Goal: Task Accomplishment & Management: Use online tool/utility

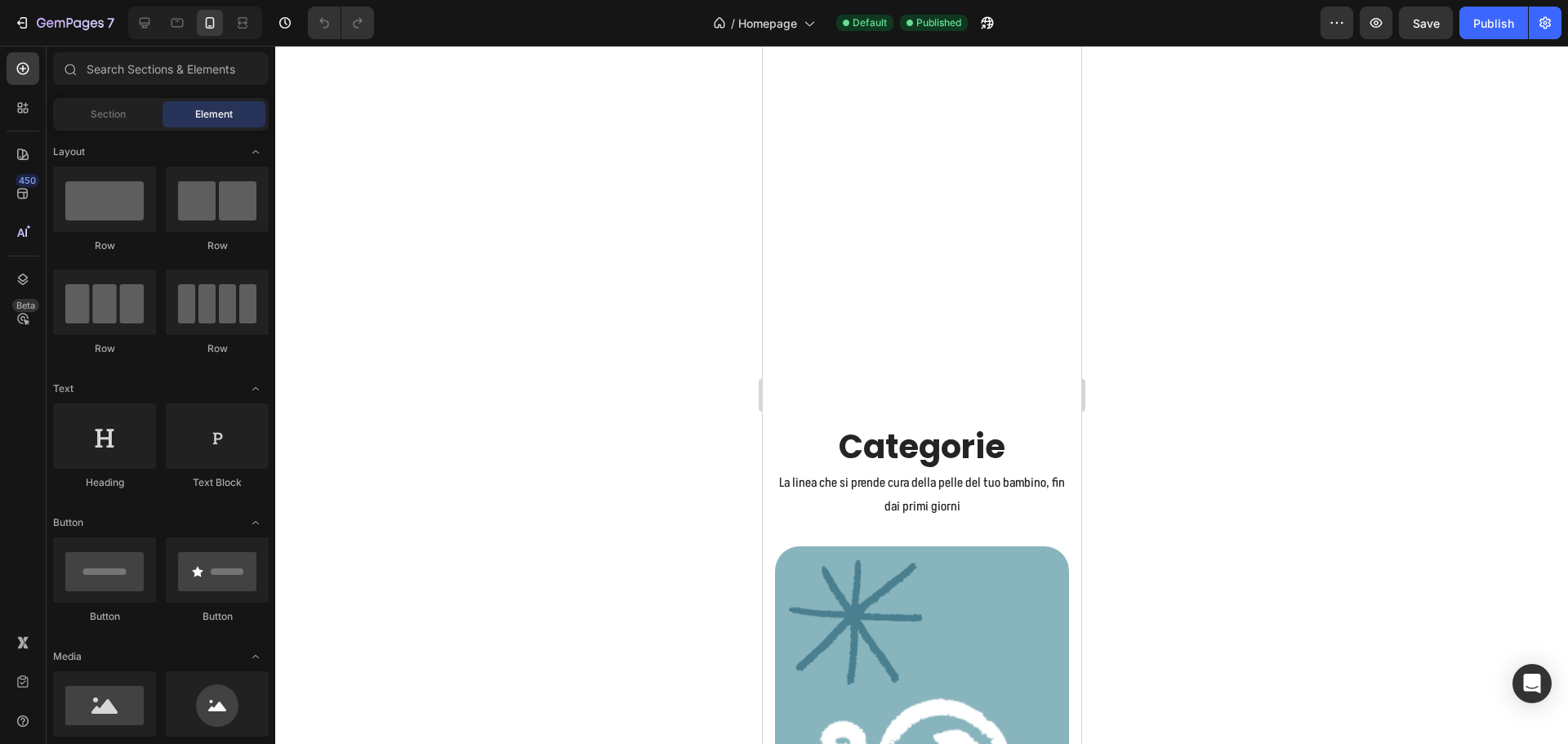
scroll to position [2777, 0]
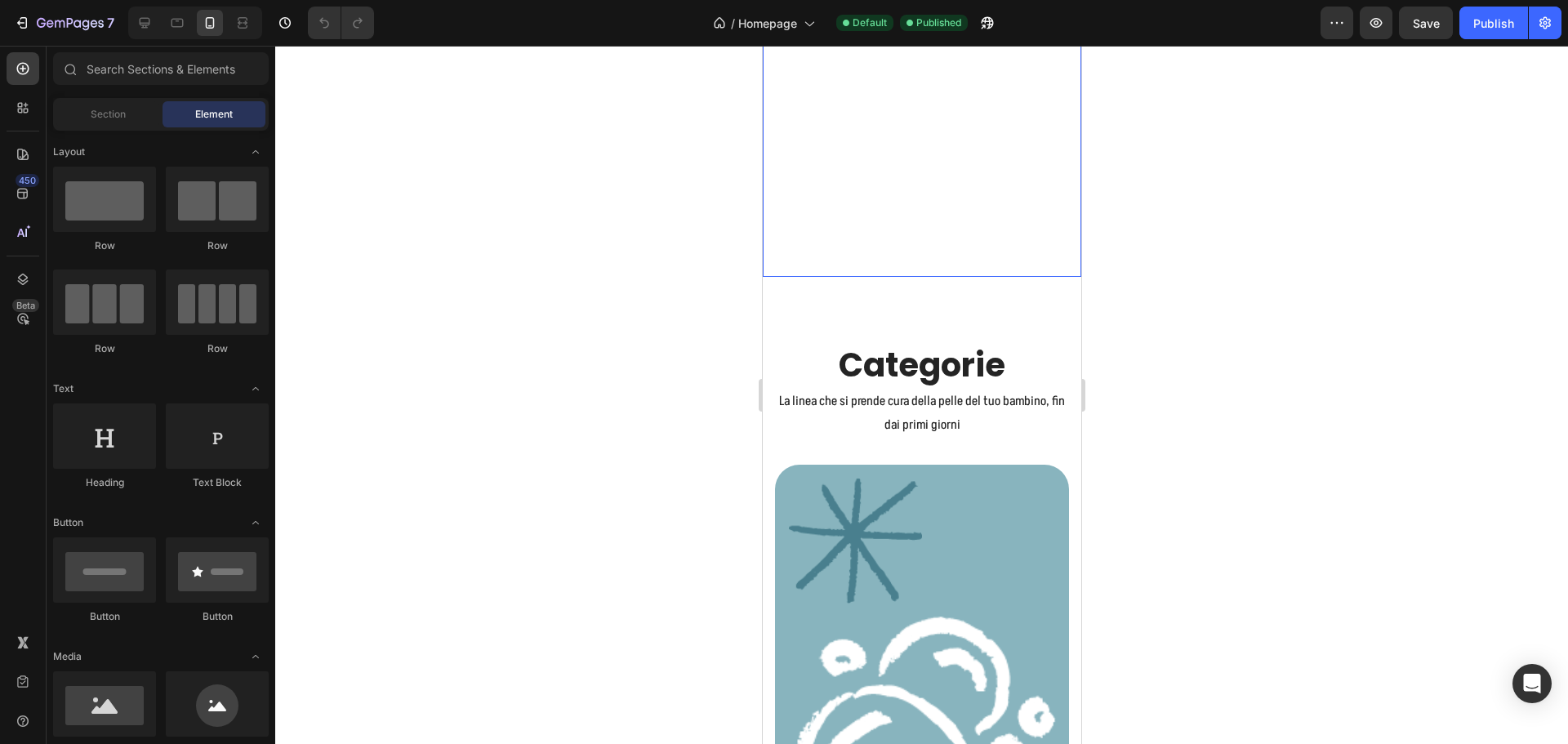
click at [961, 205] on video at bounding box center [921, 72] width 318 height 408
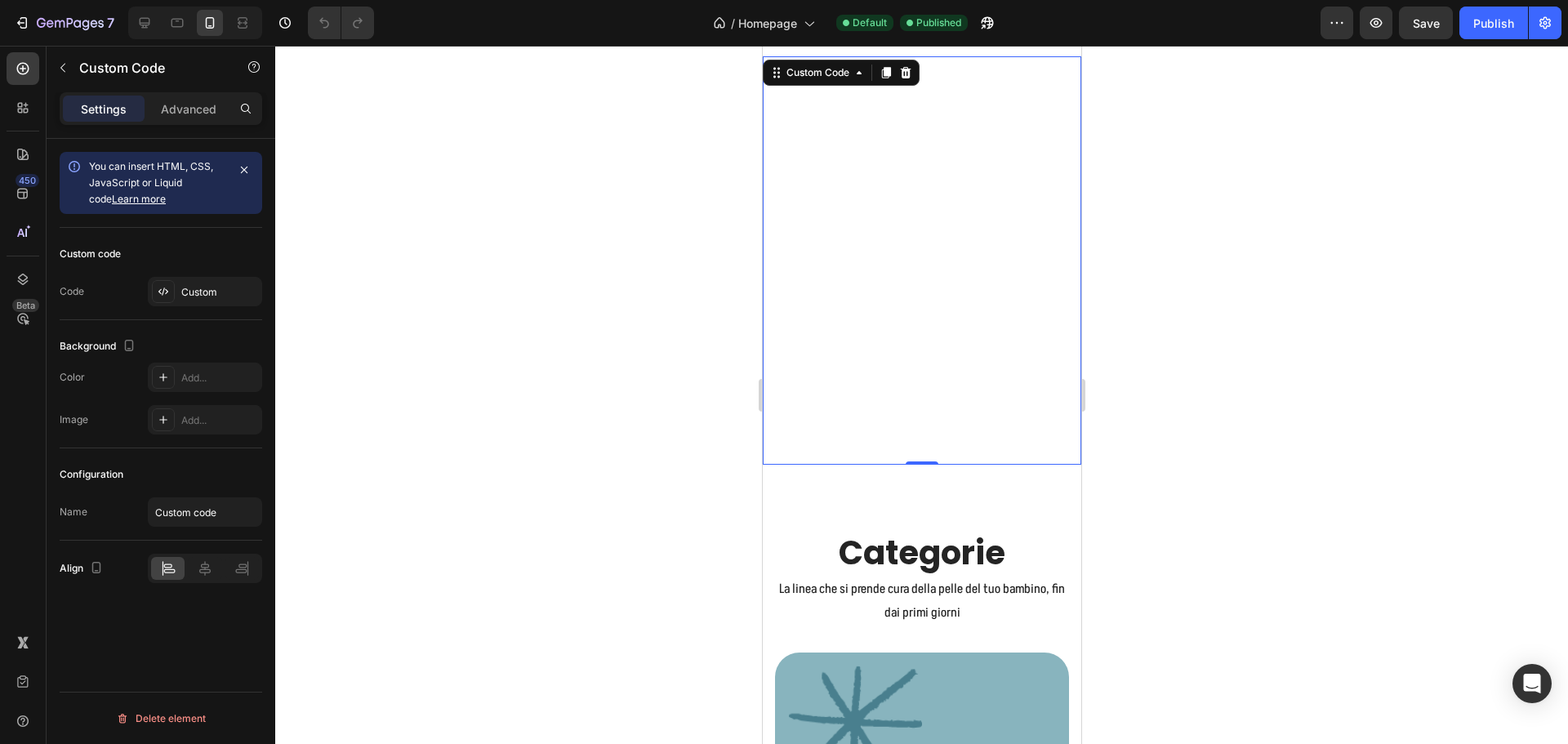
scroll to position [2532, 0]
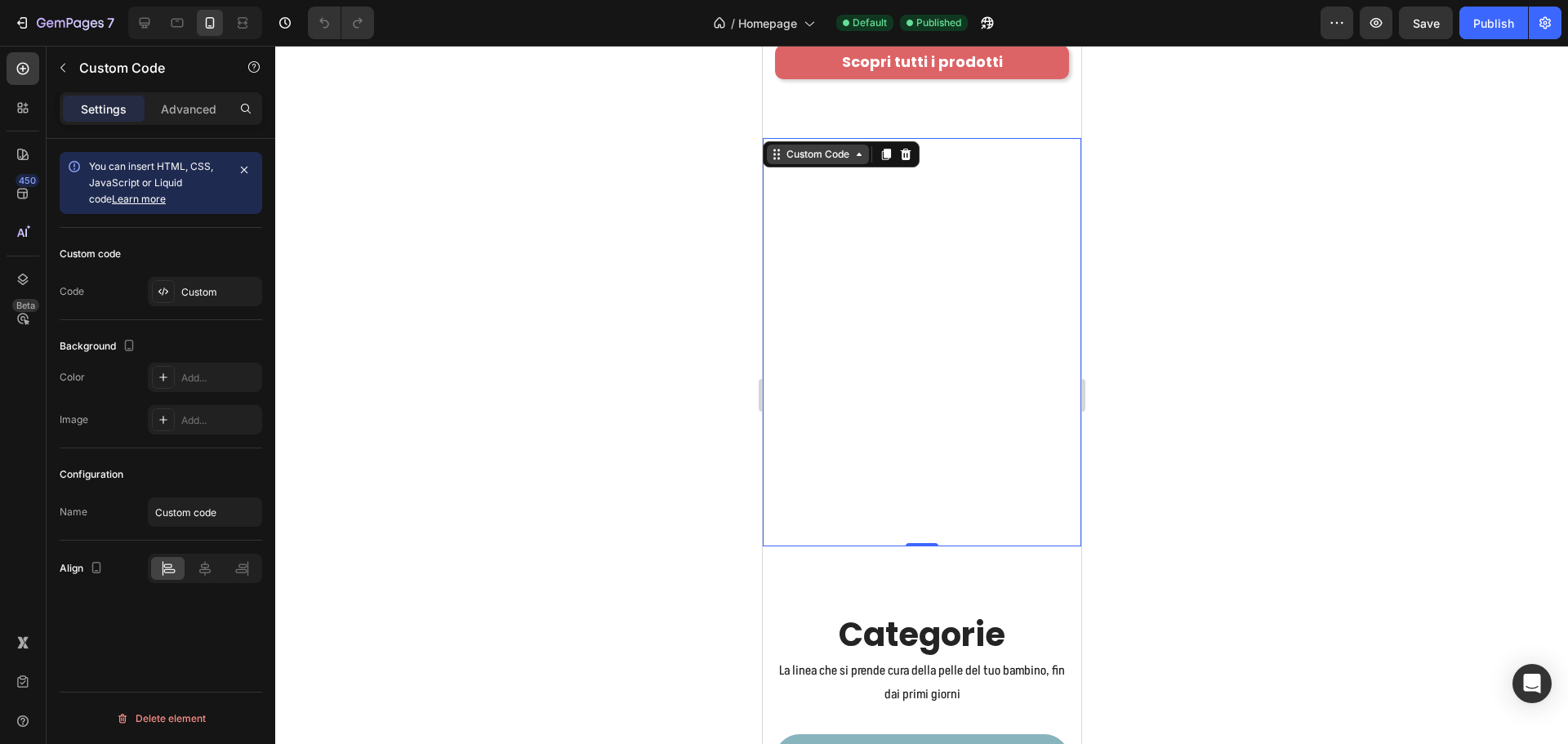
click at [830, 147] on div "Custom Code" at bounding box center [817, 154] width 69 height 15
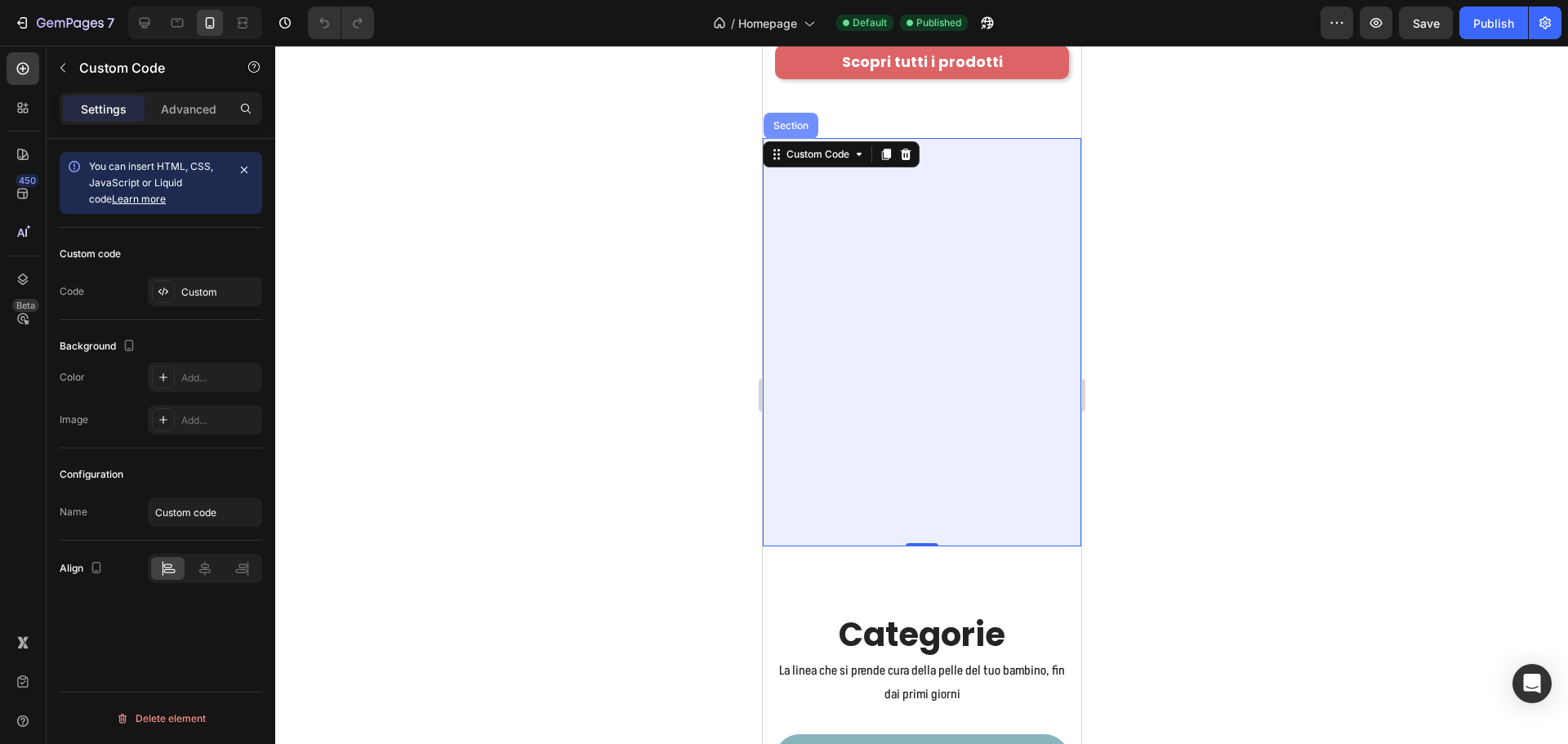
click at [797, 112] on div "Section" at bounding box center [789, 125] width 54 height 26
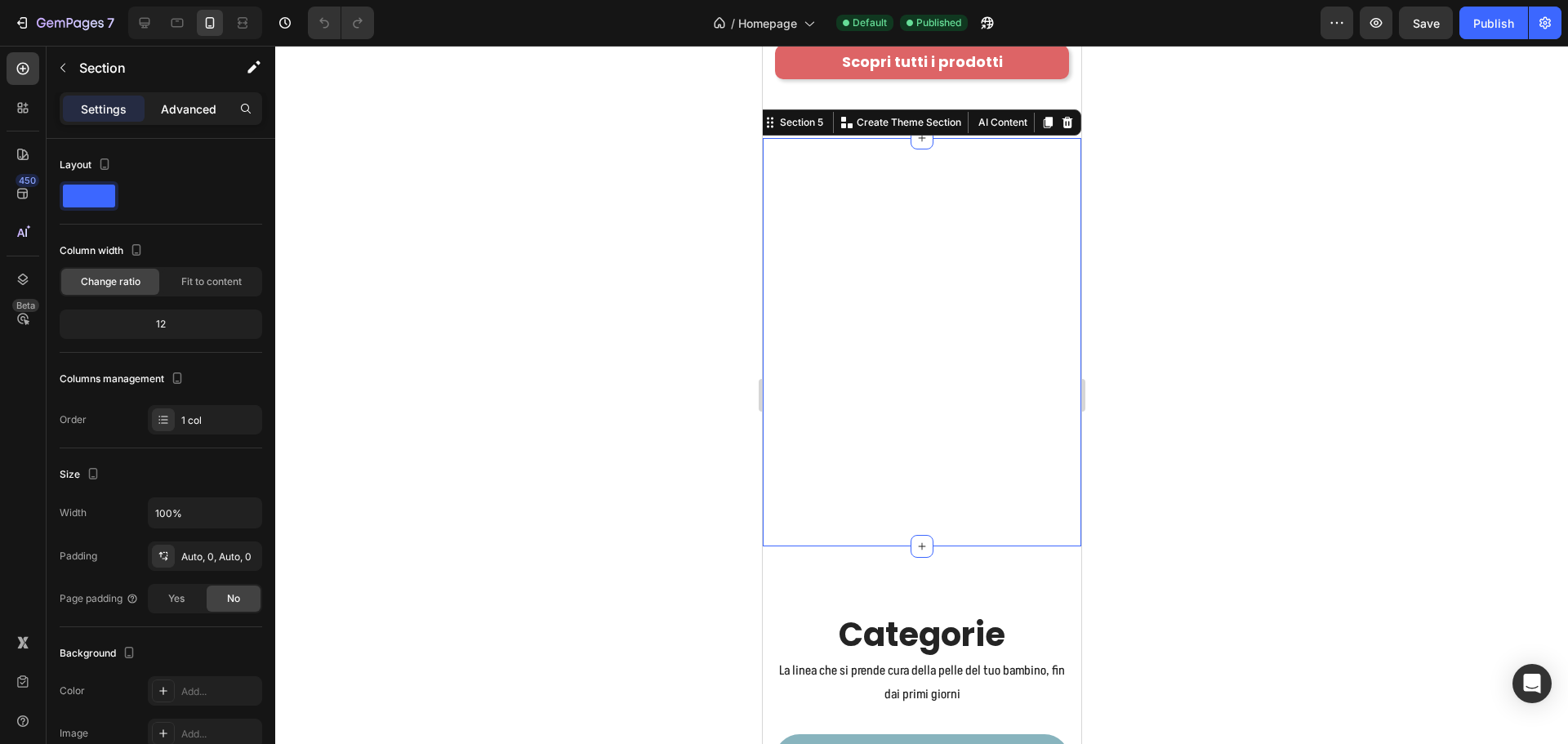
click at [166, 119] on div "Advanced" at bounding box center [188, 109] width 82 height 26
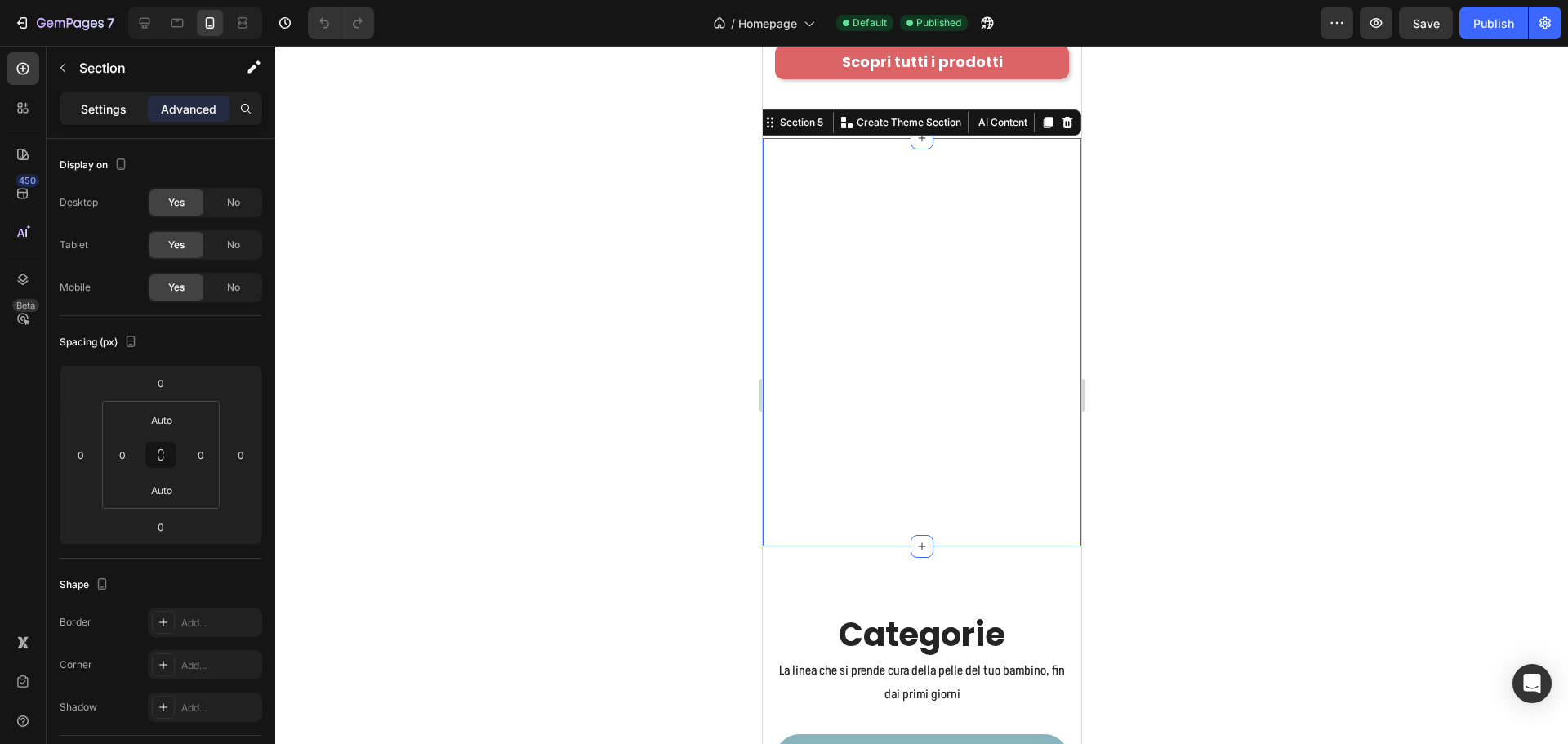
click at [121, 124] on div "Settings Advanced" at bounding box center [161, 108] width 203 height 32
click at [116, 106] on p "Settings" at bounding box center [104, 109] width 46 height 18
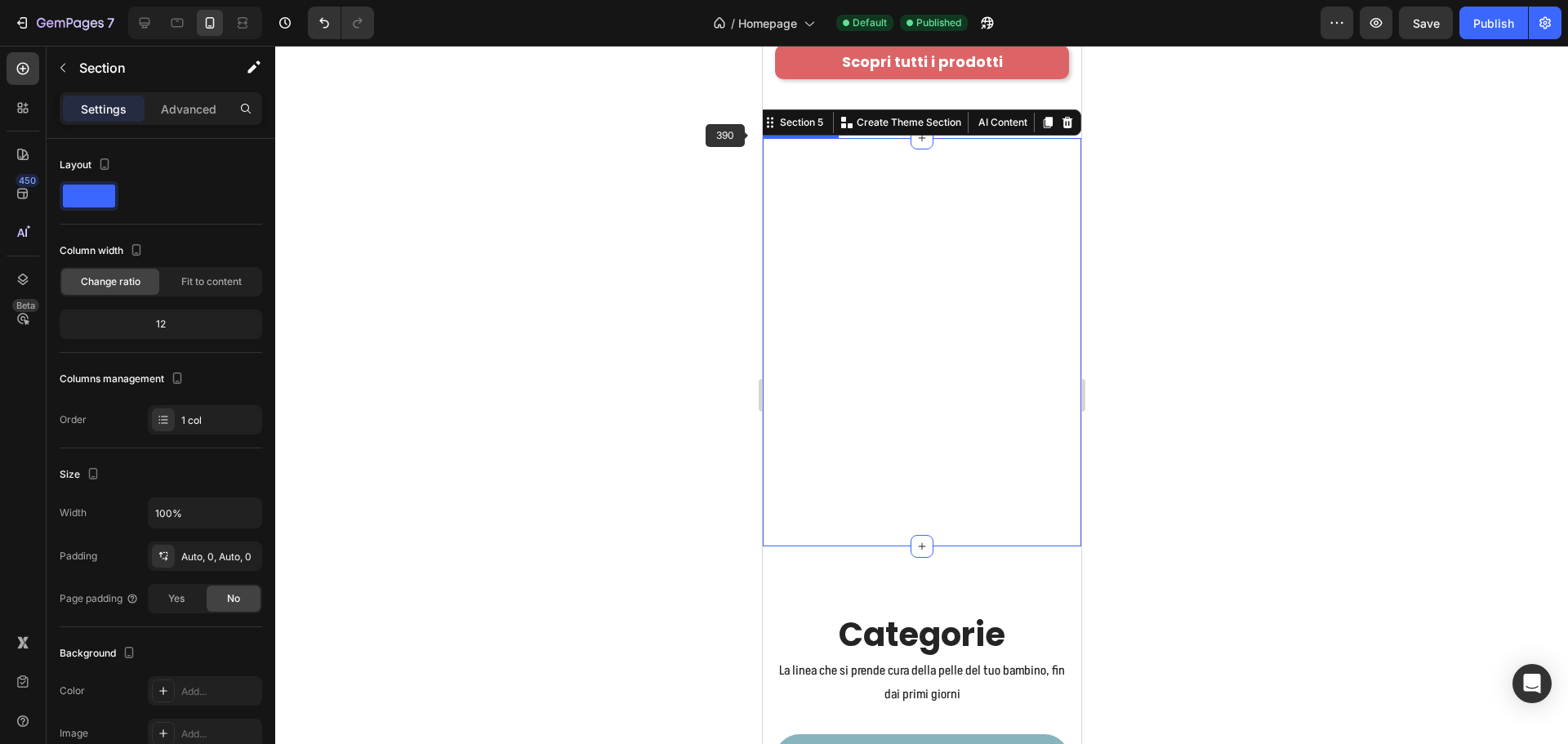
click at [869, 210] on video at bounding box center [921, 342] width 318 height 408
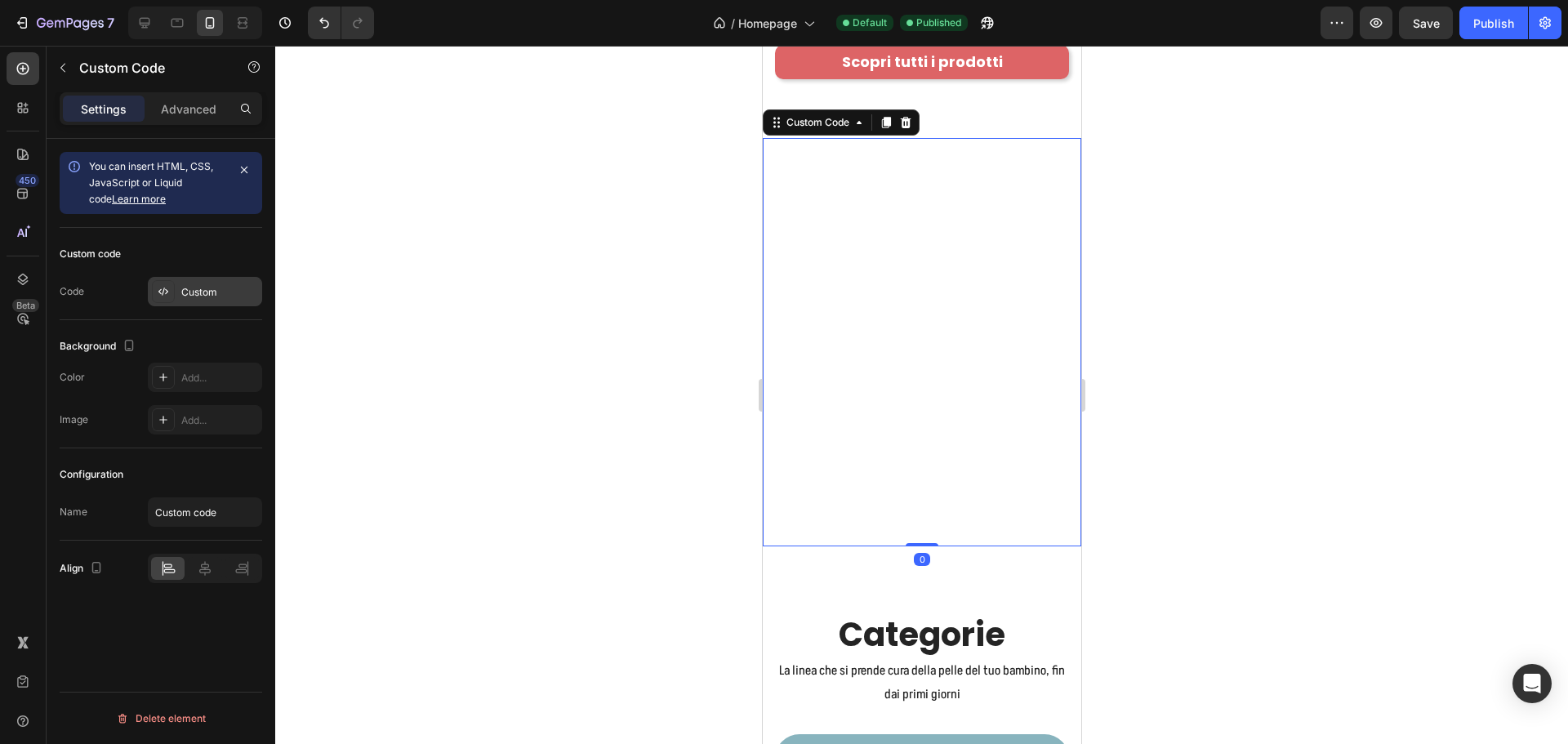
click at [186, 287] on div "Custom" at bounding box center [219, 292] width 77 height 15
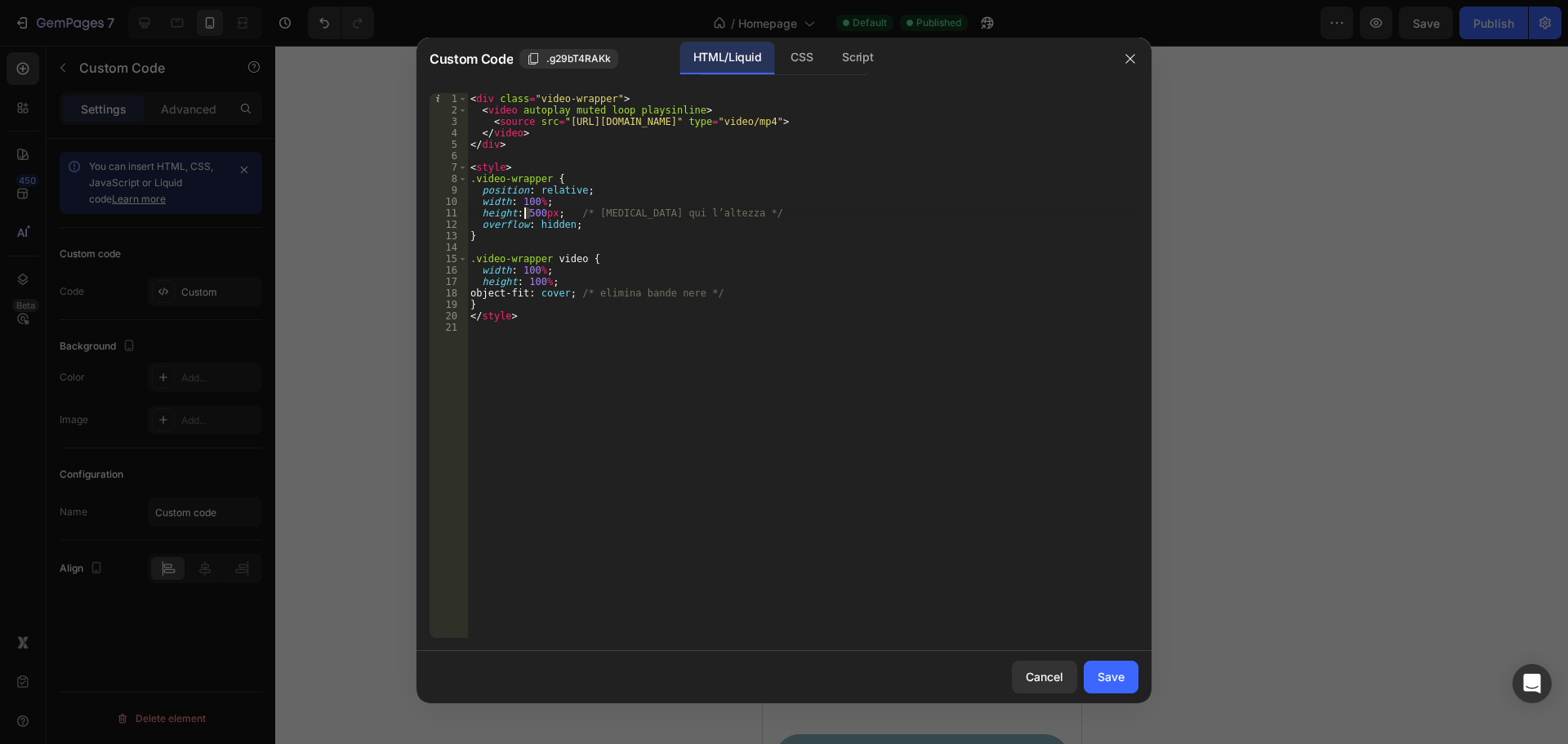
click at [525, 211] on div "< div class = "video-wrapper" > < video autoplay muted loop playsinline > < sou…" at bounding box center [803, 377] width 671 height 568
type textarea "height: 200px; /* cambia qui l’altezza */"
click at [1103, 673] on div "Save" at bounding box center [1111, 677] width 27 height 18
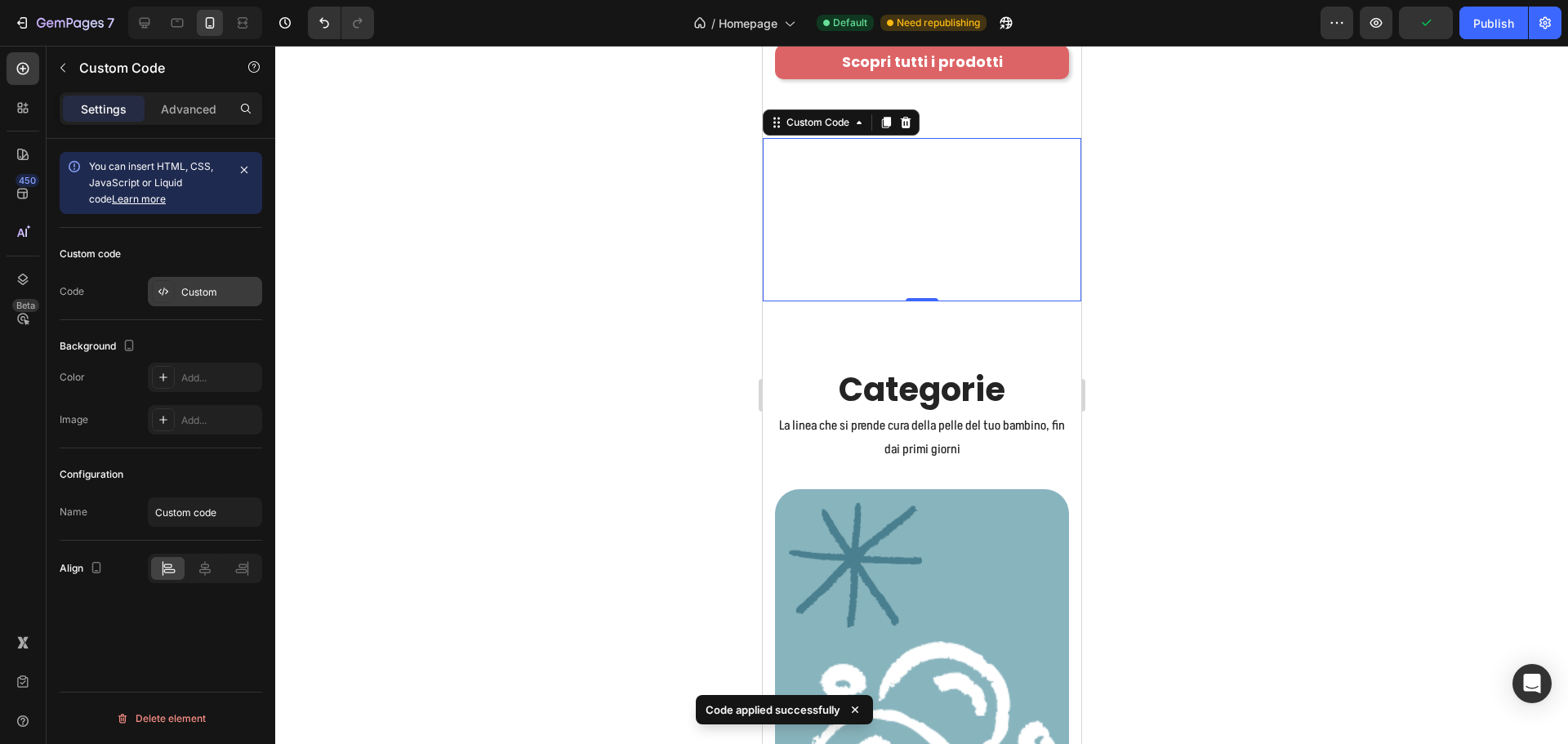
click at [204, 285] on div "Custom" at bounding box center [219, 292] width 77 height 15
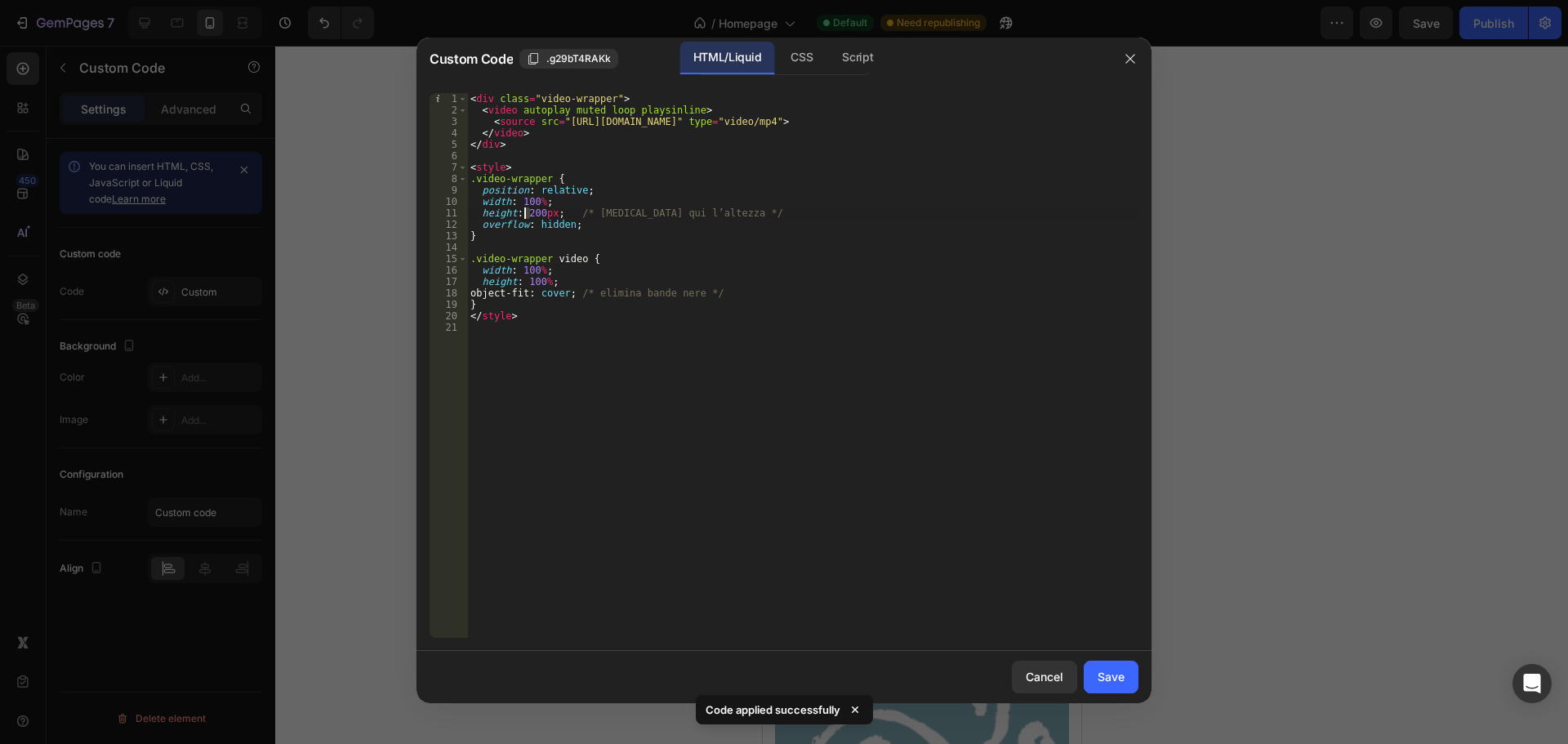
click at [525, 210] on div "< div class = "video-wrapper" > < video autoplay muted loop playsinline > < sou…" at bounding box center [803, 377] width 671 height 568
type textarea "height: 500px; /* cambia qui l’altezza */"
click at [1104, 669] on div "Save" at bounding box center [1111, 677] width 27 height 18
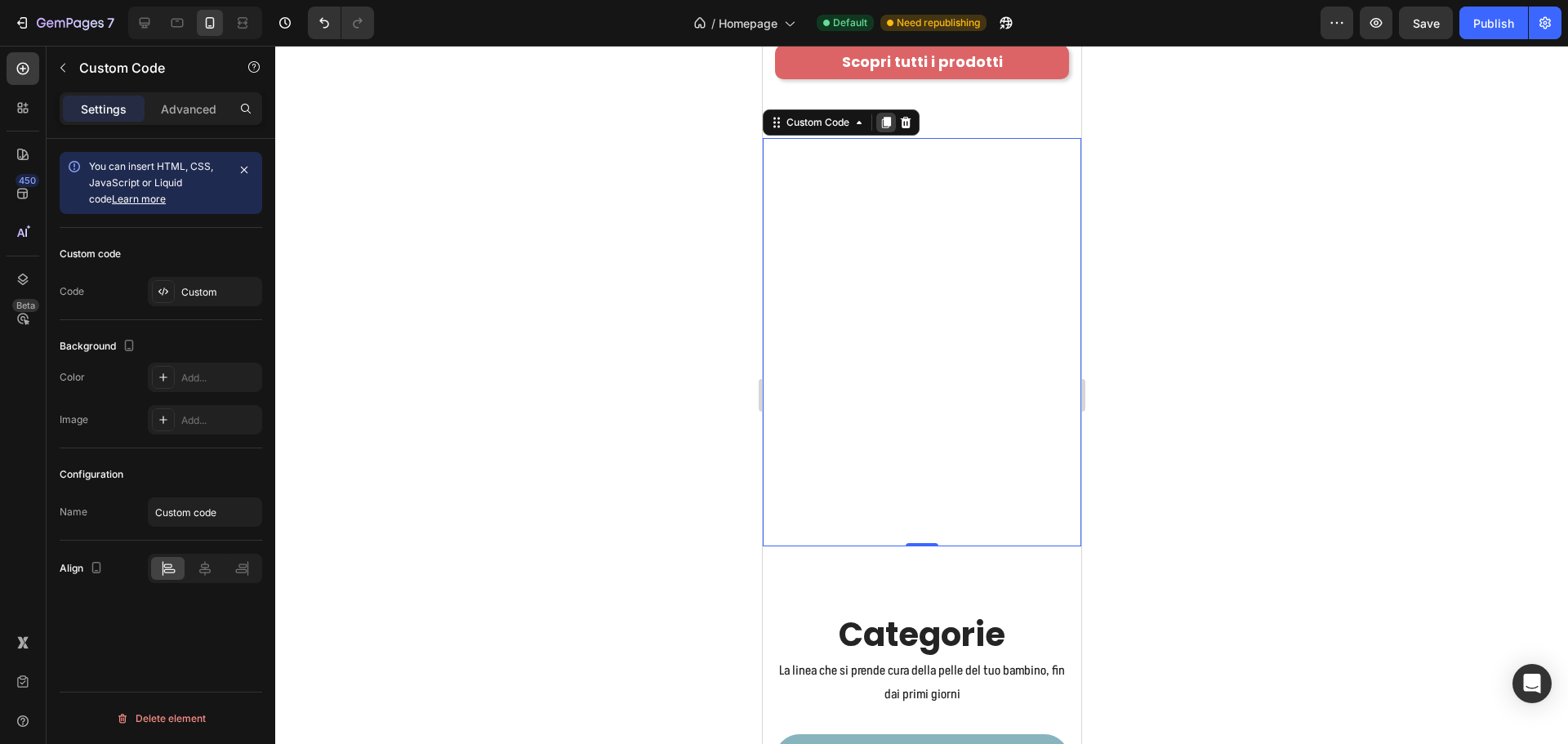
click at [887, 116] on icon at bounding box center [885, 123] width 13 height 13
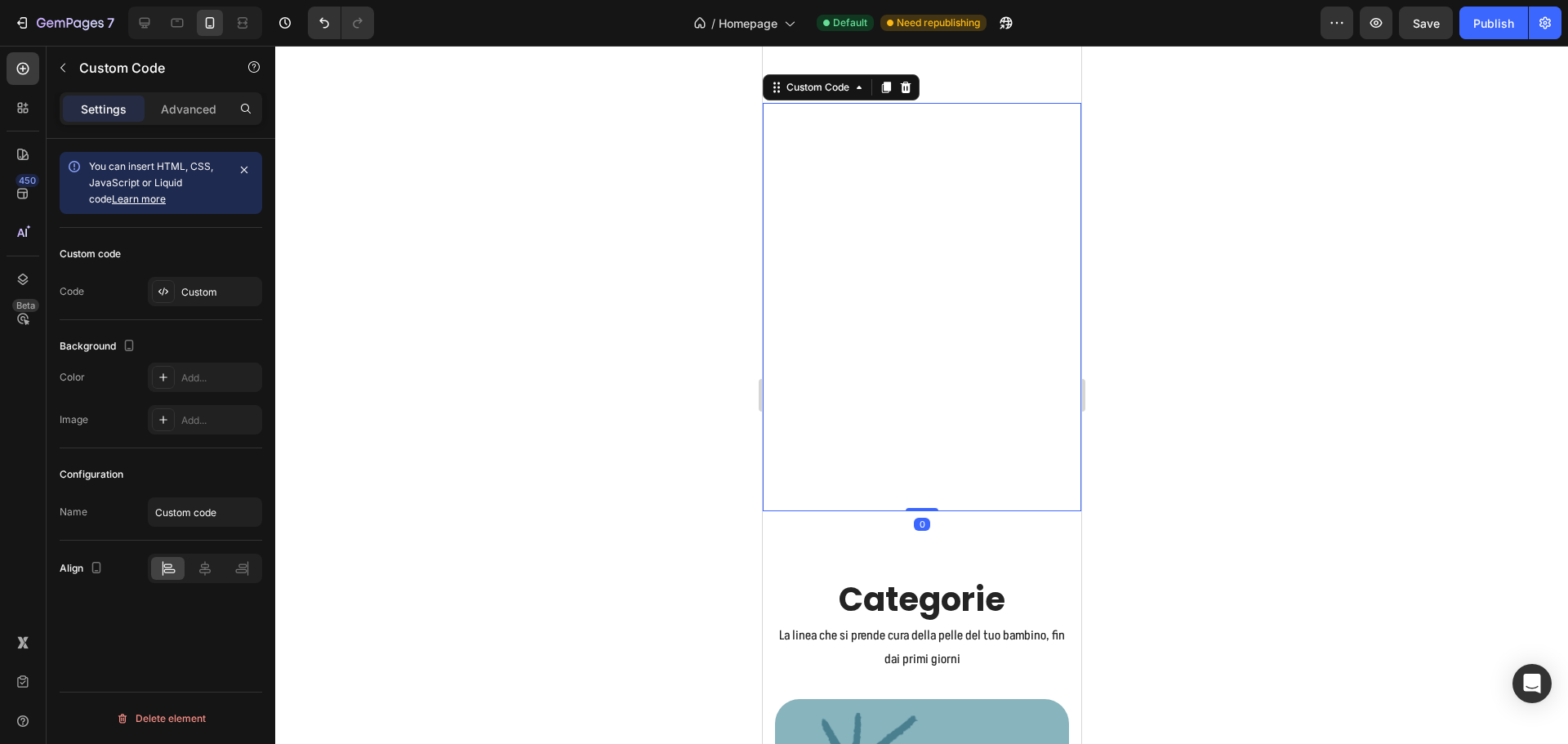
scroll to position [2706, 0]
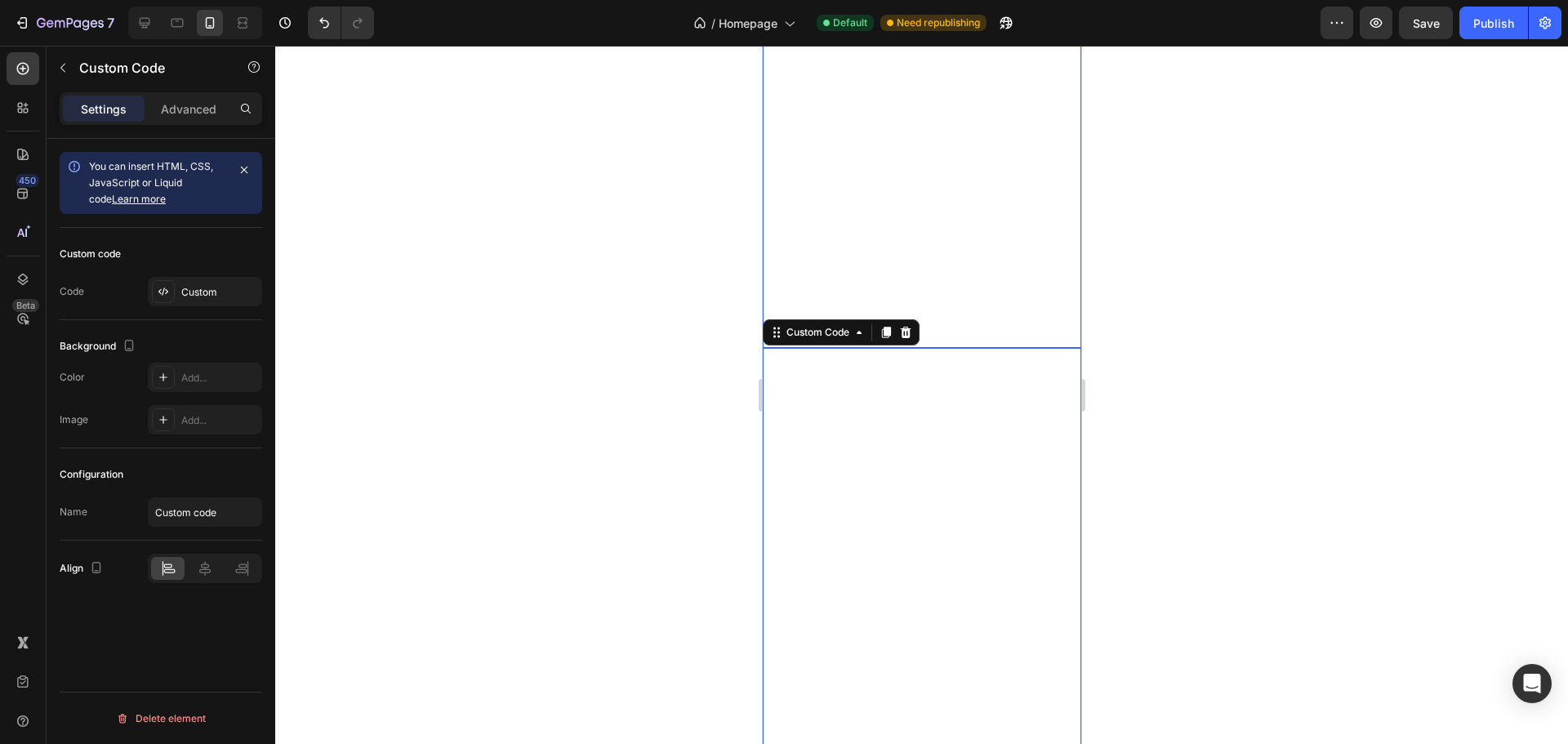
click at [953, 174] on video at bounding box center [921, 143] width 318 height 408
click at [169, 104] on p "Advanced" at bounding box center [189, 109] width 55 height 18
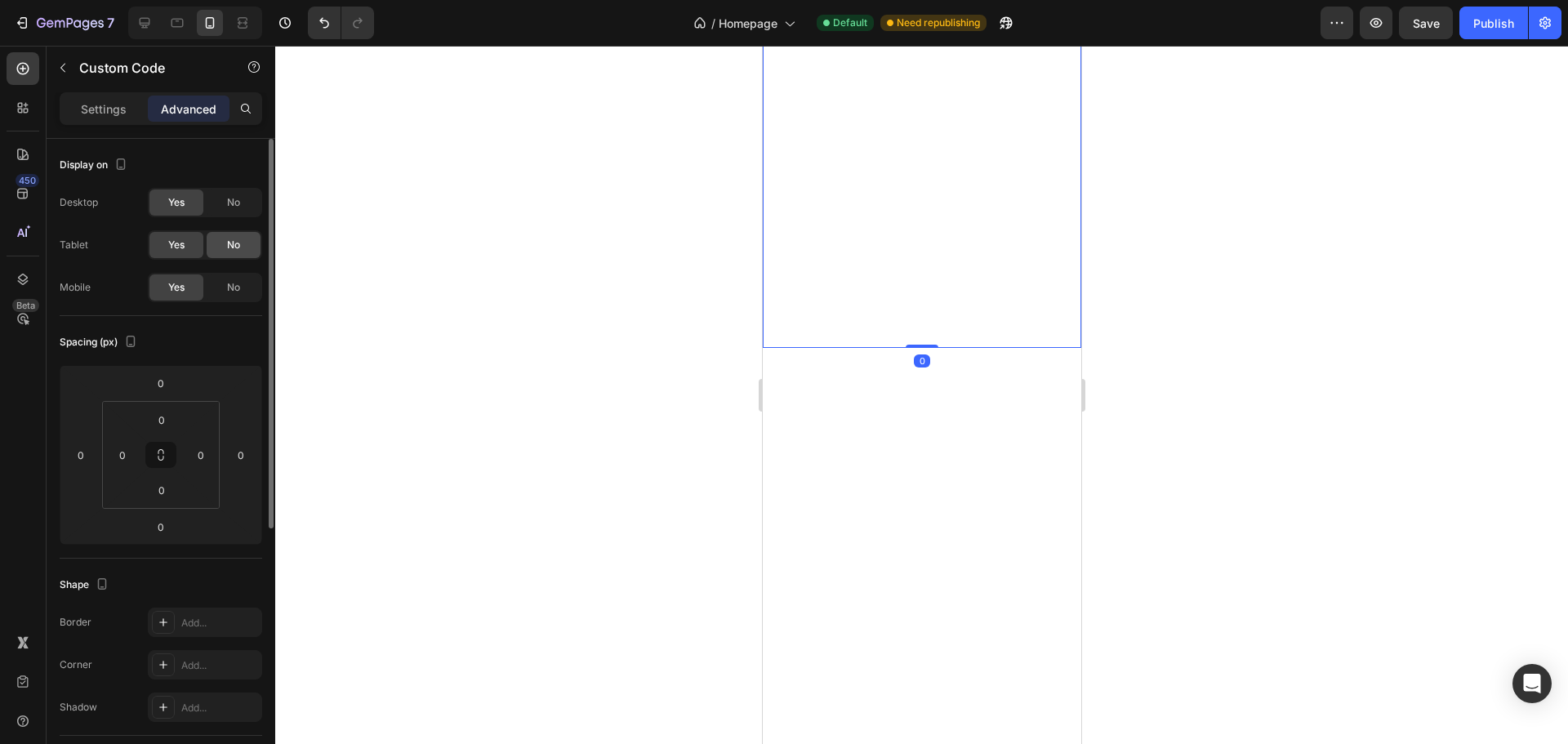
click at [233, 289] on span "No" at bounding box center [233, 288] width 13 height 15
click at [219, 244] on div "No" at bounding box center [233, 245] width 53 height 26
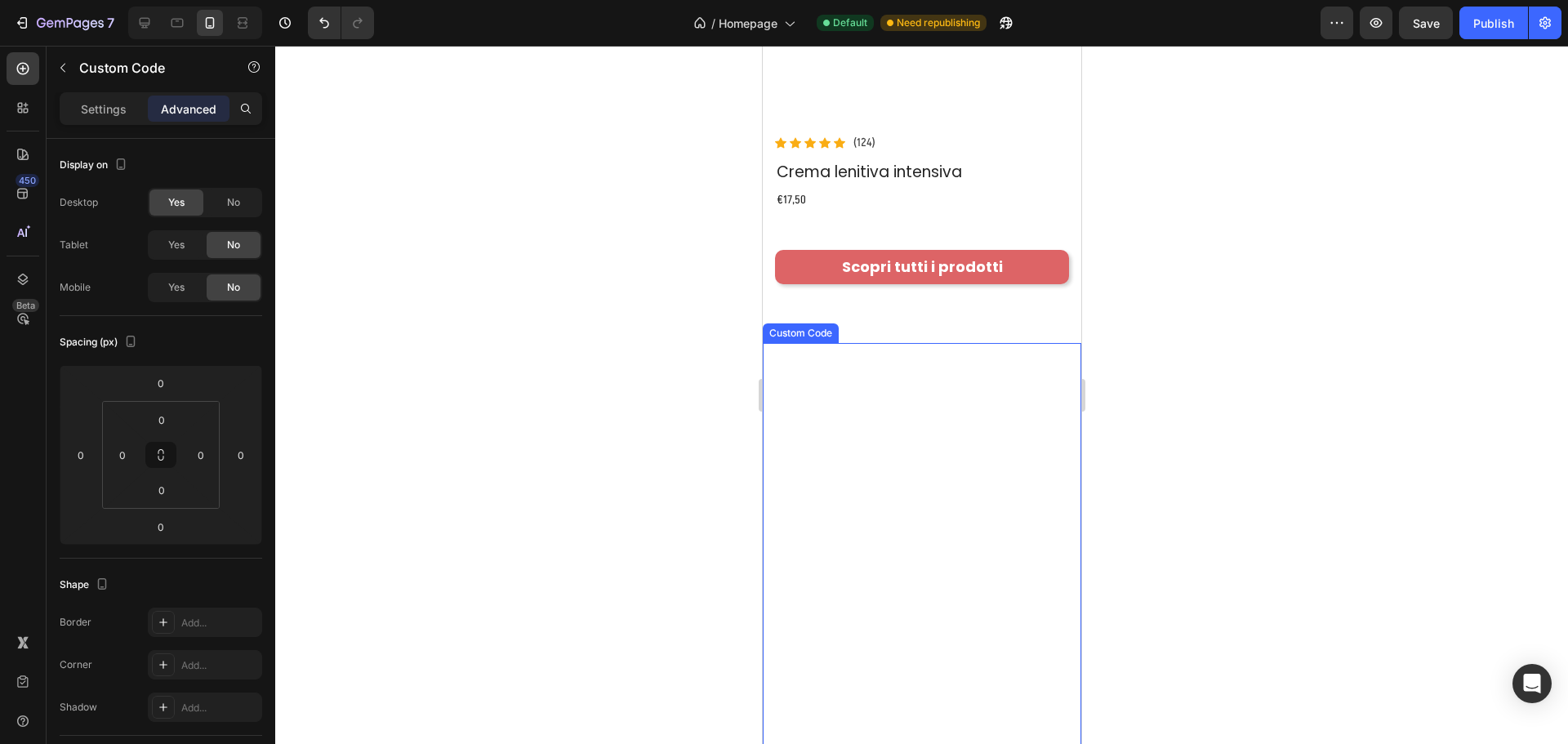
scroll to position [2461, 0]
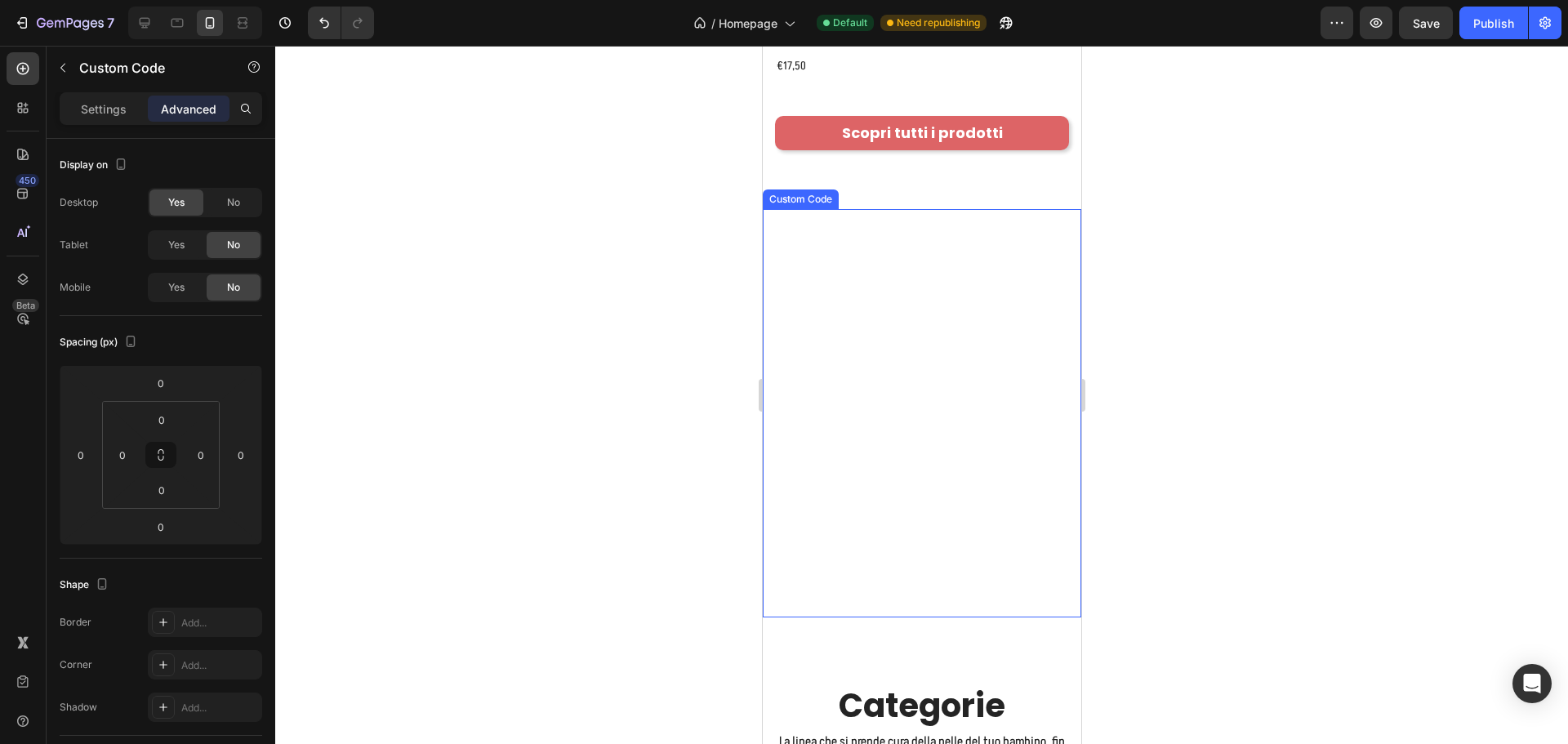
click at [928, 376] on video at bounding box center [921, 413] width 318 height 408
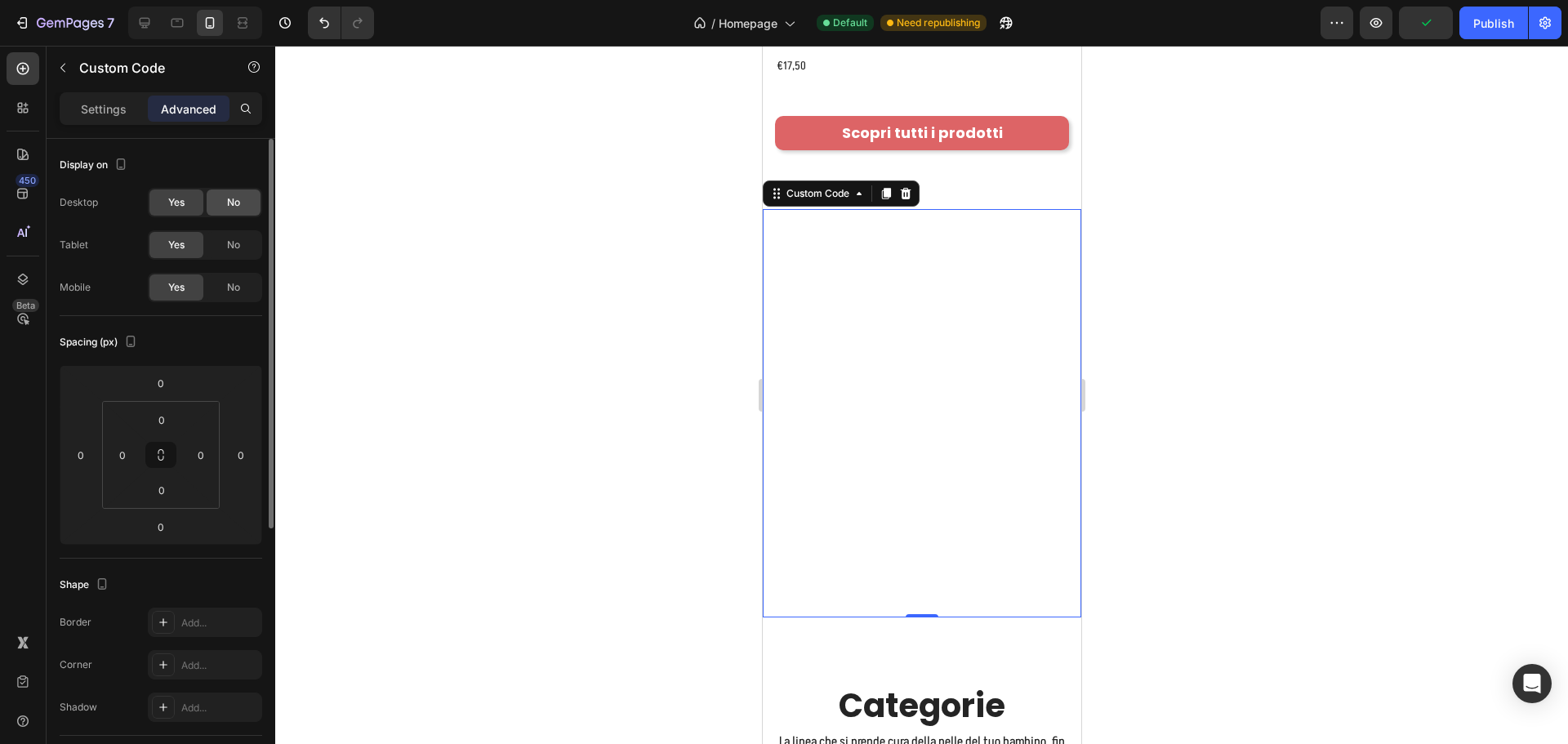
click at [225, 205] on div "No" at bounding box center [233, 203] width 53 height 26
click at [812, 186] on div "Custom Code" at bounding box center [817, 194] width 69 height 15
click at [99, 106] on p "Settings" at bounding box center [104, 109] width 46 height 18
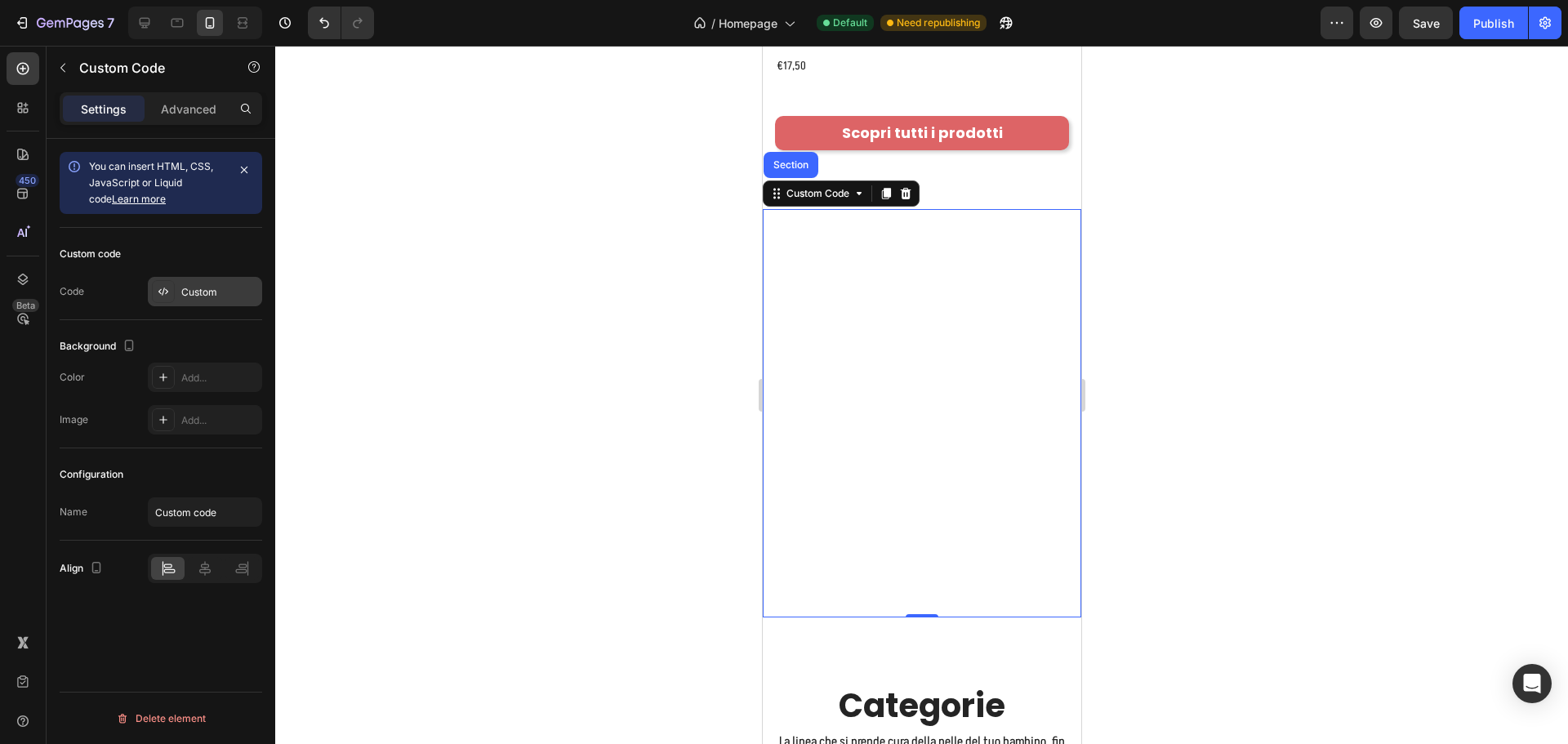
click at [182, 276] on div "Custom code Code Custom" at bounding box center [161, 274] width 203 height 92
click at [186, 286] on div "Custom" at bounding box center [219, 292] width 77 height 15
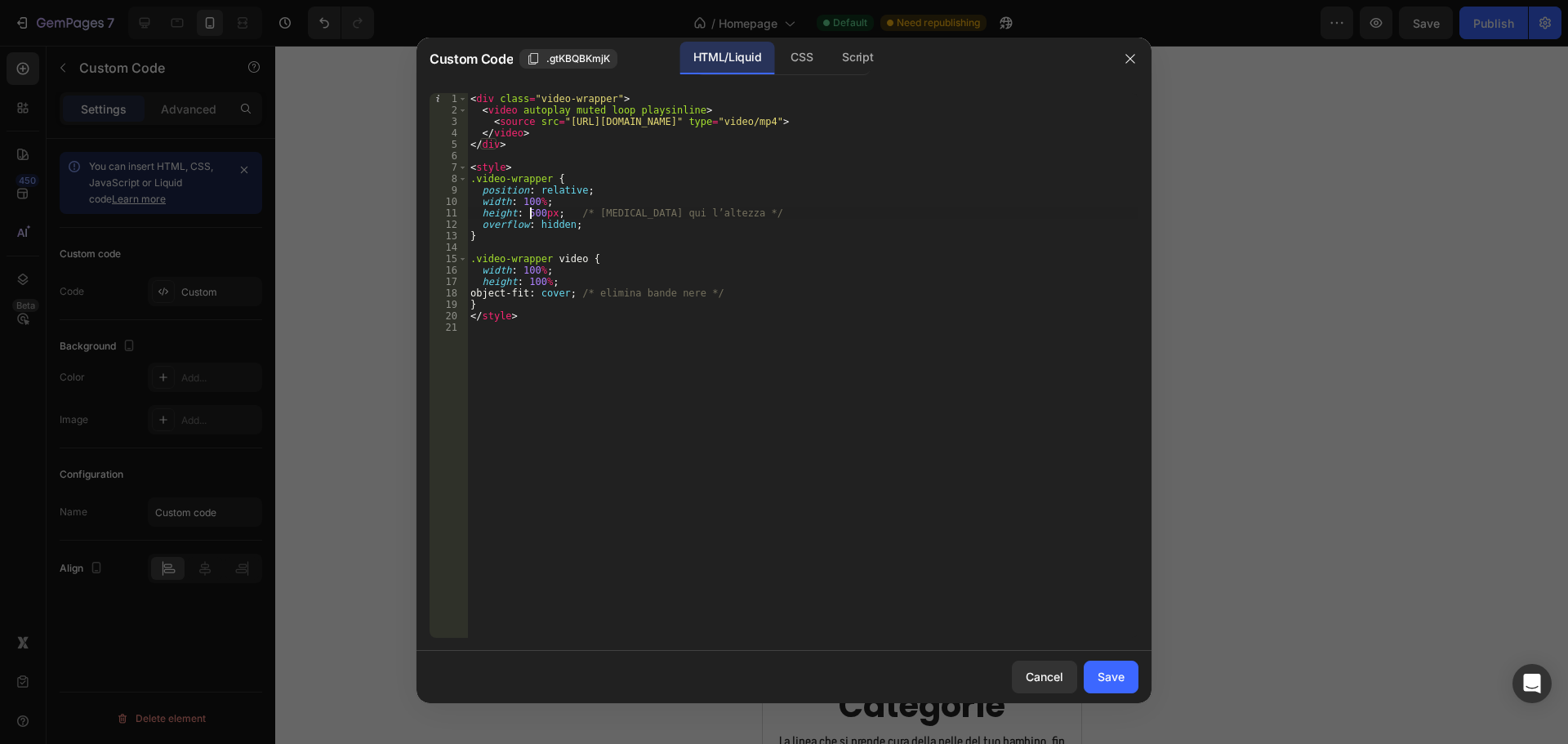
click at [529, 216] on div "< div class = "video-wrapper" > < video autoplay muted loop playsinline > < sou…" at bounding box center [803, 377] width 671 height 568
type textarea "height: 200px; /* cambia qui l’altezza */"
click at [1113, 679] on div "Save" at bounding box center [1111, 677] width 27 height 18
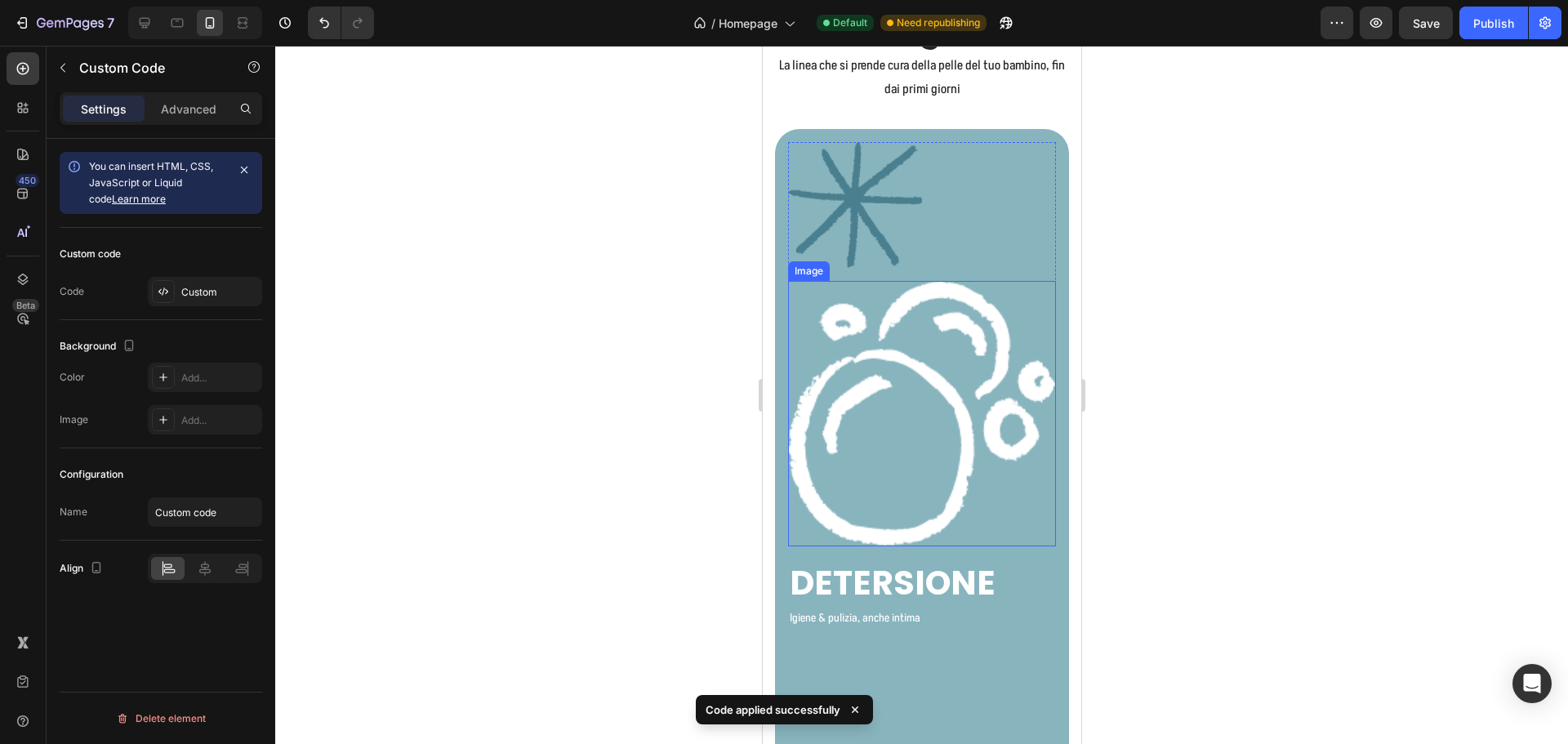
scroll to position [2869, 0]
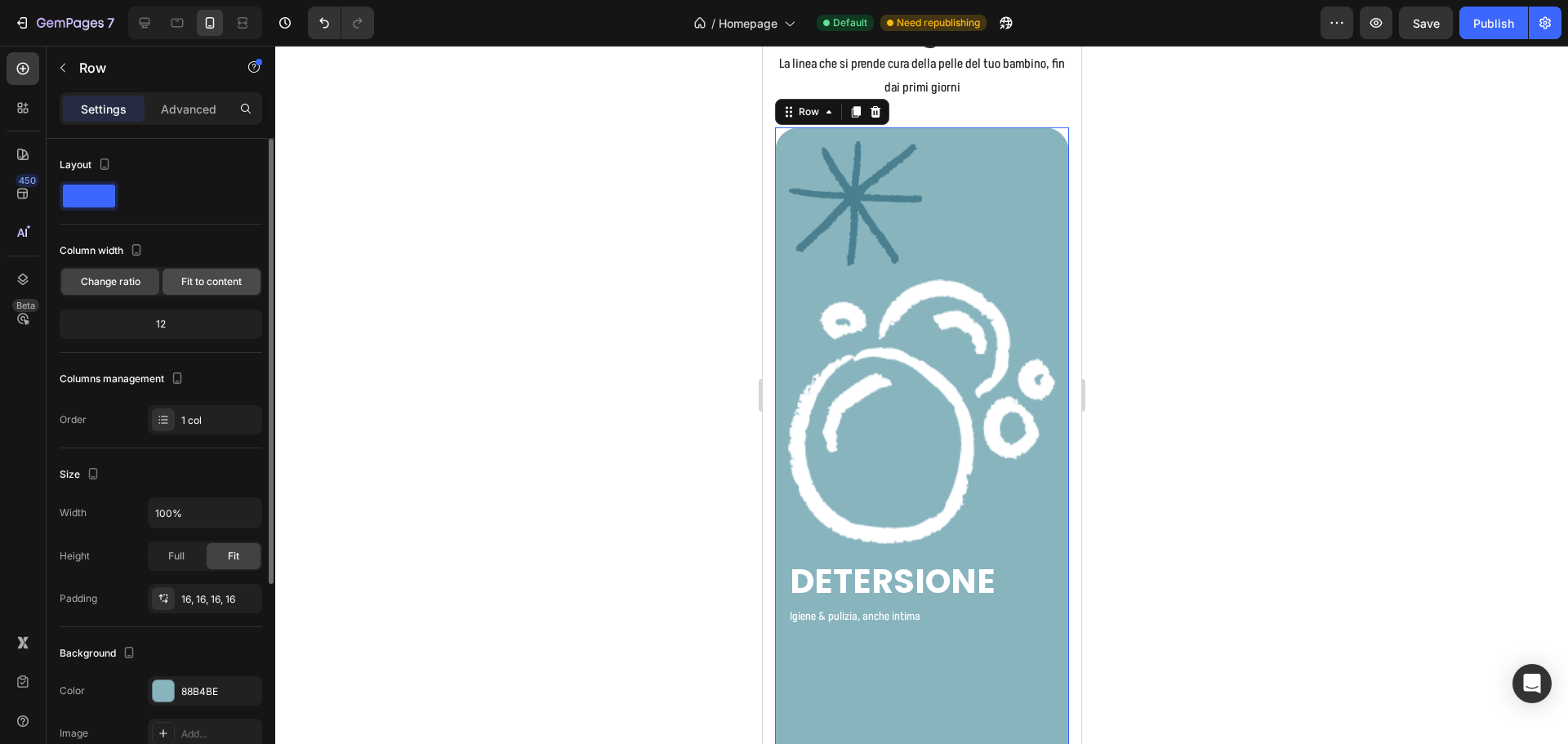
click at [229, 289] on div "Fit to content" at bounding box center [211, 281] width 98 height 26
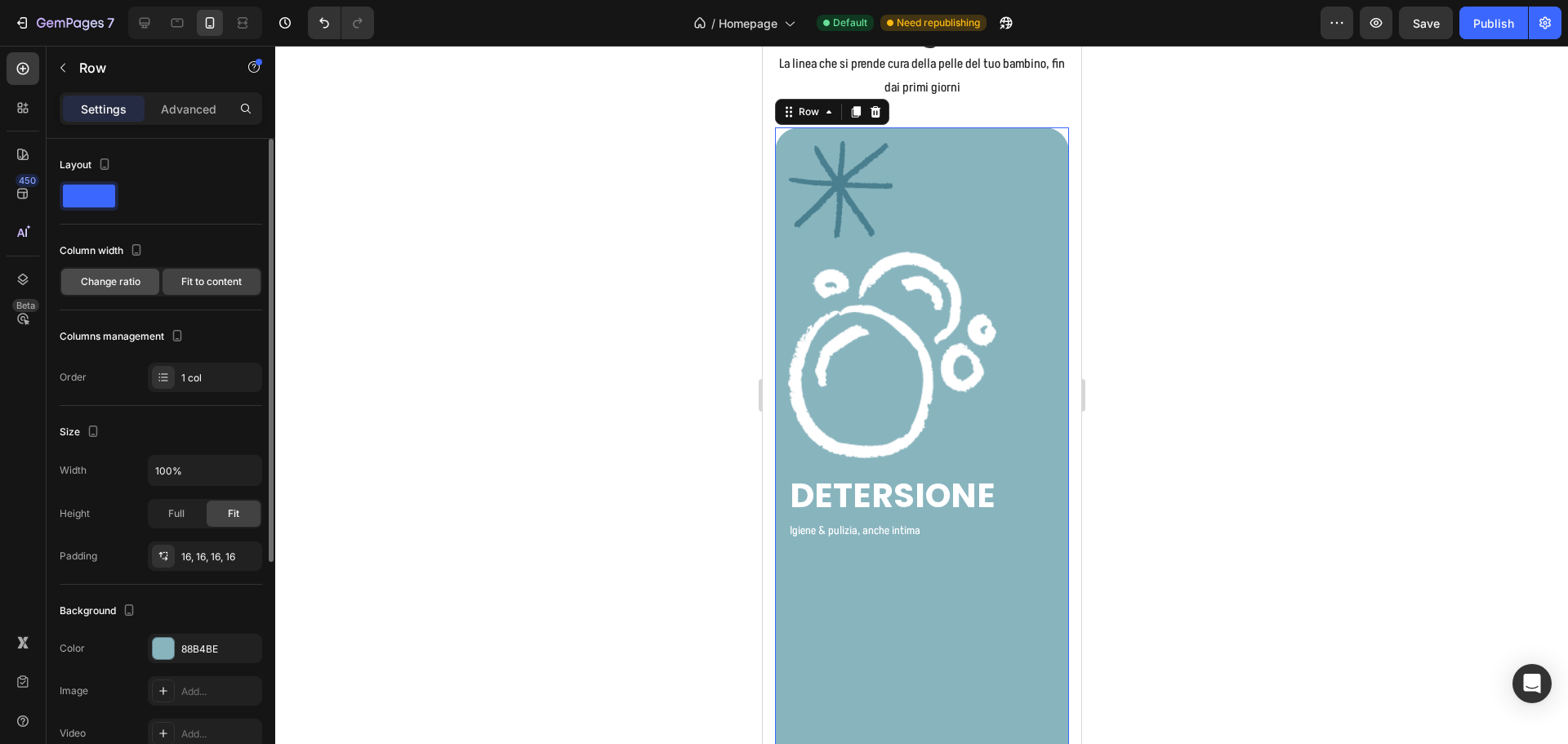
click at [117, 277] on span "Change ratio" at bounding box center [111, 282] width 60 height 15
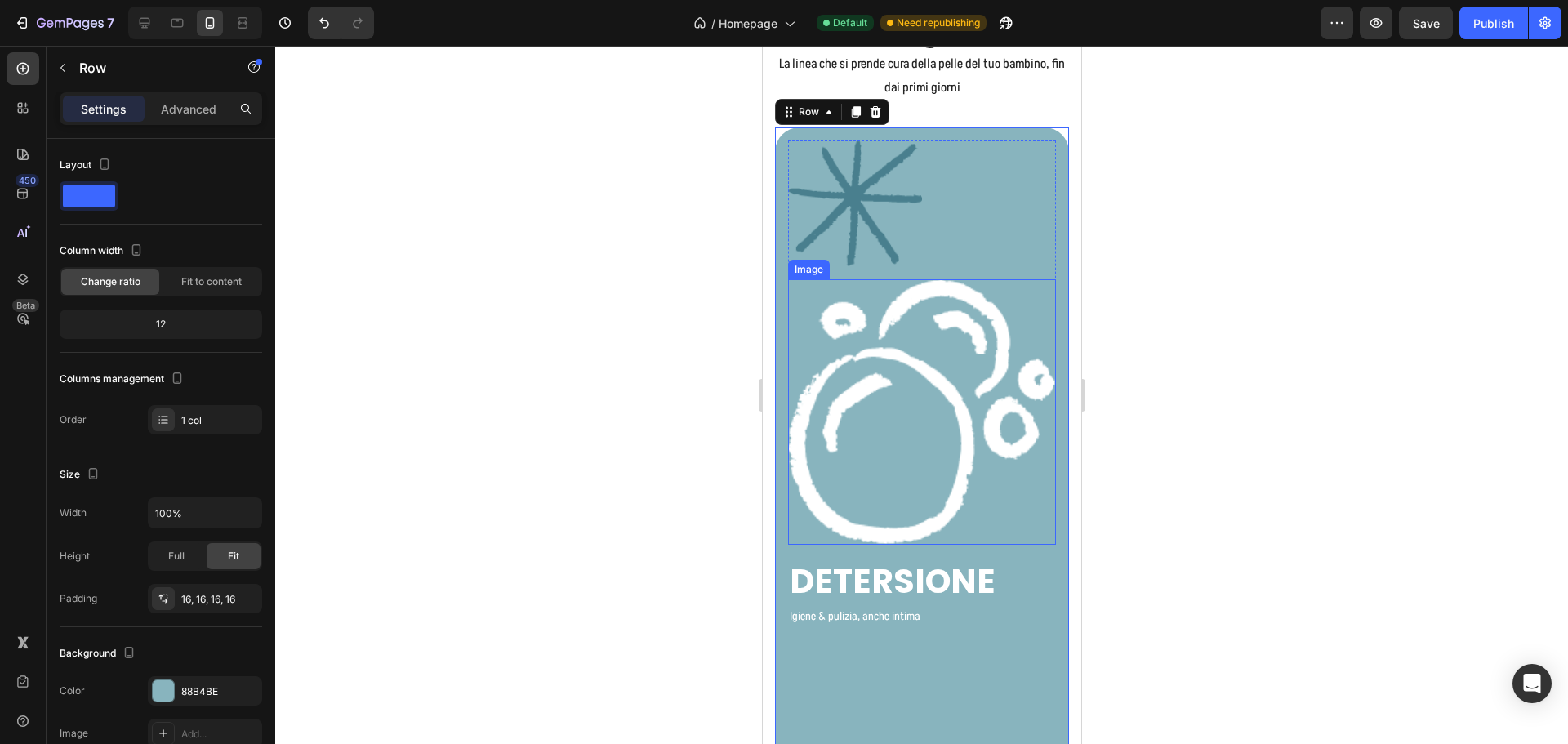
click at [961, 347] on img at bounding box center [921, 412] width 268 height 266
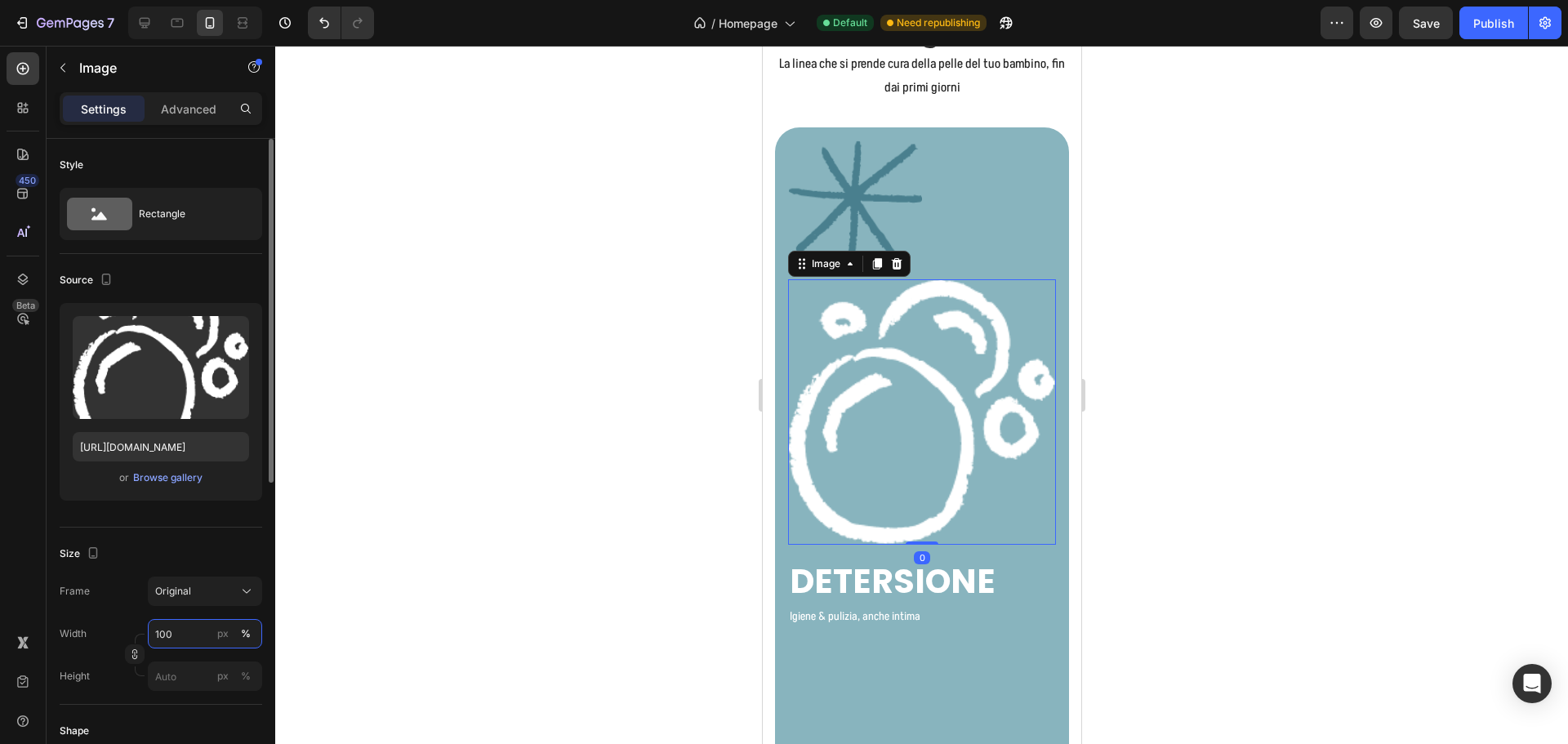
click at [171, 637] on input "100" at bounding box center [205, 634] width 114 height 30
type input "30"
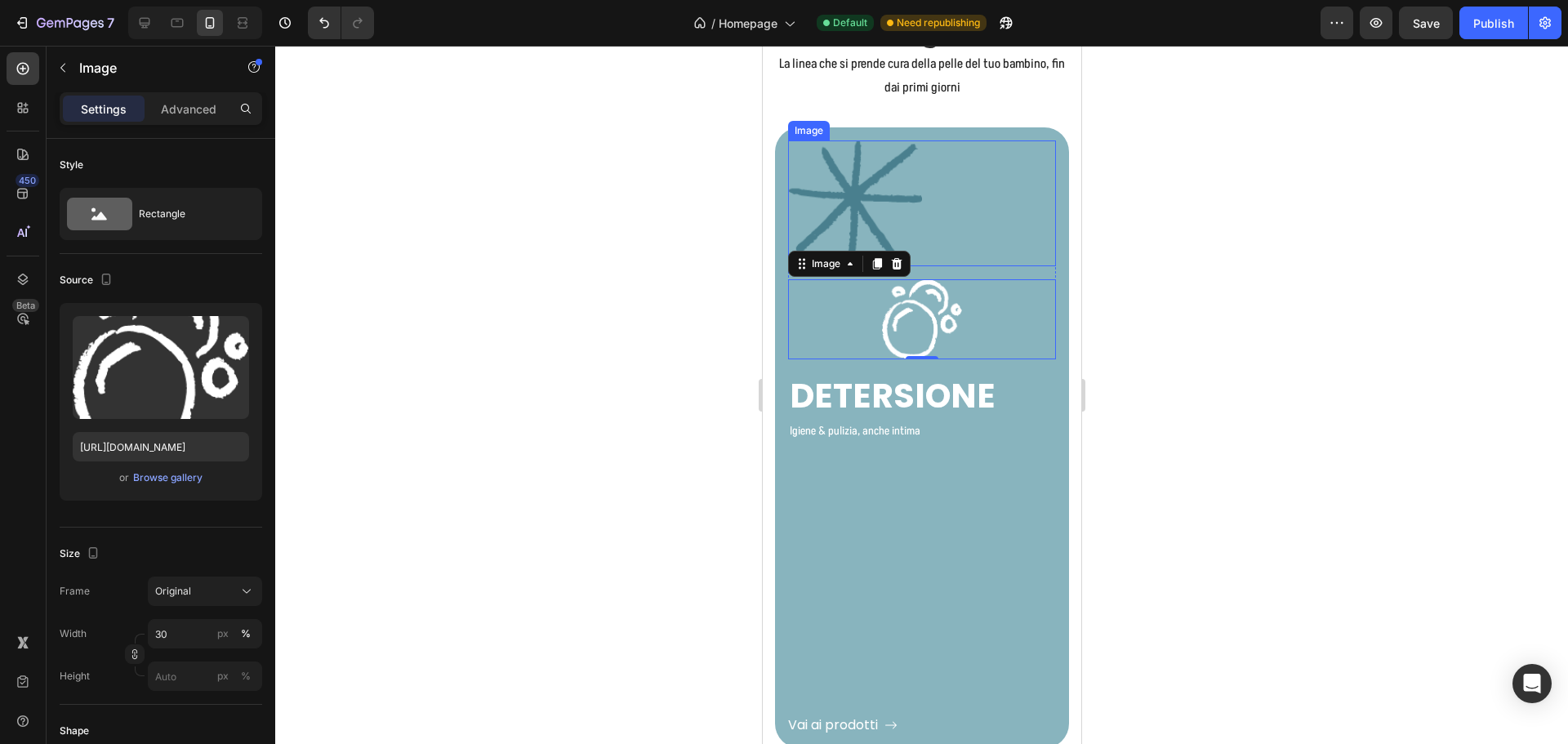
click at [855, 194] on img at bounding box center [854, 203] width 134 height 125
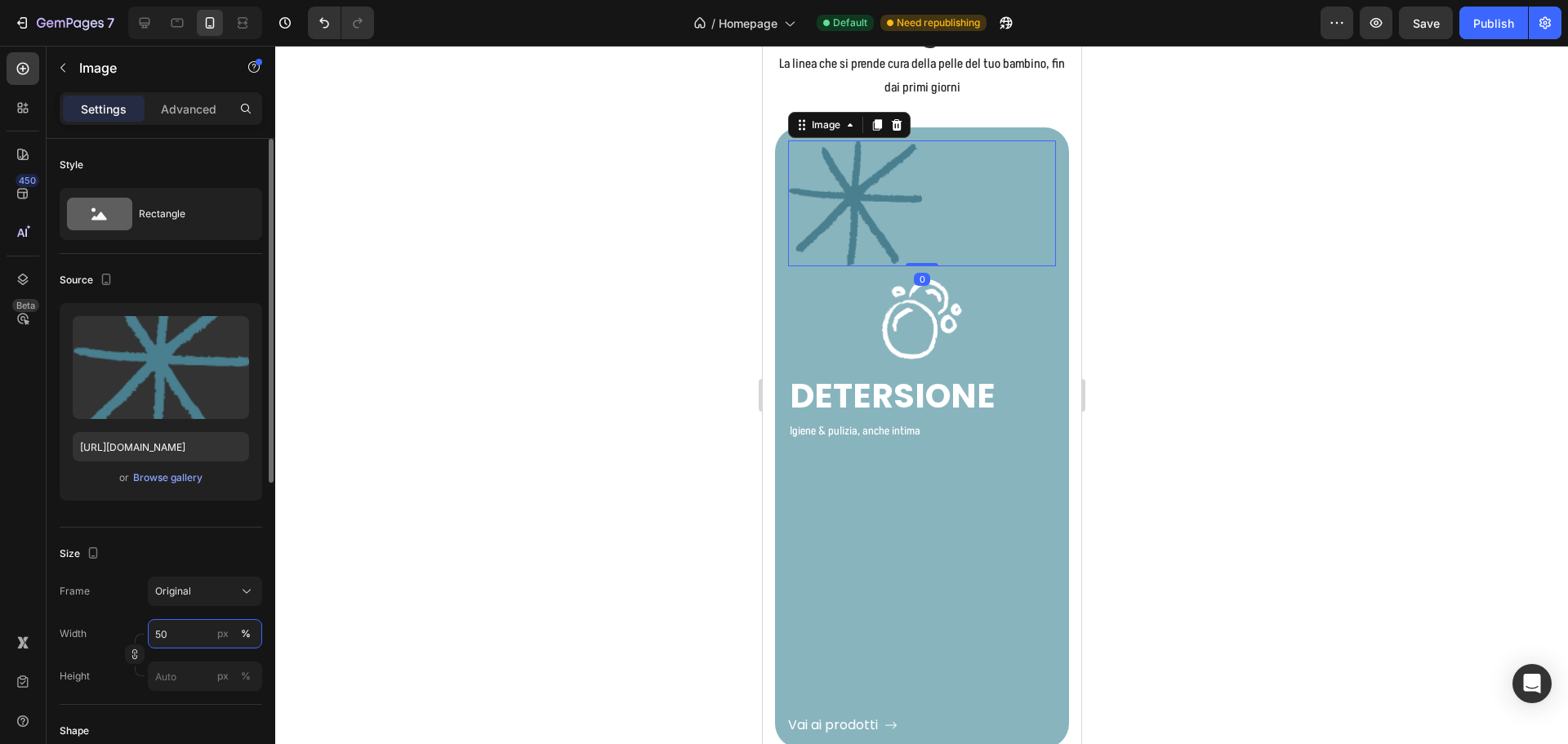
click at [180, 630] on input "50" at bounding box center [205, 634] width 114 height 30
type input "10"
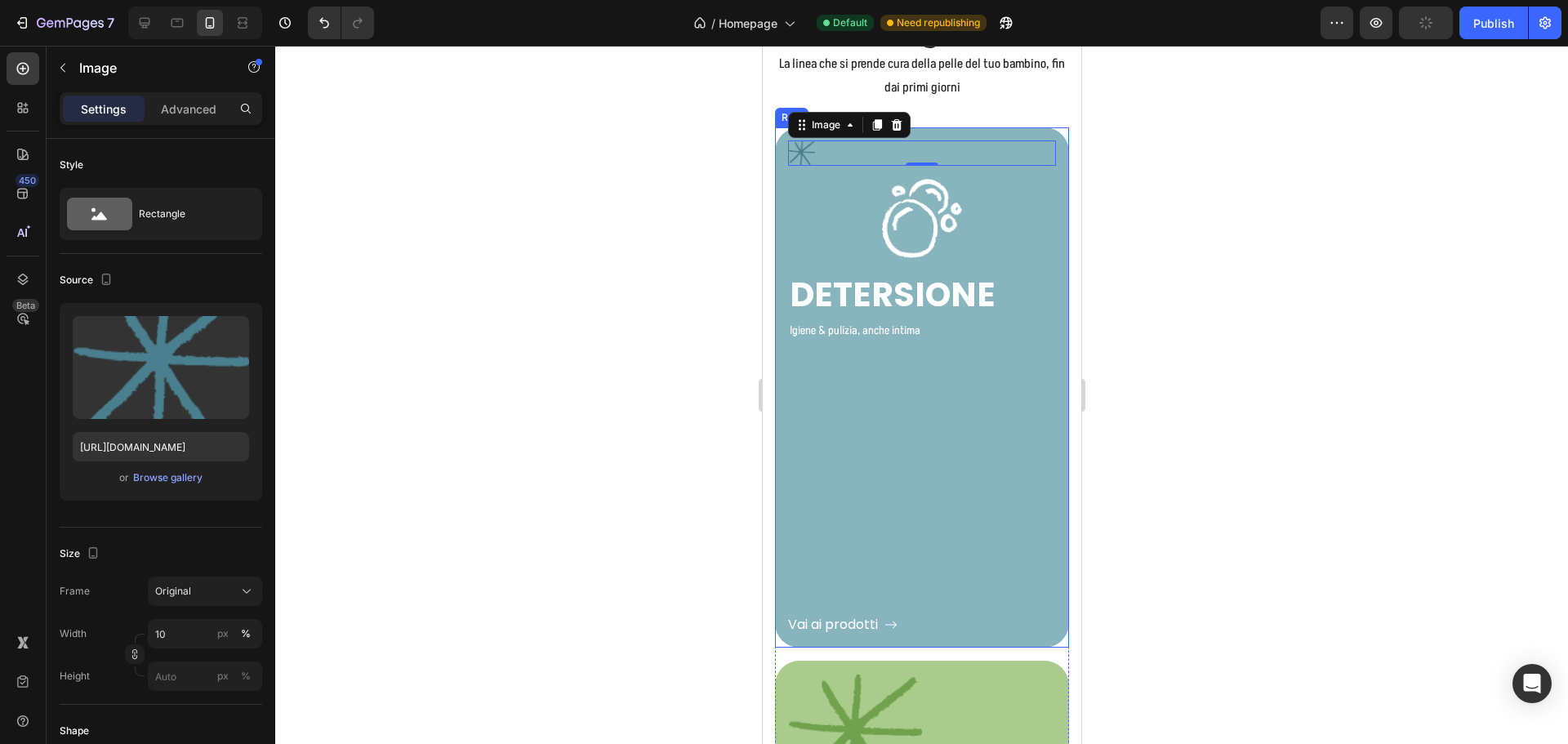
click at [932, 419] on div "Vai ai prodotti Button" at bounding box center [921, 488] width 268 height 292
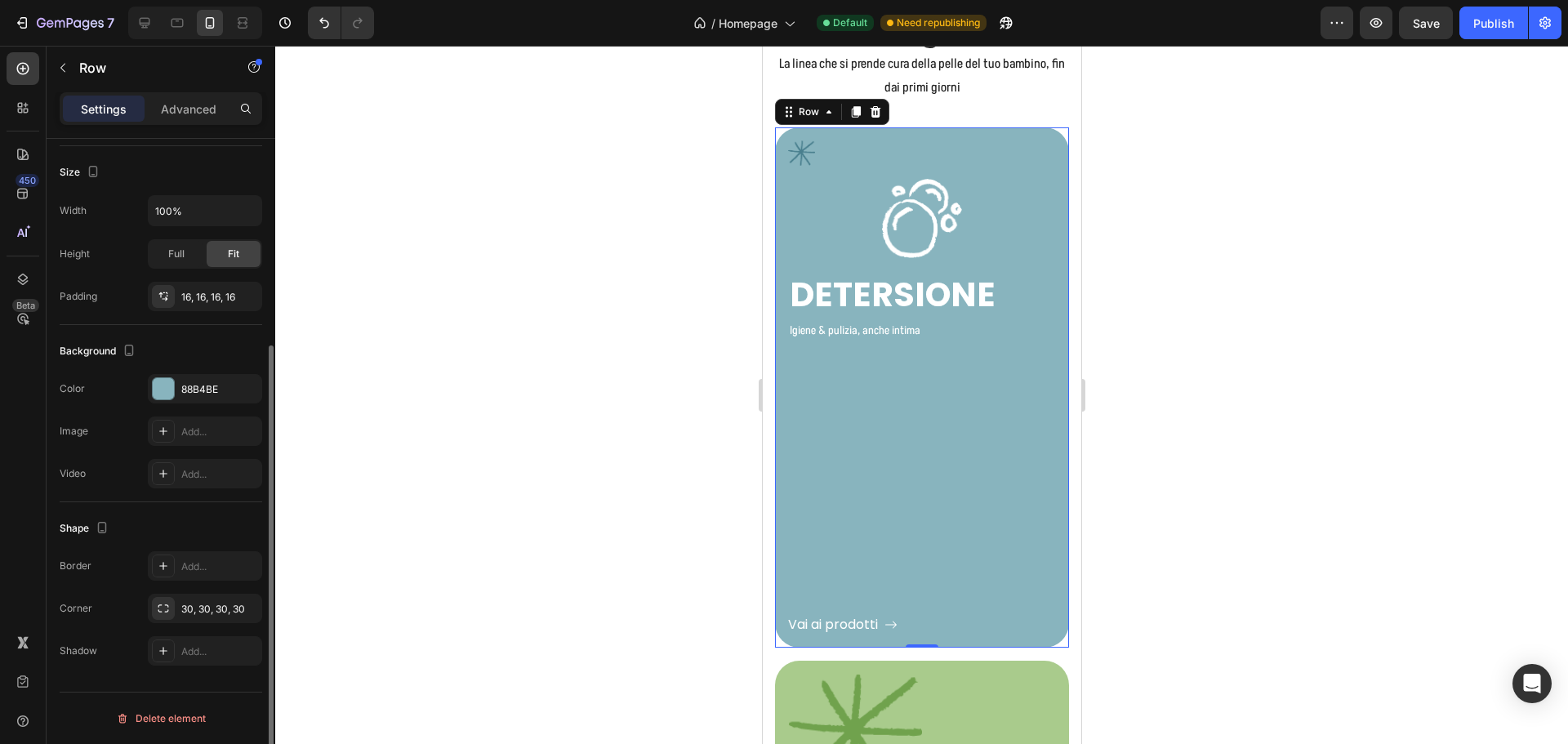
scroll to position [0, 0]
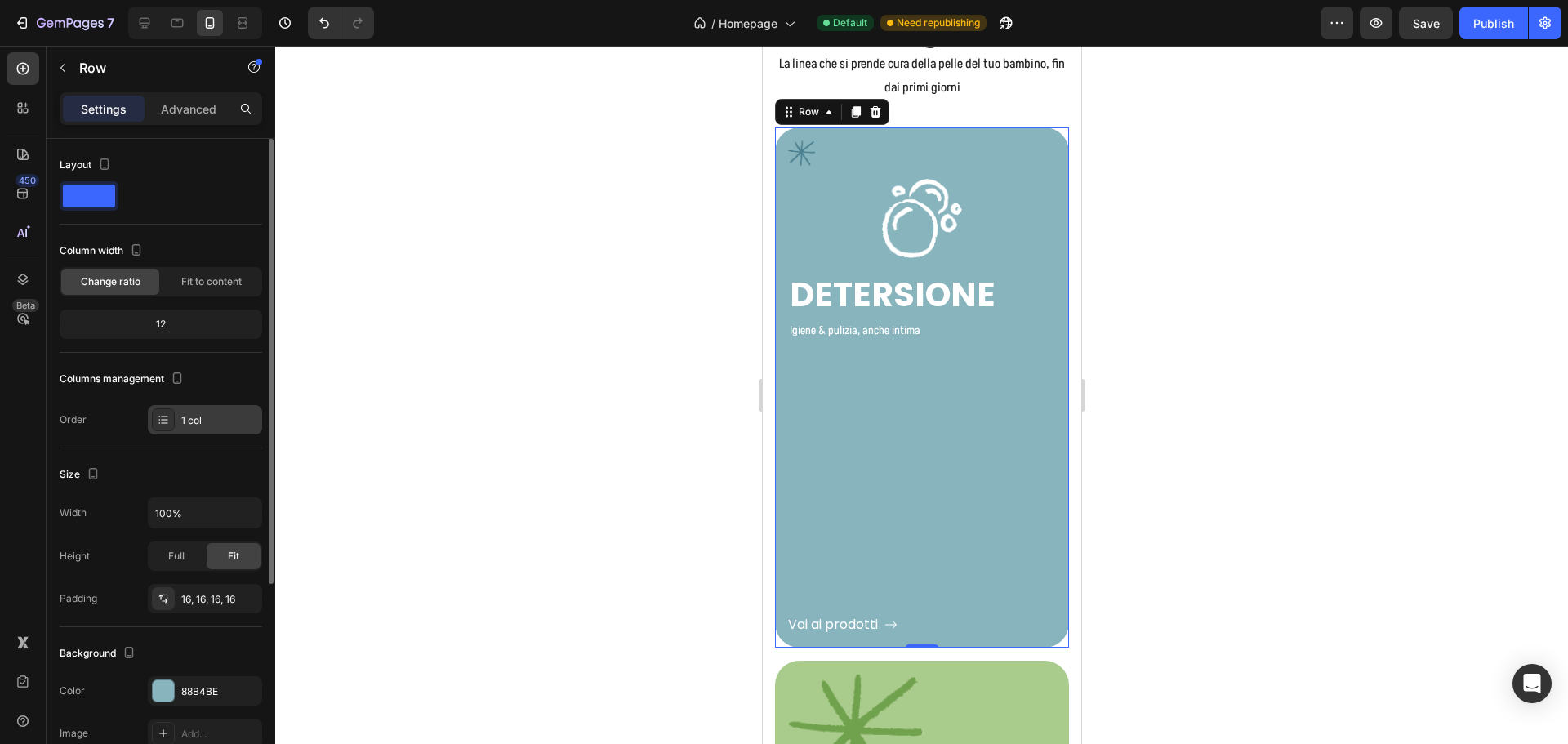
click at [206, 416] on div "1 col" at bounding box center [219, 420] width 77 height 15
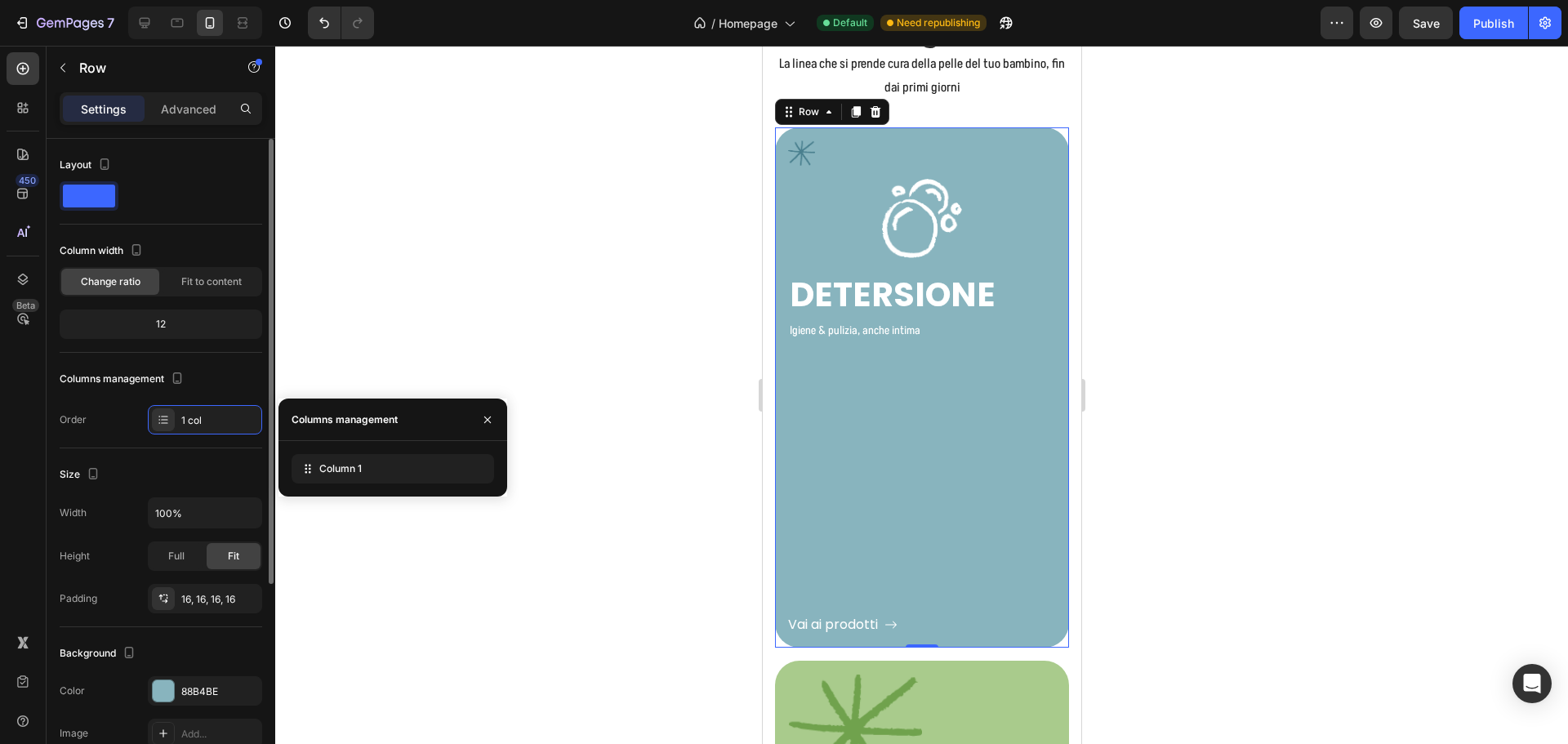
click at [220, 455] on div "Size Width 100% Height Full Fit Padding 16, 16, 16, 16" at bounding box center [161, 537] width 203 height 179
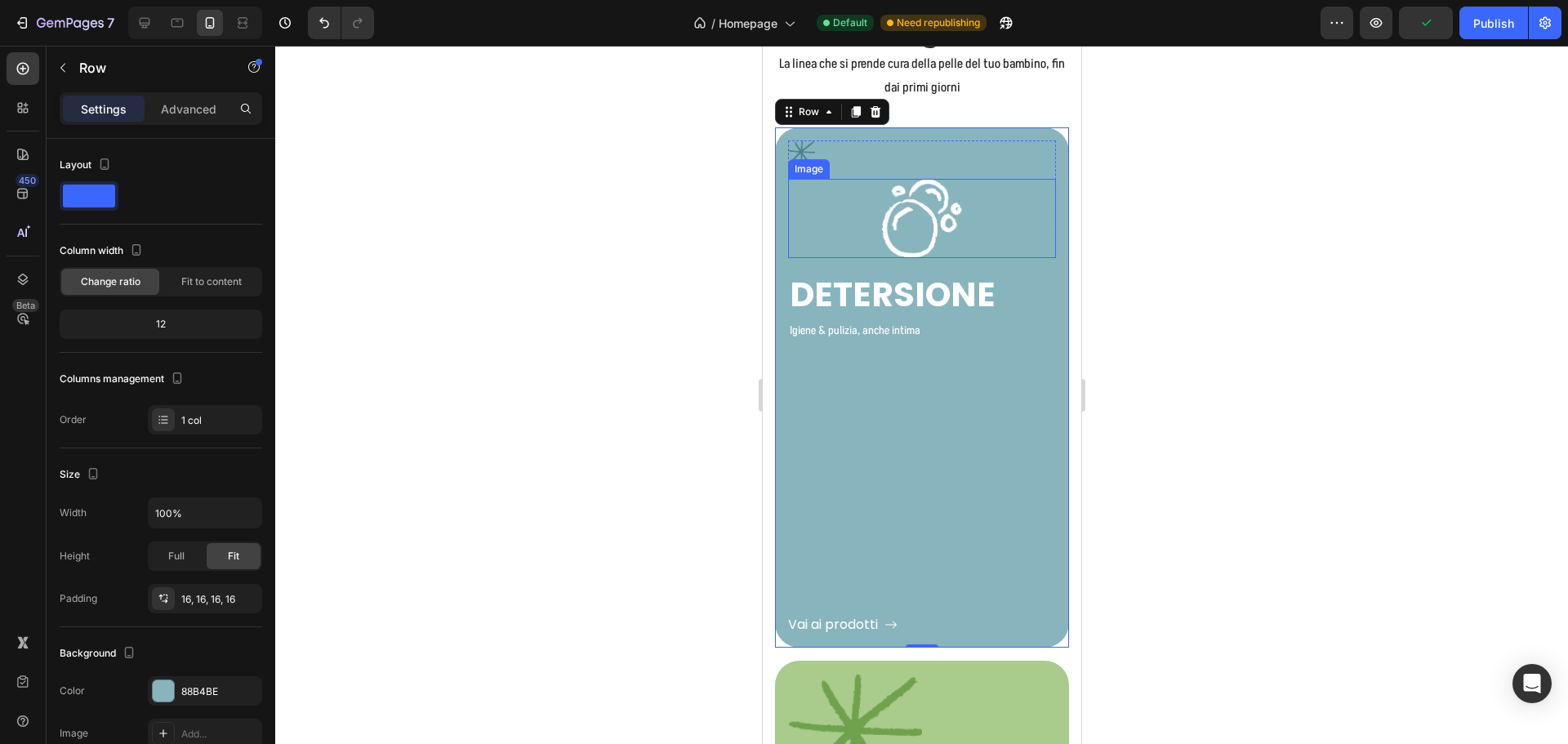
click at [936, 217] on img at bounding box center [921, 218] width 80 height 79
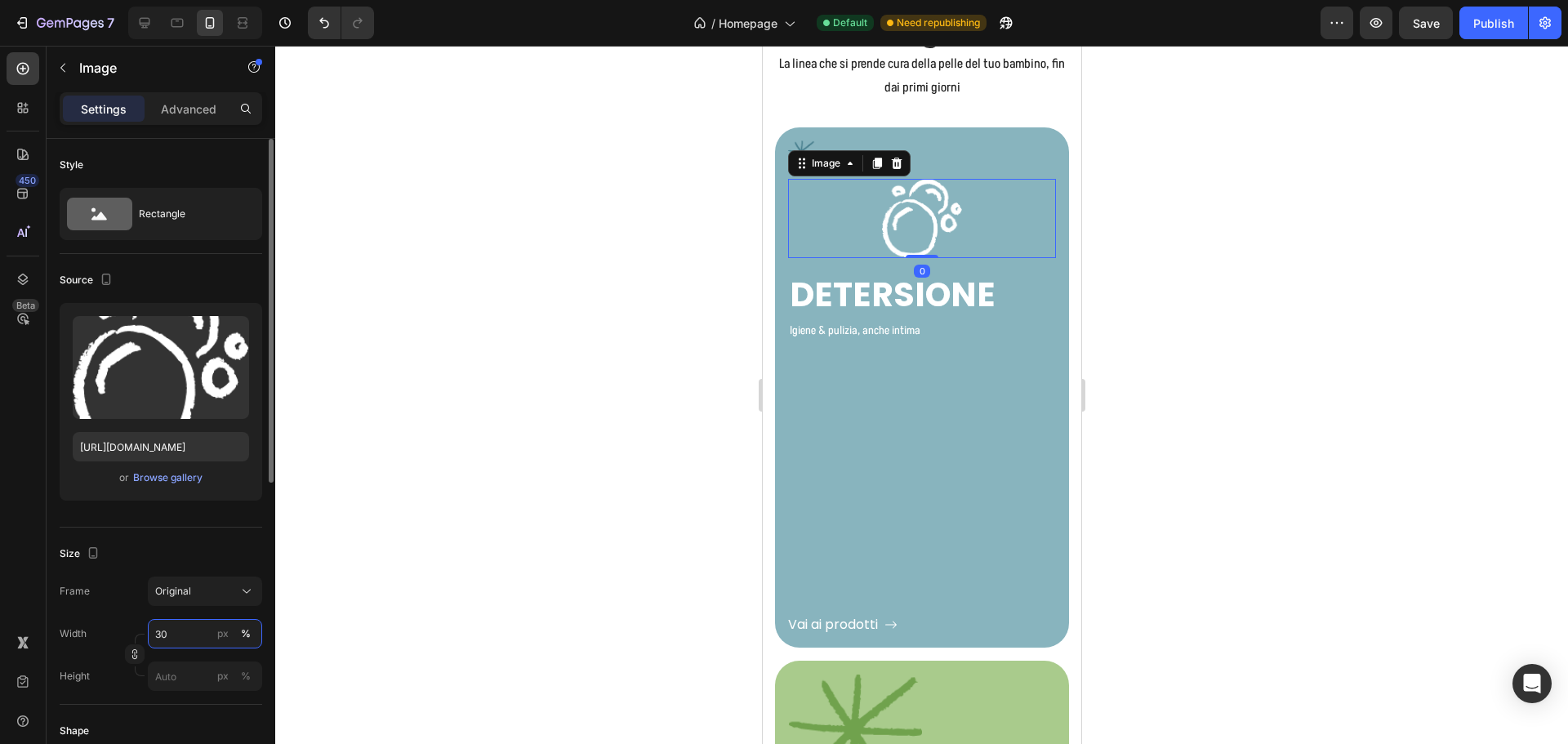
click at [154, 640] on input "30" at bounding box center [205, 634] width 114 height 30
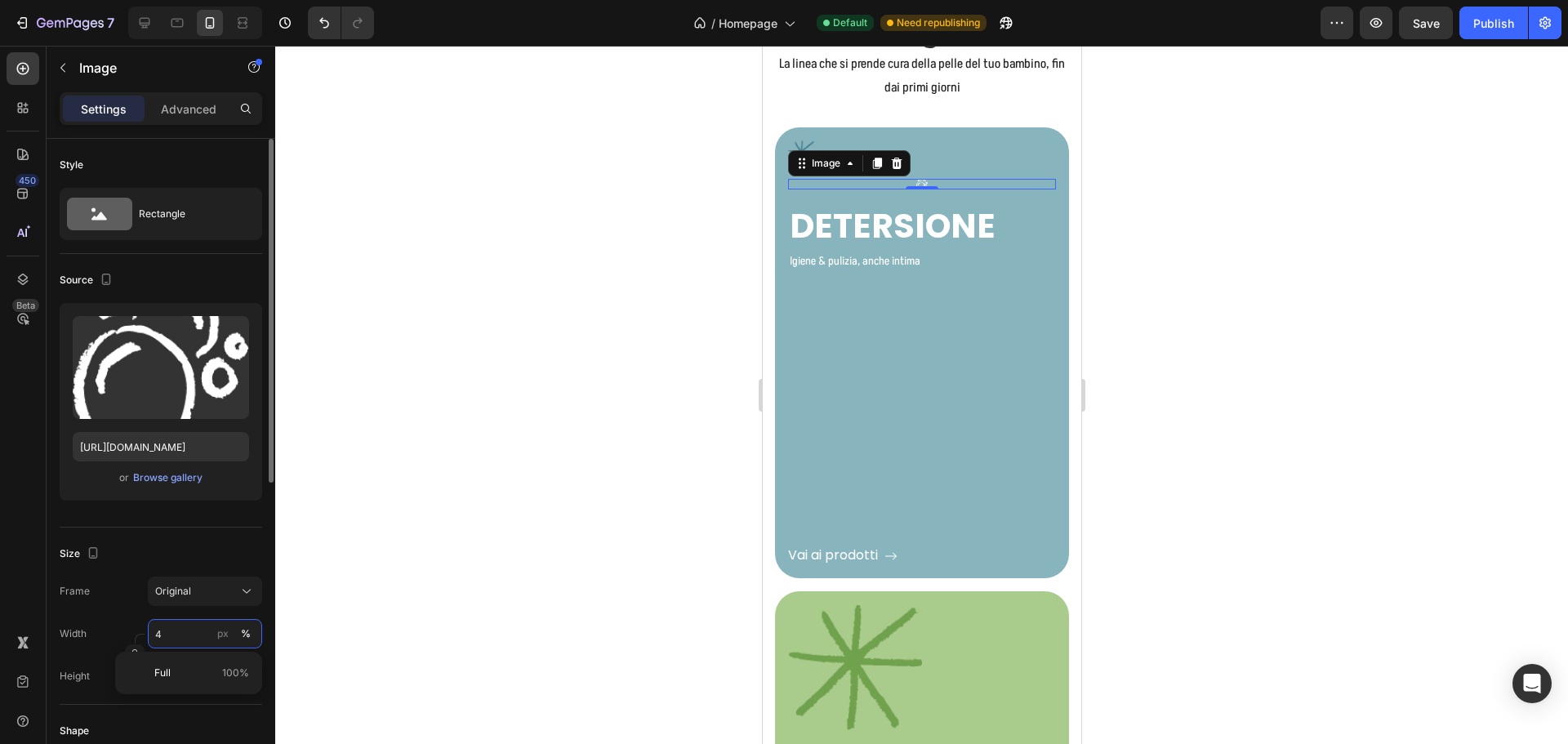
type input "40"
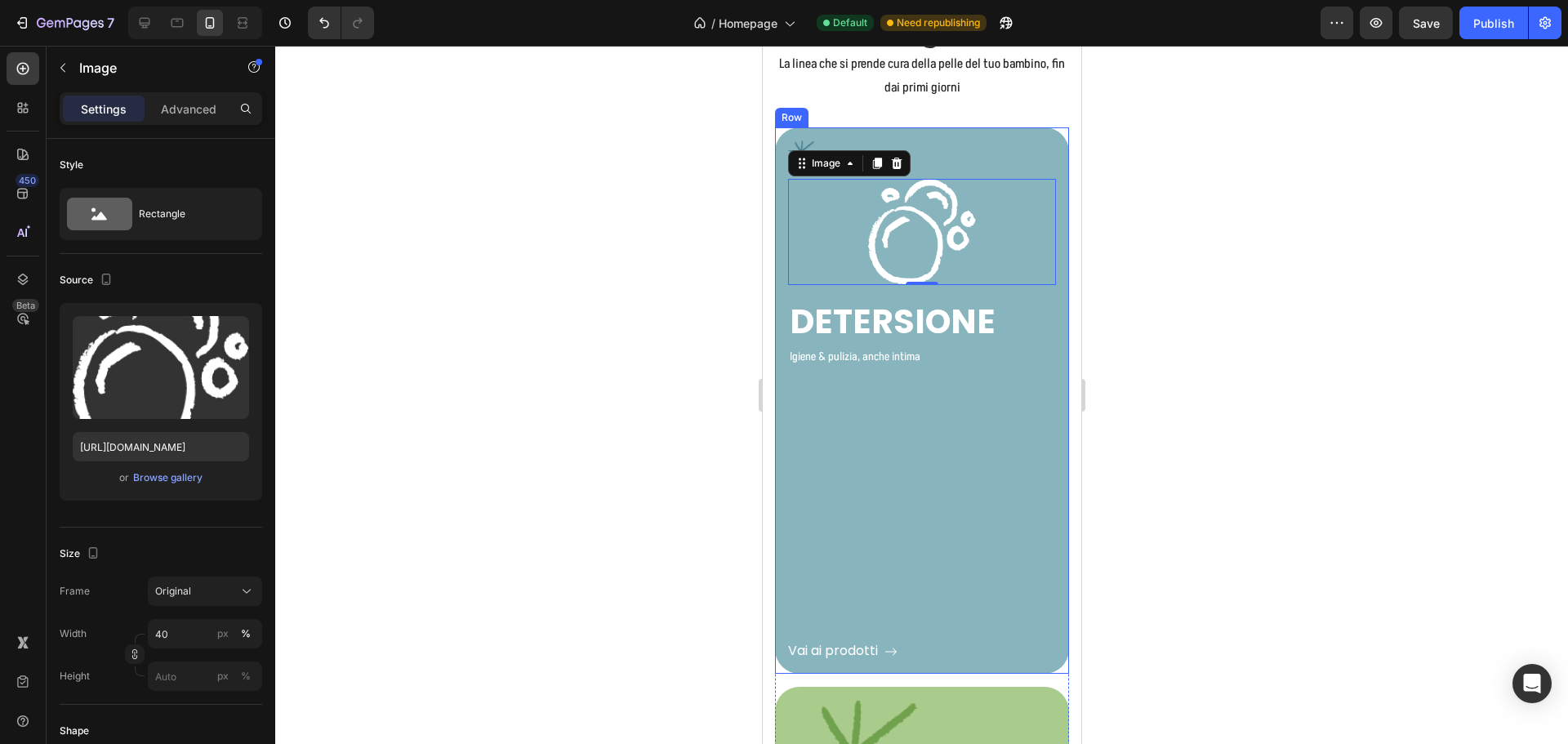
click at [908, 536] on div "Vai ai prodotti Button" at bounding box center [921, 514] width 268 height 292
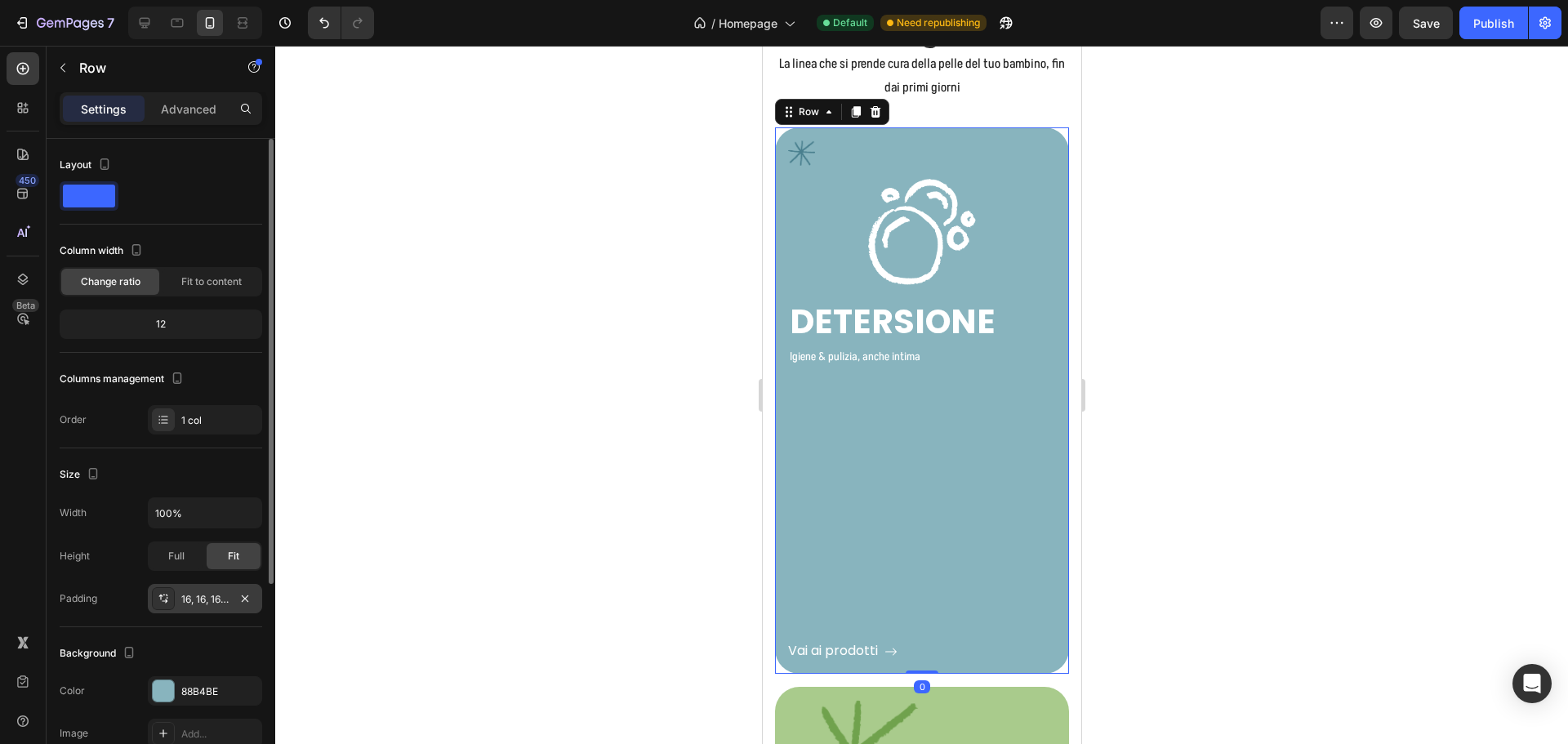
click at [203, 590] on div "16, 16, 16, 16" at bounding box center [205, 598] width 114 height 30
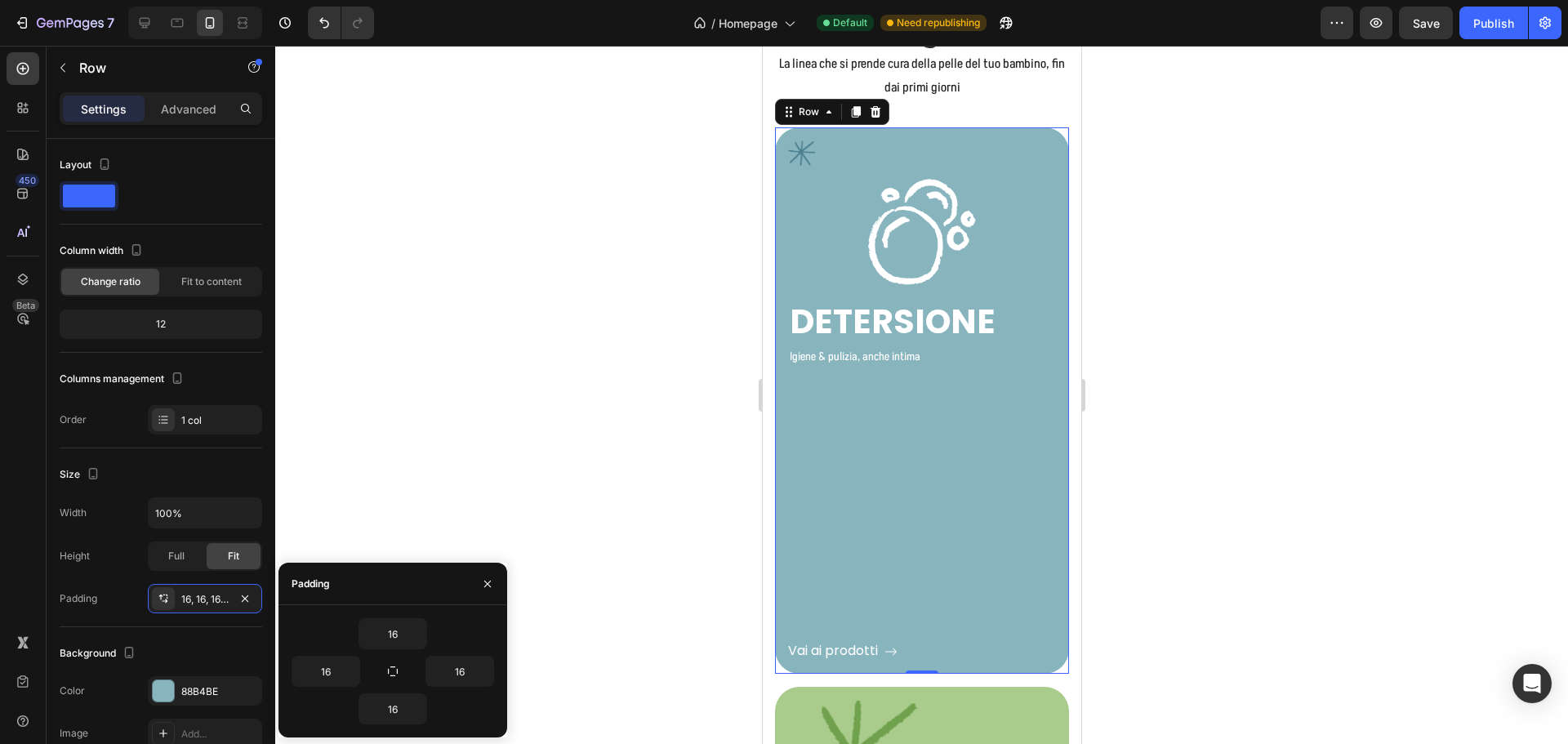
click at [900, 425] on div "Vai ai prodotti Button" at bounding box center [921, 514] width 268 height 292
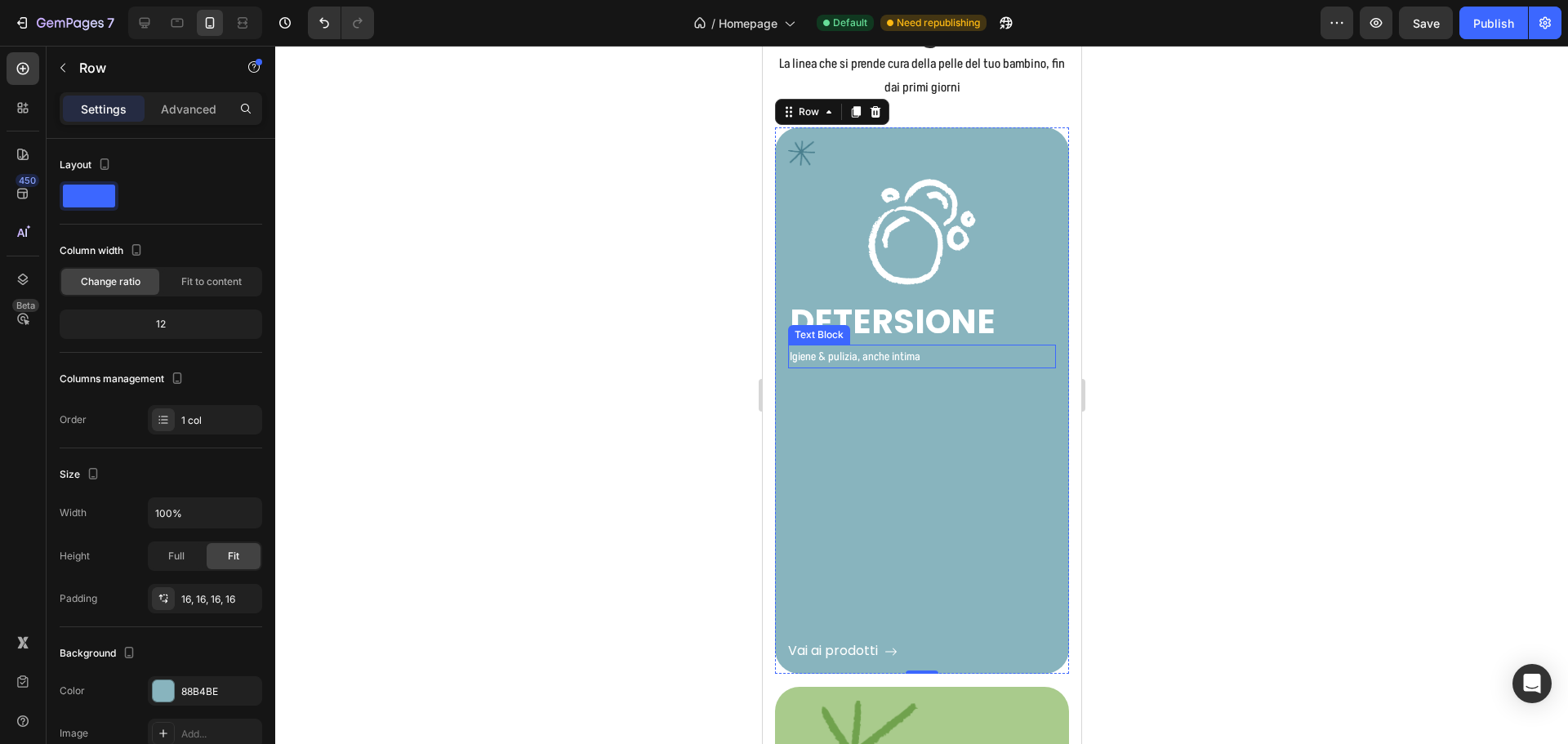
click at [892, 355] on p "Igiene & pulizia, anche intima" at bounding box center [921, 357] width 265 height 20
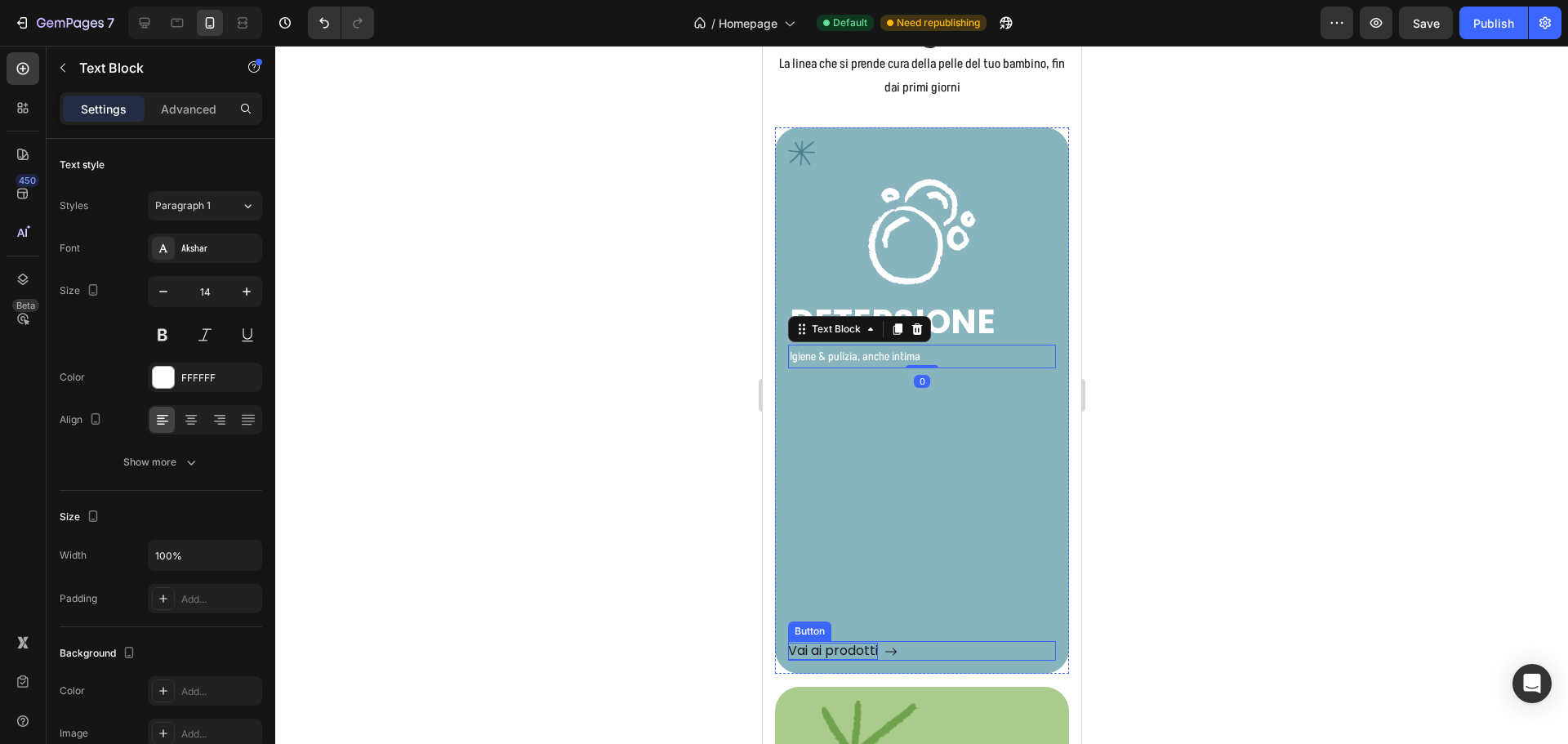
click at [862, 643] on p "Vai ai prodotti" at bounding box center [831, 651] width 89 height 18
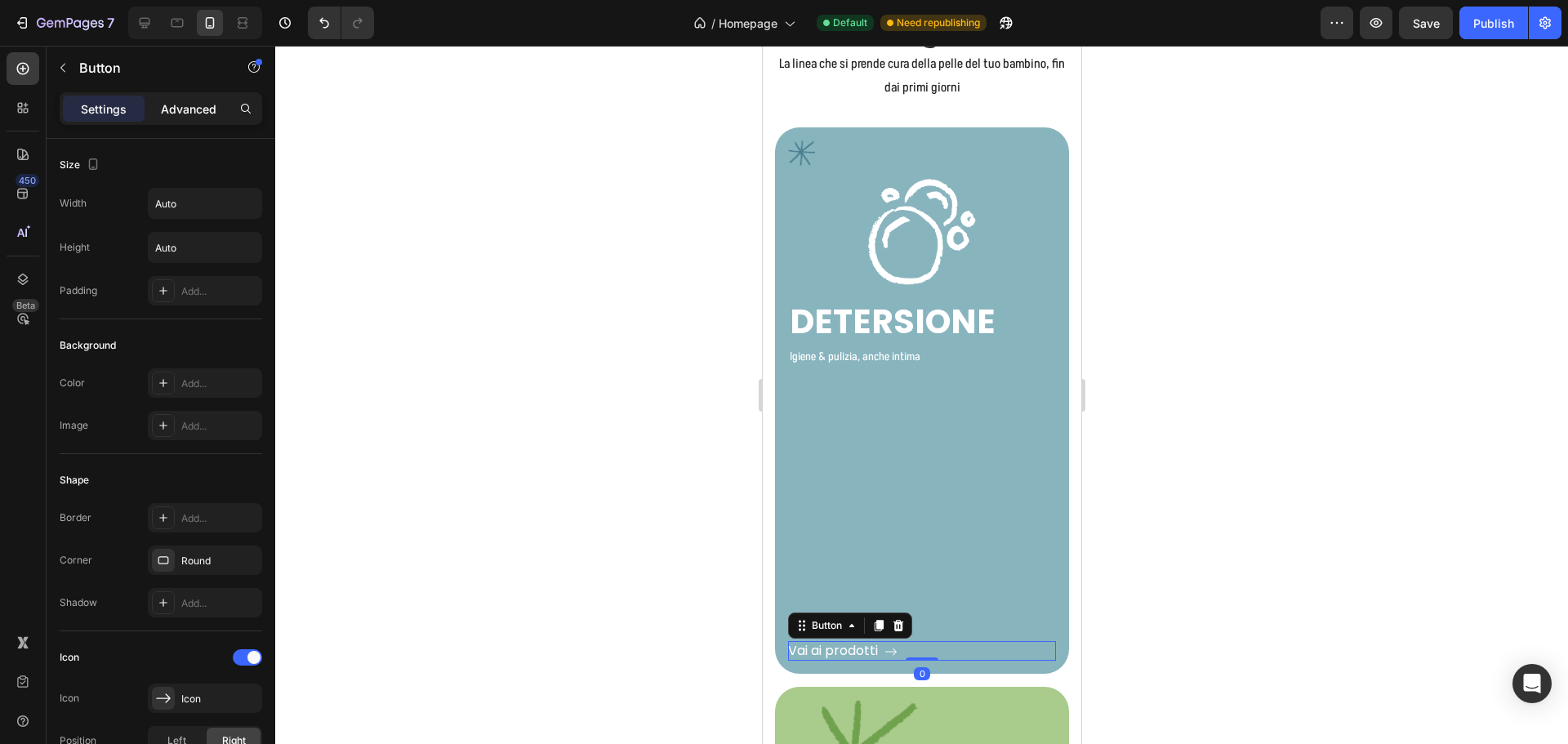
click at [181, 100] on p "Advanced" at bounding box center [189, 109] width 55 height 18
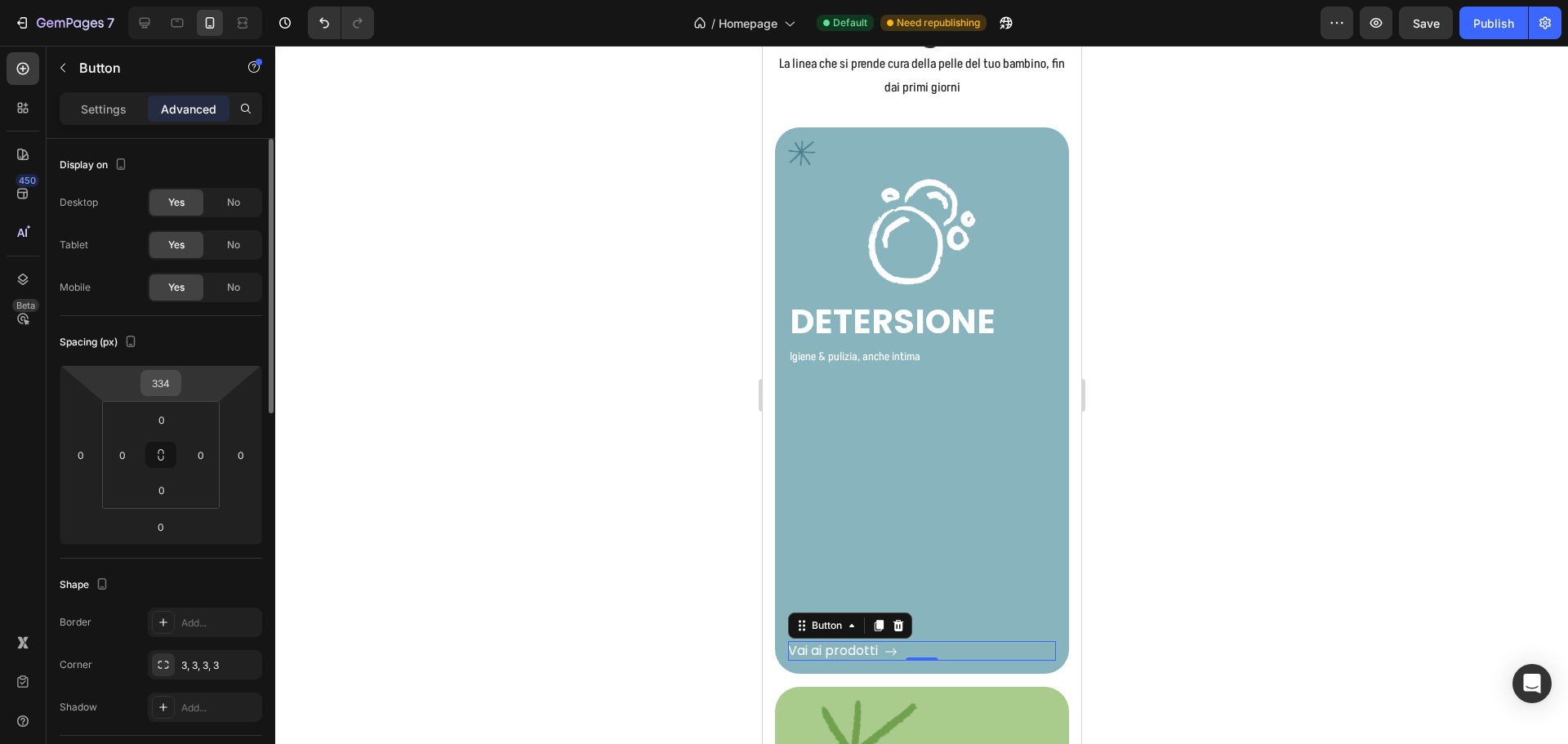
click at [181, 379] on div "334" at bounding box center [160, 383] width 41 height 26
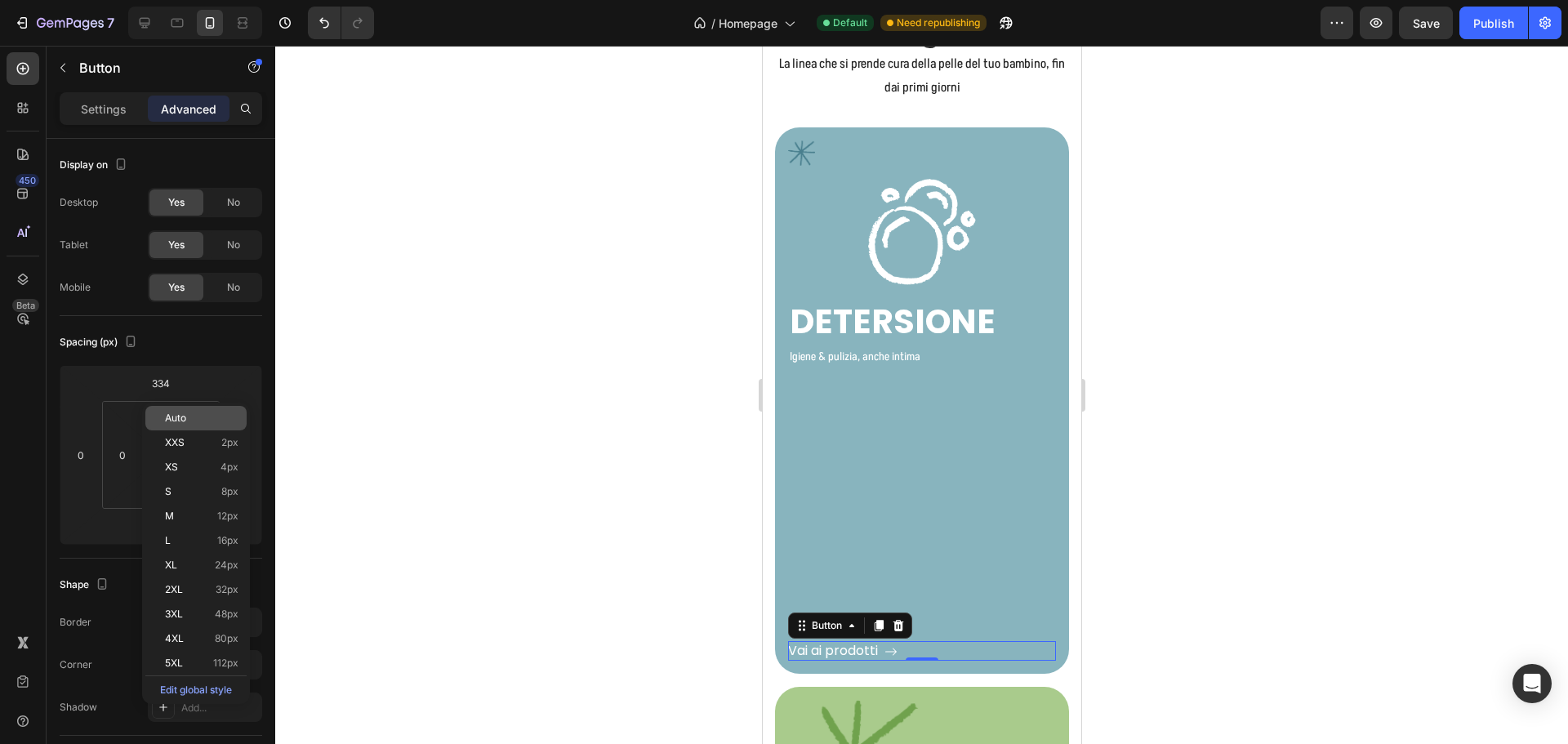
click at [204, 419] on p "Auto" at bounding box center [202, 418] width 74 height 11
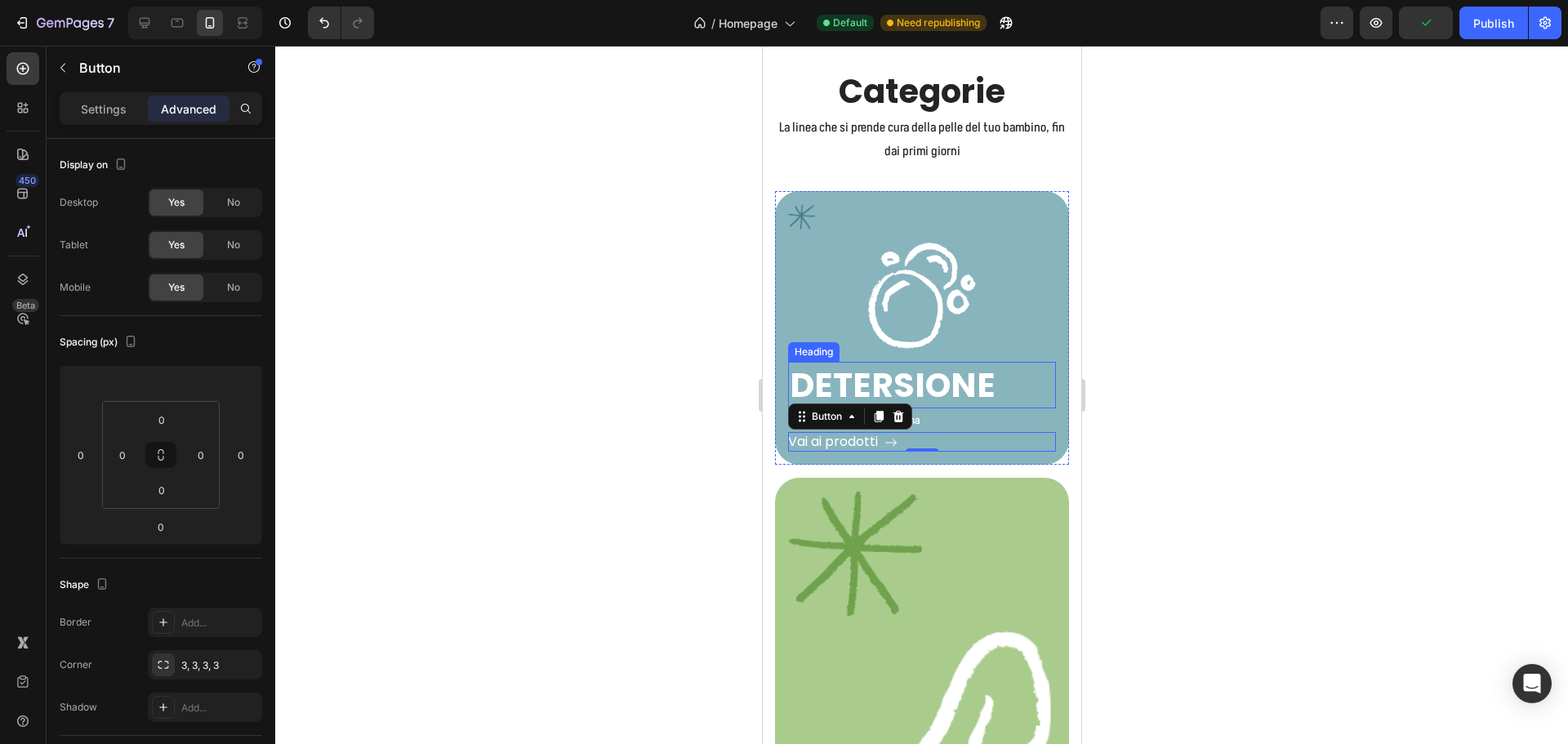
scroll to position [2788, 0]
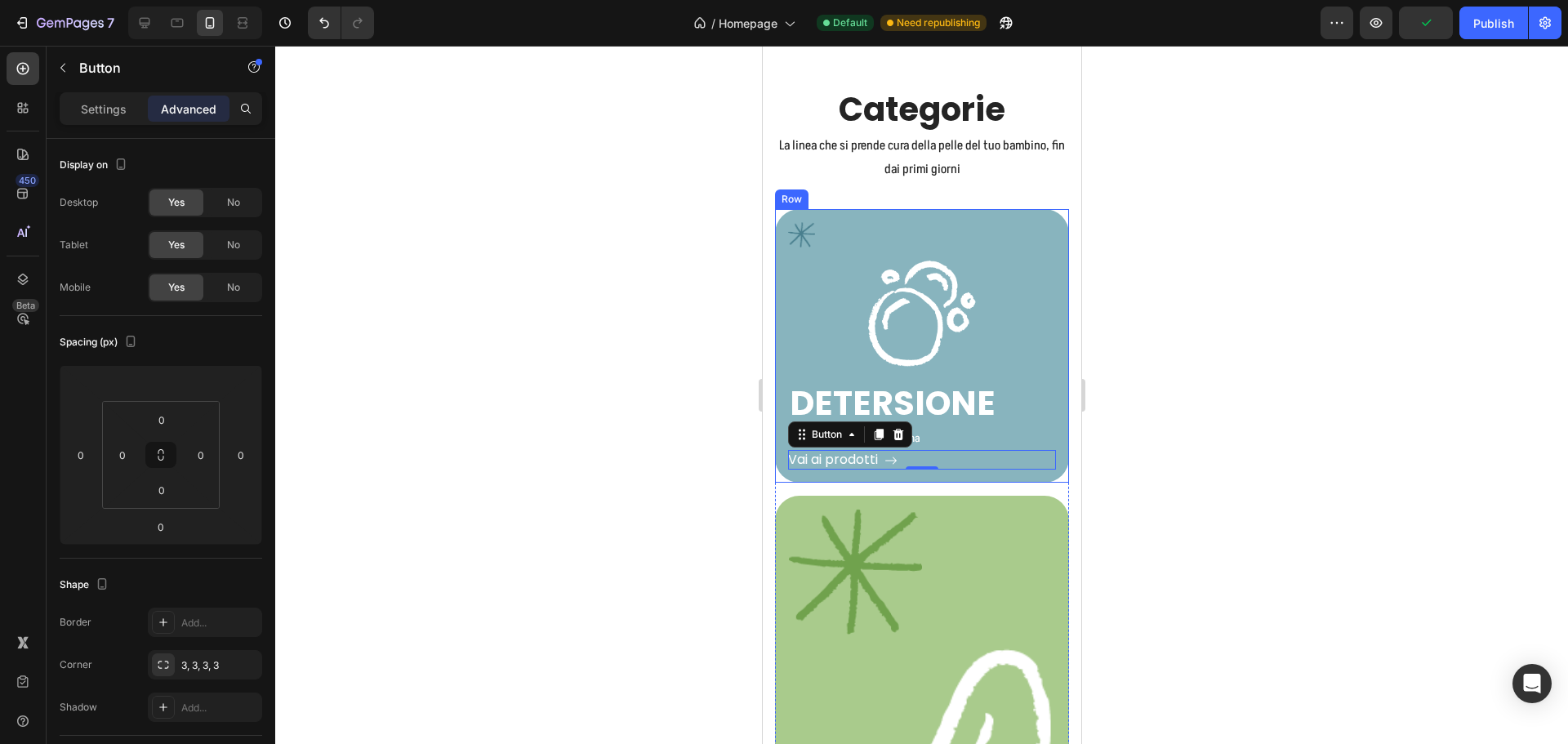
click at [1041, 368] on div "Image Image Row DETERSIONE Heading Igiene & pulizia, anche intima Text Block Va…" at bounding box center [921, 346] width 268 height 247
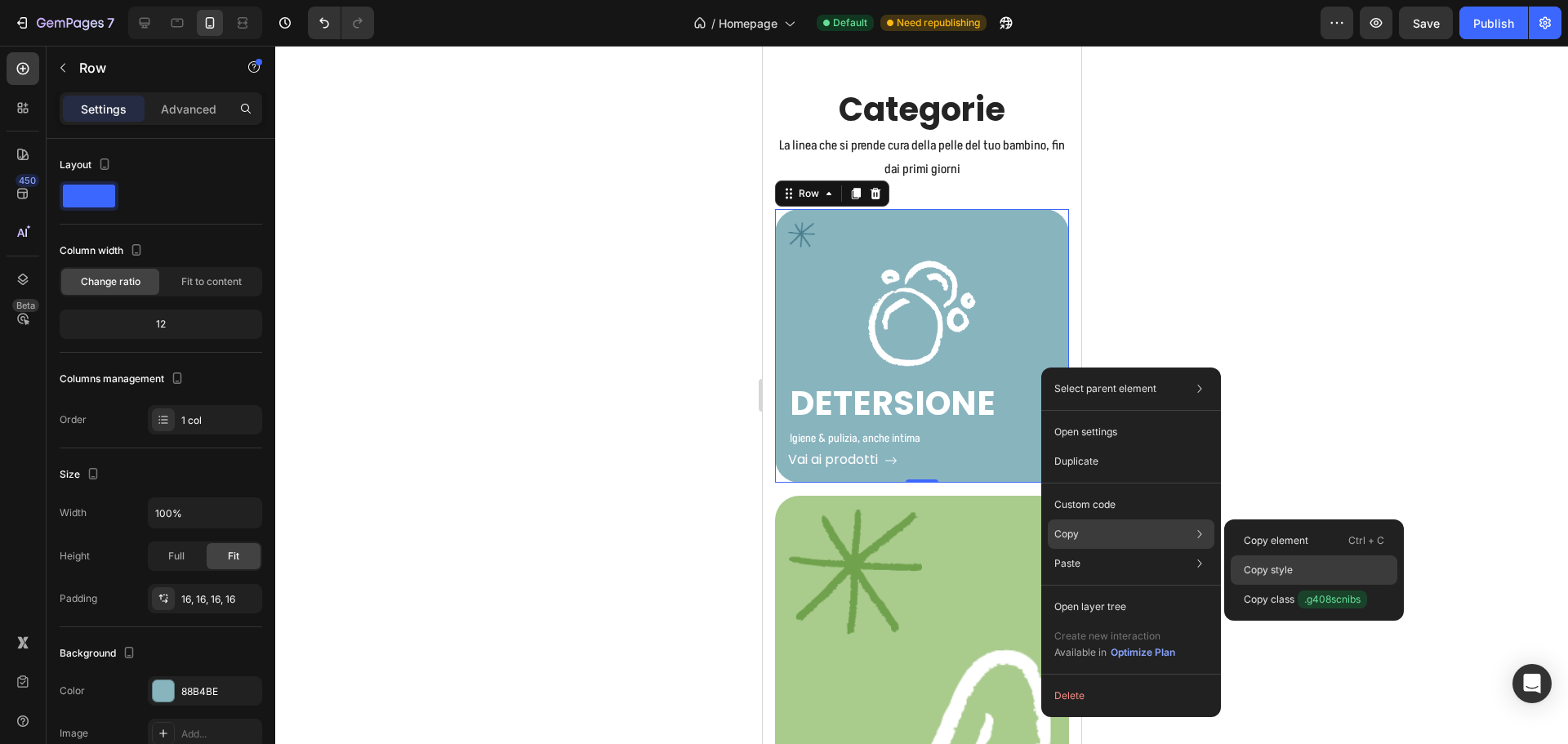
click at [1278, 585] on div "Copy style" at bounding box center [1314, 599] width 167 height 30
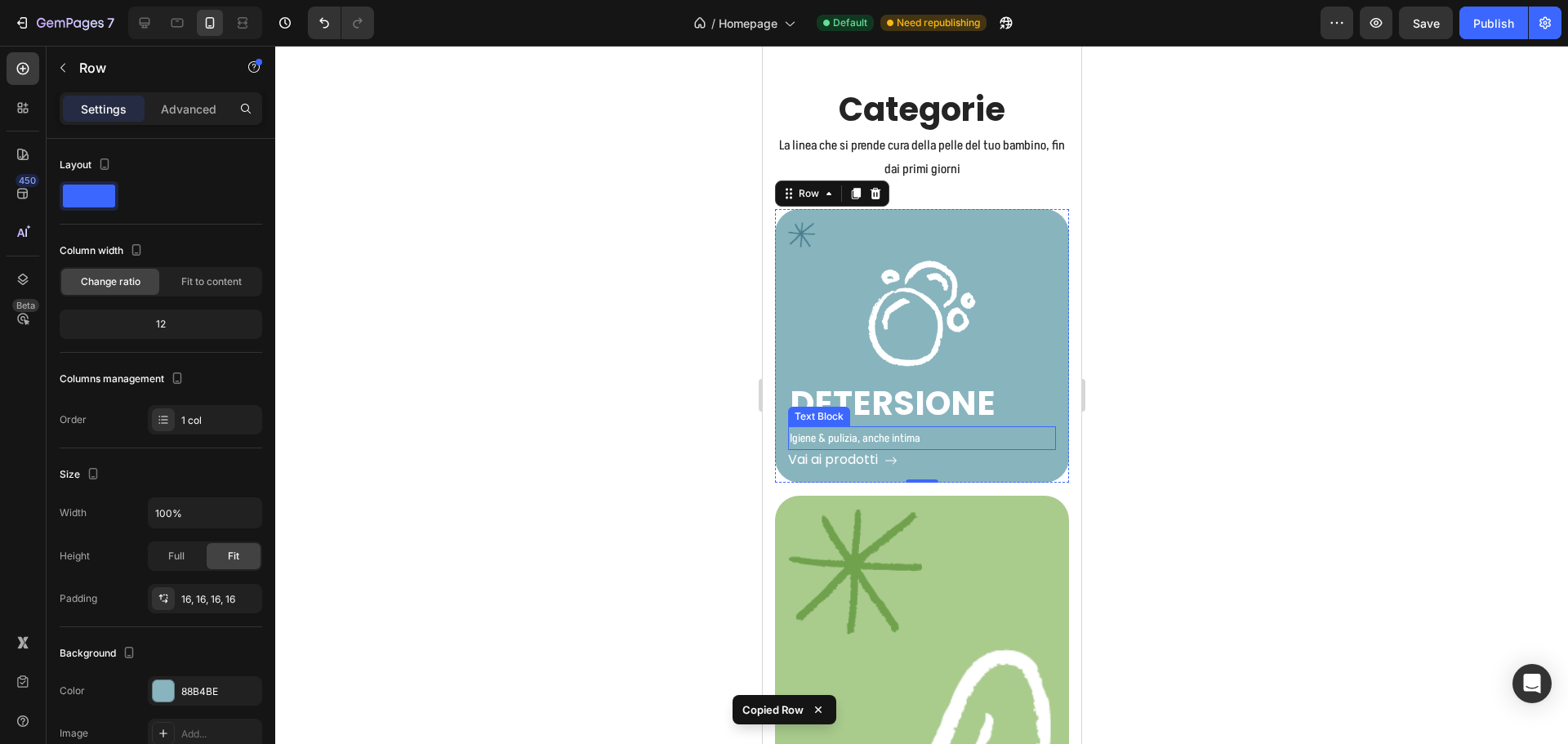
scroll to position [3032, 0]
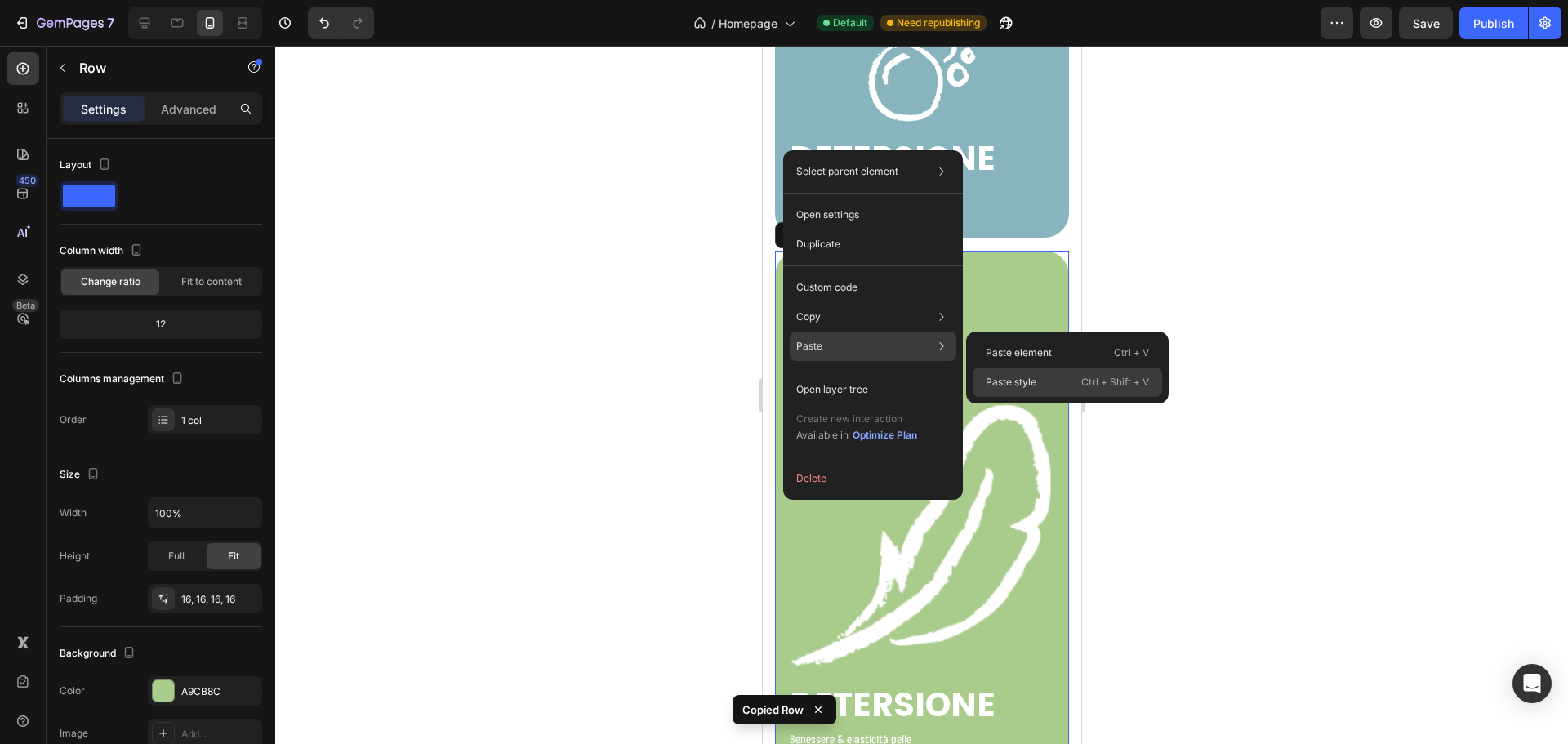
click at [1024, 374] on div "Paste style Ctrl + Shift + V" at bounding box center [1067, 383] width 190 height 30
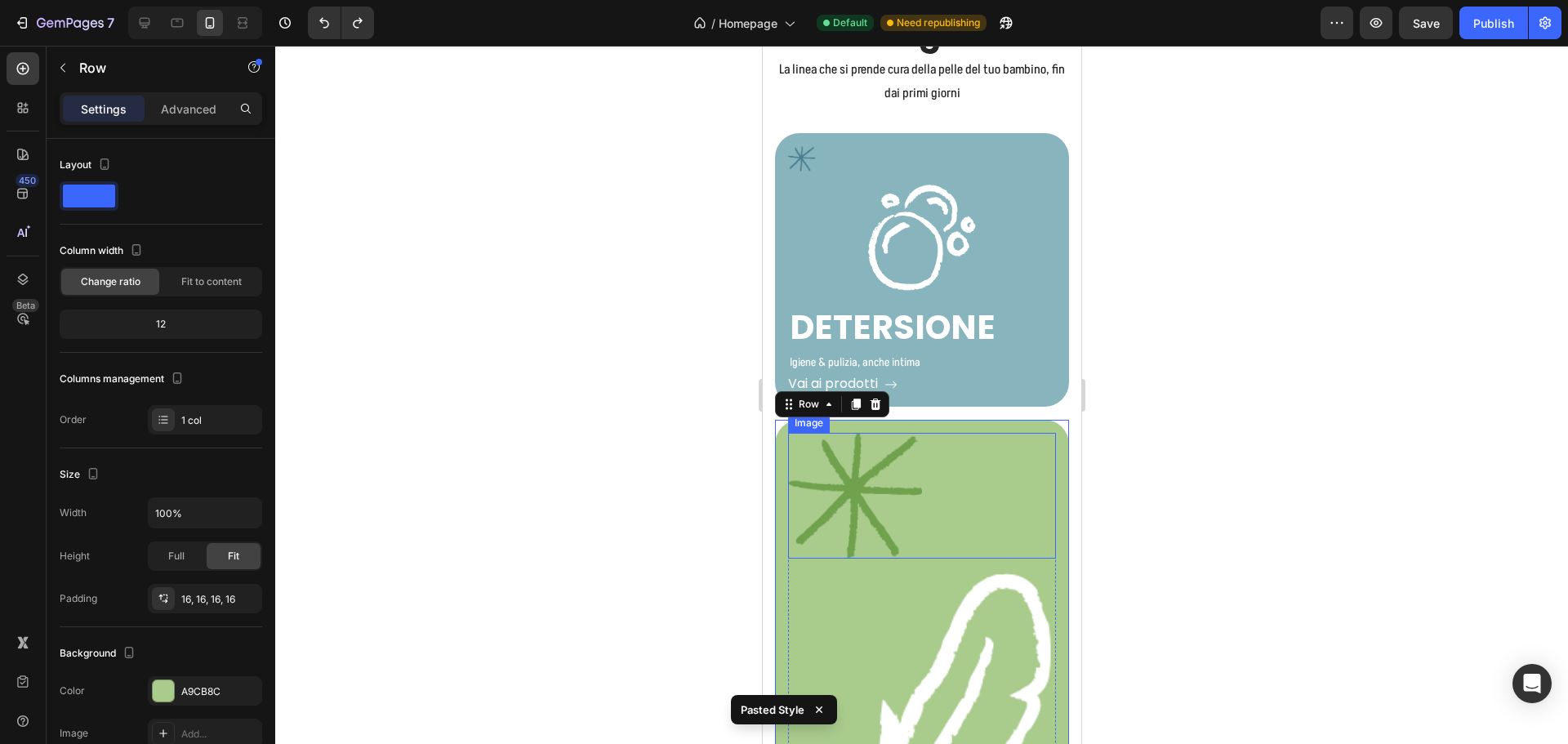
scroll to position [2788, 0]
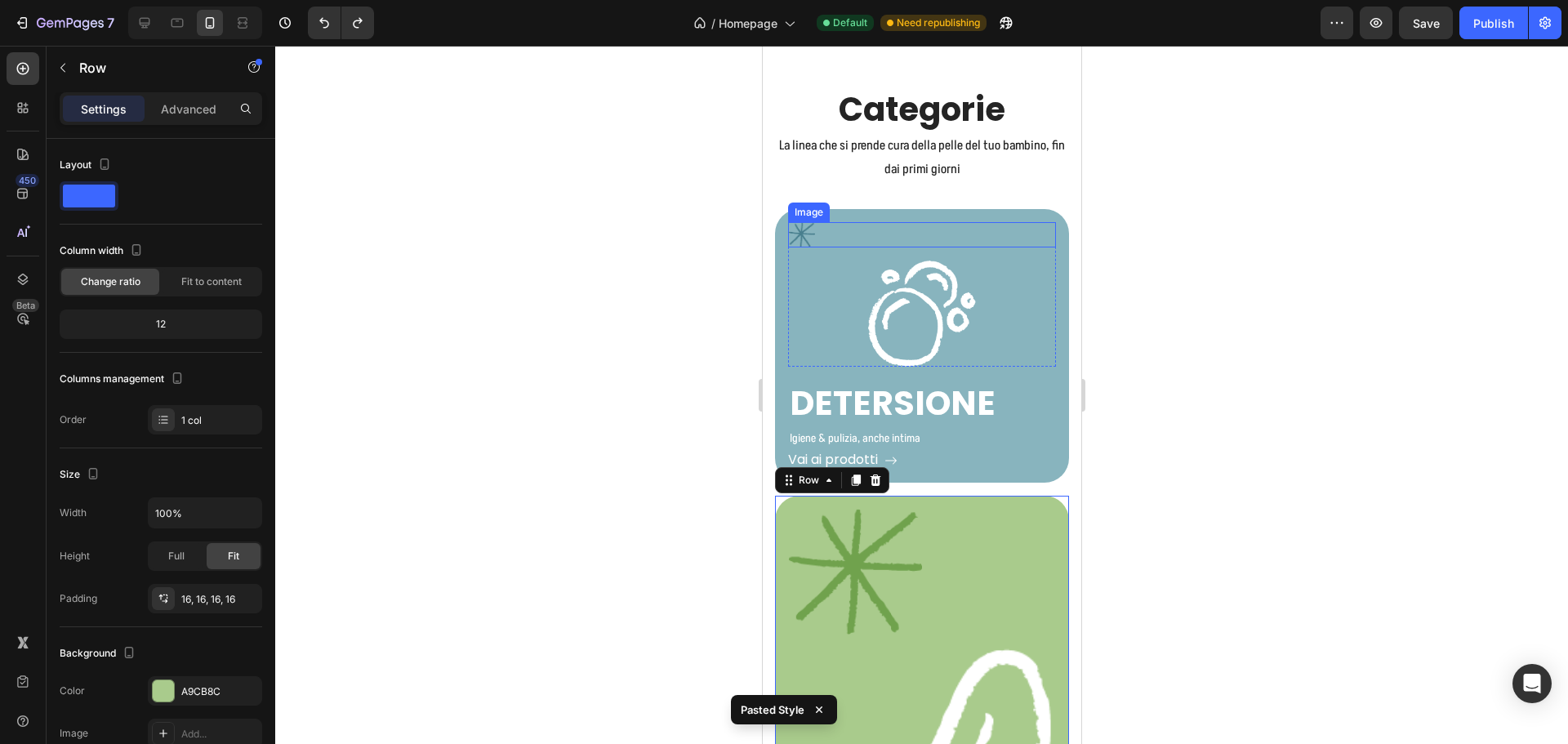
click at [814, 236] on div at bounding box center [921, 234] width 268 height 25
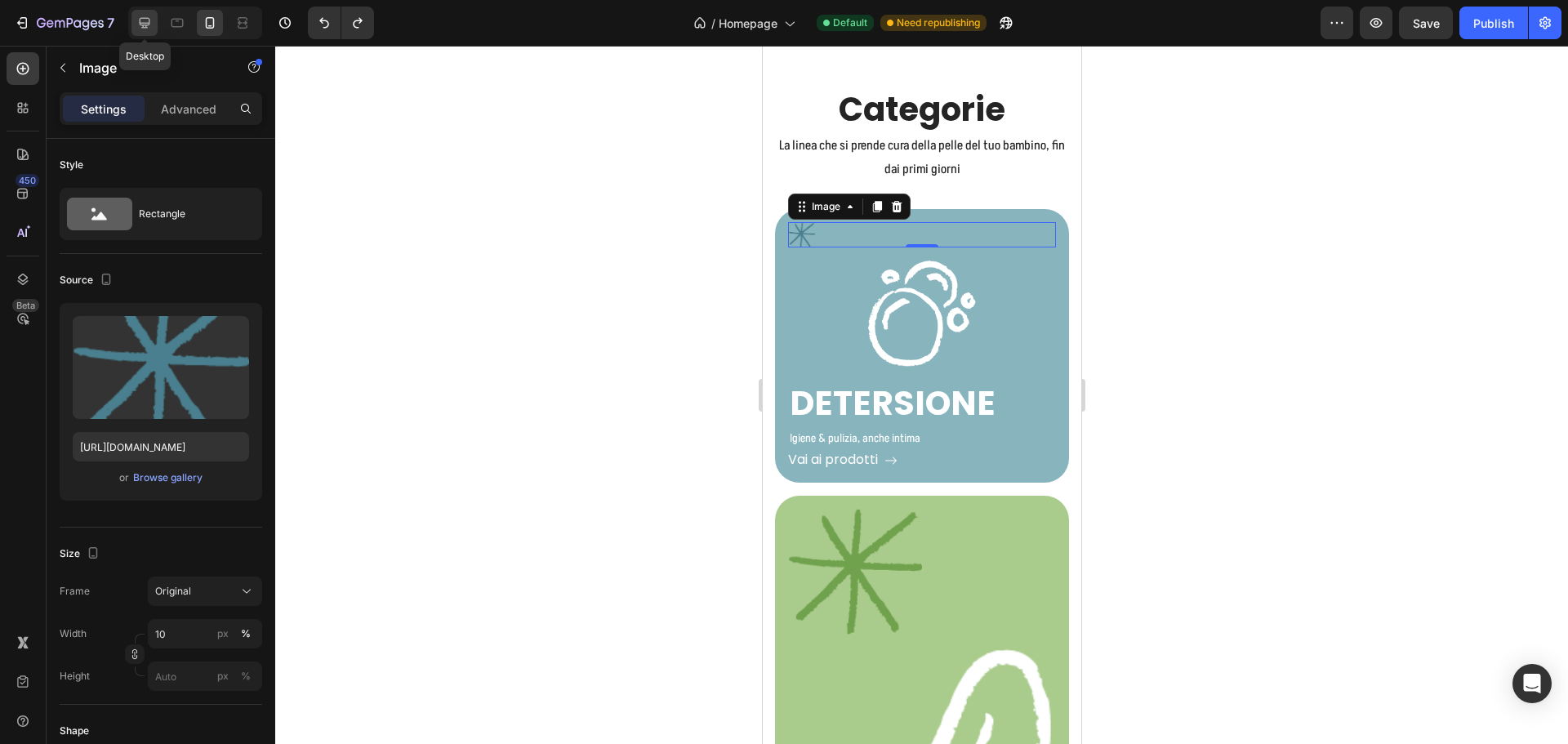
click at [148, 28] on icon at bounding box center [145, 23] width 17 height 17
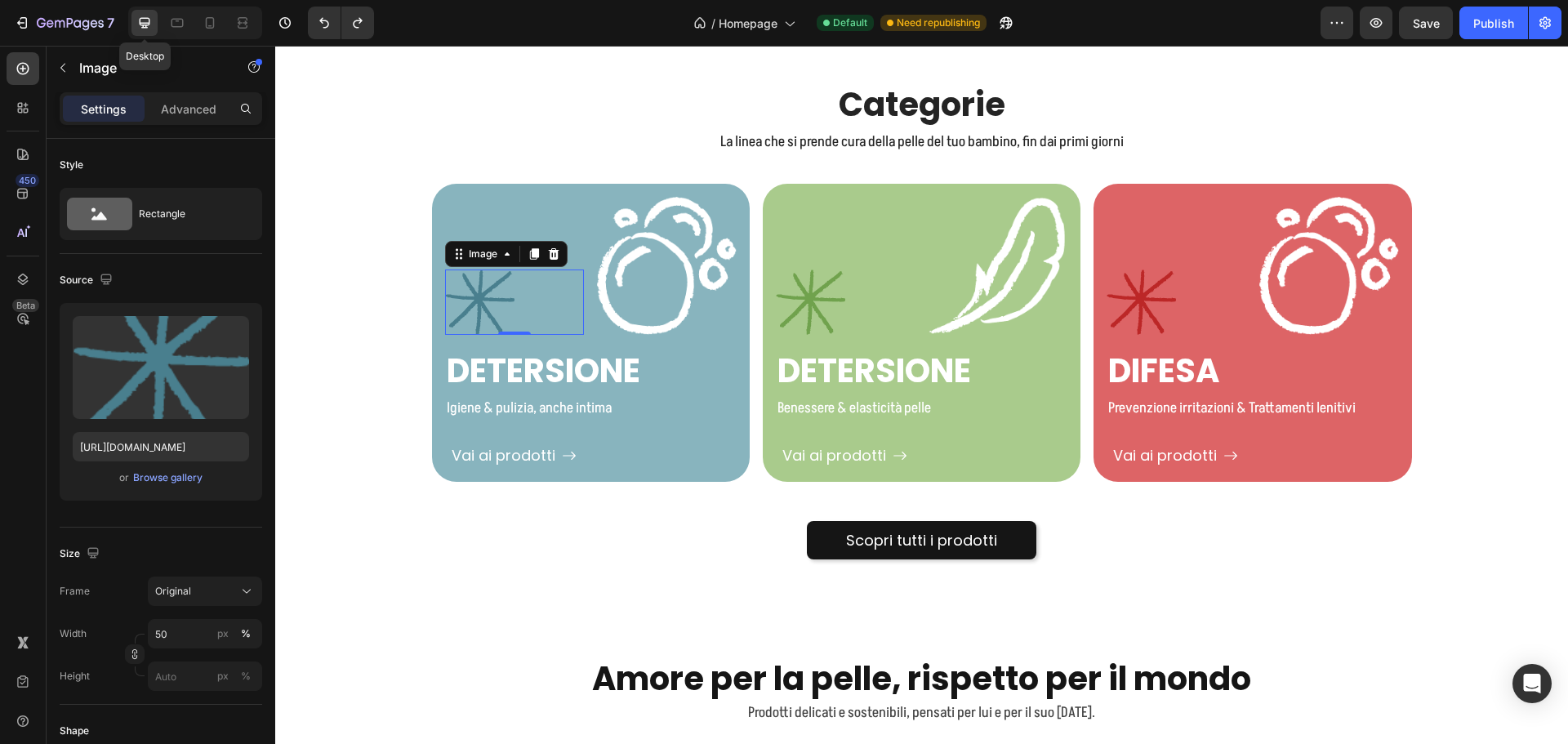
scroll to position [3062, 0]
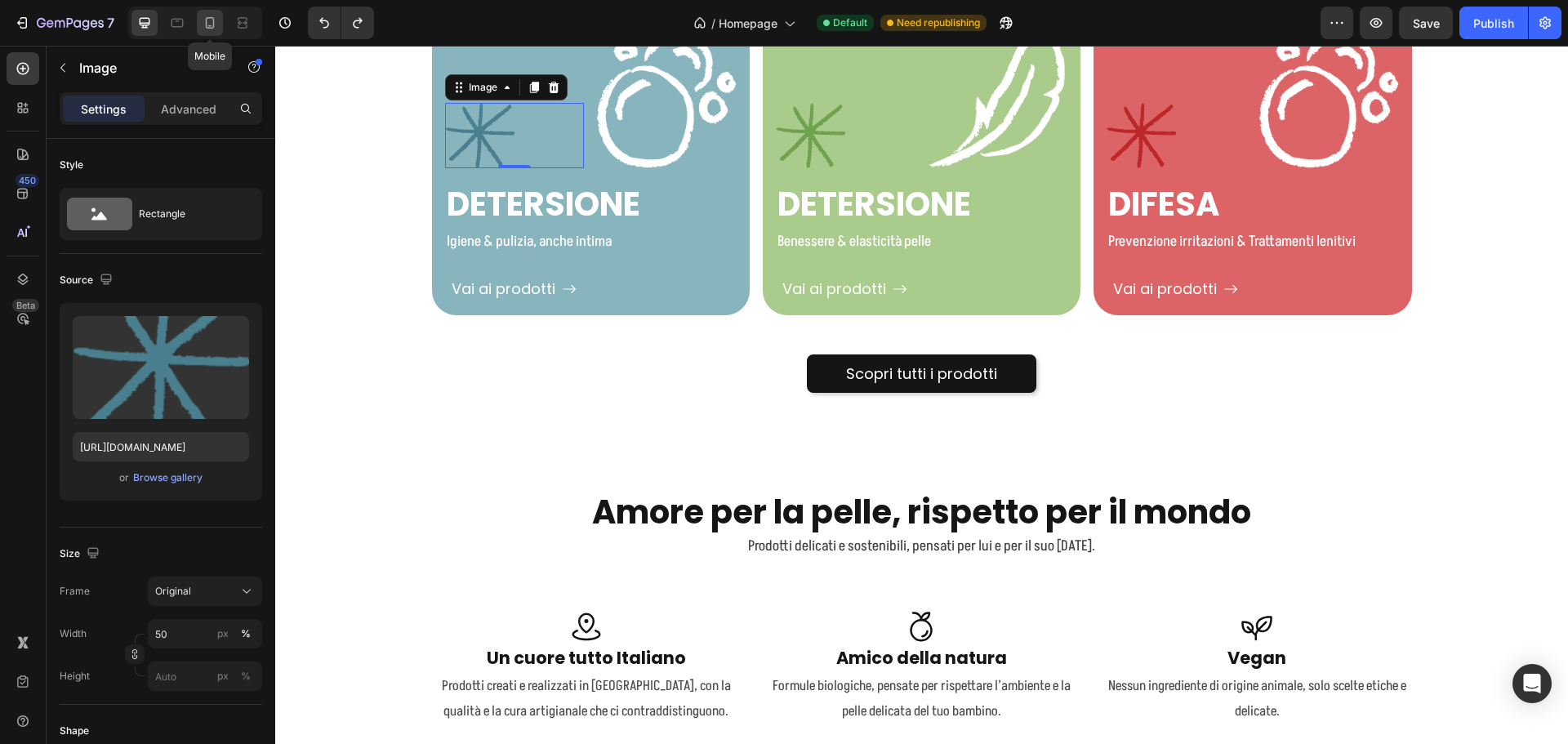
click at [209, 25] on icon at bounding box center [210, 23] width 9 height 11
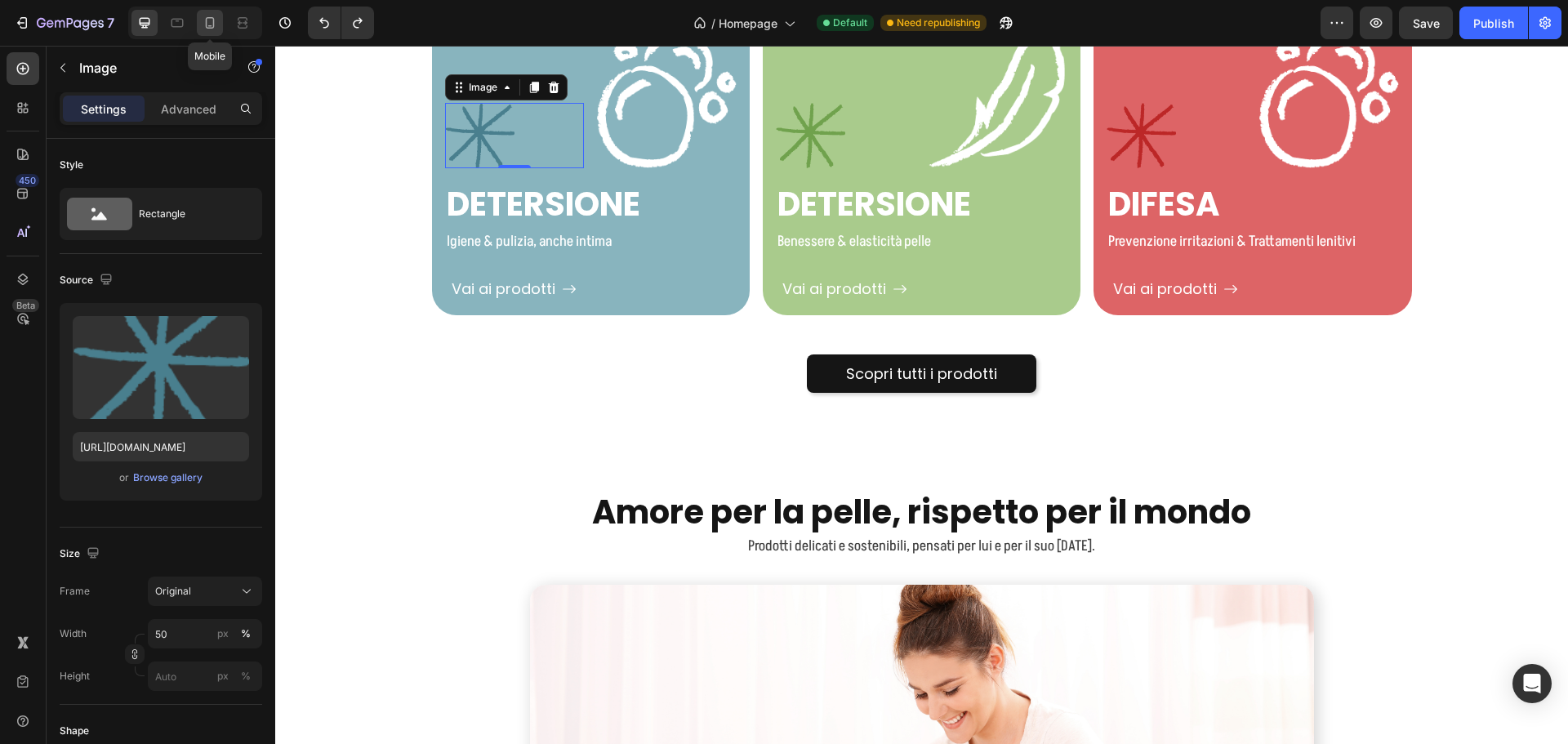
type input "10"
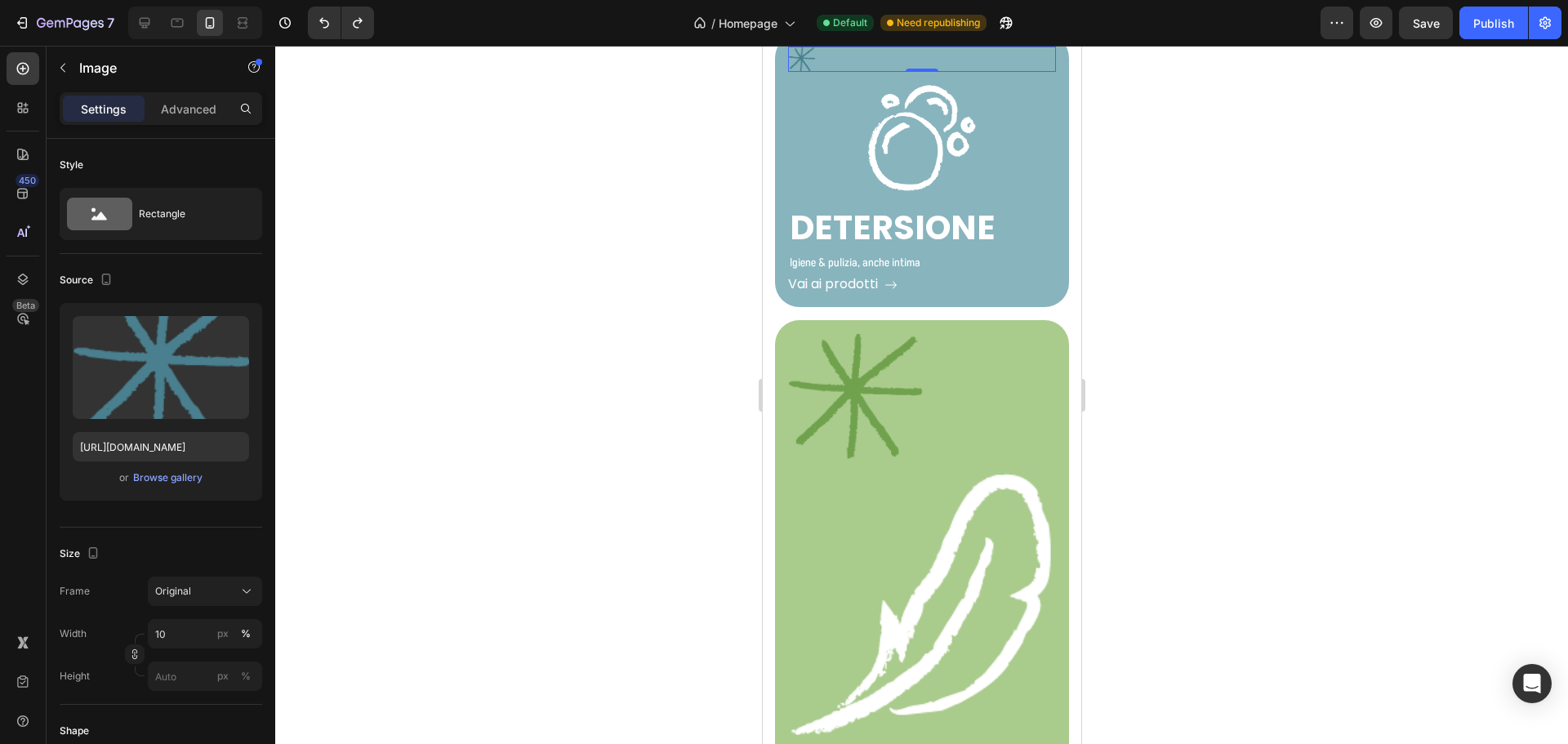
scroll to position [2907, 0]
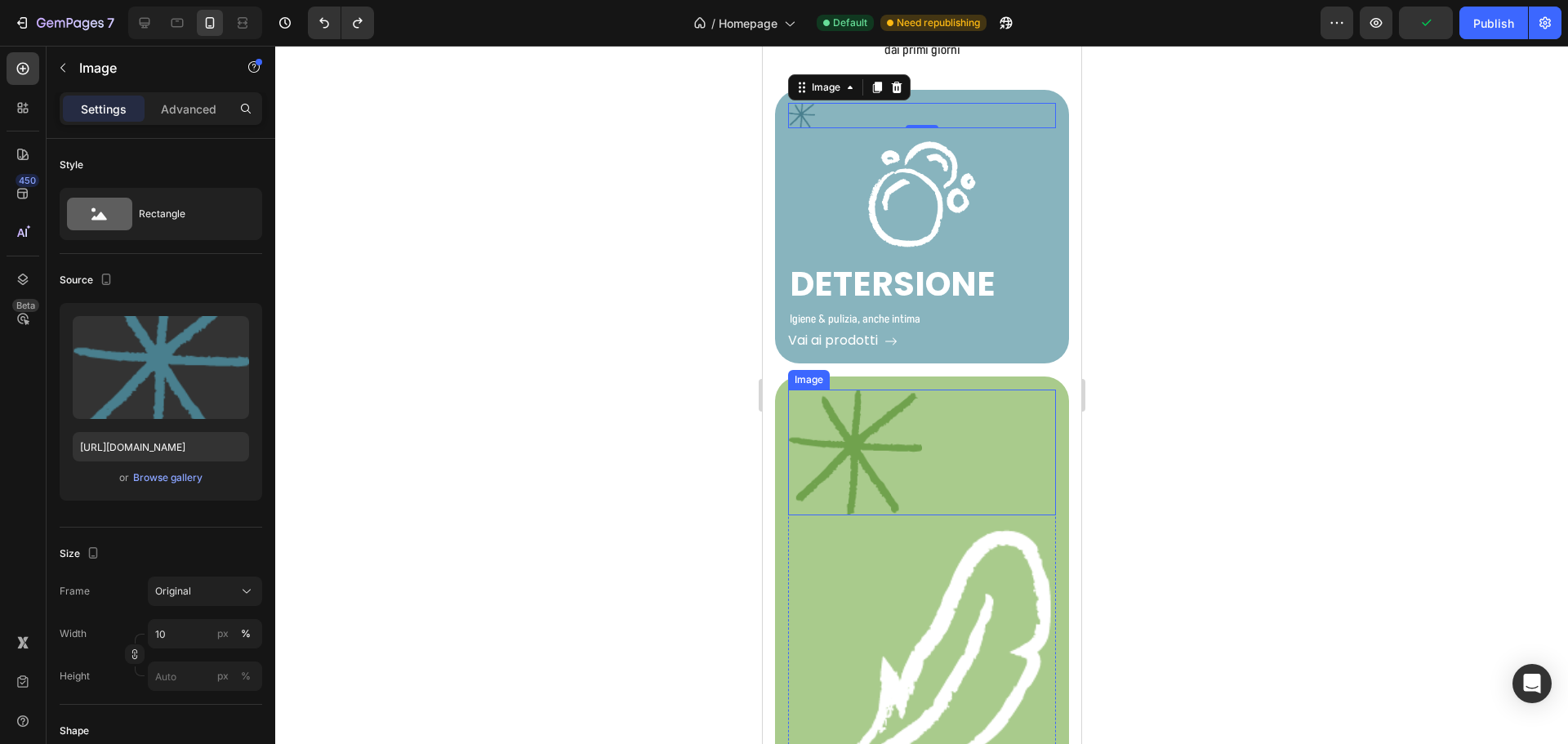
click at [837, 409] on img at bounding box center [854, 453] width 134 height 125
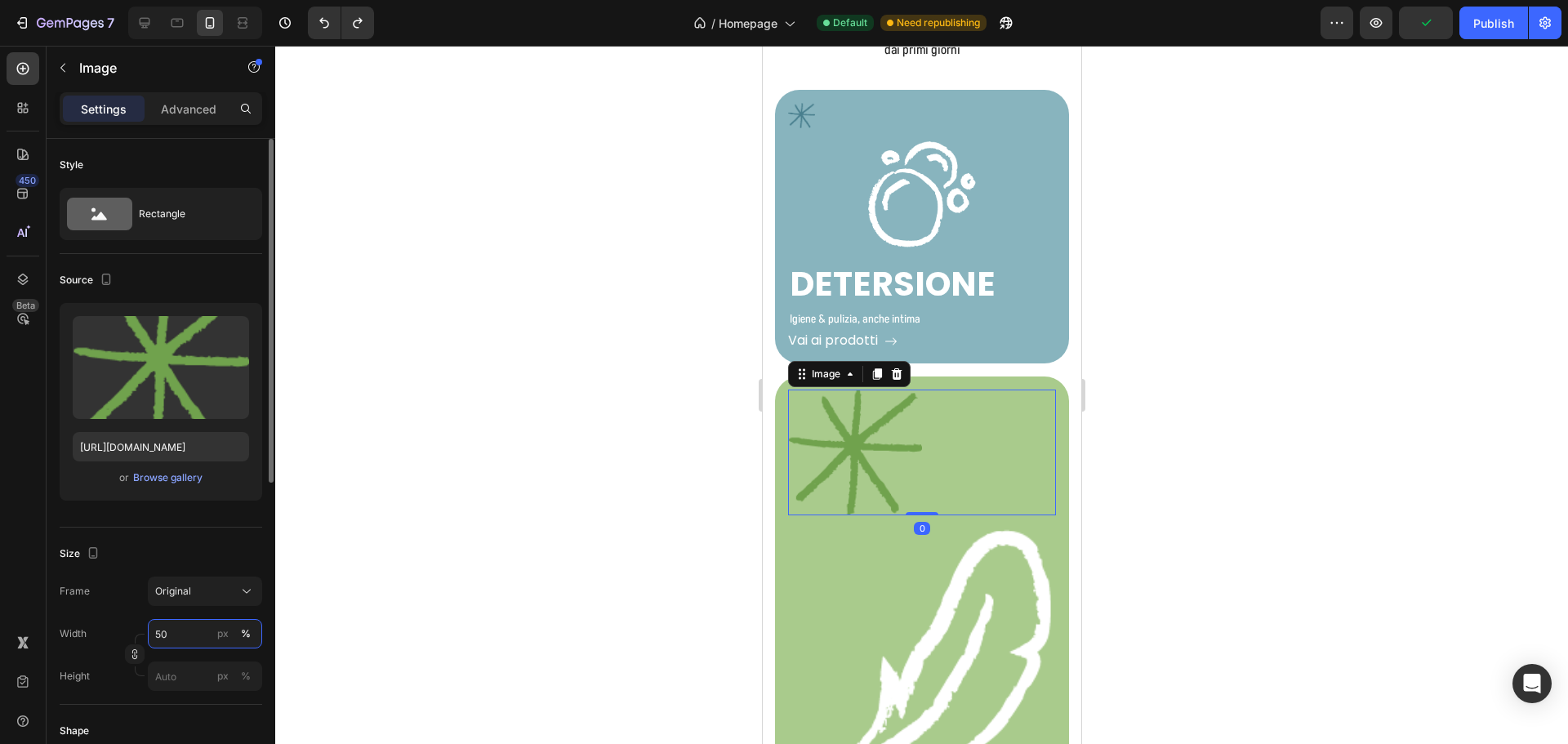
click at [169, 641] on input "50" at bounding box center [205, 634] width 114 height 30
type input "10"
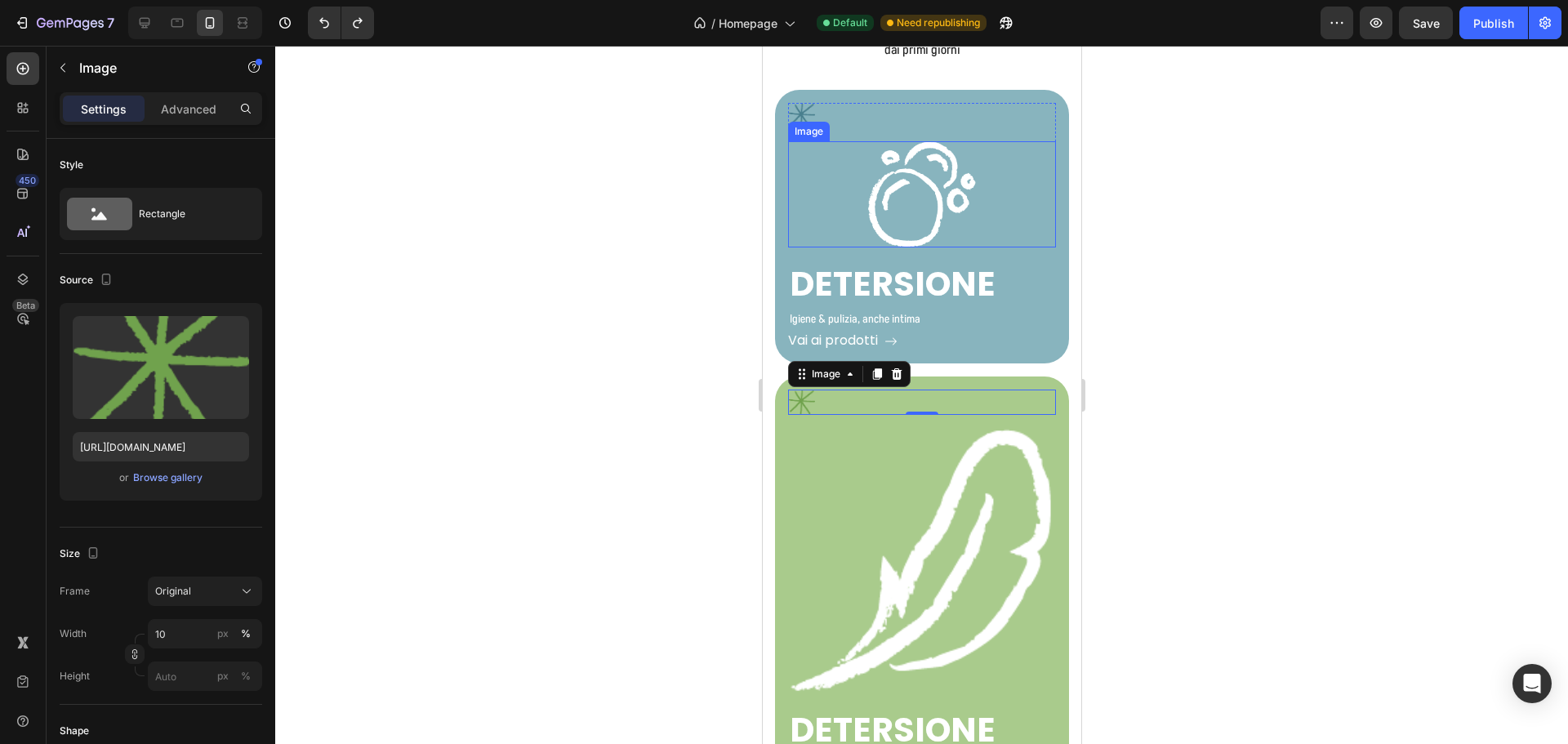
click at [904, 214] on img at bounding box center [921, 194] width 107 height 106
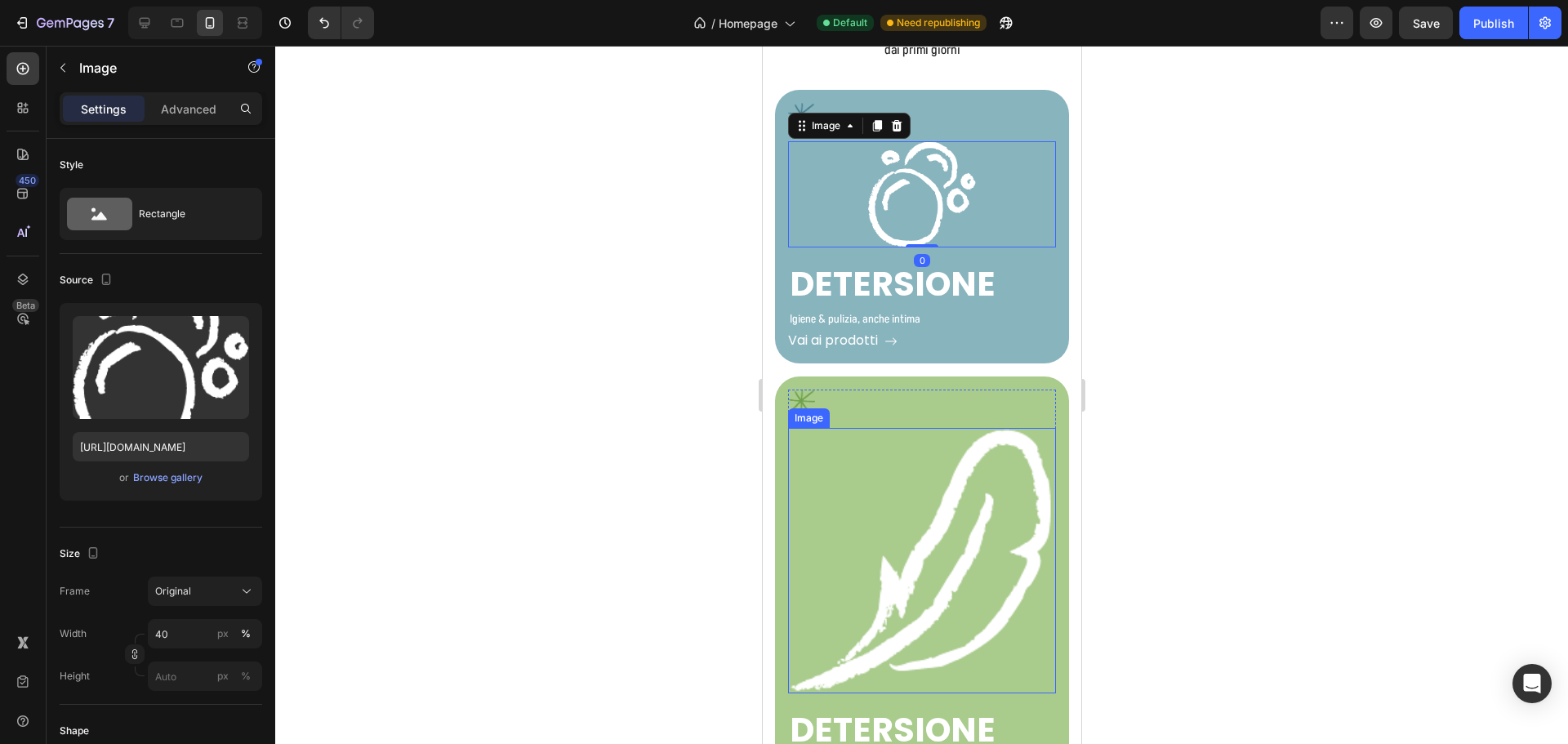
click at [963, 536] on img at bounding box center [921, 561] width 268 height 266
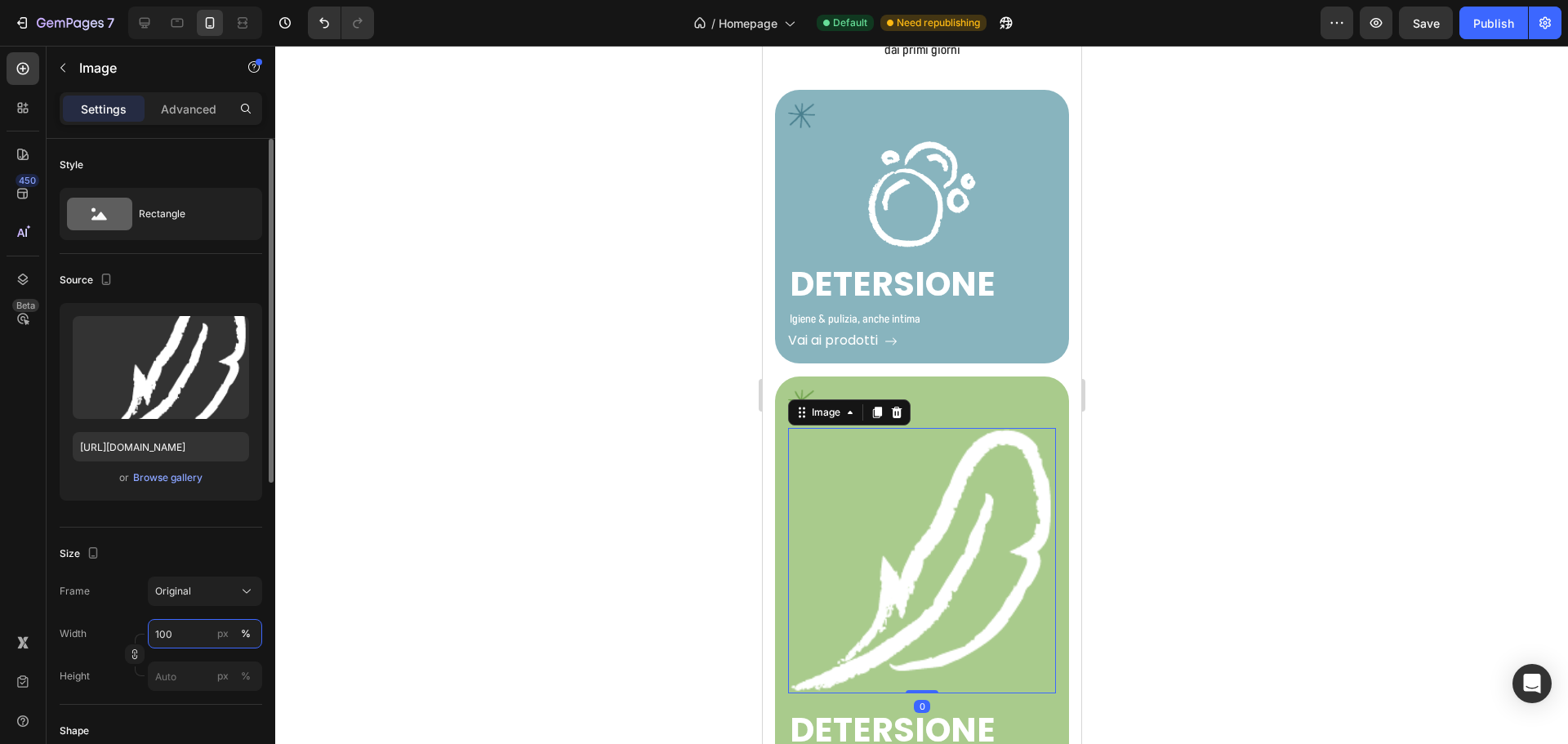
click at [181, 633] on input "100" at bounding box center [205, 634] width 114 height 30
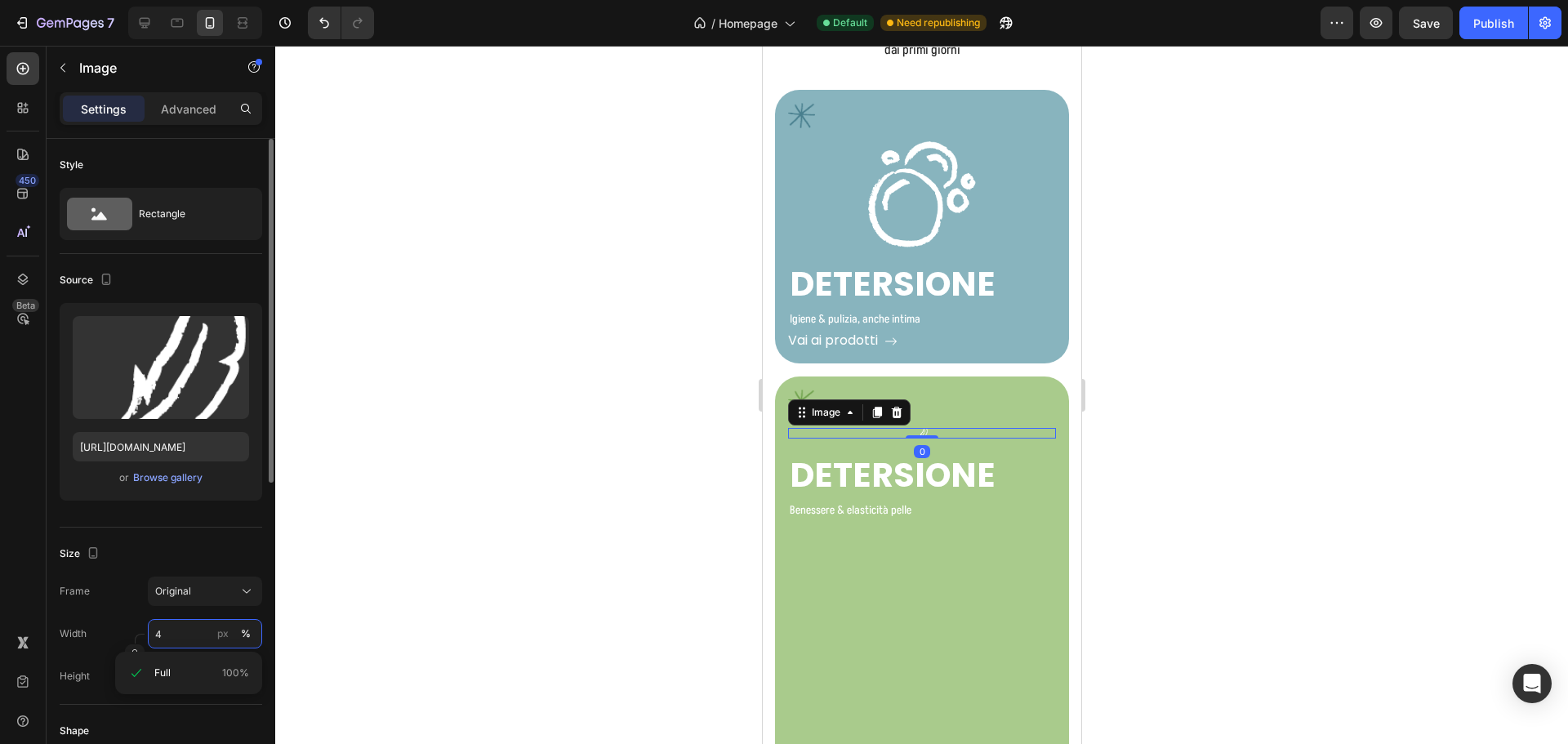
type input "40"
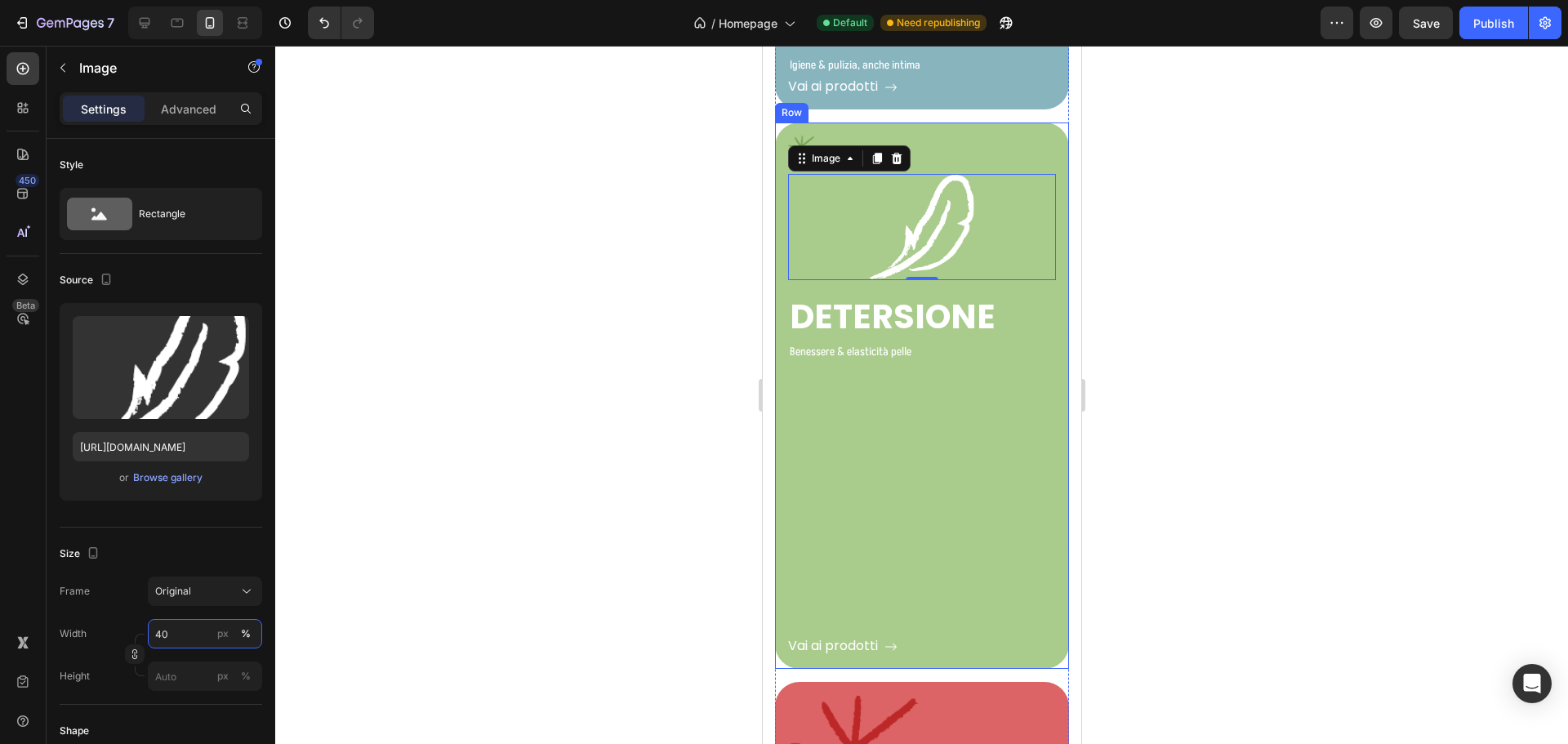
scroll to position [3233, 0]
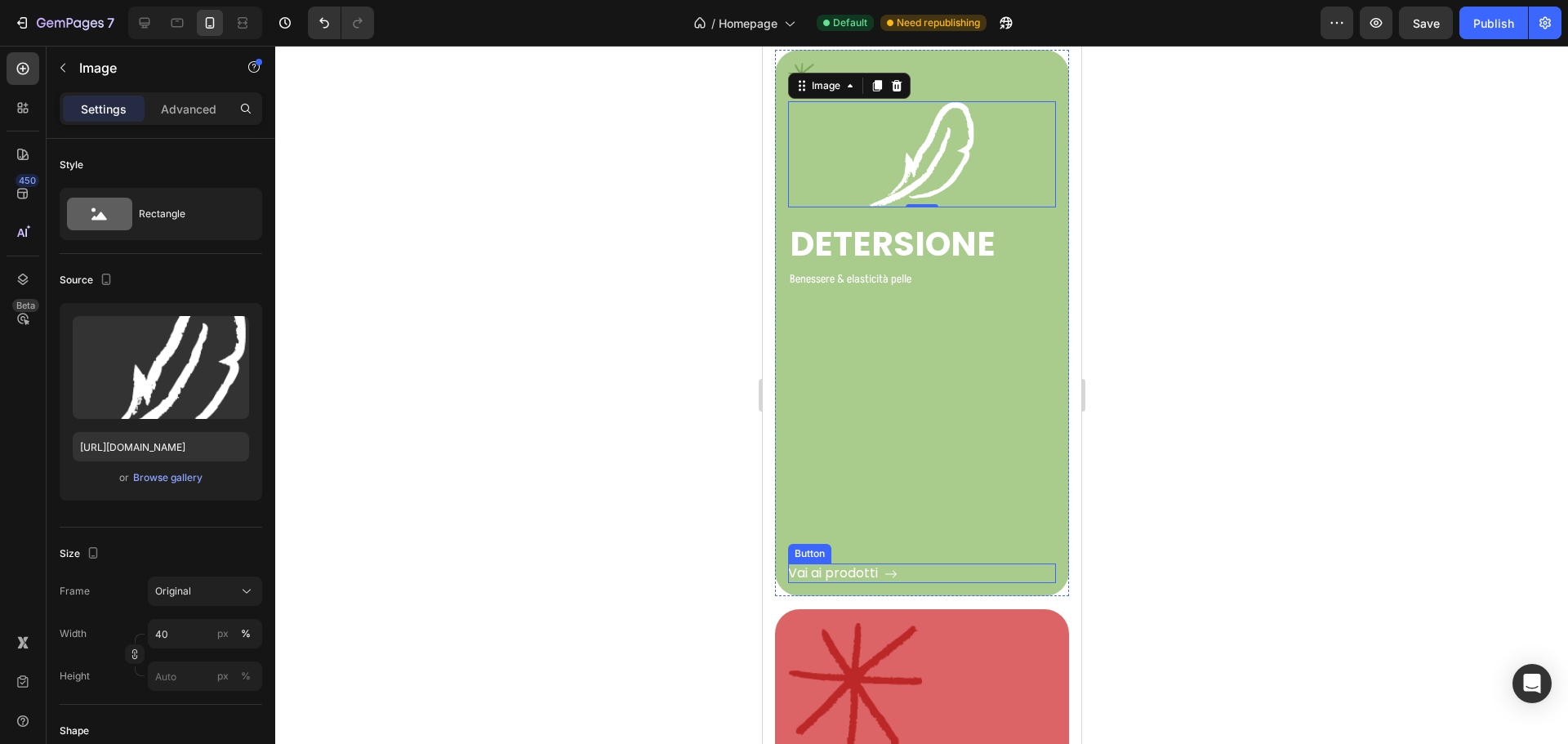
click at [922, 566] on div "Vai ai prodotti Button" at bounding box center [921, 573] width 268 height 19
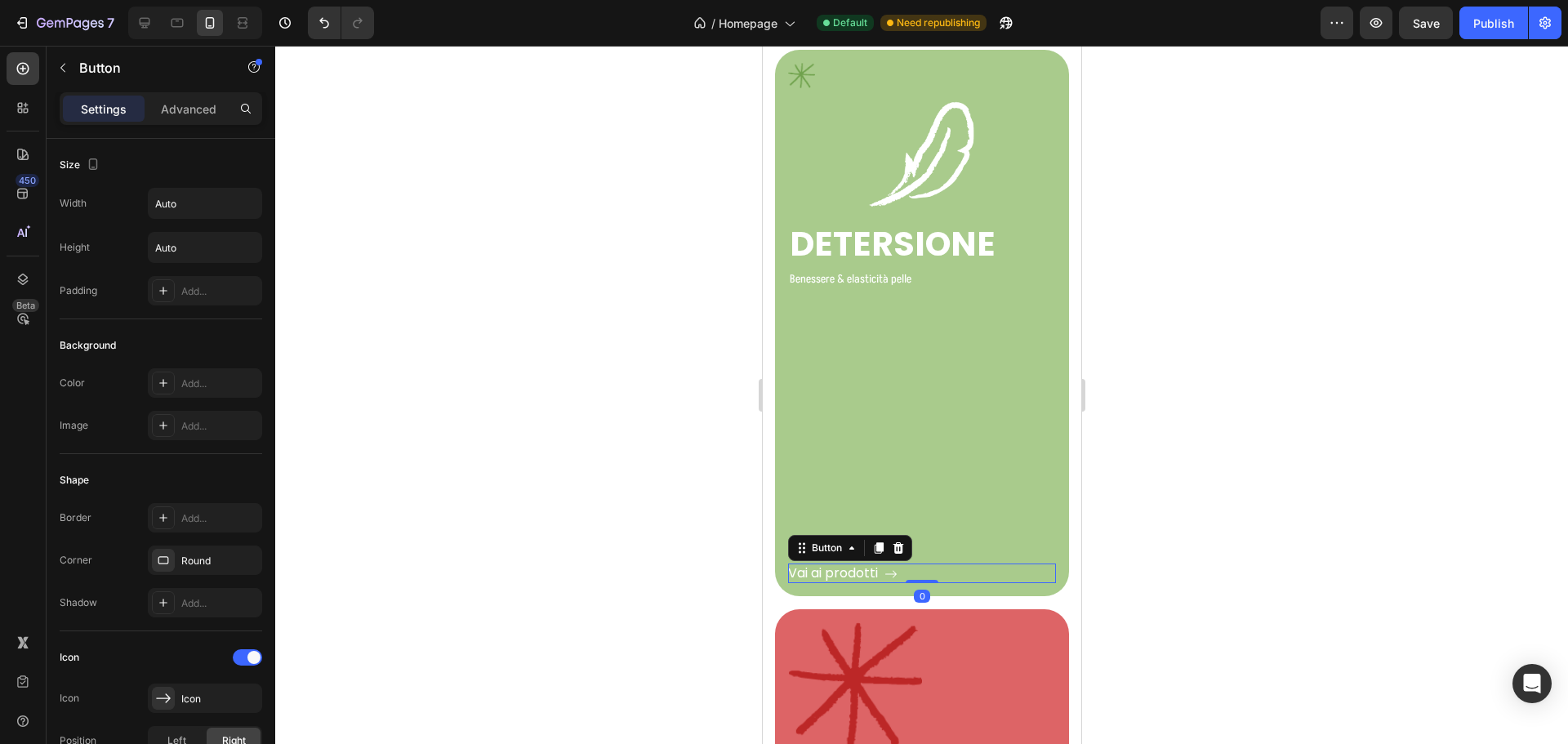
click at [168, 94] on div "Settings Advanced" at bounding box center [161, 108] width 203 height 32
click at [173, 112] on p "Advanced" at bounding box center [189, 109] width 55 height 18
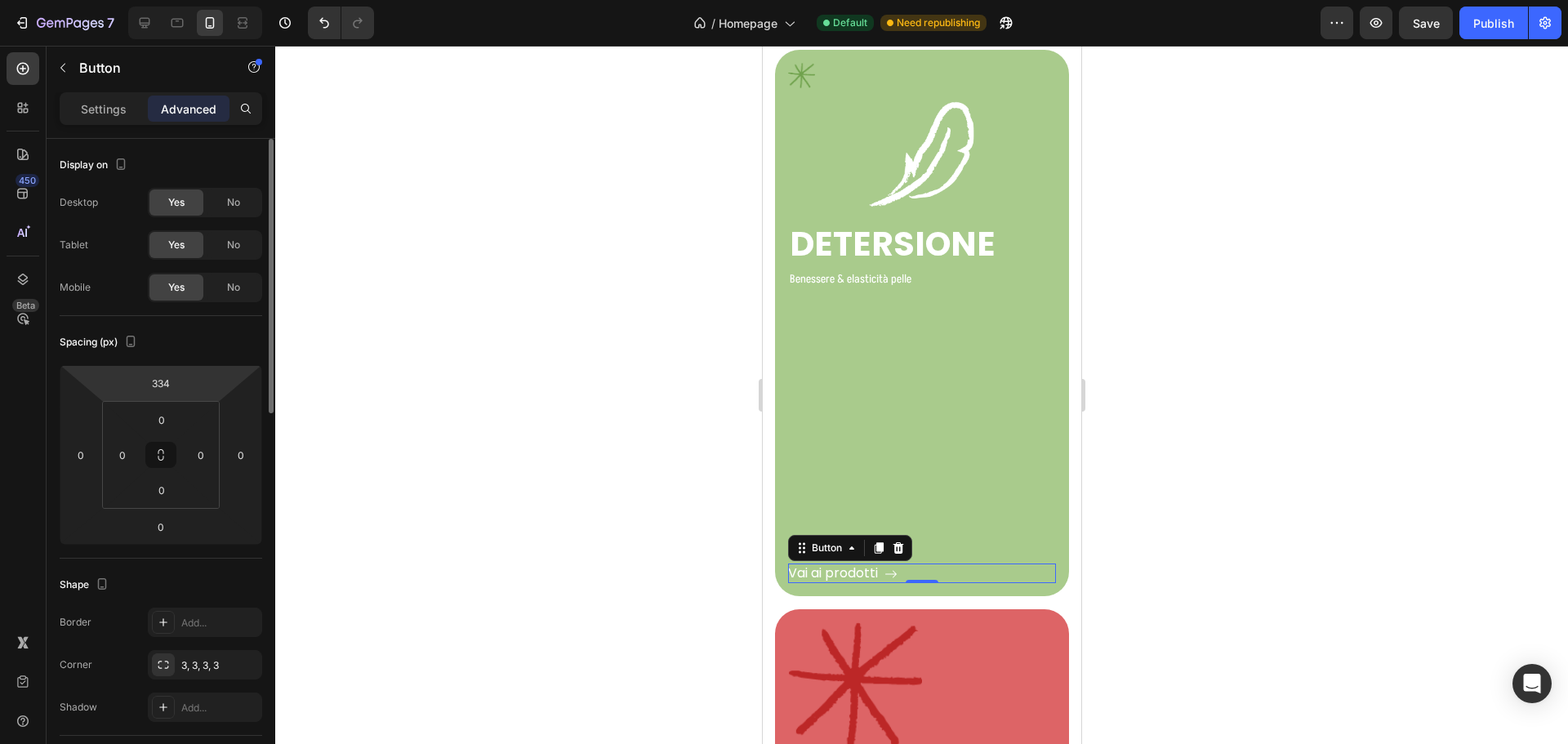
click at [196, 0] on html "7 Version history / Homepage Default Need republishing Preview Save Publish 450…" at bounding box center [784, 0] width 1568 height 0
click at [168, 386] on input "334" at bounding box center [160, 383] width 32 height 25
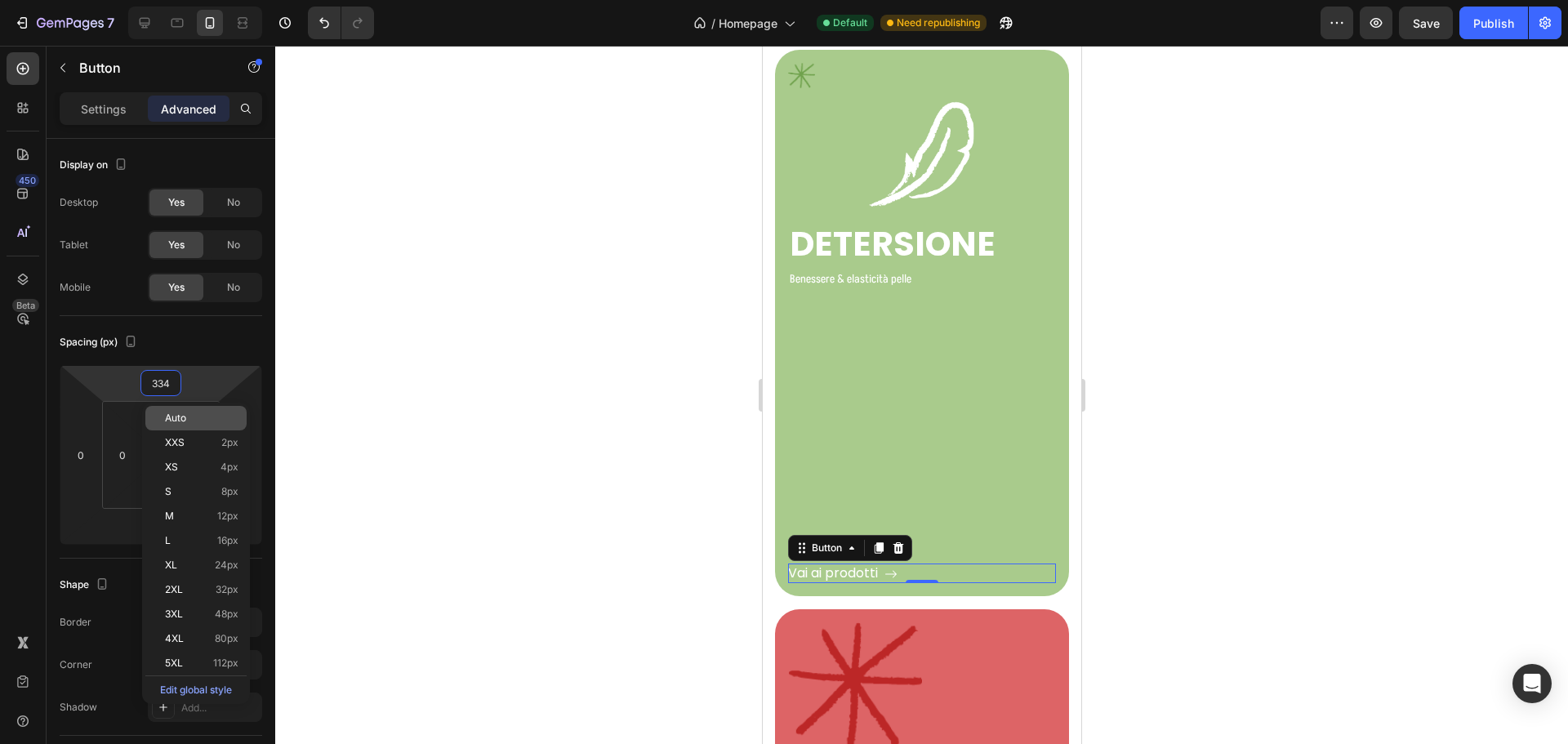
click at [200, 422] on p "Auto" at bounding box center [202, 418] width 74 height 11
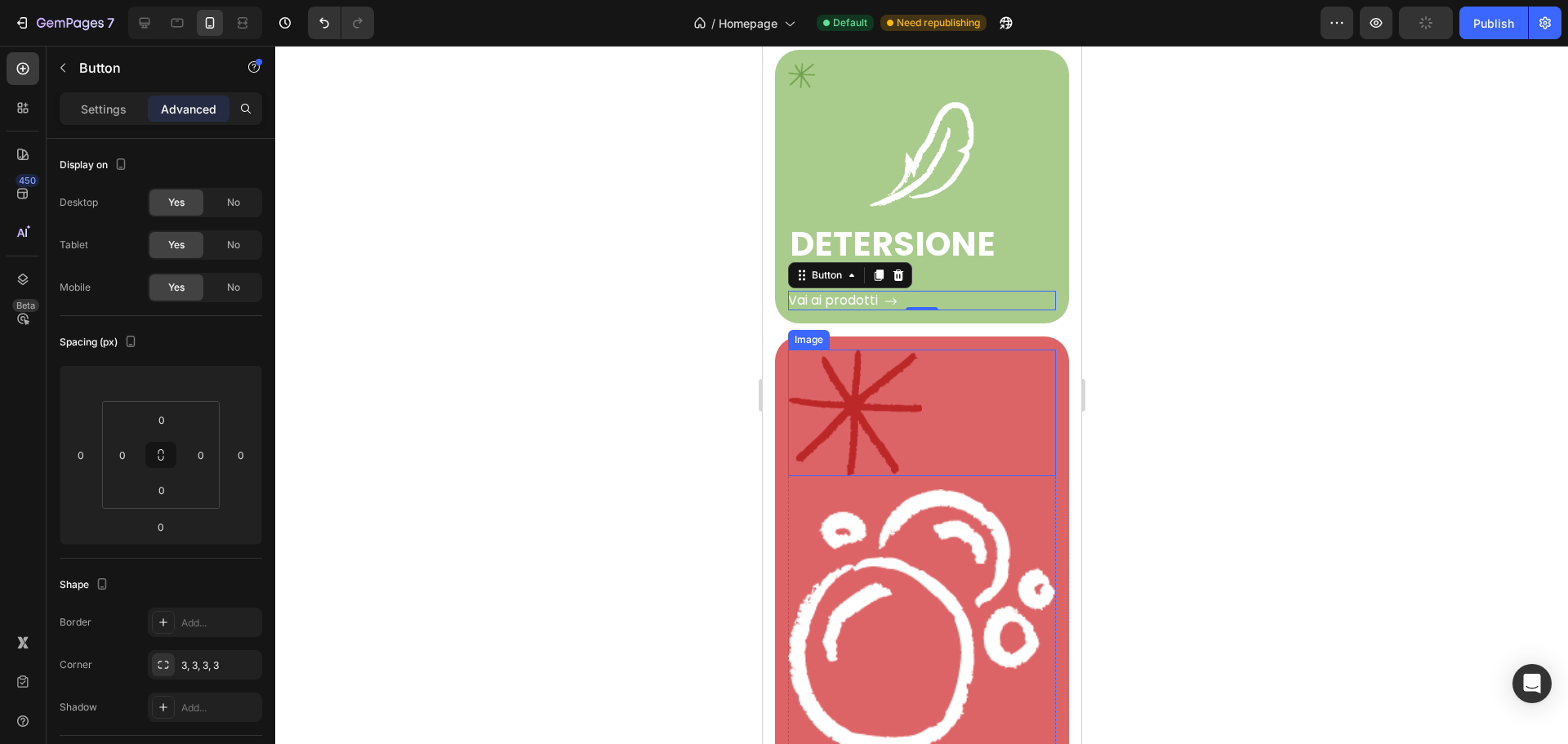
click at [850, 379] on img at bounding box center [854, 412] width 134 height 125
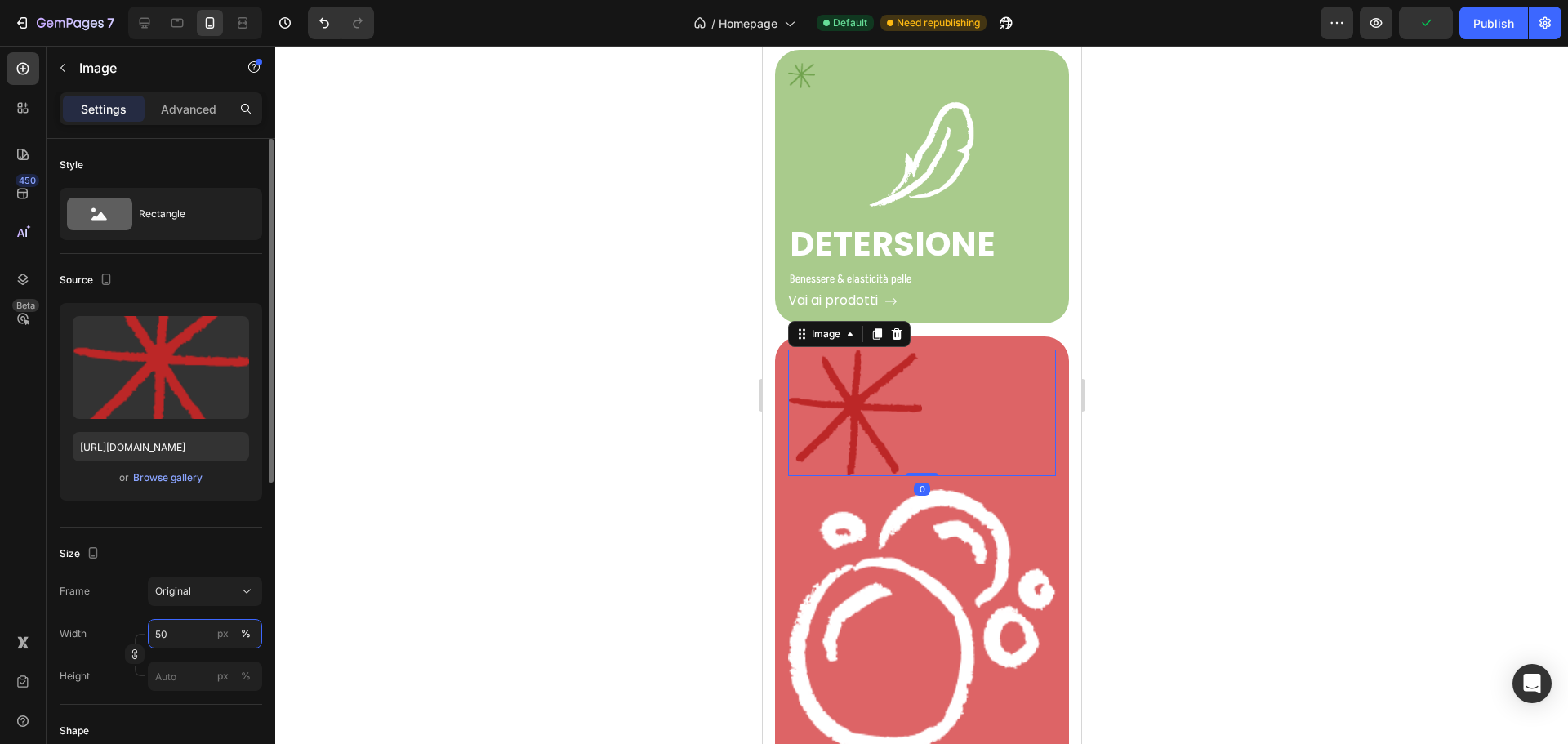
click at [176, 626] on input "50" at bounding box center [205, 634] width 114 height 30
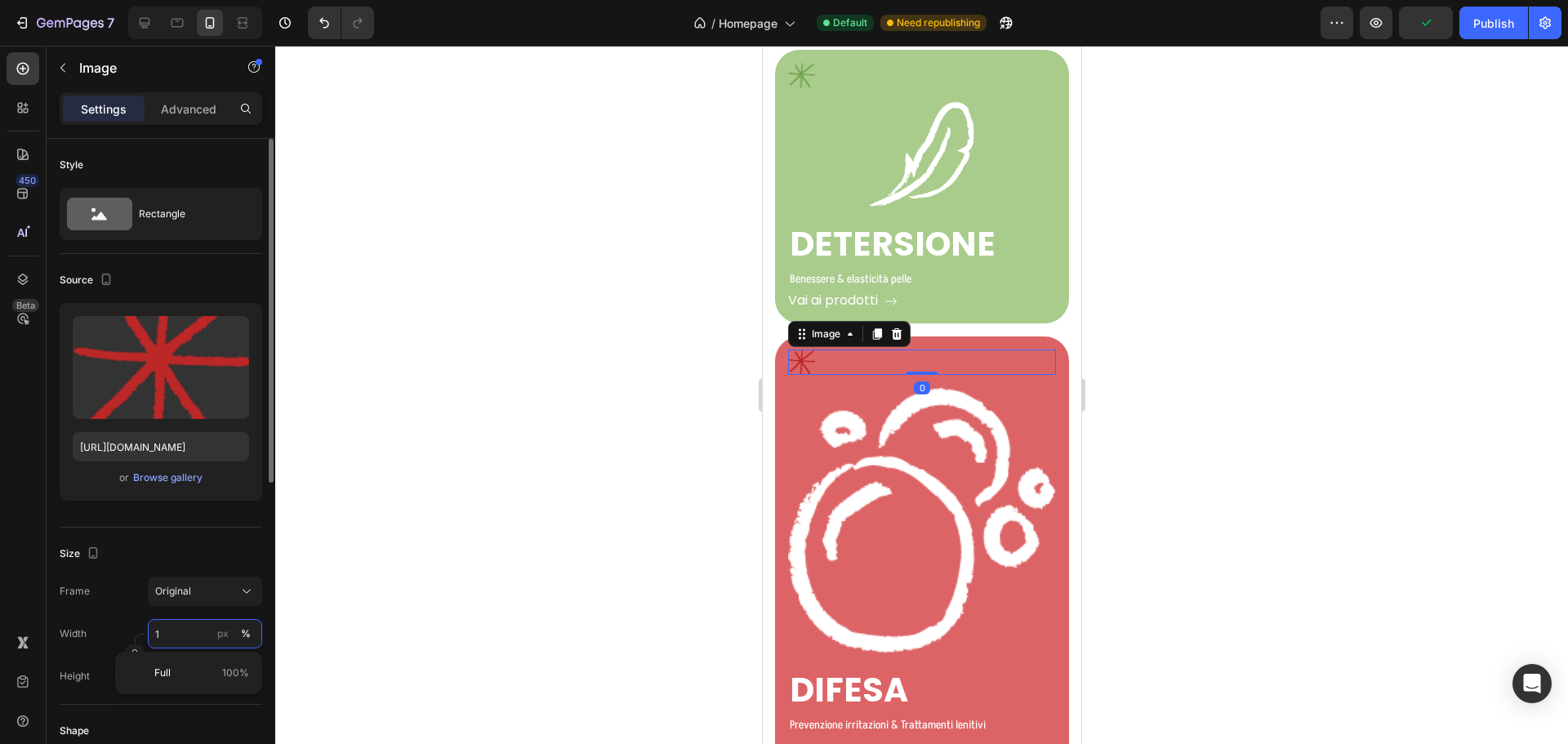
type input "10"
click at [920, 556] on img at bounding box center [921, 521] width 268 height 266
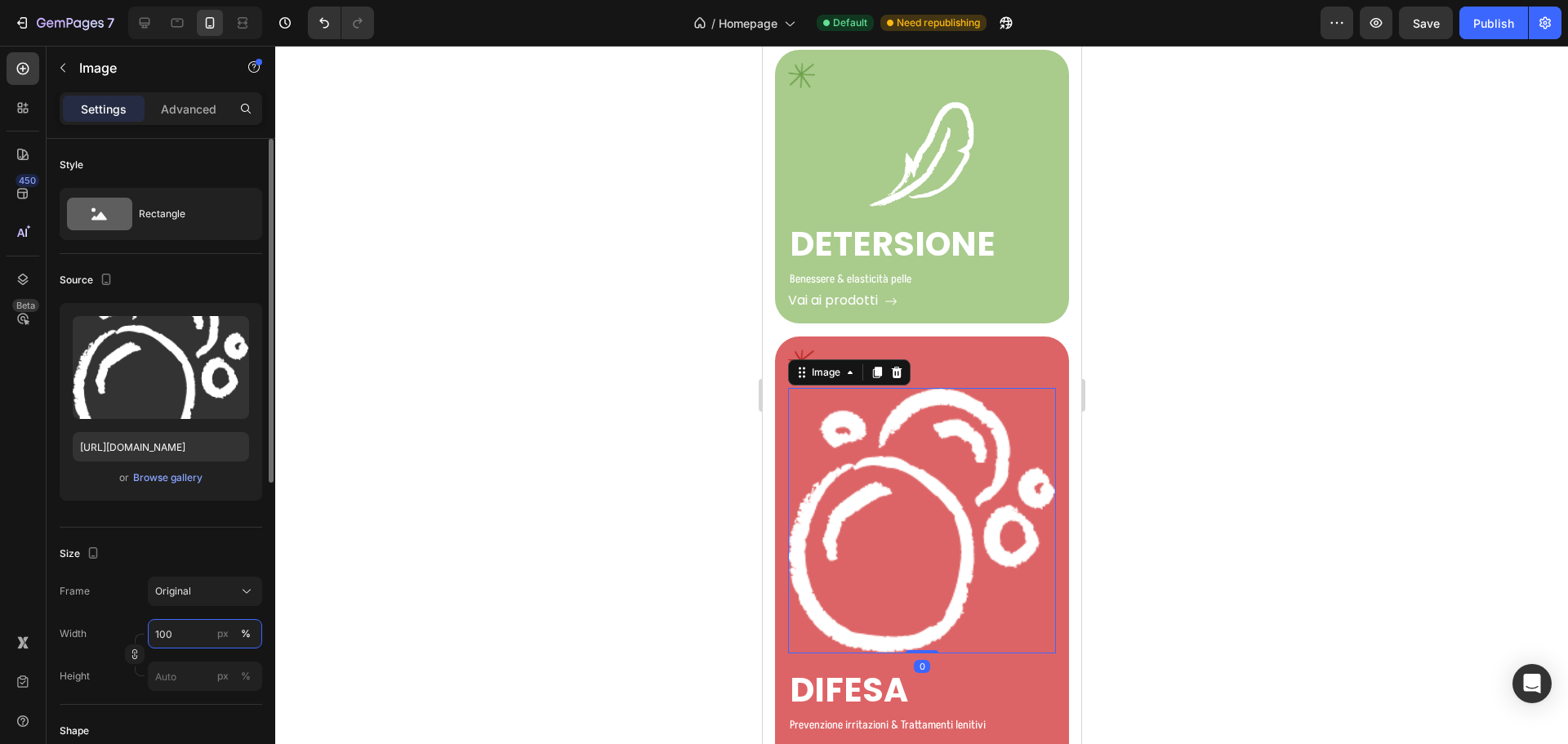
click at [183, 622] on input "100" at bounding box center [205, 634] width 114 height 30
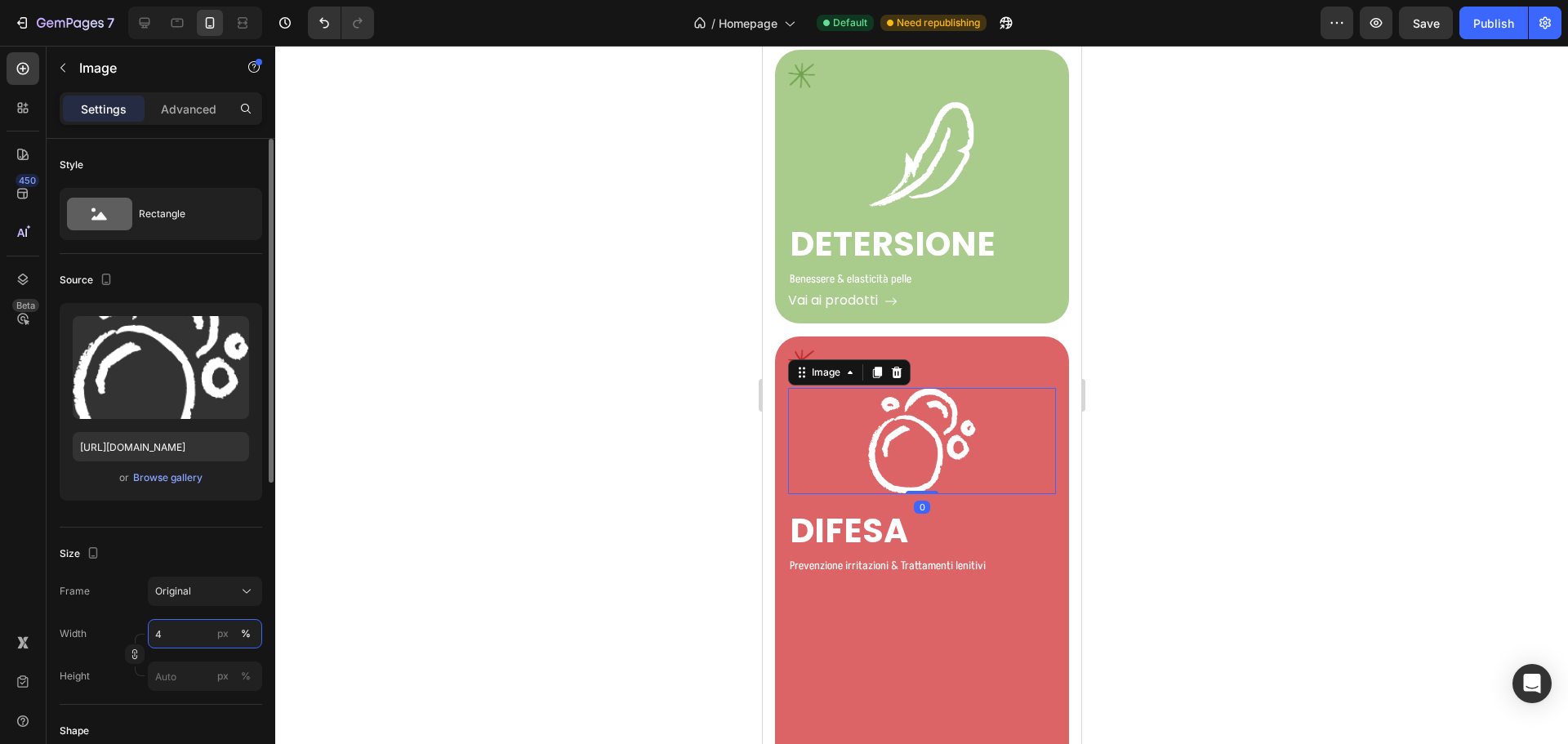
type input "40"
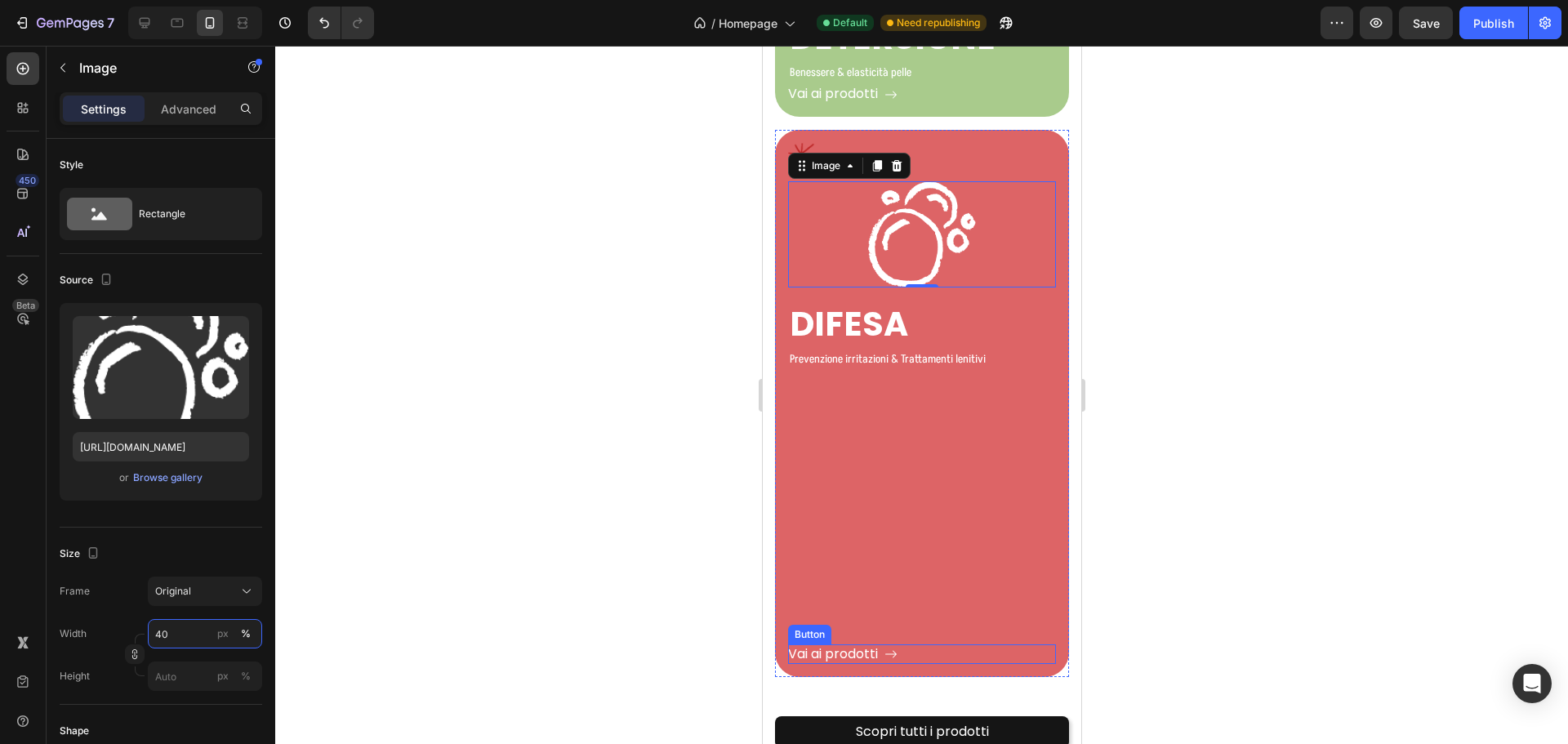
scroll to position [3478, 0]
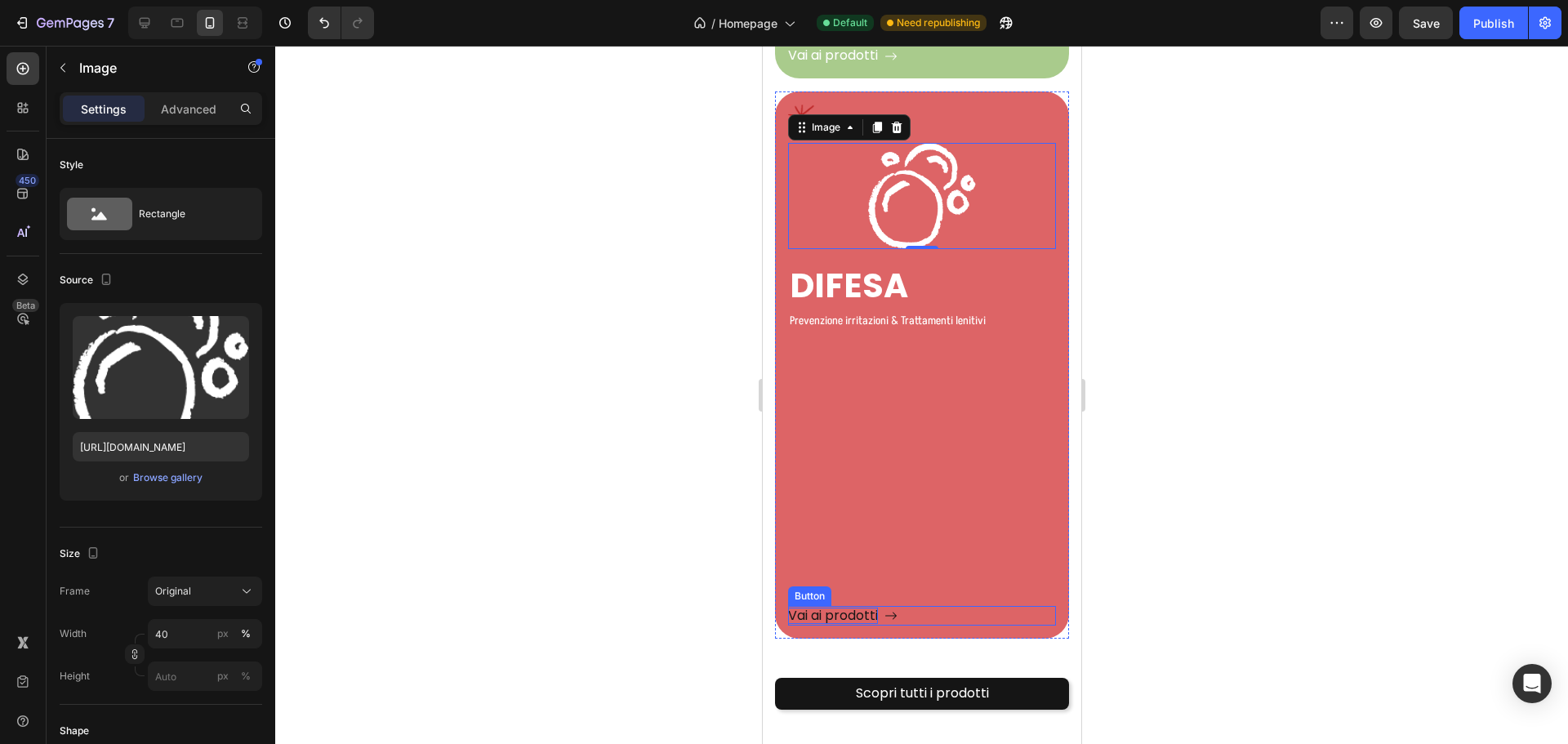
click at [854, 608] on p "Vai ai prodotti" at bounding box center [831, 616] width 89 height 18
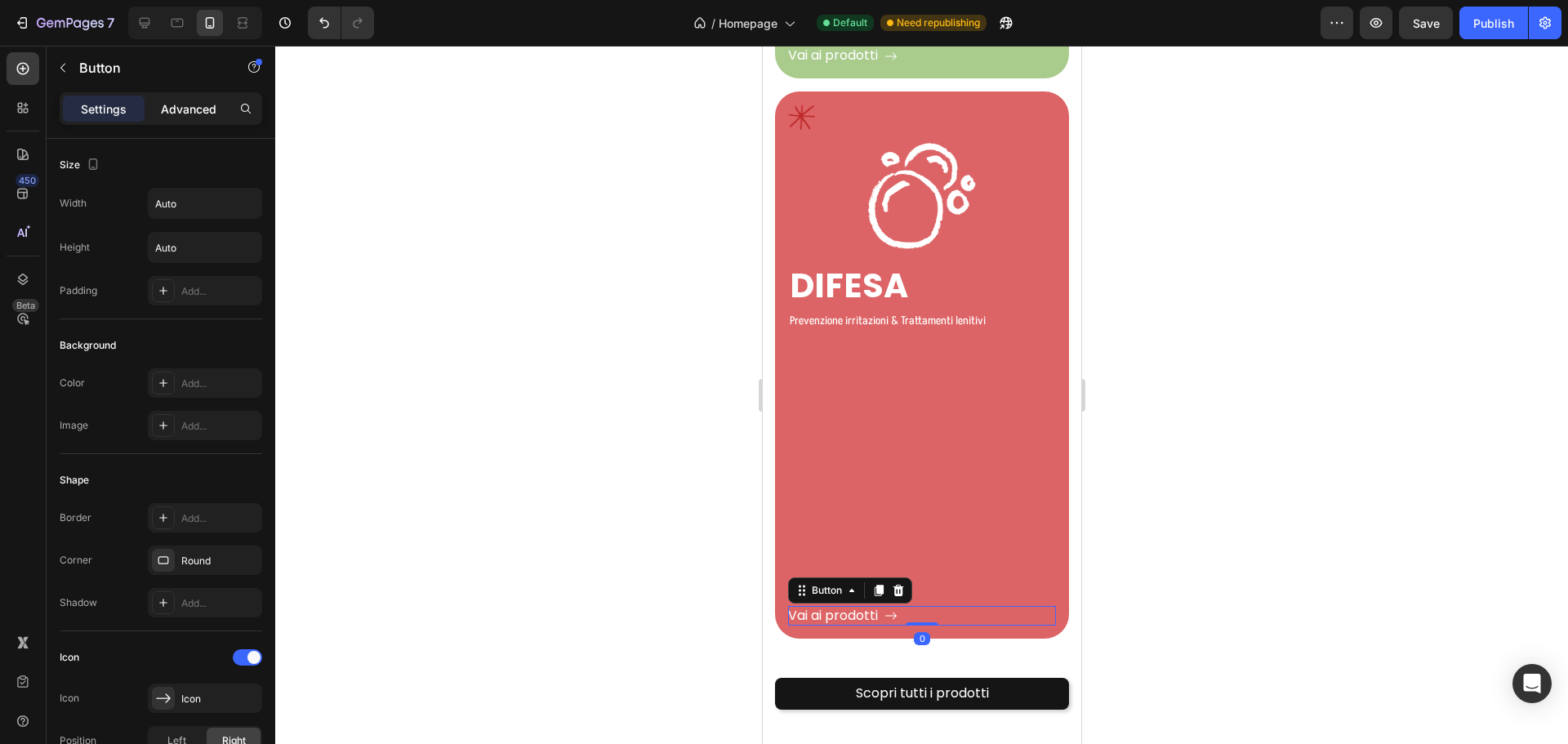
click at [155, 107] on div "Advanced" at bounding box center [188, 109] width 82 height 26
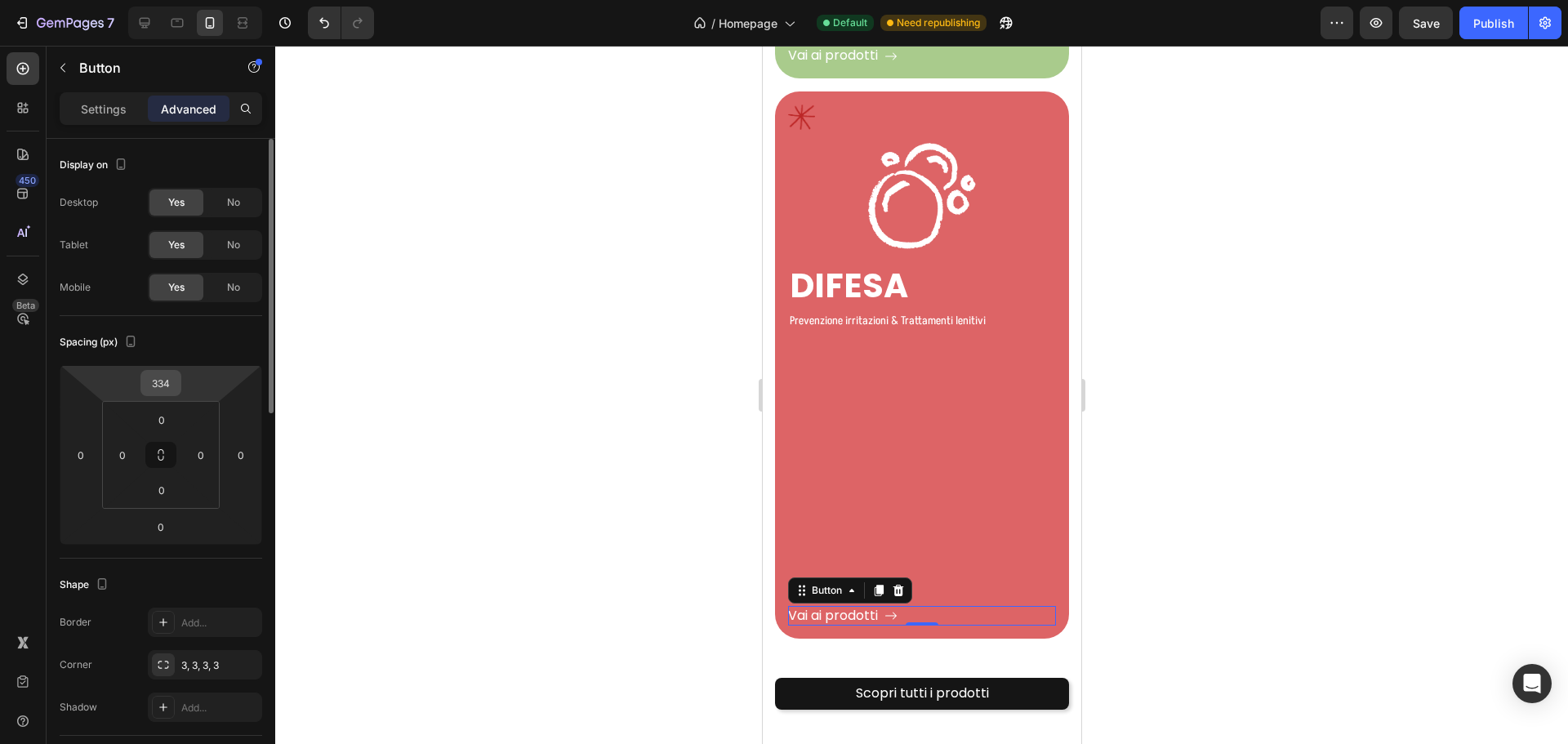
click at [171, 384] on input "334" at bounding box center [160, 383] width 32 height 25
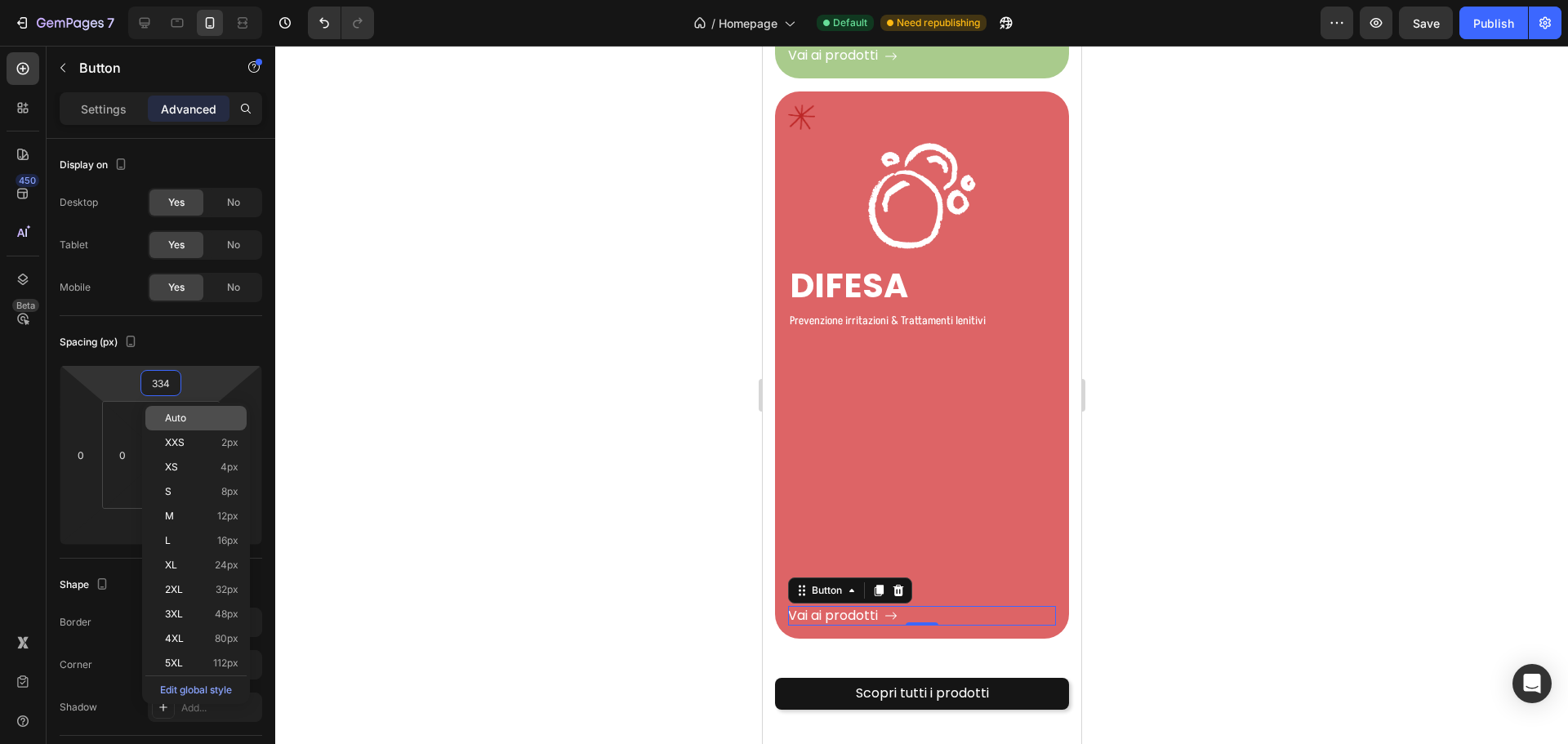
click at [190, 422] on p "Auto" at bounding box center [202, 418] width 74 height 11
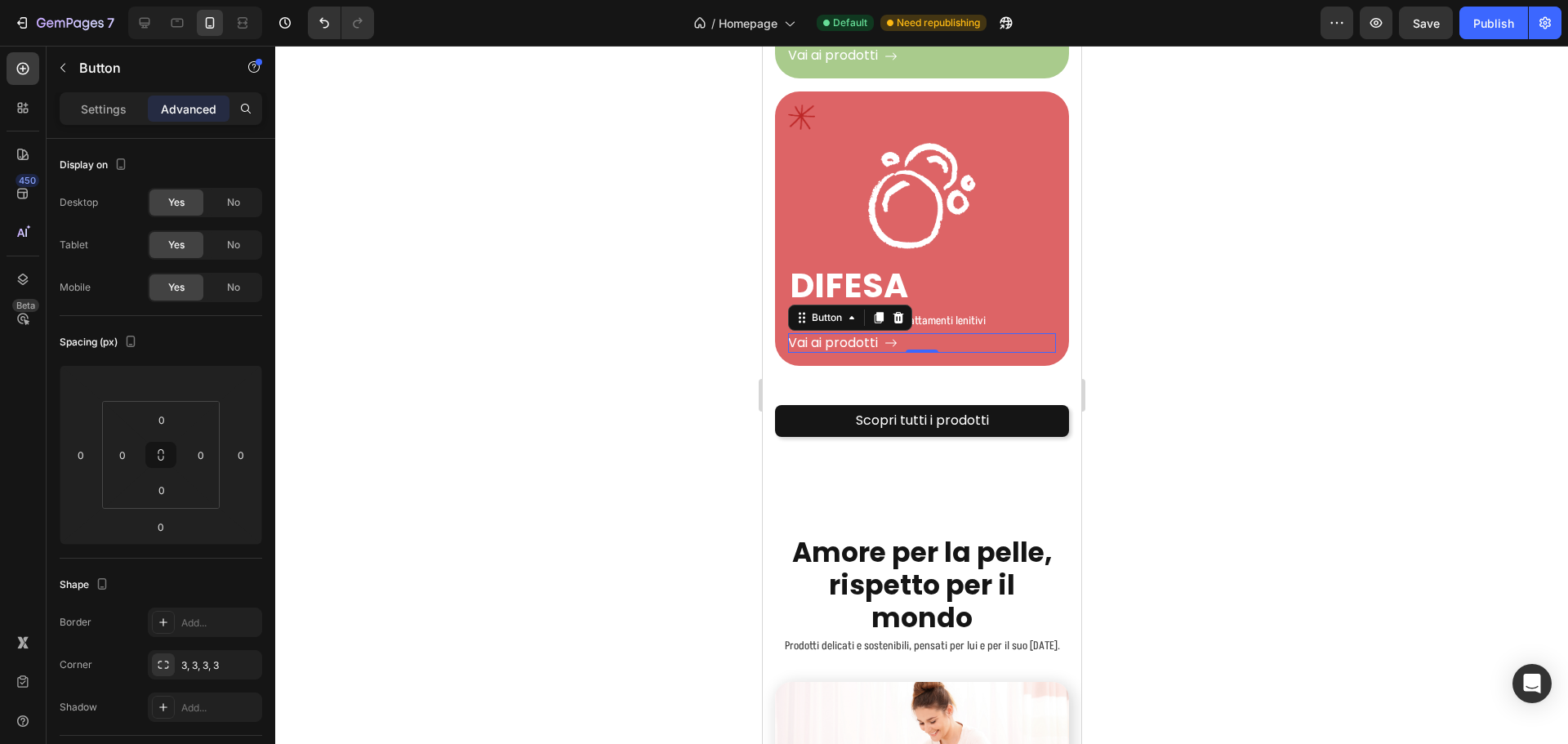
click at [1149, 350] on div at bounding box center [922, 395] width 1292 height 698
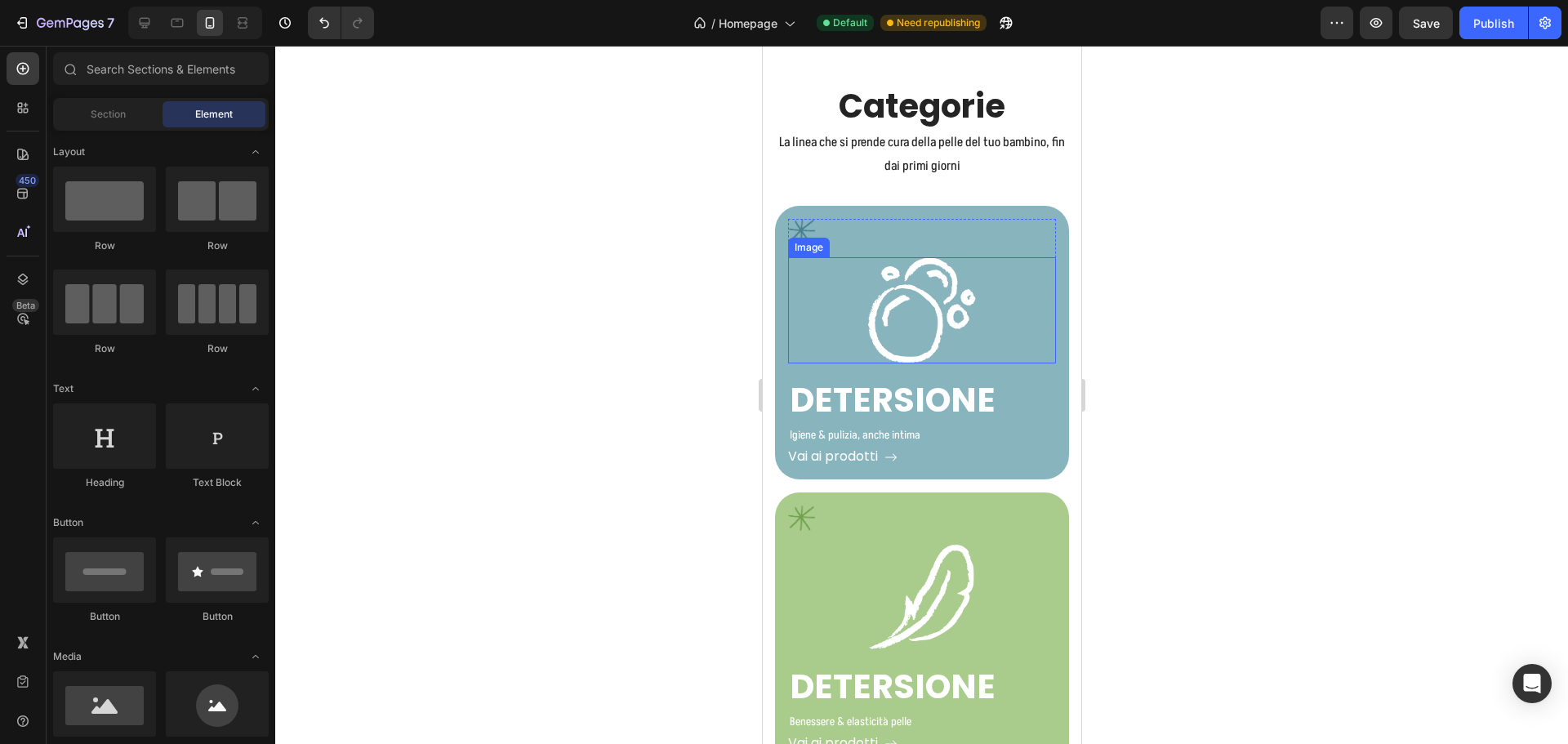
scroll to position [2662, 0]
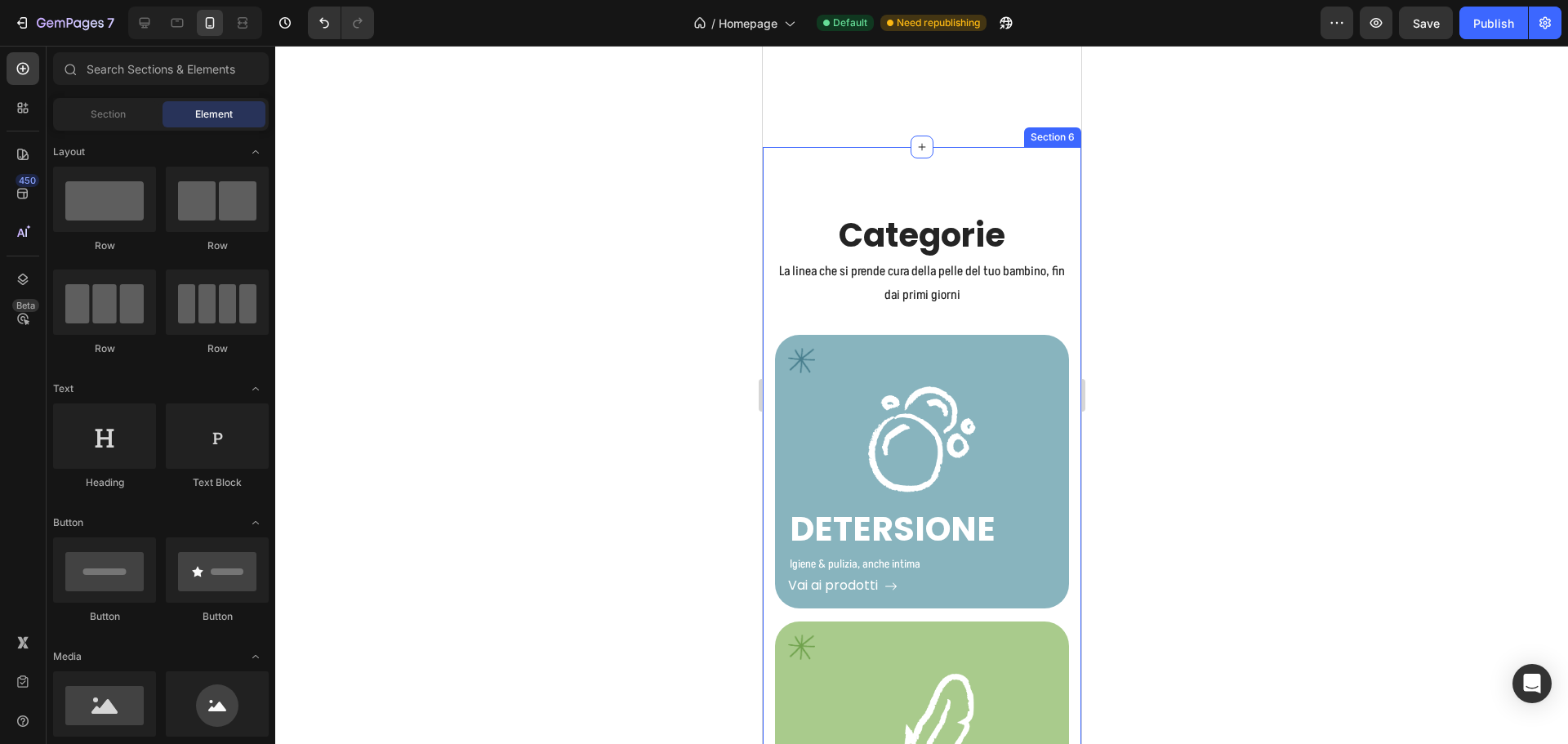
click at [955, 222] on h2 "Categorie" at bounding box center [921, 235] width 294 height 46
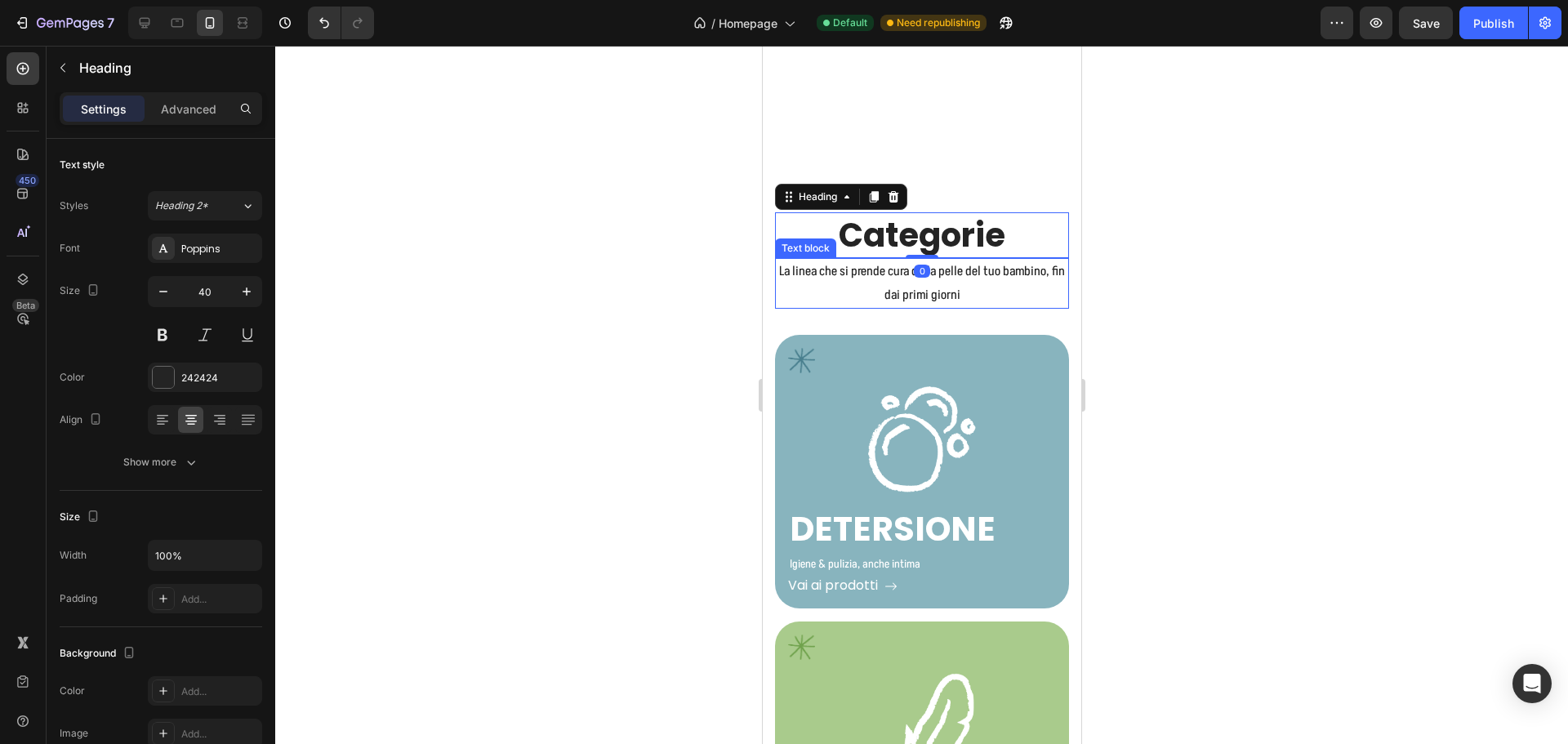
click at [898, 278] on p "La linea che si prende cura della pelle del tuo bambino, fin dai primi giorni" at bounding box center [921, 283] width 290 height 47
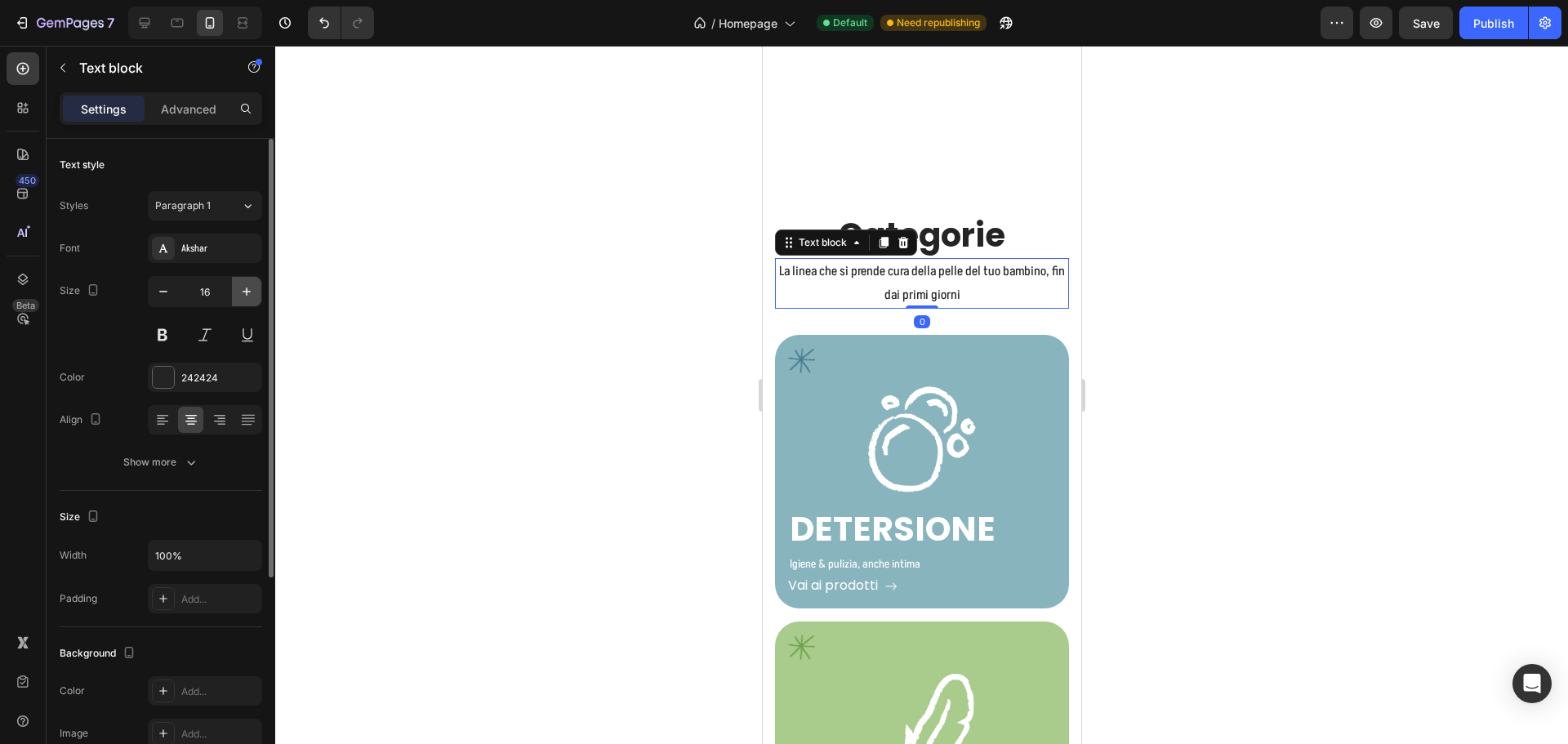
click at [247, 289] on icon "button" at bounding box center [247, 291] width 17 height 17
type input "17"
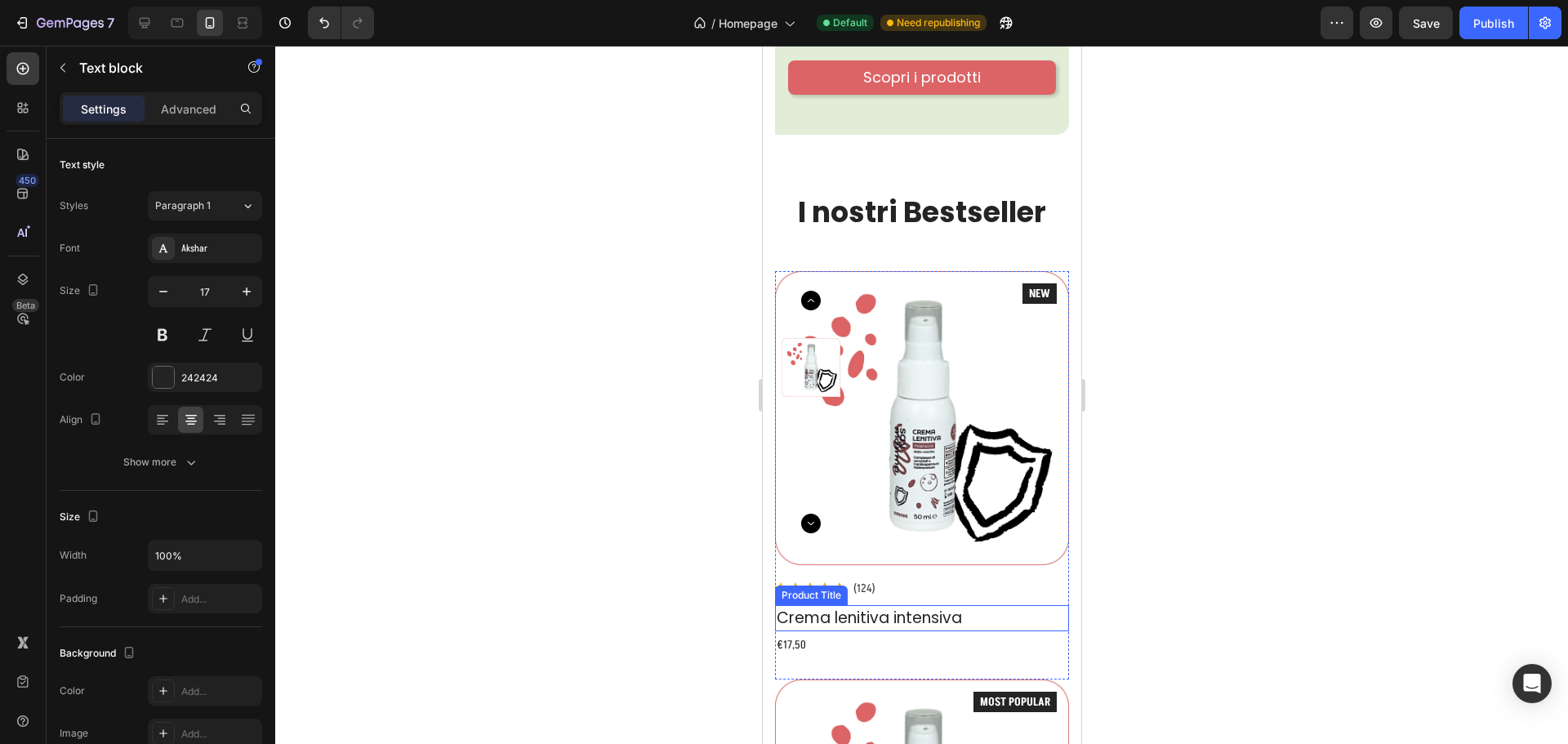
scroll to position [784, 0]
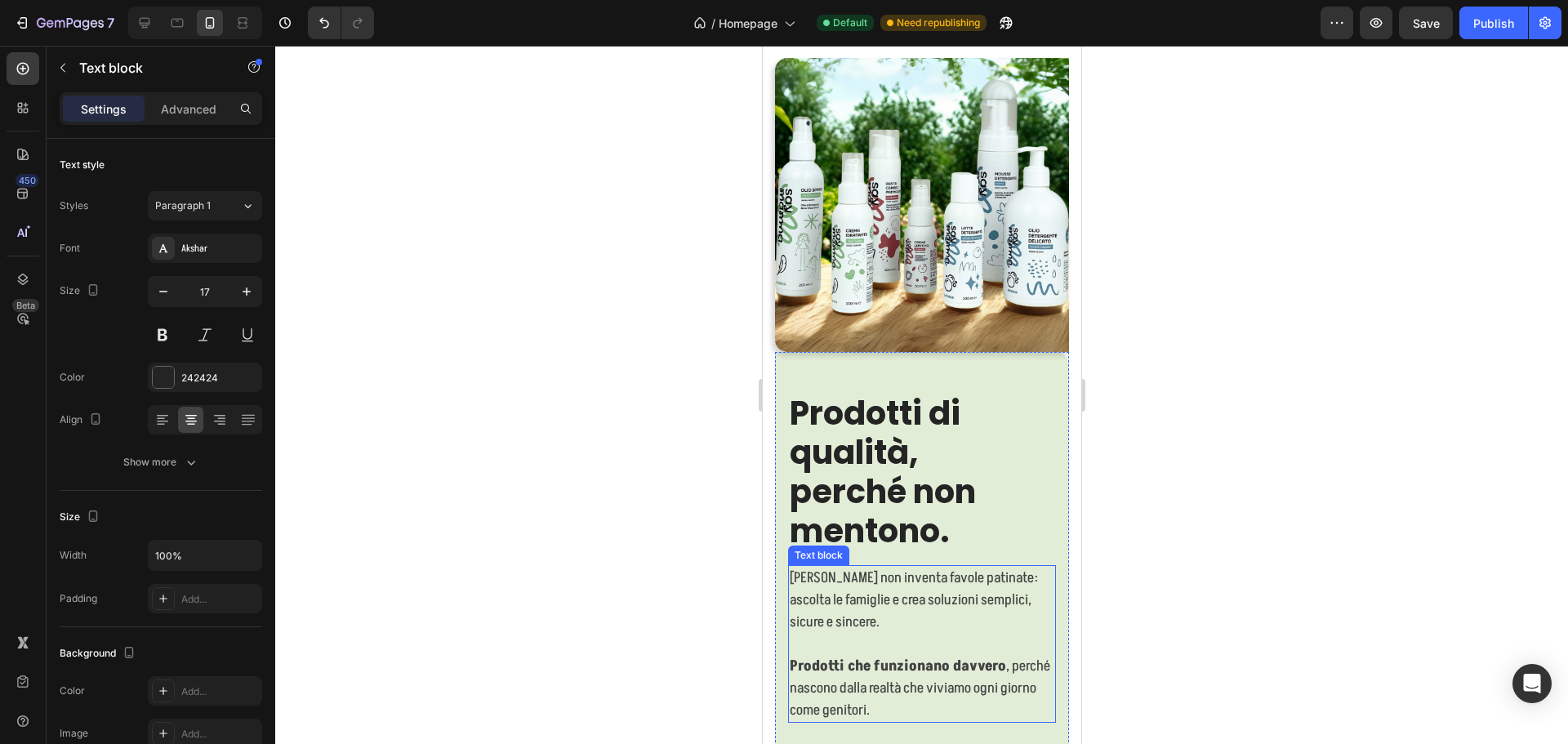
click at [921, 567] on p "SayMamma non inventa favole patinate: ascolta le famiglie e crea soluzioni semp…" at bounding box center [921, 600] width 265 height 66
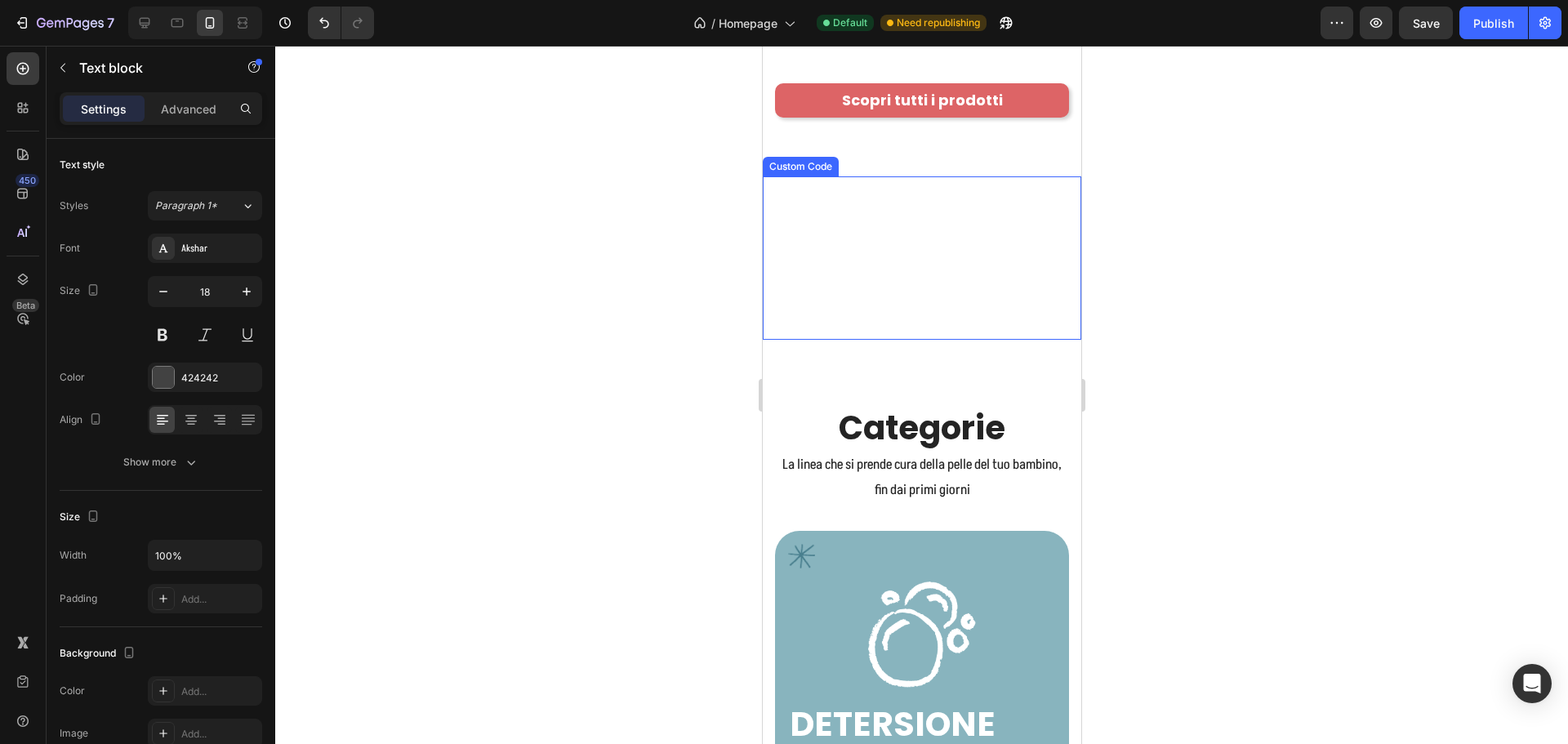
scroll to position [2498, 0]
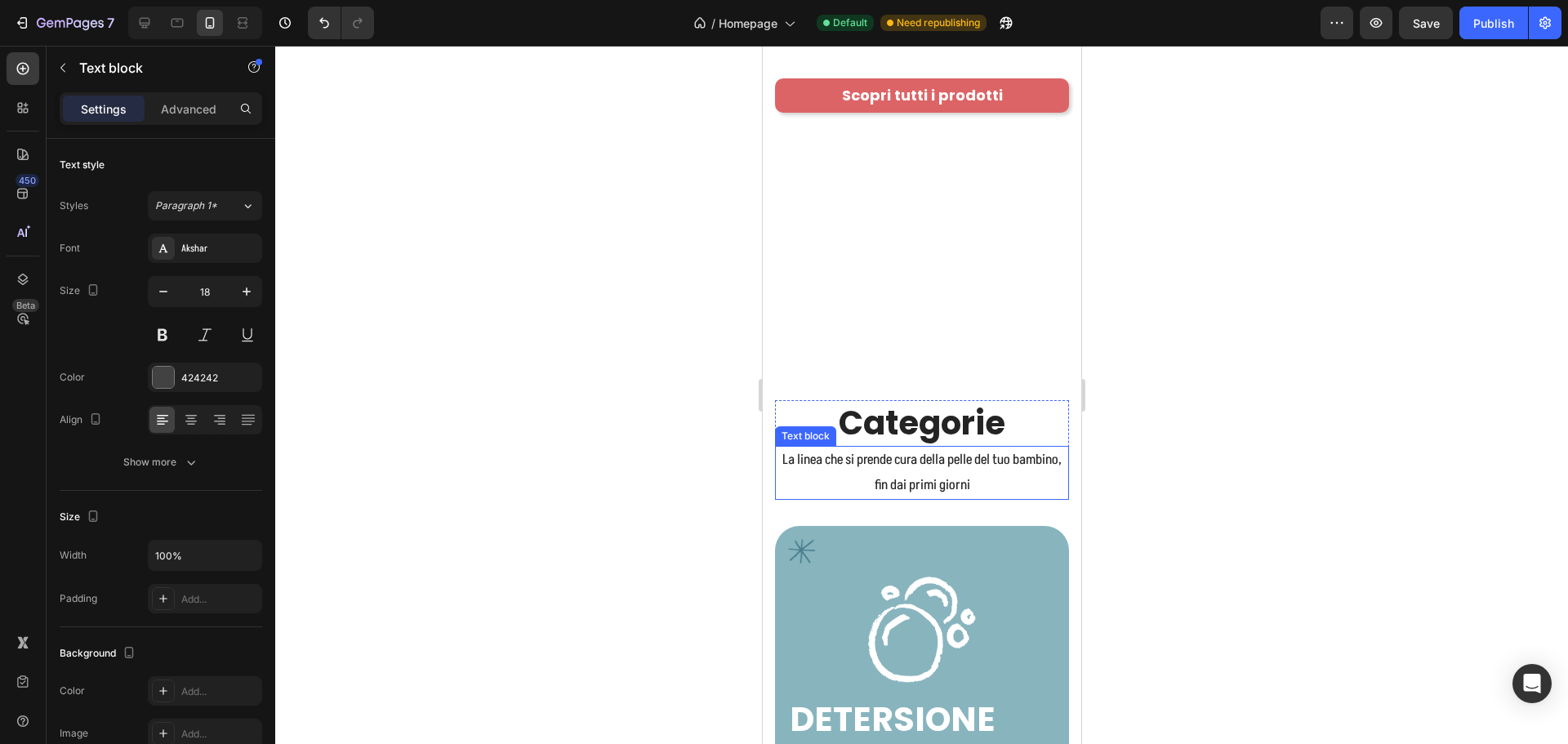
click at [939, 447] on p "La linea che si prende cura della pelle del tuo bambino, fin dai primi giorni" at bounding box center [921, 472] width 290 height 50
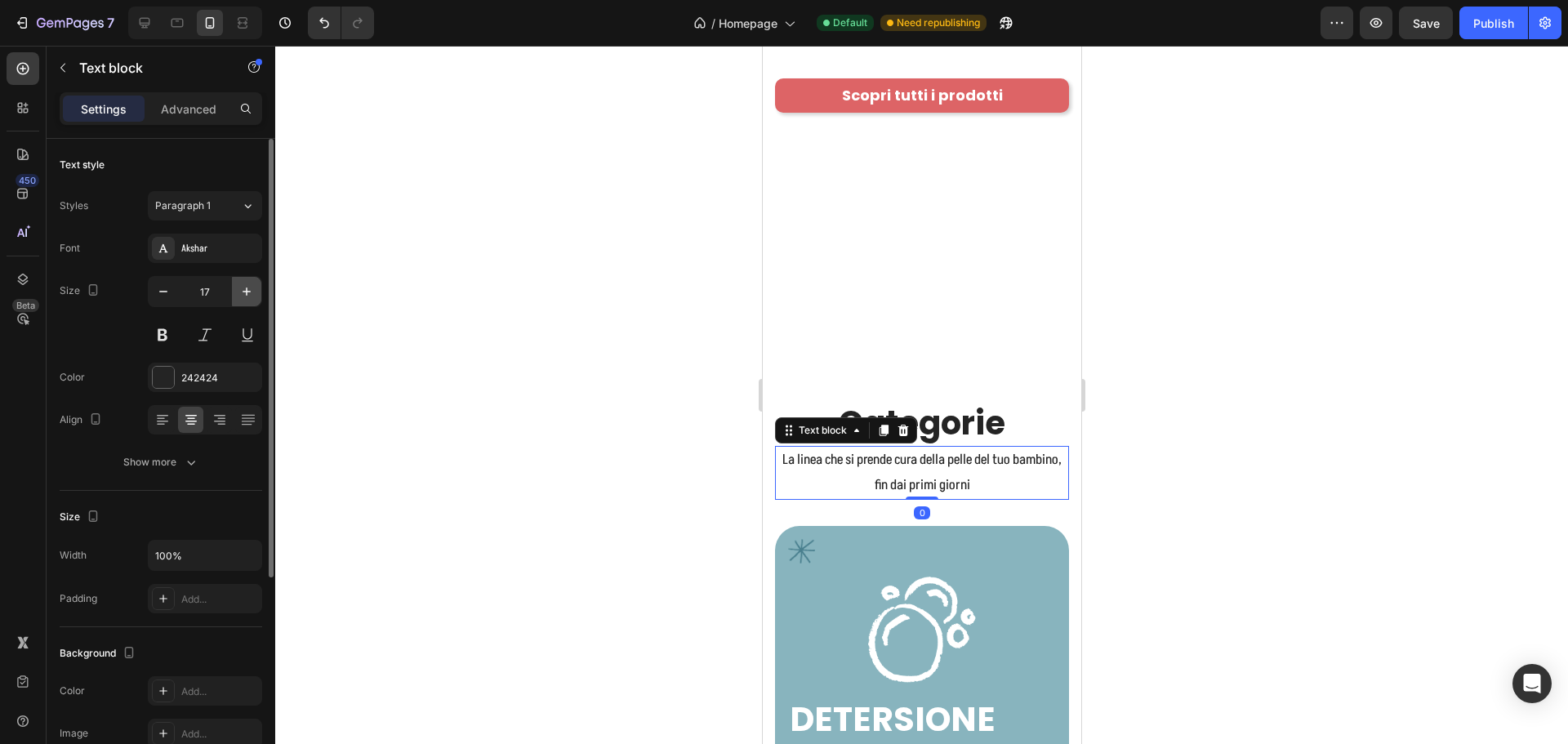
click at [255, 304] on button "button" at bounding box center [247, 291] width 29 height 30
type input "18"
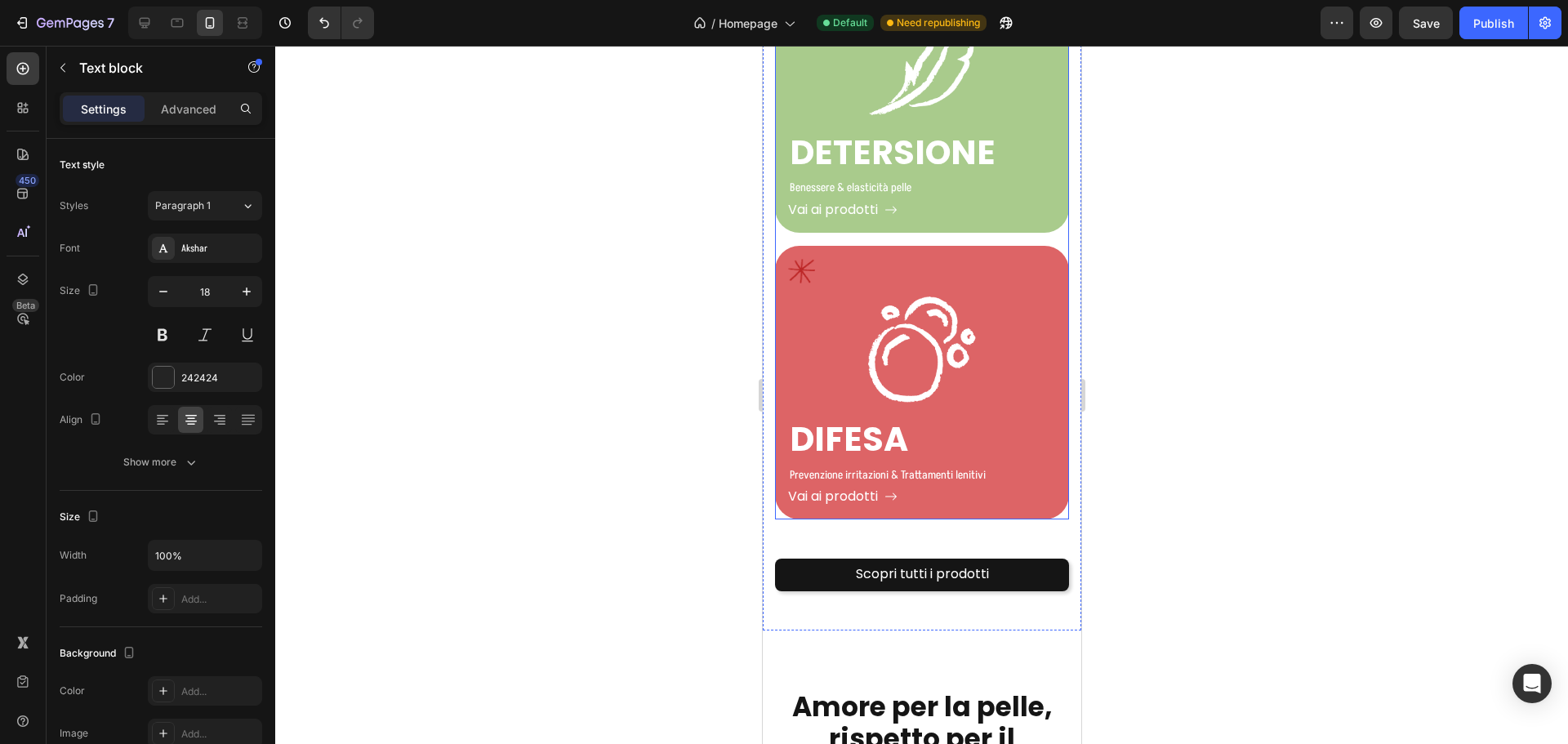
scroll to position [3478, 0]
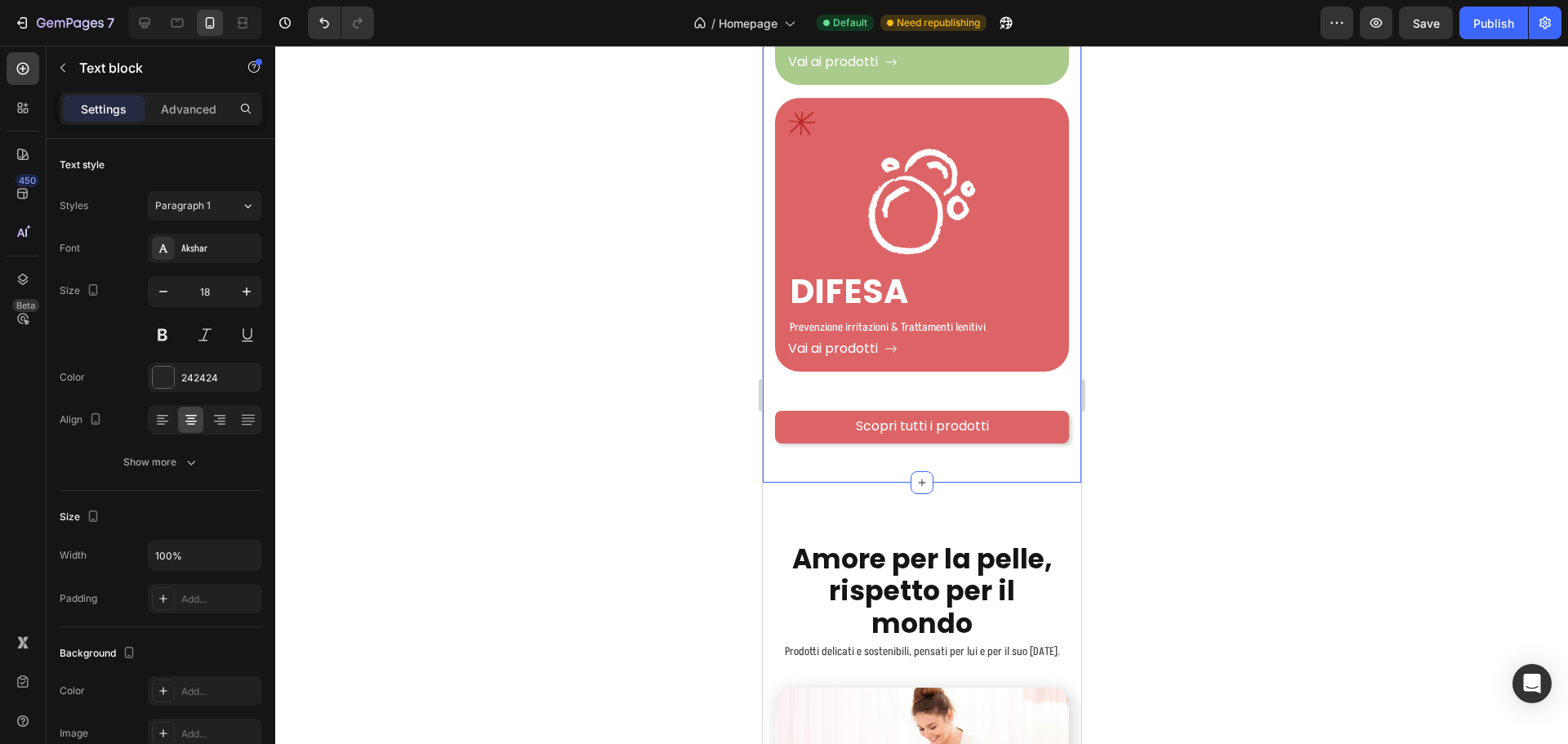
click at [1017, 416] on link "Scopri tutti i prodotti" at bounding box center [921, 427] width 294 height 32
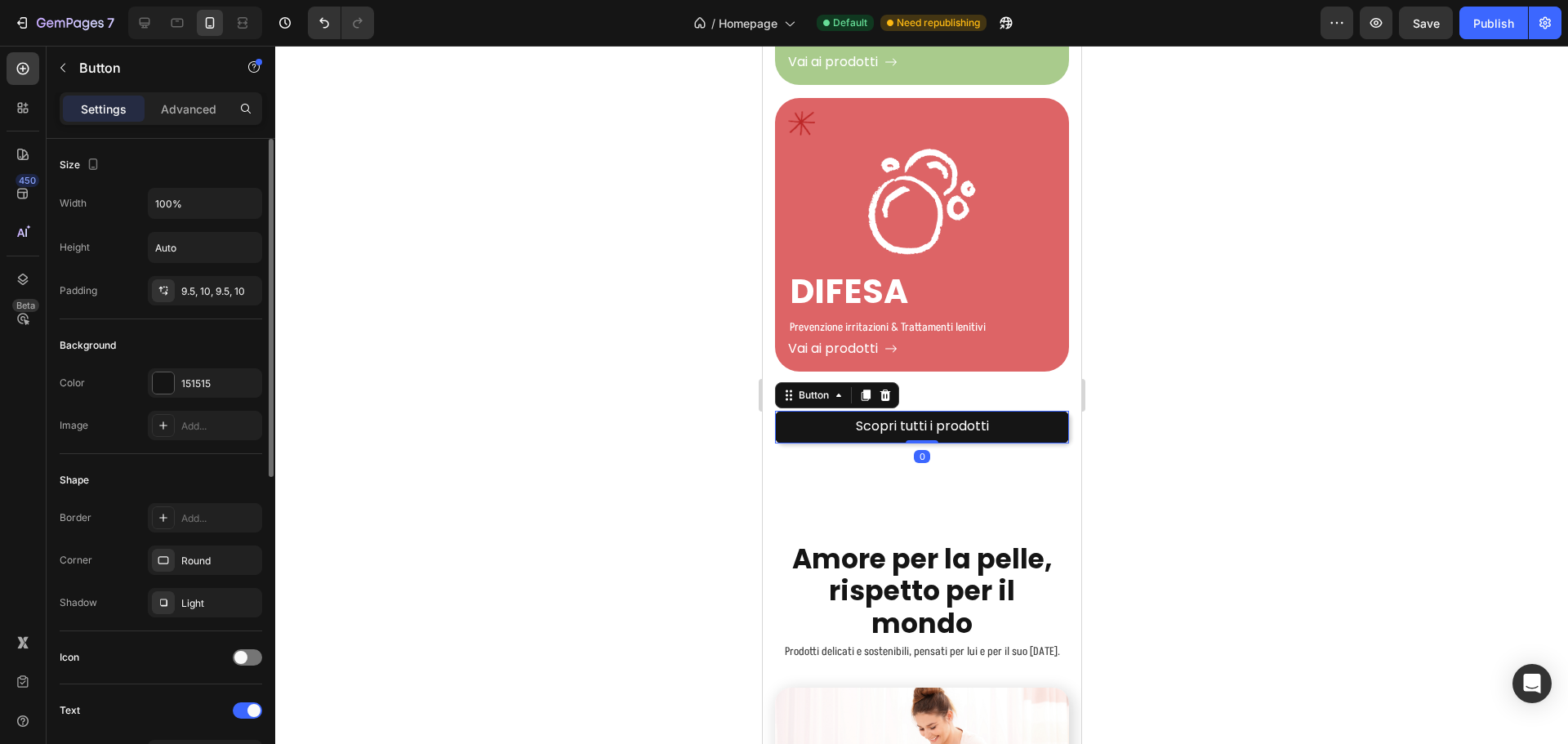
scroll to position [408, 0]
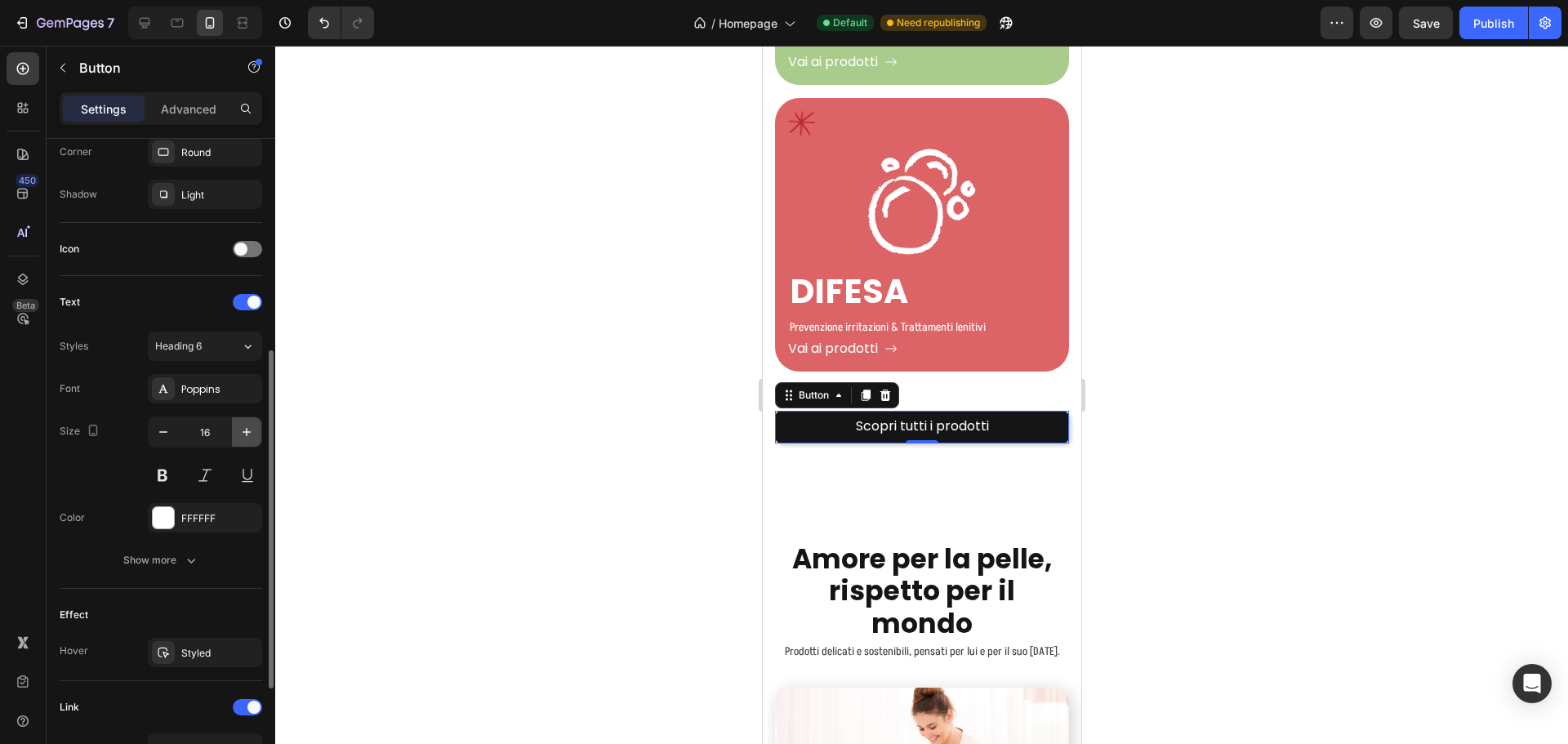
click at [251, 419] on button "button" at bounding box center [247, 432] width 29 height 30
click at [251, 428] on icon "button" at bounding box center [247, 432] width 17 height 17
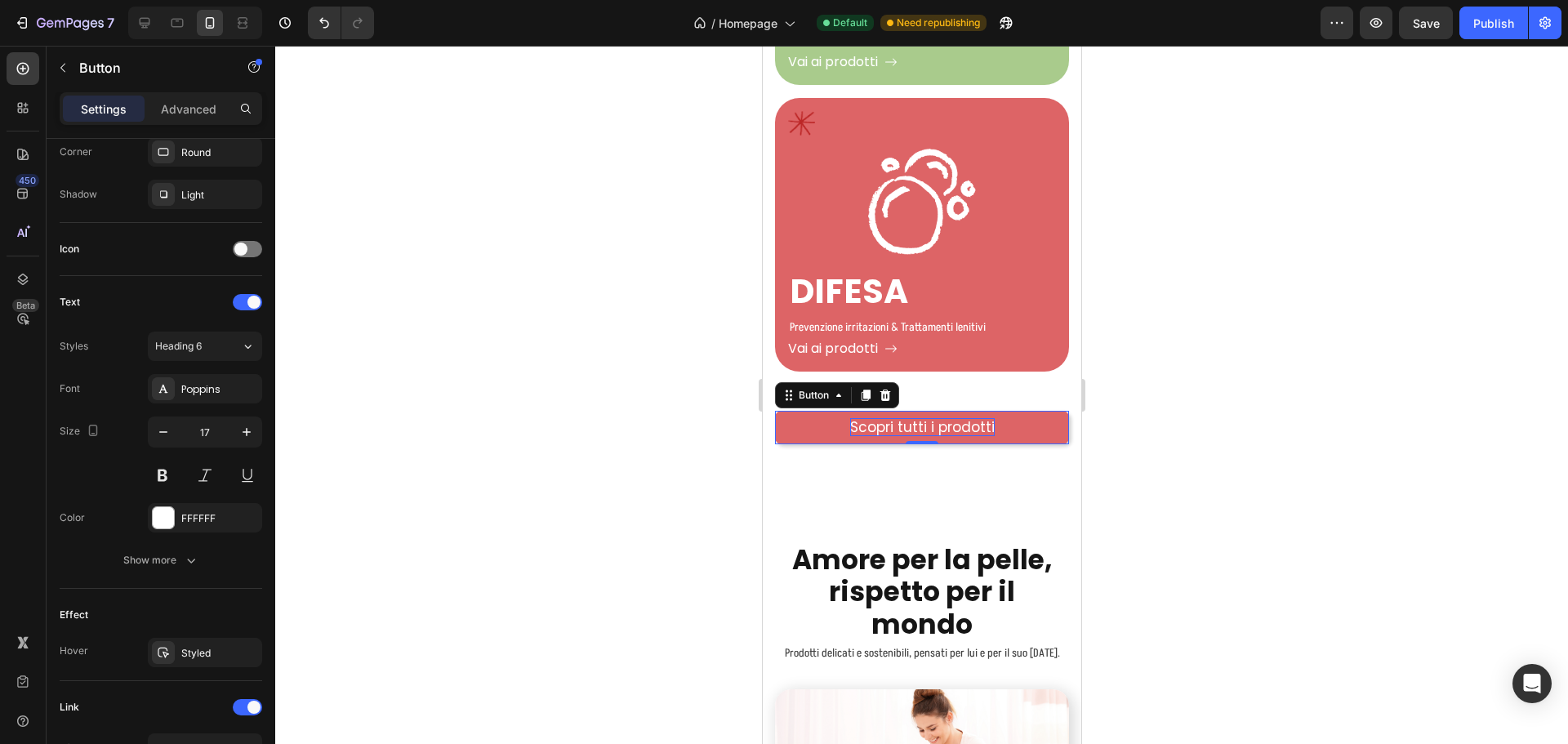
type input "18"
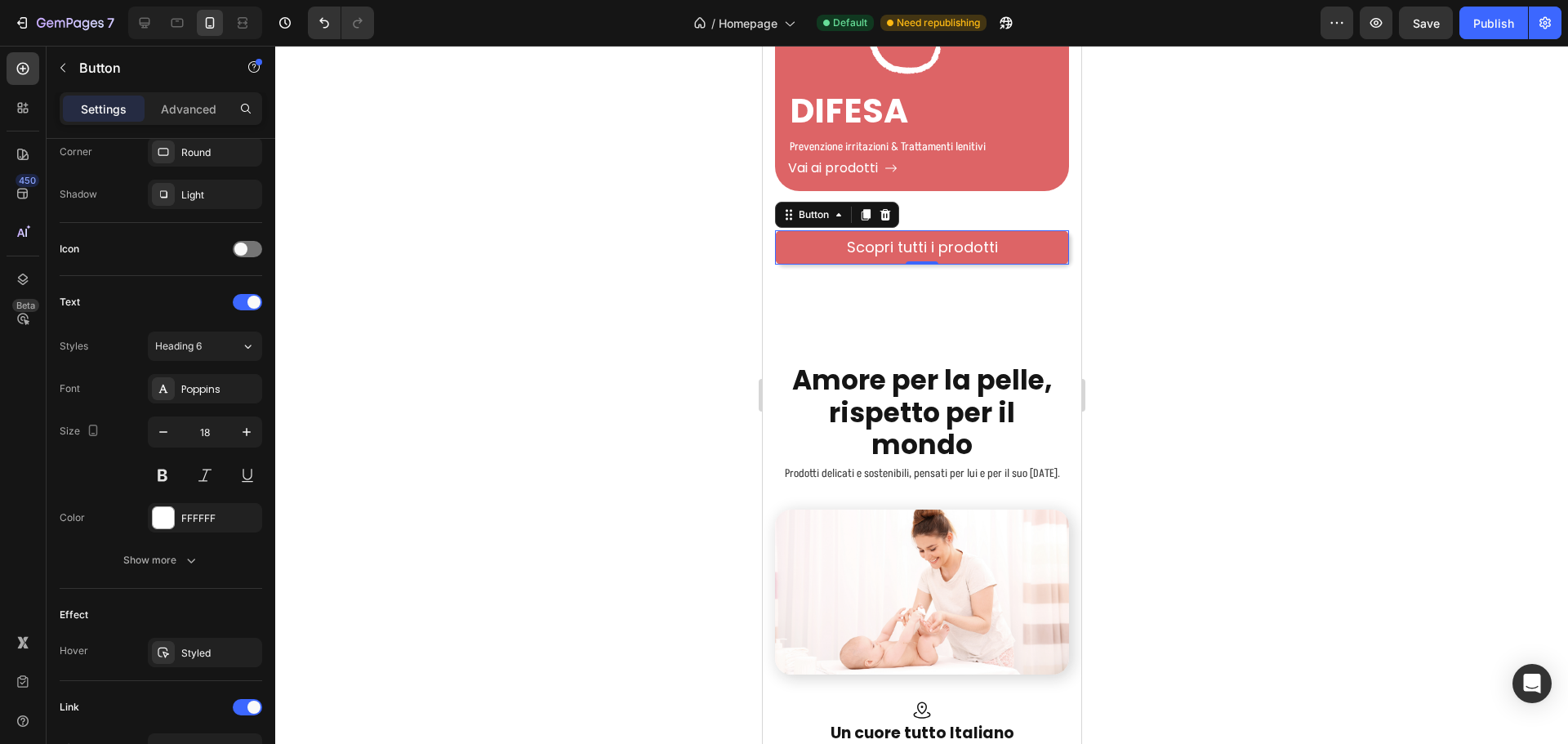
scroll to position [3724, 0]
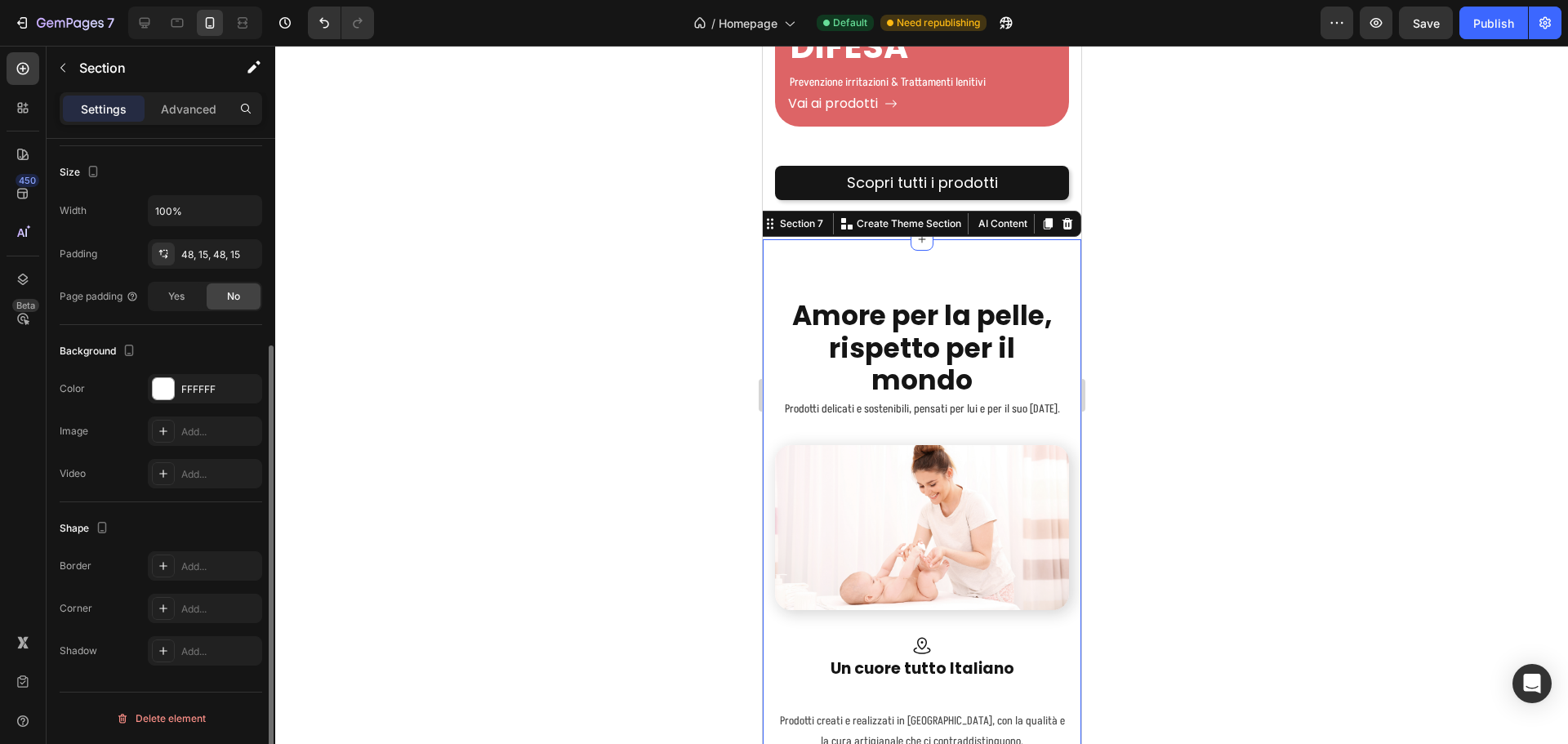
scroll to position [0, 0]
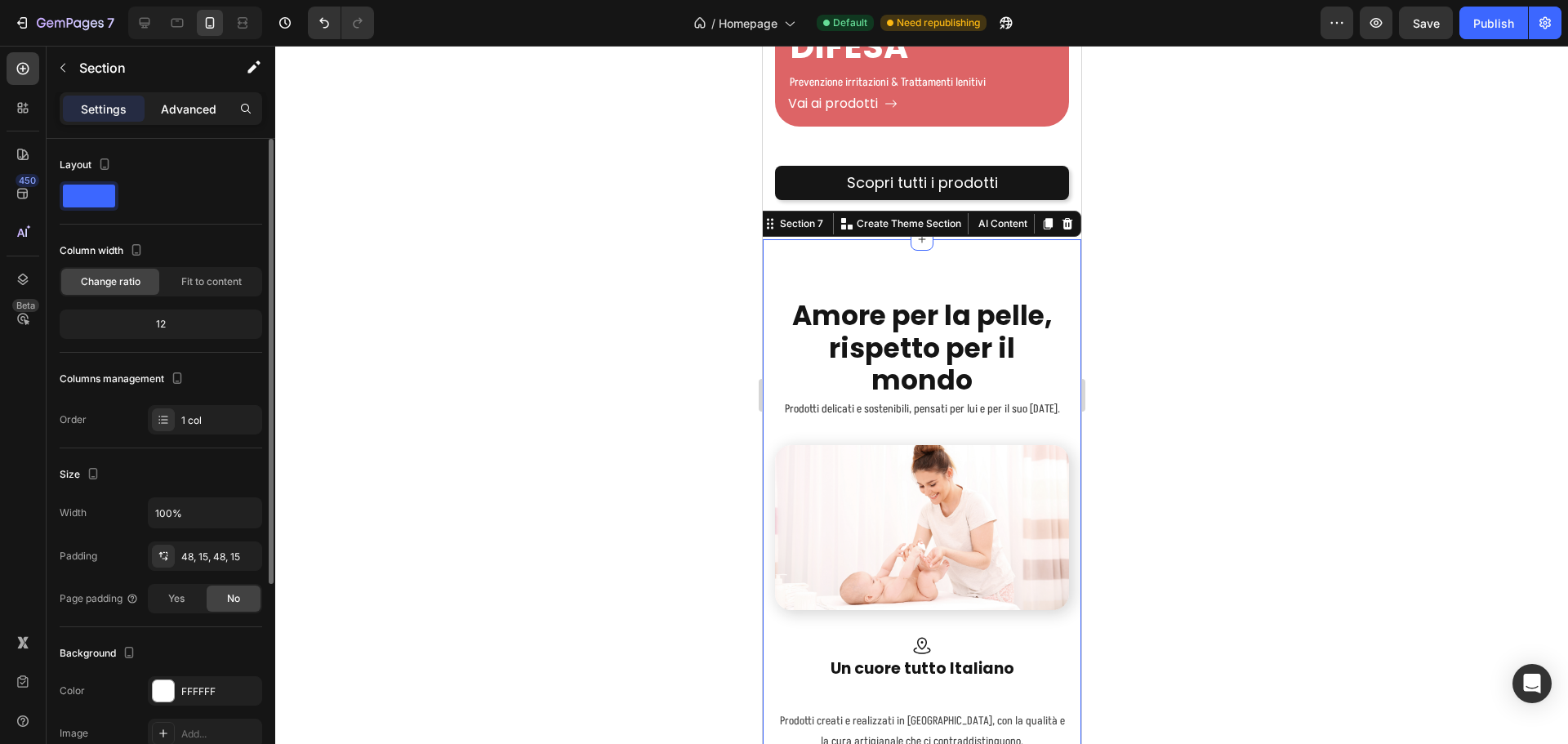
click at [177, 121] on div "Advanced" at bounding box center [188, 109] width 82 height 26
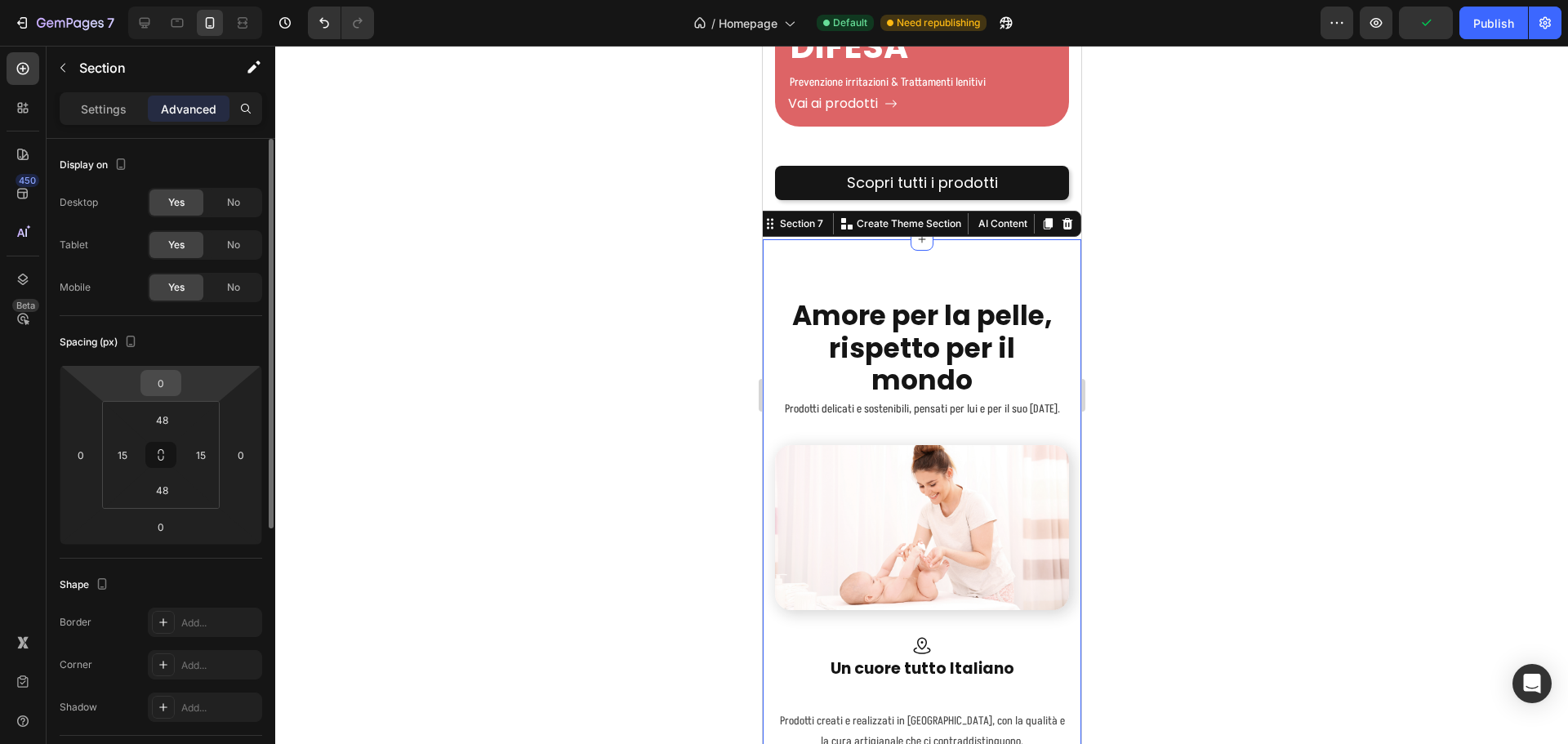
click at [166, 387] on input "0" at bounding box center [160, 383] width 32 height 25
click at [211, 350] on div "Spacing (px)" at bounding box center [161, 342] width 203 height 26
click at [174, 419] on input "48" at bounding box center [161, 419] width 32 height 25
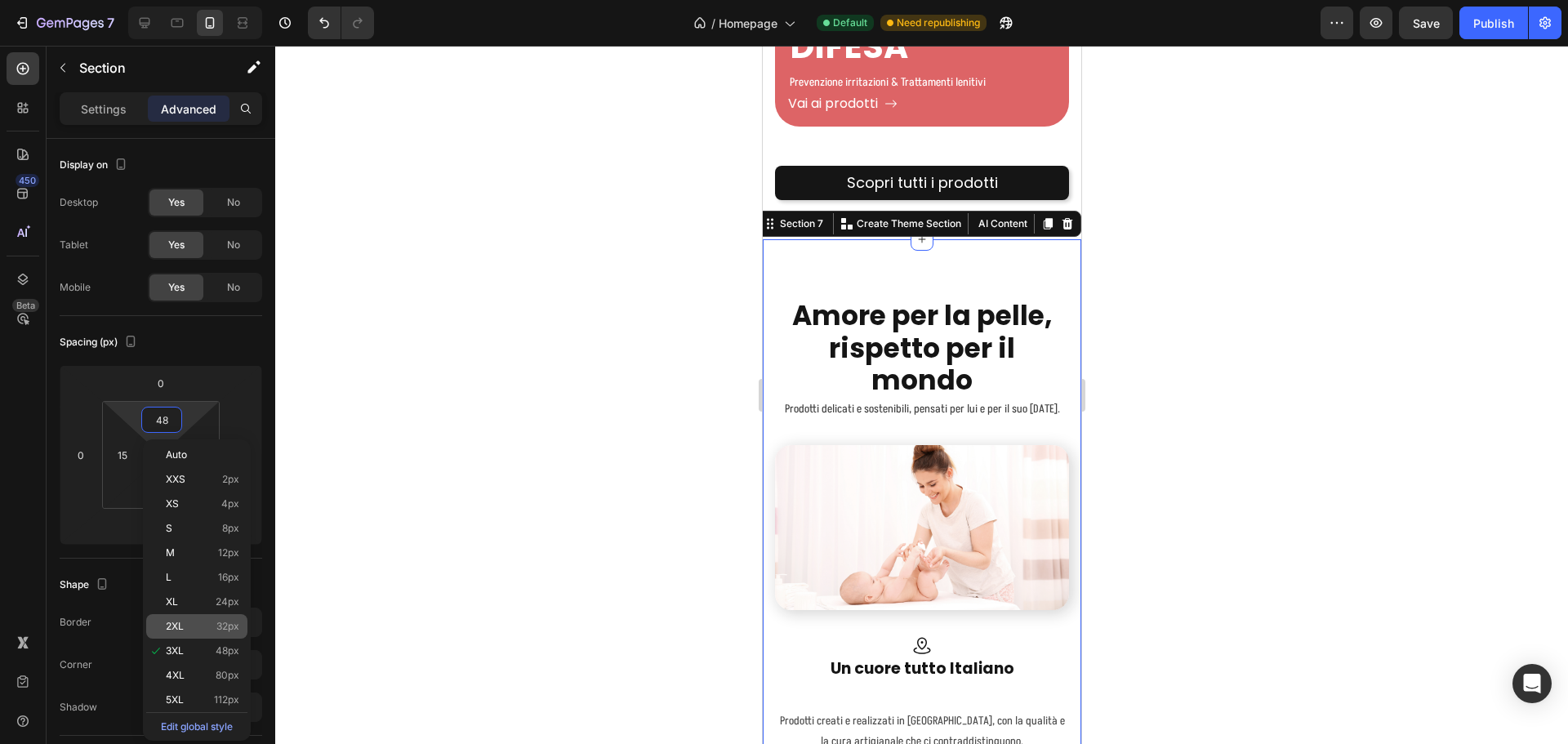
click at [214, 615] on div "2XL 32px" at bounding box center [197, 626] width 101 height 25
type input "32"
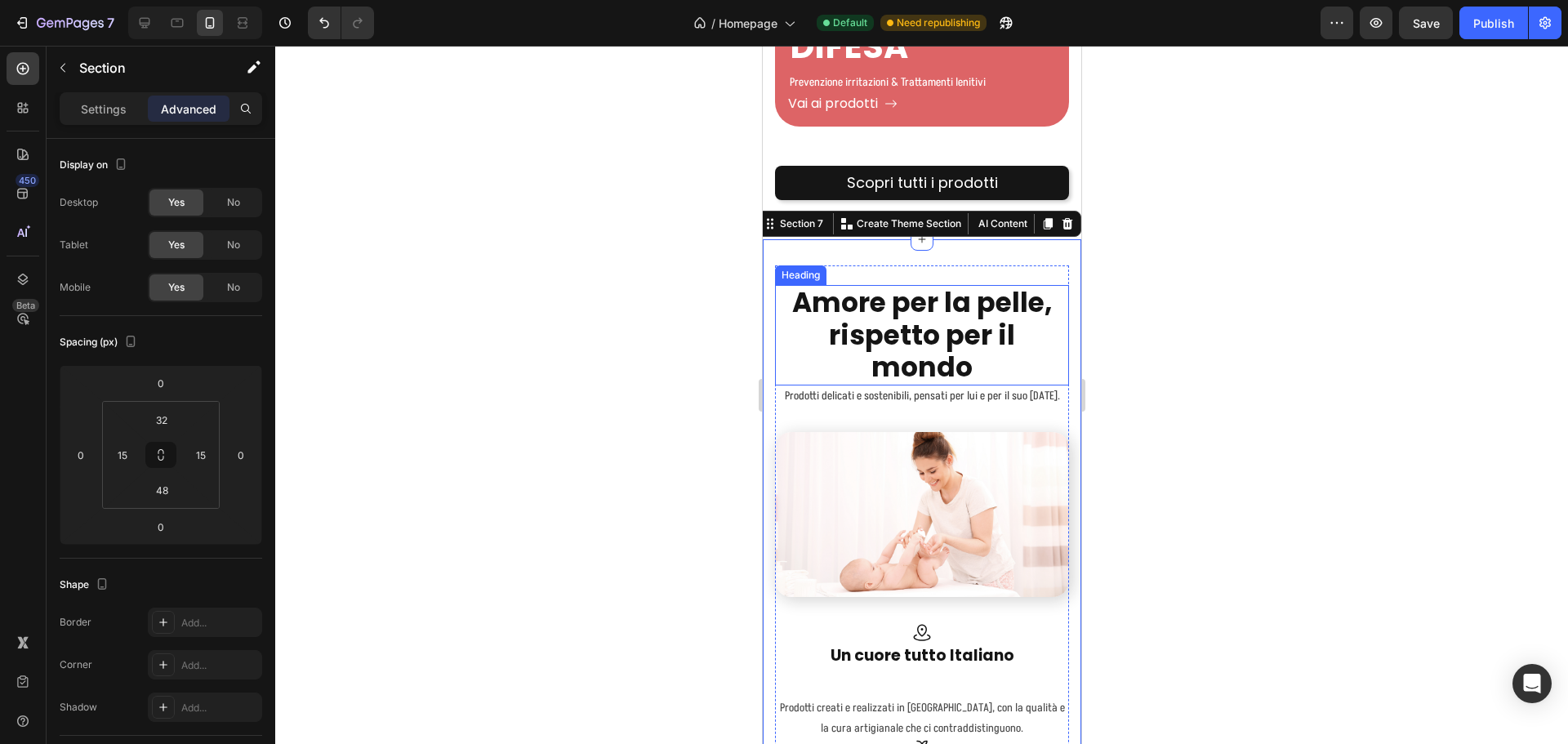
click at [964, 326] on h2 "Amore per la pelle, rispetto per il mondo" at bounding box center [921, 335] width 294 height 100
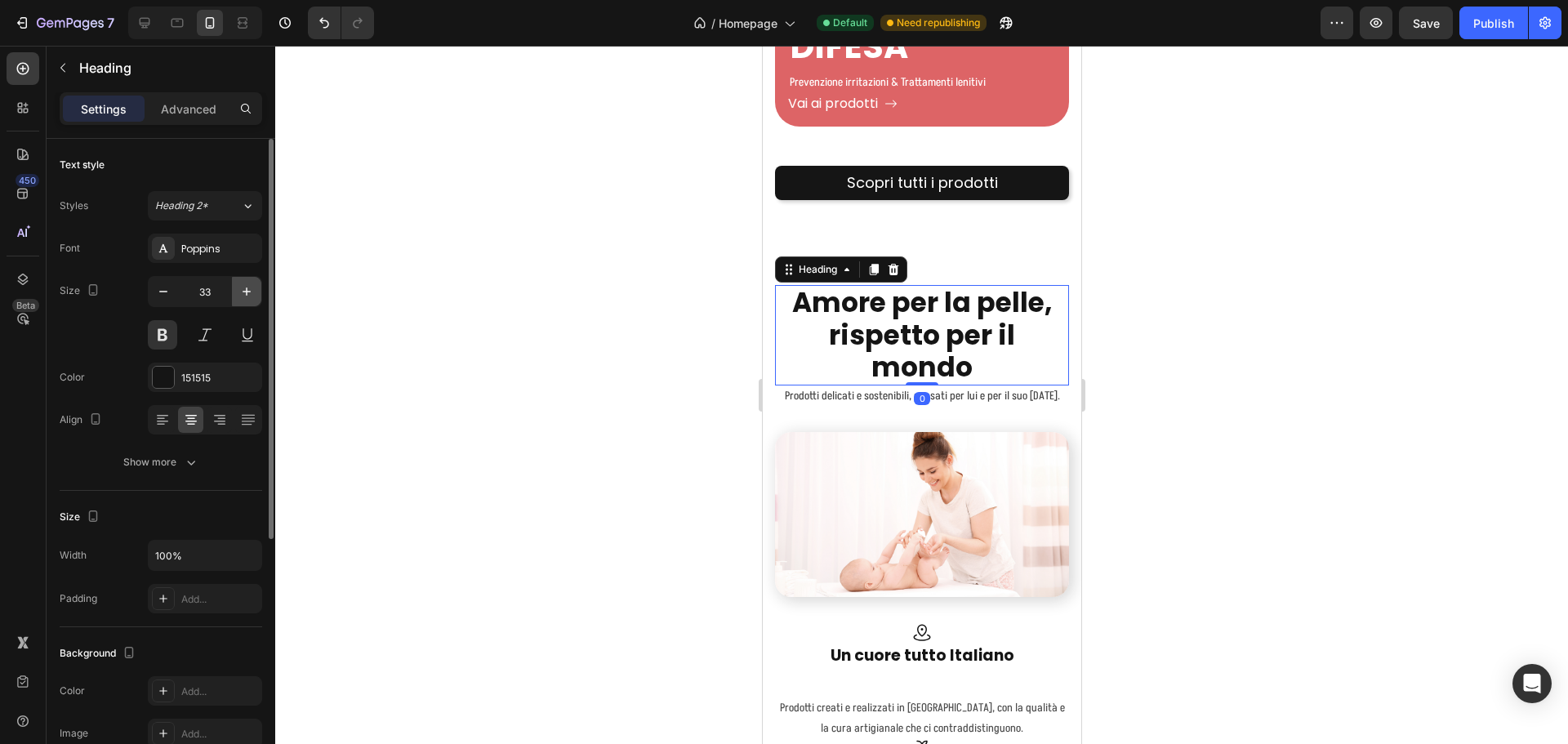
click at [246, 292] on icon "button" at bounding box center [247, 291] width 17 height 17
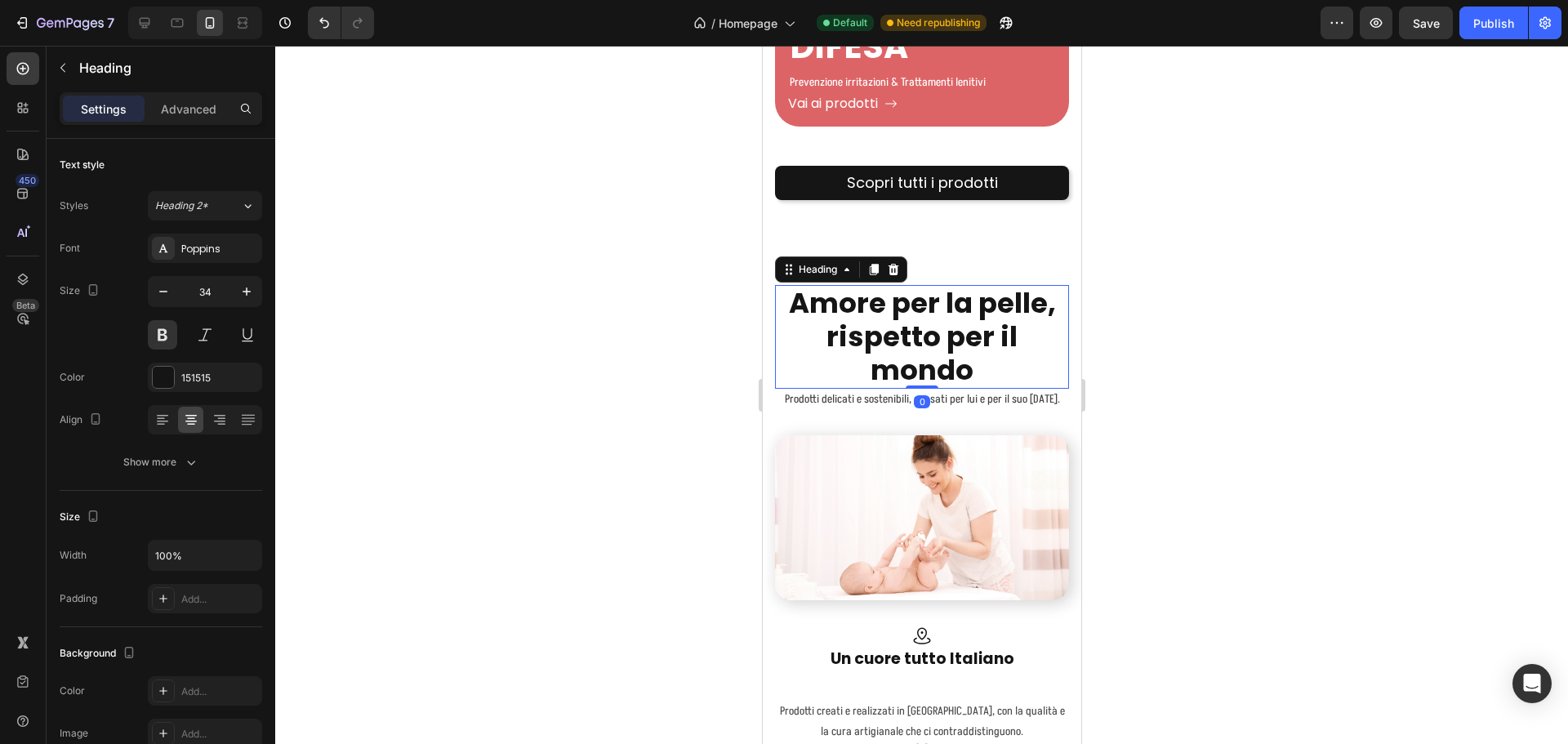
type input "35"
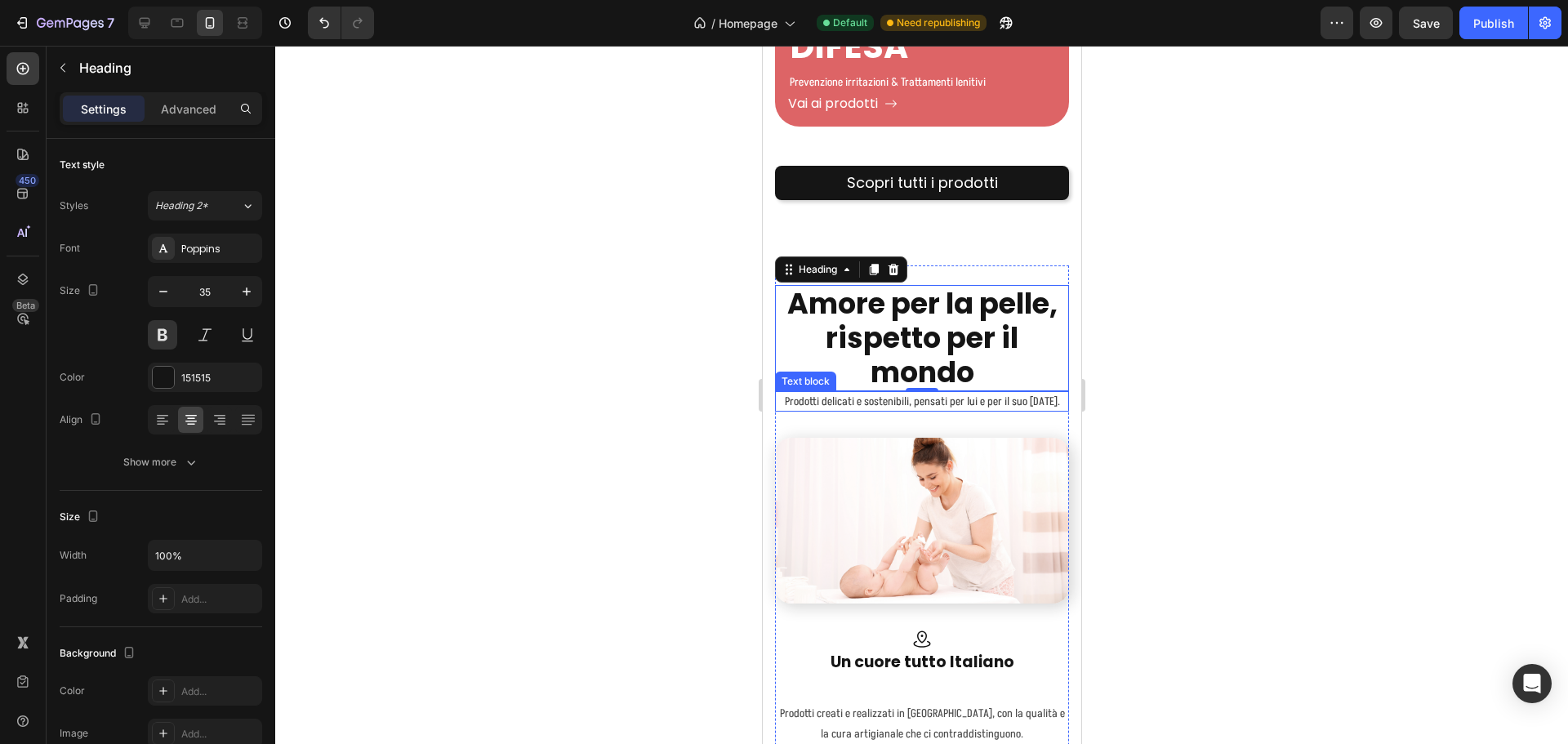
click at [997, 393] on p "Prodotti delicati e sostenibili, pensati per lui e per il suo domani." at bounding box center [921, 401] width 290 height 18
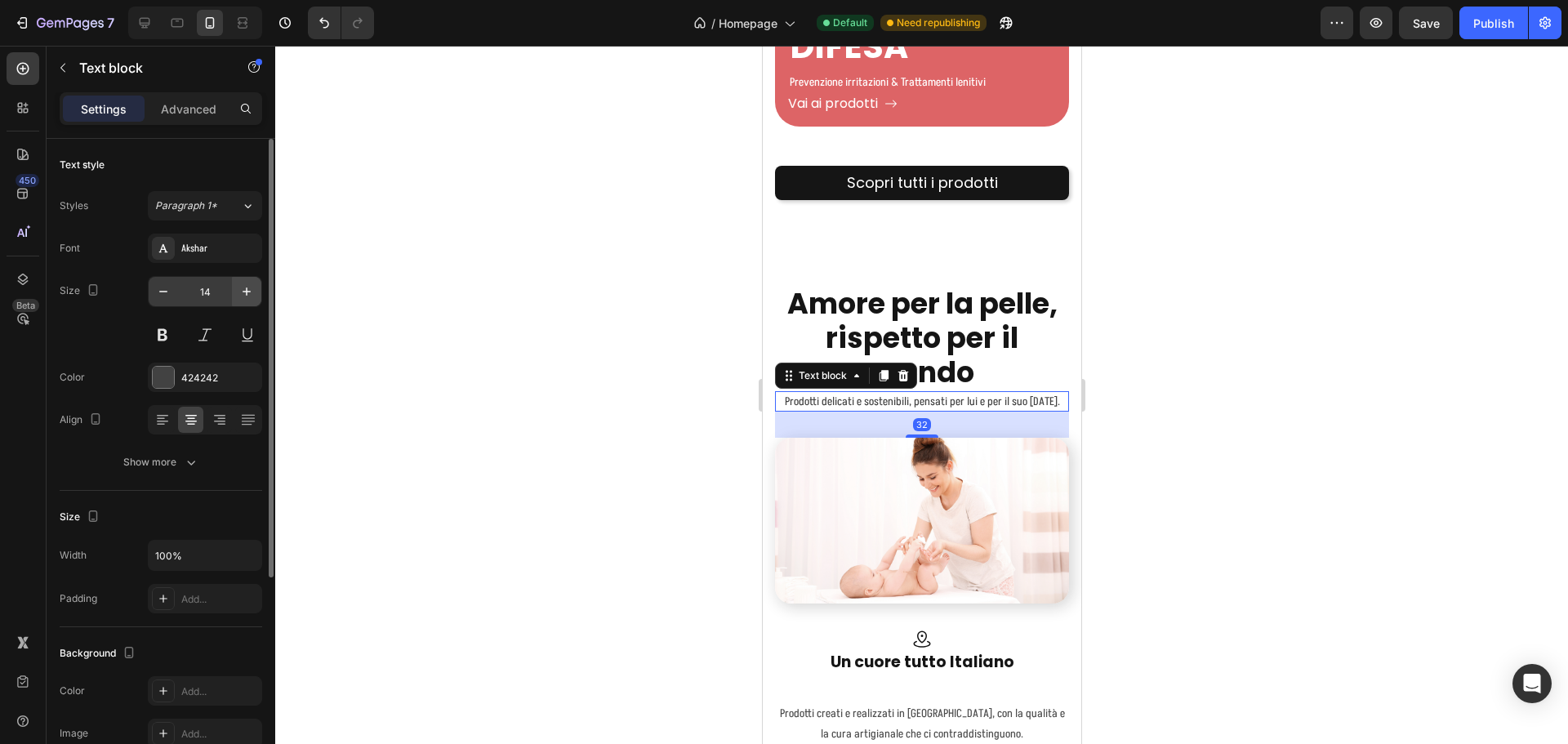
click at [247, 300] on button "button" at bounding box center [247, 291] width 29 height 30
click at [247, 292] on icon "button" at bounding box center [246, 291] width 8 height 8
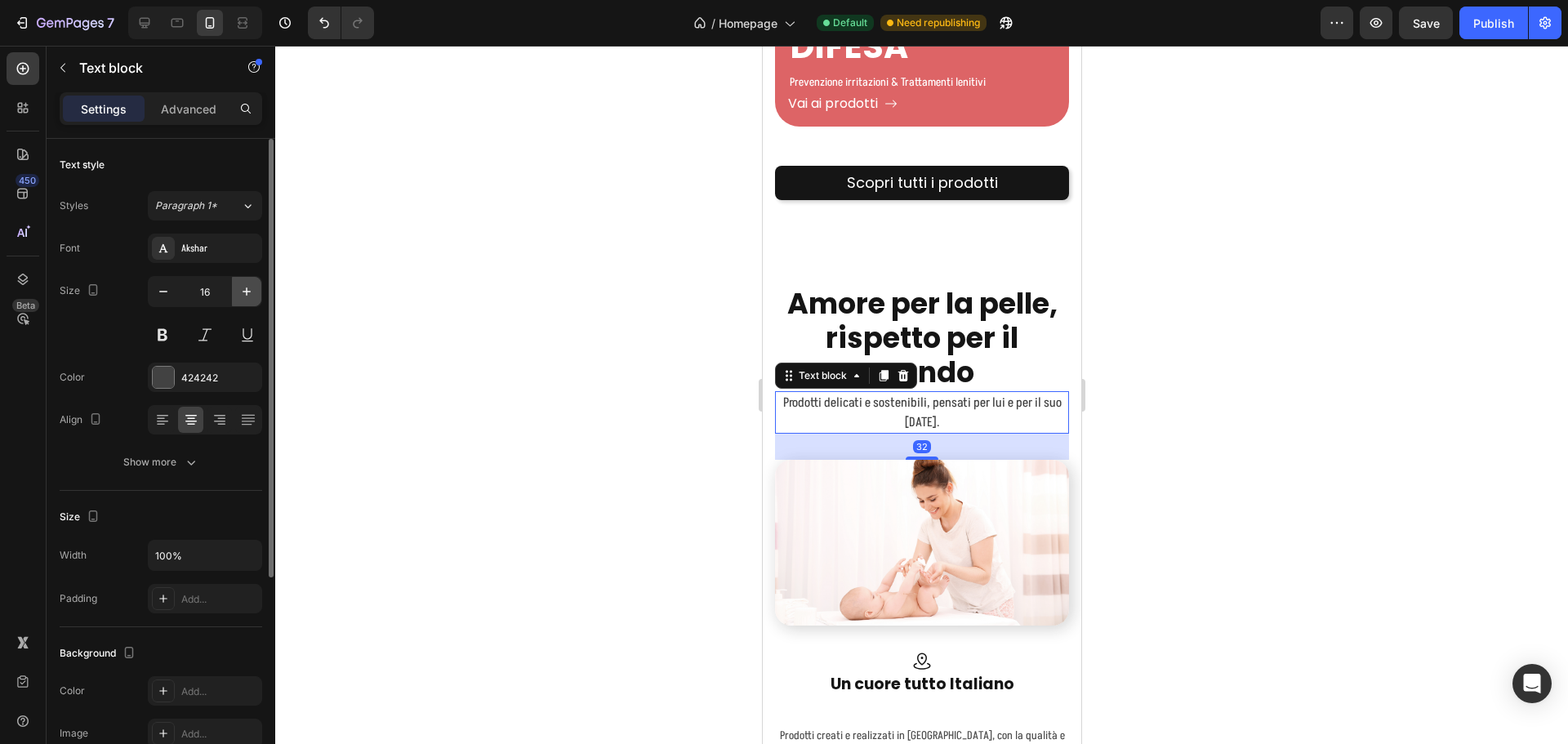
click at [247, 292] on icon "button" at bounding box center [246, 291] width 8 height 8
type input "17"
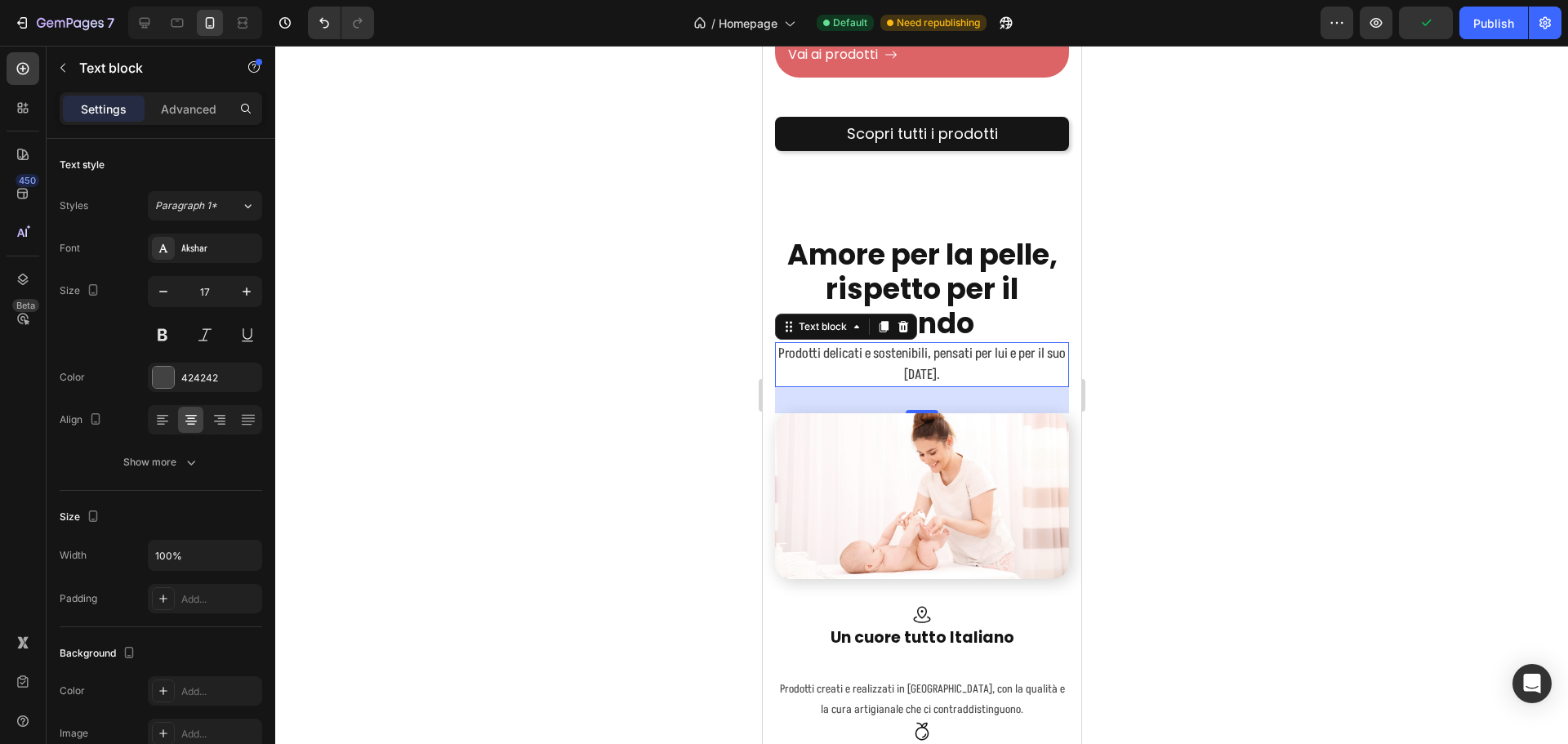
scroll to position [4050, 0]
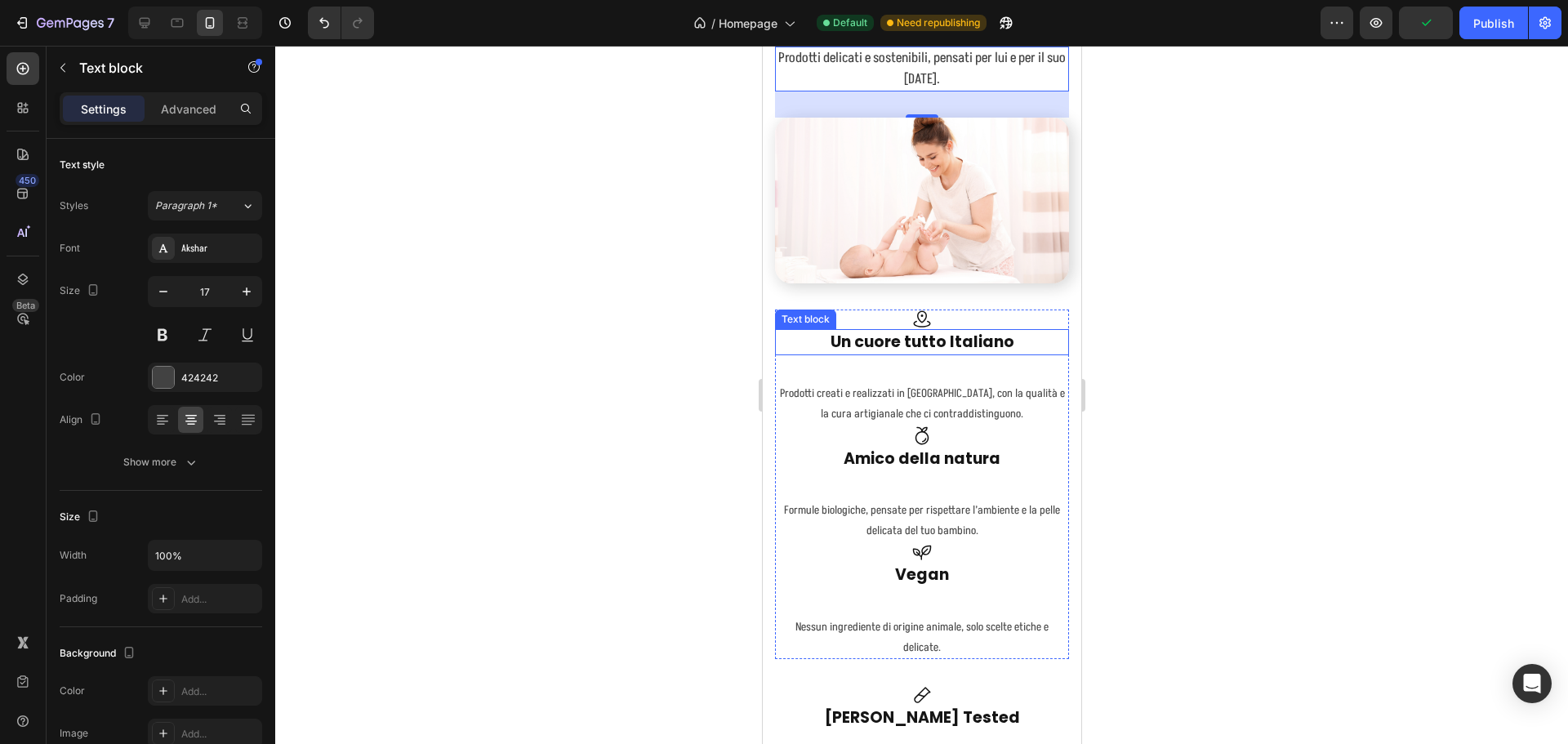
click at [942, 333] on p "Un cuore tutto Italiano" at bounding box center [921, 343] width 290 height 24
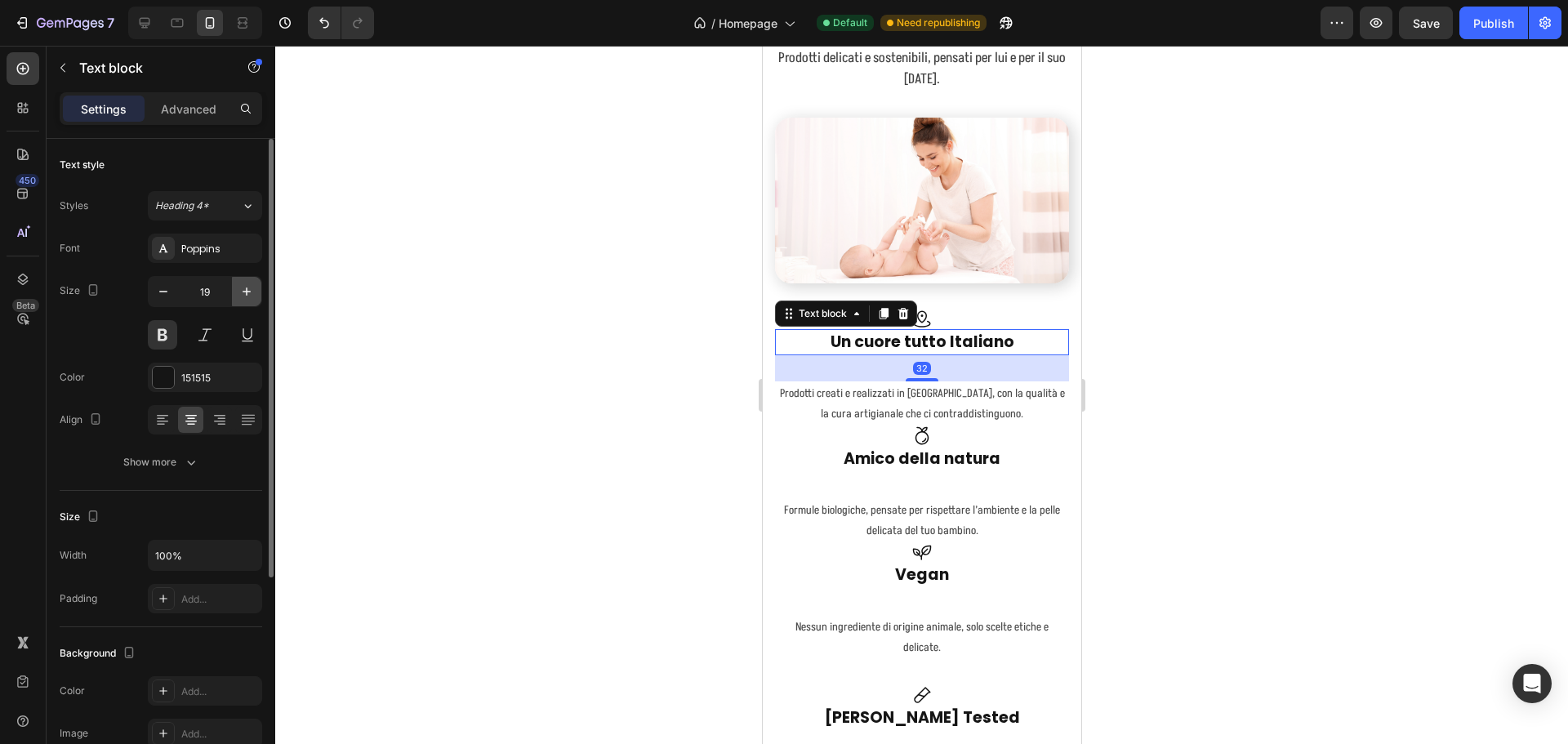
click at [244, 289] on icon "button" at bounding box center [247, 291] width 17 height 17
type input "21"
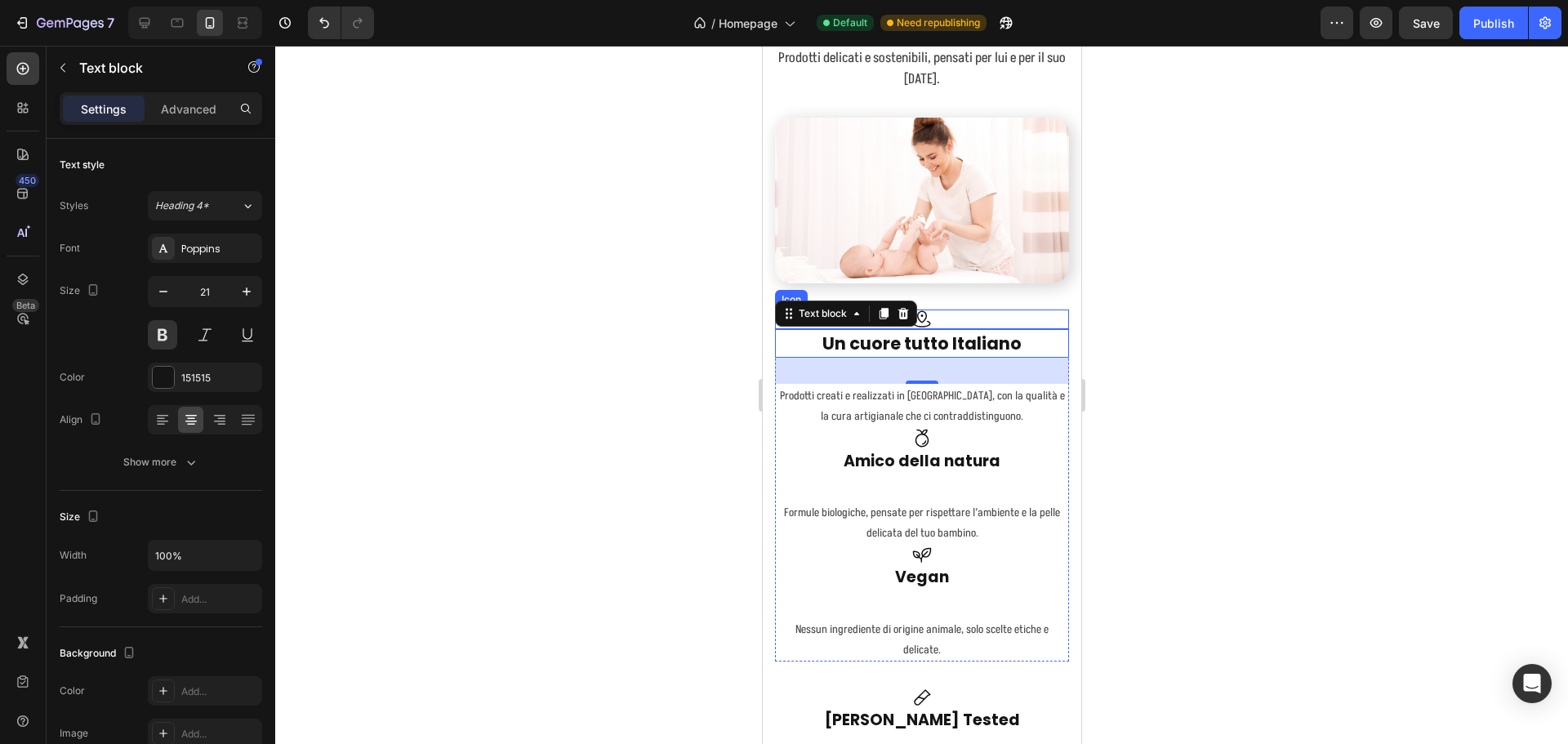
click at [926, 310] on div "Icon" at bounding box center [921, 319] width 294 height 19
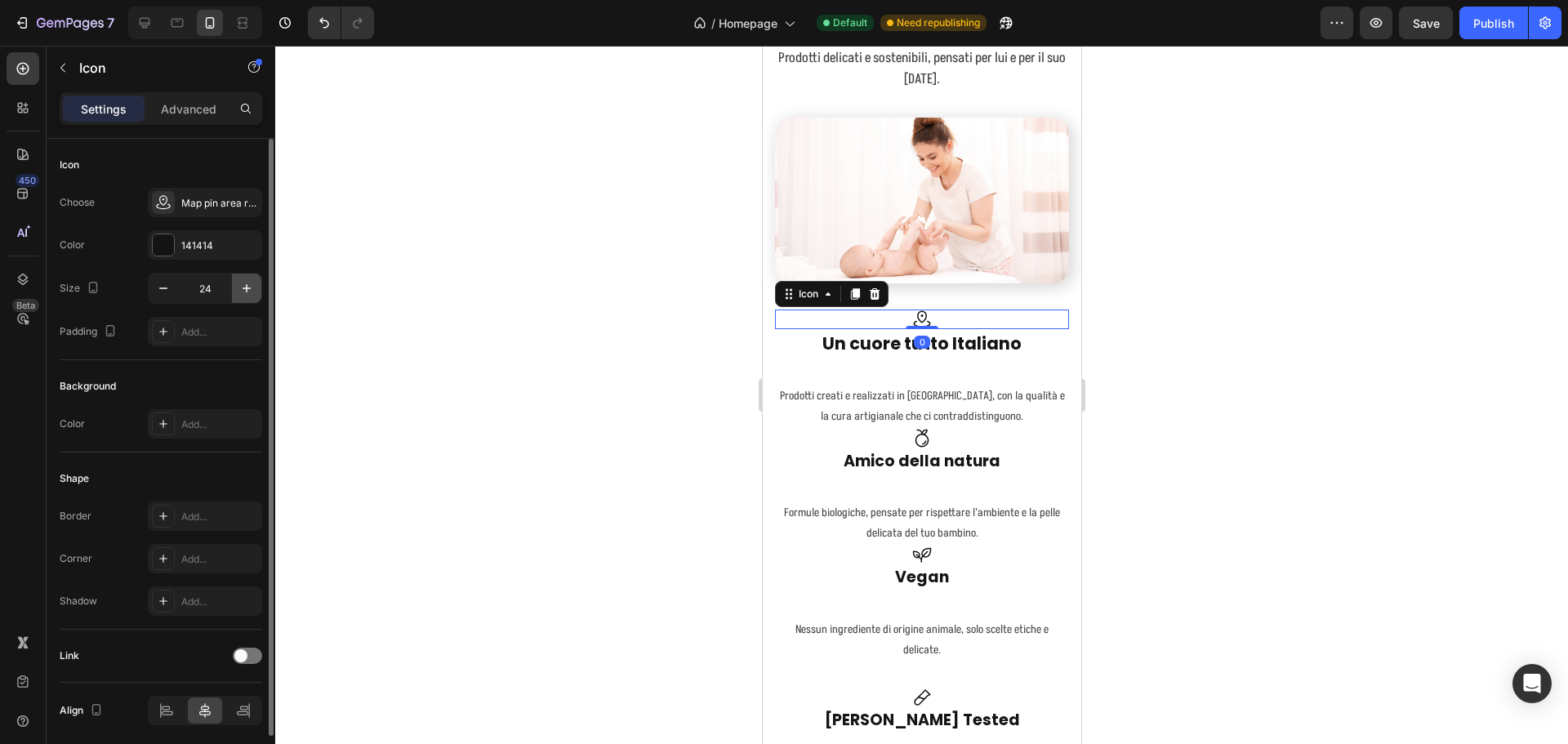
click at [240, 290] on icon "button" at bounding box center [247, 289] width 17 height 17
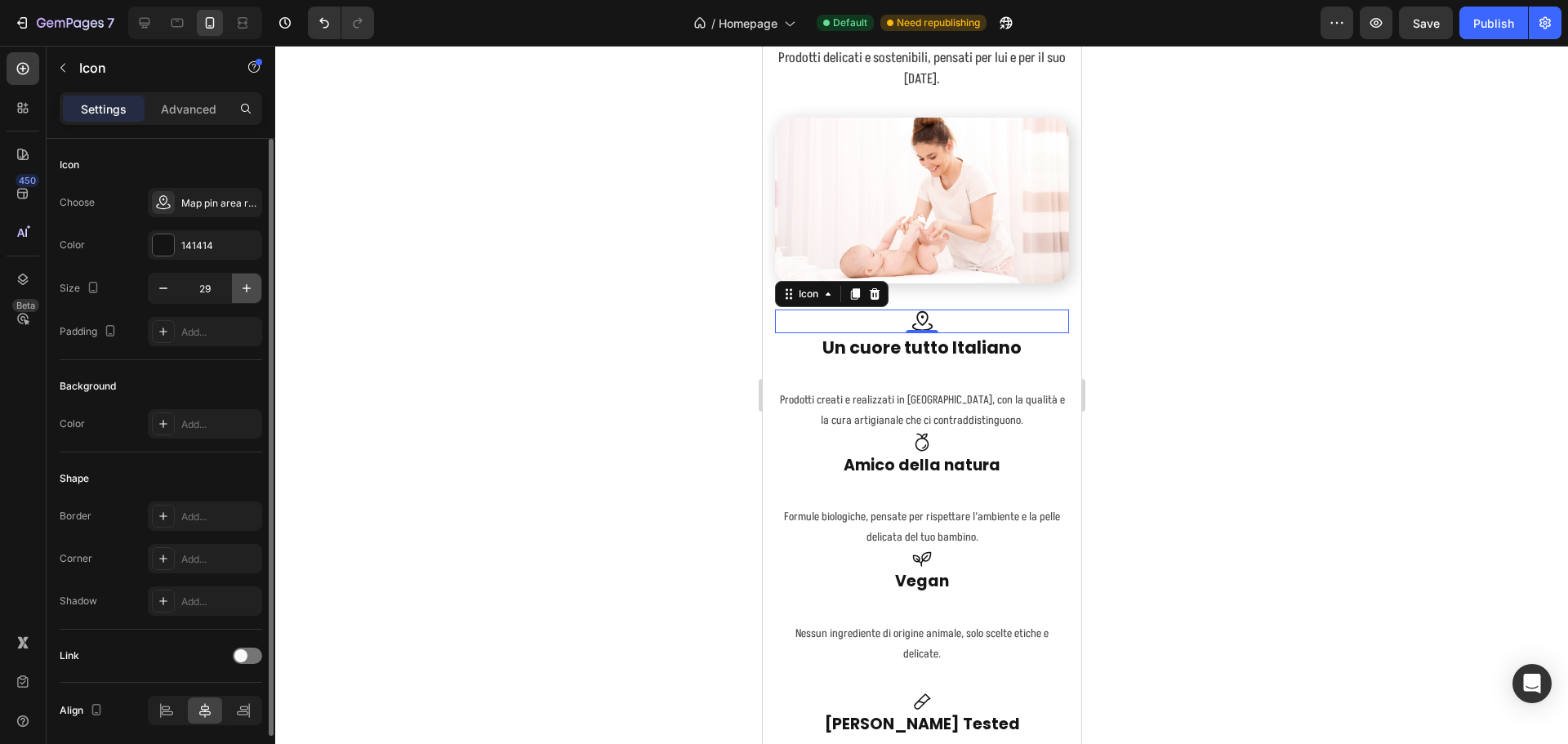
click at [240, 290] on icon "button" at bounding box center [247, 289] width 17 height 17
type input "30"
click at [920, 435] on icon at bounding box center [921, 442] width 14 height 18
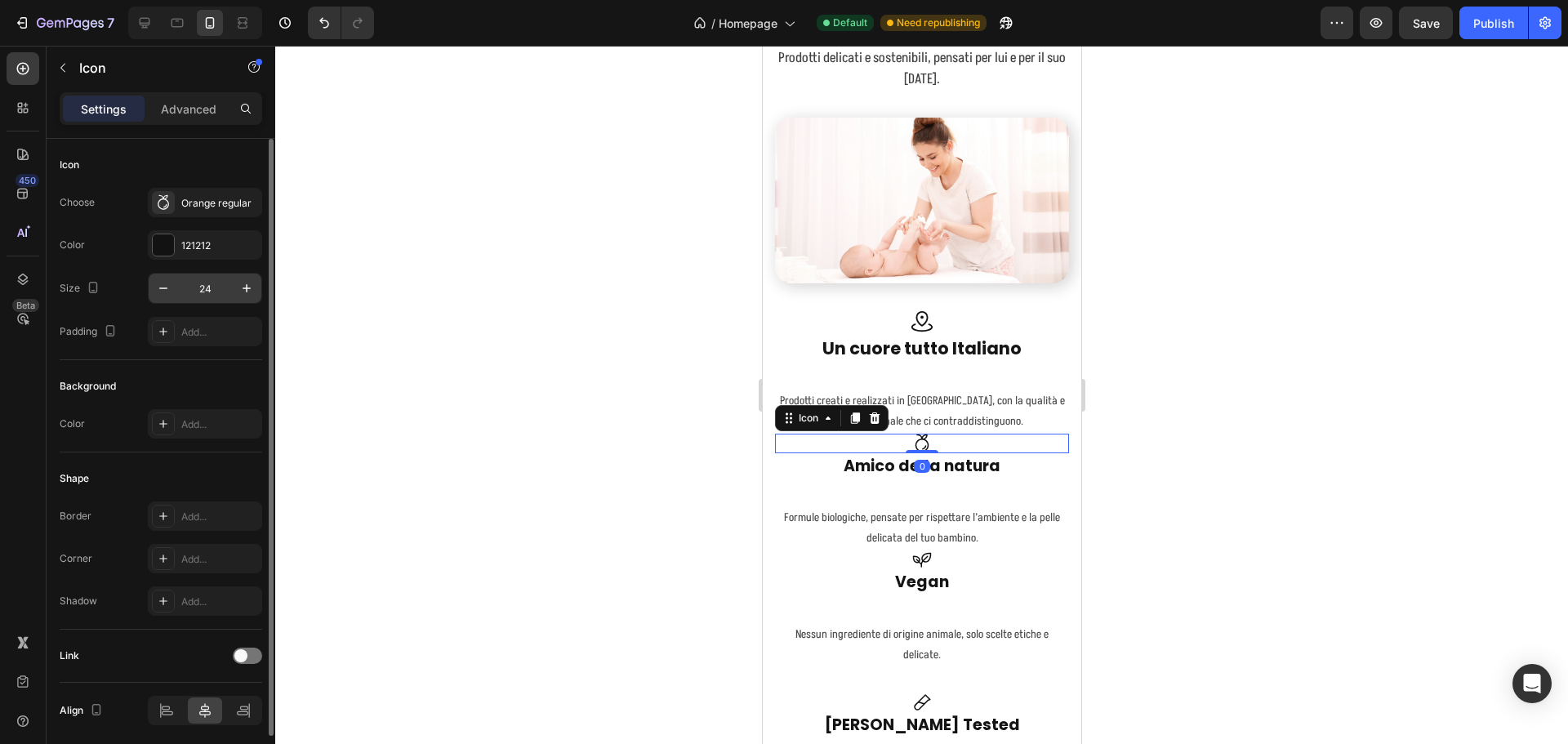
click at [203, 286] on input "24" at bounding box center [205, 289] width 53 height 30
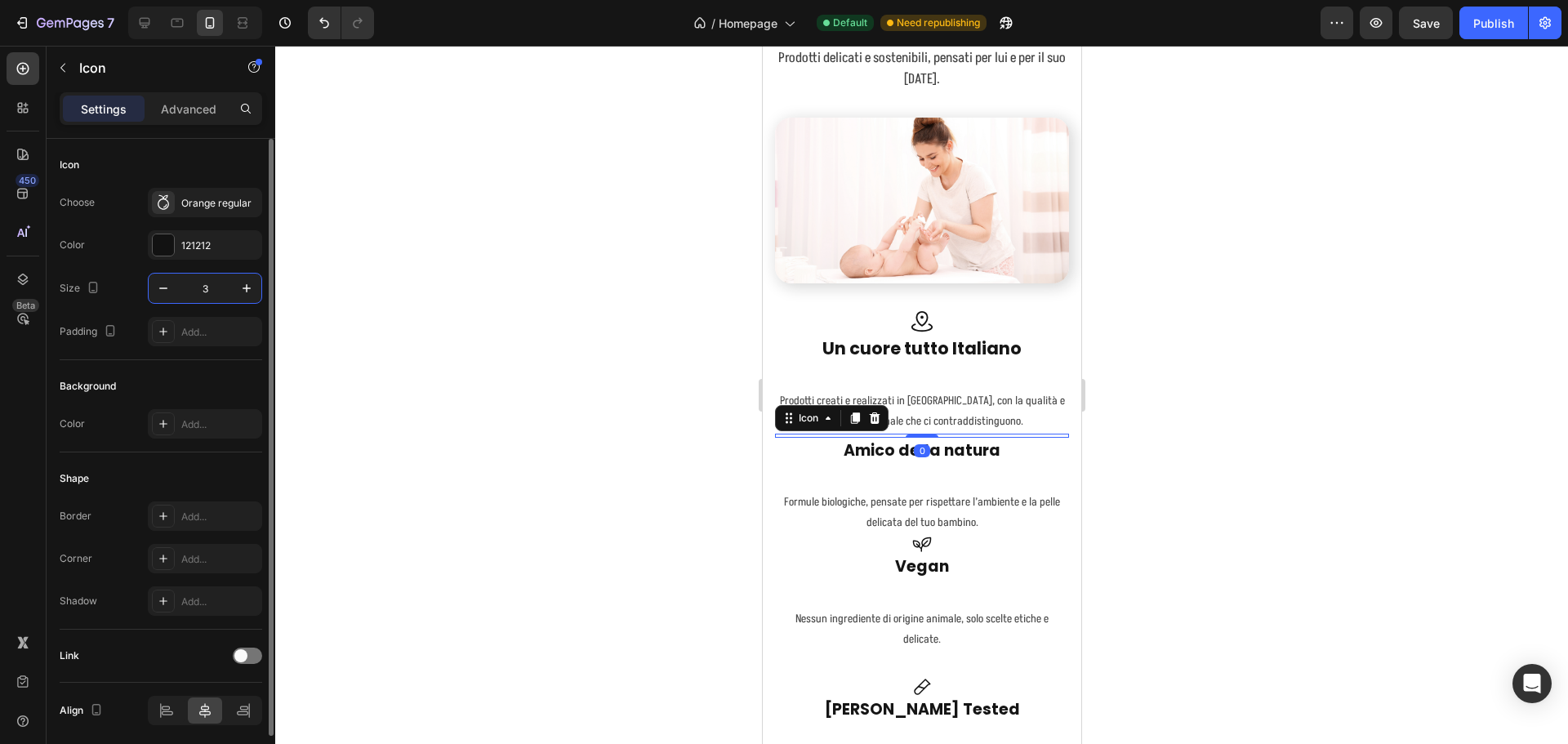
type input "30"
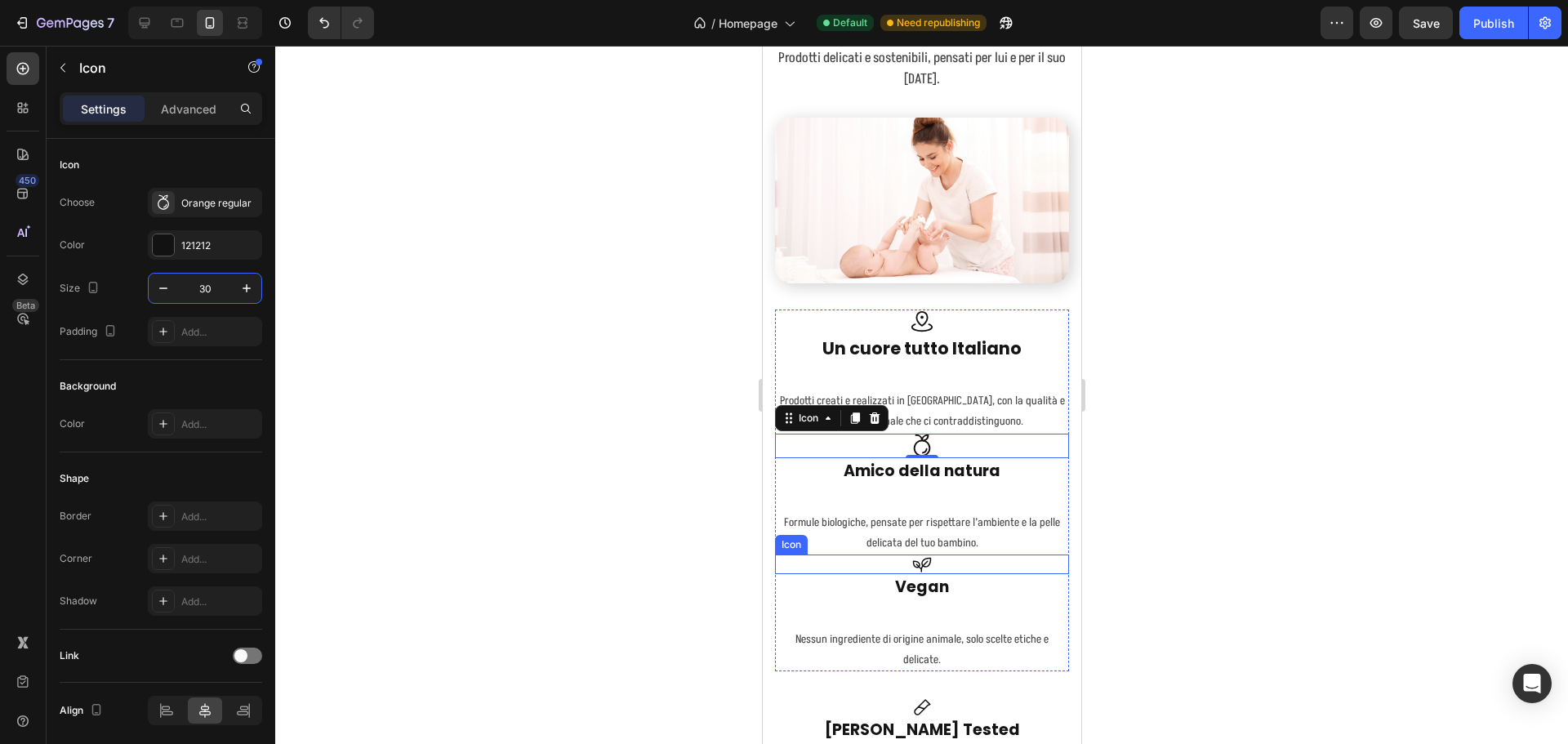
click at [913, 558] on icon at bounding box center [921, 565] width 18 height 15
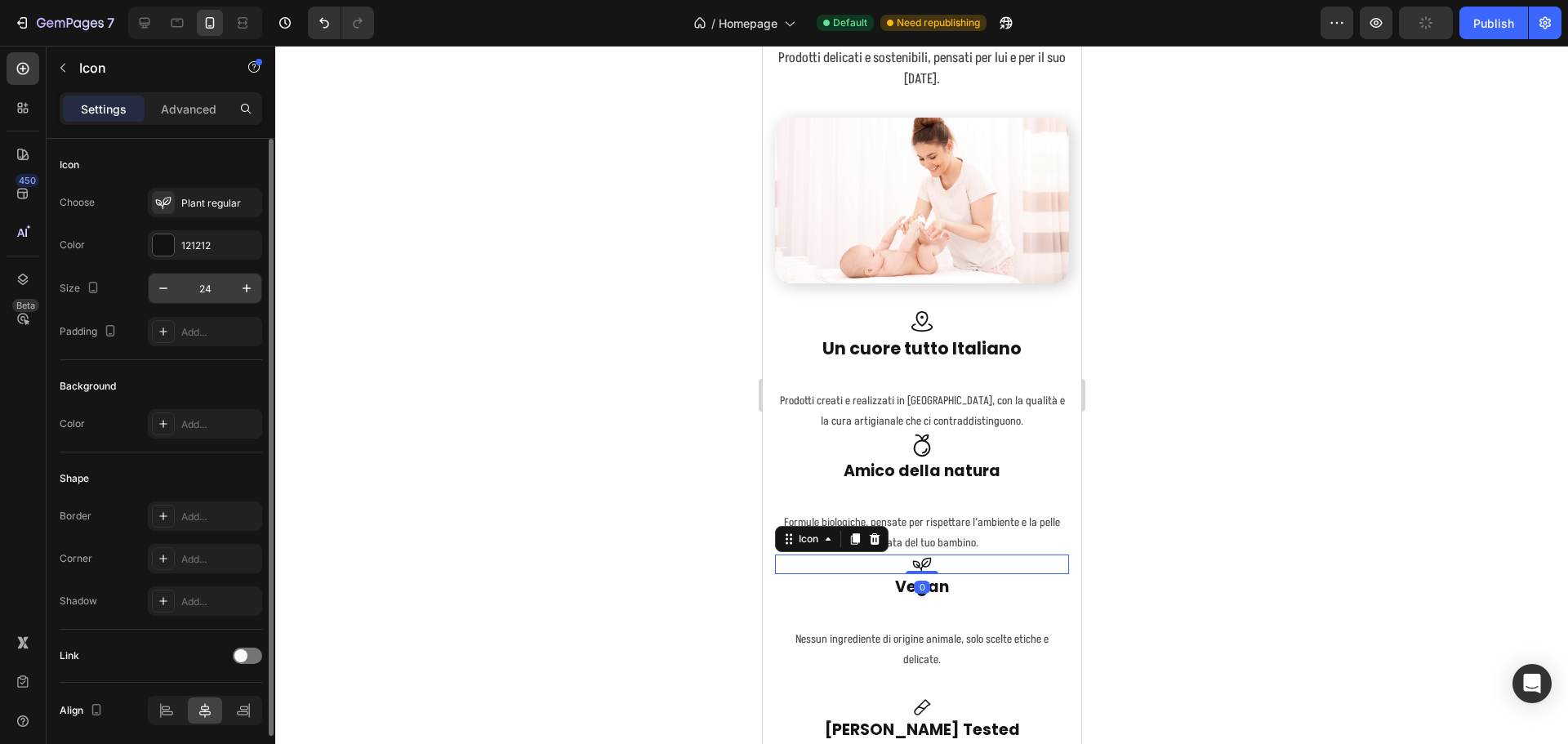
click at [208, 286] on input "24" at bounding box center [205, 289] width 53 height 30
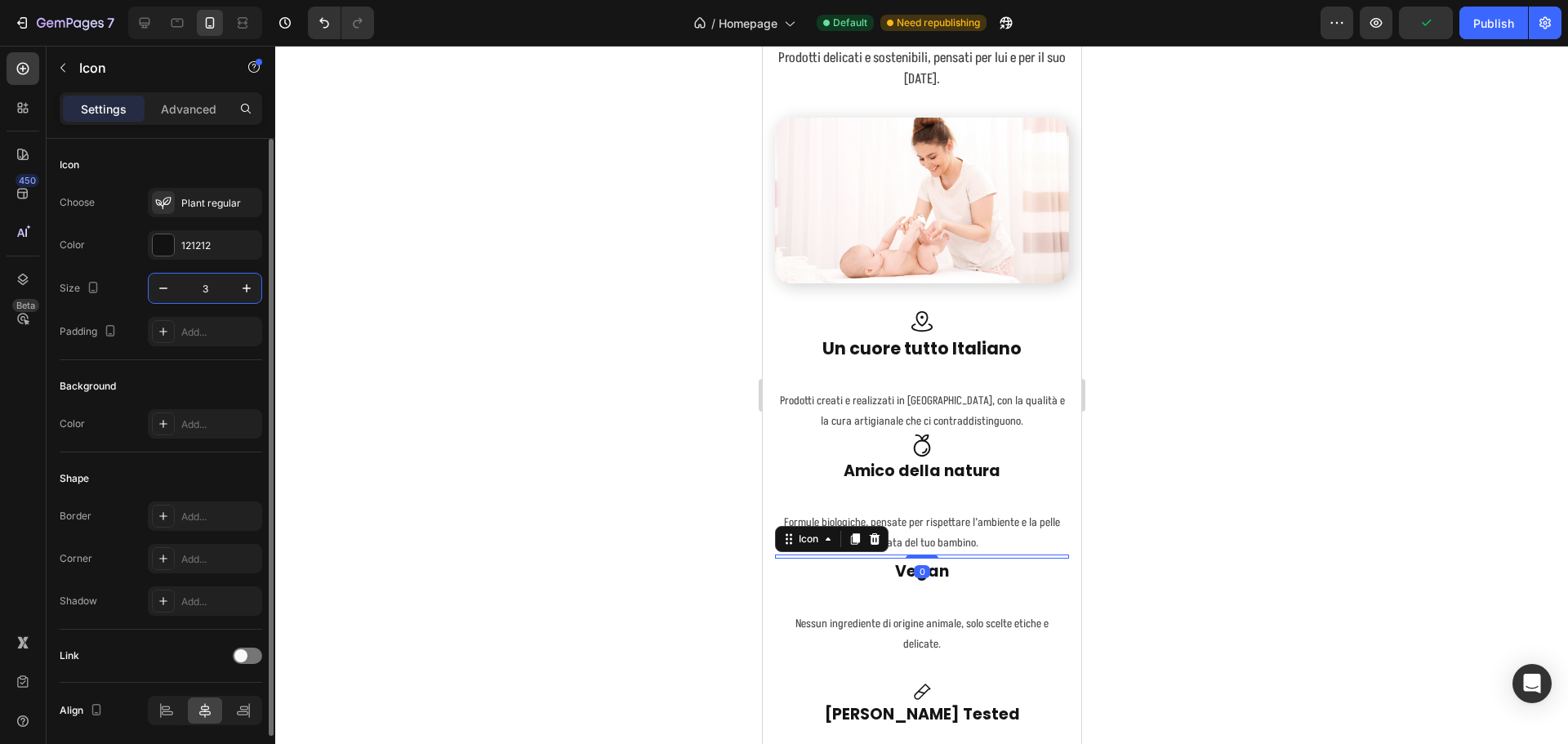
type input "30"
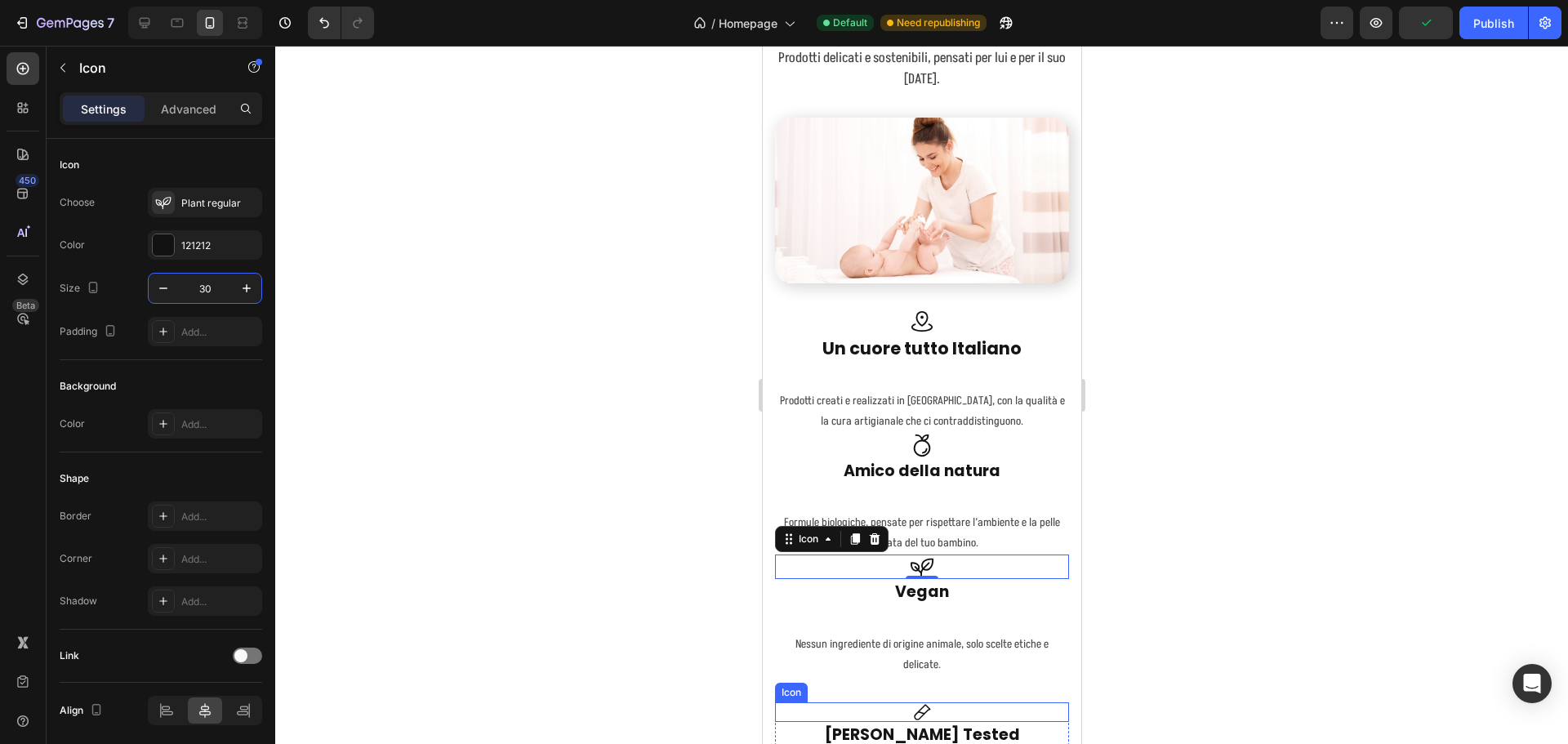
click at [923, 703] on icon at bounding box center [921, 712] width 19 height 19
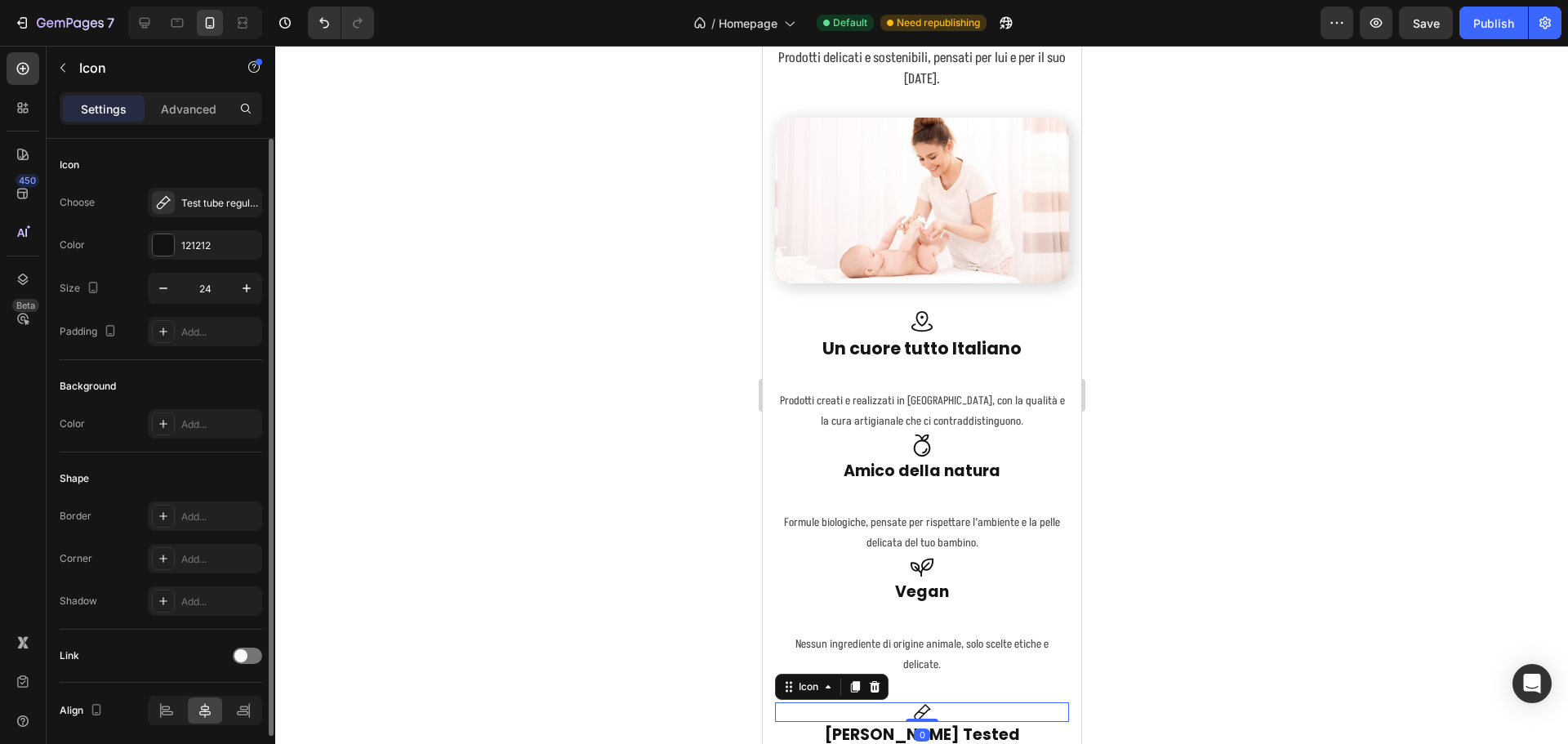
click at [197, 270] on div "Choose Test tube regular Color 121212 Size 24 Padding Add..." at bounding box center [161, 267] width 203 height 159
click at [208, 288] on input "24" at bounding box center [205, 289] width 53 height 30
type input "30"
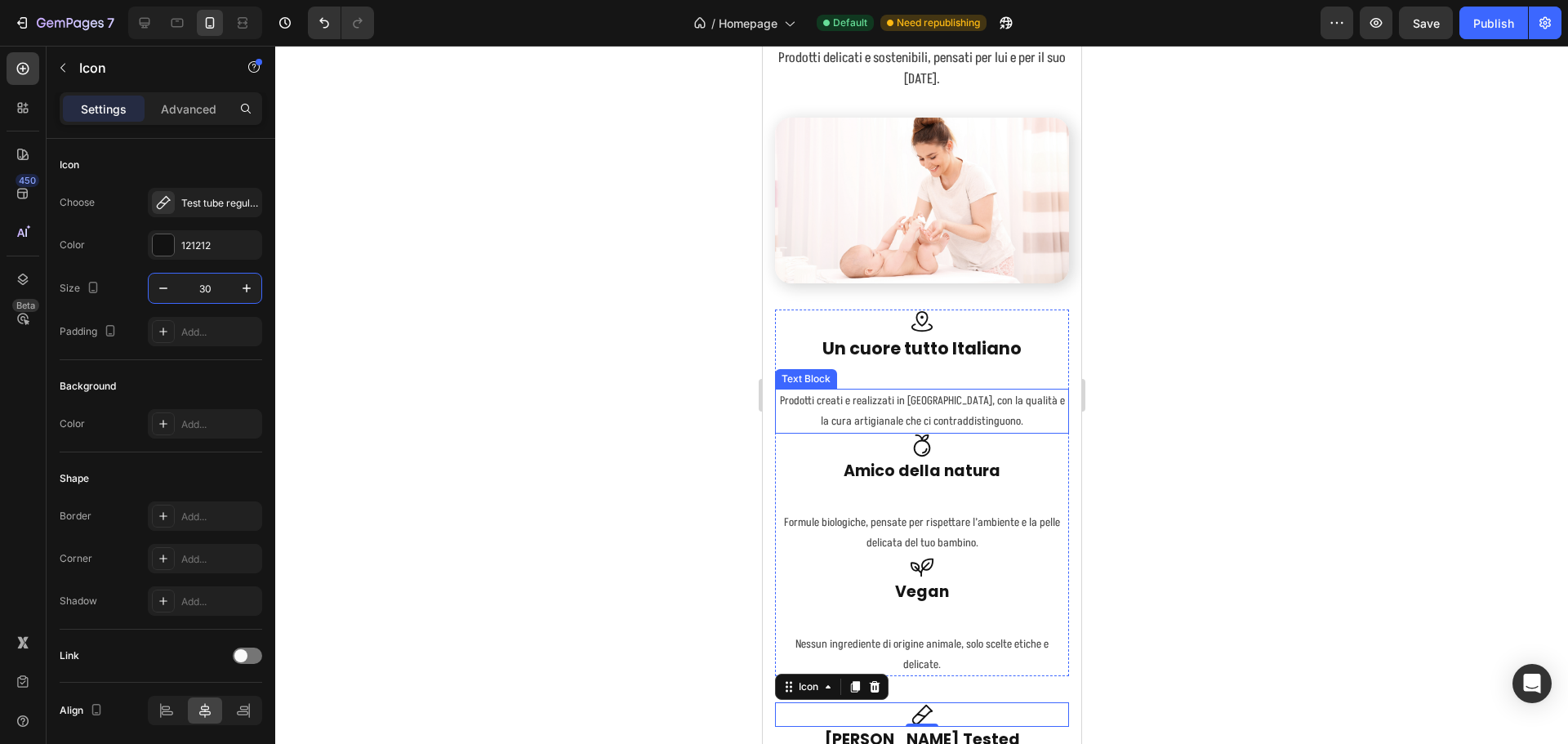
click at [890, 397] on p "Prodotti creati e realizzati in Italia, con la qualità e la cura artigianale ch…" at bounding box center [921, 410] width 290 height 41
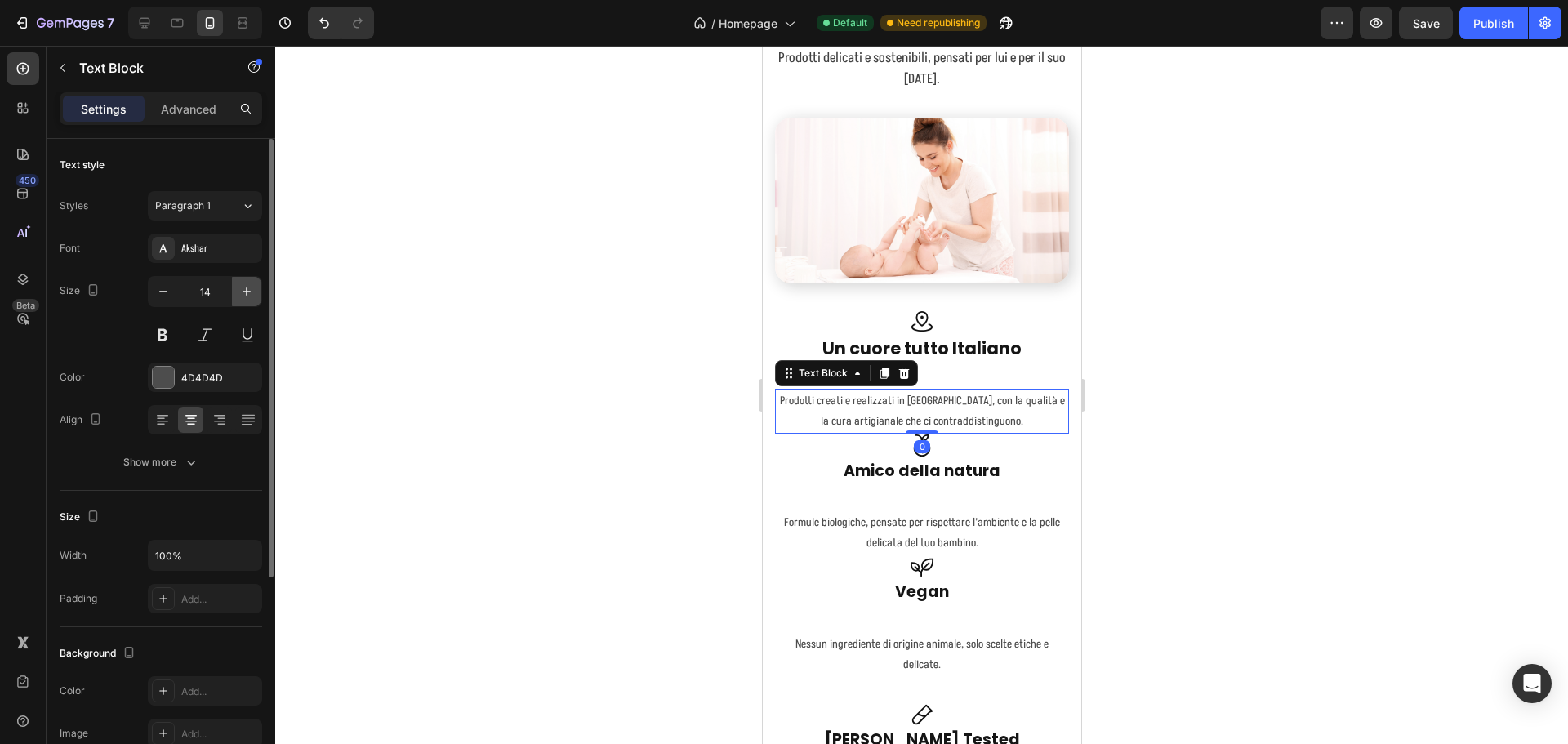
click at [242, 290] on icon "button" at bounding box center [247, 291] width 17 height 17
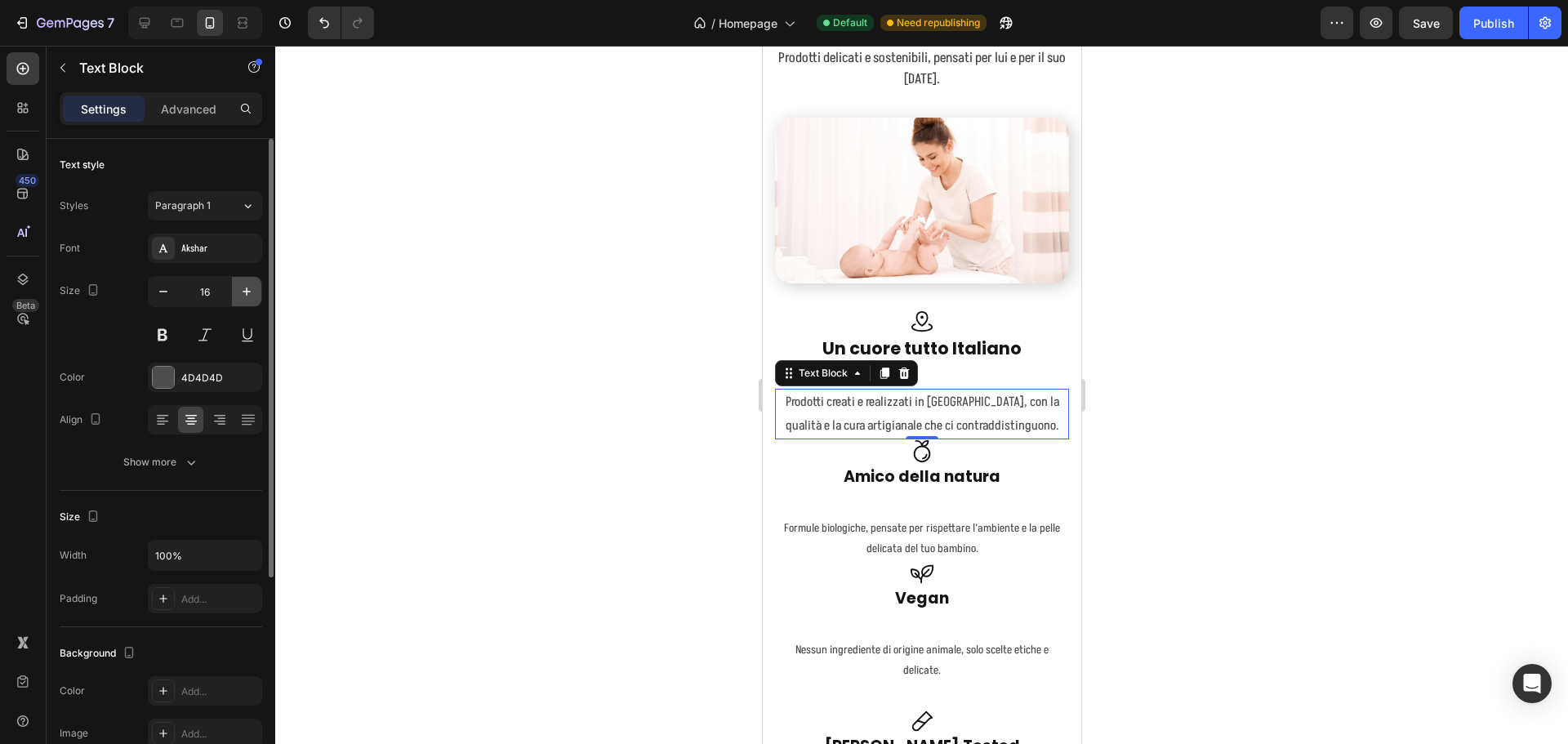
click at [242, 290] on icon "button" at bounding box center [247, 291] width 17 height 17
type input "17"
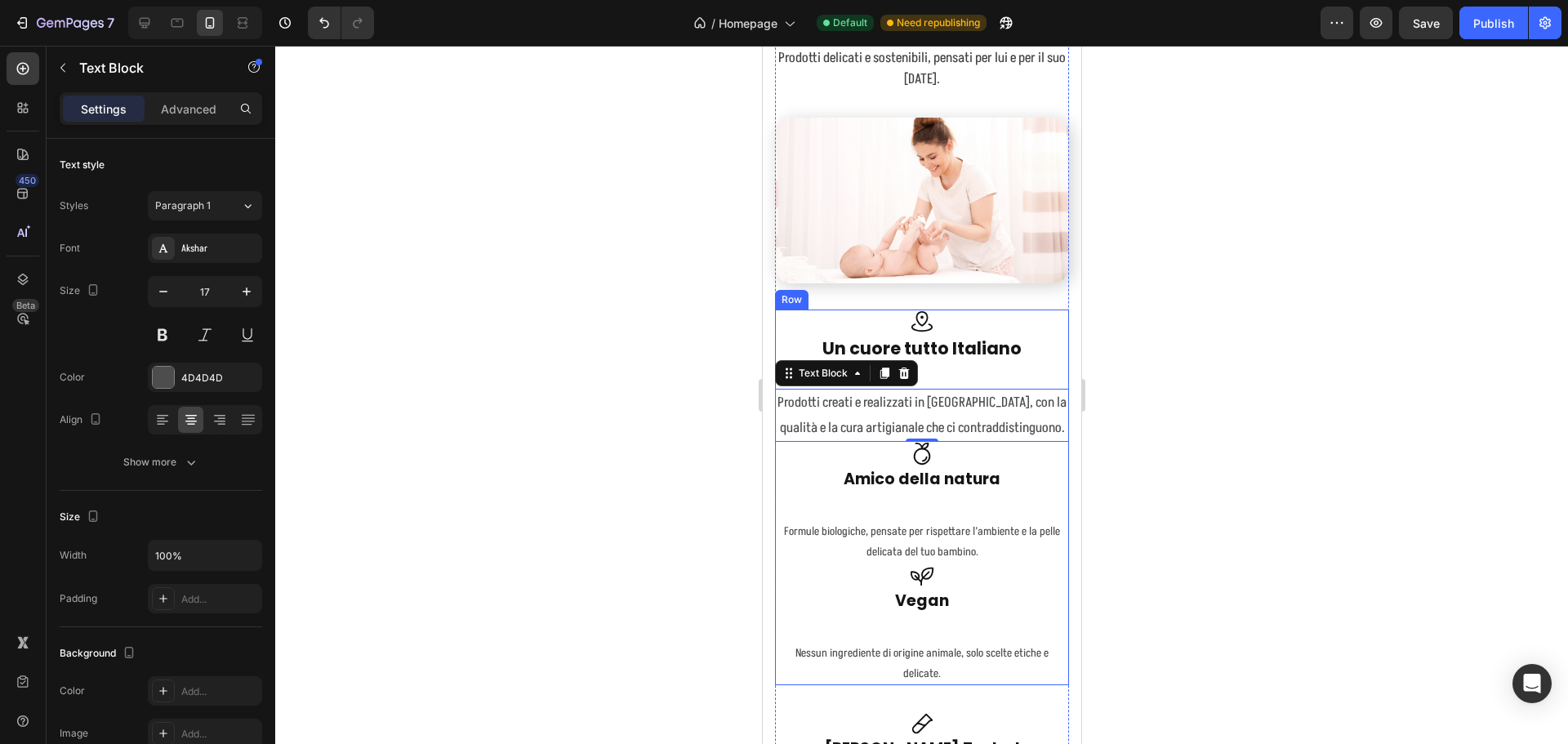
click at [939, 533] on p "Formule biologiche, pensate per rispettare l’ambiente e la pelle delicata del t…" at bounding box center [921, 541] width 290 height 41
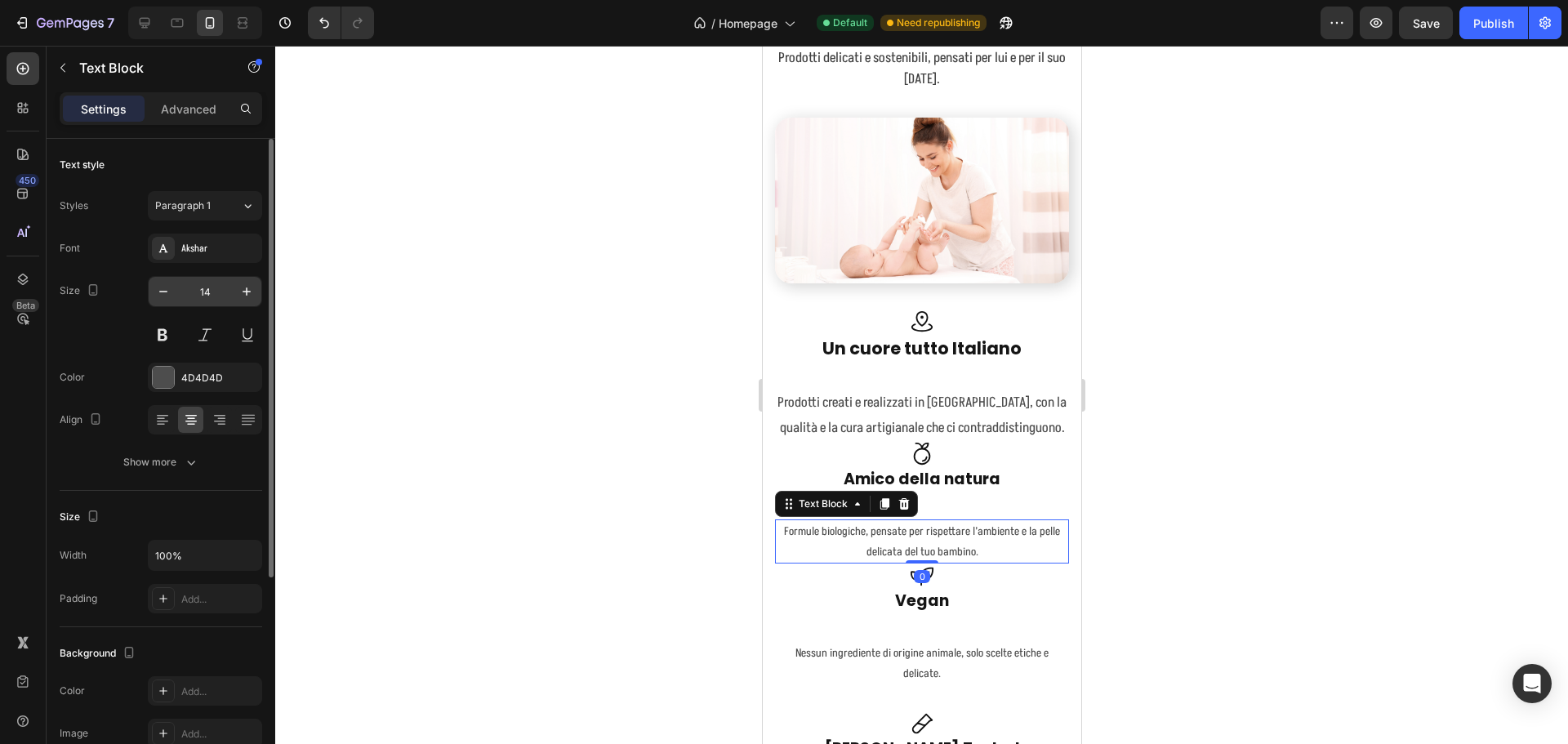
click at [209, 286] on input "14" at bounding box center [205, 291] width 53 height 30
type input "17"
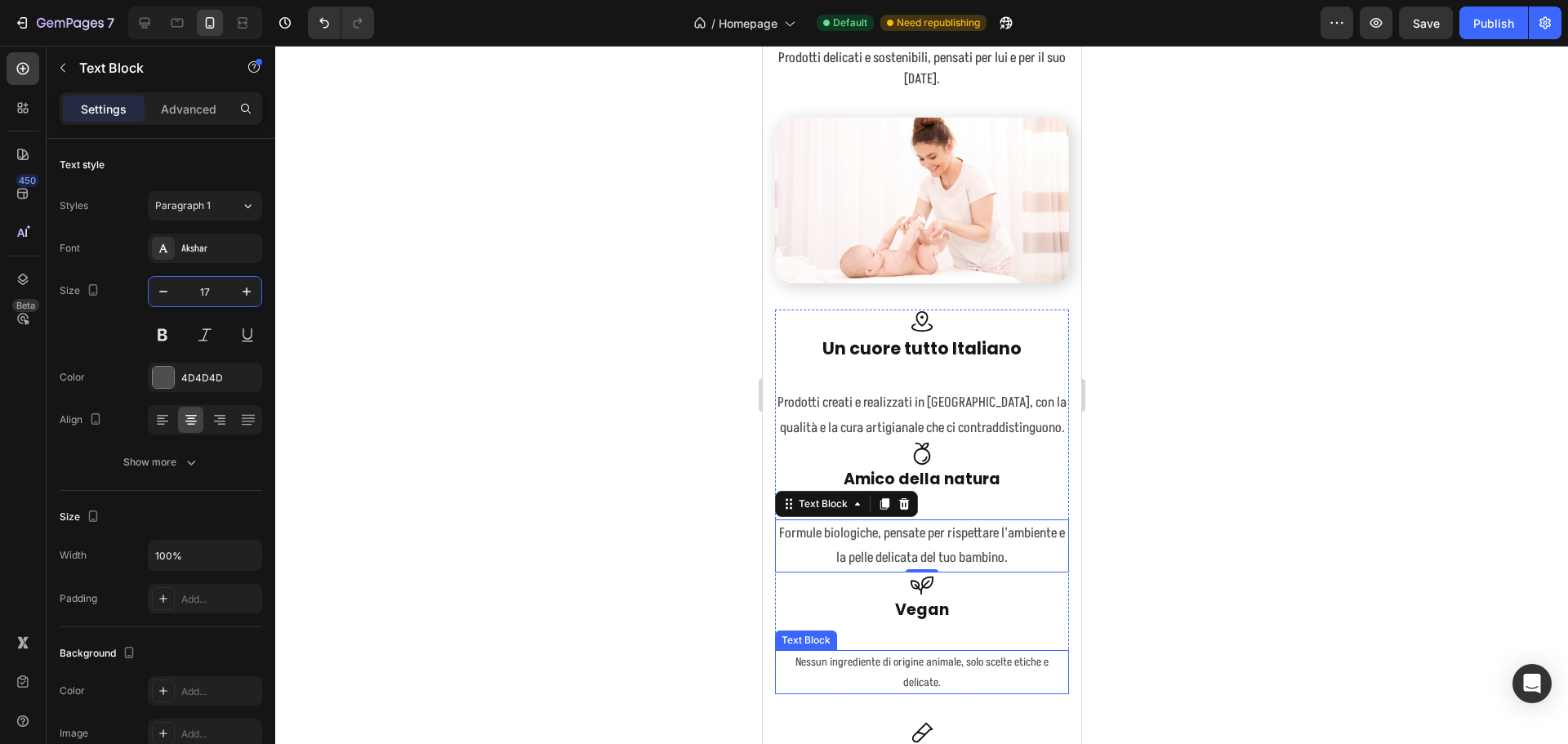
click at [877, 660] on p "Nessun ingrediente di origine animale, solo scelte etiche e delicate." at bounding box center [921, 672] width 290 height 41
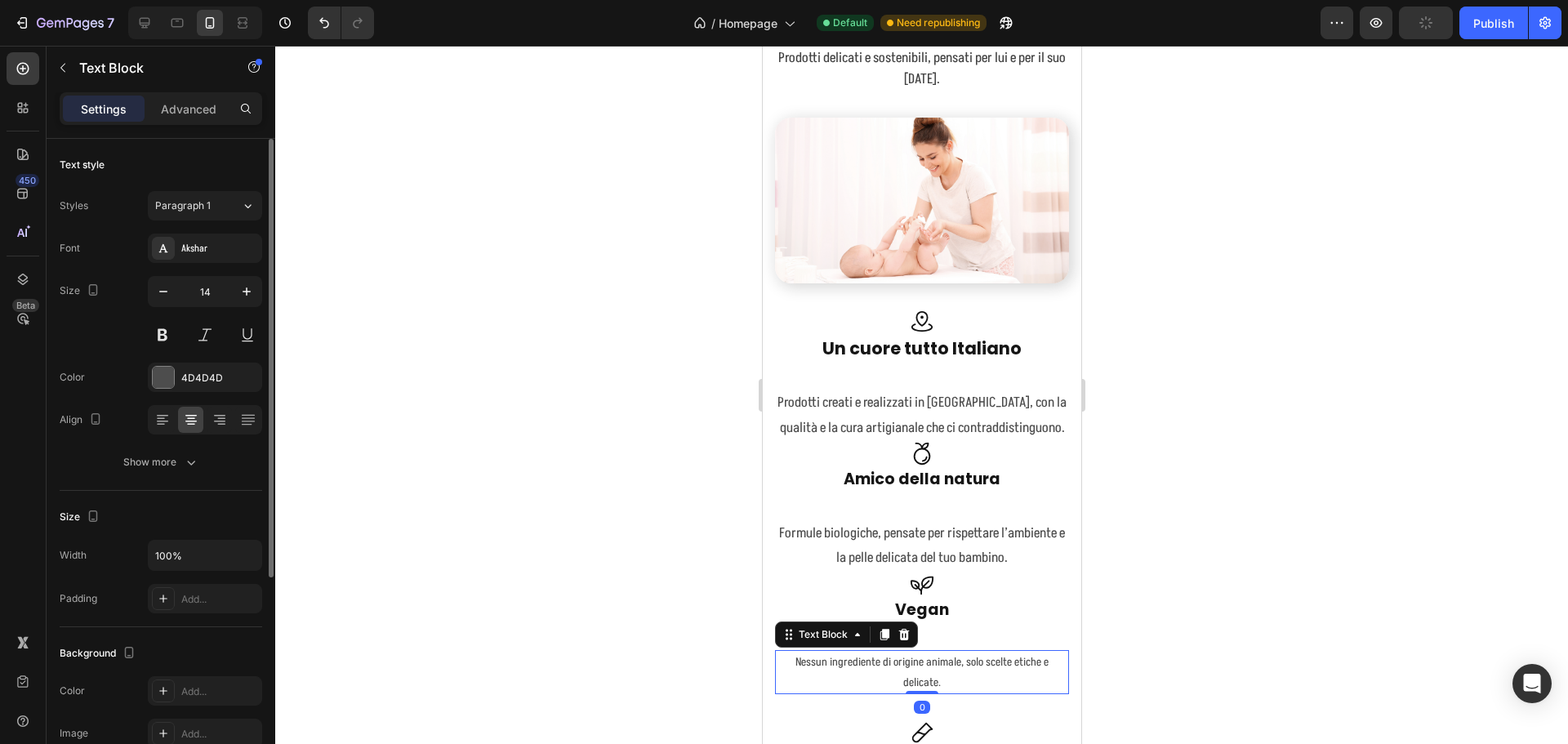
click at [225, 294] on input "14" at bounding box center [205, 291] width 53 height 30
type input "17"
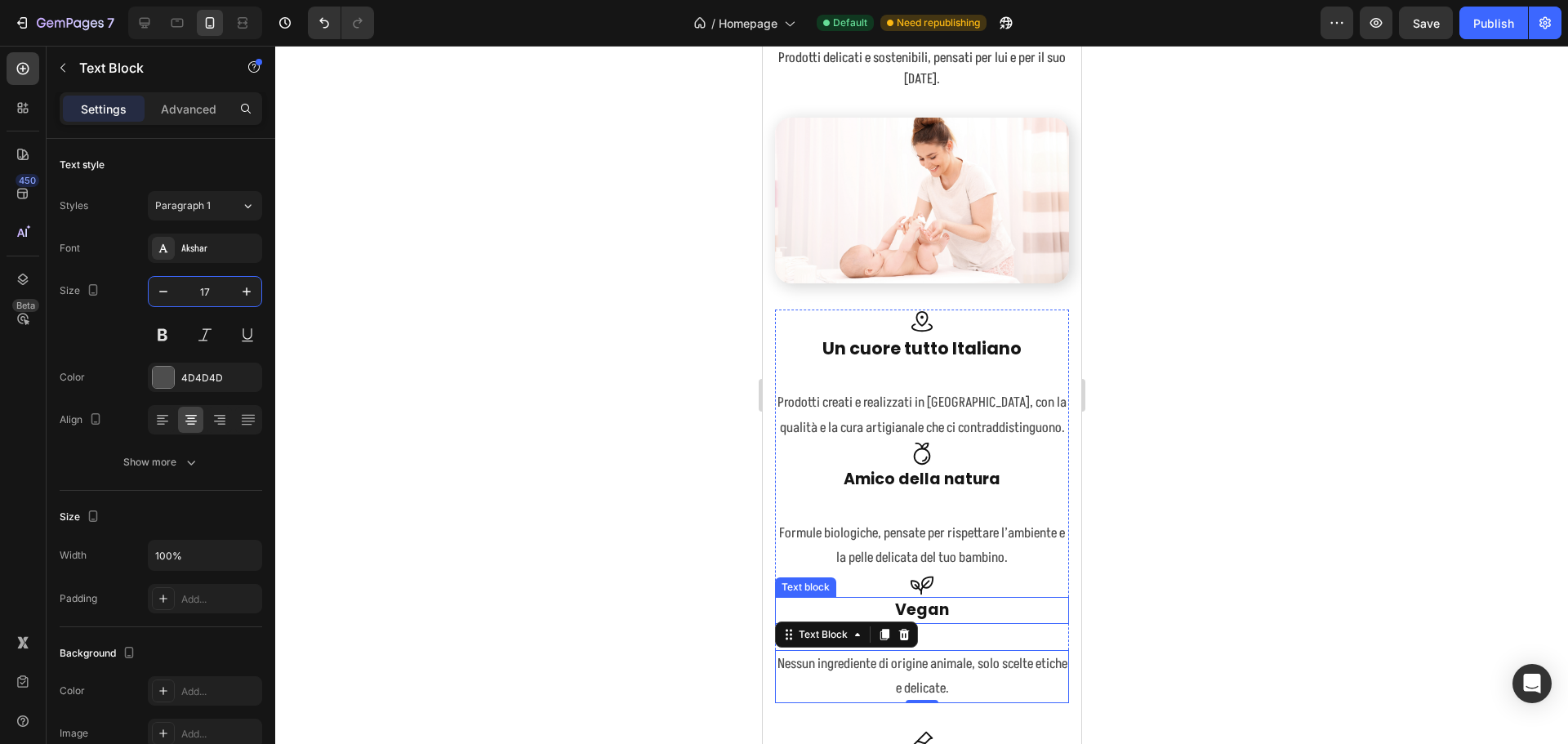
click at [917, 599] on p "Vegan" at bounding box center [921, 610] width 290 height 24
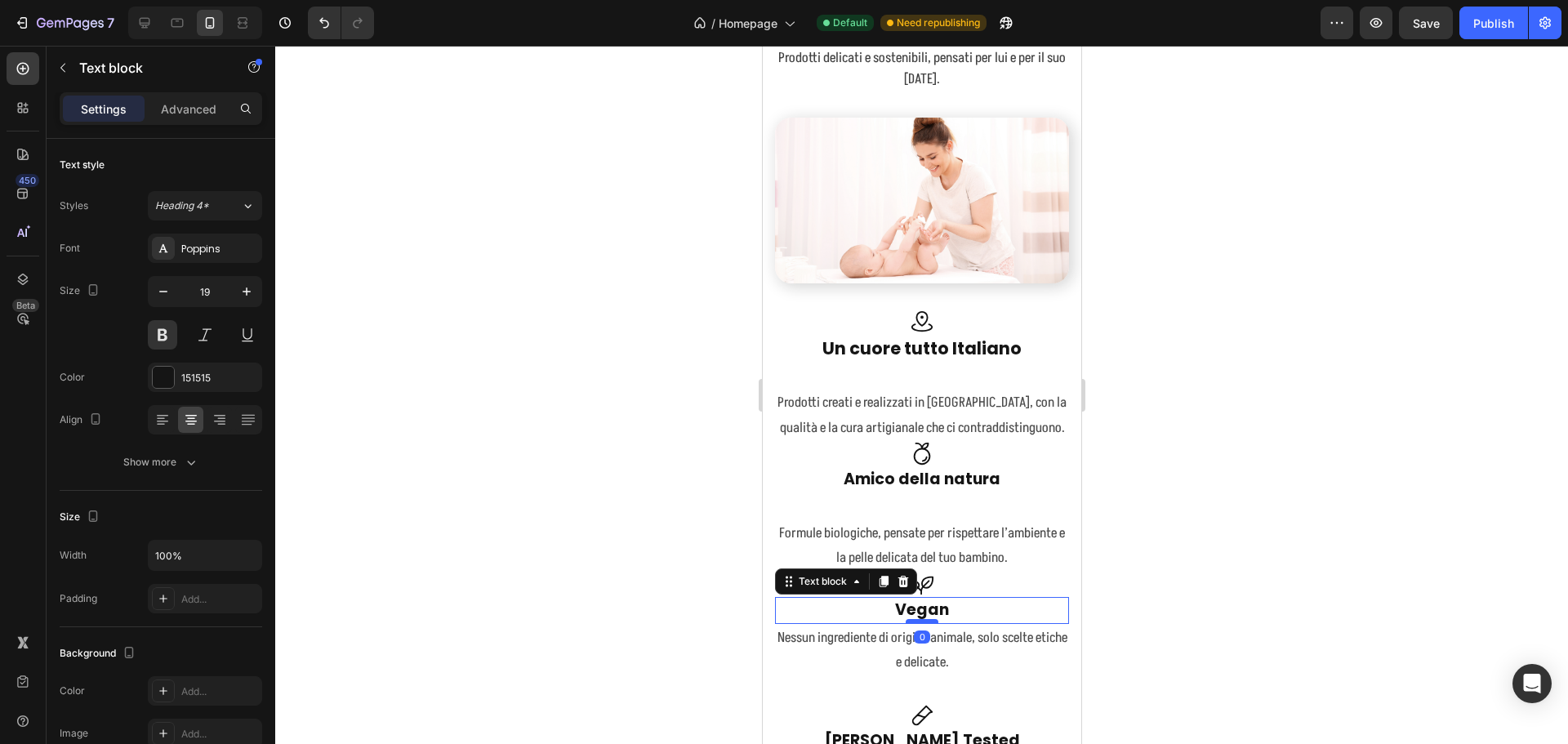
drag, startPoint x: 918, startPoint y: 641, endPoint x: 913, endPoint y: 613, distance: 28.4
click at [913, 620] on div at bounding box center [921, 621] width 32 height 5
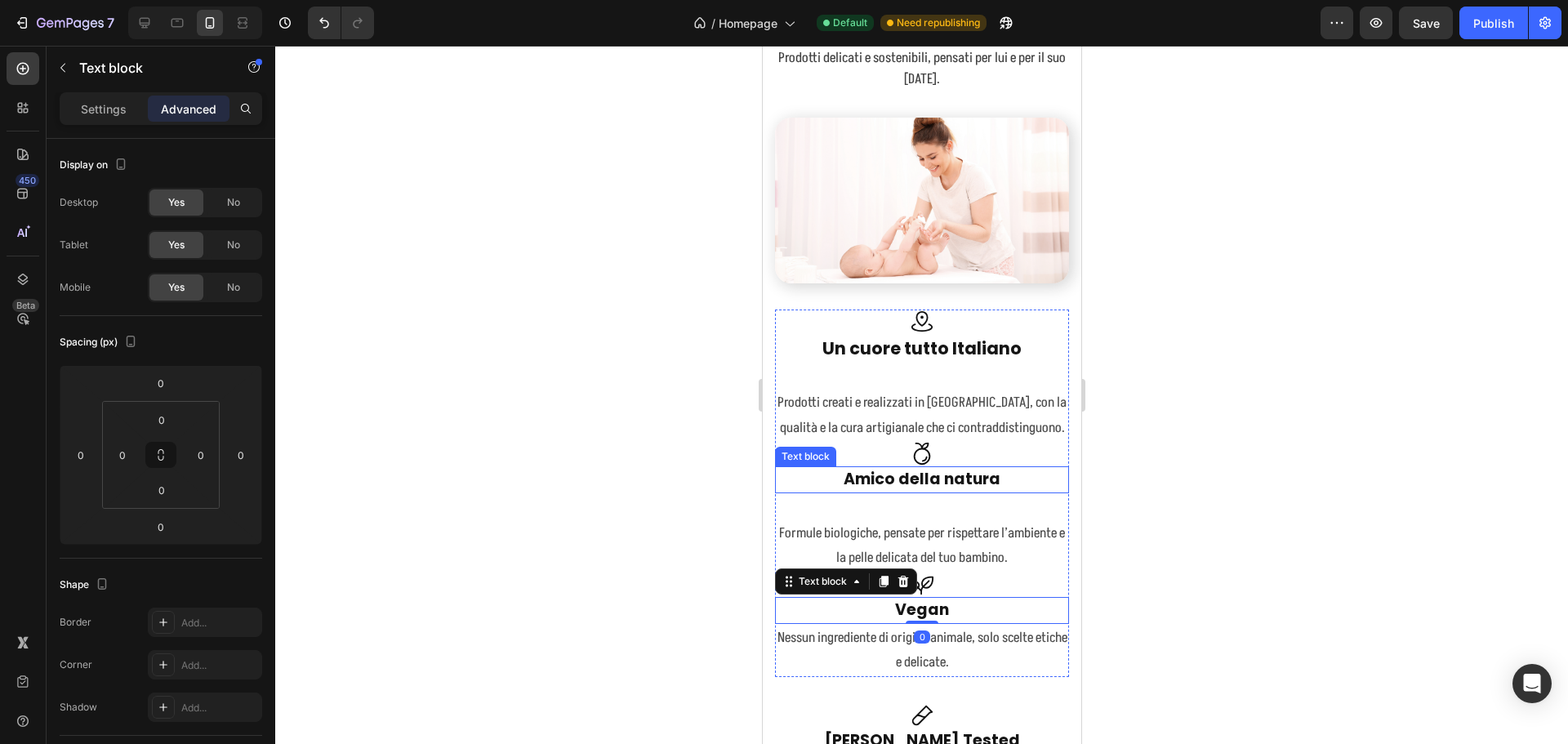
click at [912, 478] on p "Amico della natura" at bounding box center [921, 480] width 290 height 24
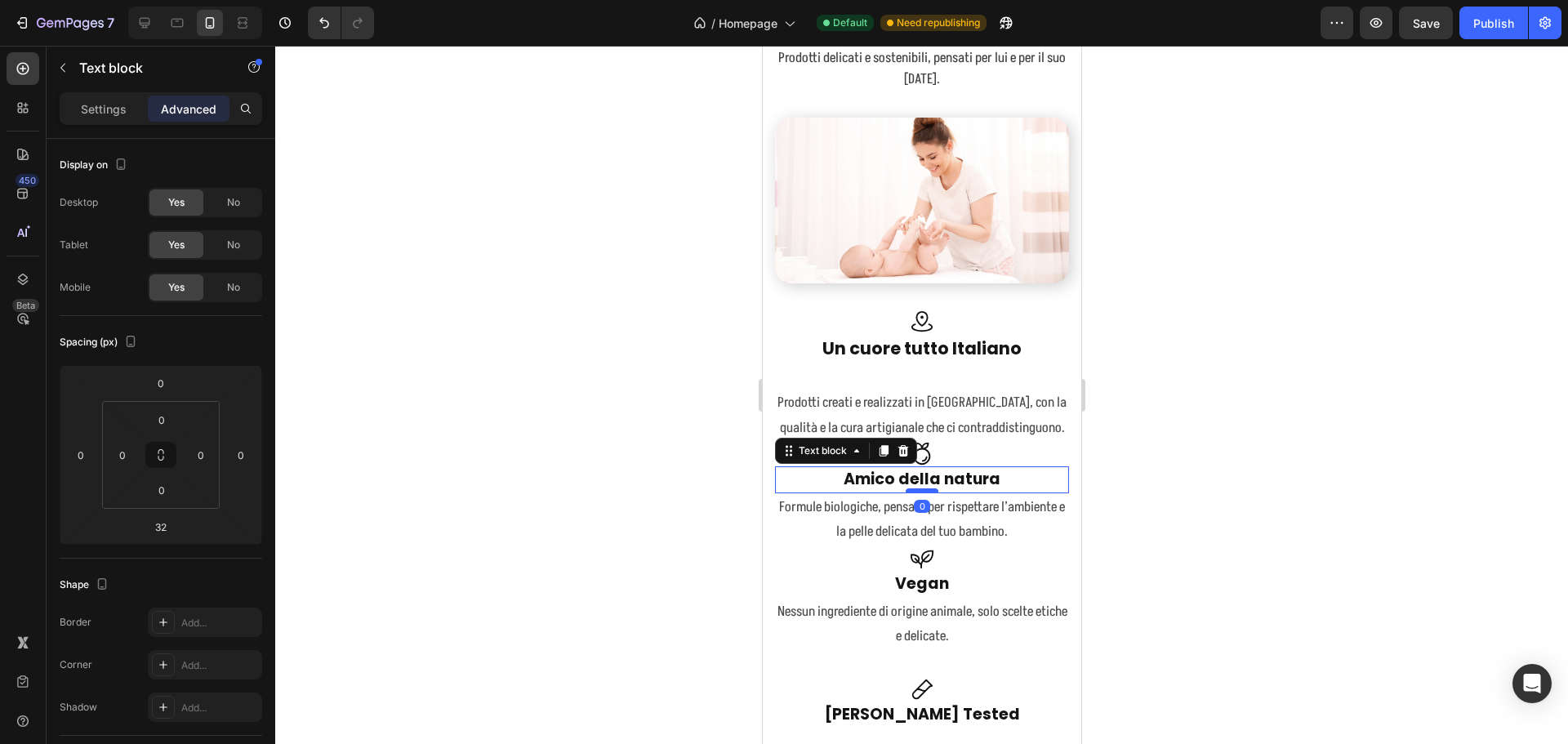
drag, startPoint x: 915, startPoint y: 512, endPoint x: 910, endPoint y: 484, distance: 28.4
click at [910, 489] on div at bounding box center [921, 490] width 32 height 5
type input "0"
click at [925, 348] on p "Un cuore tutto Italiano" at bounding box center [921, 348] width 290 height 26
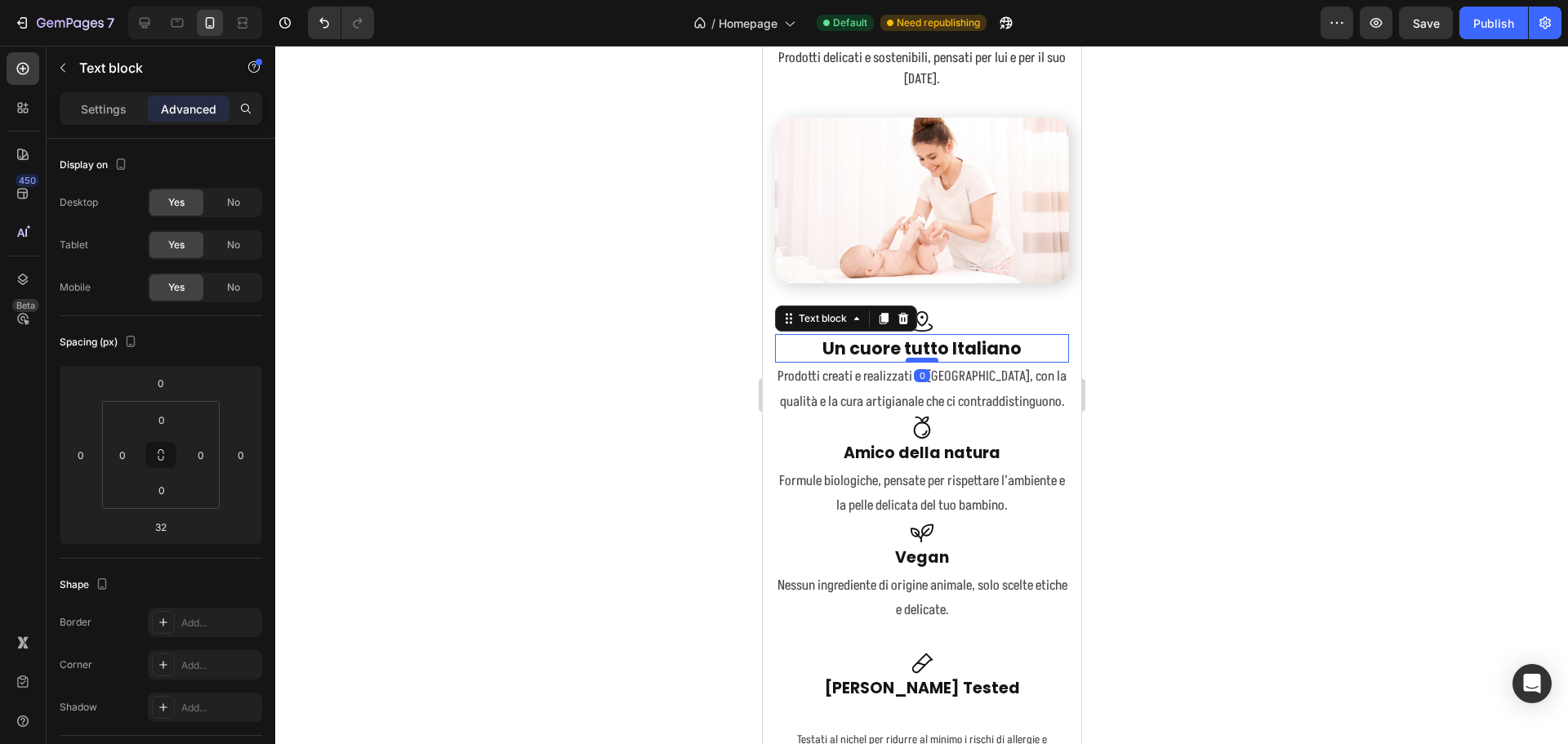
drag, startPoint x: 922, startPoint y: 380, endPoint x: 919, endPoint y: 353, distance: 27.2
click at [919, 358] on div at bounding box center [921, 360] width 32 height 5
type input "0"
click at [926, 443] on p "Amico della natura" at bounding box center [921, 454] width 290 height 24
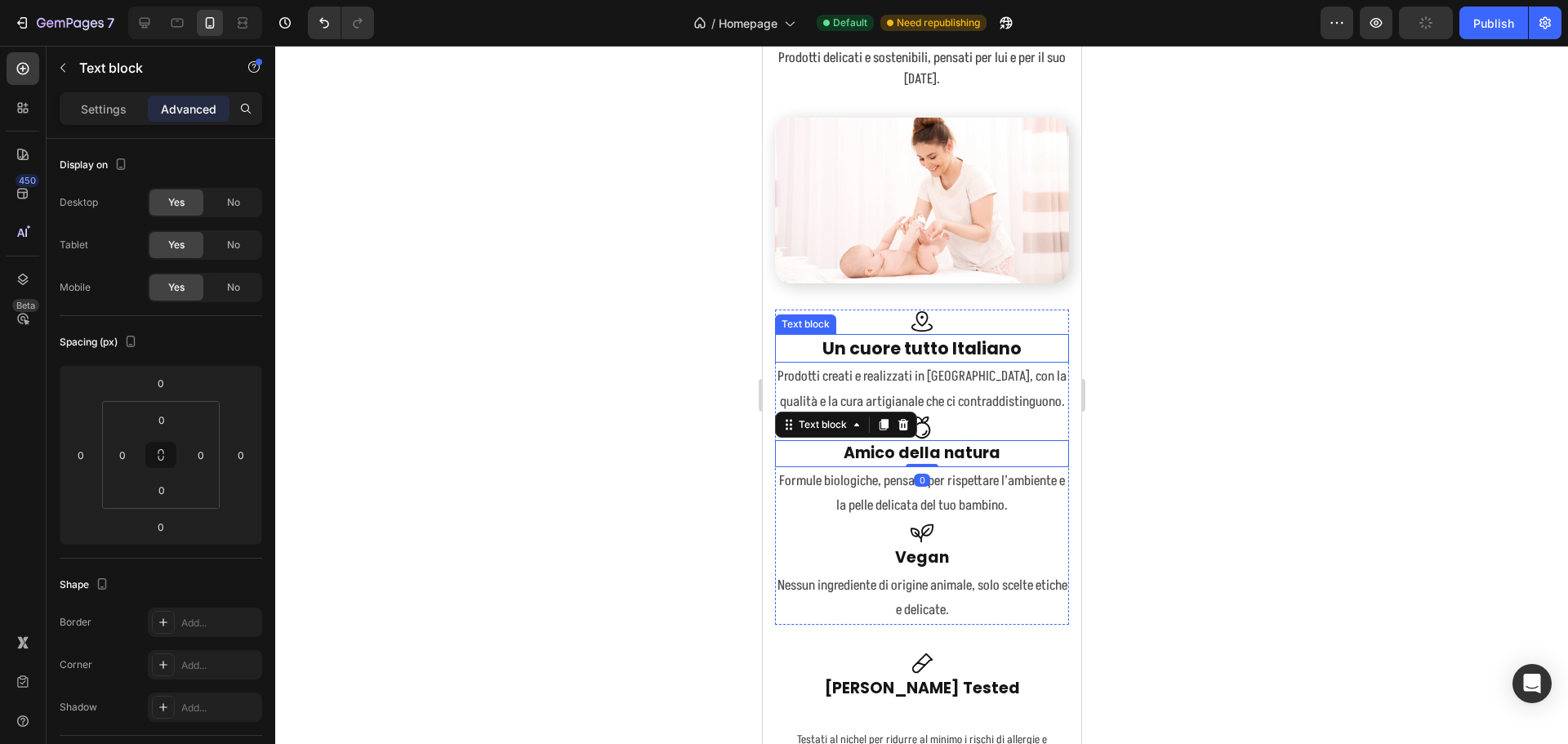
click at [869, 345] on p "Un cuore tutto Italiano" at bounding box center [921, 348] width 290 height 26
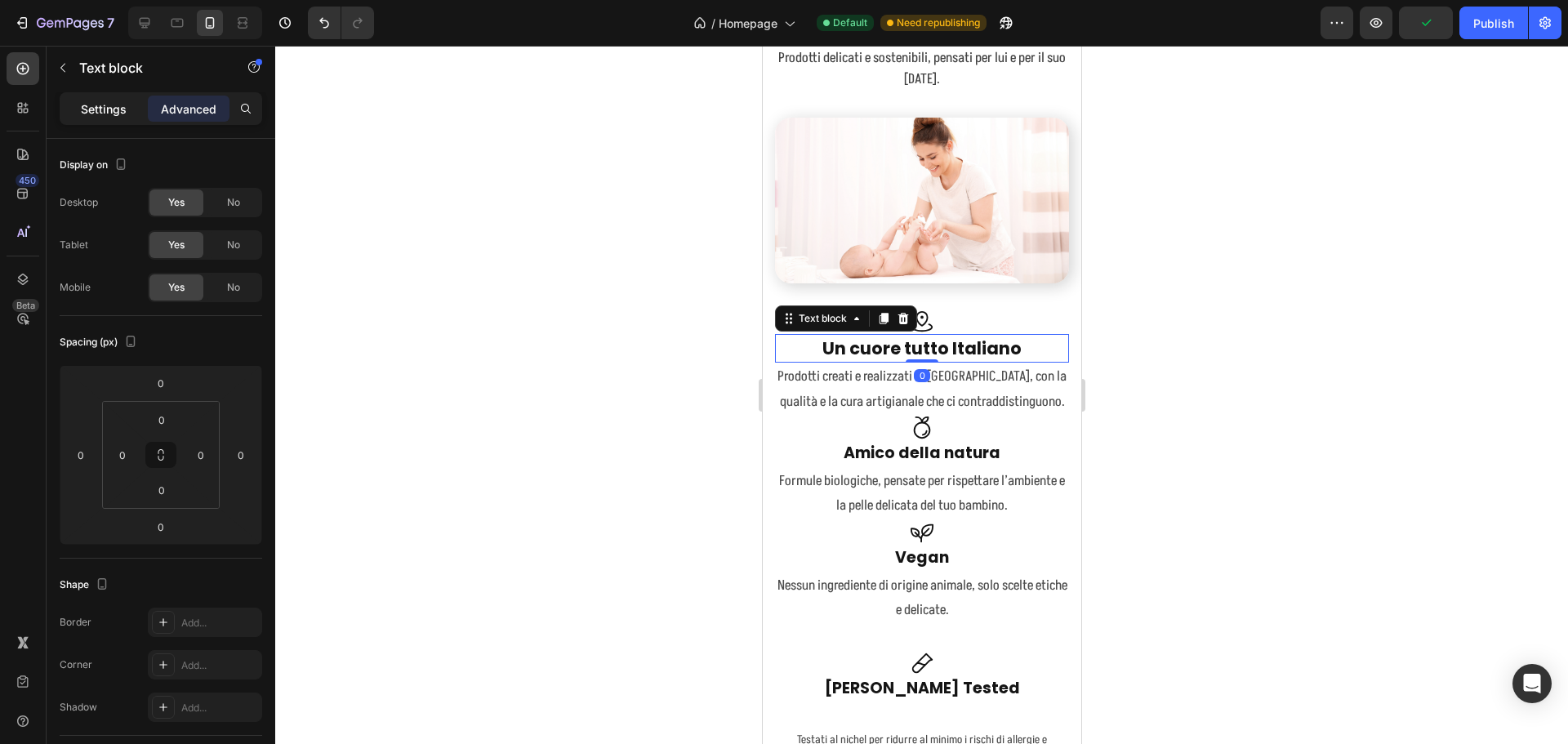
click at [114, 97] on div "Settings" at bounding box center [103, 109] width 82 height 26
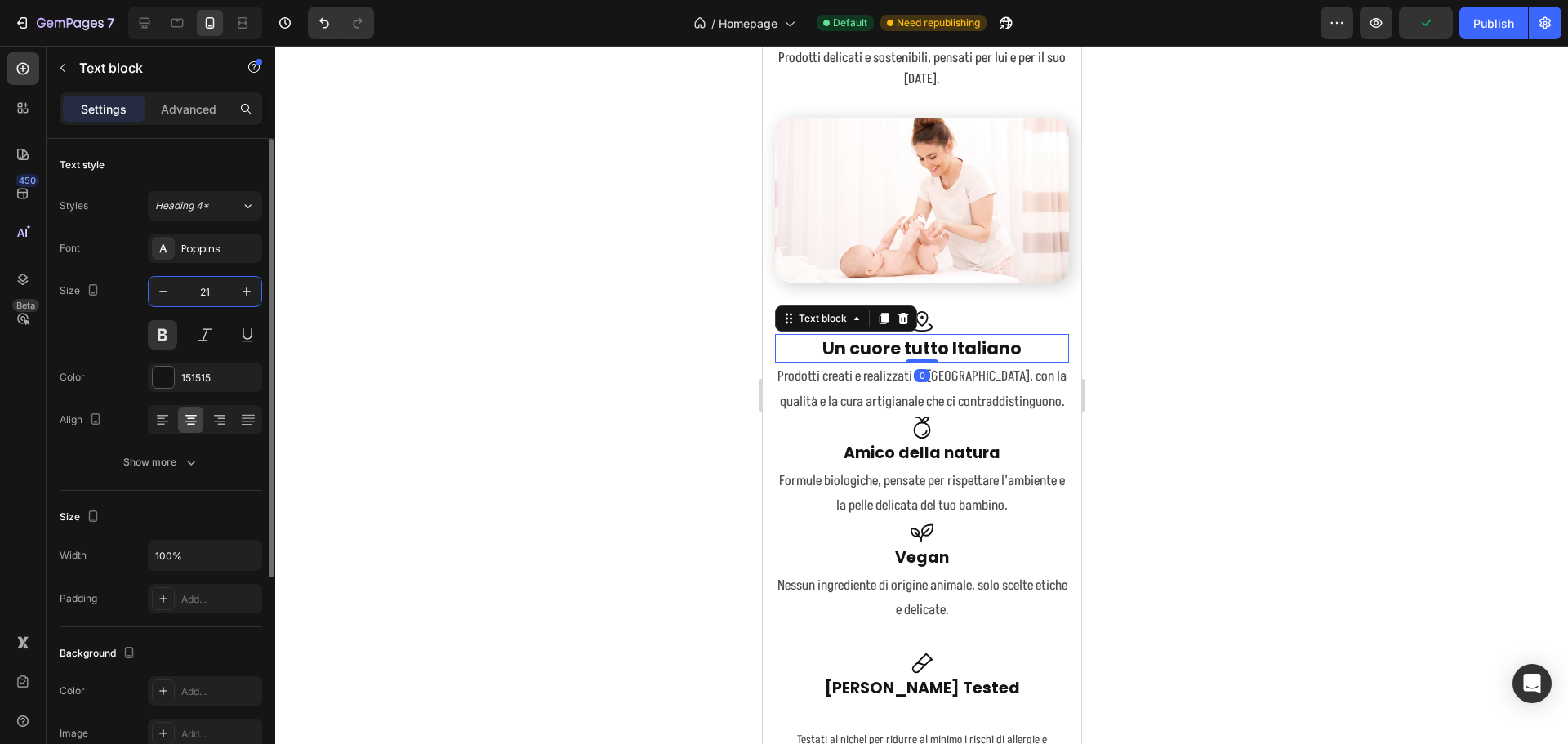
click at [196, 283] on input "21" at bounding box center [205, 291] width 53 height 30
click at [170, 290] on icon "button" at bounding box center [163, 291] width 17 height 17
type input "20"
click at [1003, 441] on p "Amico della natura" at bounding box center [921, 453] width 290 height 24
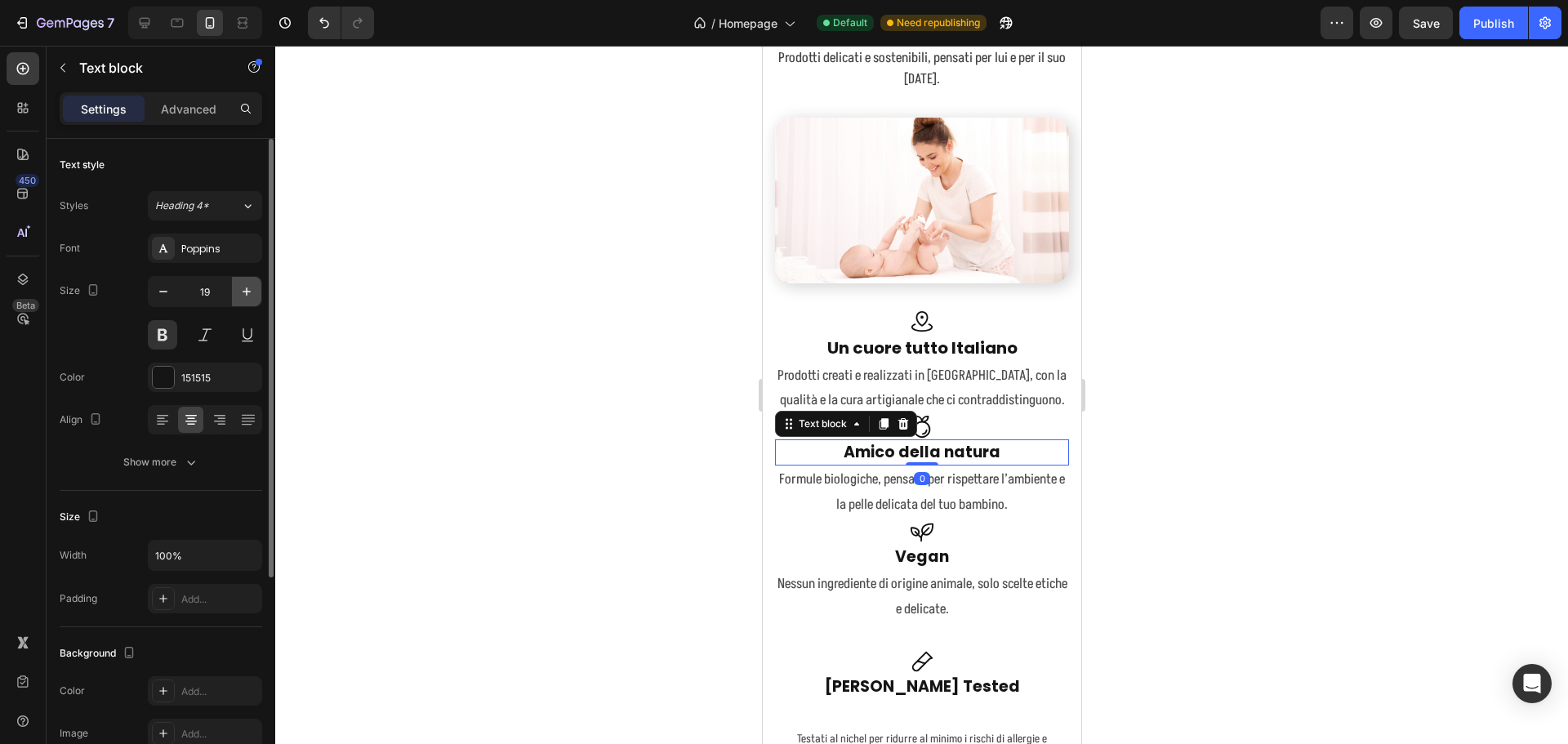
click at [242, 284] on icon "button" at bounding box center [247, 291] width 17 height 17
type input "20"
click at [922, 547] on p "Vegan" at bounding box center [921, 559] width 290 height 24
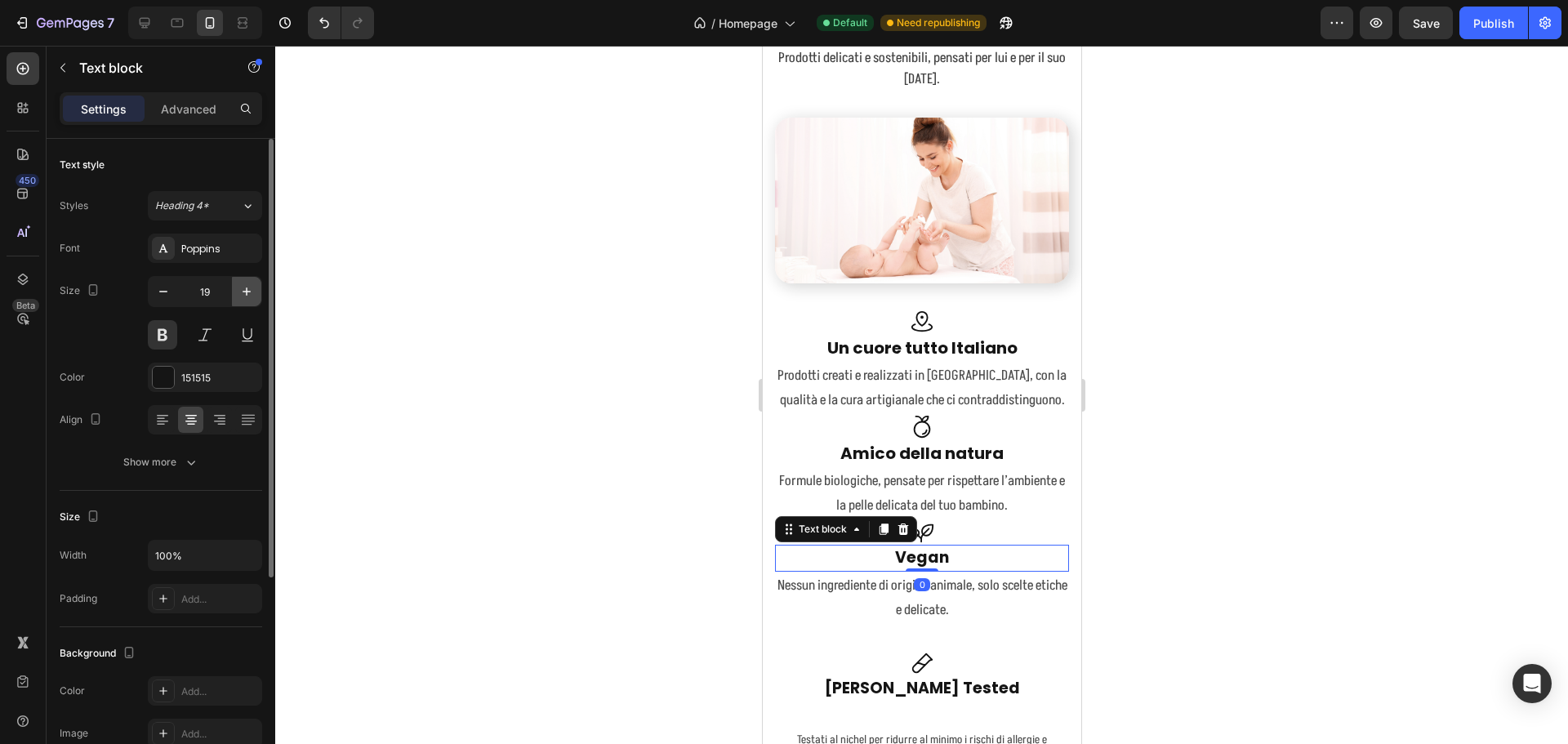
click at [246, 295] on icon "button" at bounding box center [247, 291] width 17 height 17
type input "20"
click at [942, 681] on strong "[PERSON_NAME] Tested" at bounding box center [922, 689] width 195 height 22
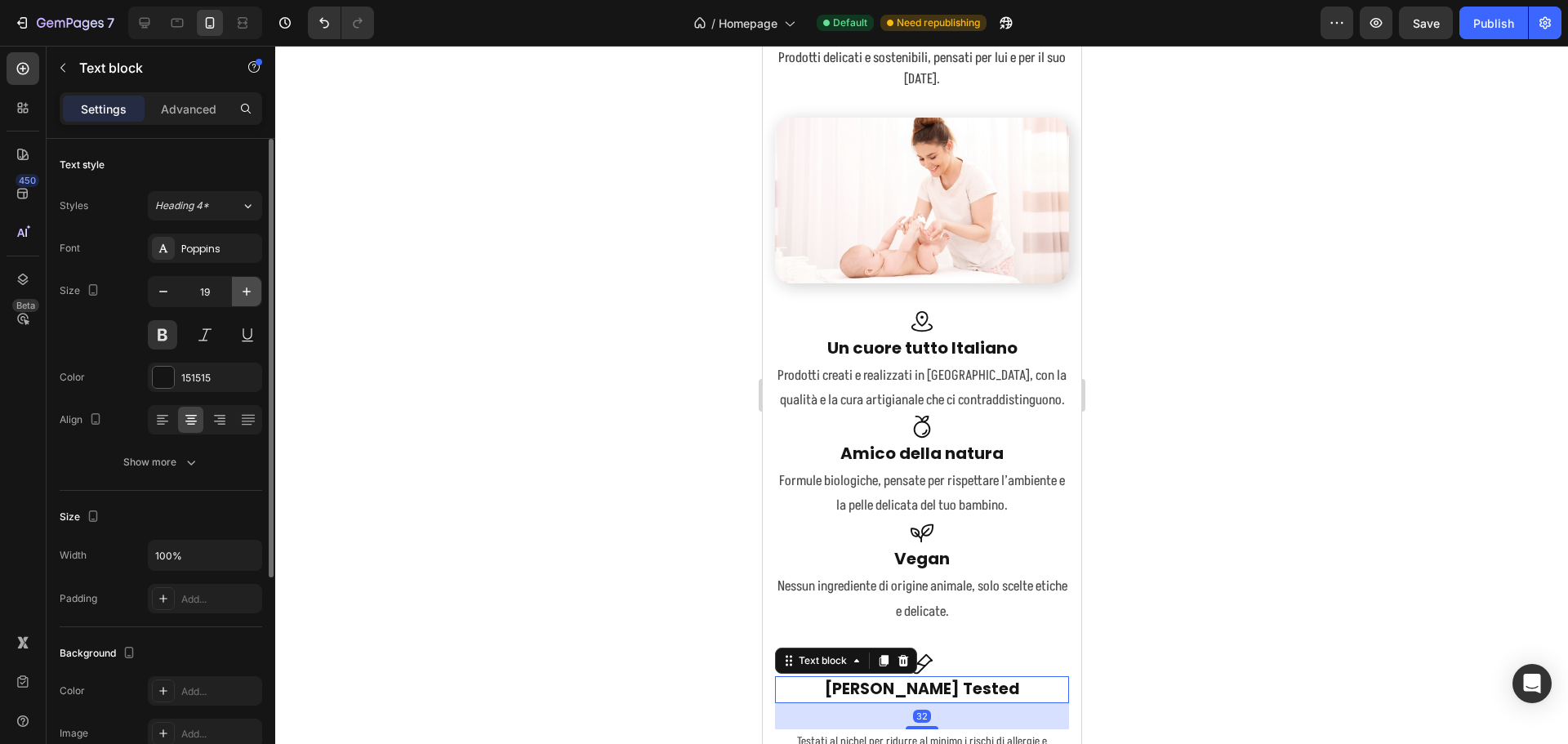
click at [247, 288] on icon "button" at bounding box center [247, 291] width 17 height 17
type input "20"
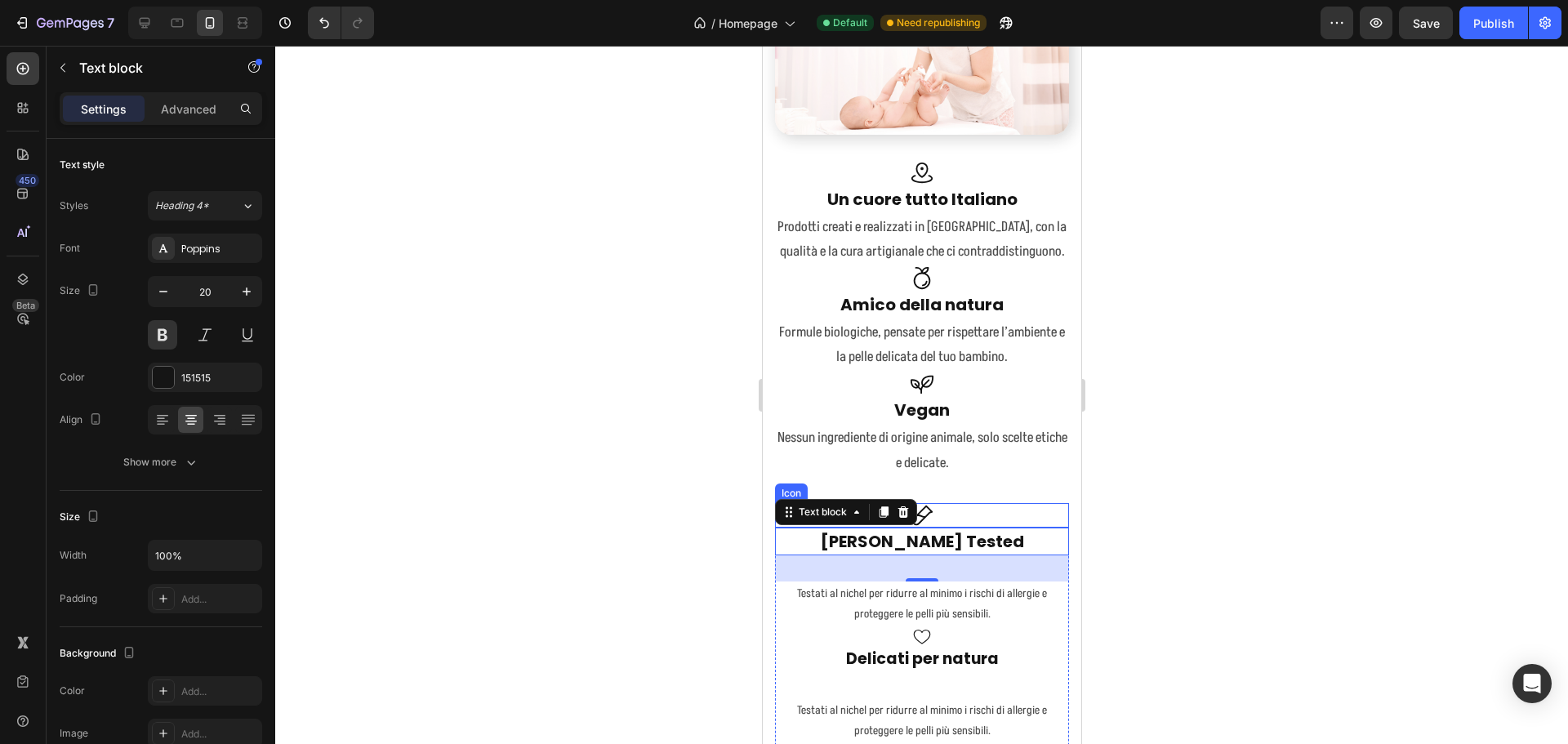
scroll to position [4213, 0]
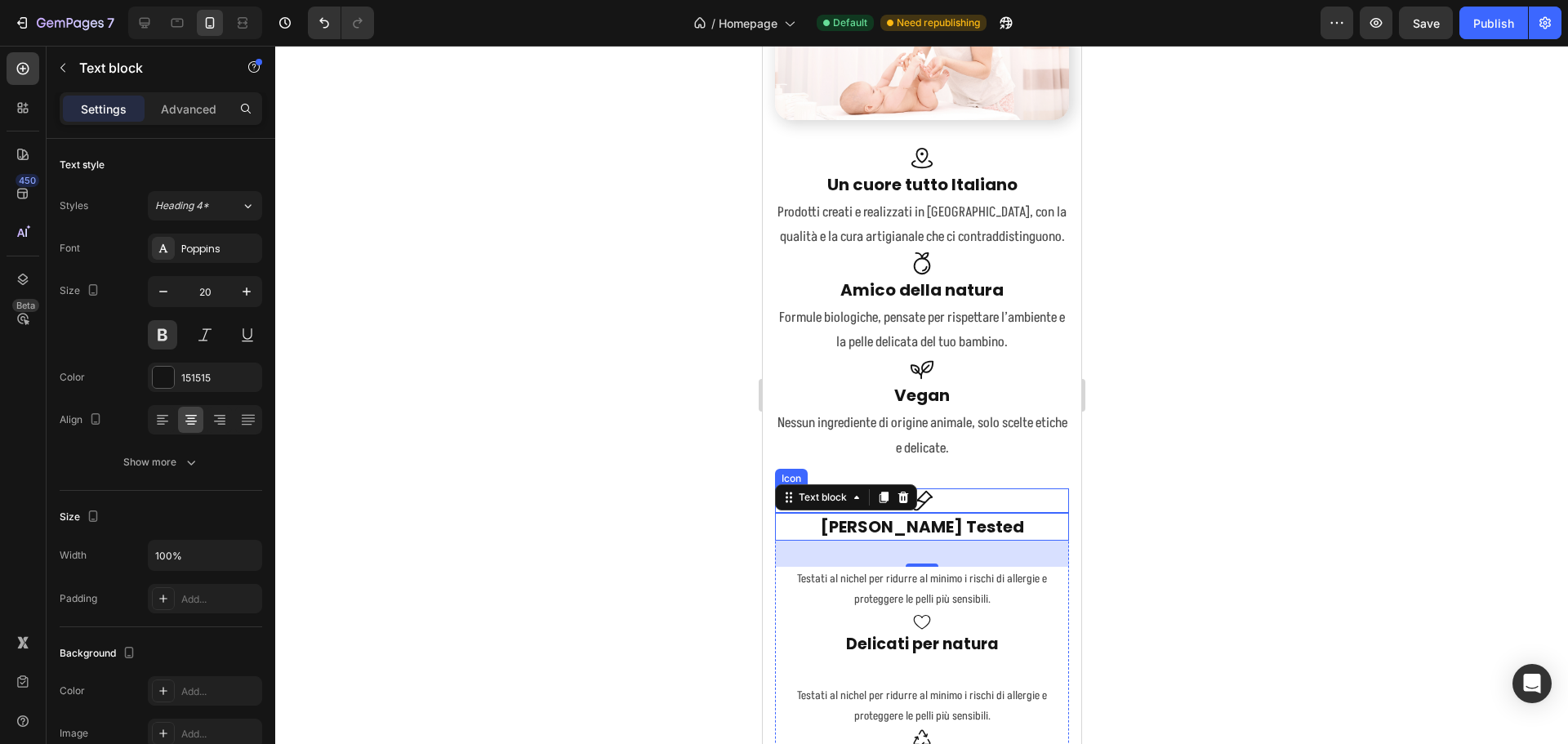
click at [945, 490] on div "Icon" at bounding box center [921, 501] width 294 height 25
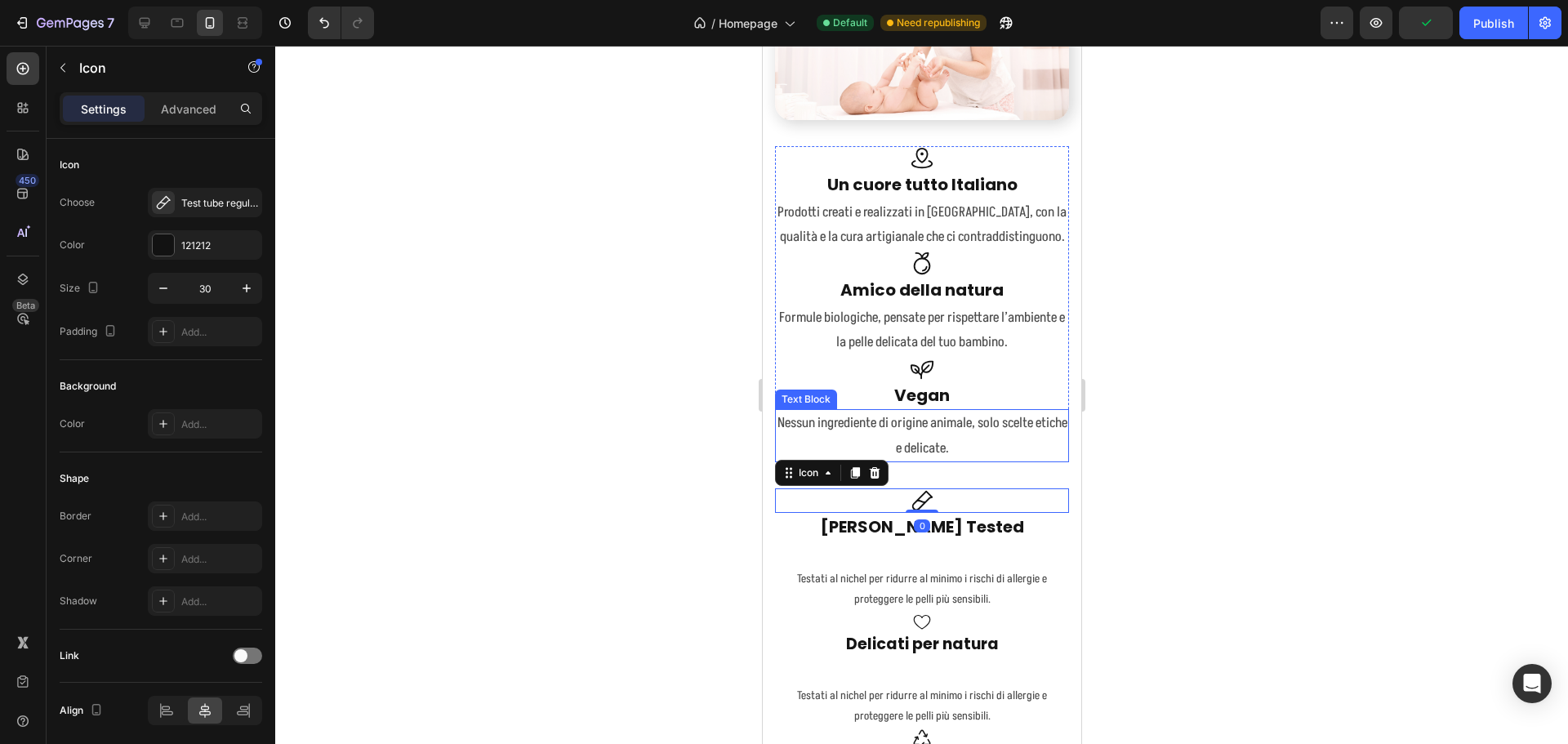
click at [916, 440] on p "Nessun ingrediente di origine animale, solo scelte etiche e delicate." at bounding box center [921, 436] width 290 height 50
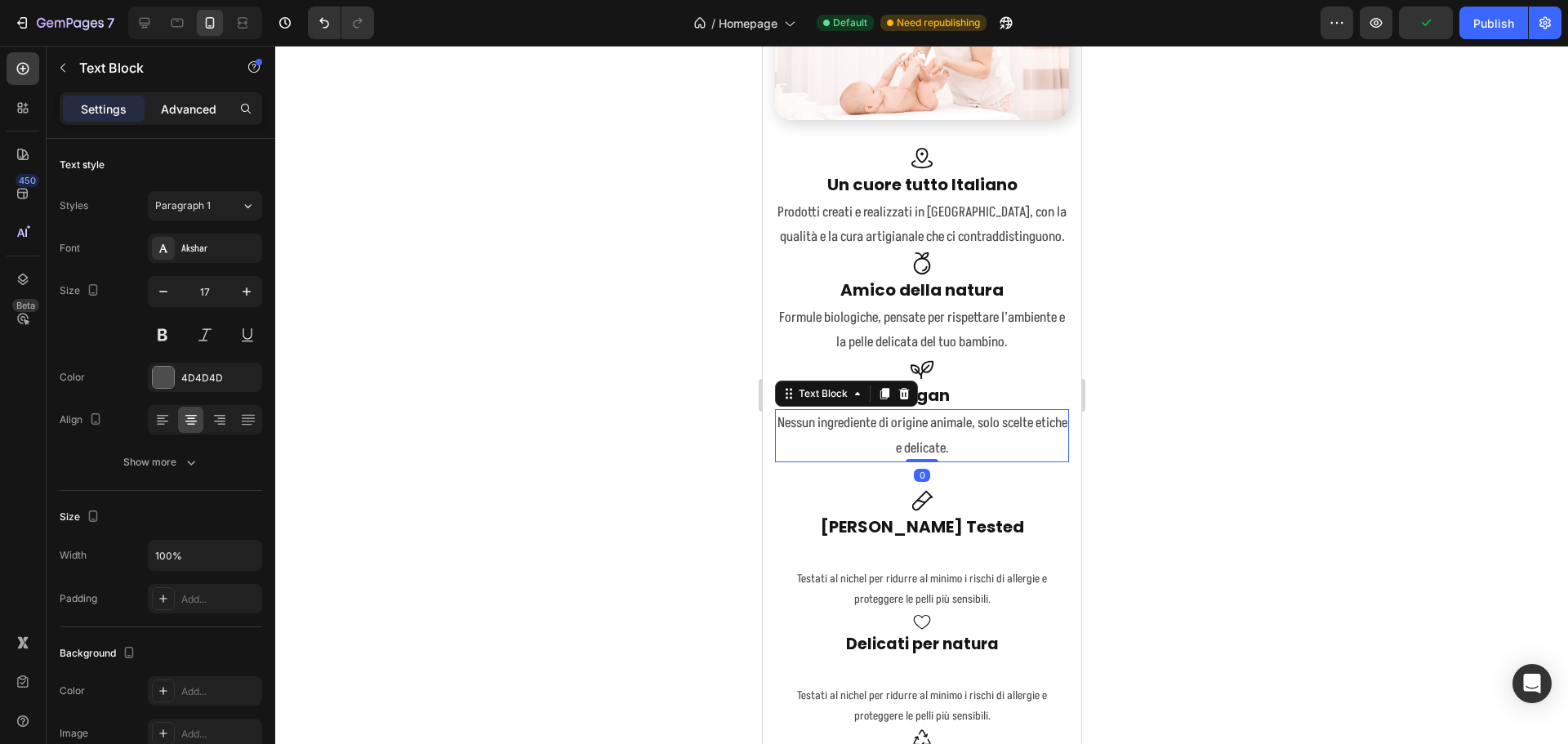
click at [190, 98] on div "Advanced" at bounding box center [188, 109] width 82 height 26
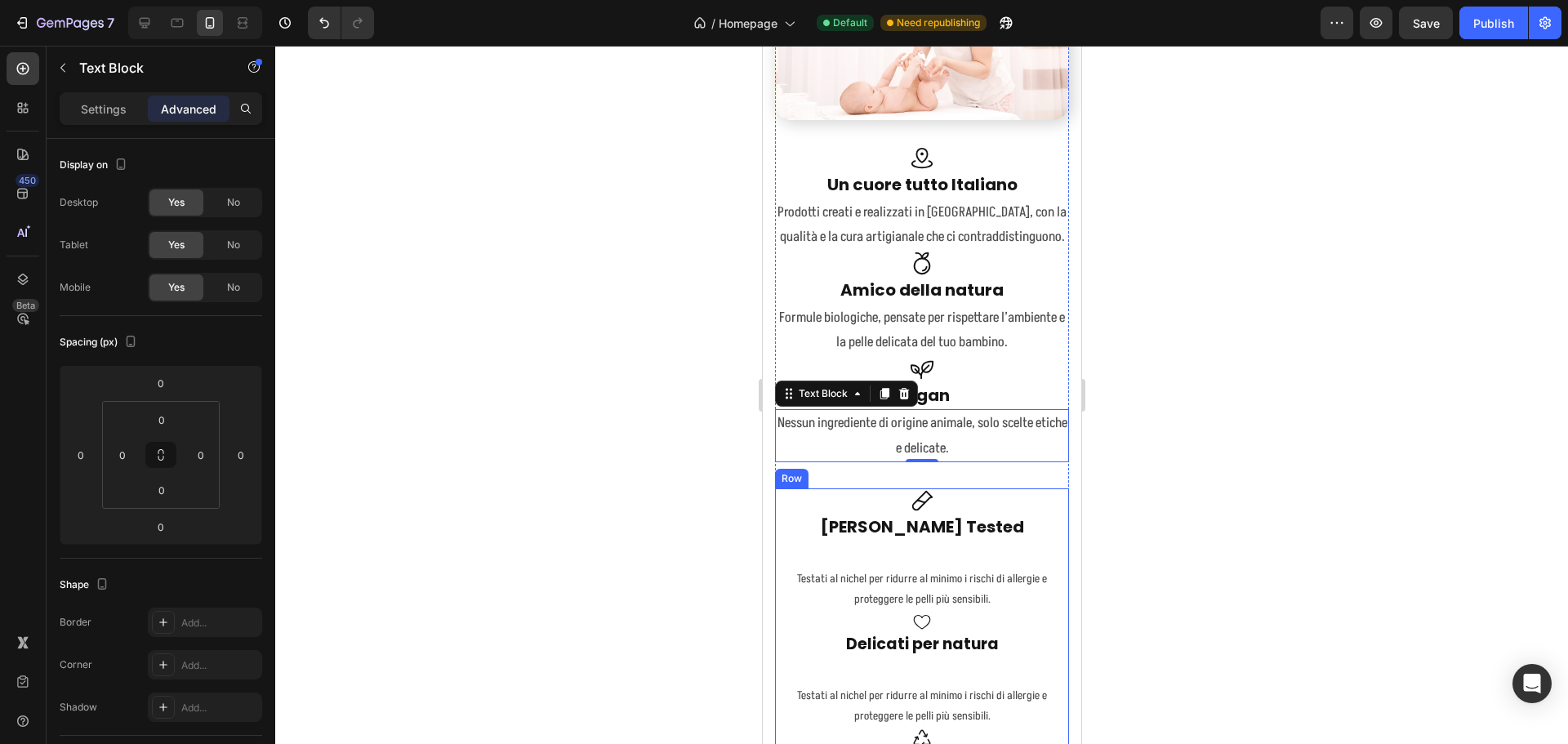
click at [811, 539] on div "Icon Nichel Tested Text block Testati al nichel per ridurre al minimo i rischi …" at bounding box center [921, 549] width 294 height 123
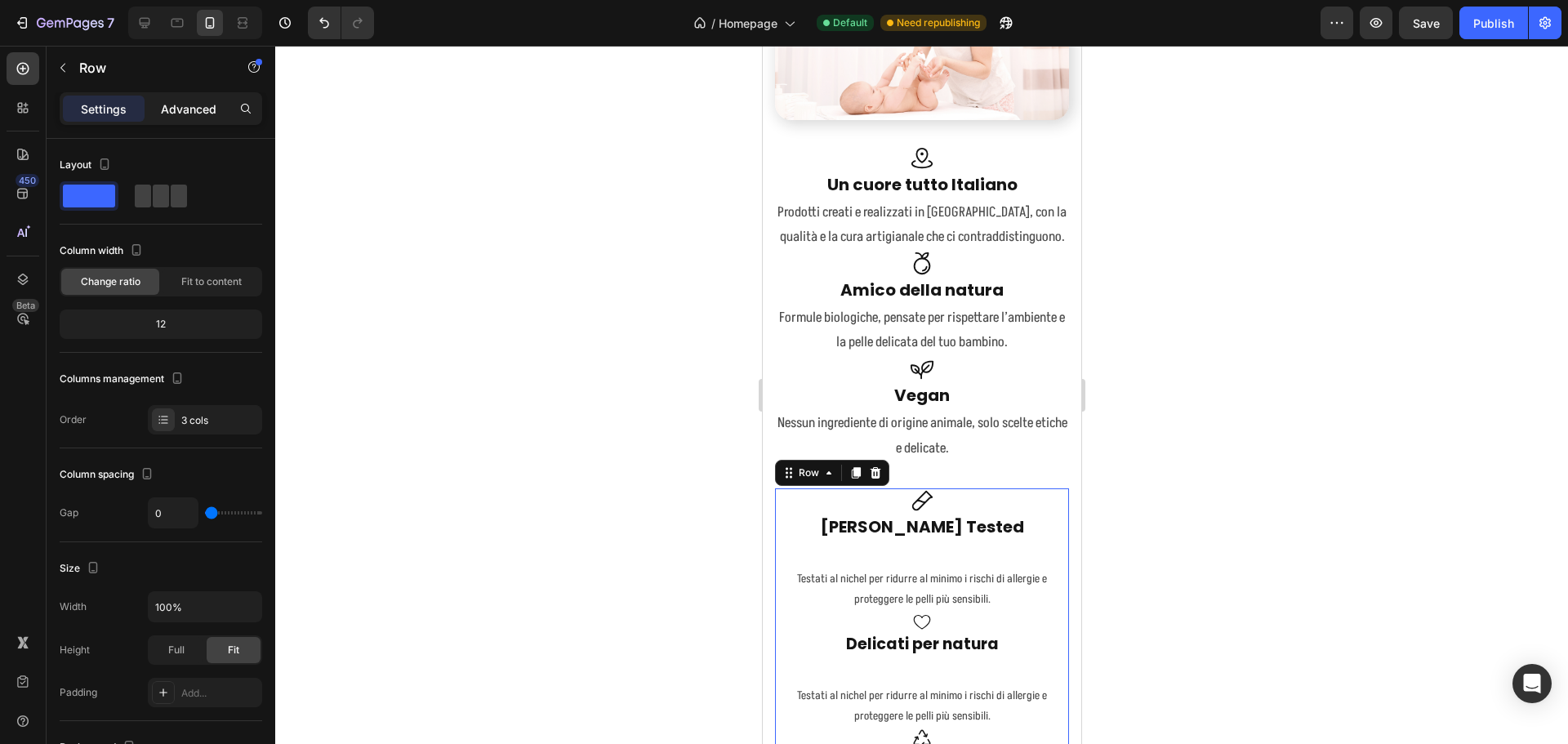
click at [165, 118] on div "Advanced" at bounding box center [188, 109] width 82 height 26
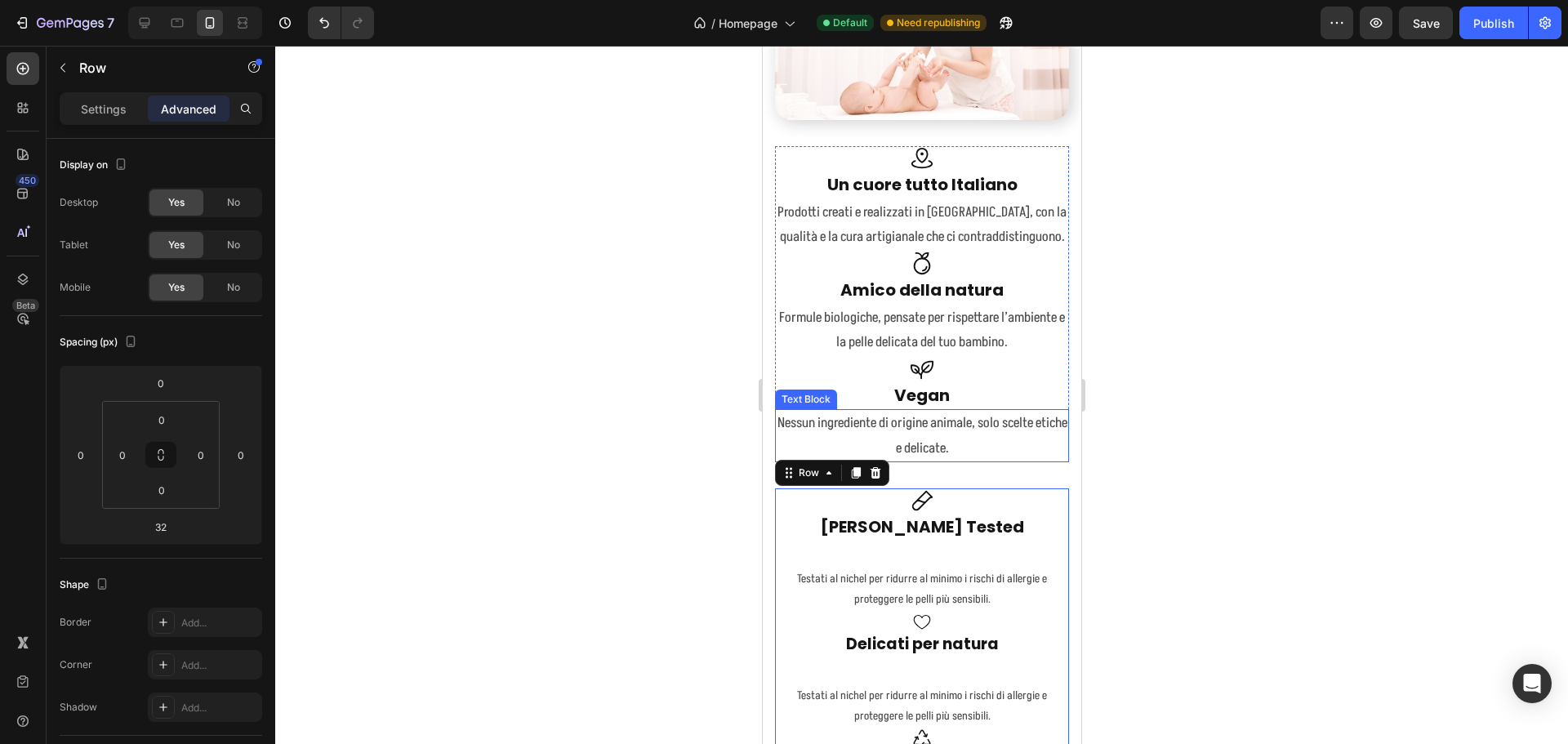
click at [788, 435] on p "Nessun ingrediente di origine animale, solo scelte etiche e delicate." at bounding box center [921, 436] width 290 height 50
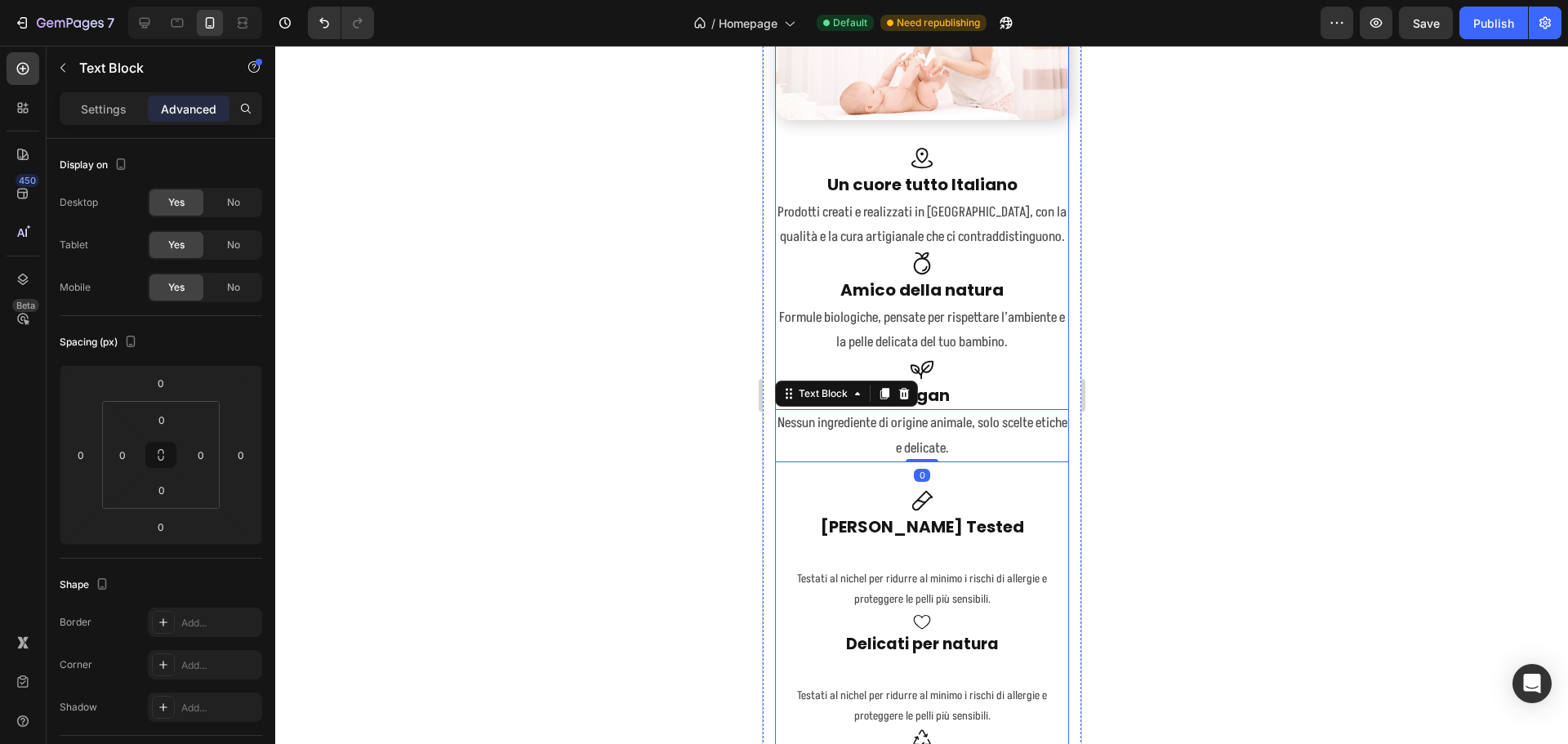
click at [782, 457] on div "Amore per la pelle, rispetto per il mondo Heading Prodotti delicati e sostenibi…" at bounding box center [921, 347] width 294 height 1140
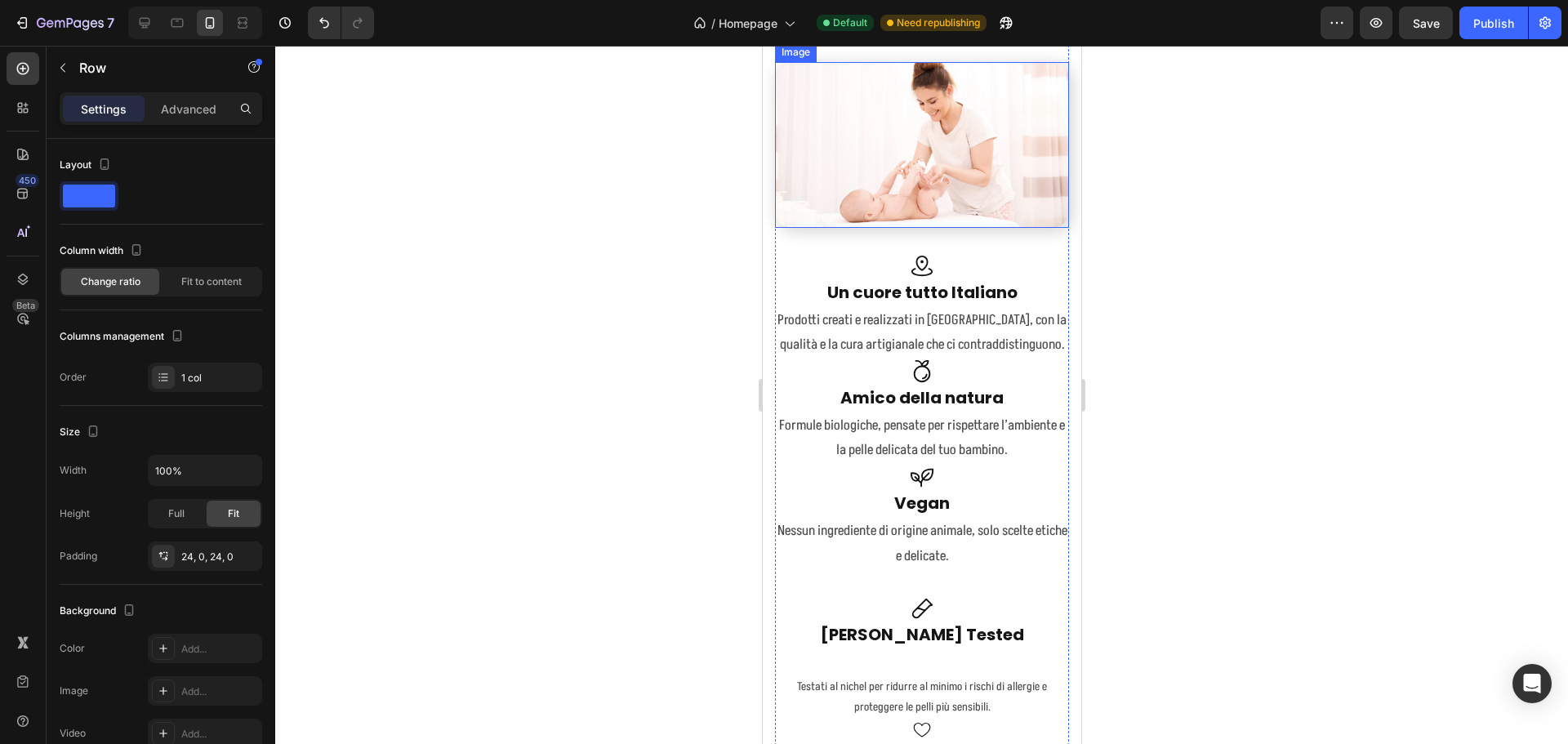
scroll to position [4050, 0]
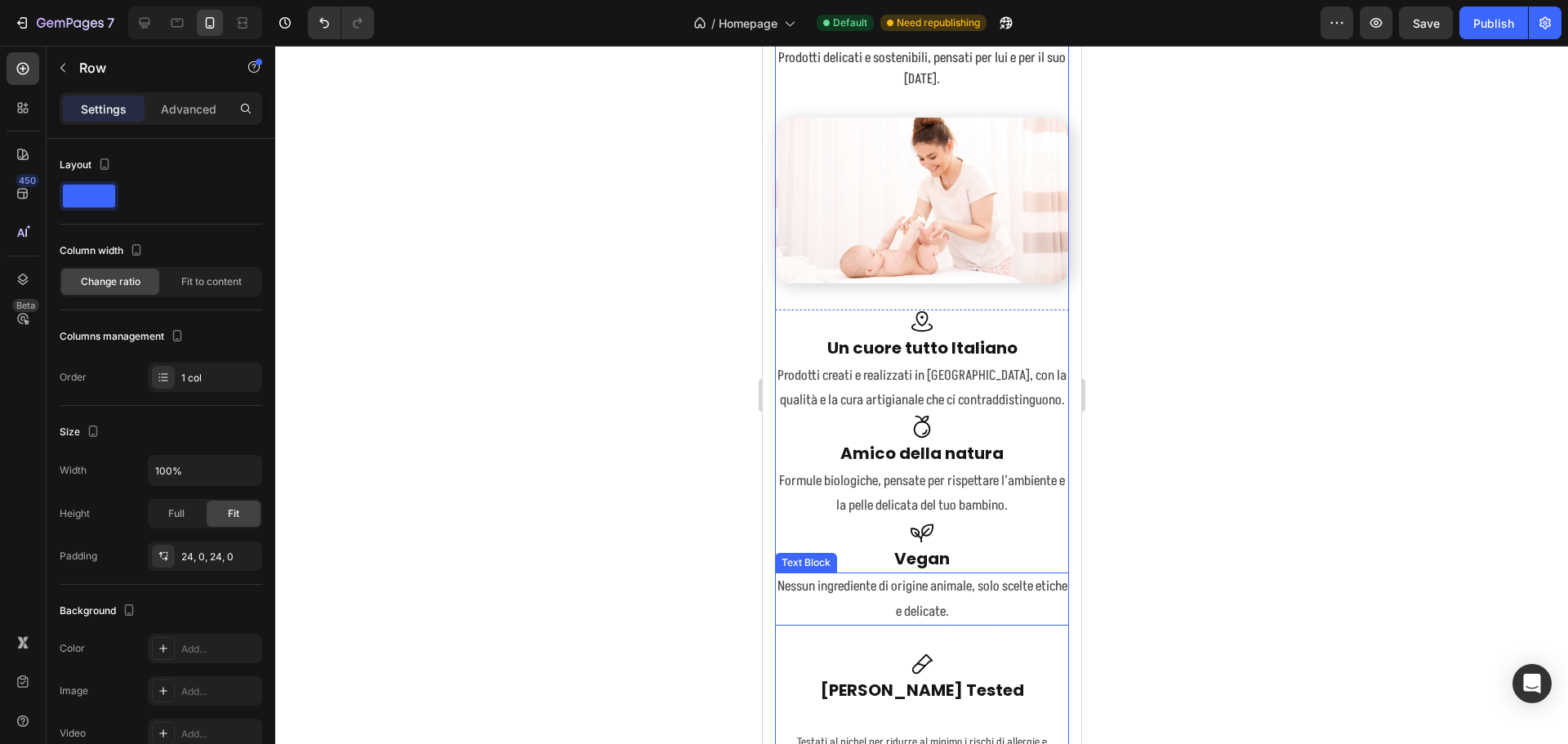
click at [1048, 606] on p "Nessun ingrediente di origine animale, solo scelte etiche e delicate." at bounding box center [921, 599] width 290 height 50
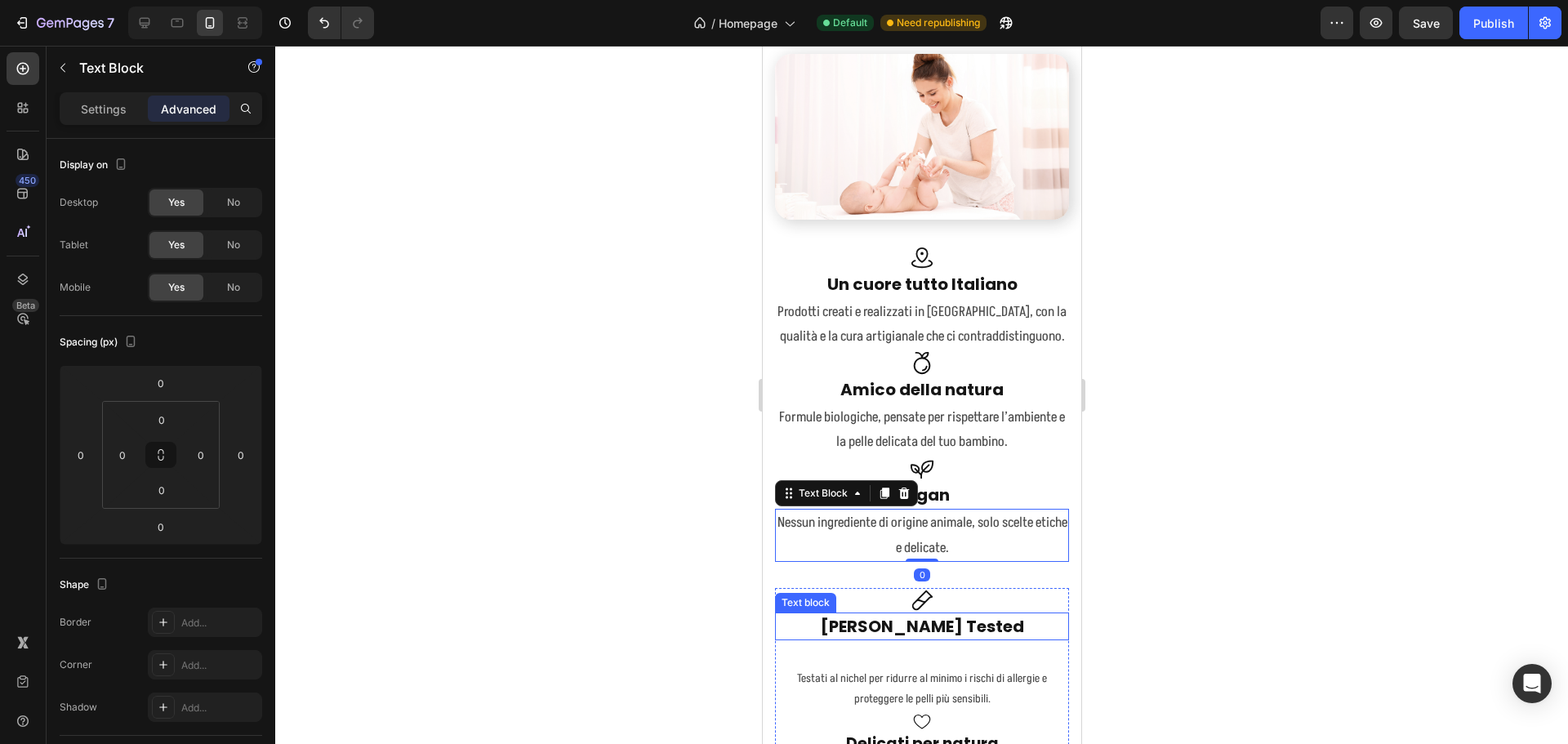
scroll to position [4132, 0]
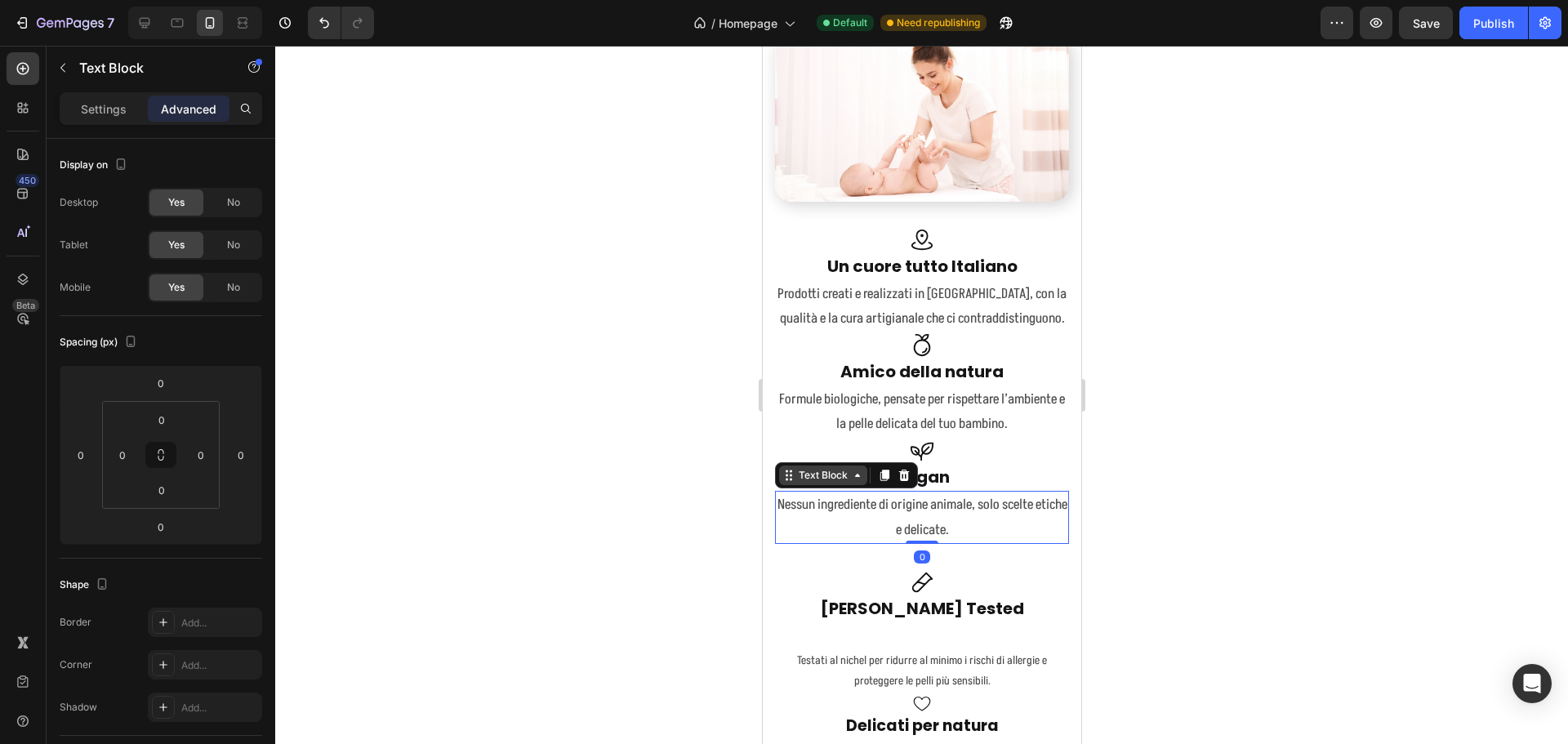
click at [836, 471] on div "Text Block" at bounding box center [822, 476] width 55 height 15
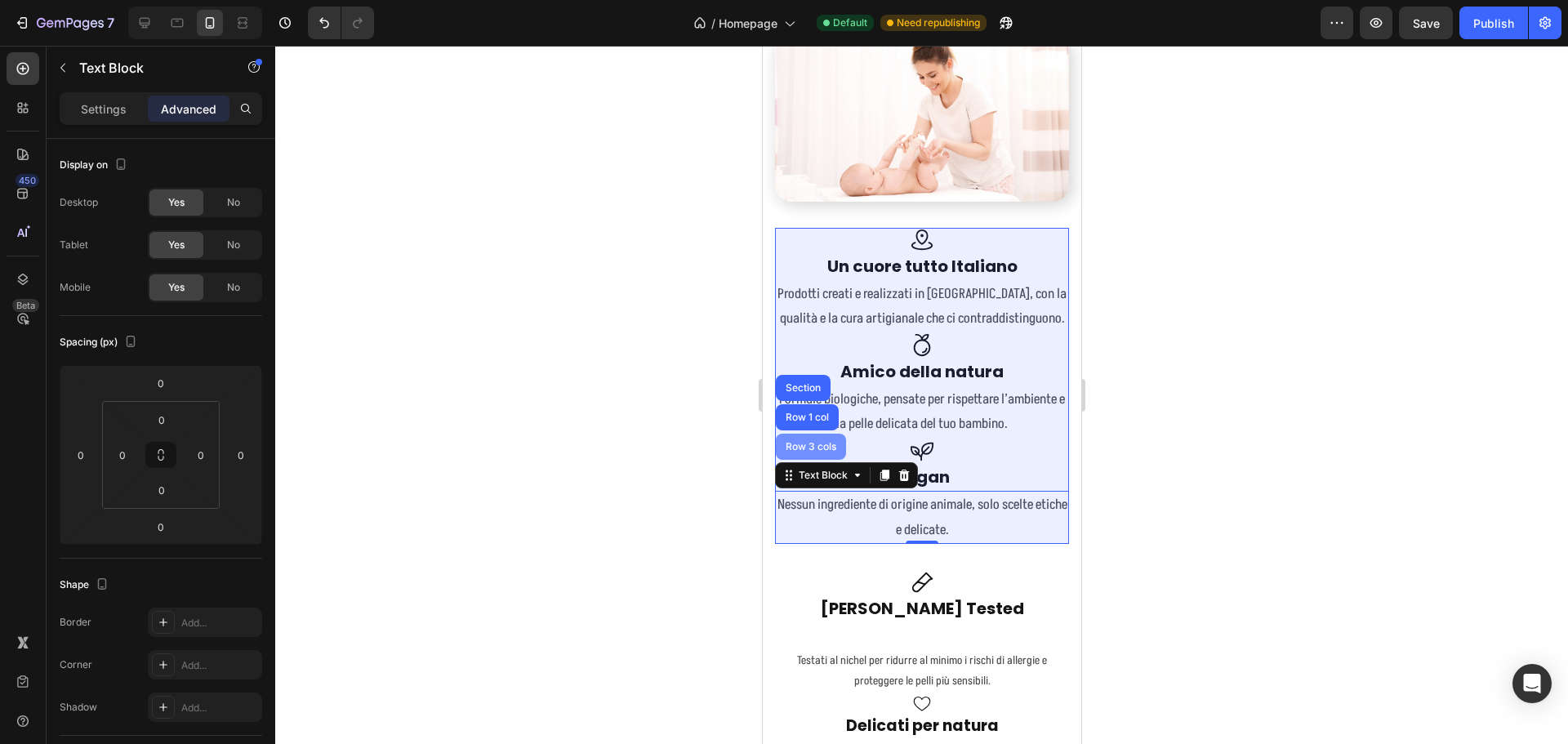
click at [809, 445] on div "Row 3 cols" at bounding box center [810, 446] width 70 height 26
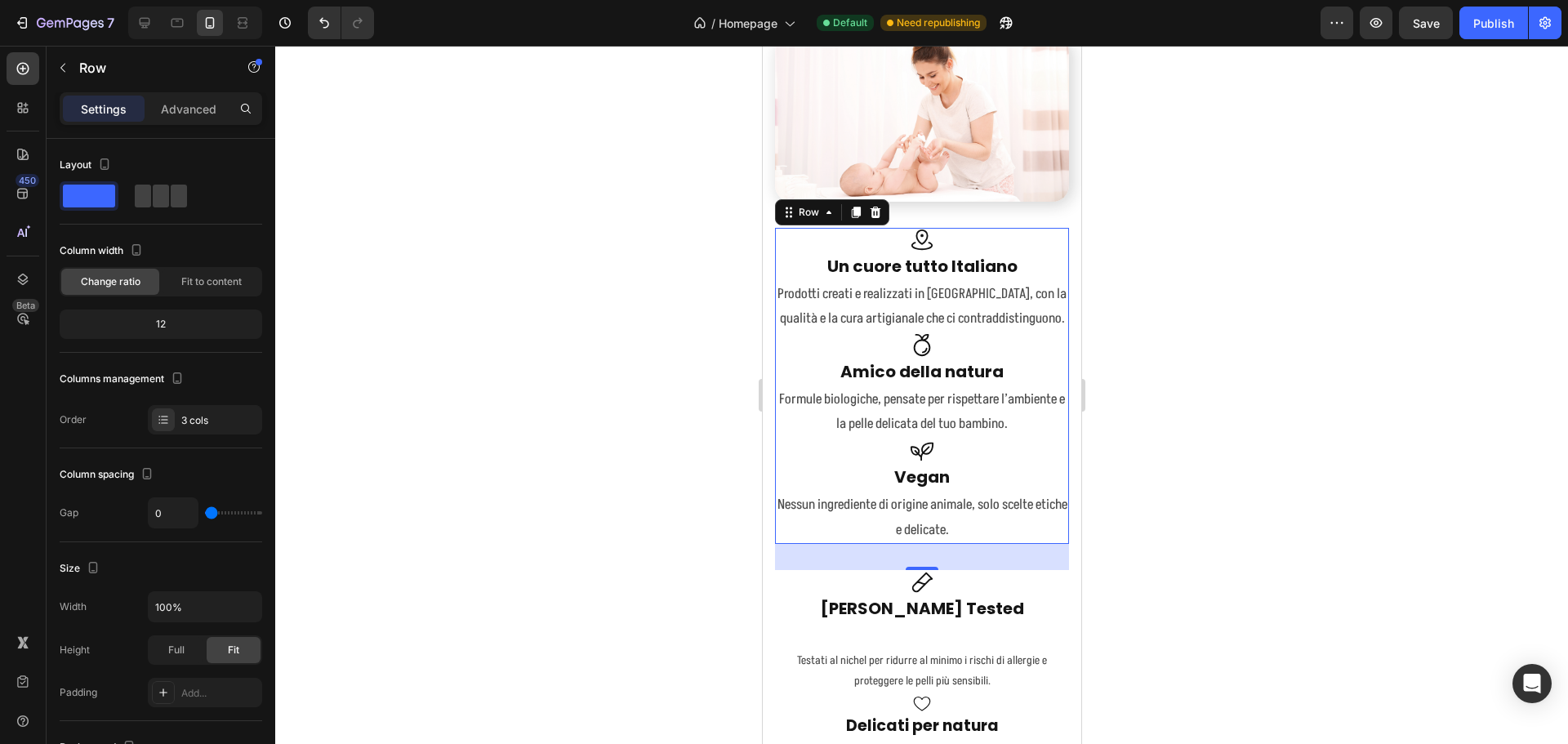
click at [931, 559] on div "32" at bounding box center [921, 557] width 294 height 26
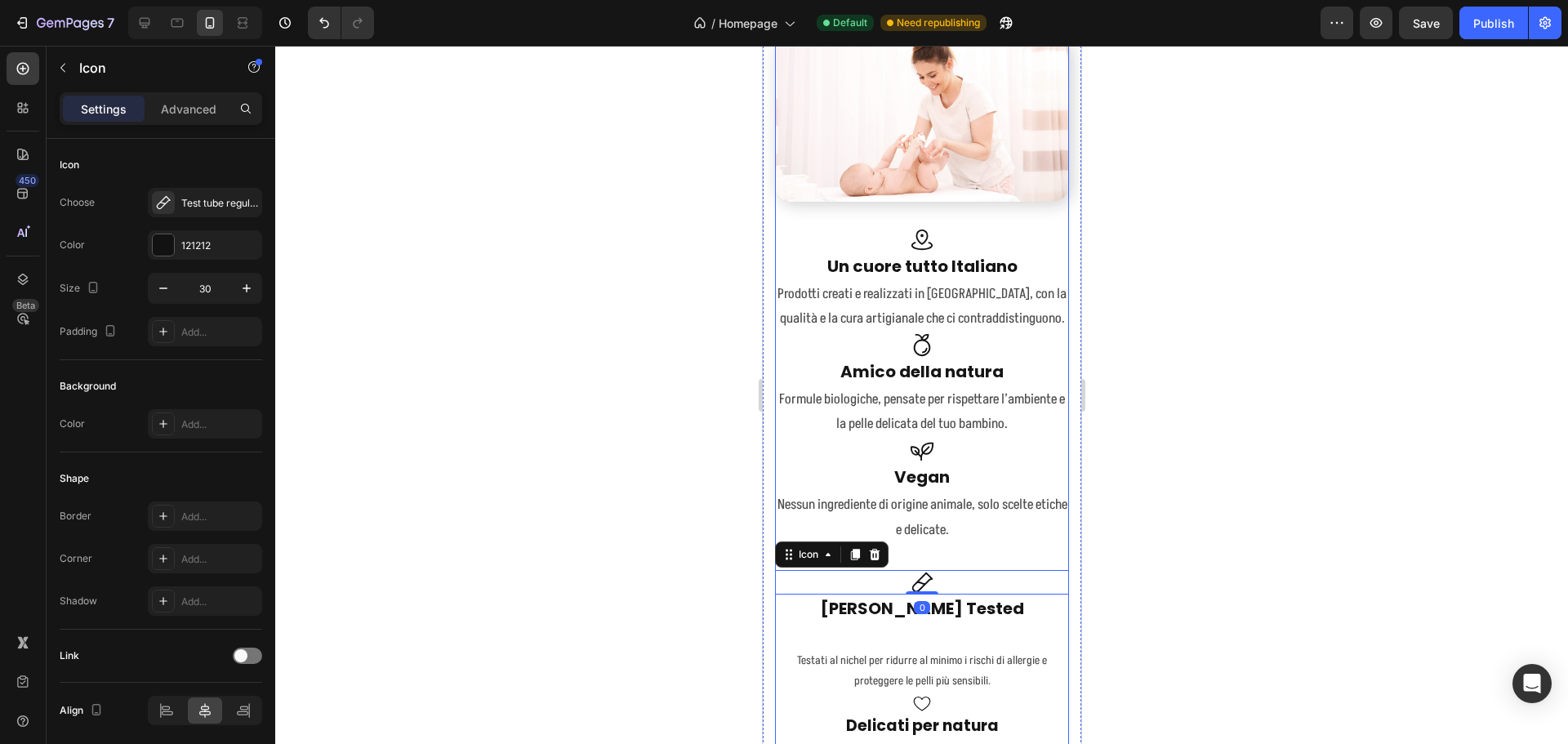
click at [923, 553] on div "Amore per la pelle, rispetto per il mondo Heading Prodotti delicati e sostenibi…" at bounding box center [921, 429] width 294 height 1140
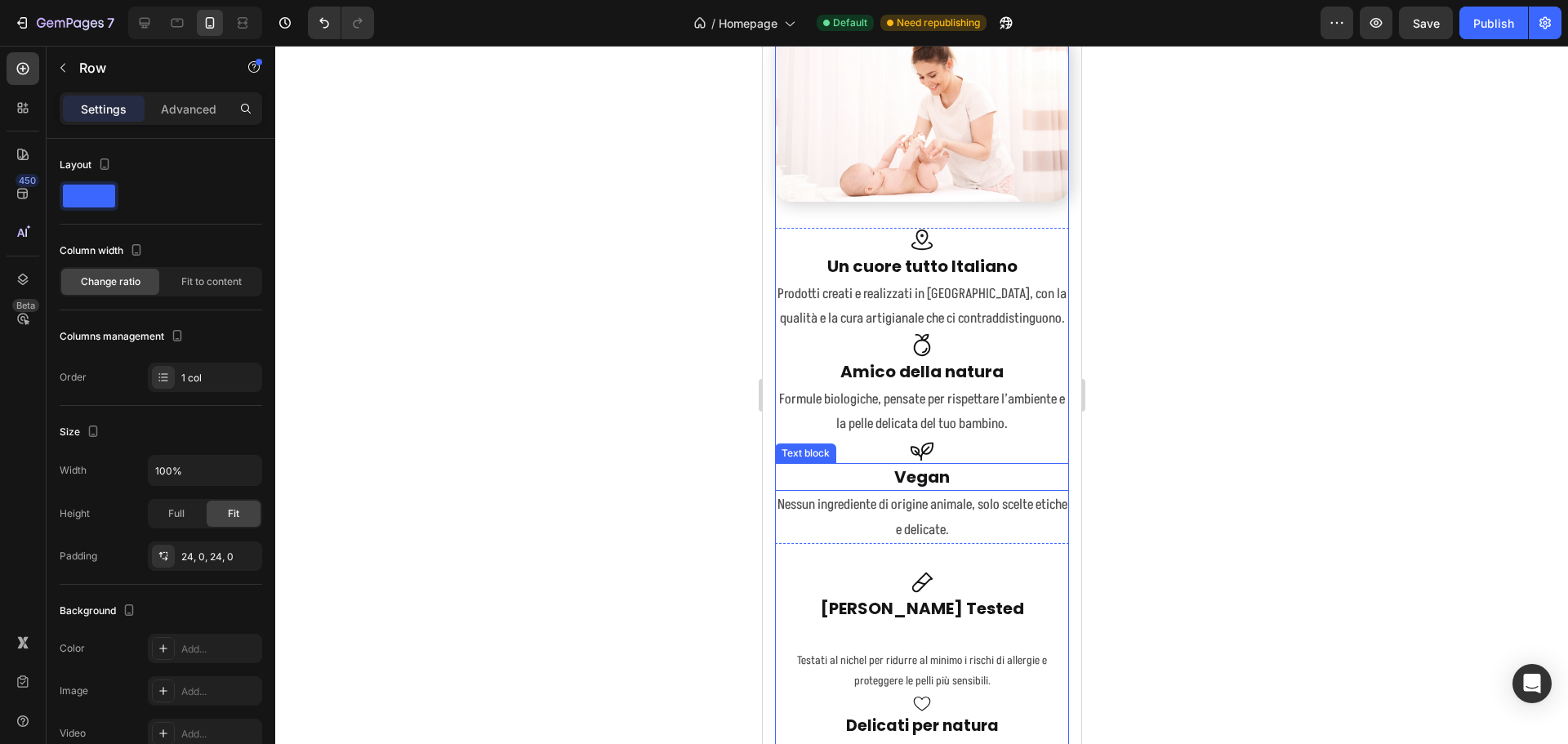
click at [908, 473] on p "Vegan" at bounding box center [921, 477] width 290 height 25
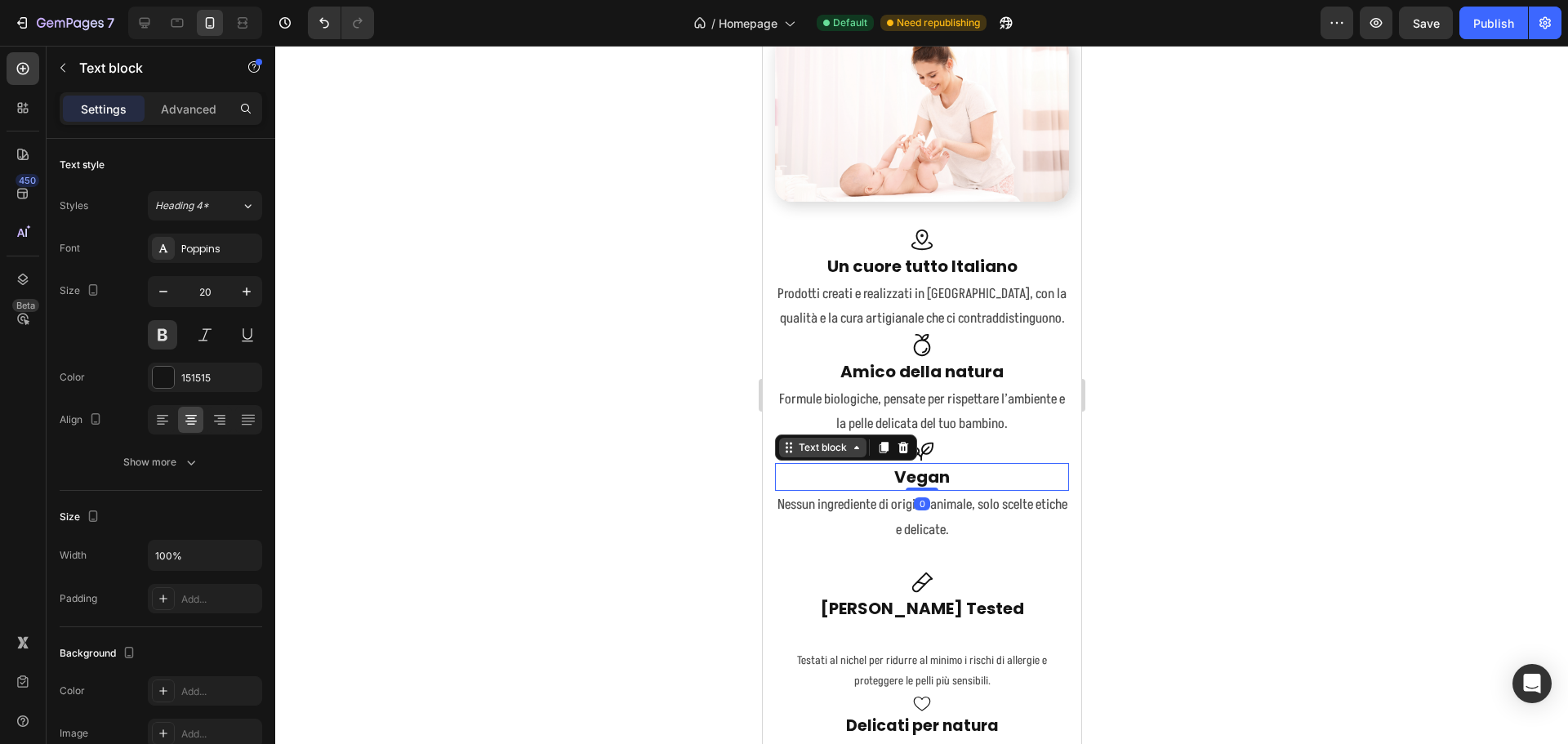
click at [819, 440] on div "Text block" at bounding box center [821, 447] width 54 height 15
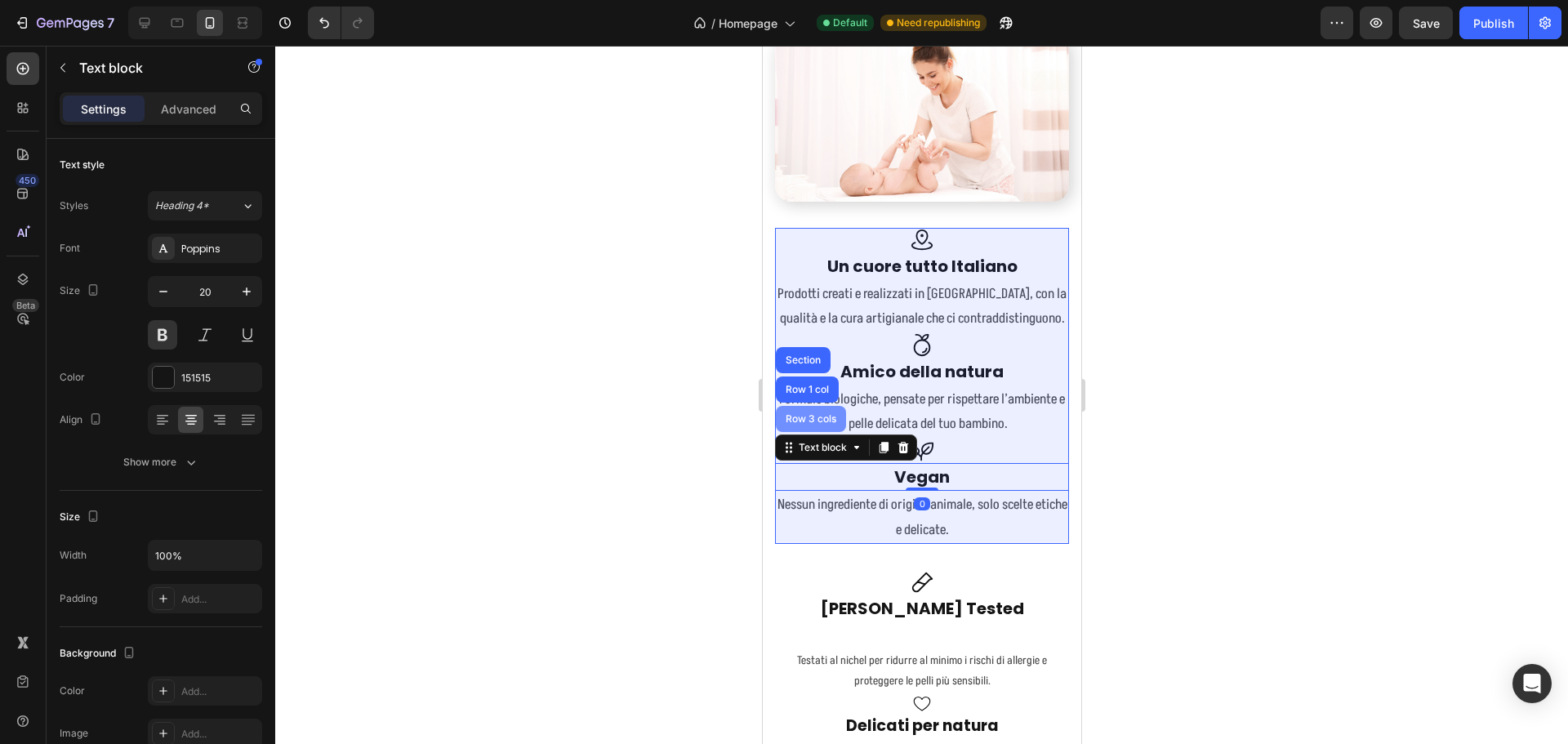
click at [811, 414] on div "Row 3 cols" at bounding box center [810, 419] width 57 height 10
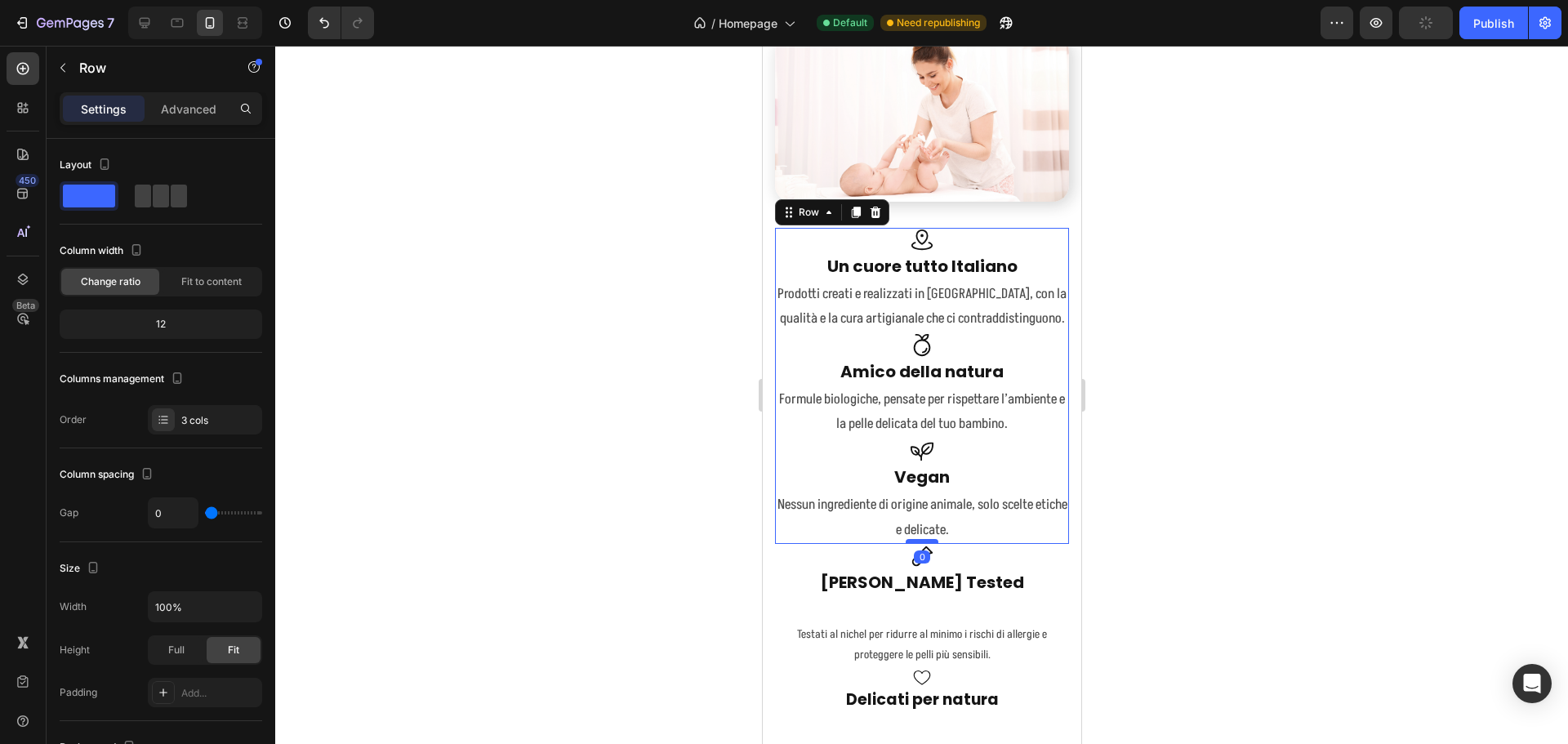
drag, startPoint x: 925, startPoint y: 562, endPoint x: 924, endPoint y: 536, distance: 26.0
click at [924, 539] on div at bounding box center [921, 541] width 32 height 5
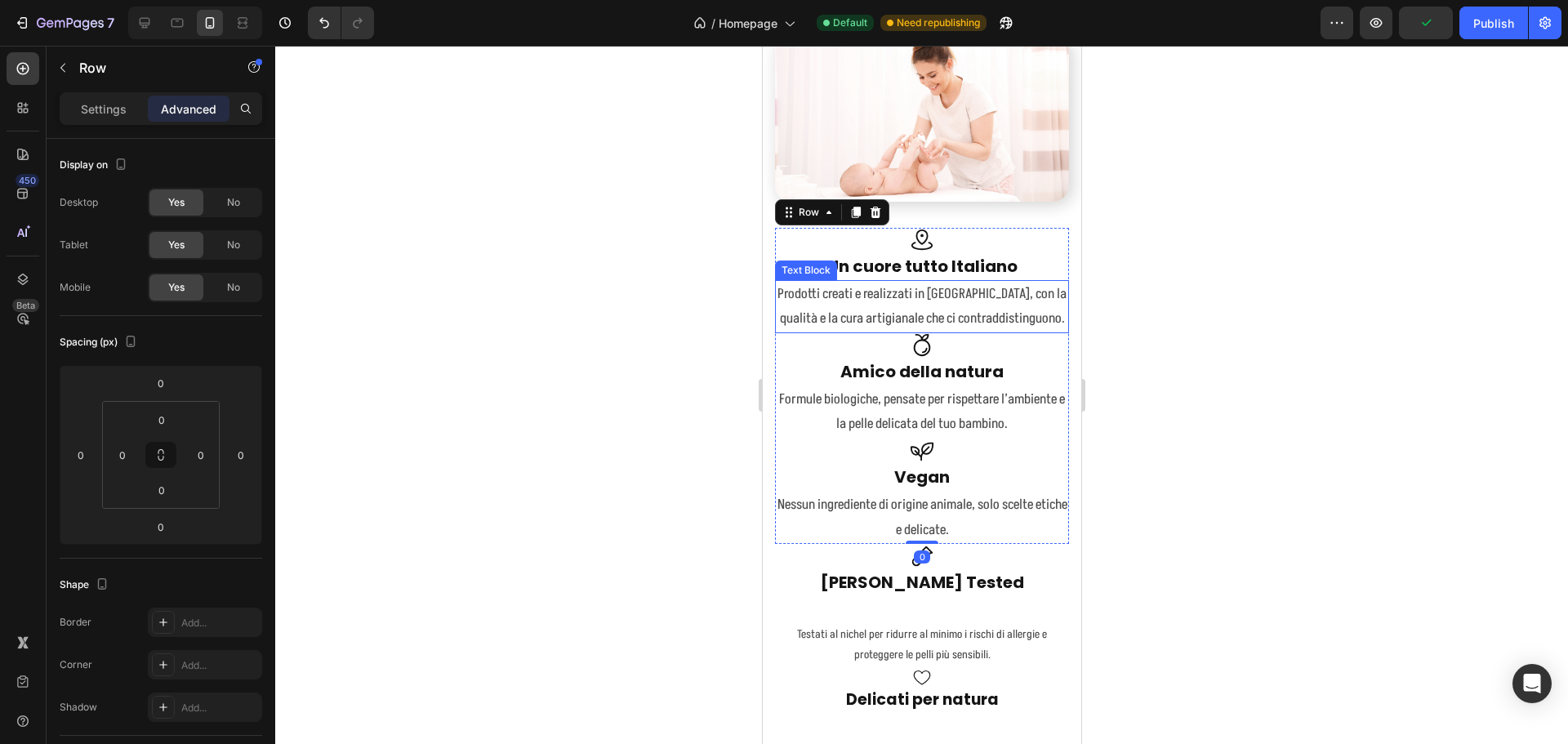
click at [977, 314] on p "Prodotti creati e realizzati in Italia, con la qualità e la cura artigianale ch…" at bounding box center [921, 307] width 290 height 50
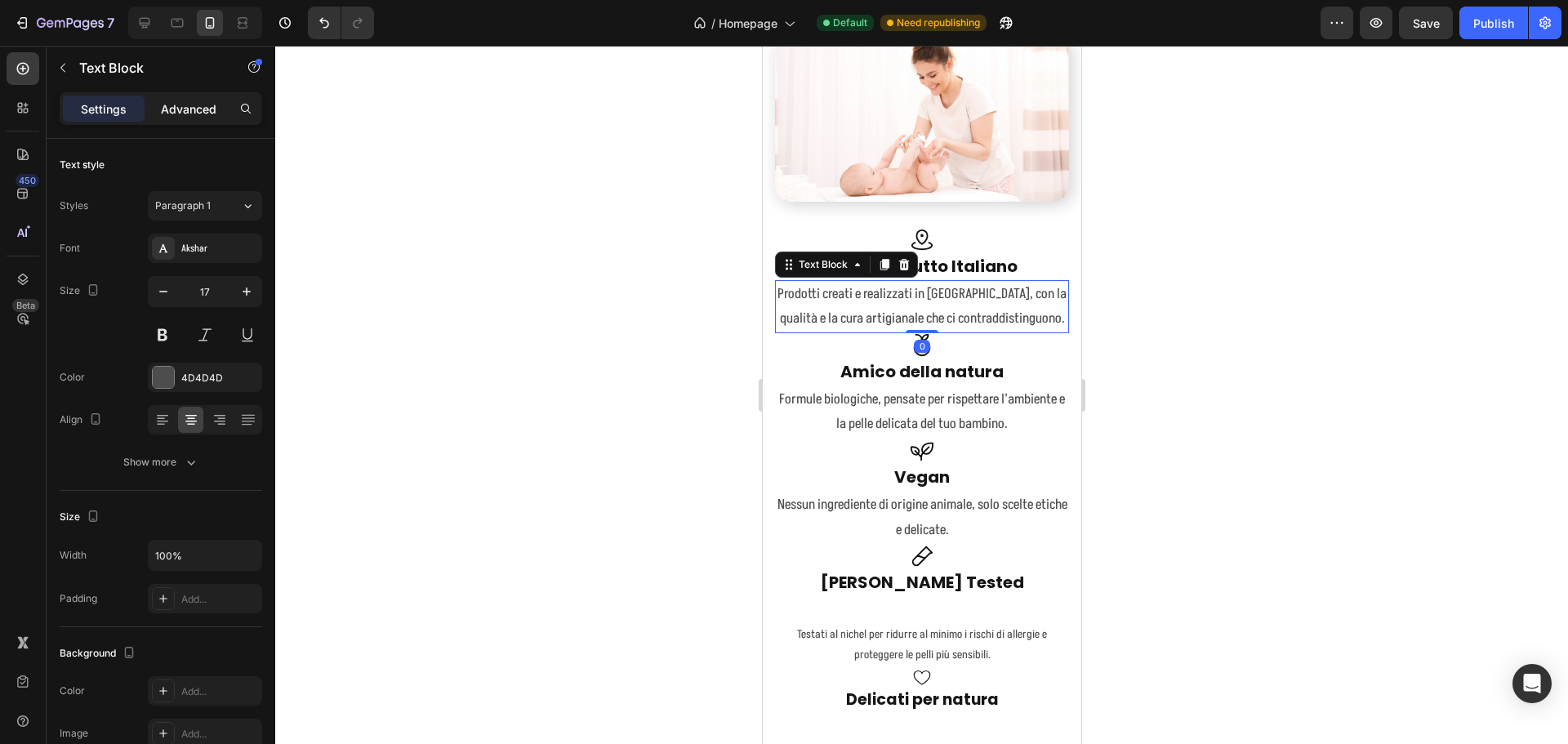
click at [172, 105] on p "Advanced" at bounding box center [189, 109] width 55 height 18
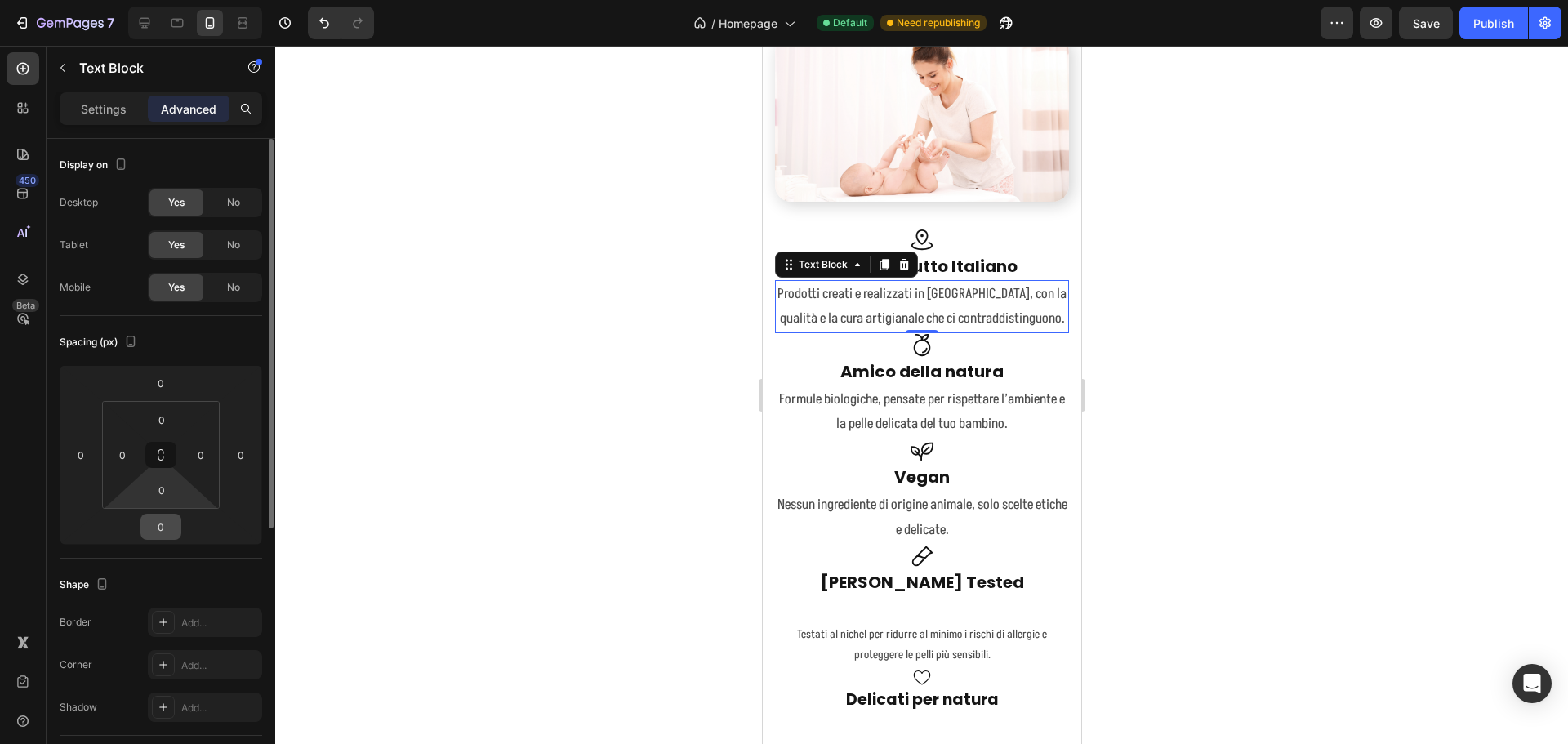
click at [161, 536] on input "0" at bounding box center [160, 526] width 32 height 25
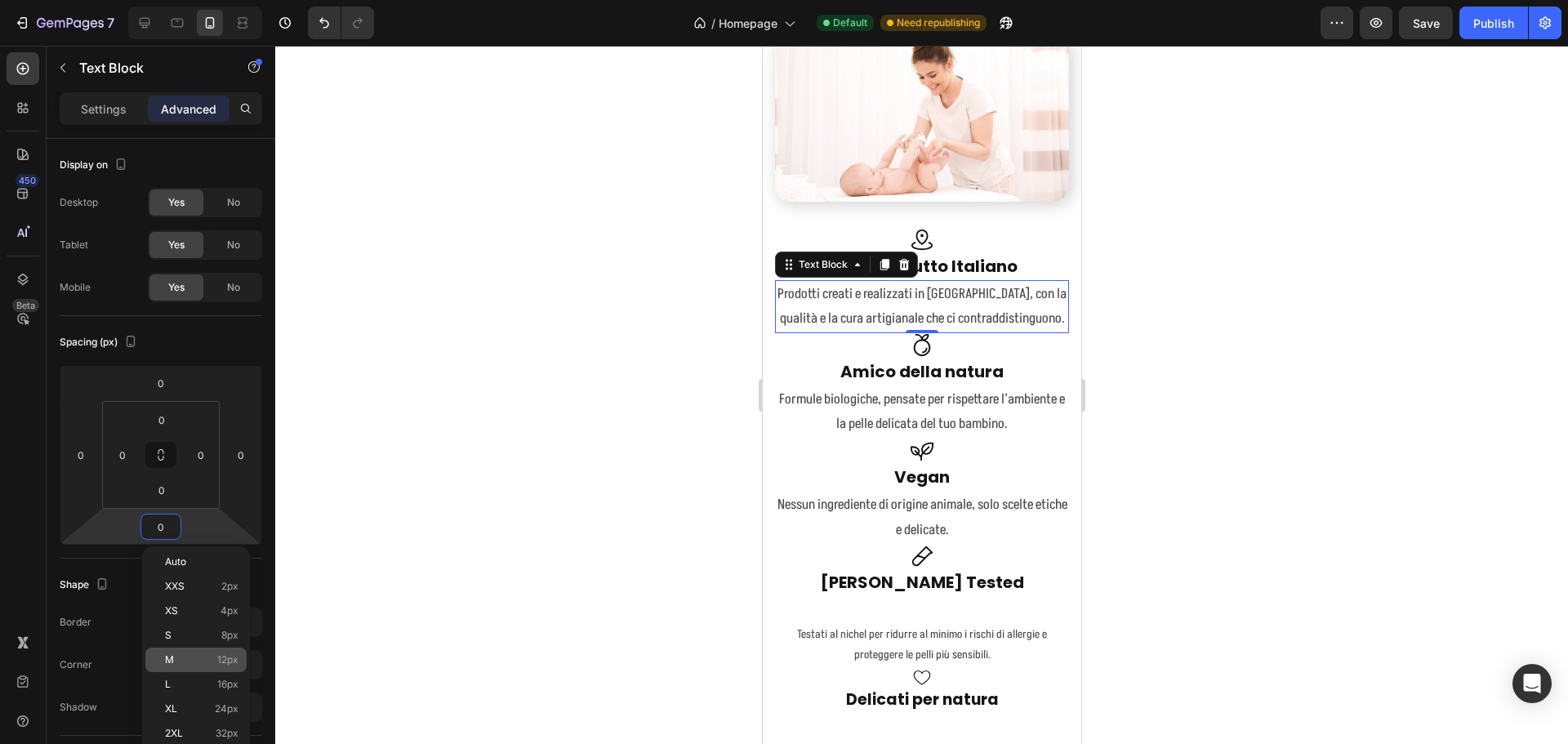
click at [211, 656] on p "M 12px" at bounding box center [202, 660] width 74 height 11
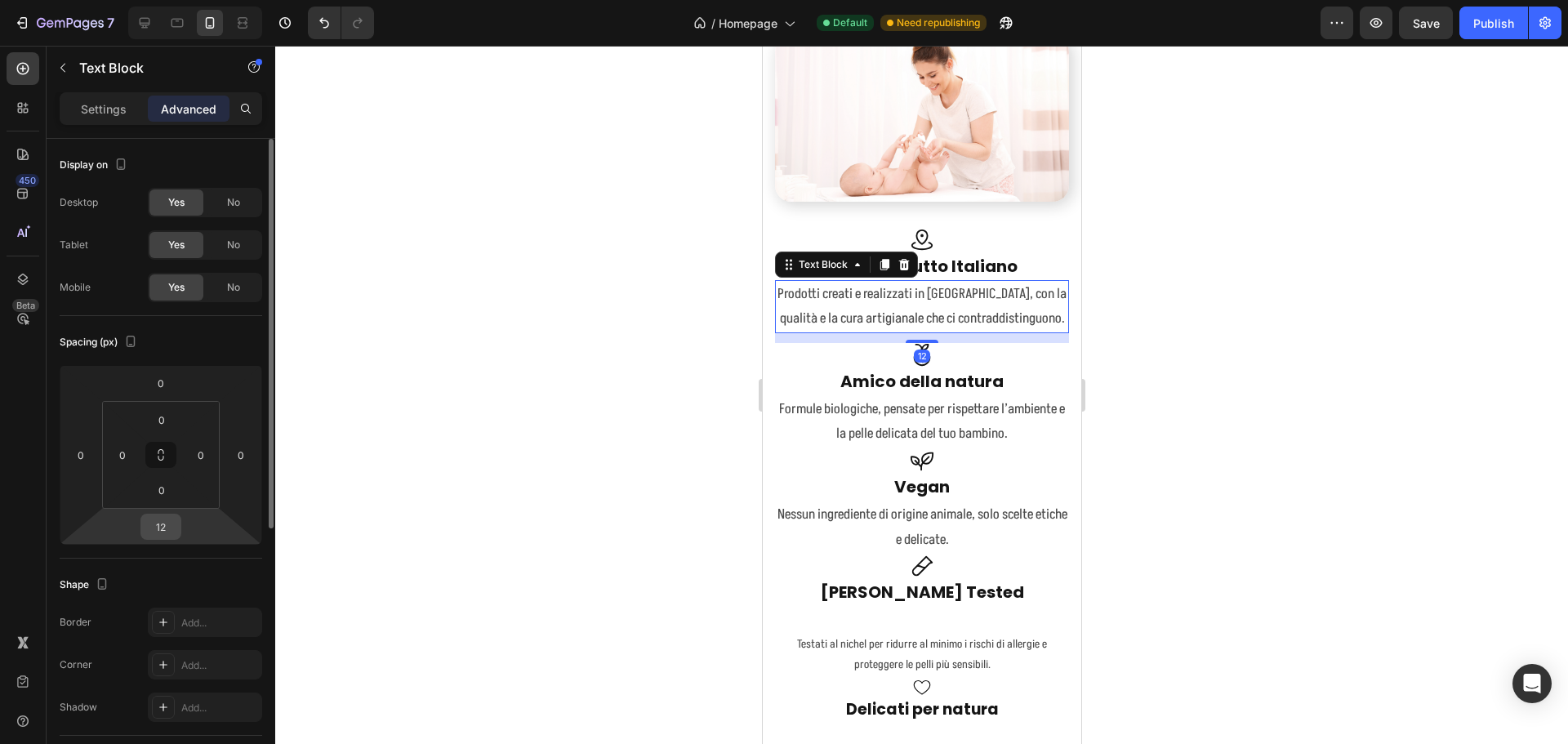
click at [174, 524] on input "12" at bounding box center [160, 526] width 32 height 25
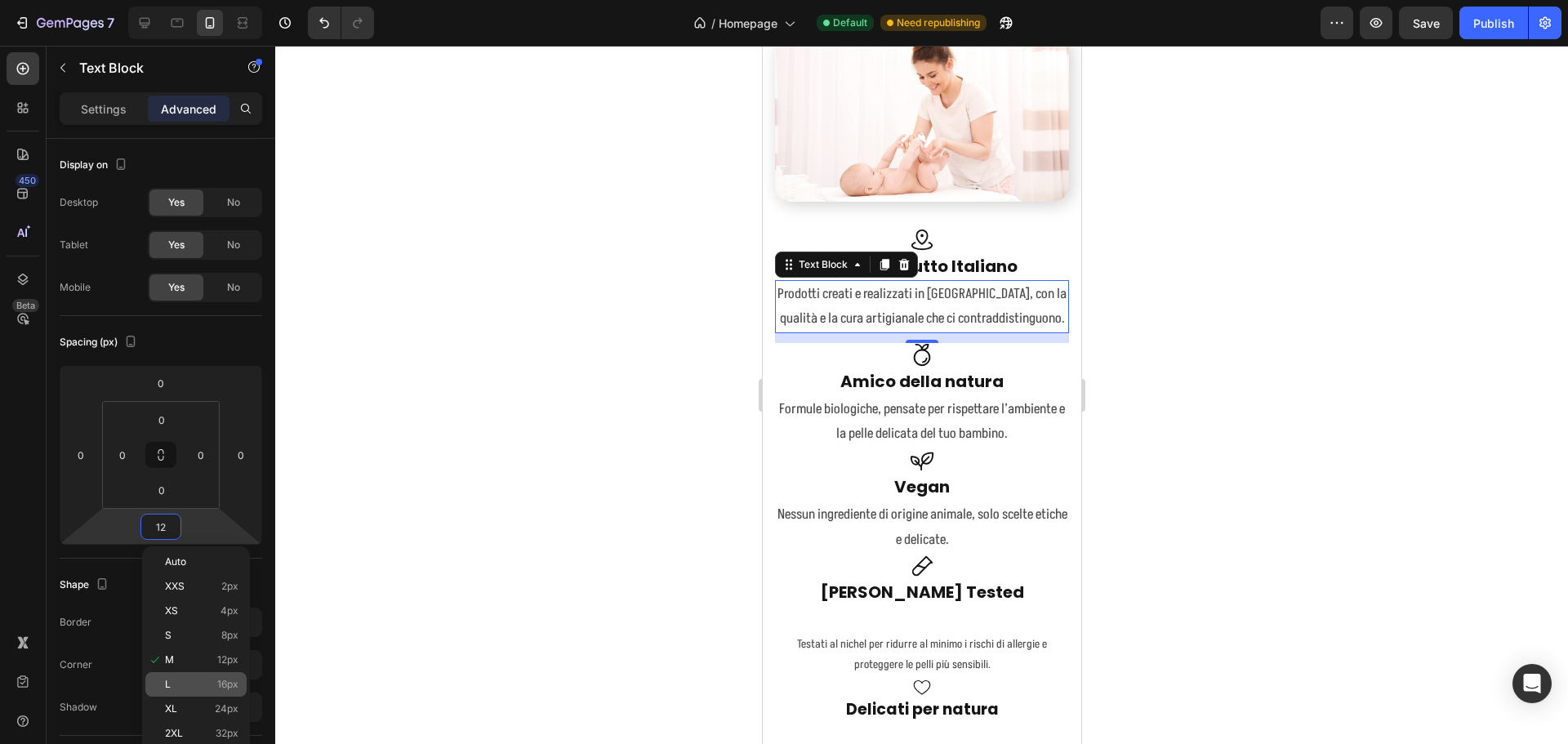
click at [196, 701] on div "XL 24px" at bounding box center [196, 709] width 101 height 25
type input "24"
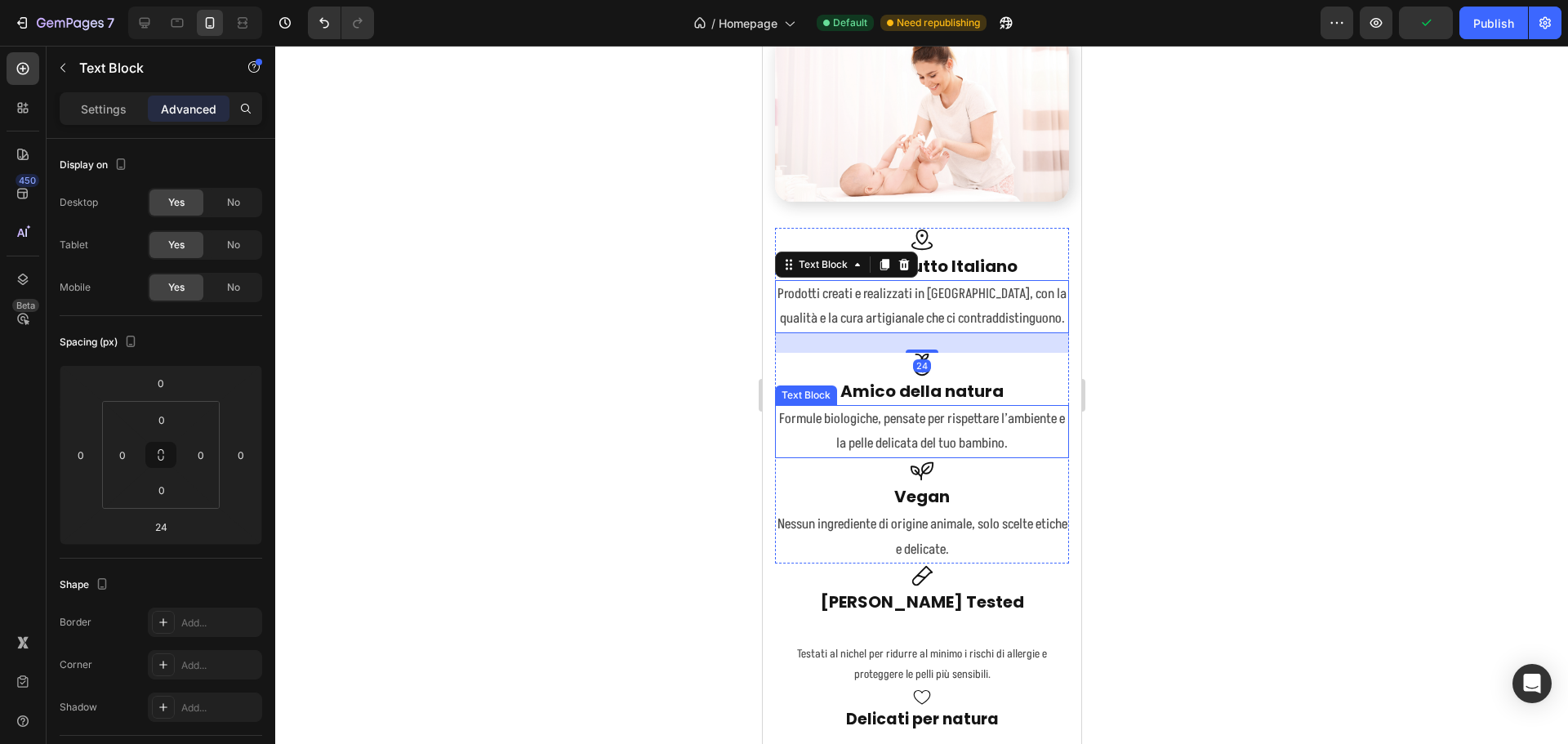
click at [951, 434] on p "Formule biologiche, pensate per rispettare l’ambiente e la pelle delicata del t…" at bounding box center [921, 431] width 290 height 50
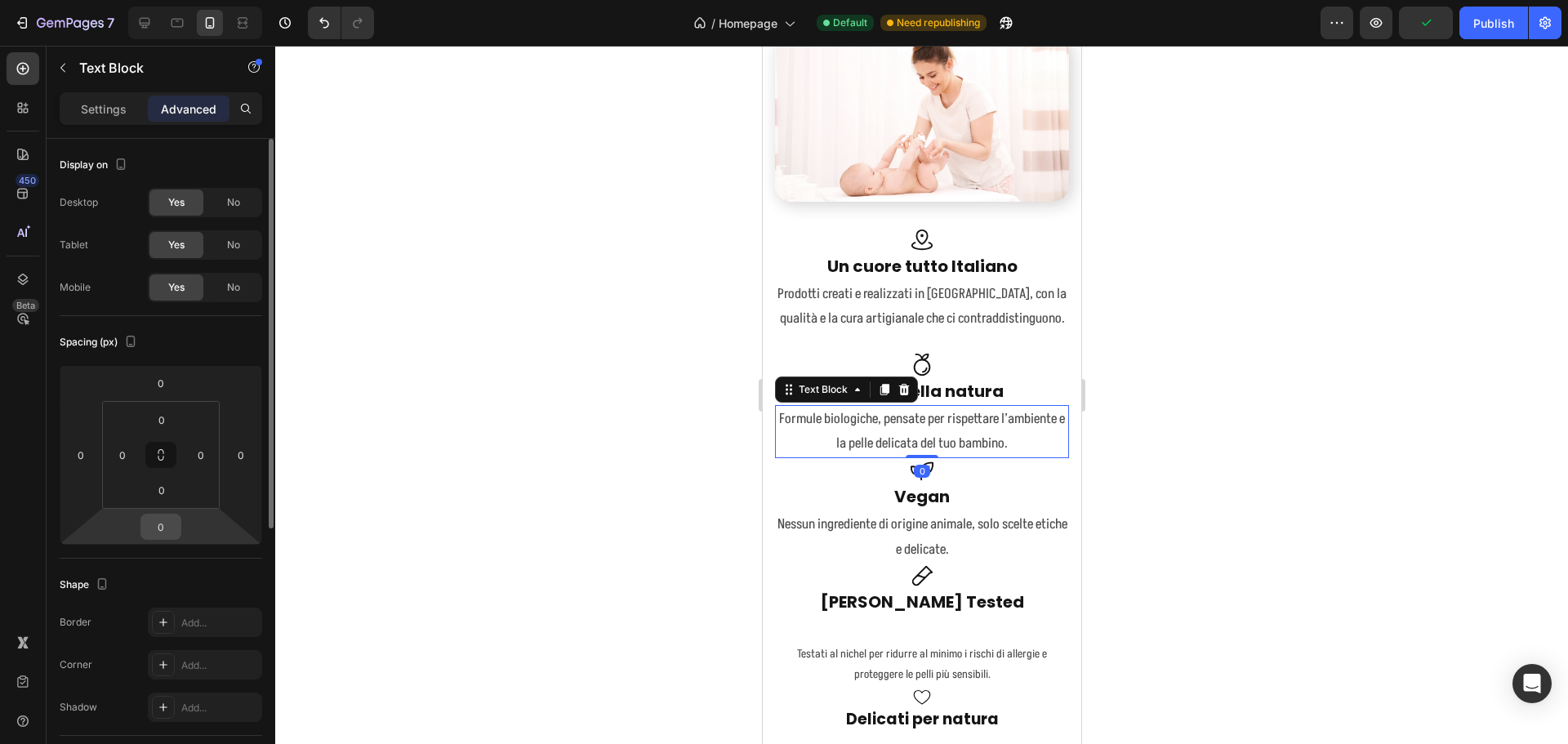
click at [151, 524] on input "0" at bounding box center [160, 526] width 32 height 25
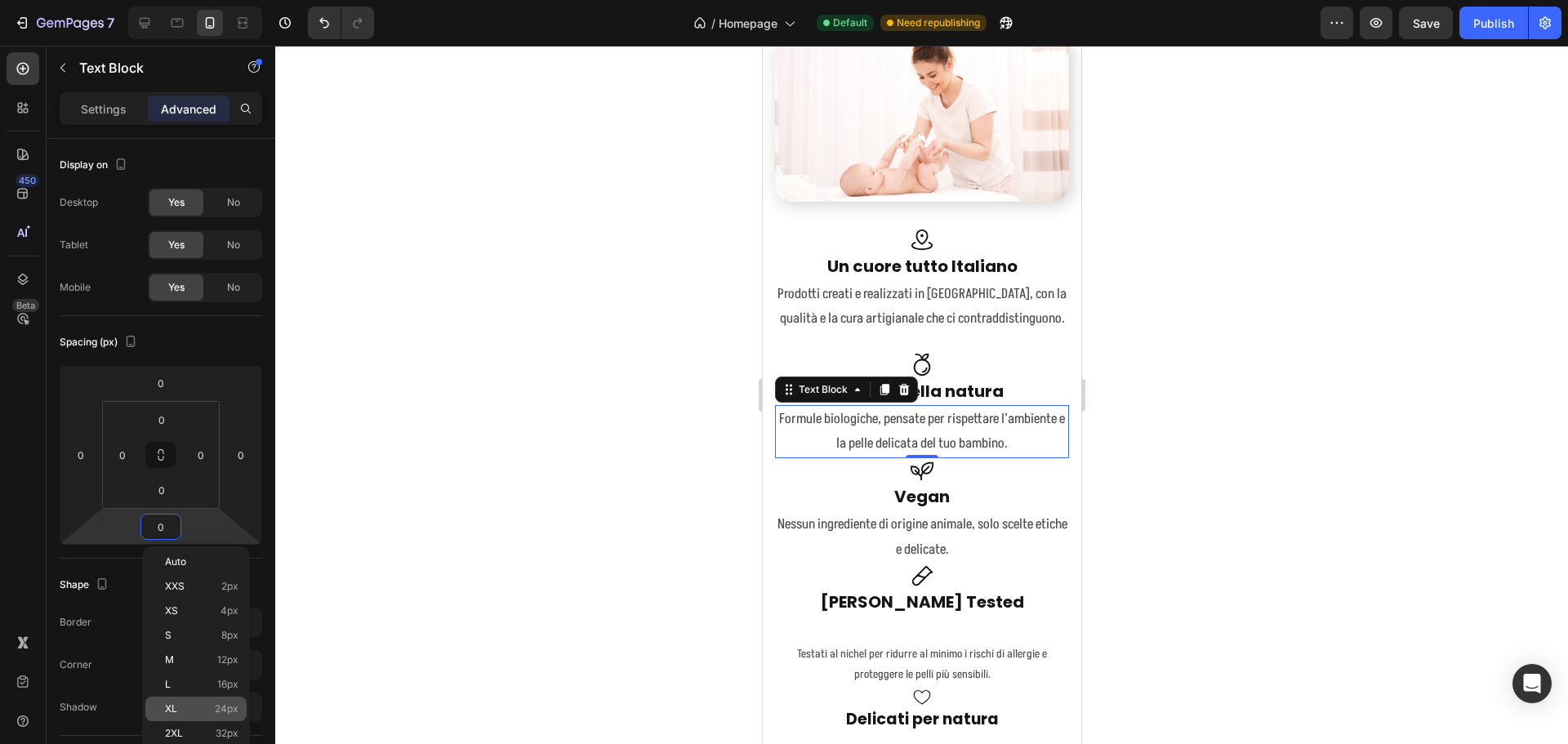
click at [205, 700] on div "XL 24px" at bounding box center [196, 709] width 101 height 25
type input "24"
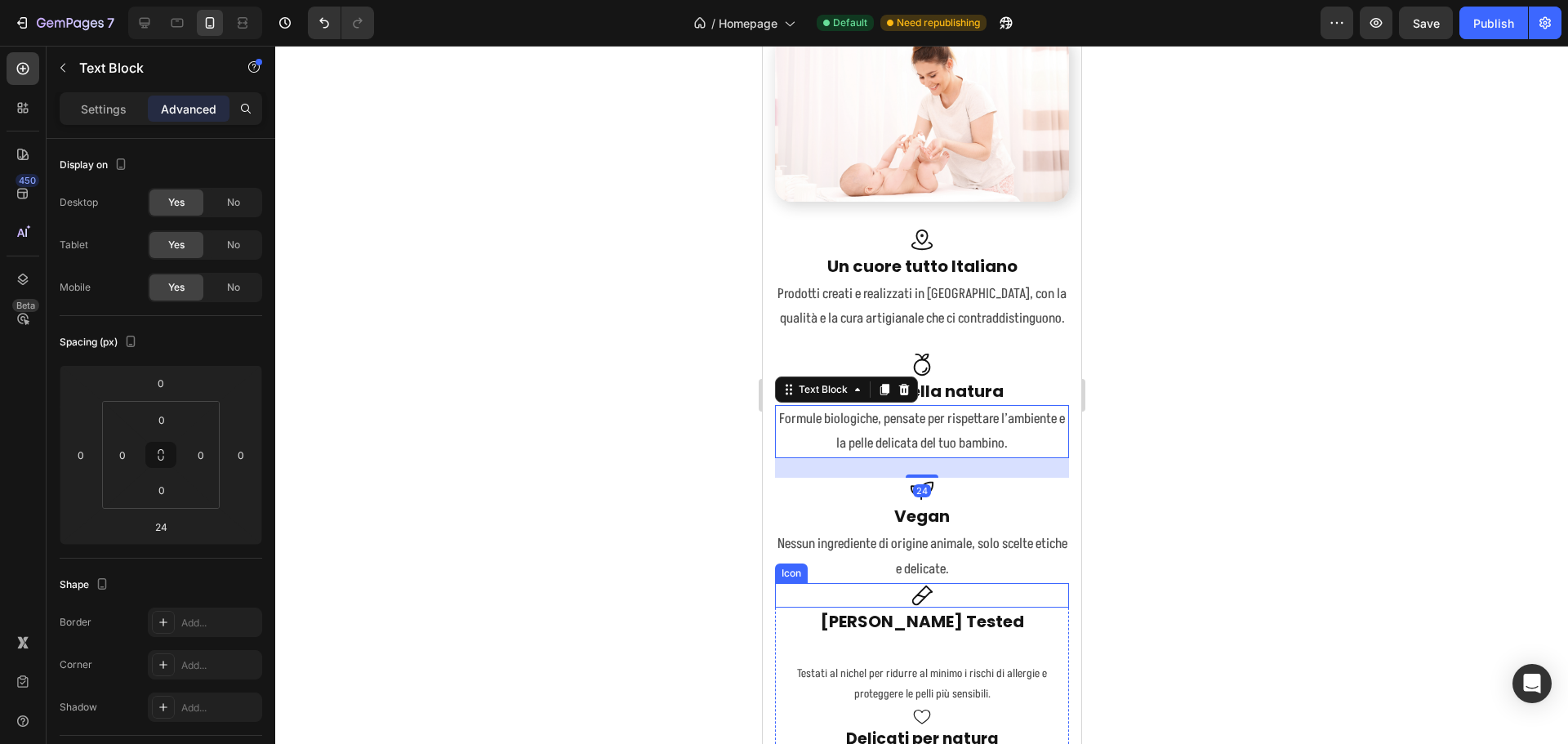
click at [970, 557] on p "Nessun ingrediente di origine animale, solo scelte etiche e delicate." at bounding box center [921, 557] width 290 height 50
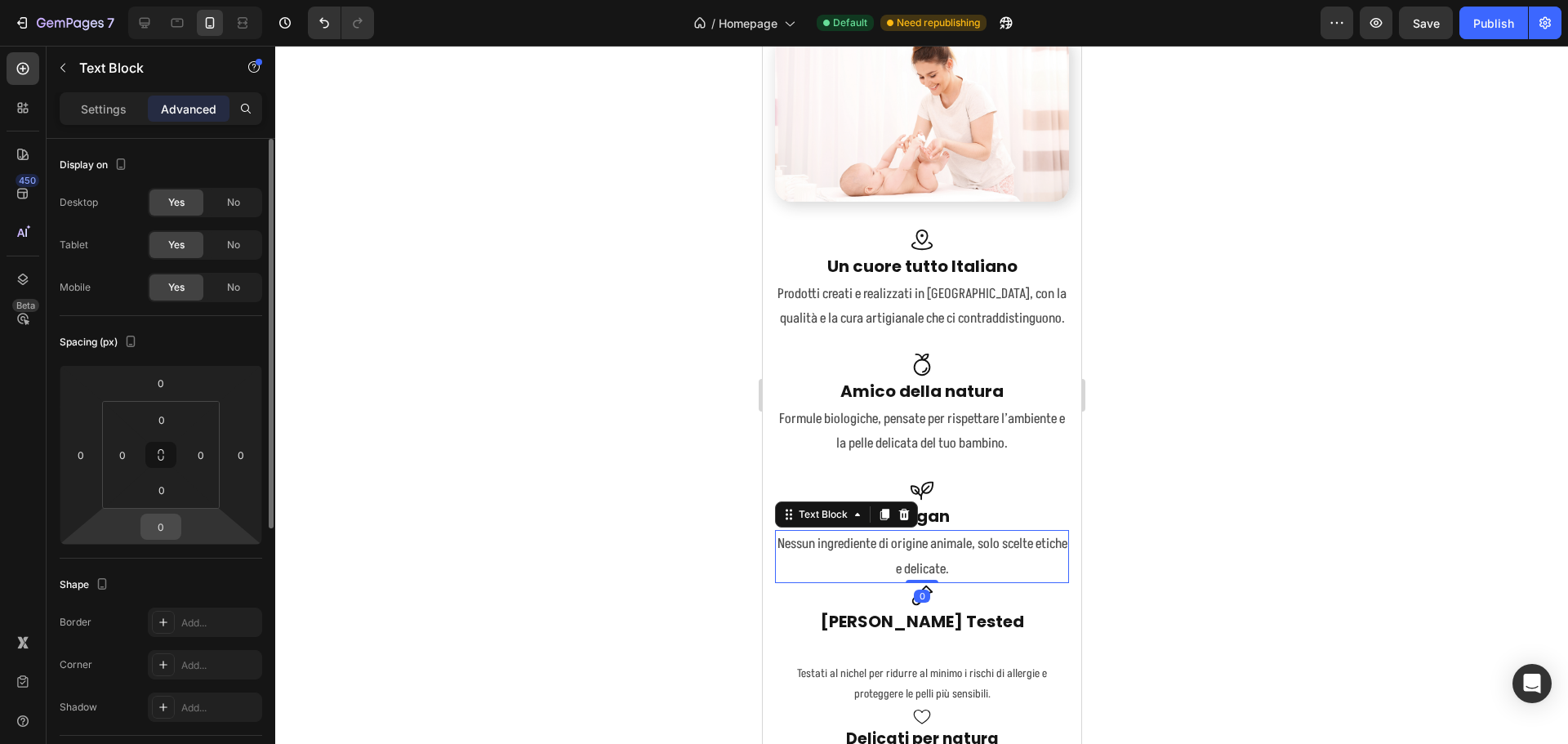
click at [157, 521] on input "0" at bounding box center [160, 526] width 32 height 25
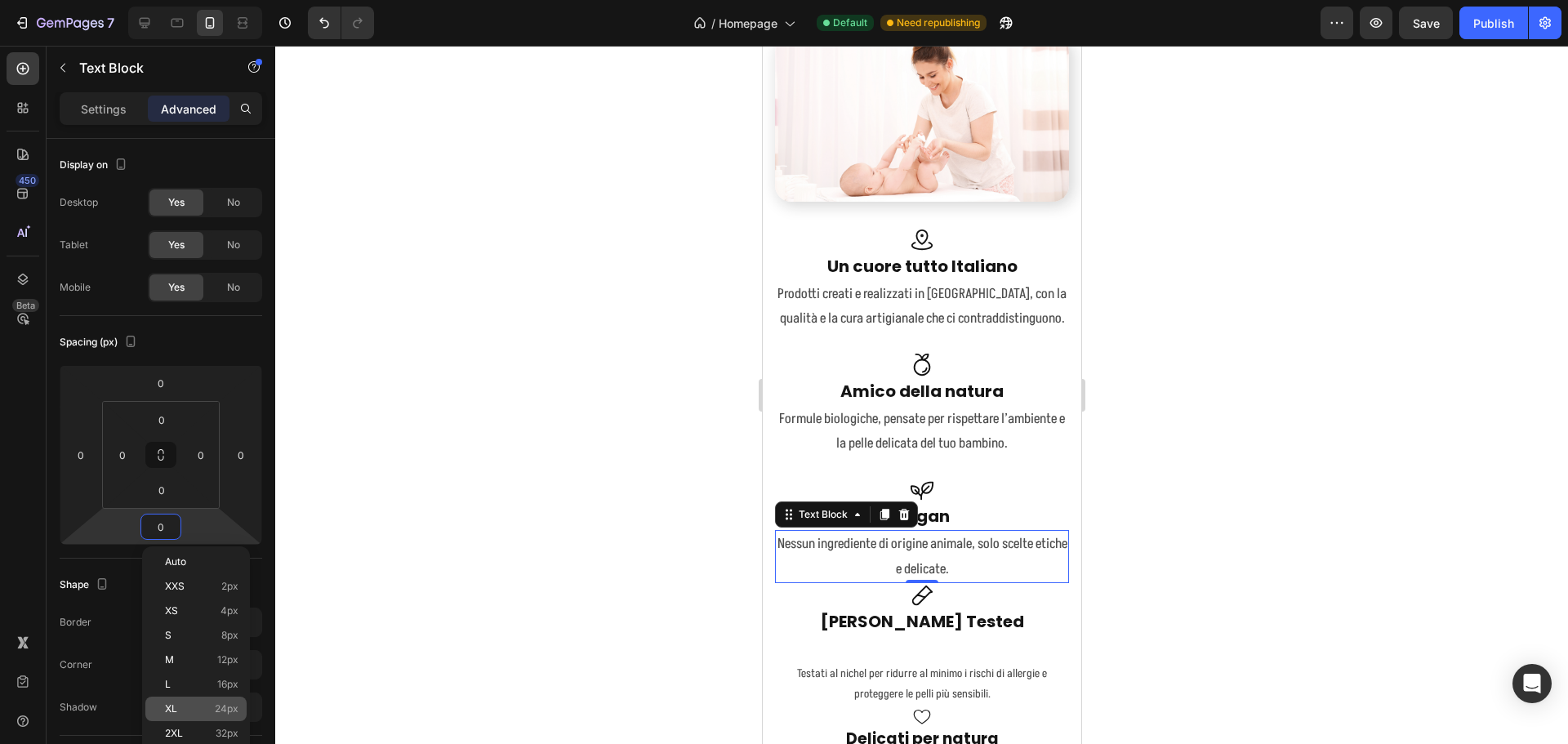
click at [196, 698] on div "XL 24px" at bounding box center [196, 709] width 101 height 25
type input "24"
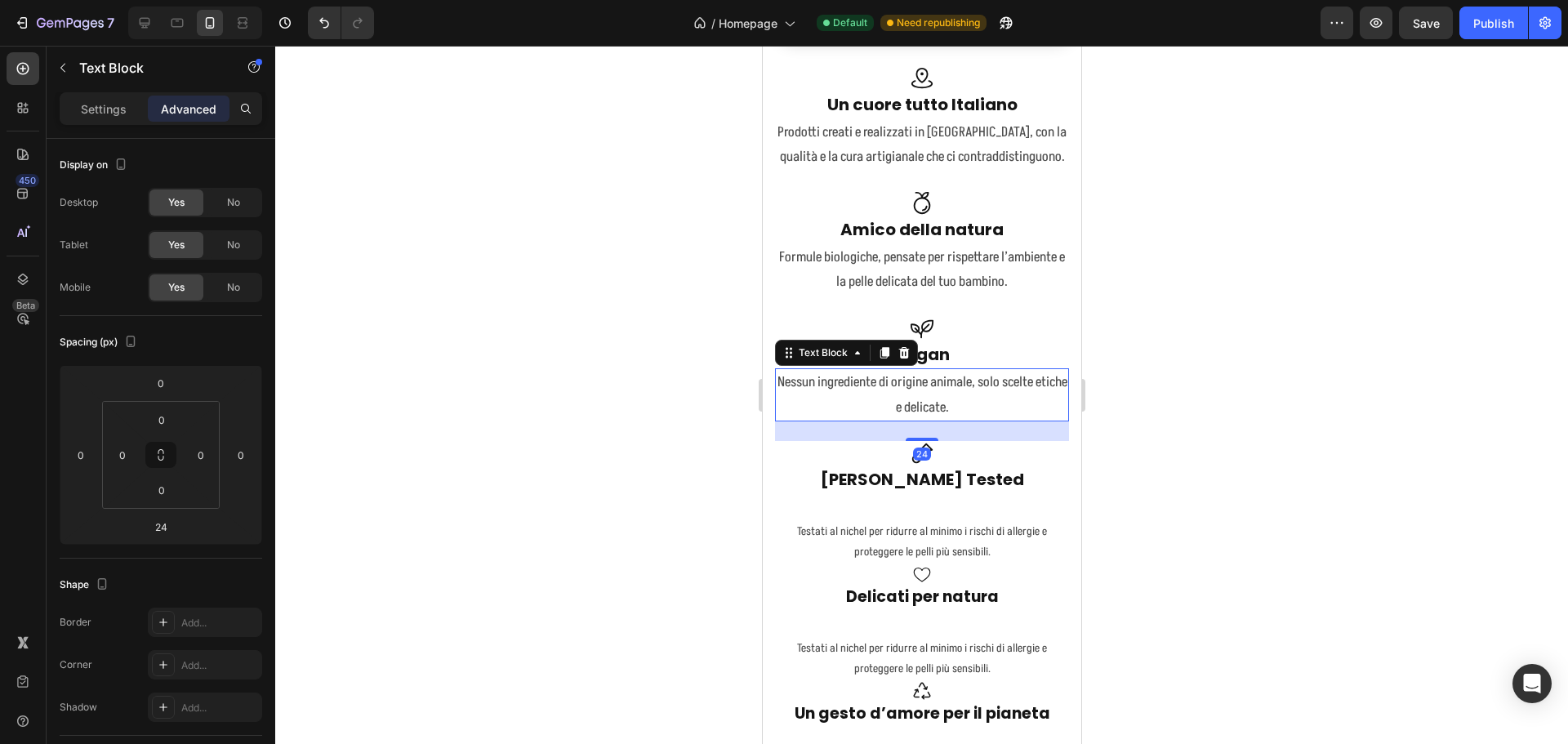
scroll to position [4295, 0]
click at [918, 466] on strong "[PERSON_NAME] Tested" at bounding box center [921, 478] width 204 height 23
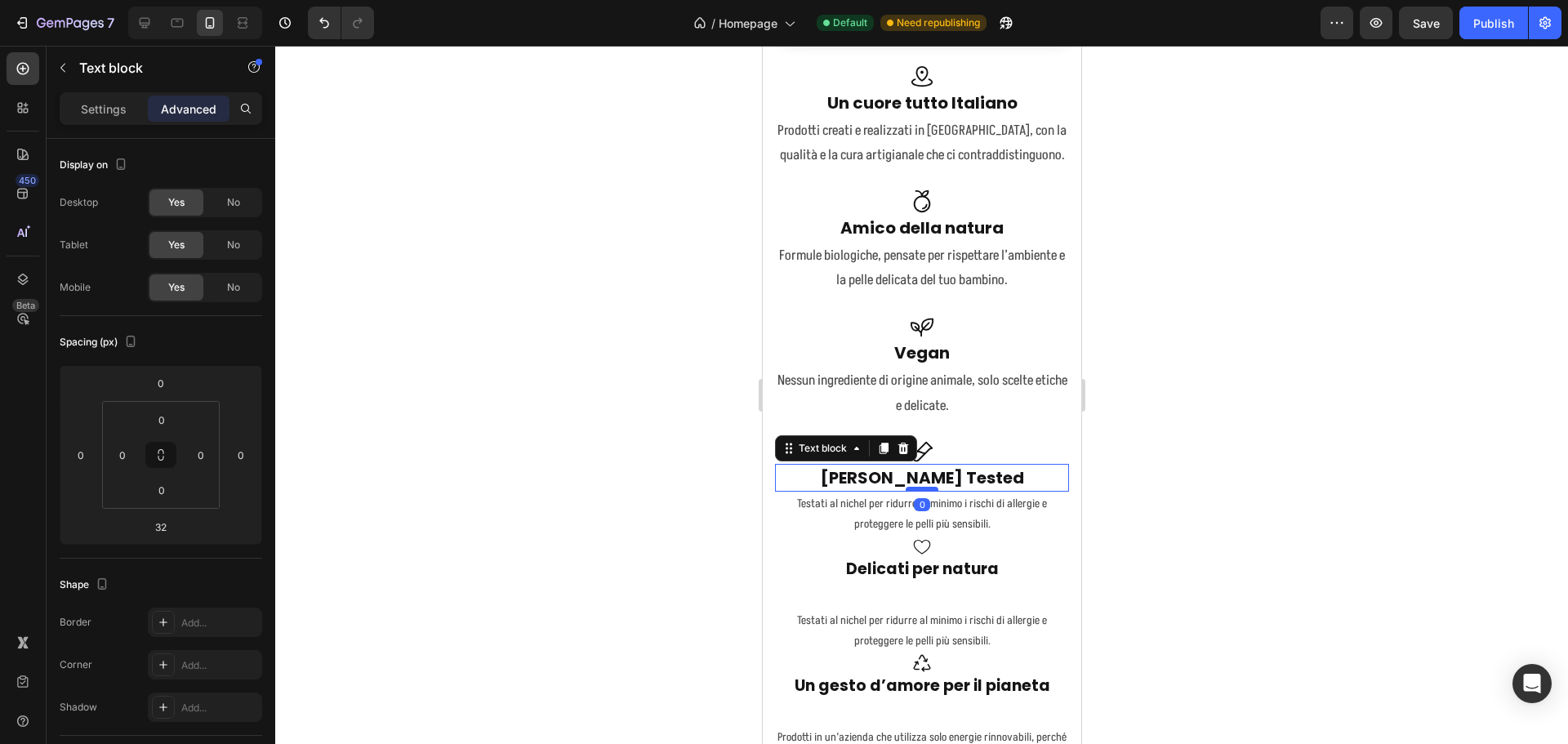
drag, startPoint x: 913, startPoint y: 509, endPoint x: 912, endPoint y: 483, distance: 26.0
click at [912, 487] on div at bounding box center [921, 489] width 32 height 5
type input "0"
click at [959, 501] on p "Testati al nichel per ridurre al minimo i rischi di allergie e proteggere le pe…" at bounding box center [921, 514] width 290 height 41
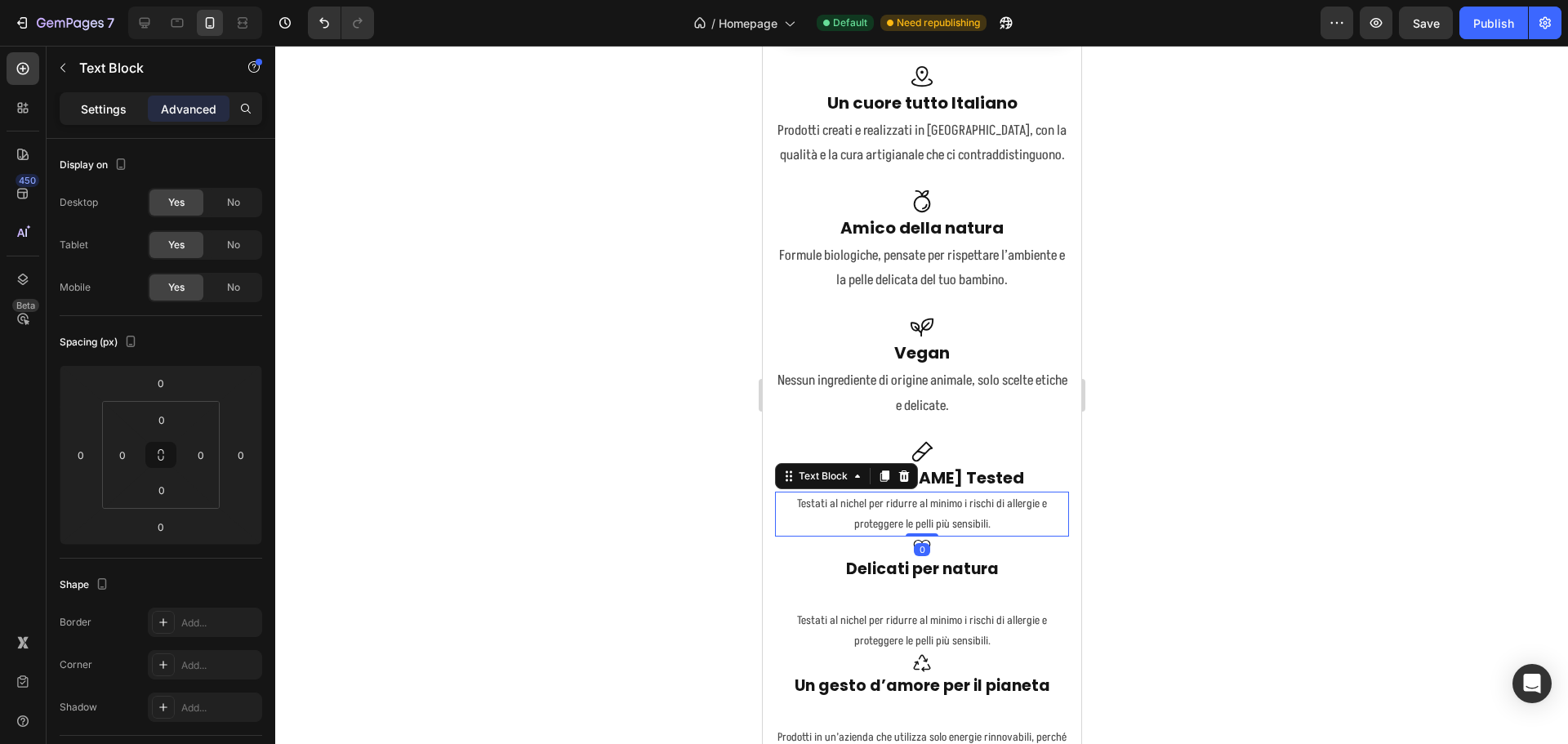
click at [123, 120] on div "Settings" at bounding box center [103, 109] width 82 height 26
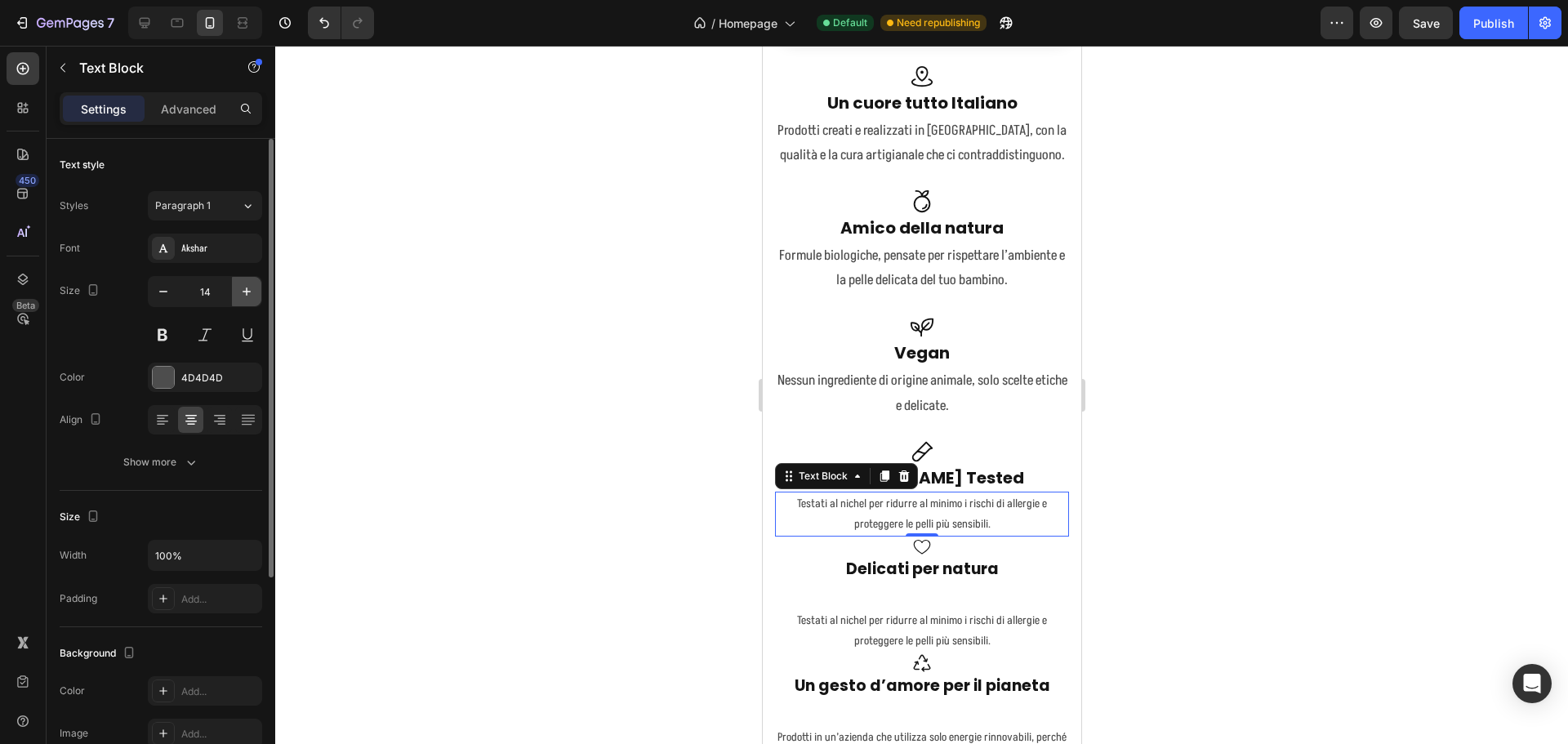
click at [248, 291] on icon "button" at bounding box center [246, 291] width 8 height 8
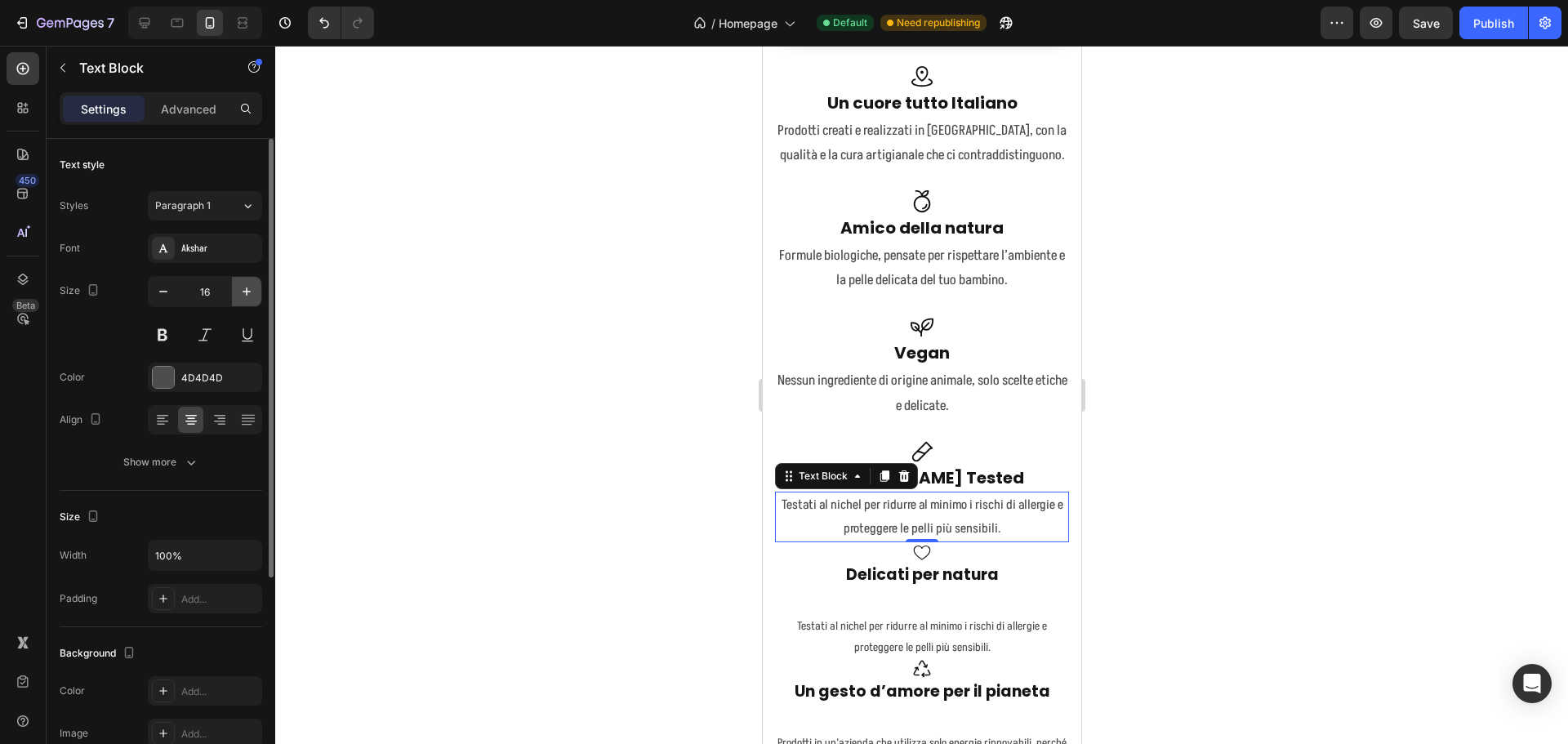
click at [248, 291] on icon "button" at bounding box center [246, 291] width 8 height 8
type input "17"
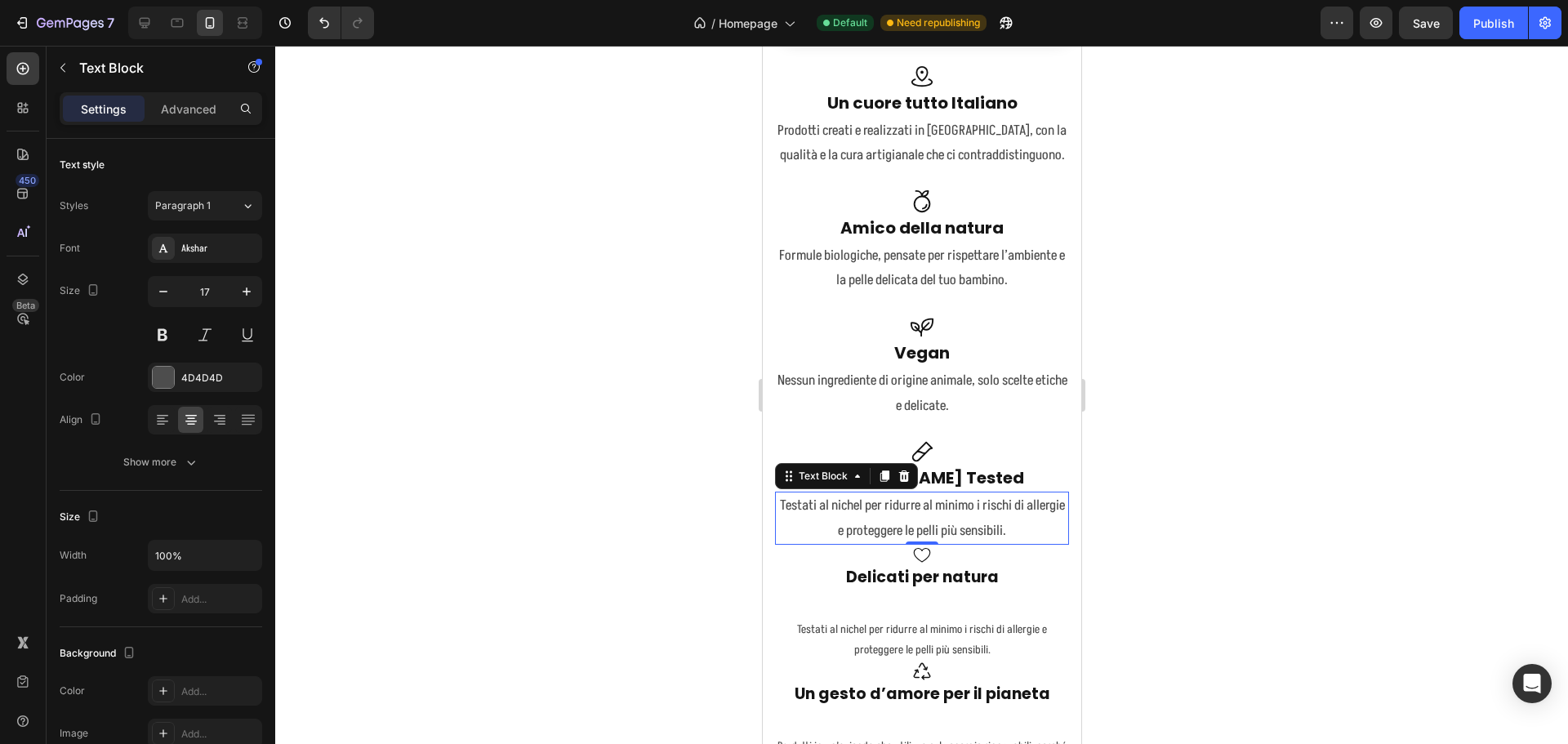
click at [917, 551] on div "0" at bounding box center [921, 558] width 17 height 13
click at [925, 440] on icon at bounding box center [921, 452] width 25 height 25
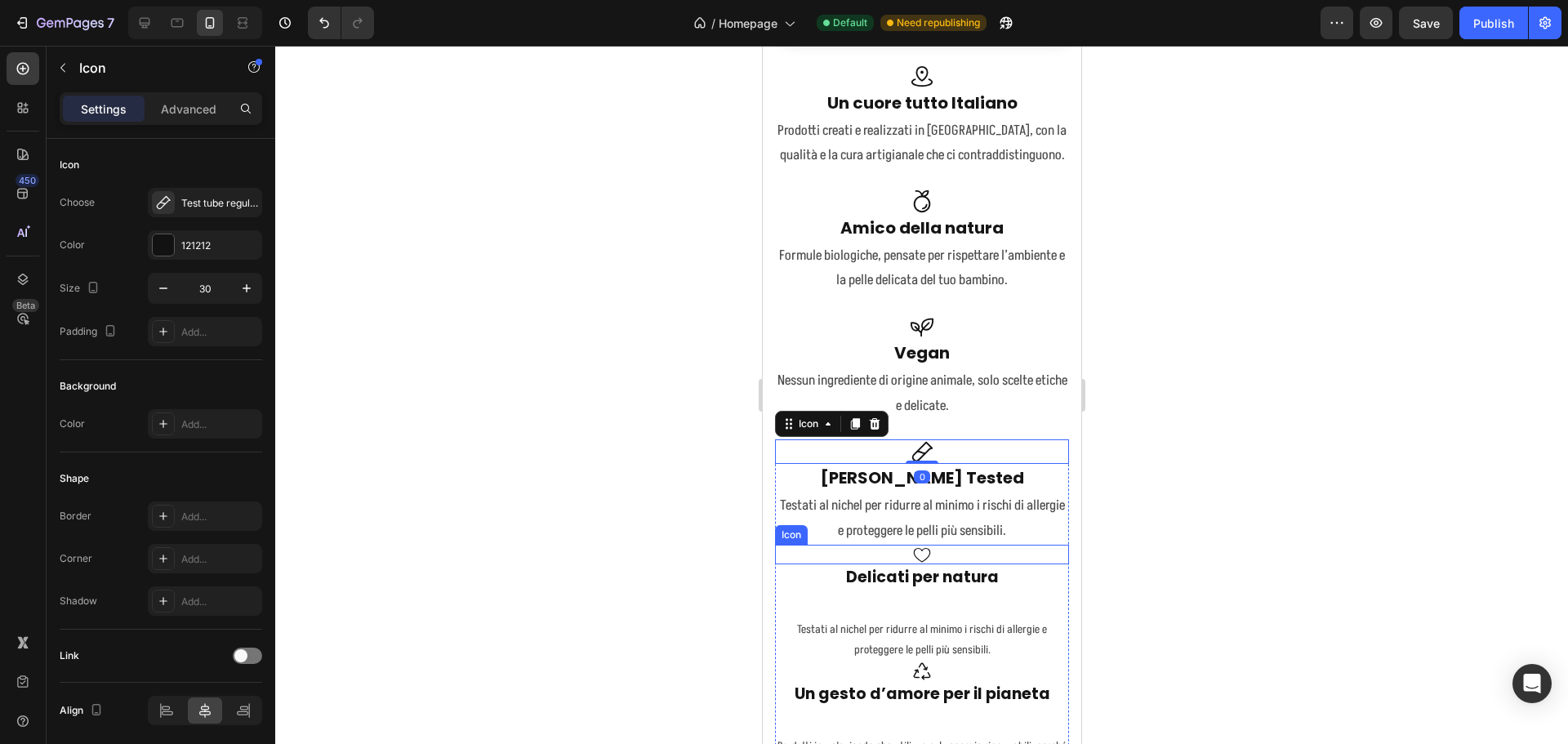
click at [913, 549] on icon at bounding box center [921, 554] width 19 height 19
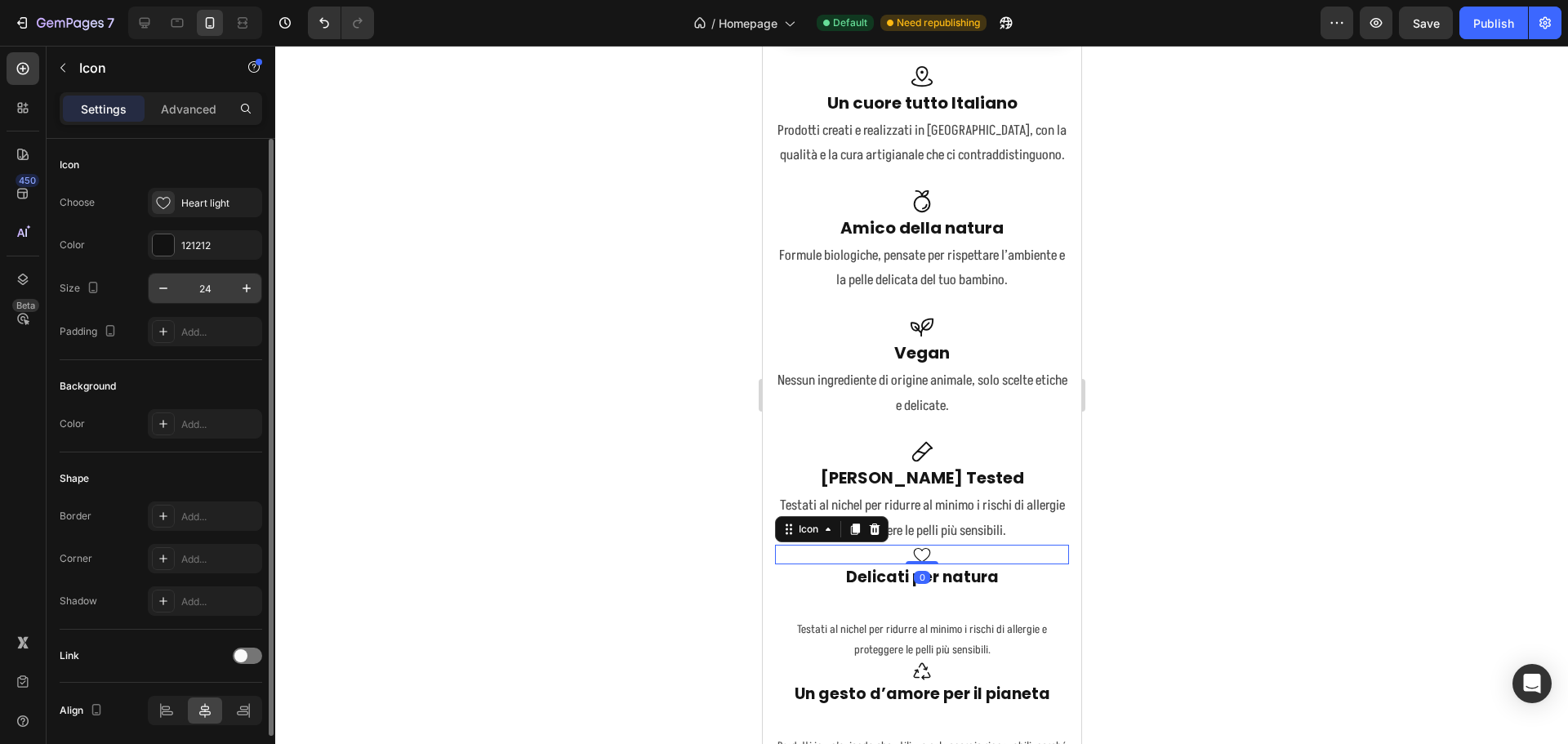
click at [218, 286] on input "24" at bounding box center [205, 289] width 53 height 30
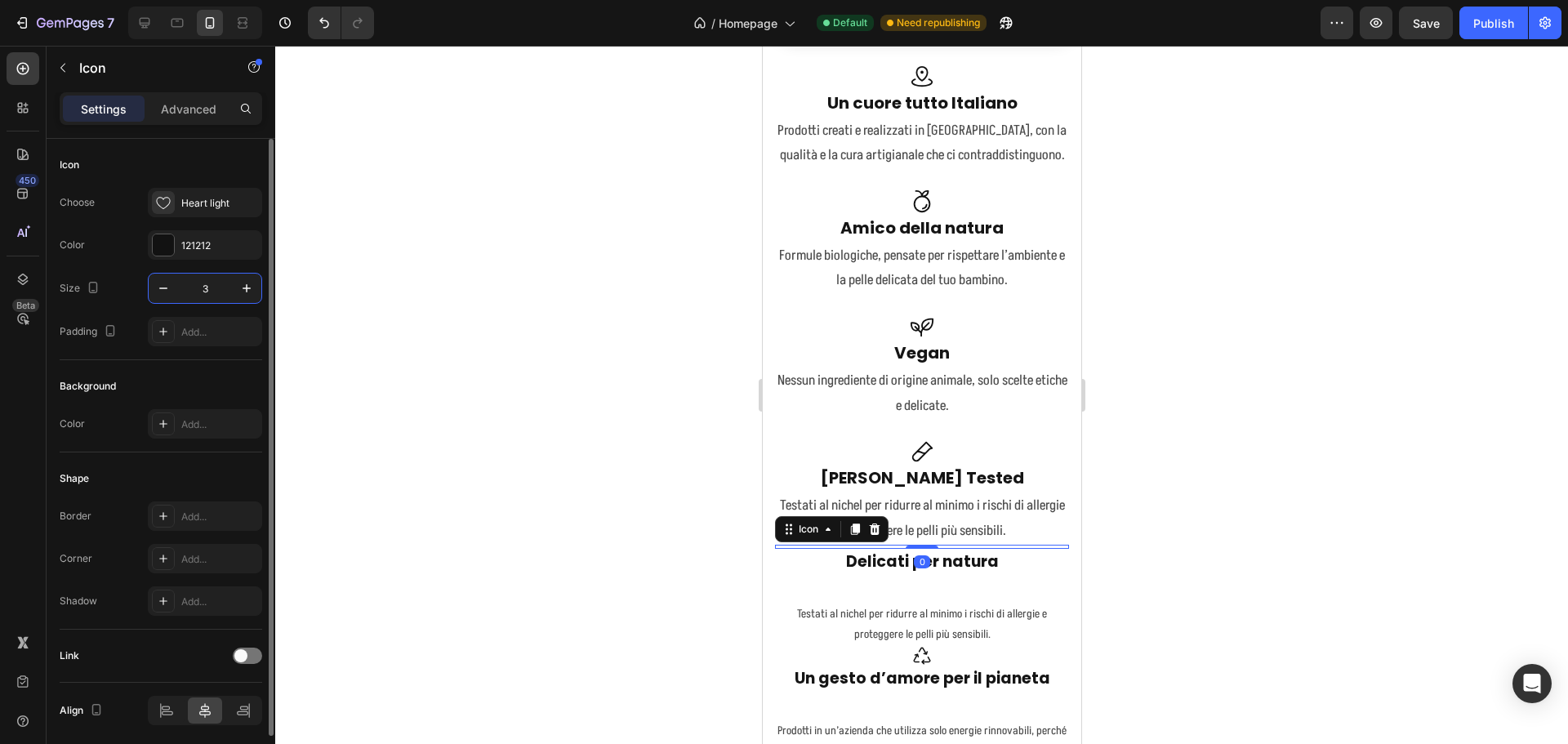
type input "30"
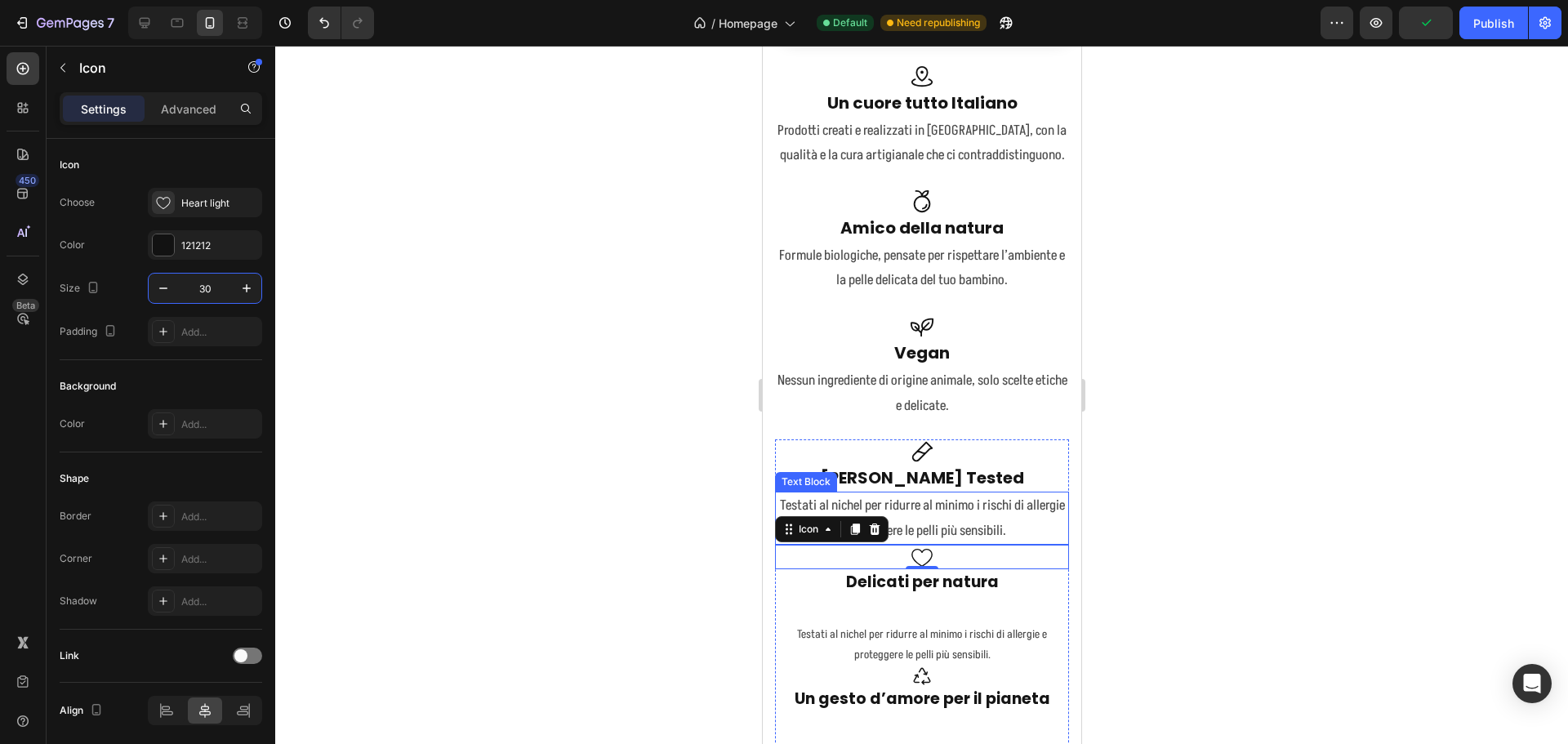
drag, startPoint x: 963, startPoint y: 511, endPoint x: 863, endPoint y: 488, distance: 102.6
click at [963, 512] on p "Testati al nichel per ridurre al minimo i rischi di allergie e proteggere le pe…" at bounding box center [921, 518] width 290 height 50
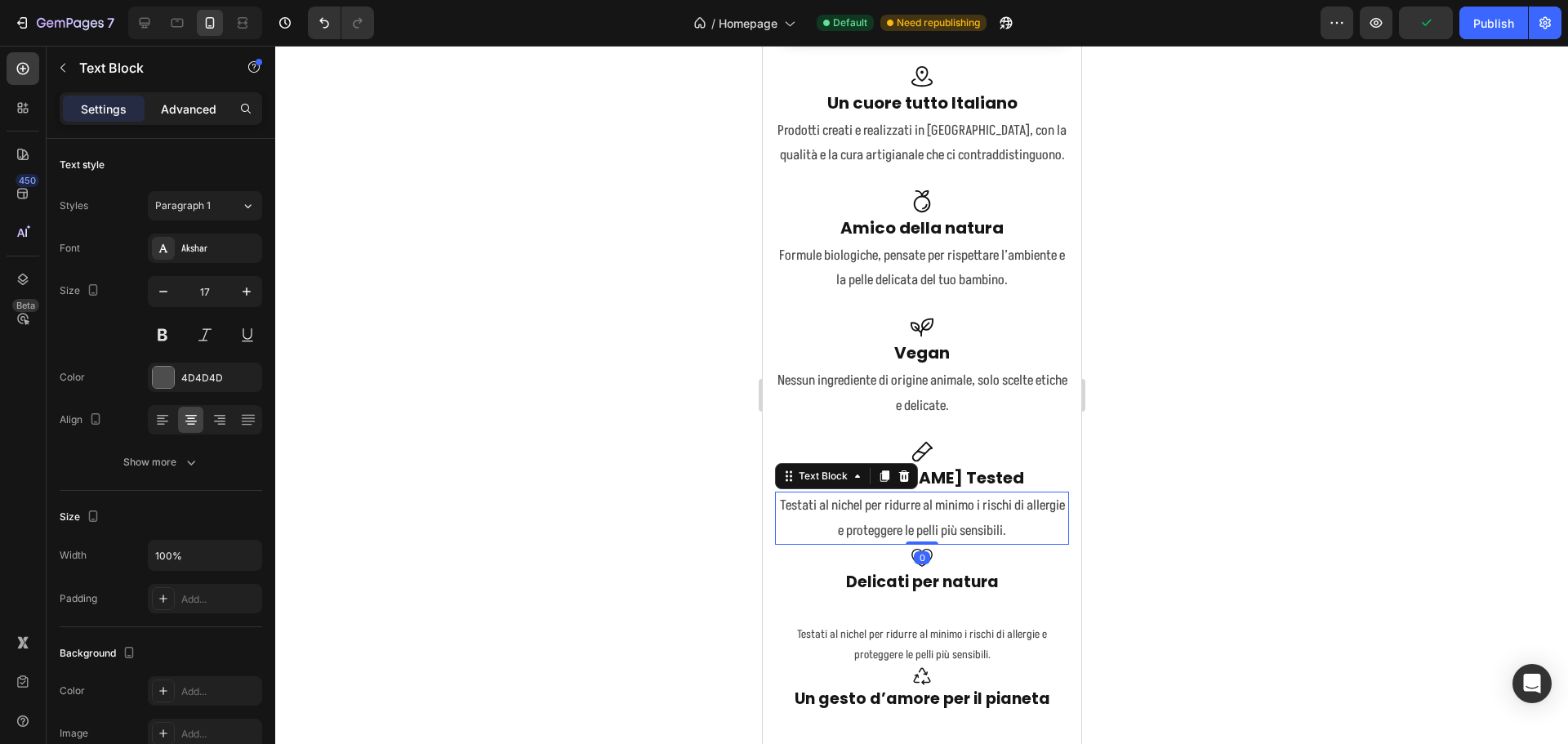
click at [185, 118] on div "Advanced" at bounding box center [188, 109] width 82 height 26
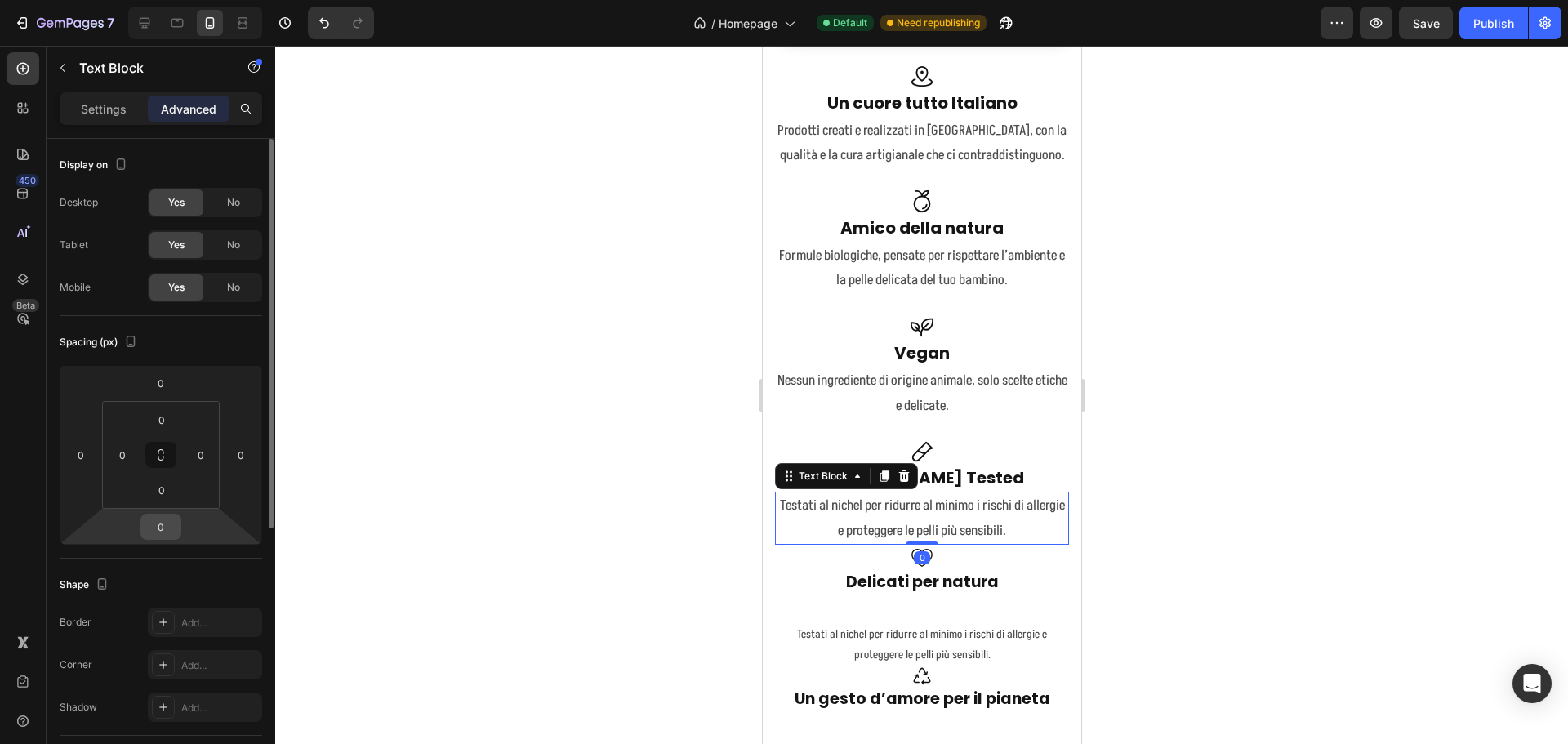
click at [164, 534] on input "0" at bounding box center [160, 526] width 32 height 25
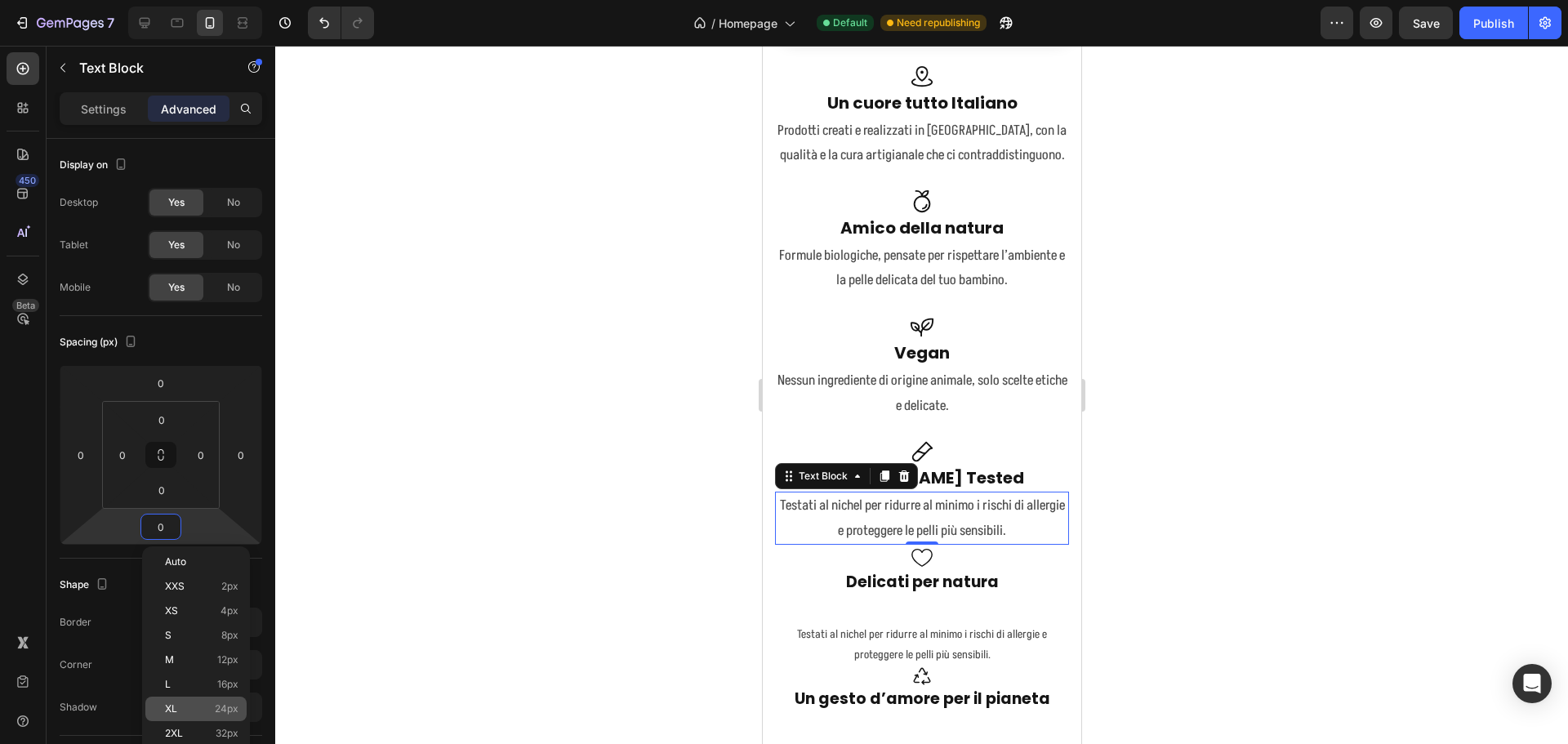
click at [201, 706] on p "XL 24px" at bounding box center [202, 709] width 74 height 11
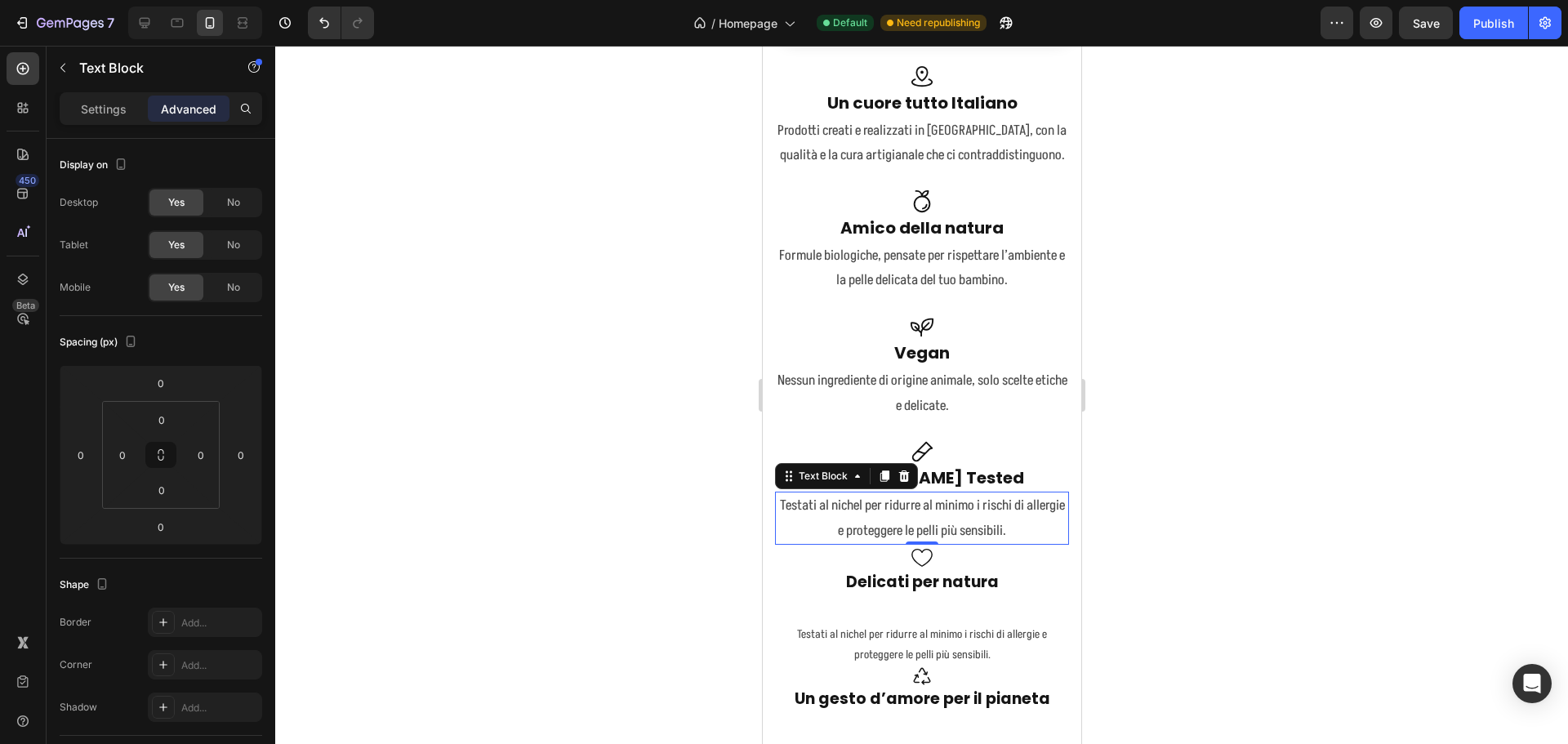
type input "24"
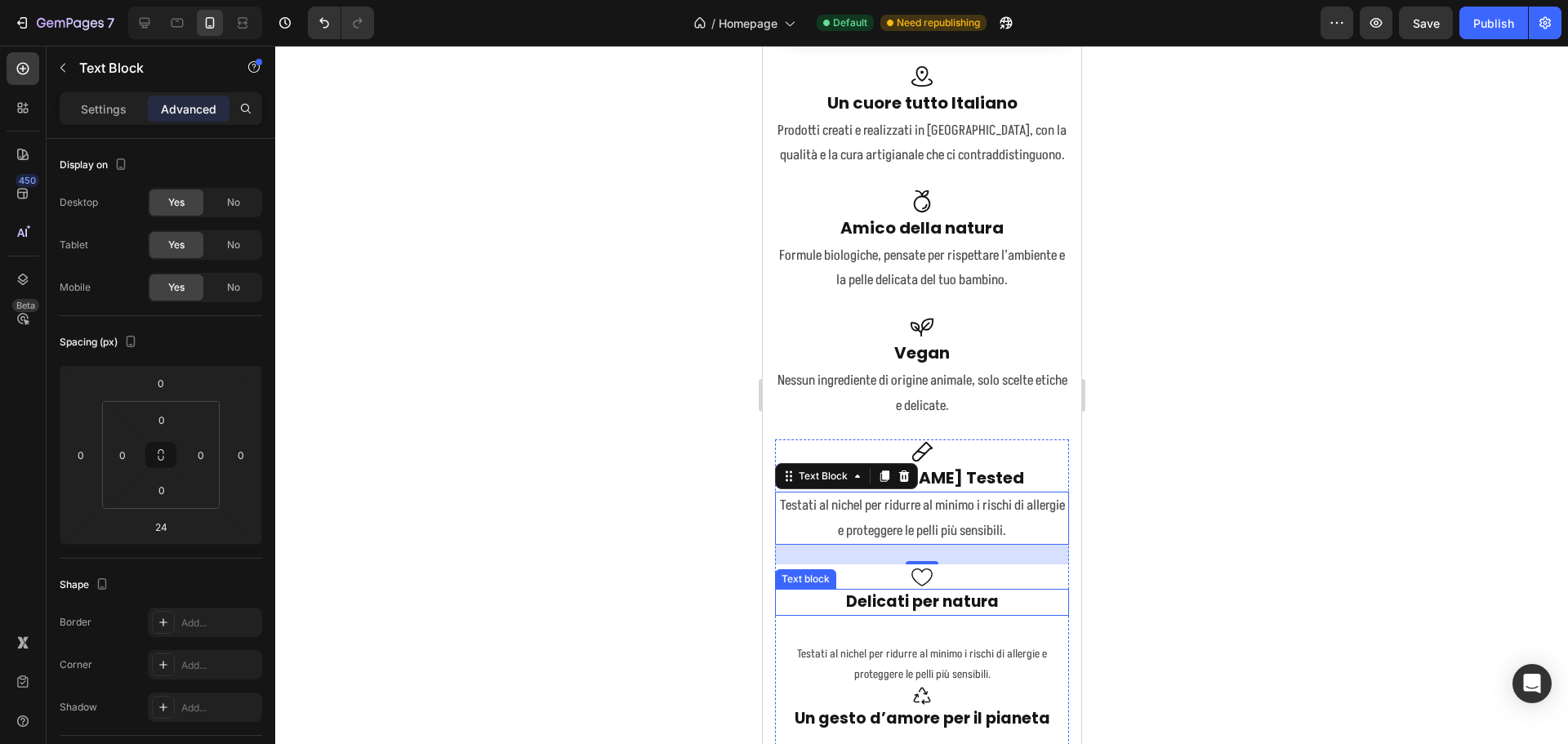
click at [913, 590] on p "Delicati per natura" at bounding box center [921, 602] width 290 height 24
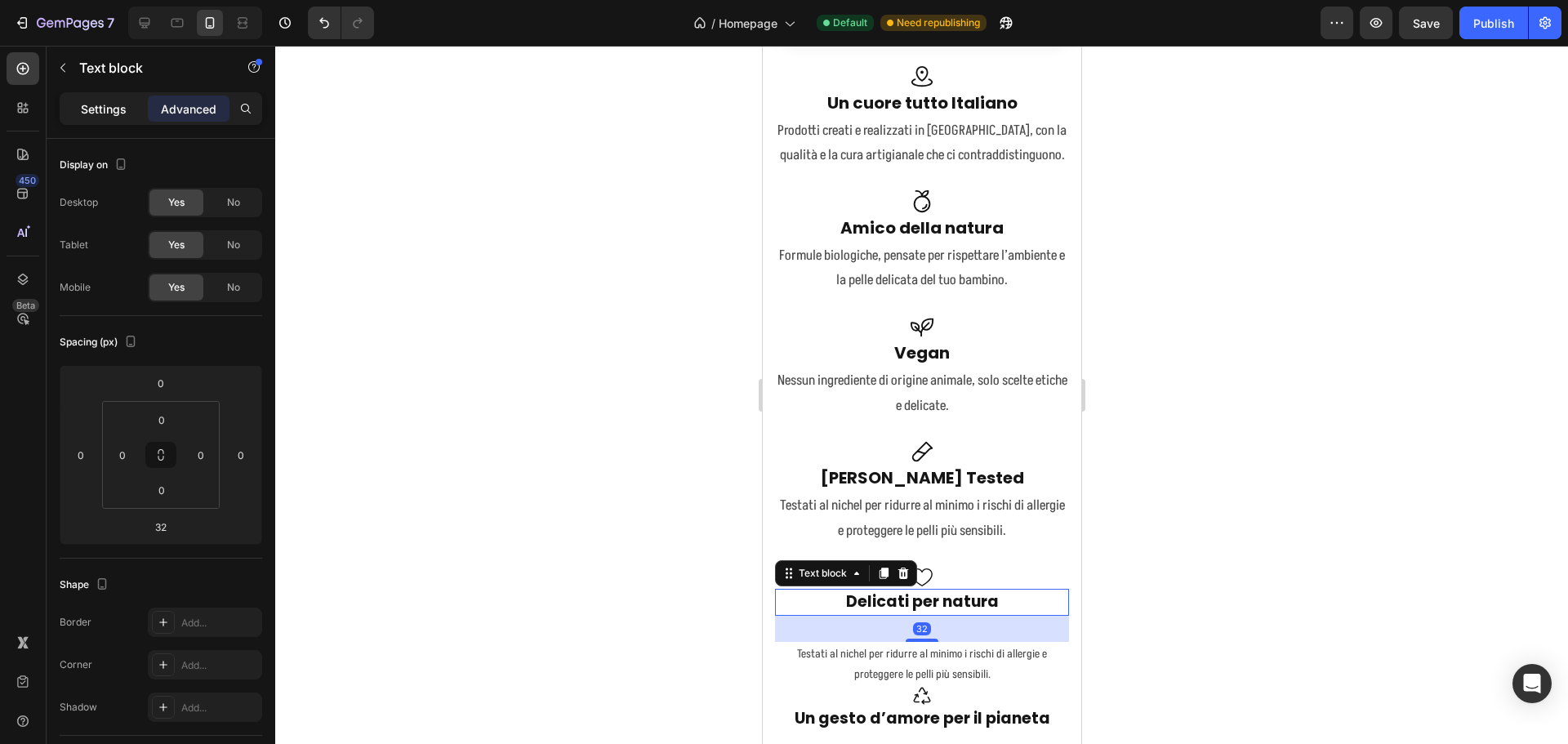
click at [104, 102] on p "Settings" at bounding box center [104, 109] width 46 height 18
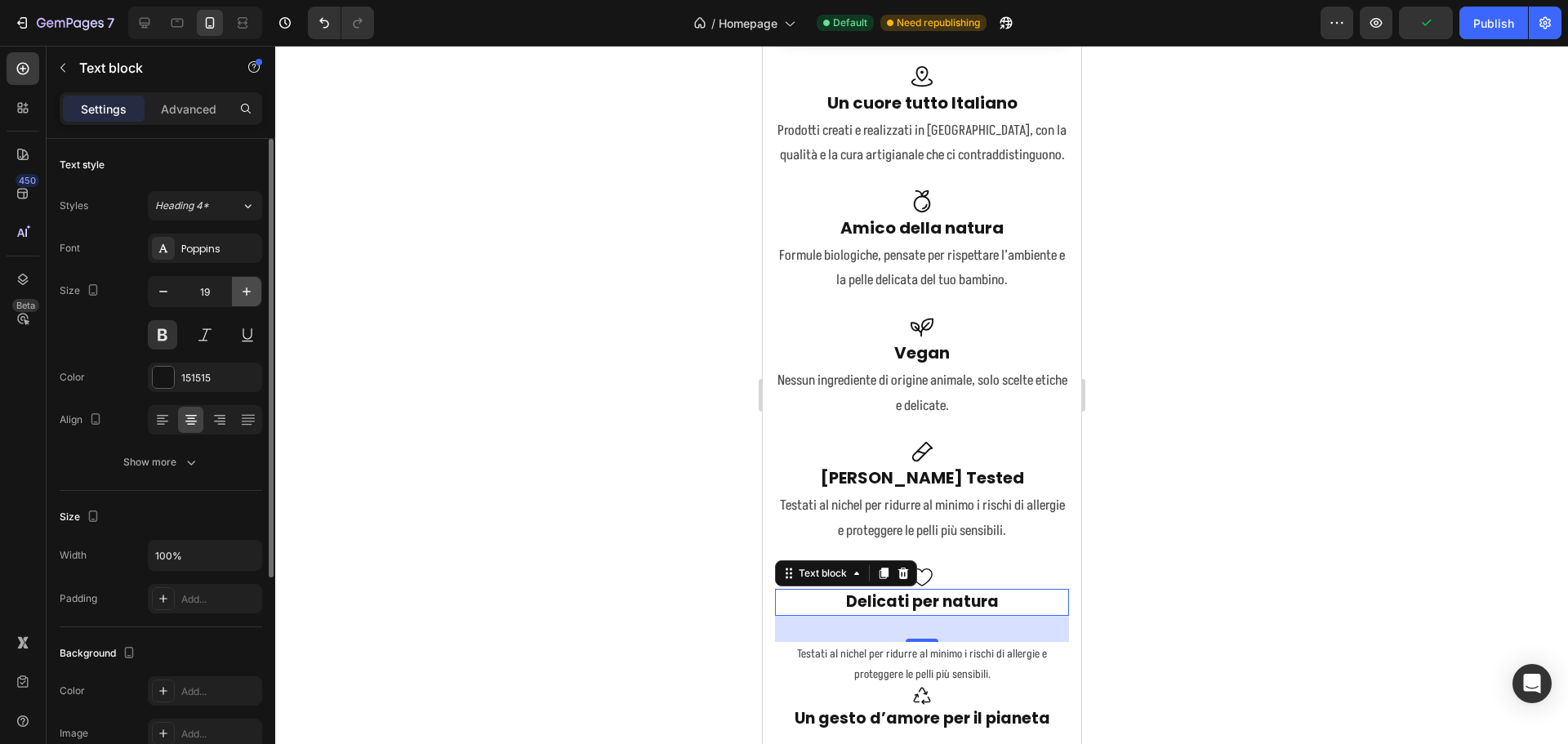
click at [247, 288] on icon "button" at bounding box center [247, 291] width 17 height 17
type input "20"
click at [934, 571] on div "Icon" at bounding box center [921, 576] width 294 height 25
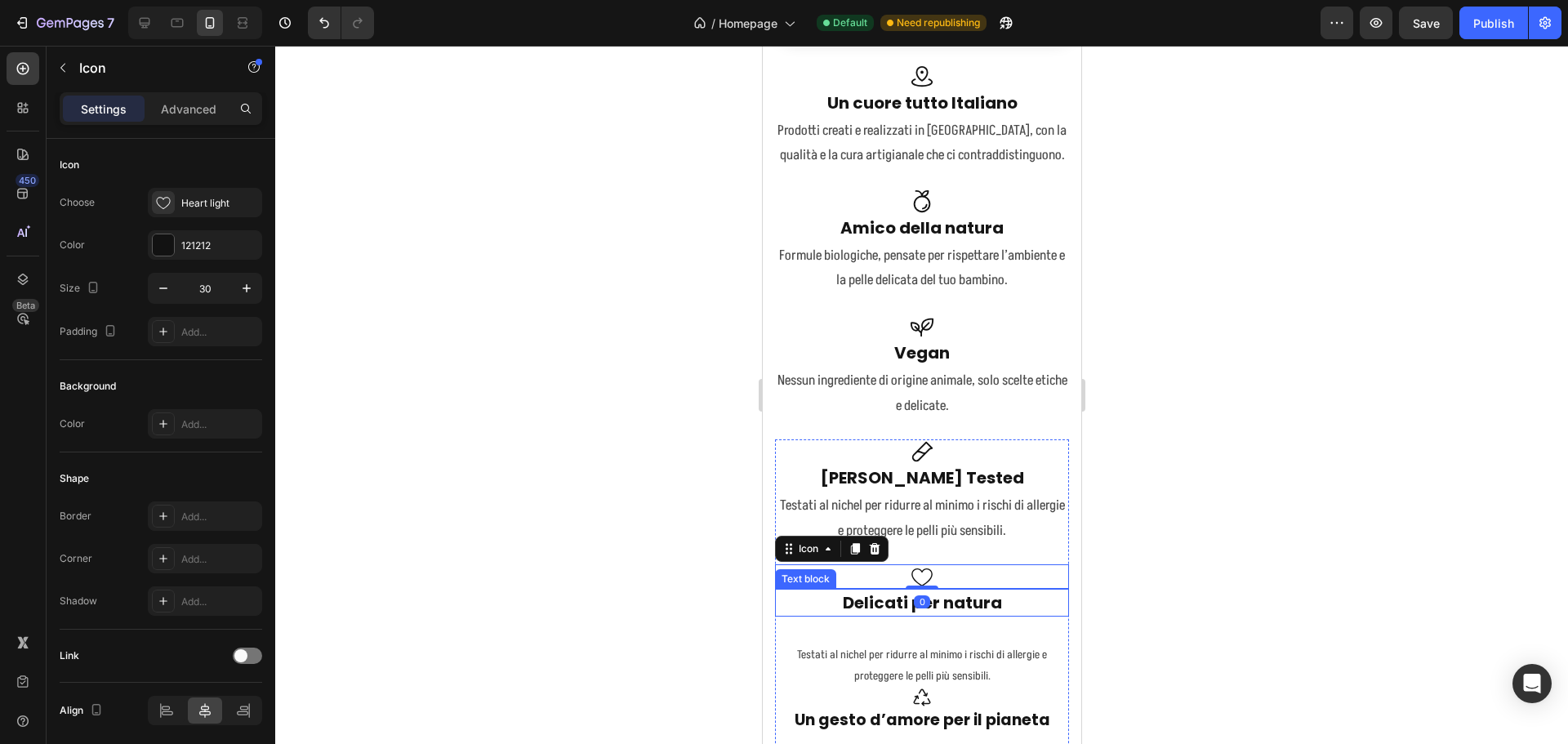
click at [946, 600] on p "Delicati per natura" at bounding box center [921, 602] width 290 height 25
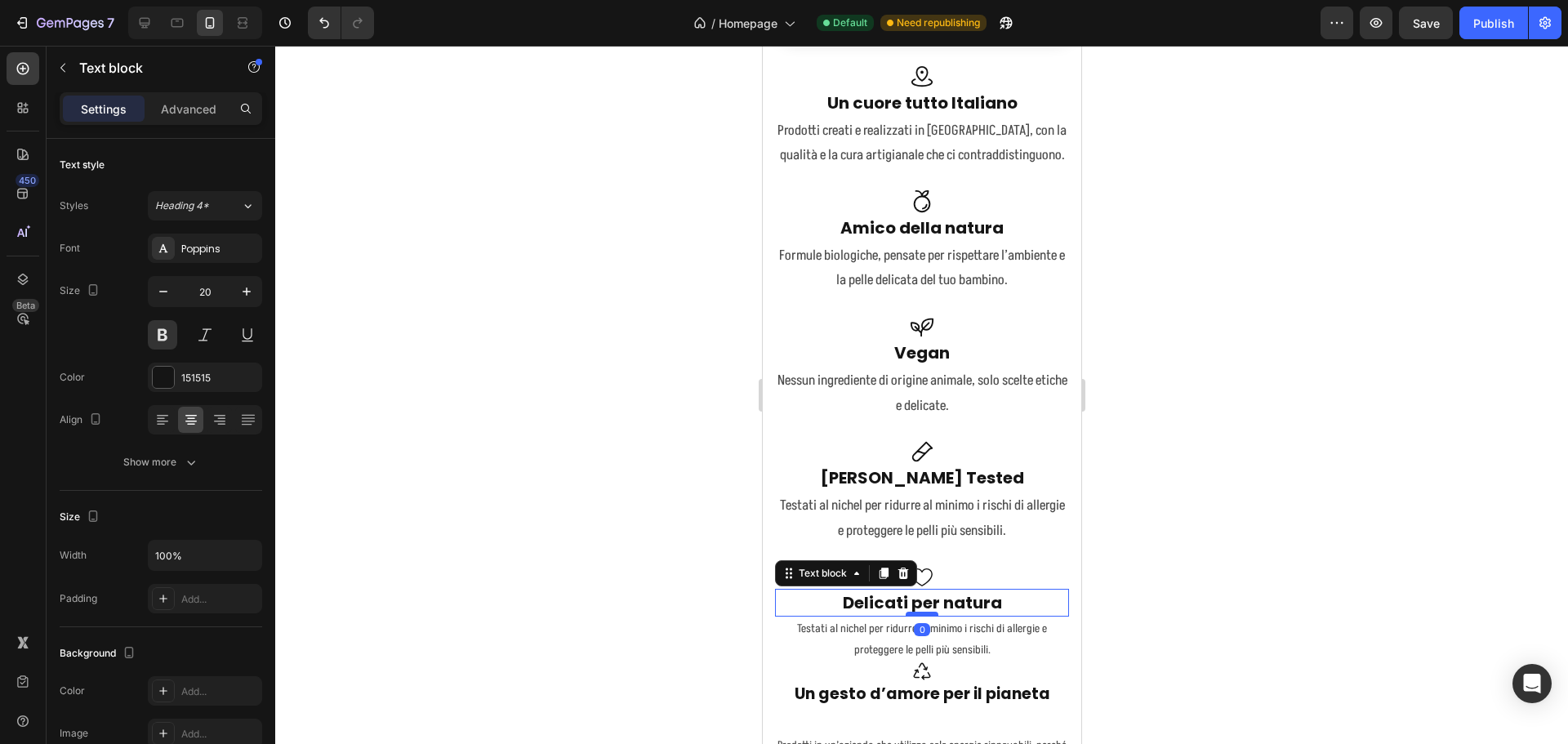
drag, startPoint x: 915, startPoint y: 633, endPoint x: 916, endPoint y: 608, distance: 25.0
click at [916, 612] on div at bounding box center [921, 614] width 32 height 5
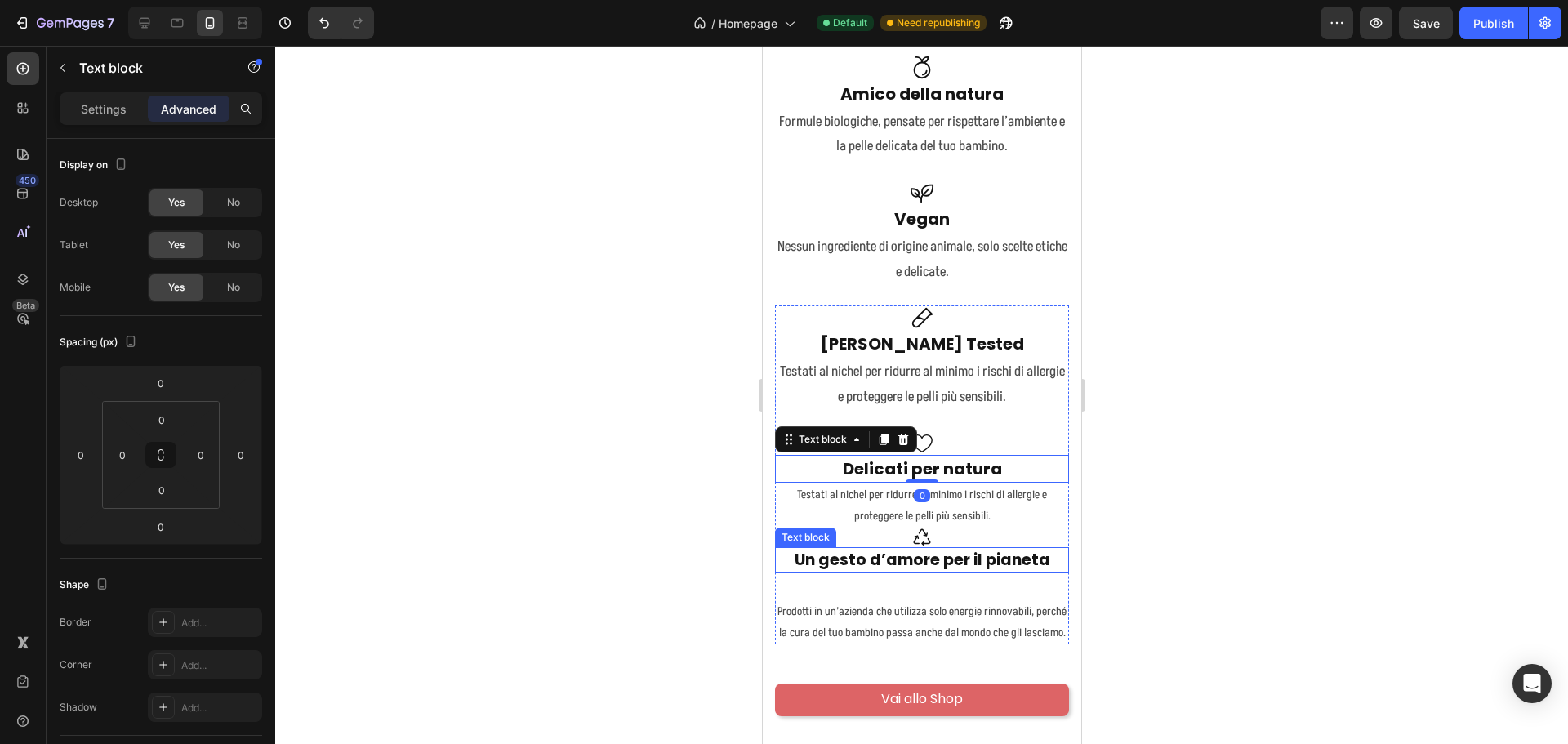
scroll to position [4458, 0]
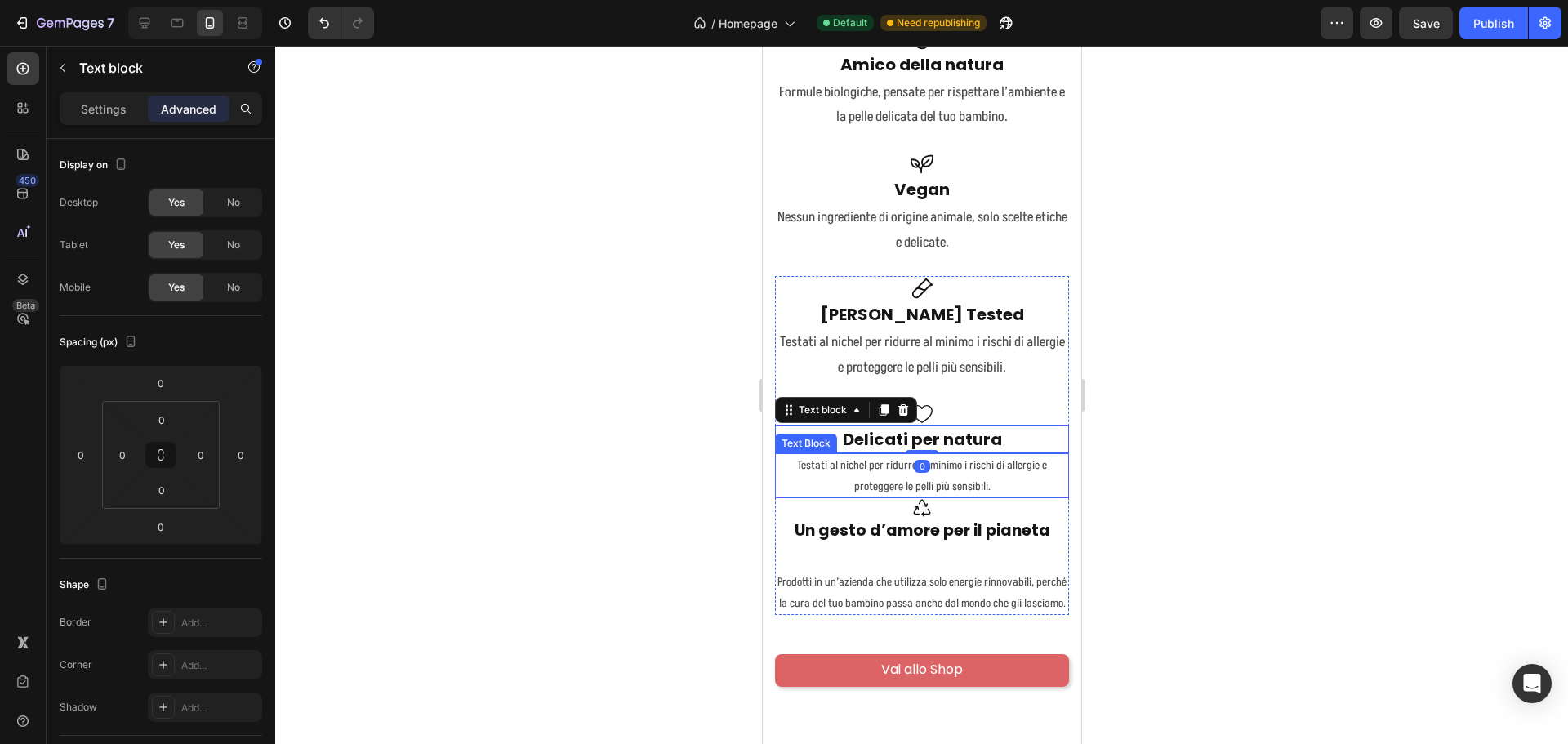
click at [938, 460] on p "Testati al nichel per ridurre al minimo i rischi di allergie e proteggere le pe…" at bounding box center [921, 475] width 290 height 41
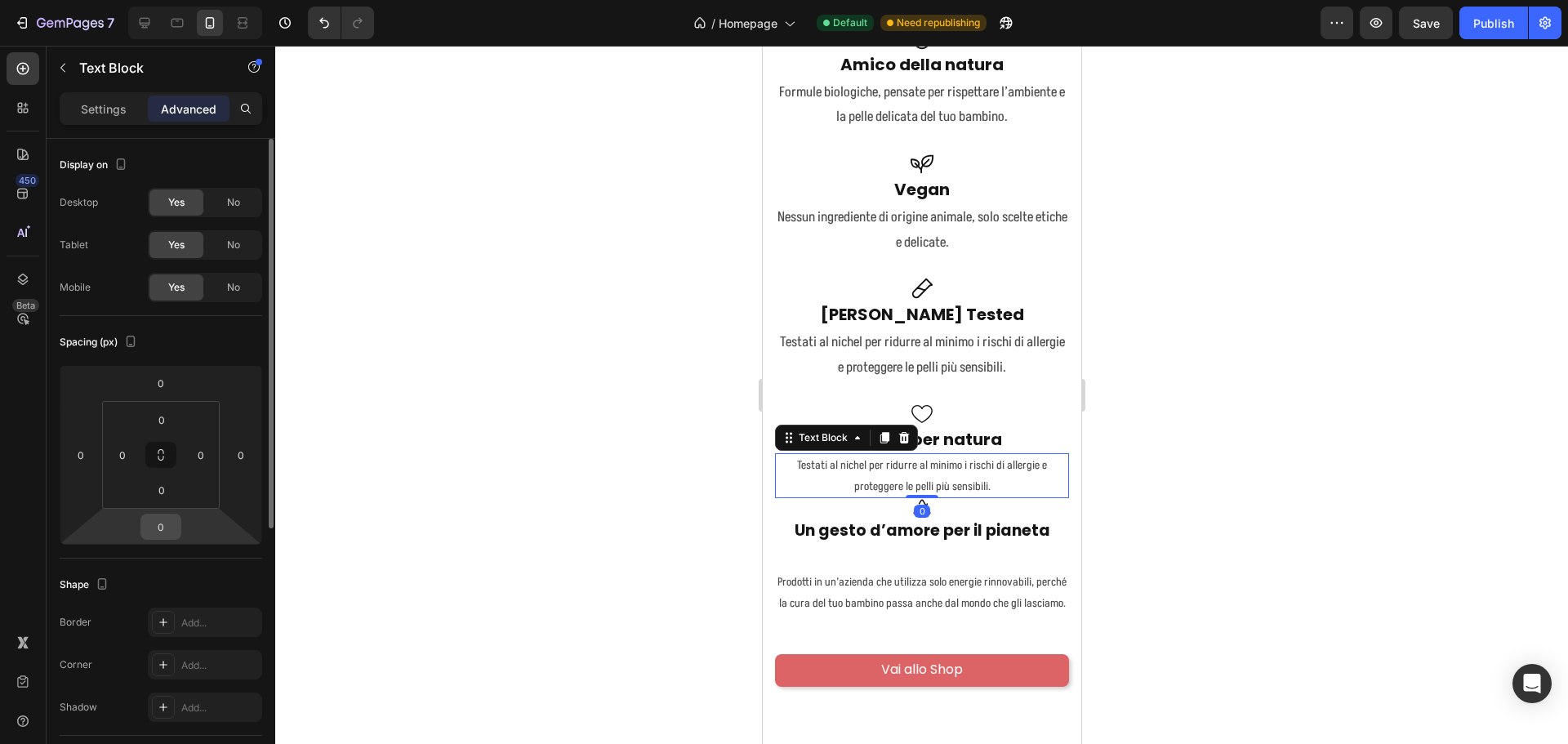
click at [162, 530] on input "0" at bounding box center [160, 526] width 32 height 25
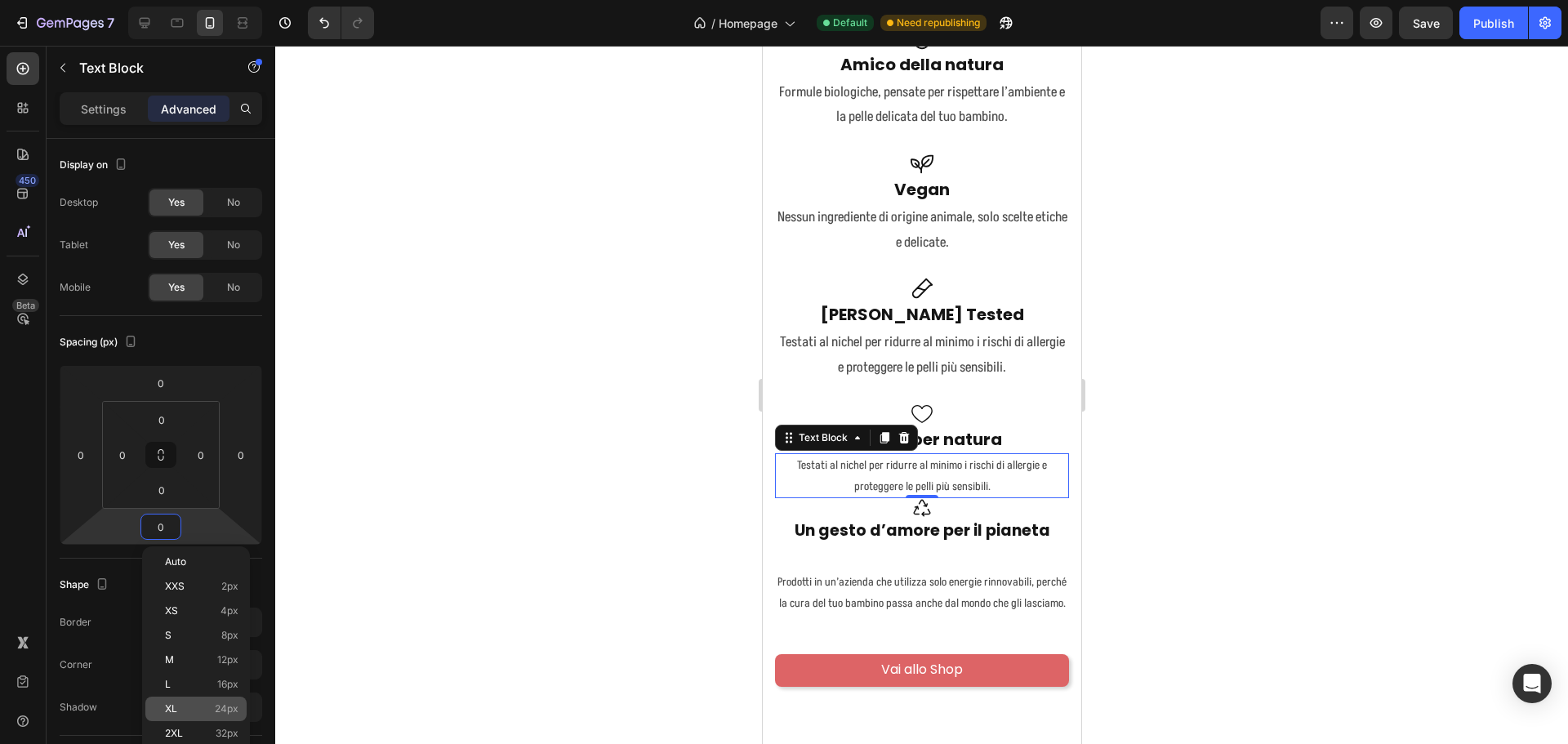
click at [212, 713] on p "XL 24px" at bounding box center [202, 709] width 74 height 11
type input "24"
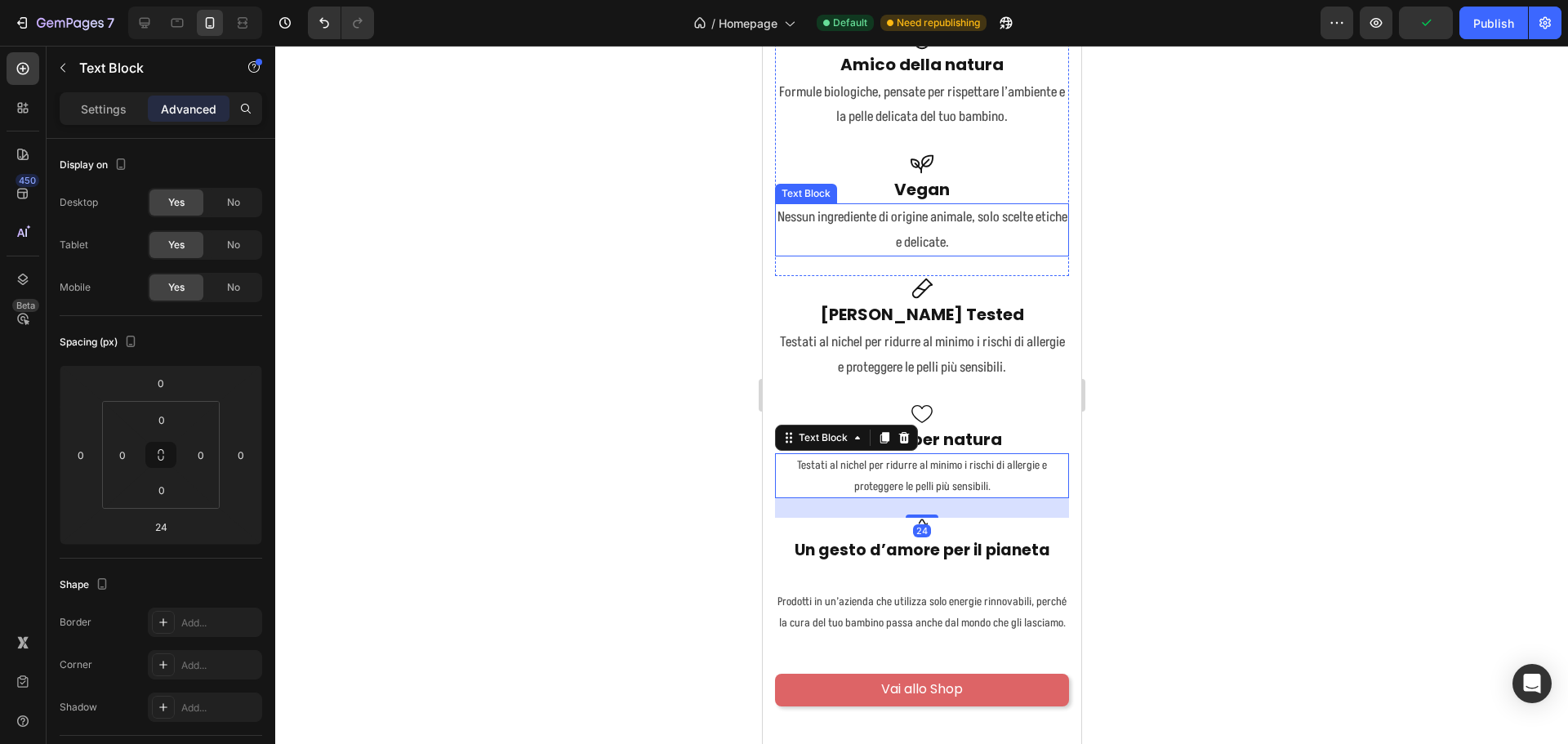
click at [960, 239] on p "Nessun ingrediente di origine animale, solo scelte etiche e delicate." at bounding box center [921, 230] width 290 height 50
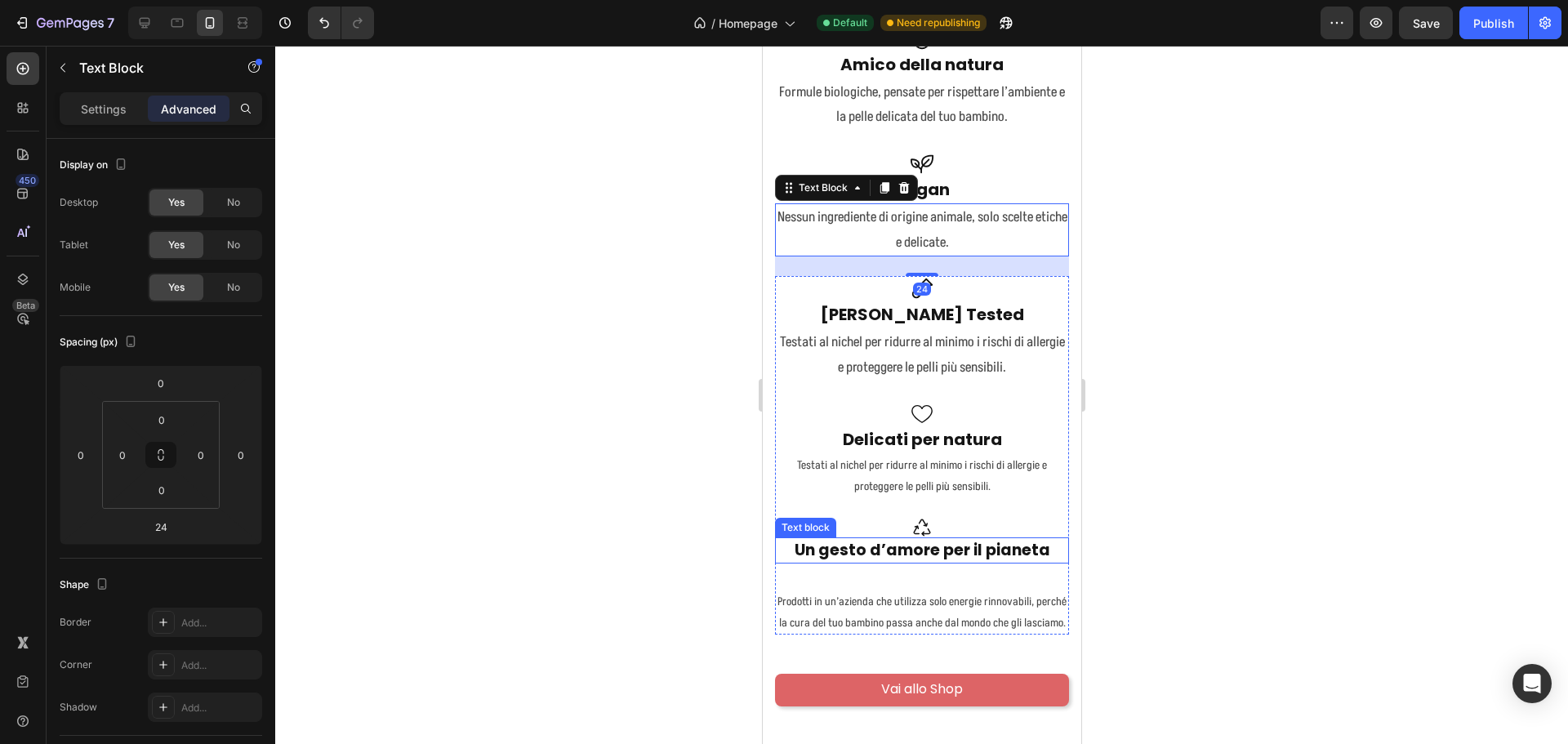
click at [977, 540] on p "Un gesto d’amore per il pianeta" at bounding box center [921, 551] width 290 height 24
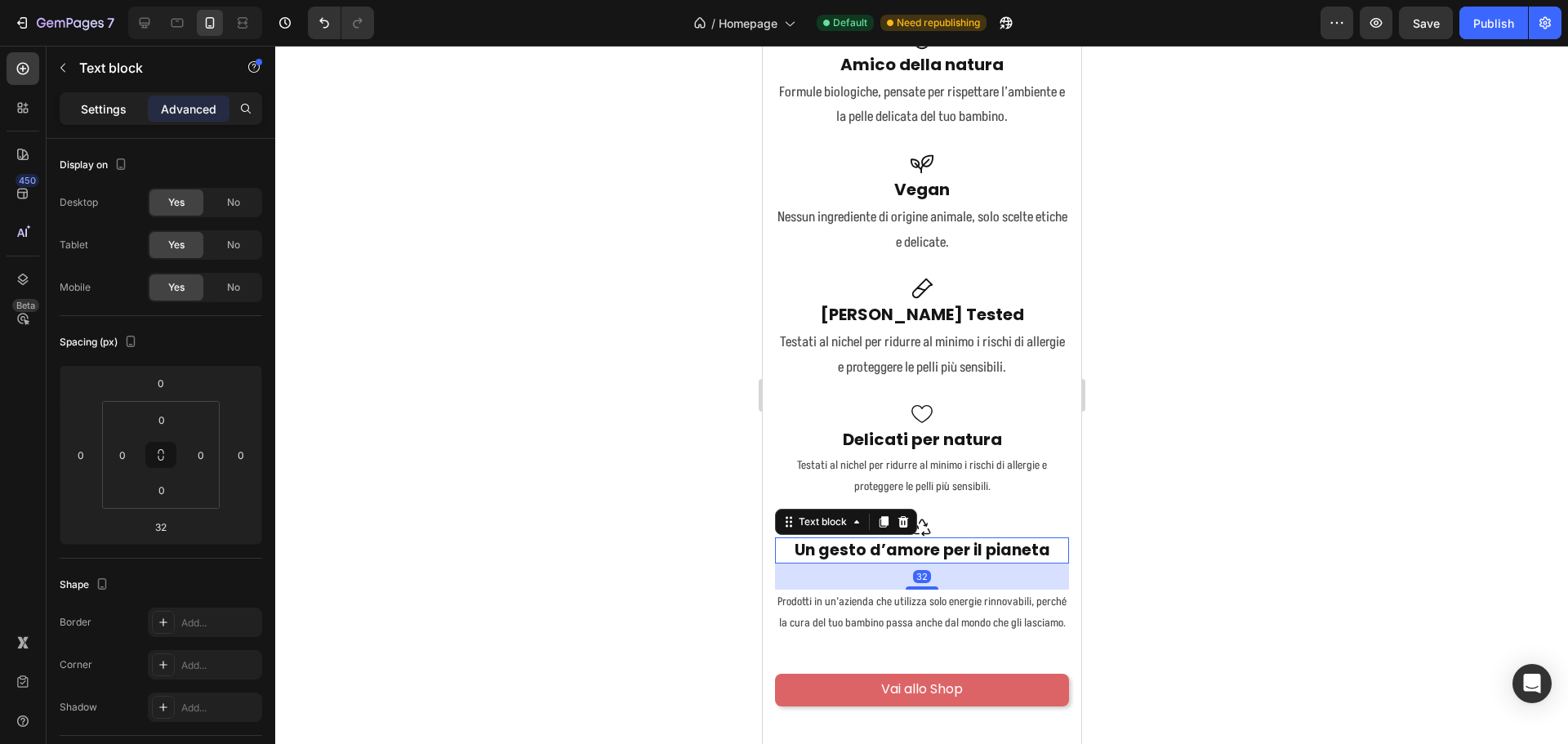
click at [113, 109] on p "Settings" at bounding box center [104, 109] width 46 height 18
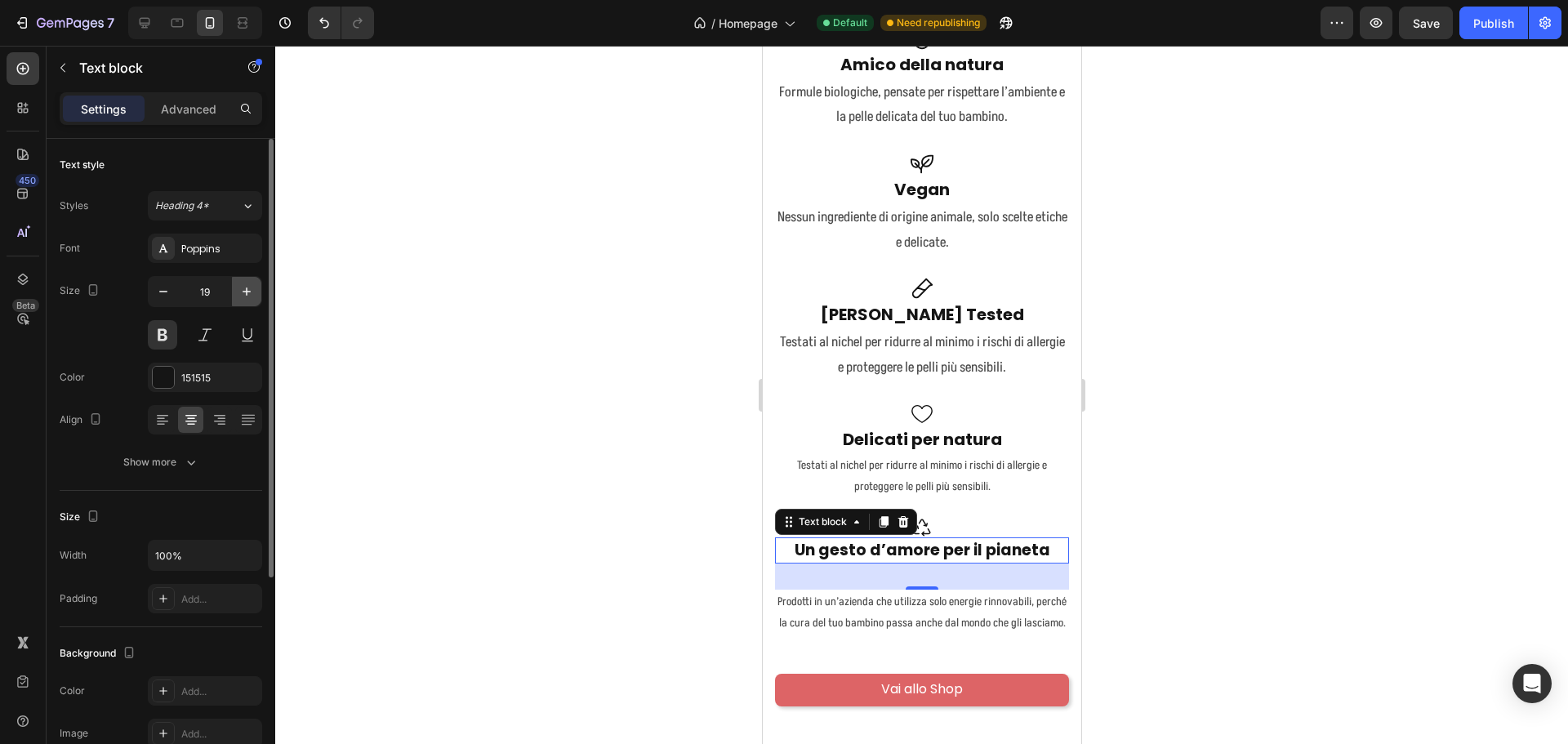
click at [242, 290] on icon "button" at bounding box center [247, 291] width 17 height 17
type input "20"
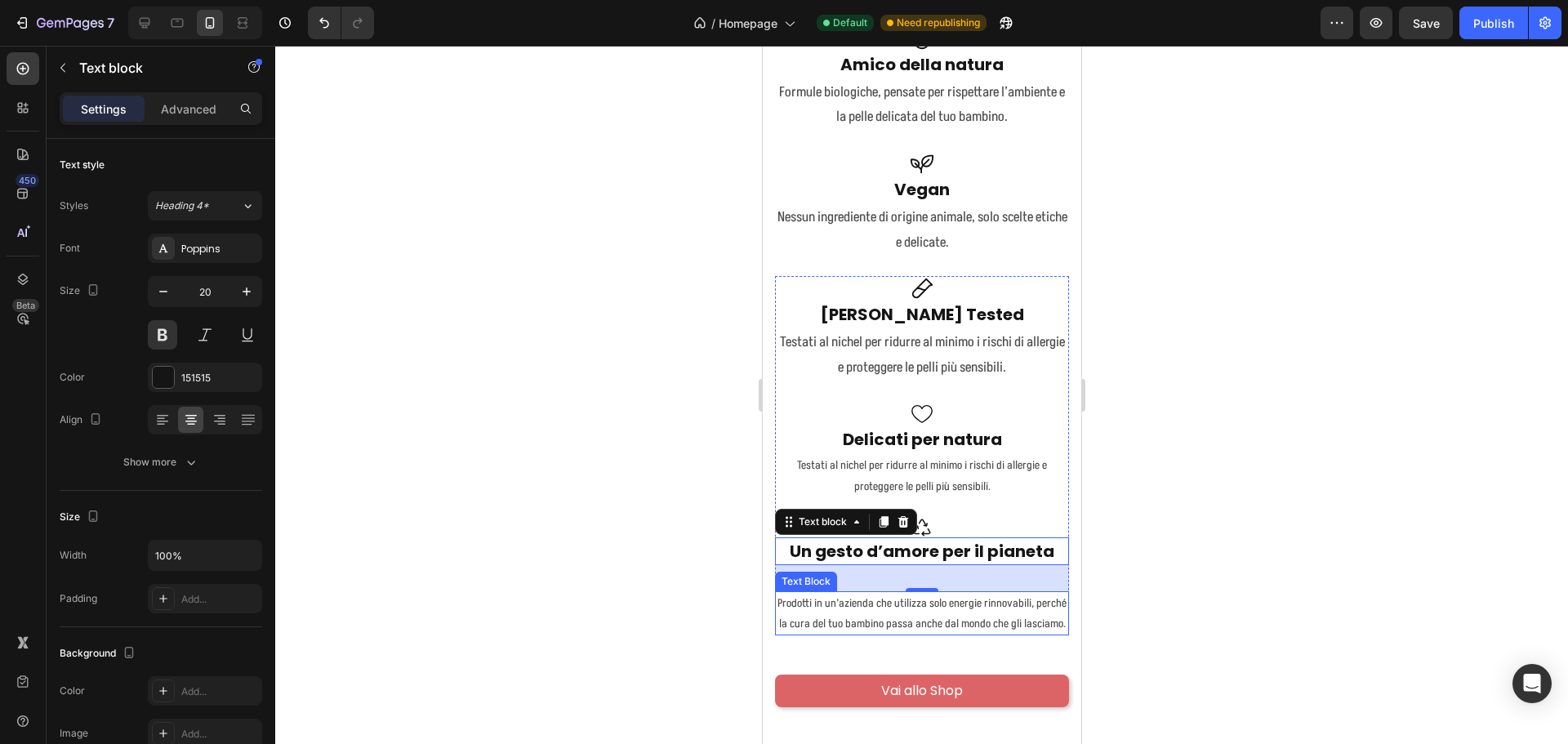
click at [959, 610] on p "Prodotti in un’azienda che utilizza solo energie rinnovabili, perché la cura de…" at bounding box center [921, 613] width 290 height 41
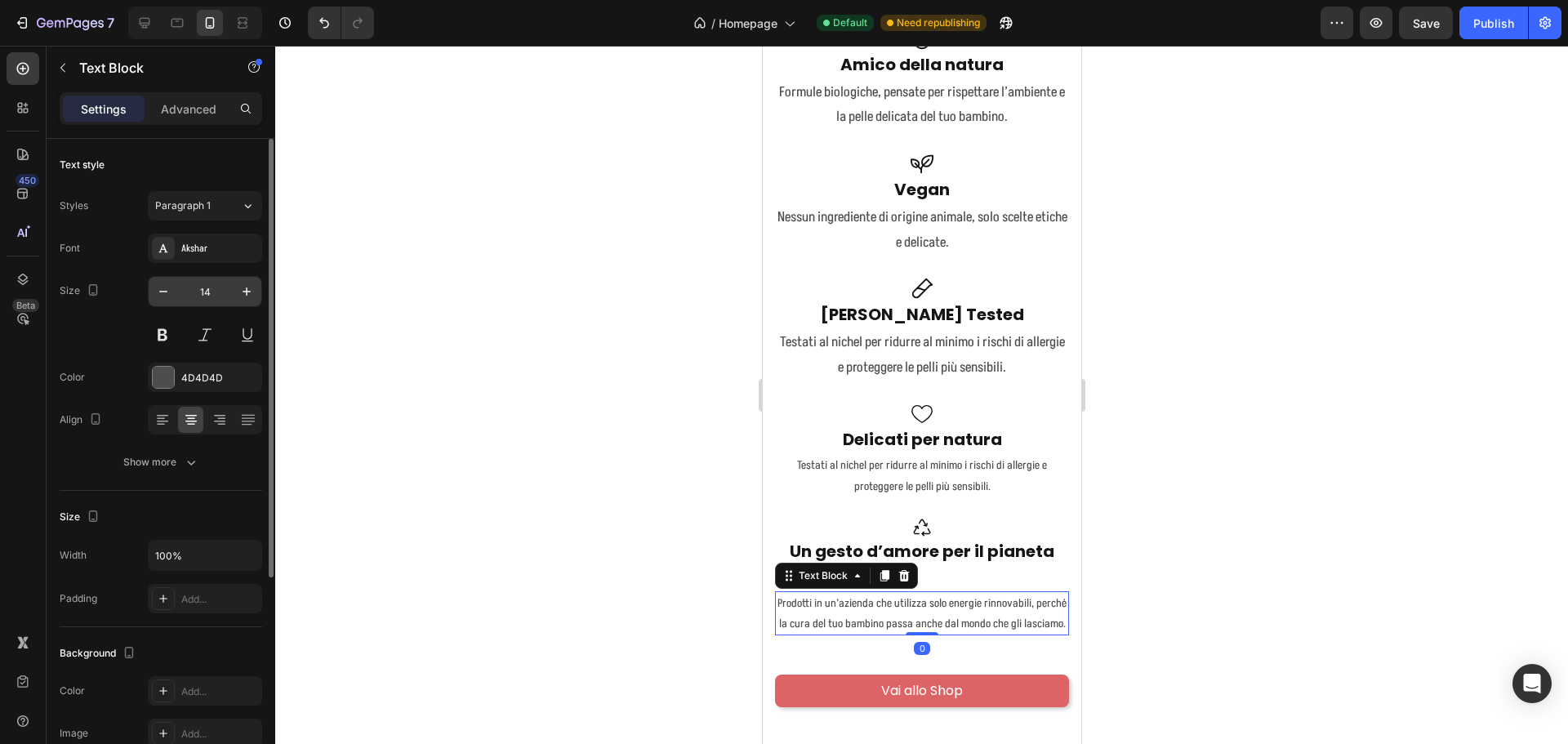
click at [217, 293] on input "14" at bounding box center [205, 291] width 53 height 30
type input "17"
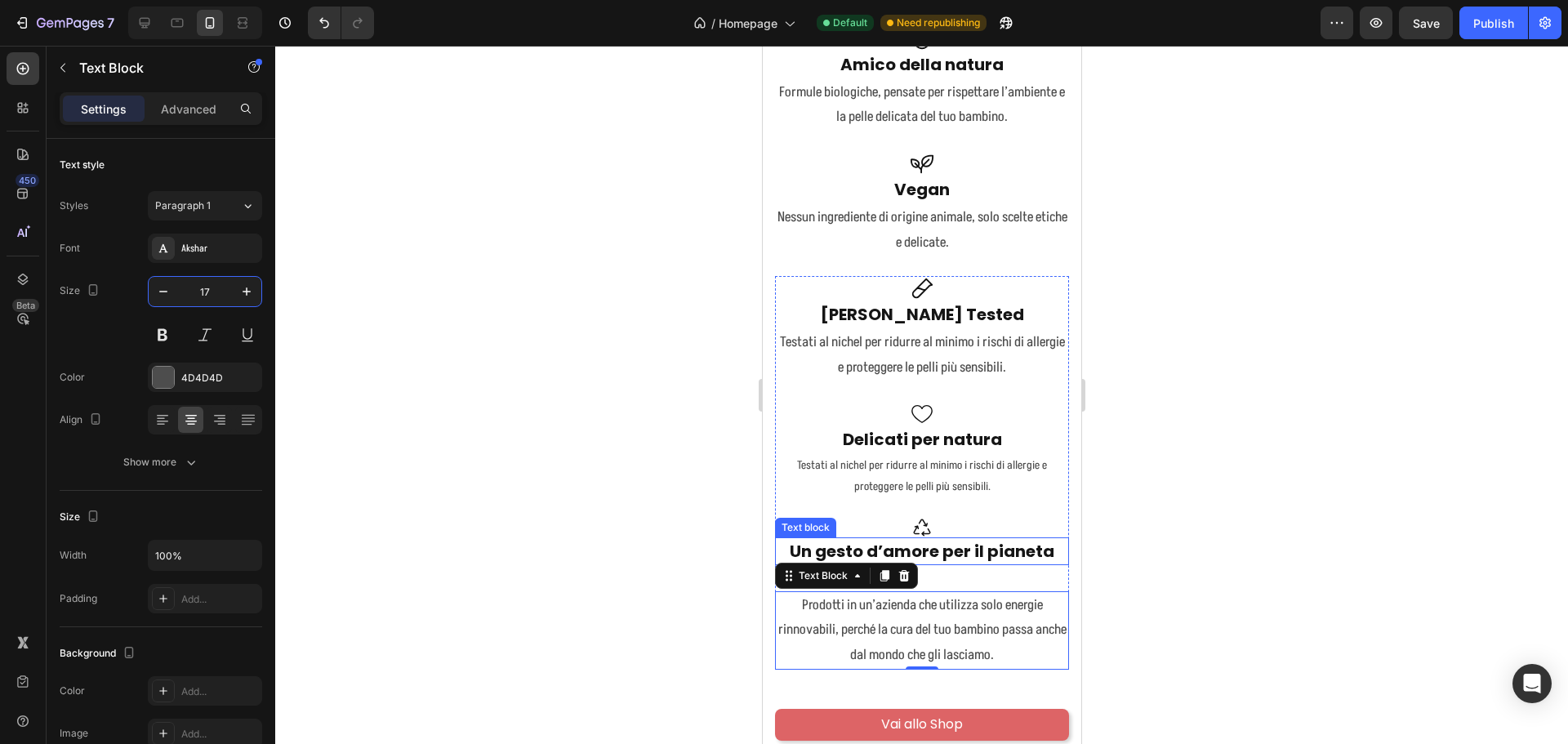
click at [933, 539] on p "Un gesto d’amore per il pianeta" at bounding box center [921, 551] width 290 height 25
click at [943, 548] on p "Un gesto d’amore per il pianeta" at bounding box center [921, 551] width 290 height 25
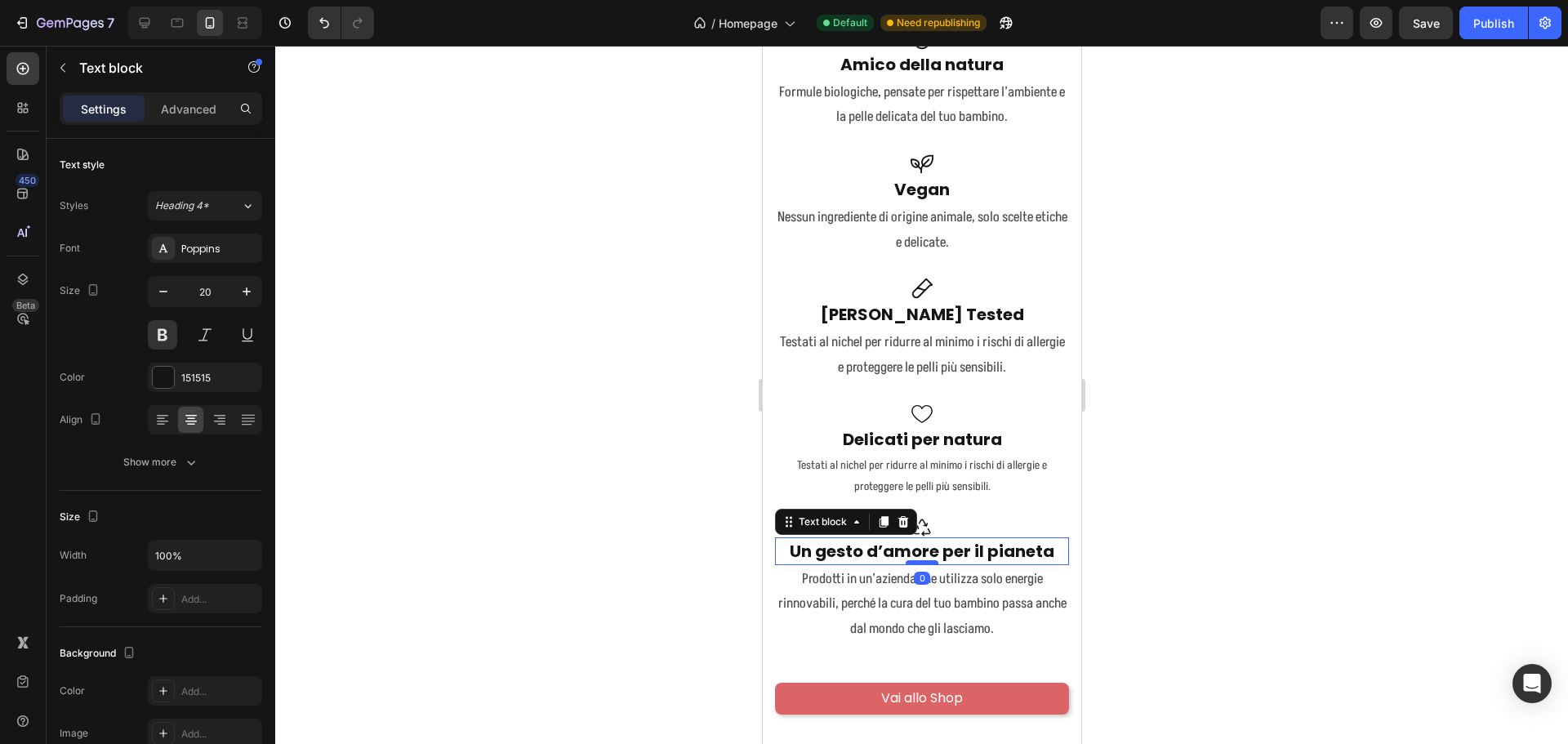
drag, startPoint x: 924, startPoint y: 584, endPoint x: 923, endPoint y: 557, distance: 27.0
click at [923, 561] on div at bounding box center [921, 562] width 32 height 5
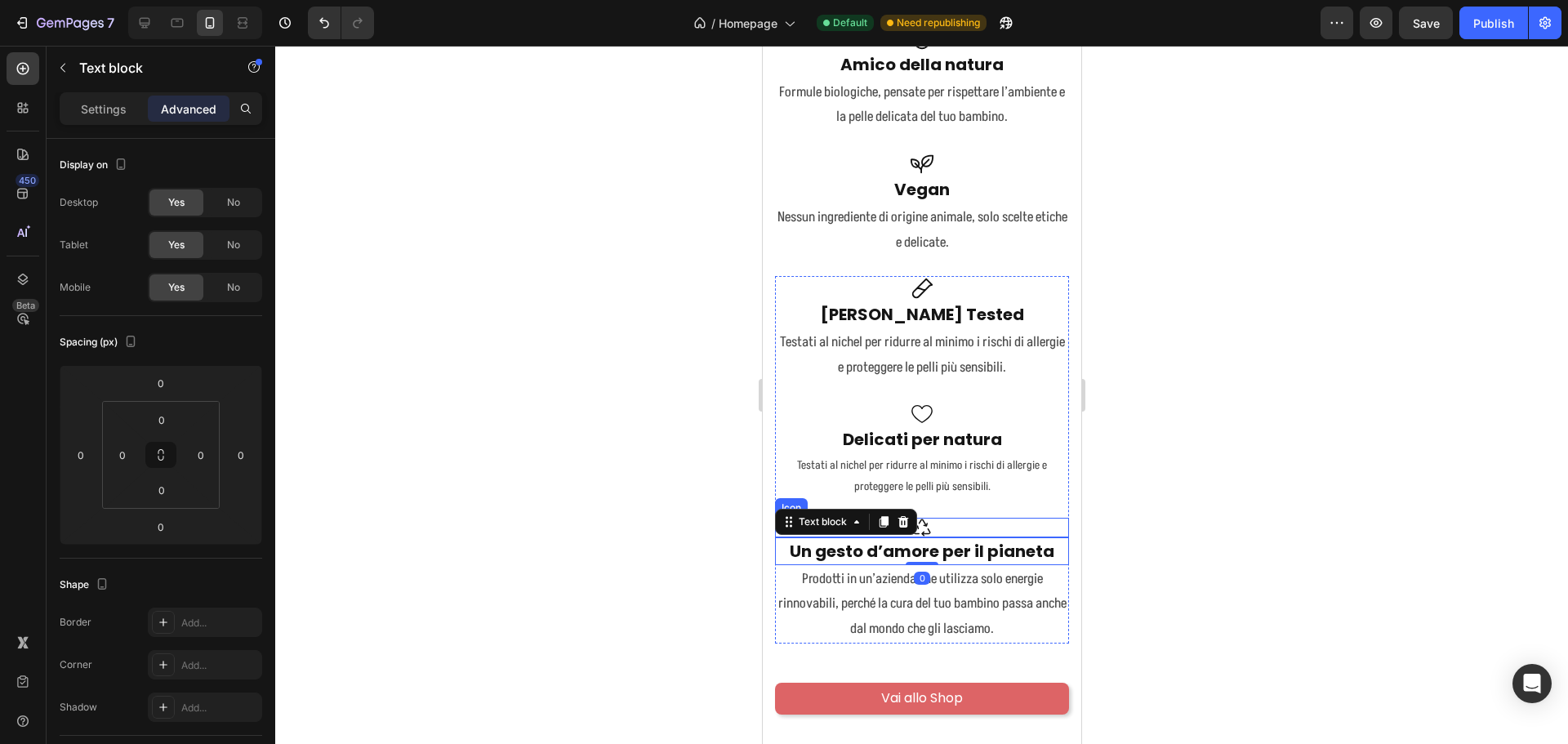
click at [924, 519] on icon at bounding box center [921, 527] width 19 height 19
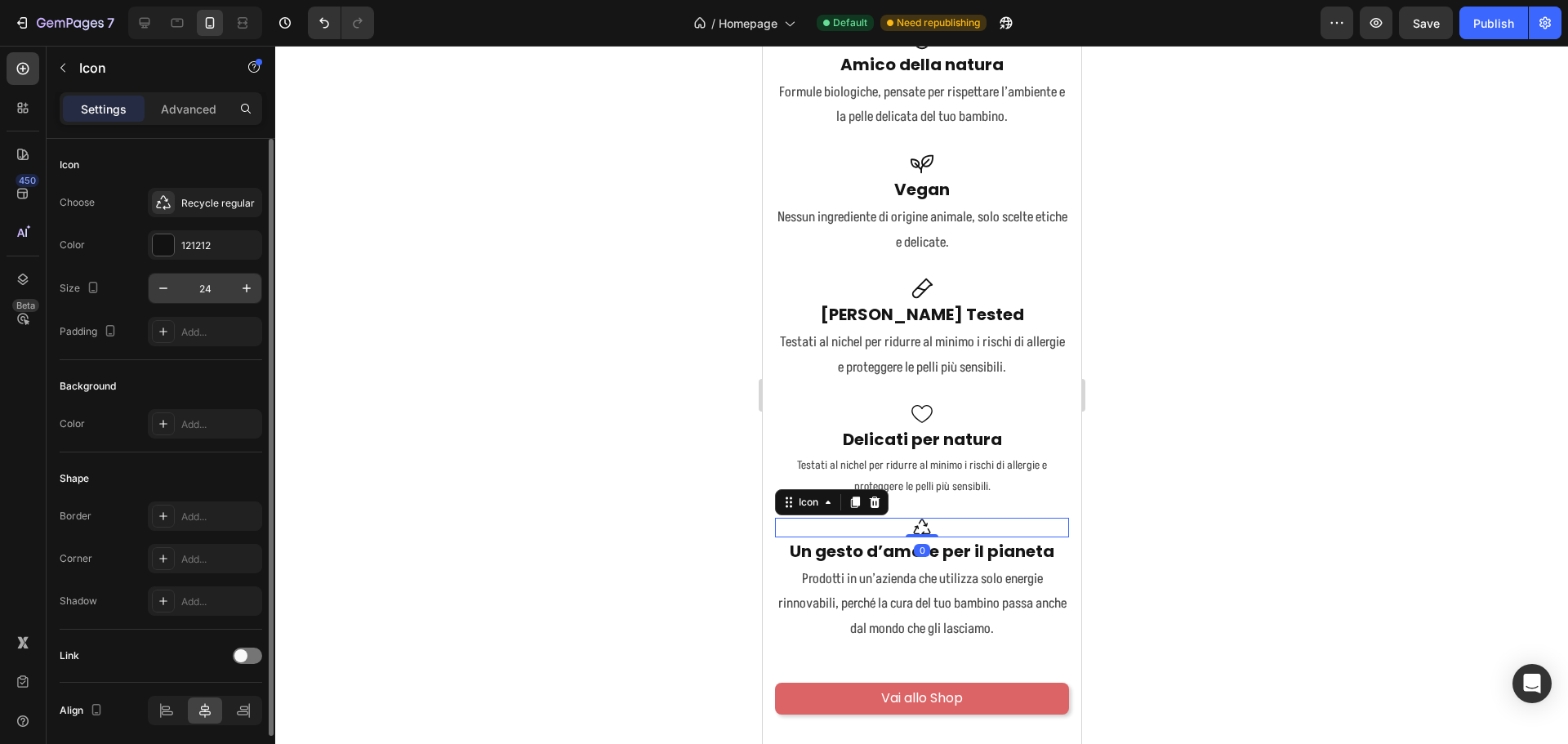
click at [207, 291] on input "24" at bounding box center [205, 289] width 53 height 30
type input "30"
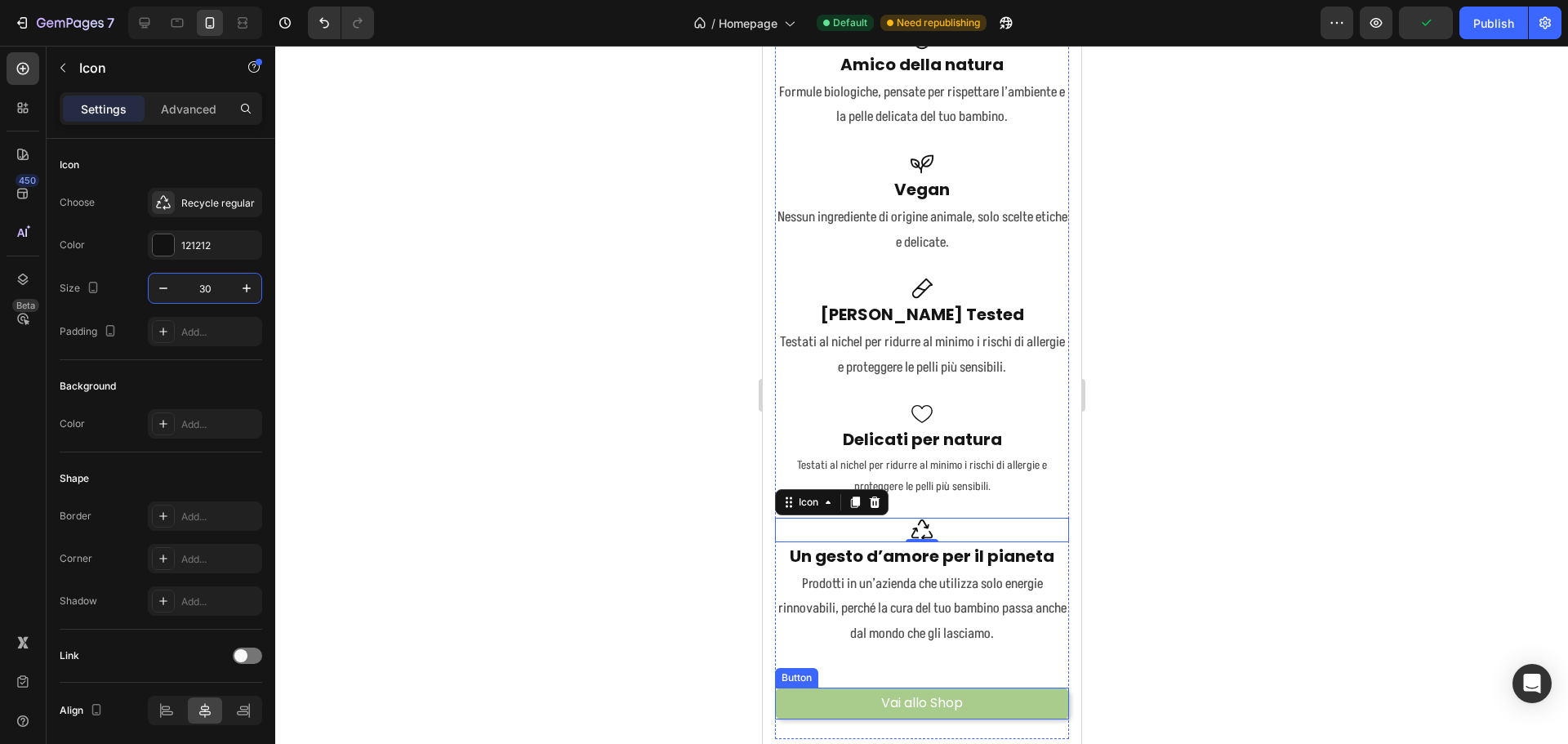
click at [978, 705] on link "Vai allo Shop" at bounding box center [921, 703] width 294 height 32
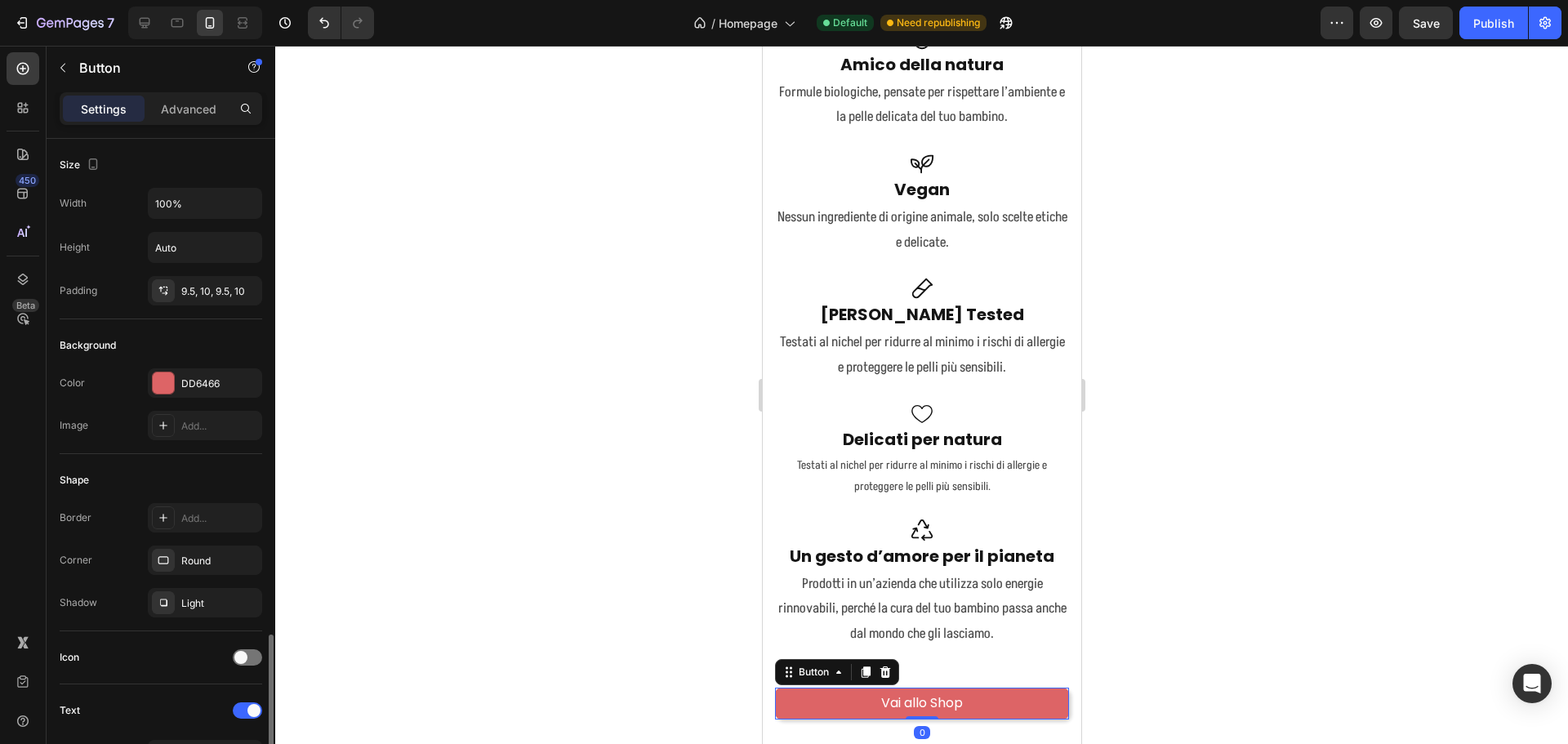
scroll to position [408, 0]
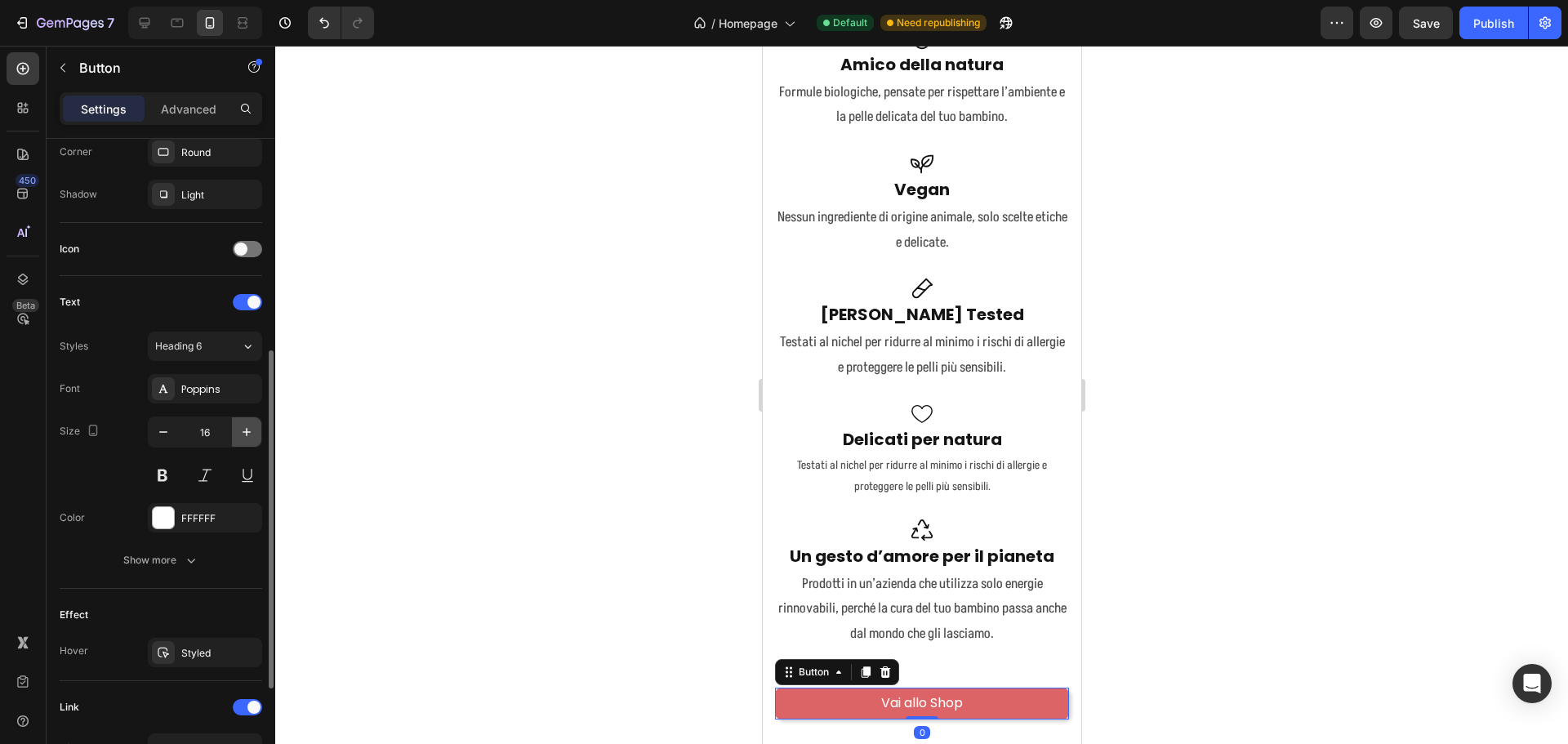
click at [244, 432] on icon "button" at bounding box center [246, 431] width 8 height 8
type input "18"
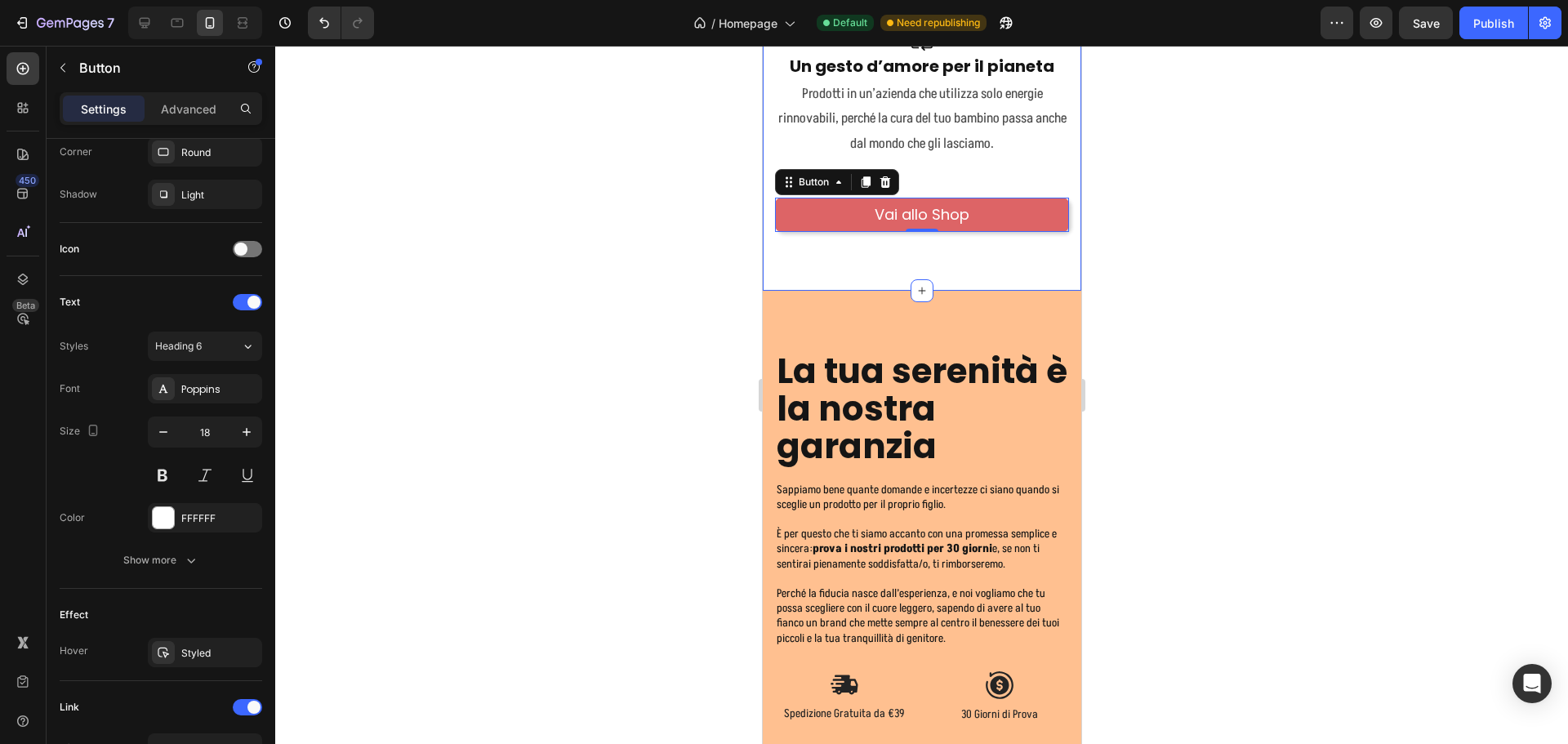
scroll to position [5030, 0]
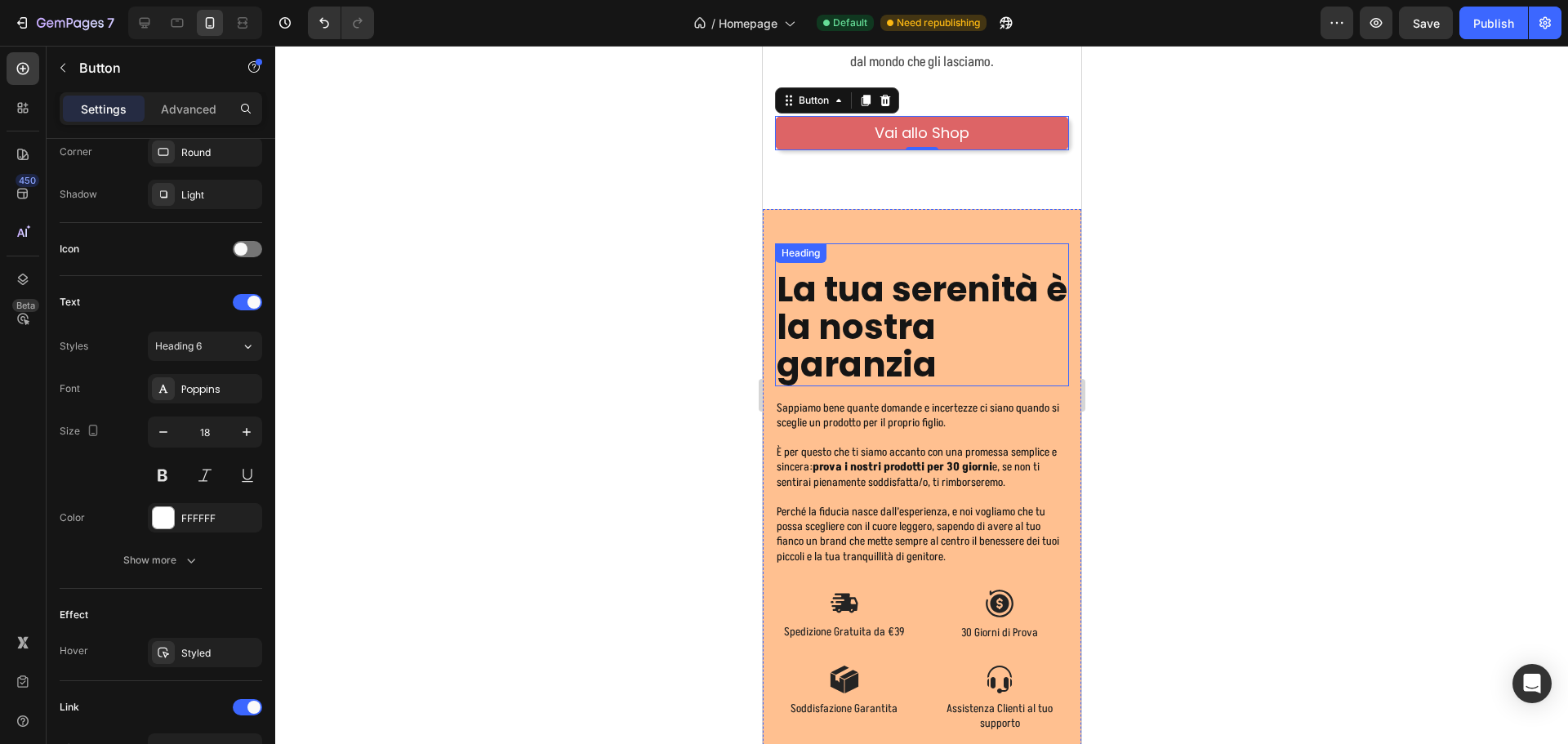
click at [957, 283] on h2 "La tua serenità è la nostra garanzia" at bounding box center [921, 327] width 294 height 117
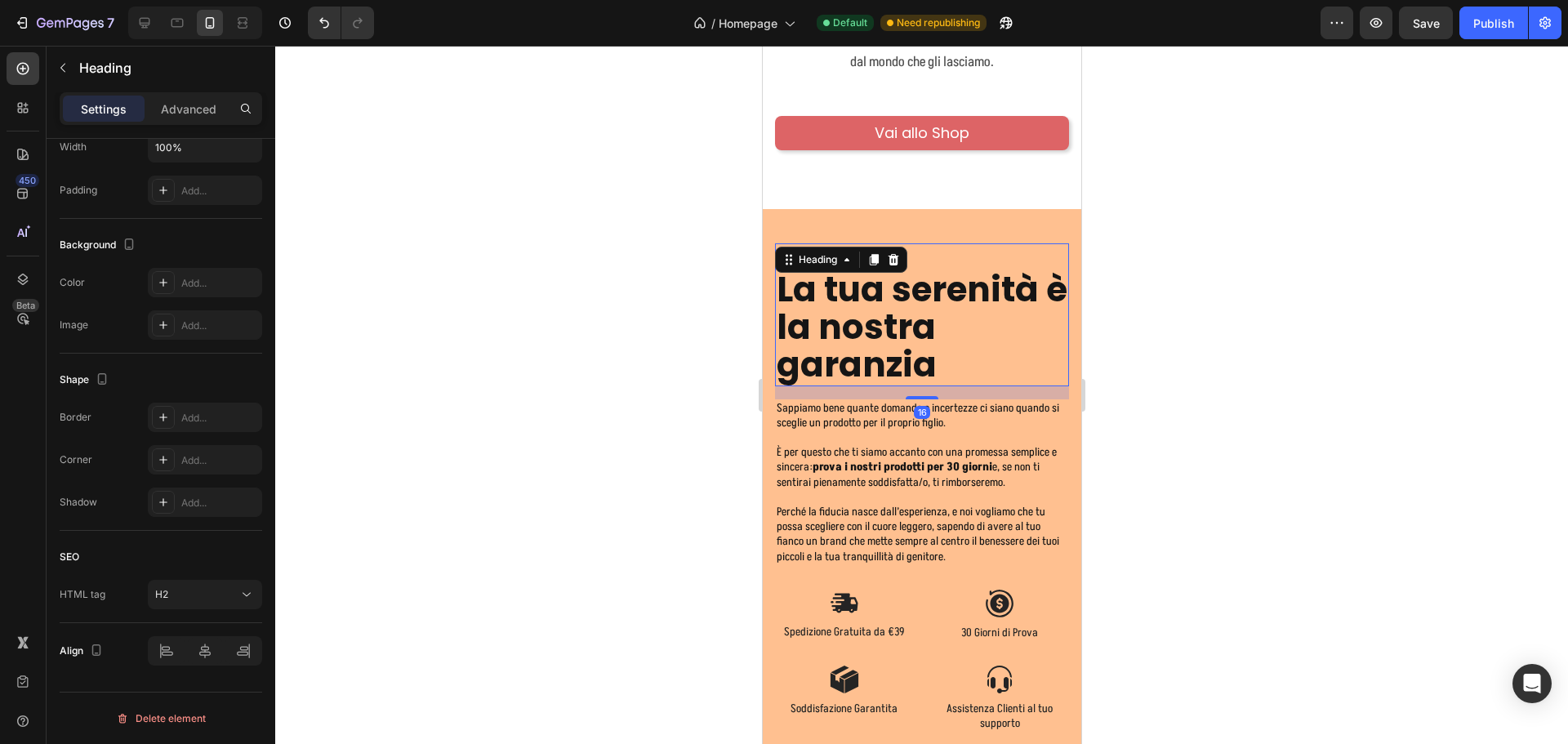
scroll to position [0, 0]
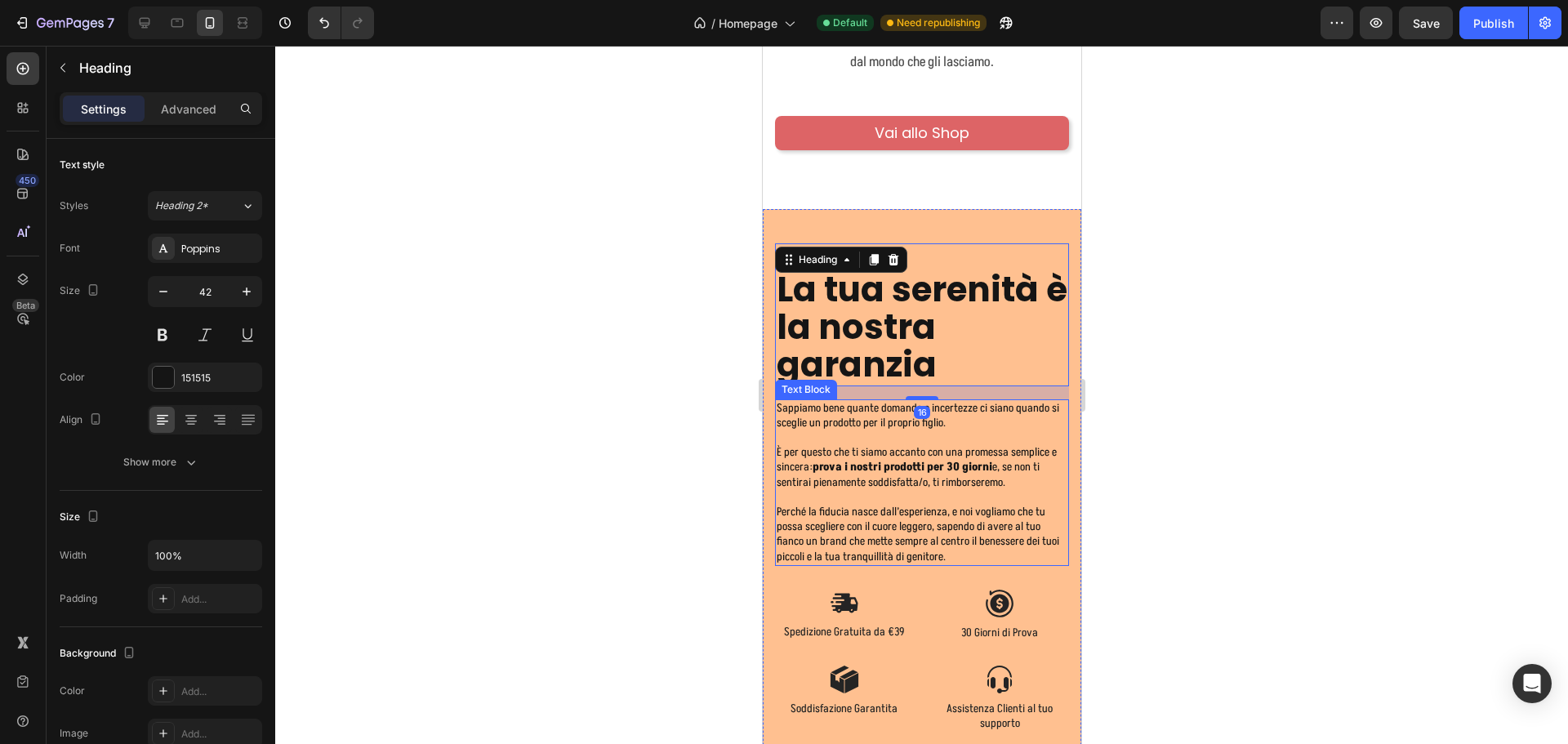
click at [988, 421] on p "Sappiamo bene quante domande e incertezze ci siano quando si sceglie un prodott…" at bounding box center [921, 416] width 290 height 30
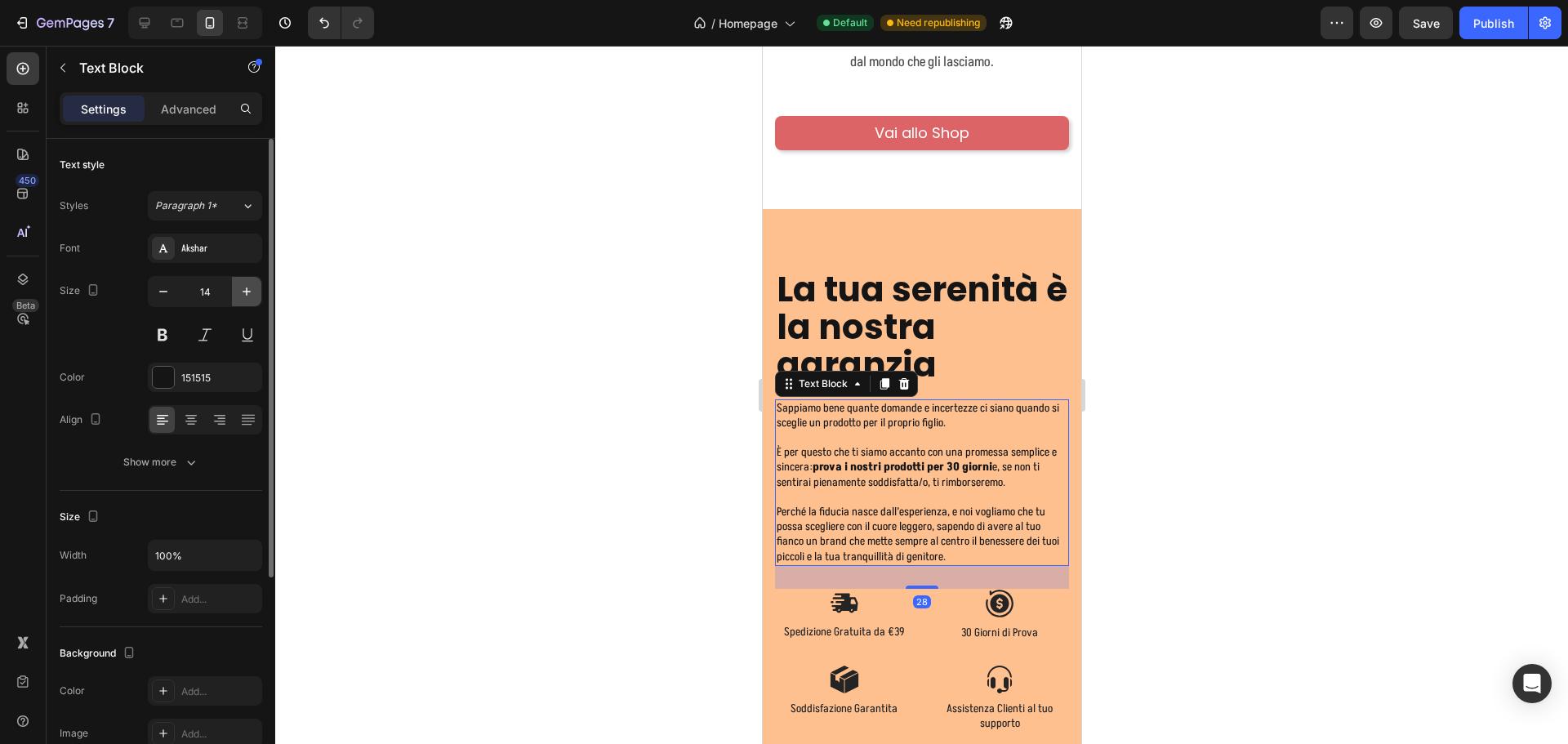
click at [252, 293] on icon "button" at bounding box center [247, 291] width 17 height 17
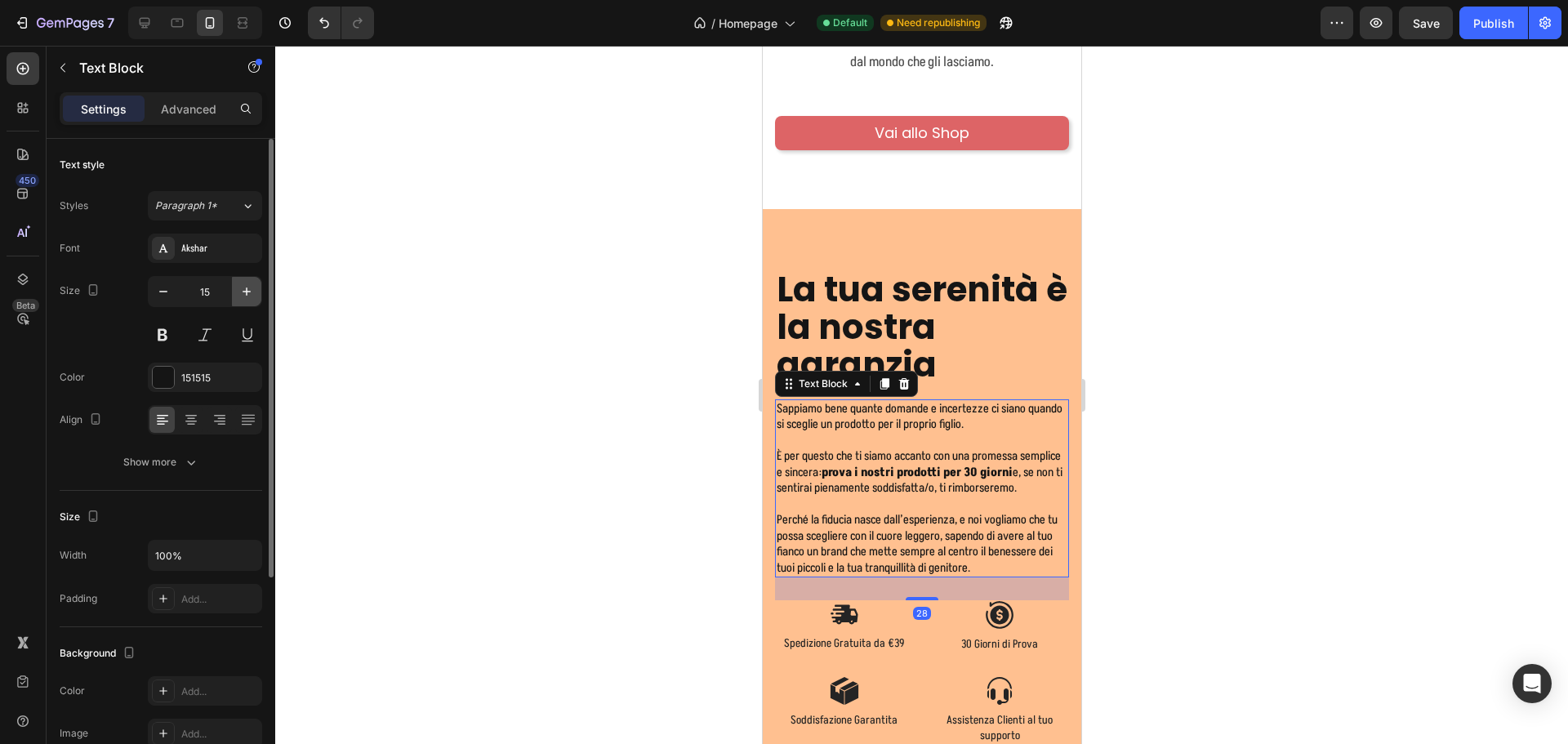
click at [243, 284] on icon "button" at bounding box center [247, 291] width 17 height 17
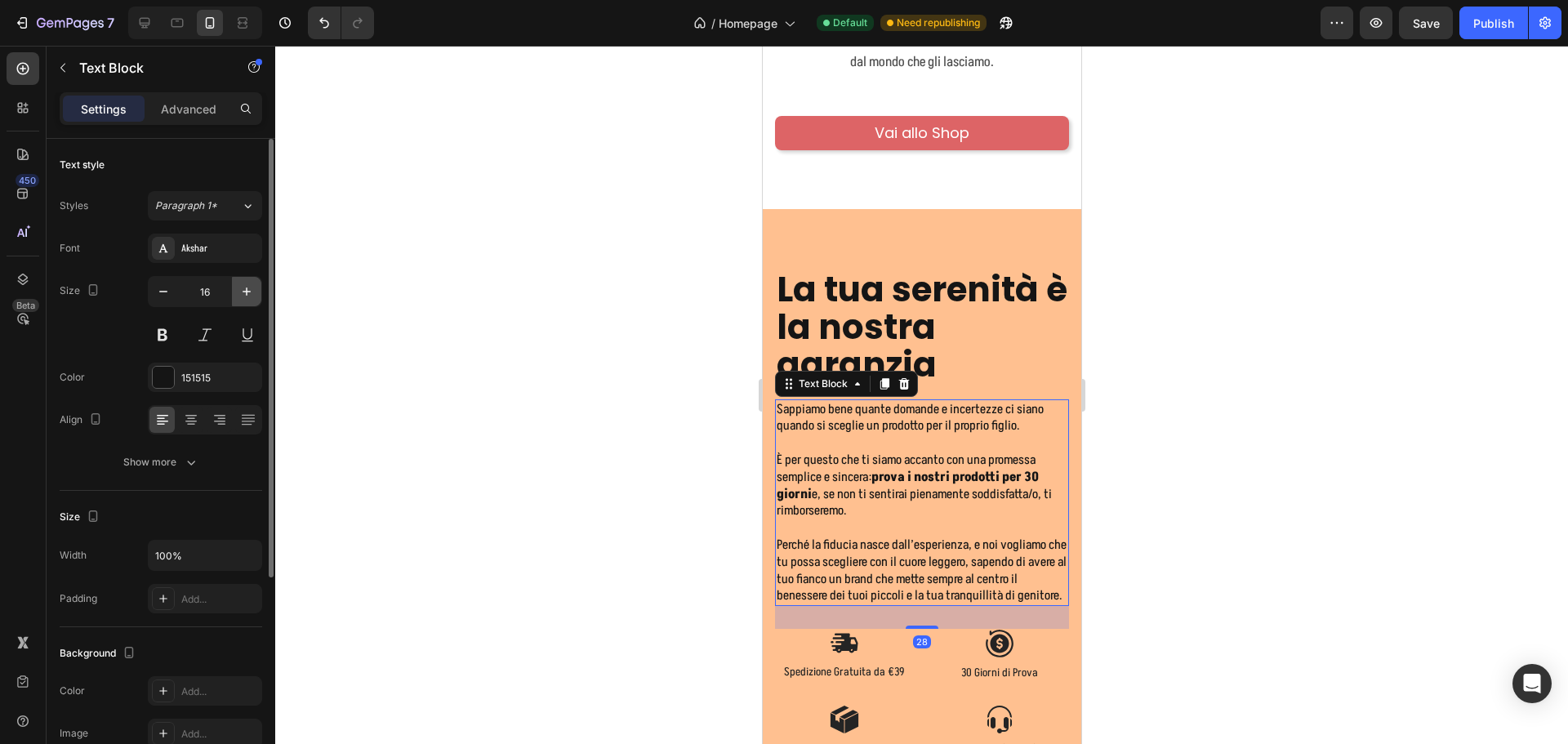
click at [243, 284] on icon "button" at bounding box center [247, 291] width 17 height 17
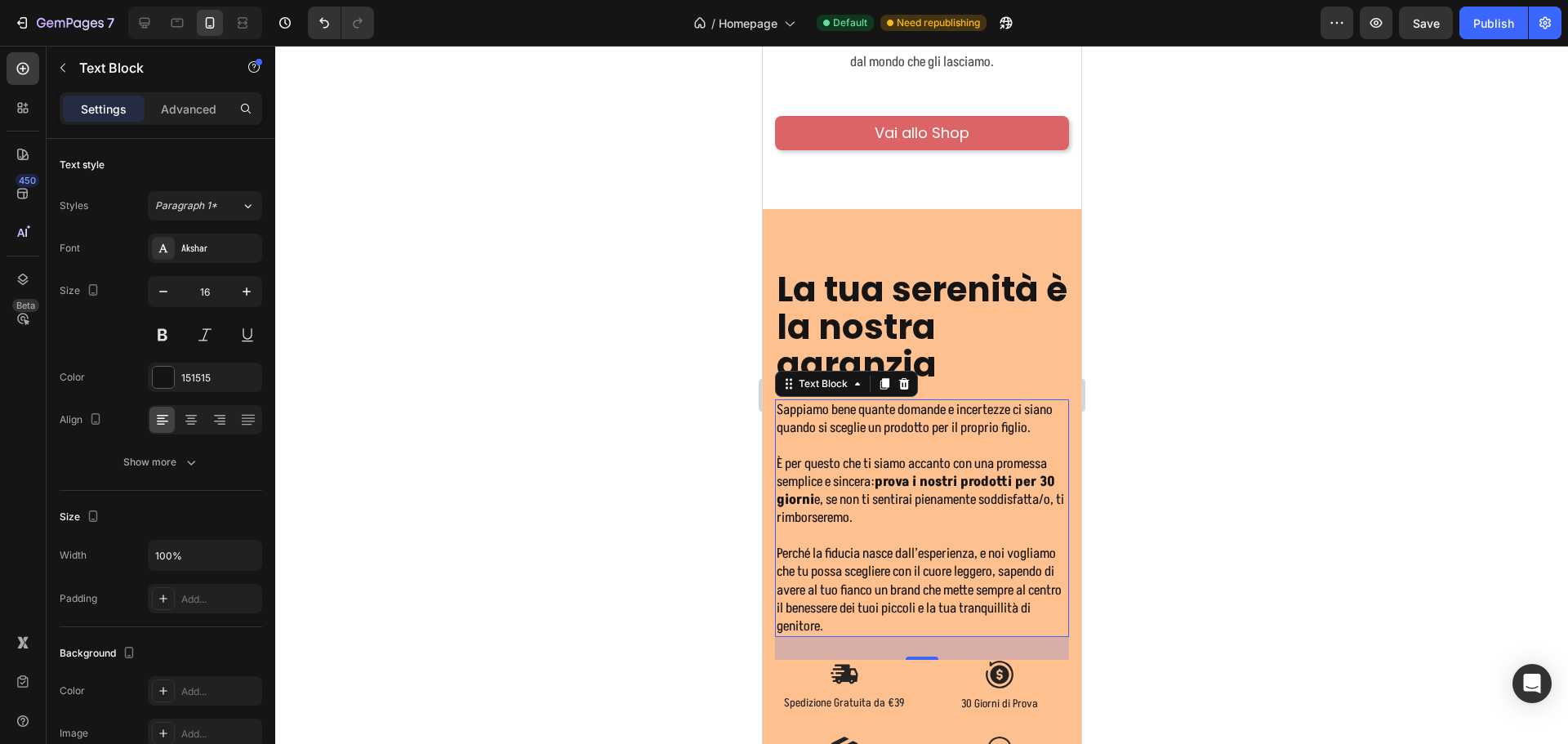
type input "17"
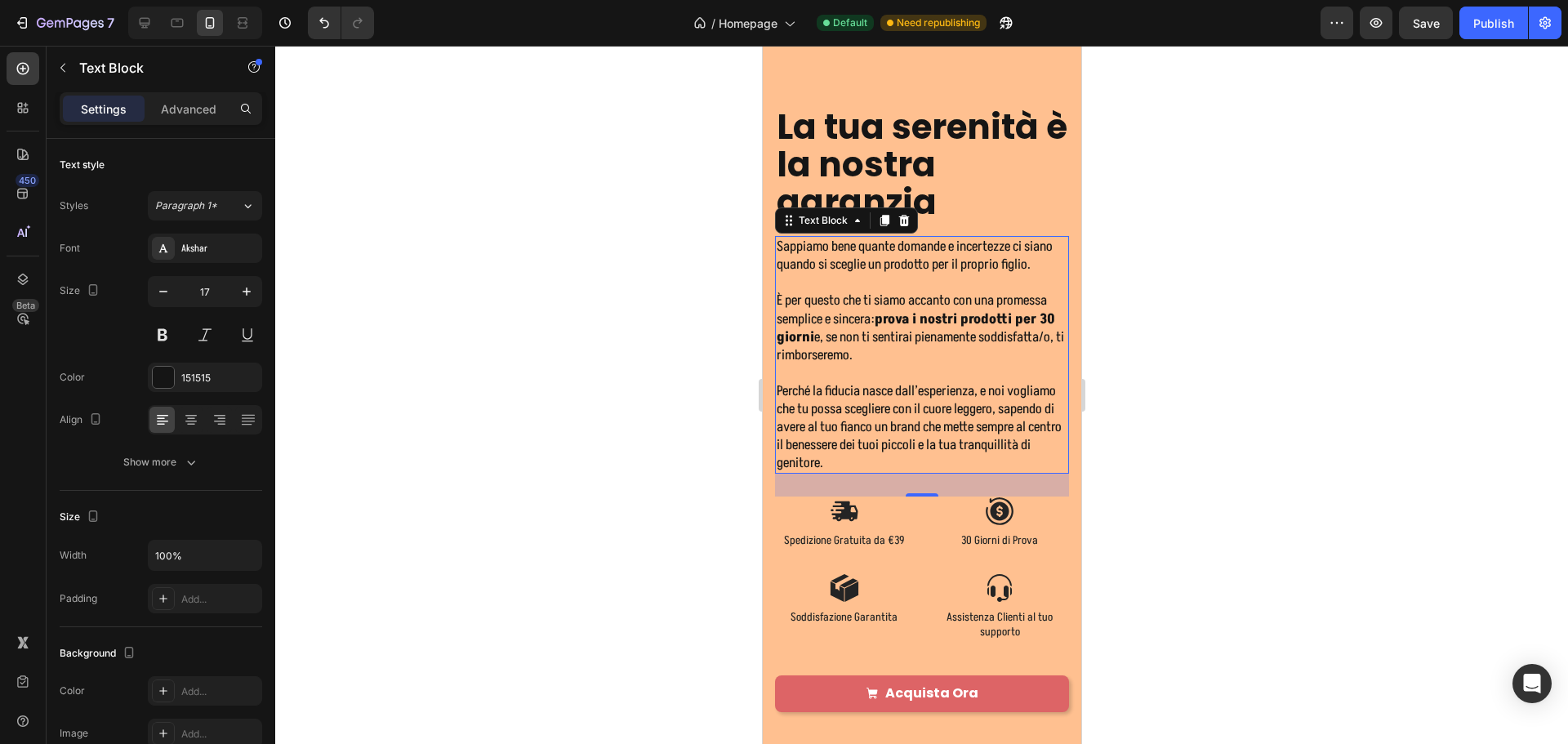
scroll to position [5193, 0]
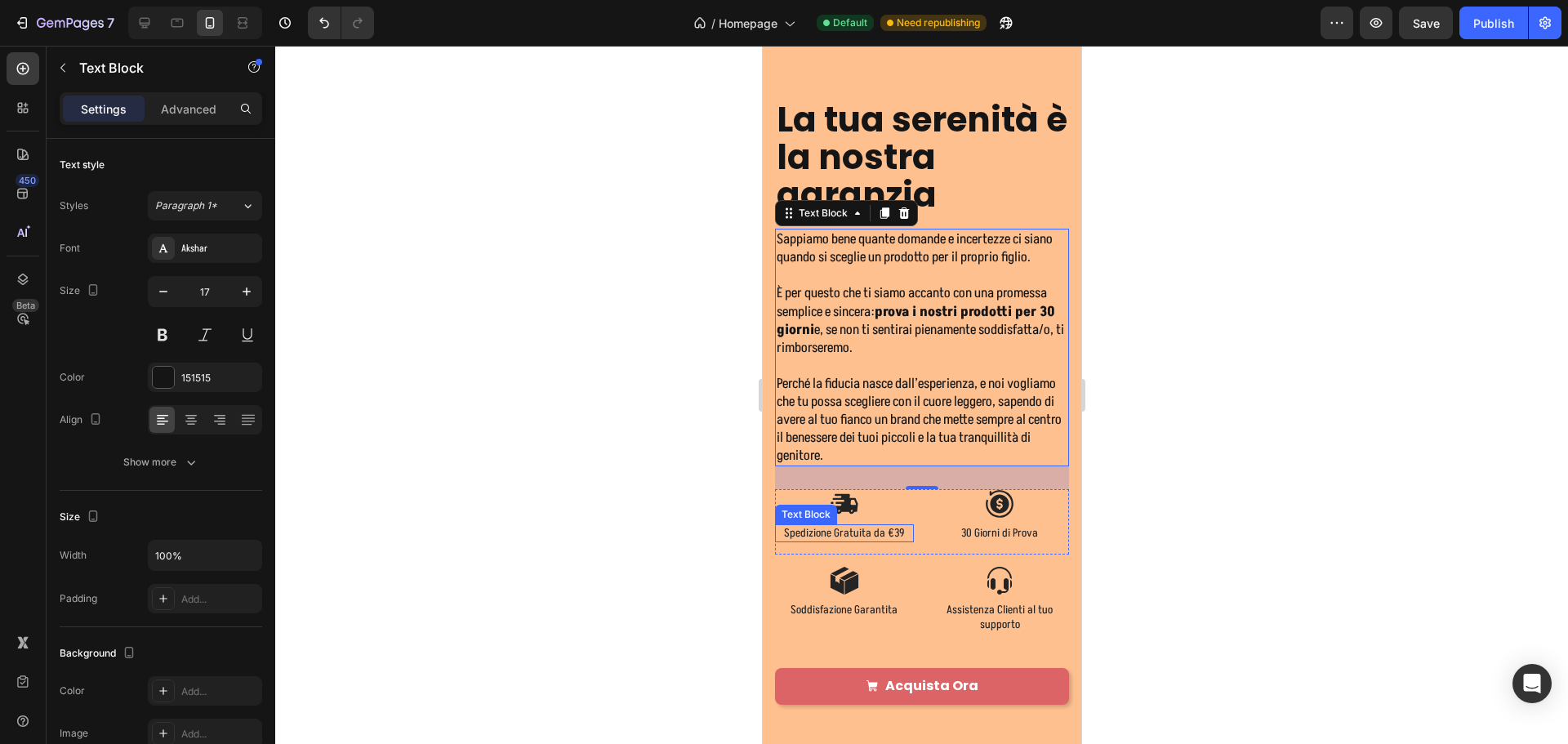
click at [863, 540] on p "Spedizione Gratuita da €39" at bounding box center [843, 534] width 136 height 15
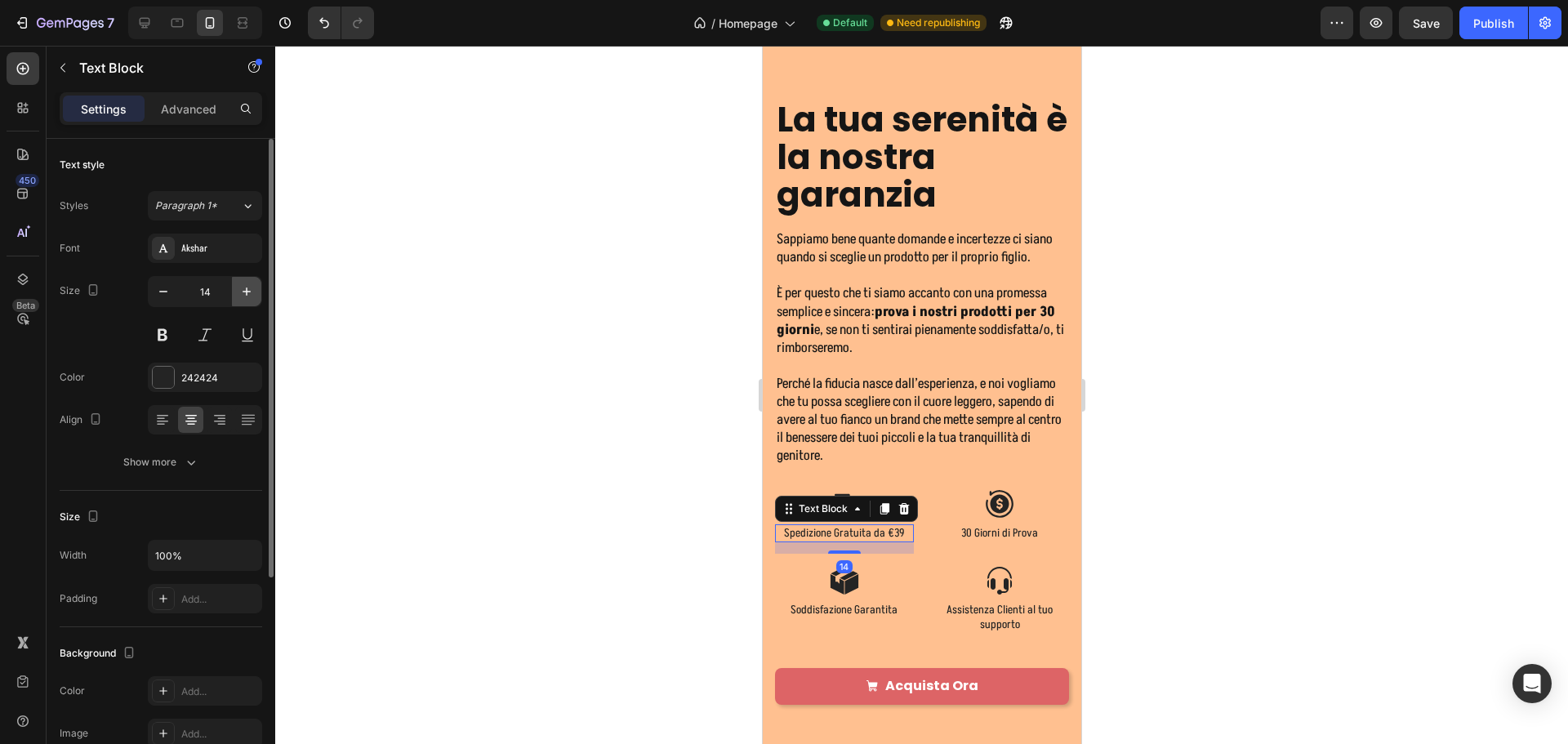
click at [253, 293] on icon "button" at bounding box center [247, 291] width 17 height 17
click at [253, 291] on icon "button" at bounding box center [247, 291] width 17 height 17
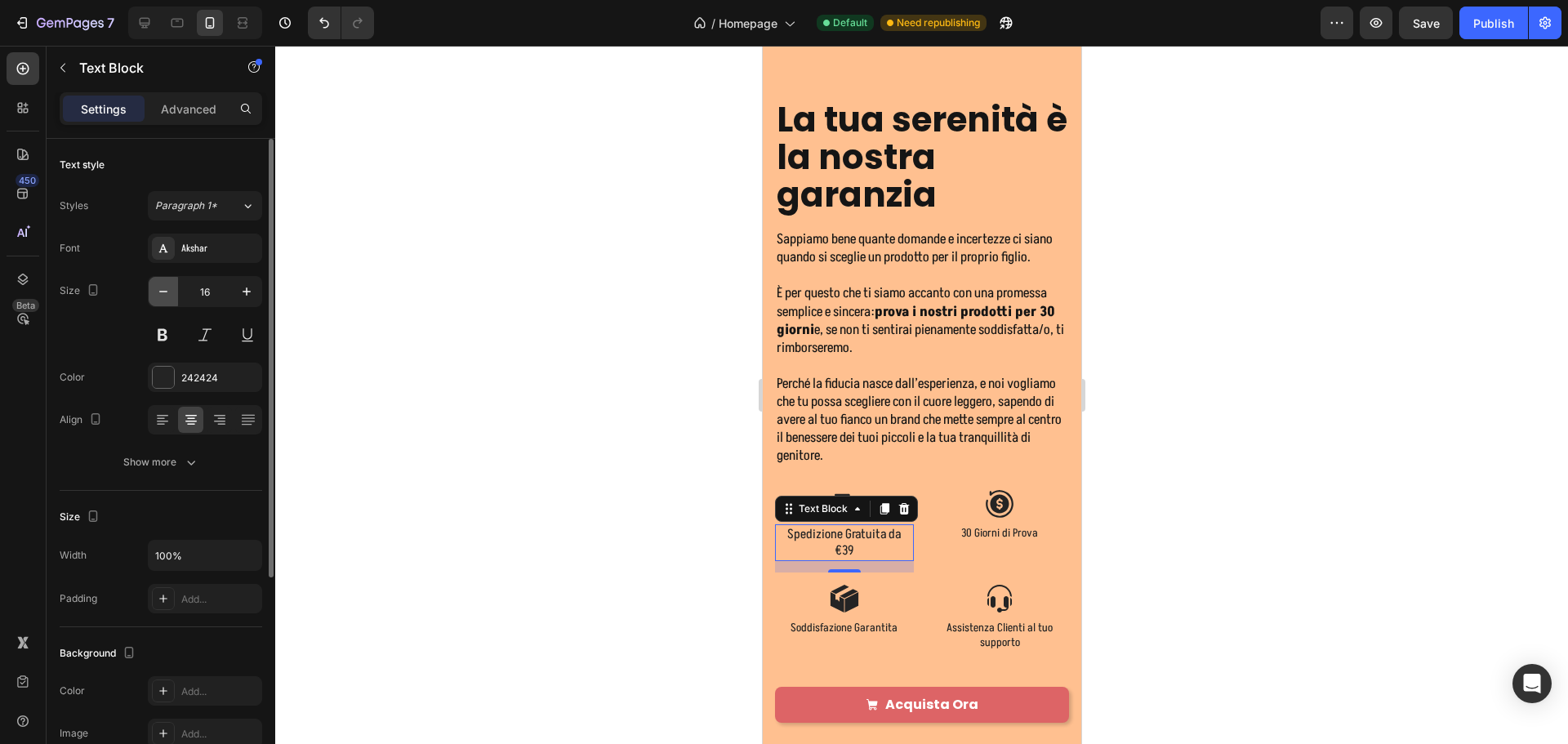
click at [169, 289] on icon "button" at bounding box center [163, 291] width 17 height 17
type input "15"
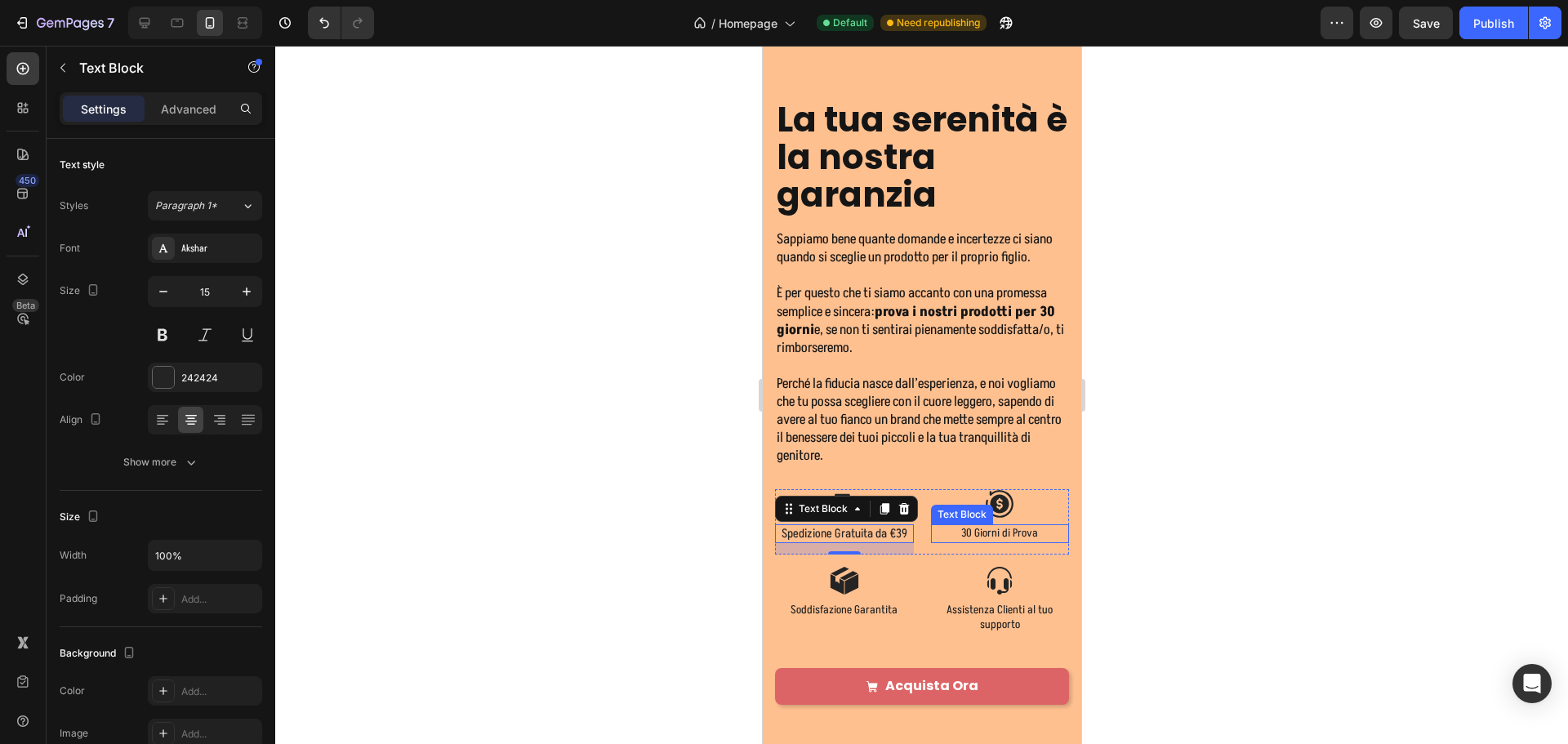
click at [995, 540] on p "30 Giorni di Prova" at bounding box center [999, 534] width 136 height 15
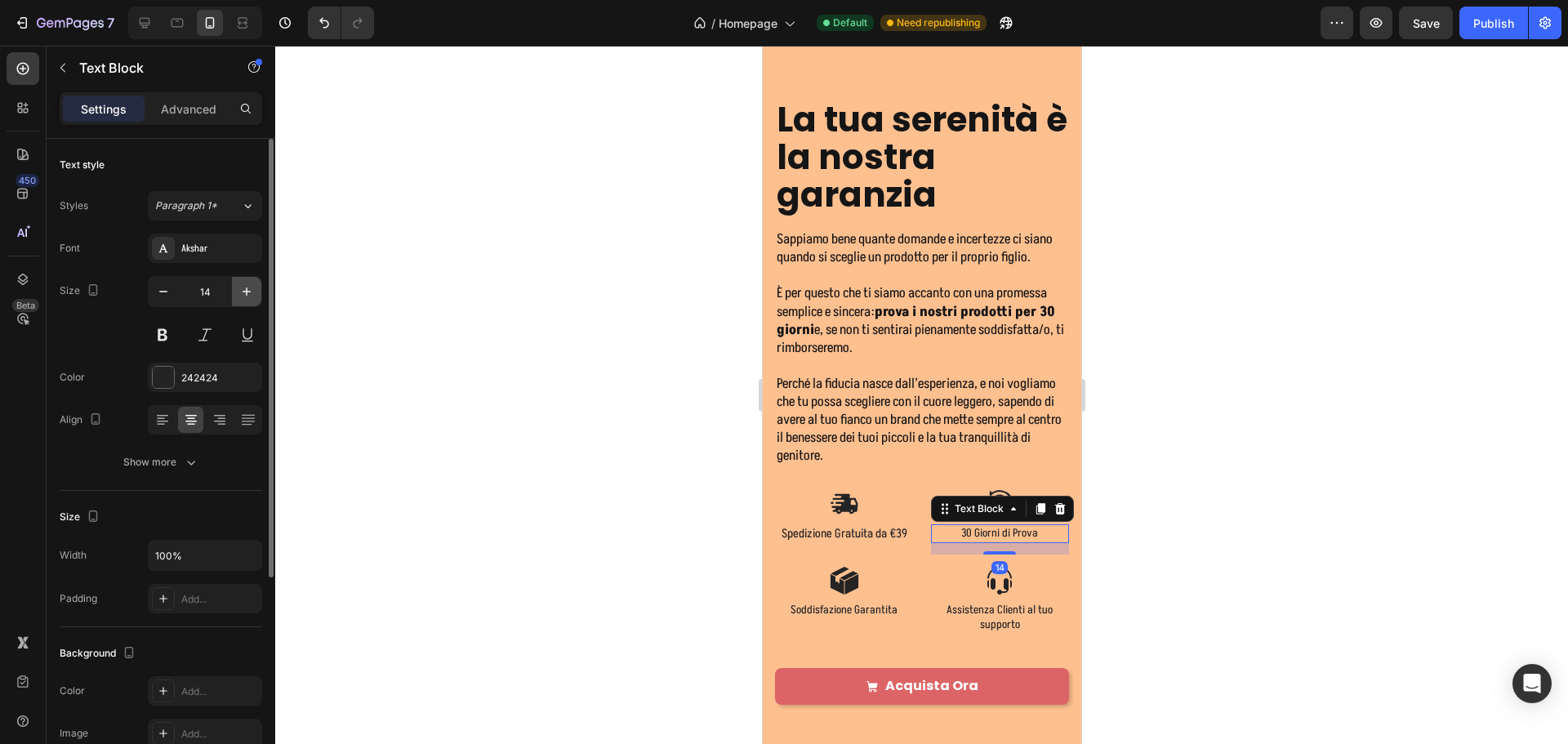
click at [242, 283] on icon "button" at bounding box center [247, 291] width 17 height 17
type input "16"
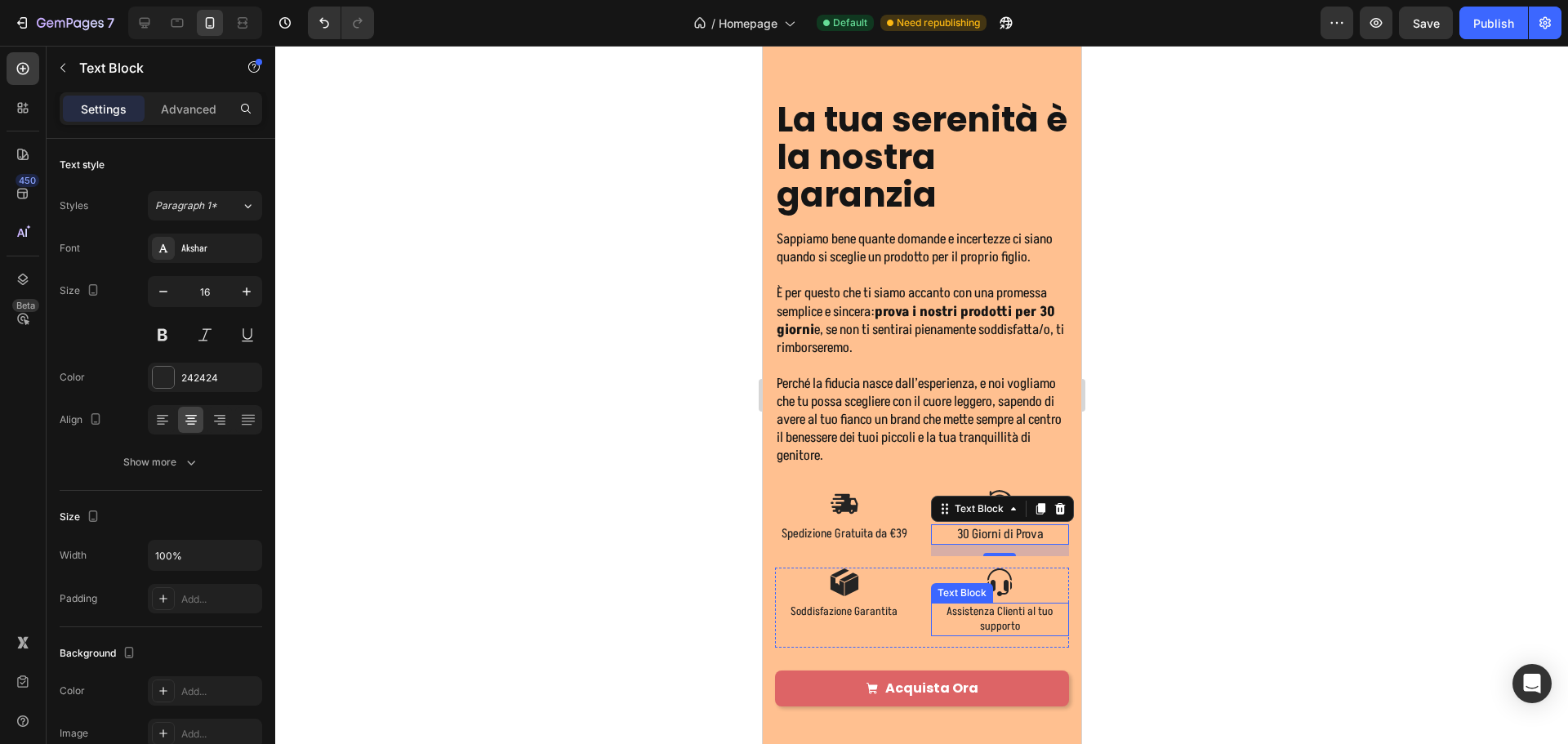
click at [984, 632] on p "Assistenza Clienti al tuo supporto" at bounding box center [999, 620] width 136 height 30
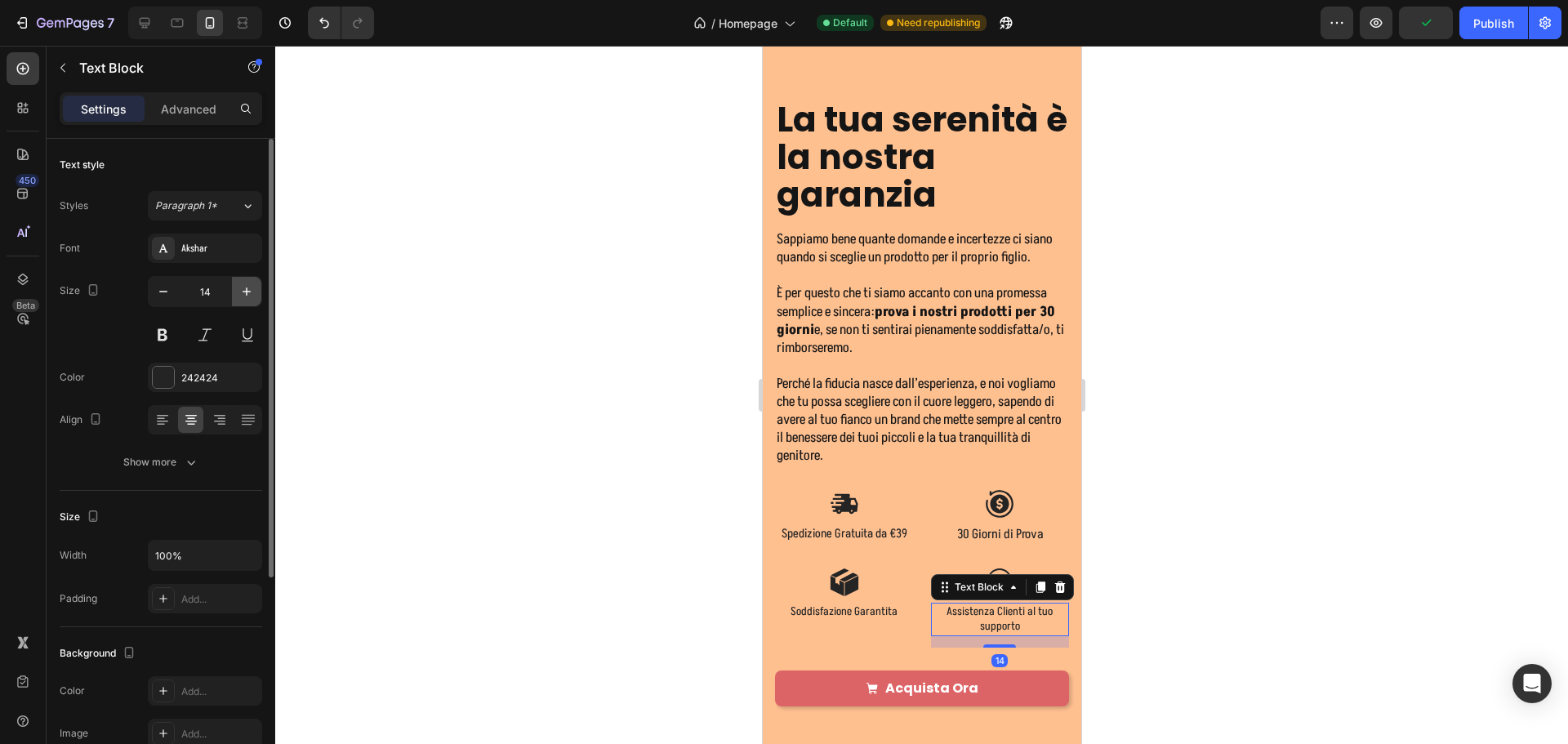
click at [247, 297] on icon "button" at bounding box center [247, 291] width 17 height 17
click at [247, 296] on icon "button" at bounding box center [247, 291] width 17 height 17
type input "16"
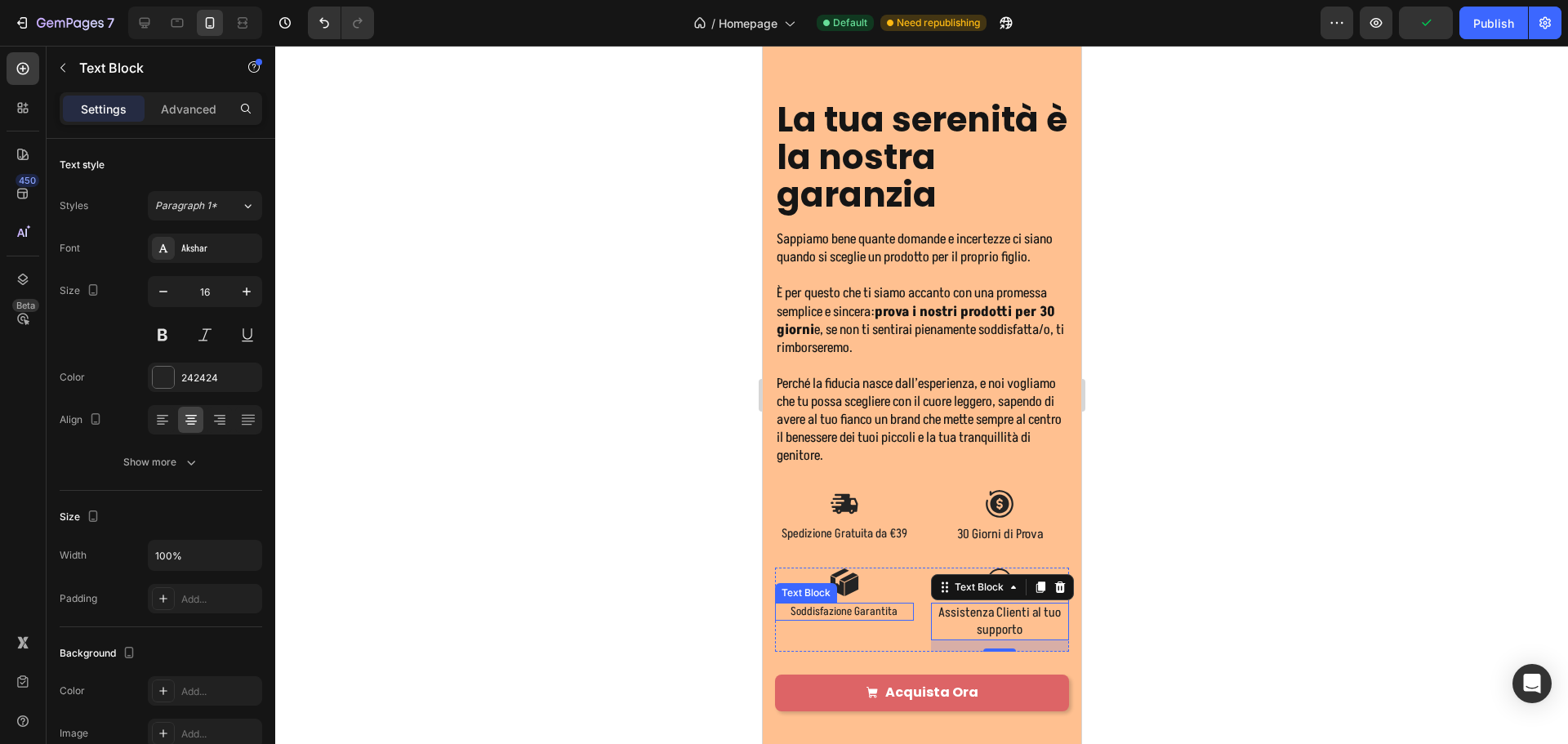
click at [809, 620] on p "Soddisfazione Garantita" at bounding box center [843, 612] width 136 height 15
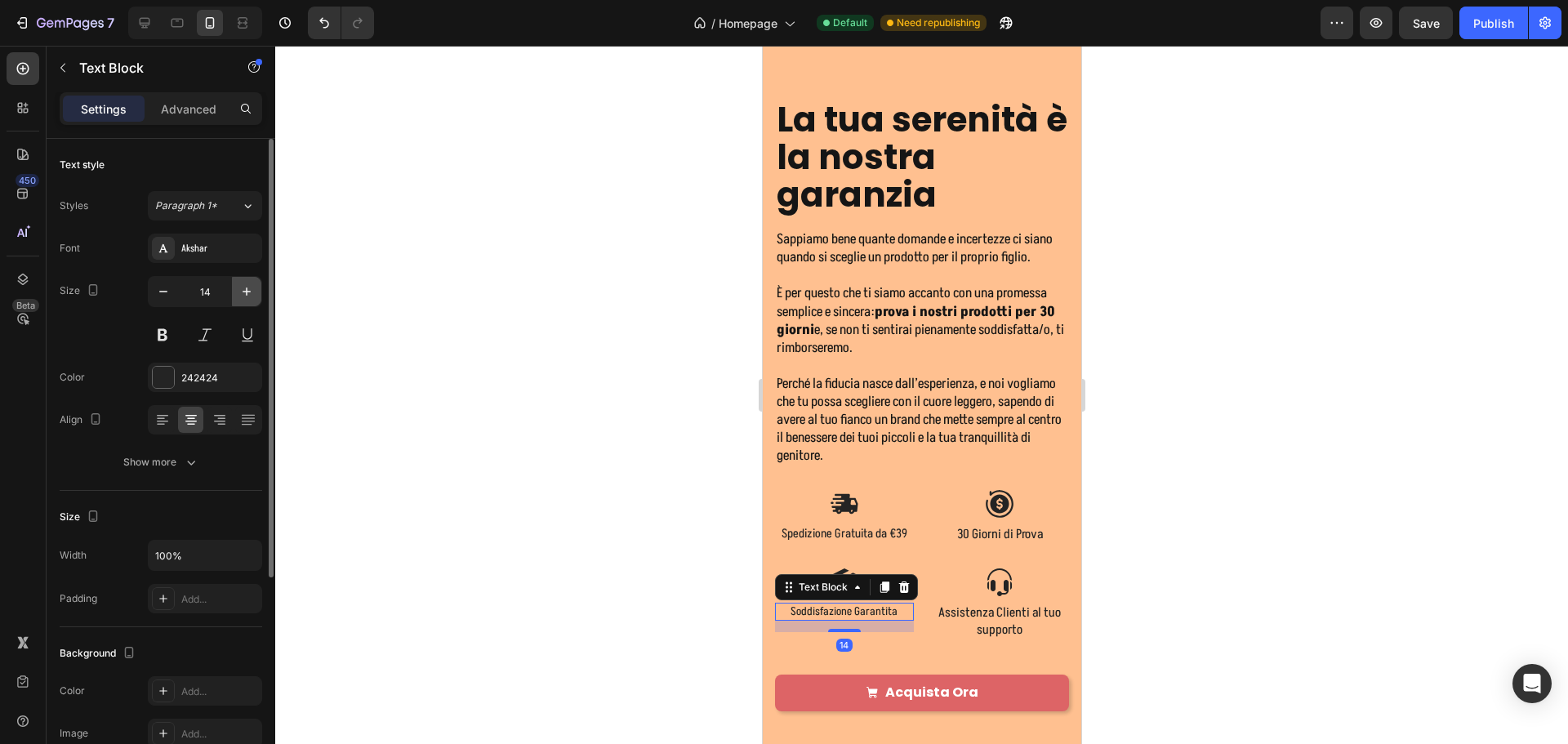
click at [239, 297] on icon "button" at bounding box center [247, 291] width 17 height 17
click at [240, 296] on icon "button" at bounding box center [247, 291] width 17 height 17
type input "16"
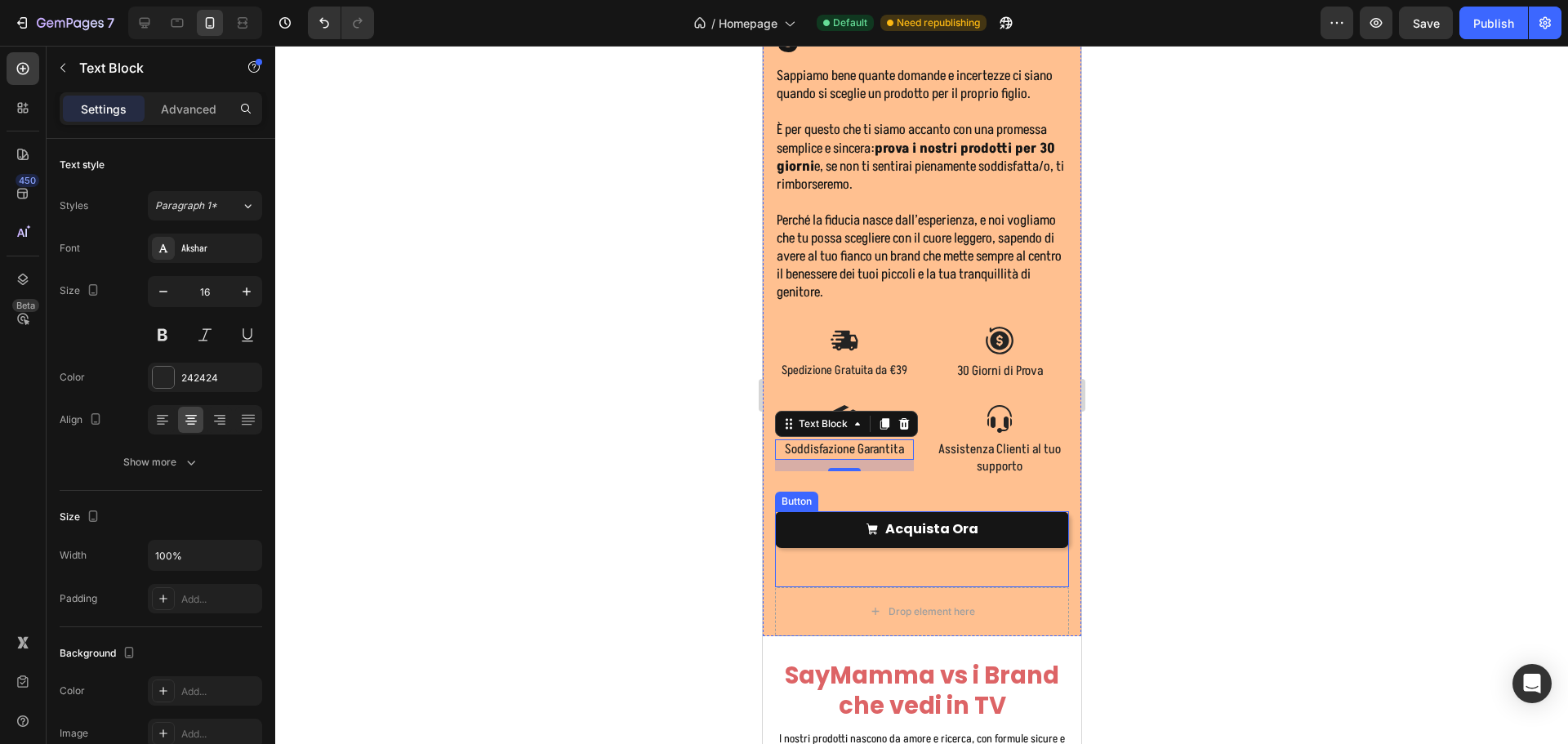
click at [989, 541] on link "Acquista Ora" at bounding box center [921, 530] width 294 height 37
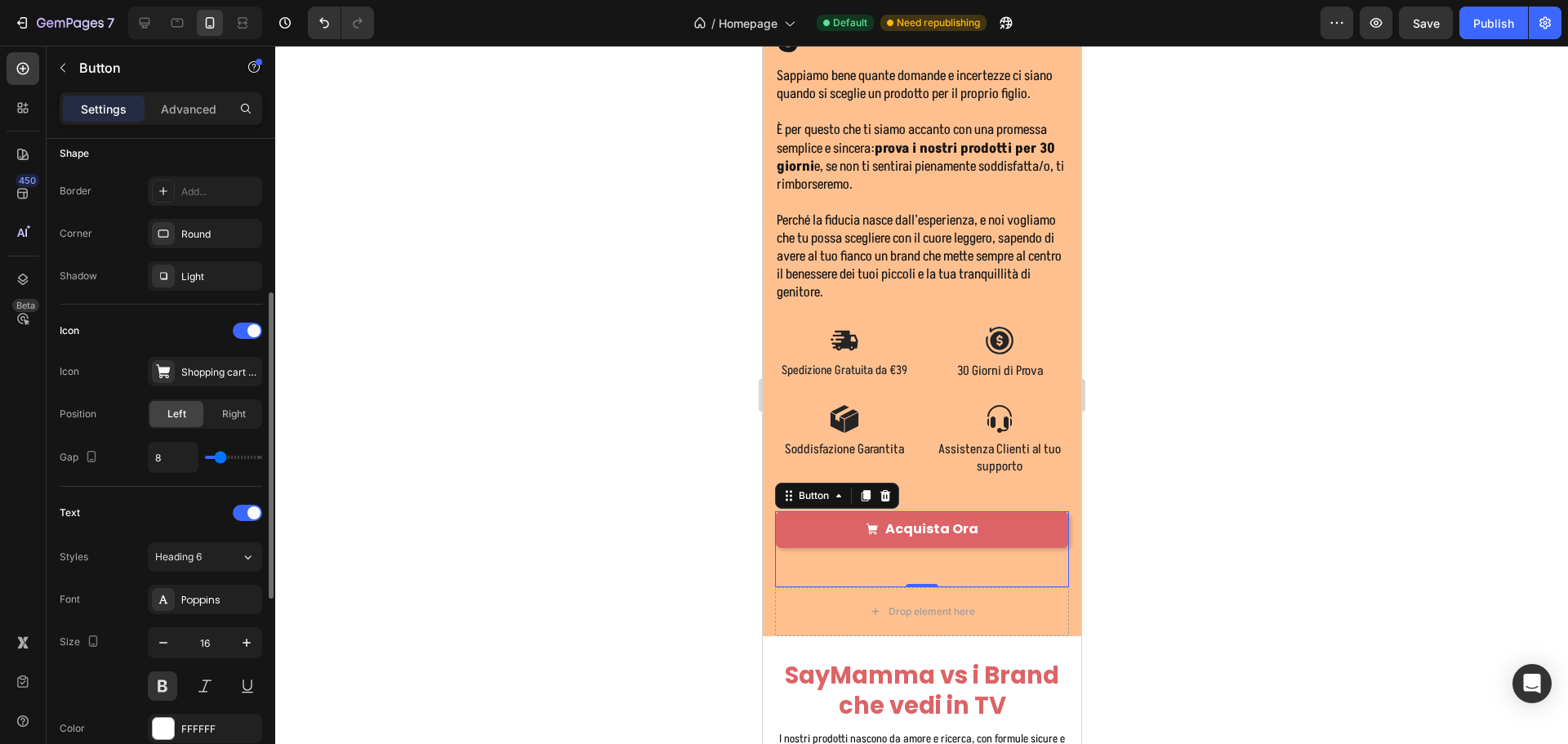
scroll to position [408, 0]
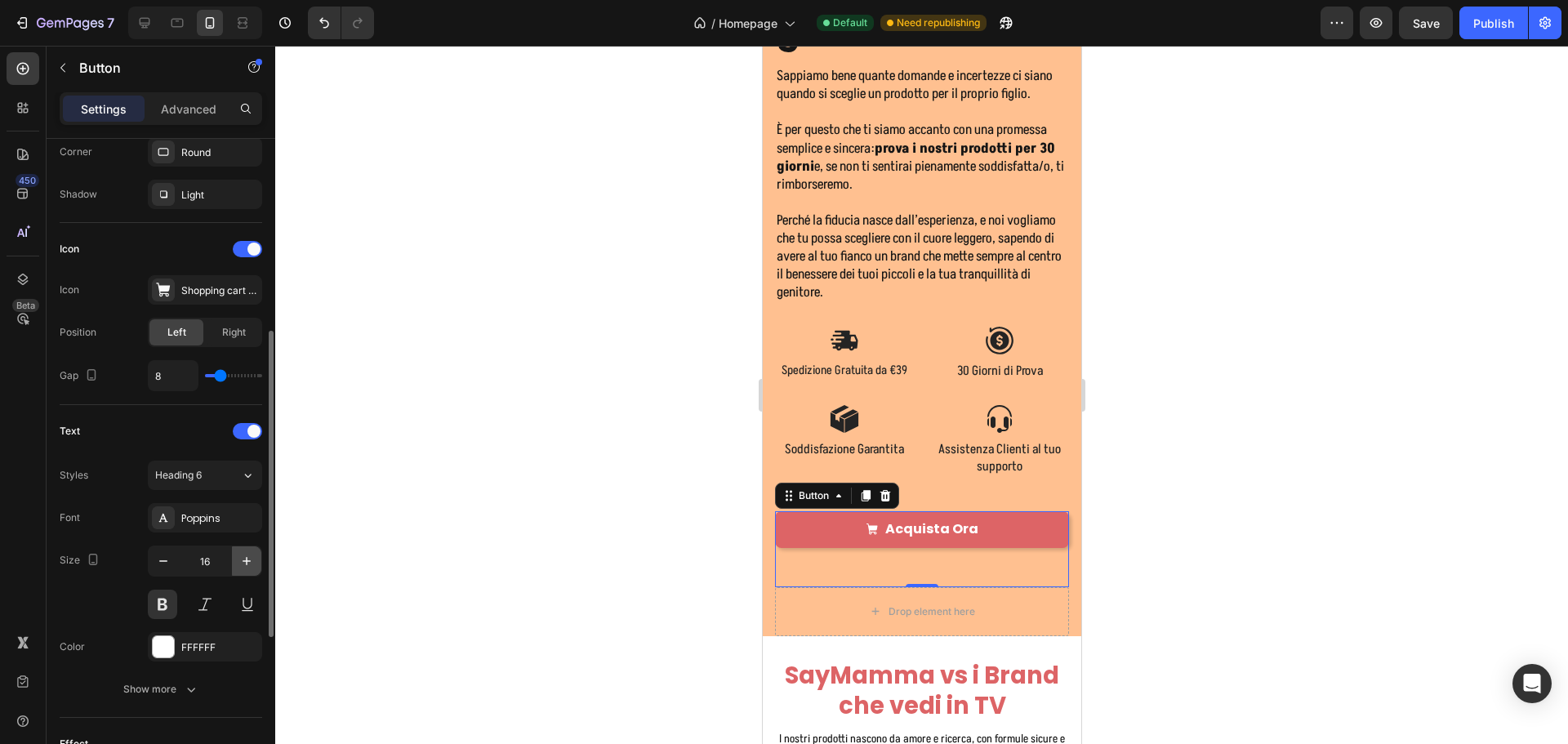
click at [249, 554] on icon "button" at bounding box center [247, 561] width 17 height 17
click at [242, 556] on icon "button" at bounding box center [247, 561] width 17 height 17
type input "18"
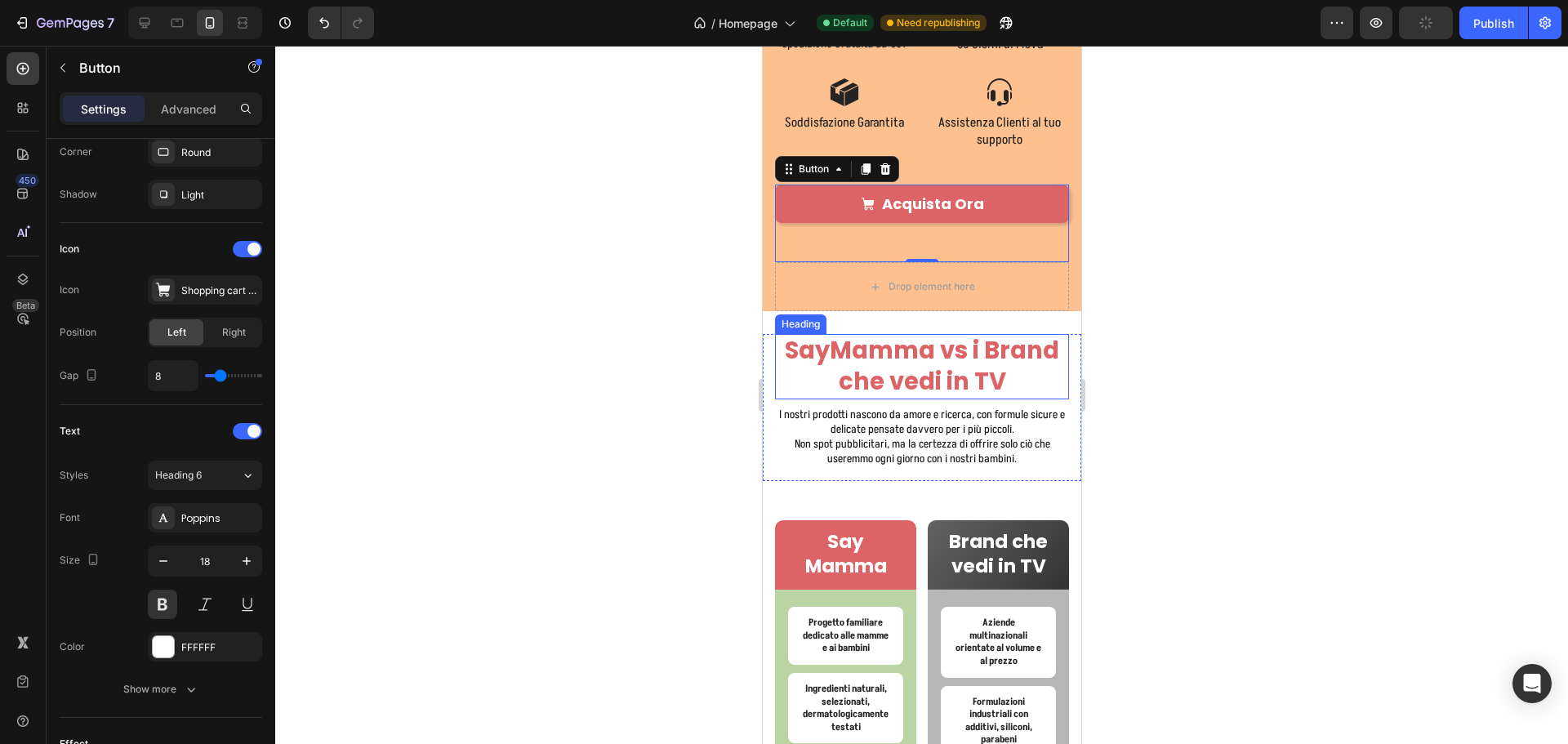
click at [948, 372] on h2 "SayMamma vs i Brand che vedi in TV" at bounding box center [921, 366] width 294 height 65
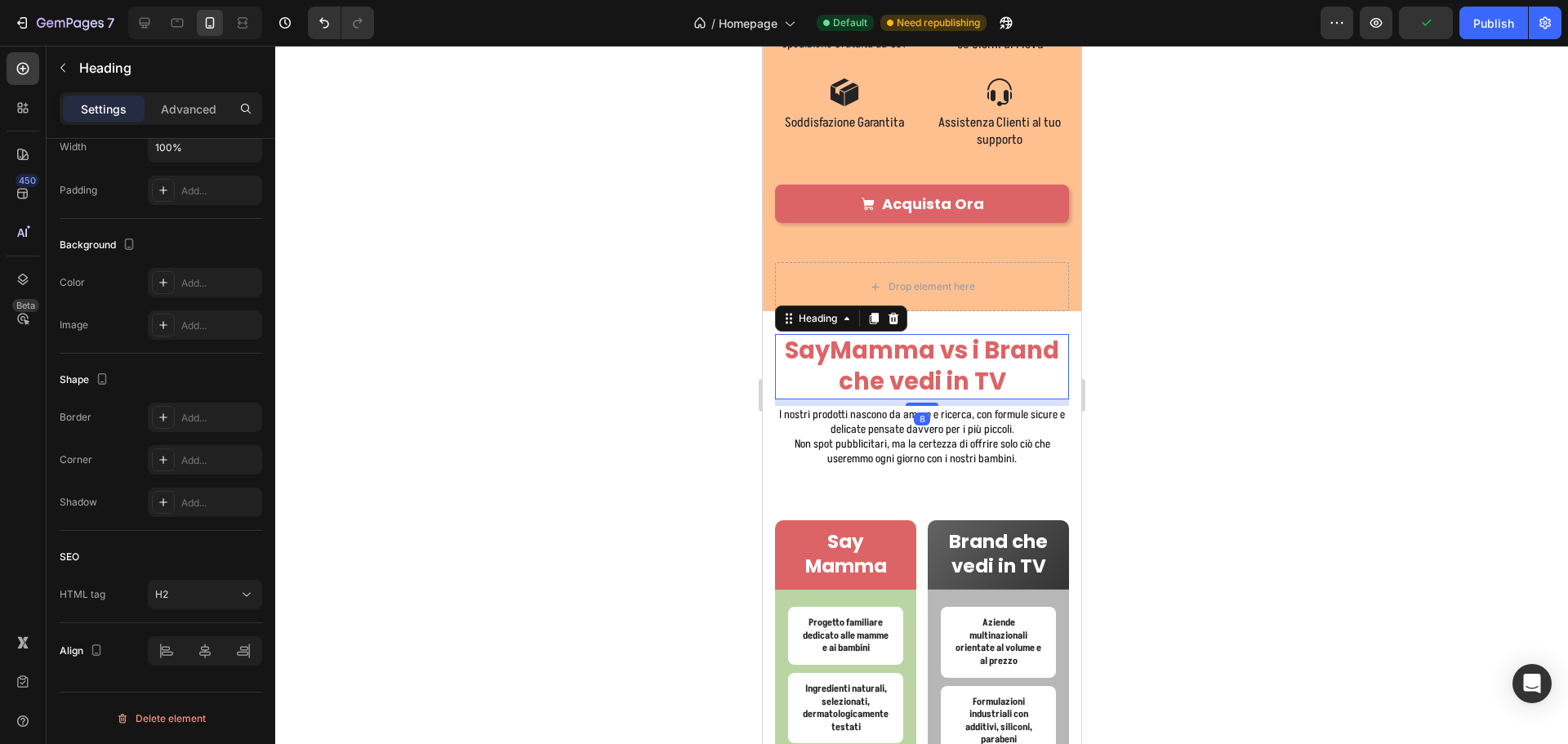
scroll to position [0, 0]
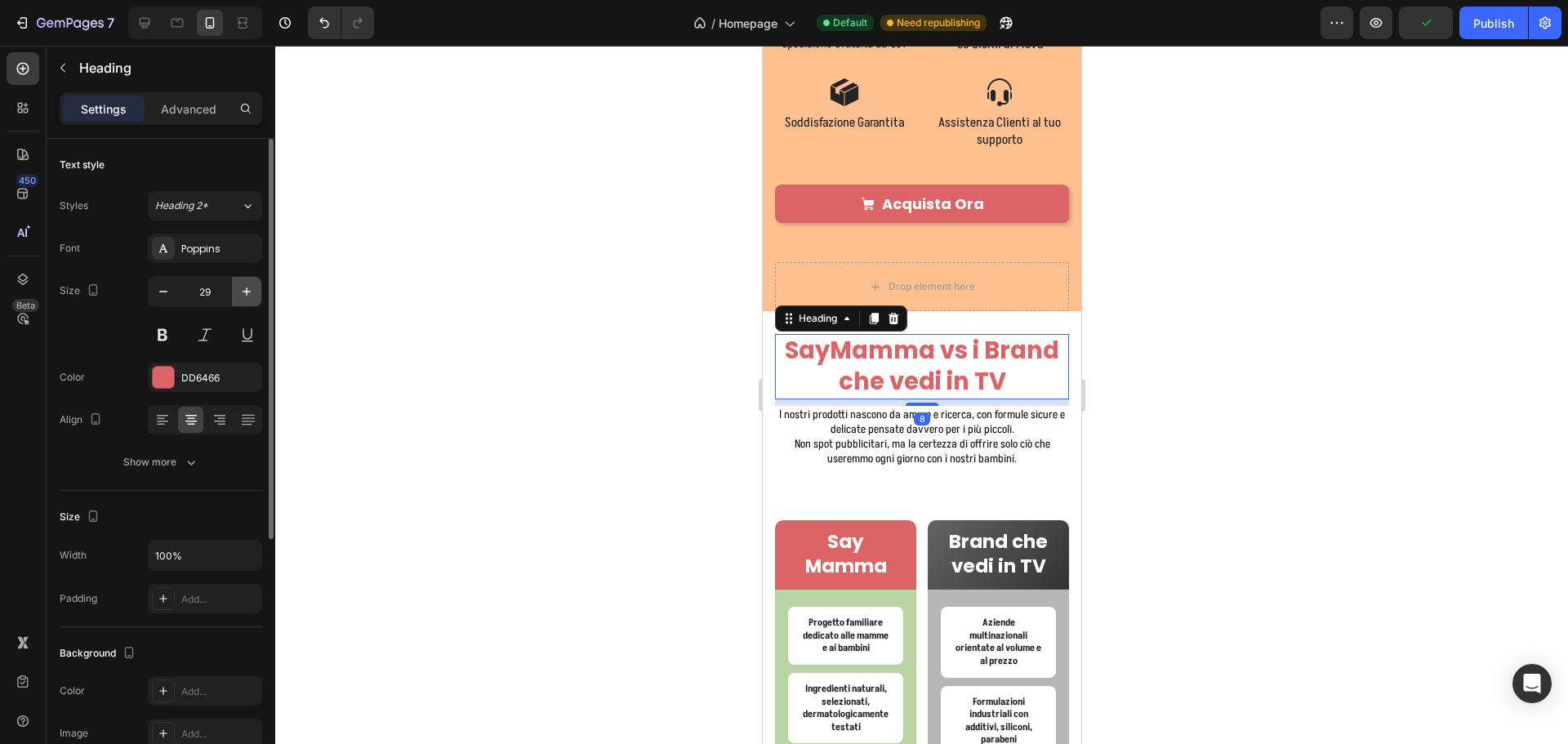
click at [255, 291] on button "button" at bounding box center [247, 291] width 29 height 30
type input "30"
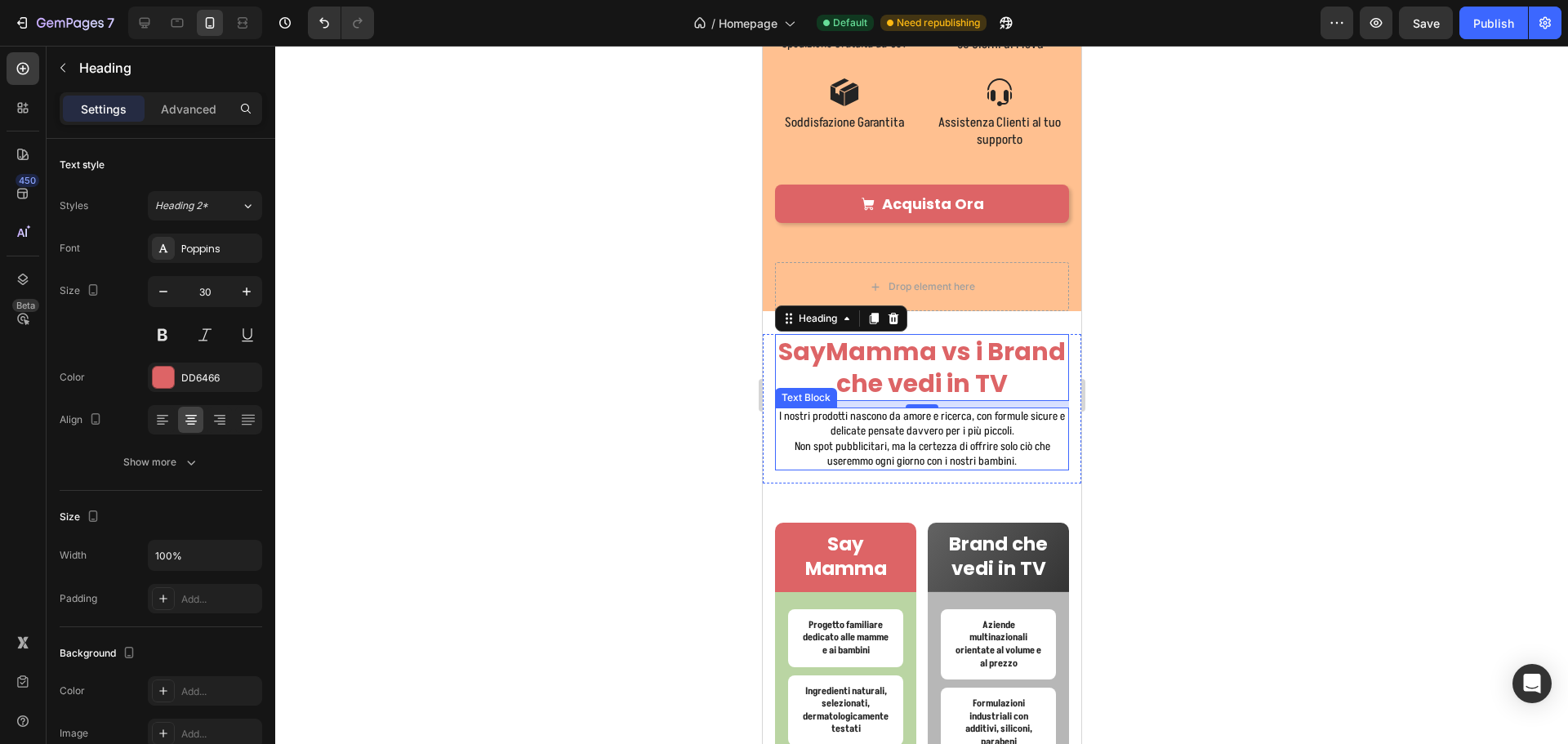
click at [1013, 462] on p "Non spot pubblicitari, ma la certezza di offrire solo ciò che useremmo ogni gio…" at bounding box center [921, 455] width 290 height 30
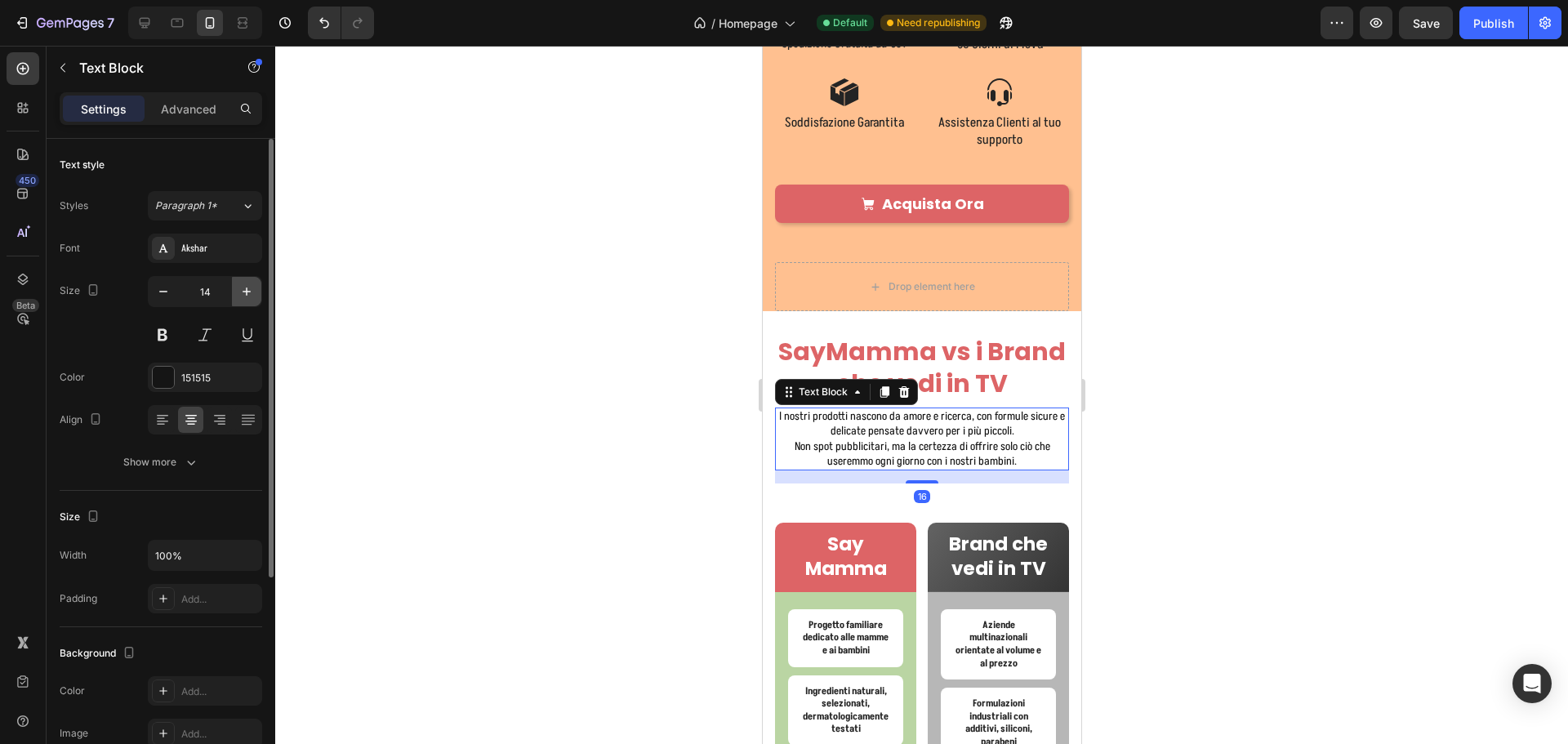
click at [235, 300] on button "button" at bounding box center [247, 291] width 29 height 30
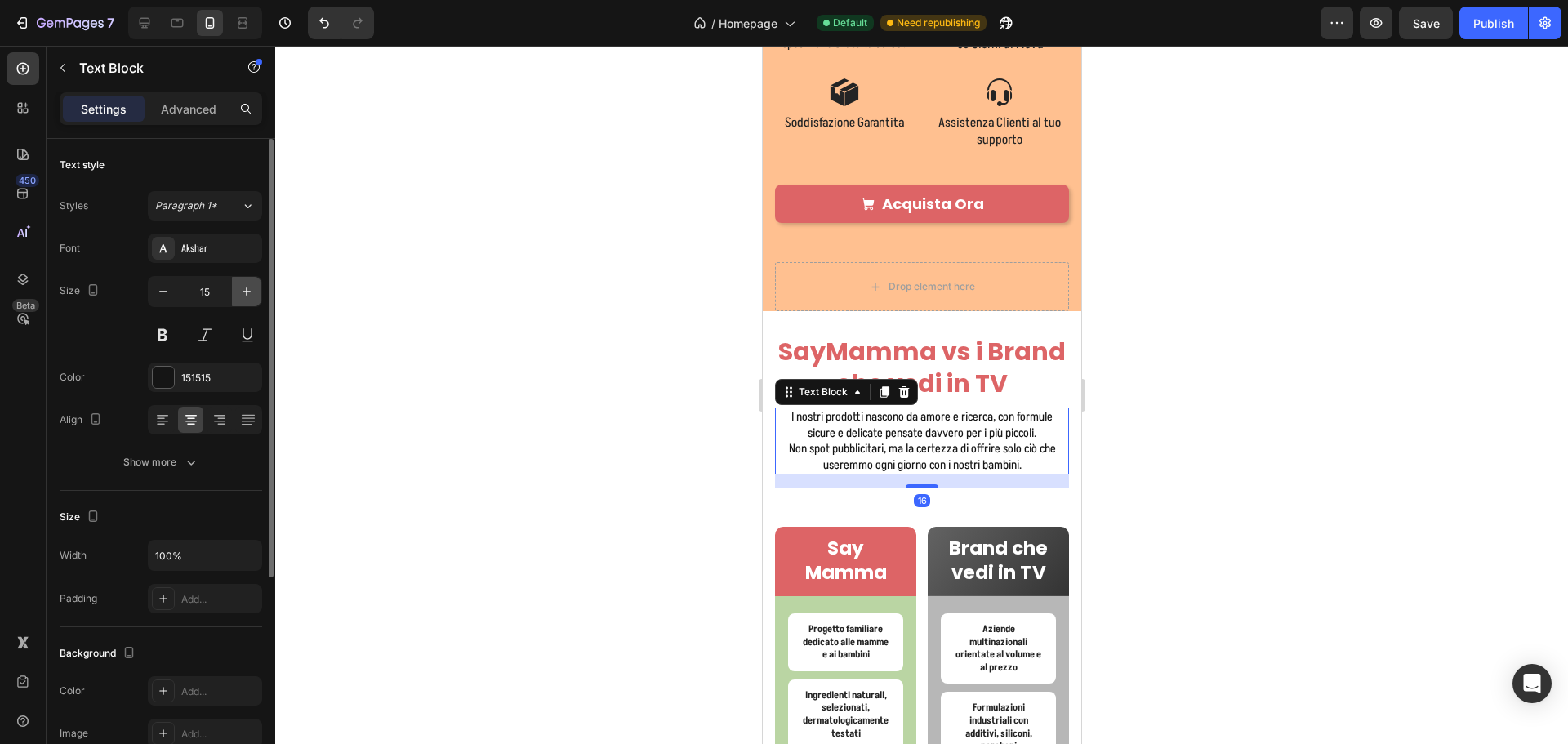
click at [243, 295] on icon "button" at bounding box center [247, 291] width 17 height 17
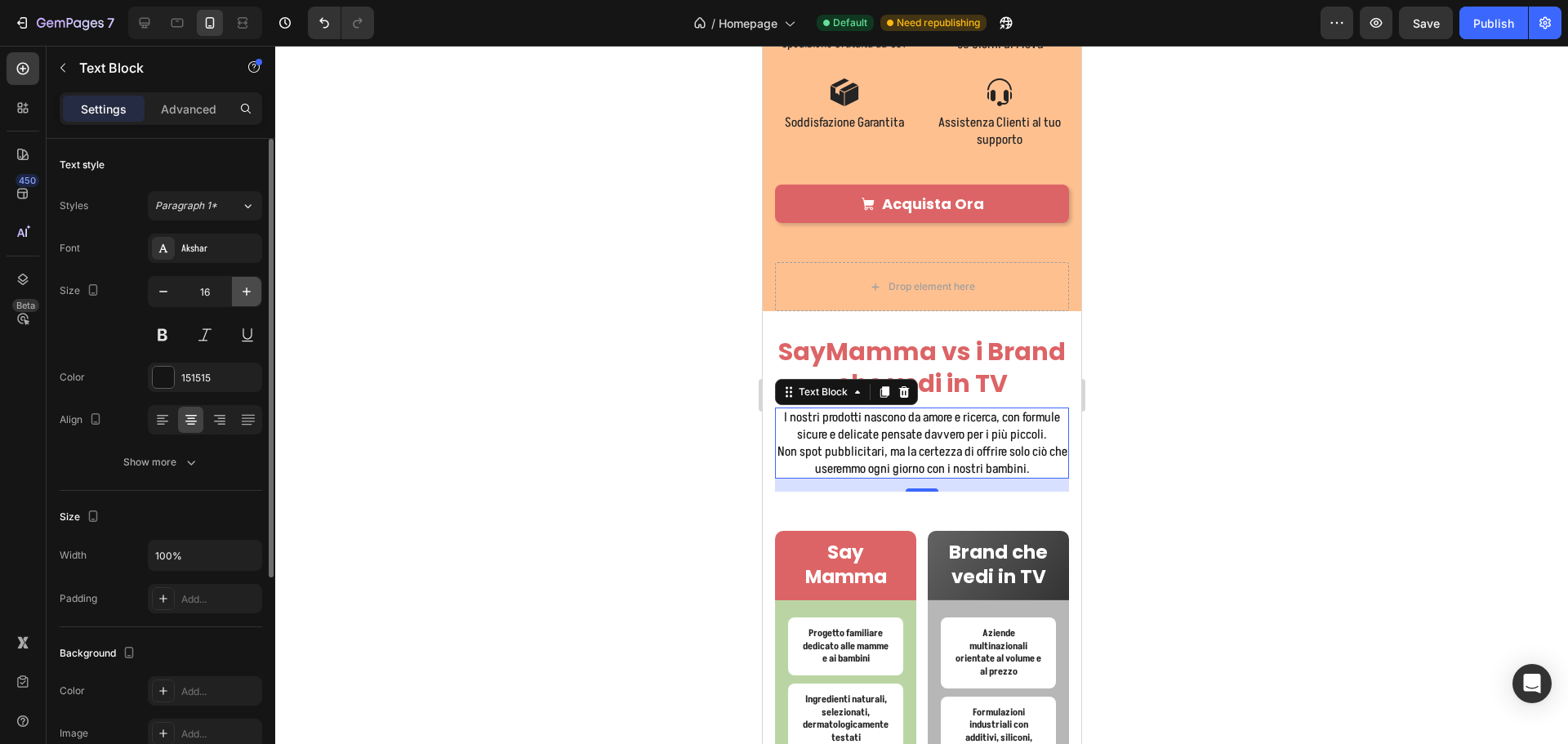
click at [244, 294] on icon "button" at bounding box center [247, 291] width 17 height 17
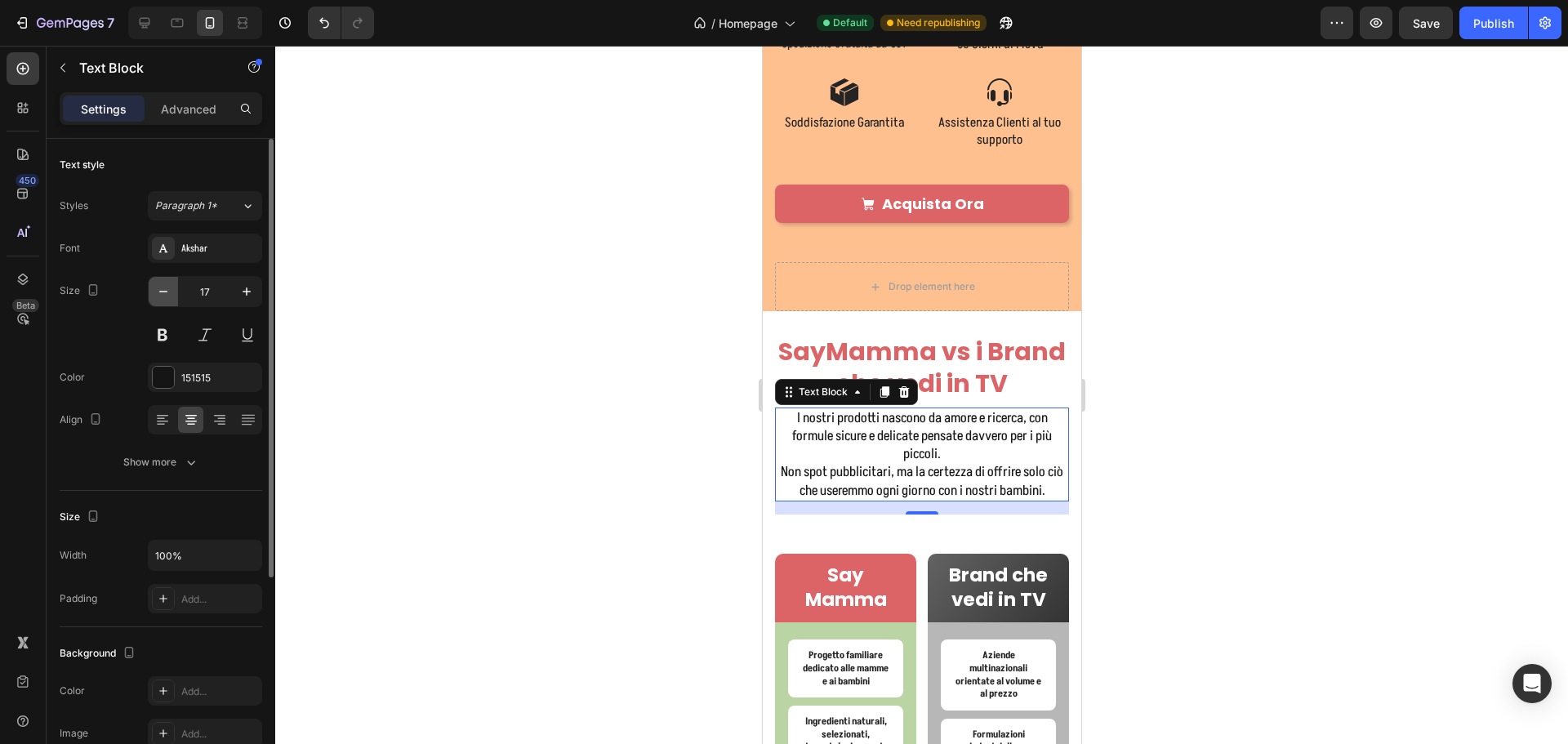
click at [163, 280] on button "button" at bounding box center [163, 291] width 29 height 30
type input "16"
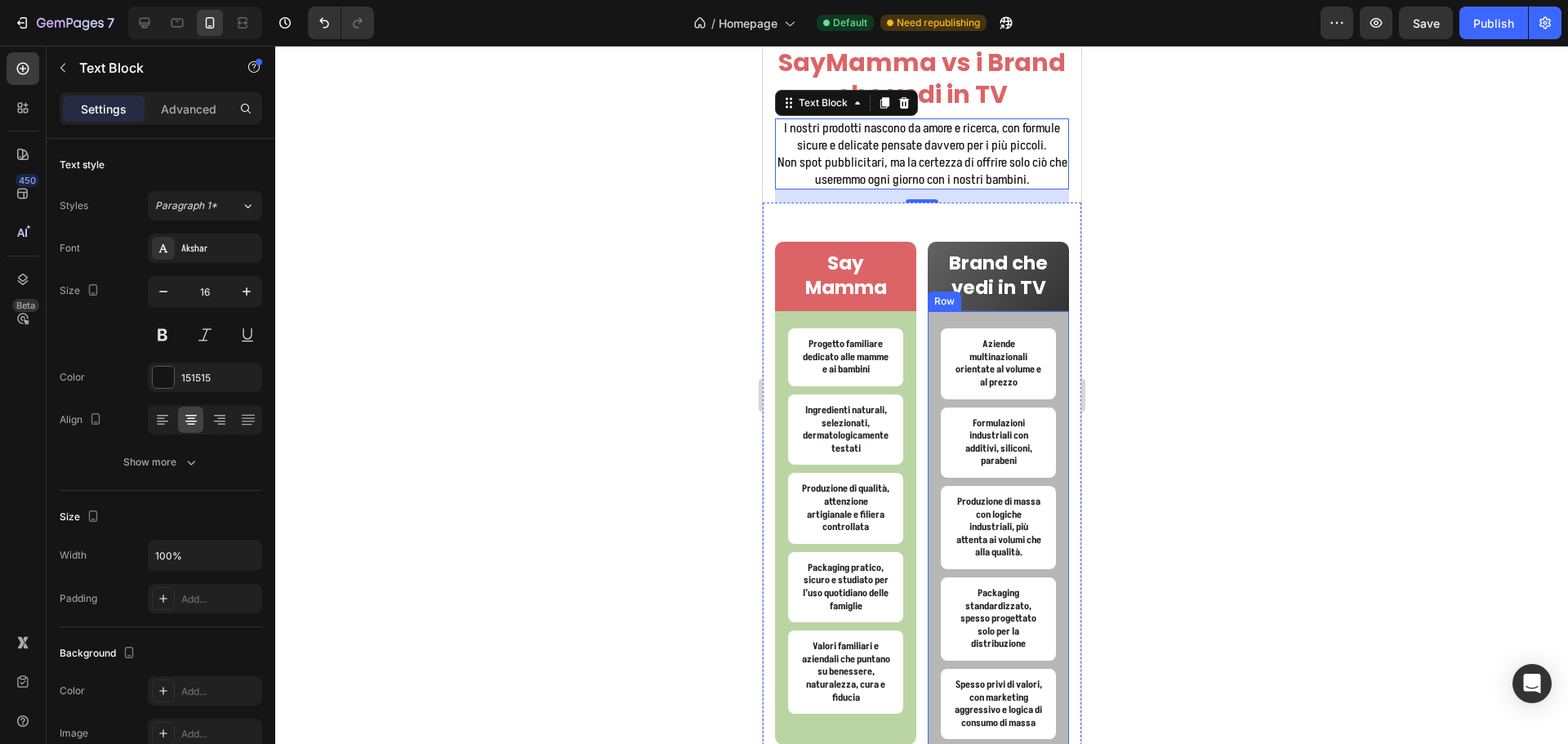
scroll to position [6010, 0]
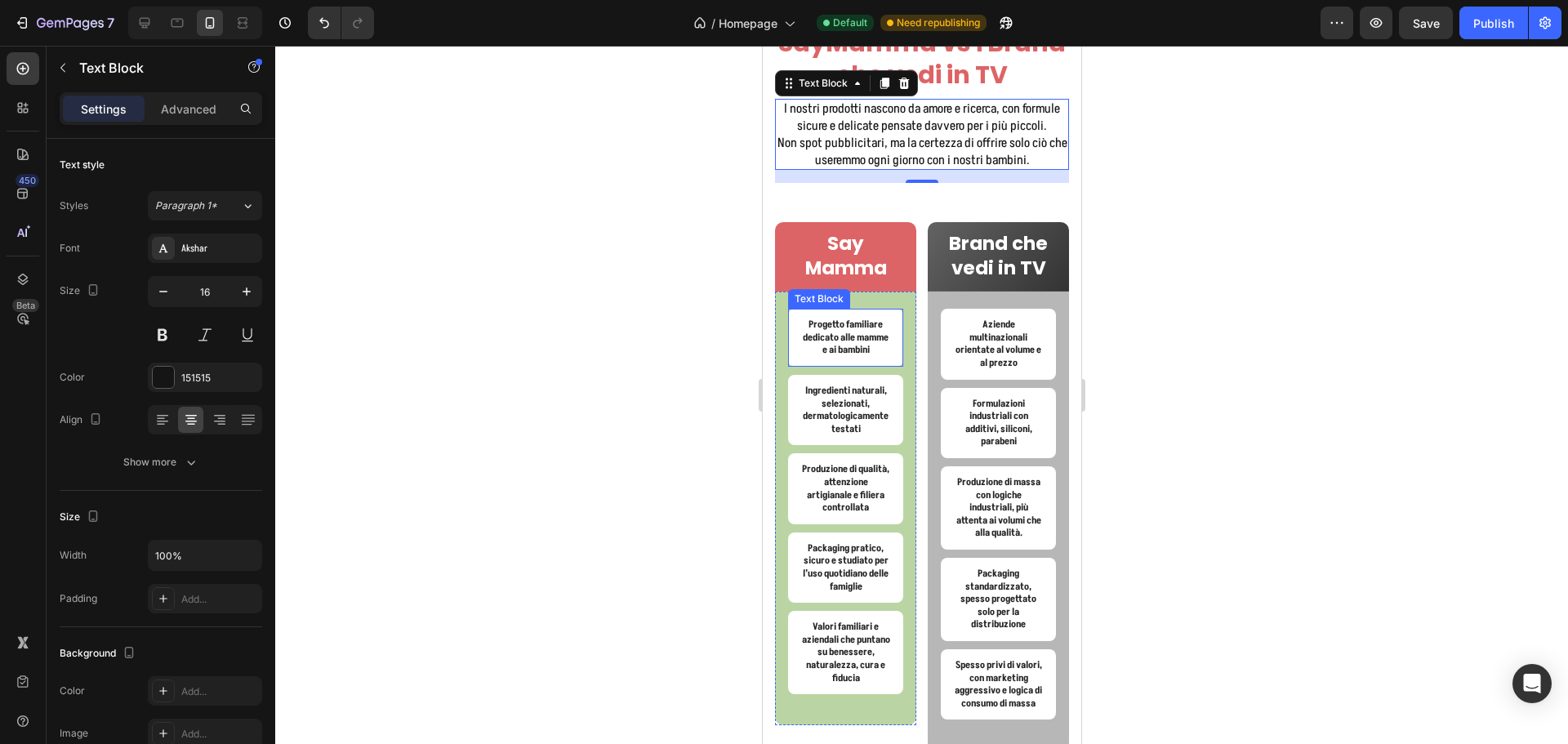
click at [839, 339] on p "Progetto familiare dedicato alle mamme e ai bambini" at bounding box center [844, 337] width 89 height 39
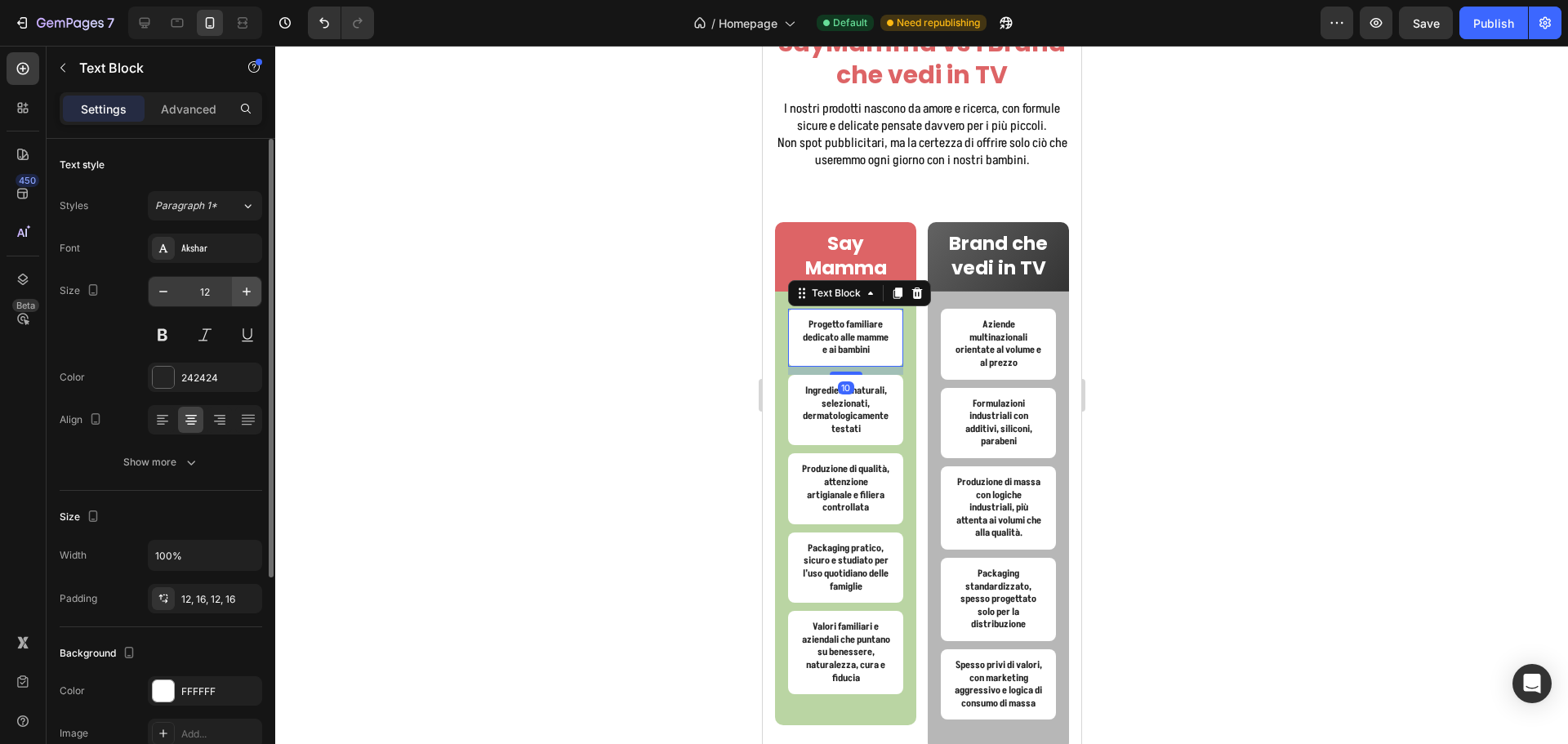
click at [242, 283] on button "button" at bounding box center [247, 291] width 29 height 30
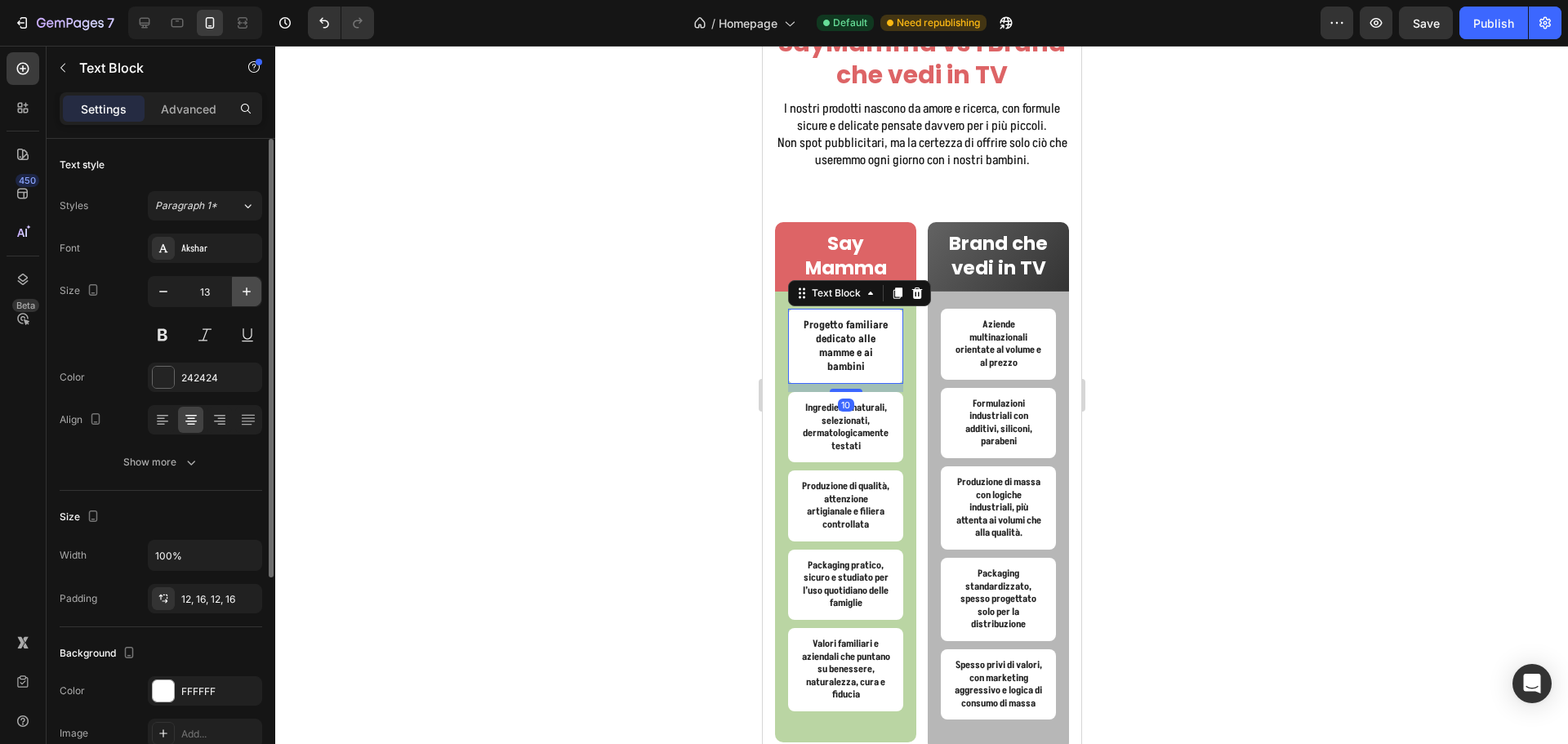
click at [239, 283] on icon "button" at bounding box center [247, 291] width 17 height 17
type input "14"
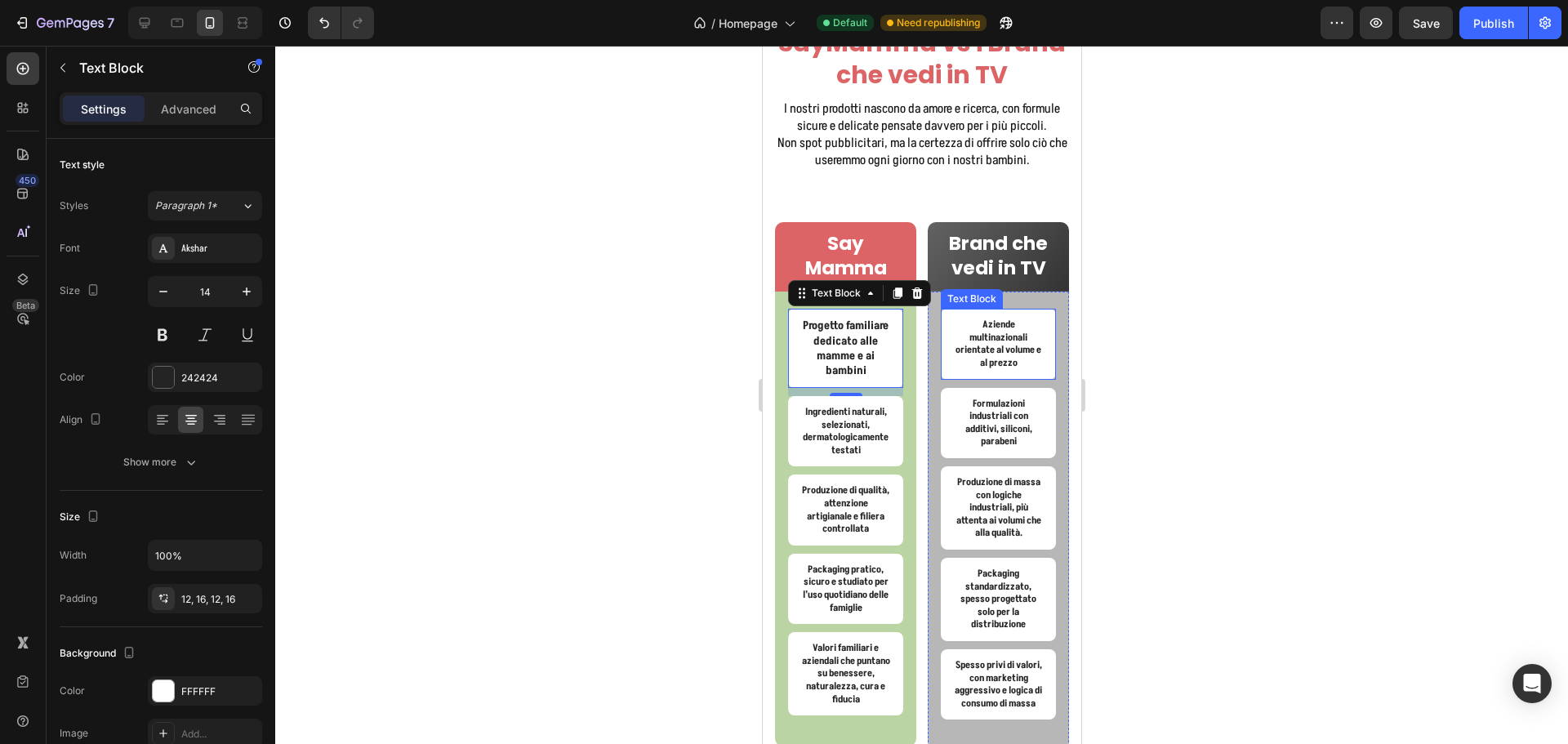
click at [1001, 350] on p "Aziende multinazionali orientate al volume e al prezzo" at bounding box center [997, 343] width 89 height 51
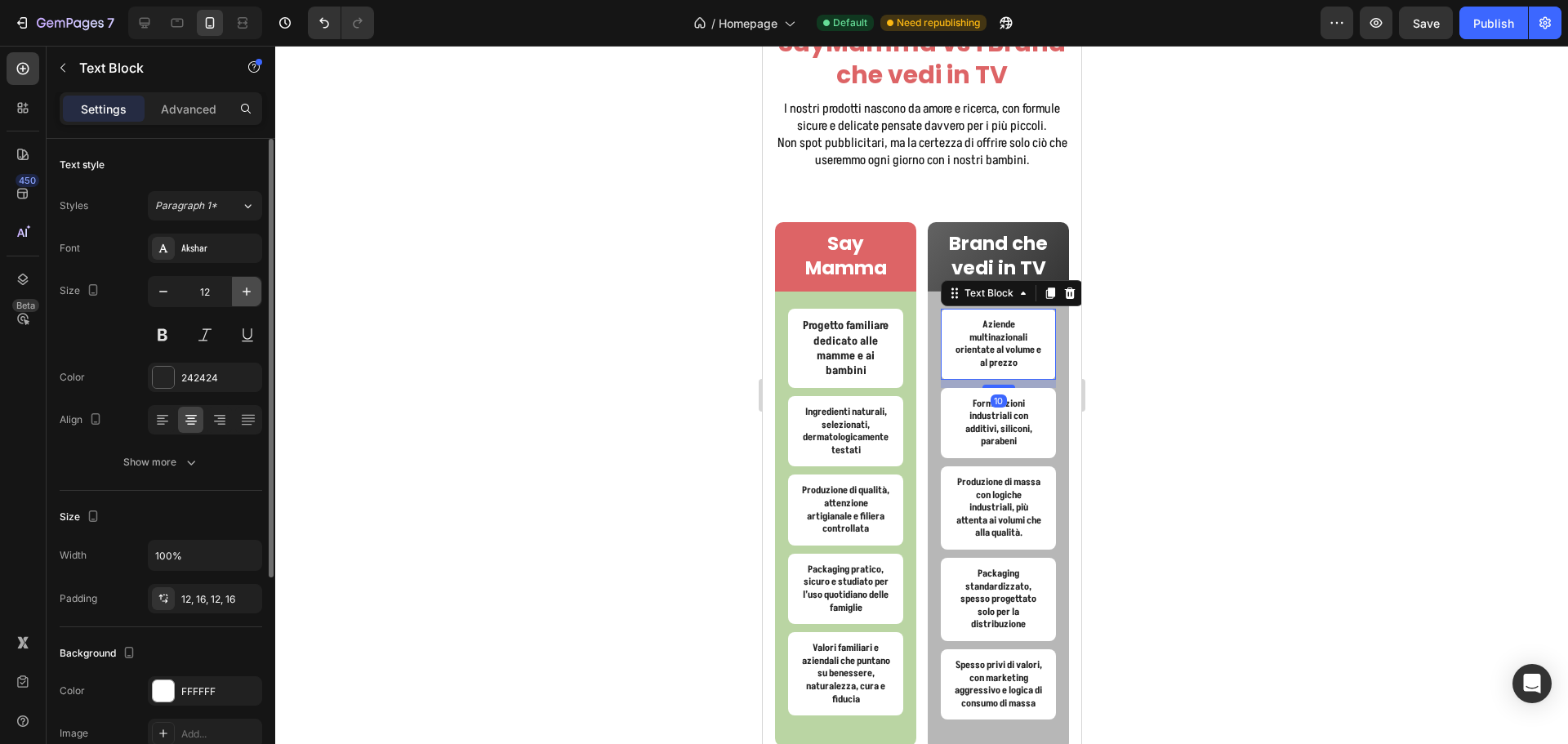
click at [253, 297] on icon "button" at bounding box center [247, 291] width 17 height 17
click at [248, 290] on icon "button" at bounding box center [247, 291] width 17 height 17
type input "14"
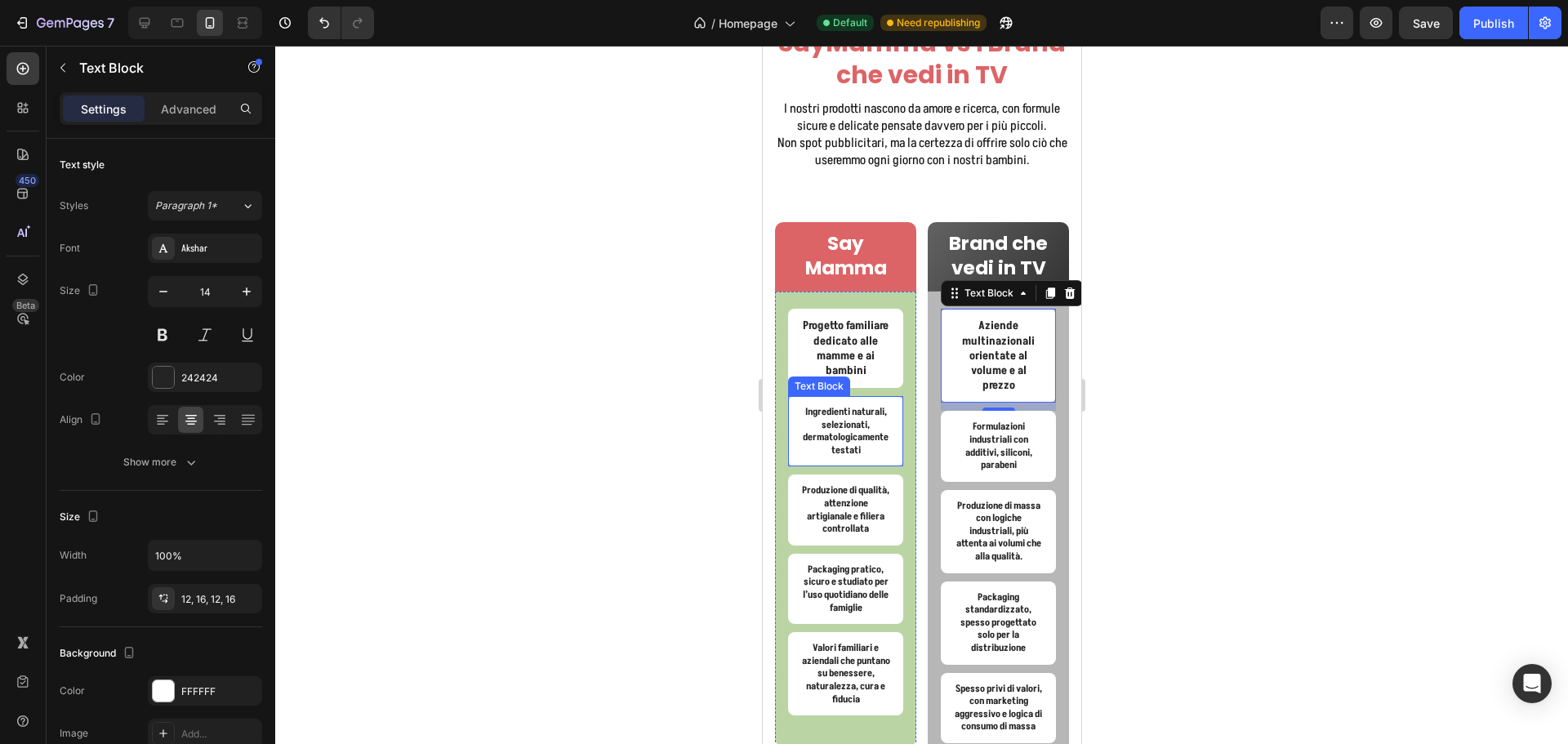
click at [897, 460] on div "Progetto familiare dedicato alle mamme e ai bambini Text Block Ingredienti natu…" at bounding box center [844, 518] width 141 height 455
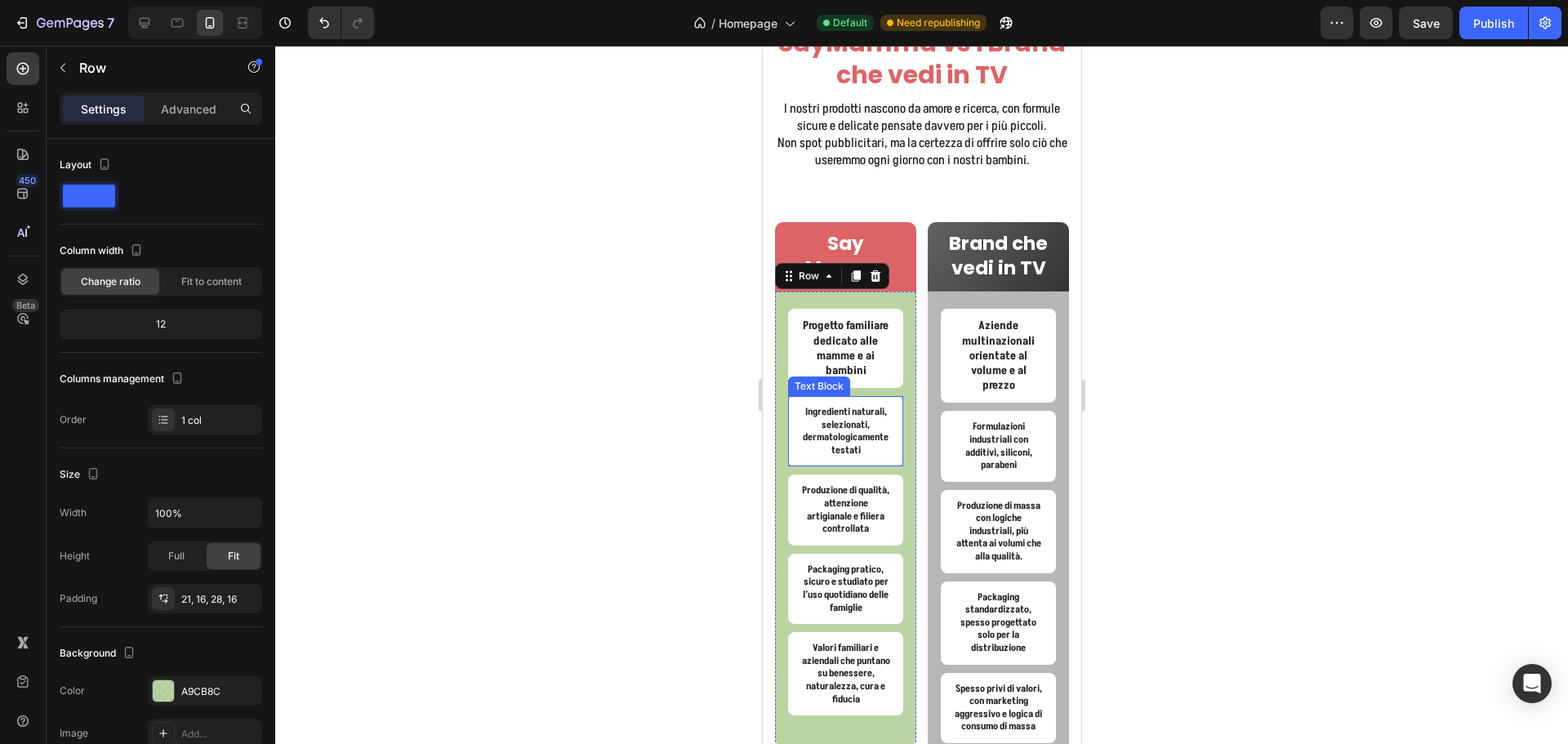
click at [872, 456] on p "Ingredienti naturali, selezionati, dermatologicamente testati" at bounding box center [844, 431] width 89 height 51
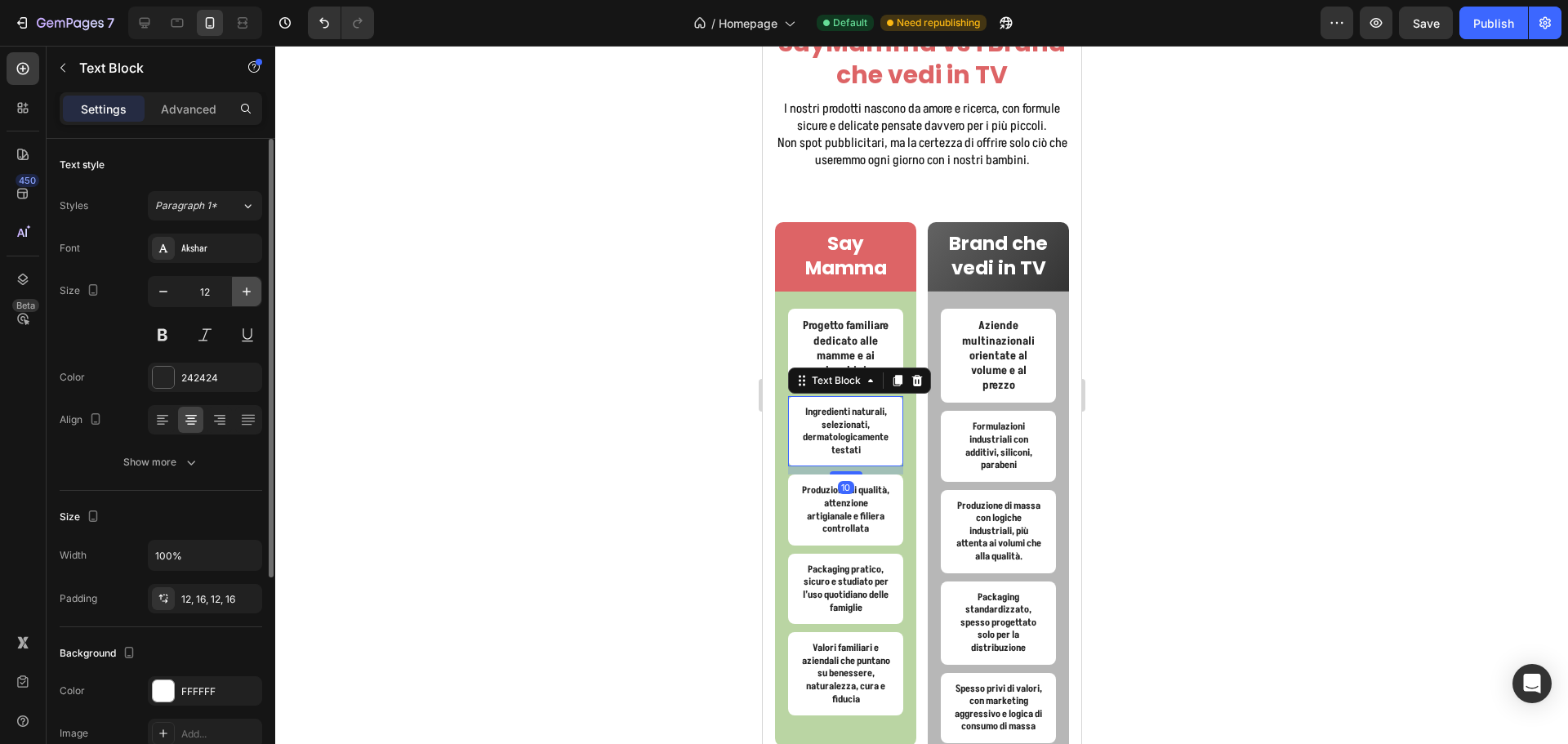
click at [236, 293] on button "button" at bounding box center [247, 291] width 29 height 30
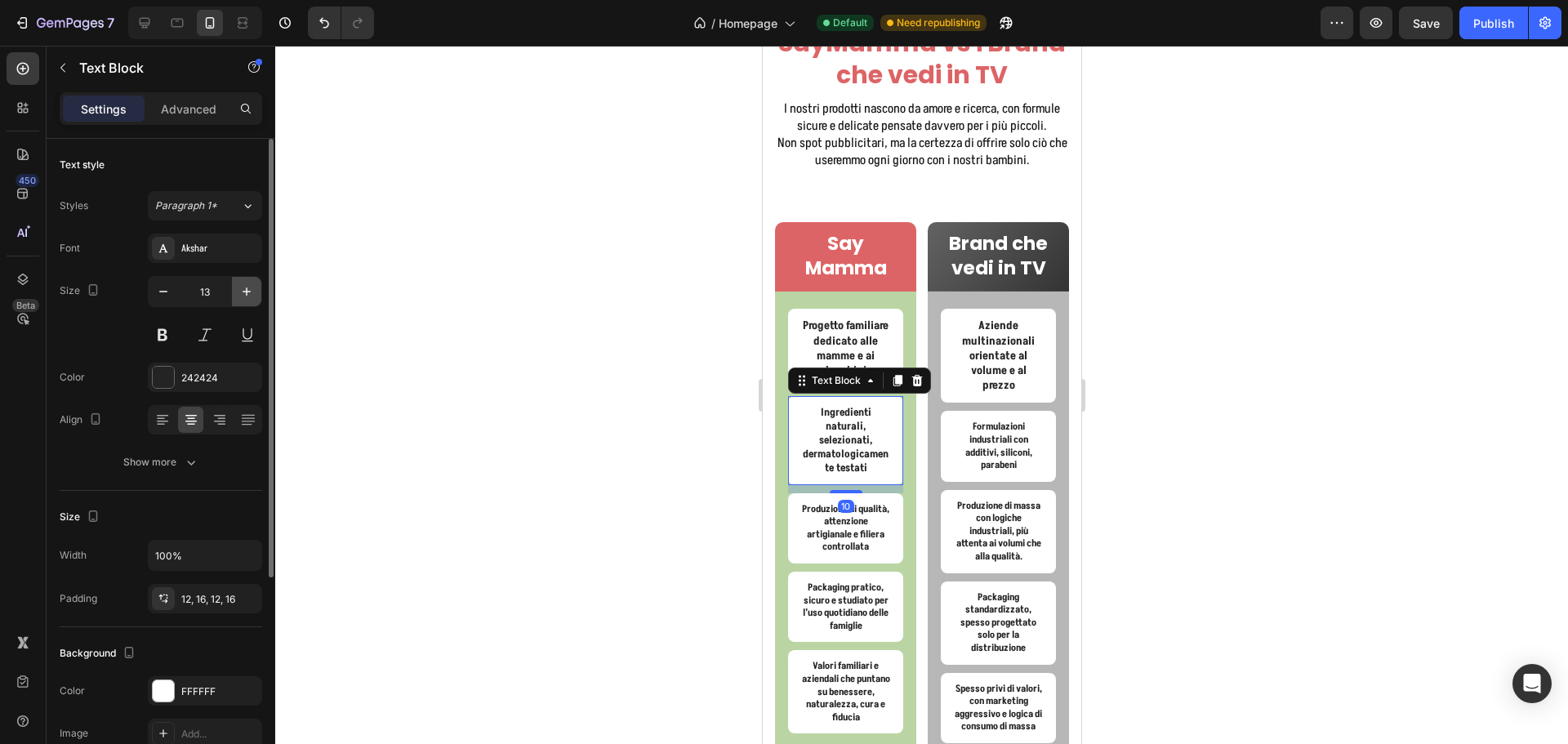
click at [236, 293] on button "button" at bounding box center [247, 291] width 29 height 30
type input "14"
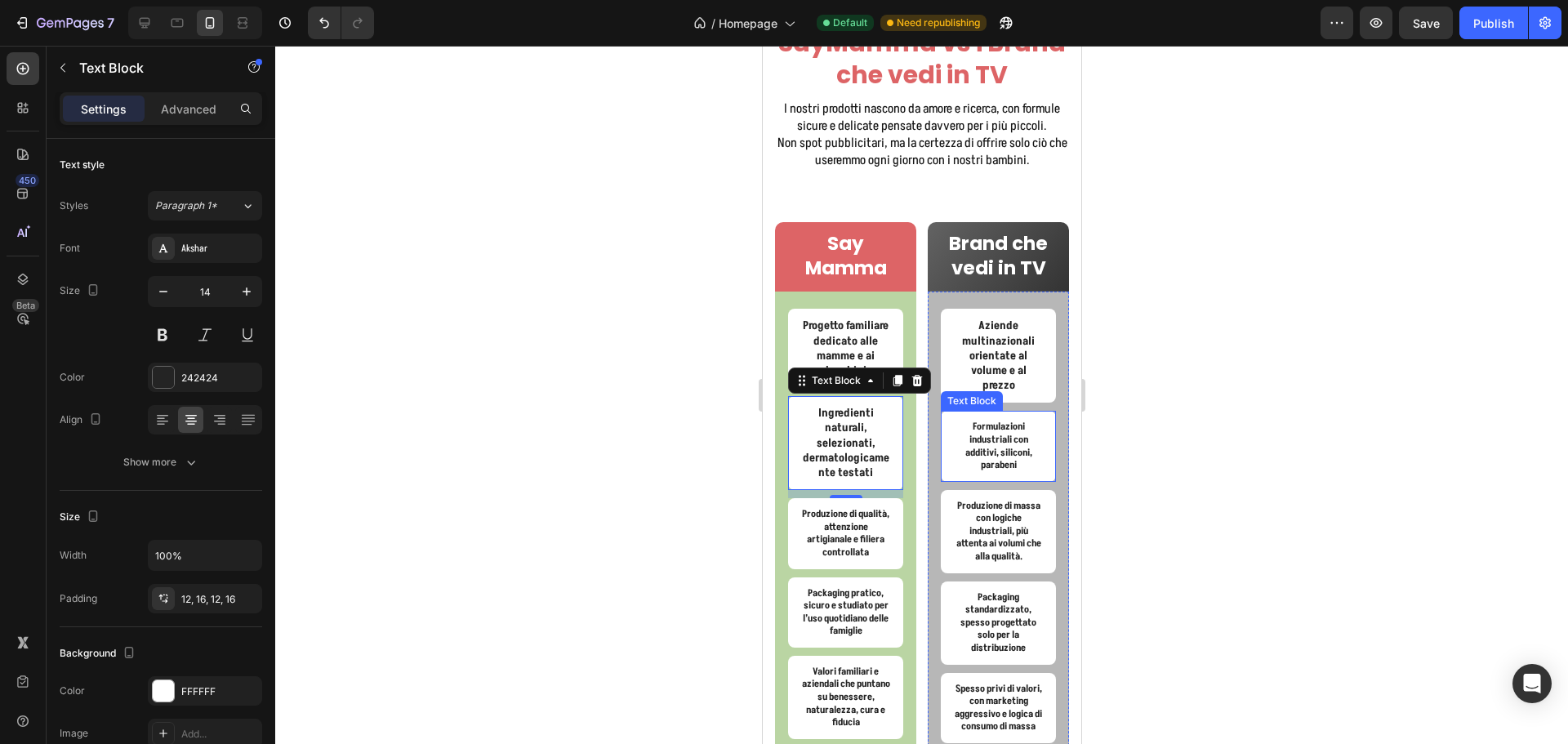
click at [998, 448] on p "Formulazioni industriali con additivi, siliconi, parabeni" at bounding box center [997, 445] width 89 height 51
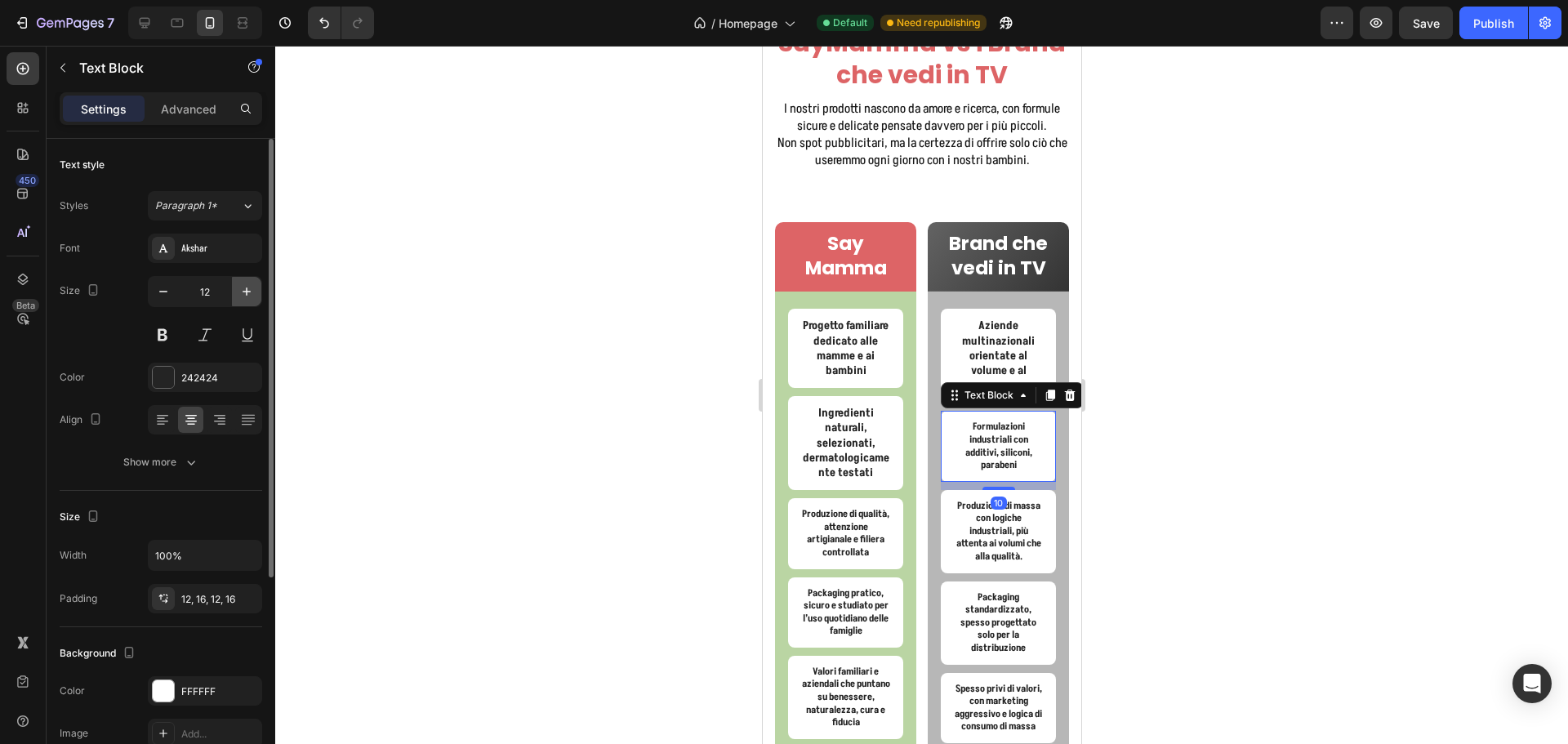
click at [244, 301] on button "button" at bounding box center [247, 291] width 29 height 30
click at [244, 291] on icon "button" at bounding box center [246, 291] width 8 height 8
type input "14"
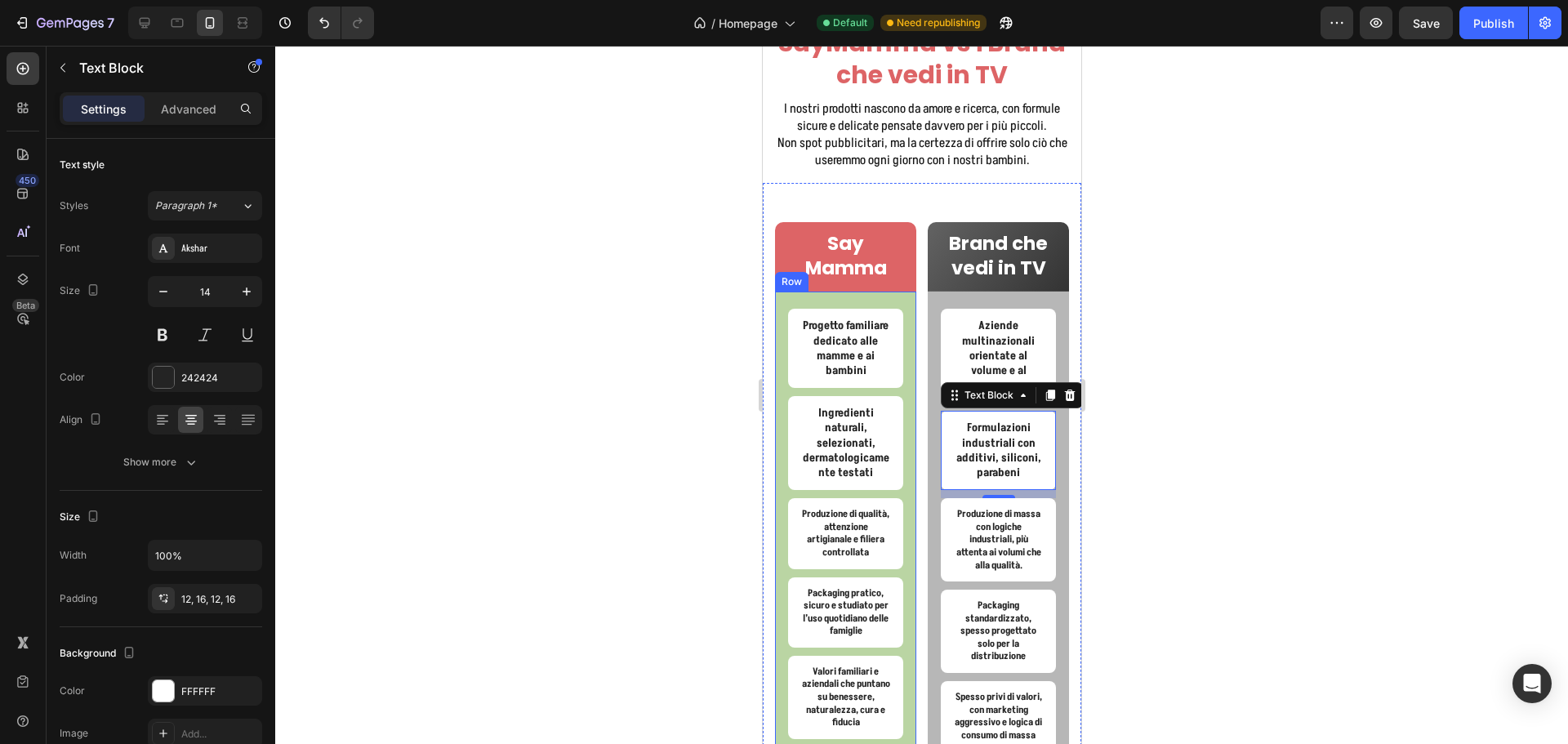
click at [830, 550] on p "Produzione di qualità, attenzione artigianale e filiera controllata" at bounding box center [844, 533] width 89 height 51
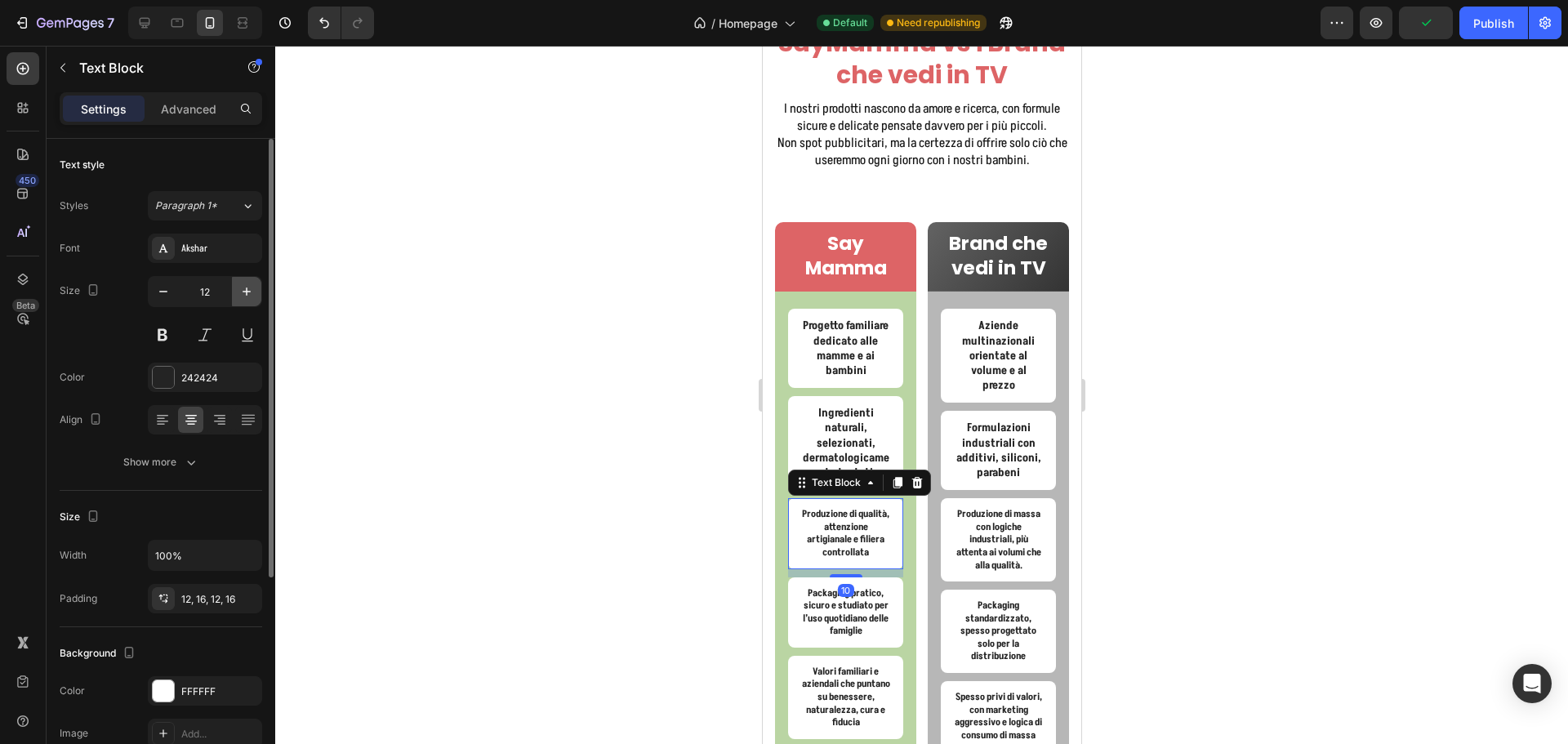
click at [248, 297] on icon "button" at bounding box center [247, 291] width 17 height 17
click at [245, 290] on icon "button" at bounding box center [247, 291] width 17 height 17
type input "14"
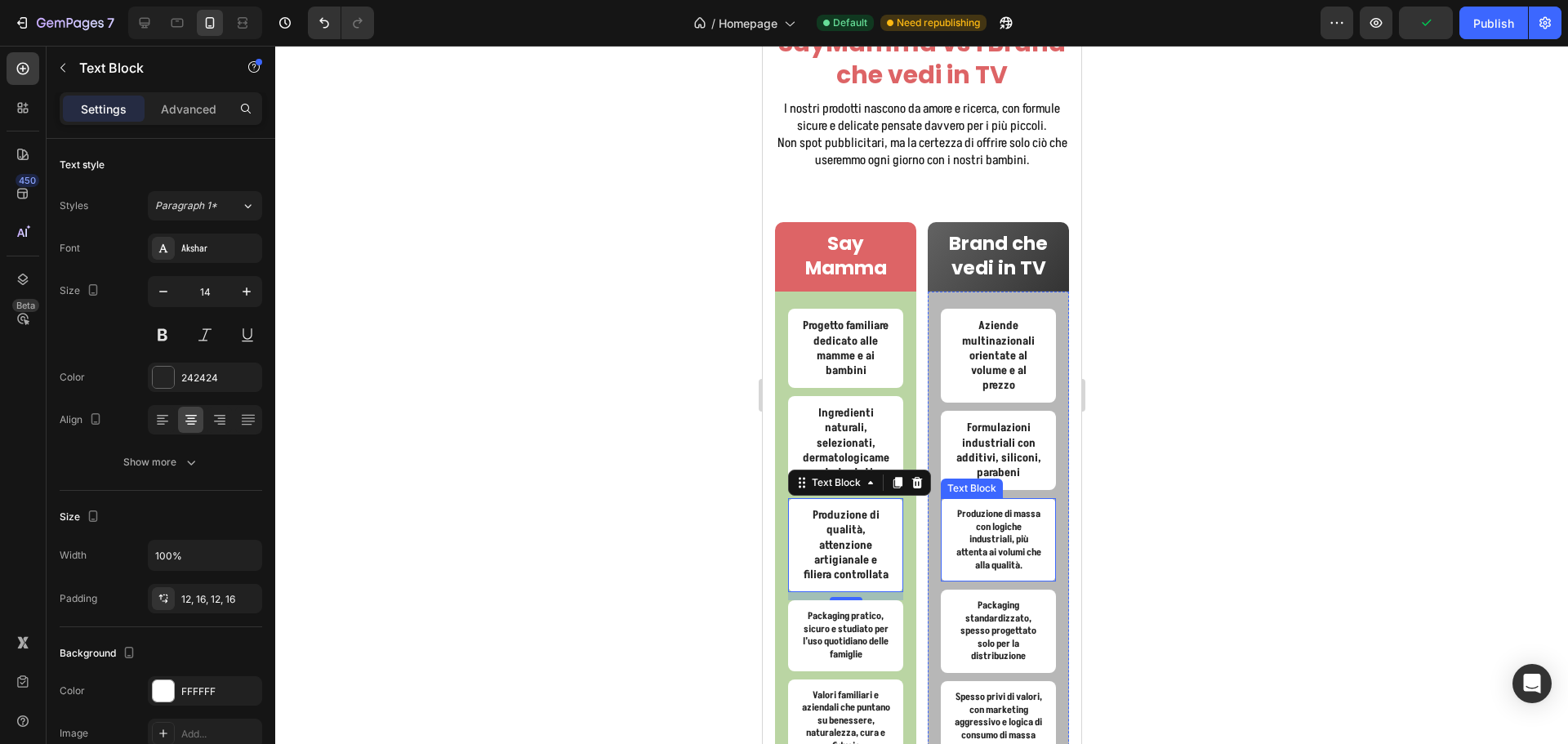
click at [991, 533] on p "Produzione di massa con logiche industriali, più attenta ai volumi che alla qua…" at bounding box center [997, 539] width 89 height 64
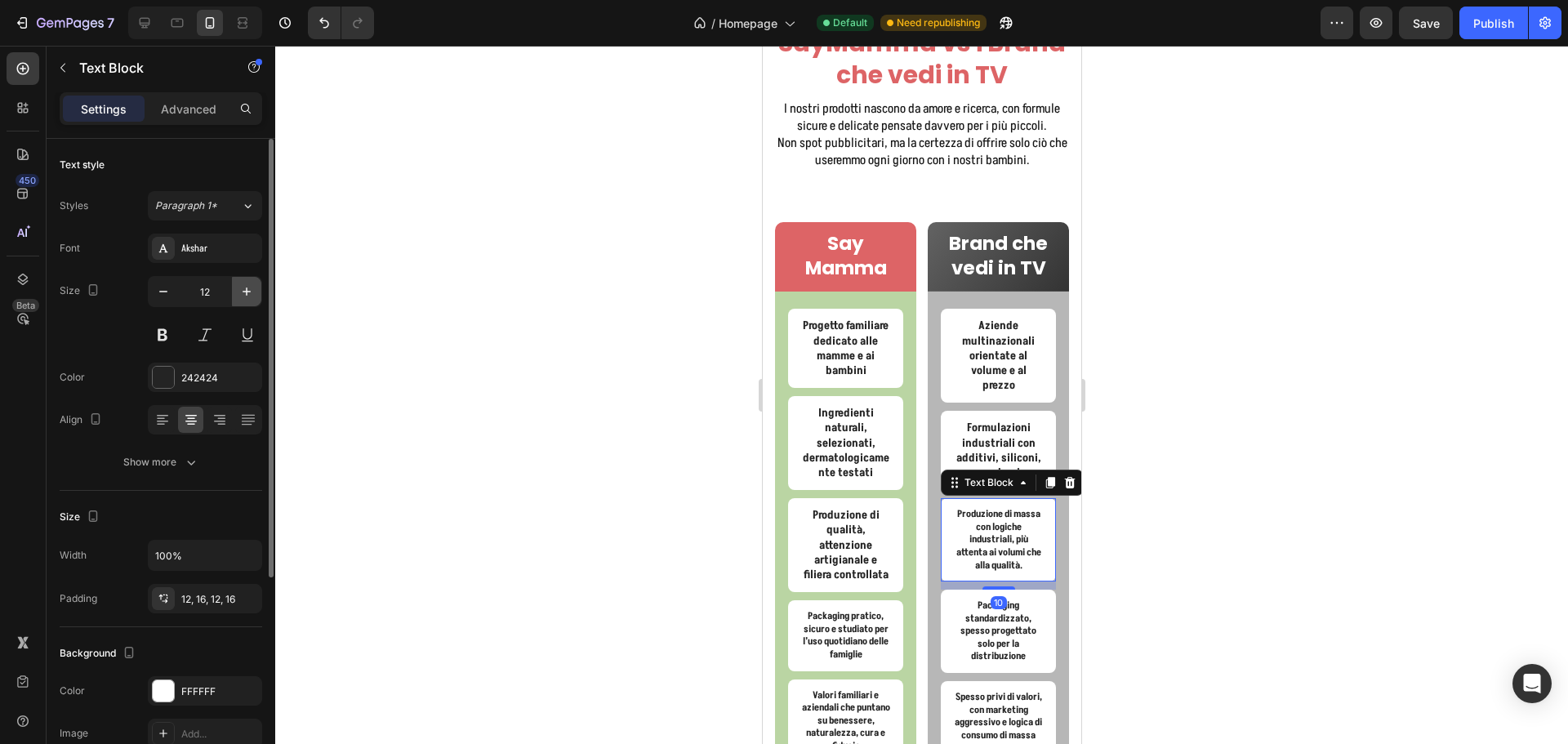
click at [249, 293] on icon "button" at bounding box center [247, 291] width 17 height 17
type input "14"
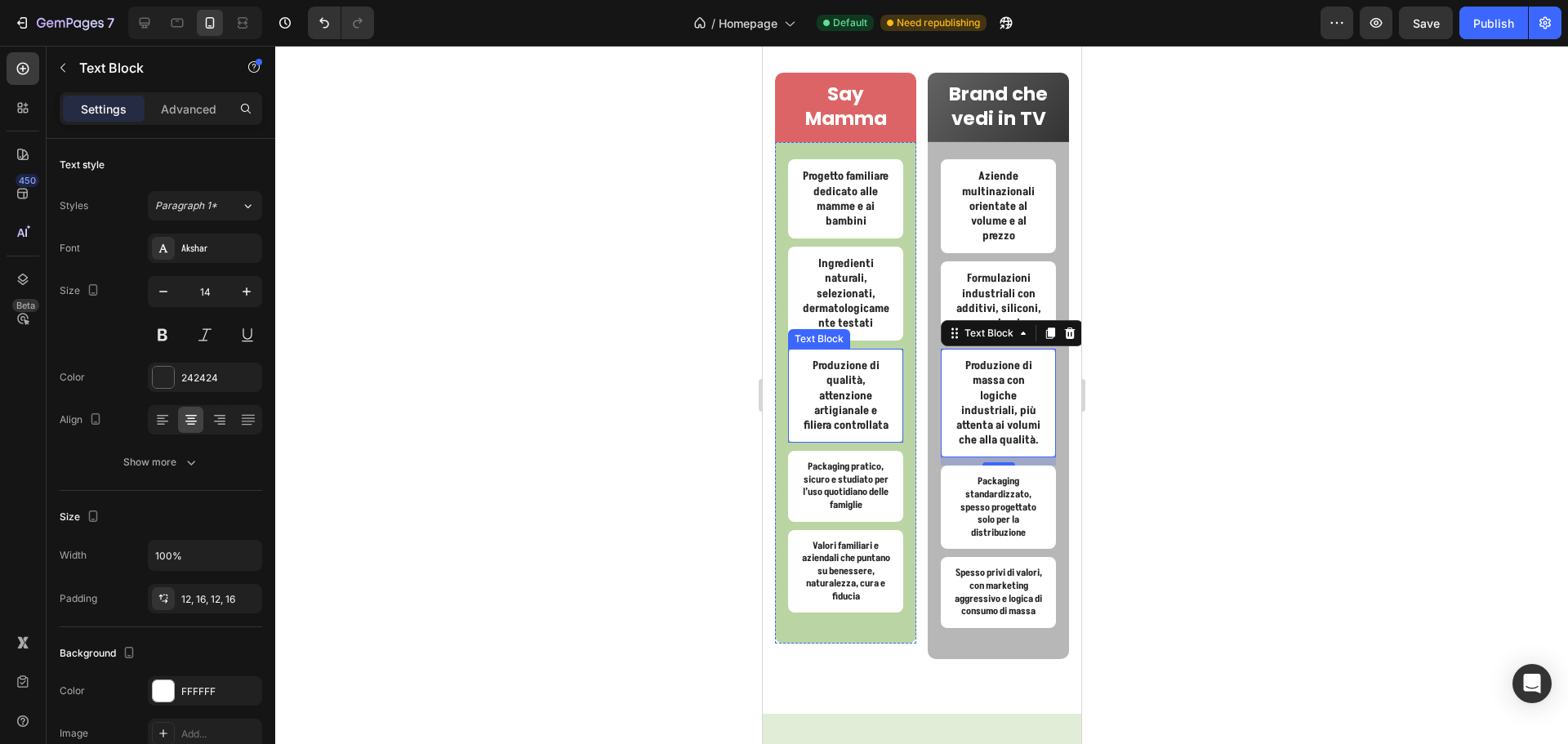
scroll to position [6173, 0]
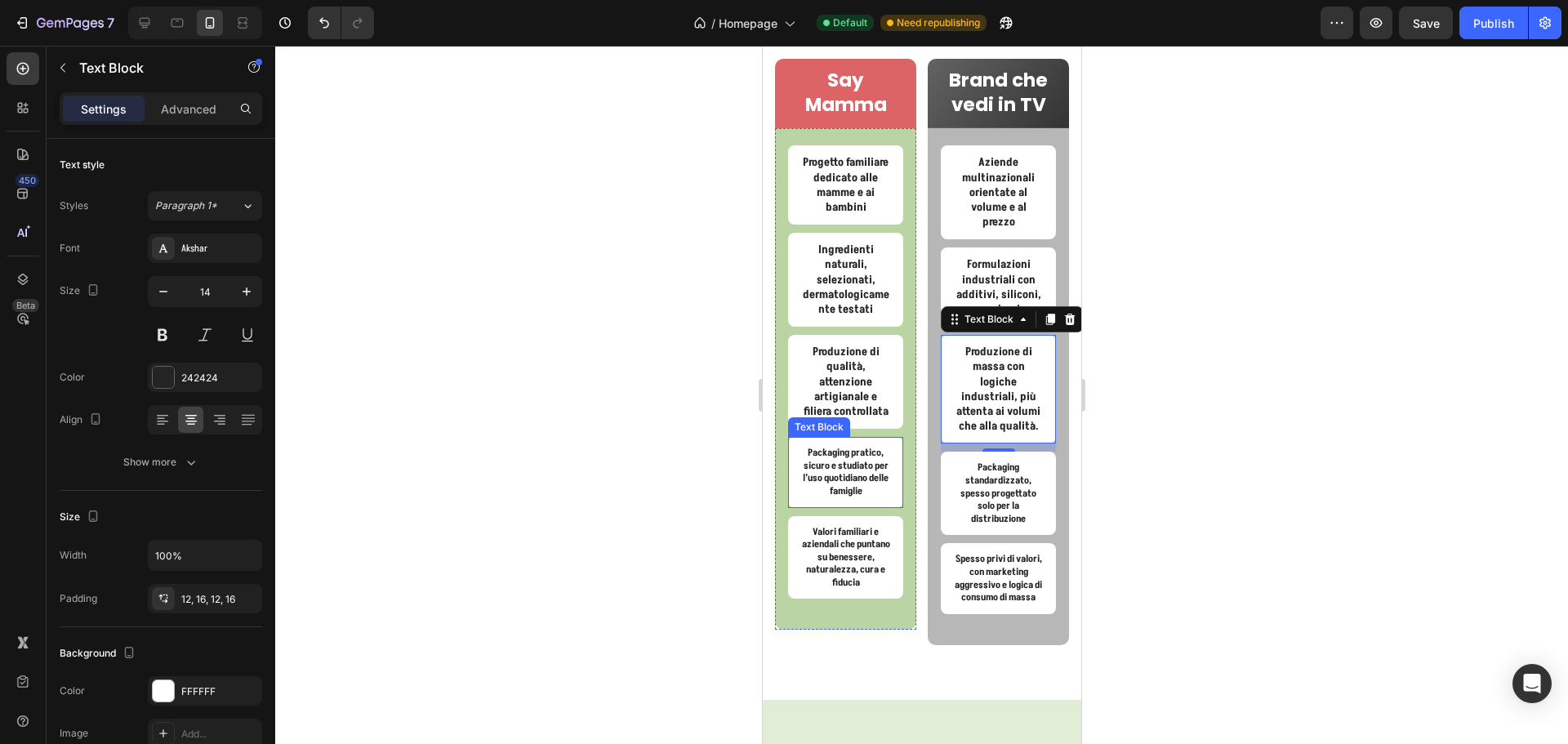
click at [861, 498] on p "Packaging pratico, sicuro e studiato per l’uso quotidiano delle famiglie" at bounding box center [844, 472] width 89 height 51
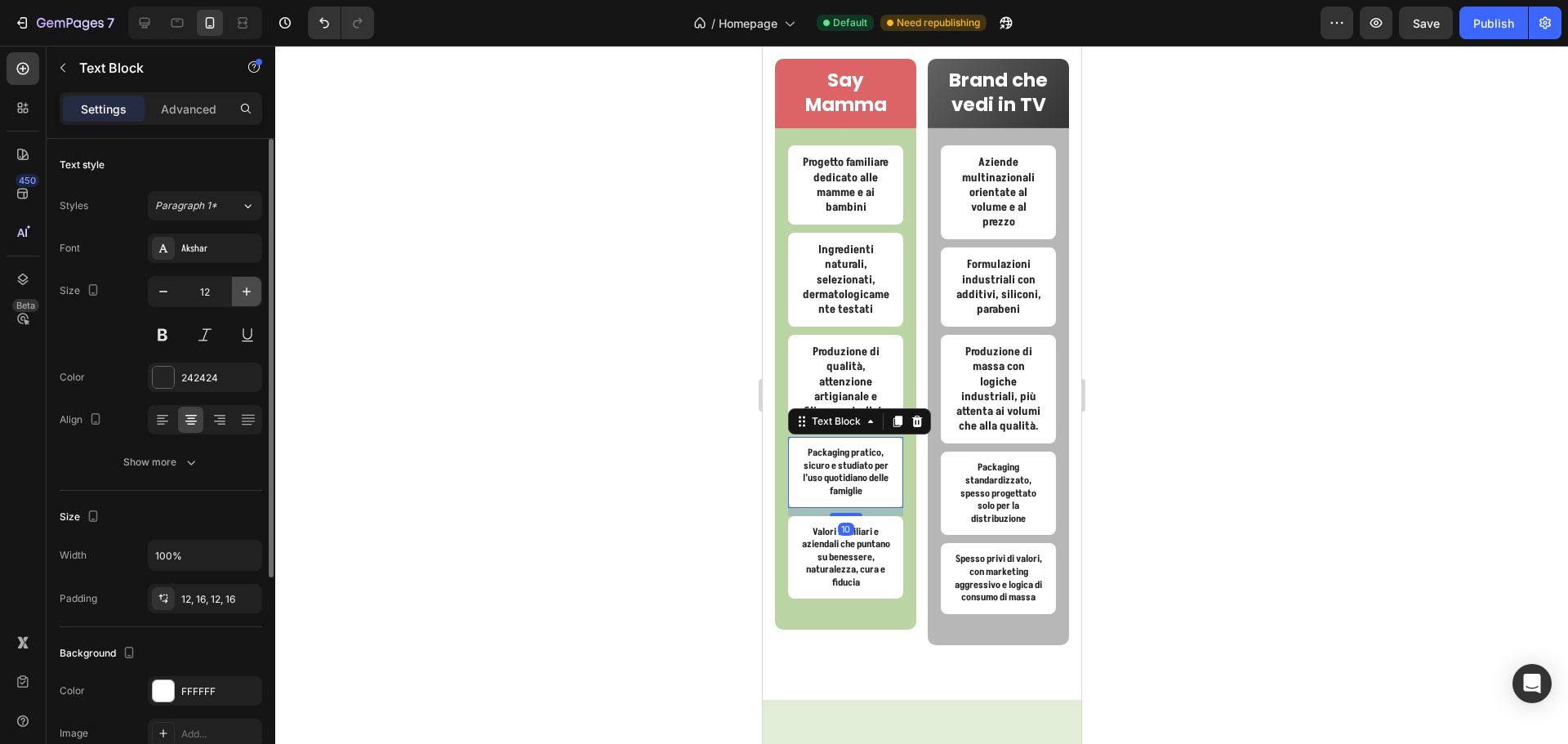
click at [256, 284] on button "button" at bounding box center [247, 291] width 29 height 30
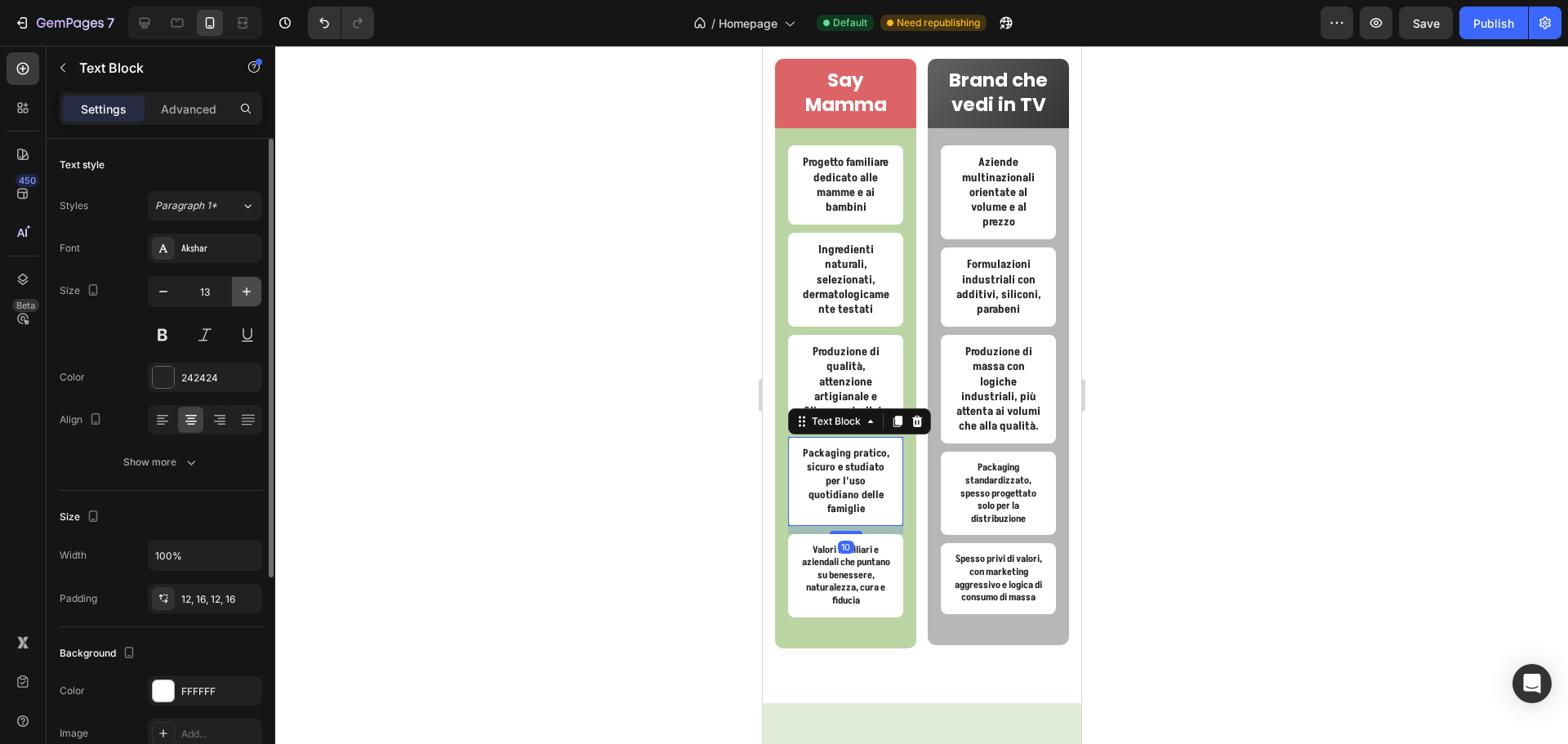
click at [250, 287] on icon "button" at bounding box center [247, 291] width 17 height 17
type input "14"
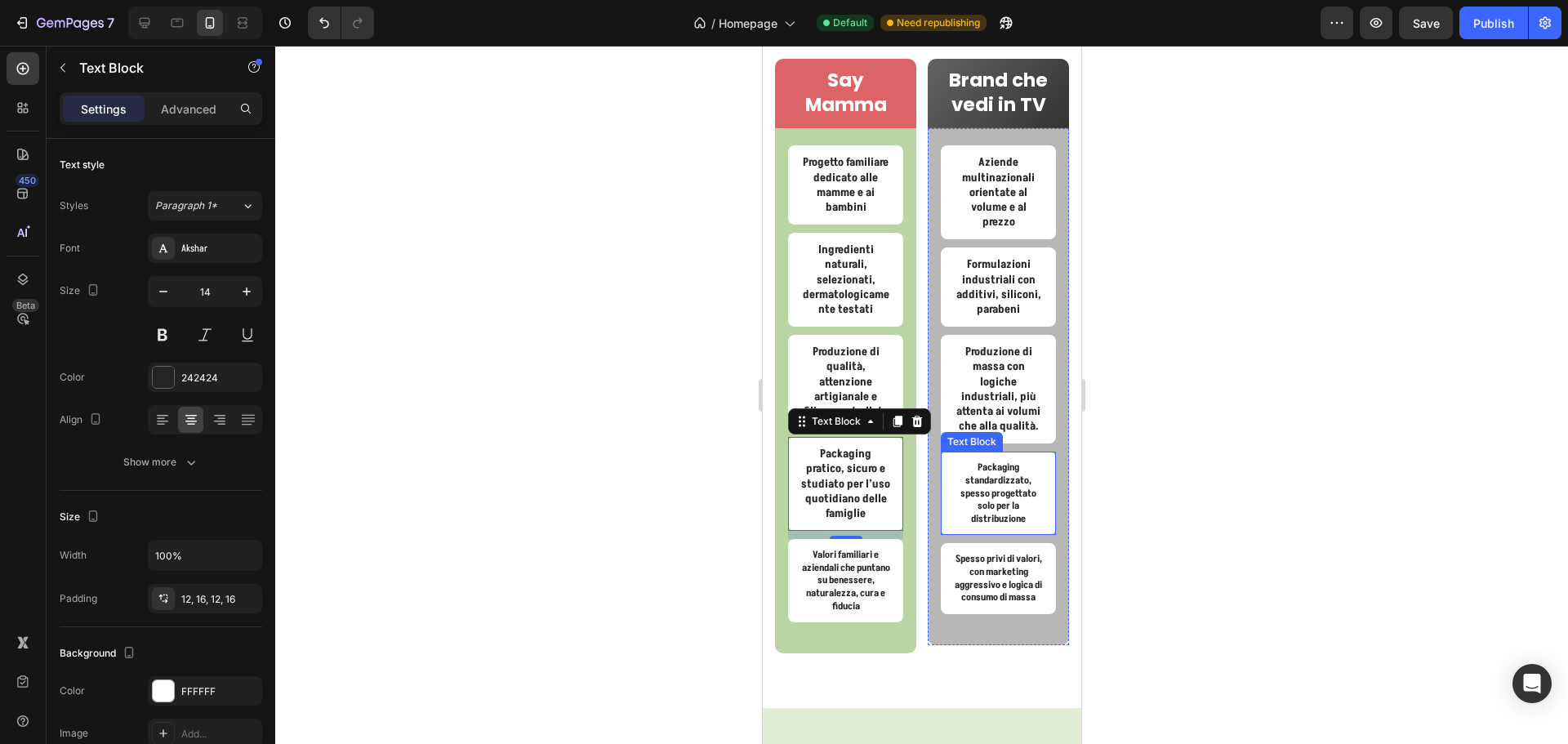
click at [995, 496] on p "Packaging standardizzato, spesso progettato solo per la distribuzione" at bounding box center [997, 493] width 89 height 64
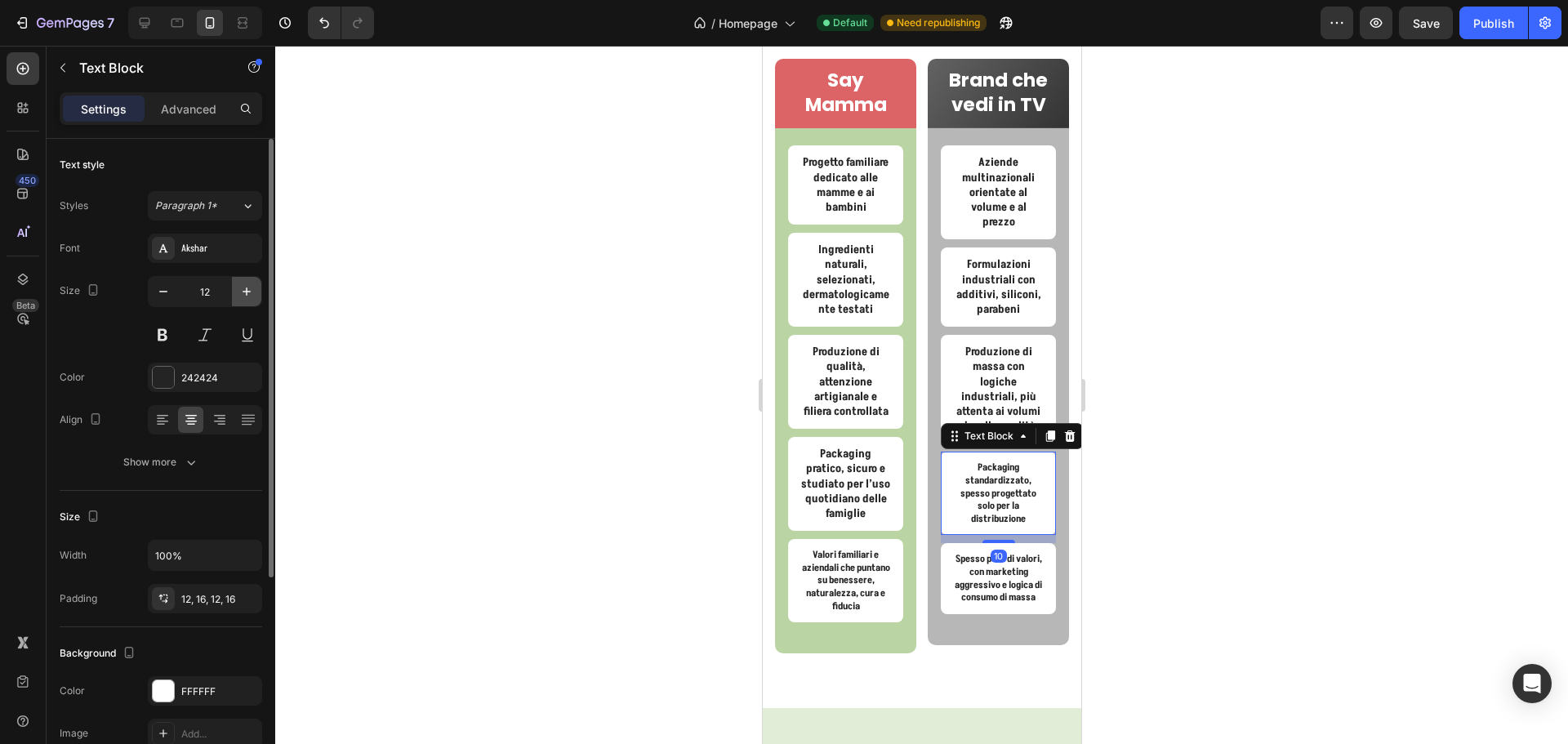
click at [242, 286] on icon "button" at bounding box center [247, 291] width 17 height 17
type input "14"
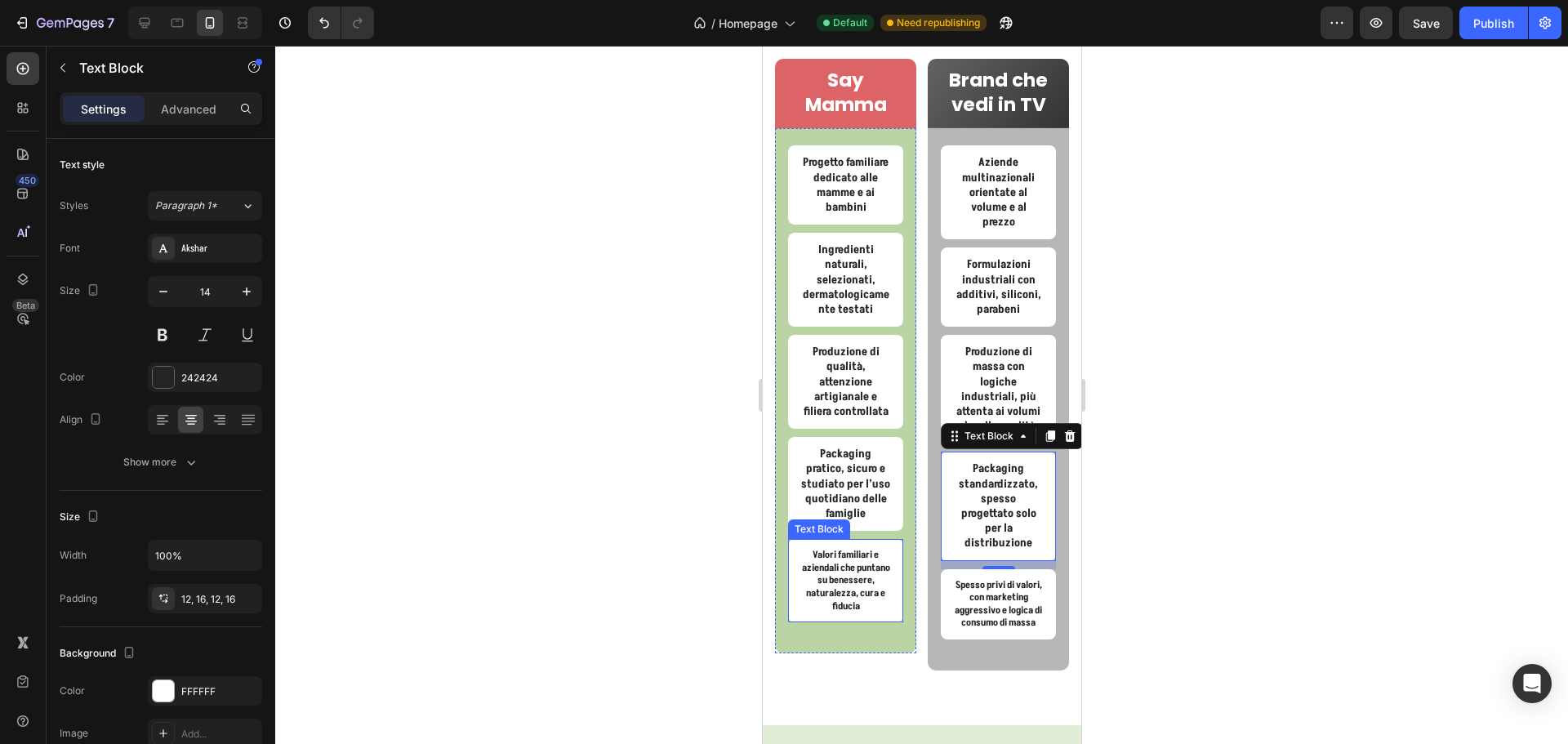
click at [836, 612] on p "Valori familiari e aziendali che puntano su benessere, naturalezza, cura e fidu…" at bounding box center [844, 580] width 89 height 64
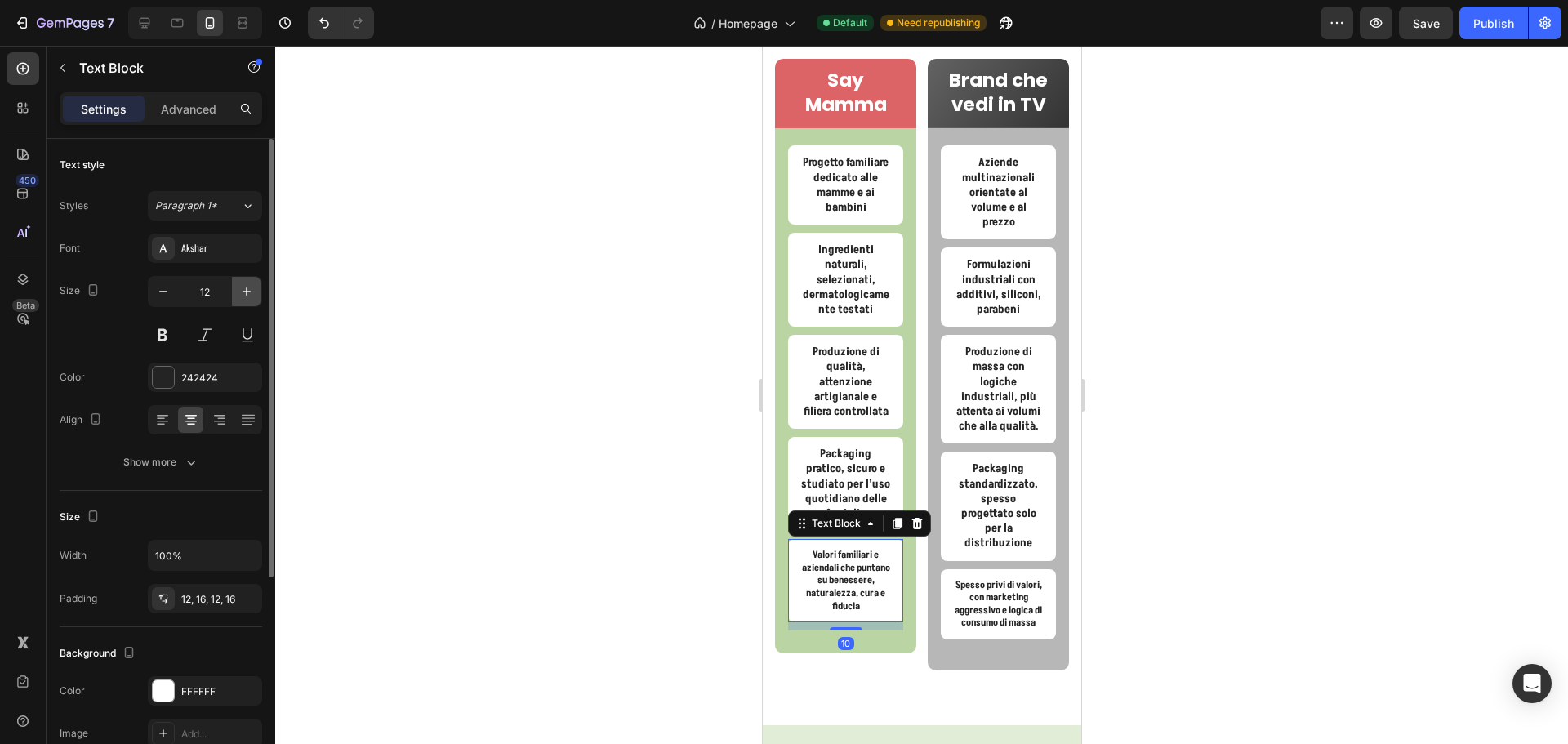
click at [242, 293] on icon "button" at bounding box center [247, 291] width 17 height 17
click at [237, 292] on button "button" at bounding box center [247, 291] width 29 height 30
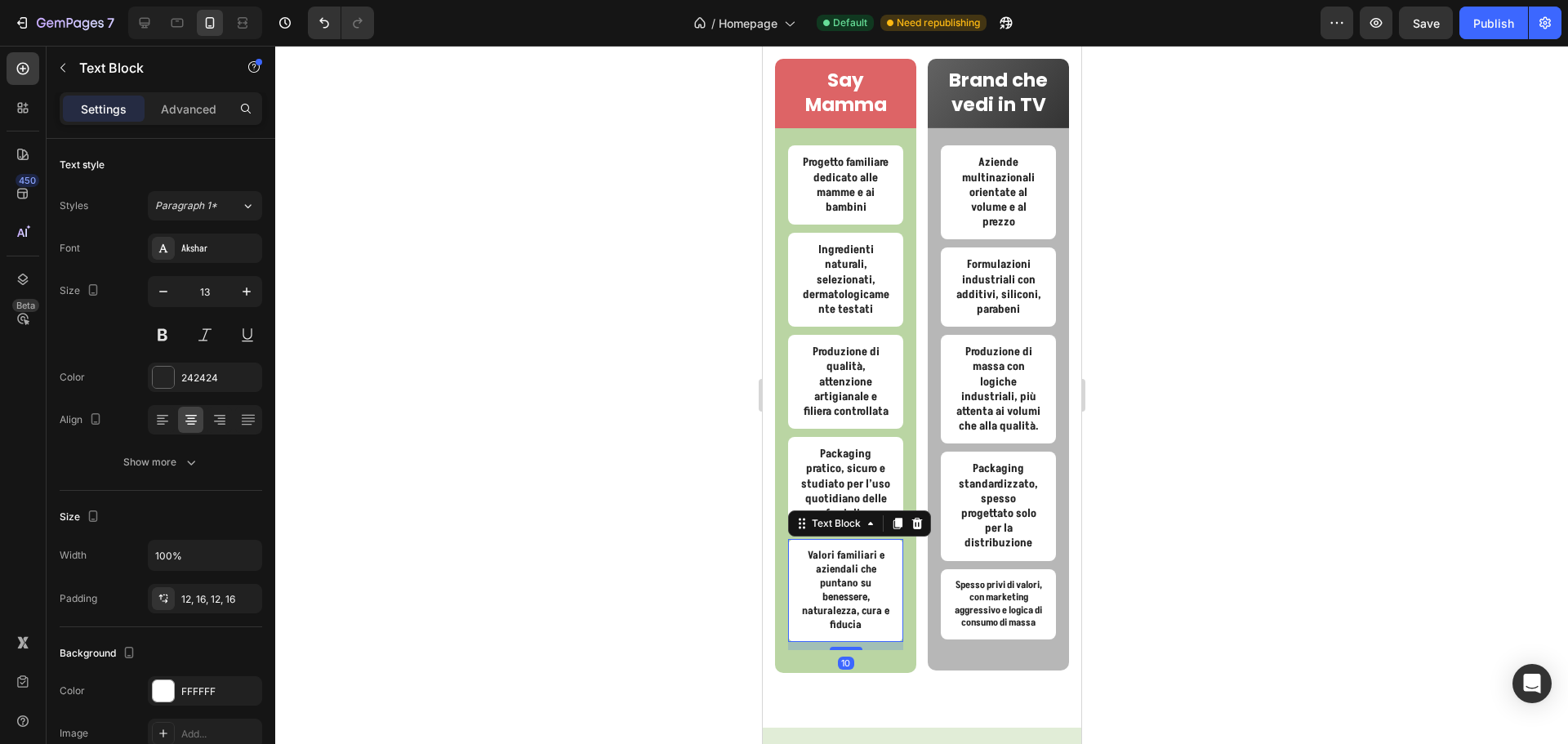
type input "14"
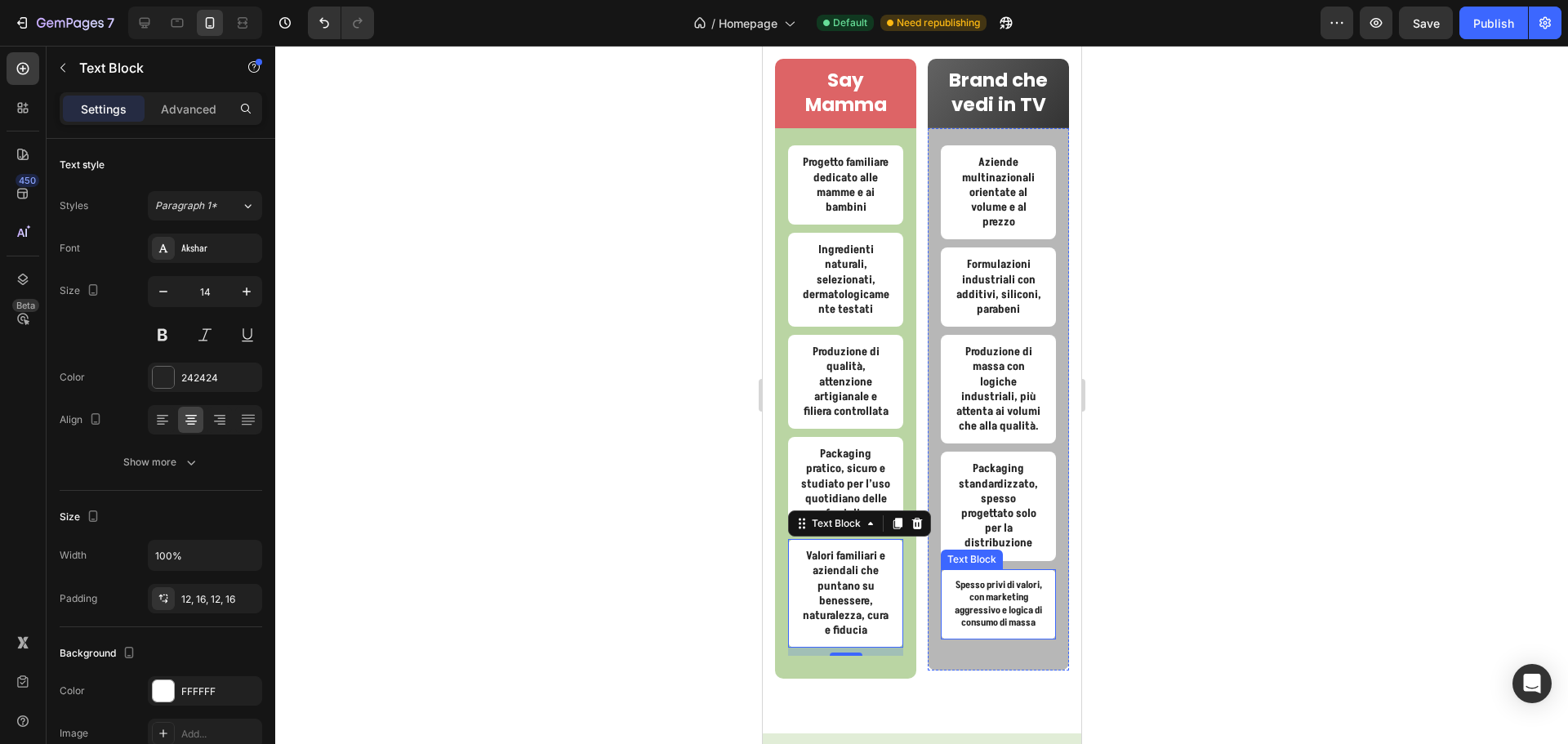
click at [1000, 623] on p "Spesso privi di valori, con marketing aggressivo e logica di consumo di massa" at bounding box center [997, 604] width 89 height 51
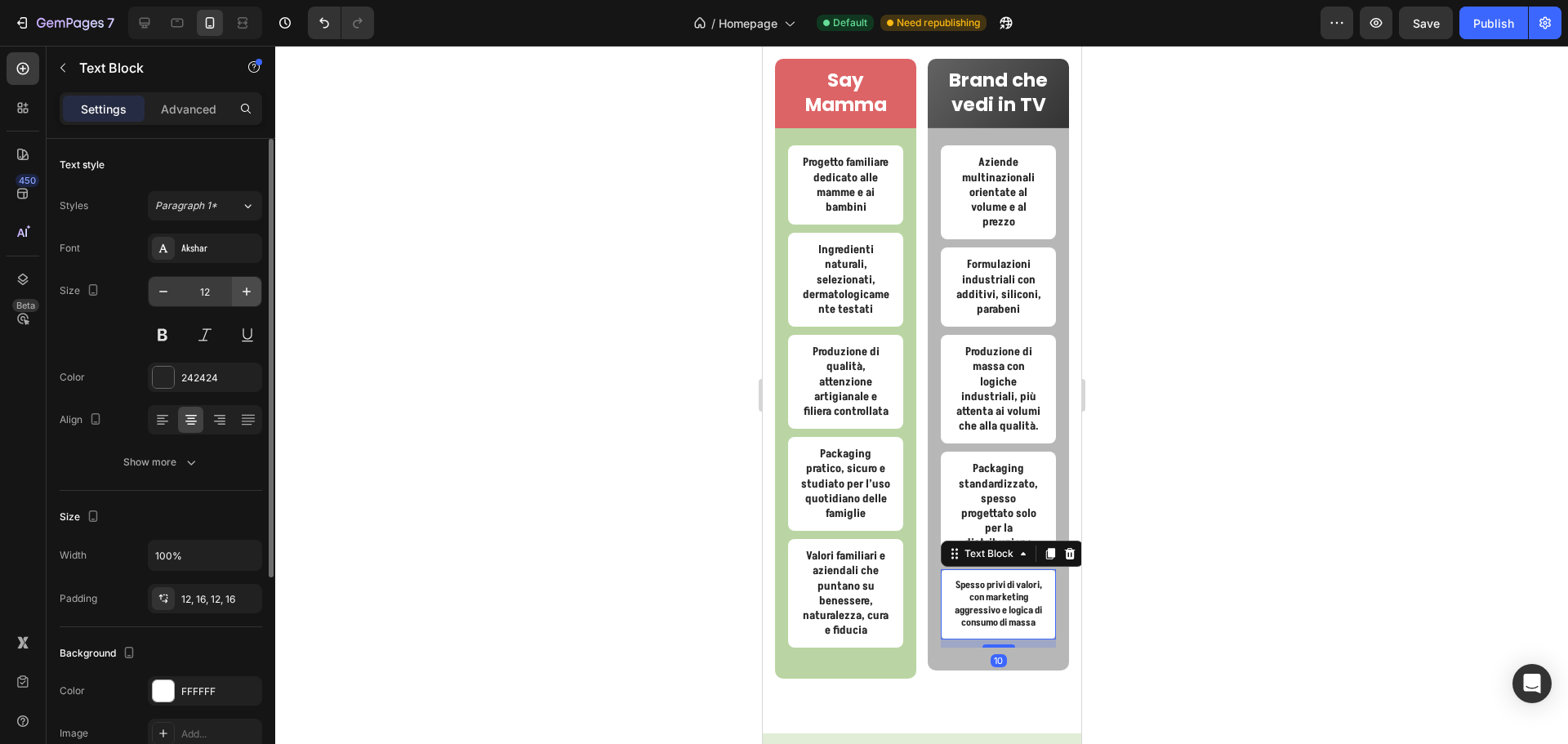
click at [234, 290] on button "button" at bounding box center [247, 291] width 29 height 30
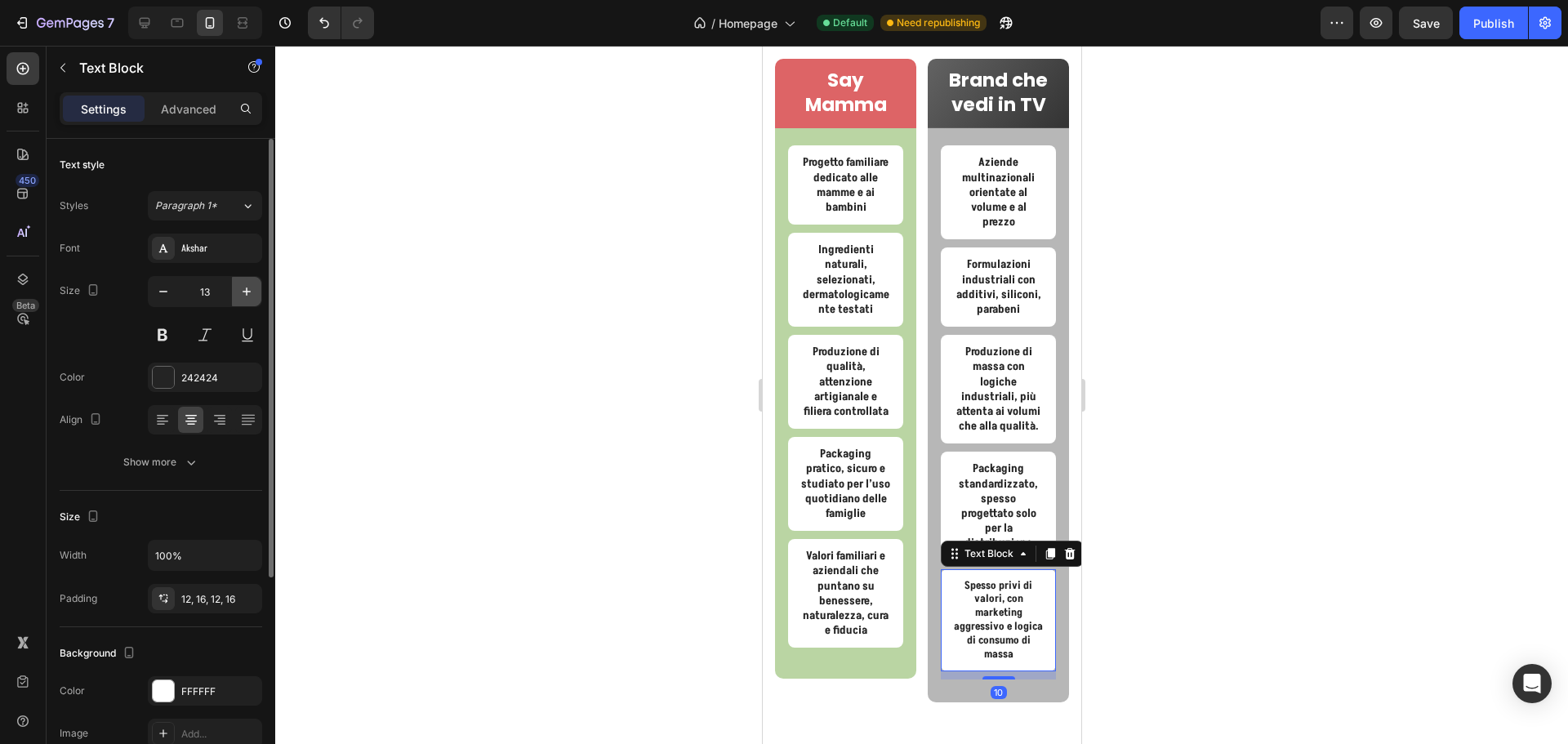
click at [236, 291] on button "button" at bounding box center [247, 291] width 29 height 30
click at [171, 289] on icon "button" at bounding box center [163, 291] width 17 height 17
type input "13"
click at [1273, 483] on div at bounding box center [922, 395] width 1292 height 698
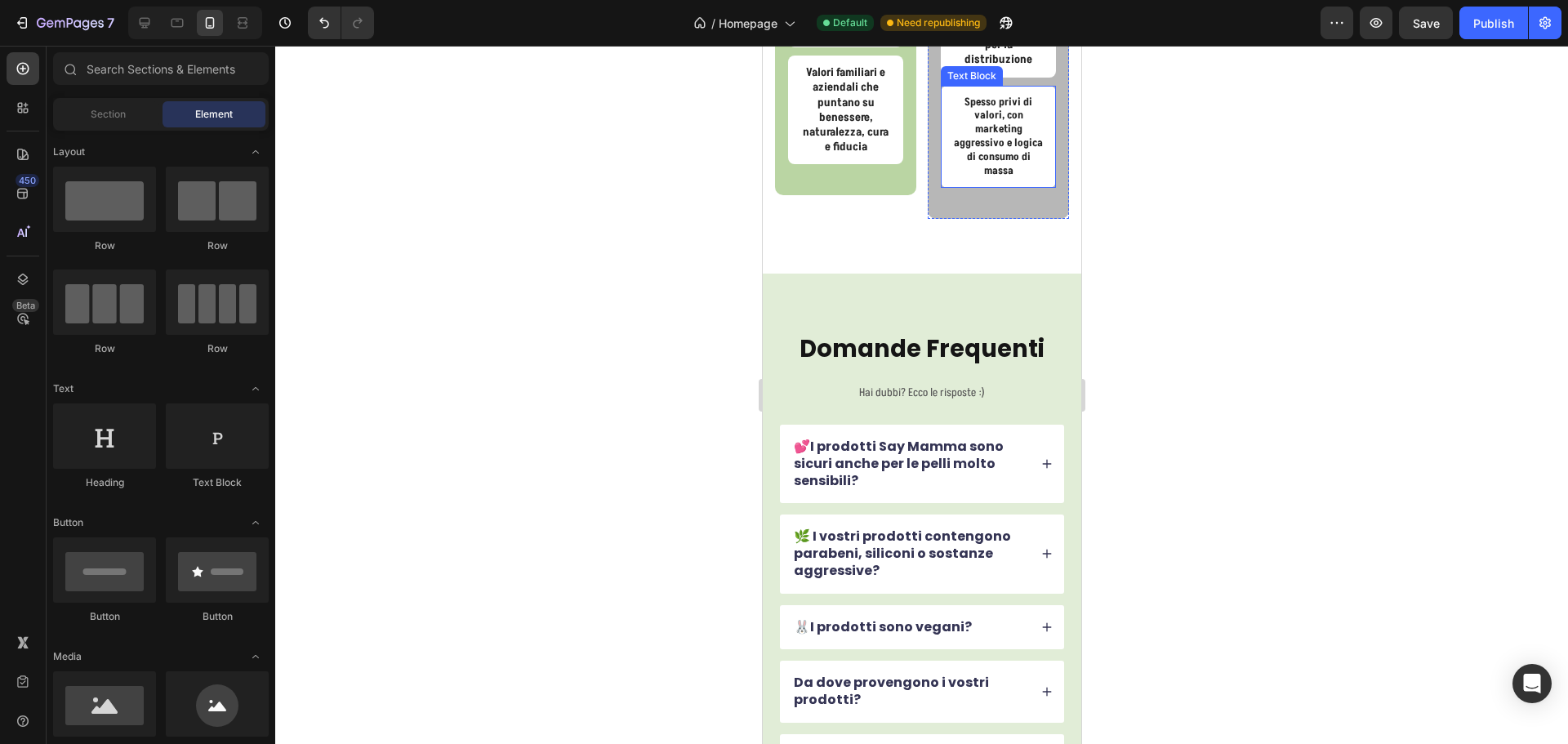
scroll to position [6664, 0]
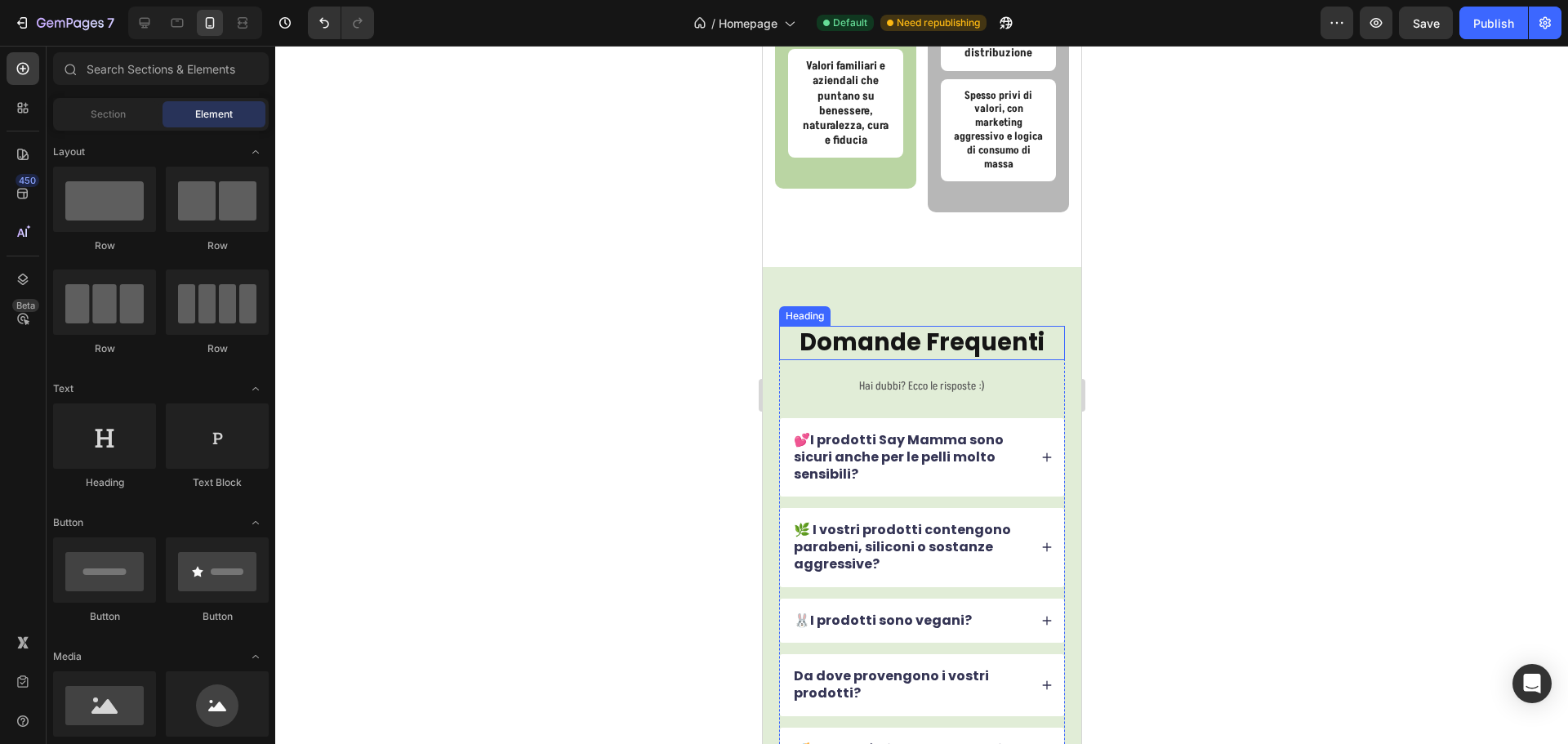
click at [934, 346] on h2 "Domande Frequenti" at bounding box center [921, 342] width 286 height 34
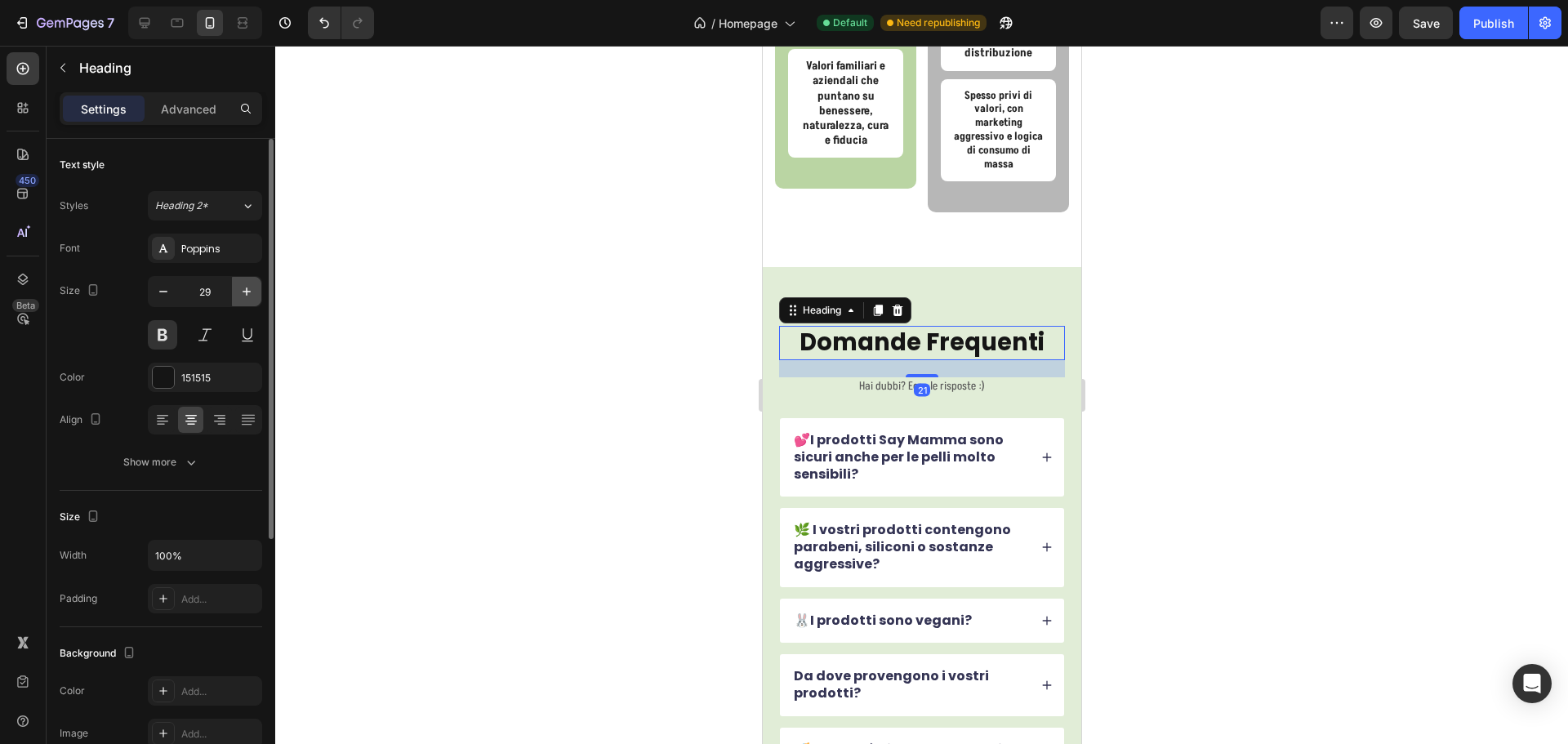
click at [248, 278] on button "button" at bounding box center [247, 291] width 29 height 30
type input "30"
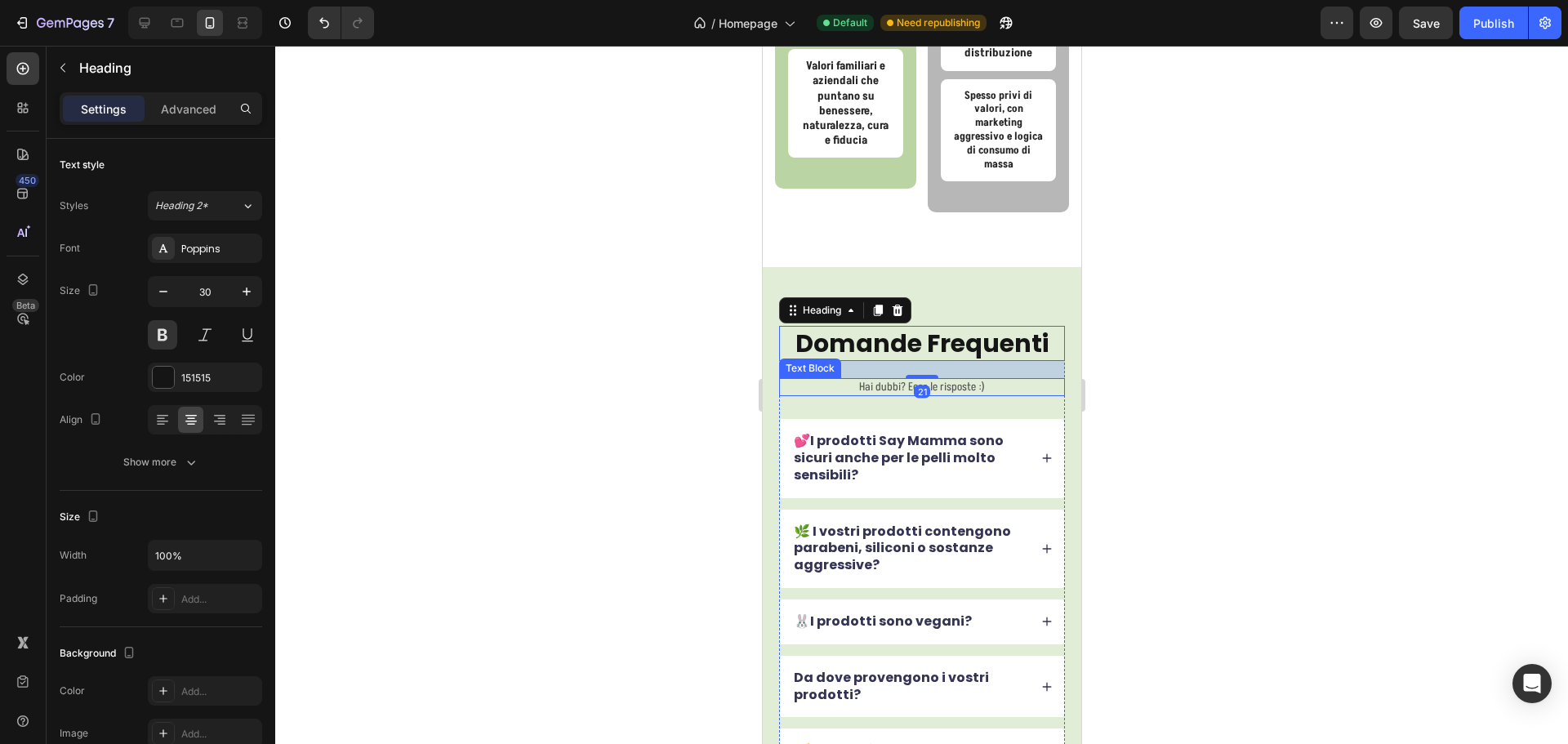
click at [870, 389] on p "Hai dubbi? Ecco le risposte :)" at bounding box center [921, 387] width 283 height 15
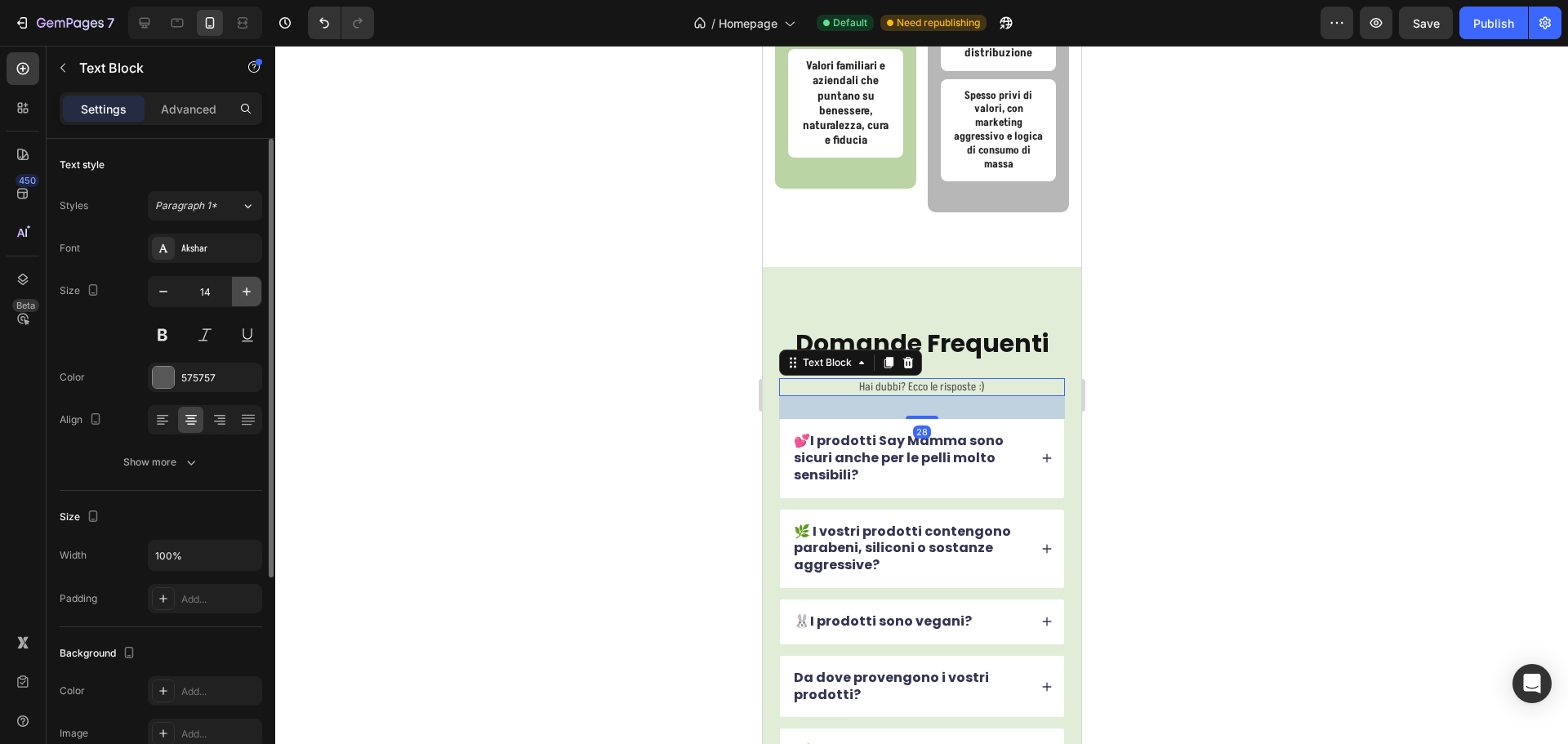
click at [242, 297] on icon "button" at bounding box center [247, 291] width 17 height 17
click at [242, 291] on icon "button" at bounding box center [246, 291] width 8 height 8
type input "17"
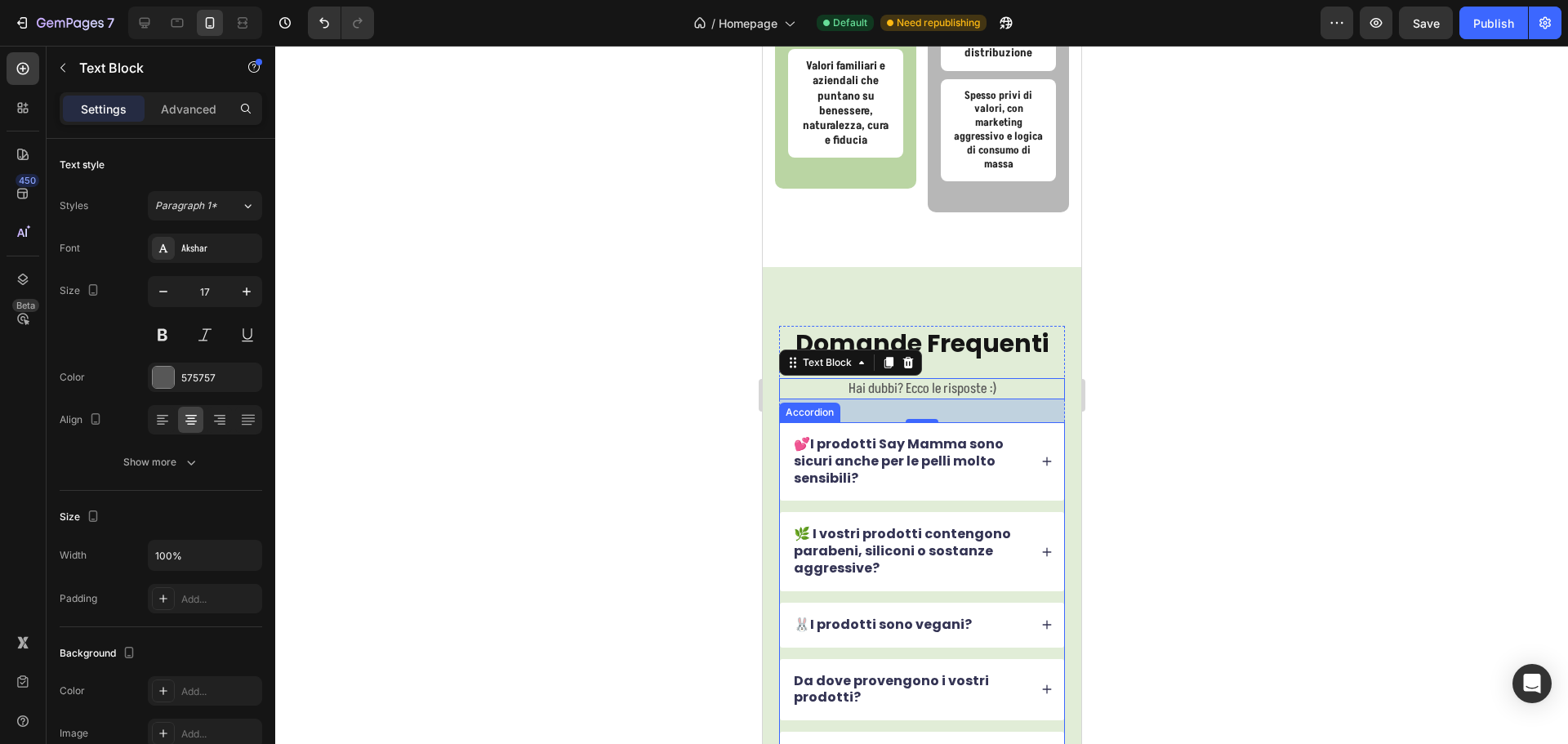
click at [1017, 476] on div "💕I prodotti Say Mamma sono sicuri anche per le pelli molto sensibili?" at bounding box center [921, 461] width 284 height 78
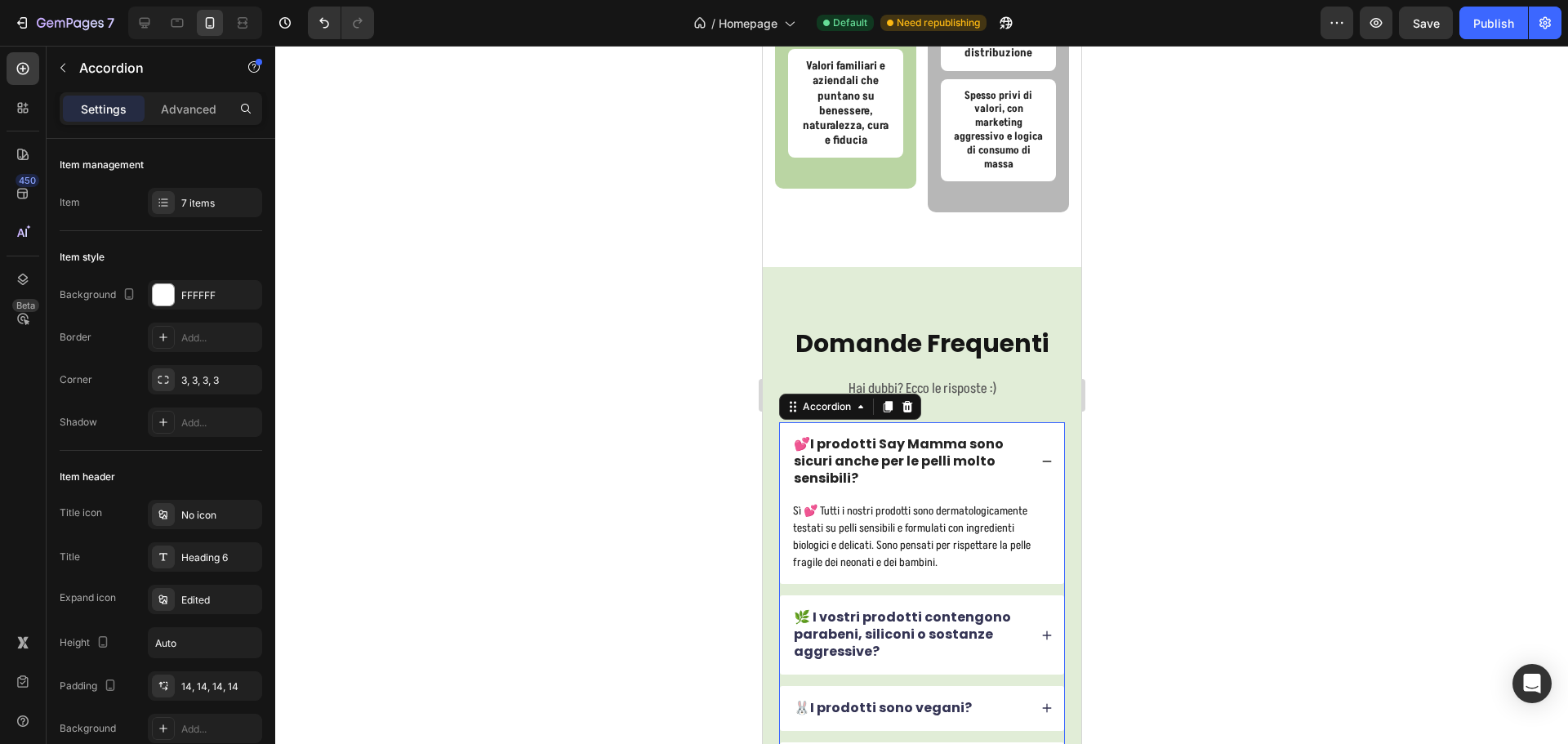
click at [946, 529] on p "Sì 💕 Tutti i nostri prodotti sono dermatologicamente testati su pelli sensibili…" at bounding box center [921, 537] width 258 height 68
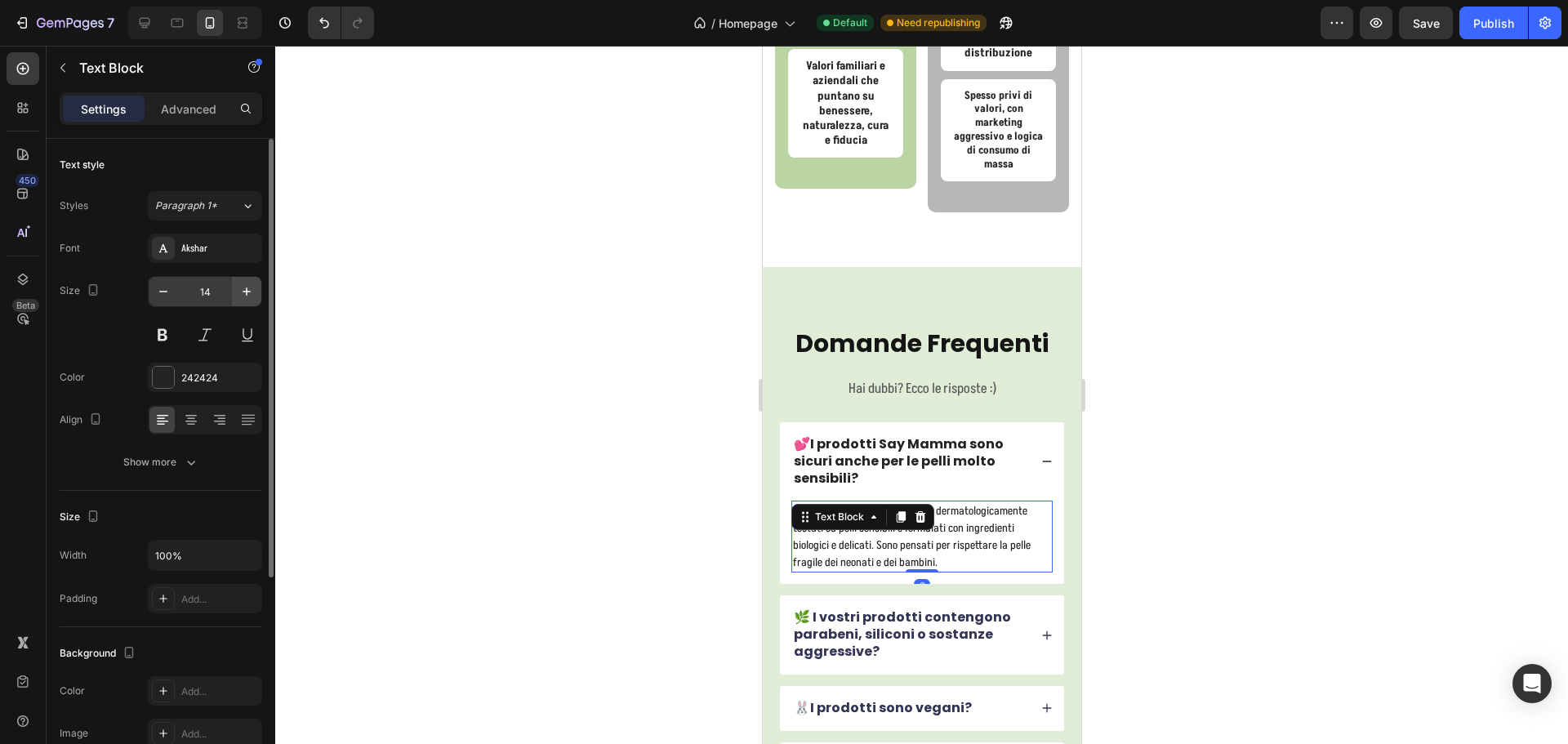
click at [242, 286] on icon "button" at bounding box center [247, 291] width 17 height 17
type input "16"
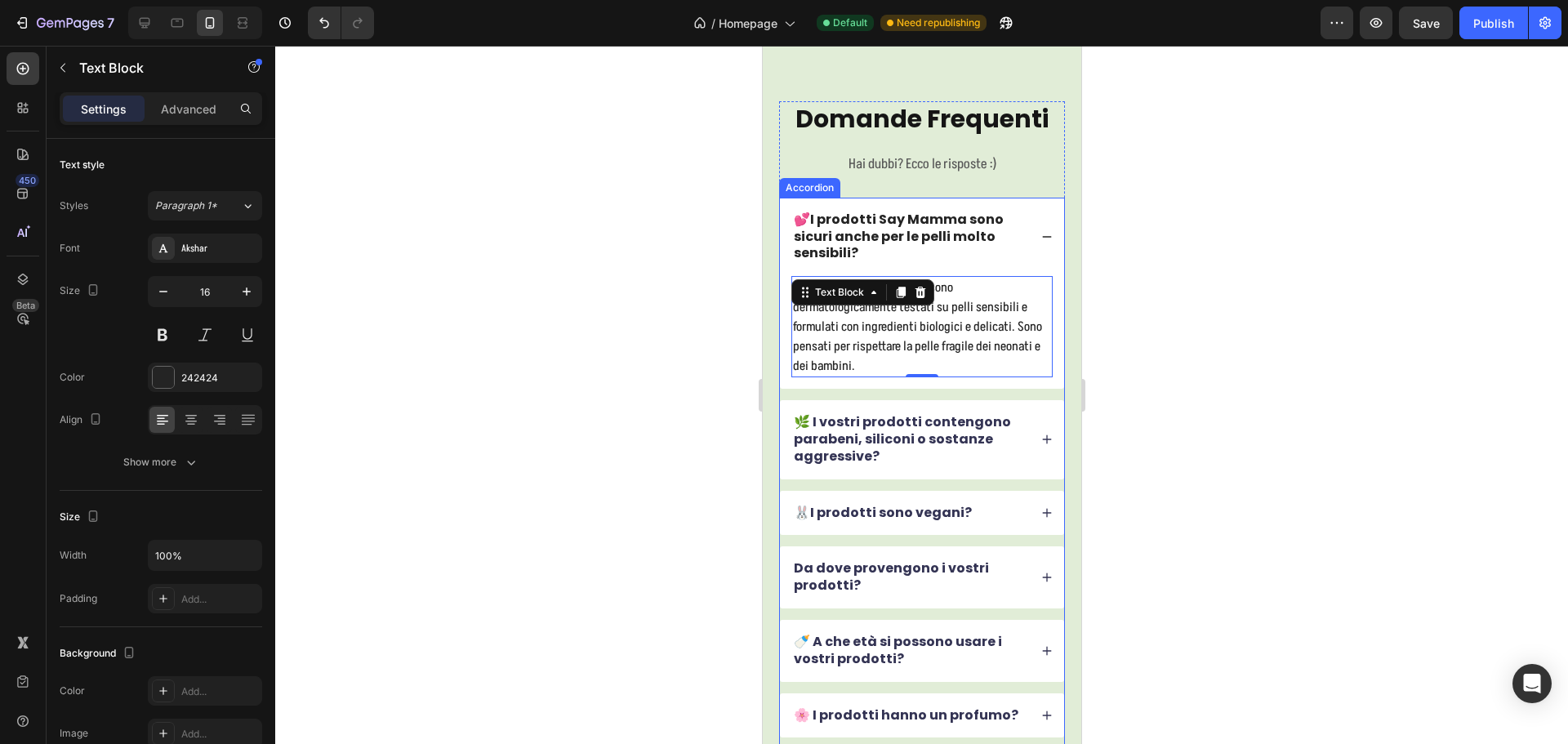
scroll to position [6909, 0]
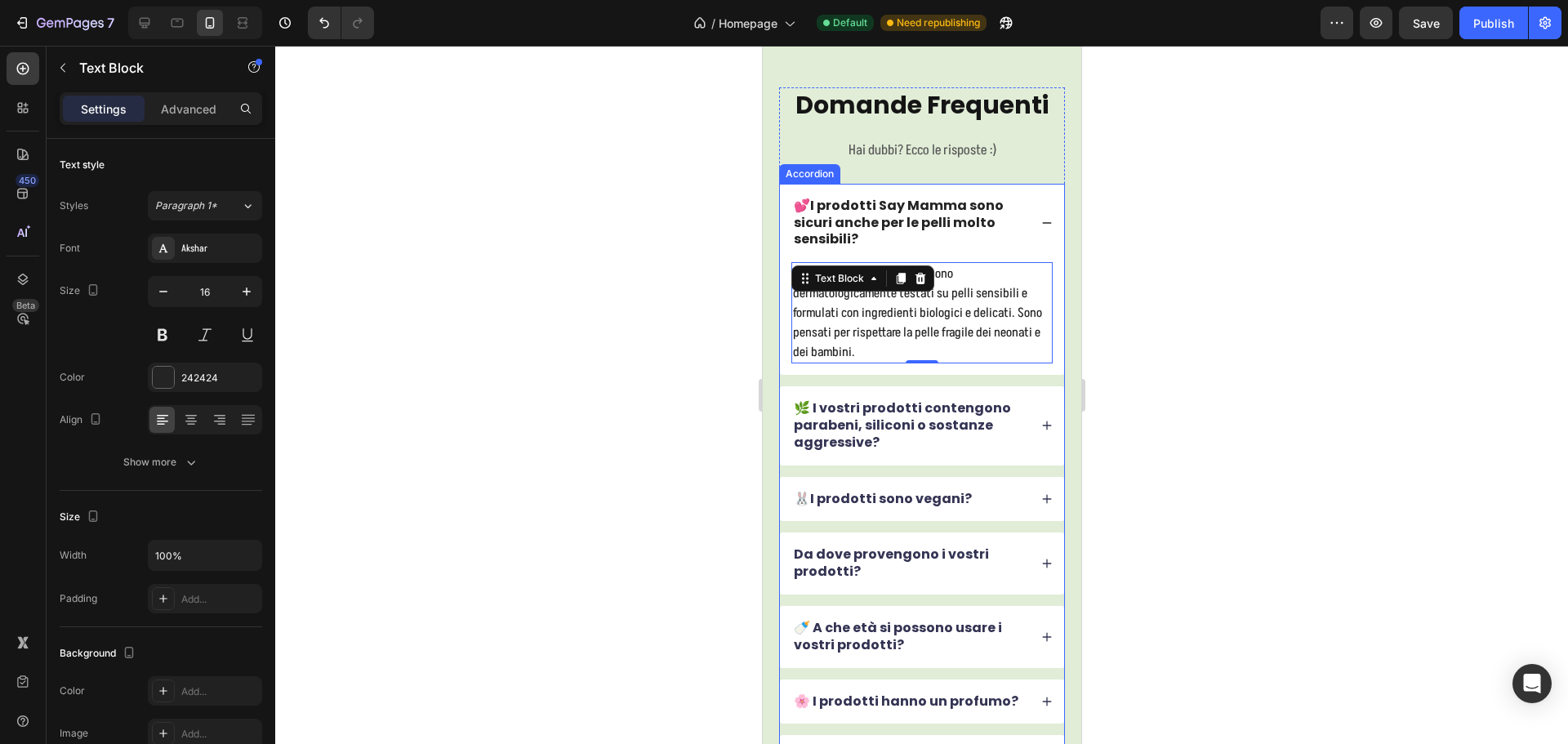
click at [924, 428] on p "🌿 I vostri prodotti contengono parabeni, siliconi o sostanze aggressive?" at bounding box center [909, 425] width 232 height 51
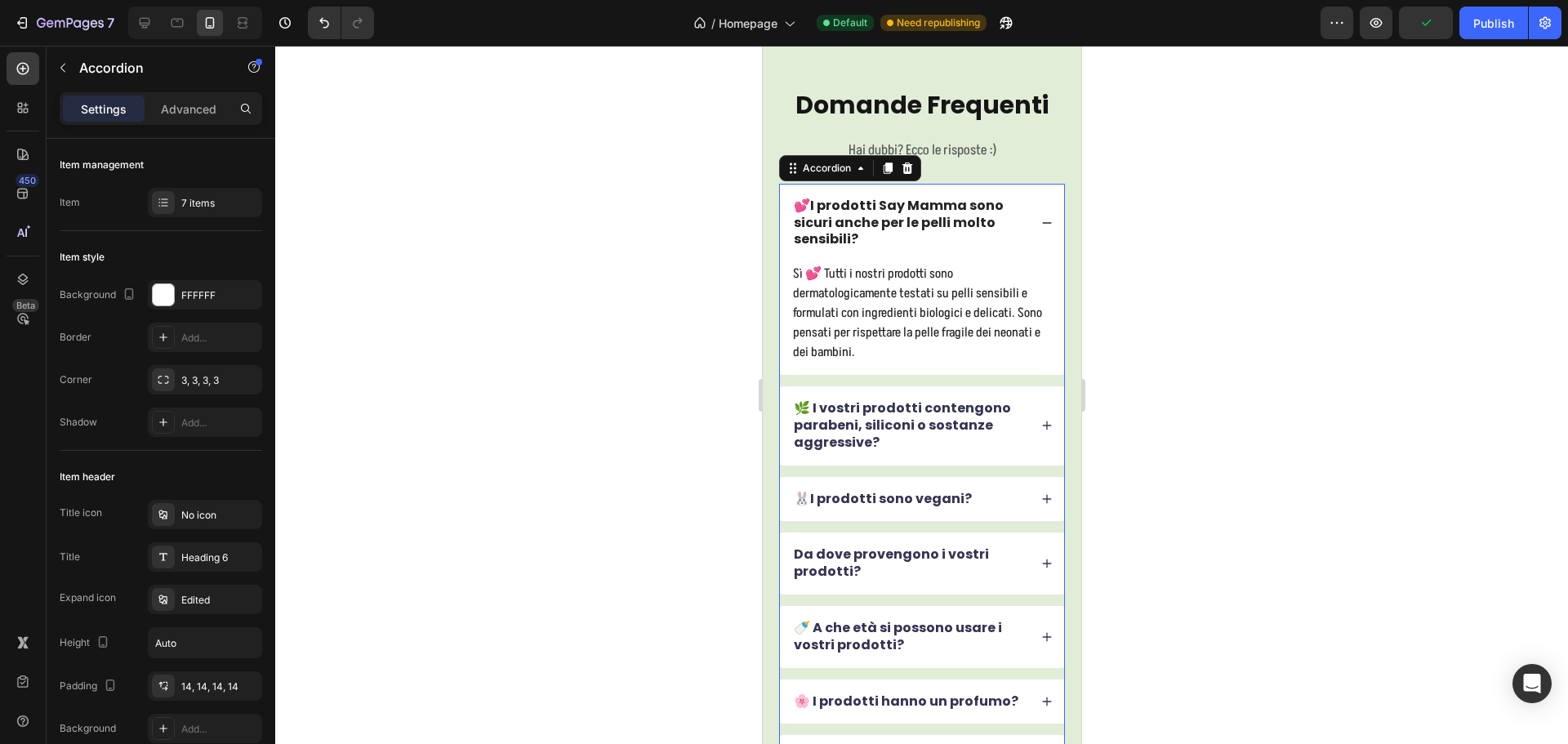
click at [867, 396] on div "🌿 I vostri prodotti contengono parabeni, siliconi o sostanze aggressive?" at bounding box center [921, 425] width 284 height 78
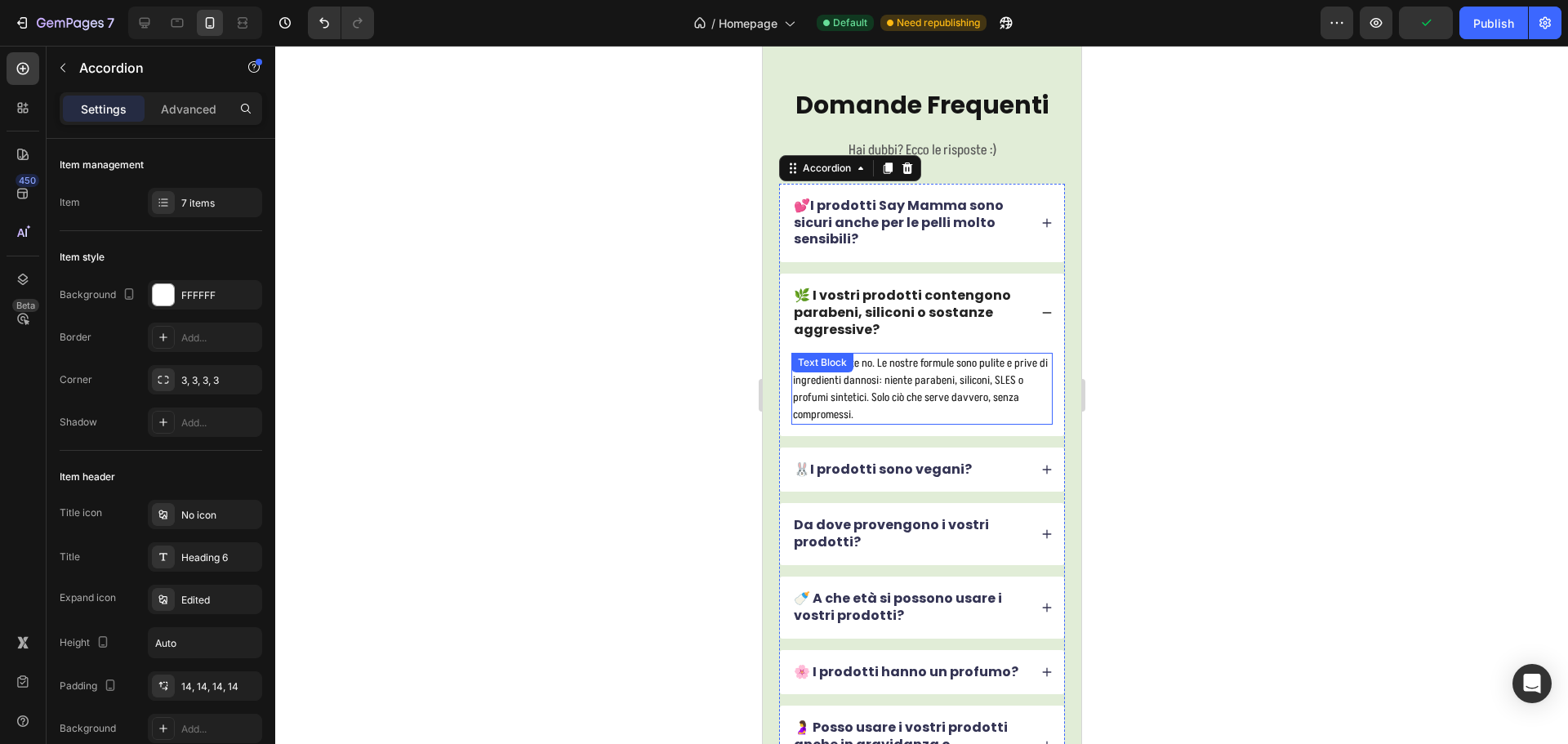
click at [889, 394] on p "Assolutamente no. Le nostre formule sono pulite e prive di ingredienti dannosi:…" at bounding box center [921, 388] width 258 height 68
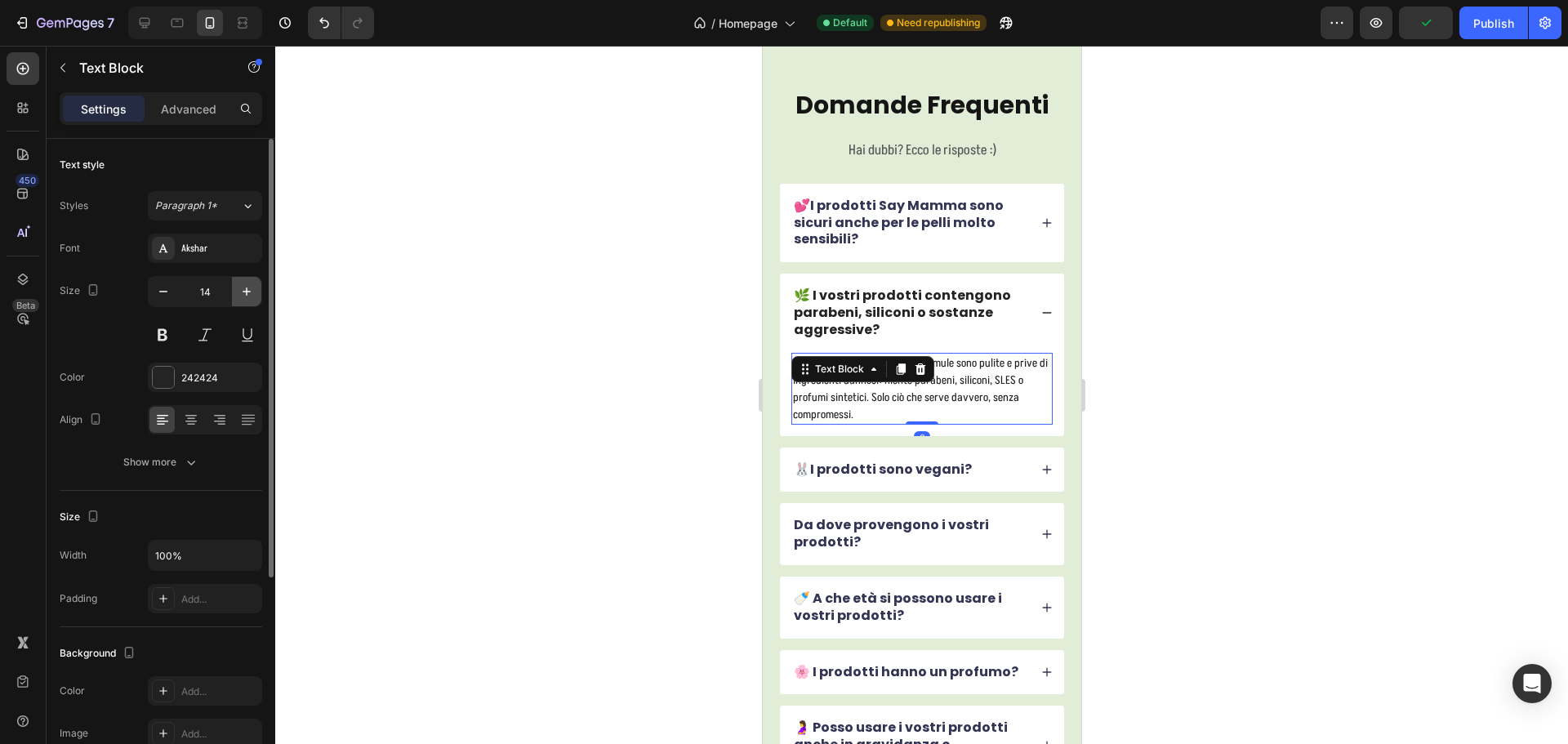
click at [251, 296] on icon "button" at bounding box center [247, 291] width 17 height 17
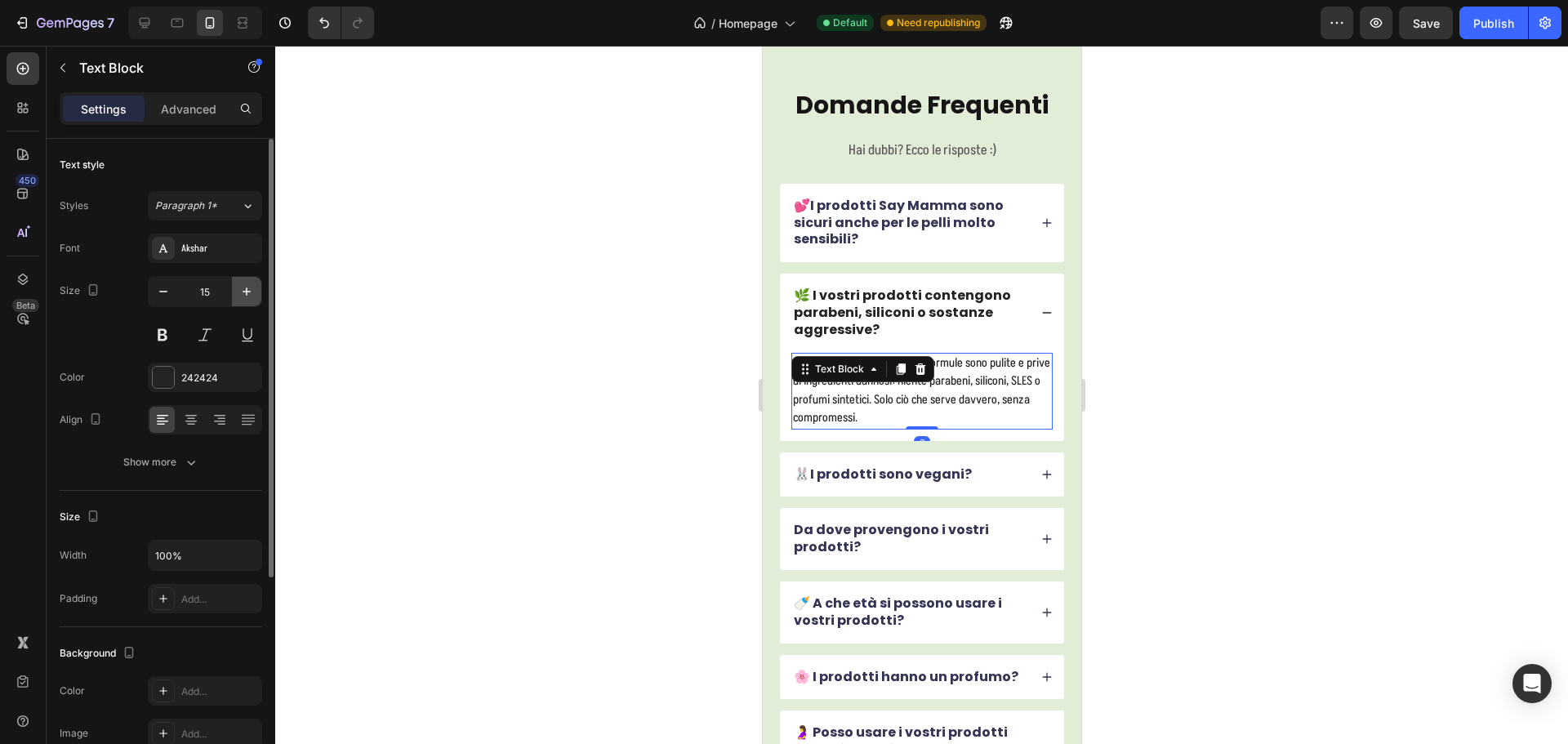
click at [248, 291] on icon "button" at bounding box center [246, 291] width 8 height 8
type input "16"
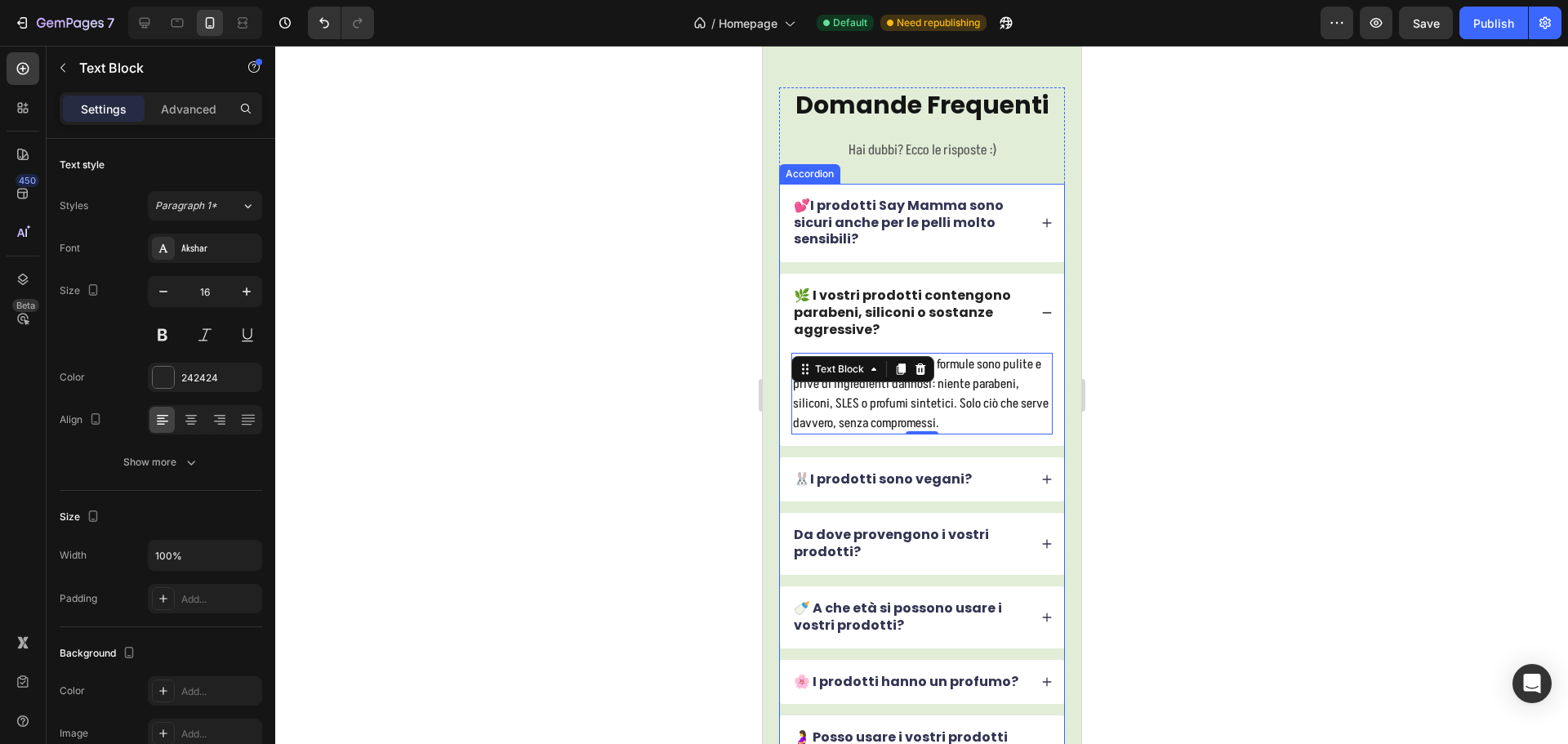
click at [1007, 254] on div "💕I prodotti Say Mamma sono sicuri anche per le pelli molto sensibili?" at bounding box center [921, 222] width 284 height 78
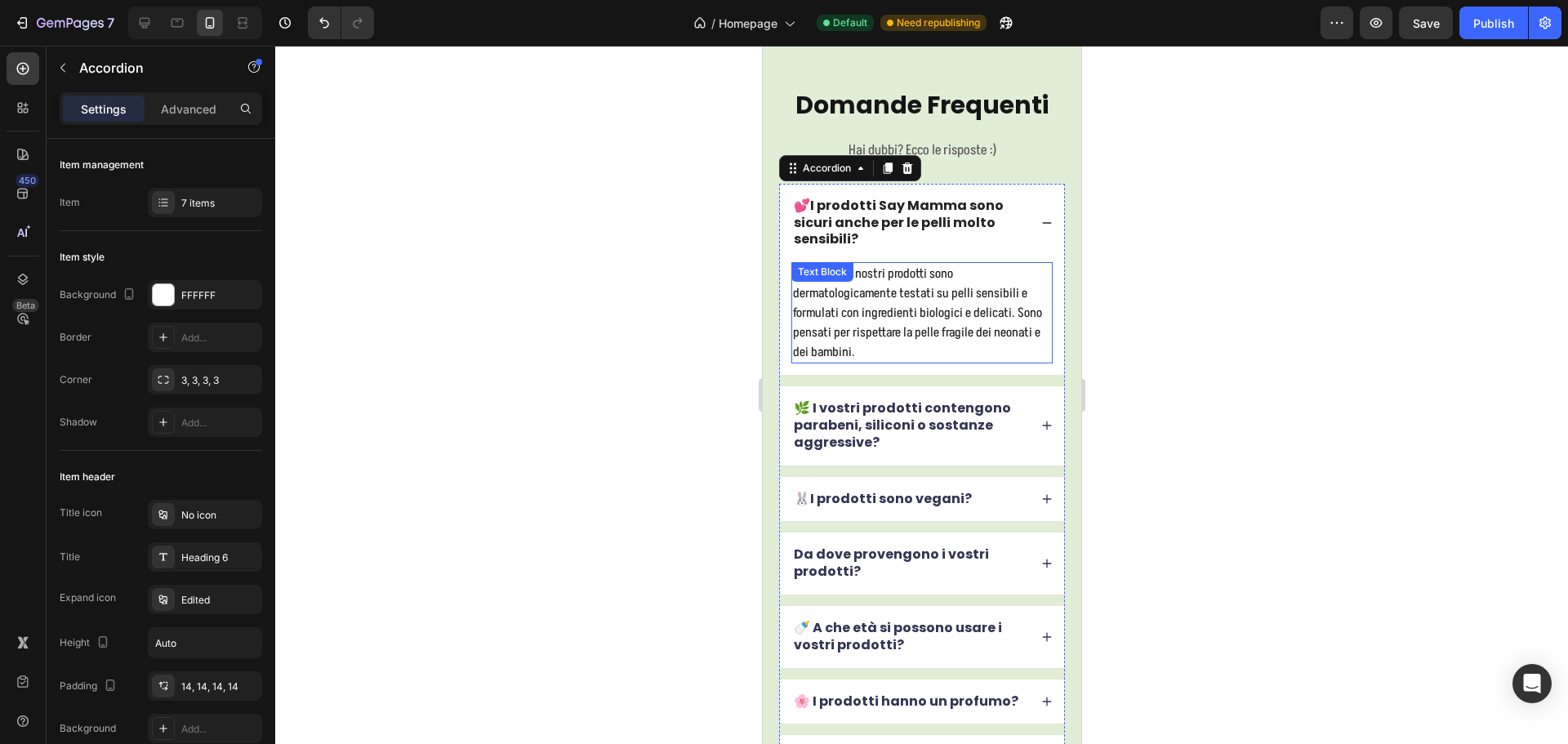
click at [933, 291] on p "Sì 💕 Tutti i nostri prodotti sono dermatologicamente testati su pelli sensibili…" at bounding box center [921, 313] width 258 height 98
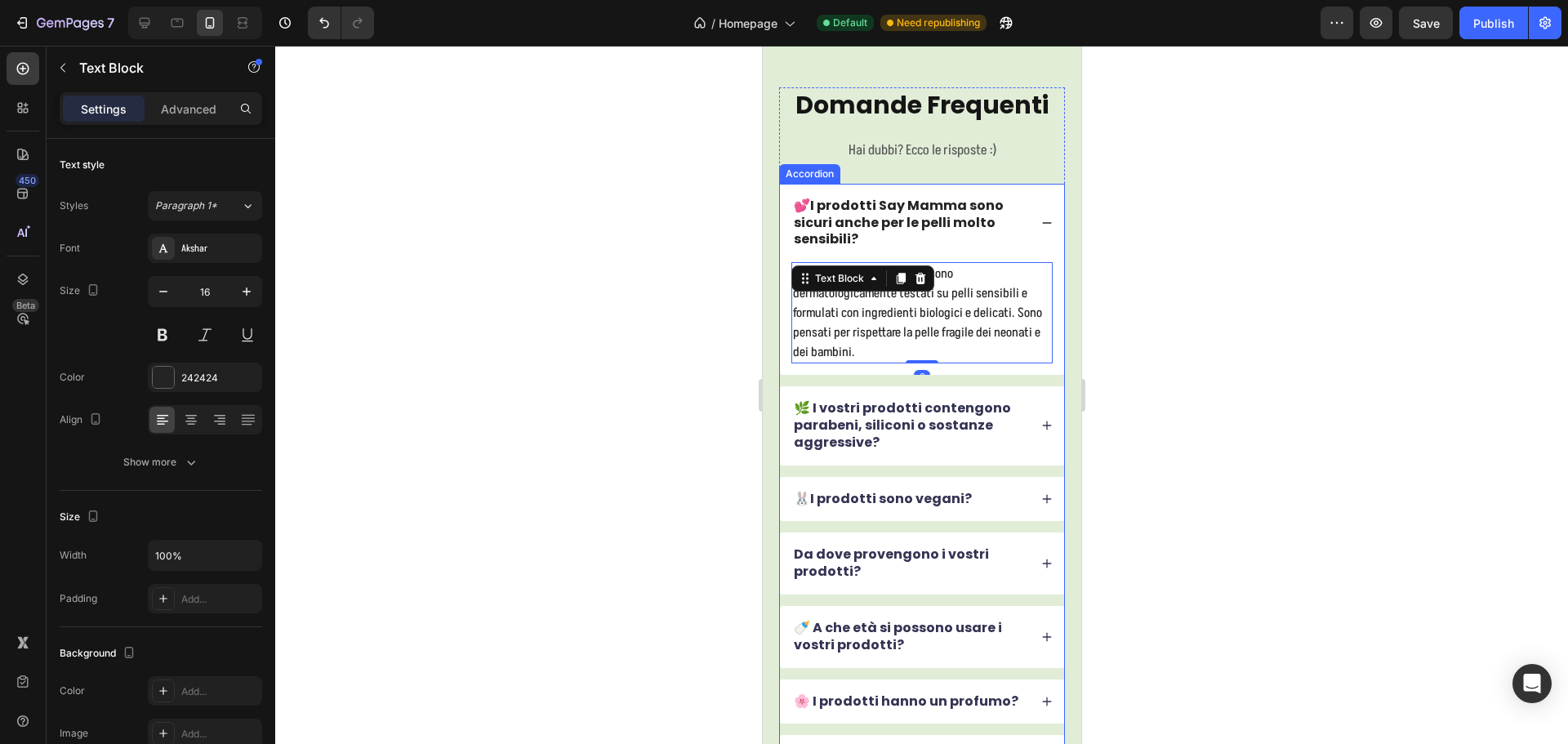
click at [984, 458] on div "🌿 I vostri prodotti contengono parabeni, siliconi o sostanze aggressive?" at bounding box center [921, 425] width 284 height 78
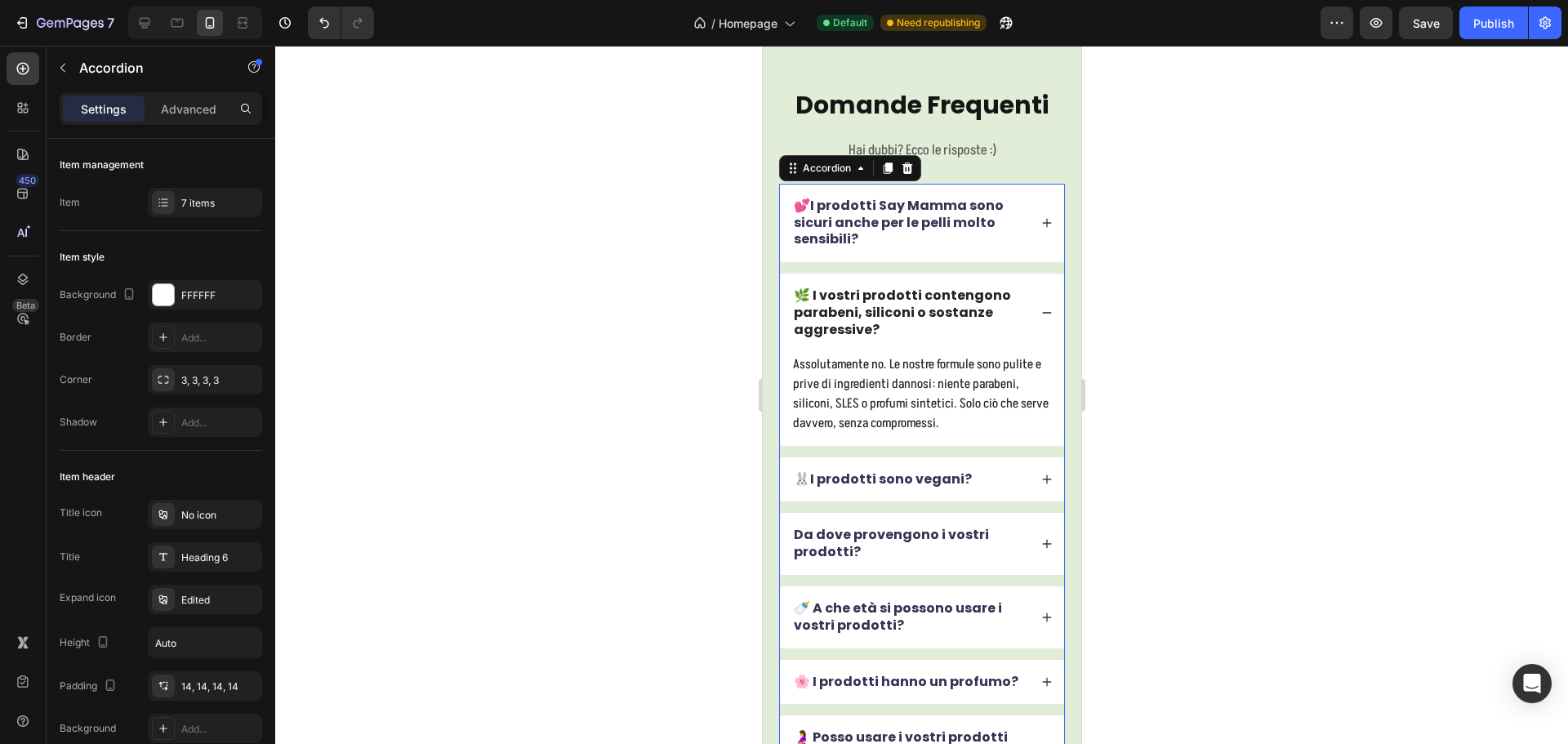
click at [920, 395] on p "Assolutamente no. Le nostre formule sono pulite e prive di ingredienti dannosi:…" at bounding box center [921, 393] width 258 height 78
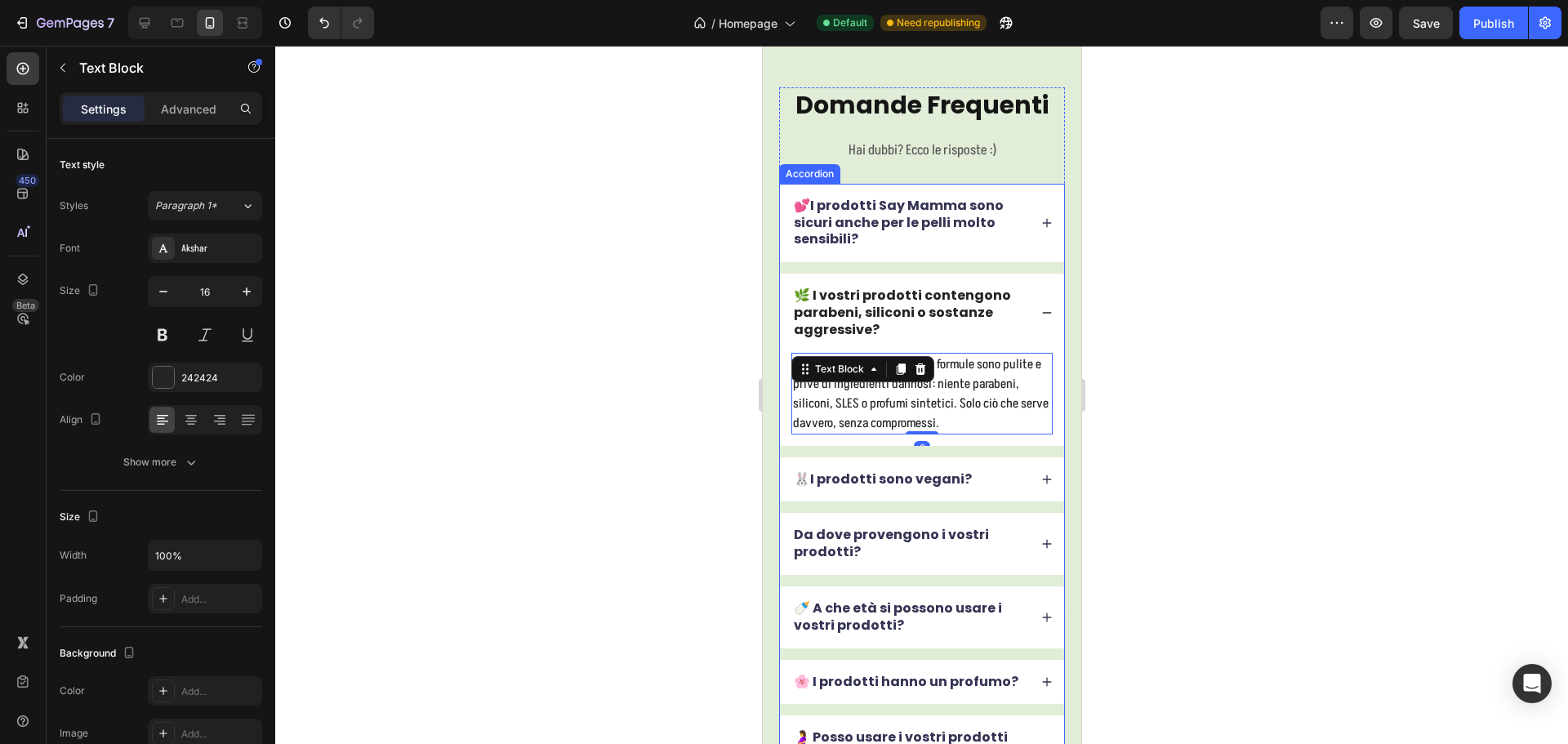
click at [998, 498] on div "🐰I prodotti sono vegani?" at bounding box center [921, 479] width 284 height 45
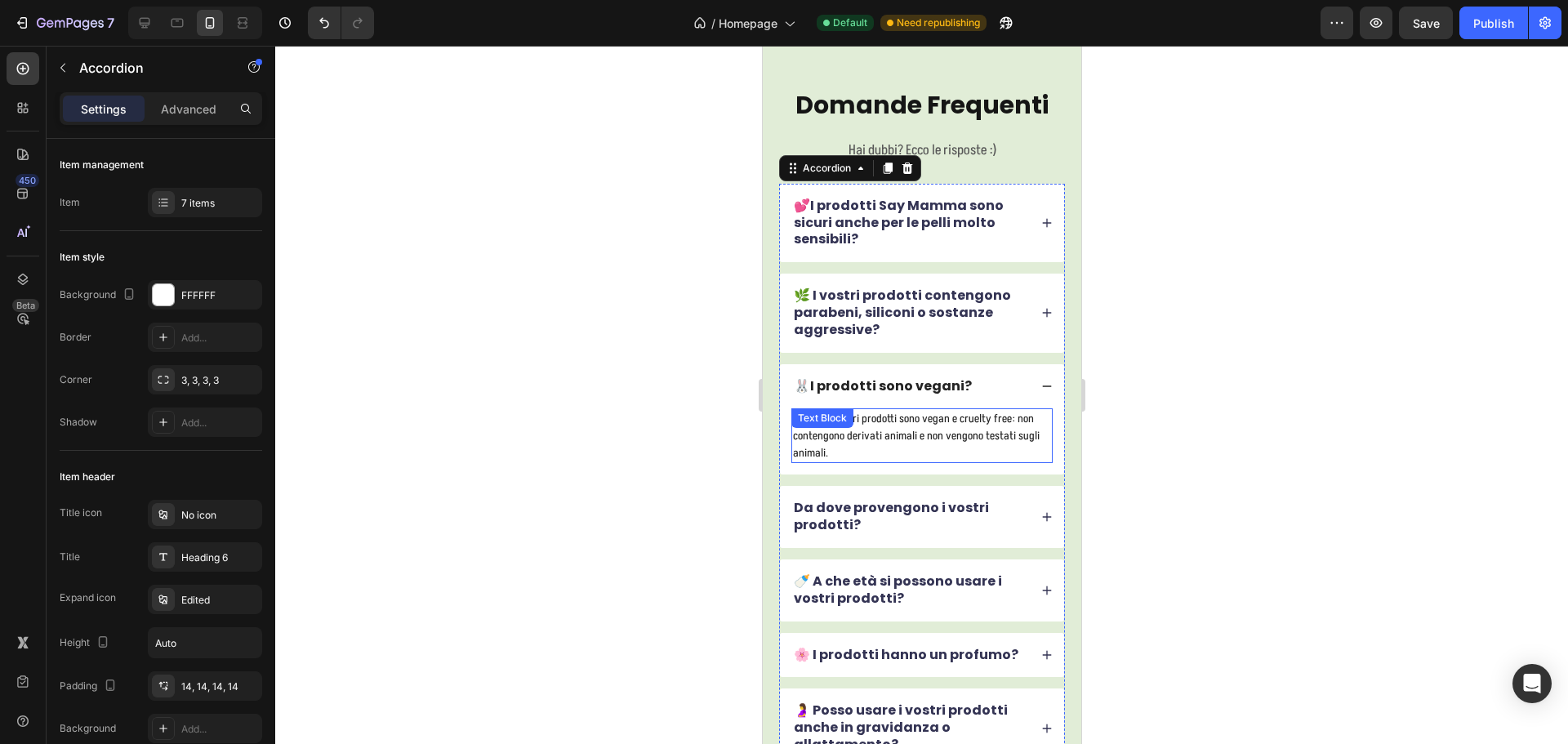
click at [952, 440] on p "Sì, tutti i nostri prodotti sono vegan e cruelty free: non contengono derivati …" at bounding box center [921, 436] width 258 height 52
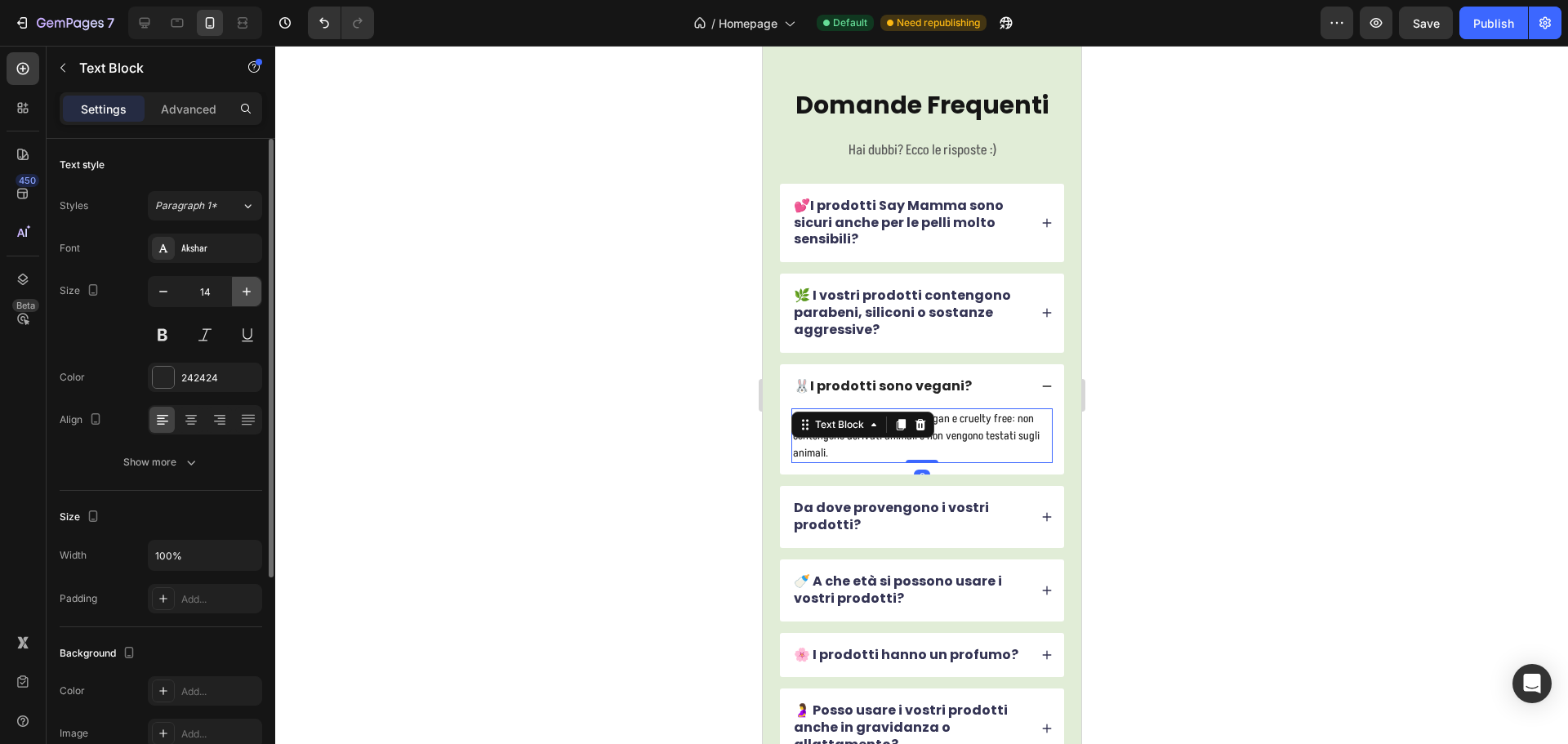
click at [240, 290] on icon "button" at bounding box center [247, 291] width 17 height 17
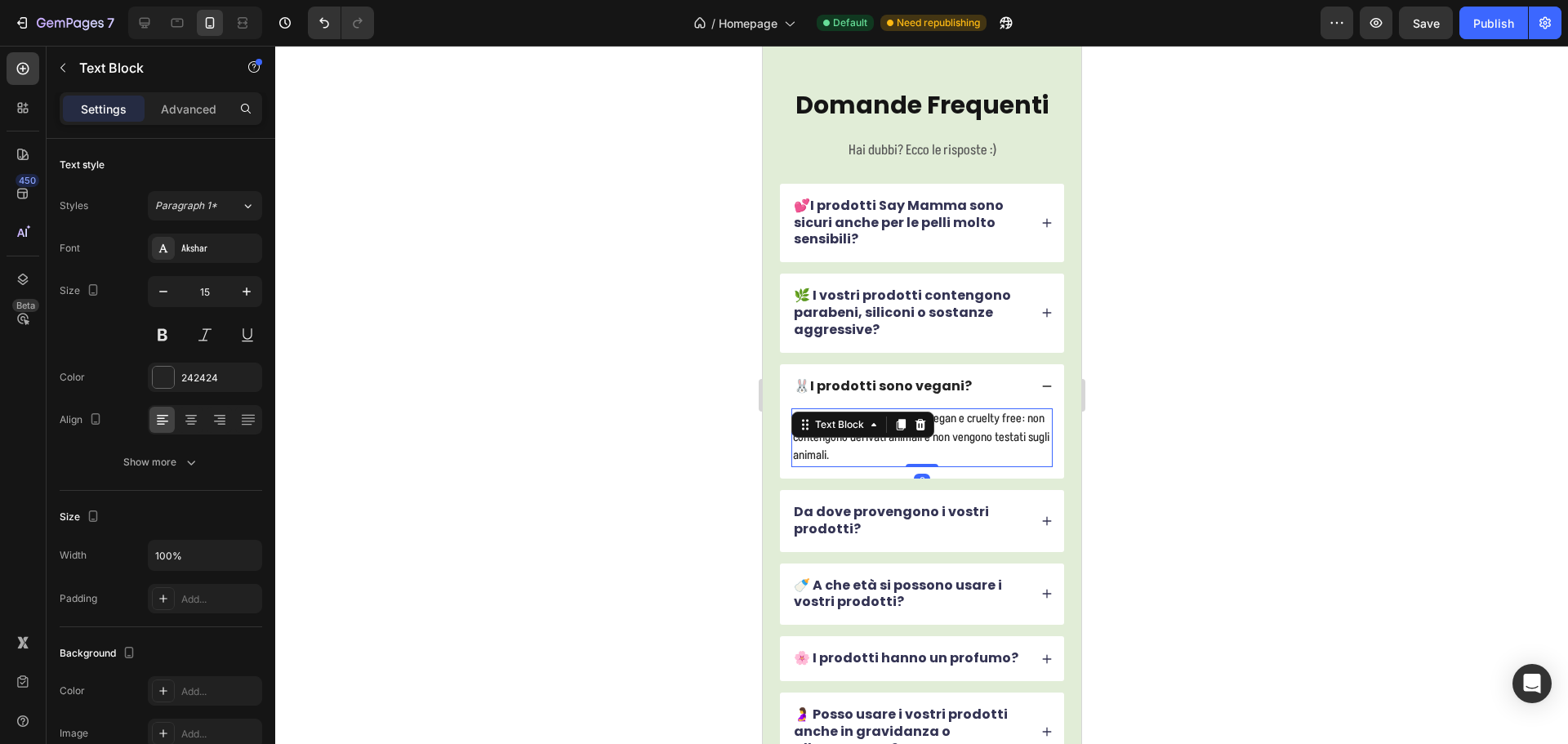
type input "16"
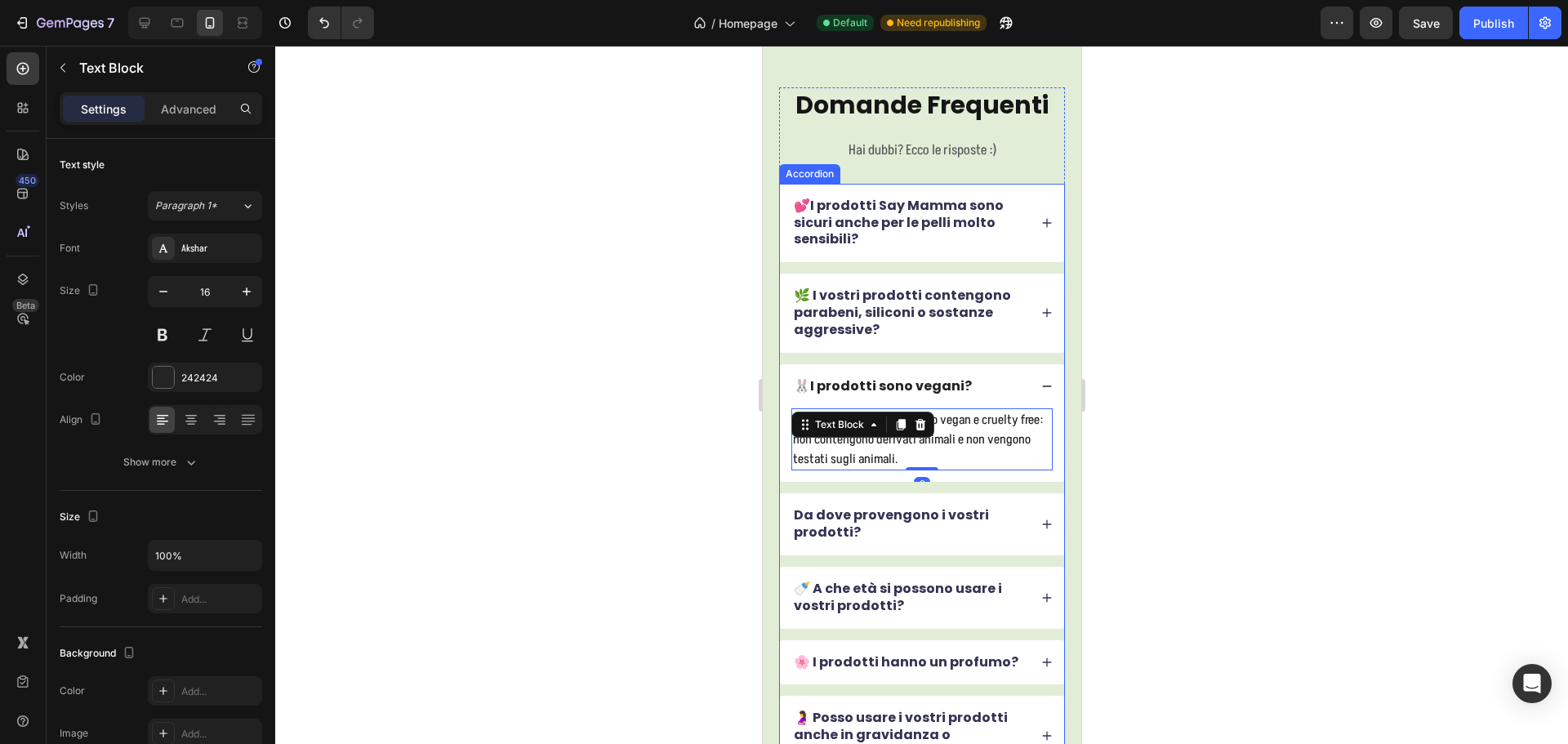
click at [973, 548] on div "Da dove provengono i vostri prodotti?" at bounding box center [921, 524] width 284 height 62
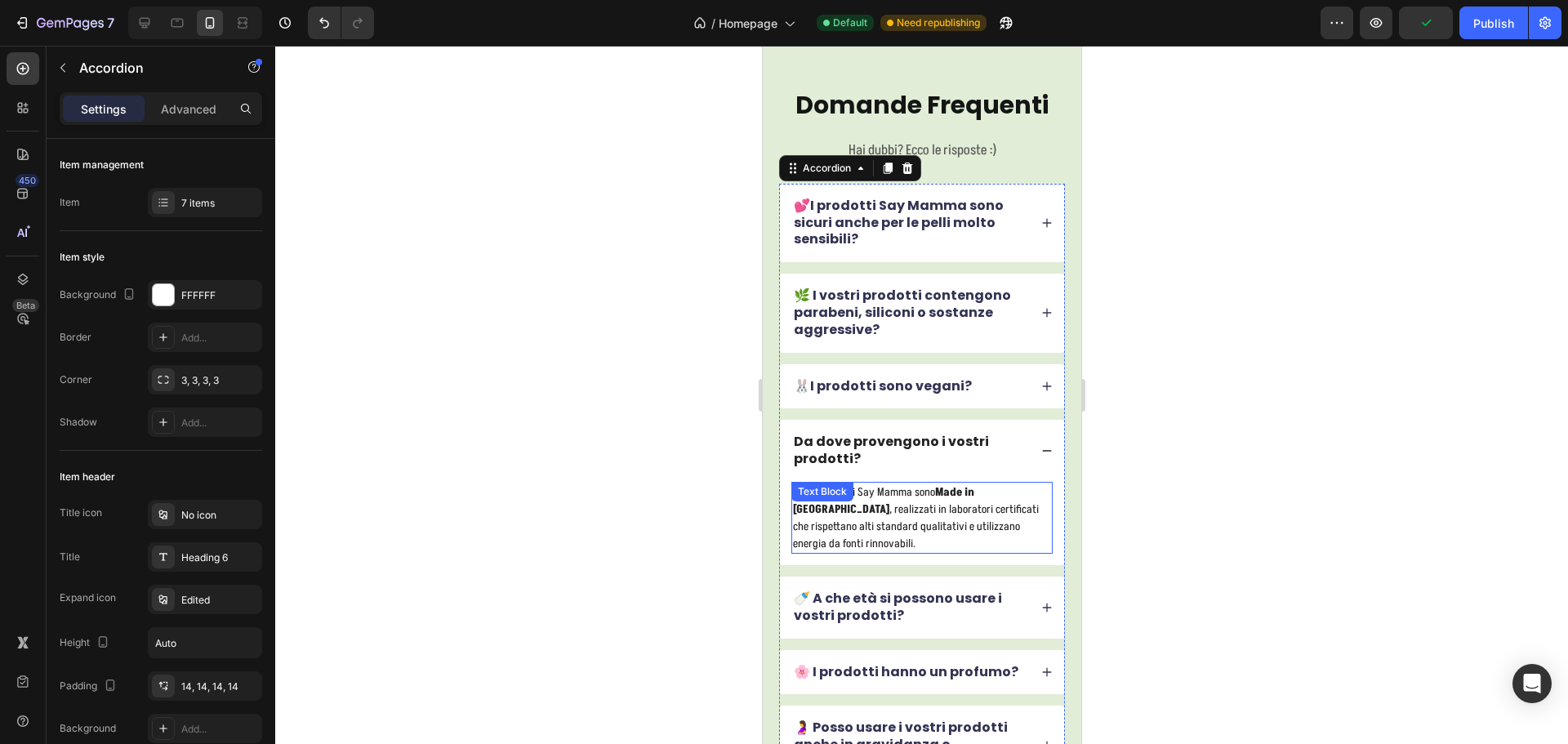
click at [929, 535] on p "Tutti i prodotti Say Mamma sono Made in Italy , realizzati in laboratori certif…" at bounding box center [921, 517] width 258 height 68
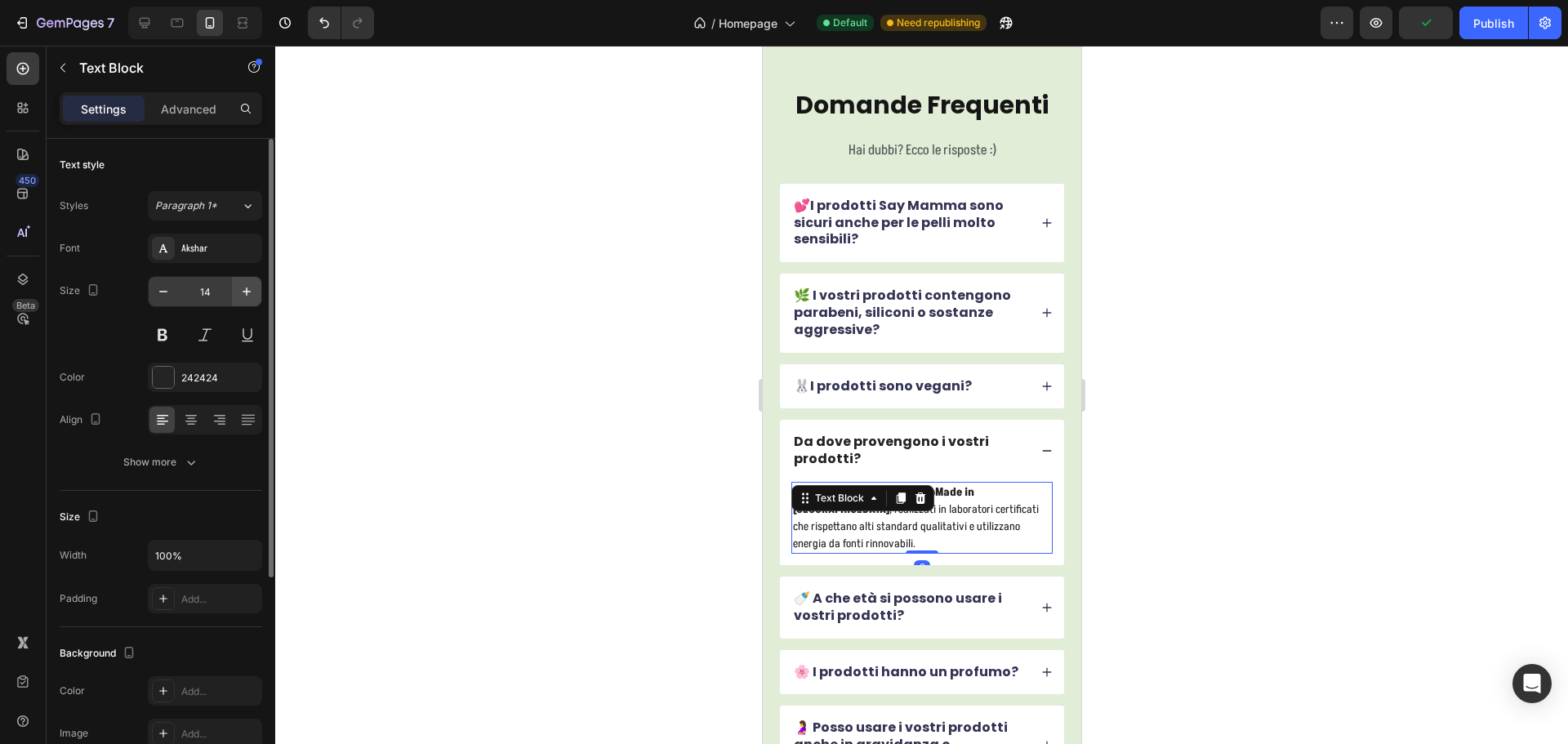
drag, startPoint x: 225, startPoint y: 301, endPoint x: 240, endPoint y: 294, distance: 16.6
click at [226, 298] on input "14" at bounding box center [205, 291] width 53 height 30
click at [240, 294] on icon "button" at bounding box center [247, 291] width 17 height 17
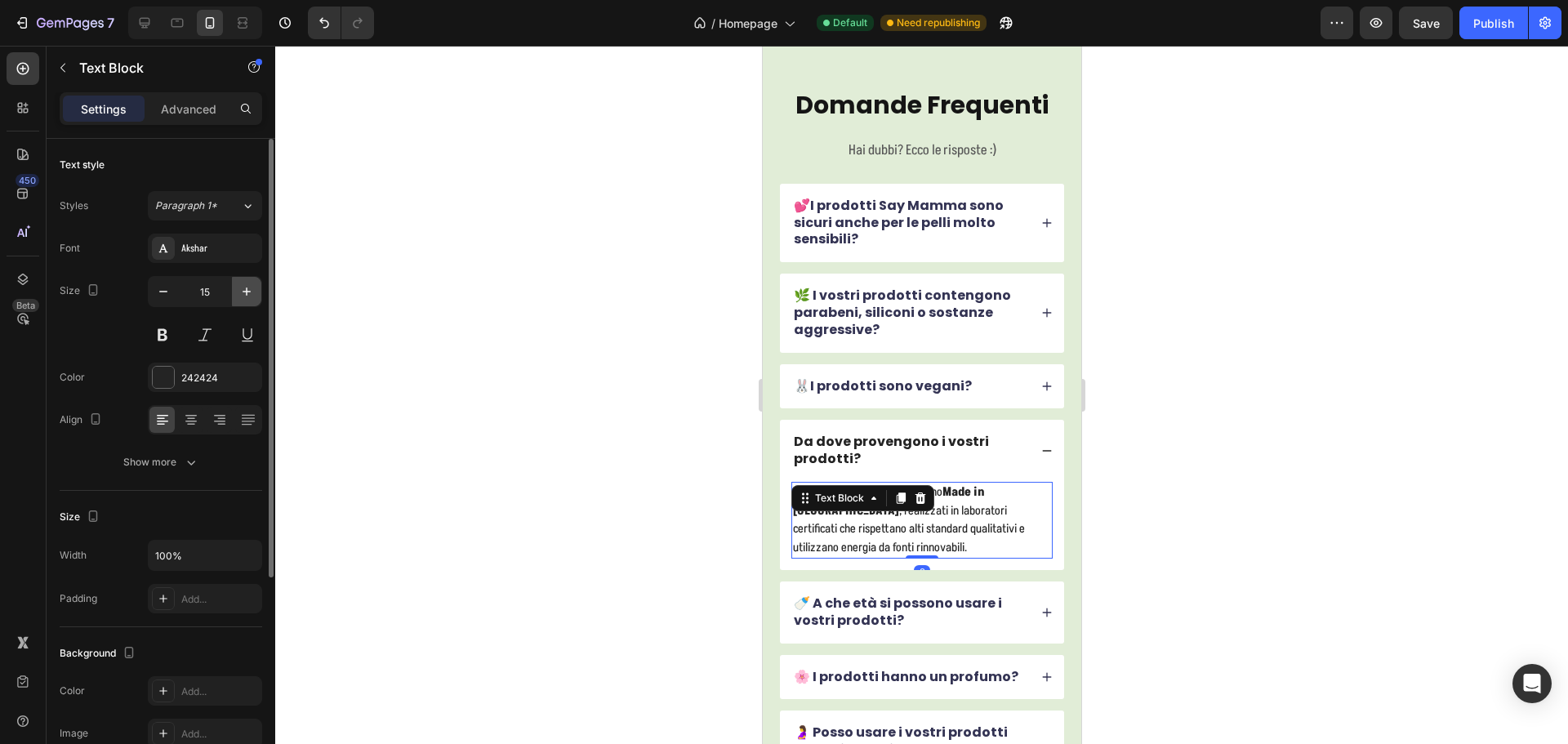
click at [243, 289] on icon "button" at bounding box center [247, 291] width 17 height 17
type input "16"
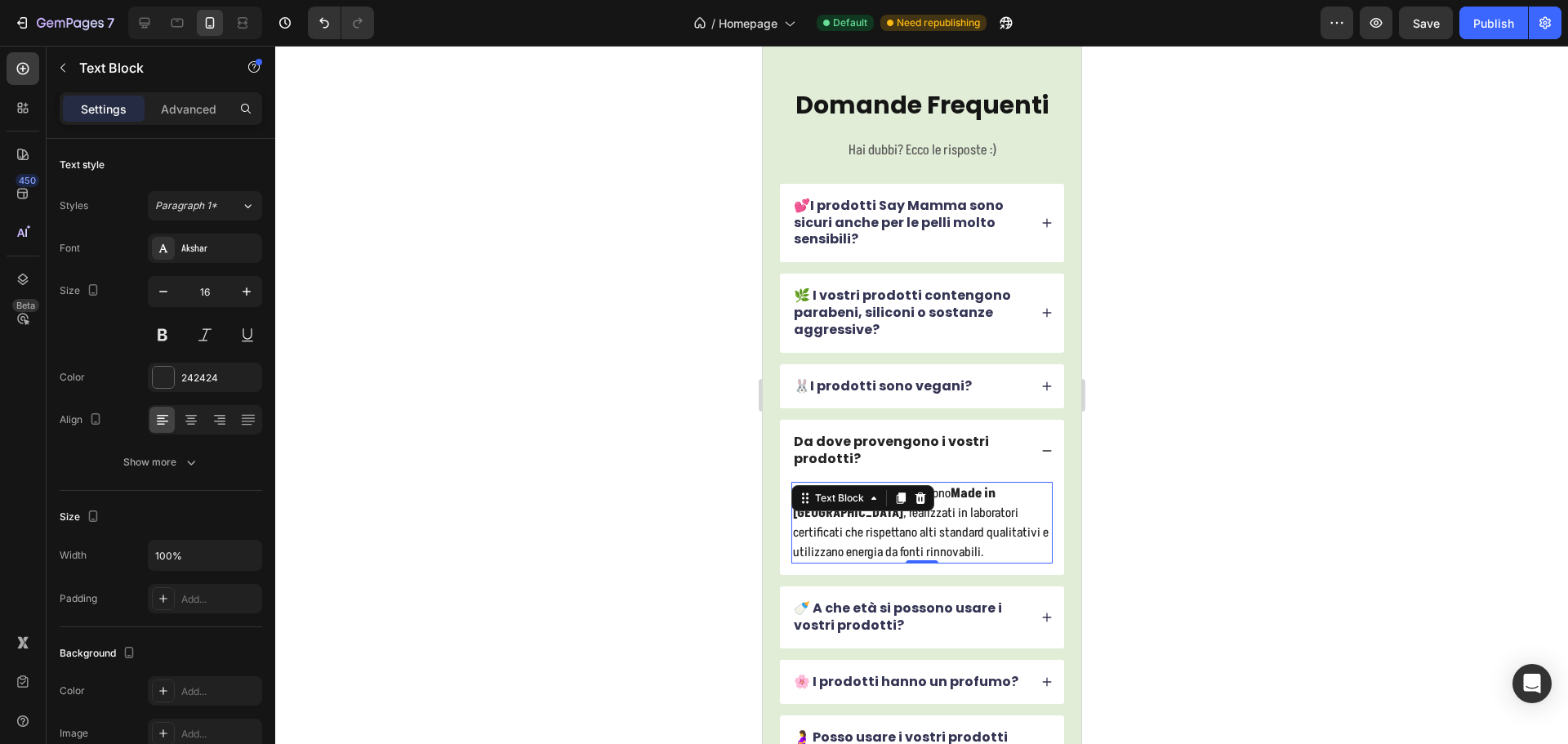
scroll to position [7072, 0]
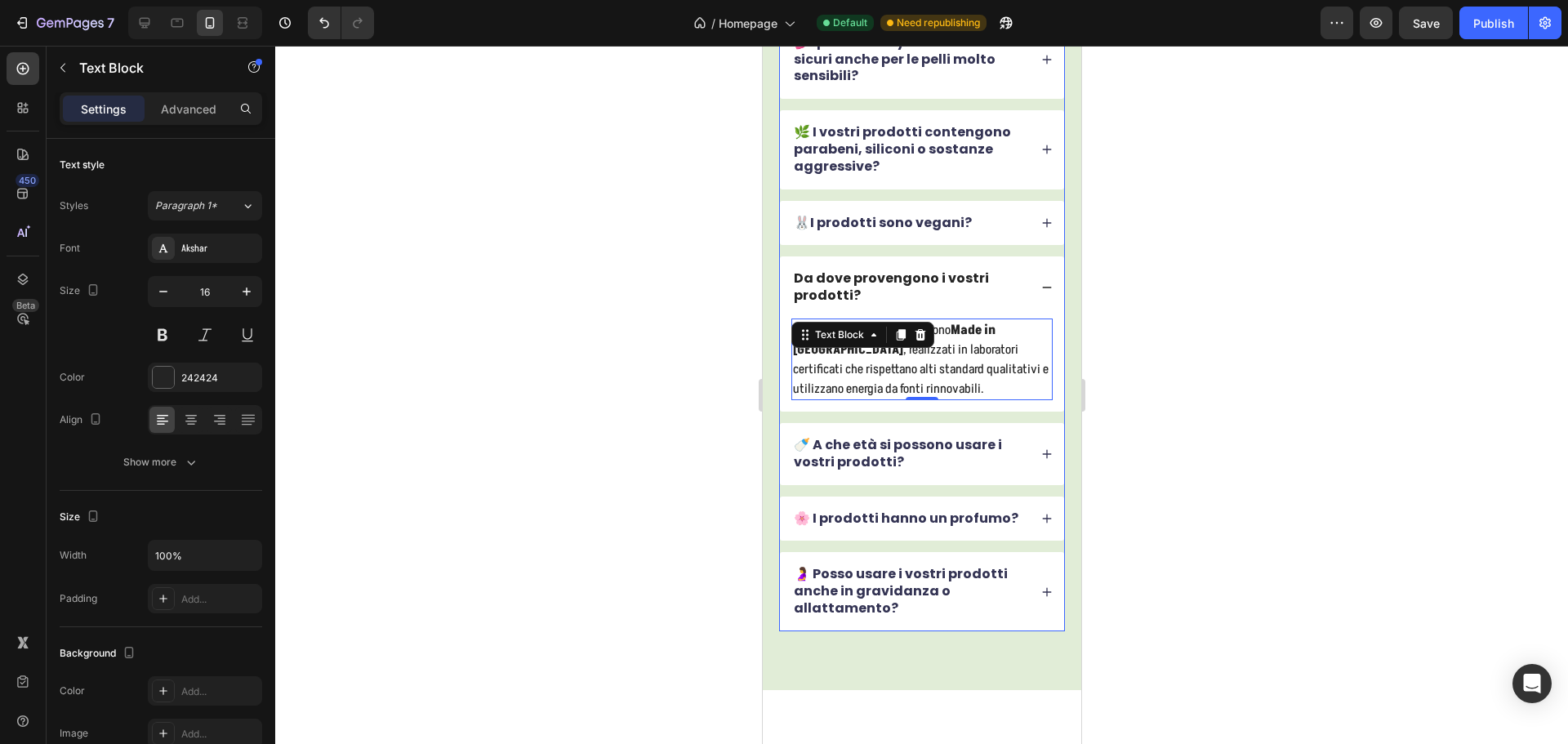
click at [945, 476] on div "🍼 A che età si possono usare i vostri prodotti?" at bounding box center [921, 454] width 284 height 62
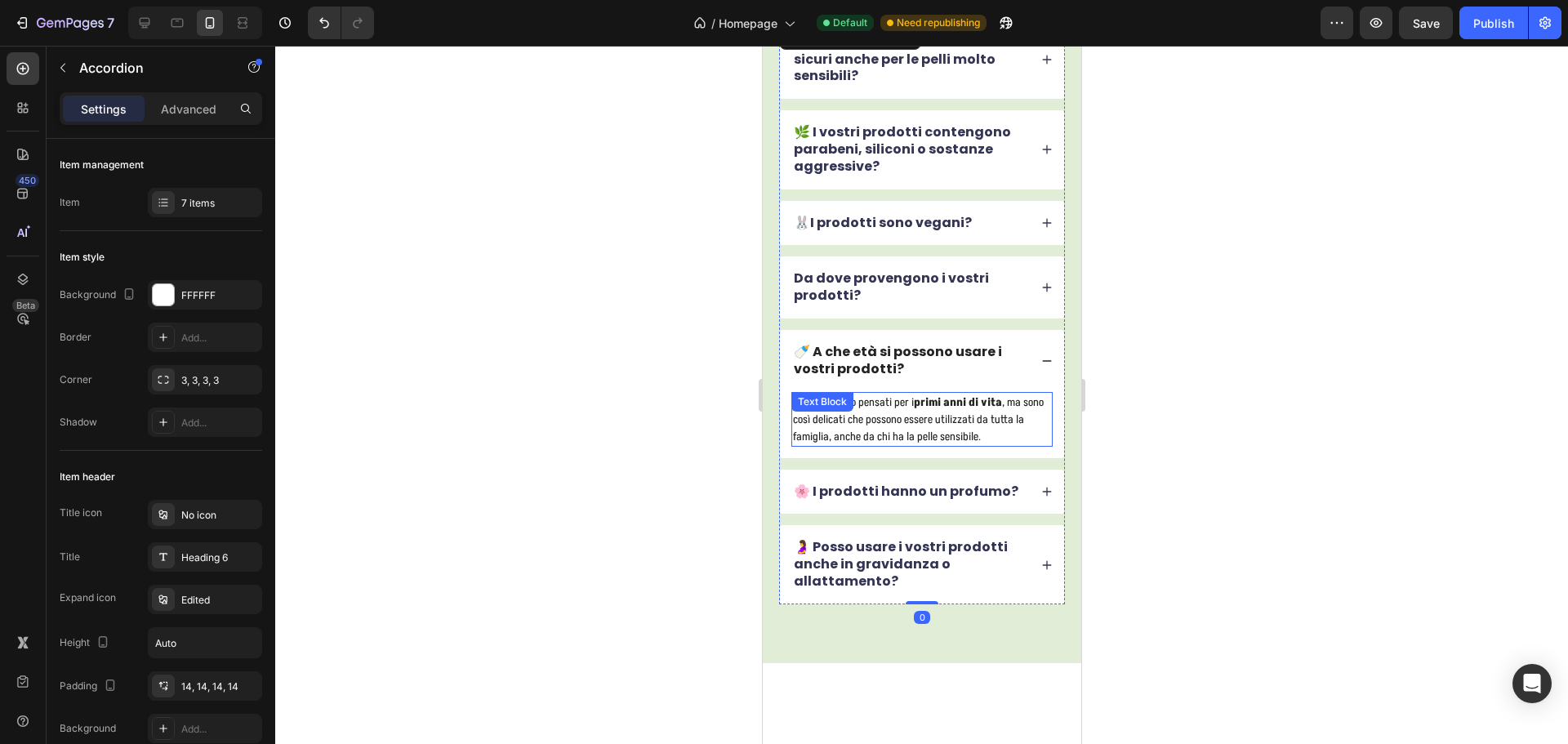
click at [936, 425] on p "I prodotti sono pensati per i primi anni di vita , ma sono così delicati che po…" at bounding box center [921, 419] width 258 height 52
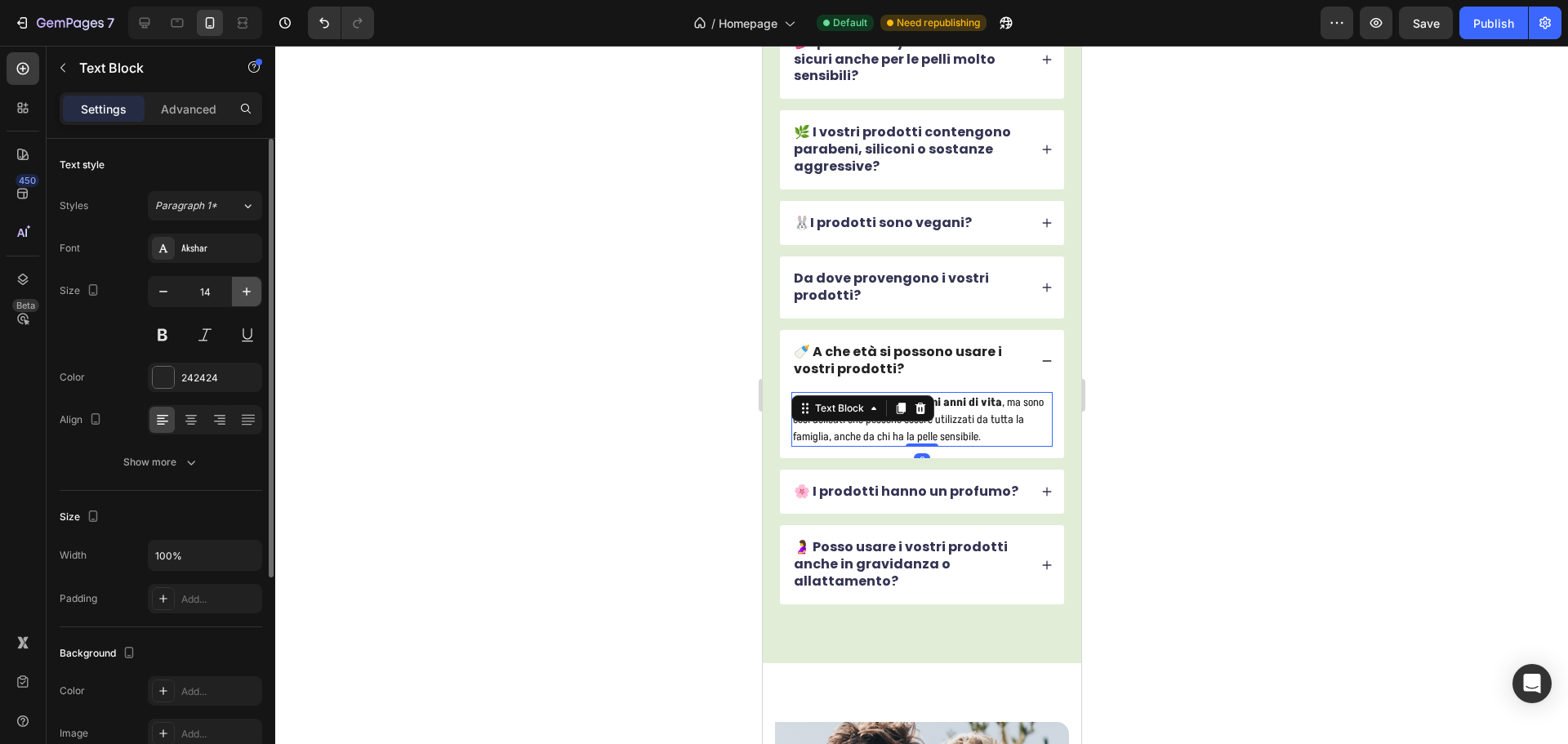
click at [246, 293] on icon "button" at bounding box center [247, 291] width 17 height 17
click at [245, 293] on icon "button" at bounding box center [247, 291] width 17 height 17
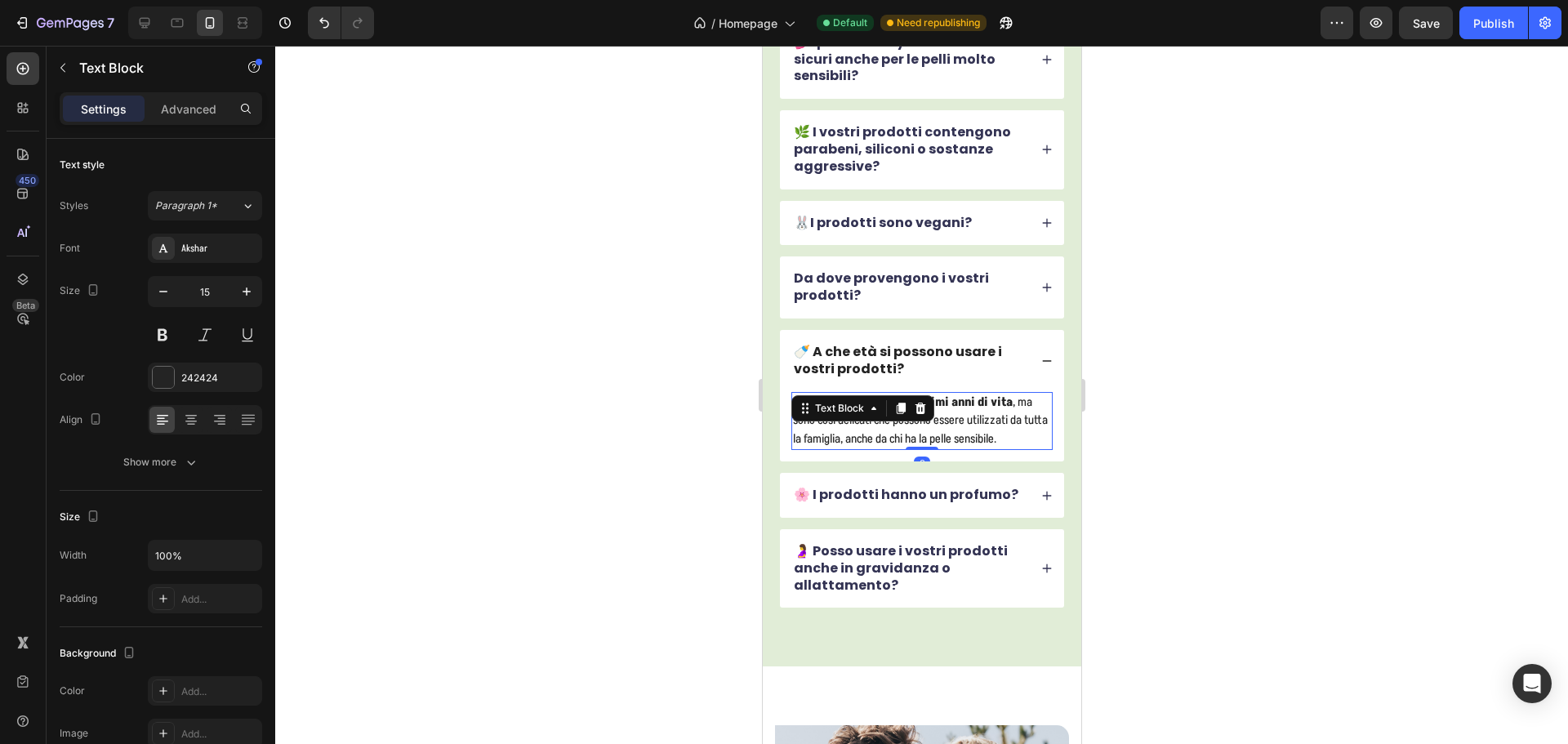
type input "16"
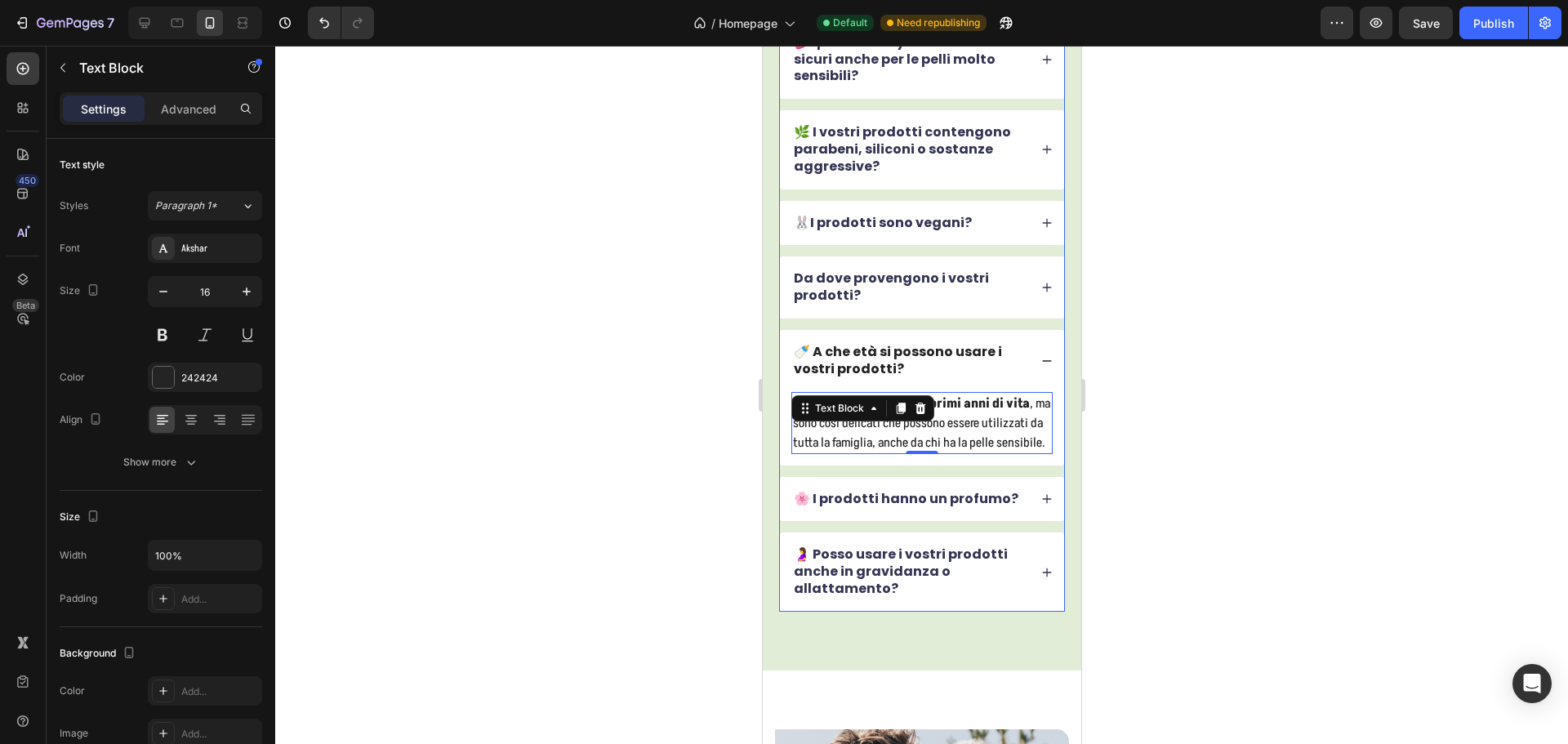
click at [959, 522] on div "🌸 I prodotti hanno un profumo?" at bounding box center [921, 499] width 284 height 45
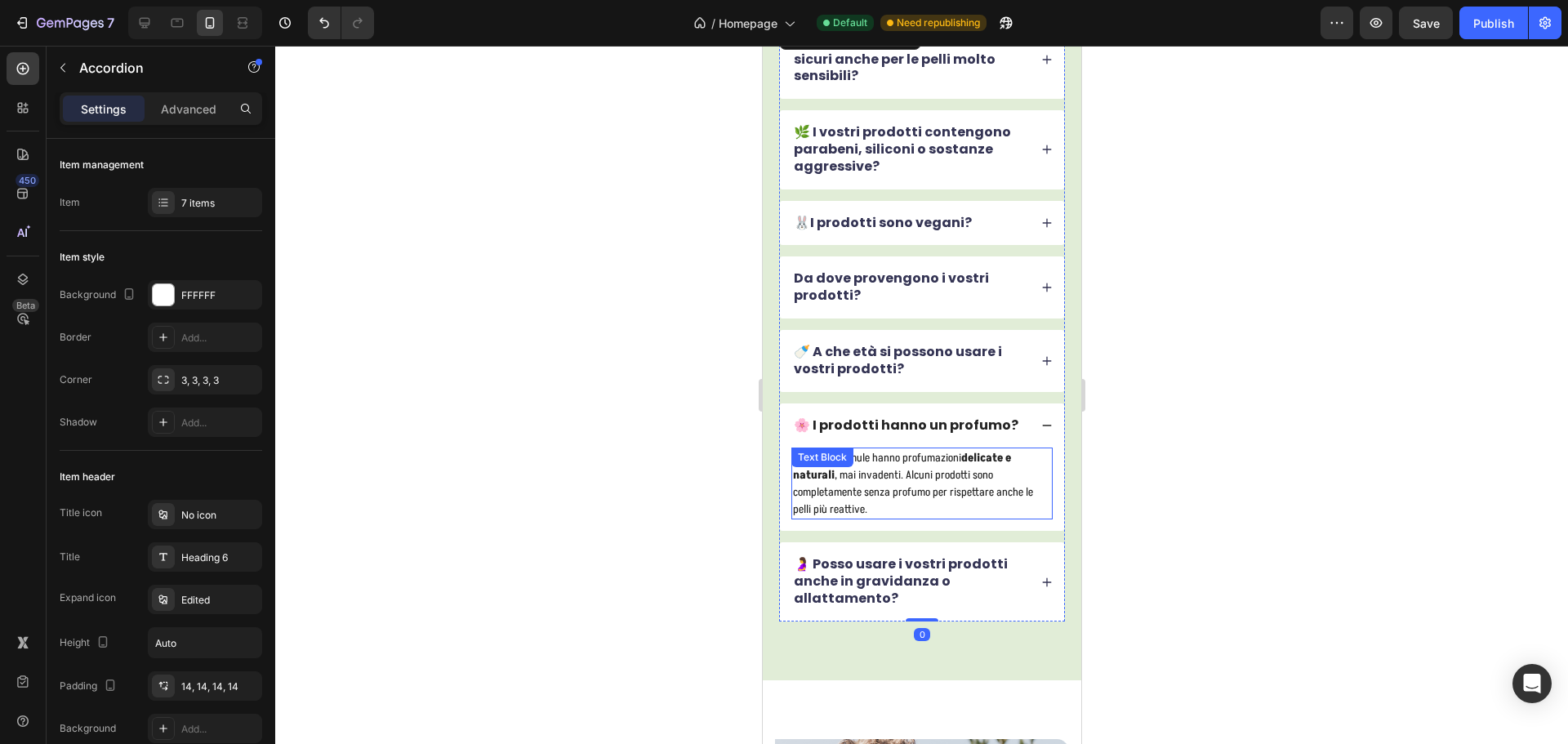
click at [909, 479] on p "Le nostre formule hanno profumazioni delicate e naturali , mai invadenti. Alcun…" at bounding box center [921, 483] width 258 height 68
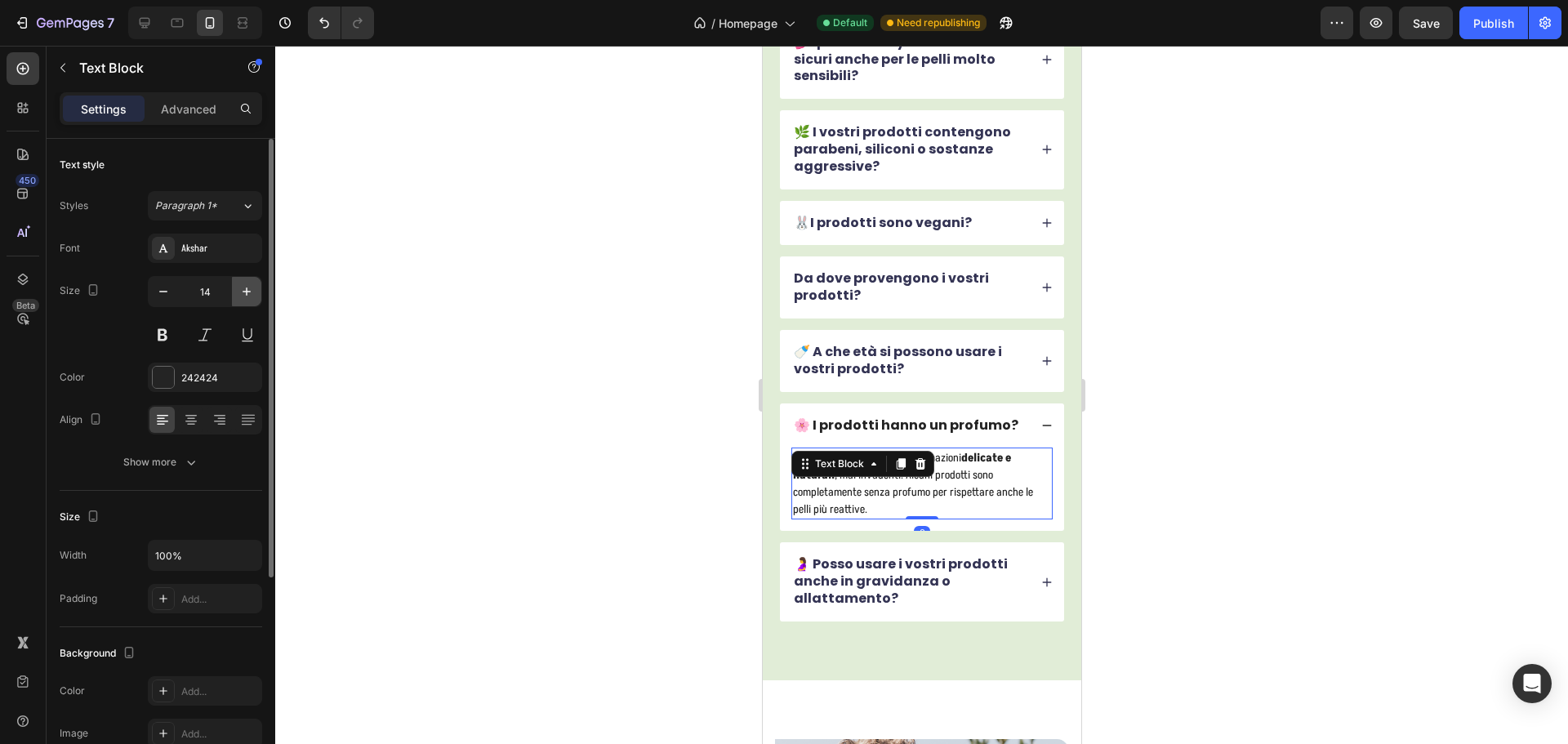
click at [237, 283] on button "button" at bounding box center [247, 291] width 29 height 30
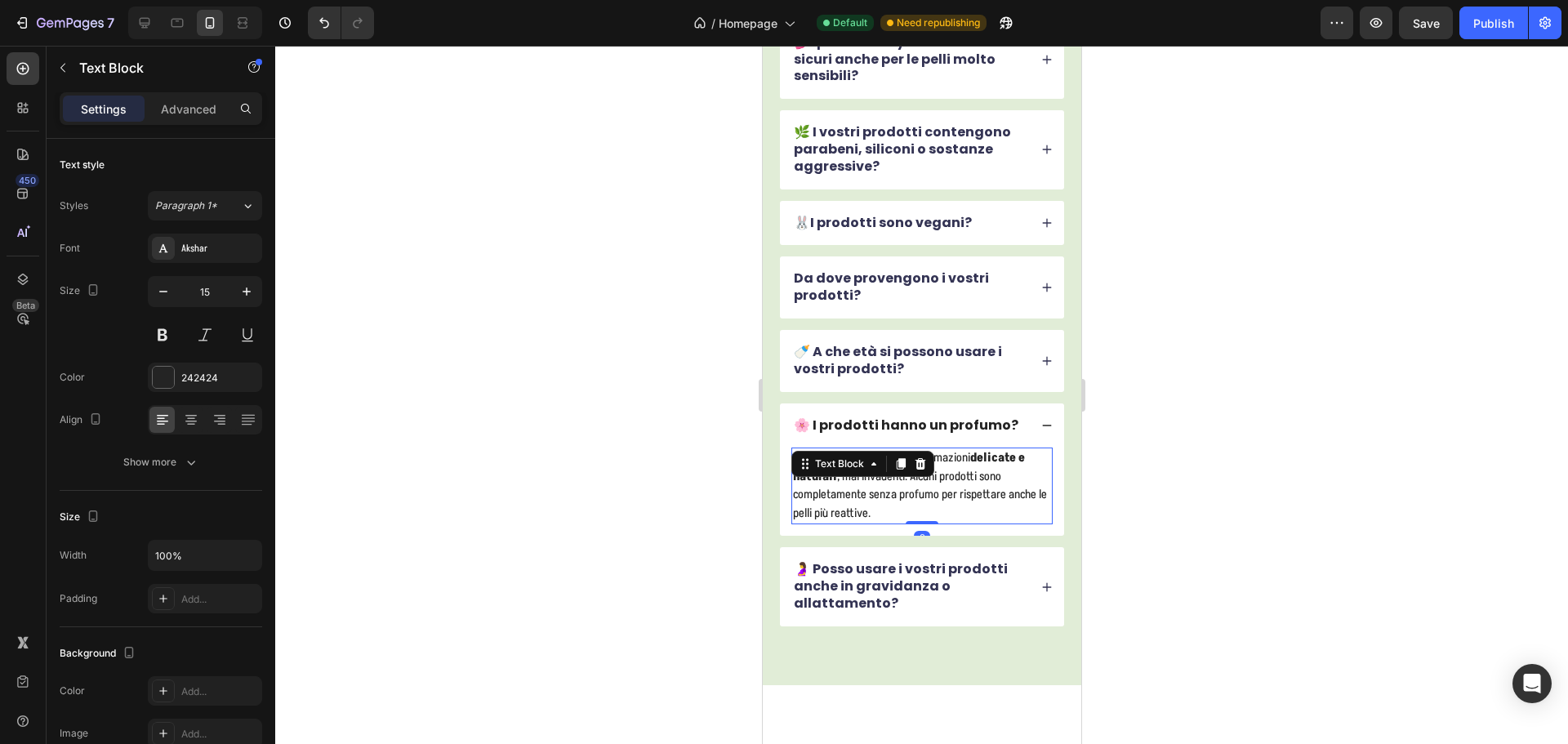
type input "16"
click at [947, 620] on div "🤰 Posso usare i vostri prodotti anche in gravidanza o allattamento?" at bounding box center [921, 591] width 284 height 78
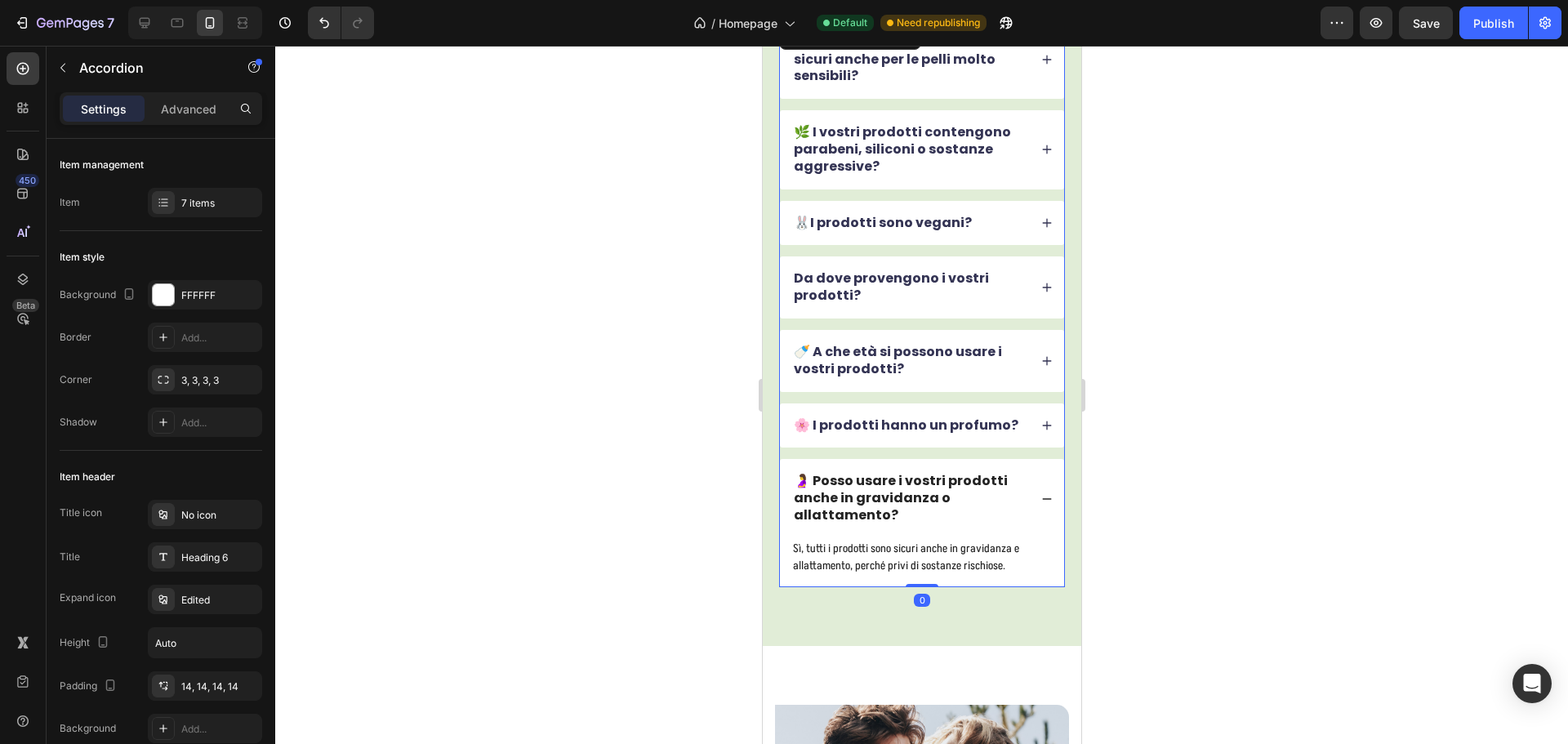
click at [902, 555] on p "Sì, tutti i prodotti sono sicuri anche in gravidanza e allattamento, perché pri…" at bounding box center [921, 557] width 258 height 34
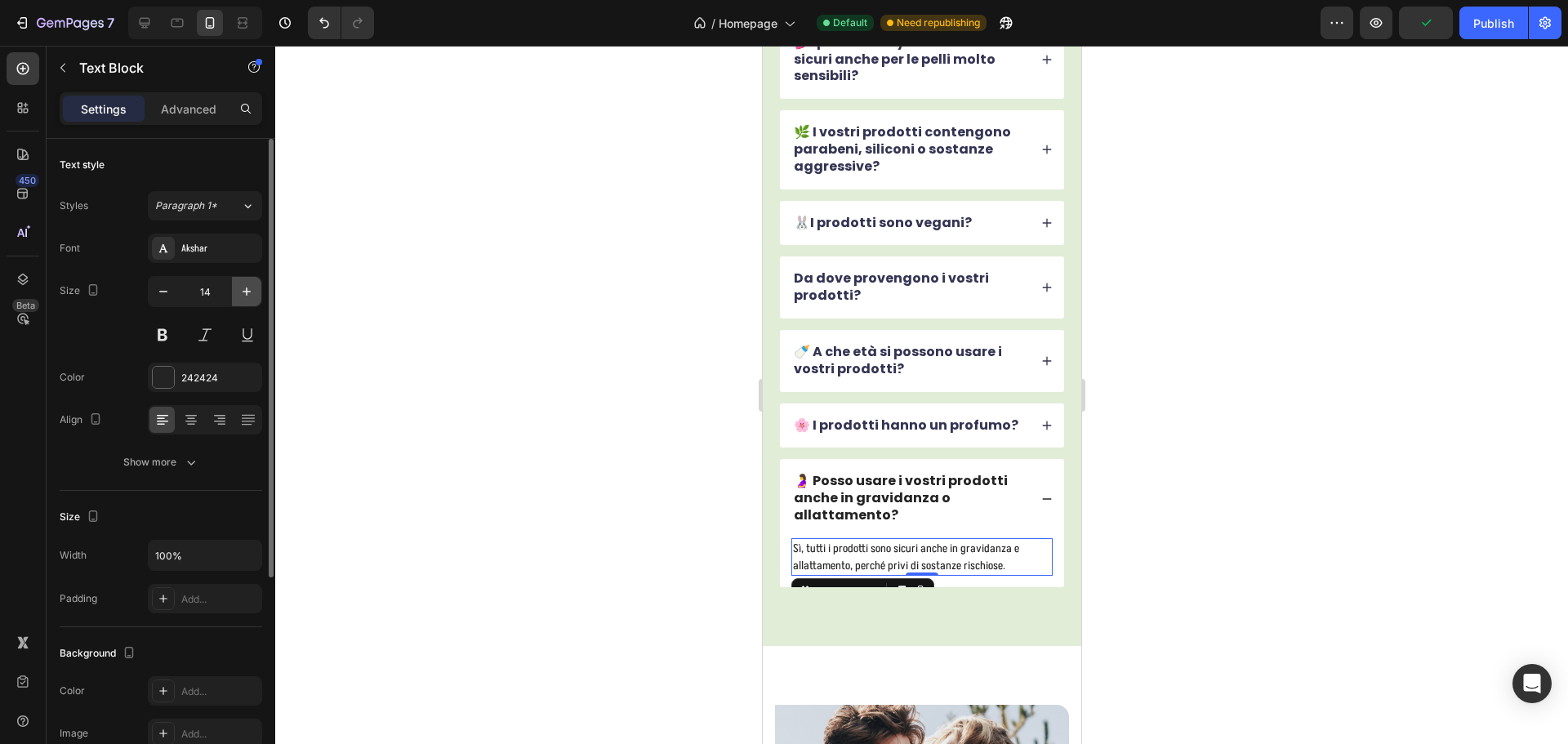
click at [254, 283] on button "button" at bounding box center [247, 291] width 29 height 30
type input "16"
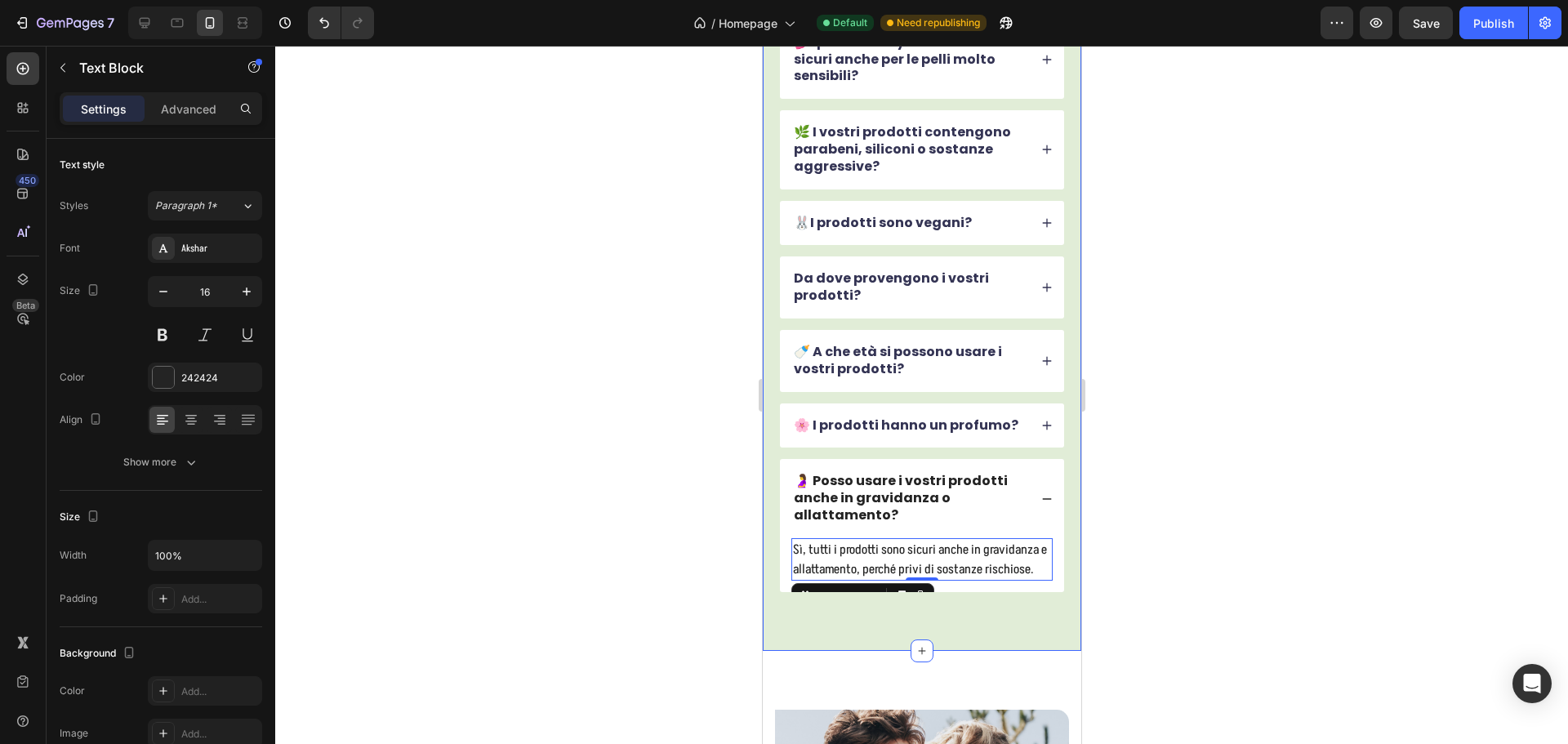
click at [1037, 624] on div "Domande Frequenti Heading Hai dubbi? Ecco le risposte :) Text Block 💕I prodotti…" at bounding box center [921, 258] width 318 height 785
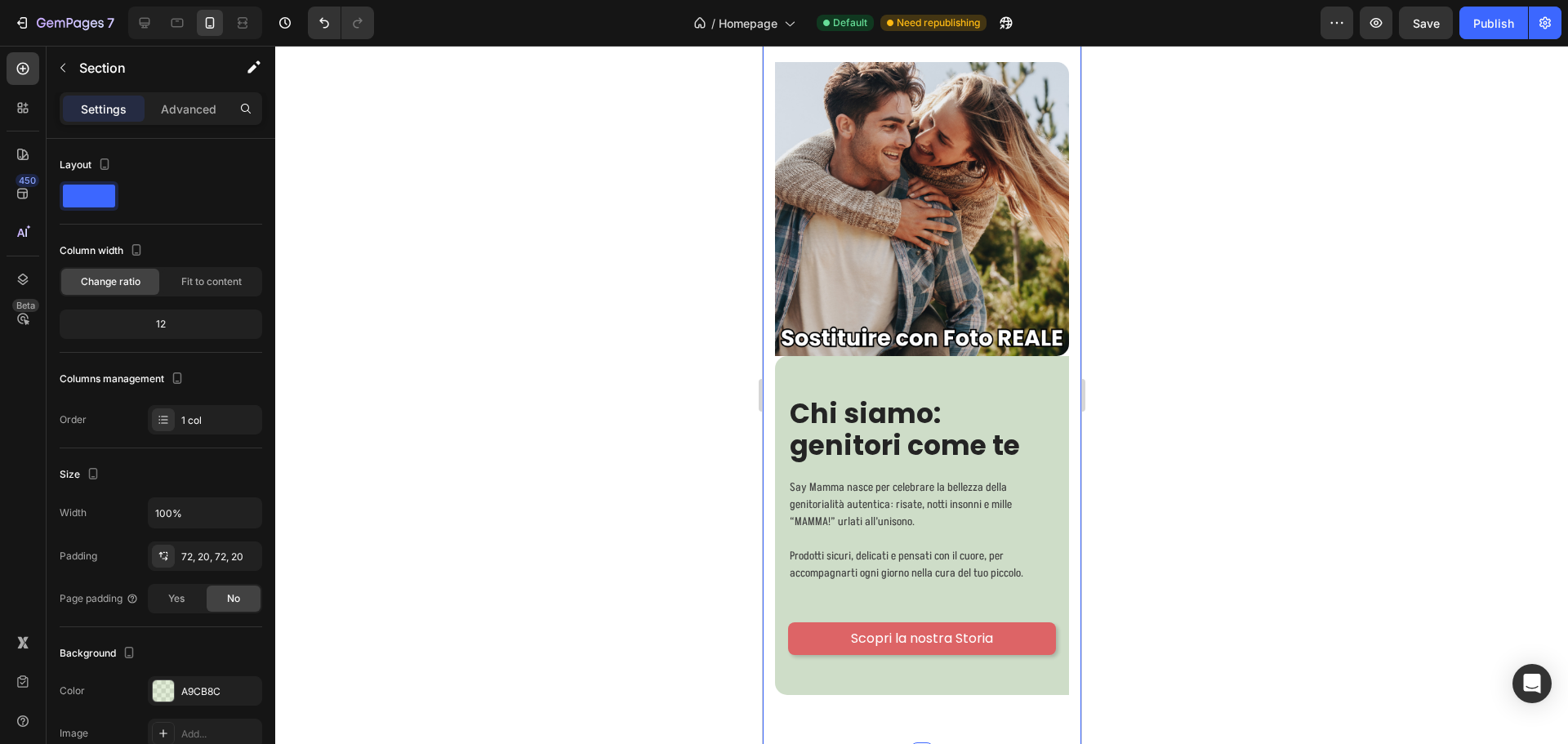
scroll to position [7807, 0]
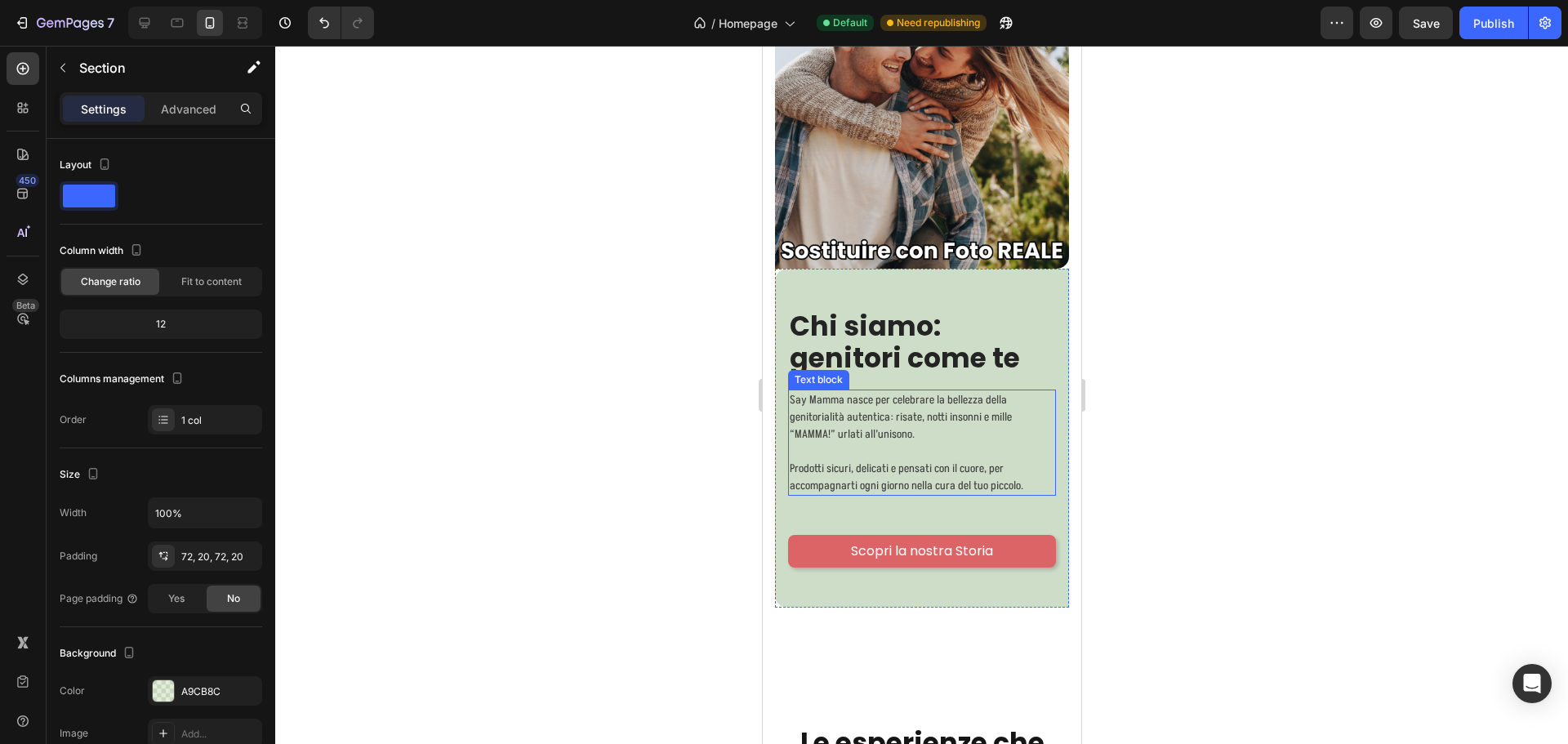
click at [955, 441] on p "Say Mamma nasce per celebrare la bellezza della genitorialità autentica: risate…" at bounding box center [921, 443] width 265 height 103
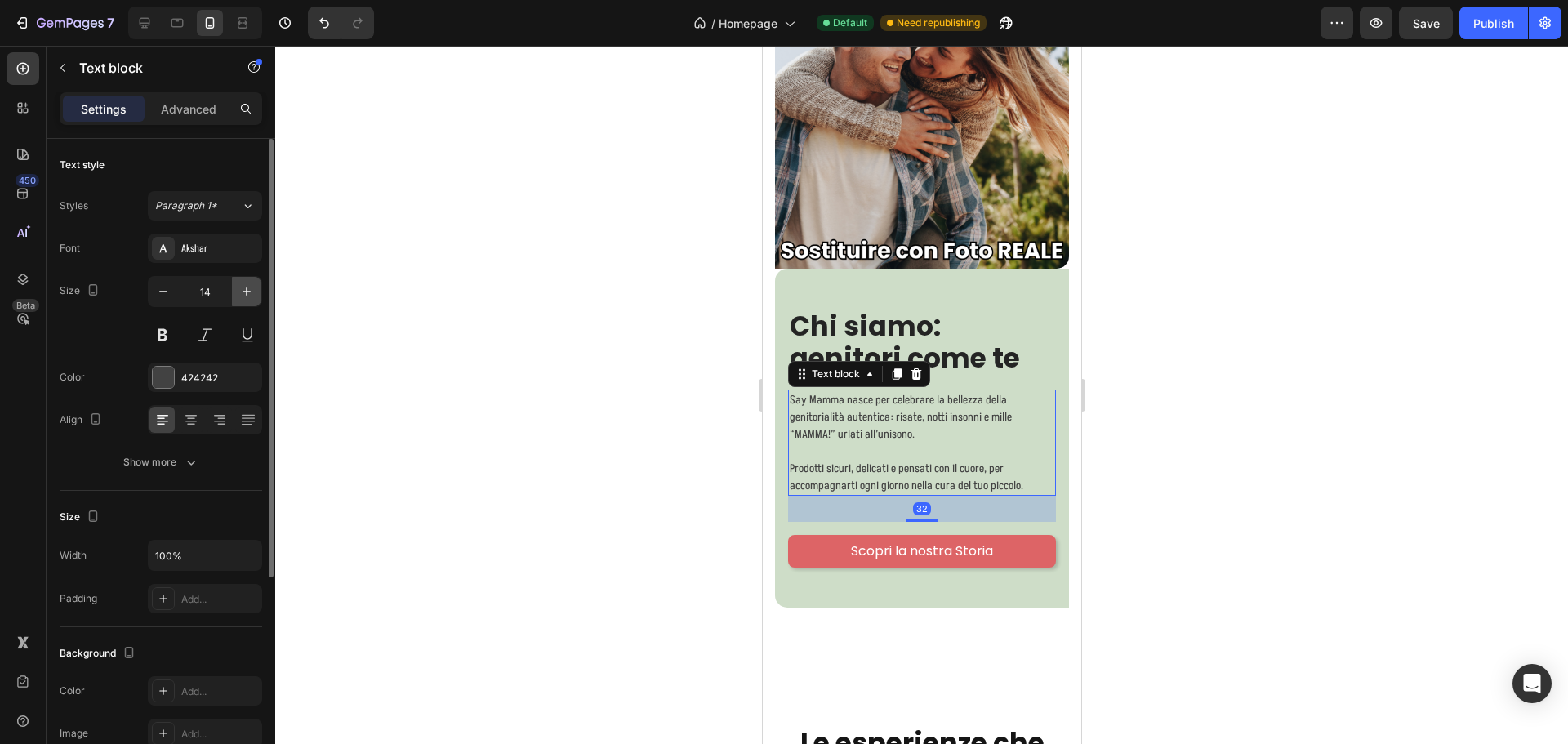
click at [238, 291] on button "button" at bounding box center [247, 291] width 29 height 30
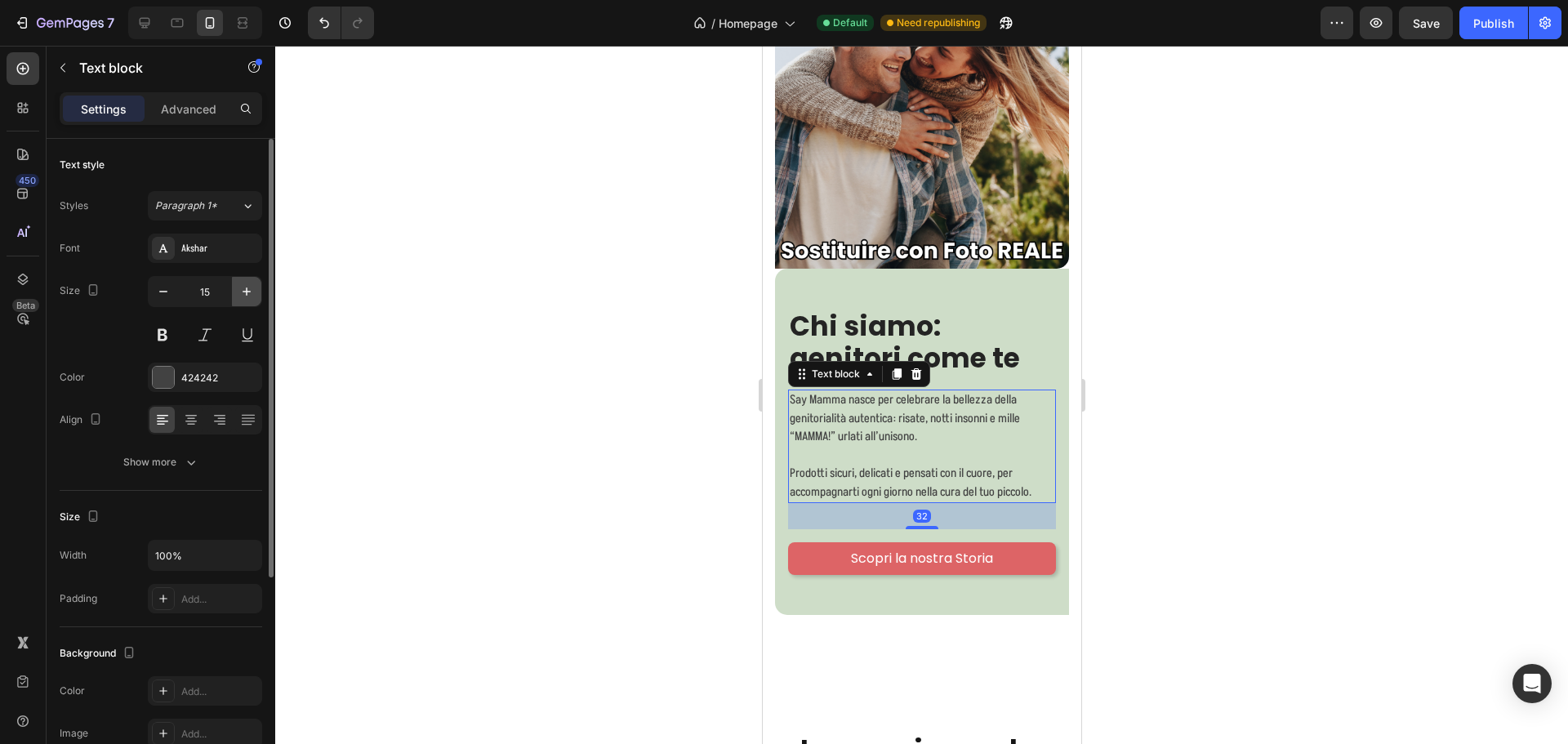
click at [239, 289] on icon "button" at bounding box center [247, 291] width 17 height 17
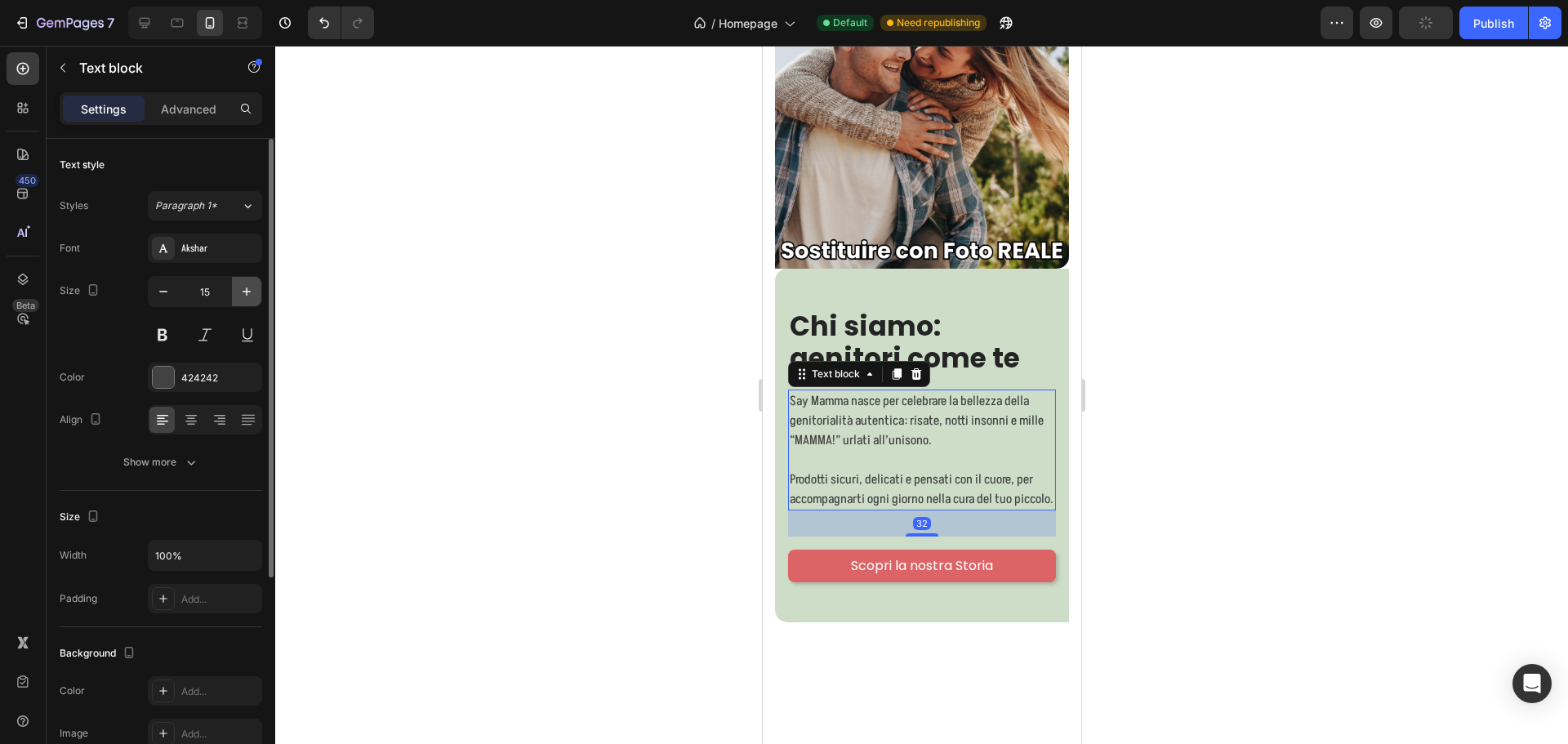
type input "16"
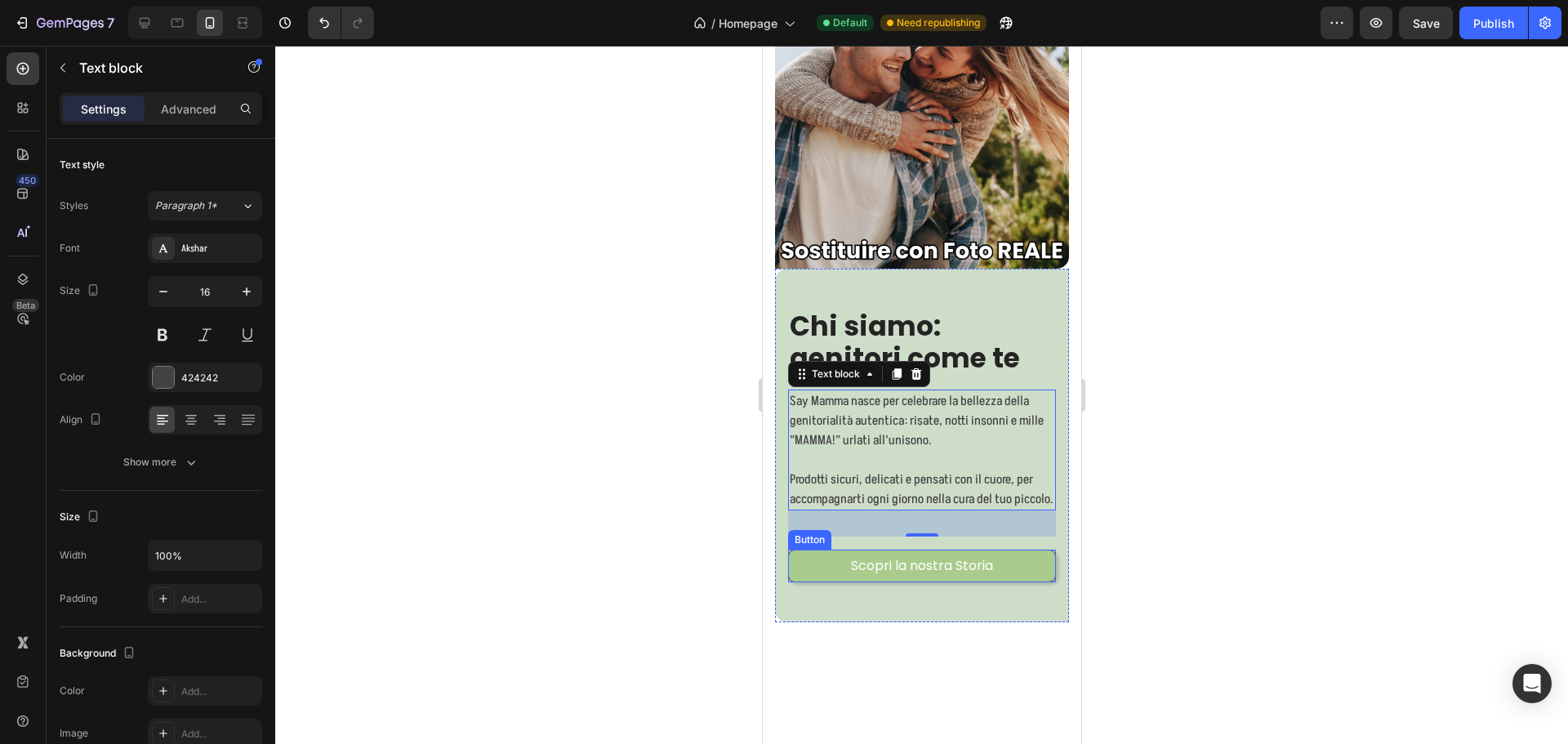
click at [1014, 569] on link "Scopri la nostra Storia" at bounding box center [921, 565] width 268 height 32
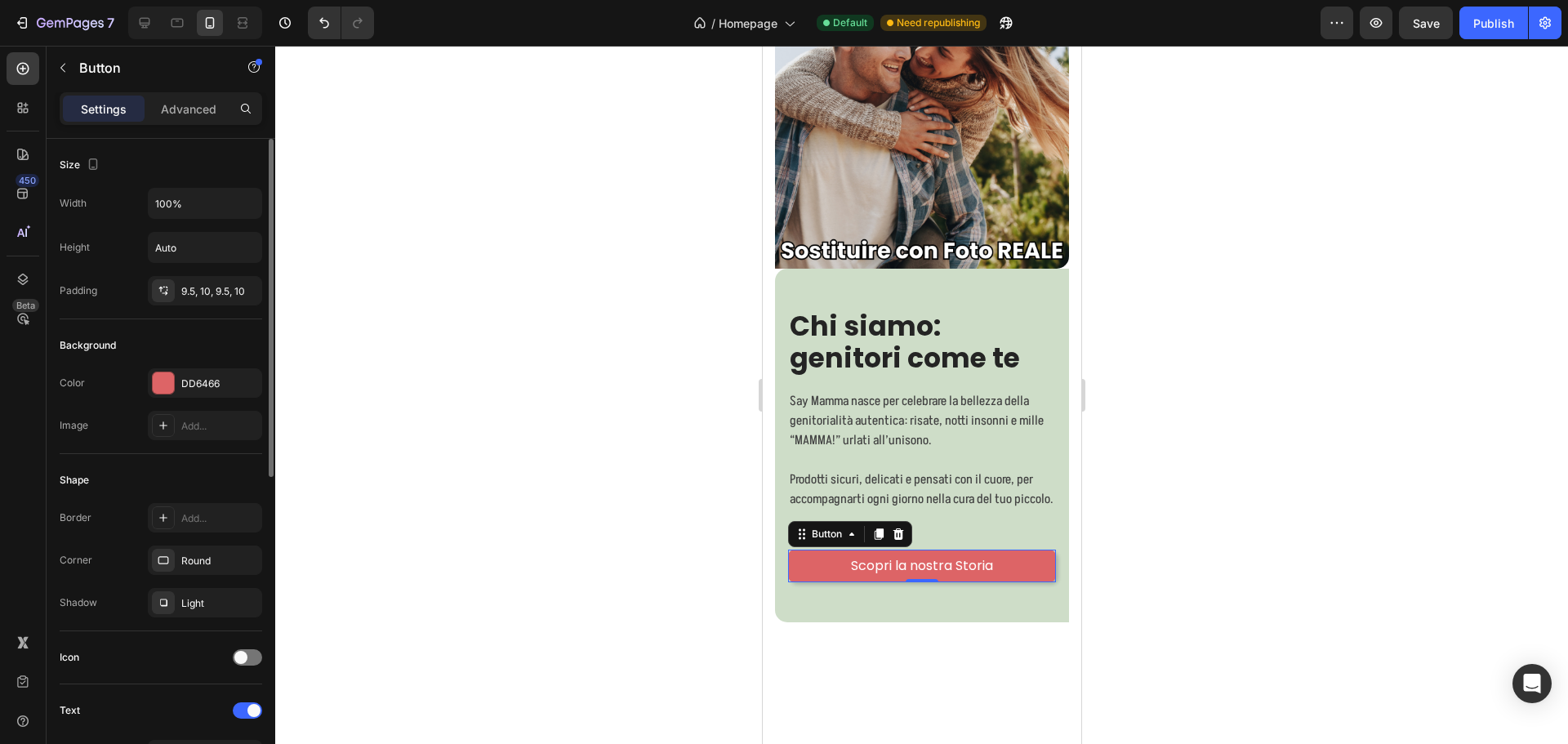
scroll to position [326, 0]
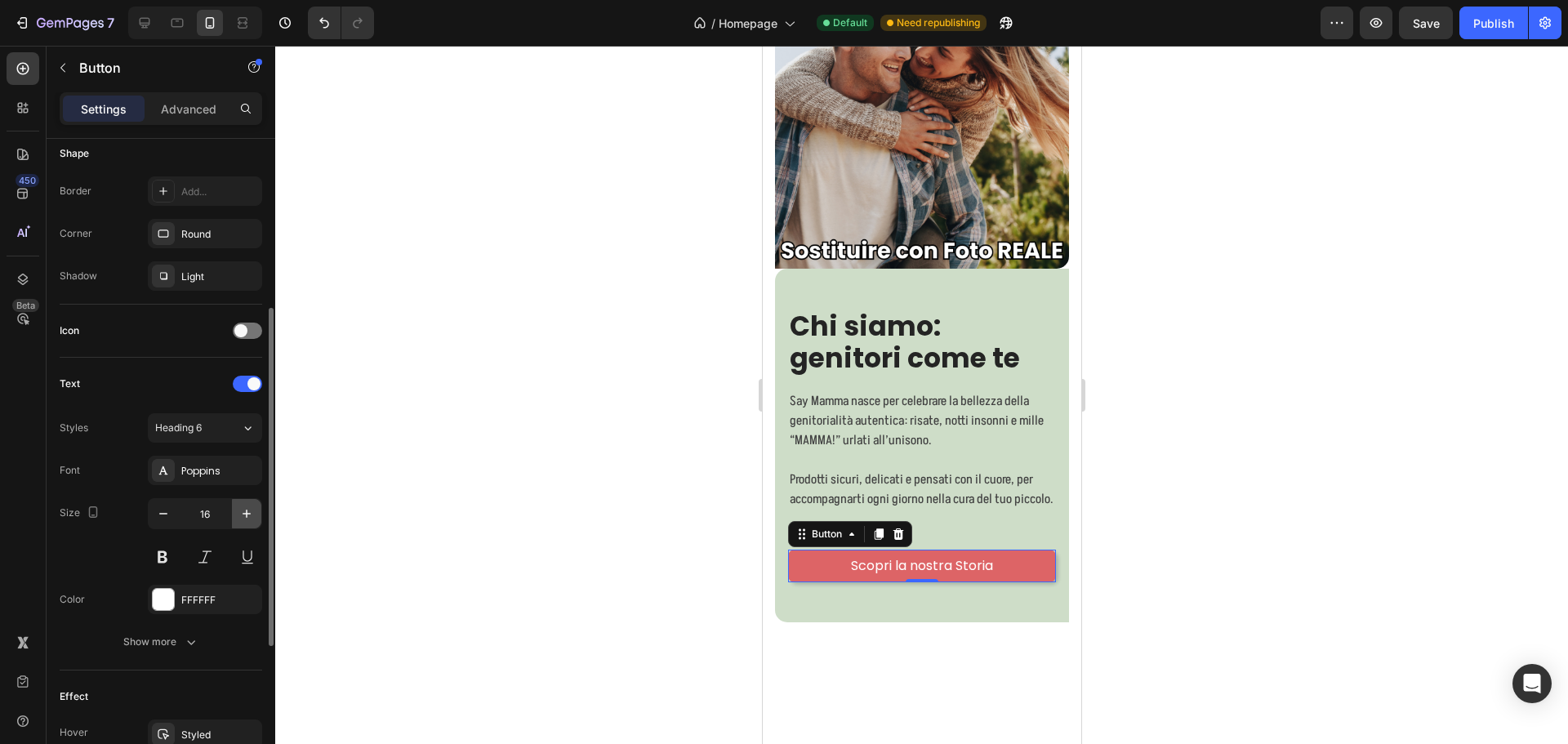
click at [242, 511] on icon "button" at bounding box center [247, 514] width 17 height 17
type input "18"
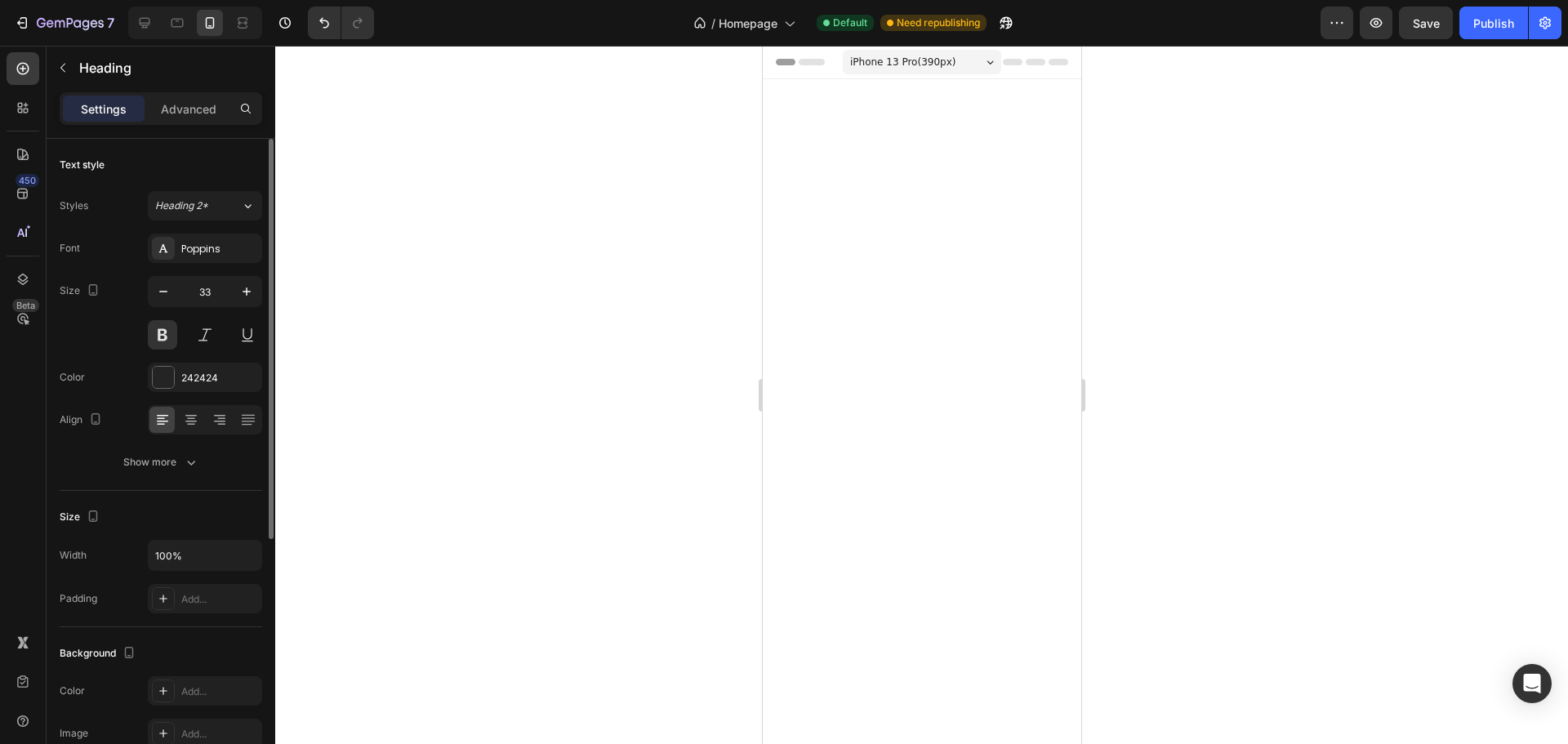
scroll to position [7807, 0]
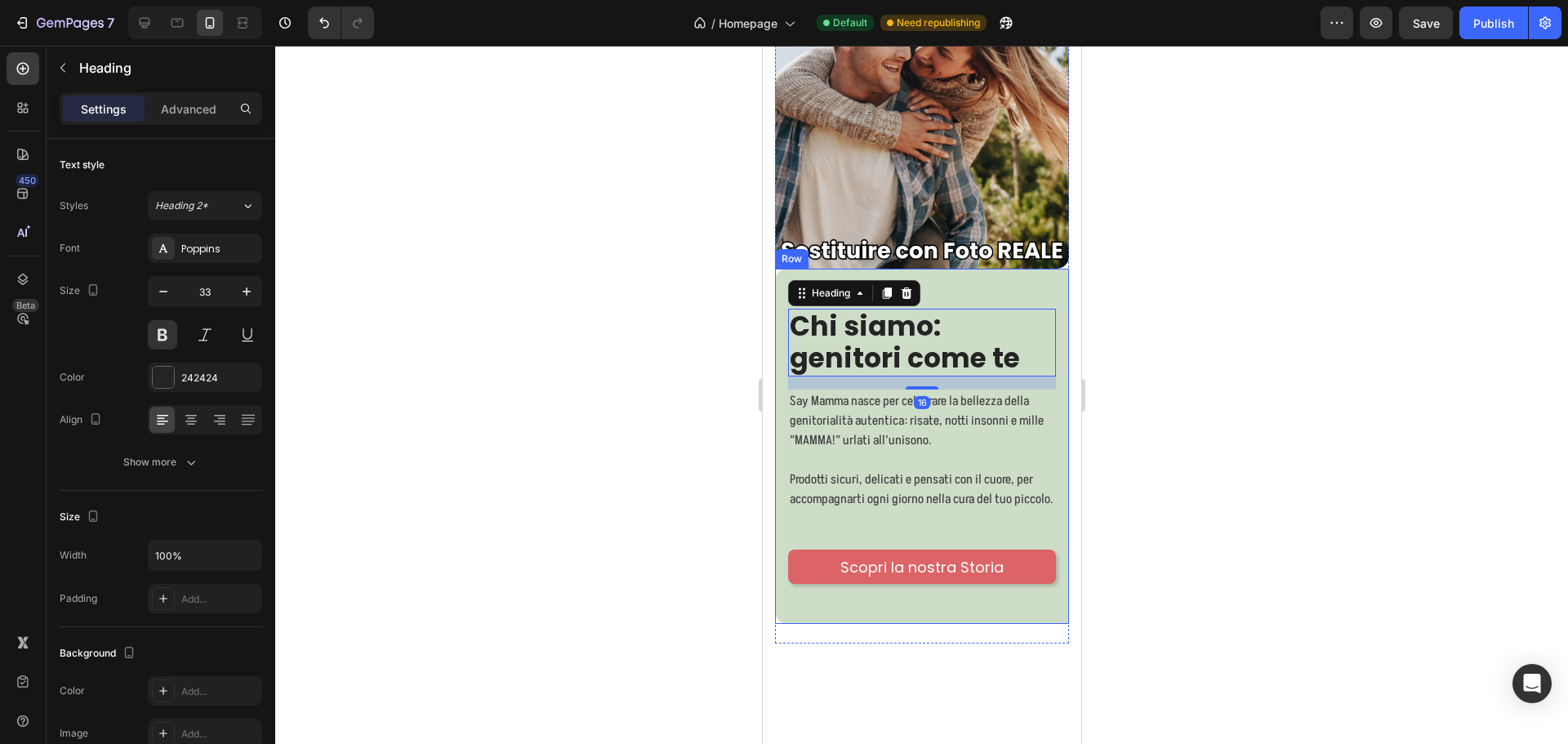
click at [1013, 275] on div "Chi siamo: genitori come te Heading 16 Say Mamma nasce per celebrare la bellezz…" at bounding box center [921, 446] width 294 height 356
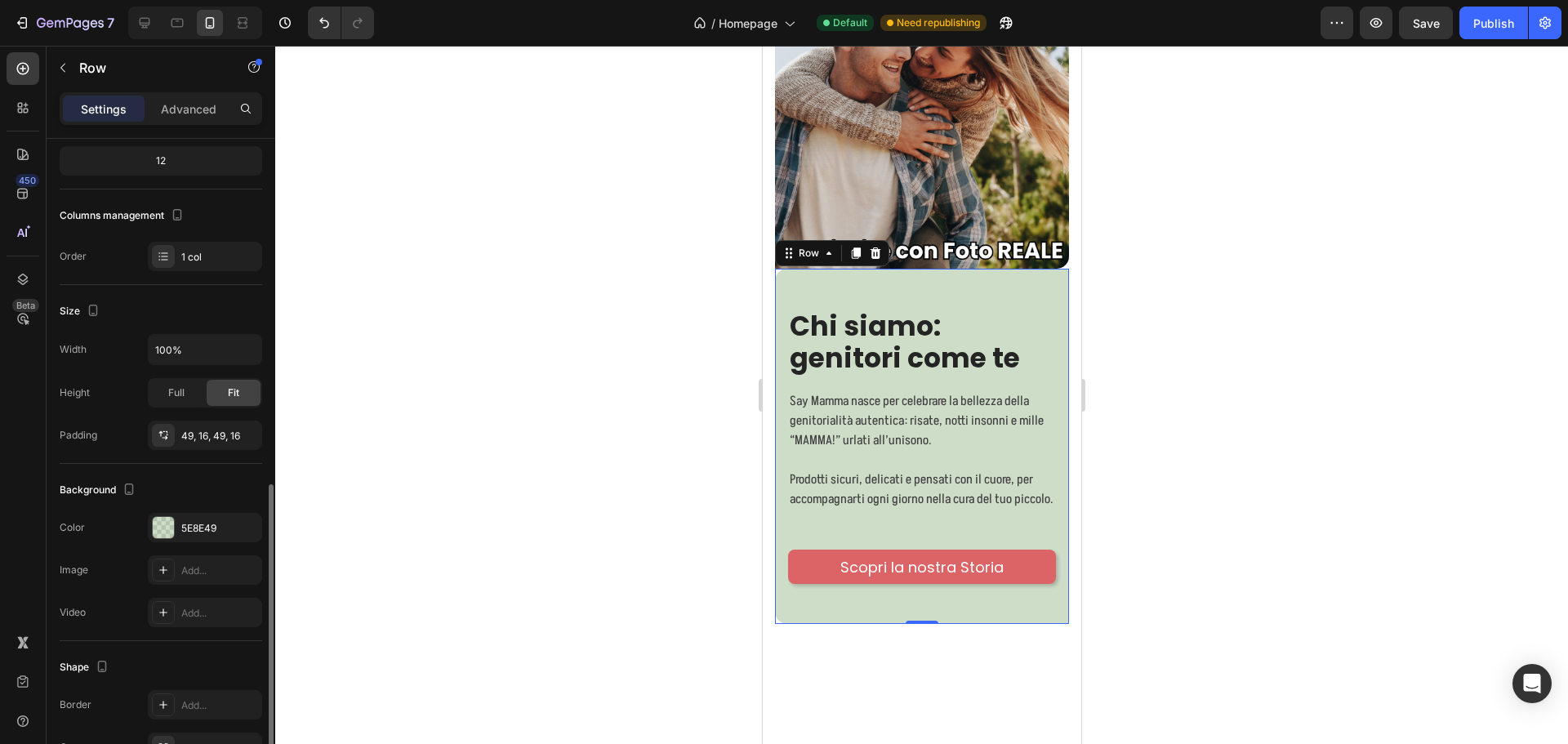
scroll to position [302, 0]
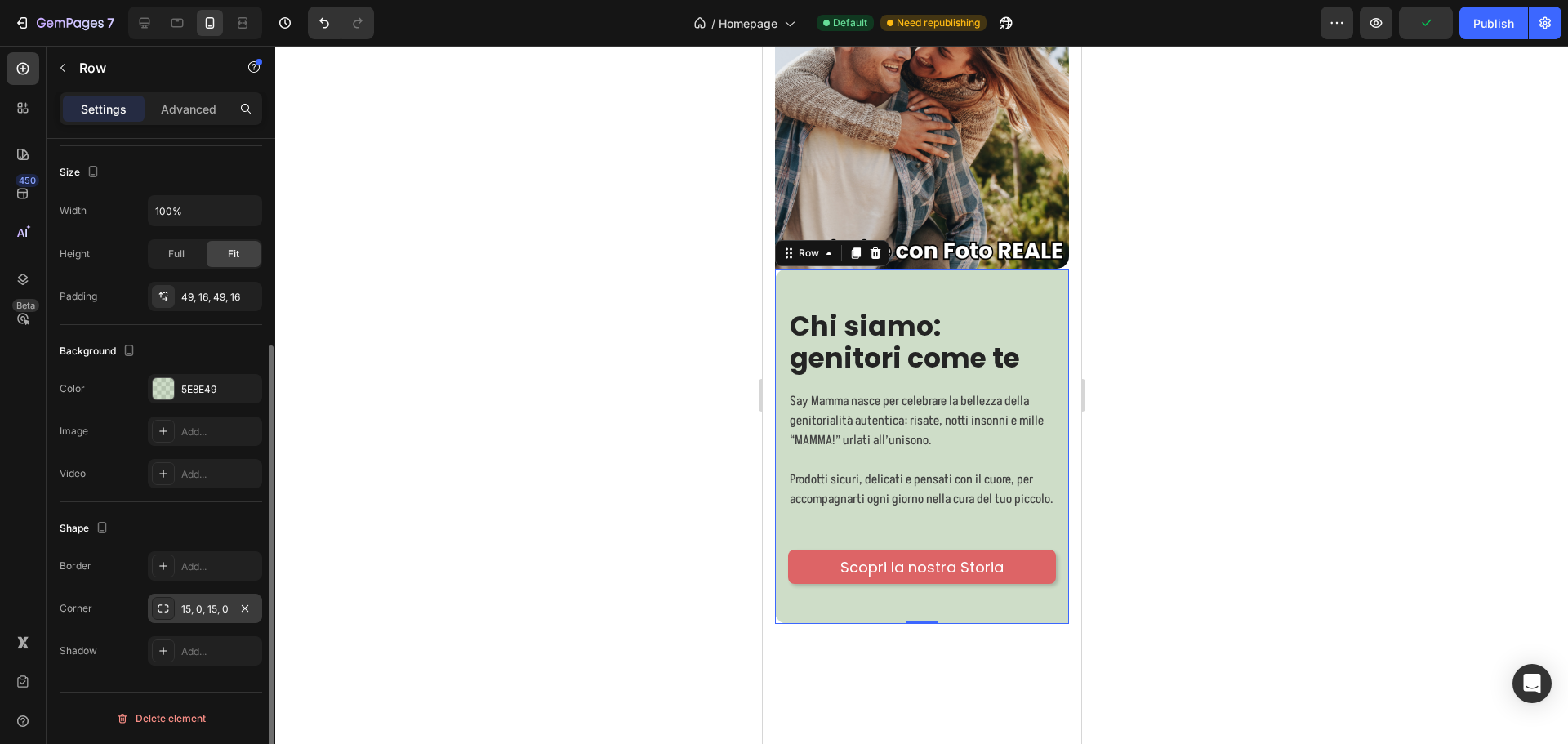
click at [196, 607] on div "15, 0, 15, 0" at bounding box center [205, 609] width 47 height 15
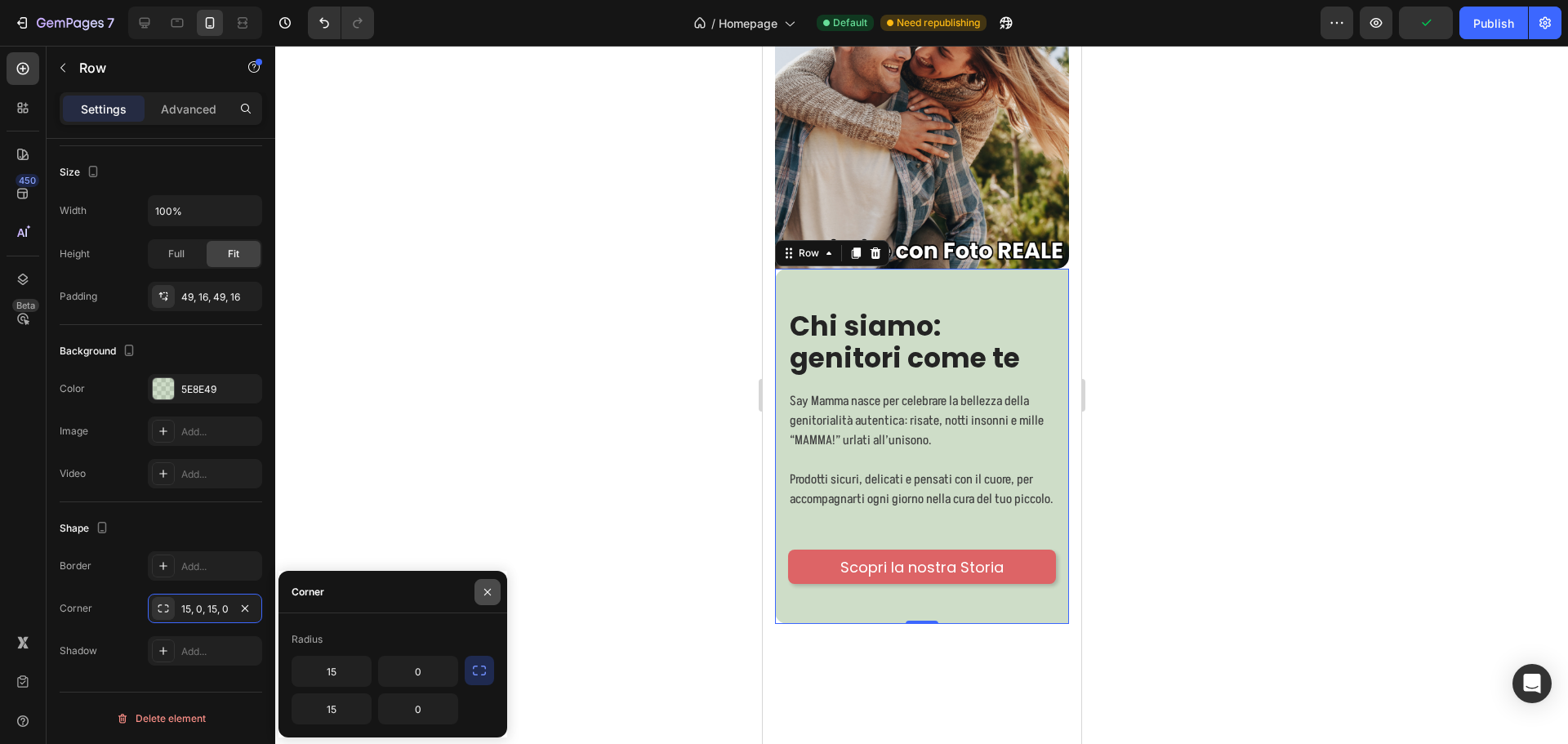
click at [483, 589] on icon "button" at bounding box center [488, 592] width 13 height 13
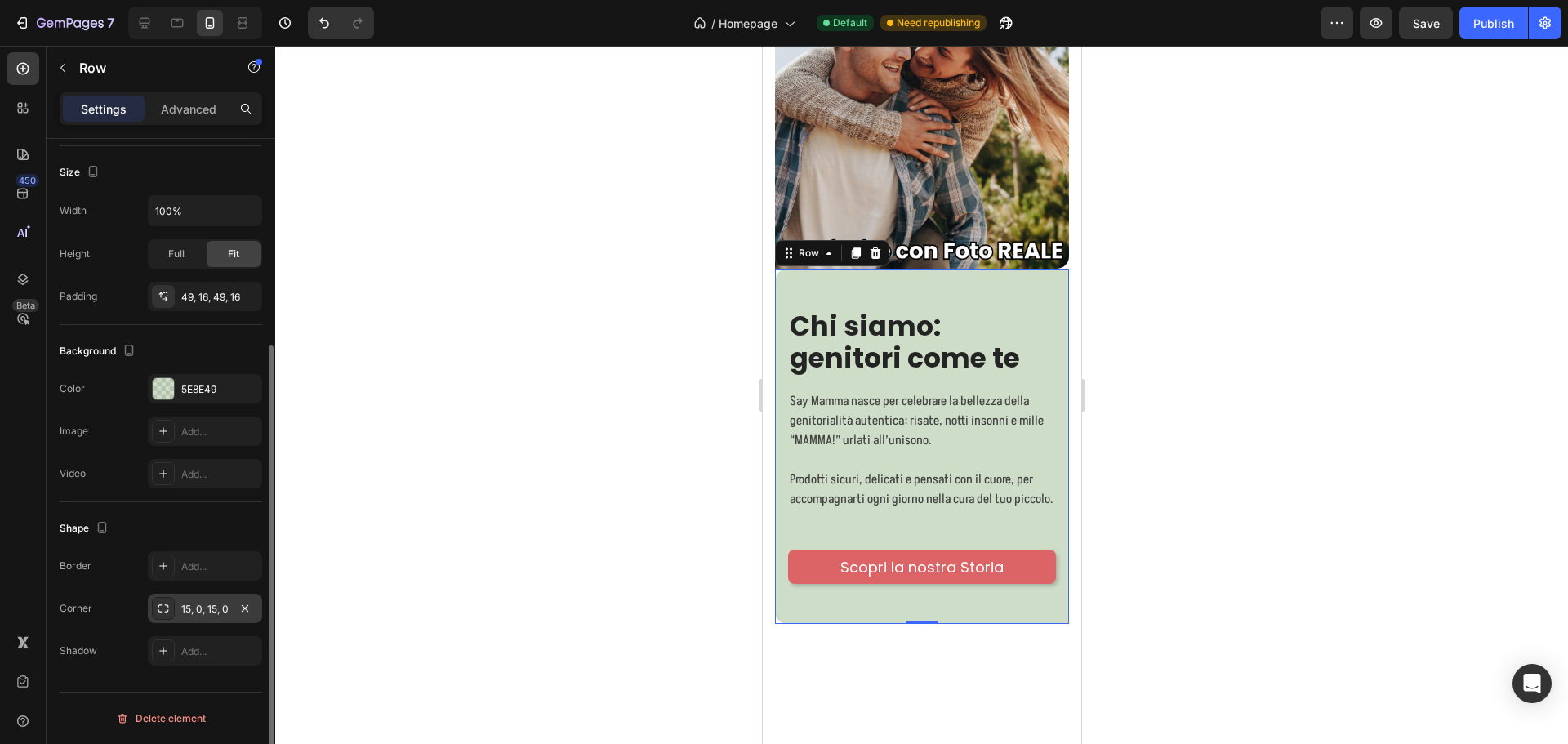
click at [199, 608] on div "15, 0, 15, 0" at bounding box center [205, 609] width 47 height 15
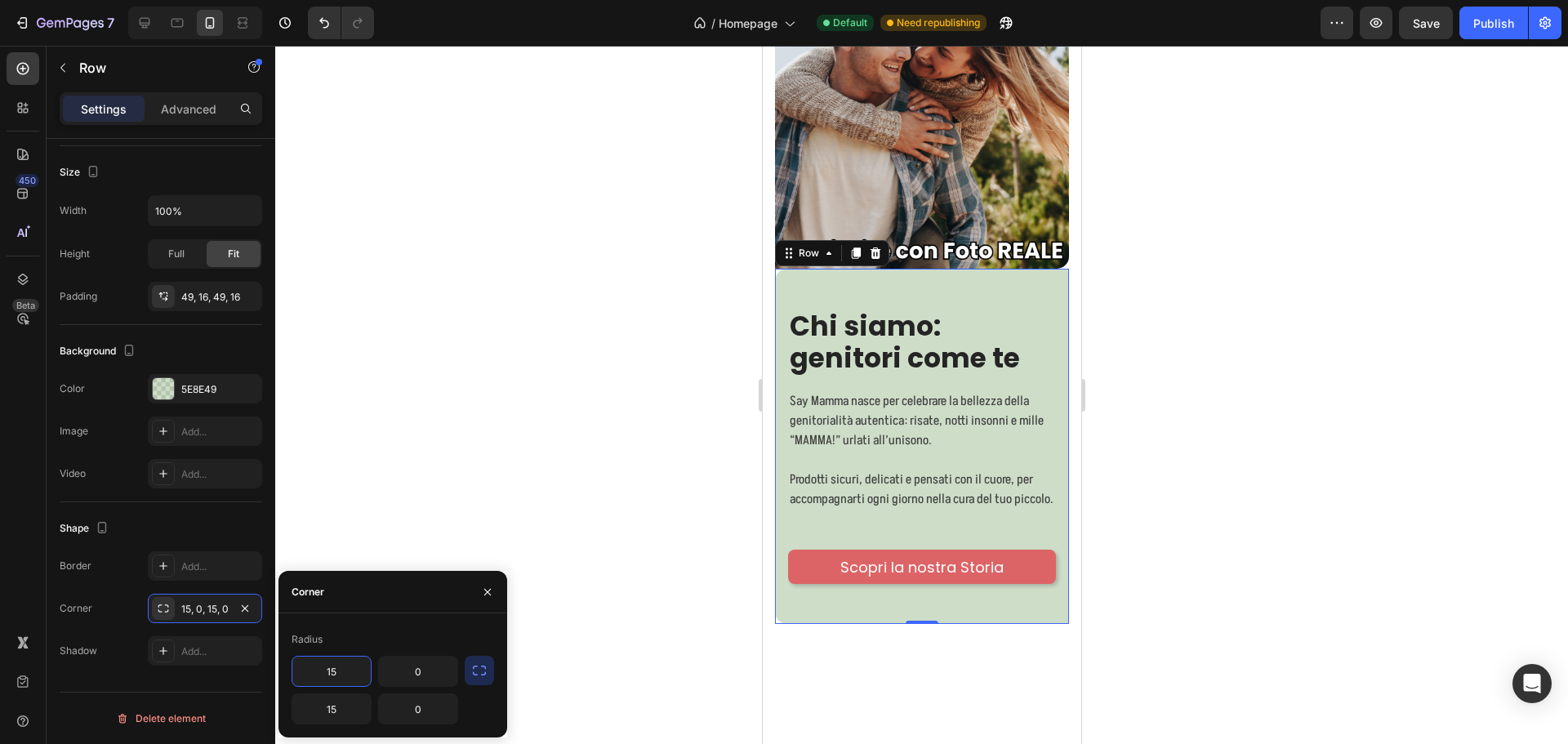
click at [483, 676] on icon "button" at bounding box center [479, 670] width 13 height 10
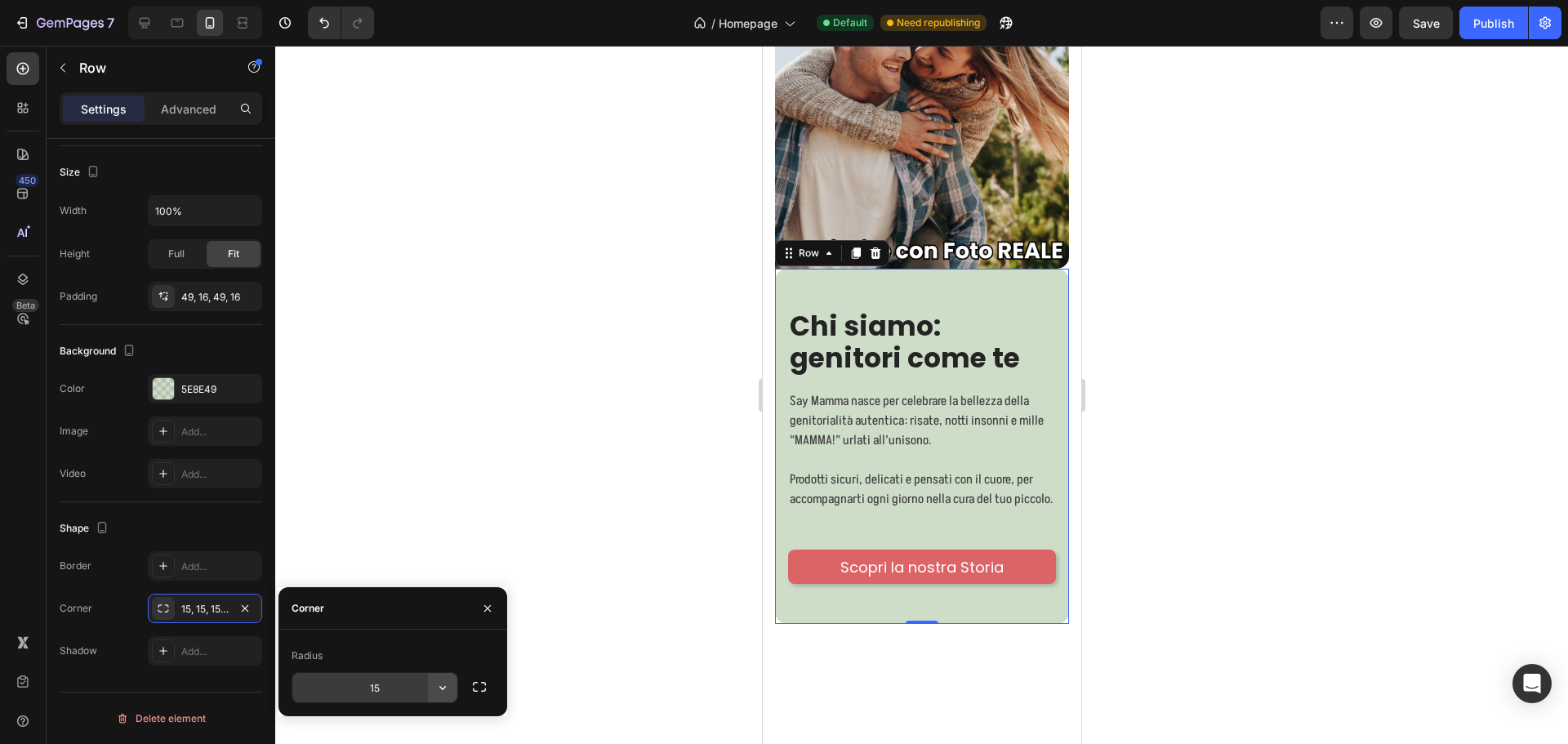
click at [442, 687] on icon "button" at bounding box center [442, 688] width 17 height 17
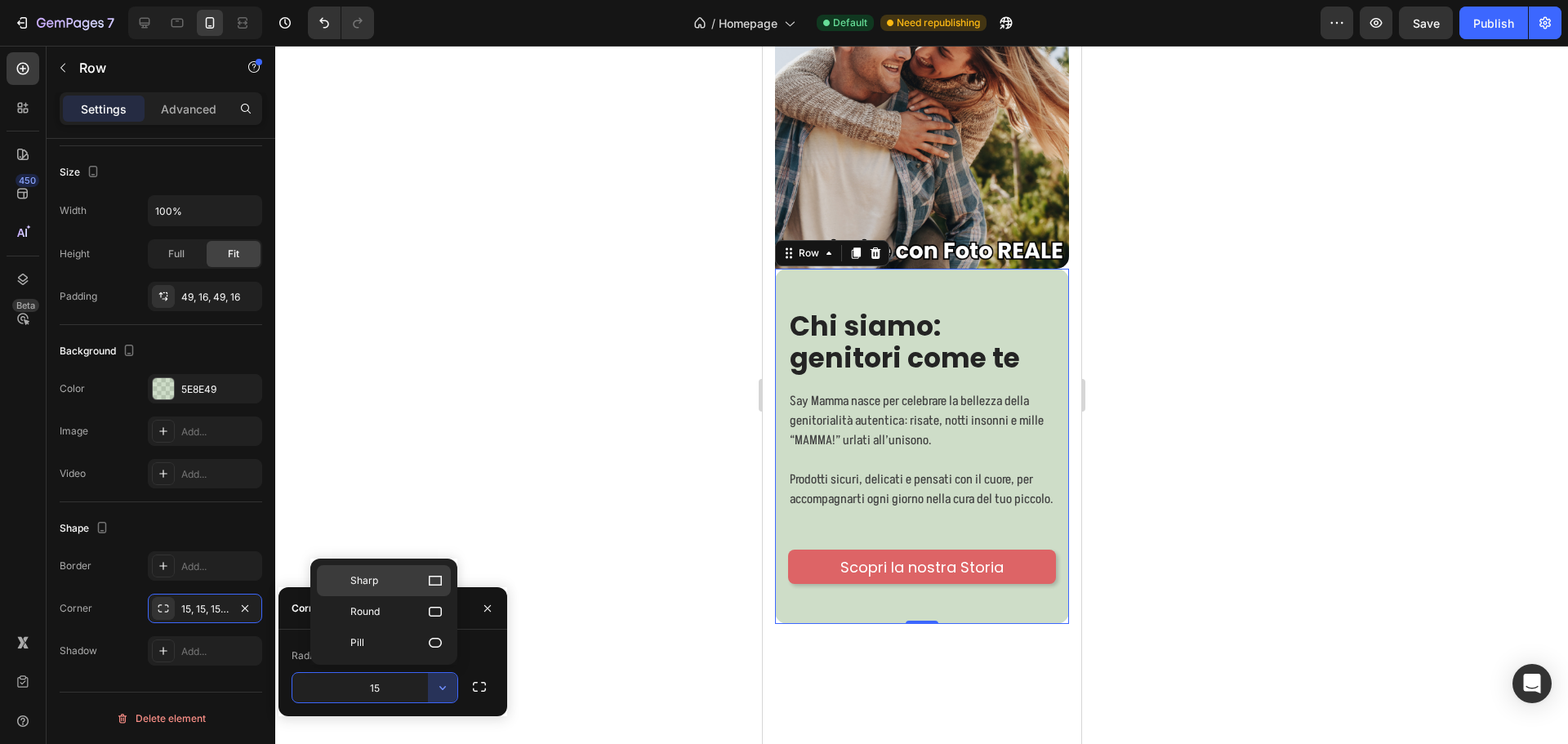
click at [430, 584] on icon at bounding box center [435, 581] width 13 height 10
type input "0"
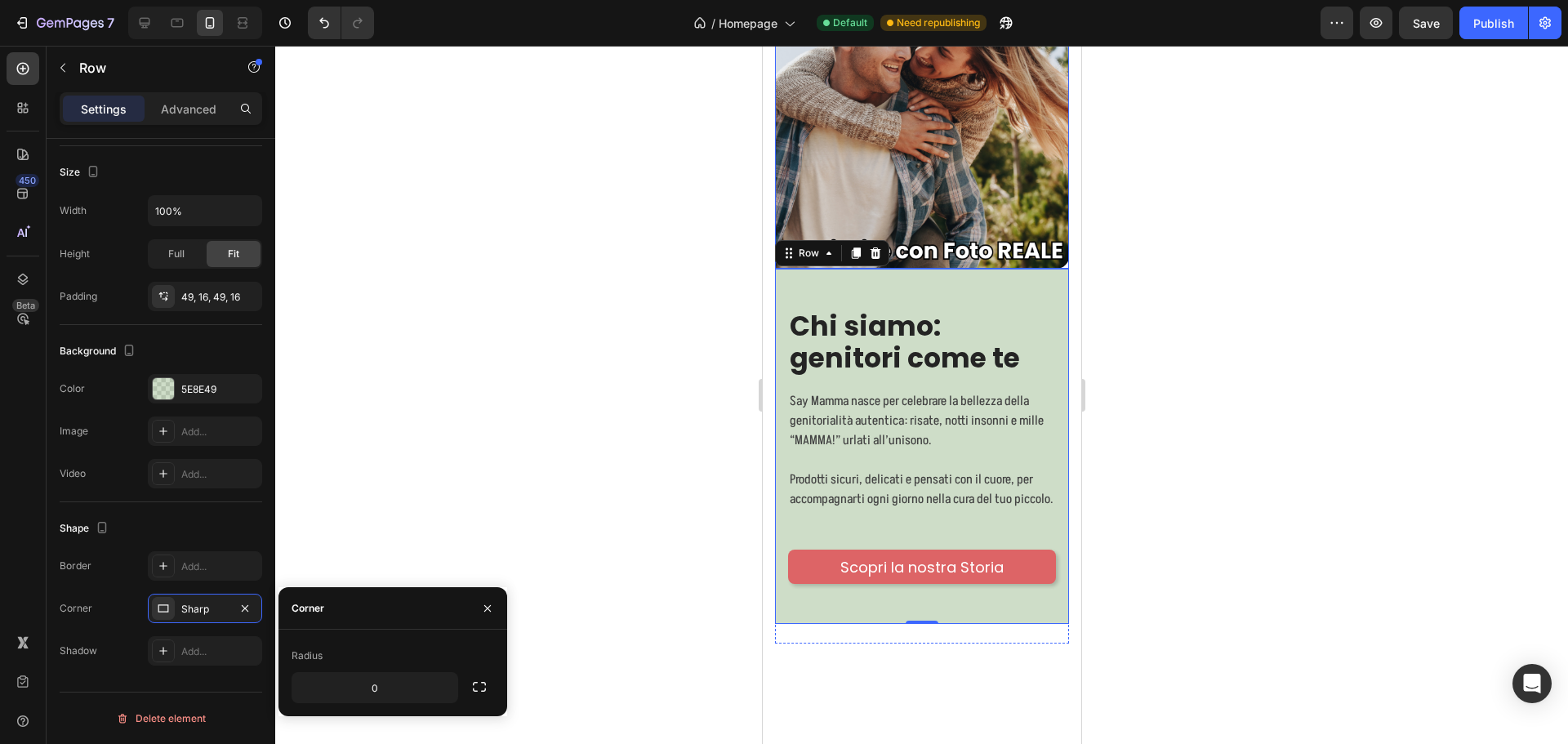
click at [1014, 166] on img at bounding box center [921, 122] width 294 height 294
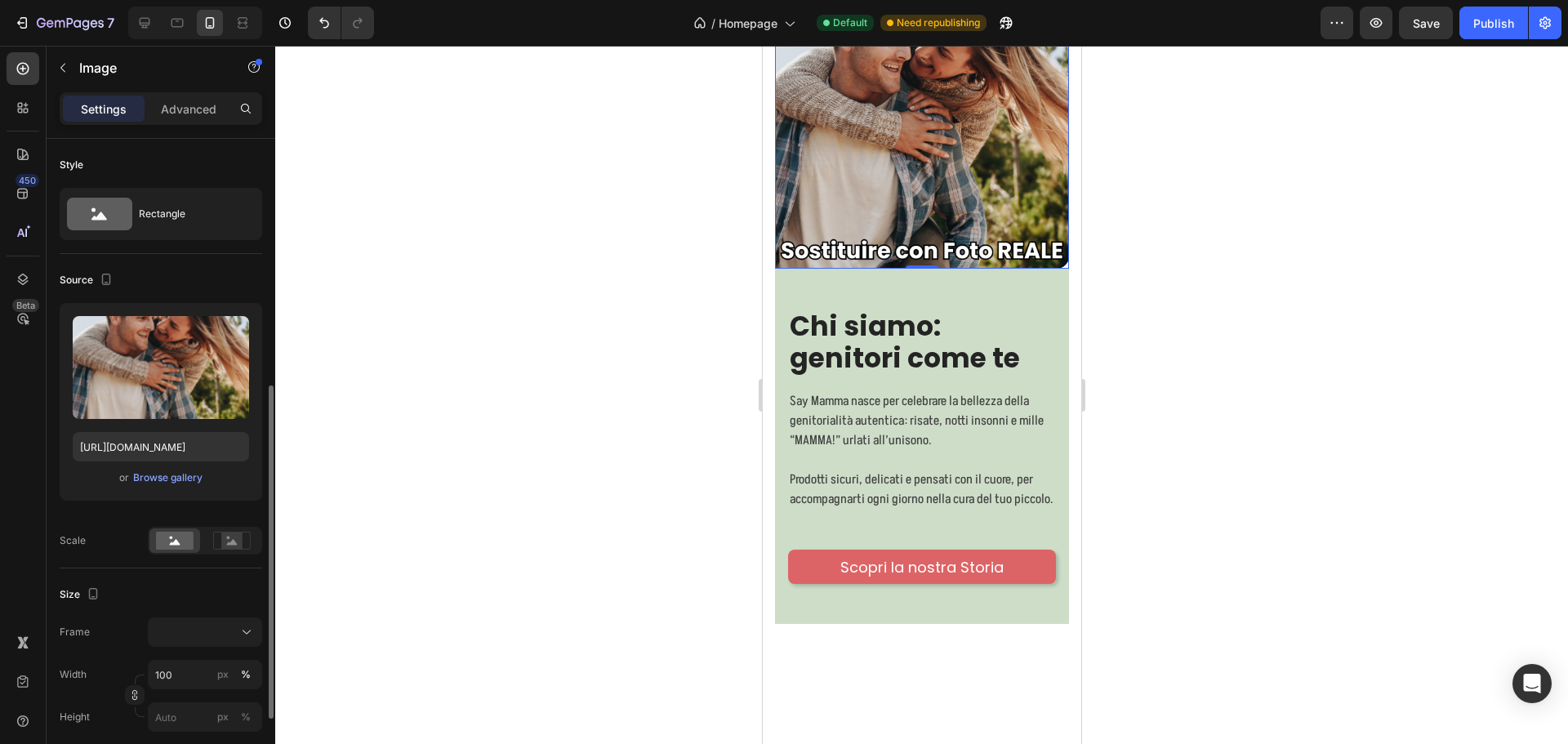
scroll to position [245, 0]
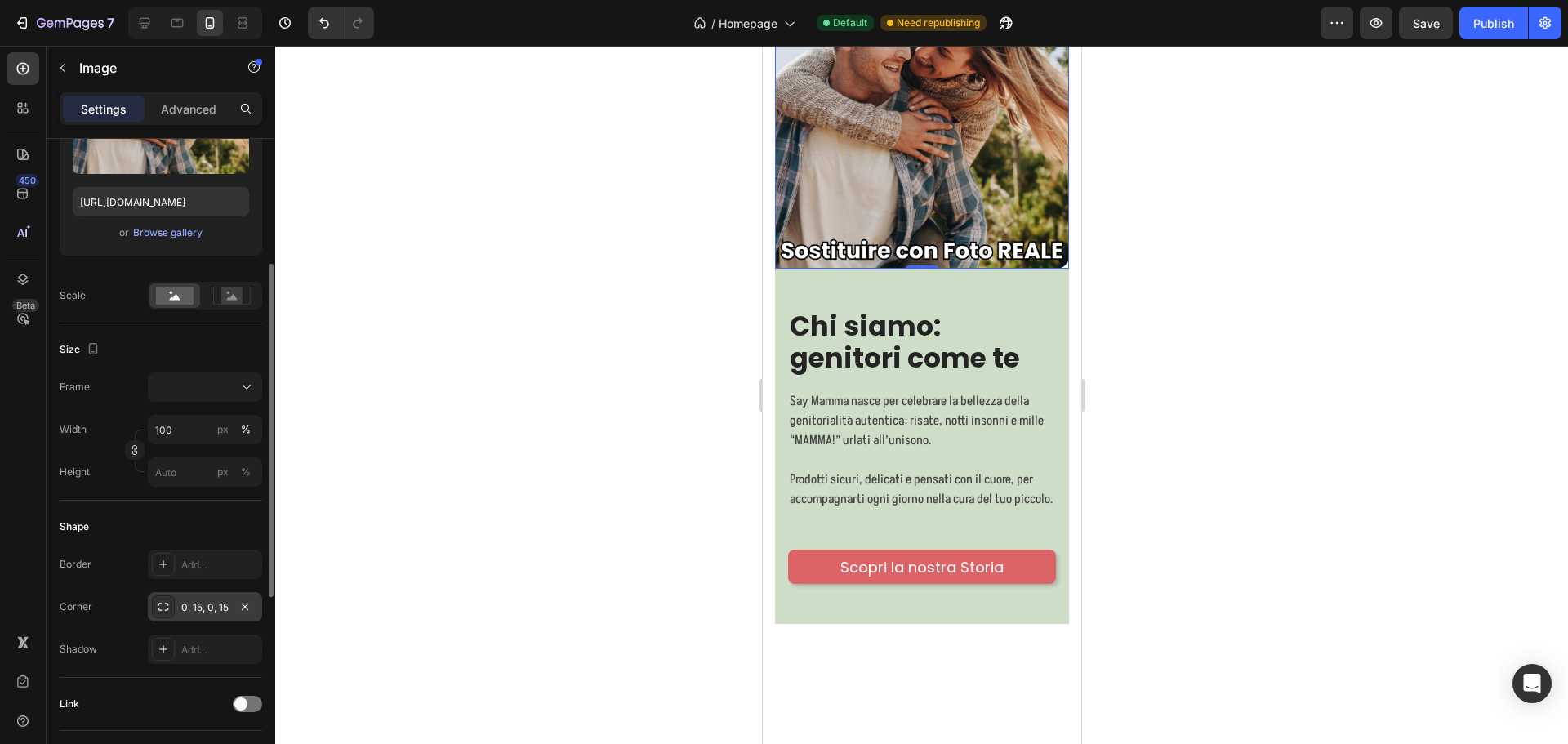
click at [196, 612] on div "0, 15, 0, 15" at bounding box center [205, 608] width 47 height 15
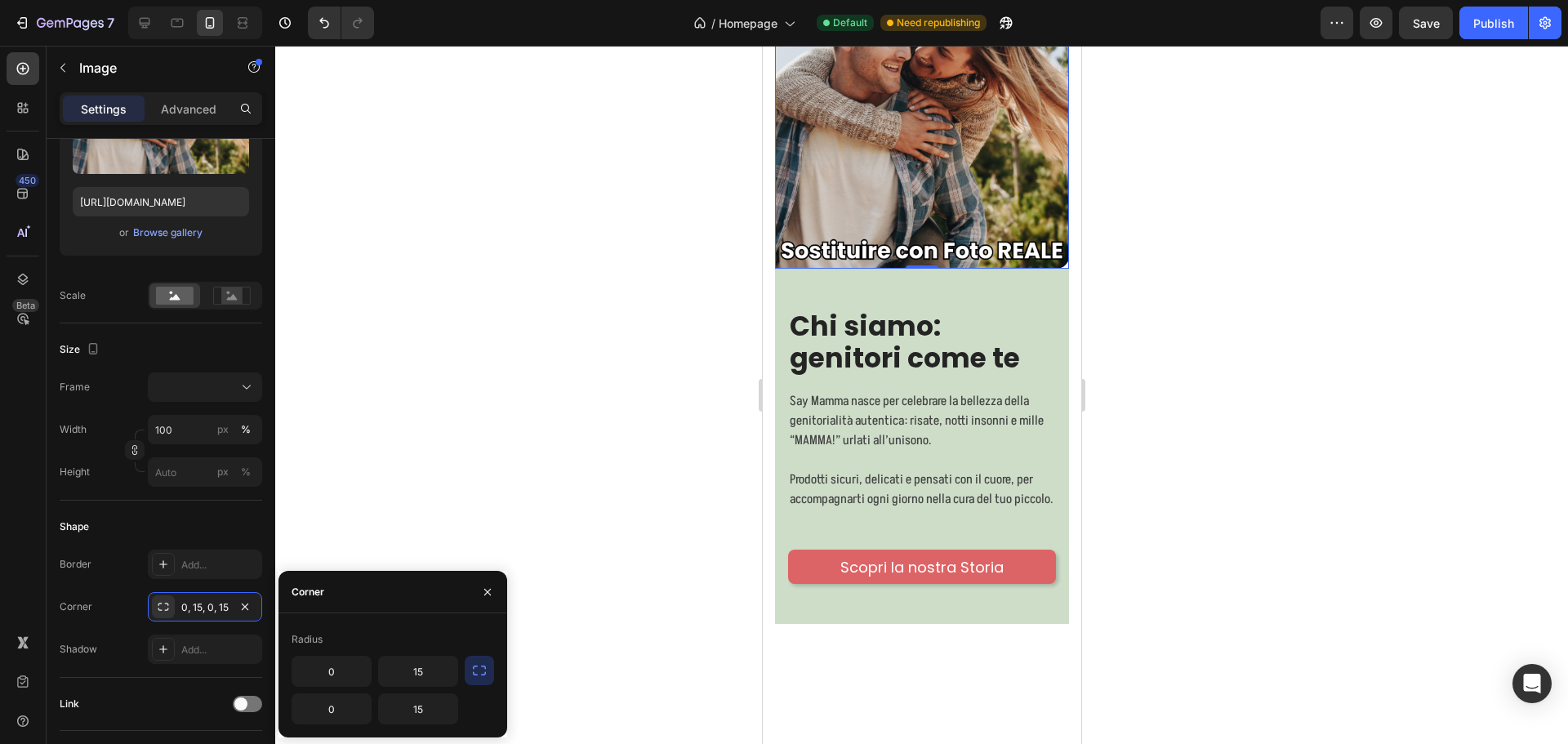
click at [476, 679] on button "button" at bounding box center [479, 670] width 29 height 30
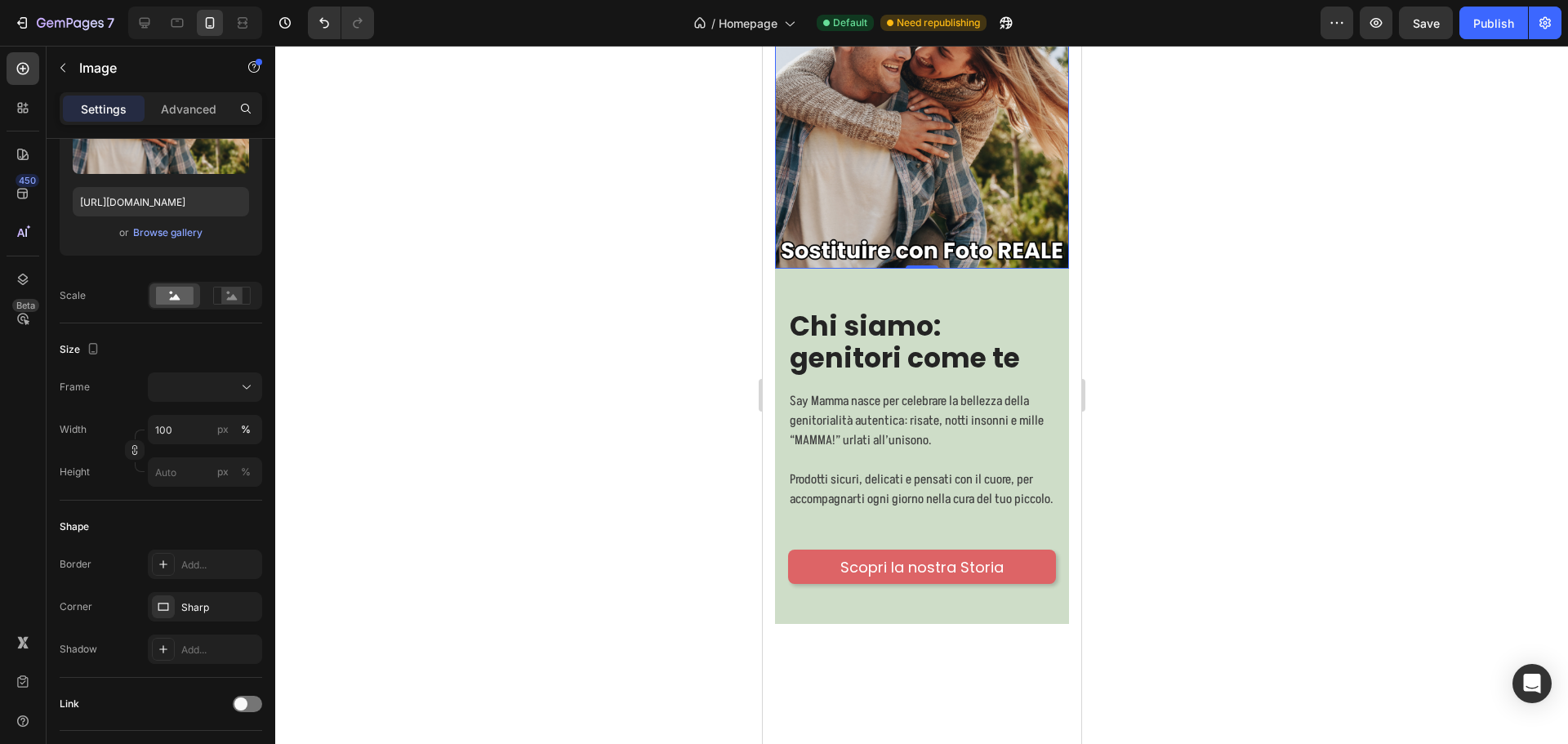
click at [1240, 251] on div at bounding box center [922, 395] width 1292 height 698
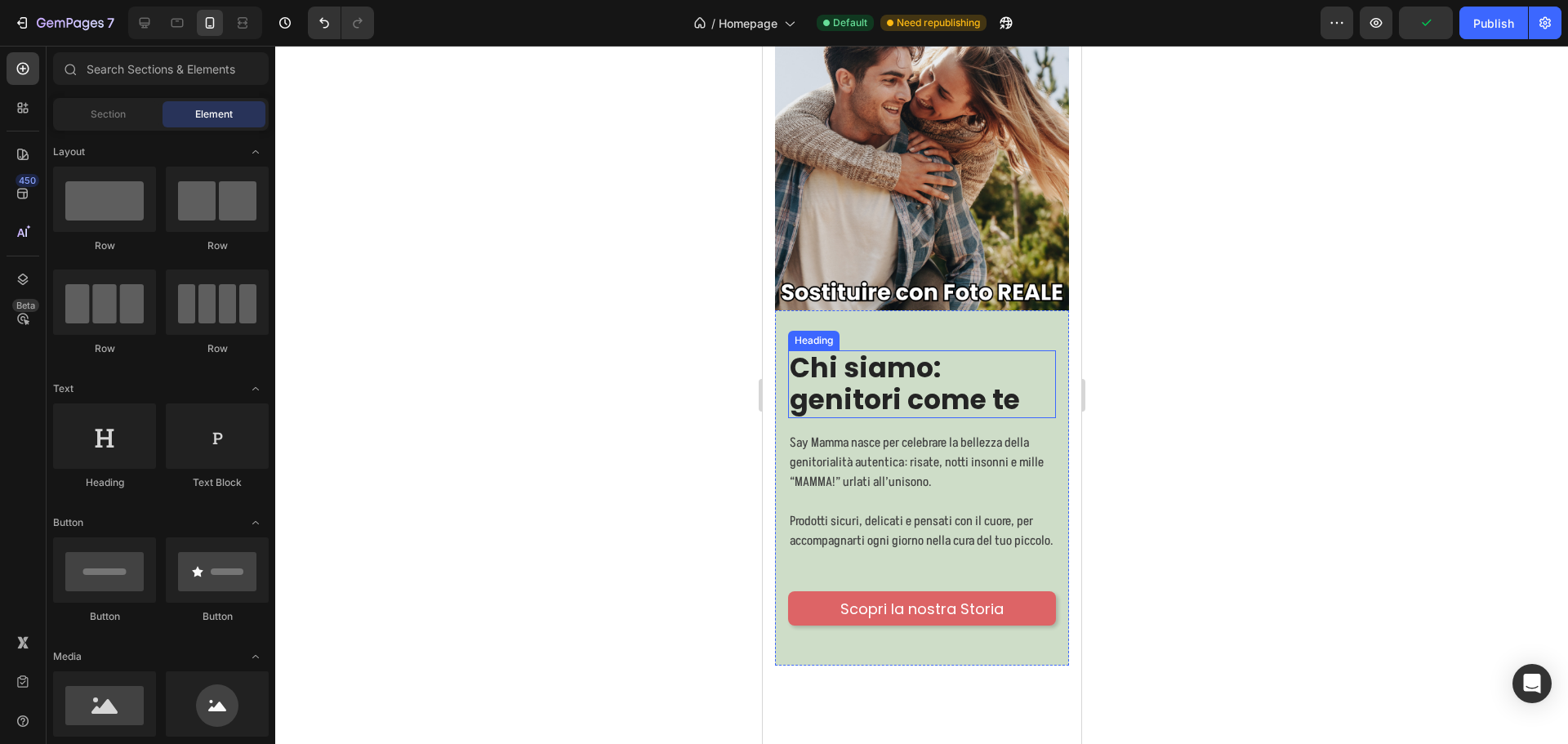
scroll to position [7562, 0]
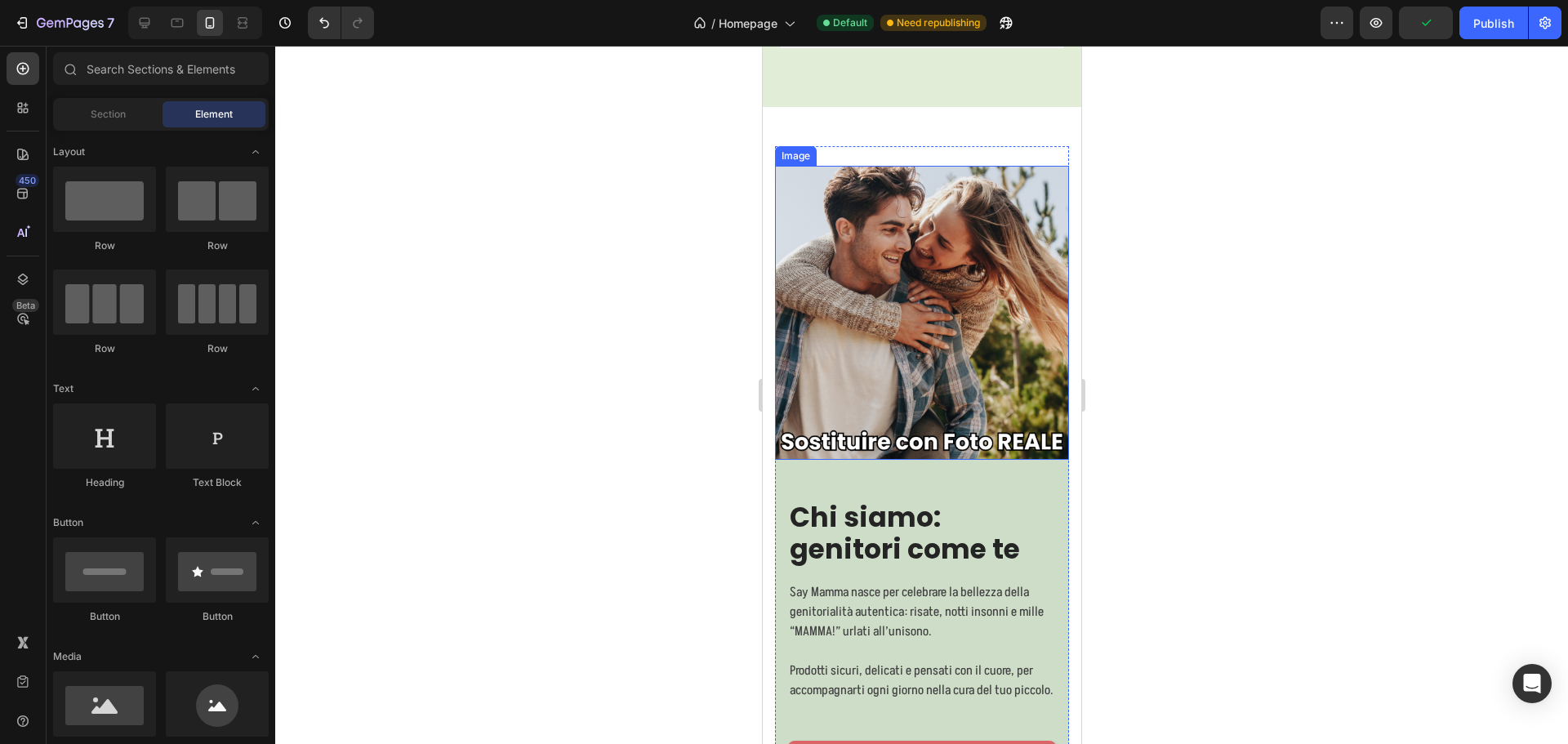
click at [1027, 289] on img at bounding box center [921, 313] width 294 height 294
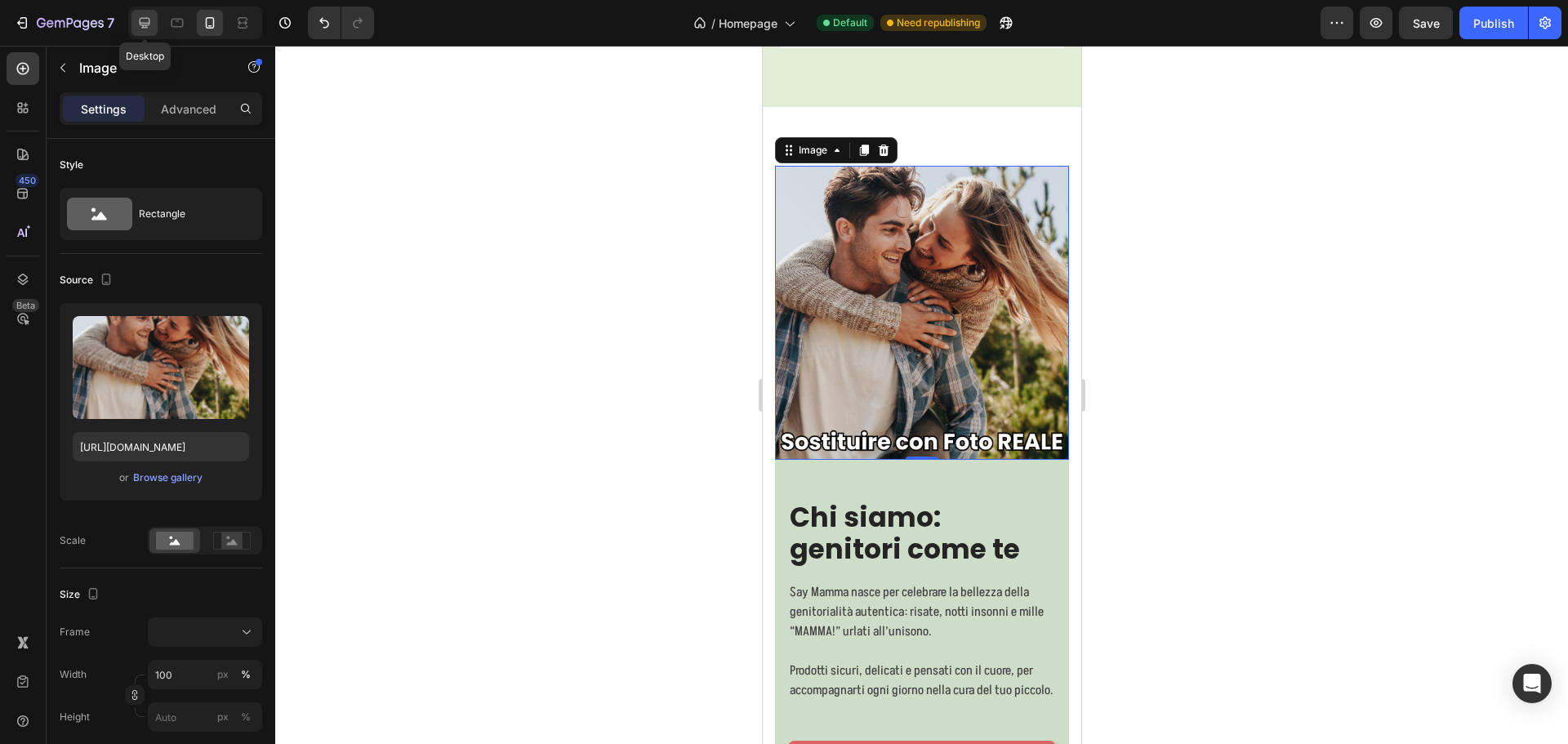
click at [136, 22] on icon at bounding box center [145, 23] width 17 height 17
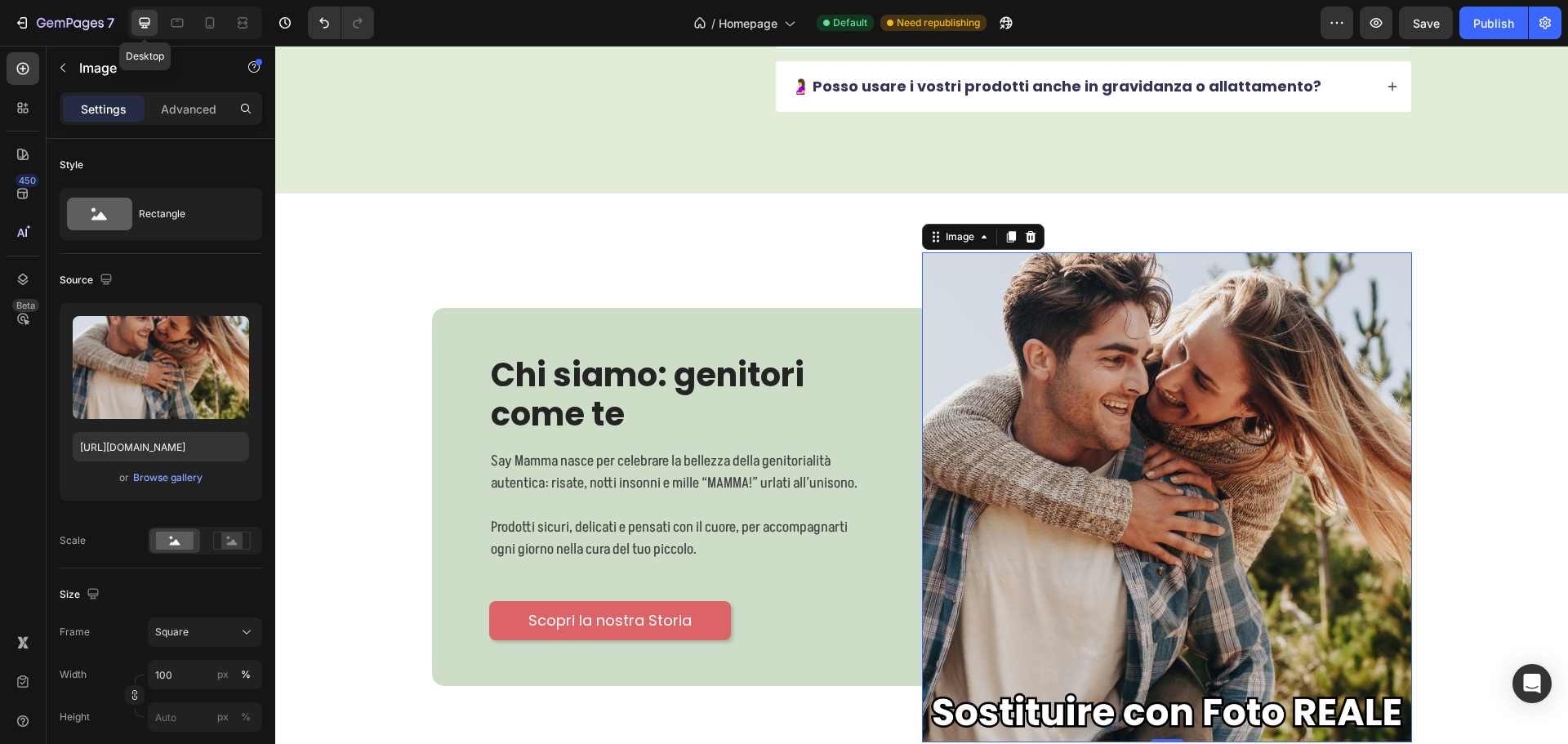
scroll to position [7670, 0]
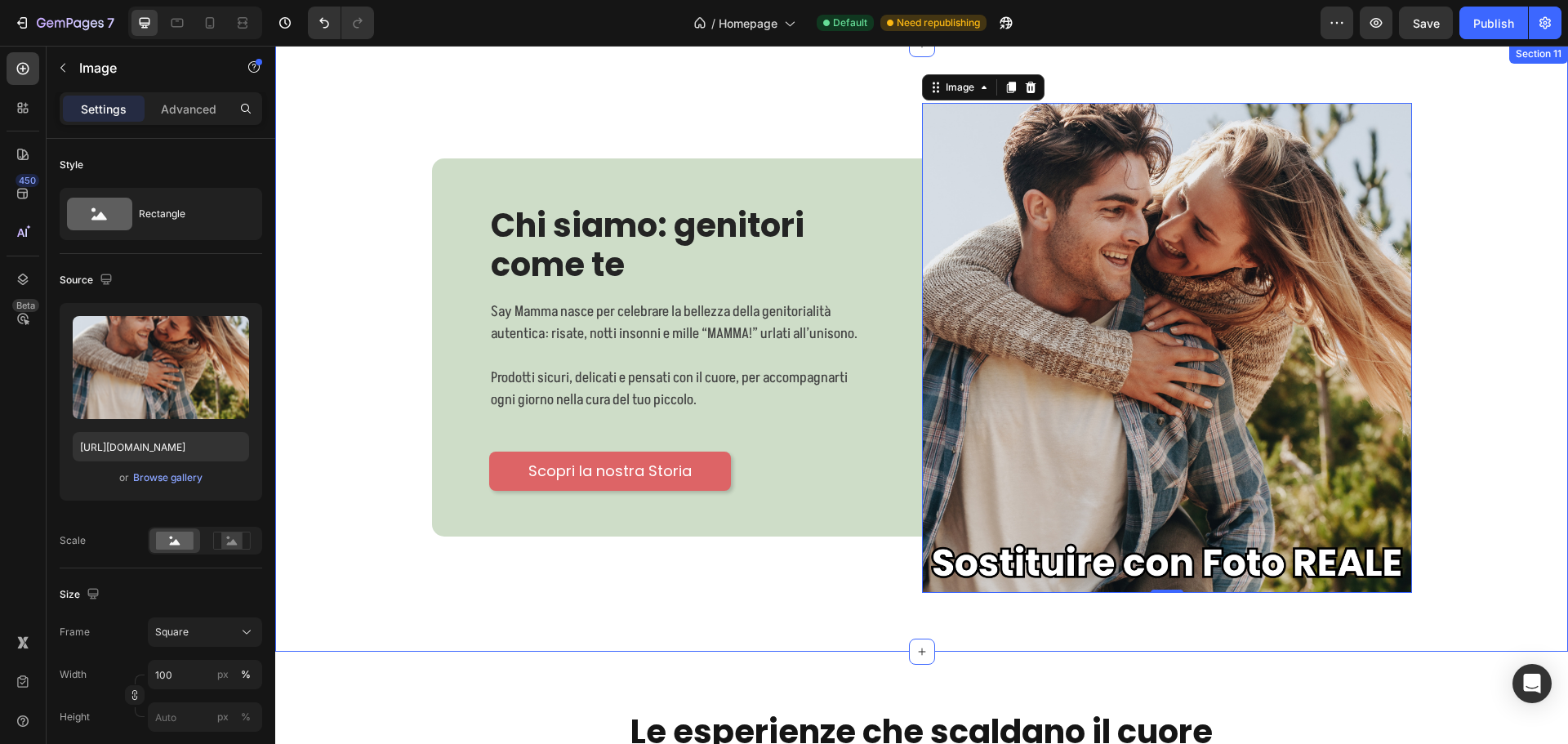
click at [1456, 263] on div "Image 0 Chi siamo: genitori come te Heading Say Mamma nasce per celebrare la be…" at bounding box center [922, 348] width 1268 height 529
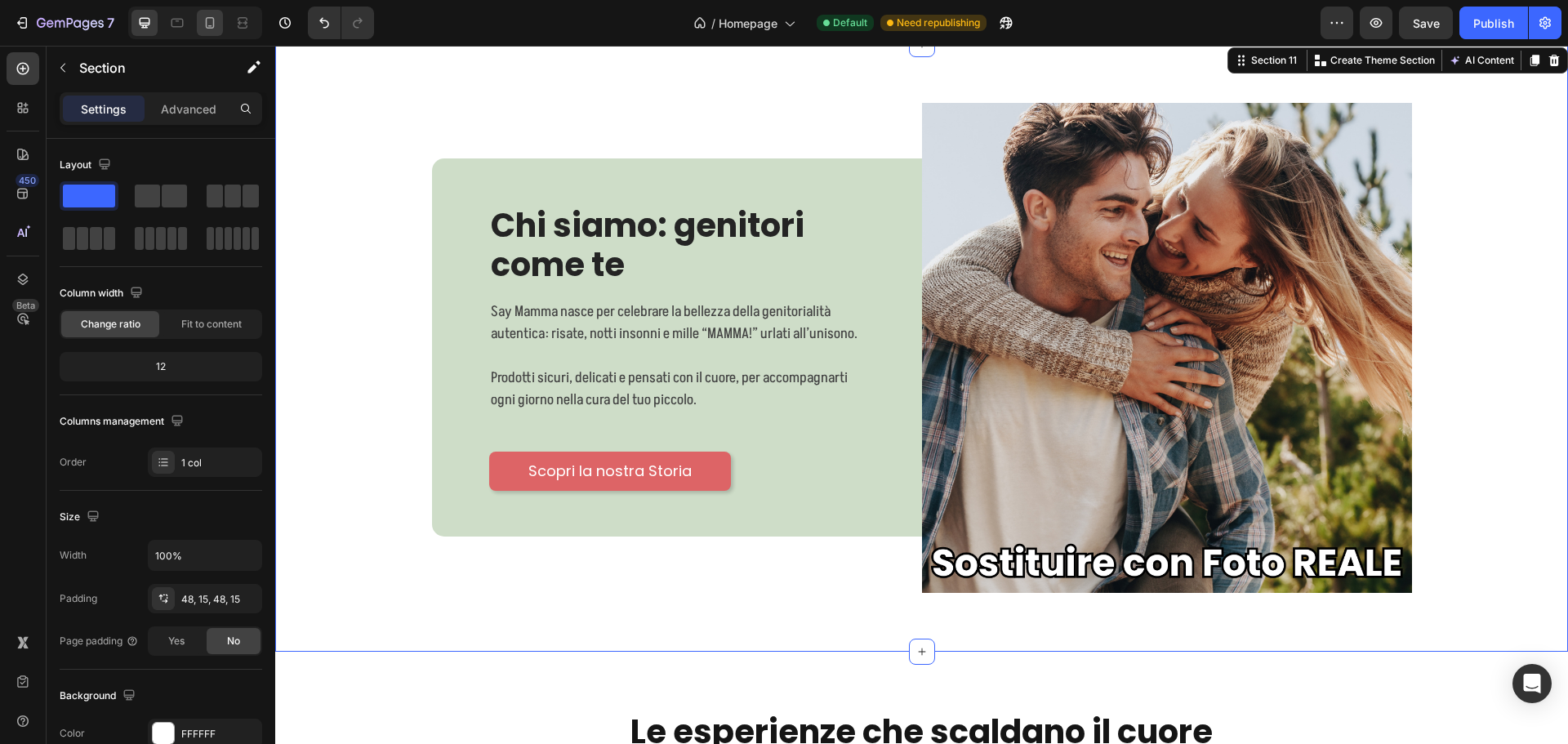
click at [209, 24] on icon at bounding box center [210, 23] width 17 height 17
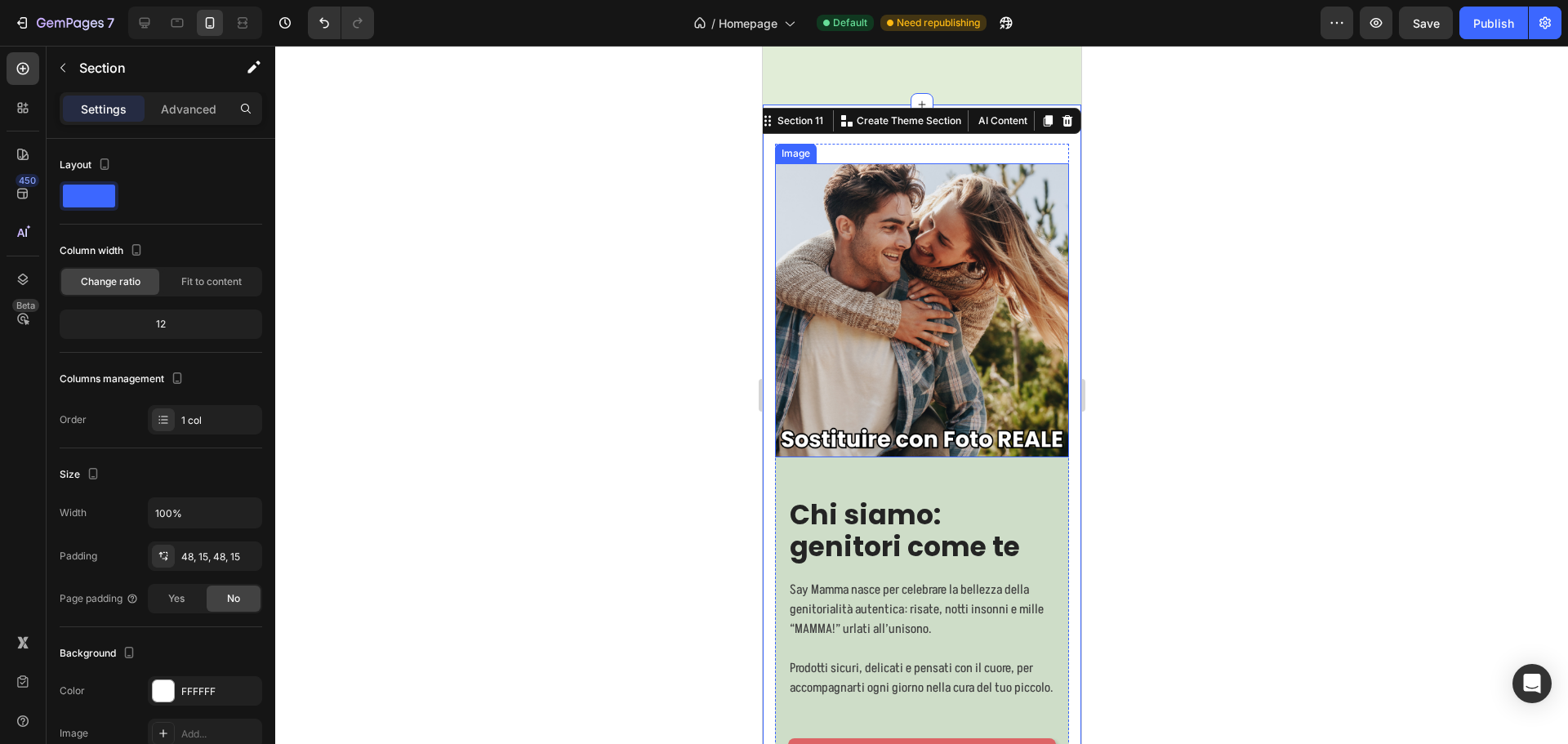
scroll to position [7382, 0]
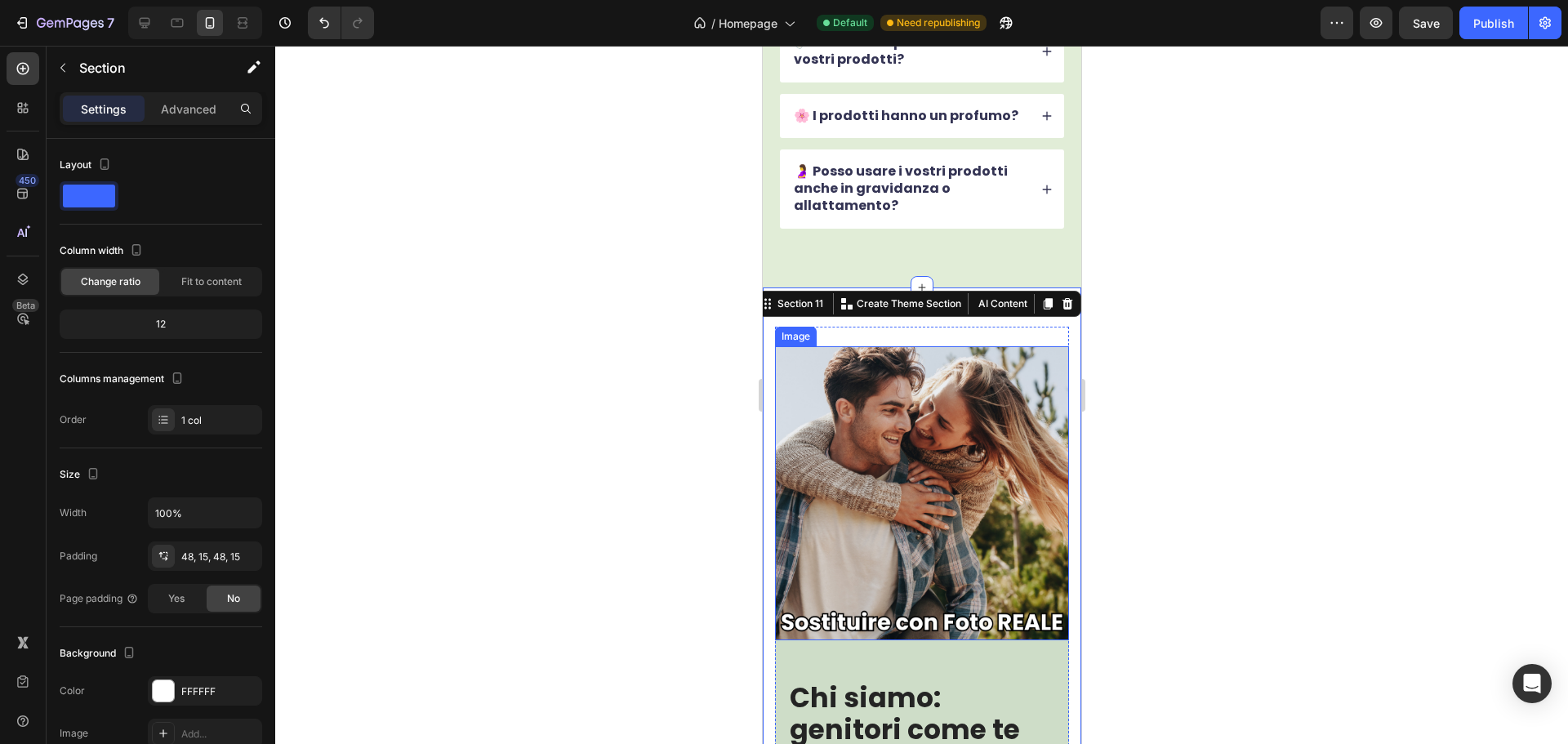
click at [958, 441] on img at bounding box center [921, 493] width 294 height 294
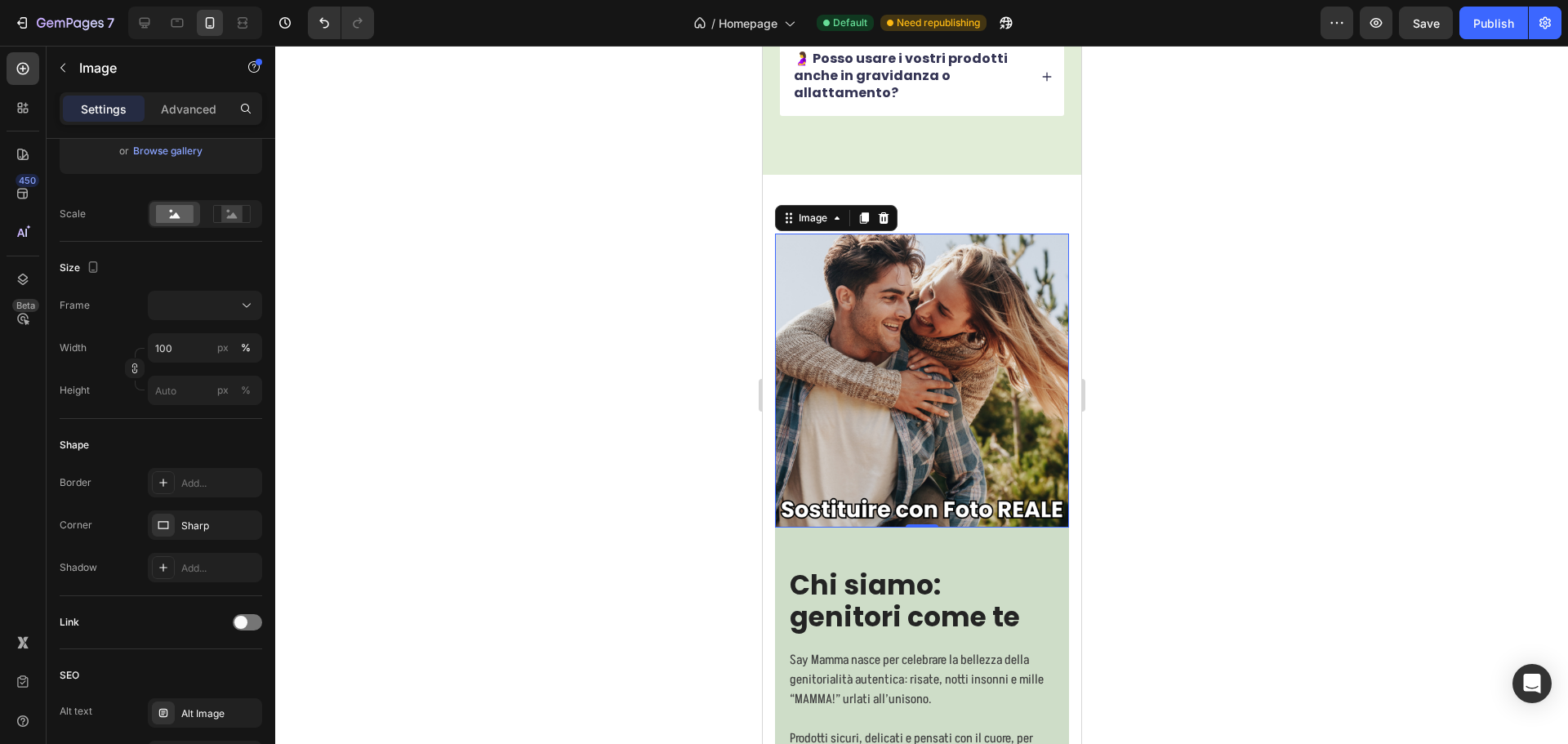
scroll to position [7626, 0]
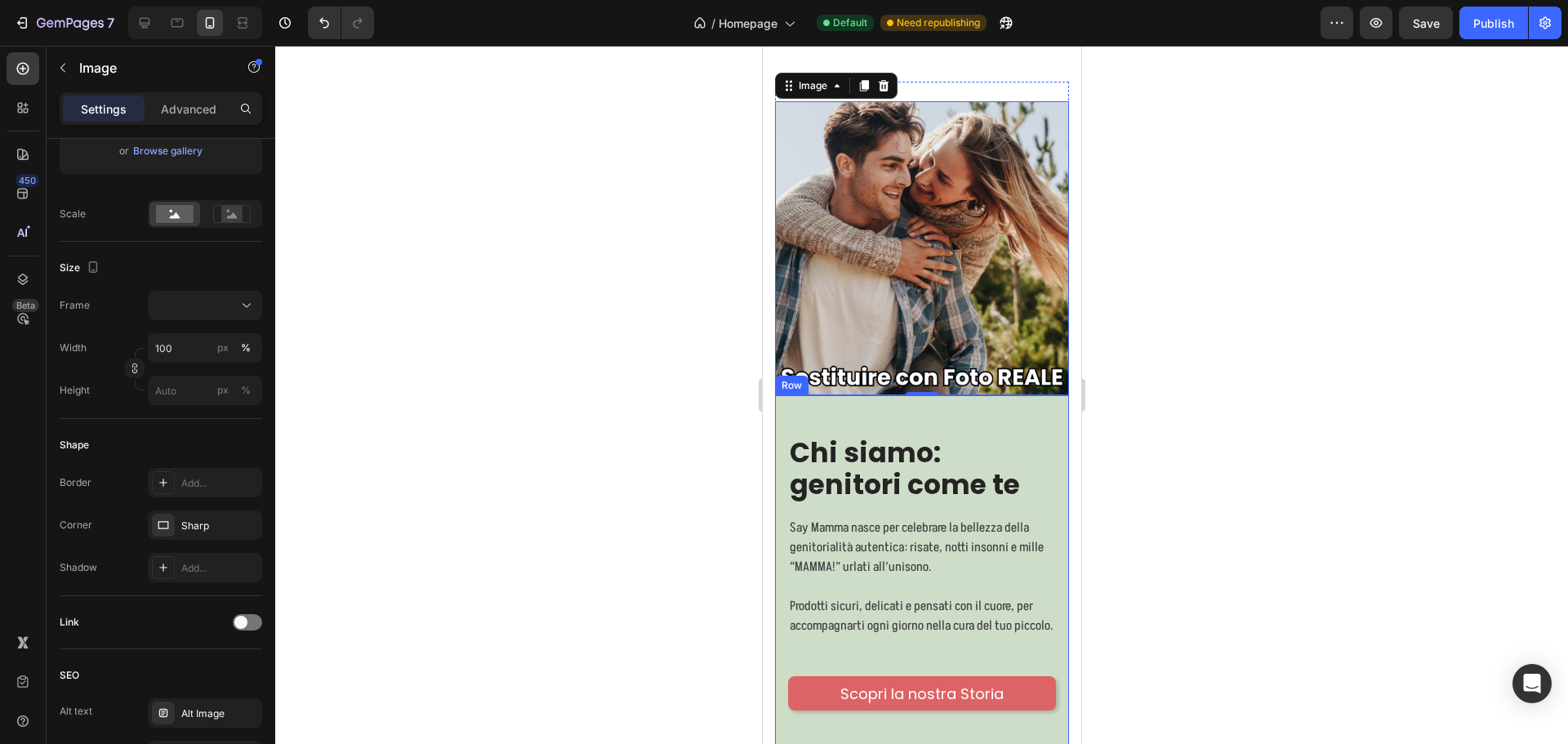
click at [998, 400] on div "Chi siamo: genitori come te Heading Say Mamma nasce per celebrare la bellezza d…" at bounding box center [921, 573] width 294 height 356
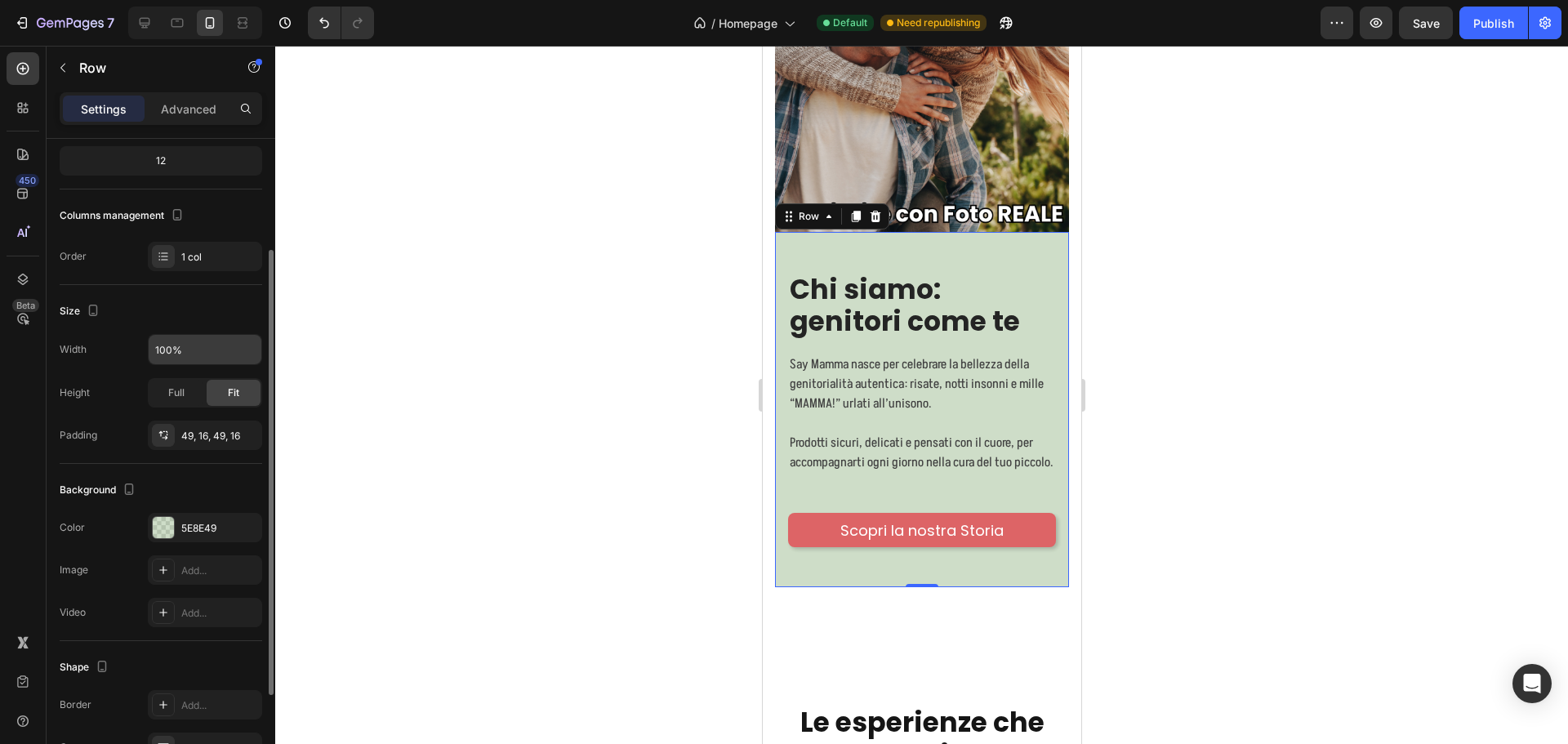
scroll to position [302, 0]
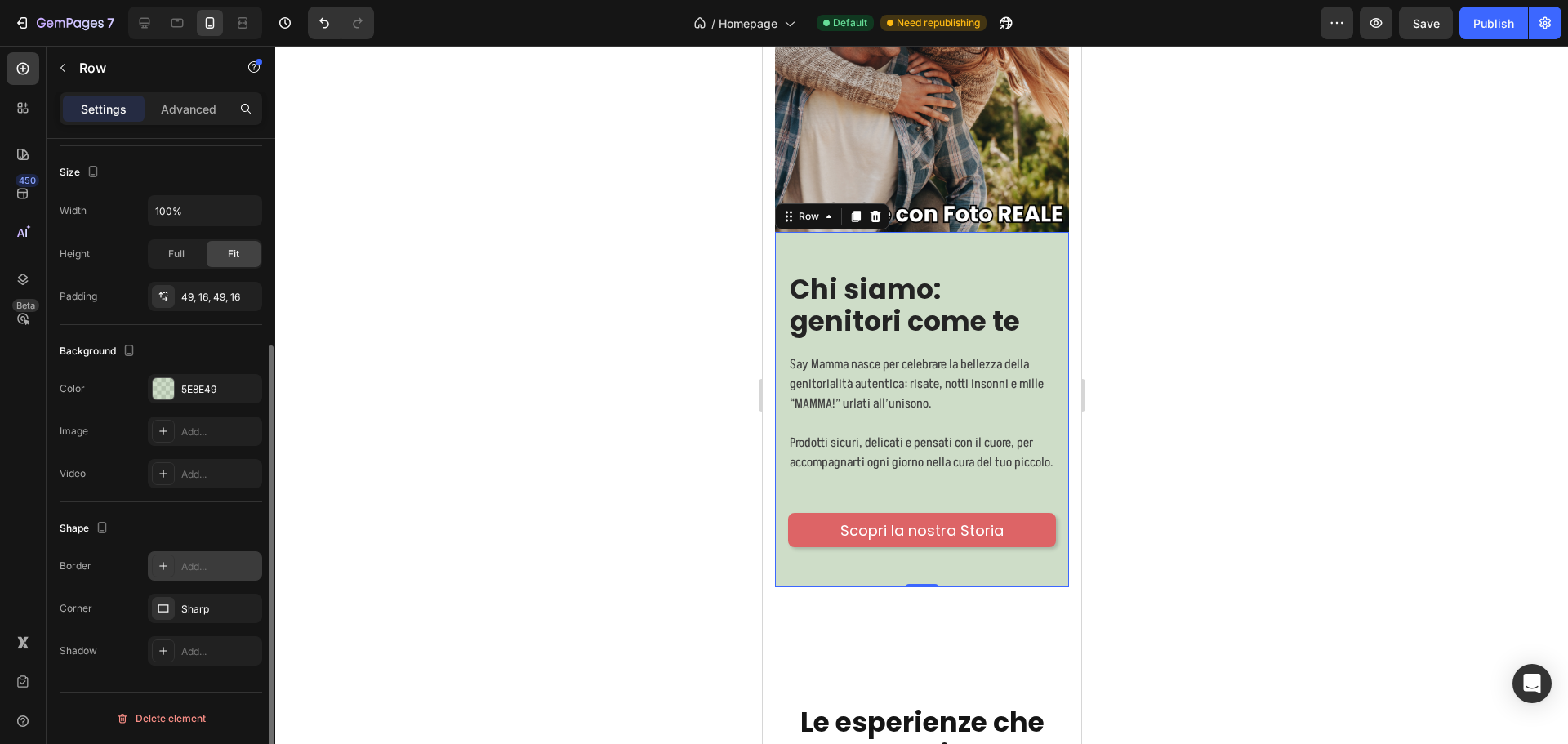
click at [215, 572] on div "Add..." at bounding box center [219, 567] width 77 height 15
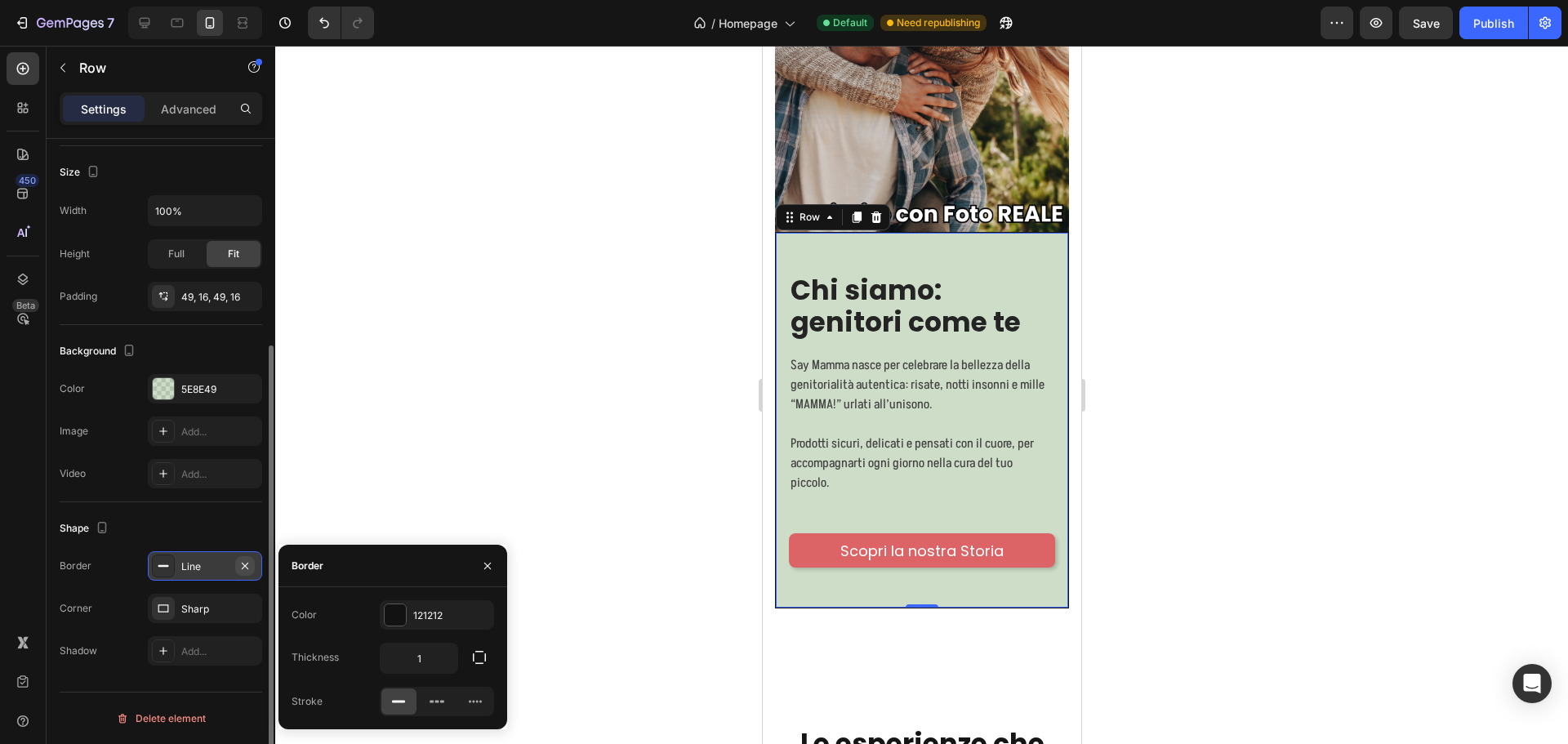
click at [251, 568] on icon "button" at bounding box center [245, 566] width 13 height 13
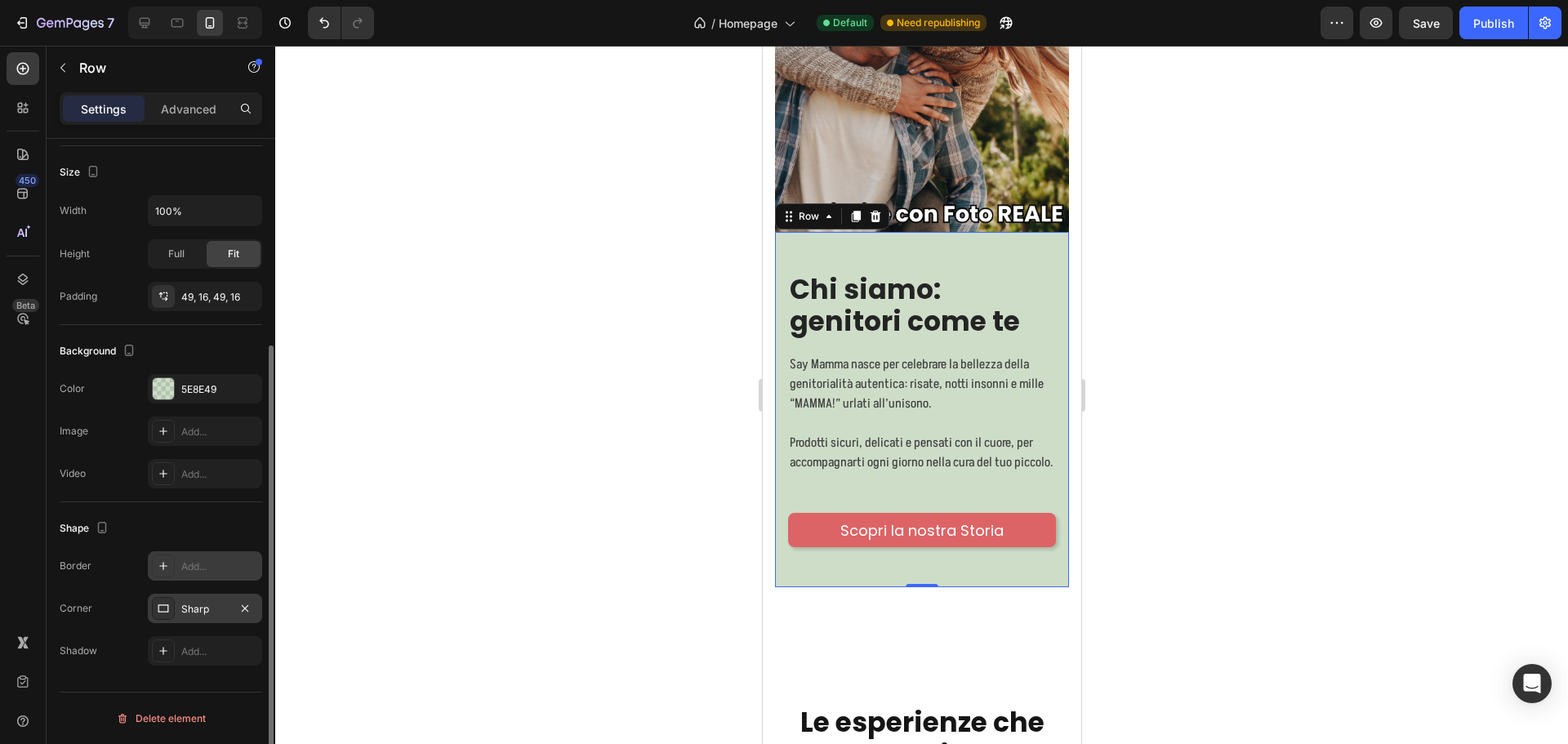
click at [195, 609] on div "Sharp" at bounding box center [205, 609] width 47 height 15
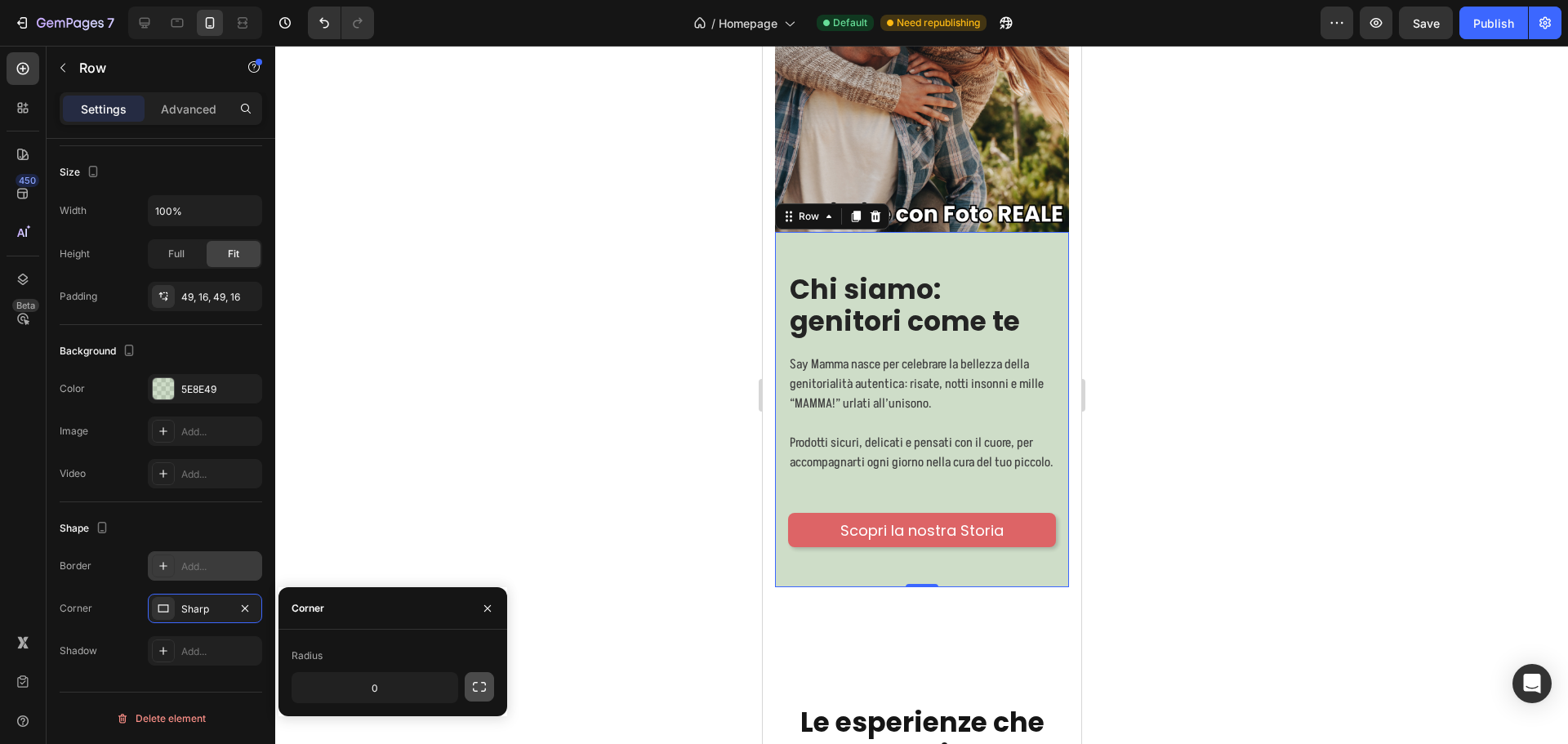
click at [481, 686] on icon "button" at bounding box center [479, 687] width 17 height 17
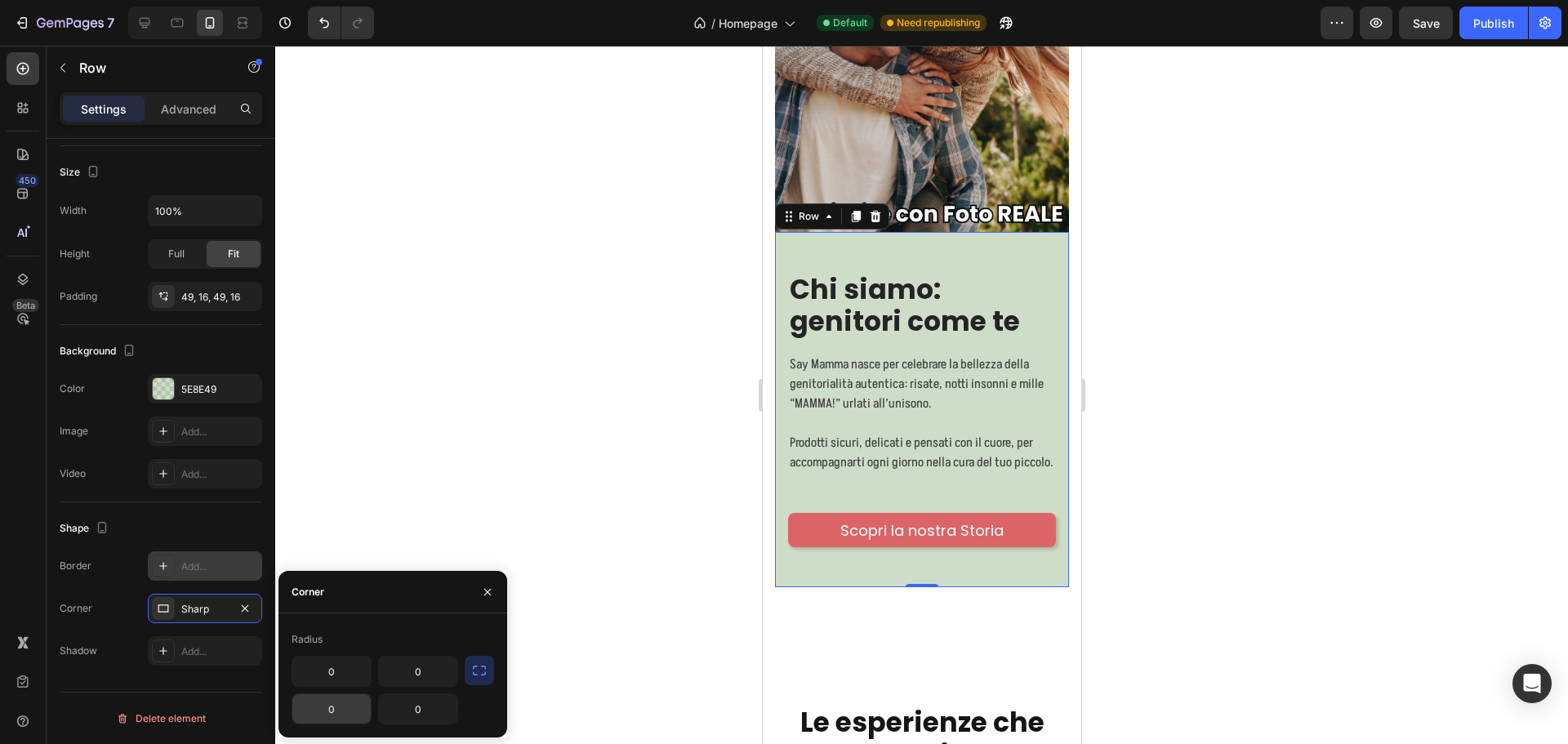
click at [332, 712] on input "0" at bounding box center [331, 709] width 78 height 30
type input "10"
click at [405, 705] on input "0" at bounding box center [418, 709] width 78 height 30
type input "10"
click at [169, 677] on div "Shape Border Add... Corner 0, 0, 10, 0 Shadow Add..." at bounding box center [161, 590] width 203 height 176
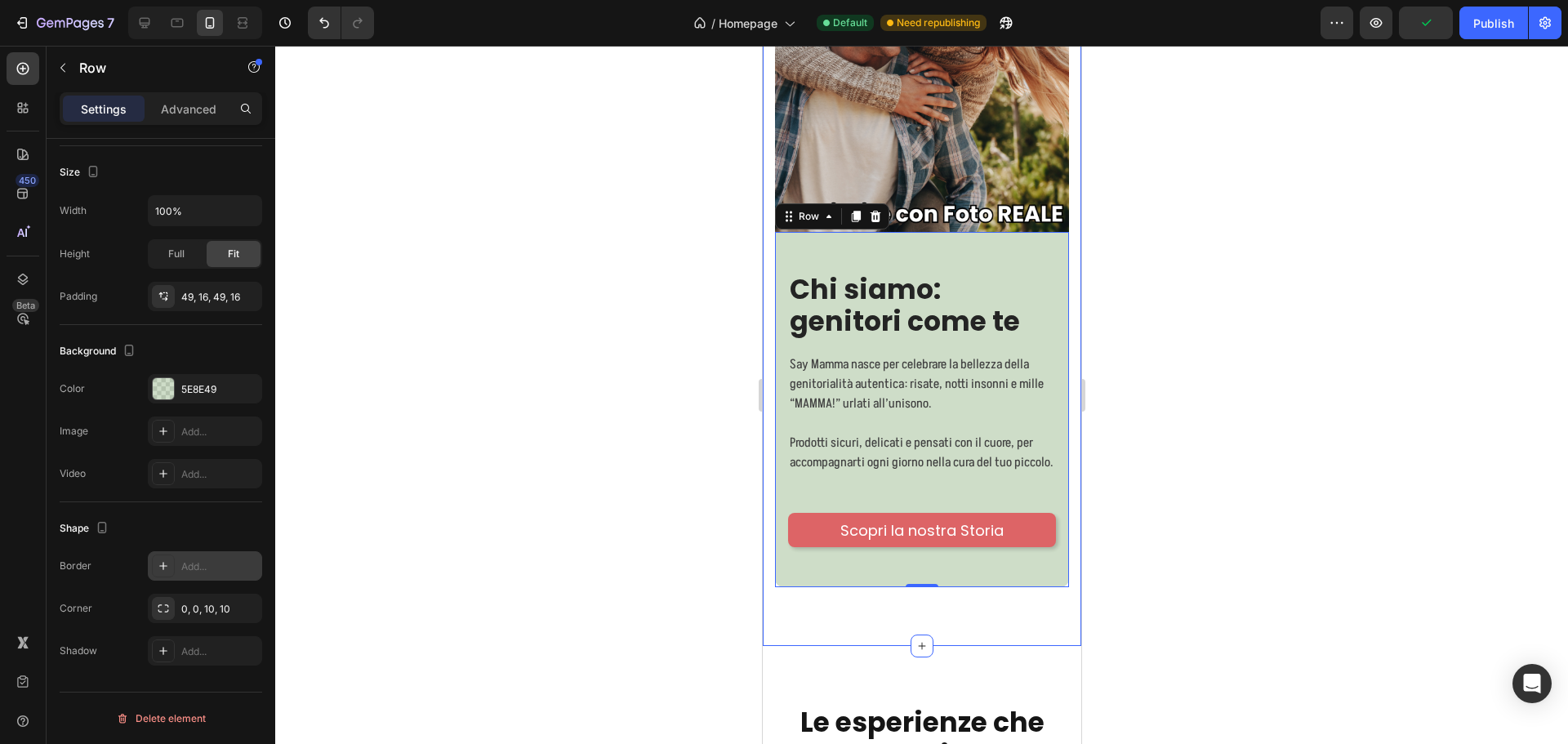
click at [1054, 630] on div "Image Chi siamo: genitori come te Heading Say Mamma nasce per celebrare la bell…" at bounding box center [921, 263] width 318 height 768
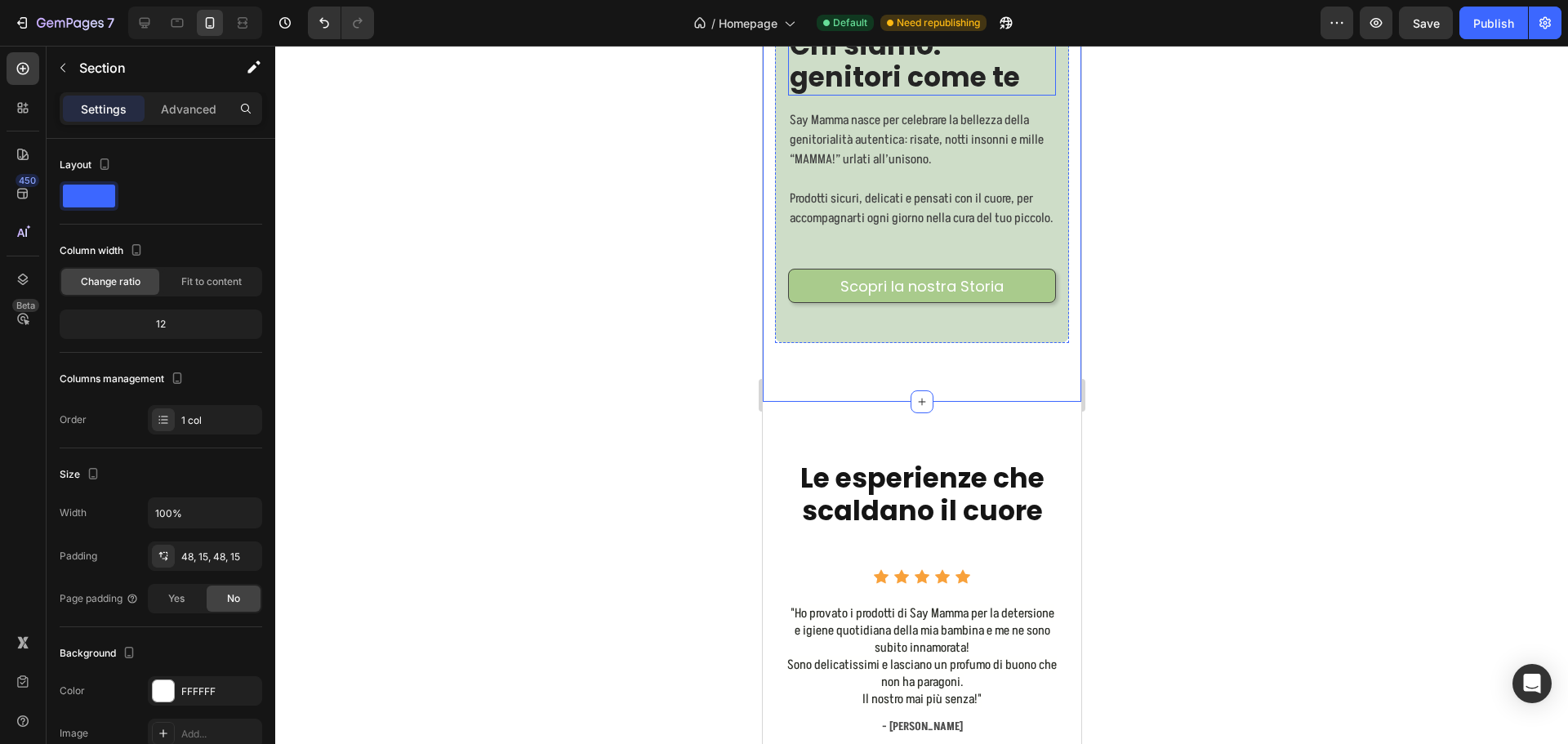
scroll to position [8035, 0]
click at [1034, 296] on link "Scopri la nostra Storia" at bounding box center [921, 285] width 268 height 34
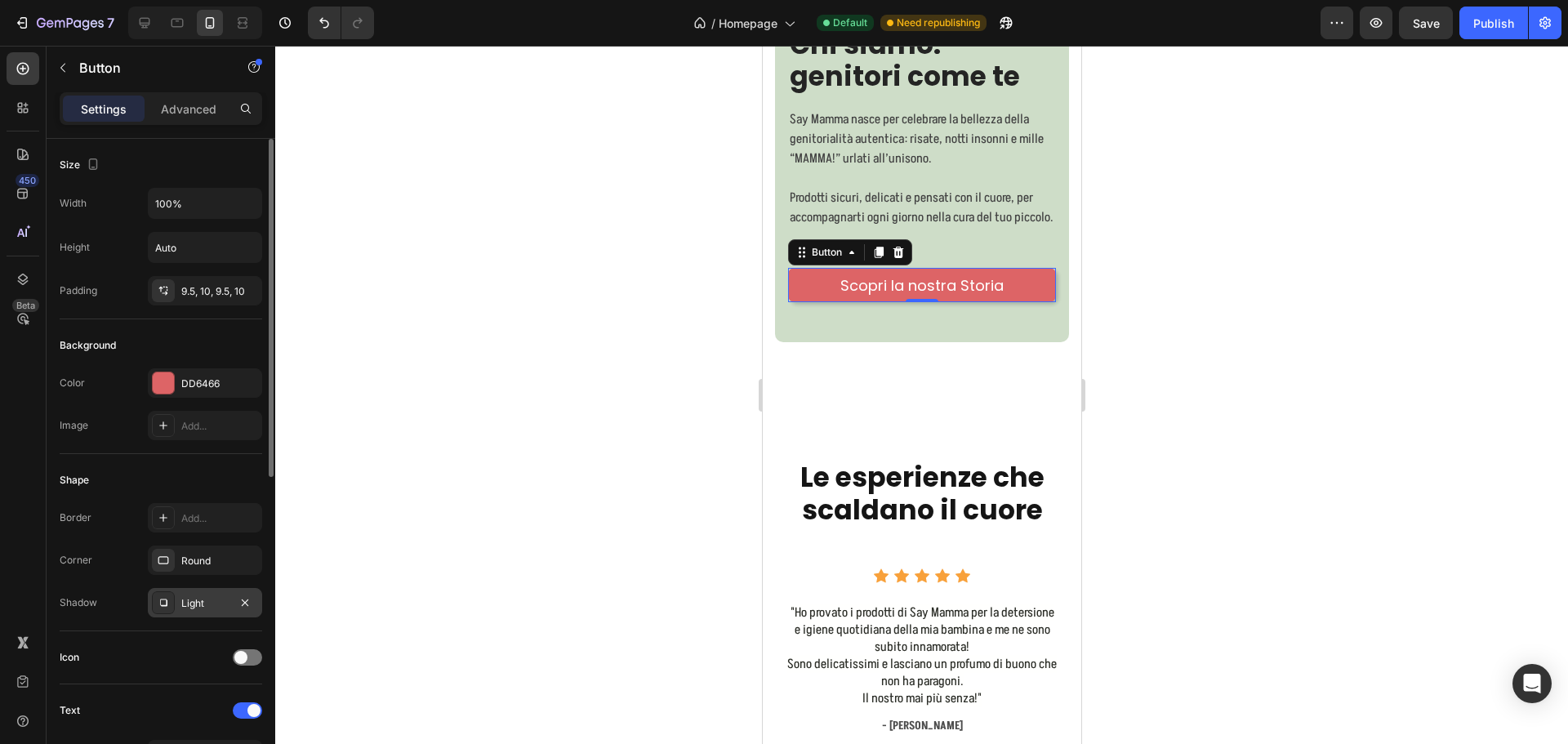
scroll to position [326, 0]
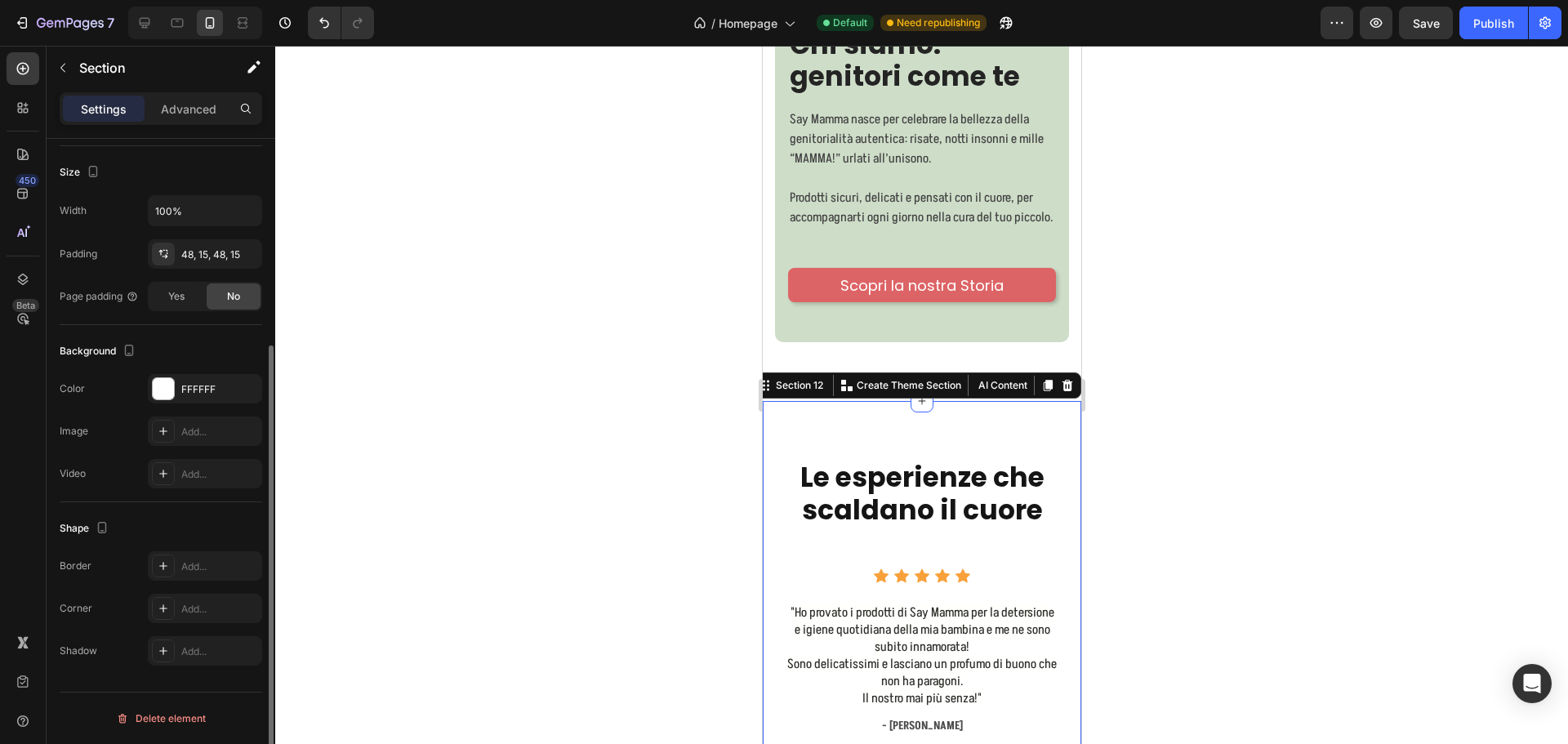
scroll to position [0, 0]
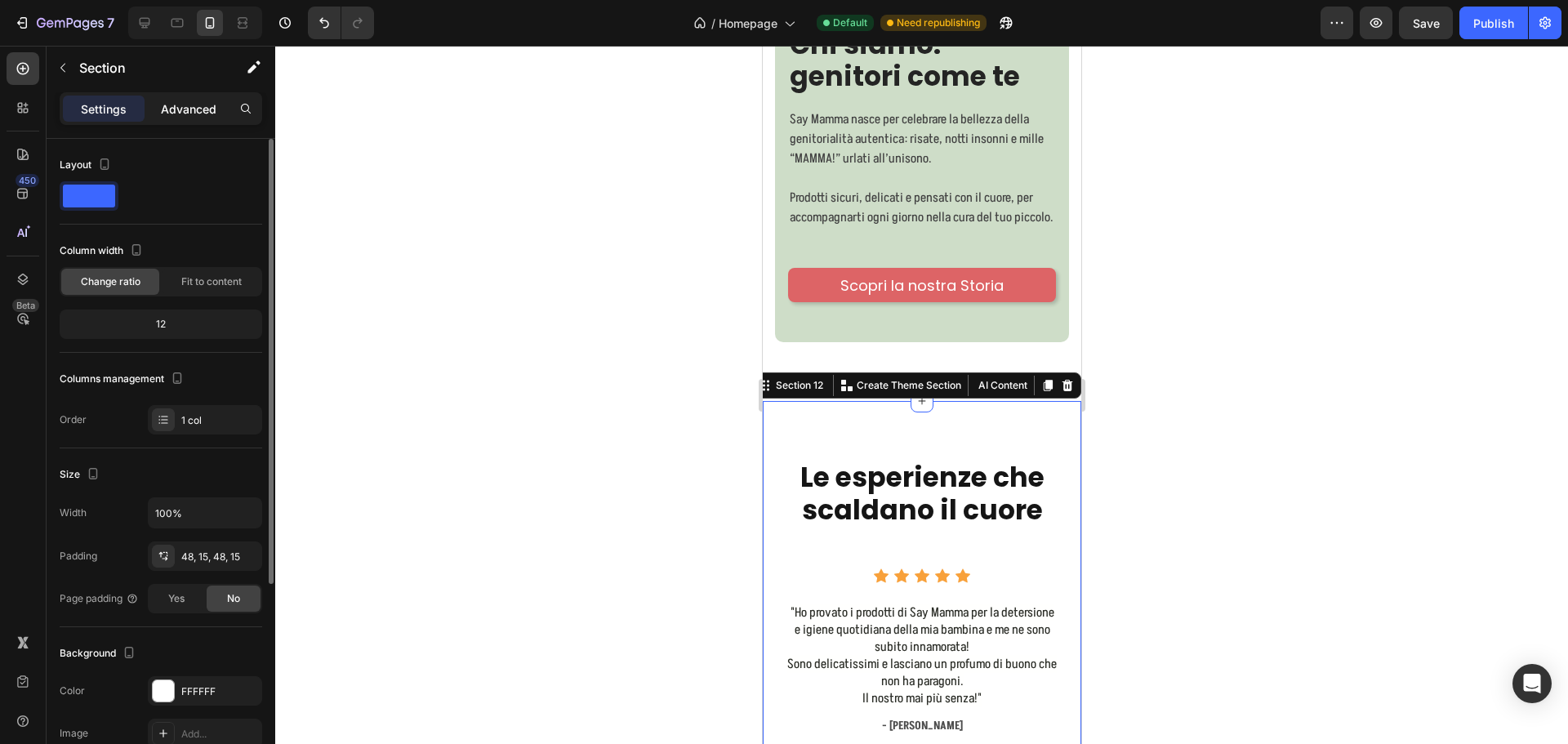
click at [180, 111] on p "Advanced" at bounding box center [189, 109] width 55 height 18
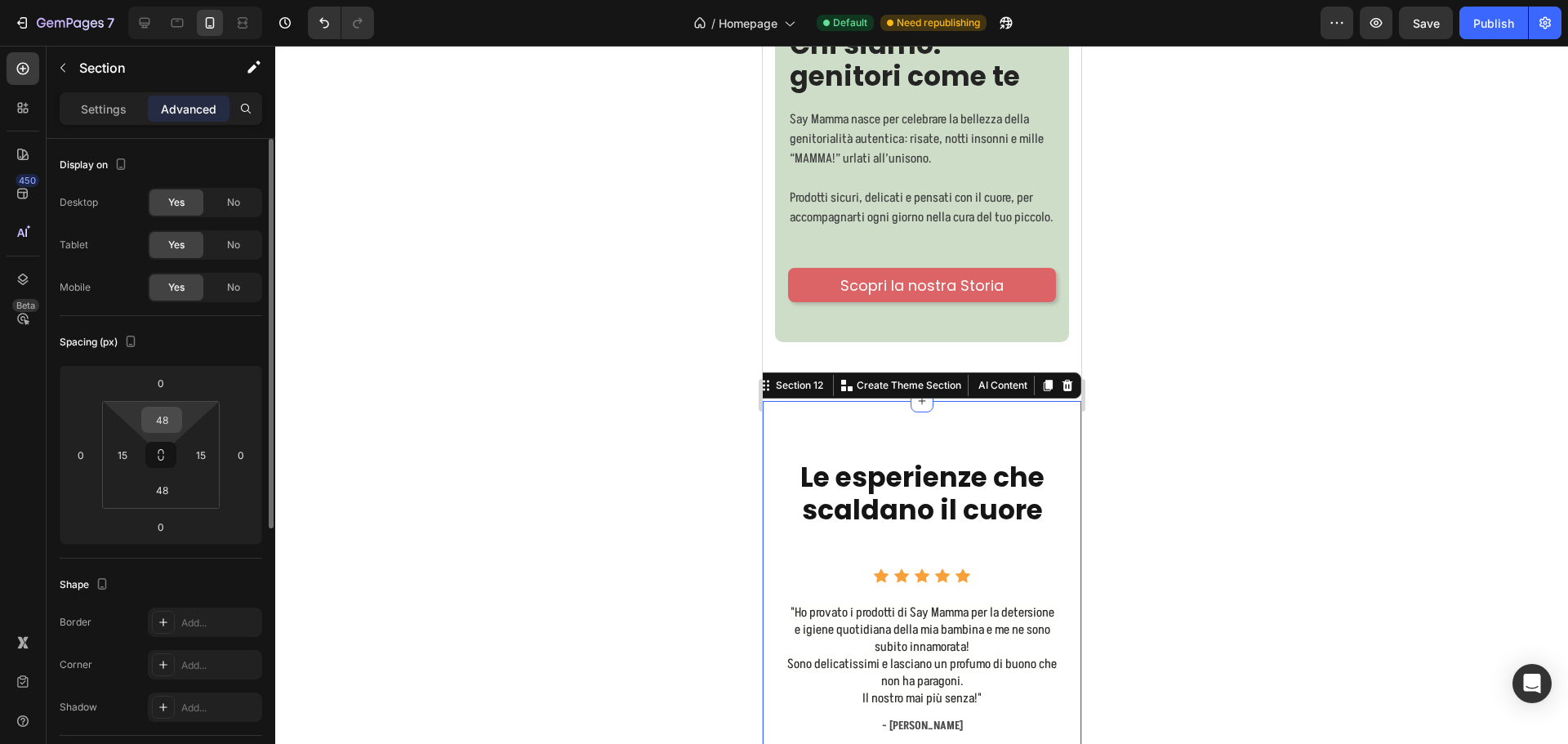
click at [176, 413] on input "48" at bounding box center [161, 419] width 32 height 25
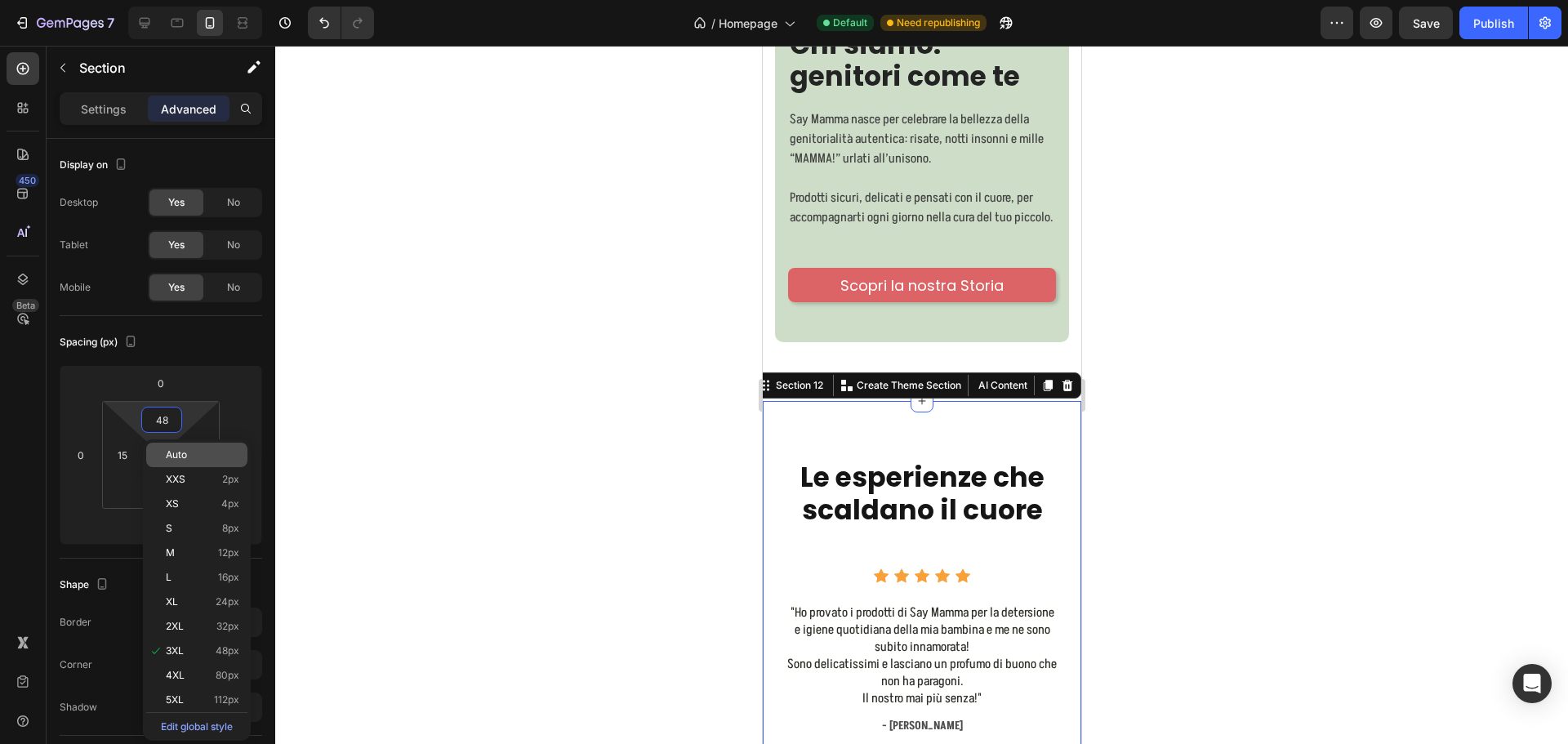
click at [193, 464] on div "Auto" at bounding box center [197, 455] width 101 height 25
type input "Auto"
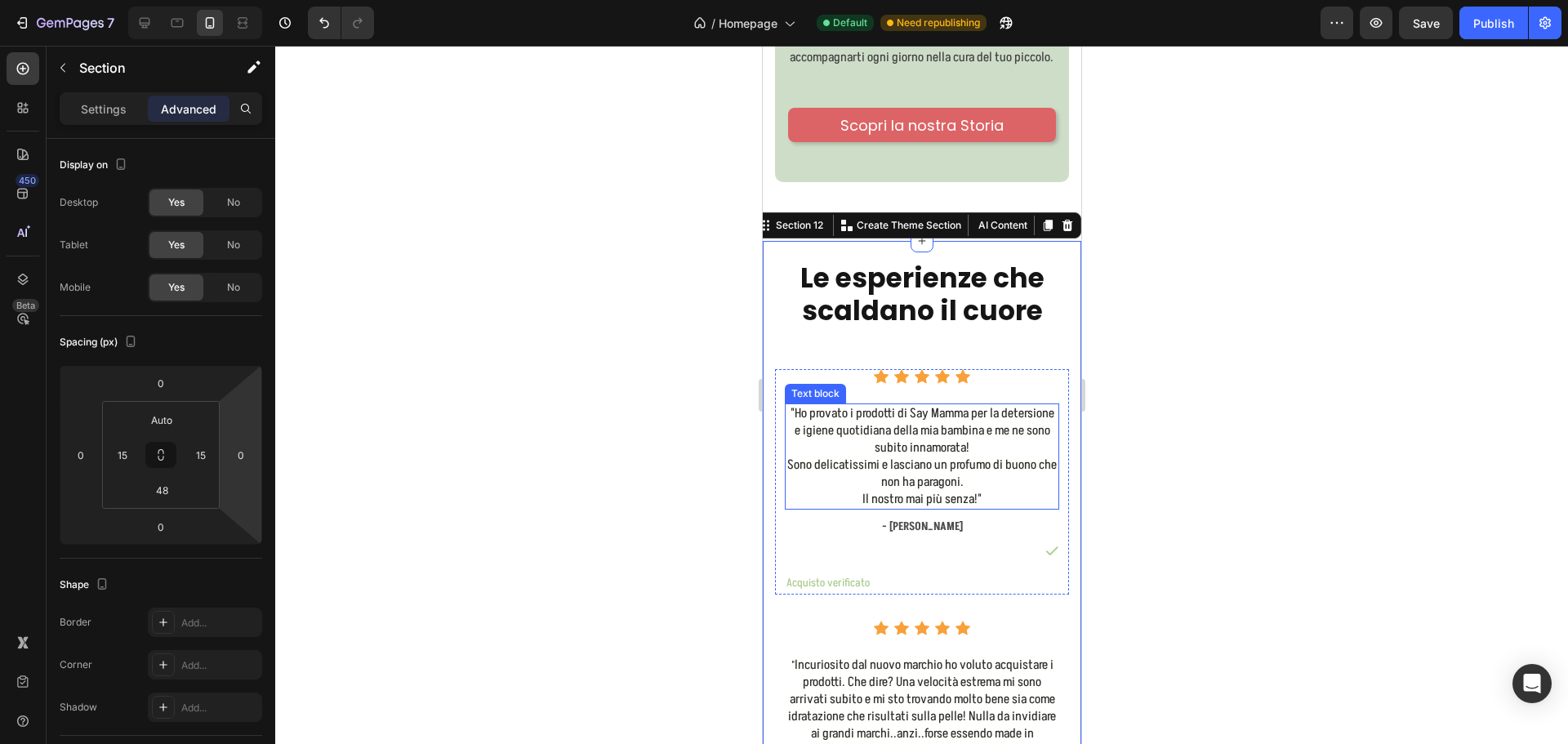
scroll to position [8199, 0]
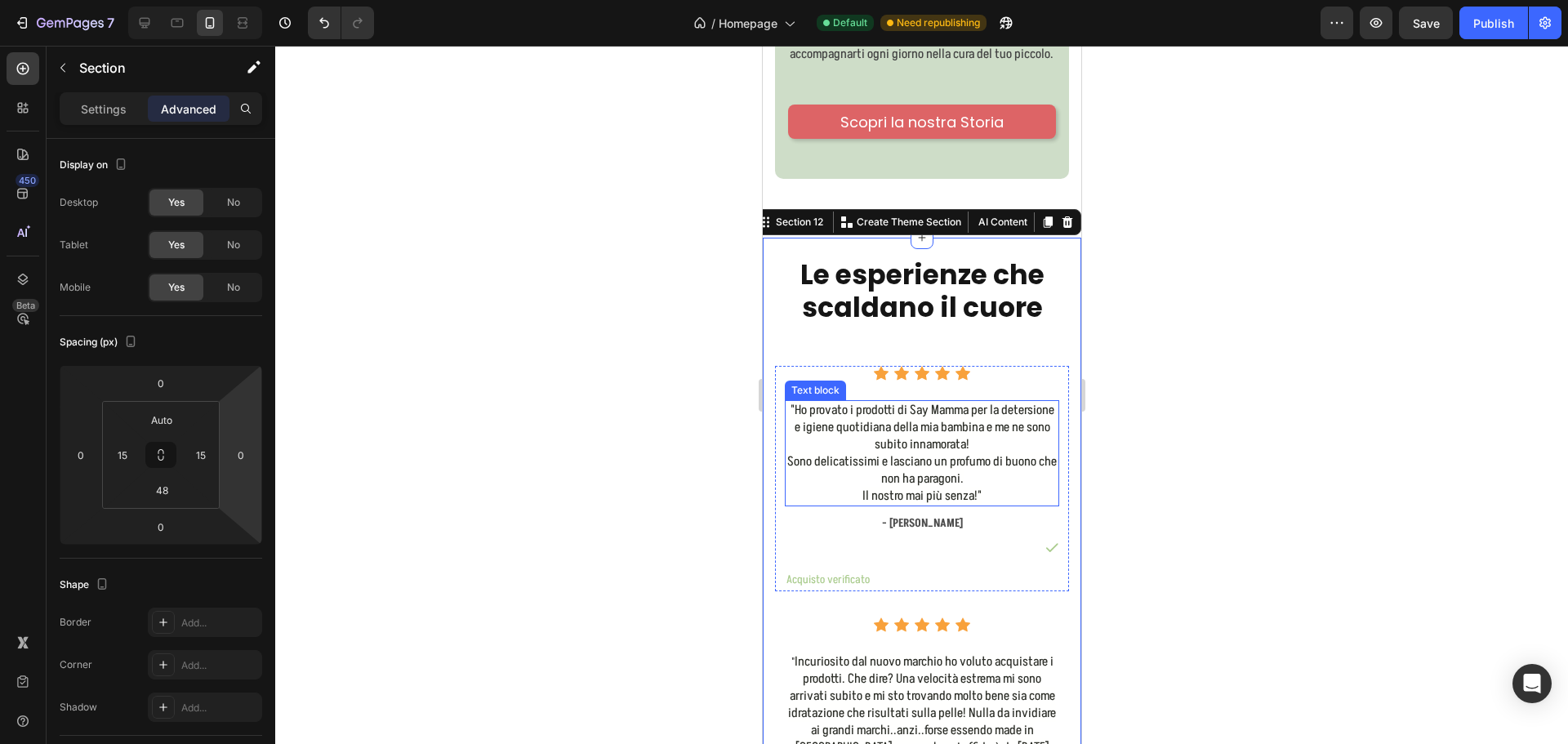
click at [941, 446] on span ""Ho provato i prodotti di Say Mamma per la detersione e igiene quotidiana della…" at bounding box center [922, 427] width 264 height 53
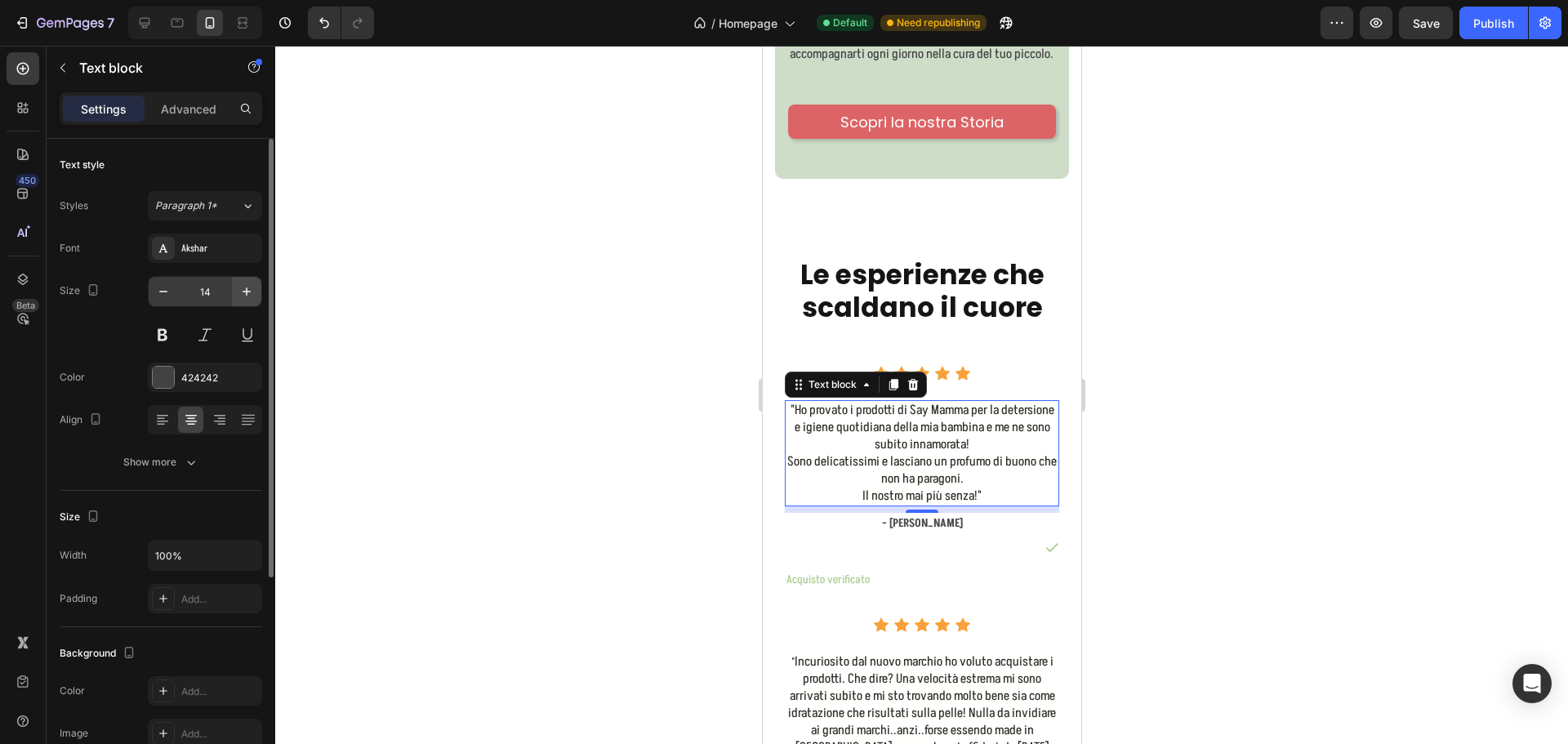
click at [242, 289] on icon "button" at bounding box center [247, 291] width 17 height 17
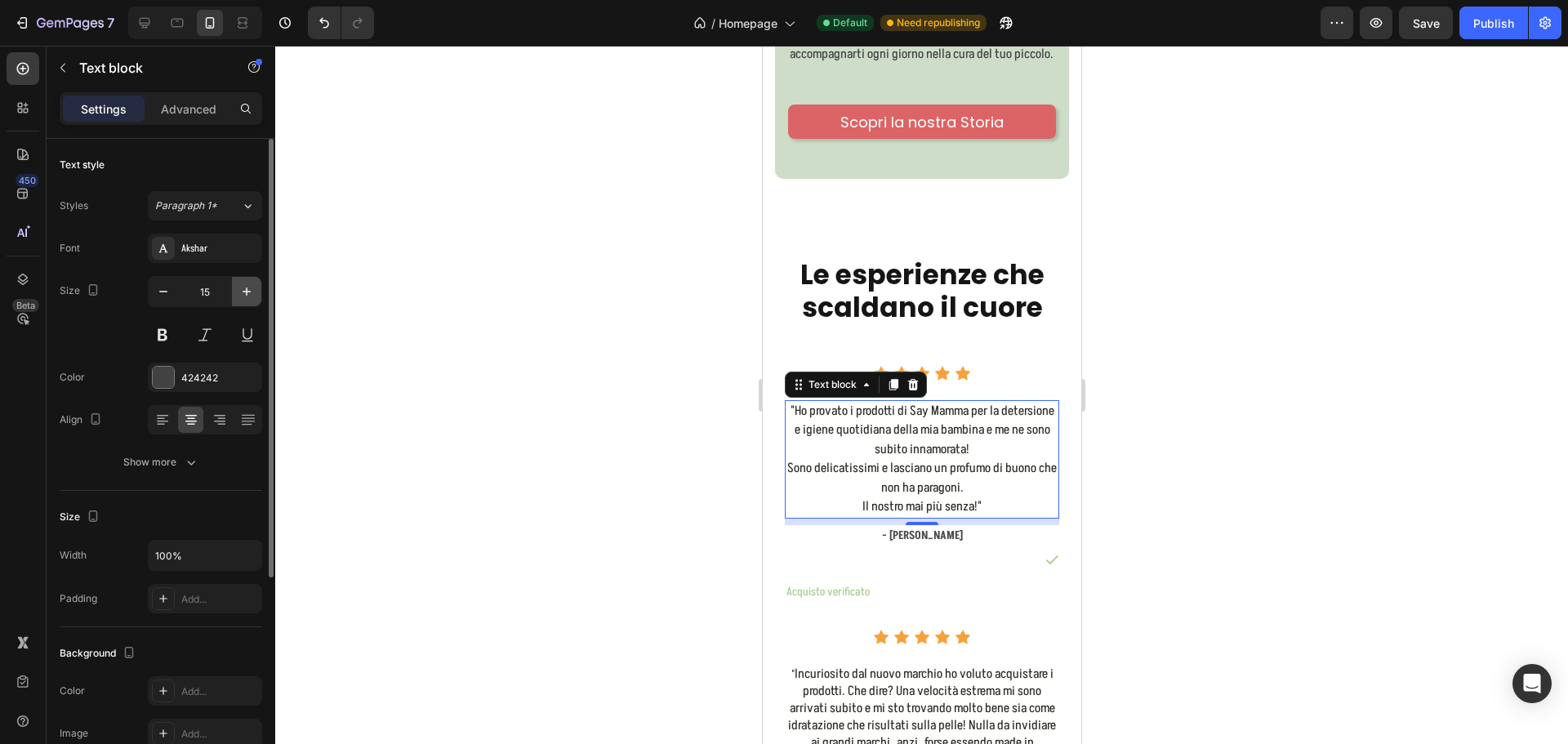
click at [241, 289] on icon "button" at bounding box center [247, 291] width 17 height 17
type input "16"
click at [889, 589] on div "Acquisto verificato" at bounding box center [921, 595] width 275 height 24
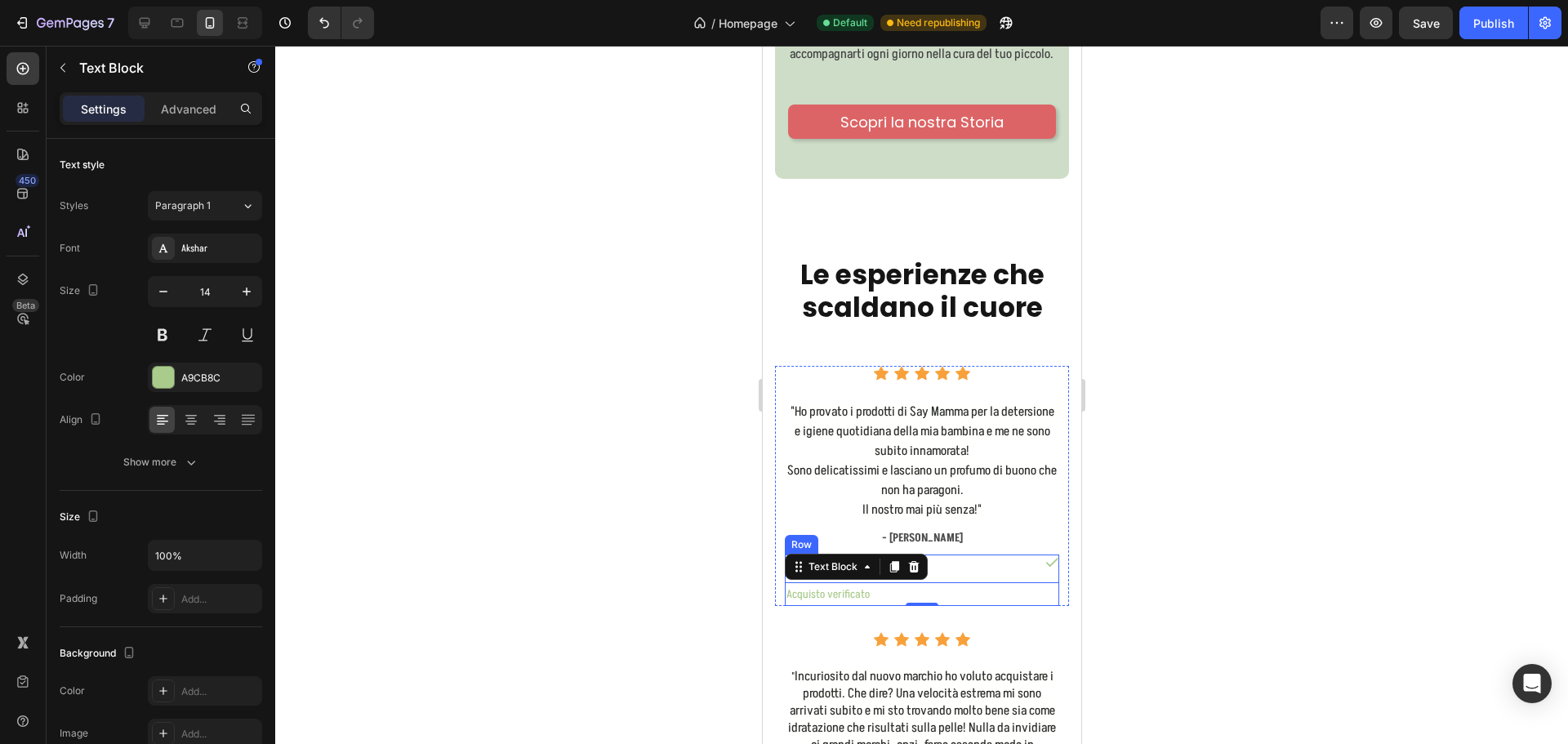
click at [941, 578] on div "Icon Acquisto verificato Text Block 0 Row" at bounding box center [921, 581] width 275 height 52
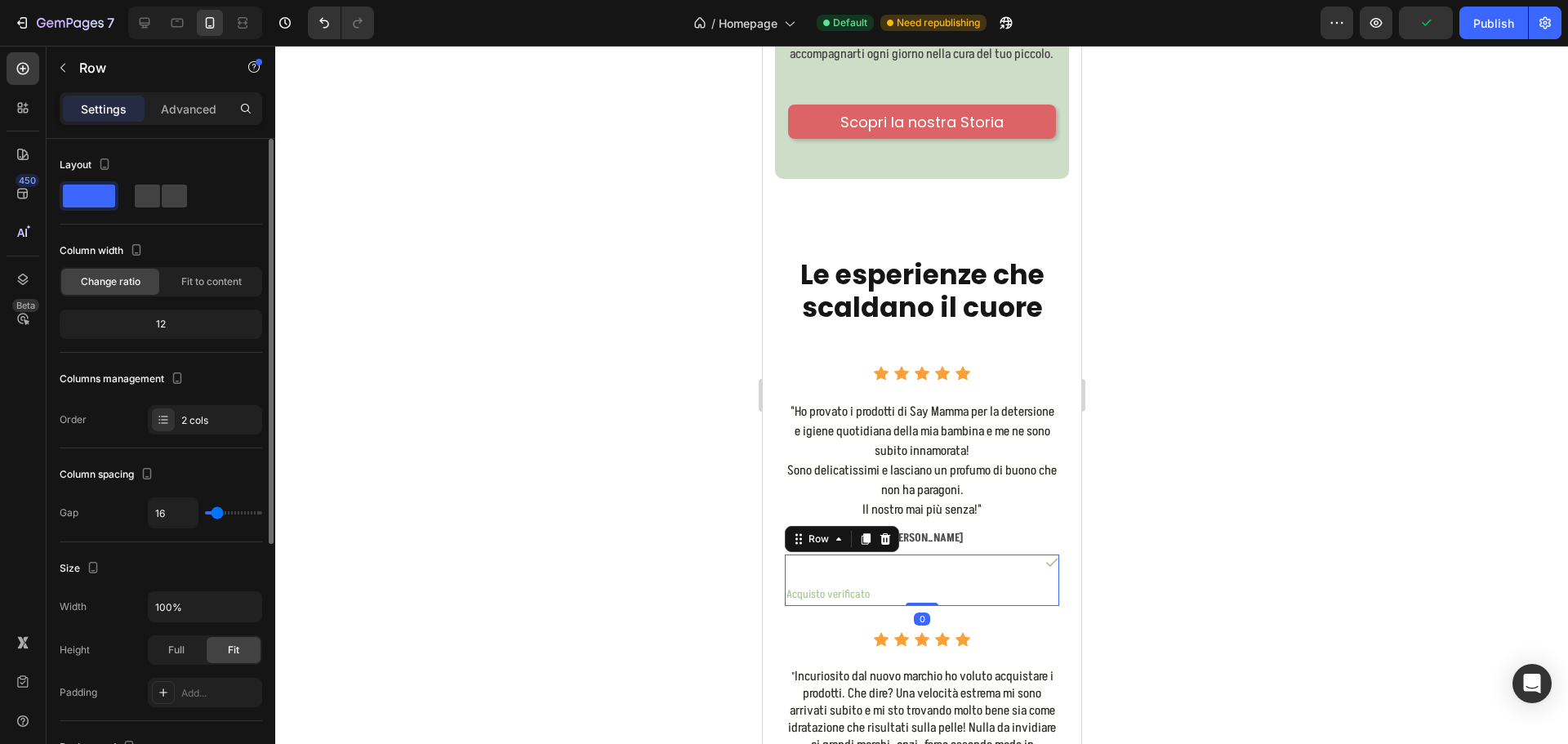
scroll to position [326, 0]
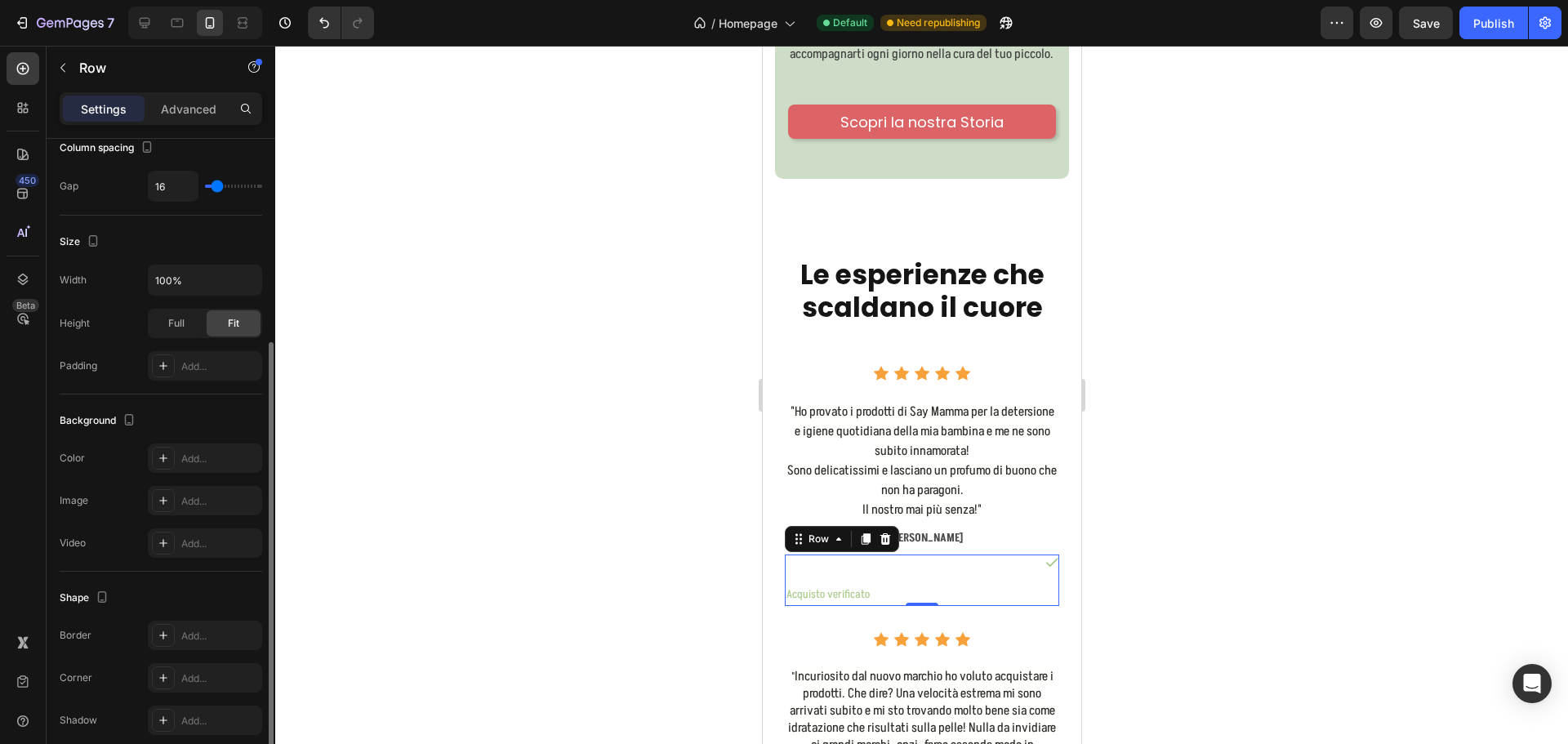
type input "0"
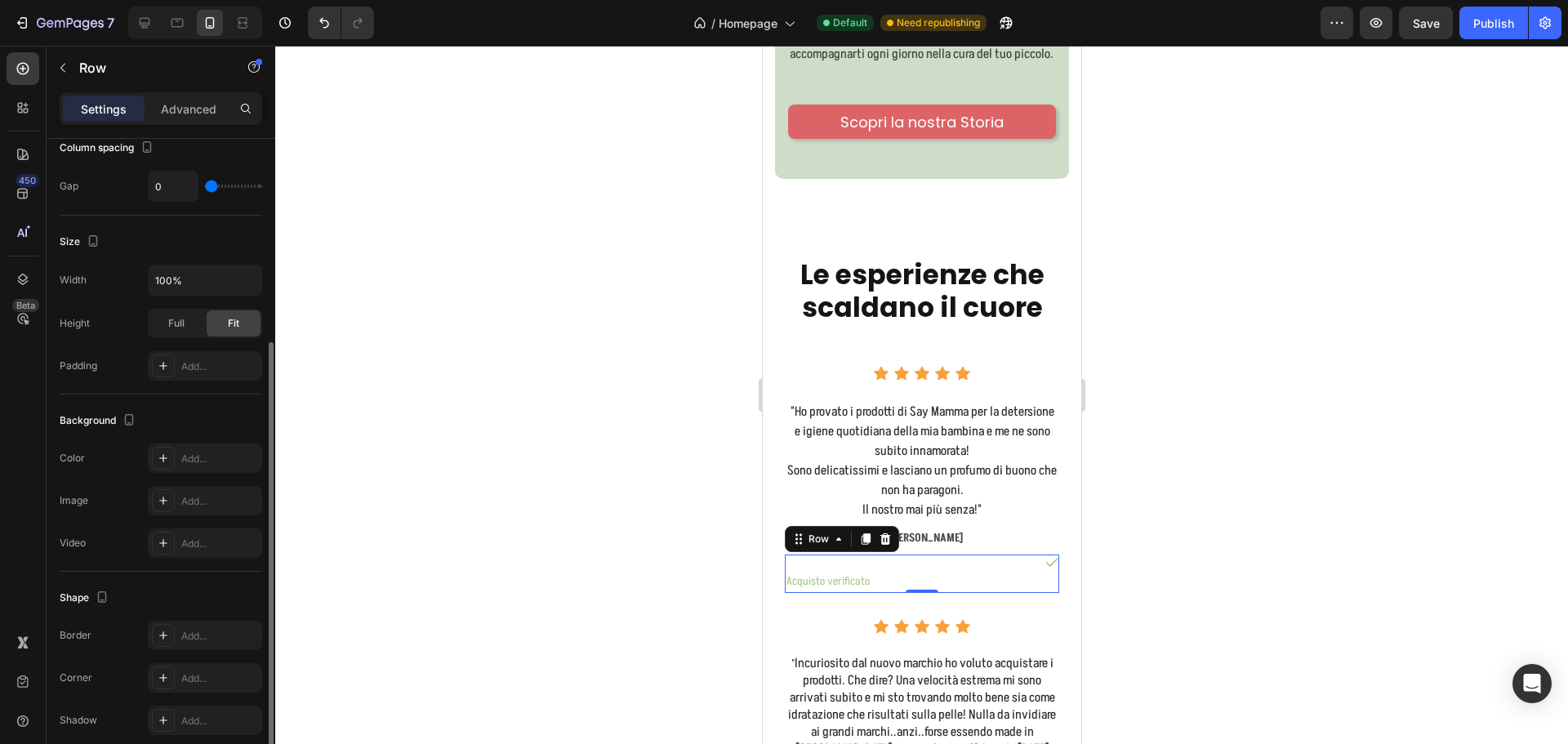
drag, startPoint x: 213, startPoint y: 188, endPoint x: 204, endPoint y: 188, distance: 9.0
type input "0"
click at [205, 188] on input "range" at bounding box center [233, 186] width 57 height 4
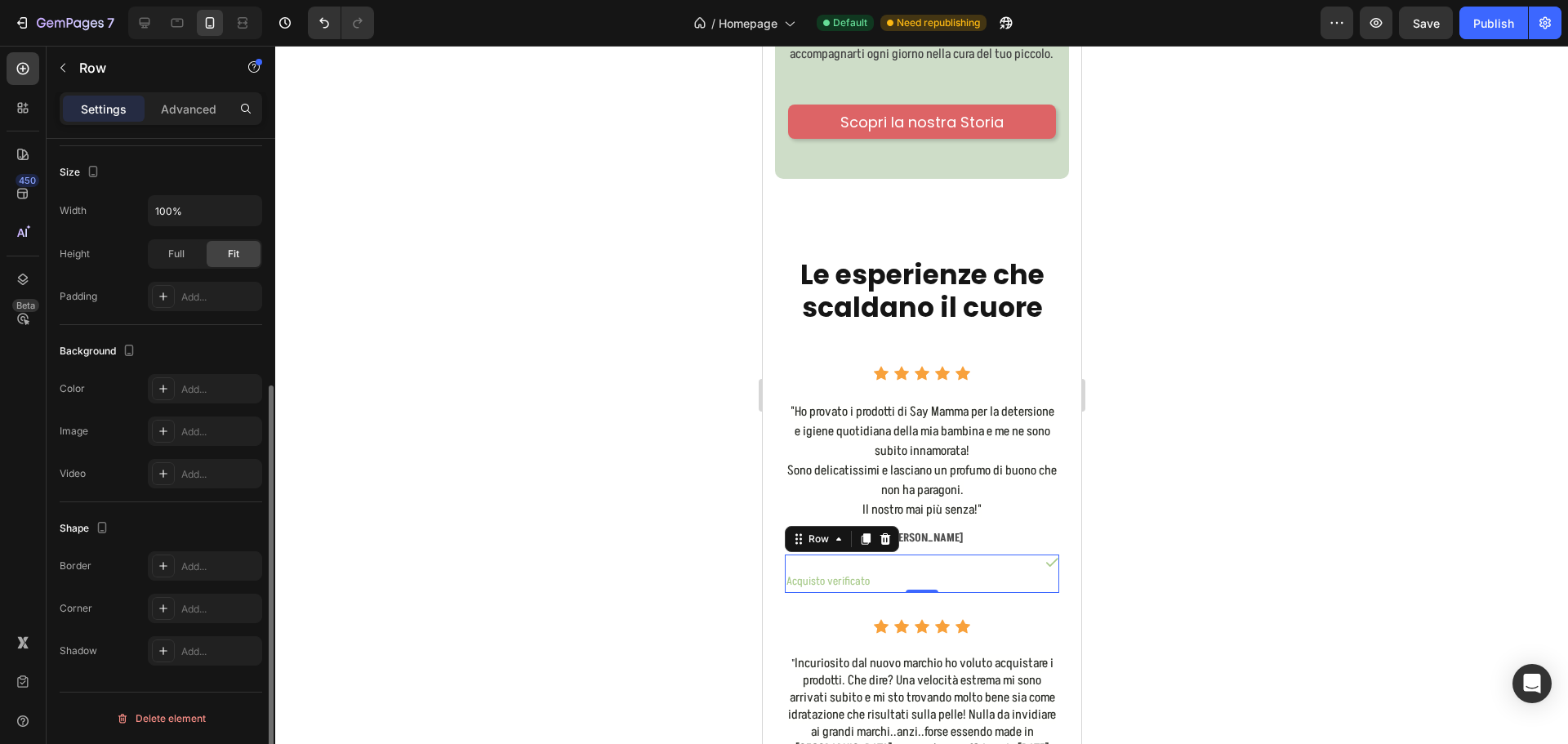
scroll to position [0, 0]
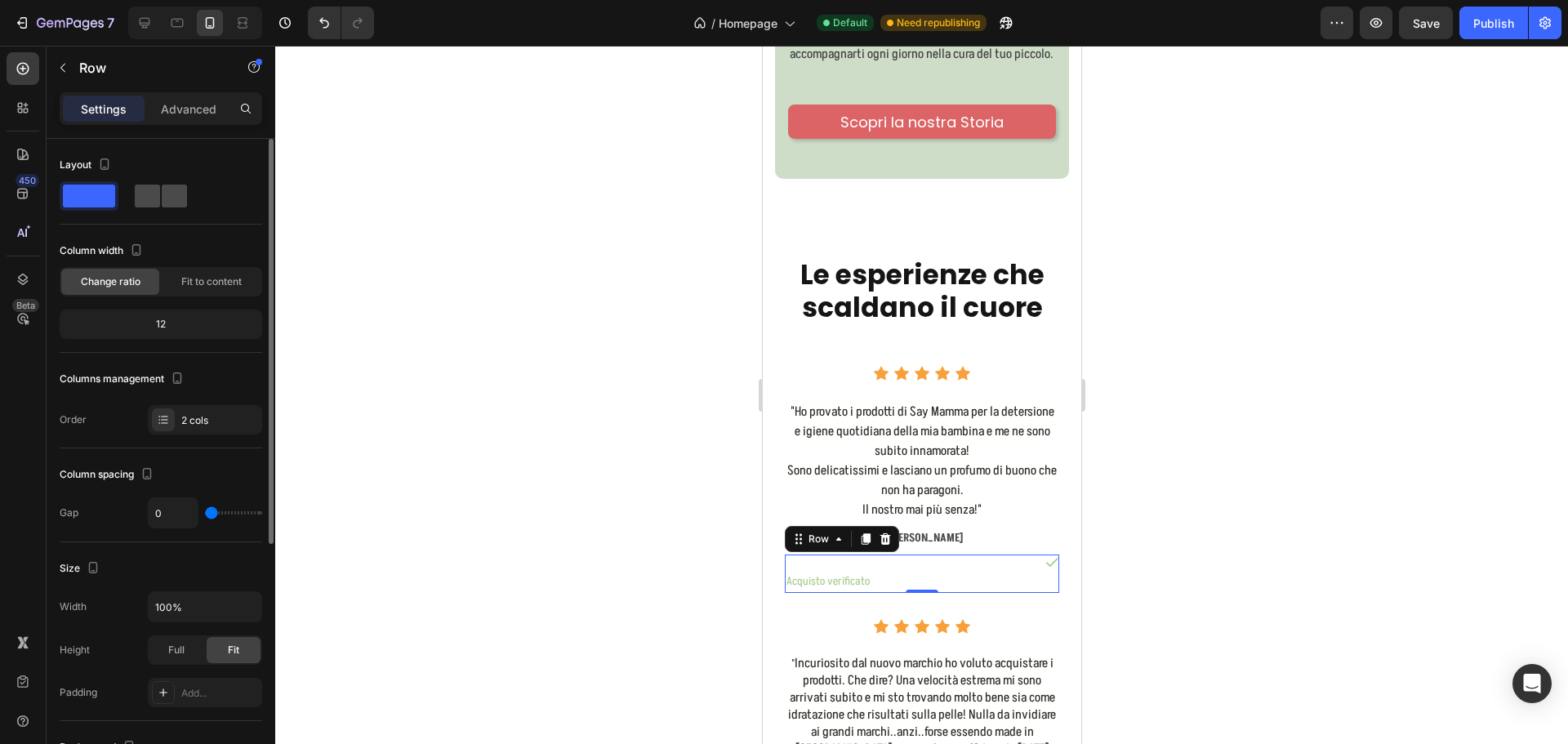
click at [161, 201] on span at bounding box center [173, 195] width 25 height 23
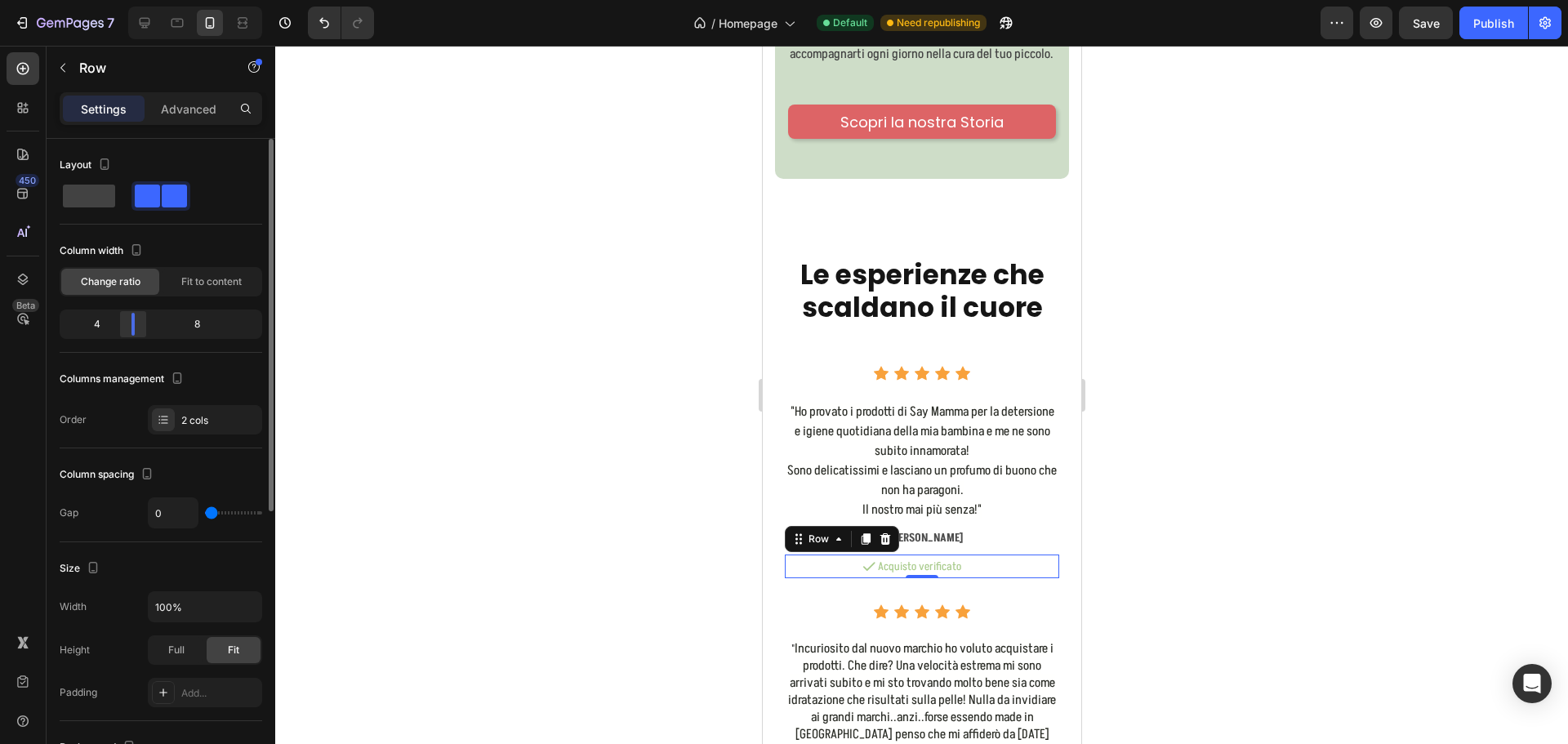
drag, startPoint x: 161, startPoint y: 331, endPoint x: 125, endPoint y: 328, distance: 36.1
click at [125, 328] on div at bounding box center [133, 324] width 29 height 23
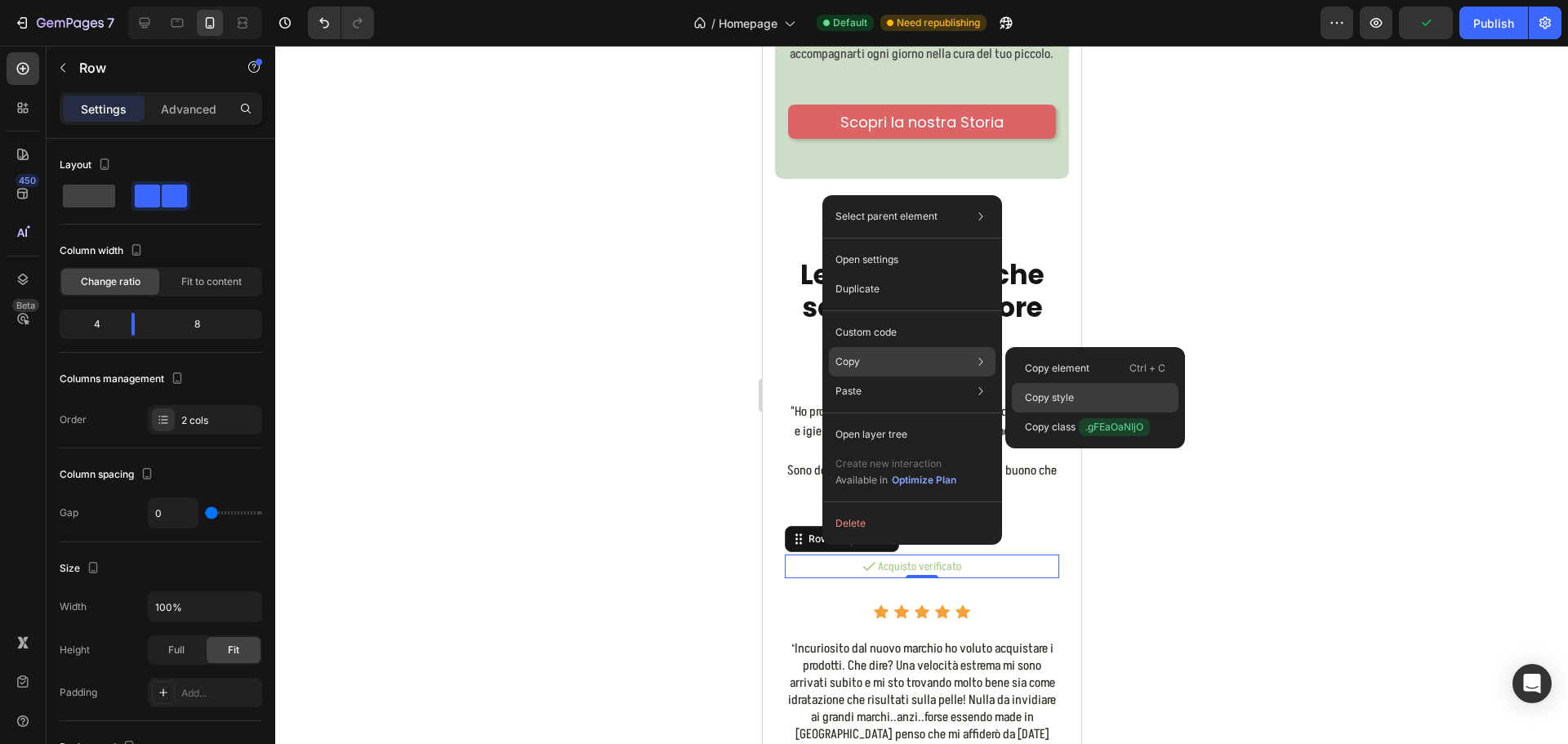
click at [1053, 403] on p "Copy style" at bounding box center [1049, 397] width 49 height 15
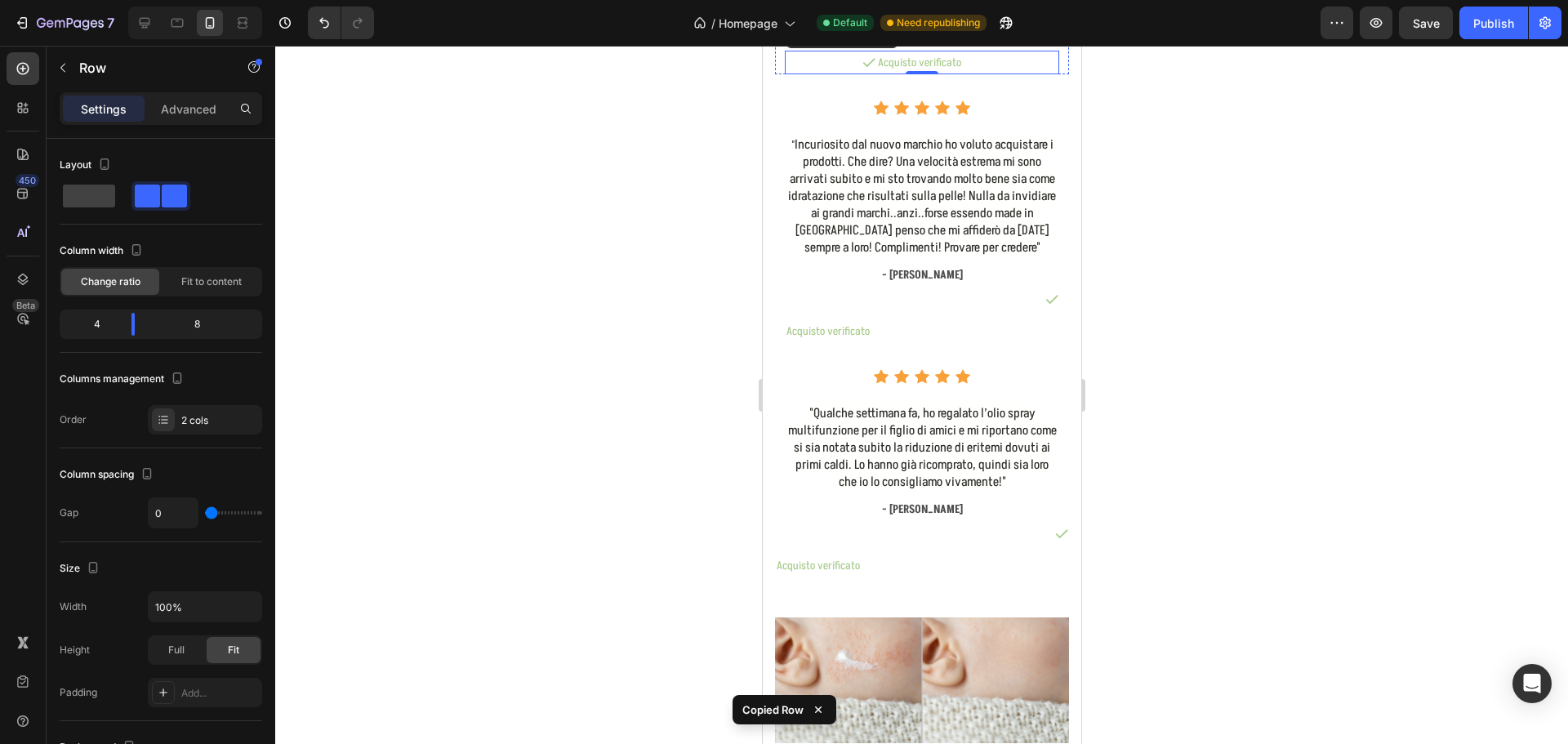
scroll to position [8770, 0]
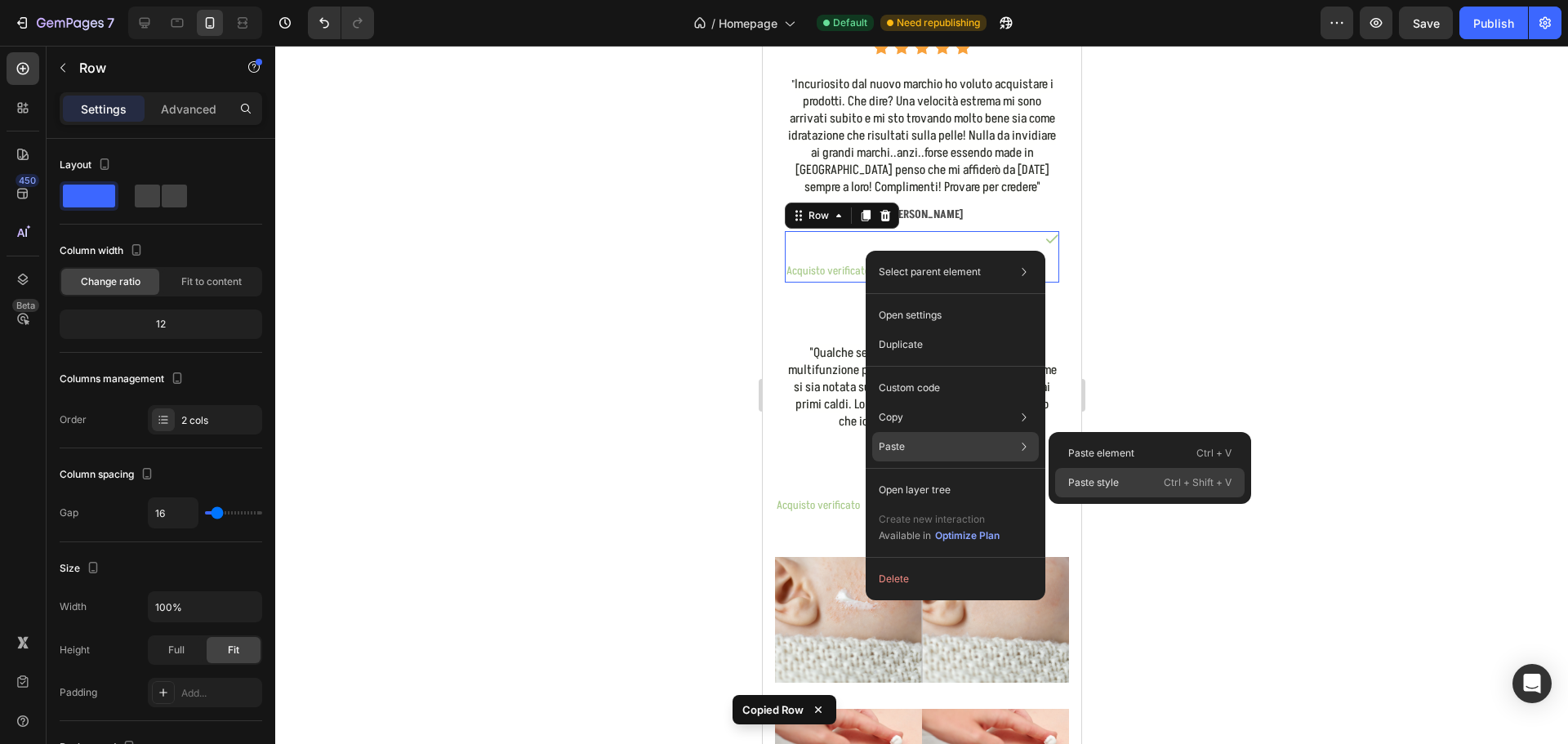
click at [1099, 476] on p "Paste style" at bounding box center [1093, 483] width 51 height 15
type input "0"
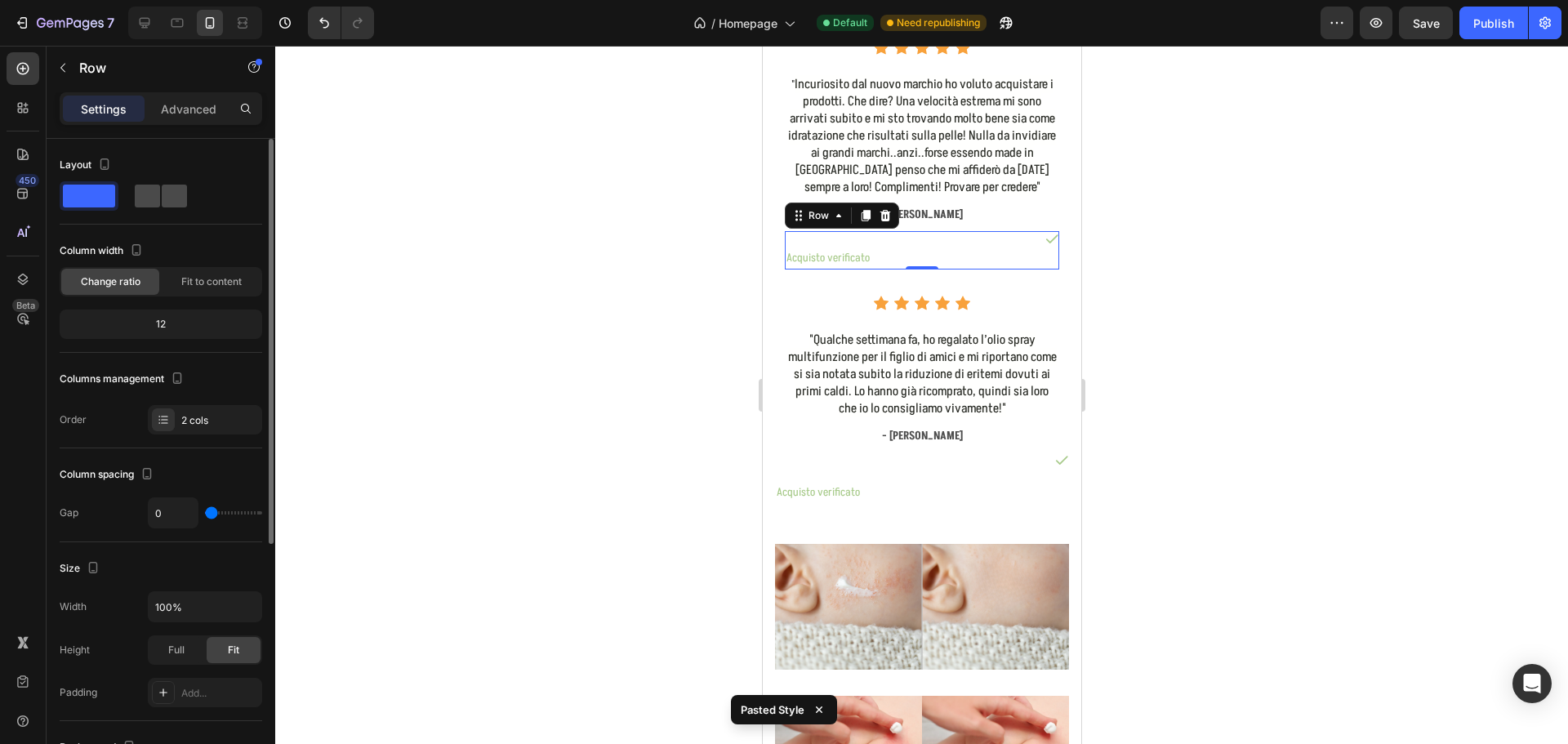
click at [161, 202] on span at bounding box center [173, 195] width 25 height 23
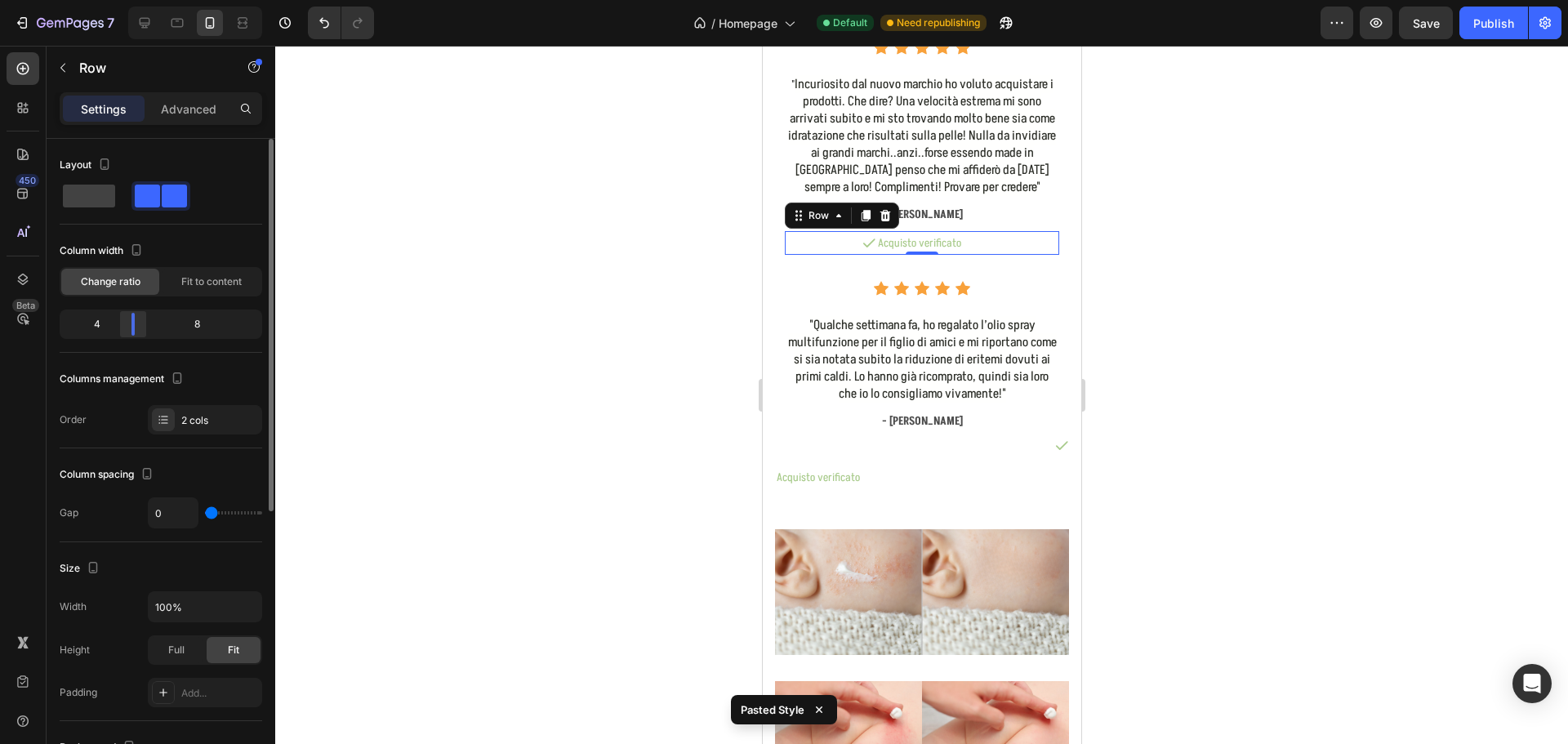
drag, startPoint x: 159, startPoint y: 320, endPoint x: 127, endPoint y: 317, distance: 32.1
click at [127, 317] on div at bounding box center [133, 324] width 29 height 23
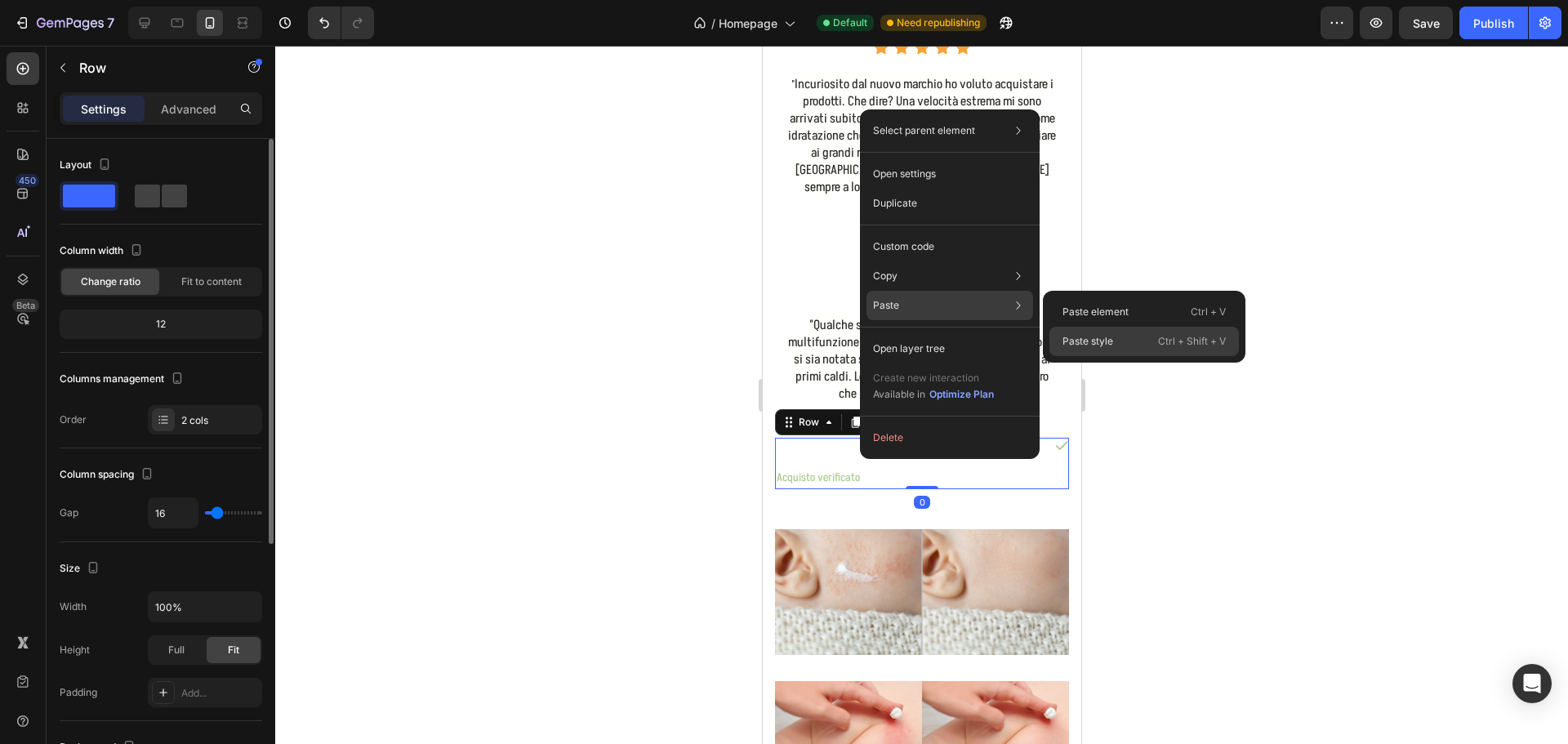
click at [1098, 334] on p "Paste style" at bounding box center [1088, 341] width 51 height 15
type input "0"
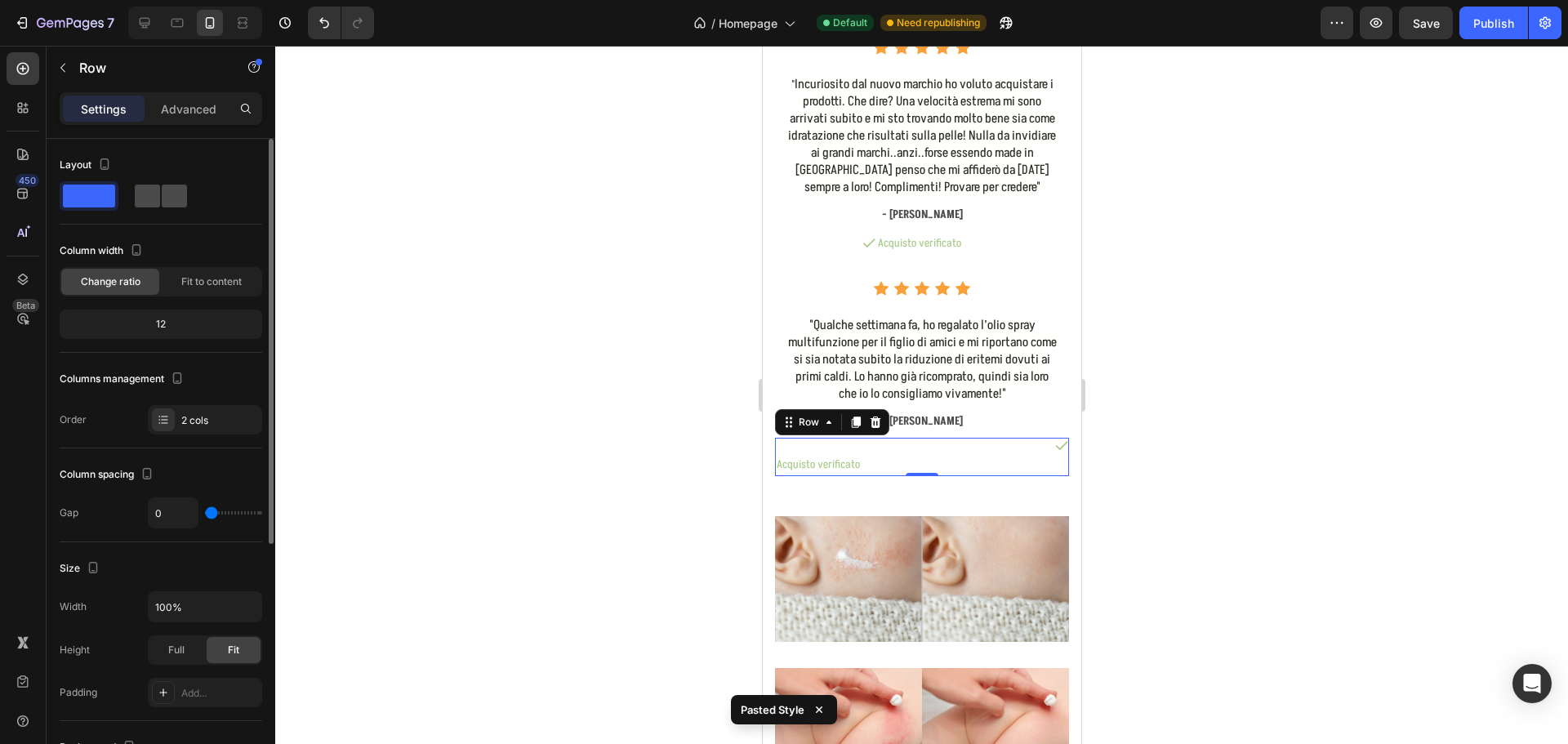
click at [161, 205] on span at bounding box center [173, 195] width 25 height 23
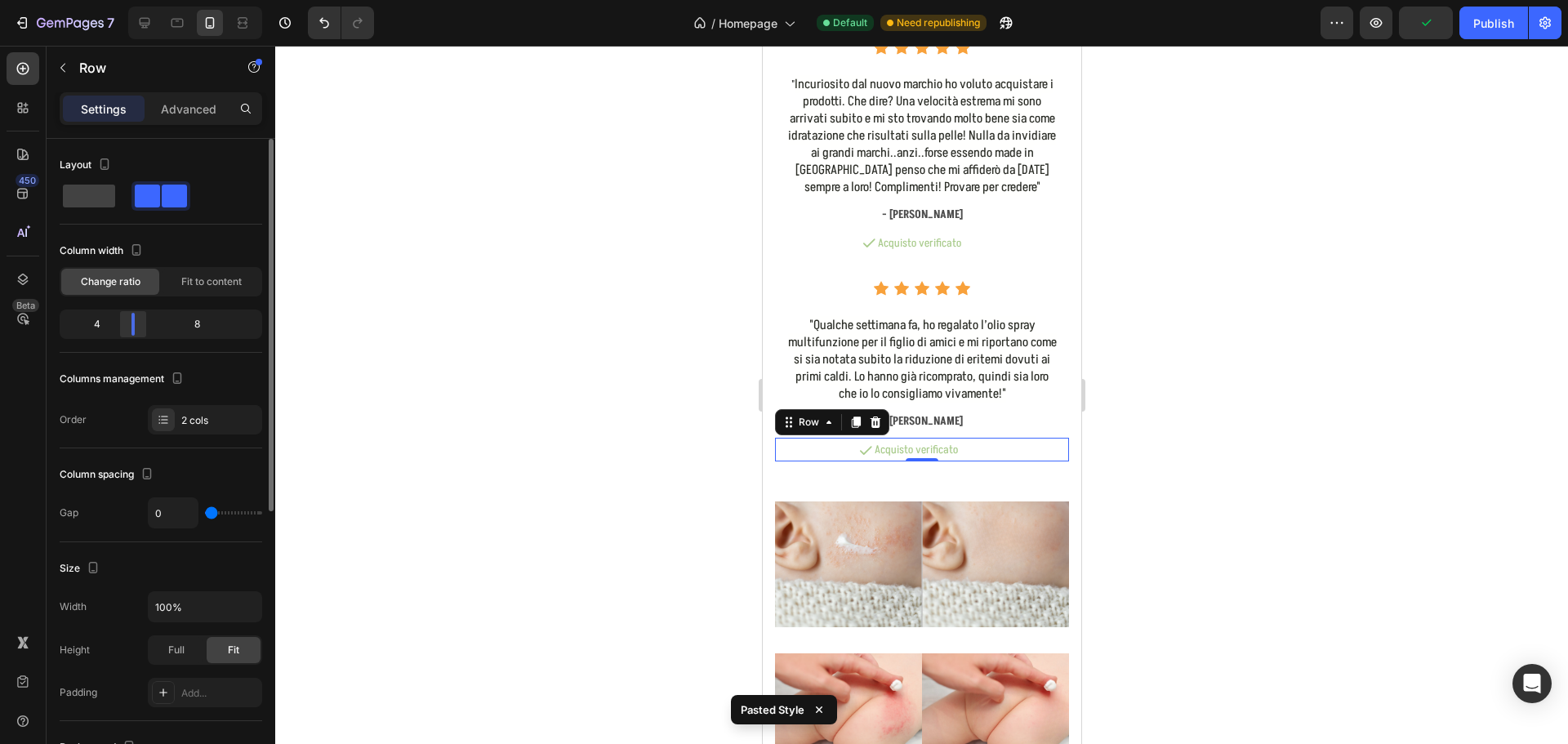
drag, startPoint x: 158, startPoint y: 317, endPoint x: 133, endPoint y: 314, distance: 25.2
click at [133, 314] on div at bounding box center [134, 324] width 4 height 23
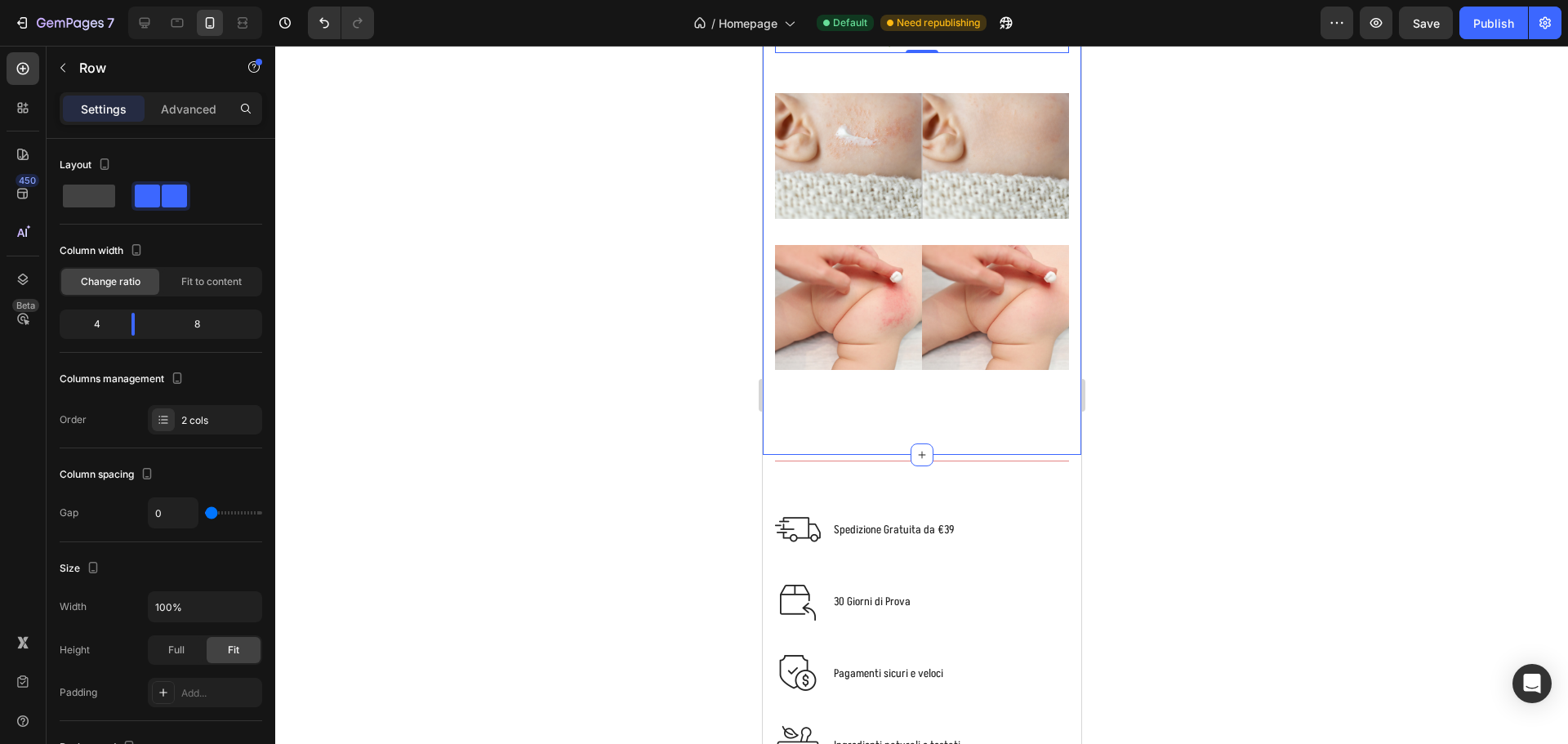
scroll to position [9423, 0]
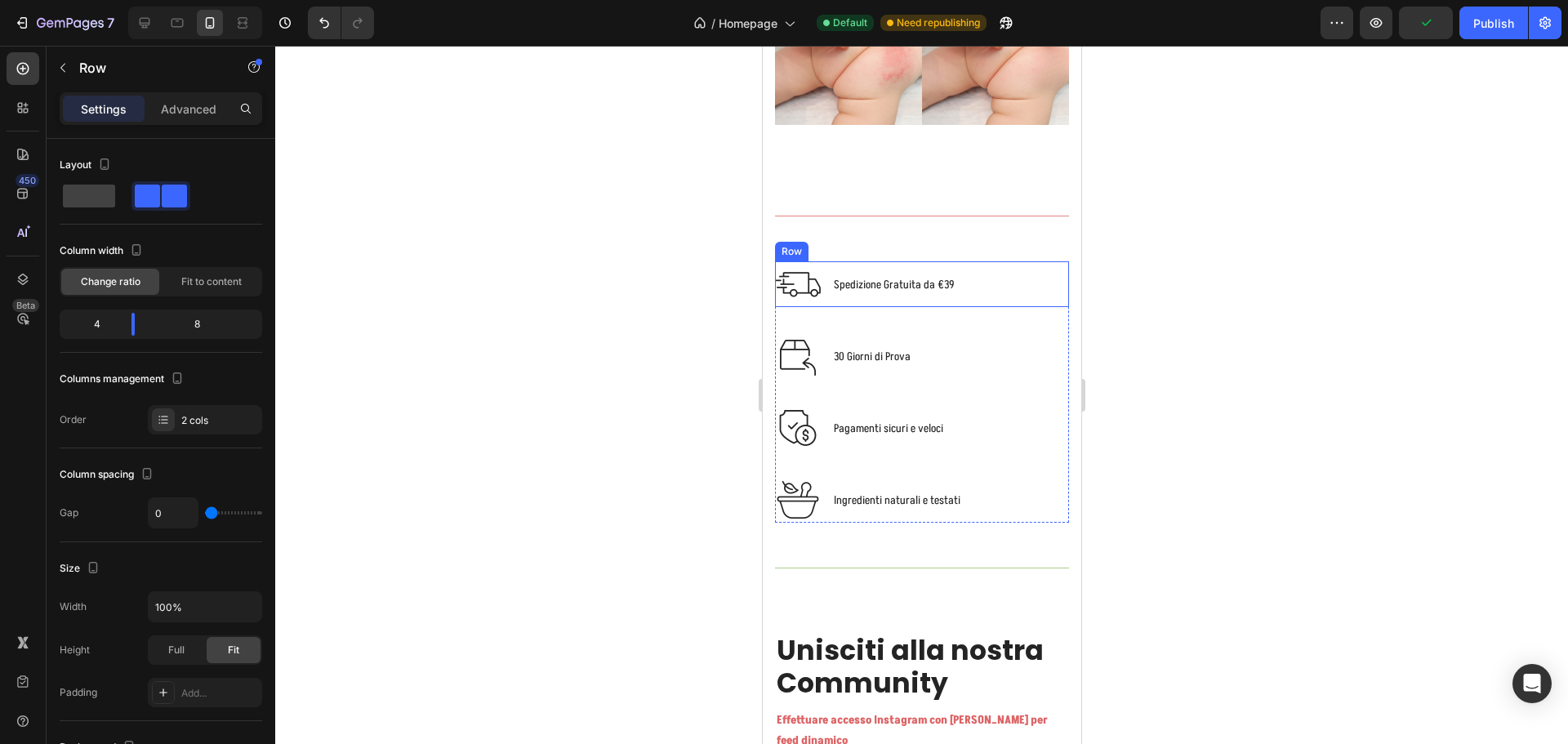
click at [998, 276] on div "Image Spedizione Gratuita da €39 Text block Row" at bounding box center [921, 284] width 294 height 46
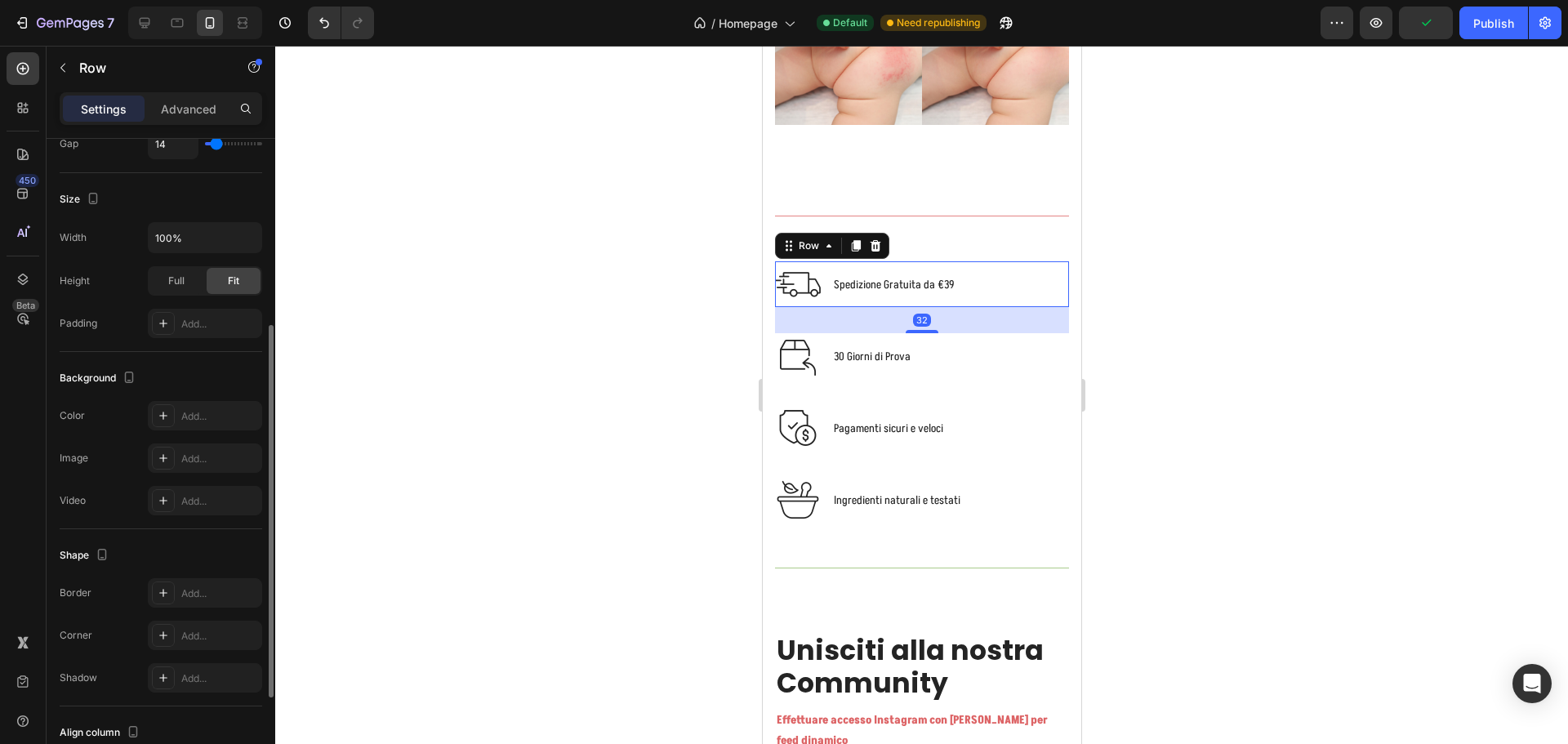
scroll to position [489, 0]
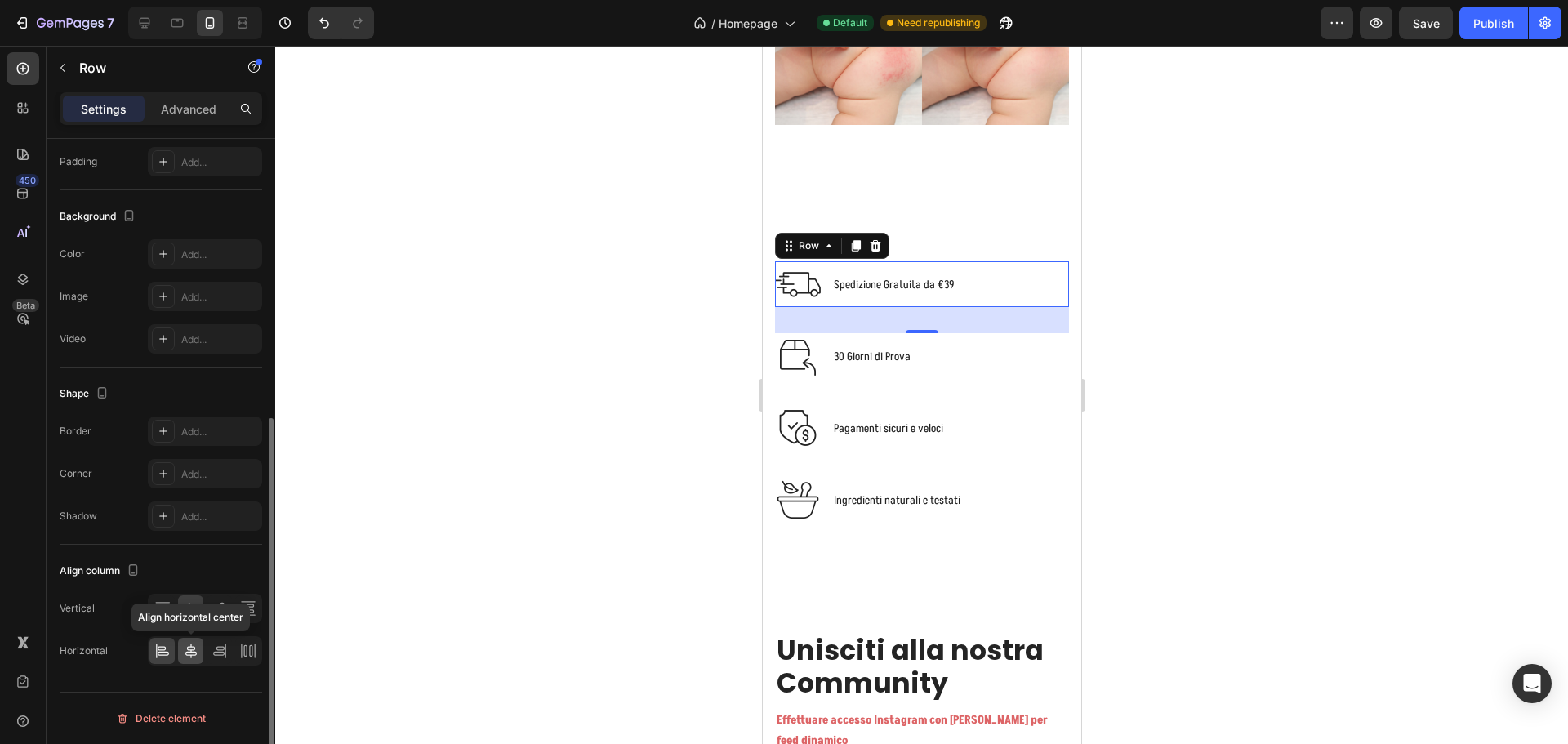
click at [190, 649] on icon at bounding box center [191, 651] width 17 height 17
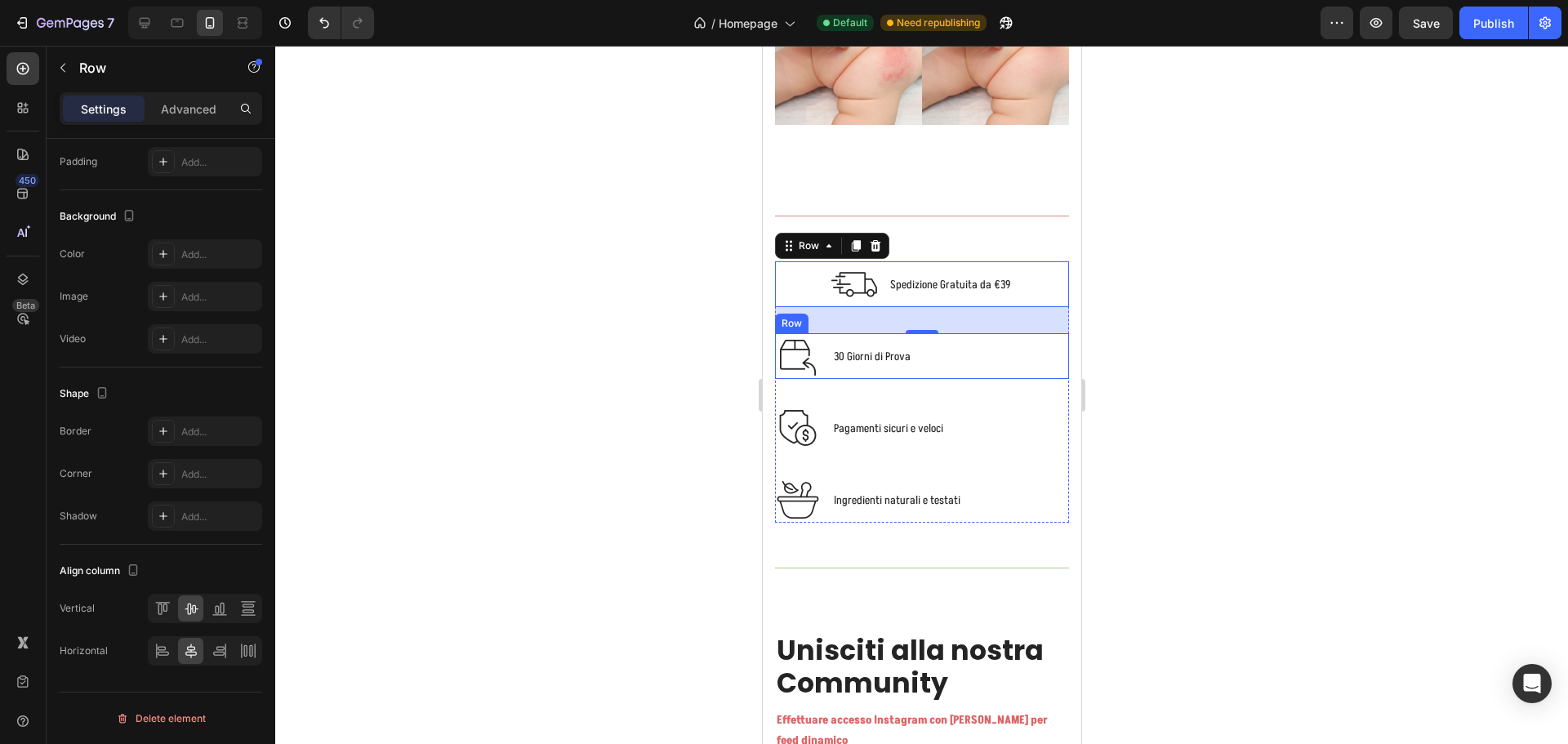
click at [972, 356] on div "Image 30 Giorni di Prova Text block Row" at bounding box center [921, 356] width 294 height 46
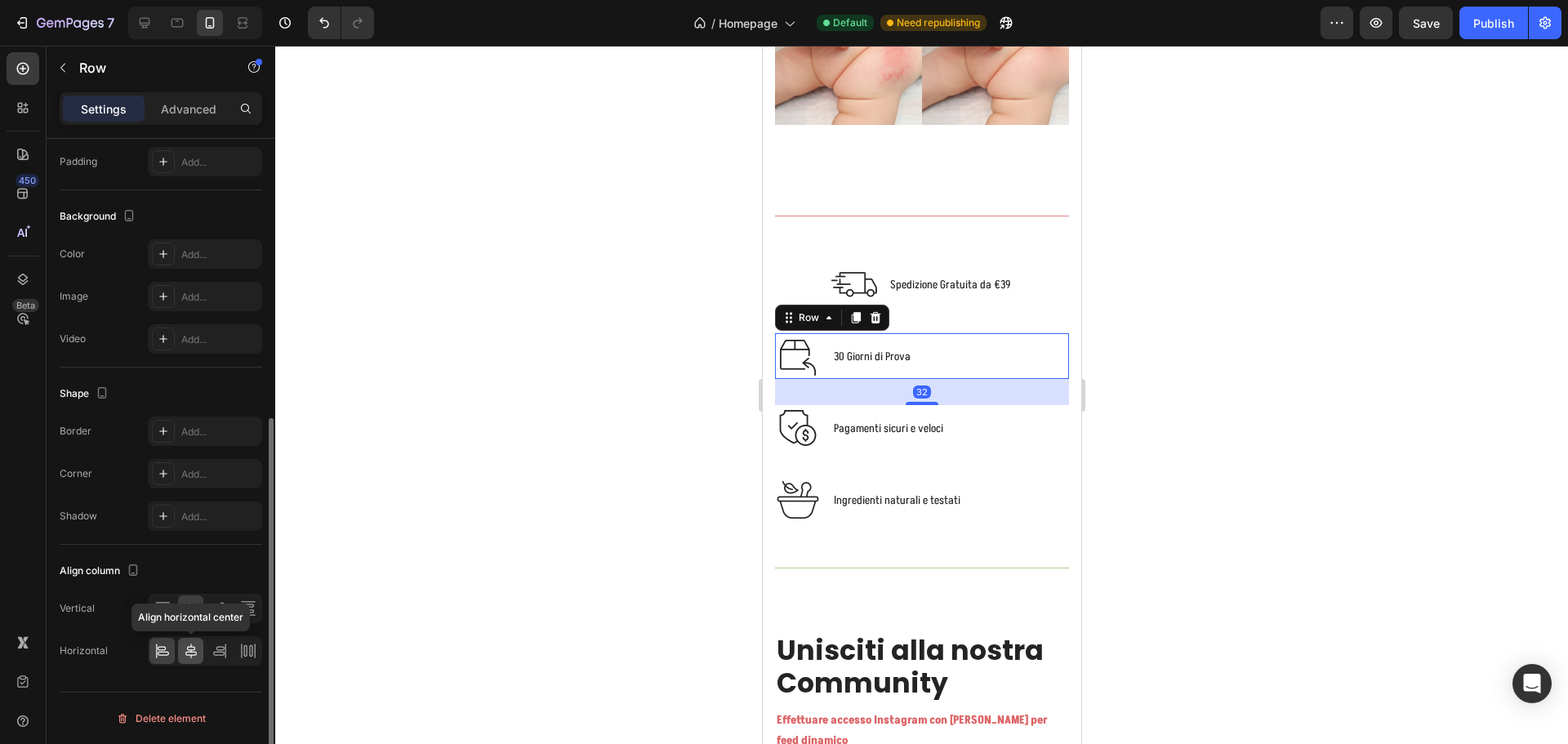
click at [195, 647] on icon at bounding box center [191, 651] width 17 height 17
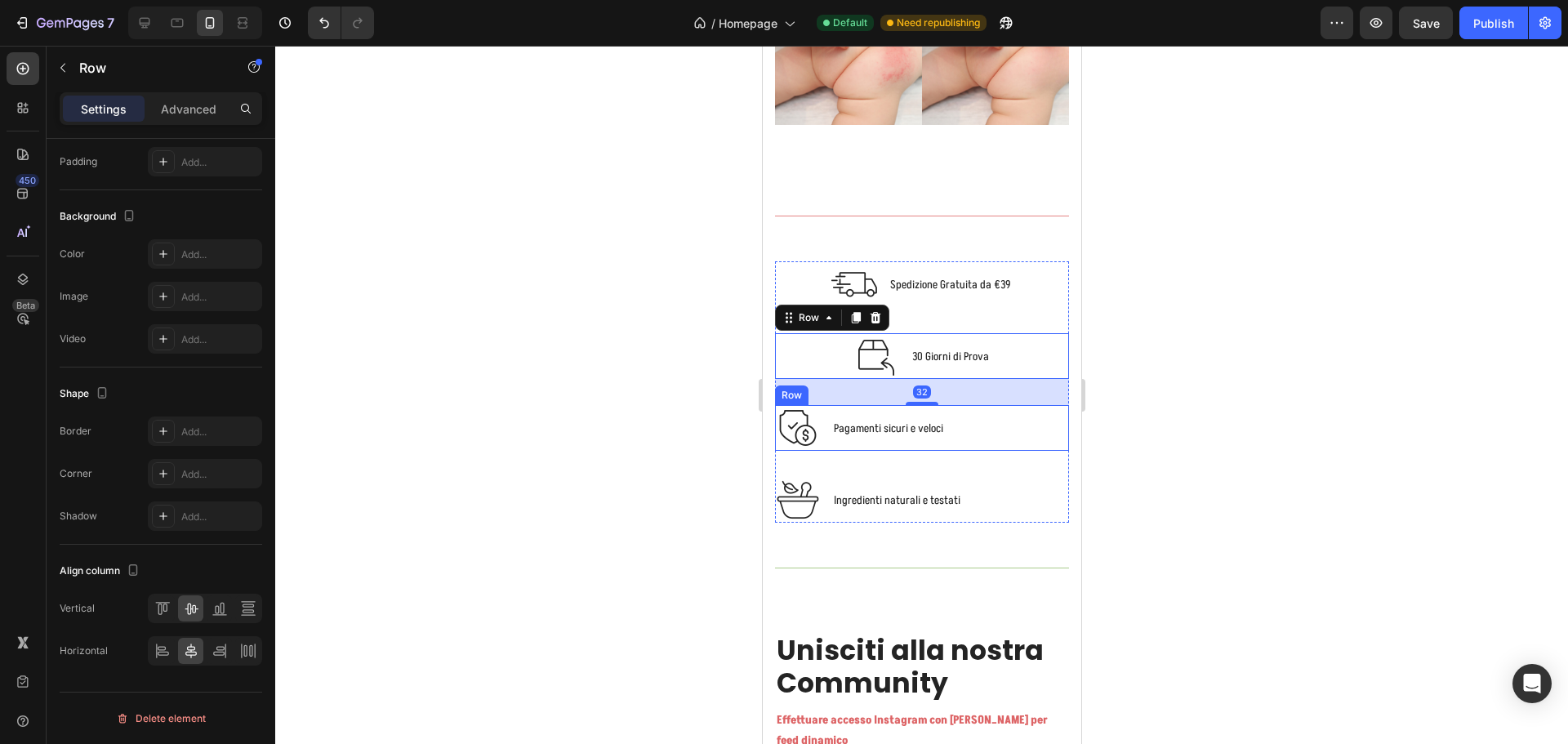
click at [972, 431] on div "Image Pagamenti sicuri e veloci Text block Row" at bounding box center [921, 428] width 294 height 46
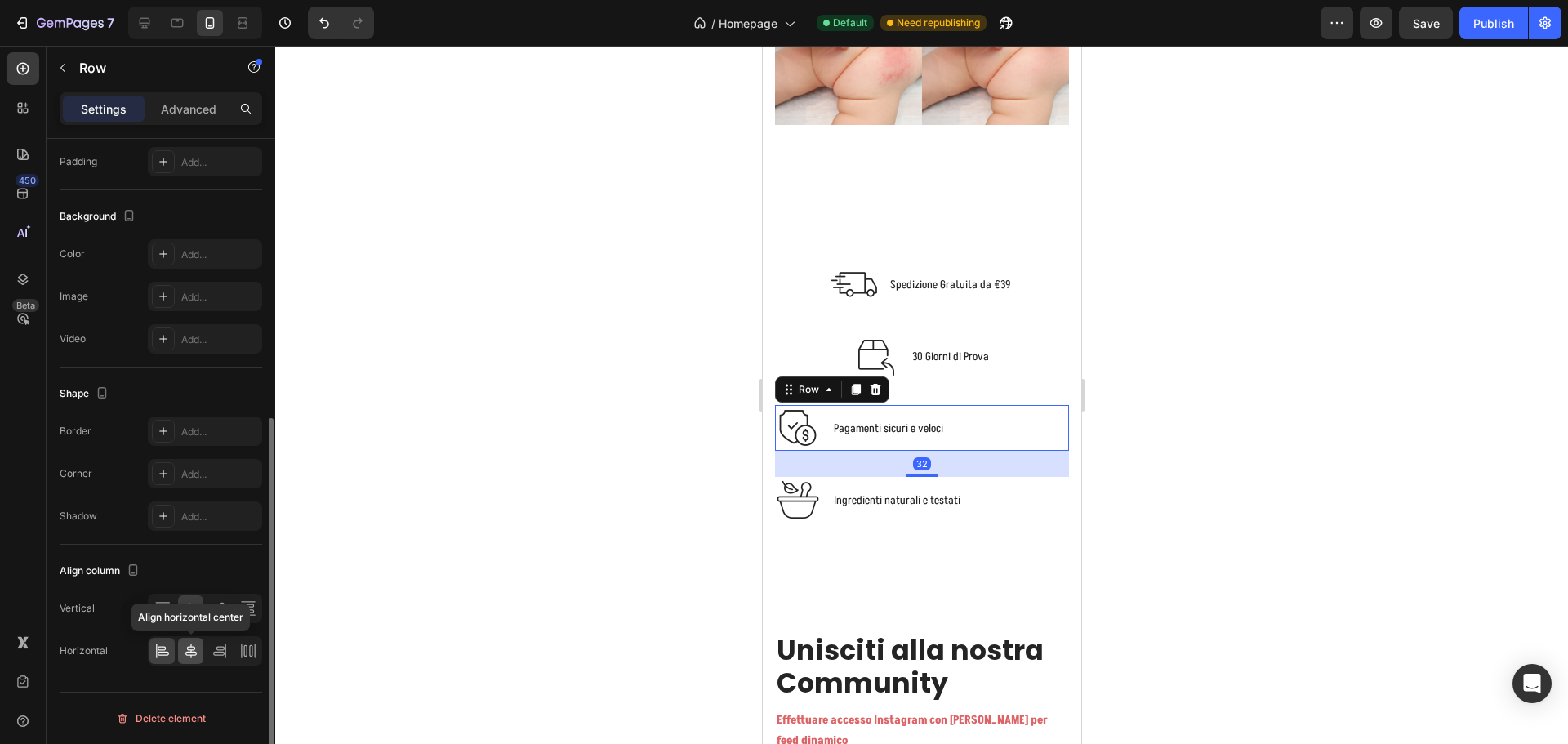
click at [180, 648] on div at bounding box center [190, 651] width 25 height 26
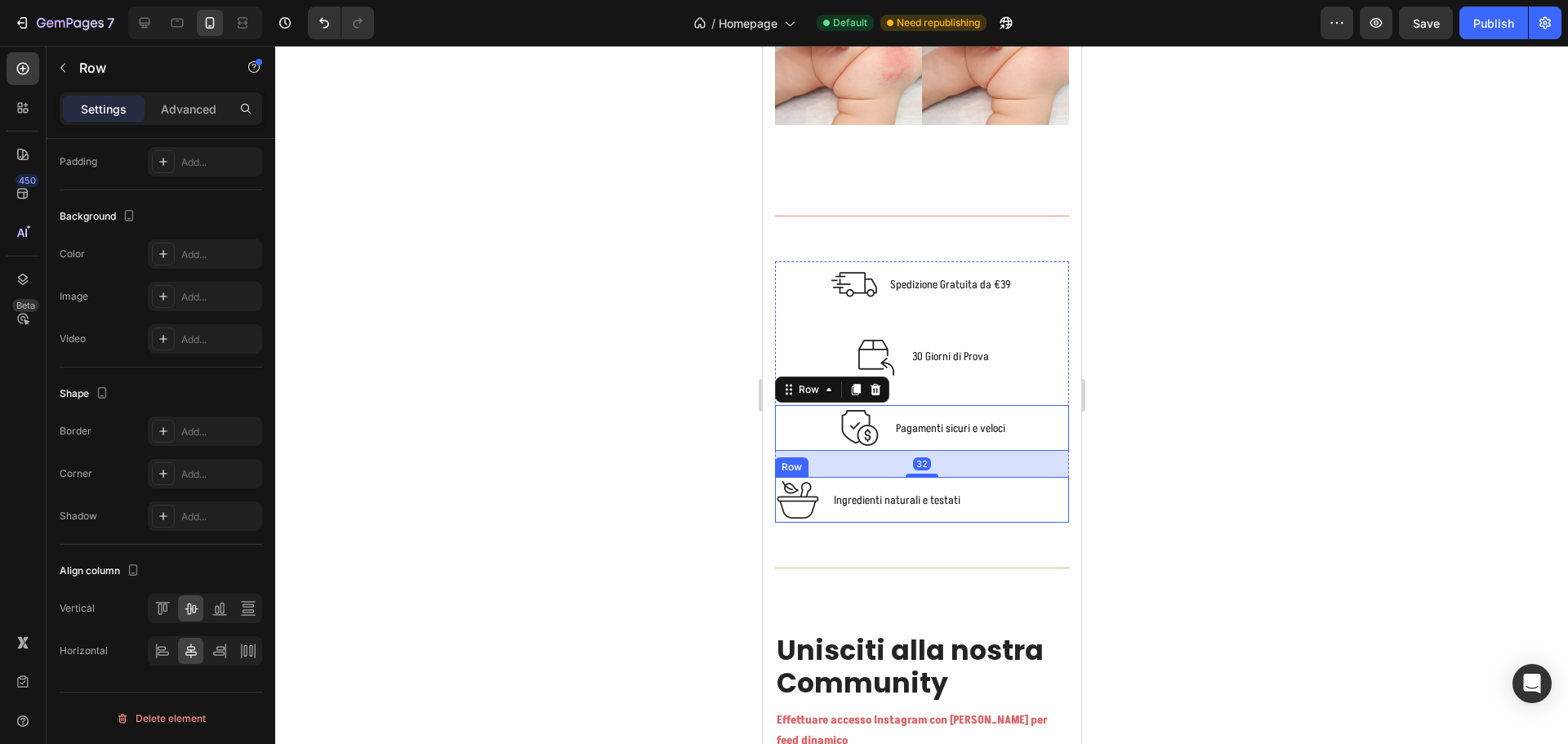
click at [1023, 503] on div "Image Ingredienti naturali e testati Text block Row" at bounding box center [921, 500] width 294 height 46
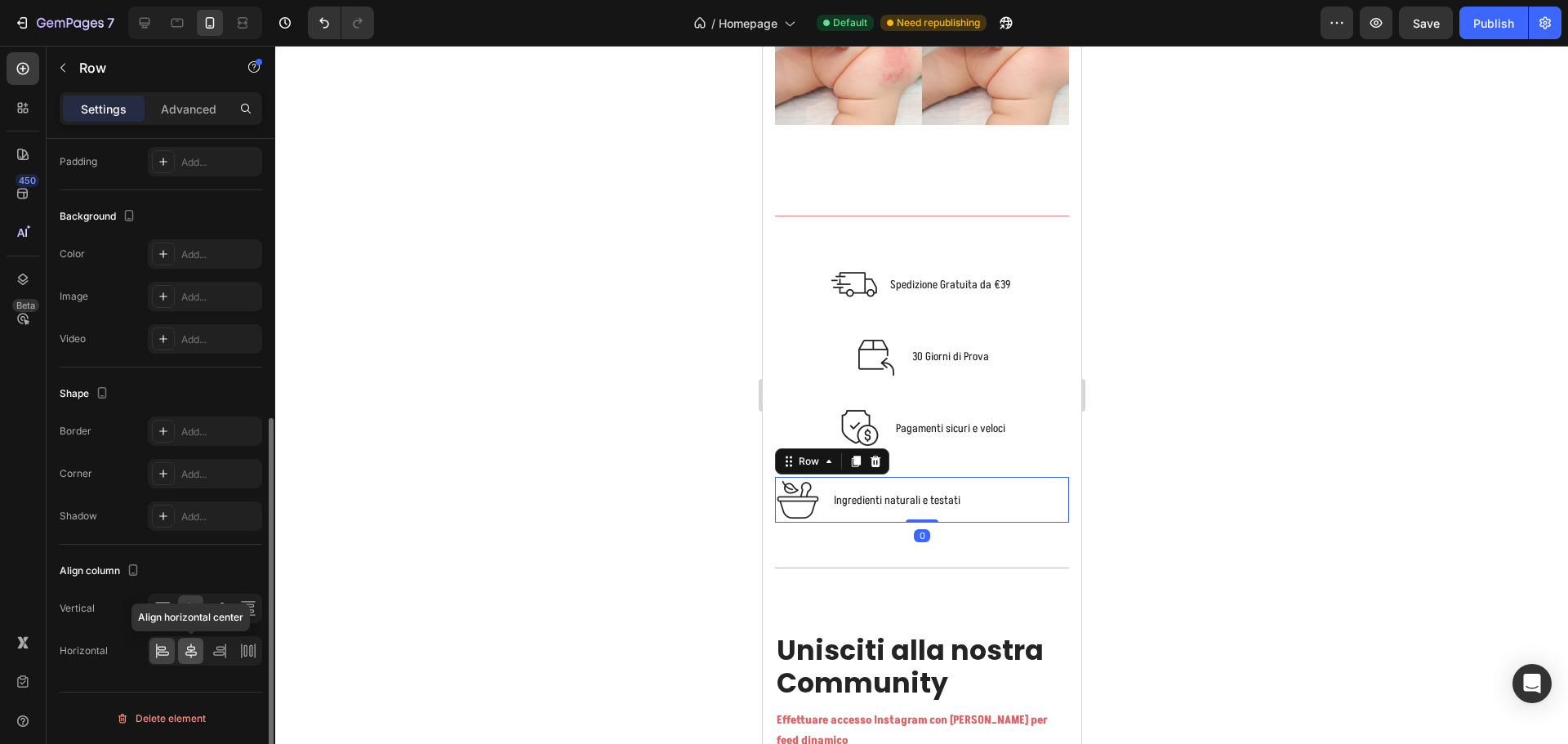
click at [196, 653] on icon at bounding box center [191, 651] width 17 height 17
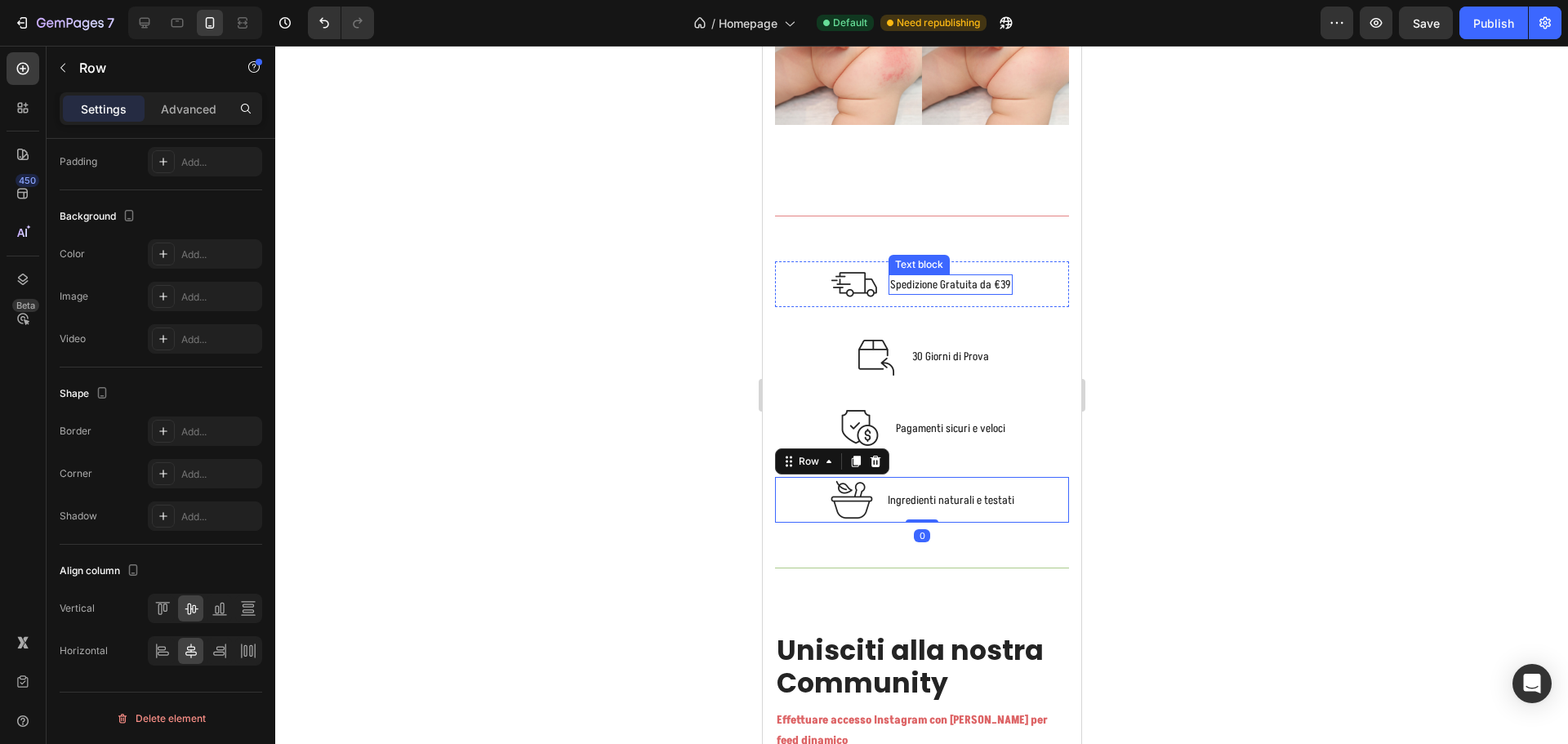
click at [966, 276] on p "Spedizione Gratuita da €39" at bounding box center [949, 284] width 121 height 18
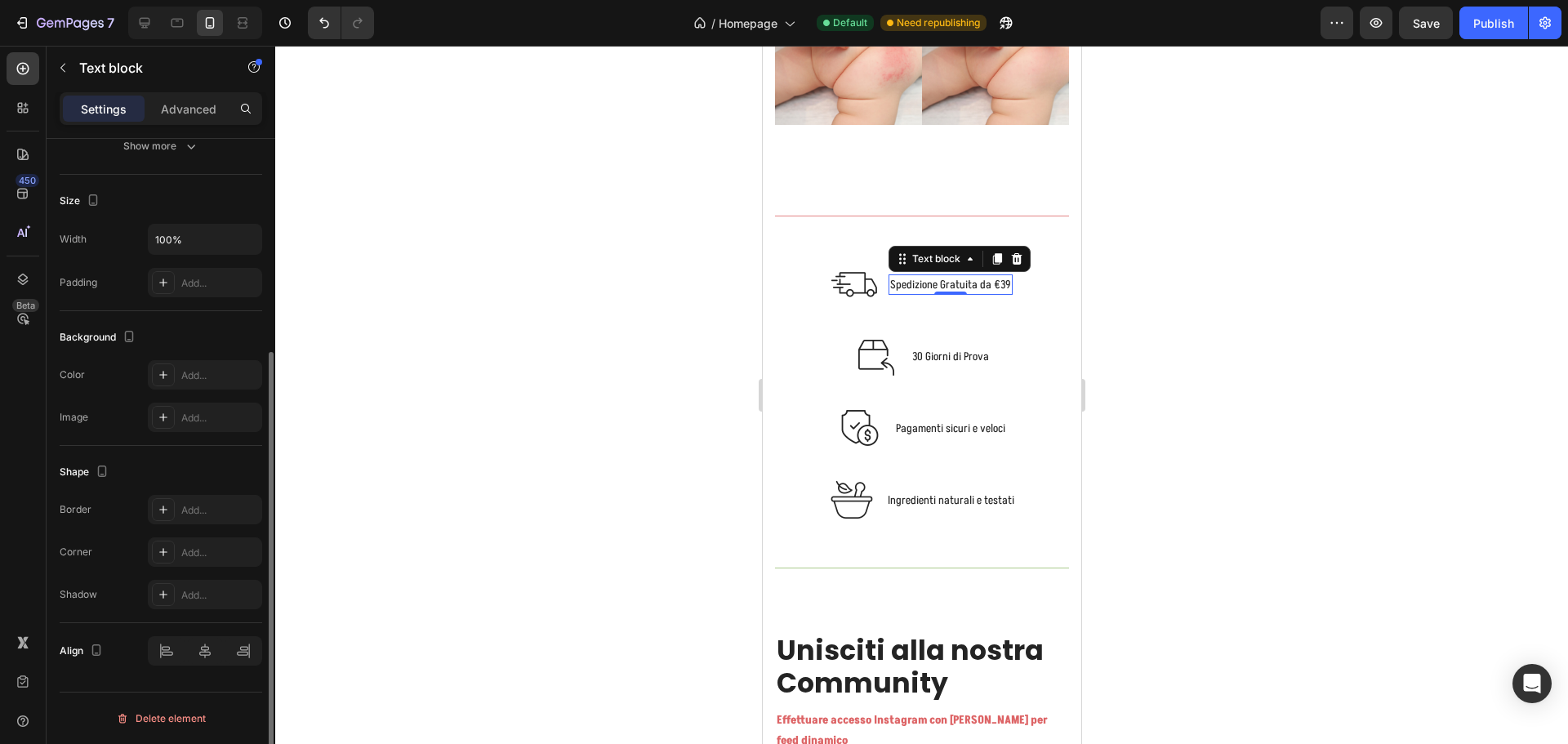
scroll to position [0, 0]
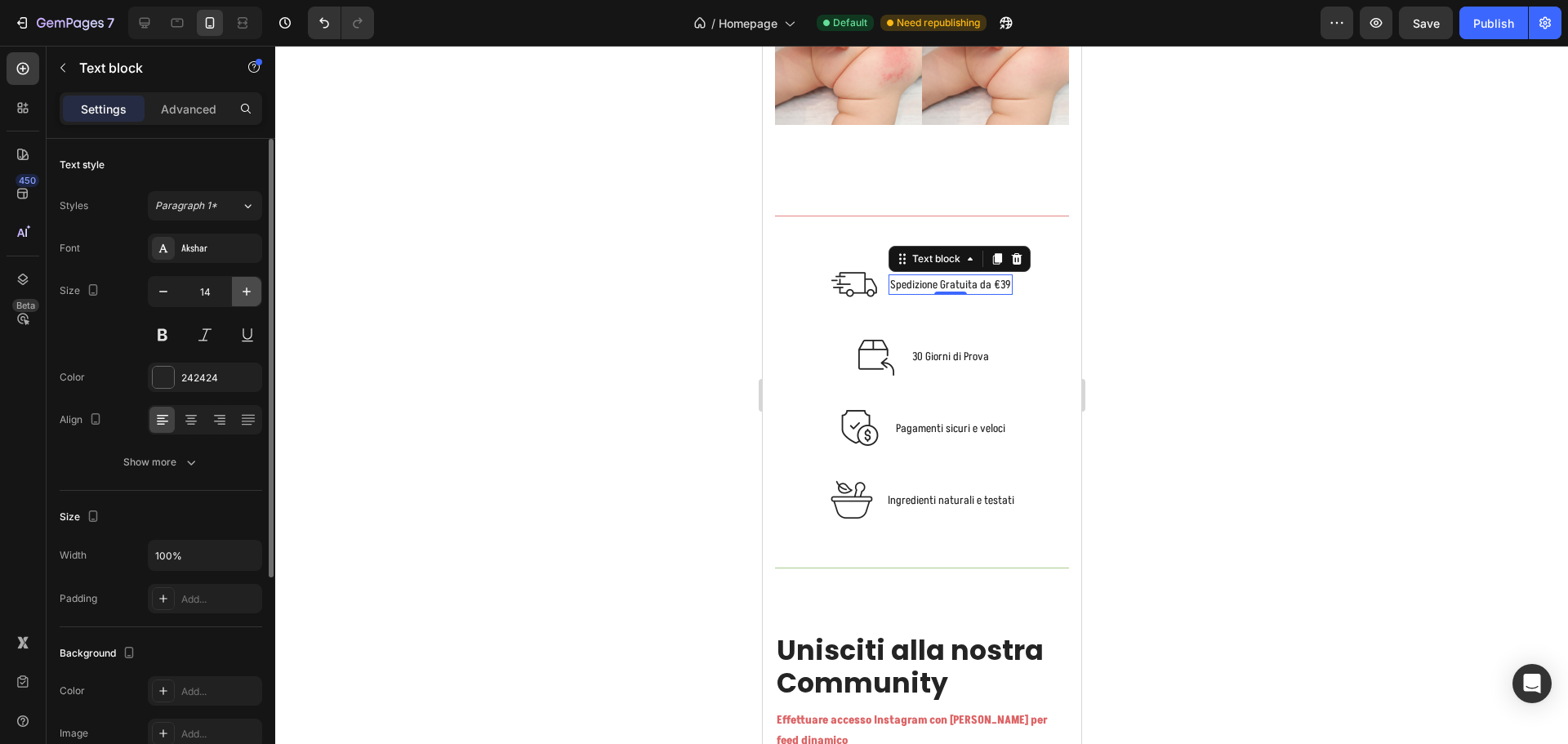
click at [242, 300] on button "button" at bounding box center [247, 291] width 29 height 30
click at [244, 294] on icon "button" at bounding box center [247, 291] width 17 height 17
type input "17"
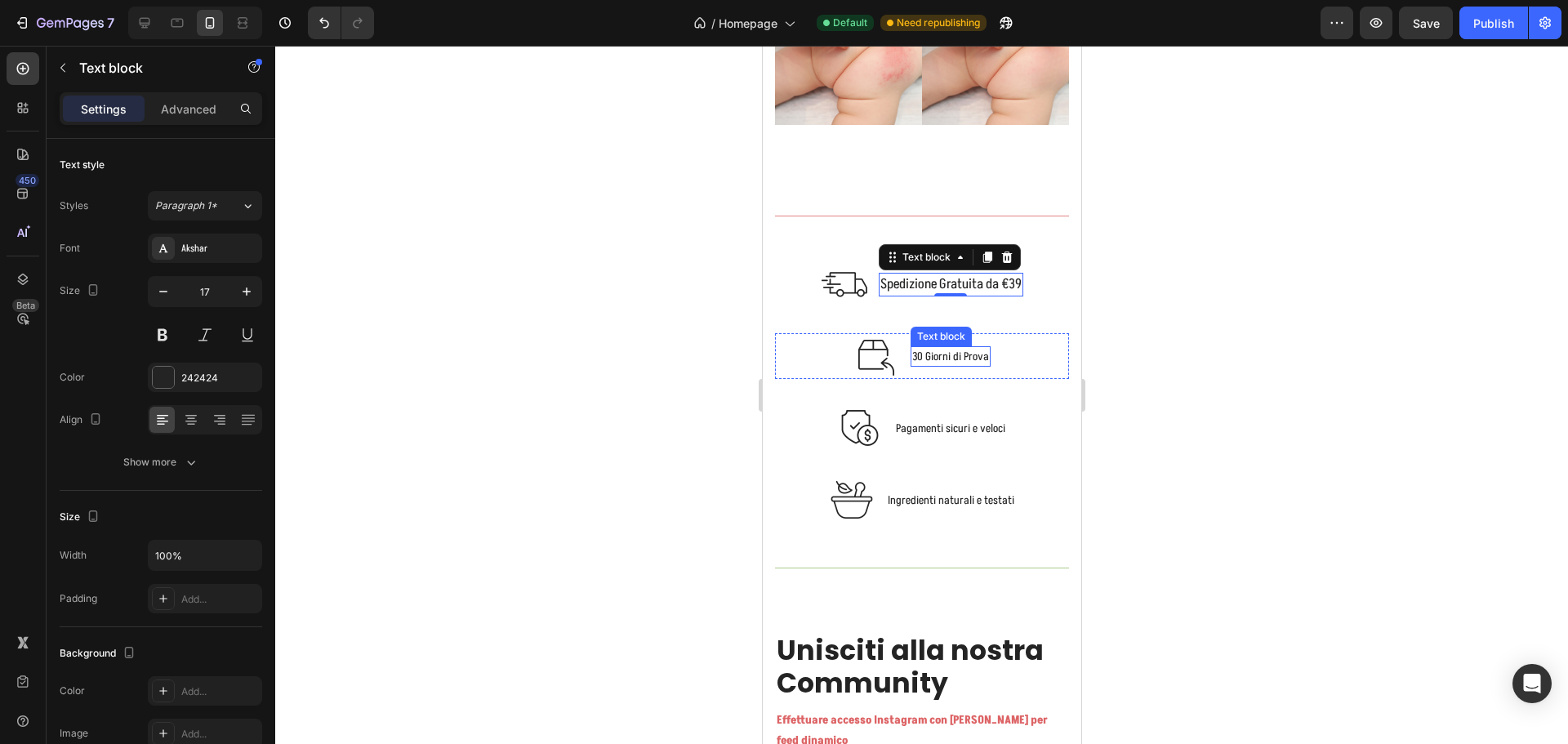
click at [967, 348] on p "30 Giorni di Prova" at bounding box center [949, 356] width 77 height 18
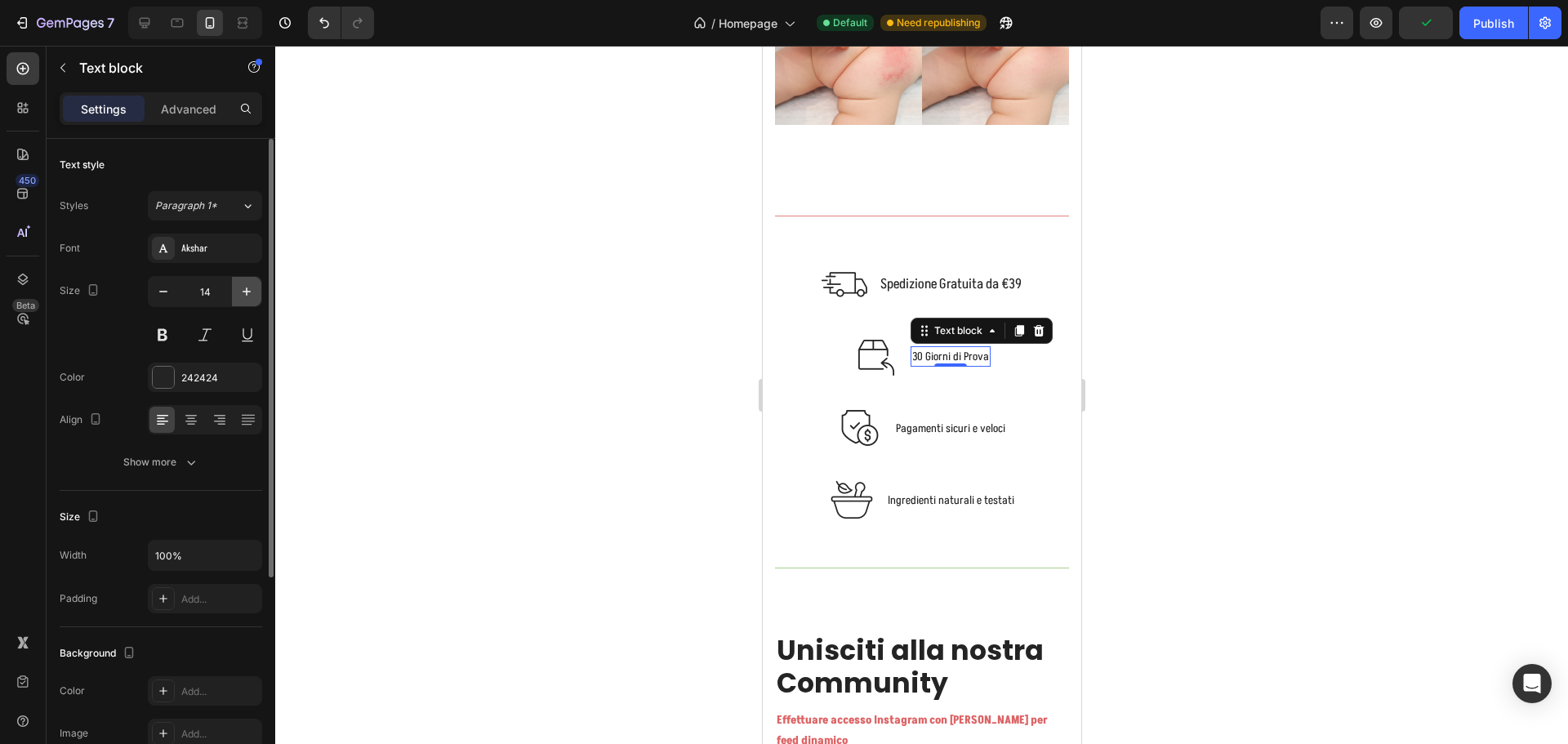
click at [236, 287] on button "button" at bounding box center [247, 291] width 29 height 30
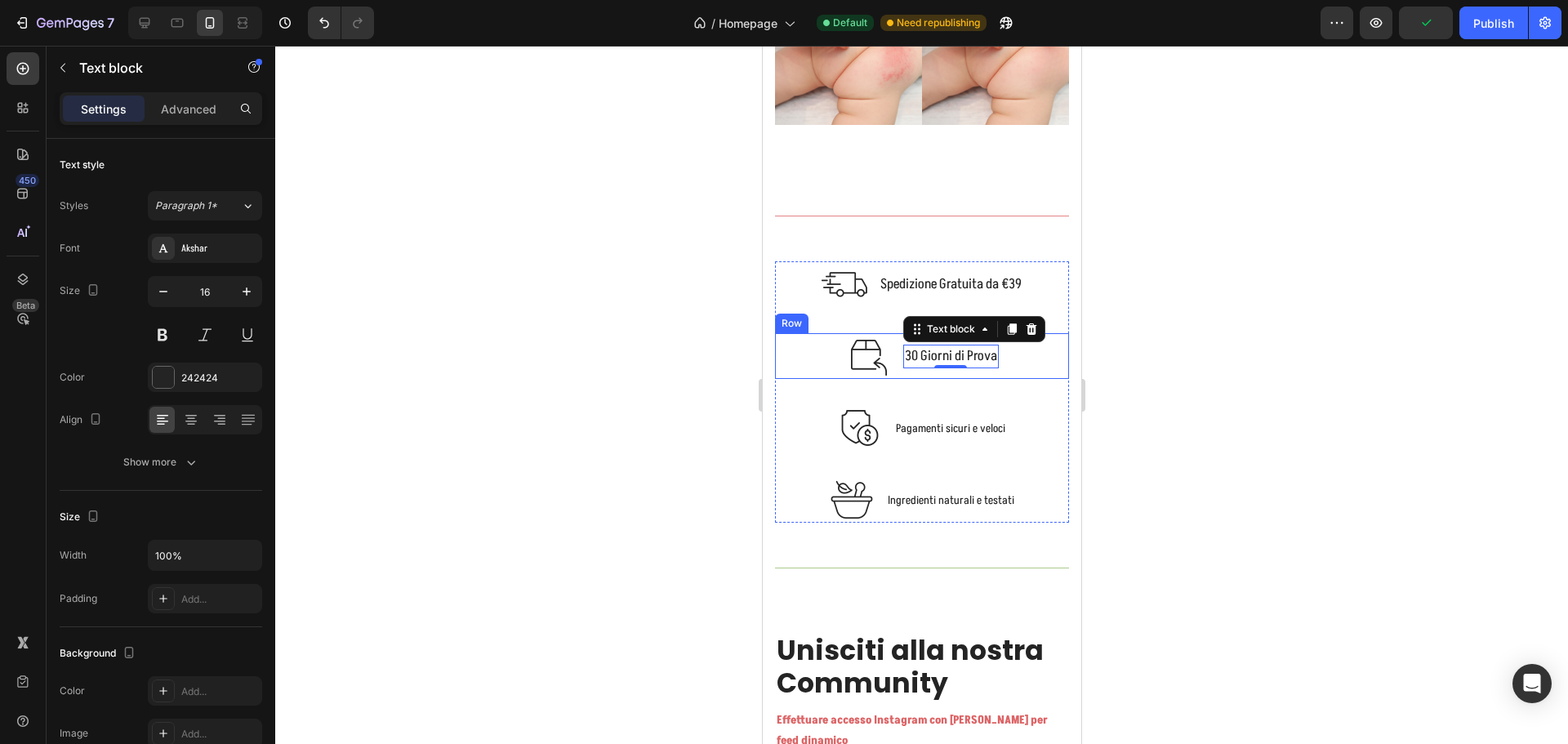
type input "17"
click at [922, 419] on p "Pagamenti sicuri e veloci" at bounding box center [949, 428] width 110 height 18
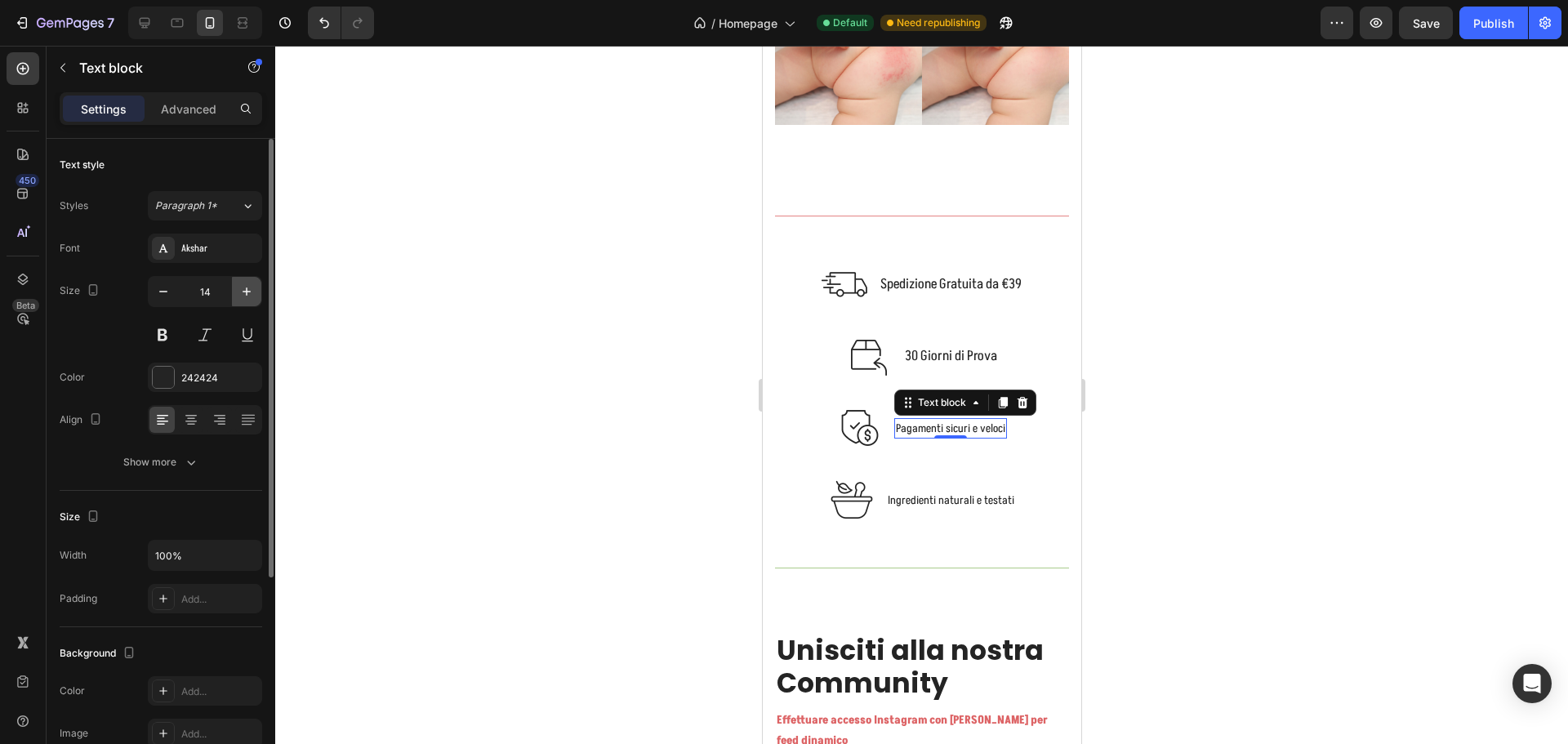
click at [254, 290] on button "button" at bounding box center [247, 291] width 29 height 30
click at [254, 289] on icon "button" at bounding box center [247, 291] width 17 height 17
type input "17"
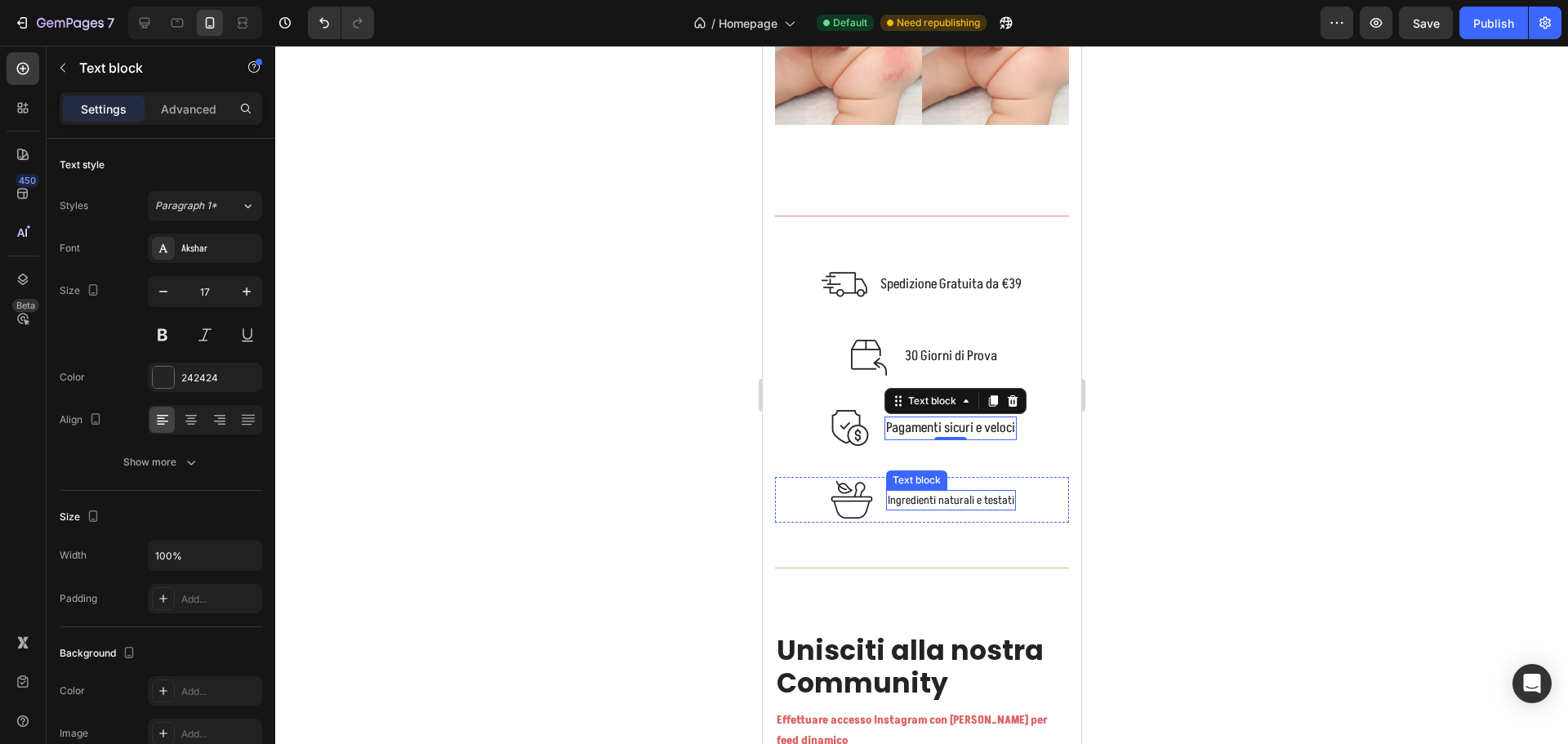
click at [906, 491] on p "Ingredienti naturali e testati" at bounding box center [949, 500] width 126 height 18
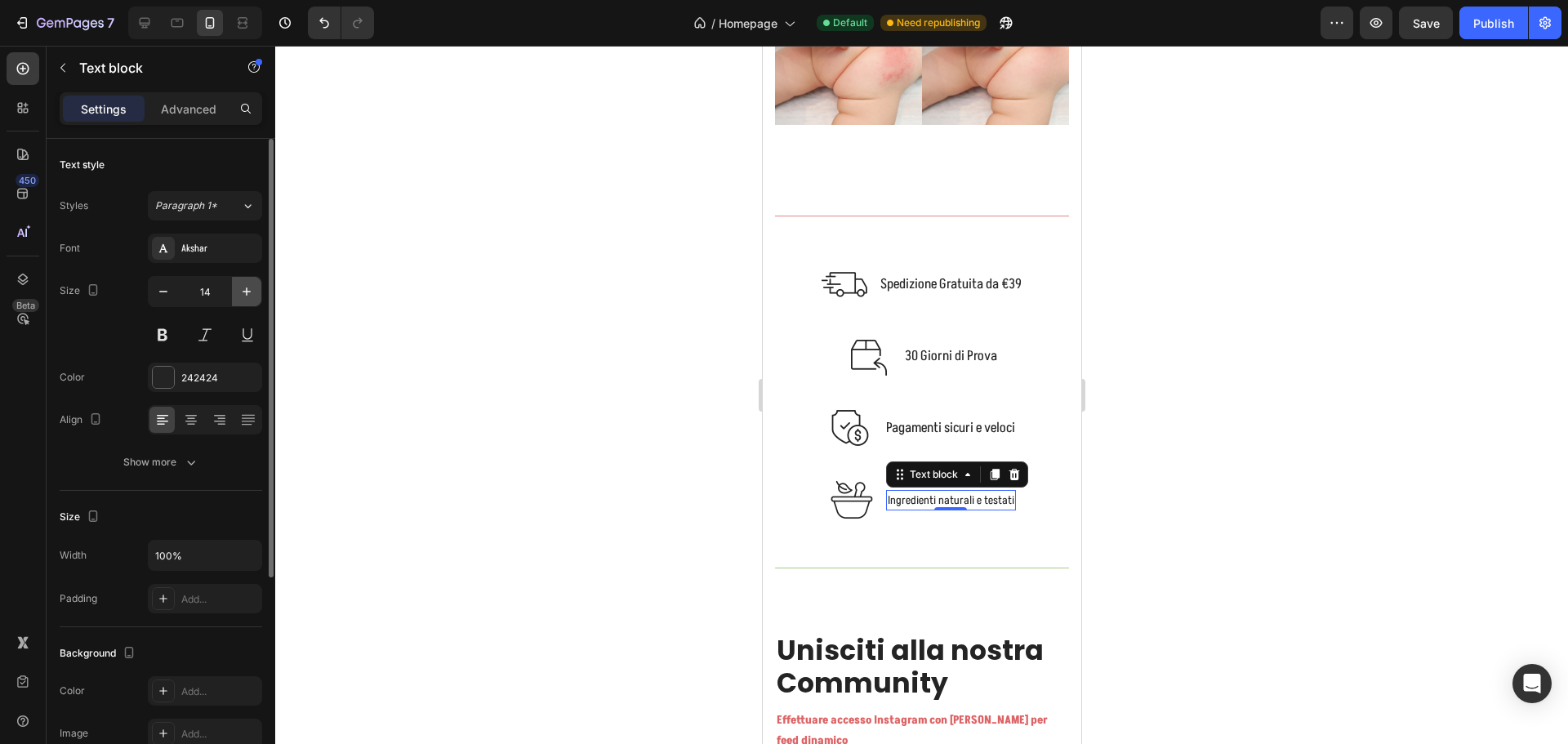
click at [249, 289] on icon "button" at bounding box center [247, 291] width 17 height 17
type input "17"
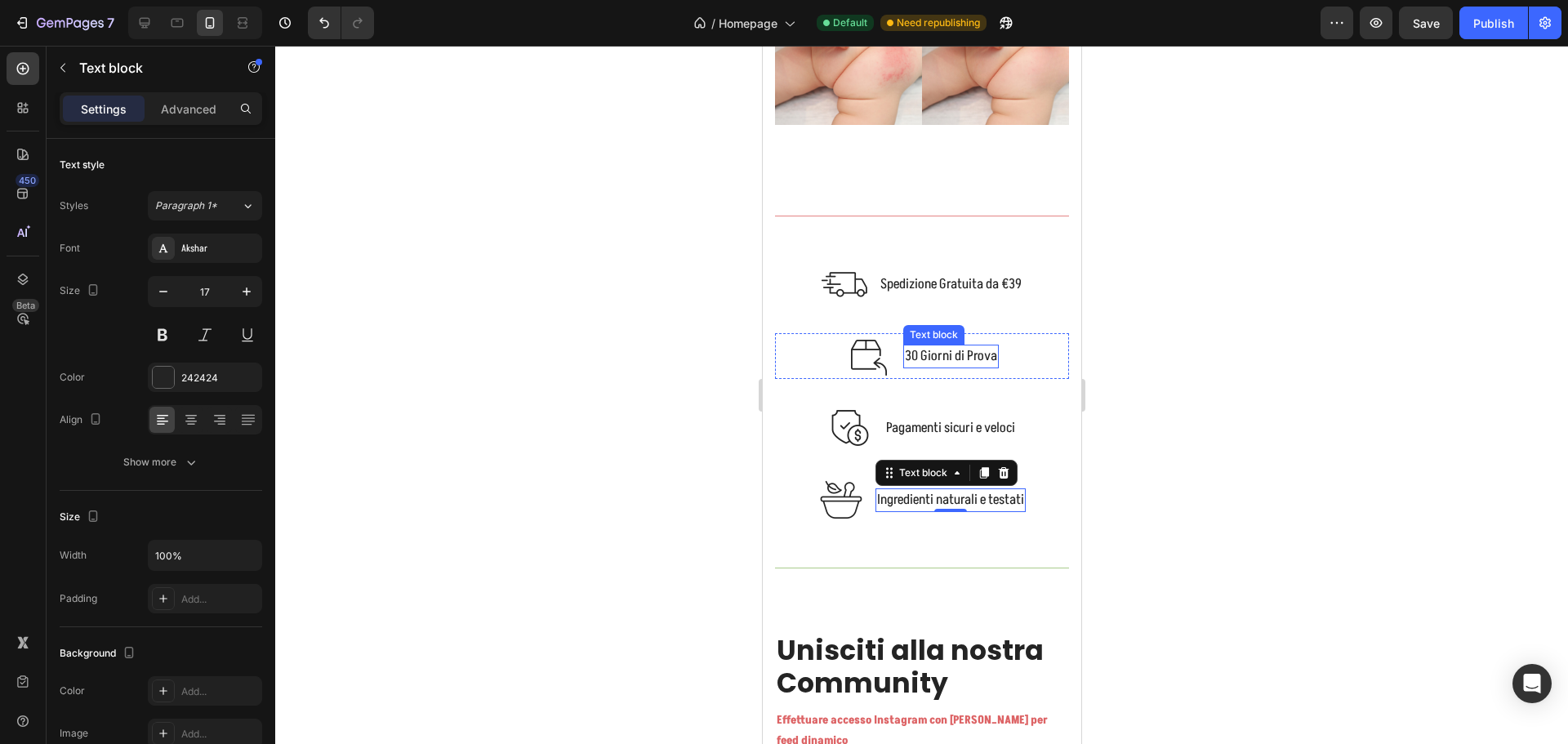
scroll to position [9668, 0]
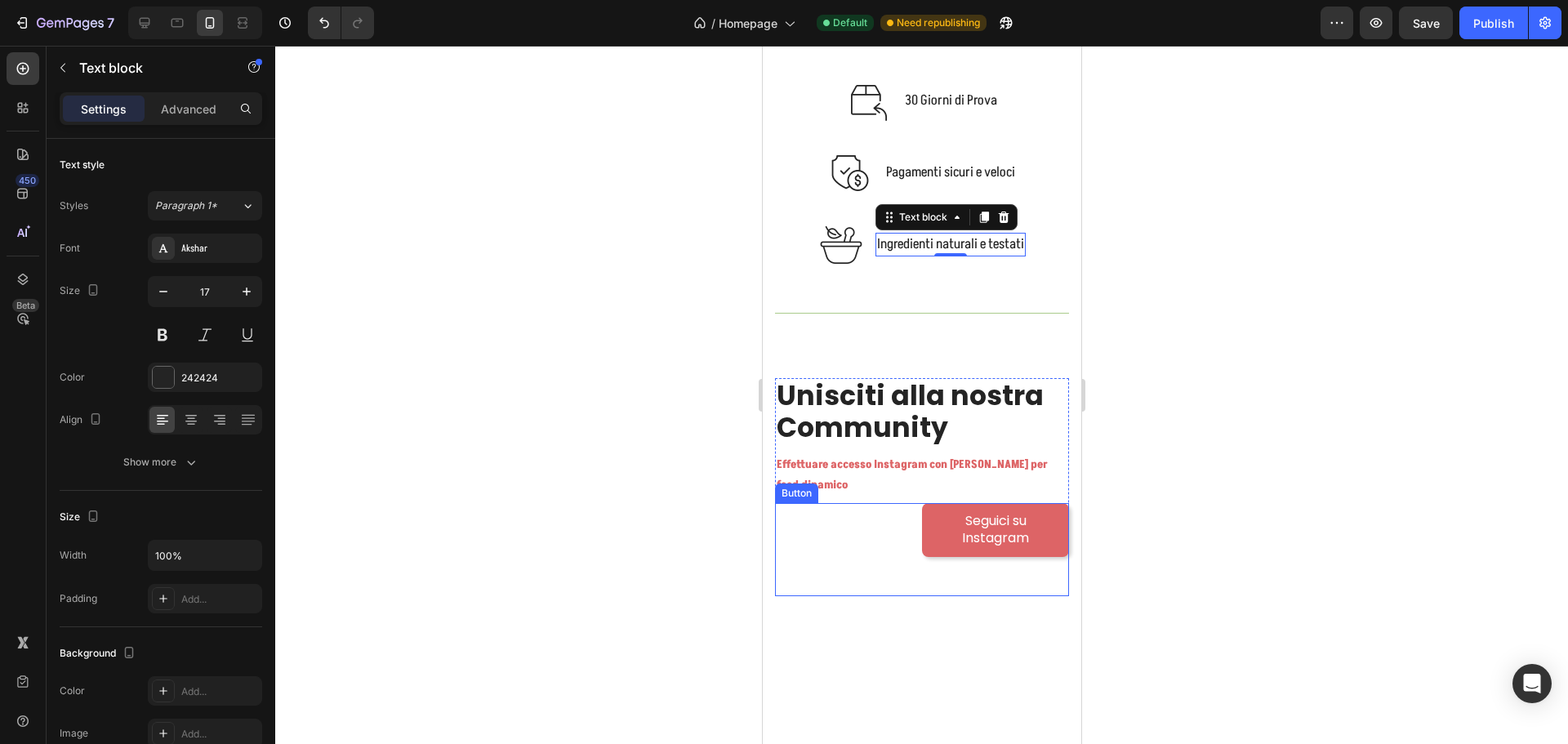
click at [900, 524] on div "Seguici su Instagram Button" at bounding box center [921, 549] width 294 height 93
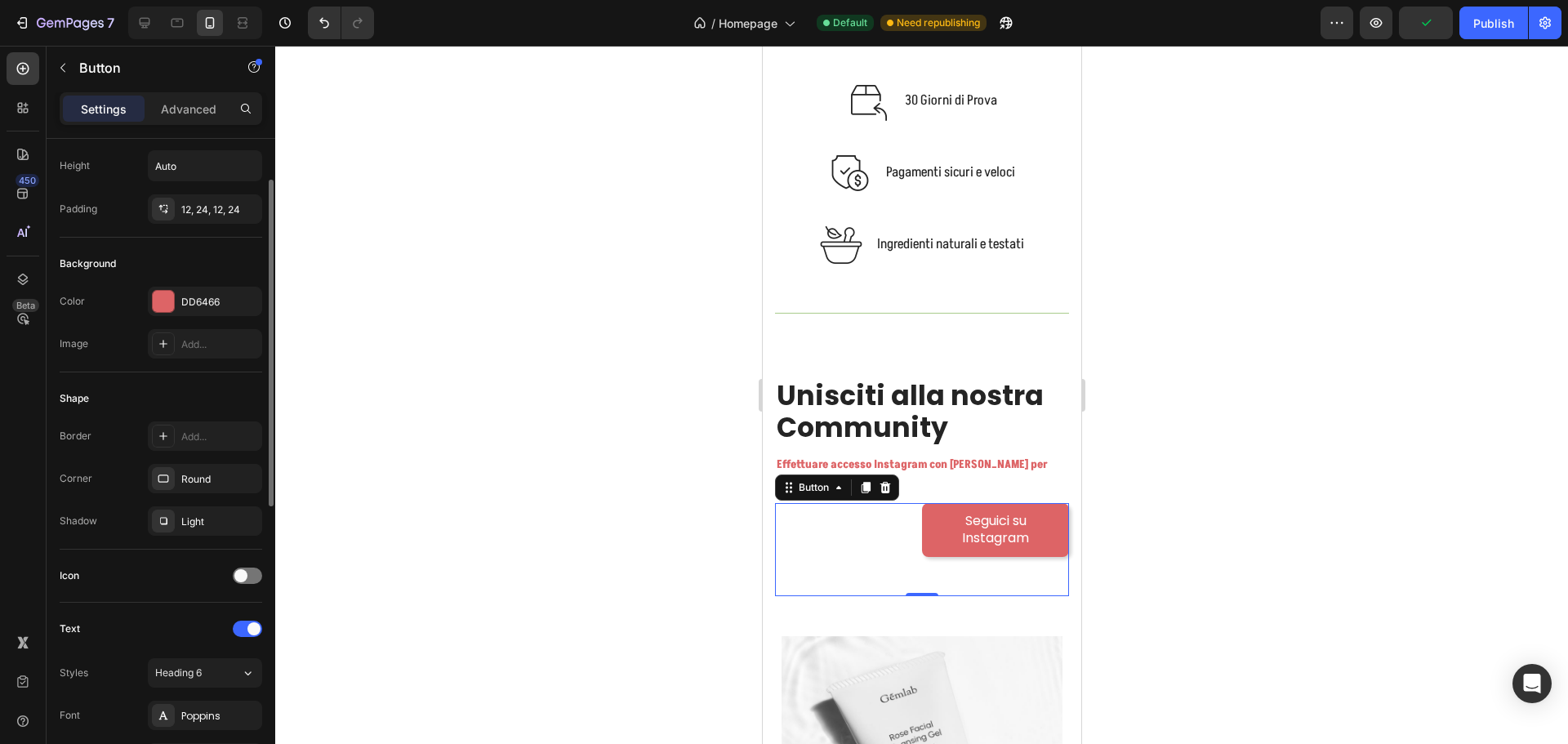
scroll to position [0, 0]
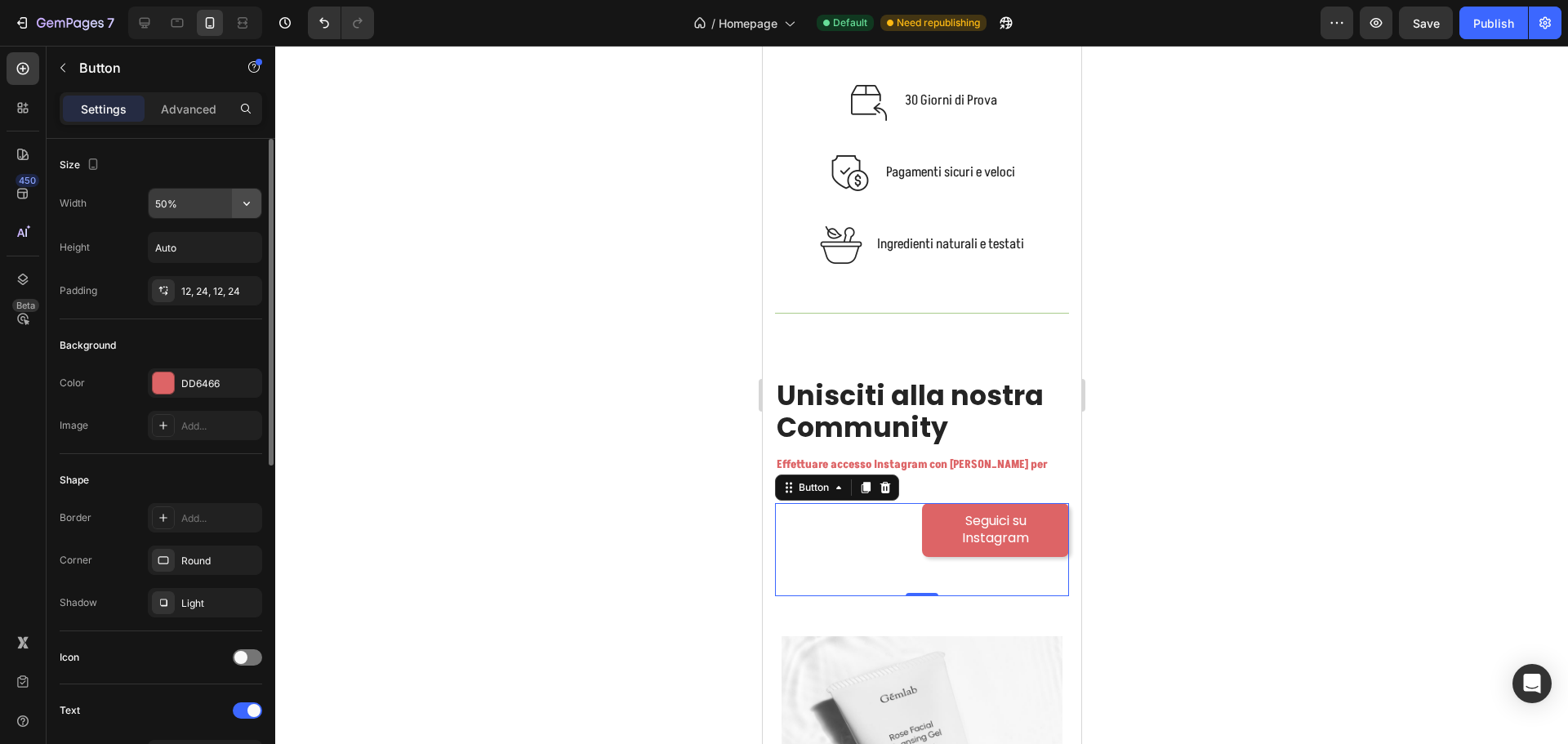
click at [254, 204] on button "button" at bounding box center [247, 204] width 29 height 30
click at [199, 269] on p "Full 100%" at bounding box center [200, 276] width 93 height 15
type input "100%"
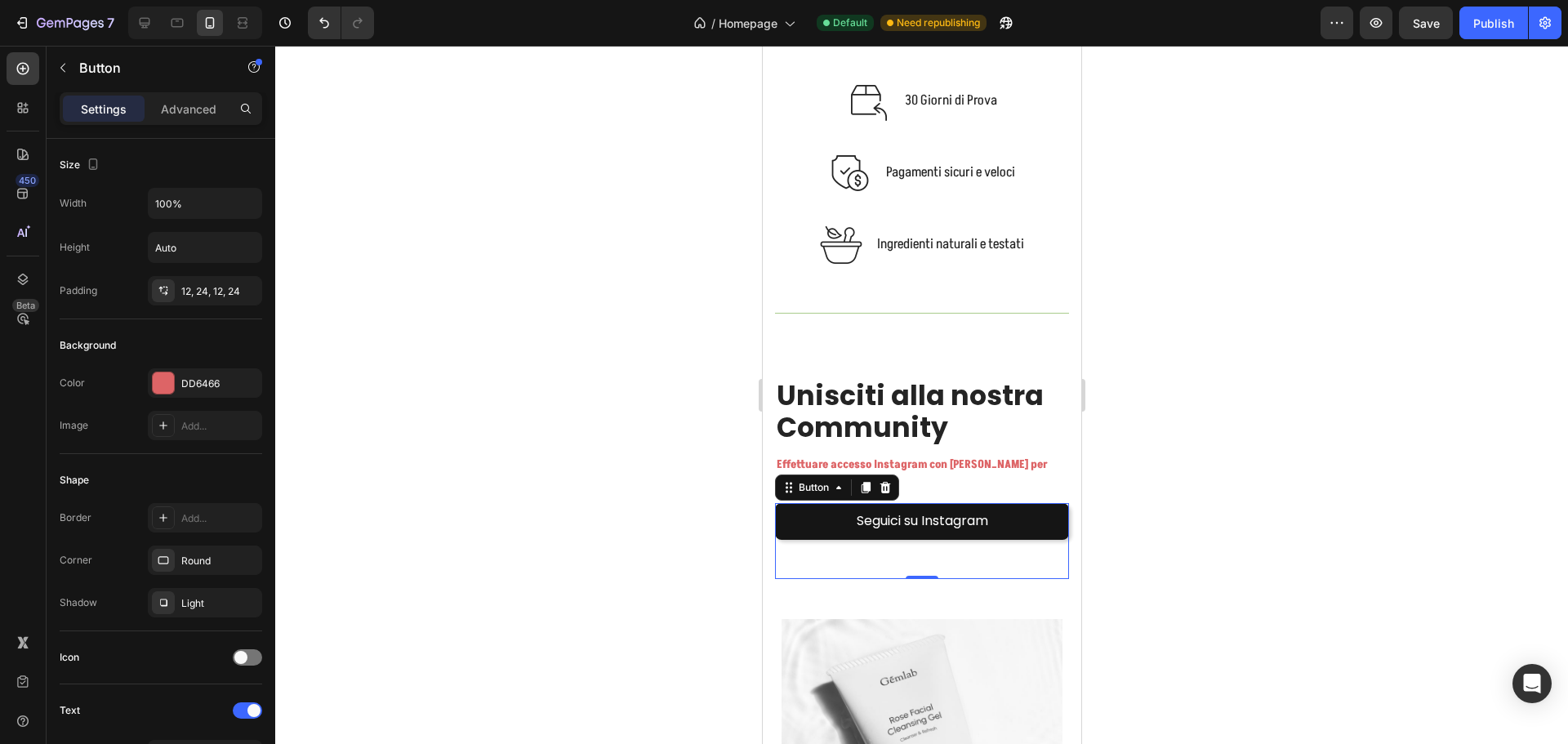
click at [1015, 519] on link "Seguici su Instagram" at bounding box center [921, 522] width 294 height 37
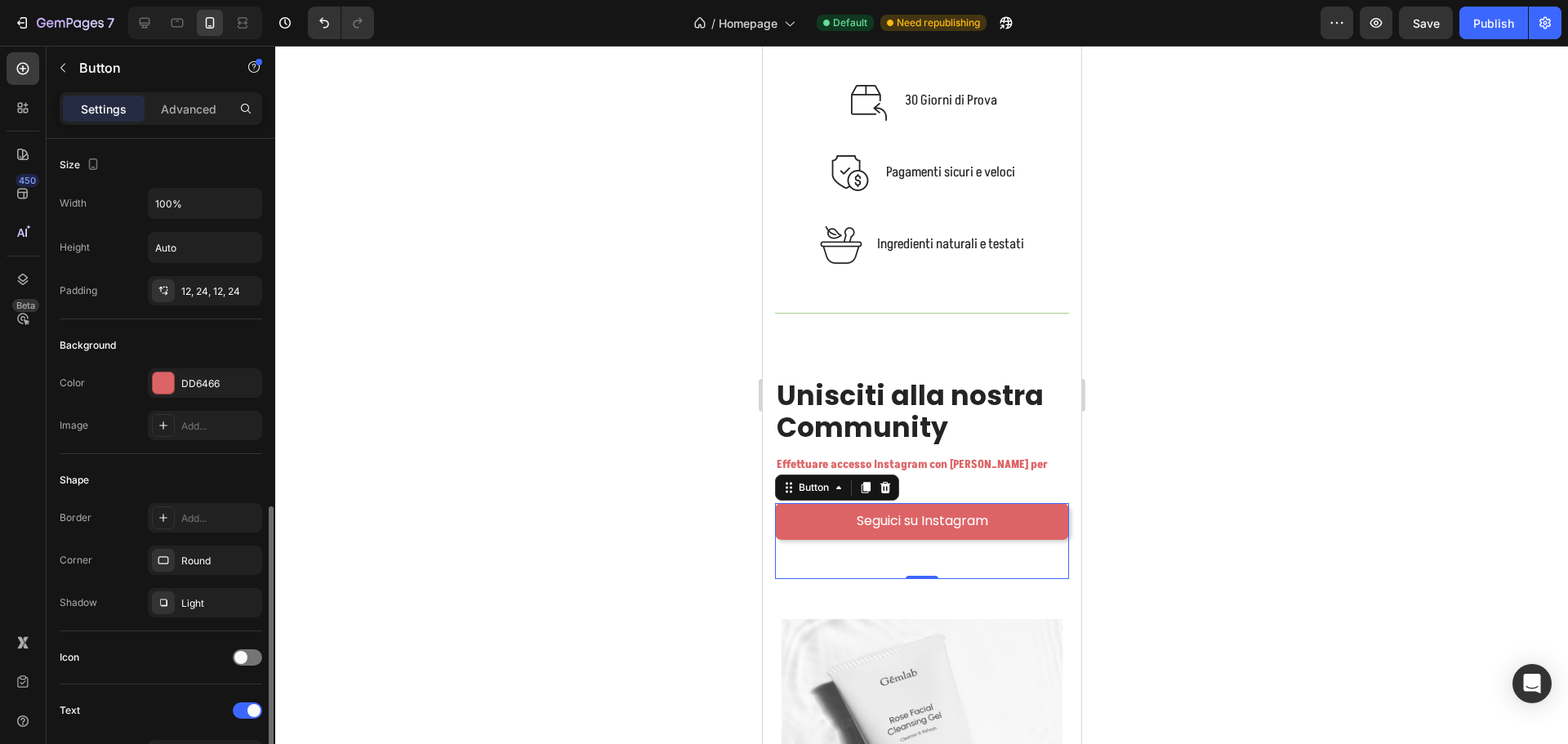
scroll to position [326, 0]
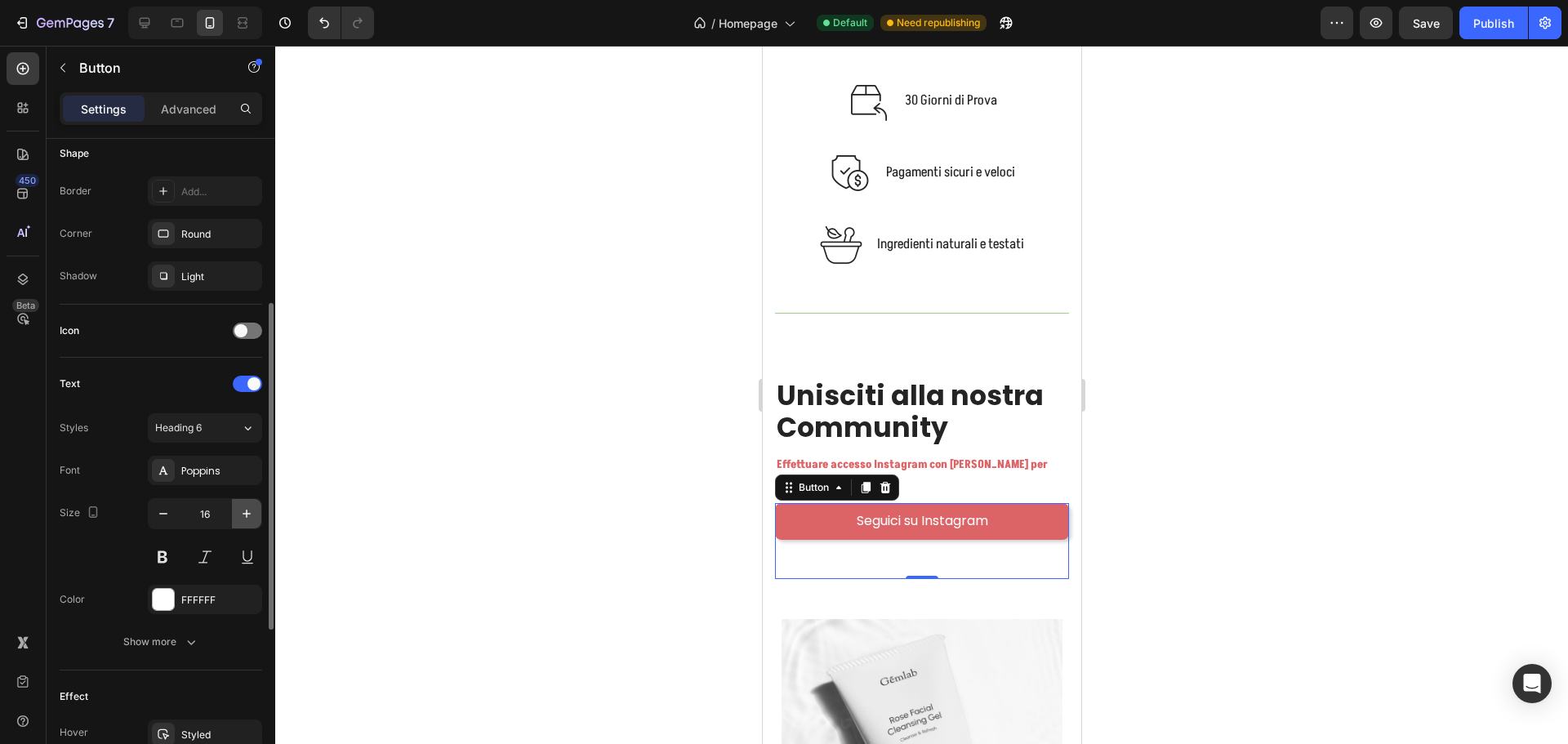
click at [247, 510] on icon "button" at bounding box center [247, 514] width 17 height 17
type input "18"
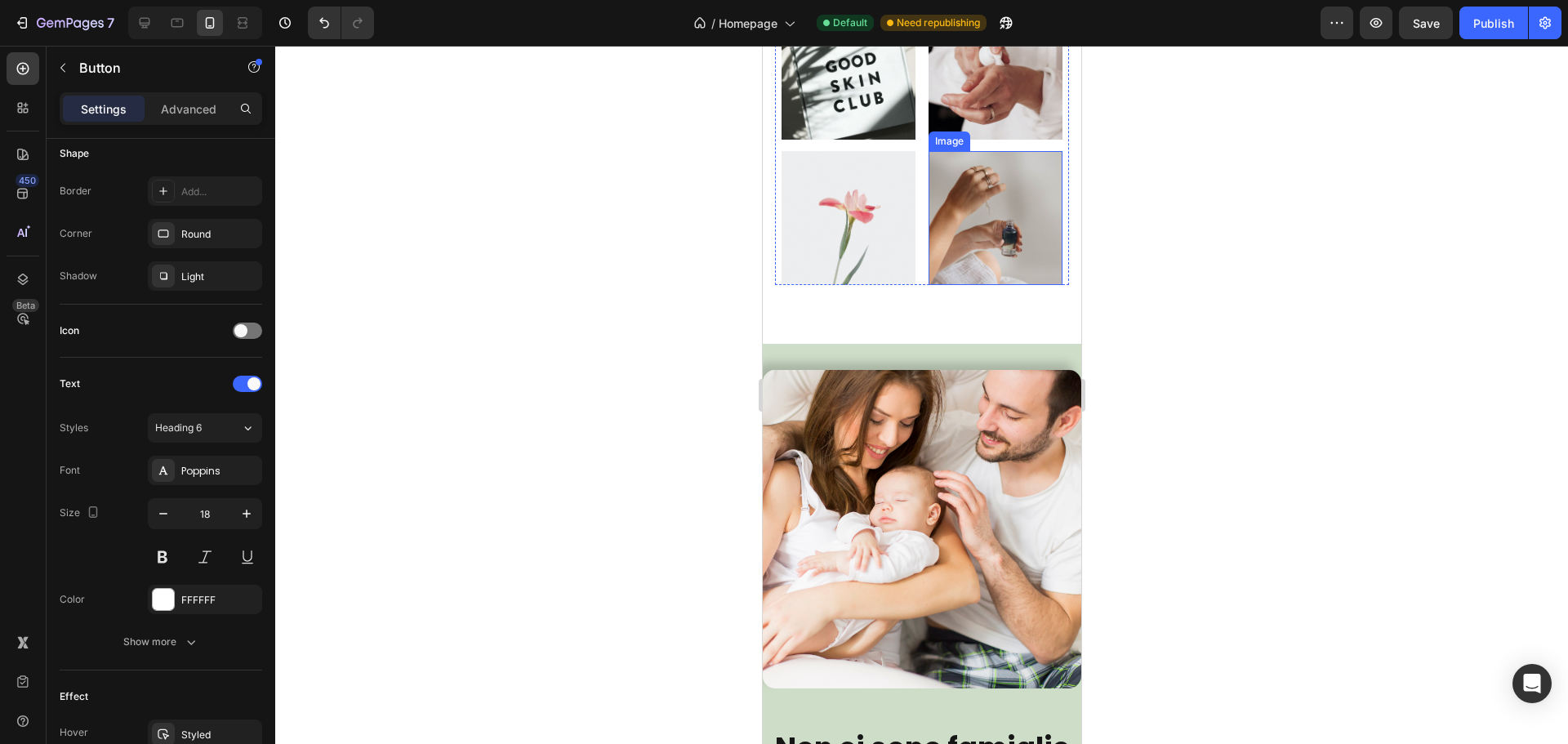
scroll to position [10812, 0]
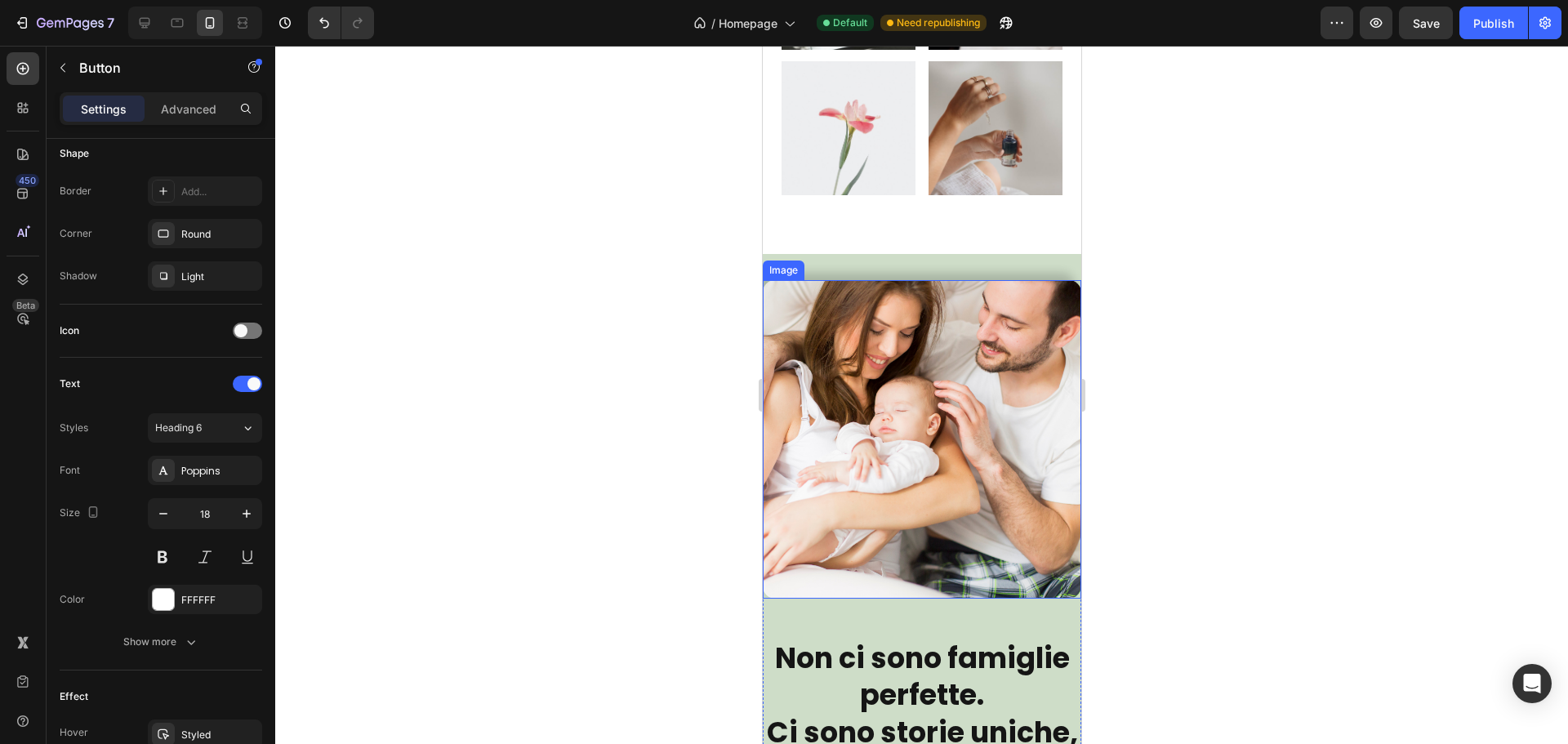
click at [976, 329] on img at bounding box center [921, 439] width 318 height 318
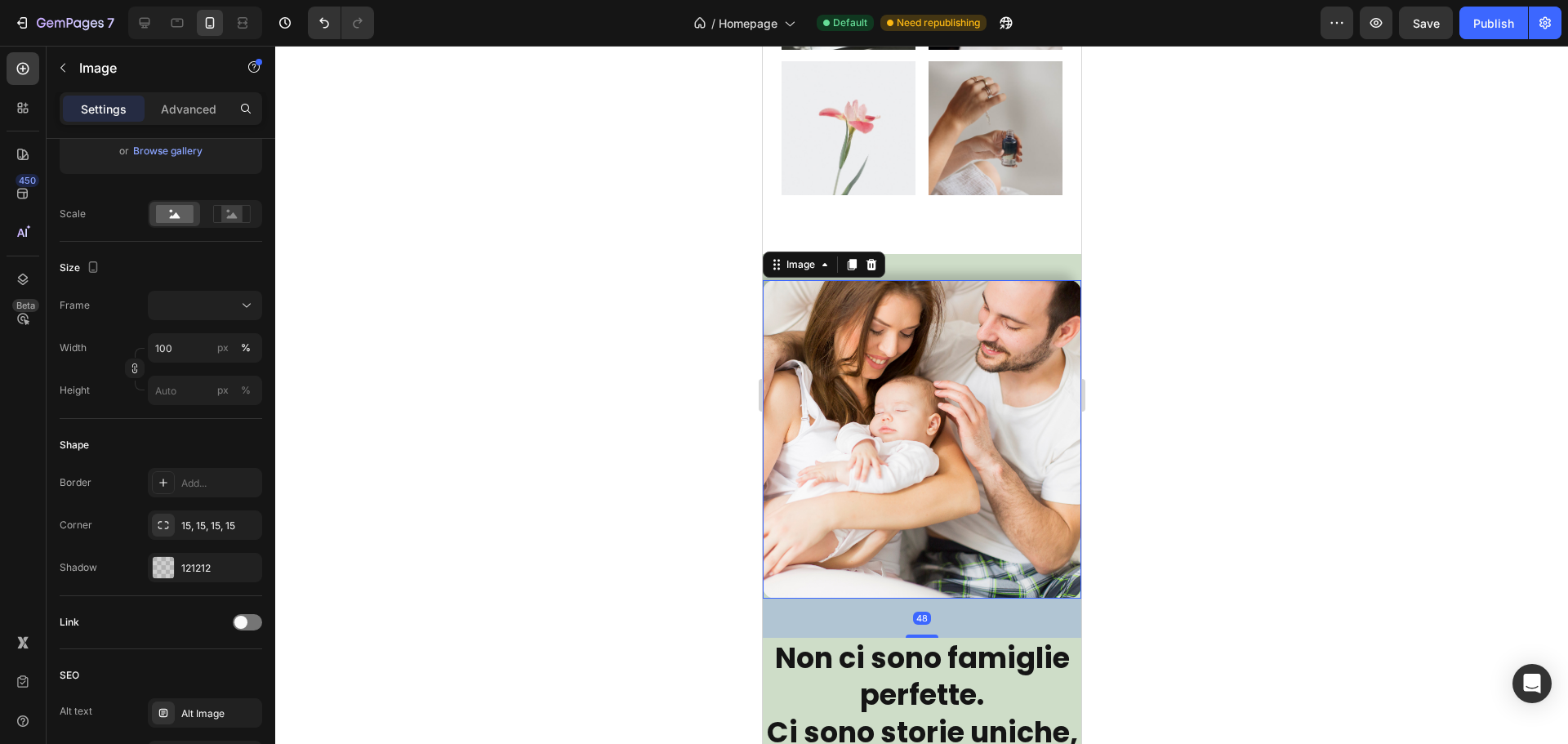
scroll to position [0, 0]
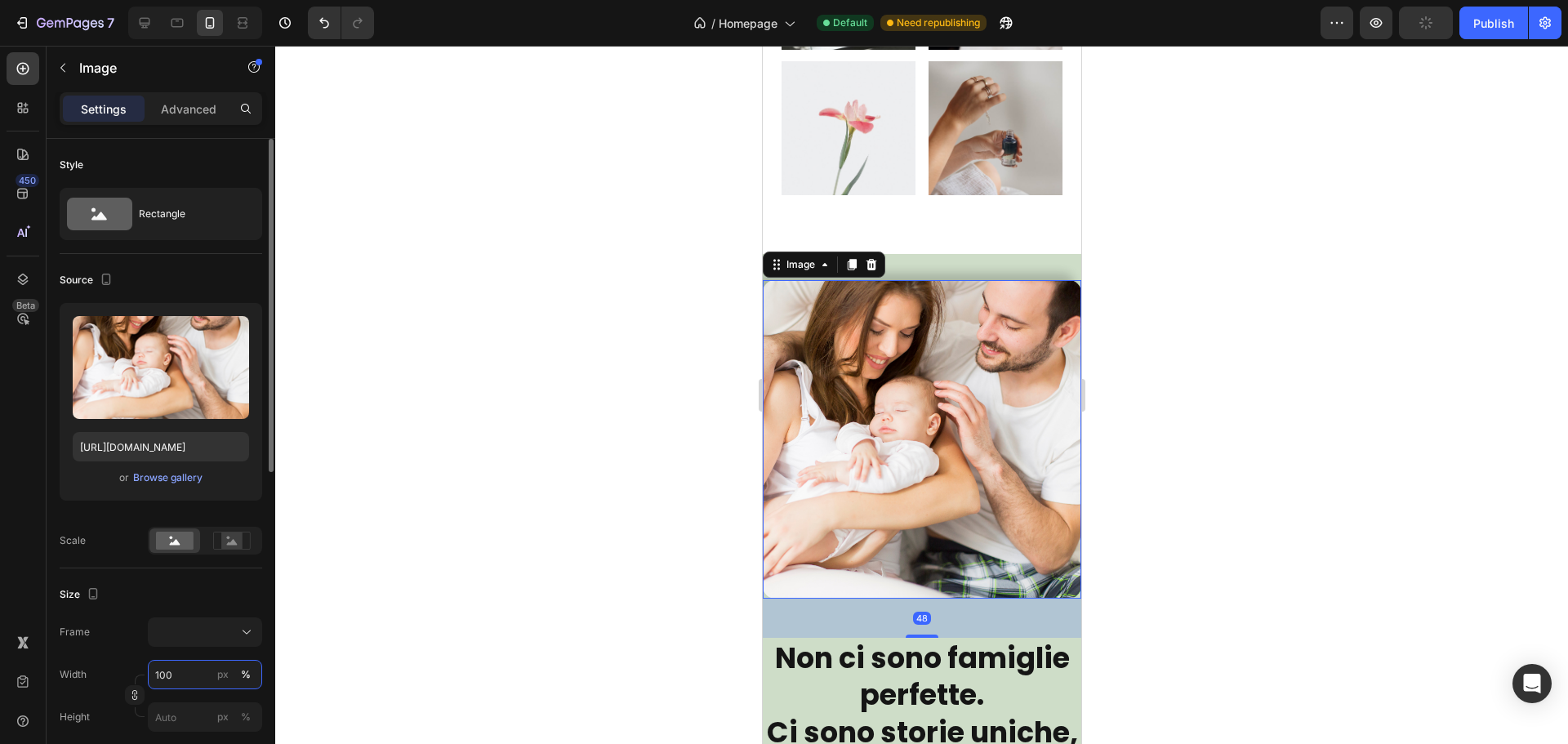
click at [175, 666] on input "100" at bounding box center [205, 675] width 114 height 30
click at [210, 115] on p "Advanced" at bounding box center [189, 109] width 55 height 18
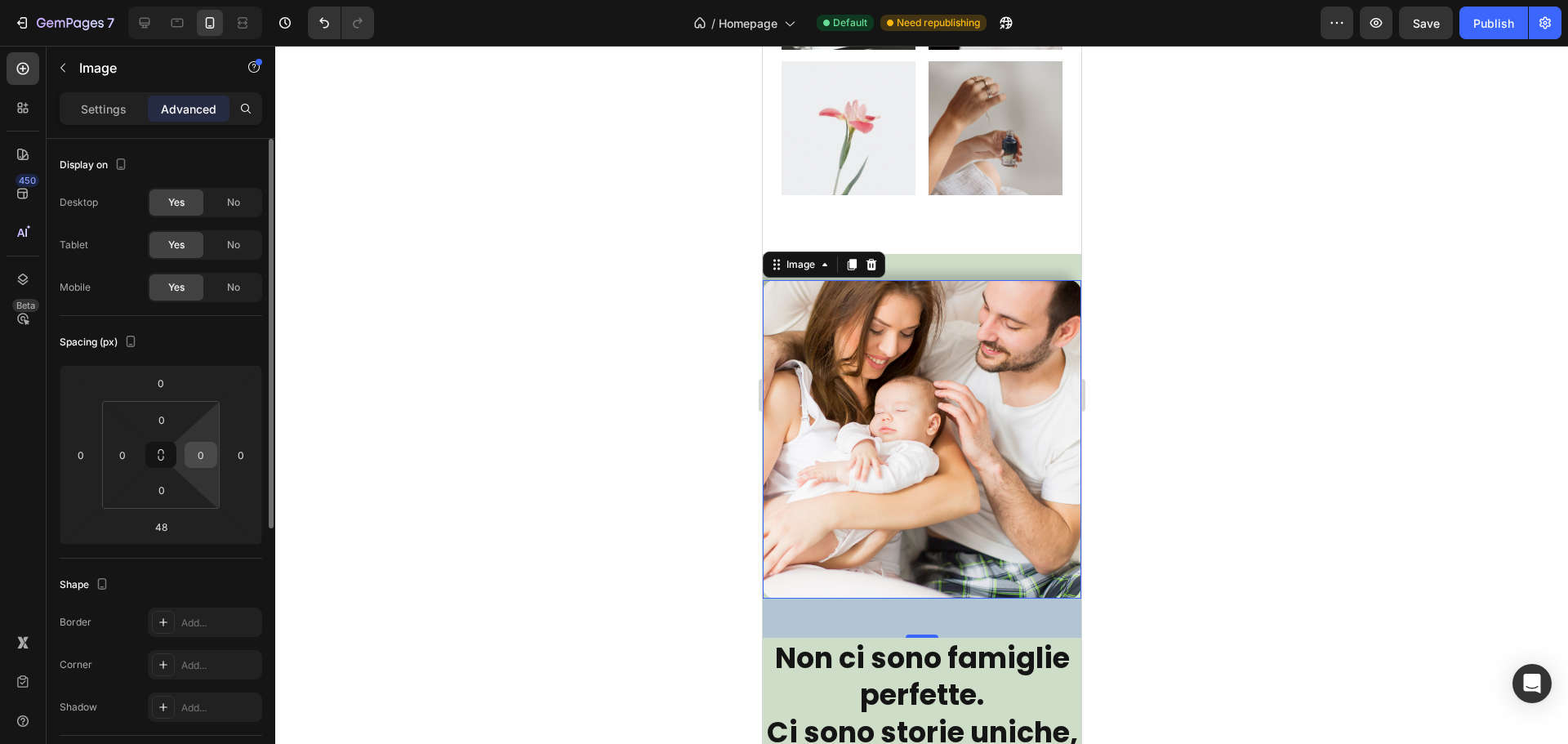
click at [204, 448] on input "0" at bounding box center [201, 455] width 25 height 25
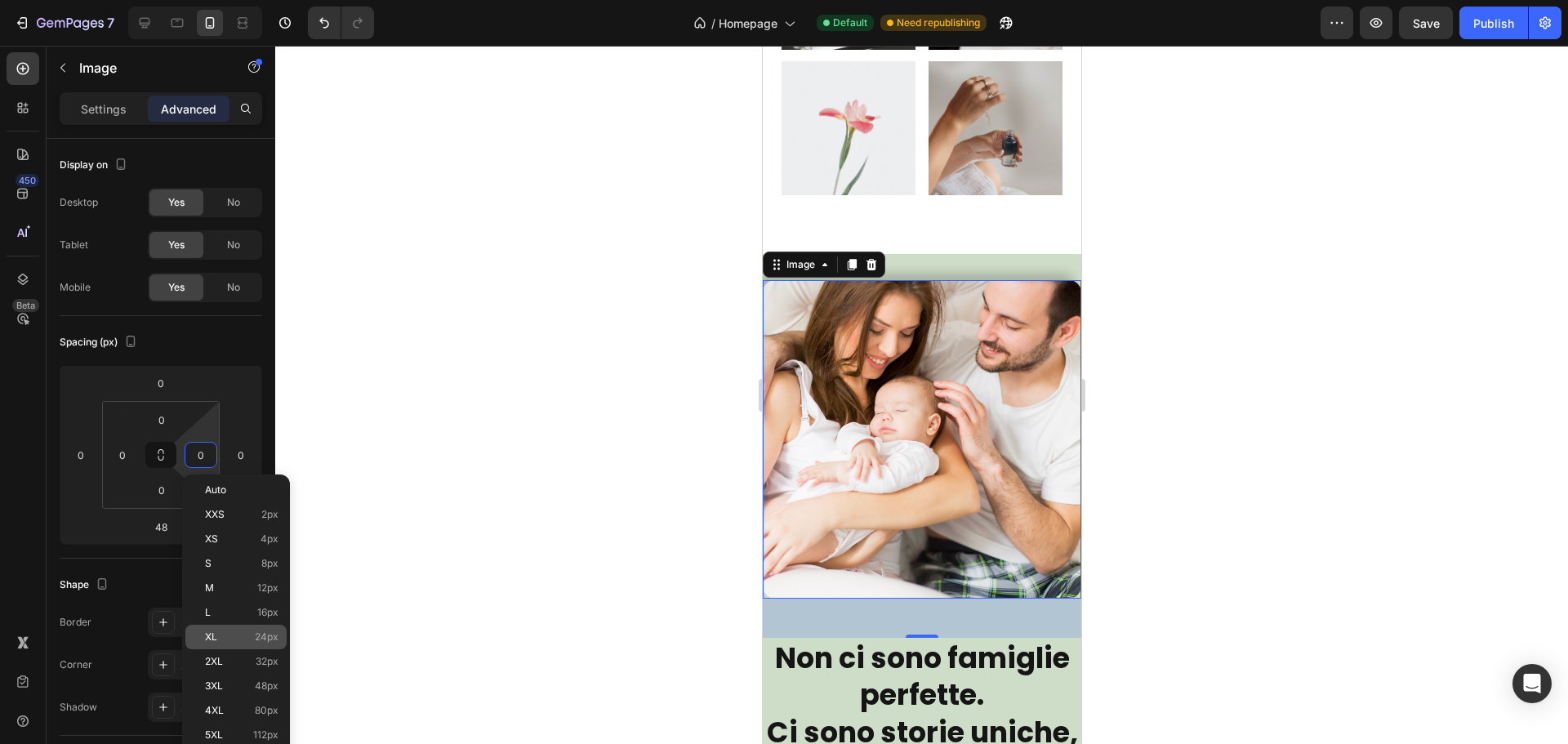
click at [246, 629] on div "XL 24px" at bounding box center [236, 637] width 101 height 25
type input "24"
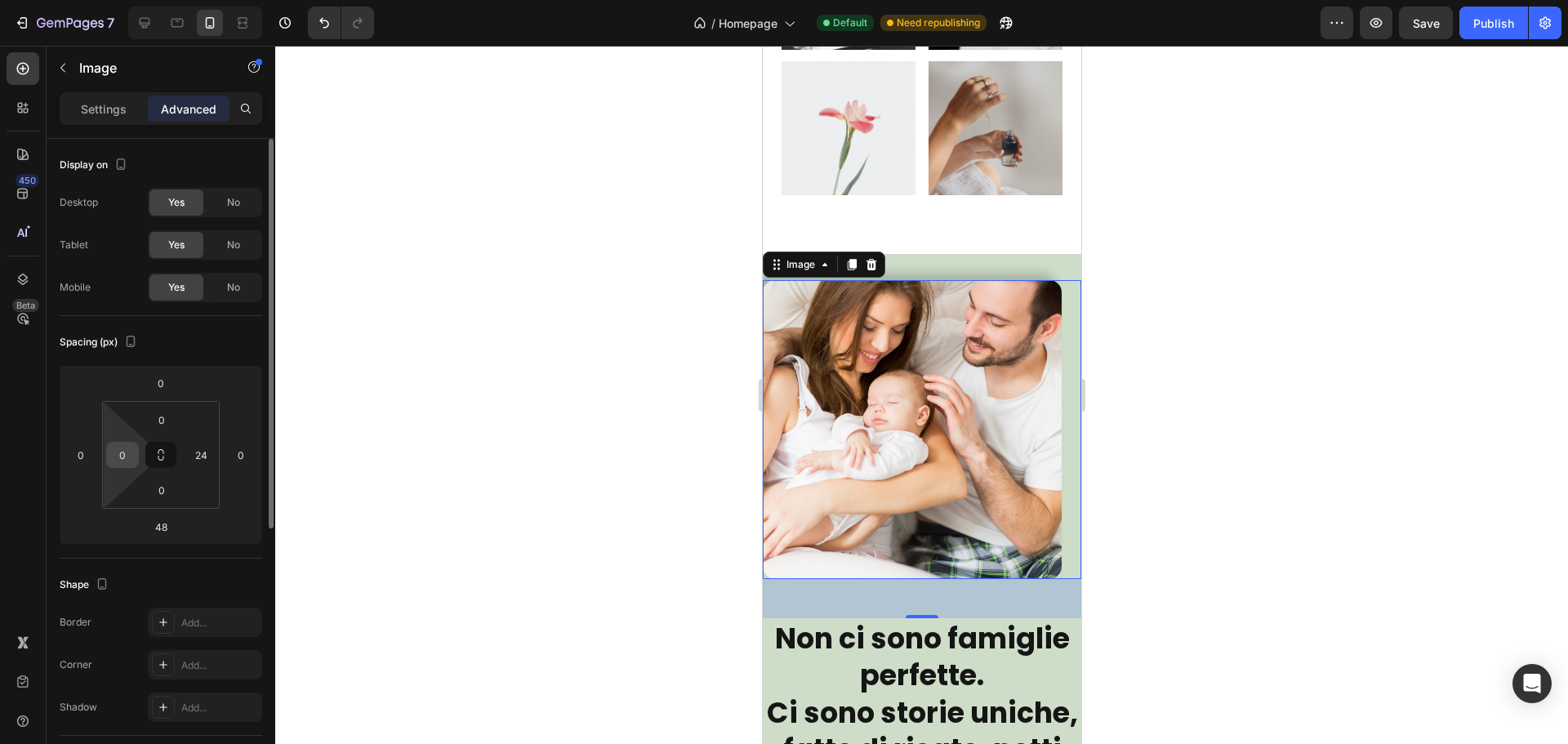
click at [111, 449] on input "0" at bounding box center [123, 455] width 25 height 25
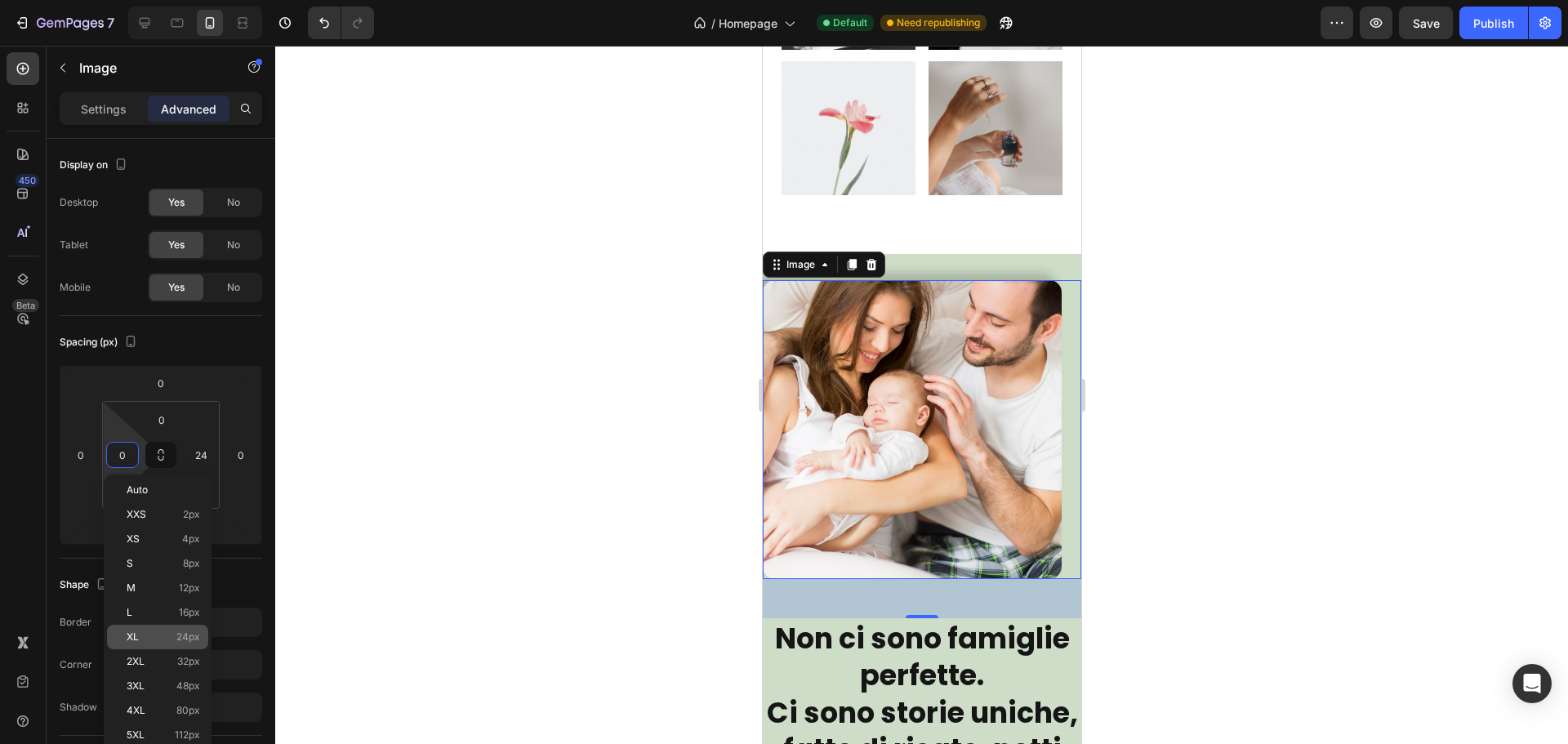
click at [179, 636] on span "24px" at bounding box center [188, 637] width 24 height 11
type input "24"
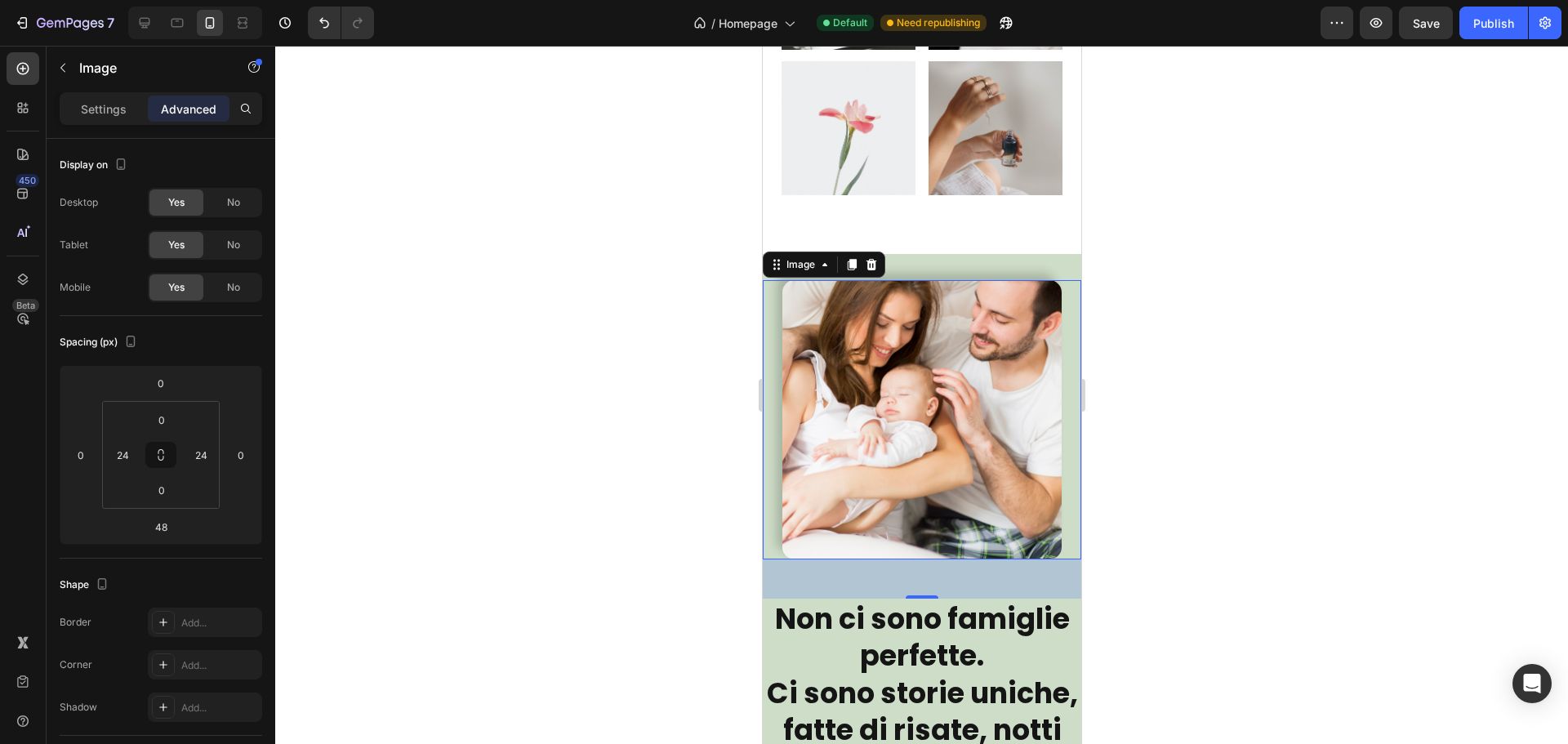
click at [940, 575] on div "48" at bounding box center [921, 579] width 318 height 40
click at [1048, 261] on div "Image 48 Non ci sono famiglie perfette. Ci sono storie uniche, fatte di risate,…" at bounding box center [921, 673] width 318 height 838
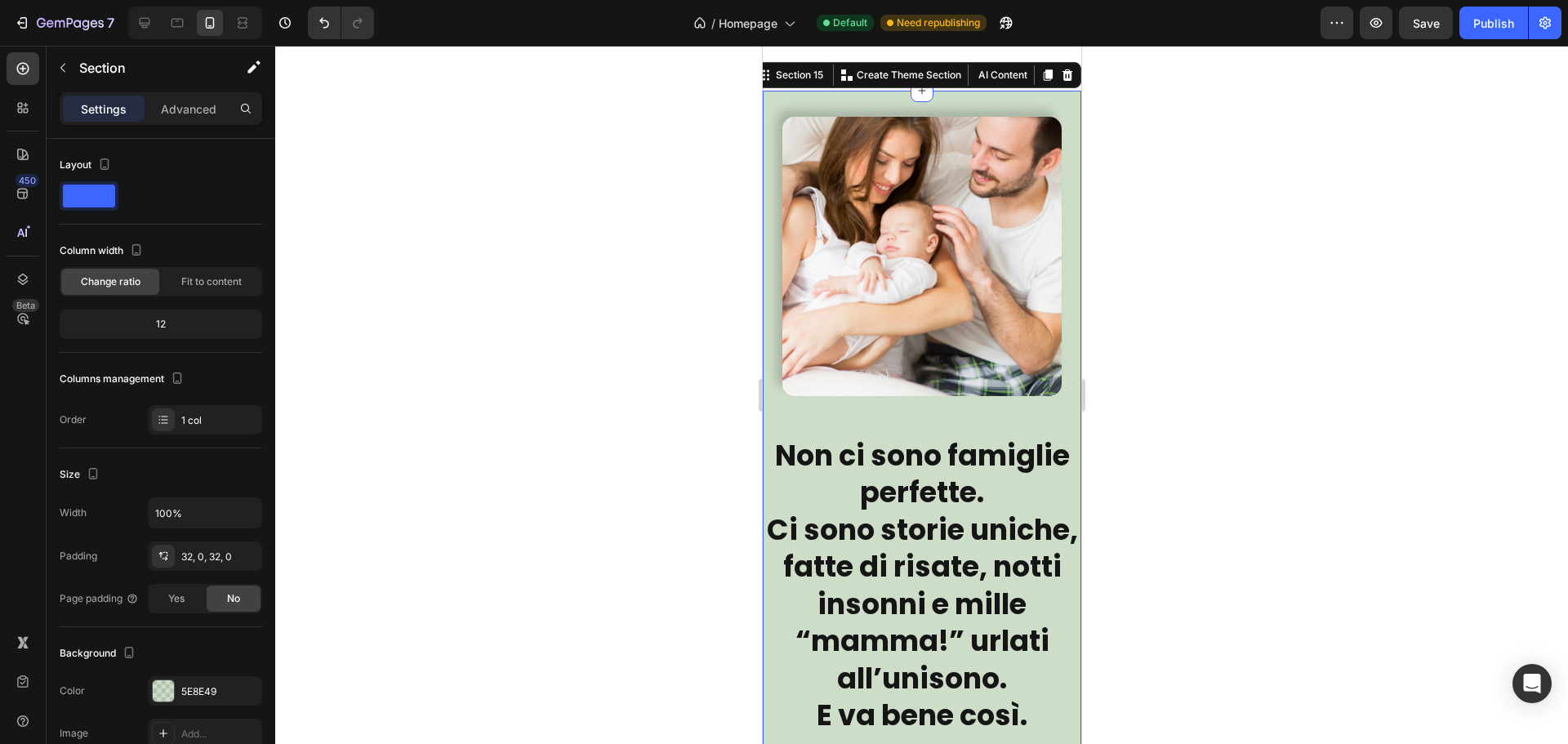
scroll to position [11057, 0]
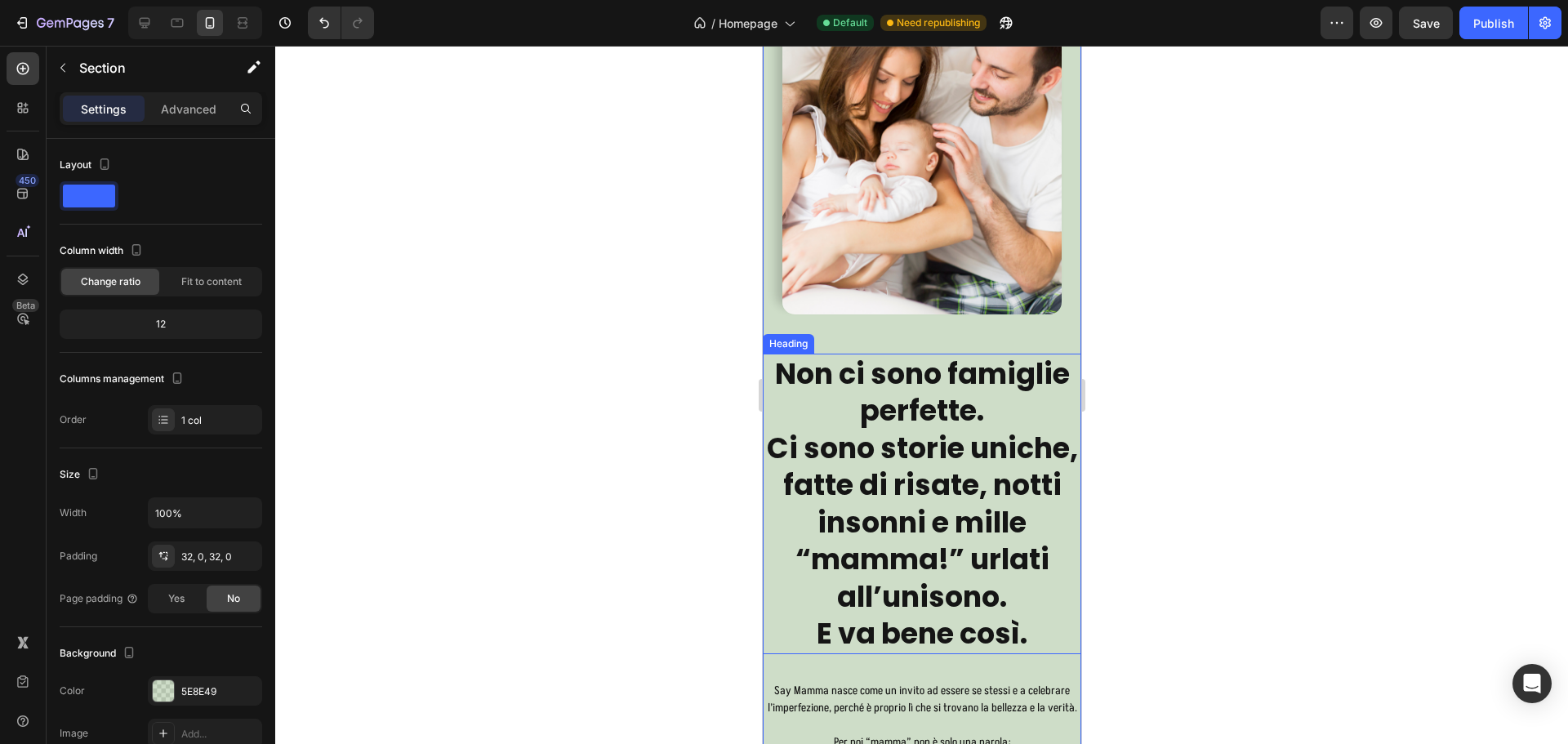
click at [1007, 414] on h2 "Non ci sono famiglie perfette. Ci sono storie uniche, fatte di risate, notti in…" at bounding box center [921, 504] width 318 height 301
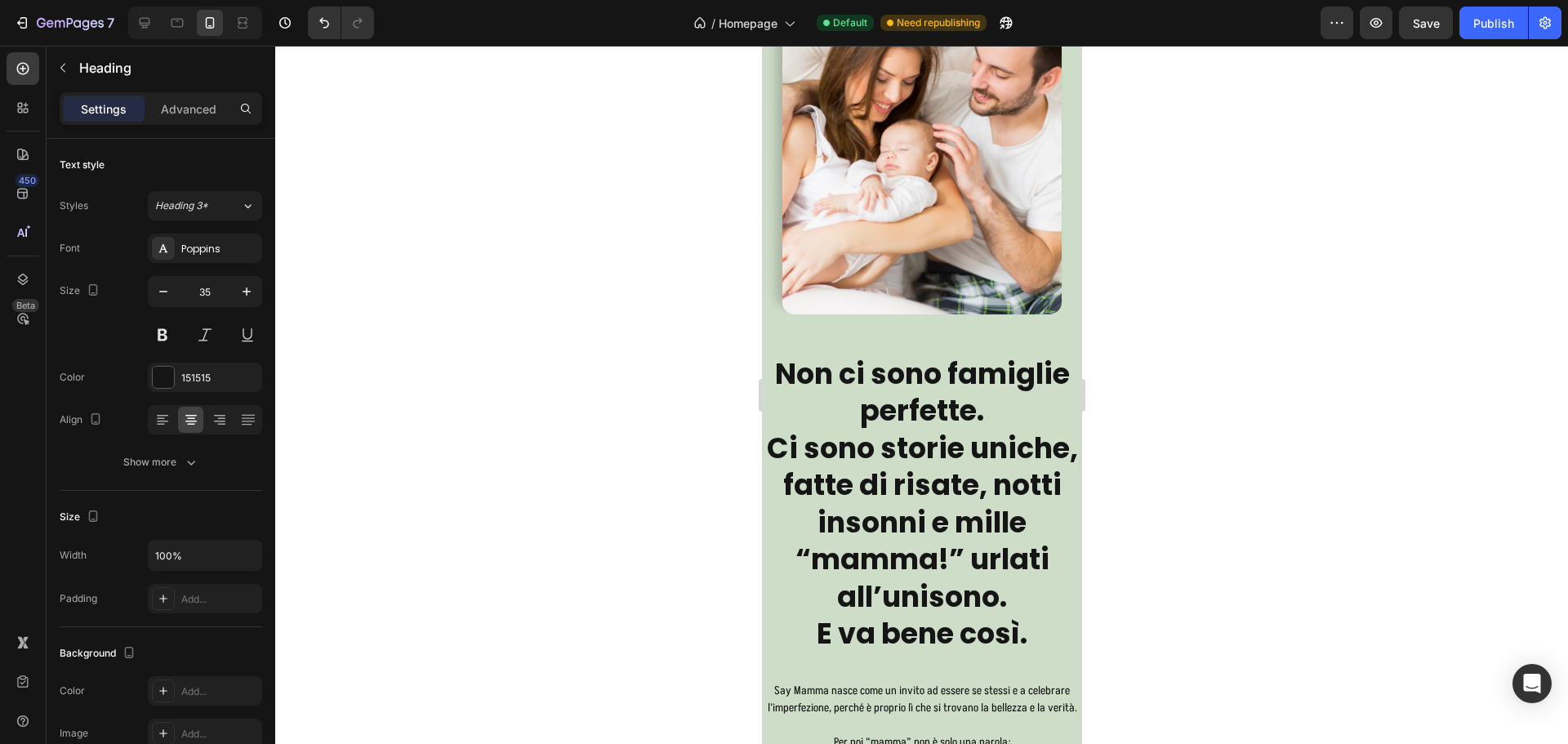
scroll to position [10894, 0]
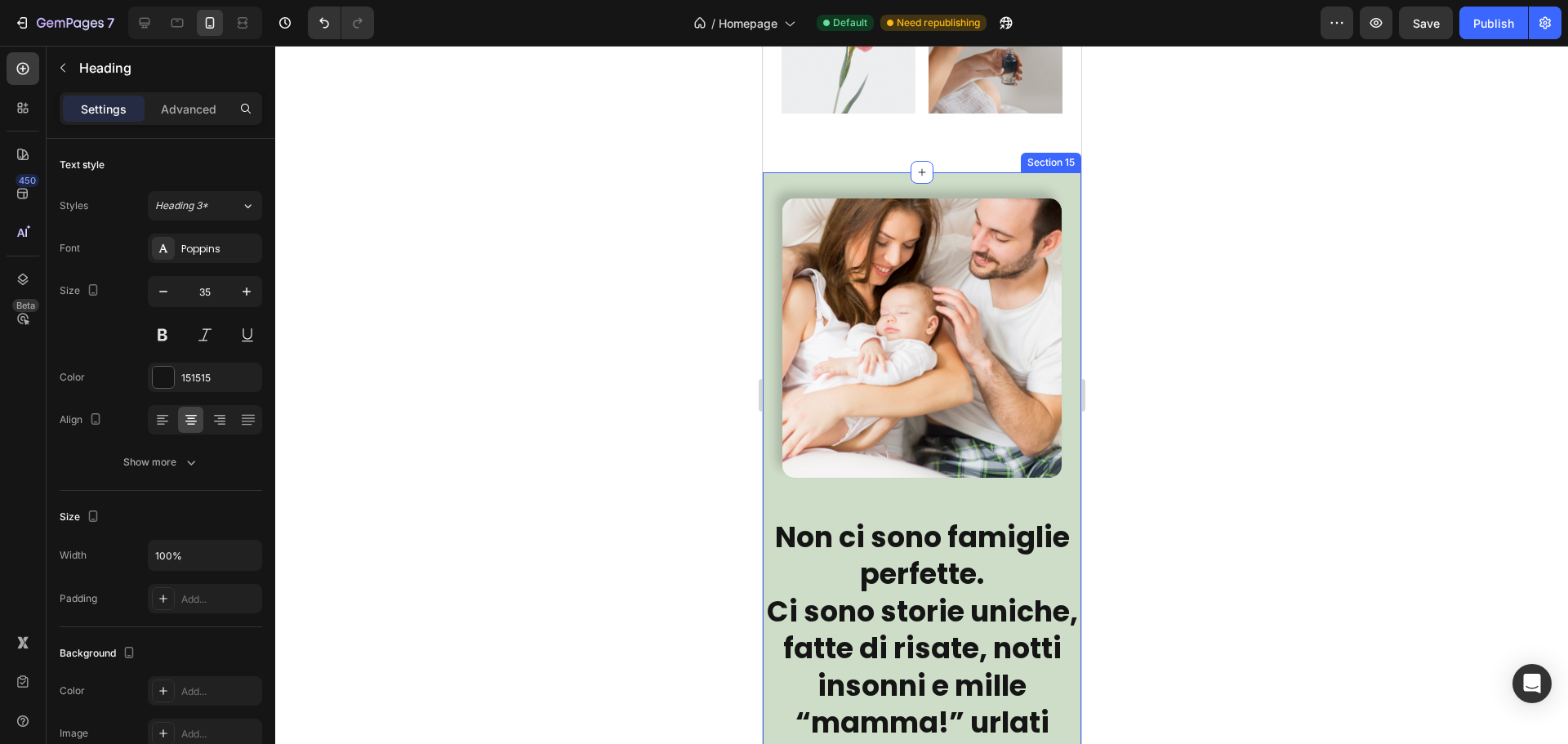
click at [904, 183] on div "Image Non ci sono famiglie perfette. Ci sono storie uniche, fatte di risate, no…" at bounding box center [921, 591] width 318 height 838
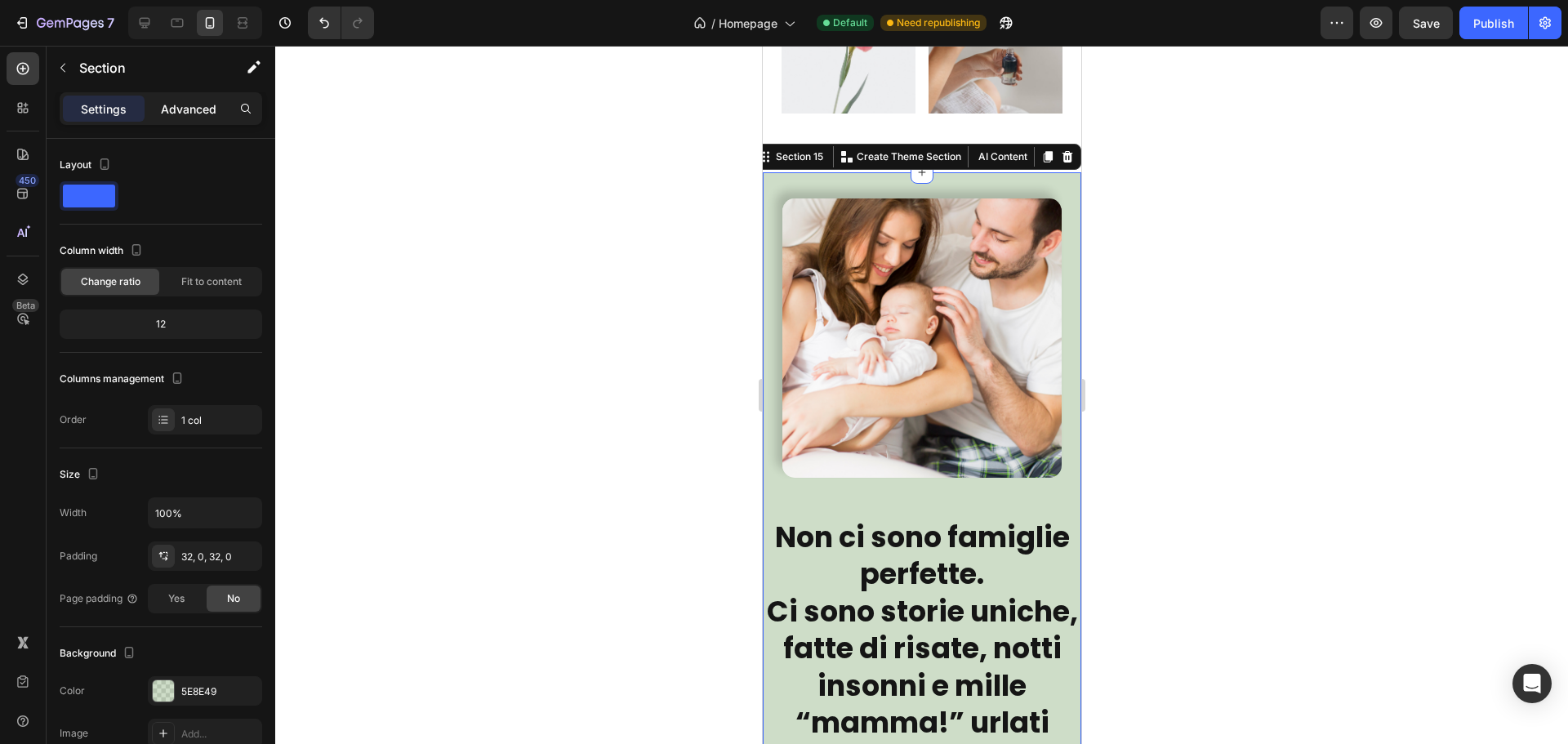
click at [168, 102] on p "Advanced" at bounding box center [189, 109] width 55 height 18
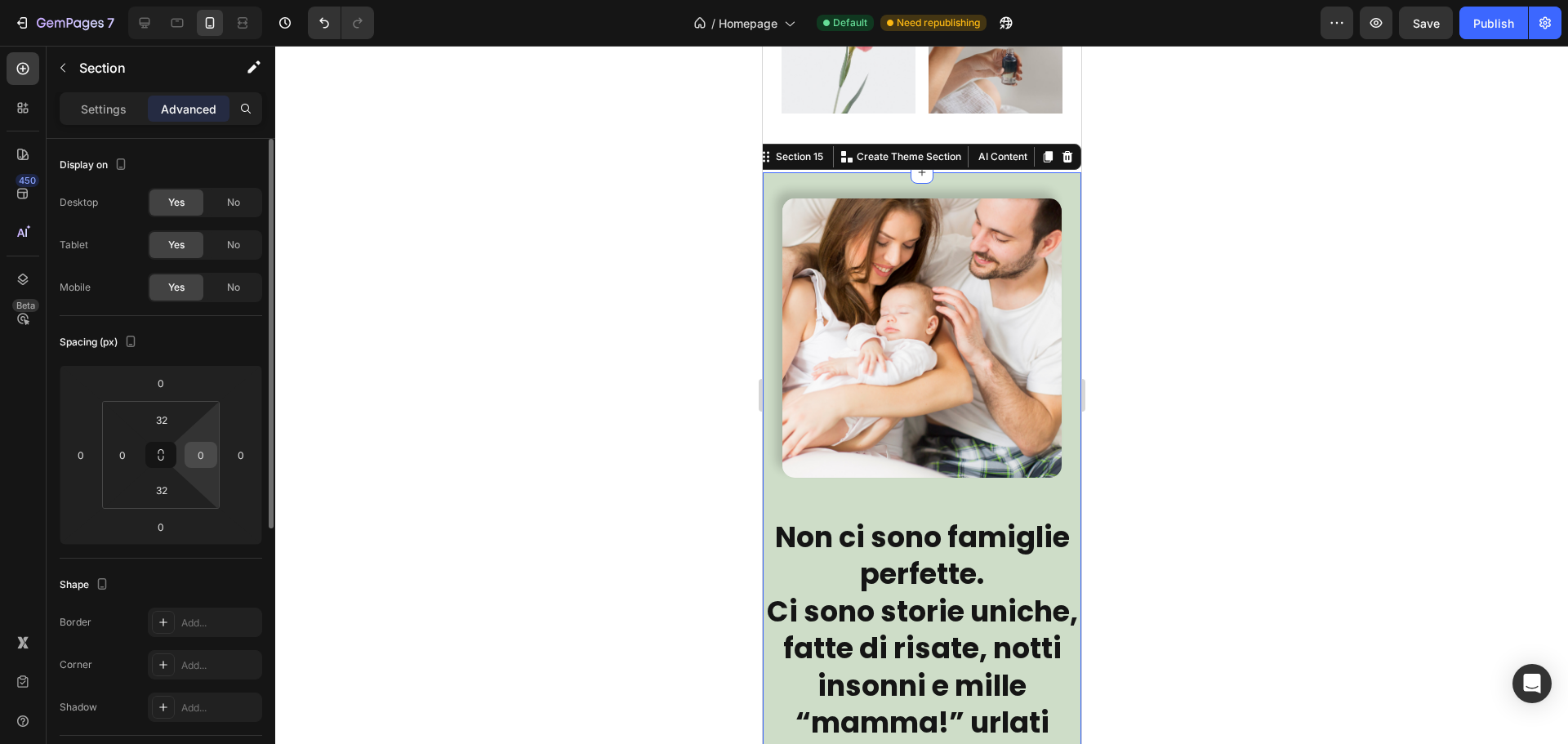
click at [198, 450] on input "0" at bounding box center [201, 455] width 25 height 25
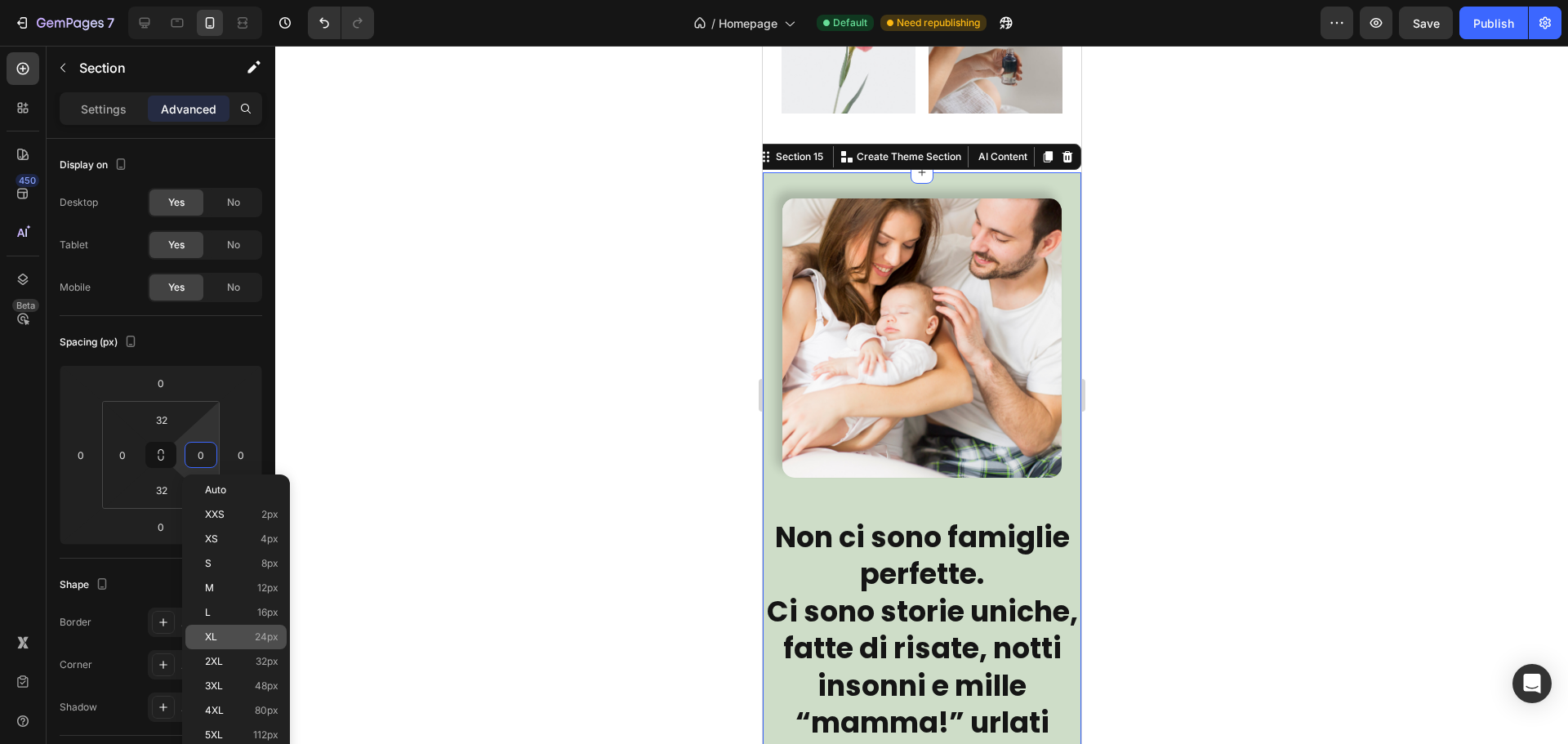
click at [232, 637] on p "XL 24px" at bounding box center [242, 637] width 74 height 11
type input "24"
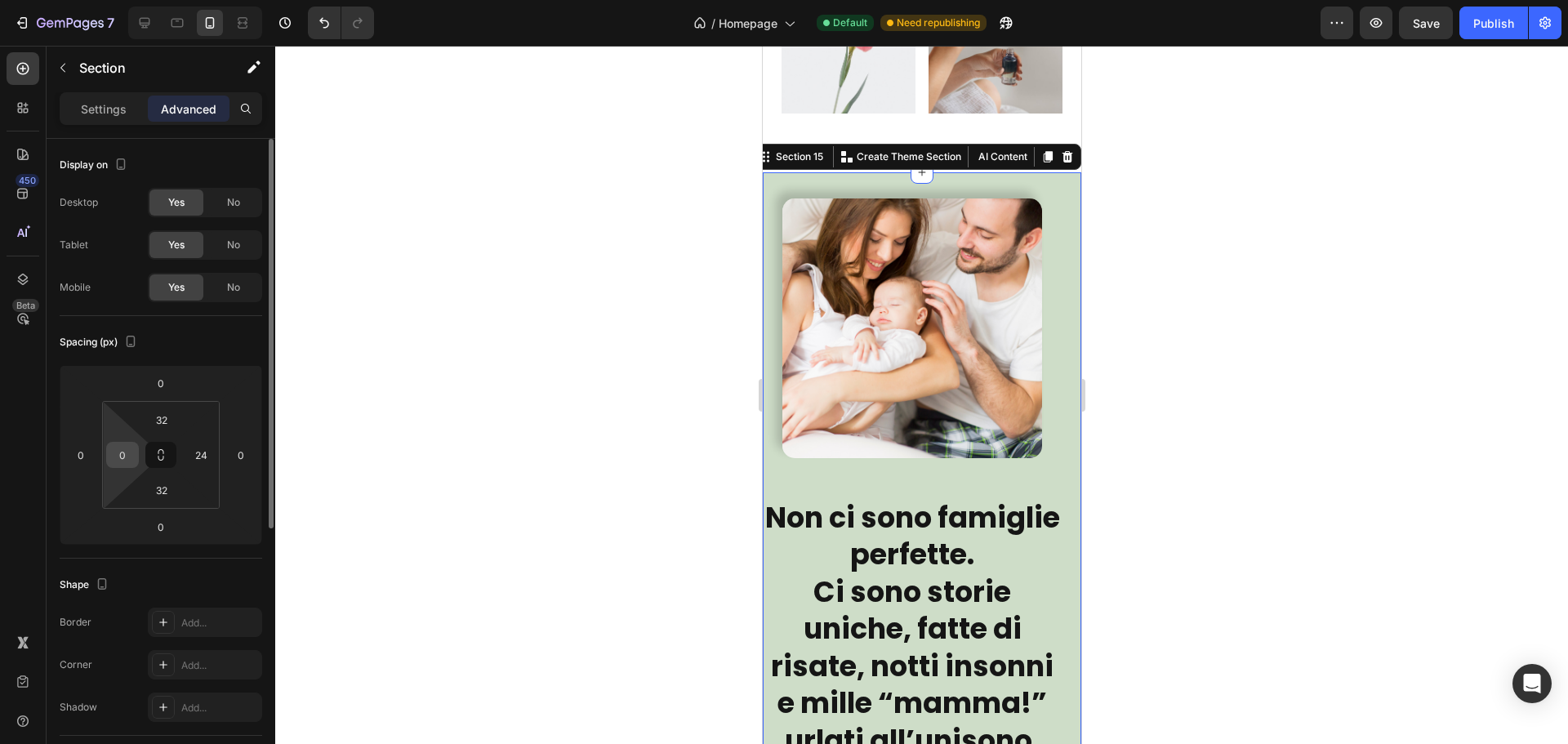
click at [126, 456] on input "0" at bounding box center [123, 455] width 25 height 25
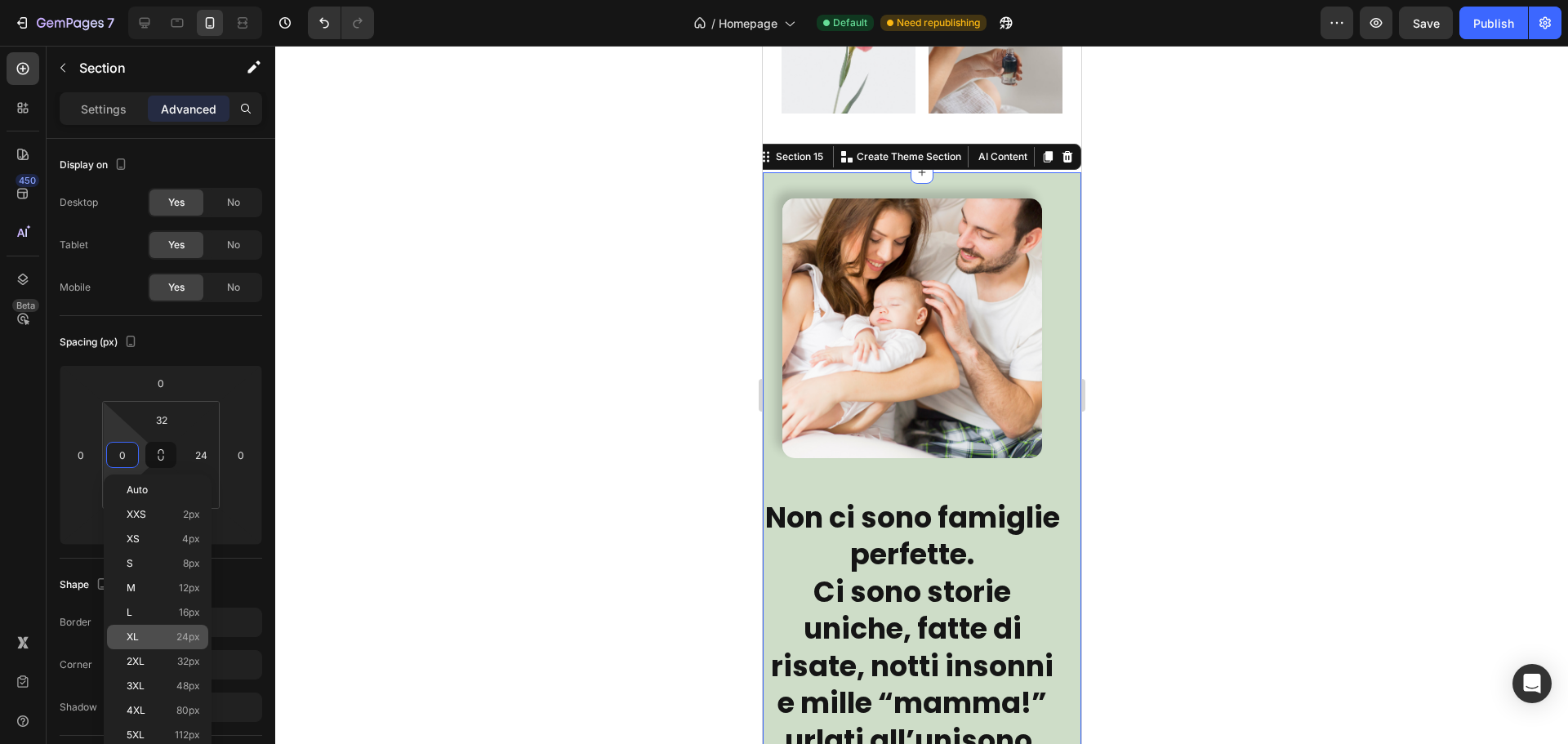
click at [176, 640] on span "24px" at bounding box center [188, 637] width 24 height 11
type input "24"
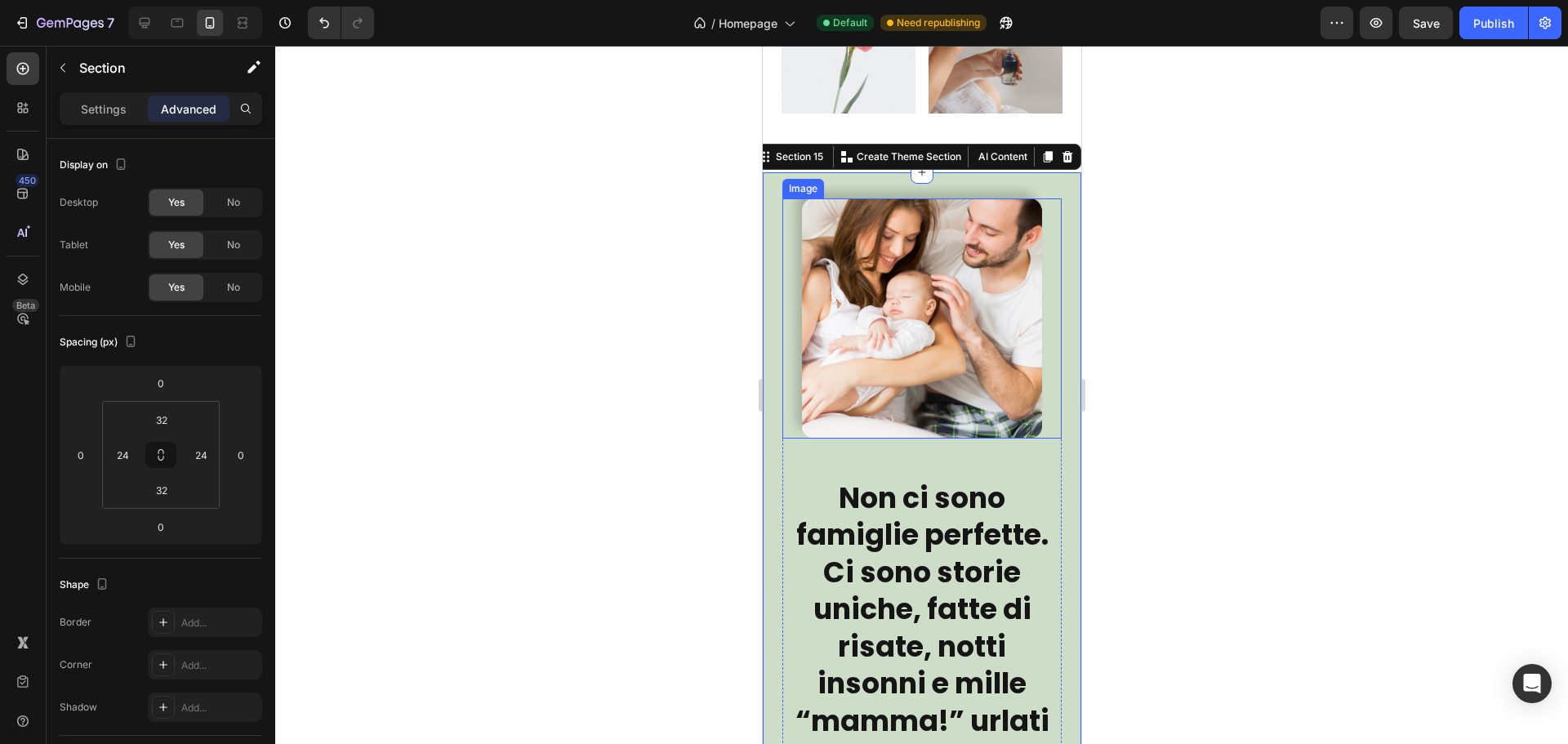
click at [964, 360] on img at bounding box center [921, 318] width 240 height 240
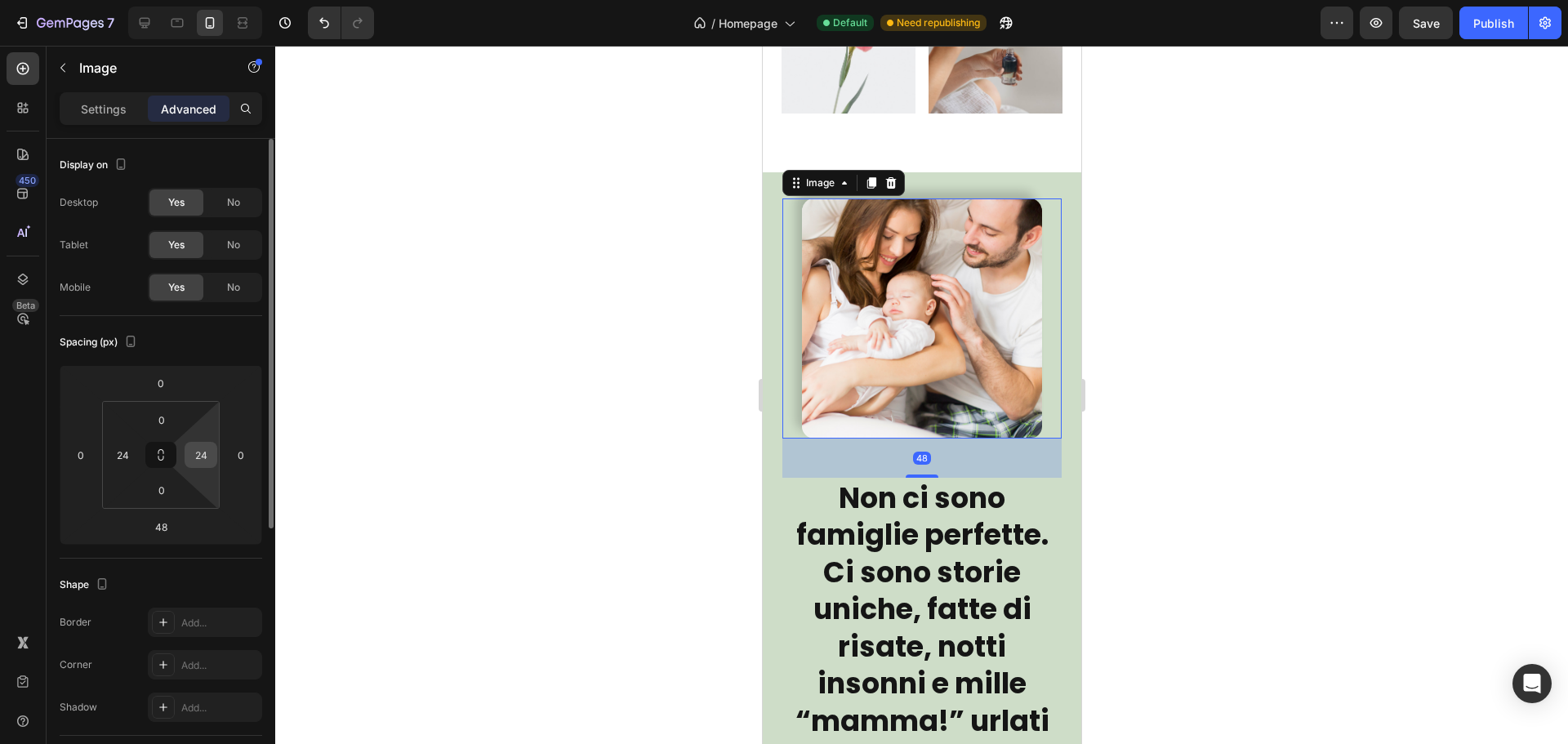
click at [193, 454] on input "24" at bounding box center [201, 455] width 25 height 25
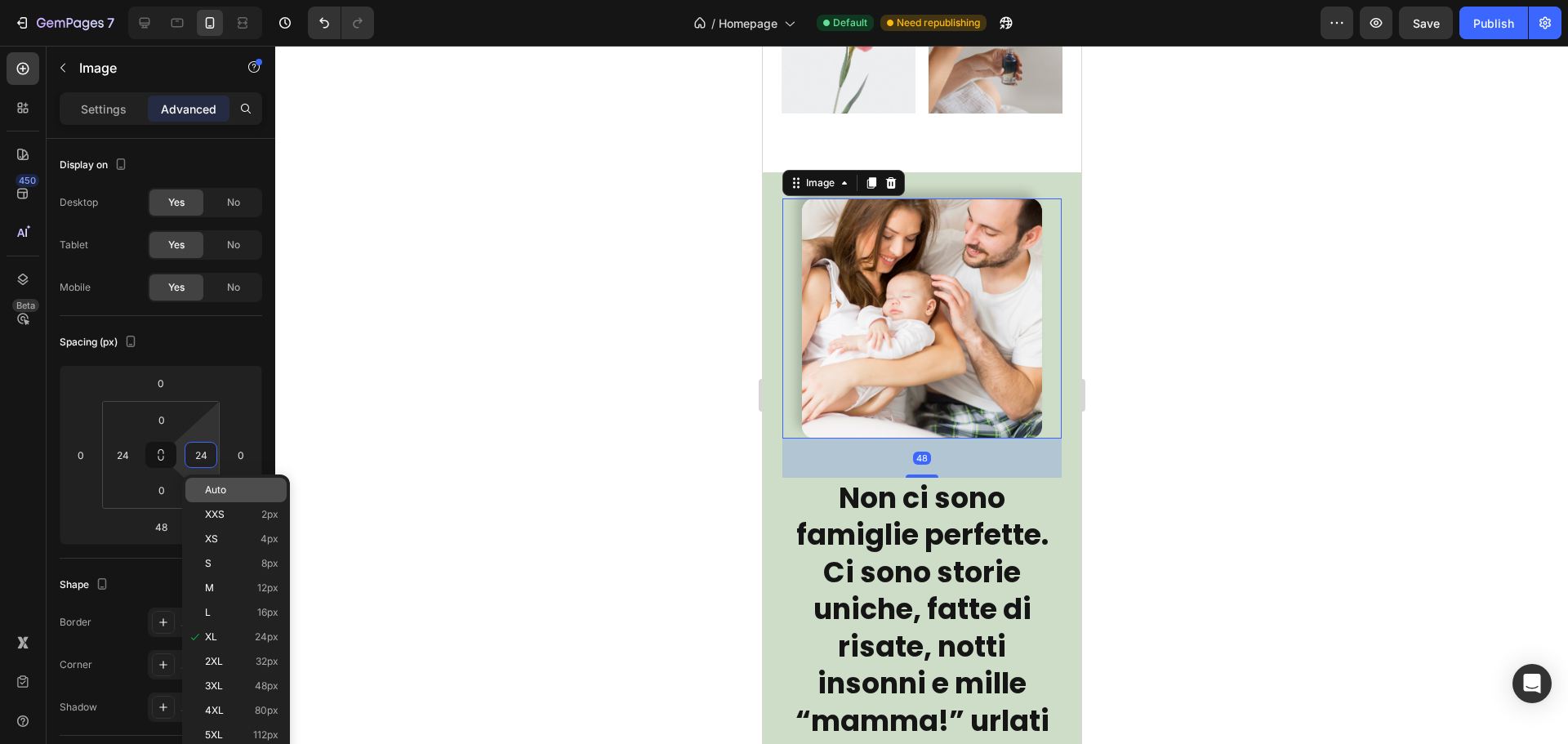
click at [226, 489] on span "Auto" at bounding box center [215, 490] width 21 height 11
type input "Auto"
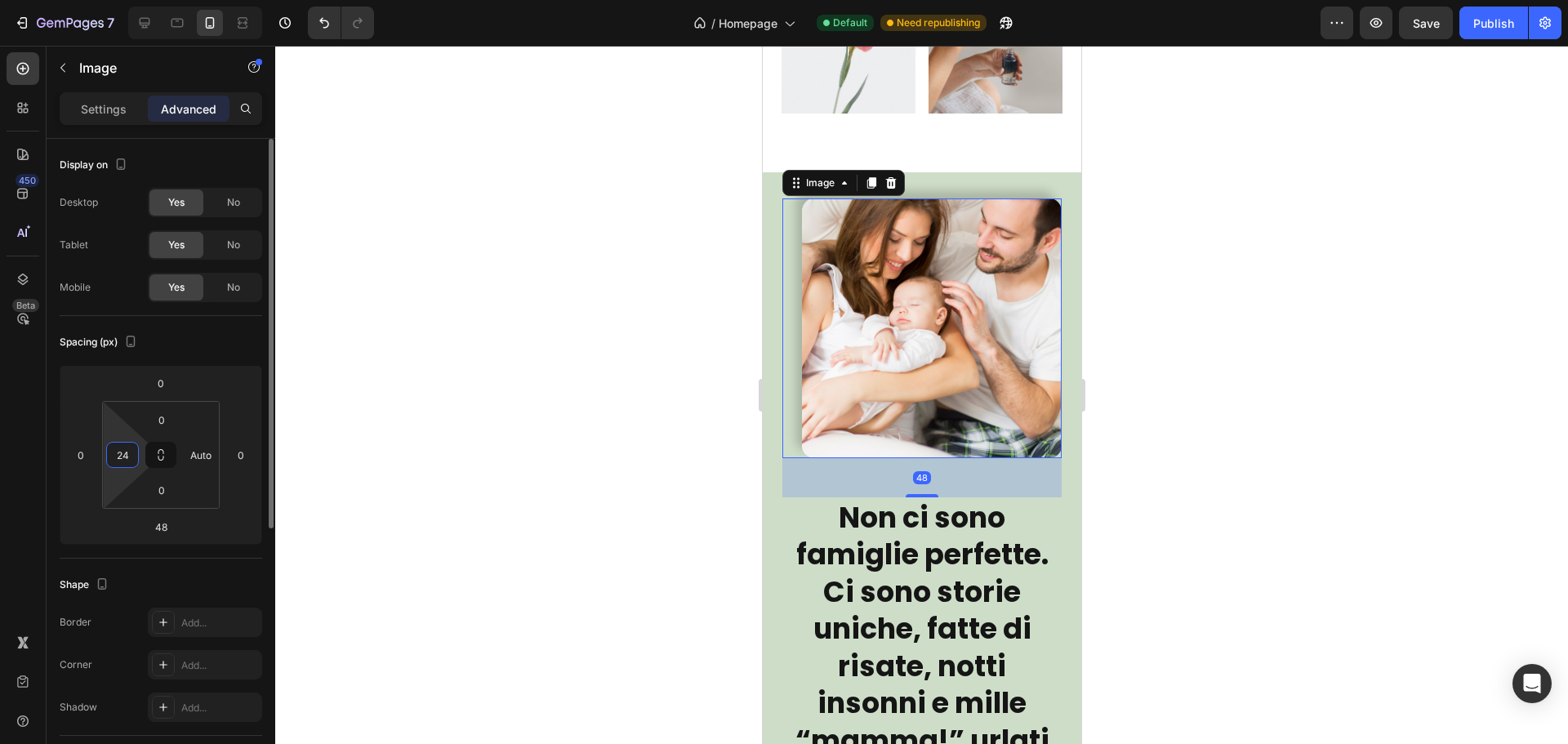
click at [112, 447] on input "24" at bounding box center [123, 455] width 25 height 25
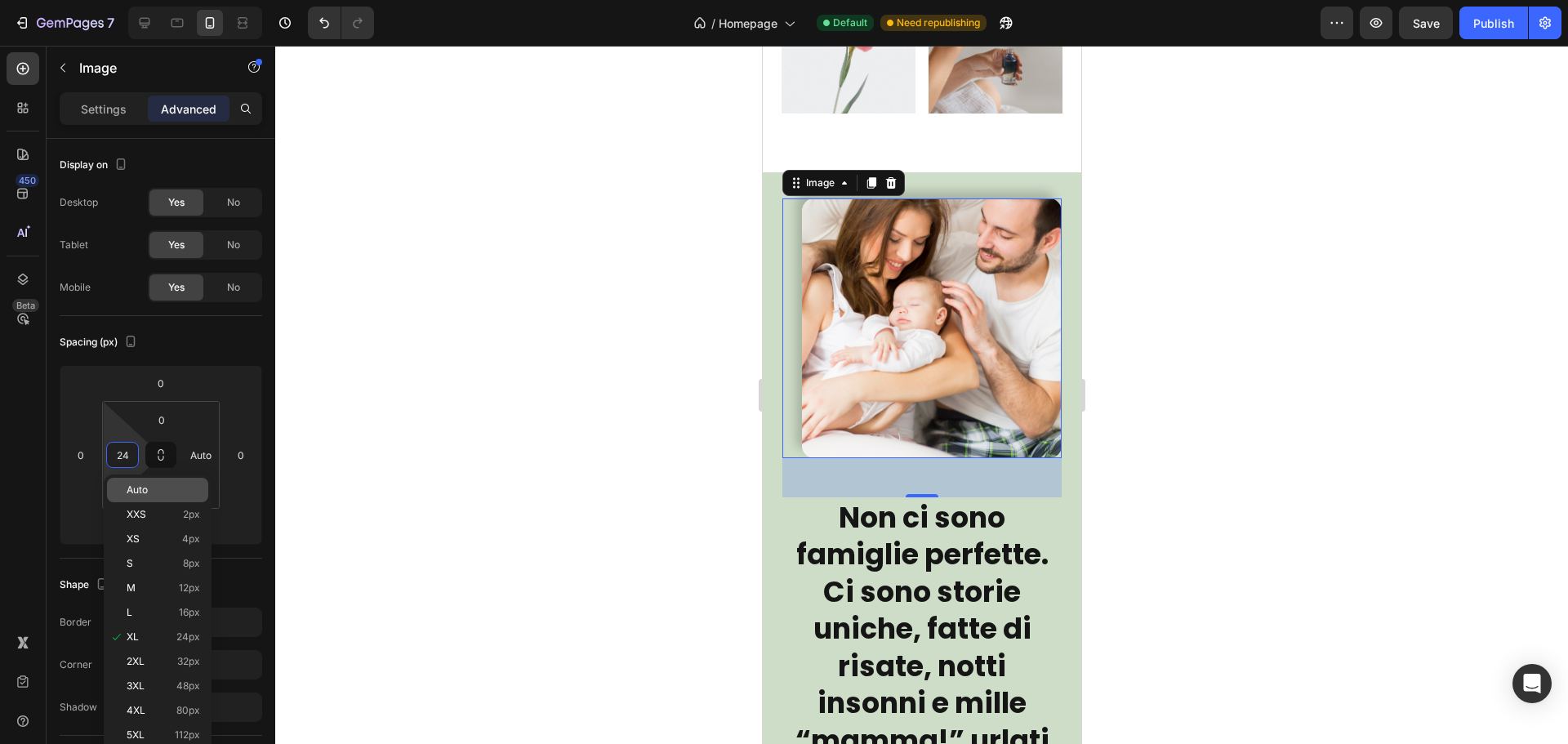
click at [176, 492] on p "Auto" at bounding box center [163, 490] width 74 height 11
type input "Auto"
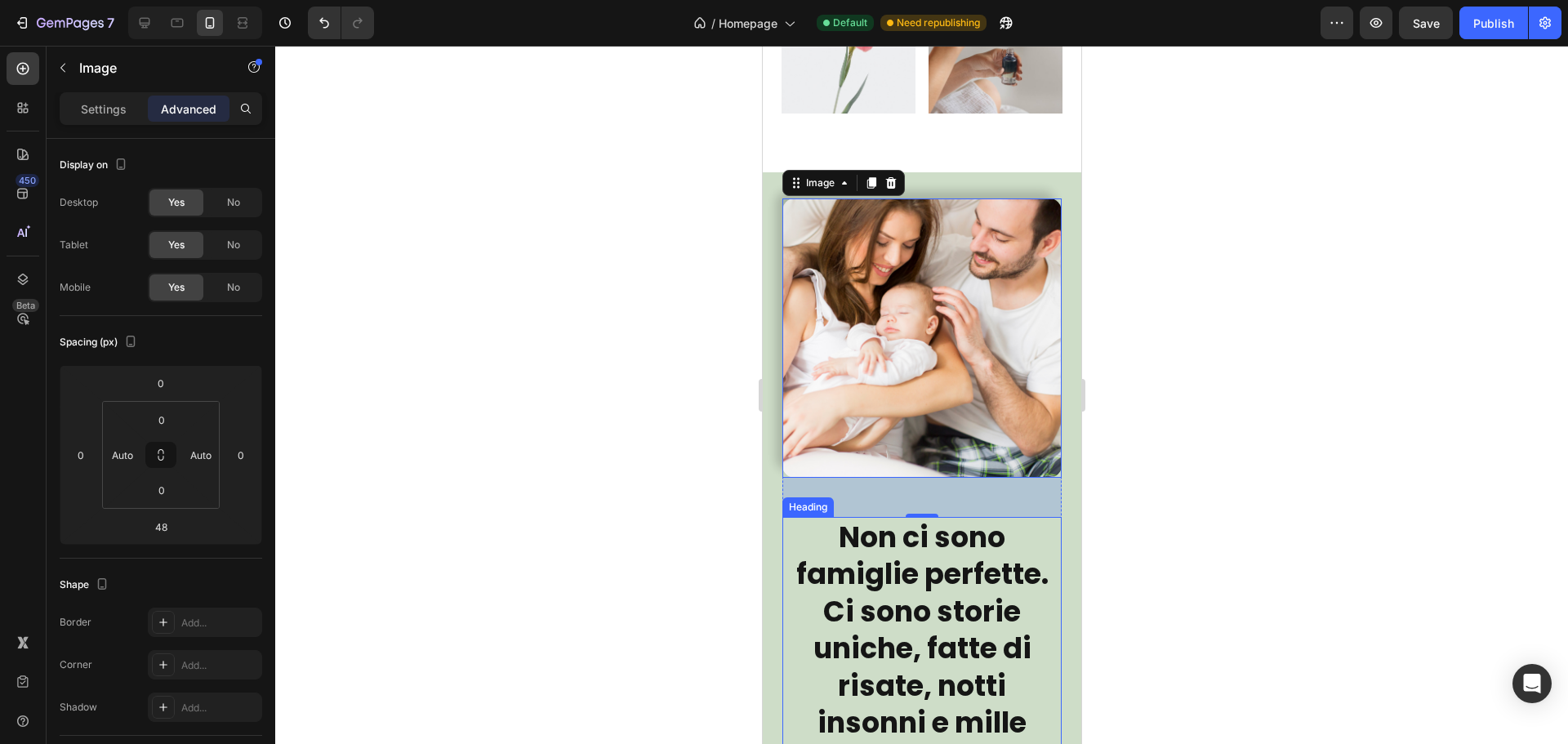
click at [1020, 535] on h2 "Non ci sono famiglie perfette. Ci sono storie uniche, fatte di risate, notti in…" at bounding box center [921, 686] width 279 height 338
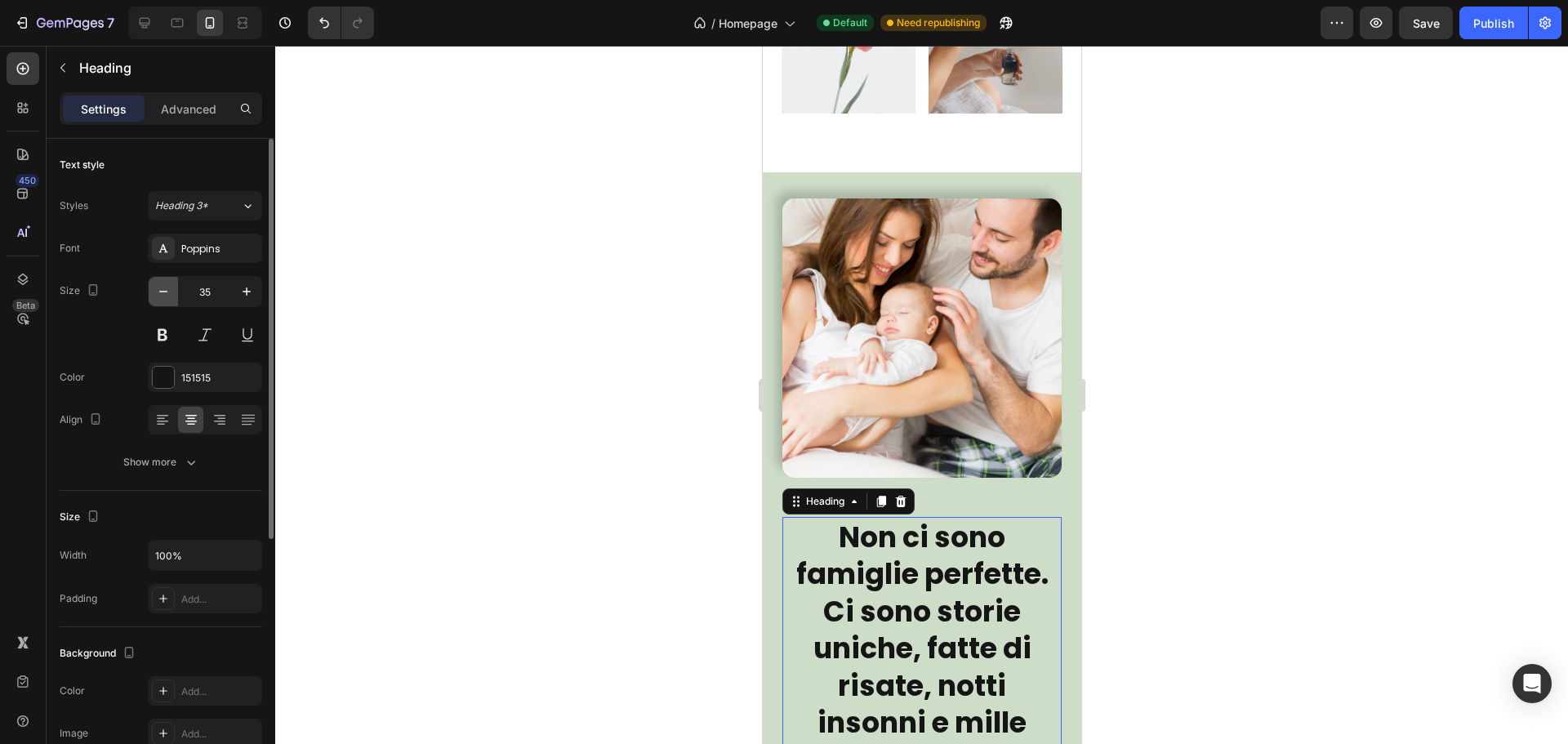
click at [171, 299] on button "button" at bounding box center [163, 291] width 29 height 30
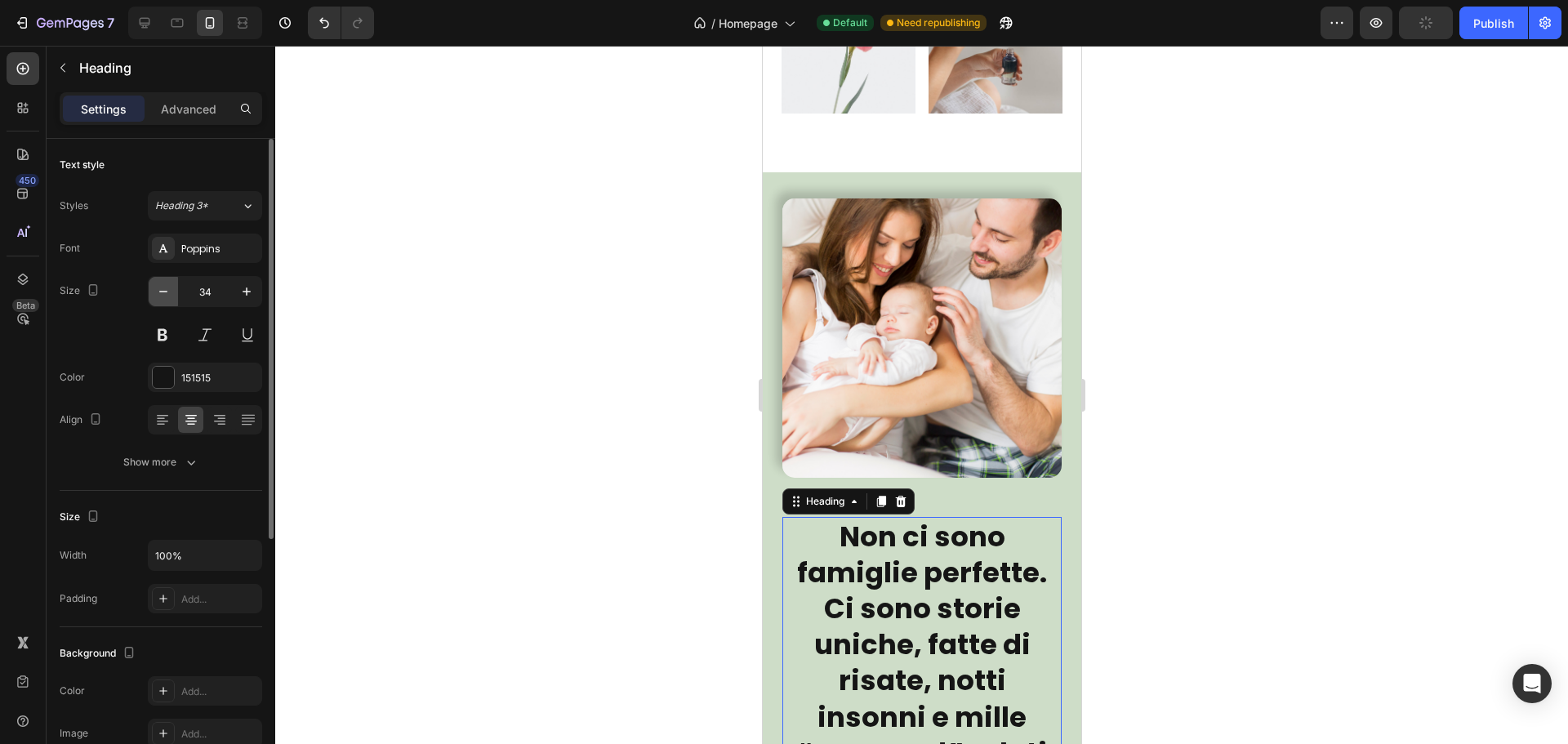
click at [166, 296] on icon "button" at bounding box center [163, 291] width 17 height 17
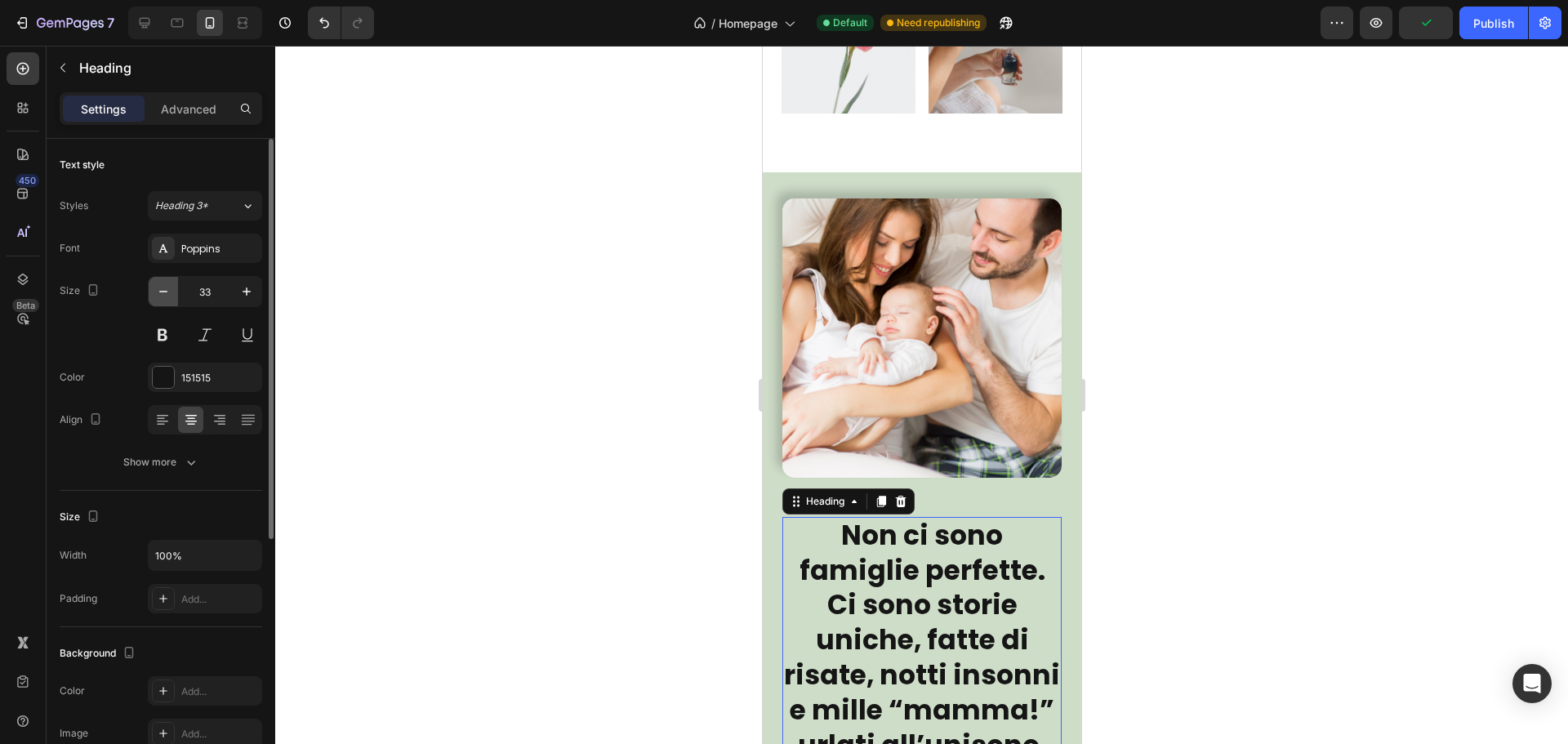
click at [166, 296] on icon "button" at bounding box center [163, 291] width 17 height 17
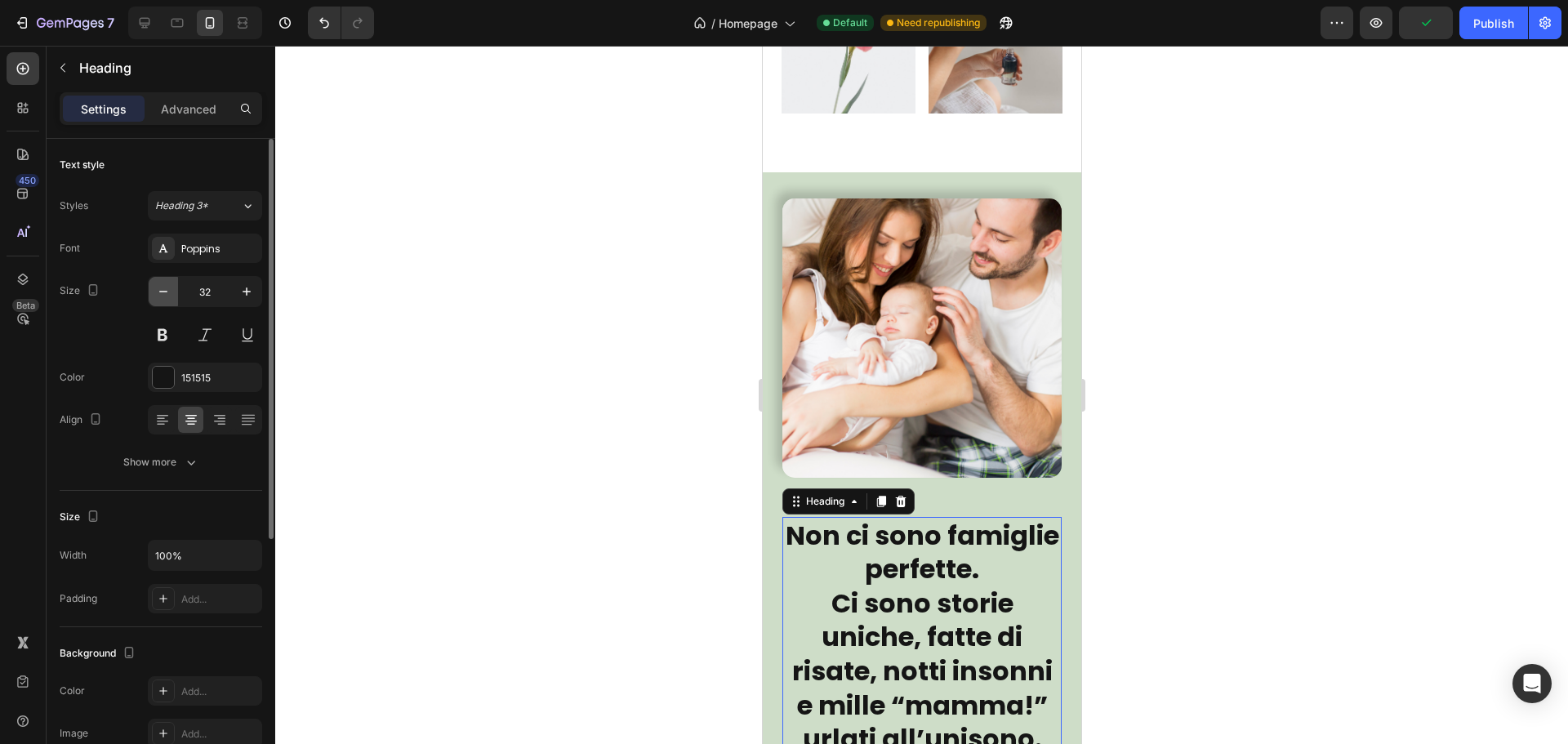
click at [166, 296] on icon "button" at bounding box center [163, 291] width 17 height 17
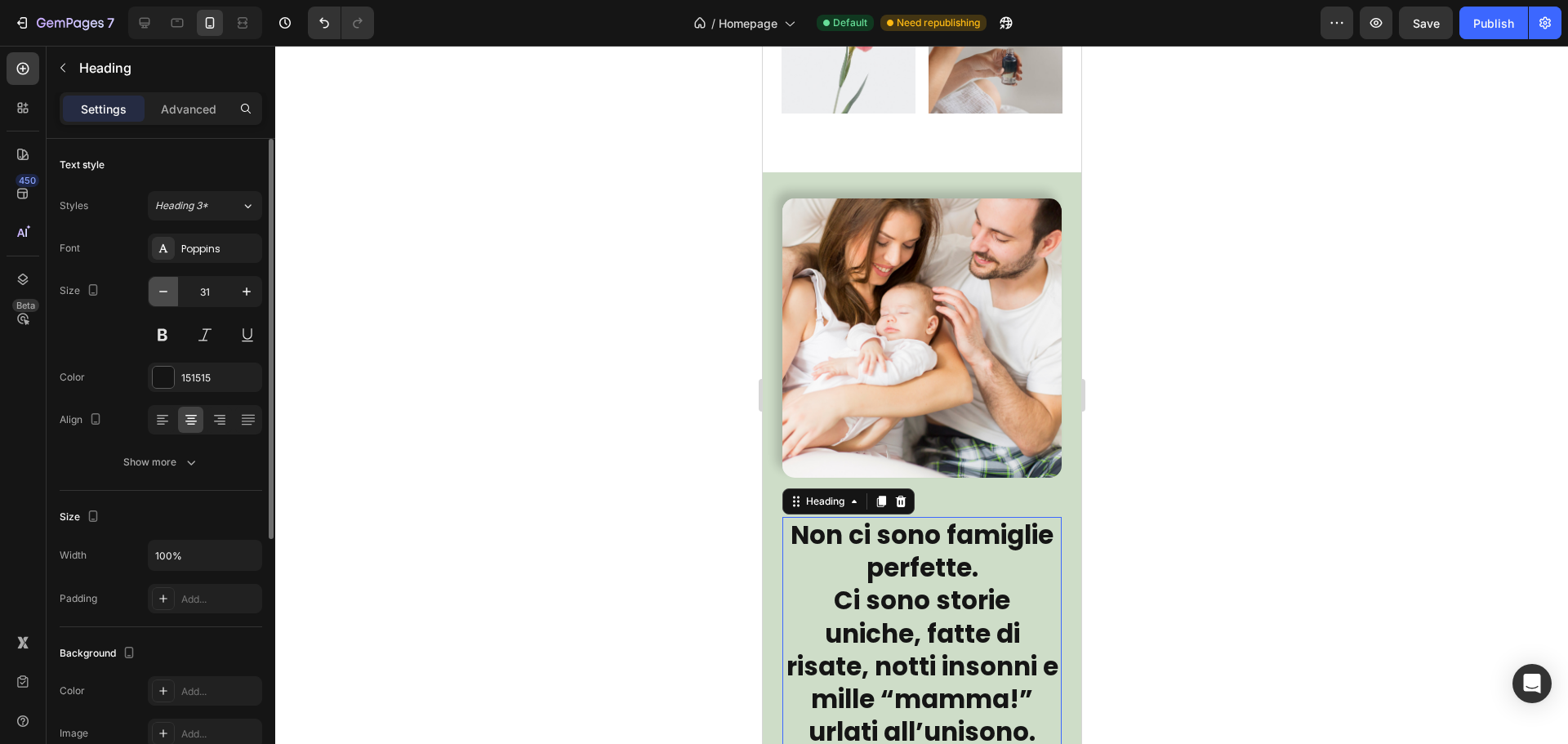
click at [166, 296] on icon "button" at bounding box center [163, 291] width 17 height 17
type input "30"
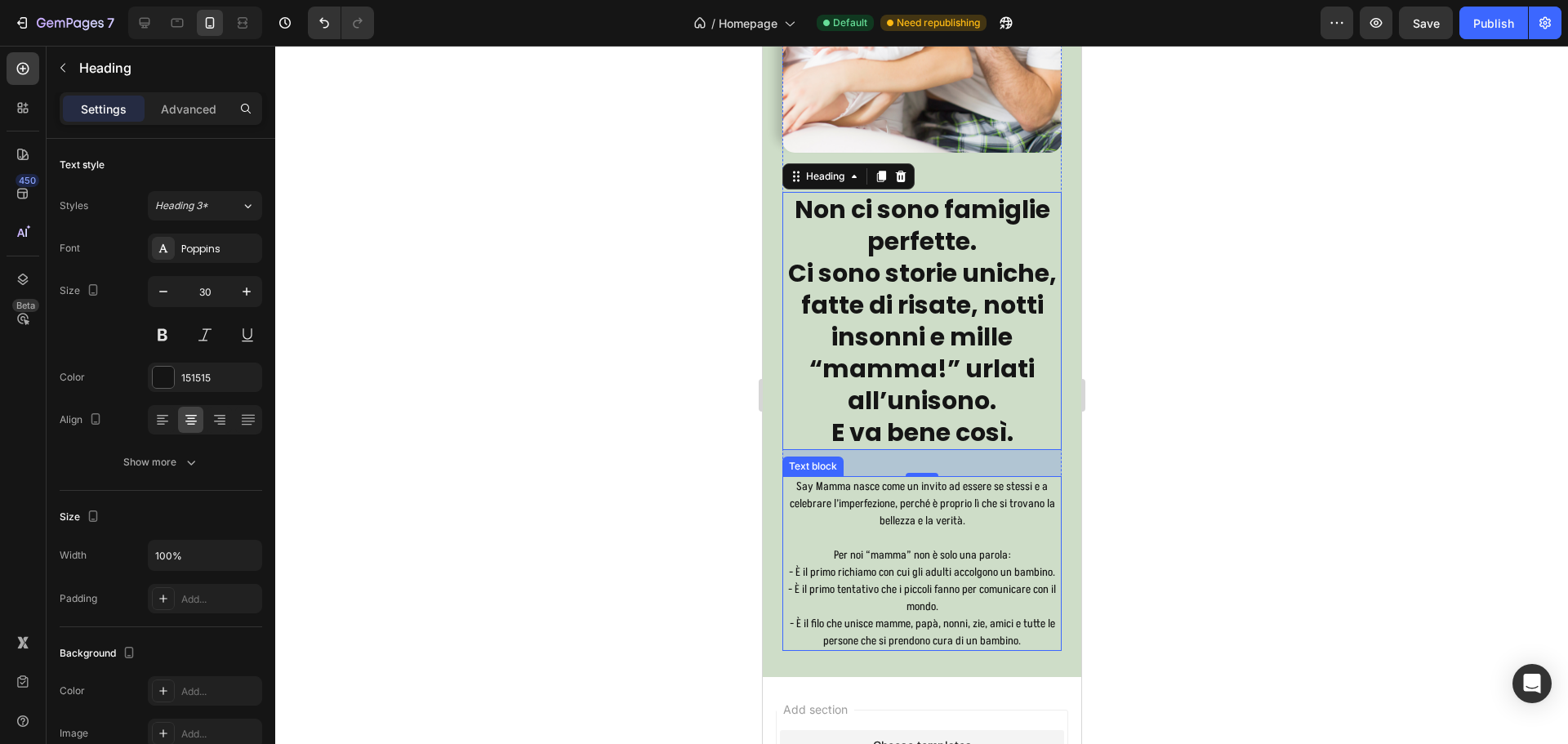
scroll to position [11220, 0]
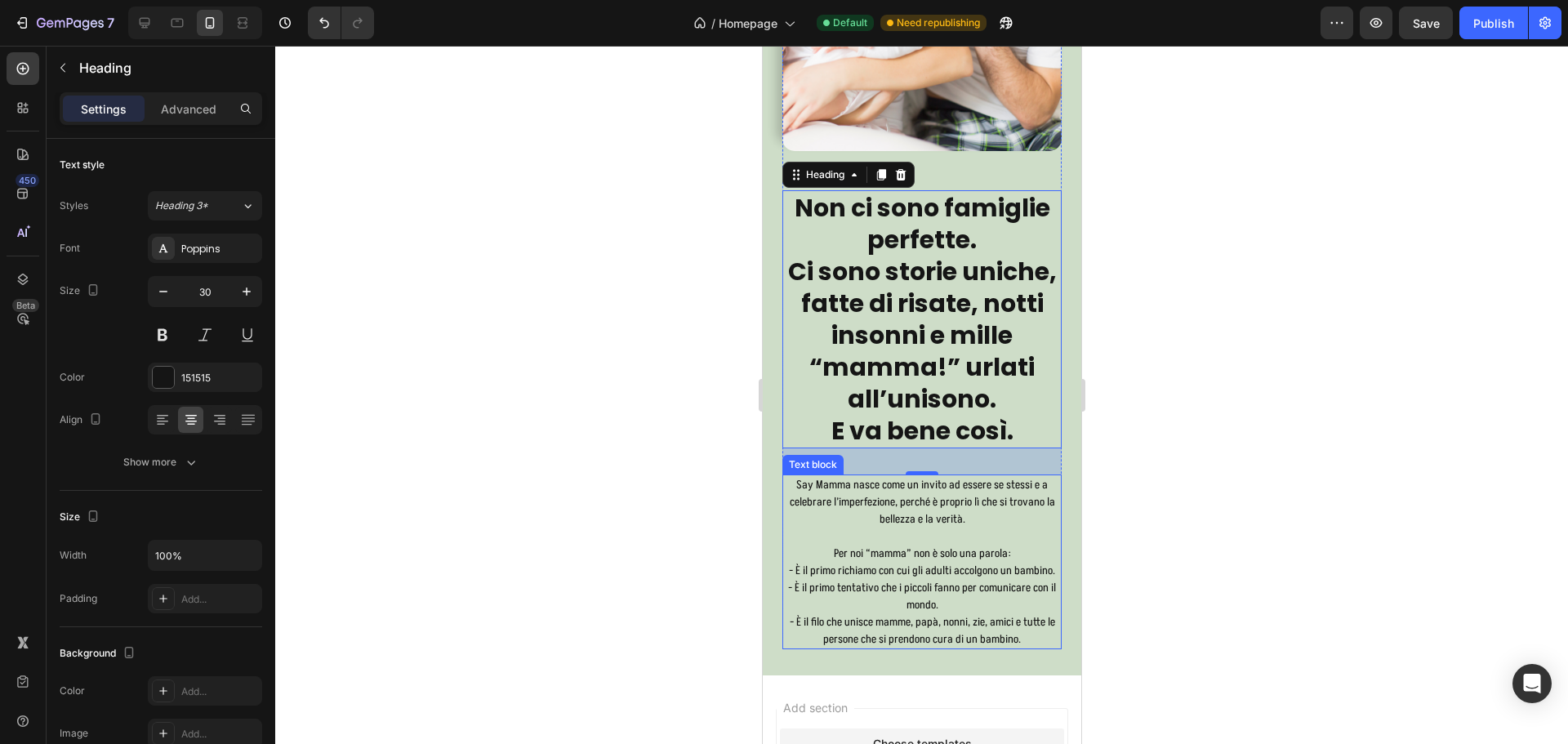
click at [962, 561] on p "- È il primo richiamo con cui gli adulti accolgono un bambino." at bounding box center [921, 570] width 276 height 18
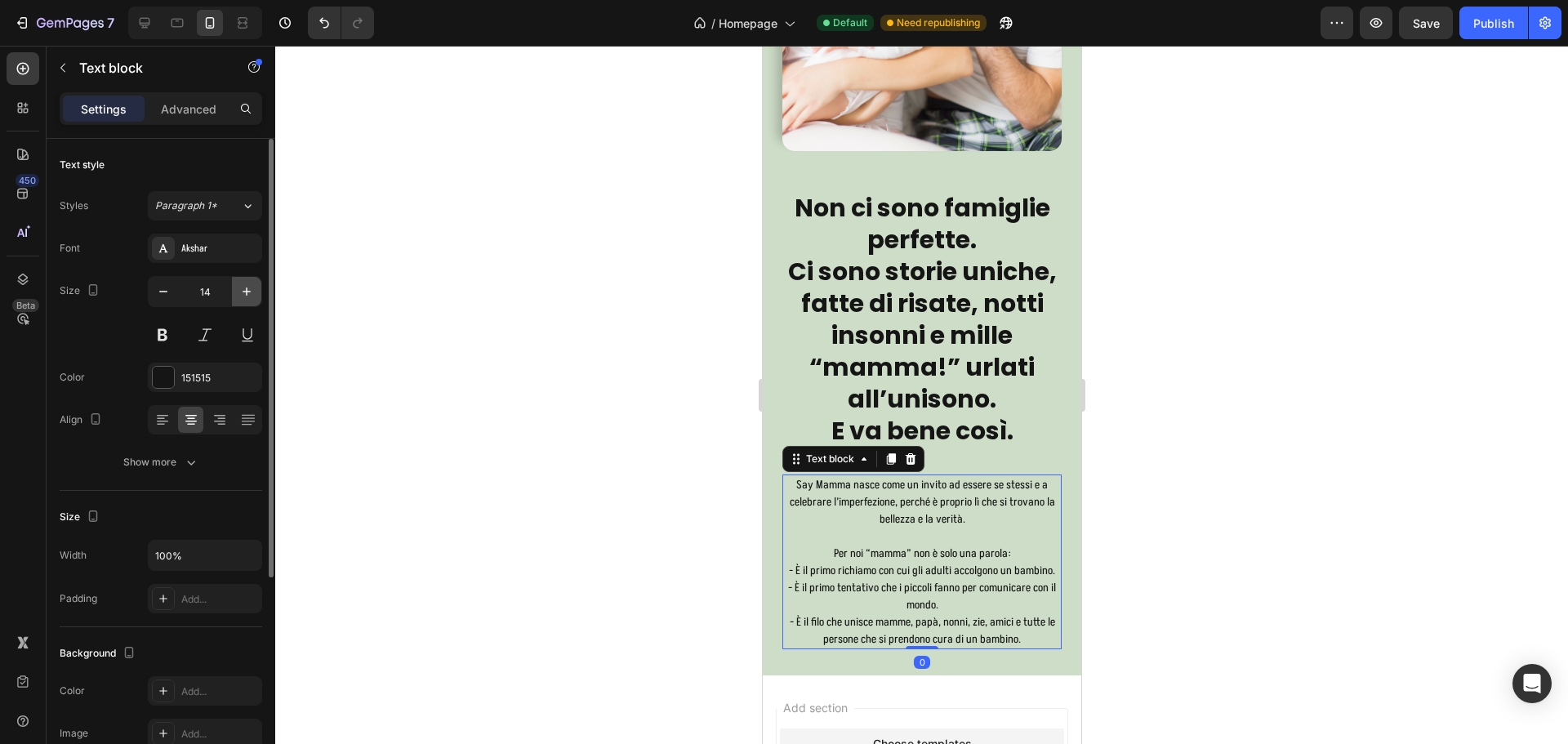
click at [243, 291] on icon "button" at bounding box center [247, 291] width 17 height 17
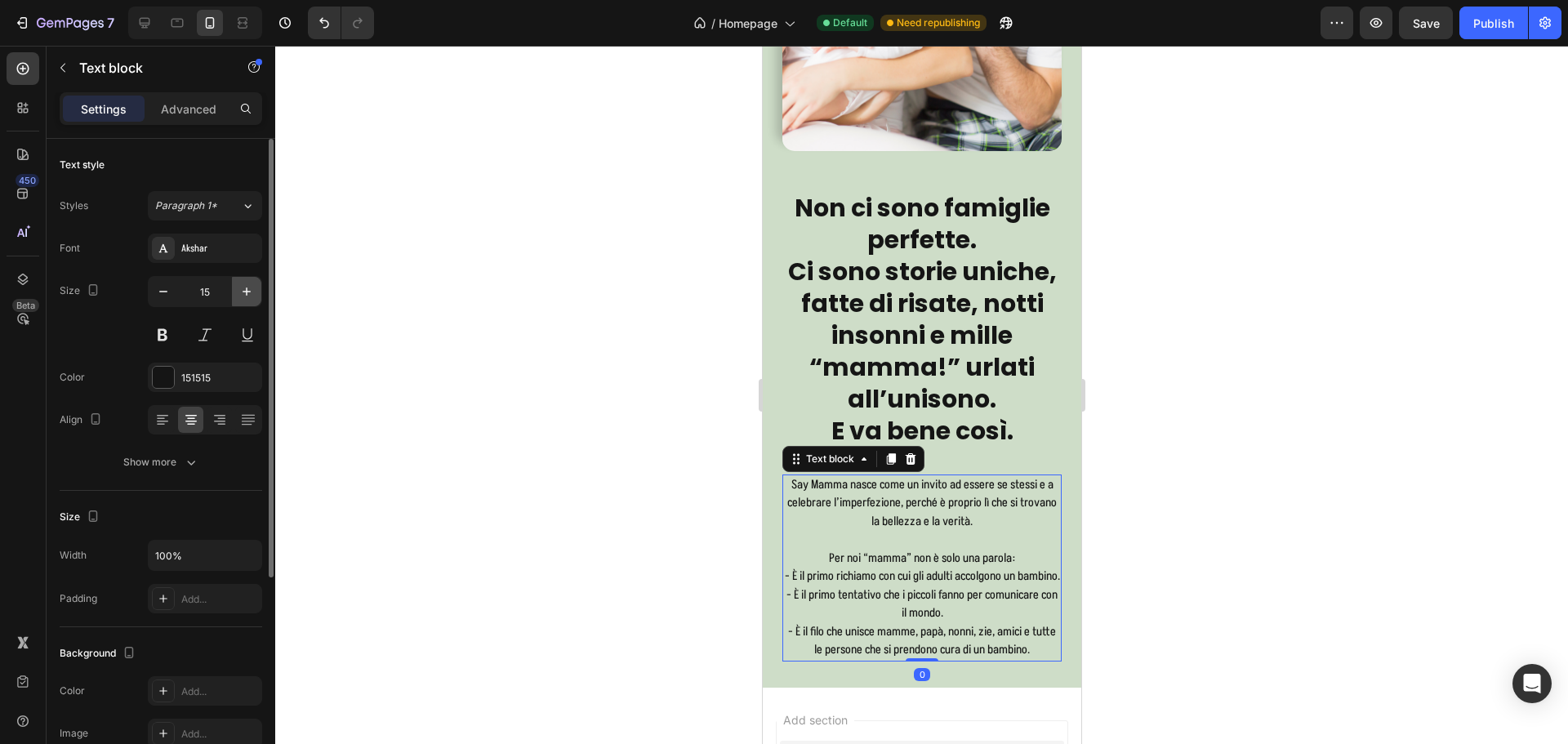
click at [243, 291] on icon "button" at bounding box center [246, 291] width 8 height 8
type input "16"
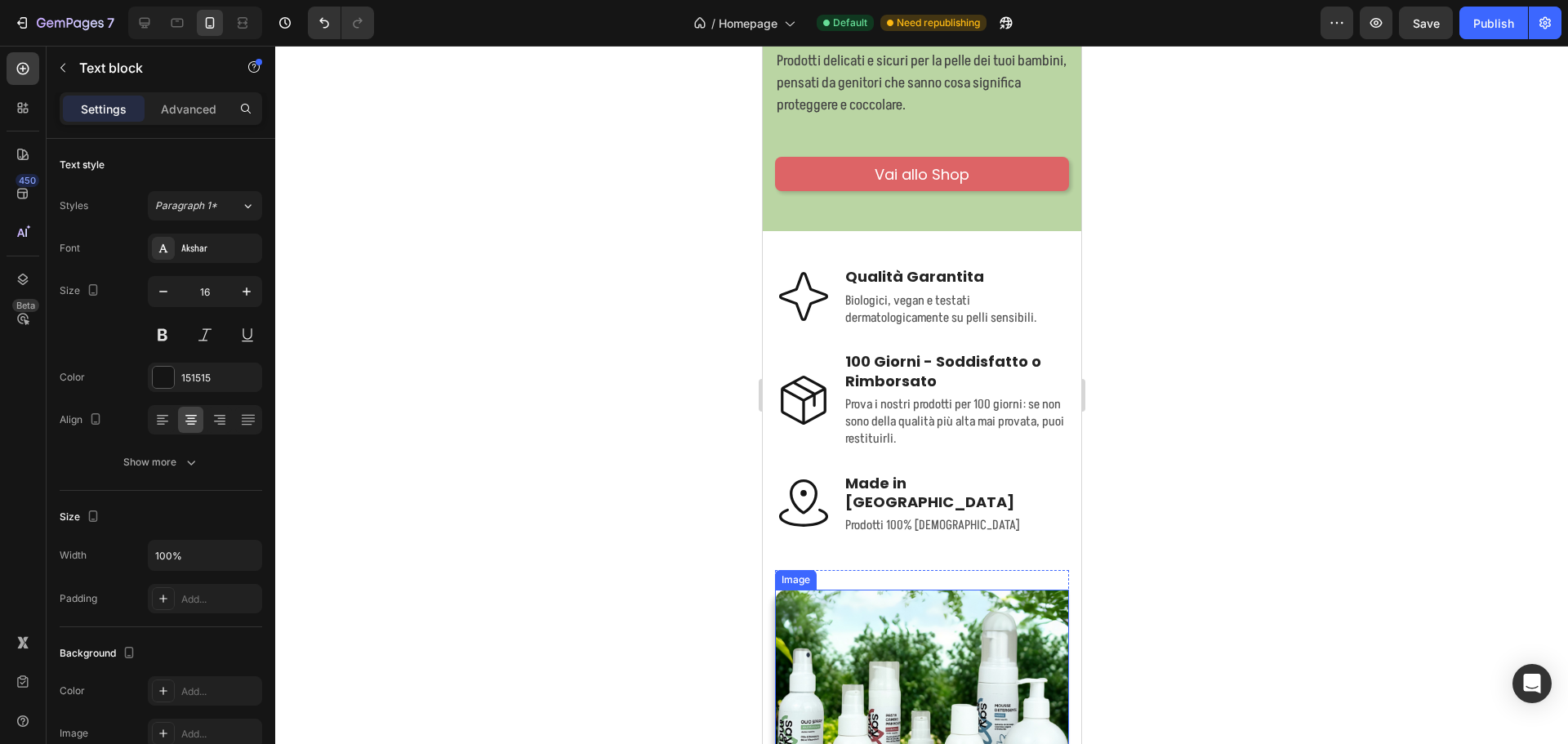
scroll to position [0, 0]
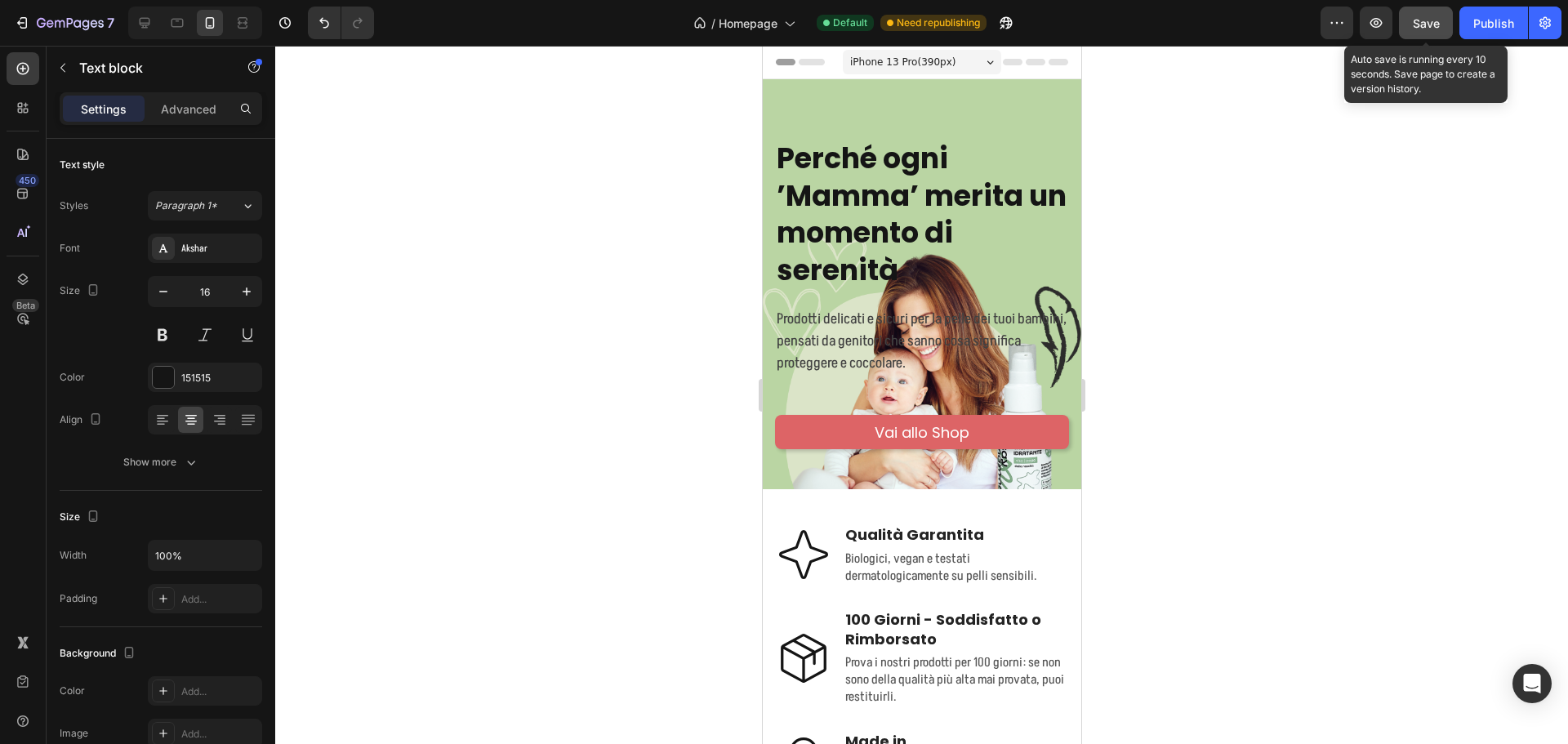
click at [1436, 10] on button "Save" at bounding box center [1426, 22] width 53 height 32
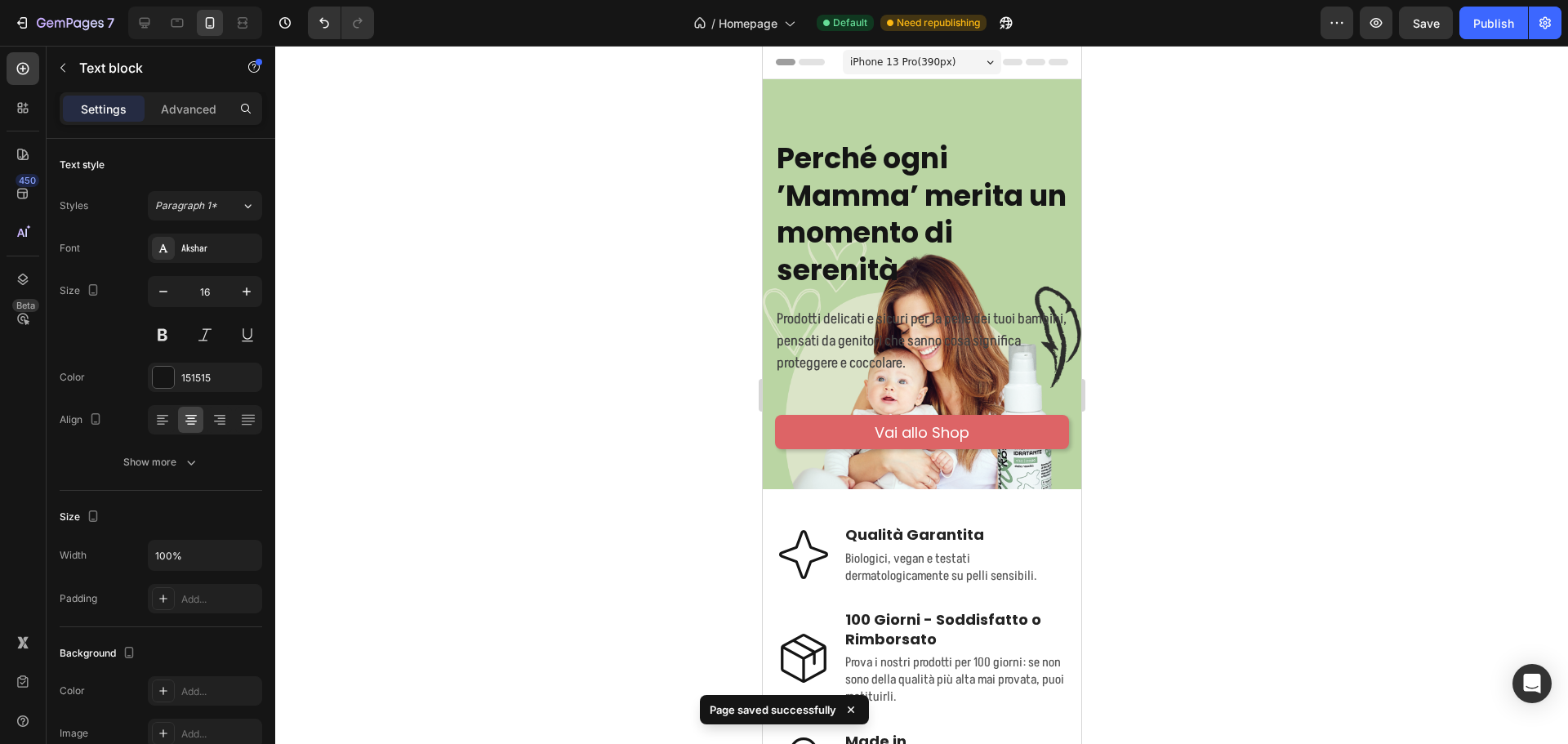
click at [1497, 2] on div "7 Version history / Homepage Default Need republishing Preview Save Publish" at bounding box center [784, 23] width 1568 height 46
click at [1495, 12] on button "Publish" at bounding box center [1493, 22] width 68 height 32
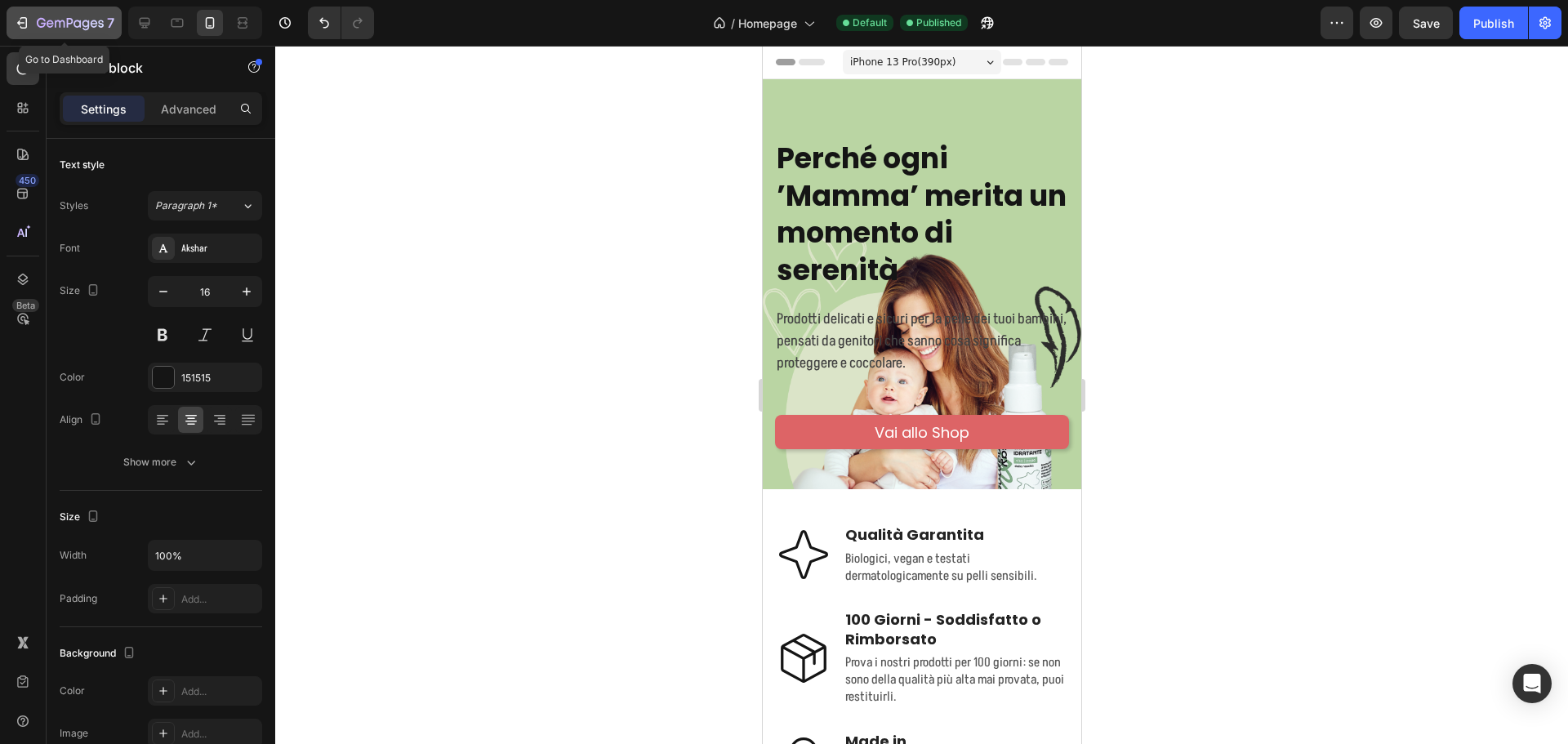
click at [78, 18] on icon "button" at bounding box center [70, 24] width 67 height 14
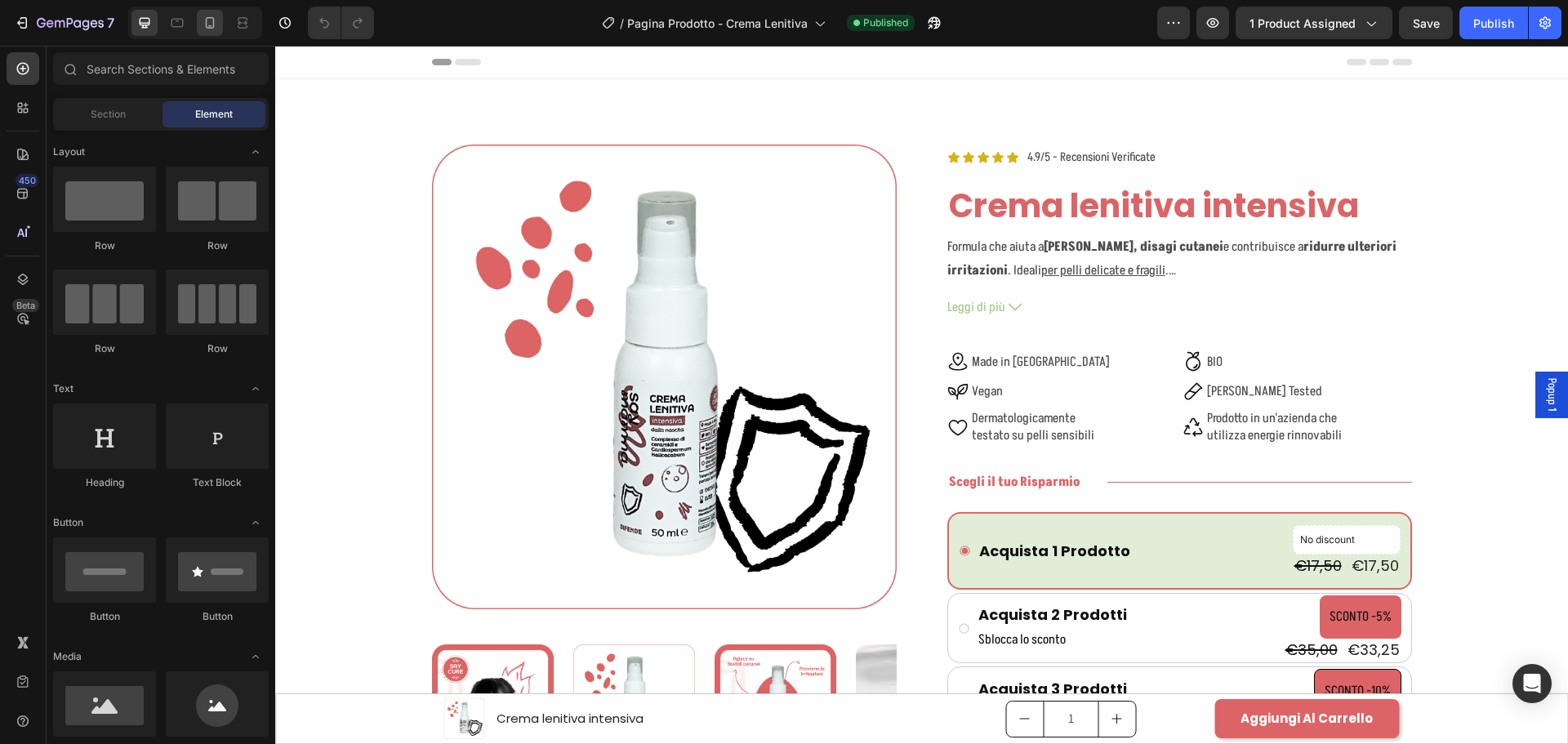
click at [212, 30] on icon at bounding box center [210, 23] width 17 height 17
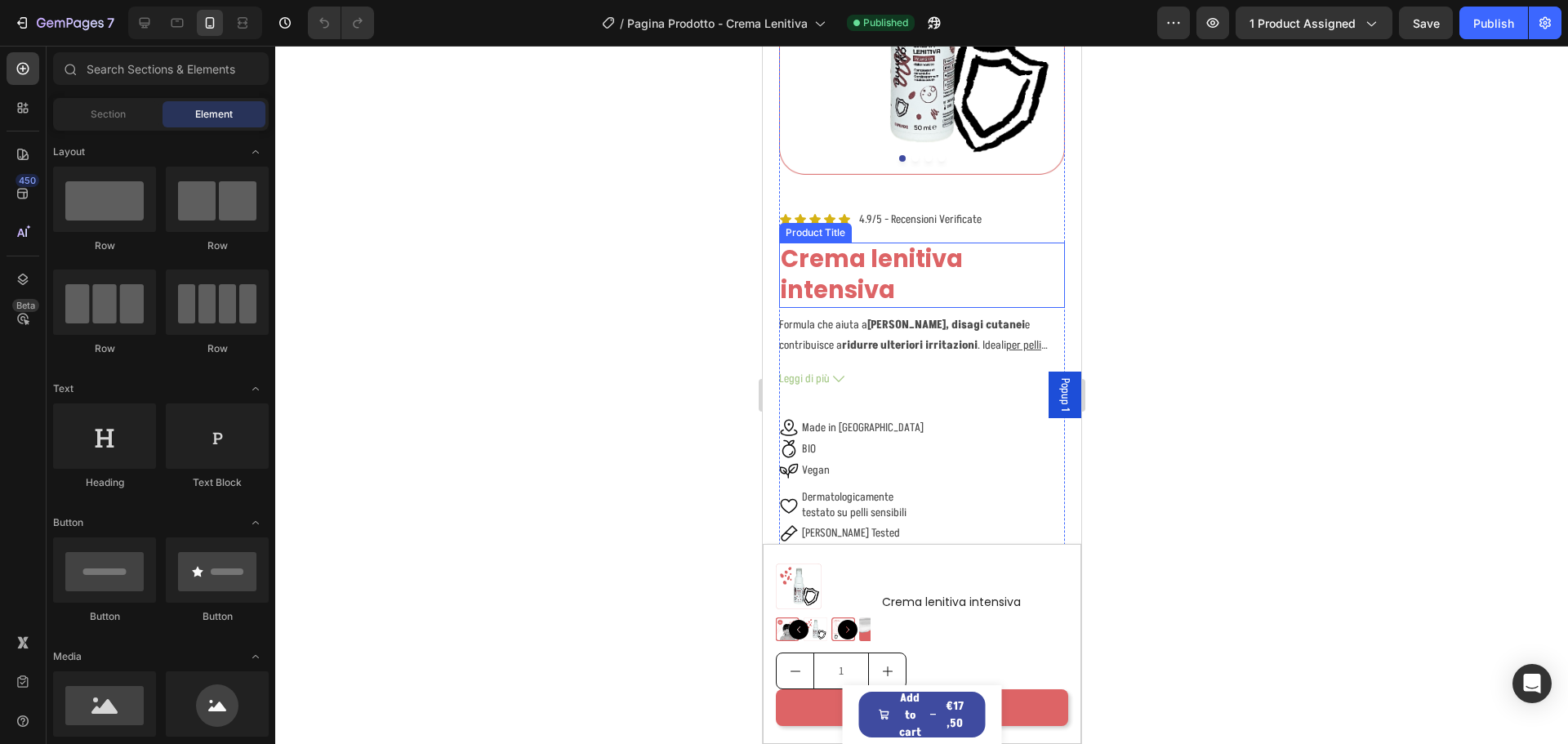
scroll to position [245, 0]
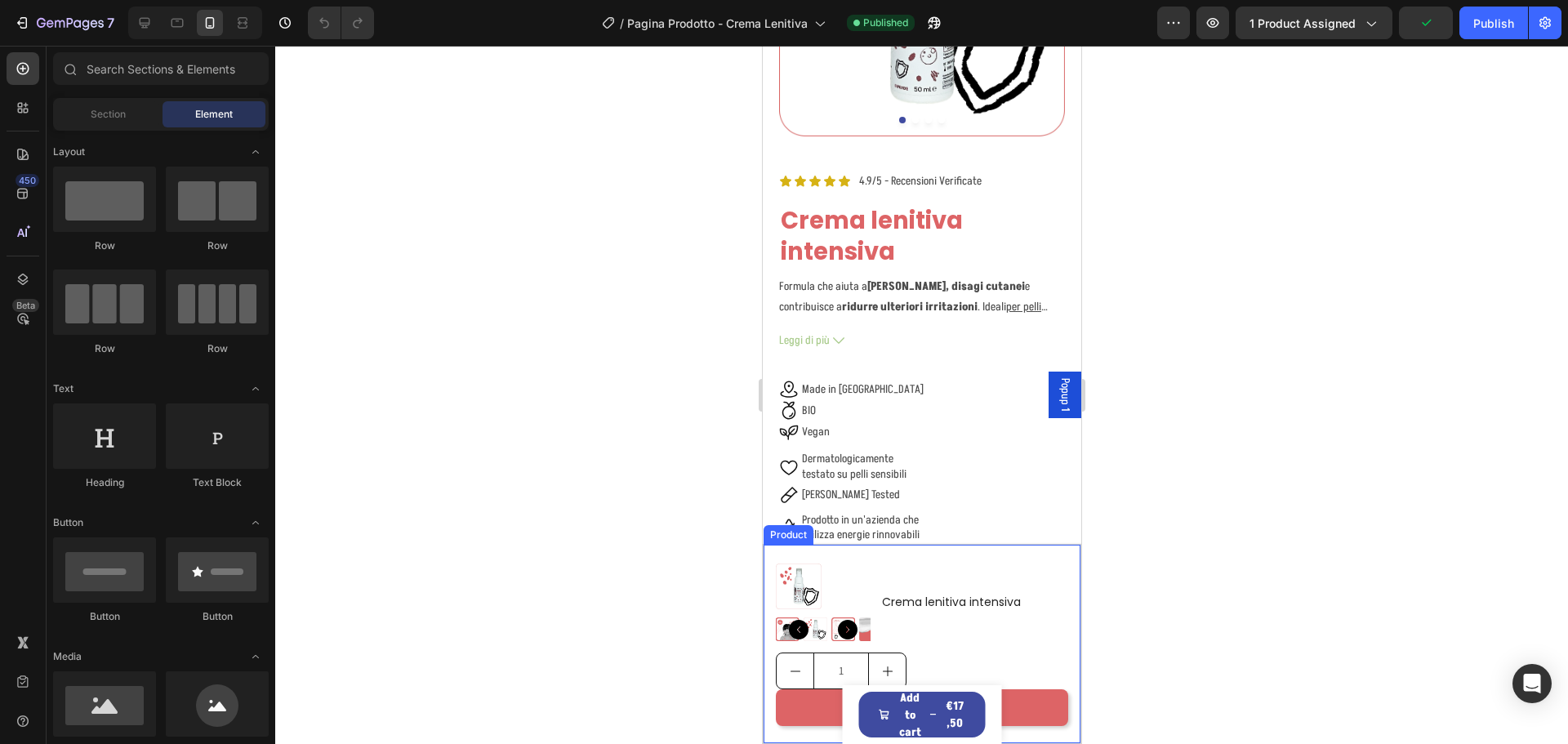
click at [1041, 558] on div "Product Images Crema lenitiva intensiva Product Title Row 1 Product Quantity Ag…" at bounding box center [921, 644] width 317 height 198
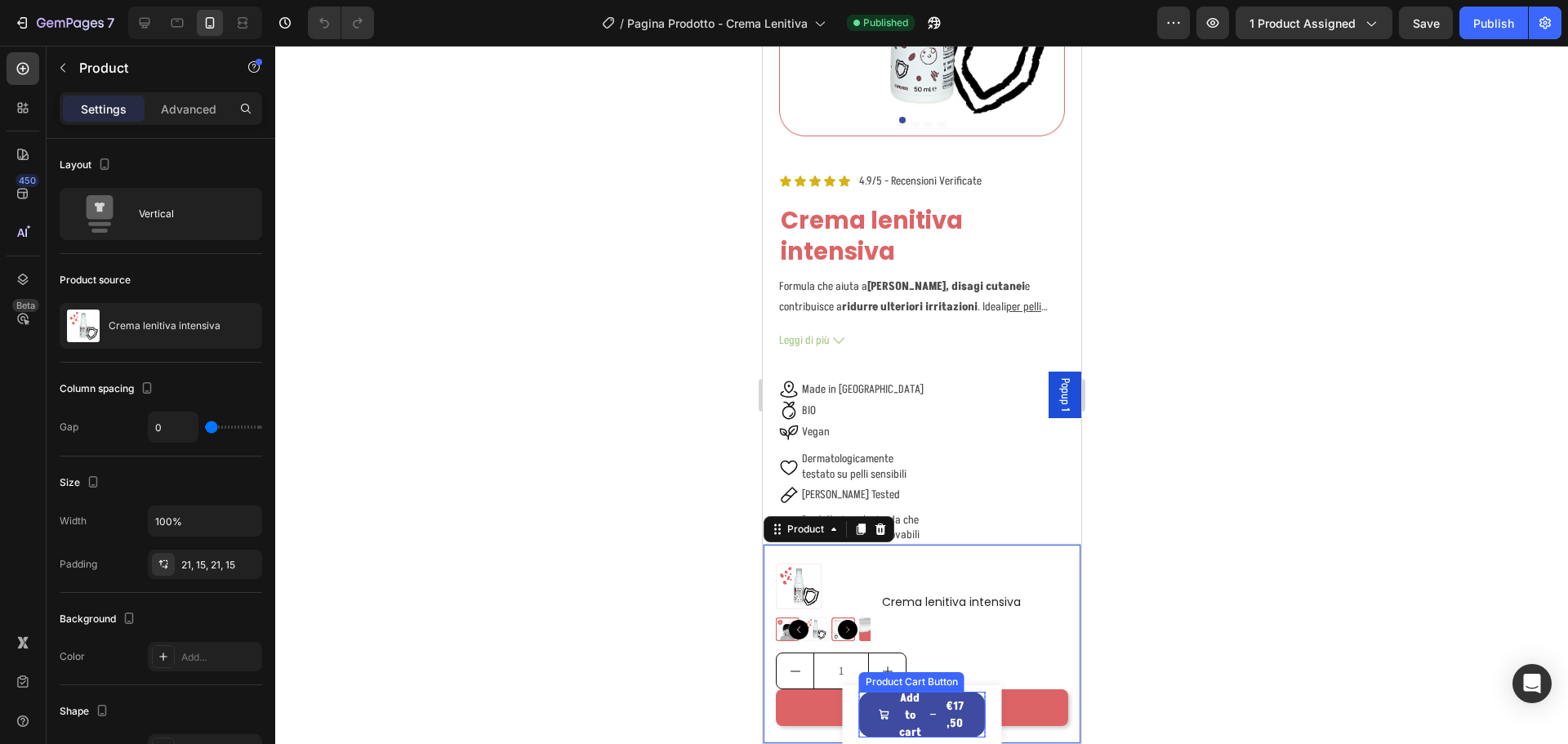
click at [908, 680] on div "Product Cart Button" at bounding box center [911, 682] width 99 height 15
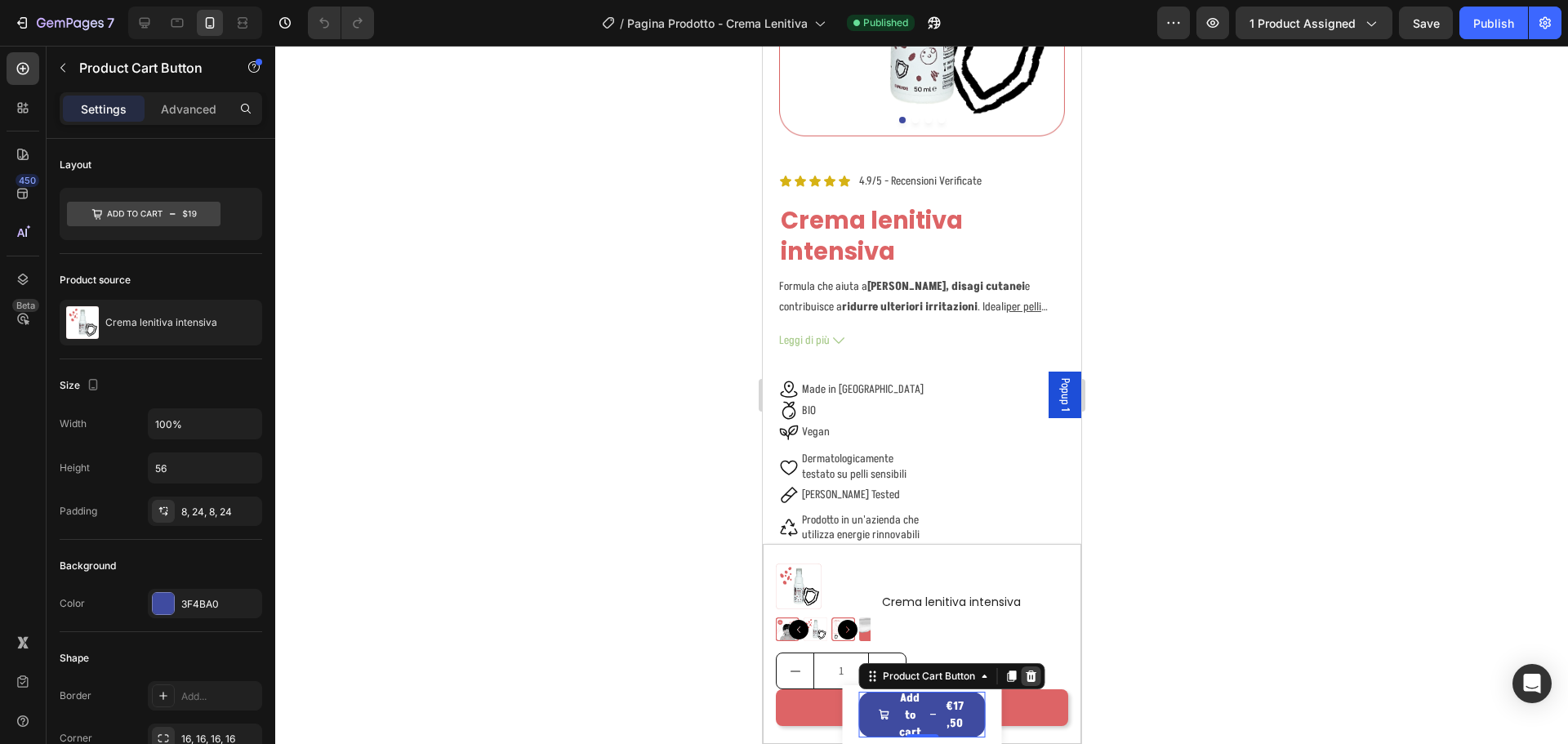
click at [1025, 680] on icon at bounding box center [1031, 676] width 11 height 11
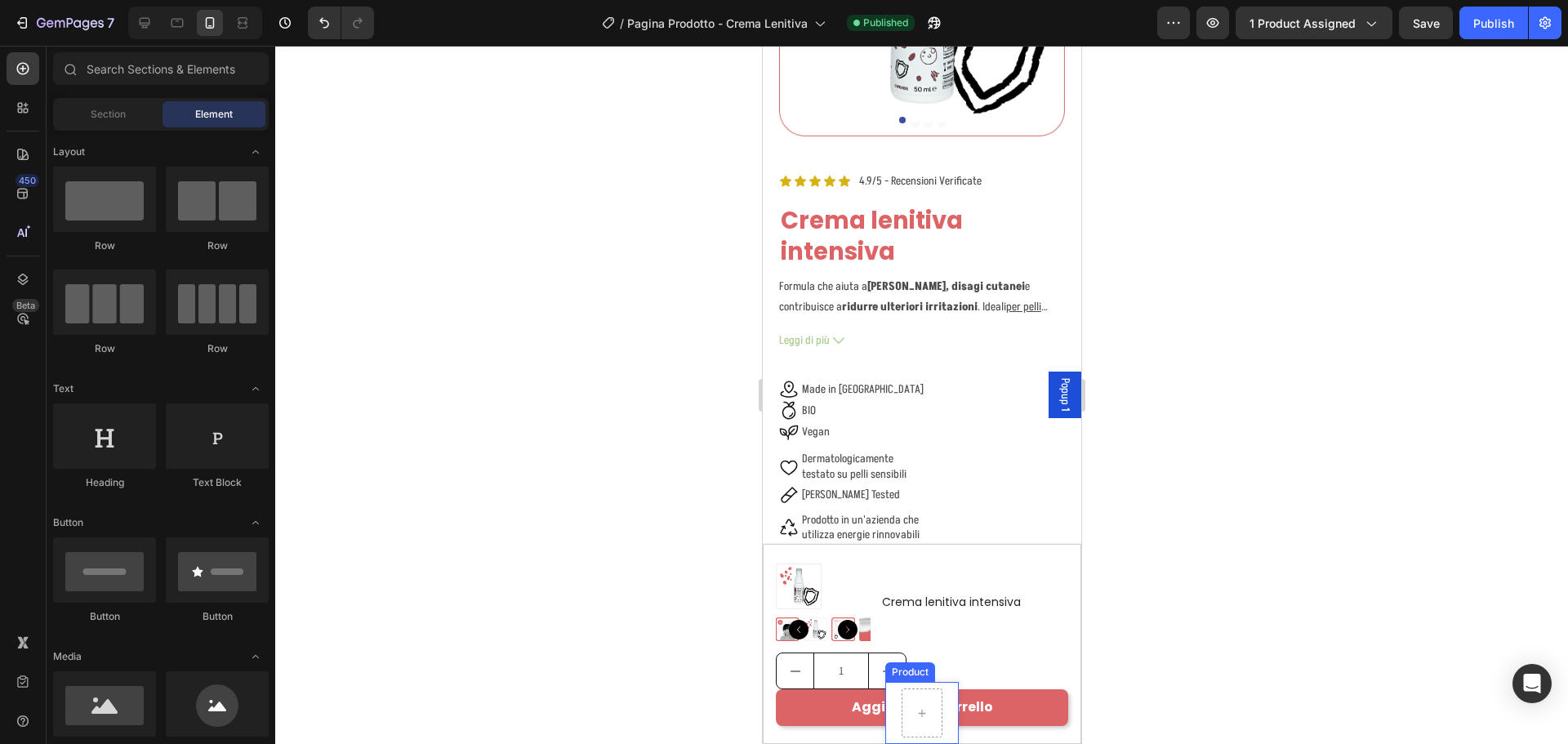
click at [948, 713] on div "Product Images Crema lenitiva intensiva Product Title €17,50 Product Price Prod…" at bounding box center [921, 713] width 74 height 62
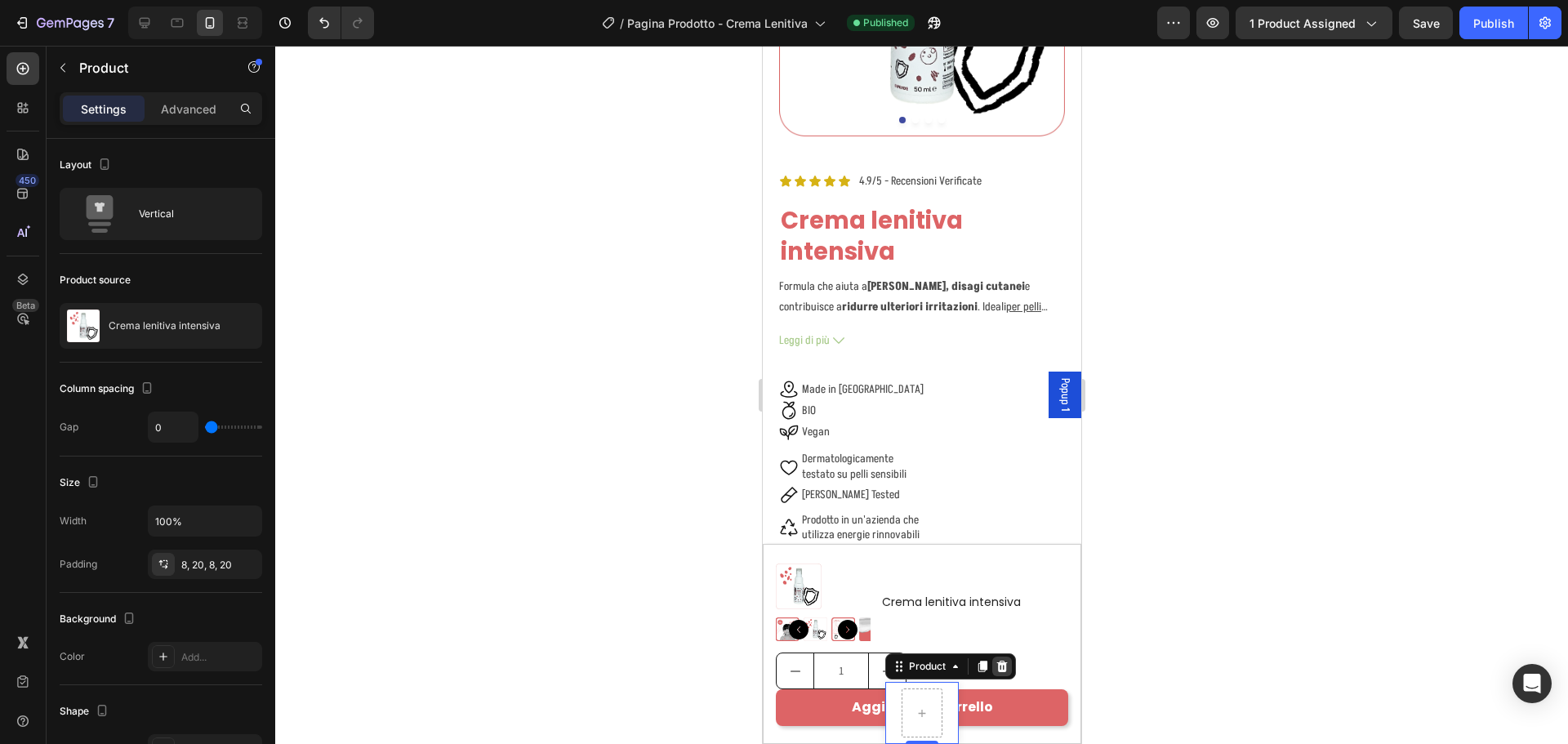
click at [1000, 669] on icon at bounding box center [1001, 667] width 13 height 13
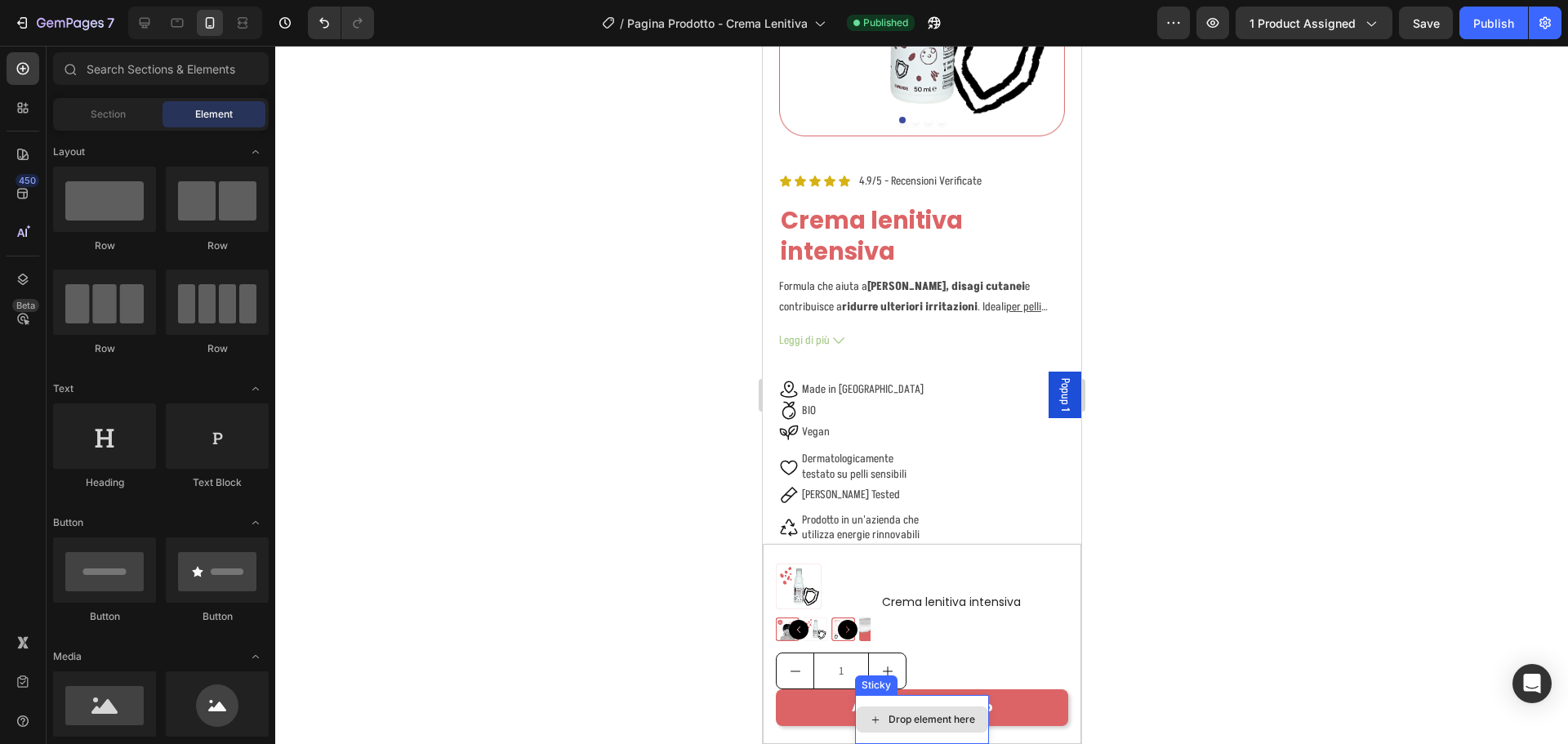
click at [958, 700] on div "Drop element here" at bounding box center [921, 719] width 134 height 49
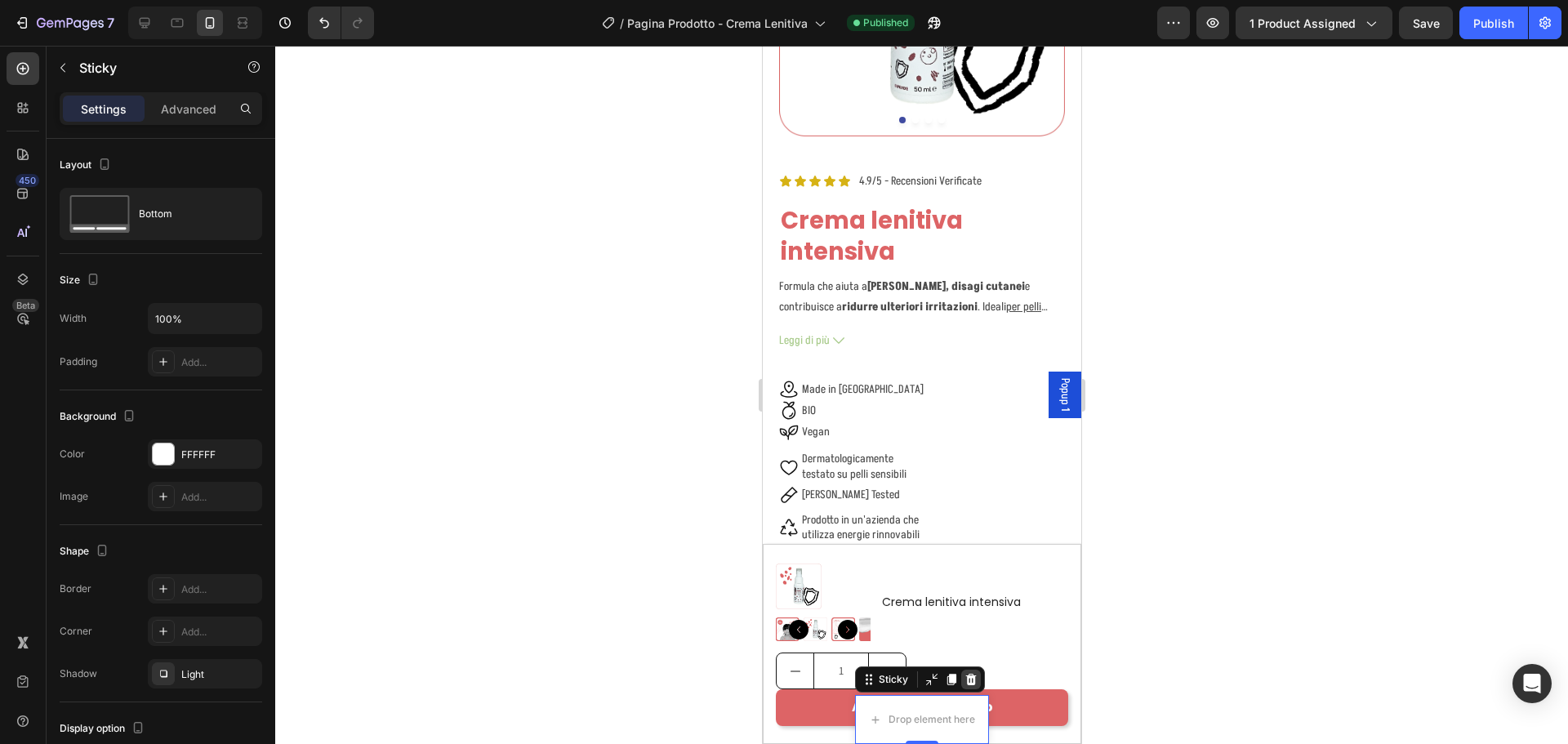
click at [965, 680] on icon at bounding box center [971, 679] width 11 height 11
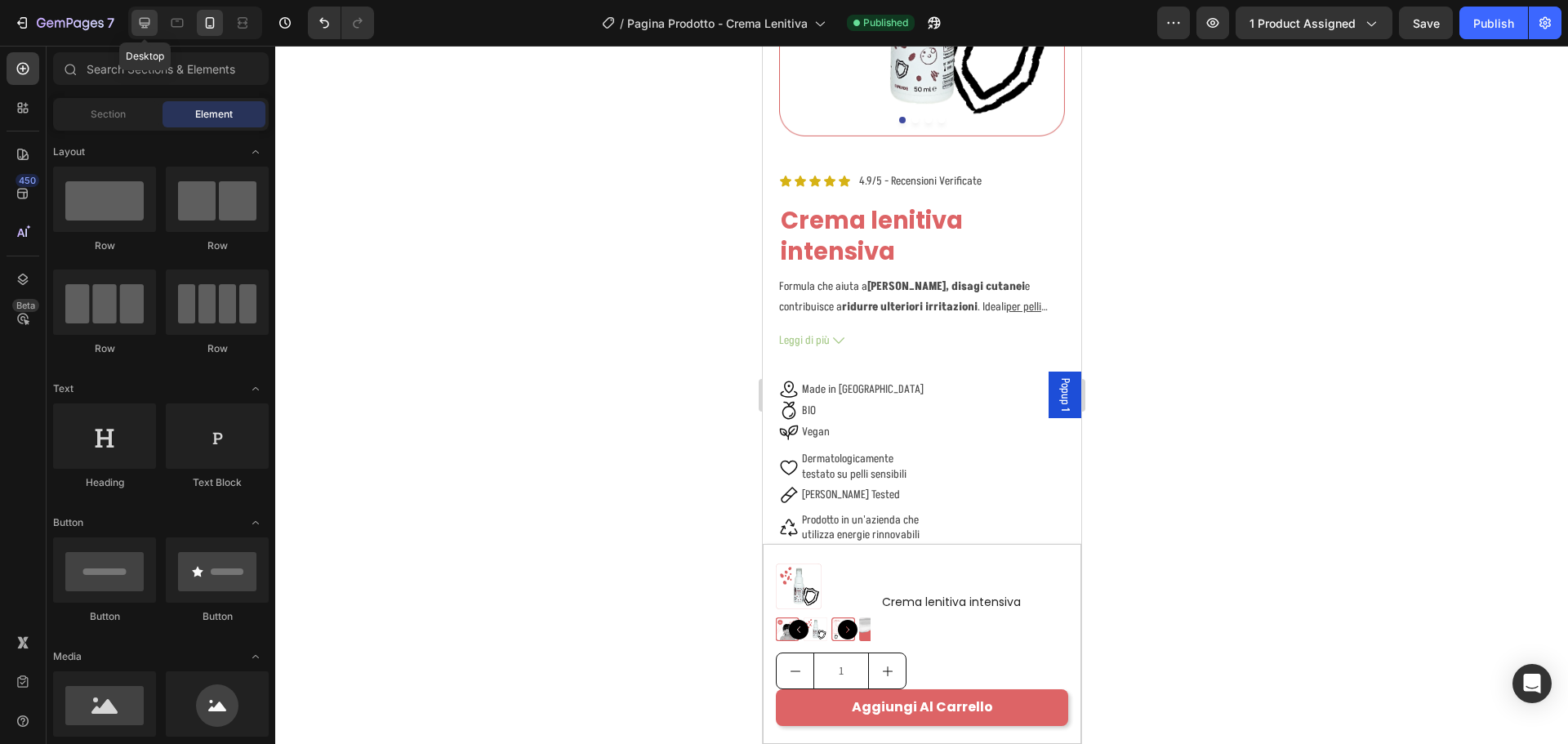
click at [147, 20] on icon at bounding box center [145, 23] width 17 height 17
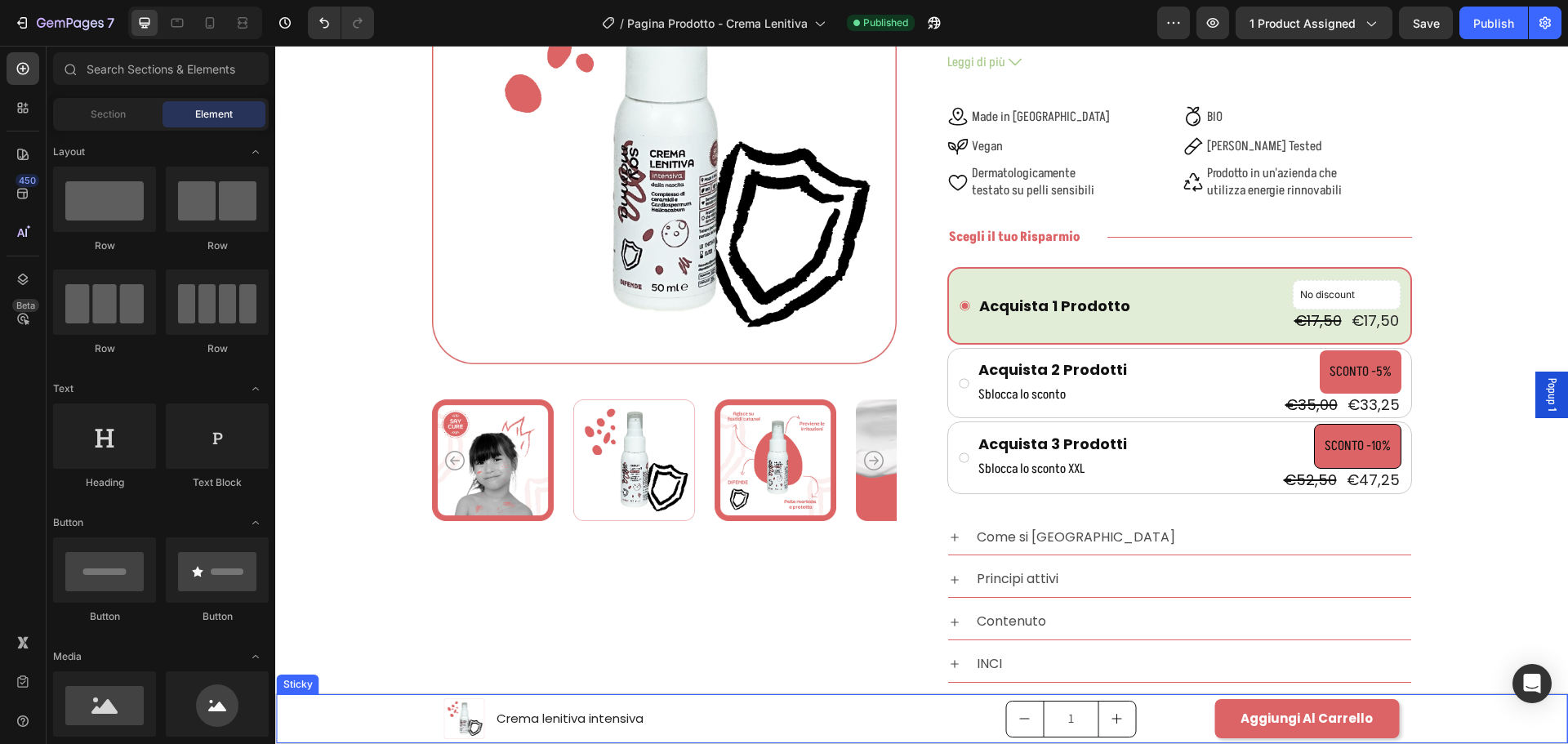
click at [383, 715] on div "Product Images Crema lenitiva intensiva Product Title Row 1 Product Quantity Ag…" at bounding box center [921, 718] width 1291 height 49
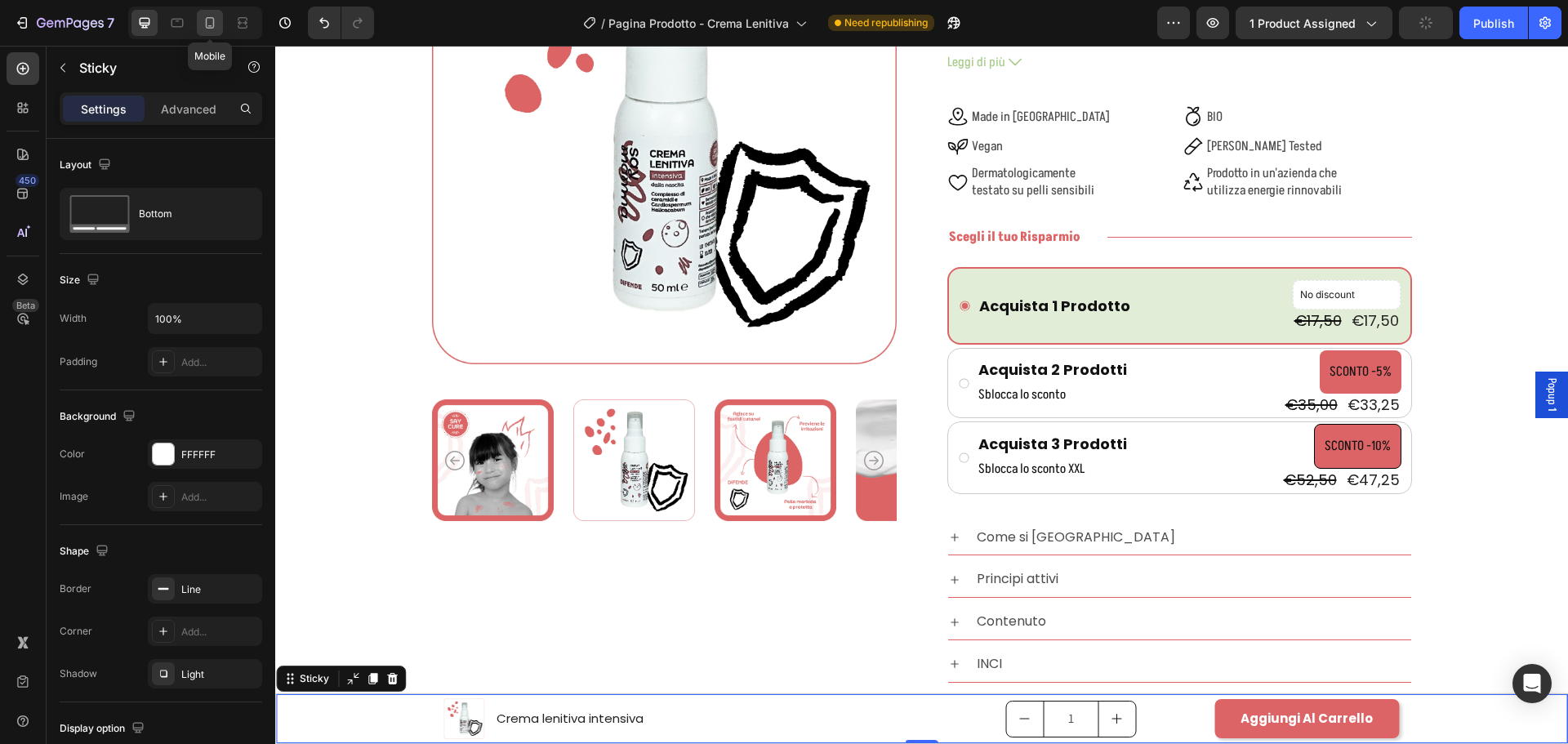
click at [209, 24] on icon at bounding box center [210, 23] width 17 height 17
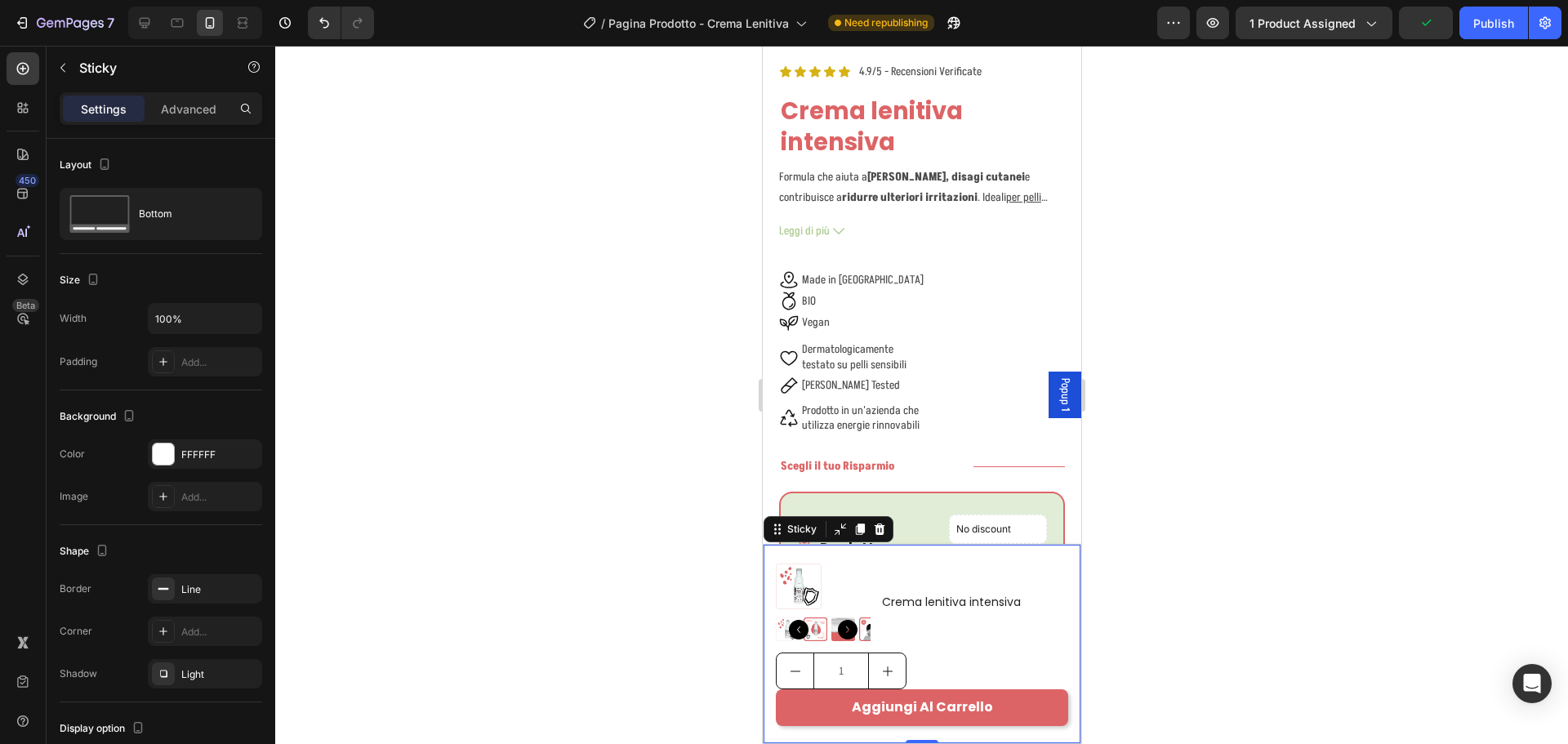
scroll to position [716, 0]
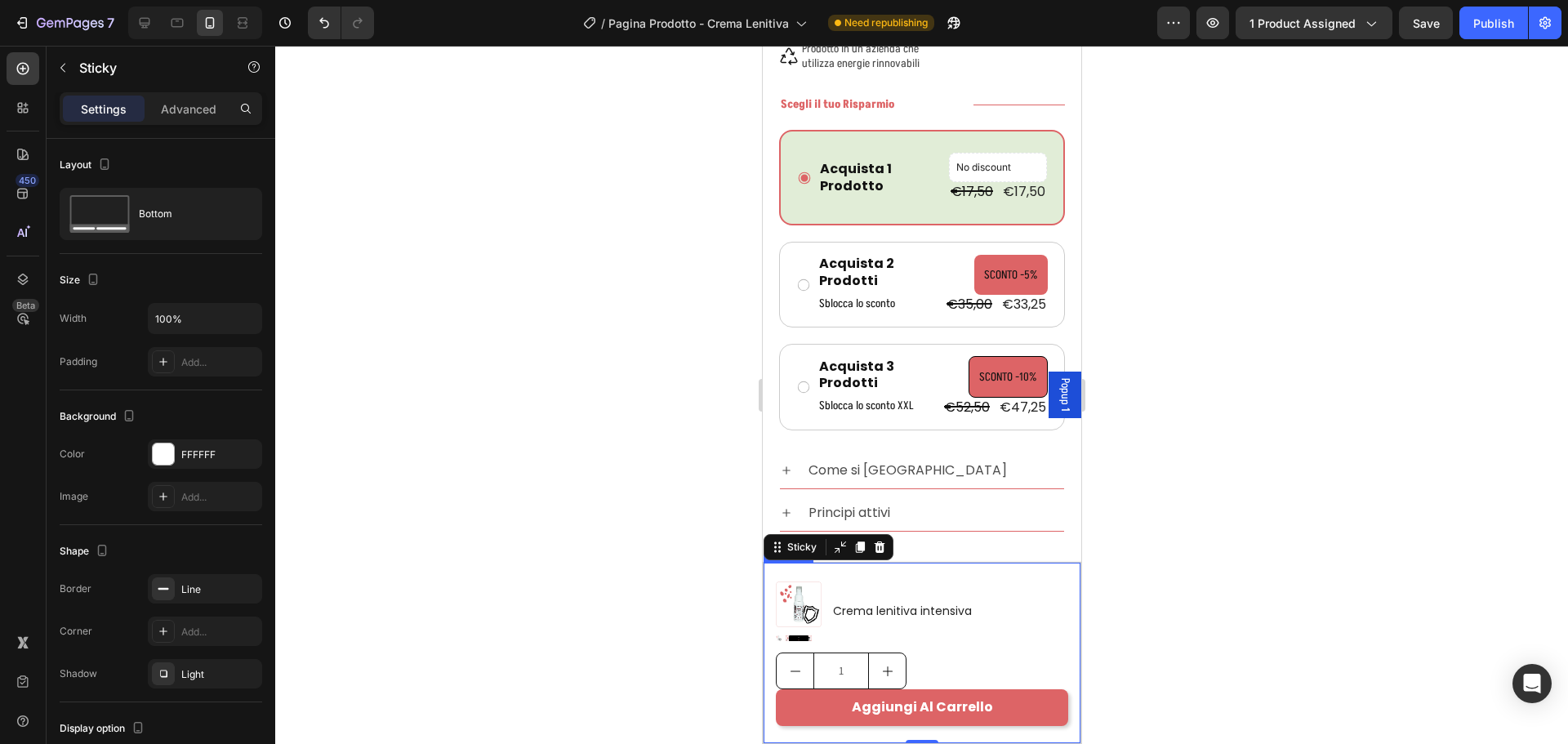
click at [1032, 645] on div "Product Images Crema lenitiva intensiva Product Title Row" at bounding box center [921, 616] width 292 height 73
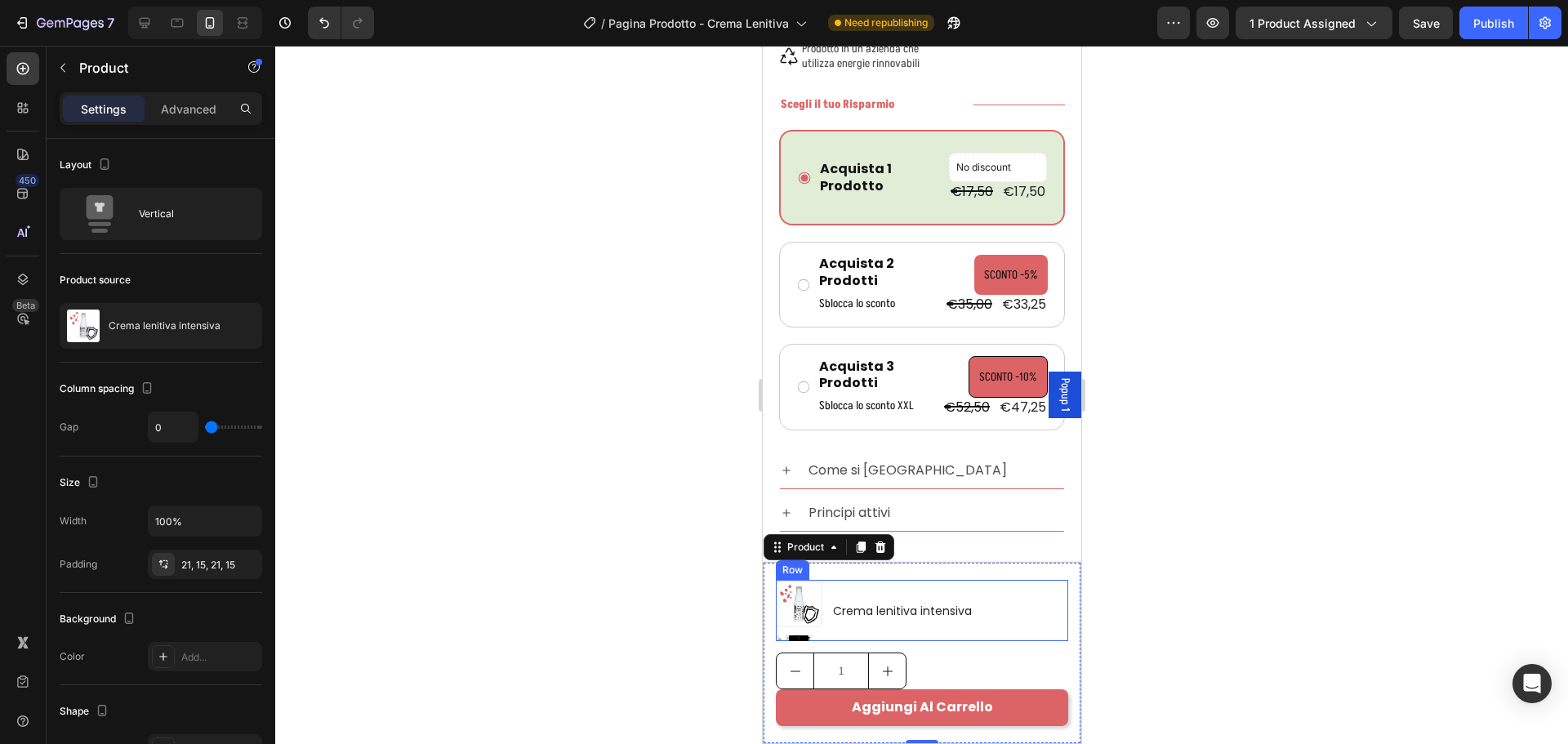
click at [961, 630] on div "Crema lenitiva intensiva Product Title" at bounding box center [902, 610] width 142 height 61
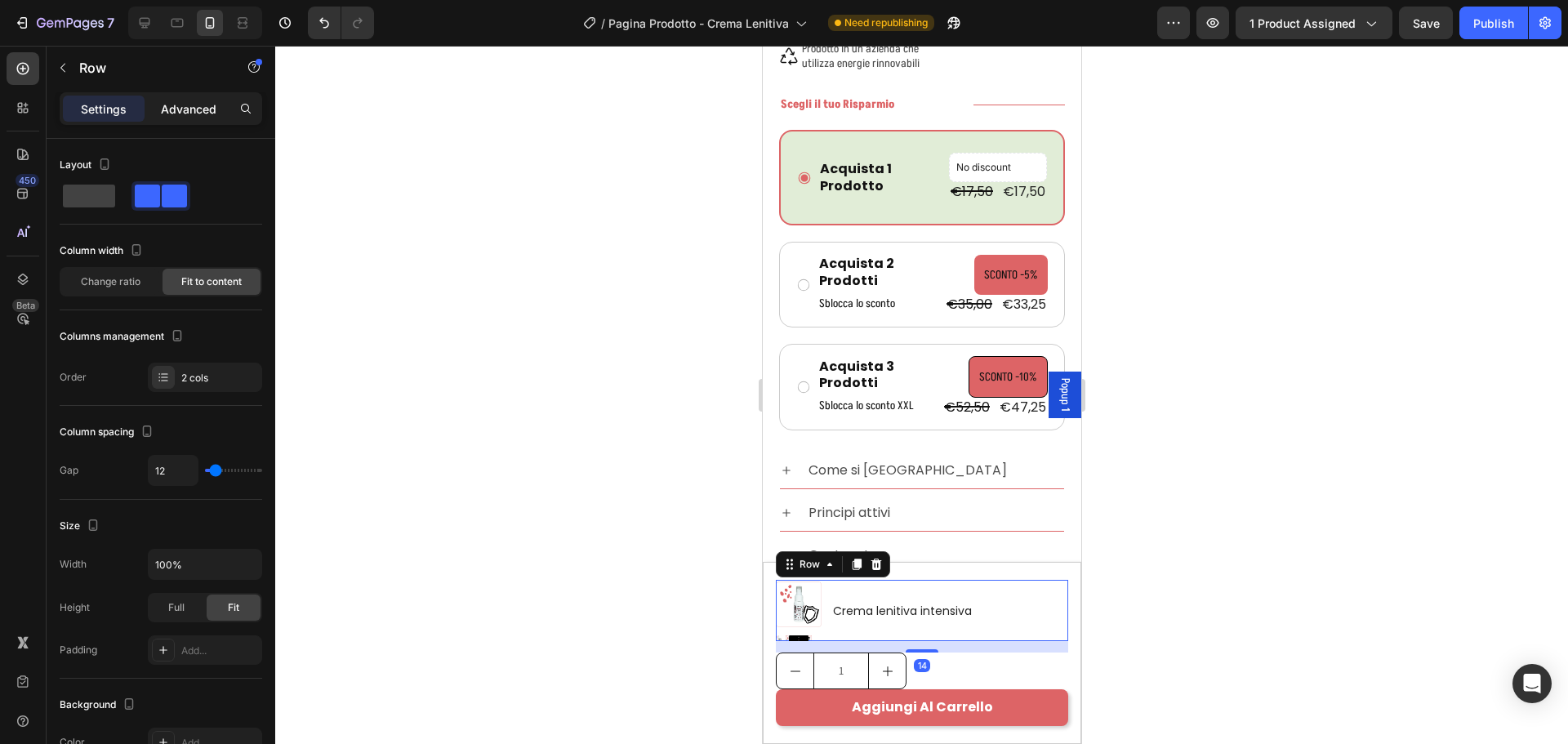
click at [183, 104] on p "Advanced" at bounding box center [189, 109] width 55 height 18
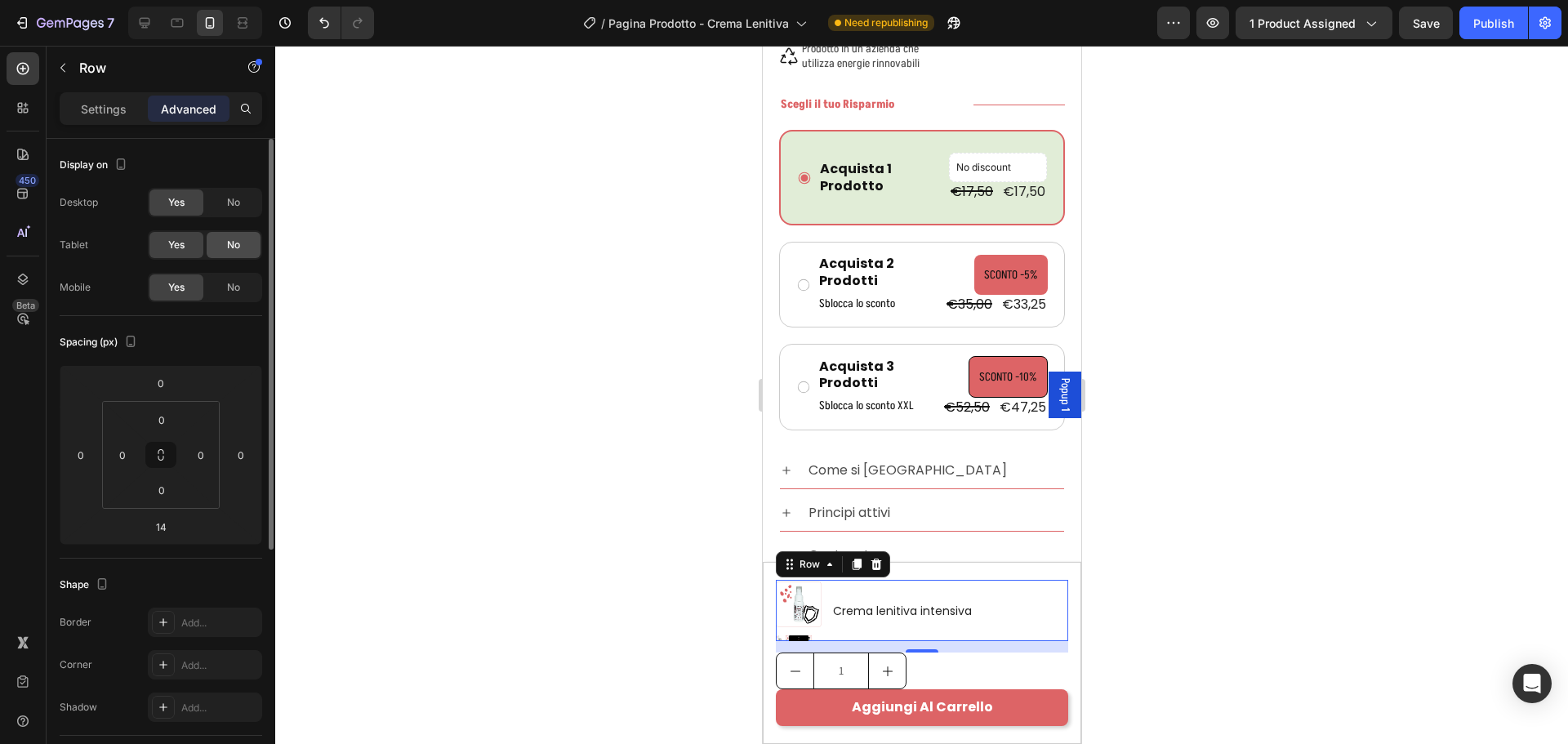
click at [229, 242] on span "No" at bounding box center [233, 245] width 13 height 15
click at [229, 281] on span "No" at bounding box center [233, 288] width 13 height 15
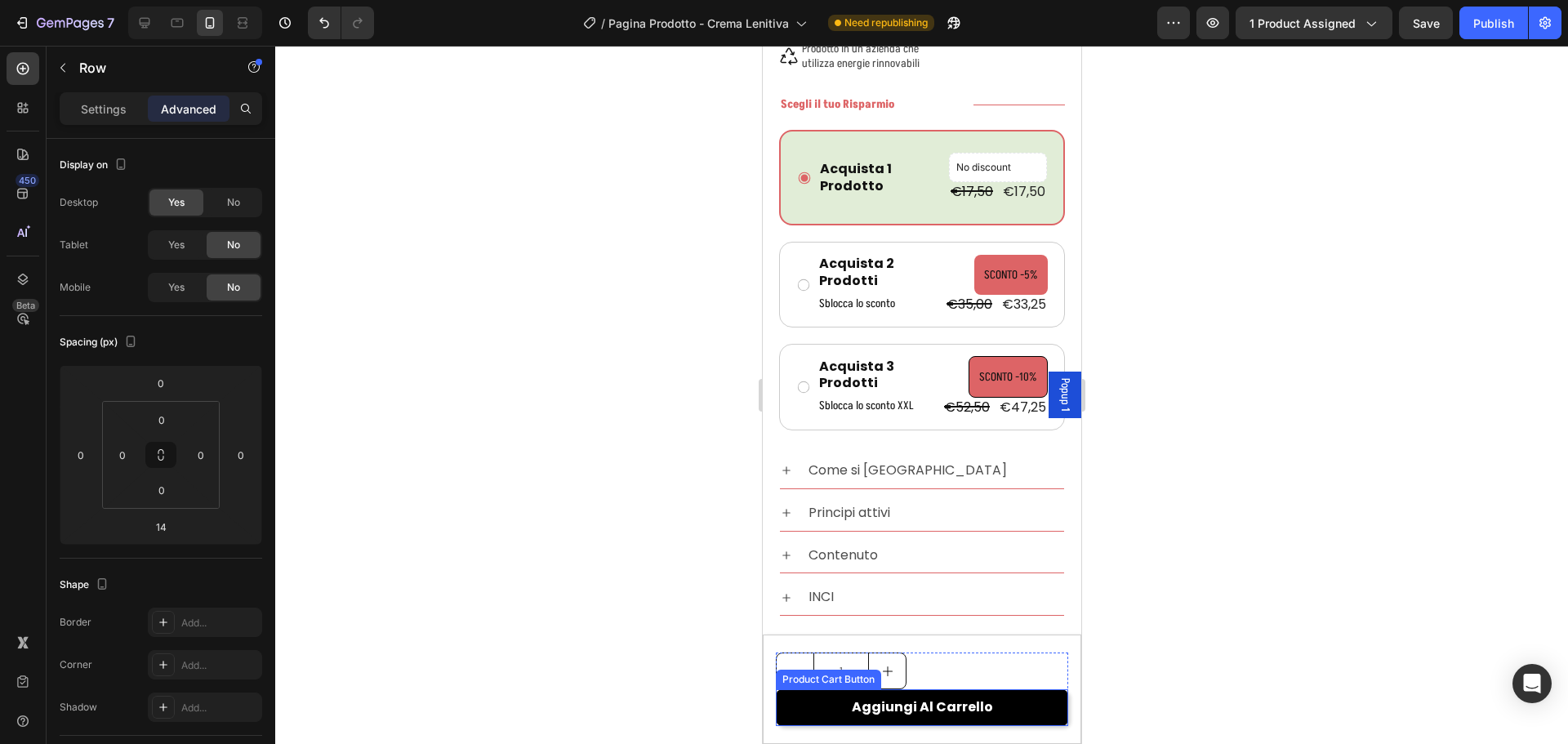
click at [1037, 705] on button "Aggiungi al Carrello" at bounding box center [921, 708] width 292 height 37
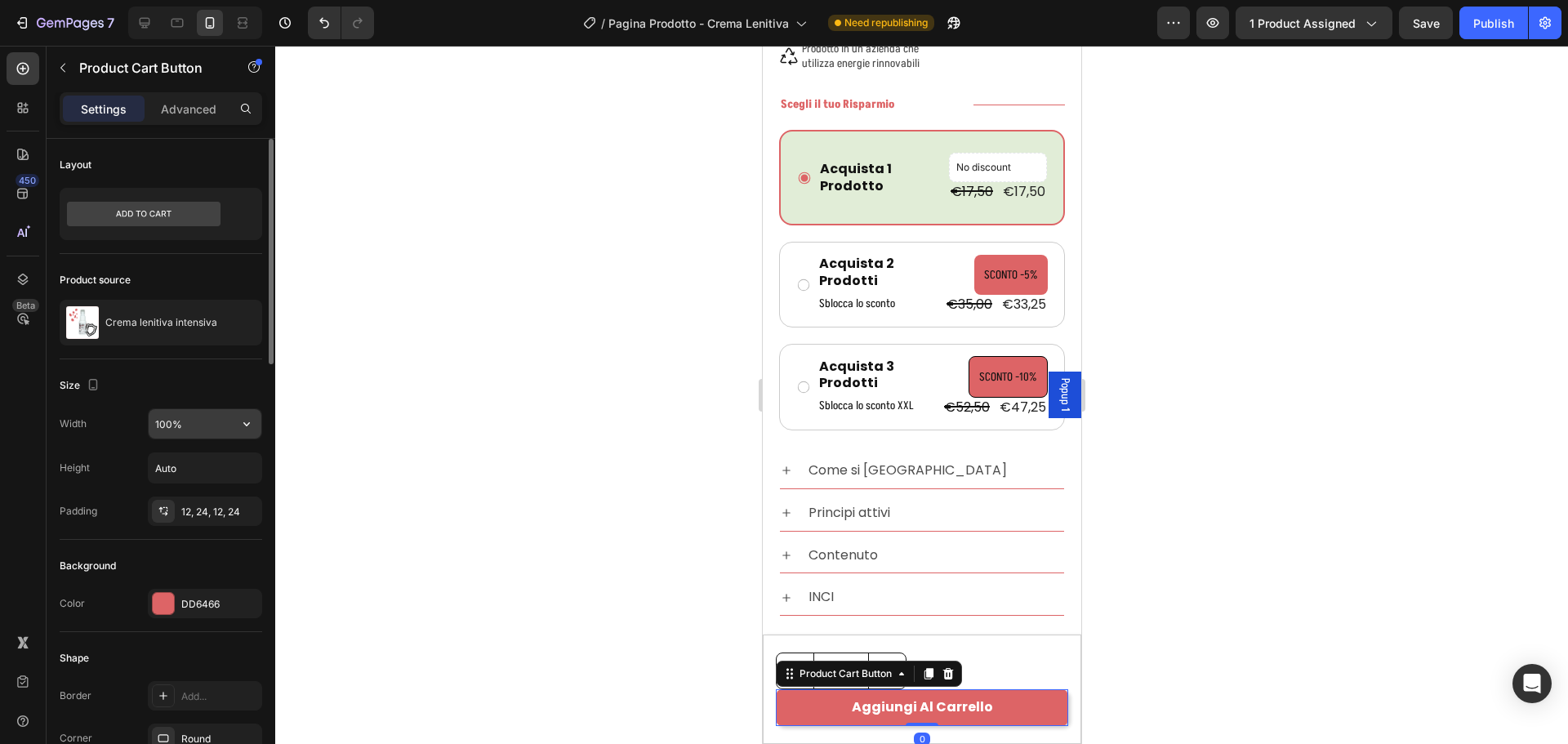
scroll to position [408, 0]
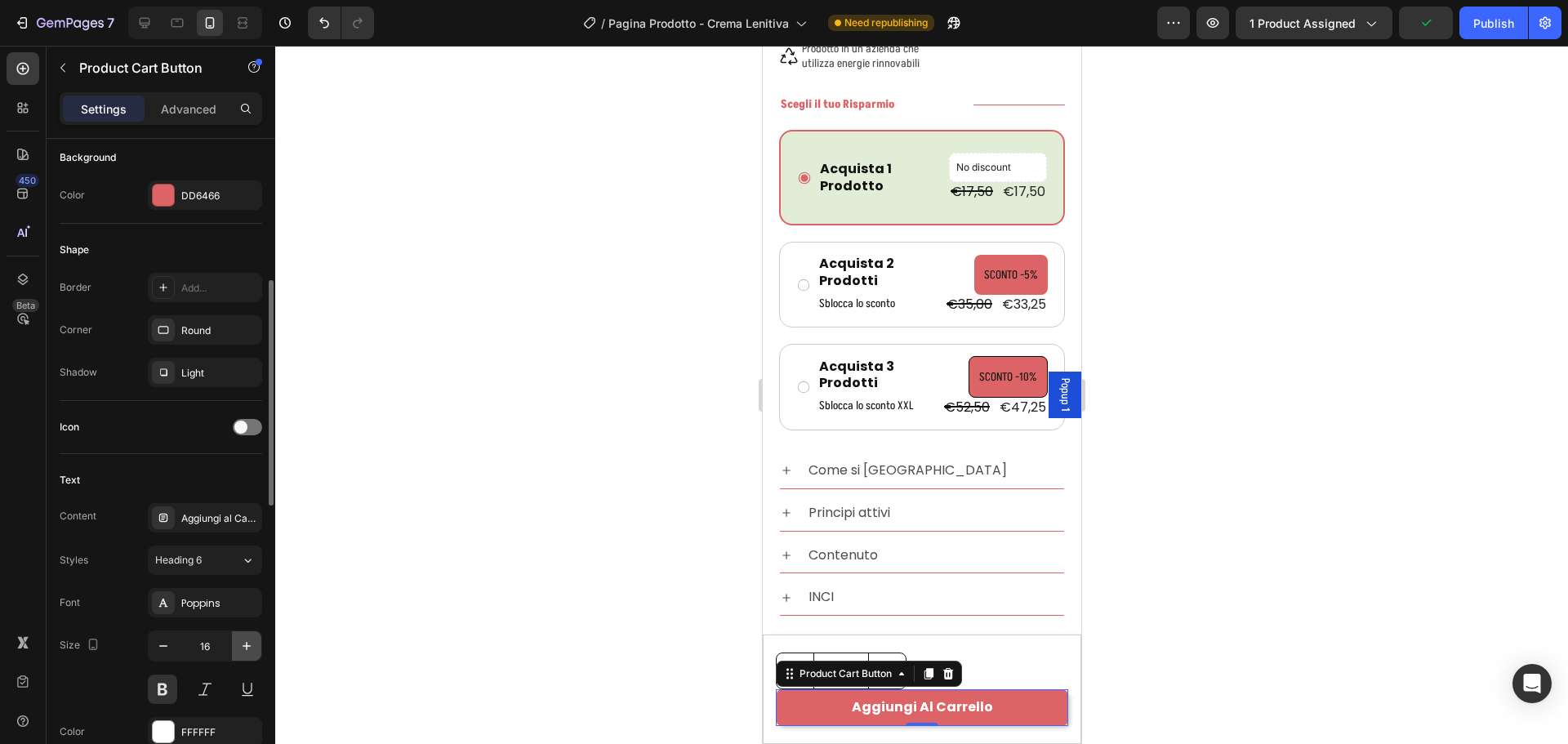
click at [240, 638] on icon "button" at bounding box center [247, 646] width 17 height 17
type input "17"
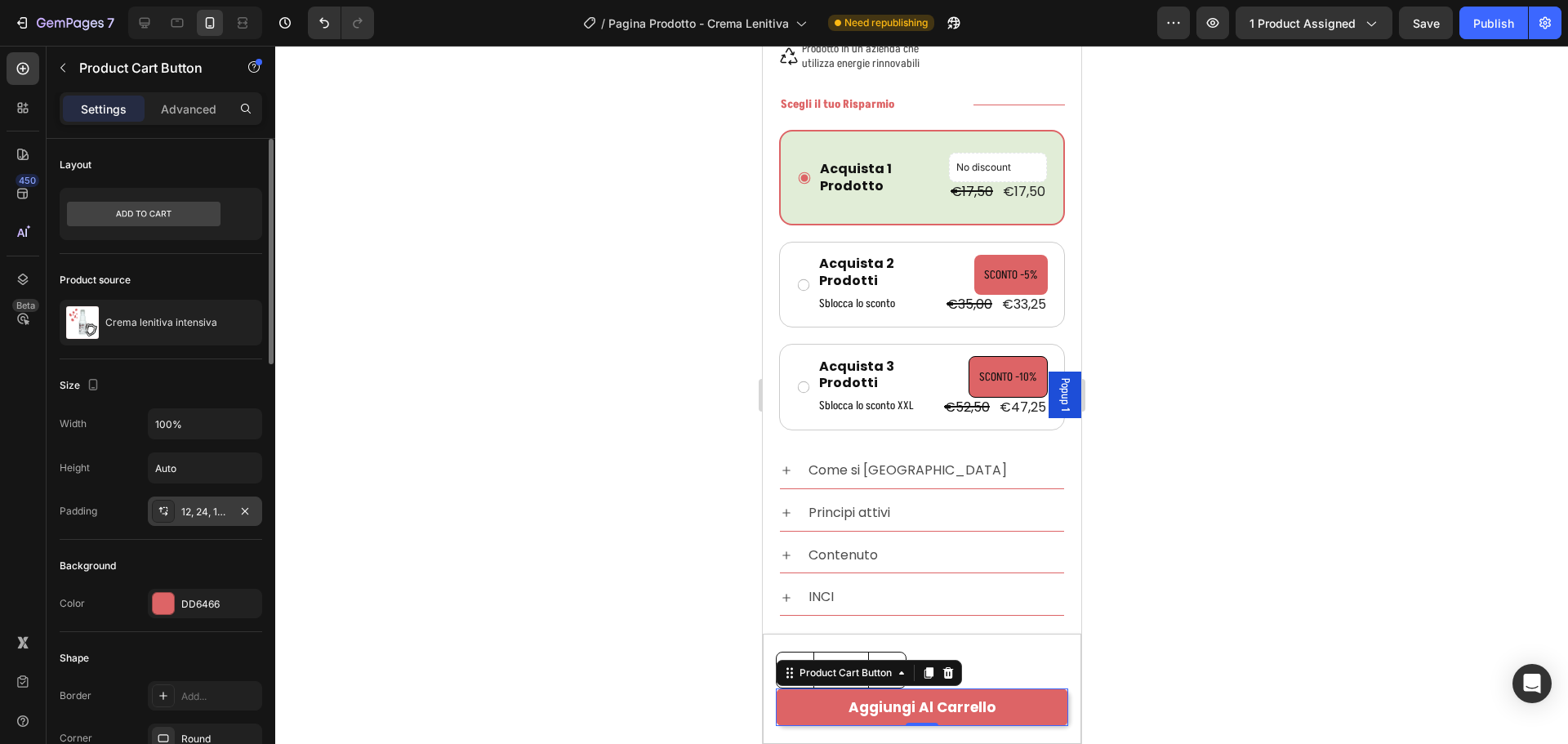
click at [198, 509] on div "12, 24, 12, 24" at bounding box center [205, 512] width 47 height 15
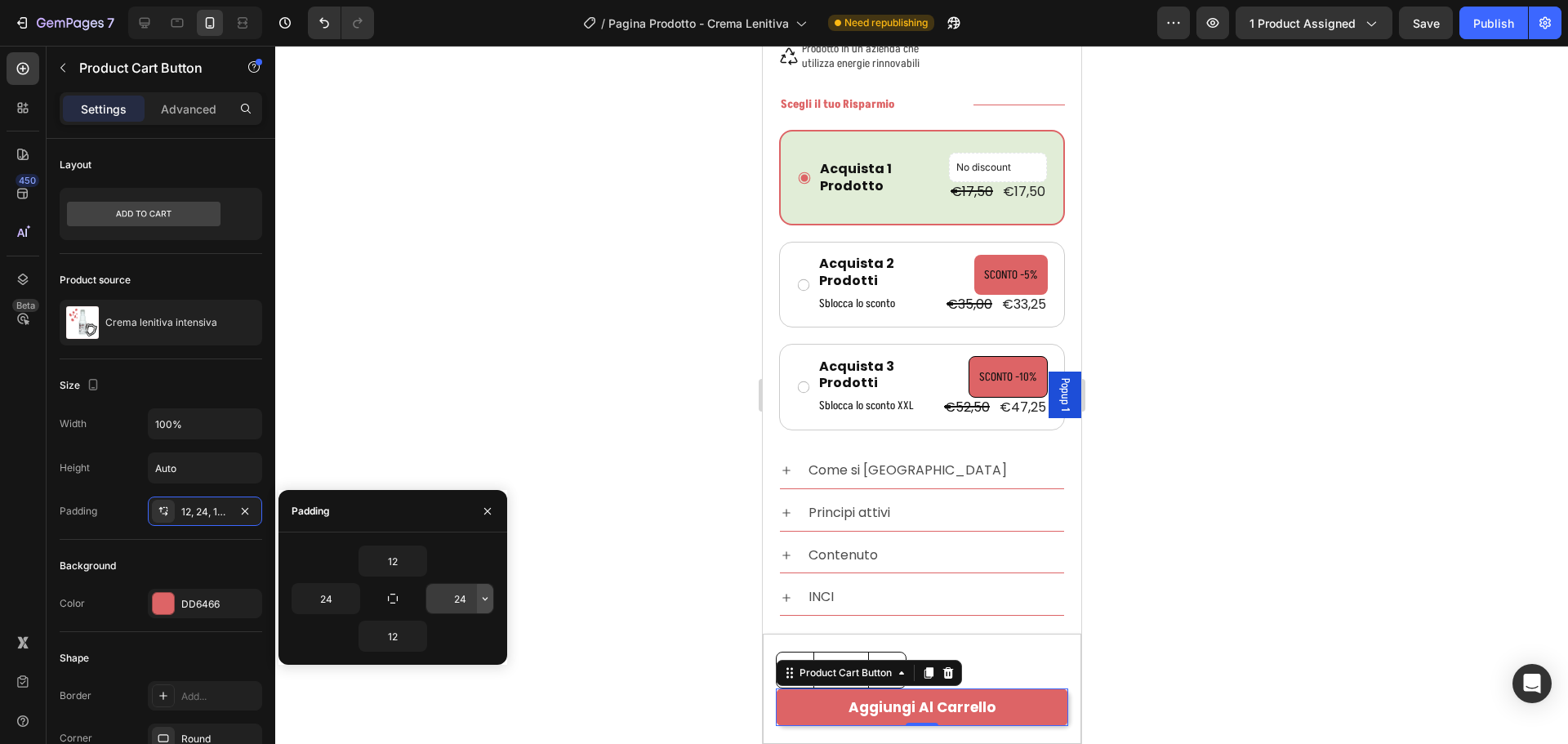
click at [488, 596] on icon "button" at bounding box center [485, 598] width 13 height 13
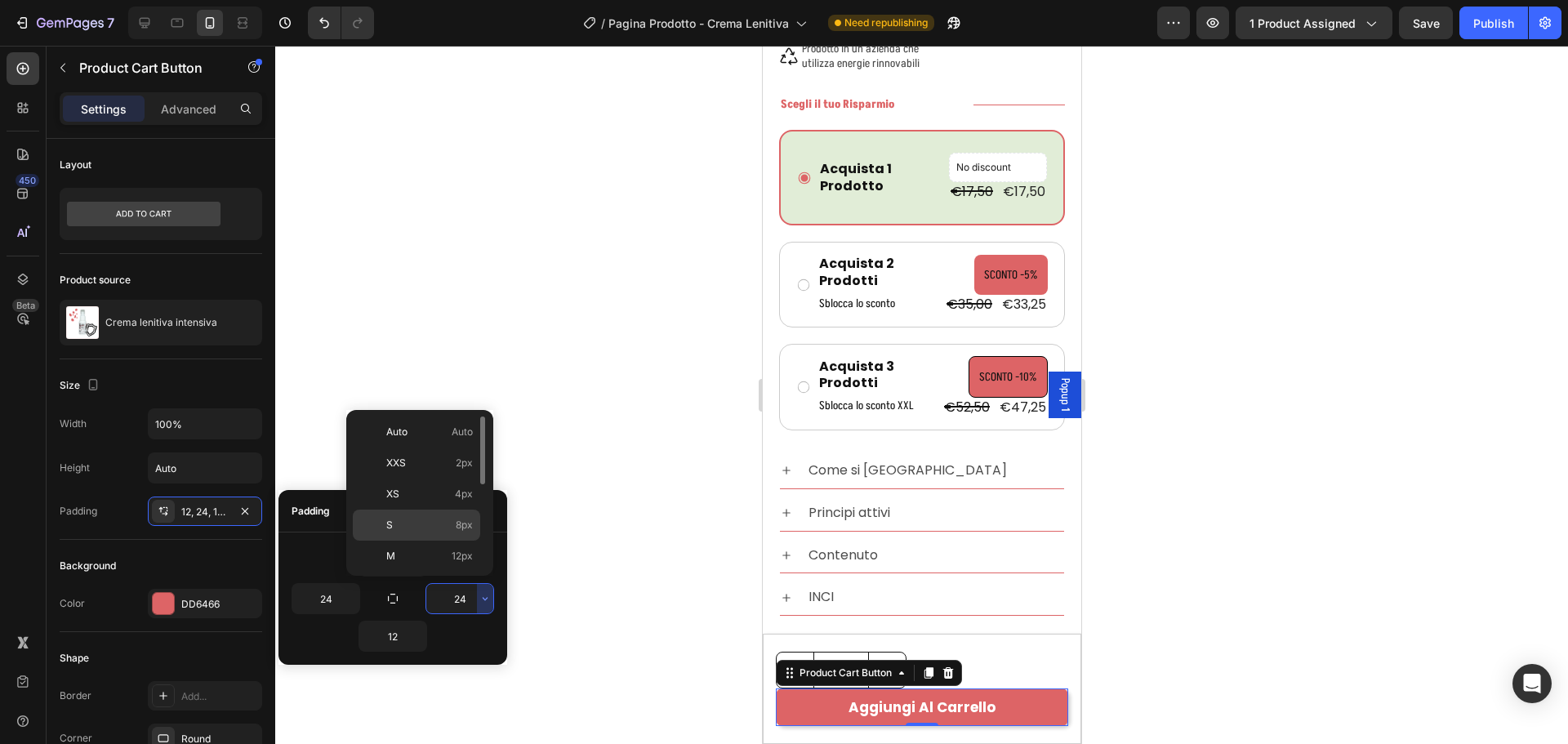
scroll to position [82, 0]
click at [447, 504] on p "L 16px" at bounding box center [430, 505] width 87 height 15
type input "16"
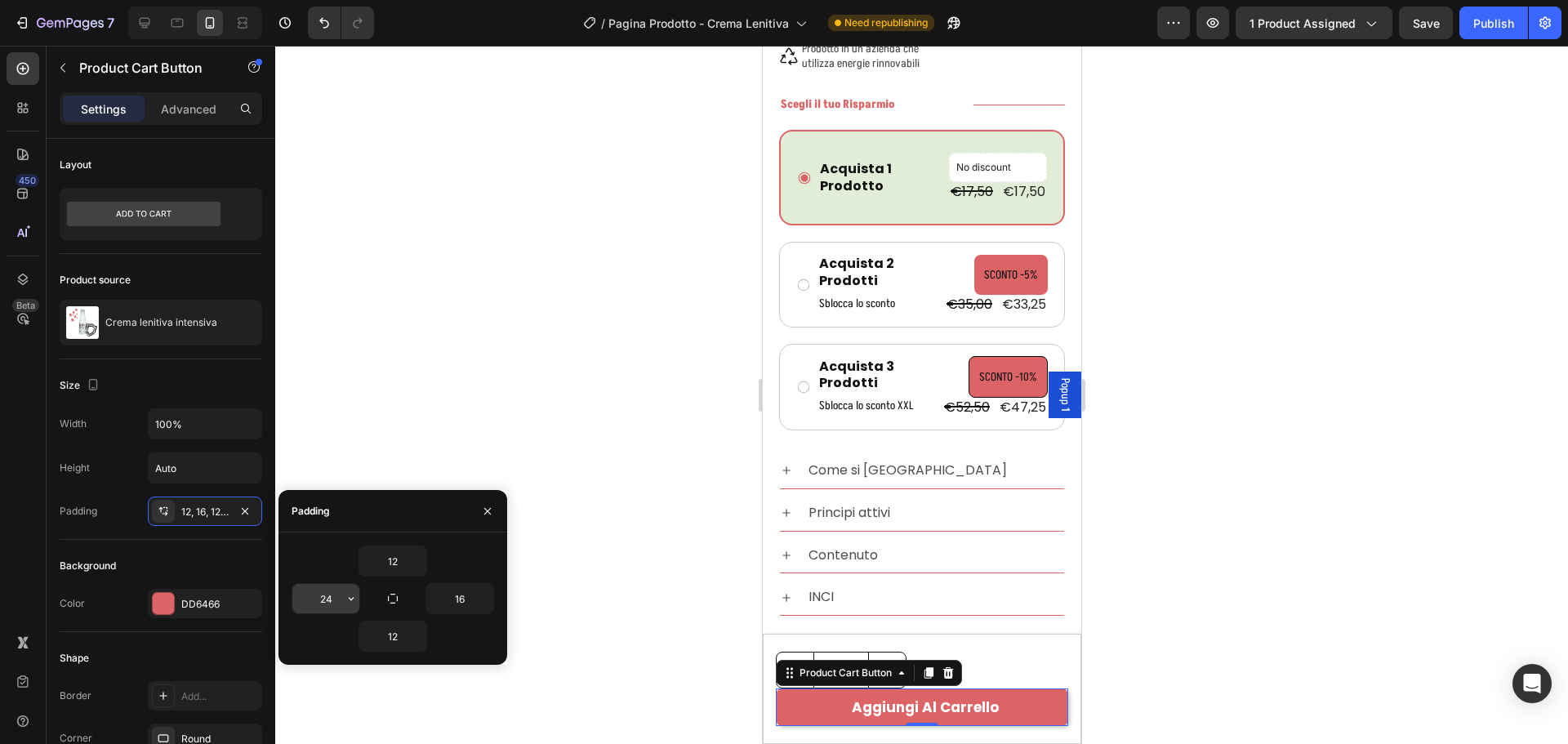
click at [352, 594] on icon "button" at bounding box center [351, 598] width 13 height 13
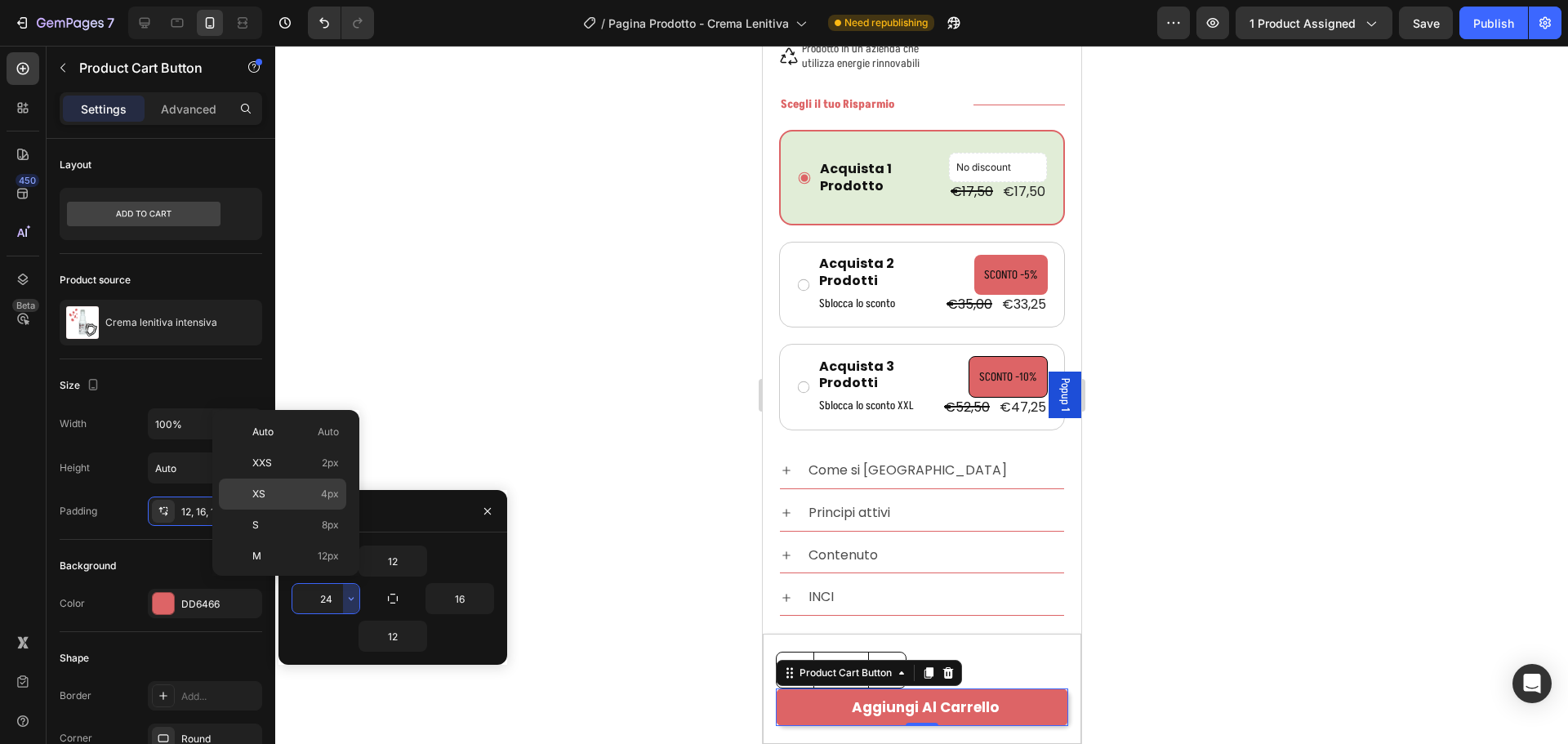
scroll to position [163, 0]
click at [306, 430] on p "L 16px" at bounding box center [296, 424] width 87 height 15
type input "16"
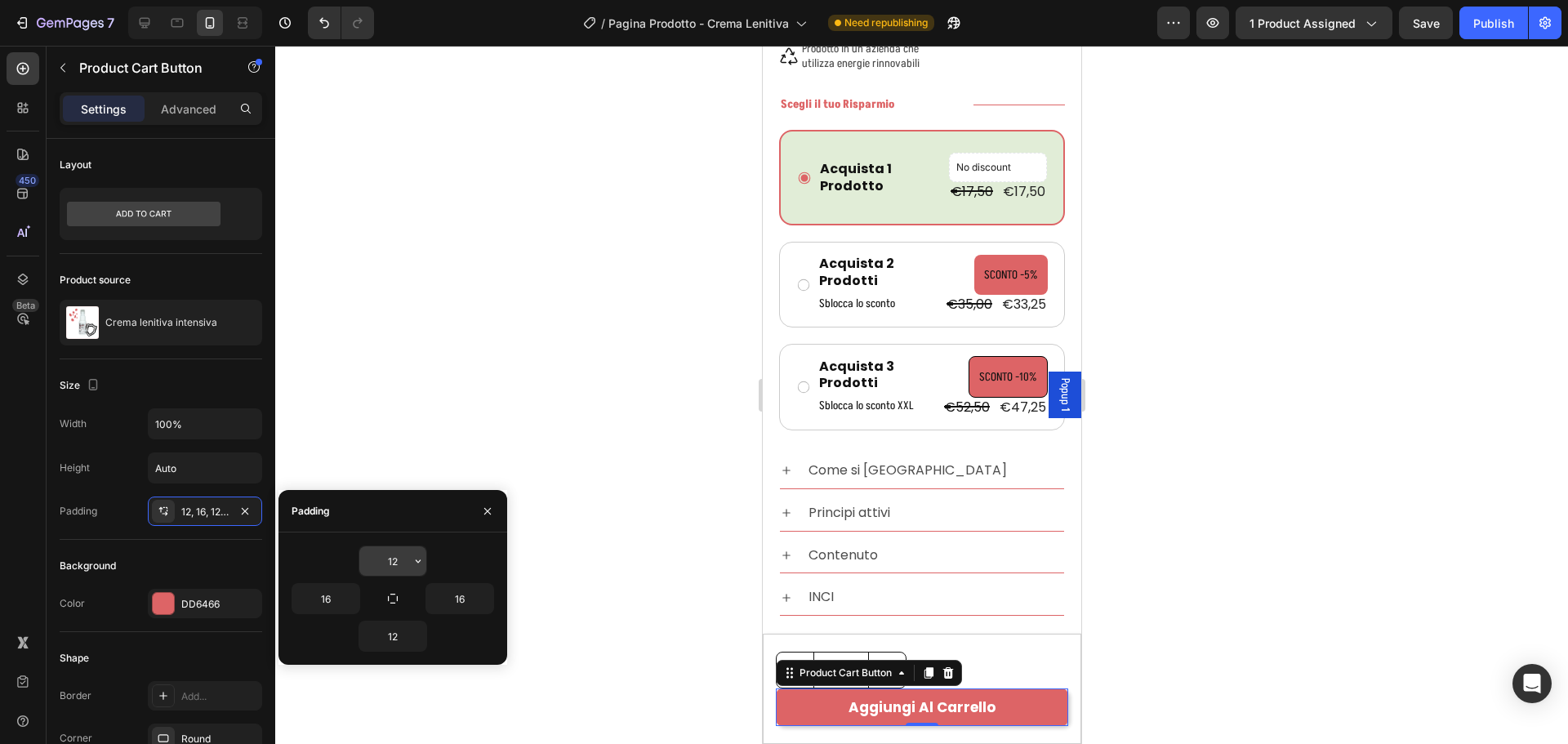
click at [418, 552] on button "button" at bounding box center [419, 561] width 17 height 30
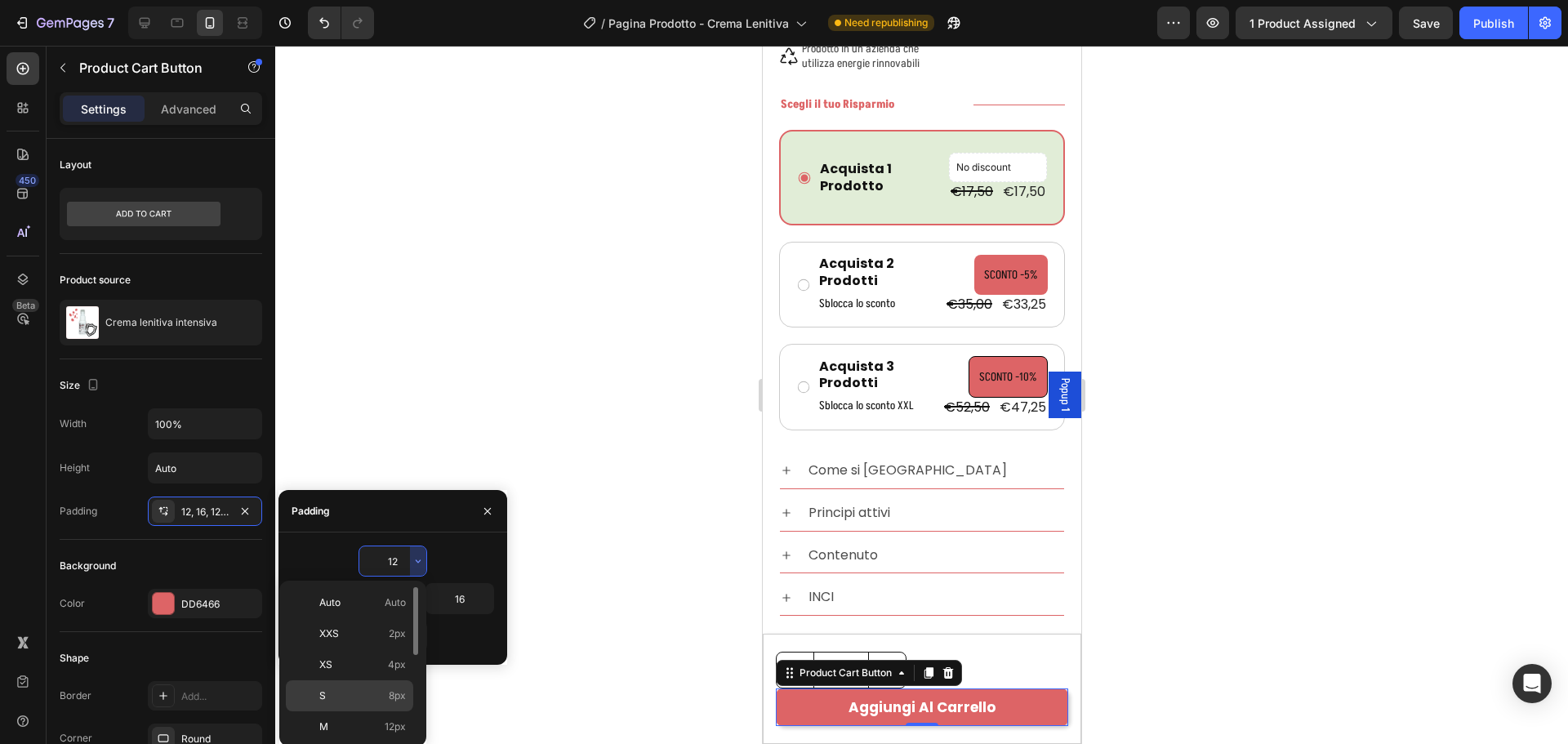
click at [395, 712] on div "S 8px" at bounding box center [349, 727] width 127 height 31
type input "8"
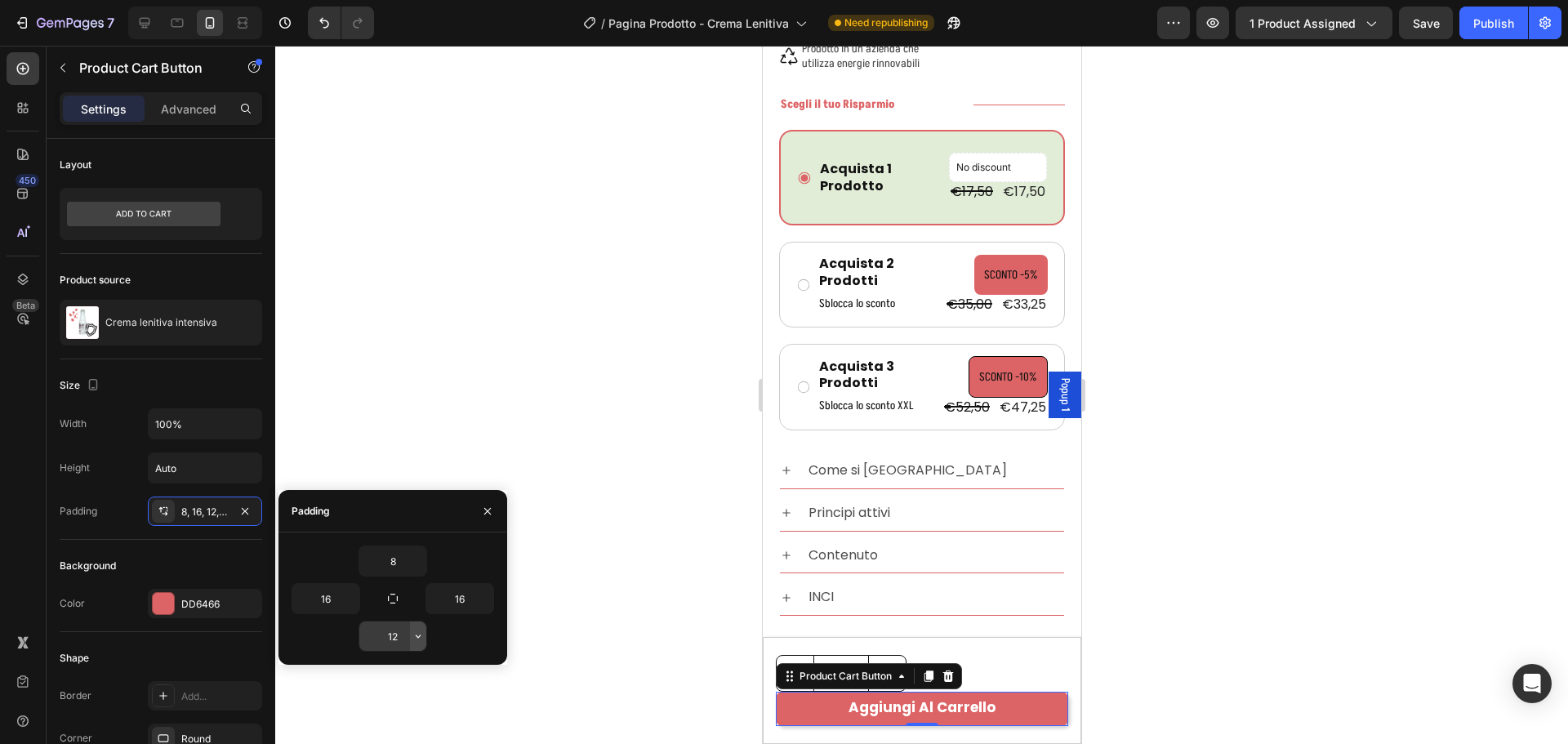
click at [417, 626] on button "button" at bounding box center [419, 636] width 17 height 30
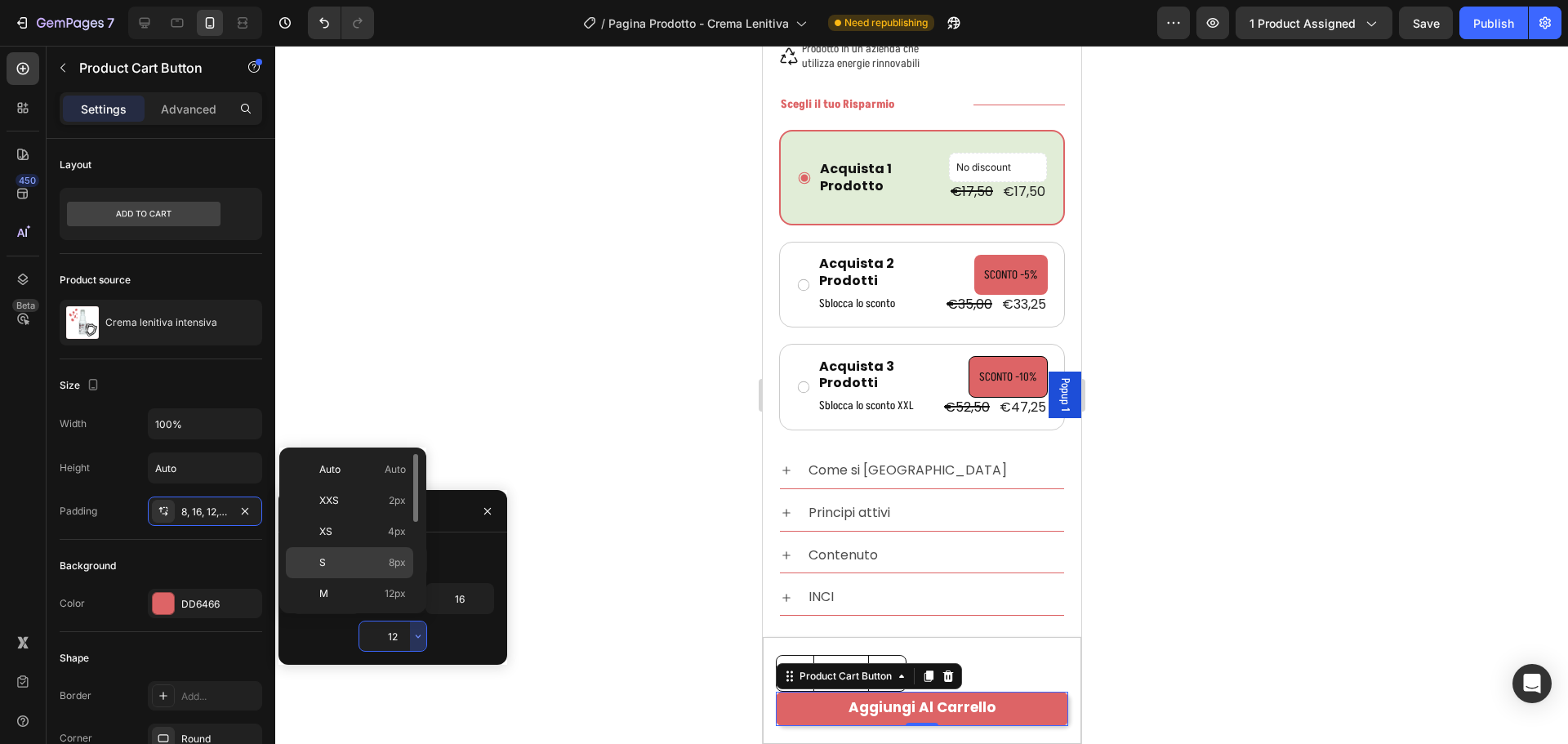
click at [386, 569] on p "S 8px" at bounding box center [362, 562] width 87 height 15
type input "8"
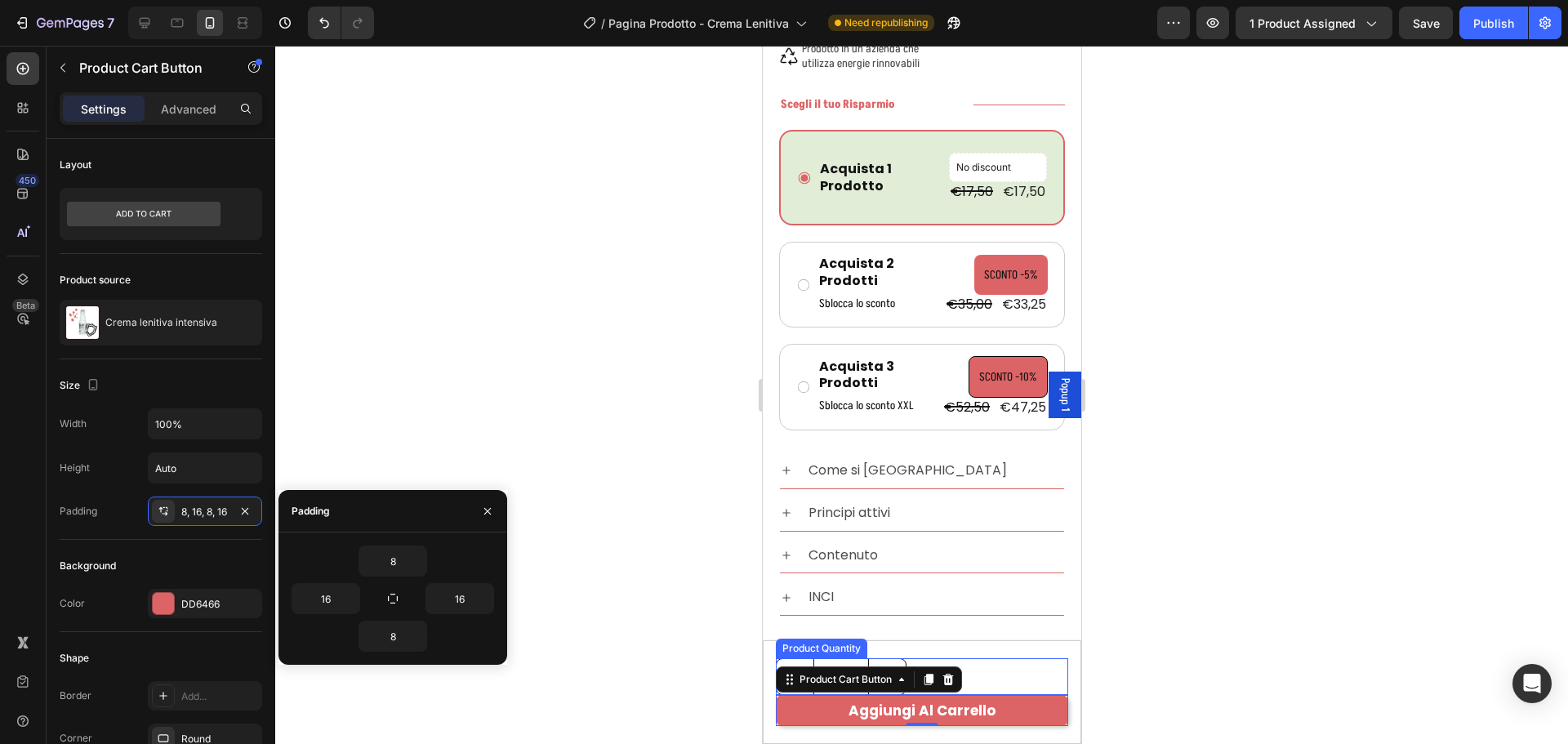
click at [977, 677] on div "1" at bounding box center [921, 677] width 292 height 37
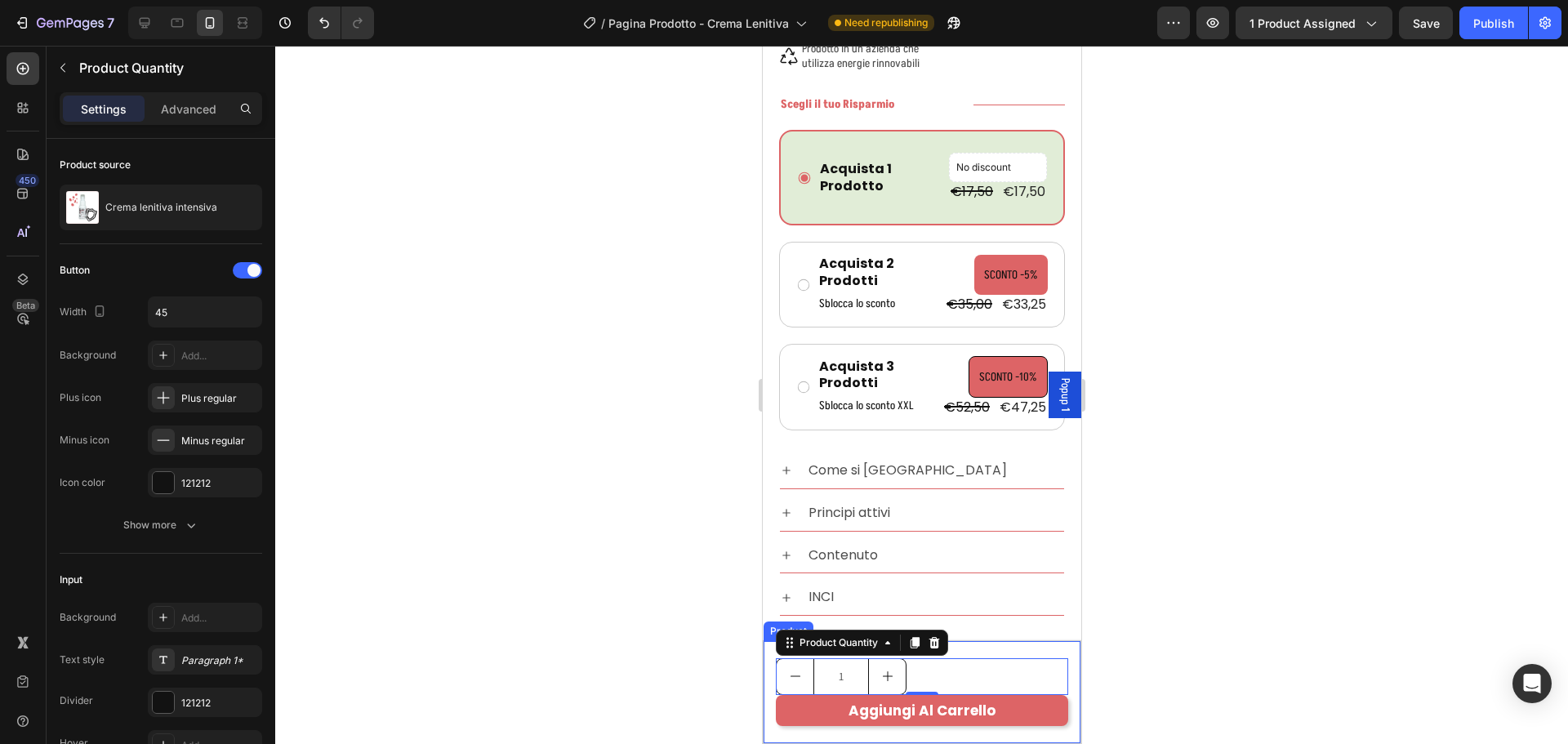
click at [990, 651] on div "Product Images Crema lenitiva intensiva Product Title Row 1 Product Quantity 0 …" at bounding box center [921, 691] width 317 height 102
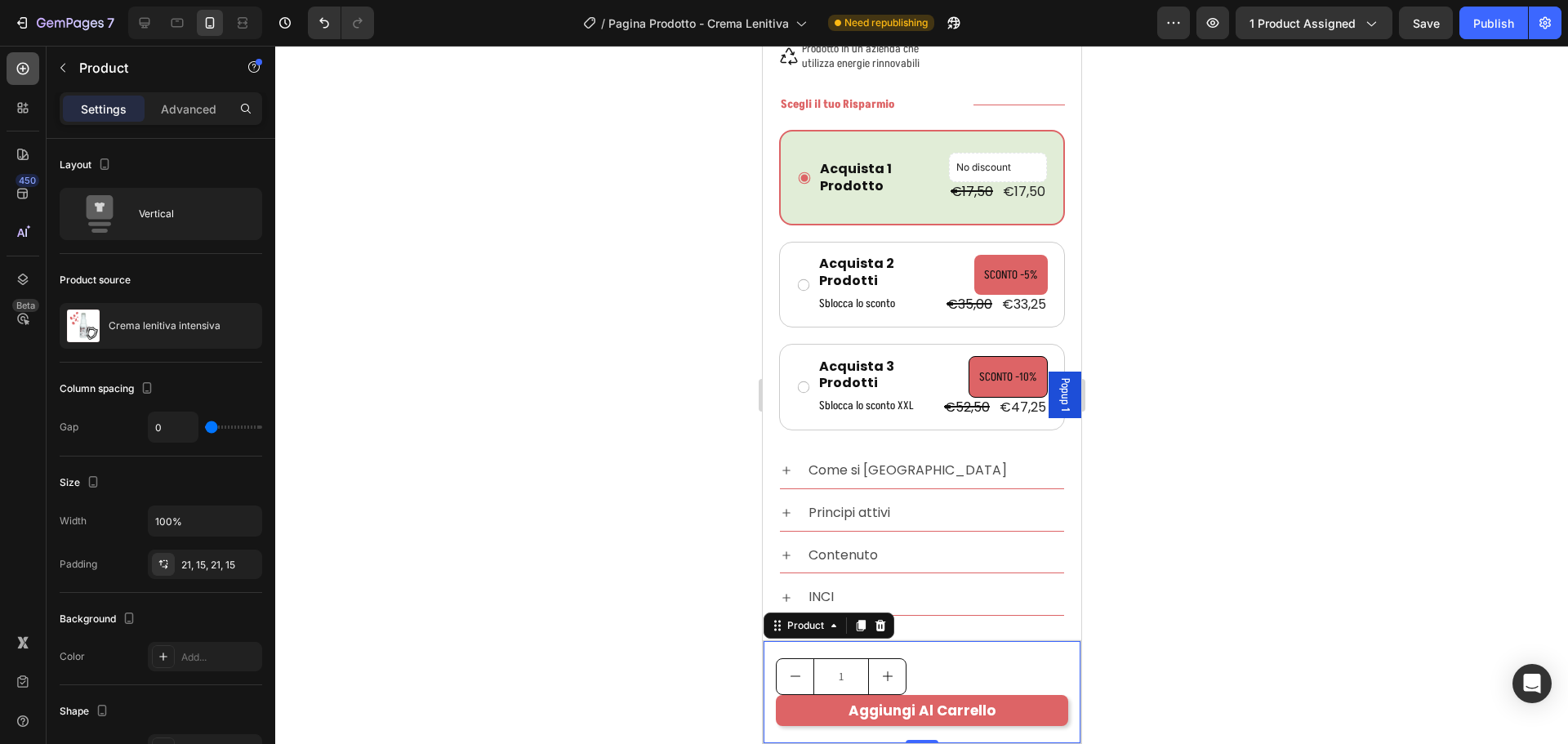
click at [25, 69] on icon at bounding box center [23, 69] width 17 height 17
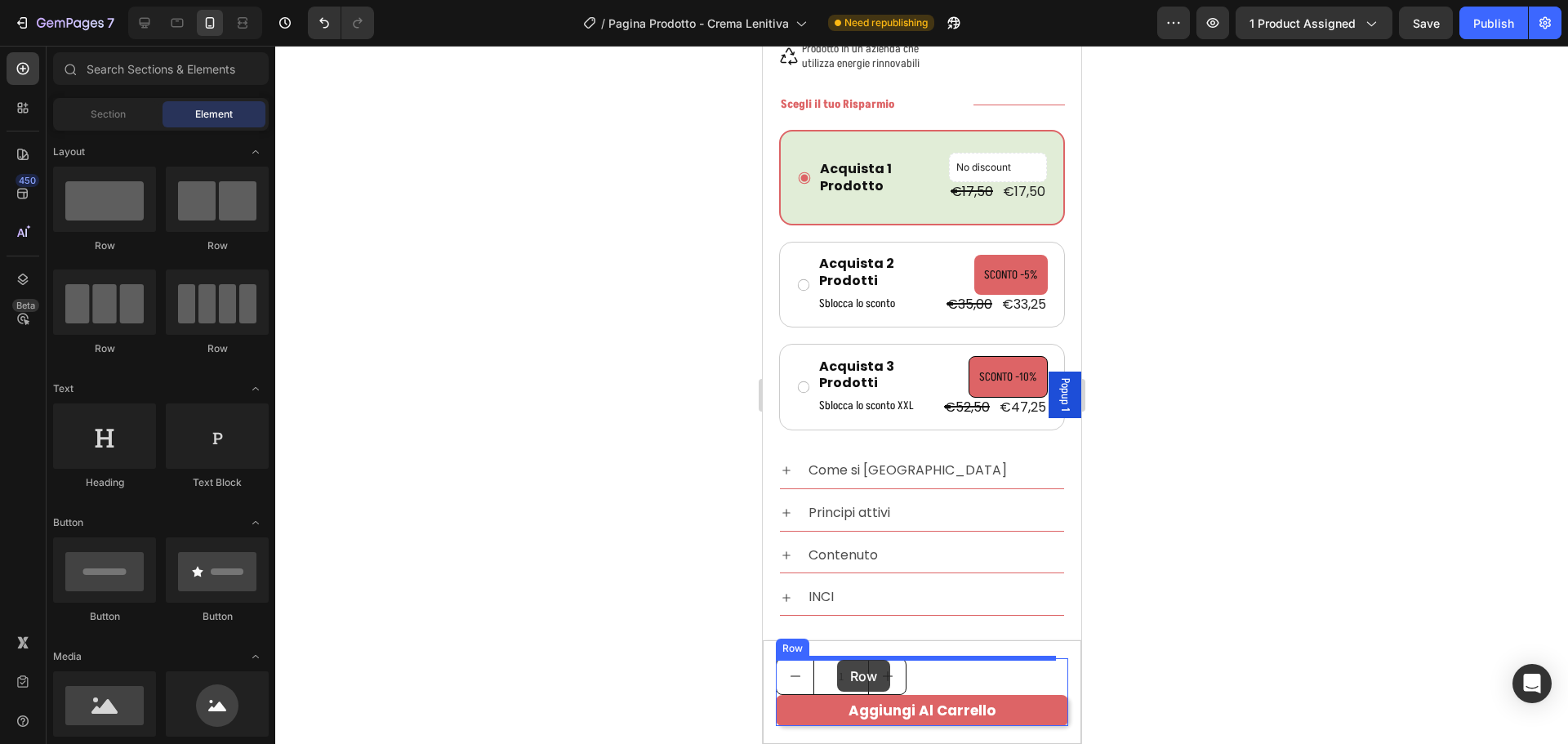
drag, startPoint x: 867, startPoint y: 228, endPoint x: 836, endPoint y: 660, distance: 433.1
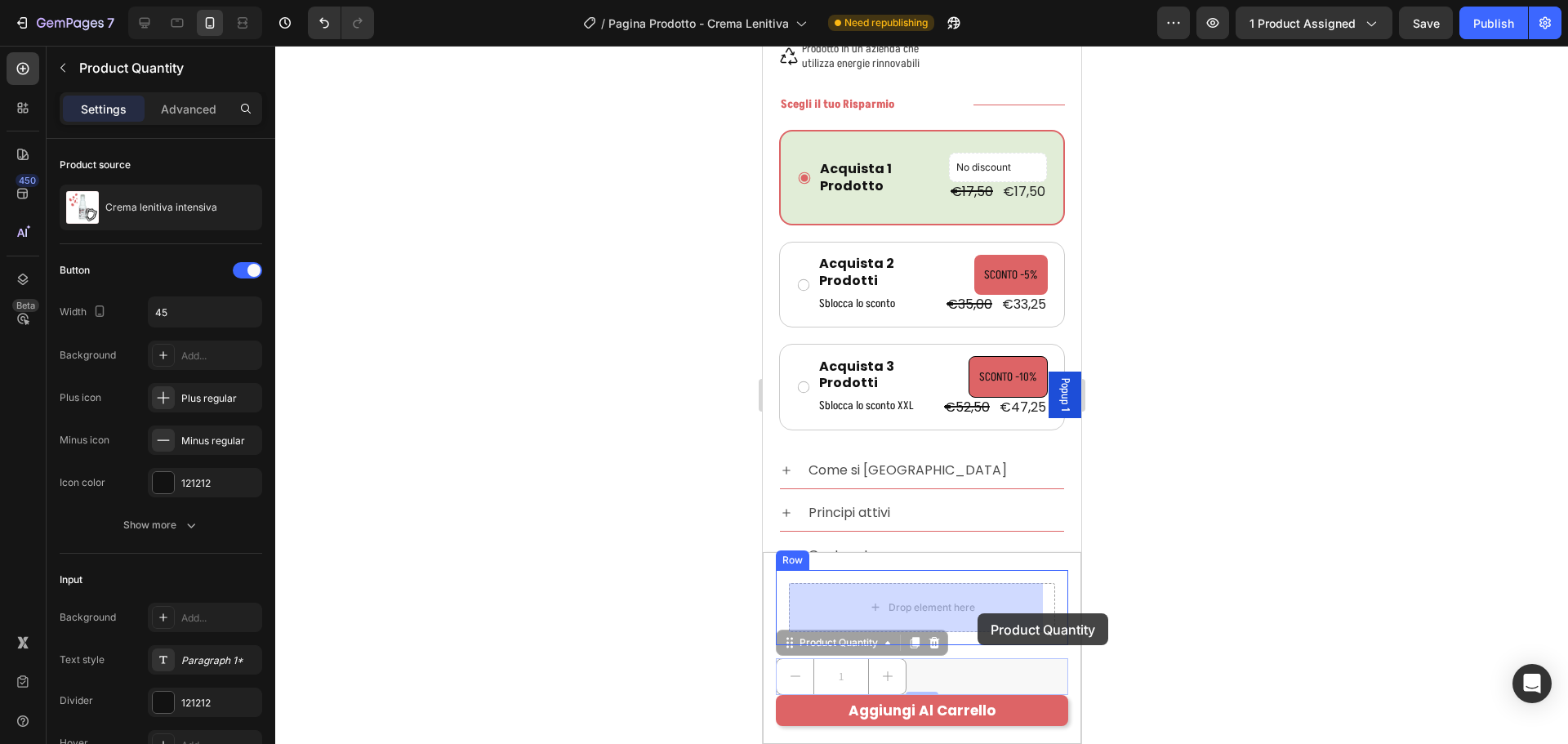
drag, startPoint x: 925, startPoint y: 683, endPoint x: 977, endPoint y: 613, distance: 87.2
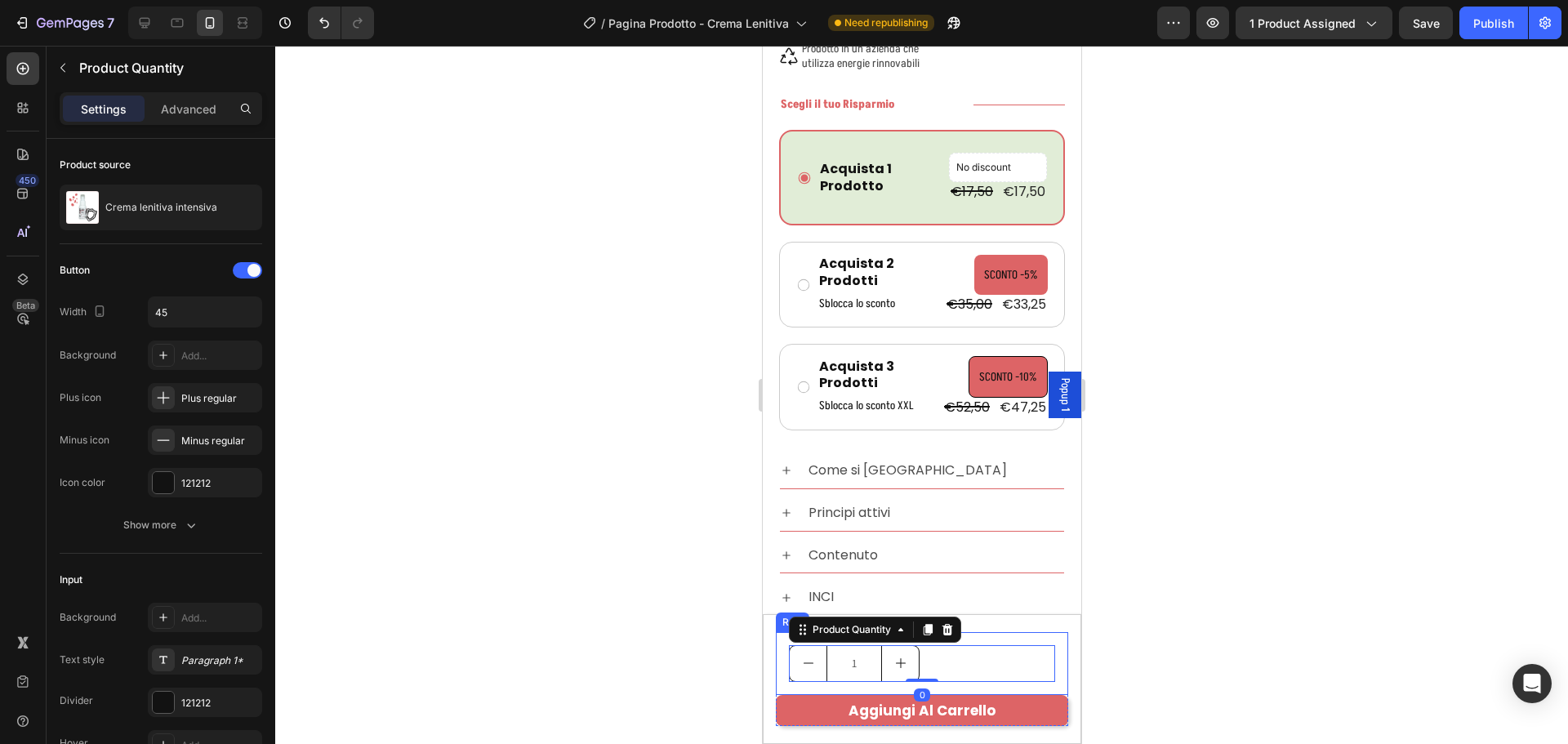
click at [1004, 636] on div "1 Product Quantity 0 Row" at bounding box center [921, 664] width 292 height 63
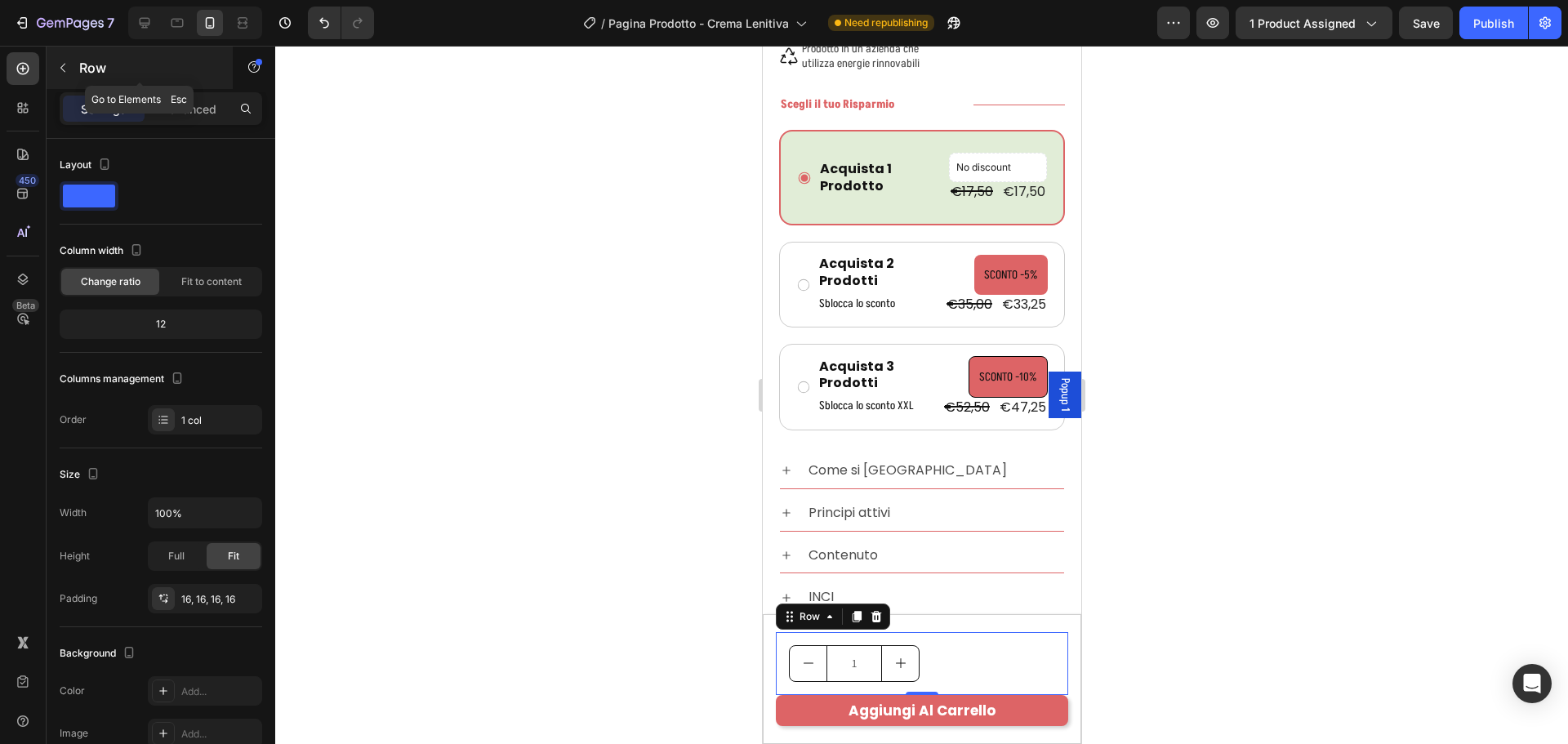
click at [62, 63] on icon "button" at bounding box center [63, 67] width 13 height 13
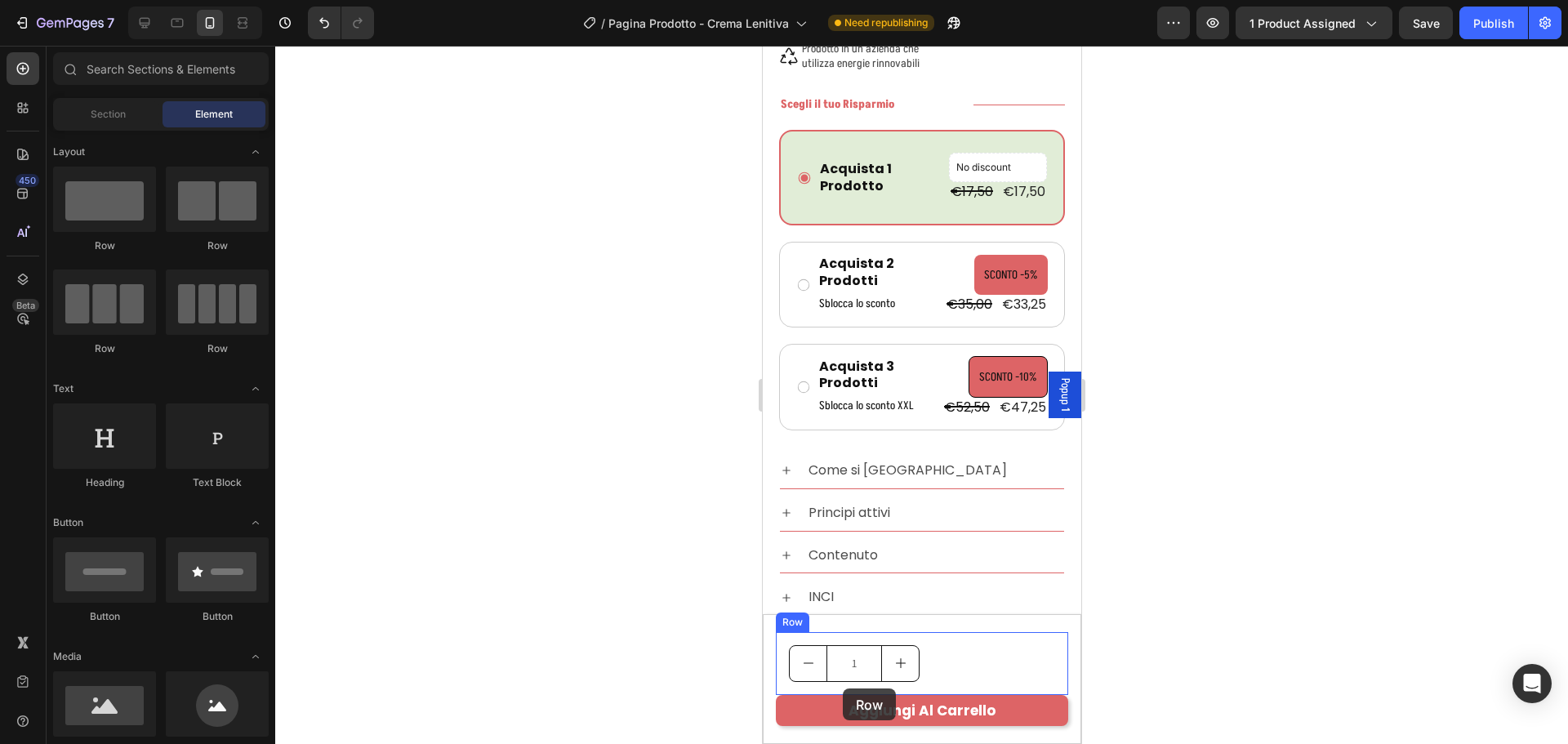
drag, startPoint x: 965, startPoint y: 259, endPoint x: 842, endPoint y: 689, distance: 447.2
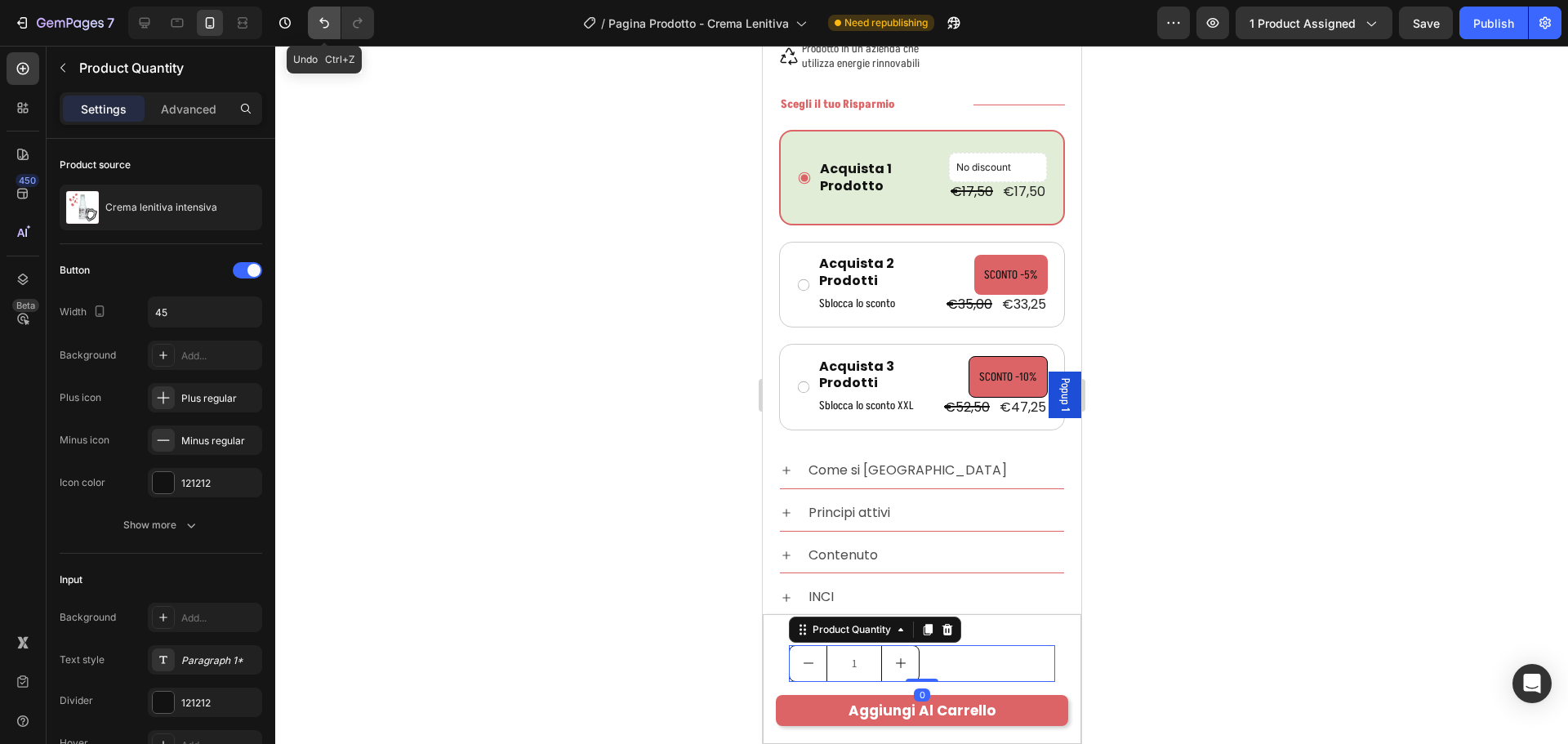
click at [318, 16] on icon "Undo/Redo" at bounding box center [324, 23] width 17 height 17
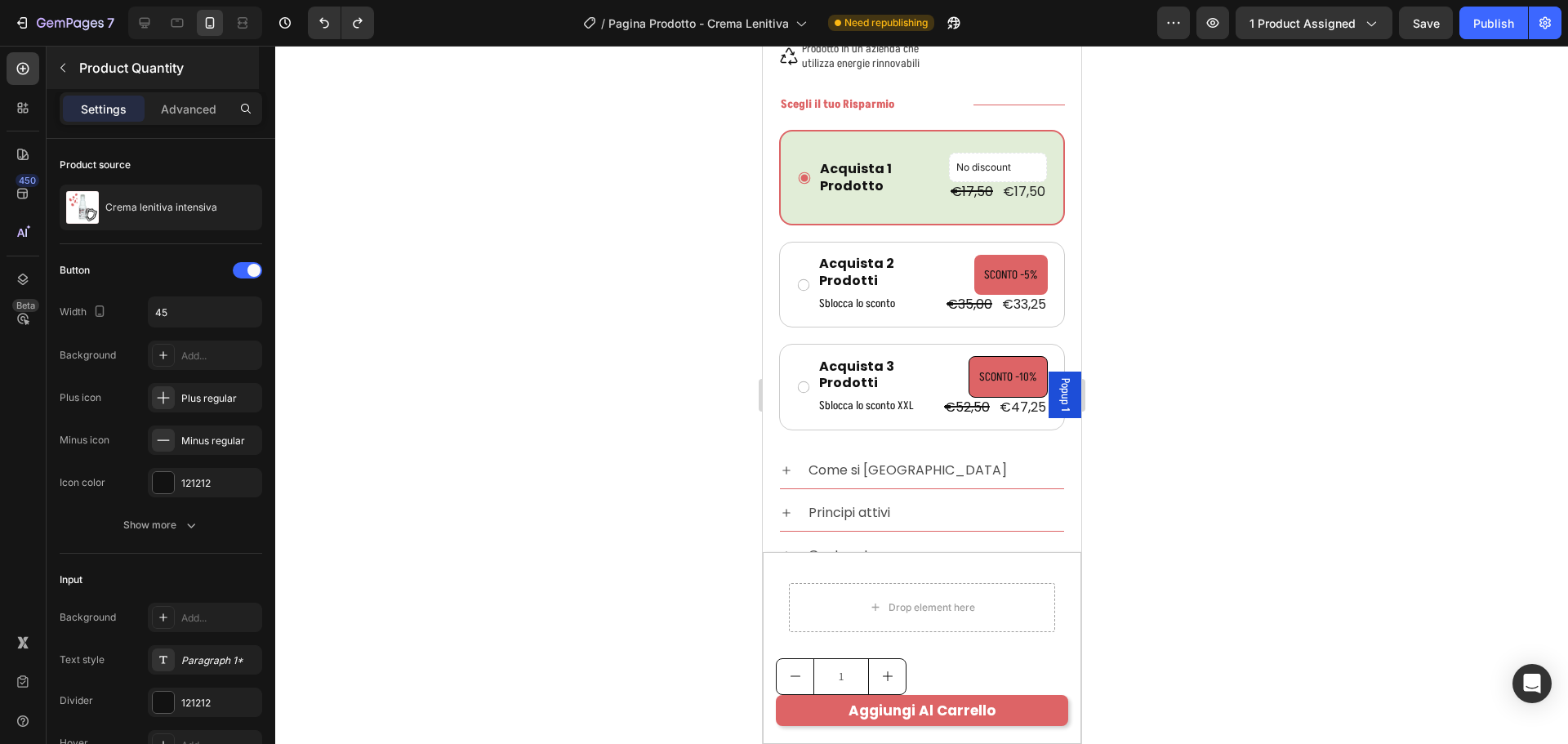
click at [62, 77] on button "button" at bounding box center [63, 67] width 26 height 26
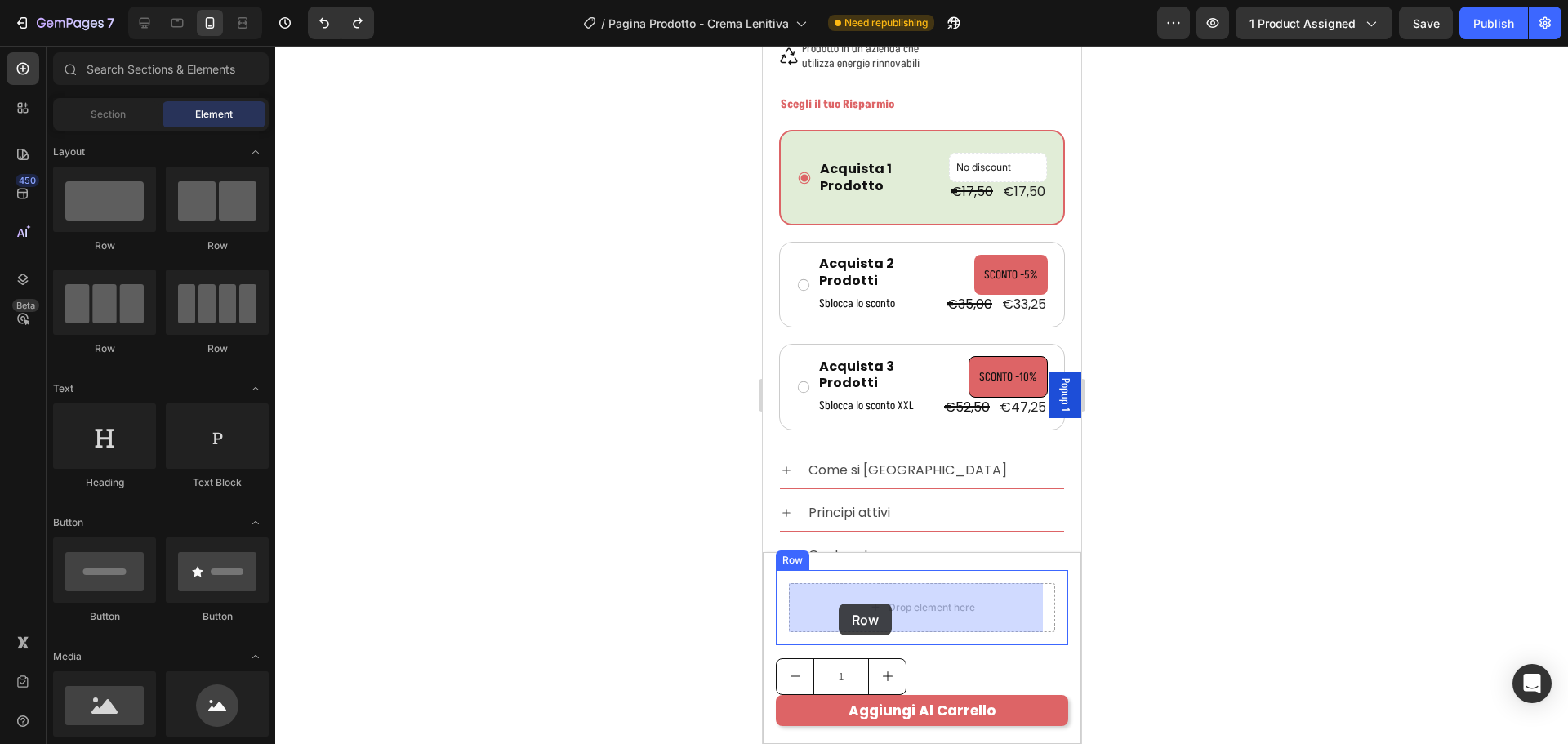
drag, startPoint x: 949, startPoint y: 253, endPoint x: 830, endPoint y: 602, distance: 368.7
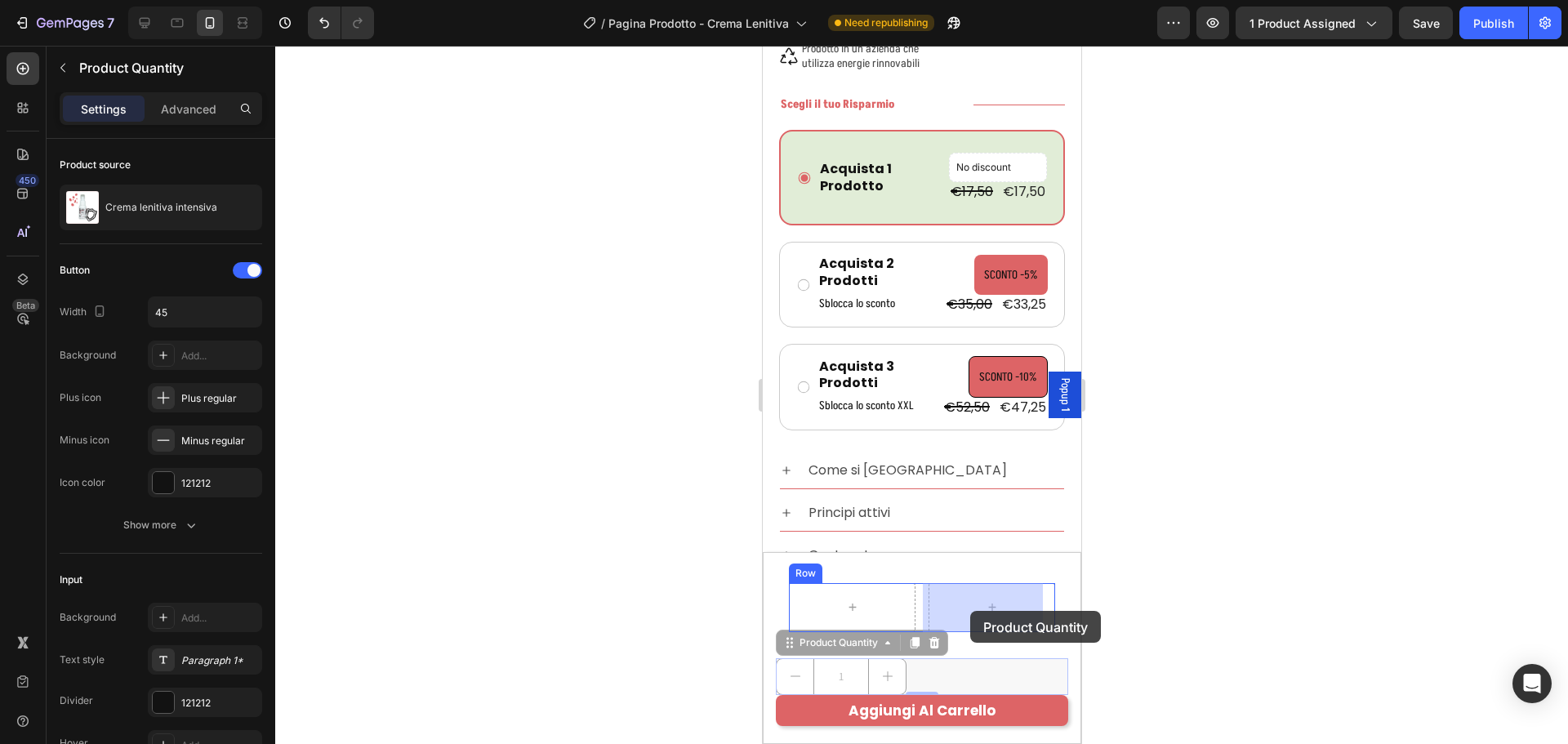
drag, startPoint x: 908, startPoint y: 677, endPoint x: 968, endPoint y: 612, distance: 88.5
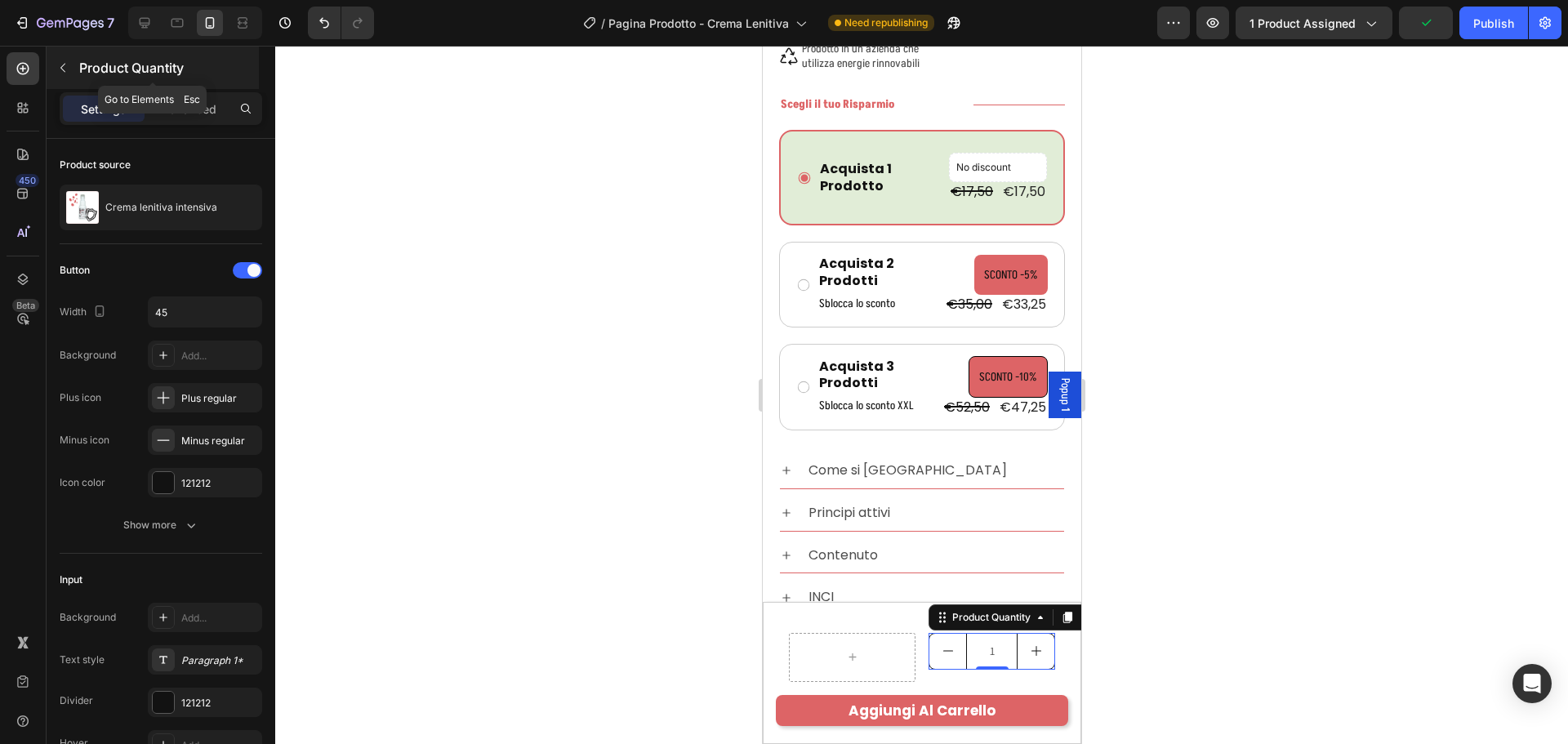
click at [62, 66] on icon "button" at bounding box center [63, 68] width 5 height 9
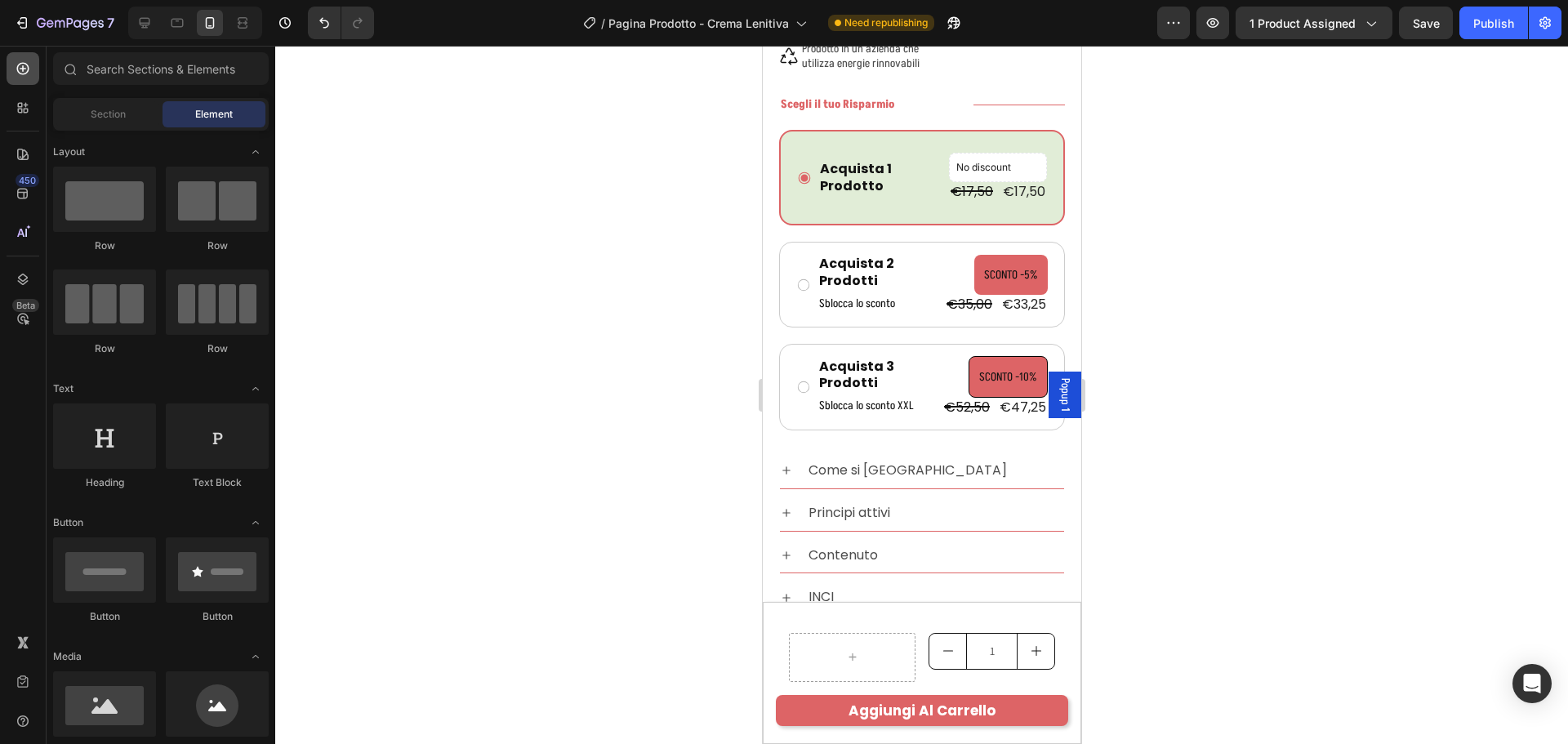
click at [16, 65] on icon at bounding box center [23, 69] width 17 height 17
click at [97, 128] on div "Section Element" at bounding box center [161, 113] width 216 height 32
click at [97, 116] on span "Section" at bounding box center [108, 114] width 35 height 15
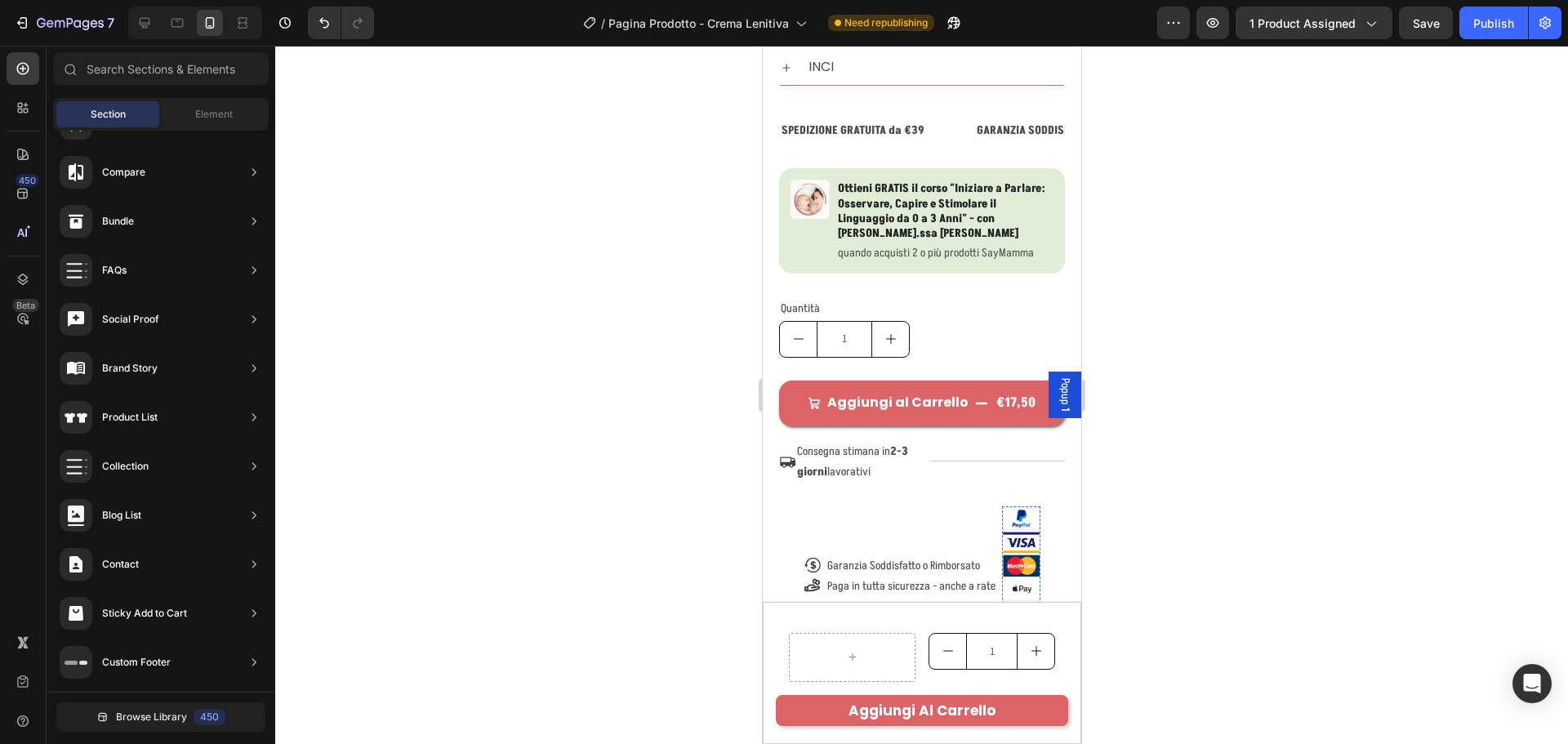
scroll to position [1451, 0]
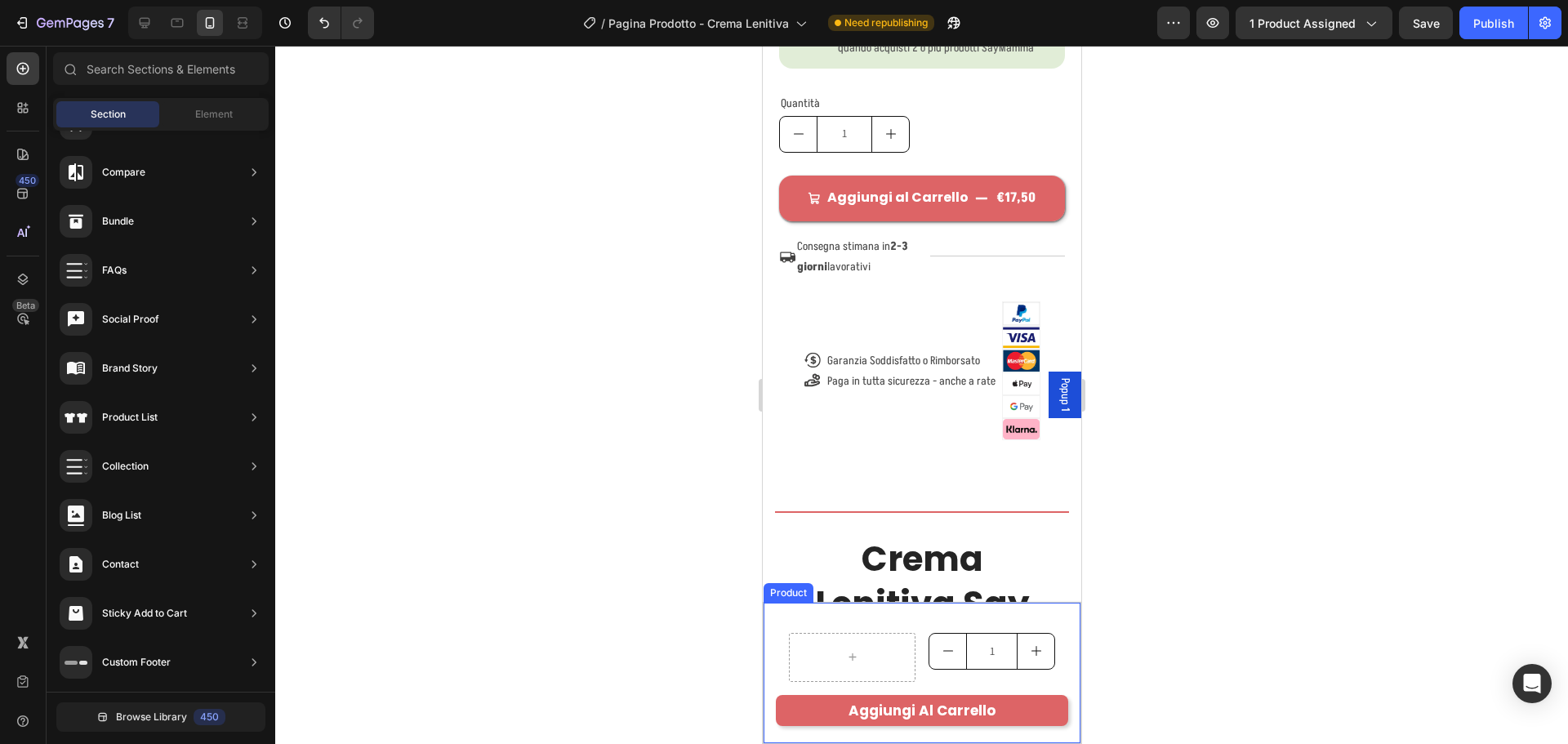
click at [1020, 608] on div "Product Images Crema lenitiva intensiva Product Title Row 1 Product Quantity Ro…" at bounding box center [921, 673] width 317 height 140
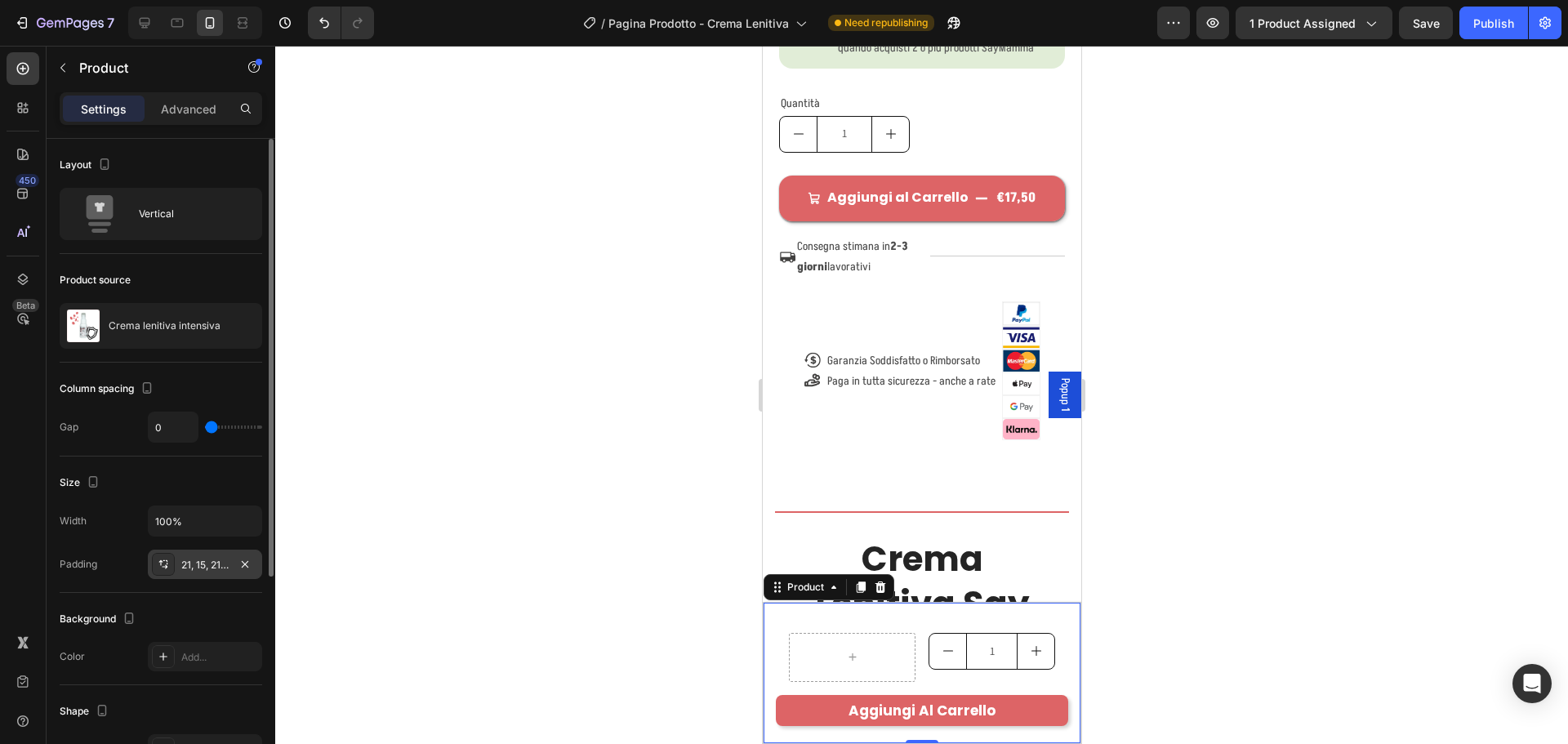
click at [182, 562] on div "21, 15, 21, 15" at bounding box center [205, 565] width 47 height 15
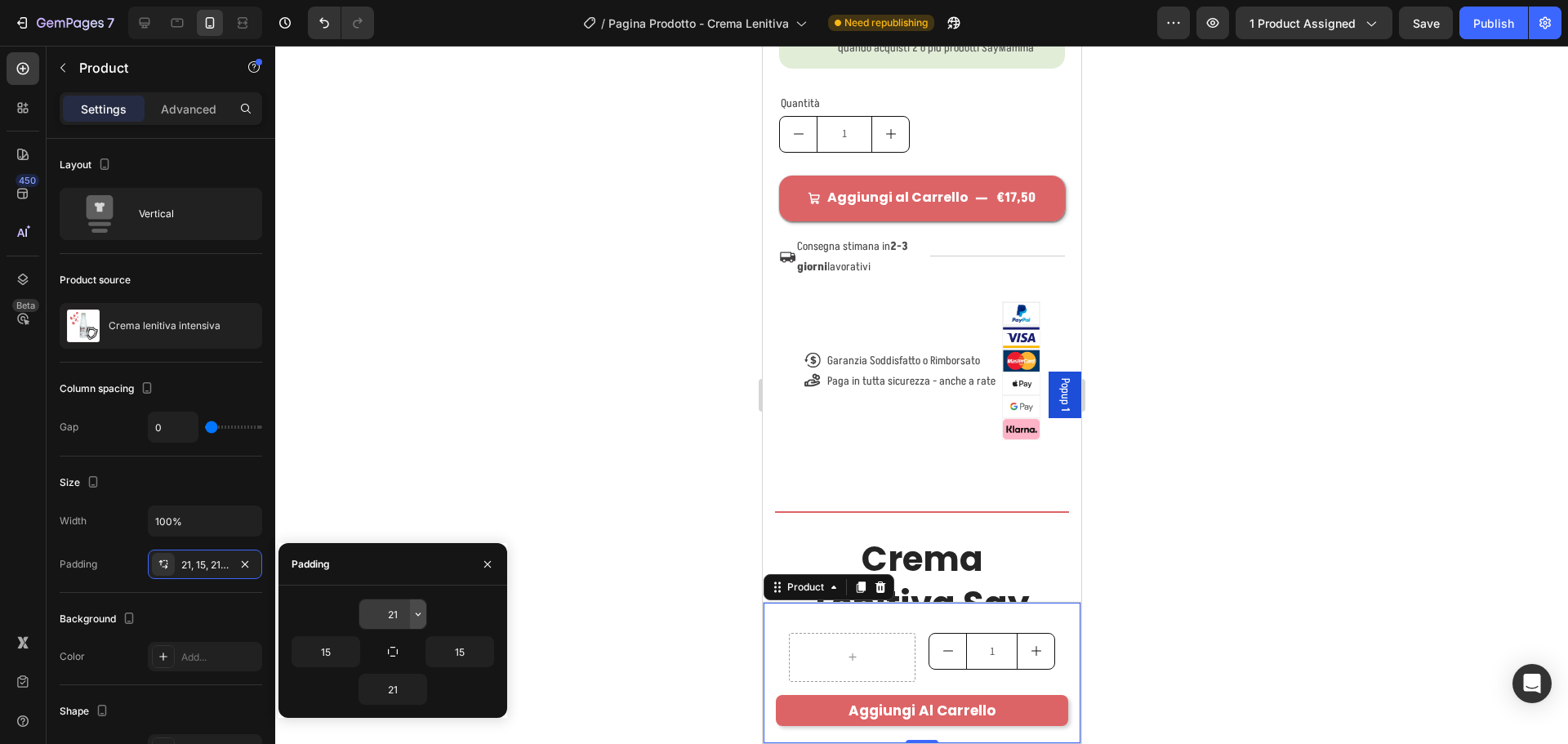
click at [419, 617] on icon "button" at bounding box center [418, 614] width 13 height 13
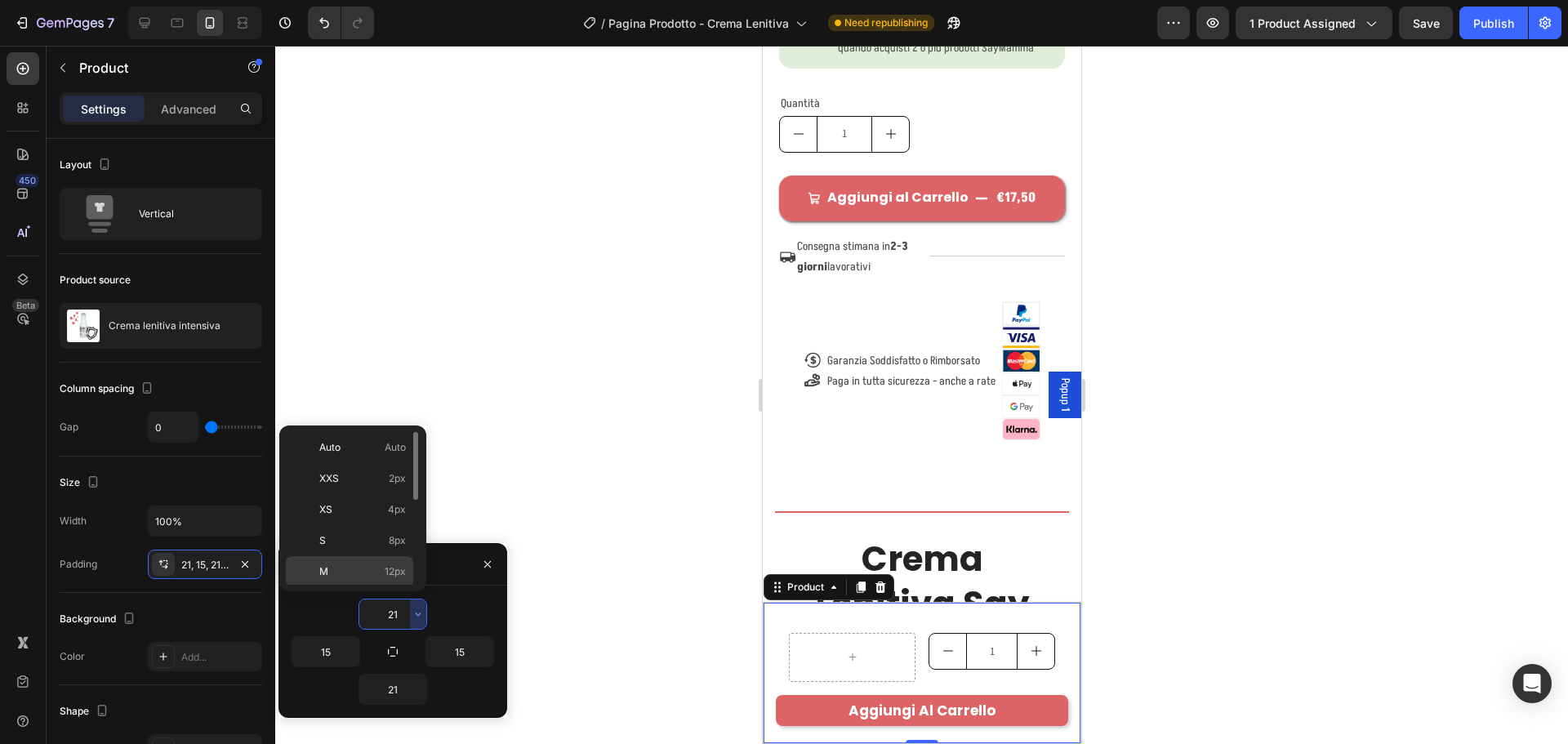
click at [399, 574] on span "12px" at bounding box center [395, 572] width 21 height 15
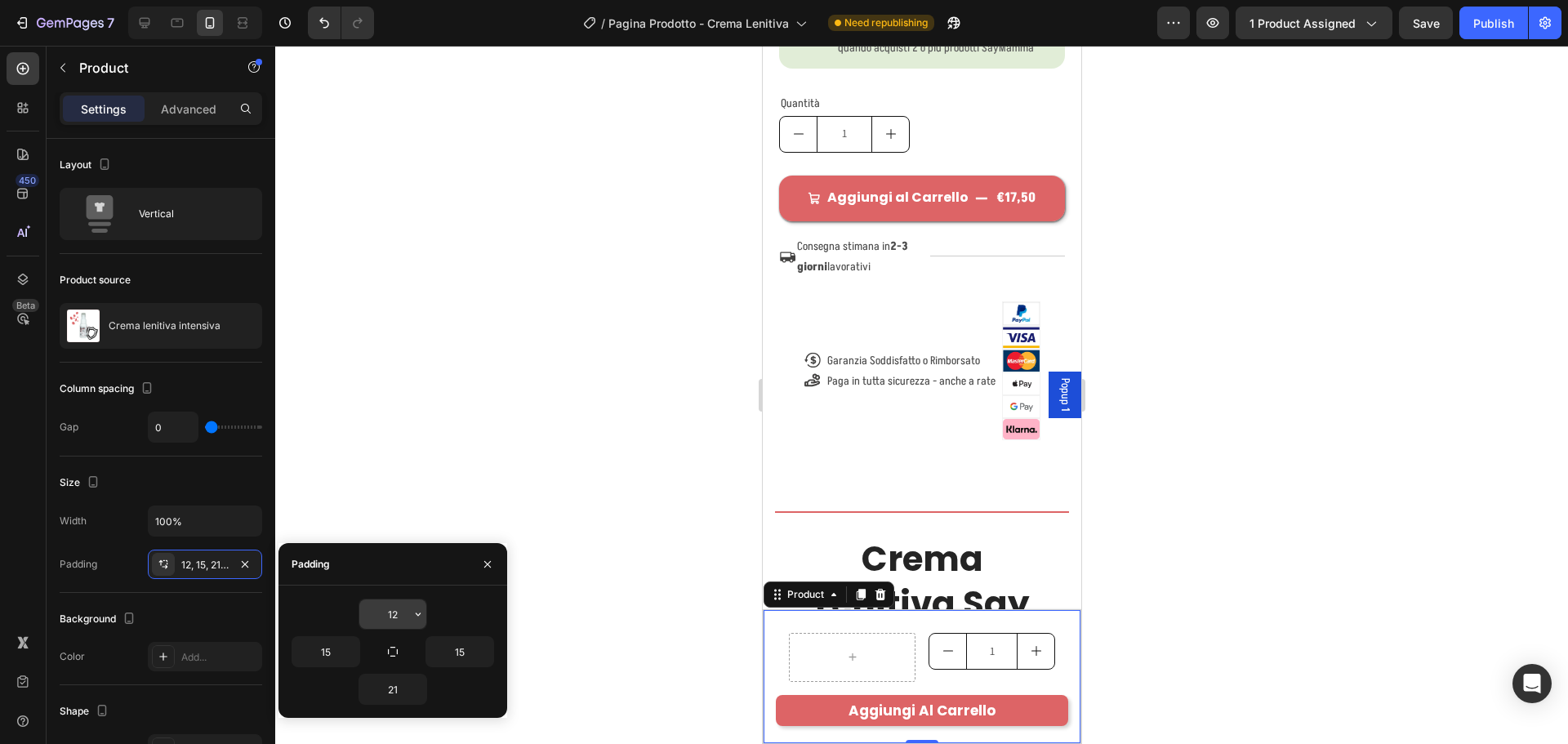
click at [408, 609] on input "12" at bounding box center [393, 614] width 67 height 30
click at [414, 611] on icon "button" at bounding box center [418, 614] width 13 height 13
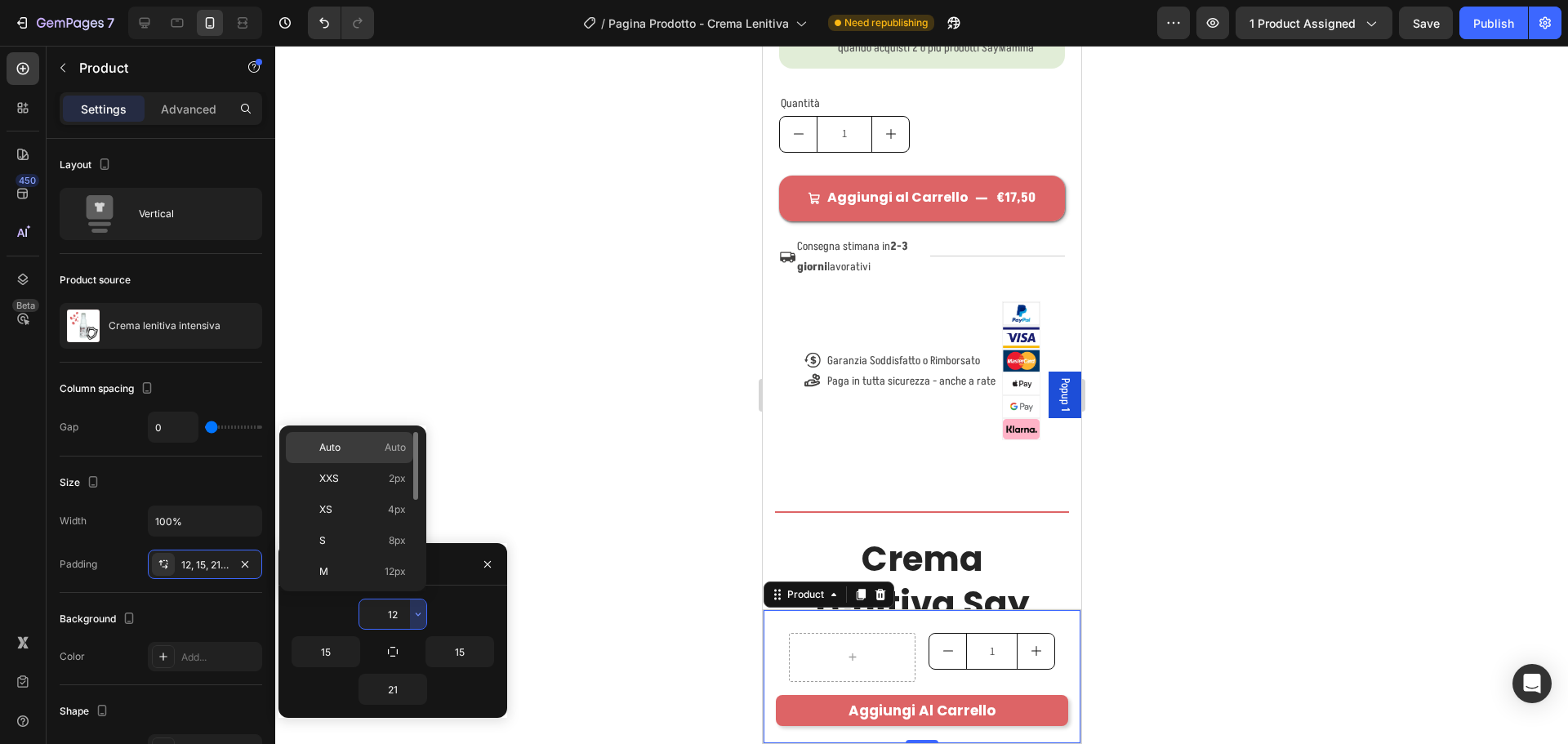
click at [392, 447] on span "Auto" at bounding box center [395, 447] width 21 height 15
type input "Auto"
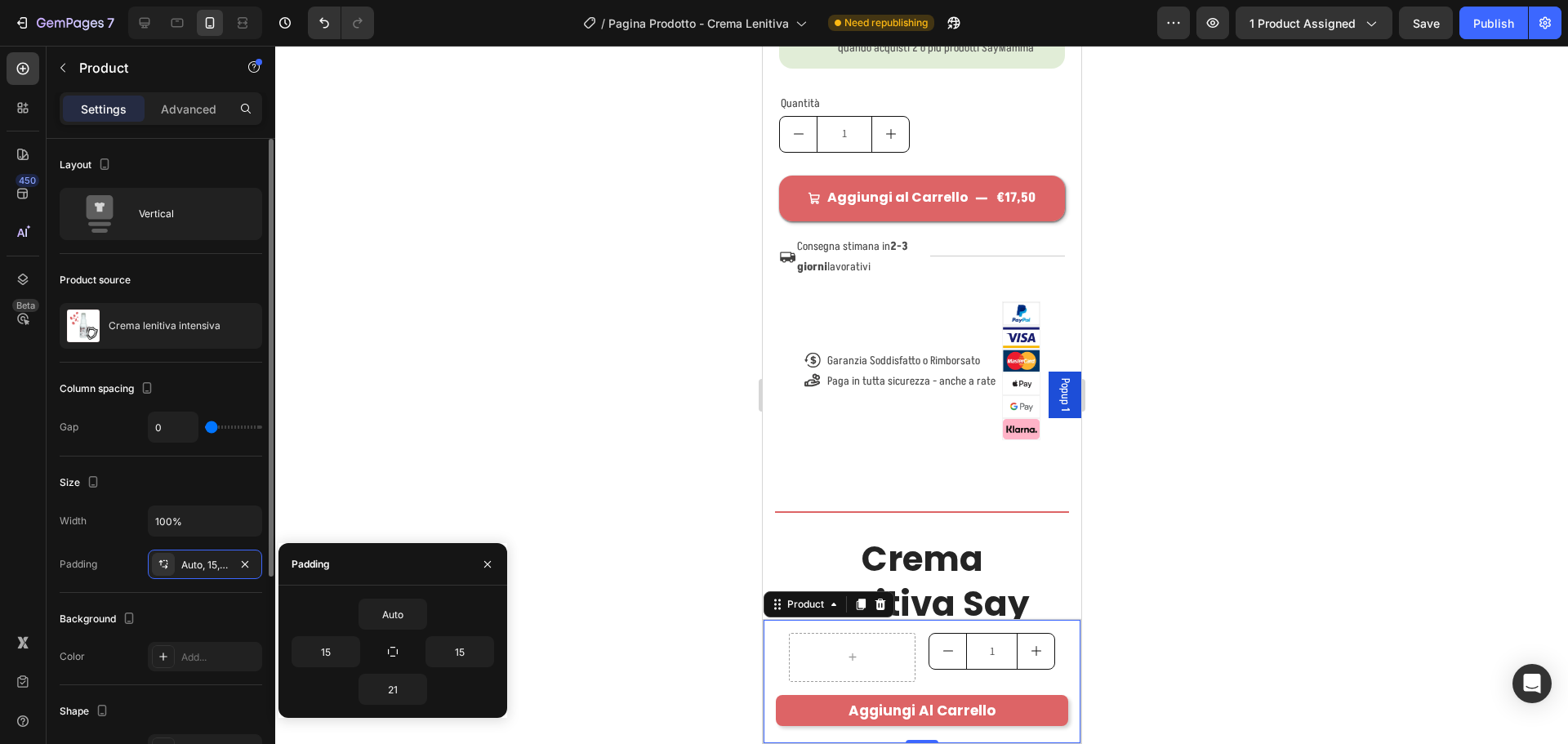
click at [191, 467] on div "Size Width 100% Padding Auto, 15, 21, 15" at bounding box center [161, 525] width 203 height 136
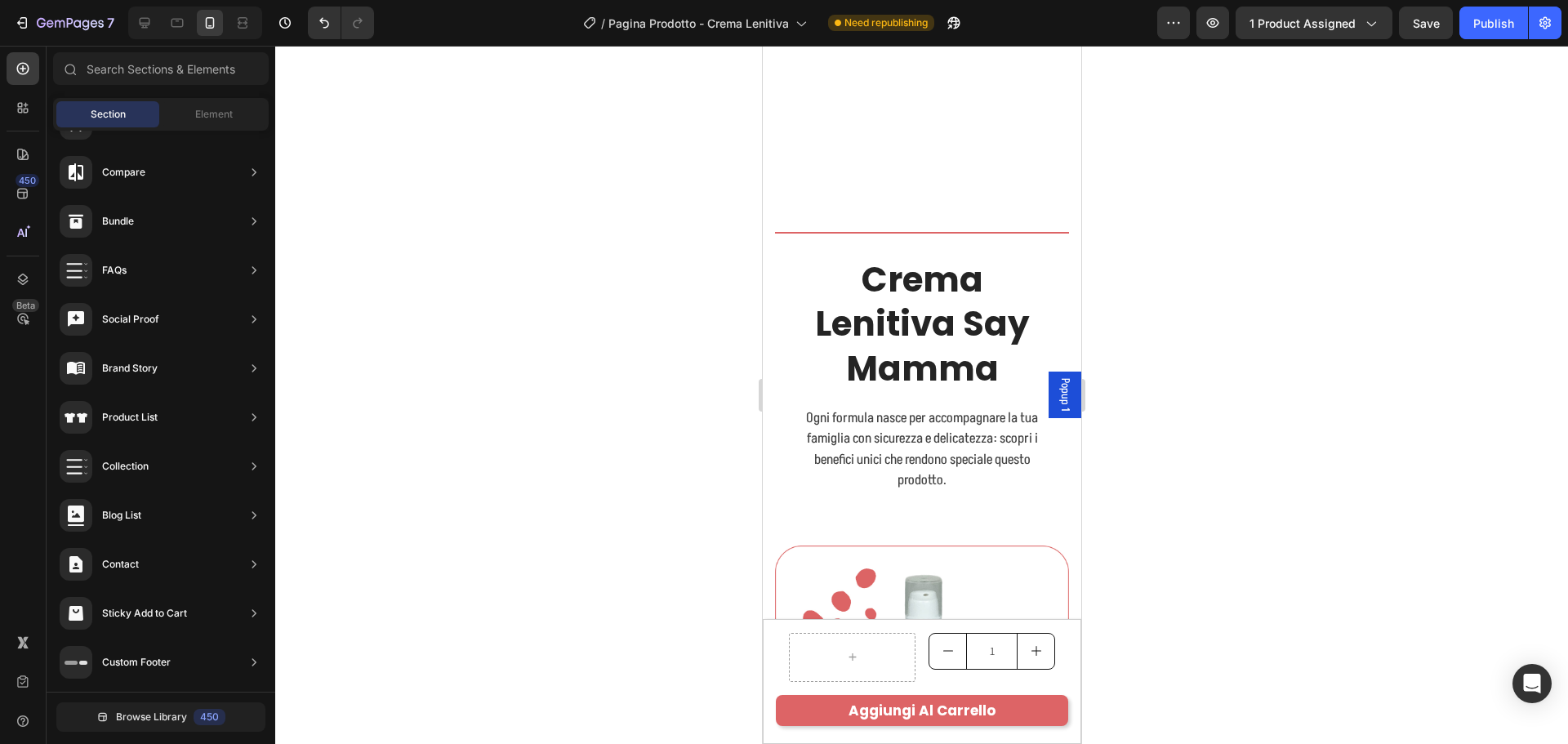
scroll to position [1974, 0]
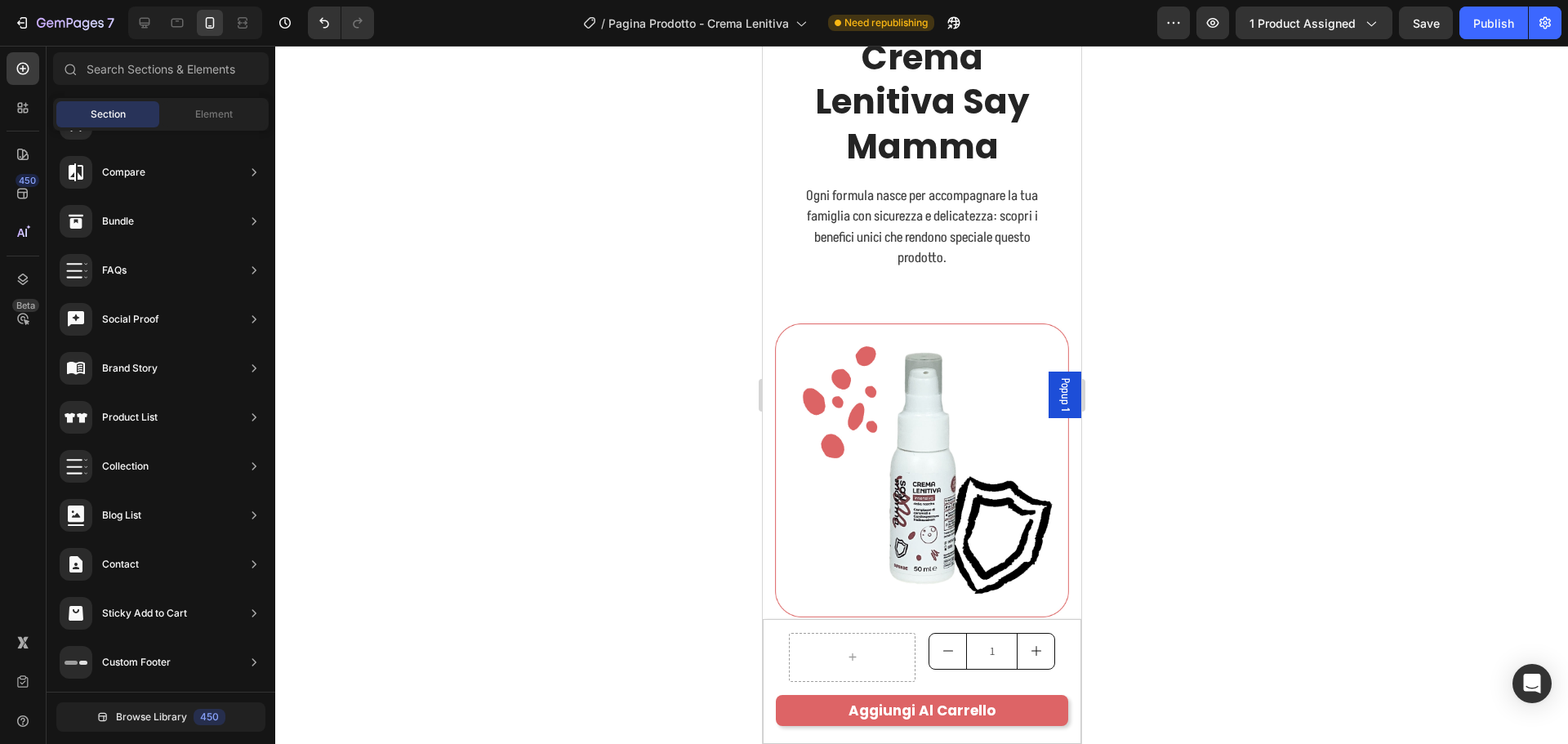
drag, startPoint x: 1077, startPoint y: 221, endPoint x: 1845, endPoint y: 447, distance: 800.6
click at [943, 675] on div "1 Product Quantity" at bounding box center [990, 657] width 126 height 49
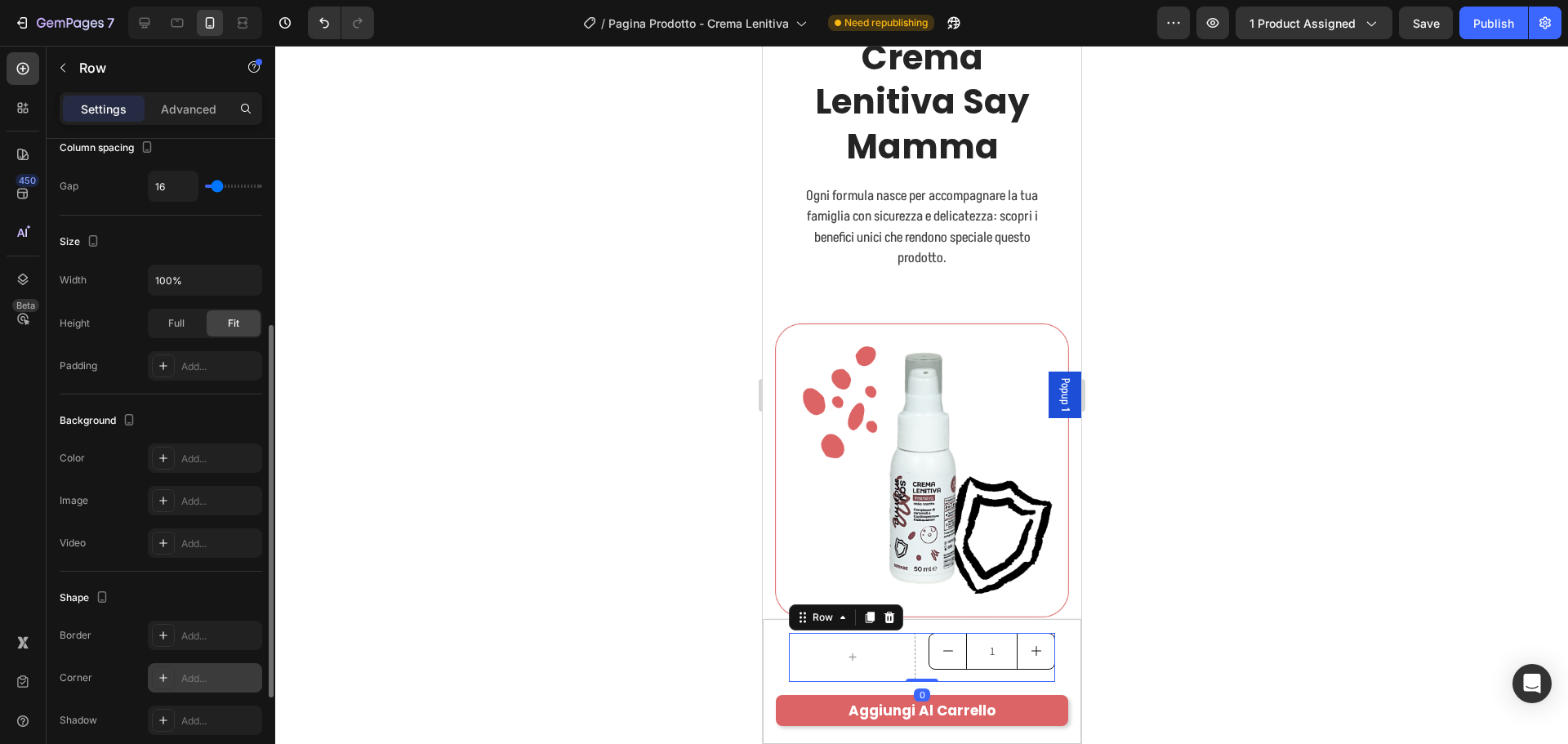
scroll to position [489, 0]
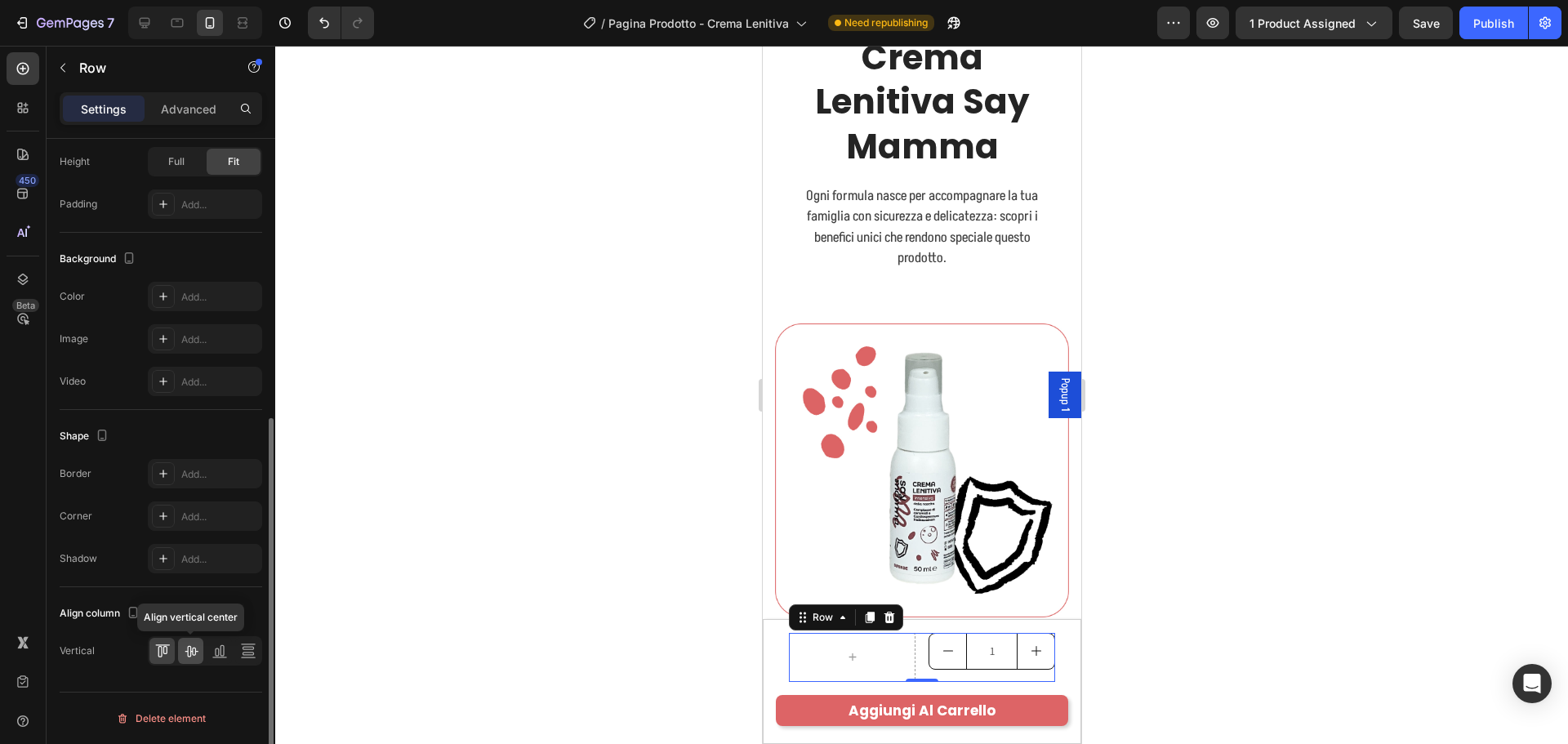
click at [197, 656] on icon at bounding box center [191, 651] width 17 height 17
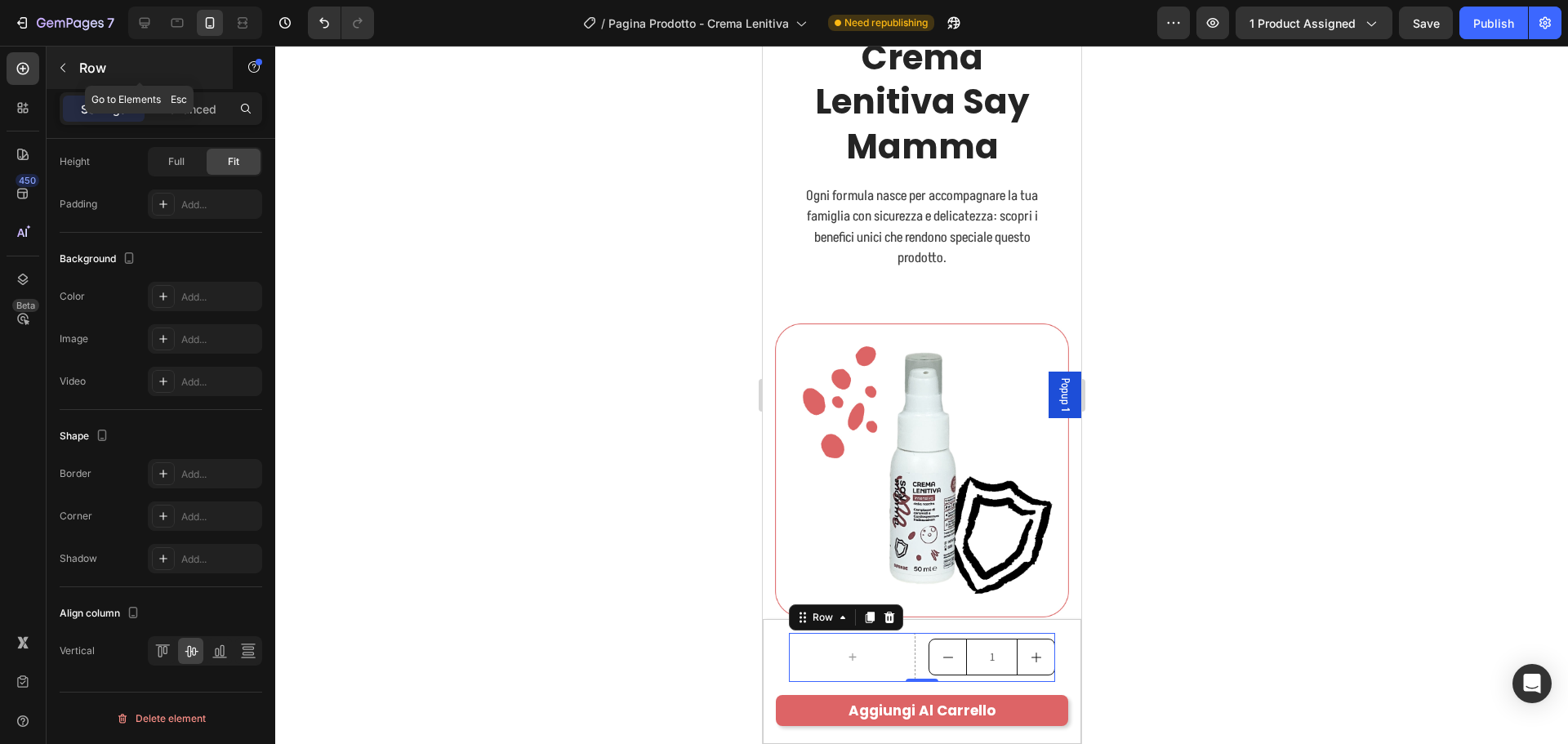
click at [68, 72] on icon "button" at bounding box center [63, 67] width 13 height 13
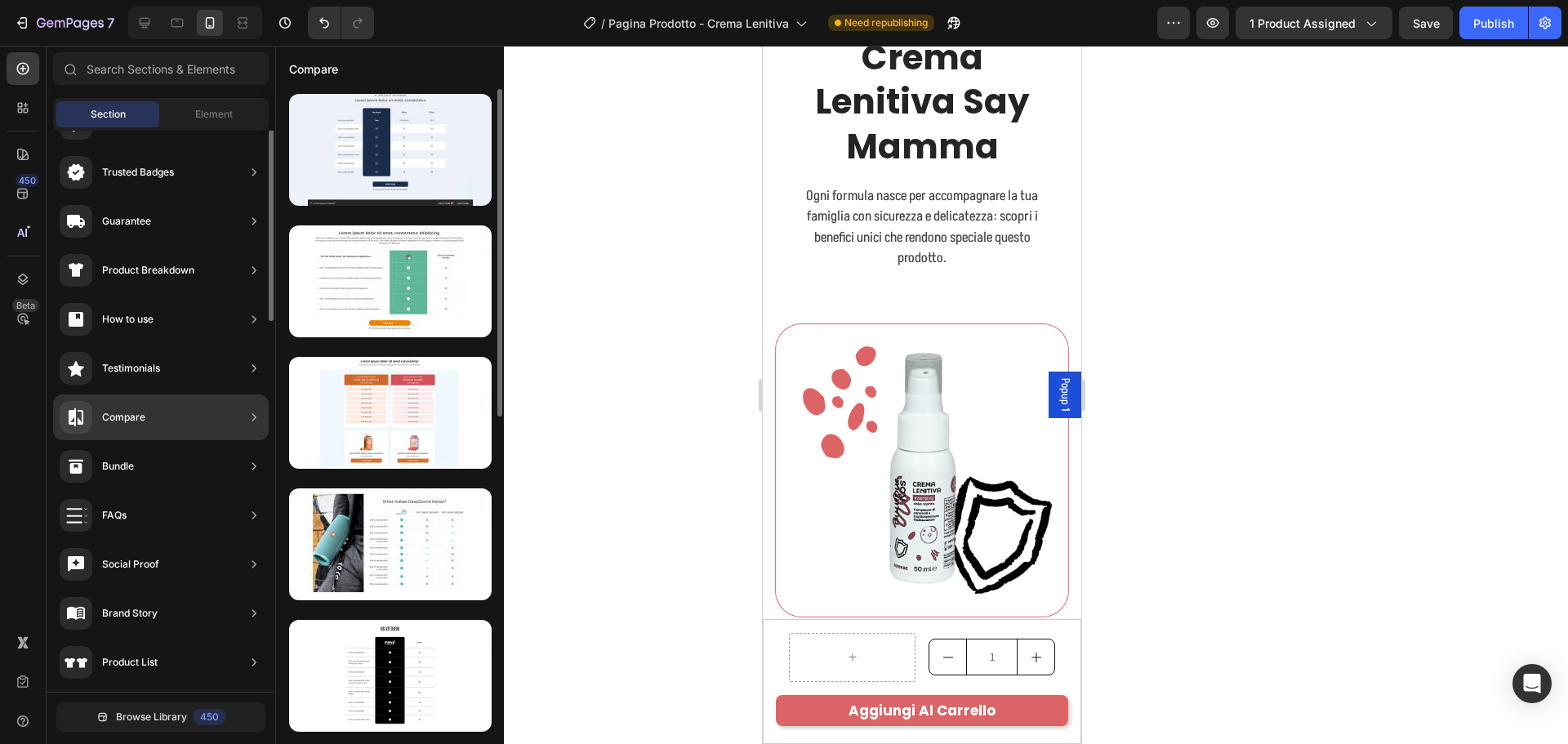
scroll to position [0, 0]
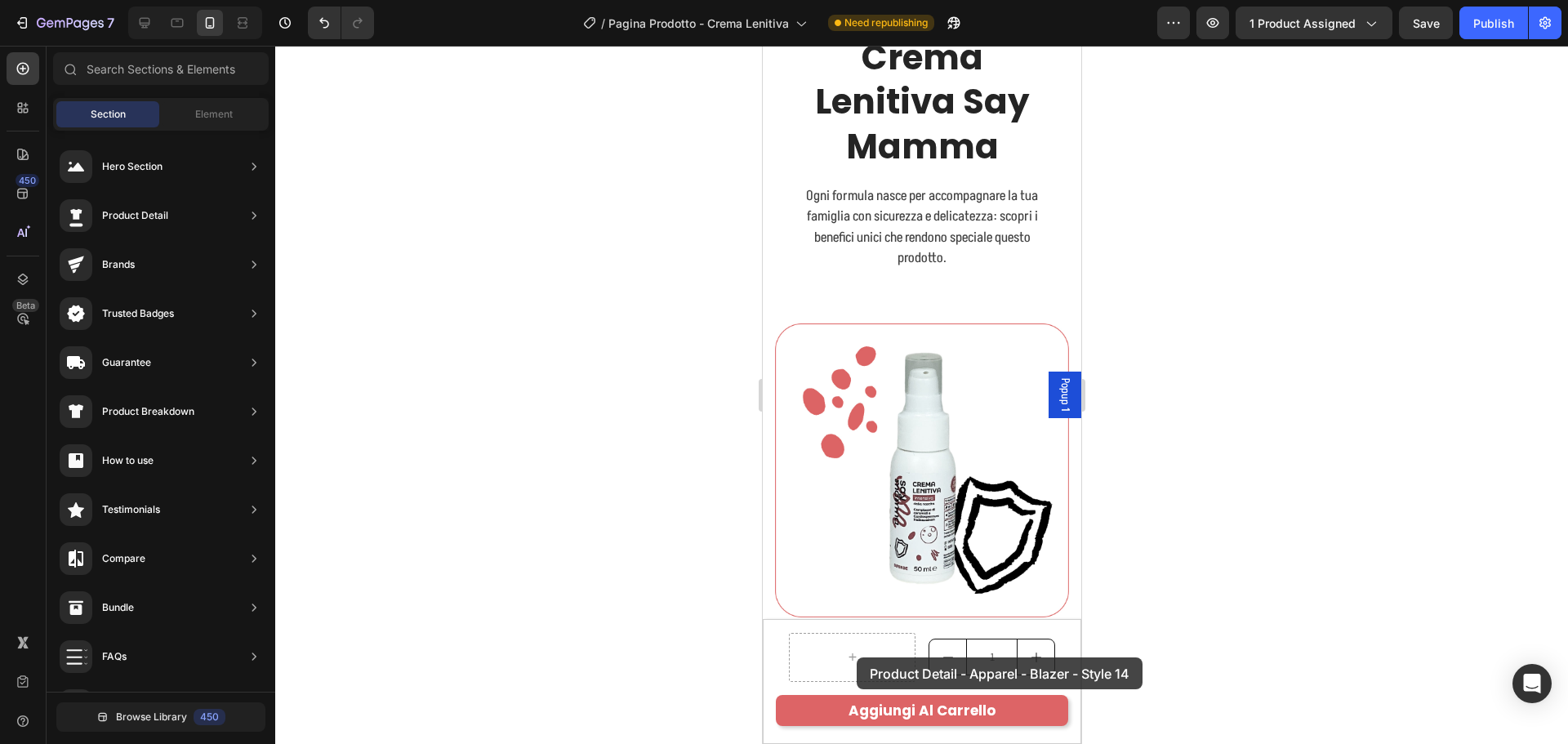
drag, startPoint x: 1195, startPoint y: 207, endPoint x: 855, endPoint y: 657, distance: 564.0
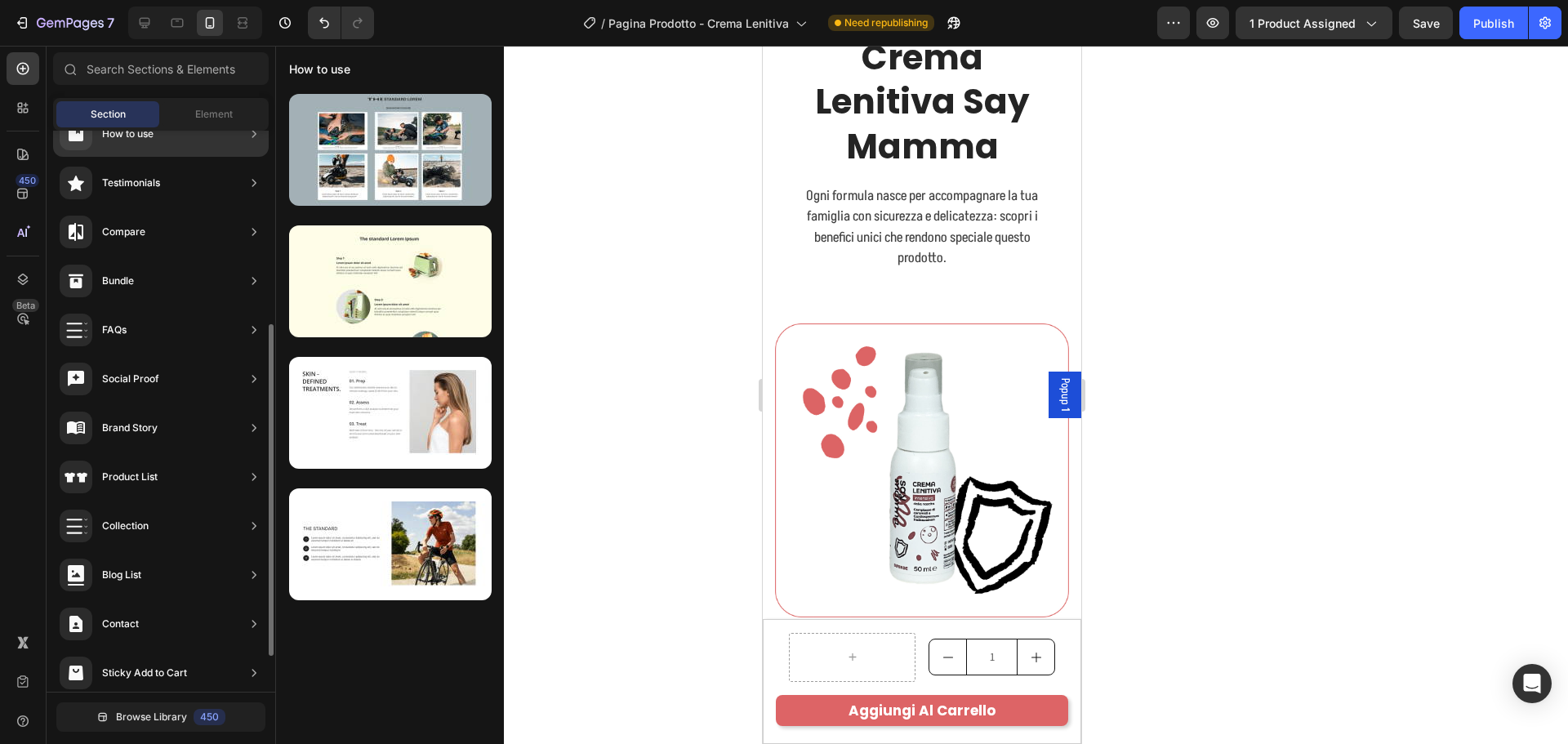
scroll to position [386, 0]
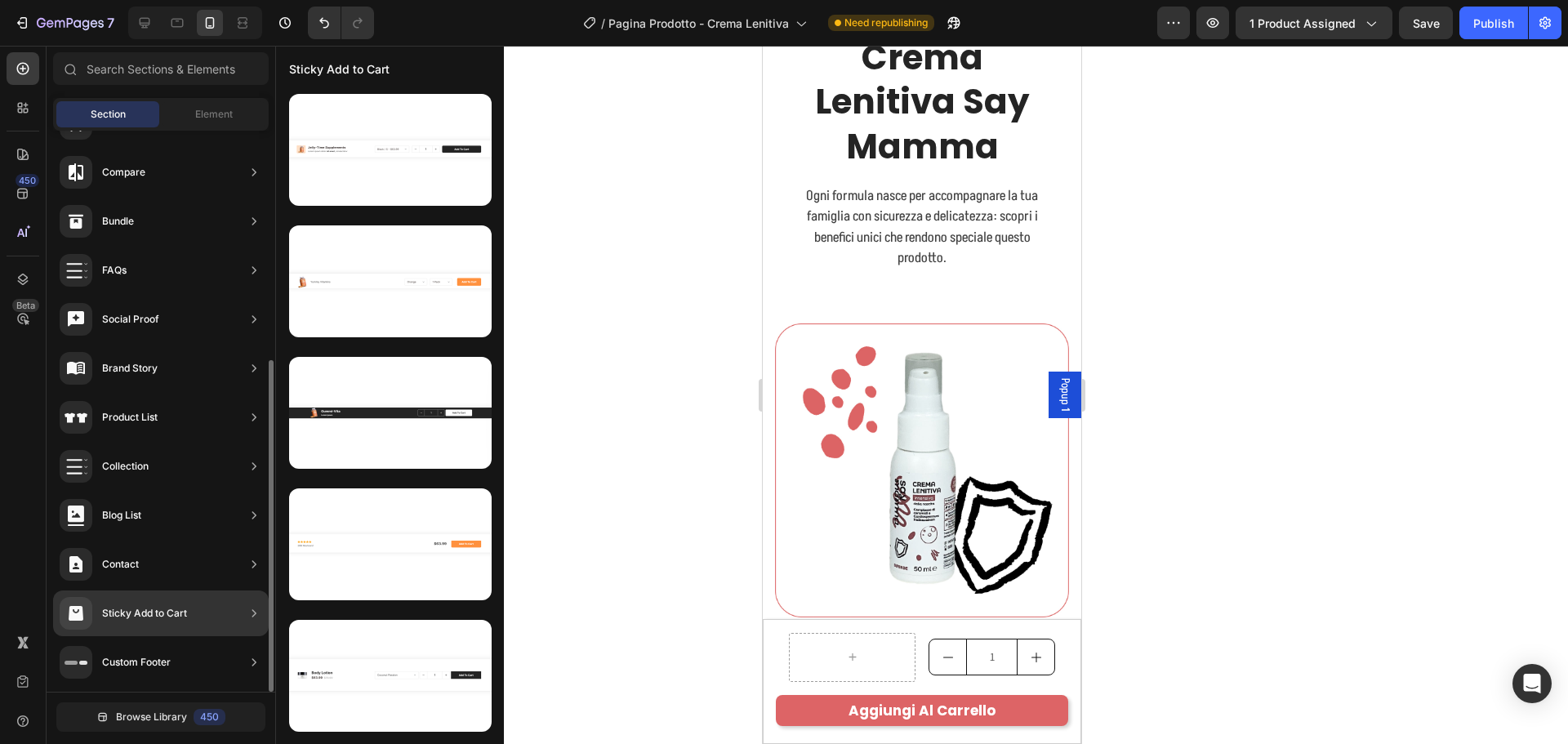
click at [155, 609] on div "Sticky Add to Cart" at bounding box center [145, 613] width 85 height 17
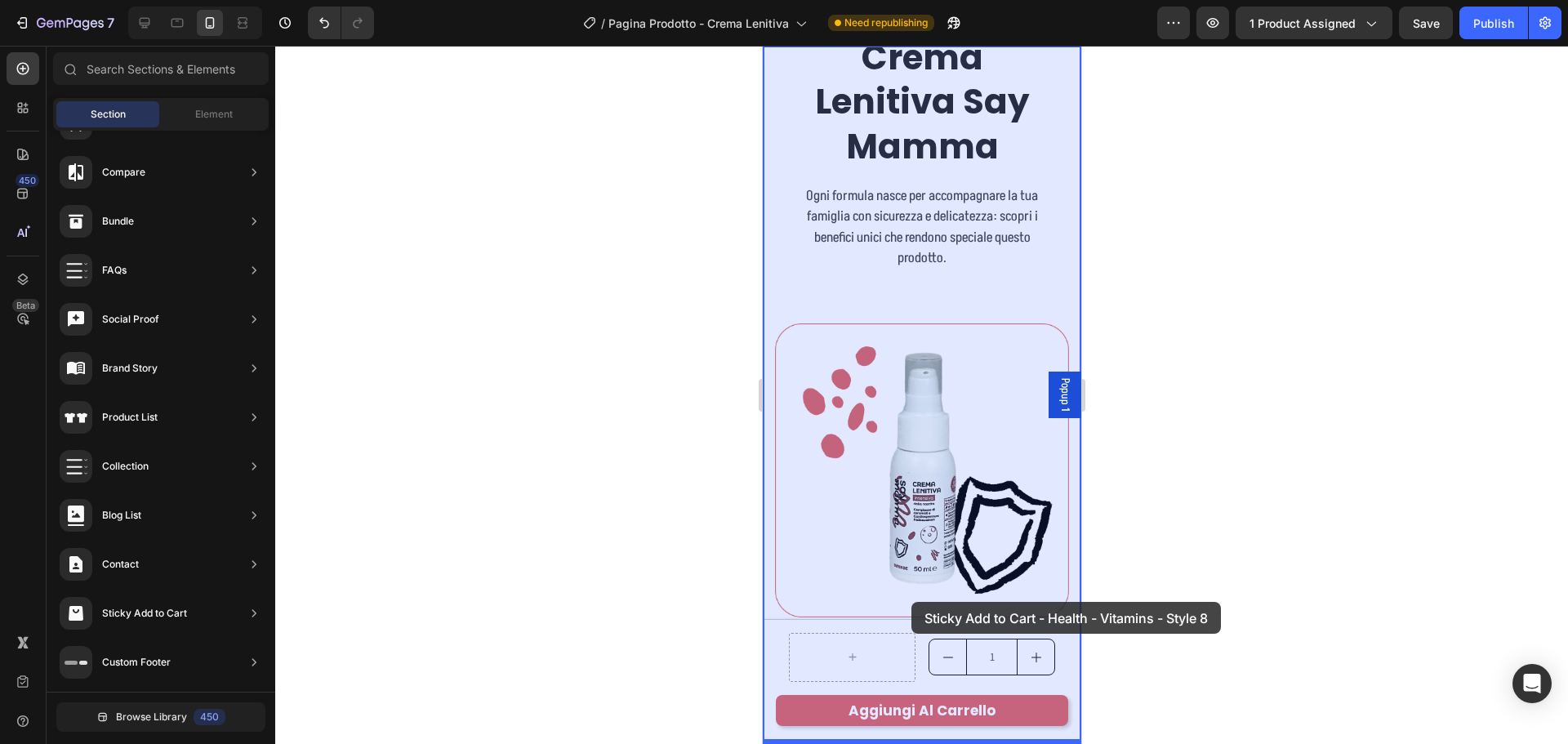
drag, startPoint x: 1136, startPoint y: 183, endPoint x: 1964, endPoint y: 680, distance: 965.7
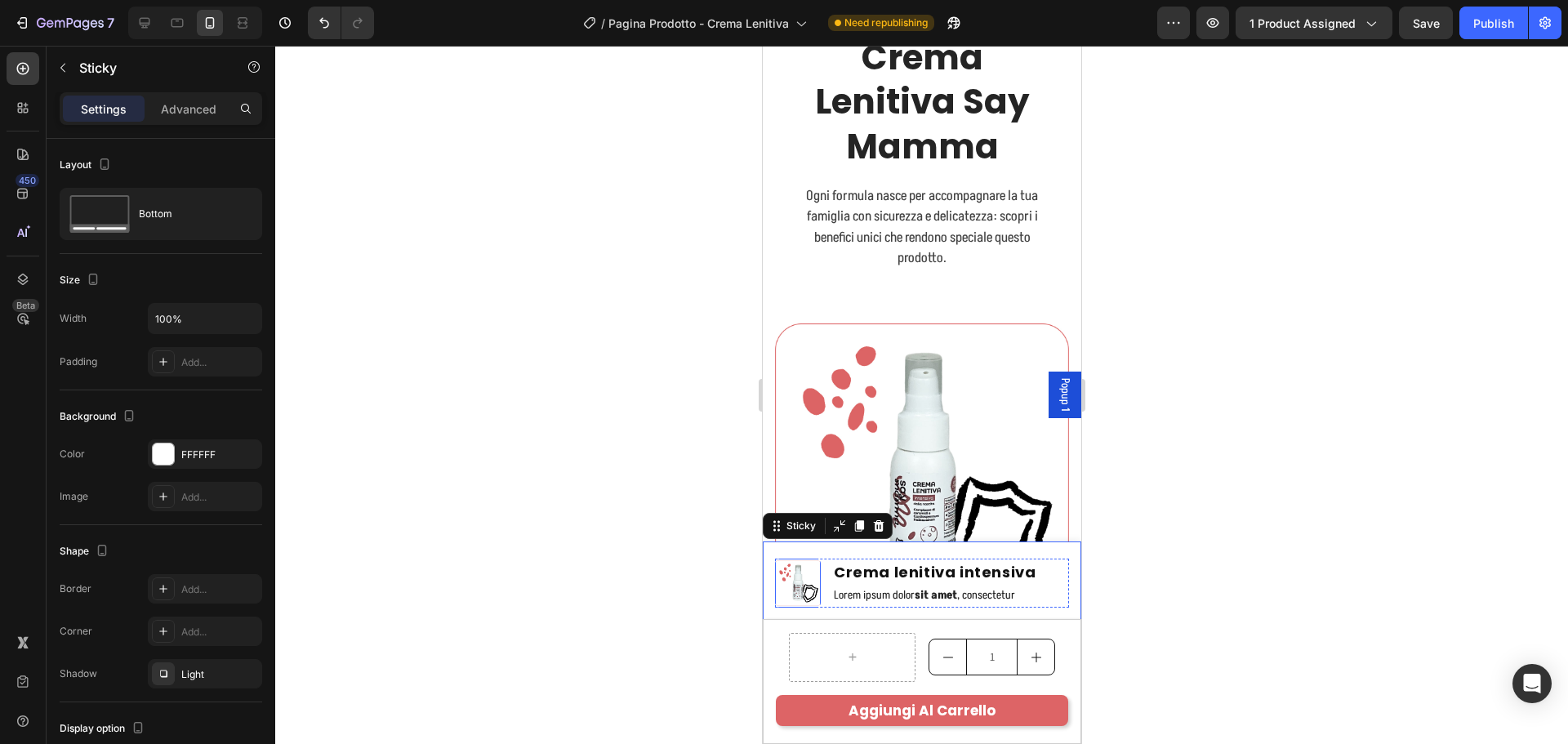
click at [795, 576] on img at bounding box center [797, 584] width 46 height 46
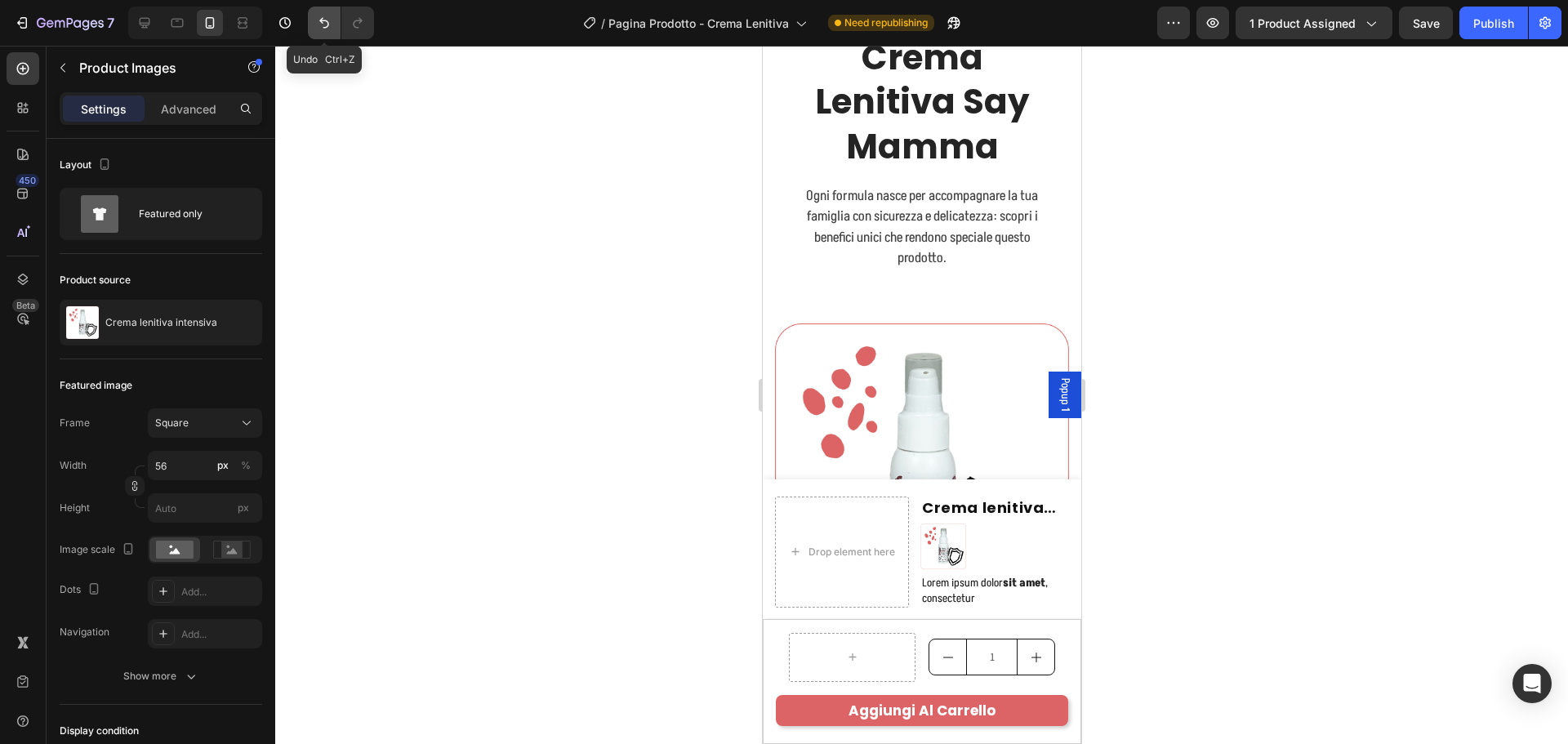
click at [326, 20] on icon "Undo/Redo" at bounding box center [324, 23] width 10 height 11
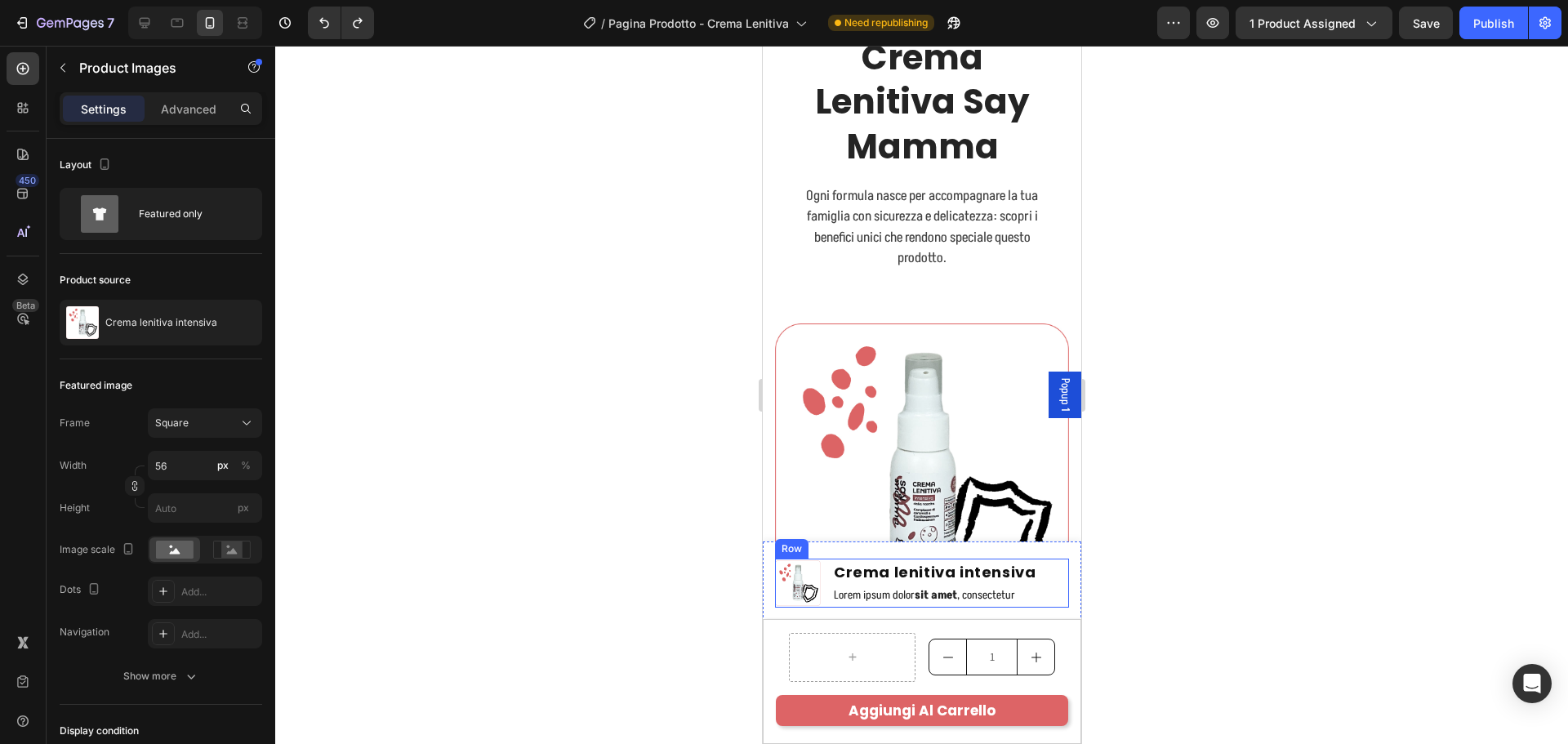
click at [1046, 598] on div "Product Images Crema lenitiva intensiva Product Title Lorem ipsum dolor sit ame…" at bounding box center [921, 583] width 294 height 49
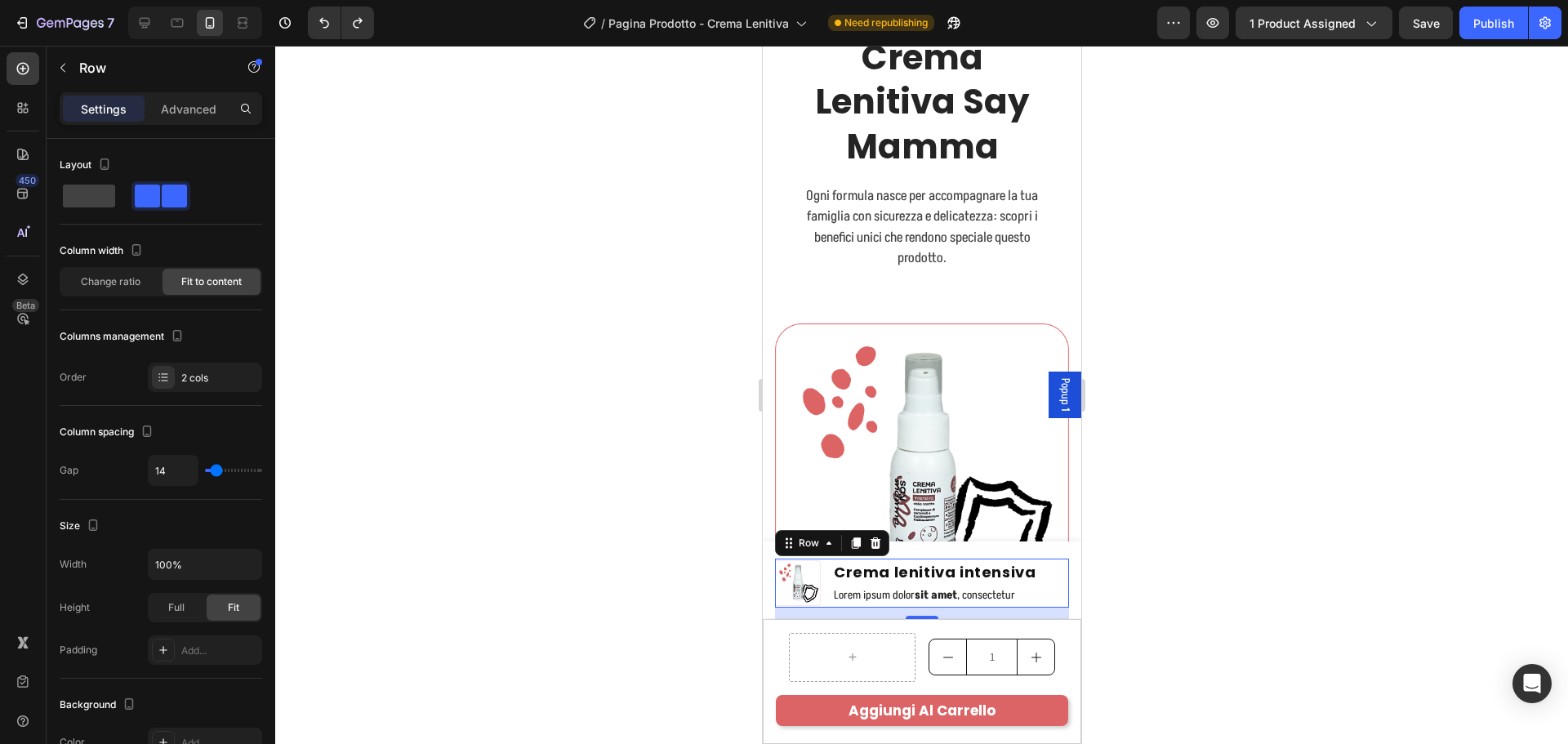
click at [827, 575] on div "Product Images Crema lenitiva intensiva Product Title Lorem ipsum dolor sit ame…" at bounding box center [921, 583] width 294 height 49
click at [815, 546] on div "Row" at bounding box center [808, 543] width 27 height 15
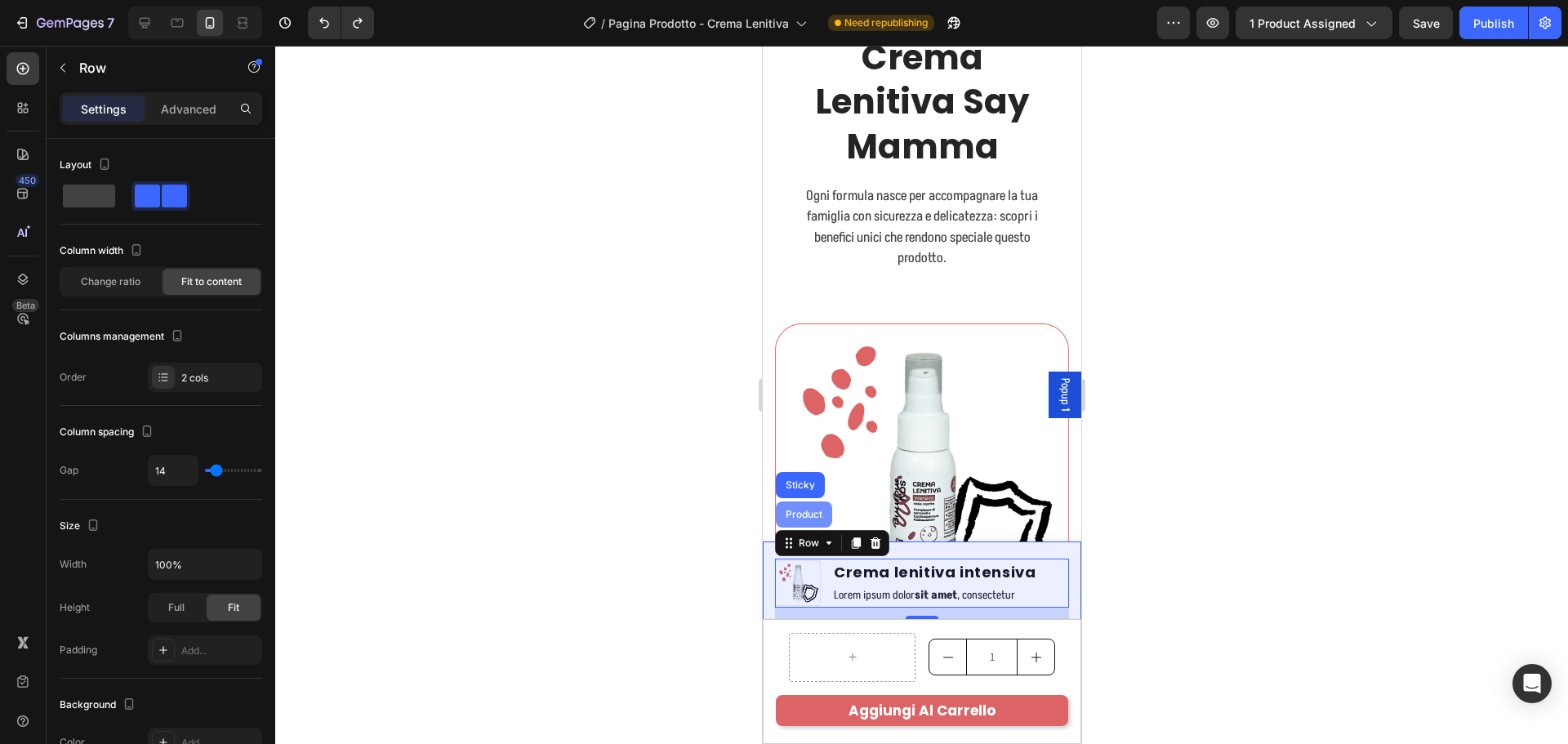
click at [805, 513] on div "Product" at bounding box center [803, 514] width 43 height 10
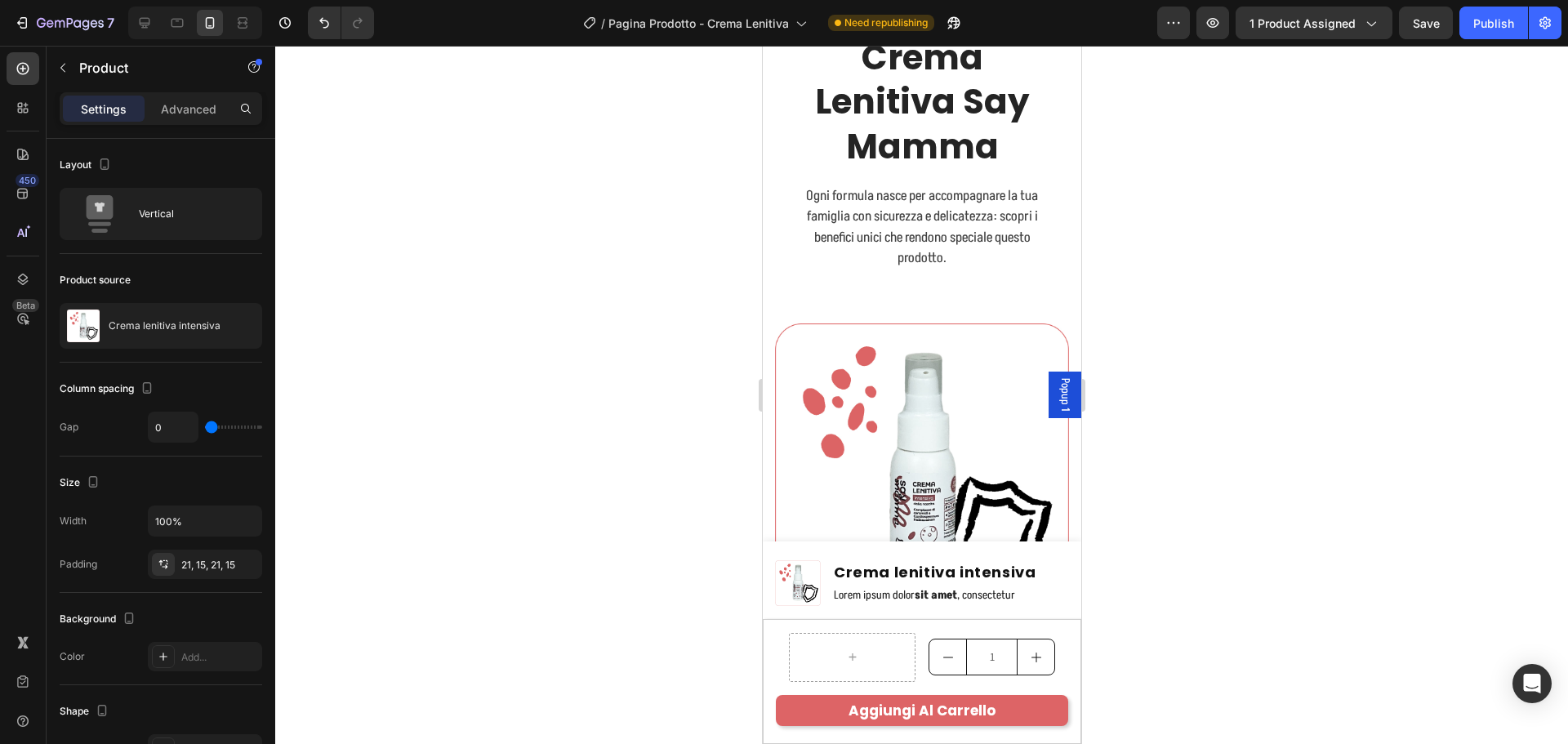
click at [836, 551] on div "Product Images Crema lenitiva intensiva Product Title Lorem ipsum dolor sit ame…" at bounding box center [921, 643] width 318 height 203
click at [804, 566] on img at bounding box center [797, 584] width 46 height 46
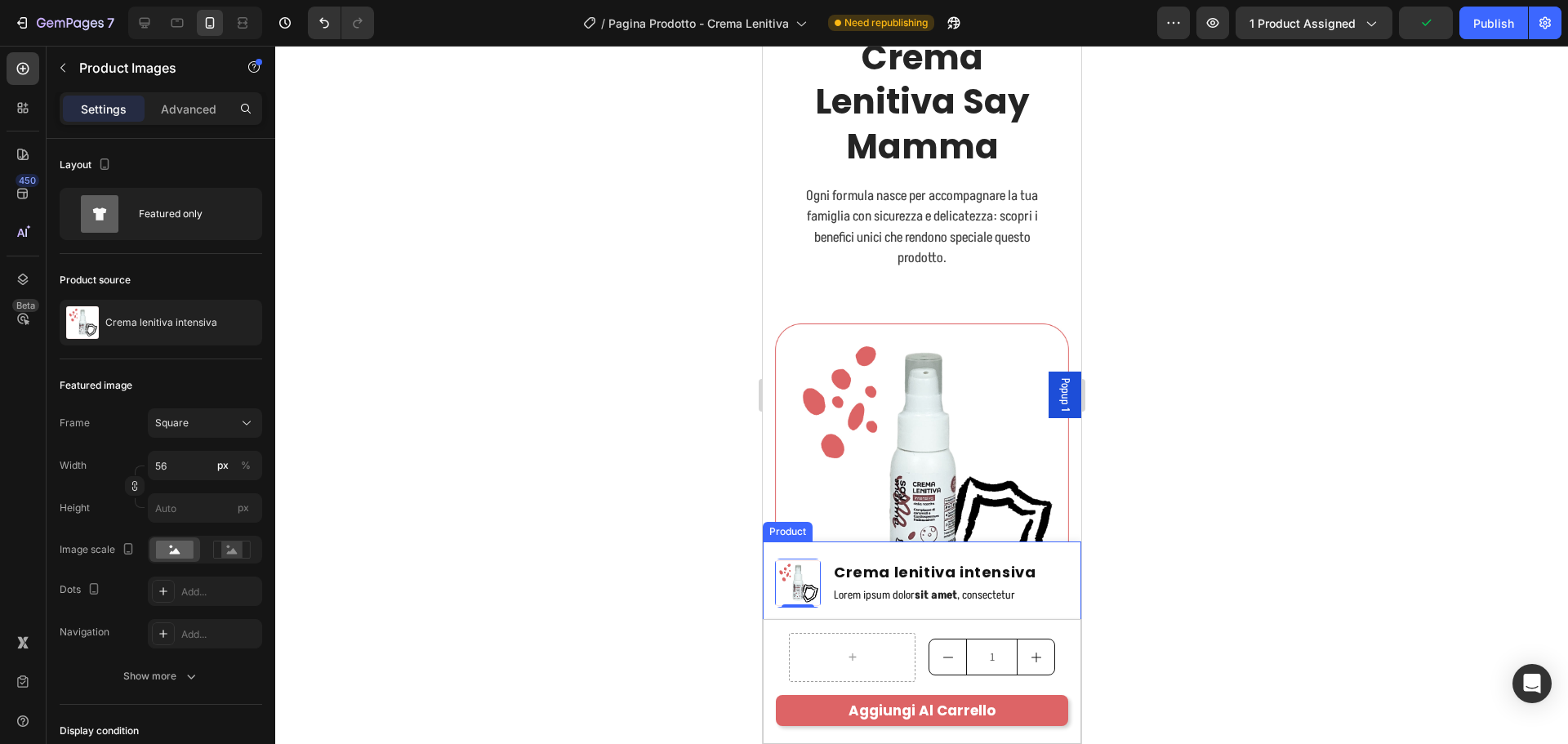
click at [792, 548] on div "Product Images 0 Crema lenitiva intensiva Product Title Lorem ipsum dolor sit a…" at bounding box center [921, 643] width 318 height 203
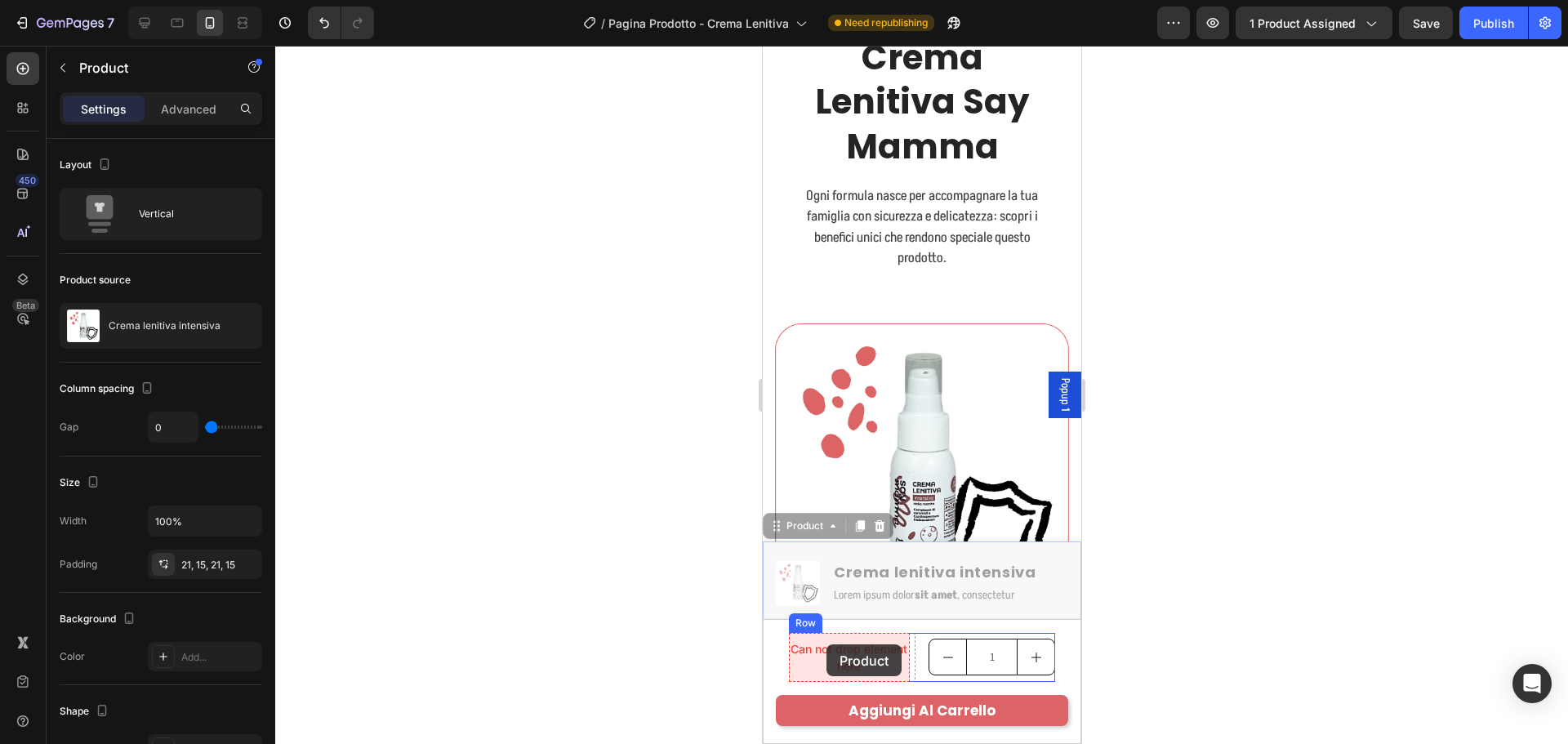
drag, startPoint x: 796, startPoint y: 529, endPoint x: 820, endPoint y: 633, distance: 106.7
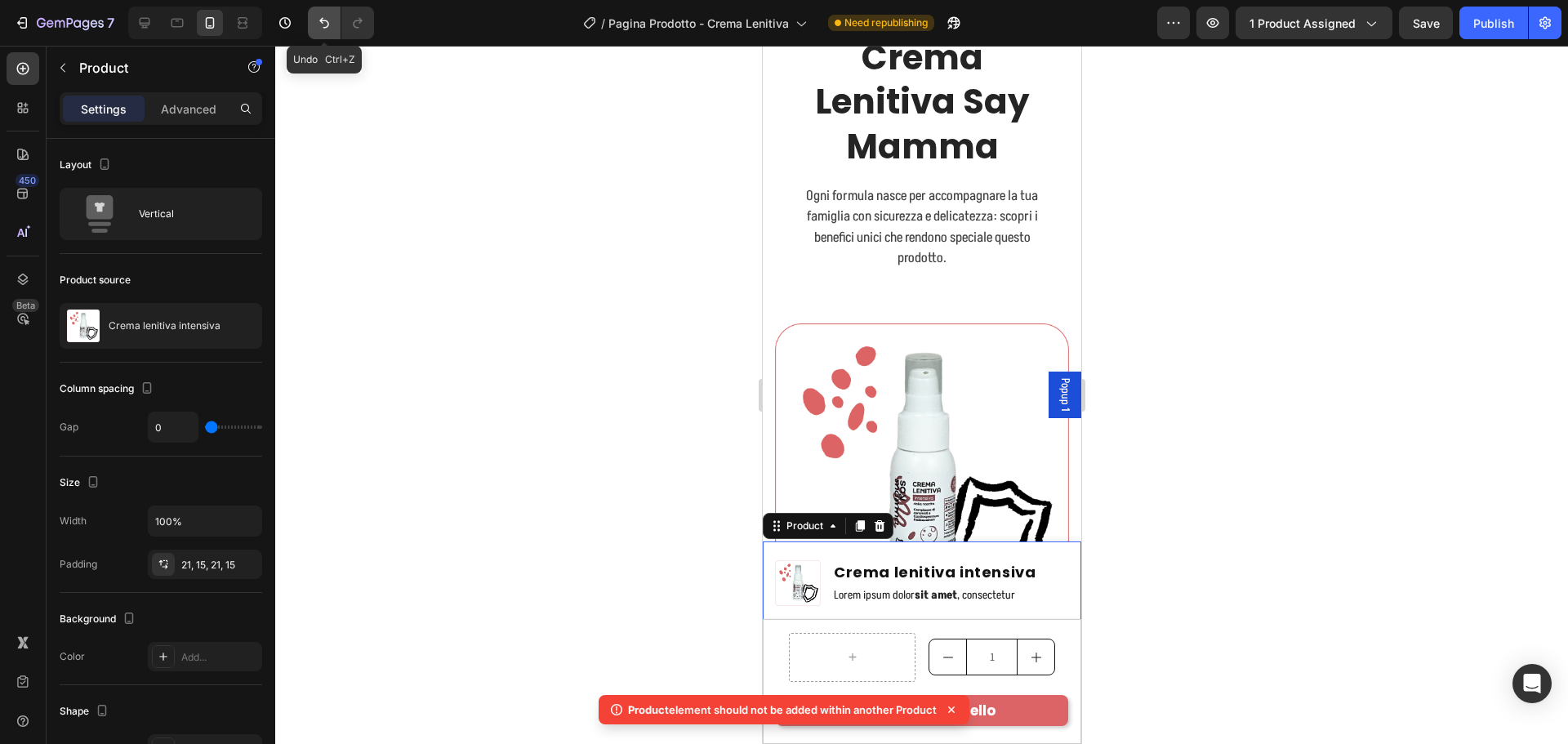
click at [317, 25] on icon "Undo/Redo" at bounding box center [324, 23] width 17 height 17
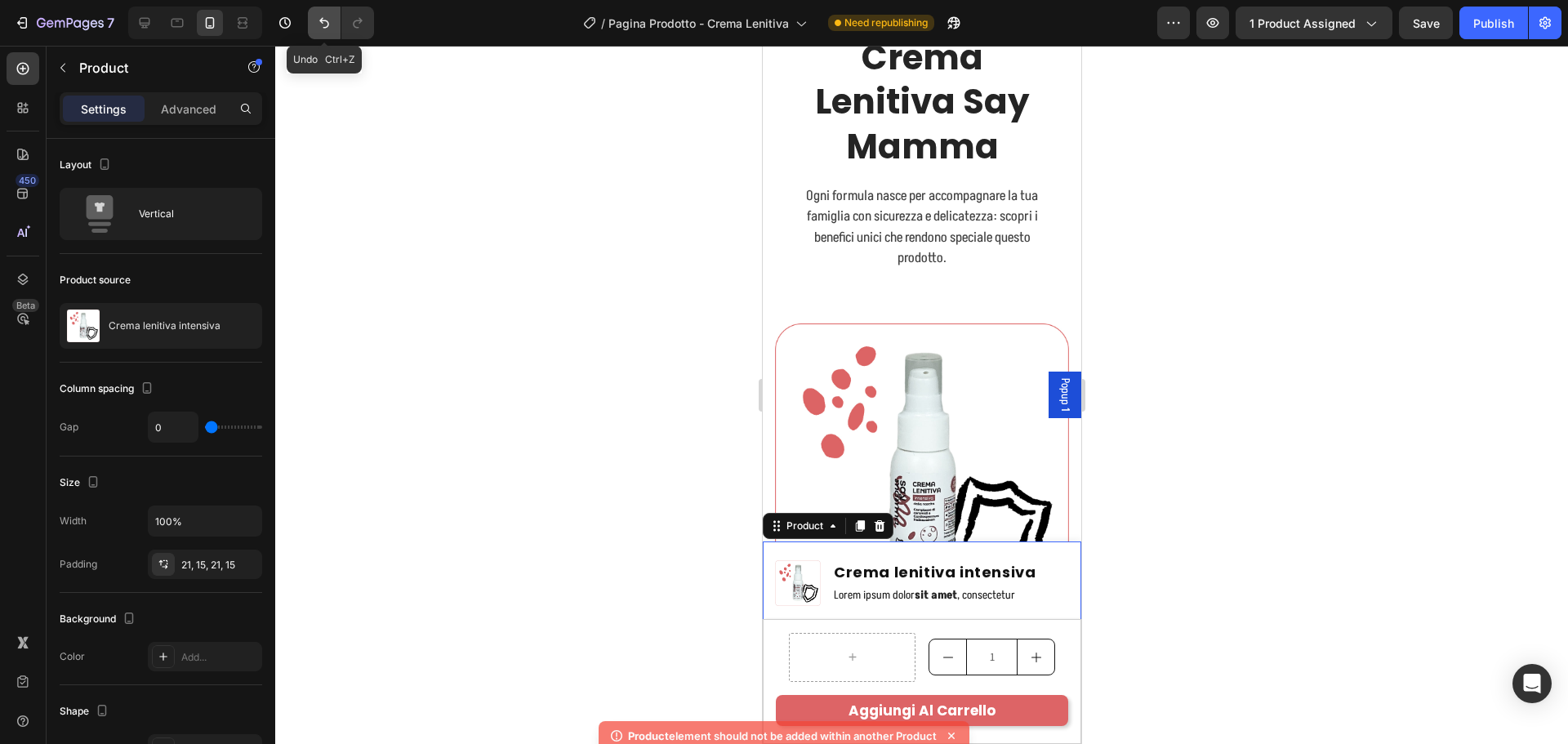
click at [317, 25] on icon "Undo/Redo" at bounding box center [324, 23] width 17 height 17
click at [324, 22] on icon "Undo/Redo" at bounding box center [324, 23] width 17 height 17
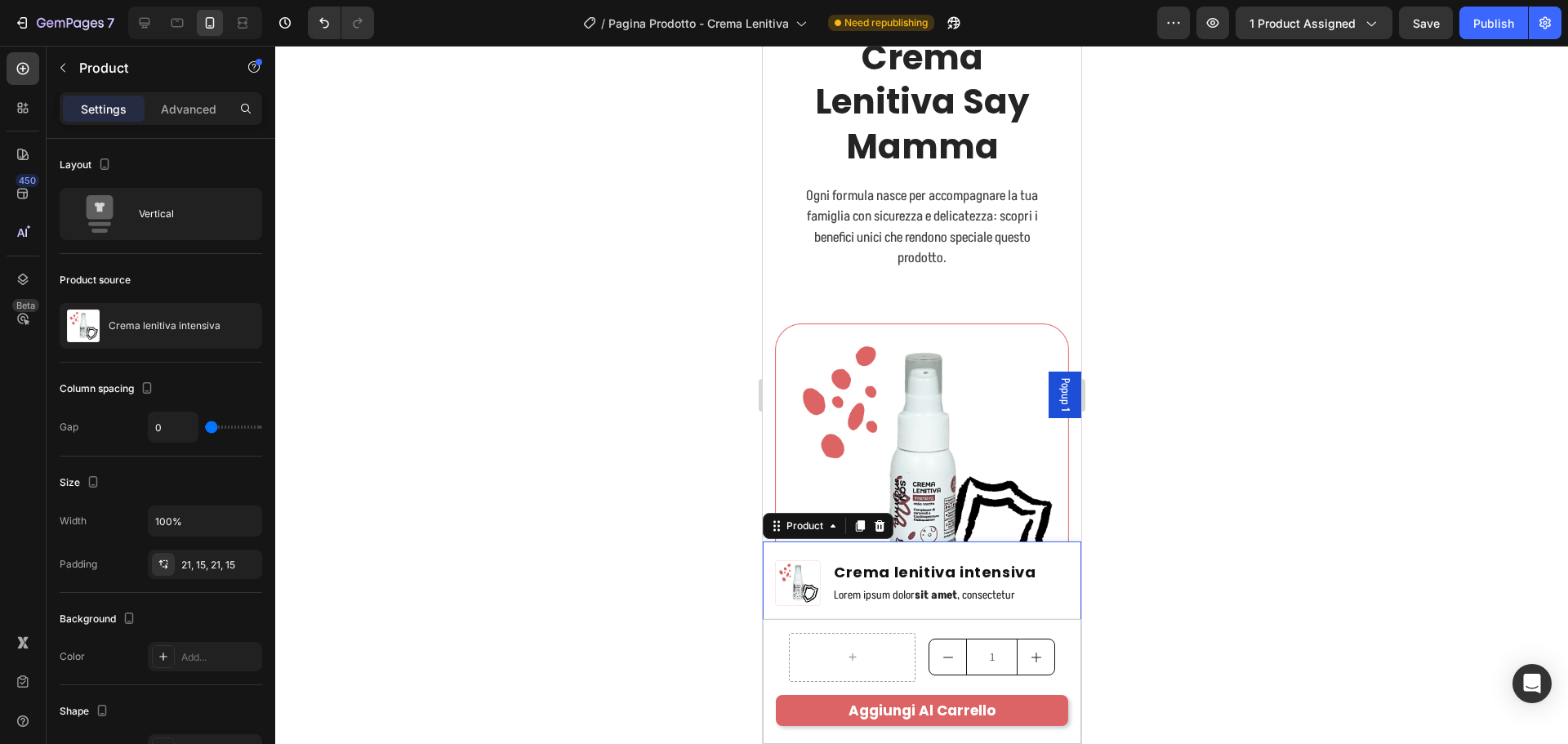
click at [919, 549] on div "Product Images Crema lenitiva intensiva Product Title Lorem ipsum dolor sit ame…" at bounding box center [921, 643] width 318 height 203
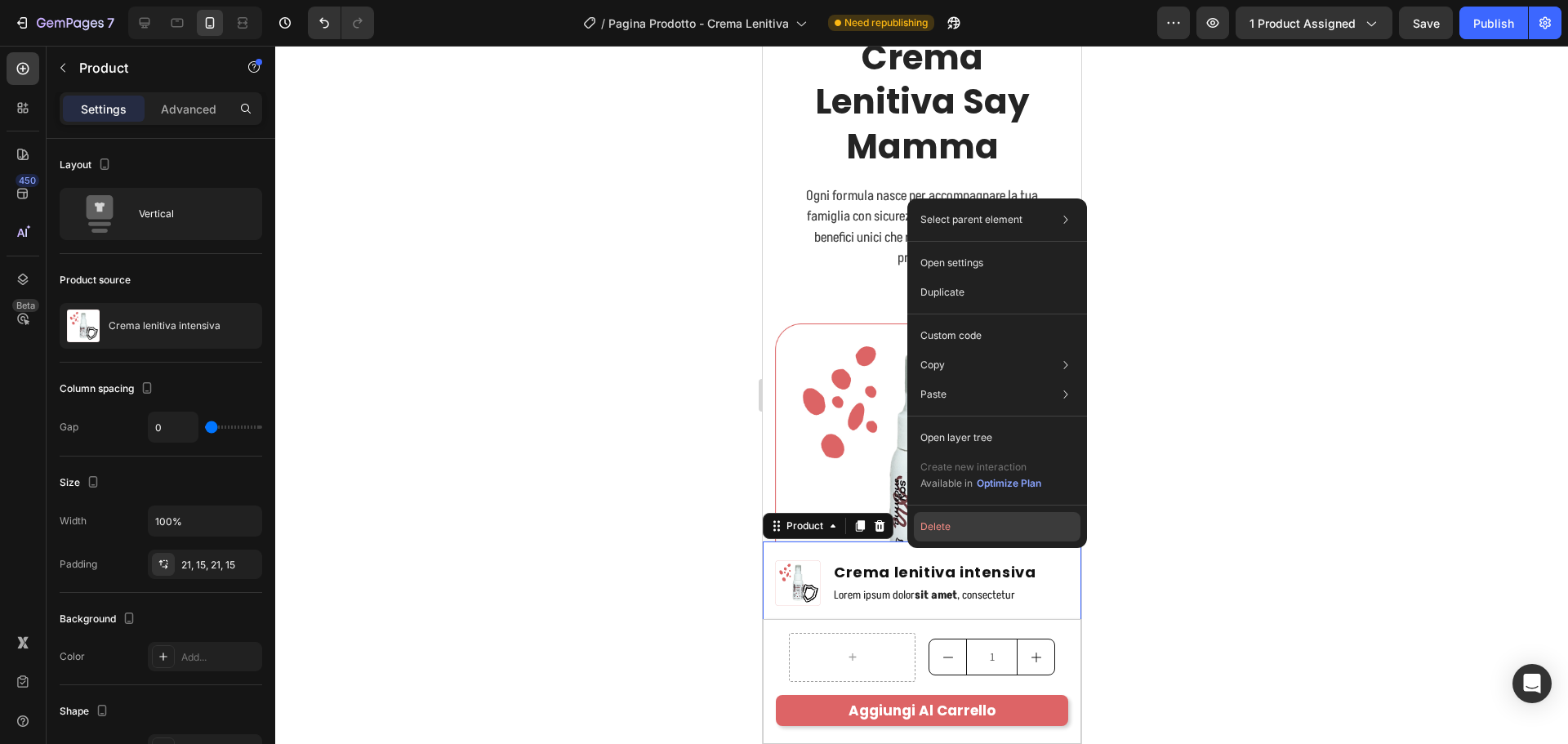
click at [920, 532] on button "Delete" at bounding box center [996, 526] width 167 height 30
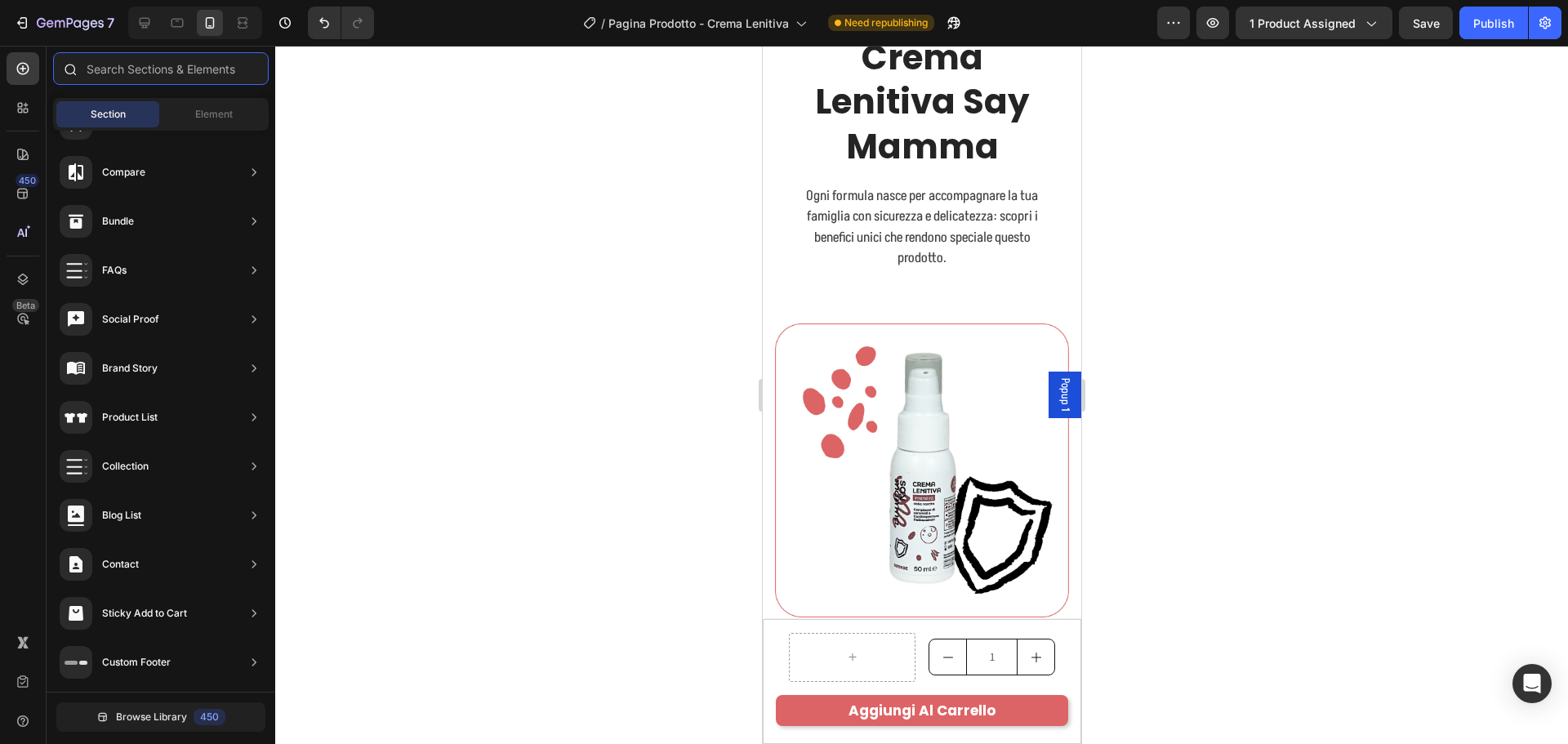
click at [104, 74] on input "text" at bounding box center [161, 68] width 216 height 32
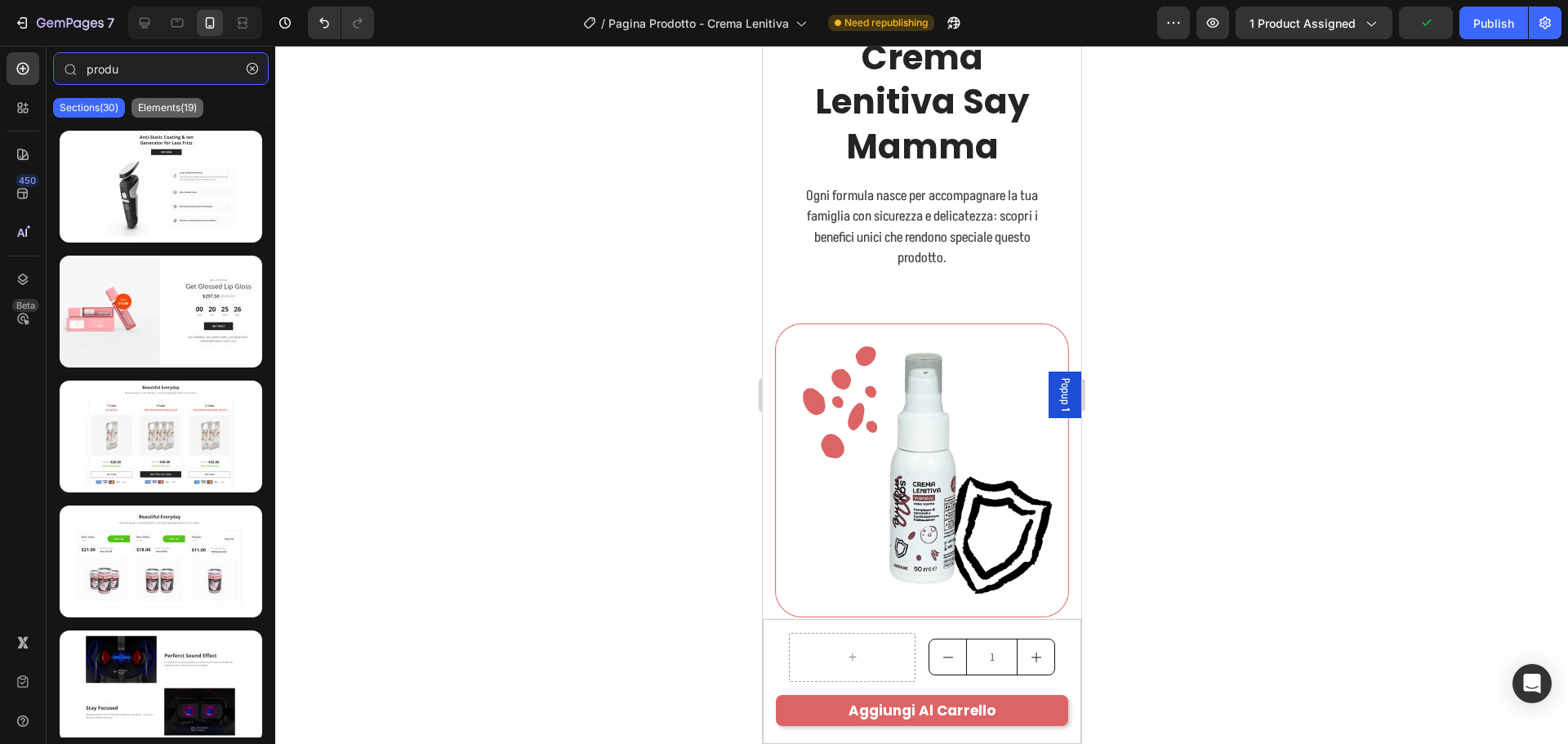
type input "produ"
click at [144, 111] on p "Elements(19)" at bounding box center [168, 108] width 59 height 13
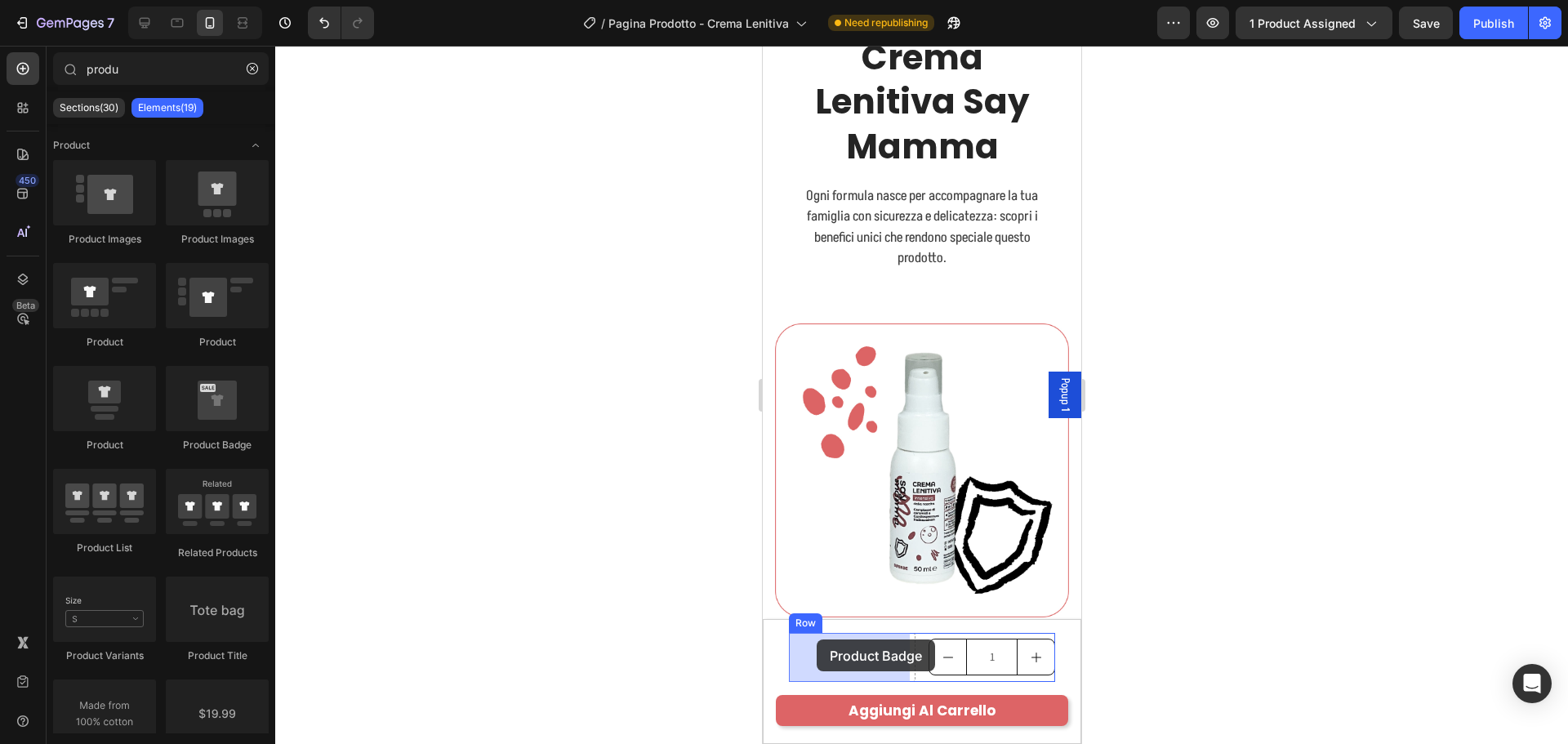
drag, startPoint x: 977, startPoint y: 453, endPoint x: 803, endPoint y: 634, distance: 251.1
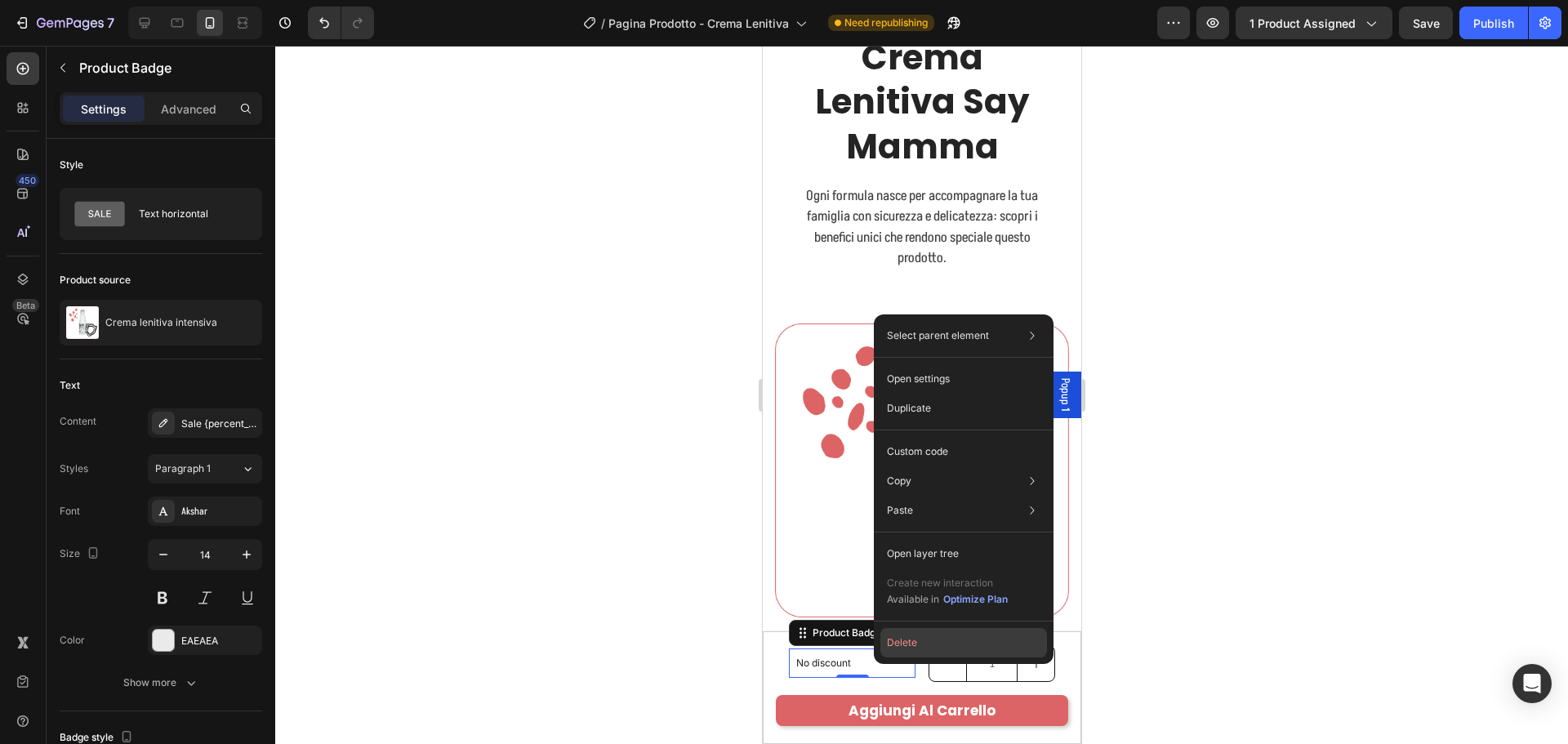
click at [898, 651] on button "Delete" at bounding box center [963, 643] width 167 height 30
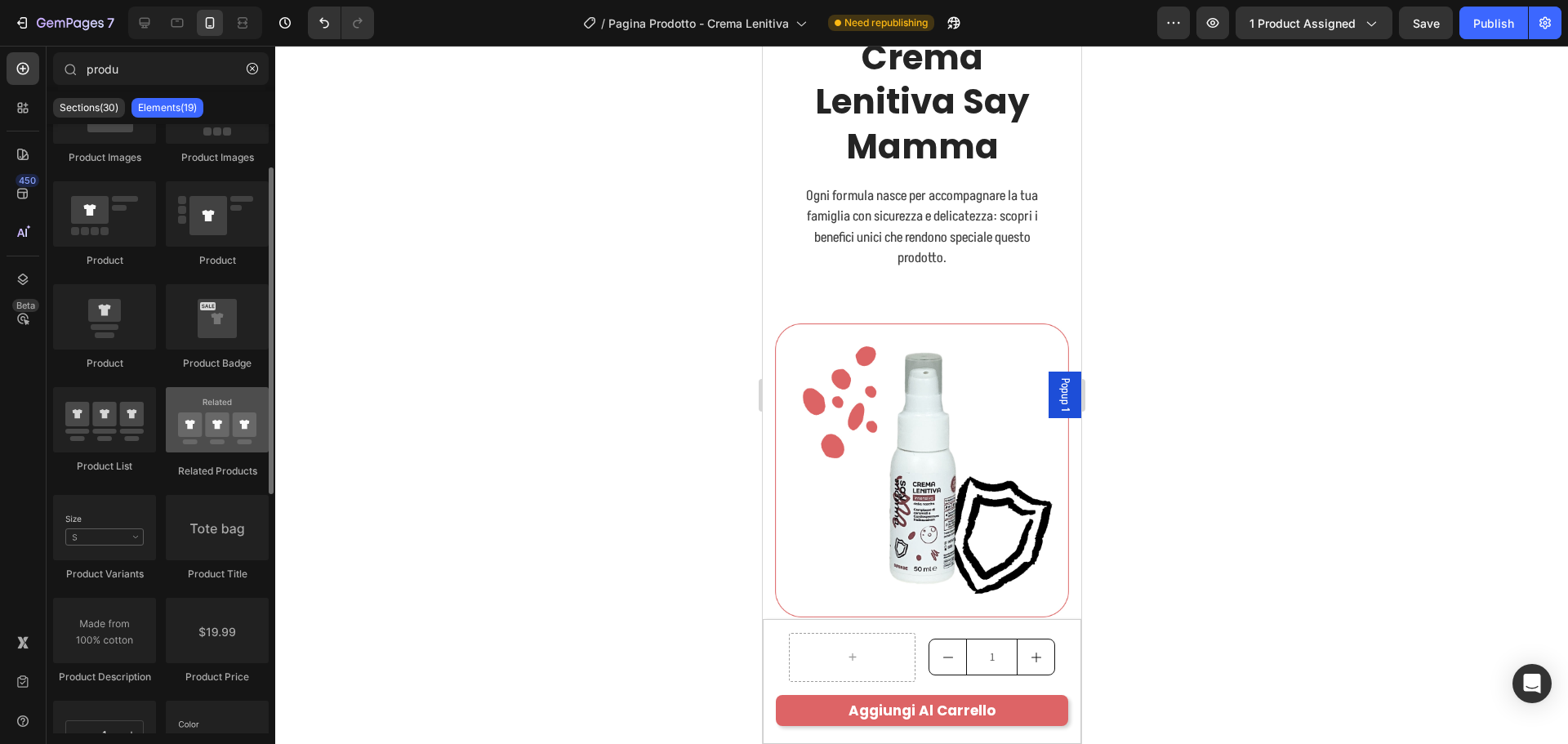
scroll to position [0, 0]
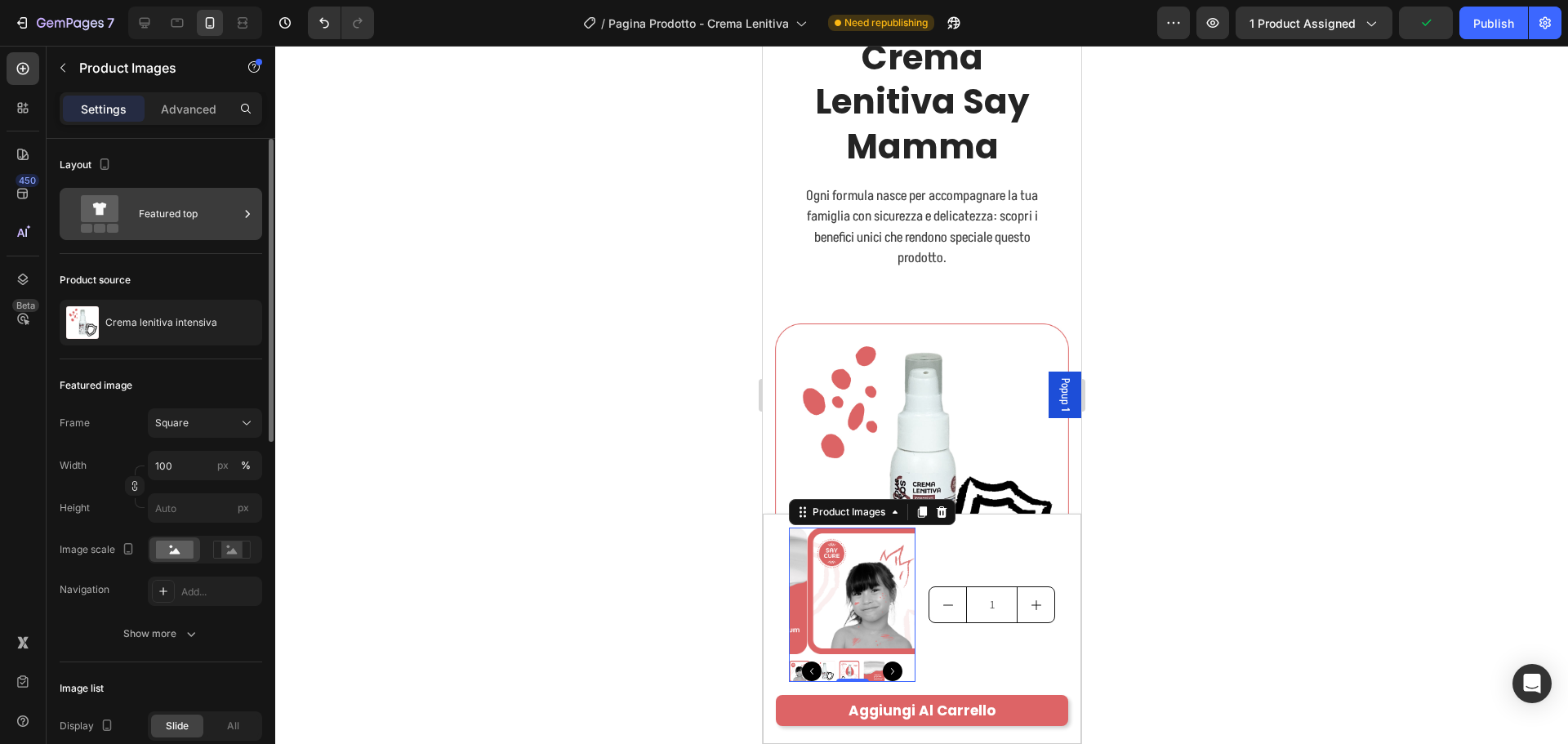
click at [147, 206] on div "Featured top" at bounding box center [189, 214] width 100 height 38
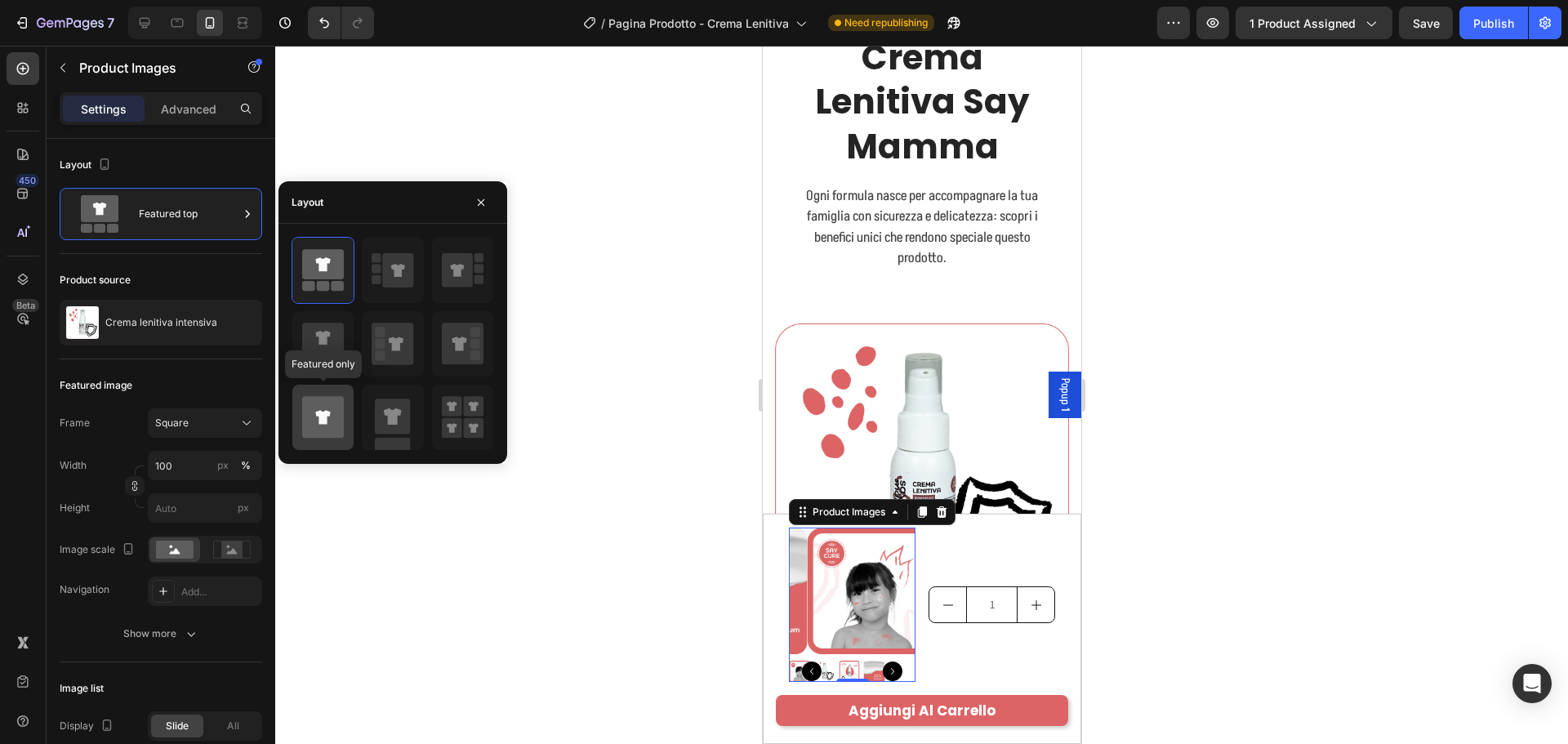
click at [332, 401] on icon at bounding box center [323, 417] width 41 height 41
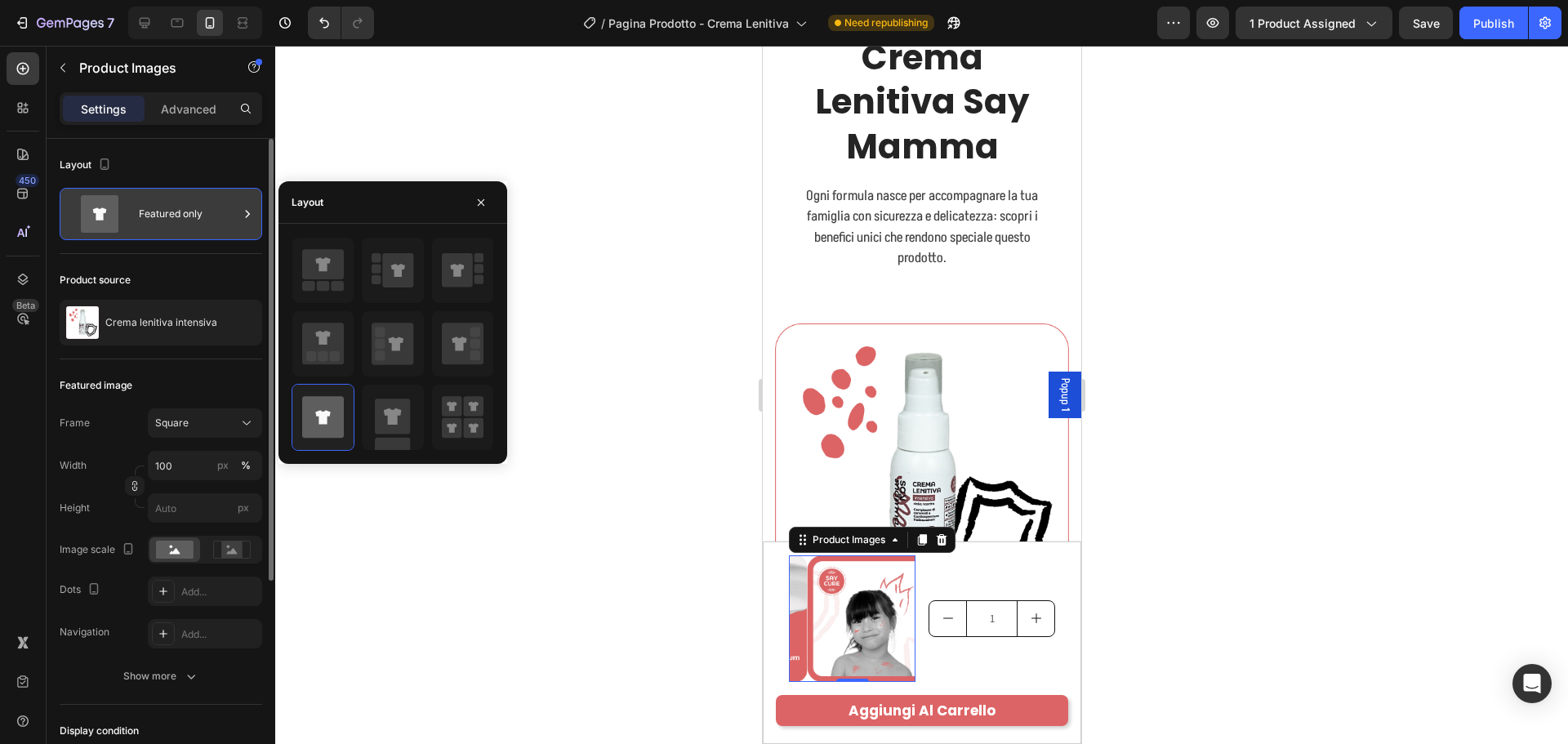
click at [215, 205] on div "Featured only" at bounding box center [189, 214] width 100 height 38
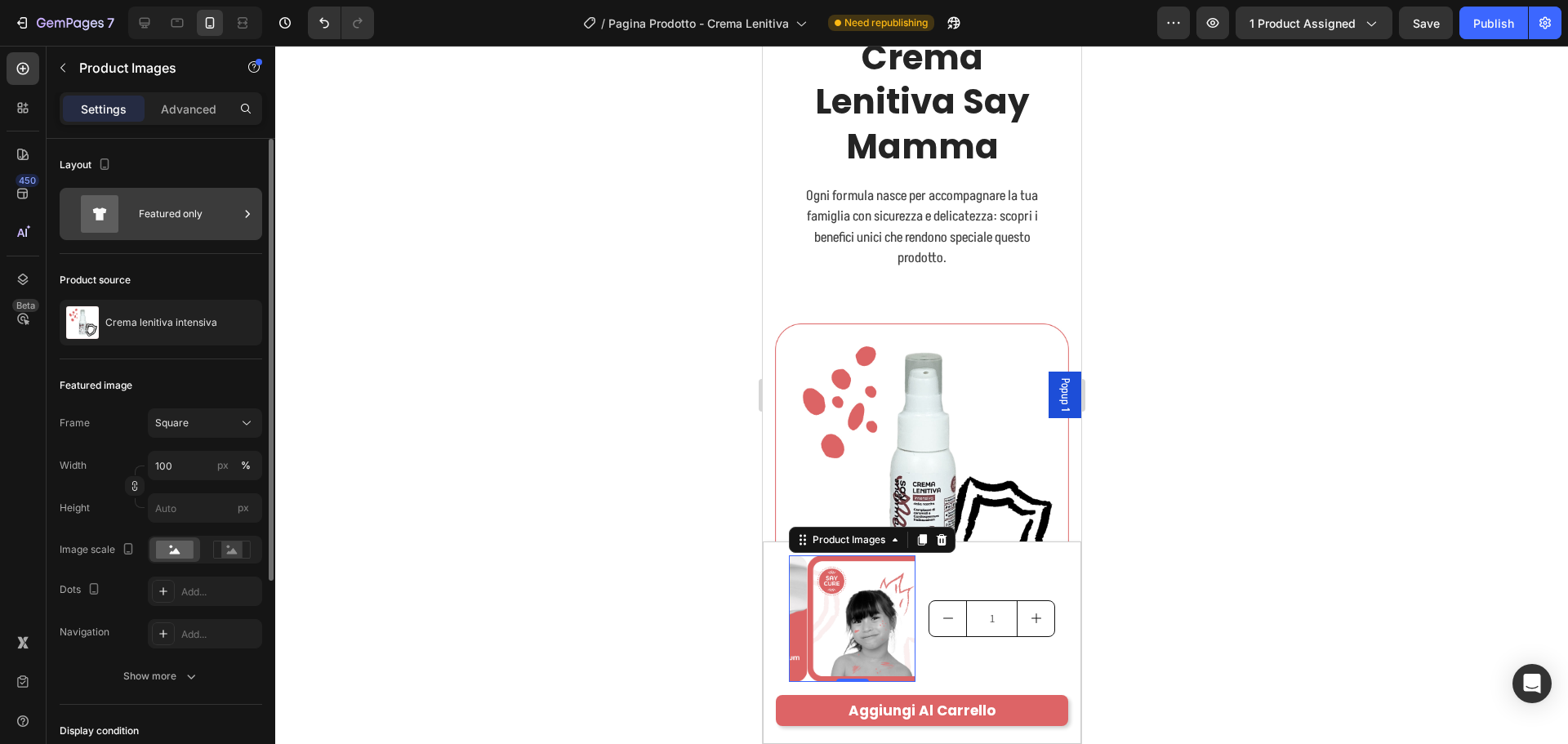
click at [215, 205] on div "Featured only" at bounding box center [189, 214] width 100 height 38
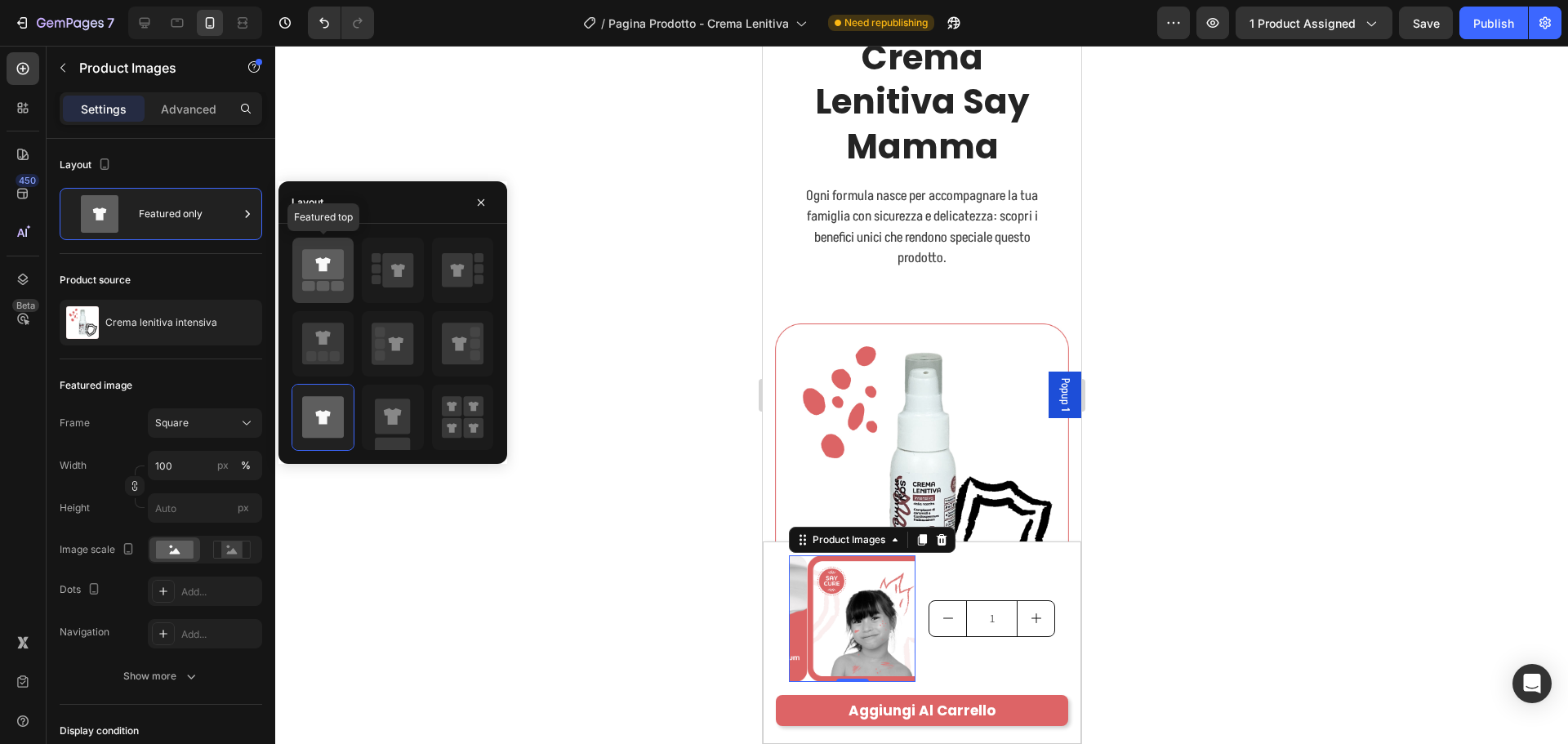
click at [318, 272] on icon at bounding box center [323, 264] width 41 height 30
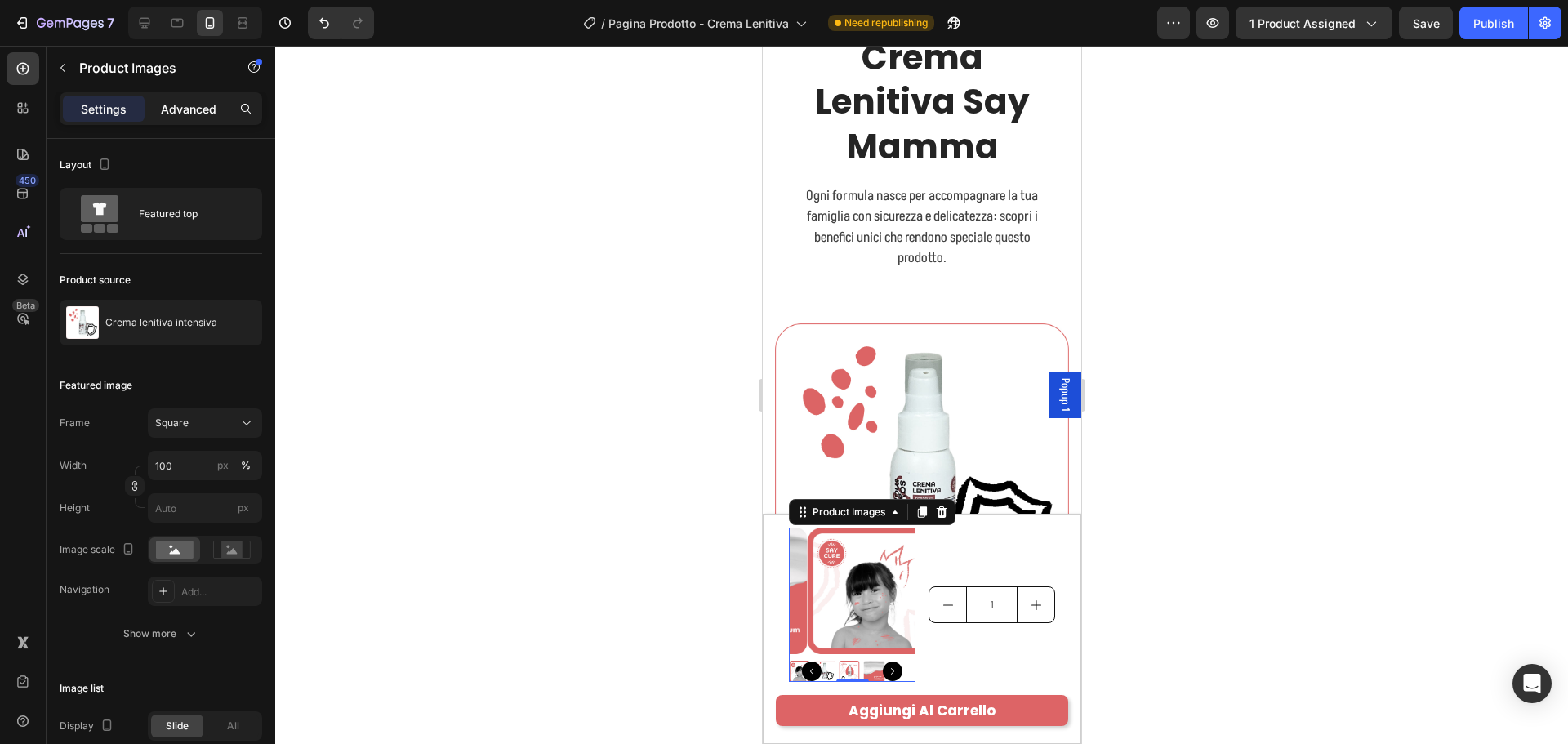
click at [193, 100] on p "Advanced" at bounding box center [189, 109] width 55 height 18
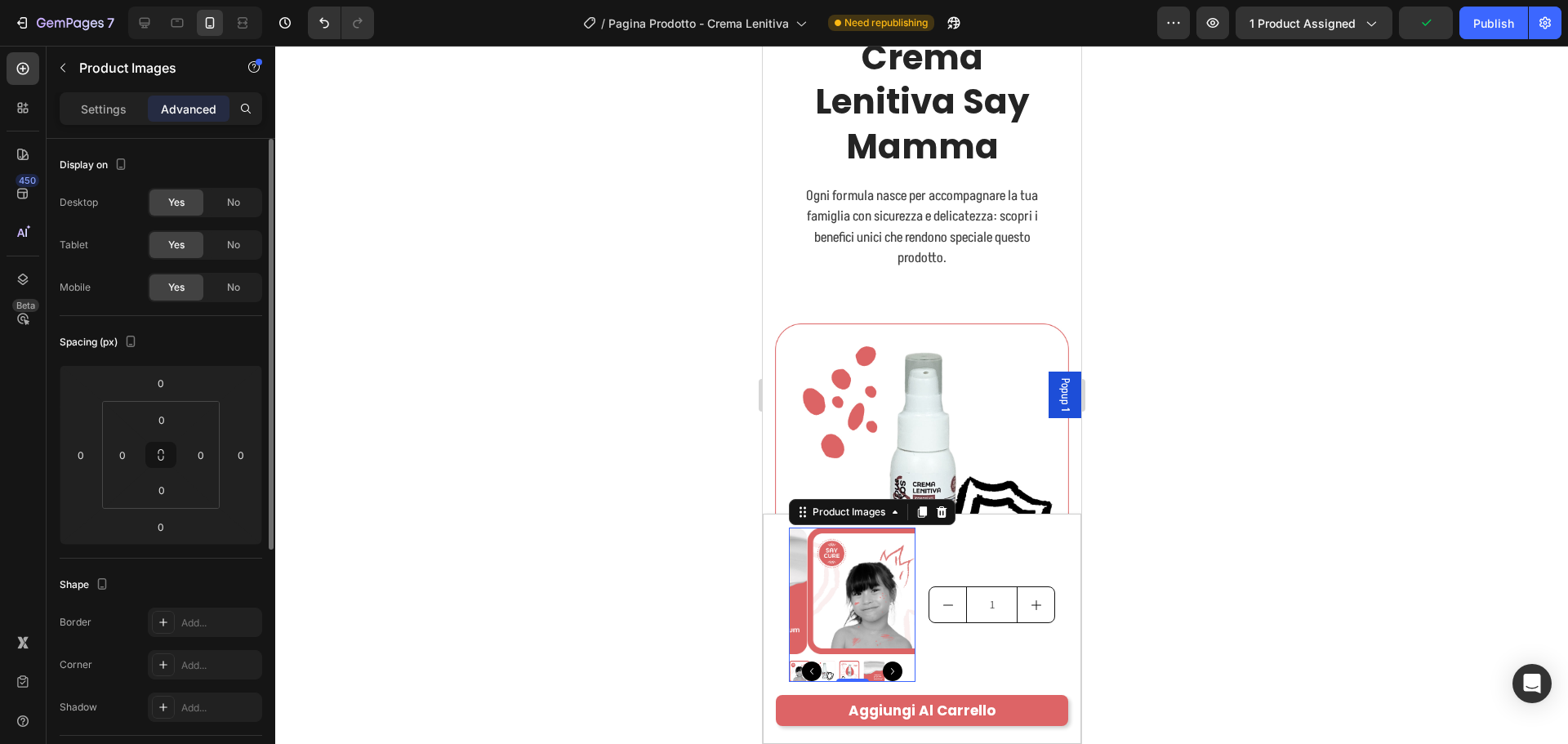
click at [120, 118] on div "Settings" at bounding box center [103, 109] width 82 height 26
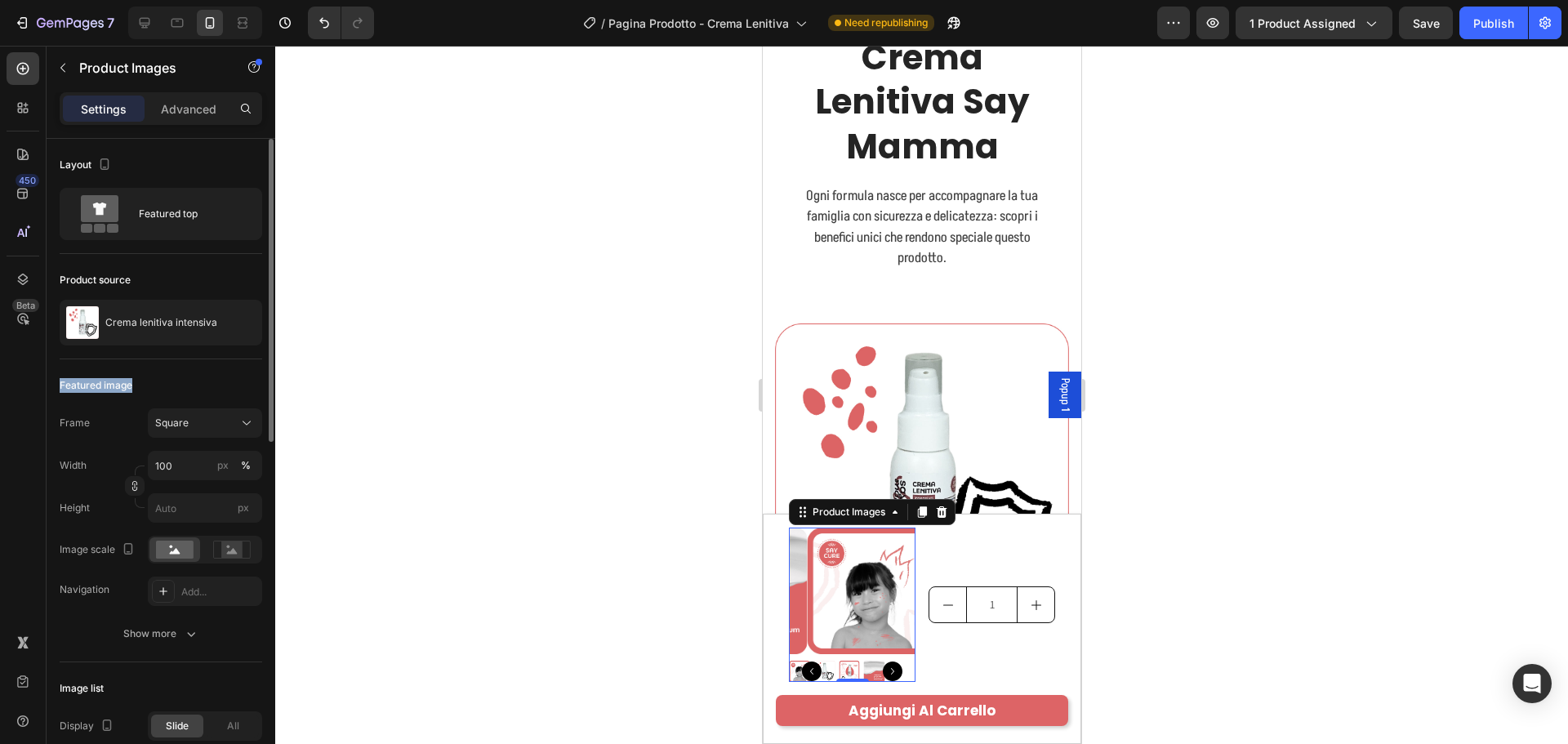
drag, startPoint x: 132, startPoint y: 388, endPoint x: 48, endPoint y: 395, distance: 84.3
click at [134, 396] on div "Featured image" at bounding box center [161, 385] width 203 height 26
click at [939, 518] on icon at bounding box center [941, 512] width 11 height 11
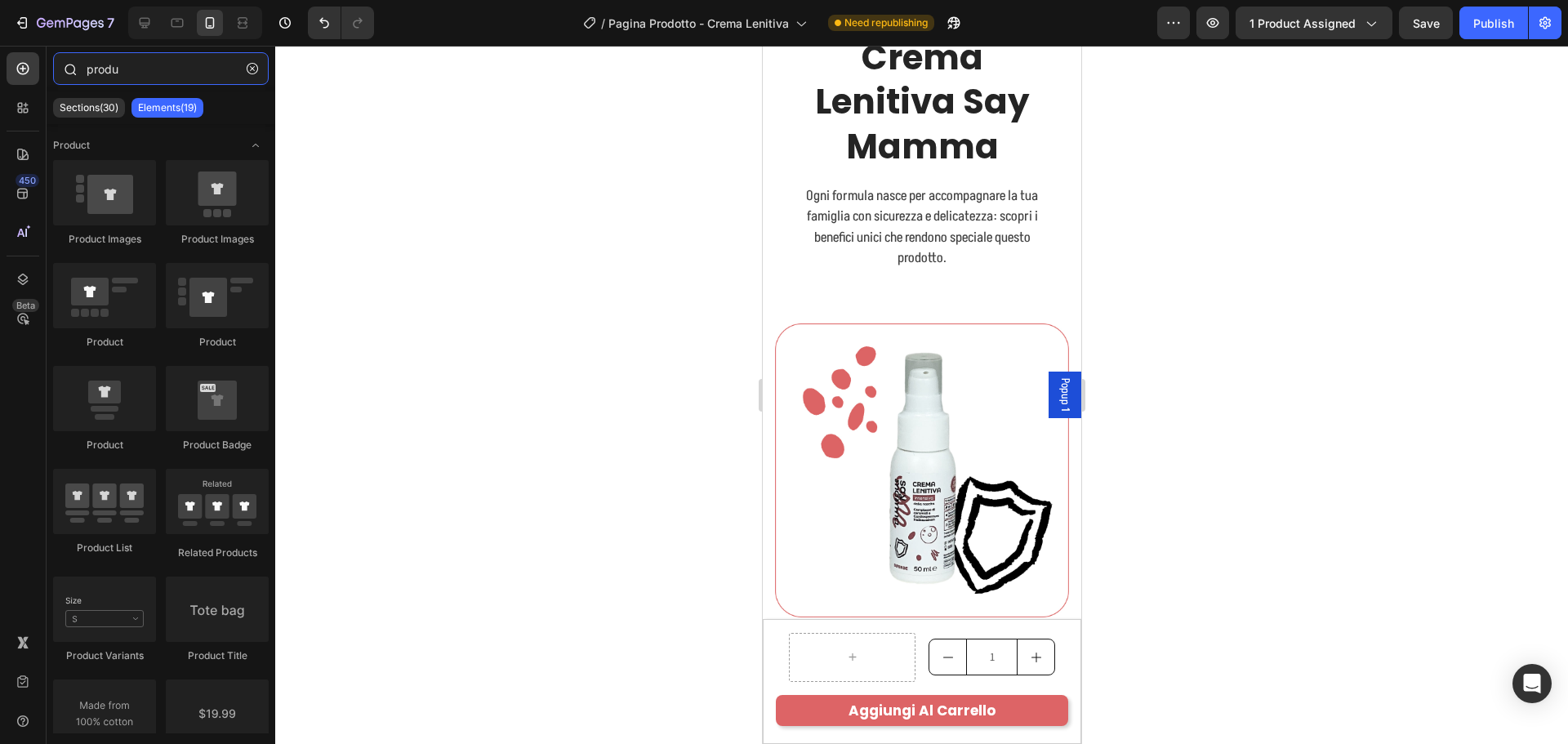
click at [139, 70] on input "produ" at bounding box center [161, 68] width 216 height 32
drag, startPoint x: 877, startPoint y: 434, endPoint x: 862, endPoint y: 680, distance: 246.5
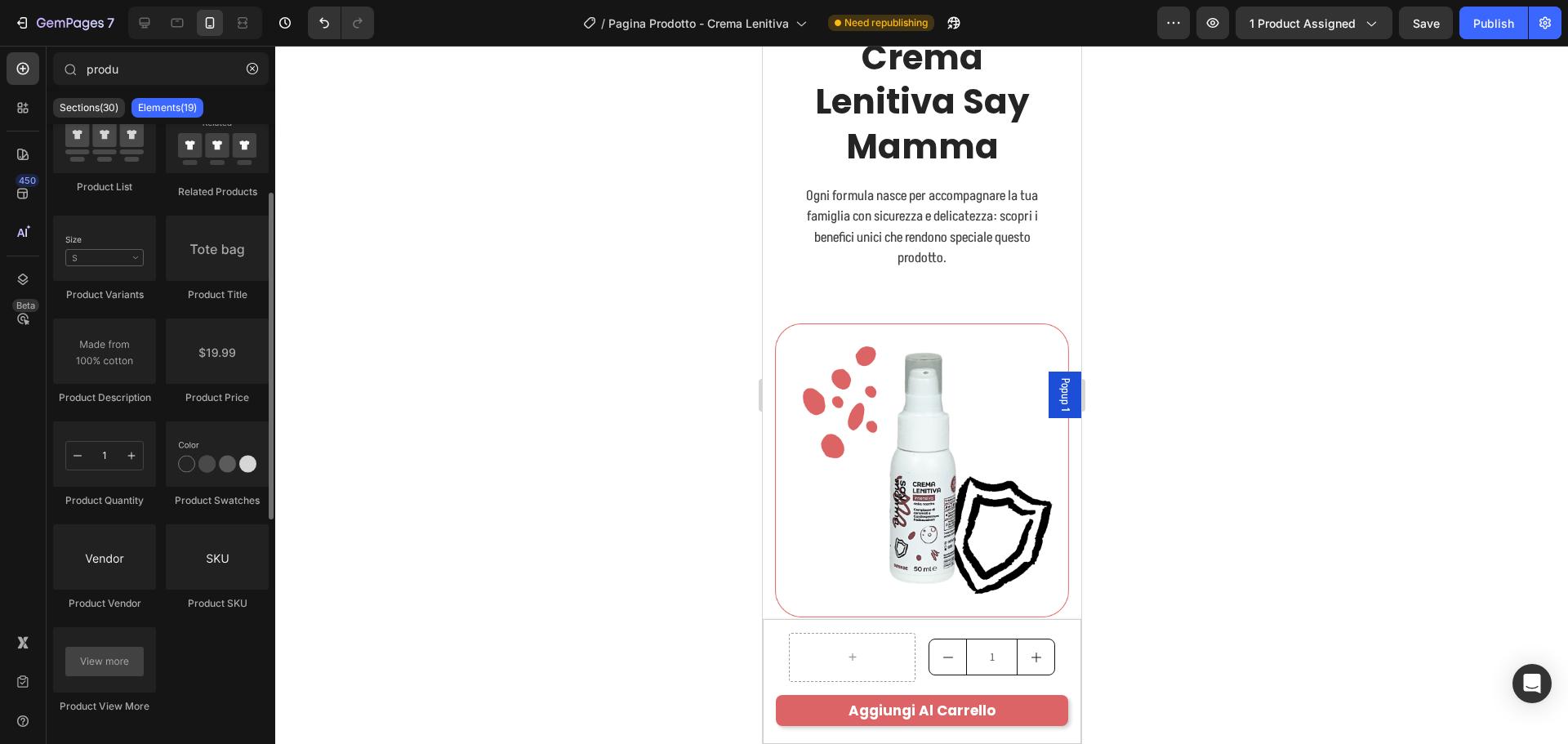
scroll to position [279, 0]
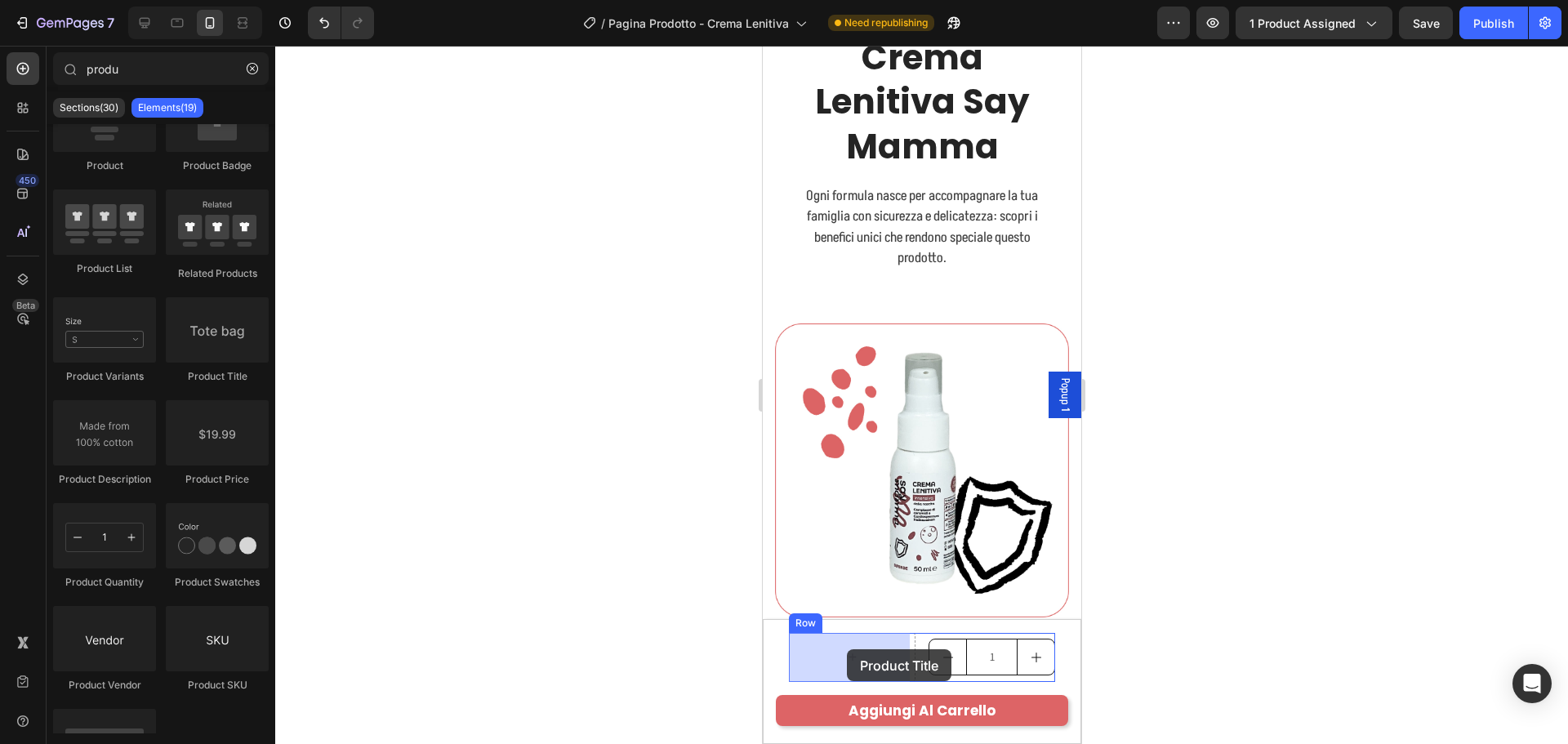
drag, startPoint x: 990, startPoint y: 381, endPoint x: 846, endPoint y: 639, distance: 295.5
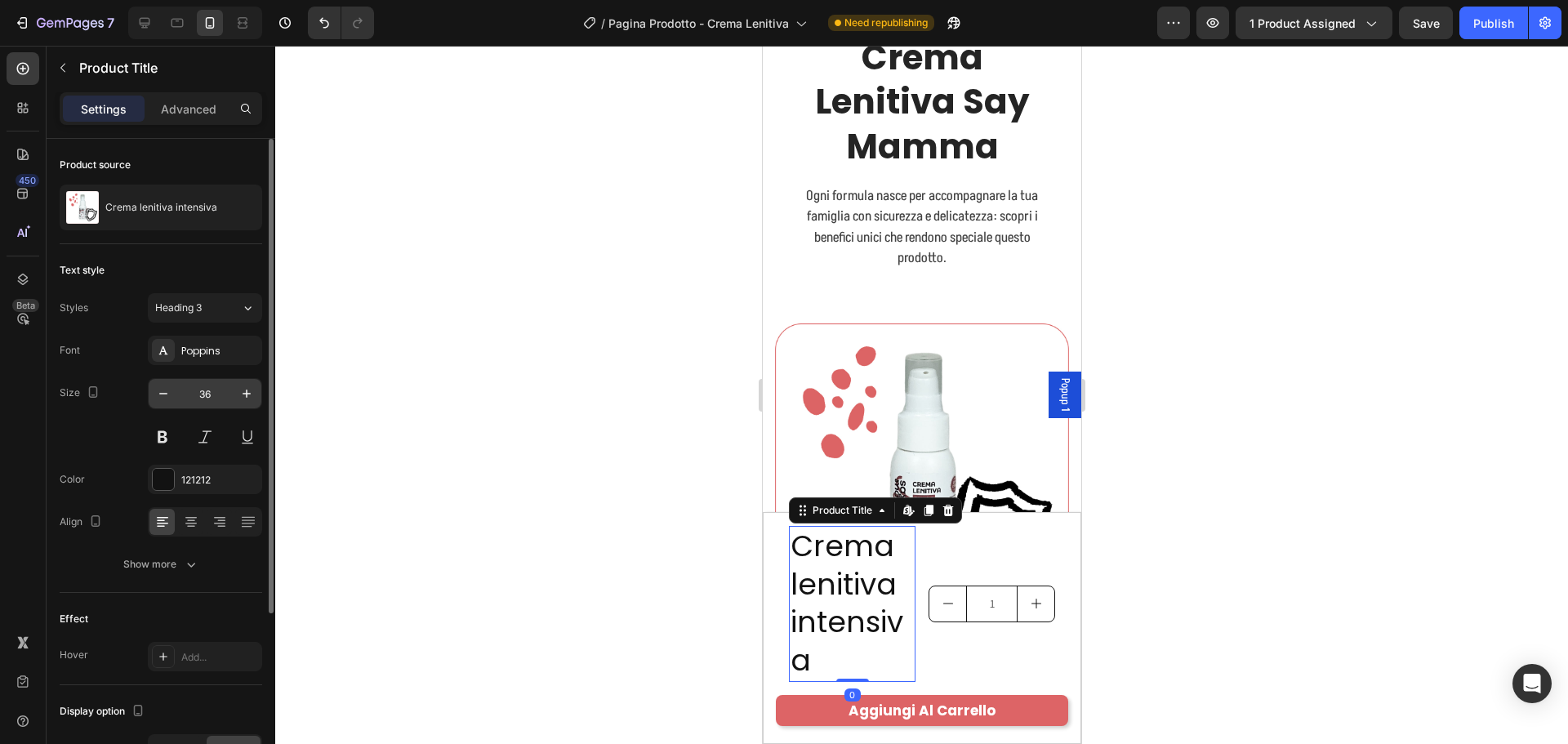
click at [211, 390] on input "36" at bounding box center [205, 394] width 53 height 30
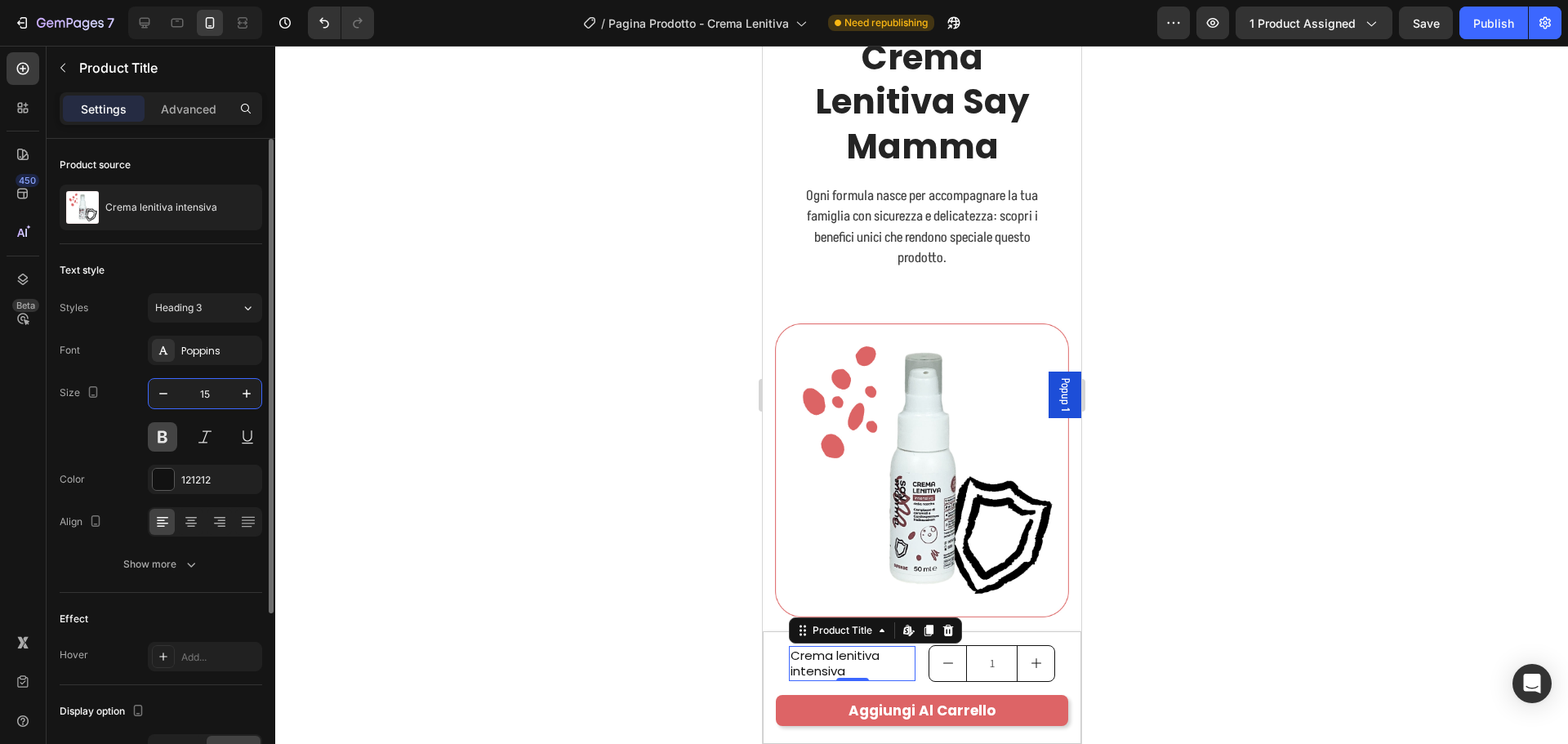
type input "15"
click at [163, 437] on button at bounding box center [162, 437] width 29 height 30
click at [131, 435] on div "Size 15" at bounding box center [161, 415] width 203 height 74
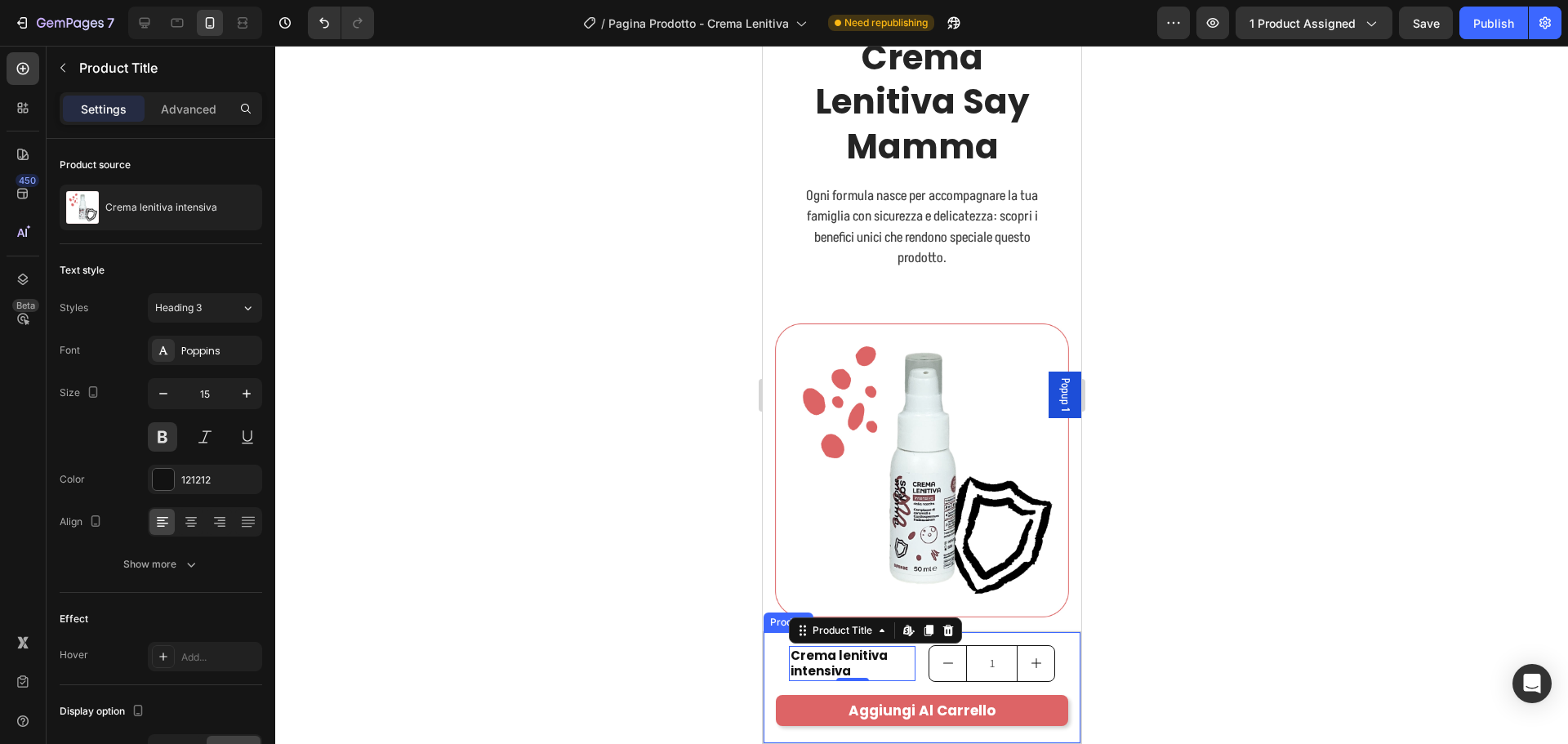
click at [1057, 674] on div "Product Images Crema lenitiva intensiva Product Title Row Crema lenitiva intens…" at bounding box center [921, 688] width 317 height 111
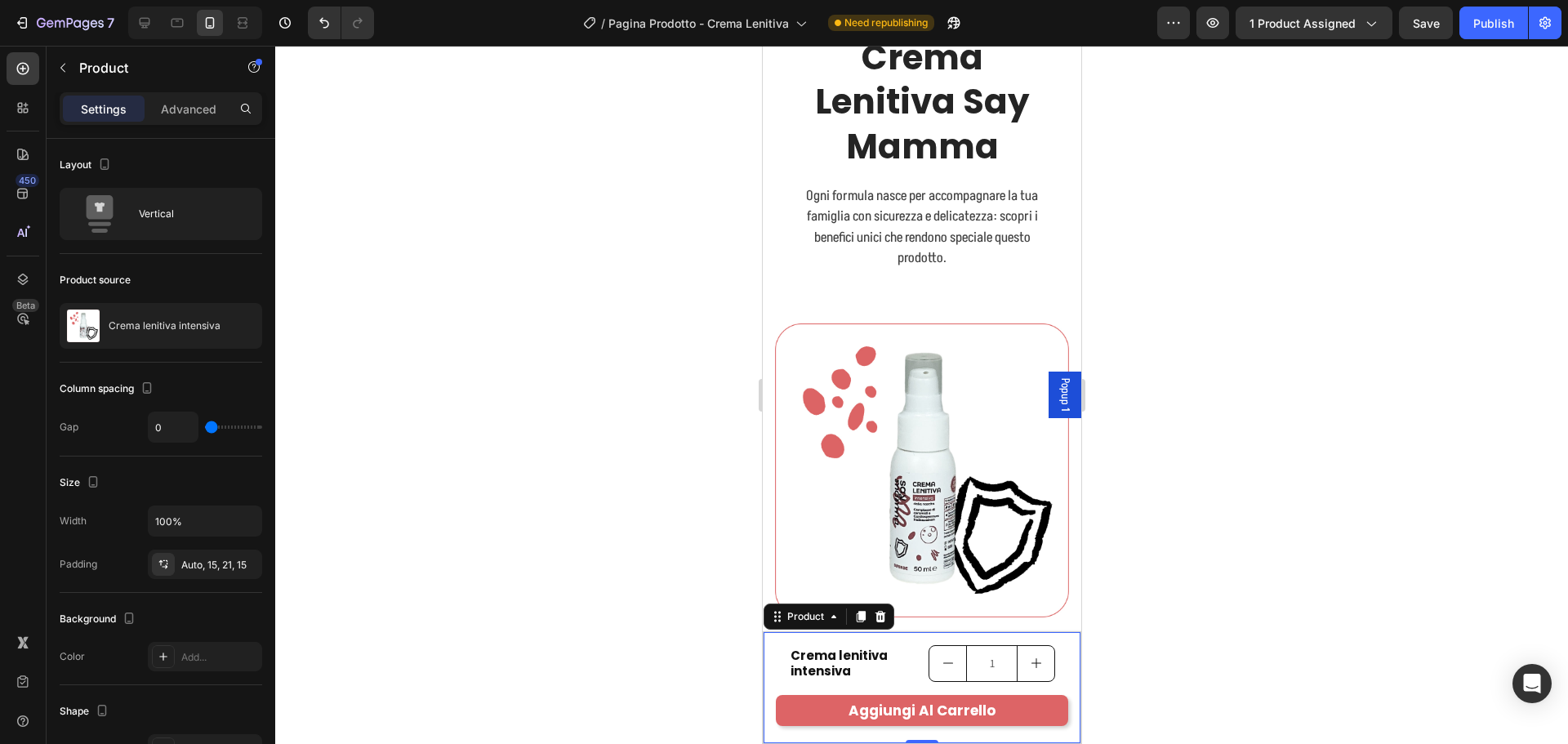
click at [1138, 670] on div at bounding box center [922, 395] width 1292 height 698
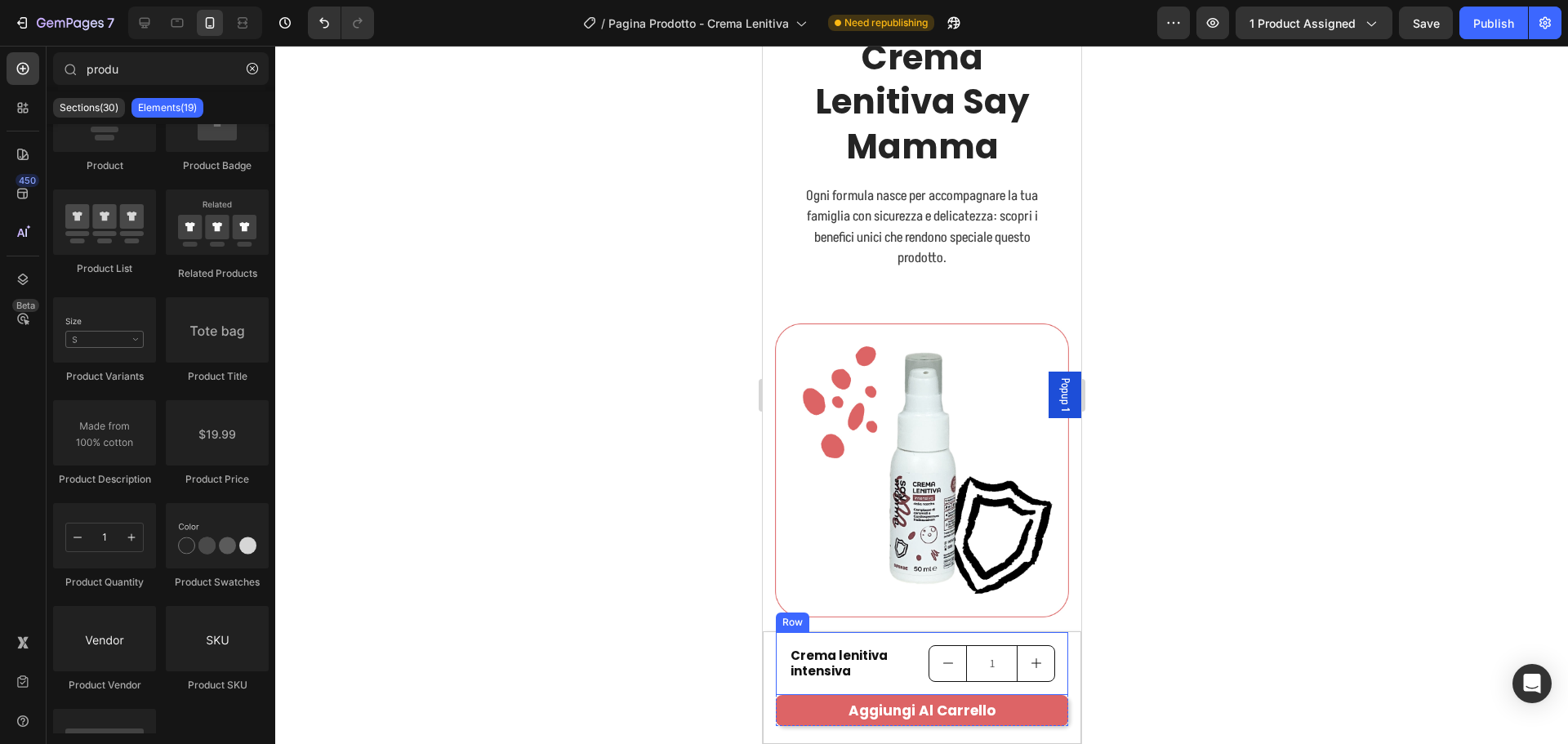
click at [983, 637] on div "Crema lenitiva intensiva Product Title 1 Product Quantity Row Row" at bounding box center [921, 664] width 292 height 63
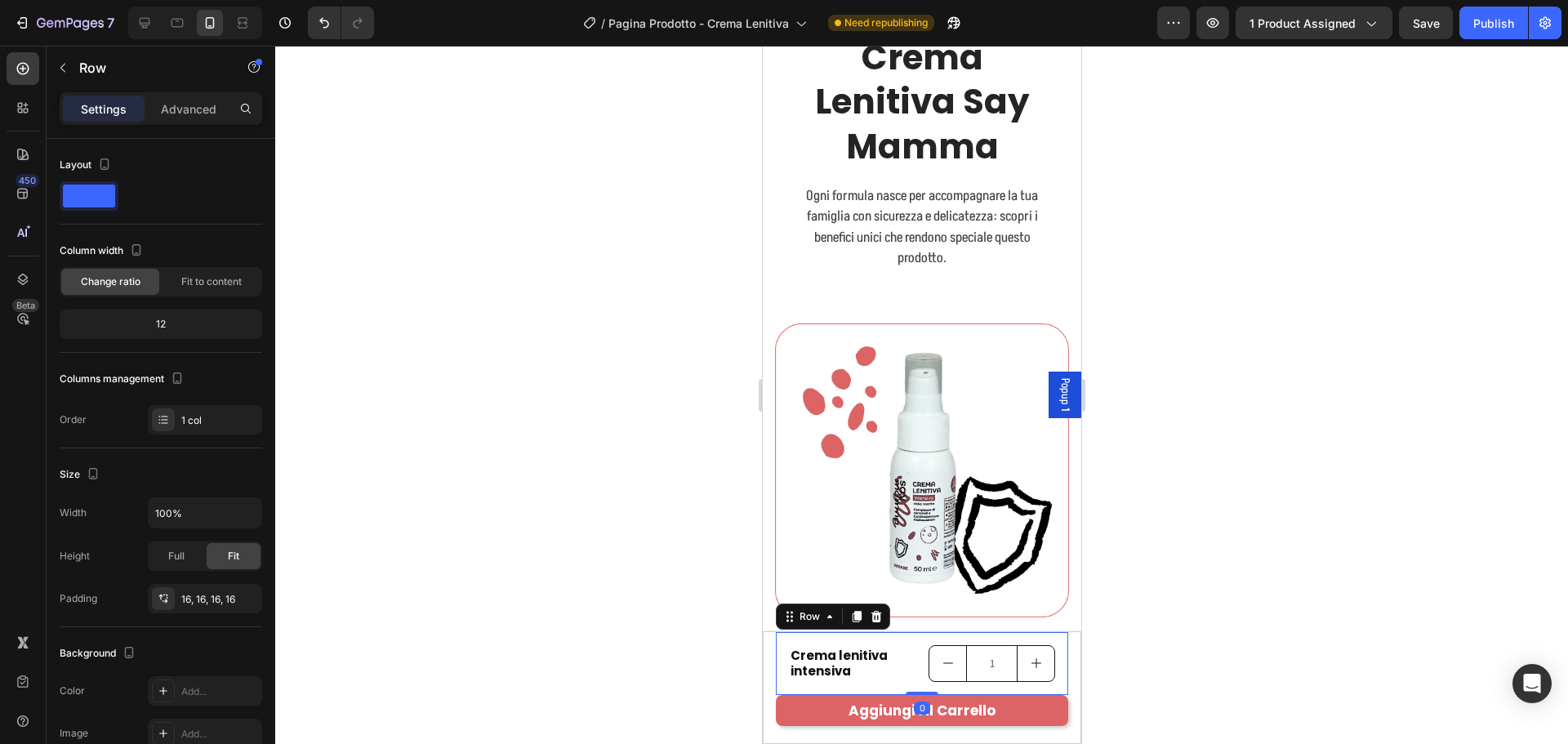
click at [782, 733] on div at bounding box center [784, 731] width 6 height 13
click at [765, 717] on div "Product Images Crema lenitiva intensiva Product Title Row Crema lenitiva intens…" at bounding box center [921, 688] width 317 height 111
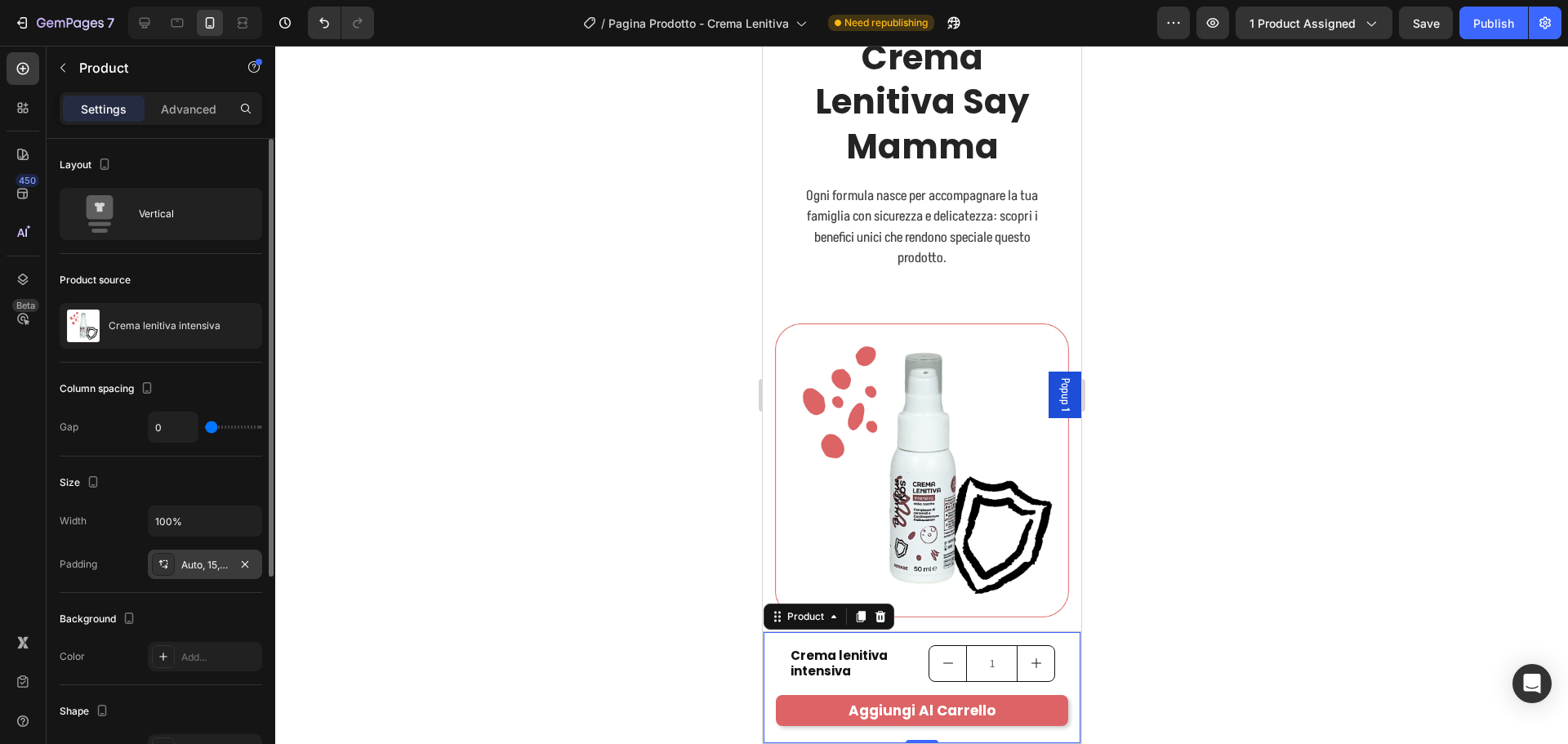
click at [212, 568] on div "Auto, 15, 21, 15" at bounding box center [205, 565] width 47 height 15
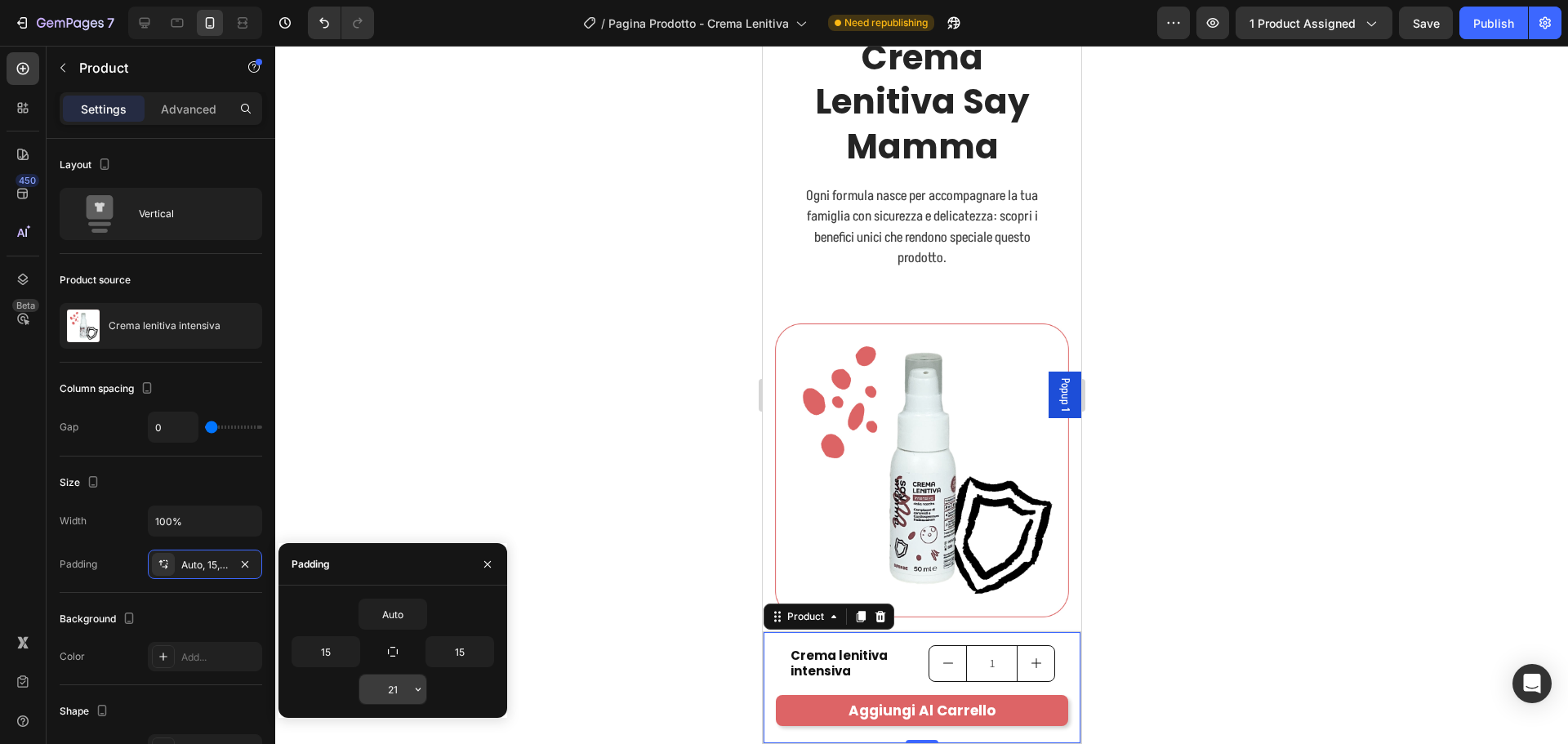
click at [417, 684] on icon "button" at bounding box center [418, 690] width 13 height 13
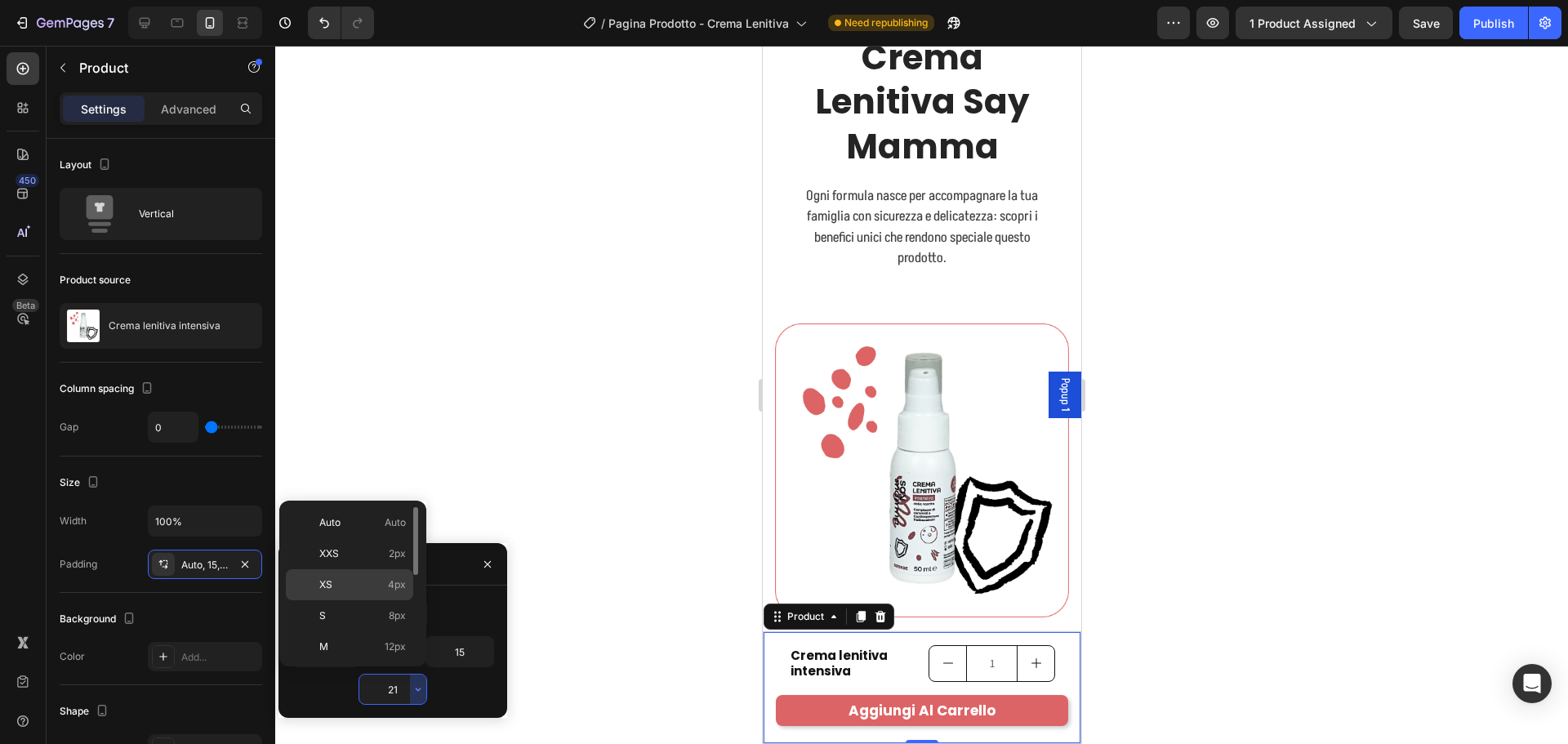
click at [393, 585] on span "4px" at bounding box center [396, 585] width 18 height 15
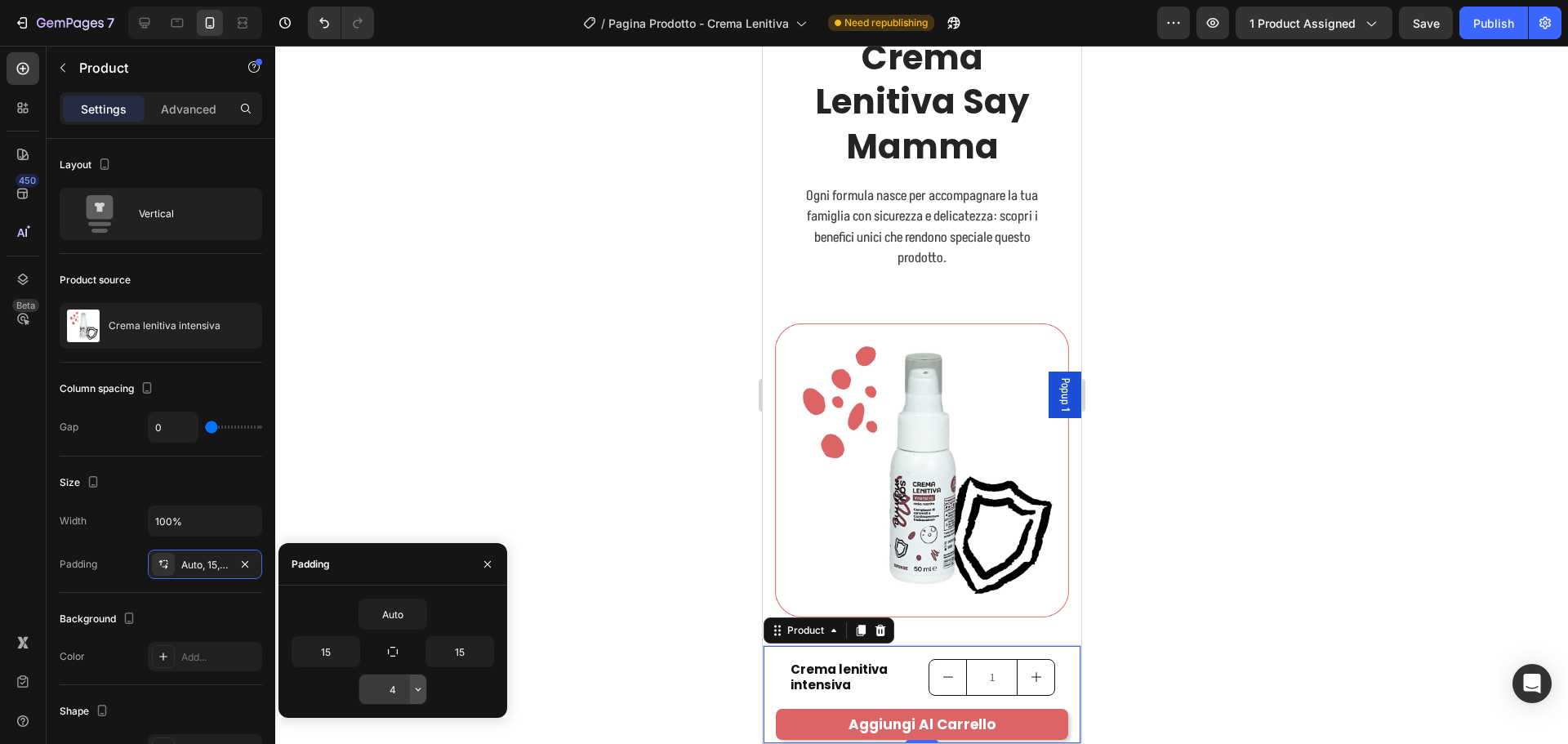
click at [410, 688] on button "button" at bounding box center [419, 690] width 17 height 30
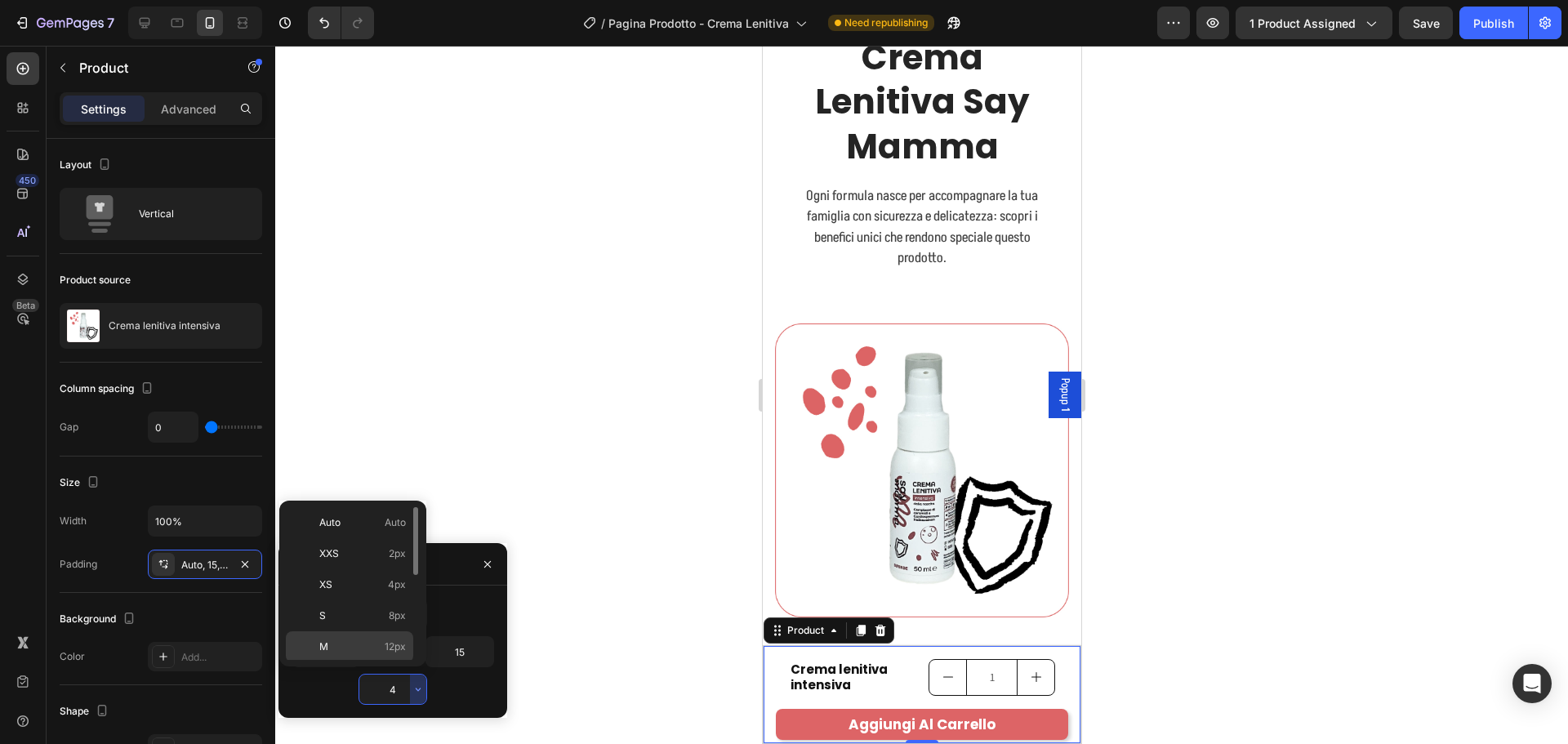
click at [403, 644] on span "12px" at bounding box center [395, 647] width 21 height 15
type input "12"
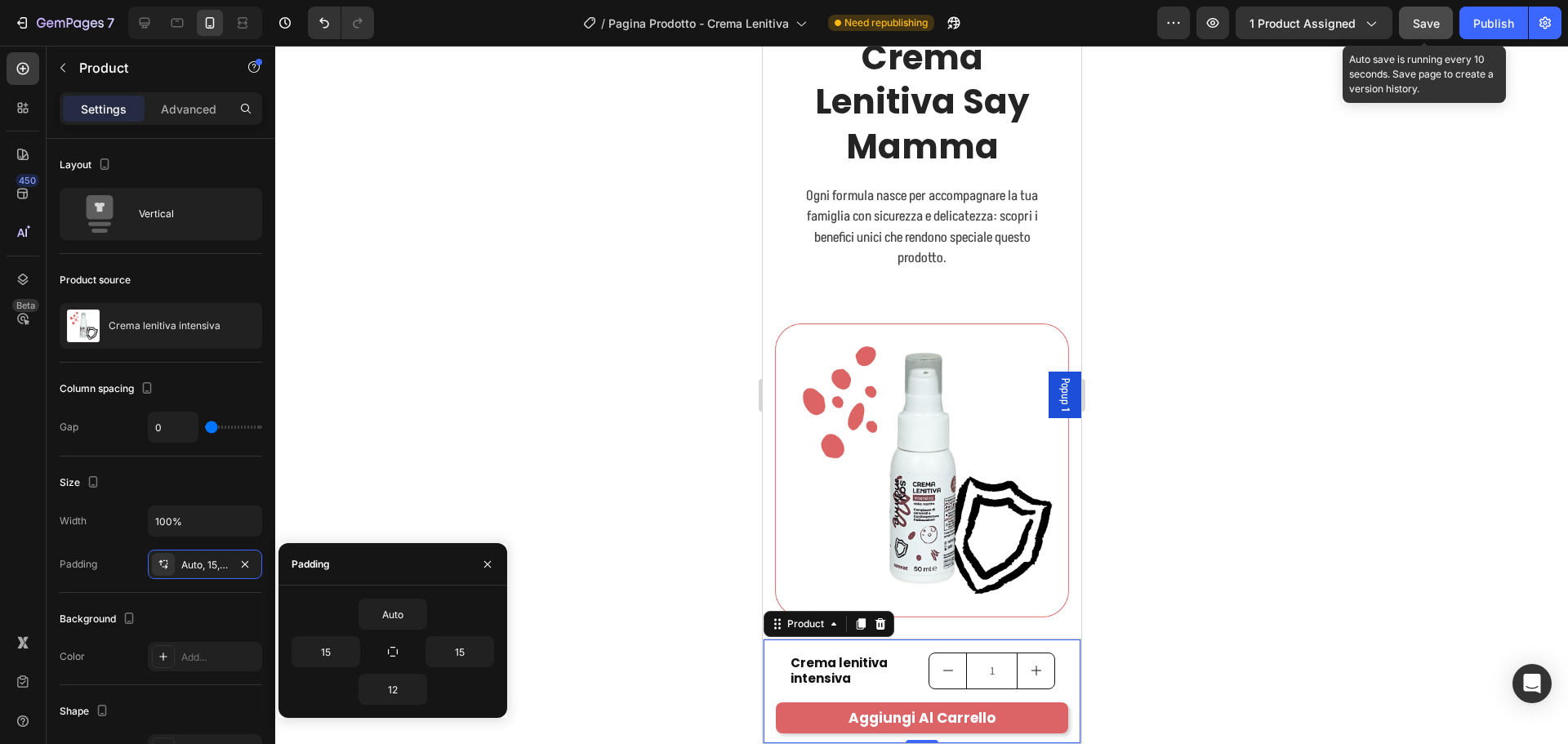
click at [1437, 19] on span "Save" at bounding box center [1426, 23] width 27 height 14
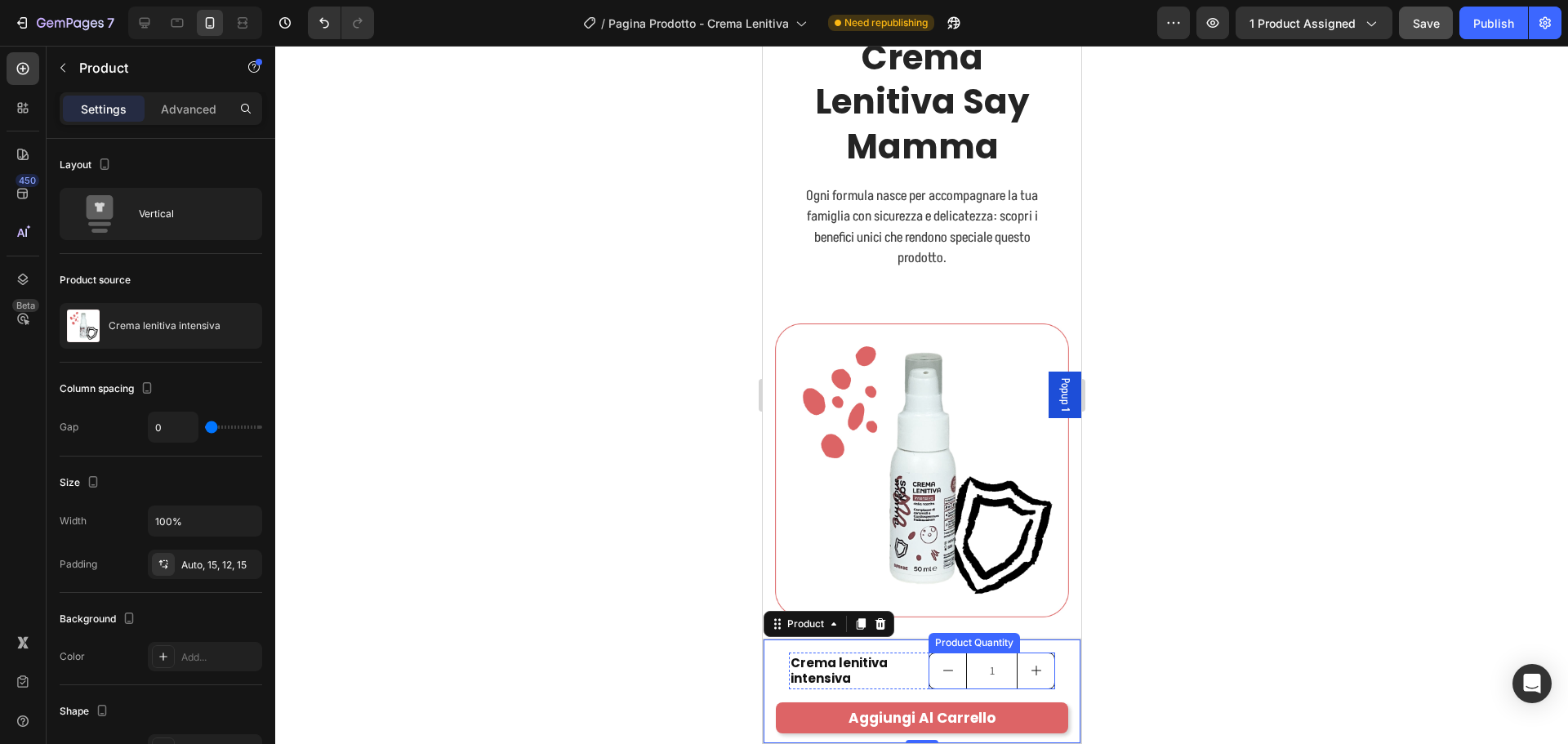
click at [1036, 679] on button "increment" at bounding box center [1035, 671] width 37 height 35
type input "2"
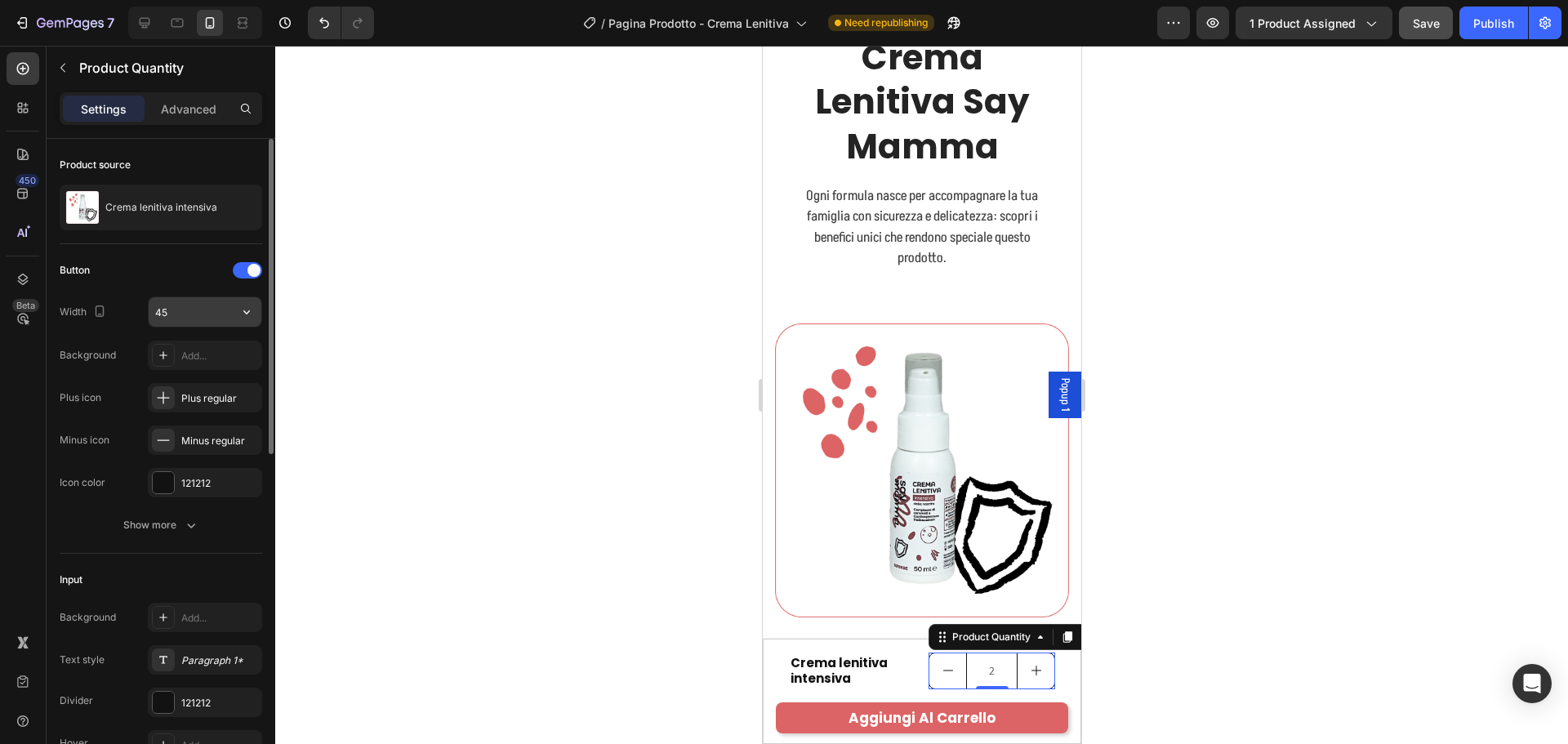
click at [218, 309] on input "45" at bounding box center [205, 312] width 112 height 30
click at [240, 313] on icon "button" at bounding box center [247, 313] width 17 height 17
click at [191, 306] on input "45" at bounding box center [205, 312] width 112 height 30
type input "4"
type input "30"
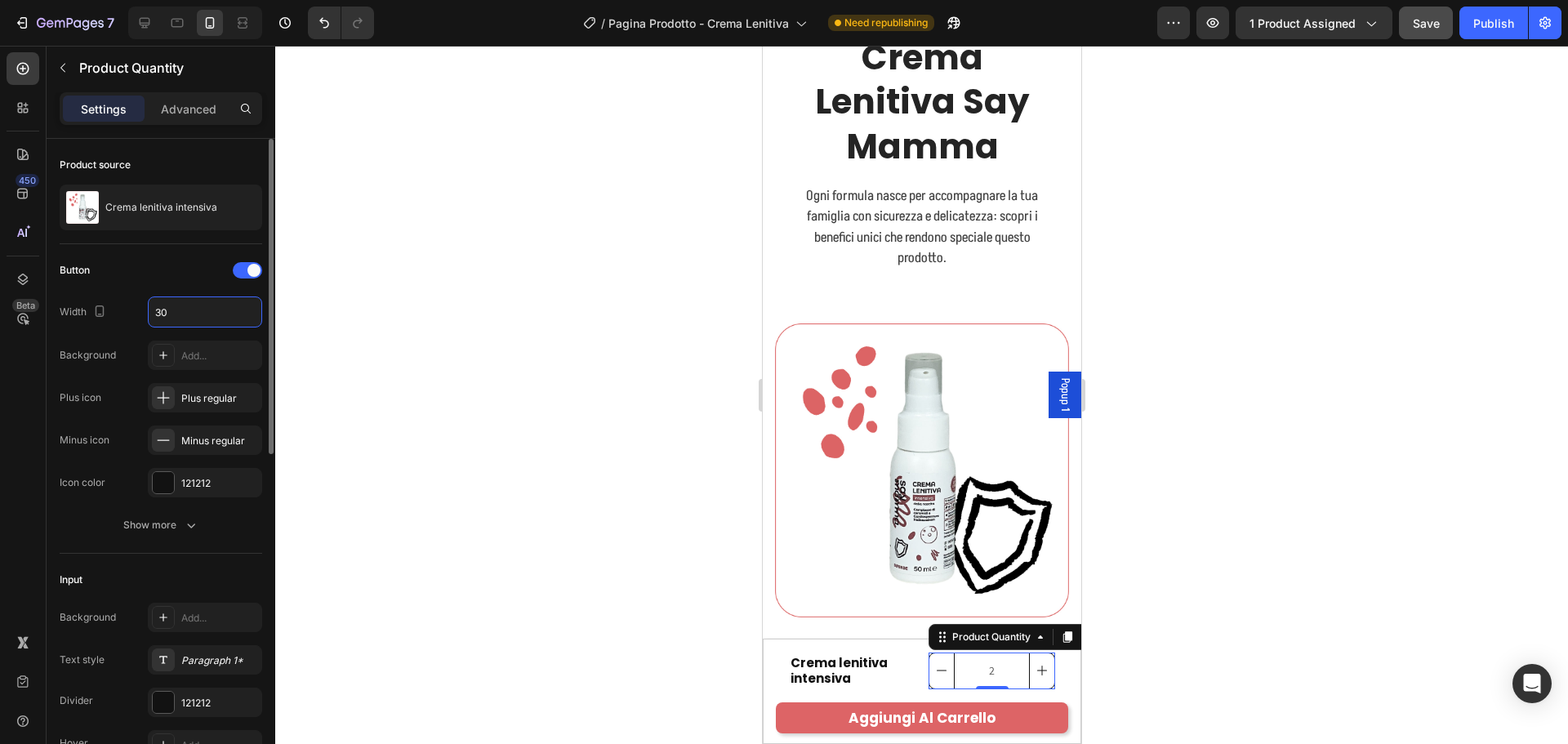
click at [186, 284] on div "Button Width 30 Background Add... Plus icon Plus regular Minus icon Minus regul…" at bounding box center [161, 377] width 203 height 240
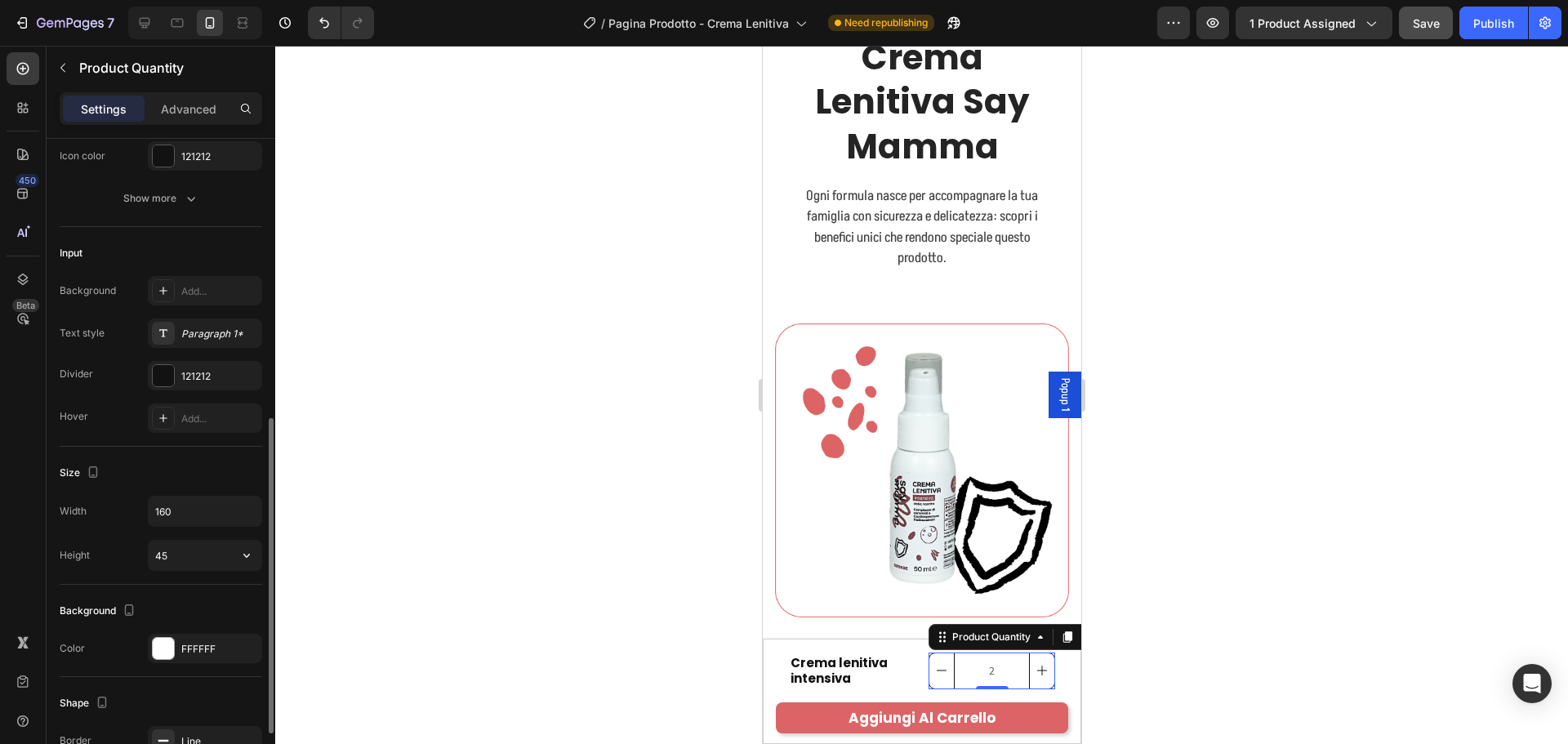
scroll to position [490, 0]
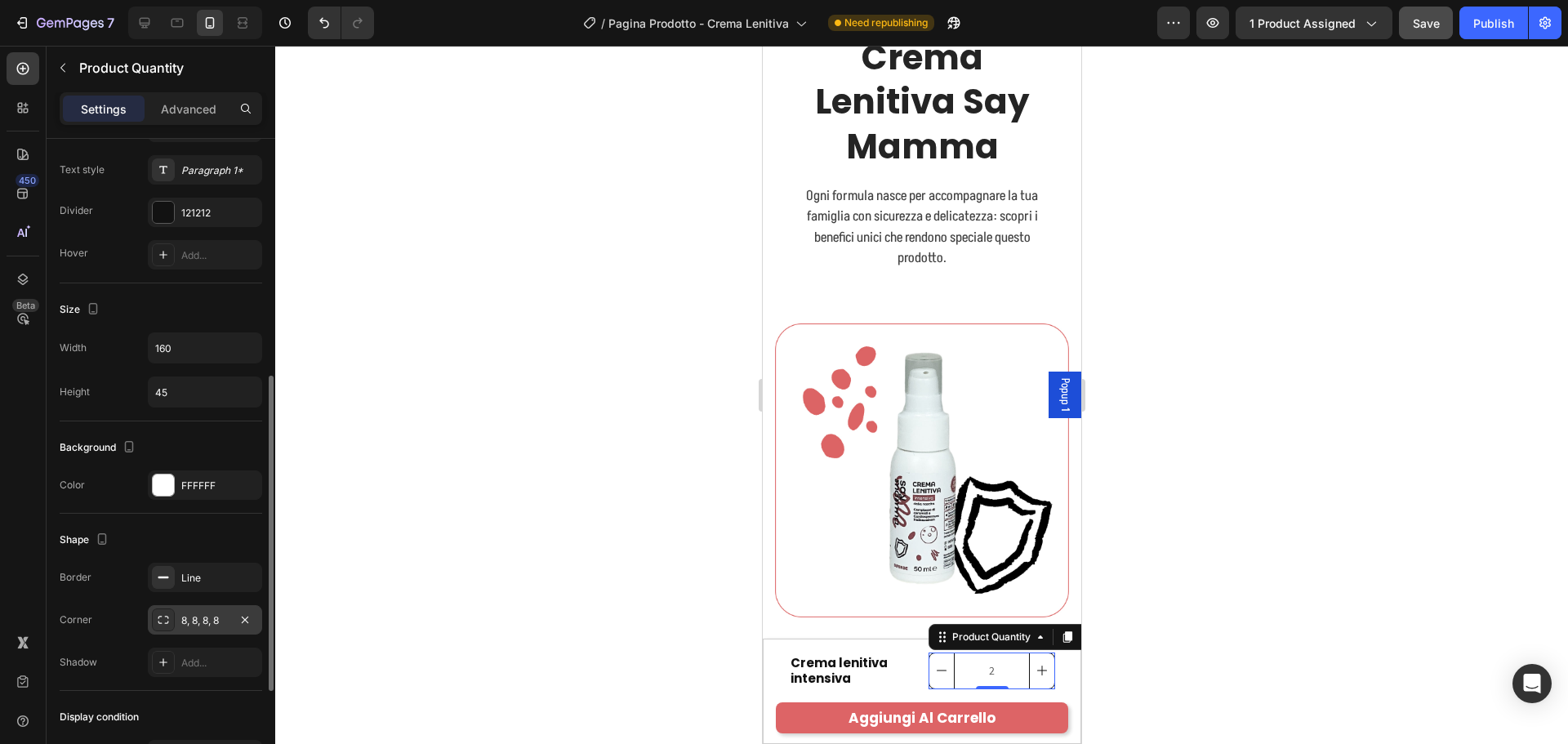
click at [204, 611] on div "8, 8, 8, 8" at bounding box center [205, 620] width 114 height 30
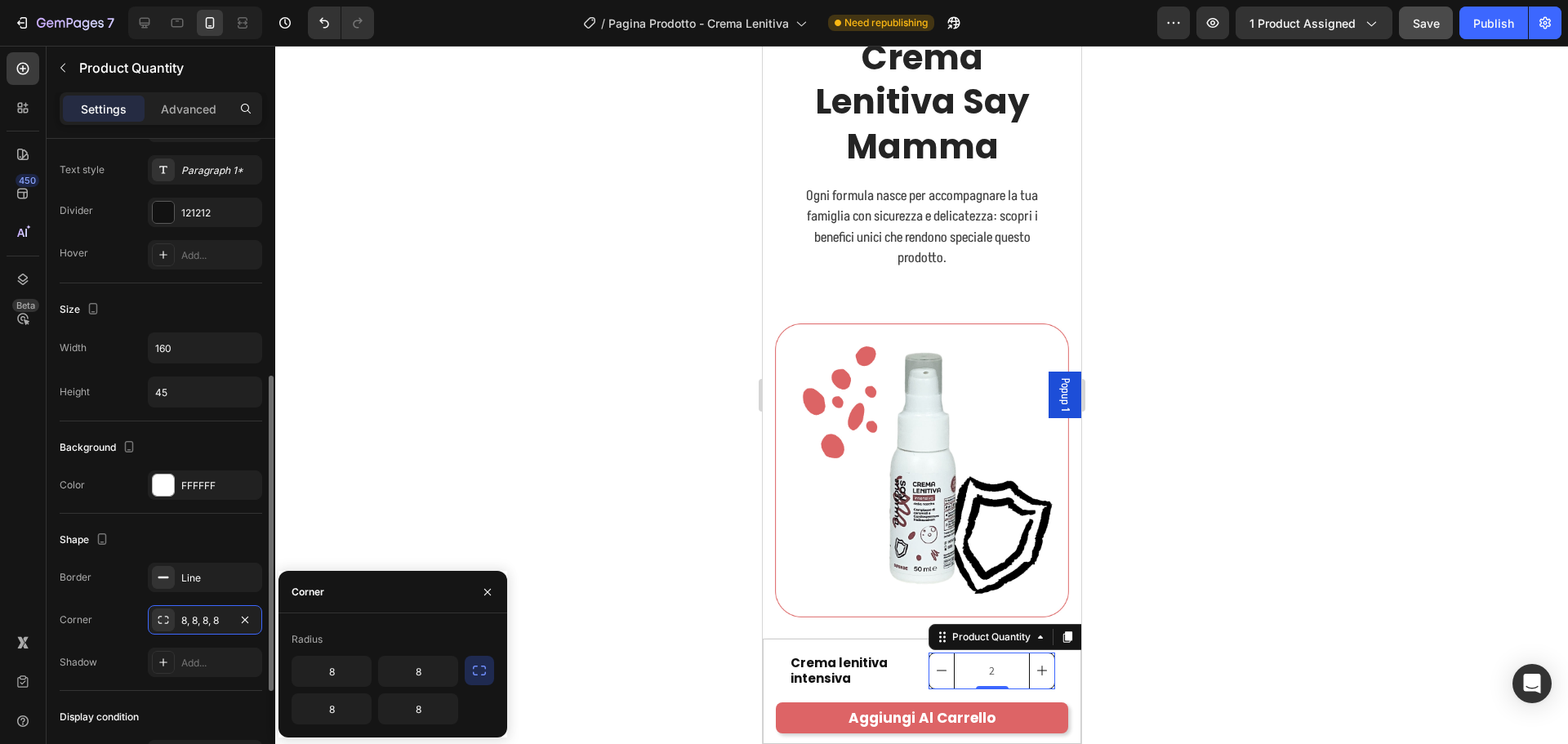
click at [191, 548] on div "Shape" at bounding box center [161, 539] width 203 height 26
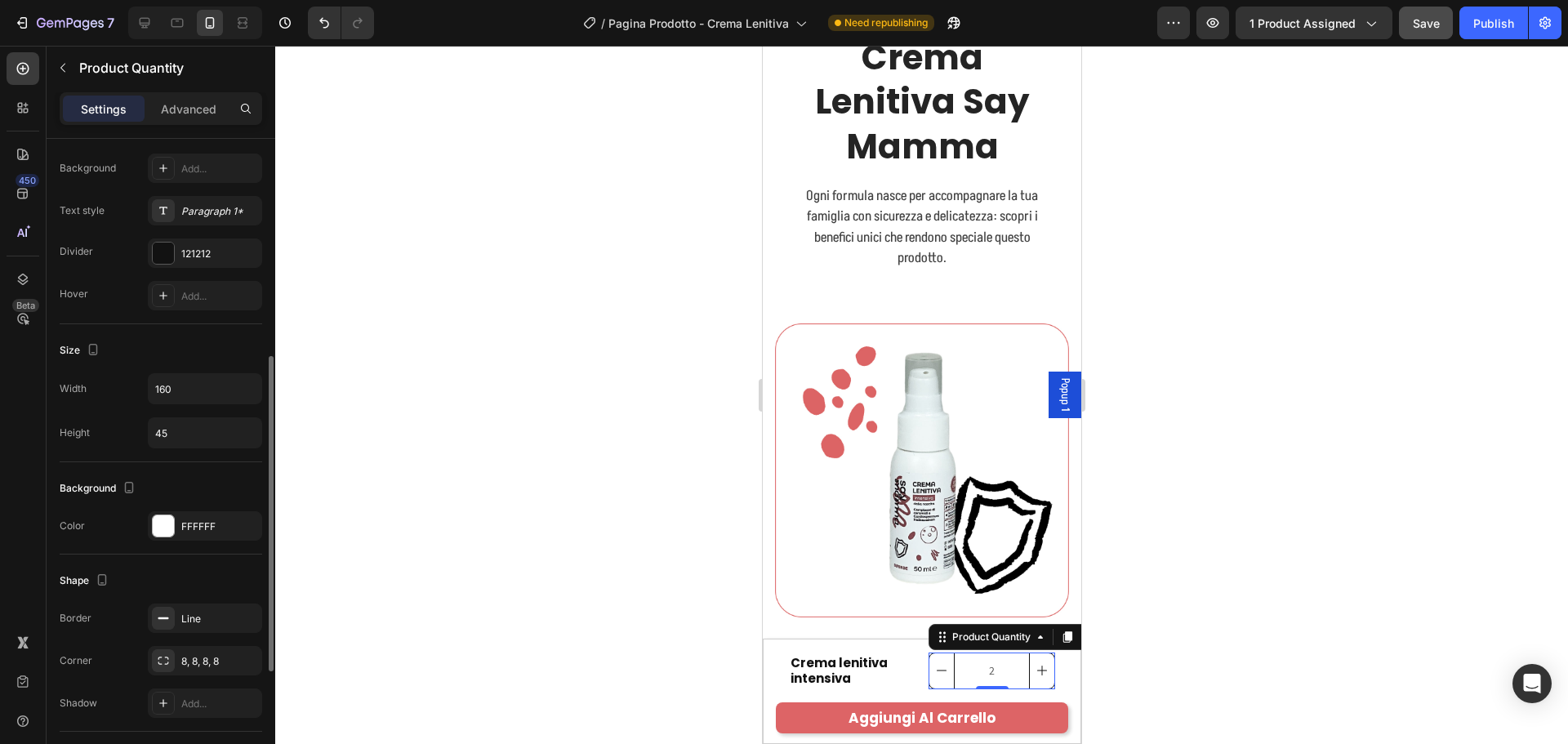
scroll to position [204, 0]
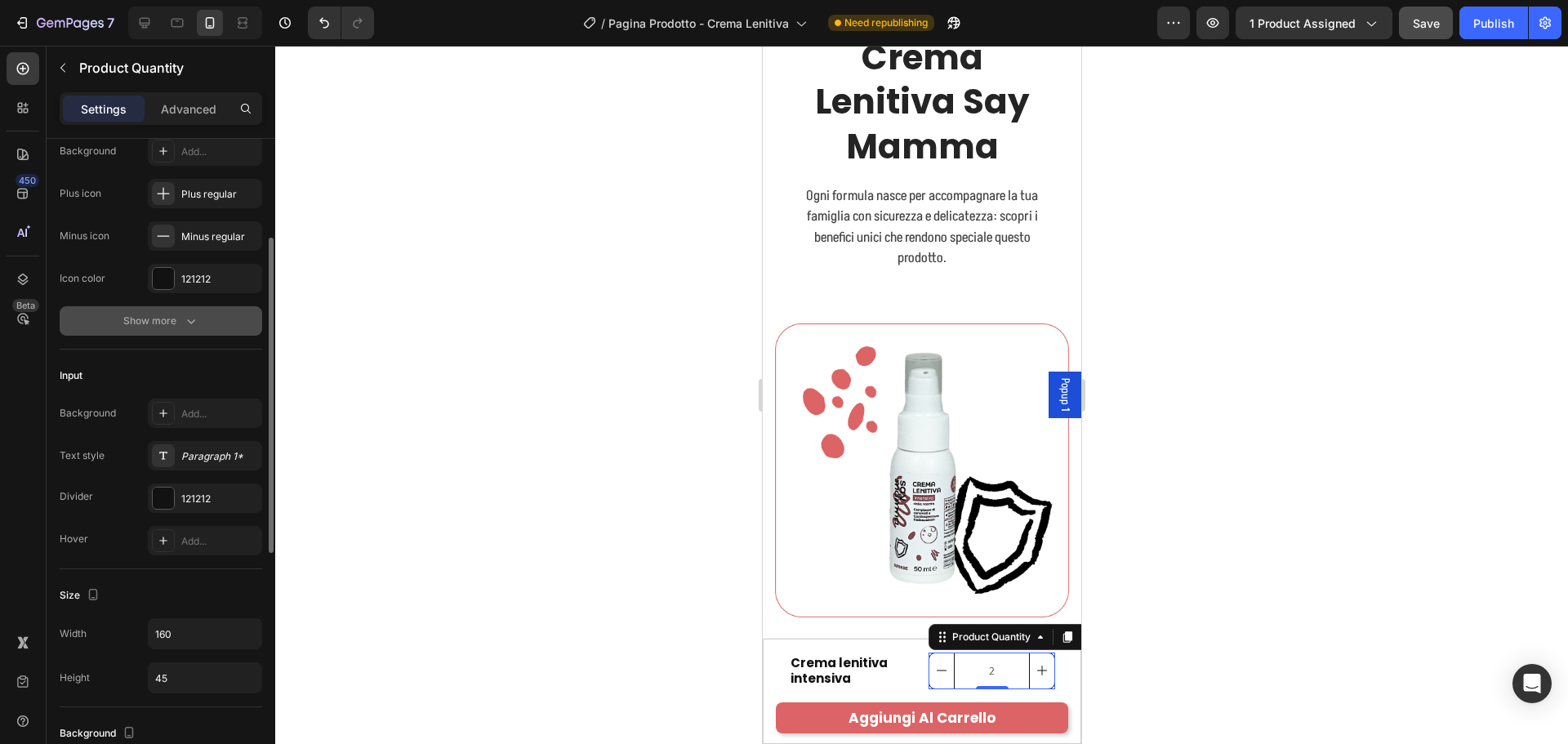
click at [180, 329] on button "Show more" at bounding box center [161, 321] width 203 height 30
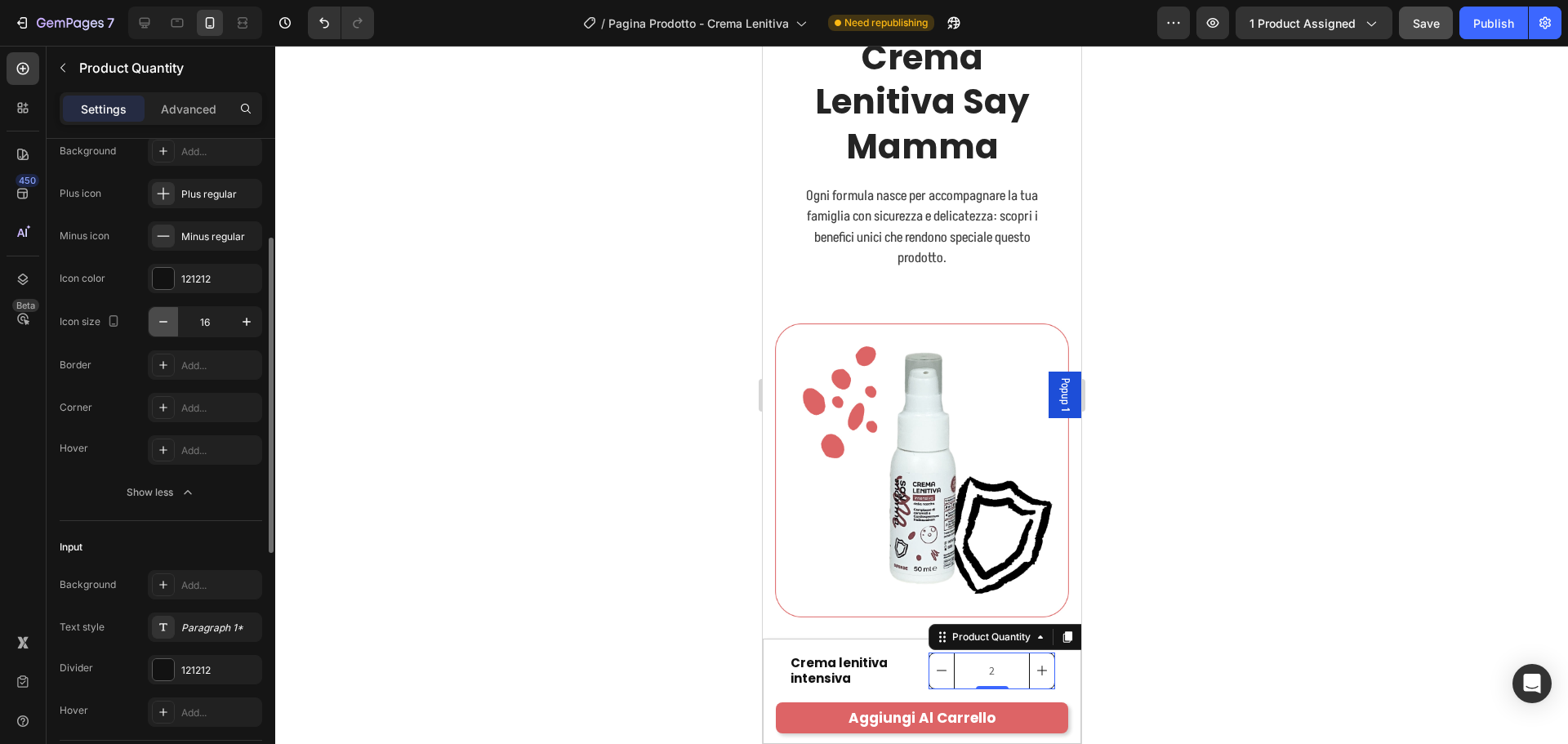
click at [155, 325] on icon "button" at bounding box center [163, 322] width 17 height 17
click at [244, 320] on icon "button" at bounding box center [247, 322] width 17 height 17
type input "16"
click at [145, 343] on div "Icon size 16 Border Add... Corner Add... Hover Add..." at bounding box center [161, 385] width 203 height 159
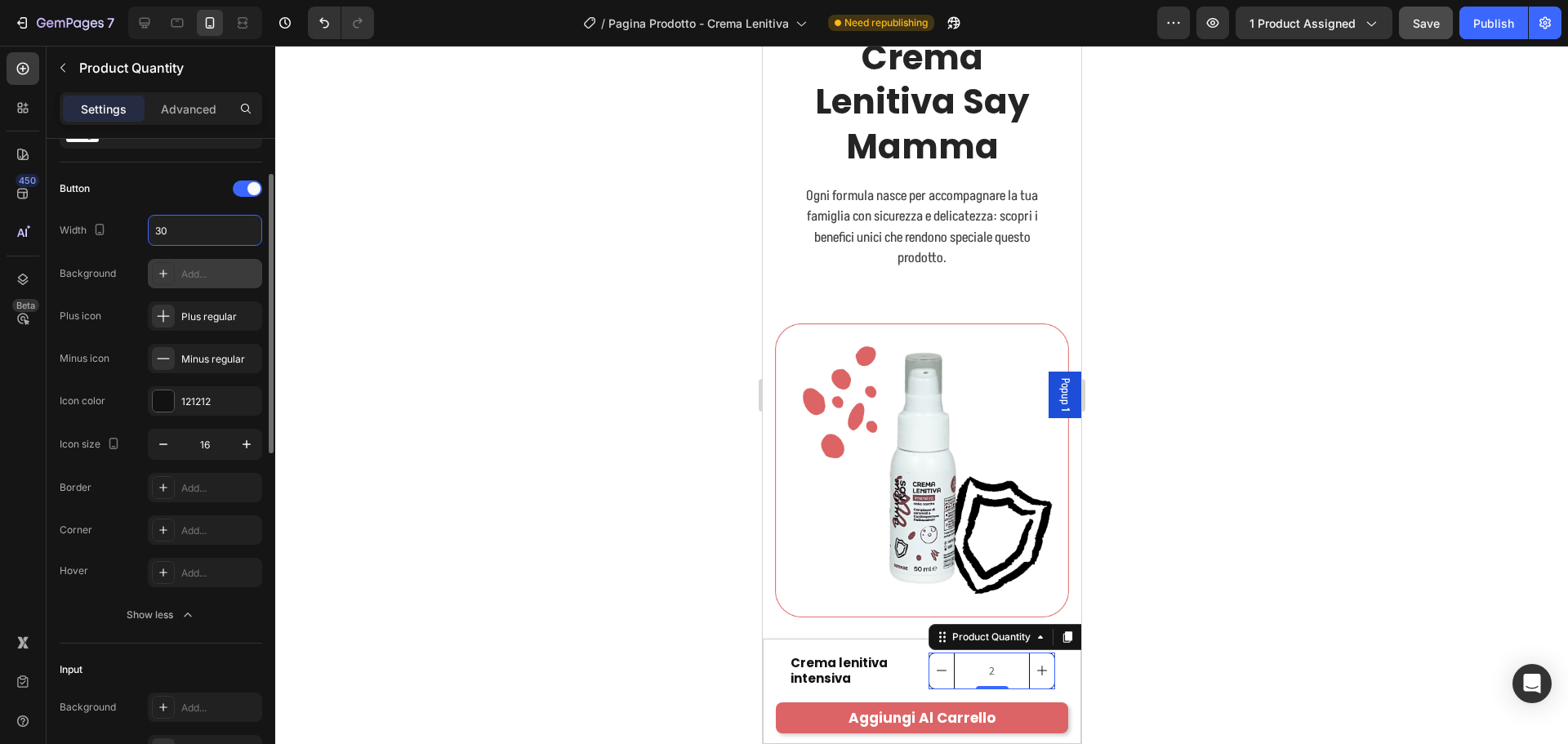
scroll to position [0, 0]
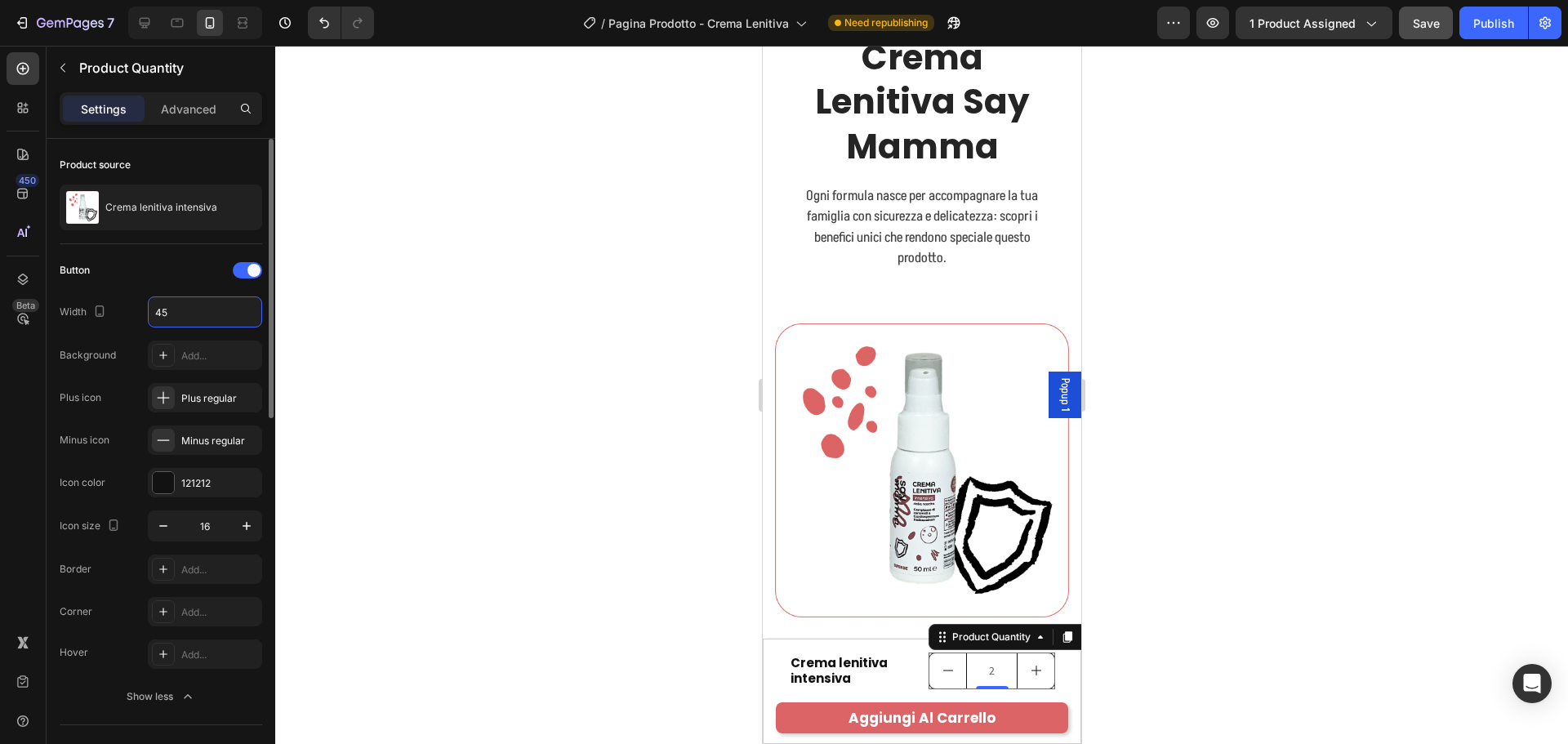
click at [143, 315] on div "Width 45" at bounding box center [161, 313] width 203 height 31
click at [172, 312] on input "45" at bounding box center [205, 312] width 112 height 30
click at [161, 308] on input "45" at bounding box center [205, 312] width 112 height 30
click at [168, 305] on input "45" at bounding box center [205, 312] width 112 height 30
type input "40"
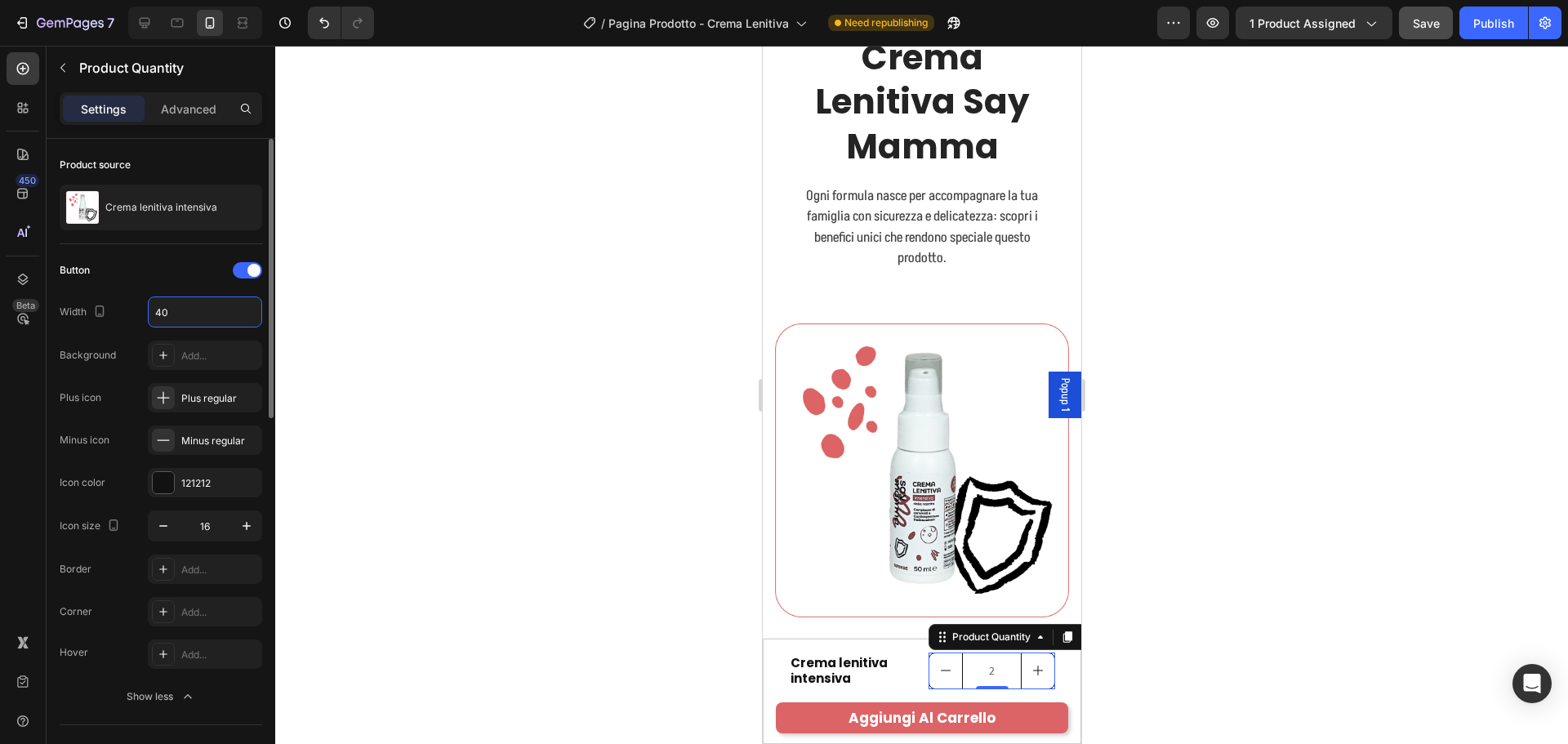
click at [188, 284] on div "Button Width 40 Background Add... Plus icon Plus regular Minus icon Minus regul…" at bounding box center [161, 377] width 203 height 240
click at [113, 283] on div "Button Width 40 Background Add... Plus icon Plus regular Minus icon Minus regul…" at bounding box center [161, 377] width 203 height 240
click at [942, 680] on button "decrement" at bounding box center [944, 671] width 32 height 35
type input "1"
click at [912, 694] on div "Crema lenitiva intensiva Product Title 1 Product Quantity 0 Row Row" at bounding box center [921, 671] width 292 height 63
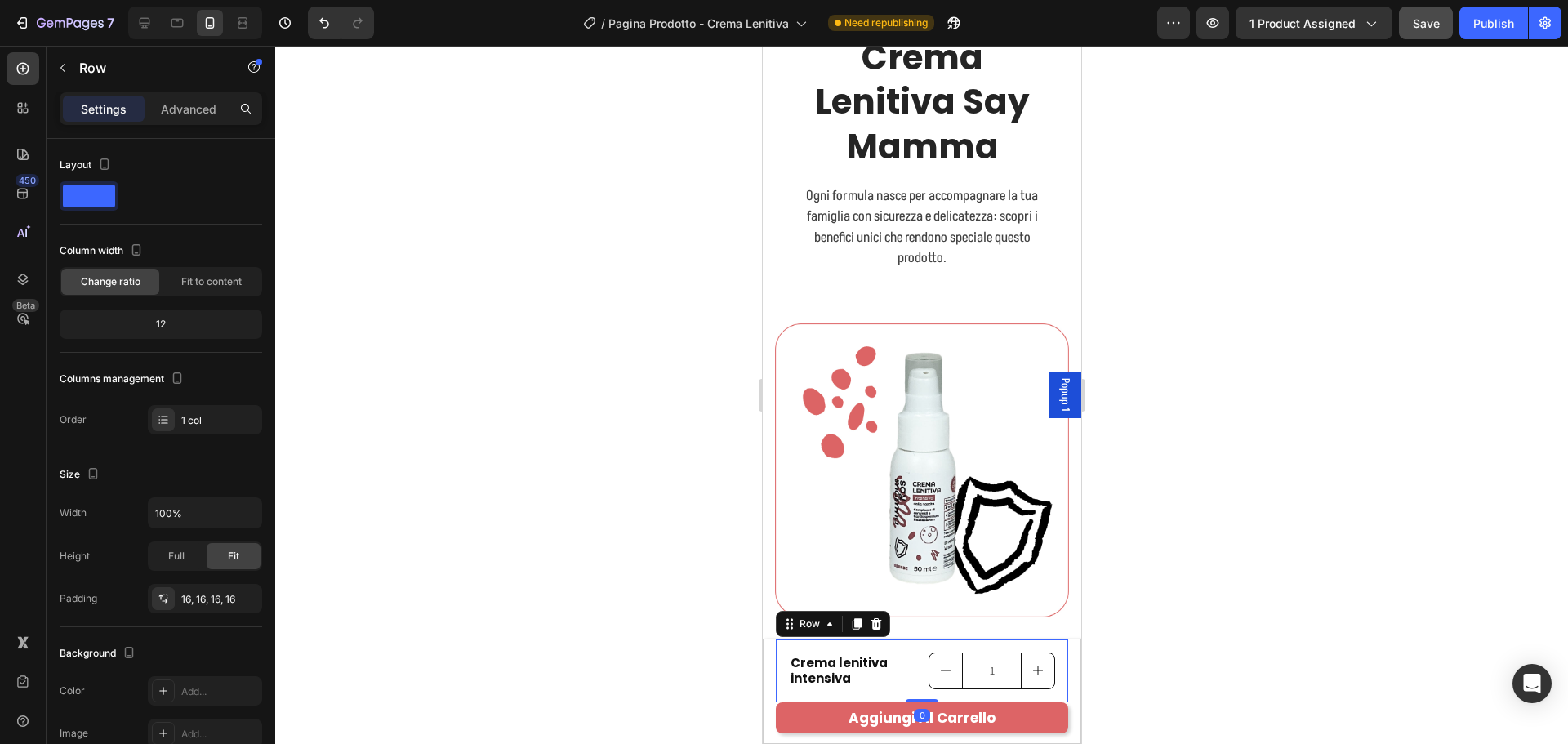
click at [1095, 613] on div at bounding box center [922, 395] width 1292 height 698
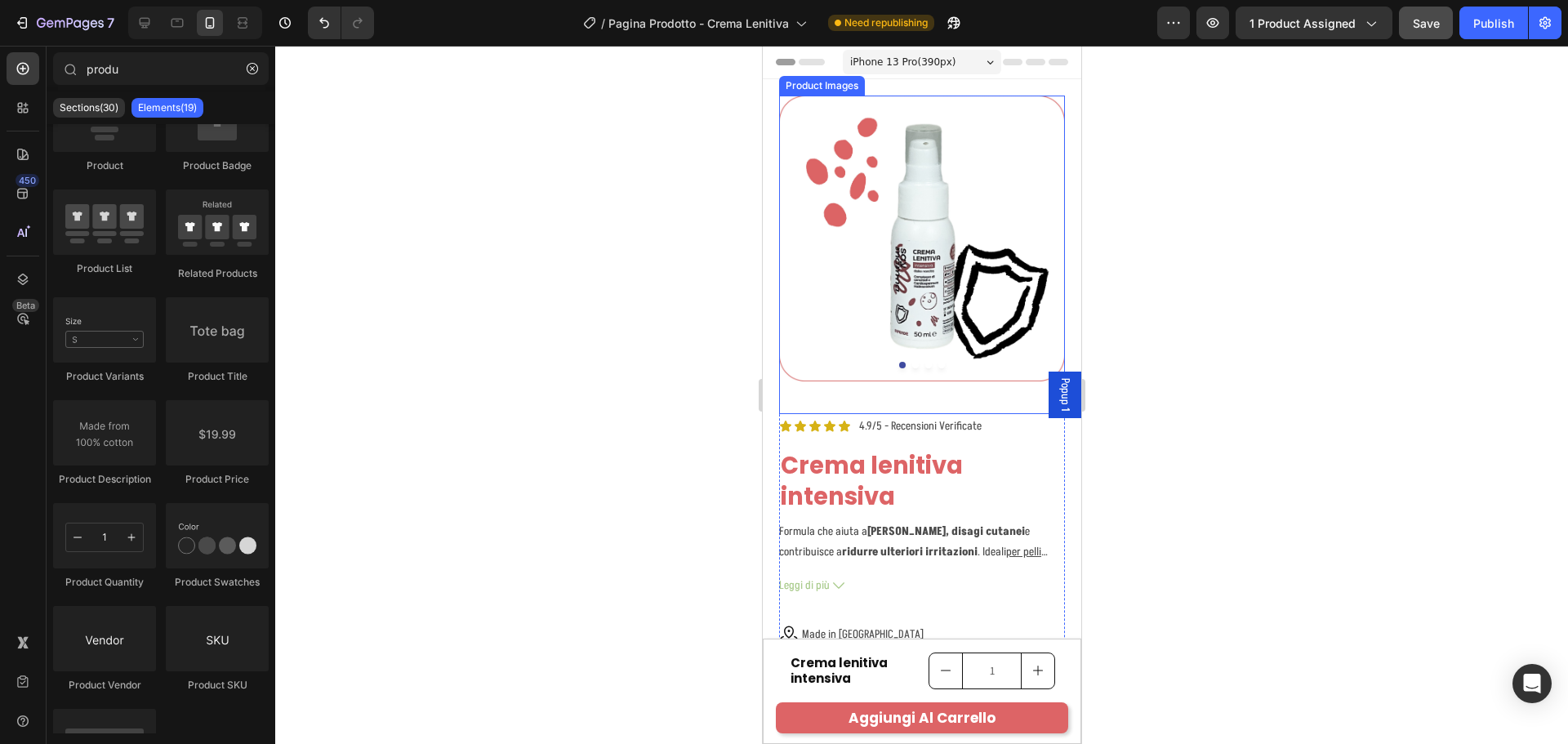
scroll to position [163, 0]
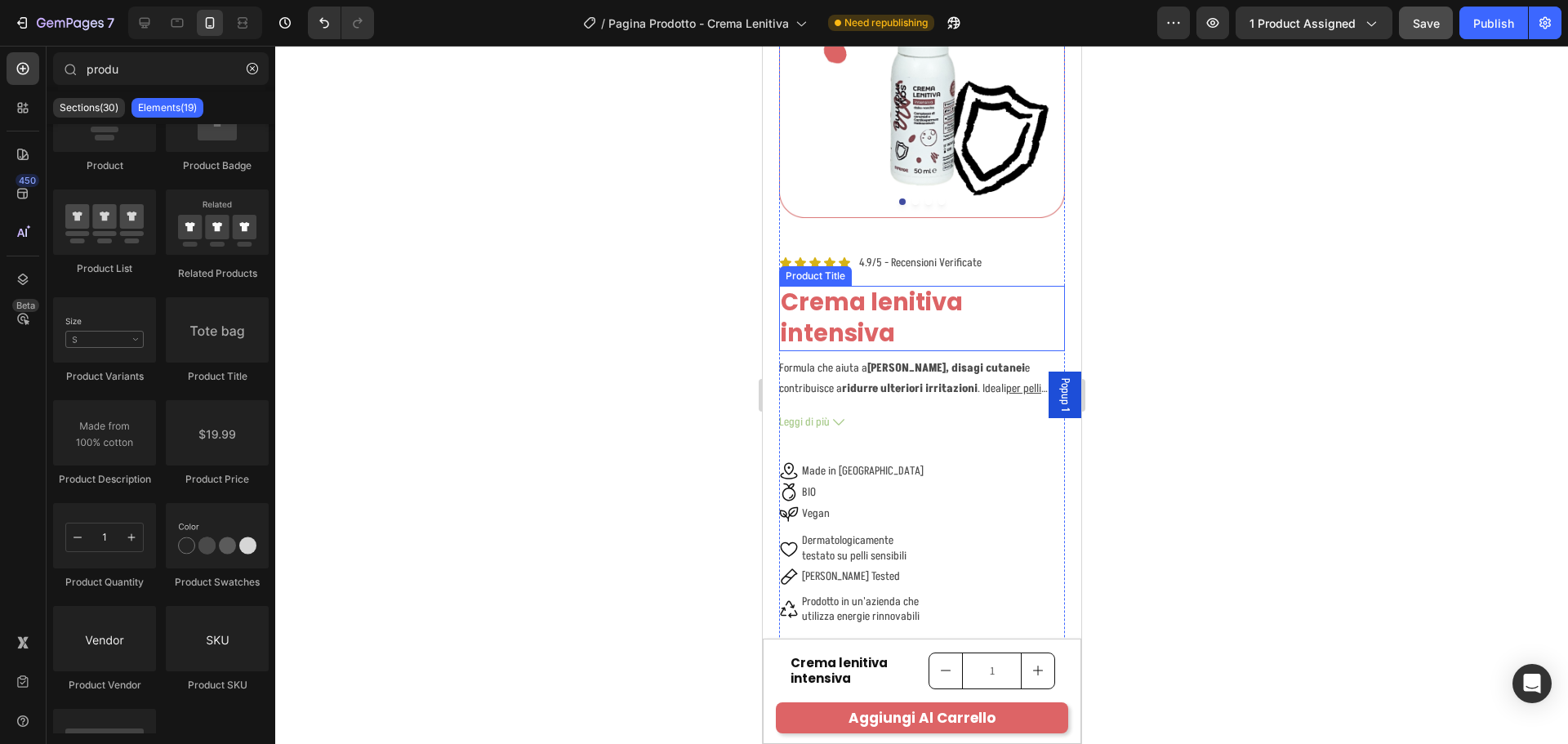
click at [928, 313] on h1 "Crema lenitiva intensiva" at bounding box center [921, 318] width 286 height 65
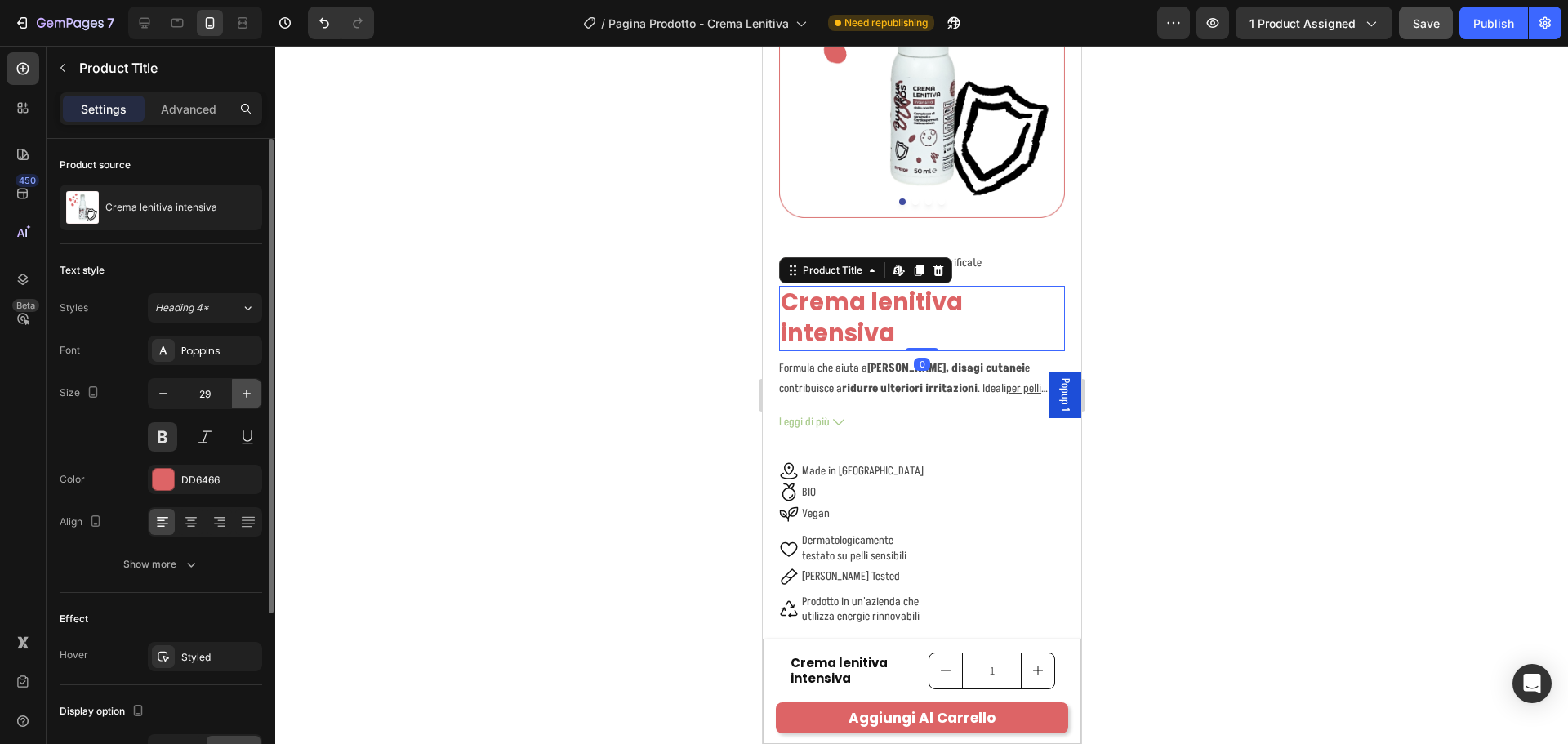
click at [247, 390] on icon "button" at bounding box center [246, 394] width 8 height 8
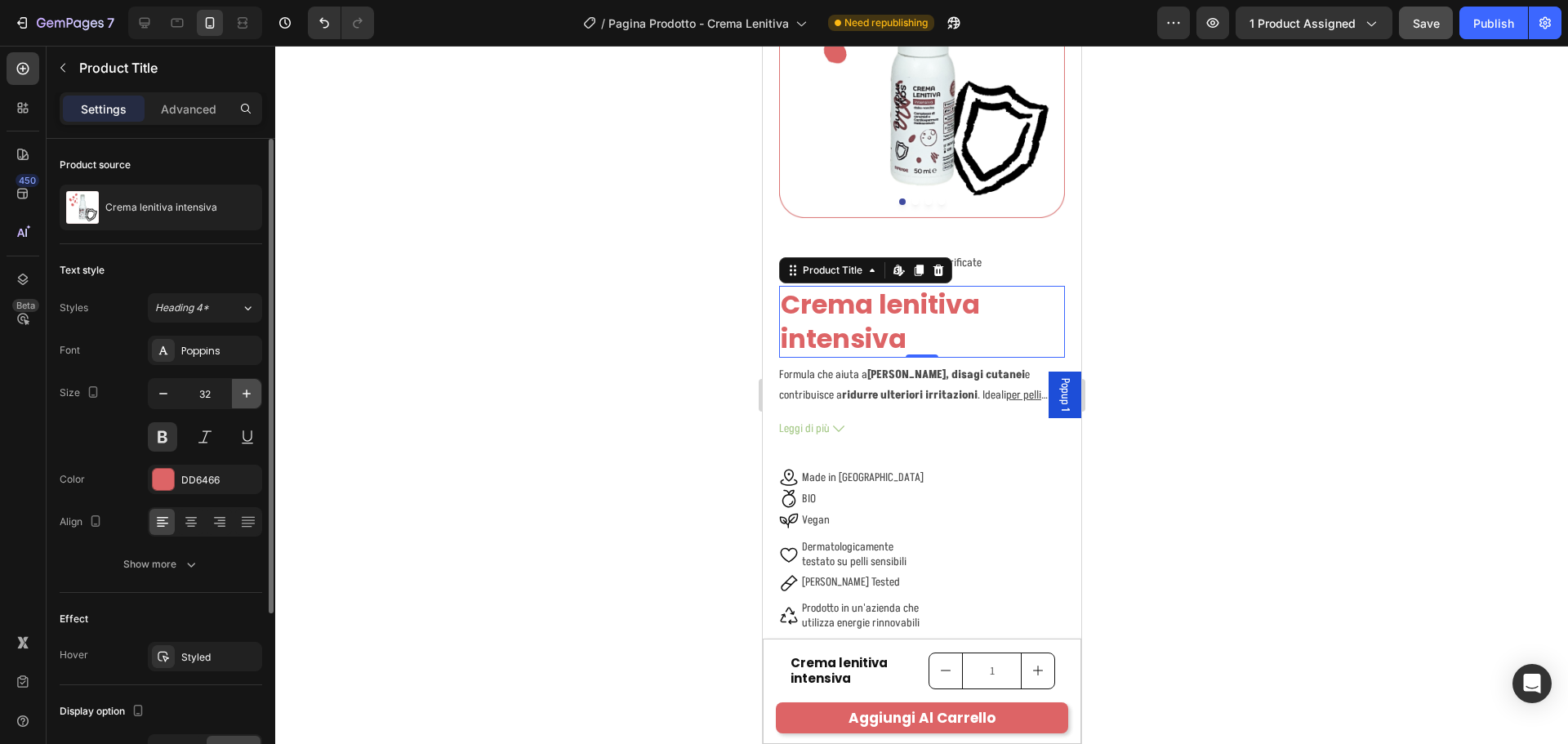
click at [247, 390] on icon "button" at bounding box center [246, 394] width 8 height 8
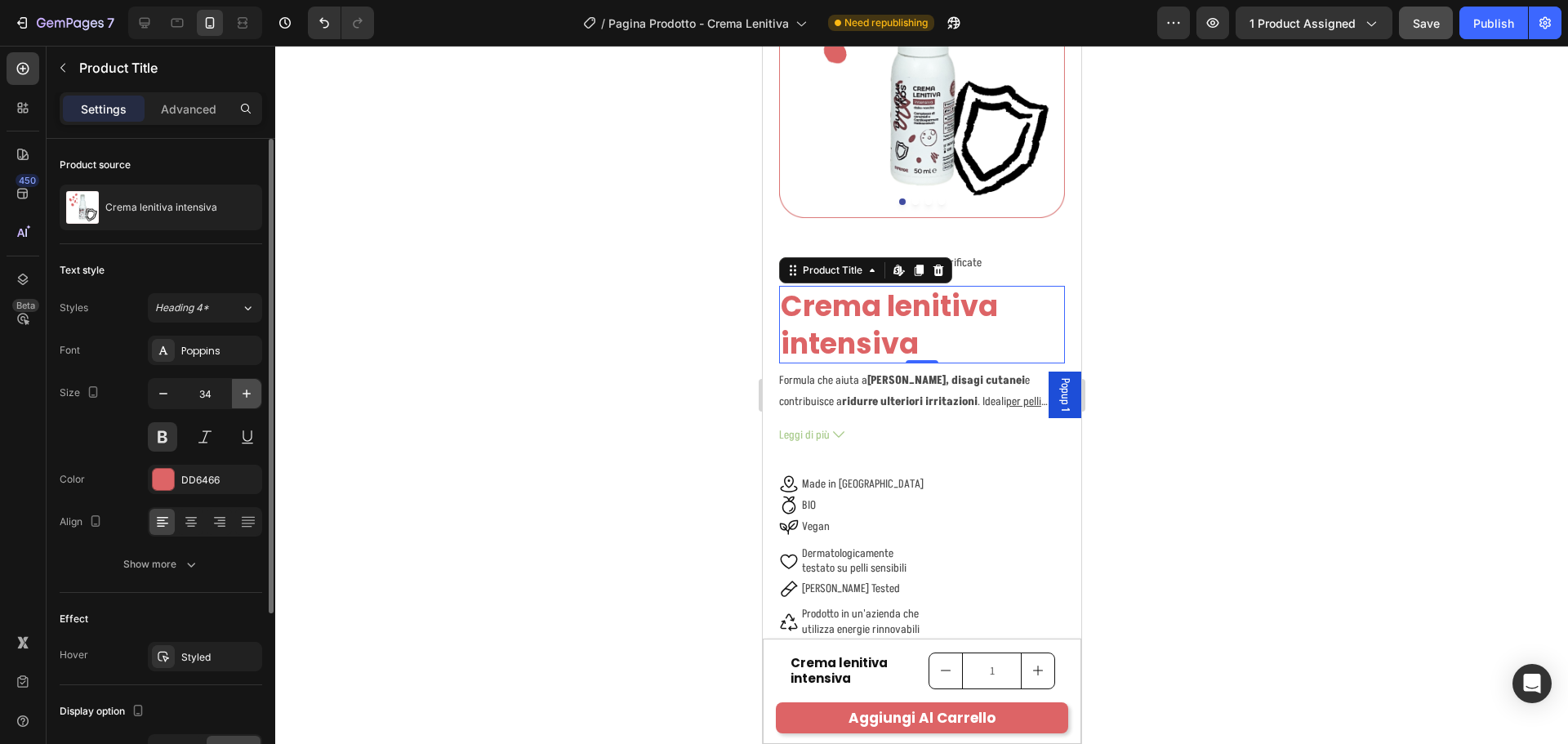
type input "35"
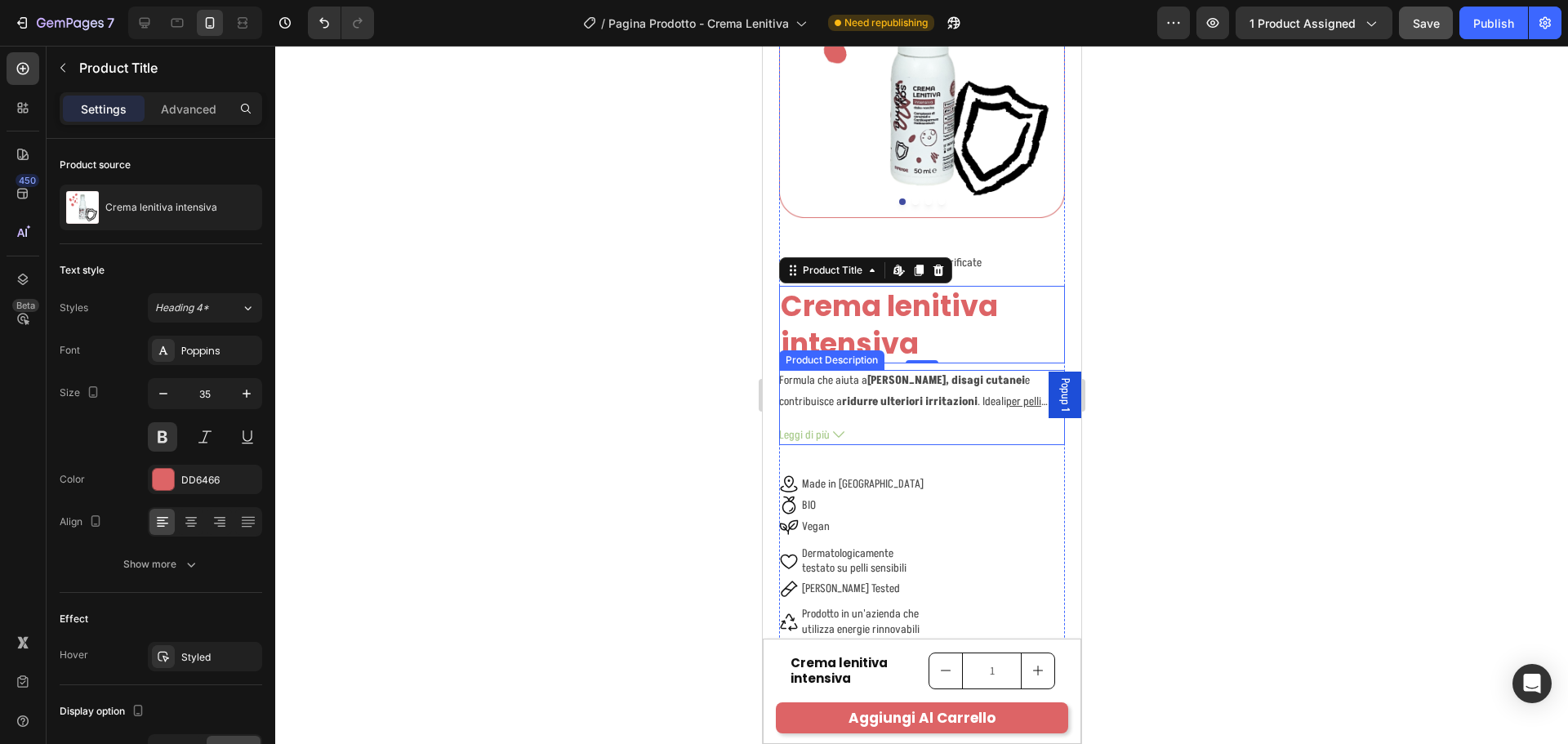
click at [849, 372] on p "Formula che aiuta a lenire rossori, disagi cutanei e contribuisce a ridurre ult…" at bounding box center [919, 483] width 283 height 221
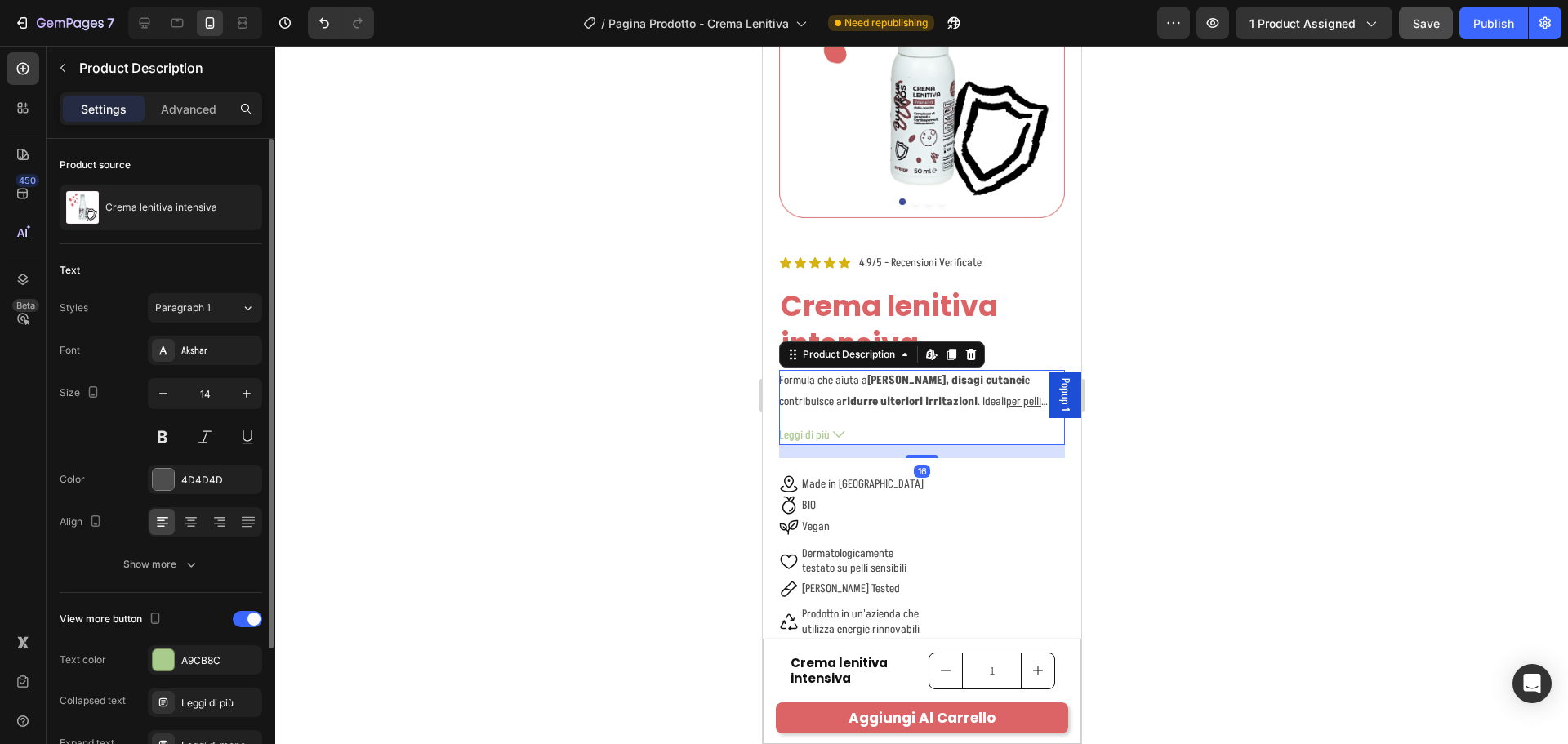
click at [250, 377] on div "Font Akshar Size 14 Color 4D4D4D Align Show more" at bounding box center [161, 457] width 203 height 243
click at [250, 388] on icon "button" at bounding box center [247, 394] width 17 height 17
type input "16"
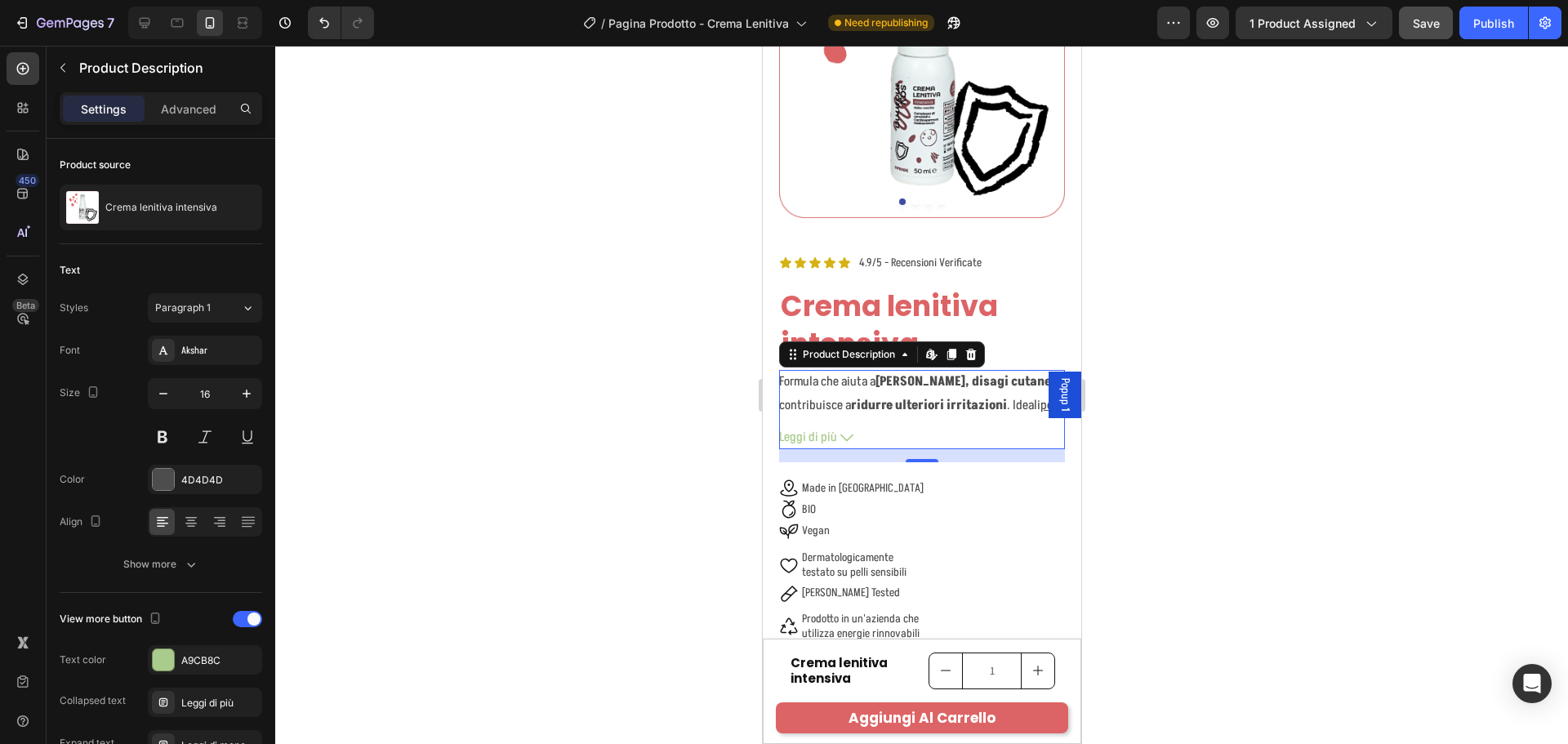
click at [848, 433] on icon at bounding box center [846, 437] width 13 height 7
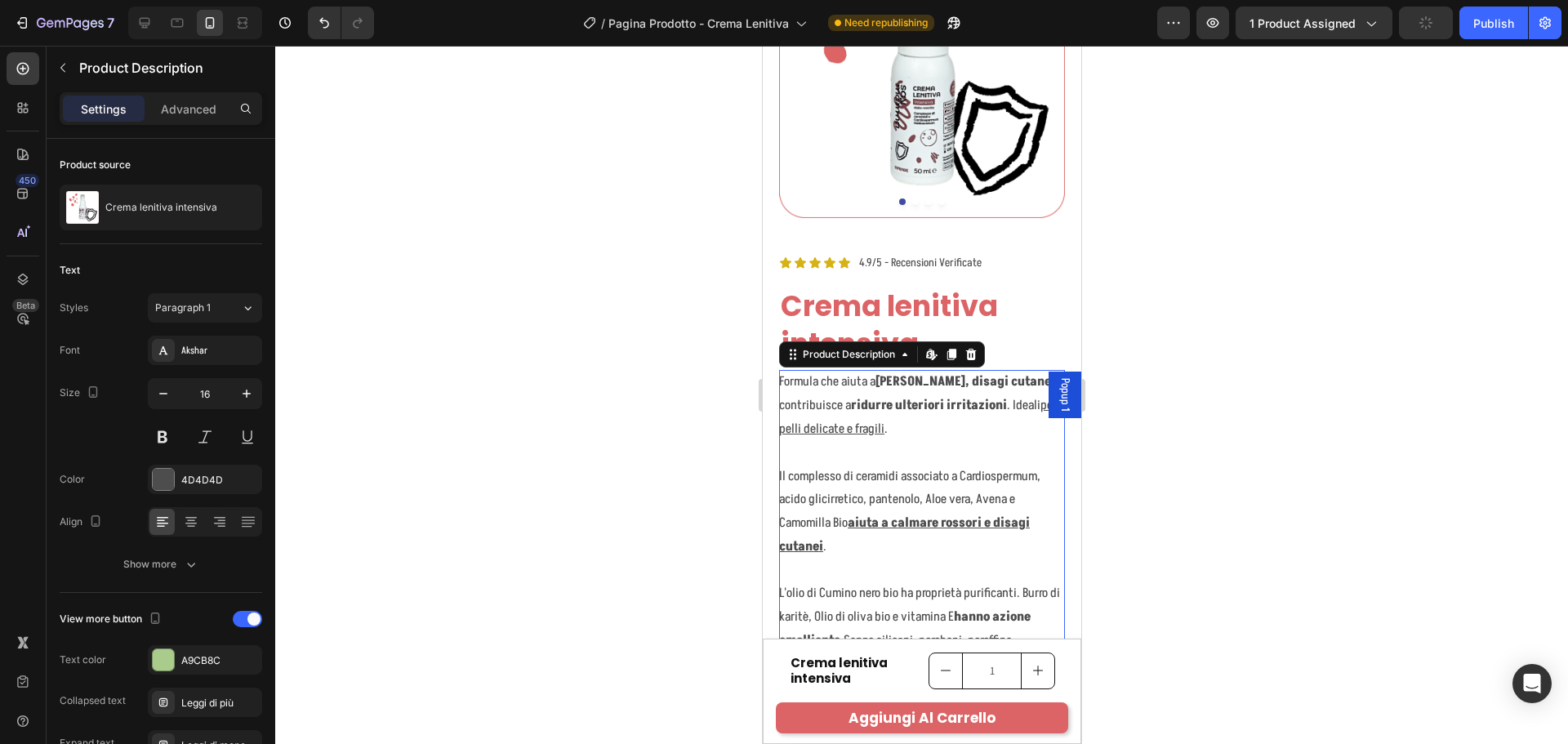
scroll to position [408, 0]
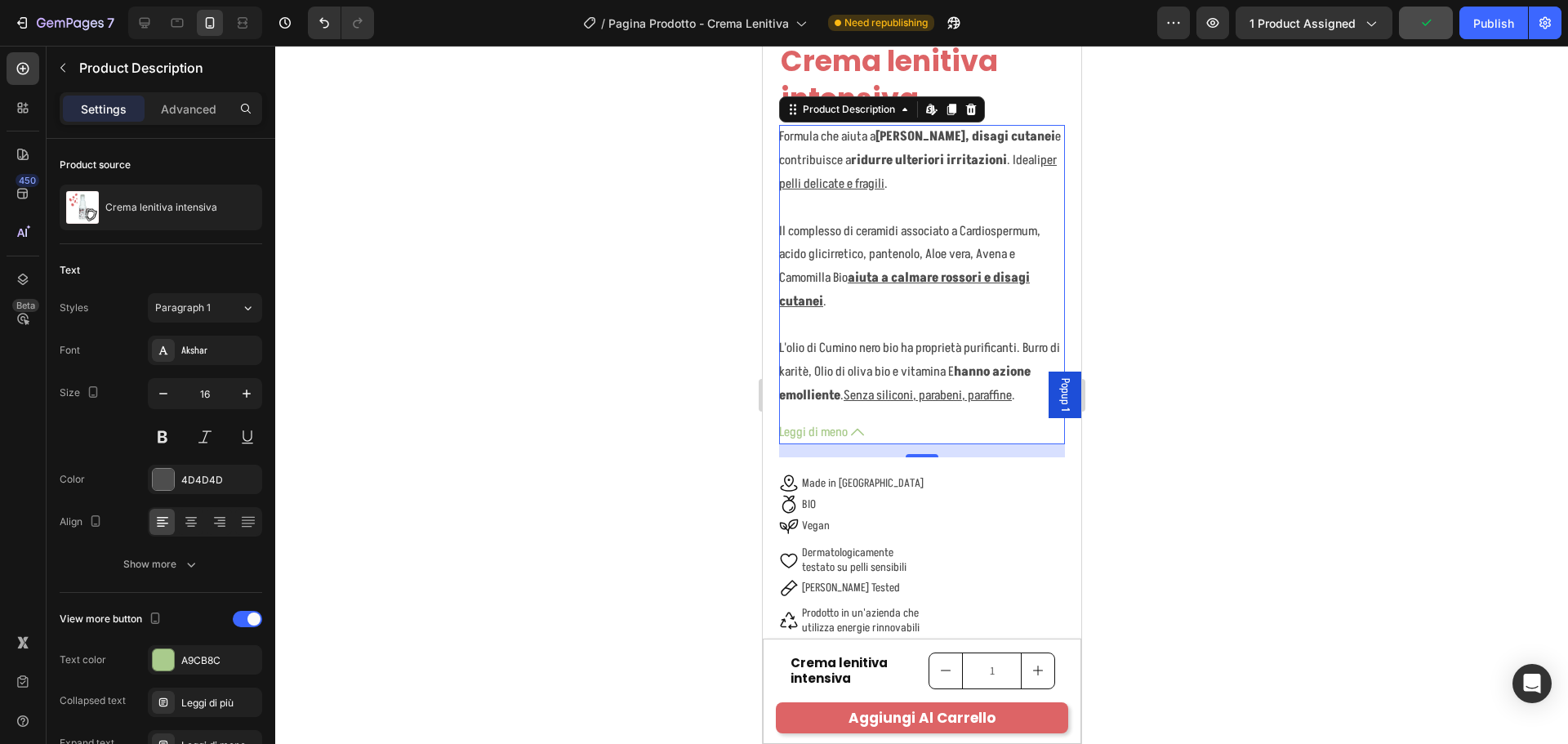
click at [859, 429] on icon at bounding box center [856, 432] width 13 height 7
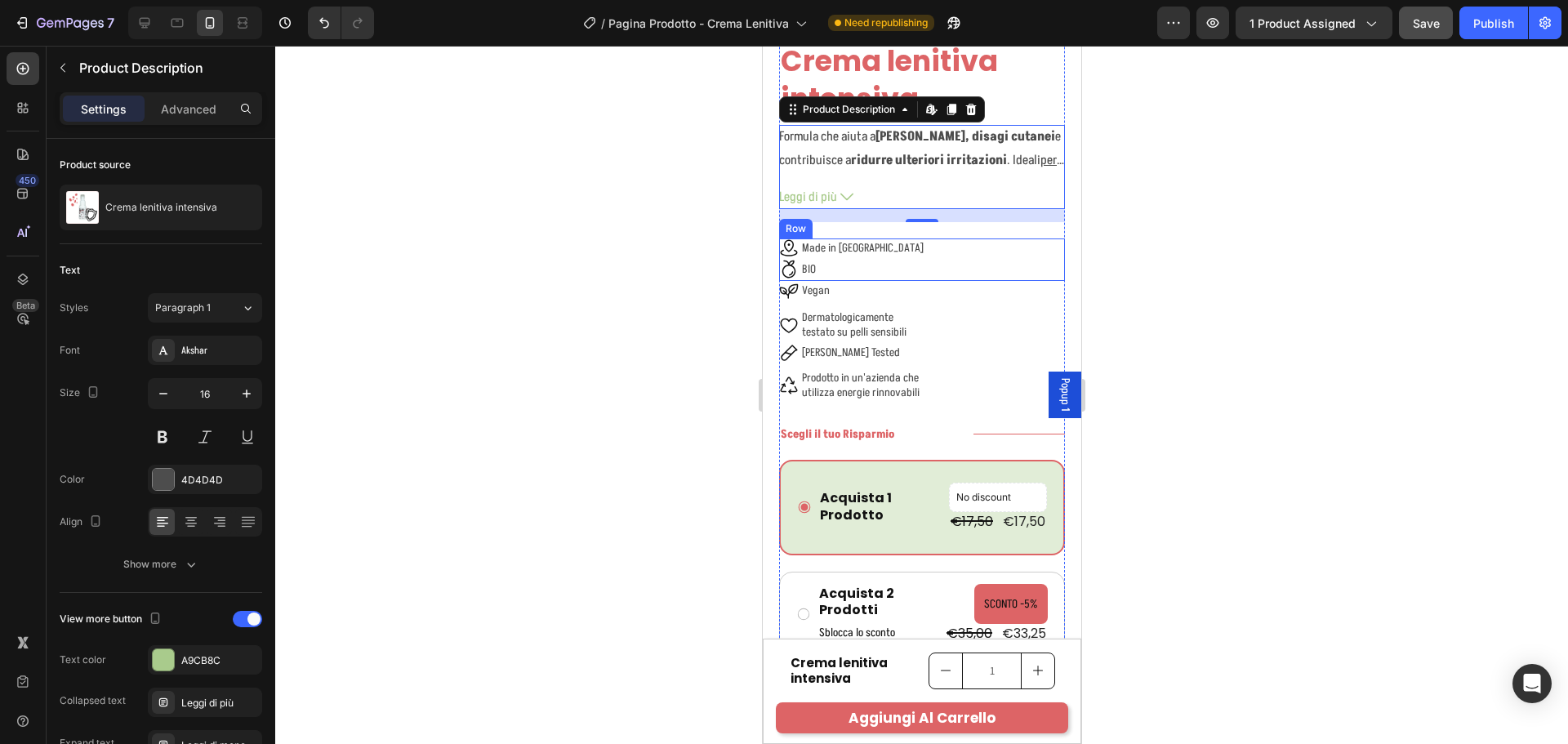
click at [920, 239] on div "Icon Made in Italy Text Block Row Icon BIO Text Block Row Row" at bounding box center [921, 260] width 286 height 42
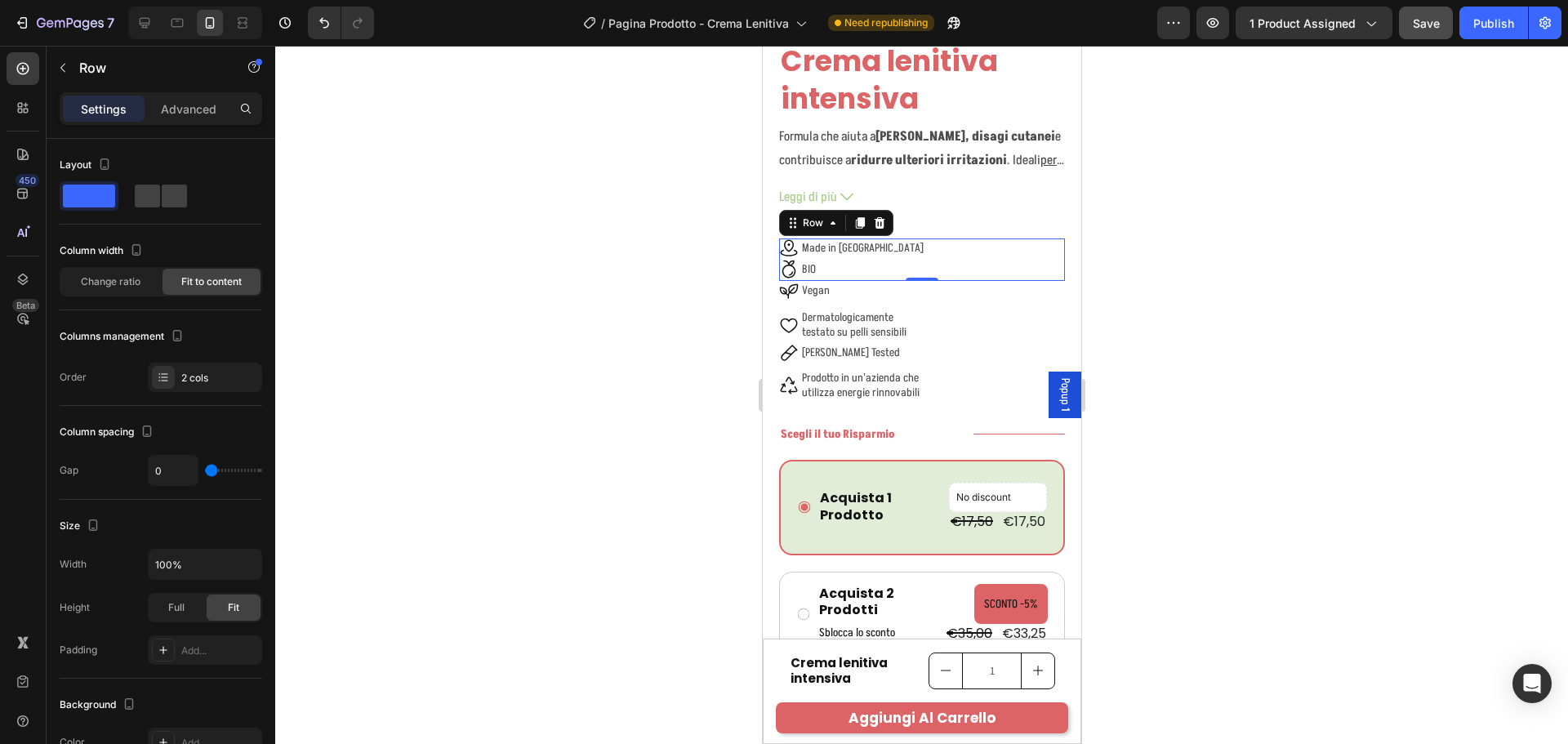
scroll to position [446, 0]
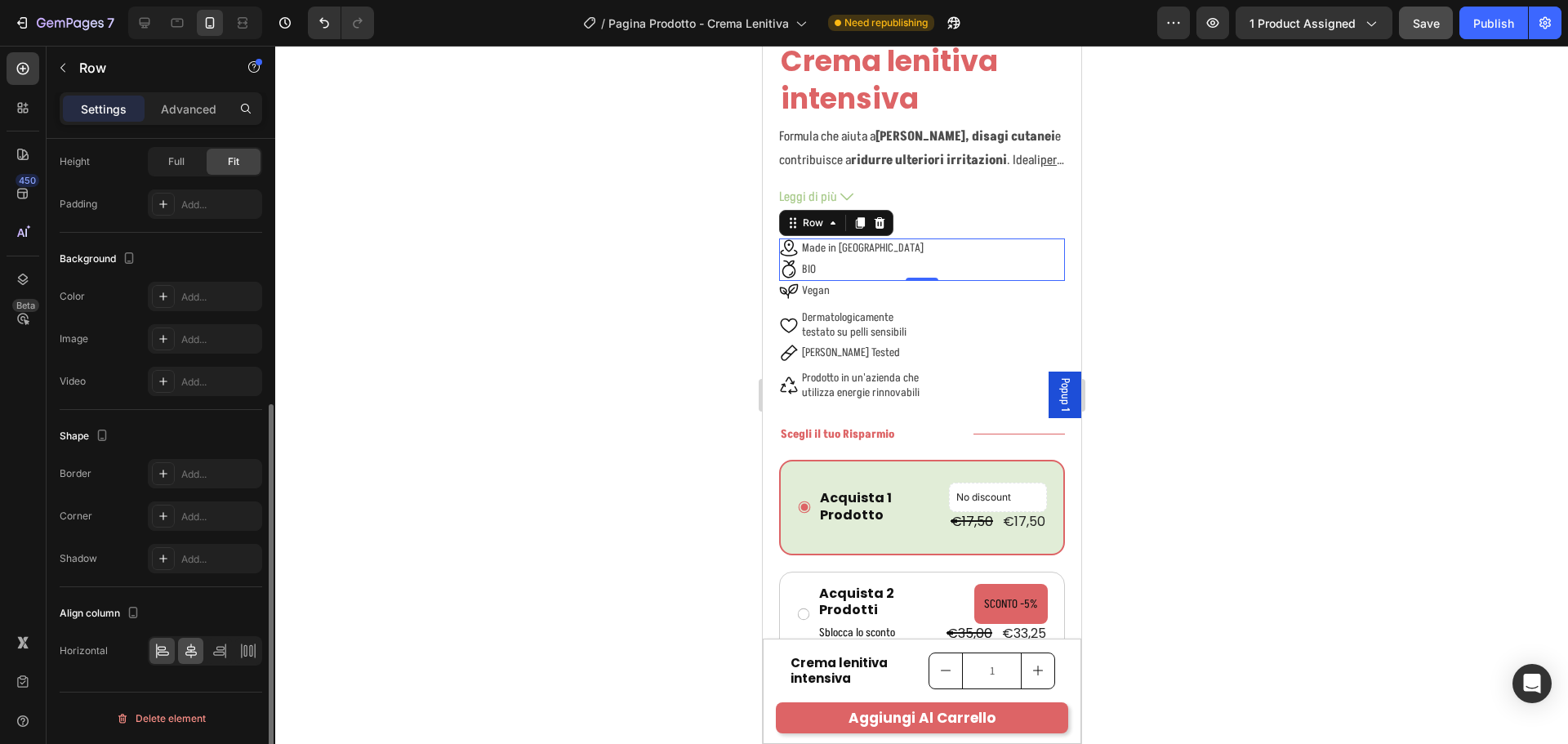
drag, startPoint x: 183, startPoint y: 647, endPoint x: 105, endPoint y: 342, distance: 314.8
click at [183, 647] on icon at bounding box center [191, 651] width 17 height 17
click at [952, 287] on div "Icon Vegan Text Block Row Icon Dermatologicamente testato su pelli sensibili Te…" at bounding box center [921, 342] width 286 height 122
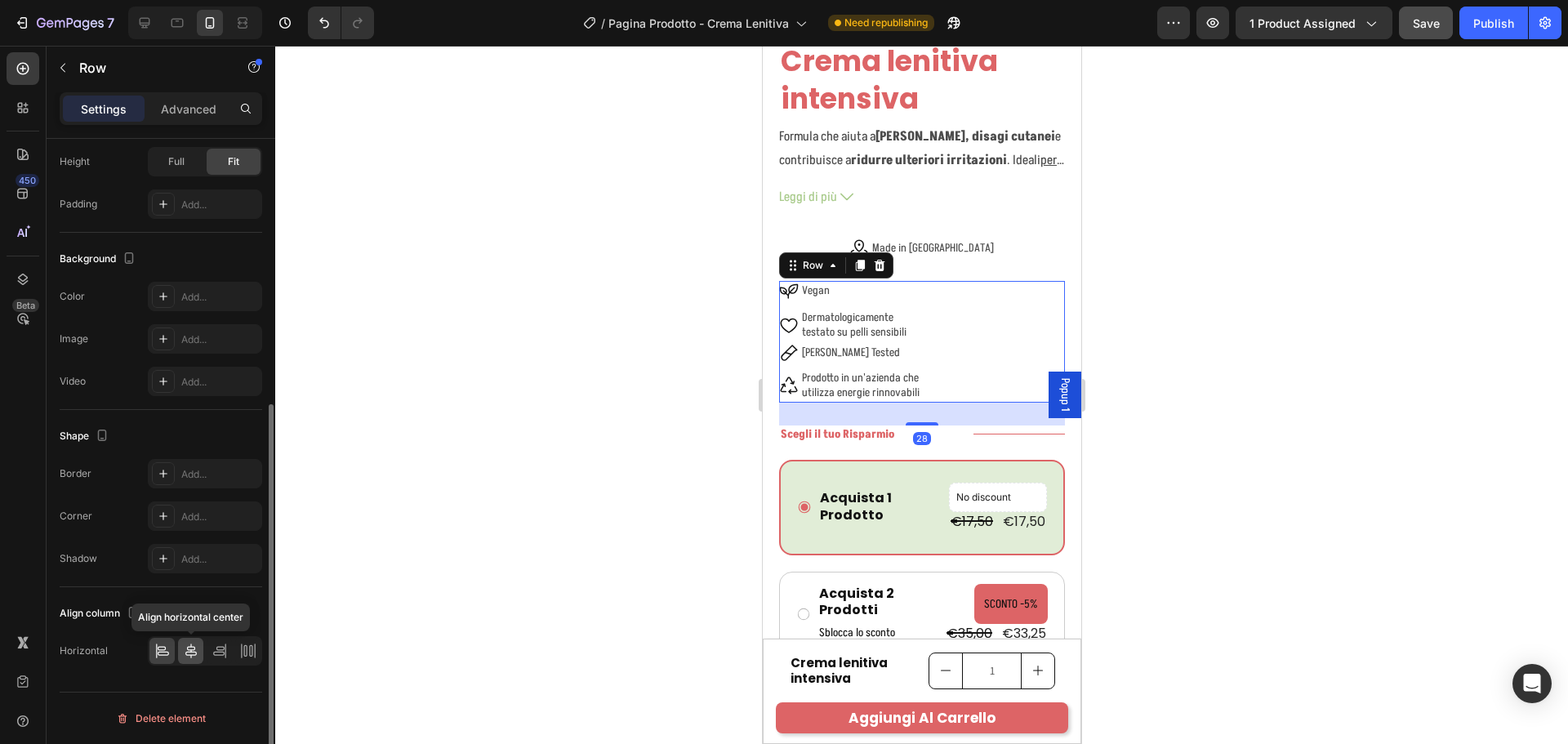
click at [190, 653] on icon at bounding box center [191, 651] width 17 height 17
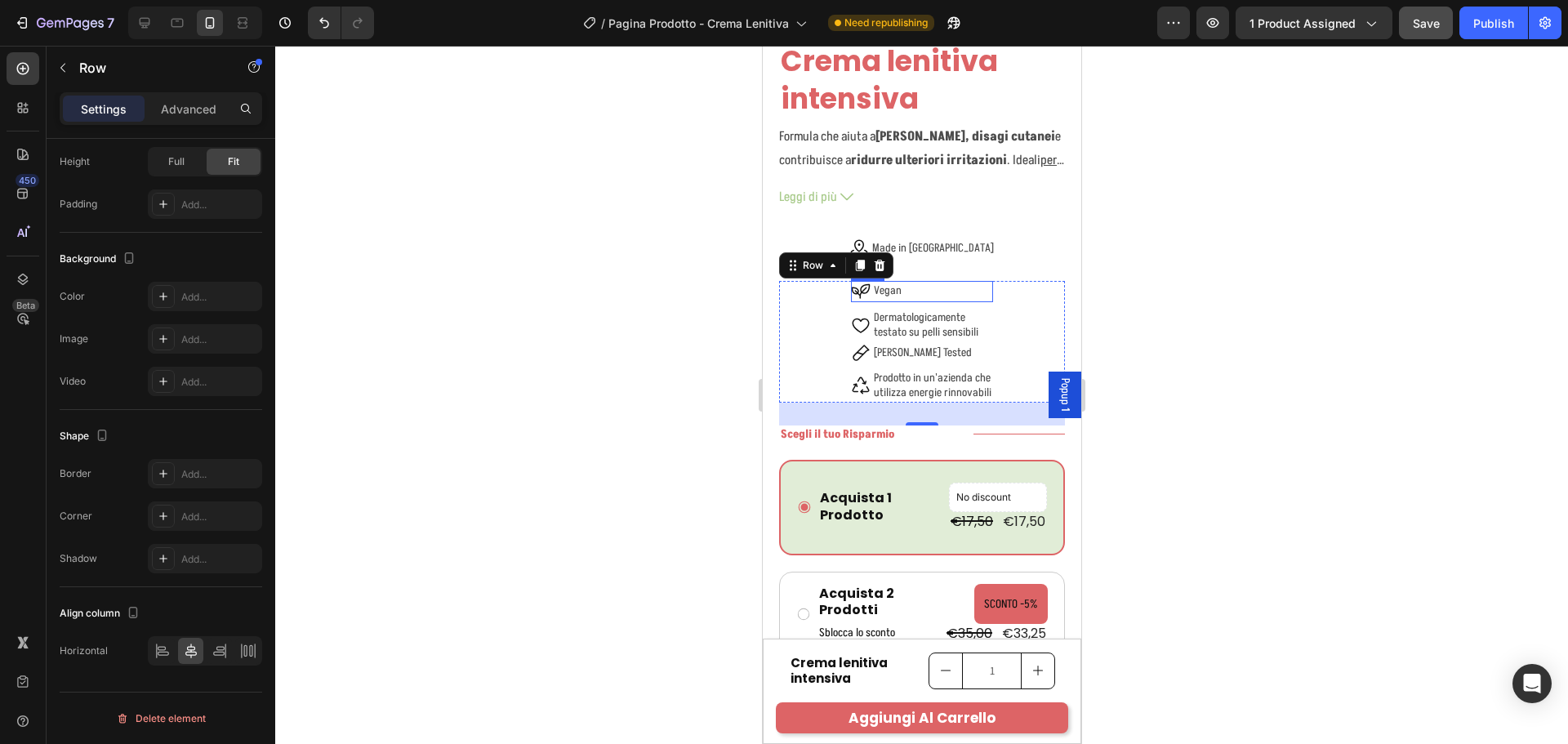
click at [905, 281] on div "Icon Vegan Text Block Row" at bounding box center [921, 291] width 142 height 21
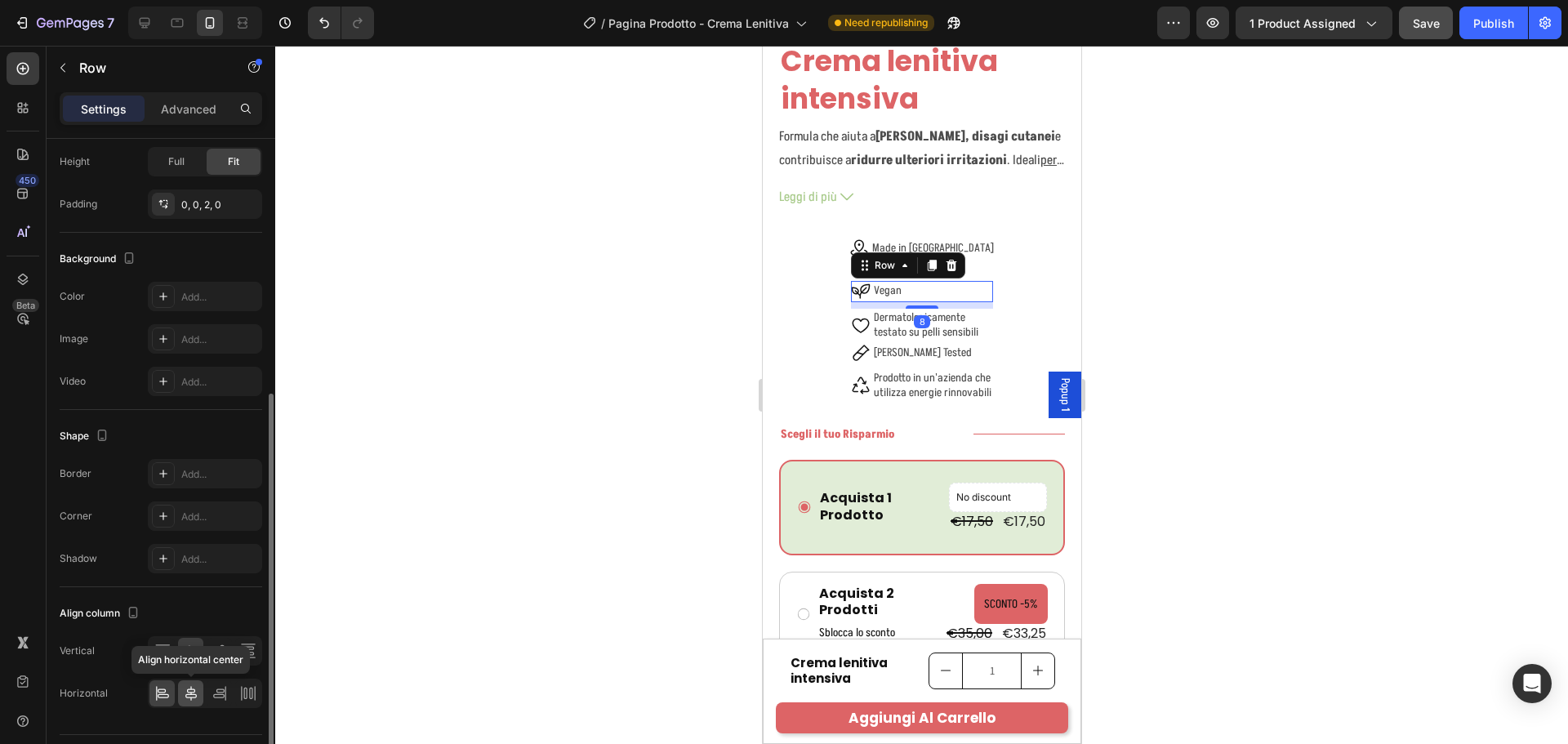
click at [193, 688] on icon at bounding box center [191, 693] width 17 height 17
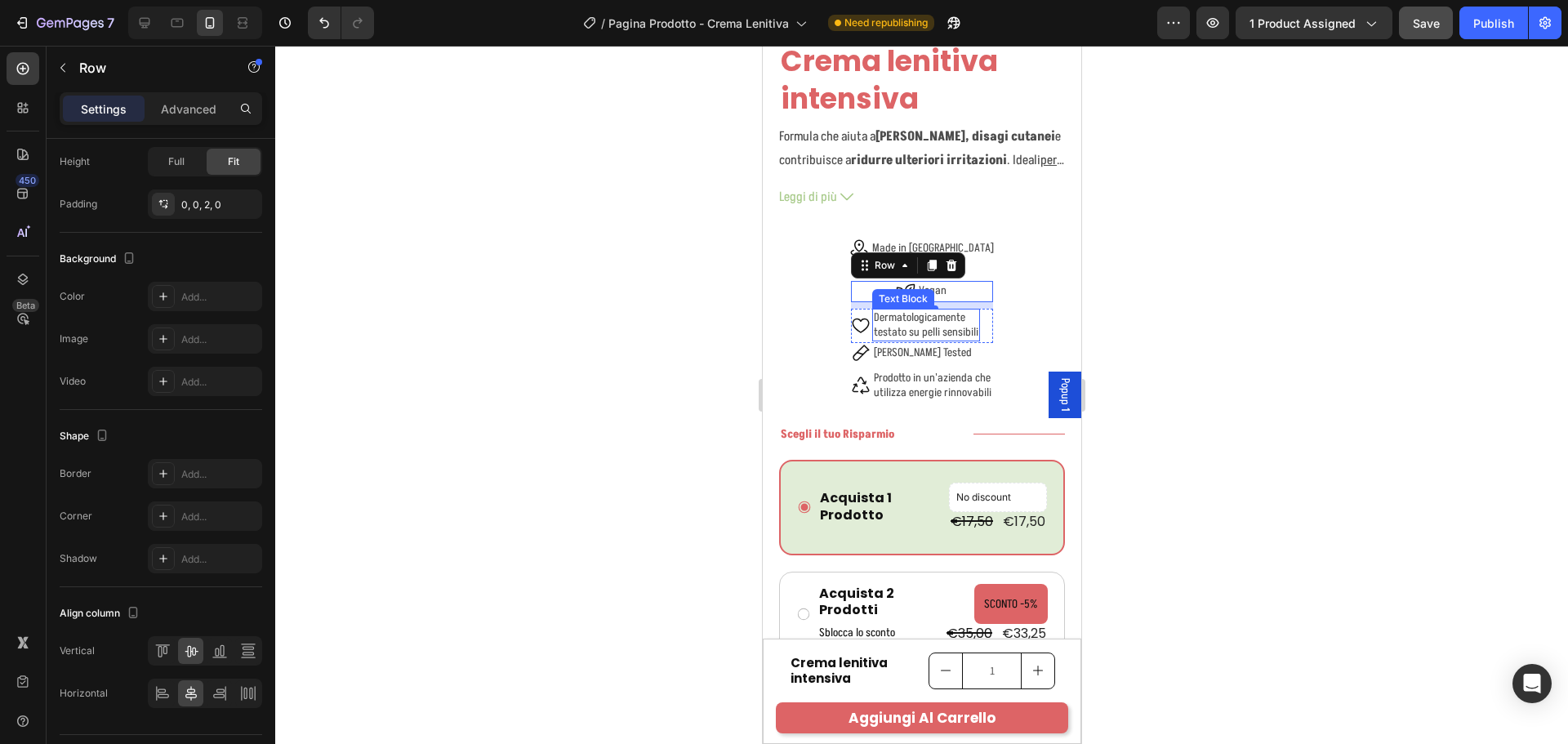
click at [955, 313] on p "Dermatologicamente testato su pelli sensibili" at bounding box center [925, 325] width 104 height 30
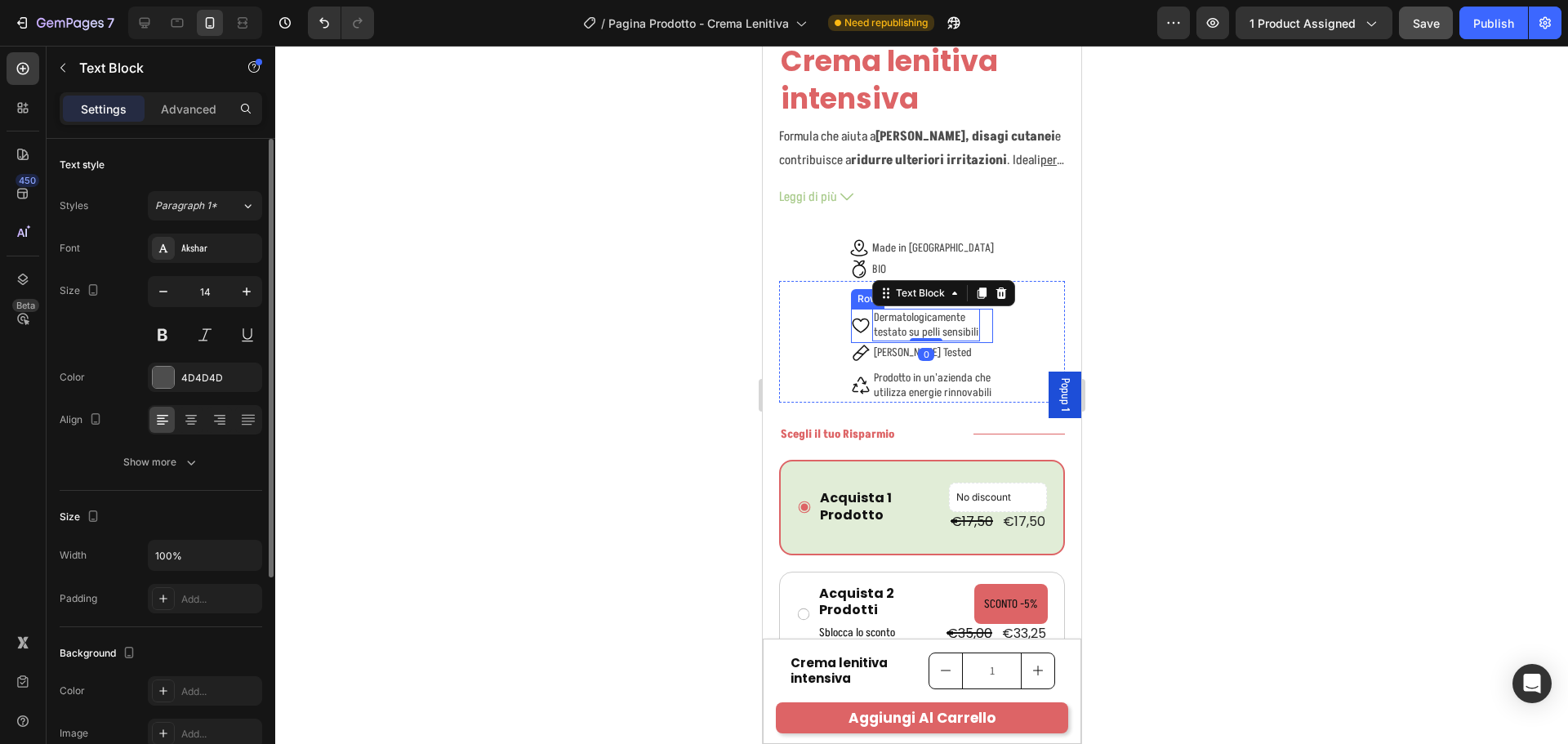
click at [978, 313] on div "Icon Dermatologicamente testato su pelli sensibili Text Block 0 Row" at bounding box center [921, 325] width 142 height 34
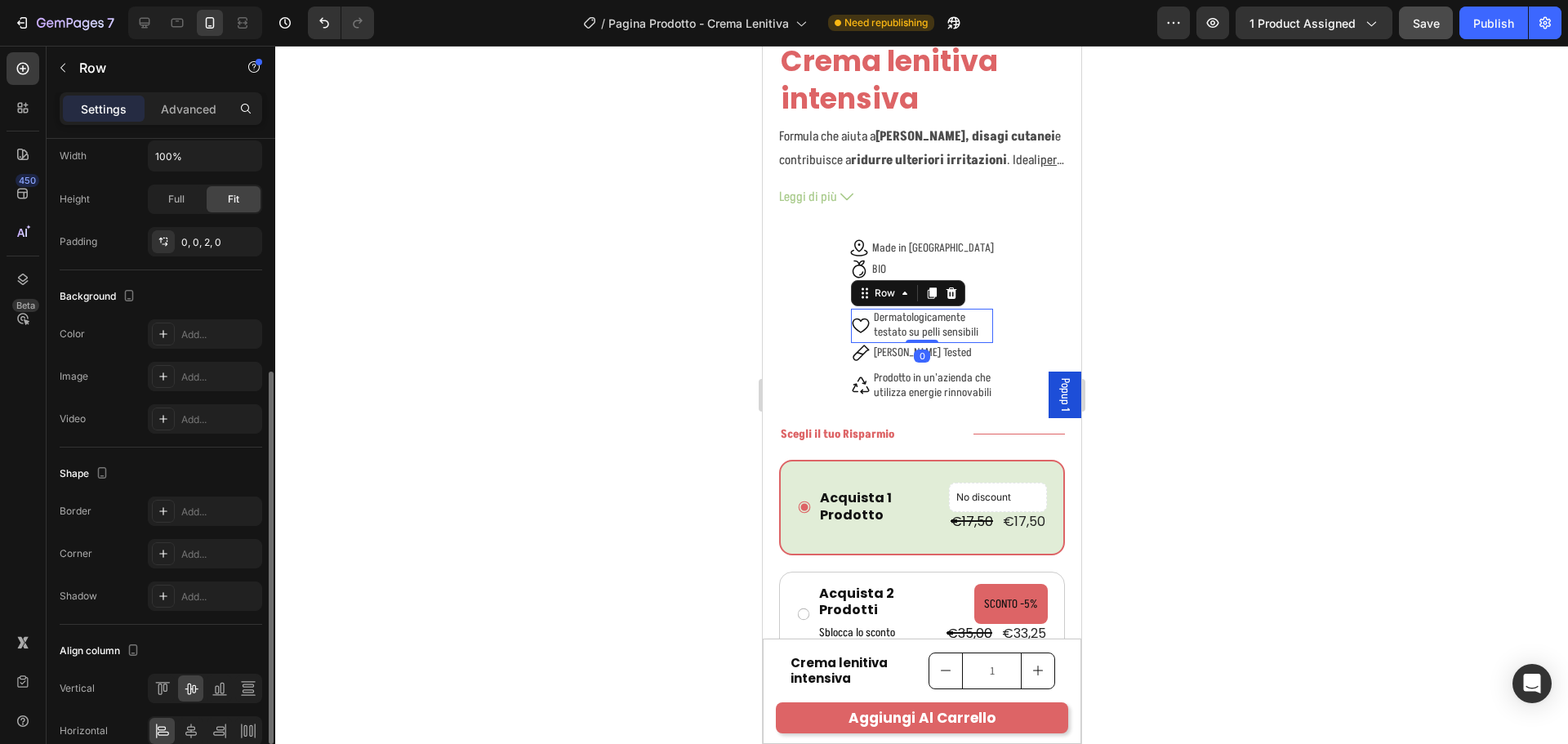
scroll to position [489, 0]
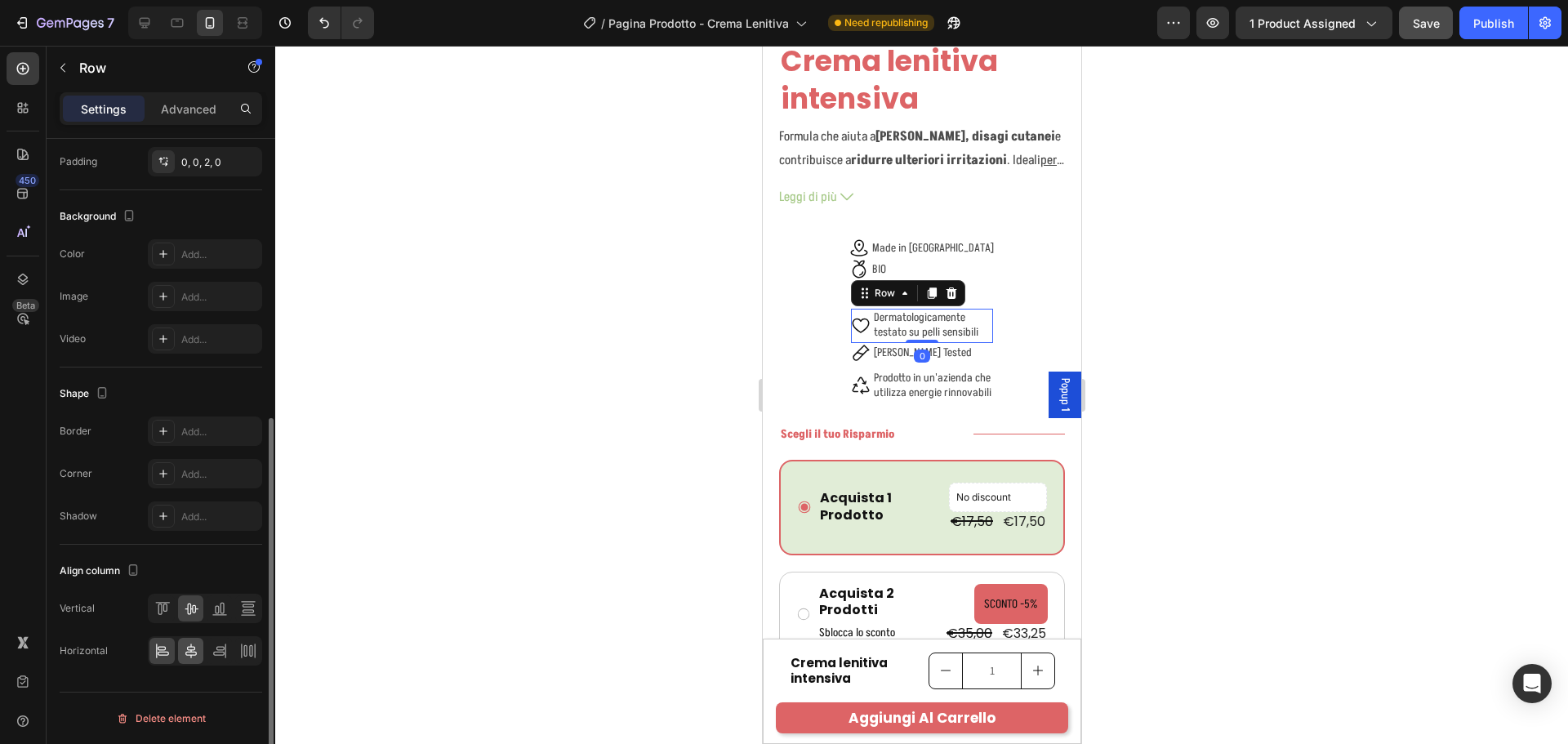
click at [195, 661] on div at bounding box center [190, 651] width 25 height 26
click at [970, 343] on div "Icon Nichel Tested Text Block Row" at bounding box center [921, 352] width 142 height 19
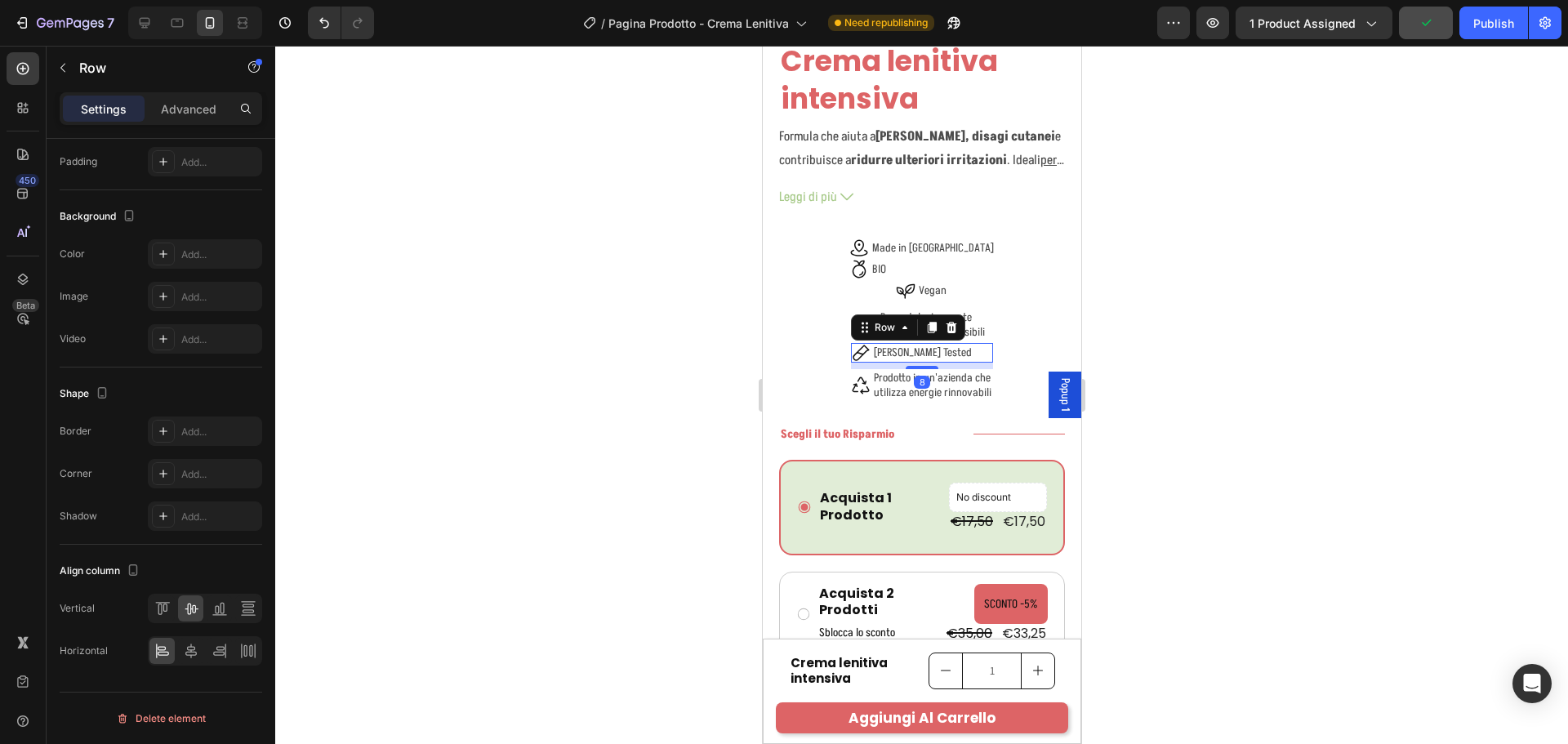
click at [197, 646] on icon at bounding box center [191, 651] width 17 height 17
click at [863, 389] on div "Icon" at bounding box center [859, 384] width 19 height 32
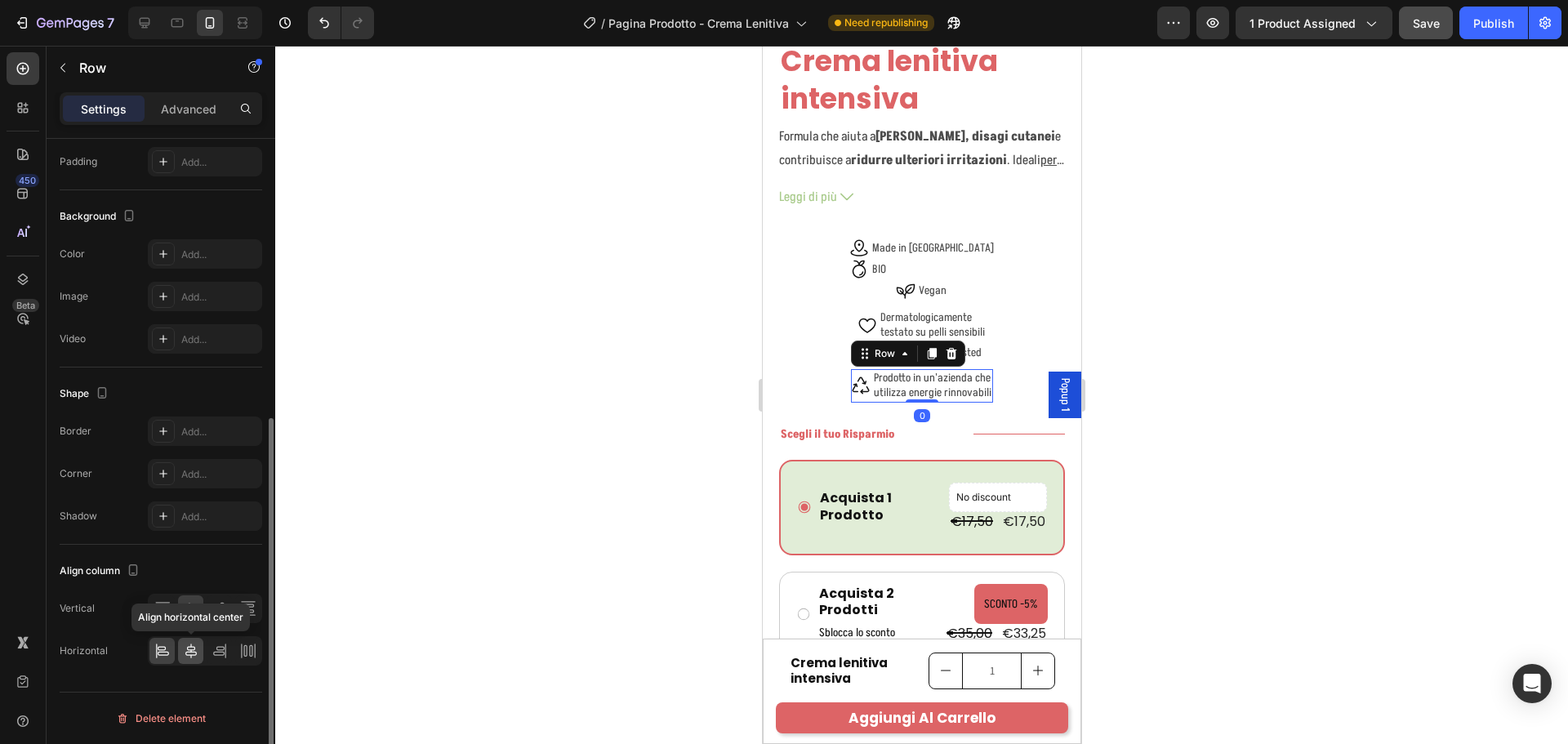
click at [195, 655] on icon at bounding box center [191, 651] width 17 height 17
click at [928, 283] on p "Vegan" at bounding box center [932, 290] width 28 height 15
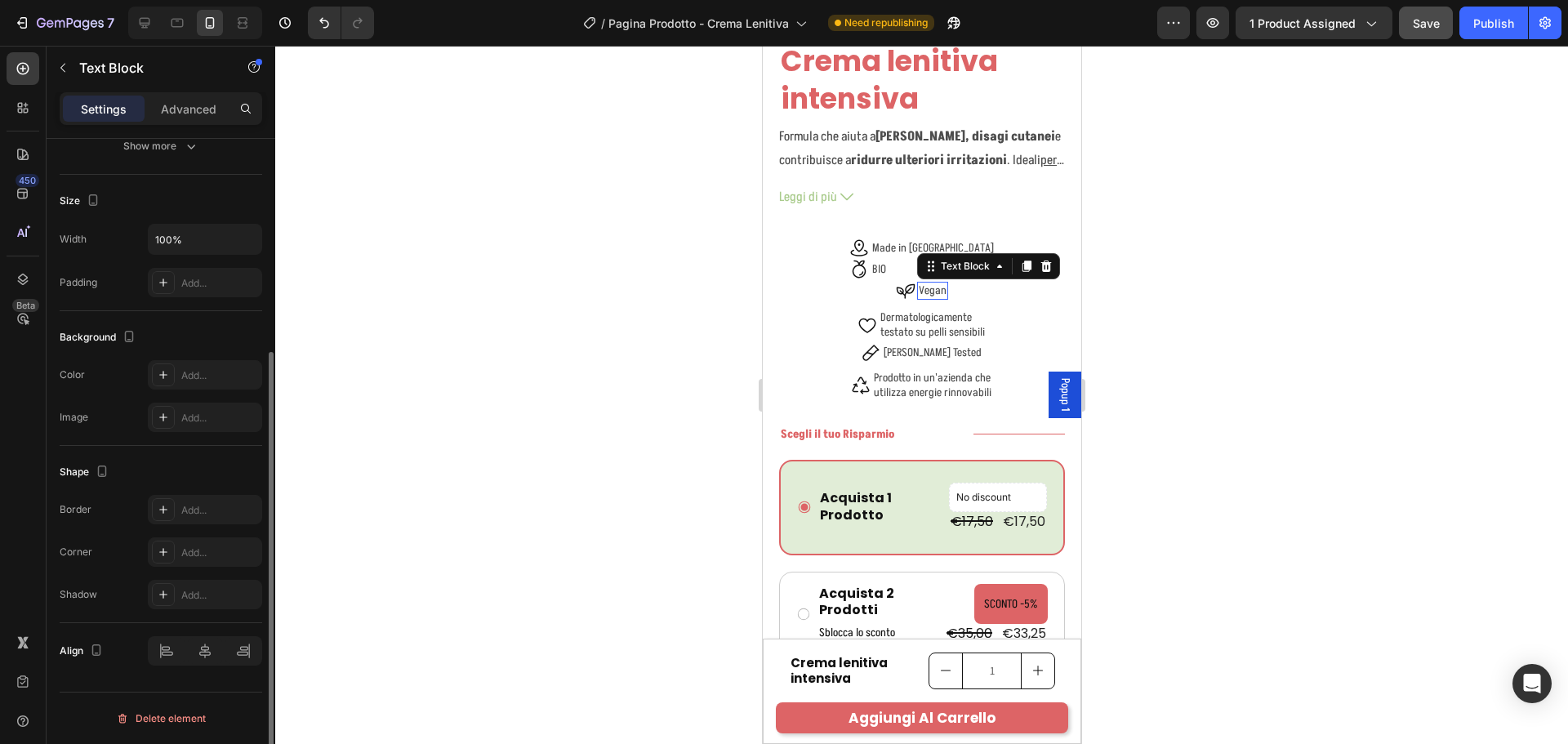
scroll to position [0, 0]
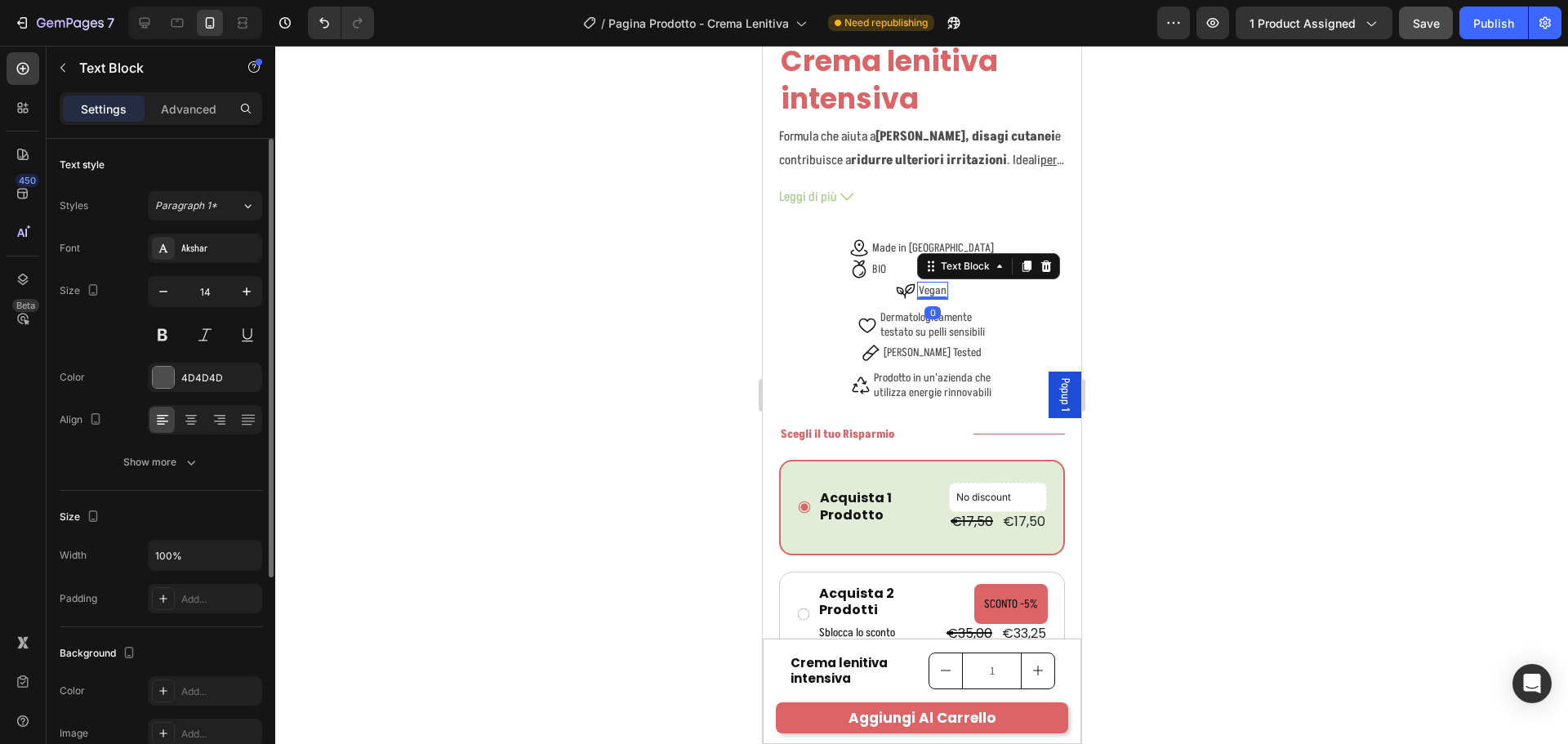
click at [962, 281] on div "Icon Vegan Text Block 0 Row" at bounding box center [921, 291] width 142 height 21
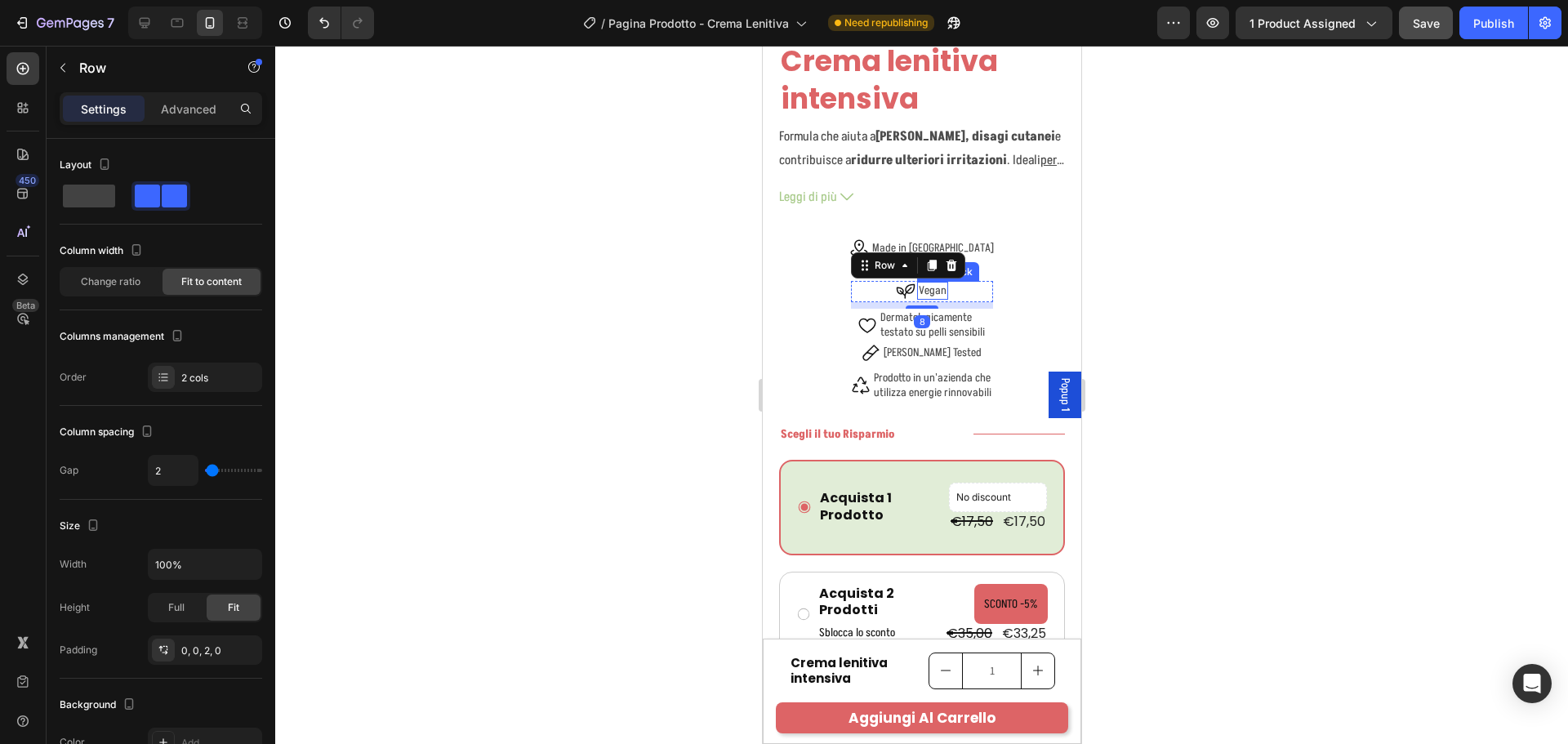
click at [921, 283] on p "Vegan" at bounding box center [932, 290] width 28 height 15
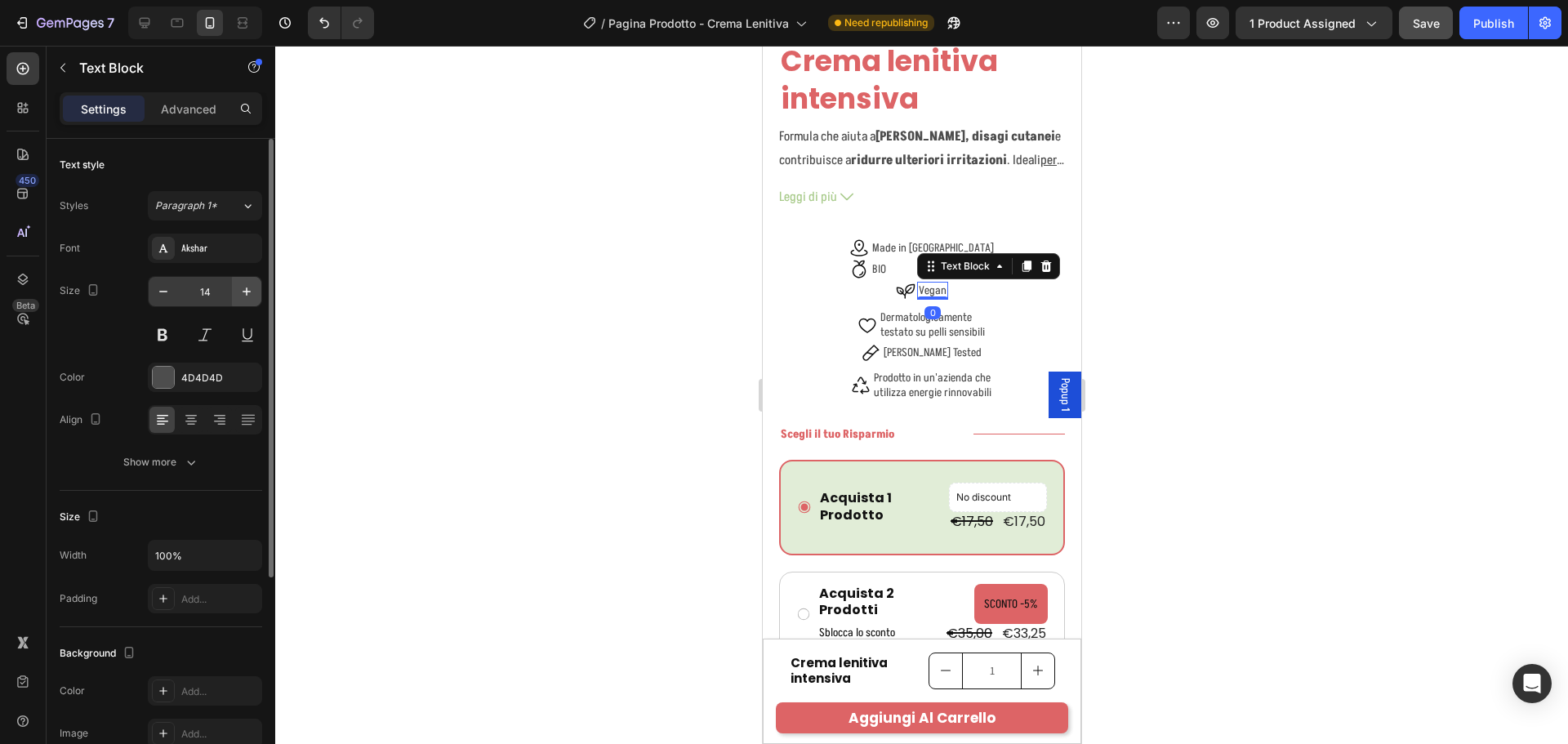
click at [249, 289] on icon "button" at bounding box center [247, 291] width 17 height 17
type input "17"
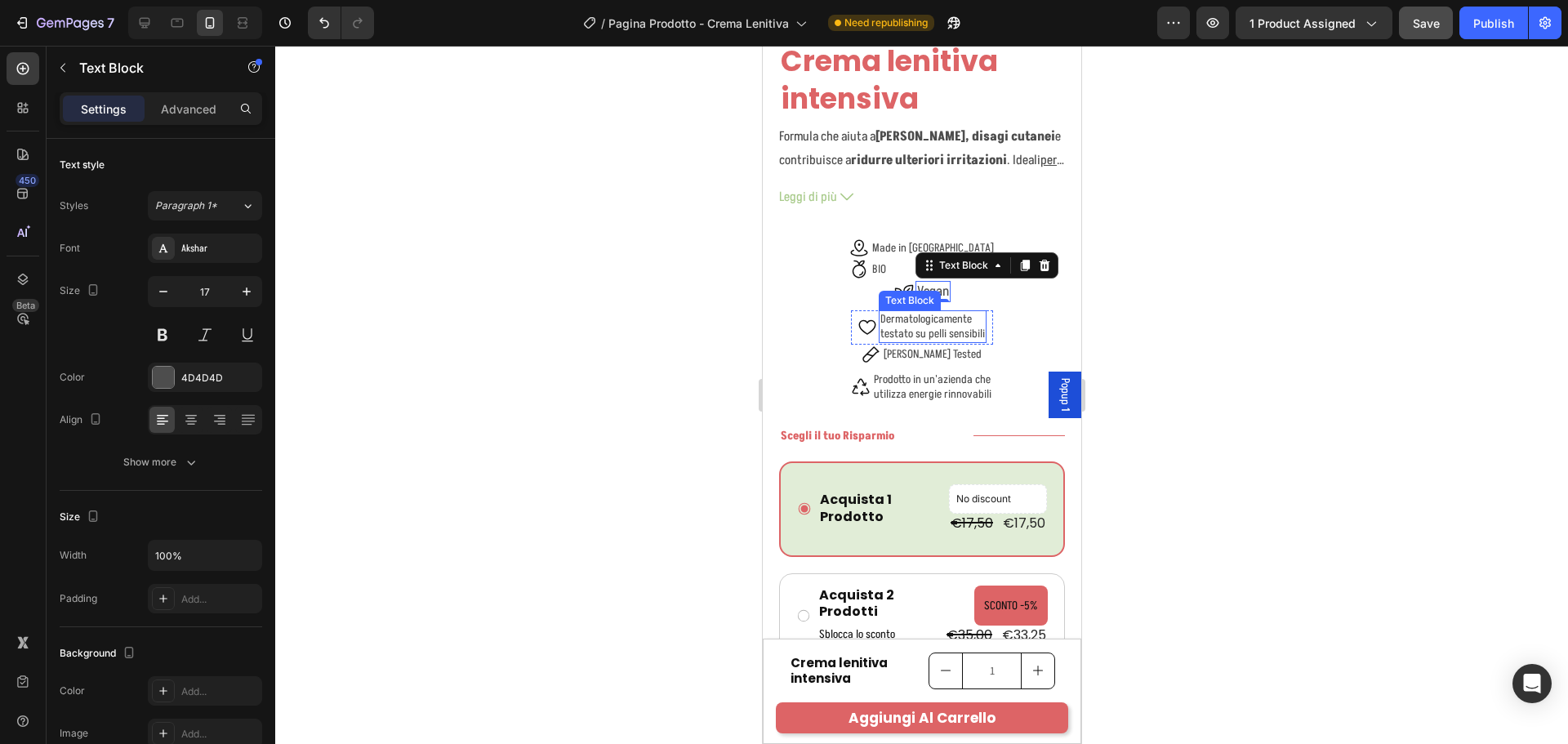
click at [957, 322] on p "Dermatologicamente testato su pelli sensibili" at bounding box center [931, 326] width 104 height 30
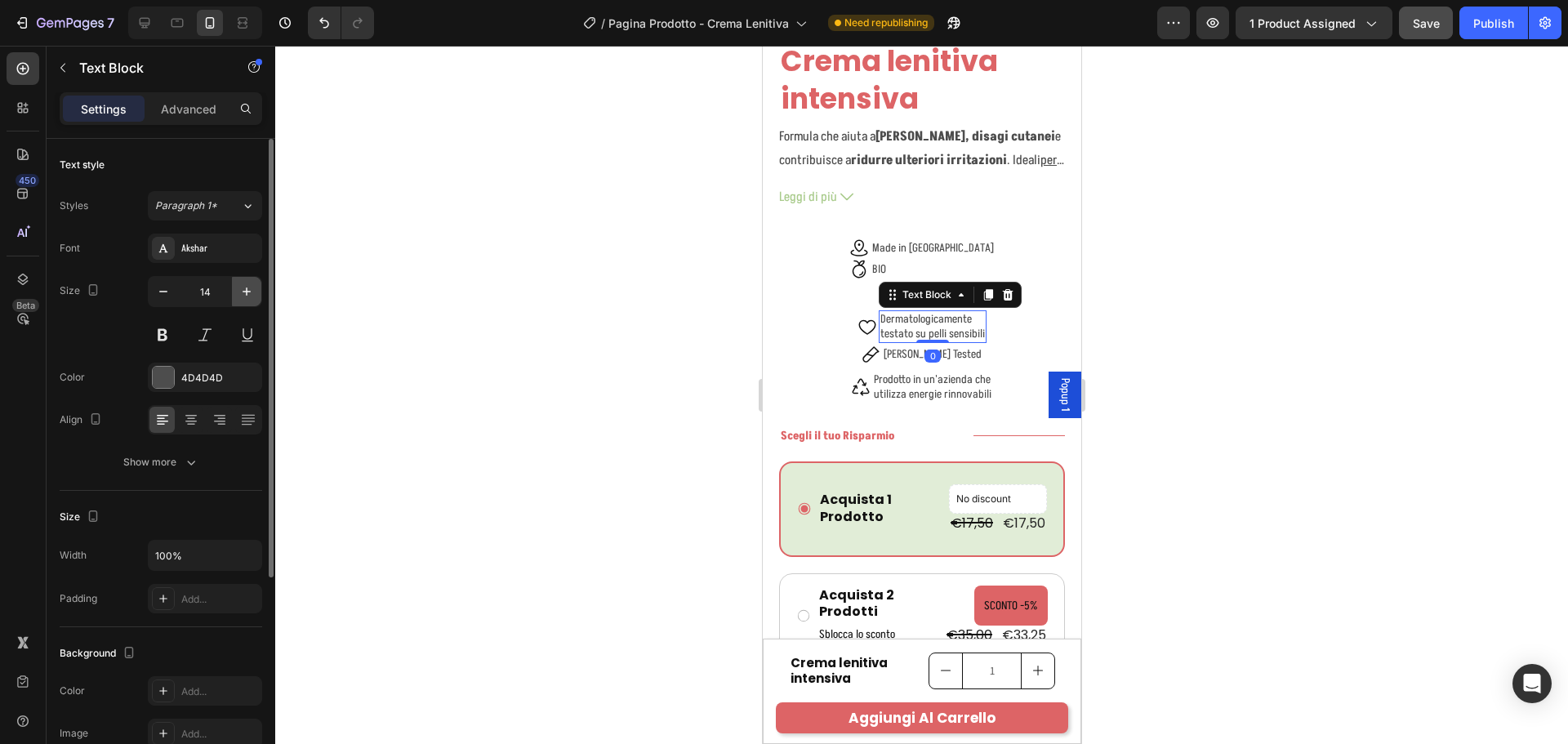
click at [255, 295] on button "button" at bounding box center [247, 291] width 29 height 30
click at [254, 292] on button "button" at bounding box center [247, 291] width 29 height 30
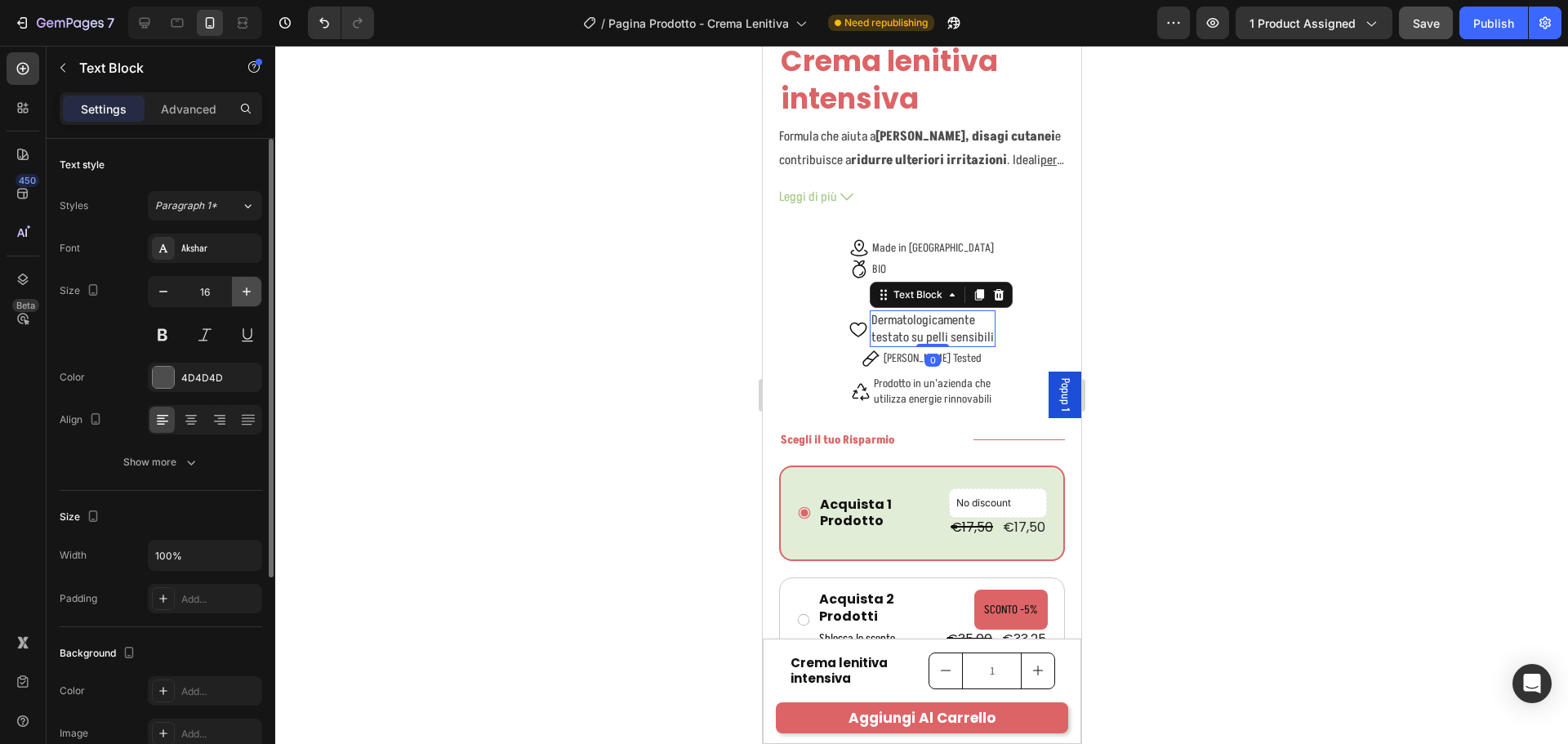
click at [254, 292] on button "button" at bounding box center [247, 291] width 29 height 30
type input "17"
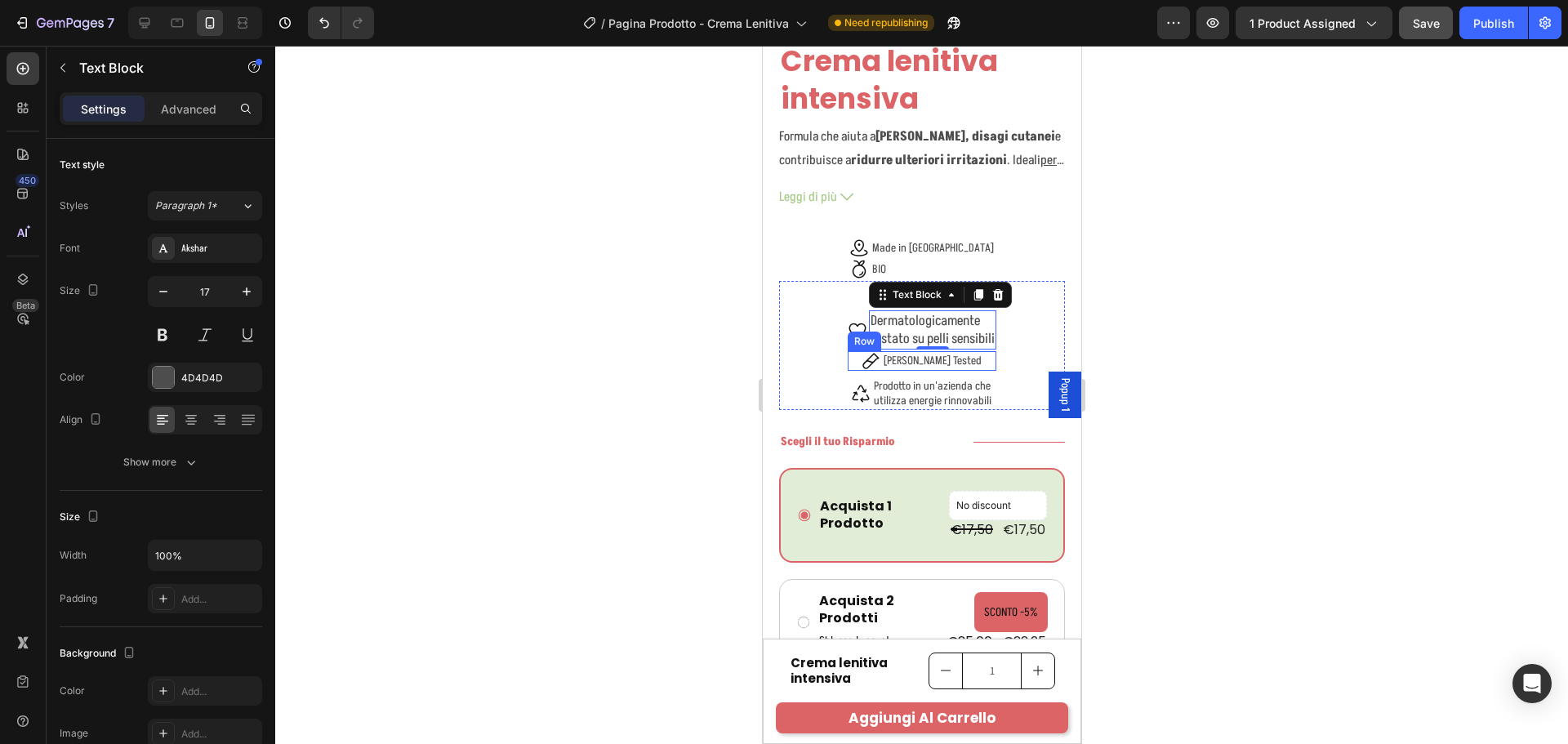
click at [949, 354] on p "Nichel Tested" at bounding box center [932, 361] width 98 height 15
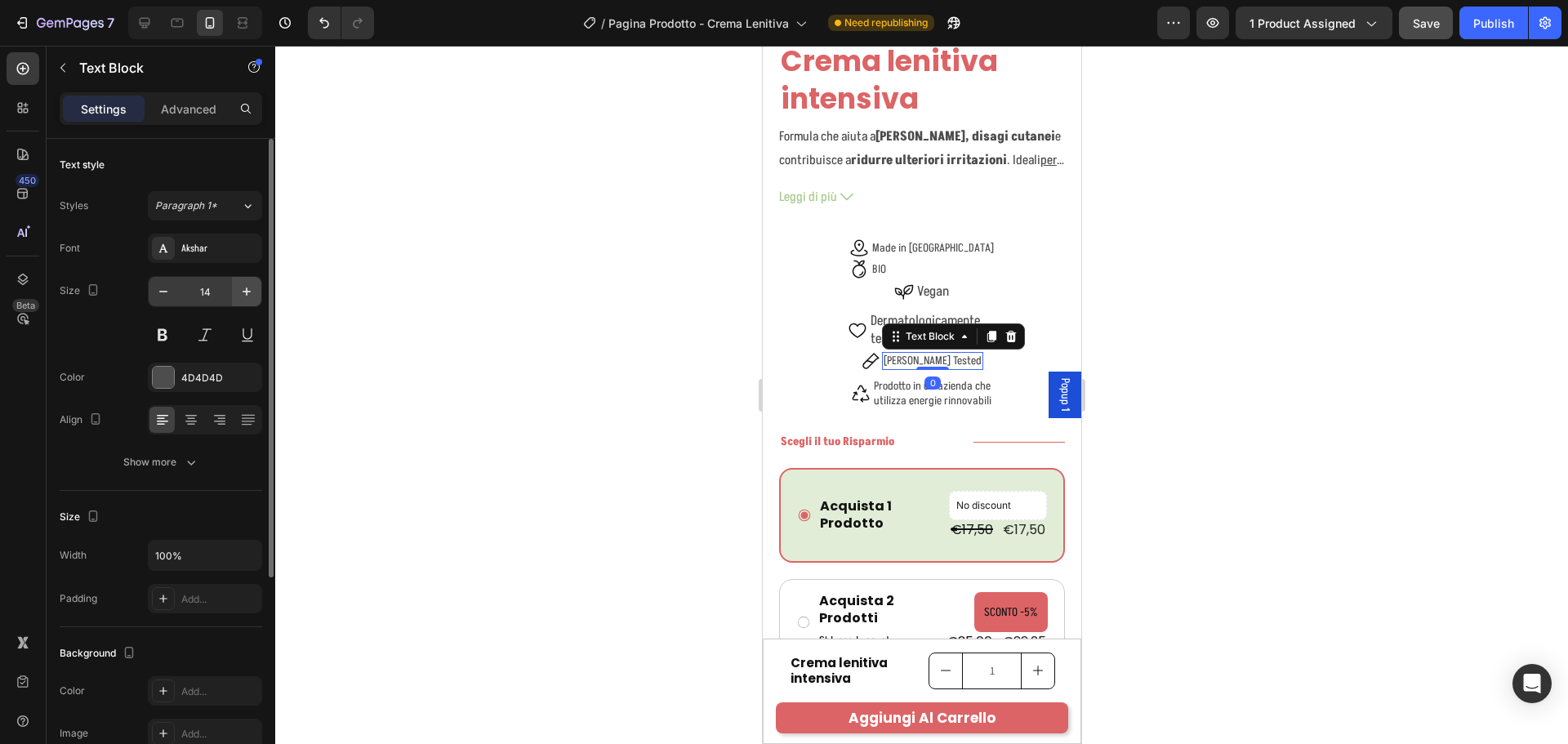
click at [256, 289] on button "button" at bounding box center [247, 291] width 29 height 30
type input "17"
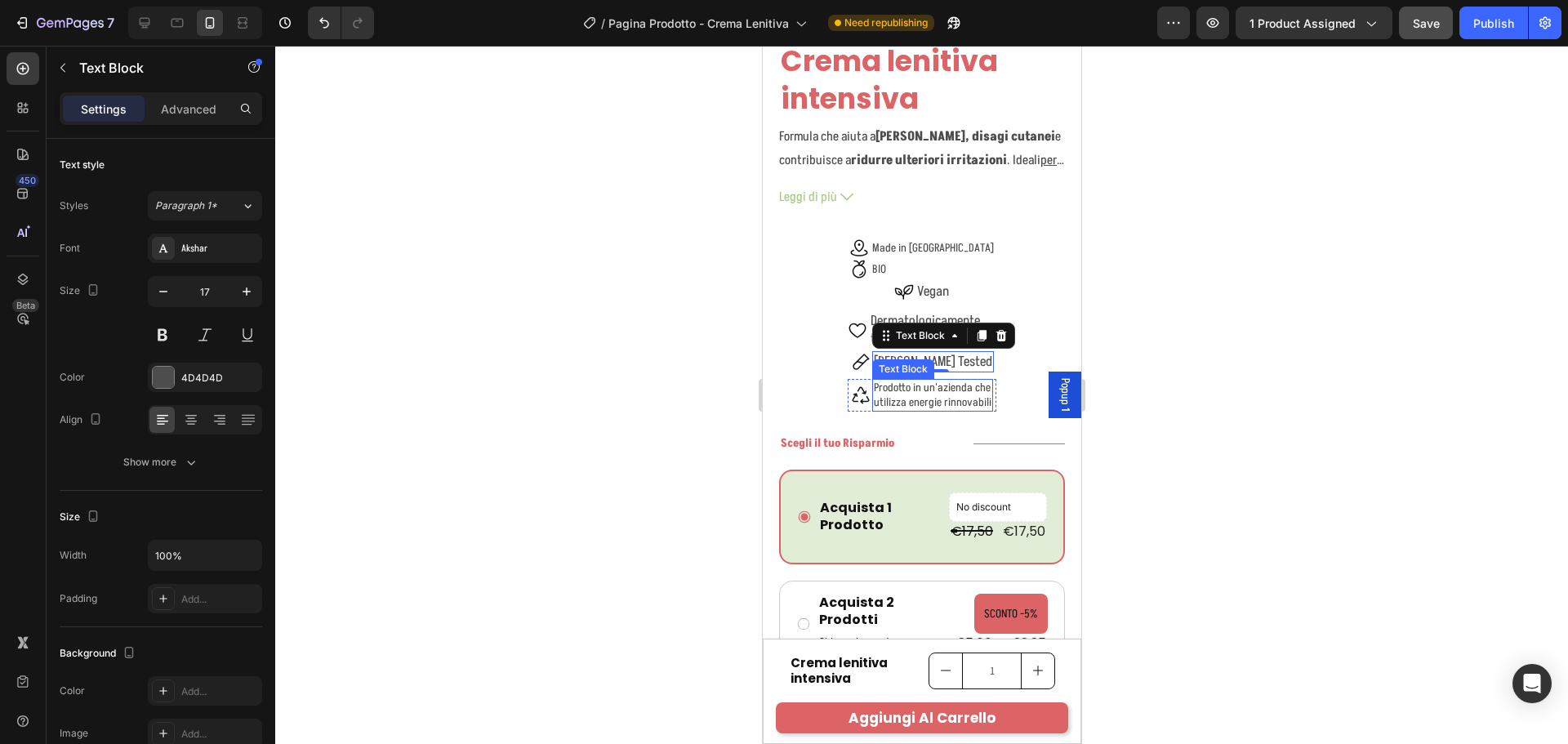
click at [931, 386] on p "Prodotto in un'azienda che utilizza energie rinnovabili" at bounding box center [932, 396] width 118 height 30
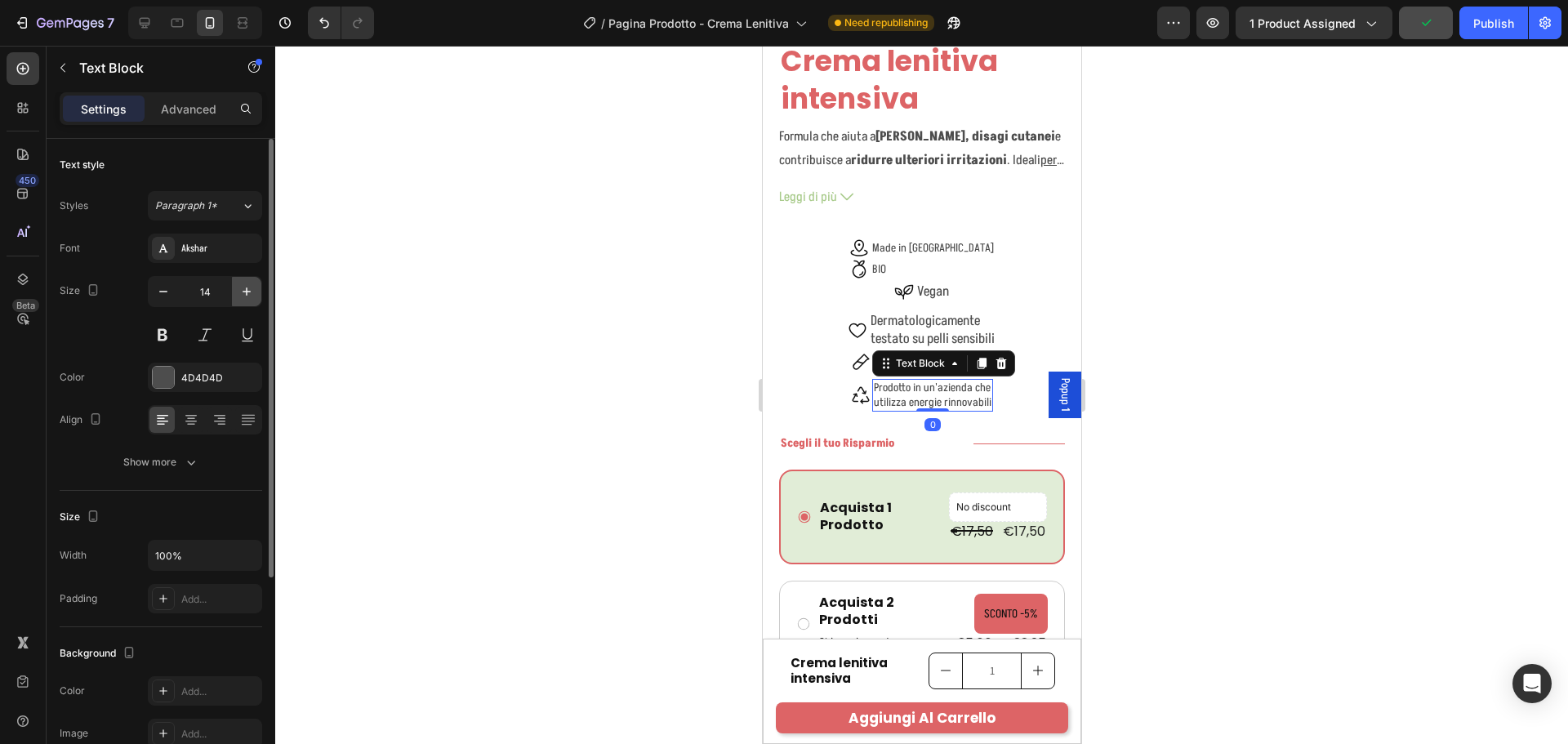
click at [249, 293] on icon "button" at bounding box center [247, 291] width 17 height 17
click at [248, 293] on icon "button" at bounding box center [247, 291] width 17 height 17
type input "16"
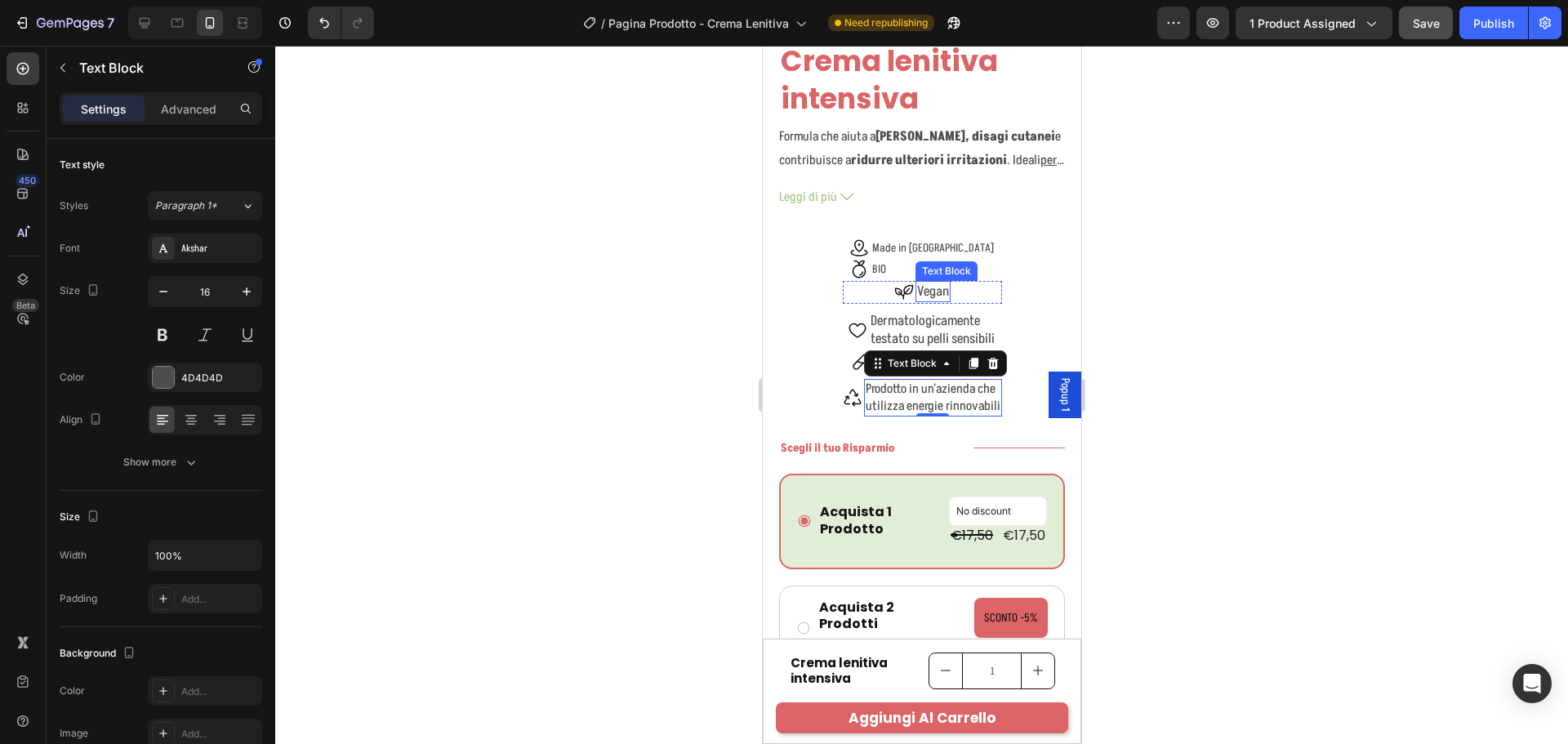
click at [940, 283] on p "Vegan" at bounding box center [932, 291] width 32 height 18
click at [962, 382] on p "Prodotto in un'azienda che utilizza energie rinnovabili" at bounding box center [932, 397] width 135 height 34
click at [951, 316] on p "Dermatologicamente testato su pelli sensibili" at bounding box center [931, 329] width 124 height 36
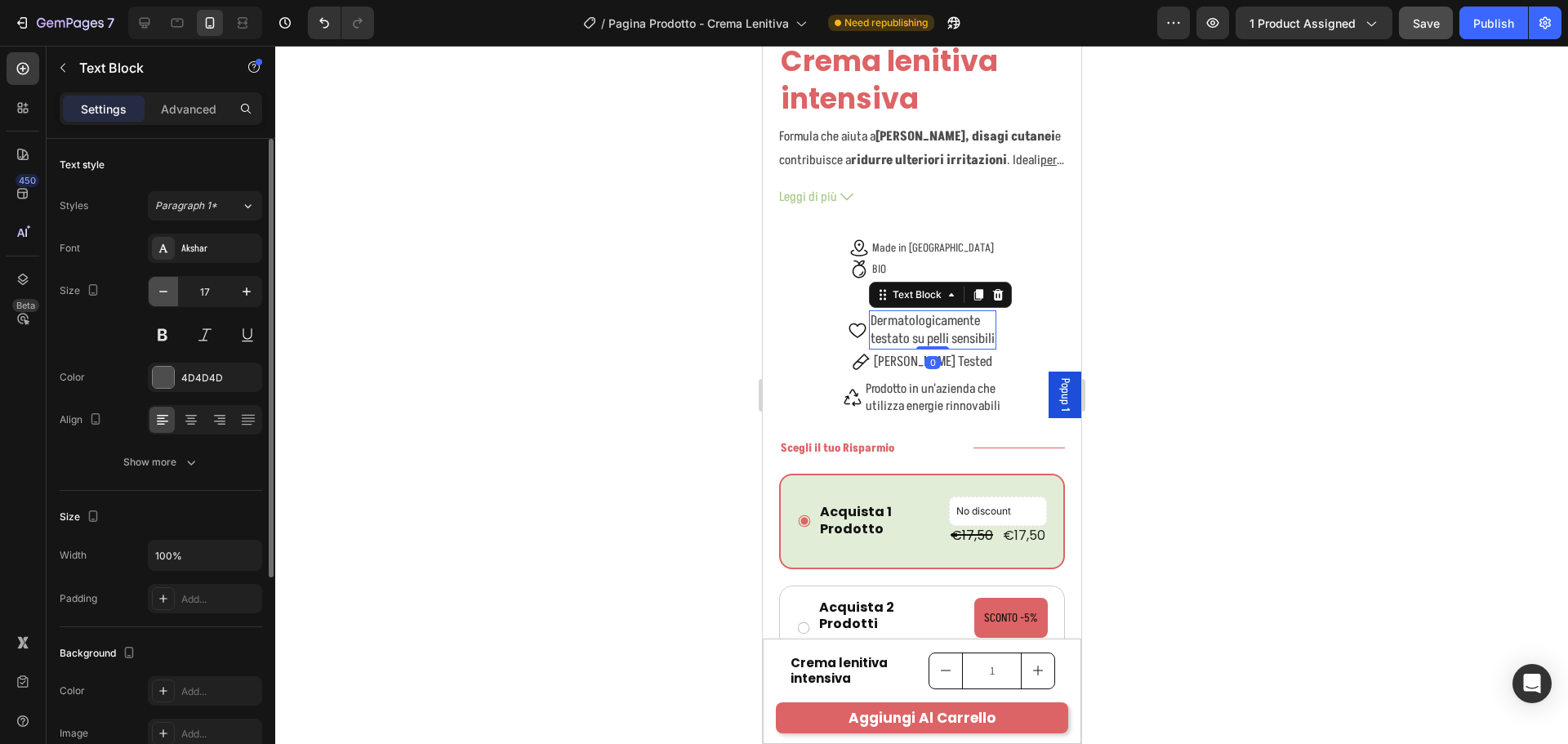
click at [159, 298] on icon "button" at bounding box center [163, 291] width 17 height 17
type input "16"
click at [885, 262] on p "BIO" at bounding box center [878, 269] width 14 height 15
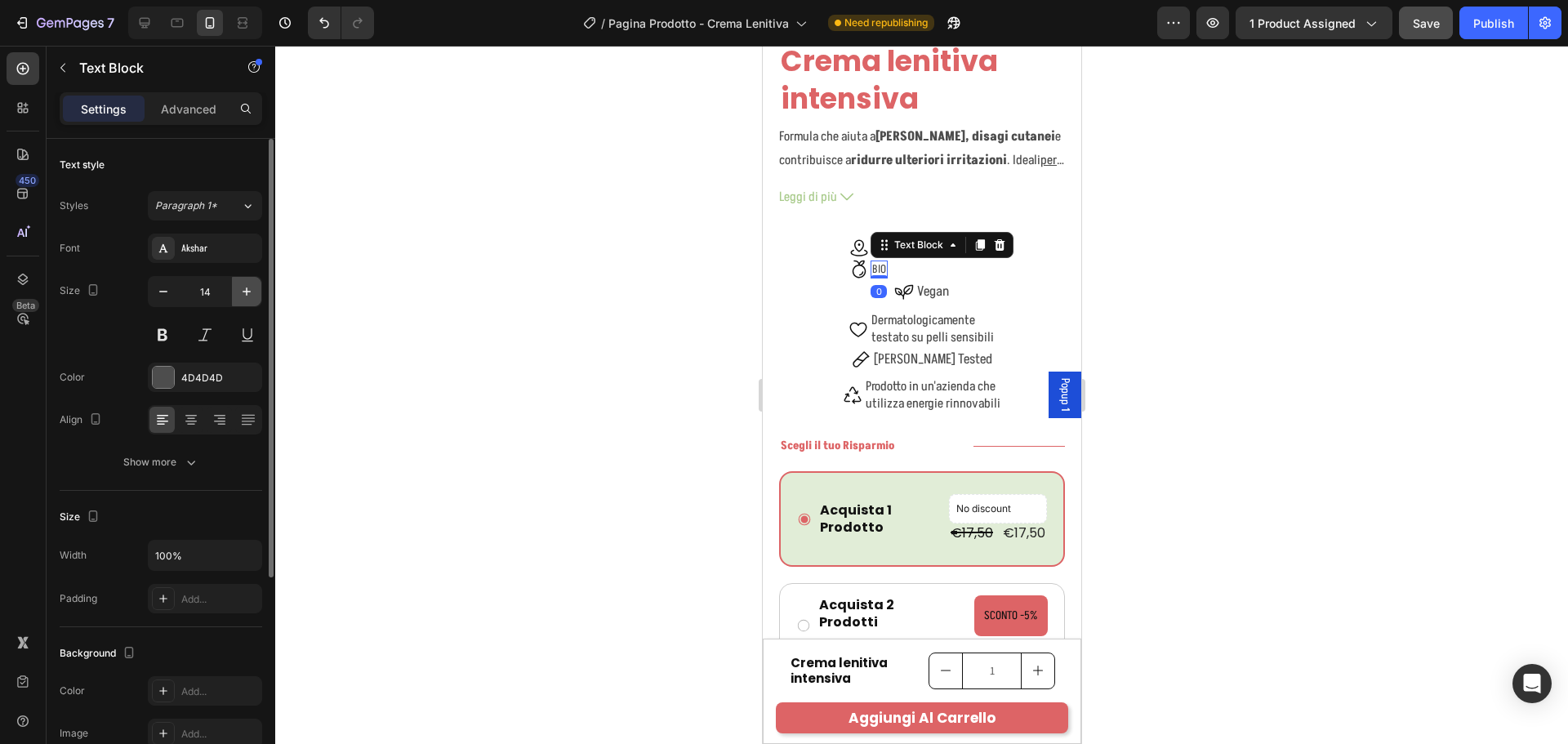
click at [253, 289] on icon "button" at bounding box center [247, 291] width 17 height 17
type input "16"
click at [941, 282] on div "Vegan" at bounding box center [932, 292] width 35 height 21
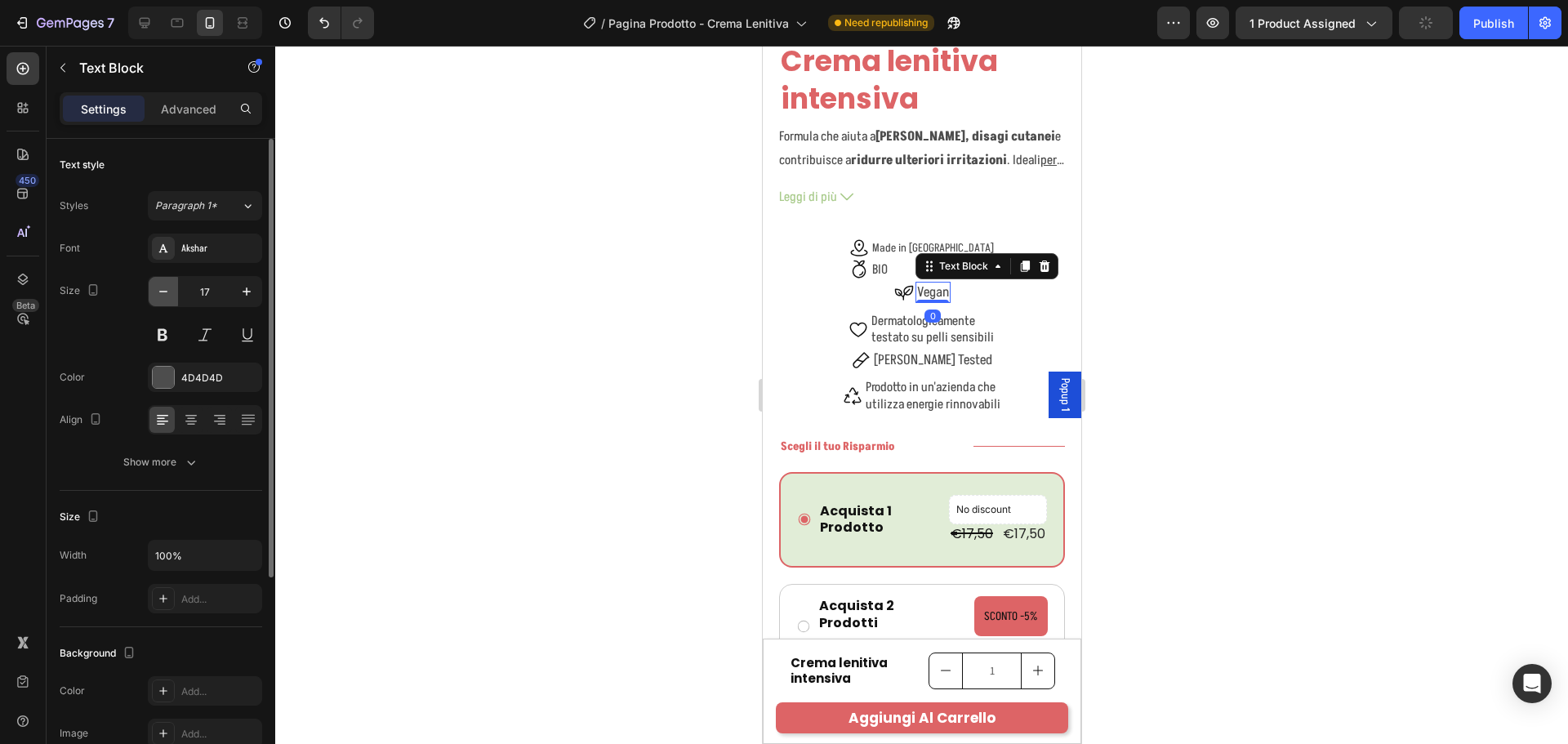
click at [161, 290] on icon "button" at bounding box center [163, 291] width 17 height 17
type input "16"
click at [921, 241] on p "Made in Italy" at bounding box center [932, 248] width 122 height 15
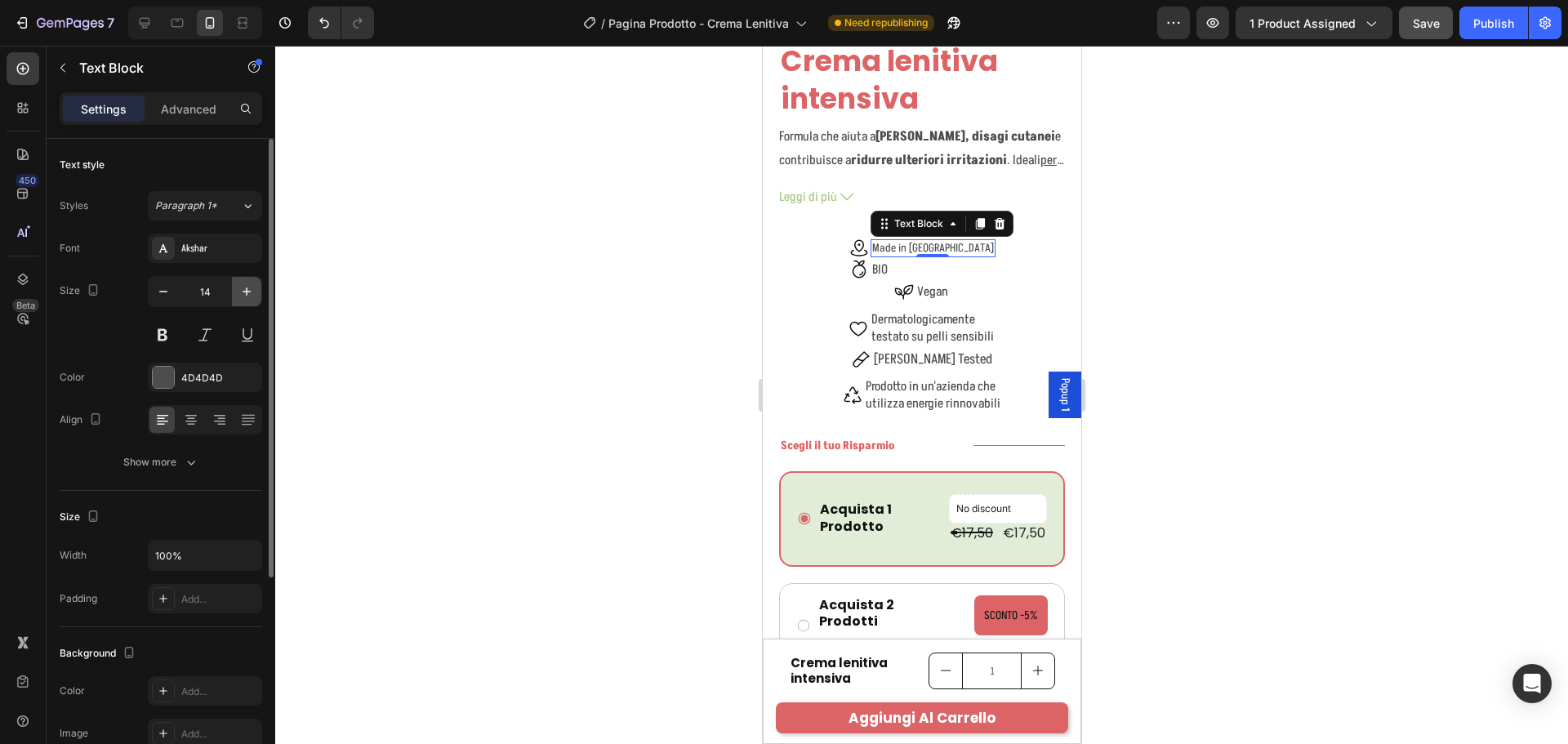
click at [243, 289] on icon "button" at bounding box center [247, 291] width 17 height 17
type input "16"
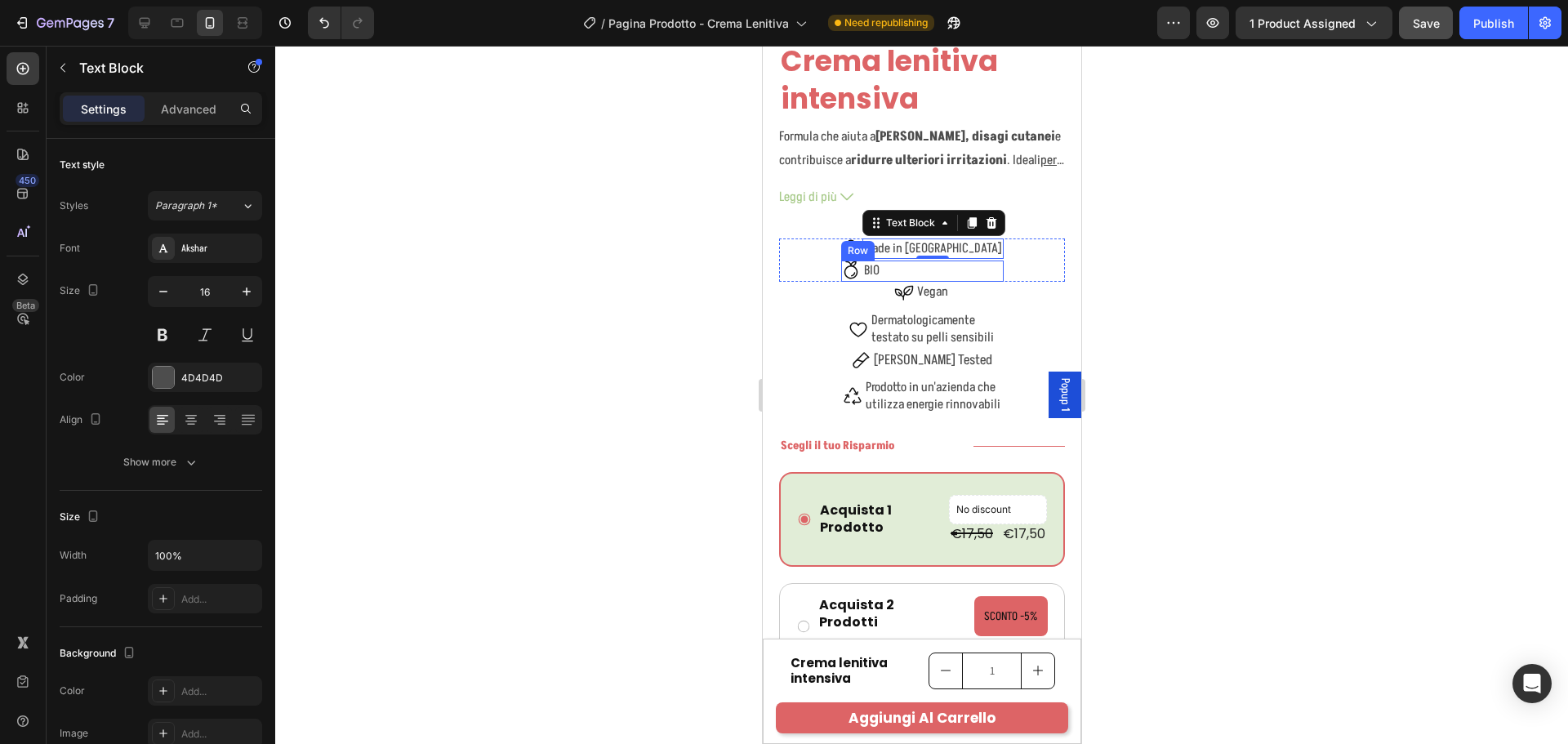
click at [951, 261] on div "Icon BIO Text Block Row" at bounding box center [922, 272] width 162 height 22
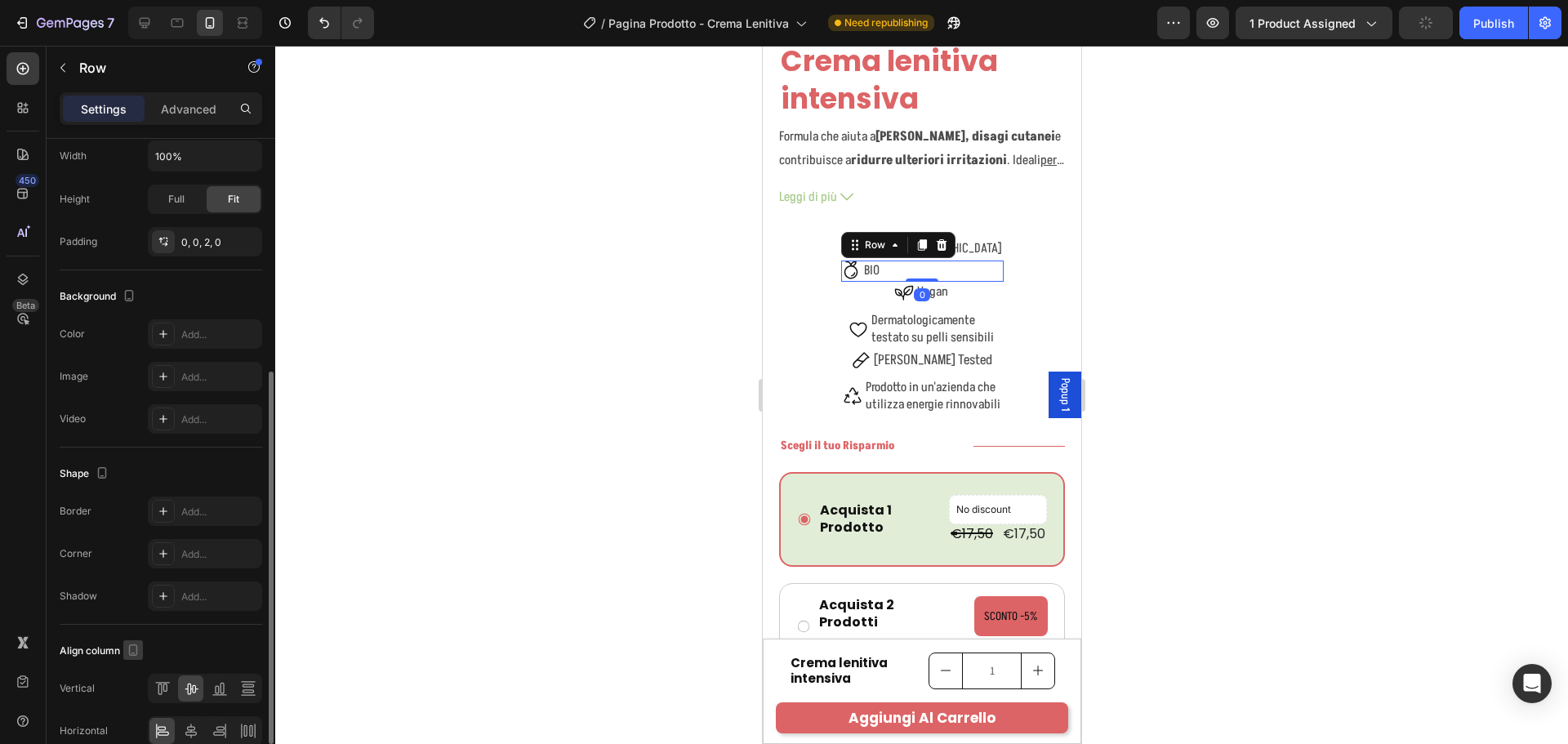
scroll to position [489, 0]
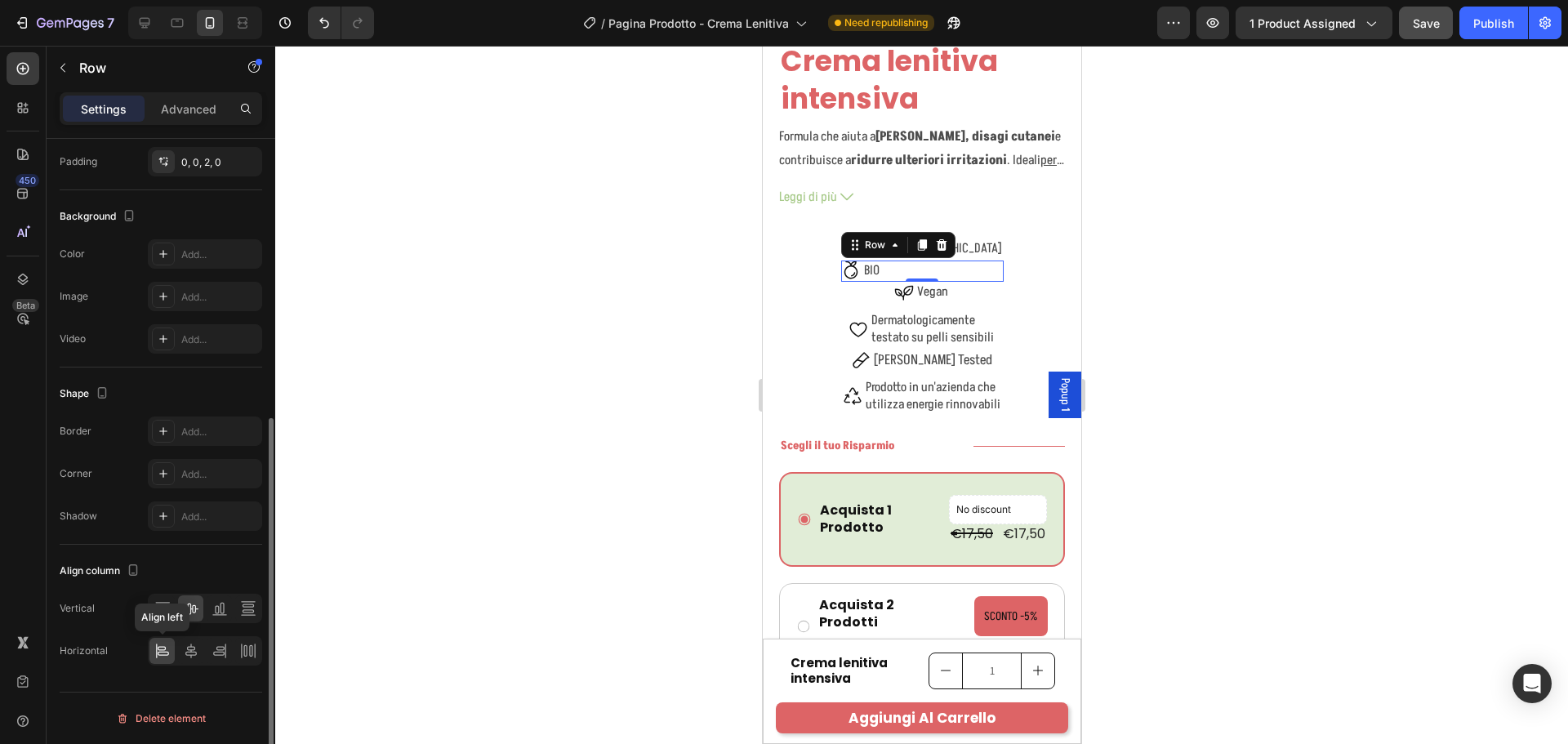
click at [173, 655] on div at bounding box center [161, 651] width 25 height 26
click at [958, 283] on div "Icon Vegan Text Block Row" at bounding box center [921, 293] width 159 height 22
click at [150, 646] on div at bounding box center [161, 651] width 25 height 26
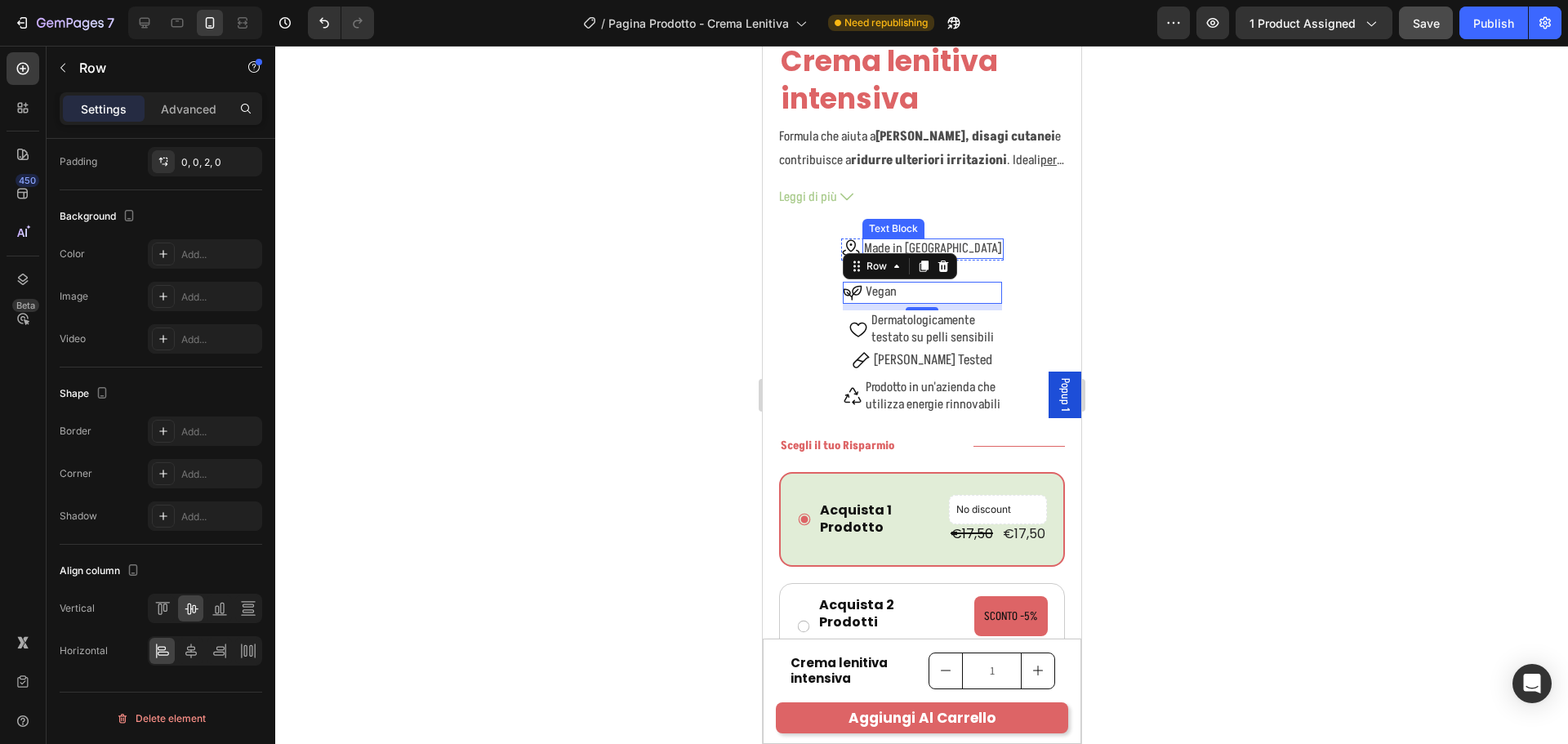
click at [957, 239] on div "Made in Italy" at bounding box center [932, 249] width 141 height 20
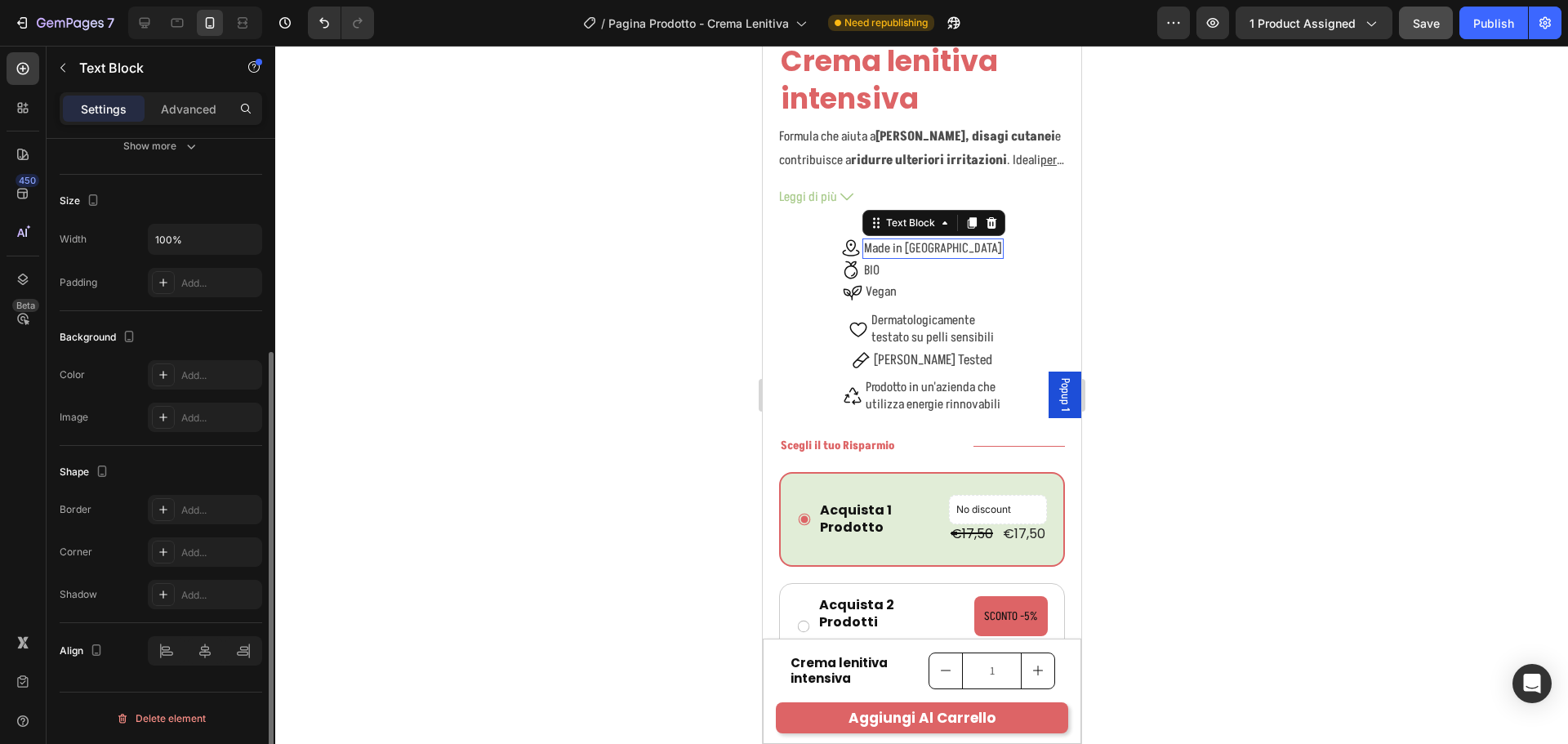
scroll to position [0, 0]
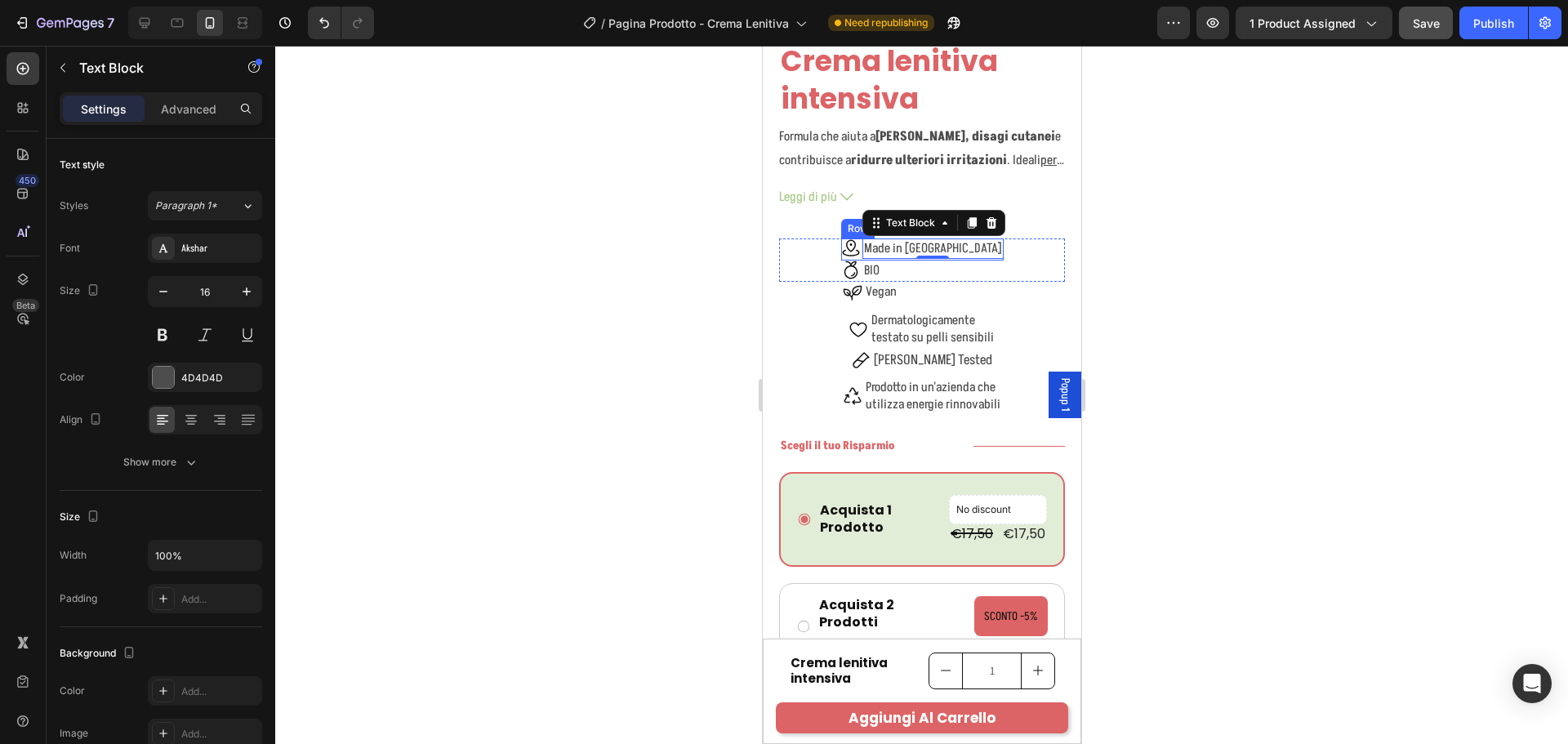
click at [891, 246] on div "Icon Made in Italy Text Block 0 Row" at bounding box center [922, 250] width 162 height 22
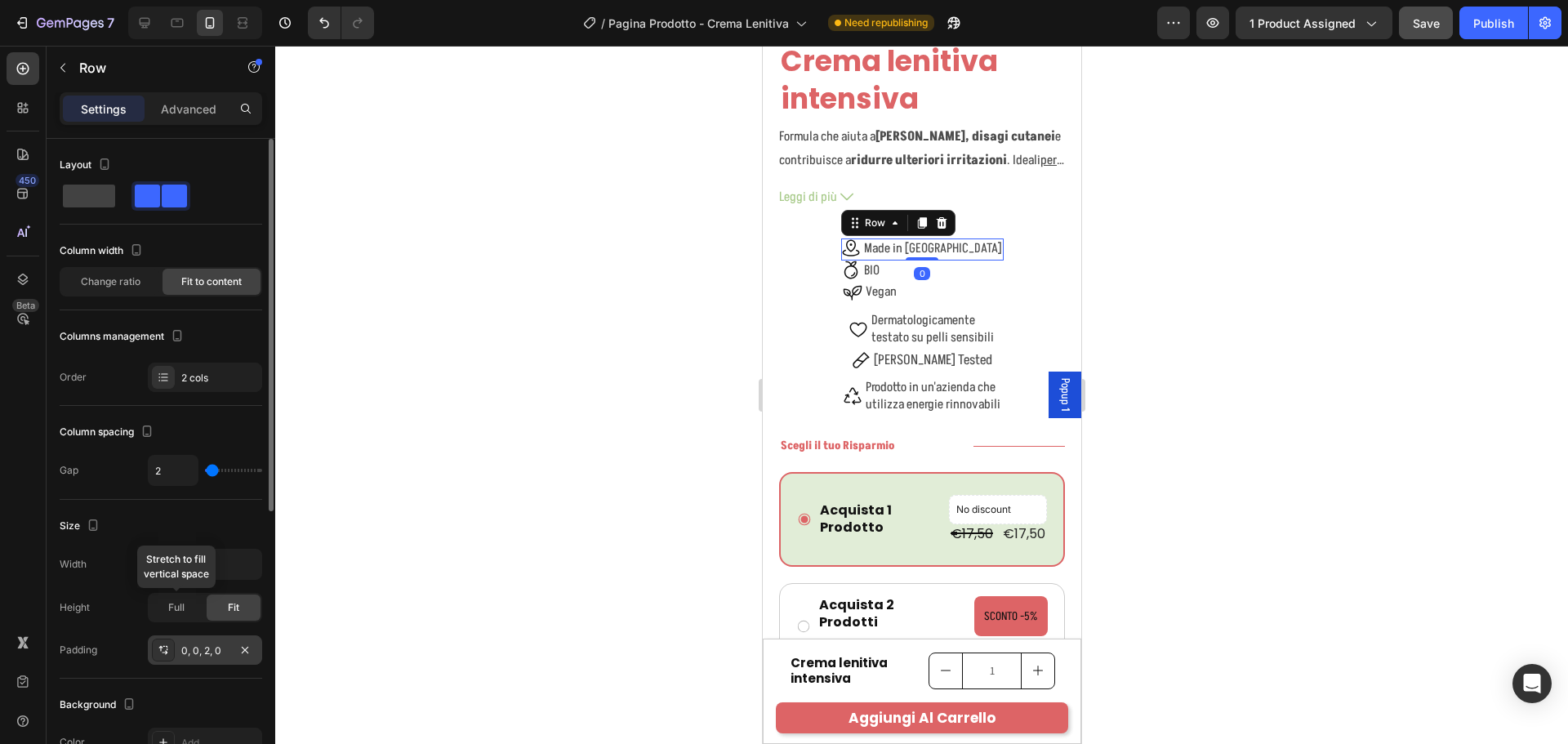
scroll to position [489, 0]
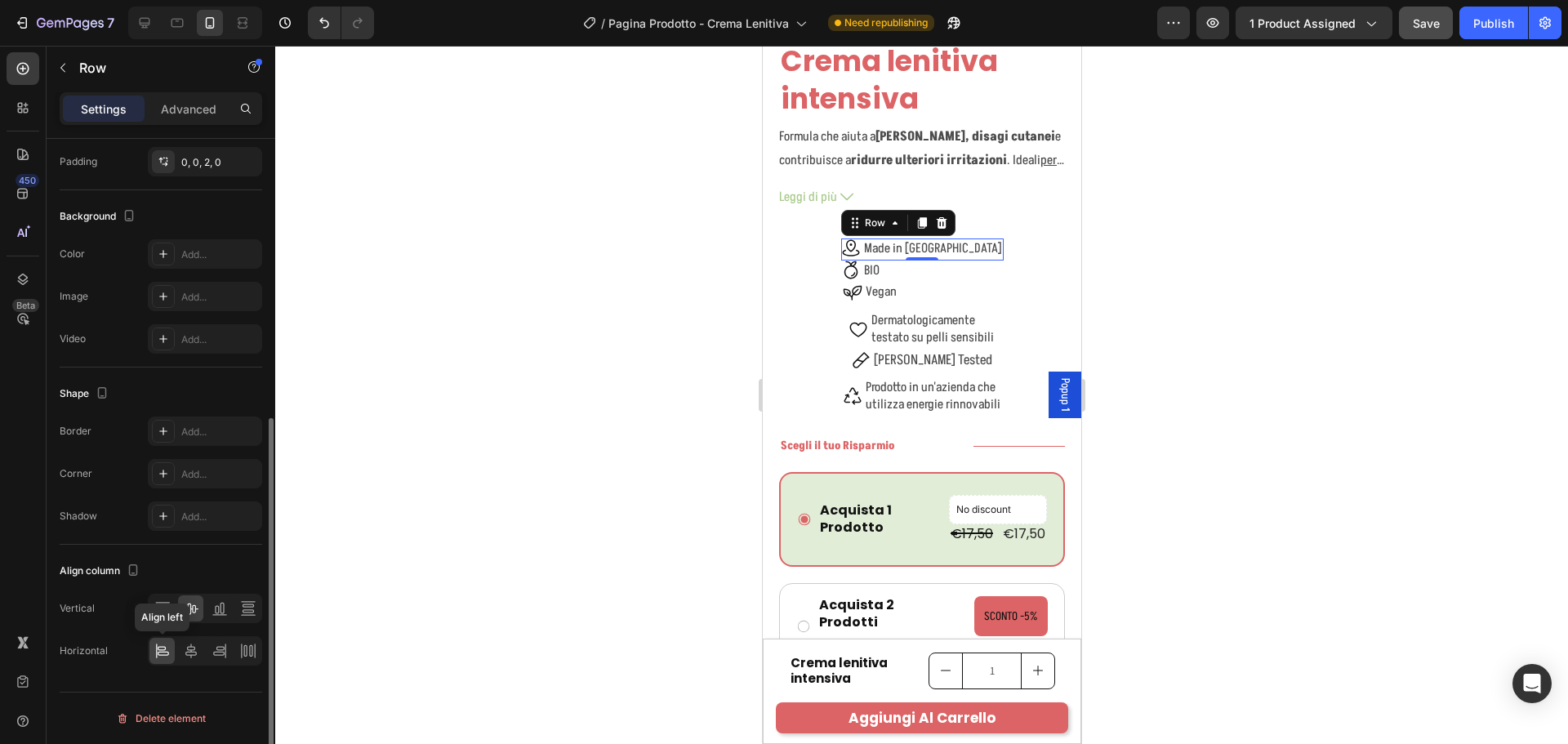
click at [160, 651] on icon at bounding box center [162, 651] width 17 height 17
click at [921, 282] on div "Icon Vegan Text Block Row" at bounding box center [921, 293] width 159 height 22
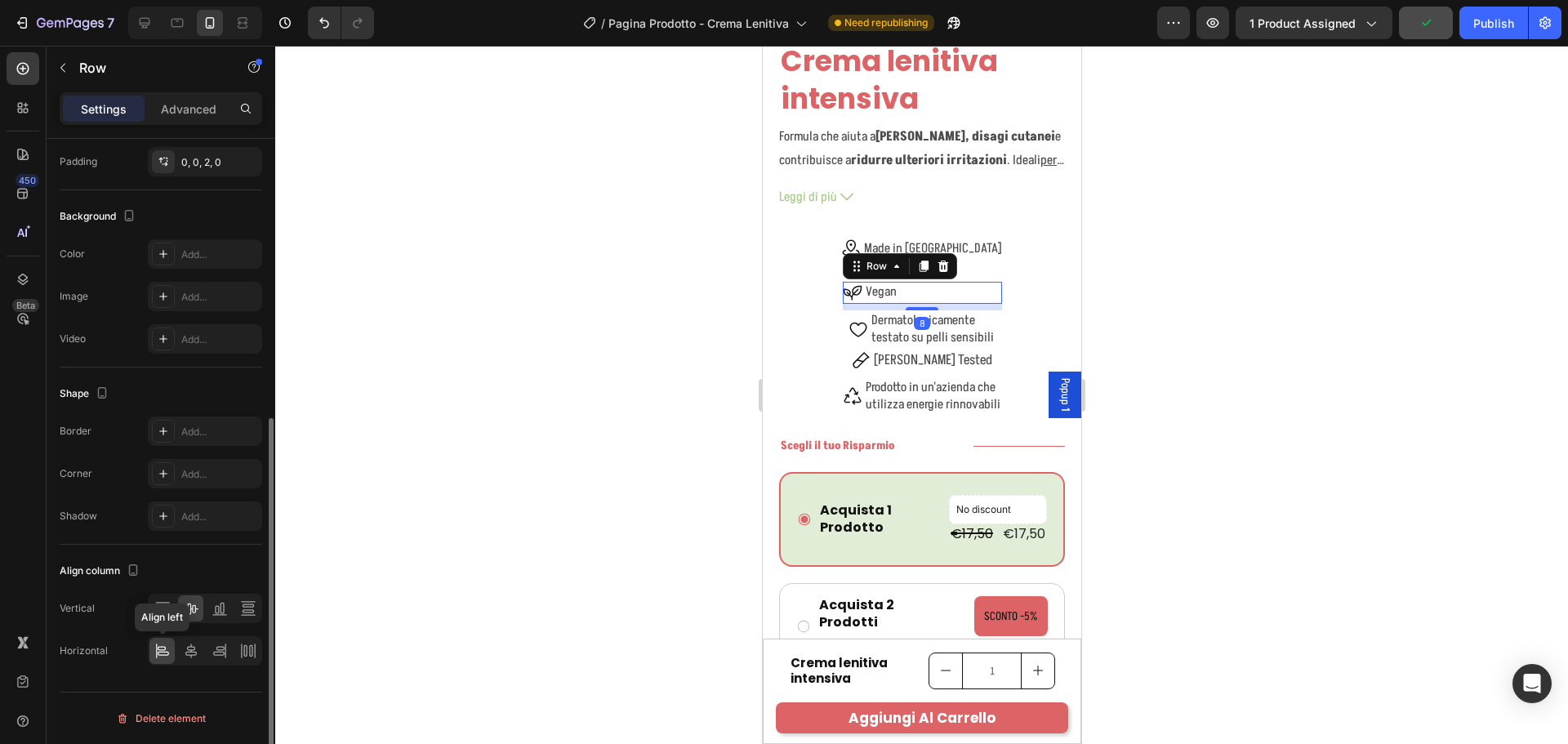
click at [161, 651] on icon at bounding box center [162, 651] width 17 height 17
click at [981, 240] on div "Icon Made in Italy Text Block Row Icon BIO Text Block Row Row" at bounding box center [921, 261] width 286 height 44
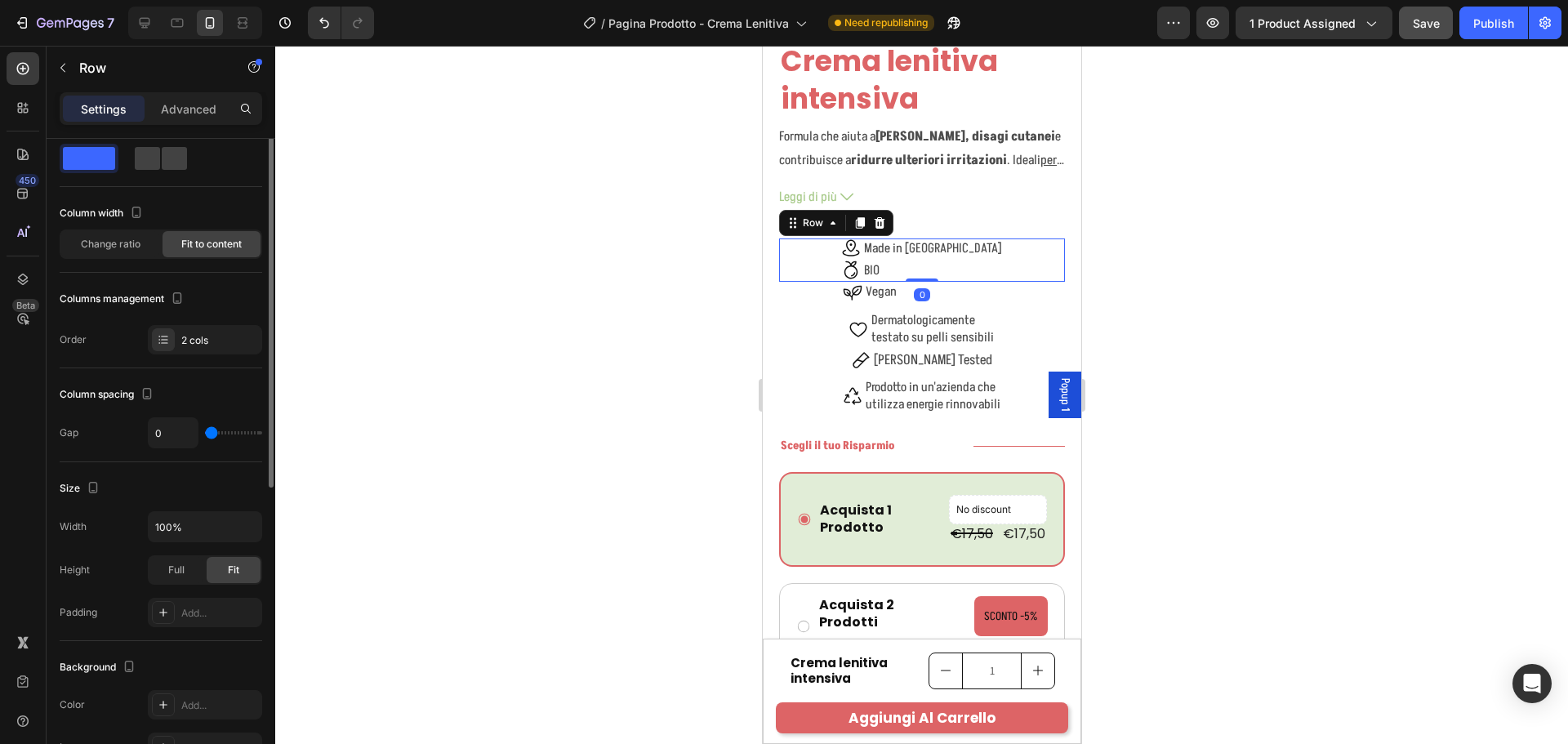
scroll to position [0, 0]
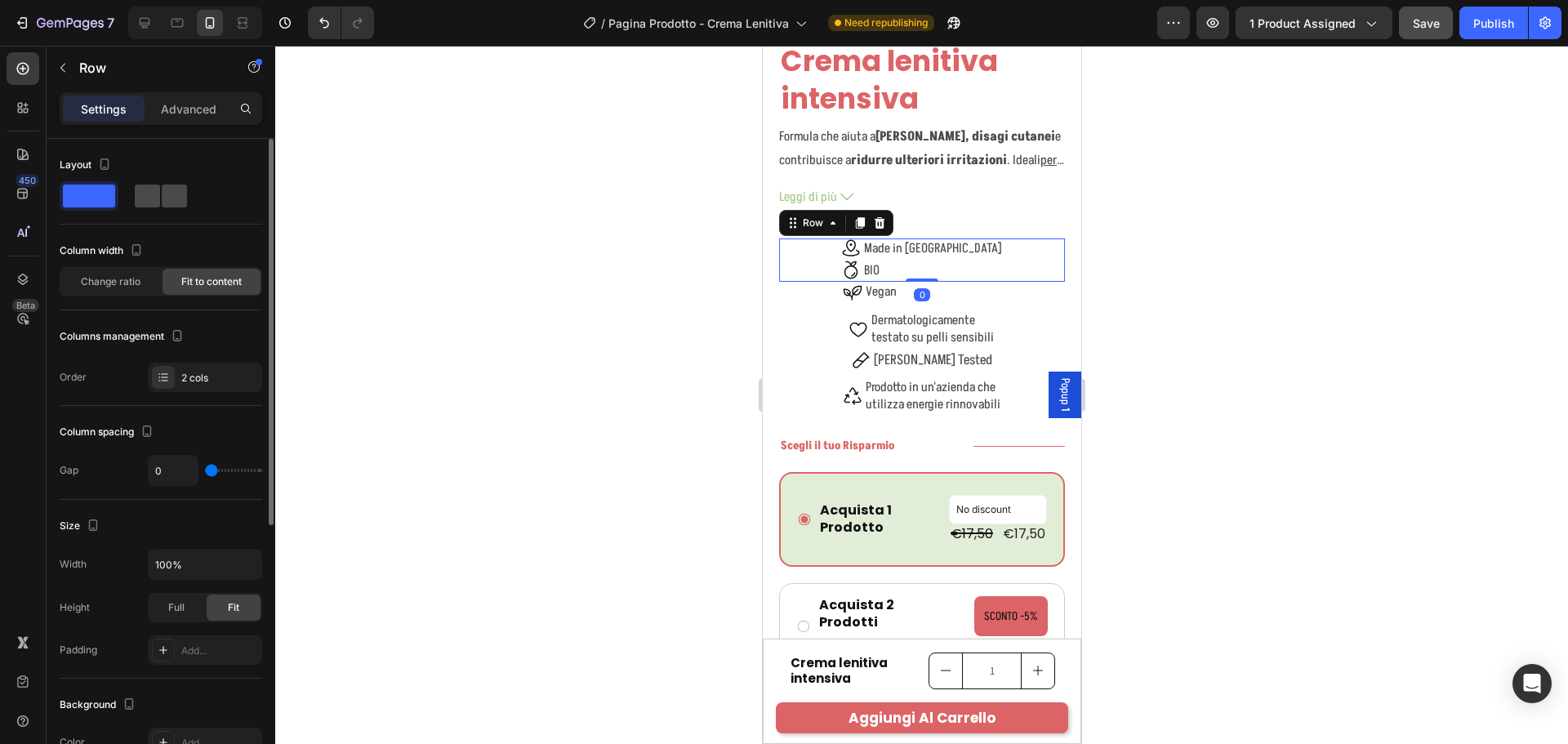
click at [168, 190] on span at bounding box center [173, 195] width 25 height 23
type input "8"
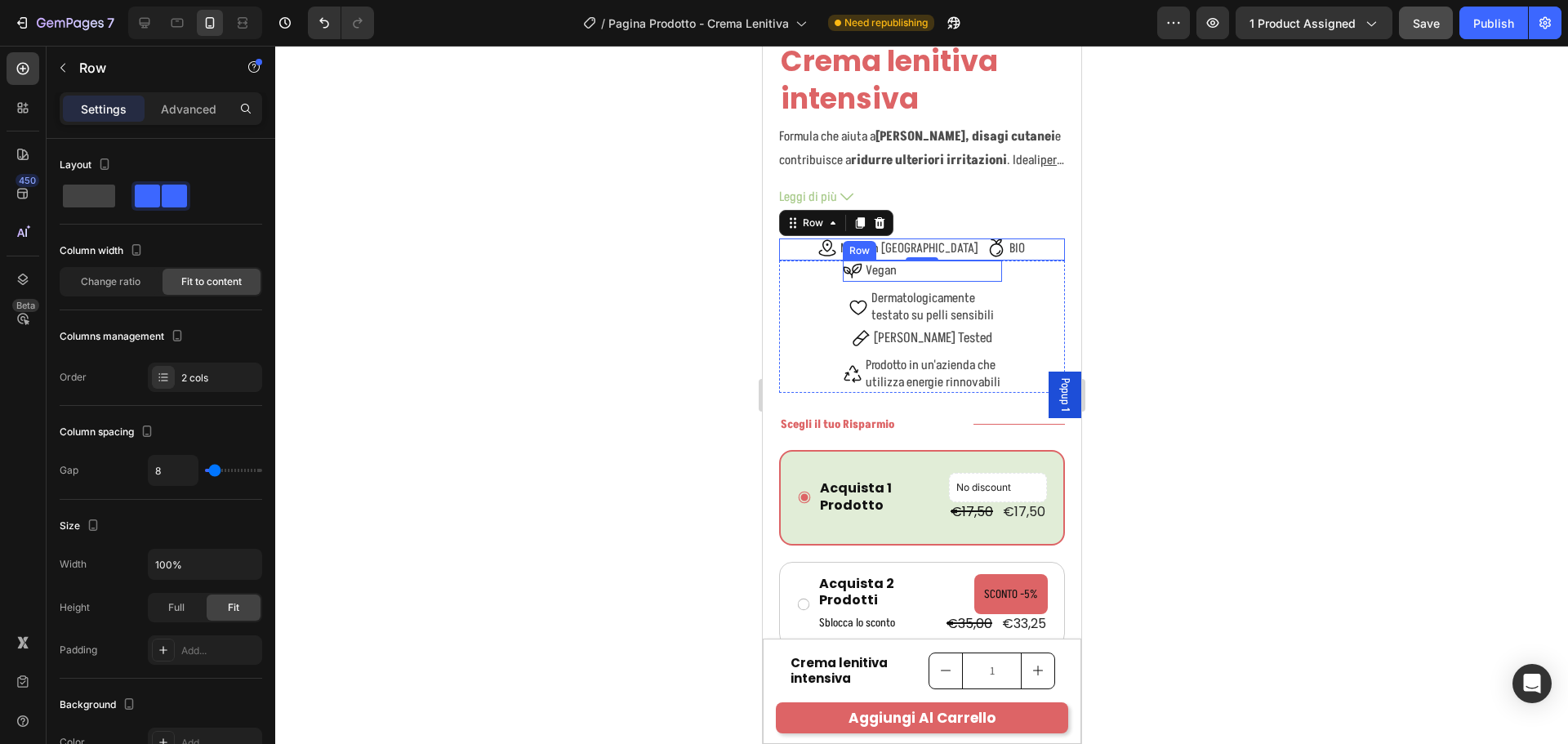
click at [992, 269] on div "Icon Vegan Text Block Row" at bounding box center [921, 272] width 159 height 22
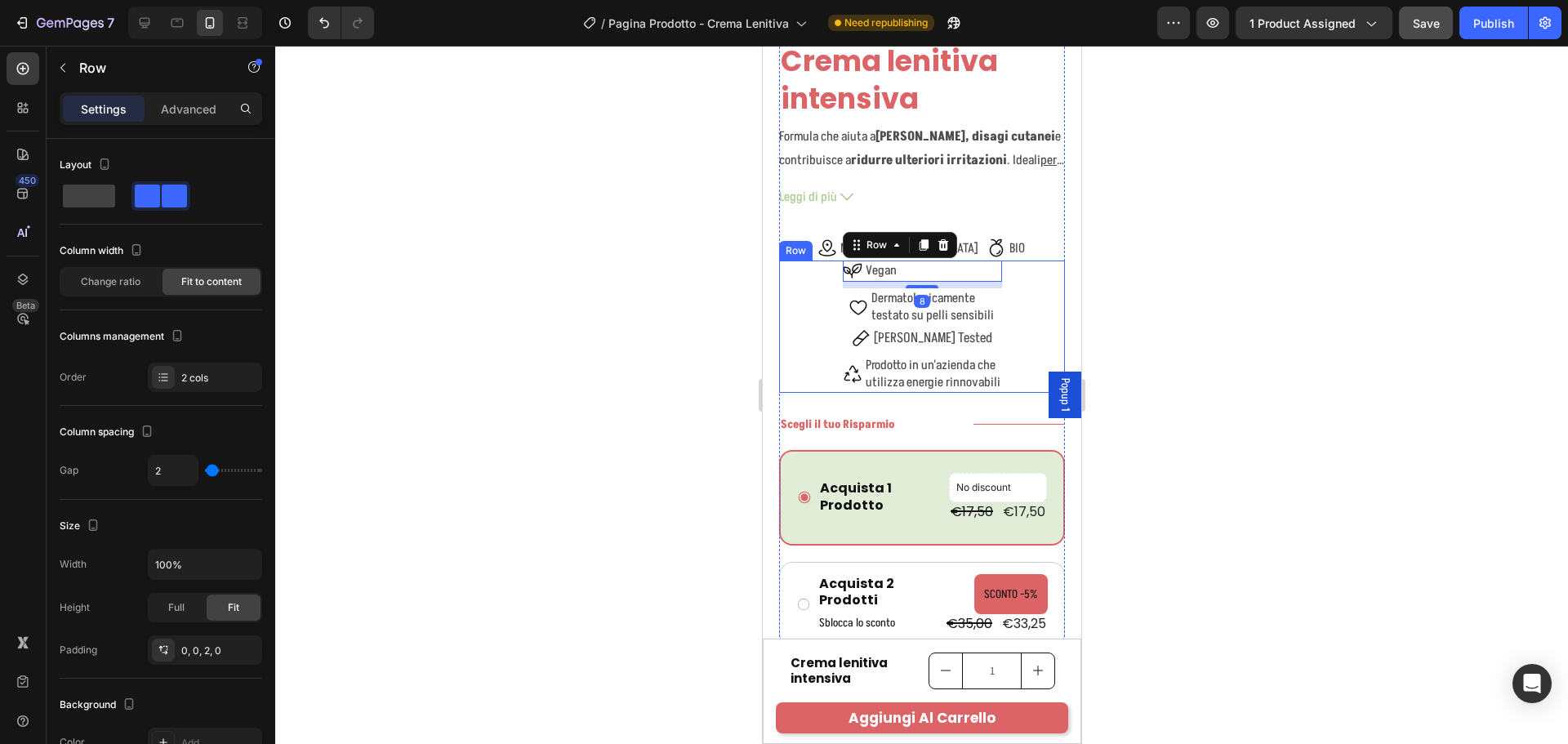
click at [995, 289] on div "Icon Vegan Text Block Row 8 Icon Dermatologicamente testato su pelli sensibili …" at bounding box center [921, 327] width 286 height 133
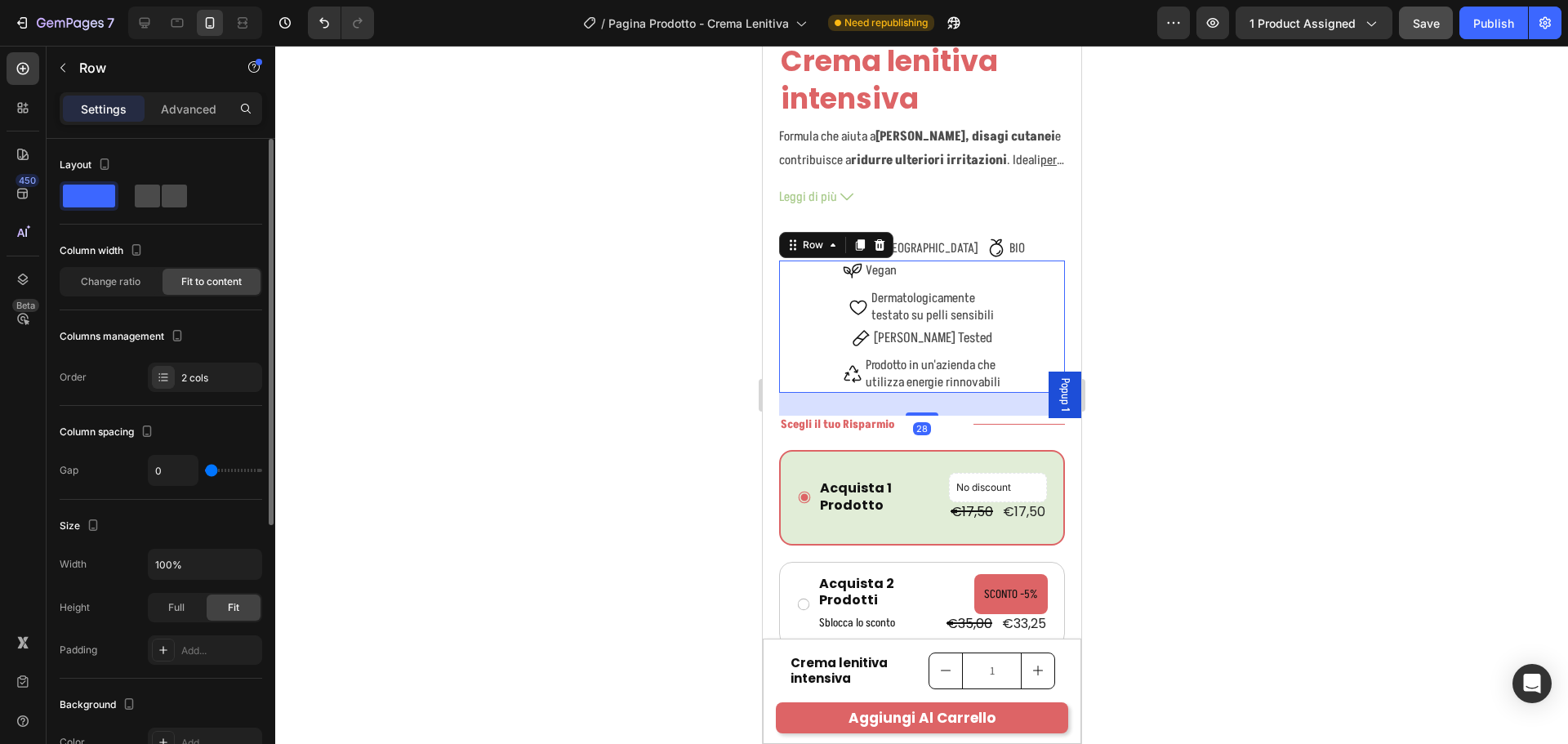
click at [175, 192] on span at bounding box center [173, 195] width 25 height 23
type input "8"
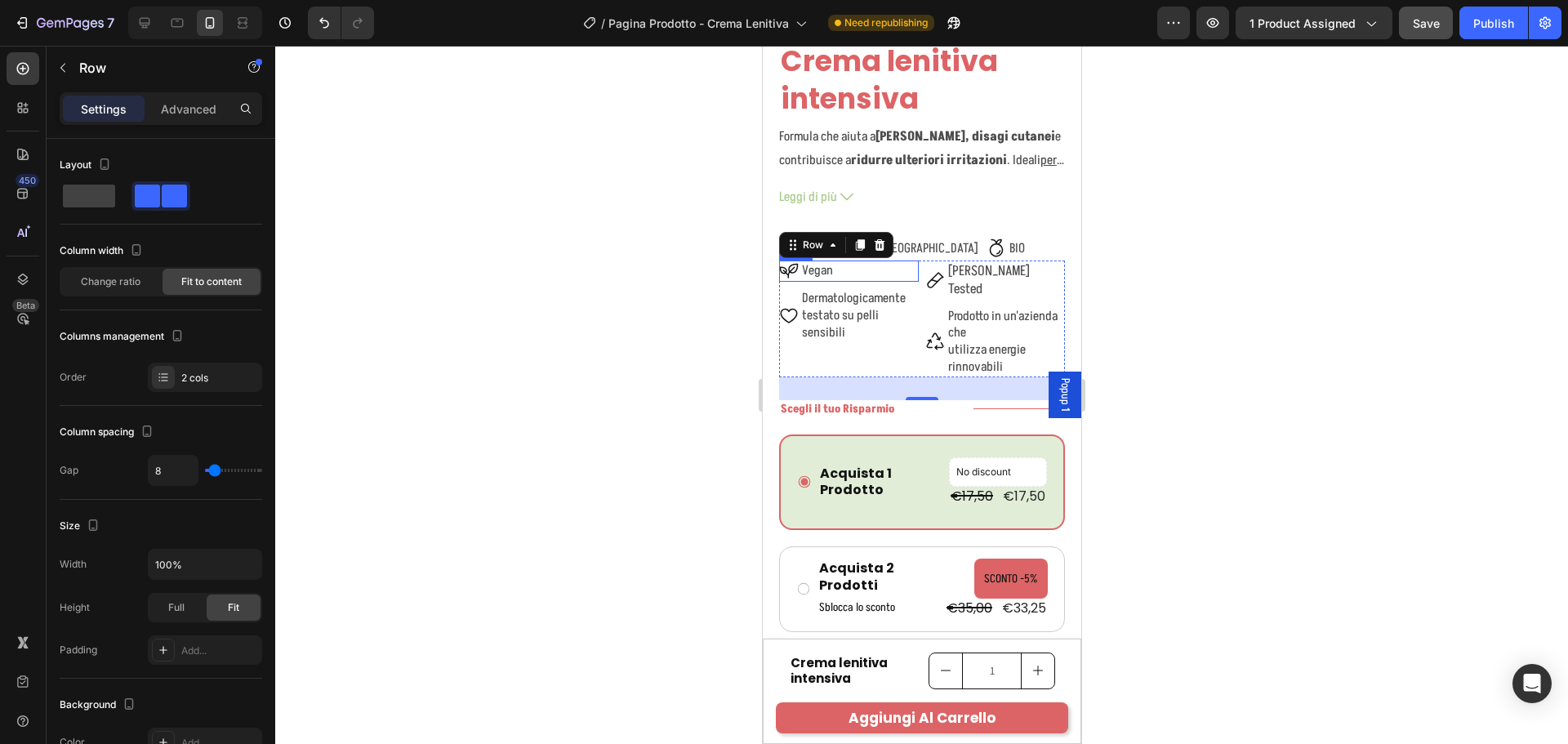
click at [909, 261] on div "Icon Vegan Text Block Row" at bounding box center [847, 272] width 139 height 22
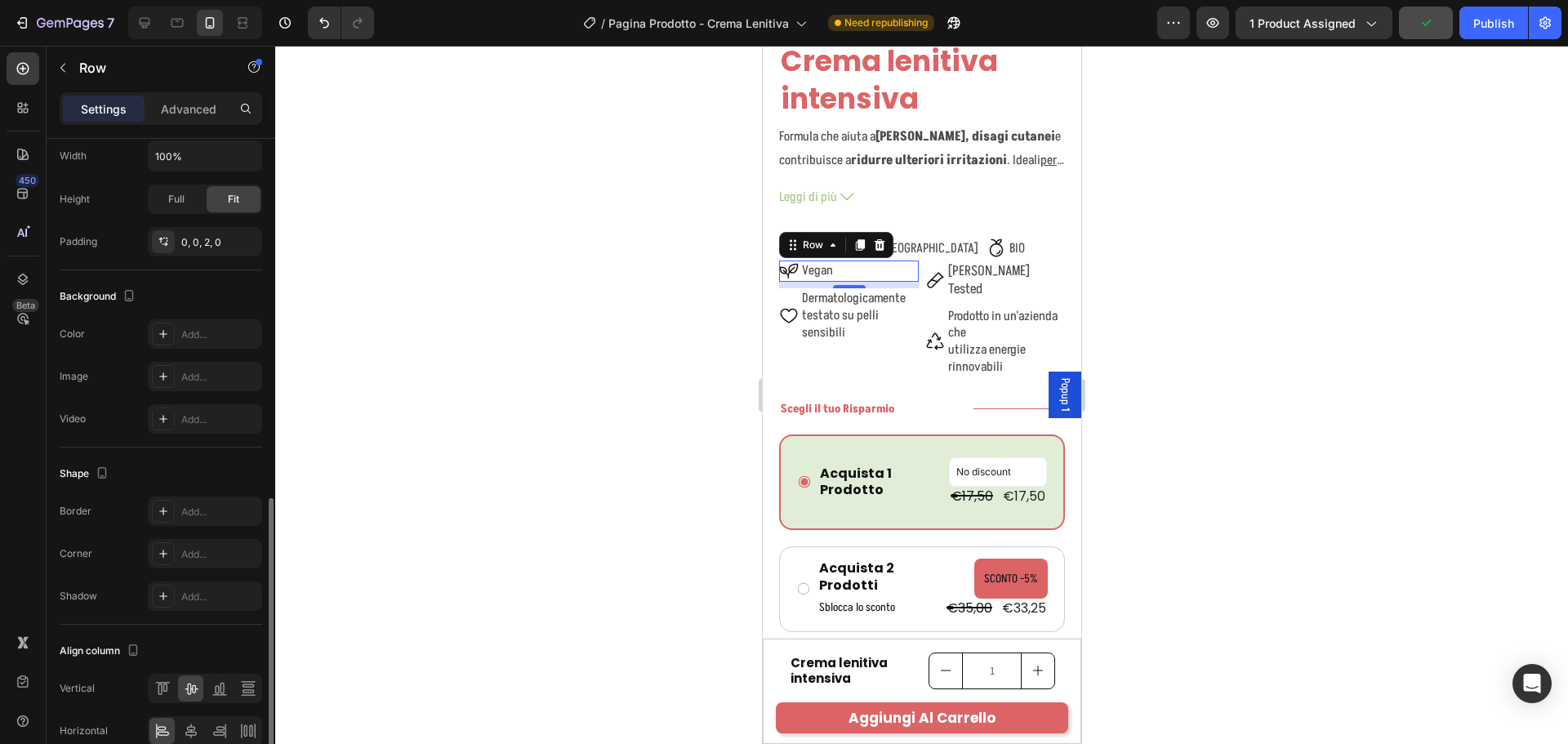
scroll to position [489, 0]
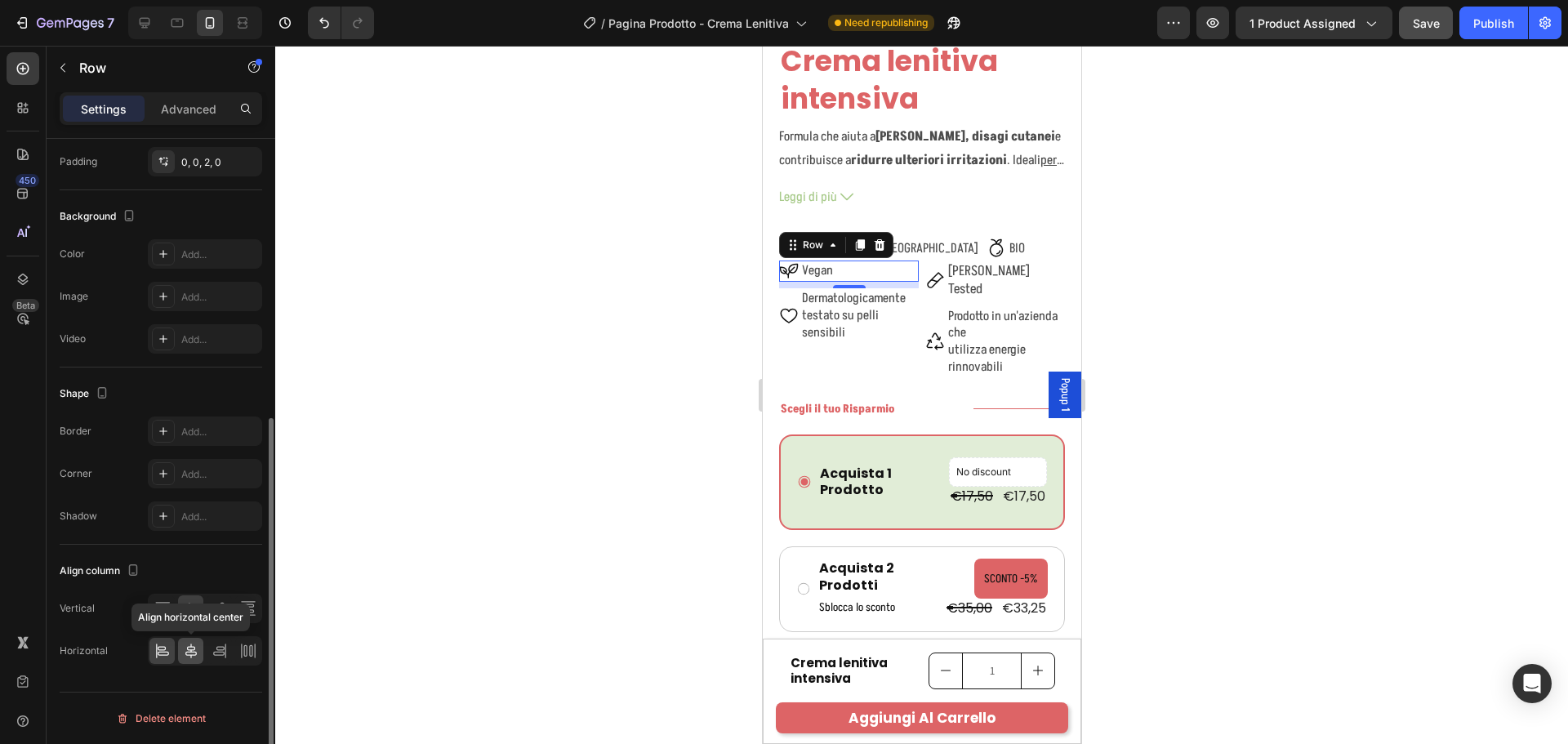
click at [189, 644] on icon at bounding box center [191, 651] width 17 height 17
click at [798, 328] on div "Icon Dermatologicamente testato su pelli sensibili Text Block Row" at bounding box center [847, 316] width 139 height 55
click at [190, 641] on div at bounding box center [190, 651] width 25 height 26
click at [191, 648] on icon at bounding box center [191, 651] width 17 height 17
click at [165, 642] on div at bounding box center [161, 651] width 25 height 26
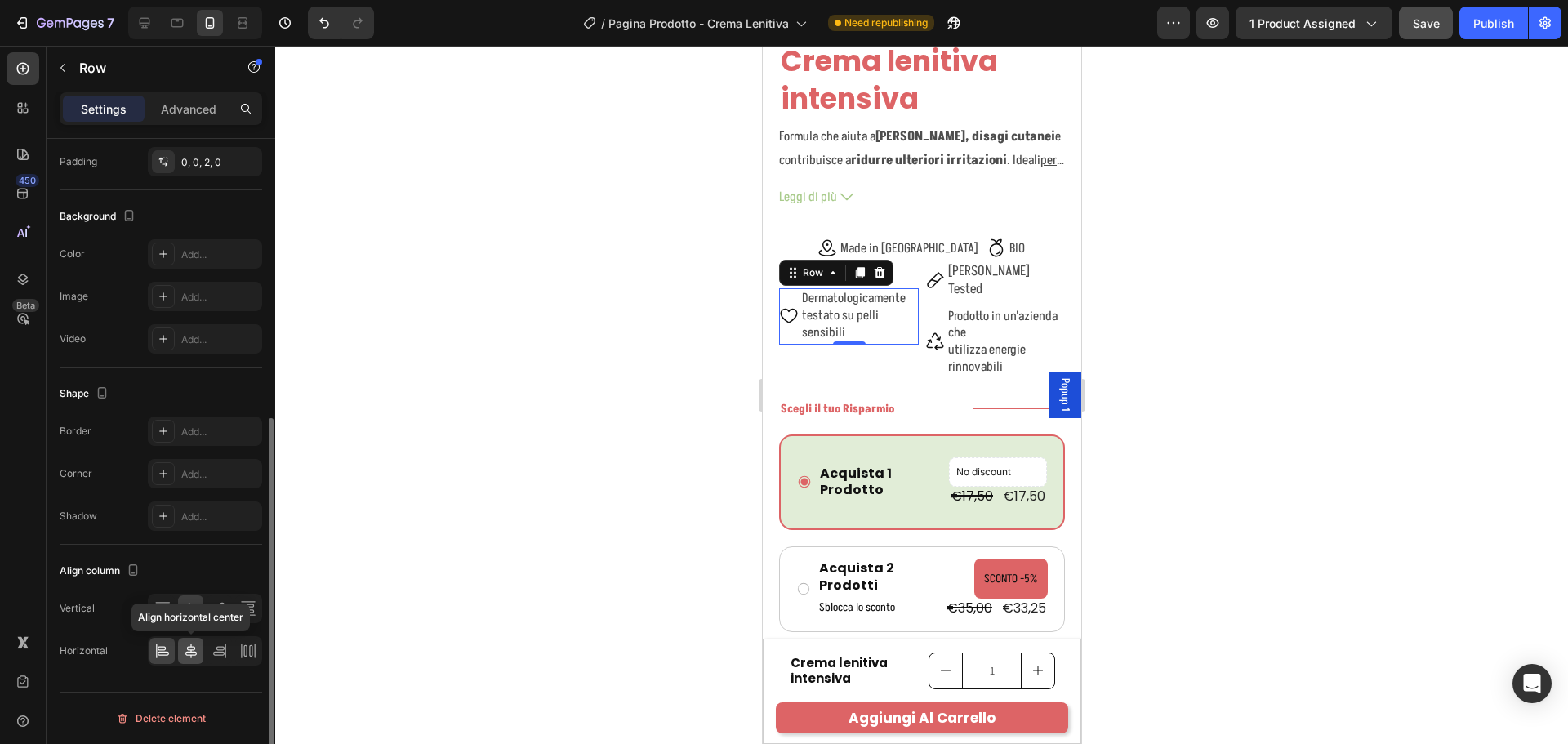
click at [187, 643] on icon at bounding box center [191, 651] width 17 height 17
click at [1028, 333] on p "Prodotto in un'azienda che utilizza energie rinnovabili" at bounding box center [1005, 342] width 115 height 68
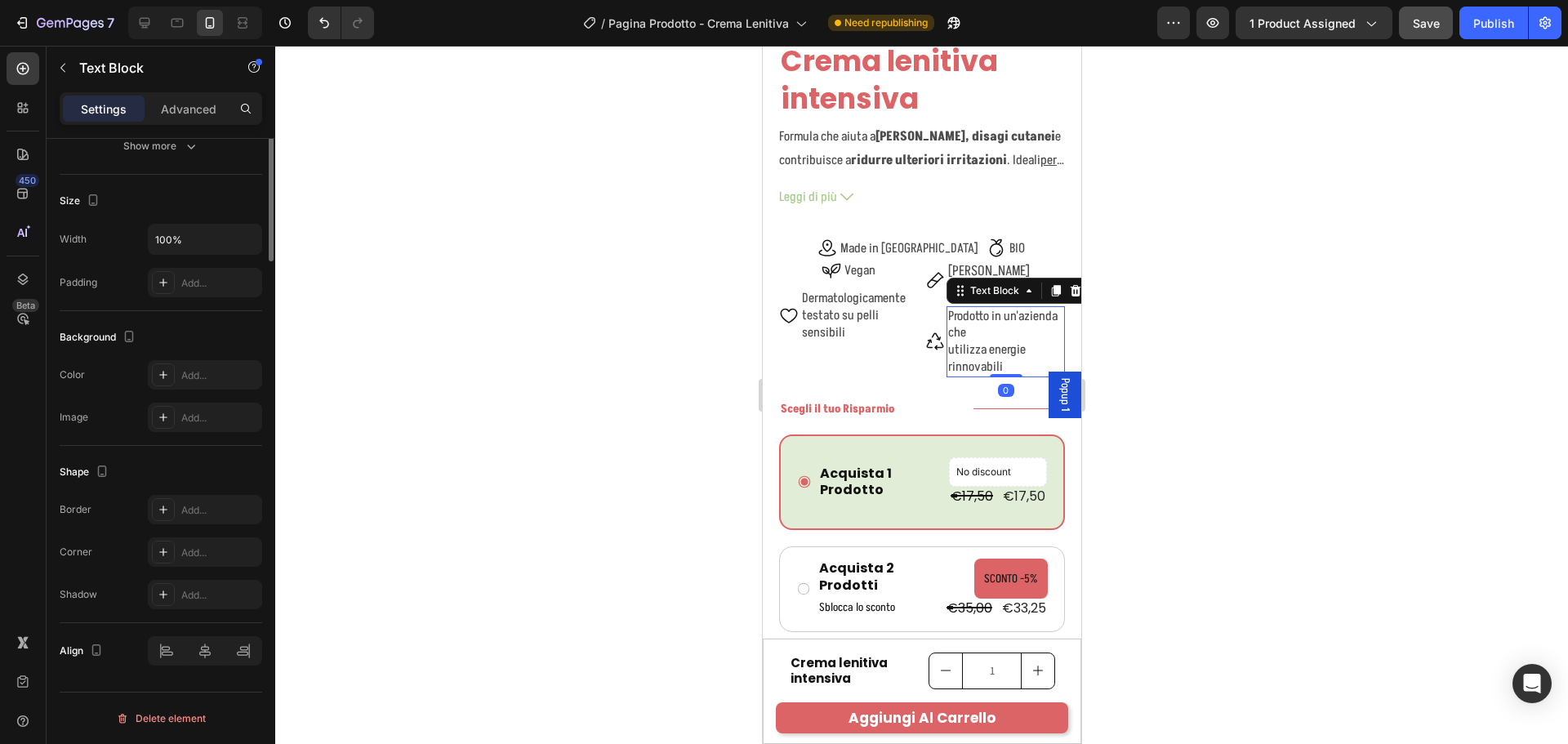
scroll to position [0, 0]
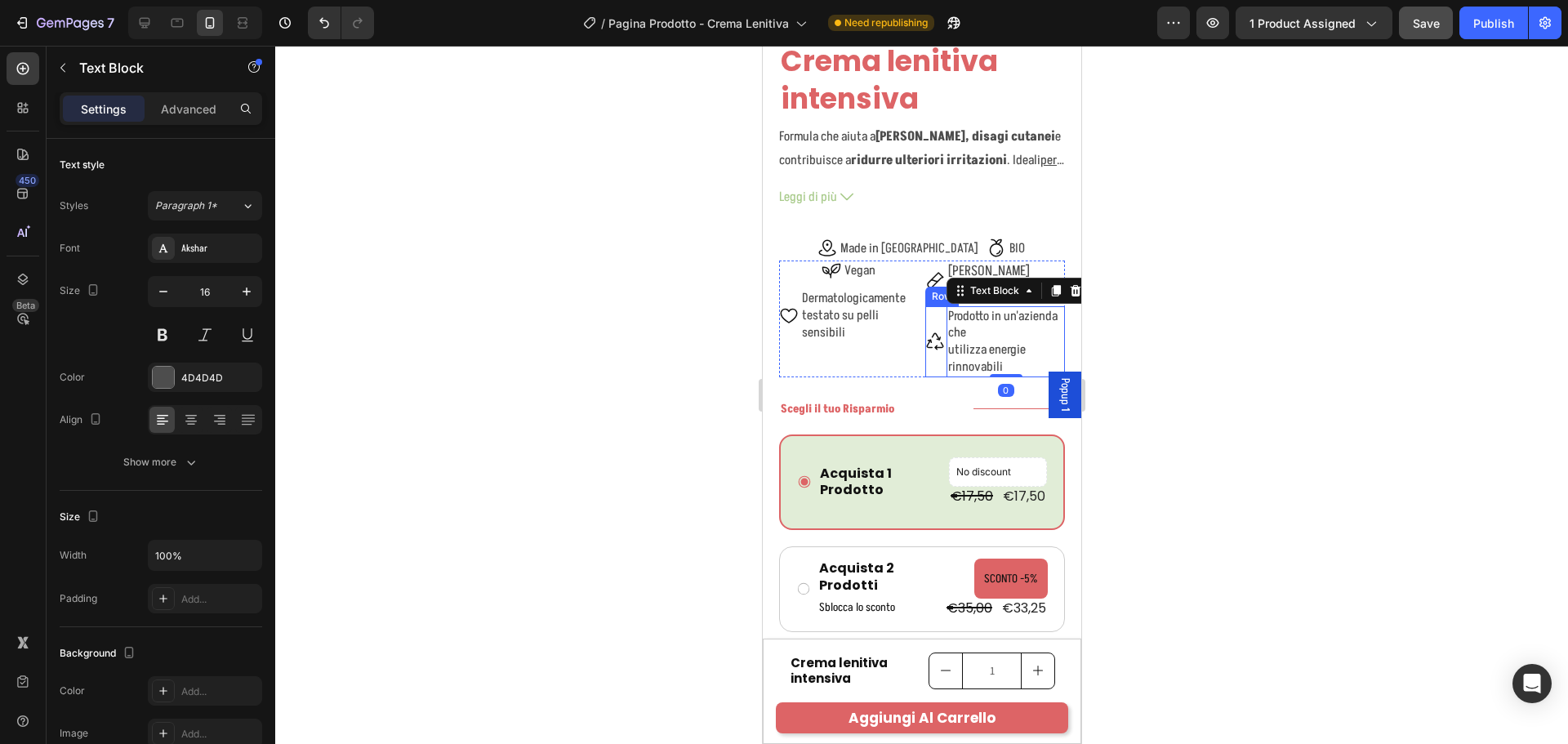
click at [932, 344] on div "Icon" at bounding box center [934, 341] width 19 height 71
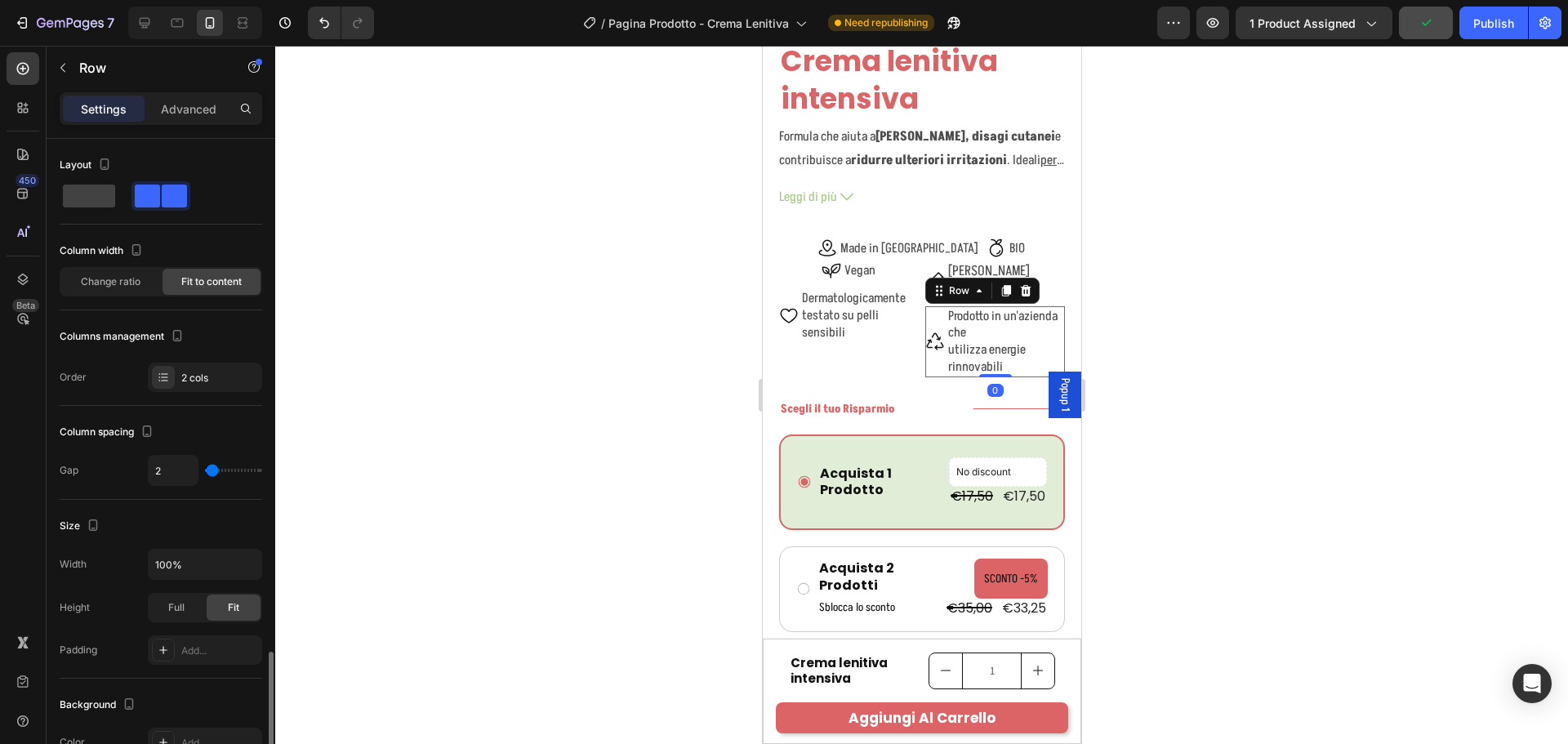
scroll to position [489, 0]
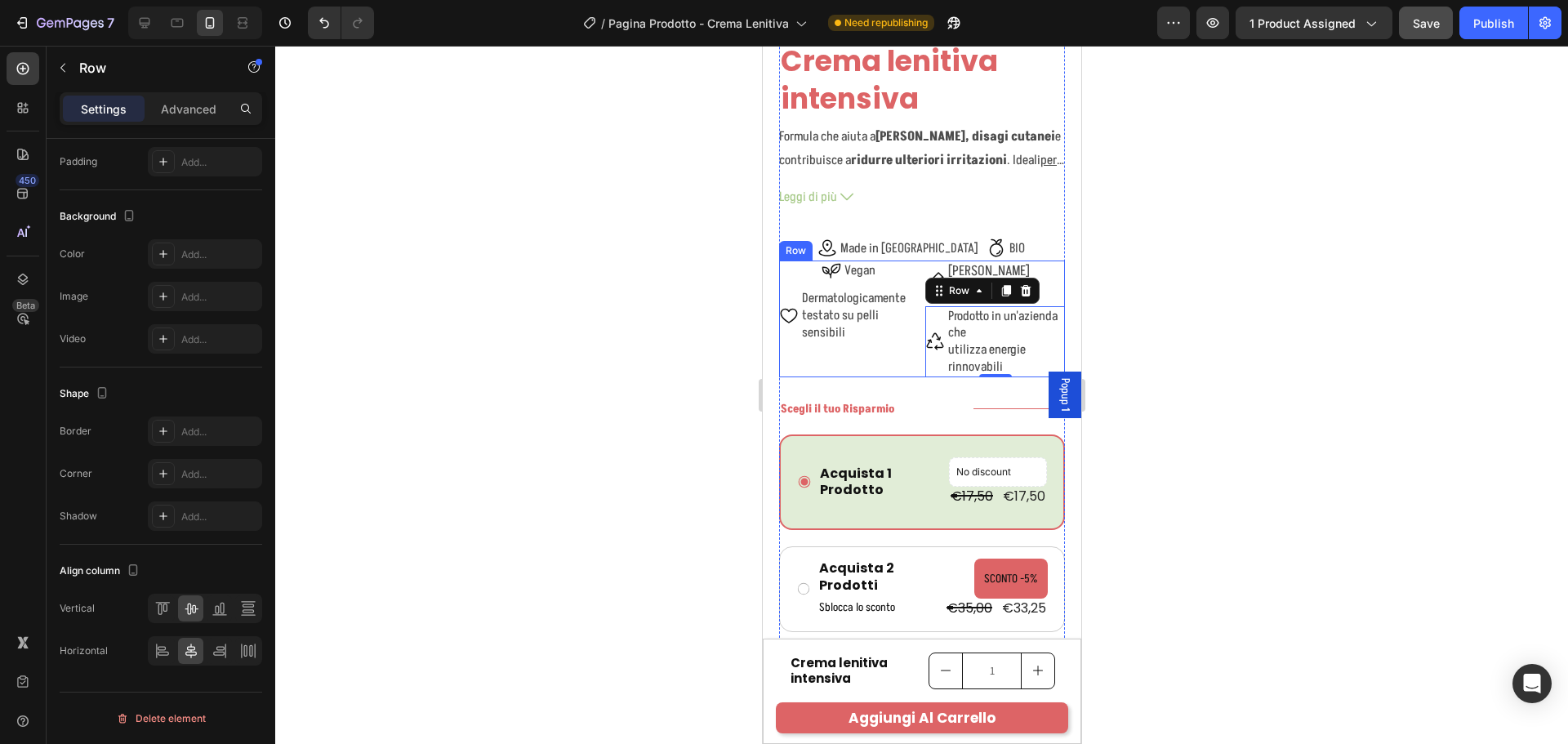
click at [1042, 271] on div "Icon Nichel Tested Text Block Row Icon Prodotto in un'azienda che utilizza ener…" at bounding box center [994, 319] width 139 height 117
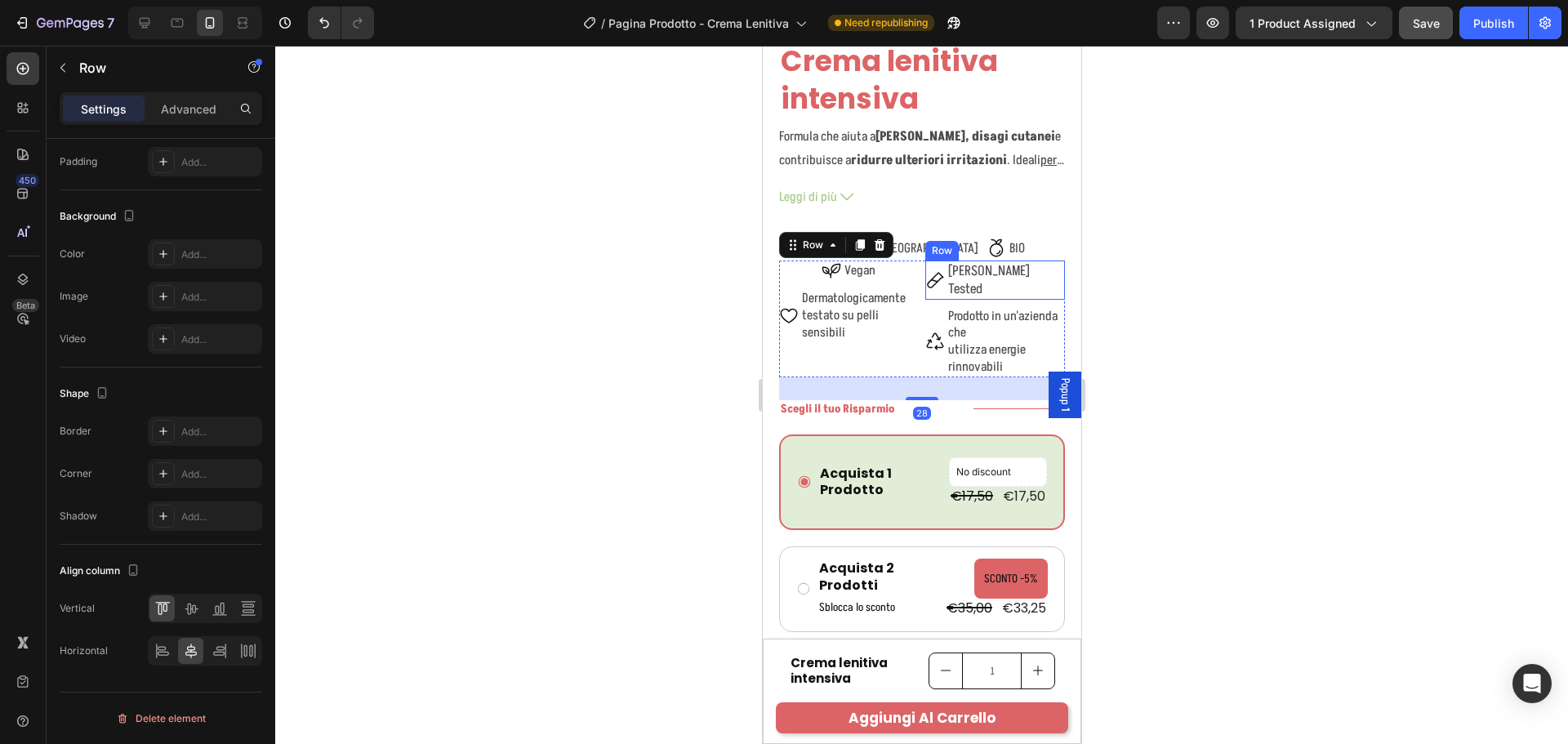
click at [931, 262] on div "Icon Nichel Tested Text Block Row" at bounding box center [994, 280] width 139 height 40
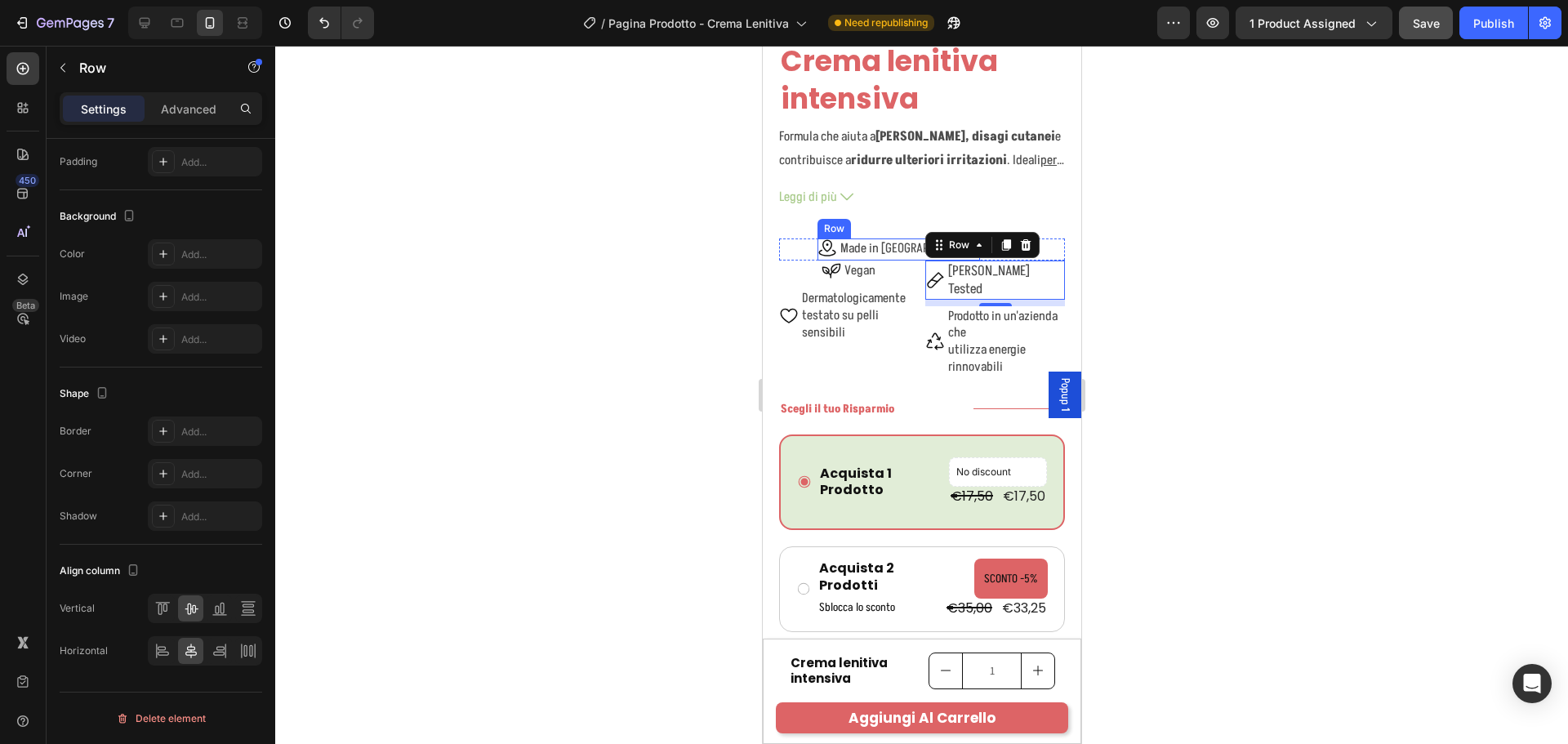
click at [867, 243] on div "Icon Made in Italy Text Block Row" at bounding box center [898, 250] width 162 height 22
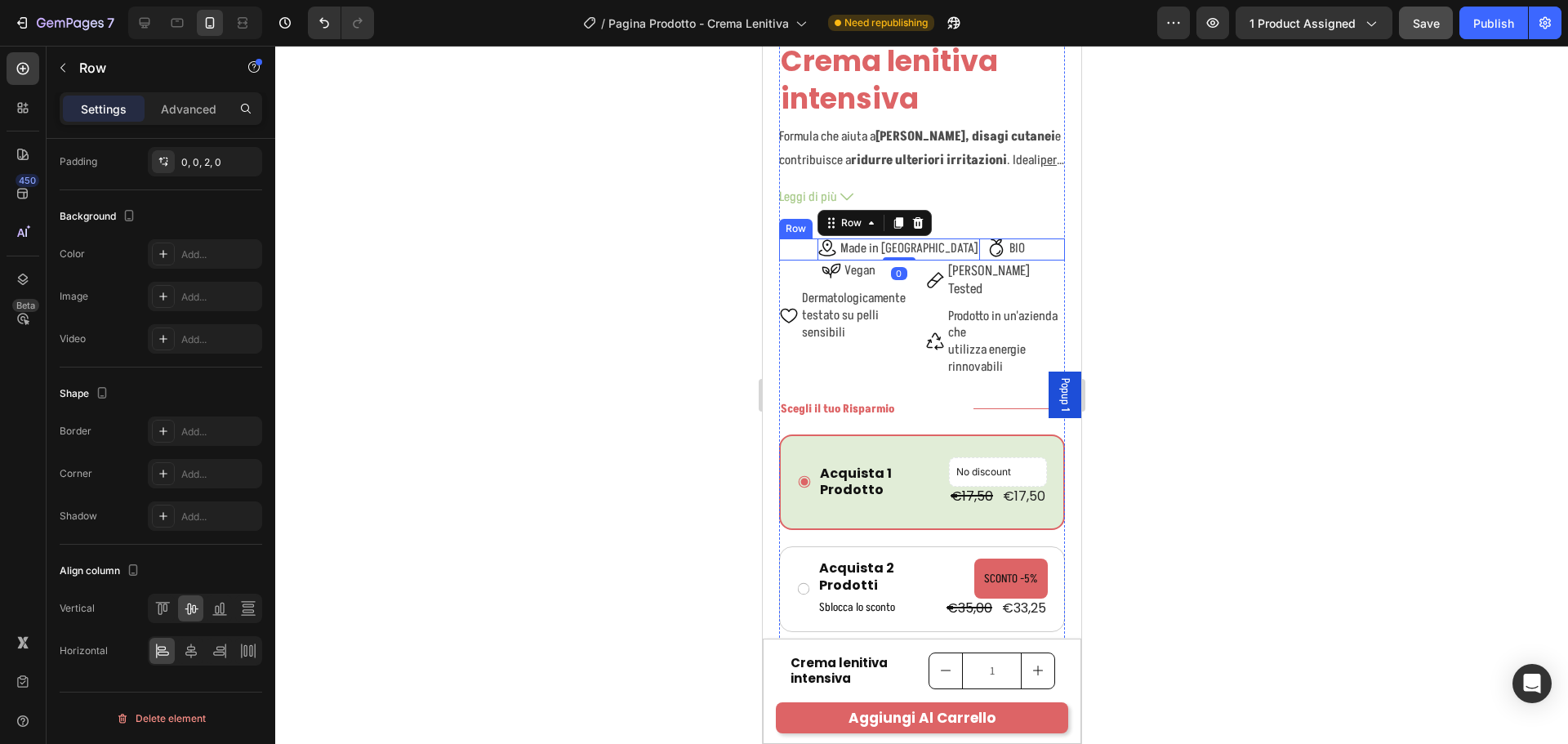
click at [830, 243] on div "Icon Made in Italy Text Block Row 0 Icon BIO Text Block Row Row" at bounding box center [921, 250] width 286 height 22
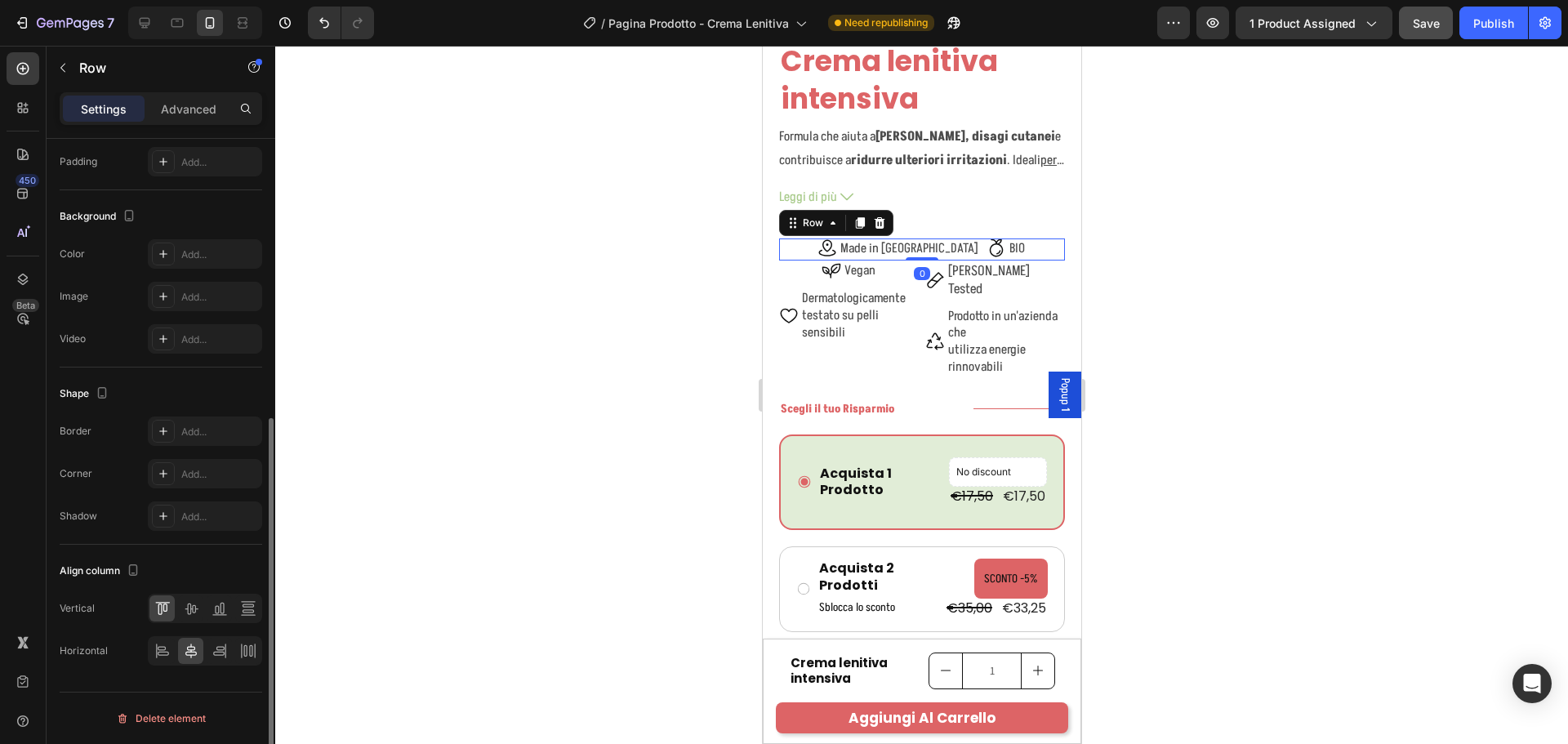
scroll to position [0, 0]
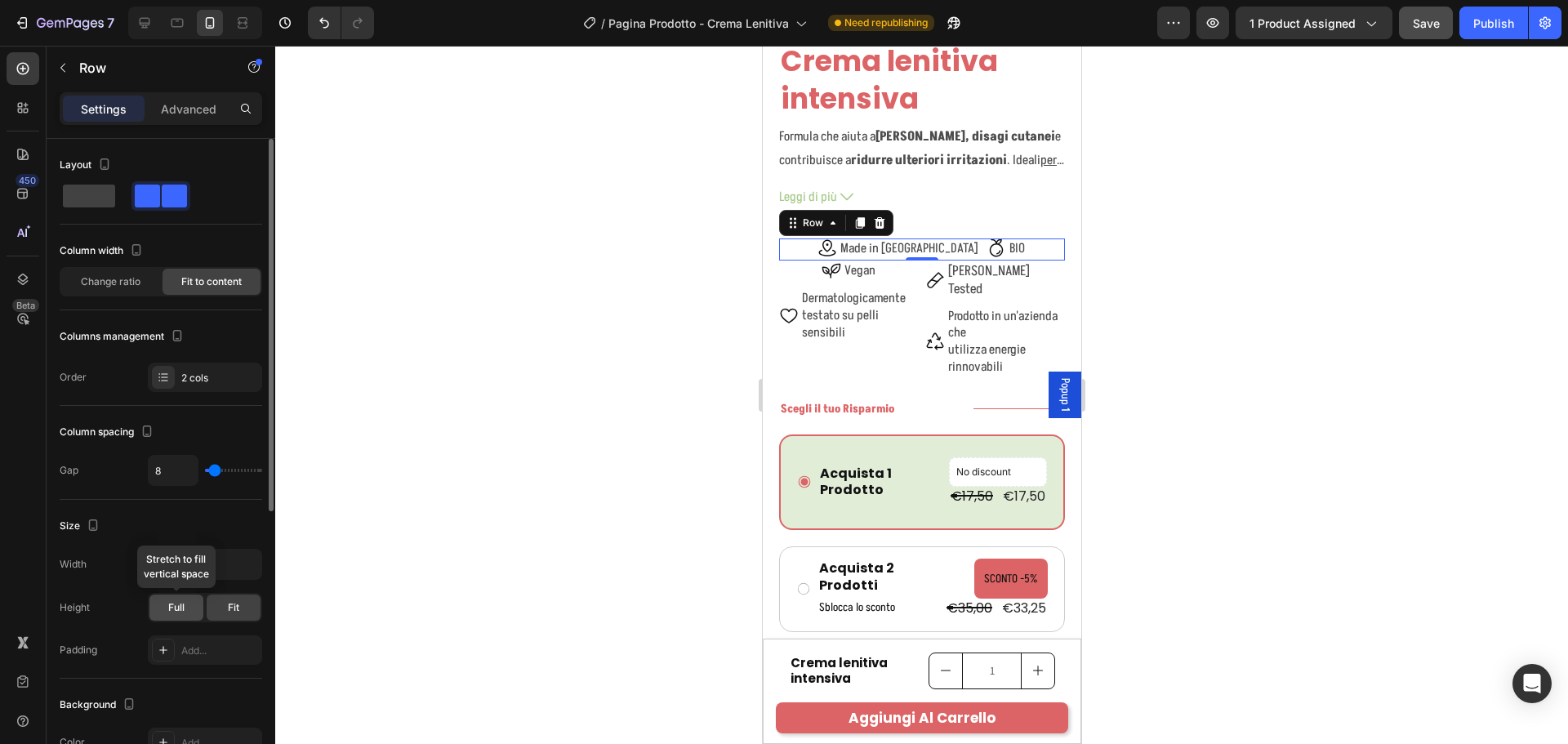
click at [183, 616] on div "Full" at bounding box center [176, 608] width 53 height 26
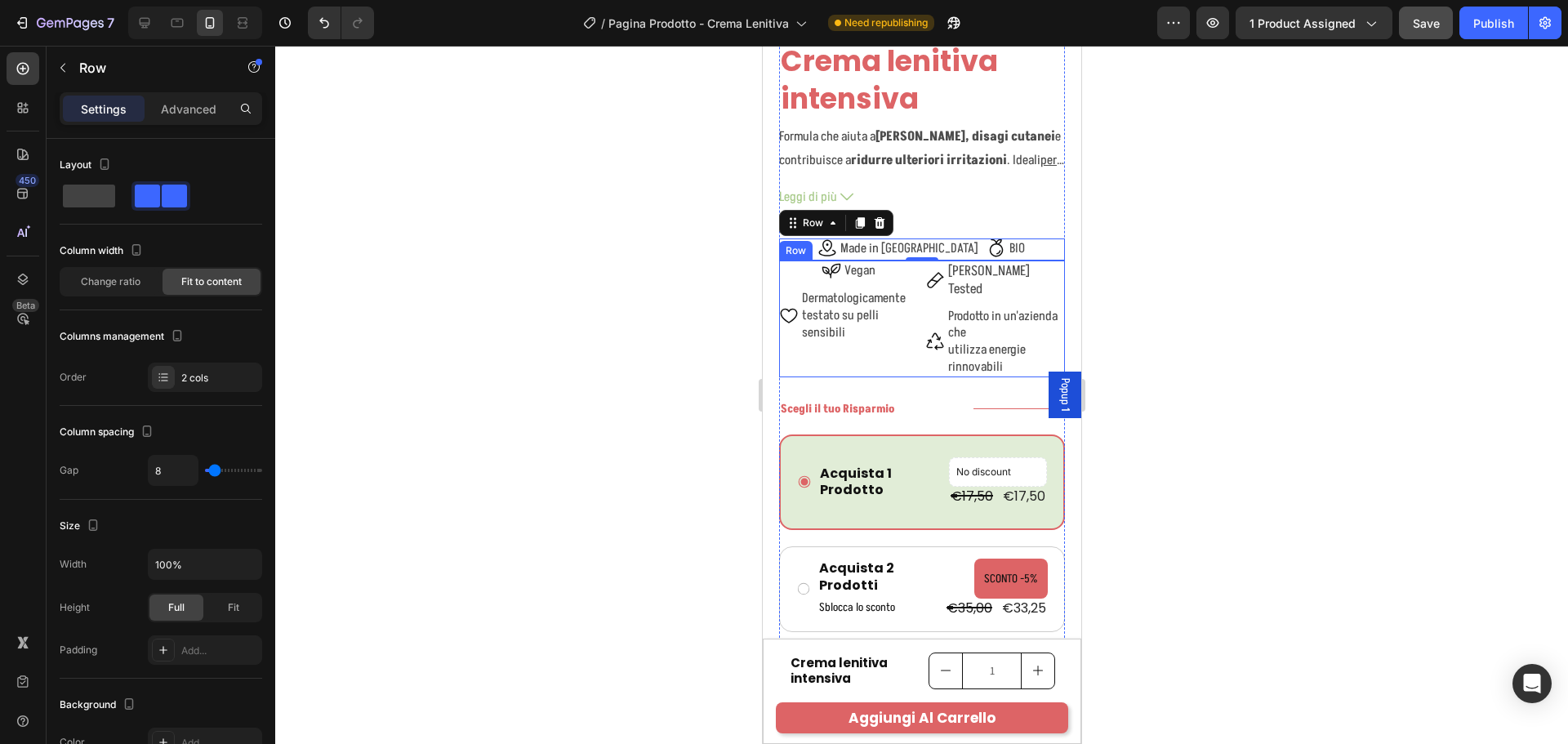
click at [898, 337] on div "Icon Vegan Text Block Row Icon Dermatologicamente testato su pelli sensibili Te…" at bounding box center [847, 319] width 139 height 117
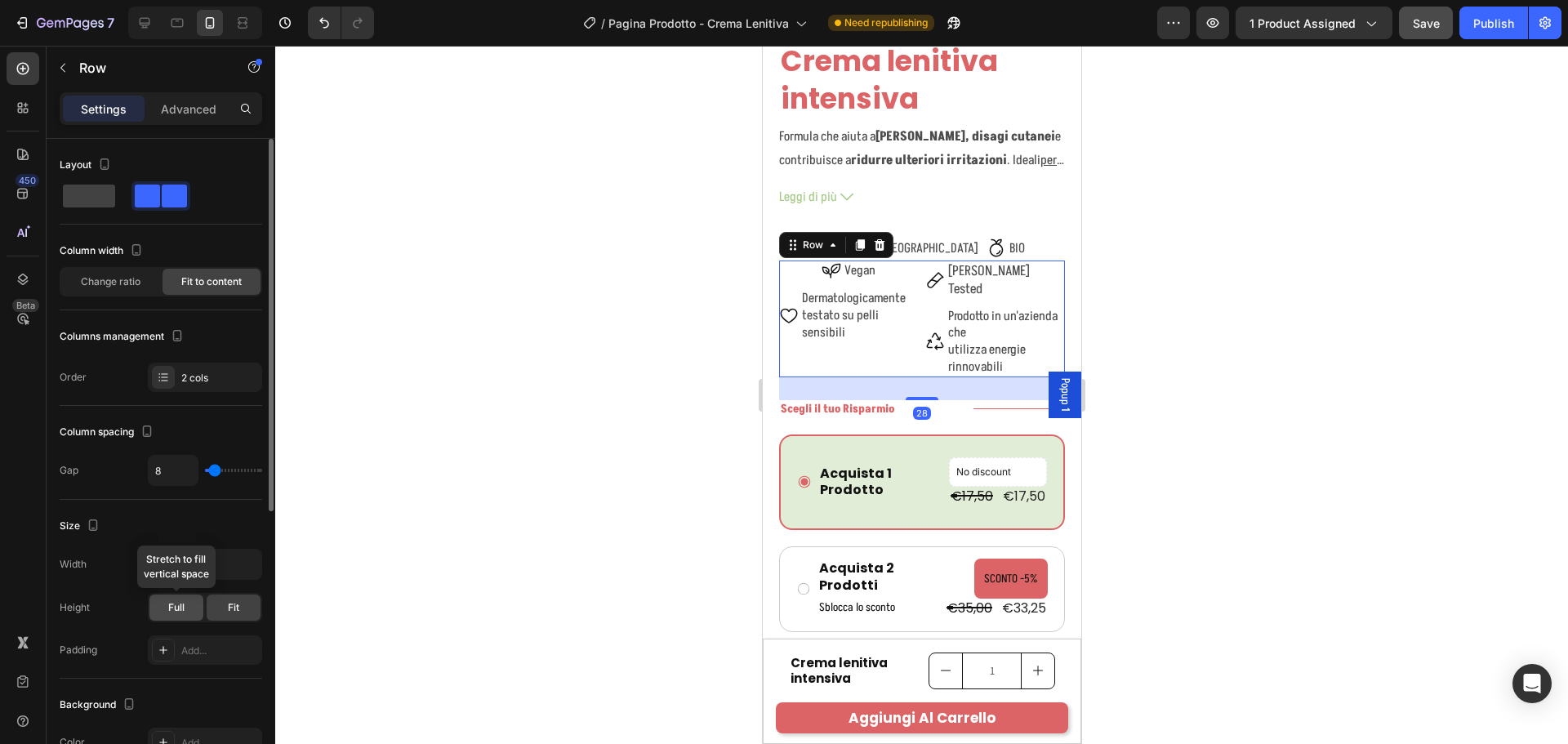
click at [179, 608] on span "Full" at bounding box center [176, 608] width 17 height 15
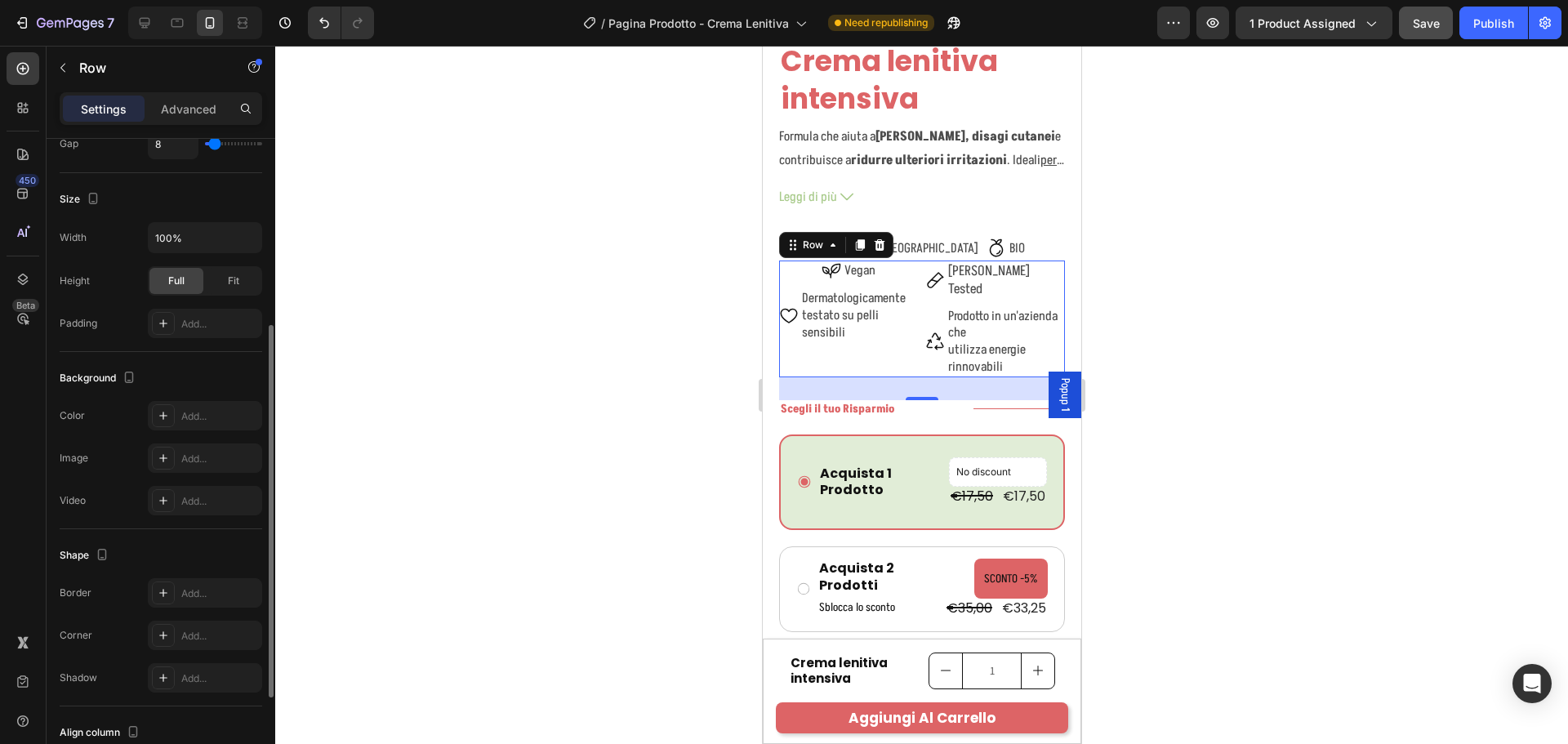
scroll to position [489, 0]
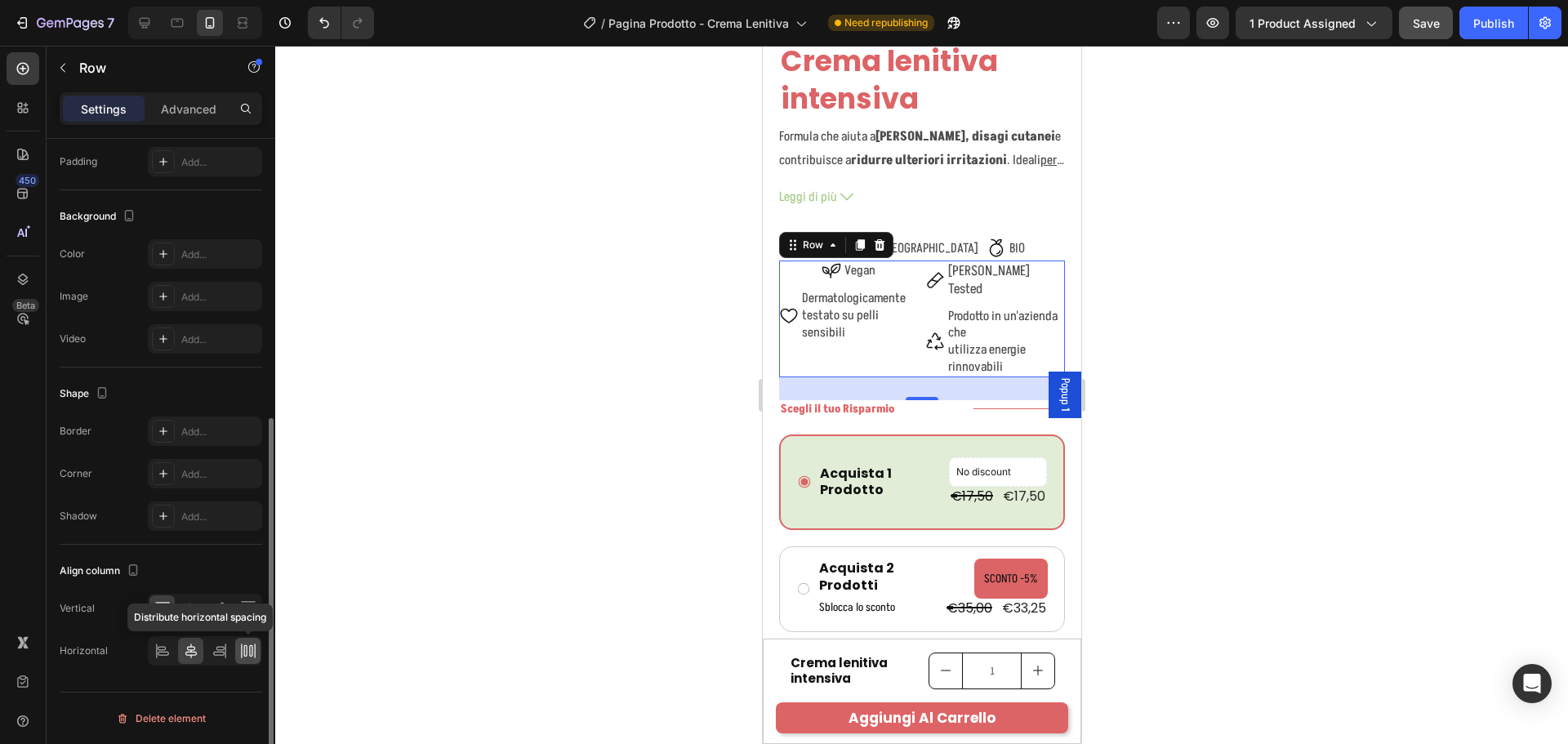
click at [247, 646] on icon at bounding box center [245, 651] width 4 height 11
click at [908, 261] on div "Icon Vegan Text Block Row" at bounding box center [847, 272] width 139 height 22
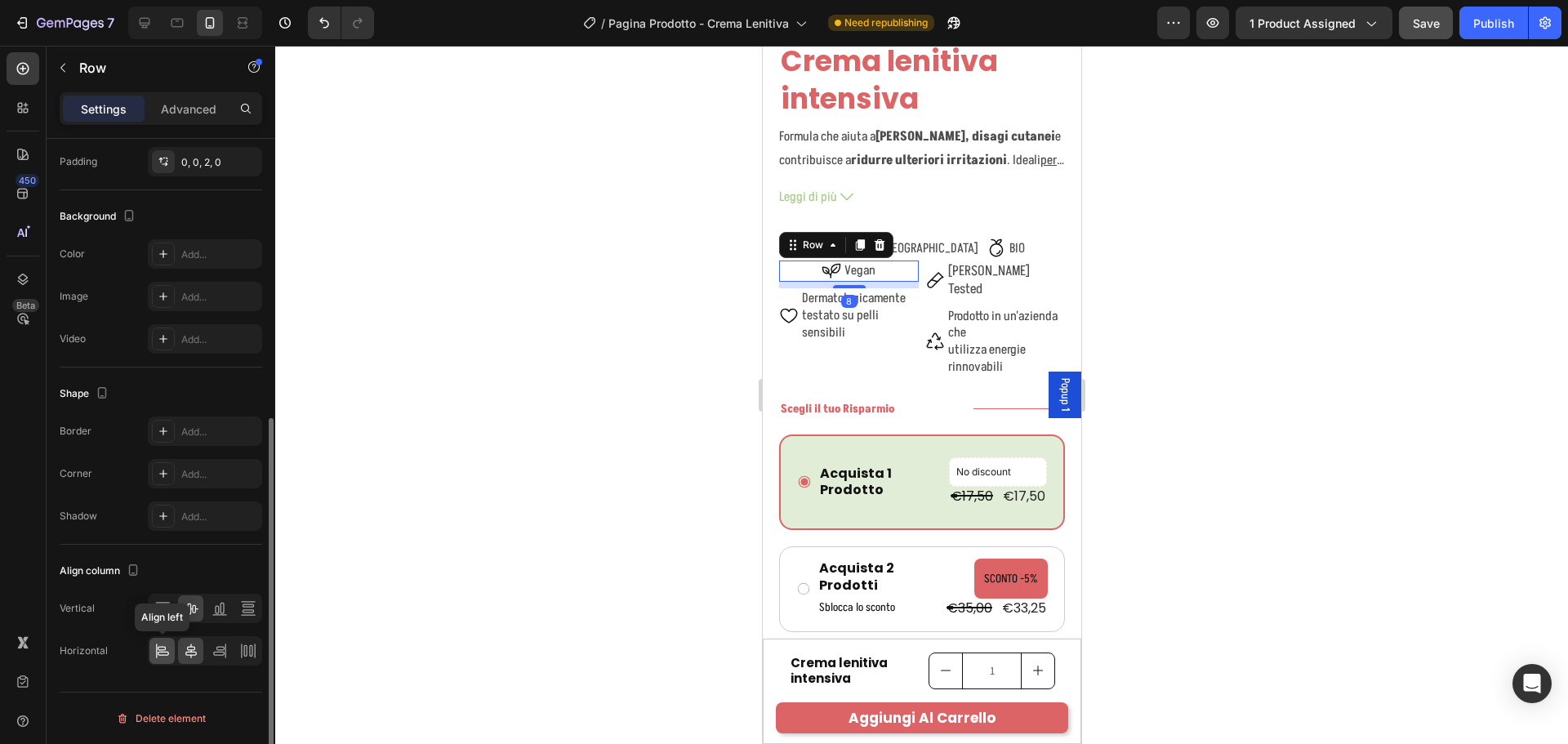
click at [164, 648] on icon at bounding box center [162, 651] width 17 height 17
click at [1040, 261] on div "Icon Nichel Tested Text Block Row" at bounding box center [994, 280] width 139 height 40
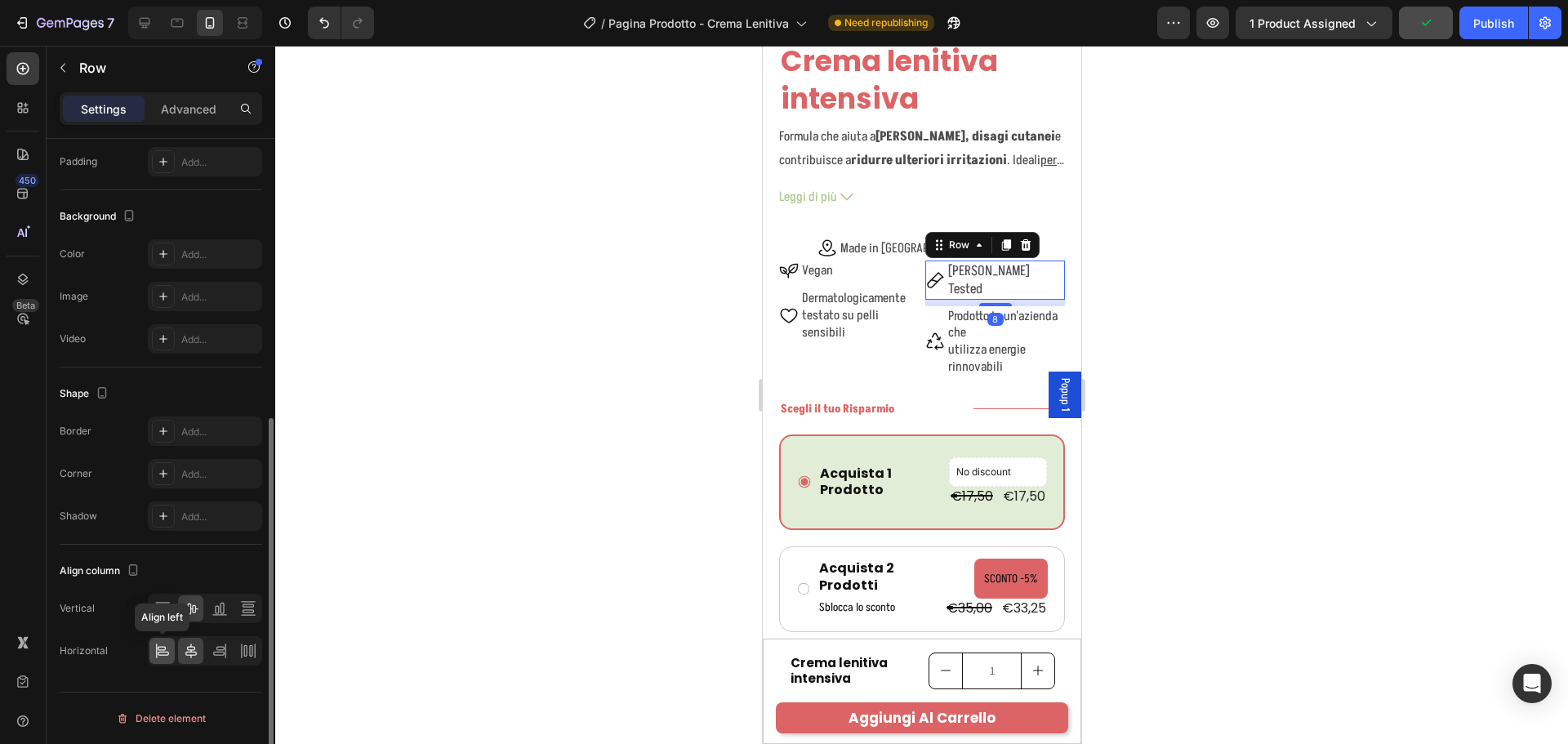
click at [167, 648] on icon at bounding box center [162, 651] width 17 height 17
click at [1031, 336] on p "Prodotto in un'azienda che utilizza energie rinnovabili" at bounding box center [1005, 342] width 115 height 68
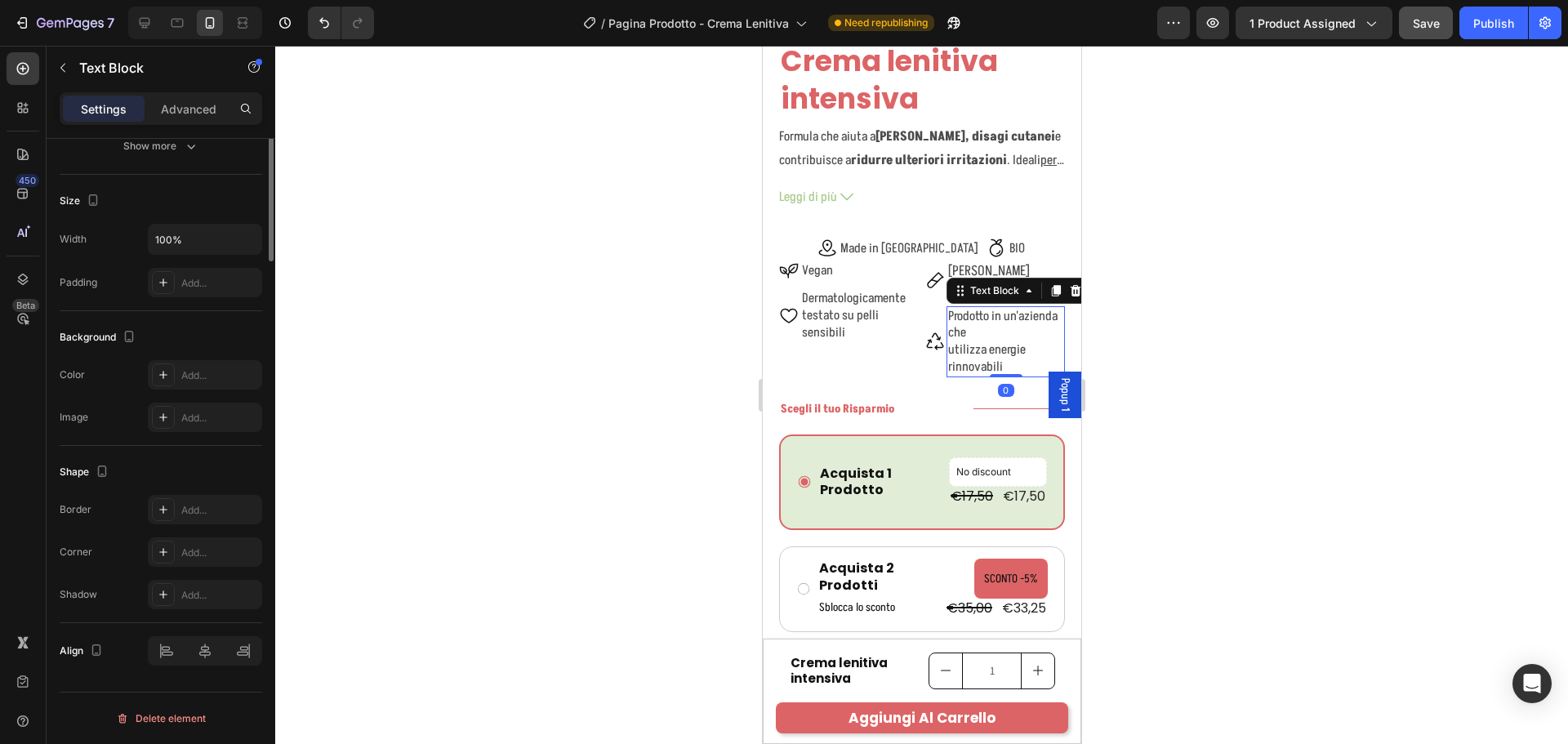
scroll to position [0, 0]
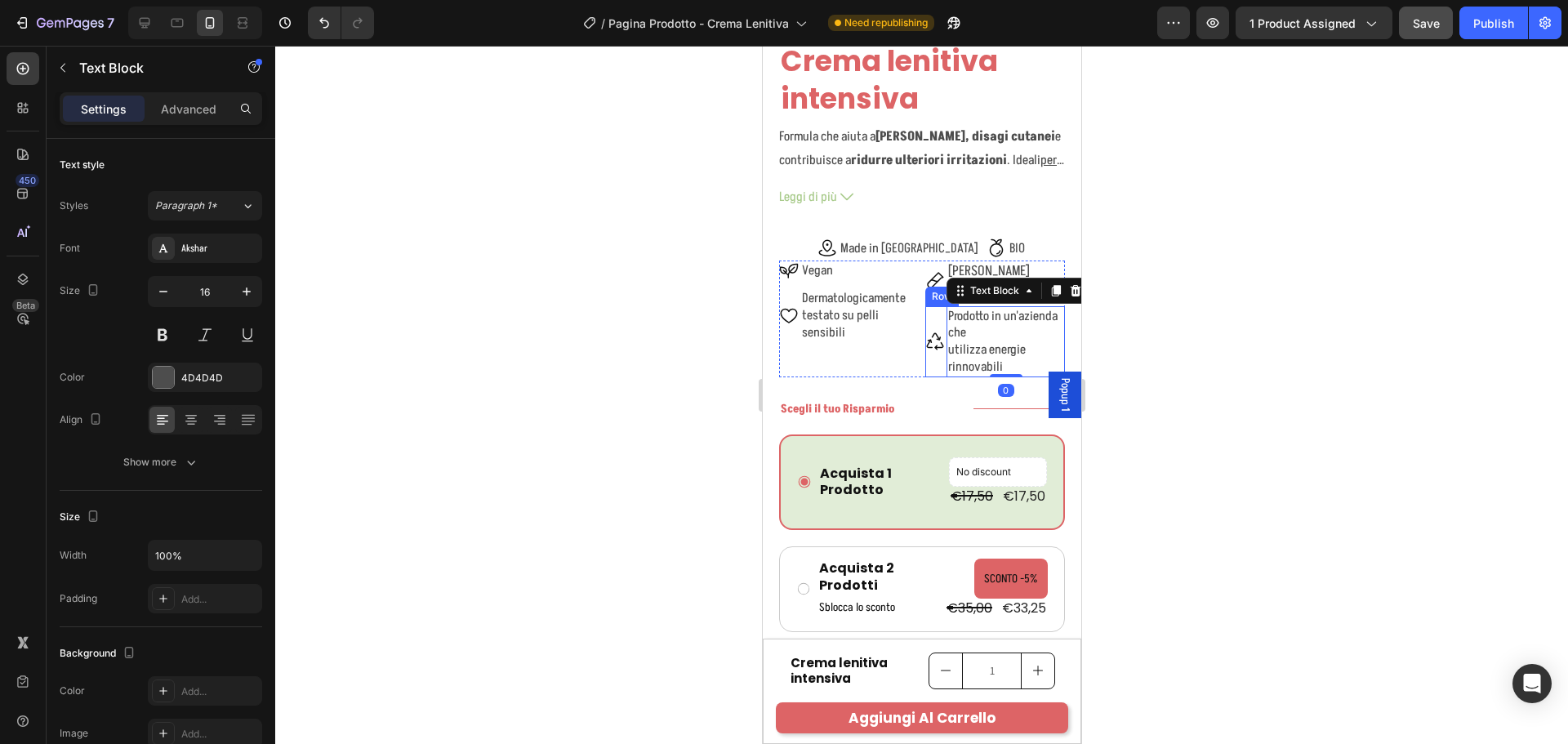
click at [933, 342] on div "Icon" at bounding box center [934, 341] width 19 height 71
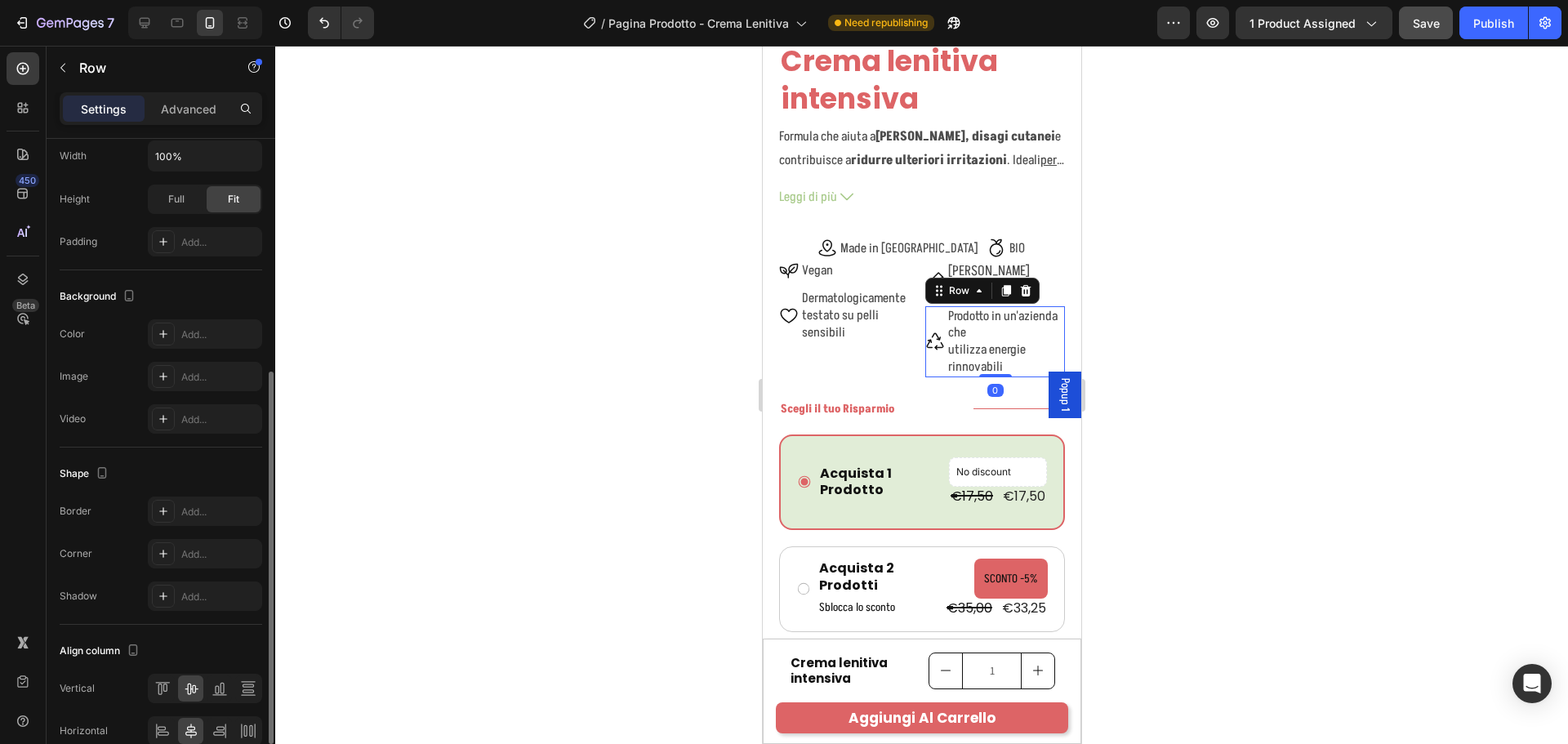
scroll to position [489, 0]
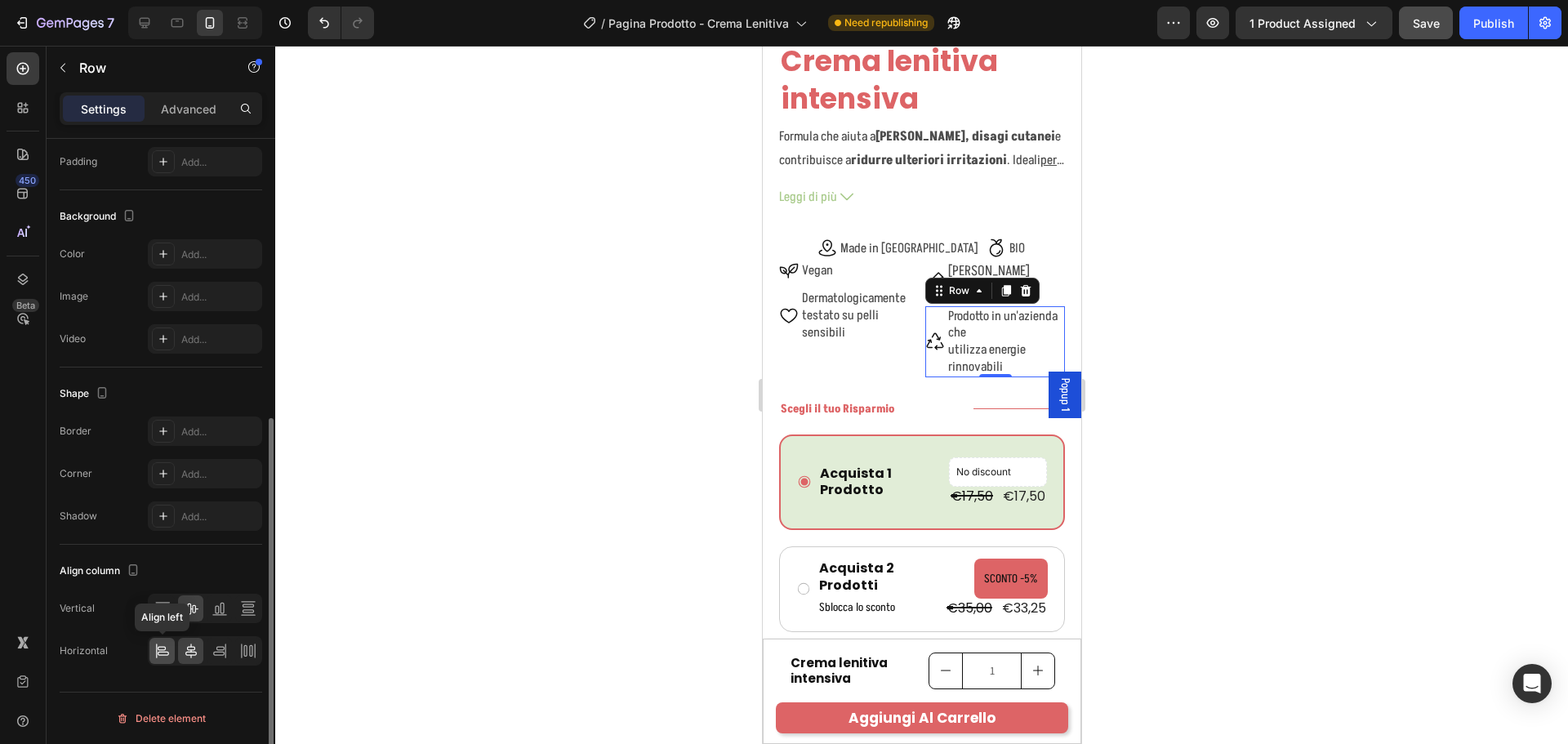
click at [166, 644] on icon at bounding box center [162, 651] width 17 height 17
click at [838, 239] on div "Icon Made in Italy Text Block Row Icon BIO Text Block Row Row" at bounding box center [921, 250] width 286 height 22
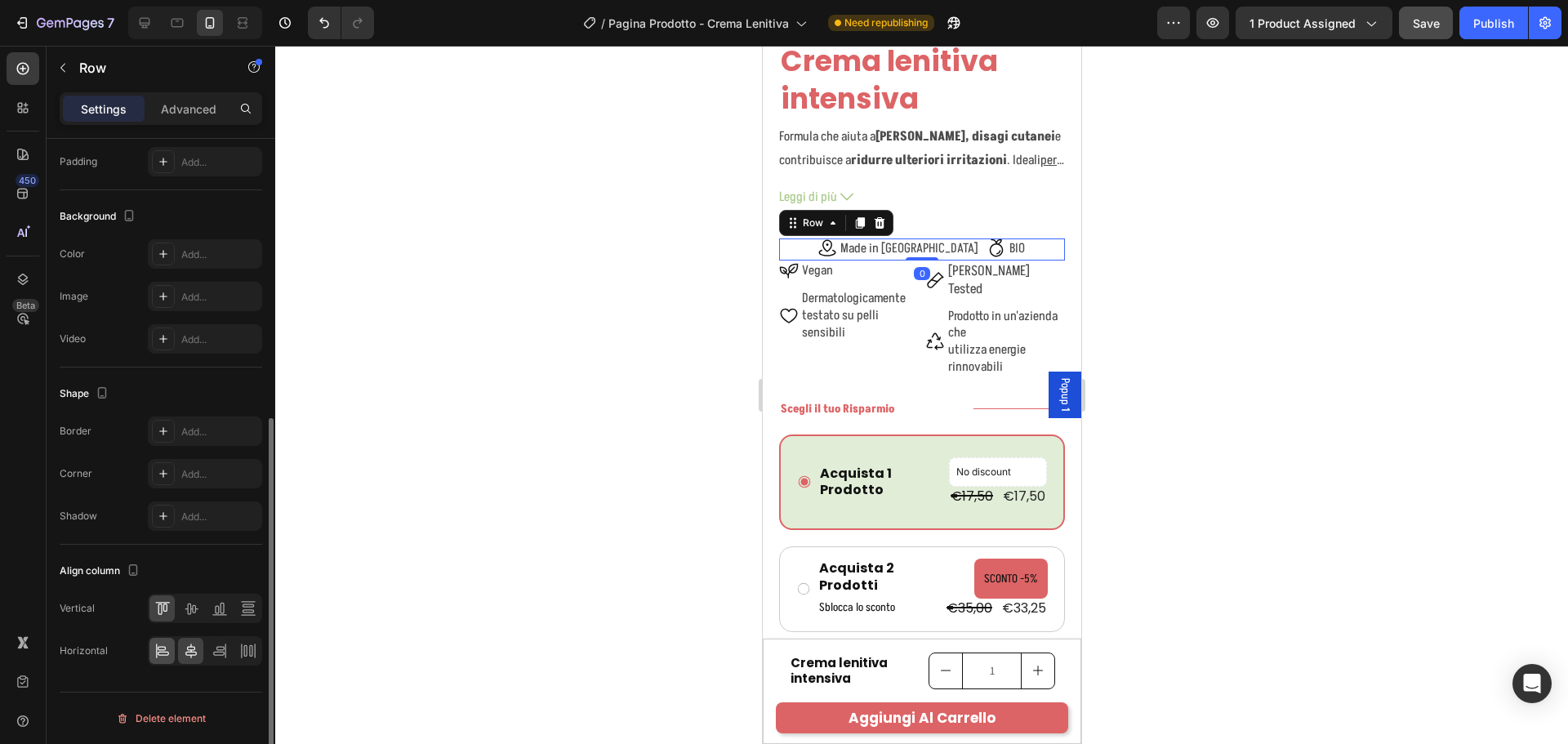
click at [156, 656] on icon at bounding box center [156, 651] width 1 height 15
click at [869, 241] on div "Icon Made in Italy Text Block Row Icon BIO Text Block Row Row 0" at bounding box center [921, 250] width 286 height 22
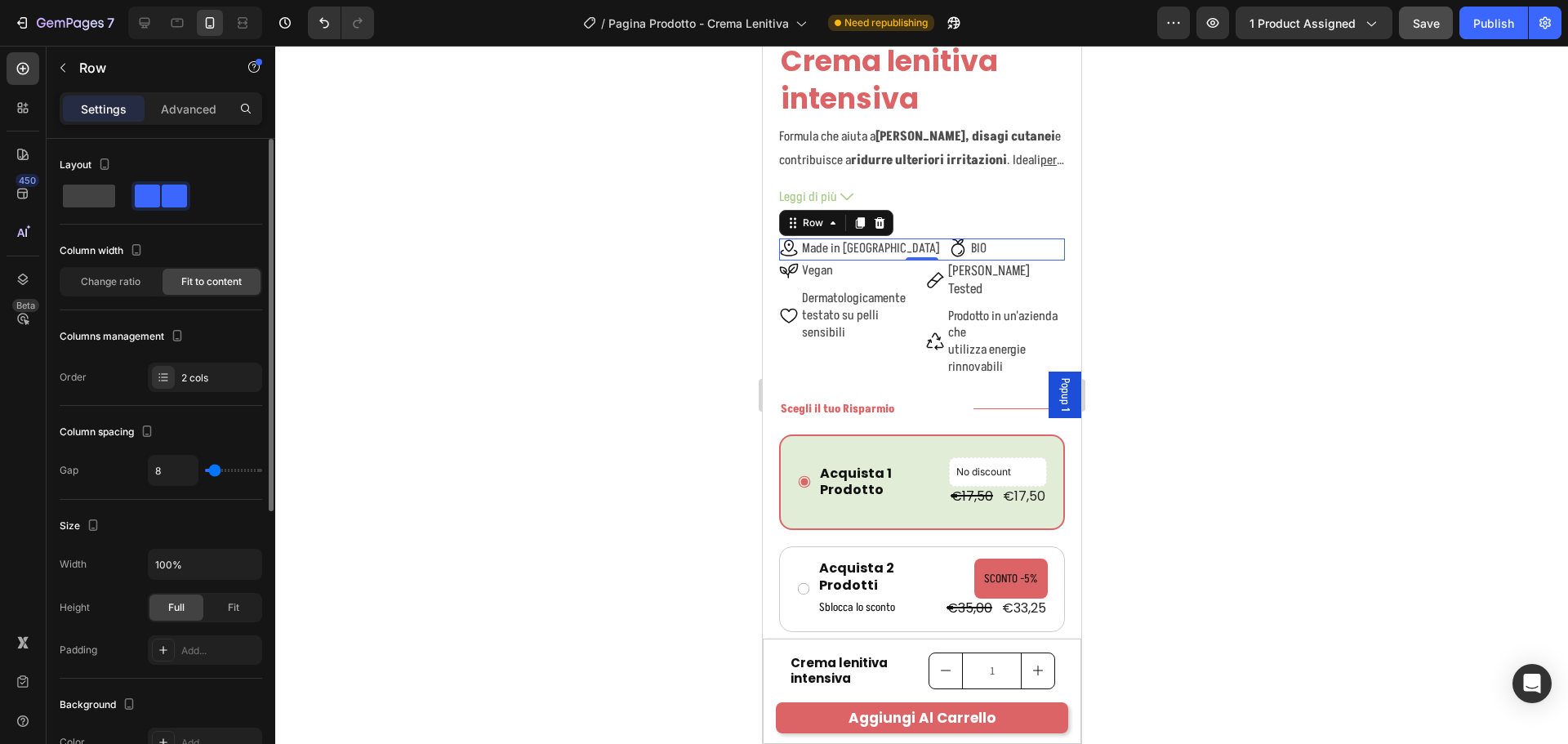
click at [161, 192] on span at bounding box center [173, 195] width 25 height 23
click at [986, 239] on div "Icon Made in Italy Text Block Row Icon BIO Text Block Row Row 0" at bounding box center [921, 250] width 286 height 22
click at [948, 246] on div "Icon BIO Text Block Row" at bounding box center [967, 250] width 40 height 22
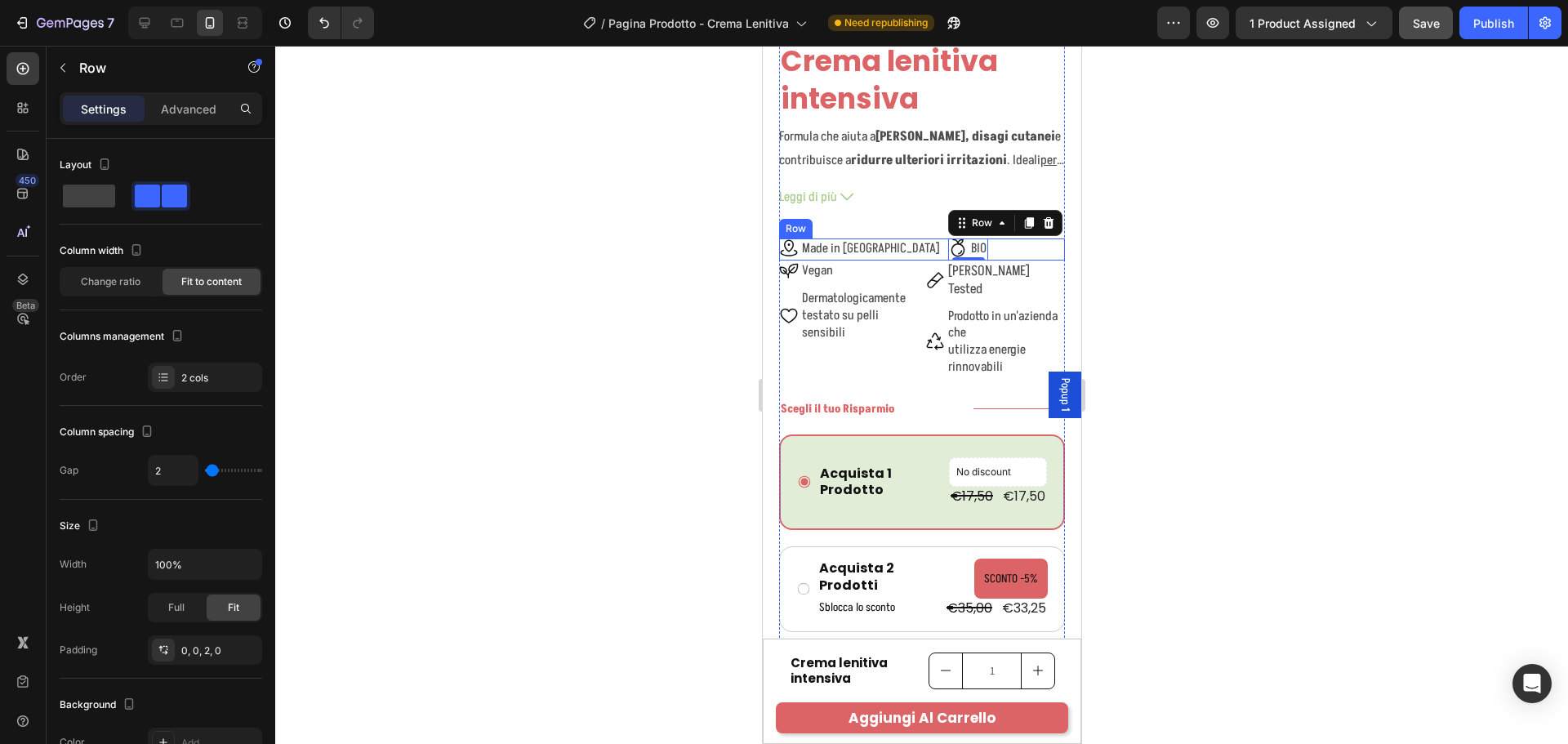
click at [933, 242] on div "Icon Made in Italy Text Block Row Icon BIO Text Block Row 0 Row" at bounding box center [921, 250] width 286 height 22
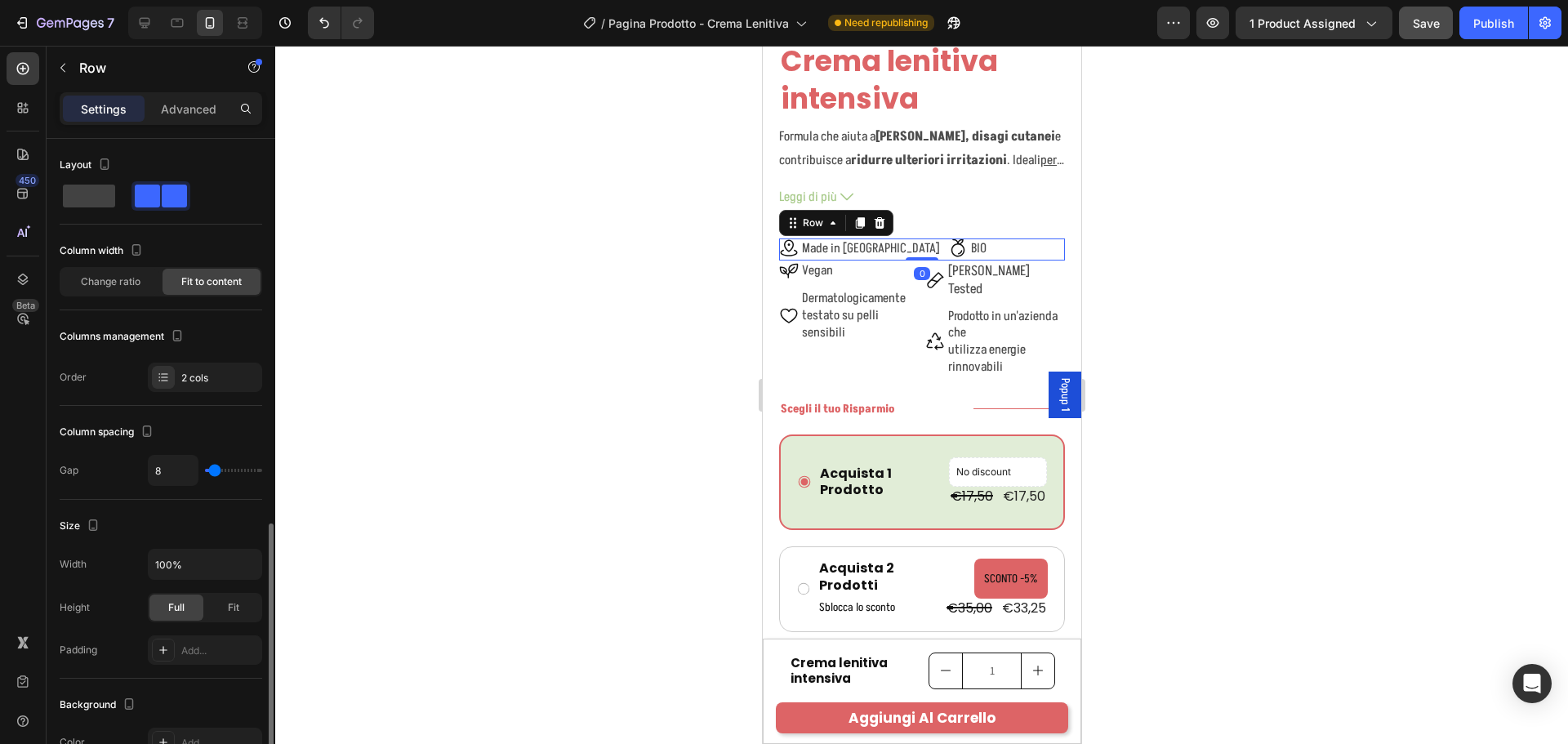
scroll to position [489, 0]
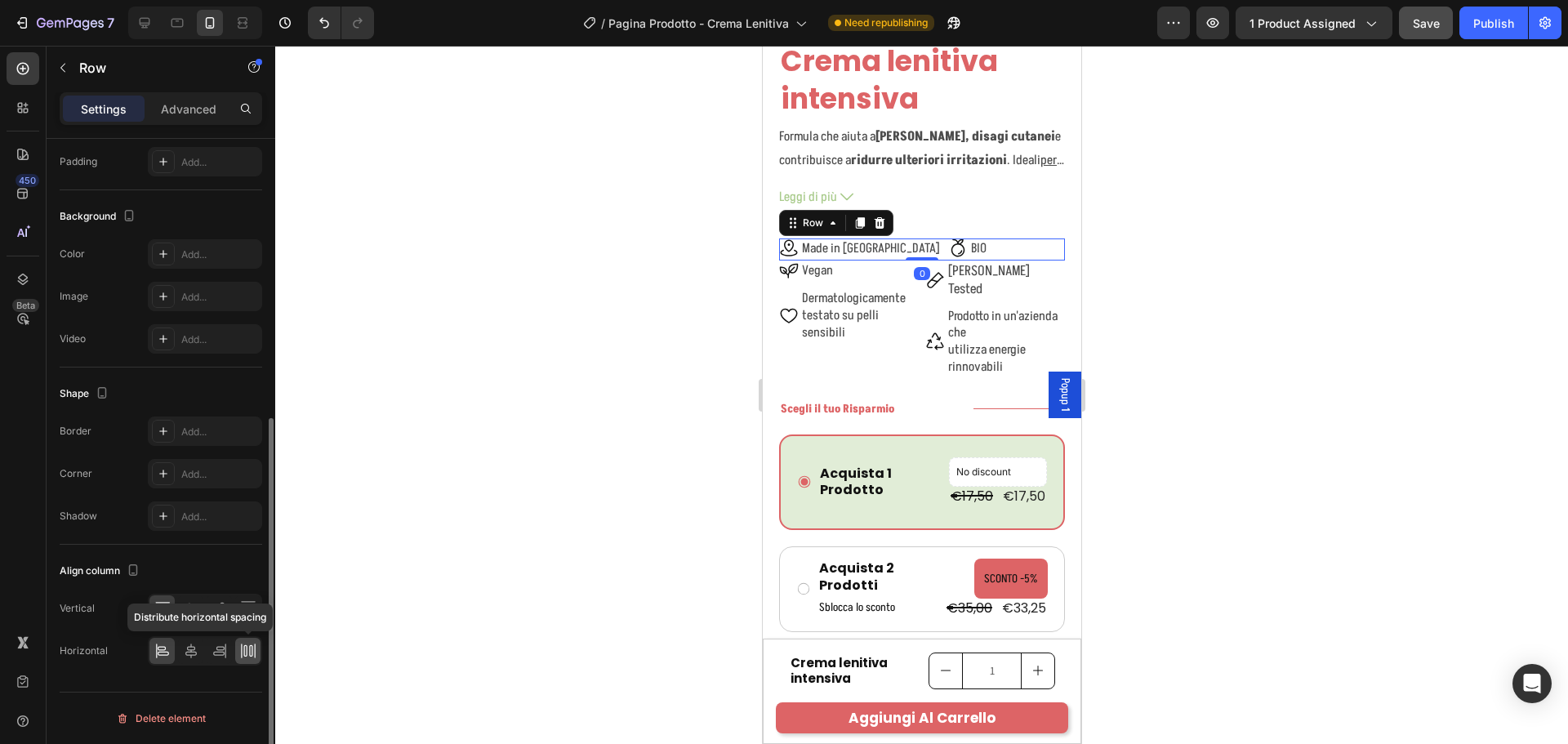
click at [239, 653] on div at bounding box center [247, 651] width 25 height 26
click at [185, 652] on icon at bounding box center [191, 651] width 17 height 17
click at [867, 246] on div "Icon Made in Italy Text Block Row" at bounding box center [898, 250] width 162 height 22
click at [184, 649] on icon at bounding box center [191, 651] width 17 height 17
click at [161, 648] on icon at bounding box center [162, 651] width 17 height 17
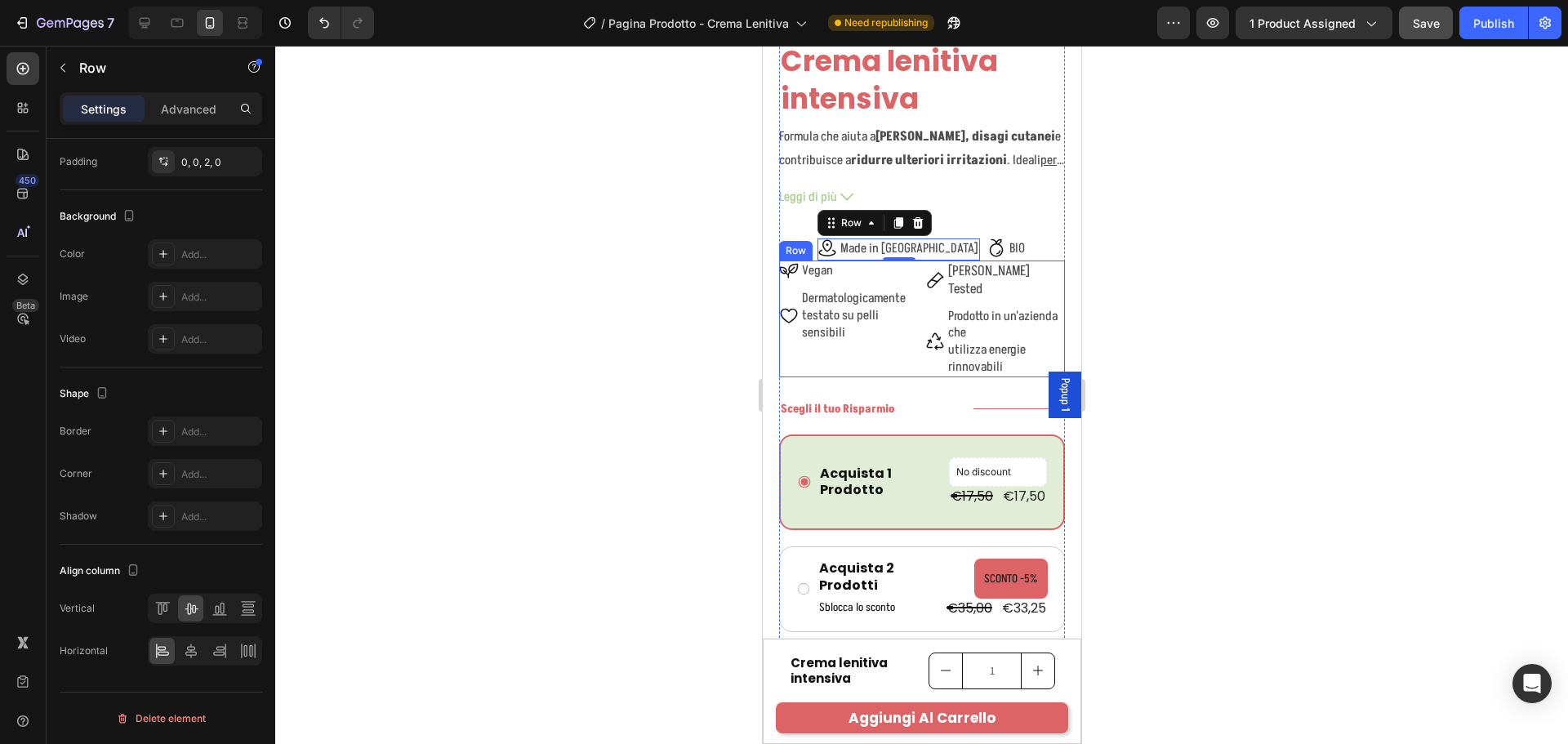
click at [915, 333] on div "Icon Vegan Text Block Row Icon Dermatologicamente testato su pelli sensibili Te…" at bounding box center [921, 319] width 286 height 117
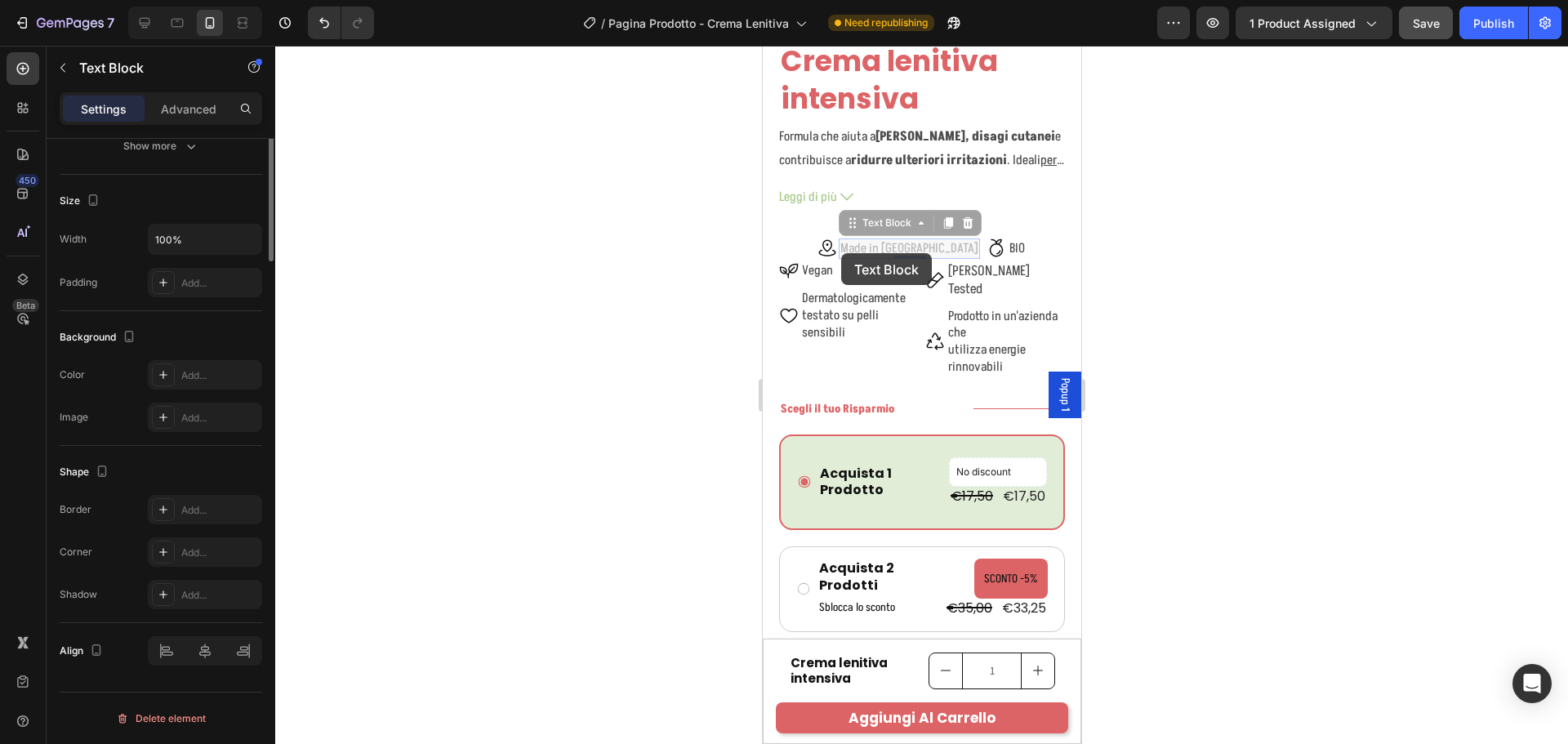
scroll to position [0, 0]
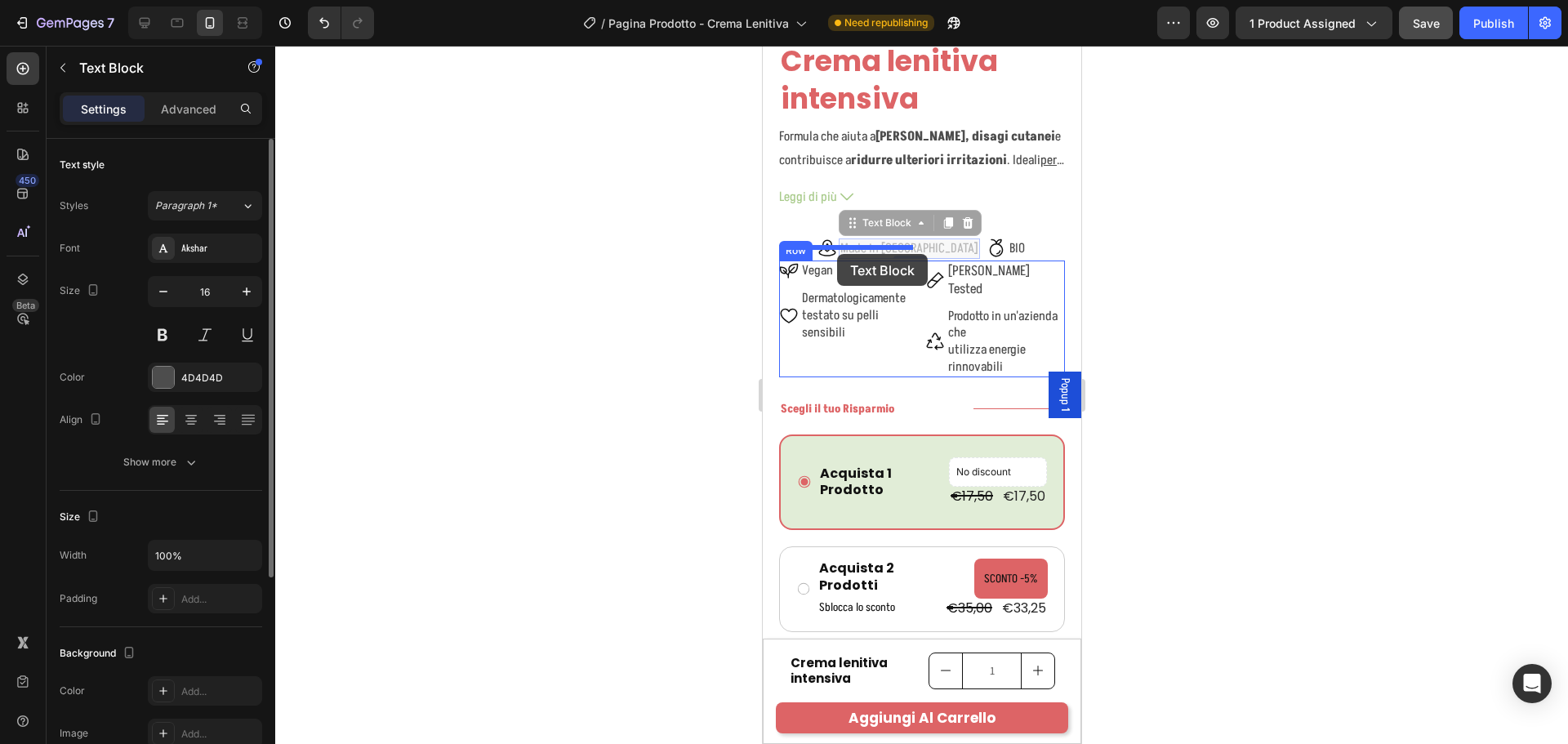
drag, startPoint x: 911, startPoint y: 218, endPoint x: 836, endPoint y: 254, distance: 83.2
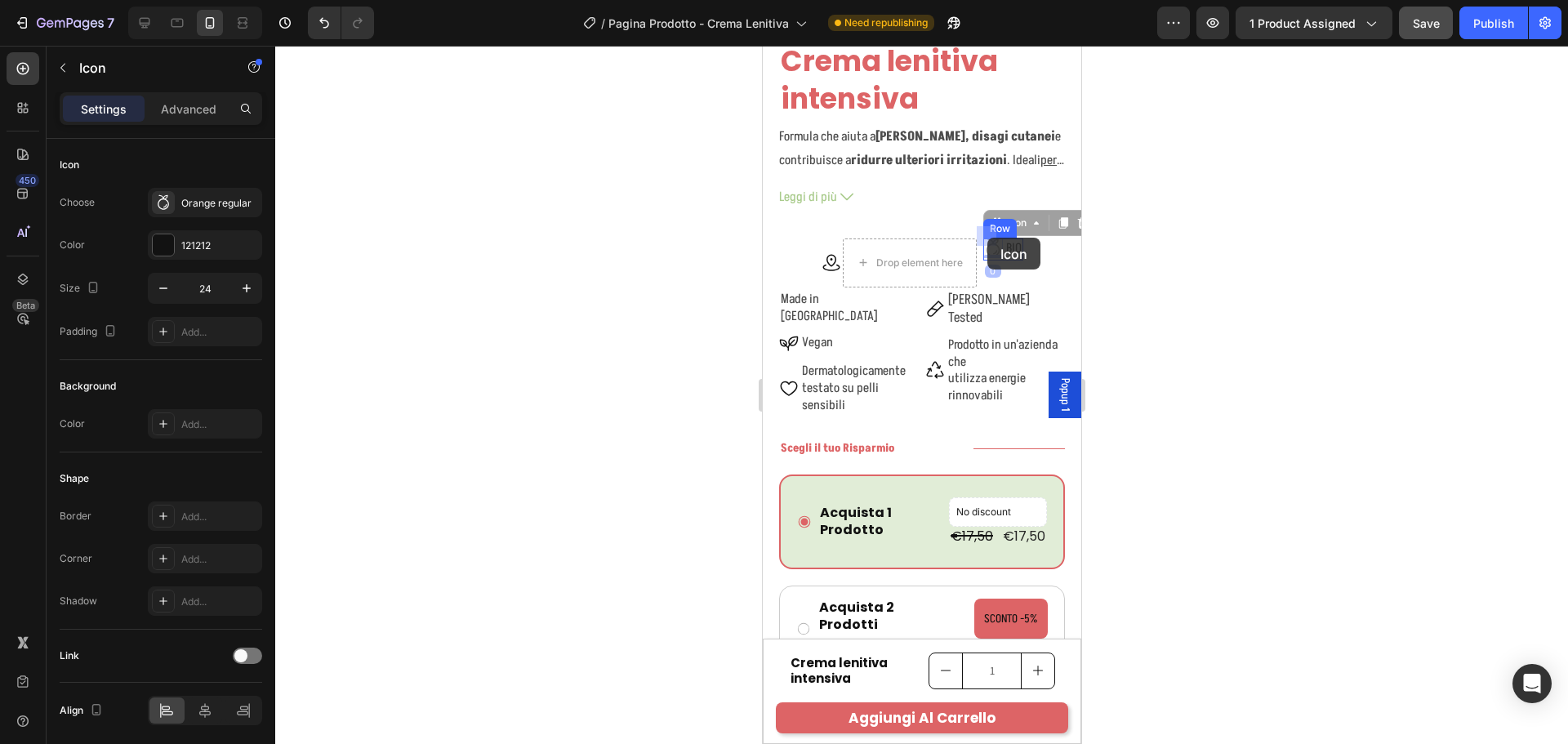
drag, startPoint x: 991, startPoint y: 218, endPoint x: 986, endPoint y: 238, distance: 20.6
click at [1006, 242] on p "BIO" at bounding box center [1013, 248] width 16 height 18
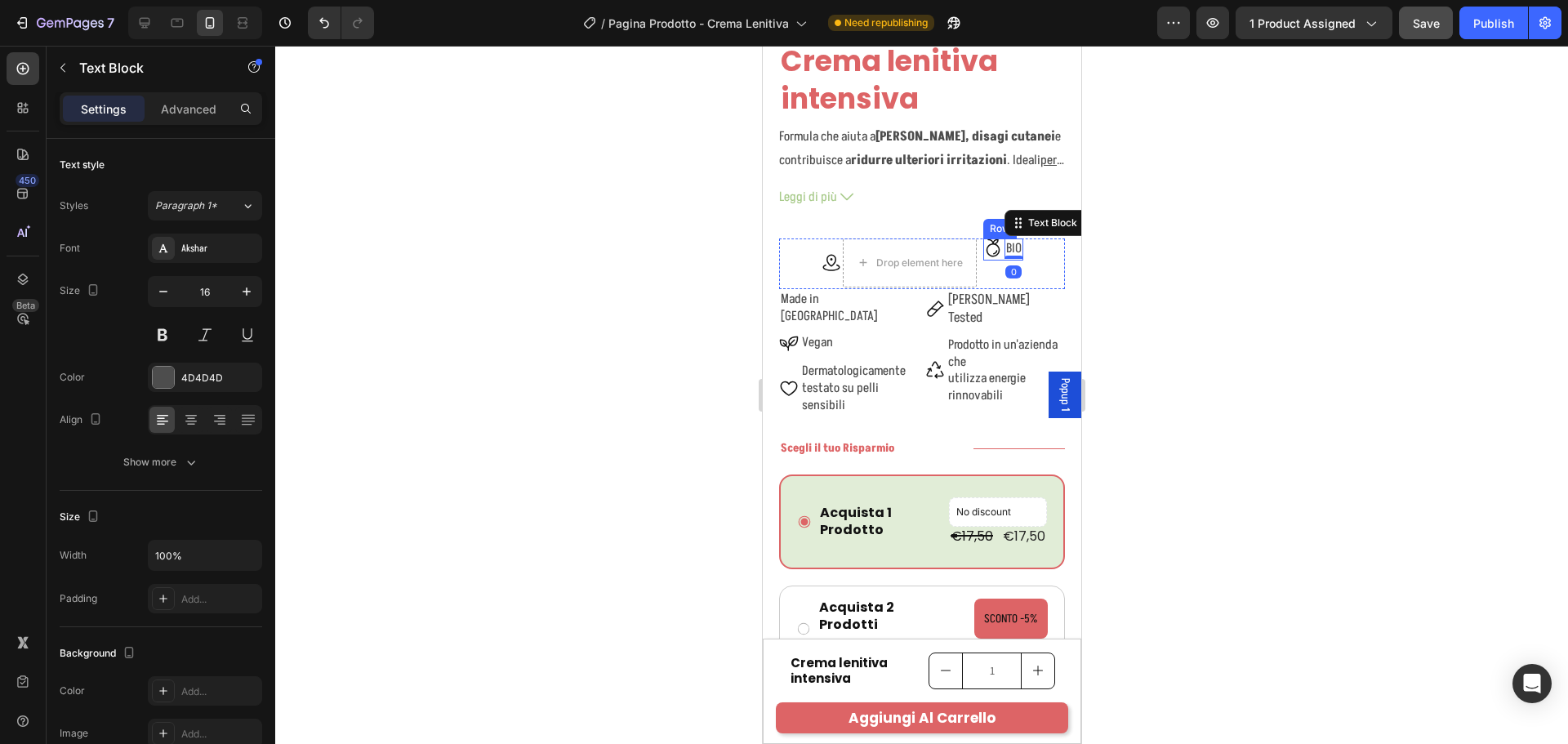
click at [996, 239] on div "Icon BIO Text Block 0 Row" at bounding box center [1002, 250] width 40 height 22
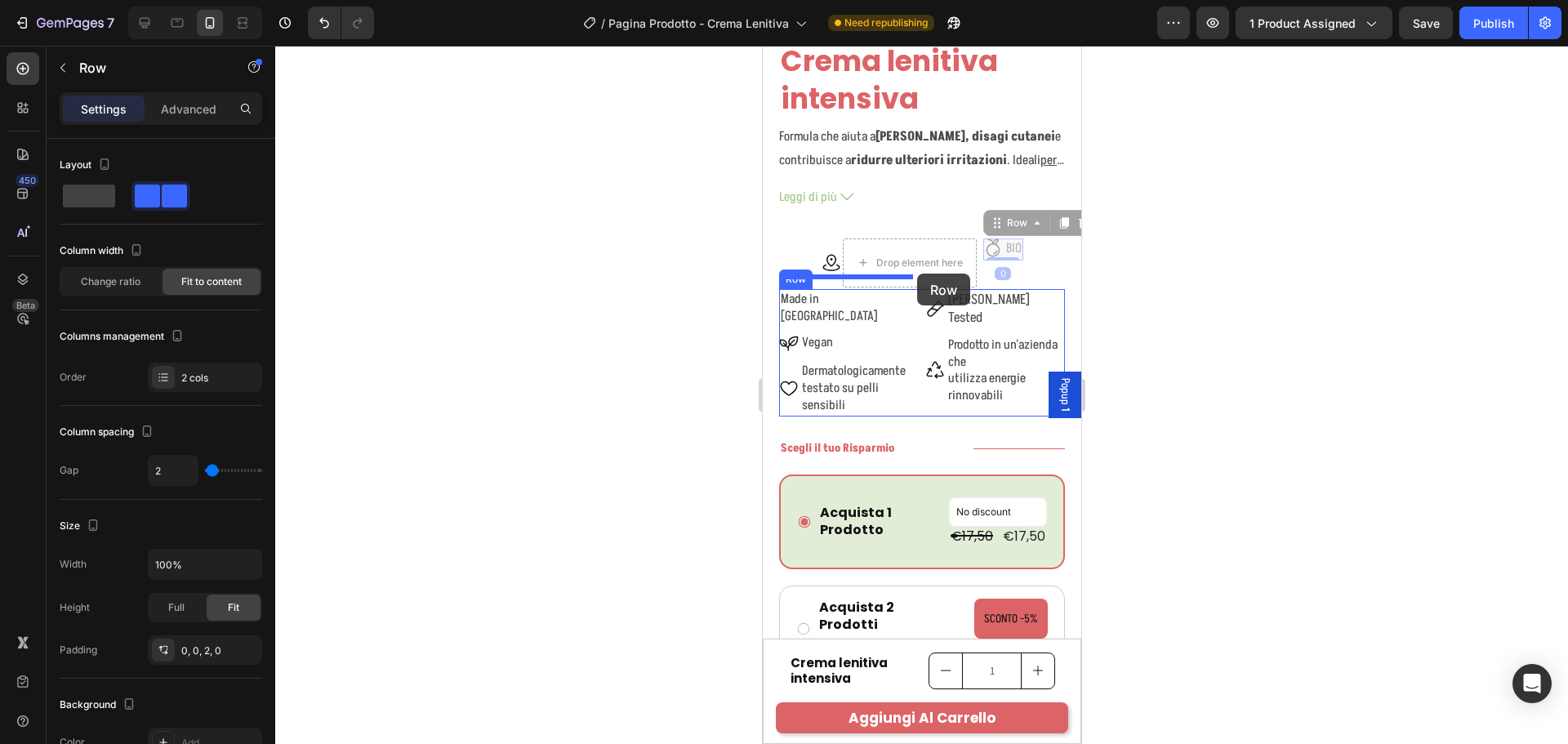
scroll to position [408, 0]
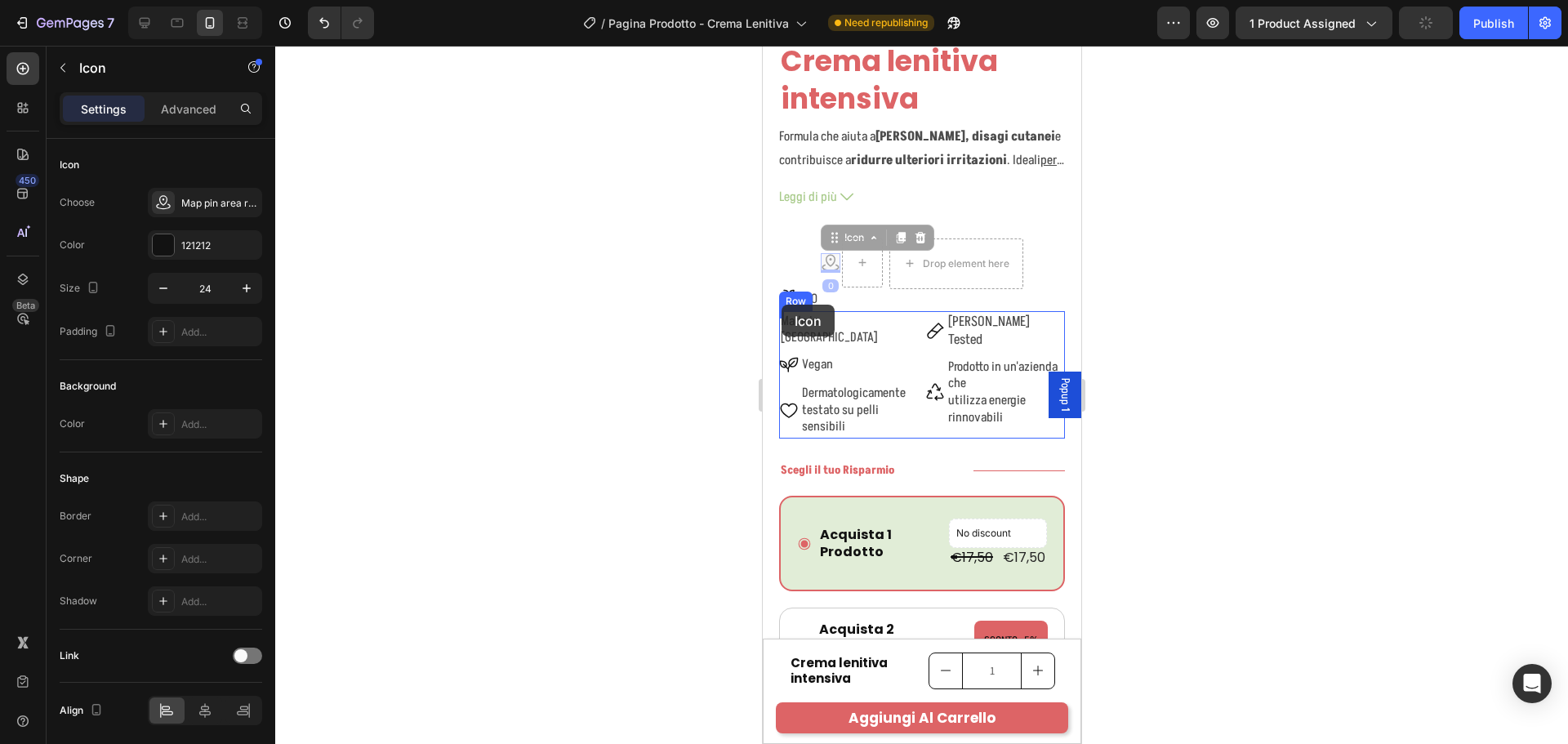
drag, startPoint x: 825, startPoint y: 242, endPoint x: 781, endPoint y: 304, distance: 76.0
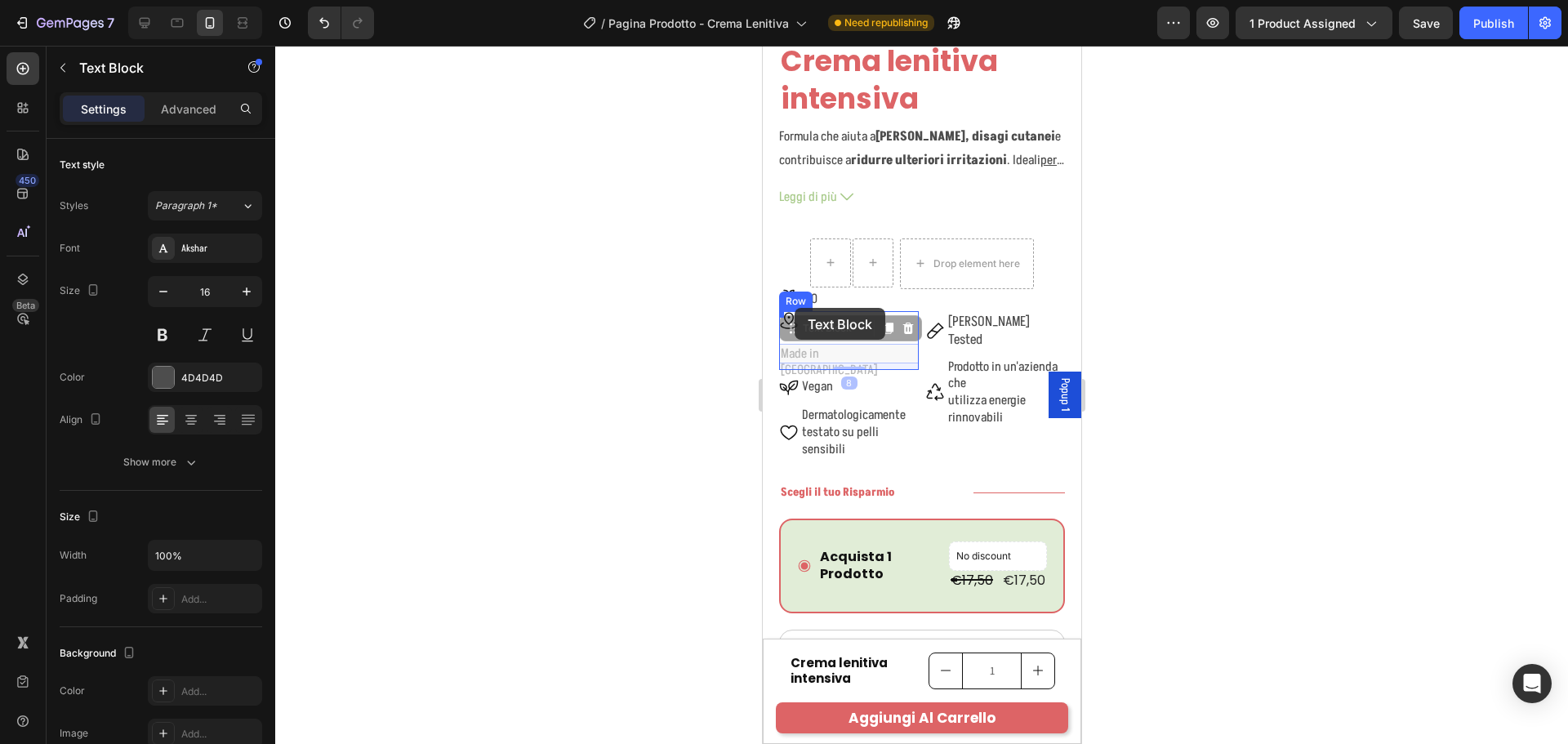
drag, startPoint x: 810, startPoint y: 338, endPoint x: 794, endPoint y: 308, distance: 34.0
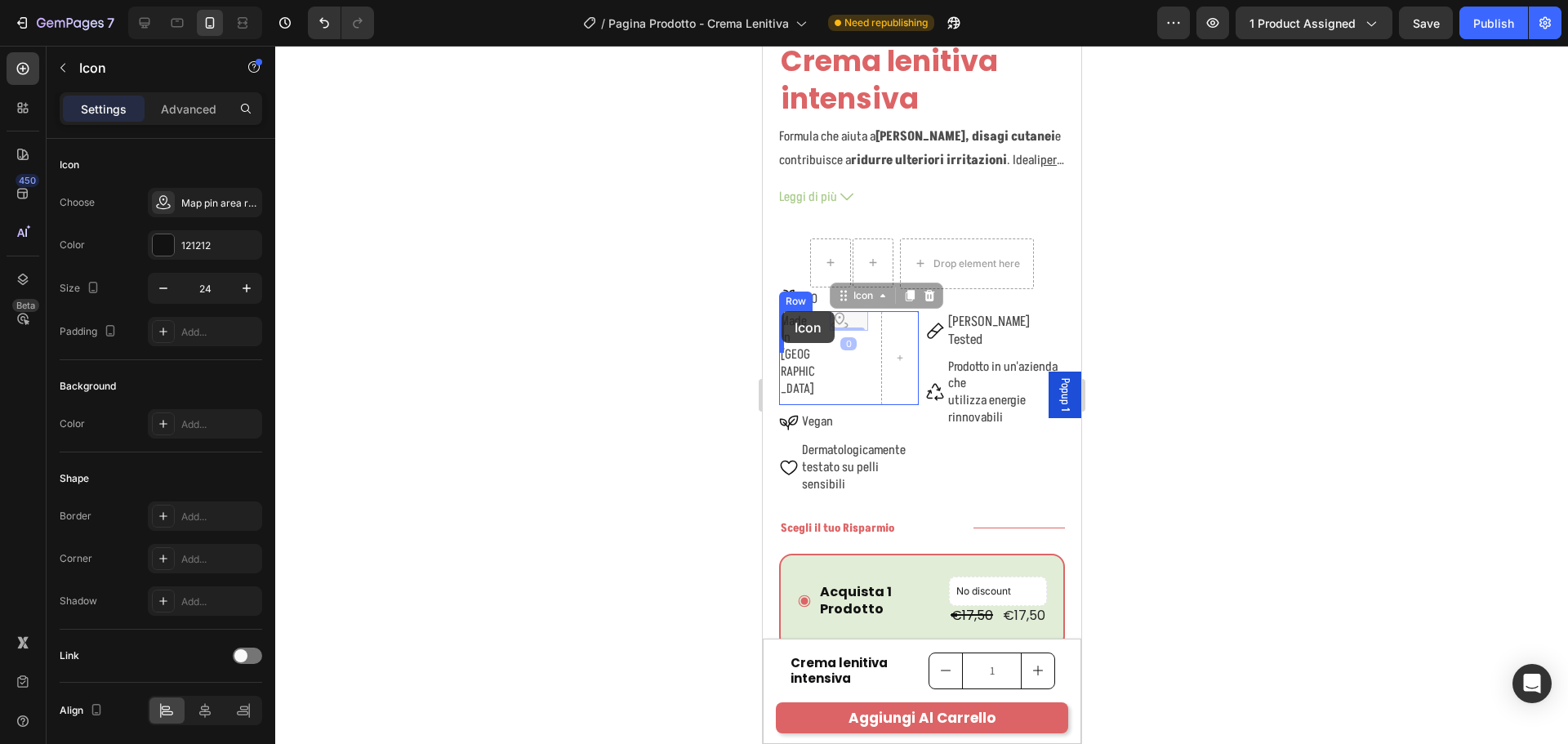
drag, startPoint x: 827, startPoint y: 304, endPoint x: 781, endPoint y: 312, distance: 46.7
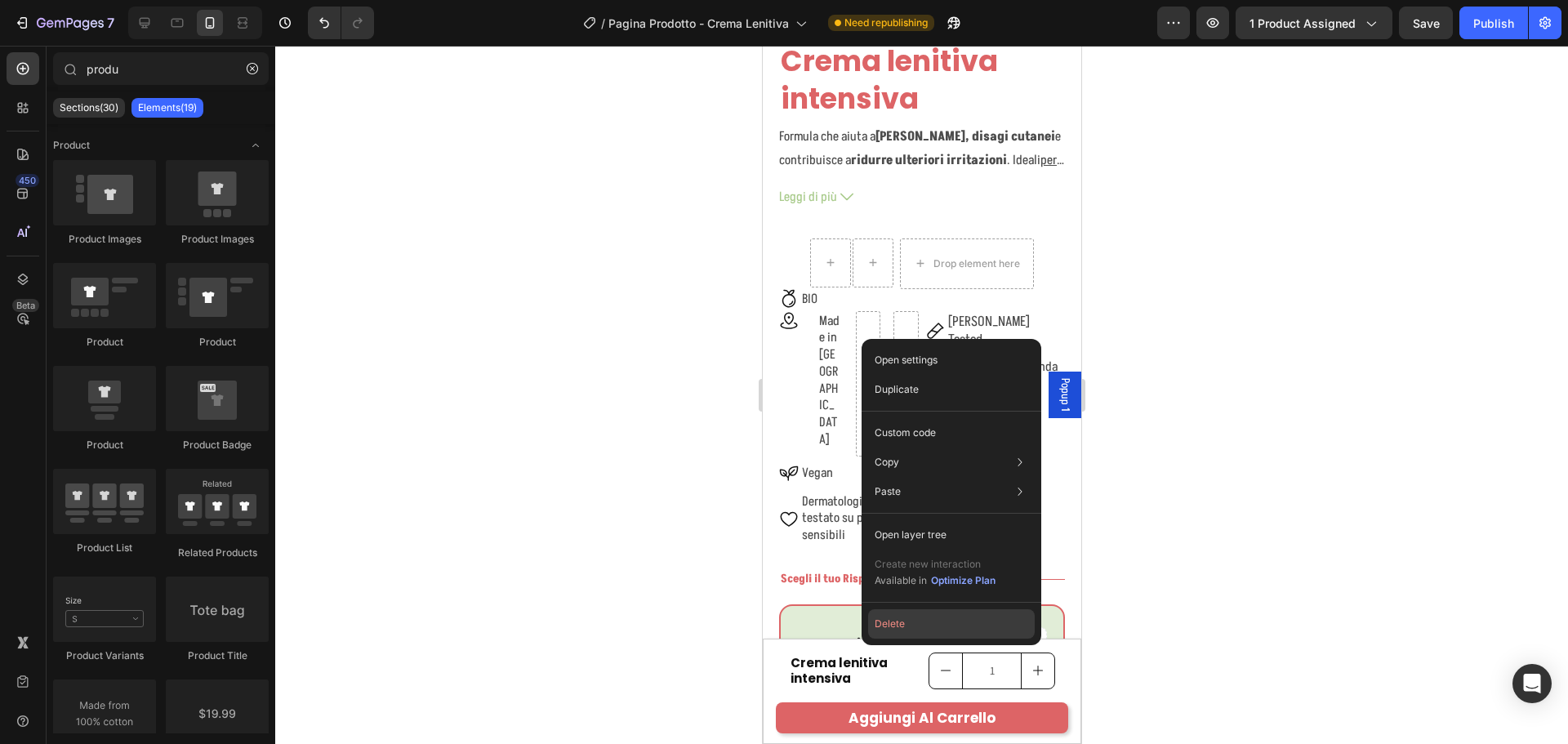
click at [890, 625] on button "Delete" at bounding box center [951, 624] width 167 height 30
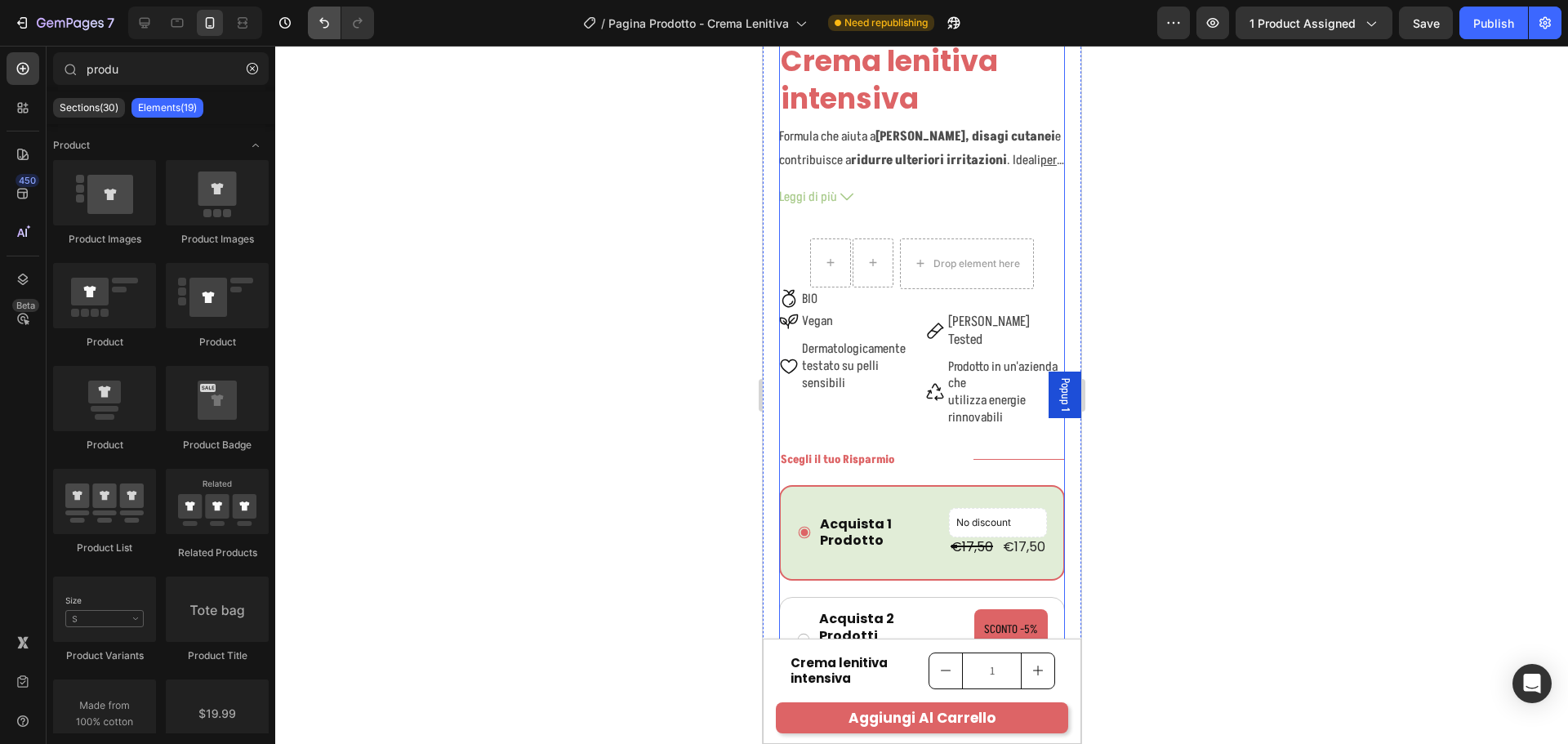
click at [332, 27] on icon "Undo/Redo" at bounding box center [324, 23] width 17 height 17
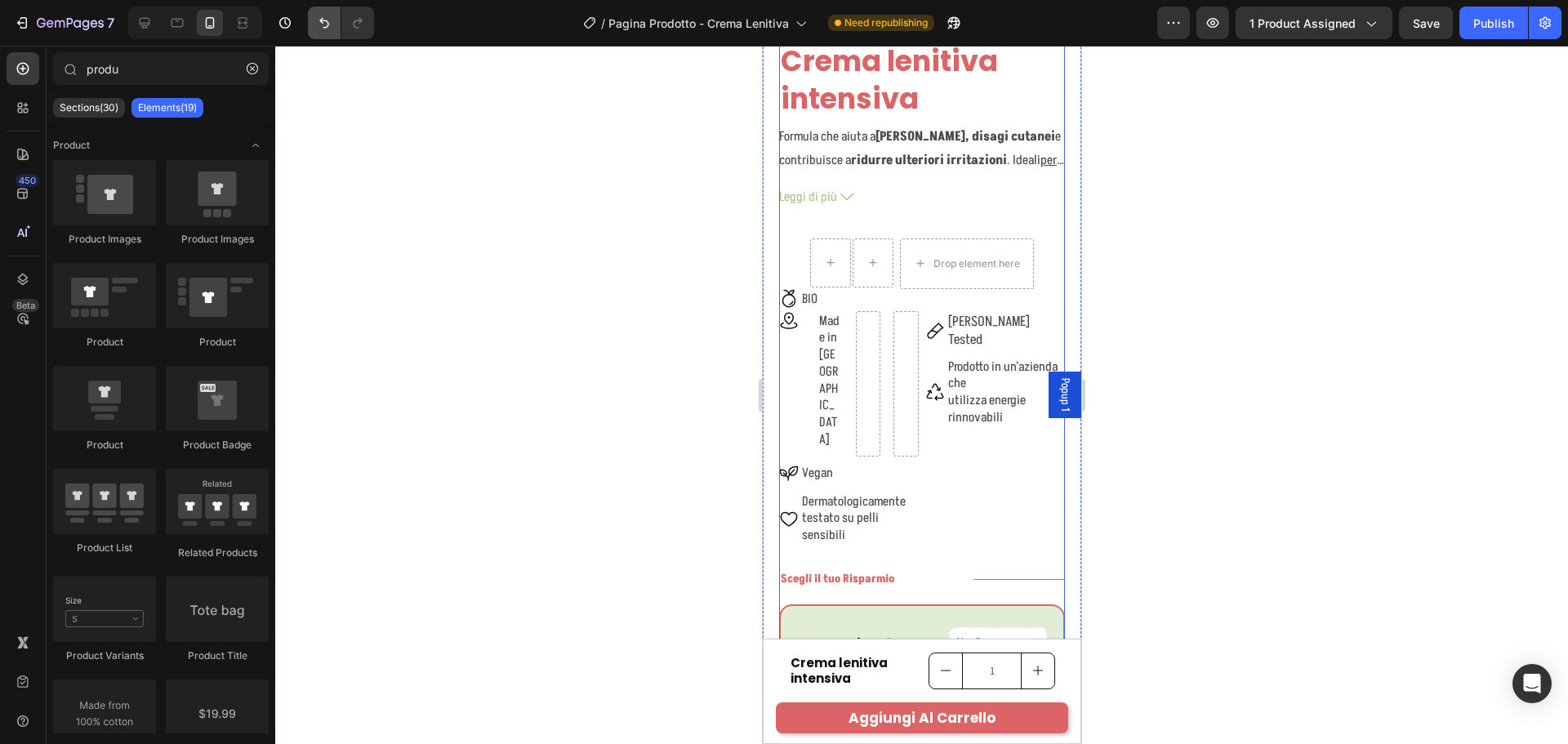
click at [324, 16] on icon "Undo/Redo" at bounding box center [324, 23] width 17 height 17
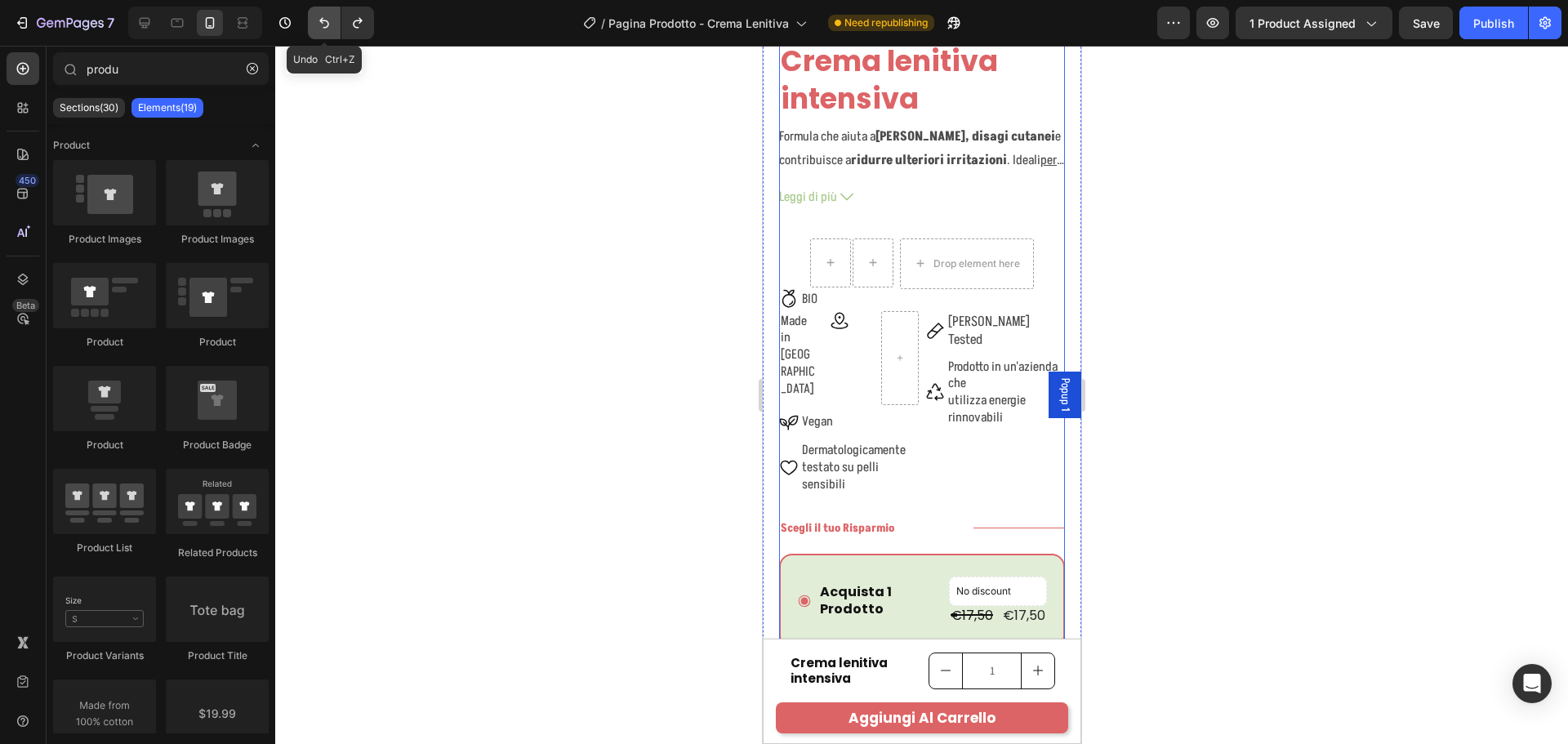
click at [324, 16] on icon "Undo/Redo" at bounding box center [324, 23] width 17 height 17
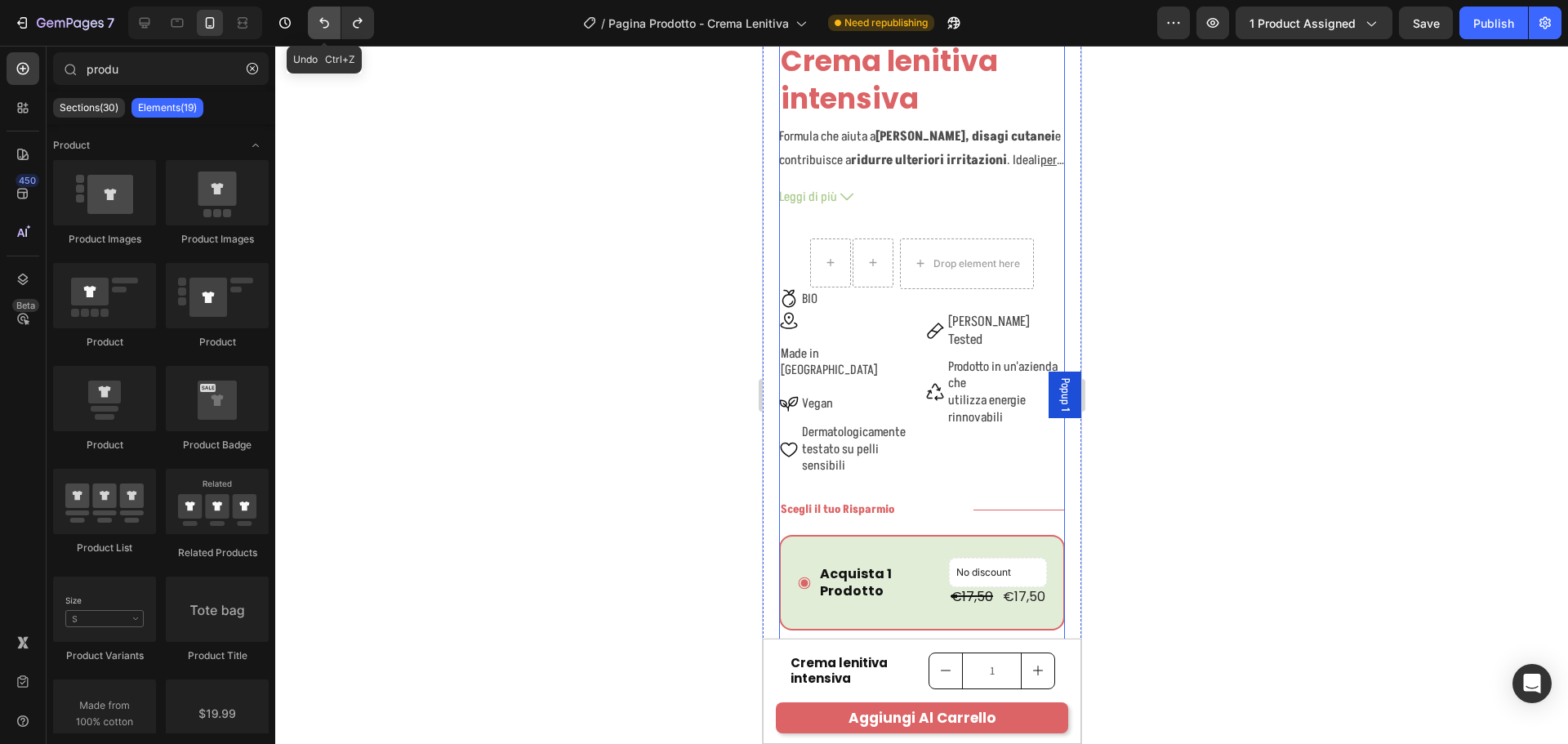
click at [324, 16] on icon "Undo/Redo" at bounding box center [324, 23] width 17 height 17
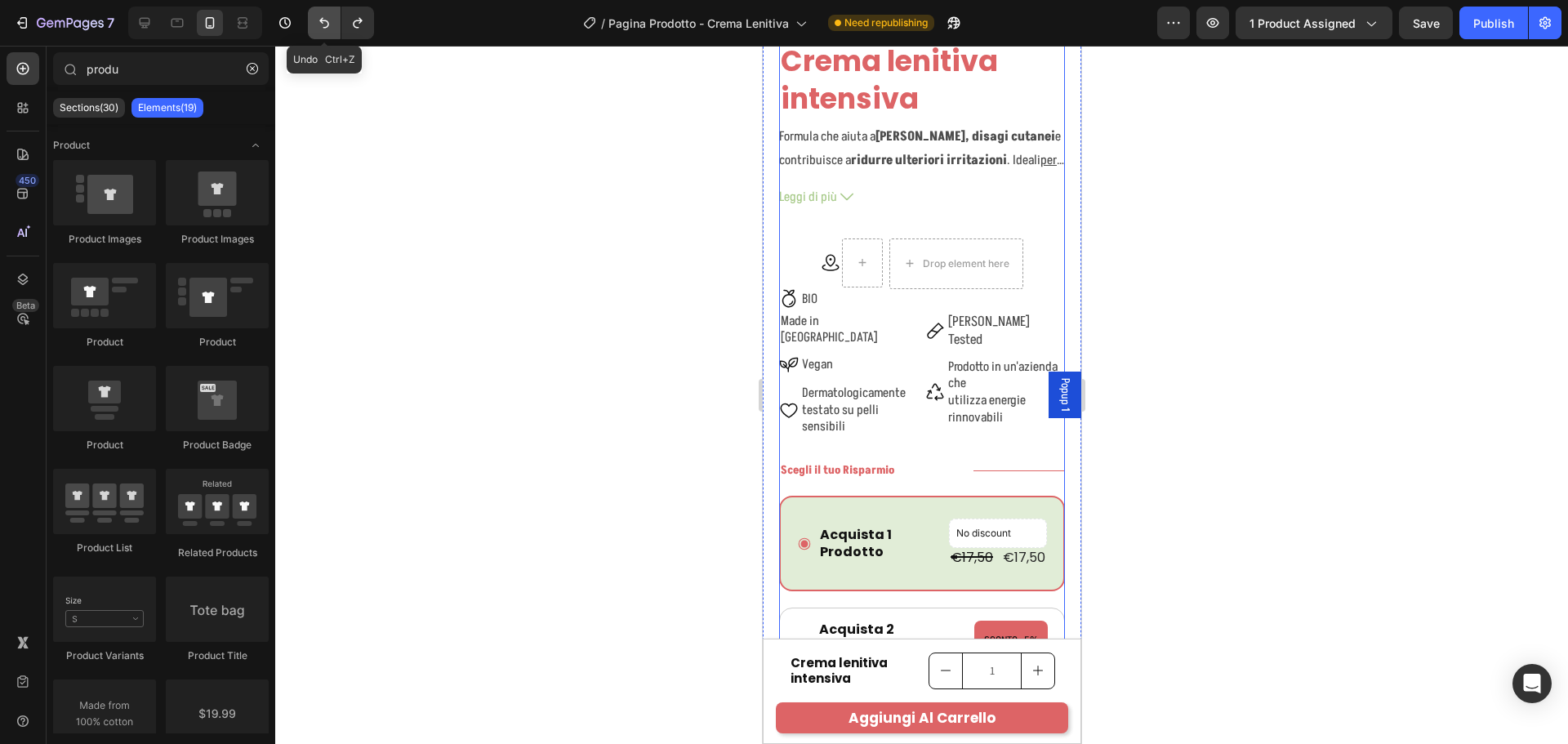
click at [324, 16] on icon "Undo/Redo" at bounding box center [324, 23] width 17 height 17
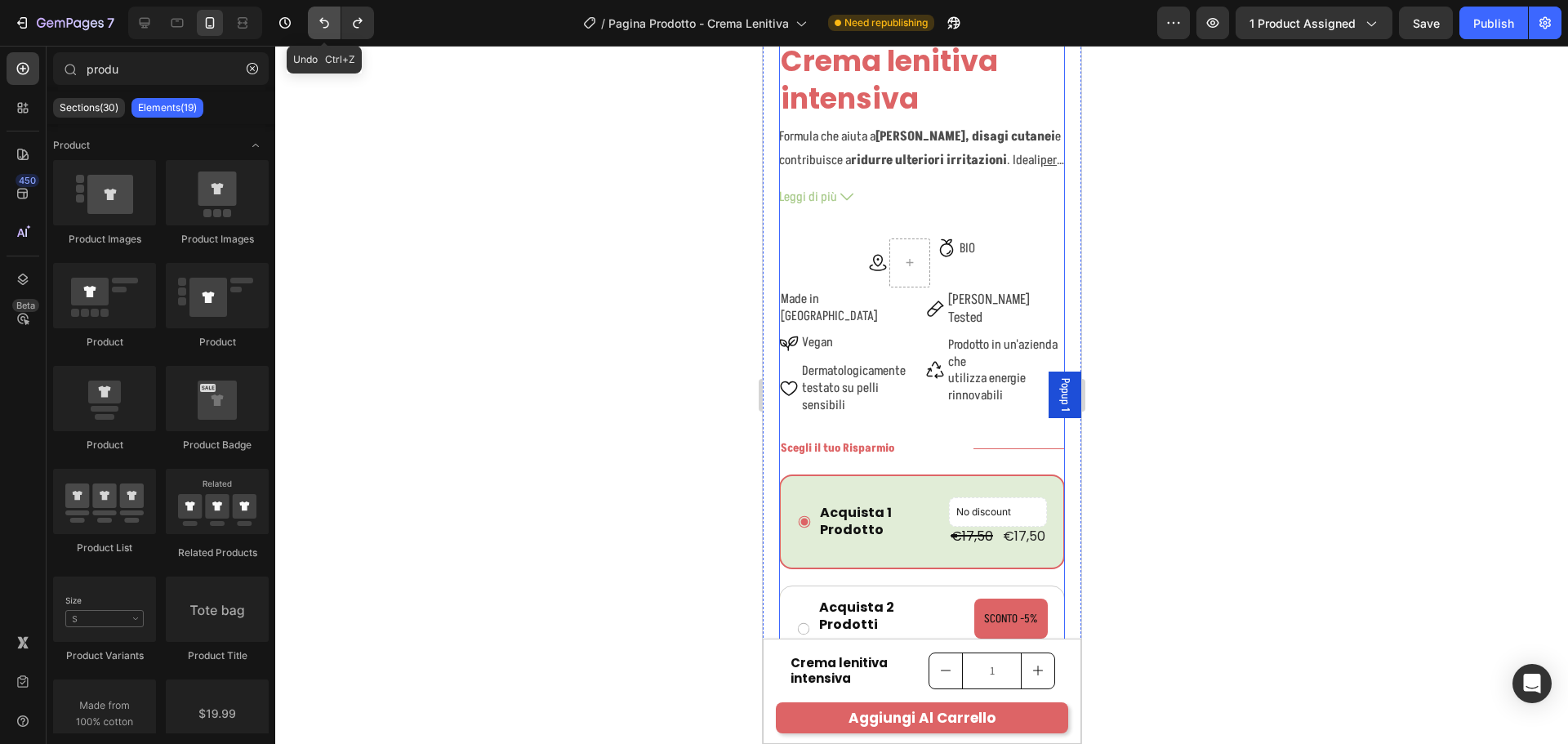
click at [324, 16] on icon "Undo/Redo" at bounding box center [324, 23] width 17 height 17
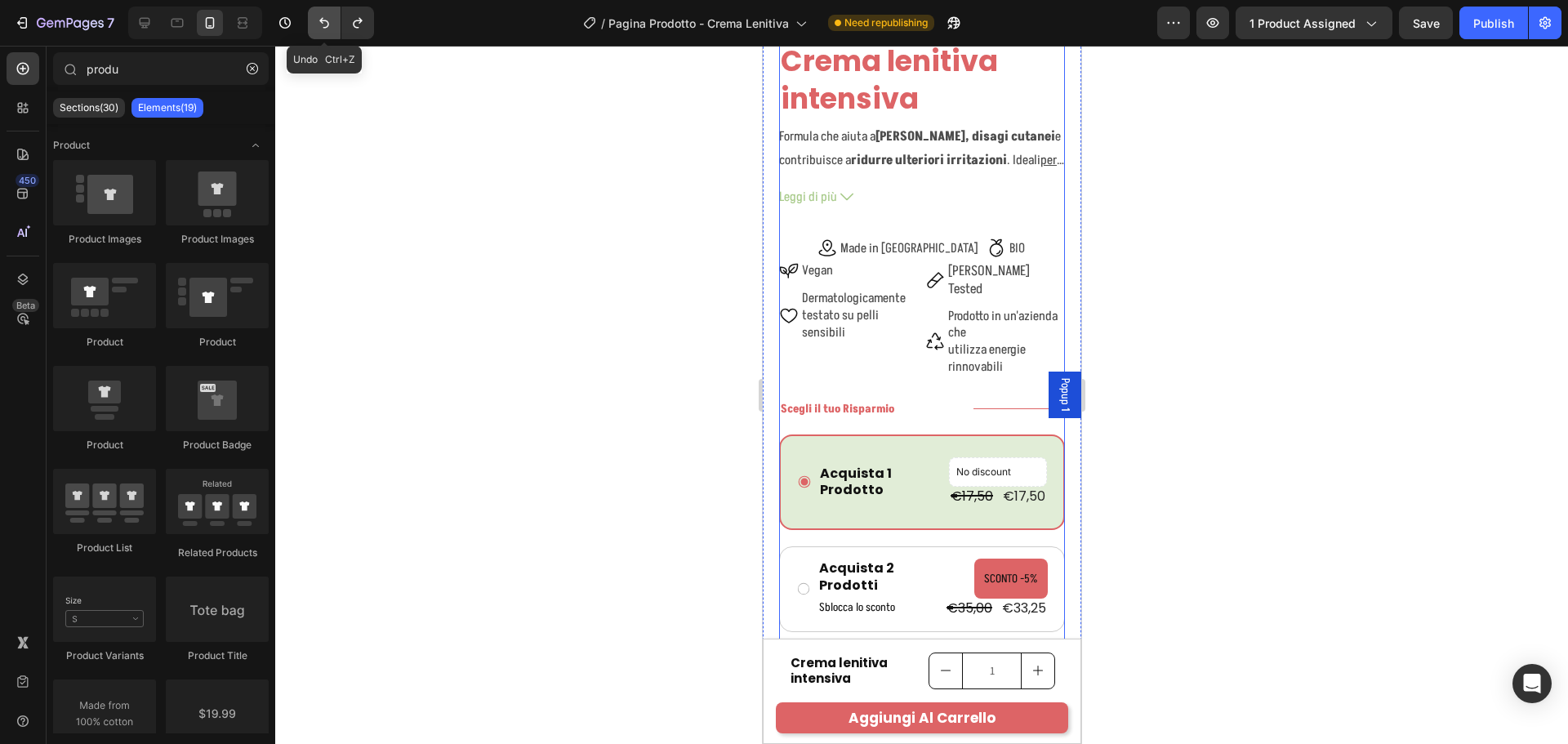
click at [324, 16] on icon "Undo/Redo" at bounding box center [324, 23] width 17 height 17
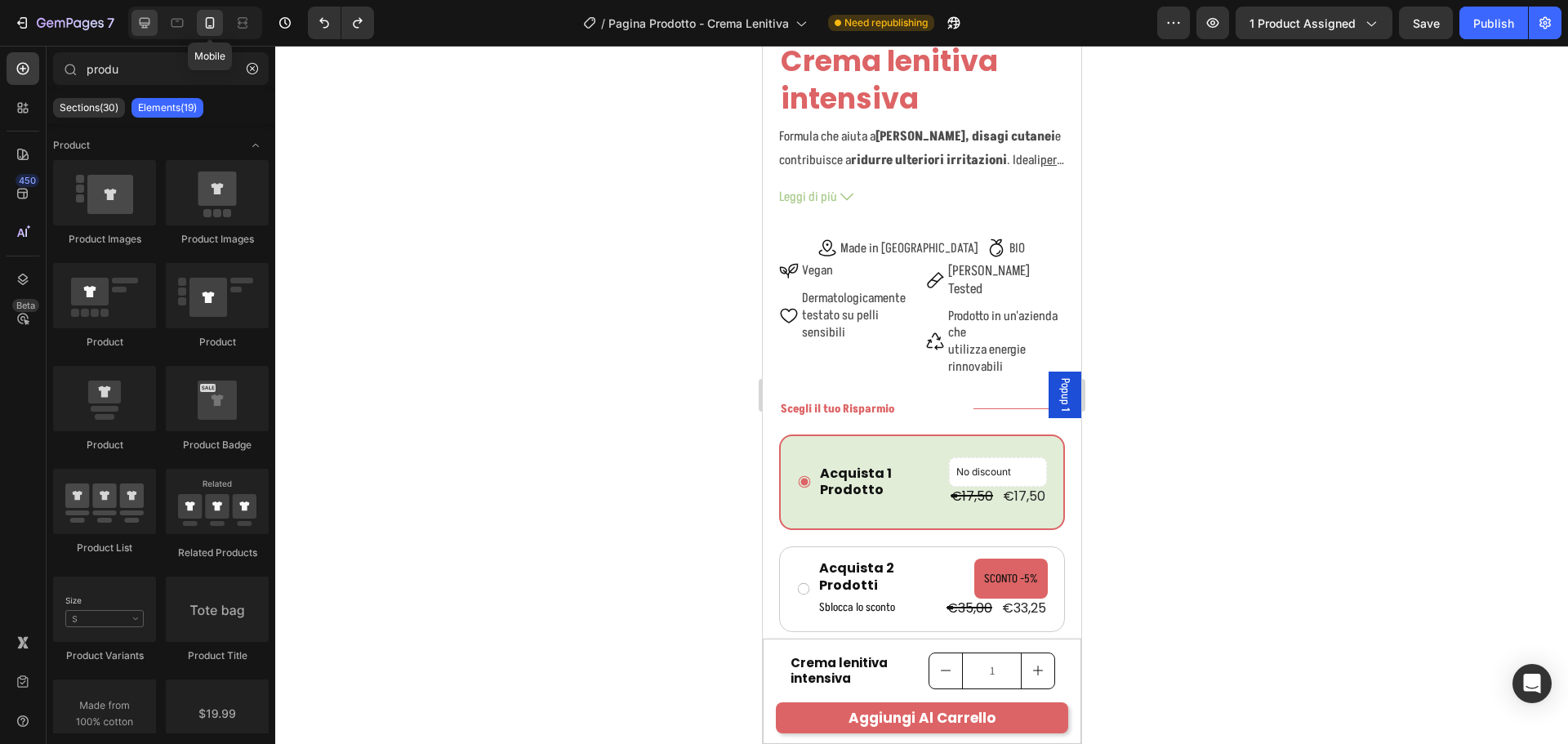
click at [132, 21] on div at bounding box center [145, 23] width 26 height 26
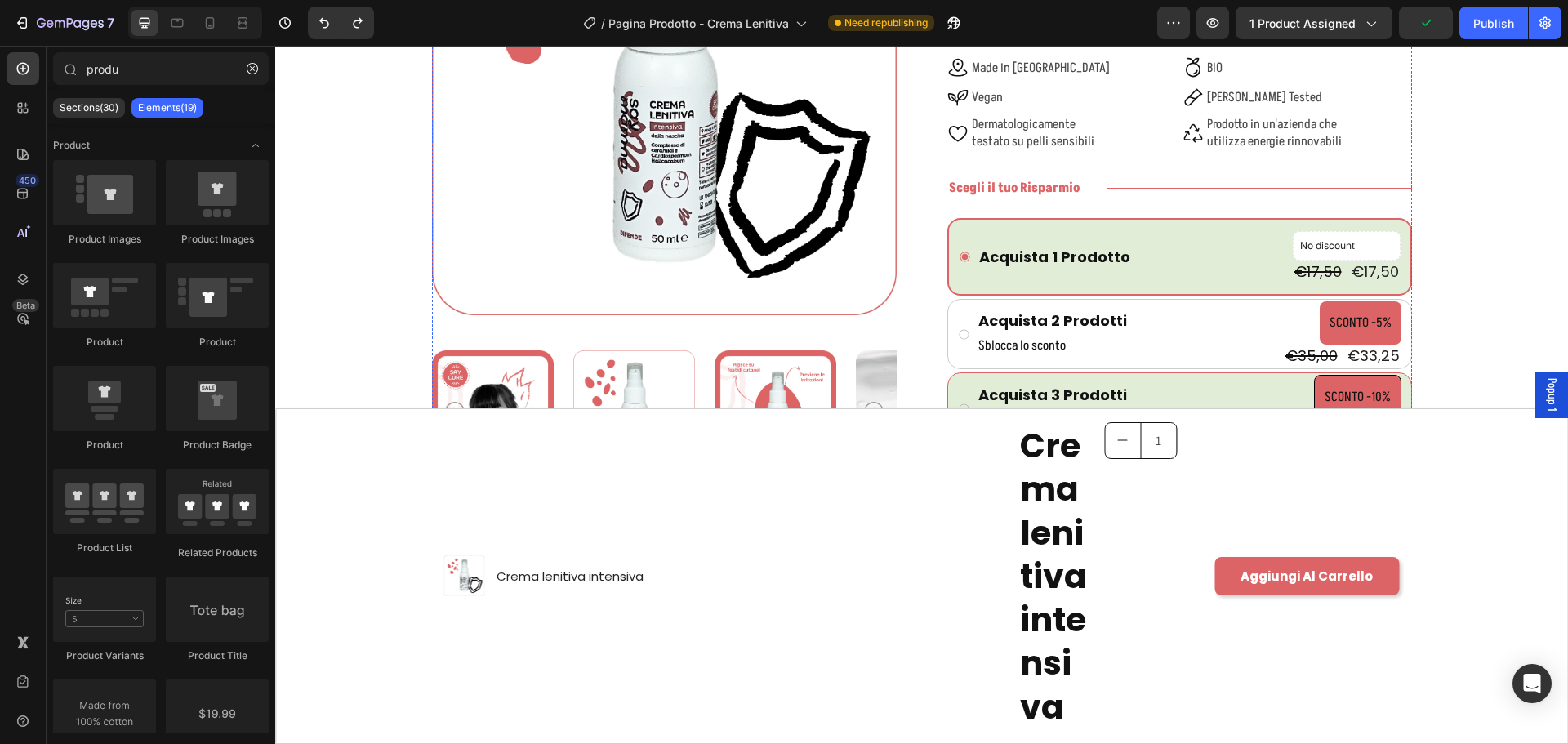
scroll to position [215, 0]
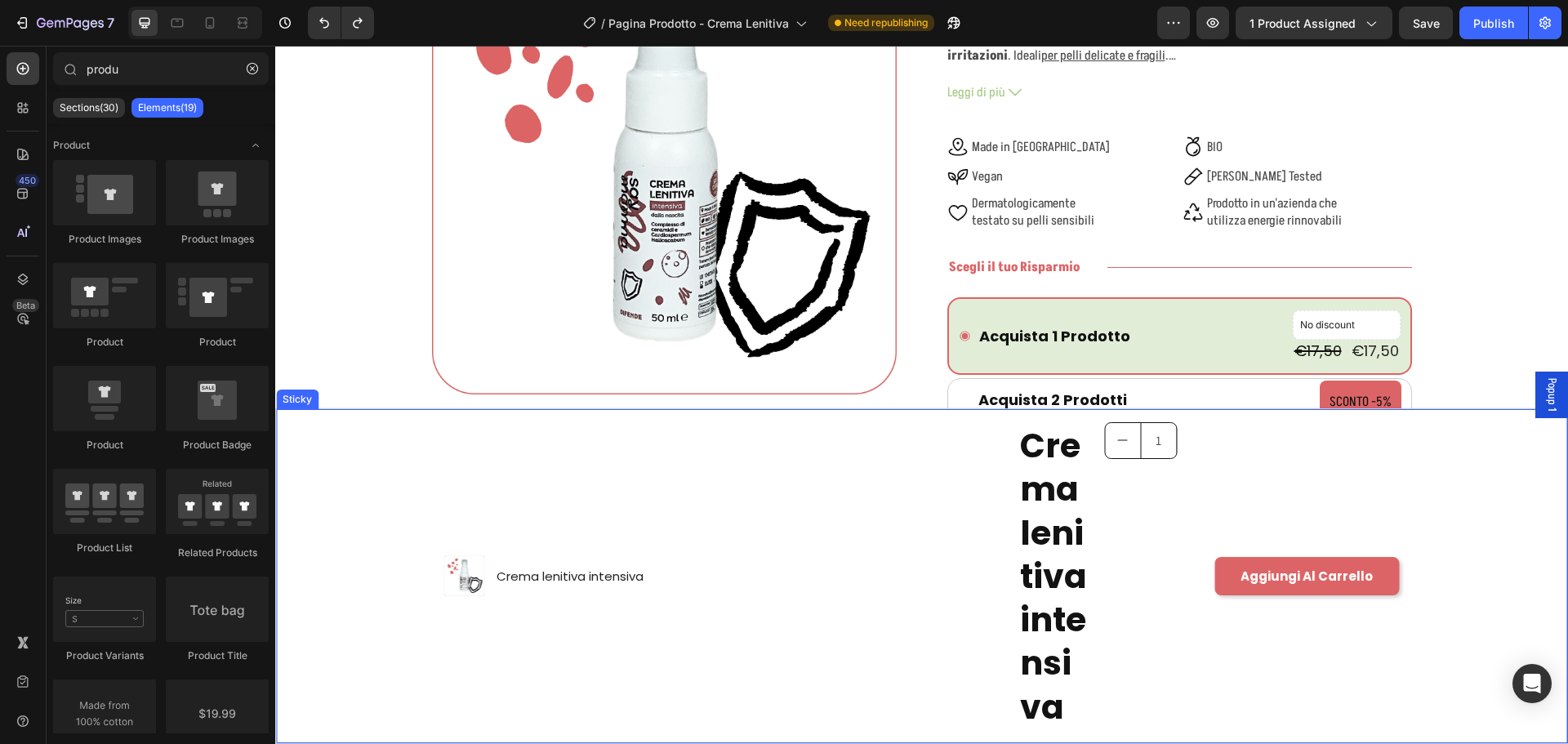
click at [394, 443] on div "Product Images Crema lenitiva intensiva Product Title Row Crema lenitiva intens…" at bounding box center [921, 576] width 1291 height 334
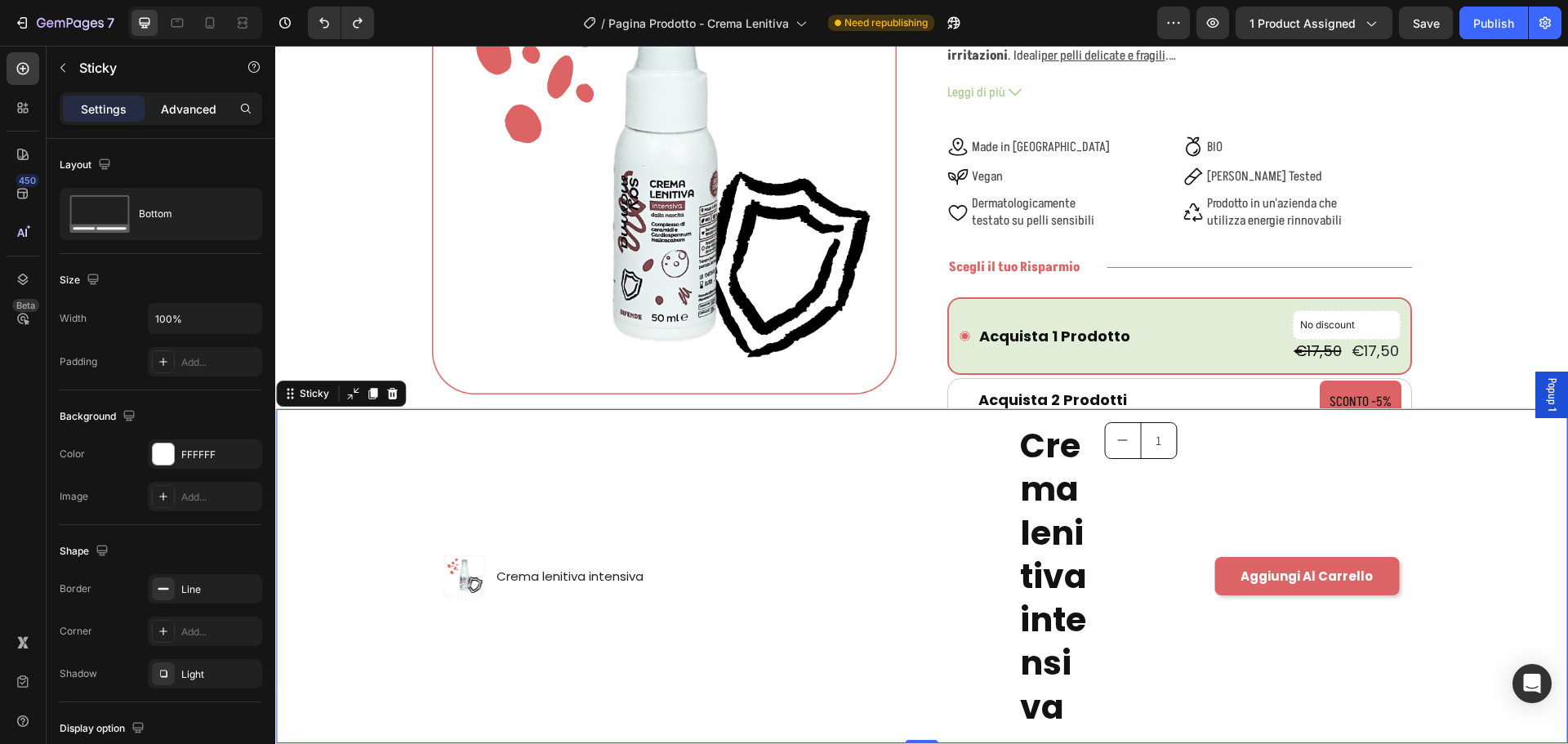
click at [190, 103] on p "Advanced" at bounding box center [189, 109] width 55 height 18
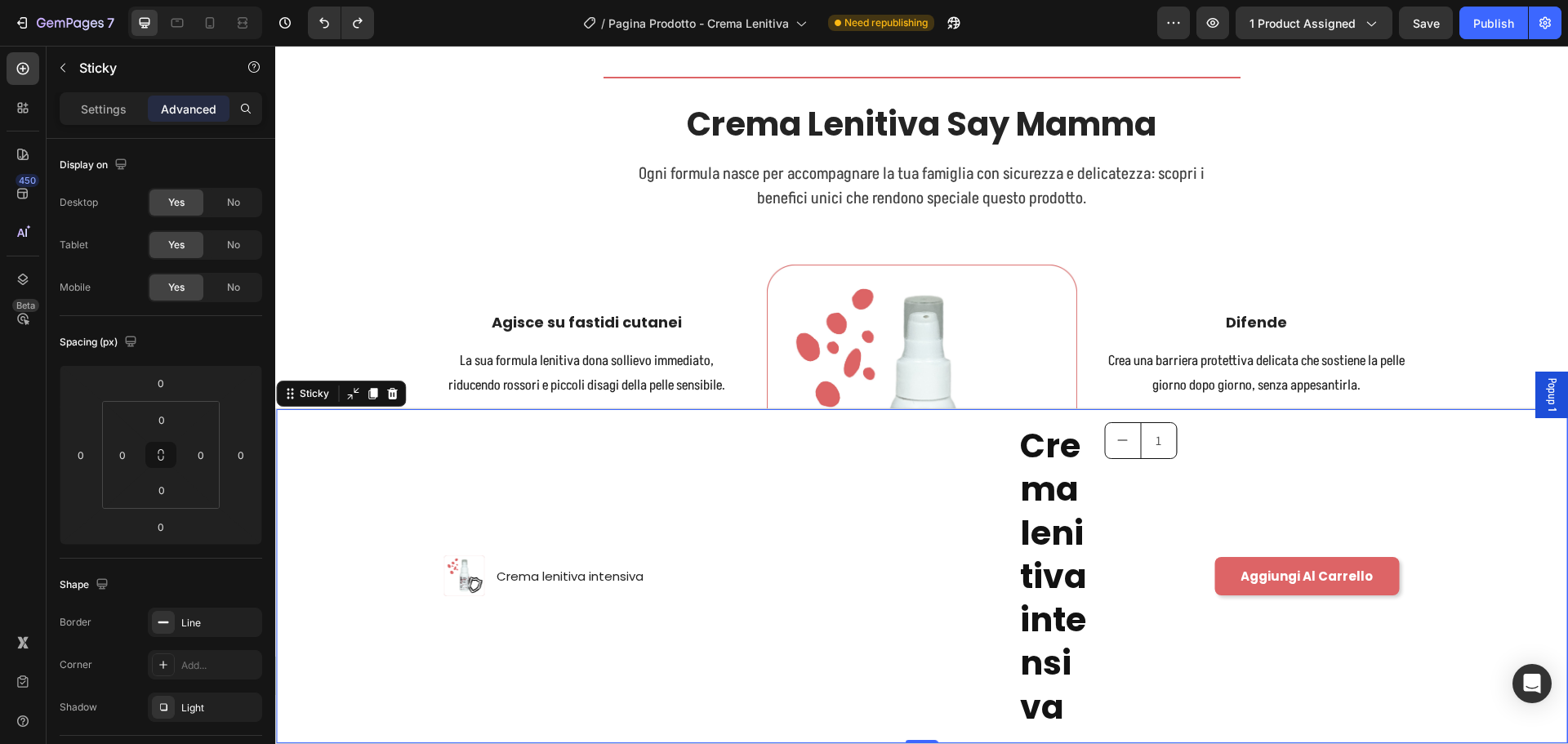
scroll to position [1603, 0]
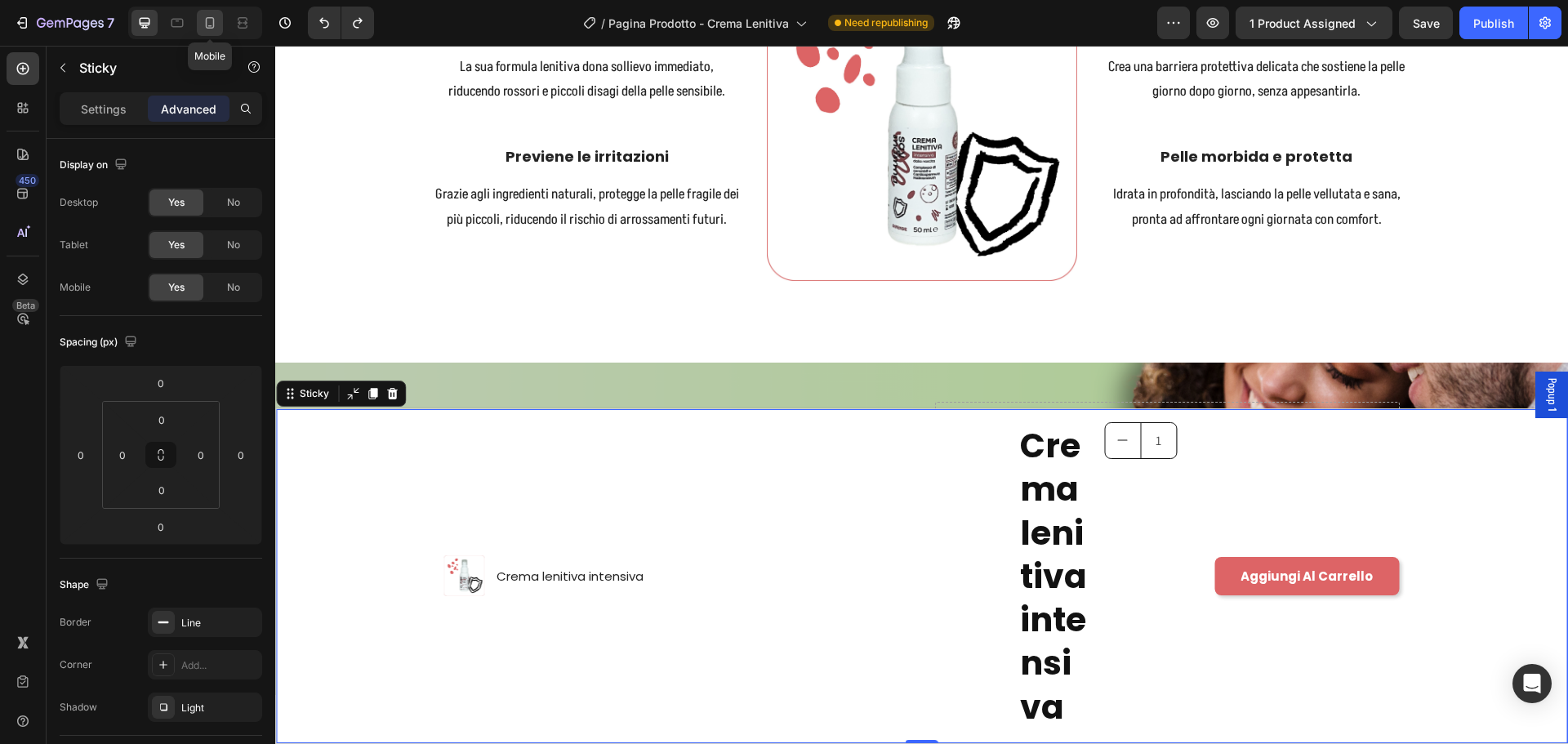
click at [205, 23] on icon at bounding box center [210, 23] width 17 height 17
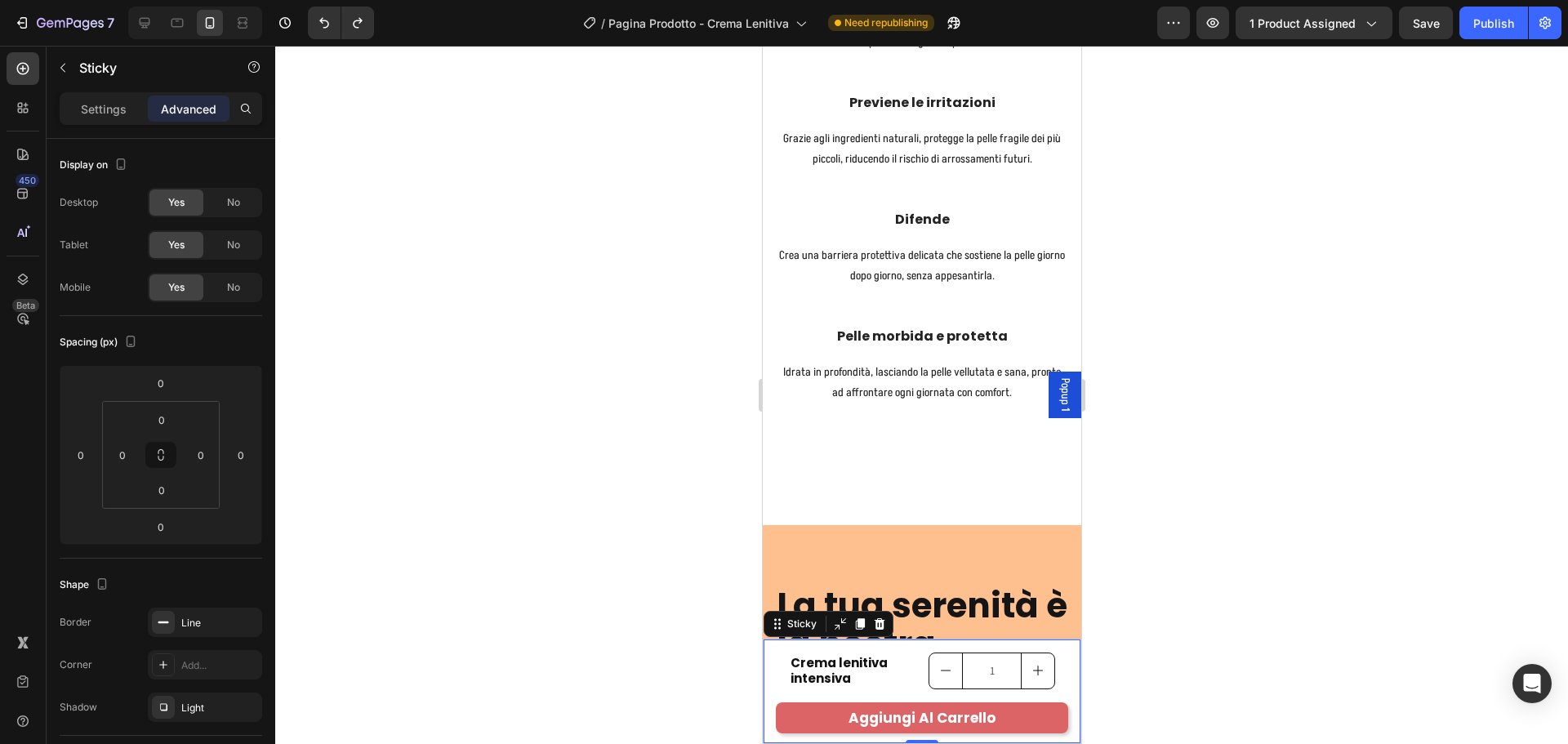
scroll to position [2036, 0]
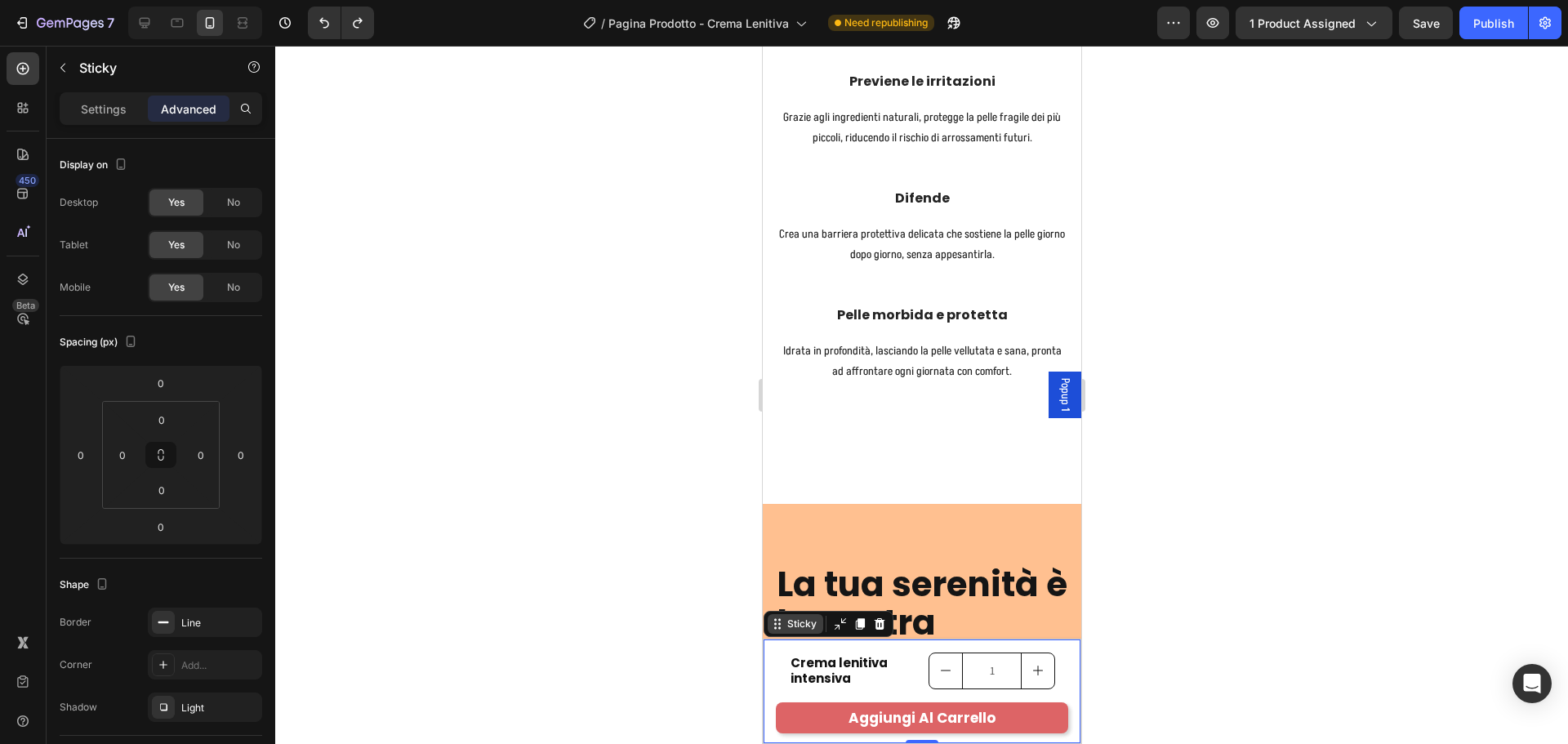
click at [793, 626] on div "Sticky" at bounding box center [801, 624] width 36 height 15
click at [235, 207] on span "No" at bounding box center [233, 203] width 13 height 15
click at [144, 26] on icon at bounding box center [145, 23] width 11 height 11
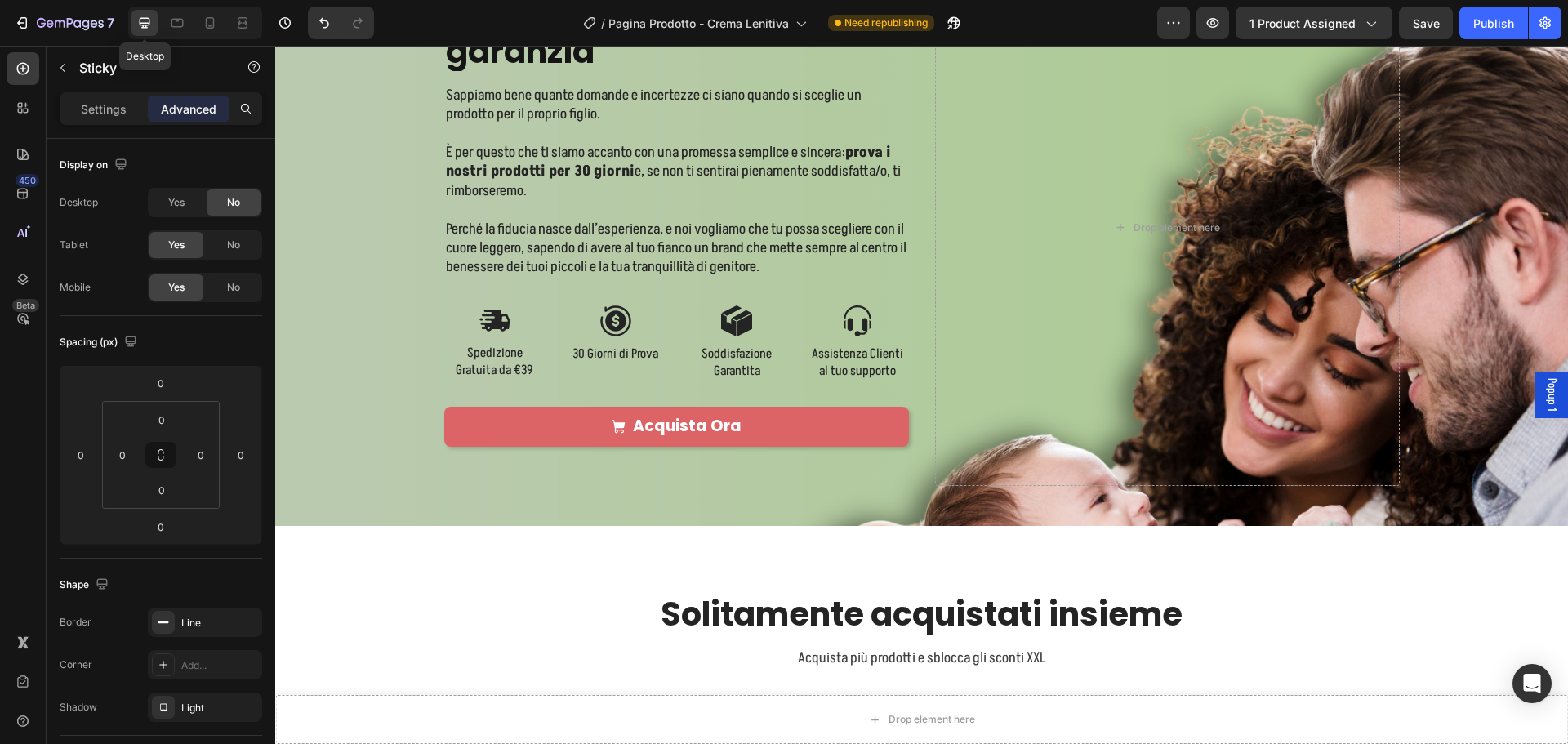
scroll to position [2022, 0]
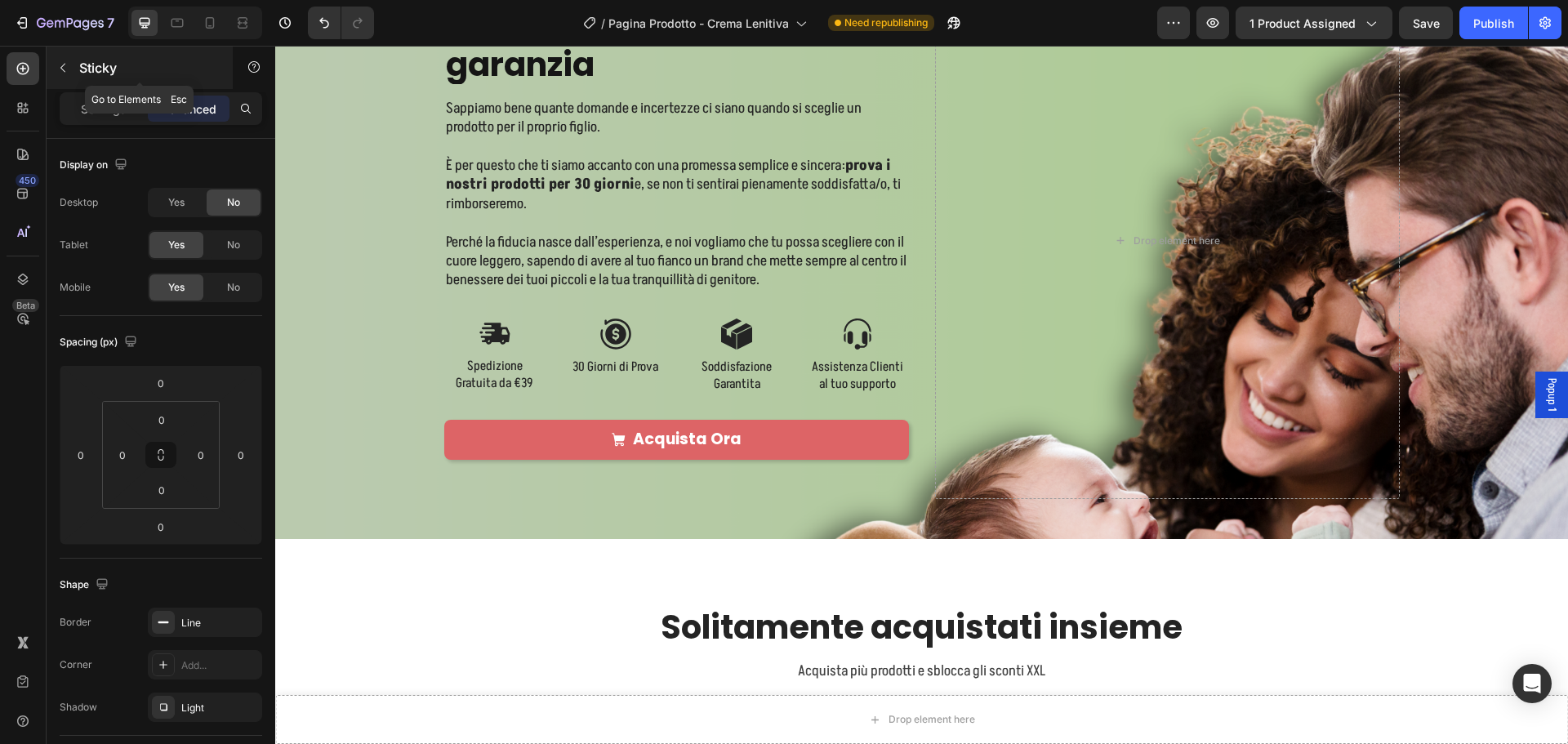
click at [65, 65] on icon "button" at bounding box center [63, 67] width 13 height 13
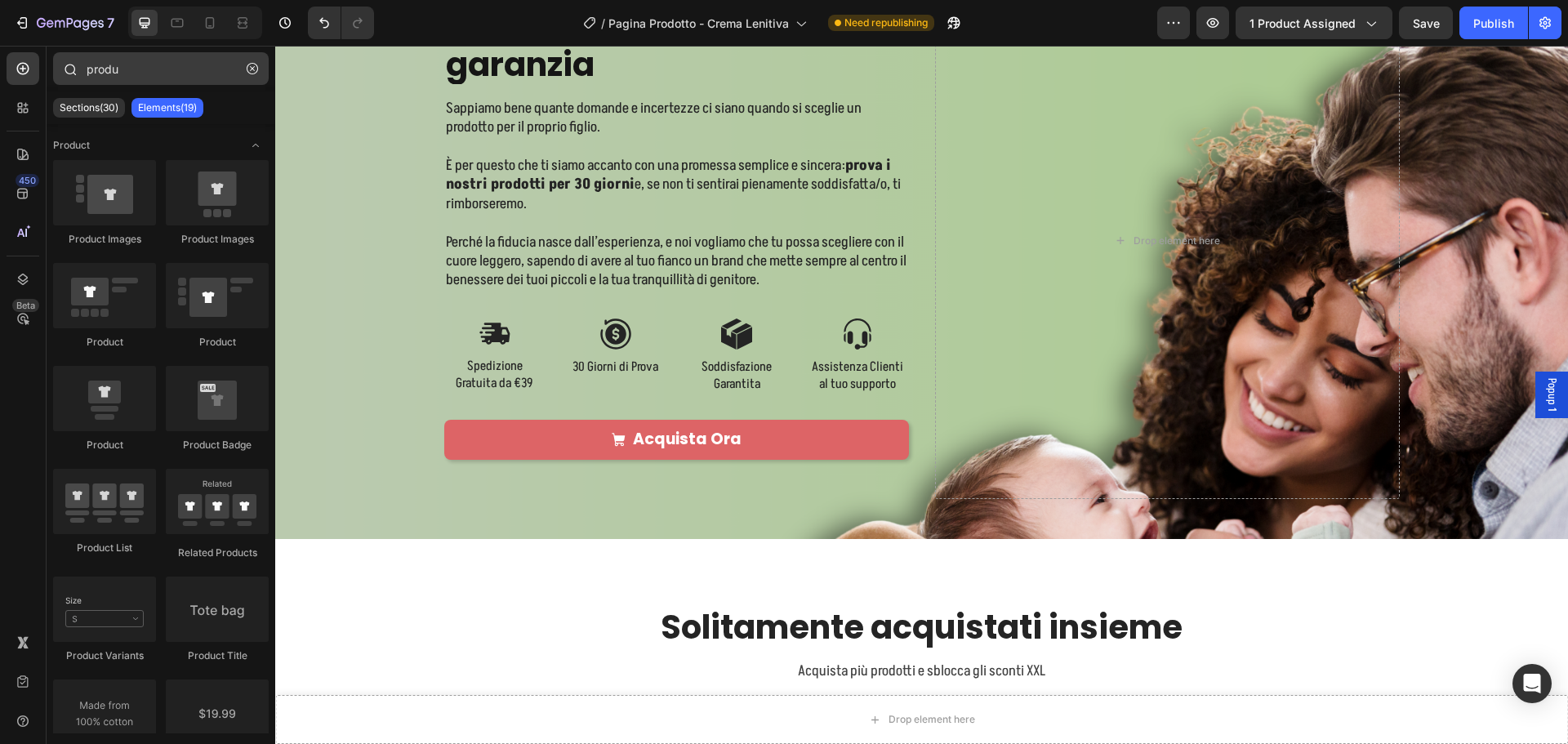
drag, startPoint x: 258, startPoint y: 69, endPoint x: 196, endPoint y: 70, distance: 62.0
click at [255, 70] on button "button" at bounding box center [253, 68] width 26 height 26
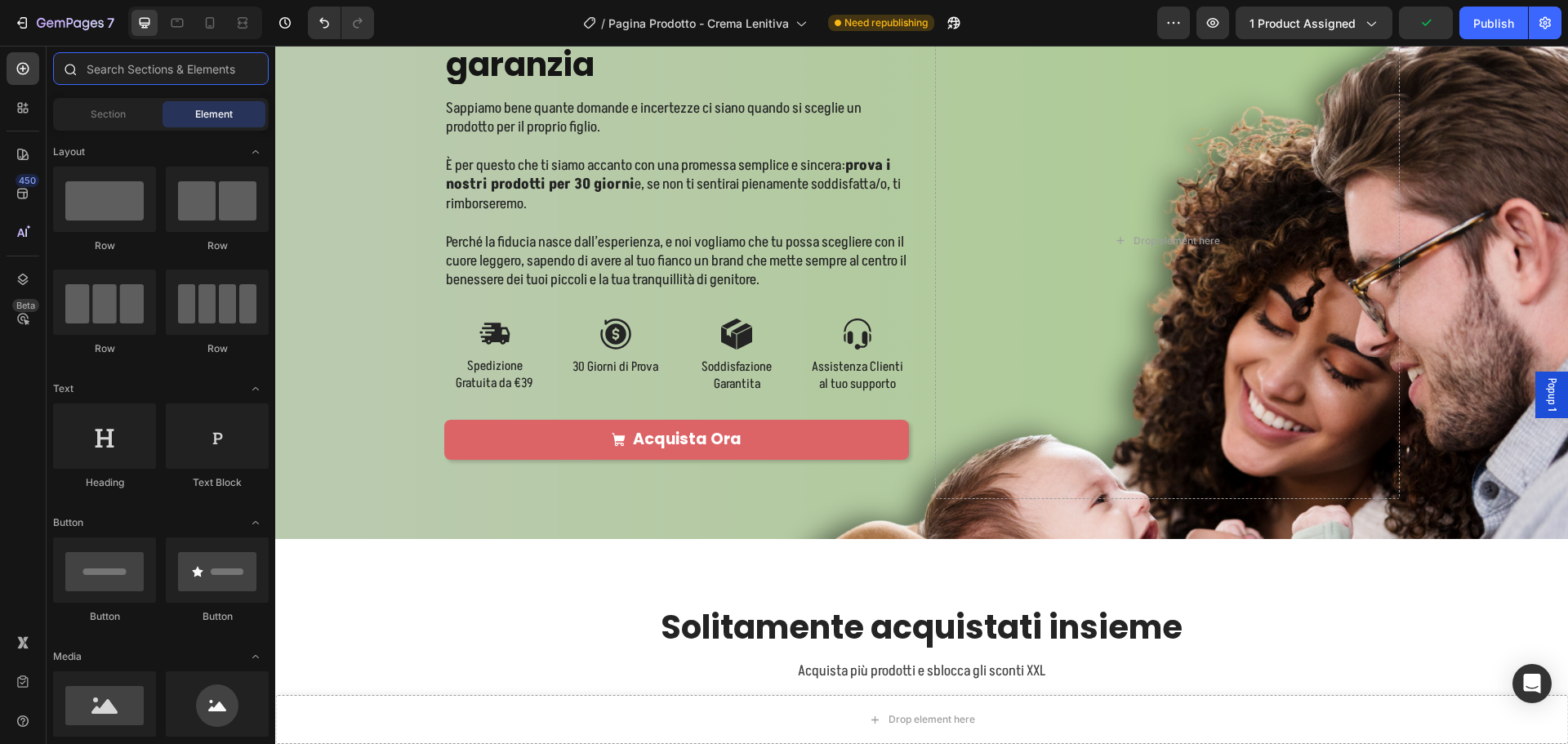
click at [195, 70] on input "text" at bounding box center [161, 68] width 216 height 32
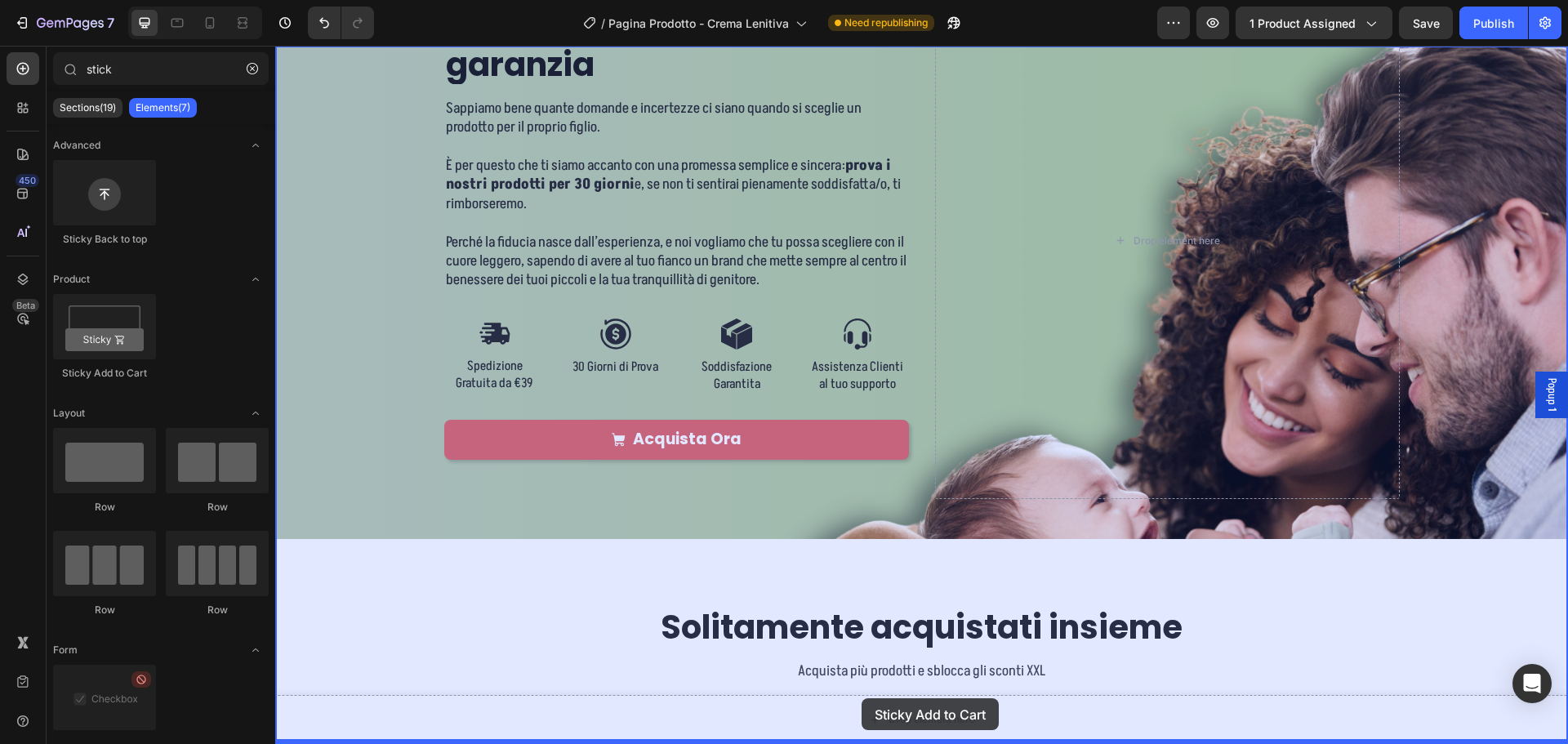
drag, startPoint x: 283, startPoint y: 397, endPoint x: 862, endPoint y: 698, distance: 652.6
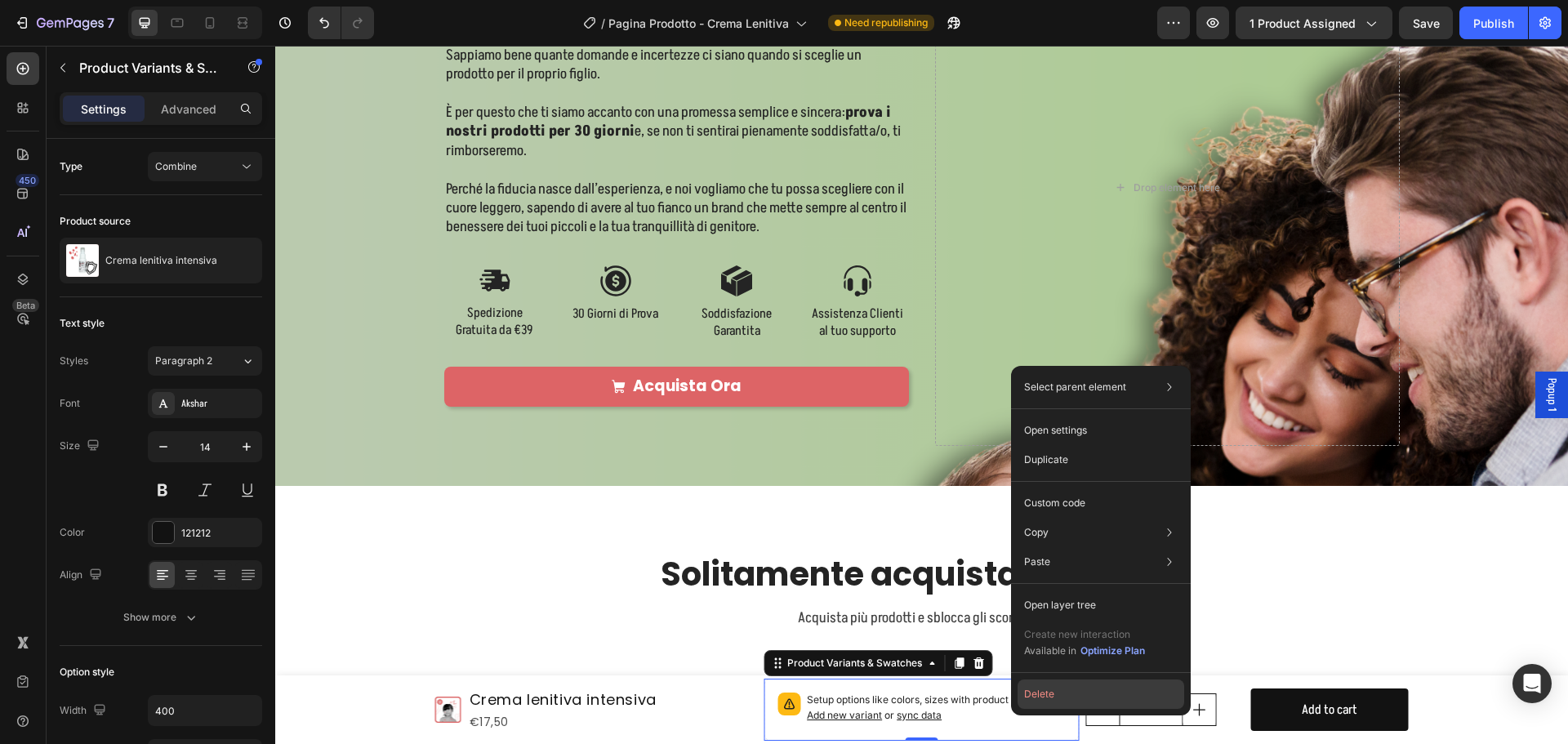
click at [1037, 691] on button "Delete" at bounding box center [1101, 694] width 167 height 30
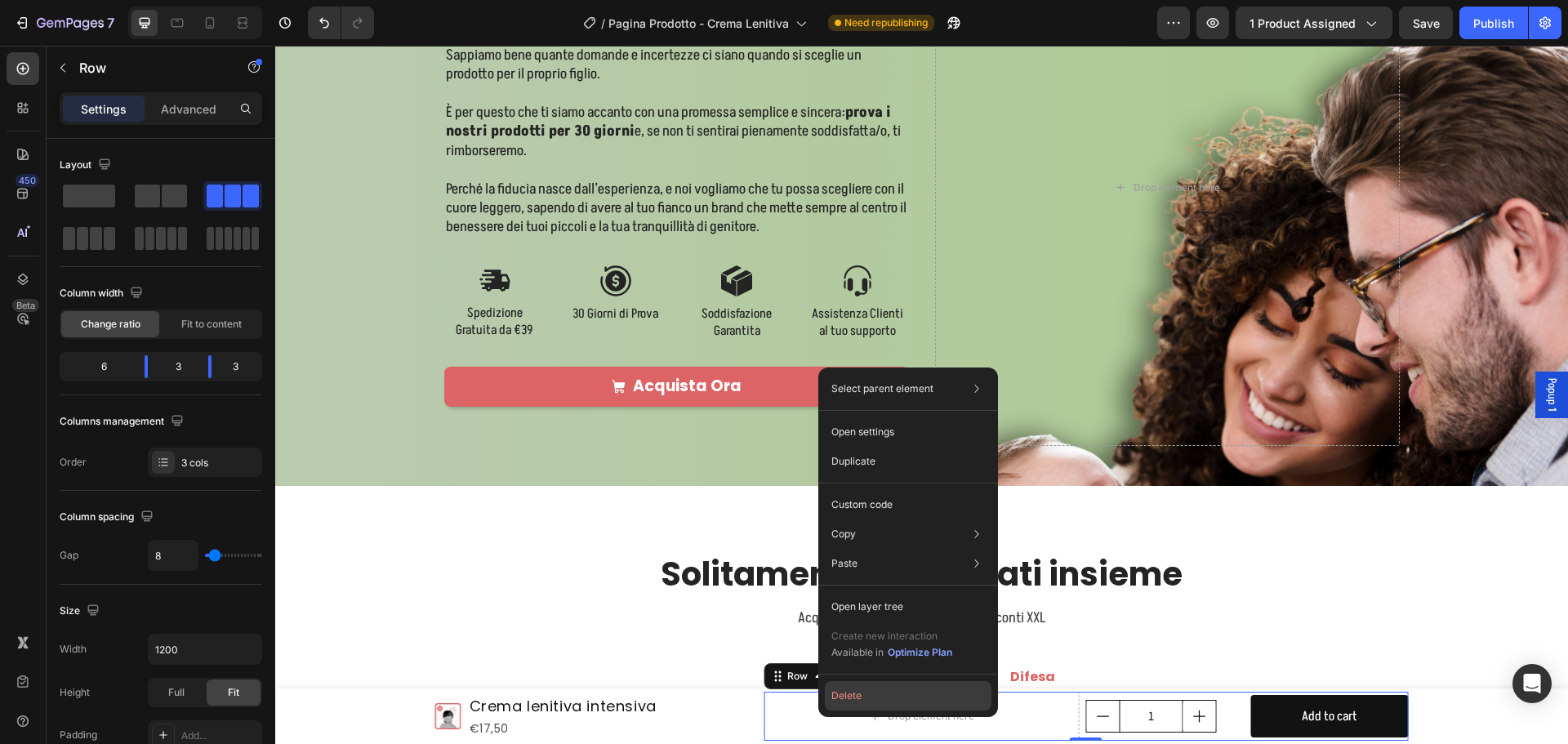
click at [857, 696] on button "Delete" at bounding box center [908, 696] width 167 height 30
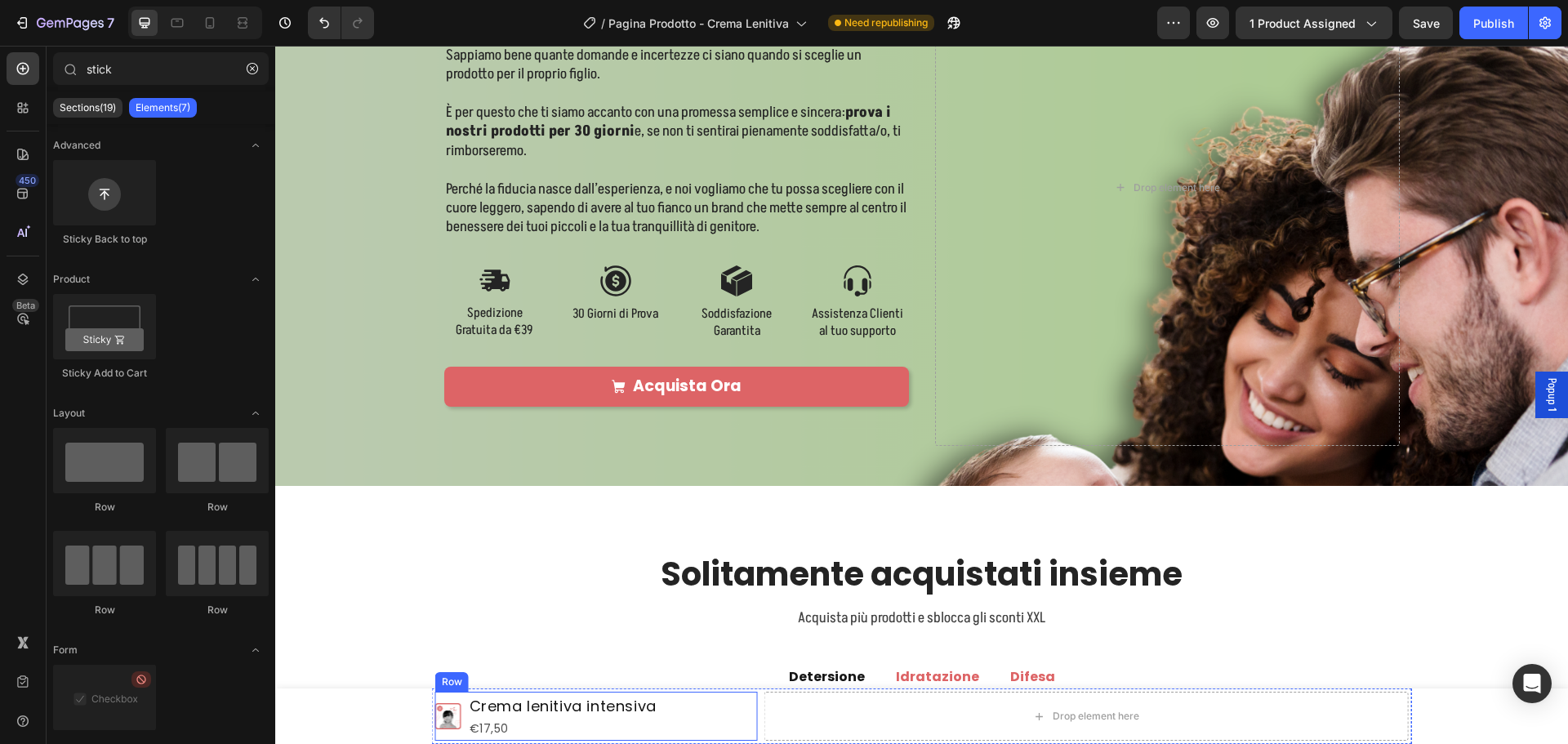
type input "stic"
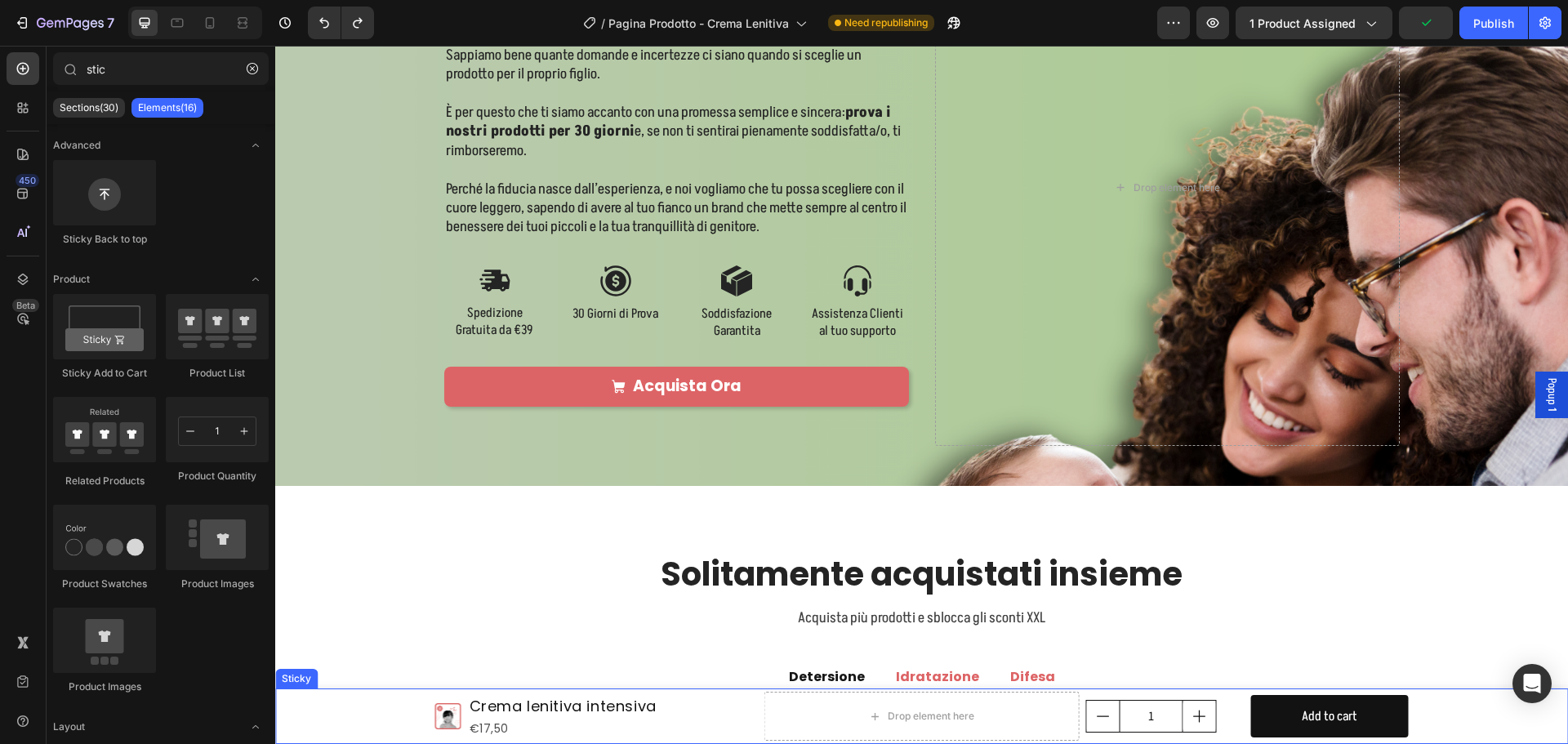
click at [330, 714] on div "Product Images Crema lenitiva intensiva Product Title €17,50 Product Price Prod…" at bounding box center [922, 716] width 1292 height 55
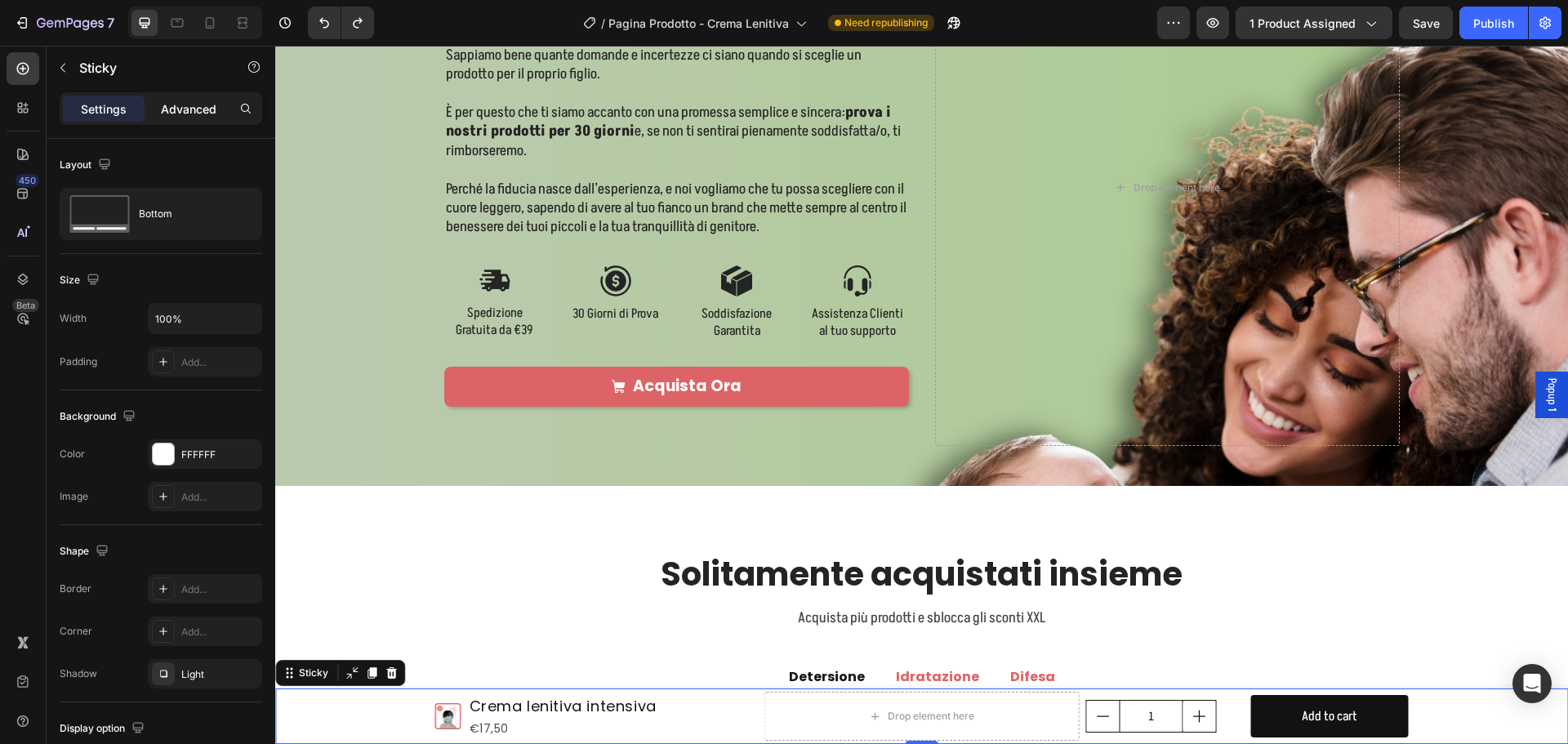
click at [185, 118] on div "Advanced" at bounding box center [188, 109] width 82 height 26
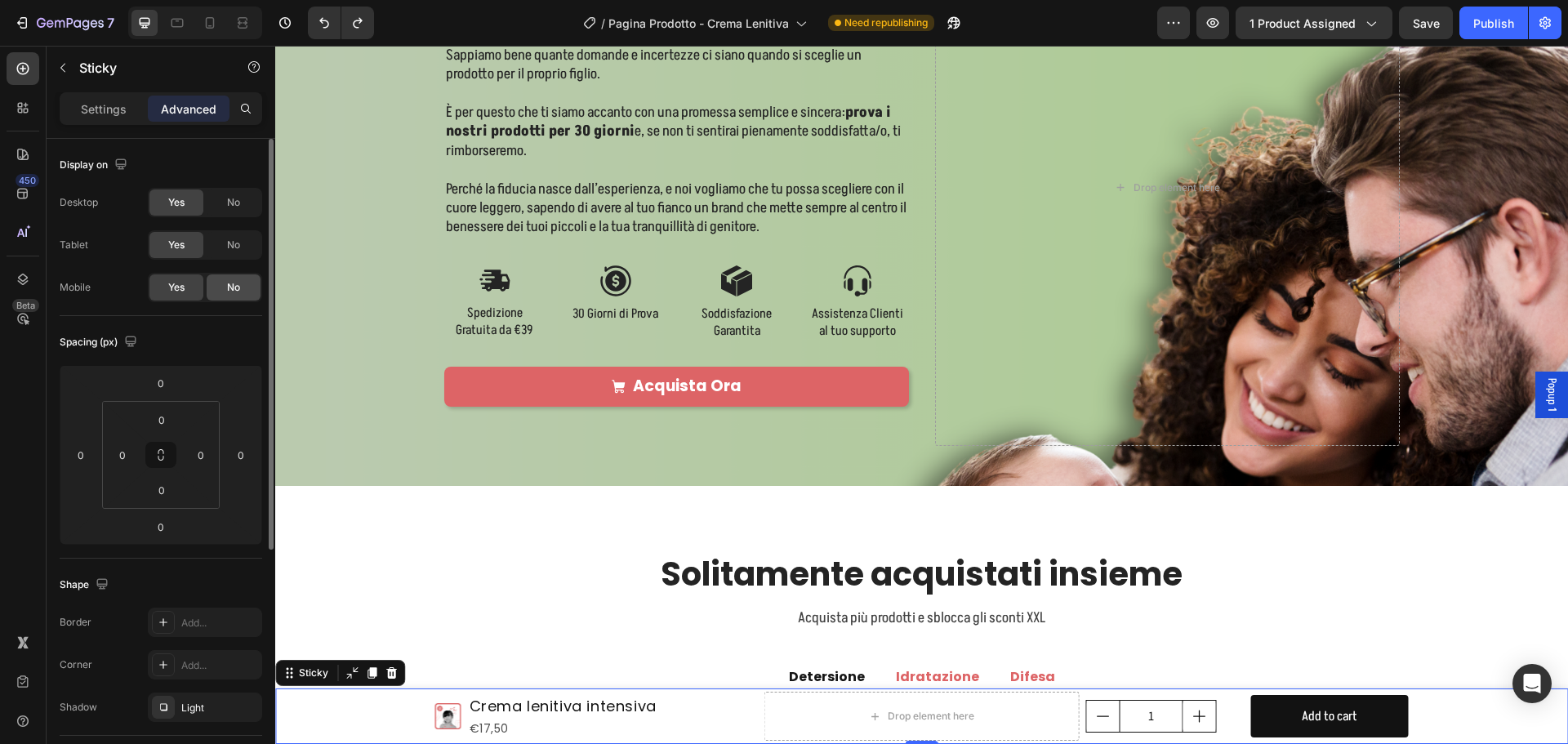
click at [219, 247] on div "No" at bounding box center [233, 245] width 53 height 26
click at [230, 286] on span "No" at bounding box center [233, 288] width 13 height 15
click at [211, 29] on icon at bounding box center [210, 23] width 9 height 11
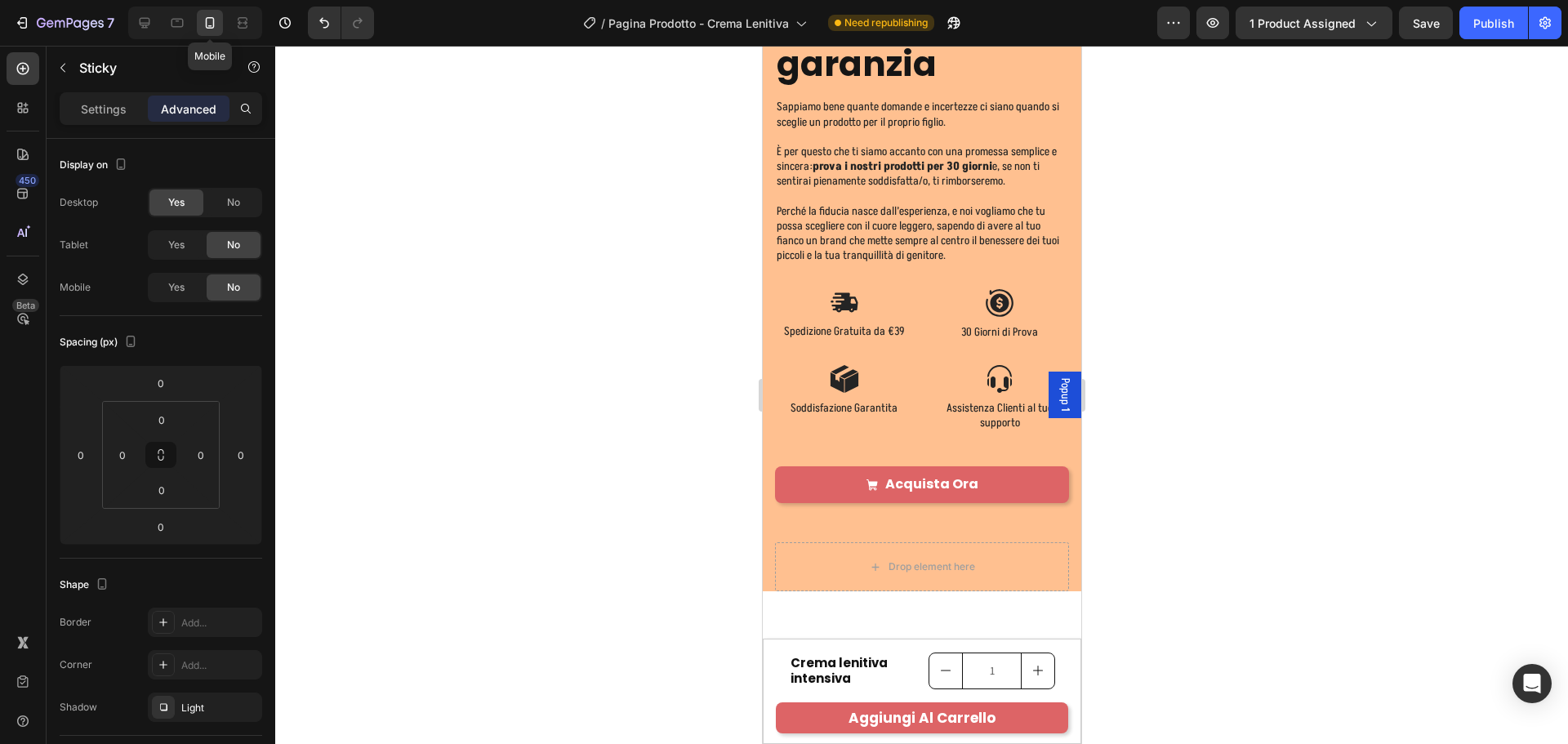
scroll to position [2018, 0]
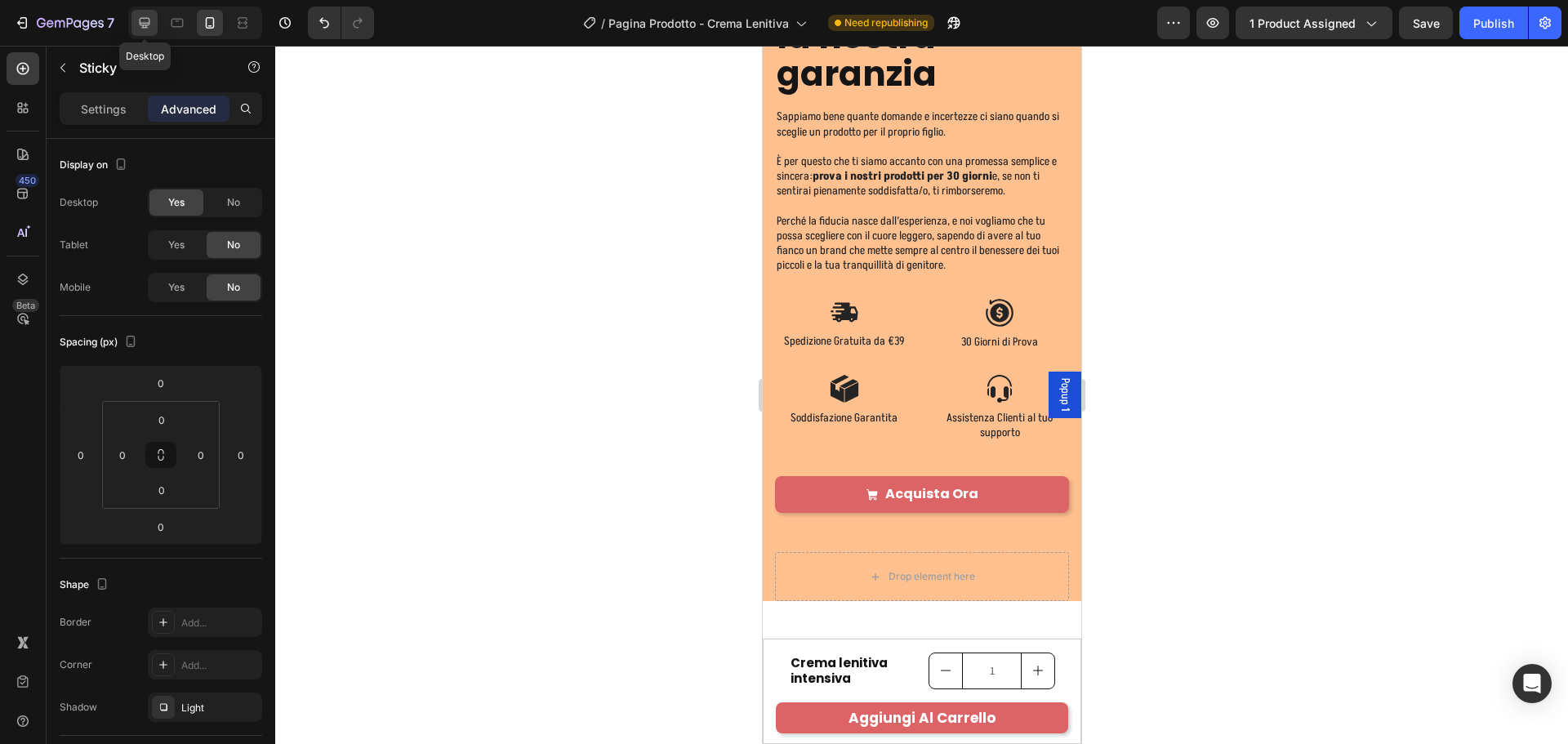
click at [149, 25] on icon at bounding box center [145, 23] width 11 height 11
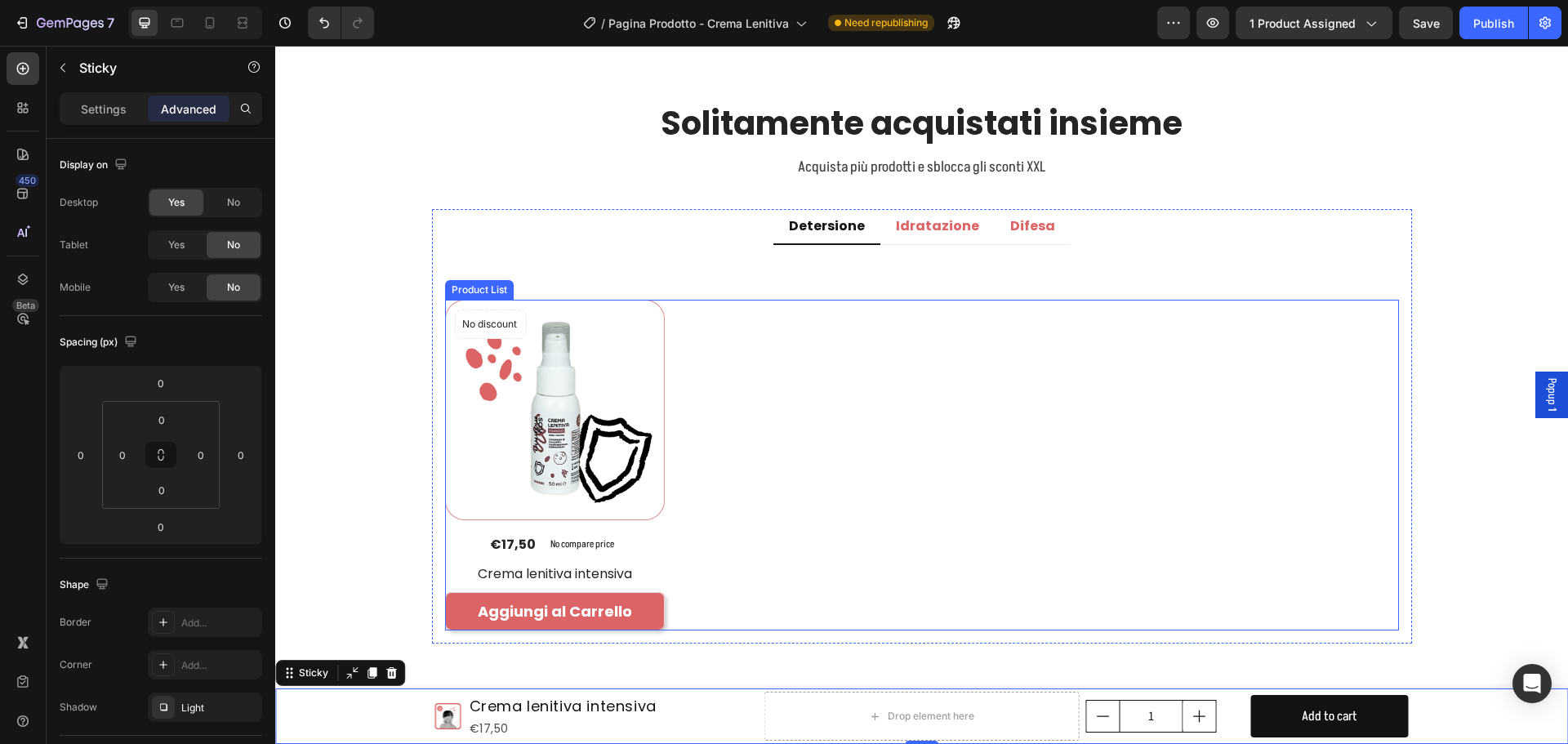
scroll to position [2604, 0]
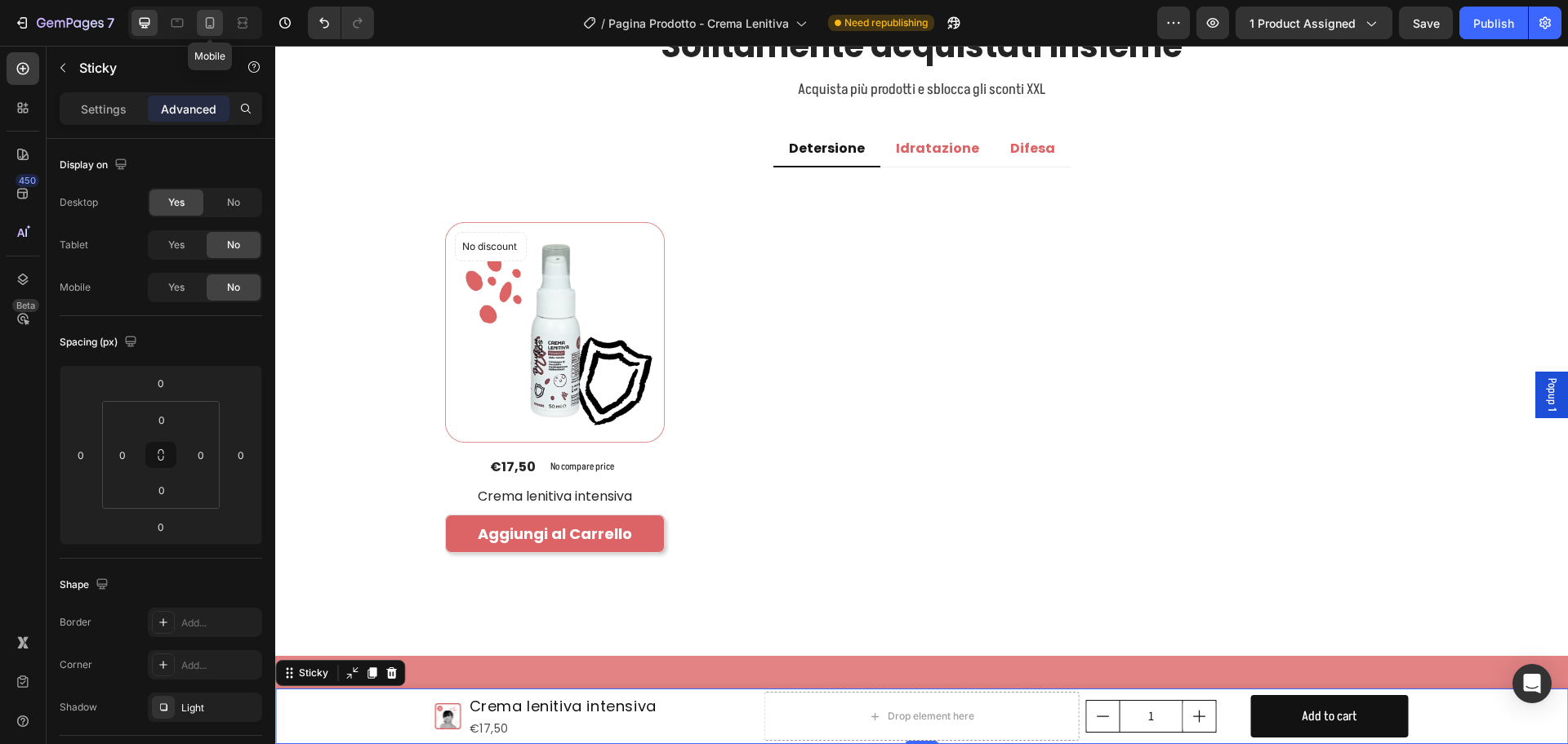
click at [216, 18] on icon at bounding box center [210, 23] width 17 height 17
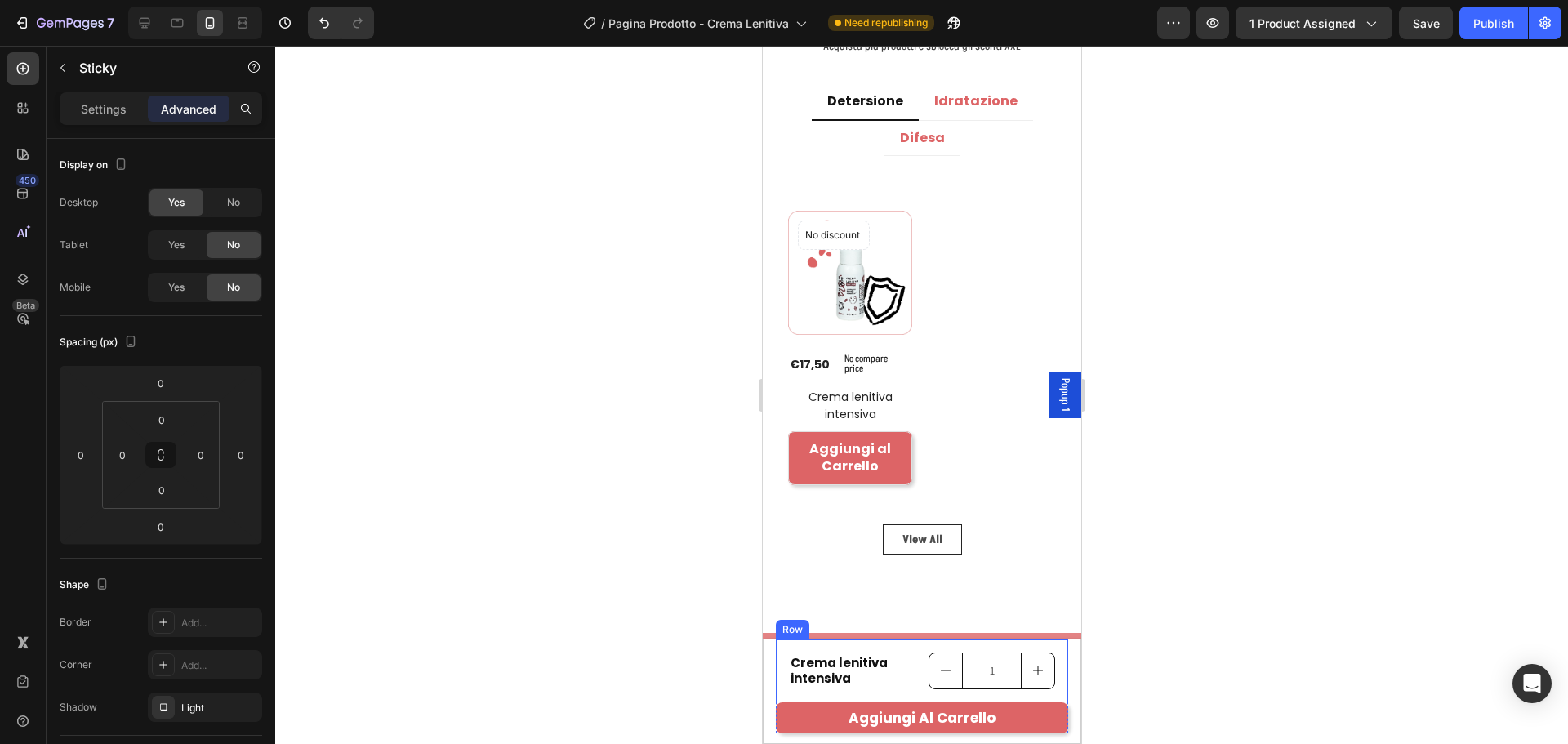
scroll to position [2578, 0]
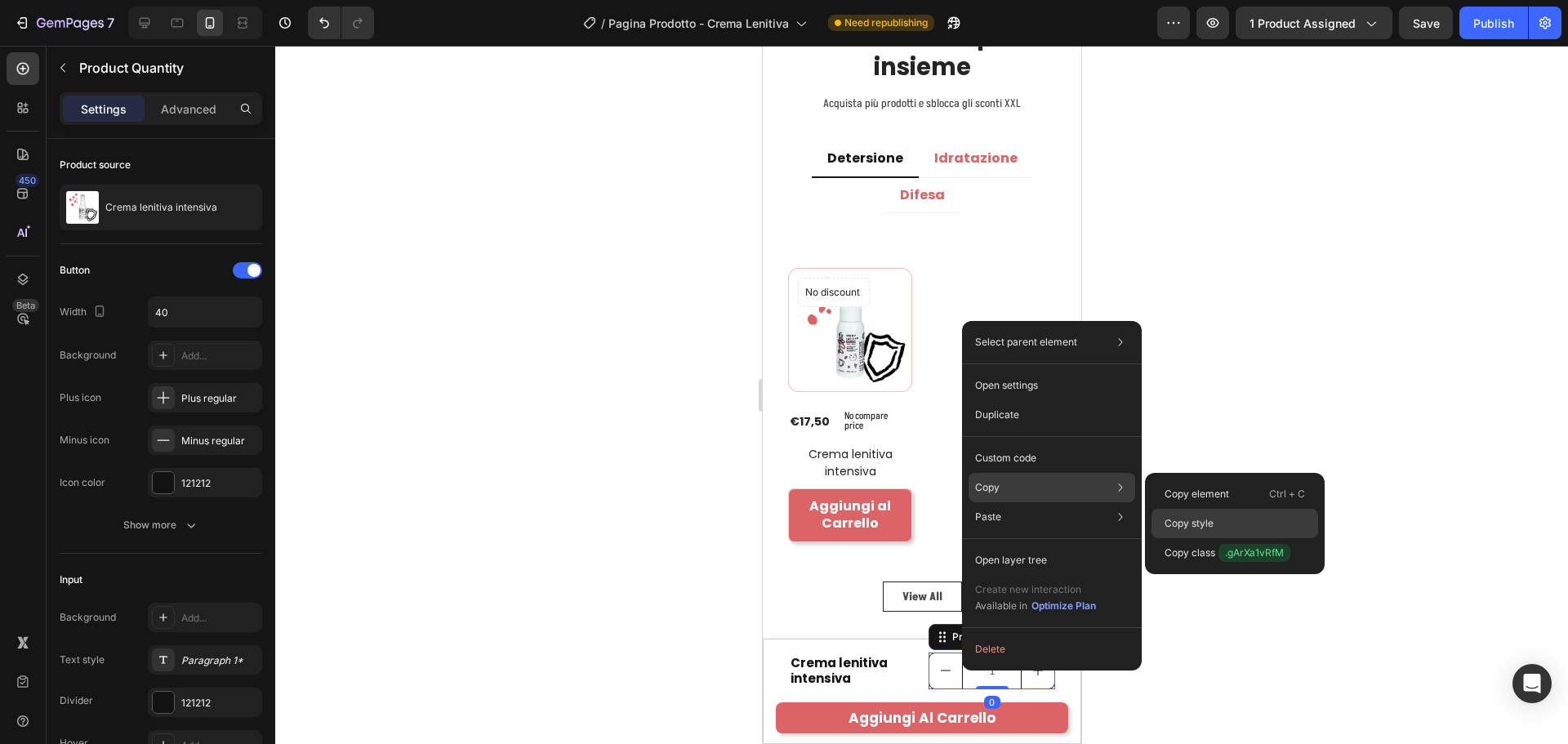
click at [1163, 538] on div "Copy style" at bounding box center [1234, 553] width 167 height 30
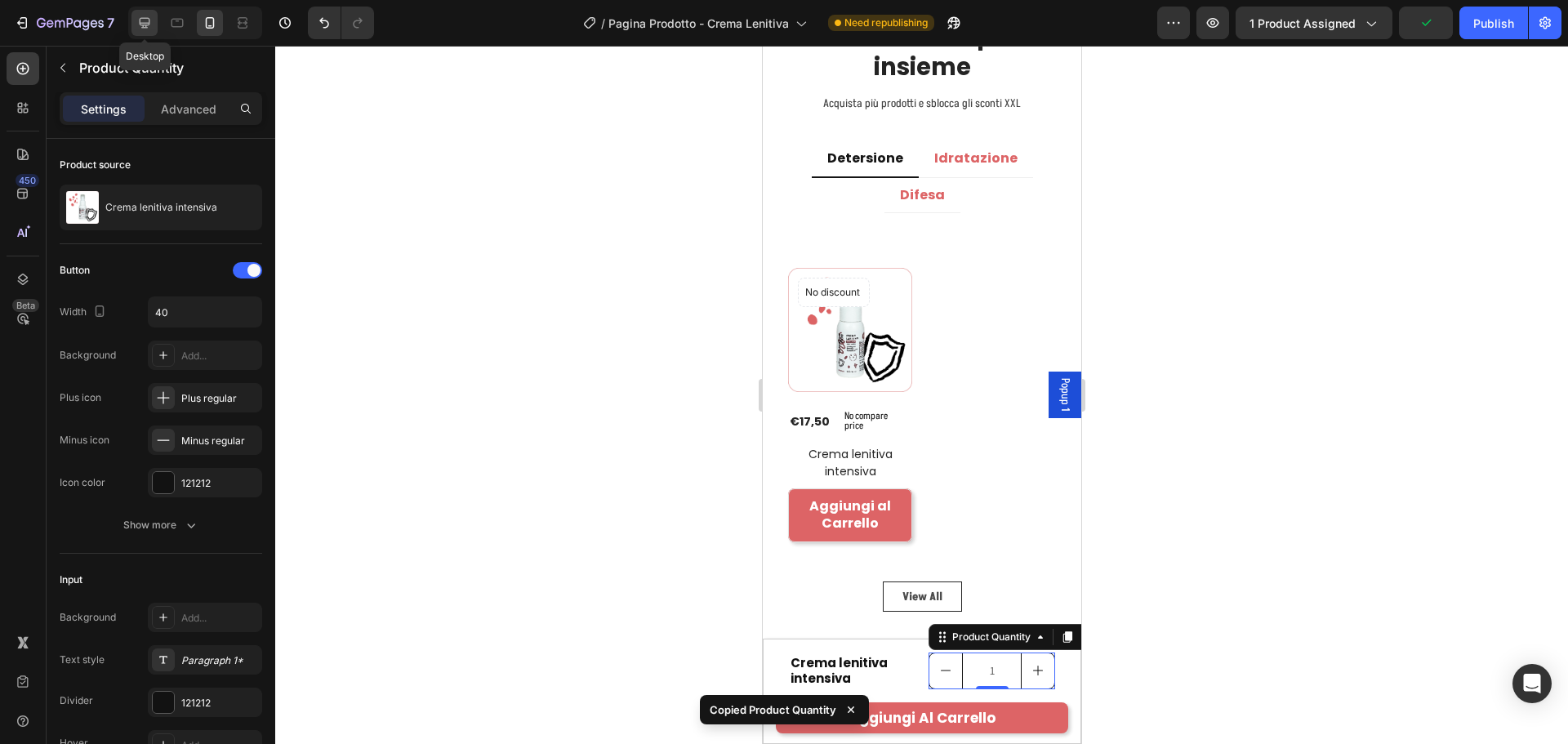
click at [135, 18] on div at bounding box center [145, 23] width 26 height 26
type input "45"
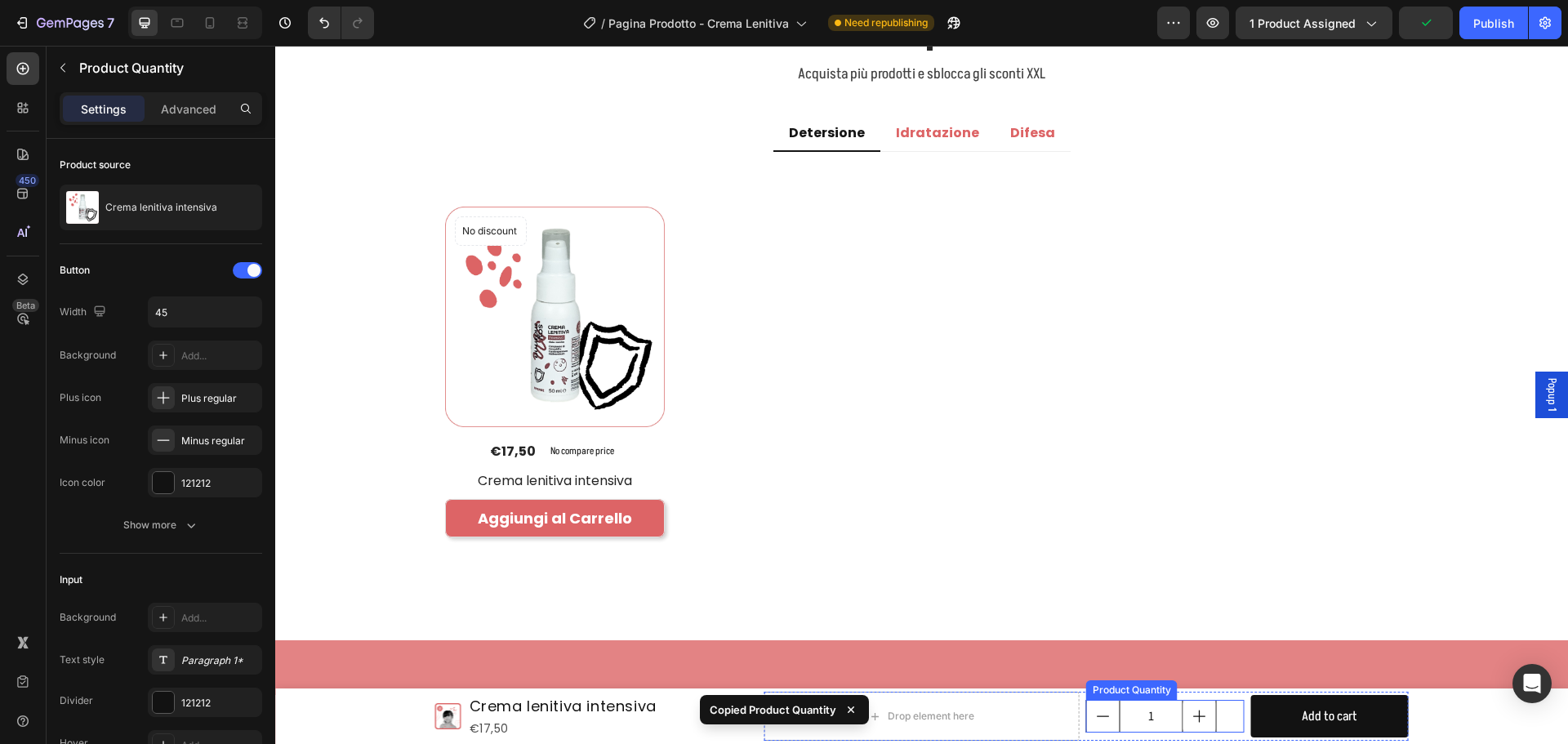
scroll to position [2562, 0]
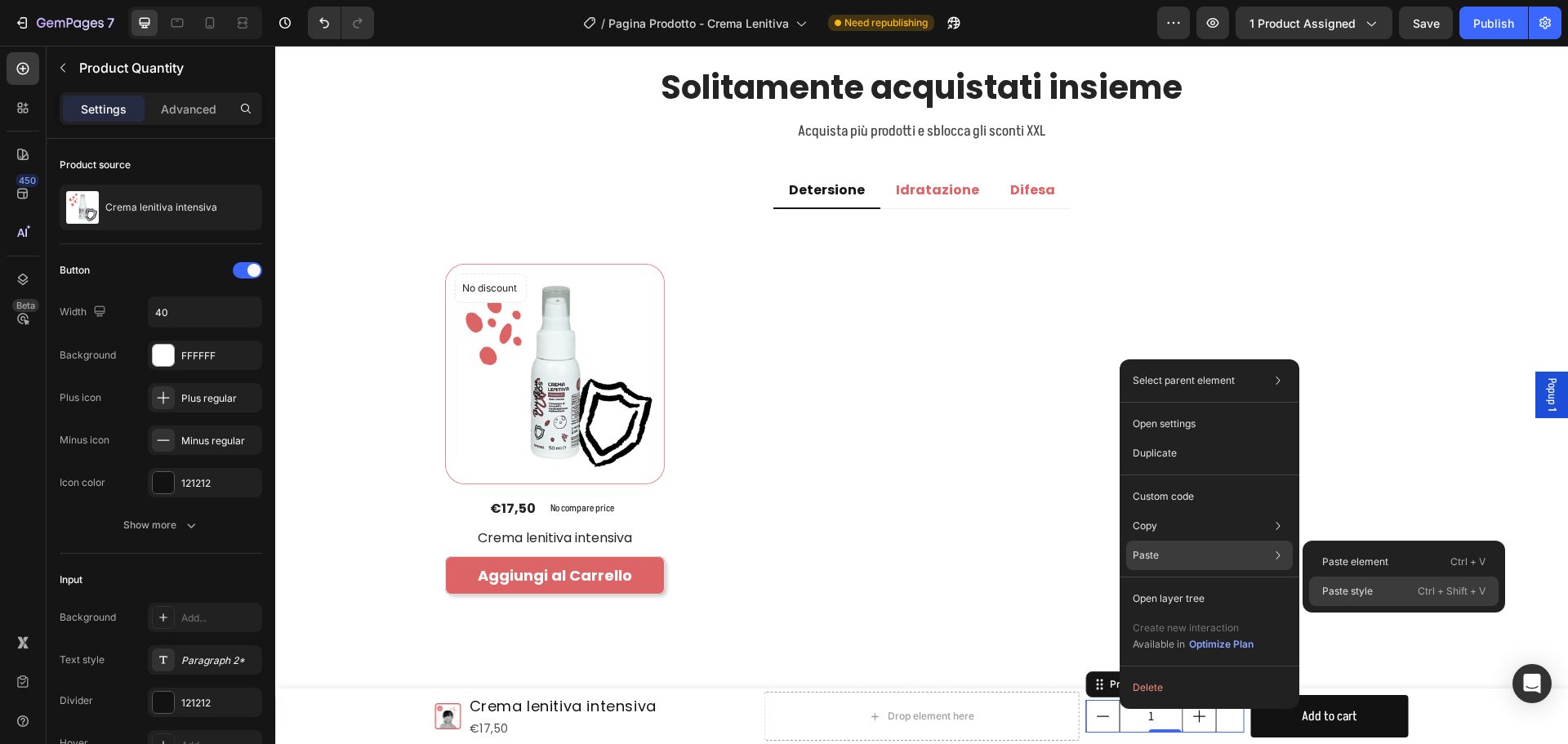
click at [1346, 587] on p "Paste style" at bounding box center [1347, 591] width 51 height 15
type input "45"
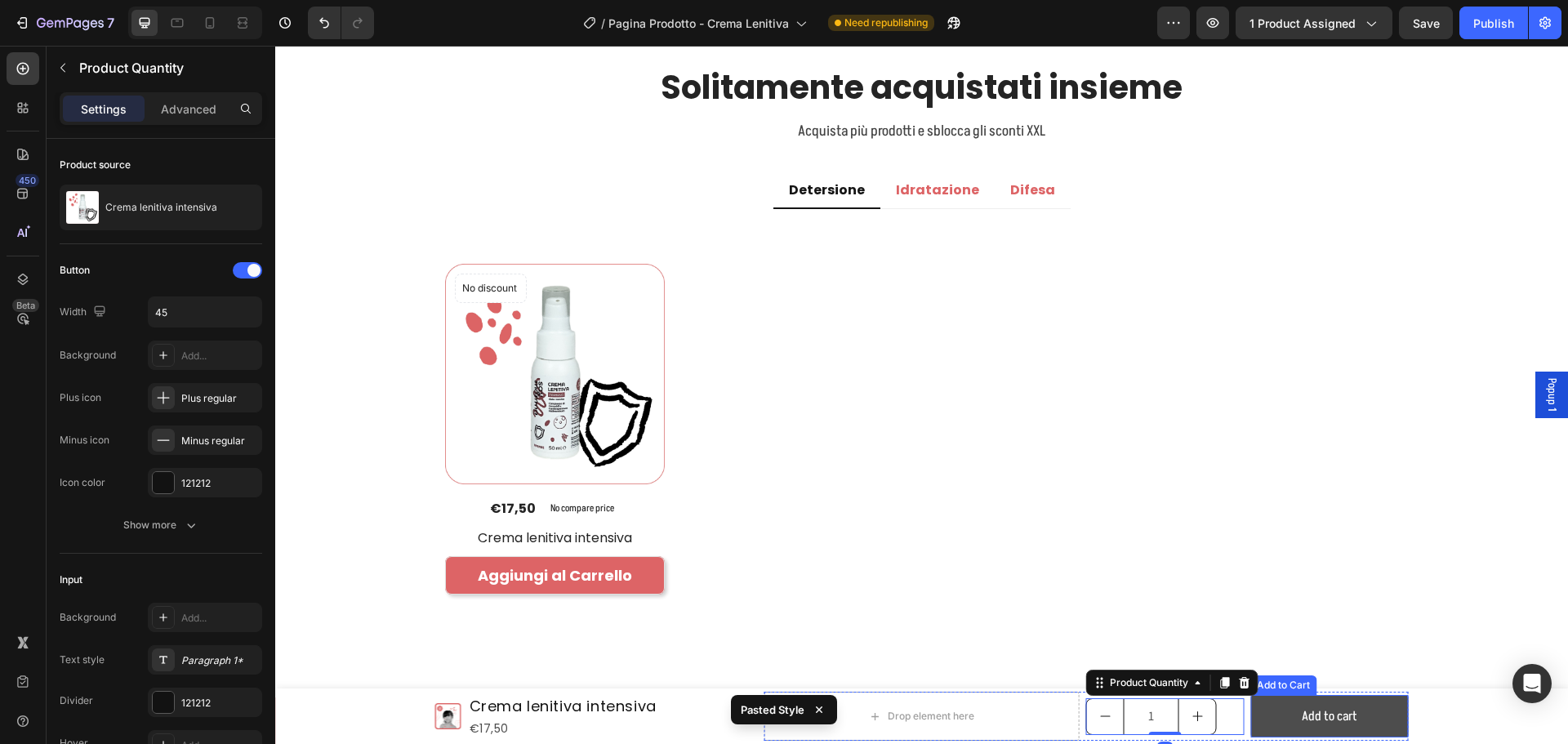
click at [1358, 699] on button "Add to cart" at bounding box center [1328, 716] width 158 height 43
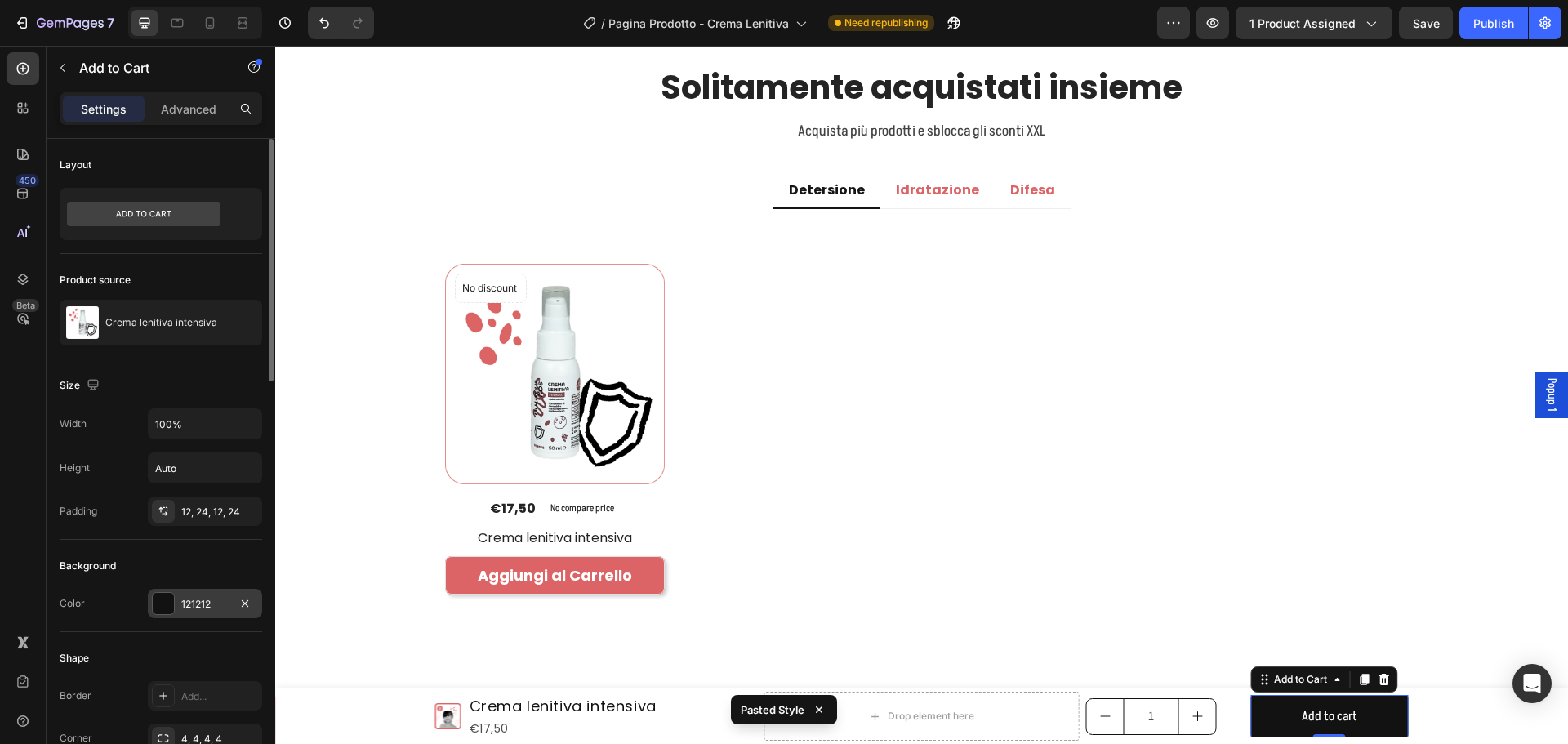
click at [188, 604] on div "121212" at bounding box center [205, 605] width 47 height 15
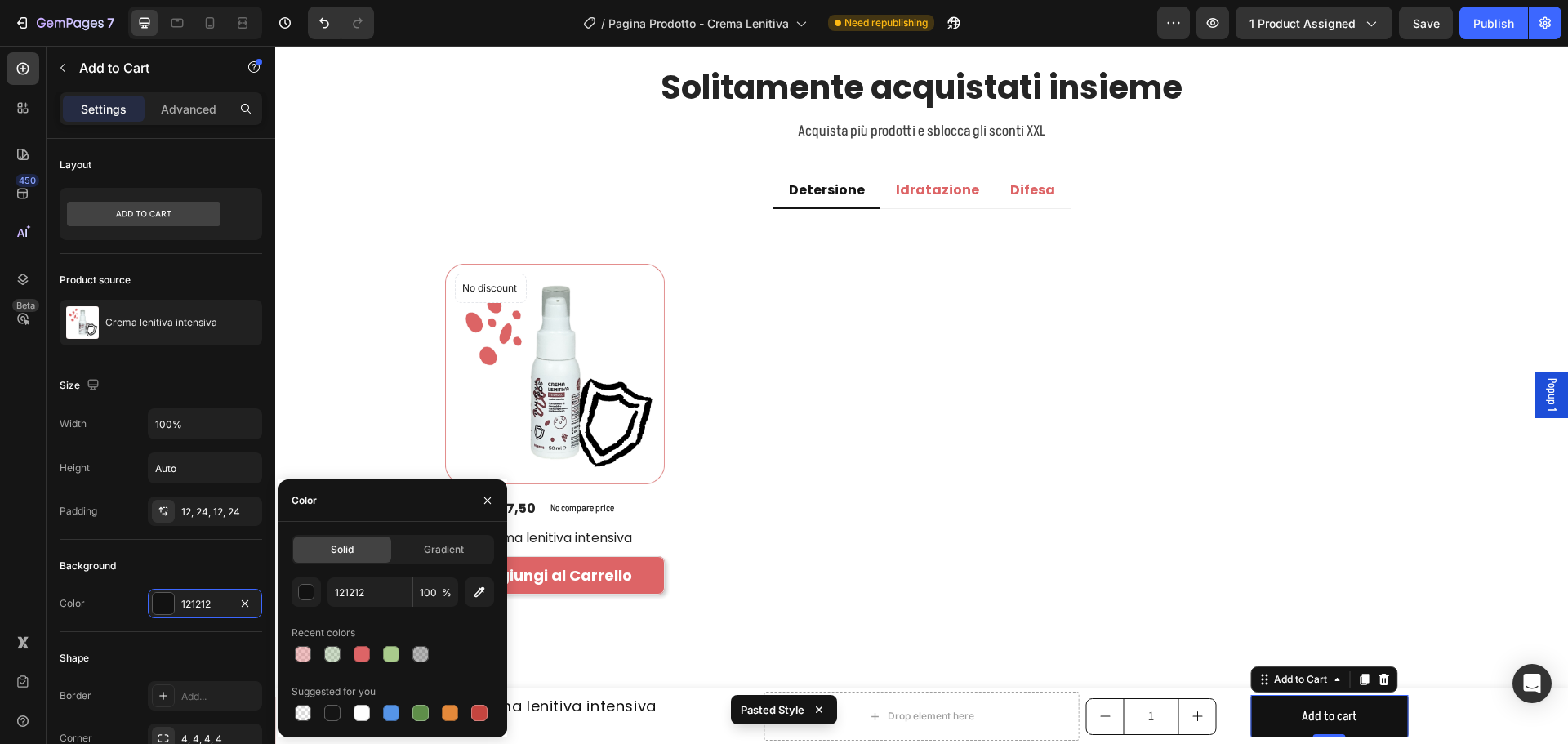
click at [376, 661] on div at bounding box center [393, 654] width 203 height 23
click at [362, 659] on div at bounding box center [362, 655] width 17 height 17
type input "DD6466"
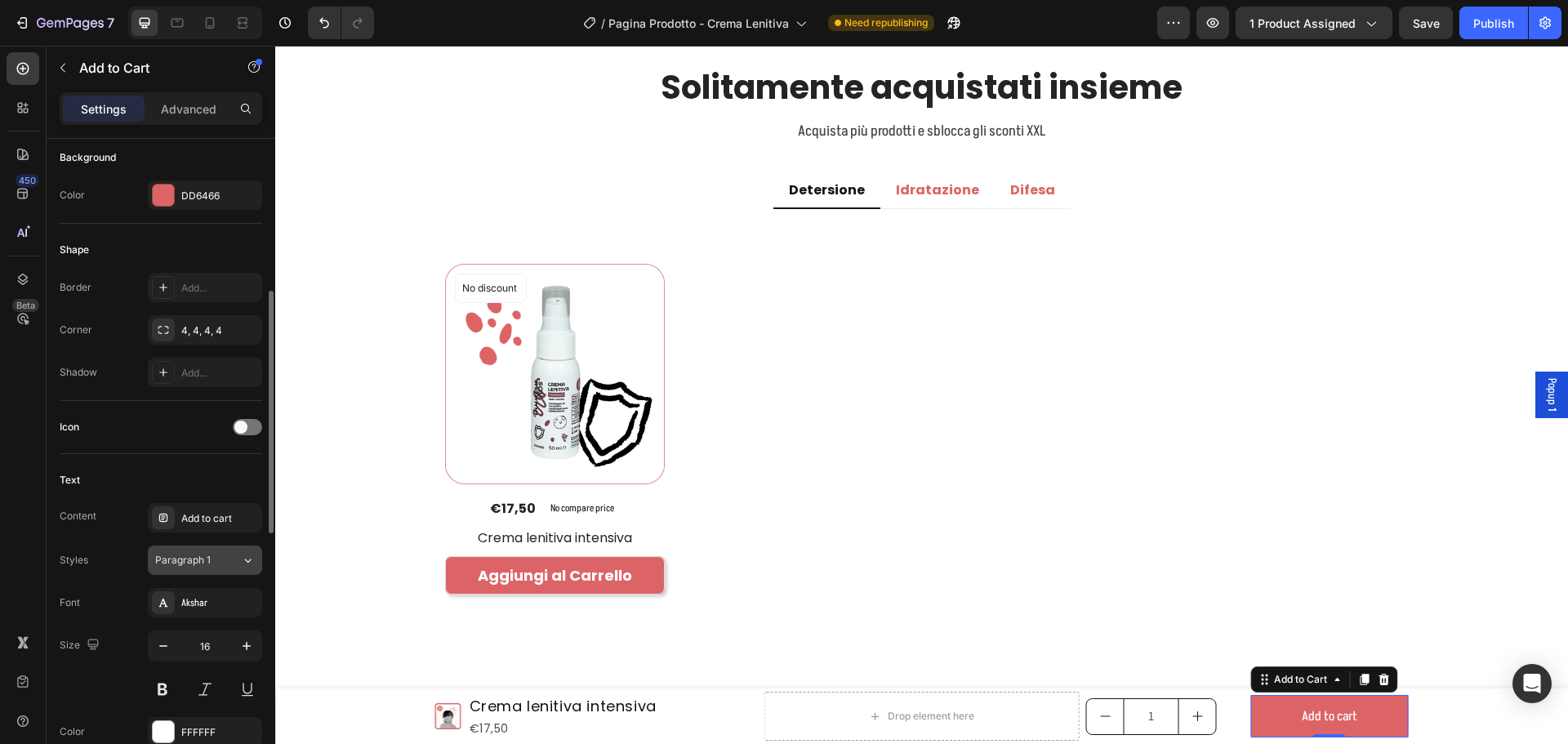
click at [246, 555] on icon at bounding box center [247, 561] width 14 height 17
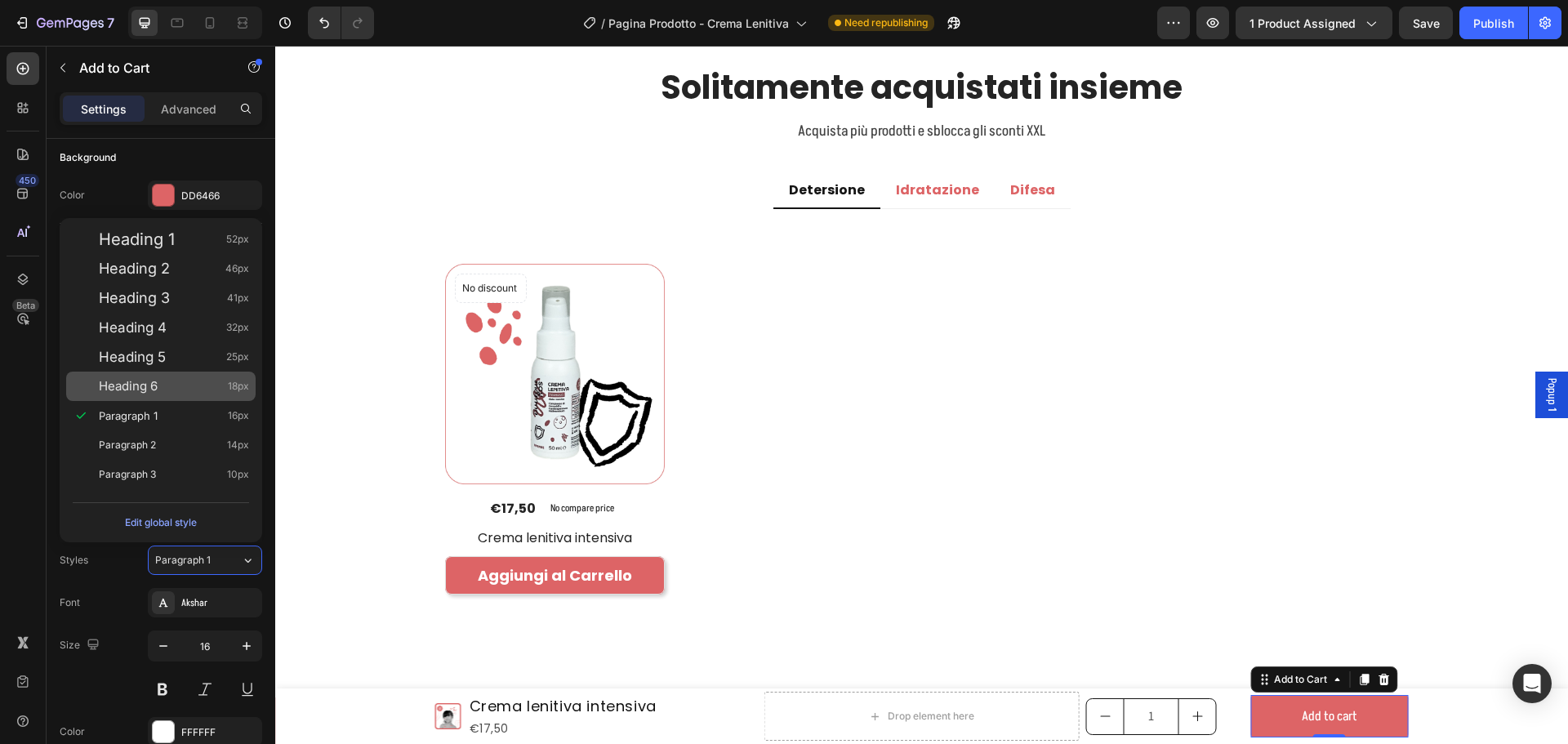
click at [170, 383] on div "Heading 6 18px" at bounding box center [173, 386] width 150 height 17
type input "18"
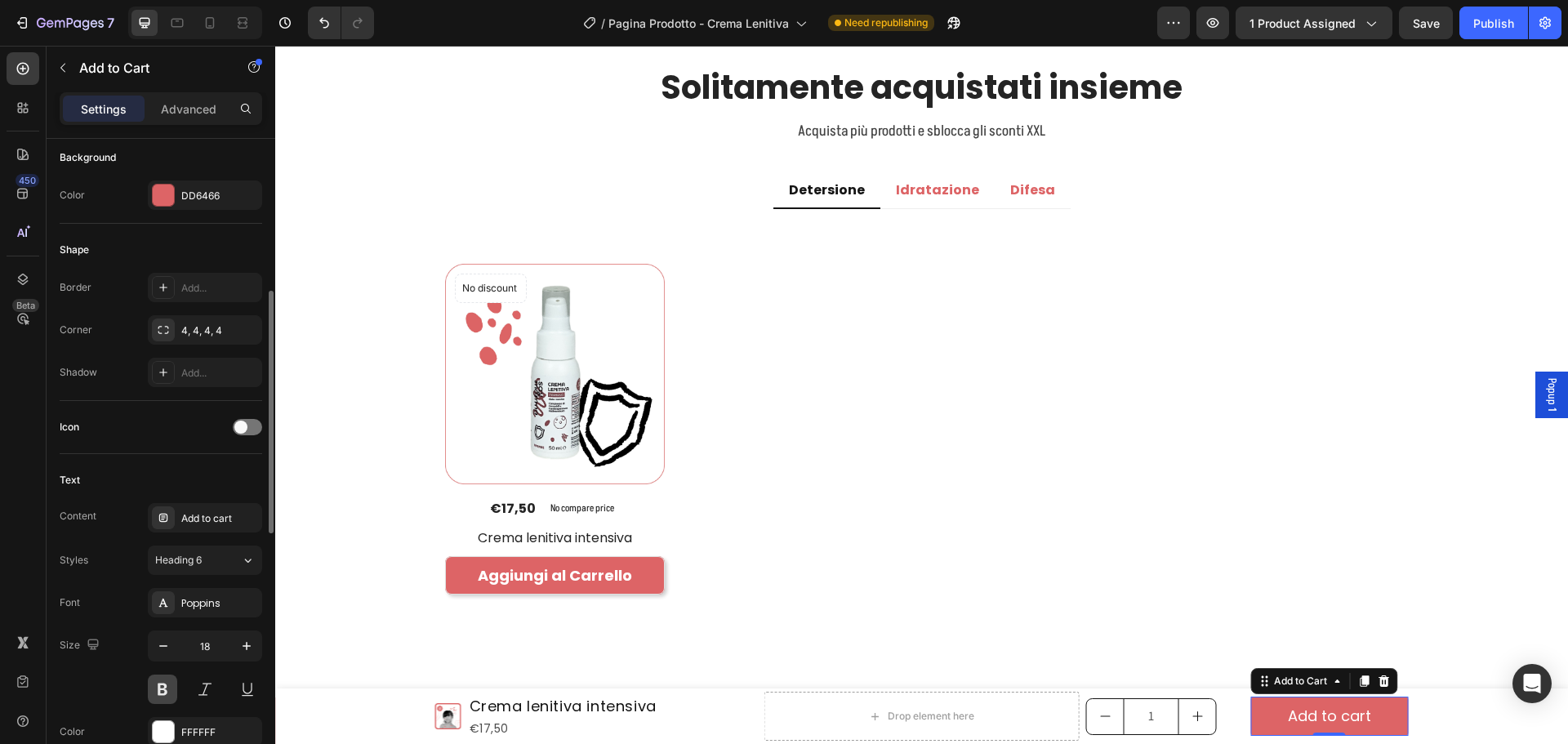
click at [168, 685] on button at bounding box center [162, 690] width 29 height 30
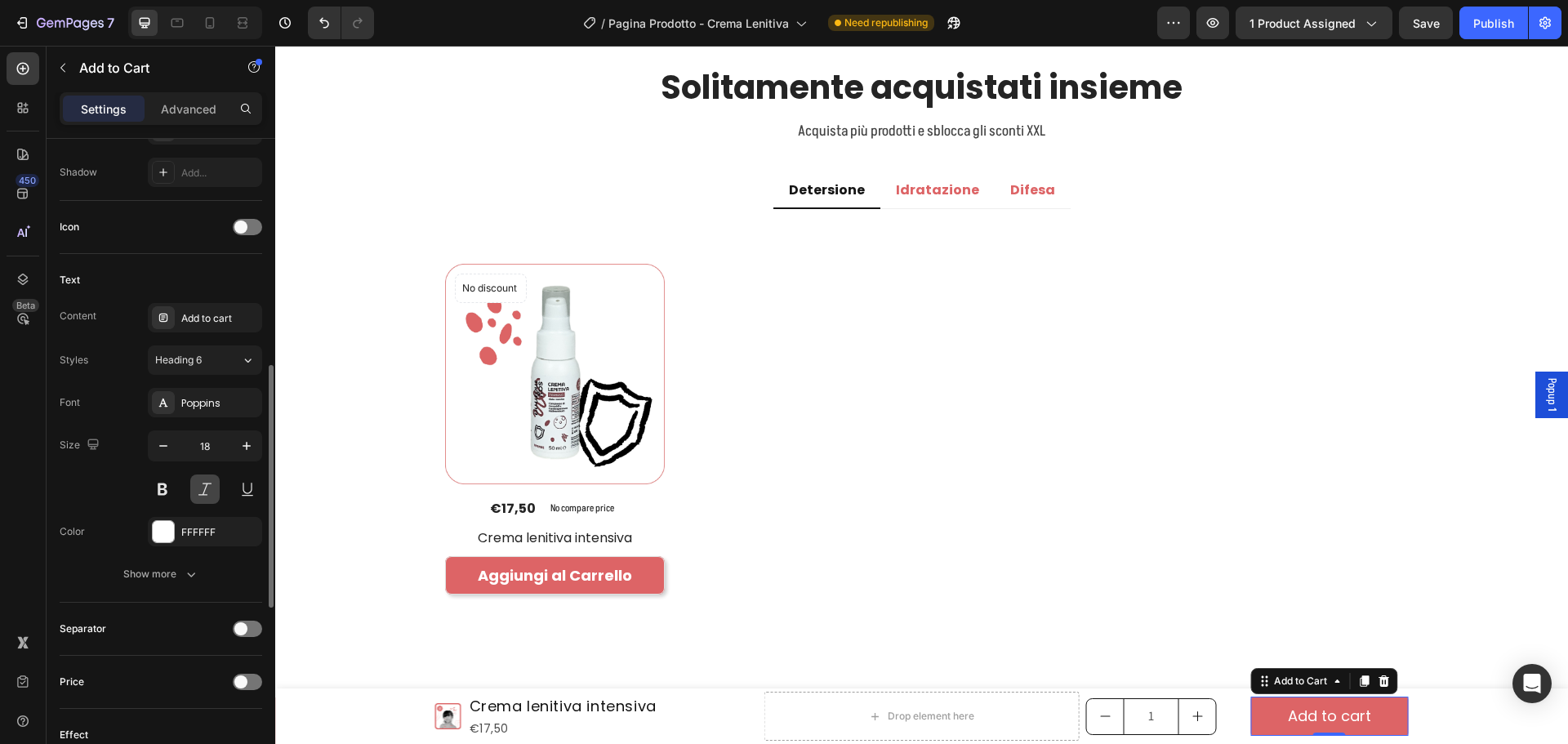
scroll to position [200, 0]
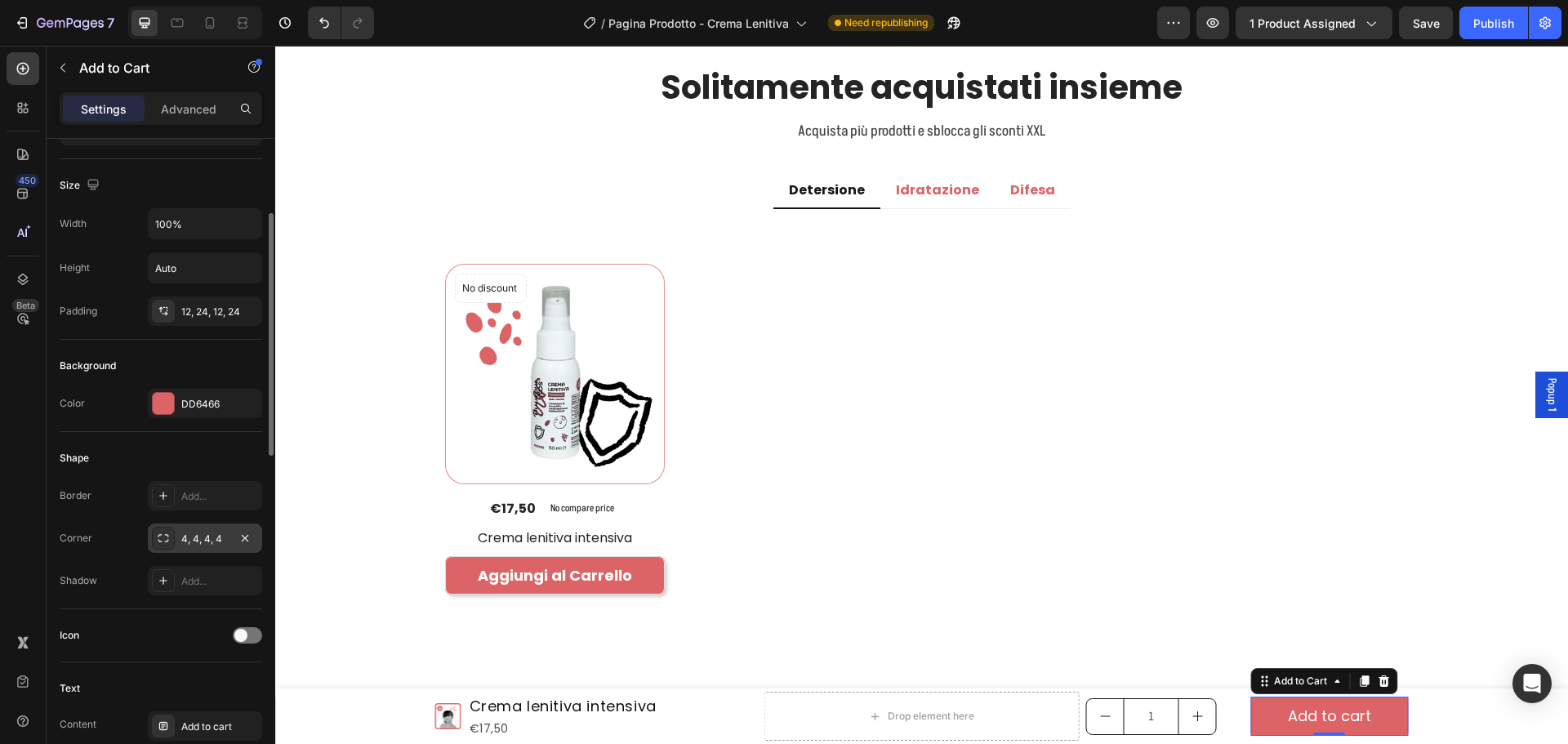
click at [201, 537] on div "4, 4, 4, 4" at bounding box center [205, 539] width 47 height 15
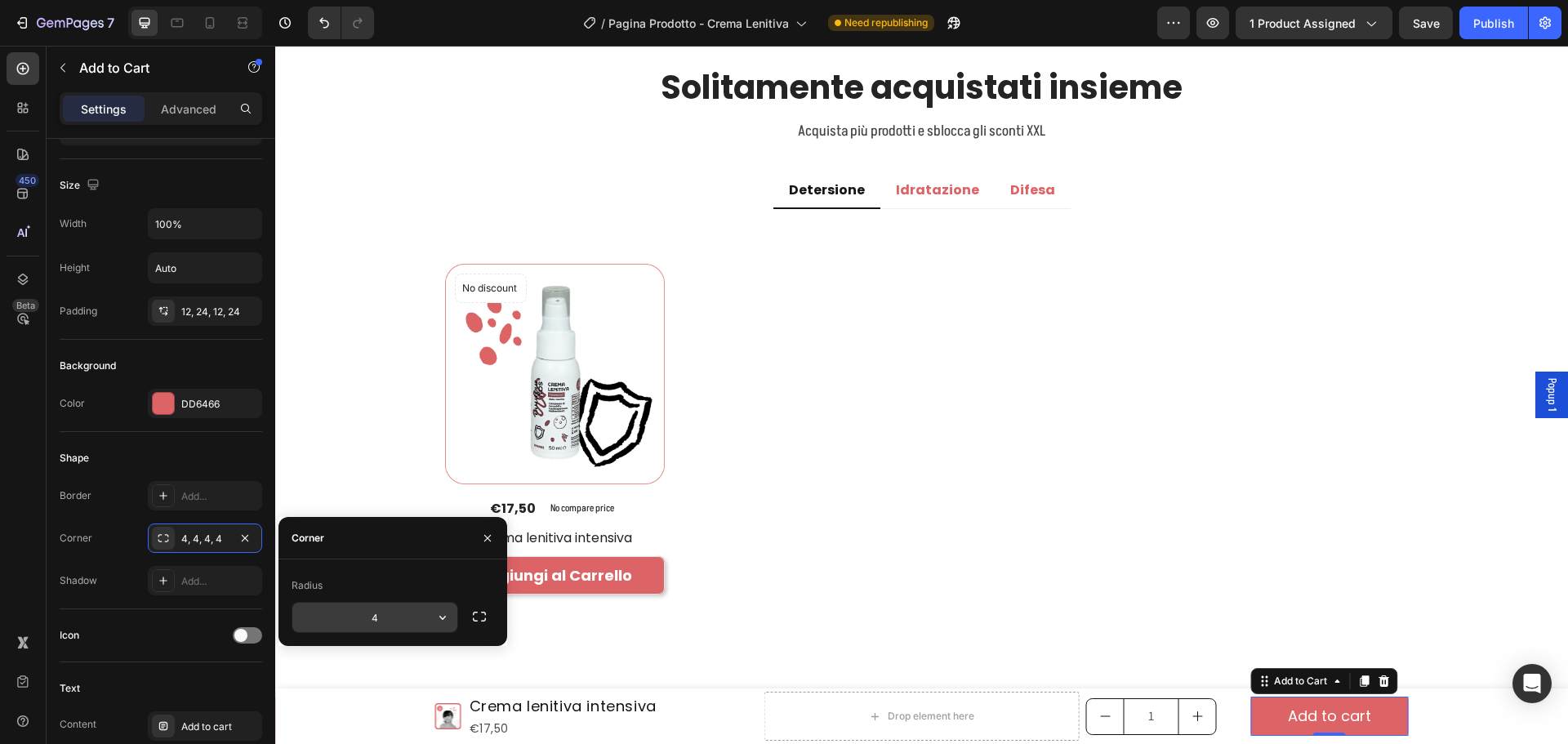
click at [388, 613] on input "4" at bounding box center [374, 618] width 165 height 30
click at [381, 614] on input "15" at bounding box center [374, 618] width 165 height 30
type input "10"
click at [158, 596] on div "Shape Border Add... Corner 4, 4, 4, 4 Shadow Add..." at bounding box center [161, 521] width 203 height 177
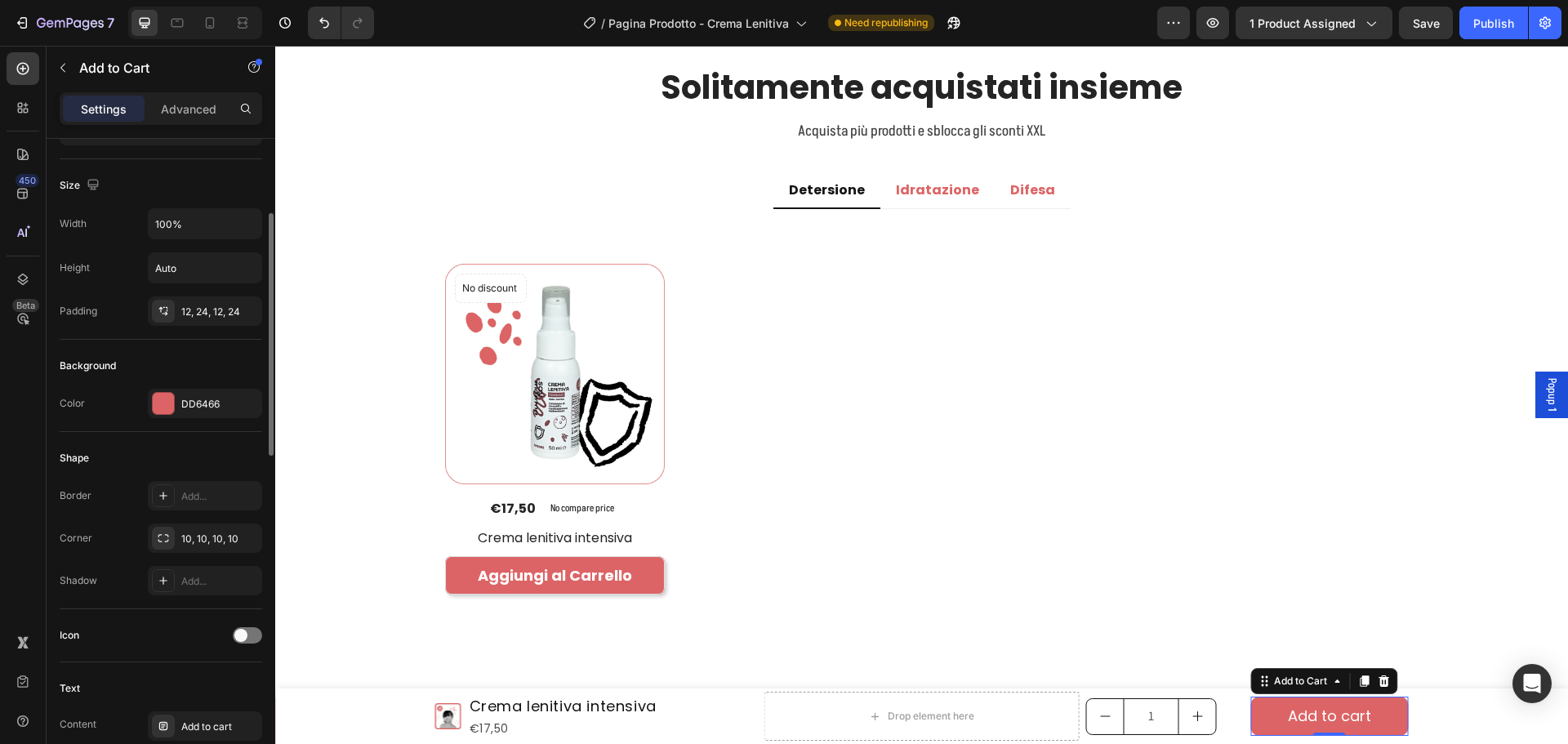
scroll to position [0, 0]
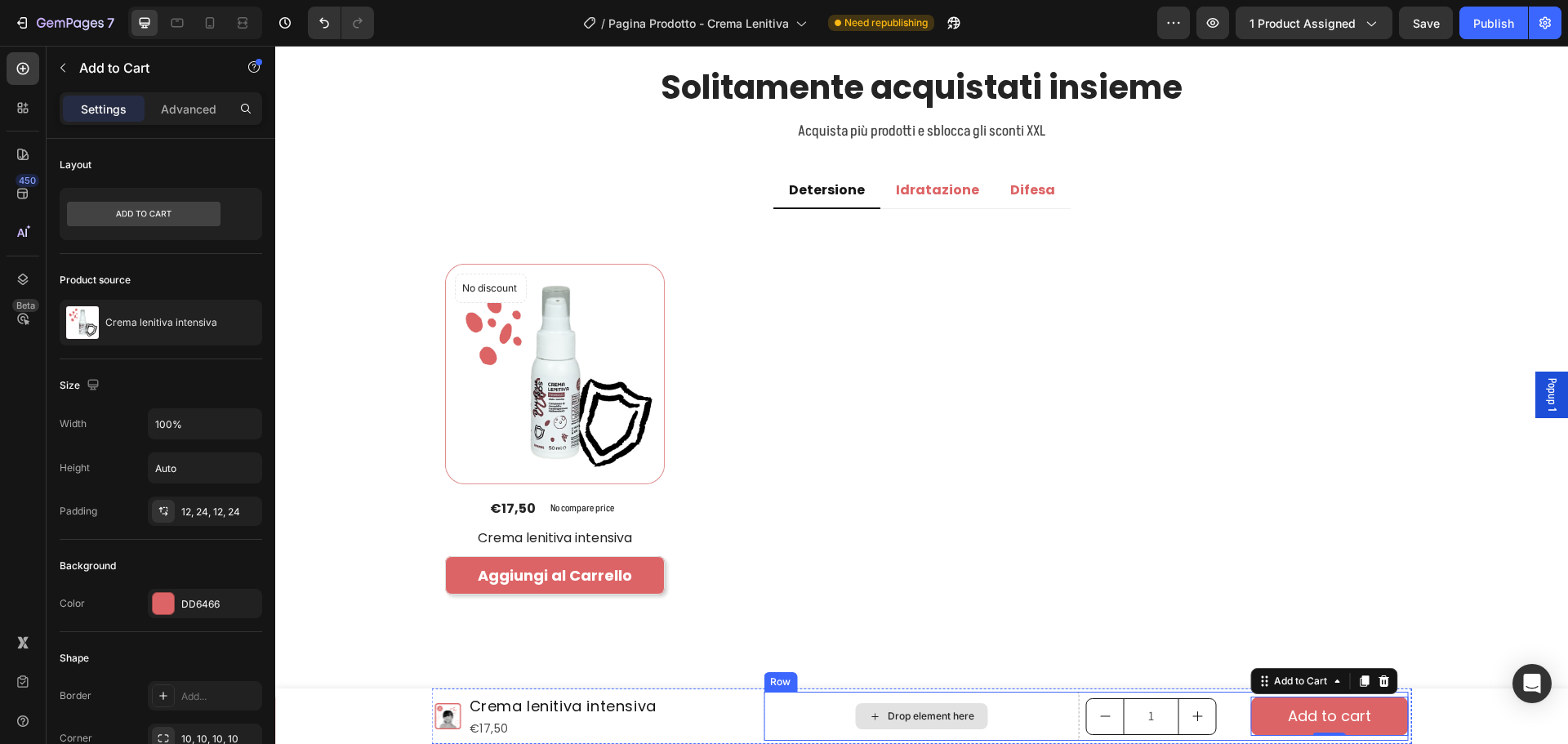
click at [1049, 714] on div "Drop element here" at bounding box center [921, 715] width 316 height 49
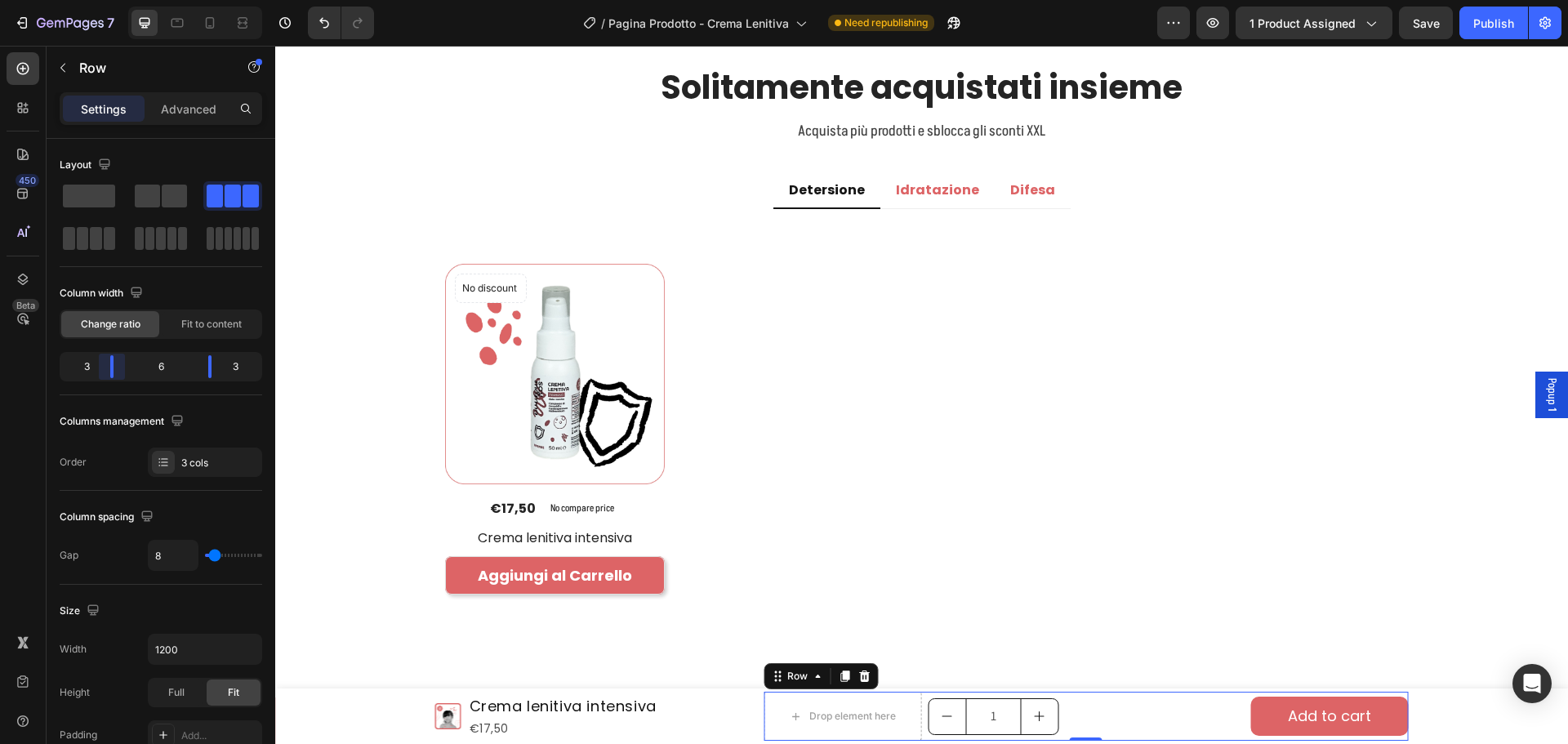
drag, startPoint x: 147, startPoint y: 365, endPoint x: 118, endPoint y: 365, distance: 29.0
click at [118, 0] on body "7 Version history / Pagina Prodotto - Crema Lenitiva Need republishing Preview …" at bounding box center [784, 0] width 1568 height 0
drag, startPoint x: 208, startPoint y: 372, endPoint x: 183, endPoint y: 369, distance: 25.2
click at [183, 0] on body "7 Version history / Pagina Prodotto - Crema Lenitiva Need republishing Preview …" at bounding box center [784, 0] width 1568 height 0
click at [116, 0] on body "7 Version history / Pagina Prodotto - Crema Lenitiva Need republishing Preview …" at bounding box center [784, 0] width 1568 height 0
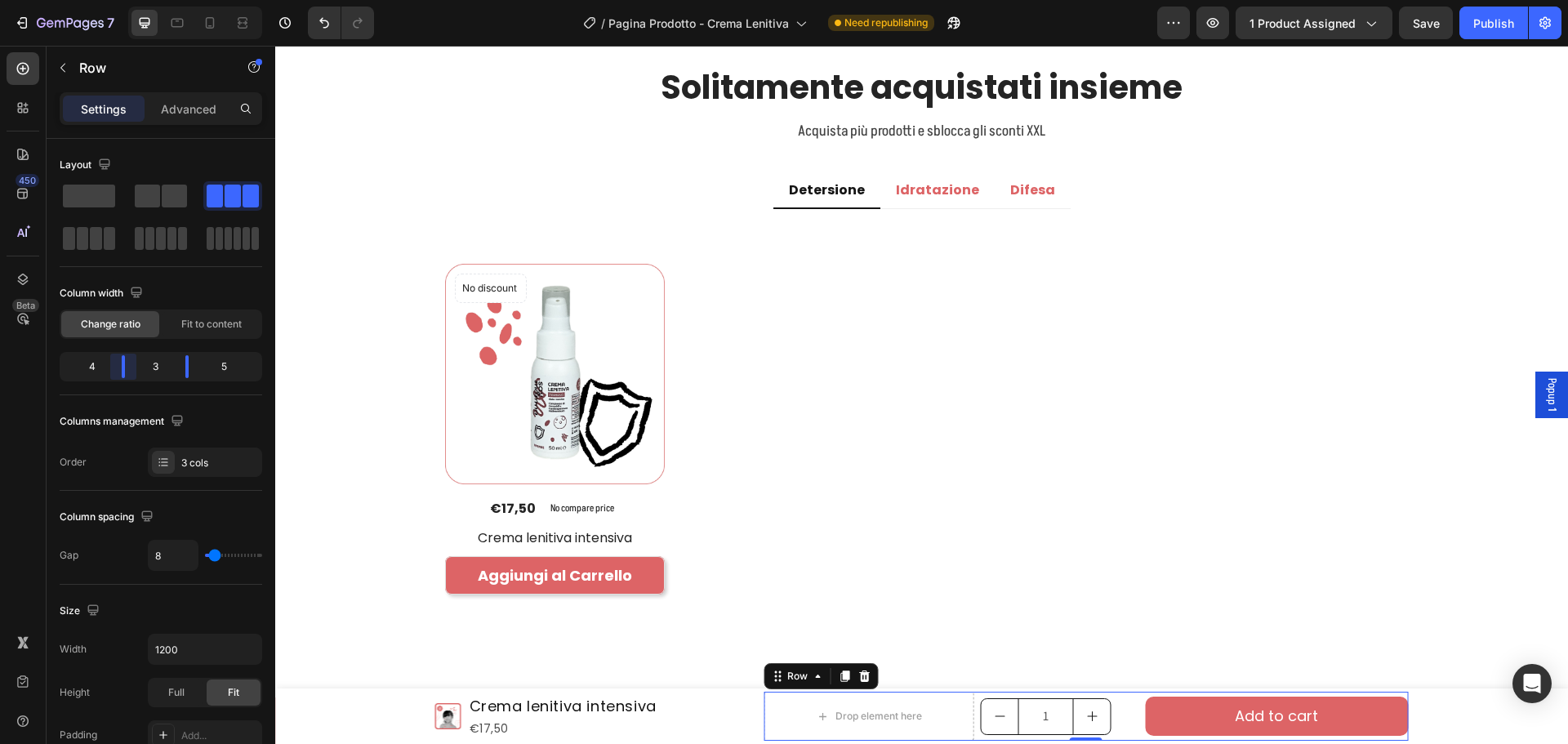
drag, startPoint x: 111, startPoint y: 364, endPoint x: 448, endPoint y: 669, distance: 454.5
click at [136, 0] on body "7 Version history / Pagina Prodotto - Crema Lenitiva Need republishing Preview …" at bounding box center [784, 0] width 1568 height 0
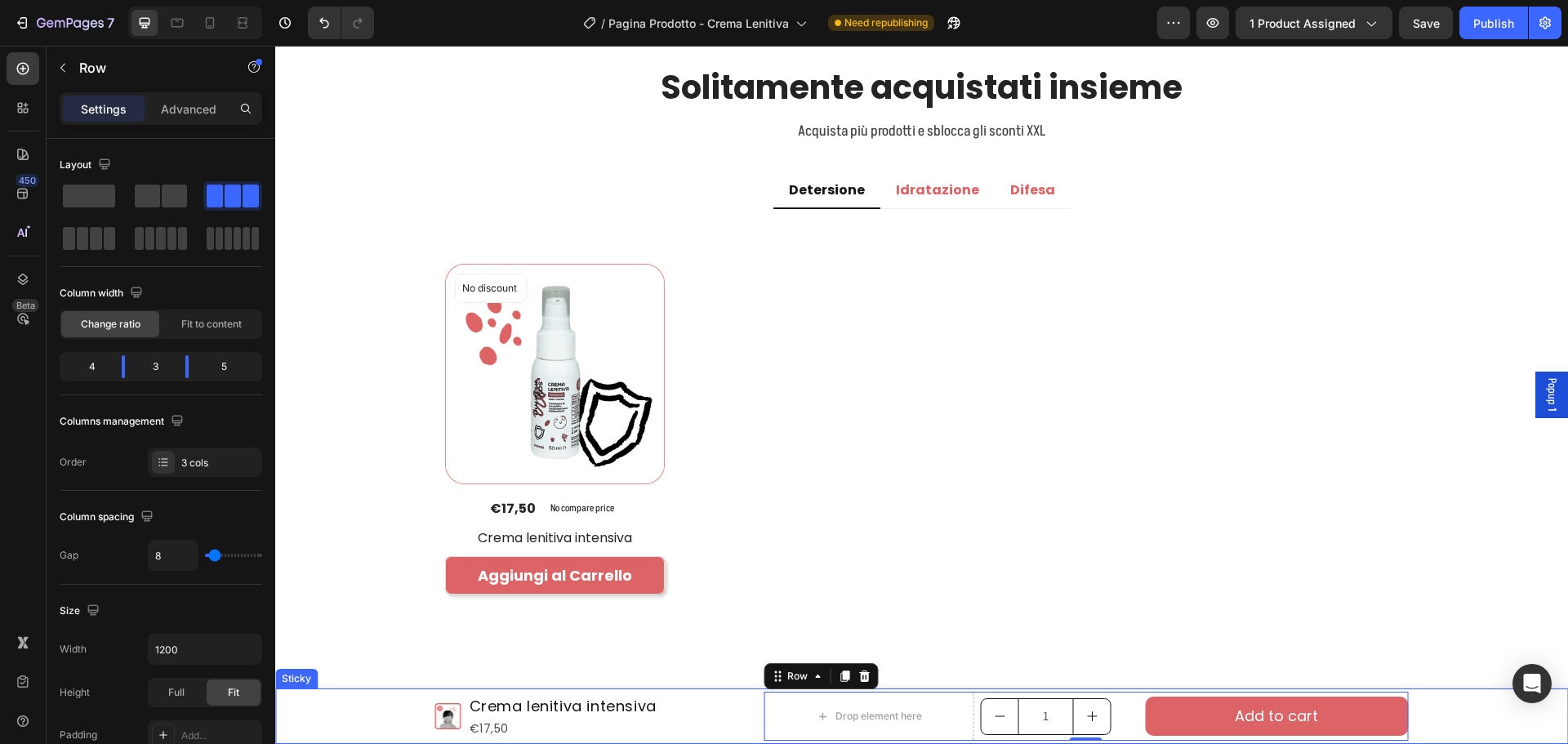
click at [353, 726] on div "Product Images Crema lenitiva intensiva Product Title €17,50 Product Price Prod…" at bounding box center [922, 716] width 1292 height 55
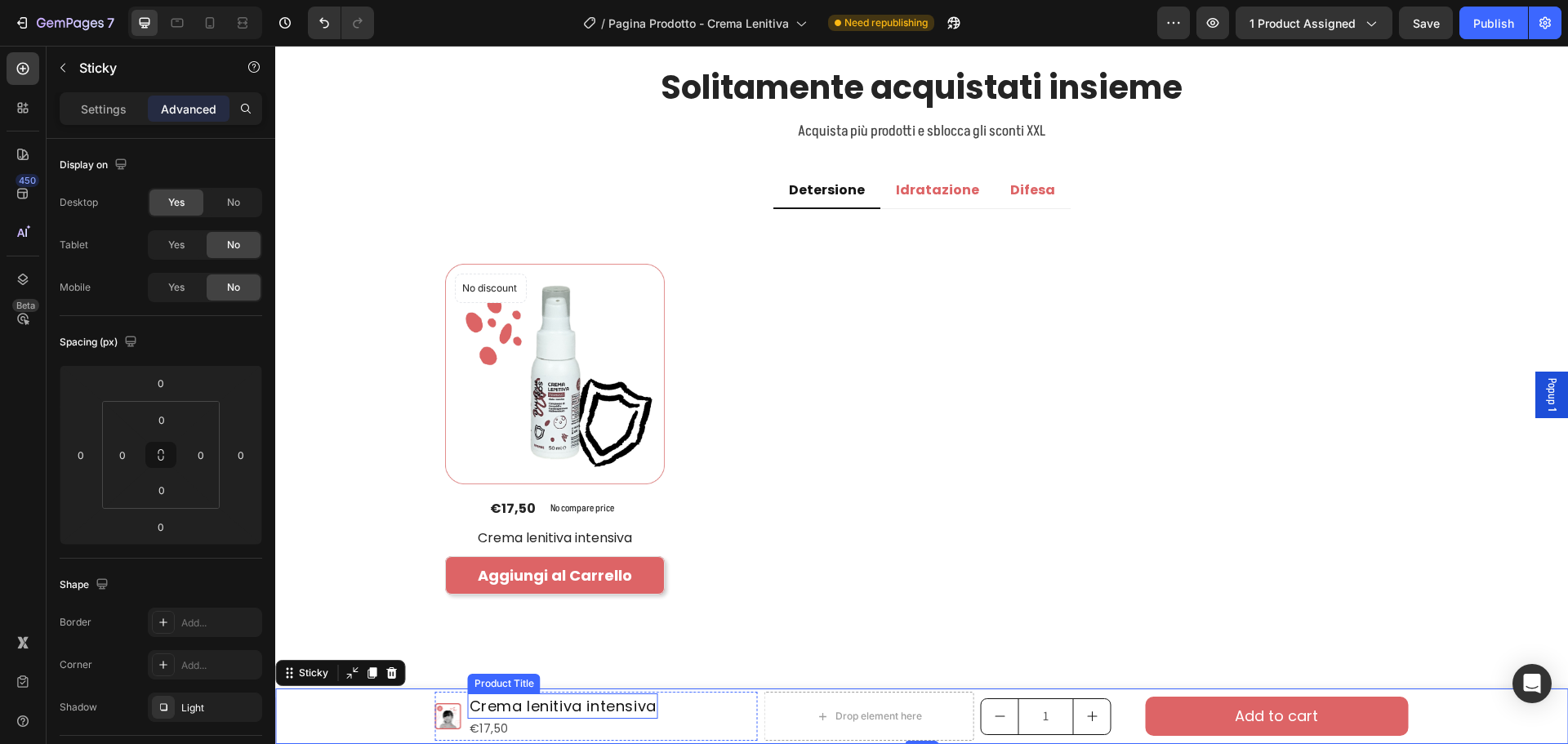
click at [571, 705] on h1 "Crema lenitiva intensiva" at bounding box center [563, 705] width 190 height 25
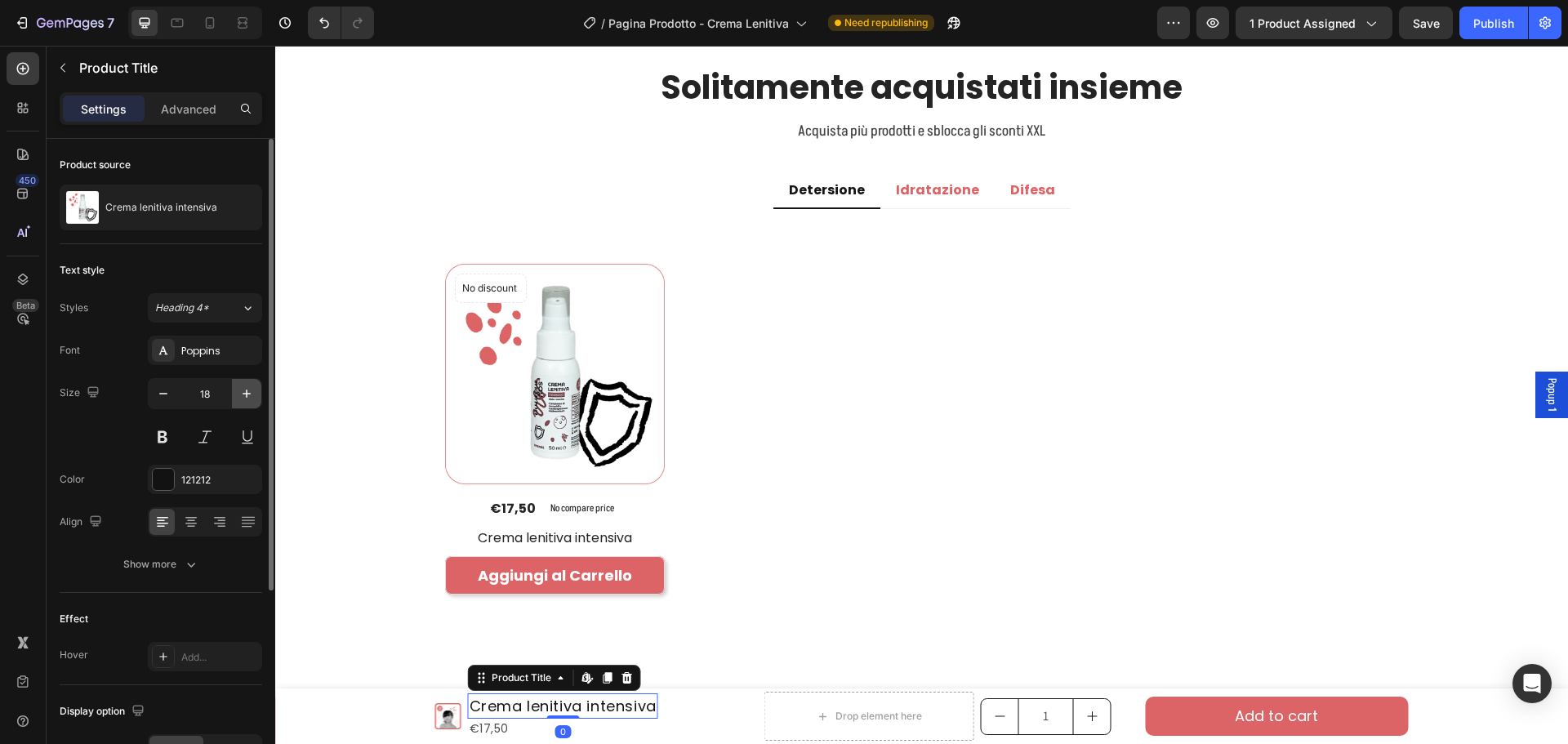
click at [239, 396] on icon "button" at bounding box center [247, 394] width 17 height 17
click at [164, 387] on icon "button" at bounding box center [163, 394] width 17 height 17
type input "18"
click at [164, 433] on button at bounding box center [162, 437] width 29 height 30
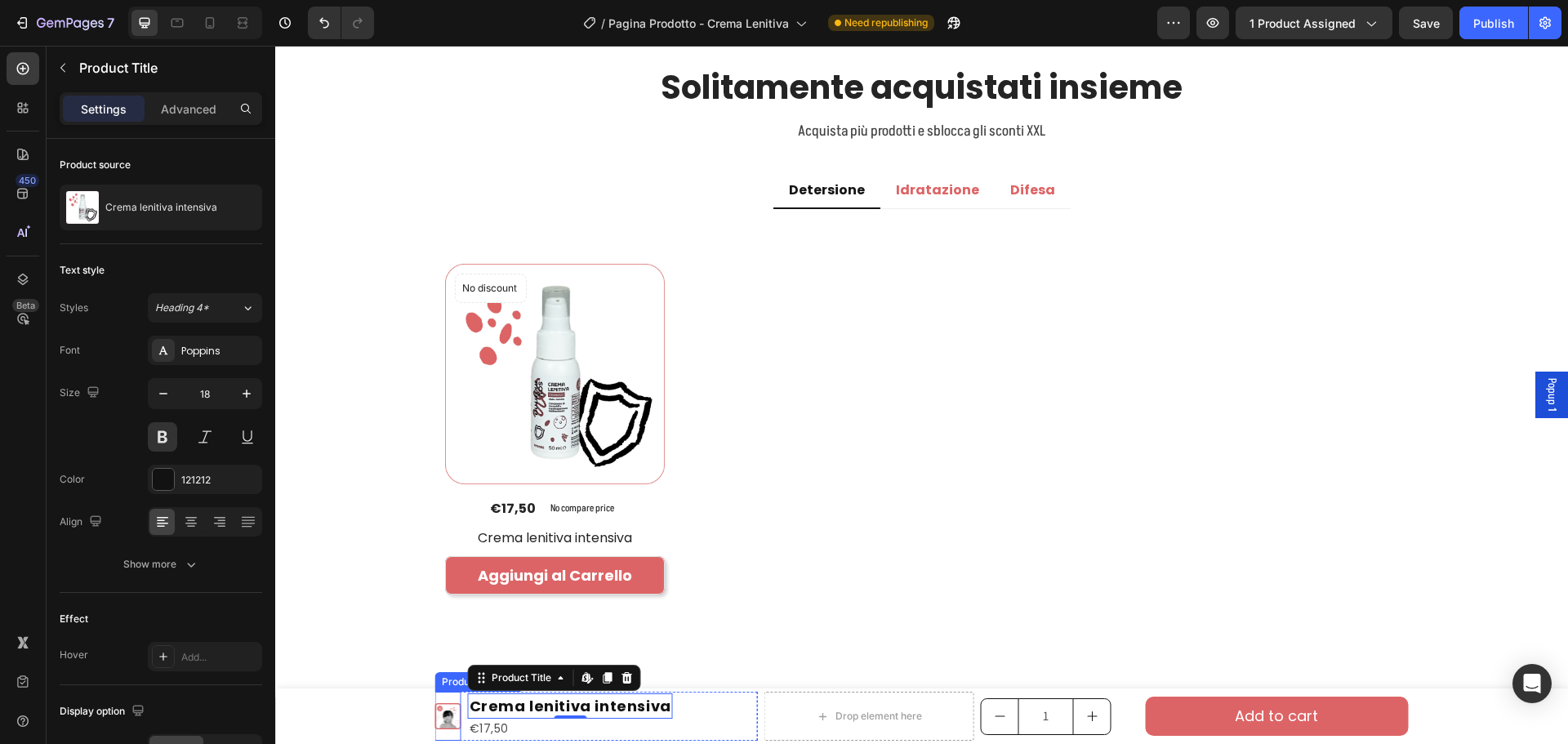
click at [442, 716] on img at bounding box center [448, 716] width 26 height 26
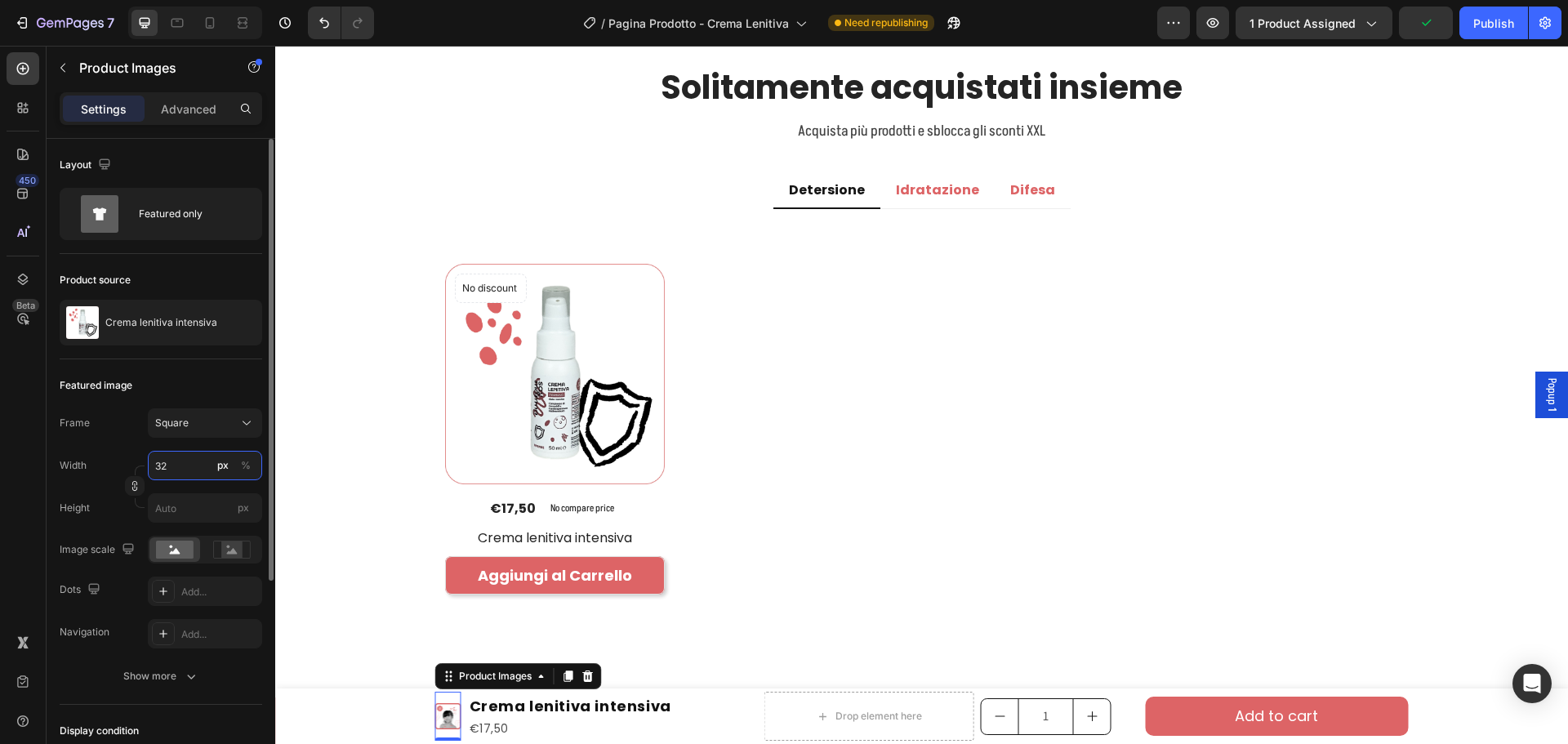
click at [183, 464] on input "32" at bounding box center [205, 466] width 114 height 30
type input "5"
type input "50"
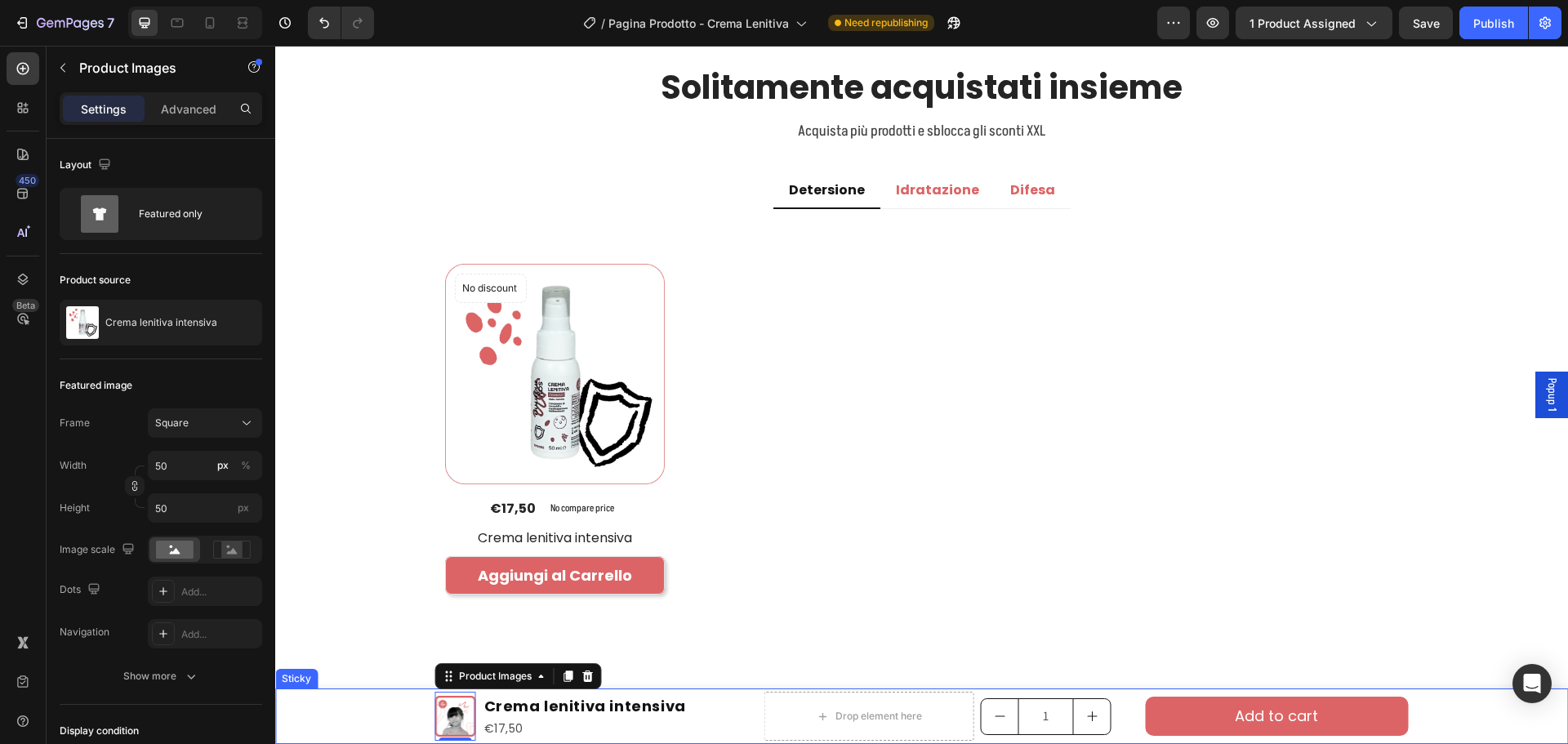
click at [354, 703] on div "Product Images 0 Crema lenitiva intensiva Product Title €17,50 Product Price Pr…" at bounding box center [922, 716] width 1292 height 55
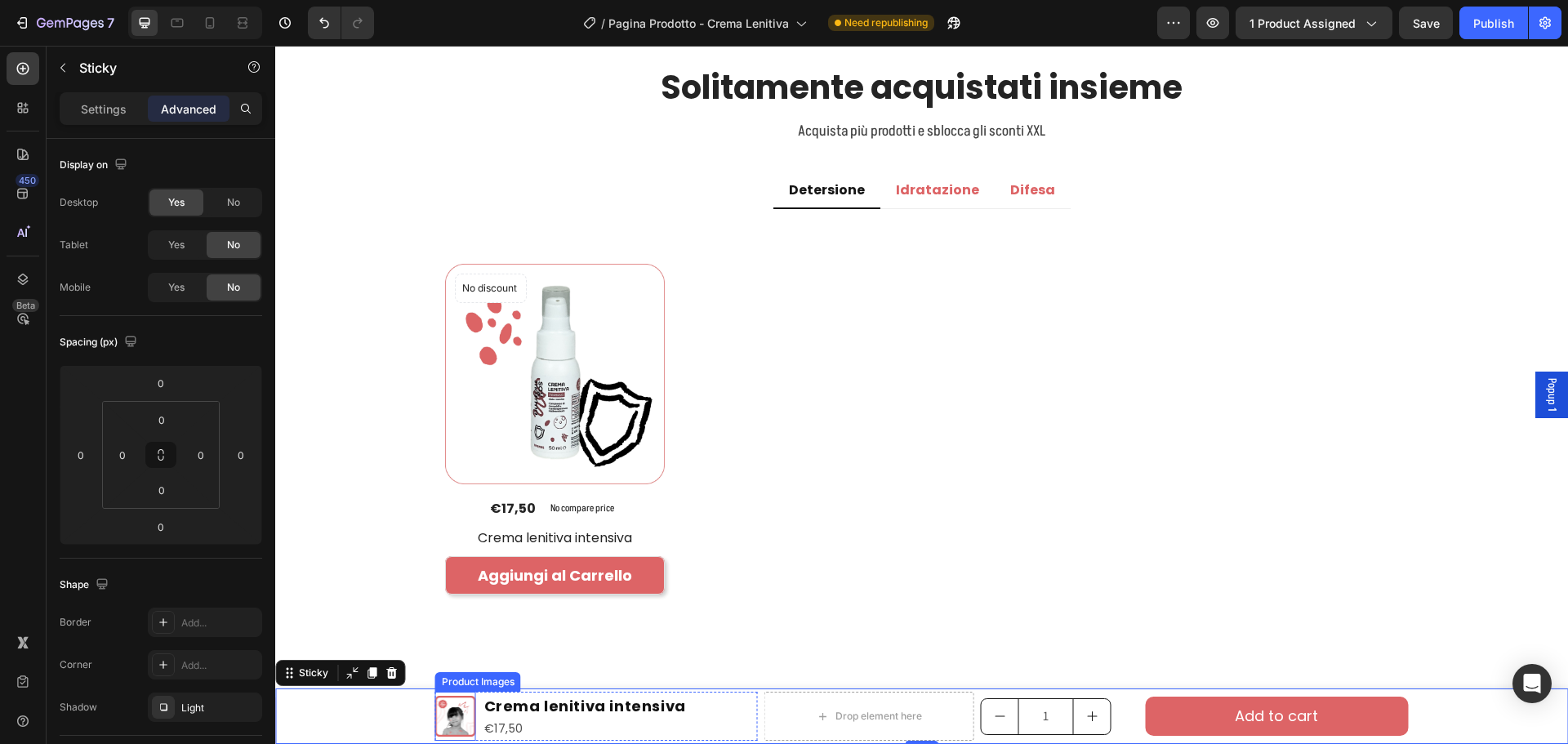
click at [454, 701] on img at bounding box center [455, 716] width 41 height 41
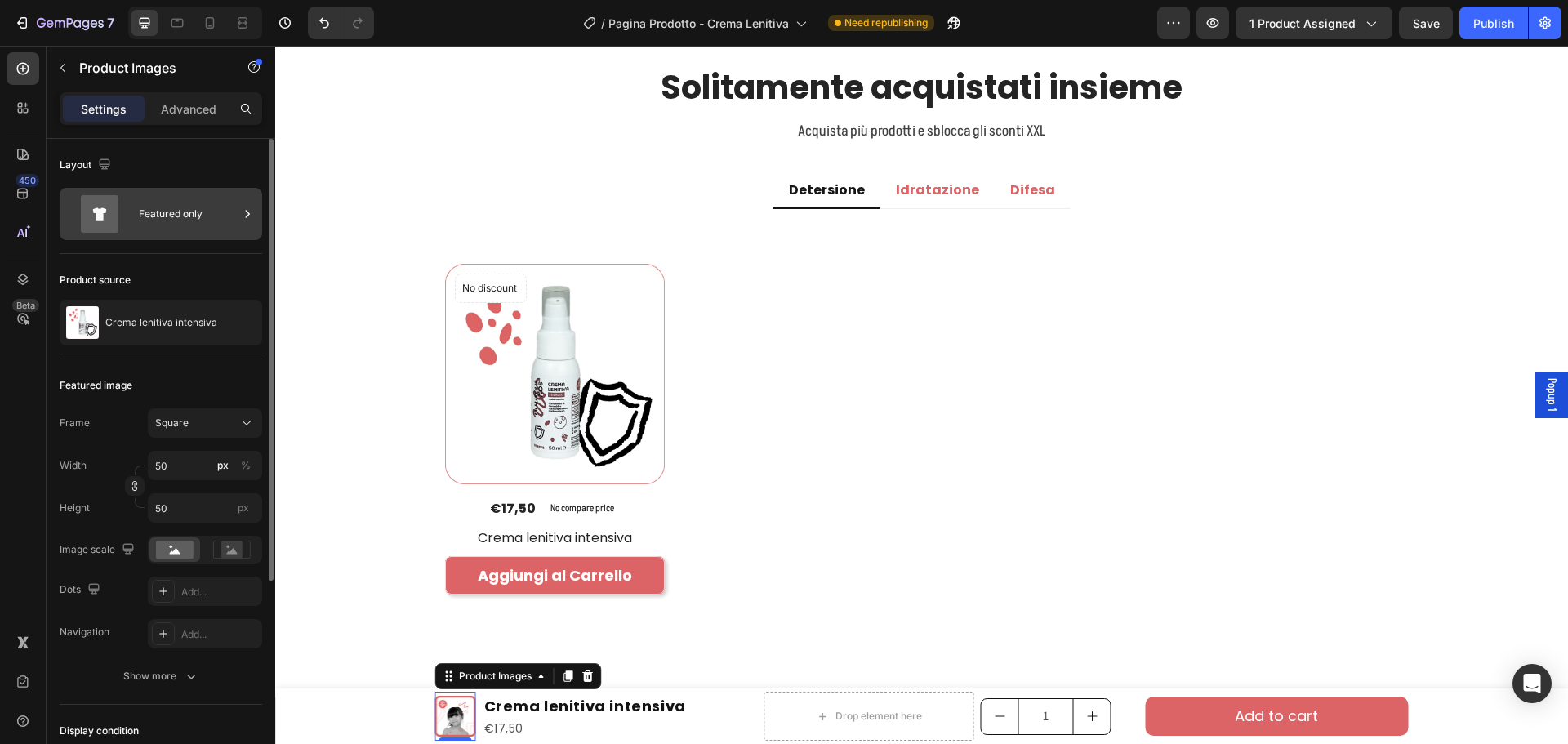
click at [168, 208] on div "Featured only" at bounding box center [189, 214] width 100 height 38
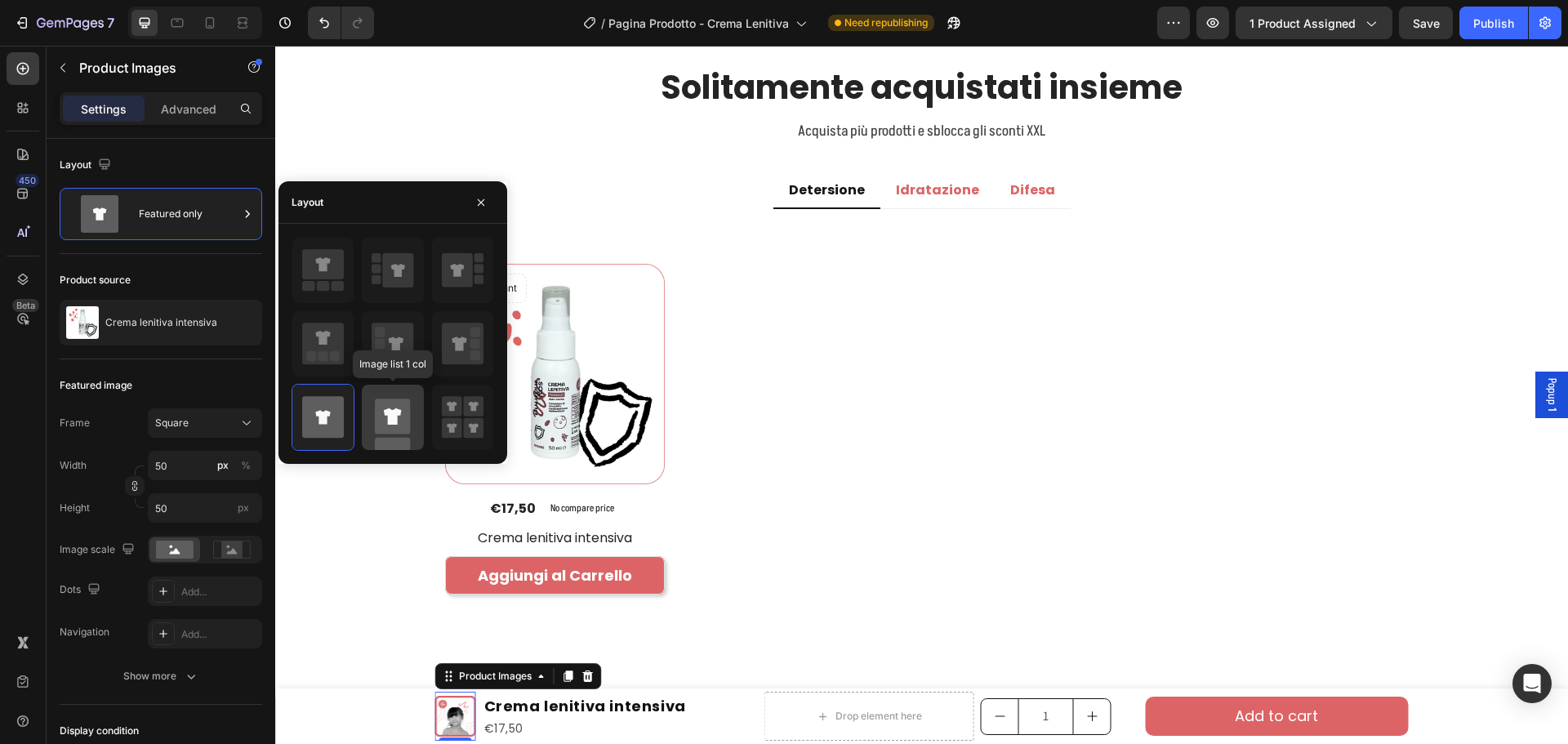
click at [390, 417] on icon at bounding box center [392, 417] width 18 height 17
type input "100"
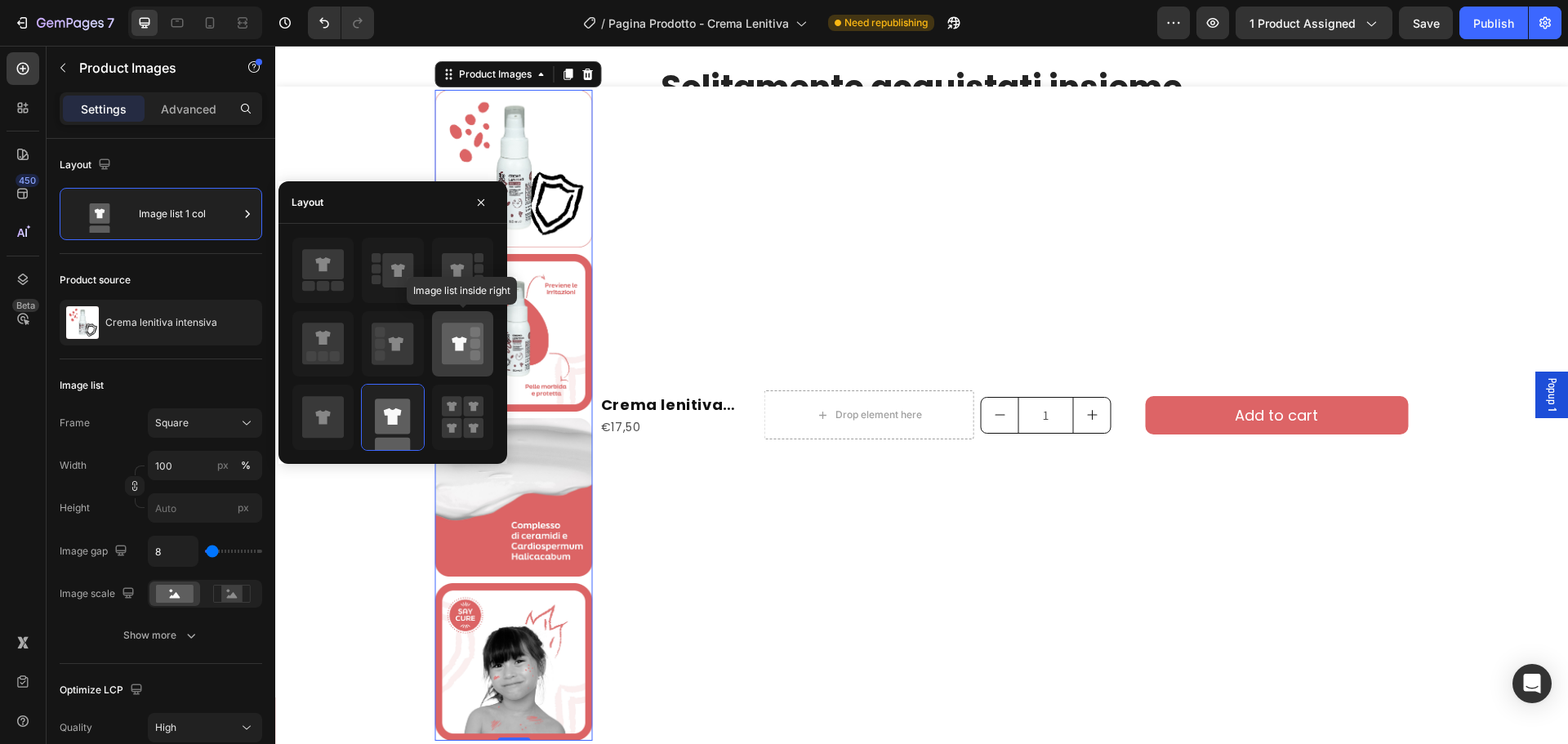
click at [445, 352] on icon at bounding box center [462, 343] width 41 height 41
type input "50"
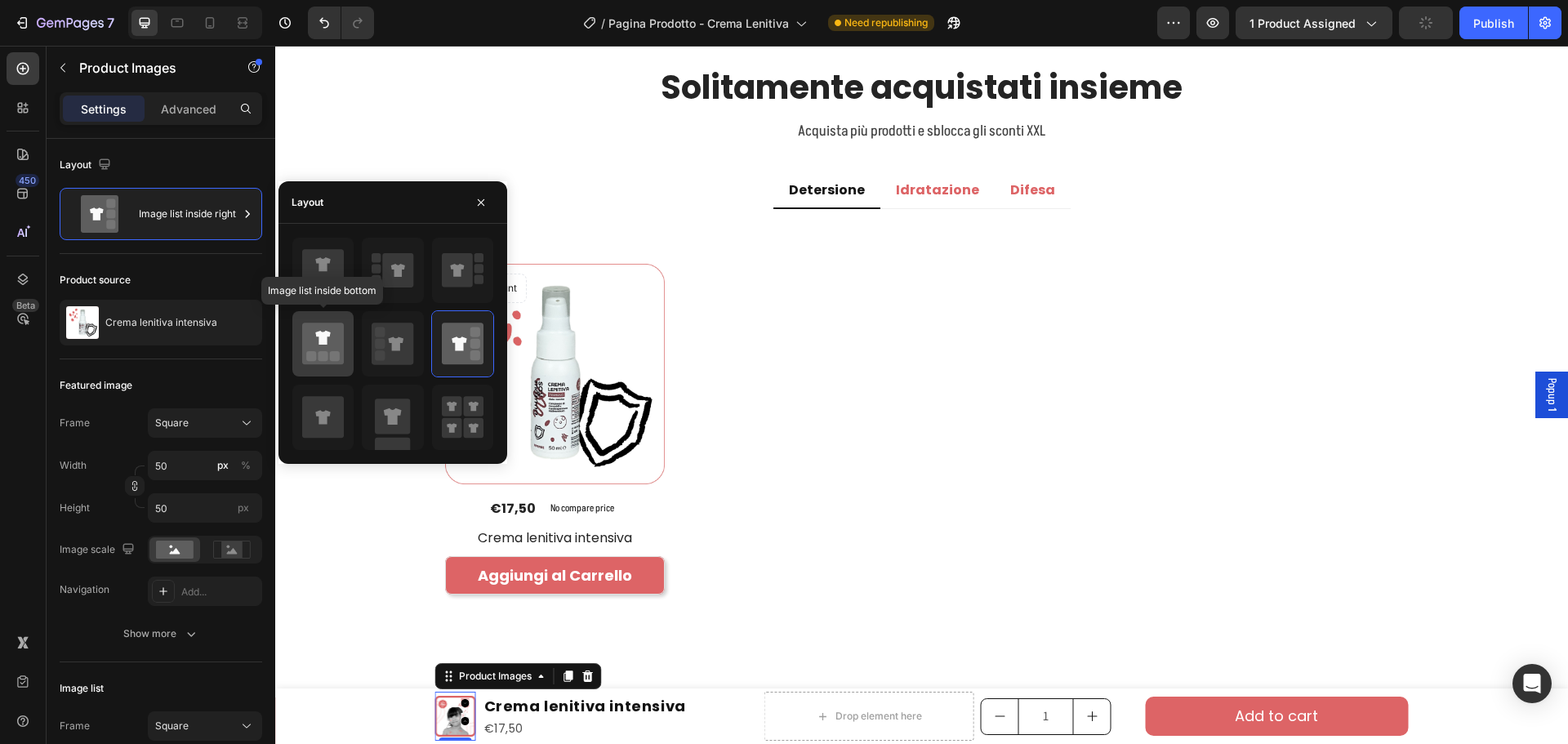
click at [328, 332] on icon at bounding box center [323, 343] width 41 height 41
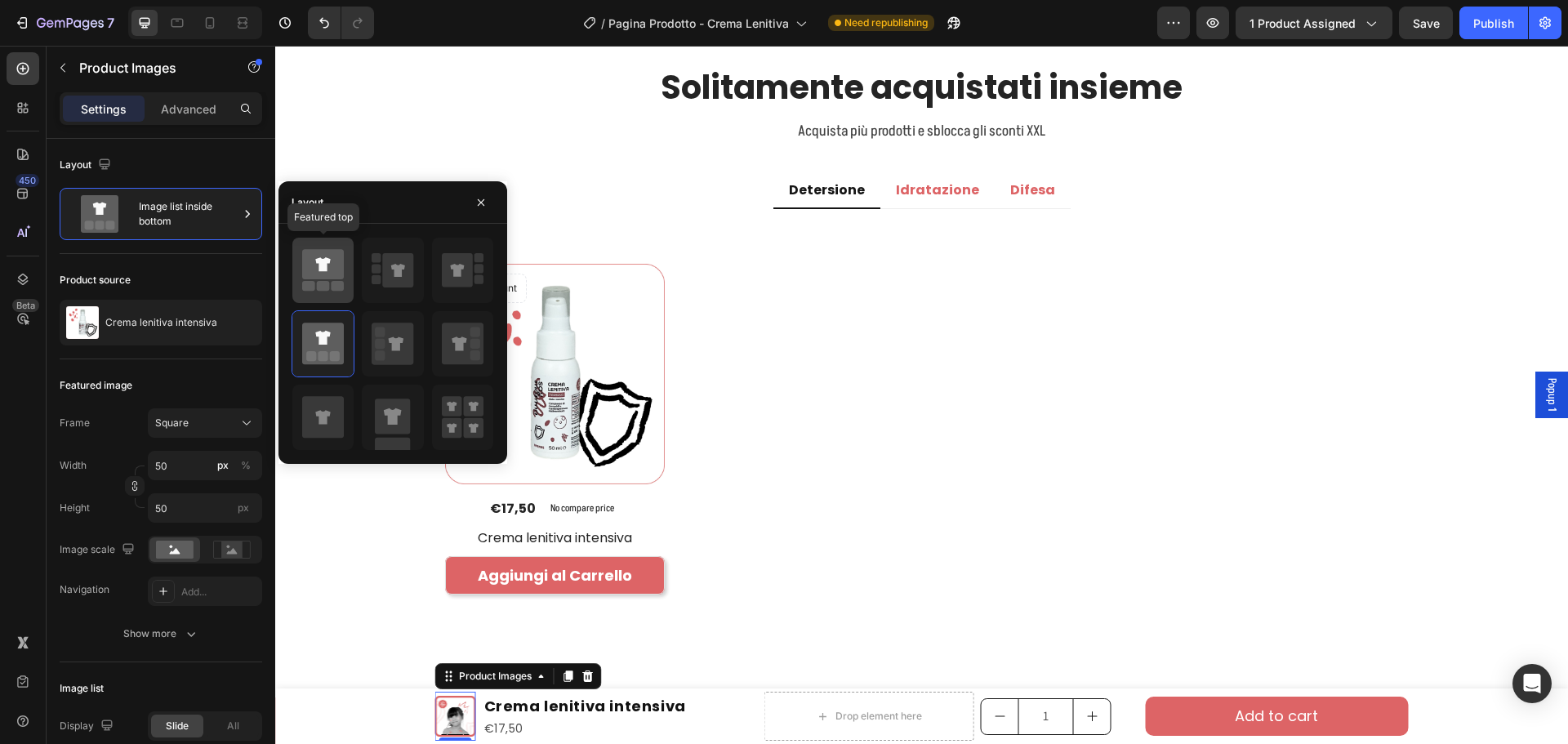
click at [316, 248] on icon at bounding box center [323, 270] width 41 height 46
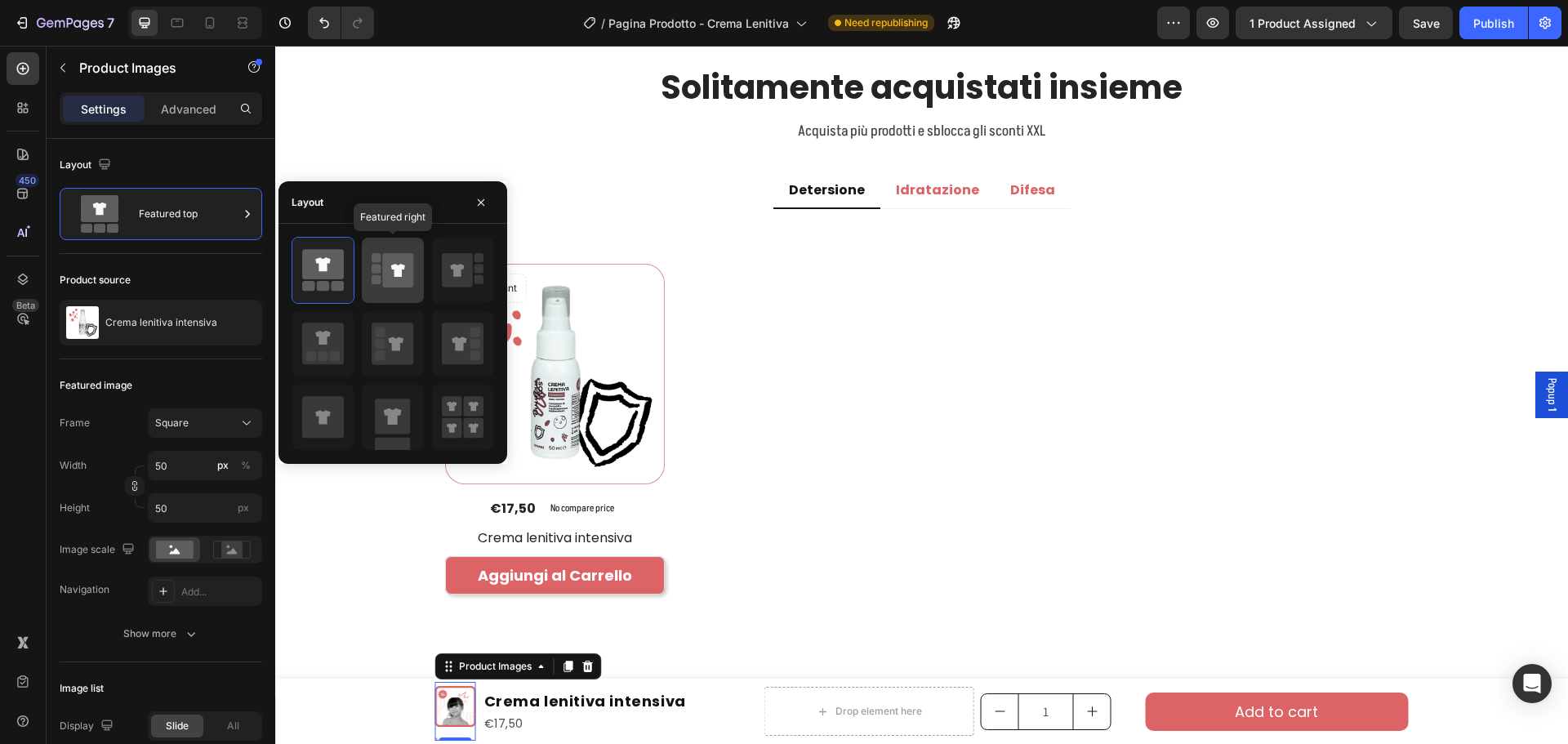
click at [387, 271] on icon at bounding box center [398, 270] width 31 height 34
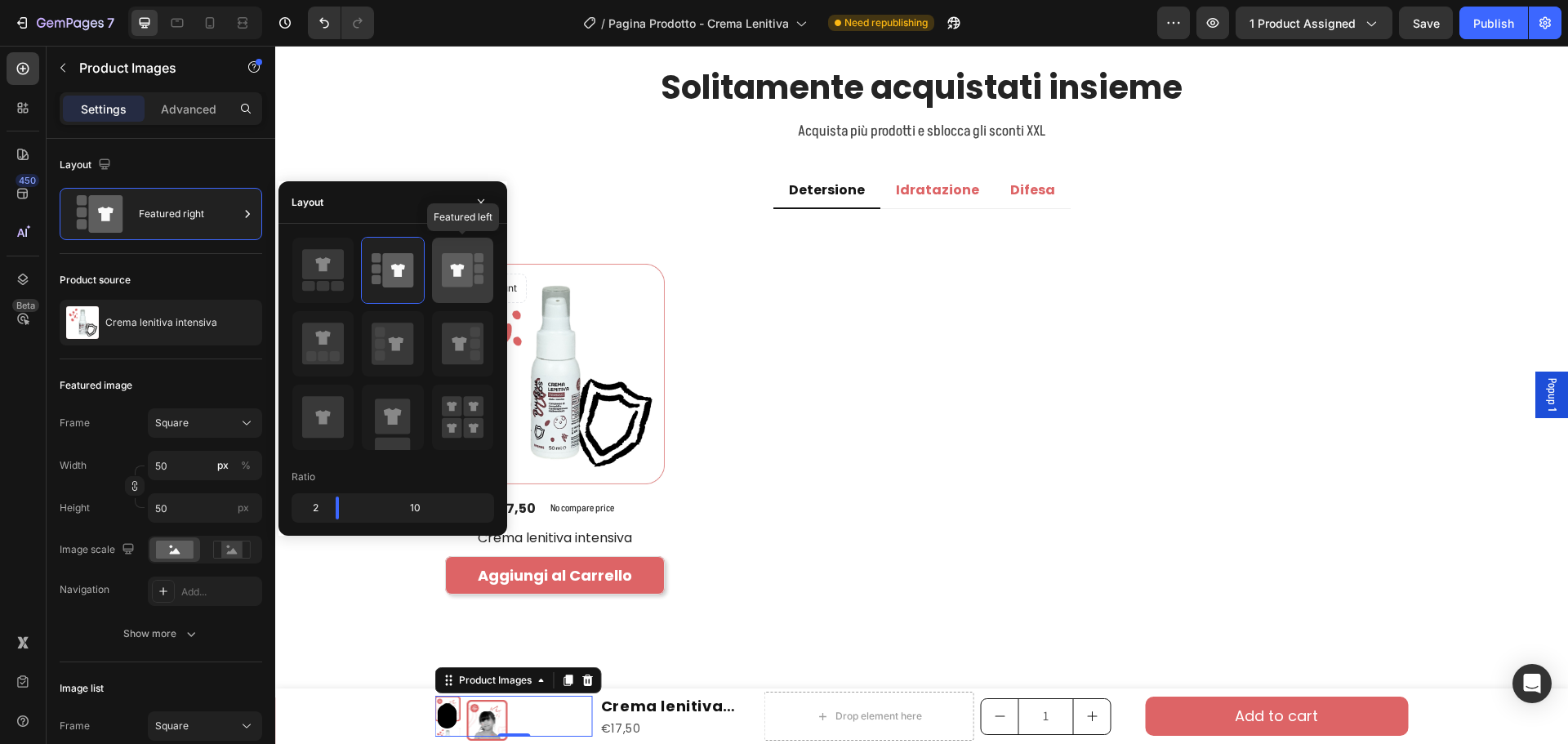
click at [454, 274] on icon at bounding box center [456, 270] width 14 height 13
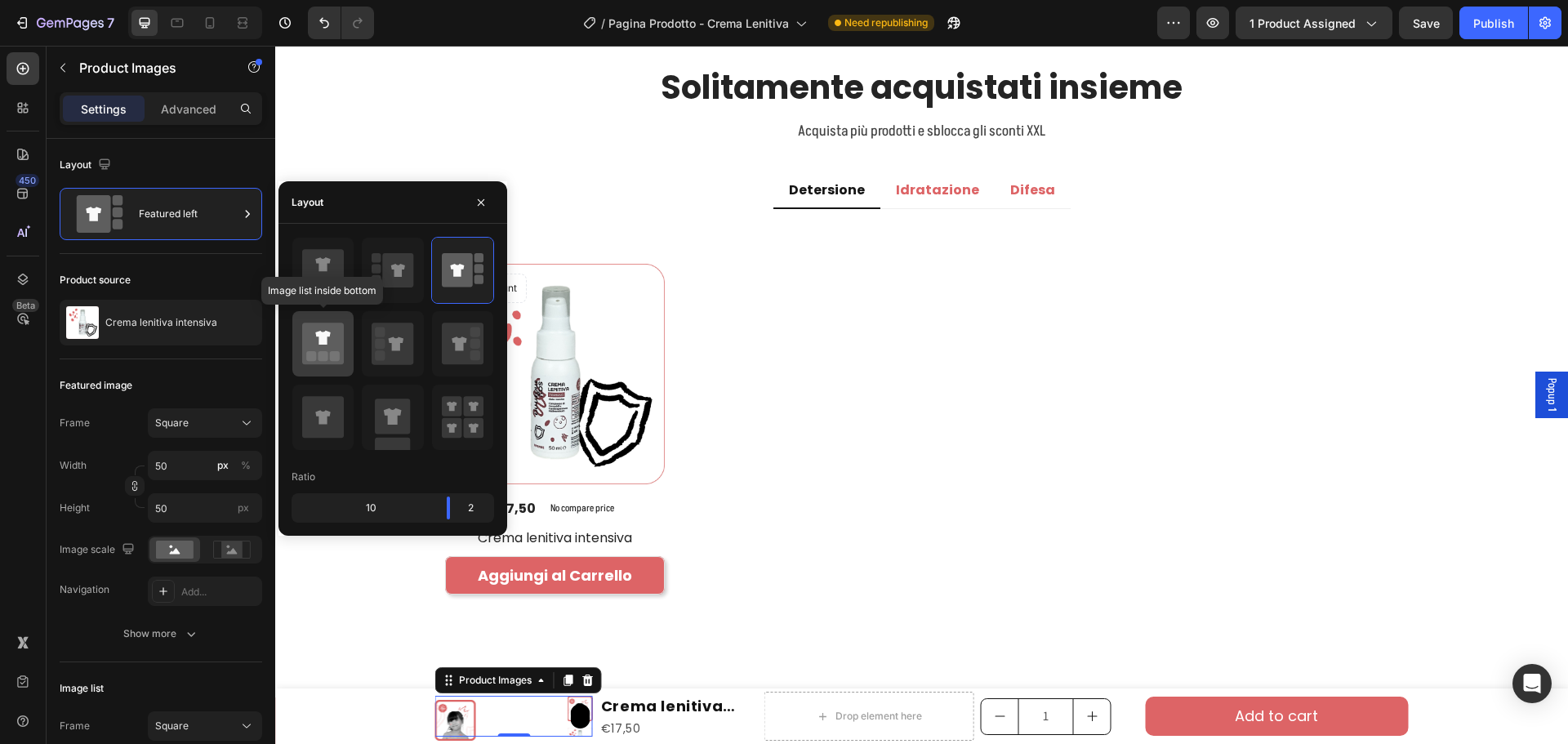
click at [337, 340] on icon at bounding box center [323, 343] width 41 height 41
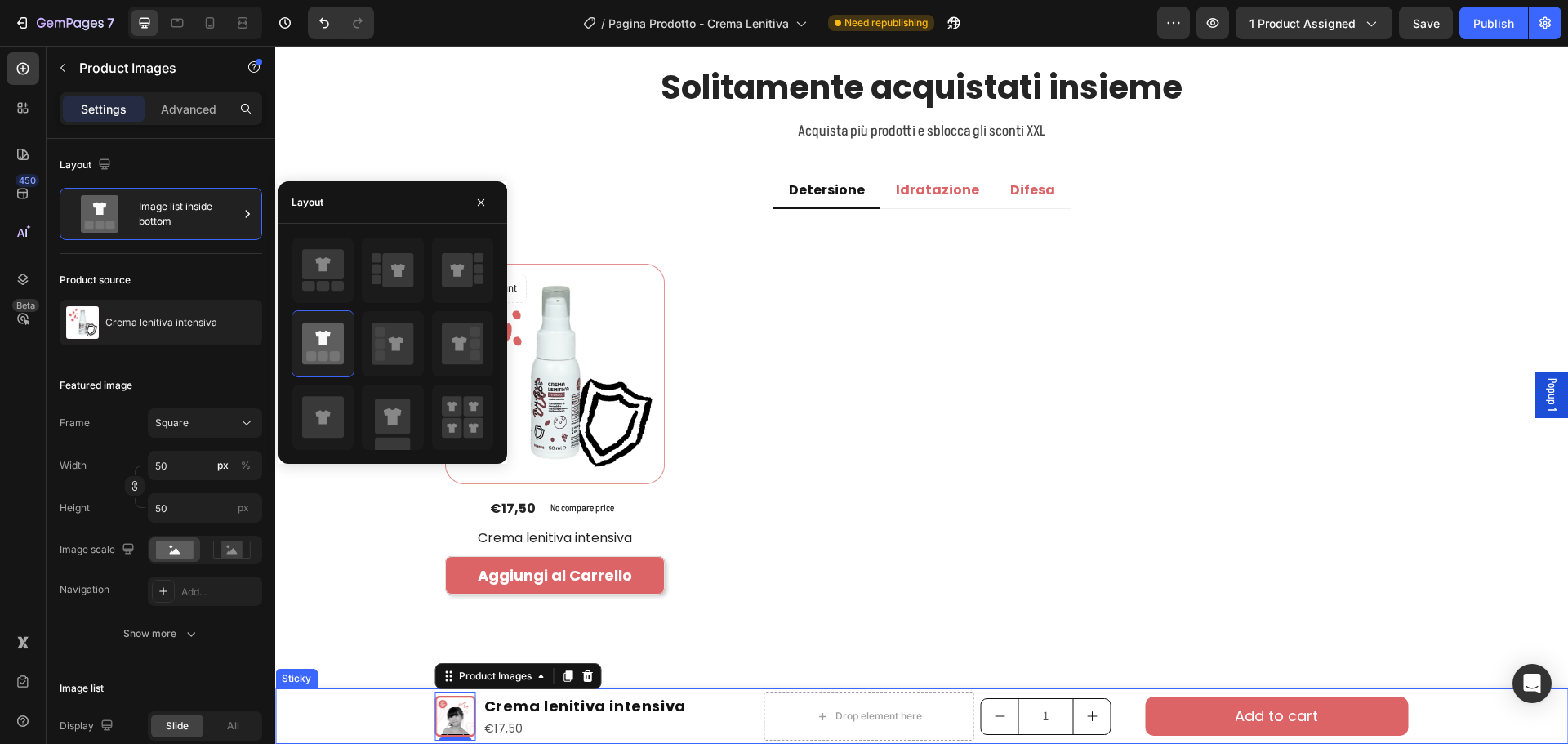
click at [348, 714] on div "Product Images 0 Crema lenitiva intensiva Product Title €17,50 Product Price Pr…" at bounding box center [922, 716] width 1292 height 55
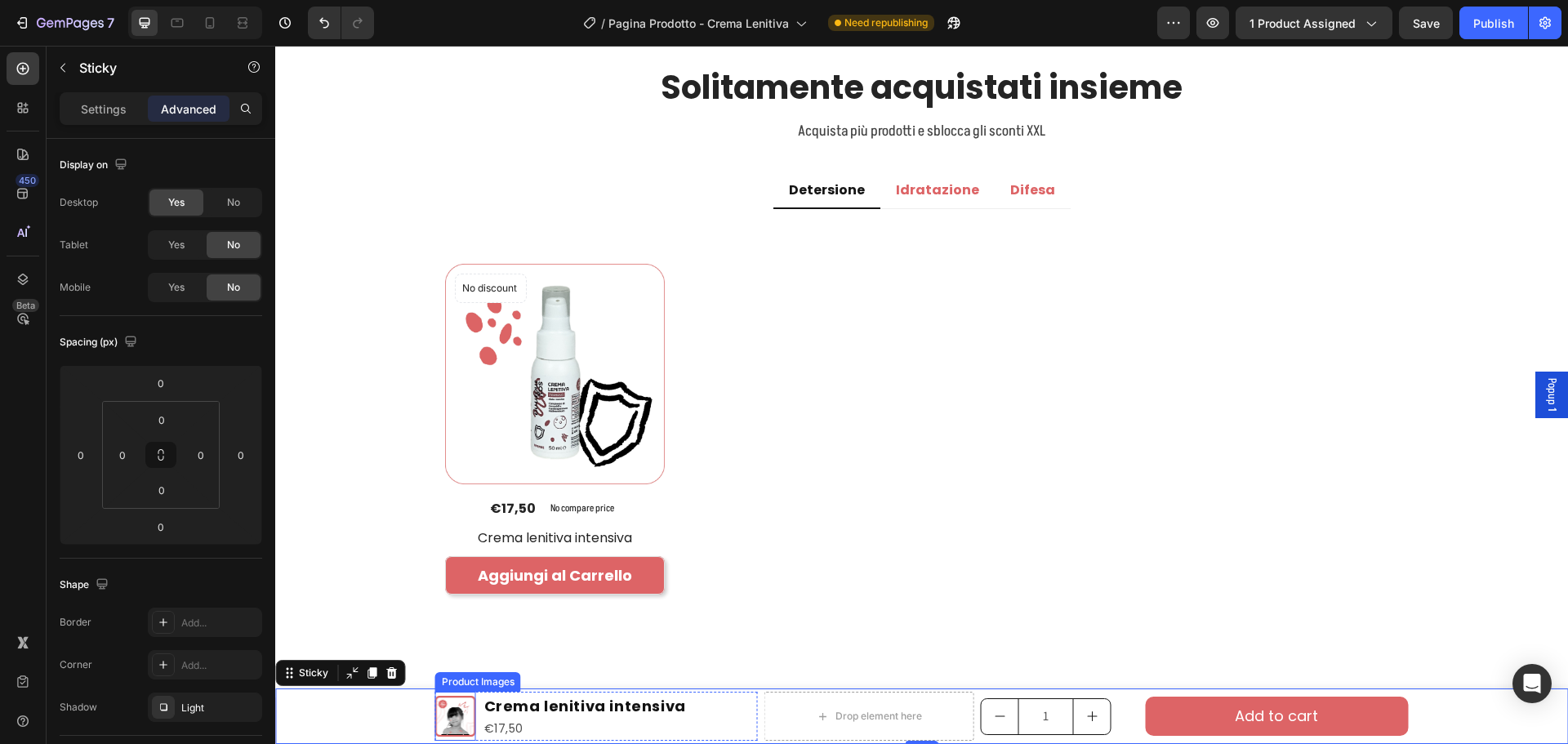
click at [436, 705] on img at bounding box center [455, 716] width 41 height 41
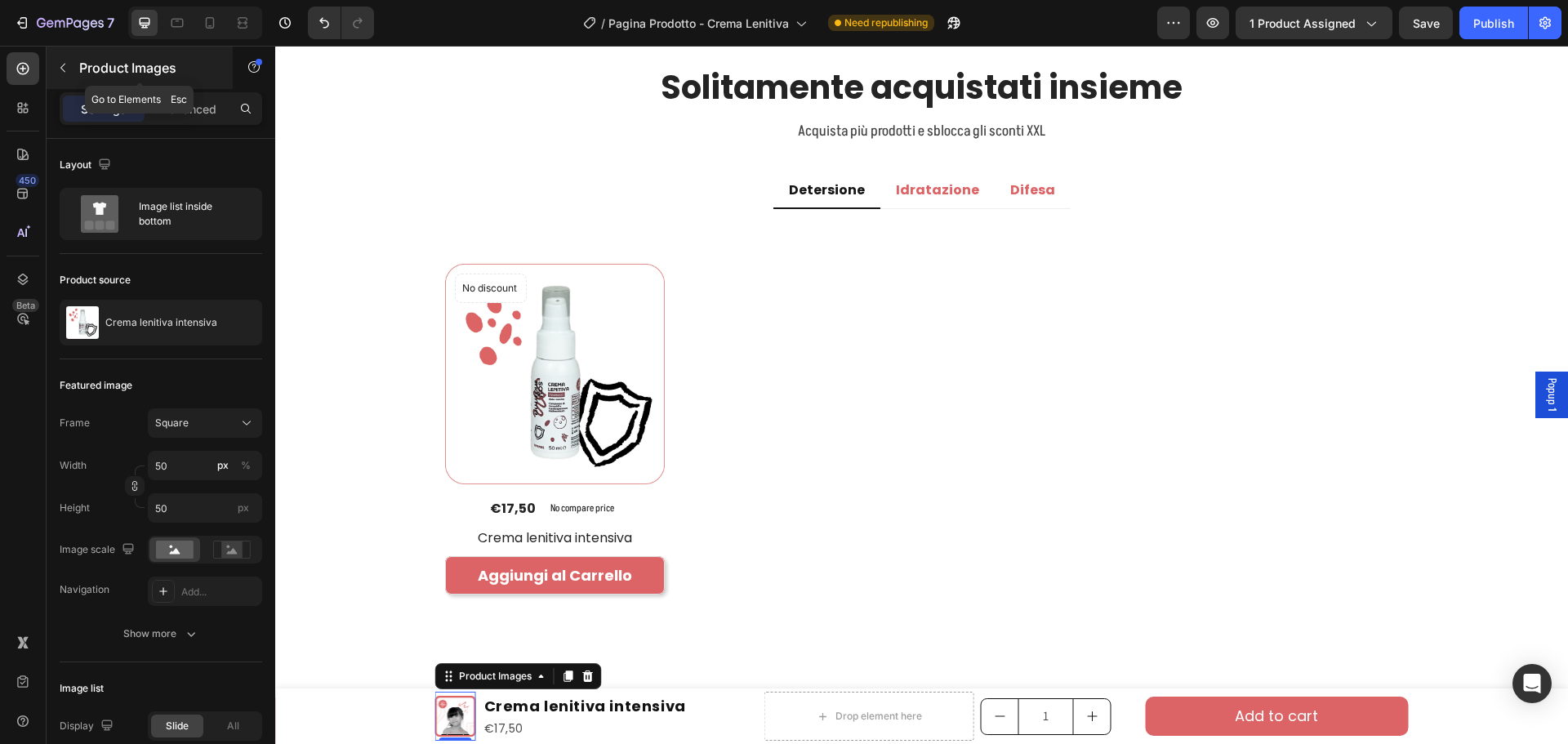
click at [69, 64] on button "button" at bounding box center [63, 67] width 26 height 26
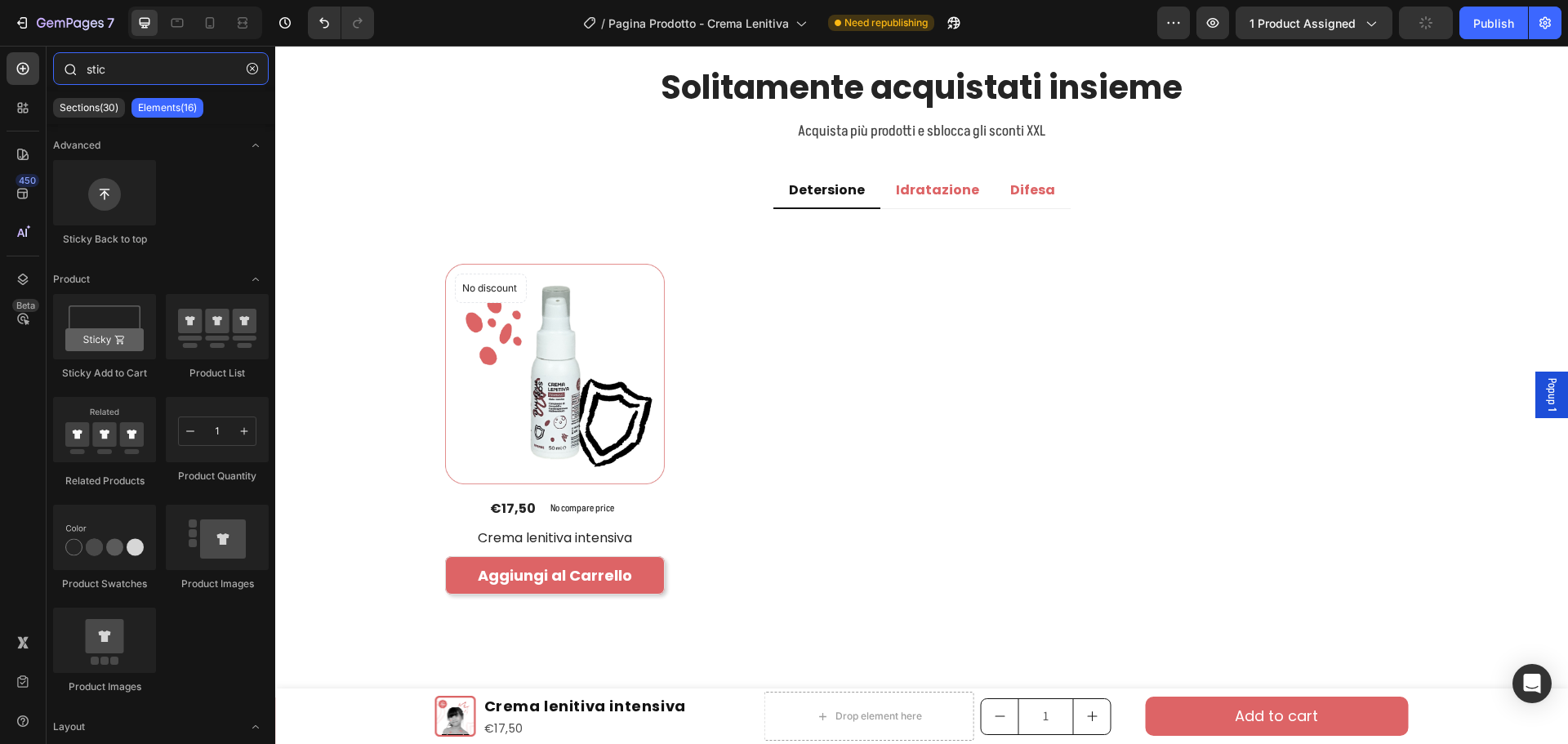
click at [144, 79] on input "stic" at bounding box center [161, 68] width 216 height 32
drag, startPoint x: 136, startPoint y: 73, endPoint x: 0, endPoint y: 76, distance: 136.0
click at [0, 76] on div "450 Beta stic Sections(30) Elements(16) Advanced Sticky Back to top Product Sti…" at bounding box center [137, 395] width 276 height 698
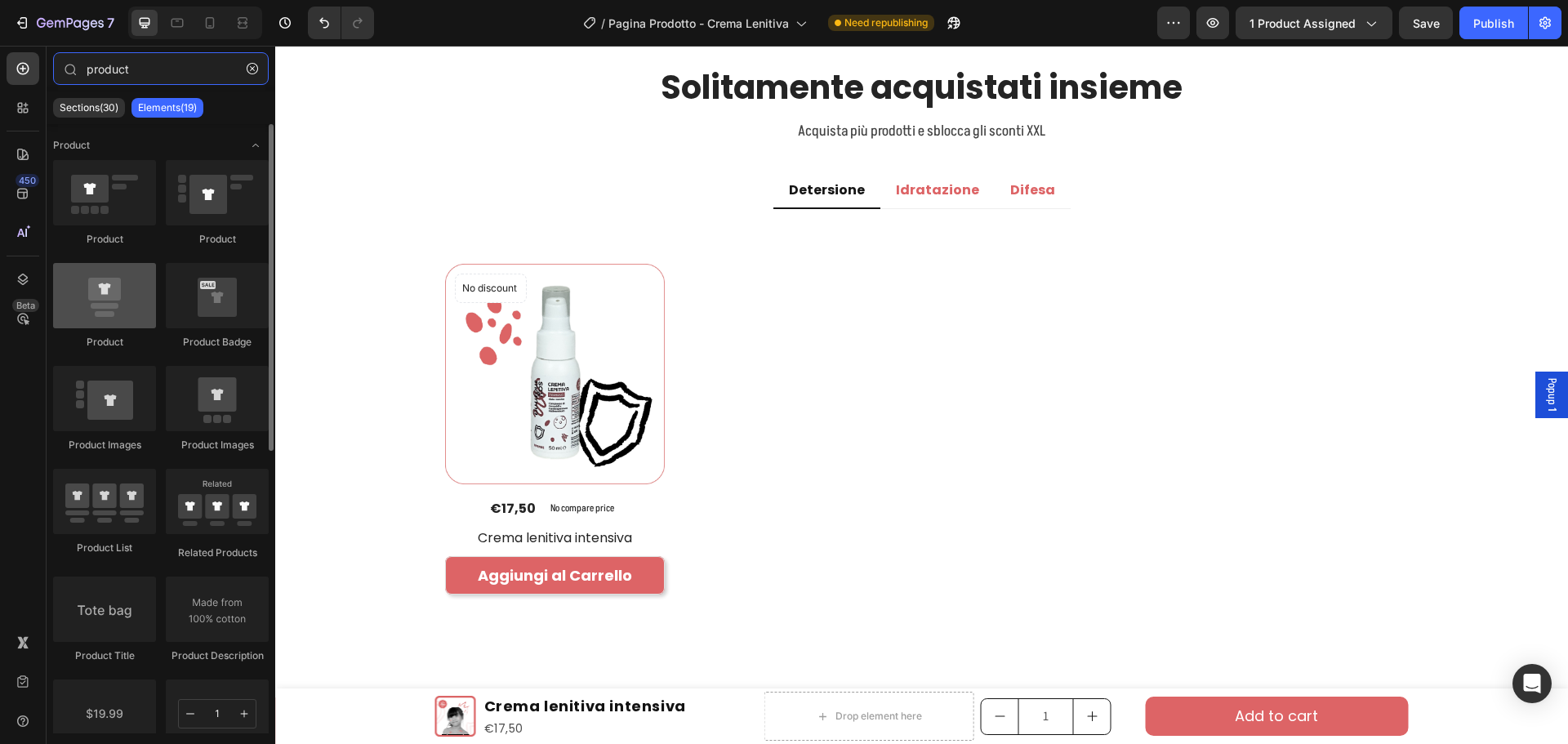
type input "product"
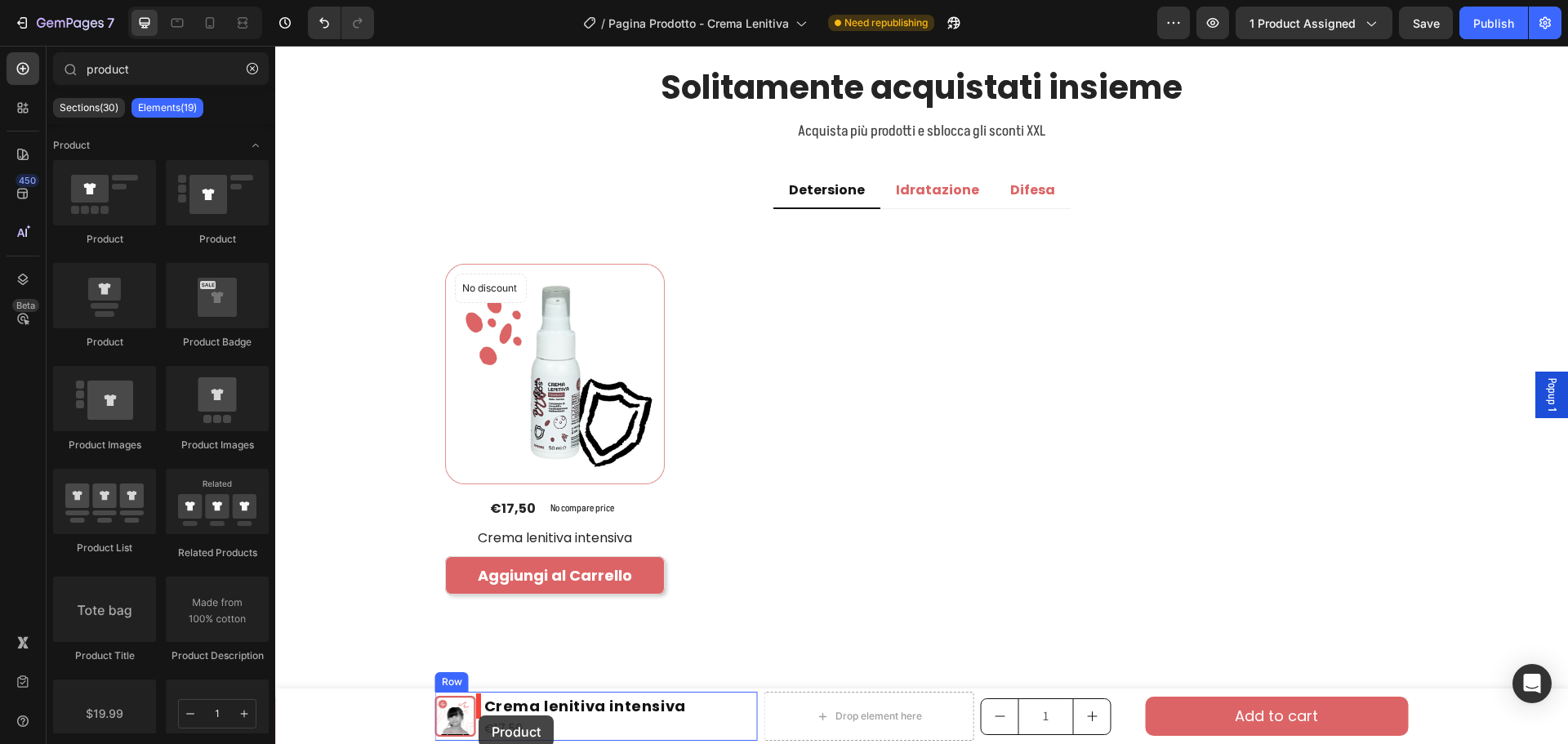
drag, startPoint x: 393, startPoint y: 347, endPoint x: 476, endPoint y: 715, distance: 377.2
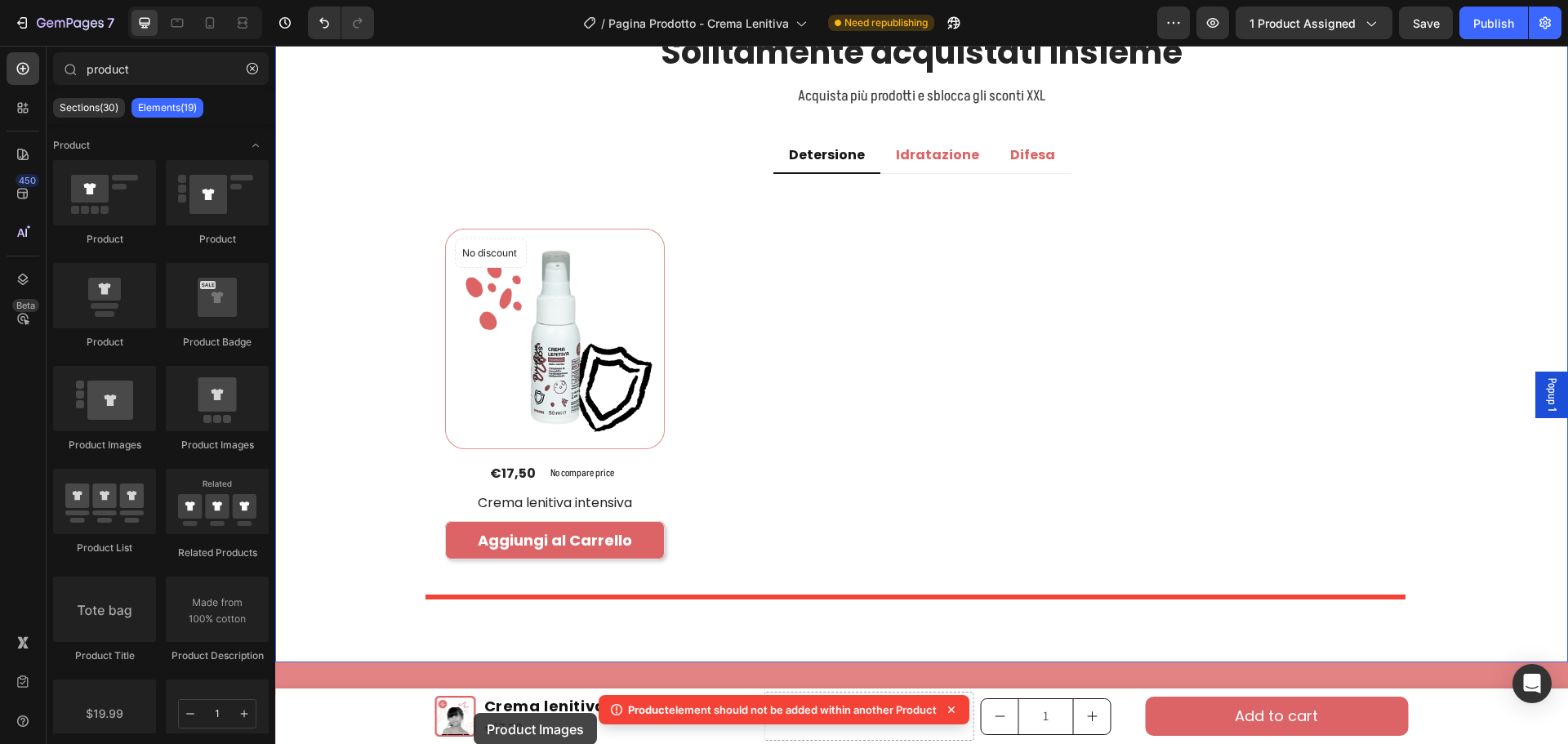
scroll to position [2607, 0]
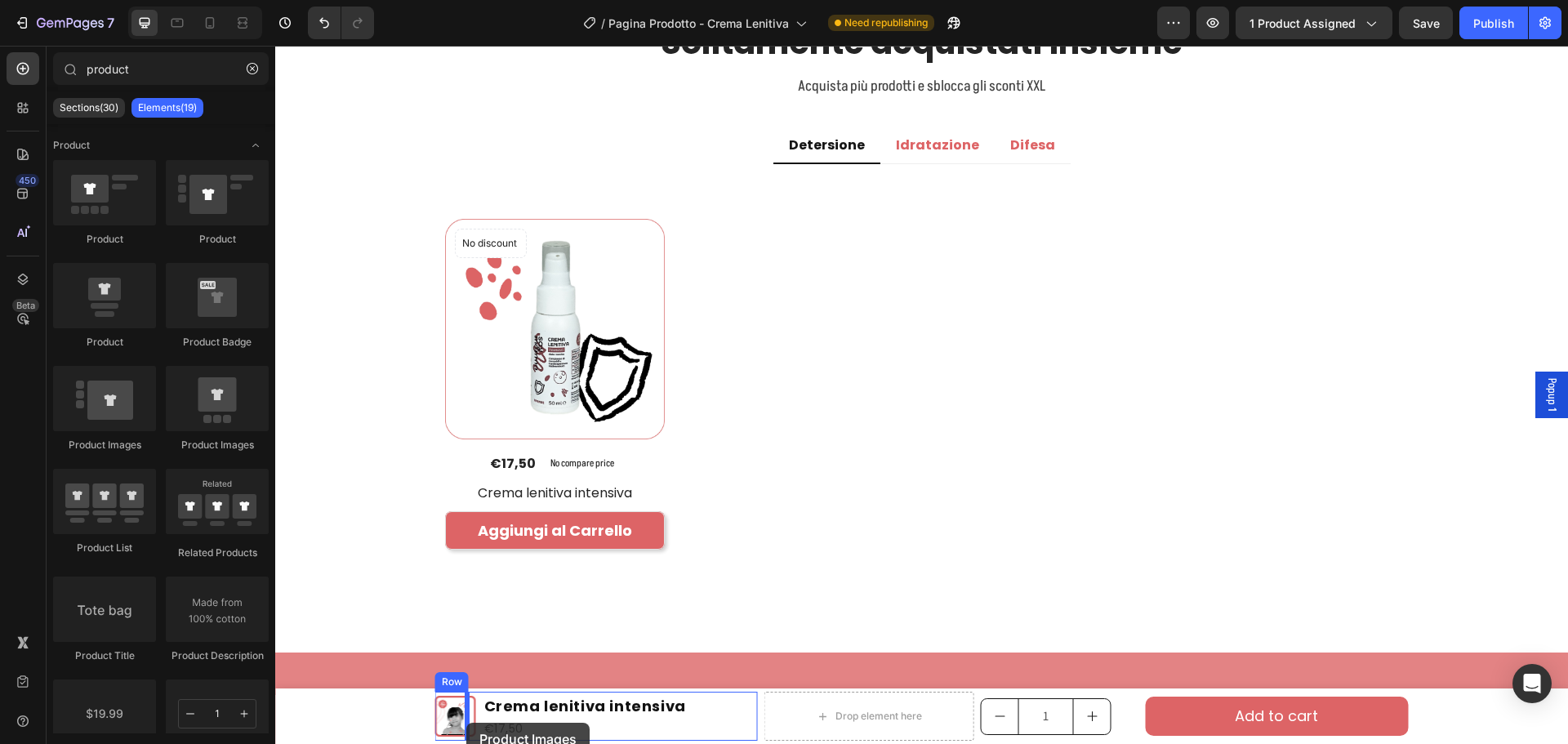
drag, startPoint x: 380, startPoint y: 443, endPoint x: 466, endPoint y: 723, distance: 292.9
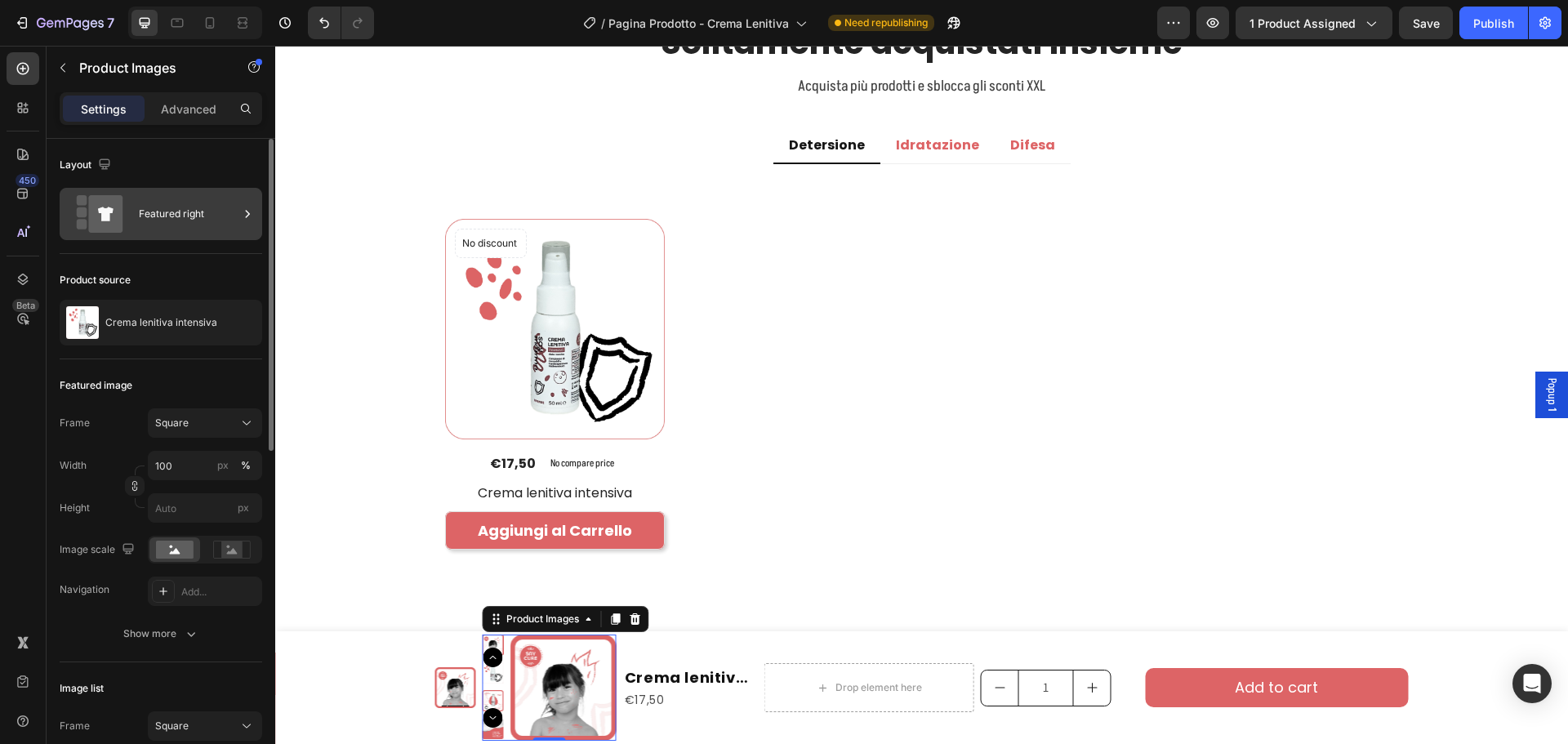
click at [144, 231] on div "Featured right" at bounding box center [189, 214] width 100 height 38
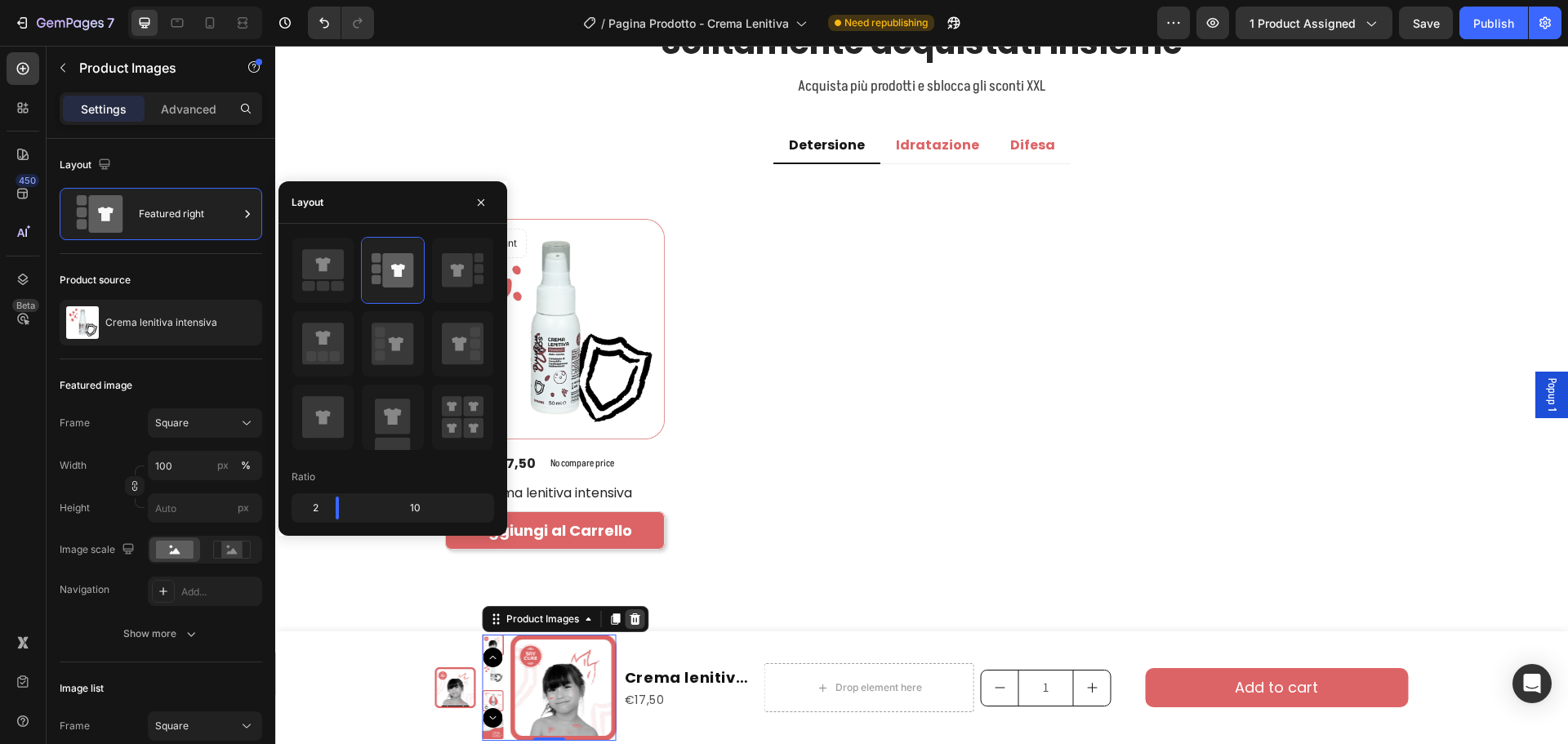
click at [630, 615] on icon at bounding box center [635, 619] width 11 height 11
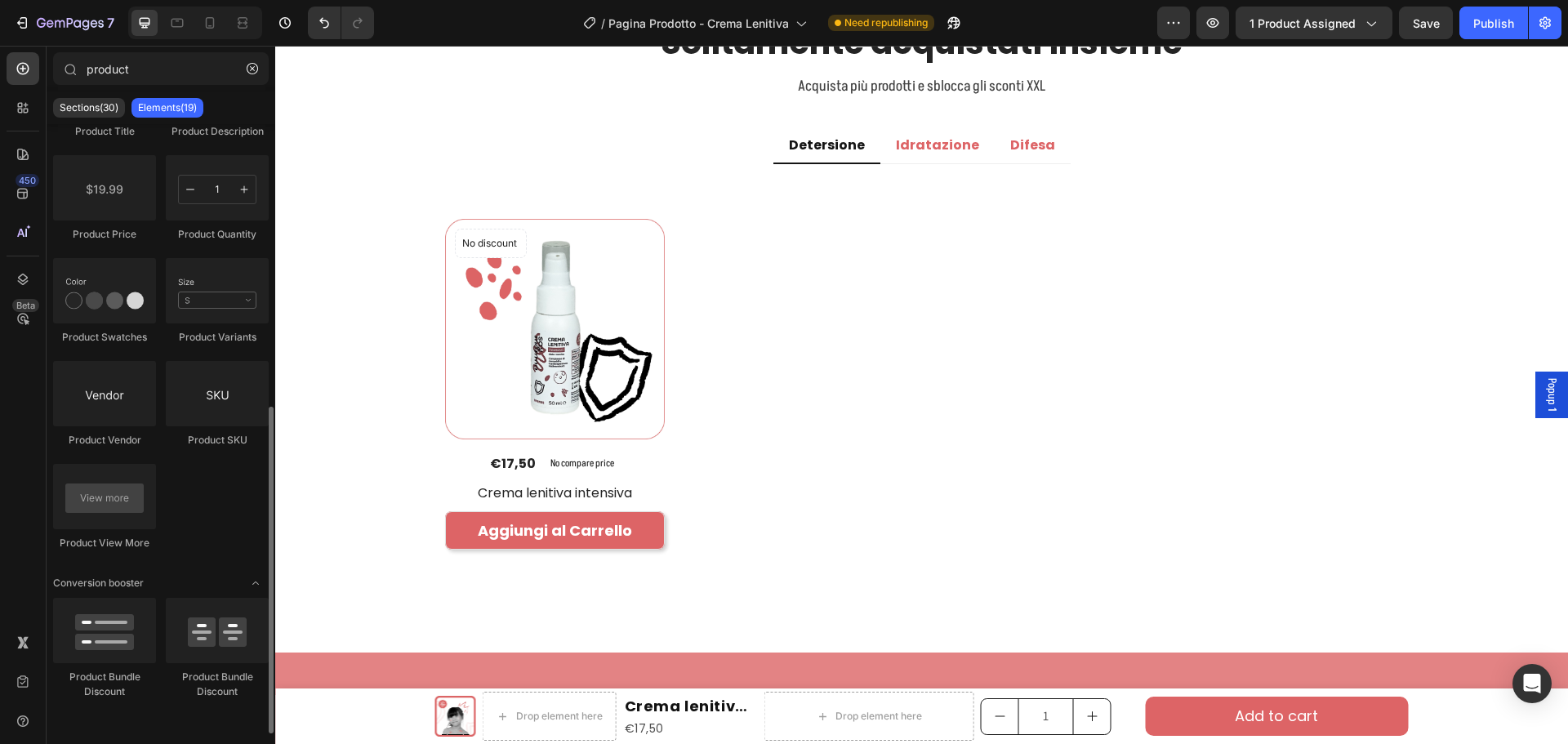
scroll to position [0, 0]
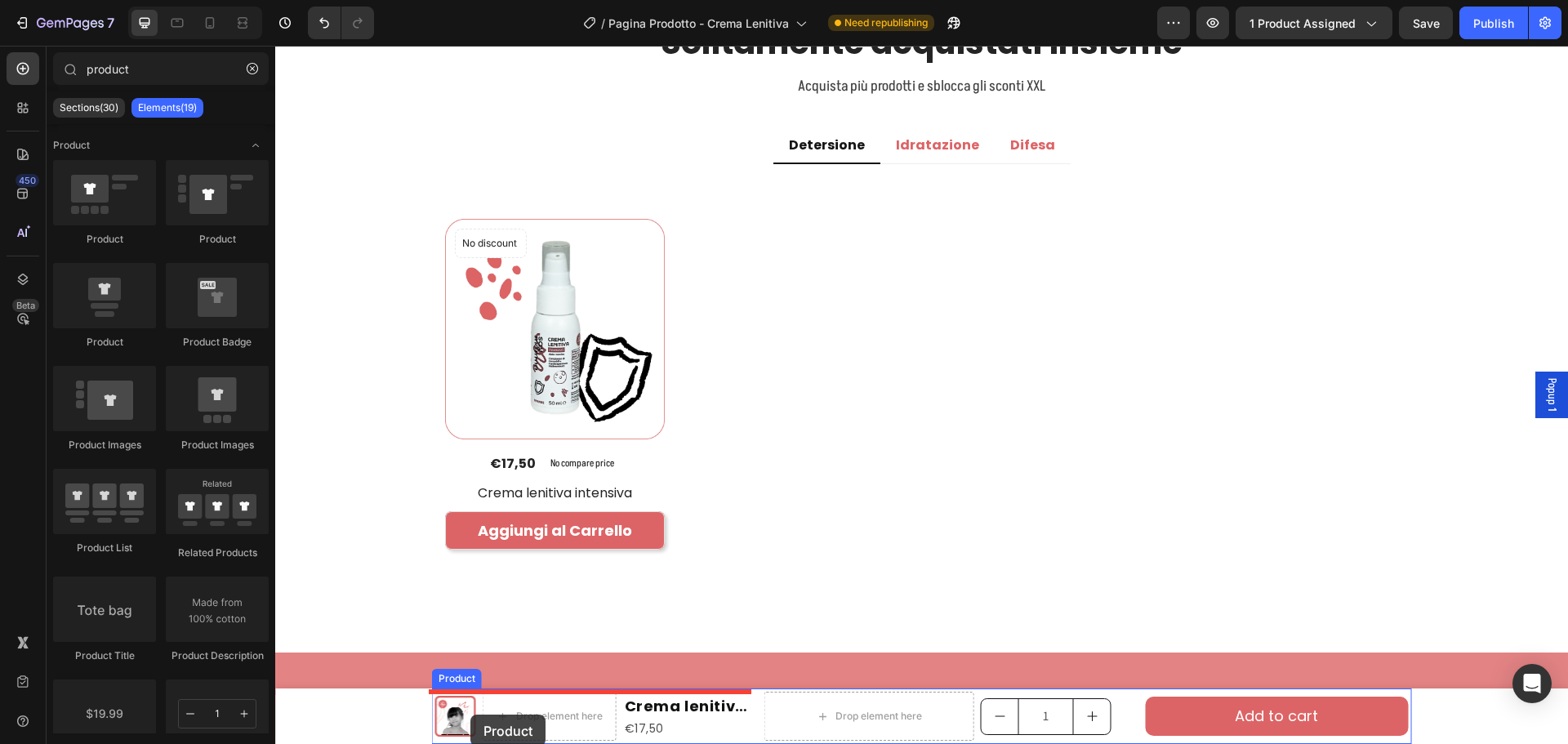
drag, startPoint x: 381, startPoint y: 247, endPoint x: 470, endPoint y: 714, distance: 475.4
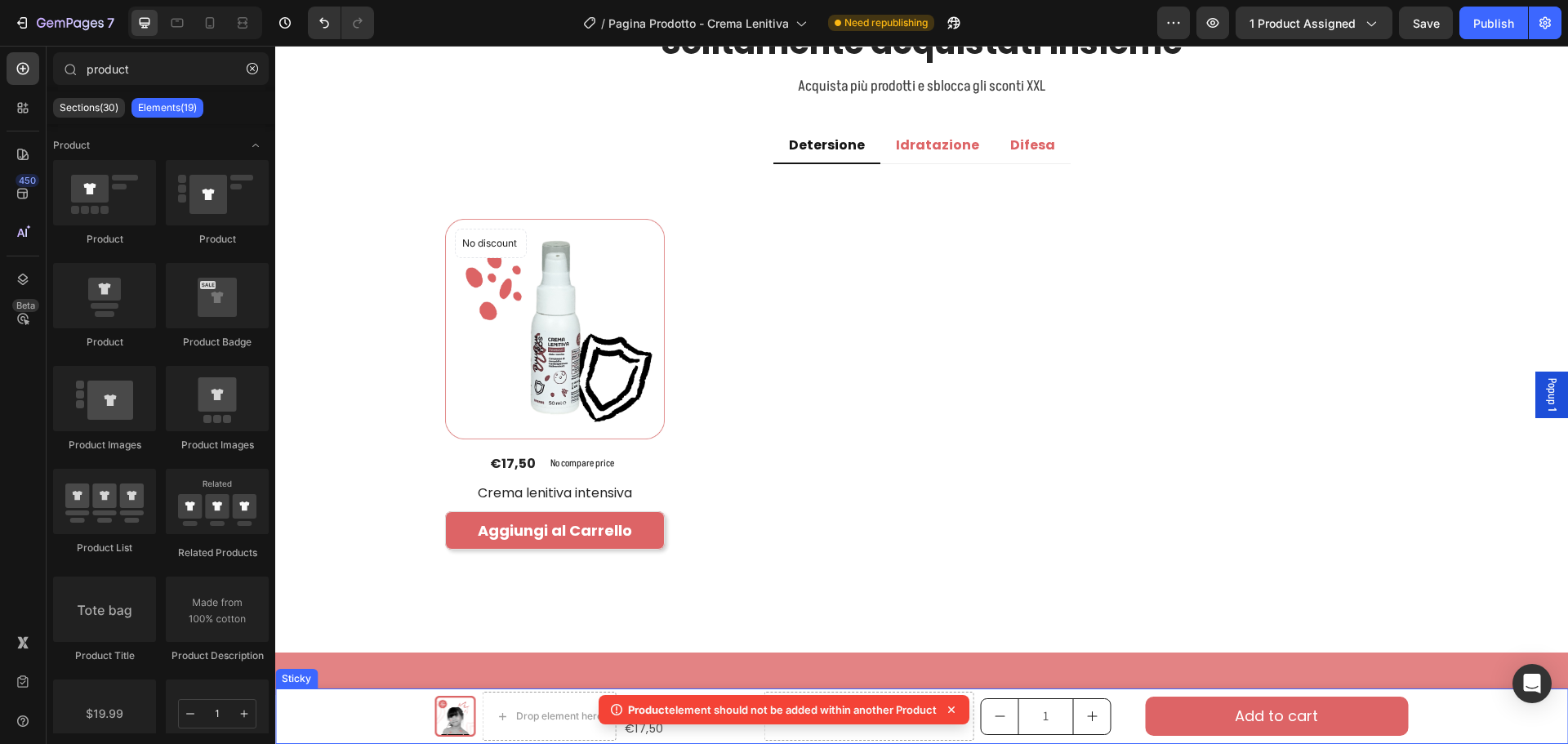
click at [376, 709] on div "Product Images Drop element here Crema lenitiva intensiva Product Title €17,50 …" at bounding box center [922, 716] width 1292 height 55
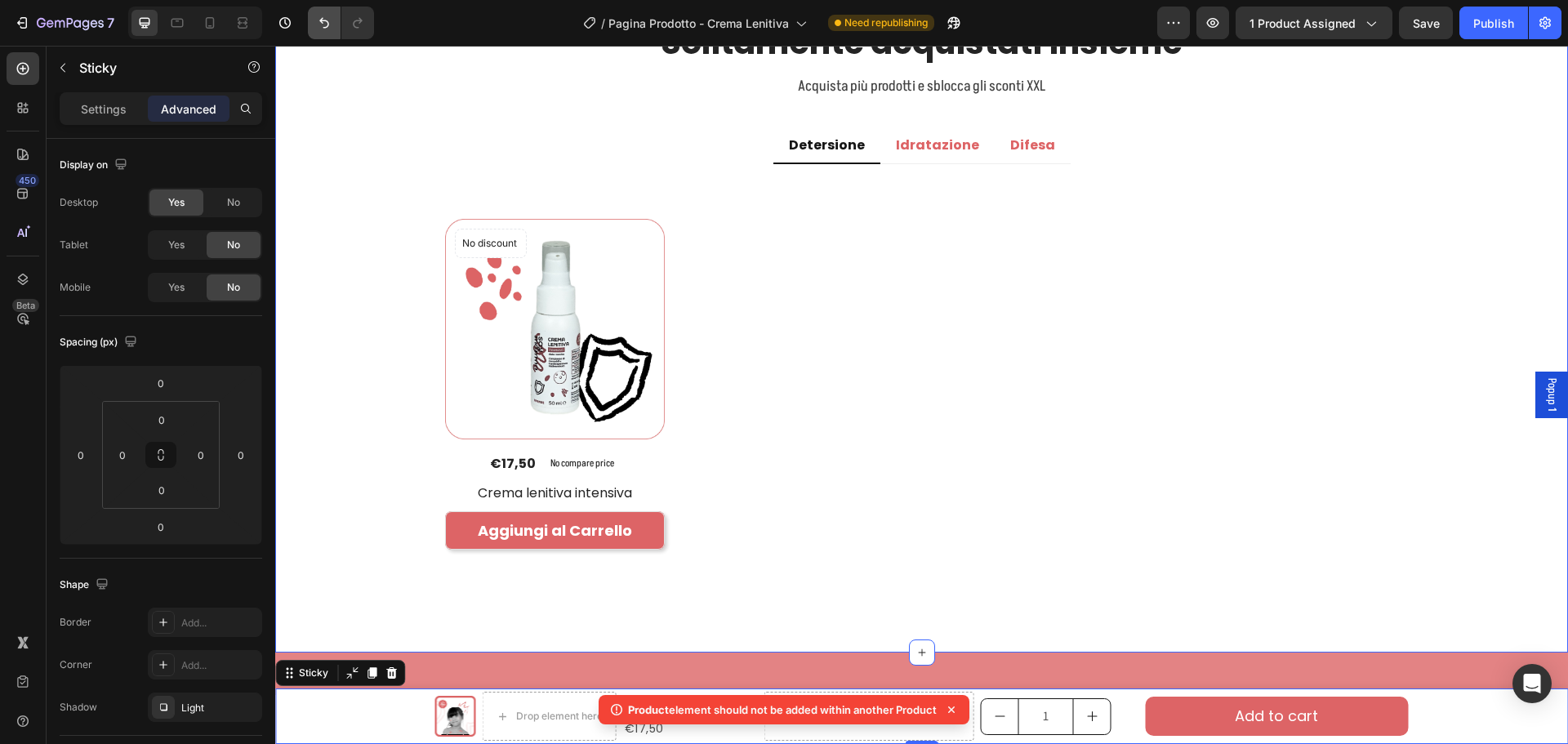
click at [308, 25] on button "Undo/Redo" at bounding box center [324, 22] width 32 height 32
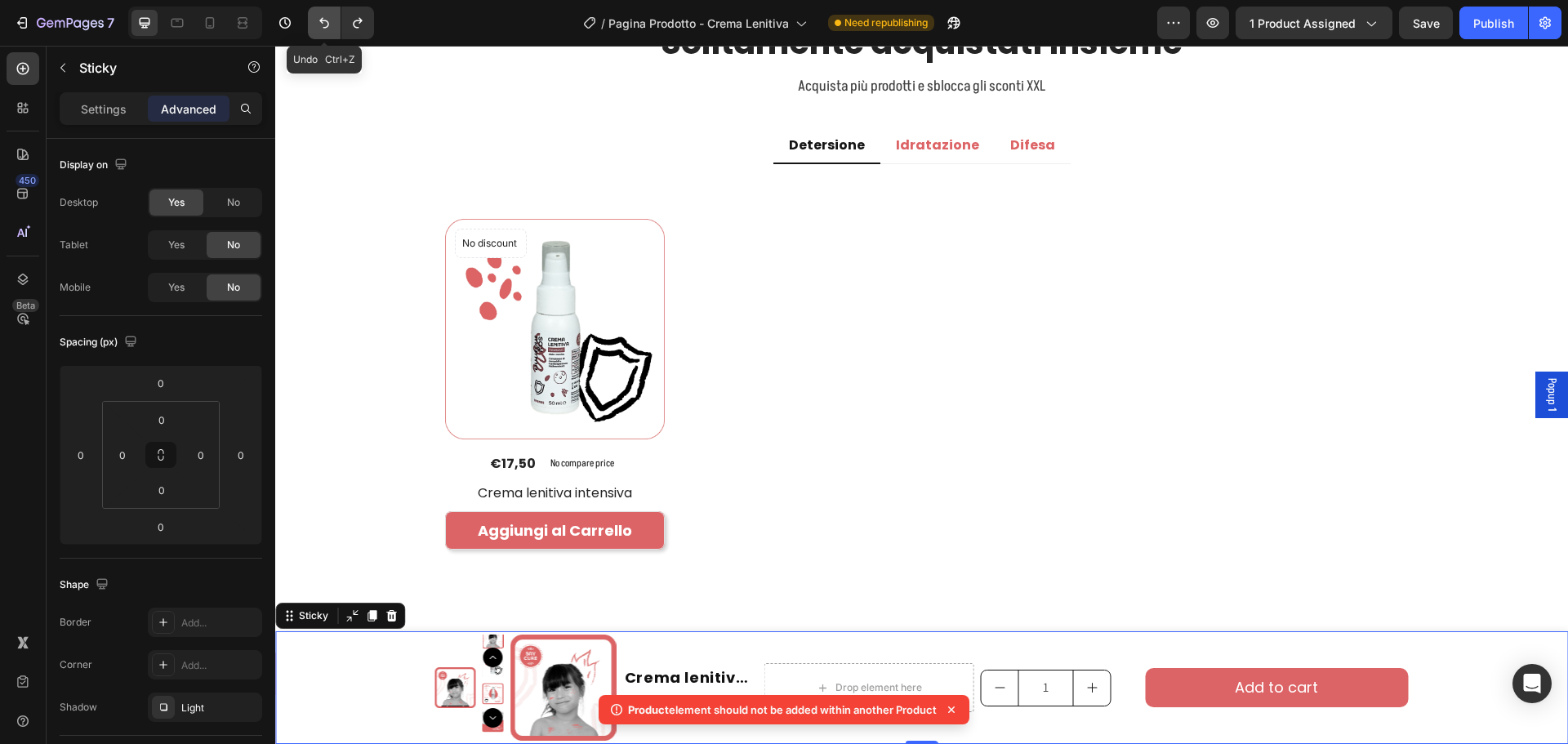
click at [316, 23] on icon "Undo/Redo" at bounding box center [324, 23] width 17 height 17
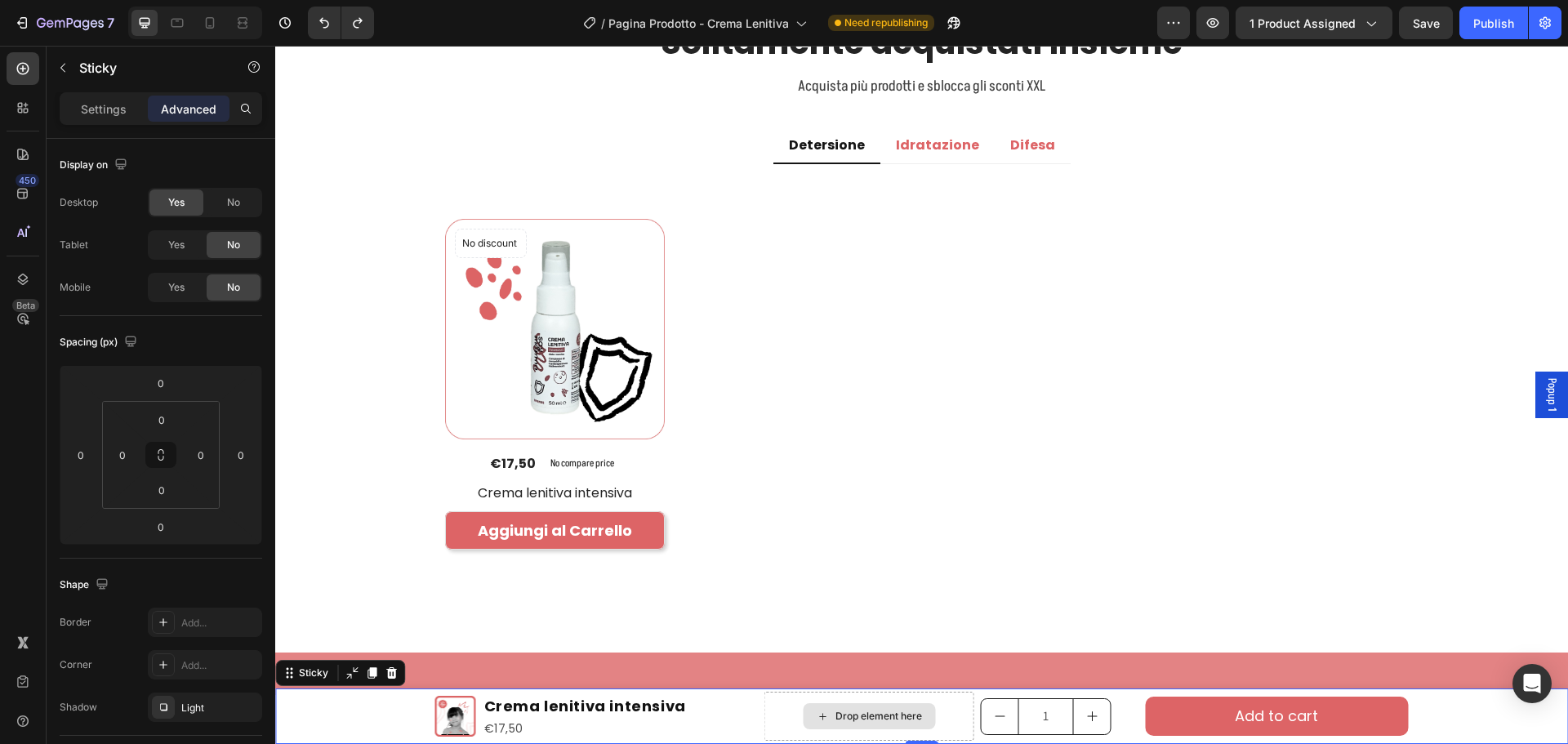
click at [952, 714] on div "Drop element here" at bounding box center [868, 715] width 211 height 49
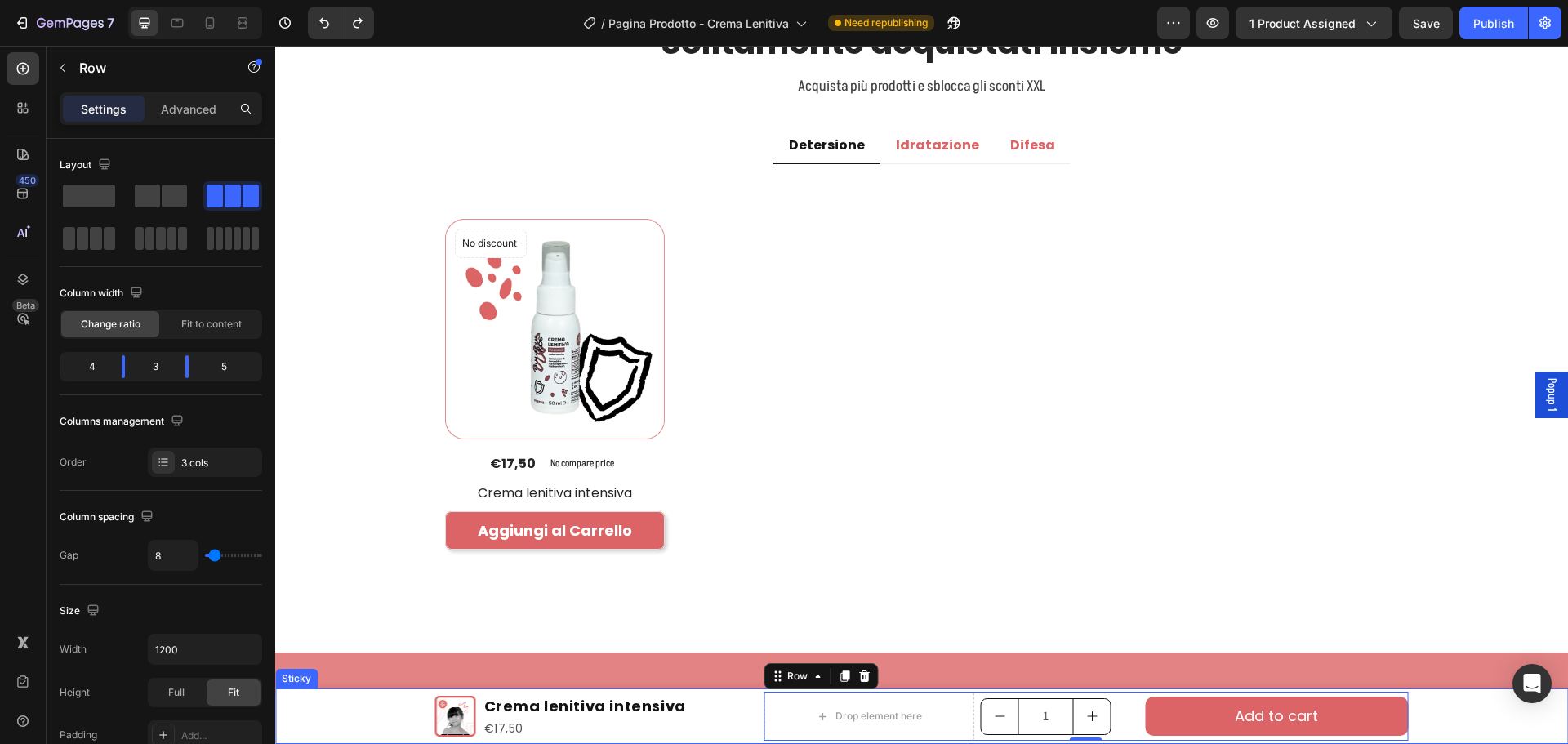
click at [1461, 706] on div "Product Images Crema lenitiva intensiva Product Title €17,50 Product Price Prod…" at bounding box center [922, 716] width 1292 height 55
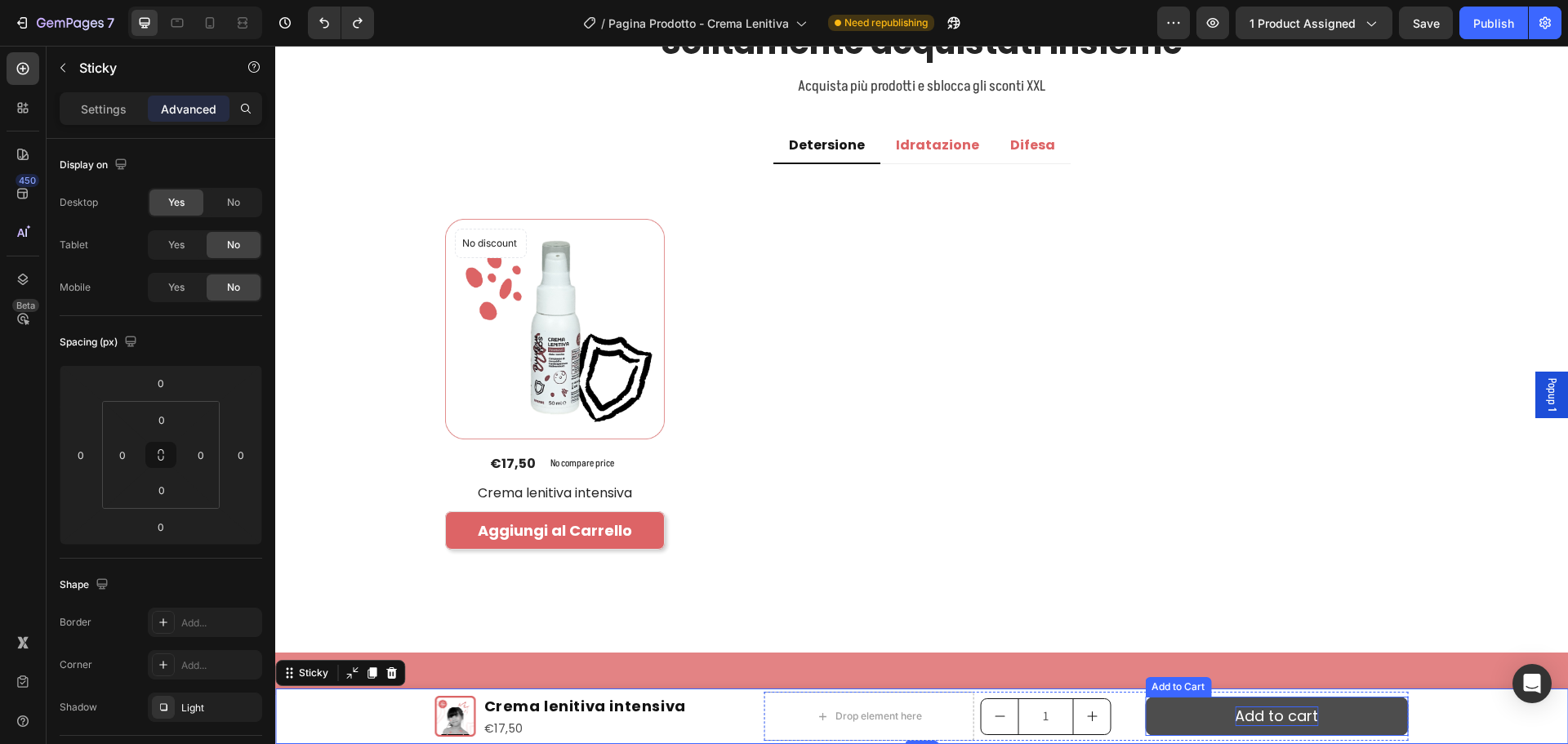
click at [1283, 711] on div "Add to cart" at bounding box center [1276, 715] width 83 height 18
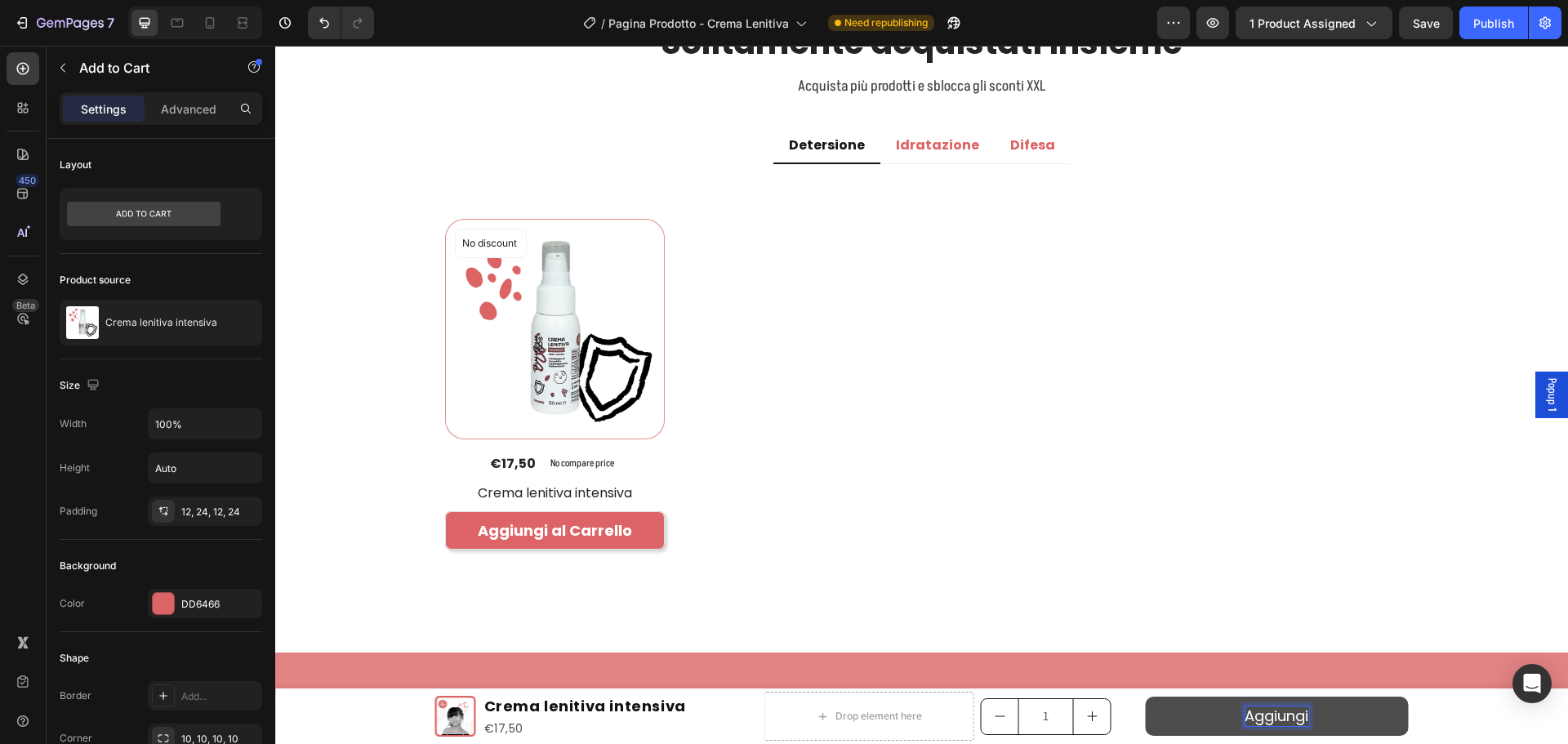
click at [1145, 697] on button "Aggiungi" at bounding box center [1276, 716] width 263 height 39
click at [1145, 697] on button "Aggiungi al" at bounding box center [1276, 716] width 263 height 39
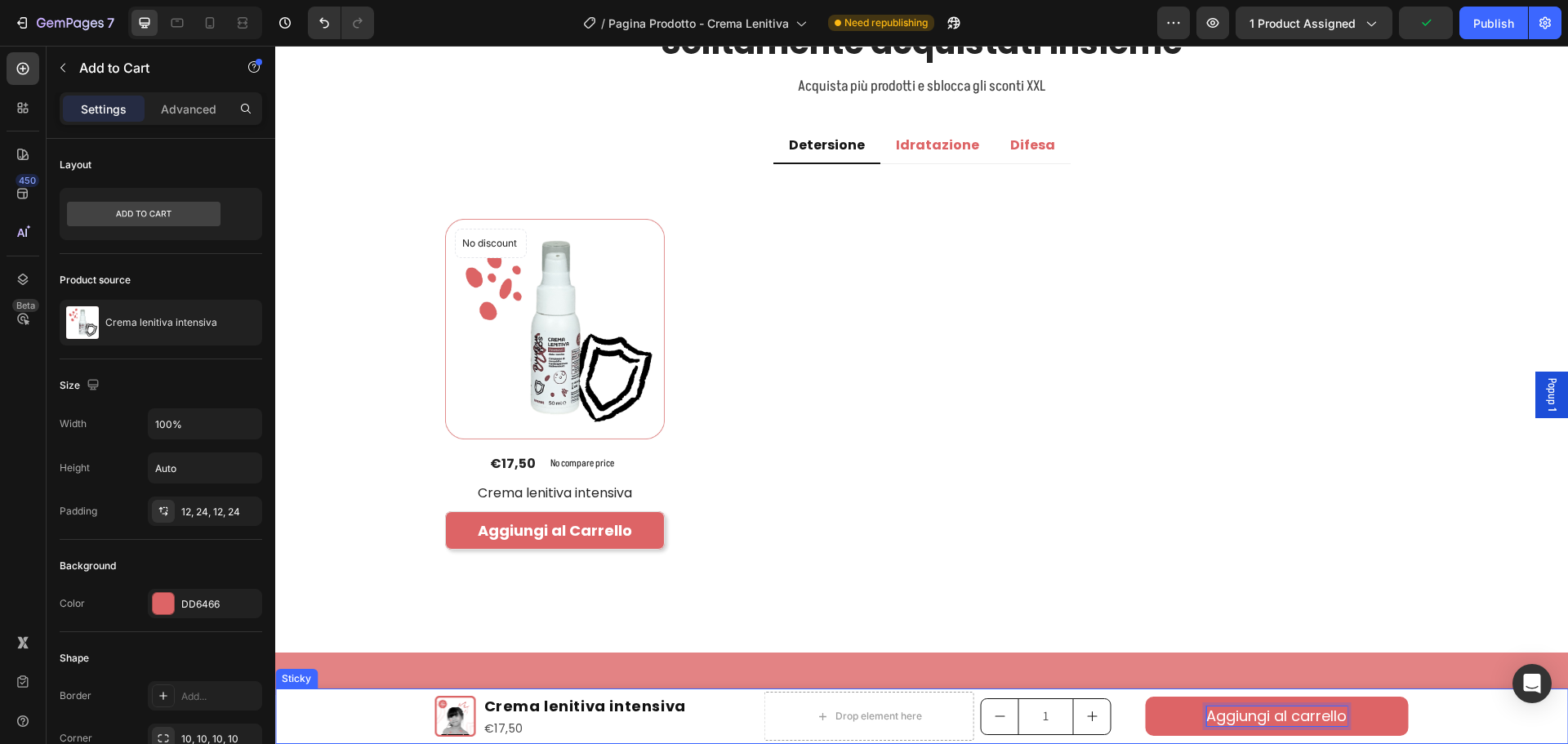
click at [1418, 713] on div "Product Images Crema lenitiva intensiva Product Title €17,50 Product Price Prod…" at bounding box center [922, 716] width 1292 height 55
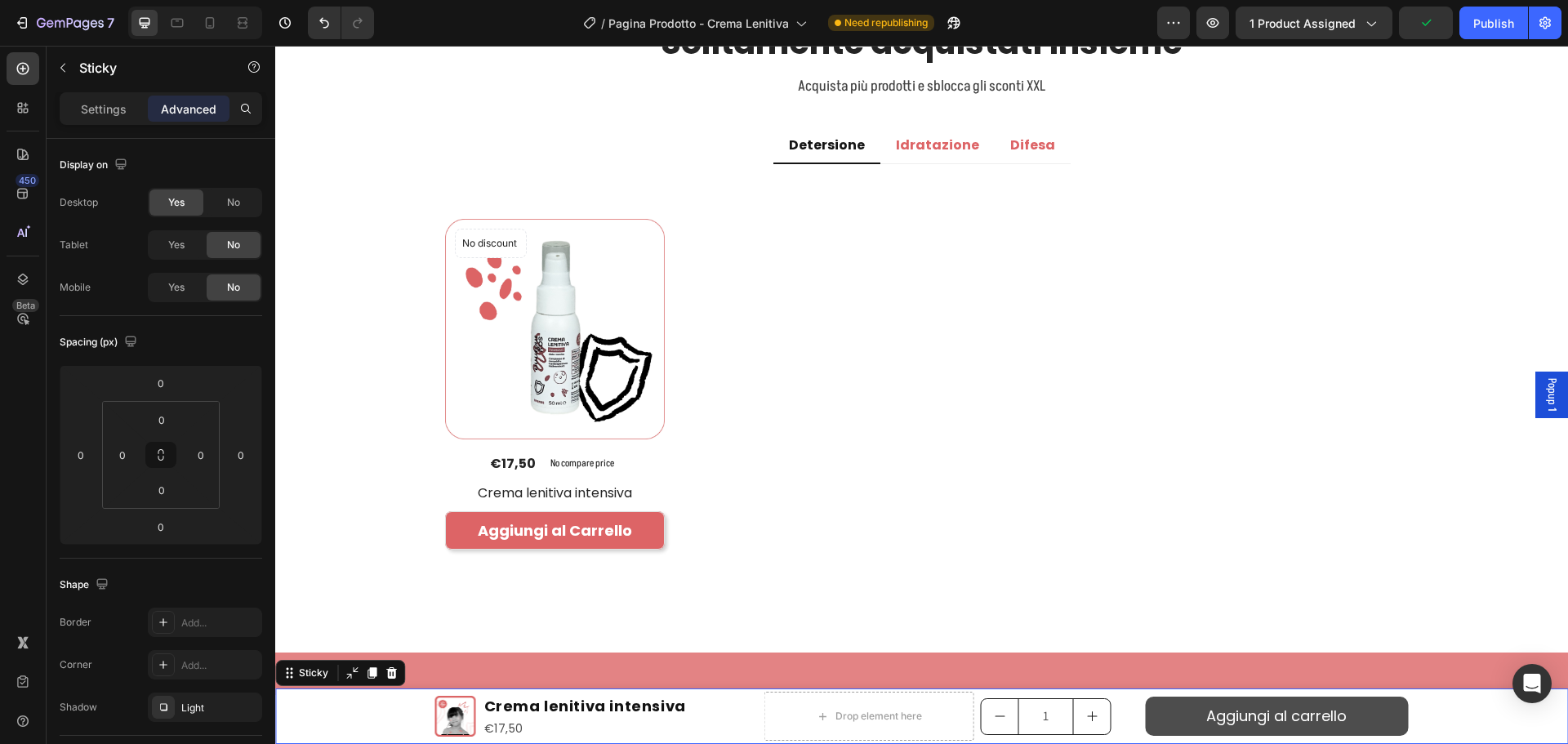
click at [1383, 714] on button "Aggiungi al carrello" at bounding box center [1276, 716] width 263 height 39
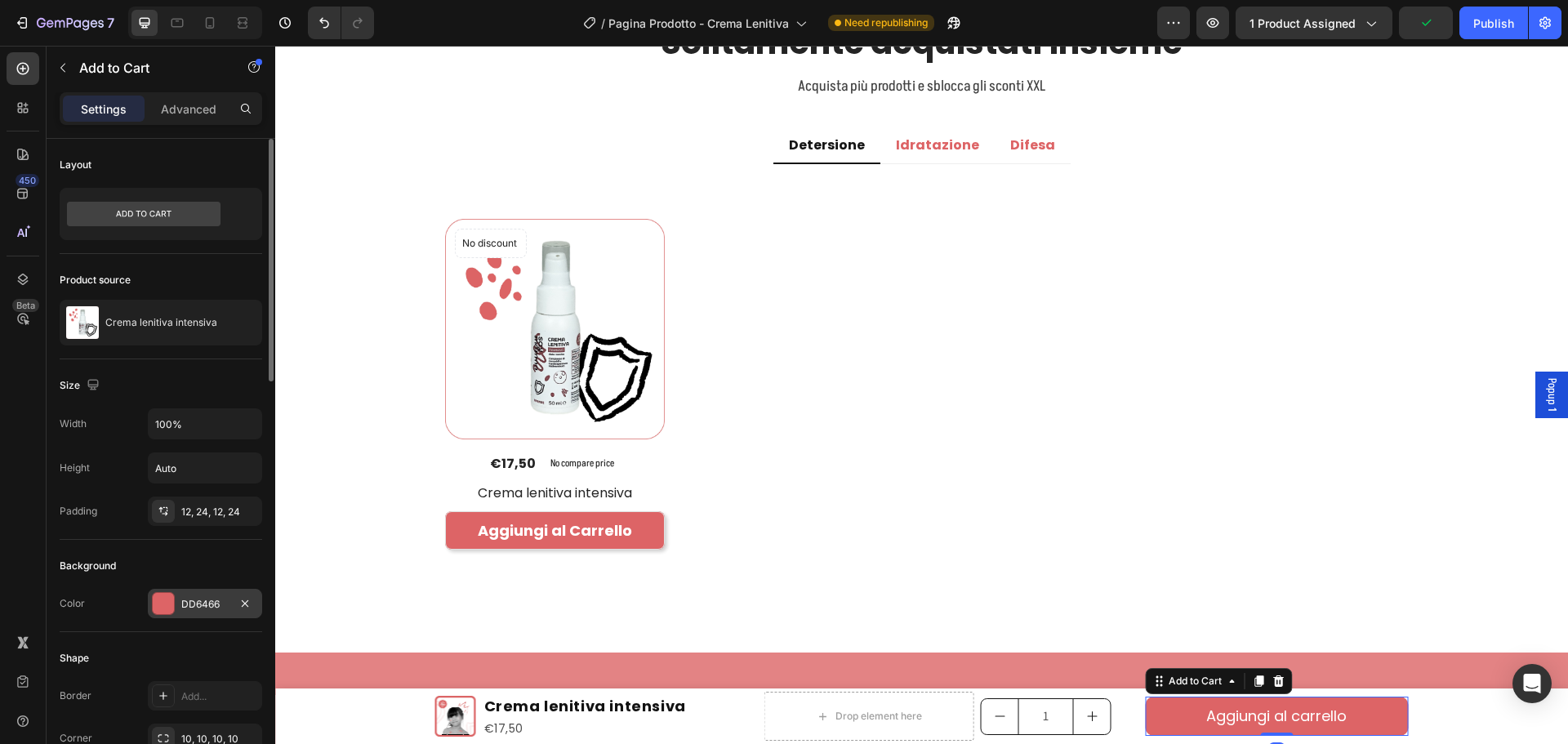
click at [204, 603] on div "DD6466" at bounding box center [205, 605] width 47 height 15
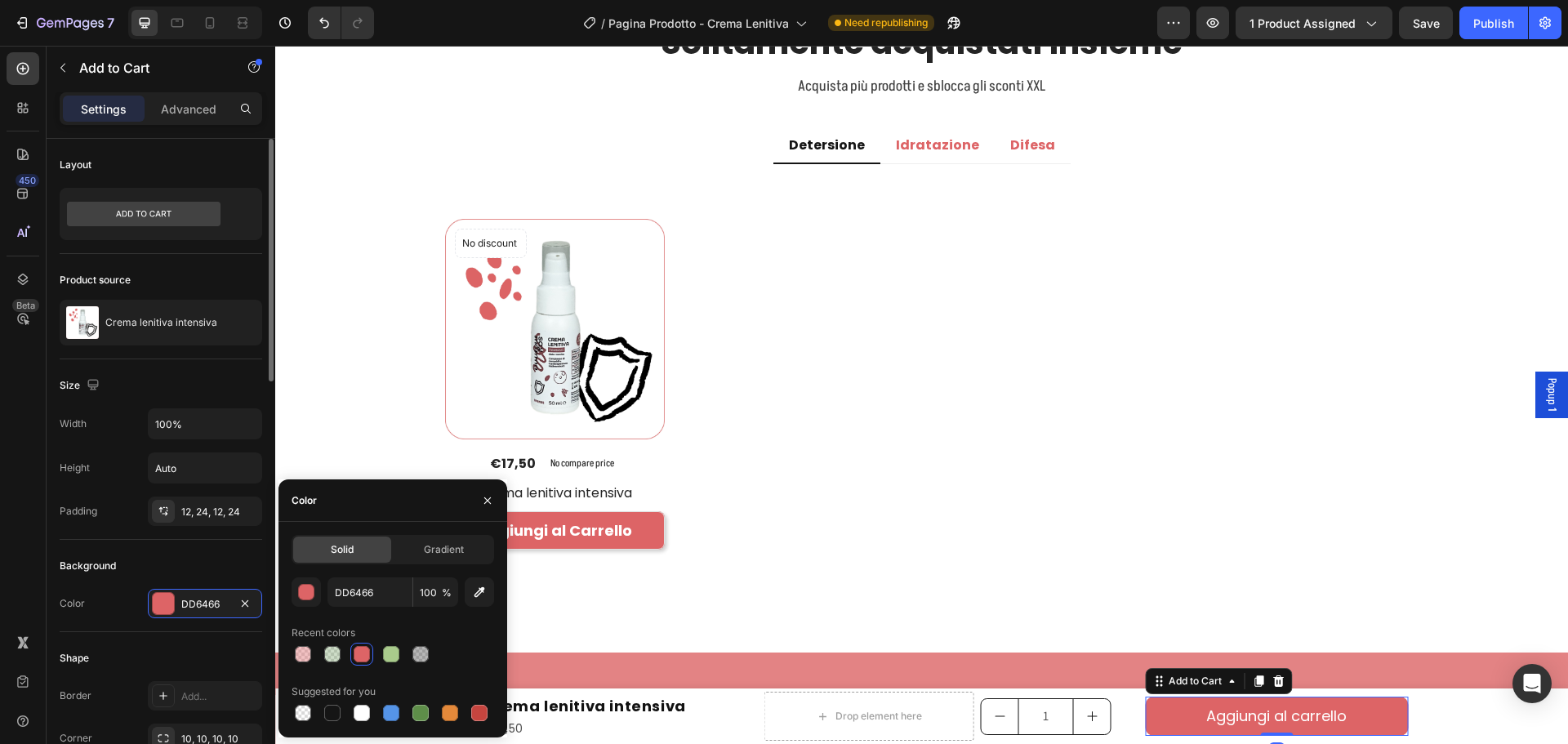
click at [192, 571] on div "Background" at bounding box center [161, 566] width 203 height 26
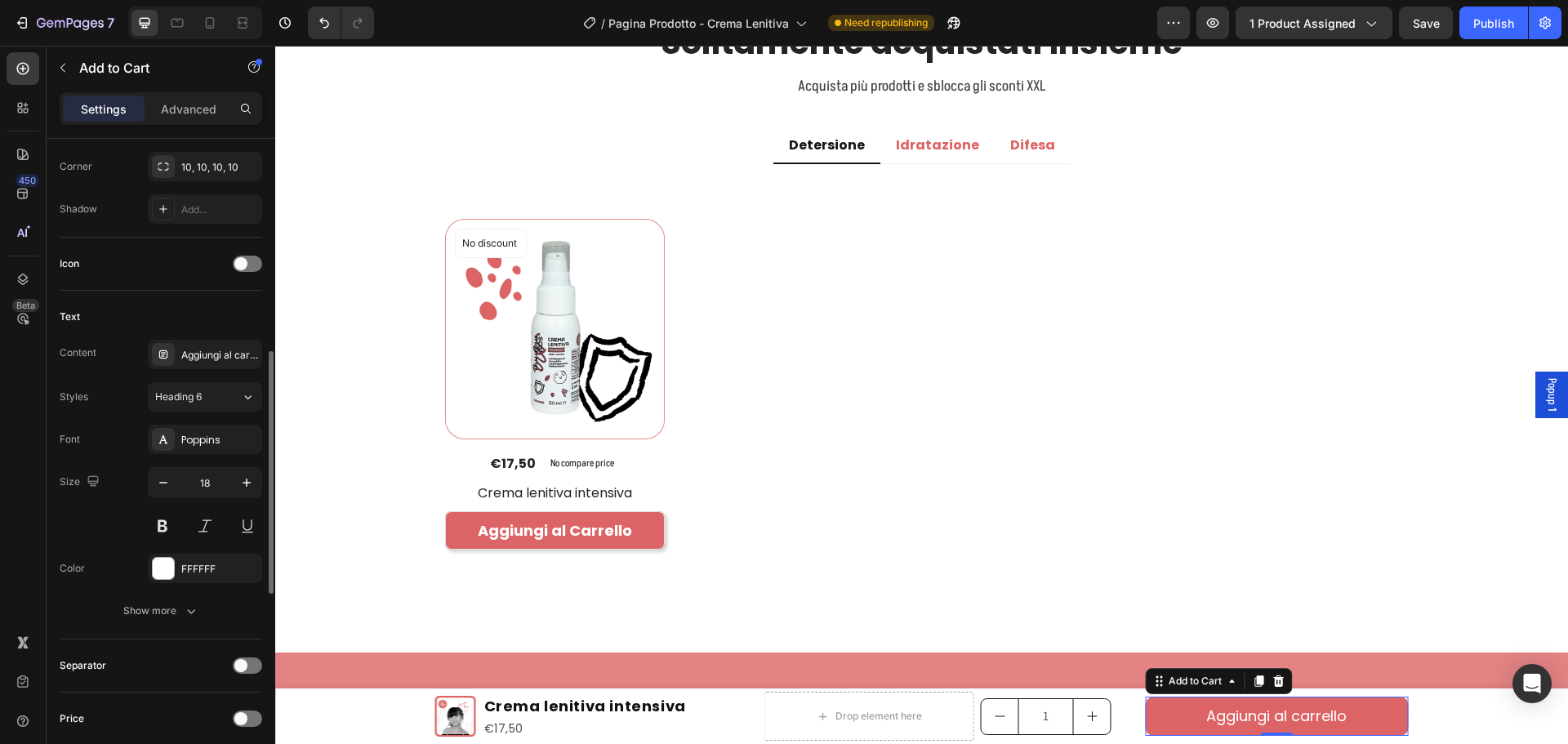
scroll to position [817, 0]
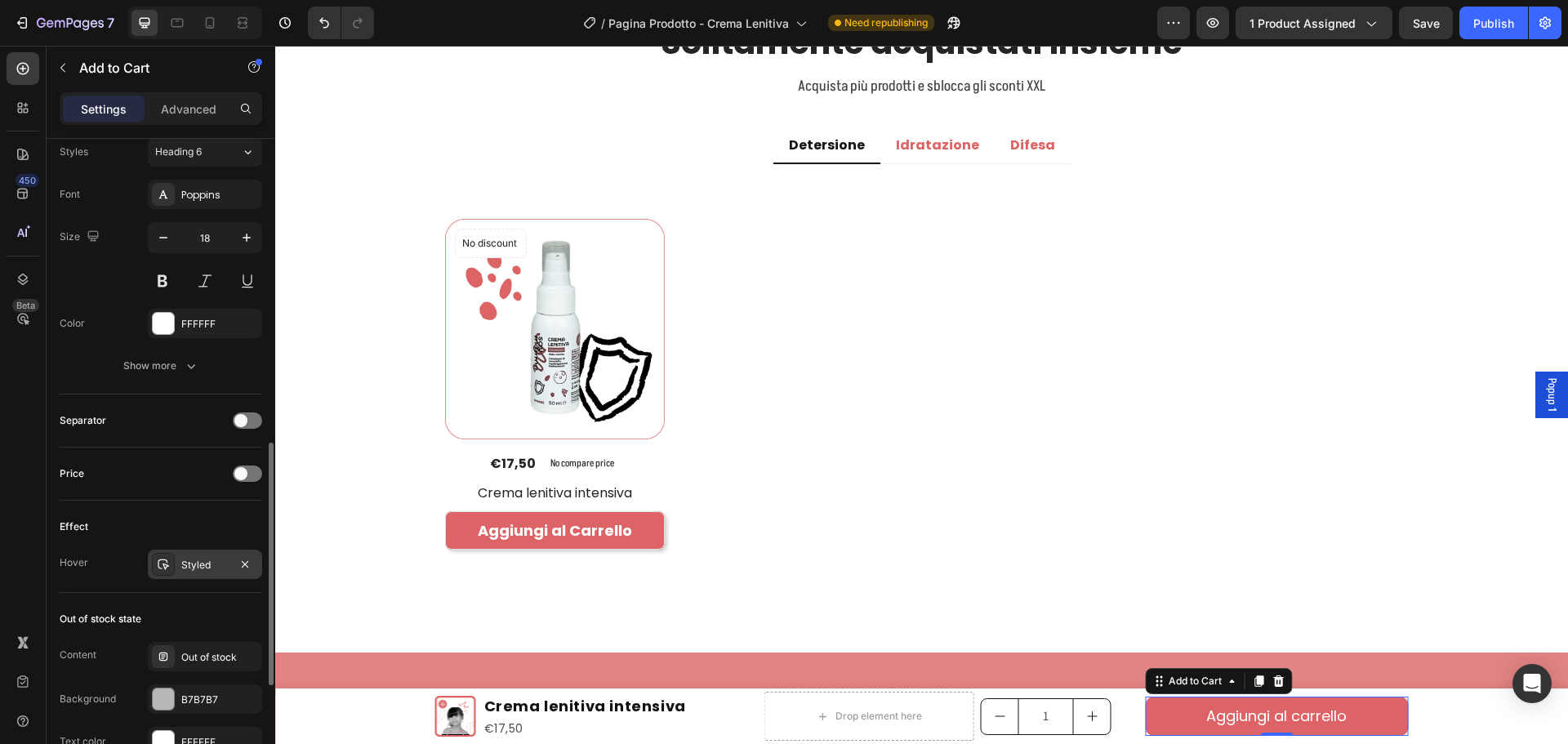
click at [195, 558] on div "Styled" at bounding box center [205, 565] width 47 height 15
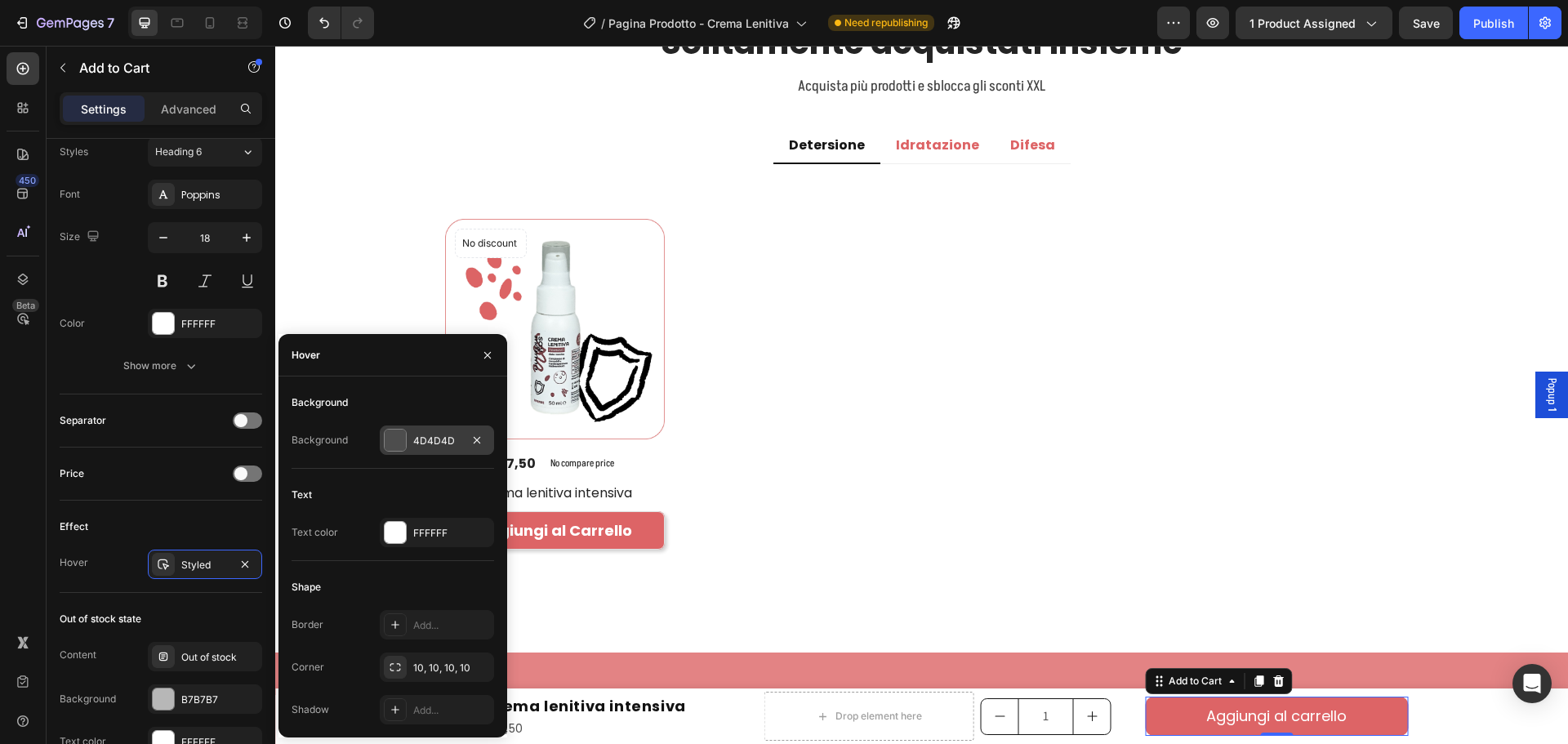
click at [433, 447] on div "4D4D4D" at bounding box center [436, 441] width 47 height 15
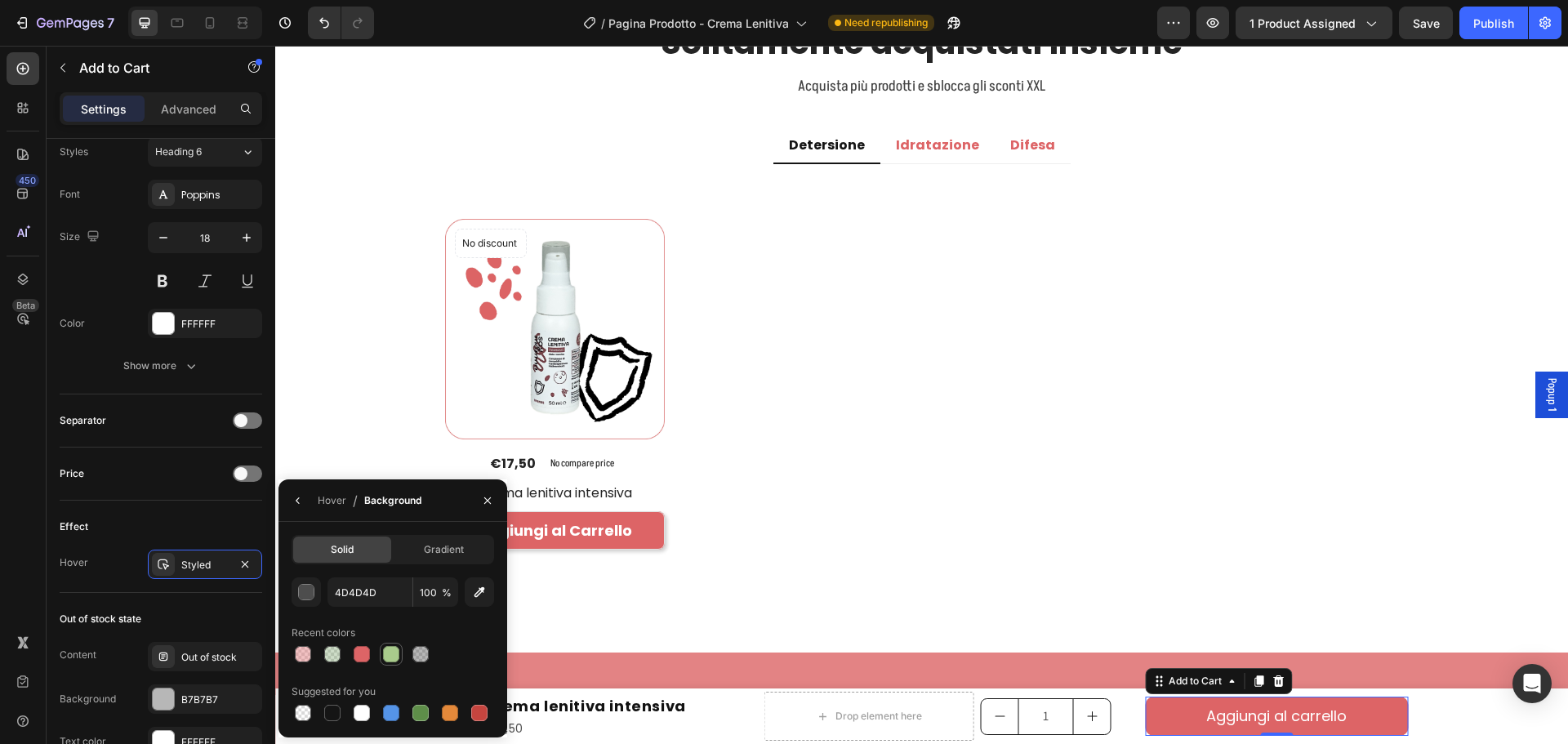
click at [391, 649] on div at bounding box center [391, 655] width 17 height 17
type input "A9CB8C"
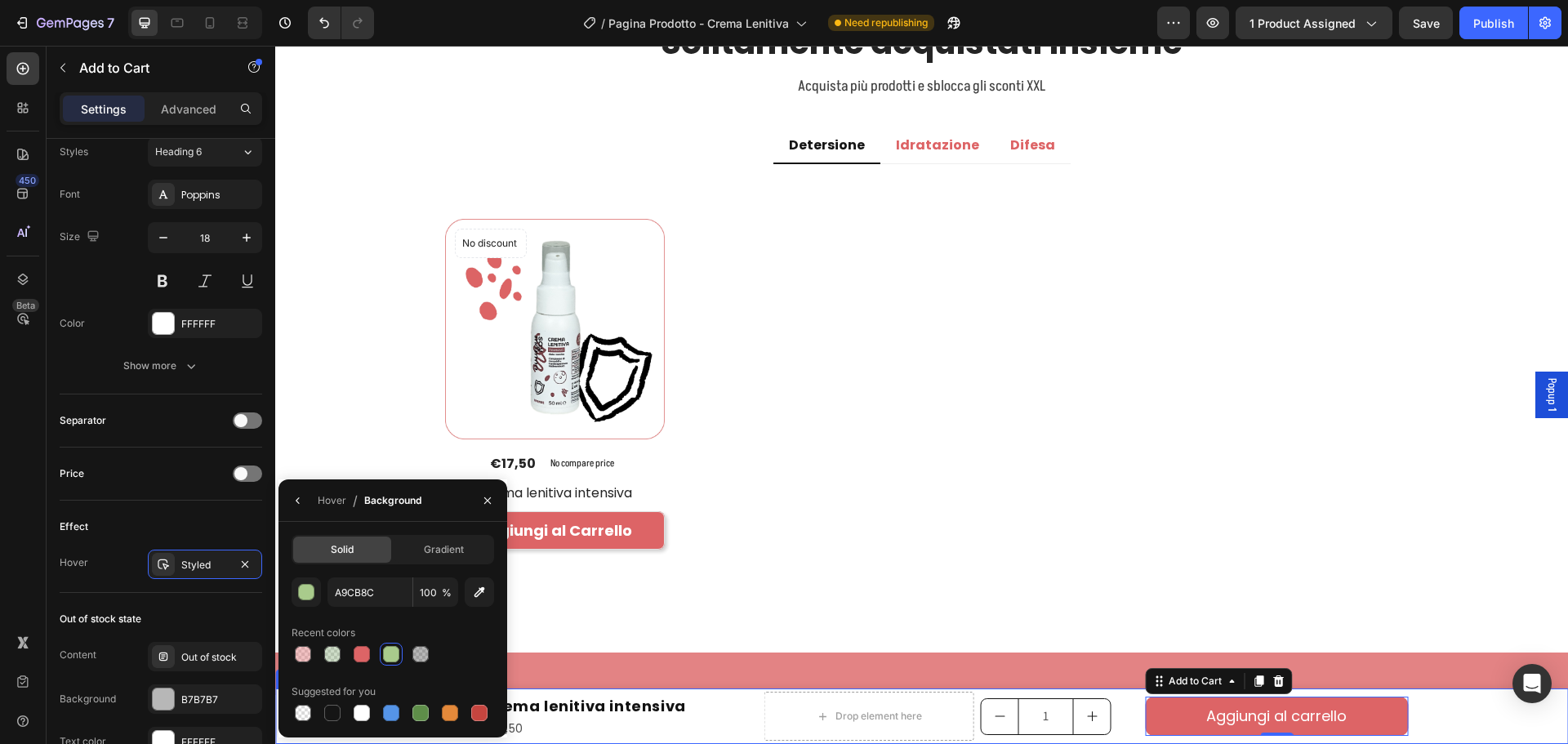
click at [1455, 704] on div "Product Images Crema lenitiva intensiva Product Title €17,50 Product Price Prod…" at bounding box center [922, 716] width 1292 height 55
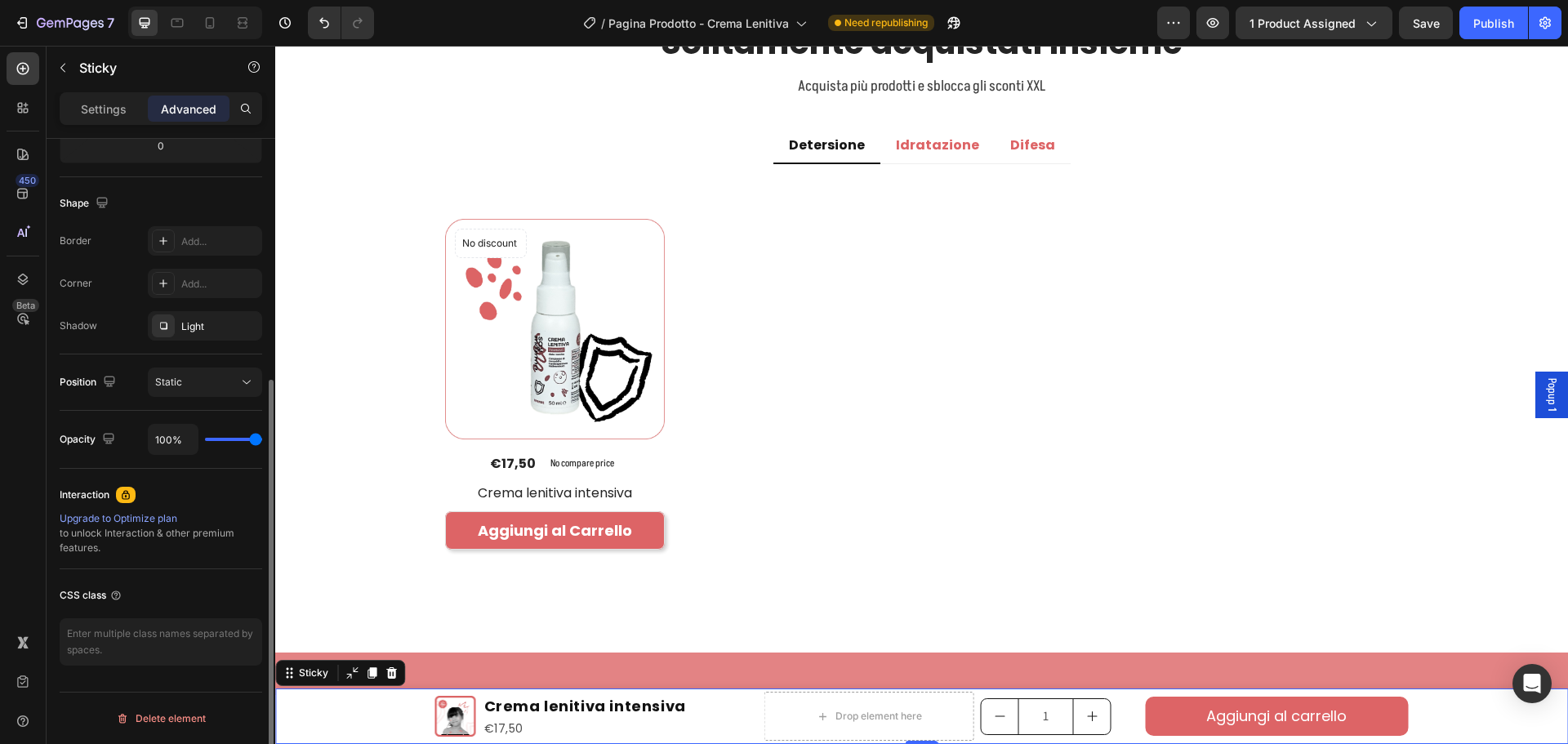
scroll to position [0, 0]
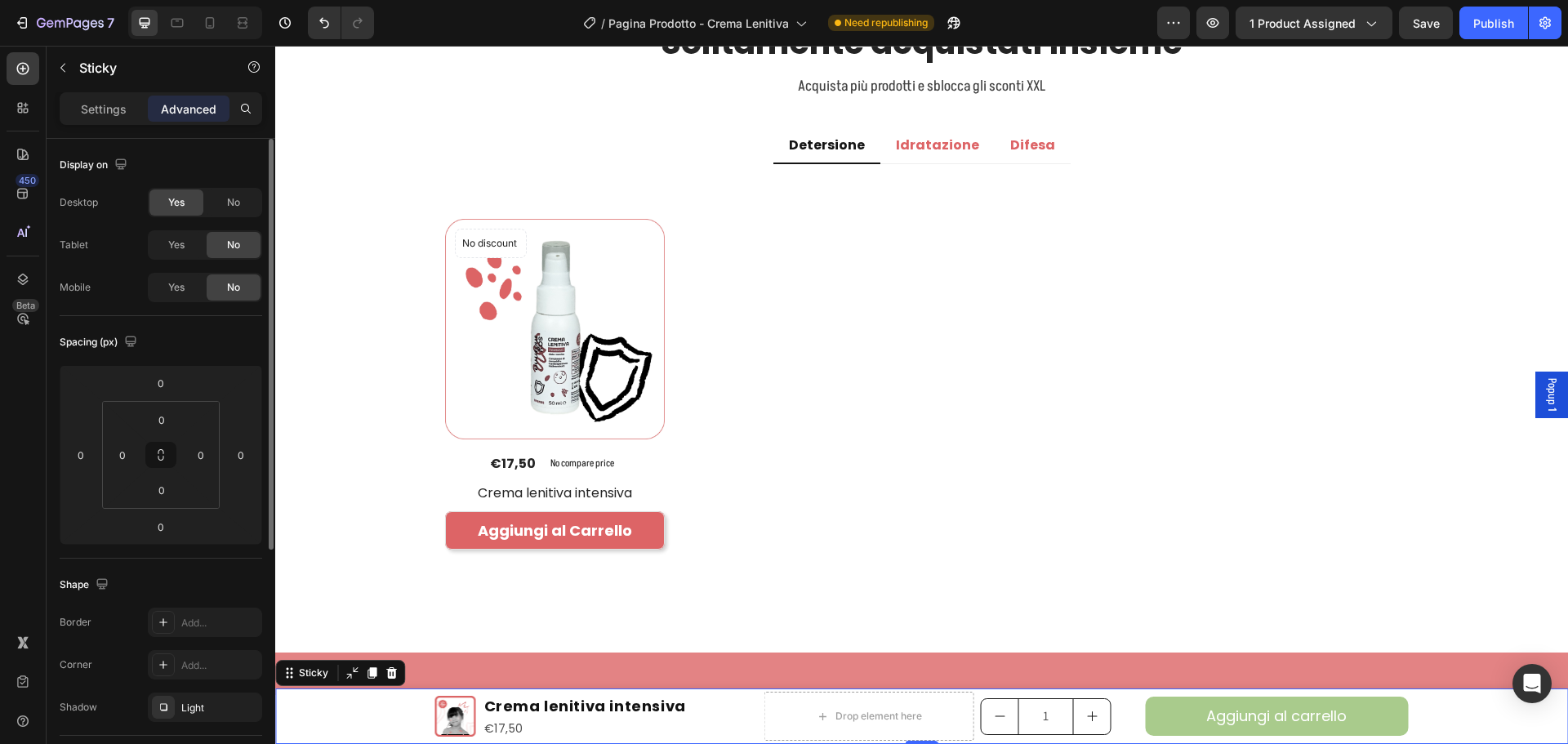
click at [1396, 707] on button "Aggiungi al carrello" at bounding box center [1276, 716] width 263 height 39
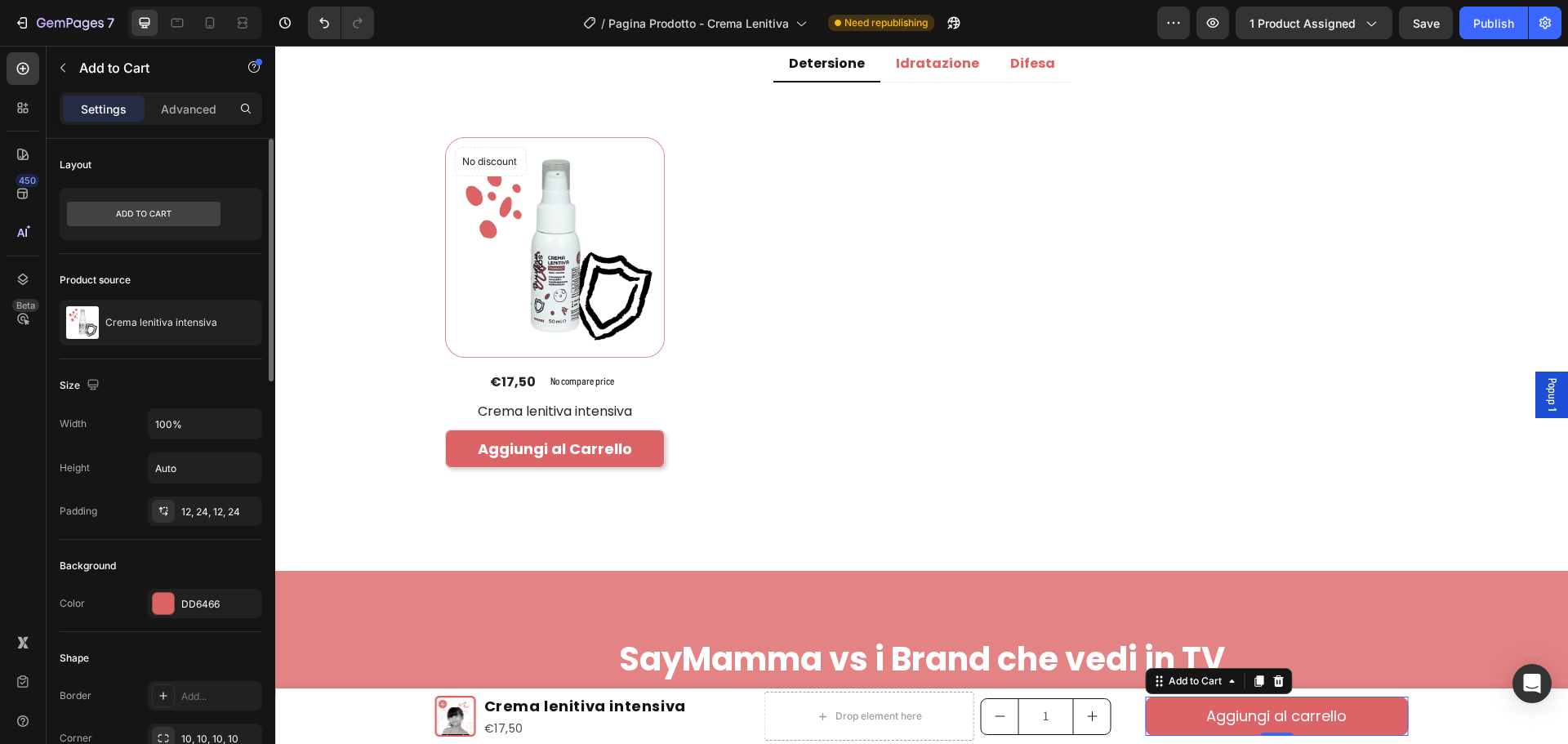
scroll to position [245, 0]
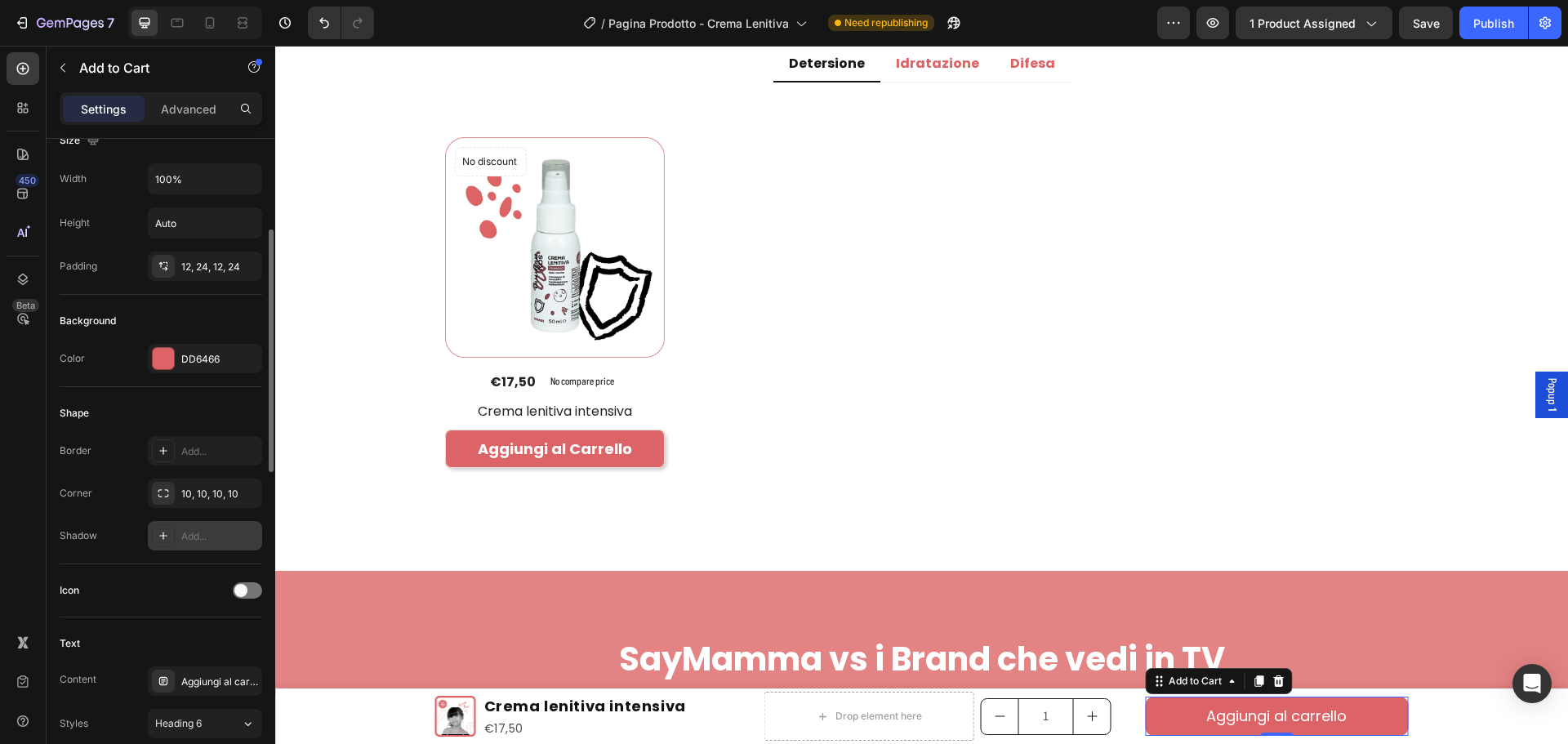
click at [197, 526] on div "Add..." at bounding box center [205, 536] width 114 height 30
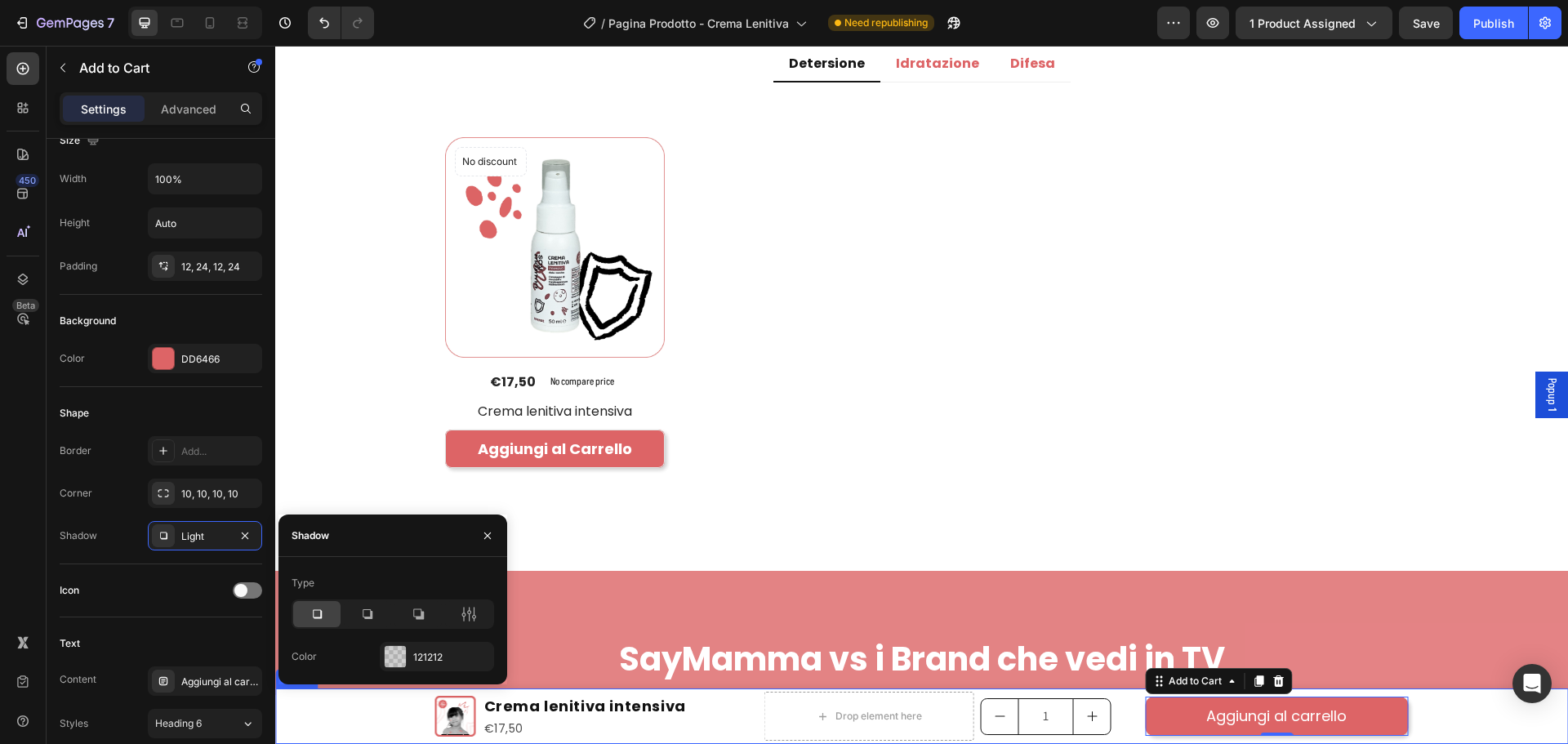
click at [1427, 705] on div "Product Images Crema lenitiva intensiva Product Title €17,50 Product Price Prod…" at bounding box center [922, 716] width 1292 height 55
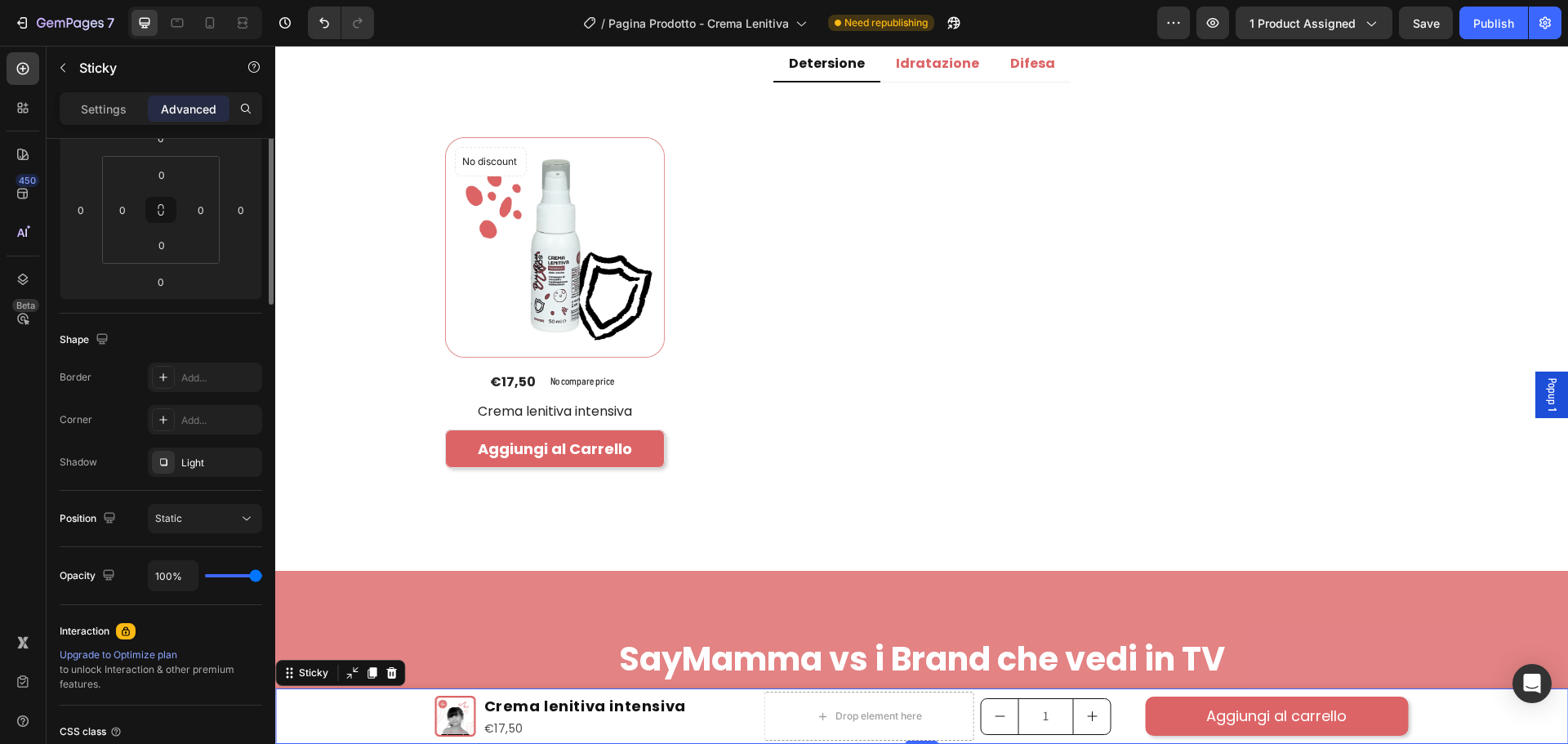
scroll to position [0, 0]
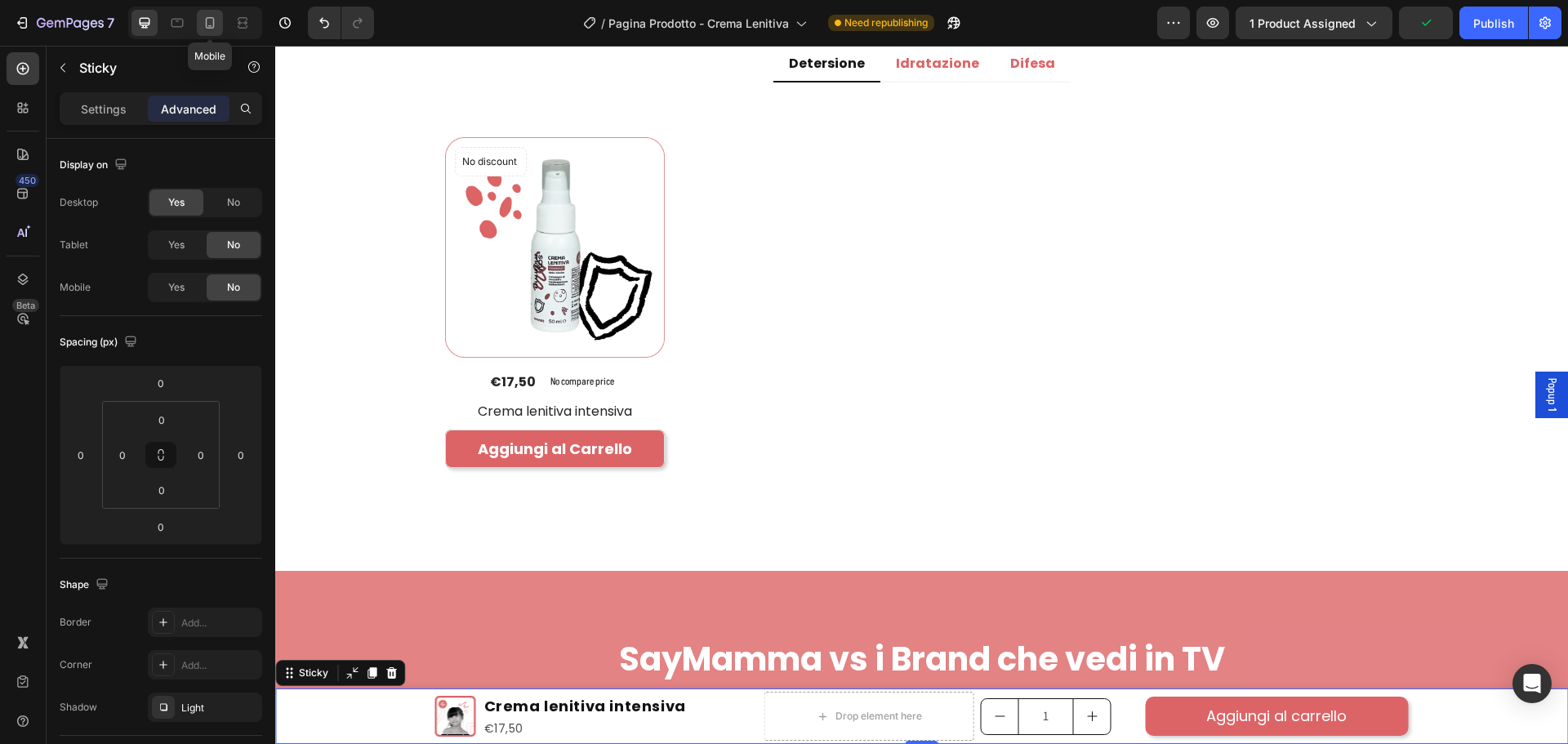
click at [214, 24] on div at bounding box center [209, 23] width 26 height 26
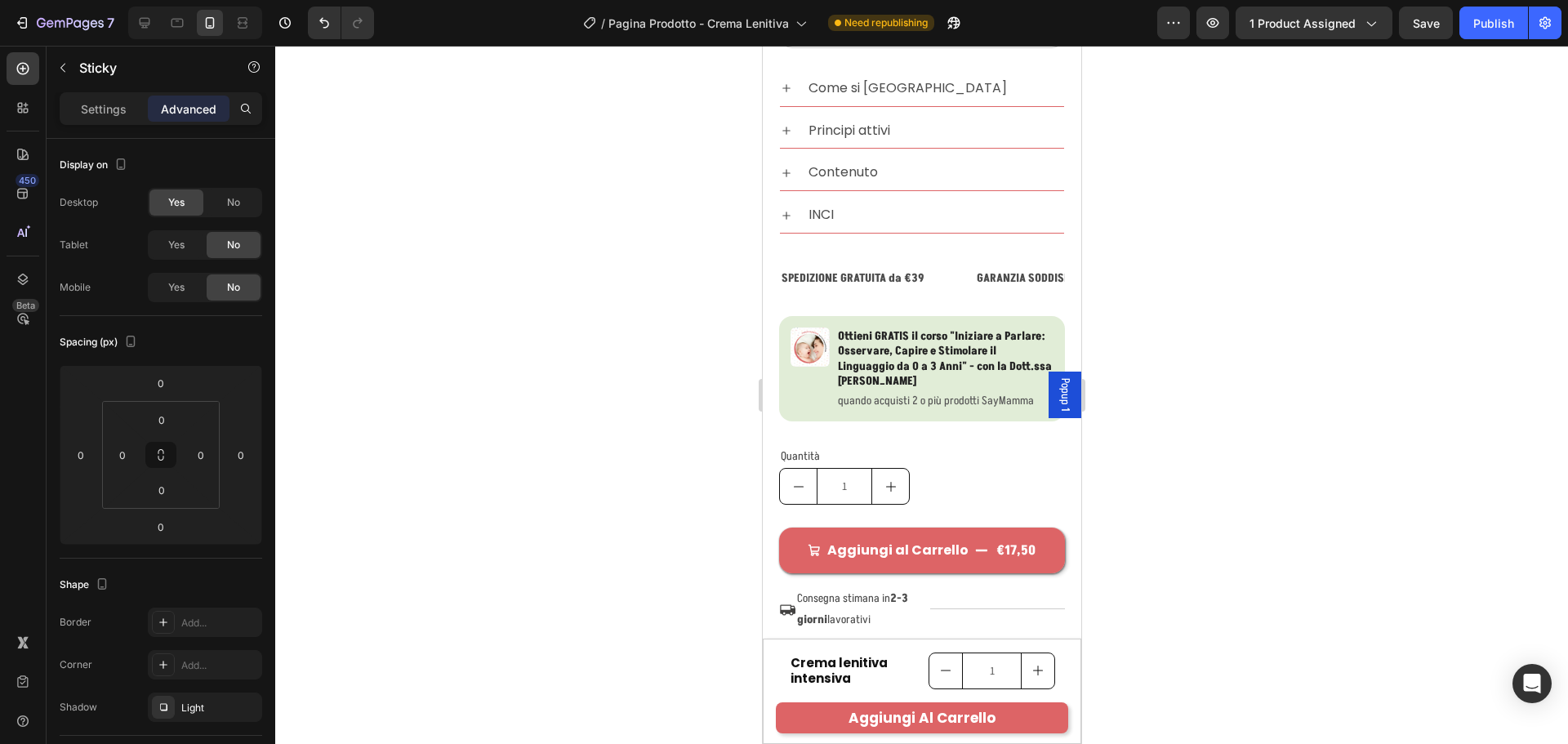
scroll to position [952, 0]
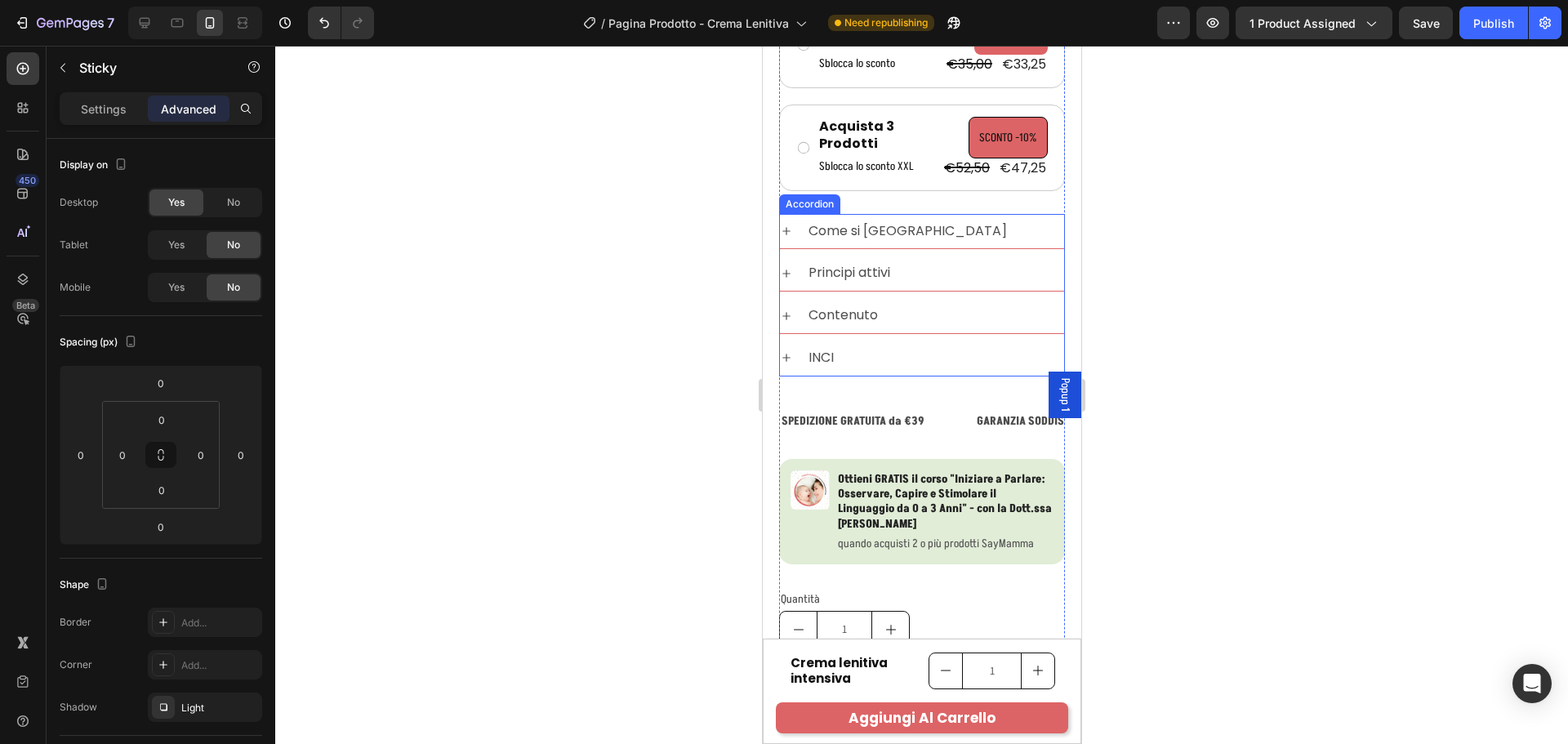
click at [921, 230] on div "Come si [GEOGRAPHIC_DATA]" at bounding box center [934, 231] width 258 height 22
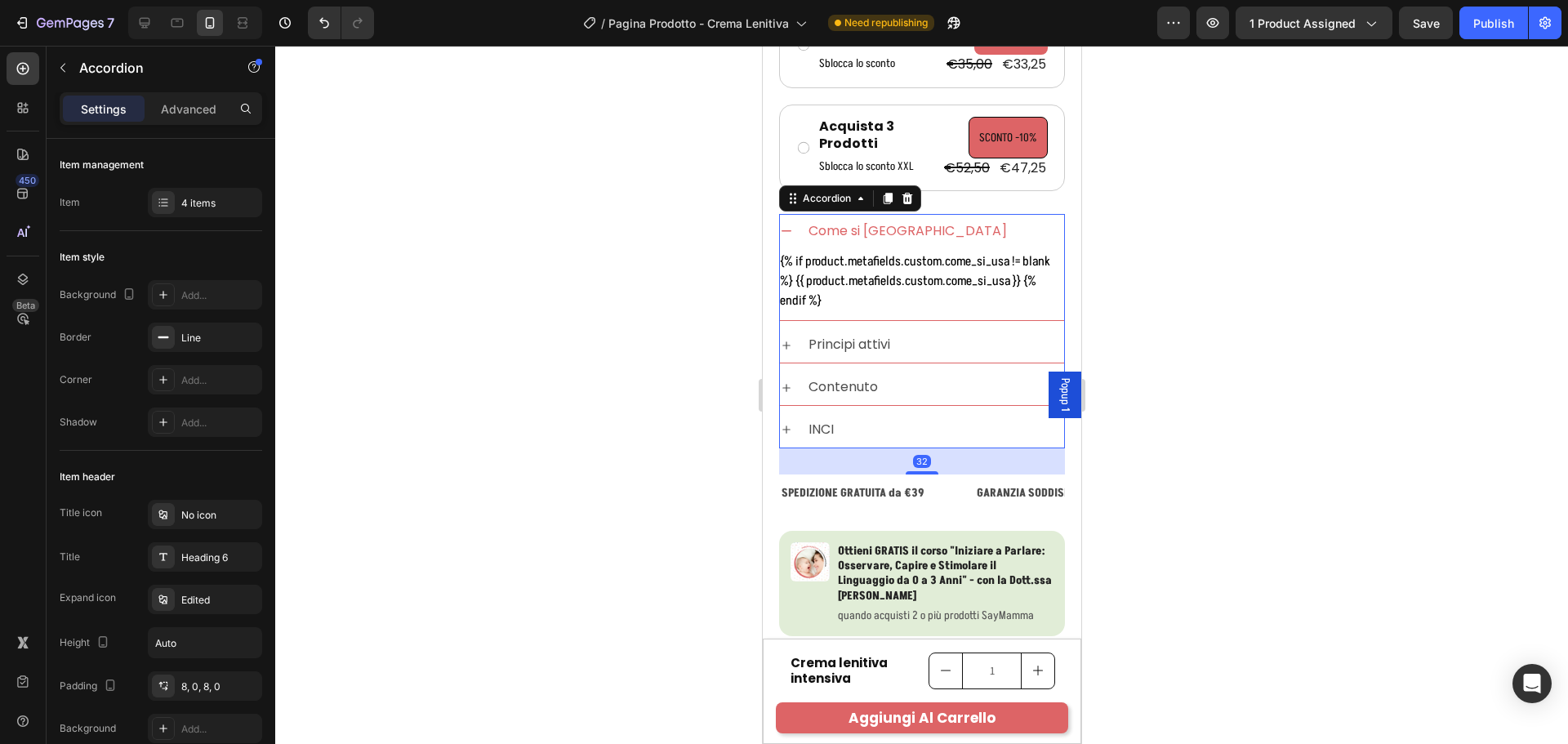
click at [878, 230] on p "Come si [GEOGRAPHIC_DATA]" at bounding box center [906, 231] width 198 height 18
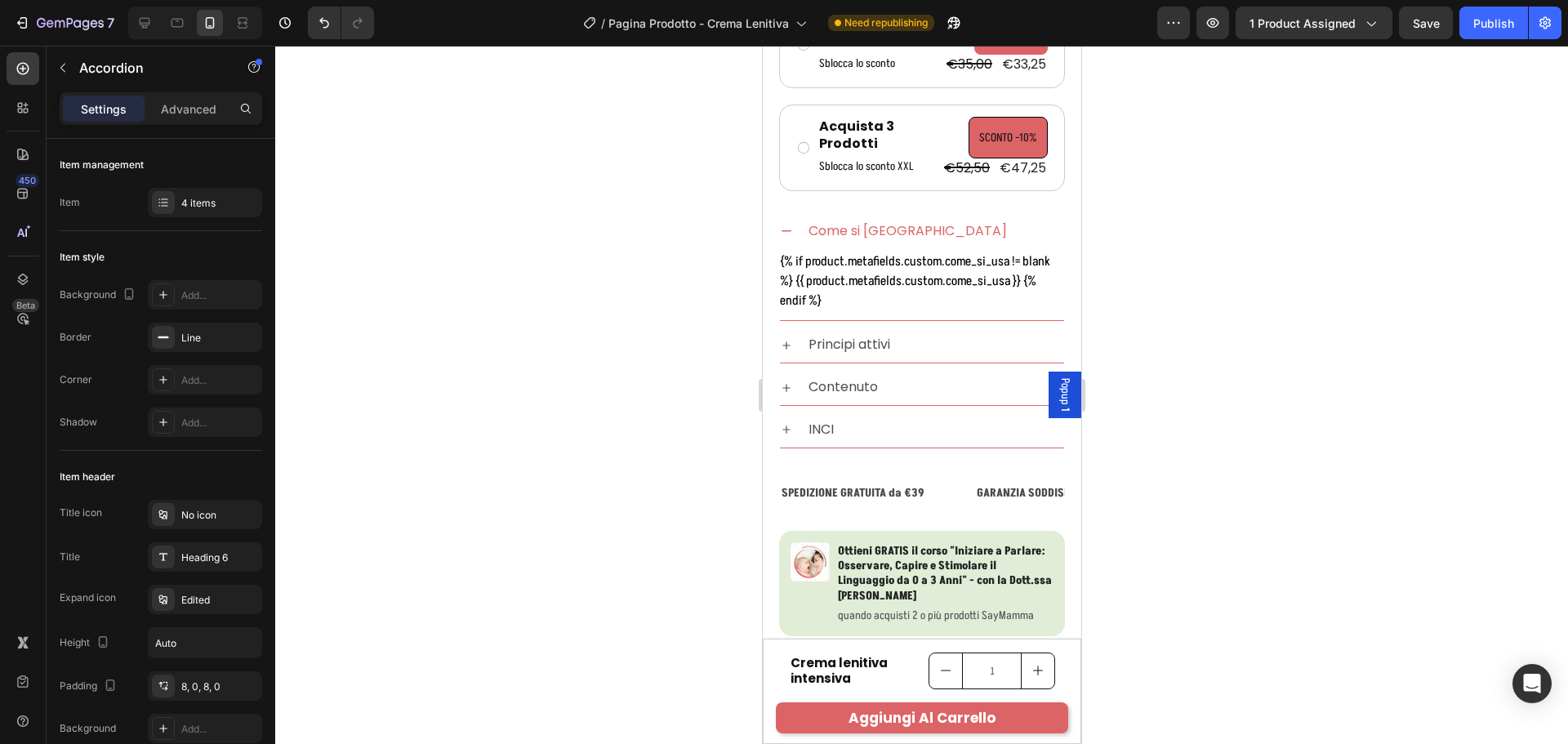
click at [962, 223] on div "Come si [GEOGRAPHIC_DATA]" at bounding box center [934, 231] width 258 height 22
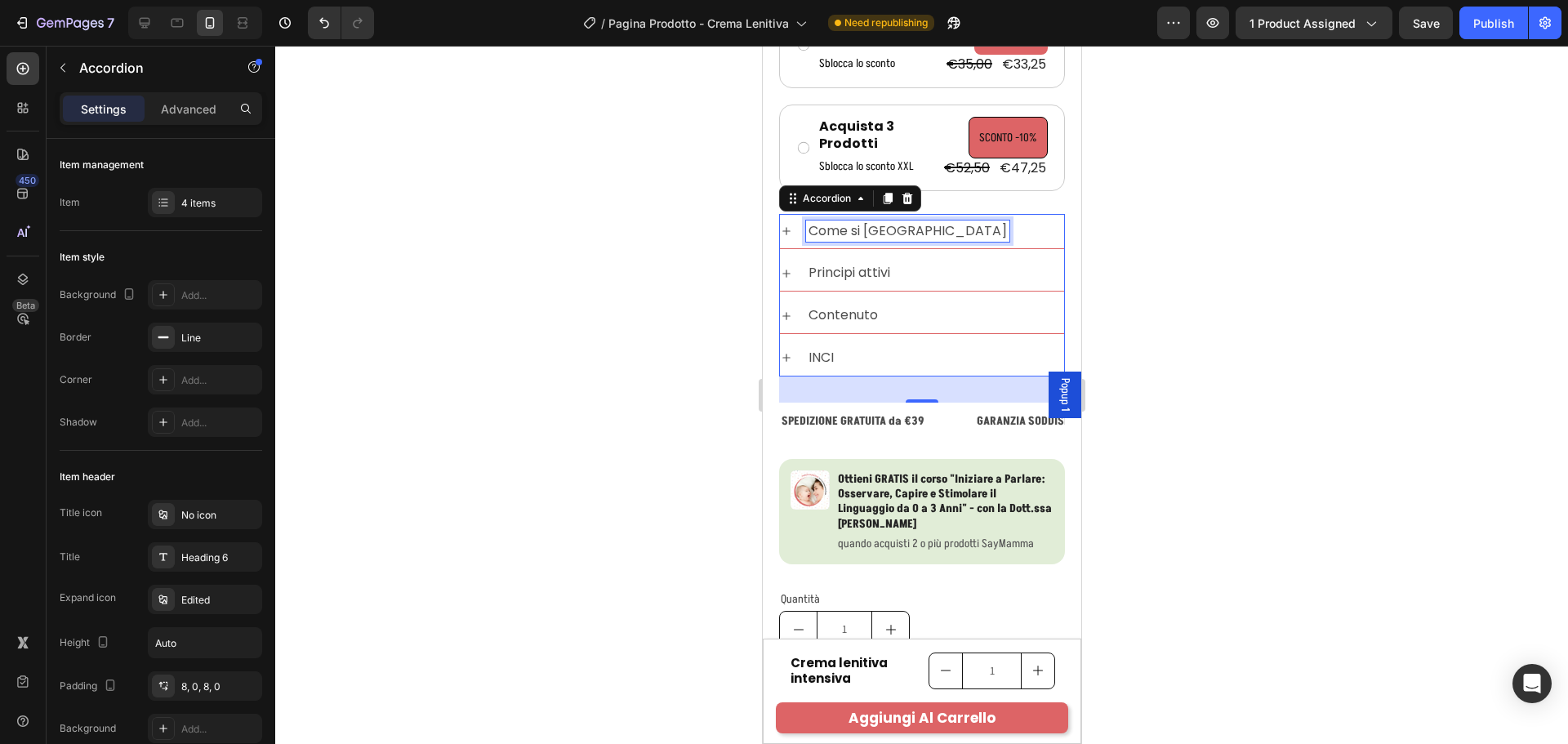
click at [872, 224] on p "Come si [GEOGRAPHIC_DATA]" at bounding box center [906, 231] width 198 height 18
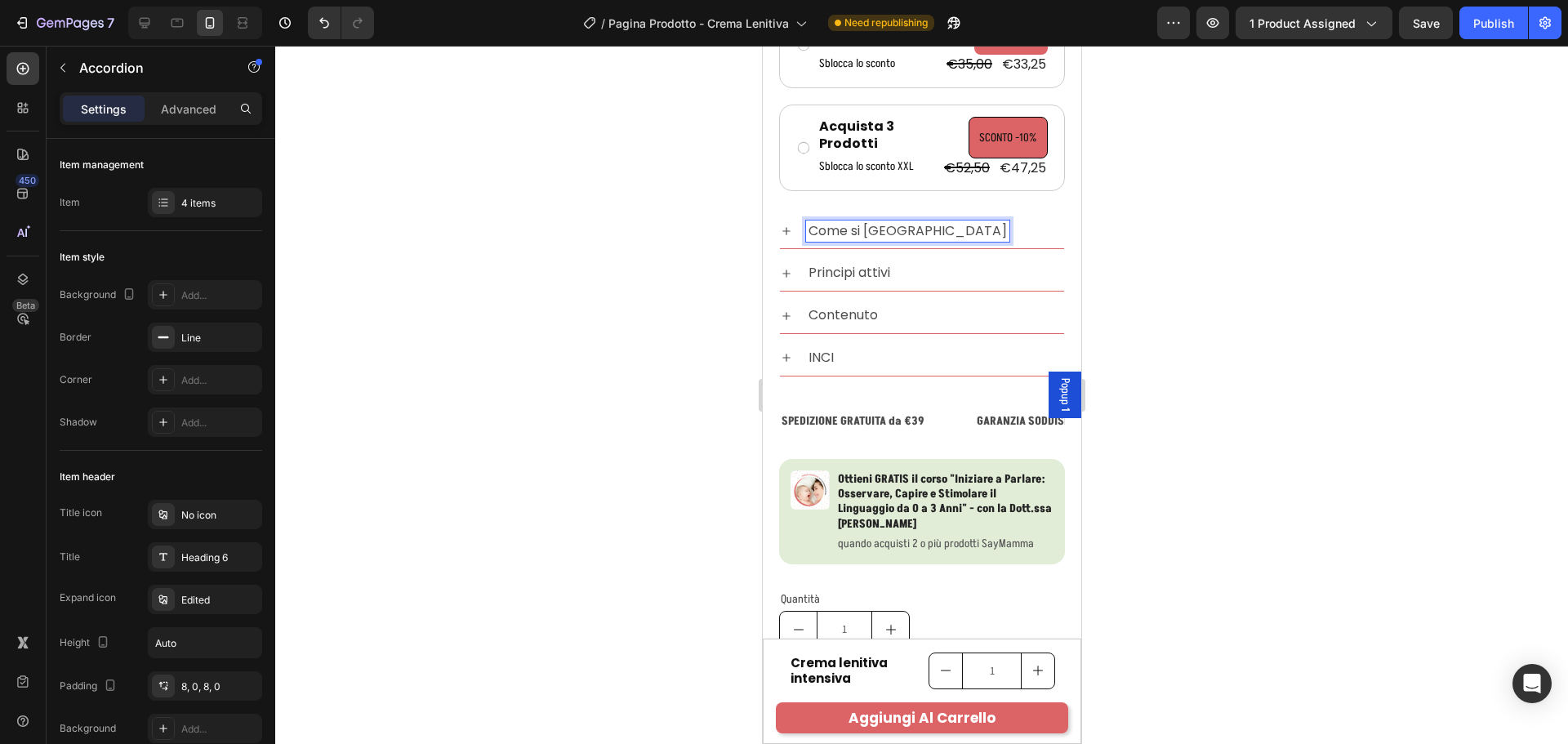
click at [102, 112] on p "Settings" at bounding box center [104, 109] width 46 height 18
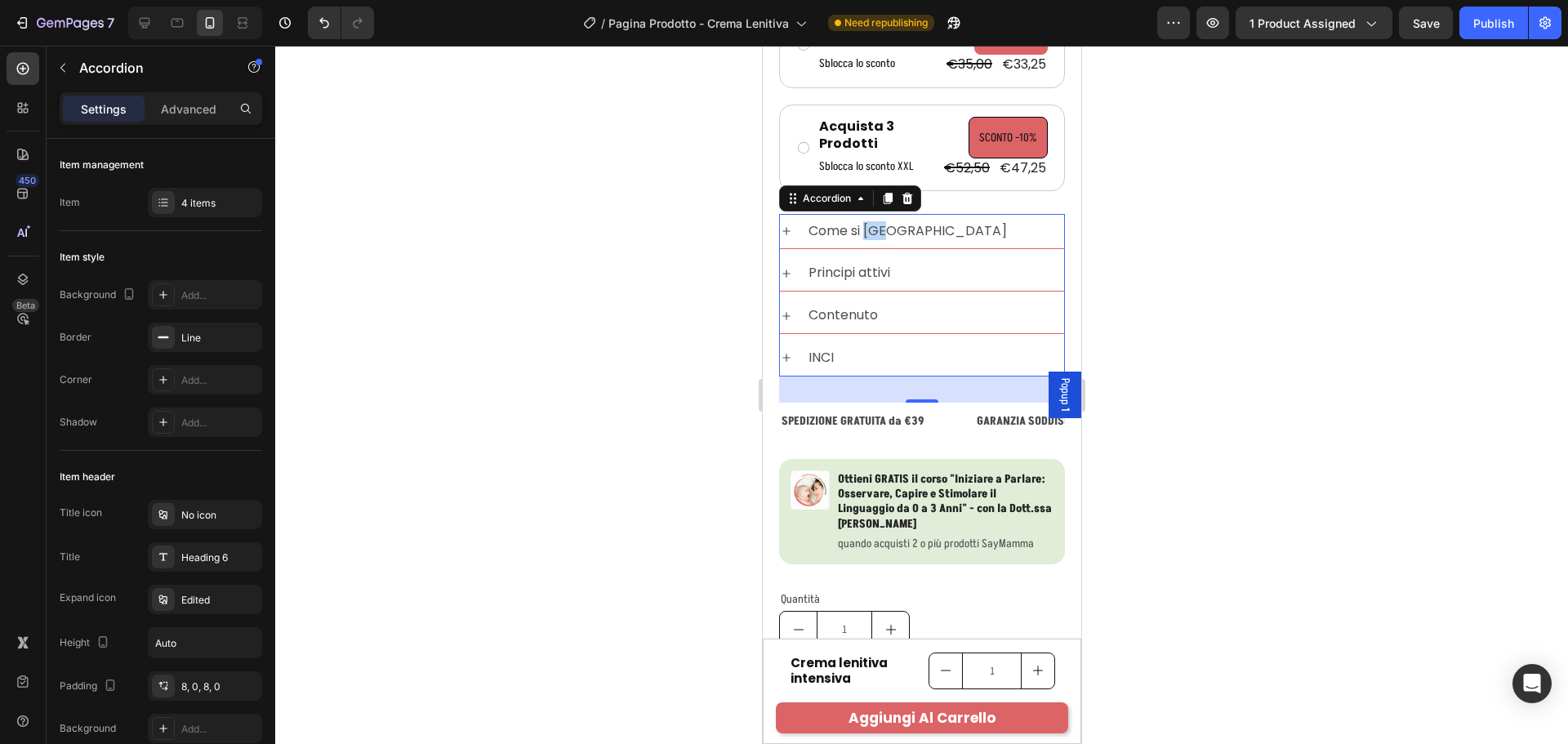
click at [878, 234] on p "Come si [GEOGRAPHIC_DATA]" at bounding box center [906, 231] width 198 height 18
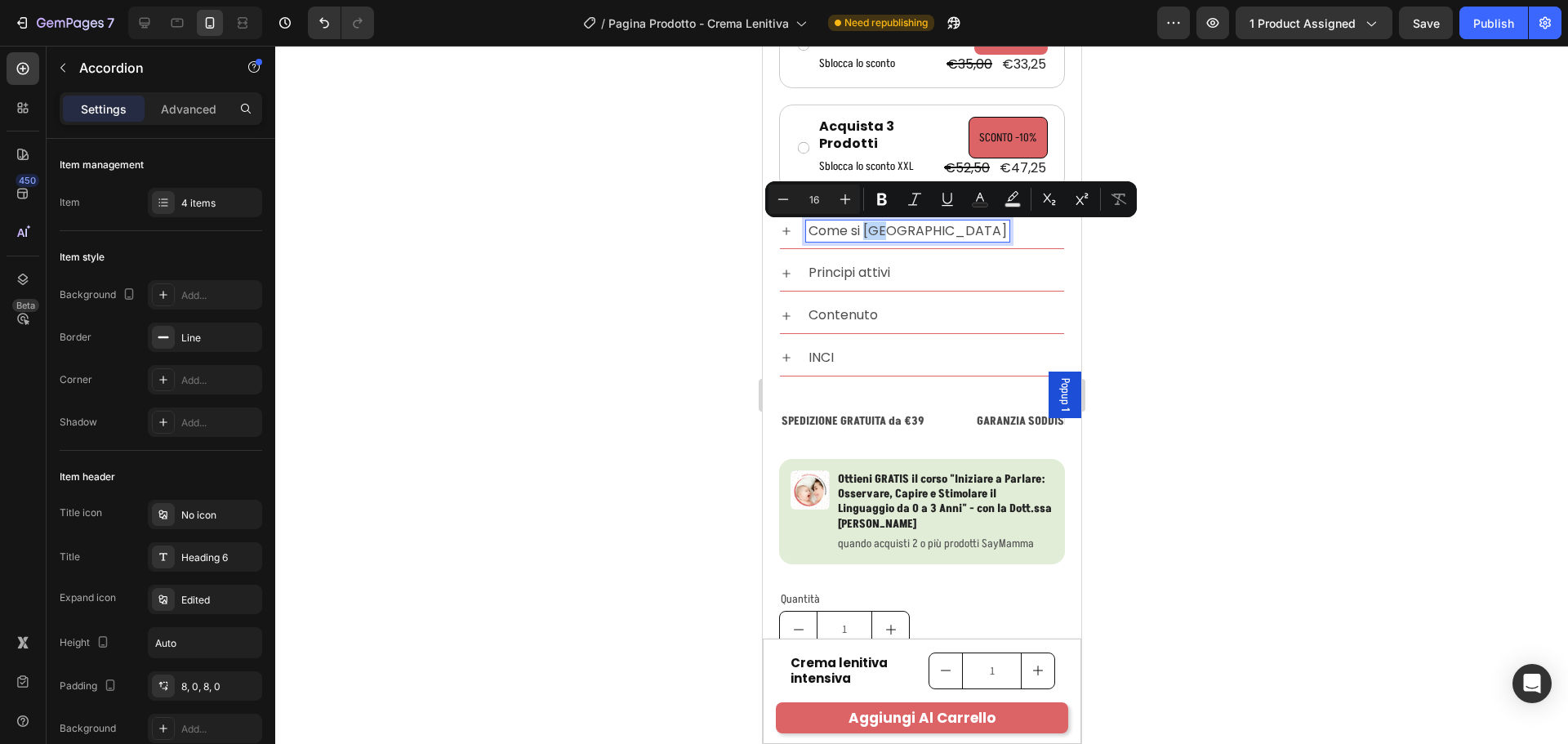
click at [933, 234] on div "Come si [GEOGRAPHIC_DATA]" at bounding box center [934, 231] width 258 height 22
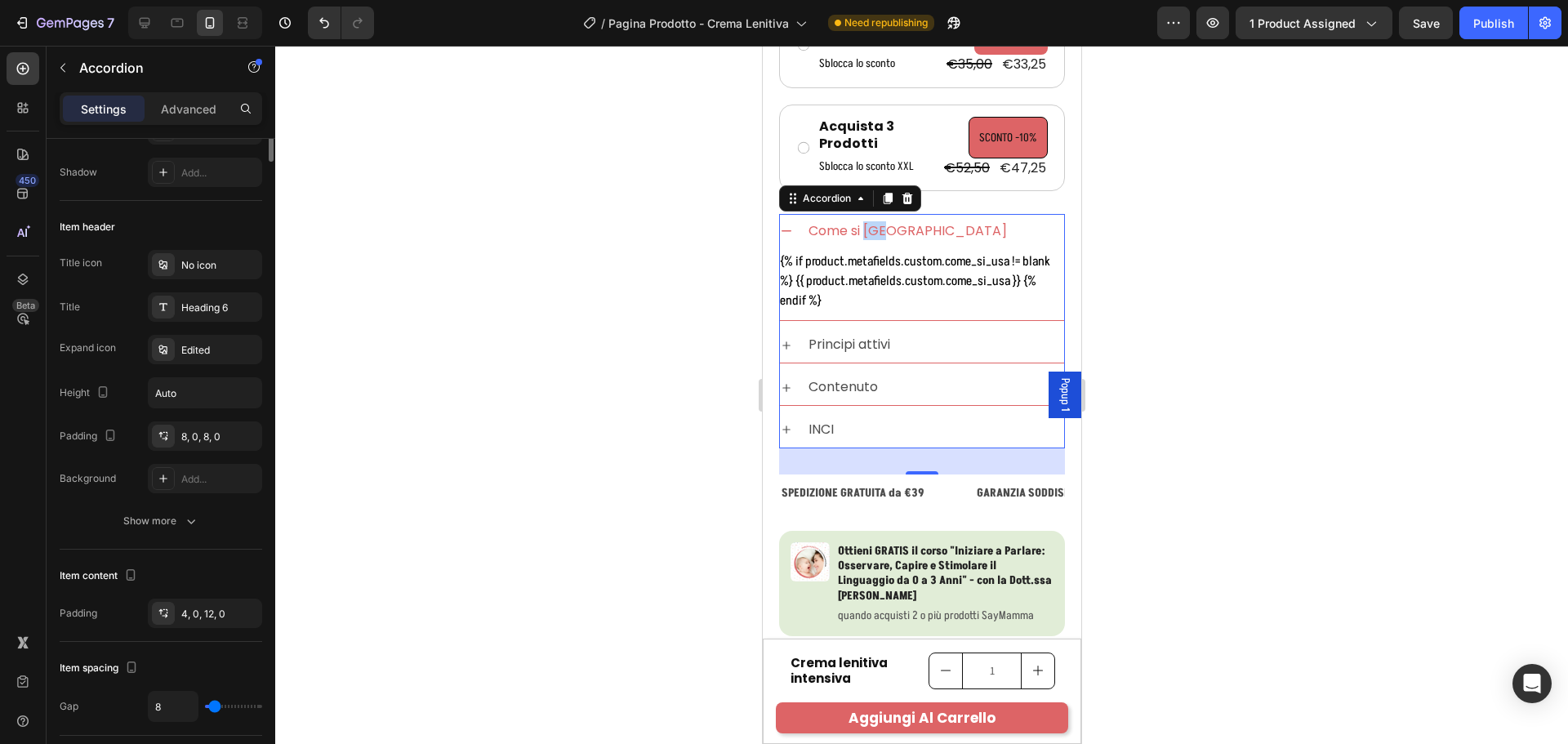
scroll to position [0, 0]
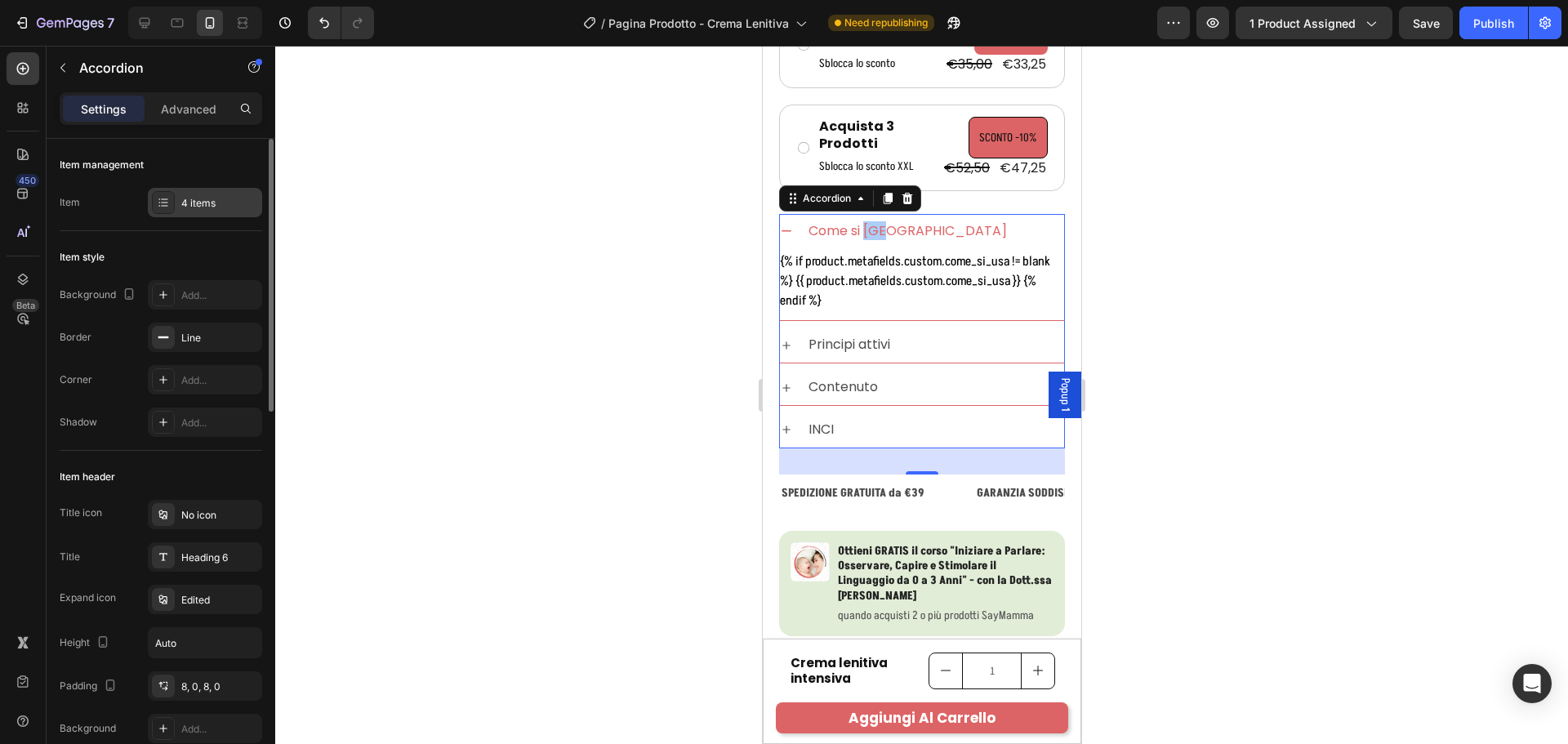
click at [191, 211] on div "4 items" at bounding box center [205, 203] width 114 height 30
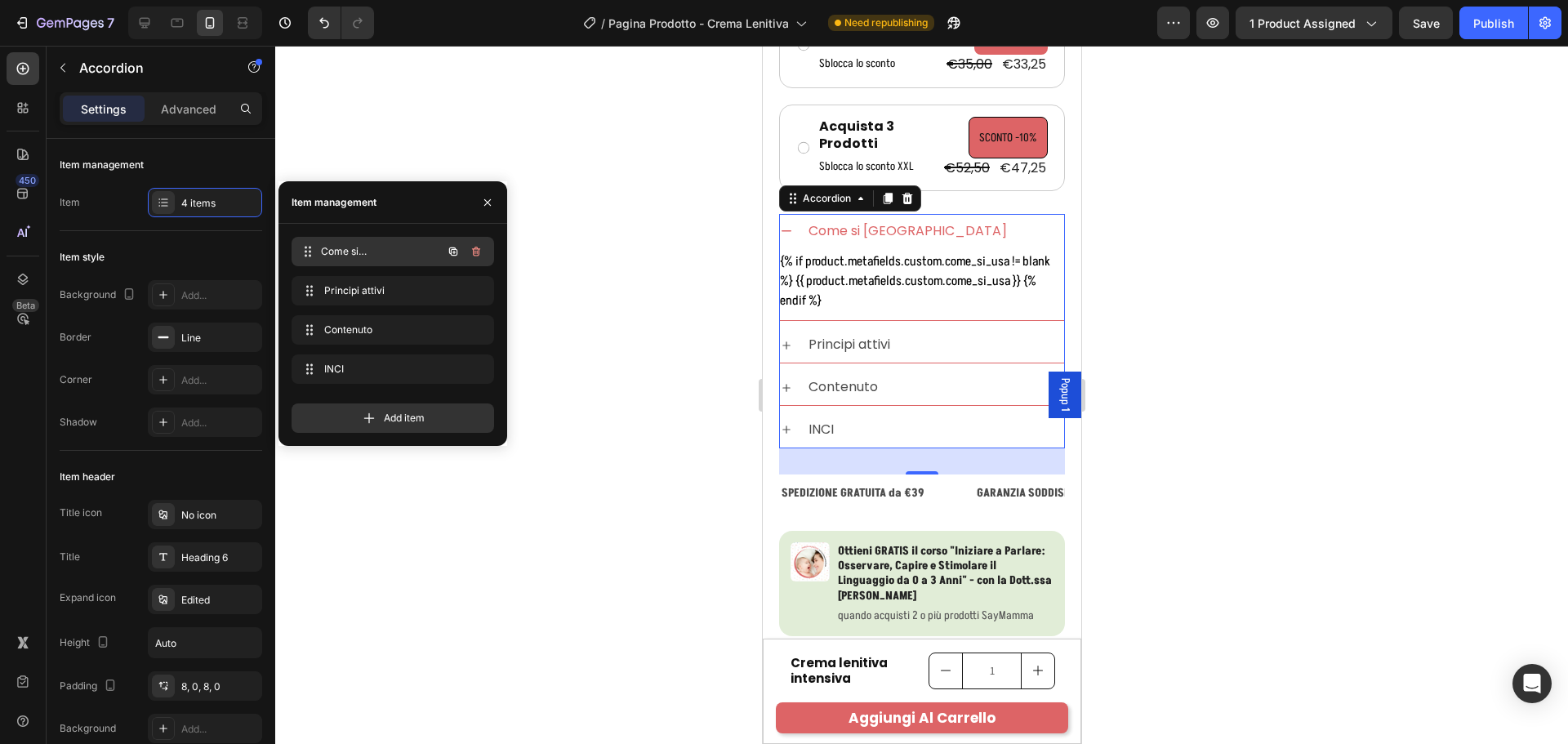
click at [344, 246] on span "Come si [GEOGRAPHIC_DATA]" at bounding box center [381, 252] width 121 height 15
click at [221, 246] on div "Item style" at bounding box center [161, 257] width 203 height 26
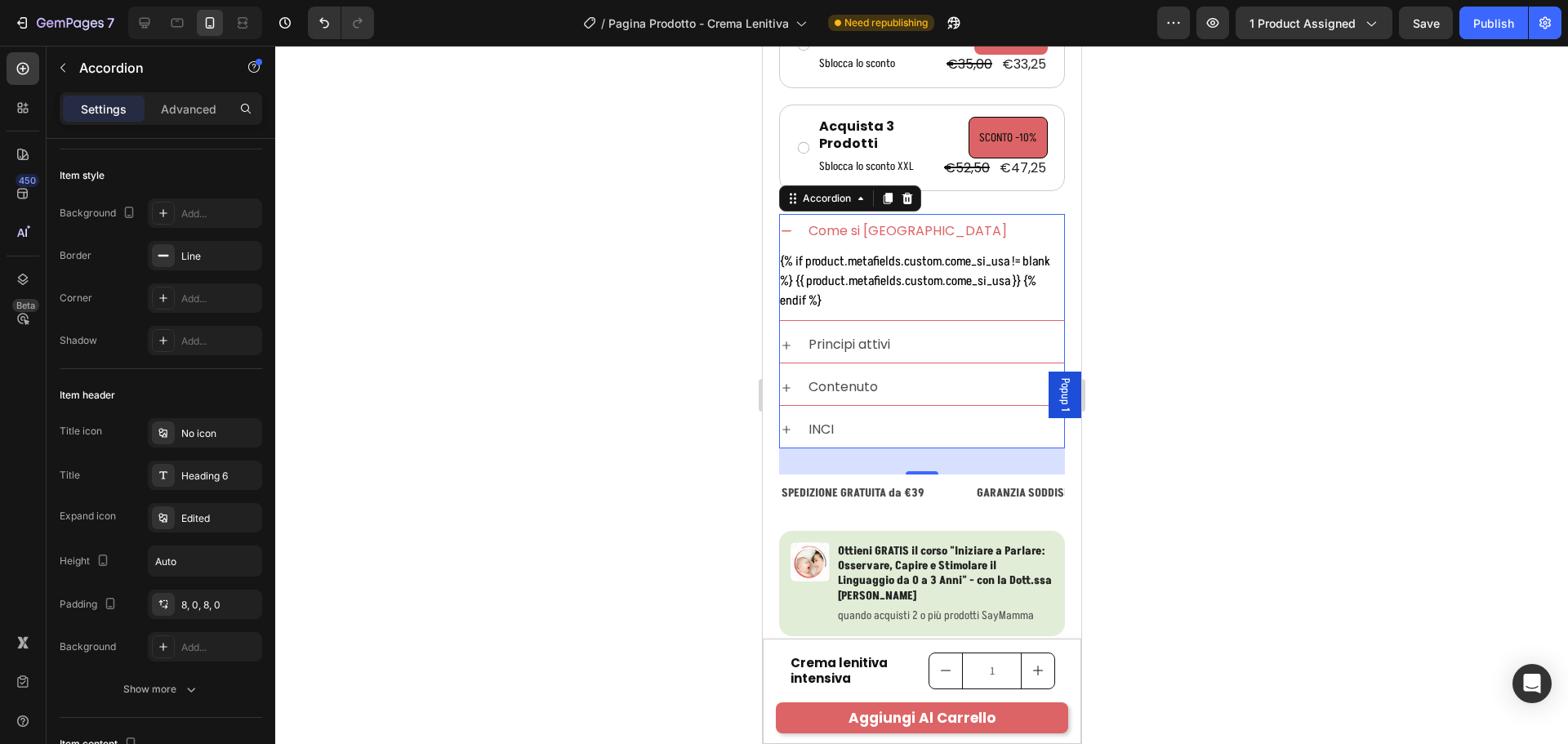
scroll to position [1116, 0]
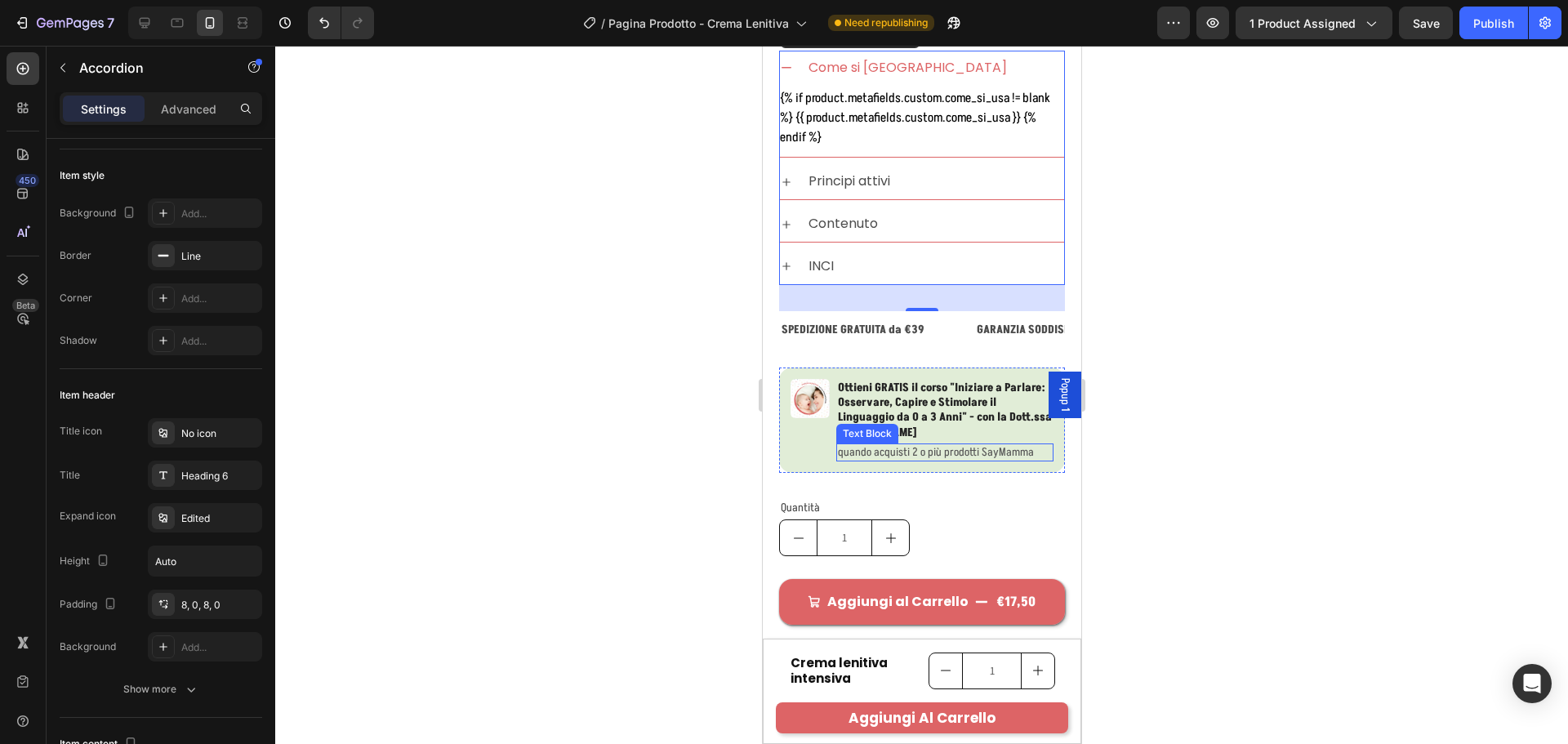
click at [897, 460] on p "quando acquisti 2 o più prodotti SayMamma" at bounding box center [944, 453] width 214 height 15
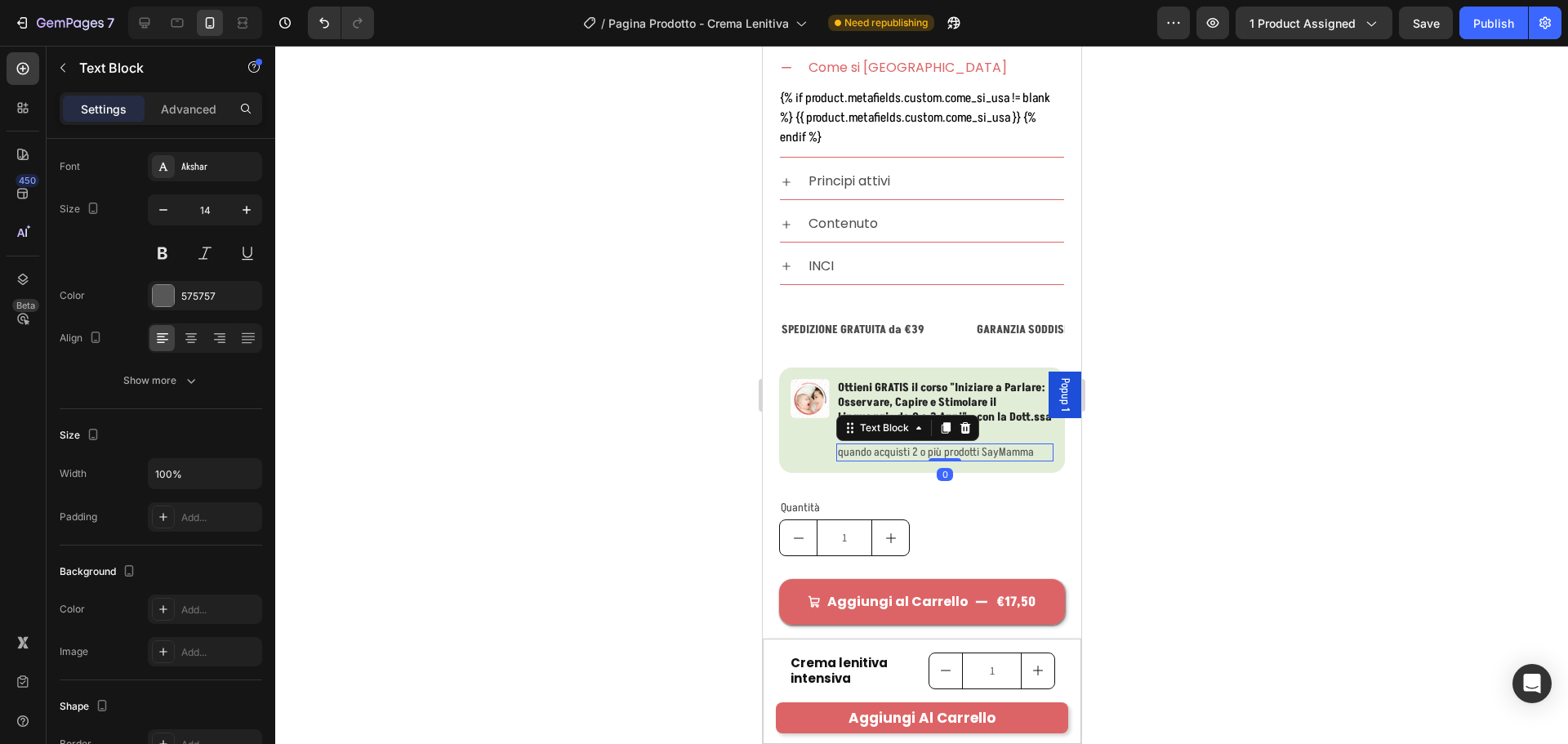
scroll to position [0, 0]
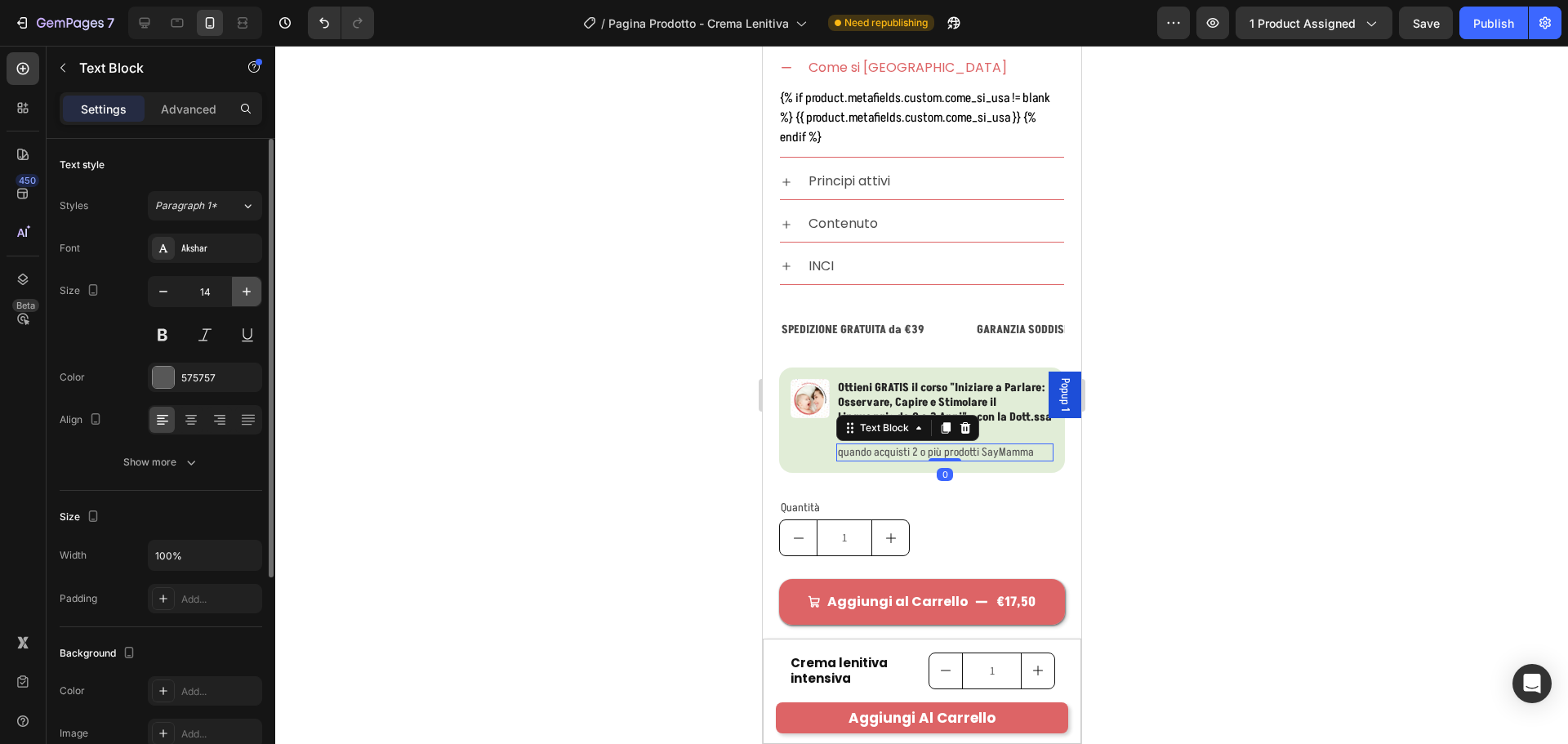
click at [248, 285] on icon "button" at bounding box center [247, 291] width 17 height 17
type input "15"
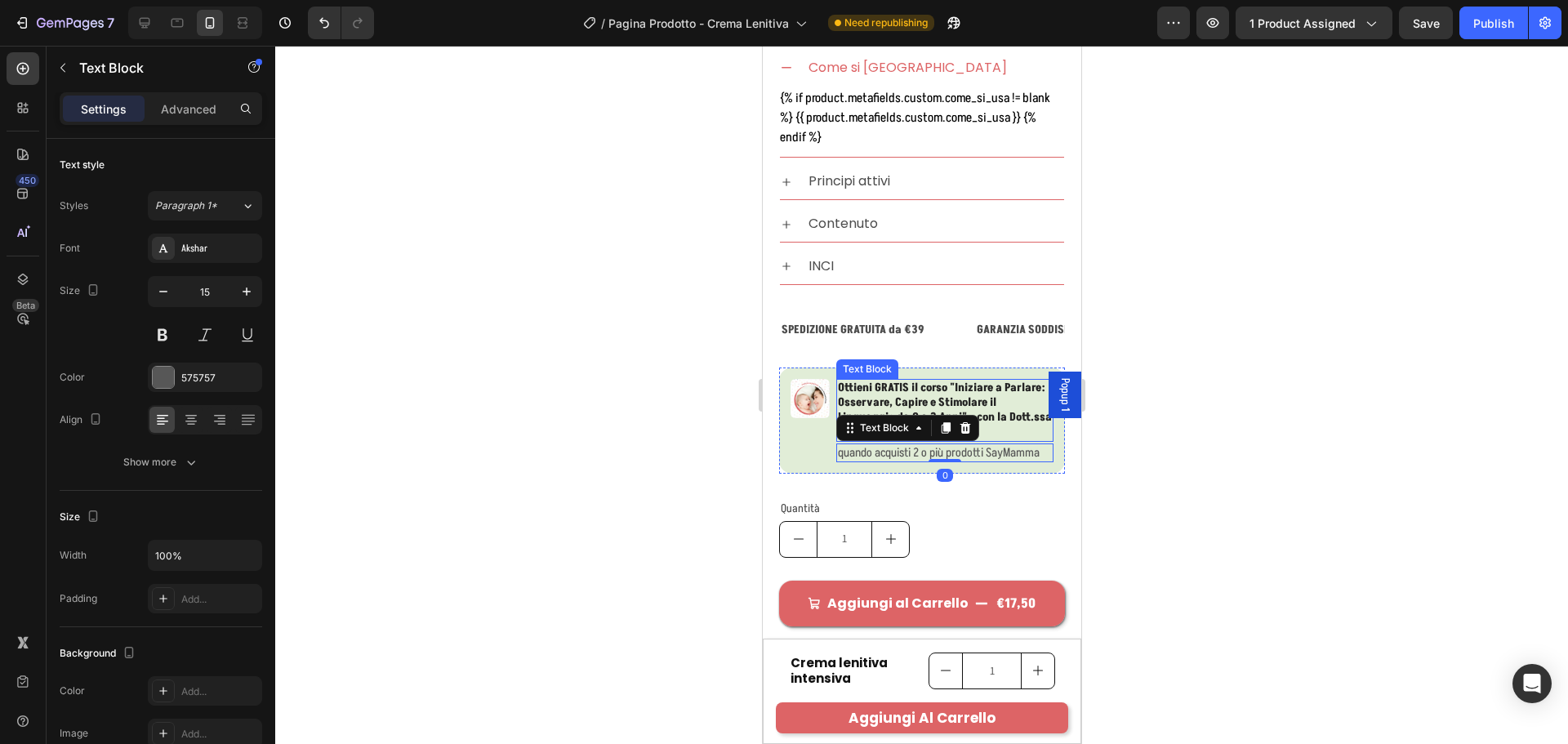
click at [914, 396] on p "Ottieni GRATIS il corso " Iniziare a Parlare: Osservare, Capire e Stimolare il …" at bounding box center [944, 410] width 214 height 60
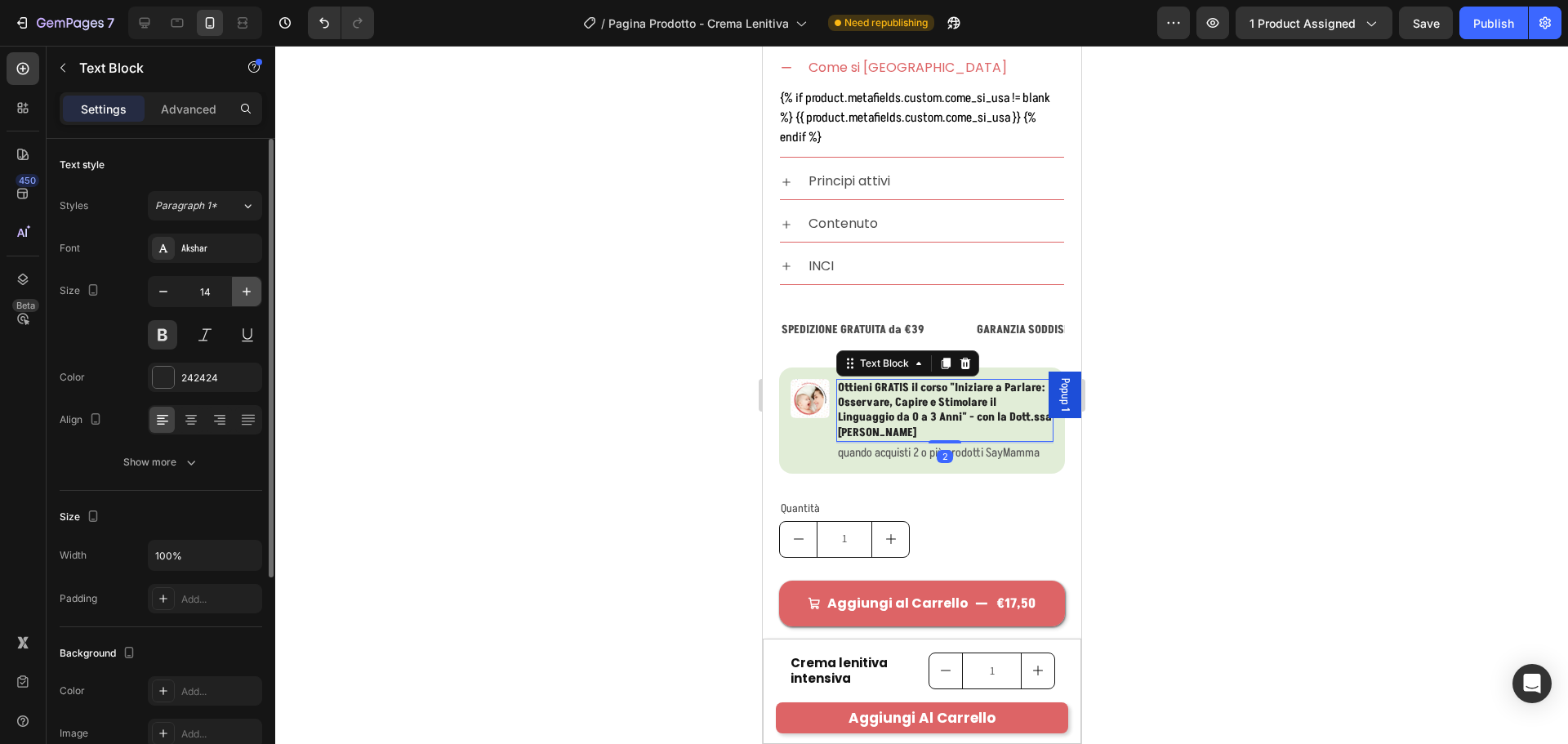
click at [255, 297] on button "button" at bounding box center [247, 291] width 29 height 30
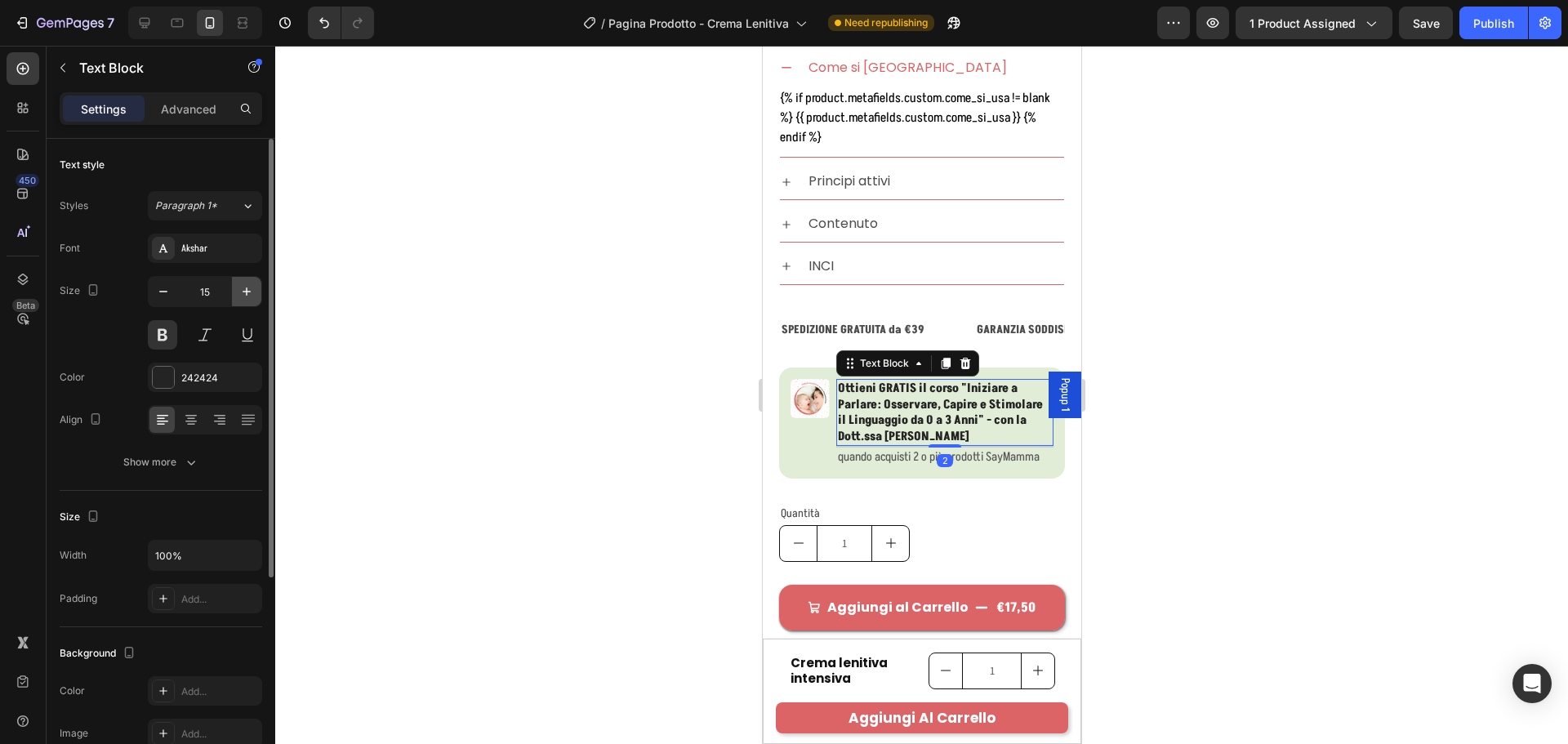
click at [247, 292] on icon "button" at bounding box center [246, 291] width 8 height 8
type input "16"
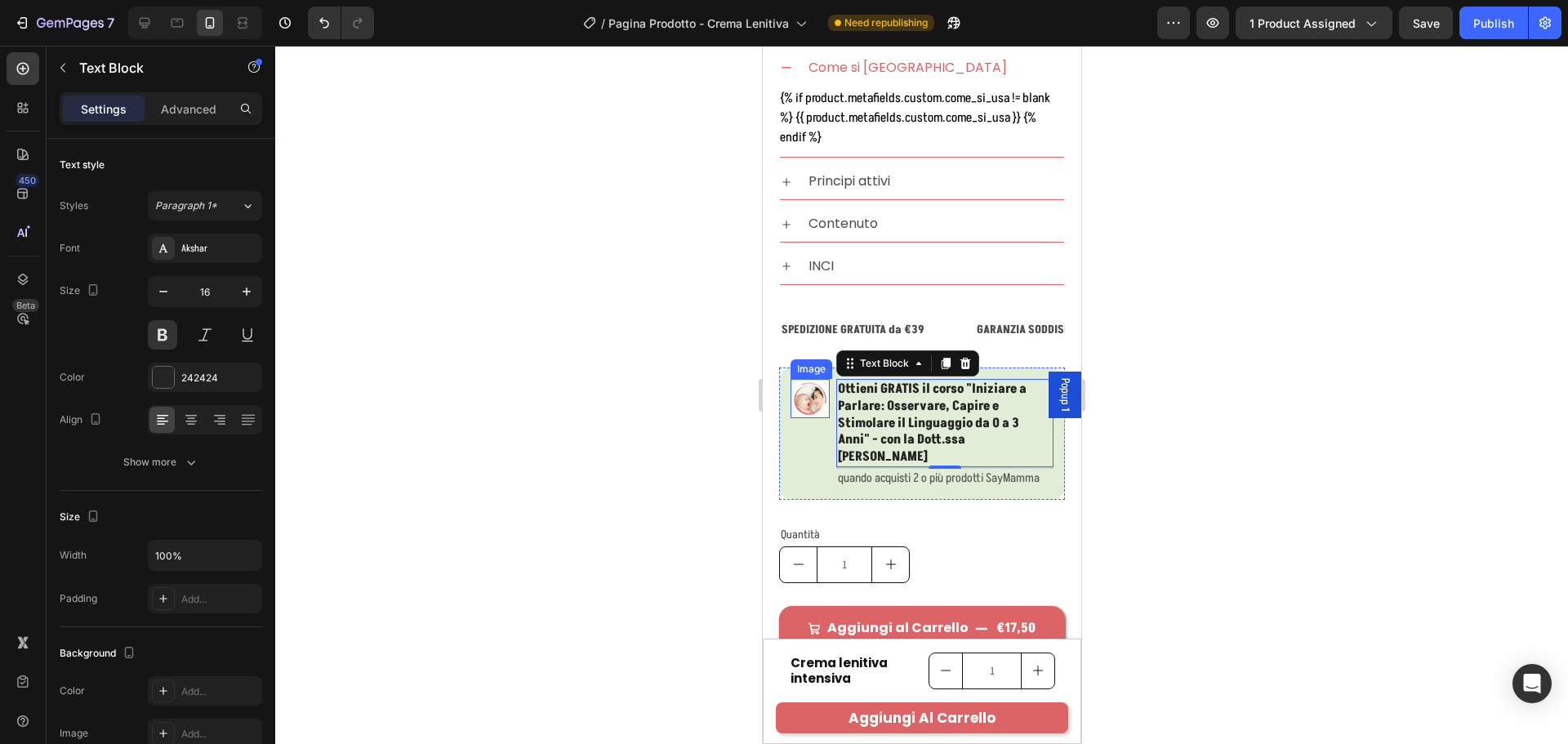
click at [821, 411] on img at bounding box center [809, 398] width 40 height 40
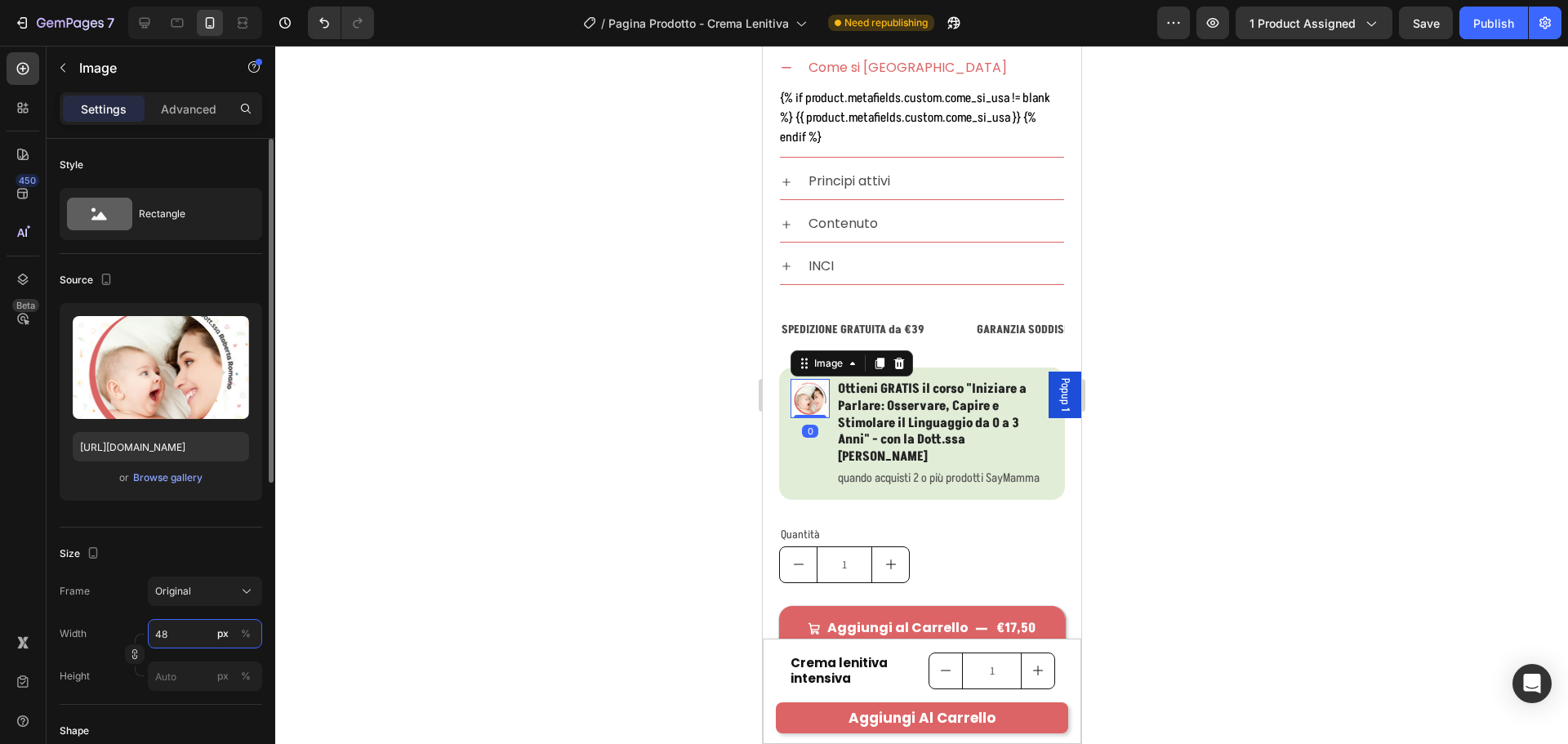
click at [168, 640] on input "48" at bounding box center [205, 634] width 114 height 30
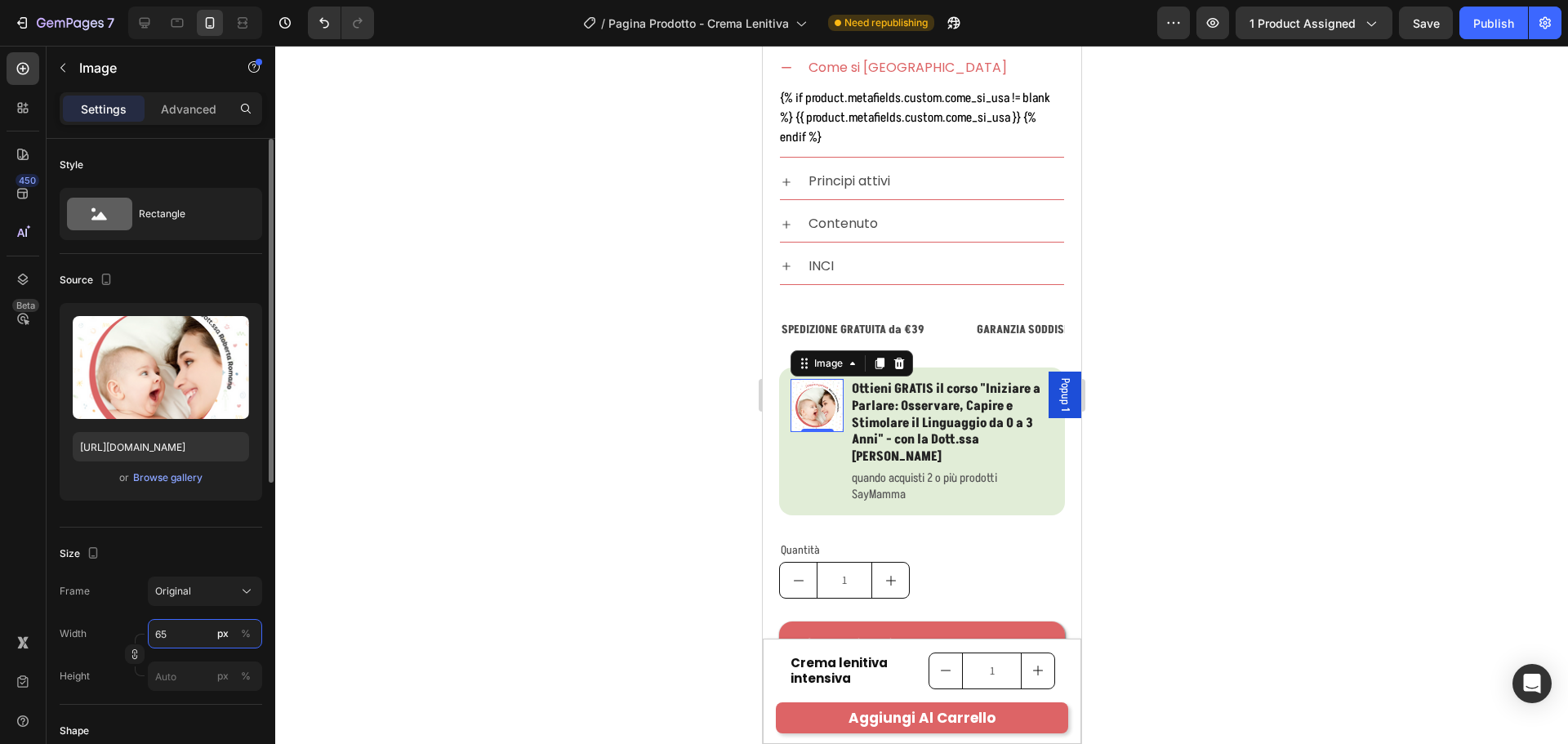
type input "65"
click at [134, 624] on div "Width 65 px %" at bounding box center [161, 634] width 203 height 30
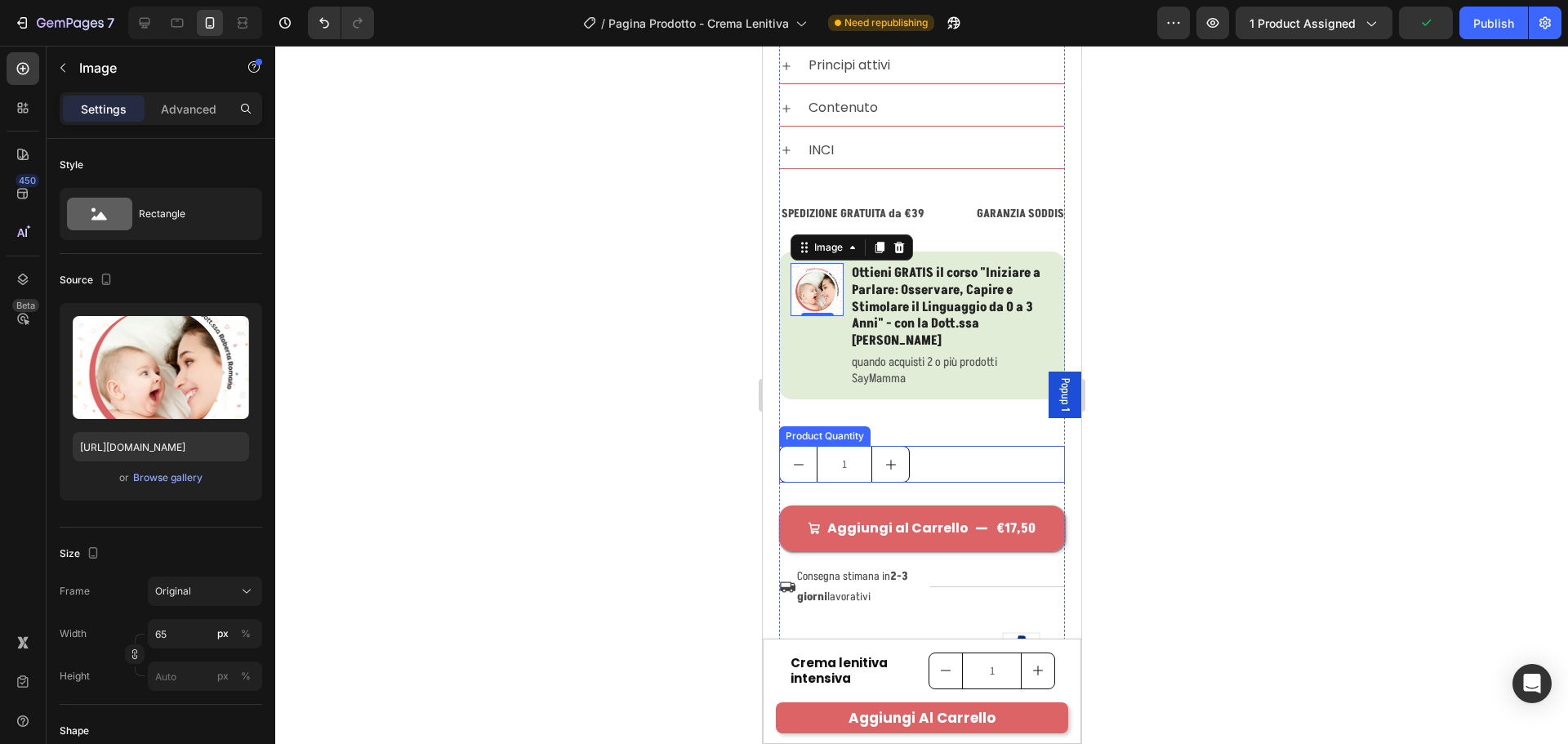
scroll to position [1279, 0]
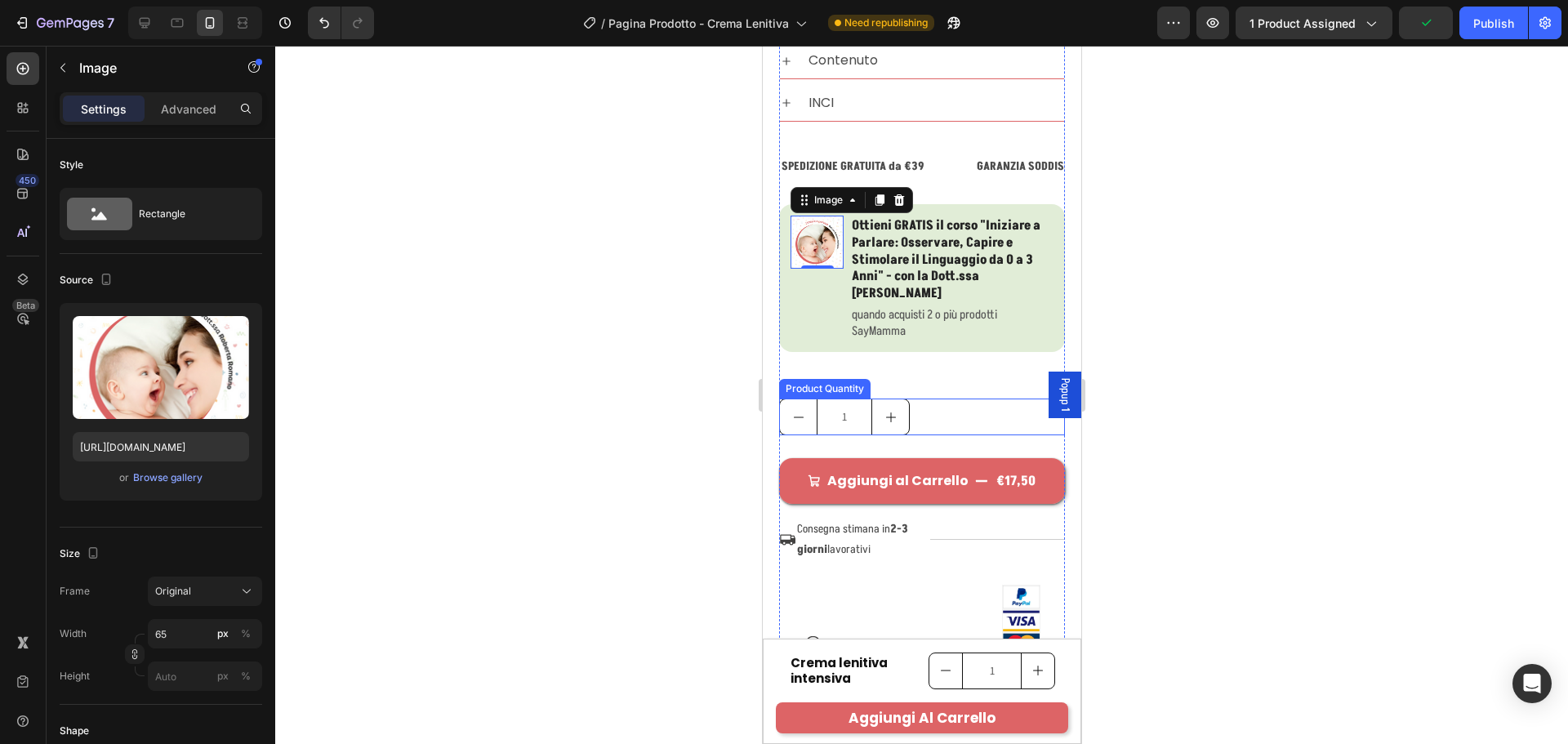
click at [985, 419] on div "1" at bounding box center [921, 417] width 286 height 37
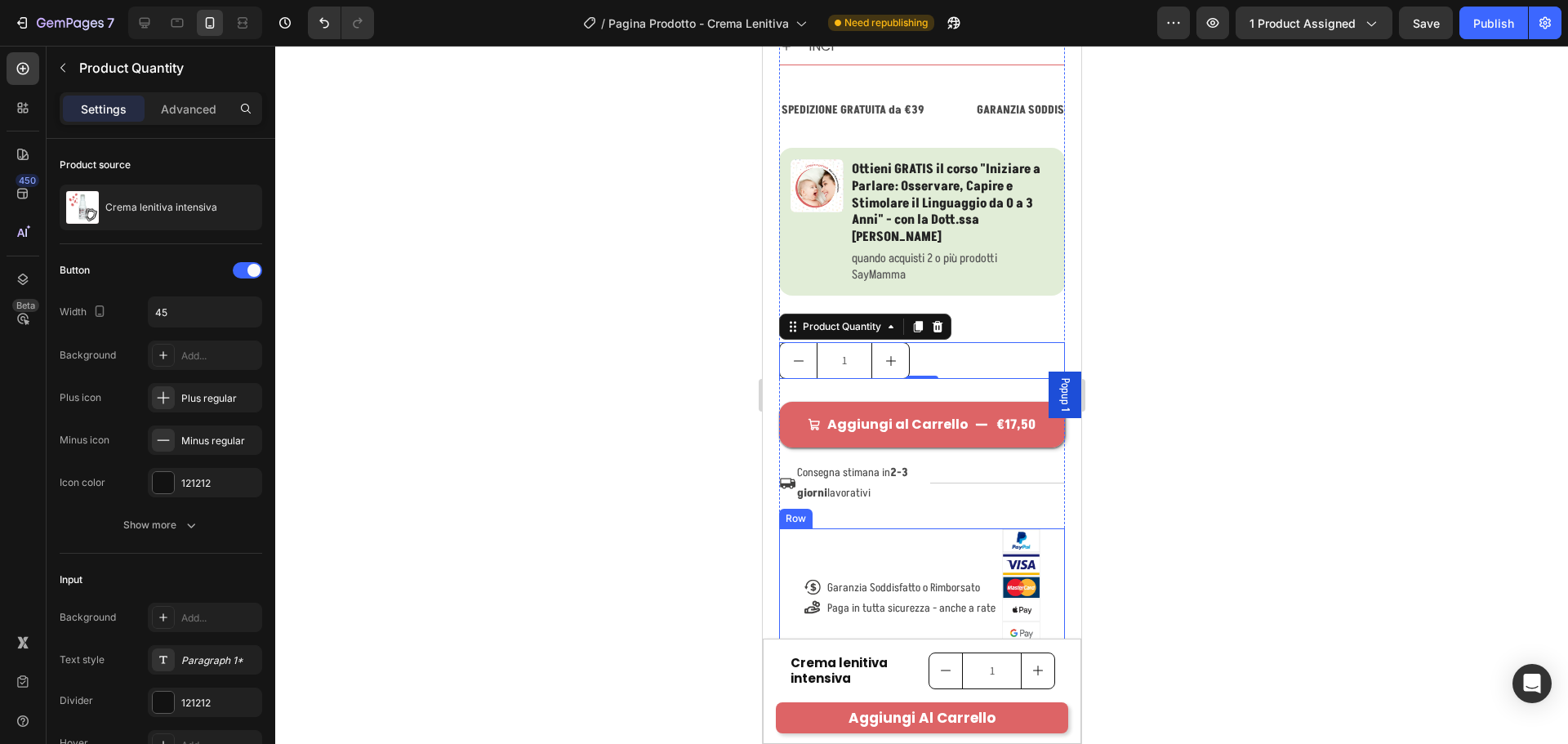
scroll to position [1442, 0]
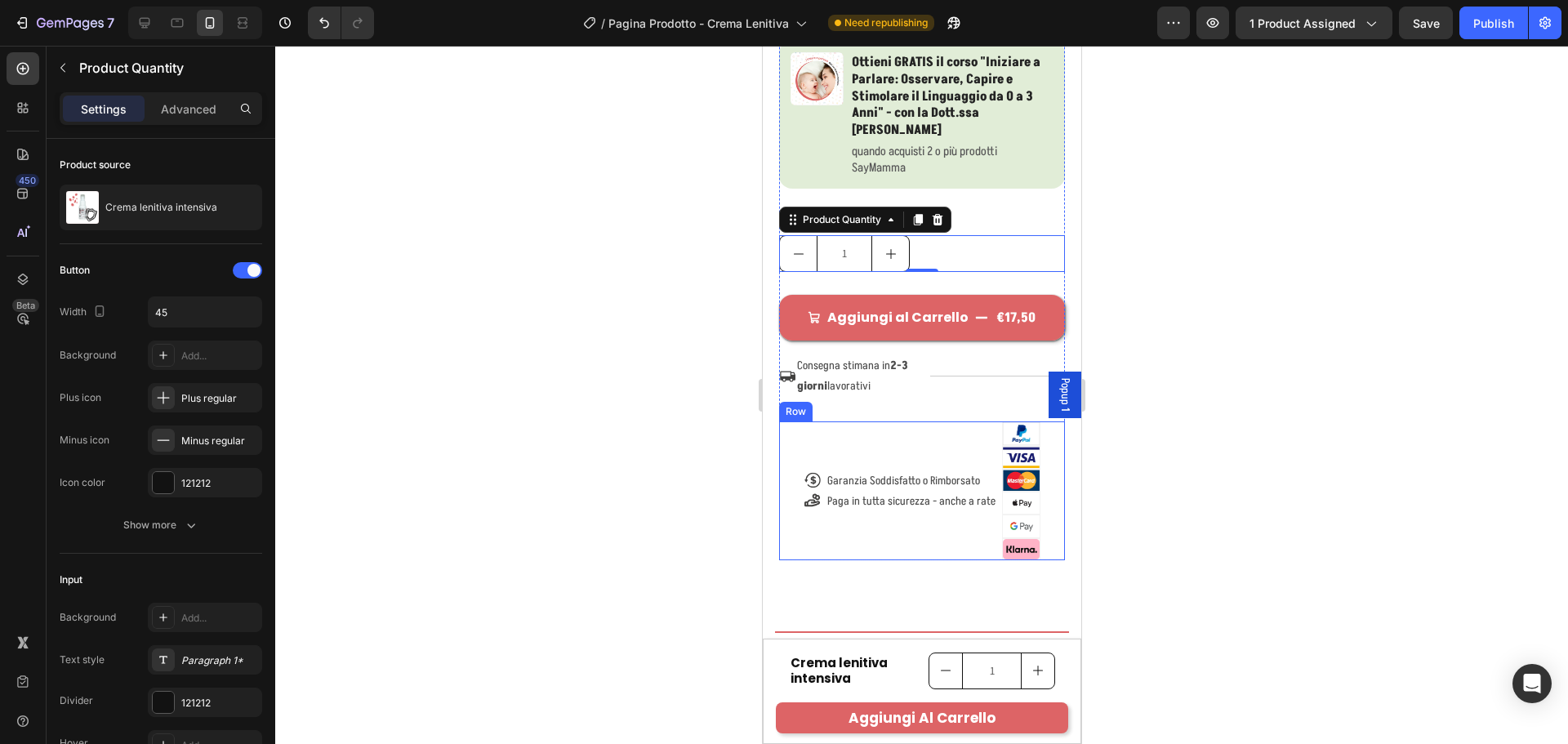
click at [913, 514] on div "Icon Garanzia Soddisfatto o Rimborsato Text Block Row Icon Paga in tutta sicure…" at bounding box center [900, 490] width 193 height 139
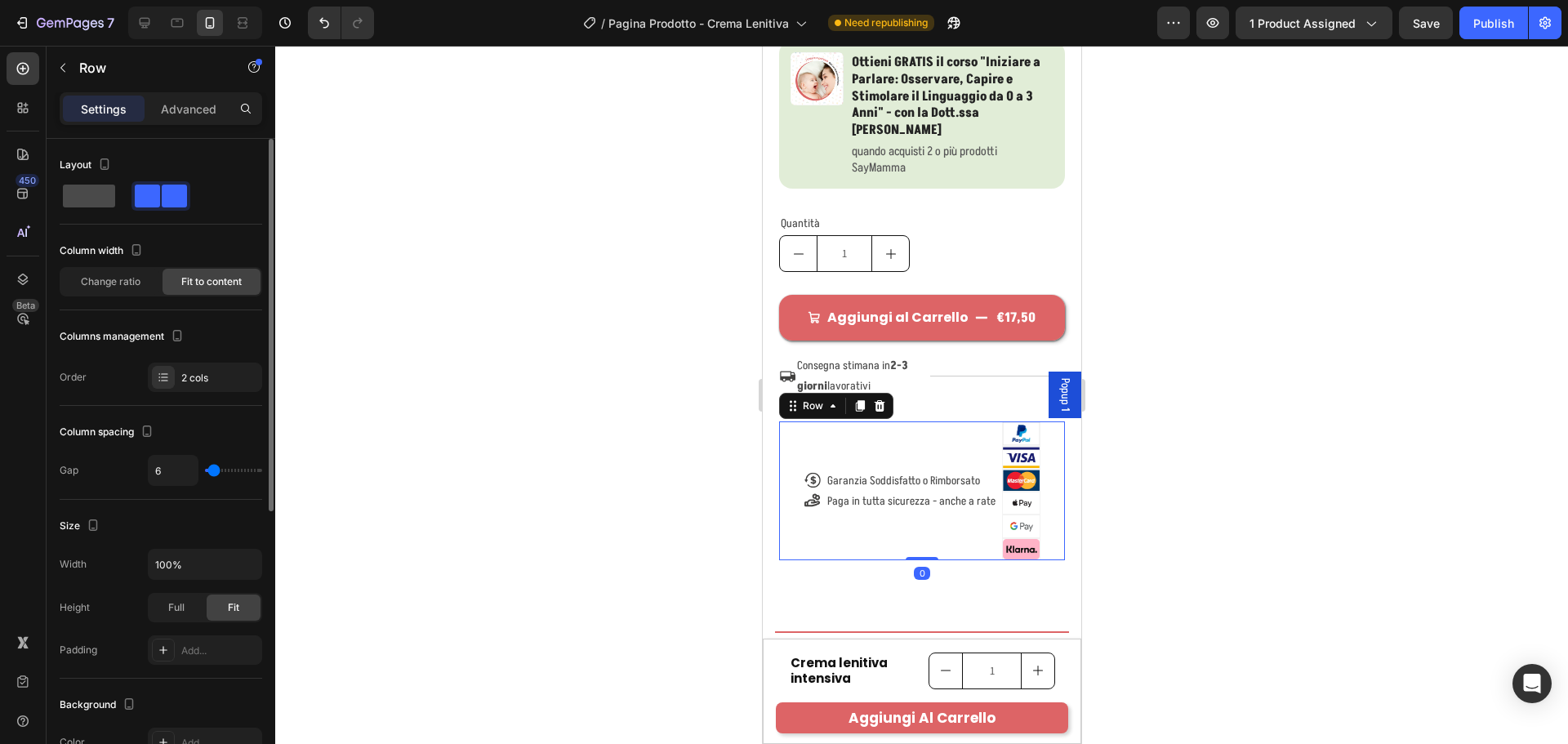
click at [90, 187] on span at bounding box center [88, 195] width 53 height 23
type input "0"
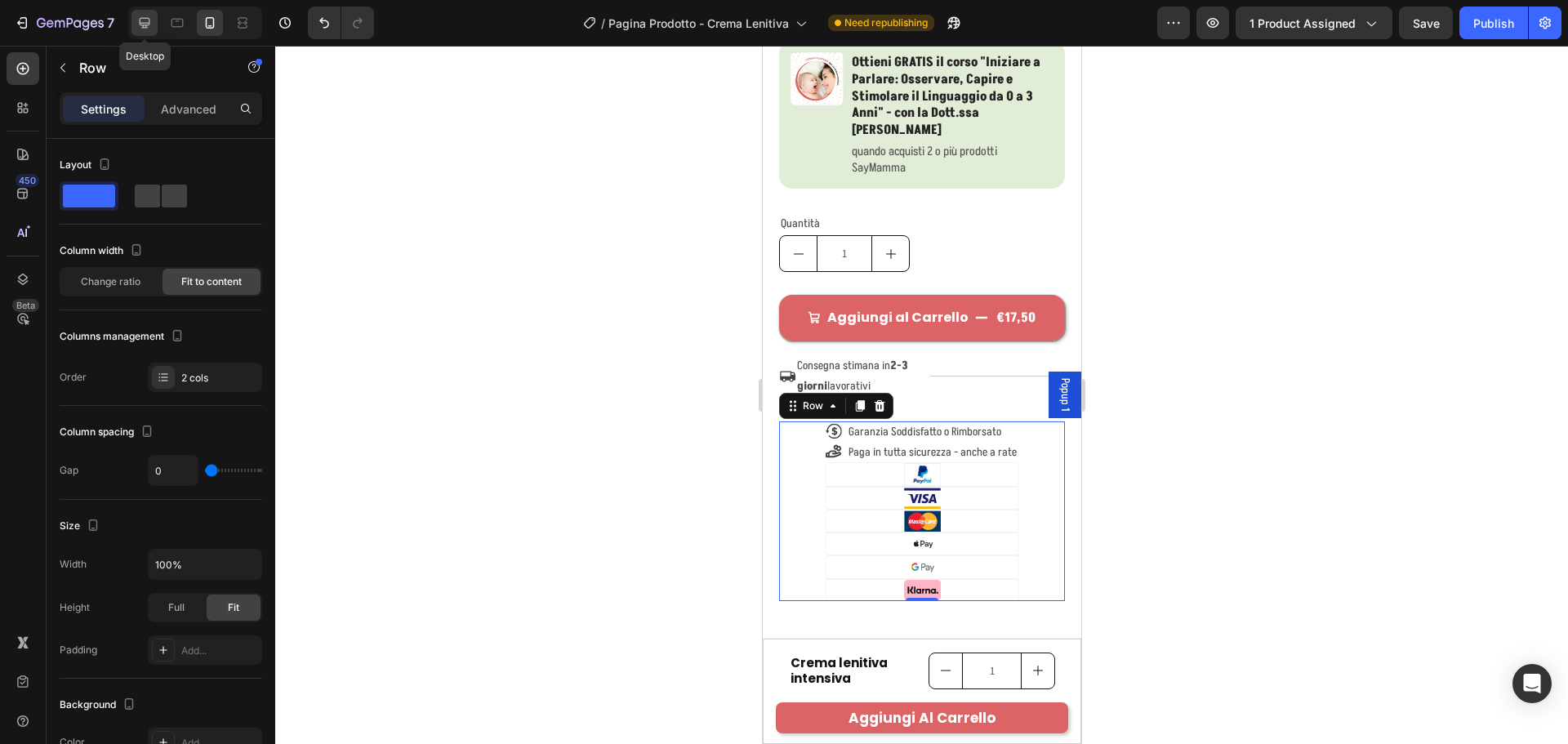
click at [144, 21] on icon at bounding box center [145, 23] width 17 height 17
type input "8"
type input "Auto"
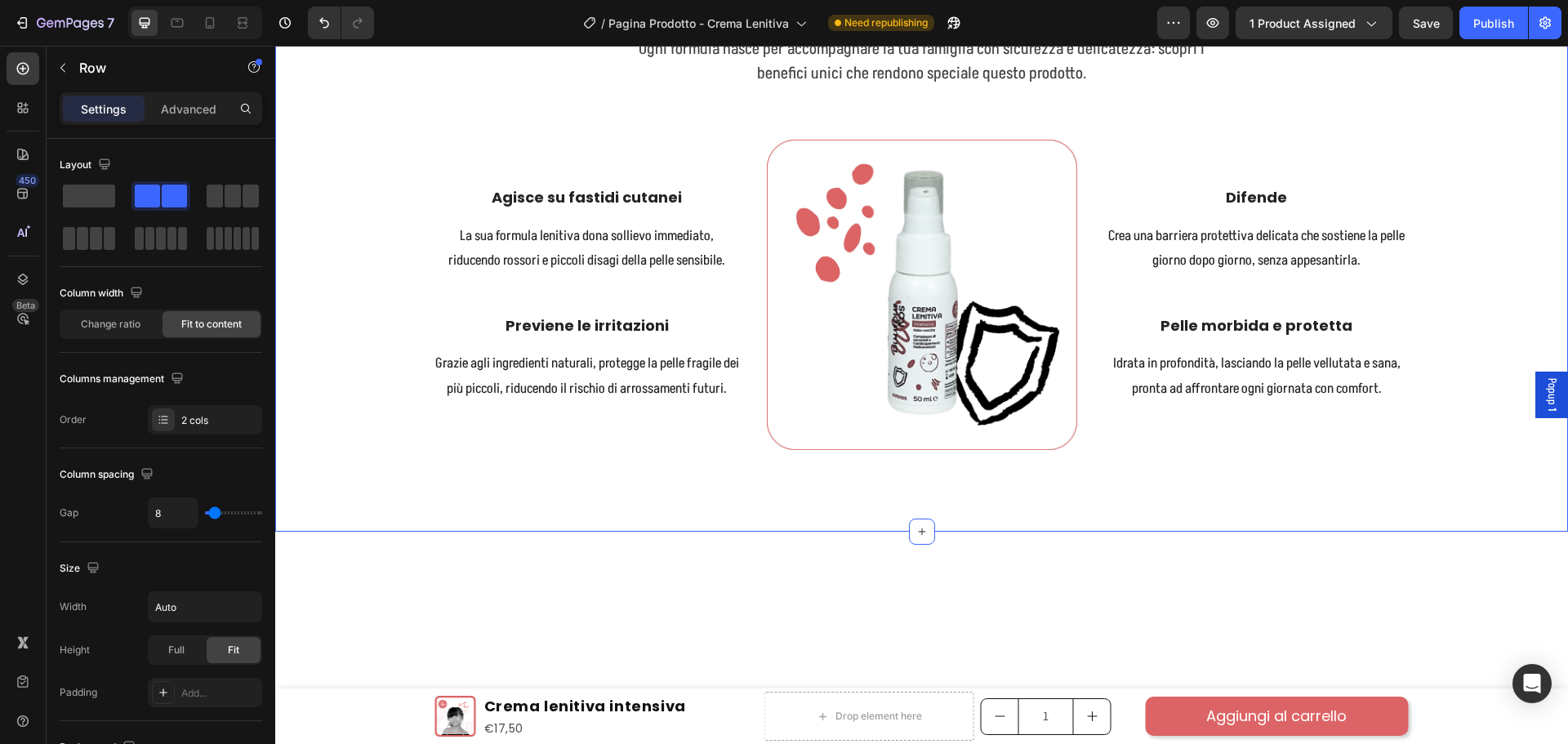
scroll to position [799, 0]
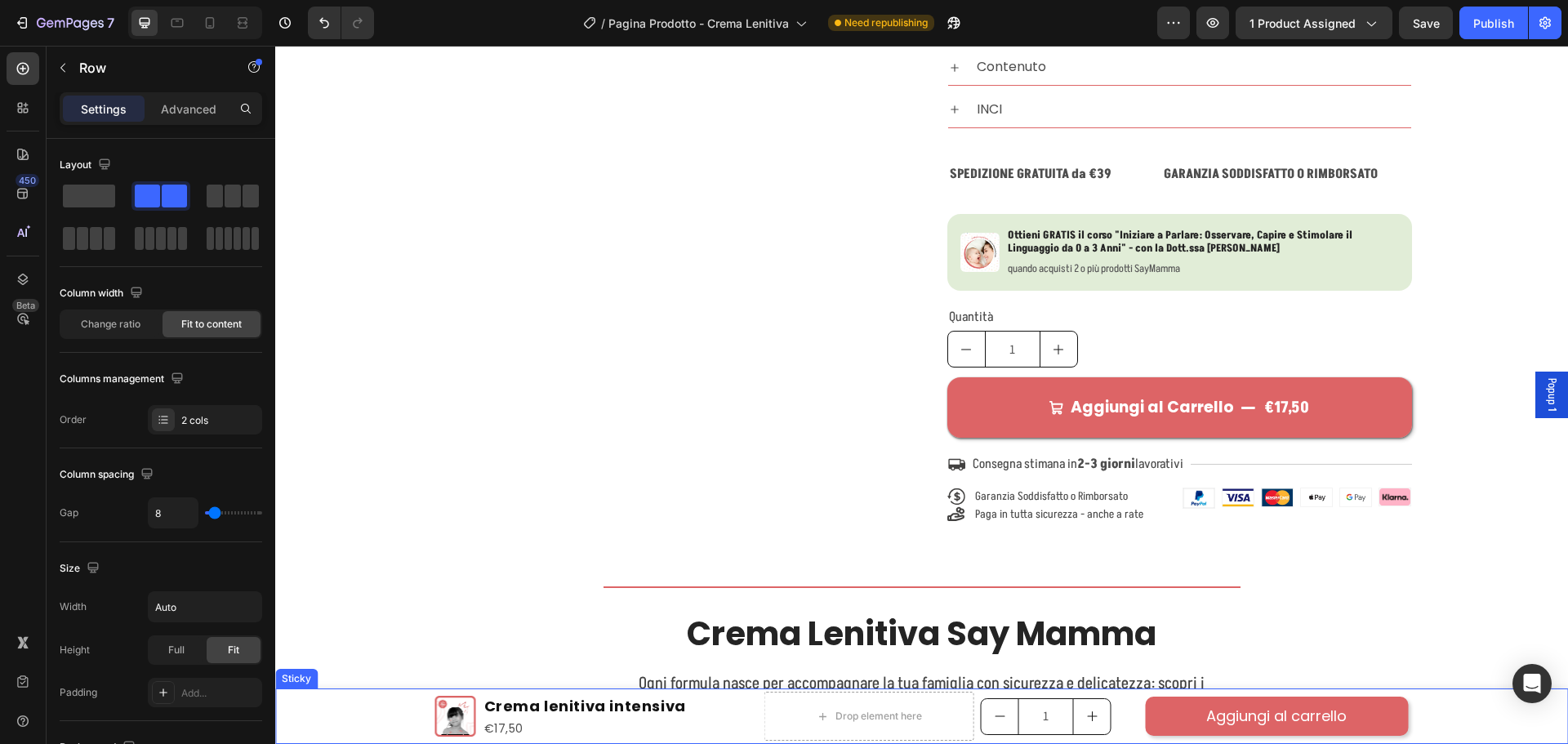
click at [376, 718] on div "Product Images Crema lenitiva intensiva Product Title €17,50 Product Price Prod…" at bounding box center [922, 716] width 1292 height 55
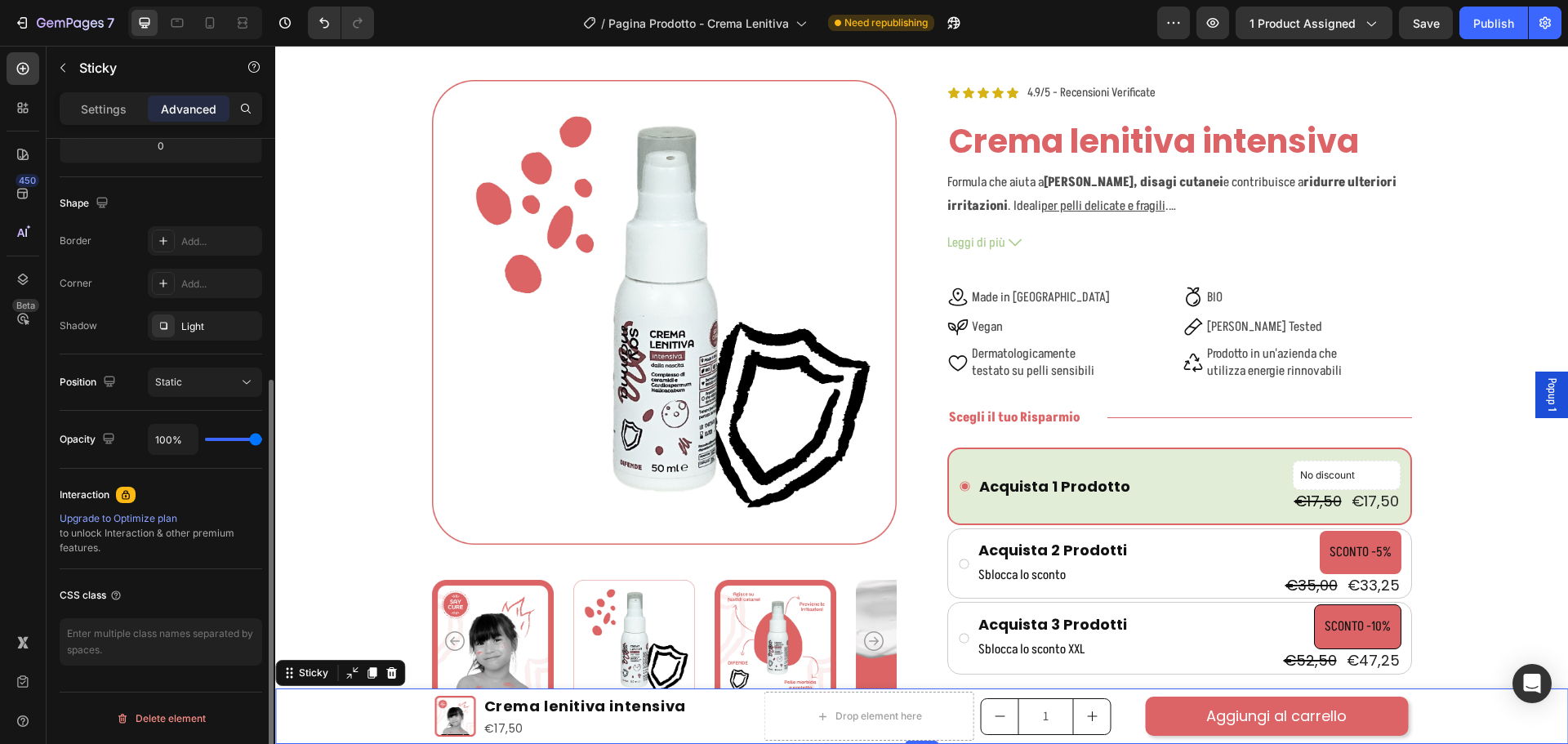
scroll to position [0, 0]
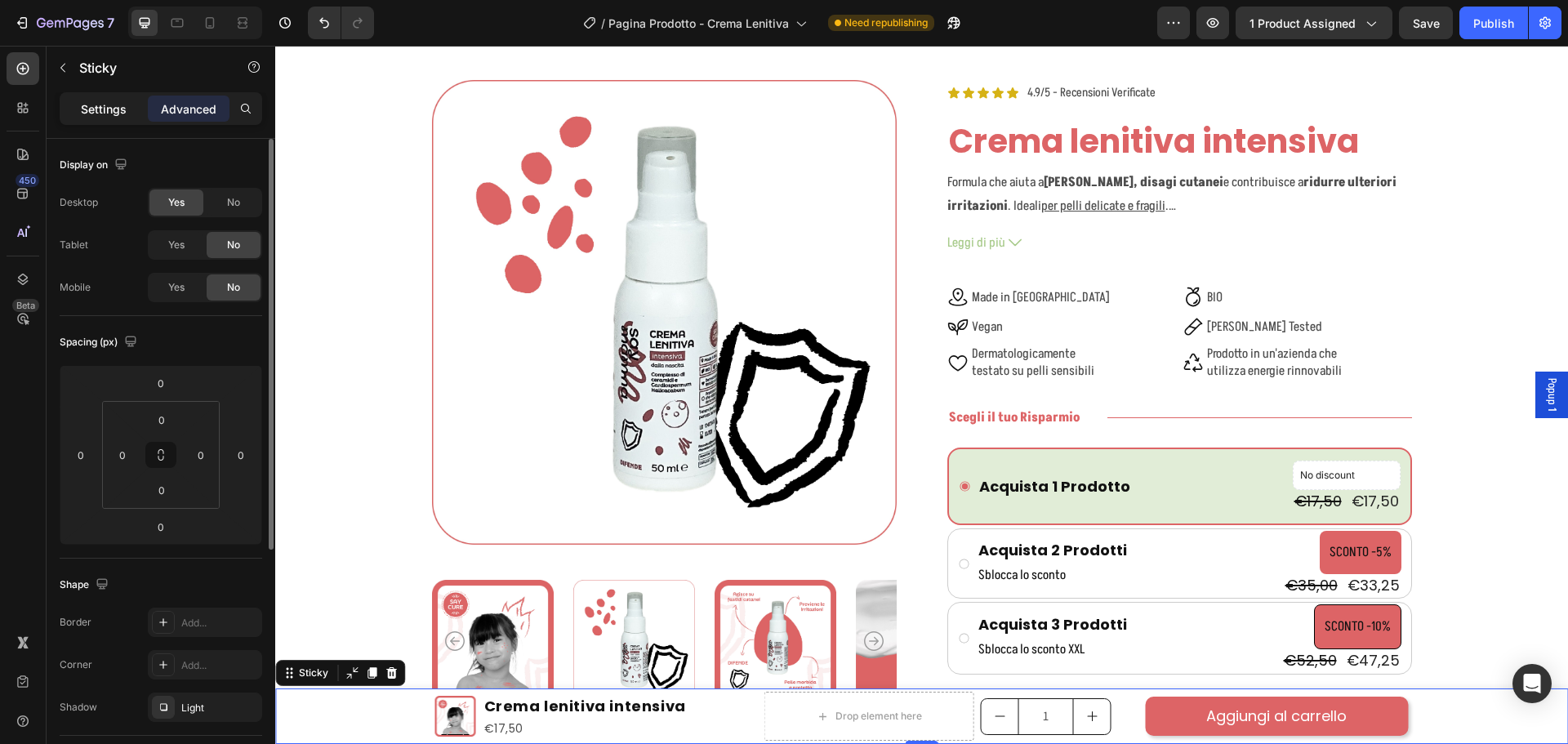
click at [107, 98] on div "Settings" at bounding box center [103, 109] width 82 height 26
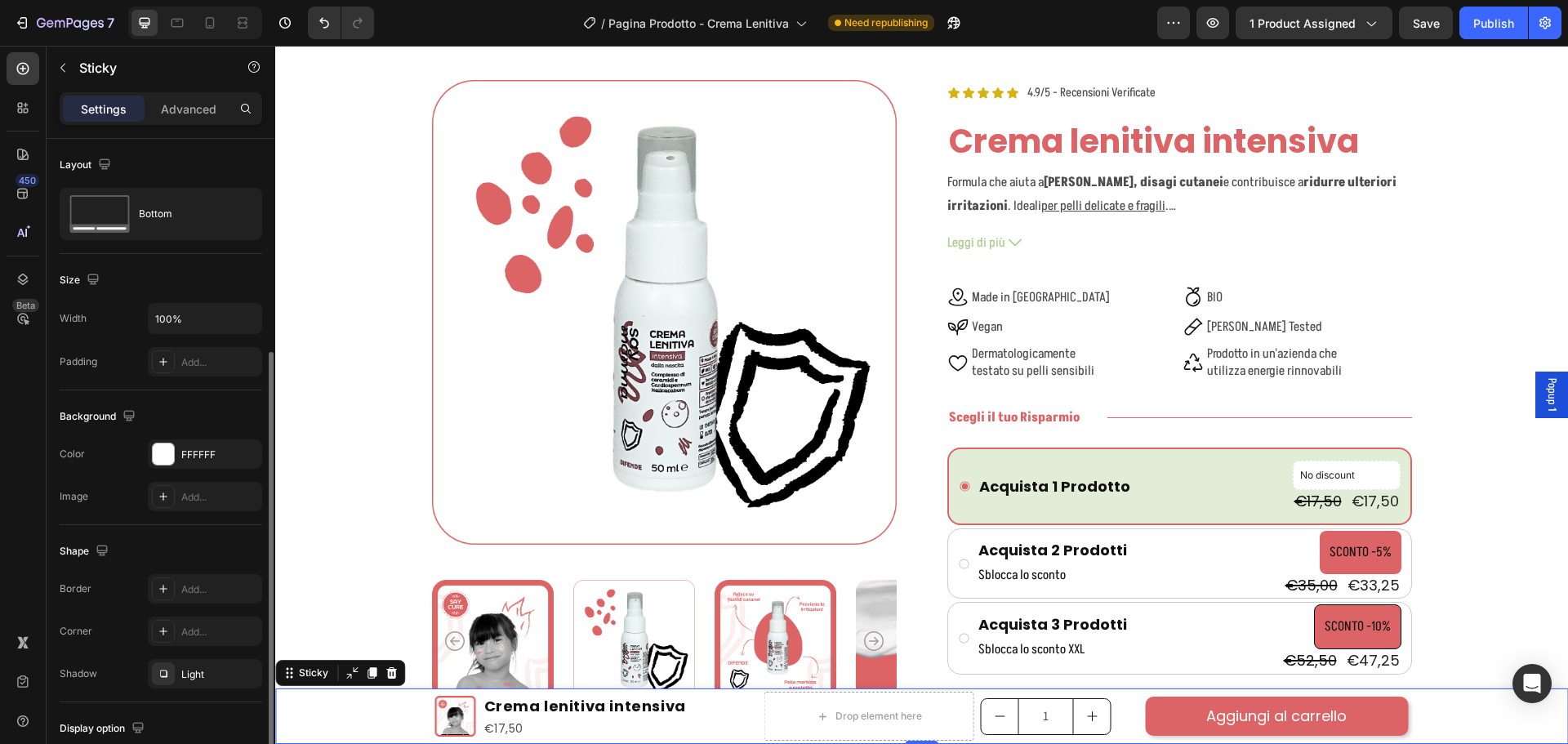
scroll to position [115, 0]
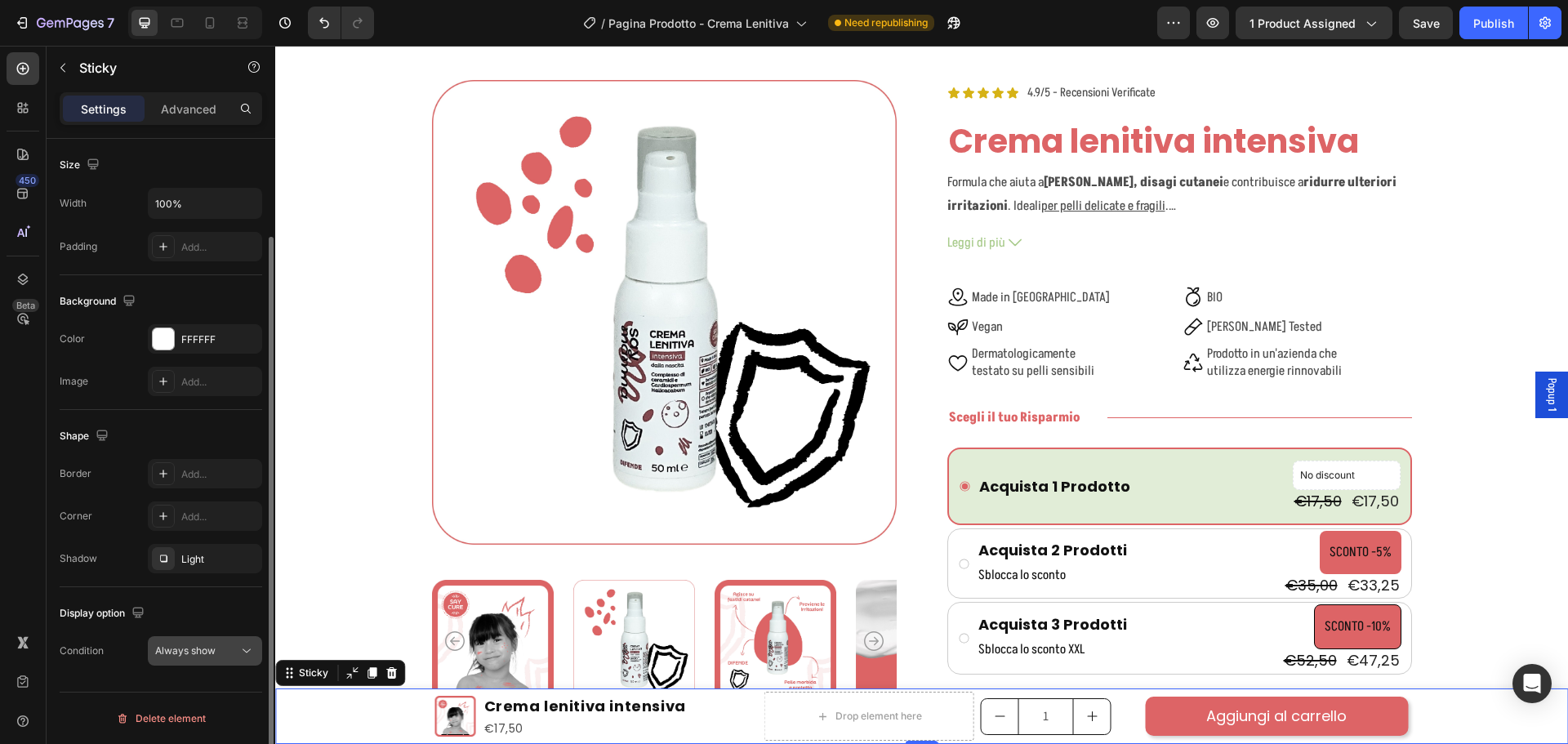
click at [190, 650] on span "Always show" at bounding box center [185, 650] width 61 height 12
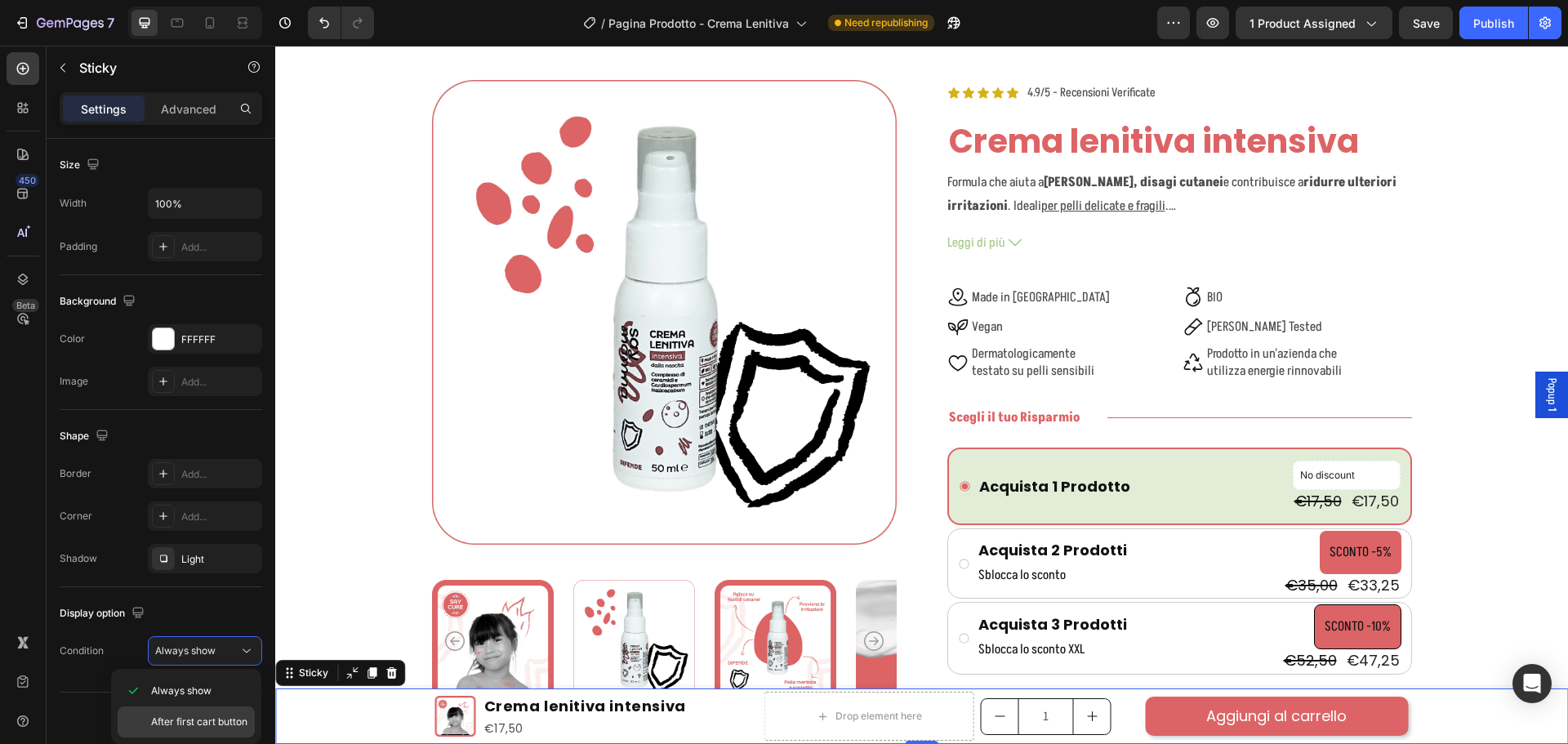
click at [180, 722] on span "After first cart button" at bounding box center [199, 722] width 97 height 15
click at [203, 18] on icon at bounding box center [210, 23] width 17 height 17
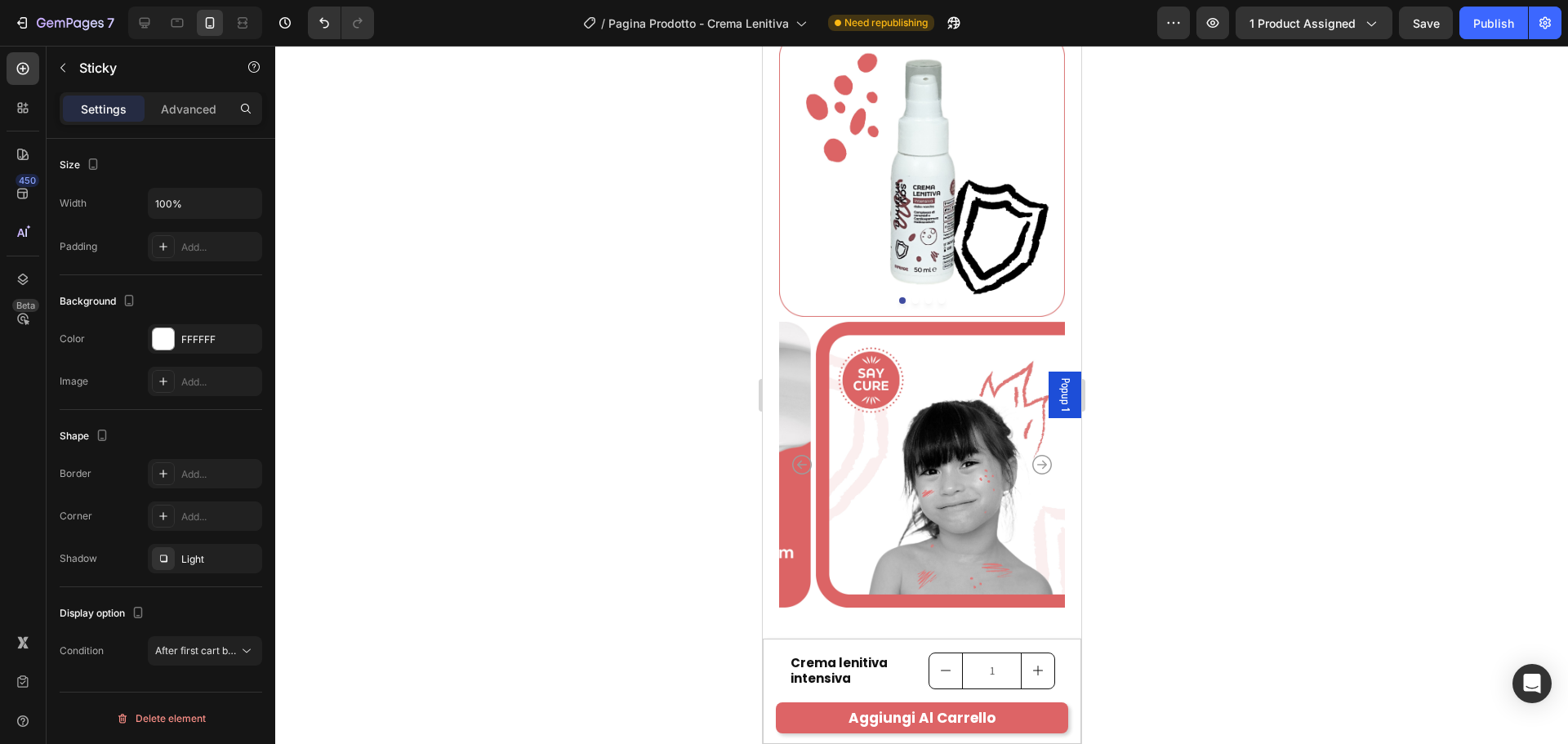
scroll to position [7, 0]
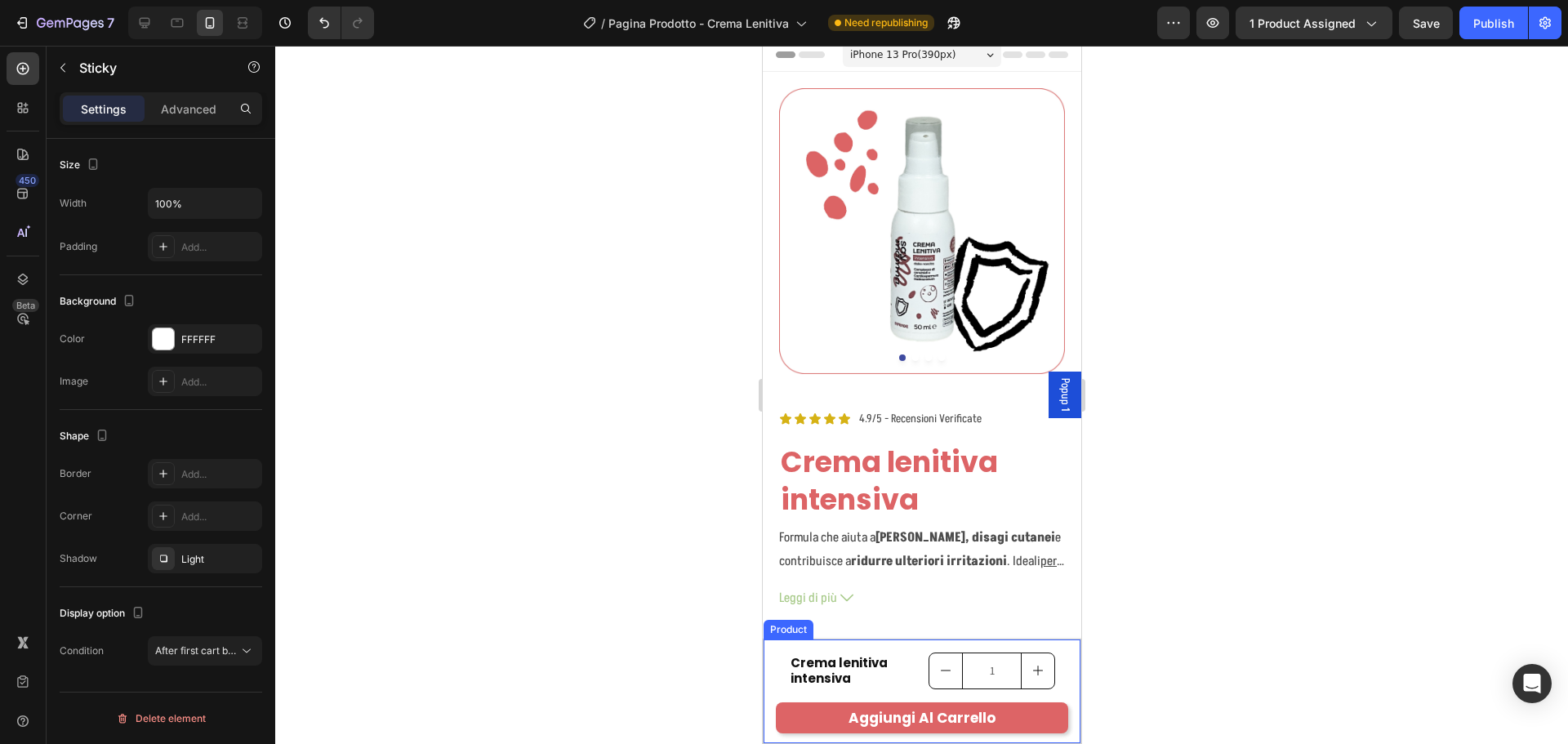
click at [772, 667] on div "Product Images Crema lenitiva intensiva Product Title Row Crema lenitiva intens…" at bounding box center [921, 691] width 317 height 104
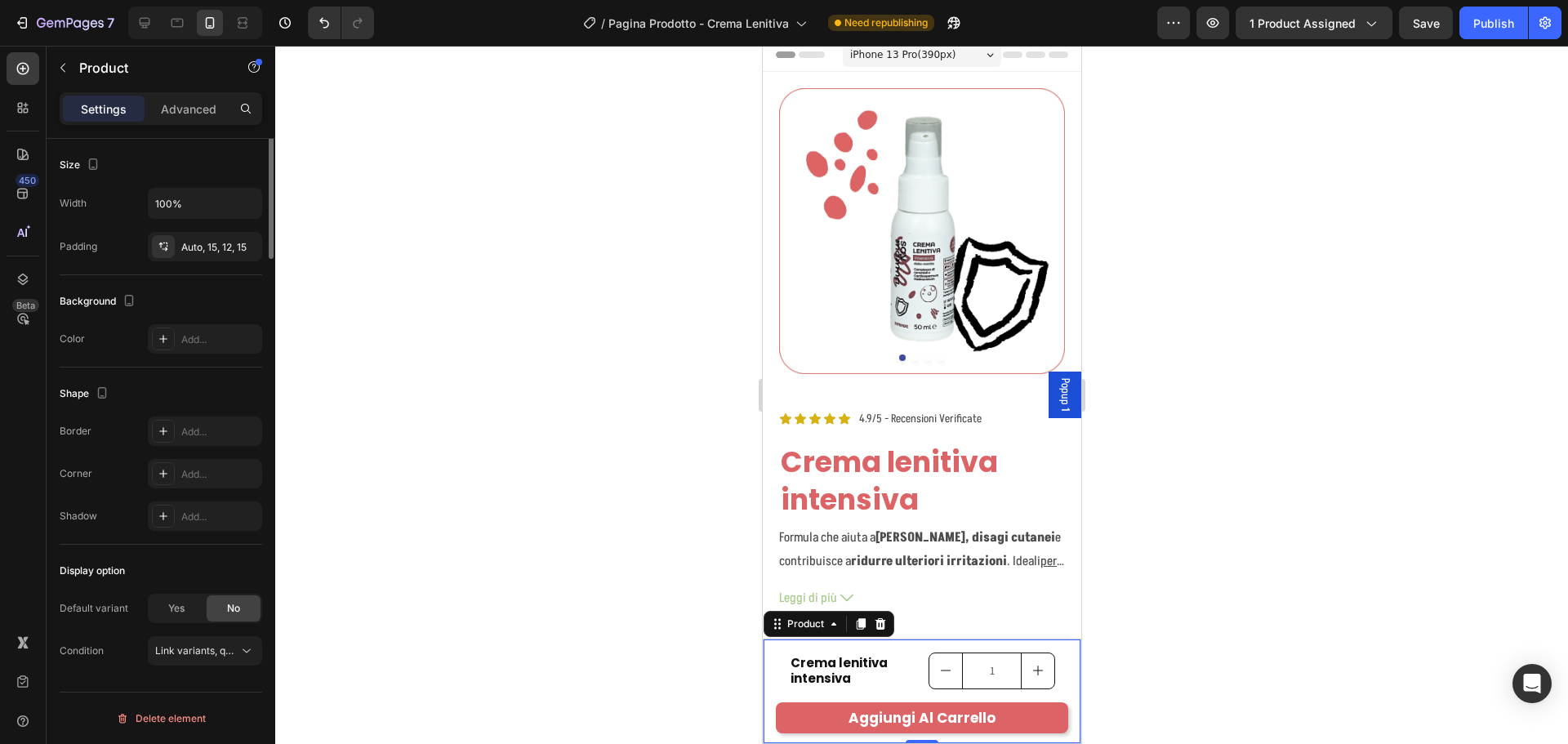
scroll to position [0, 0]
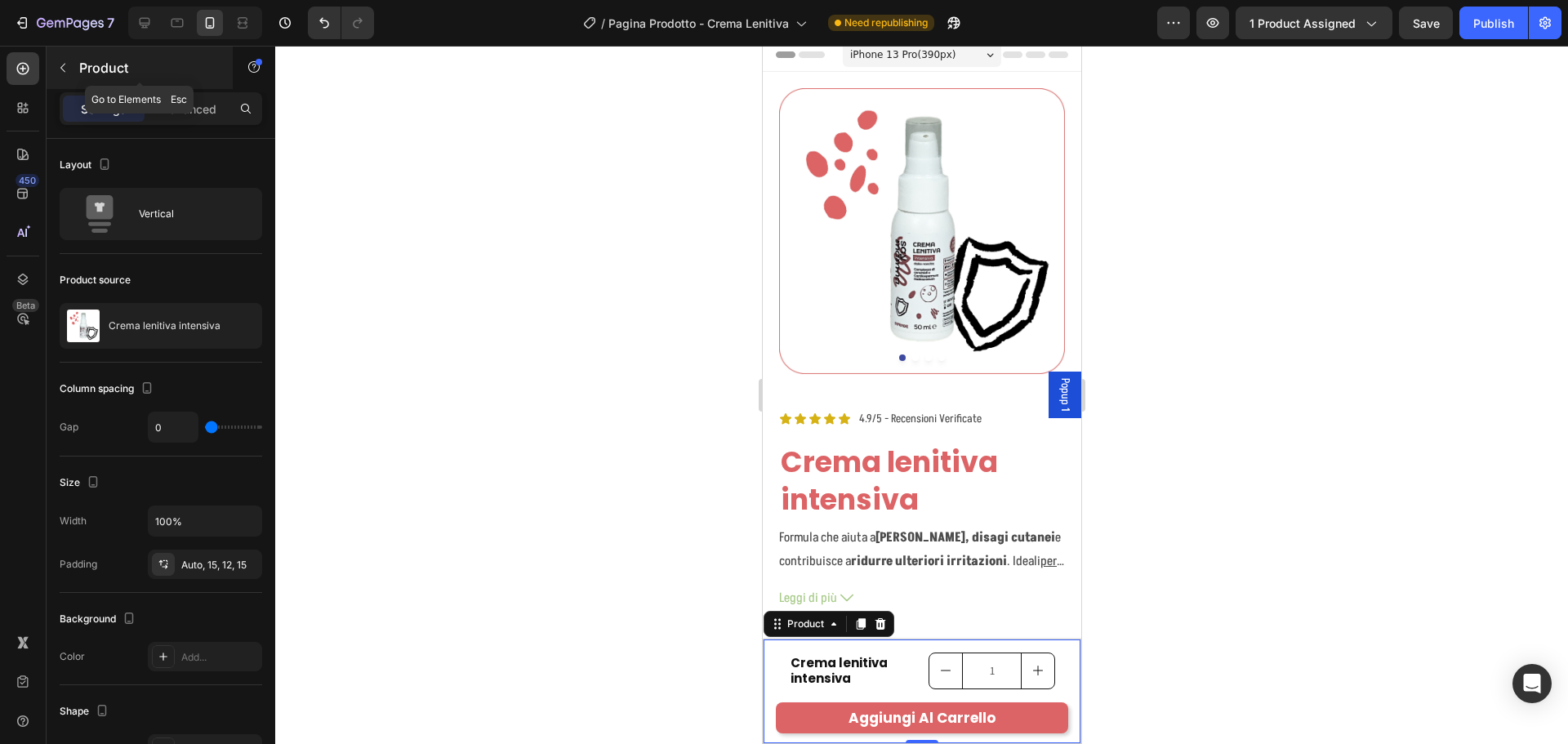
click at [66, 61] on button "button" at bounding box center [63, 67] width 26 height 26
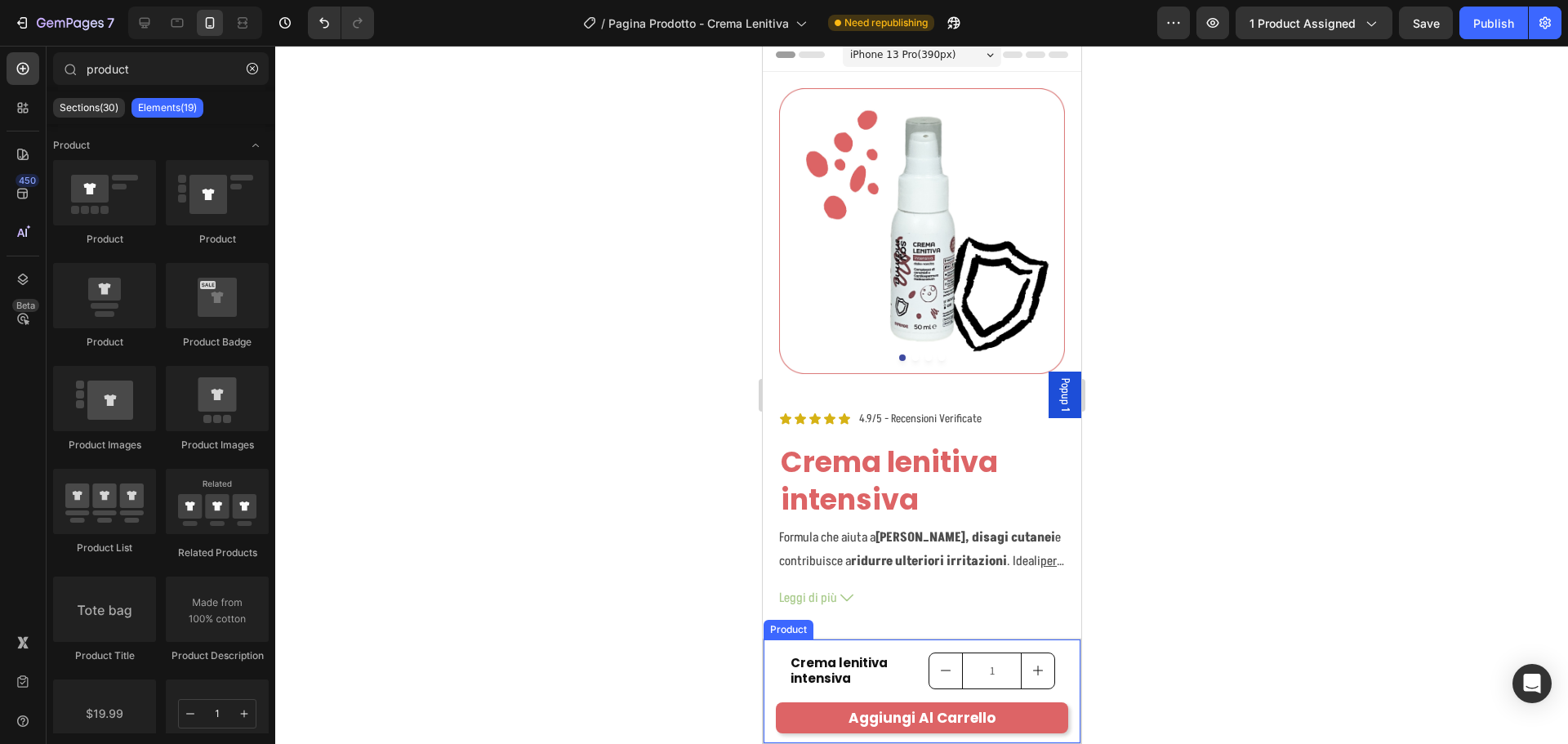
click at [772, 665] on div "Product Images Crema lenitiva intensiva Product Title Row Crema lenitiva intens…" at bounding box center [921, 691] width 317 height 104
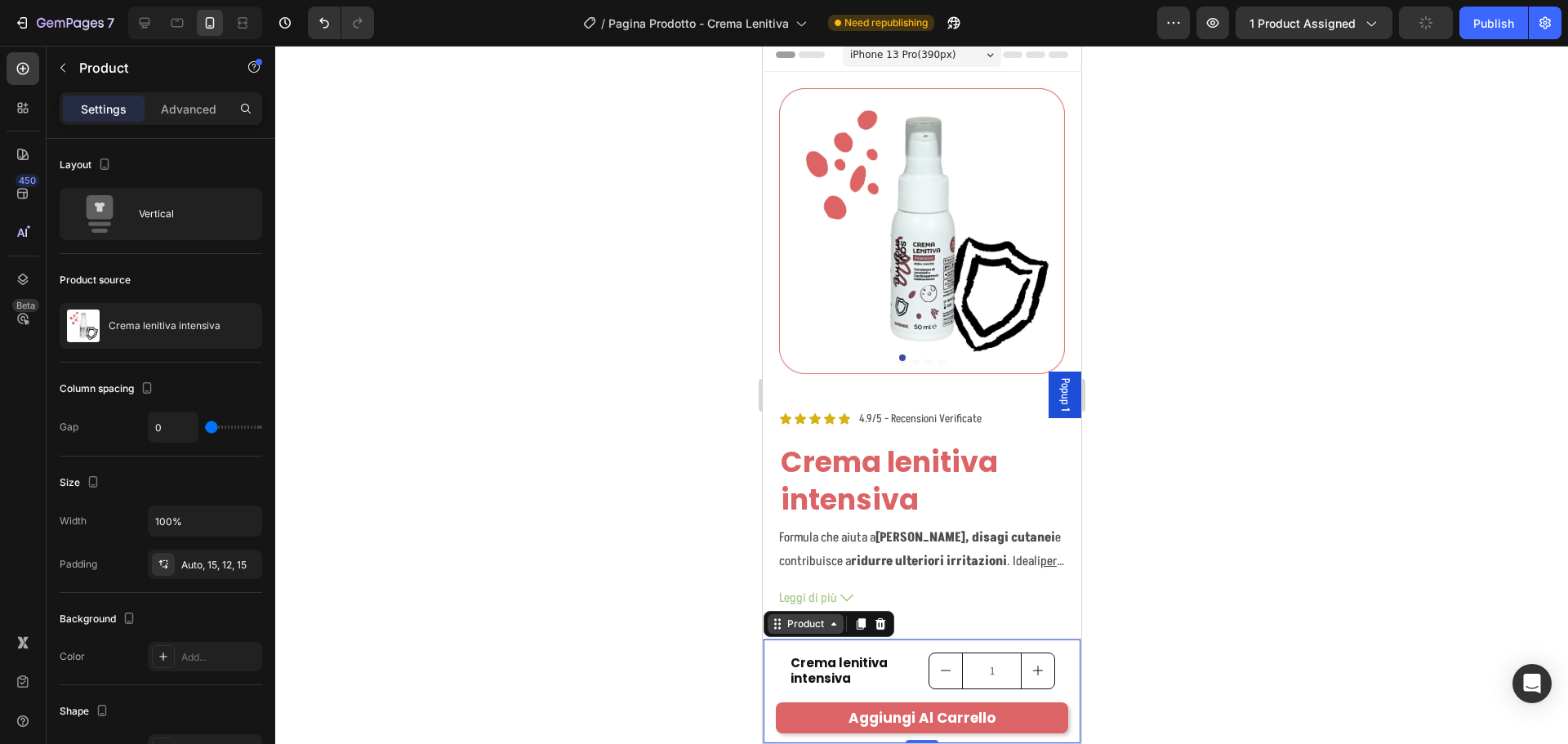
click at [784, 628] on div "Product" at bounding box center [805, 624] width 43 height 15
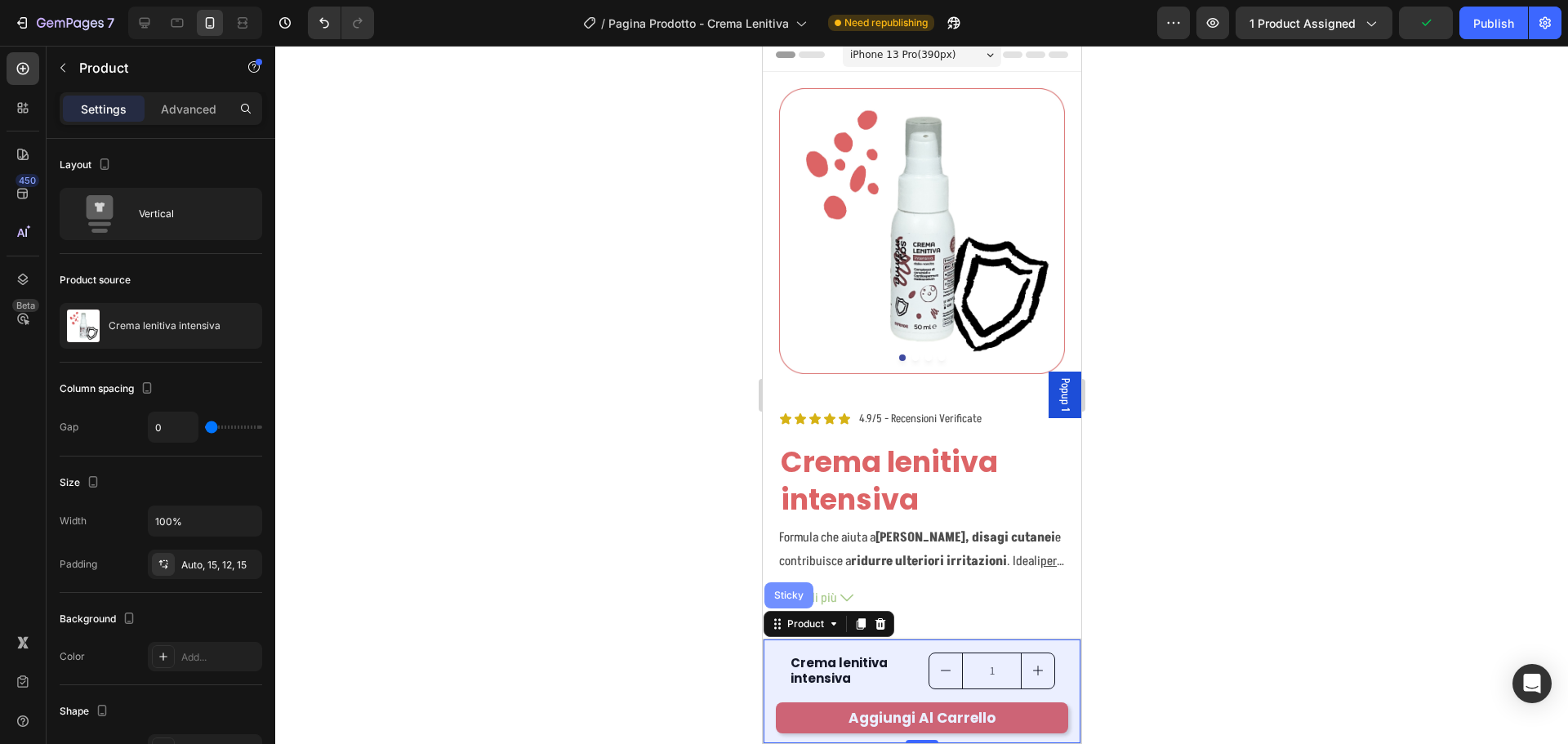
click at [792, 599] on div "Sticky" at bounding box center [787, 595] width 36 height 10
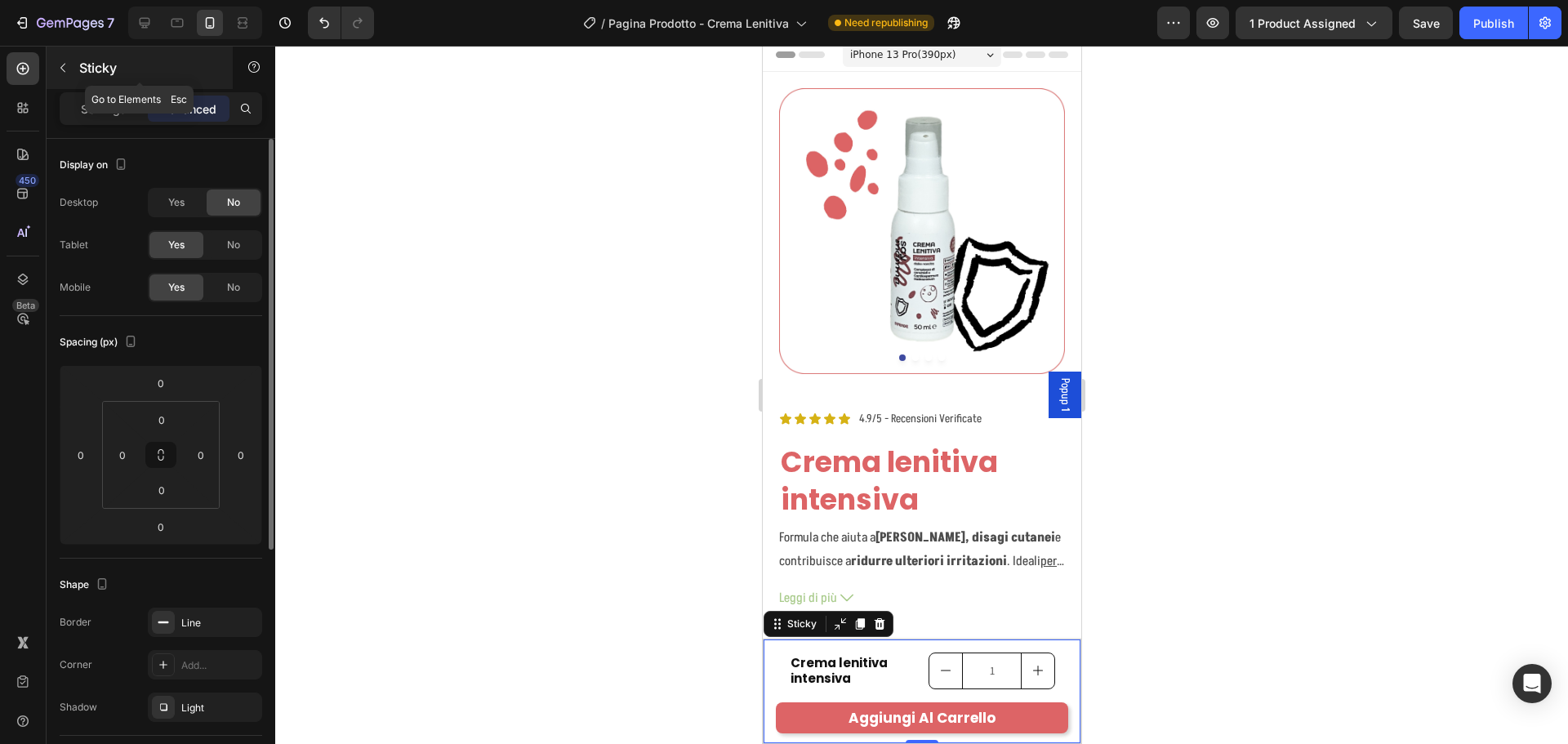
click at [107, 89] on div "Sticky" at bounding box center [139, 67] width 186 height 42
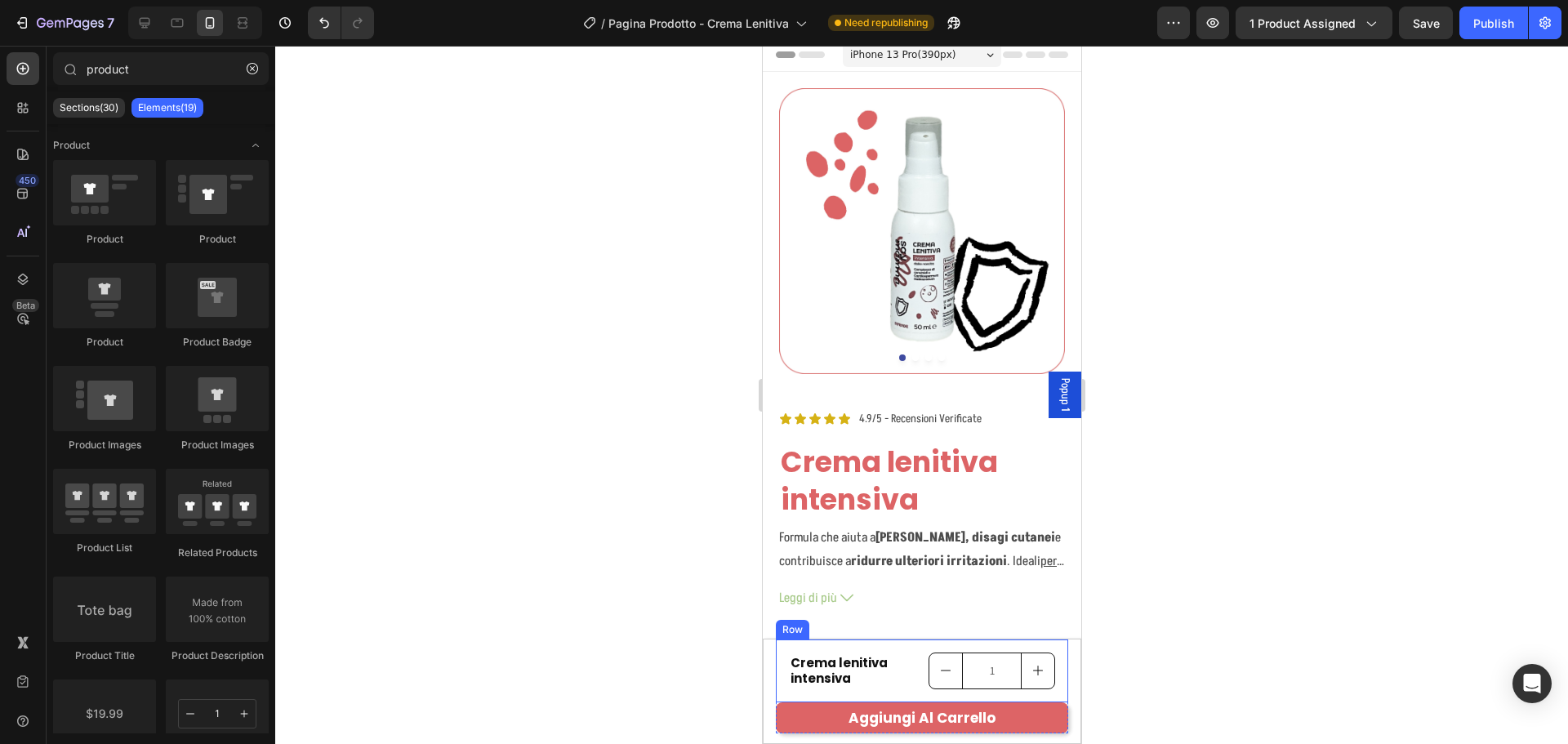
click at [786, 644] on div "Crema lenitiva intensiva Product Title 1 Product Quantity Row Row" at bounding box center [921, 671] width 292 height 63
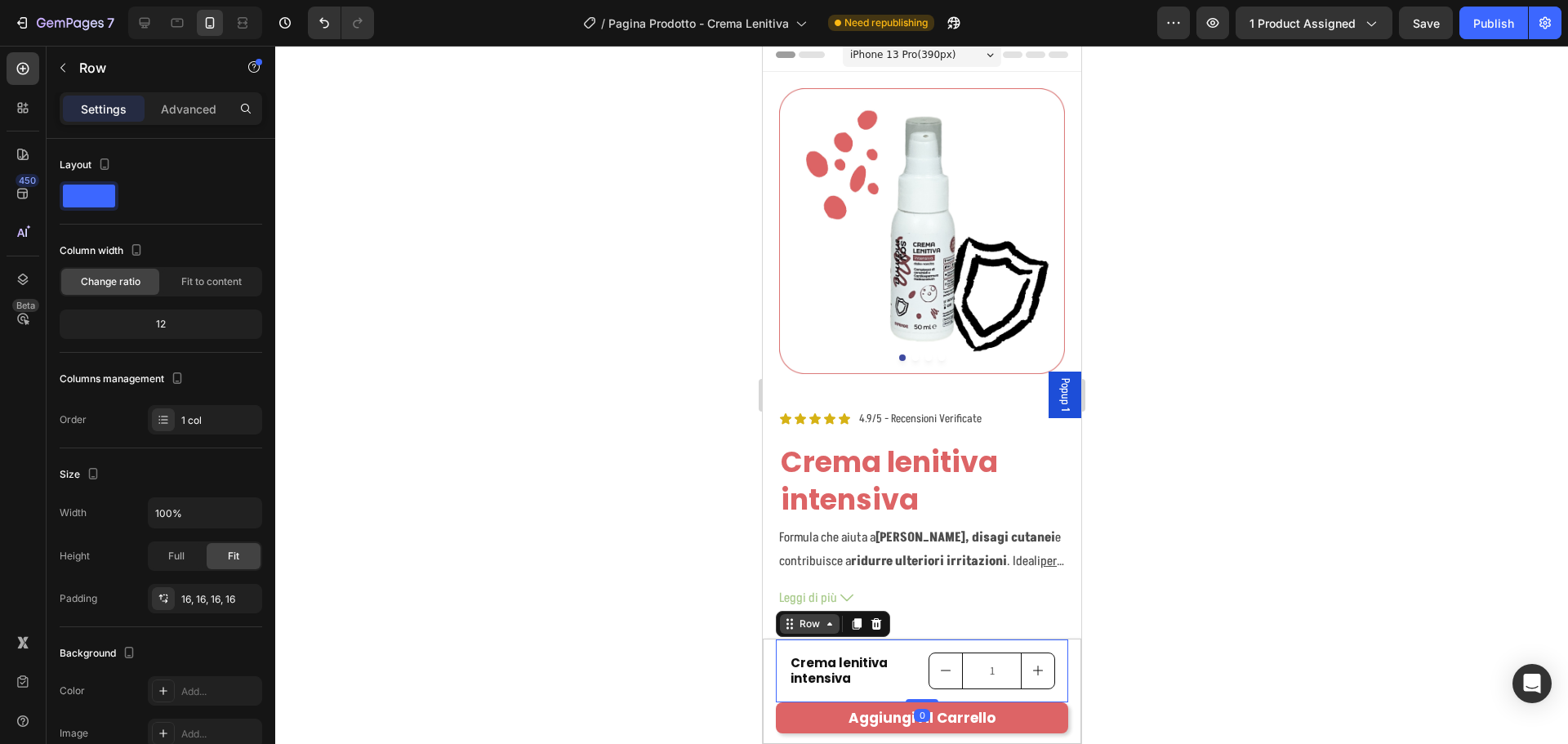
click at [790, 624] on icon at bounding box center [791, 623] width 3 height 3
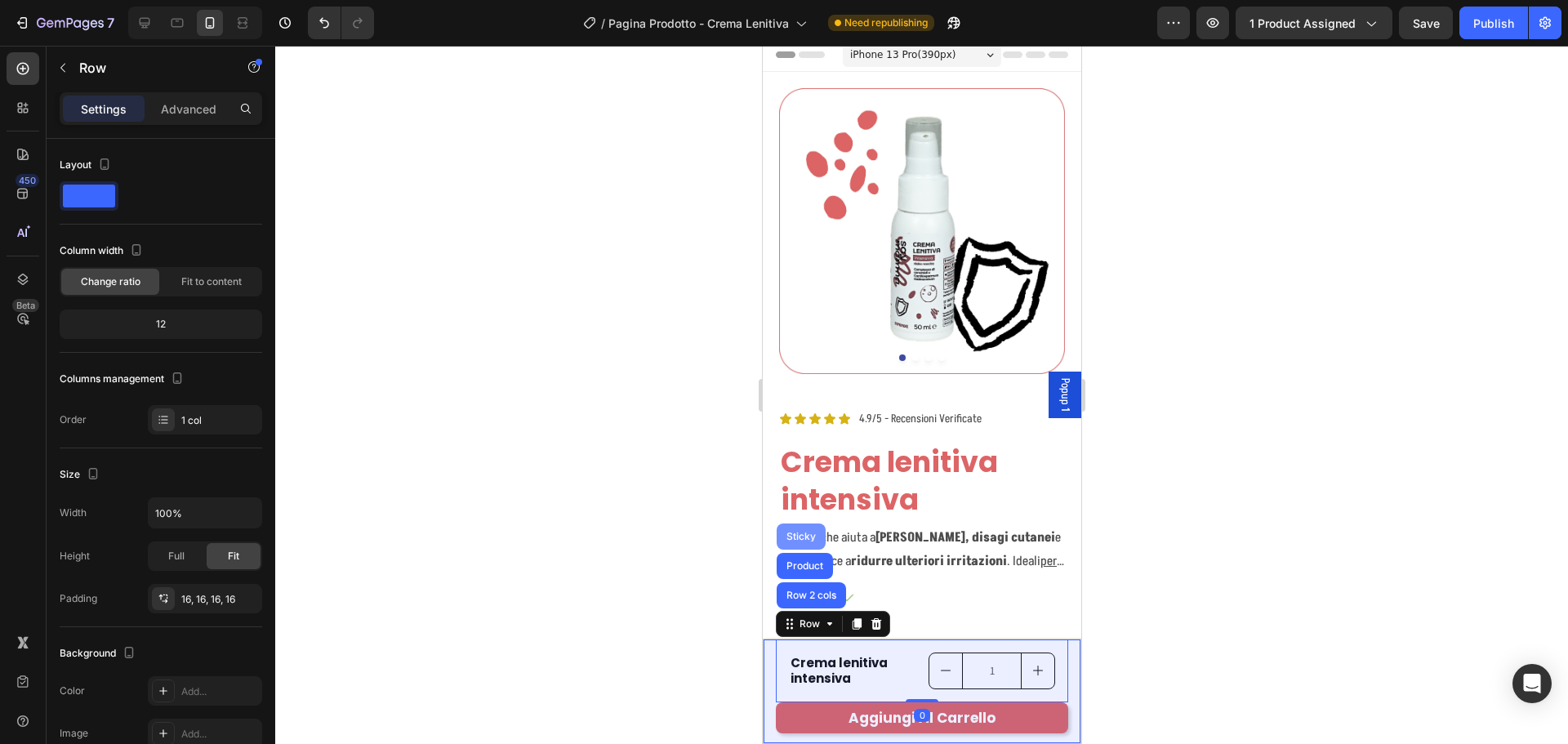
click at [799, 540] on div "Sticky" at bounding box center [800, 537] width 36 height 10
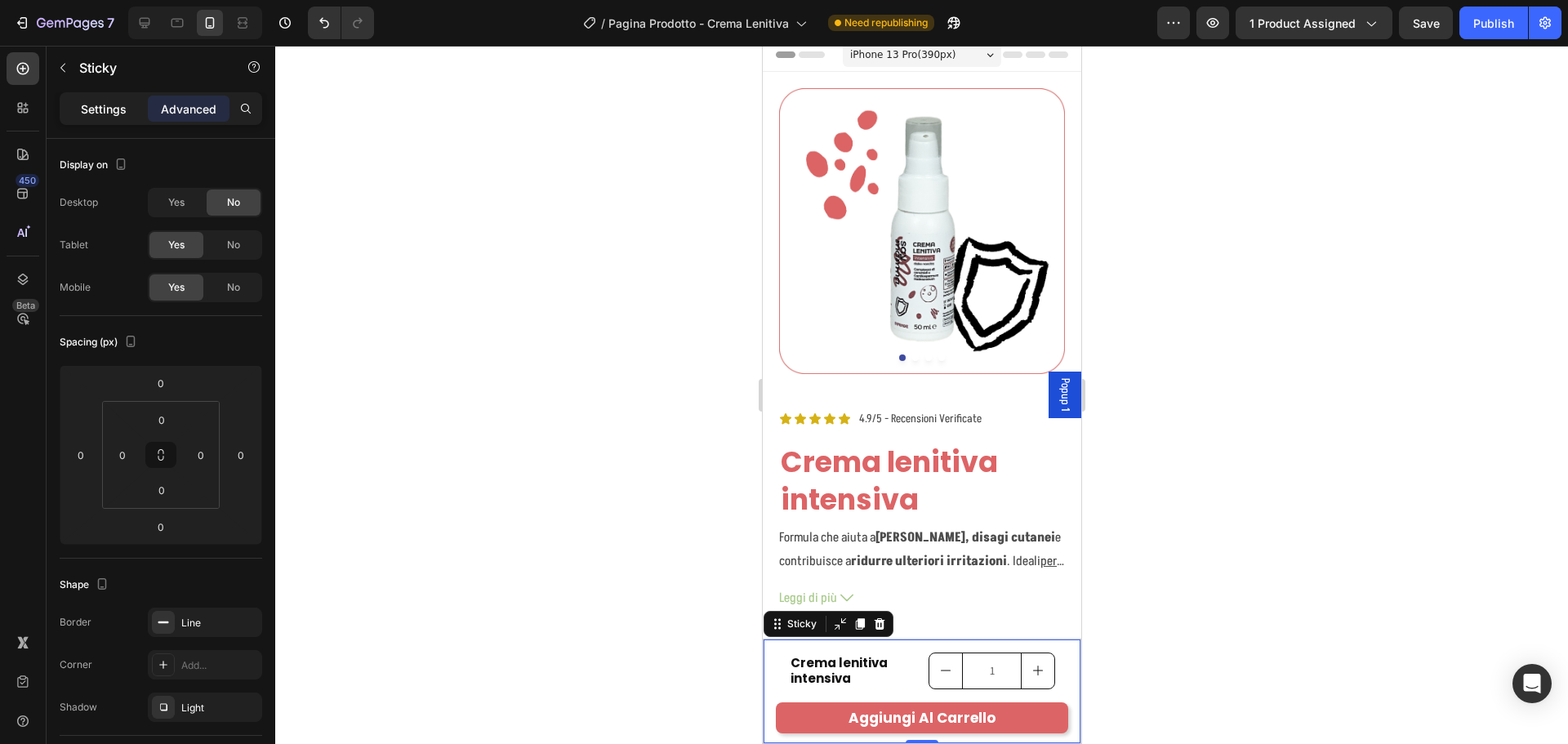
click at [104, 107] on p "Settings" at bounding box center [104, 109] width 46 height 18
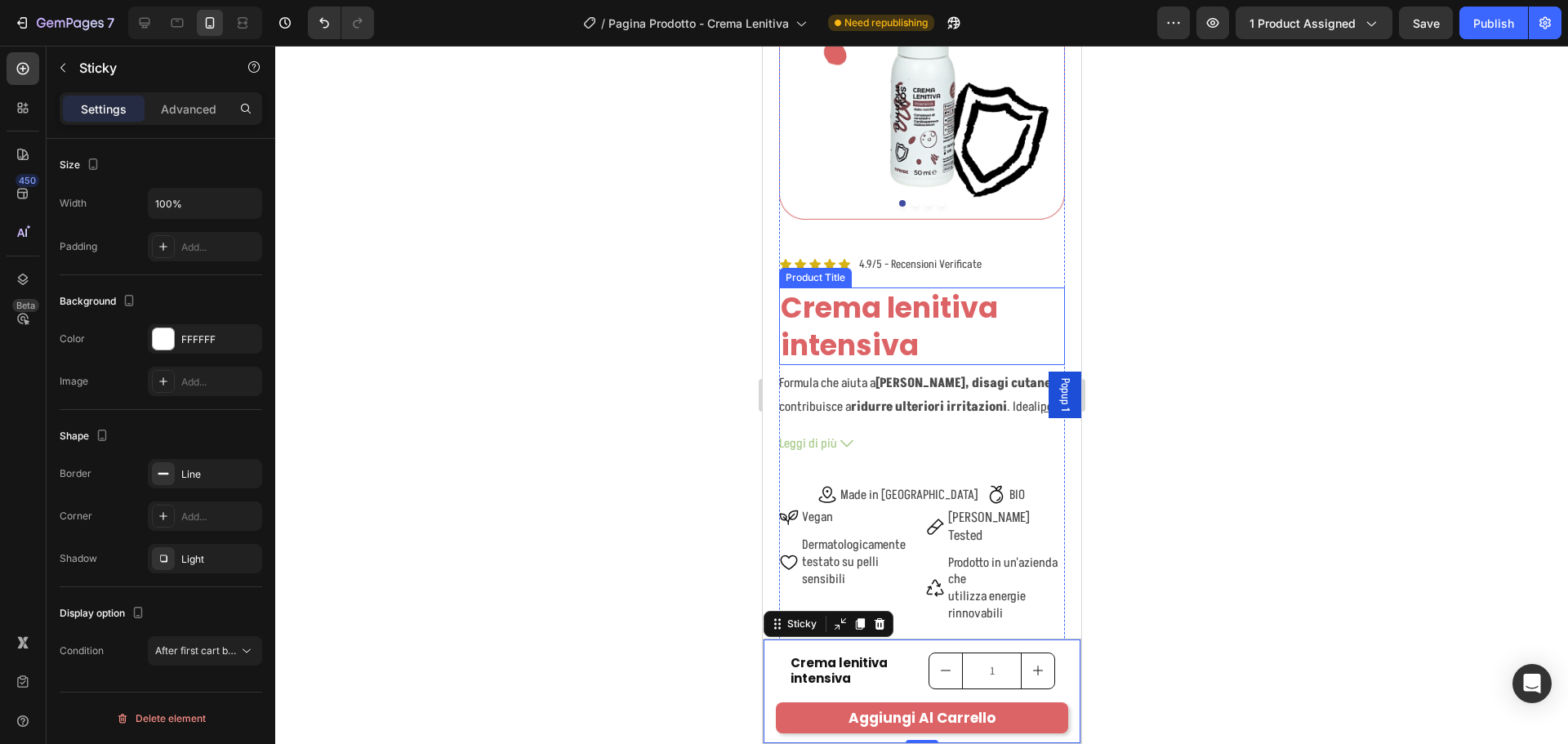
scroll to position [253, 0]
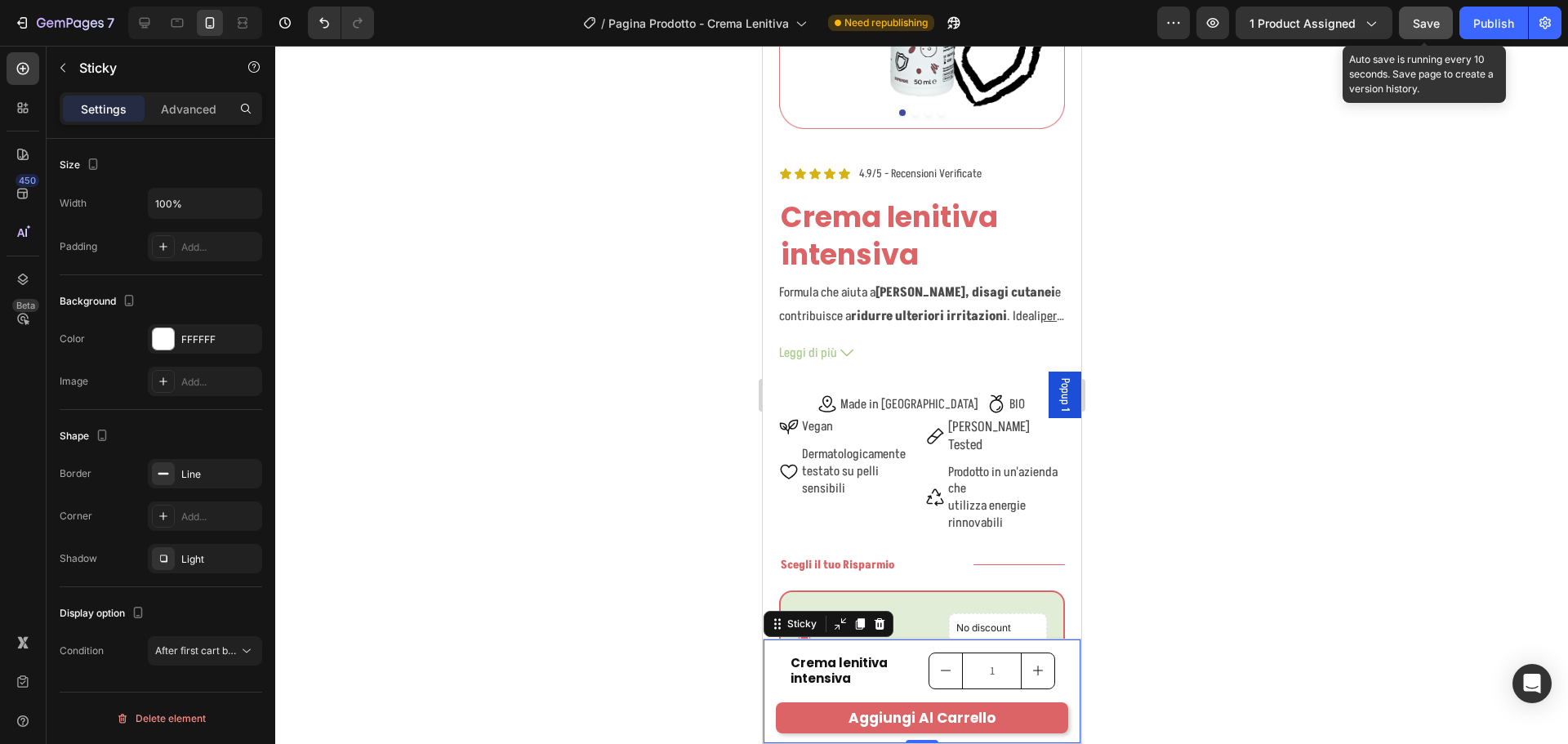
click at [1432, 37] on button "Save" at bounding box center [1426, 22] width 53 height 32
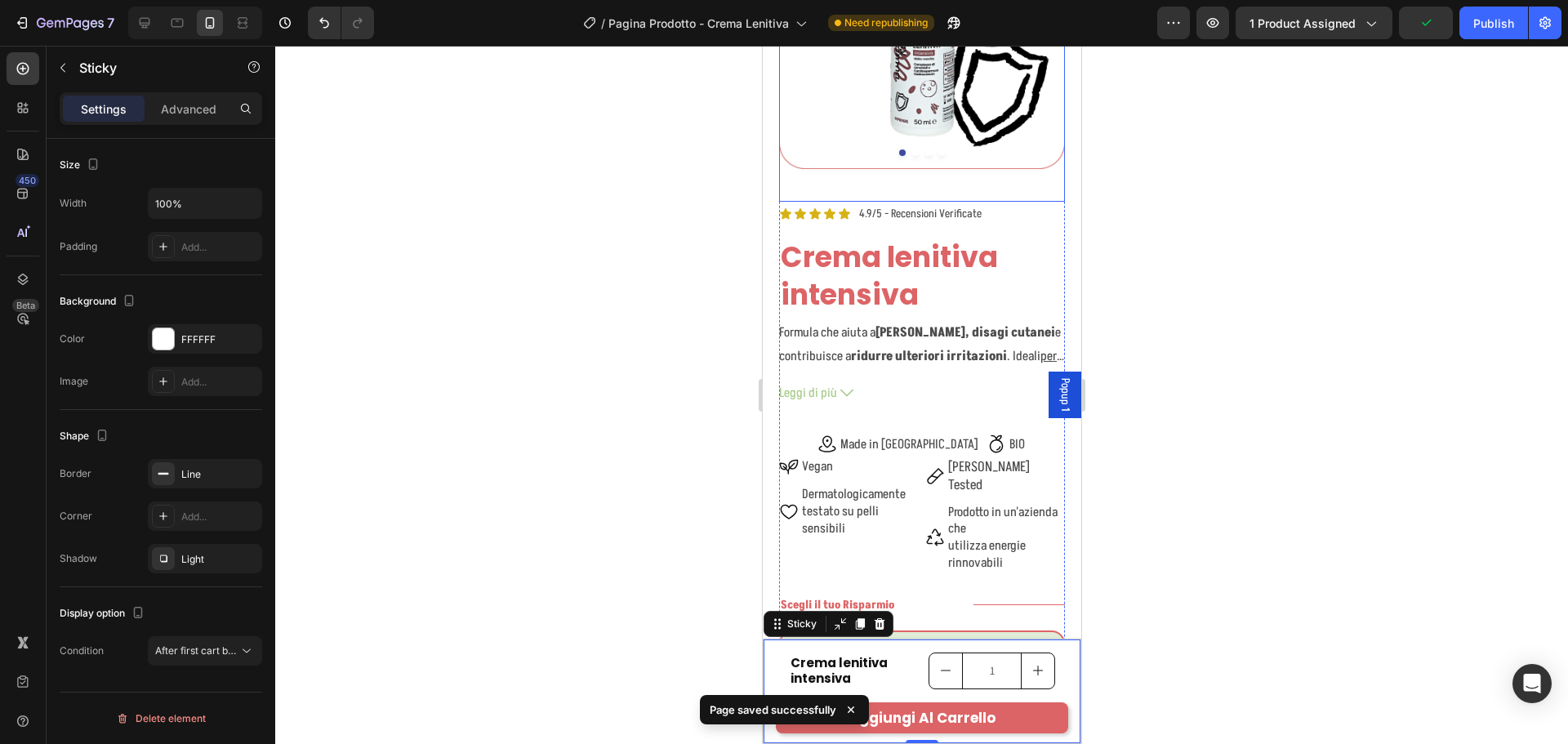
scroll to position [89, 0]
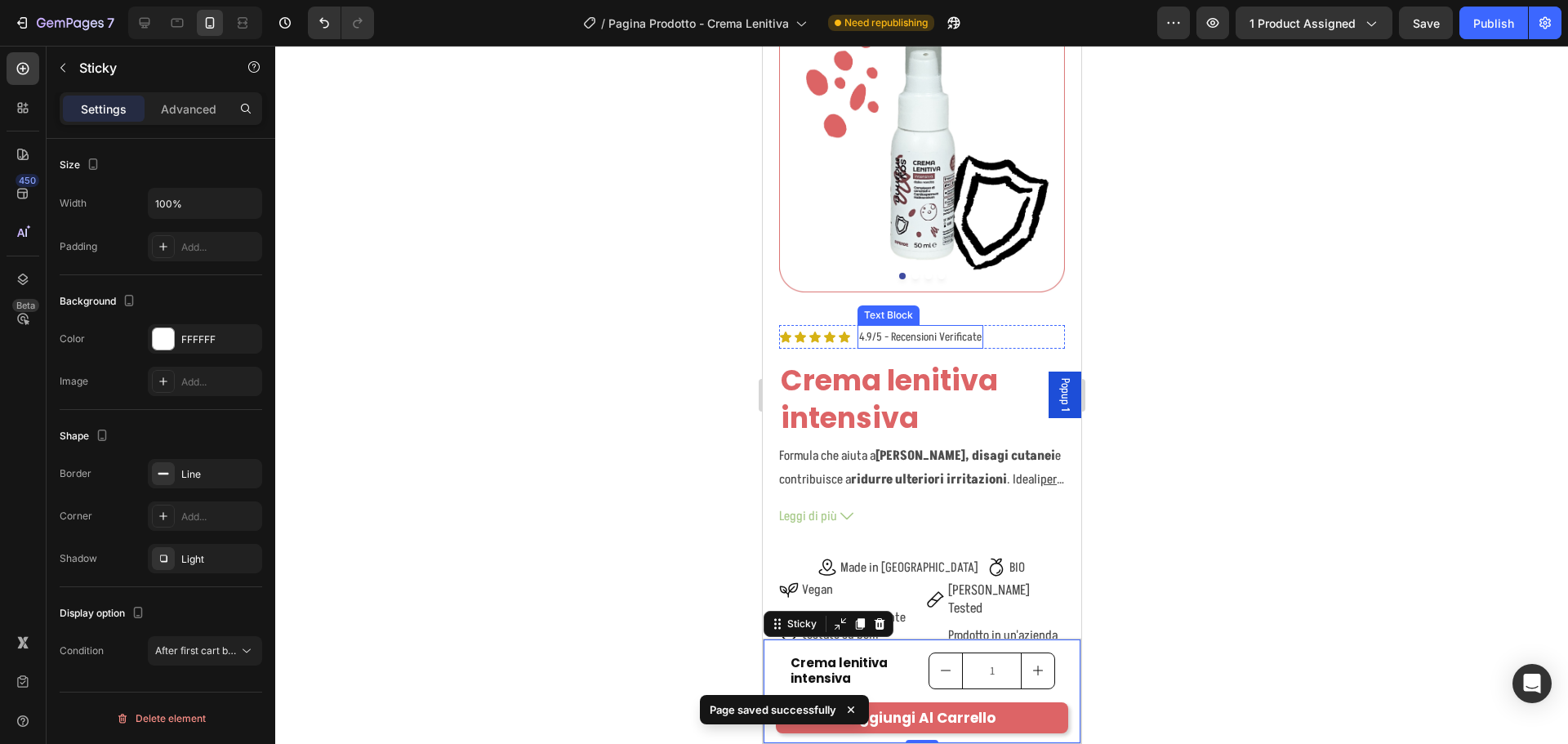
click at [942, 326] on p "4.9/5 - Recensioni Verificate" at bounding box center [919, 337] width 123 height 20
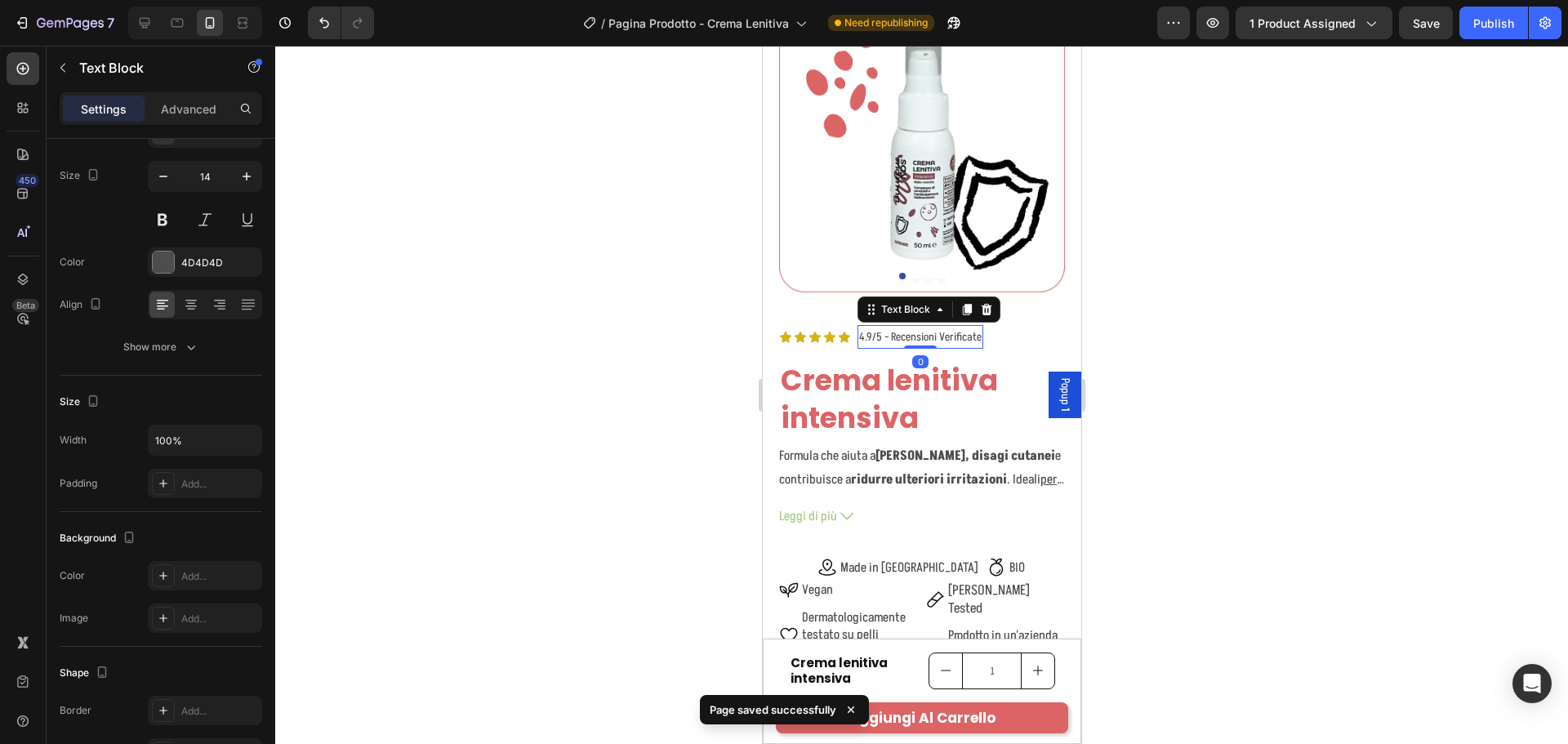
scroll to position [0, 0]
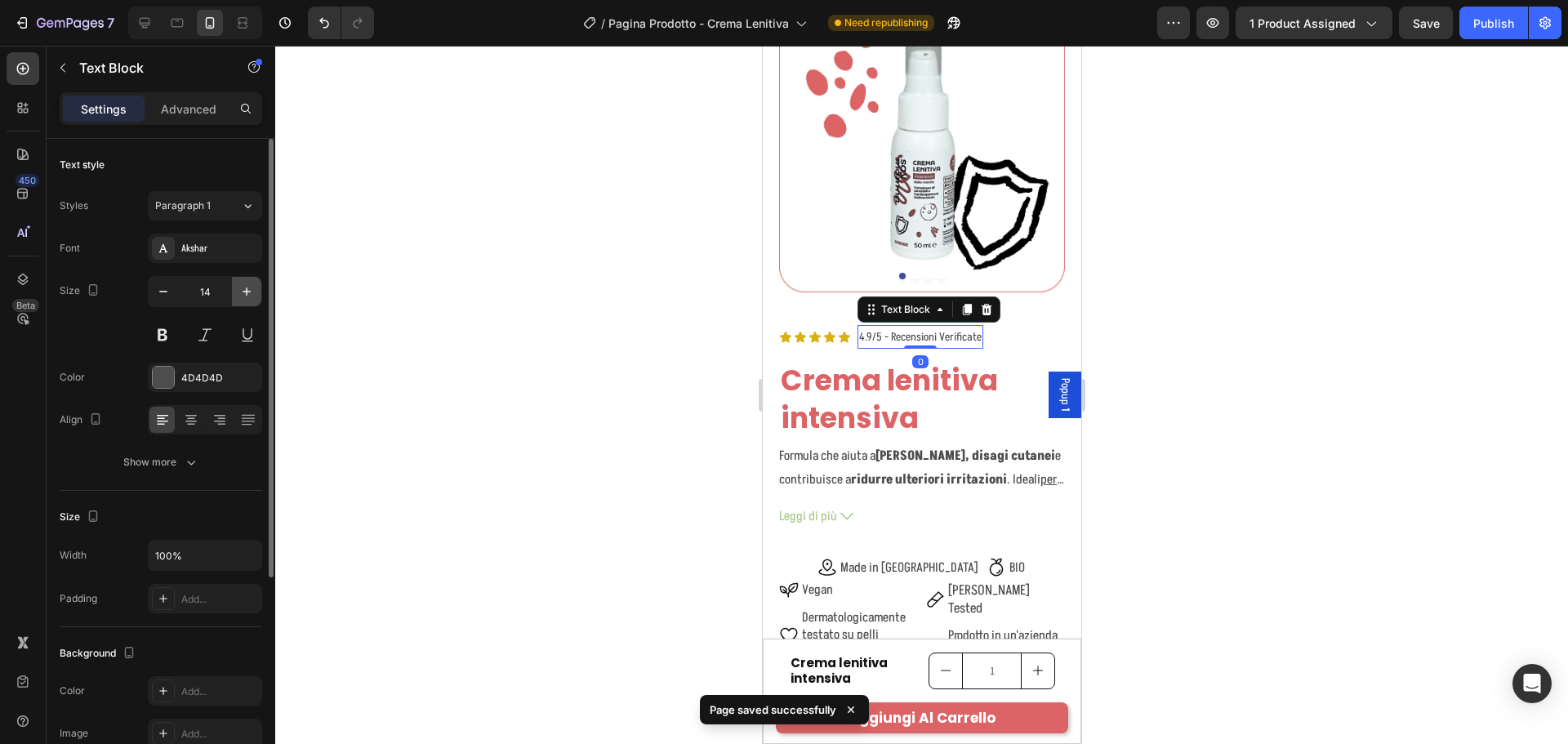
click at [236, 286] on button "button" at bounding box center [247, 291] width 29 height 30
click at [247, 289] on icon "button" at bounding box center [246, 291] width 8 height 8
type input "16"
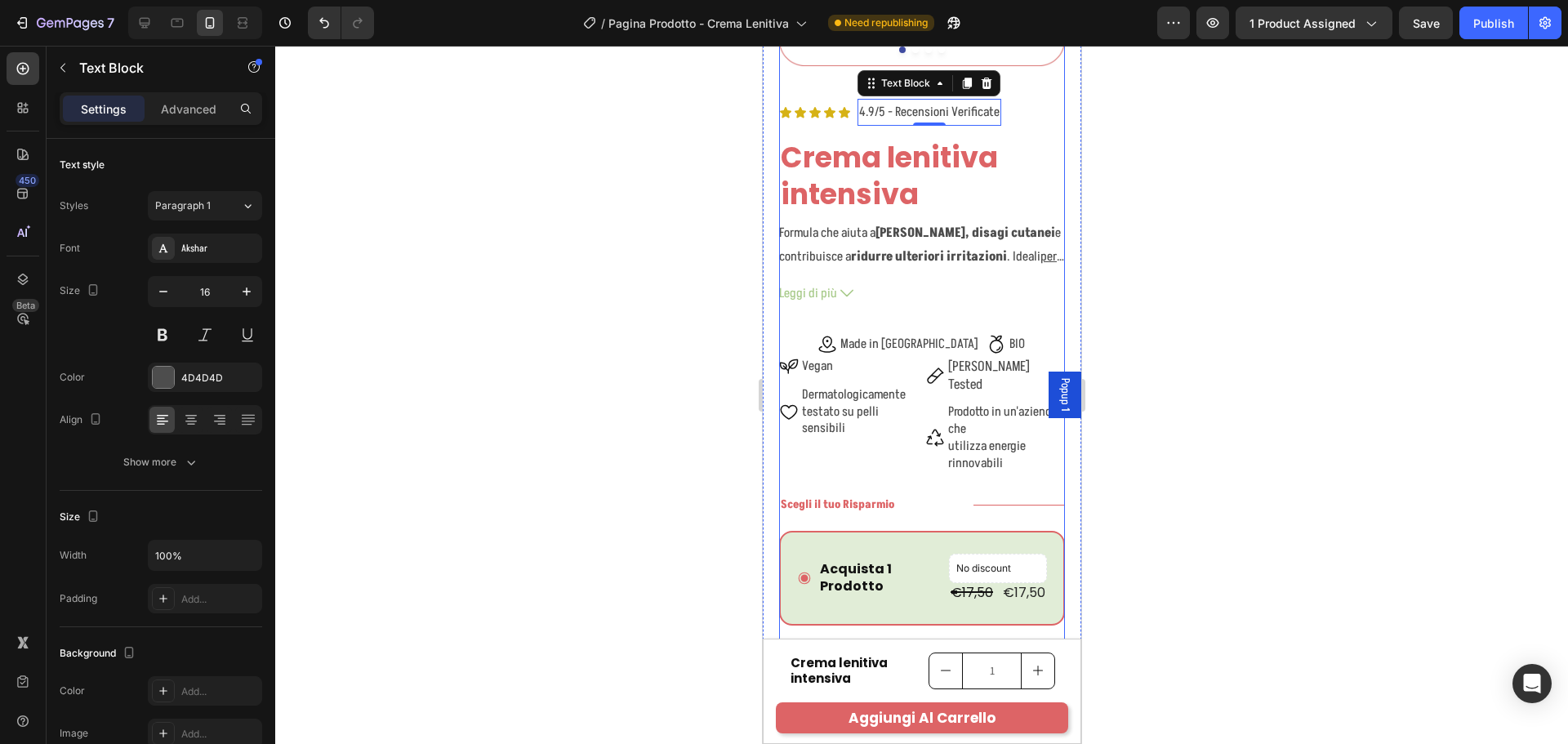
scroll to position [334, 0]
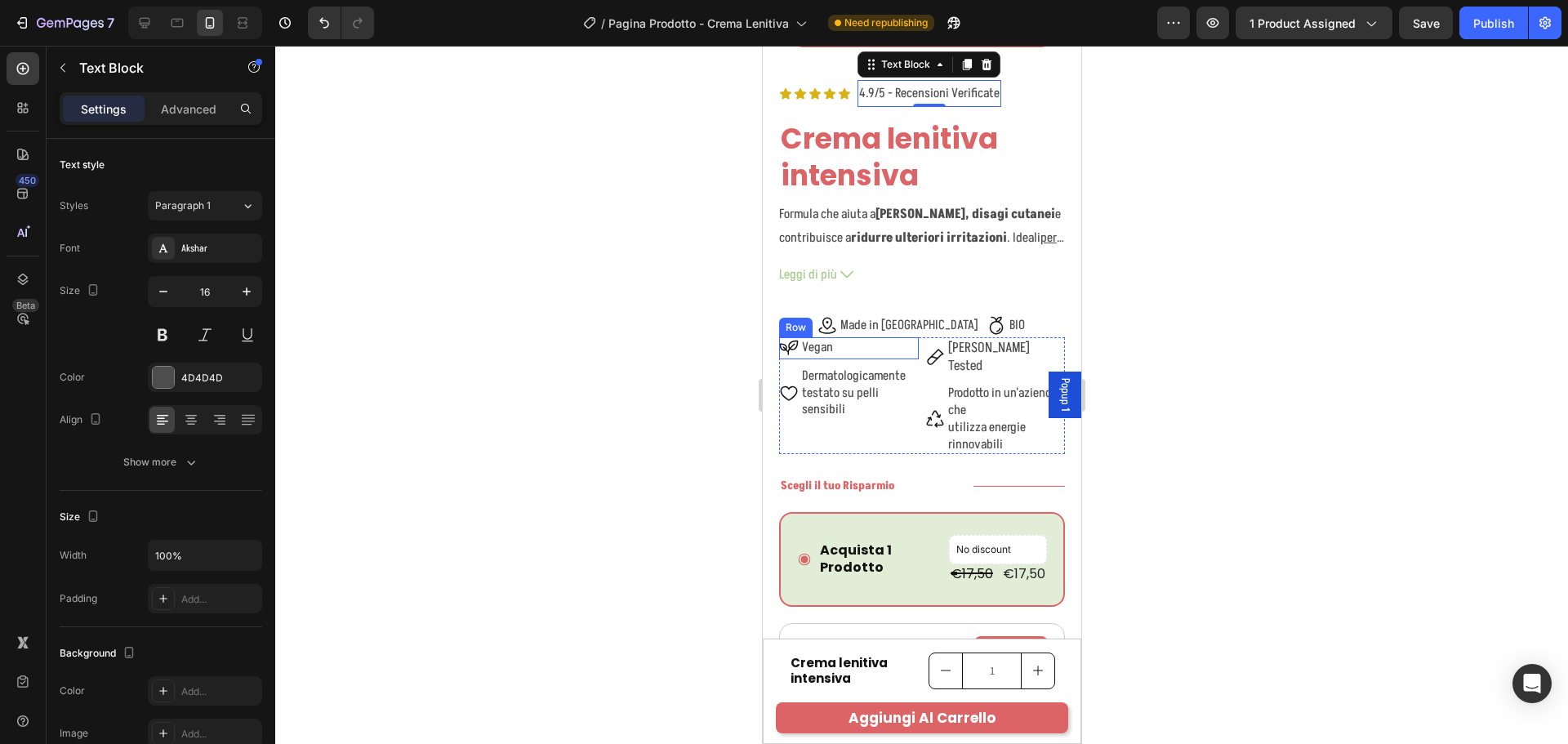
click at [886, 340] on div "Icon Vegan Text Block Row" at bounding box center [847, 348] width 139 height 22
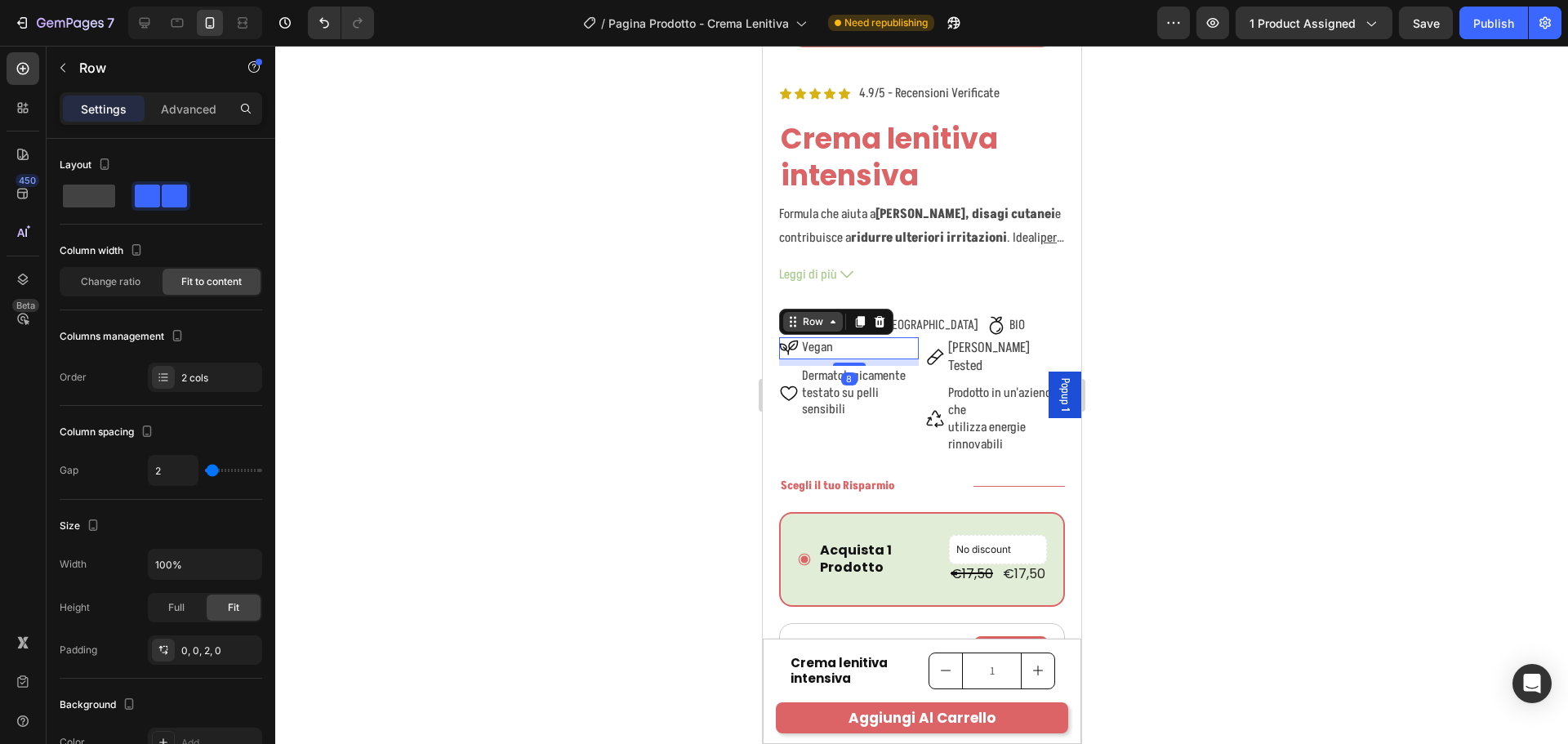
click at [817, 314] on div "Row" at bounding box center [811, 322] width 27 height 15
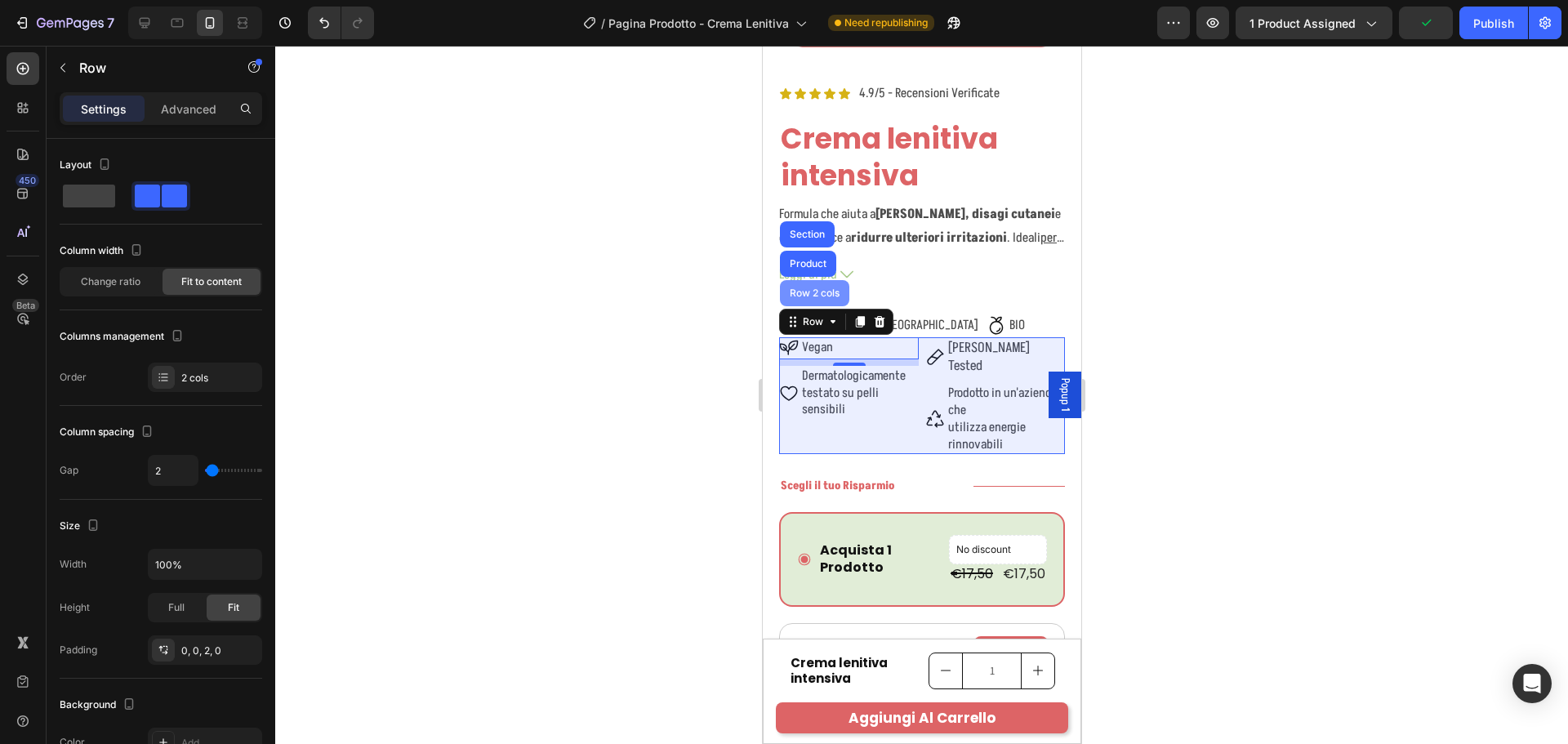
click at [809, 289] on div "Row 2 cols" at bounding box center [813, 293] width 56 height 10
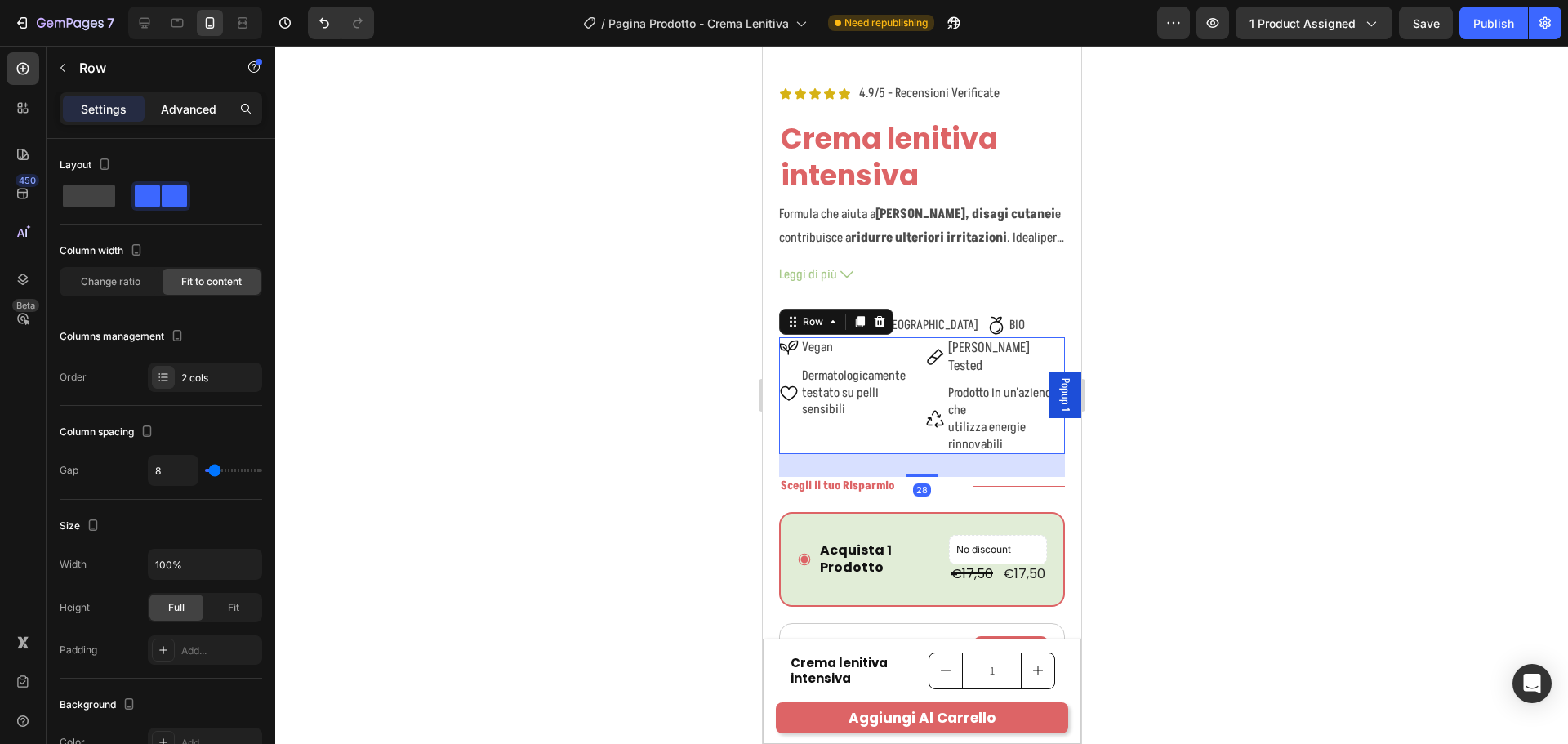
click at [200, 104] on p "Advanced" at bounding box center [189, 109] width 55 height 18
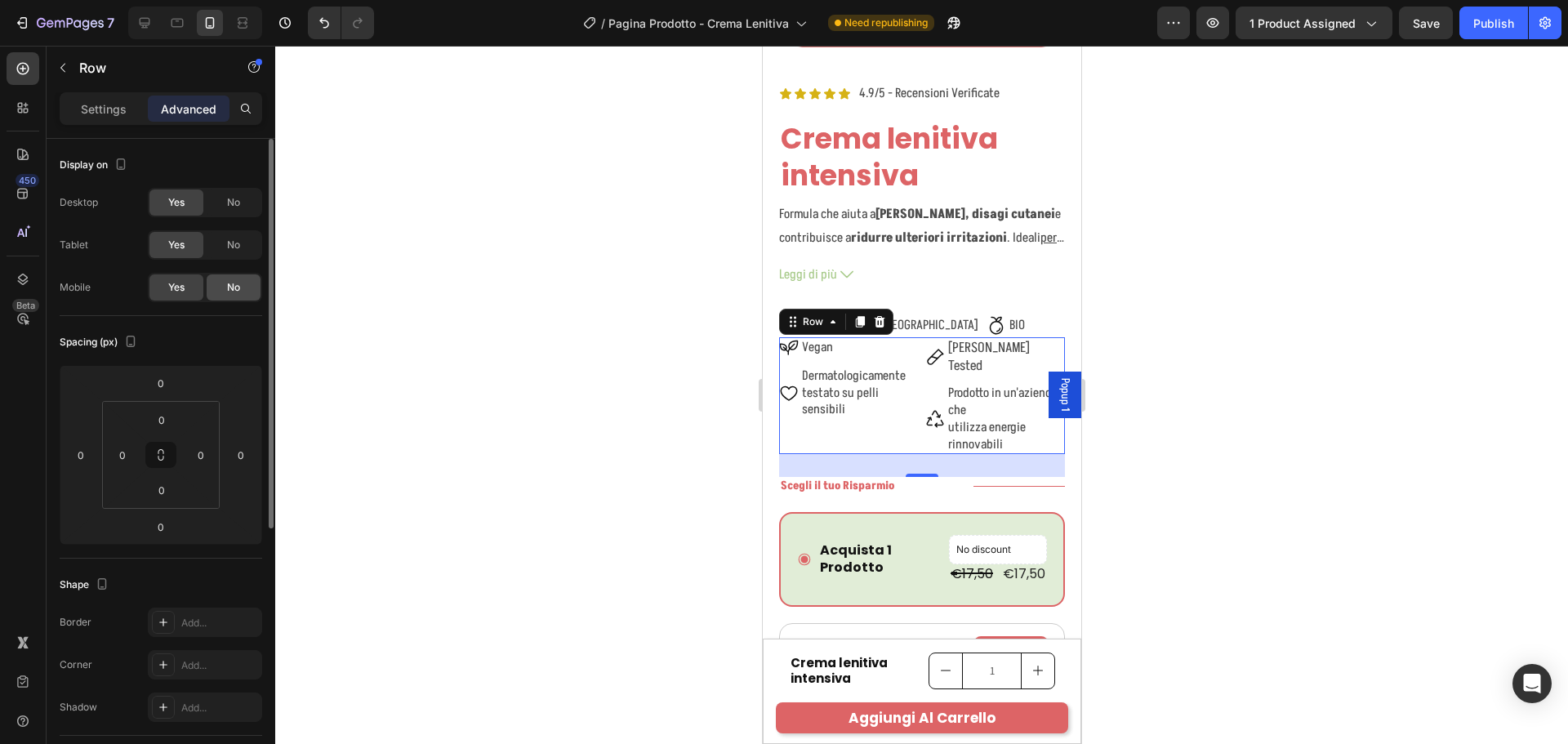
click at [232, 281] on span "No" at bounding box center [233, 288] width 13 height 15
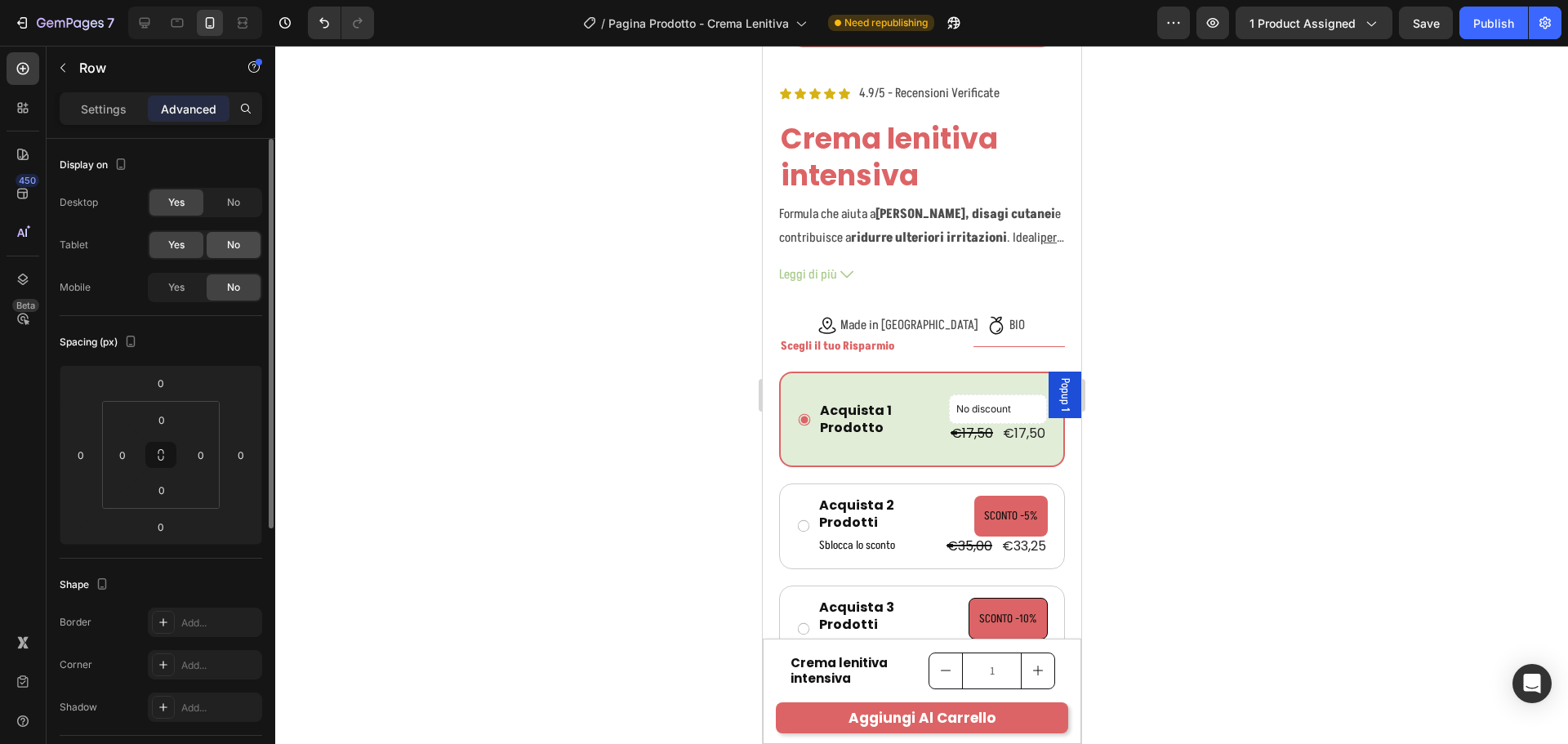
click at [230, 245] on span "No" at bounding box center [233, 245] width 13 height 15
click at [830, 315] on div "Icon Made in Italy Text Block Row Icon BIO Text Block Row Row" at bounding box center [921, 326] width 286 height 22
click at [239, 284] on span "No" at bounding box center [233, 288] width 13 height 15
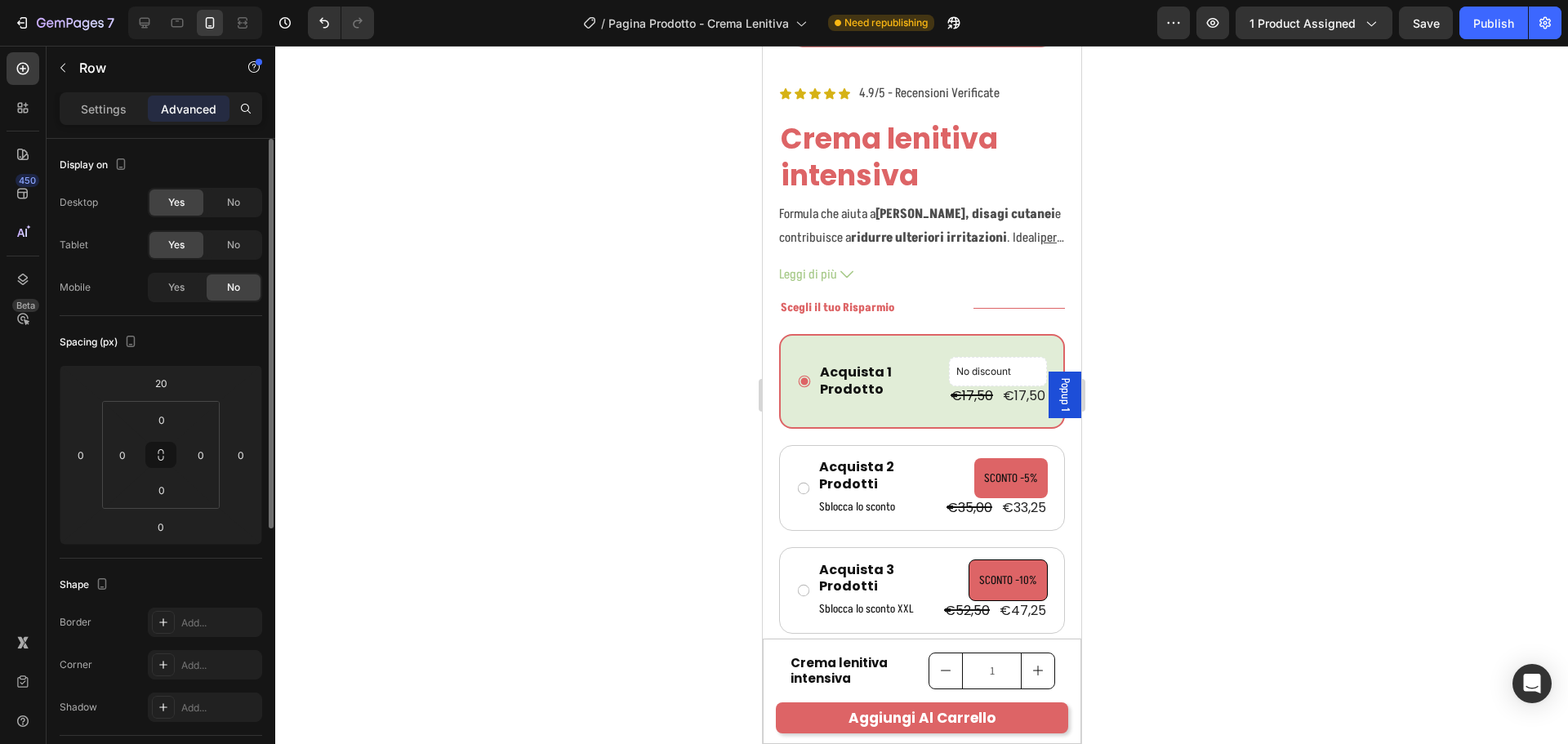
click at [242, 230] on div "Desktop Yes No Tablet Yes No Mobile Yes No" at bounding box center [161, 245] width 203 height 114
click at [240, 240] on span "No" at bounding box center [233, 245] width 13 height 15
click at [140, 18] on icon at bounding box center [145, 23] width 17 height 17
type input "24"
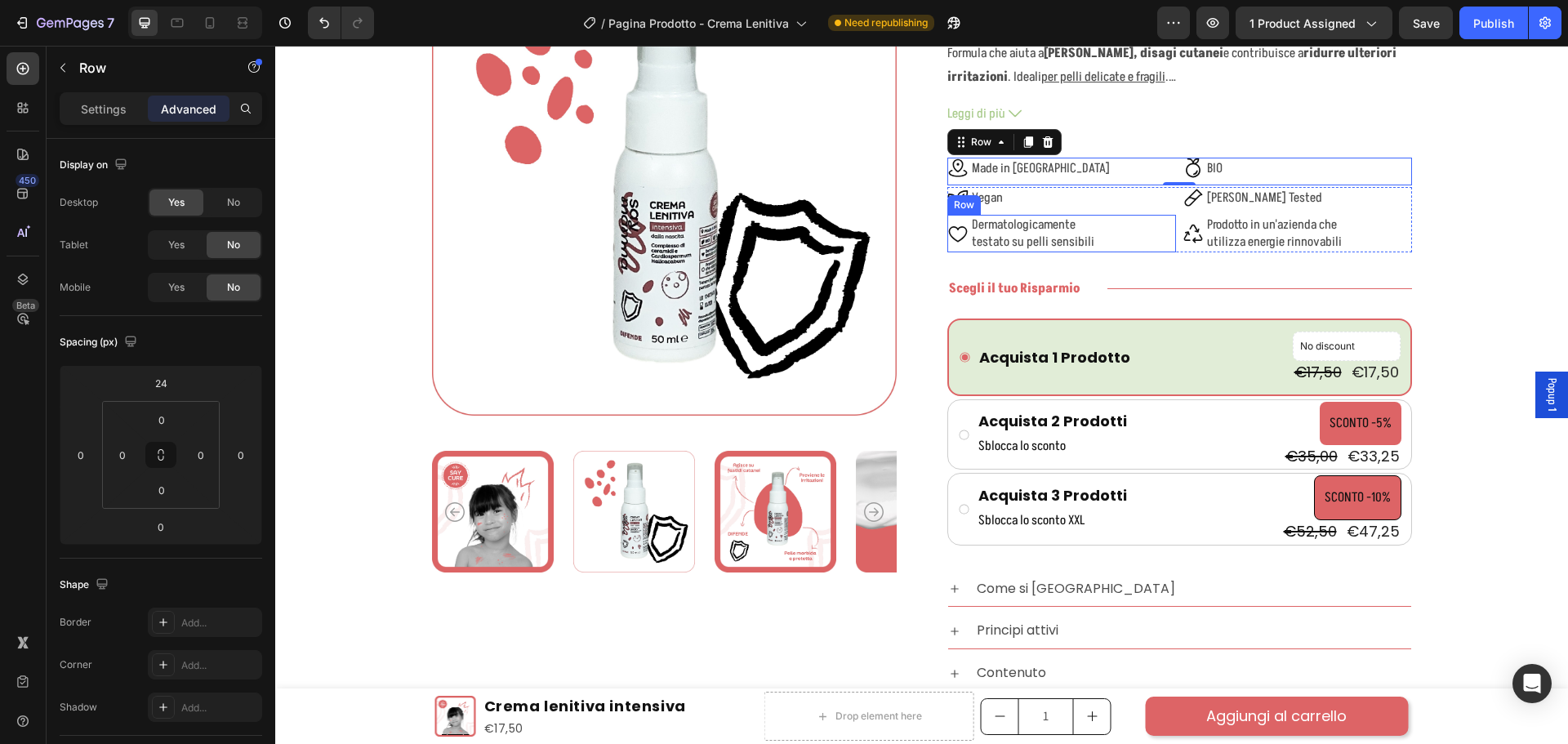
scroll to position [167, 0]
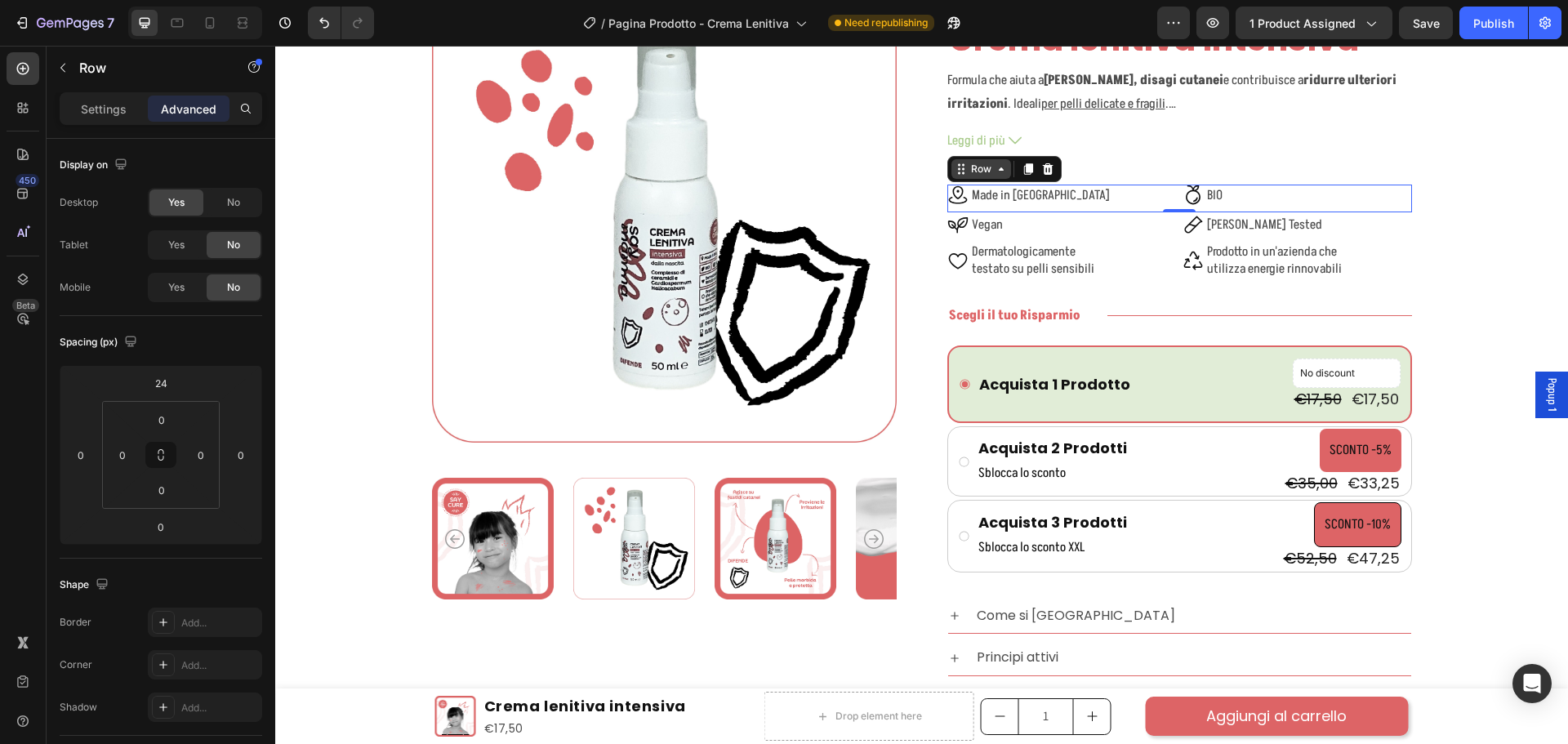
click at [984, 169] on div "Row" at bounding box center [981, 169] width 27 height 15
click at [1023, 170] on icon at bounding box center [1028, 170] width 9 height 11
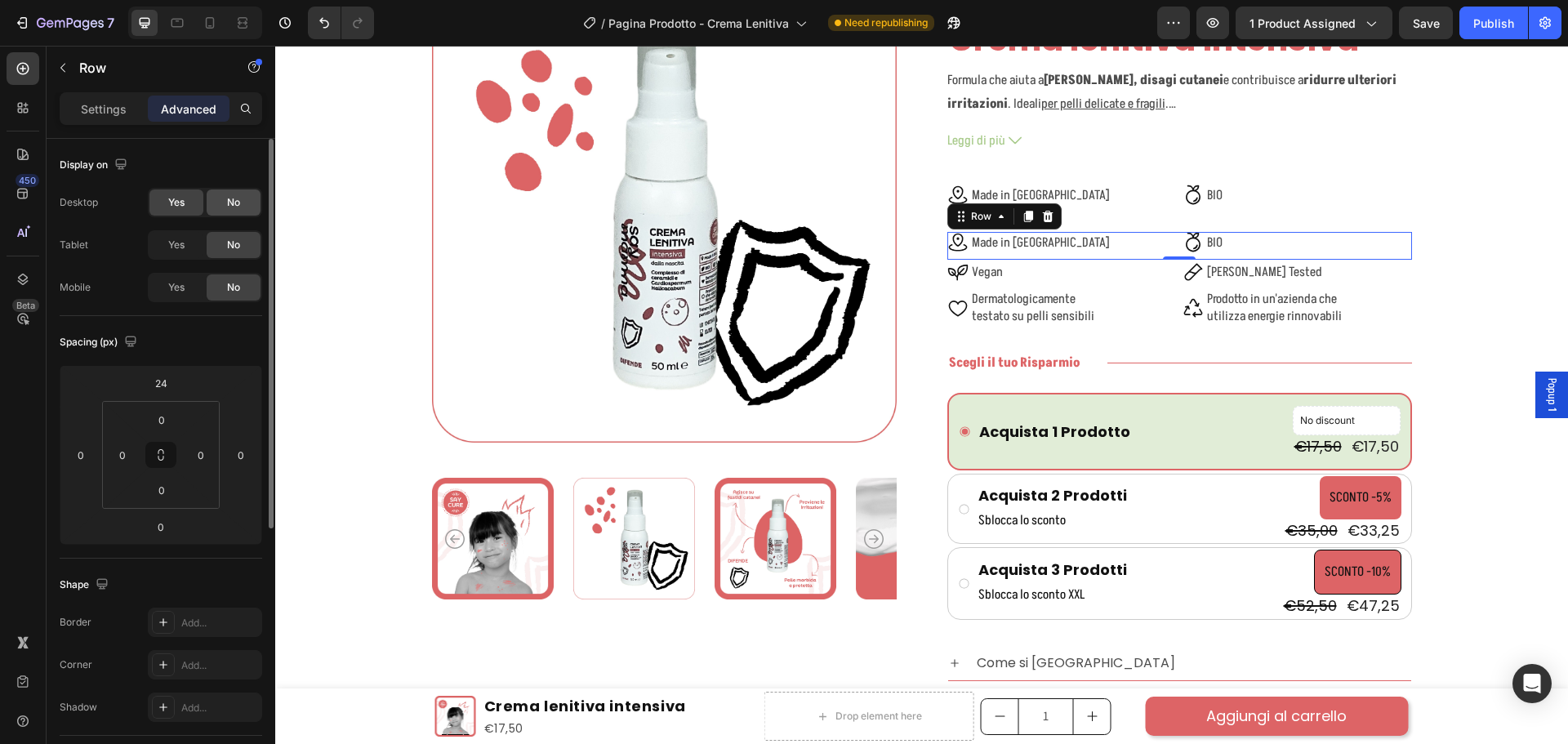
click at [230, 195] on span "No" at bounding box center [233, 203] width 13 height 15
click at [175, 280] on span "Yes" at bounding box center [176, 288] width 17 height 15
click at [177, 243] on span "Yes" at bounding box center [176, 245] width 17 height 15
click at [241, 201] on div "No" at bounding box center [233, 203] width 53 height 26
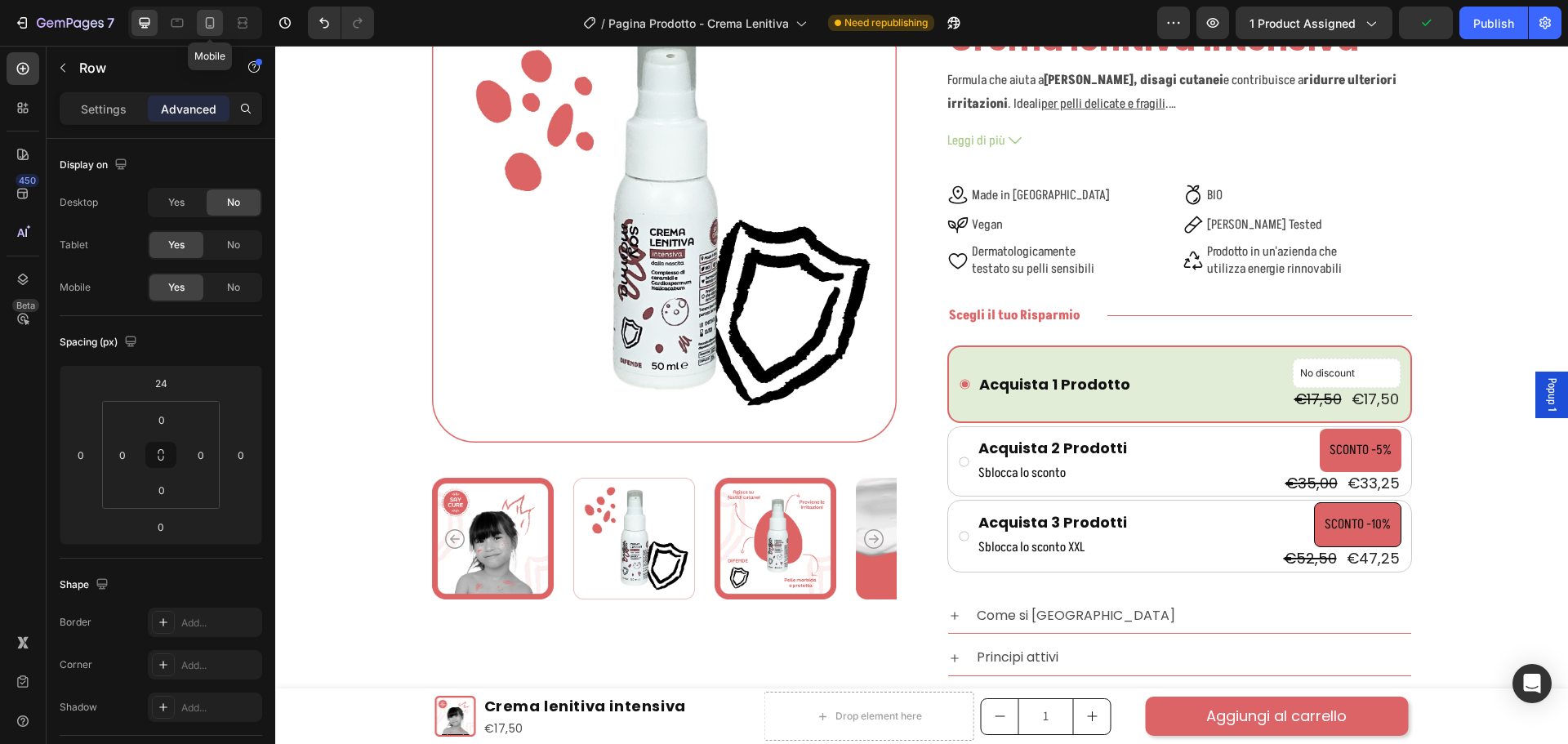
click at [207, 30] on icon at bounding box center [210, 23] width 17 height 17
type input "20"
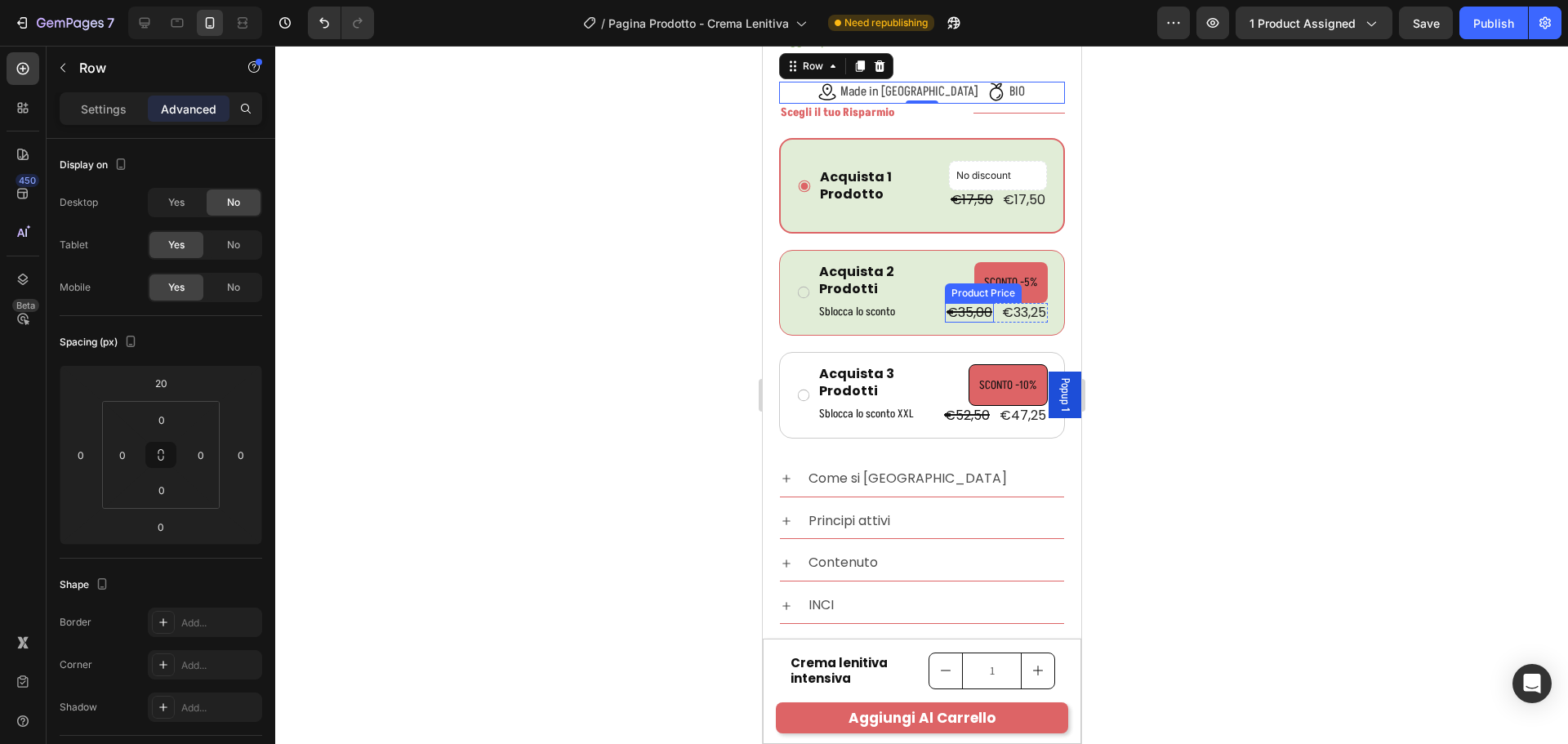
scroll to position [323, 0]
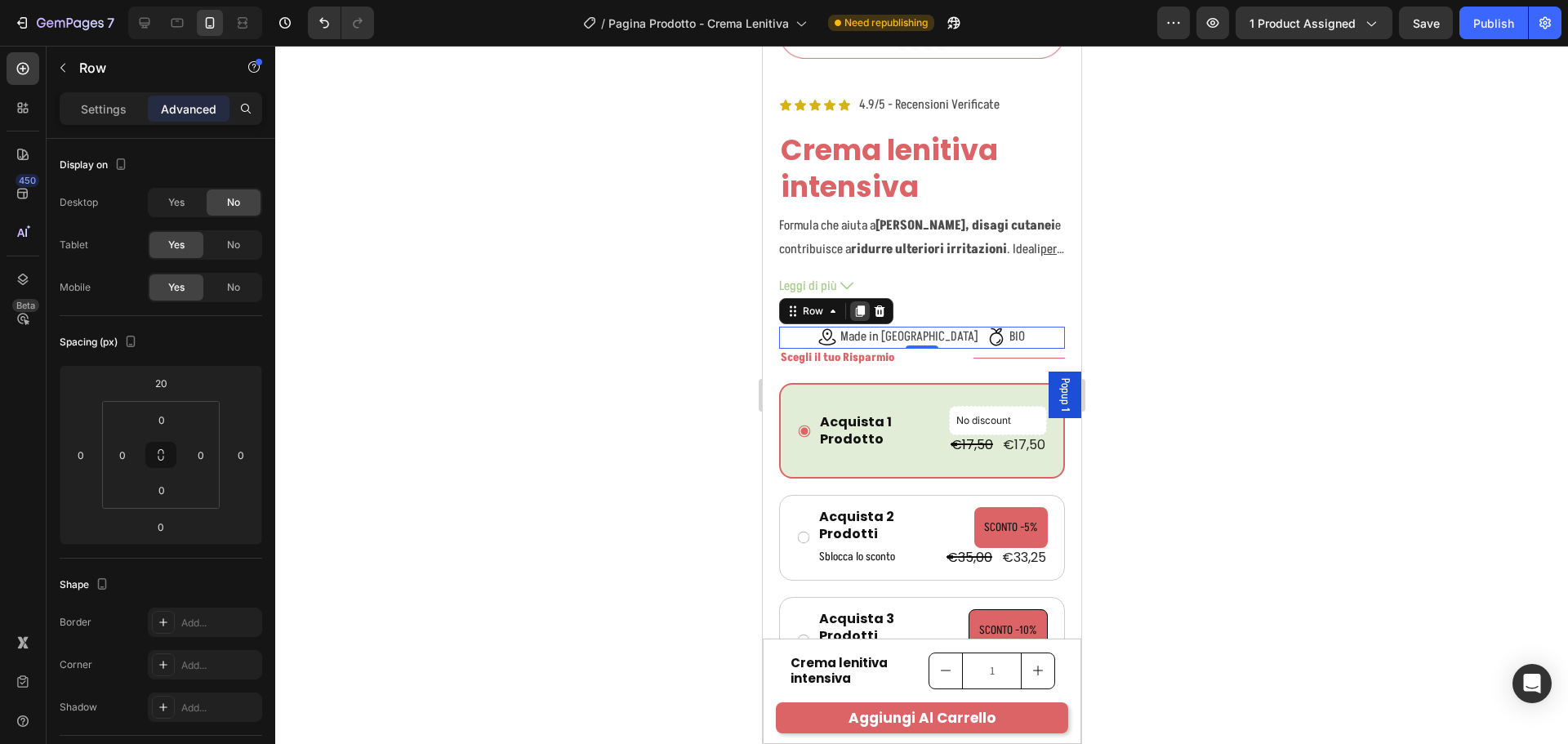
click at [860, 306] on icon at bounding box center [860, 312] width 9 height 11
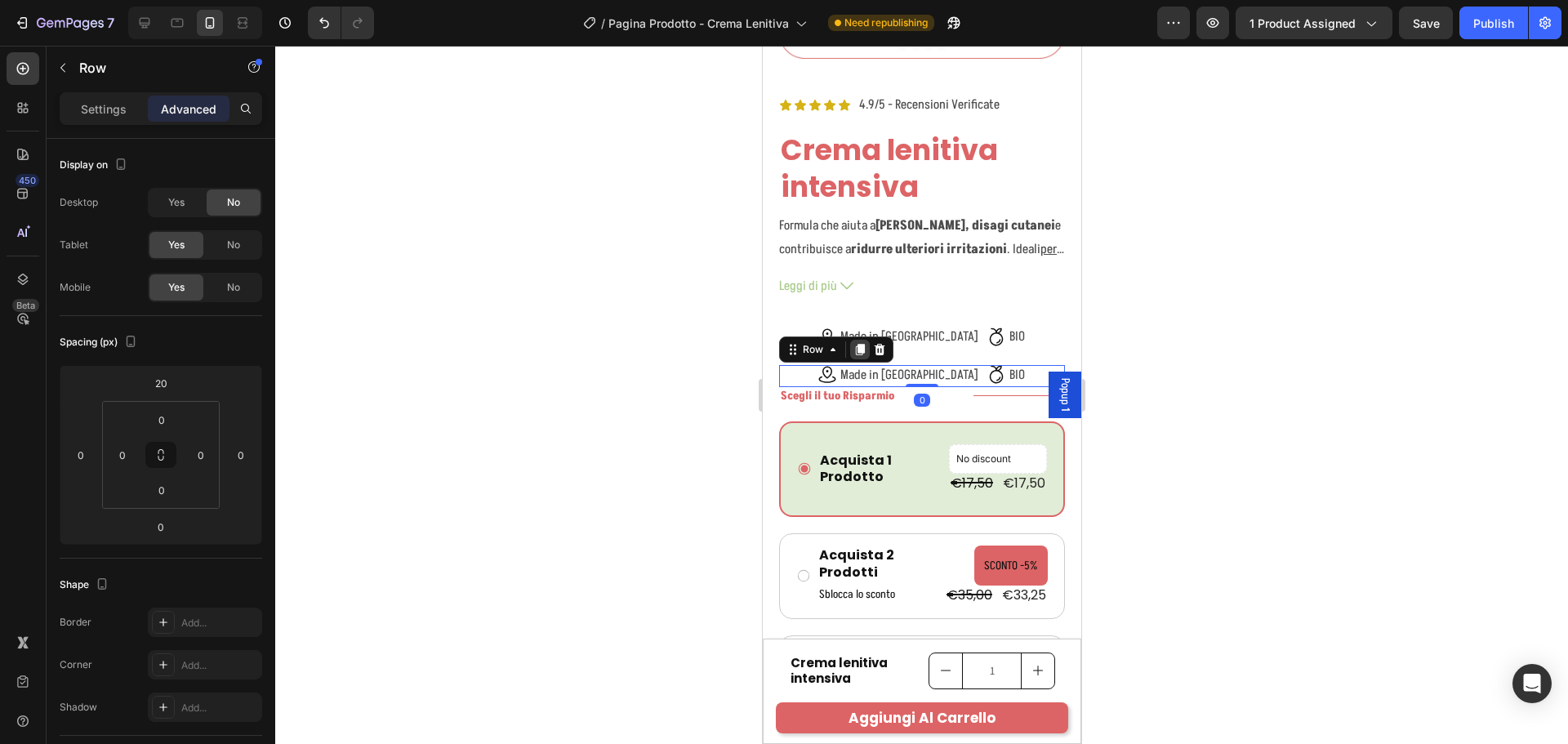
click at [863, 344] on icon at bounding box center [860, 349] width 9 height 11
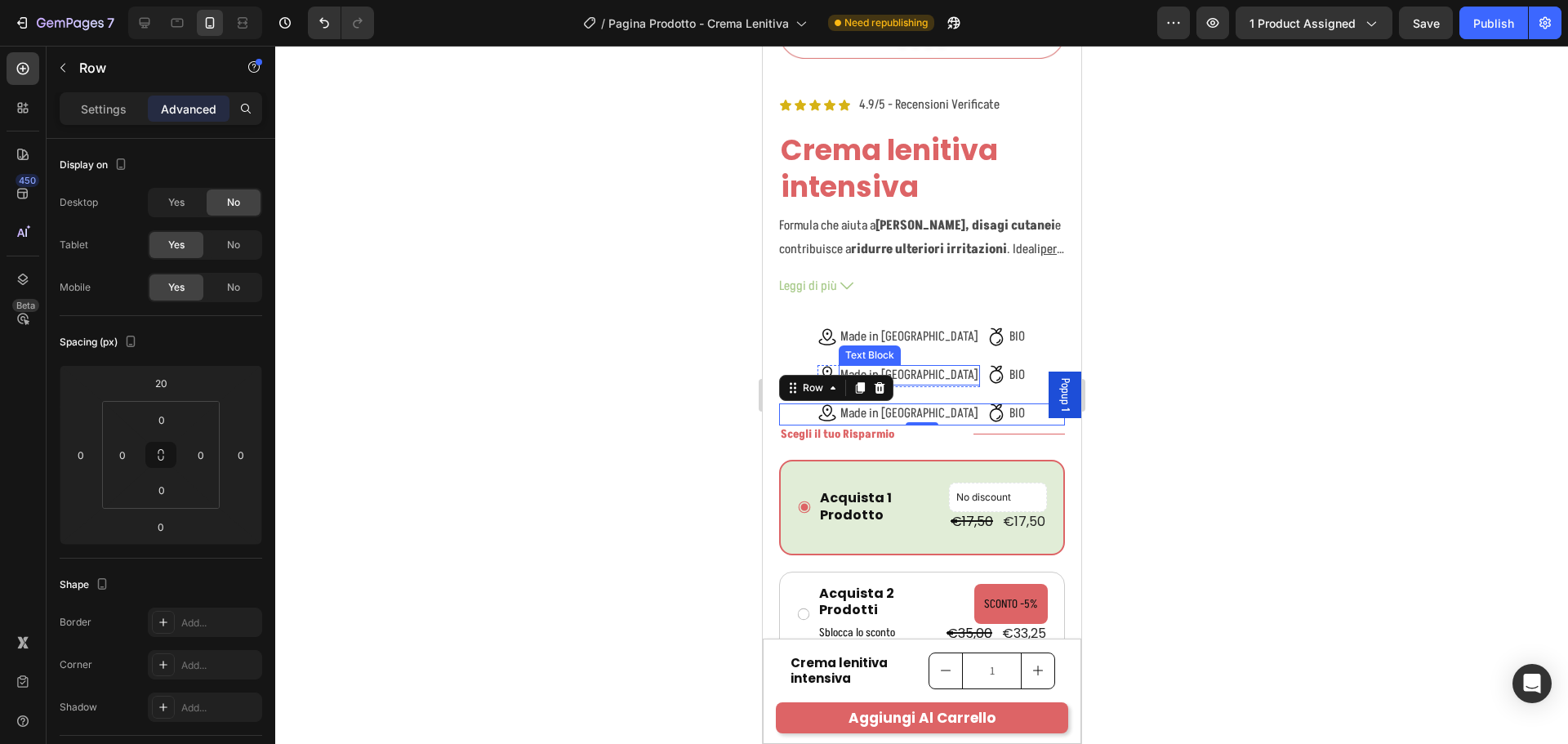
click at [911, 367] on p "Made in Italy" at bounding box center [909, 375] width 138 height 18
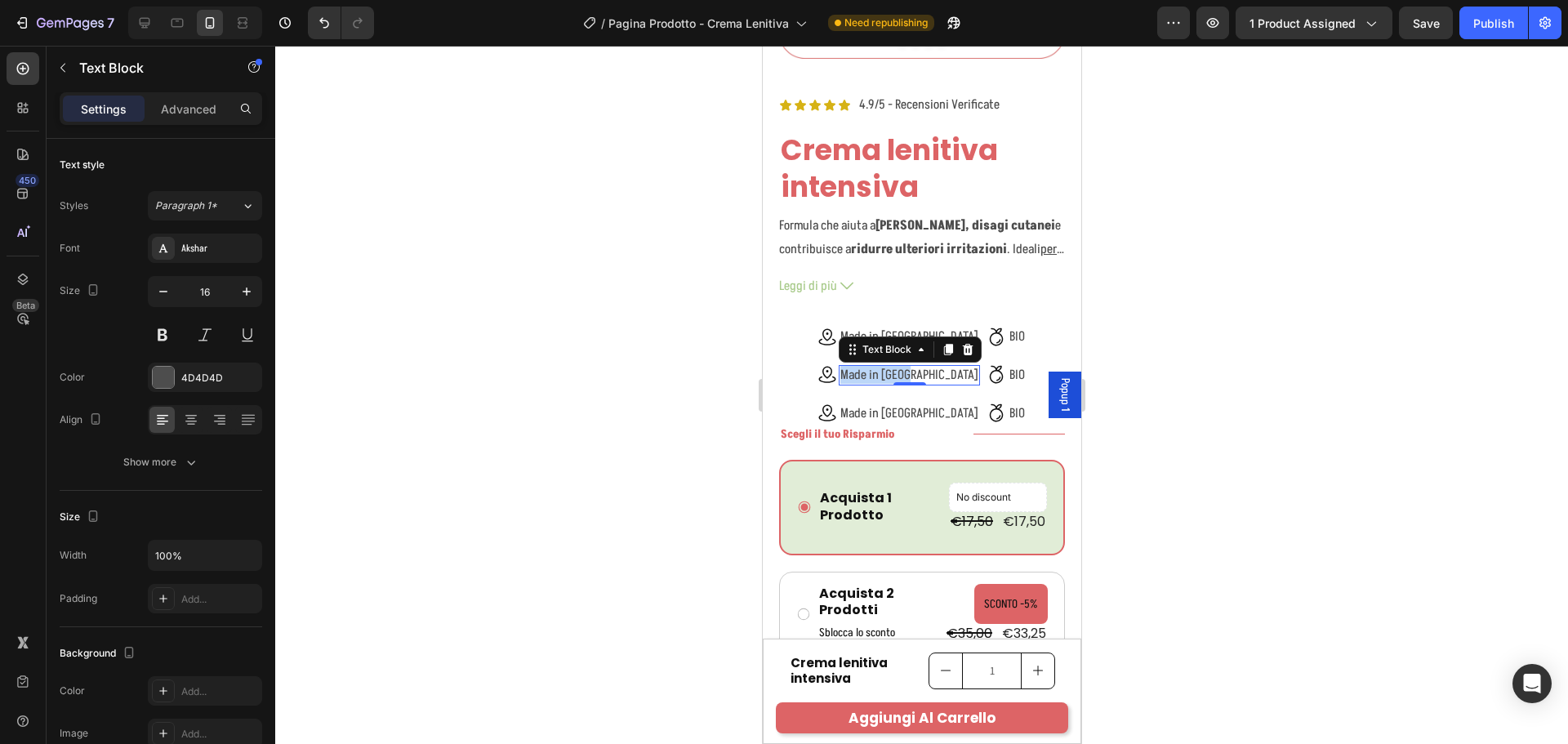
click at [911, 367] on p "Made in Italy" at bounding box center [909, 375] width 138 height 18
click at [872, 365] on icon at bounding box center [879, 374] width 19 height 19
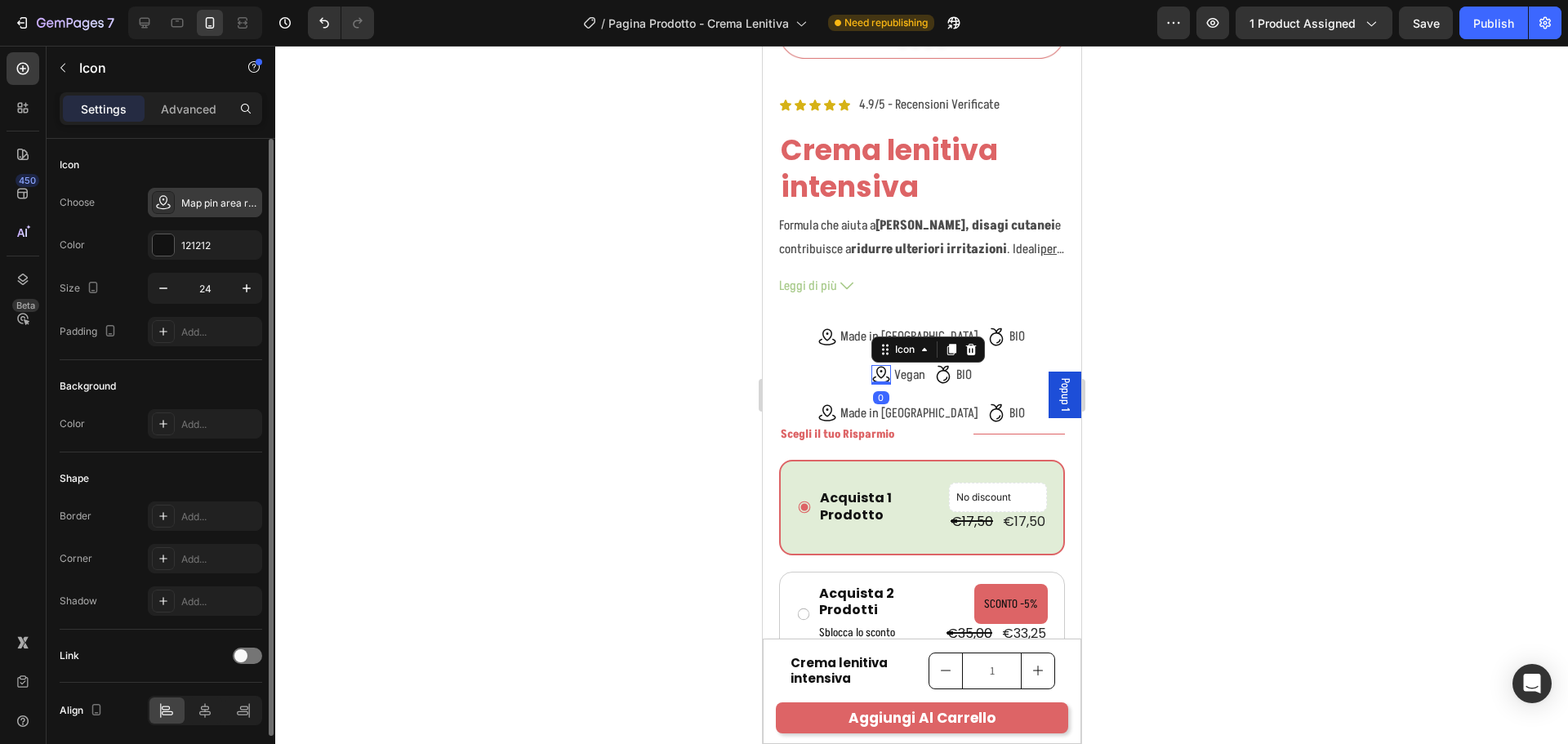
click at [200, 207] on div "Map pin area regular" at bounding box center [219, 204] width 77 height 15
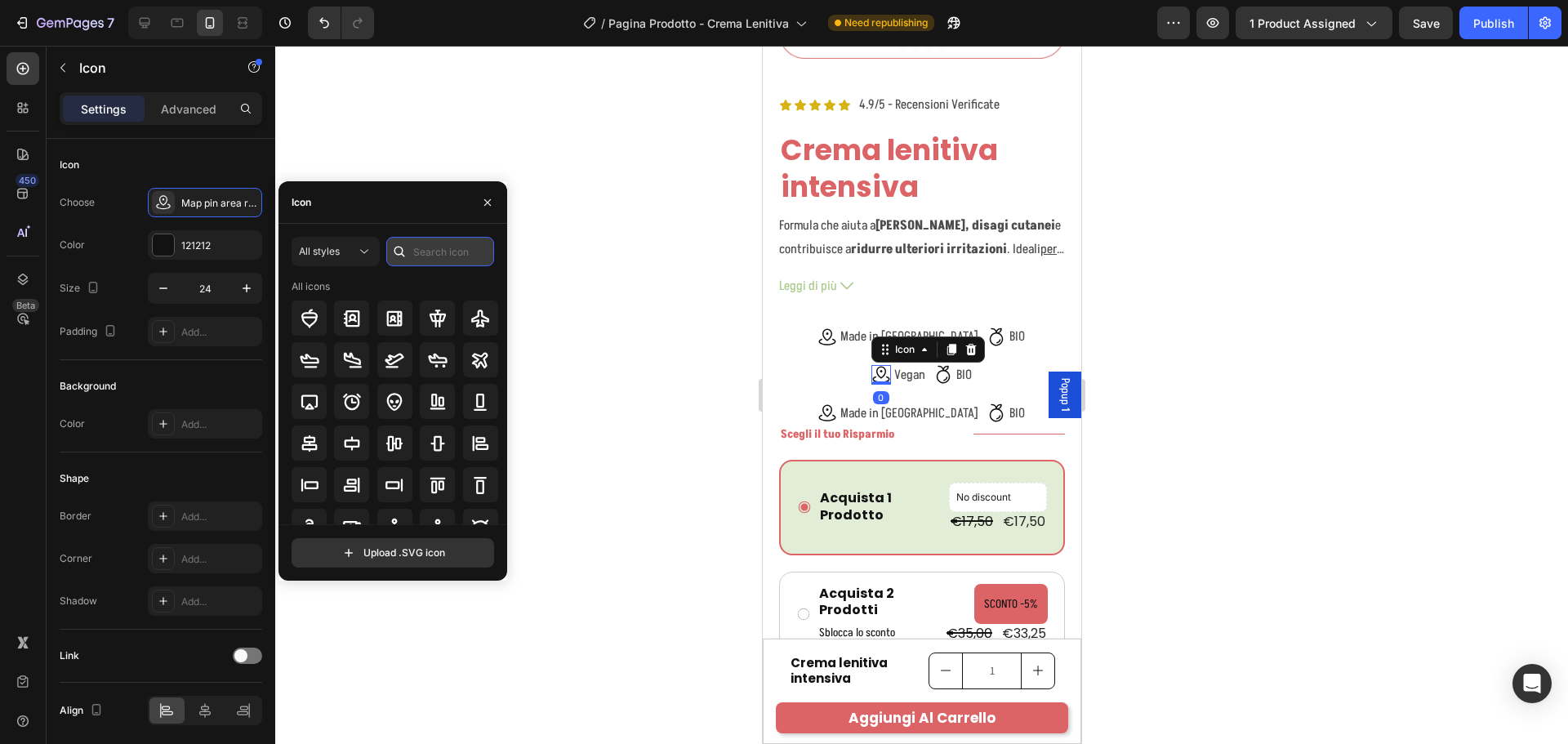
click at [441, 258] on input "text" at bounding box center [440, 252] width 108 height 30
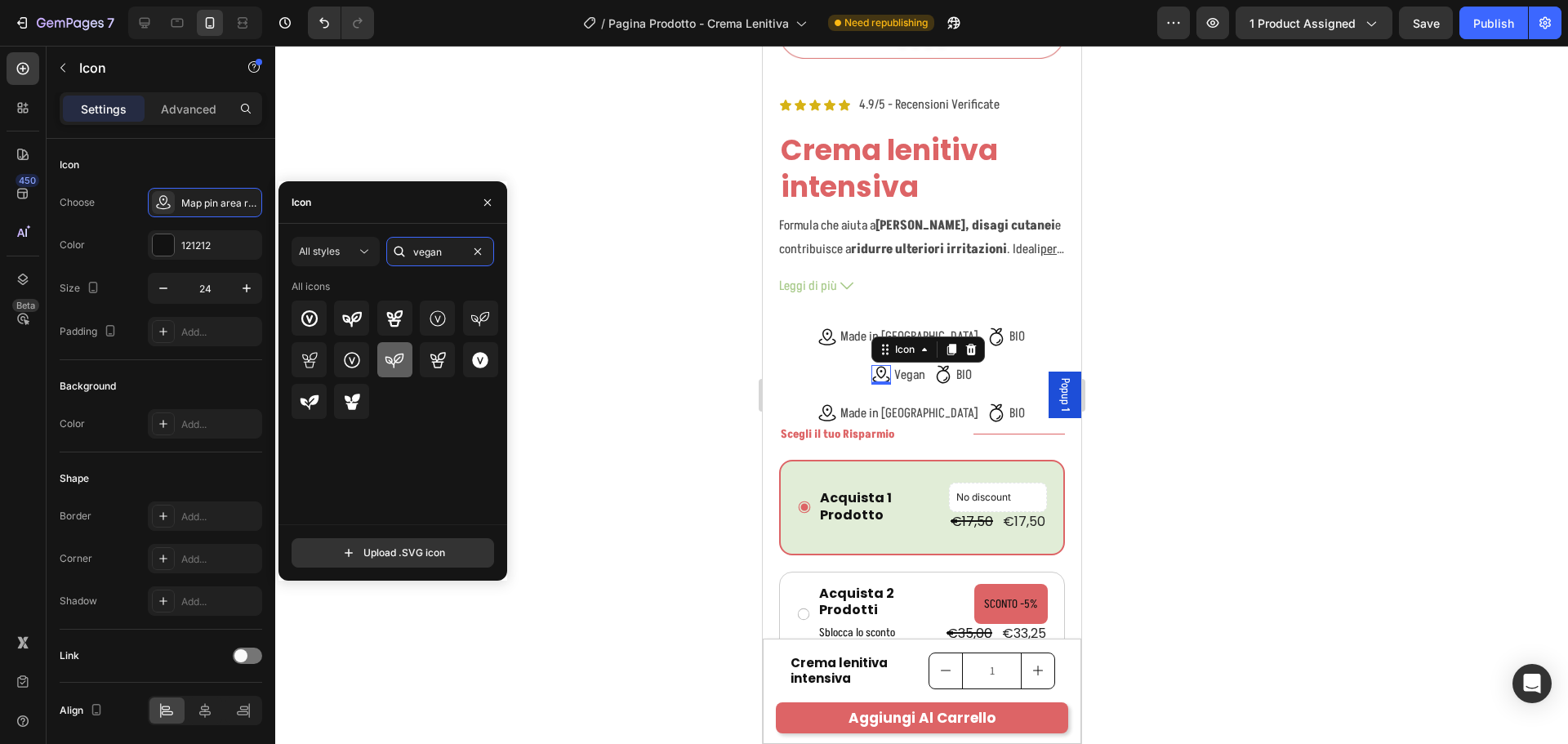
type input "vegan"
click at [395, 348] on div at bounding box center [395, 360] width 35 height 35
click at [958, 367] on p "BIO" at bounding box center [962, 375] width 16 height 18
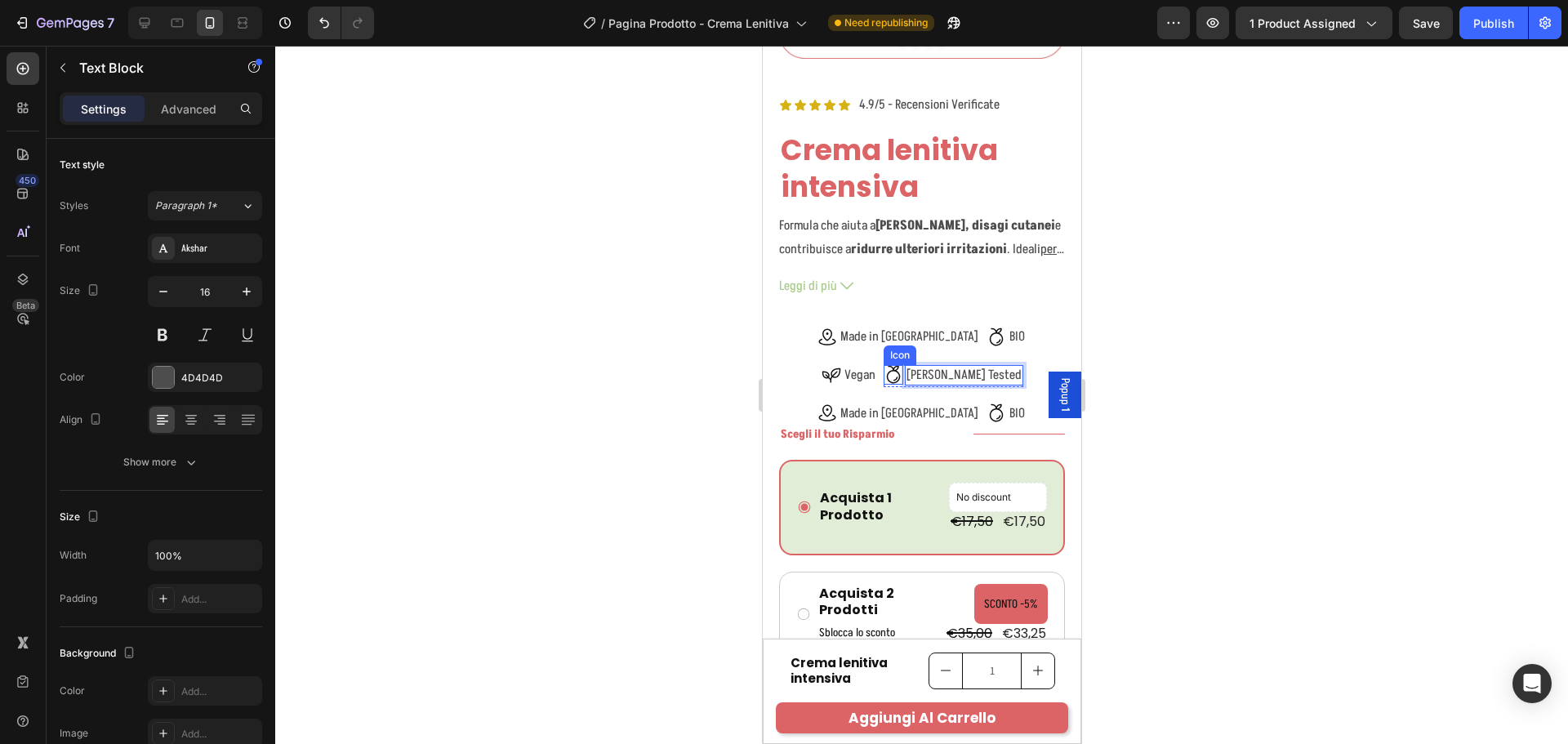
click at [902, 365] on icon at bounding box center [892, 374] width 19 height 19
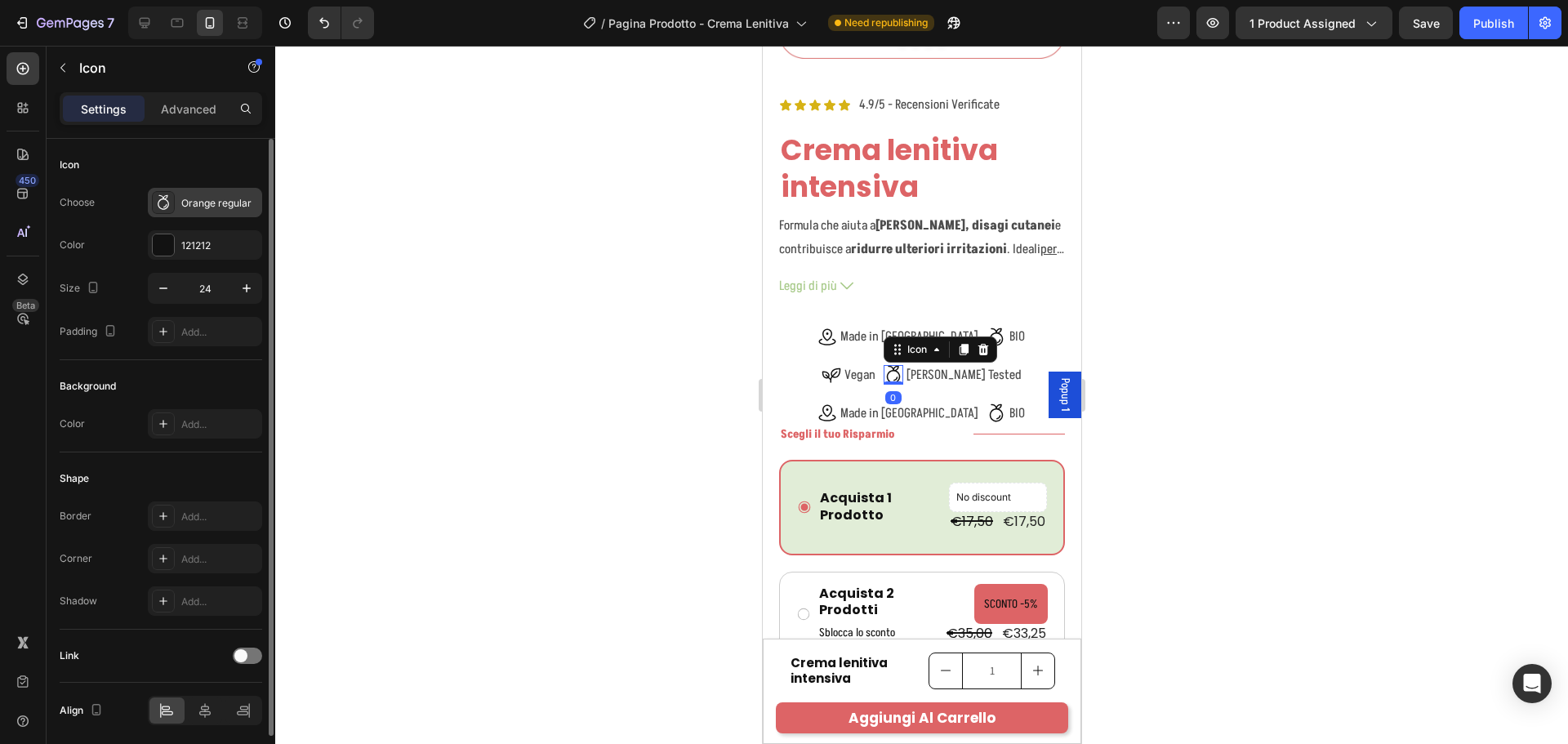
click at [195, 210] on div "Orange regular" at bounding box center [219, 204] width 77 height 15
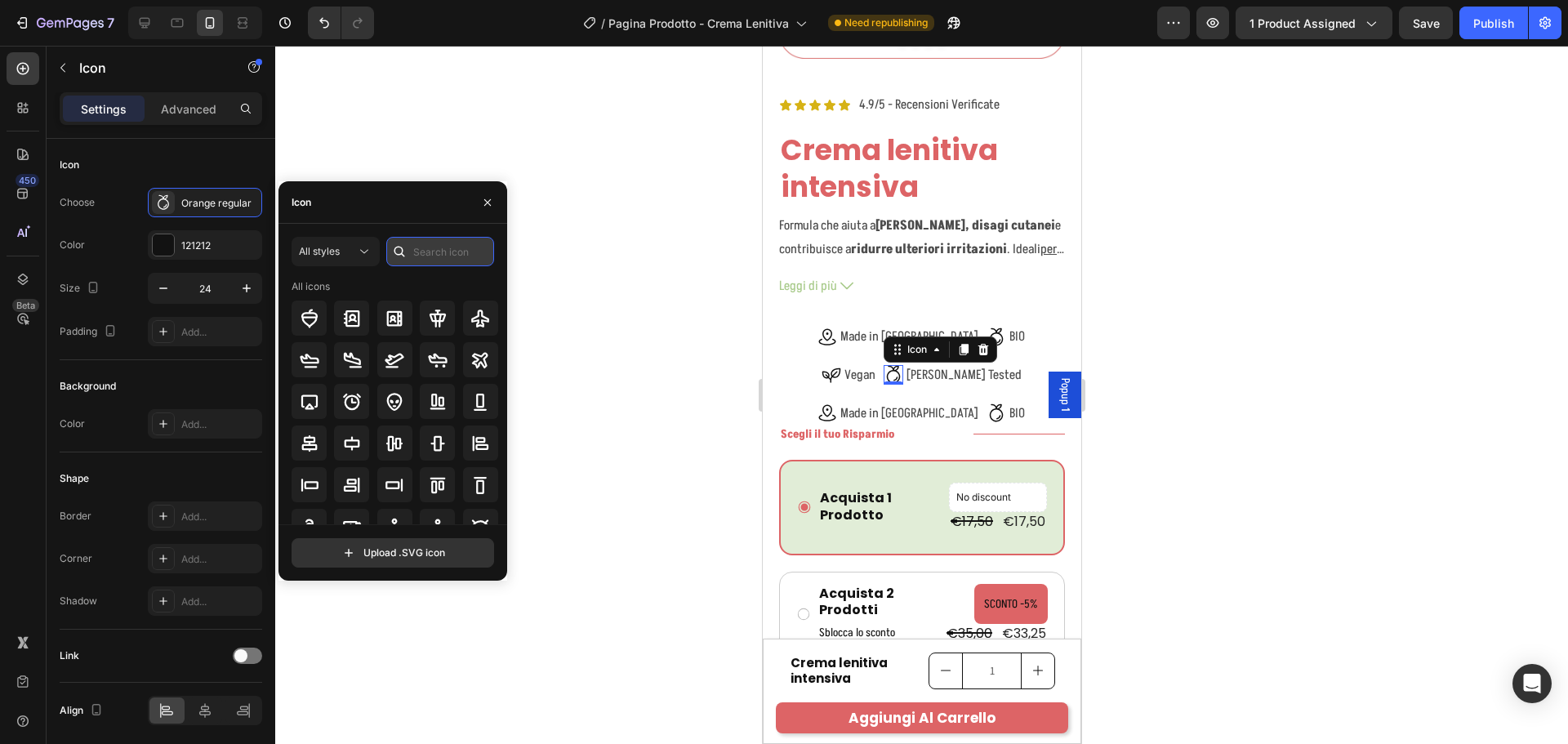
click at [447, 264] on input "text" at bounding box center [440, 252] width 108 height 30
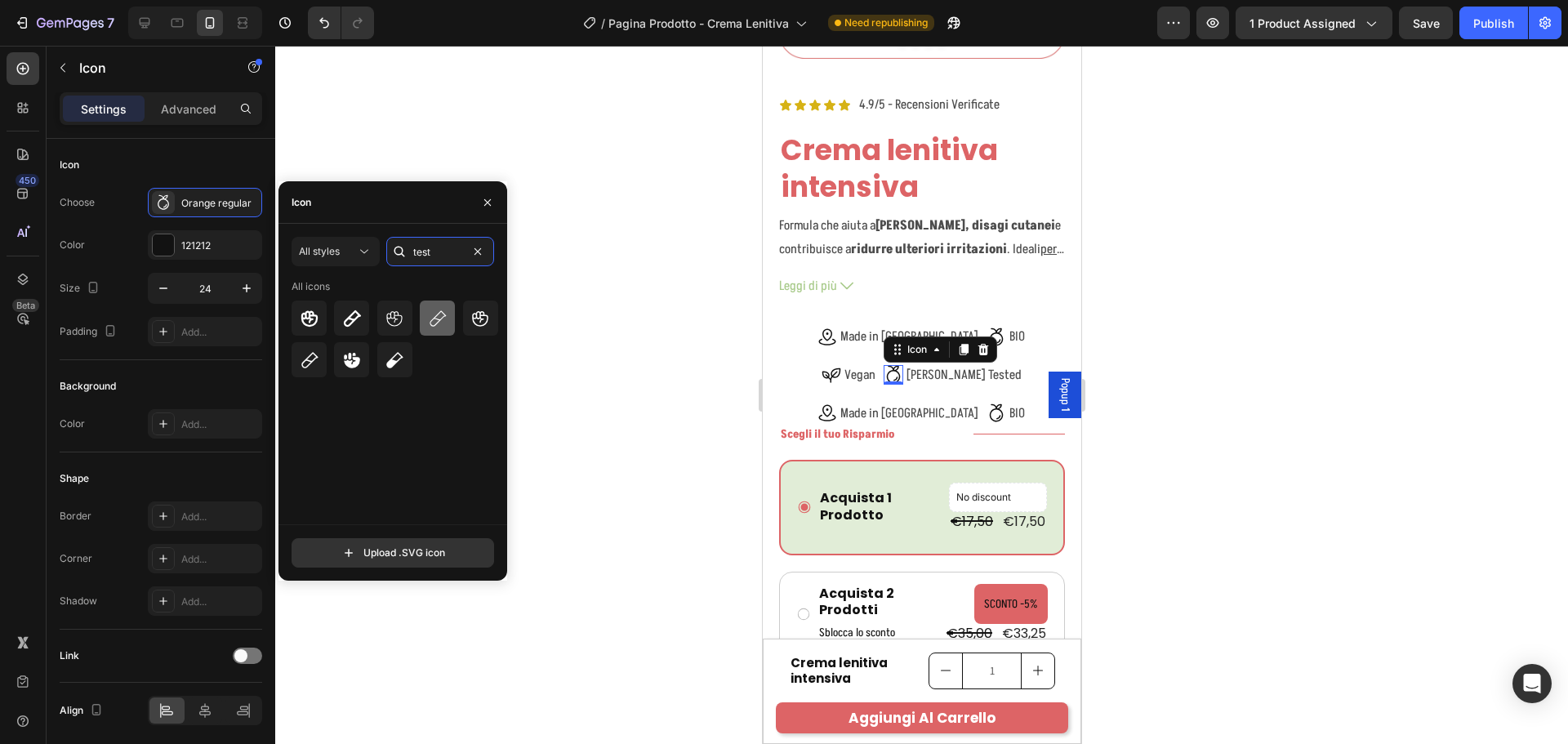
type input "test"
click at [432, 314] on icon at bounding box center [437, 318] width 19 height 19
click at [890, 405] on p "Made in Italy" at bounding box center [909, 413] width 138 height 18
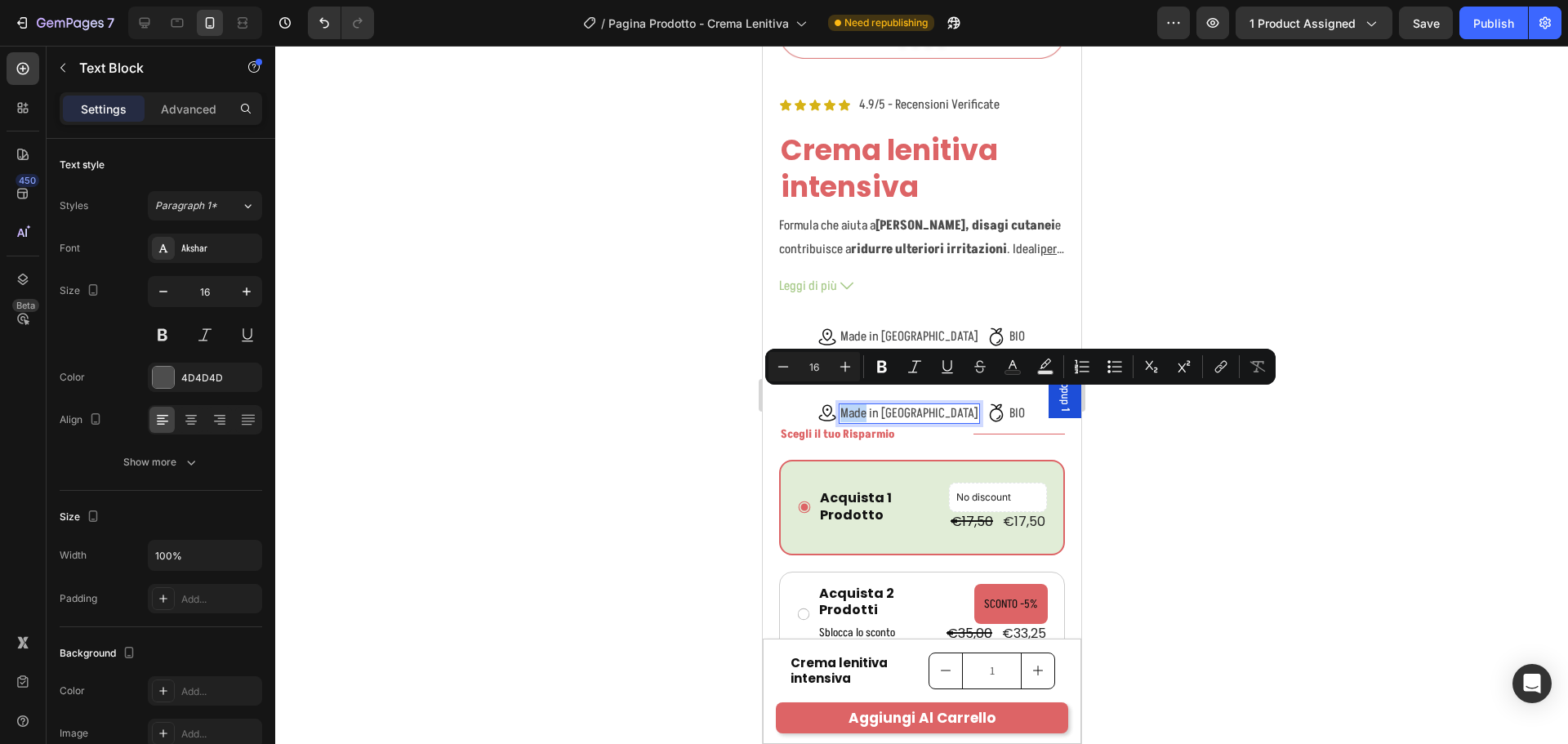
click at [901, 405] on p "Made in Italy" at bounding box center [909, 413] width 138 height 18
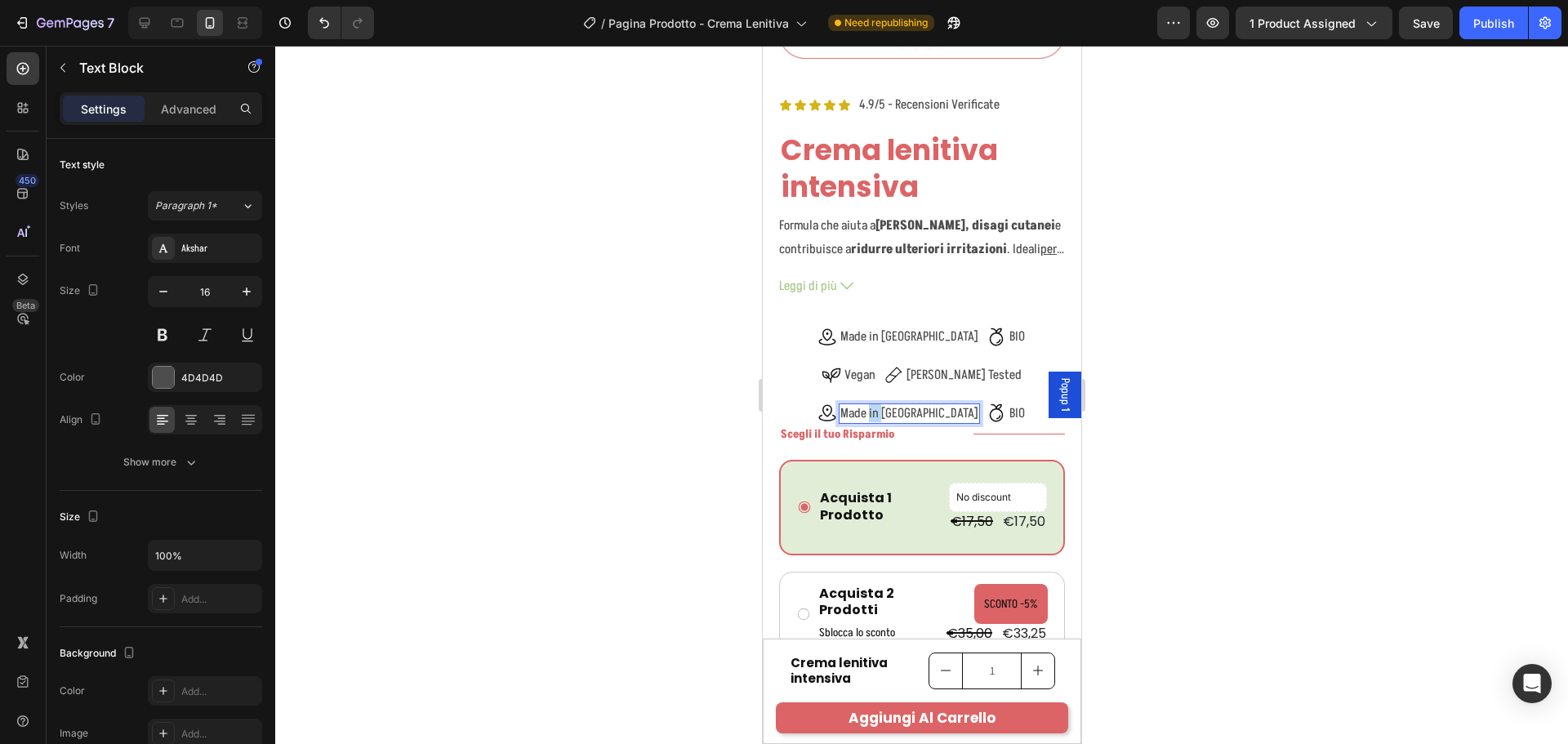
click at [901, 405] on p "Made in Italy" at bounding box center [909, 413] width 138 height 18
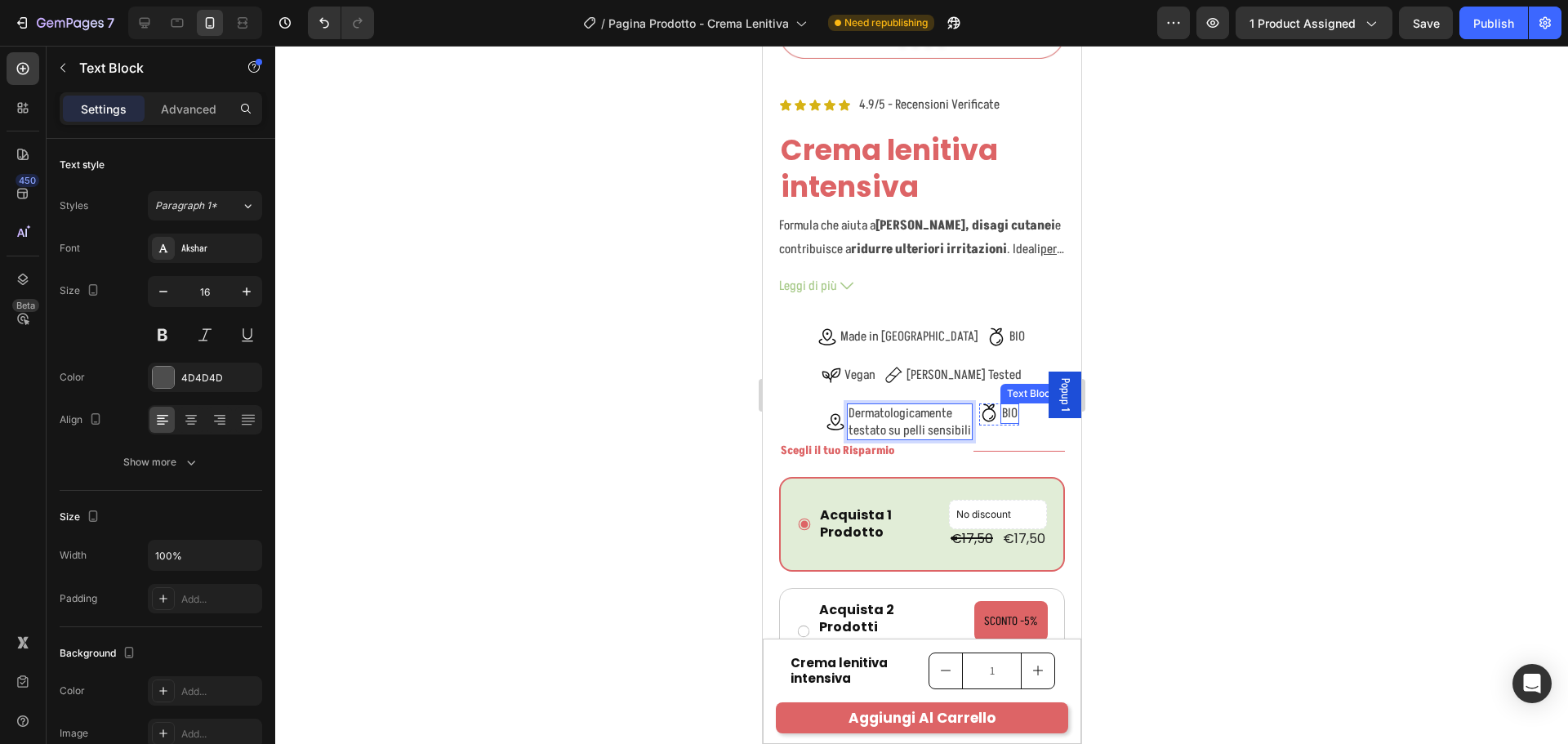
click at [1002, 405] on p "BIO" at bounding box center [1008, 413] width 16 height 18
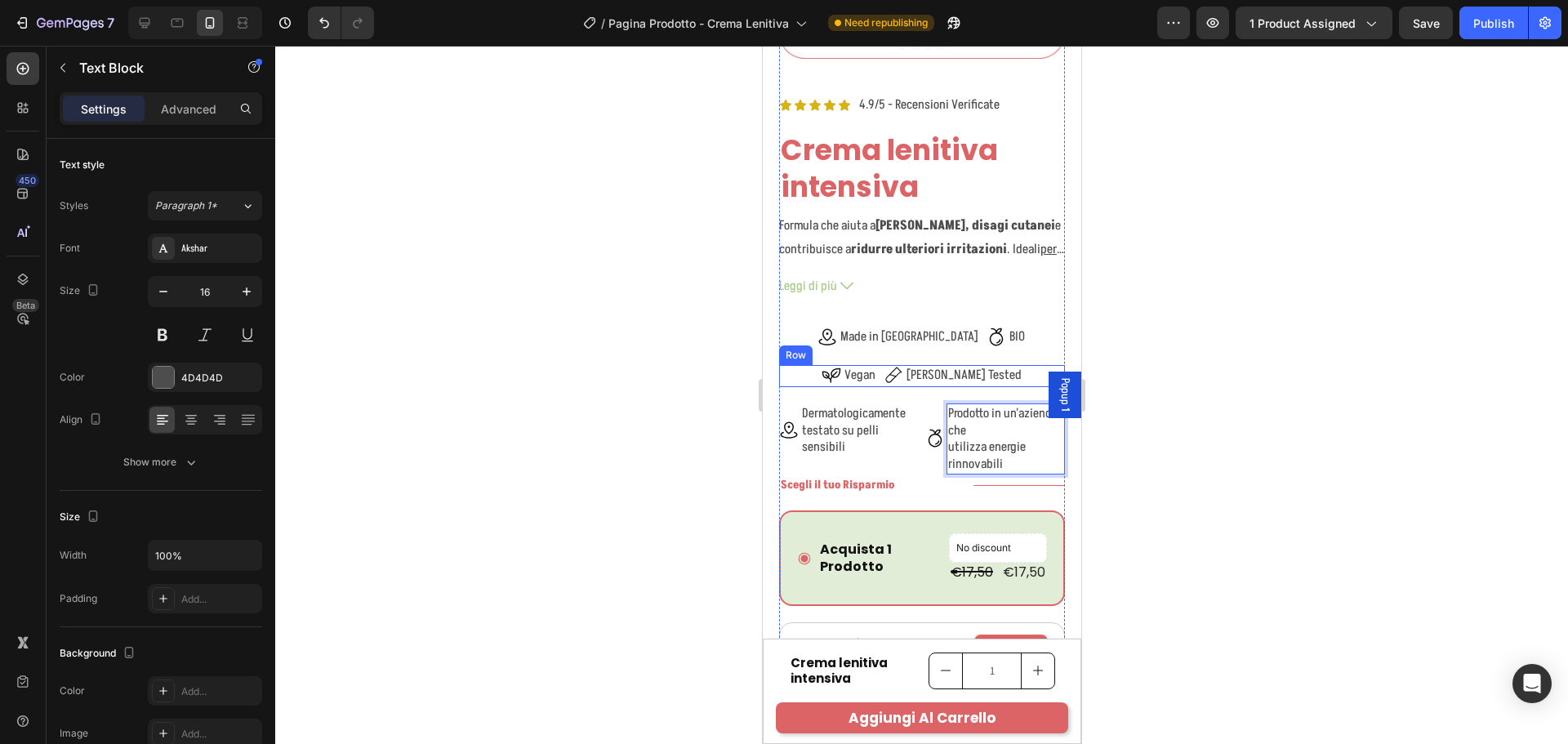
click at [810, 372] on div "Icon Vegan Text Block Row Icon Nichel Tested Text Block Row Row" at bounding box center [921, 376] width 286 height 22
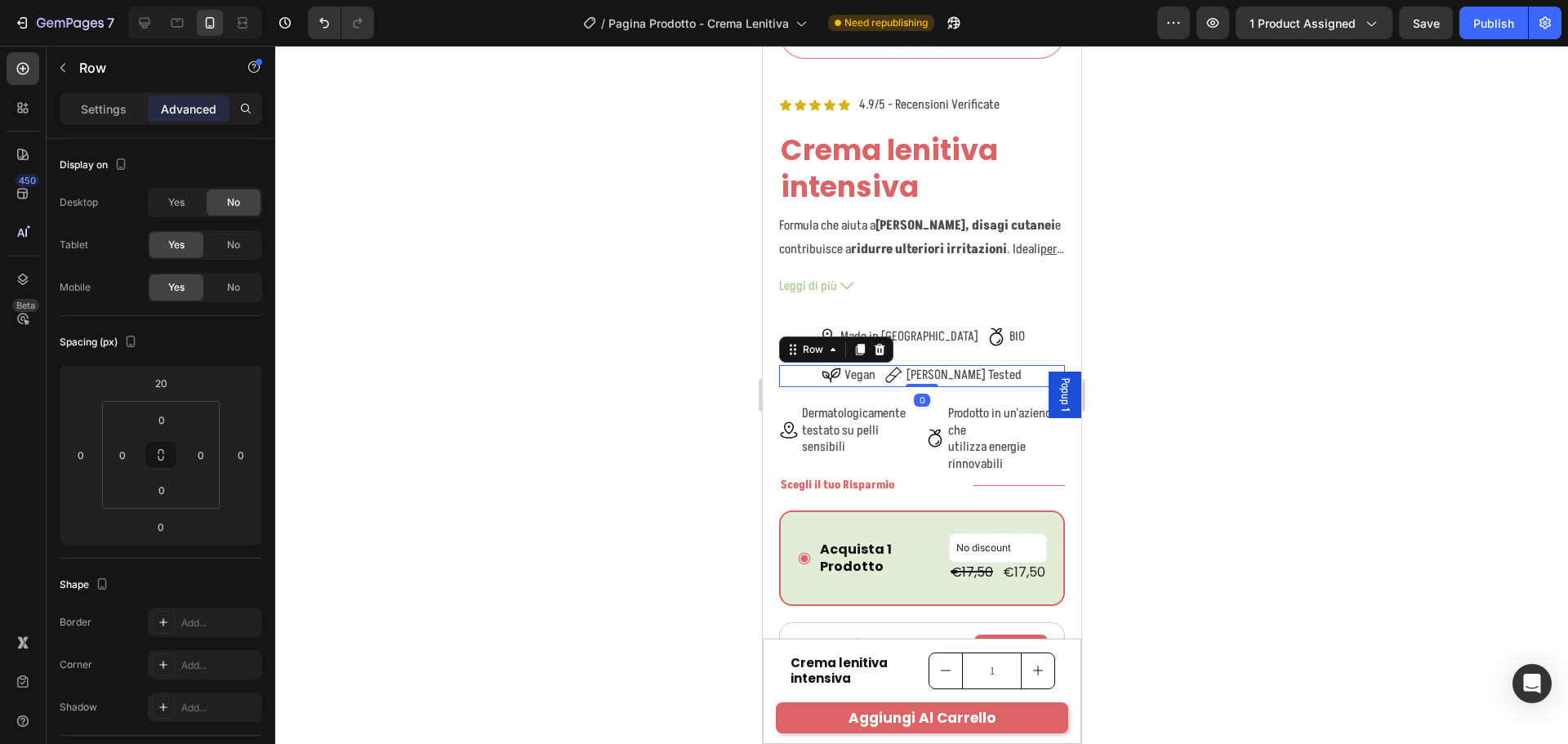
click at [1303, 383] on div at bounding box center [922, 395] width 1292 height 698
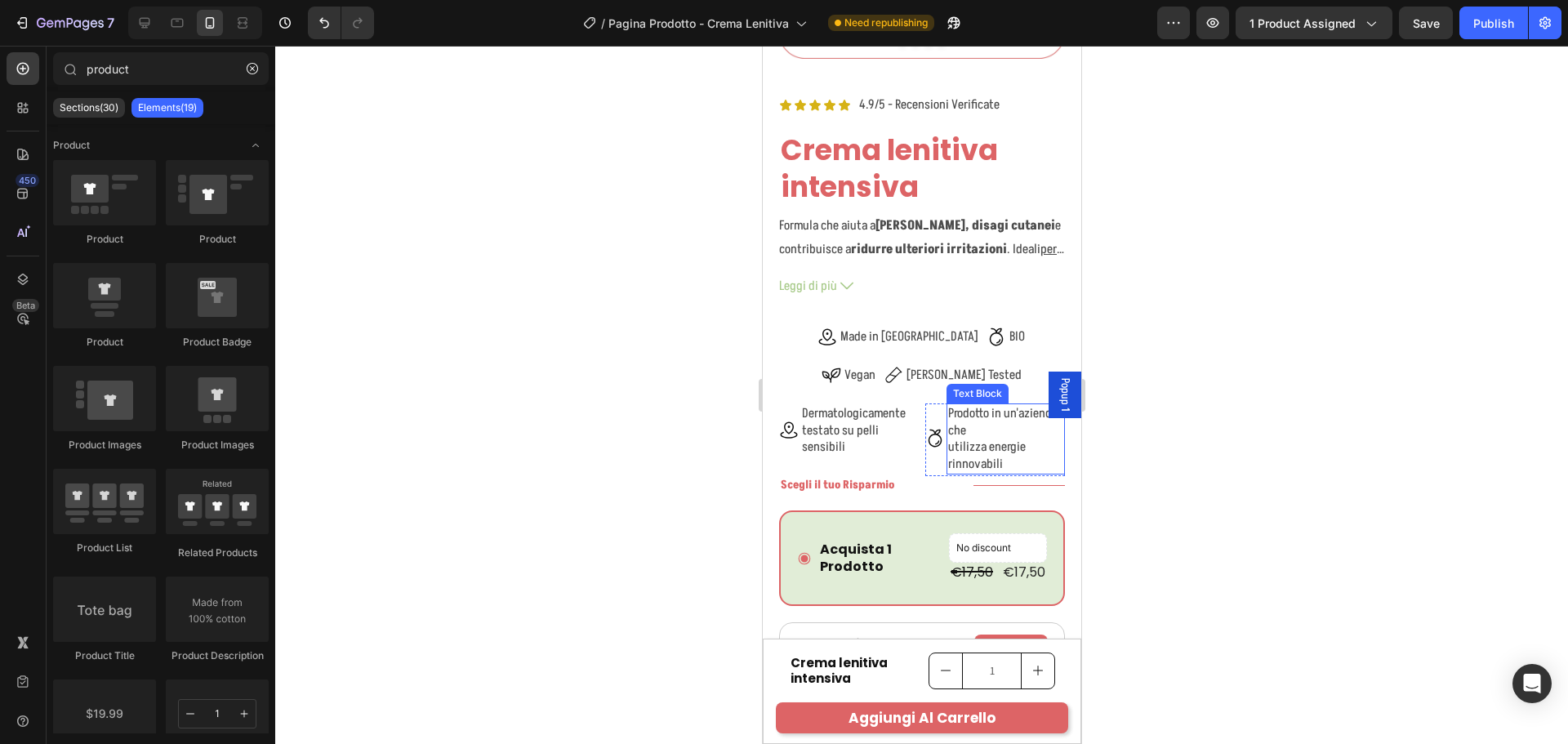
click at [1030, 405] on p "Prodotto in un'azienda che utilizza energie rinnovabili" at bounding box center [1005, 439] width 115 height 68
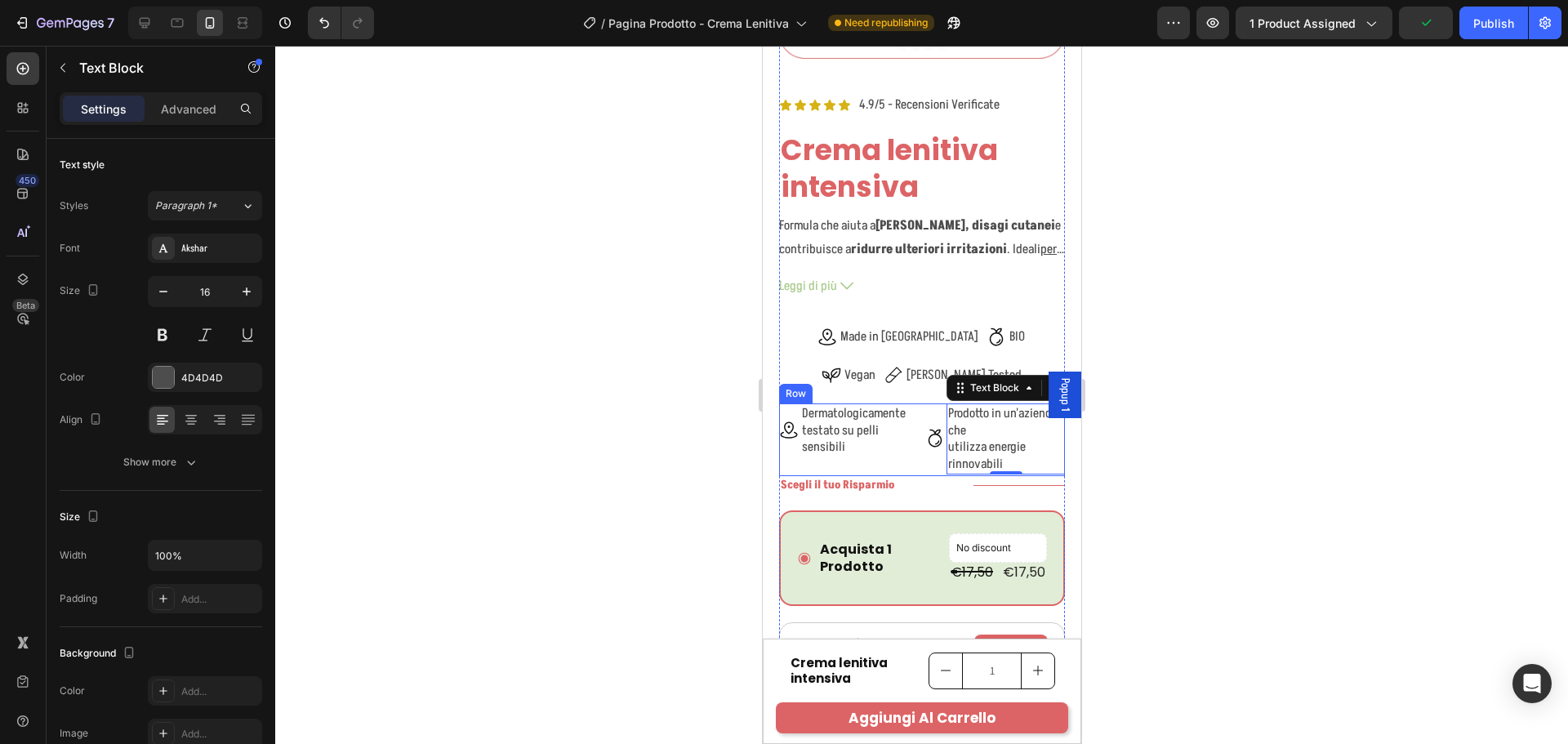
click at [914, 404] on div "Icon Dermatologicamente testato su pelli sensibili Text Block Row Icon Prodotto…" at bounding box center [921, 440] width 286 height 73
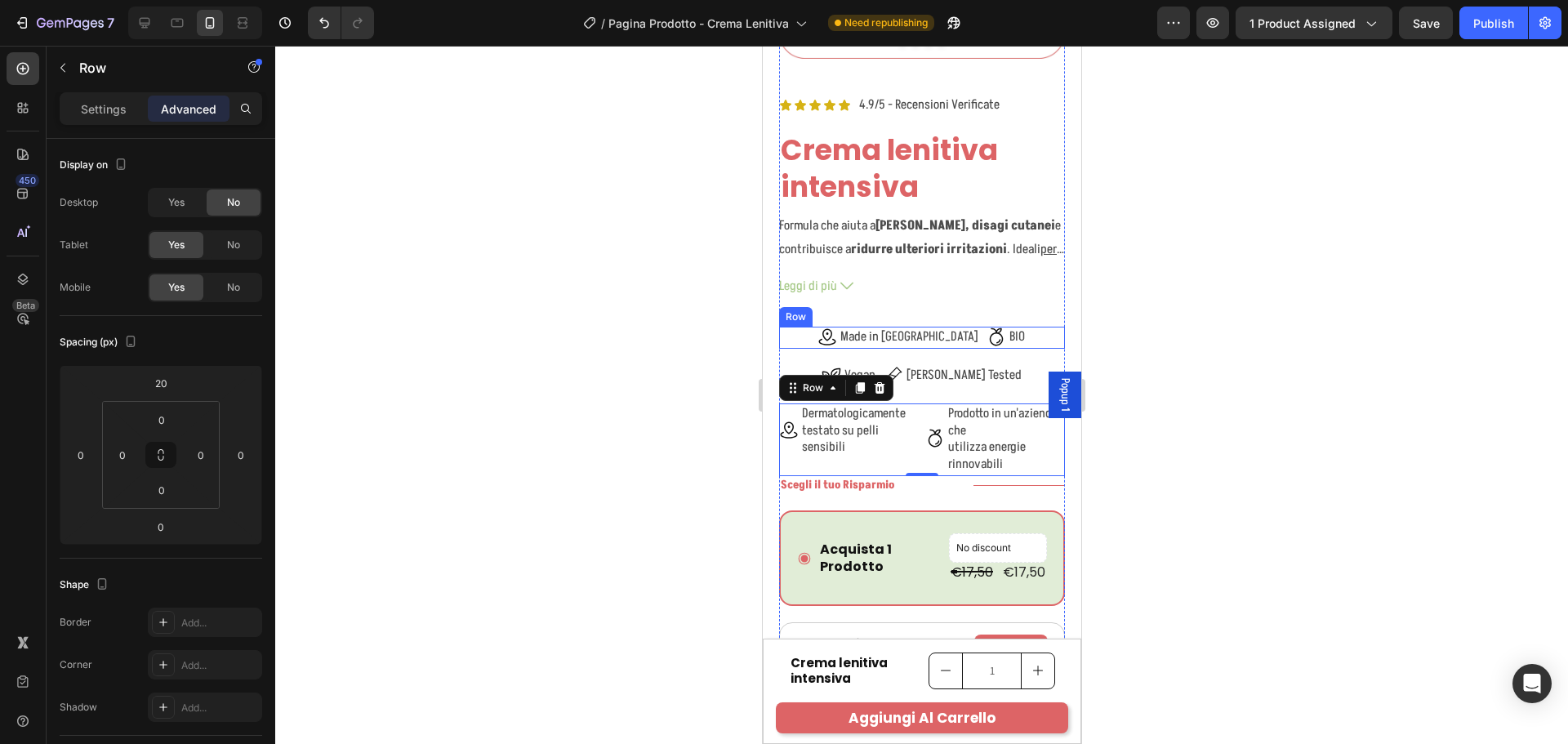
click at [823, 326] on div "Icon Made in Italy Text Block Row Icon BIO Text Block Row Row" at bounding box center [921, 337] width 286 height 22
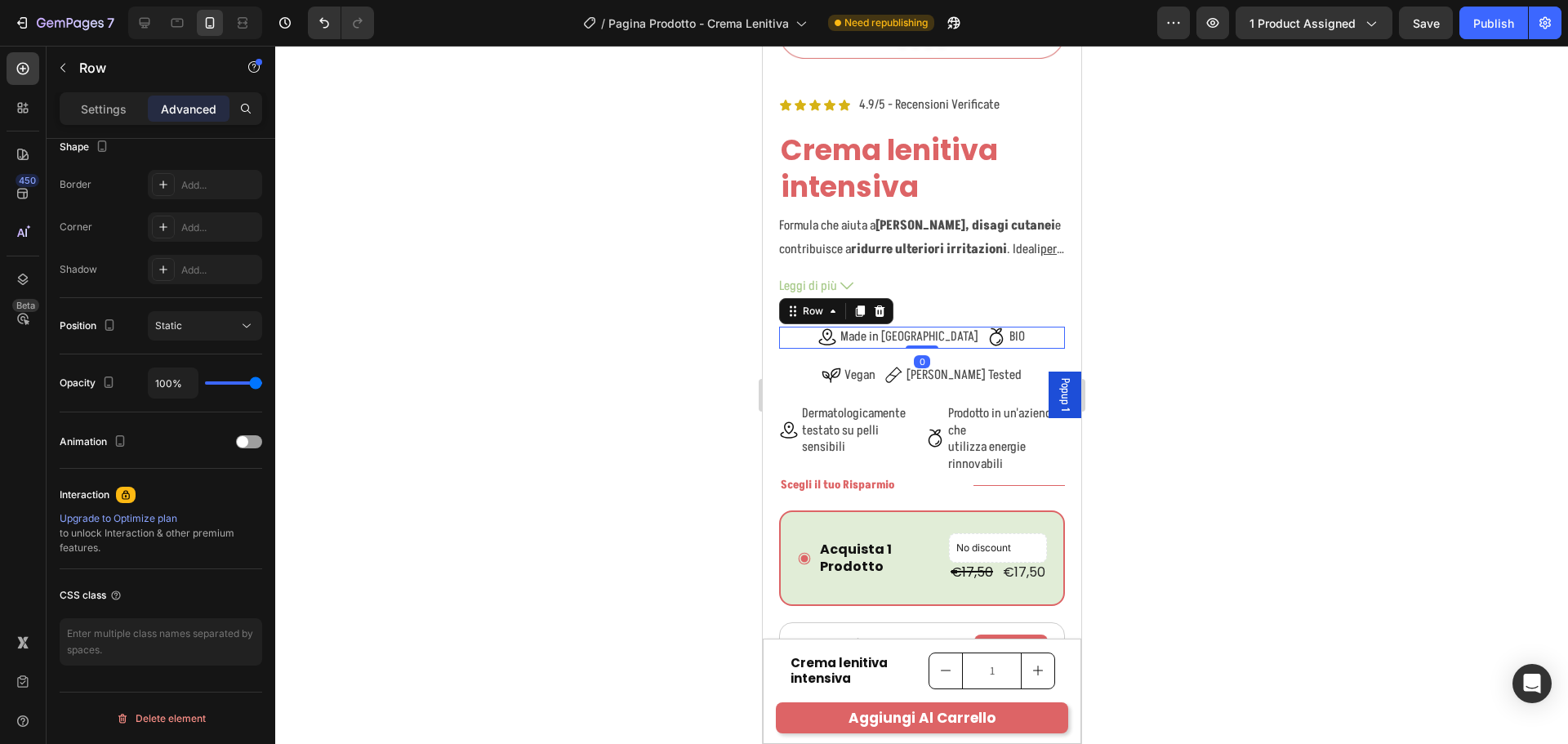
scroll to position [0, 0]
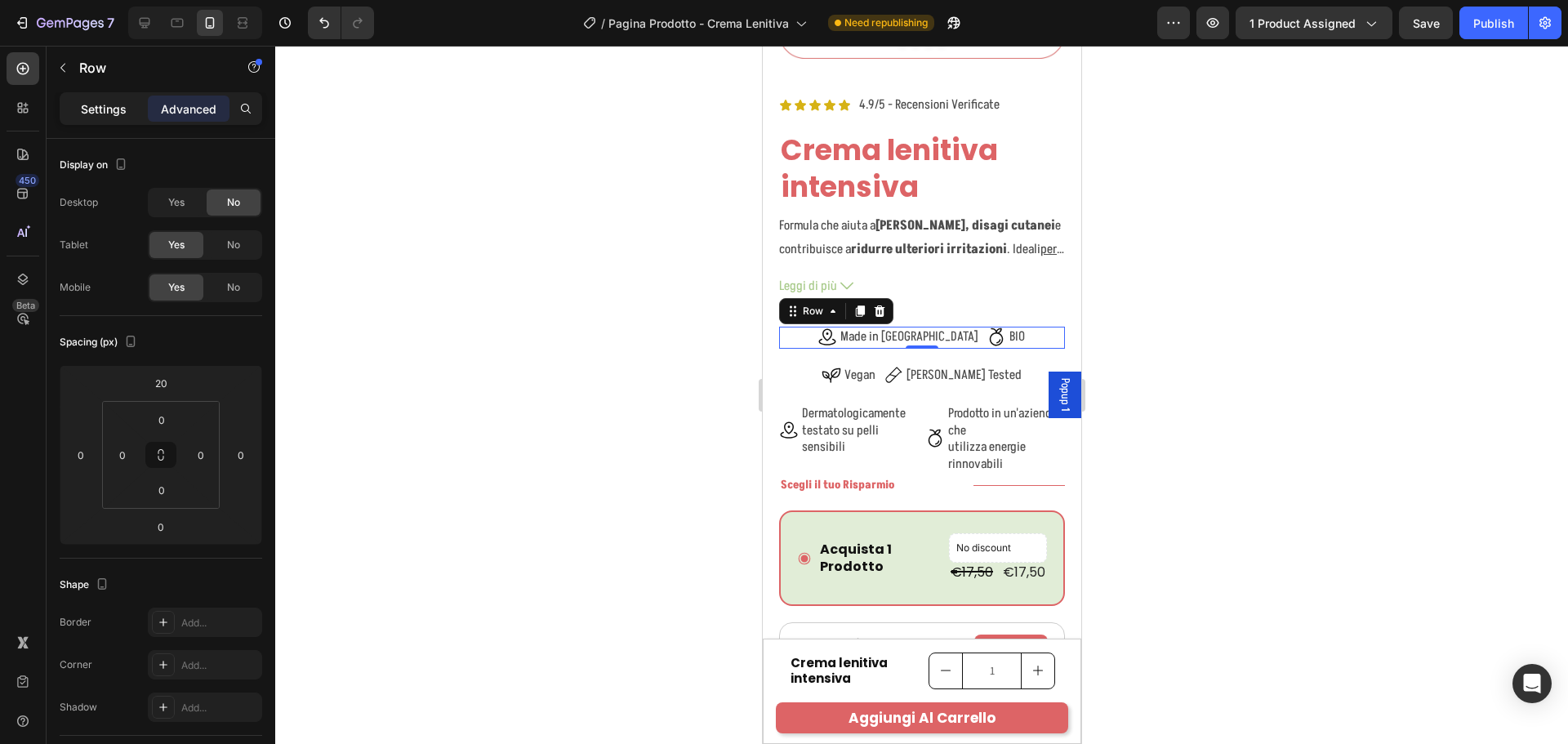
click at [121, 113] on p "Settings" at bounding box center [104, 109] width 46 height 18
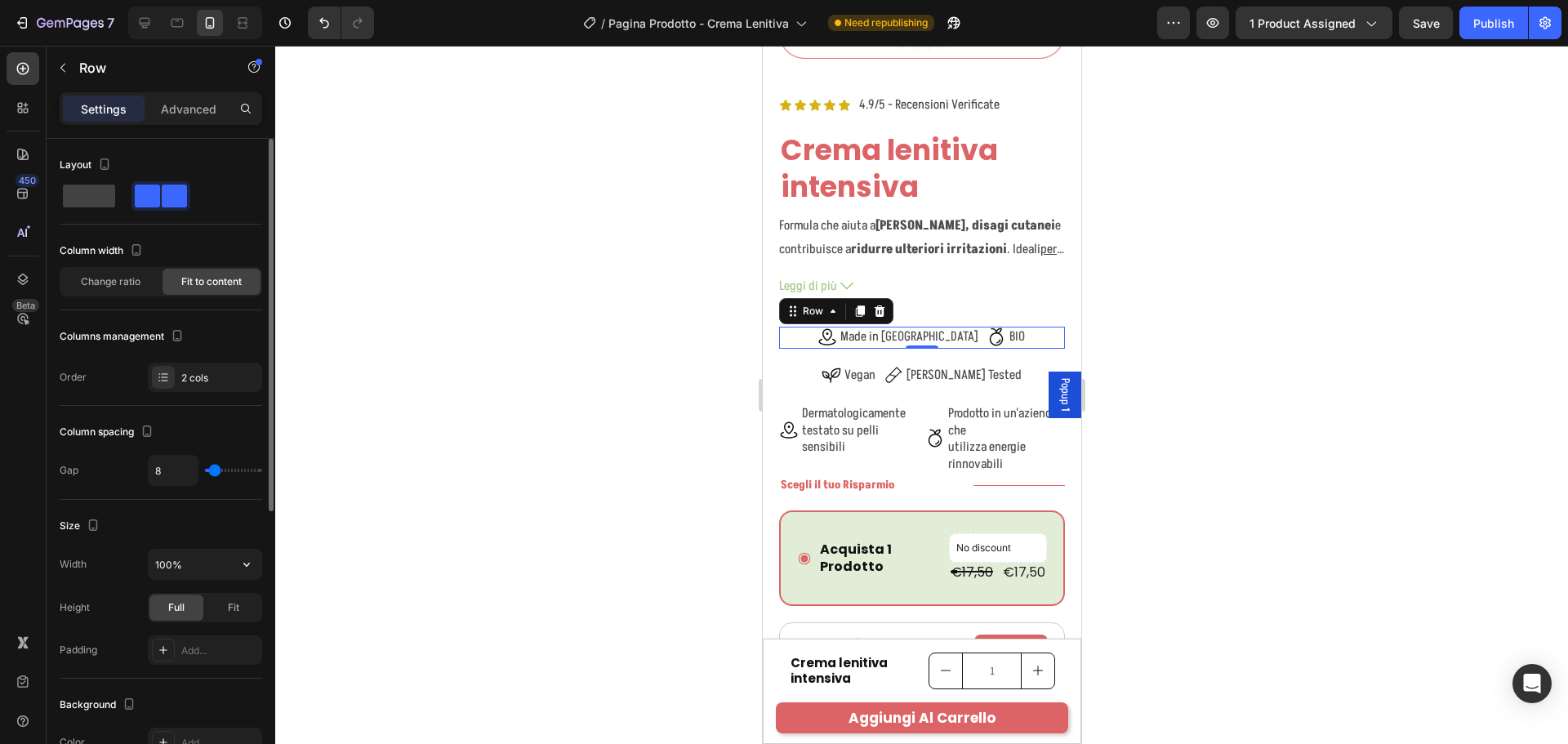
scroll to position [489, 0]
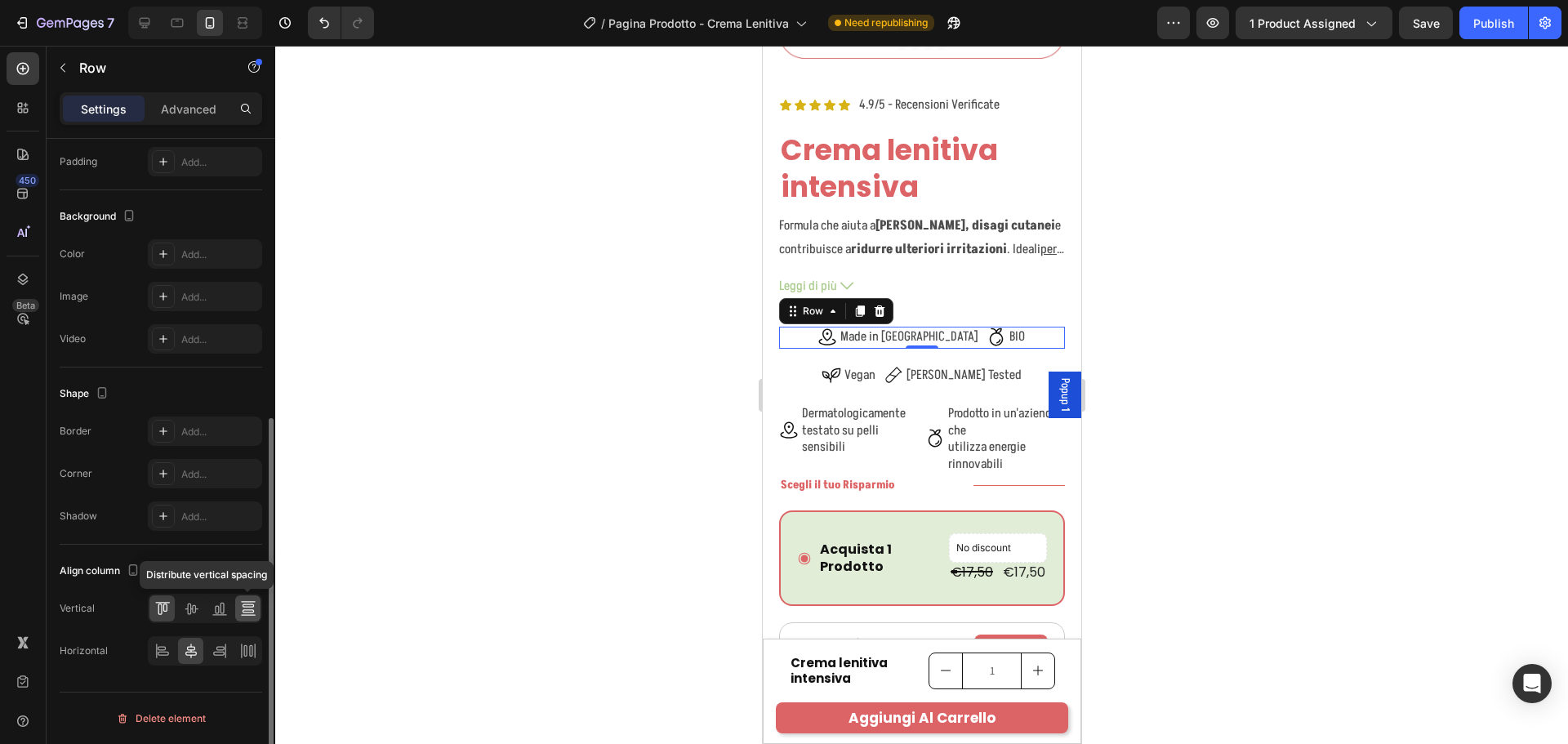
click at [253, 605] on icon at bounding box center [247, 607] width 11 height 4
click at [179, 605] on div at bounding box center [190, 608] width 25 height 26
click at [253, 643] on icon at bounding box center [248, 651] width 17 height 17
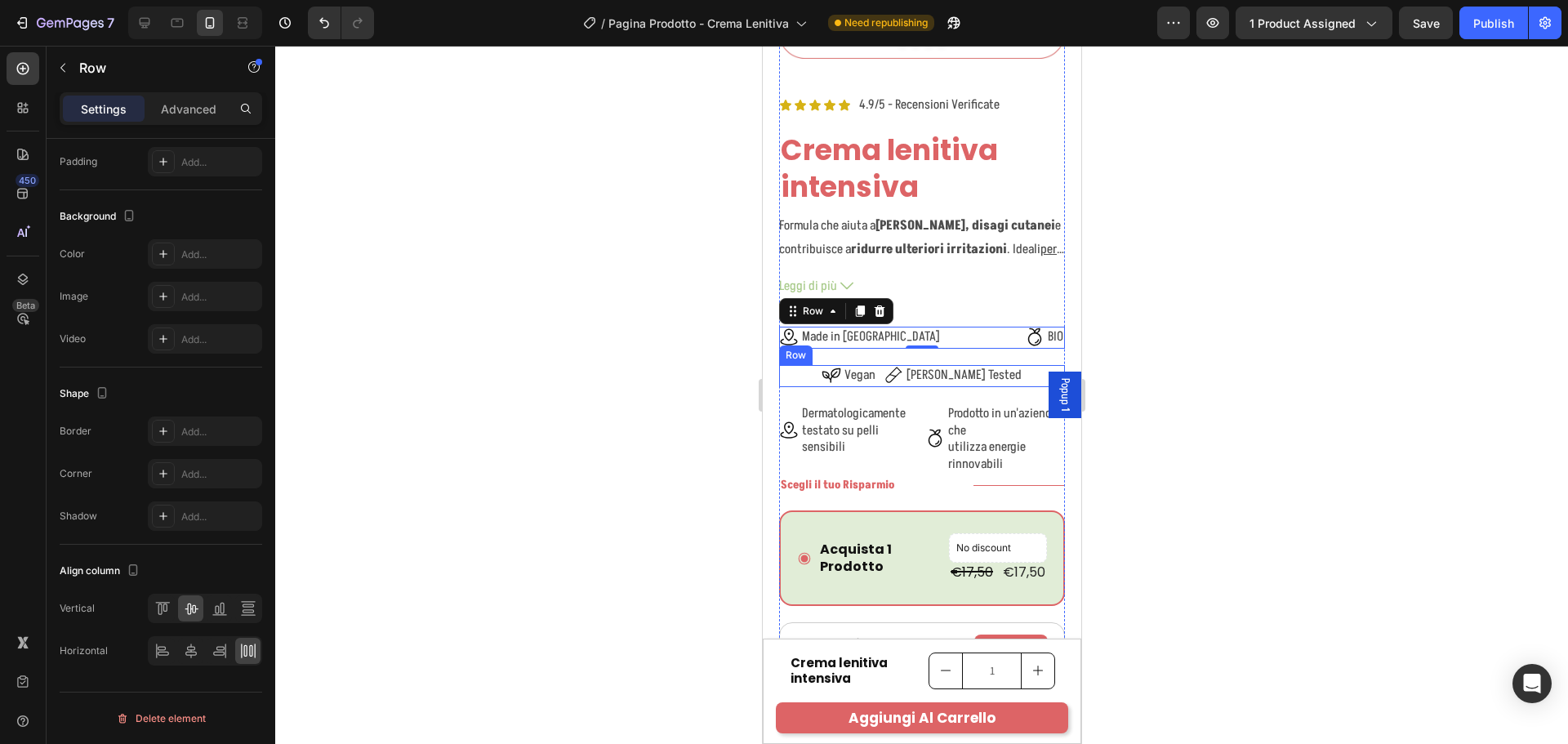
click at [1027, 365] on div "Icon Vegan Text Block Row Icon Nichel Tested Text Block Row Row" at bounding box center [921, 376] width 286 height 22
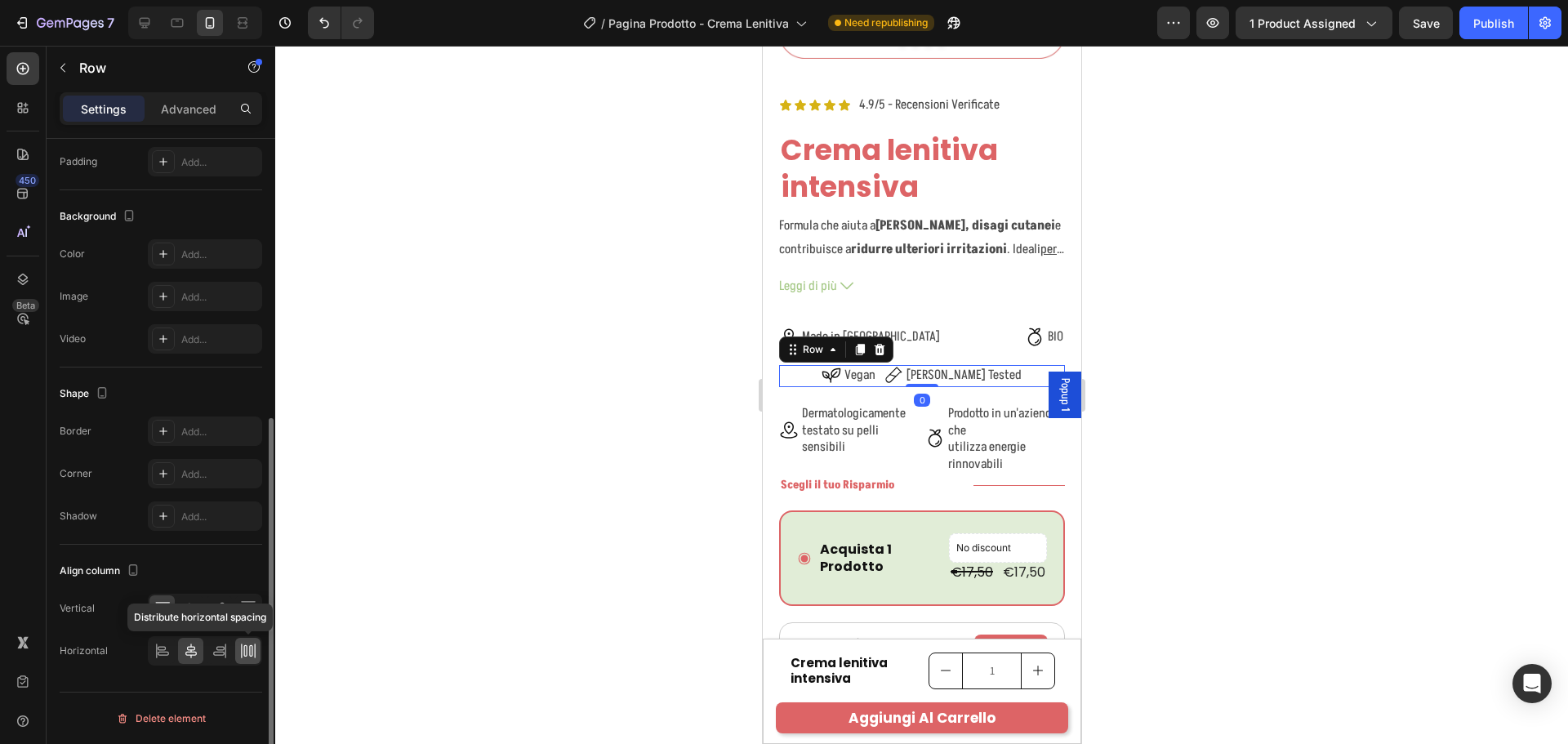
click at [244, 652] on icon at bounding box center [245, 651] width 4 height 11
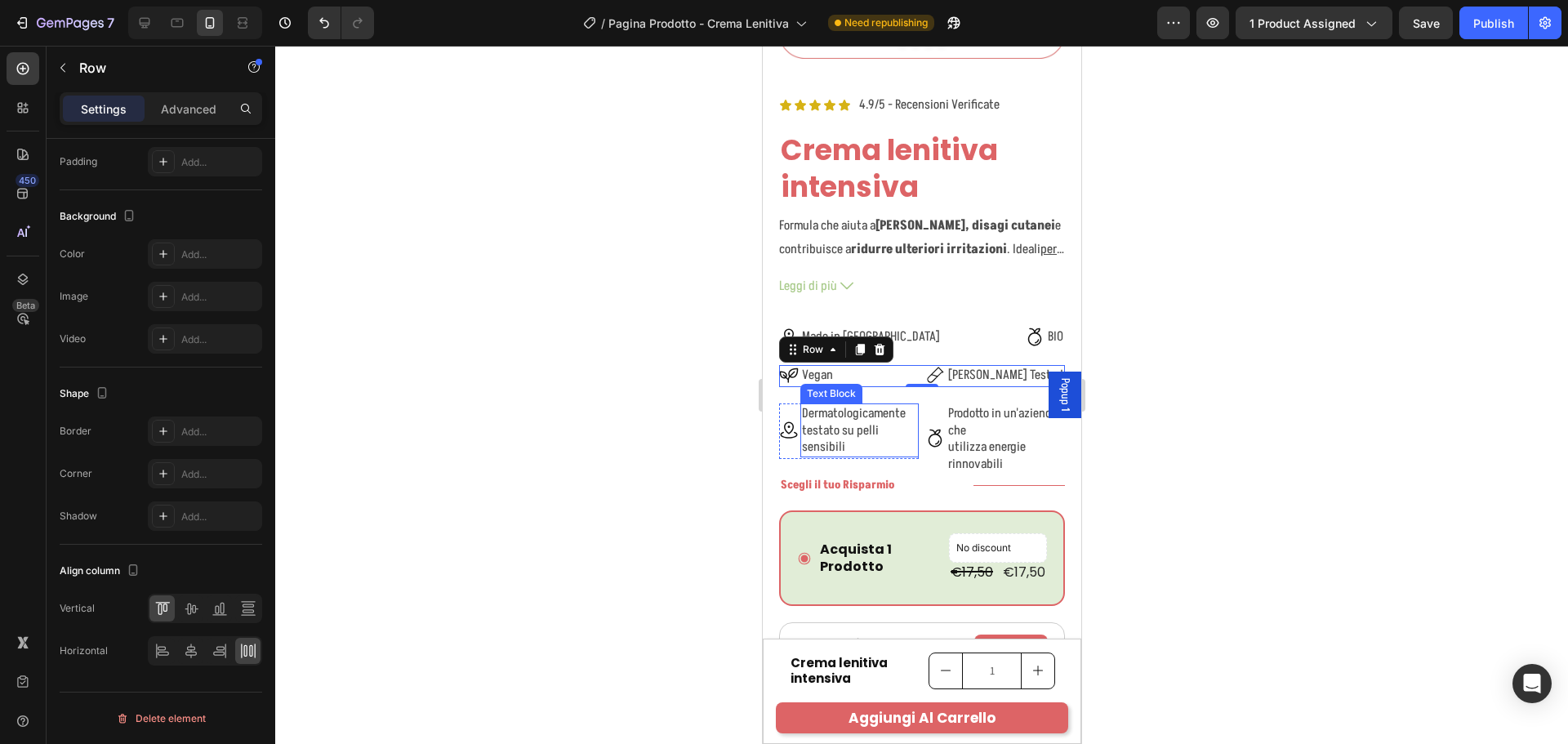
click at [898, 445] on div "Dermatologicamente testato su pelli sensibili" at bounding box center [858, 431] width 118 height 53
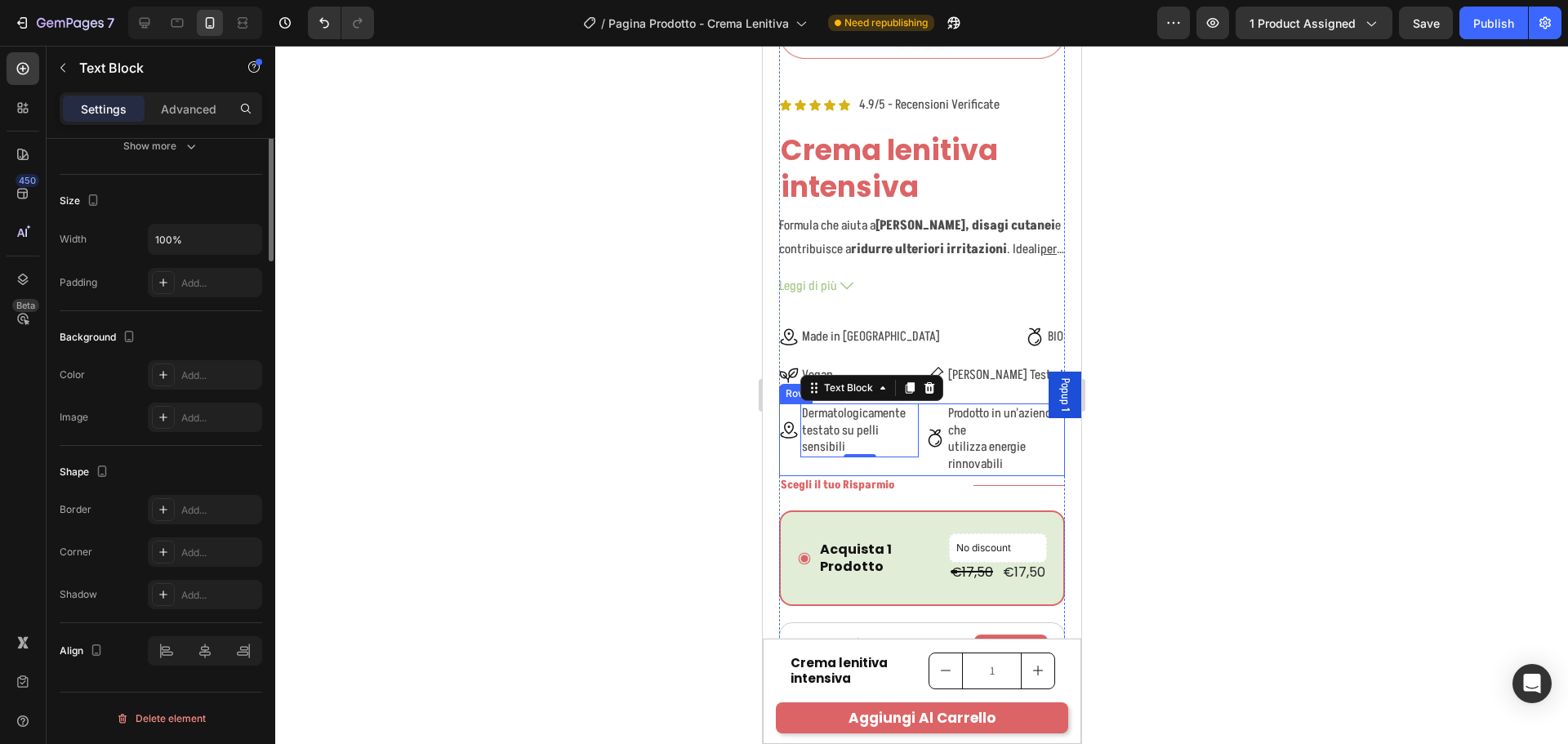
scroll to position [0, 0]
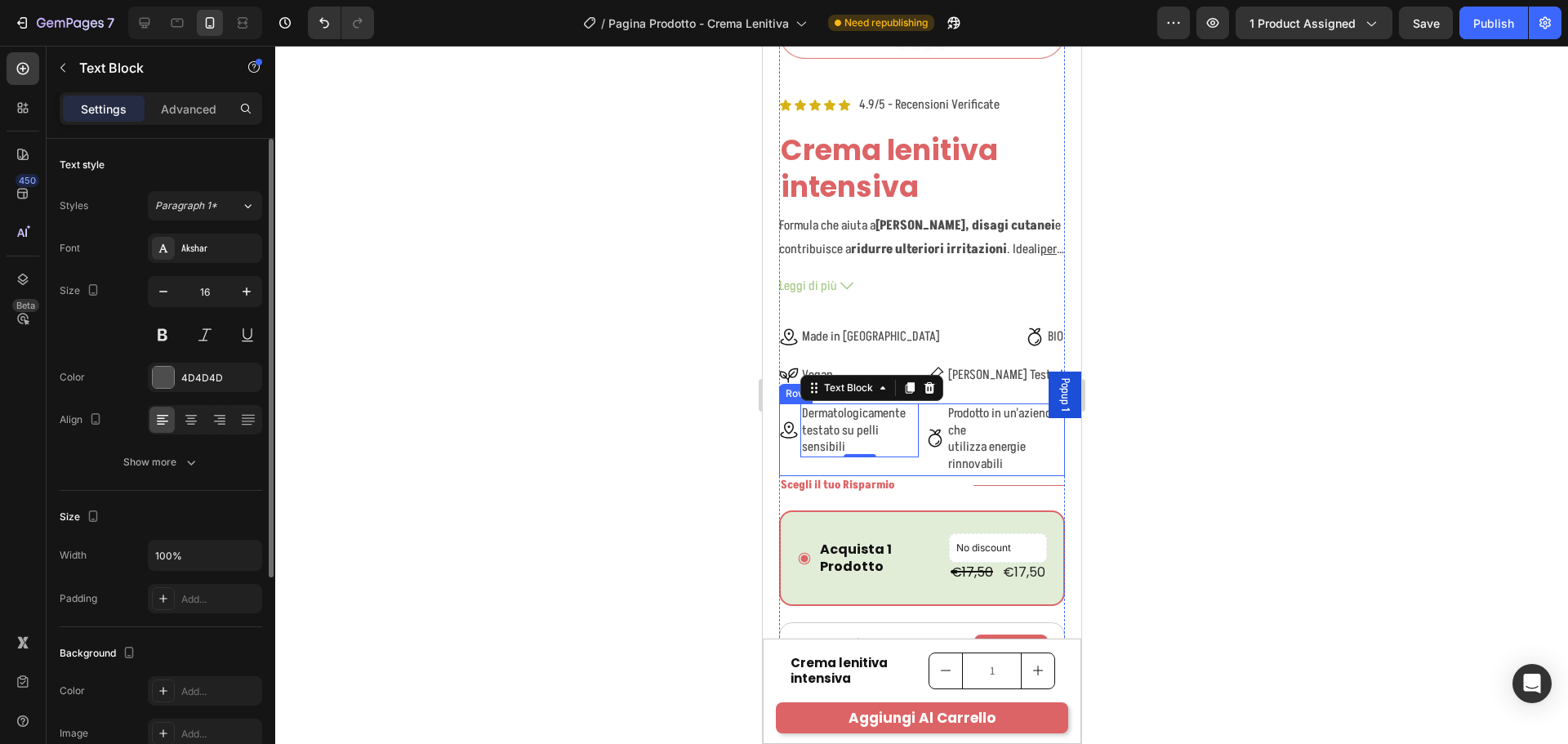
click at [914, 454] on div "Icon Dermatologicamente testato su pelli sensibili Text Block 0 Row Icon Prodot…" at bounding box center [921, 440] width 286 height 73
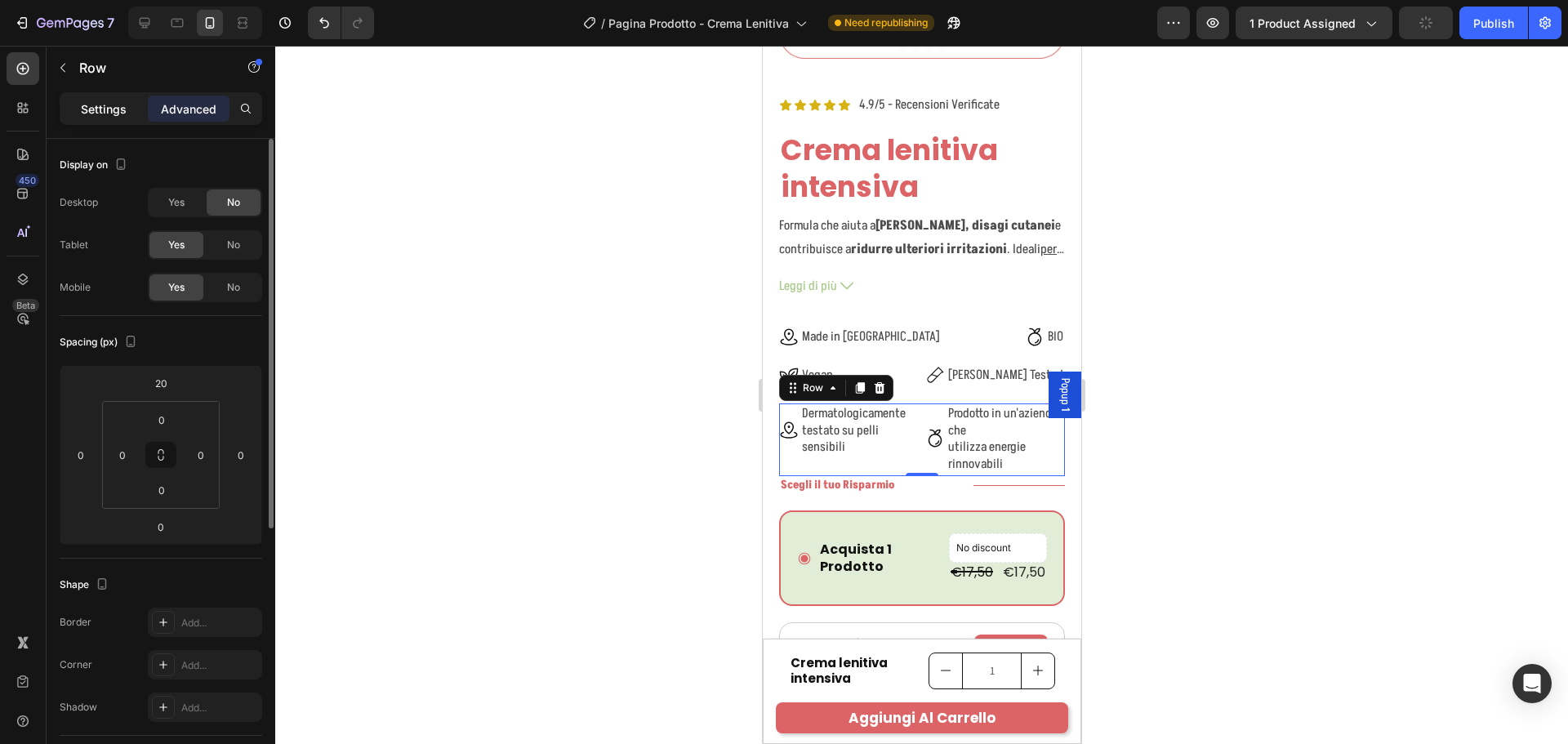
click at [130, 113] on div "Settings" at bounding box center [103, 109] width 82 height 26
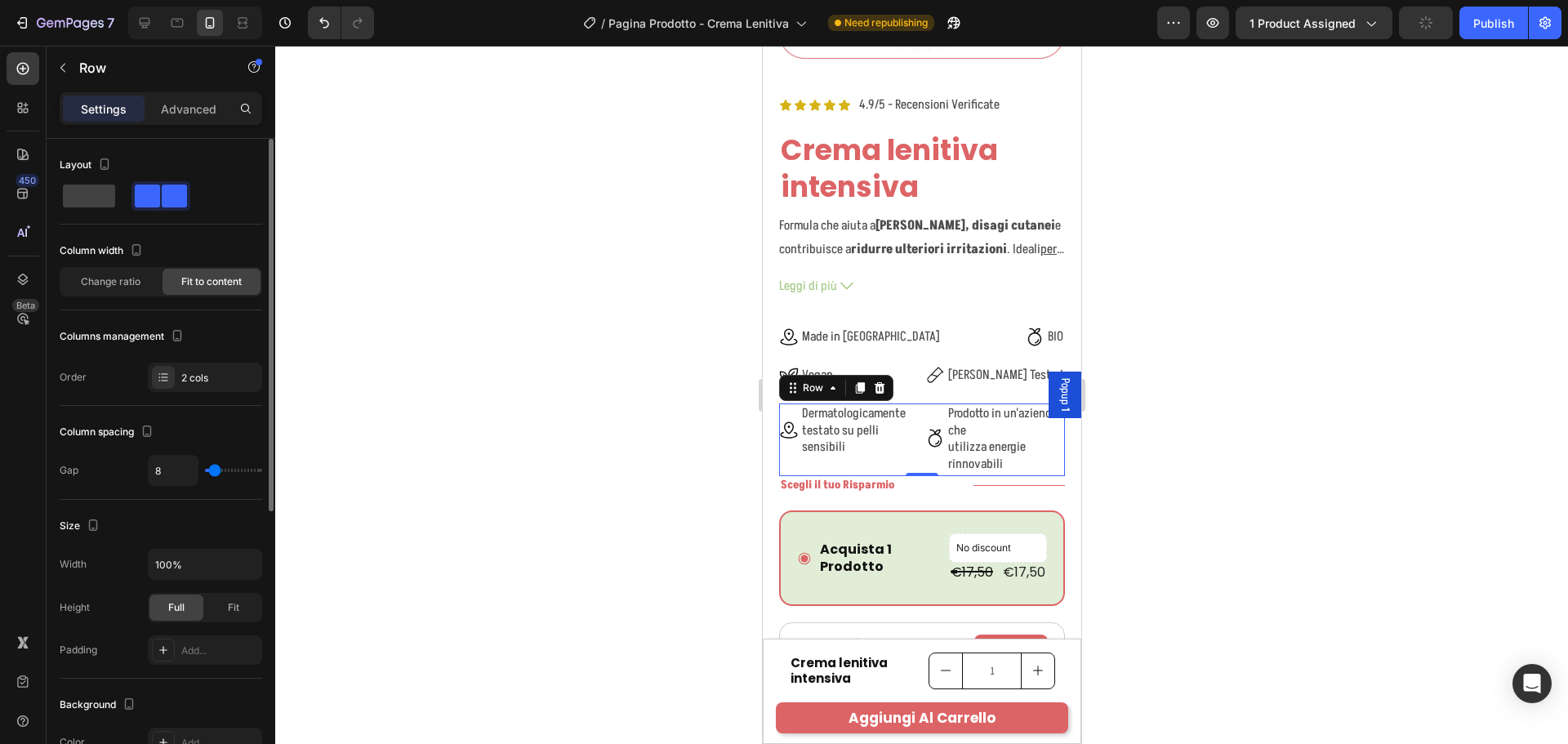
scroll to position [489, 0]
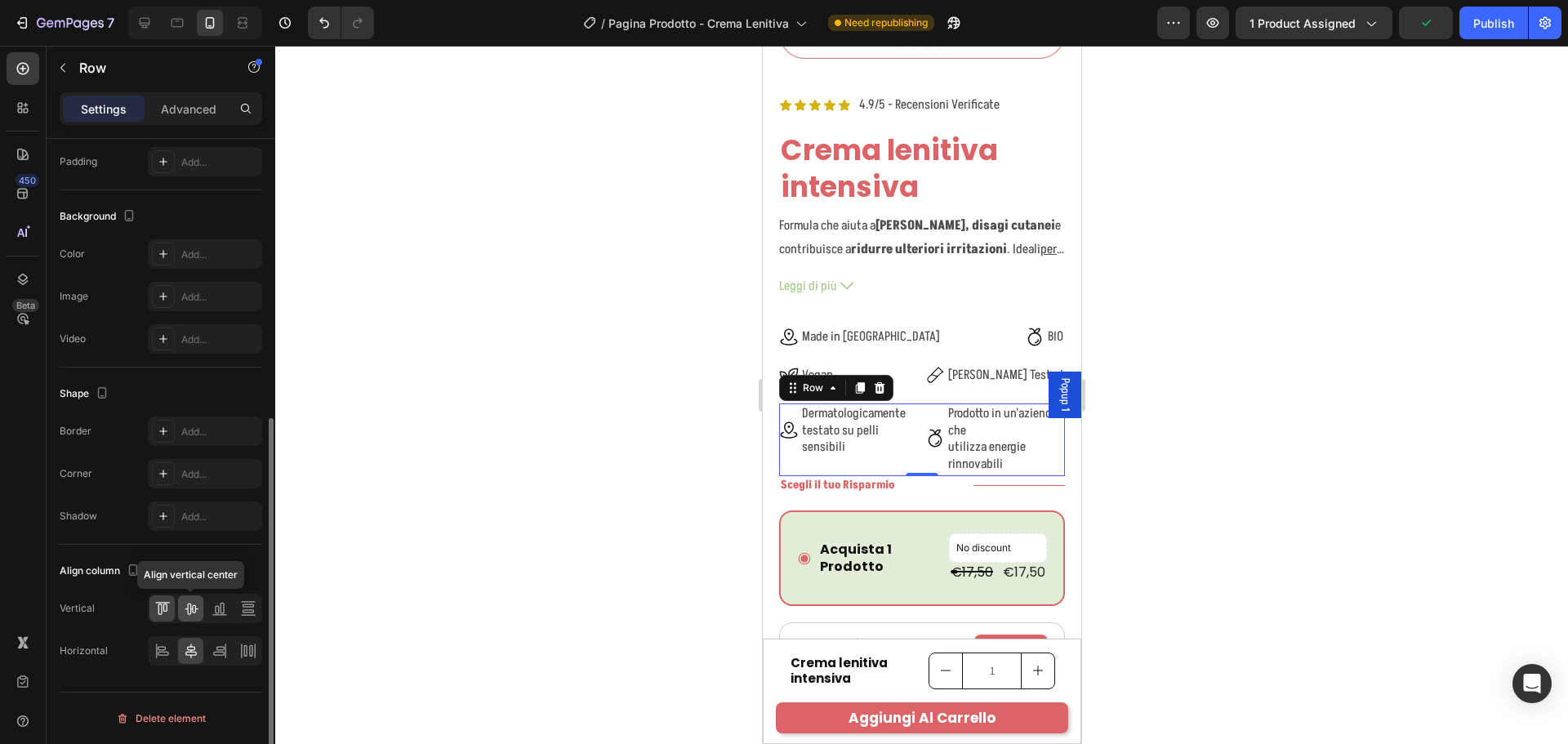
click at [191, 615] on icon at bounding box center [191, 608] width 17 height 17
click at [243, 645] on icon at bounding box center [248, 651] width 17 height 17
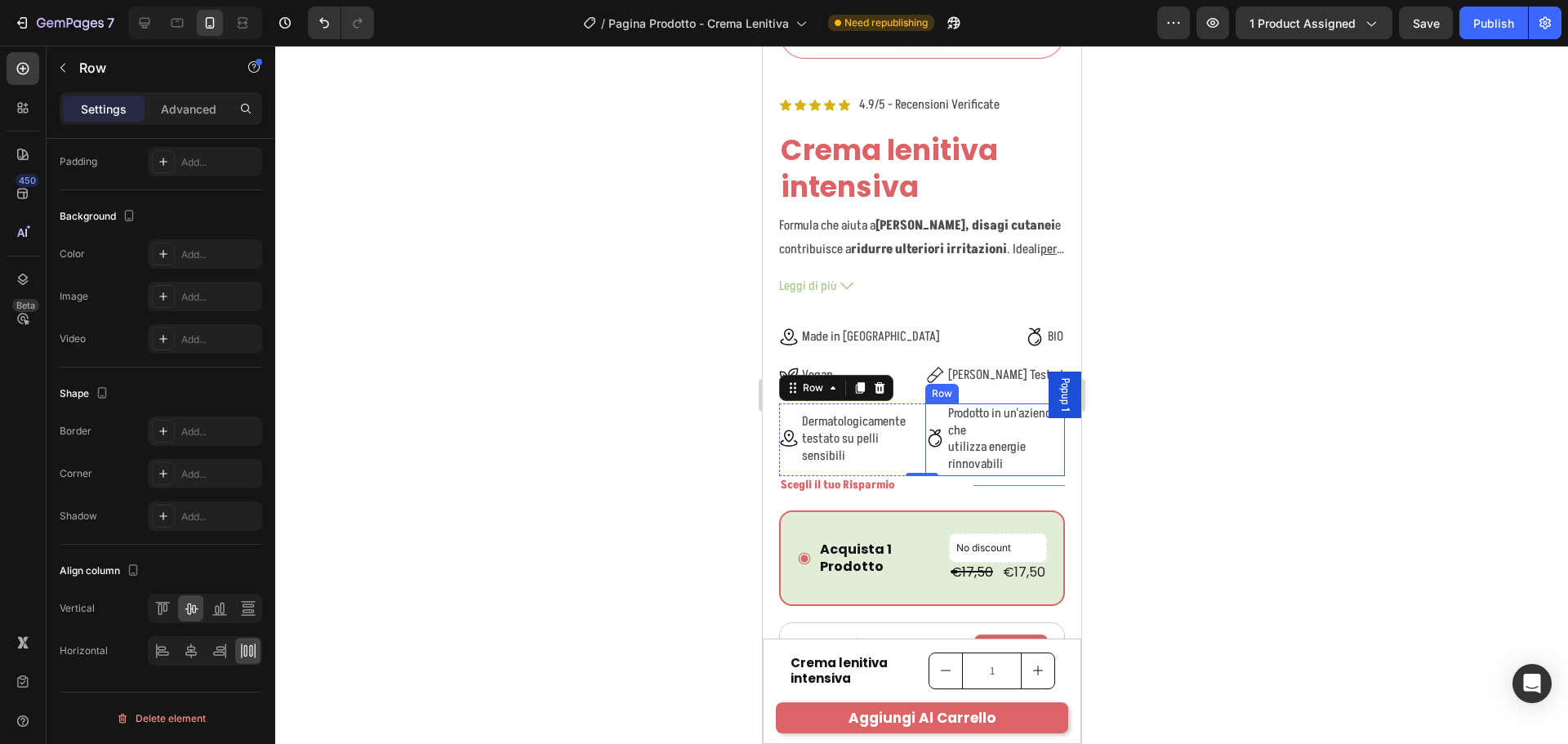
click at [937, 455] on div "Icon Prodotto in un'azienda che utilizza energie rinnovabili Text Block Row" at bounding box center [994, 440] width 139 height 73
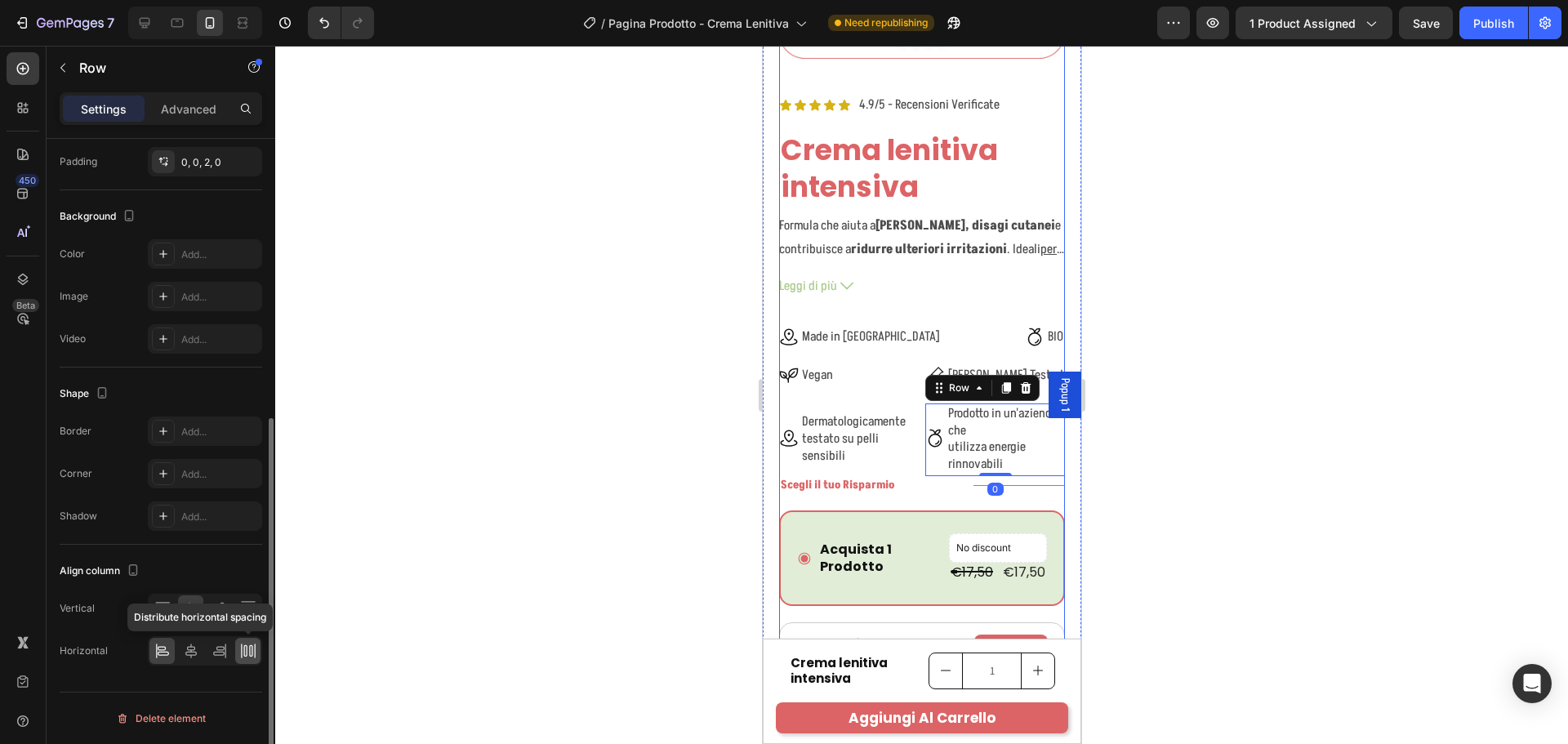
click at [258, 655] on div at bounding box center [247, 651] width 25 height 26
click at [212, 648] on icon at bounding box center [219, 651] width 17 height 17
click at [218, 649] on icon at bounding box center [219, 651] width 17 height 17
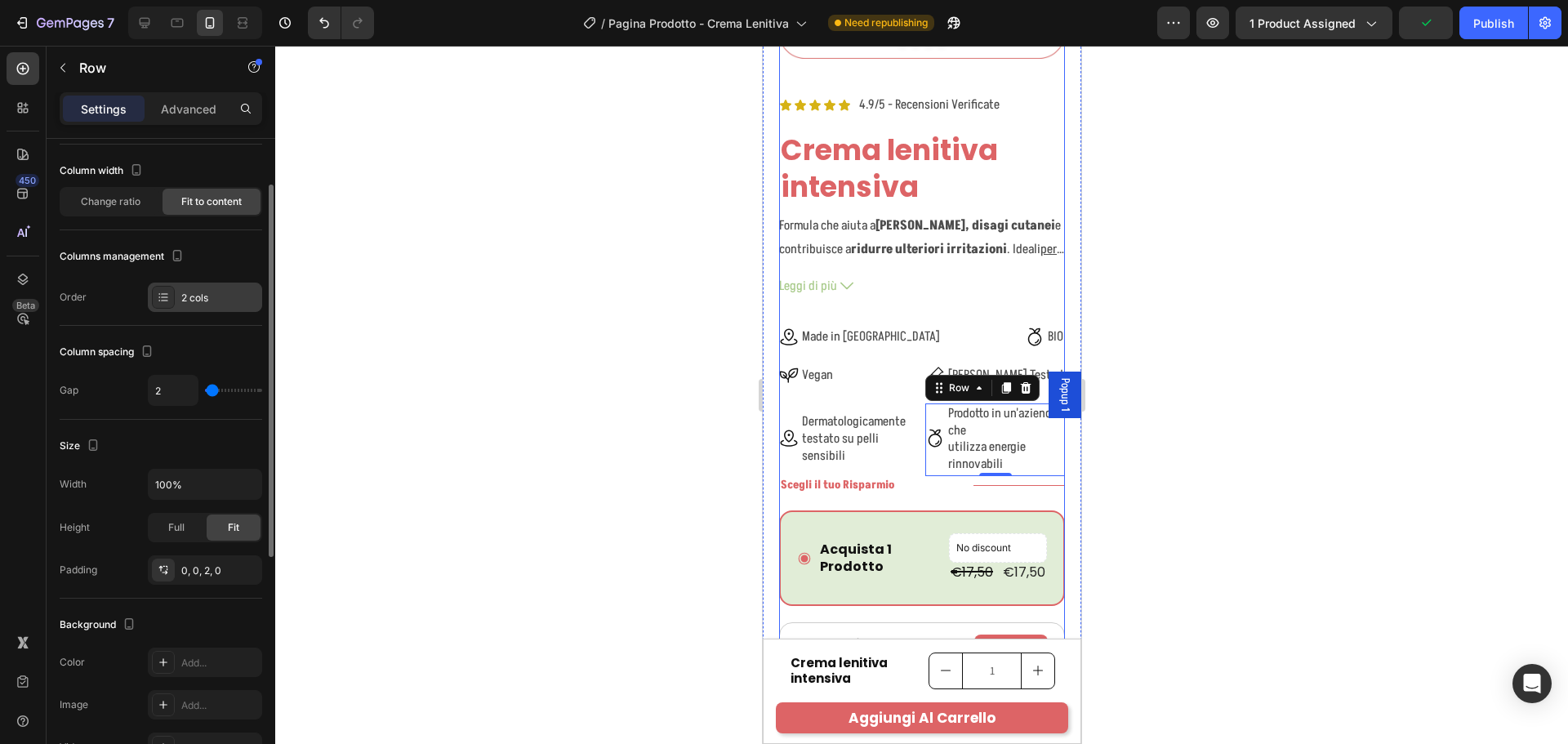
scroll to position [0, 0]
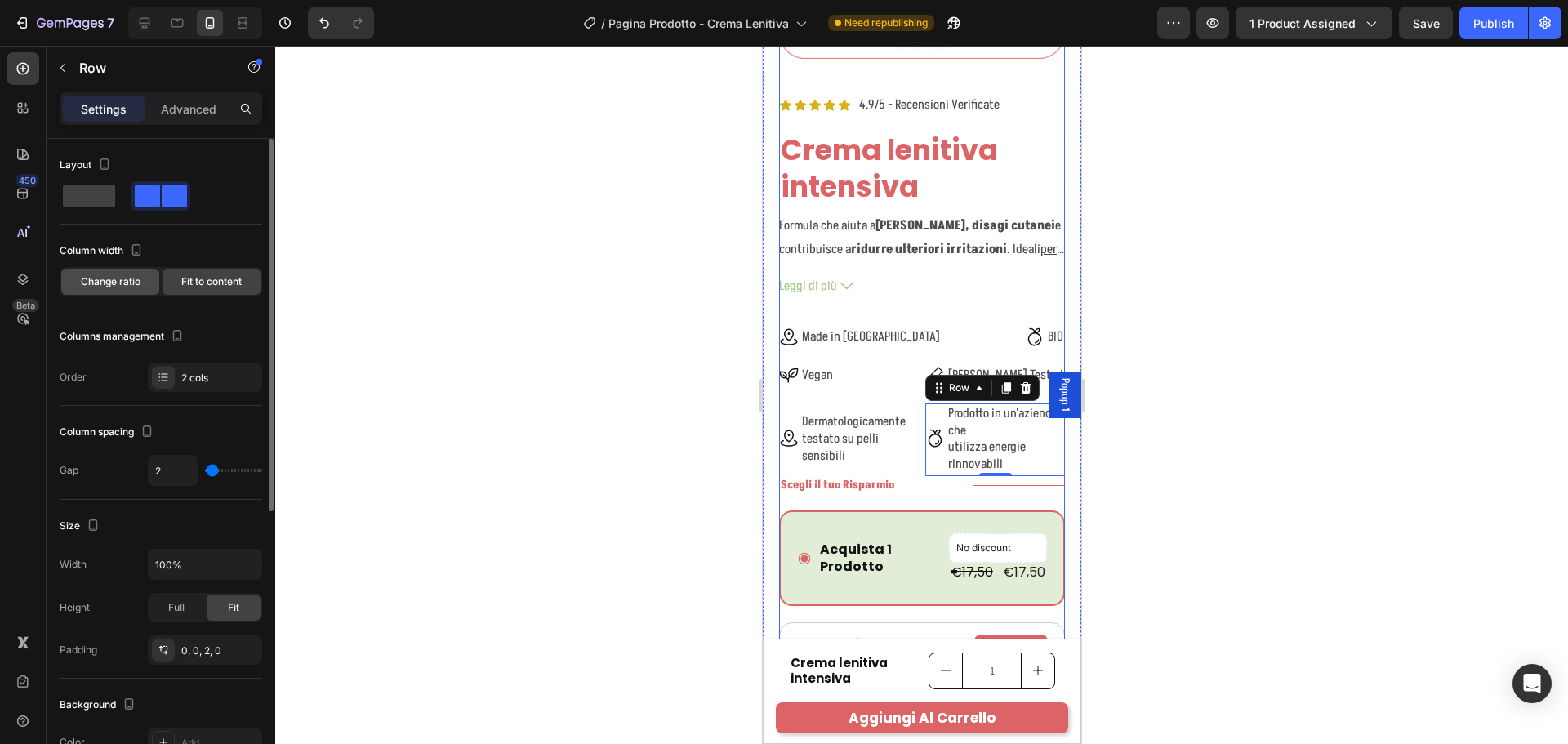
click at [135, 283] on span "Change ratio" at bounding box center [111, 282] width 60 height 15
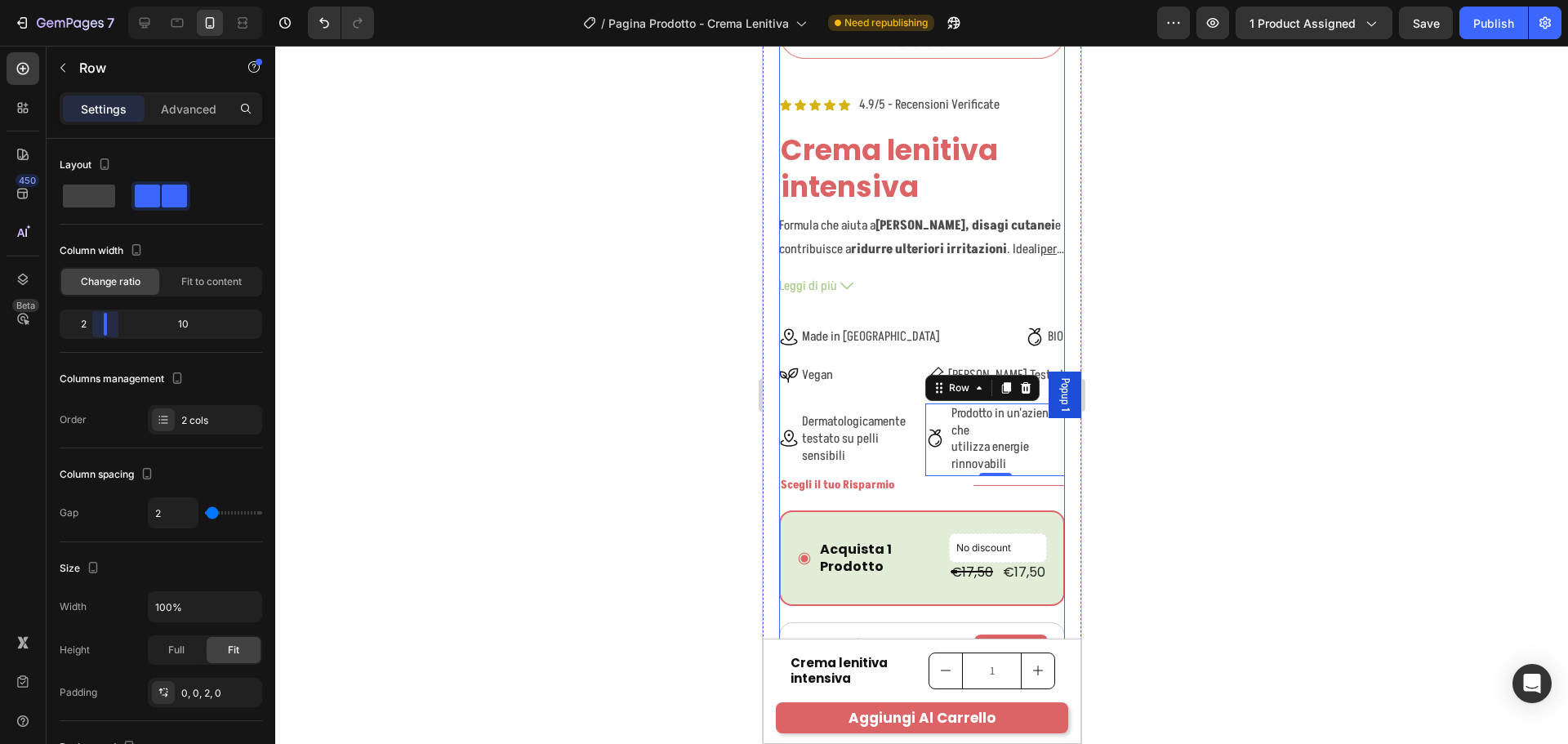
drag, startPoint x: 156, startPoint y: 320, endPoint x: 95, endPoint y: 317, distance: 61.1
click at [95, 0] on body "7 Version history / Pagina Prodotto - Crema Lenitiva Need republishing Preview …" at bounding box center [784, 0] width 1568 height 0
click at [196, 279] on span "Fit to content" at bounding box center [212, 282] width 61 height 15
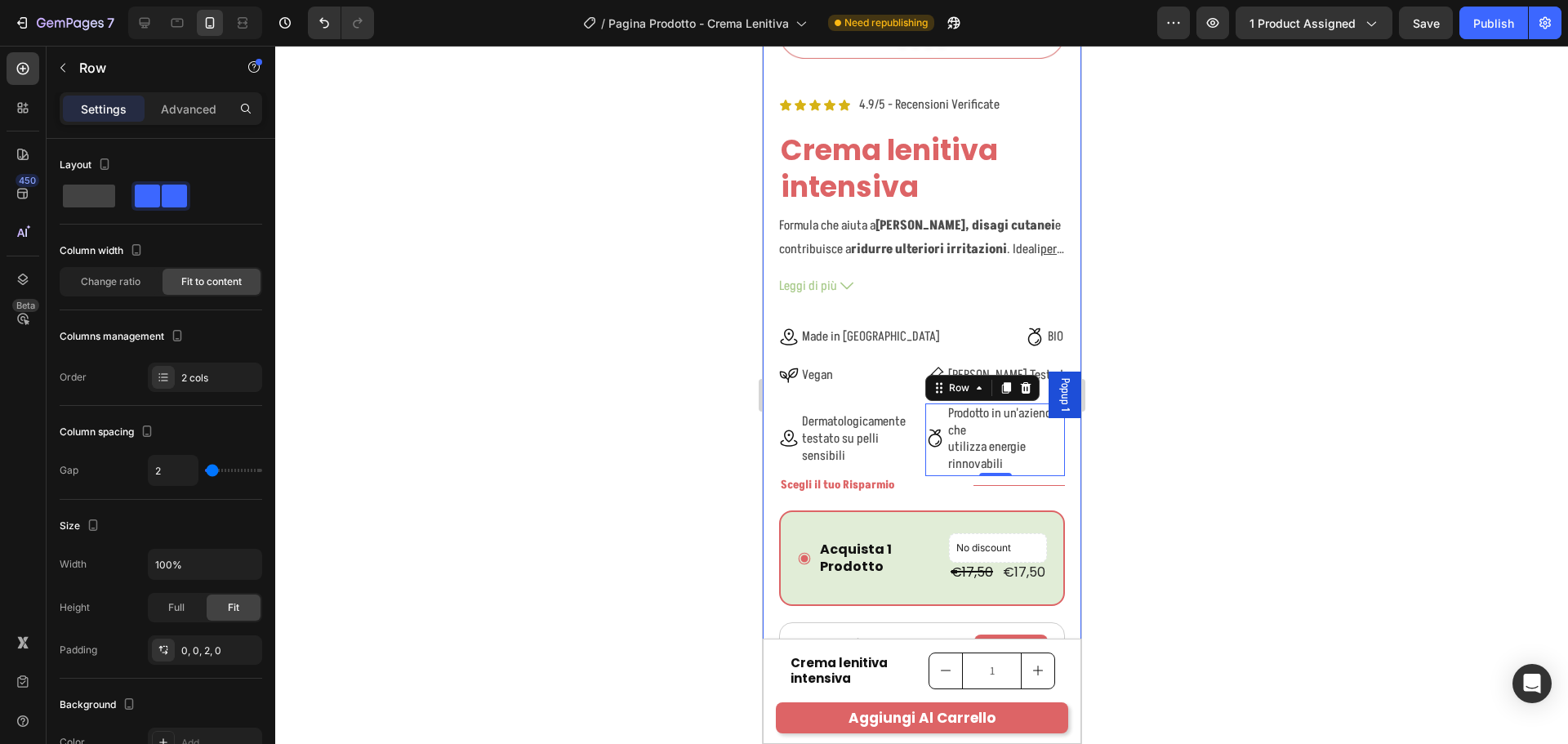
click at [1151, 368] on div at bounding box center [922, 395] width 1292 height 698
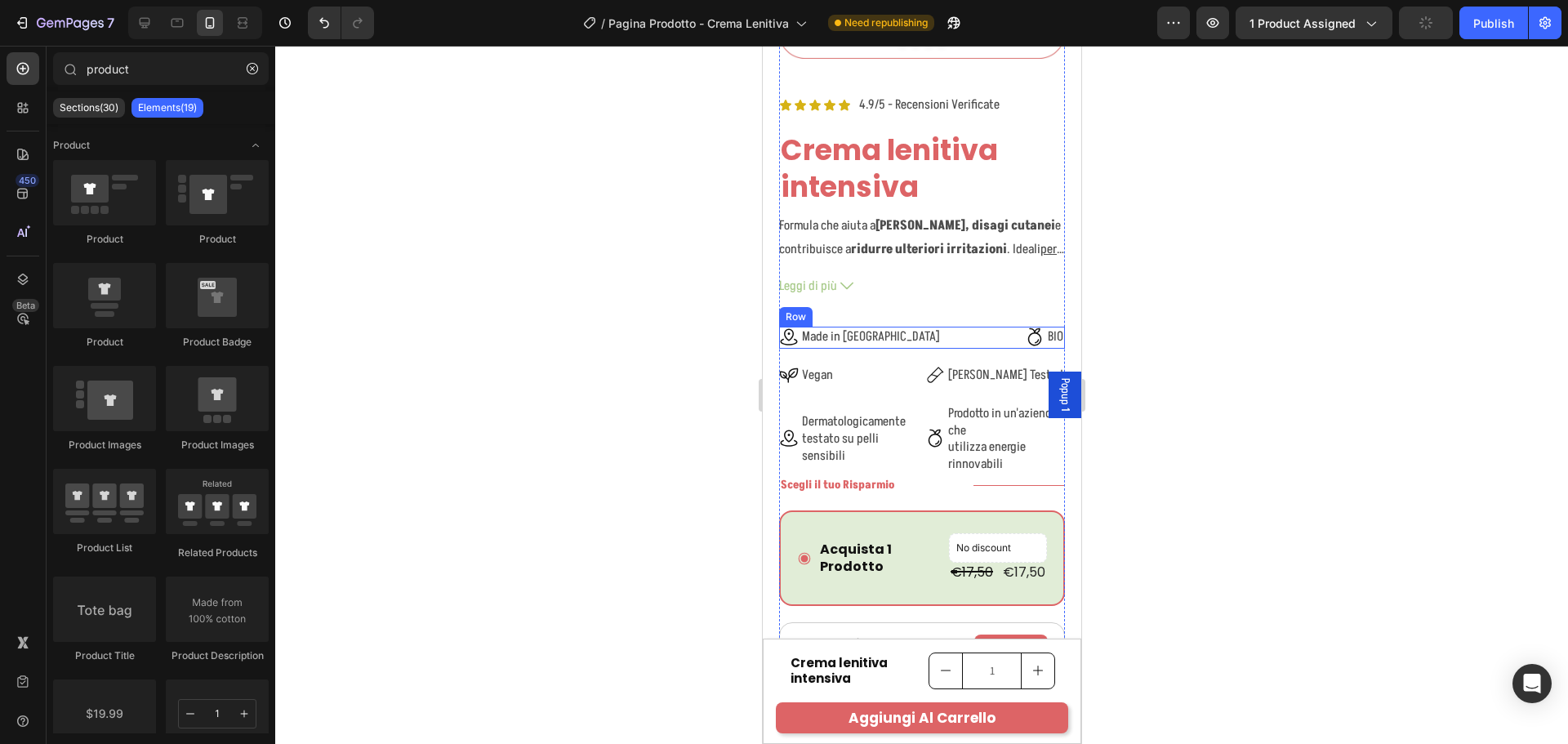
click at [936, 326] on div "Icon Made in Italy Text Block Row Icon BIO Text Block Row Row" at bounding box center [921, 337] width 286 height 22
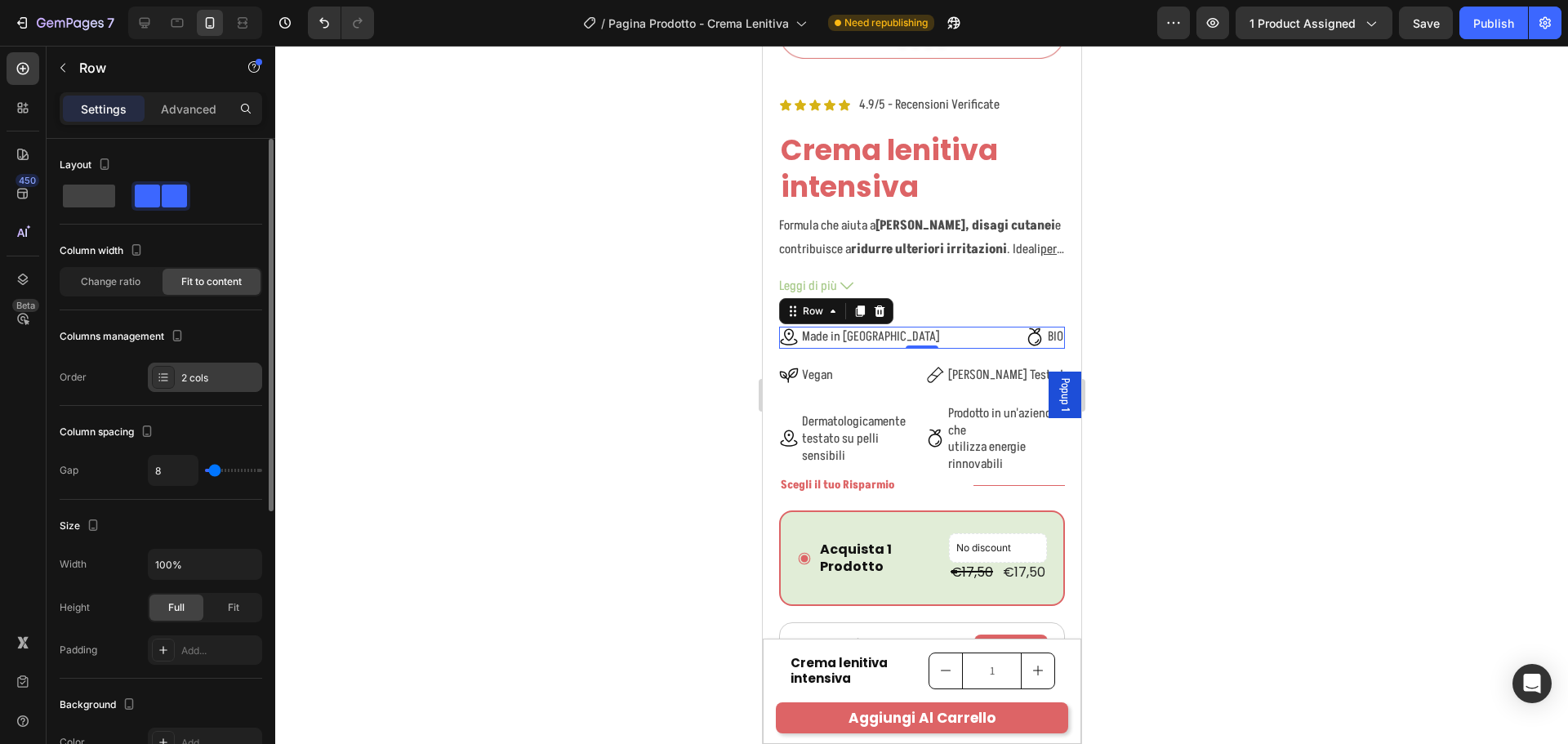
click at [193, 379] on div "2 cols" at bounding box center [219, 378] width 77 height 15
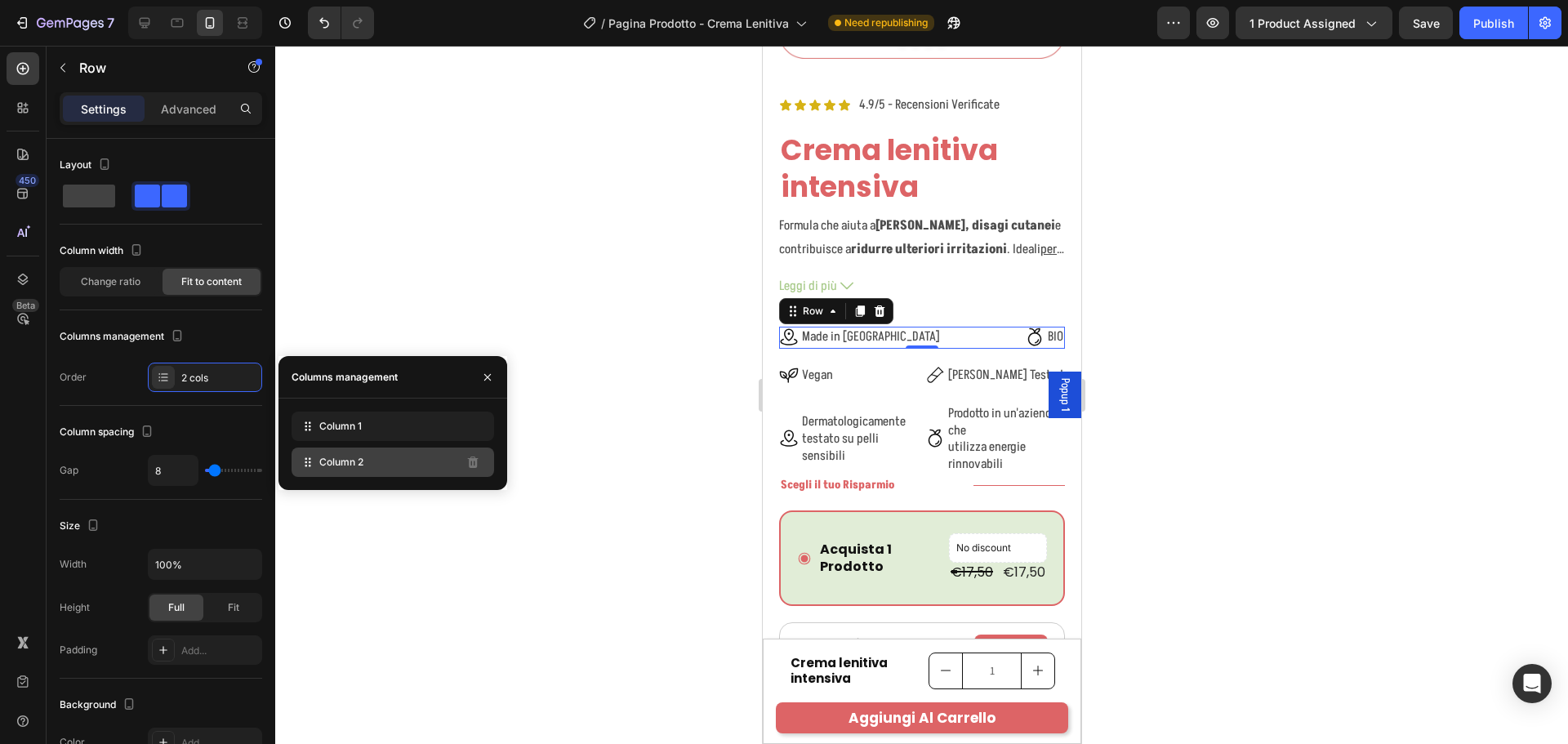
click at [360, 457] on span "Column 2" at bounding box center [341, 462] width 44 height 15
click at [1212, 348] on div at bounding box center [922, 395] width 1292 height 698
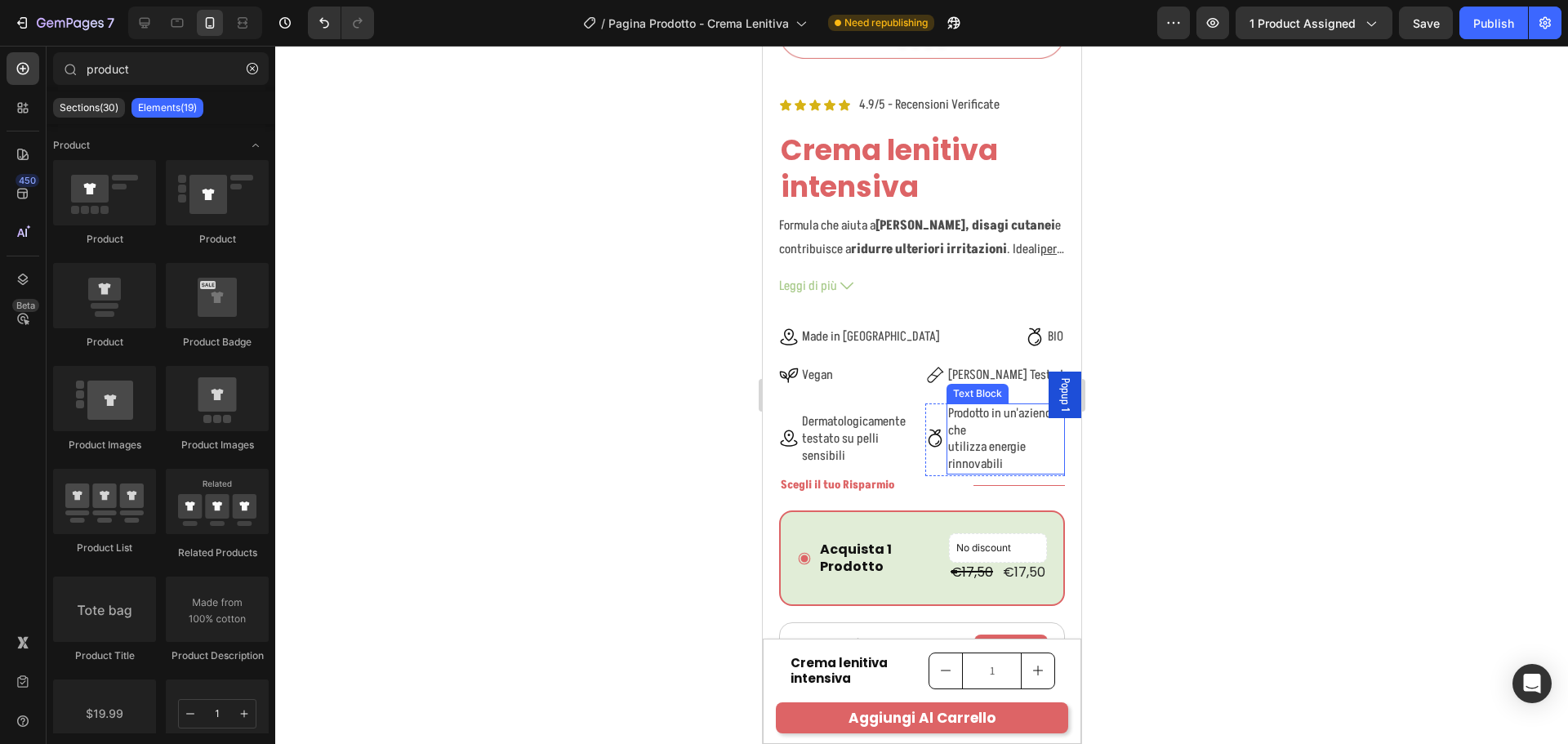
click at [1035, 454] on p "Prodotto in un'azienda che utilizza energie rinnovabili" at bounding box center [1005, 439] width 115 height 68
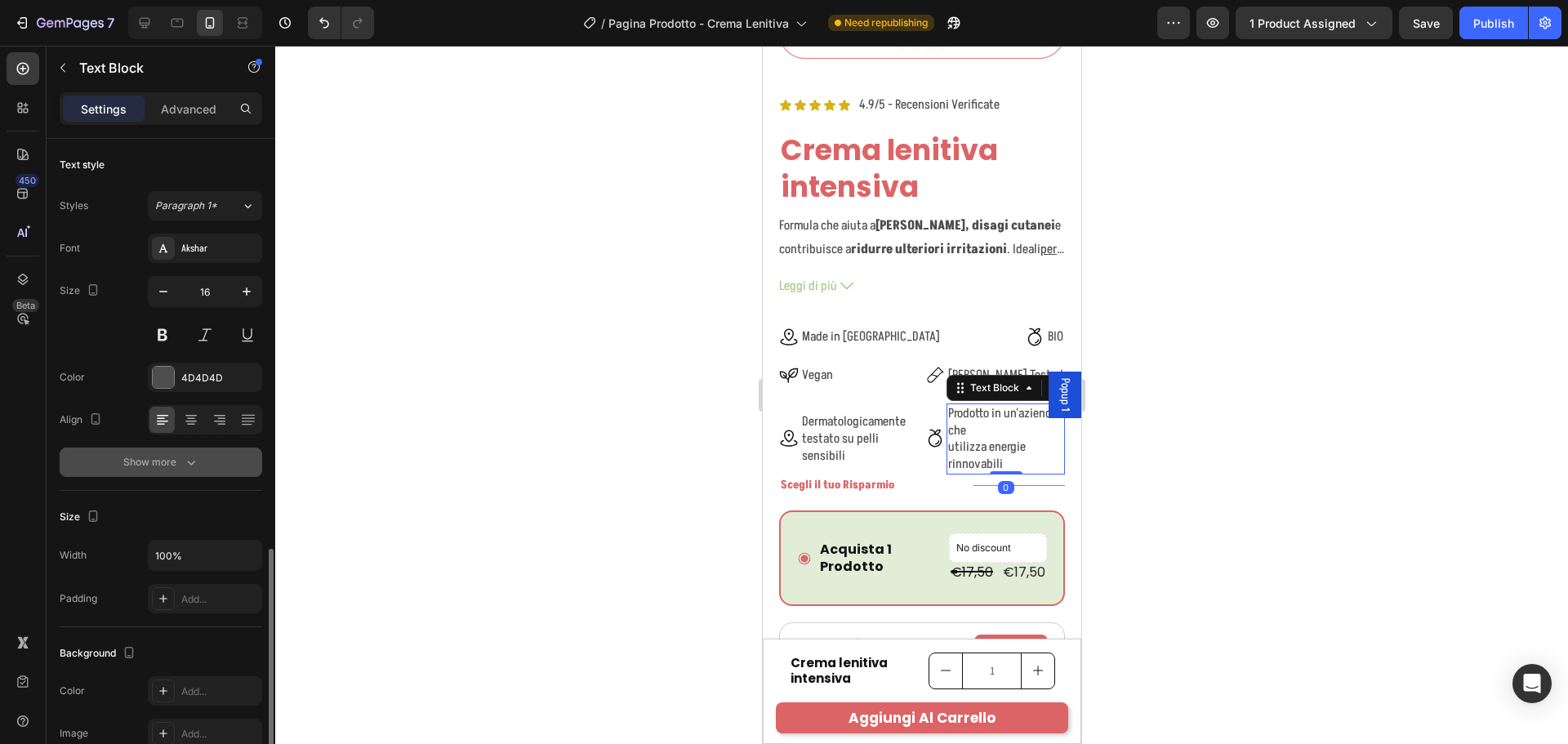
scroll to position [316, 0]
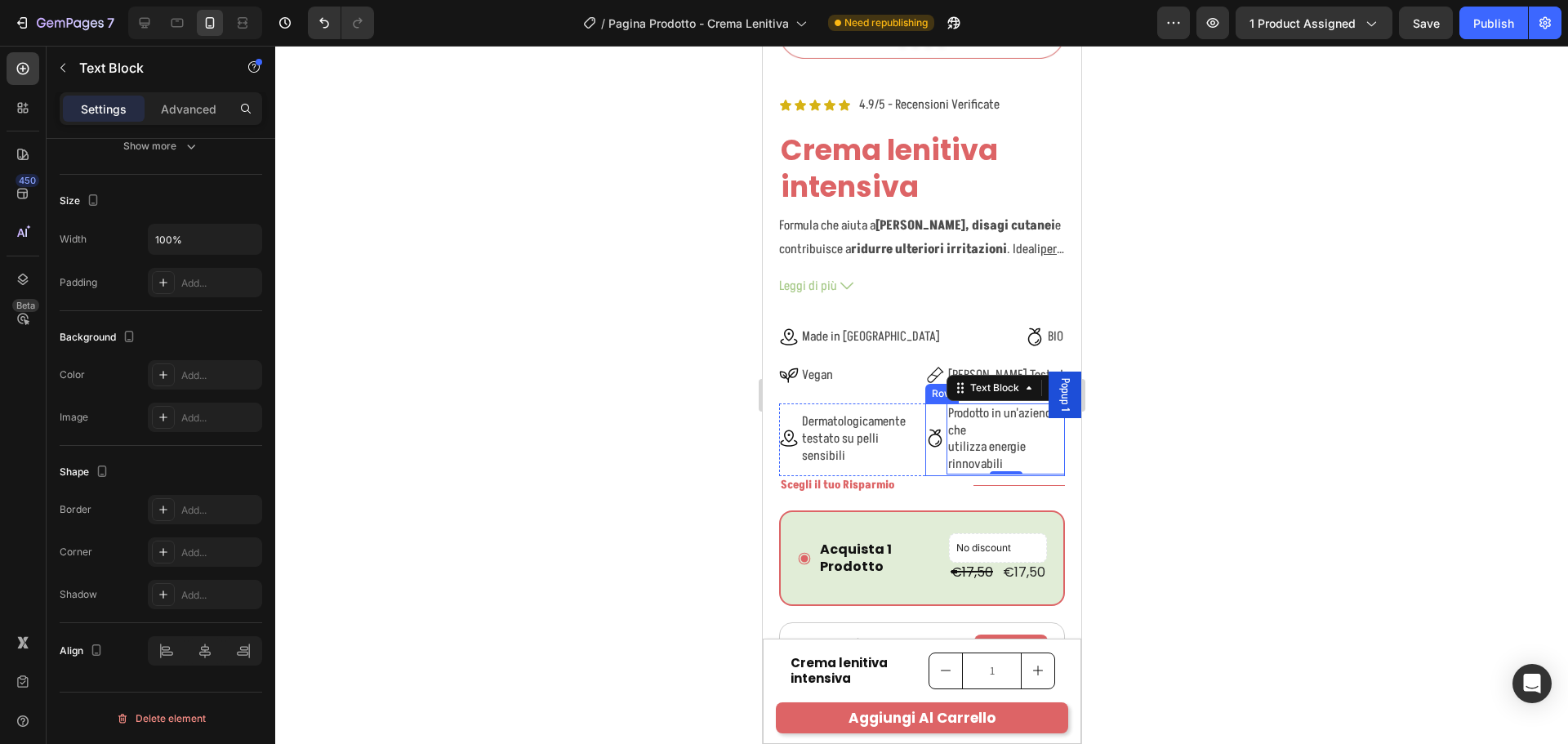
click at [934, 453] on div "Icon" at bounding box center [934, 439] width 19 height 71
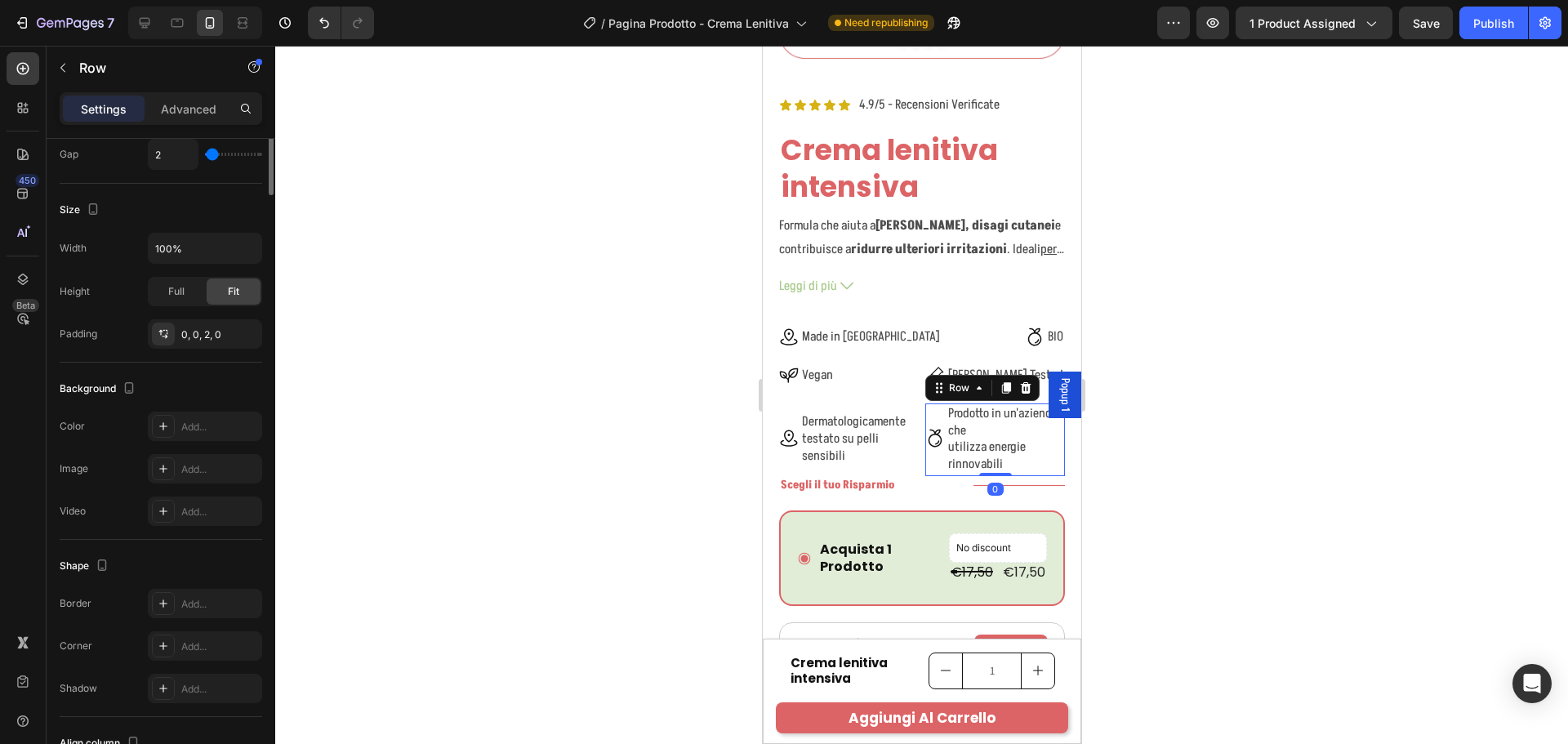
scroll to position [0, 0]
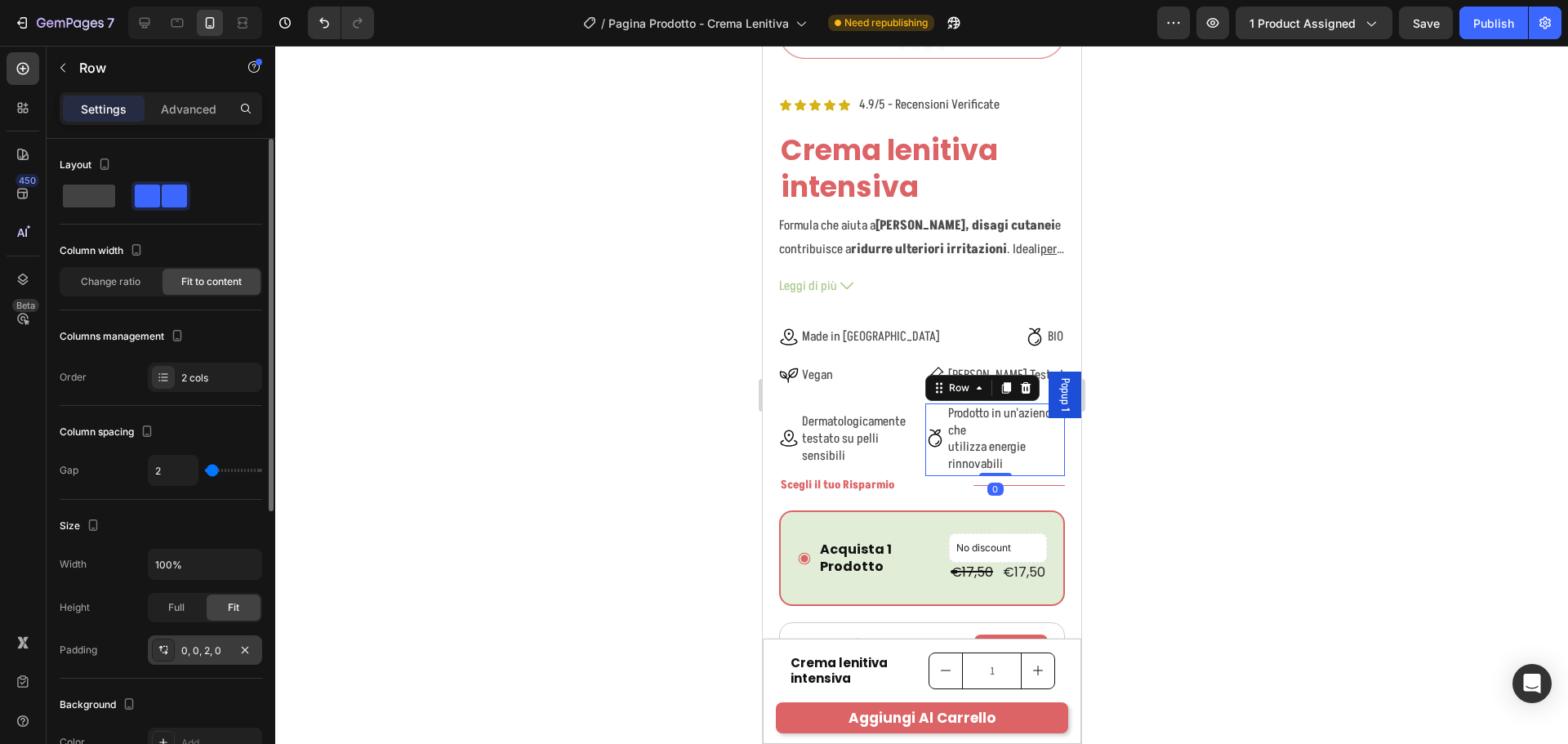
click at [196, 652] on div "0, 0, 2, 0" at bounding box center [205, 651] width 47 height 15
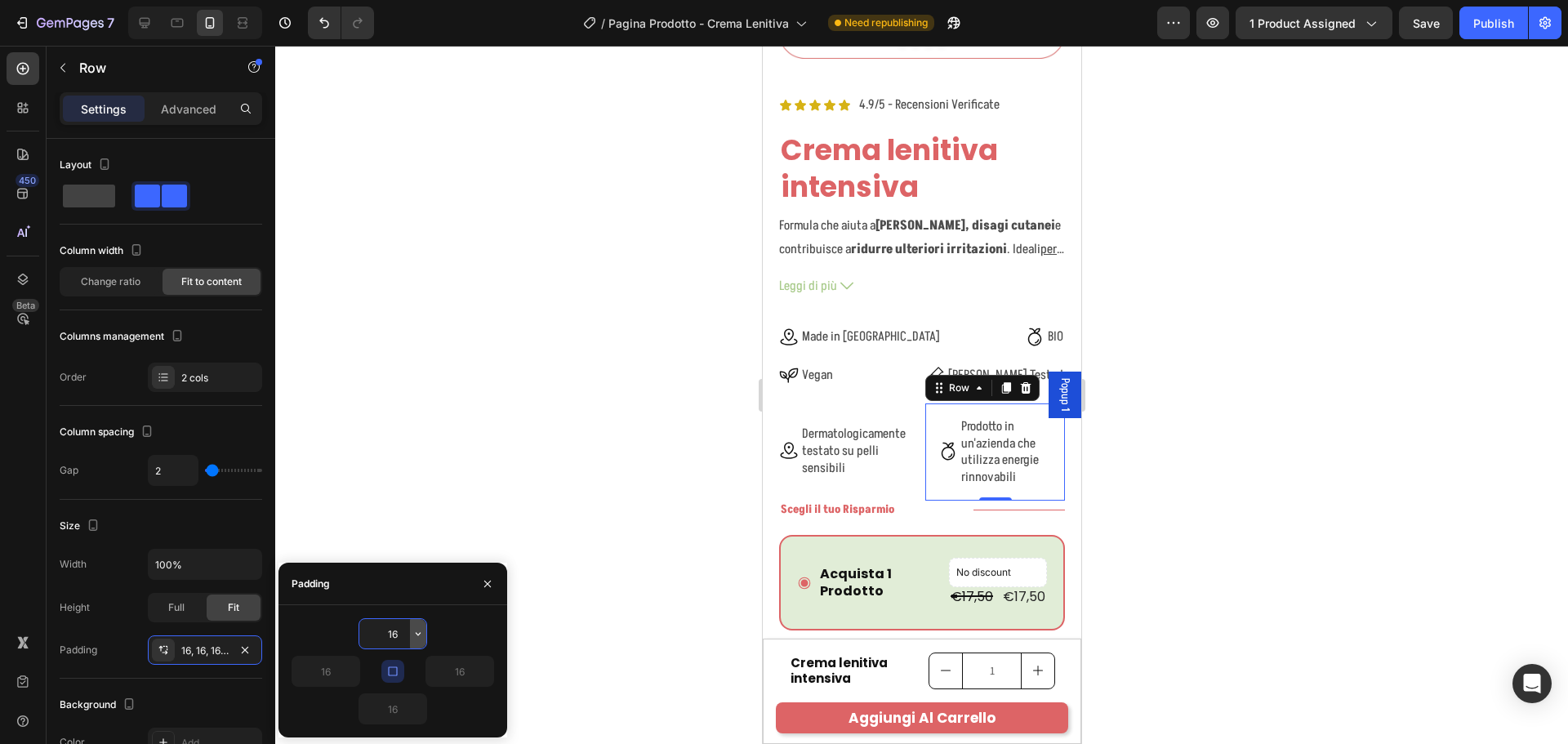
click at [411, 632] on icon "button" at bounding box center [418, 633] width 13 height 13
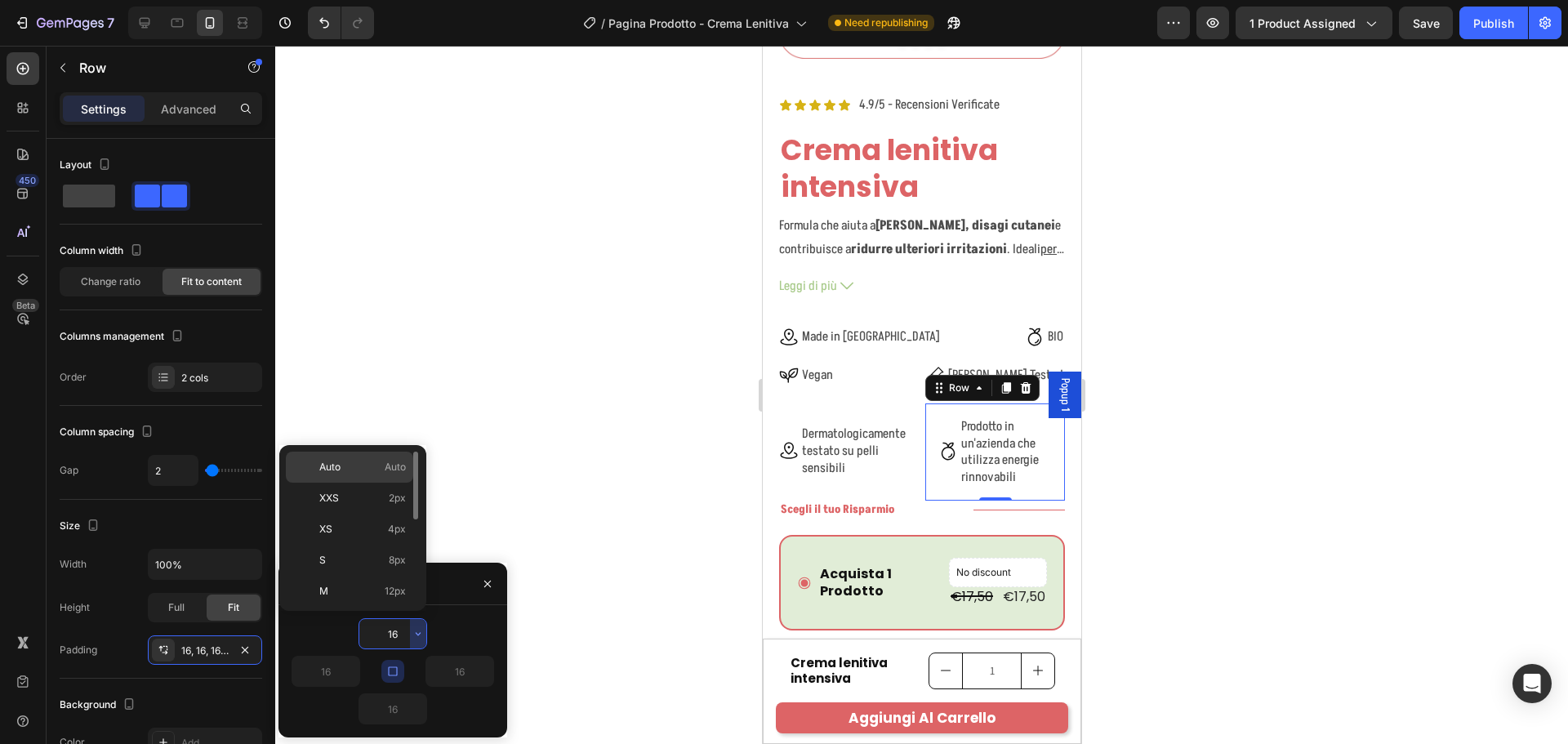
click at [384, 471] on span "Auto" at bounding box center [395, 467] width 21 height 15
type input "Auto"
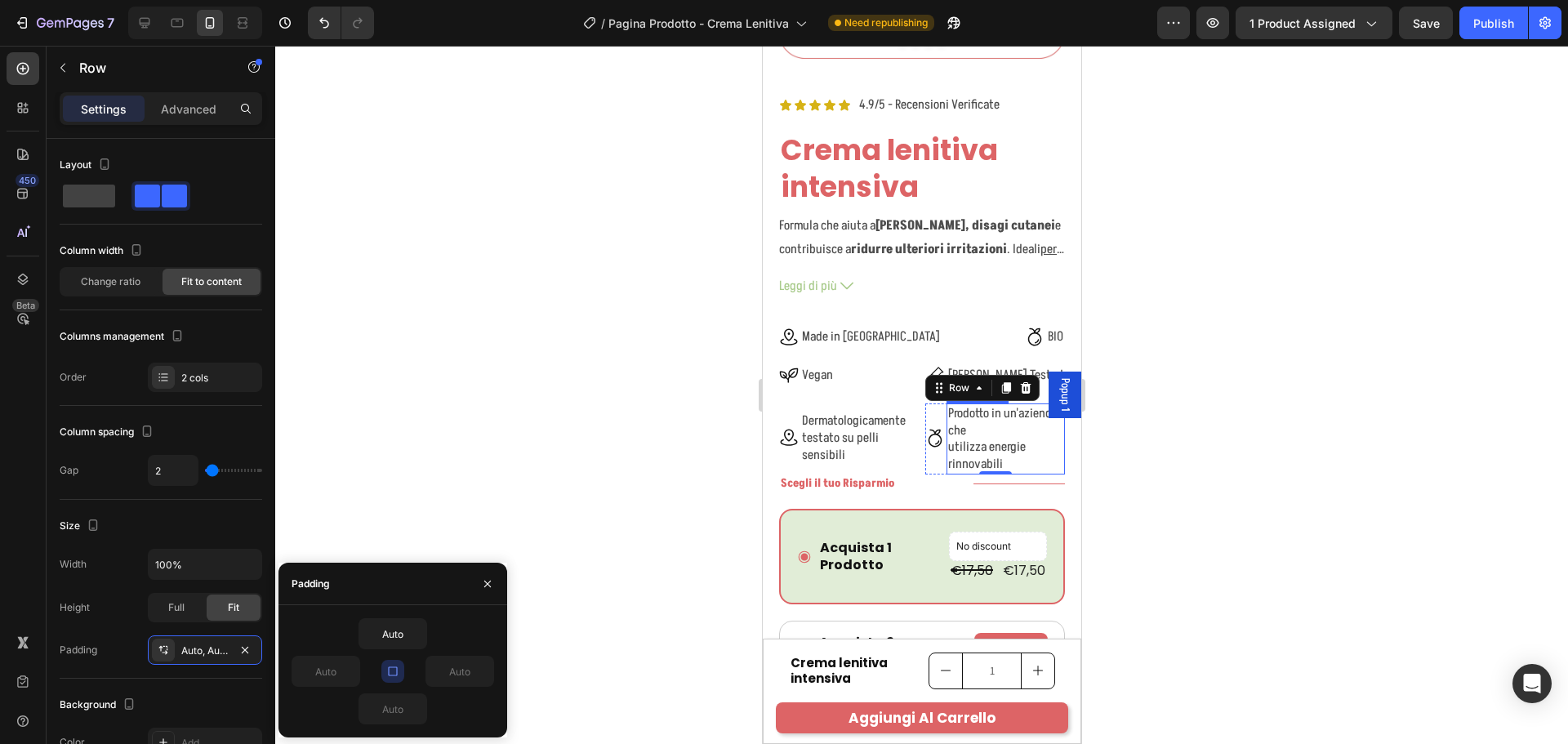
click at [1040, 440] on p "Prodotto in un'azienda che utilizza energie rinnovabili" at bounding box center [1005, 439] width 115 height 68
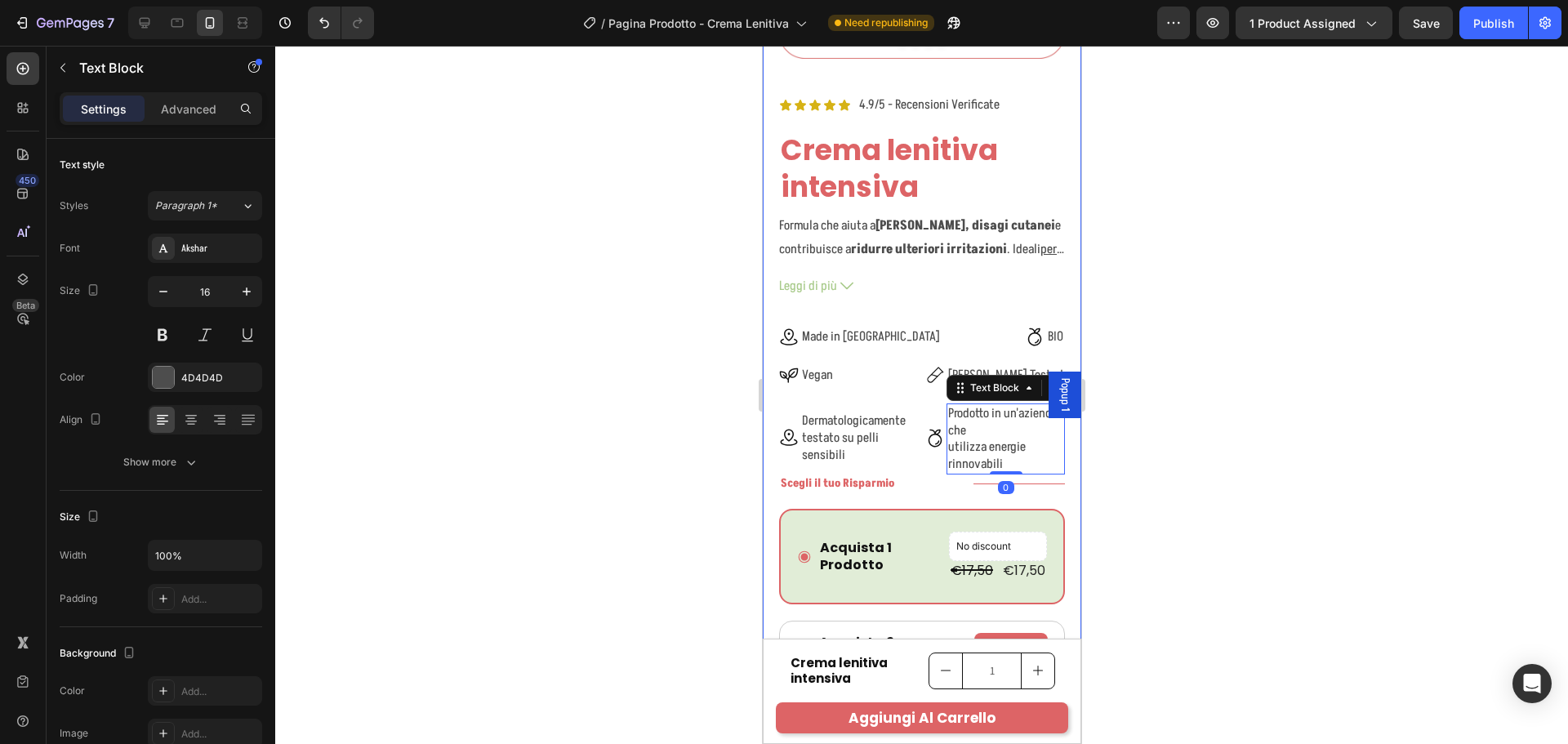
click at [1176, 439] on div at bounding box center [922, 395] width 1292 height 698
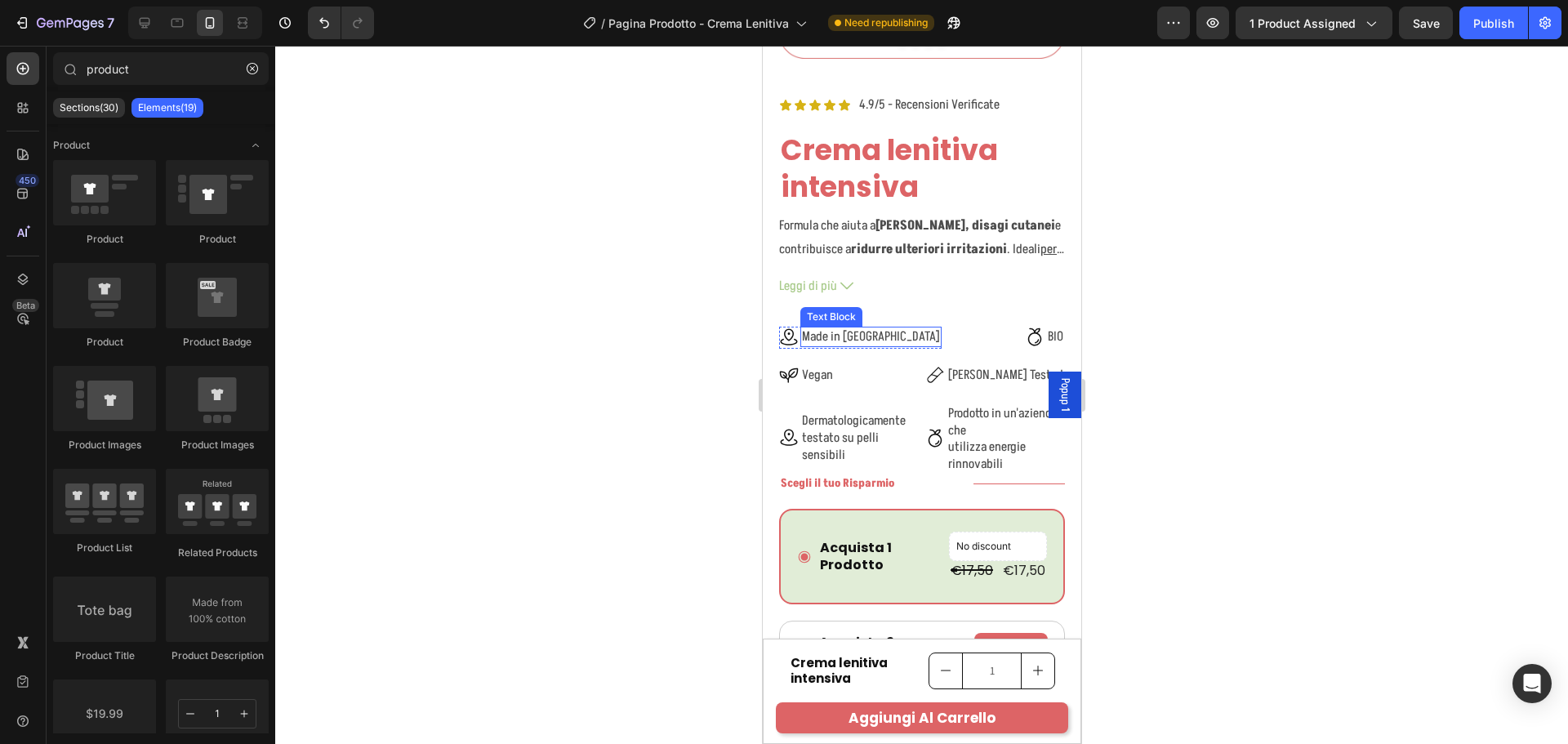
click at [853, 328] on p "Made in Italy" at bounding box center [870, 337] width 138 height 18
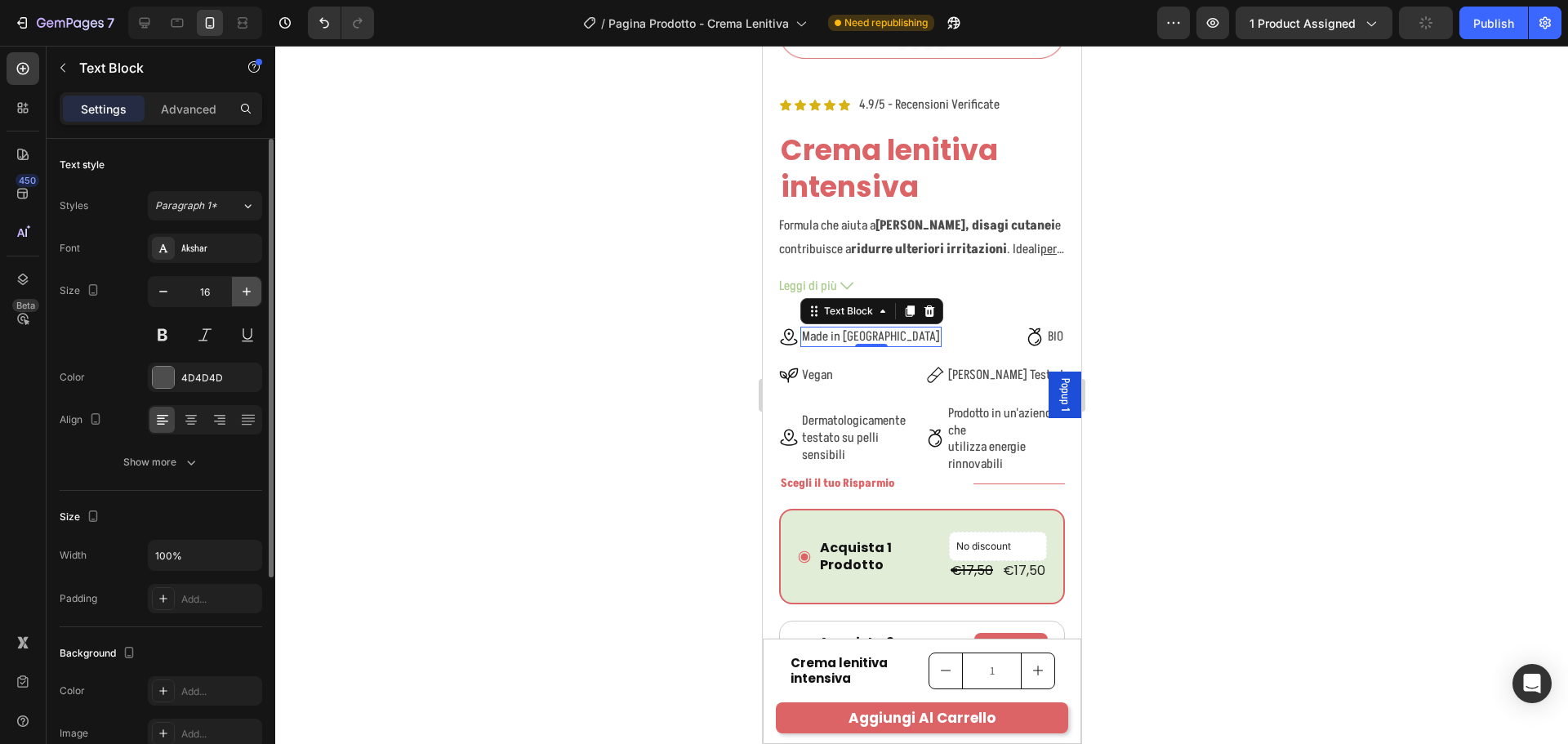
click at [250, 297] on icon "button" at bounding box center [247, 291] width 17 height 17
type input "17"
click at [832, 366] on div "Vegan" at bounding box center [816, 376] width 34 height 20
click at [257, 291] on button "button" at bounding box center [247, 291] width 29 height 30
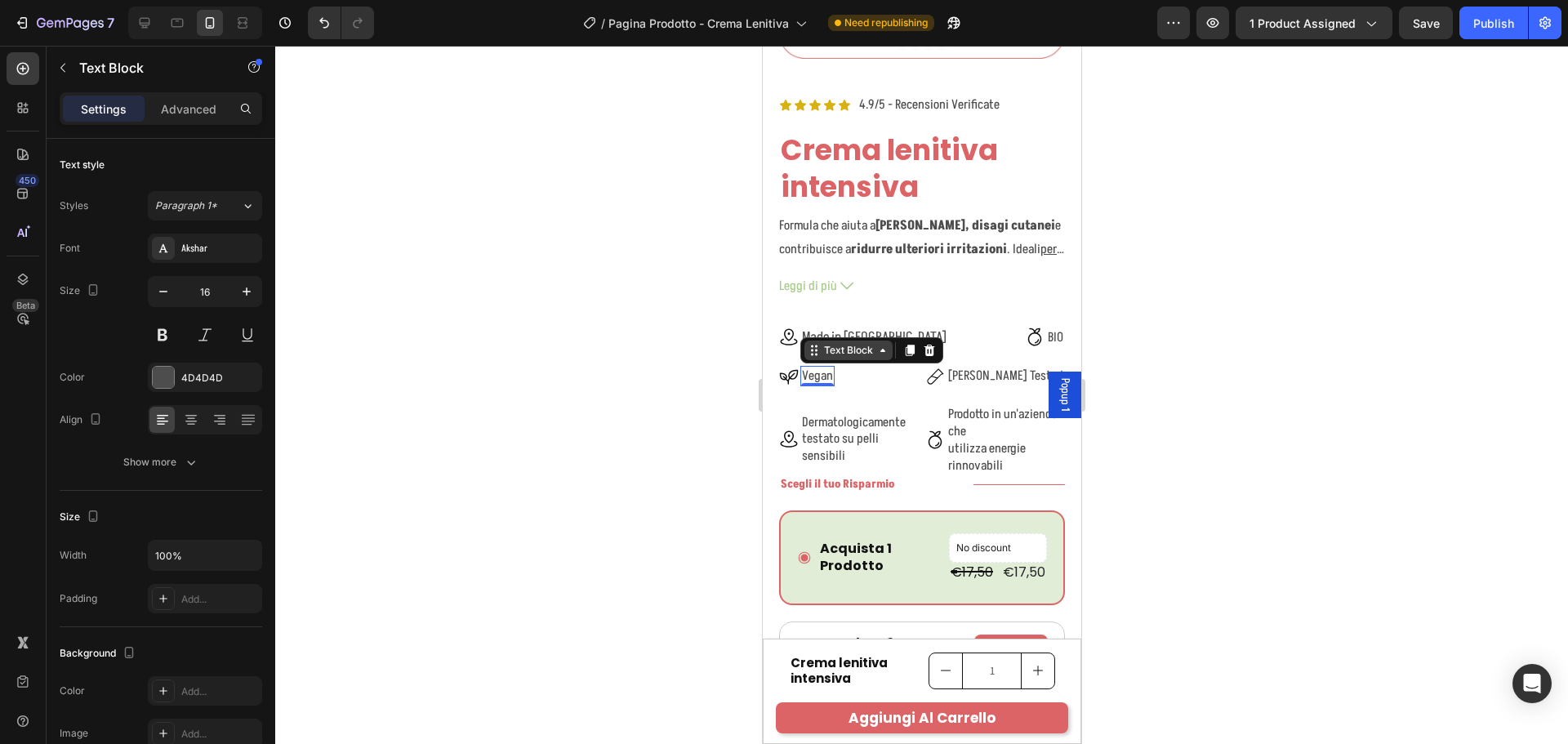
type input "17"
click at [1047, 329] on p "BIO" at bounding box center [1055, 337] width 16 height 18
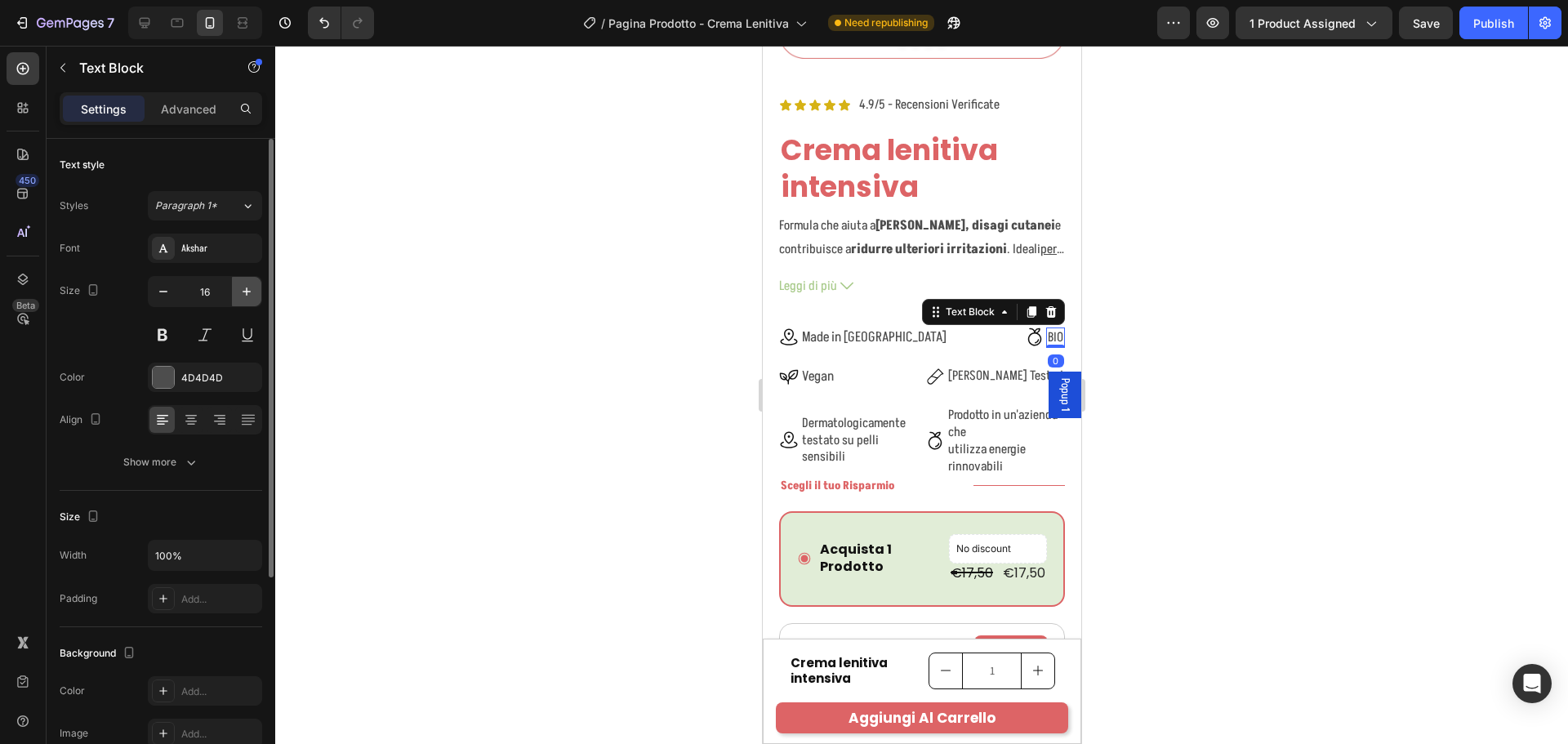
click at [251, 289] on icon "button" at bounding box center [247, 291] width 17 height 17
type input "17"
click at [1010, 367] on span "Nichel Tested" at bounding box center [1005, 375] width 115 height 18
drag, startPoint x: 254, startPoint y: 289, endPoint x: 26, endPoint y: 348, distance: 235.5
click at [254, 289] on icon "button" at bounding box center [247, 291] width 17 height 17
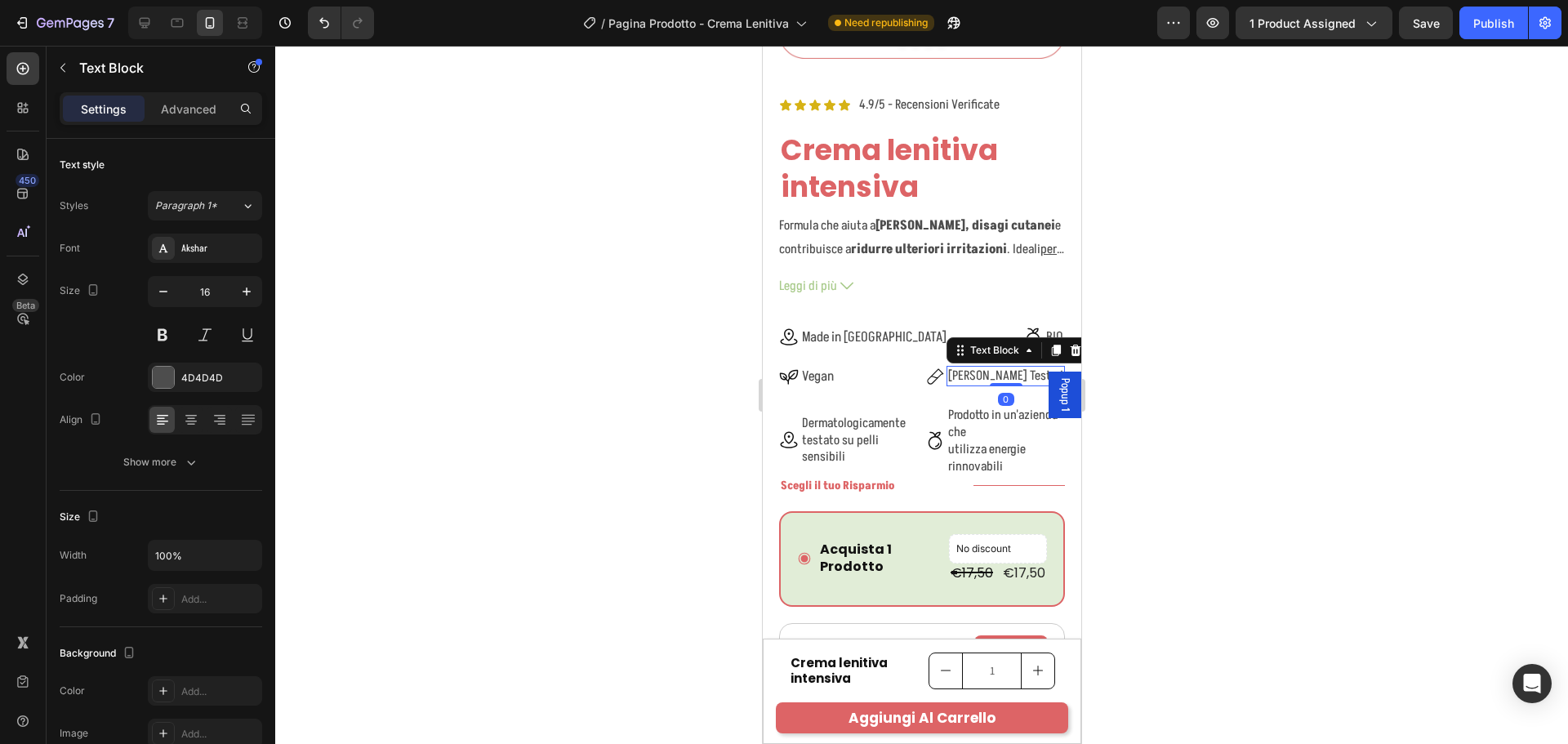
type input "17"
click at [872, 366] on div "Icon Vegan Text Block Row Icon Nichel Tested Text Block 0 Row Row" at bounding box center [921, 377] width 286 height 23
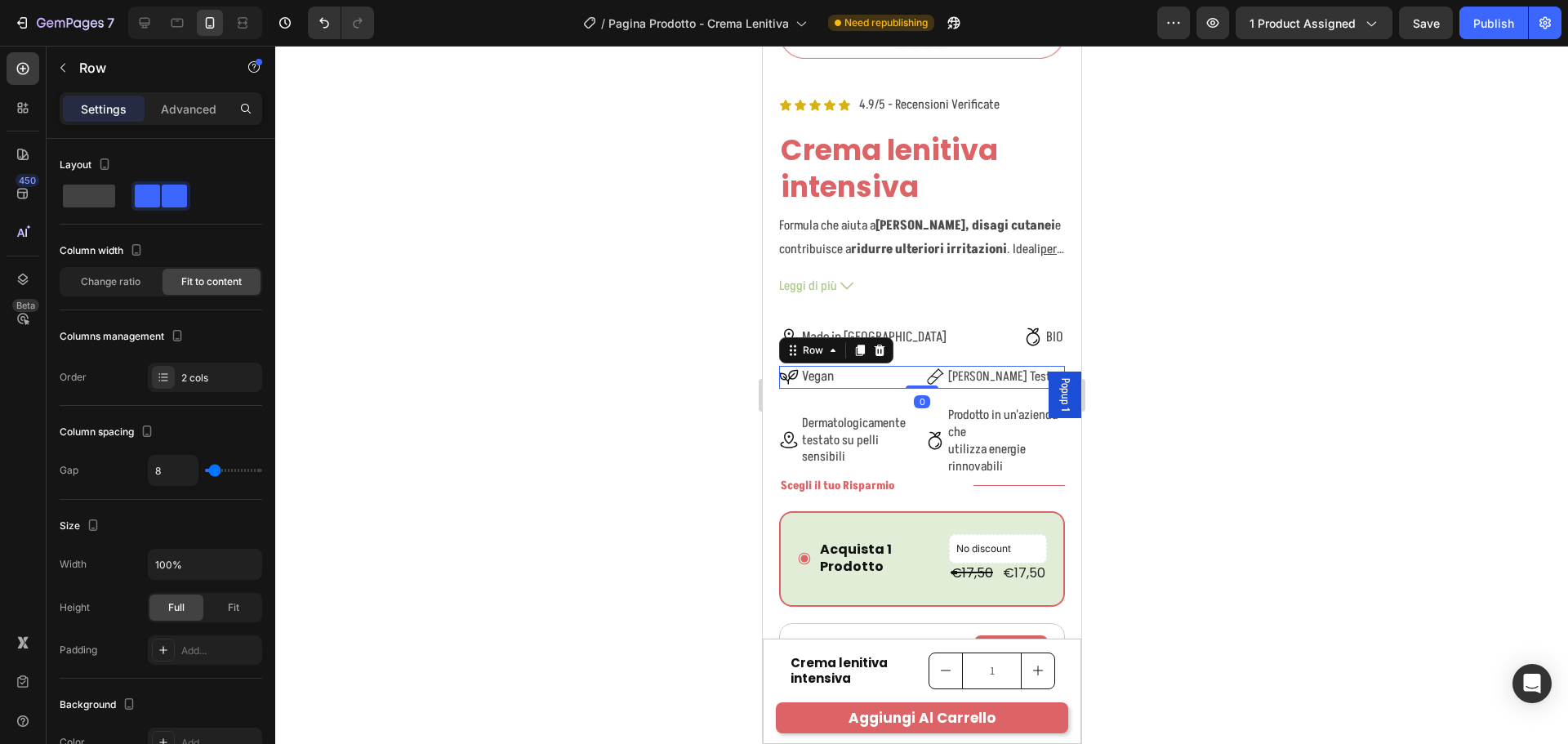
scroll to position [489, 0]
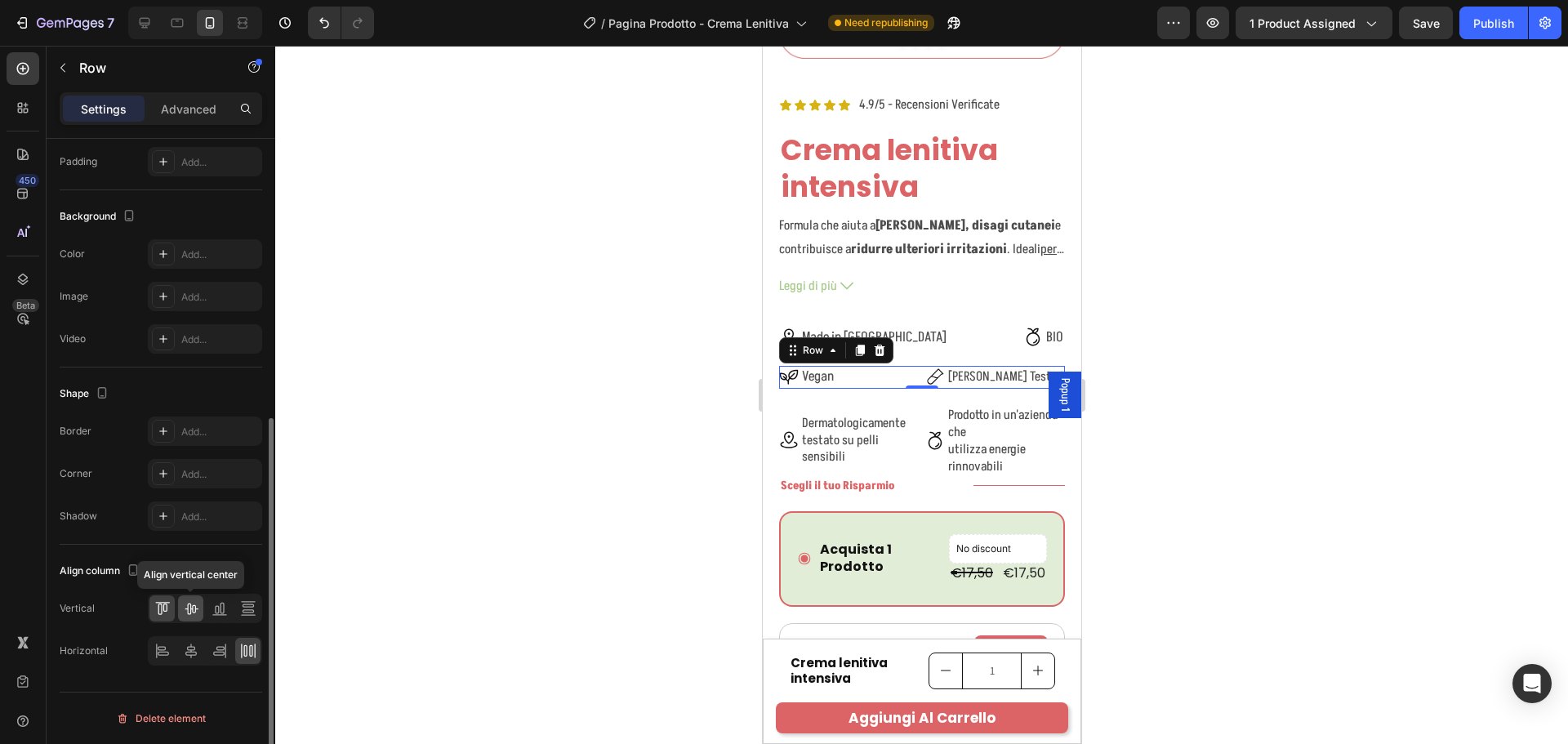
click at [200, 609] on div at bounding box center [190, 608] width 25 height 26
click at [923, 331] on div "Icon Made in Italy Text Block Row Icon BIO Text Block Row Row" at bounding box center [921, 337] width 286 height 23
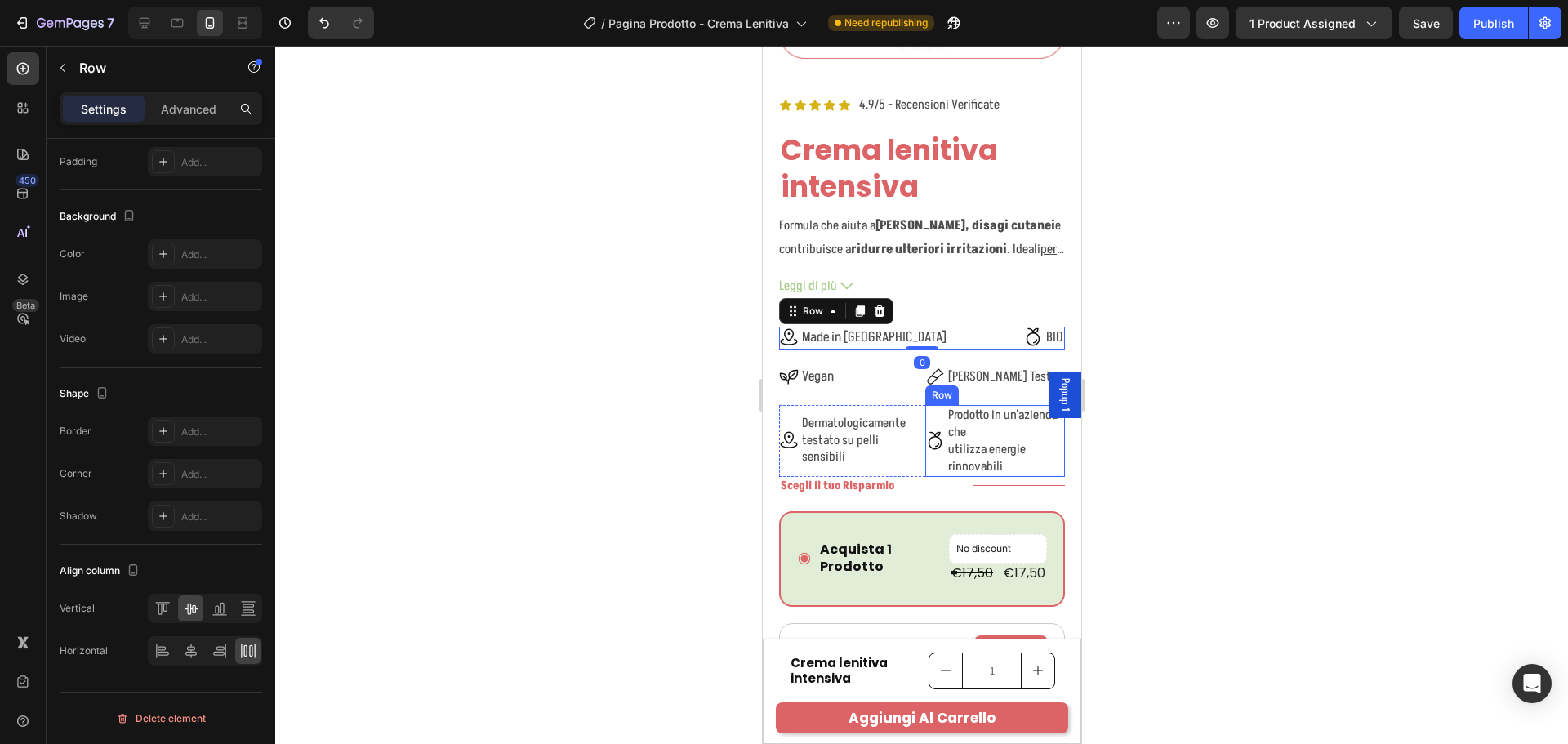
click at [925, 455] on div "Icon" at bounding box center [934, 440] width 19 height 71
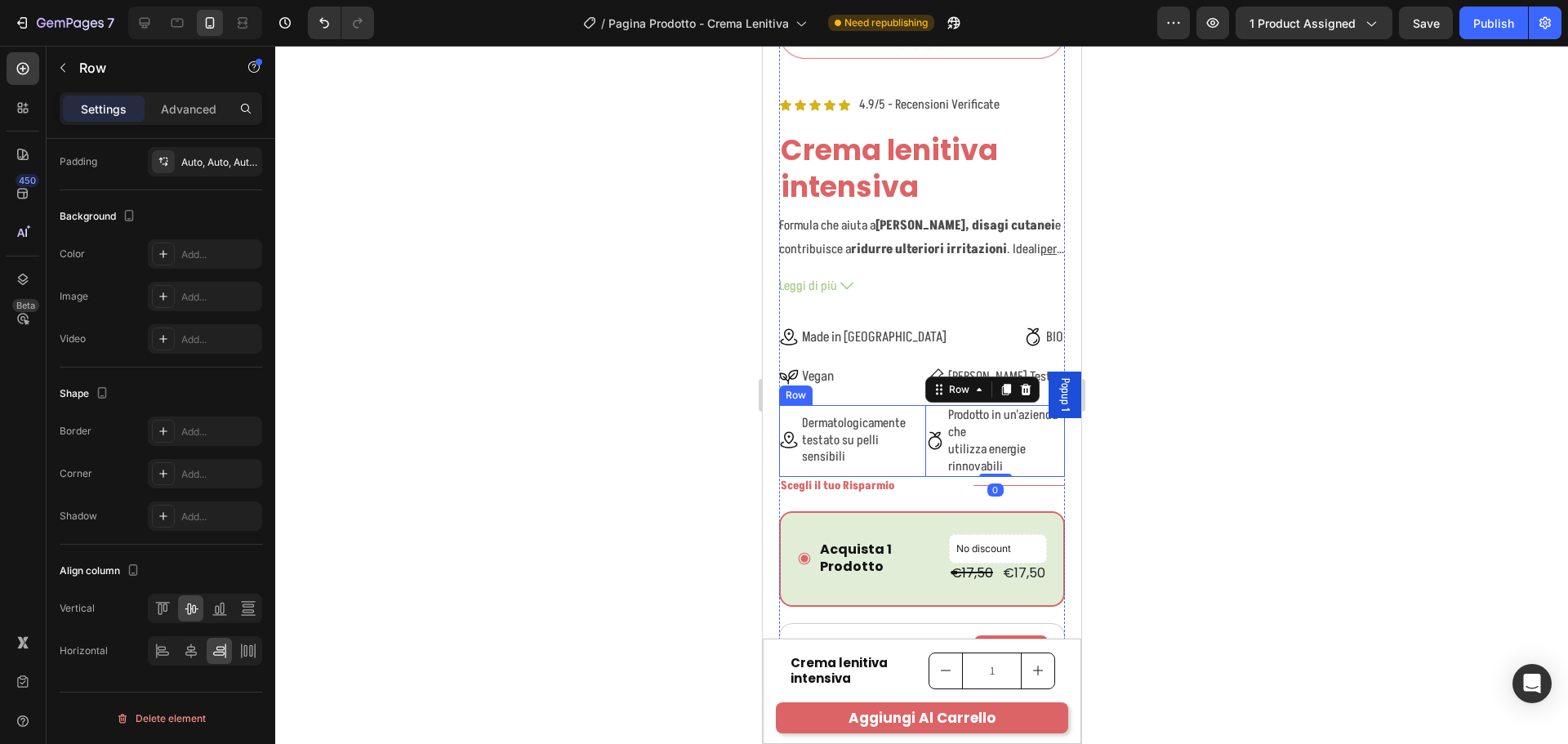
click at [905, 459] on div "Icon Dermatologicamente testato su pelli sensibili Text Block Row" at bounding box center [847, 440] width 139 height 71
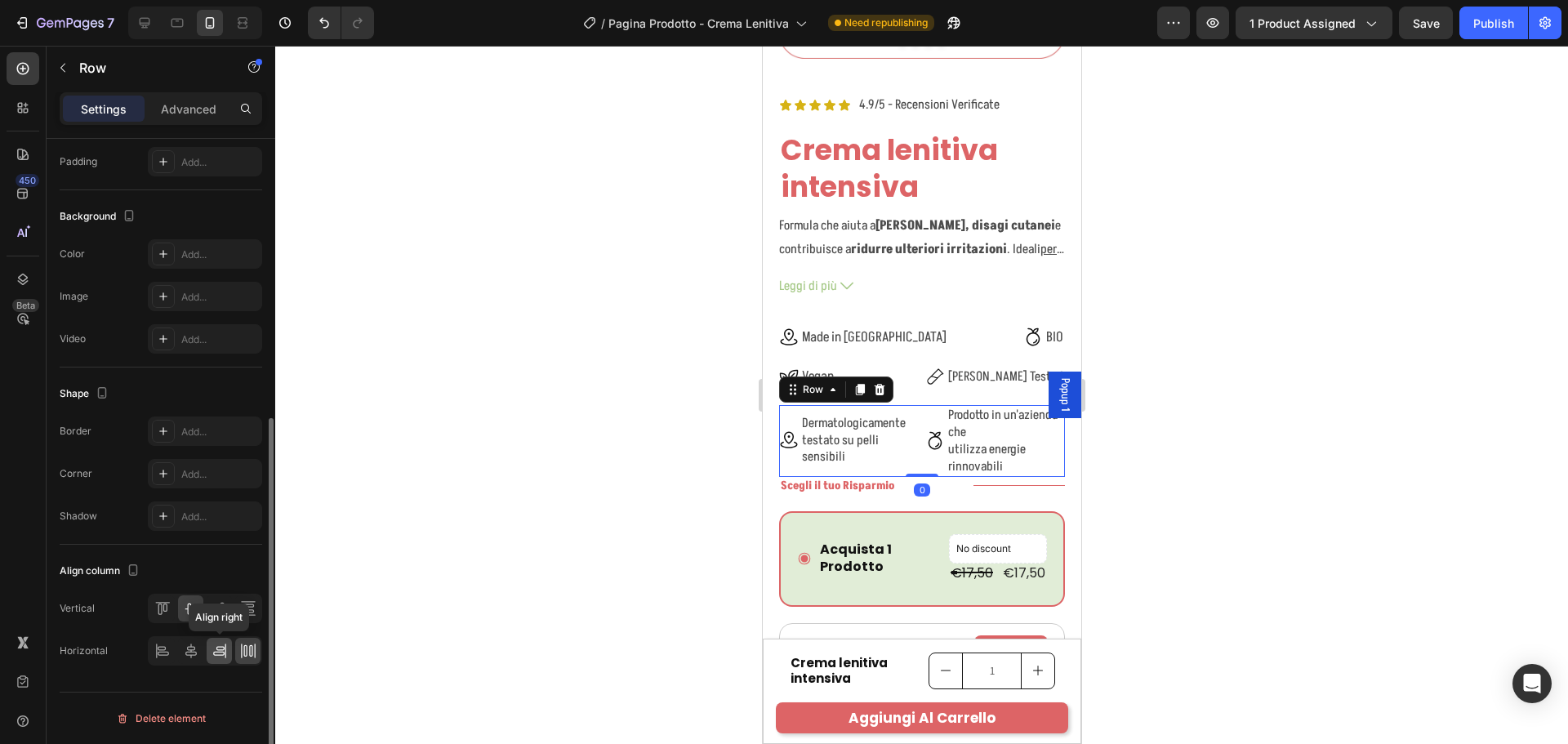
click at [230, 653] on div at bounding box center [218, 651] width 25 height 26
click at [194, 653] on icon at bounding box center [191, 651] width 17 height 17
click at [160, 653] on icon at bounding box center [162, 651] width 17 height 17
click at [196, 653] on icon at bounding box center [191, 651] width 11 height 15
click at [230, 653] on div at bounding box center [218, 651] width 25 height 26
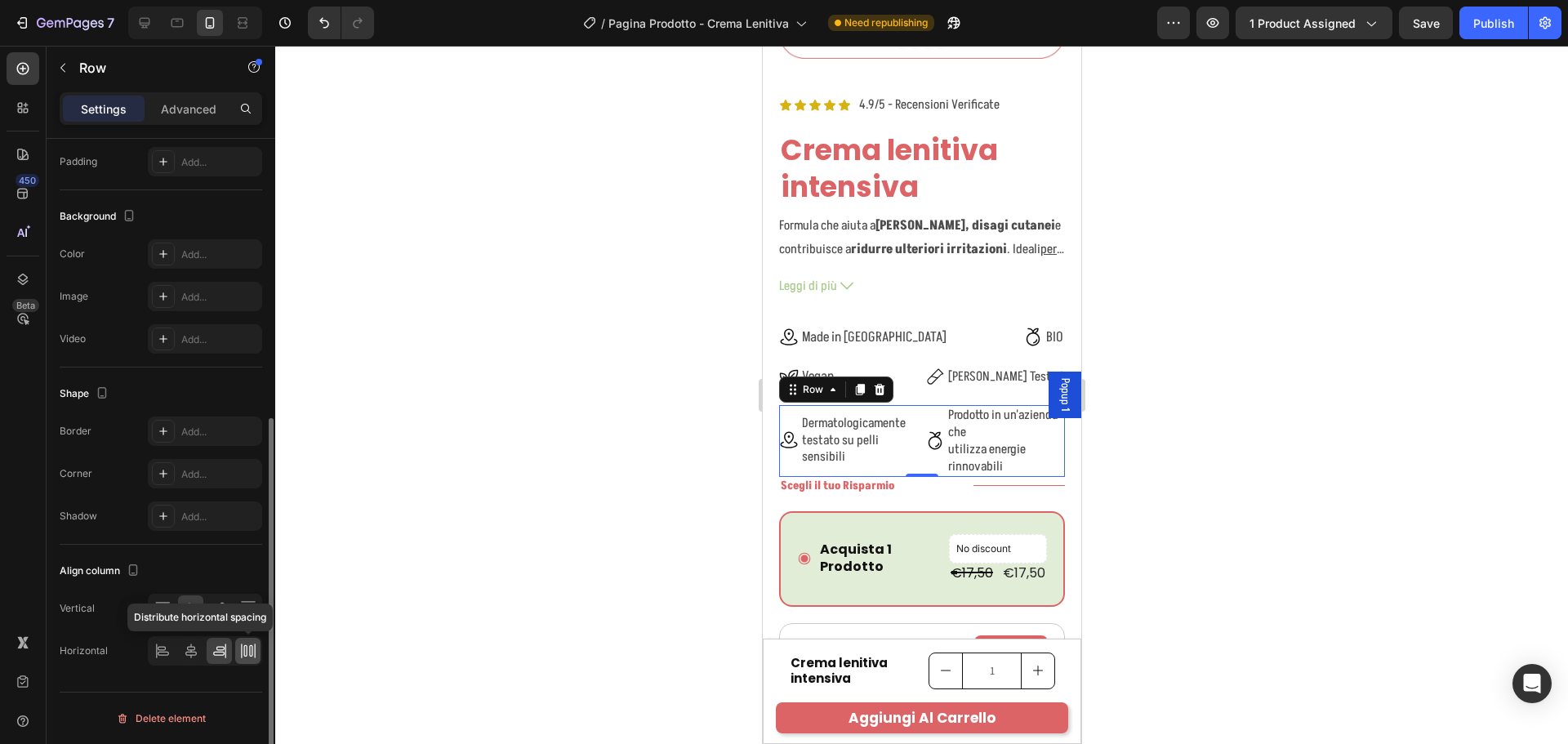
click at [247, 651] on icon at bounding box center [248, 651] width 17 height 17
click at [1237, 457] on div at bounding box center [922, 395] width 1292 height 698
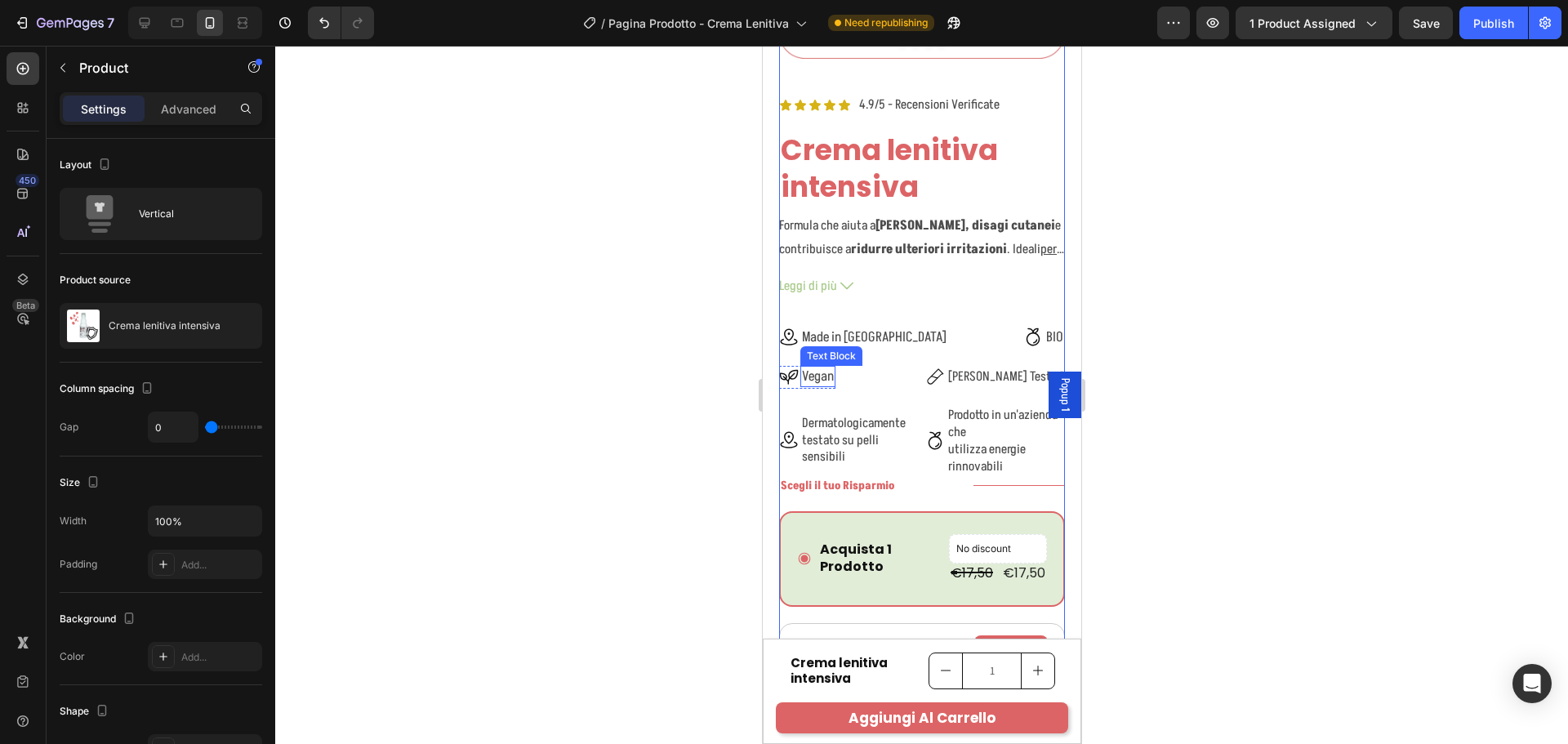
click at [829, 368] on p "Vegan" at bounding box center [817, 376] width 32 height 18
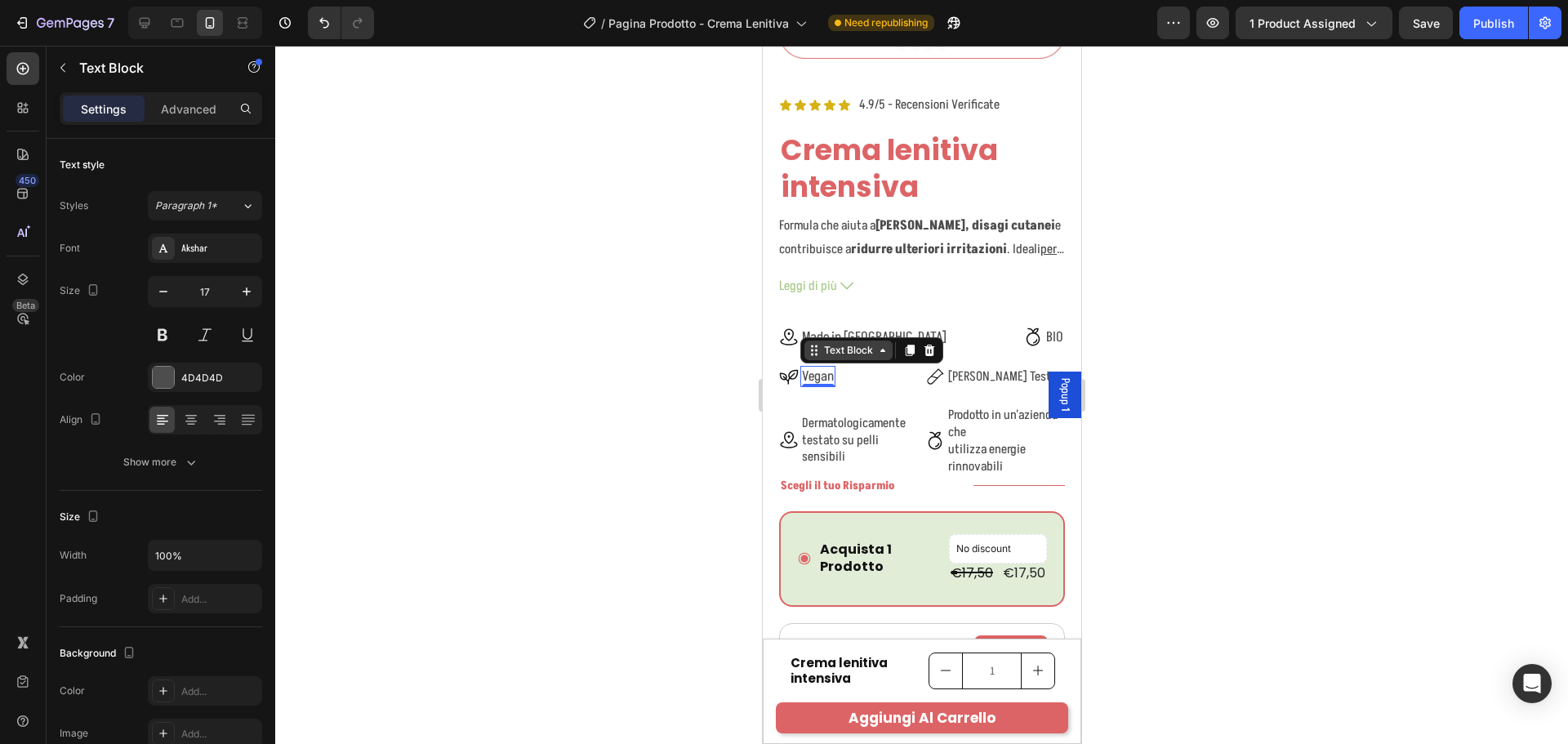
click at [823, 343] on div "Text Block" at bounding box center [847, 350] width 55 height 15
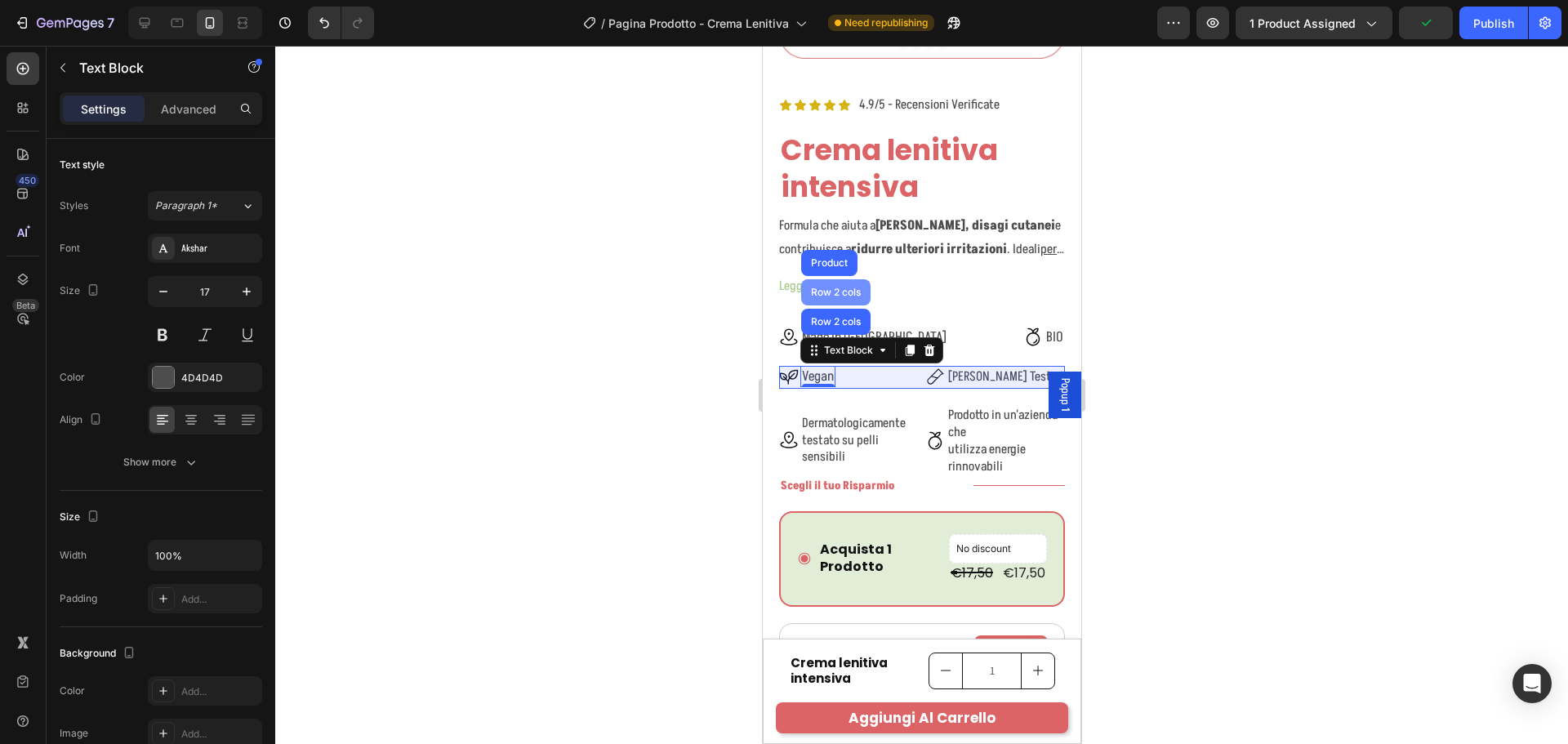
click at [837, 288] on div "Row 2 cols" at bounding box center [834, 292] width 56 height 10
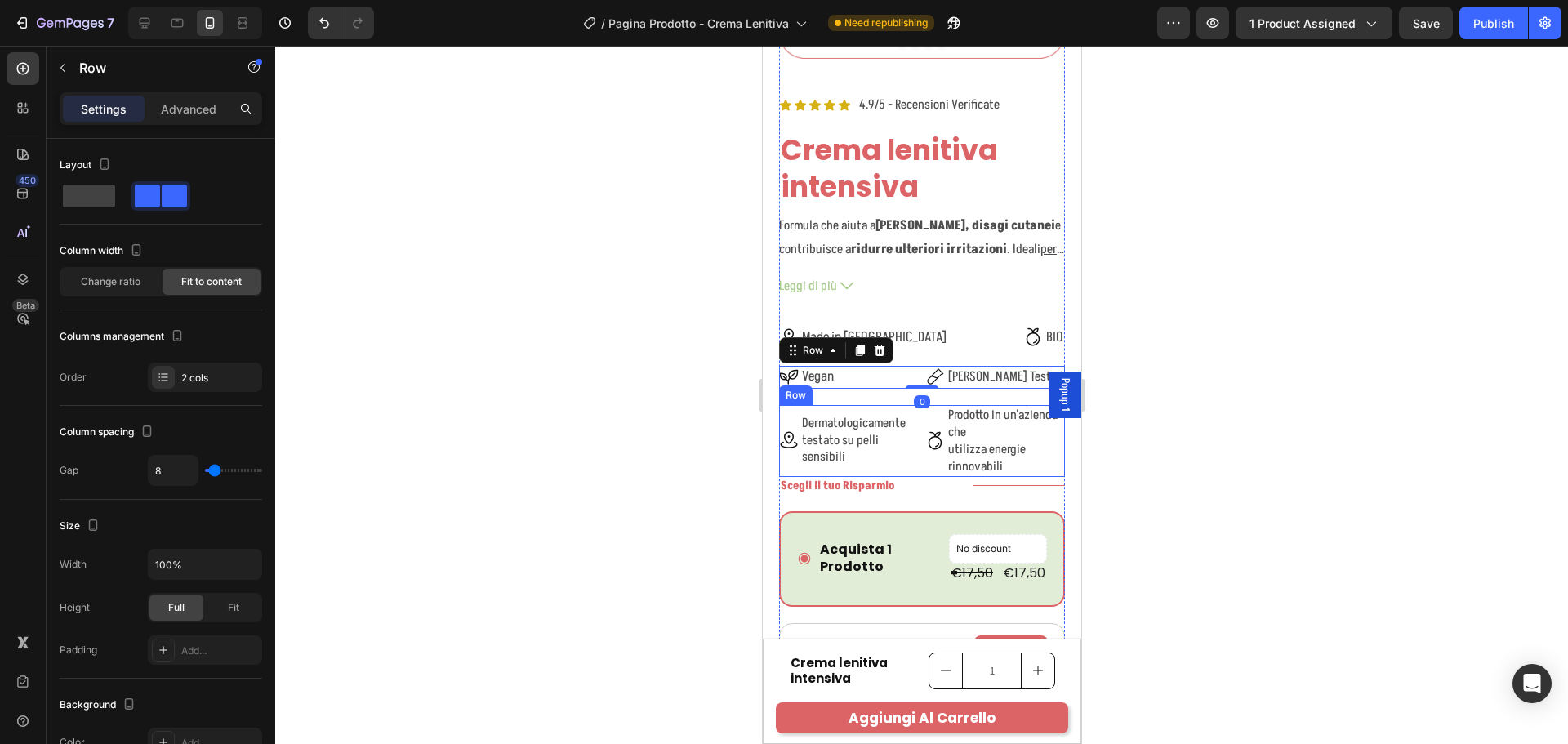
click at [913, 456] on div "Icon Dermatologicamente testato su pelli sensibili Text Block Row Icon Prodotto…" at bounding box center [921, 440] width 286 height 71
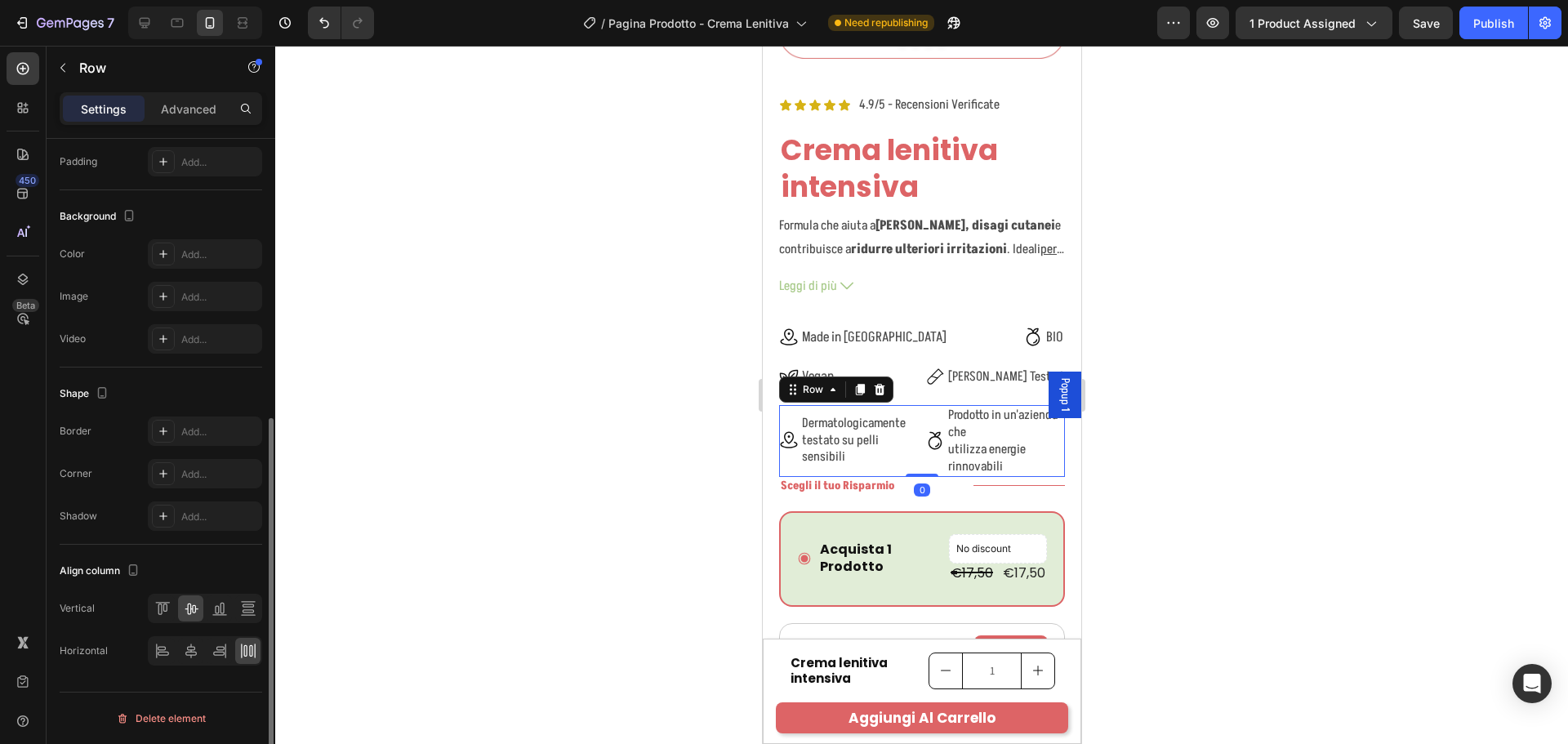
click at [184, 94] on div "Settings Advanced" at bounding box center [161, 108] width 203 height 32
click at [184, 104] on p "Advanced" at bounding box center [189, 109] width 55 height 18
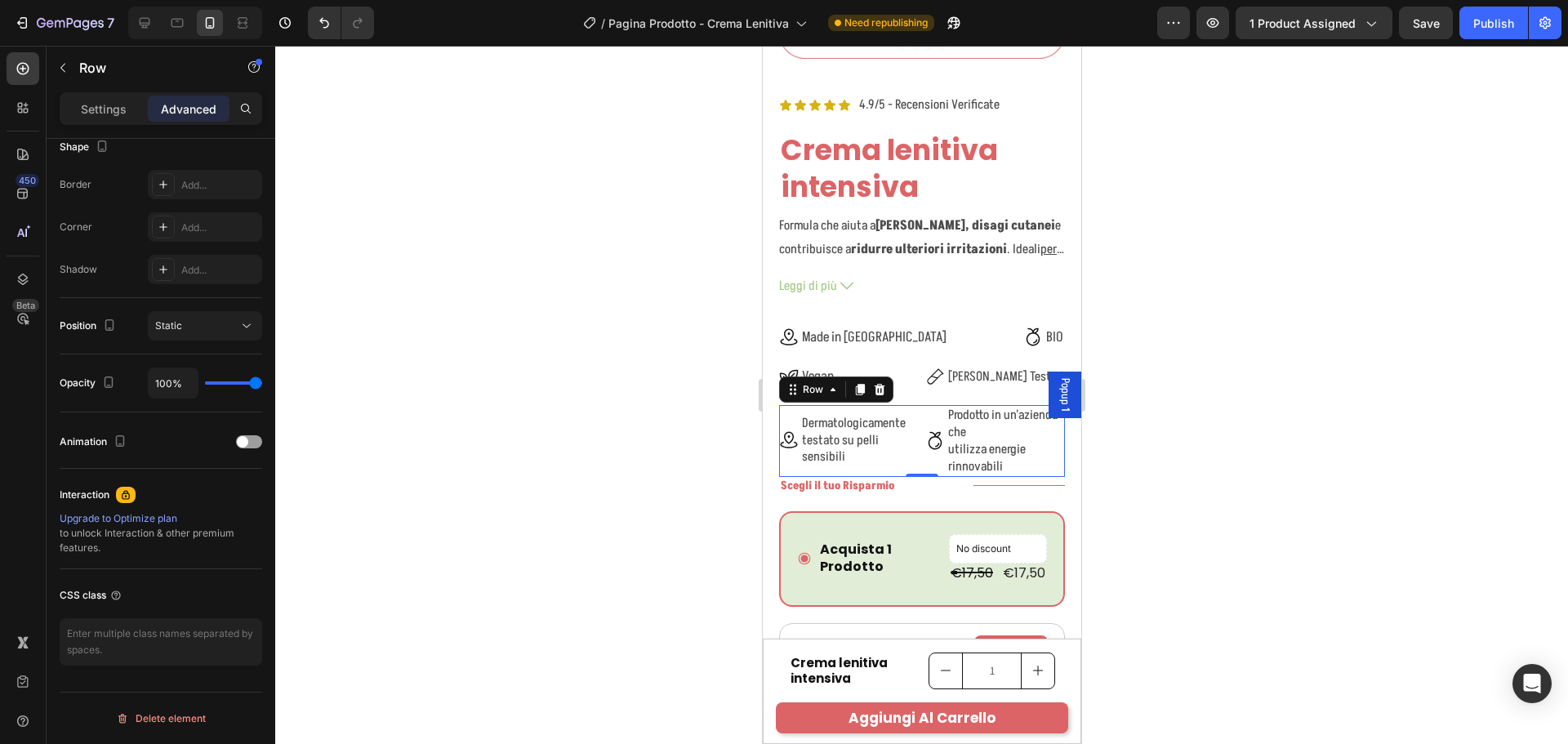
scroll to position [0, 0]
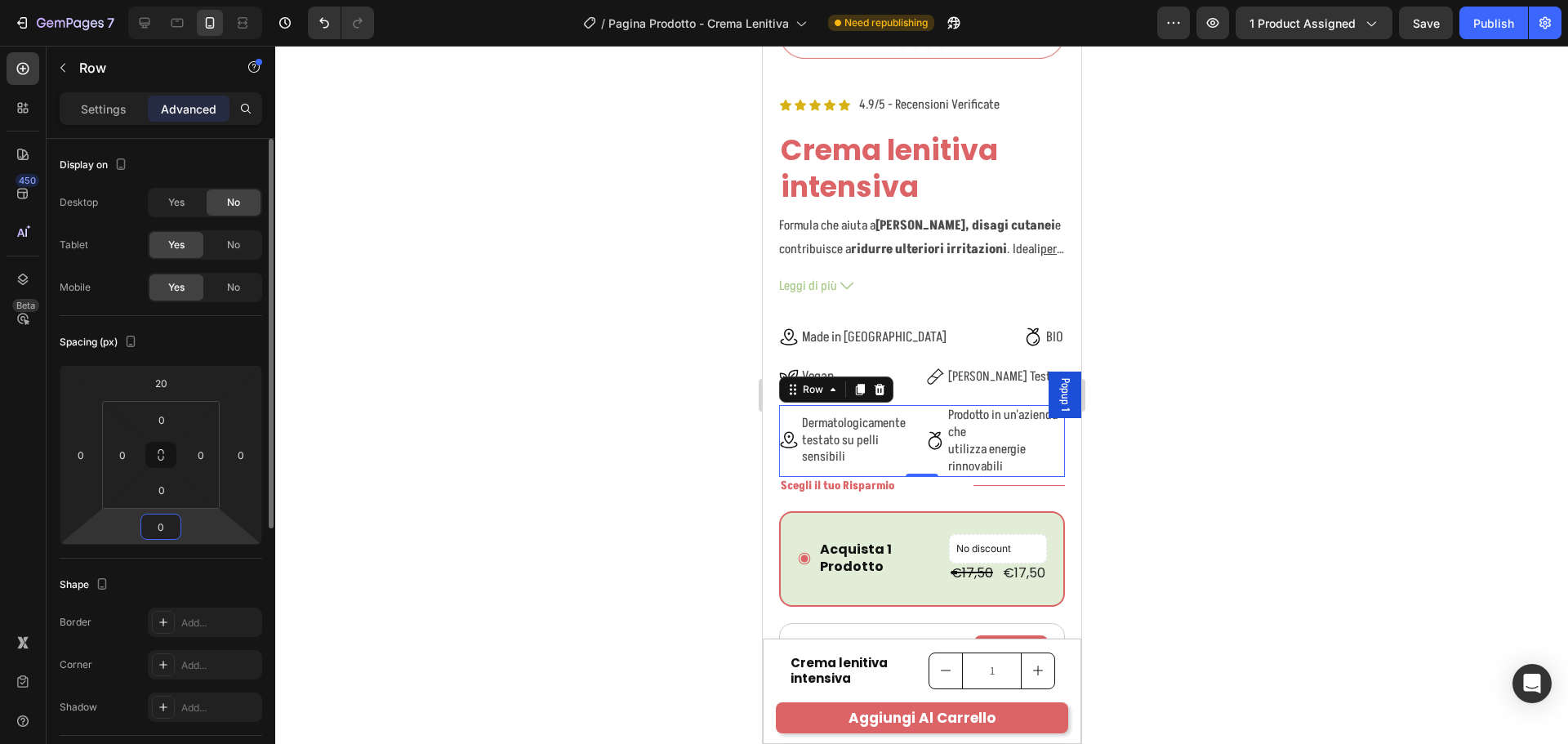
click at [168, 532] on input "0" at bounding box center [160, 526] width 32 height 25
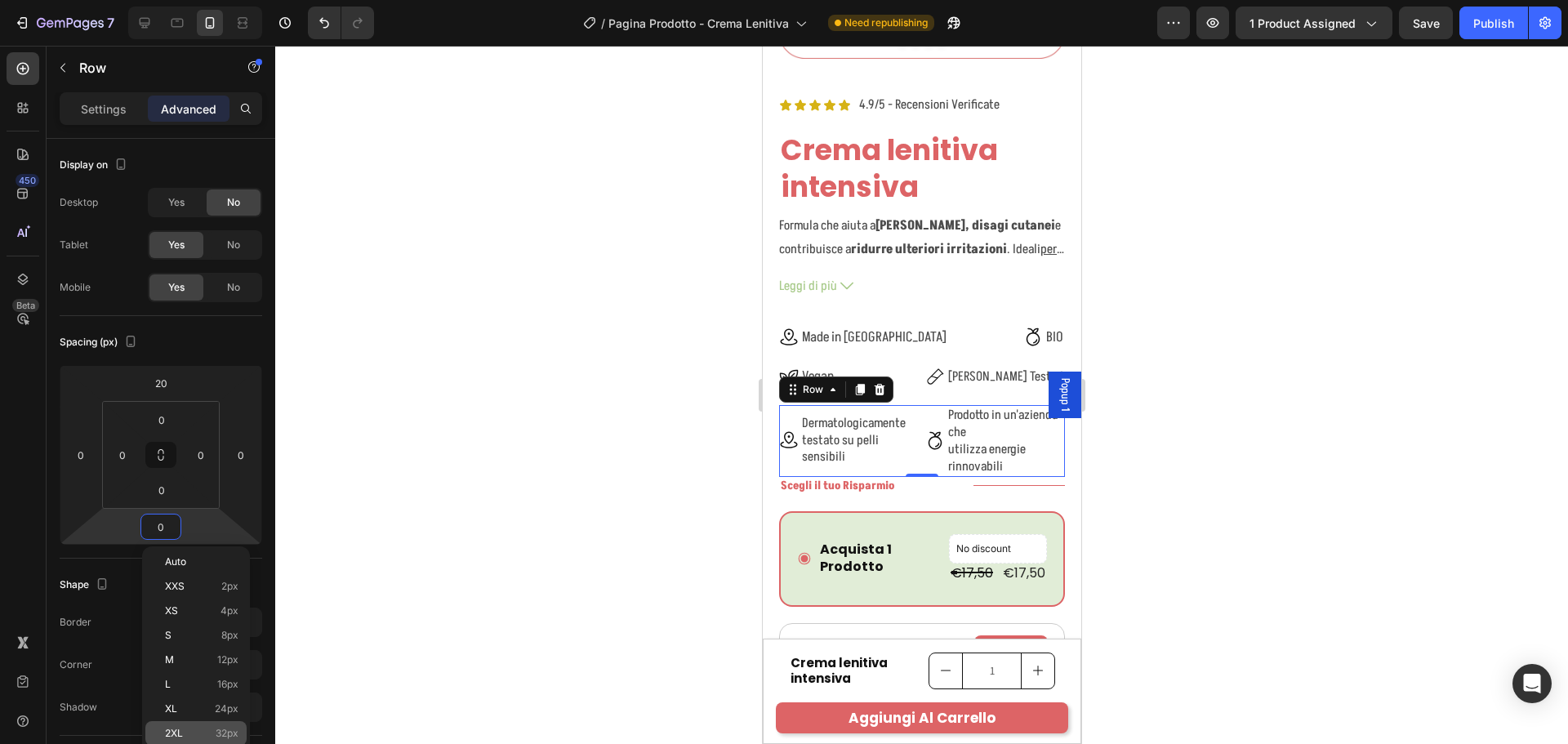
click at [214, 726] on div "2XL 32px" at bounding box center [196, 733] width 101 height 25
type input "32"
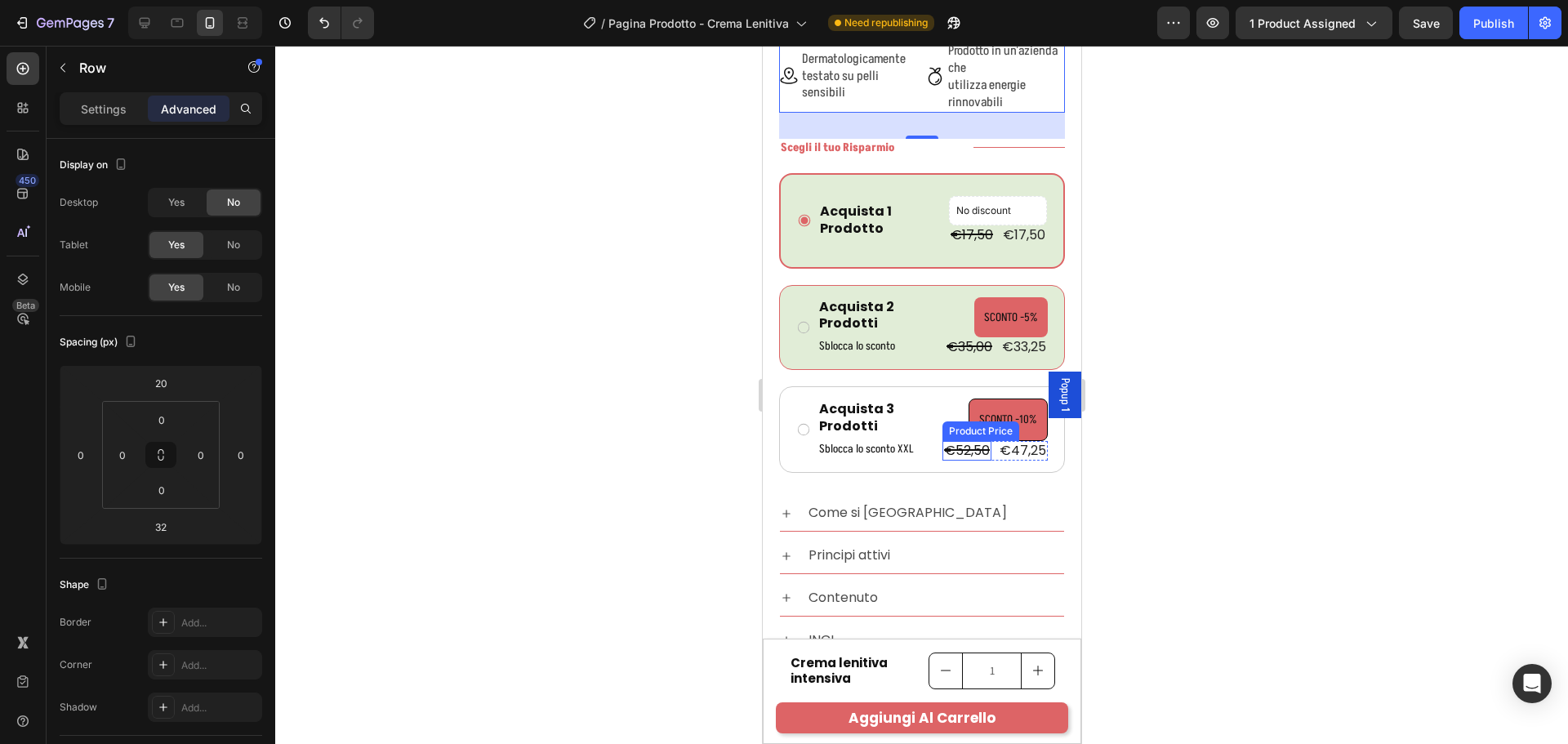
scroll to position [649, 0]
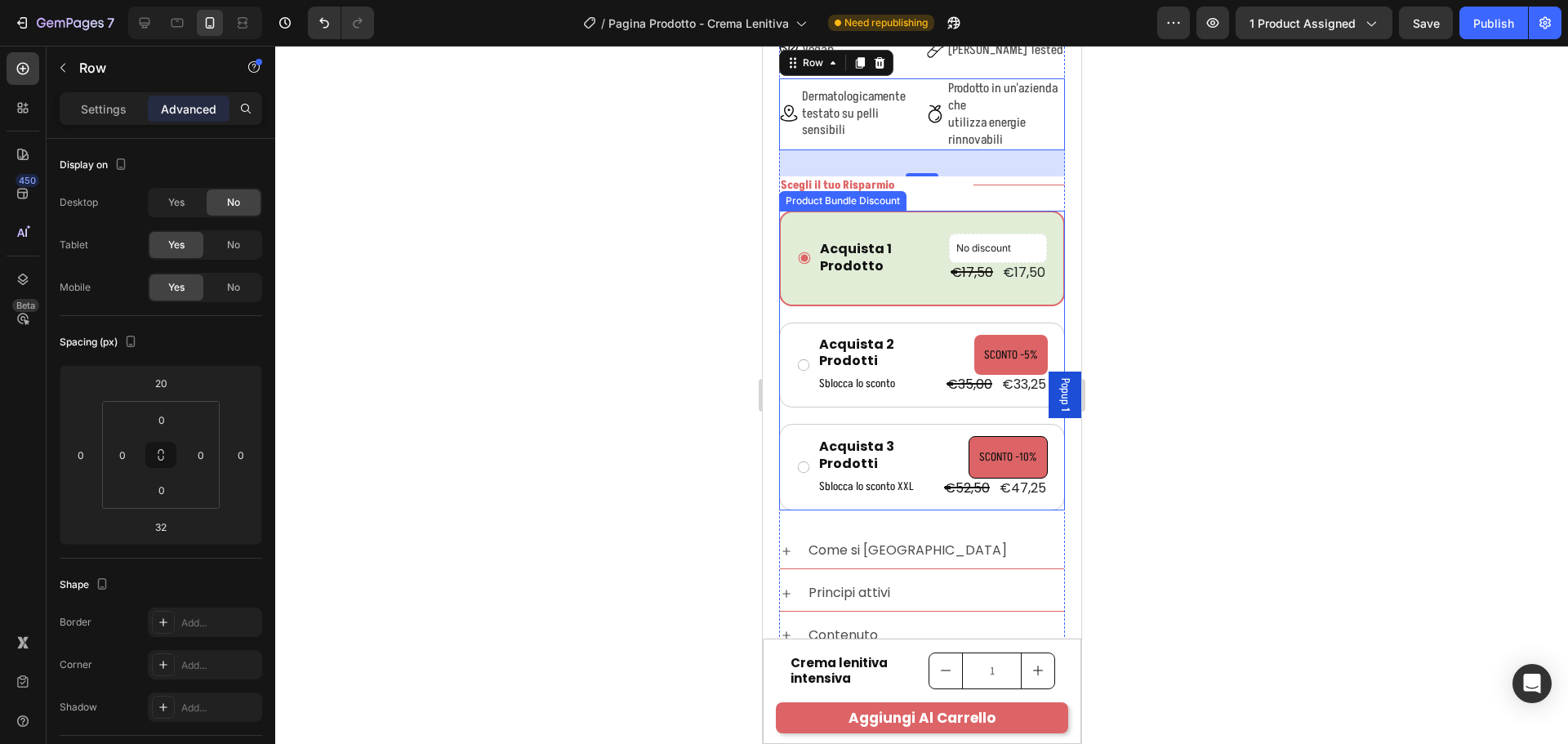
click at [917, 420] on div "Acquista 1 Prodotto Text Block No discount Not be displayed when published Prod…" at bounding box center [921, 361] width 286 height 301
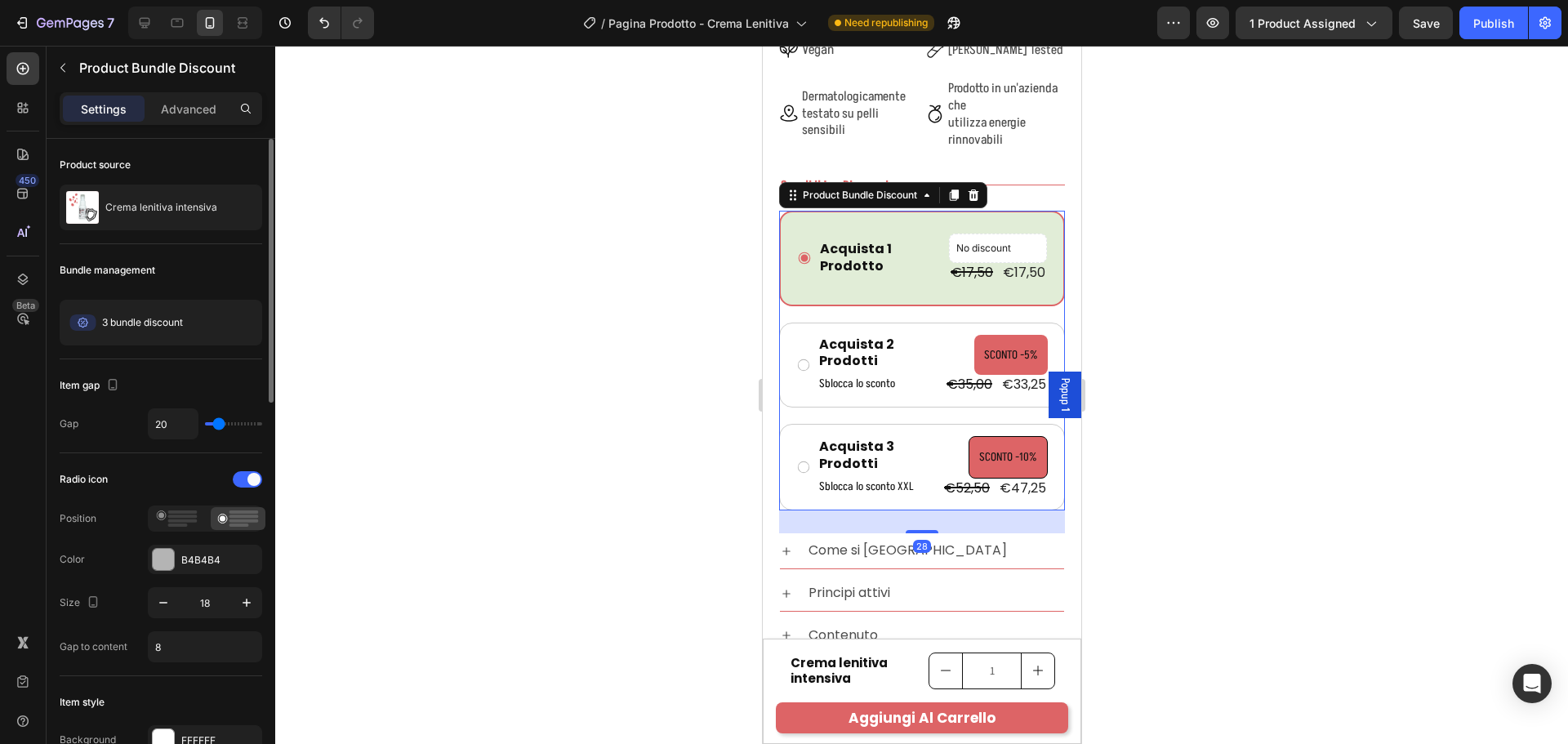
type input "0"
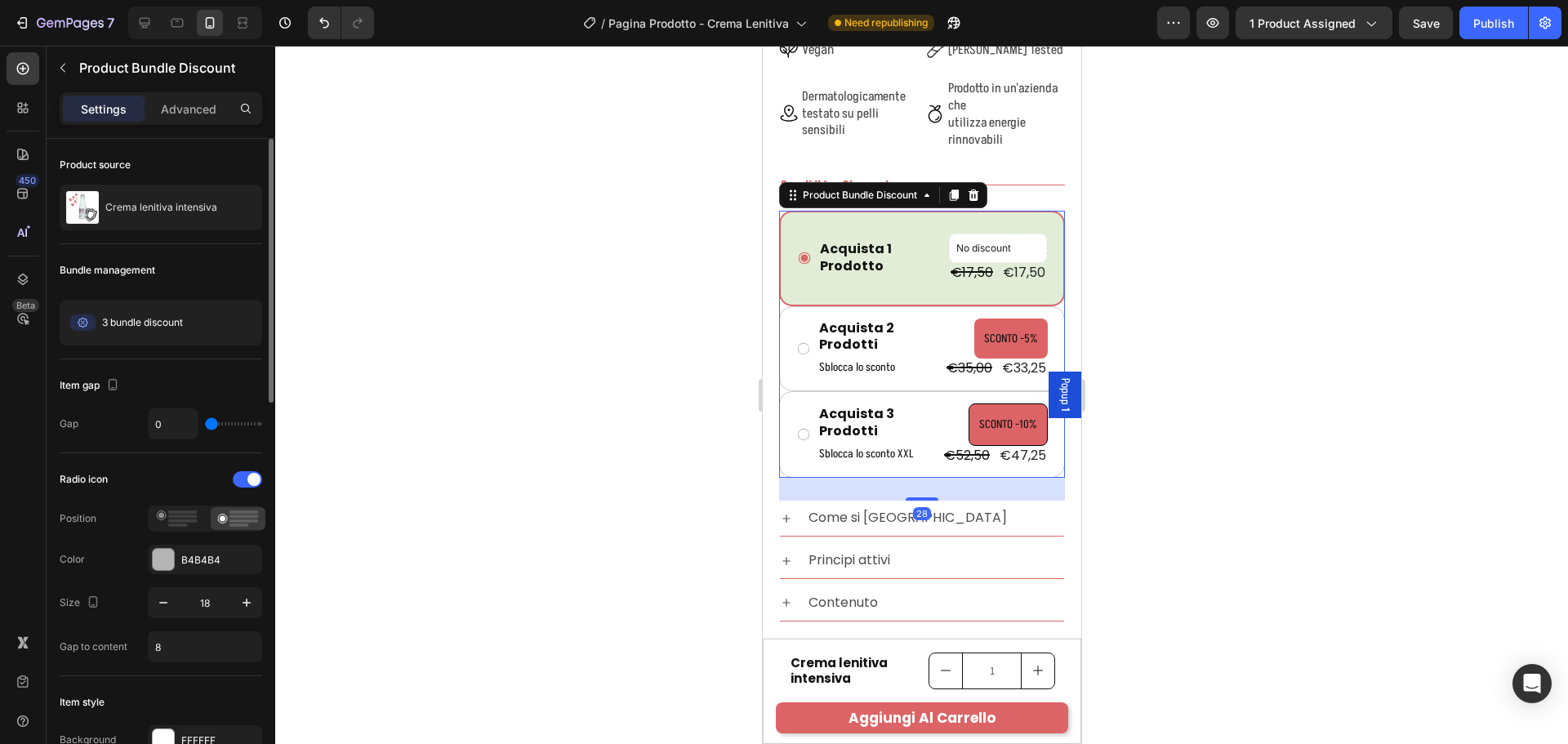
type input "7"
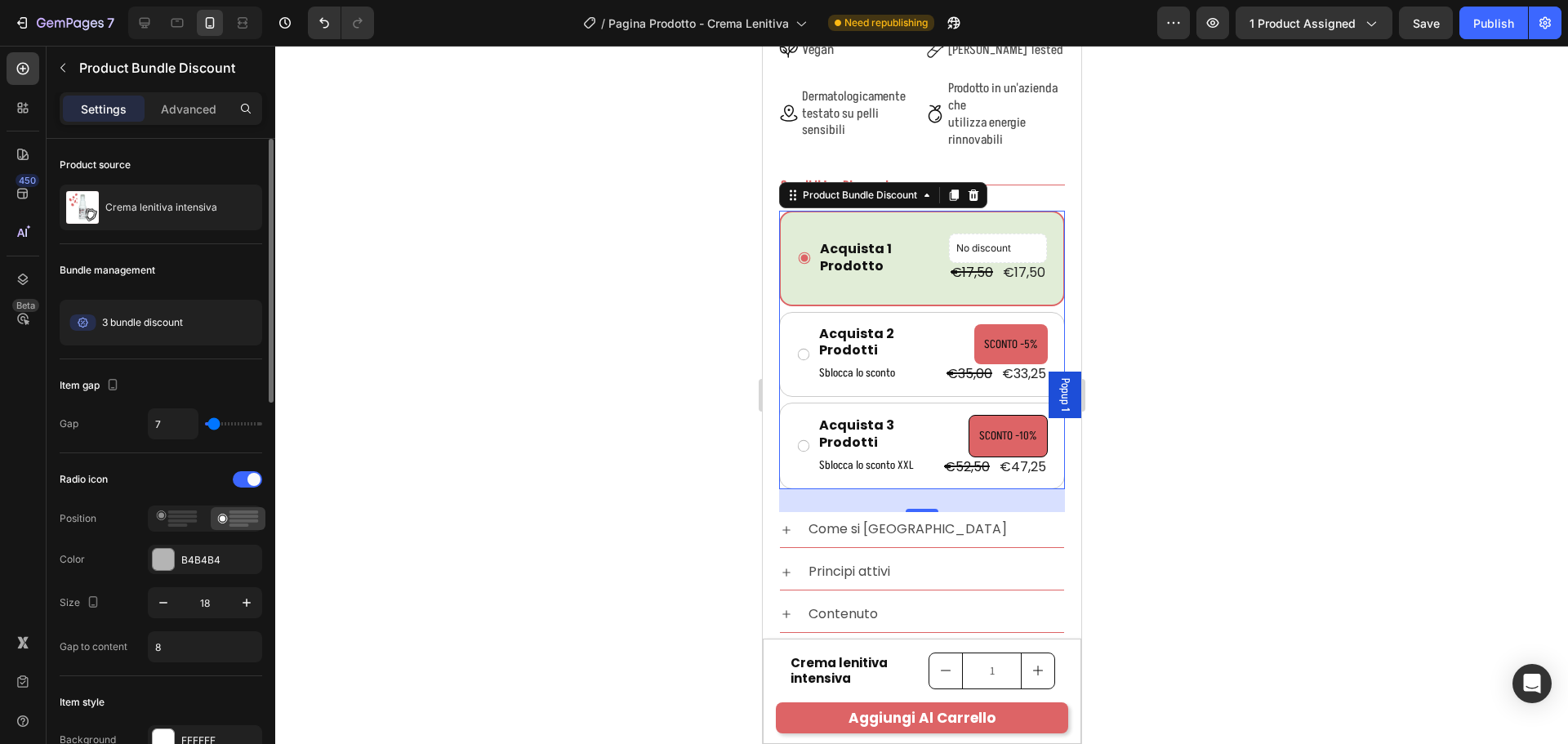
type input "7"
click at [214, 423] on input "range" at bounding box center [233, 424] width 57 height 4
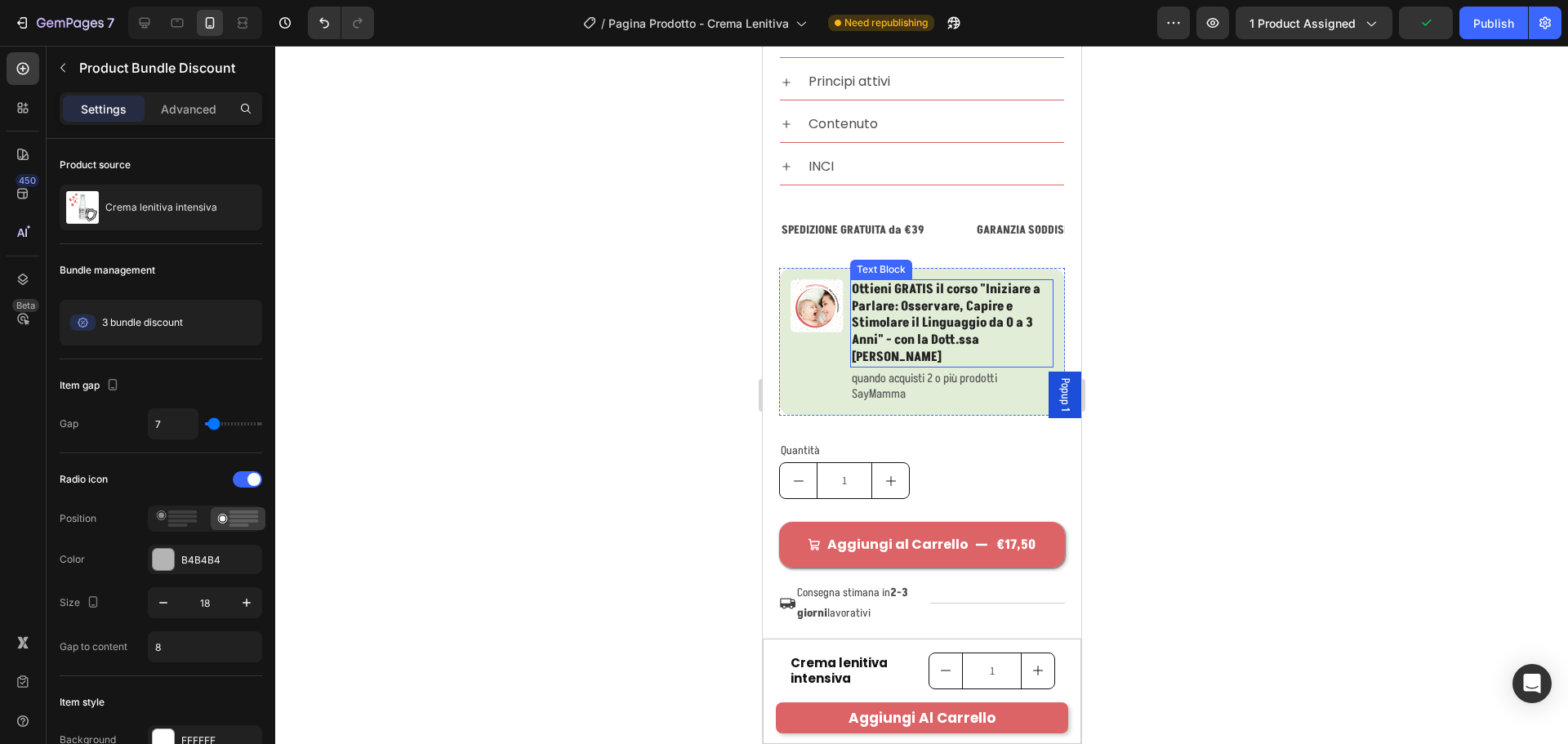
scroll to position [1221, 0]
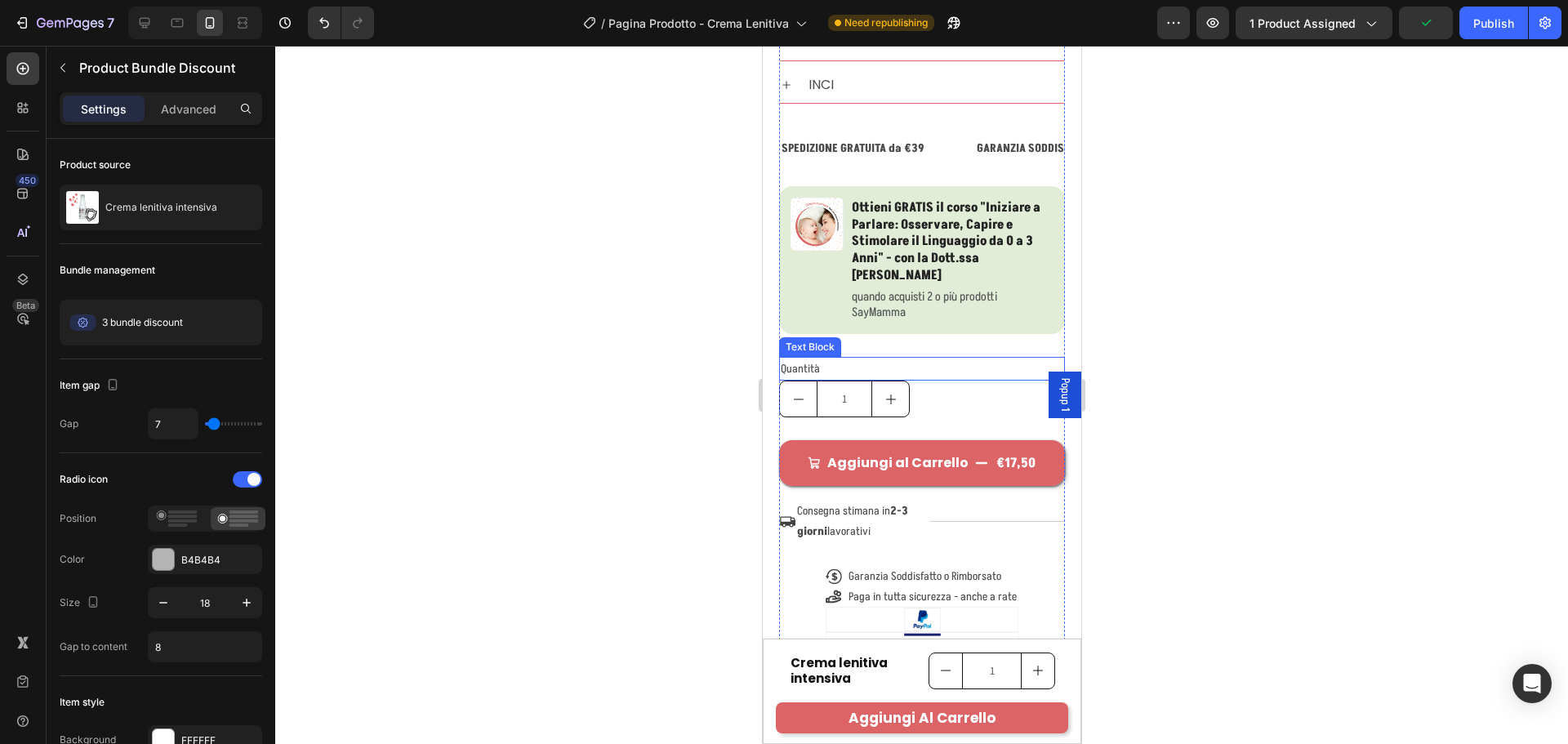
click at [798, 379] on p "Quantità" at bounding box center [921, 369] width 283 height 20
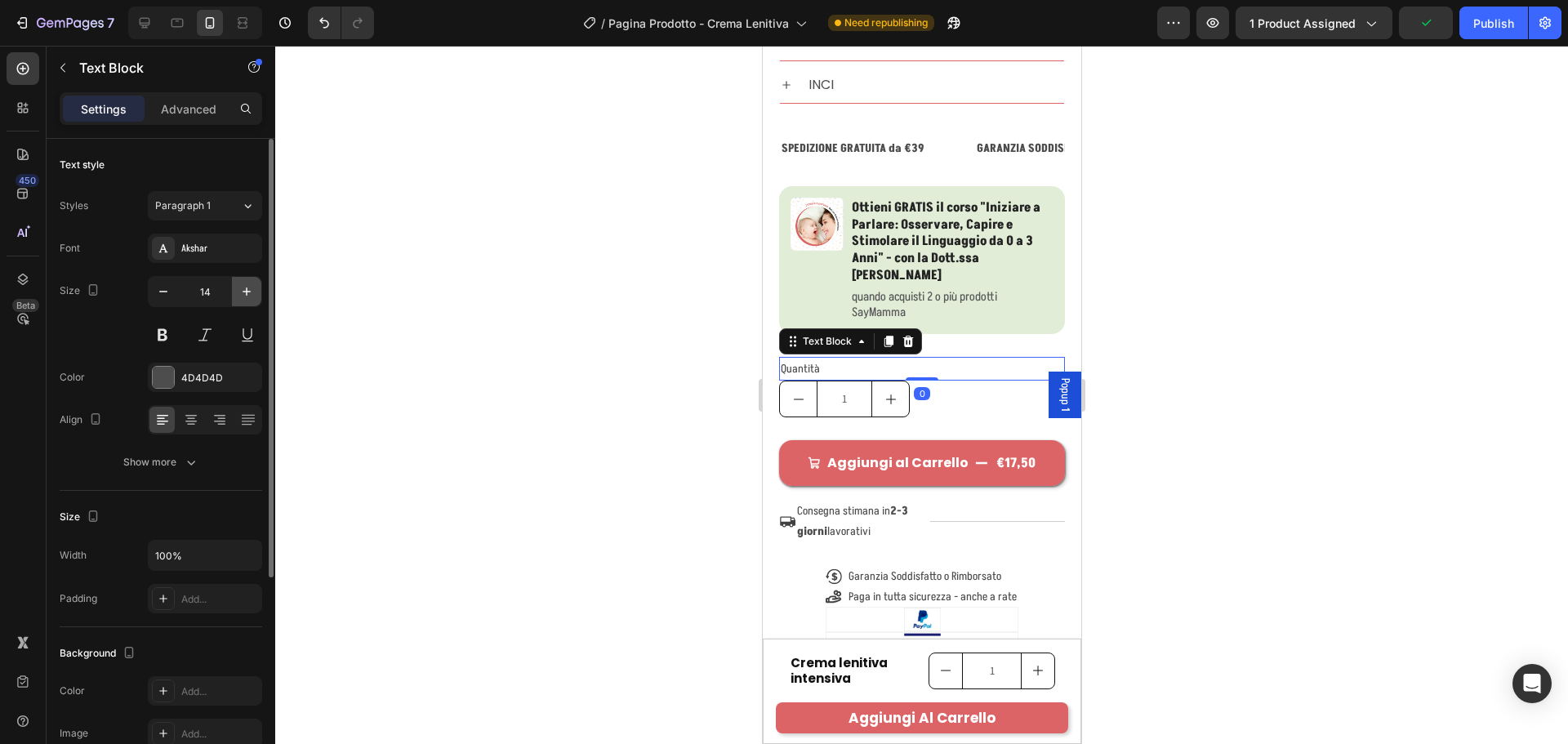
click at [235, 295] on button "button" at bounding box center [247, 291] width 29 height 30
type input "15"
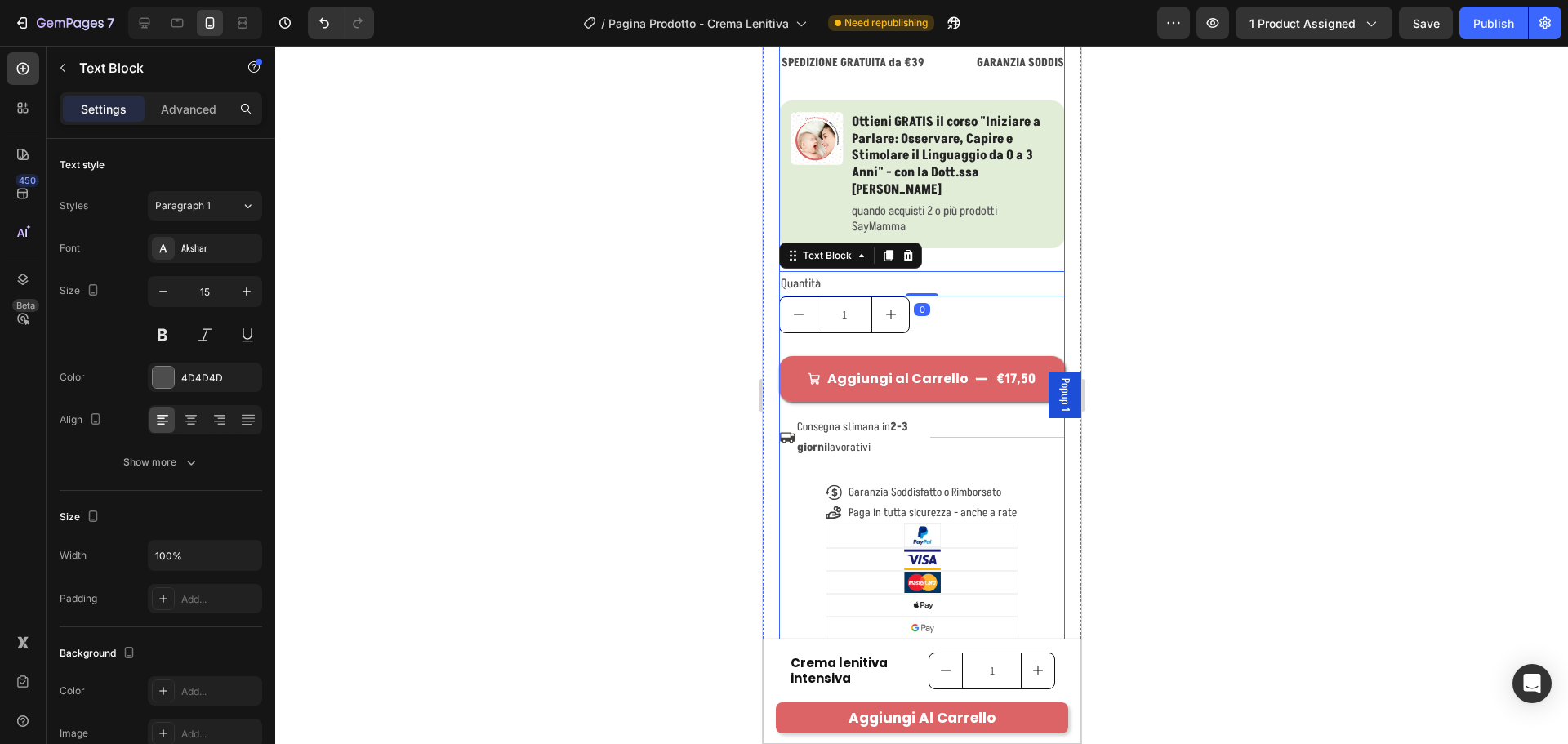
scroll to position [1385, 0]
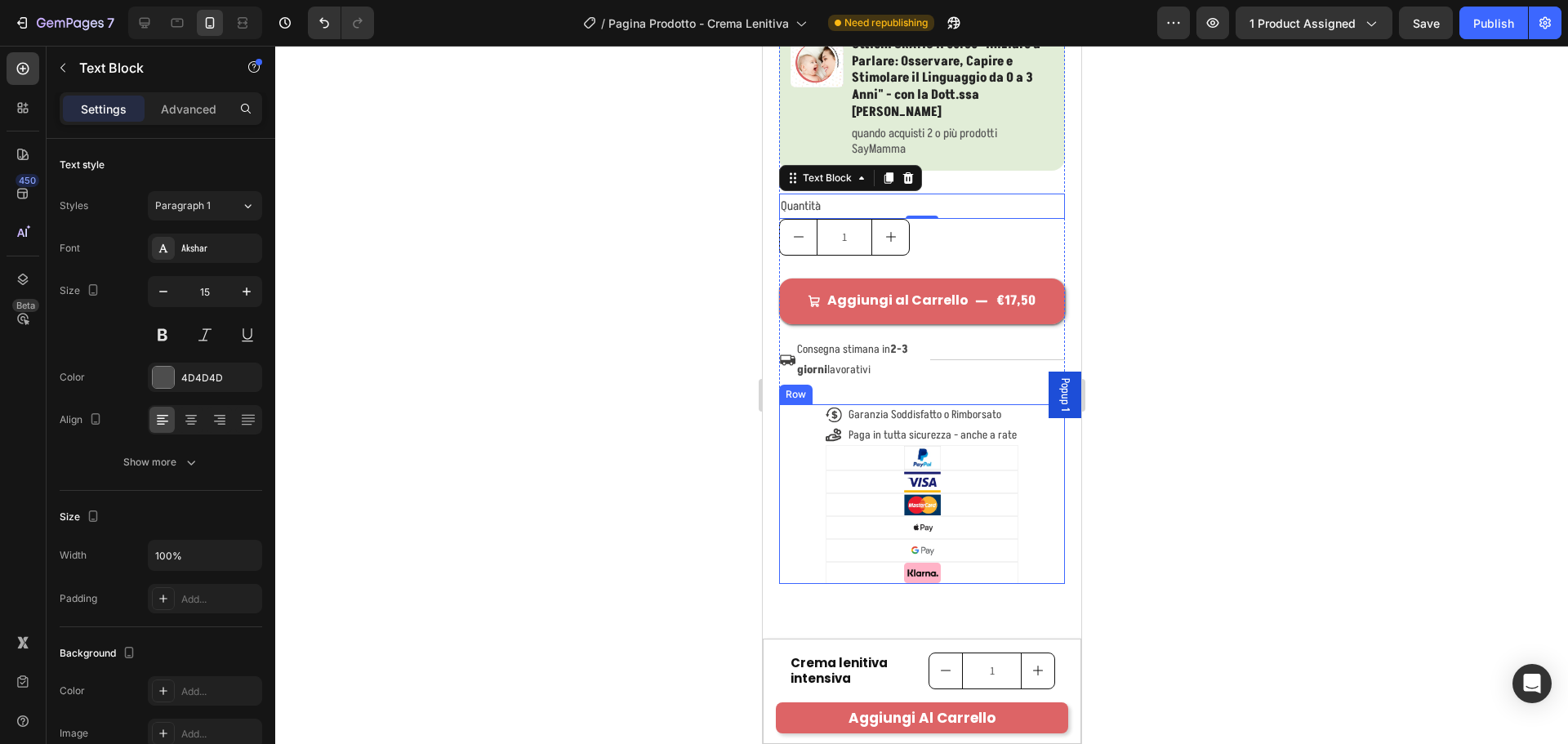
click at [1024, 466] on div "Icon Garanzia Soddisfatto o Rimborsato Text Block Row Icon Paga in tutta sicure…" at bounding box center [921, 494] width 286 height 180
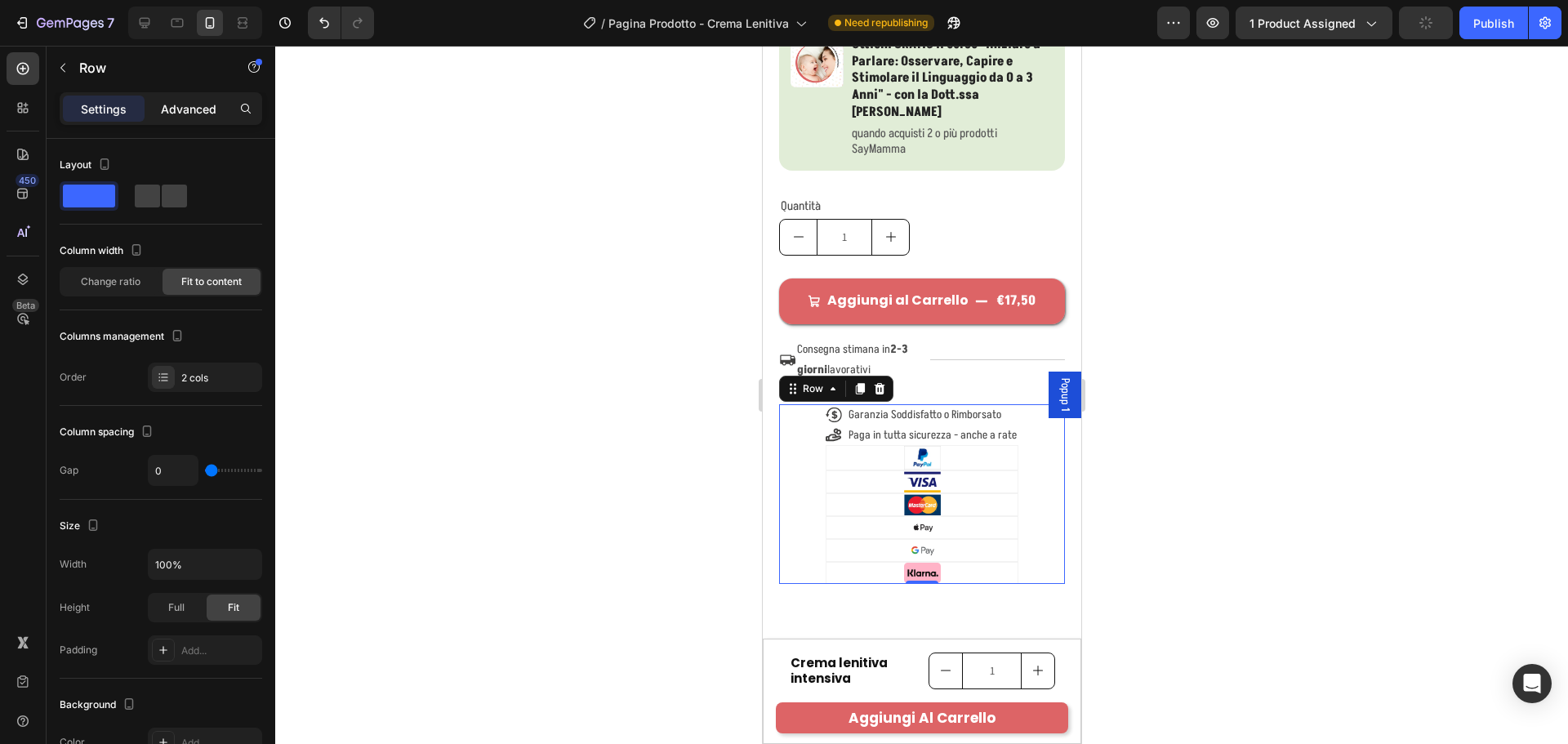
click at [173, 117] on p "Advanced" at bounding box center [189, 109] width 55 height 18
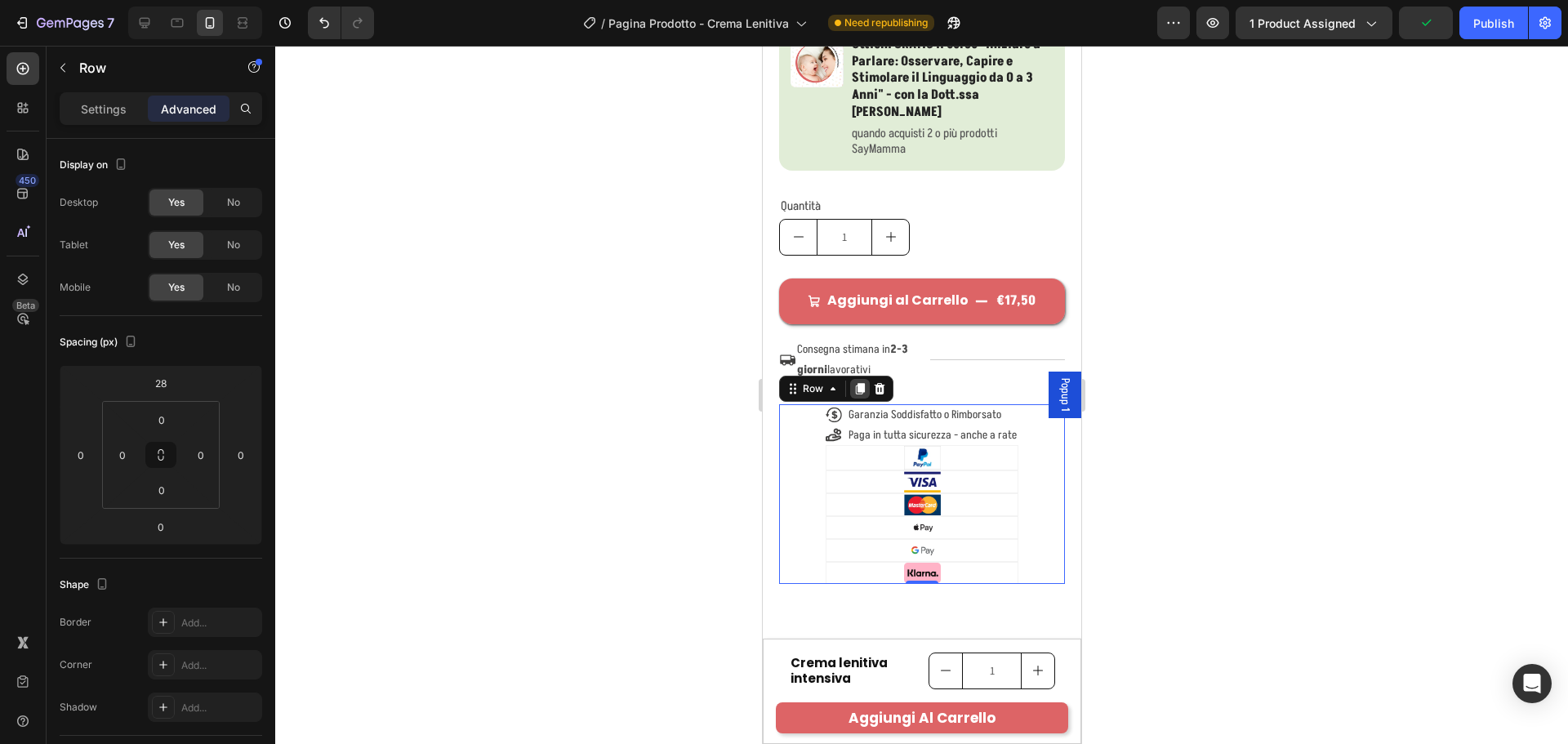
click at [860, 395] on icon at bounding box center [860, 388] width 9 height 11
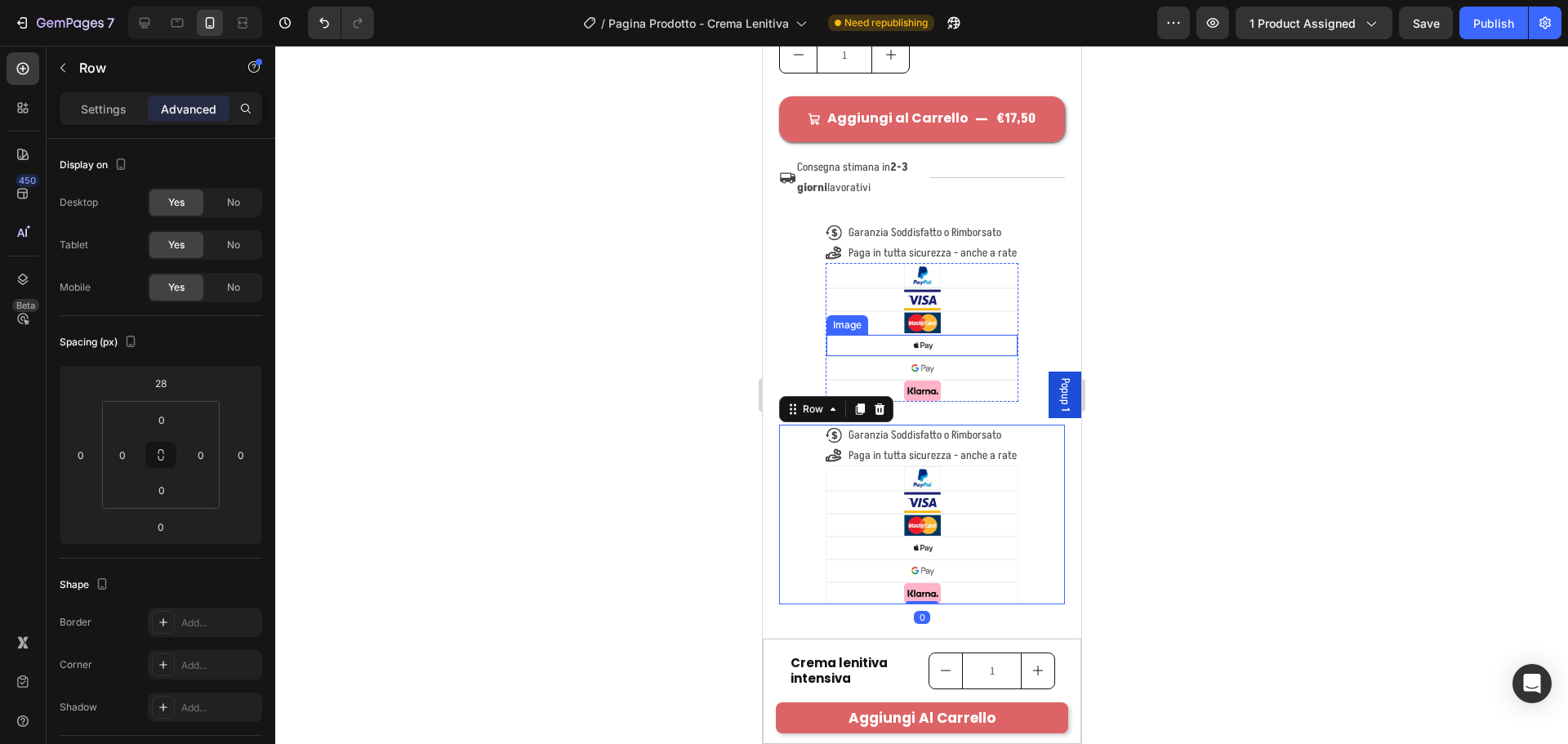
scroll to position [1501, 0]
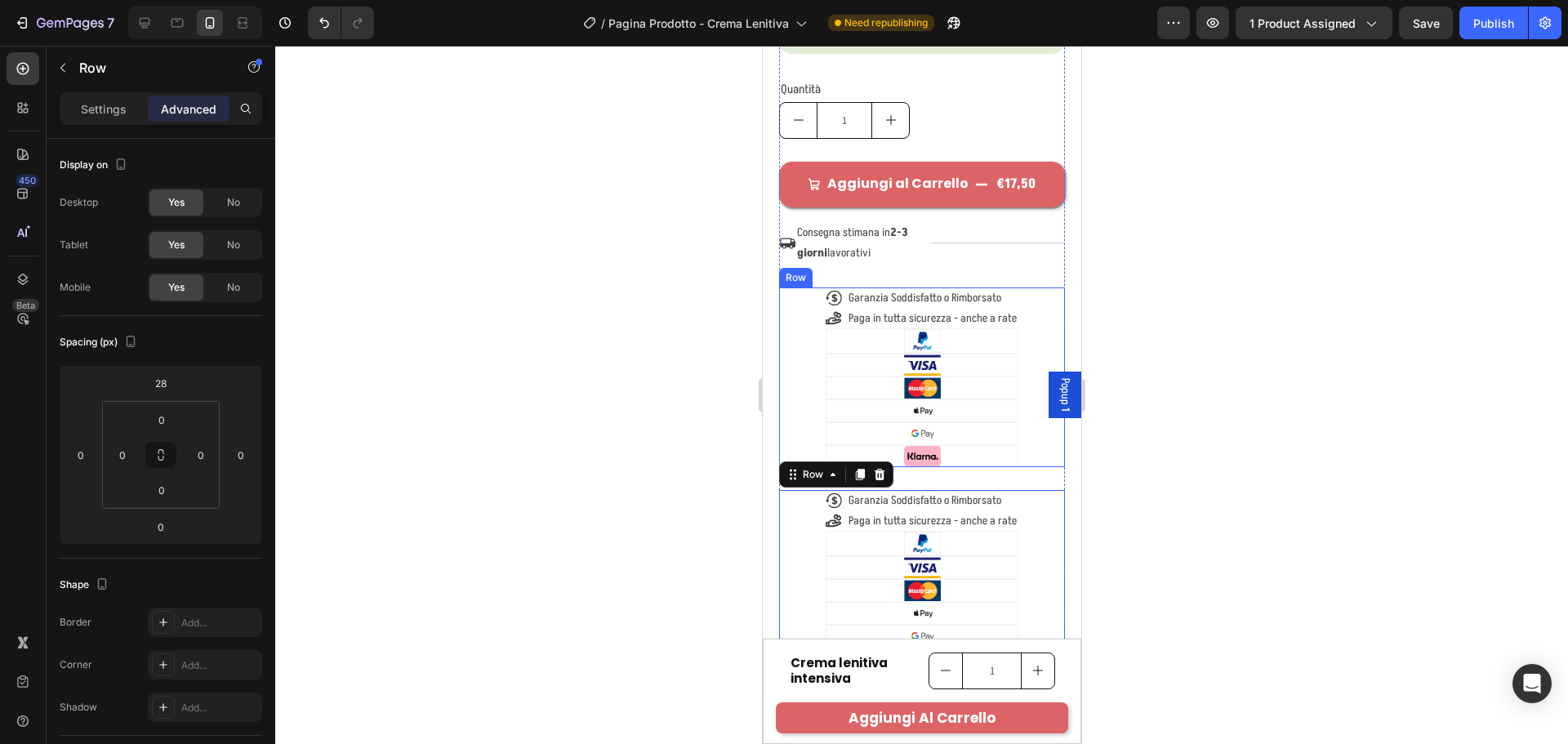
click at [1018, 407] on div "Icon Garanzia Soddisfatto o Rimborsato Text Block Row Icon Paga in tutta sicure…" at bounding box center [921, 377] width 286 height 180
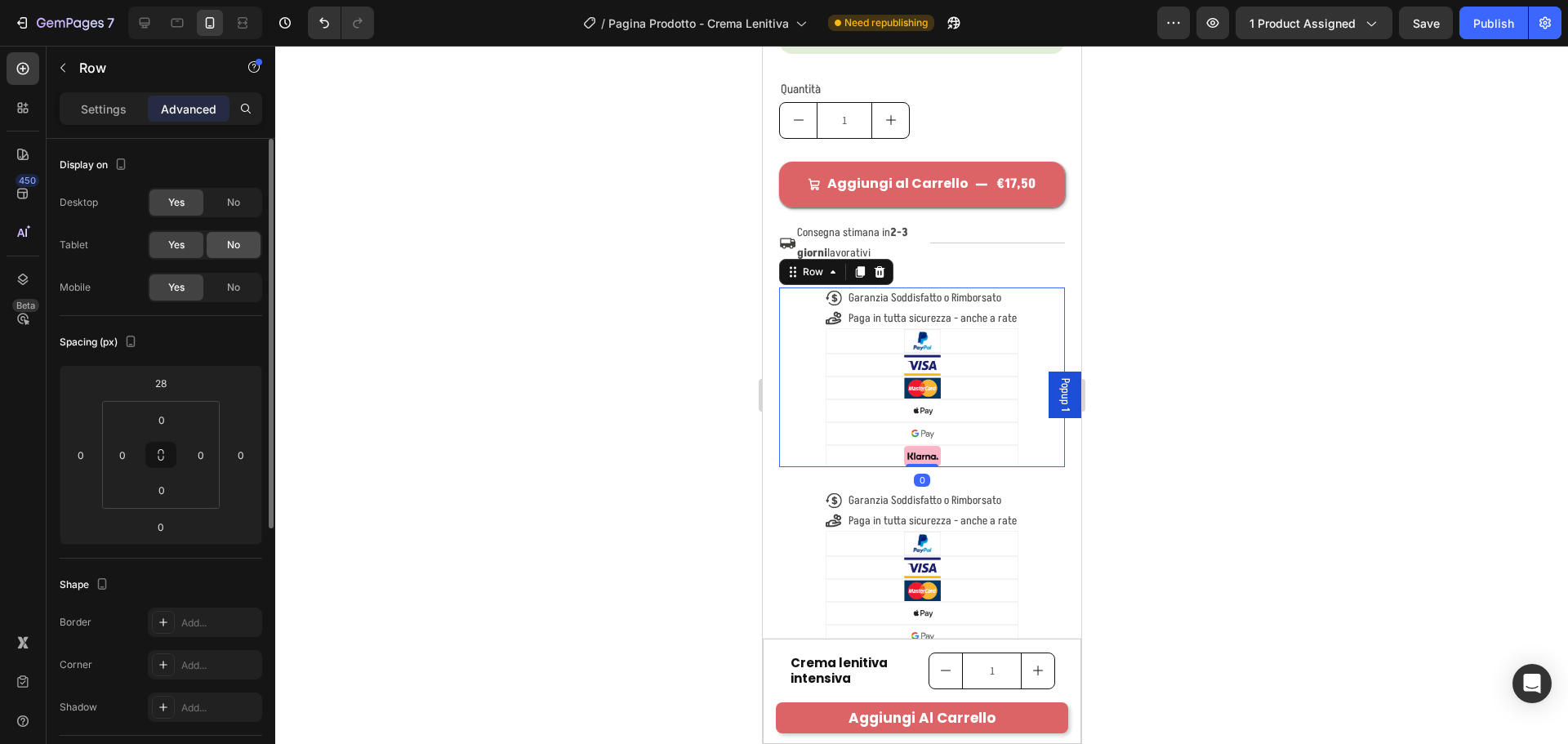
click at [230, 239] on span "No" at bounding box center [233, 245] width 13 height 15
click at [230, 279] on div "No" at bounding box center [233, 288] width 53 height 26
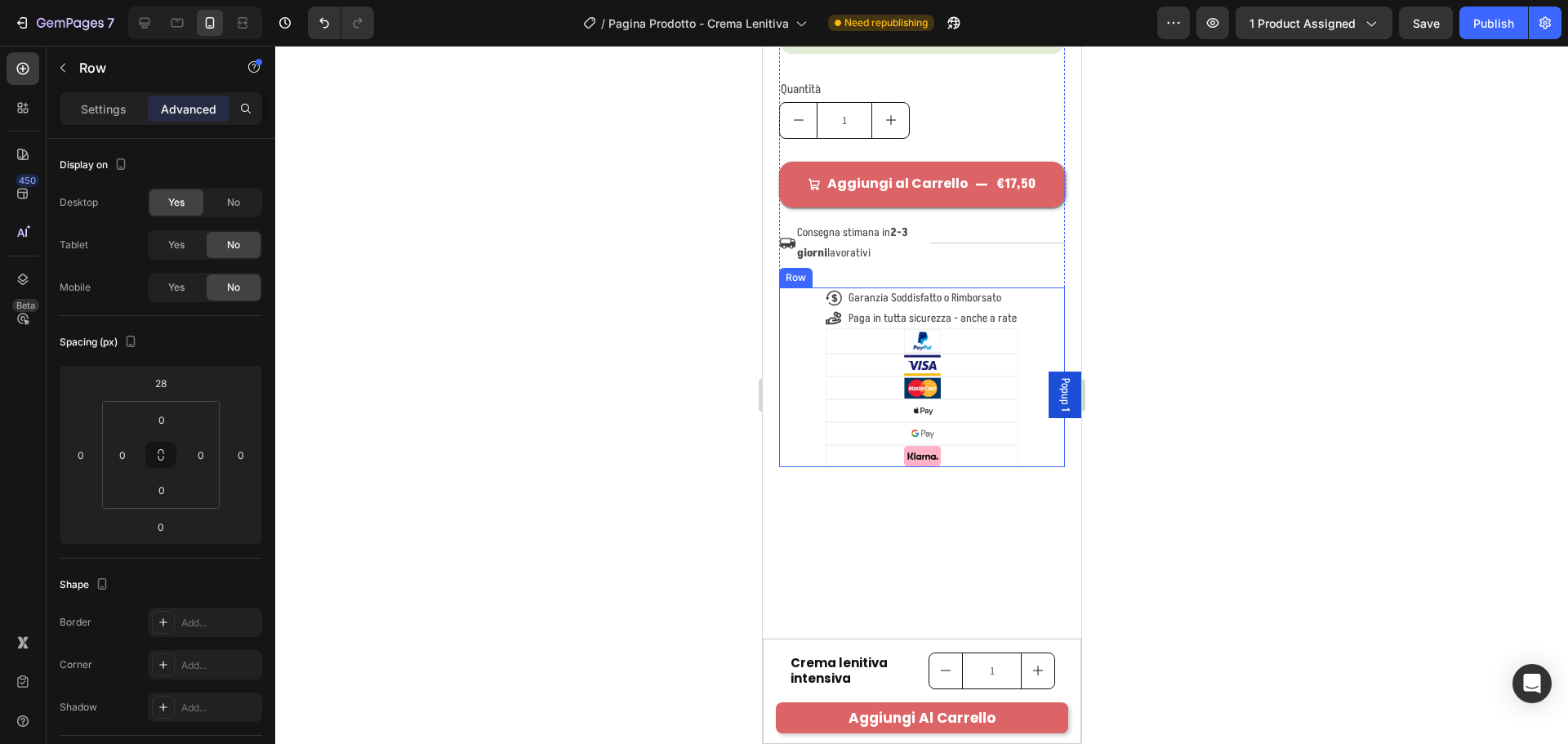
click at [1027, 447] on div "Icon Garanzia Soddisfatto o Rimborsato Text Block Row Icon Paga in tutta sicure…" at bounding box center [921, 377] width 286 height 180
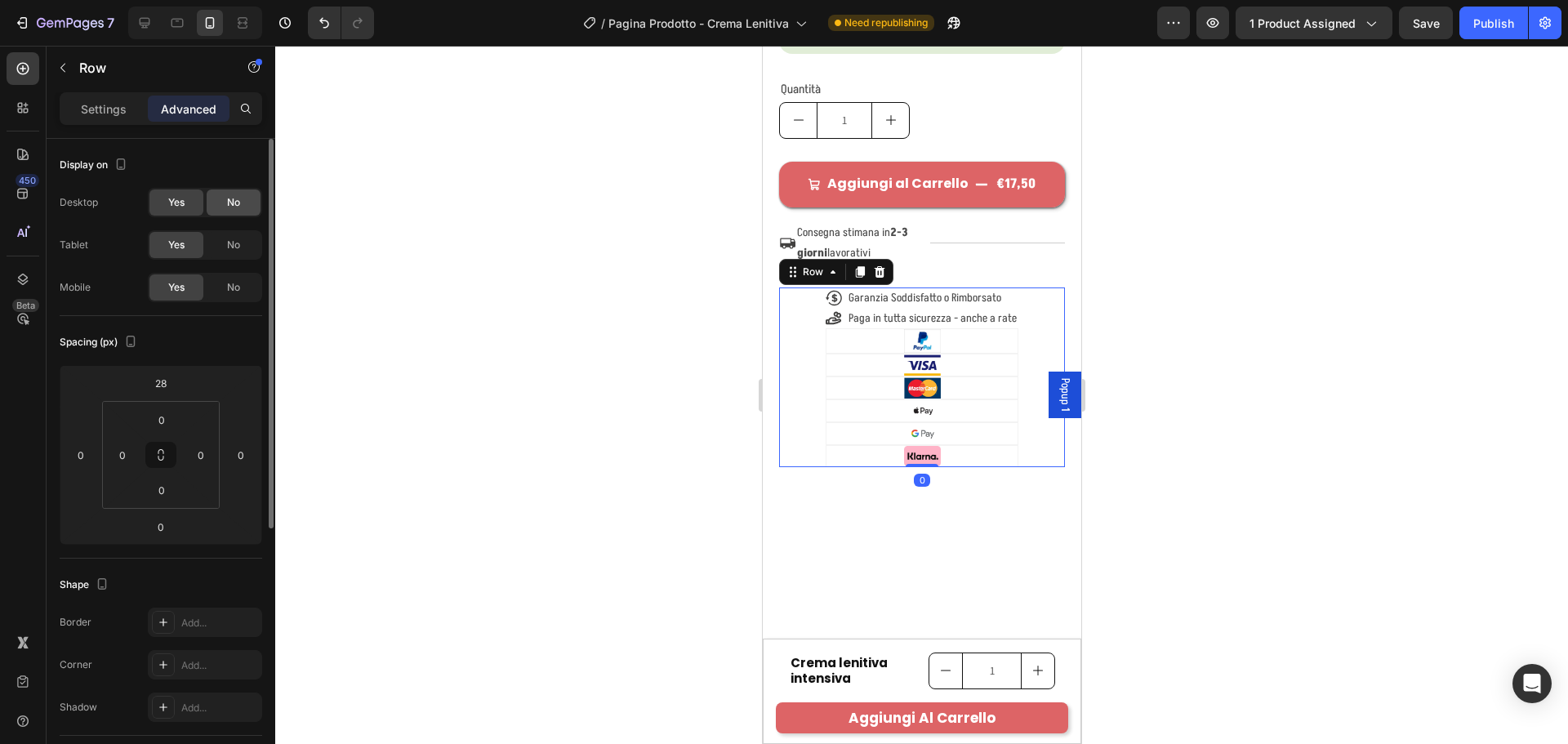
click at [215, 205] on div "No" at bounding box center [233, 203] width 53 height 26
click at [108, 107] on p "Settings" at bounding box center [104, 109] width 46 height 18
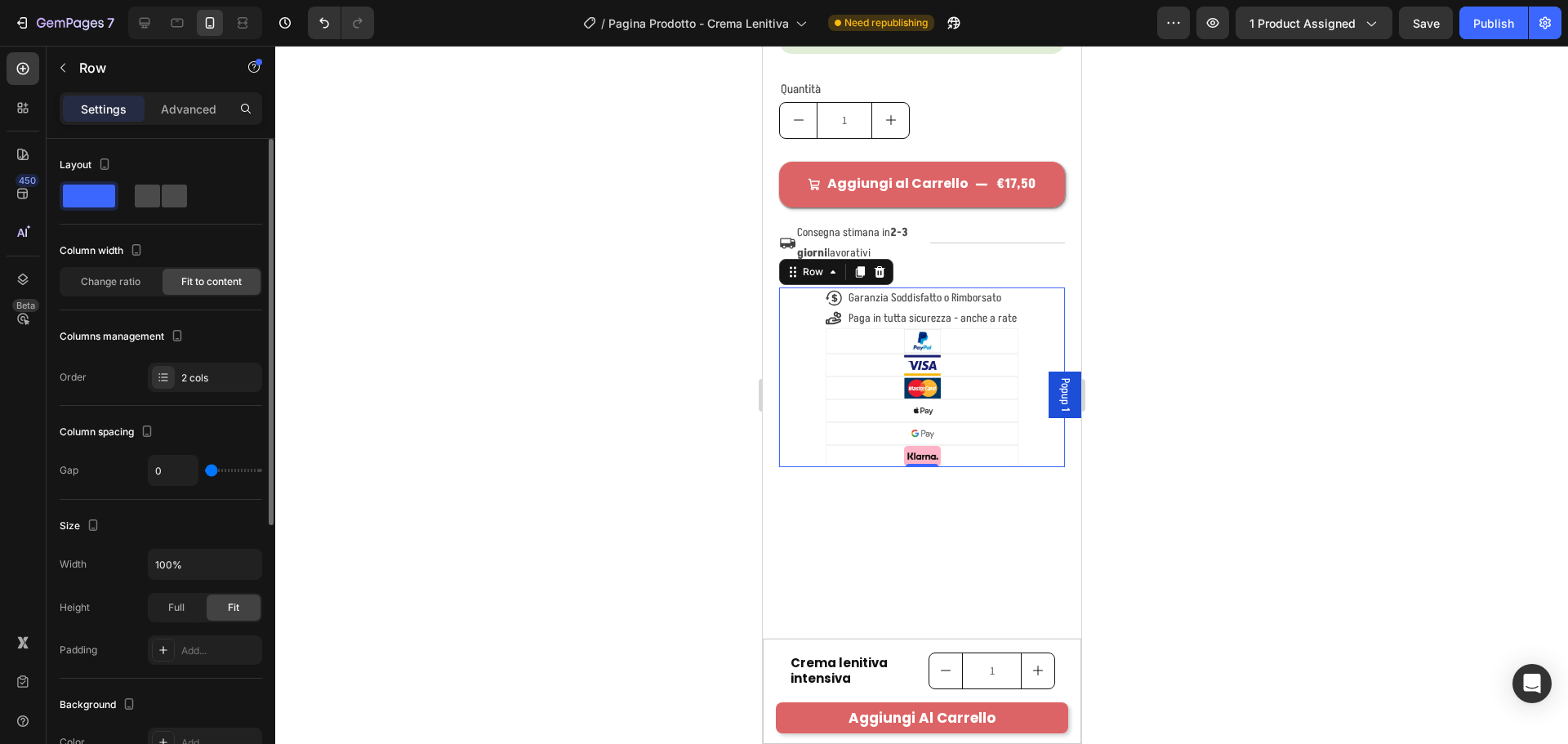
click at [161, 196] on span at bounding box center [173, 195] width 25 height 23
type input "6"
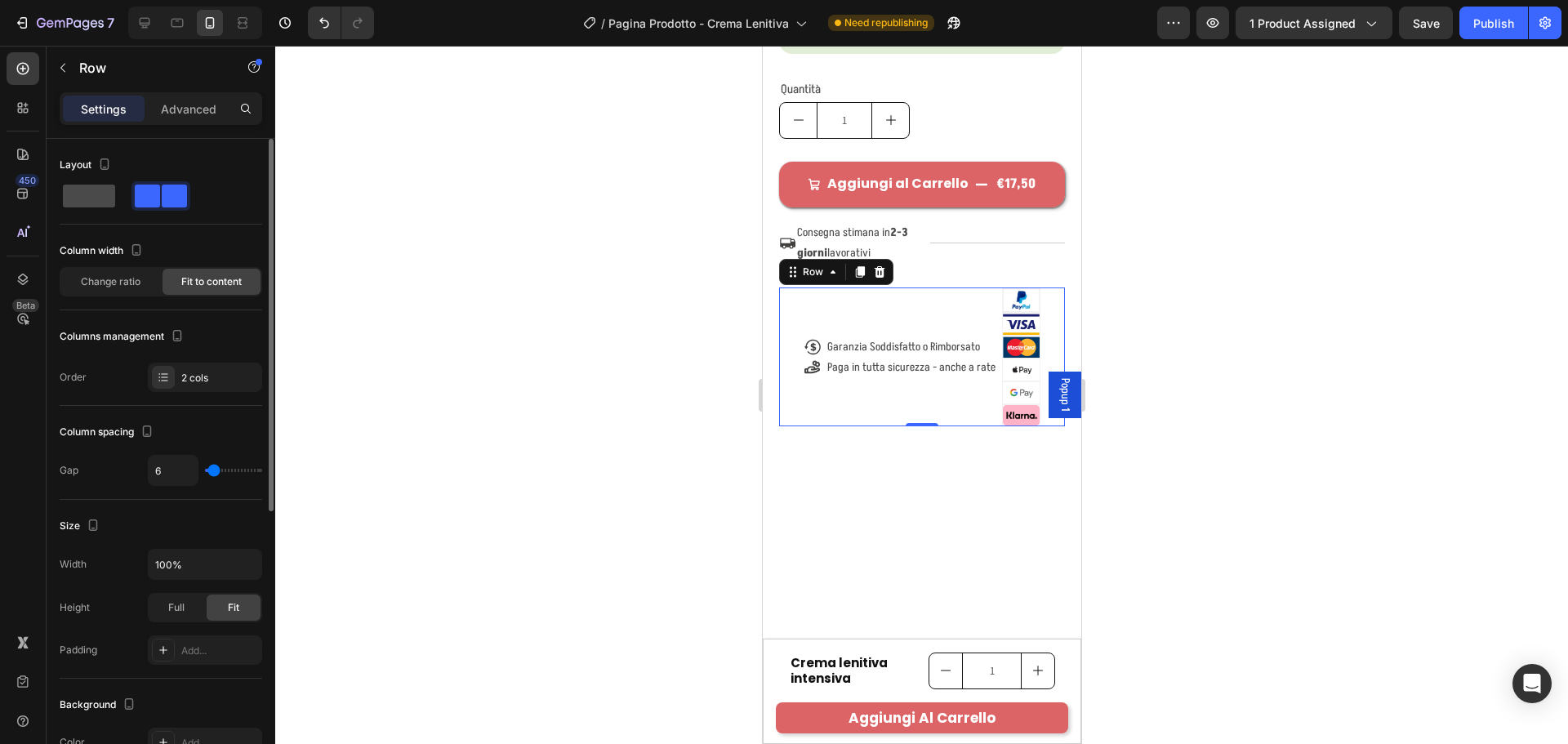
click at [112, 200] on span at bounding box center [88, 195] width 53 height 23
type input "0"
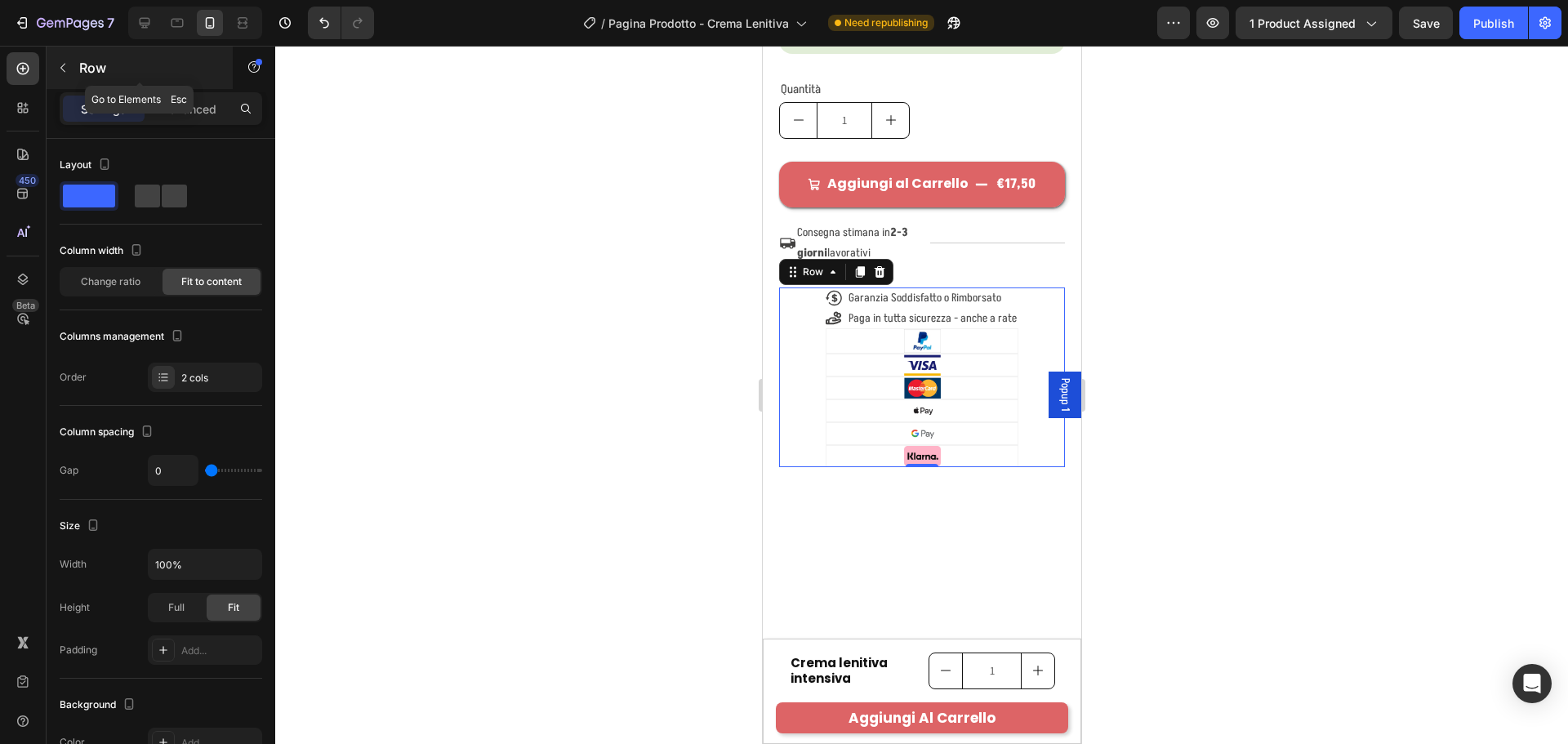
click at [56, 65] on icon "button" at bounding box center [63, 67] width 13 height 13
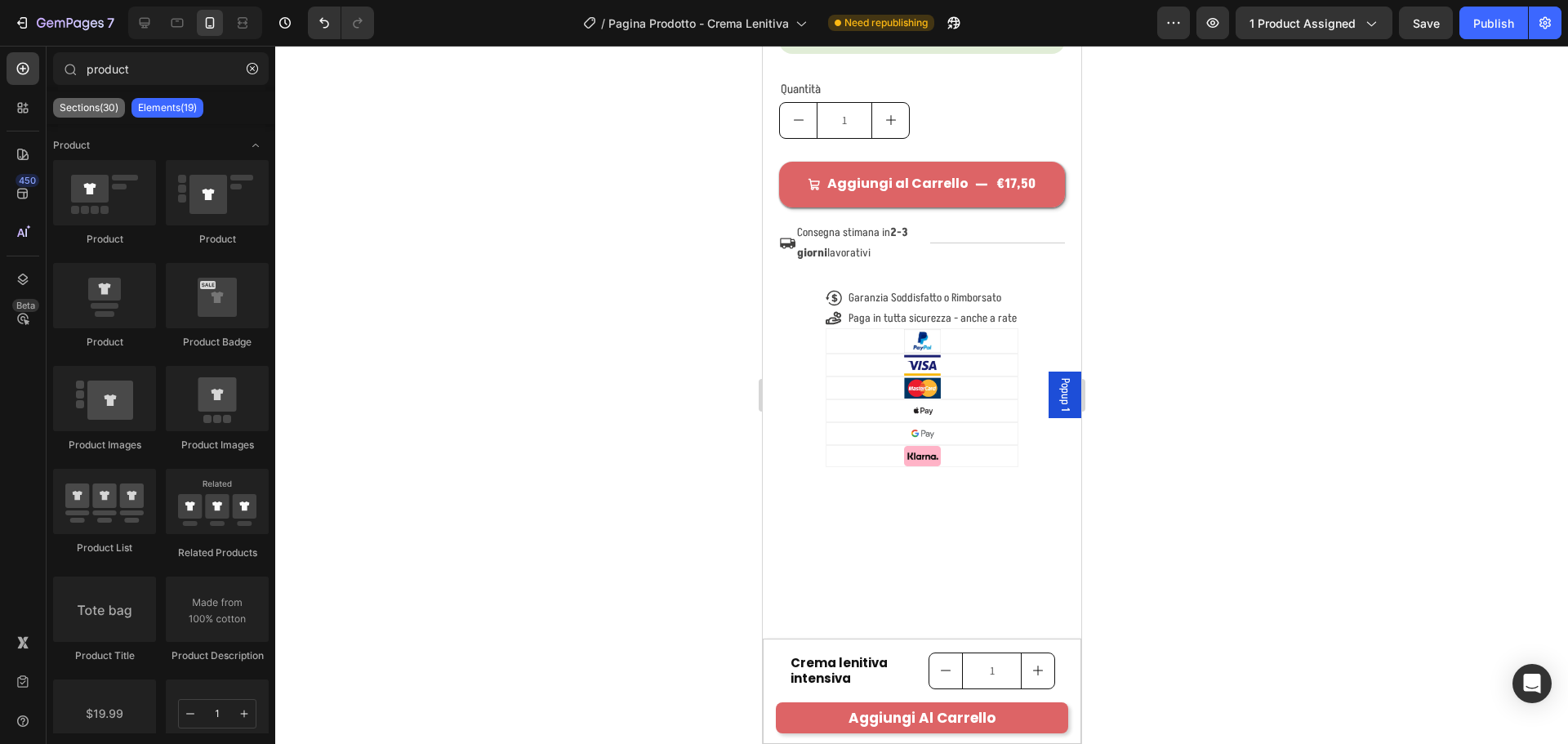
click at [70, 104] on p "Sections(30)" at bounding box center [89, 108] width 59 height 13
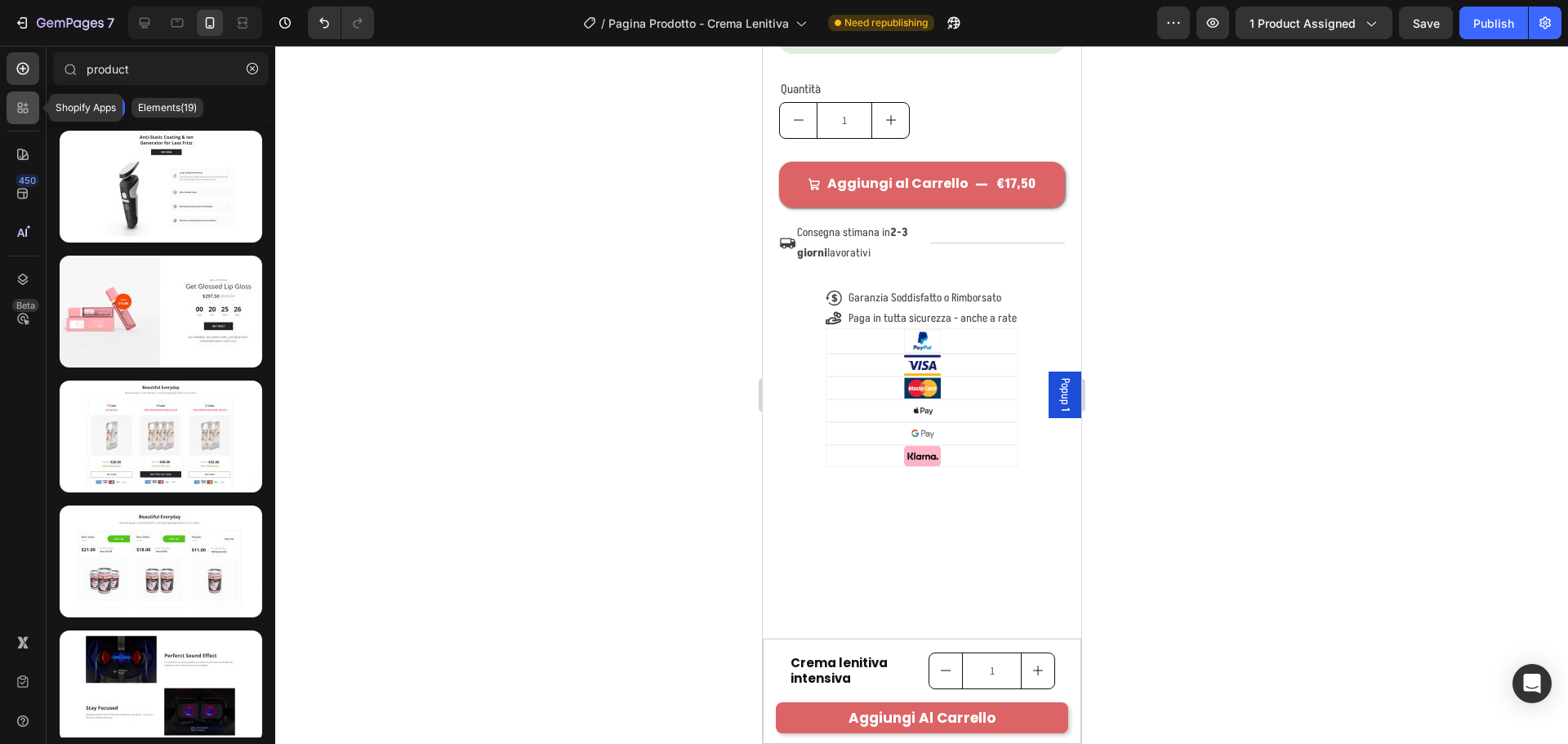
click at [33, 100] on div at bounding box center [22, 107] width 32 height 32
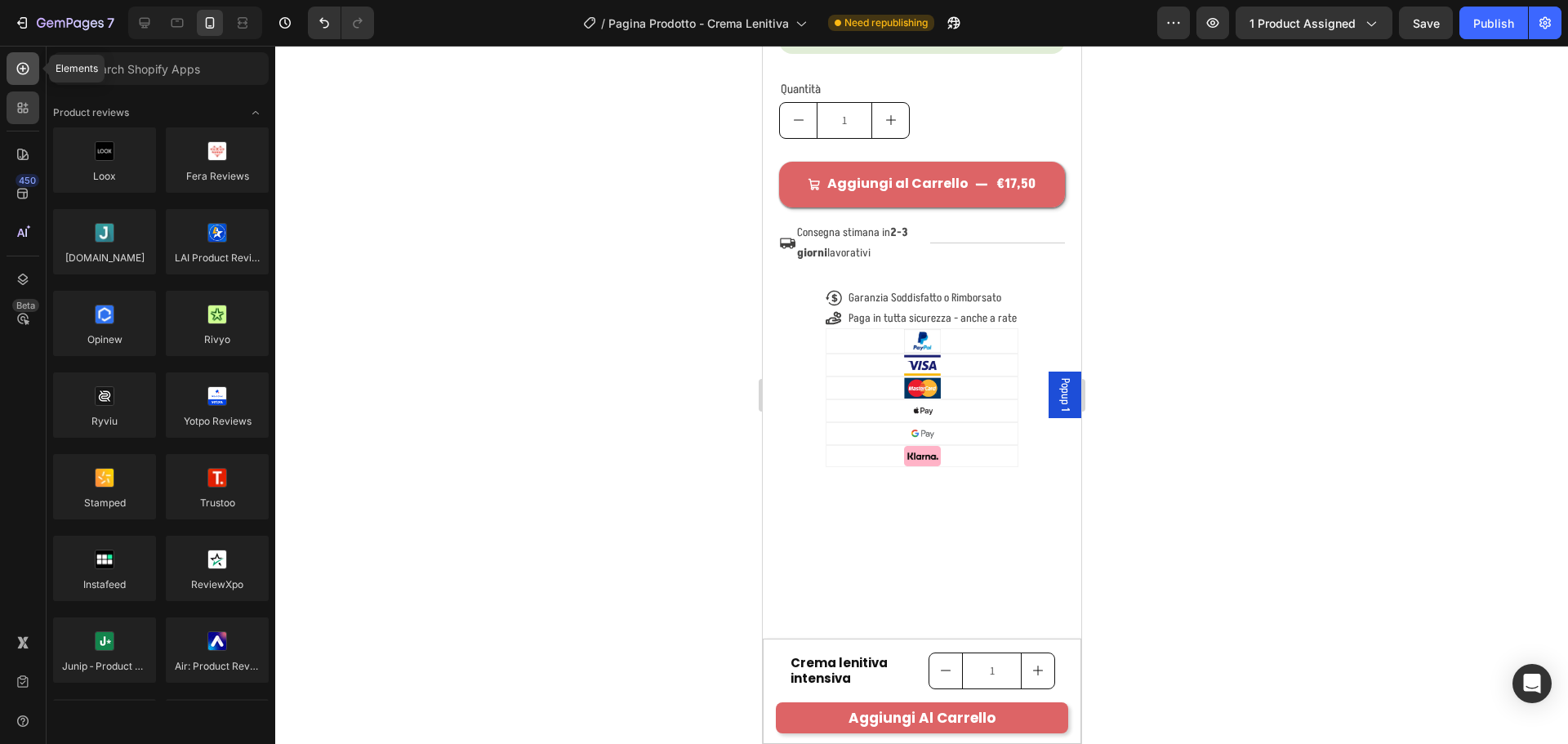
click at [29, 71] on icon at bounding box center [23, 69] width 17 height 17
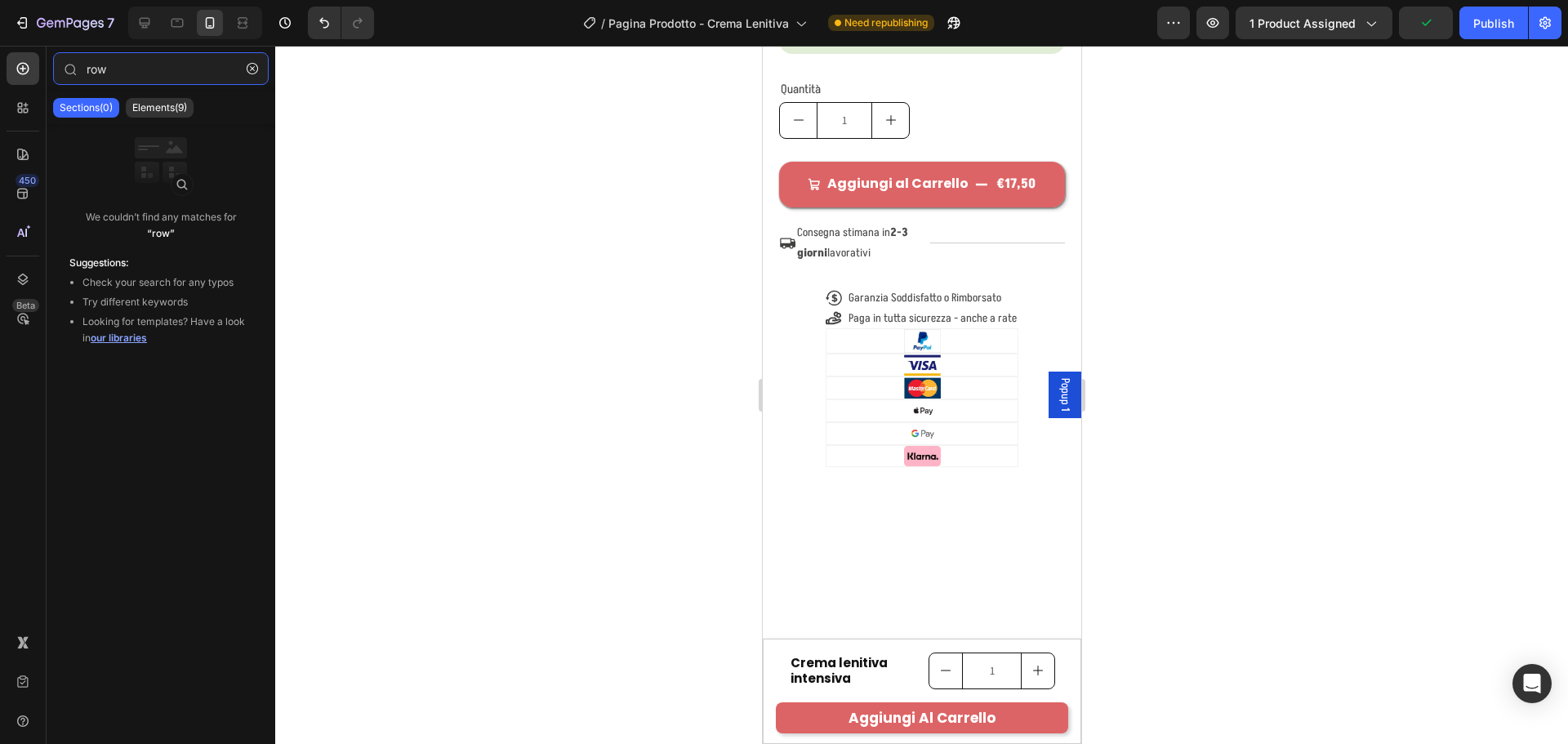
type input "row"
click at [145, 97] on div "Sections(0) Elements(9)" at bounding box center [160, 107] width 229 height 32
click at [145, 104] on p "Elements(9)" at bounding box center [159, 108] width 54 height 13
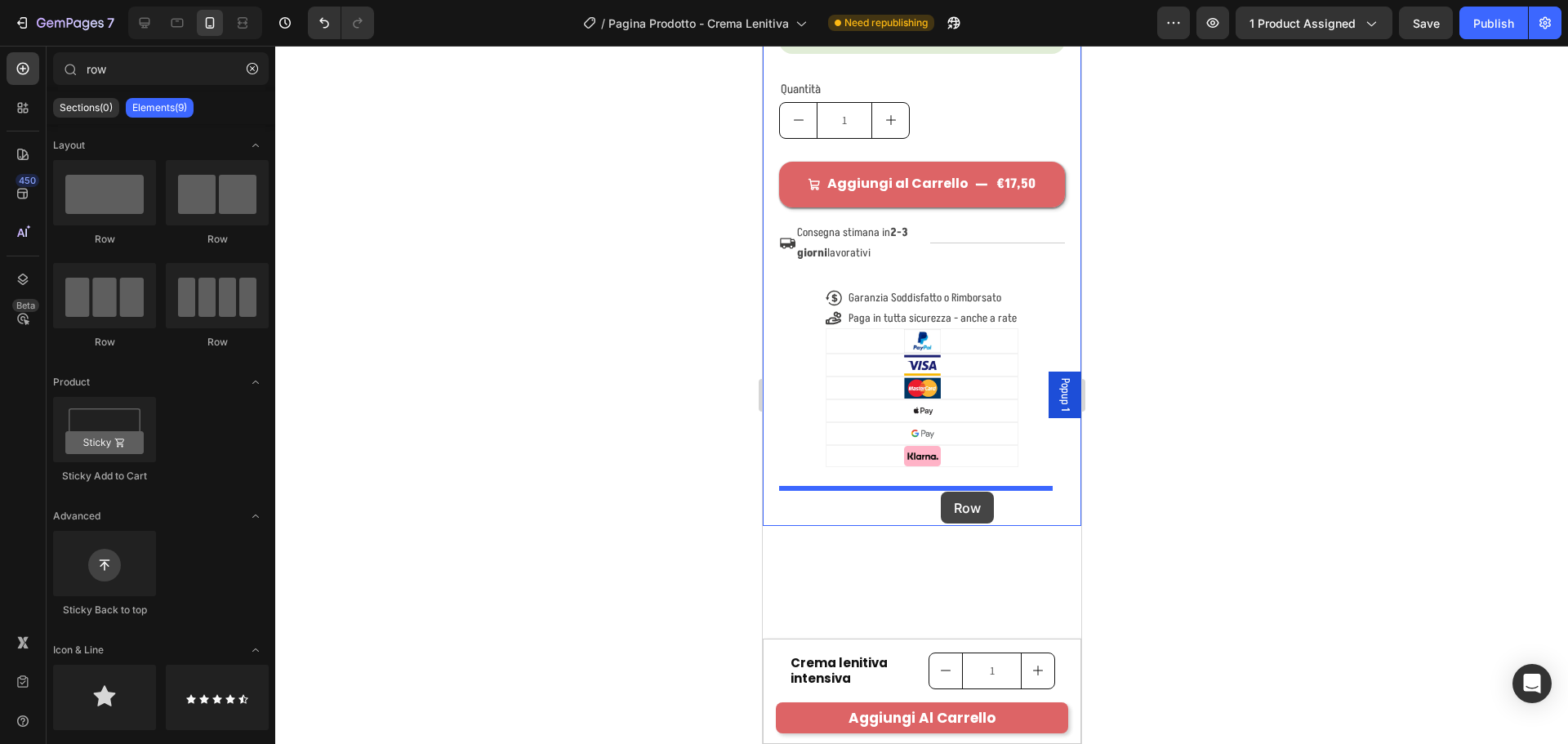
drag, startPoint x: 879, startPoint y: 346, endPoint x: 940, endPoint y: 491, distance: 157.3
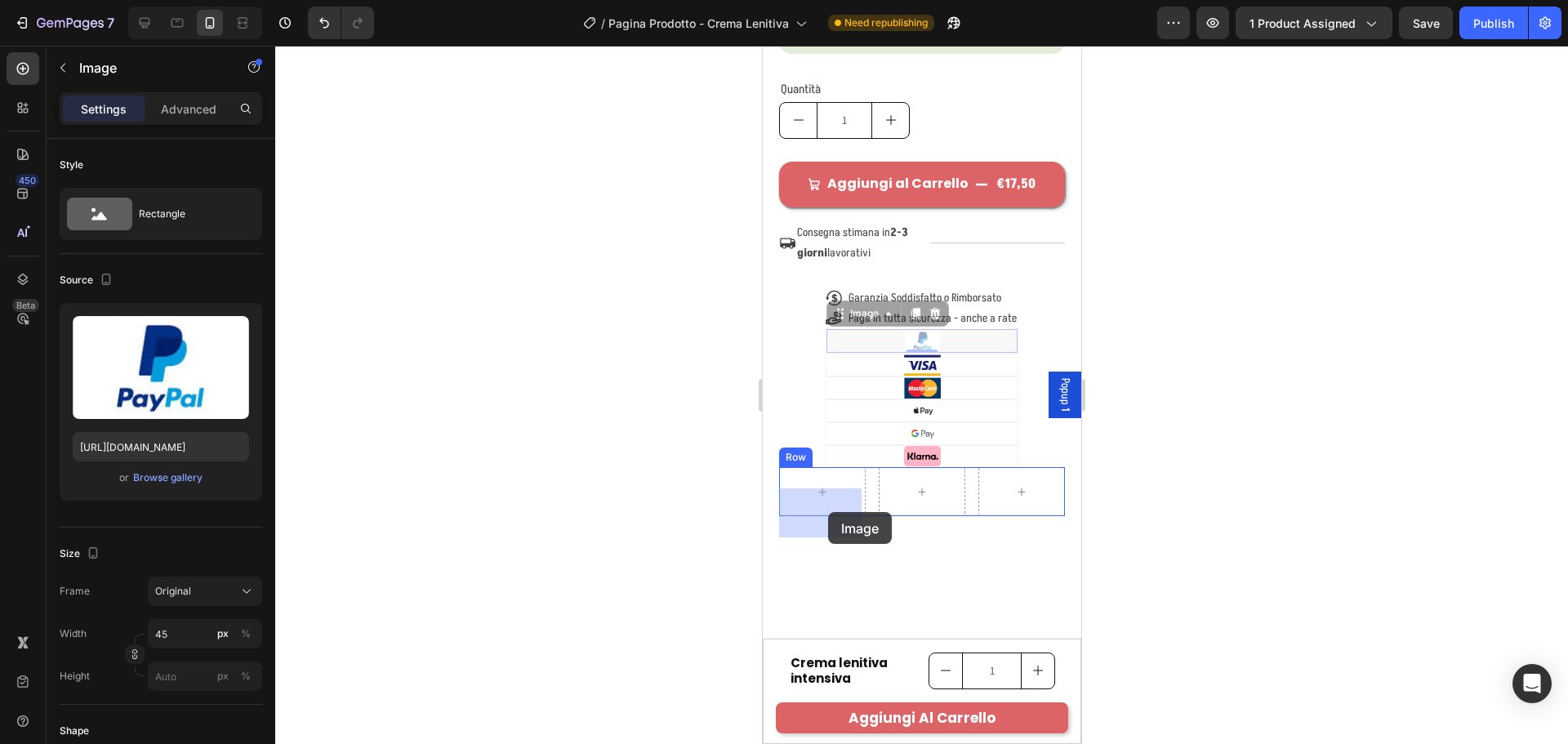
drag, startPoint x: 934, startPoint y: 361, endPoint x: 827, endPoint y: 512, distance: 185.1
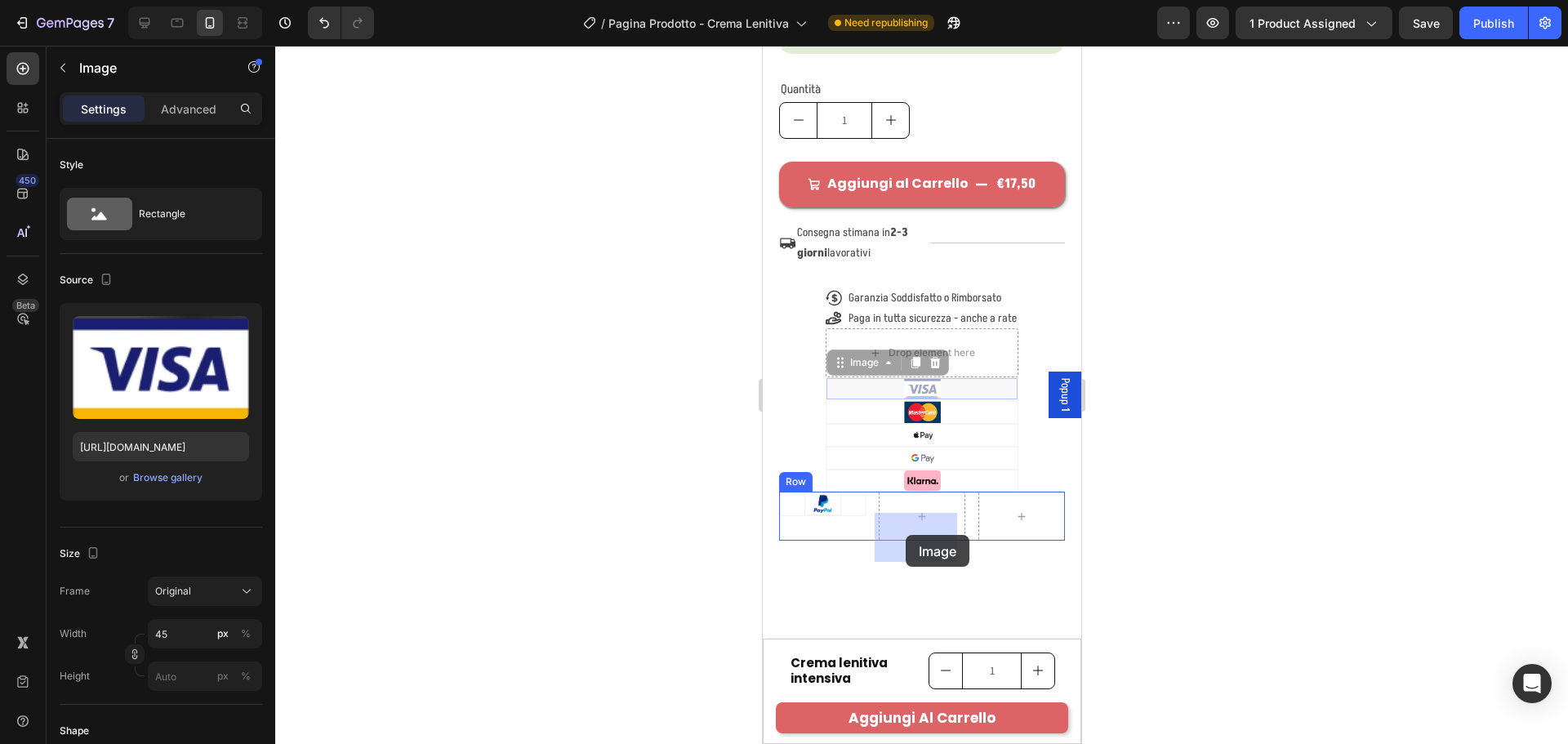
drag, startPoint x: 934, startPoint y: 402, endPoint x: 905, endPoint y: 535, distance: 136.1
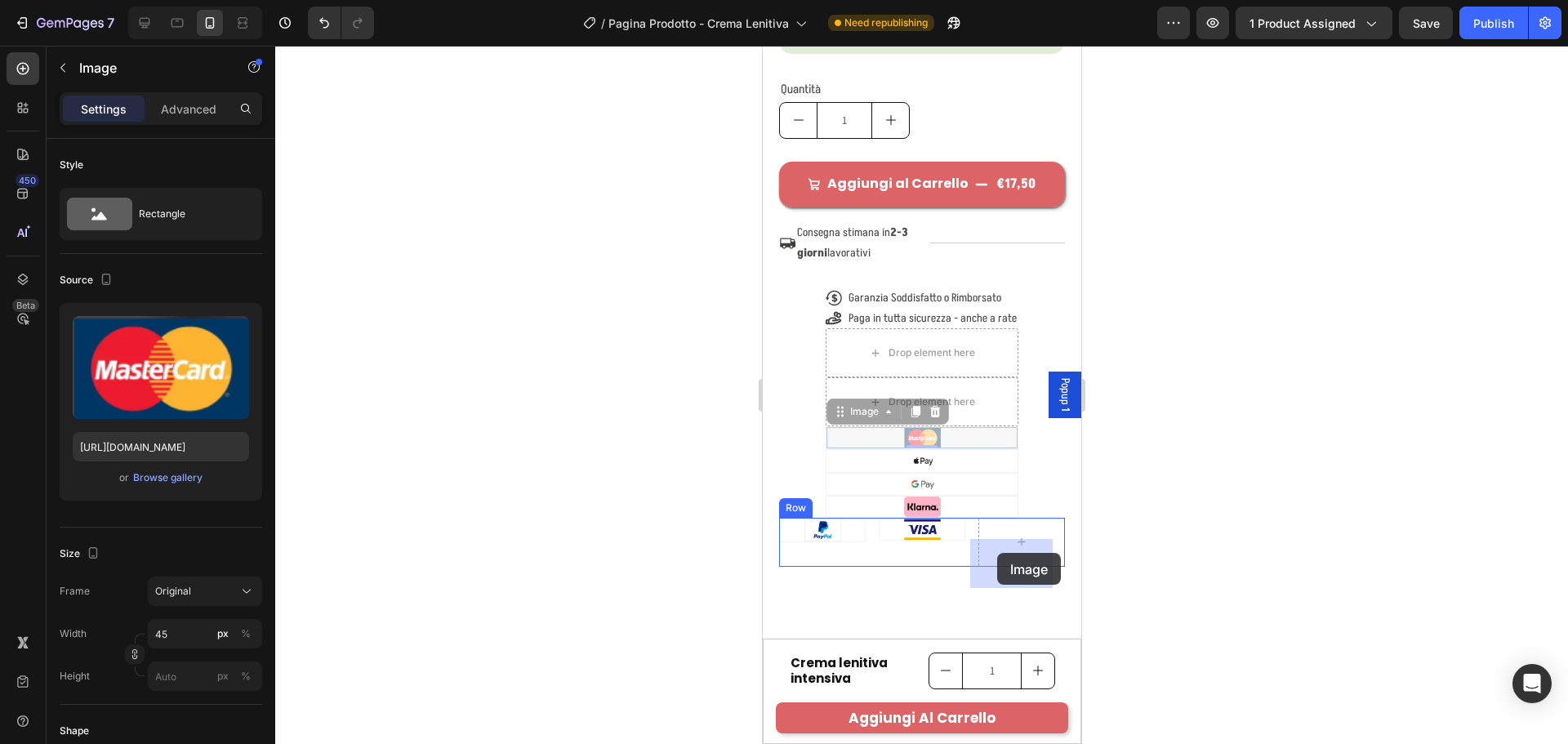
drag, startPoint x: 934, startPoint y: 452, endPoint x: 996, endPoint y: 553, distance: 118.5
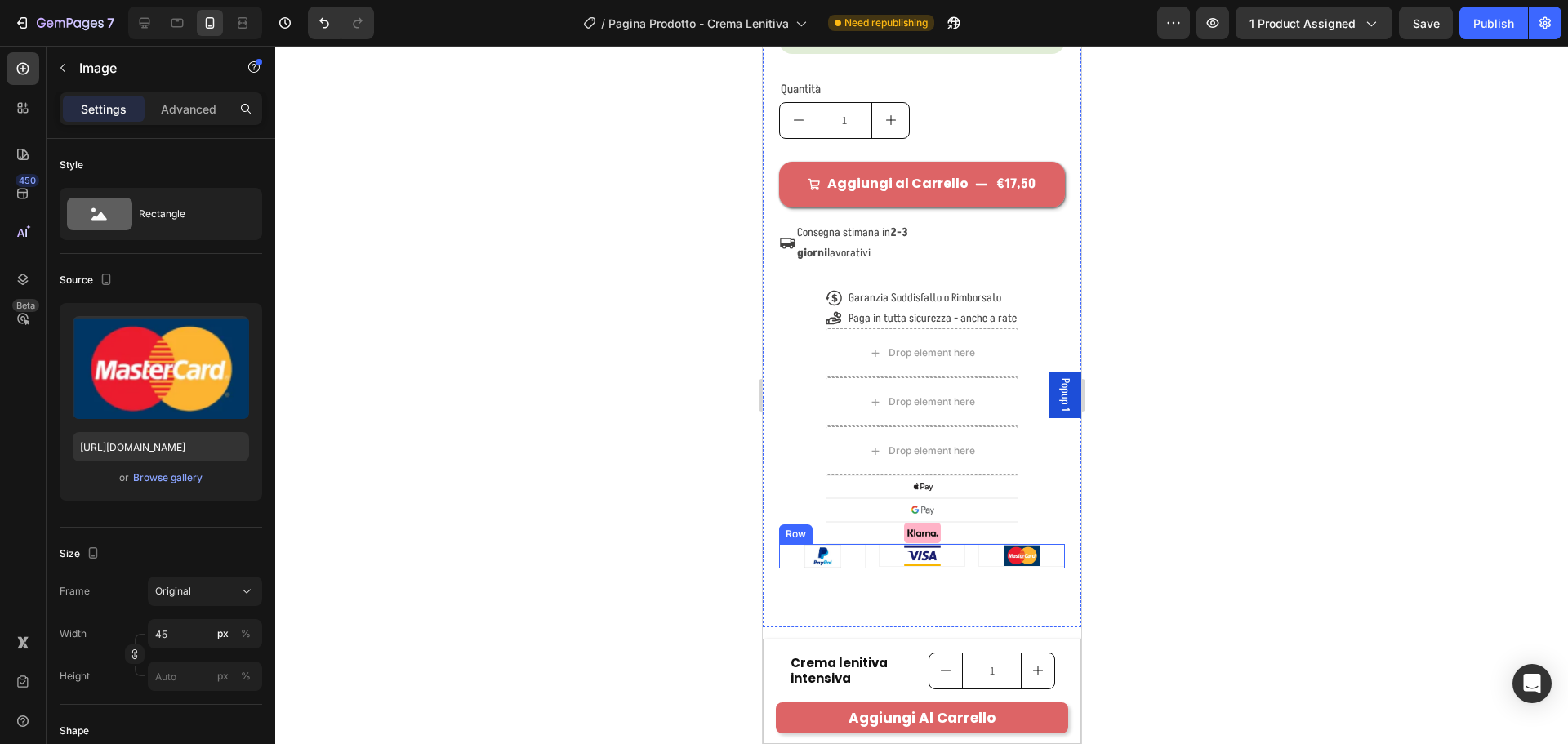
click at [962, 569] on div "Image Image Image 0 Row" at bounding box center [921, 556] width 286 height 25
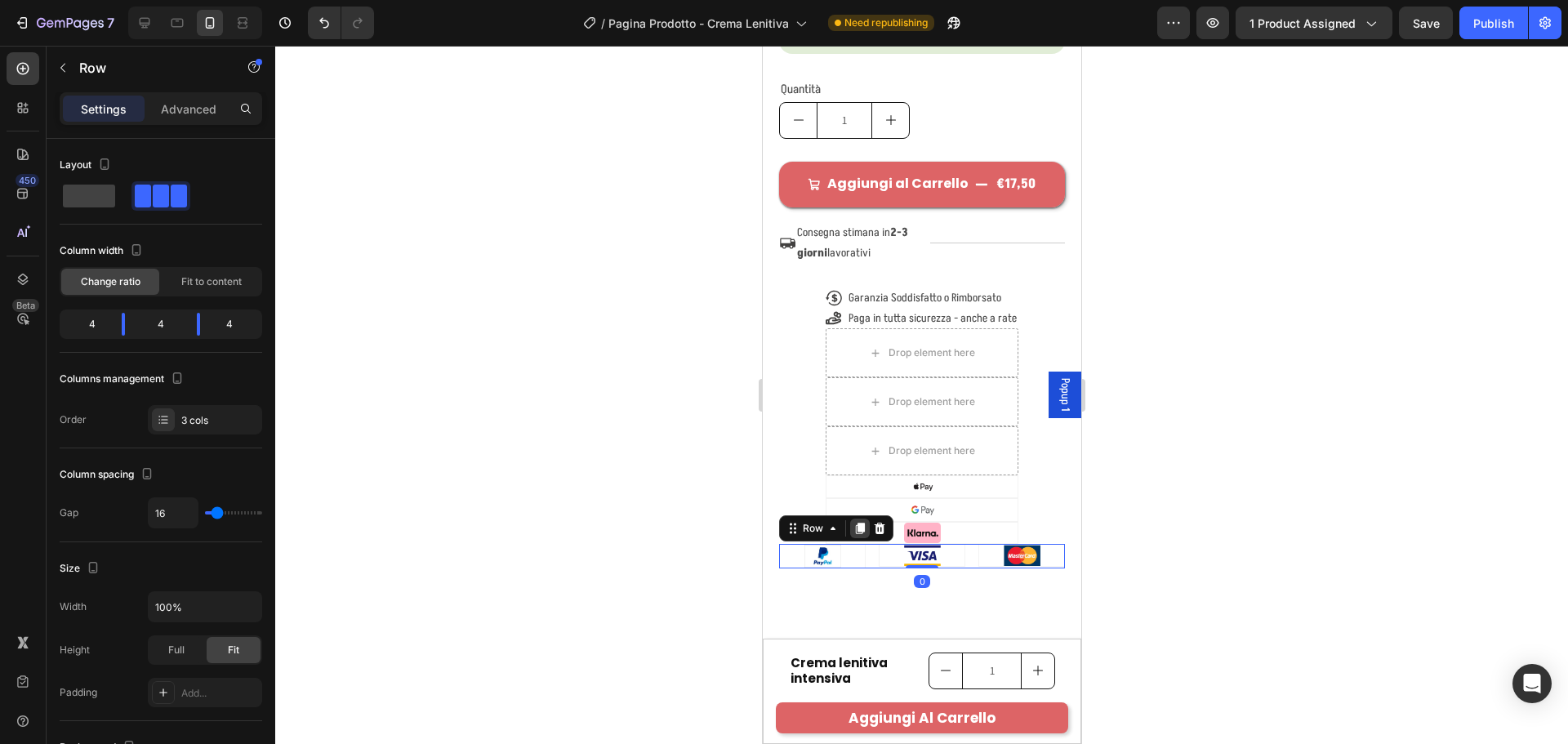
click at [862, 534] on icon at bounding box center [860, 528] width 9 height 11
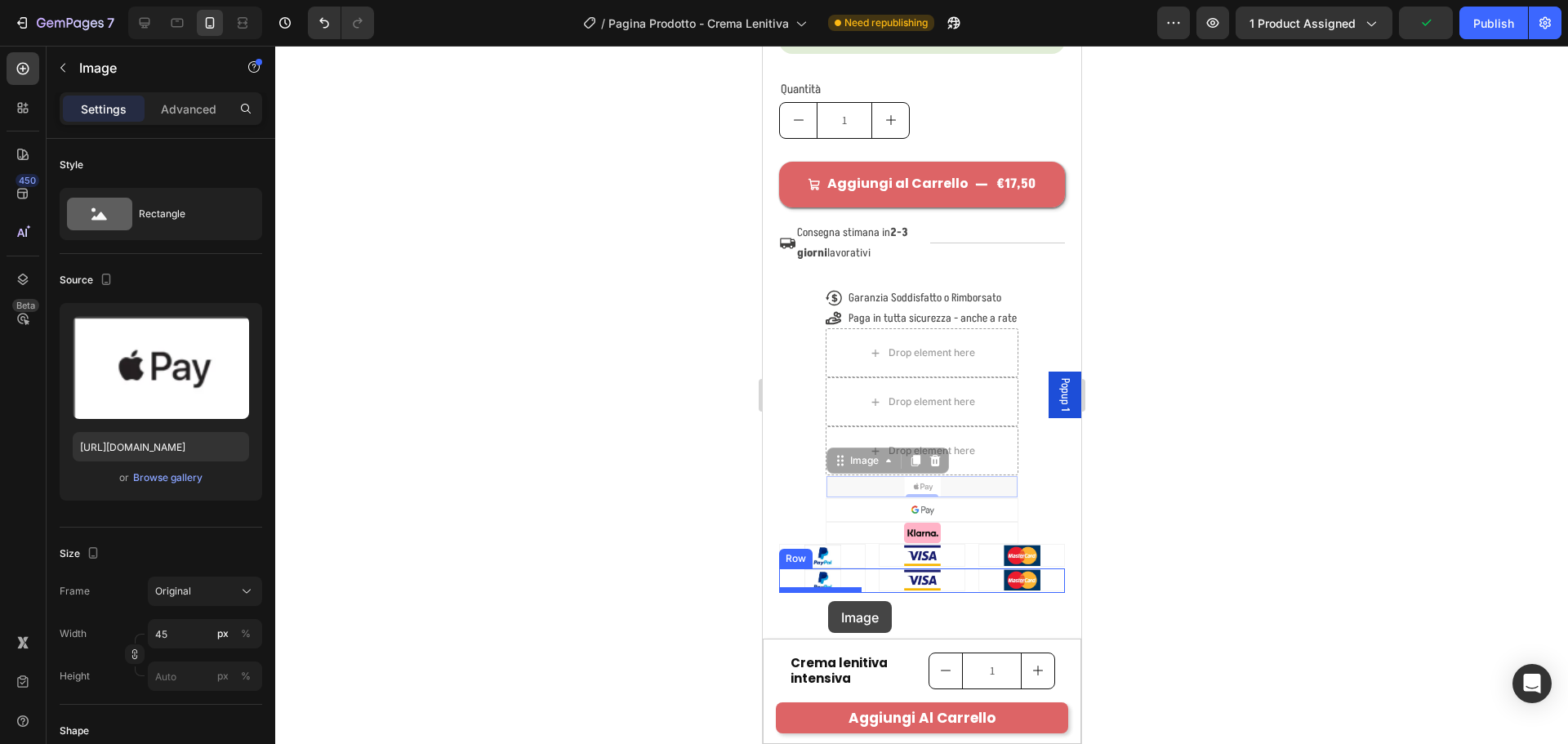
drag, startPoint x: 914, startPoint y: 508, endPoint x: 827, endPoint y: 601, distance: 127.3
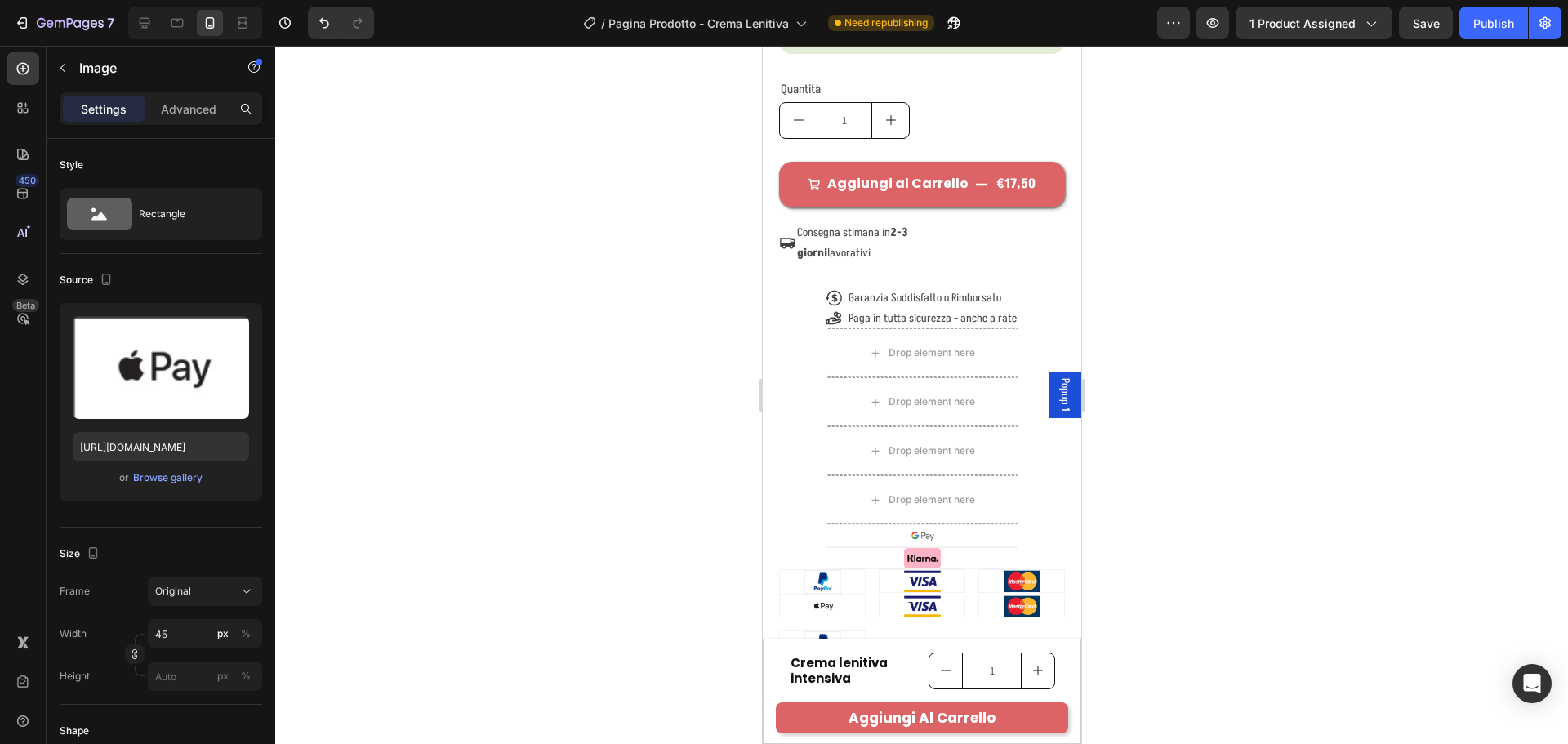
scroll to position [1746, 0]
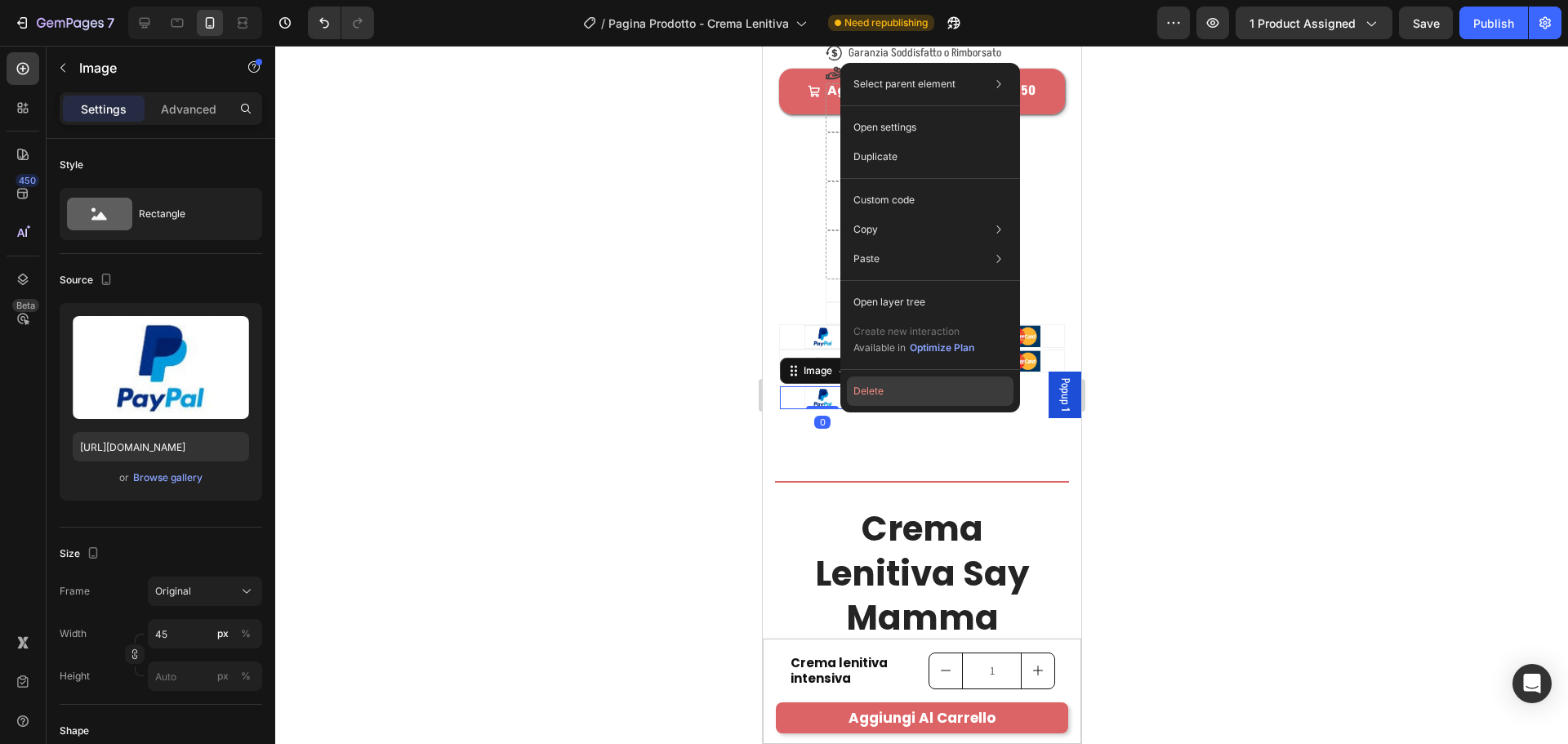
click at [865, 392] on button "Delete" at bounding box center [930, 391] width 167 height 30
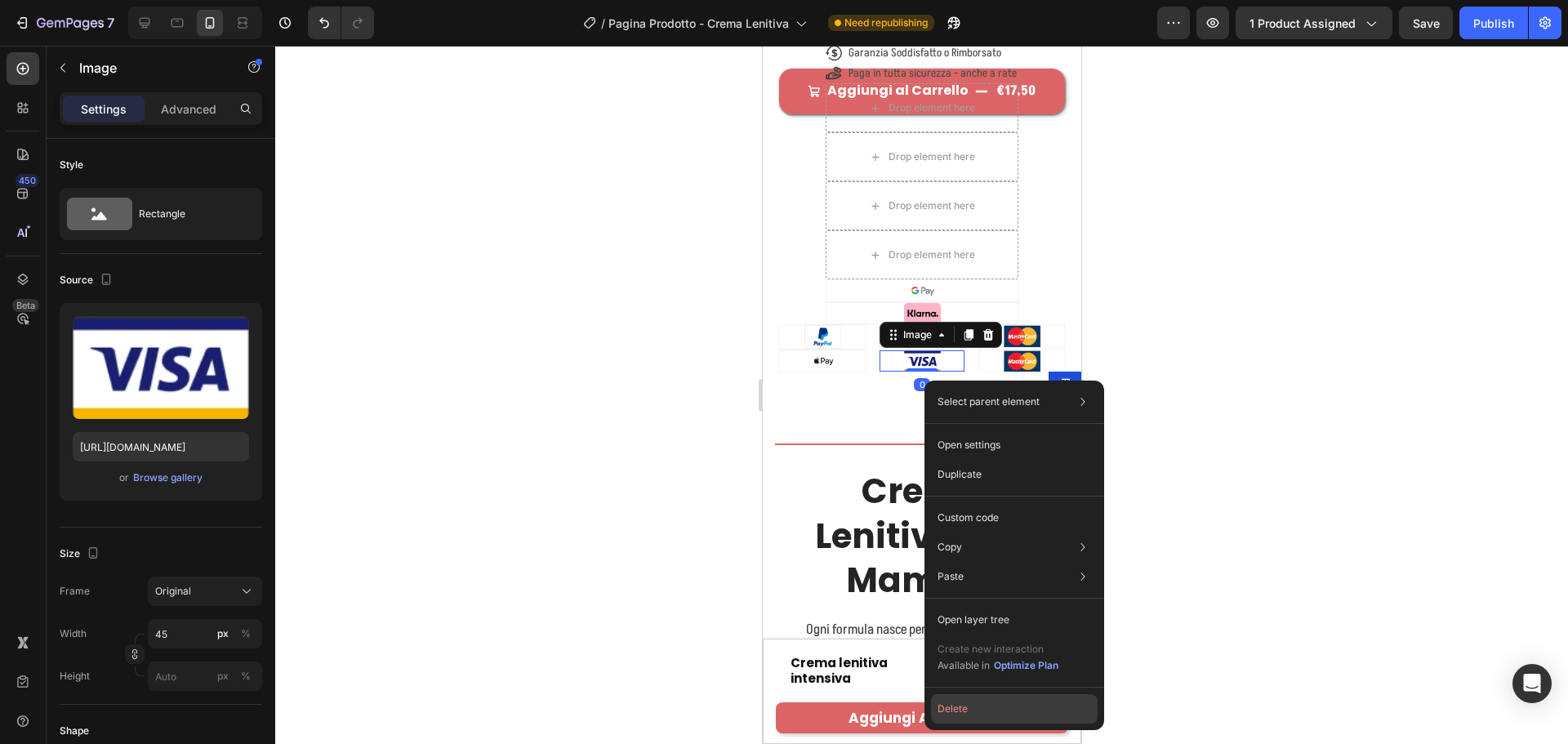
click at [963, 711] on button "Delete" at bounding box center [1014, 709] width 167 height 30
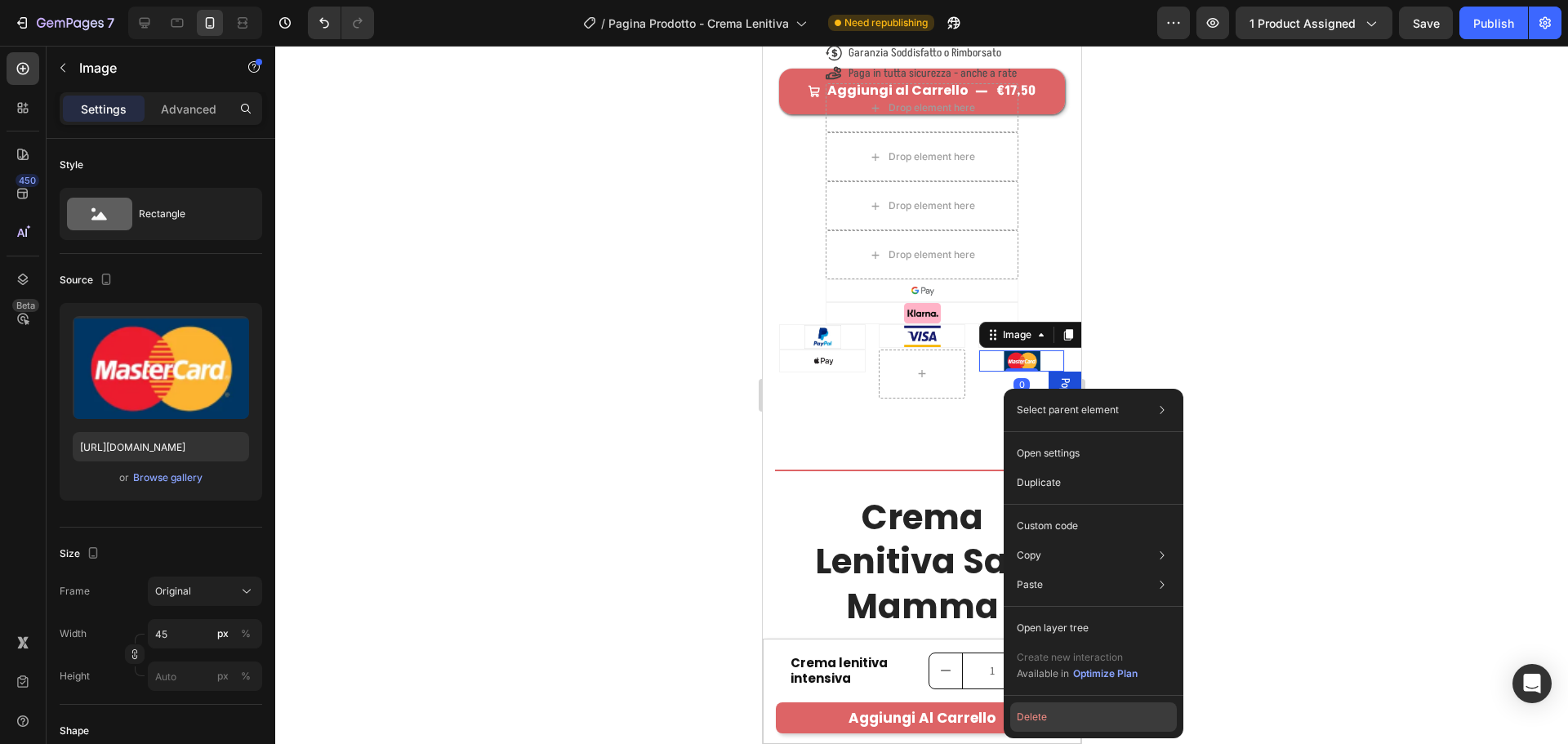
click at [1029, 720] on button "Delete" at bounding box center [1093, 717] width 167 height 30
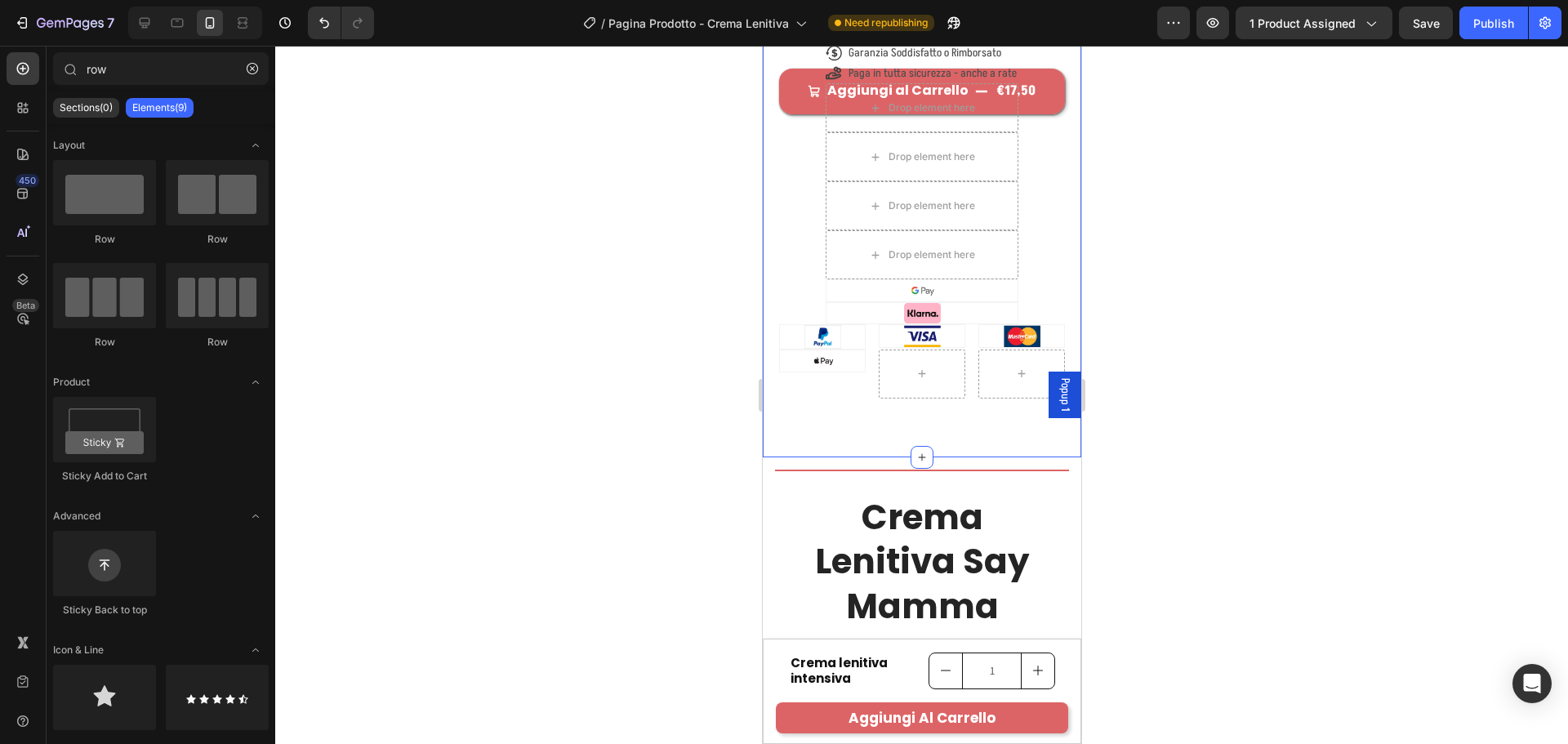
scroll to position [1664, 0]
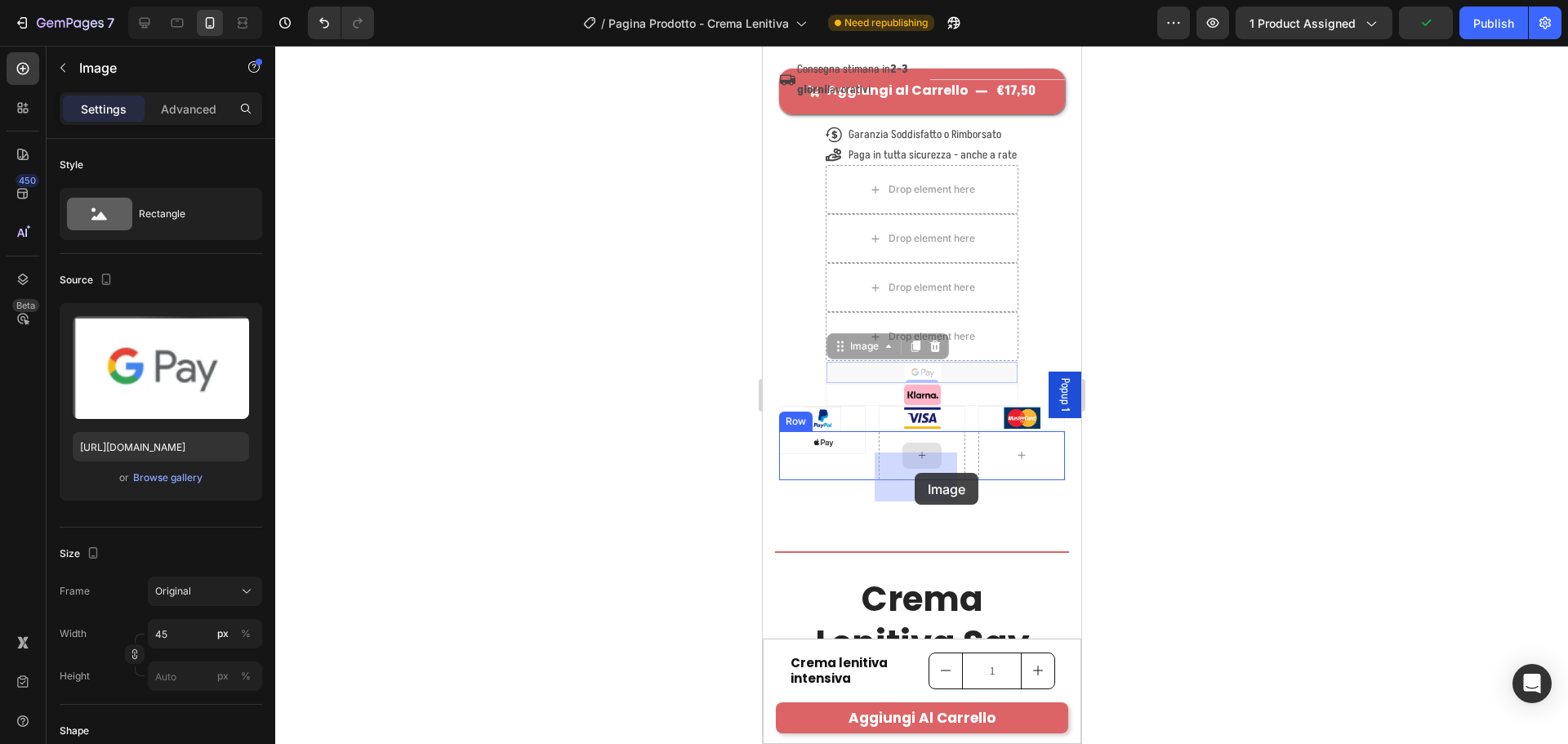
drag, startPoint x: 925, startPoint y: 395, endPoint x: 914, endPoint y: 473, distance: 78.8
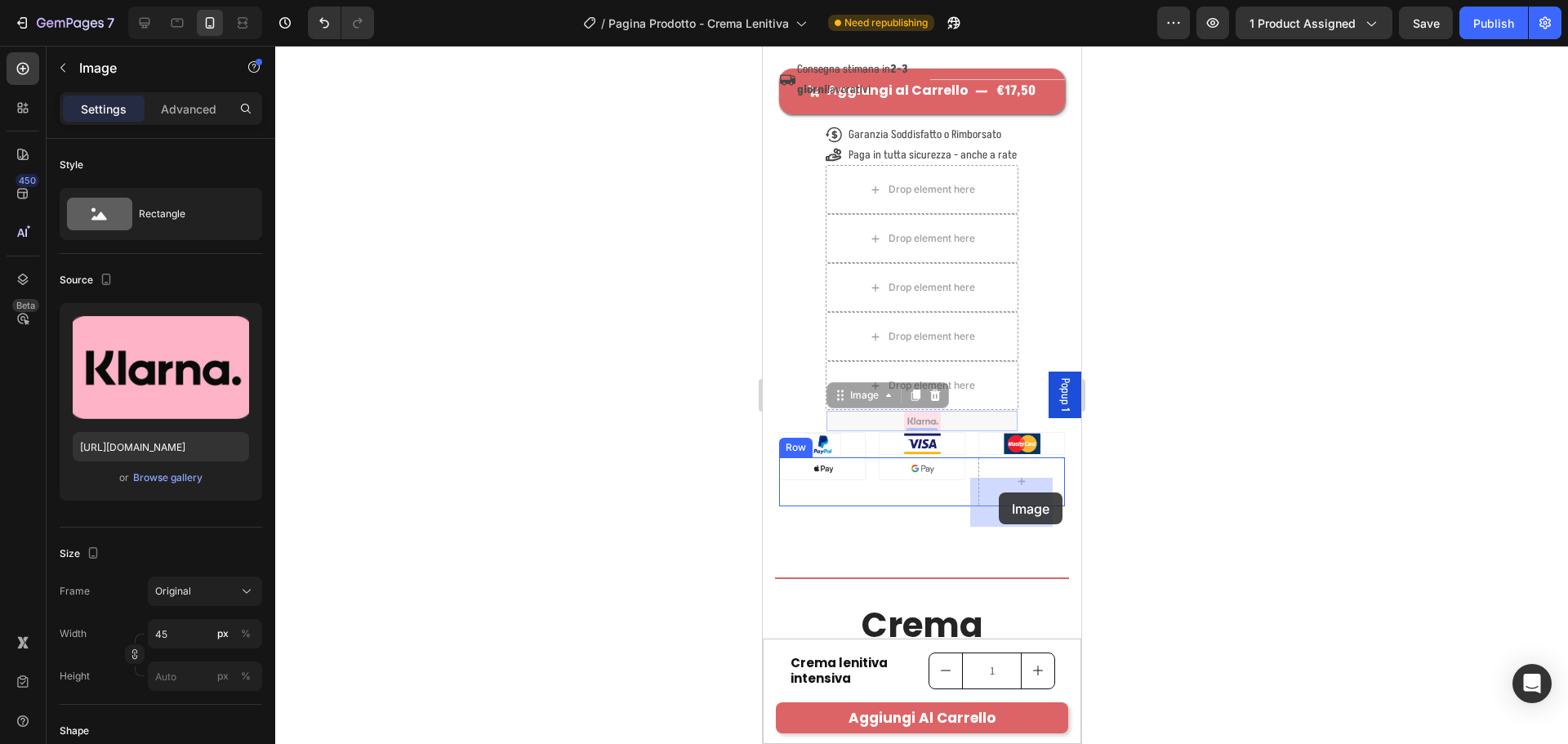
drag, startPoint x: 925, startPoint y: 440, endPoint x: 998, endPoint y: 492, distance: 89.6
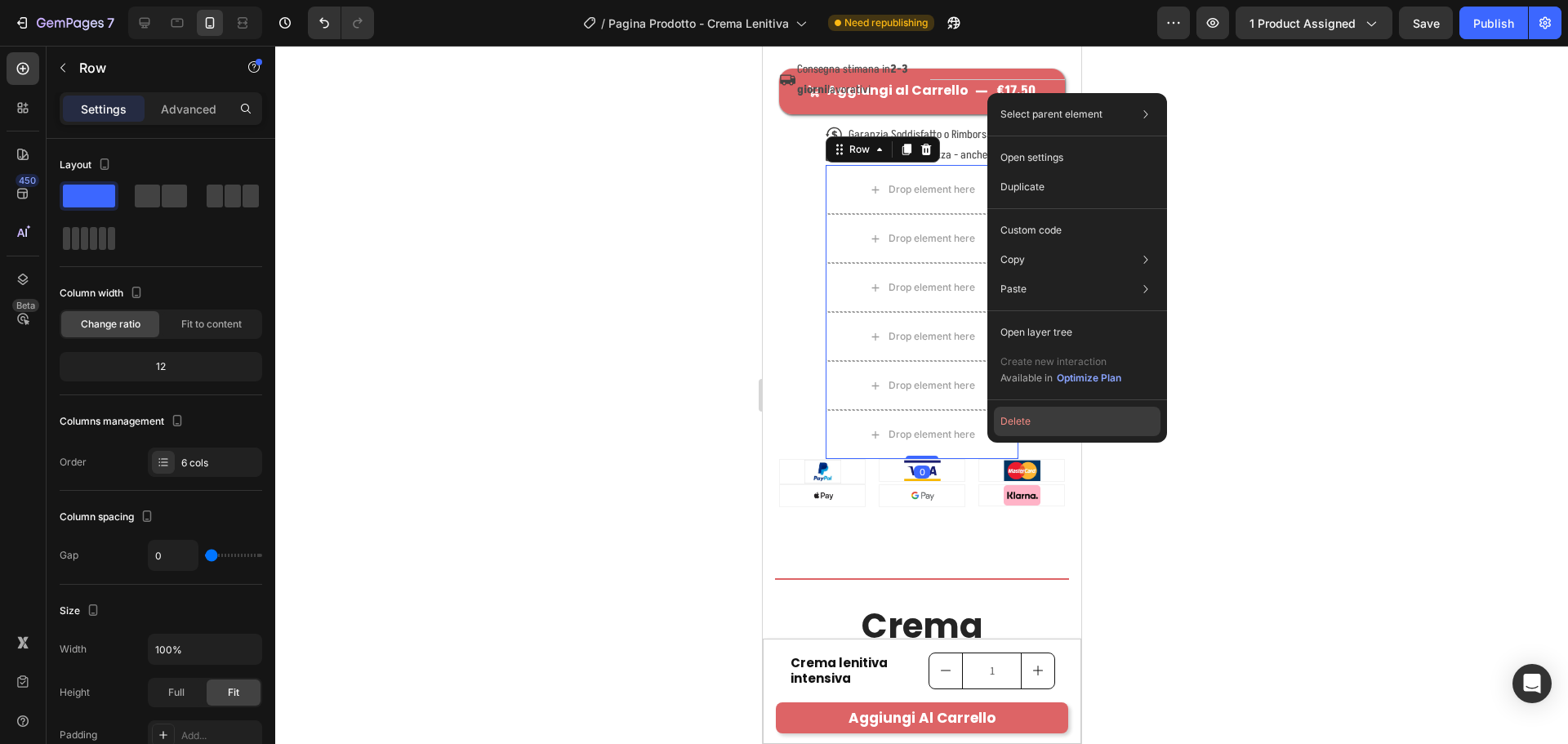
click at [1003, 427] on button "Delete" at bounding box center [1077, 421] width 167 height 30
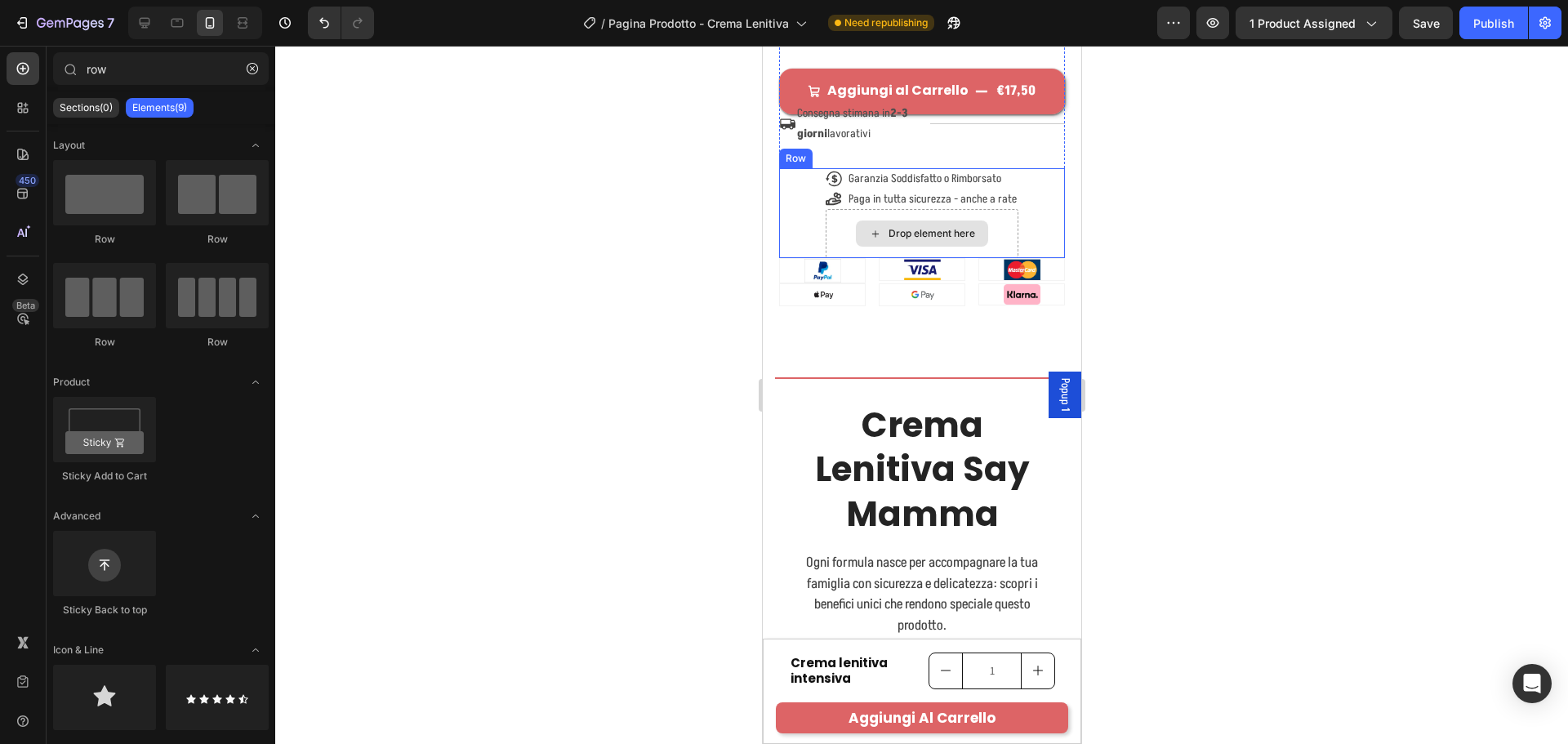
scroll to position [1583, 0]
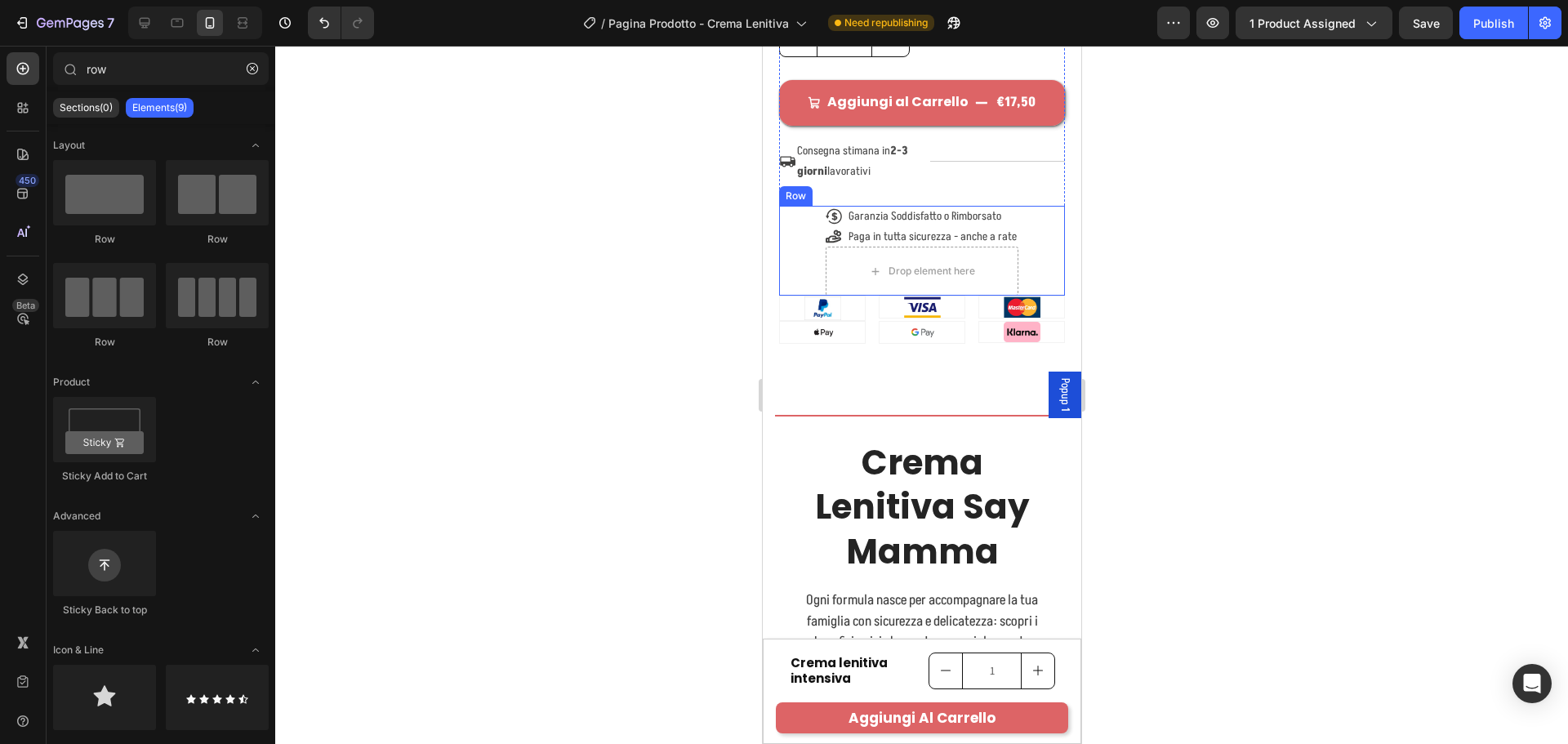
click at [1034, 237] on div "Icon Garanzia Soddisfatto o Rimborsato Text Block Row Icon Paga in tutta sicure…" at bounding box center [921, 250] width 286 height 89
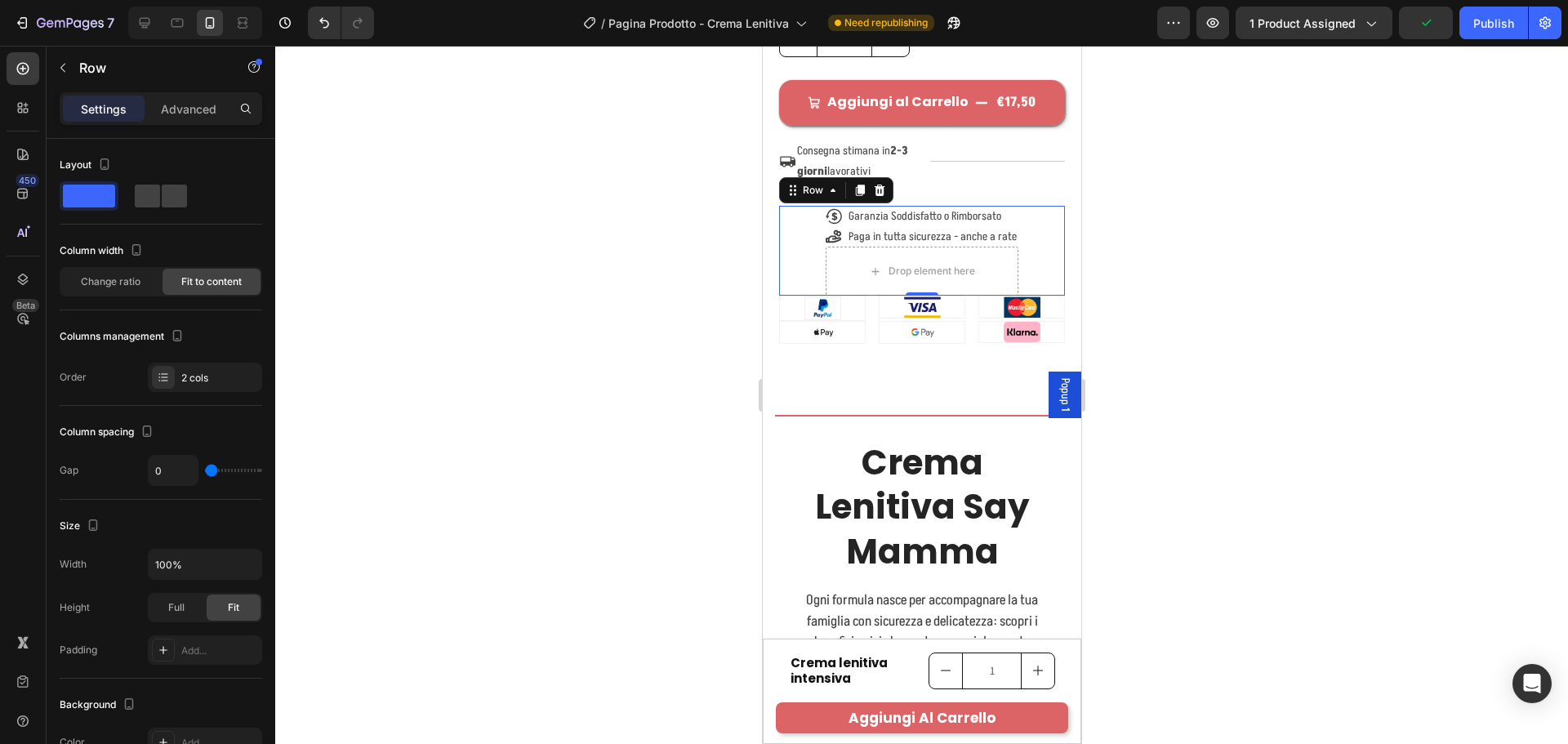
click at [1034, 269] on div "Icon Garanzia Soddisfatto o Rimborsato Text Block Row Icon Paga in tutta sicure…" at bounding box center [921, 250] width 286 height 89
click at [161, 201] on span at bounding box center [173, 195] width 25 height 23
type input "6"
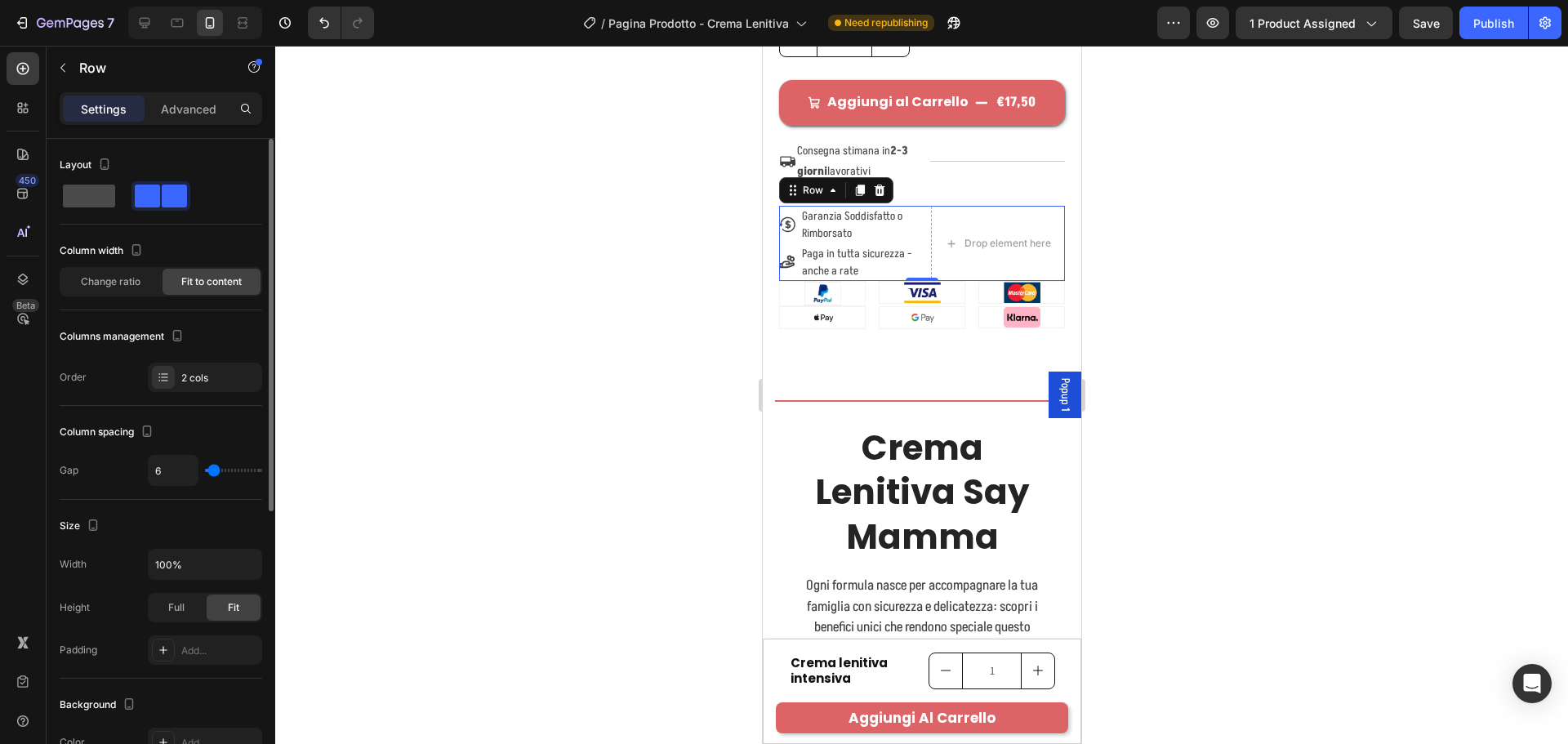
click at [97, 197] on span at bounding box center [88, 195] width 53 height 23
type input "0"
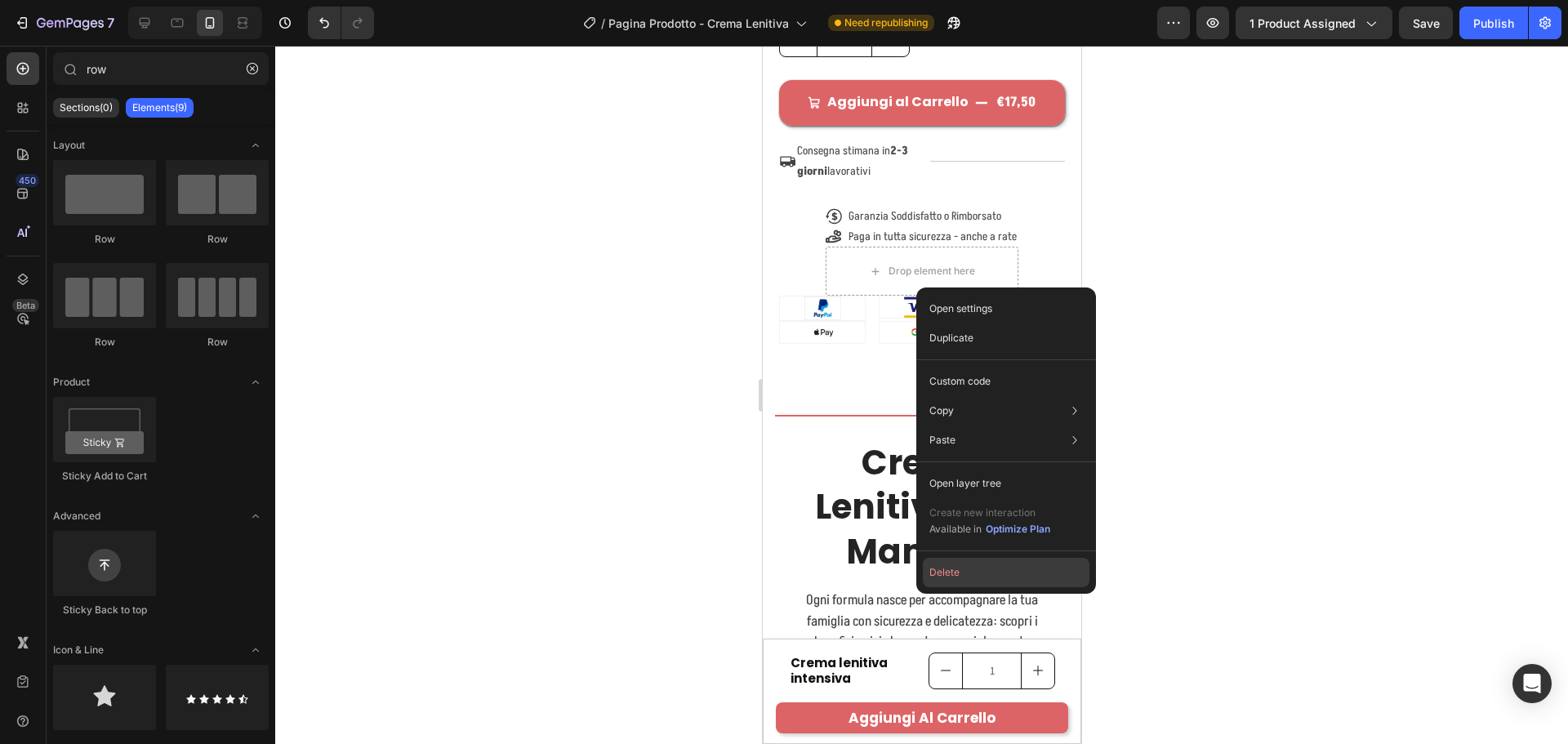
click at [958, 563] on button "Delete" at bounding box center [1006, 573] width 167 height 30
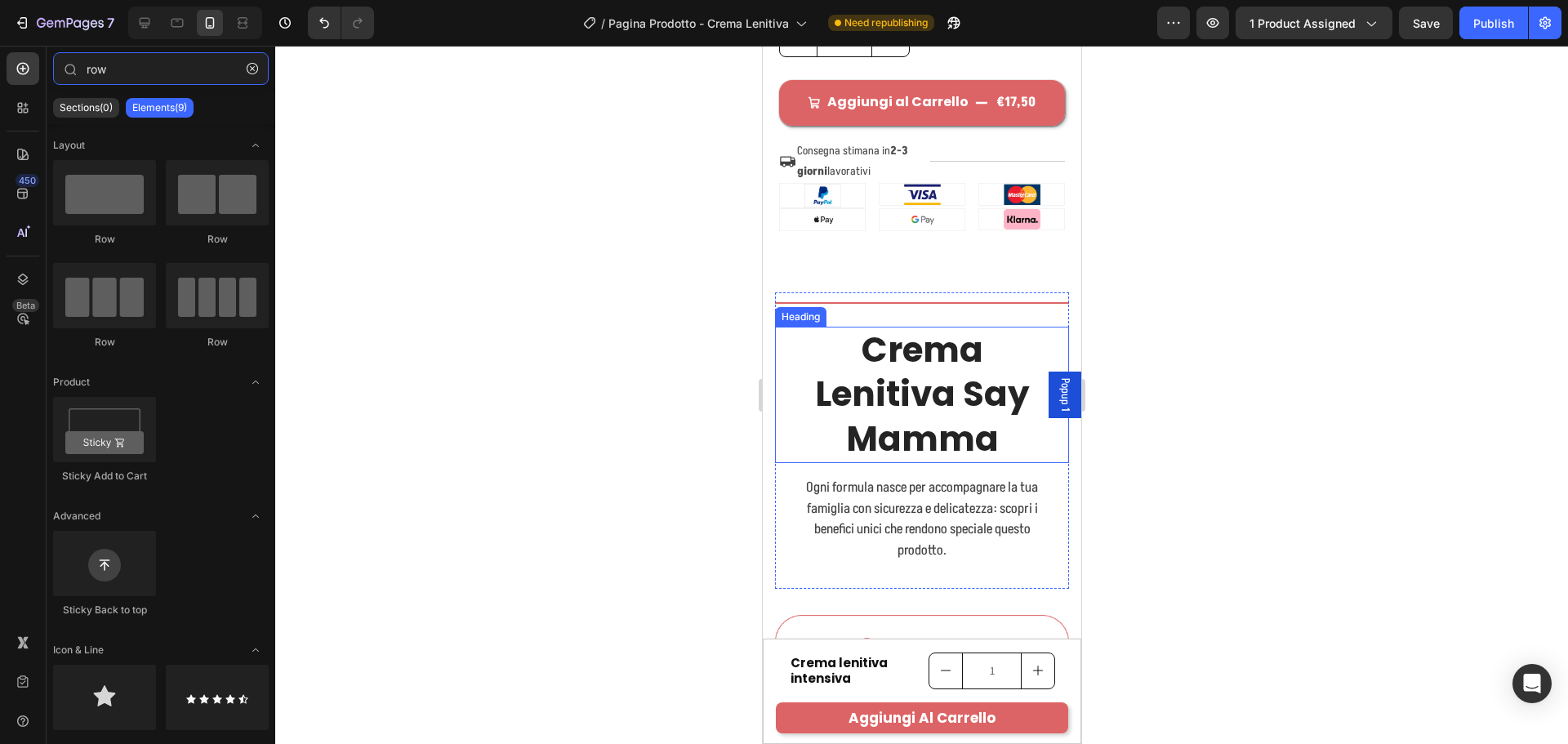
type input "ro"
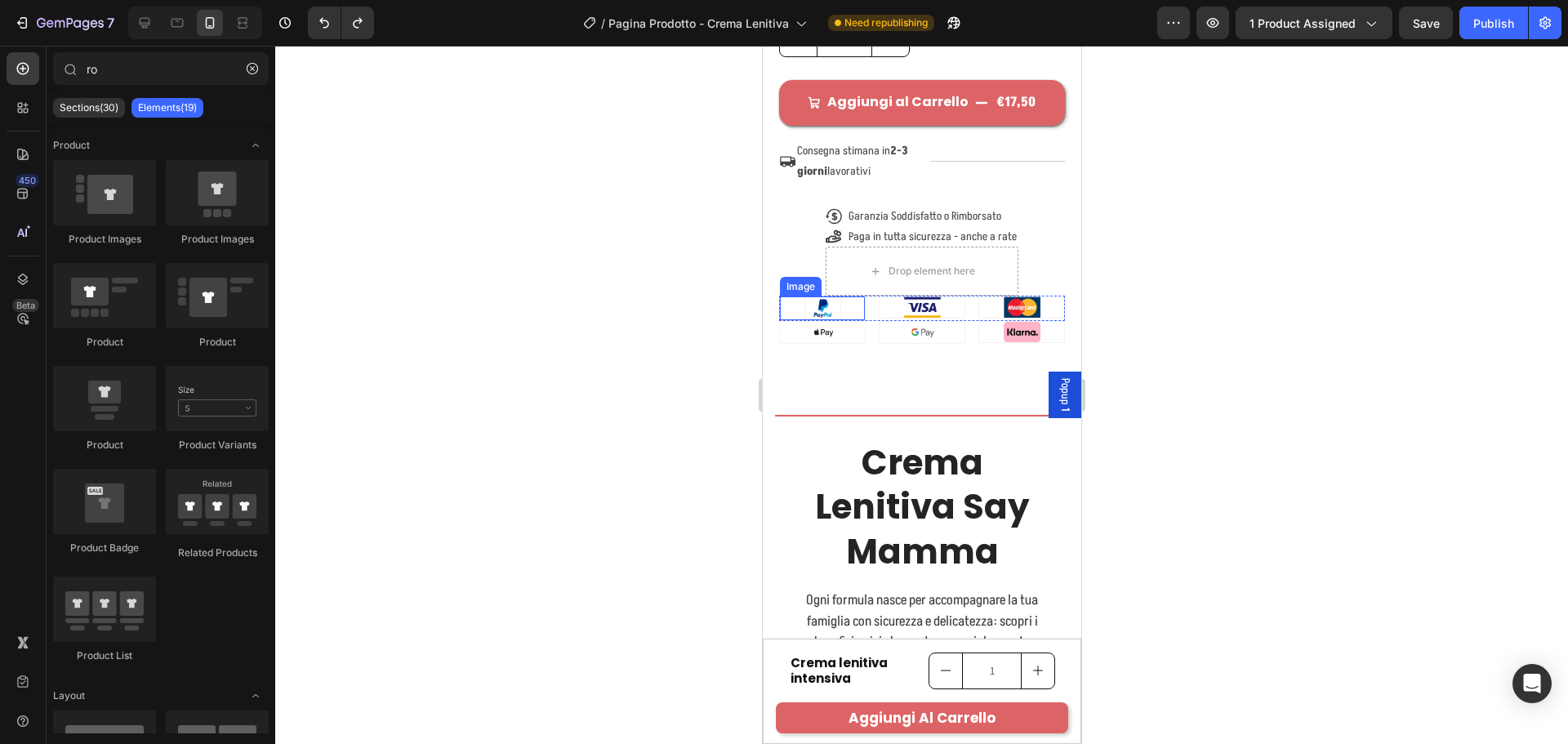
click at [851, 319] on div at bounding box center [821, 308] width 85 height 23
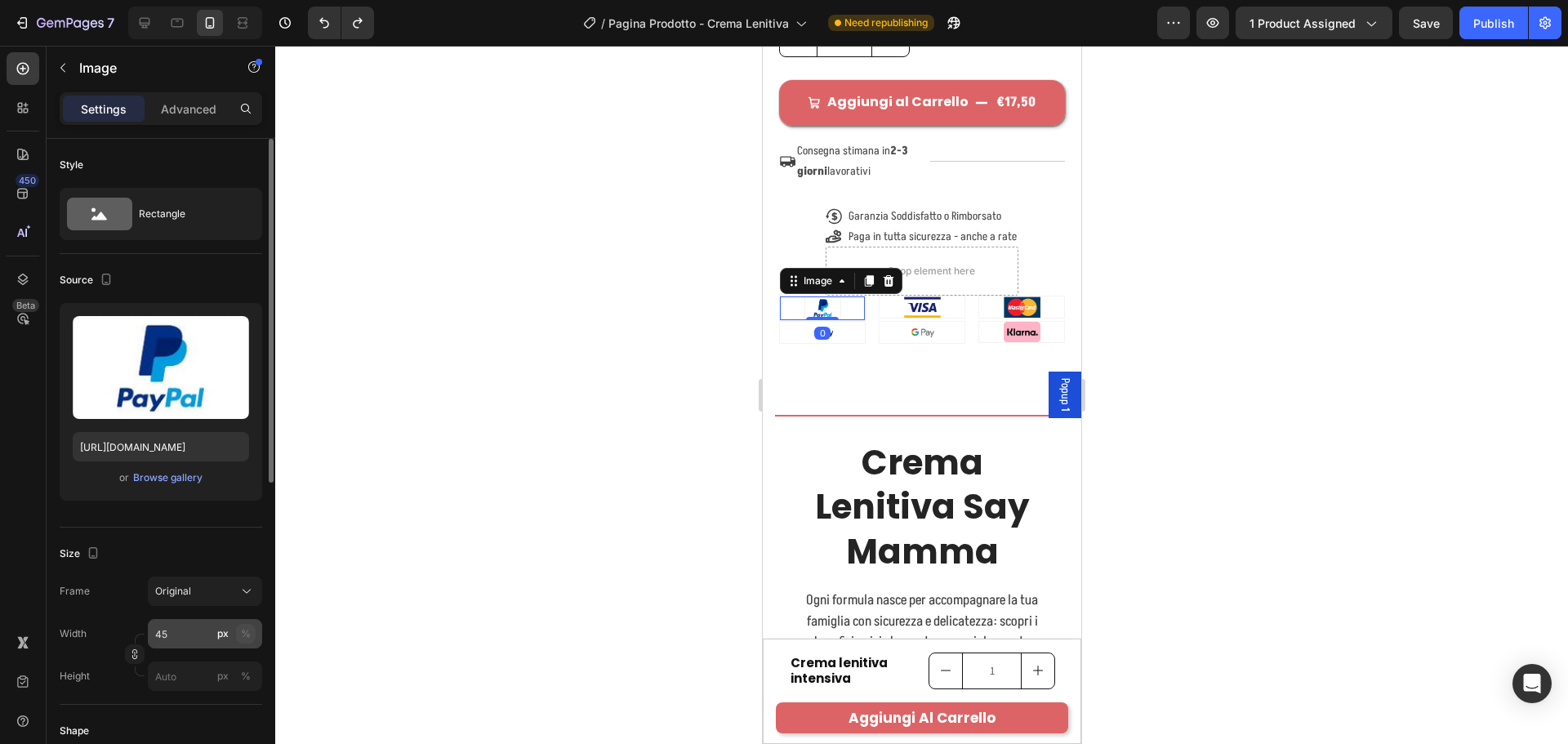
click at [251, 632] on button "%" at bounding box center [245, 633] width 19 height 19
click at [193, 637] on input "45" at bounding box center [205, 634] width 114 height 30
click at [167, 635] on input "45" at bounding box center [205, 634] width 114 height 30
click at [163, 667] on span "Full" at bounding box center [162, 673] width 17 height 15
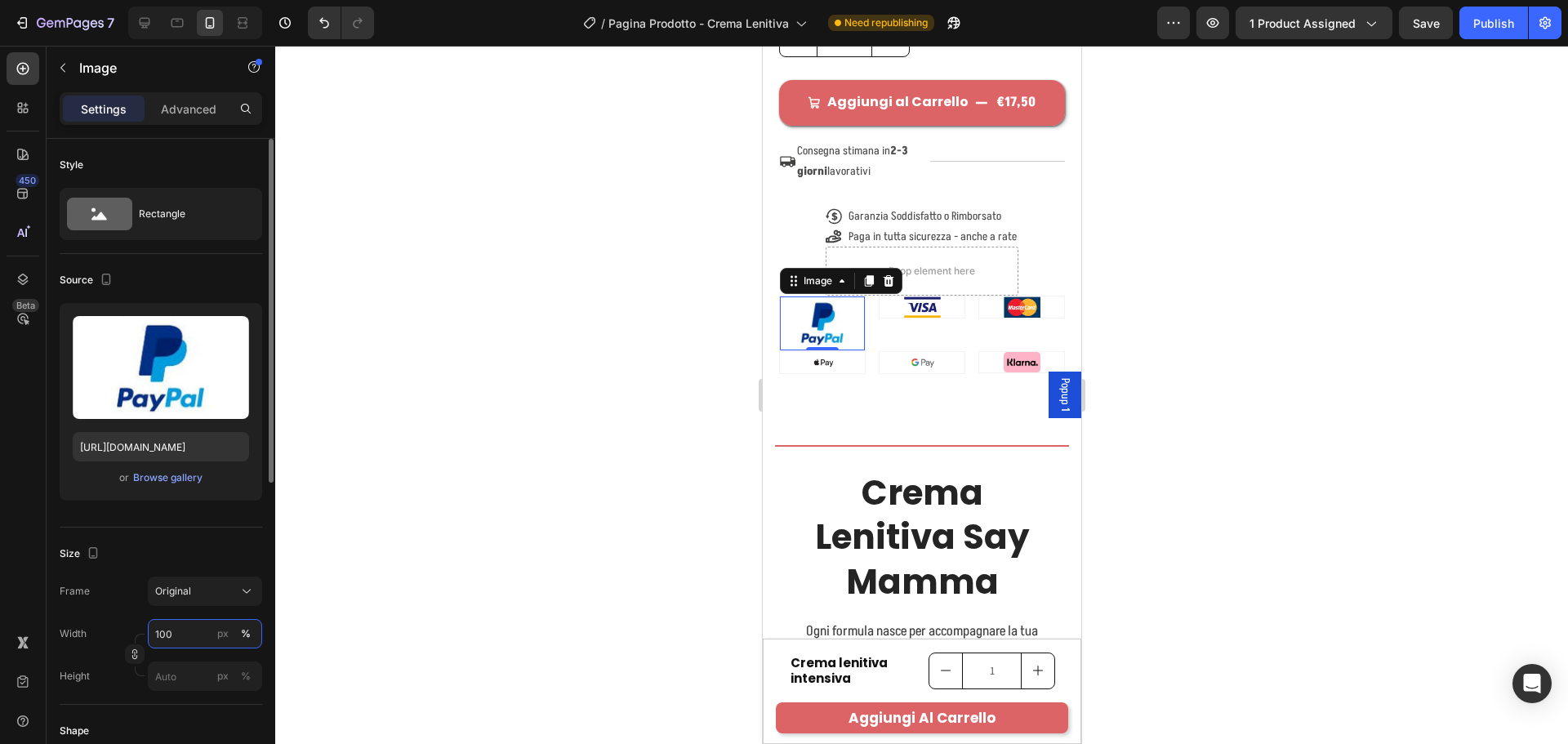
click at [168, 639] on input "100" at bounding box center [205, 634] width 114 height 30
type input "55"
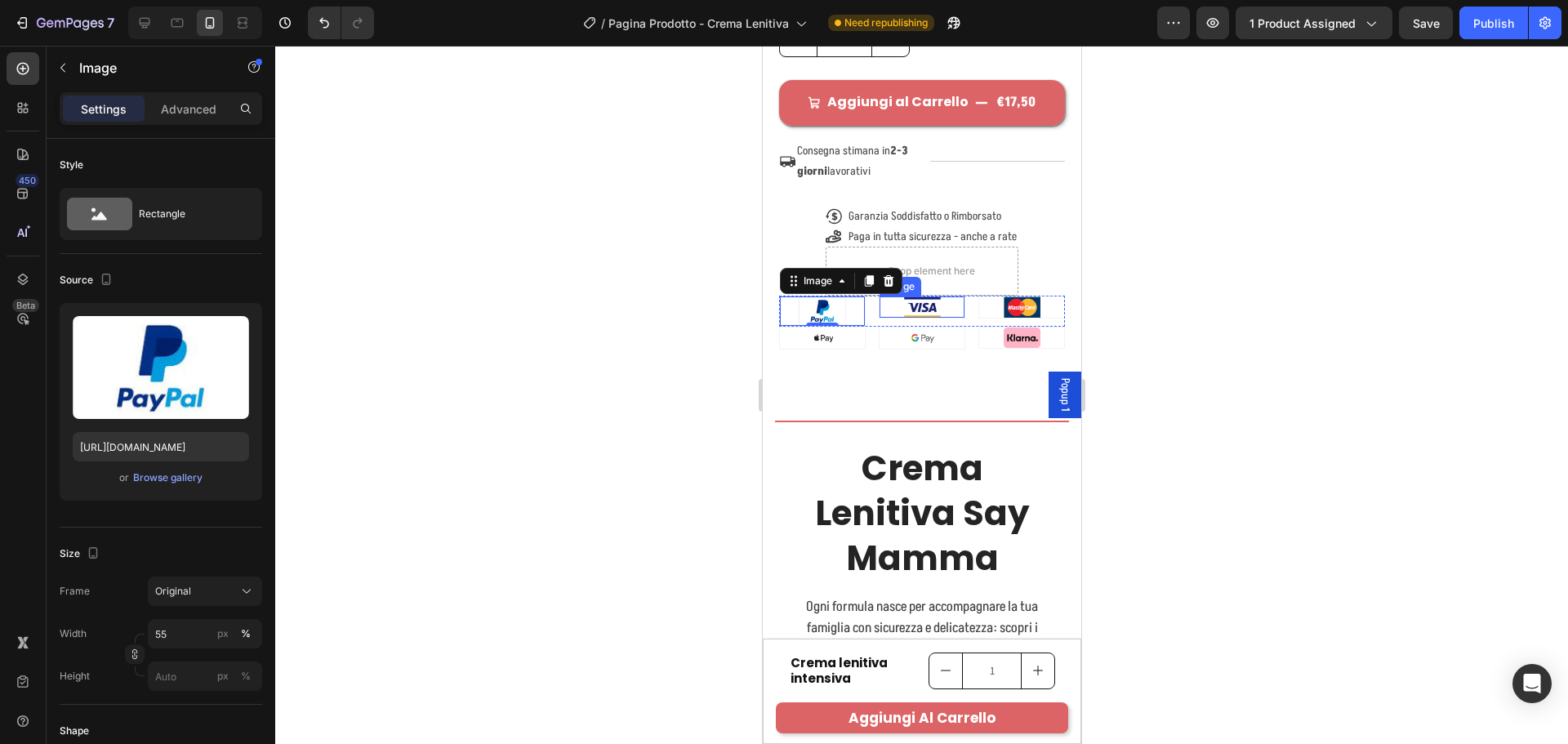
click at [929, 318] on img at bounding box center [922, 307] width 37 height 21
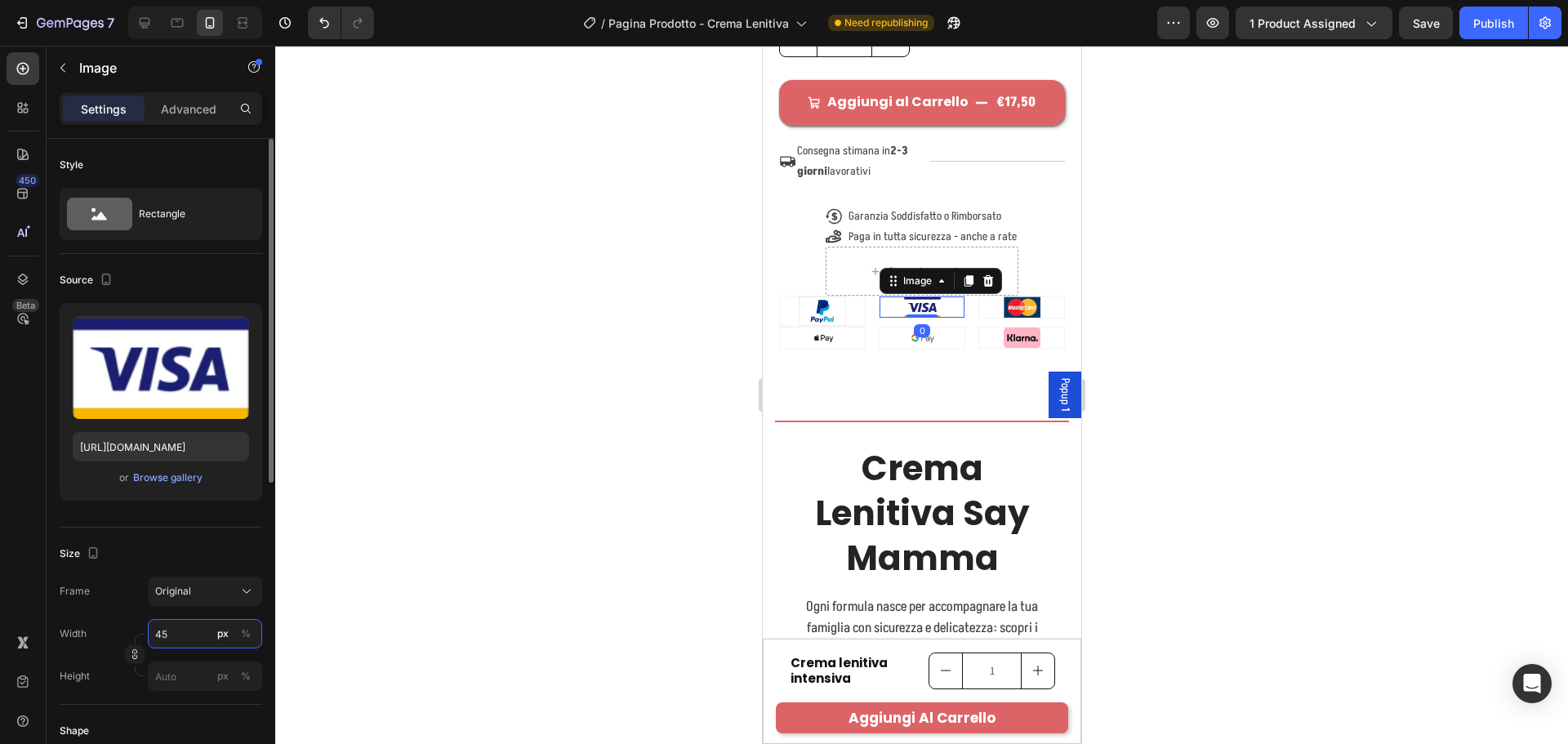
click at [168, 625] on input "45" at bounding box center [205, 634] width 114 height 30
click at [242, 627] on div "%" at bounding box center [245, 633] width 10 height 15
click at [159, 641] on input "45" at bounding box center [205, 634] width 114 height 30
type input "55"
click at [1034, 318] on div at bounding box center [1020, 307] width 85 height 21
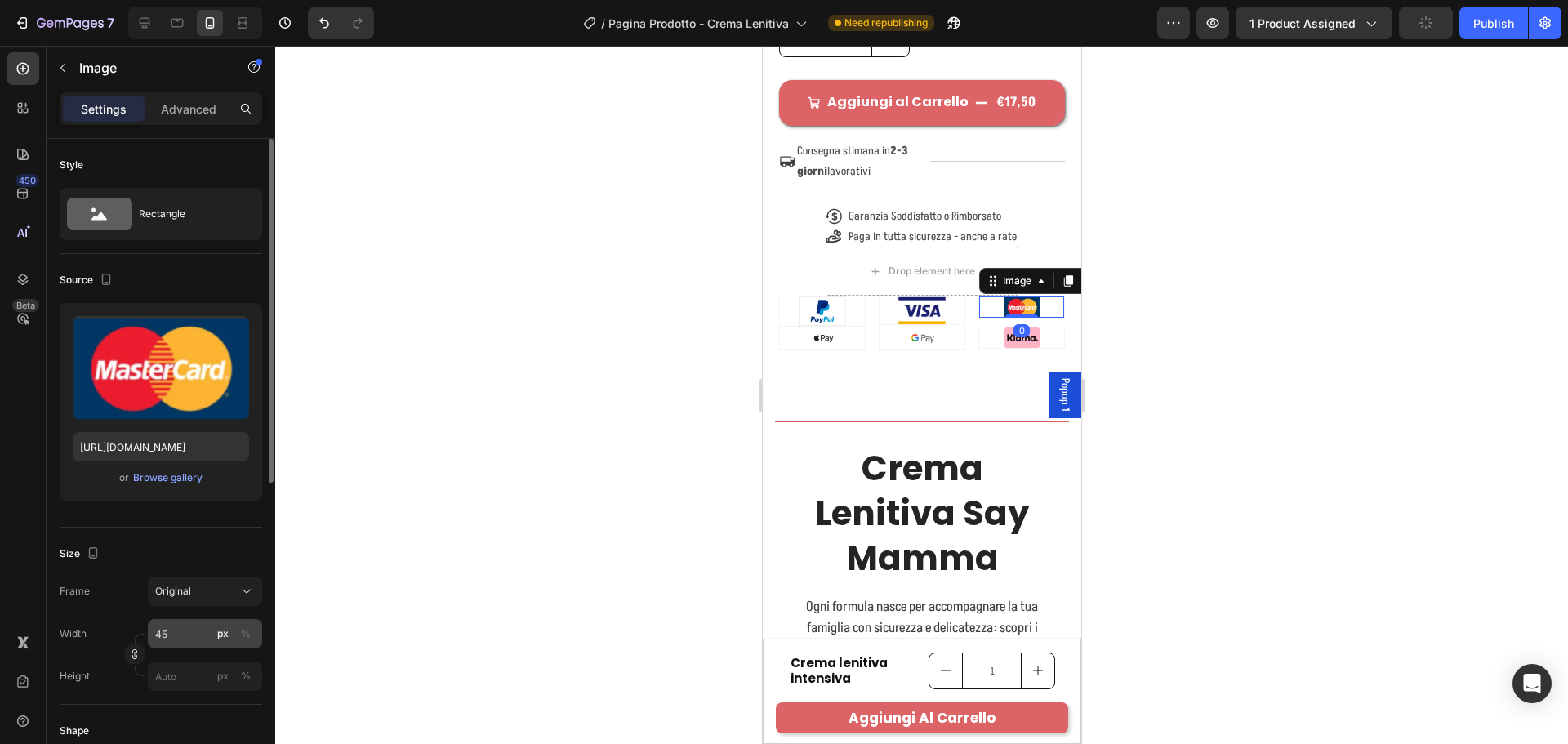
drag, startPoint x: 244, startPoint y: 629, endPoint x: 168, endPoint y: 634, distance: 76.2
click at [246, 629] on div "%" at bounding box center [245, 633] width 10 height 15
click at [159, 634] on input "45" at bounding box center [205, 634] width 114 height 30
type input "55"
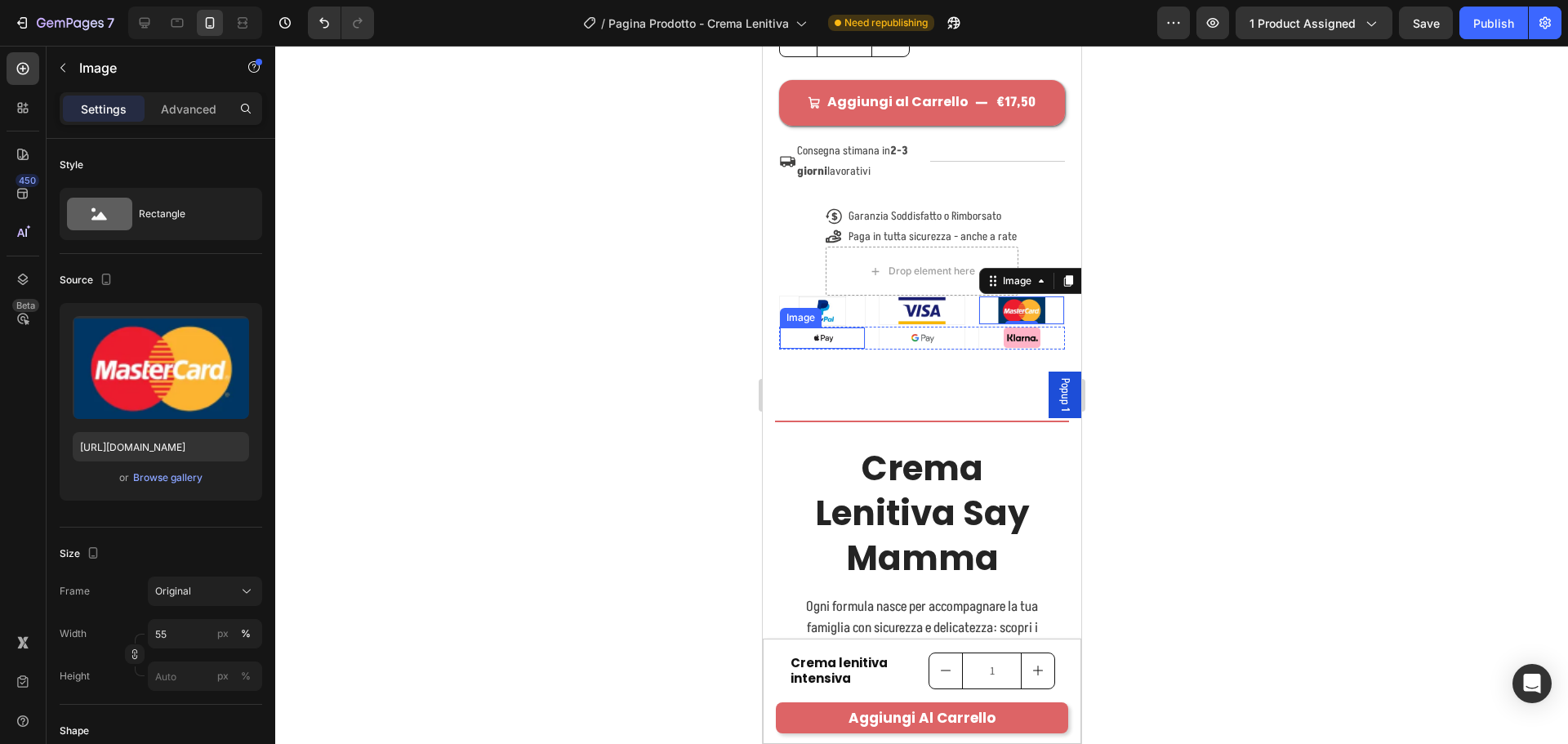
click at [855, 348] on div at bounding box center [821, 337] width 85 height 21
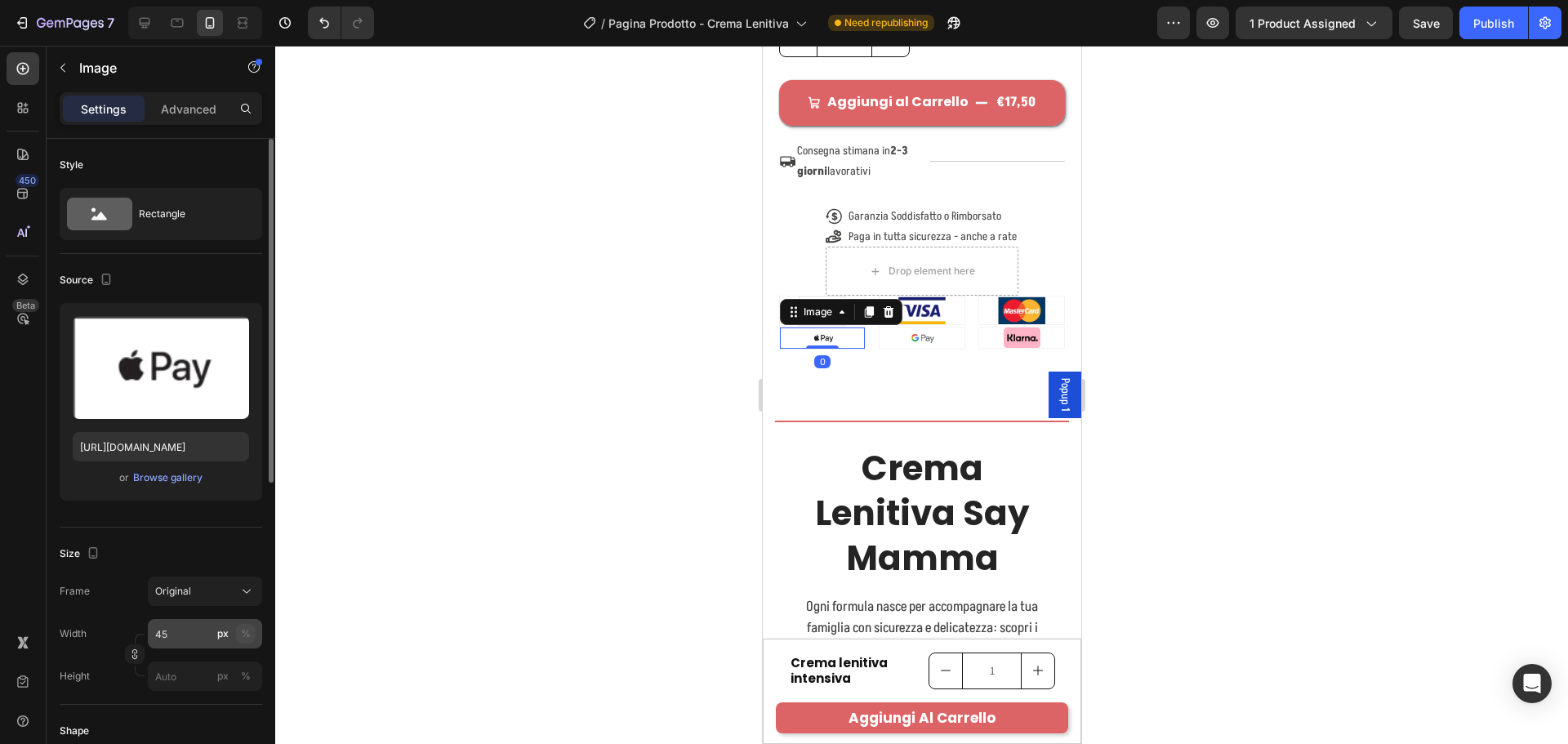
click at [250, 632] on div "%" at bounding box center [245, 633] width 10 height 15
type input "55"
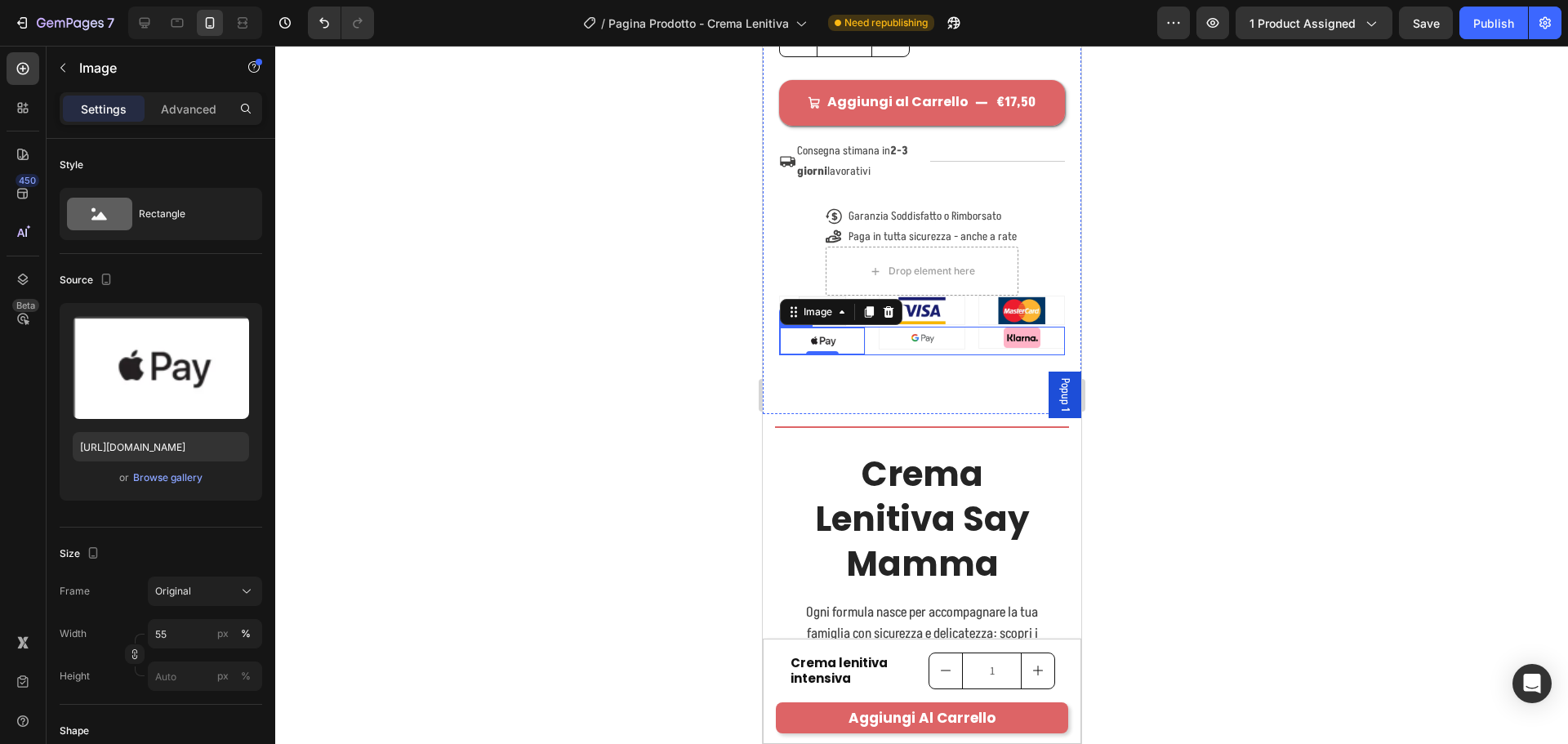
click at [944, 348] on div at bounding box center [921, 337] width 85 height 21
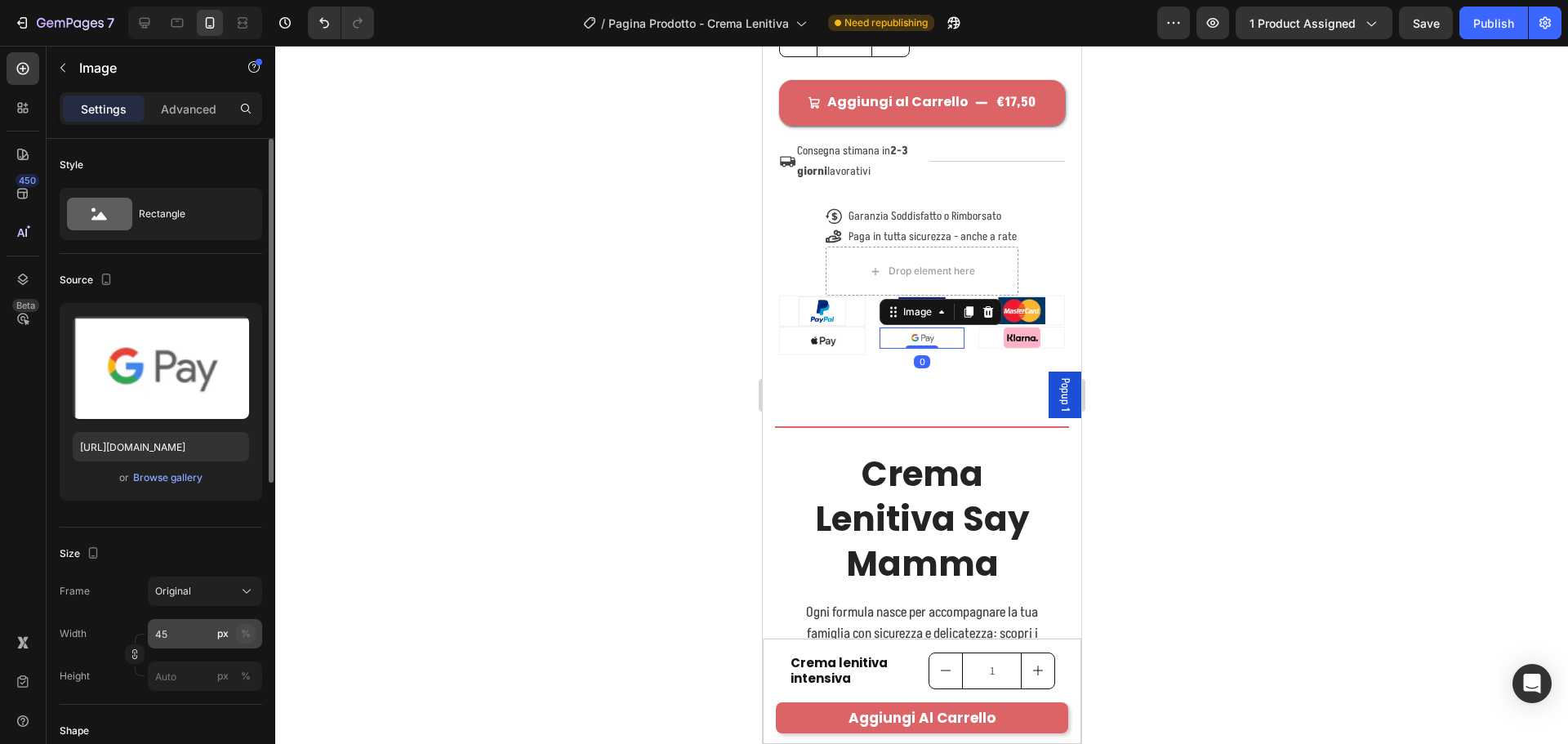
click at [245, 626] on button "%" at bounding box center [245, 633] width 19 height 19
type input "55"
click at [981, 348] on div at bounding box center [1020, 337] width 85 height 20
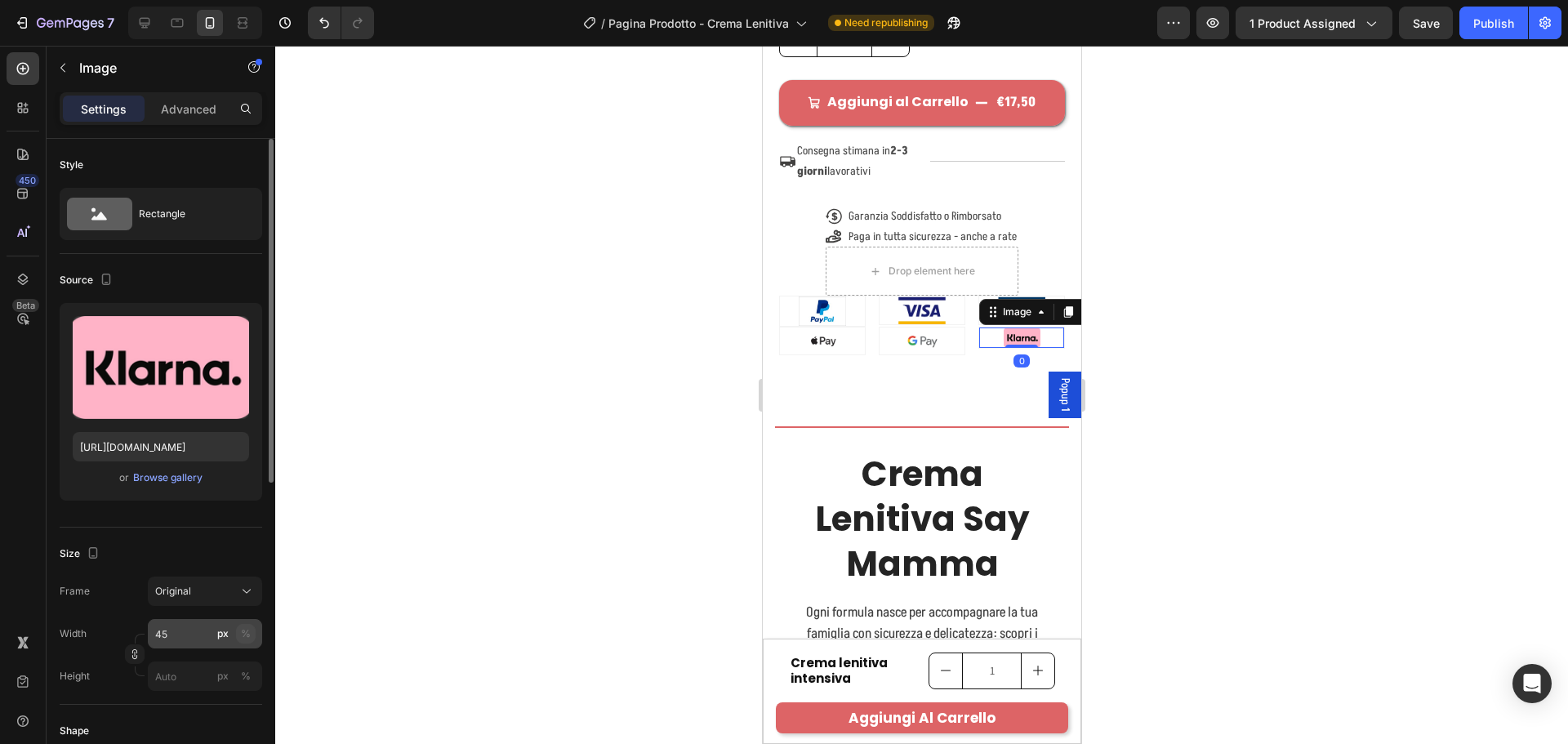
click at [240, 632] on button "%" at bounding box center [245, 633] width 19 height 19
type input "55"
click at [1033, 291] on div "Icon Garanzia Soddisfatto o Rimborsato Text Block Row Icon Paga in tutta sicure…" at bounding box center [921, 250] width 286 height 89
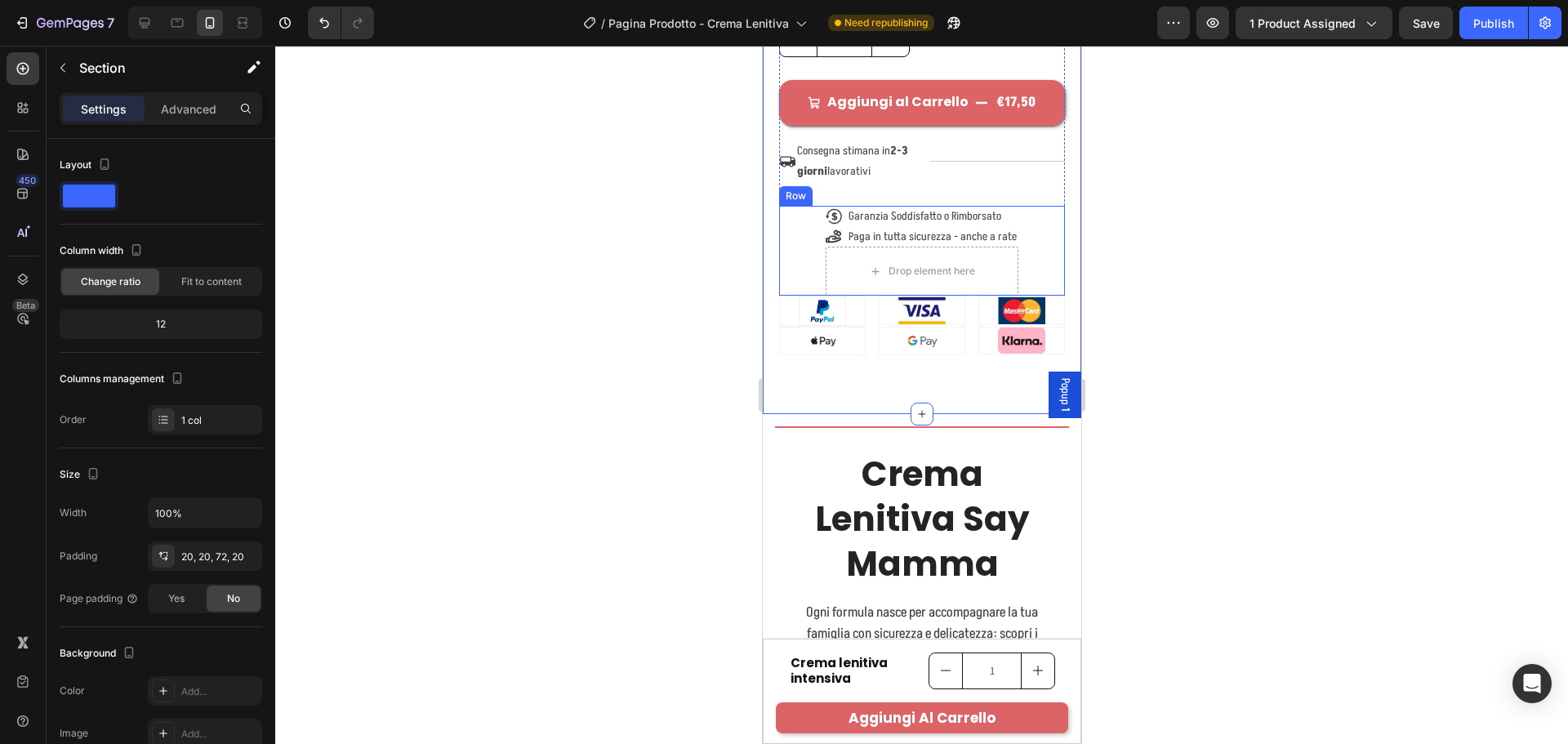
click at [1012, 251] on div "Icon Garanzia Soddisfatto o Rimborsato Text Block Row Icon Paga in tutta sicure…" at bounding box center [921, 250] width 286 height 89
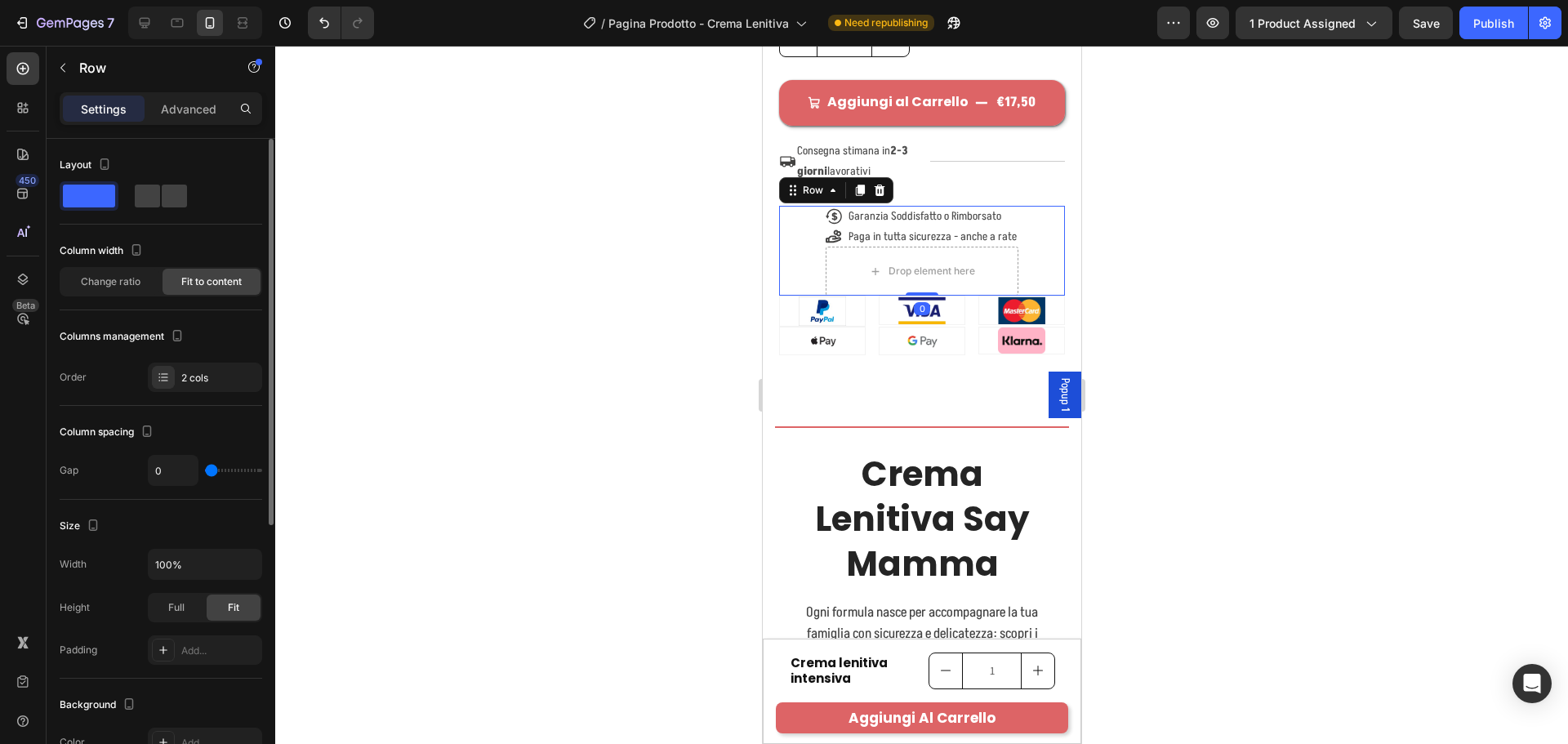
scroll to position [408, 0]
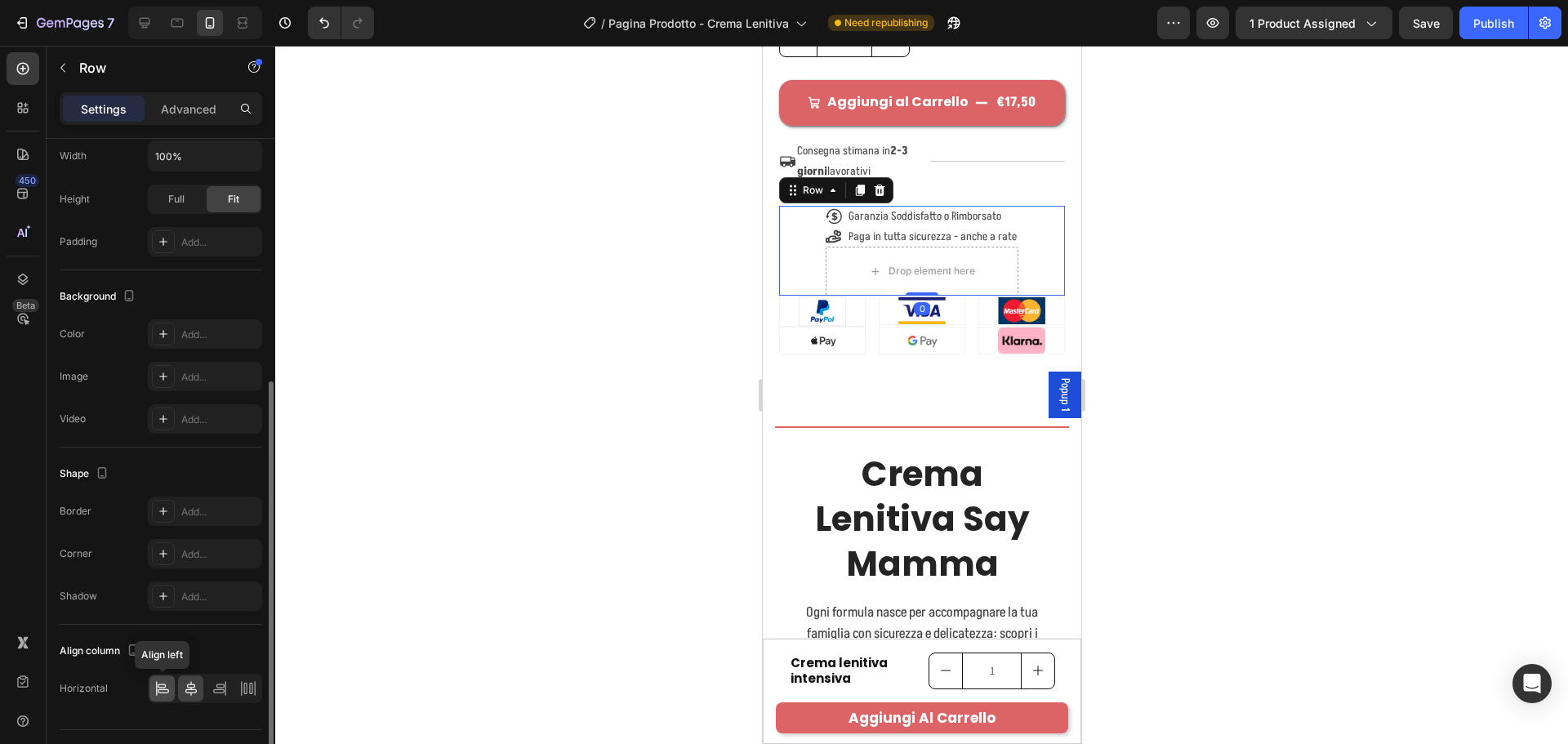
click at [157, 683] on icon at bounding box center [162, 689] width 17 height 17
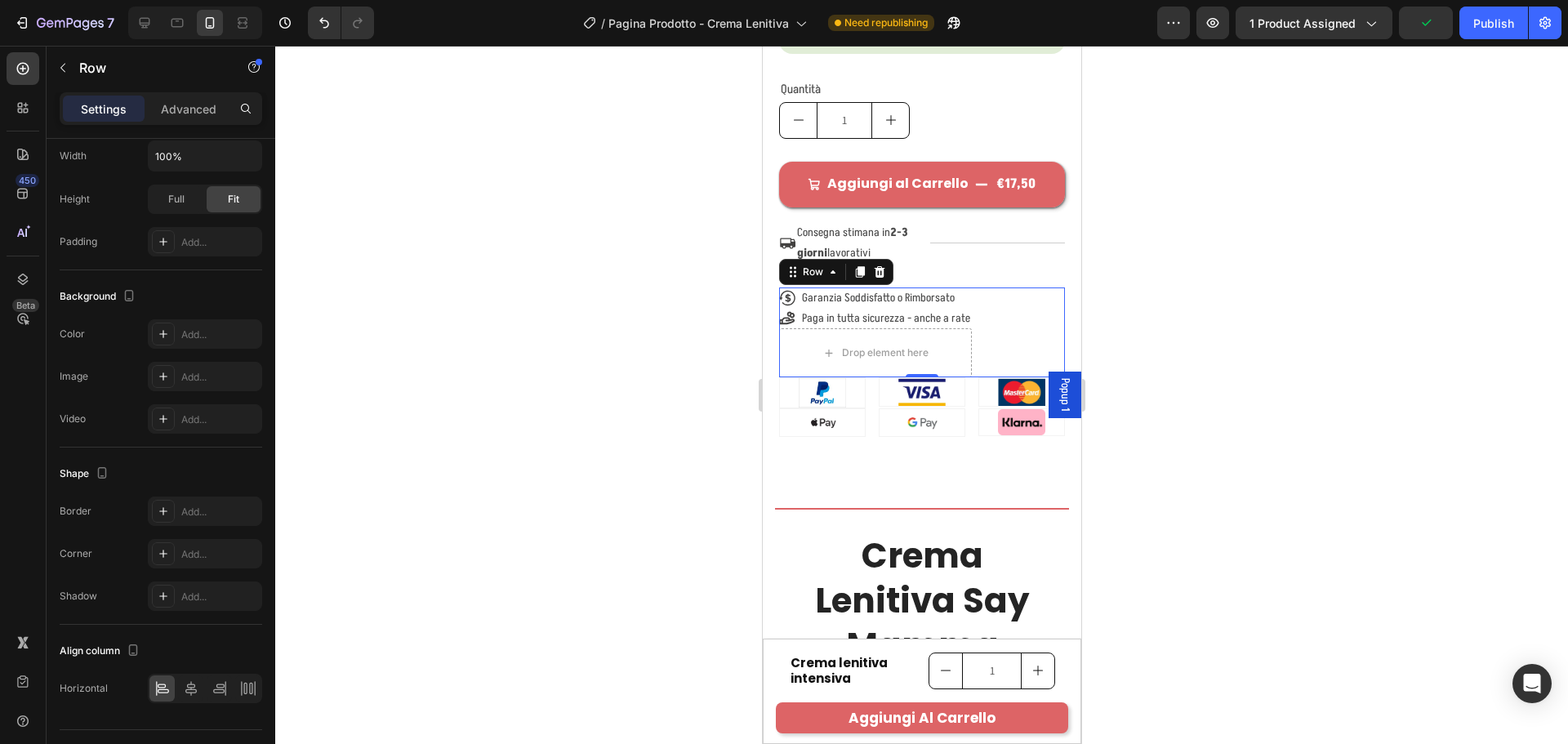
click at [1156, 325] on div at bounding box center [922, 395] width 1292 height 698
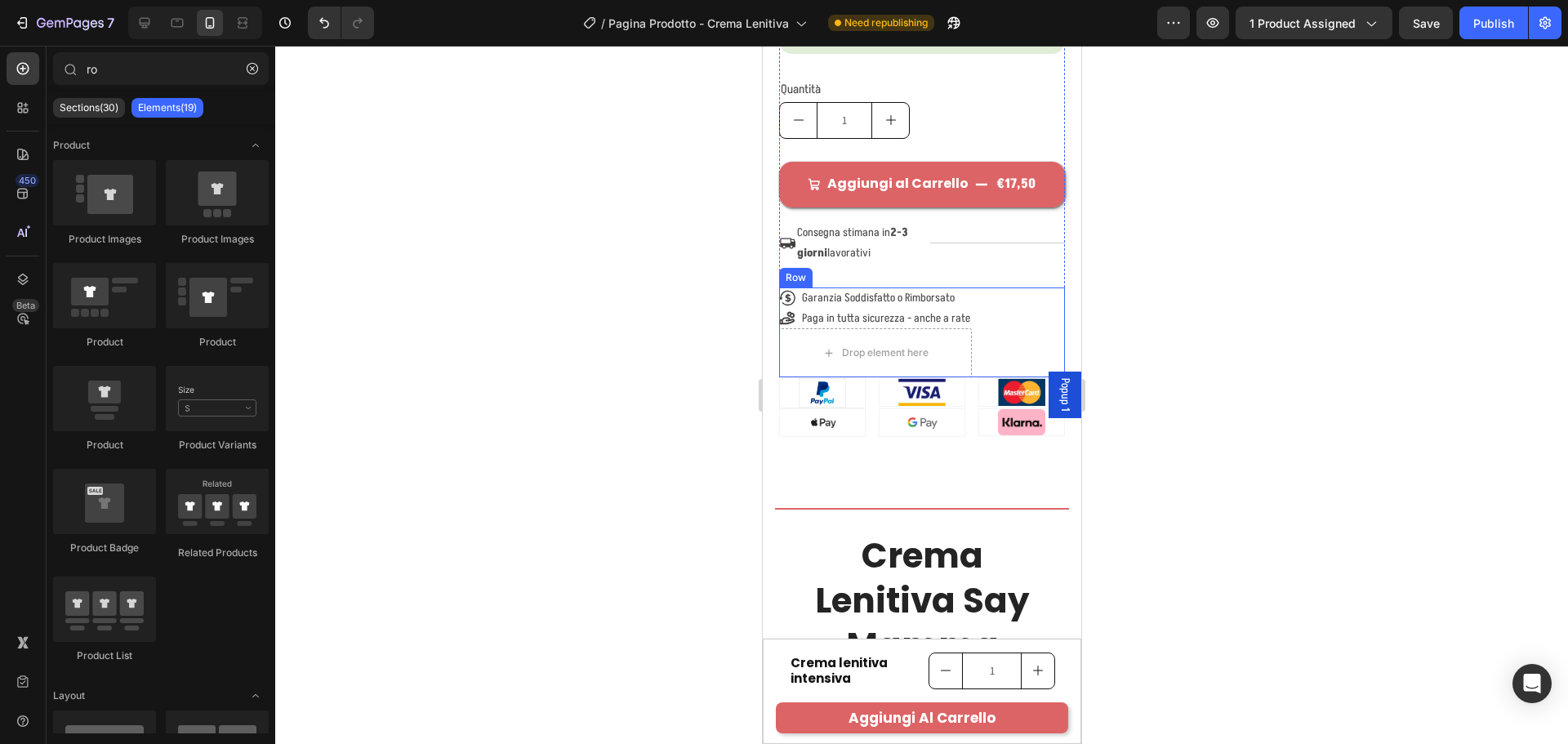
click at [973, 353] on div "Icon Garanzia Soddisfatto o Rimborsato Text Block Row Icon Paga in tutta sicure…" at bounding box center [921, 332] width 286 height 89
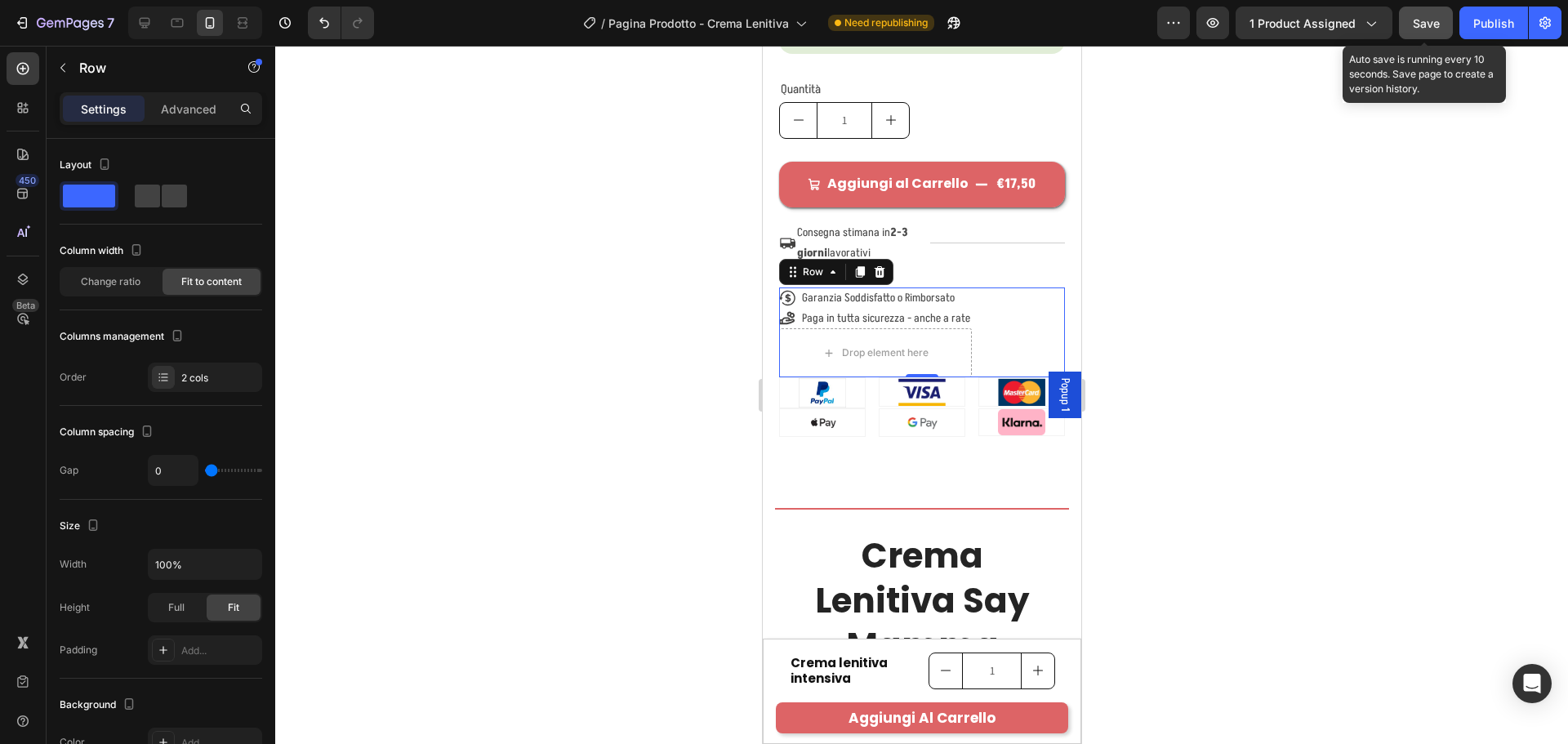
click at [1444, 21] on button "Save" at bounding box center [1426, 22] width 53 height 32
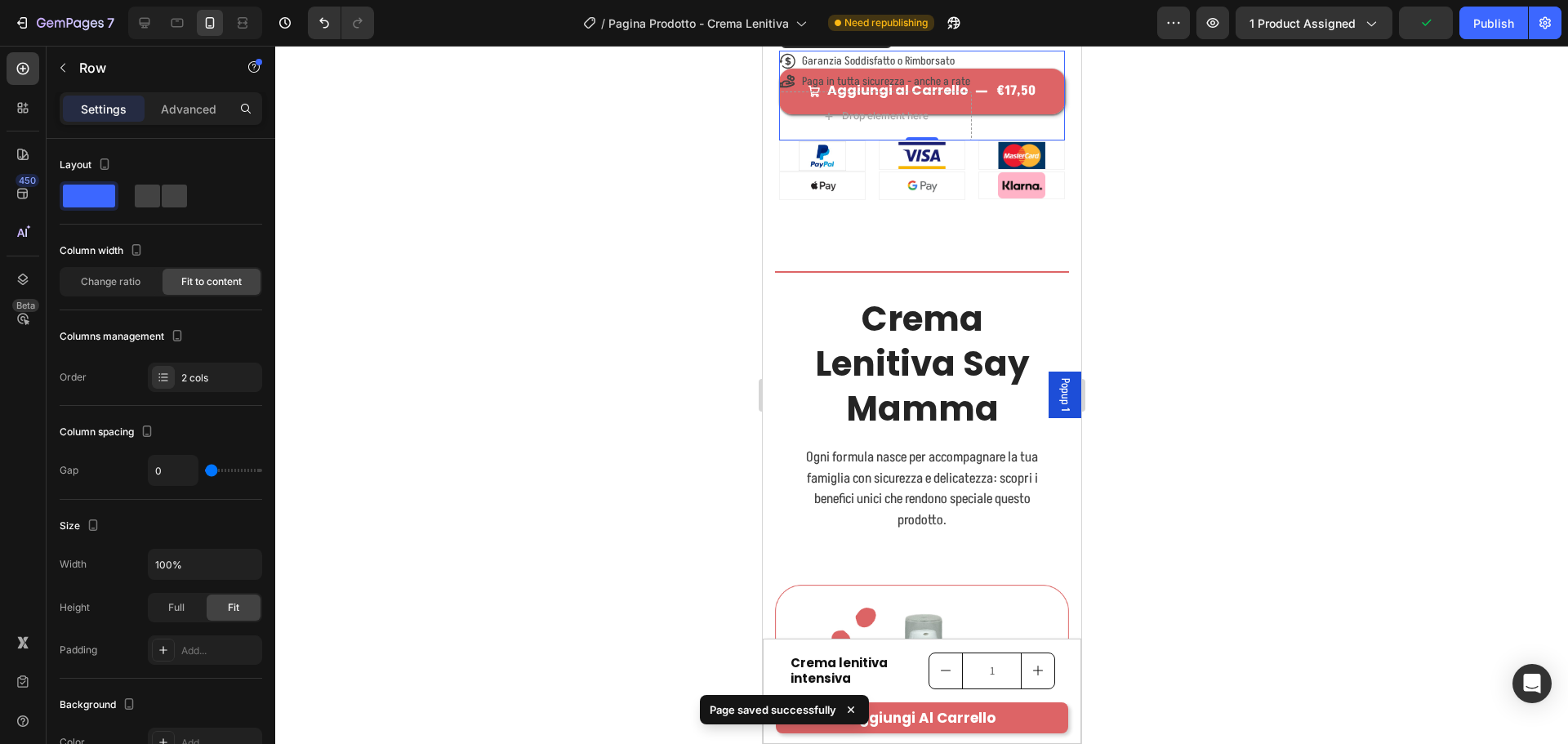
scroll to position [1746, 0]
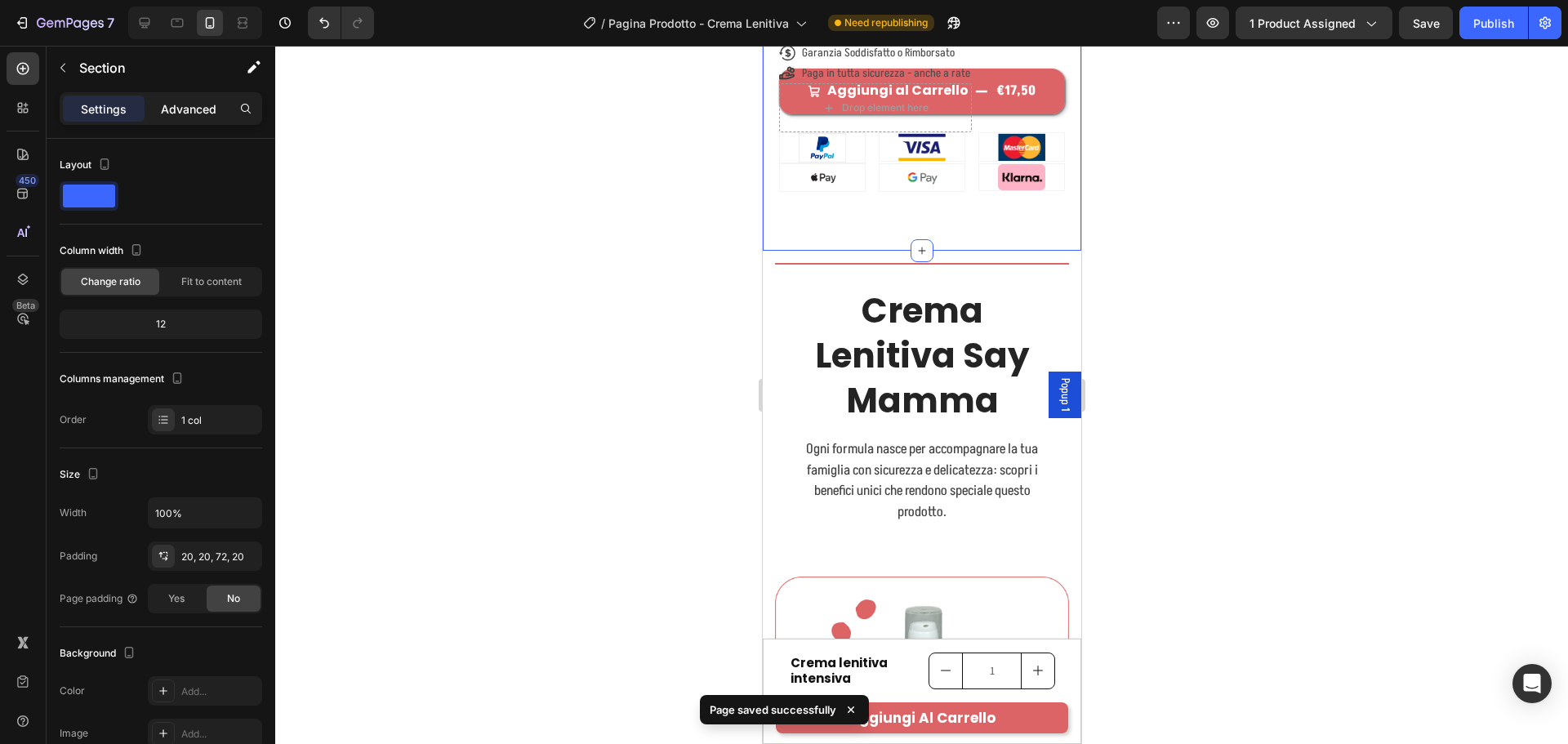
click at [184, 104] on p "Advanced" at bounding box center [189, 109] width 55 height 18
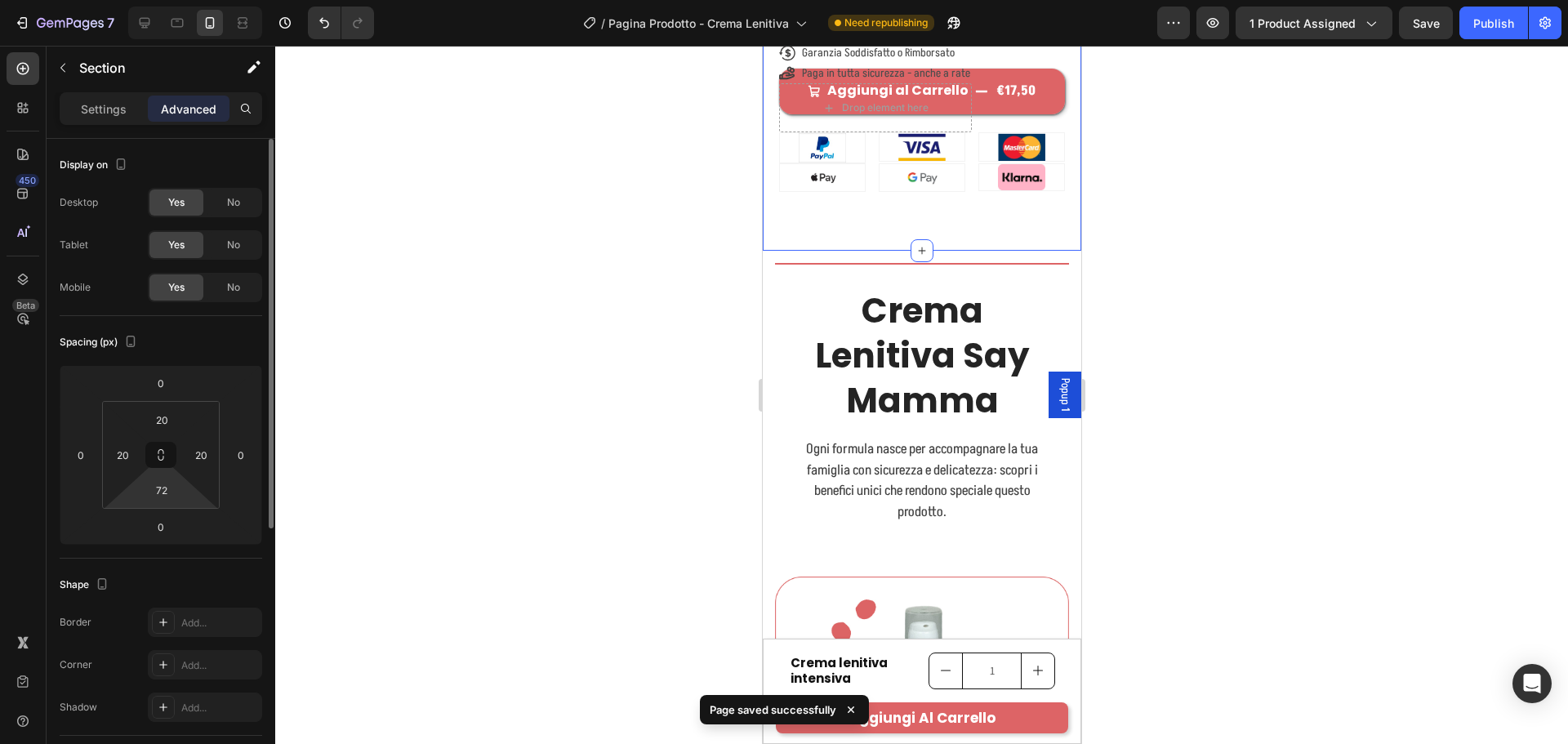
click at [183, 0] on html "7 Version history / Pagina Prodotto - Crema Lenitiva Need republishing Preview …" at bounding box center [784, 0] width 1568 height 0
click at [176, 487] on input "72" at bounding box center [161, 490] width 32 height 25
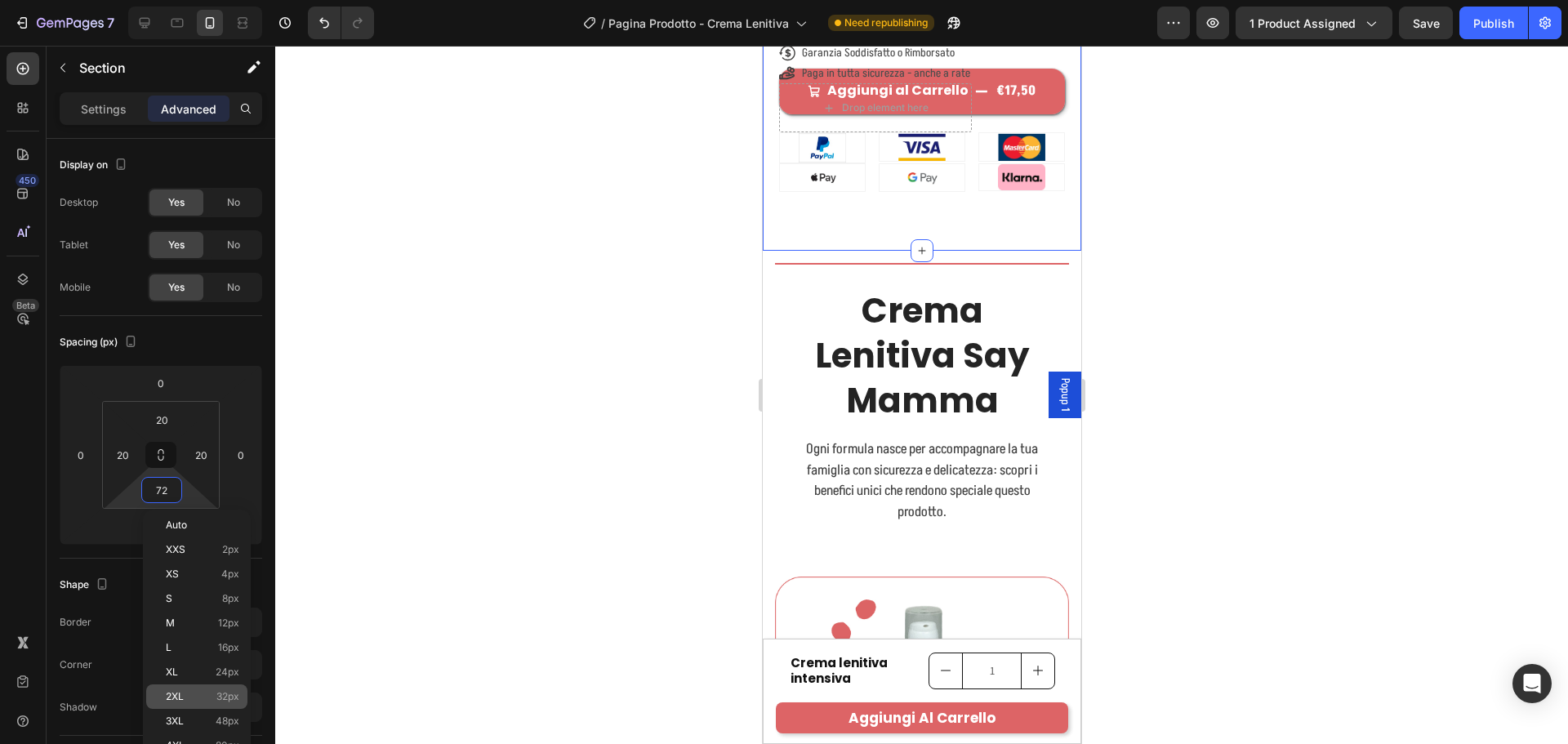
click at [225, 692] on span "32px" at bounding box center [228, 696] width 23 height 11
type input "32"
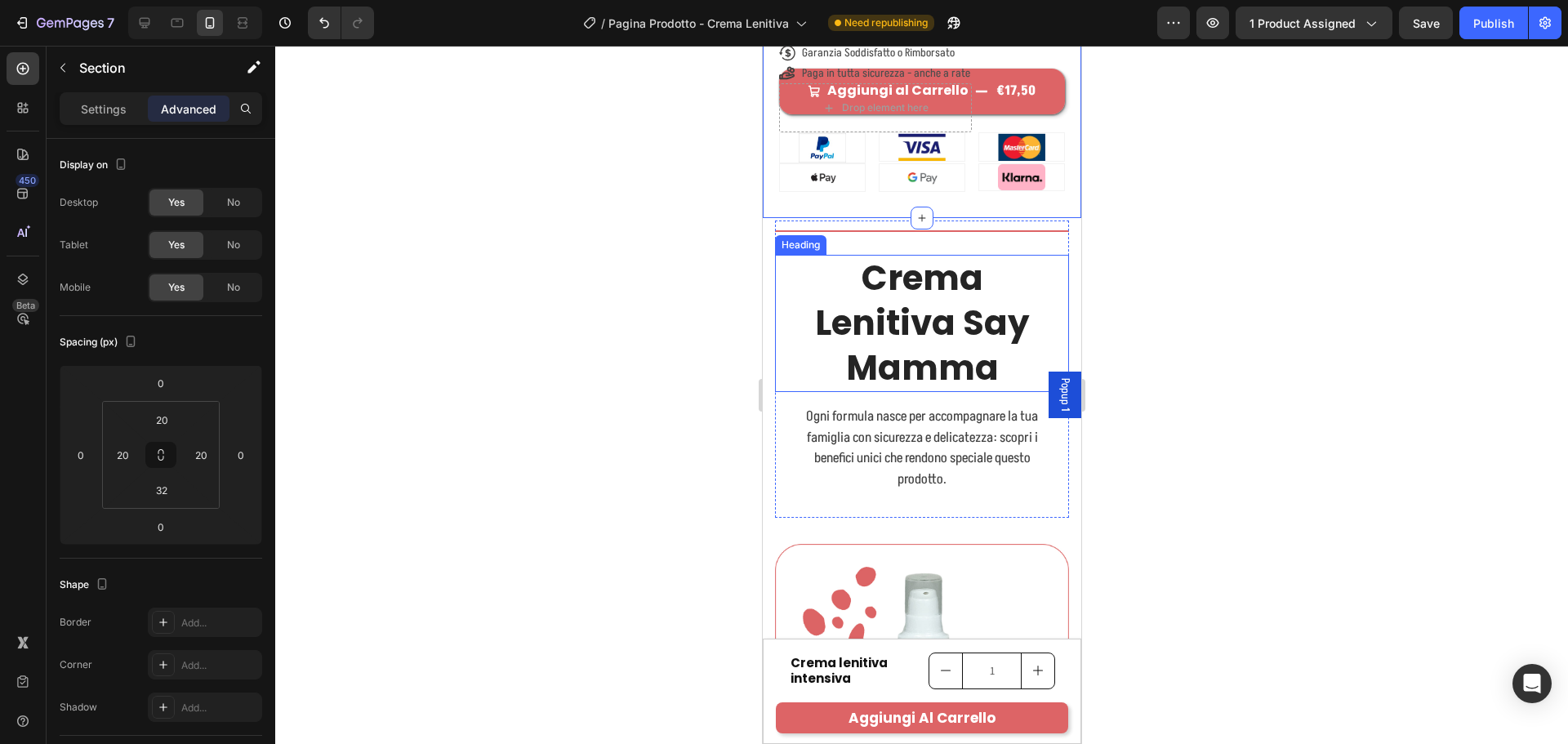
click at [998, 330] on strong "Crema Lenitiva Say Mamma" at bounding box center [921, 323] width 215 height 137
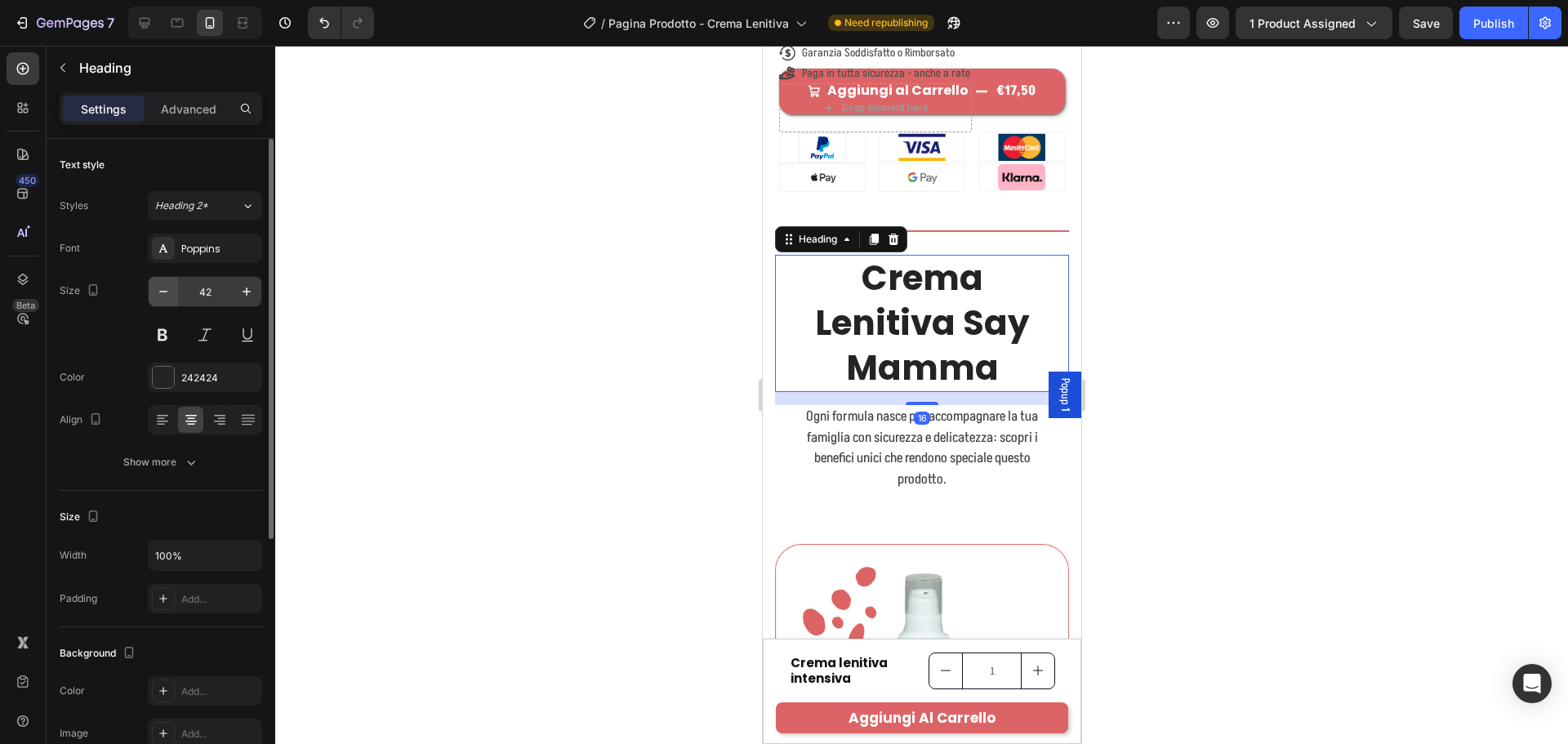
click at [150, 295] on button "button" at bounding box center [163, 291] width 29 height 30
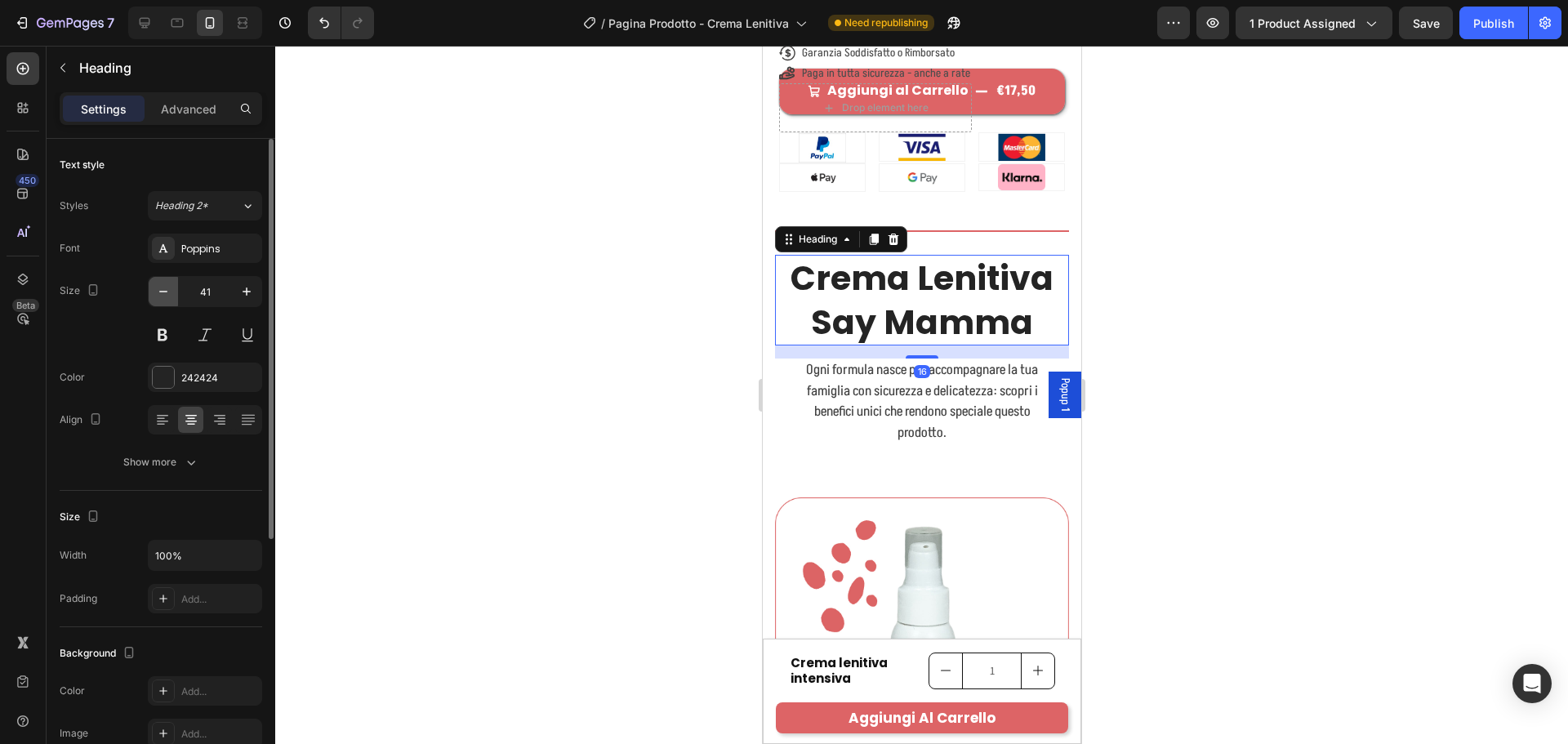
click at [154, 291] on button "button" at bounding box center [163, 291] width 29 height 30
type input "40"
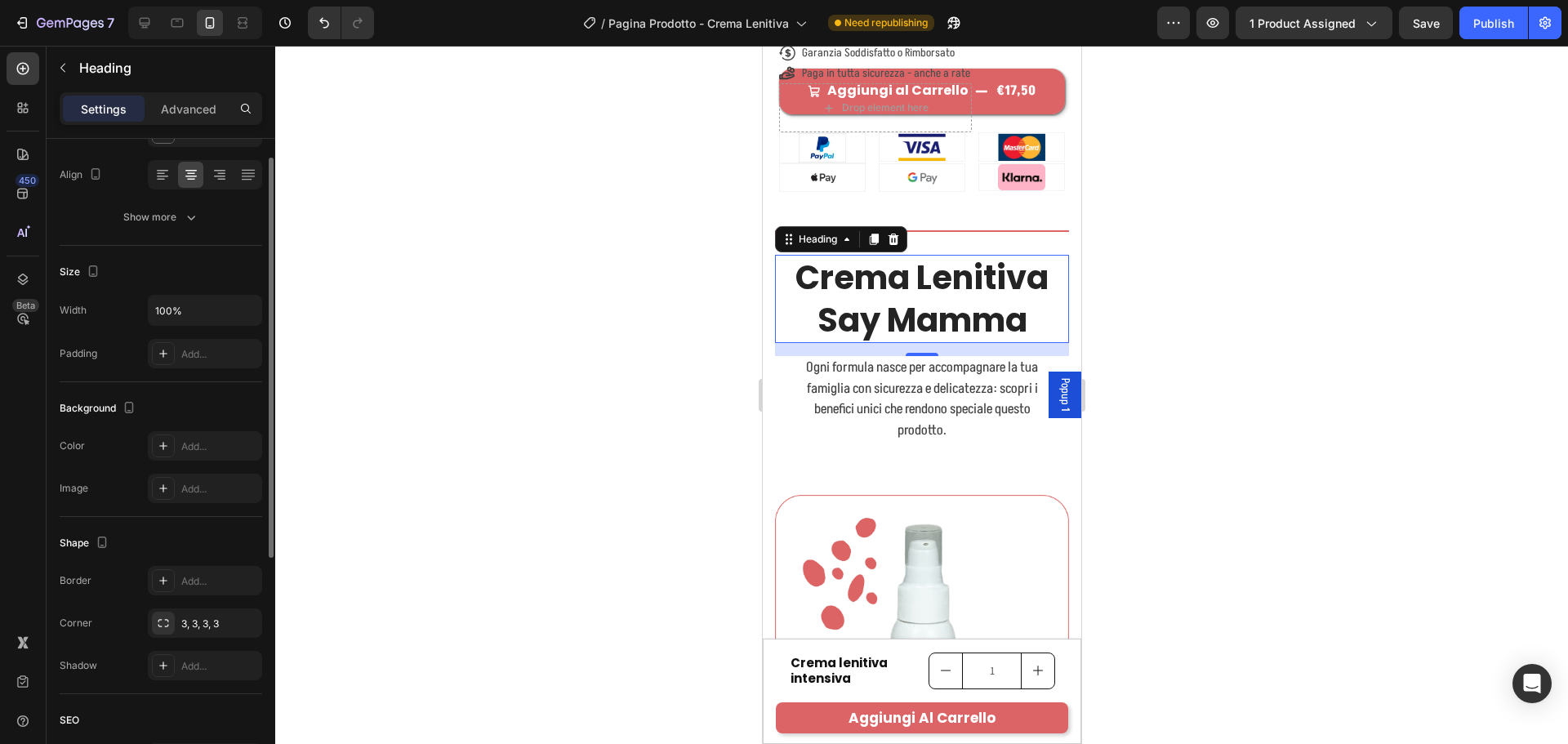
scroll to position [82, 0]
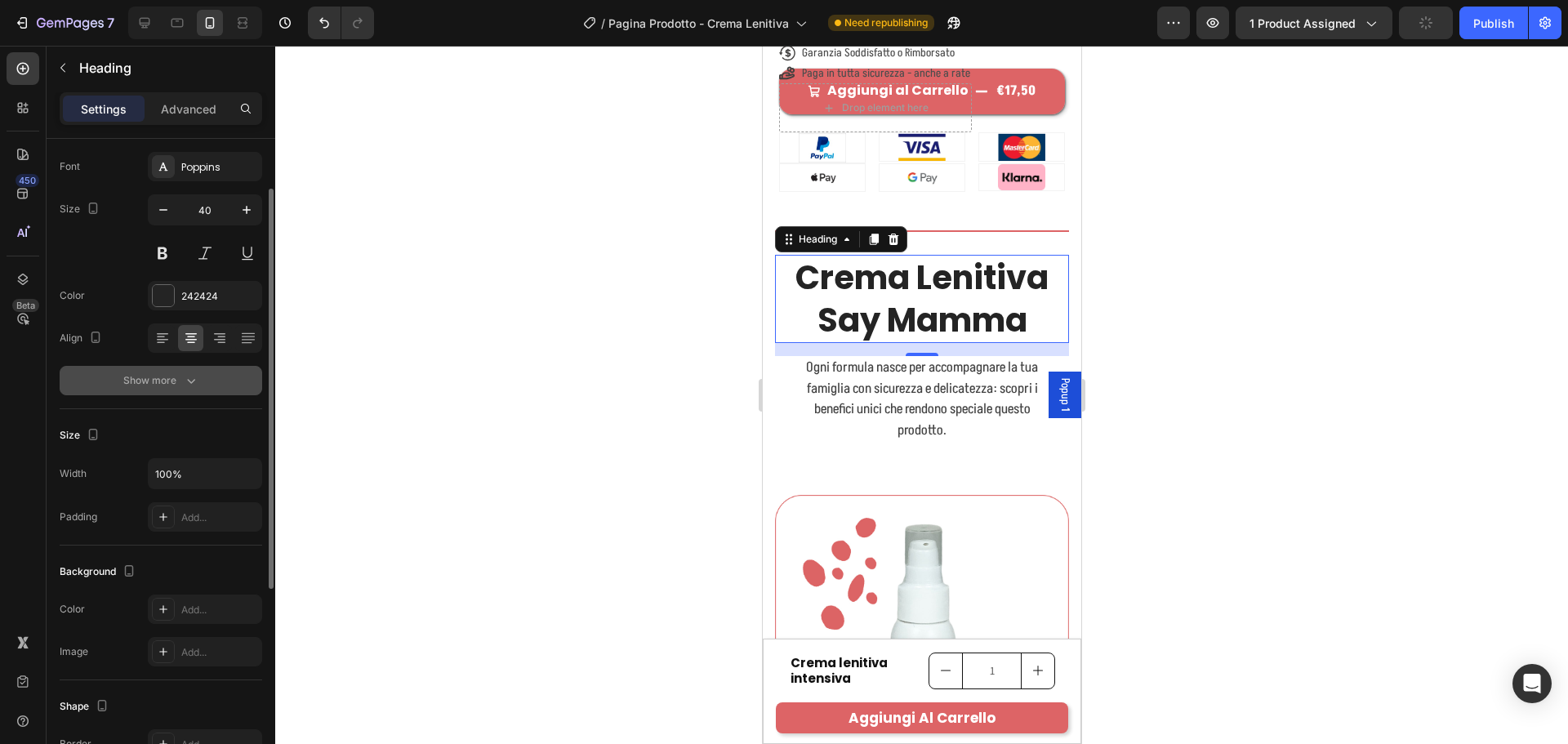
click at [191, 378] on icon "button" at bounding box center [191, 381] width 17 height 17
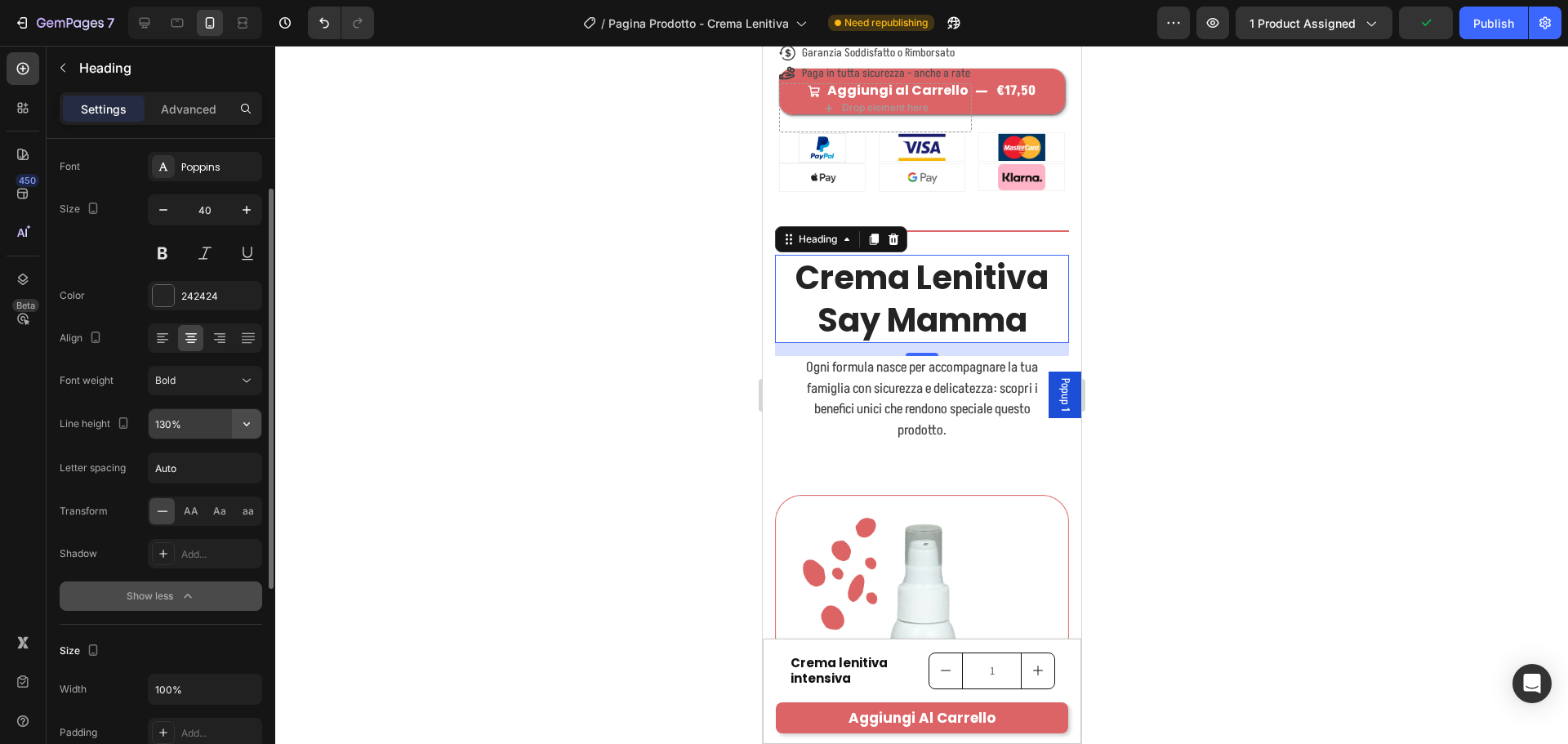
click at [252, 419] on icon "button" at bounding box center [247, 424] width 17 height 17
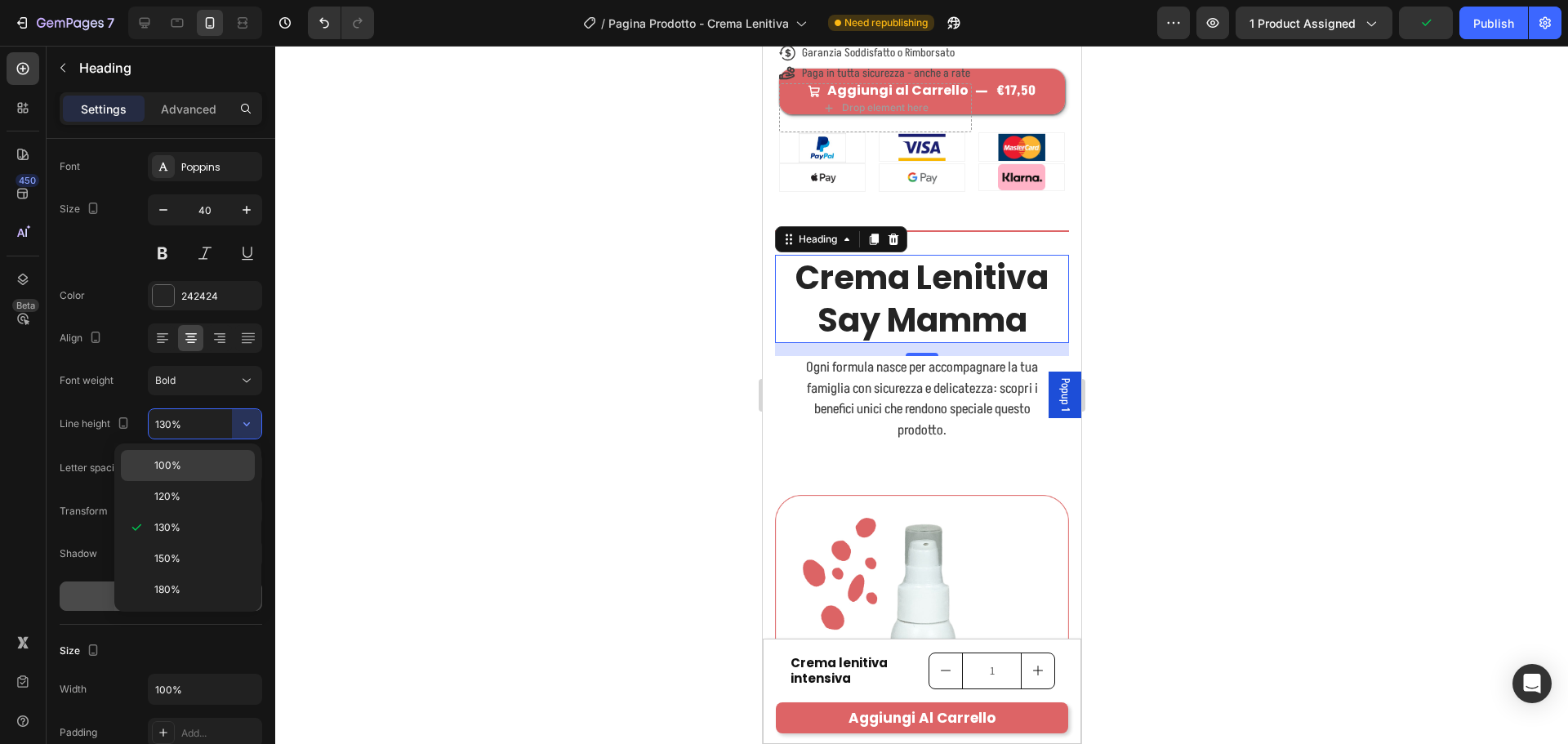
click at [211, 471] on p "100%" at bounding box center [200, 466] width 93 height 15
type input "100%"
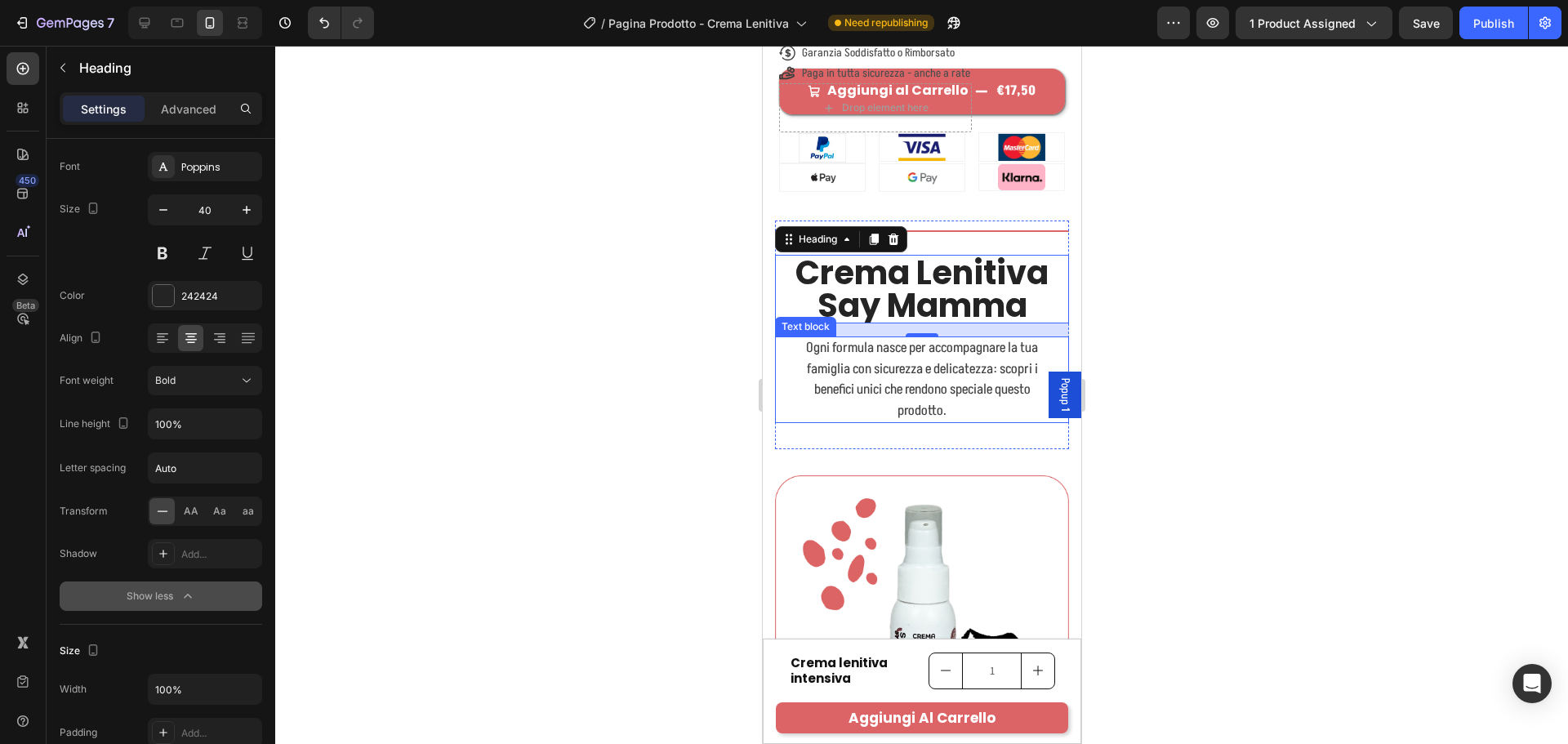
click at [955, 421] on p "Ogni formula nasce per accompagnare la tua famiglia con sicurezza e delicatezza…" at bounding box center [921, 380] width 265 height 83
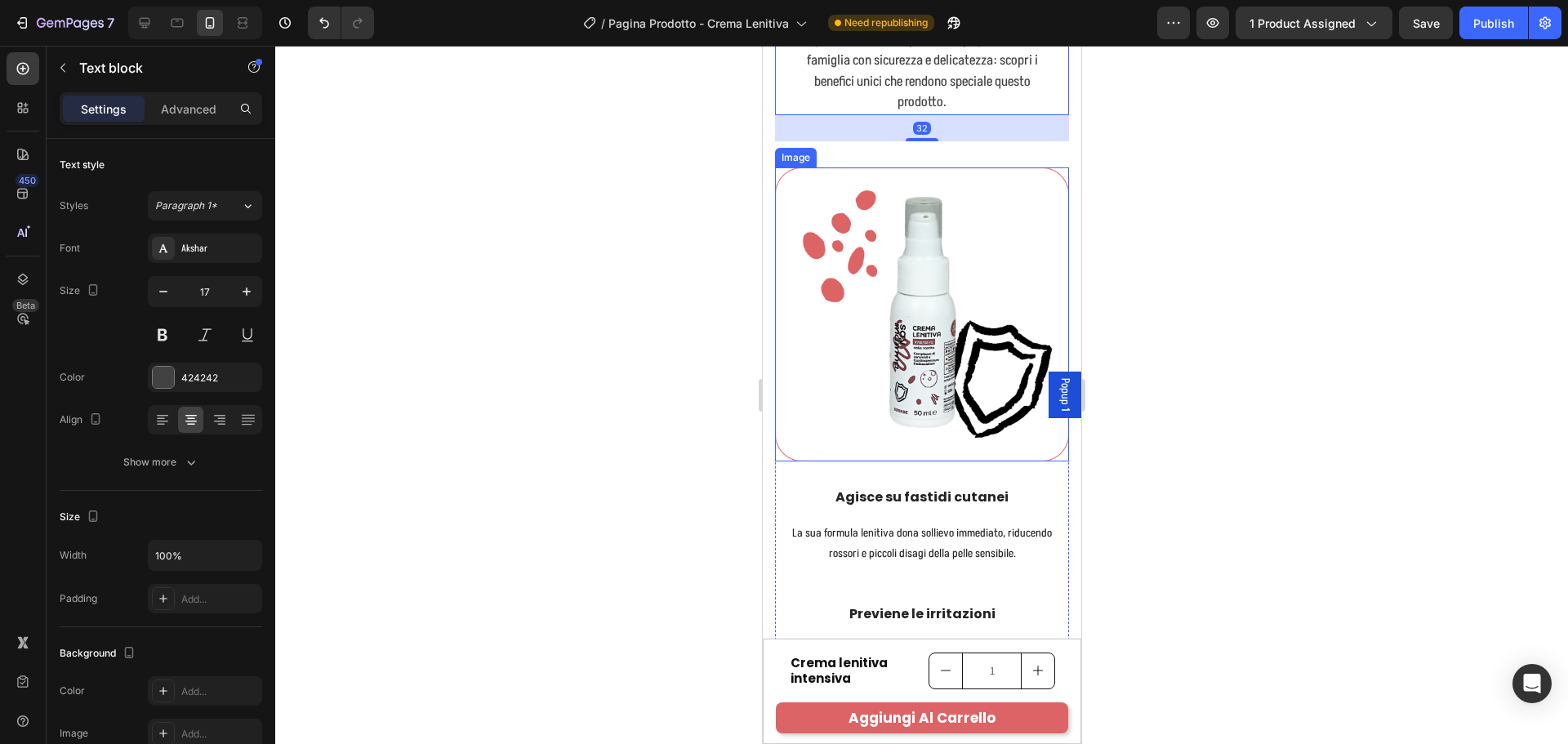
scroll to position [2237, 0]
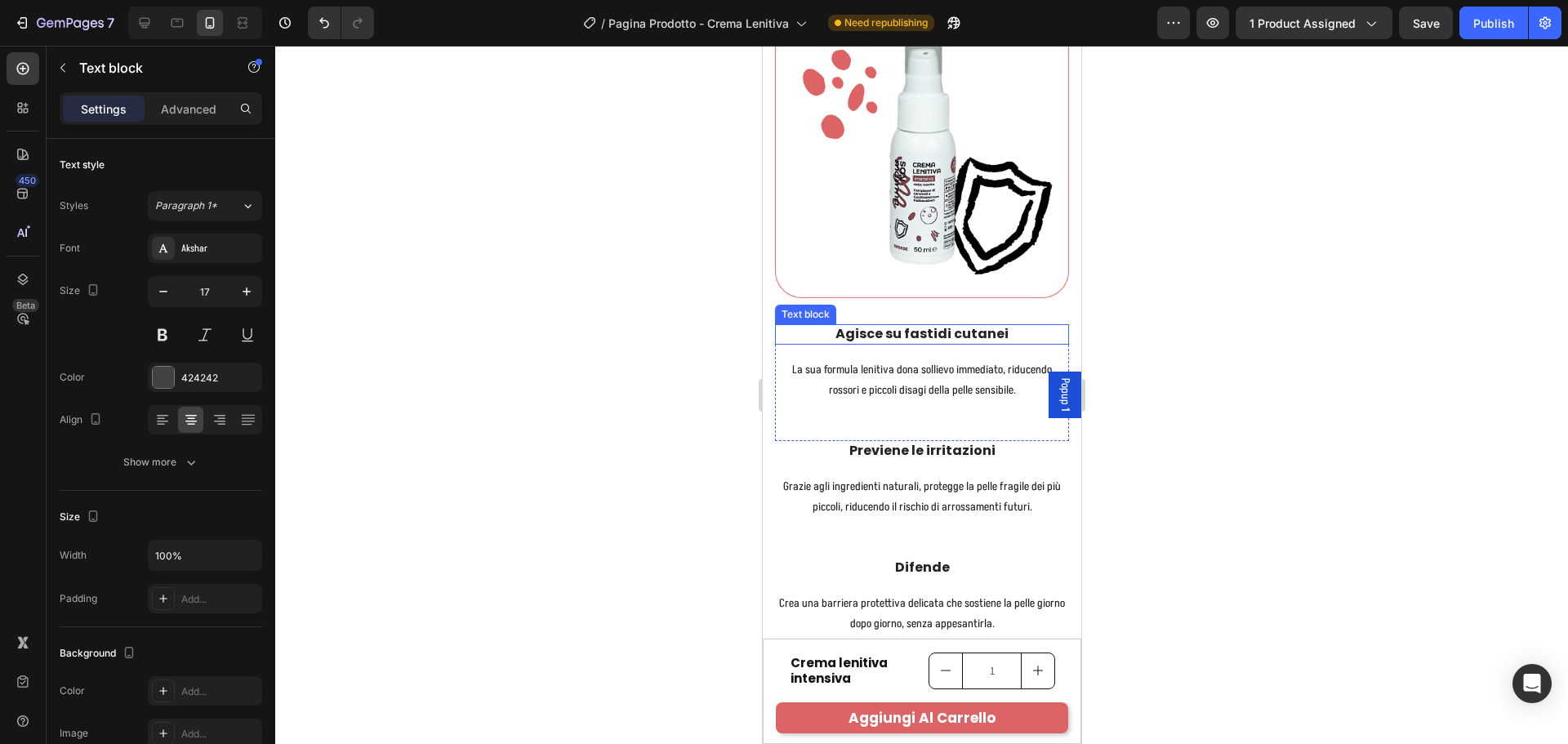
click at [935, 343] on p "Agisce su fastidi cutanei" at bounding box center [921, 334] width 290 height 18
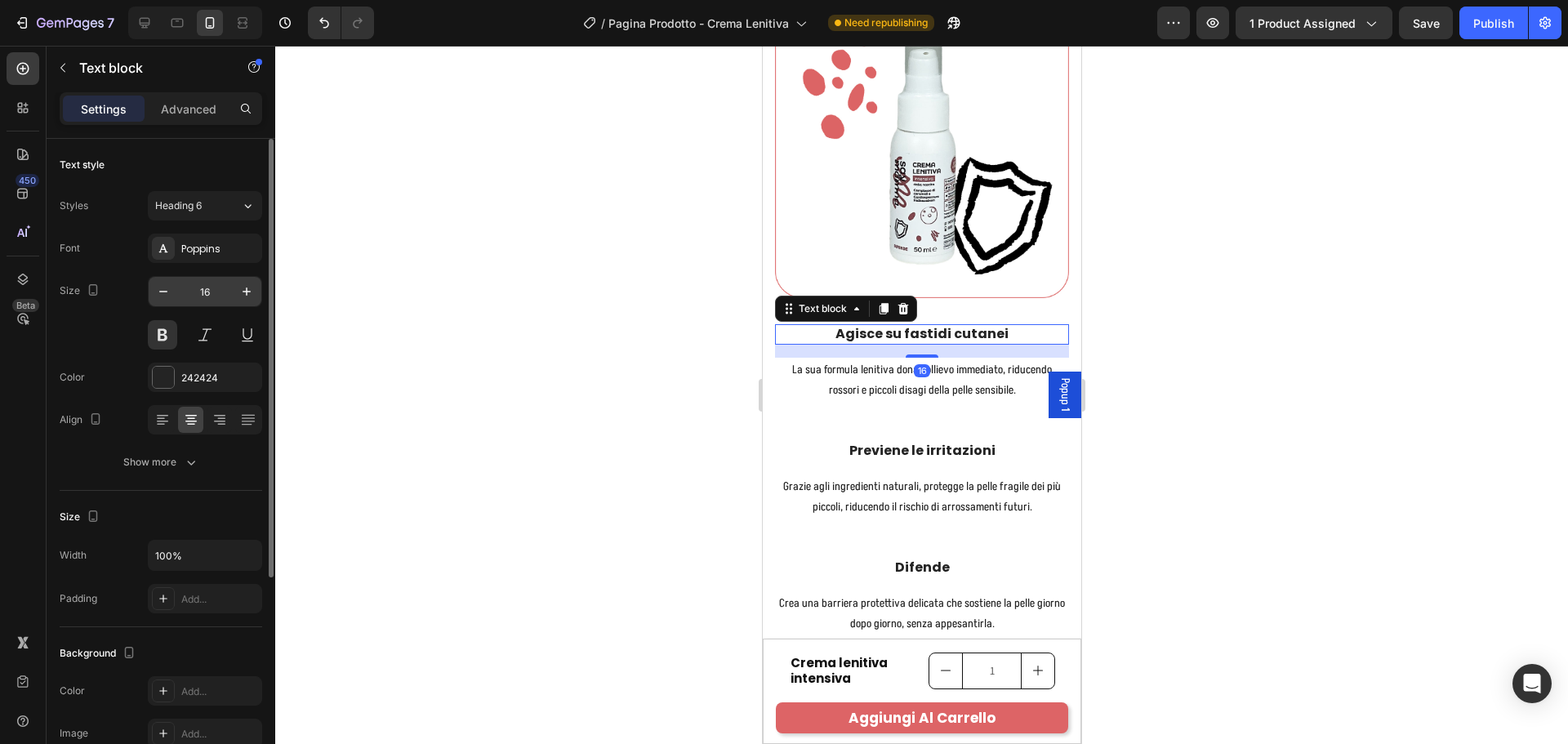
click at [218, 292] on input "16" at bounding box center [205, 291] width 53 height 30
type input "20"
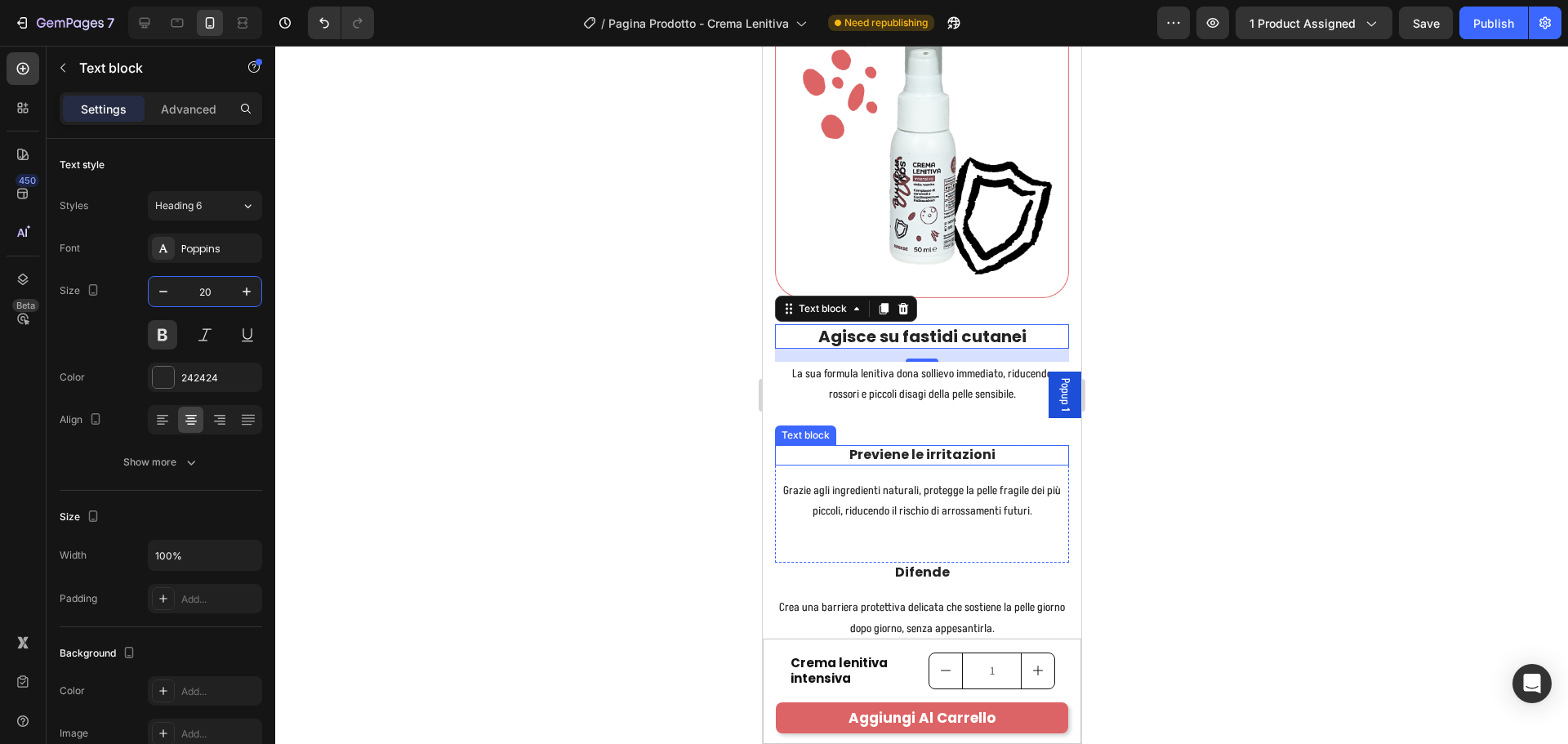
click at [941, 464] on strong "Previene le irritazioni" at bounding box center [921, 455] width 147 height 18
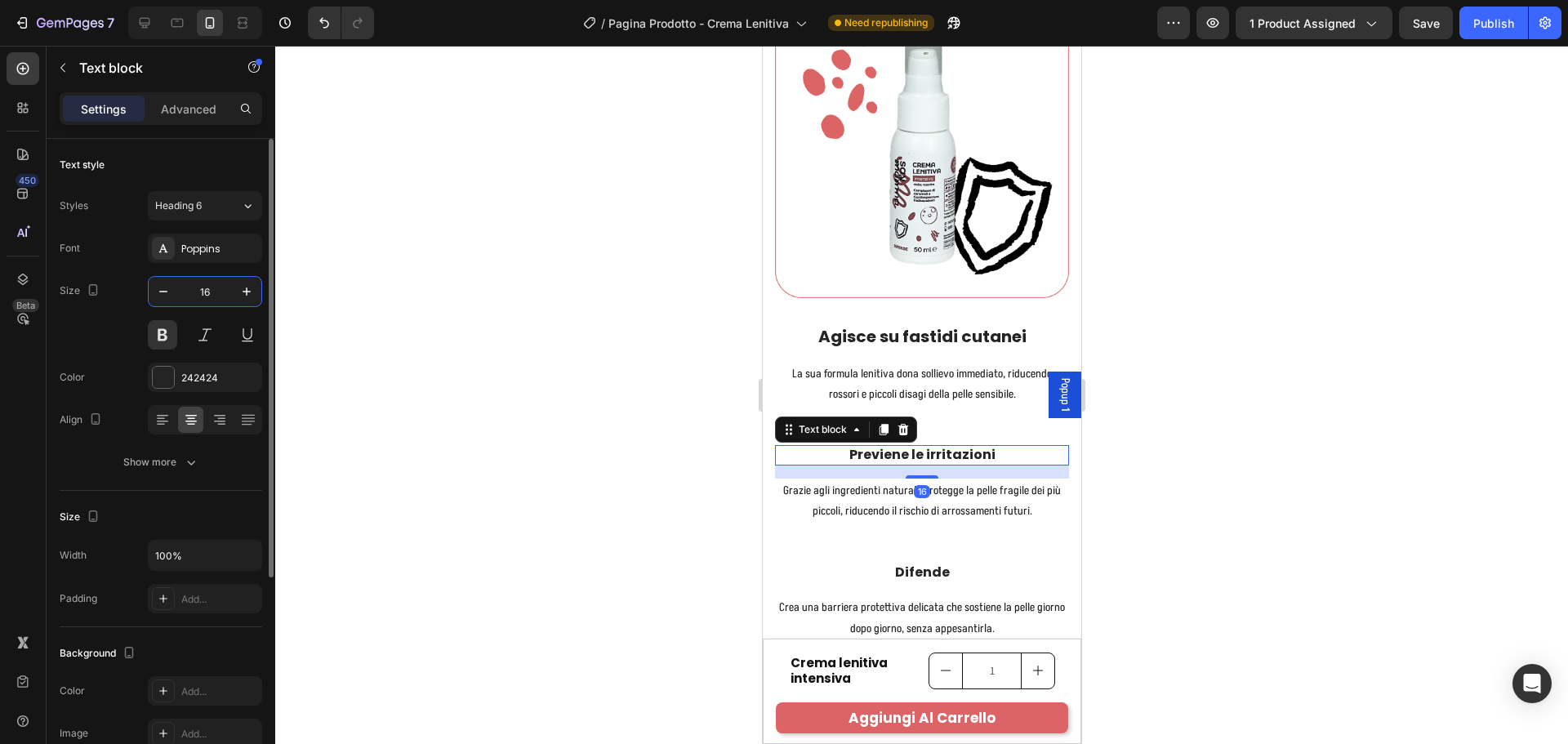
click at [217, 295] on input "16" at bounding box center [205, 291] width 53 height 30
type input "20"
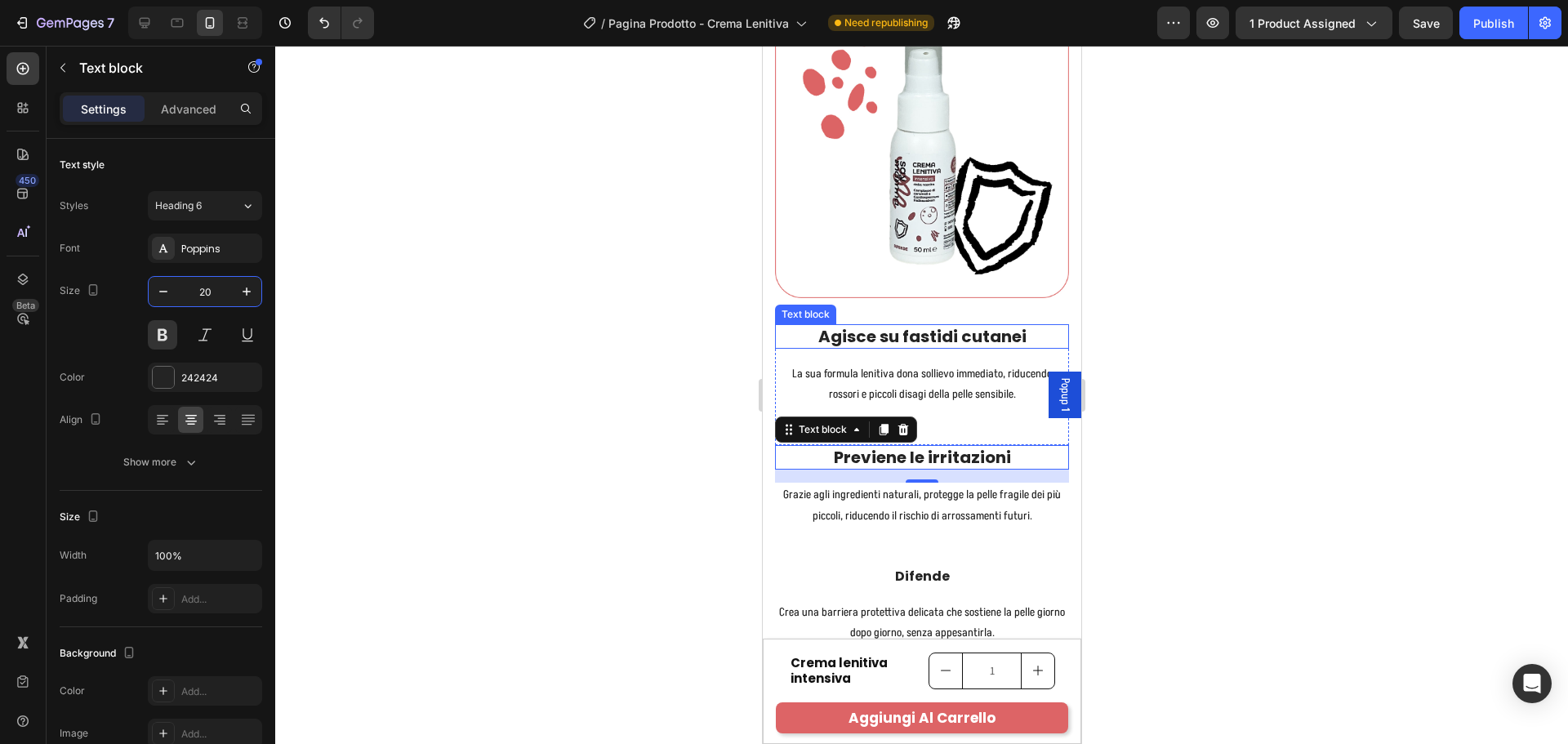
click at [901, 405] on p "La sua formula lenitiva dona sollievo immediato, riducendo rossori e piccoli di…" at bounding box center [921, 384] width 290 height 41
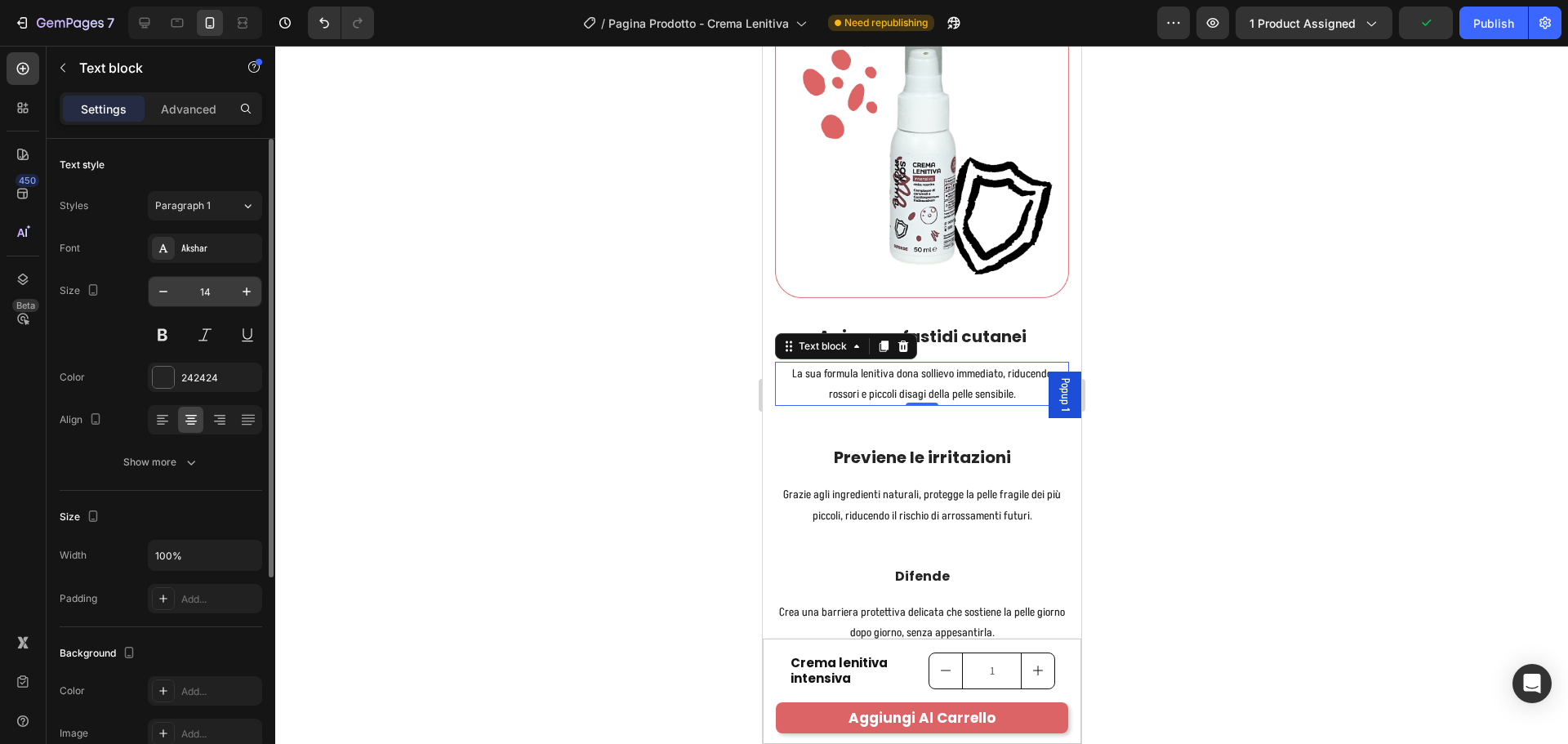
click at [226, 297] on input "14" at bounding box center [205, 291] width 53 height 30
type input "17"
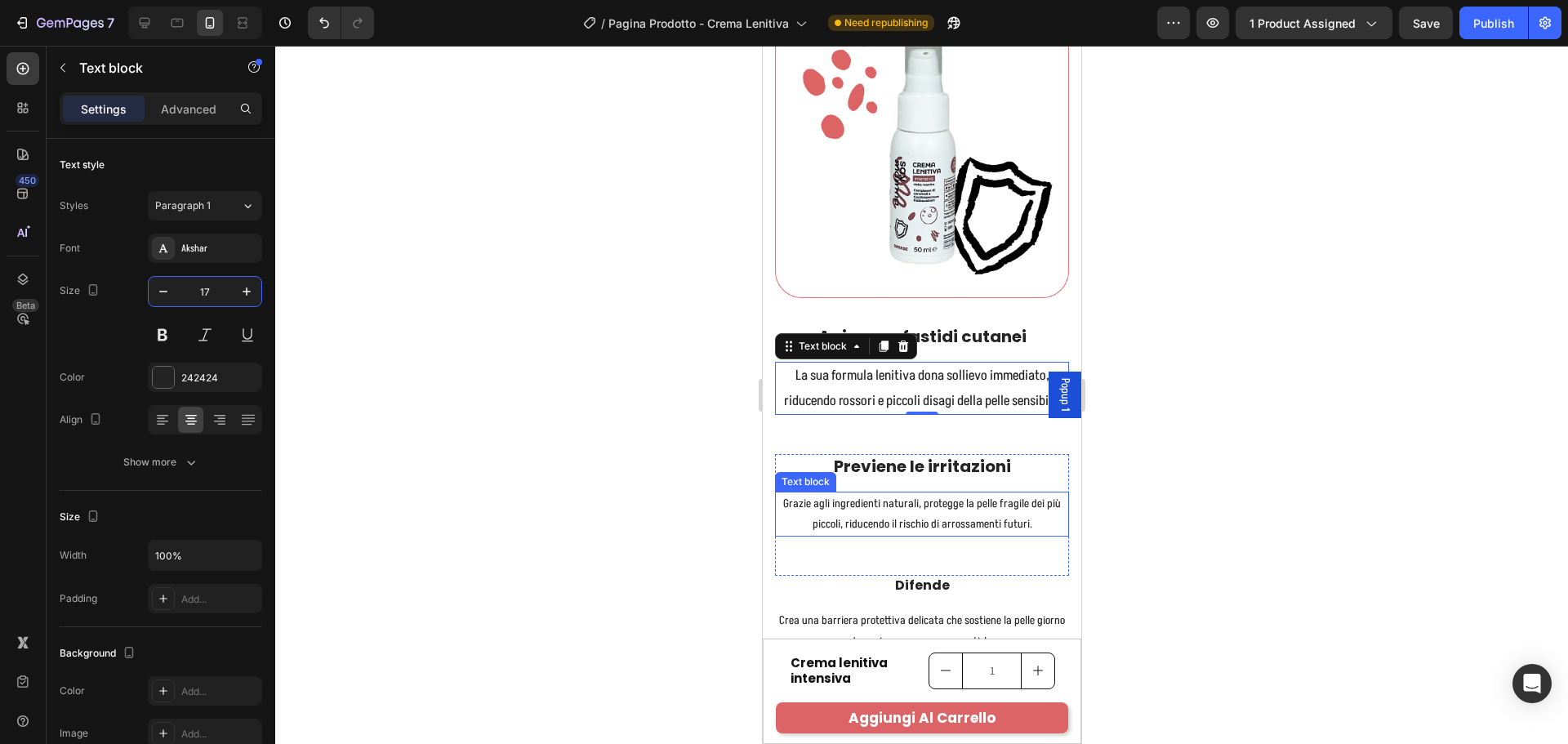
click at [959, 534] on p "Grazie agli ingredienti naturali, protegge la pelle fragile dei più piccoli, ri…" at bounding box center [921, 514] width 290 height 41
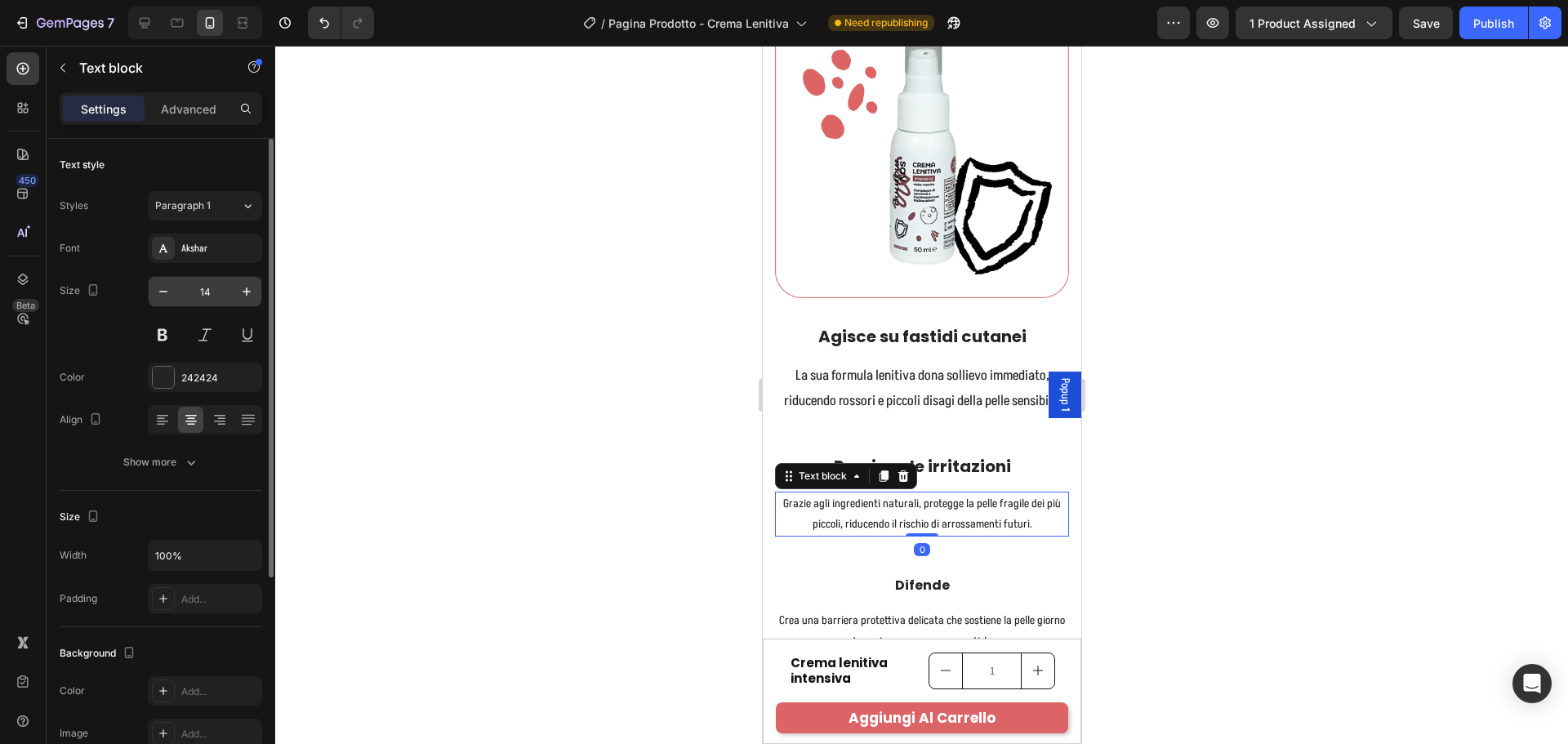
click at [221, 294] on input "14" at bounding box center [205, 291] width 53 height 30
type input "17"
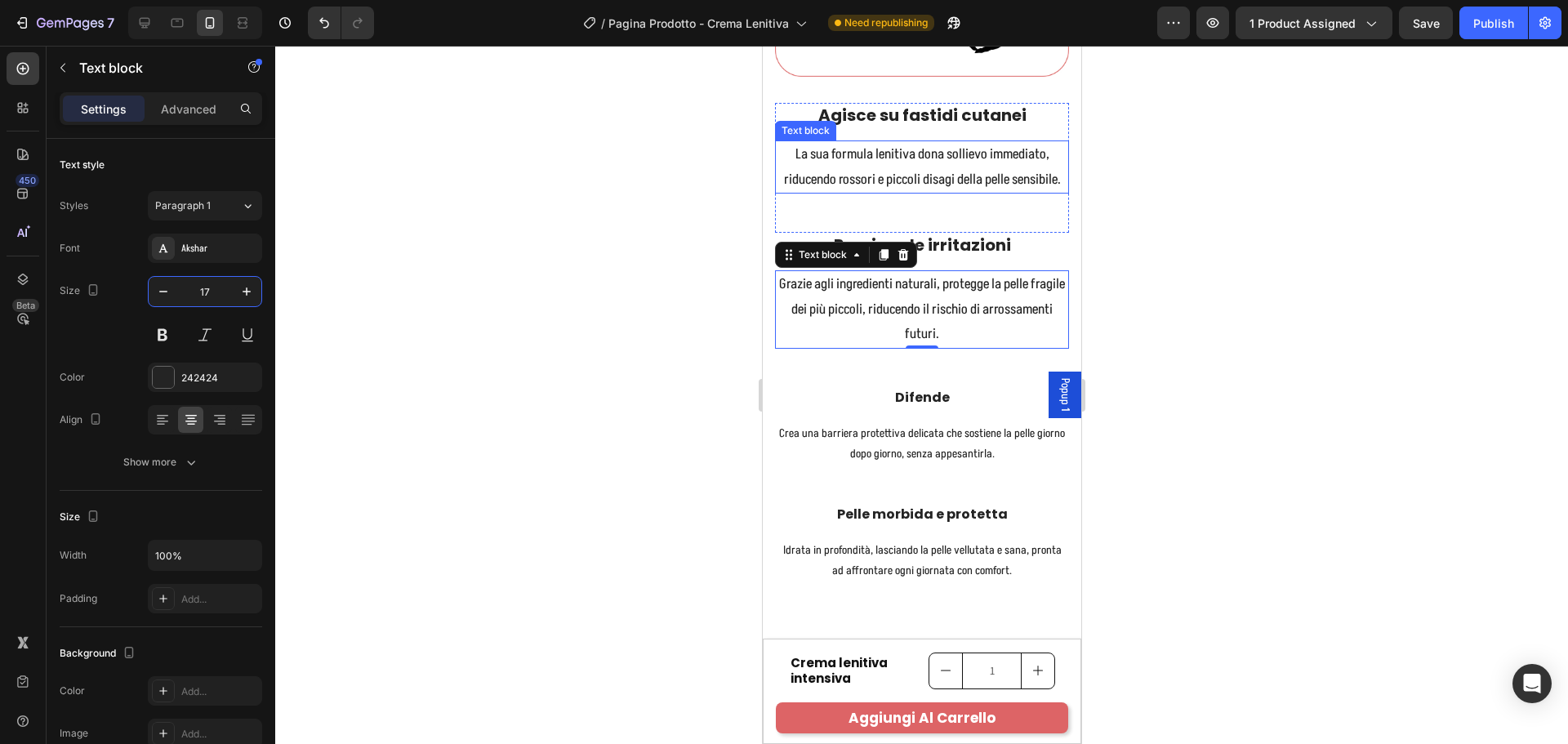
scroll to position [2481, 0]
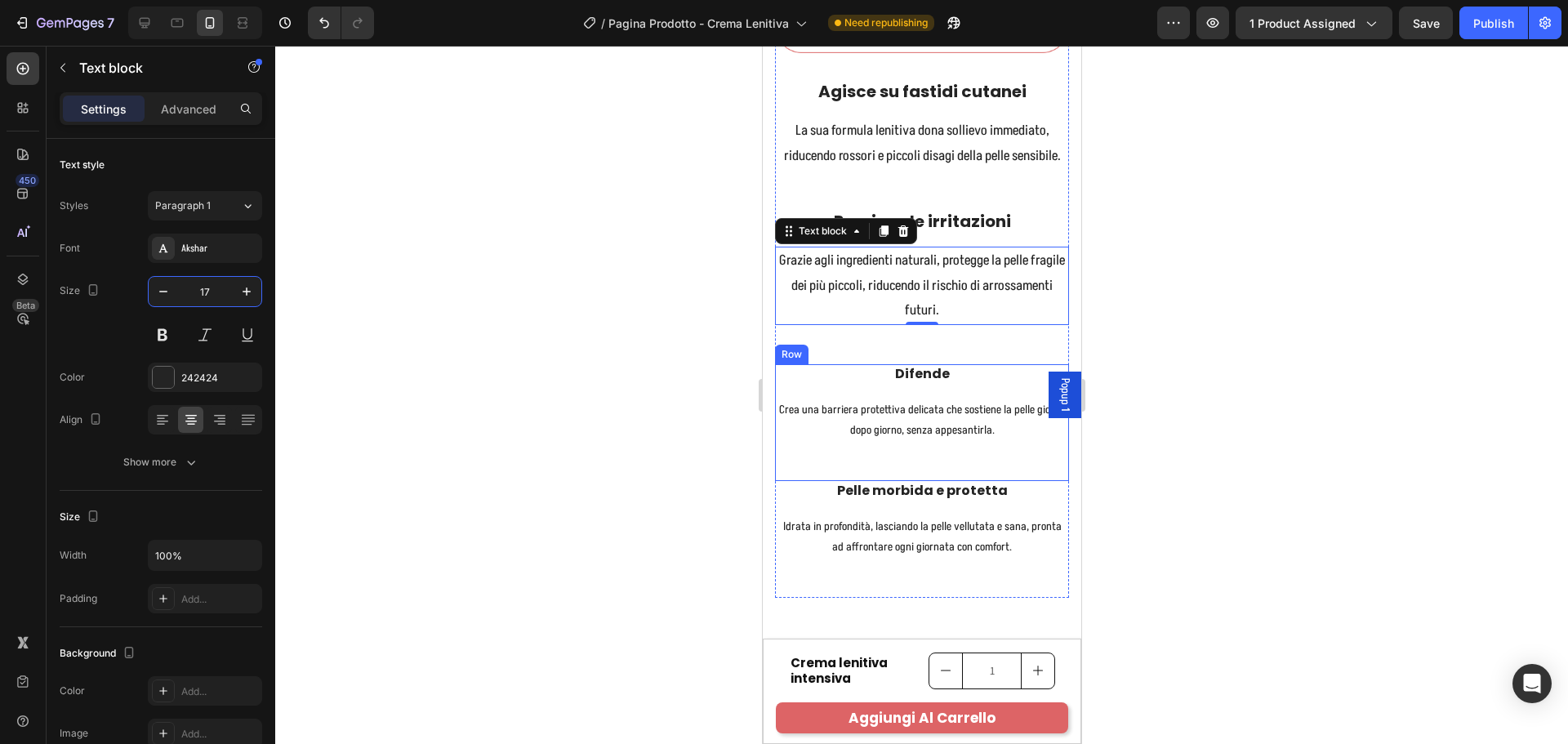
click at [969, 440] on p "Crea una barriera protettiva delicata che sostiene la pelle giorno dopo giorno,…" at bounding box center [921, 419] width 290 height 41
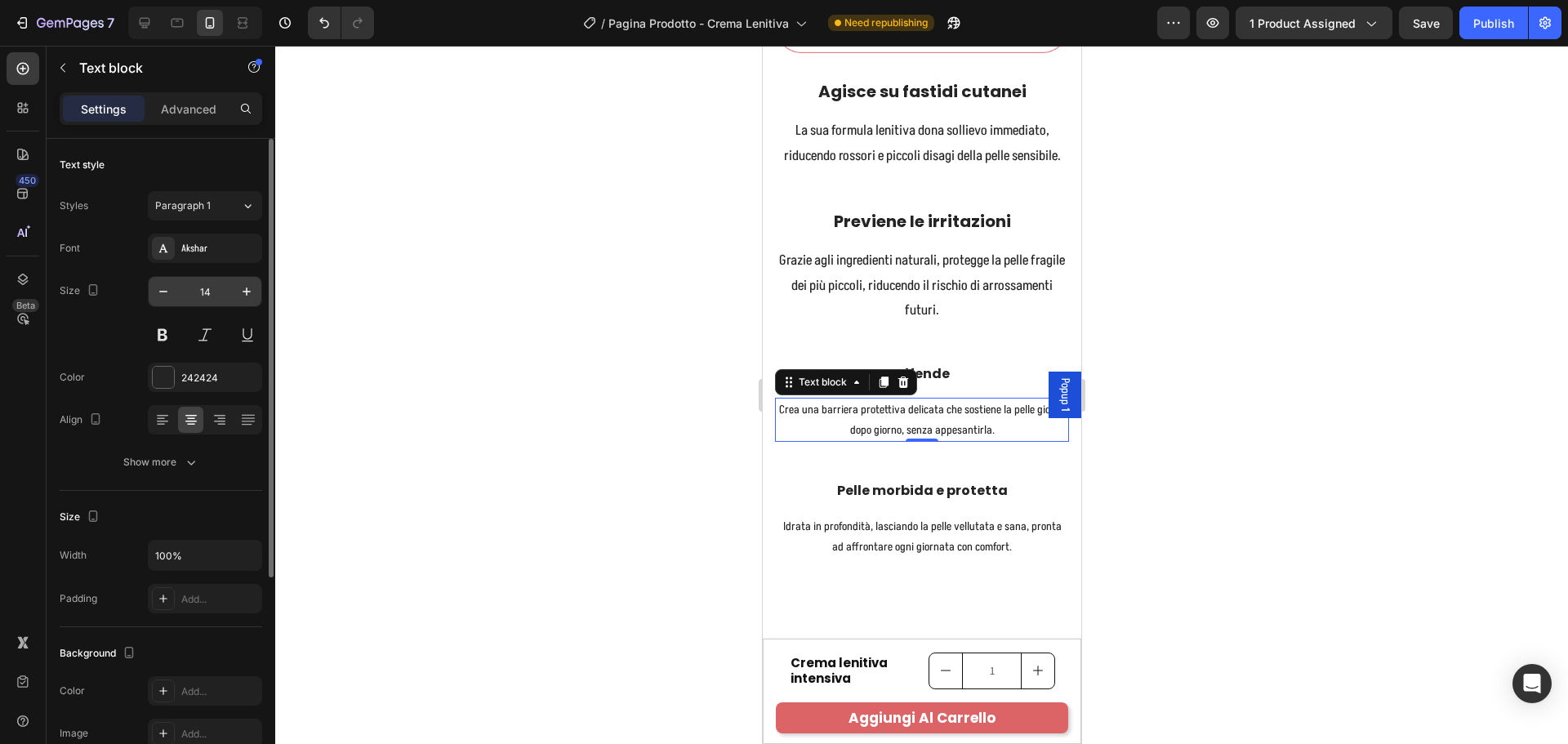
click at [211, 287] on input "14" at bounding box center [205, 291] width 53 height 30
type input "17"
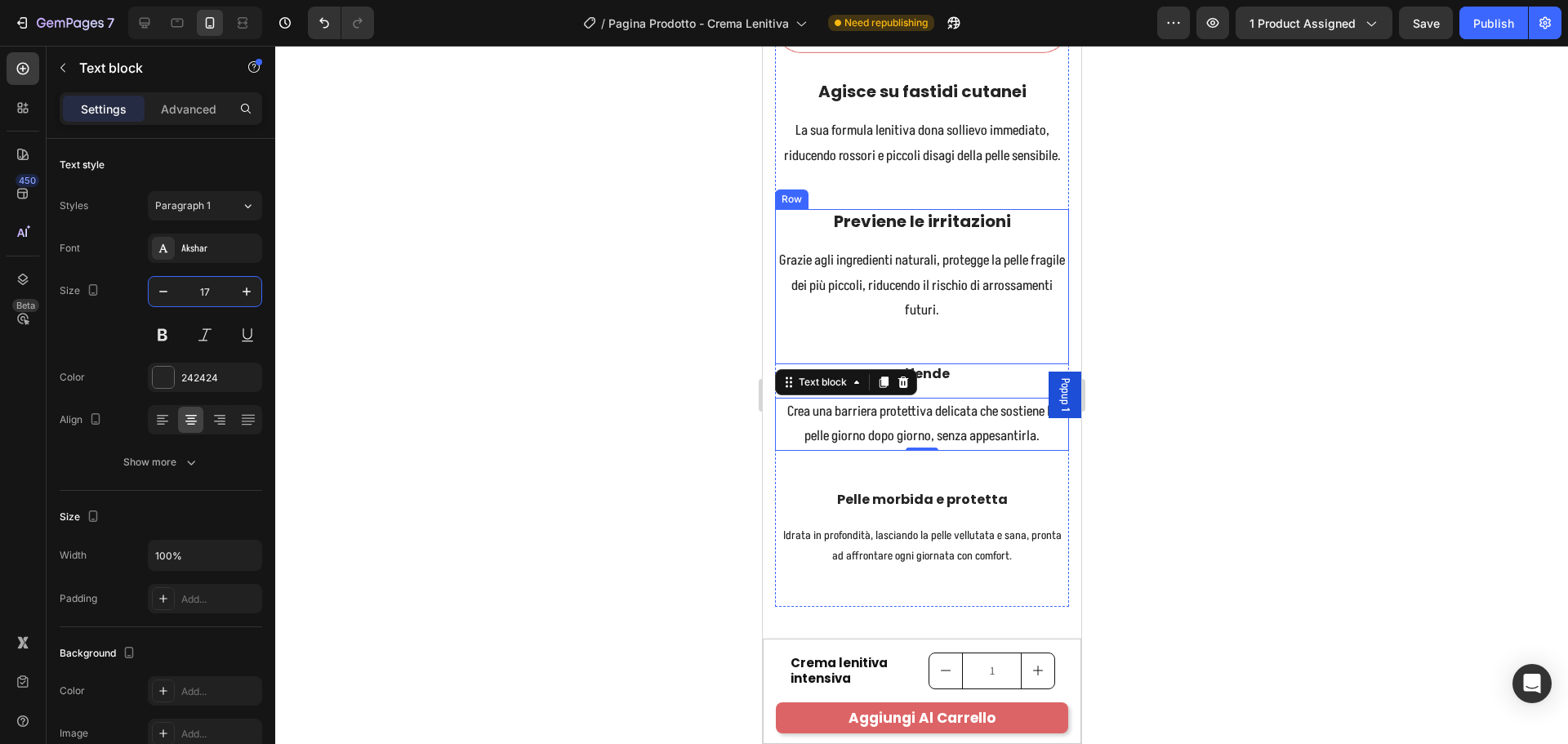
click at [955, 383] on p "Difende" at bounding box center [921, 374] width 290 height 18
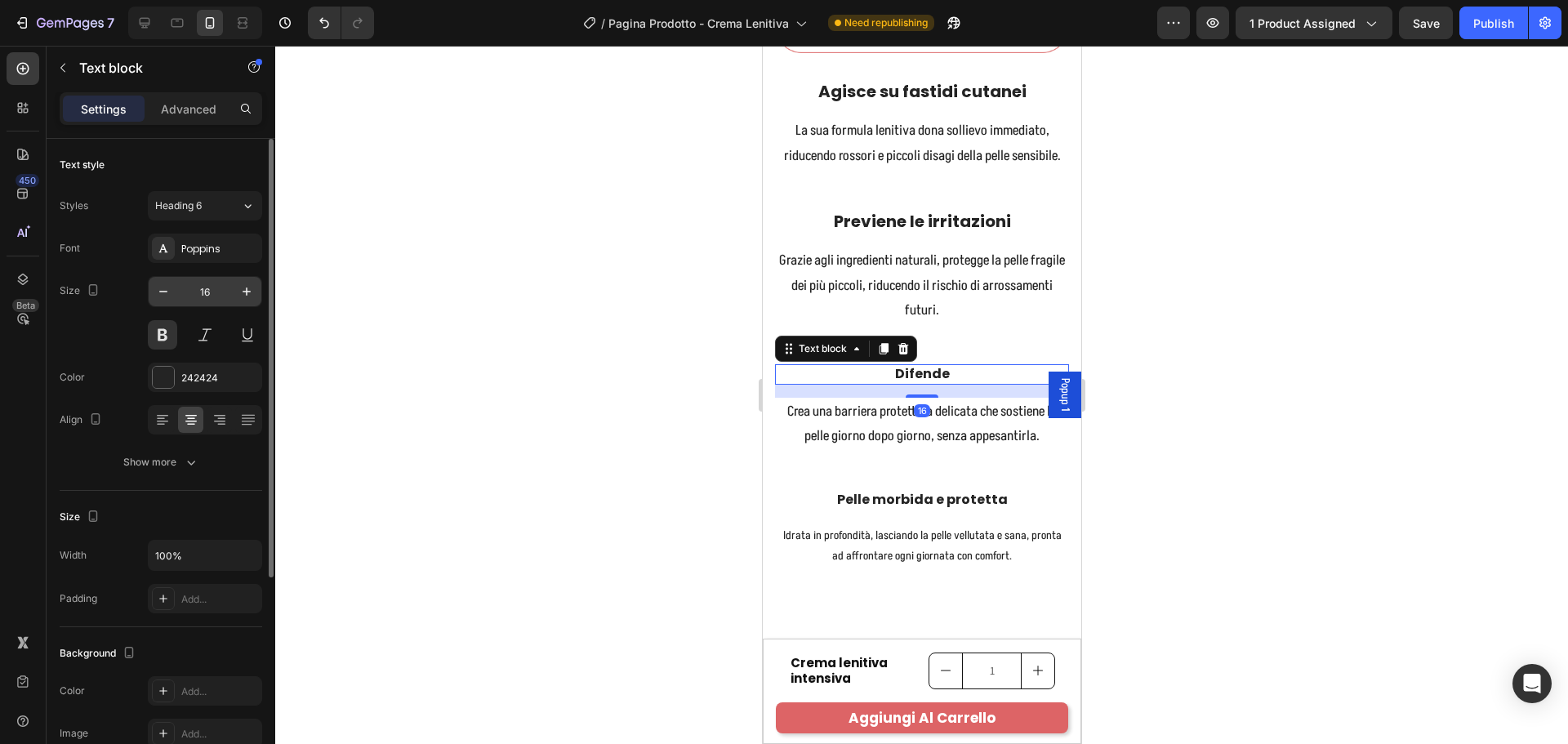
click at [210, 296] on input "16" at bounding box center [205, 291] width 53 height 30
type input "20"
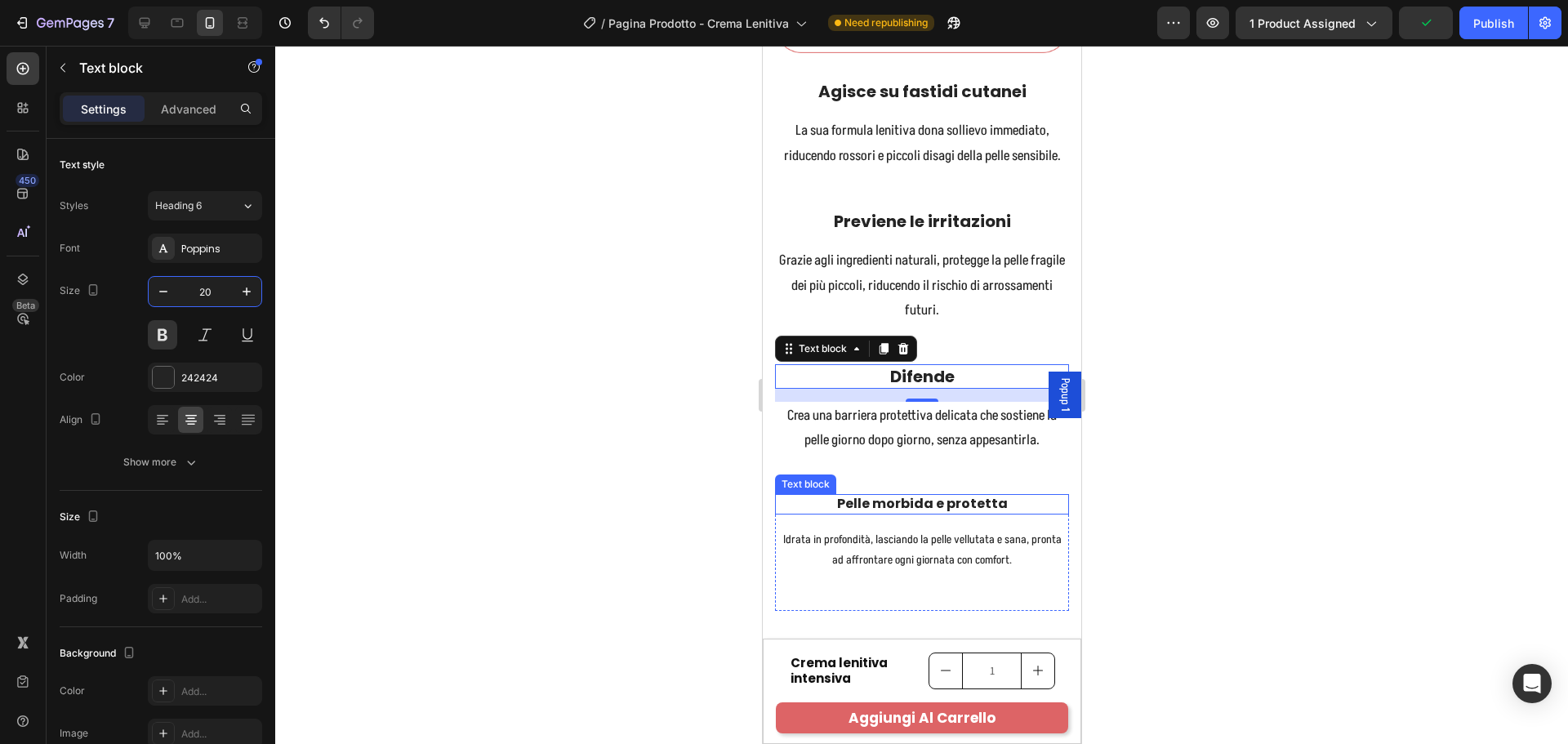
click at [909, 513] on strong "Pelle morbida e protetta" at bounding box center [921, 503] width 171 height 18
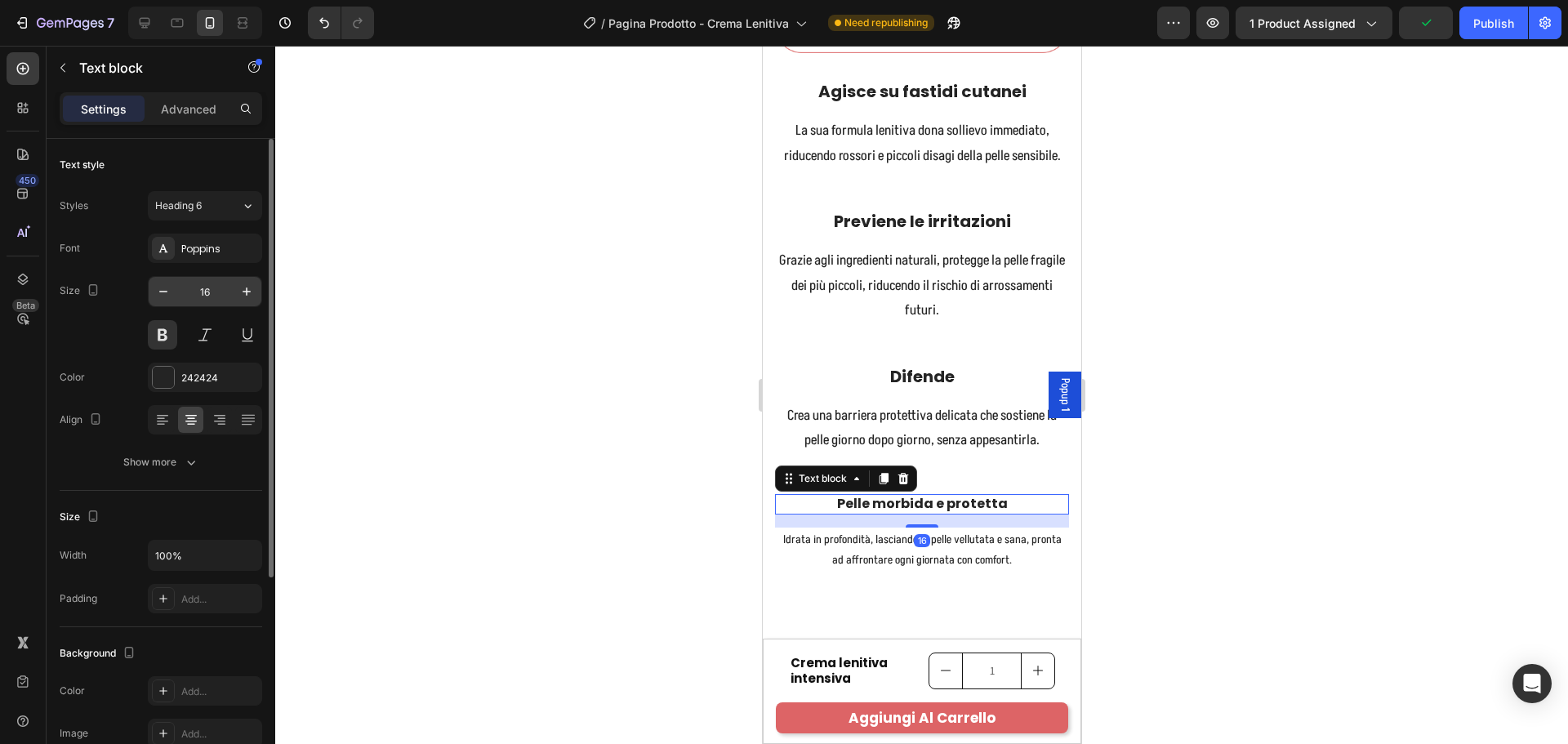
click at [213, 292] on input "16" at bounding box center [205, 291] width 53 height 30
type input "20"
click at [957, 574] on p "Idrata in profondità, lasciando la pelle vellutata e sana, pronta ad affrontare…" at bounding box center [921, 553] width 290 height 41
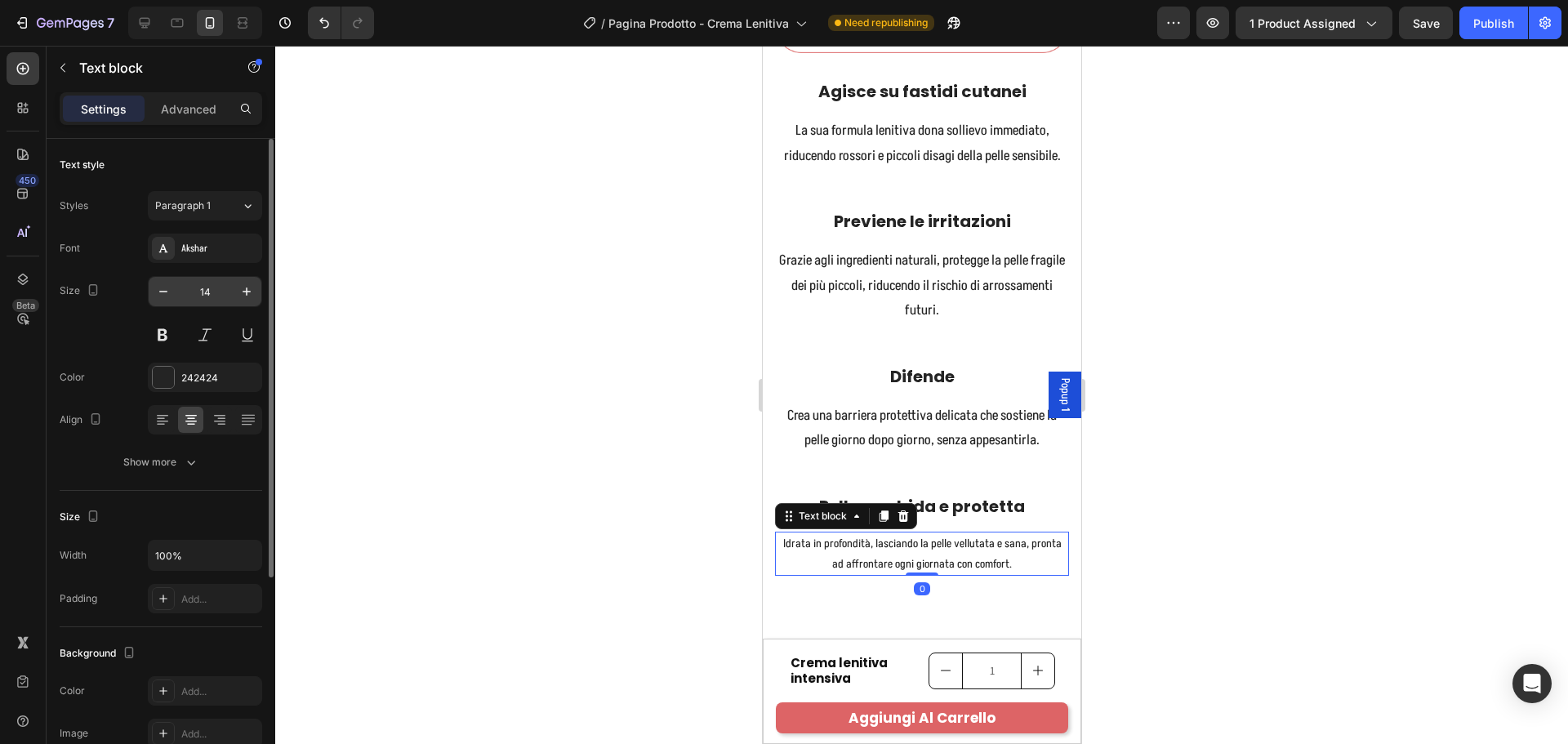
click at [203, 287] on input "14" at bounding box center [205, 291] width 53 height 30
type input "17"
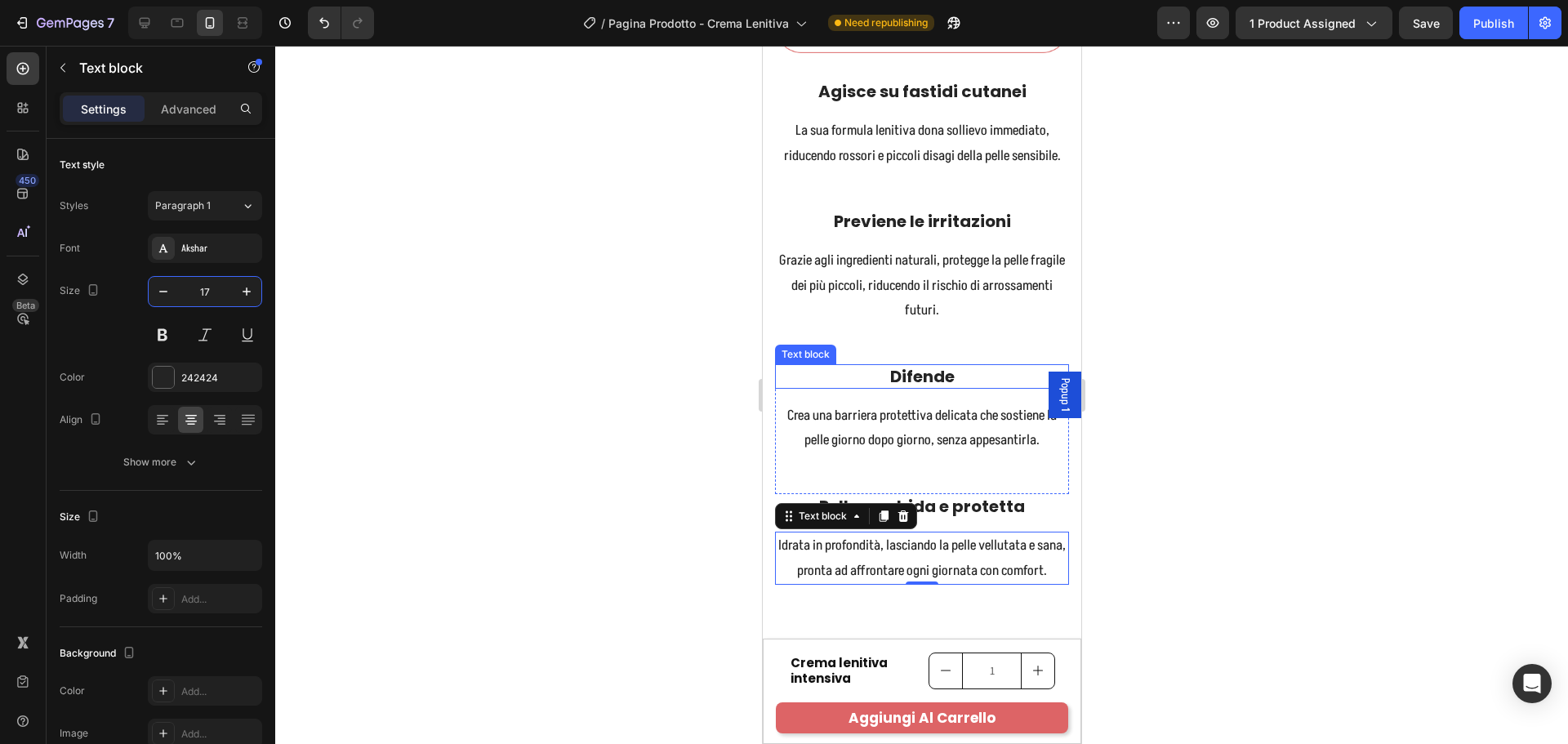
click at [920, 387] on p "Difende" at bounding box center [921, 376] width 290 height 21
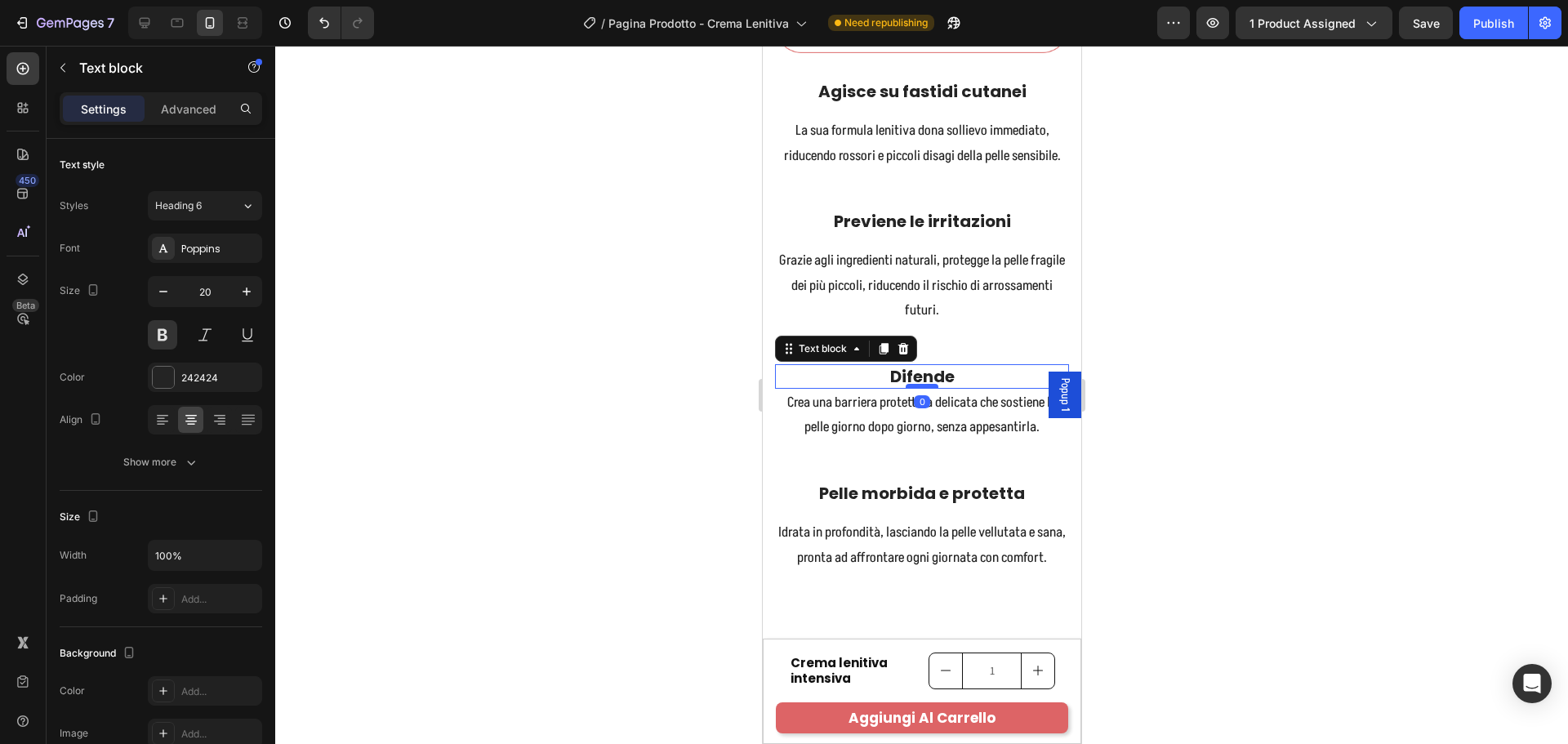
drag, startPoint x: 921, startPoint y: 444, endPoint x: 922, endPoint y: 431, distance: 13.0
click at [922, 389] on div at bounding box center [921, 385] width 32 height 5
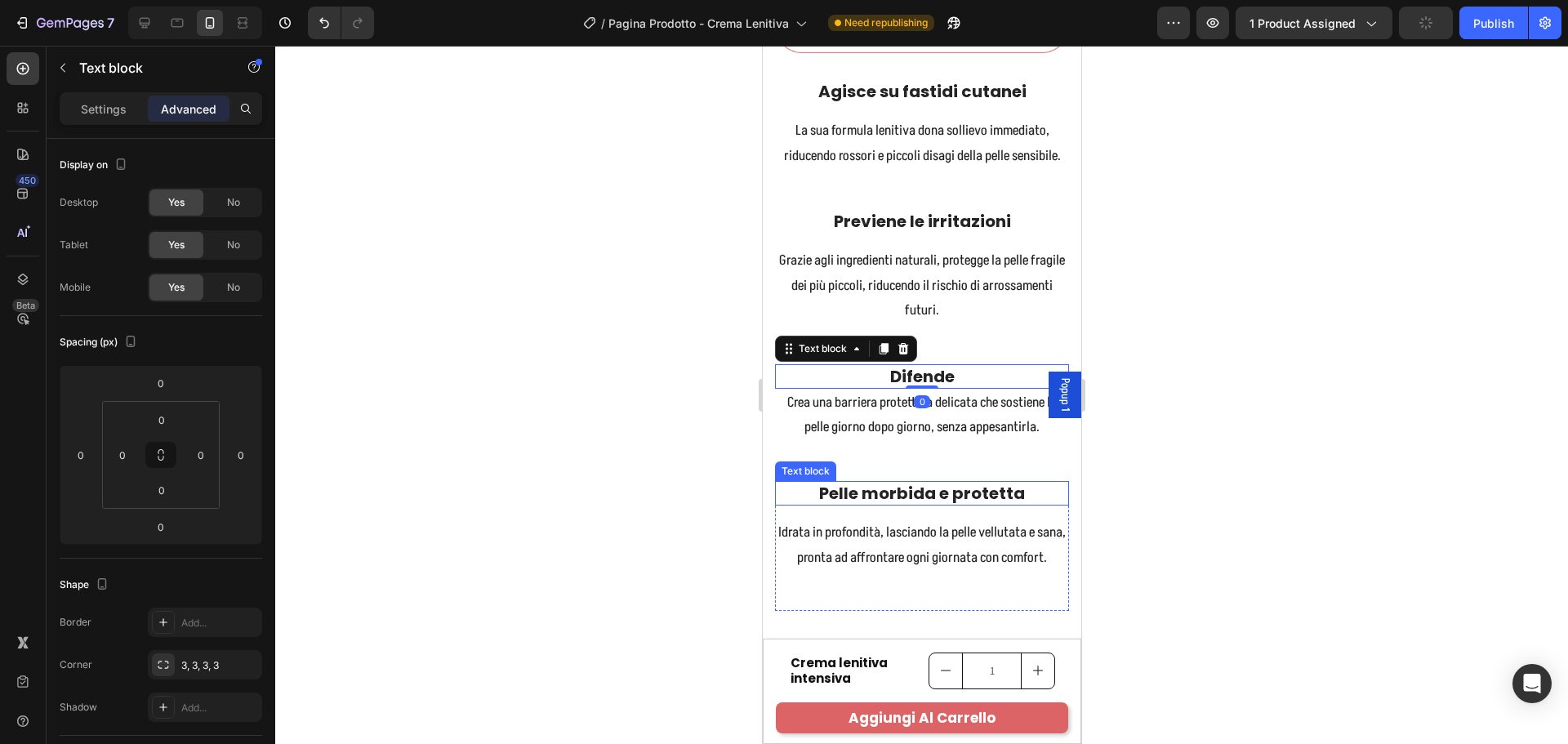
click at [914, 504] on strong "Pelle morbida e protetta" at bounding box center [921, 493] width 206 height 23
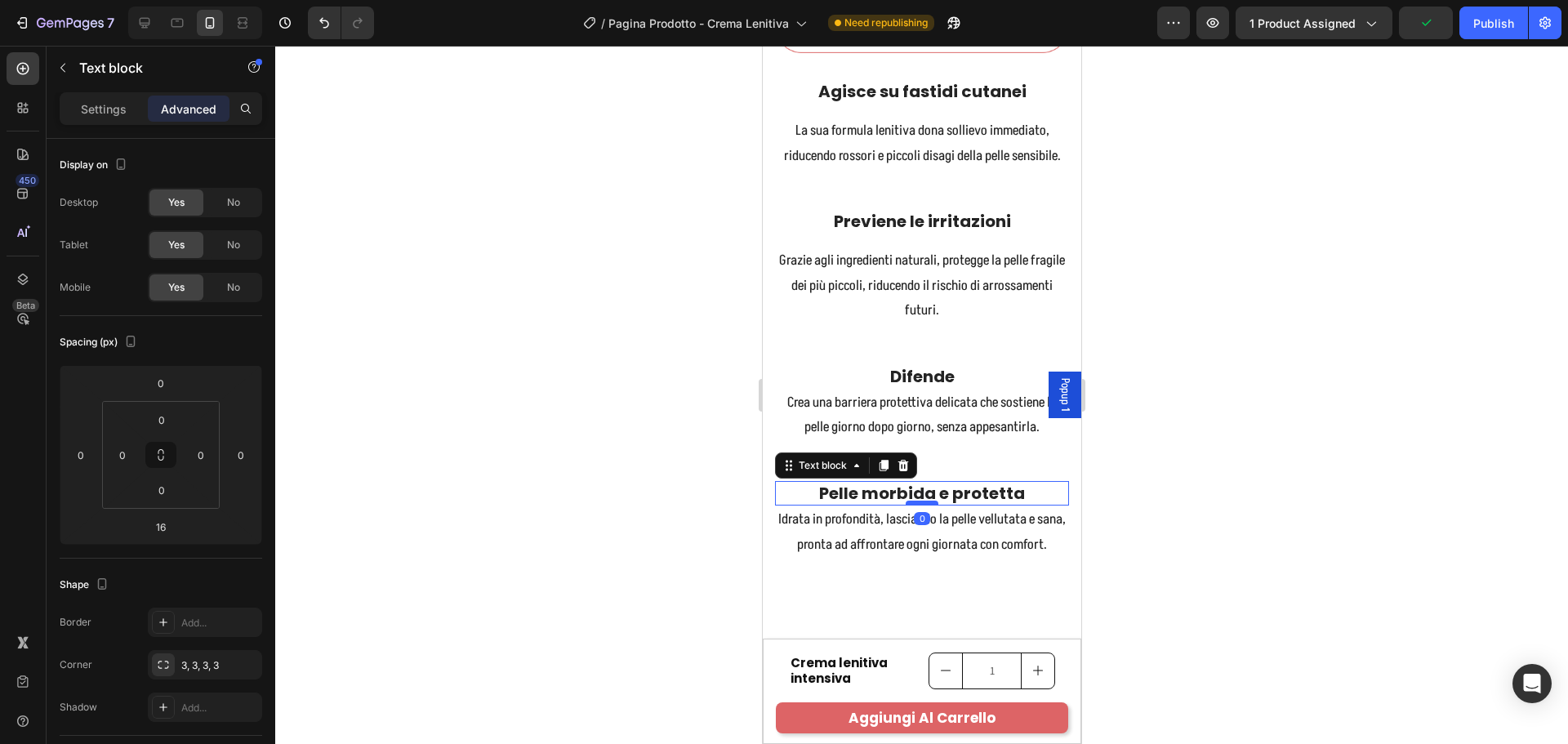
drag, startPoint x: 918, startPoint y: 561, endPoint x: 921, endPoint y: 547, distance: 14.3
click at [921, 505] on div at bounding box center [921, 502] width 32 height 5
type input "0"
click at [941, 232] on strong "Previene le irritazioni" at bounding box center [922, 221] width 177 height 23
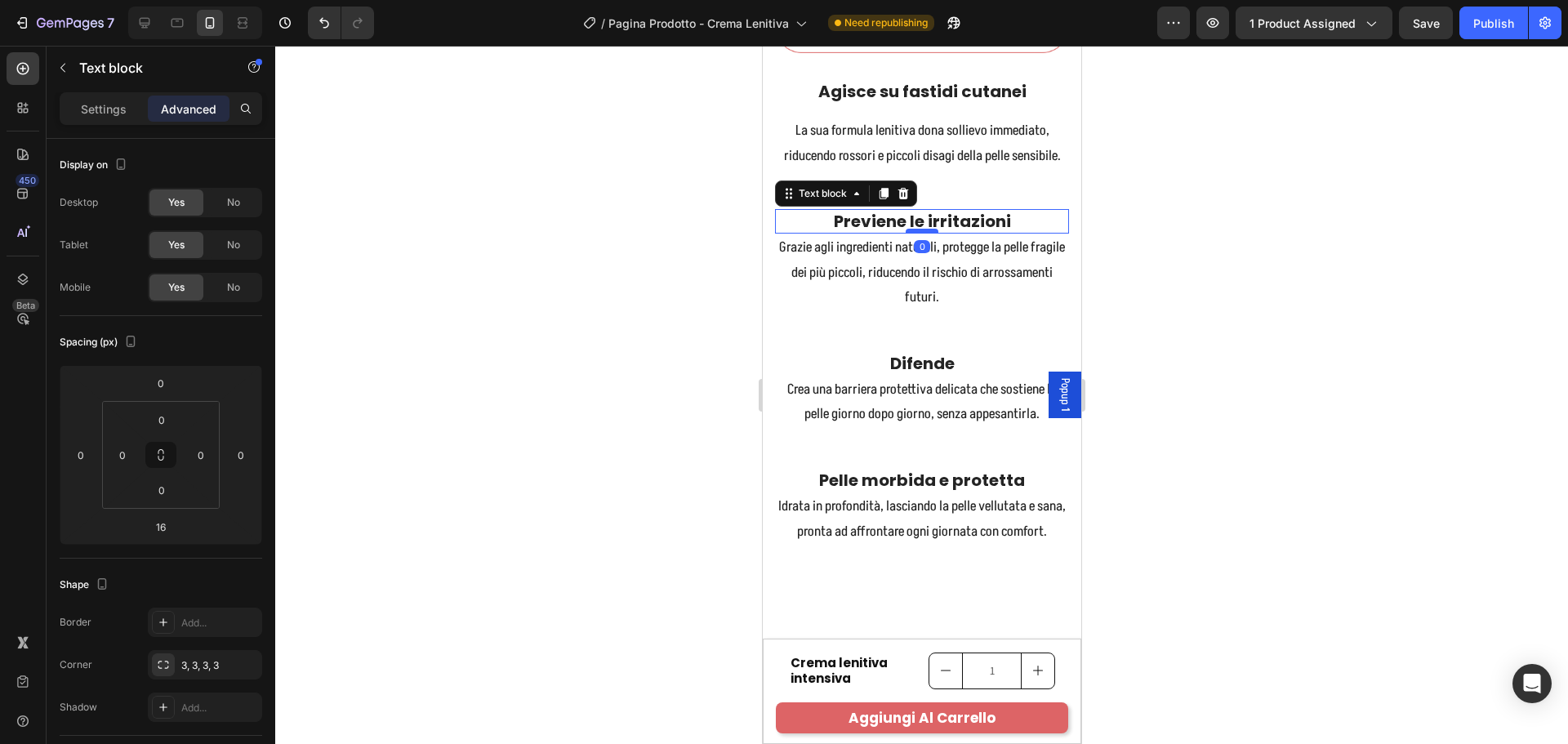
drag, startPoint x: 924, startPoint y: 289, endPoint x: 920, endPoint y: 275, distance: 14.6
click at [920, 233] on div at bounding box center [921, 230] width 32 height 5
type input "0"
click at [936, 102] on p "Agisce su fastidi cutanei" at bounding box center [921, 91] width 290 height 21
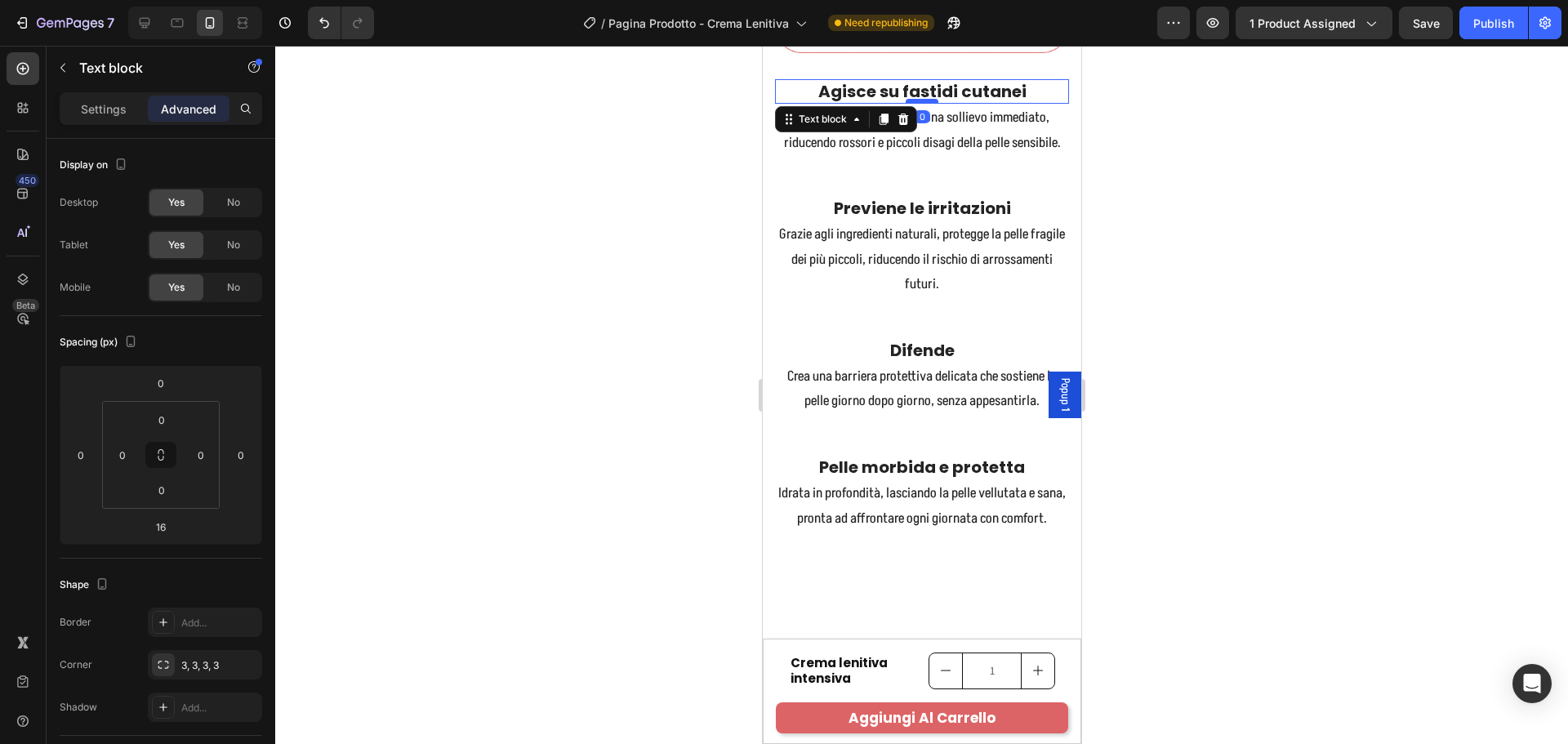
drag, startPoint x: 923, startPoint y: 134, endPoint x: 920, endPoint y: 120, distance: 14.3
click at [920, 104] on div at bounding box center [921, 100] width 32 height 5
type input "0"
click at [1188, 163] on div at bounding box center [922, 395] width 1292 height 698
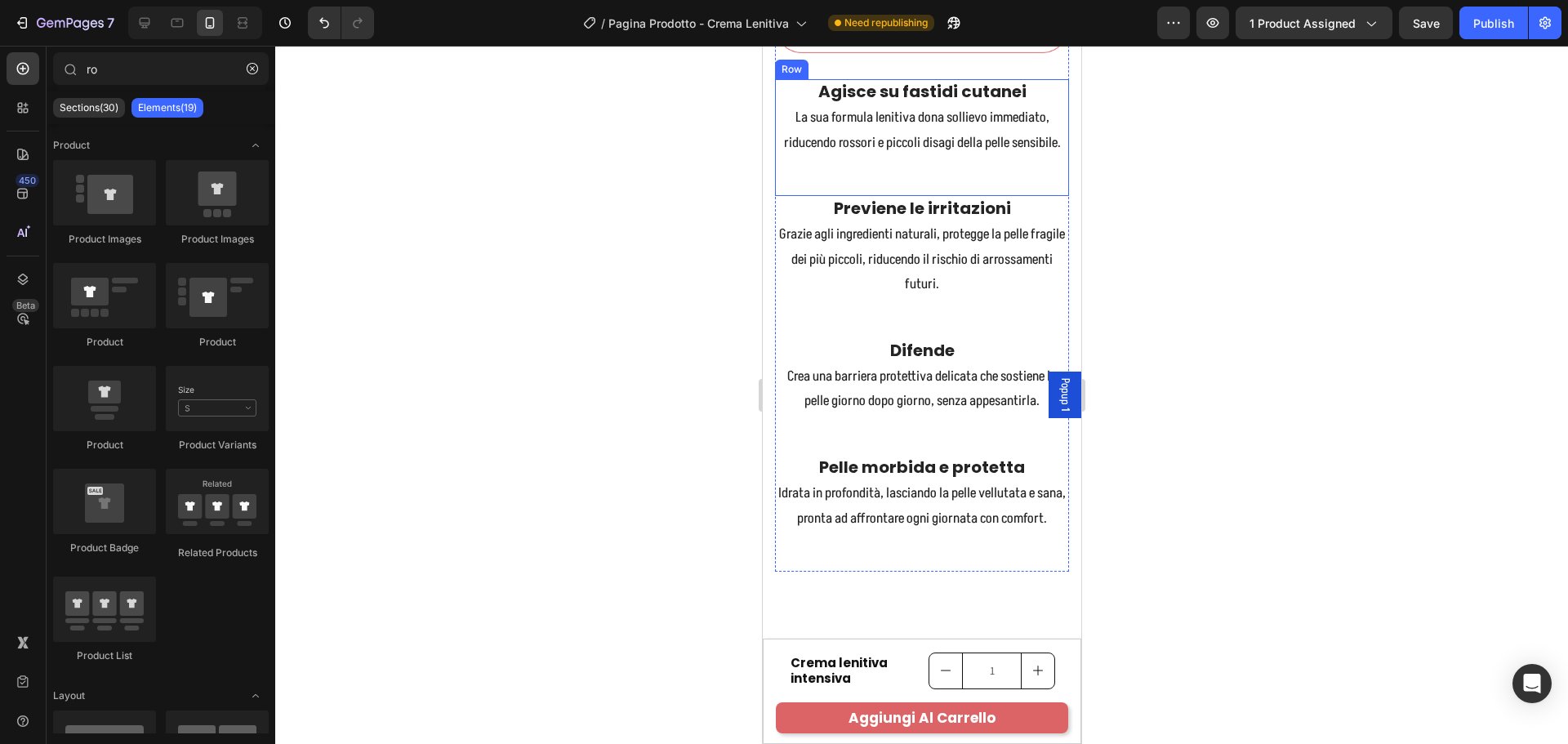
click at [1046, 196] on div "Agisce su fastidi cutanei Text block La sua formula lenitiva dona sollievo imme…" at bounding box center [921, 137] width 294 height 117
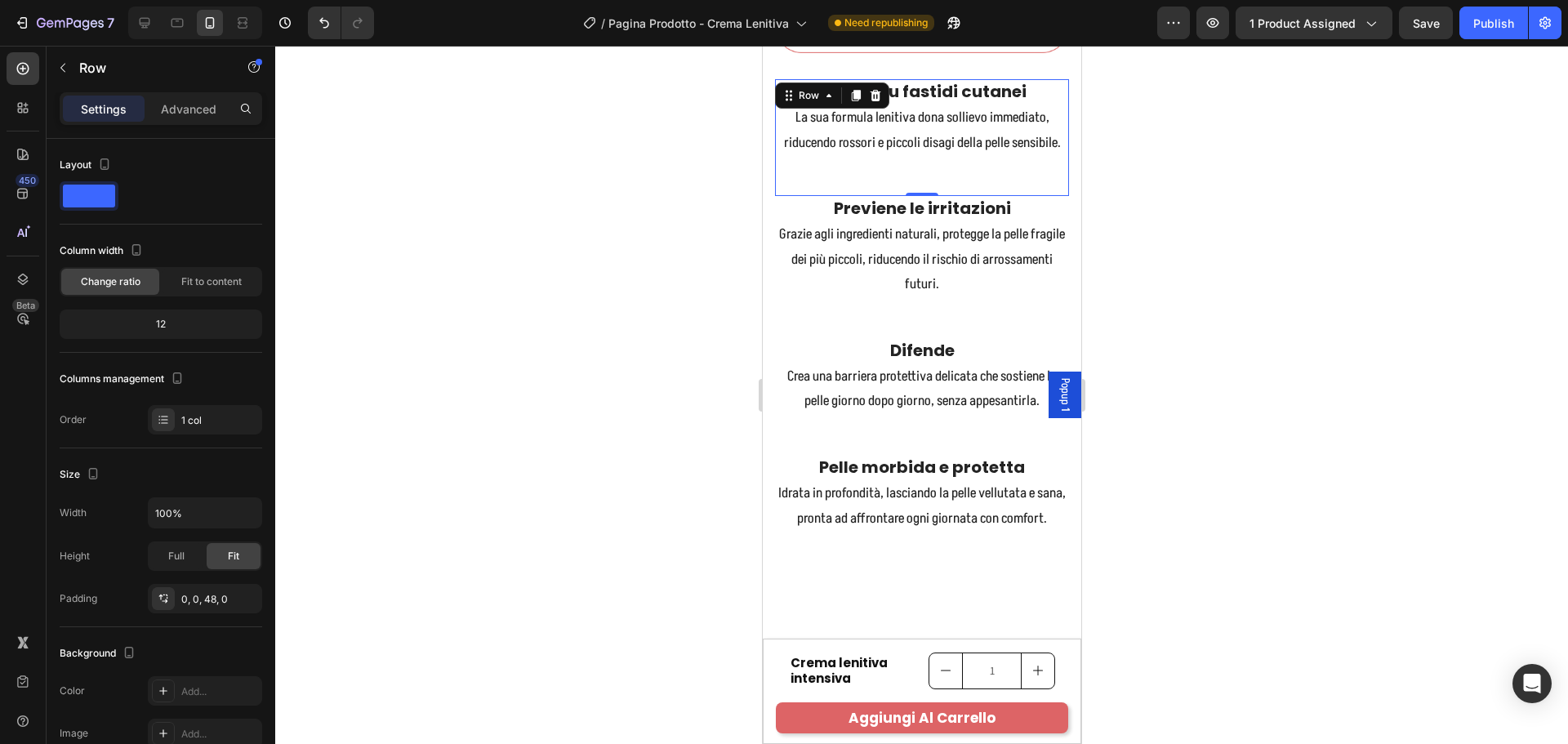
click at [156, 89] on div "Row" at bounding box center [139, 69] width 186 height 46
click at [179, 112] on p "Advanced" at bounding box center [189, 109] width 55 height 18
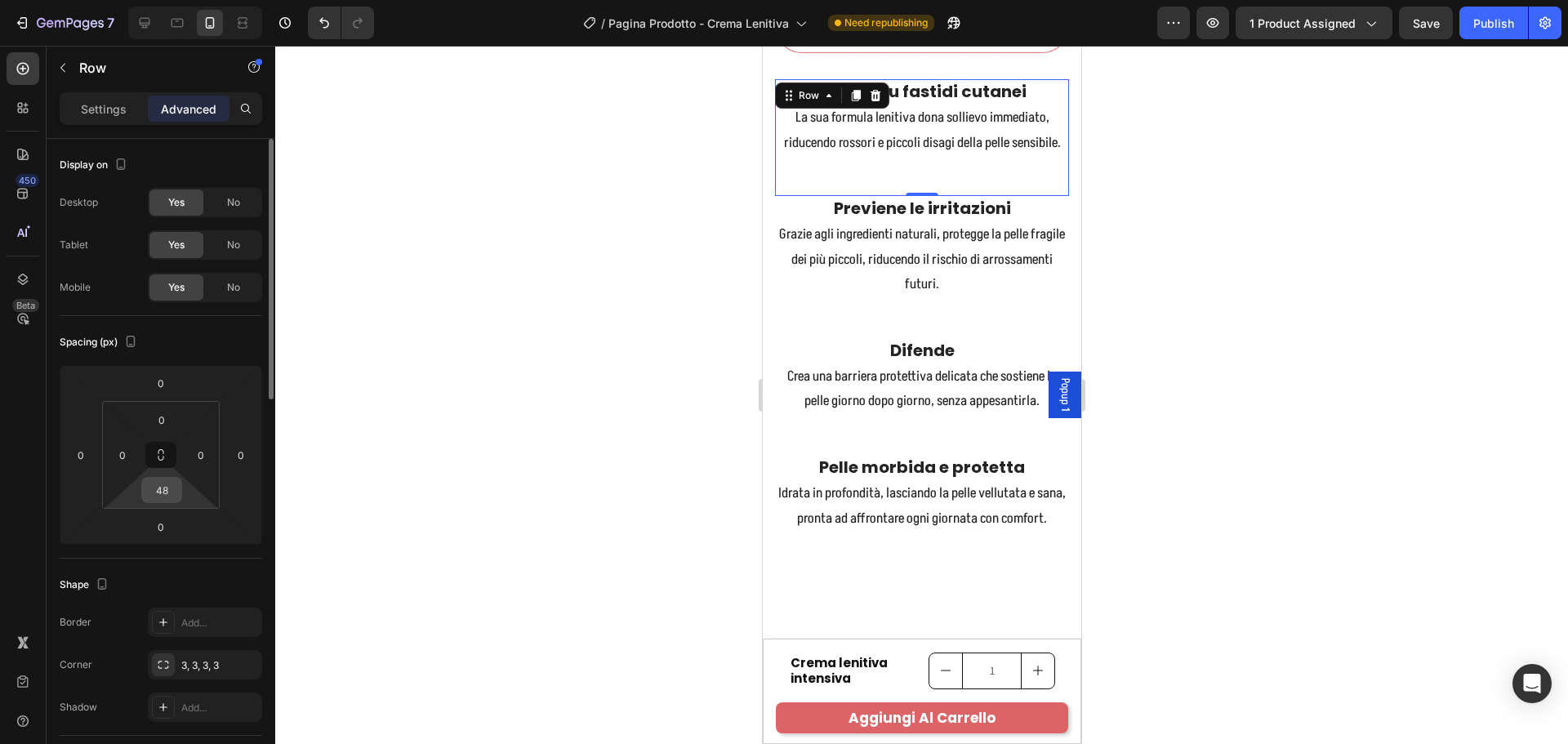
click at [179, 500] on div "48" at bounding box center [161, 490] width 41 height 26
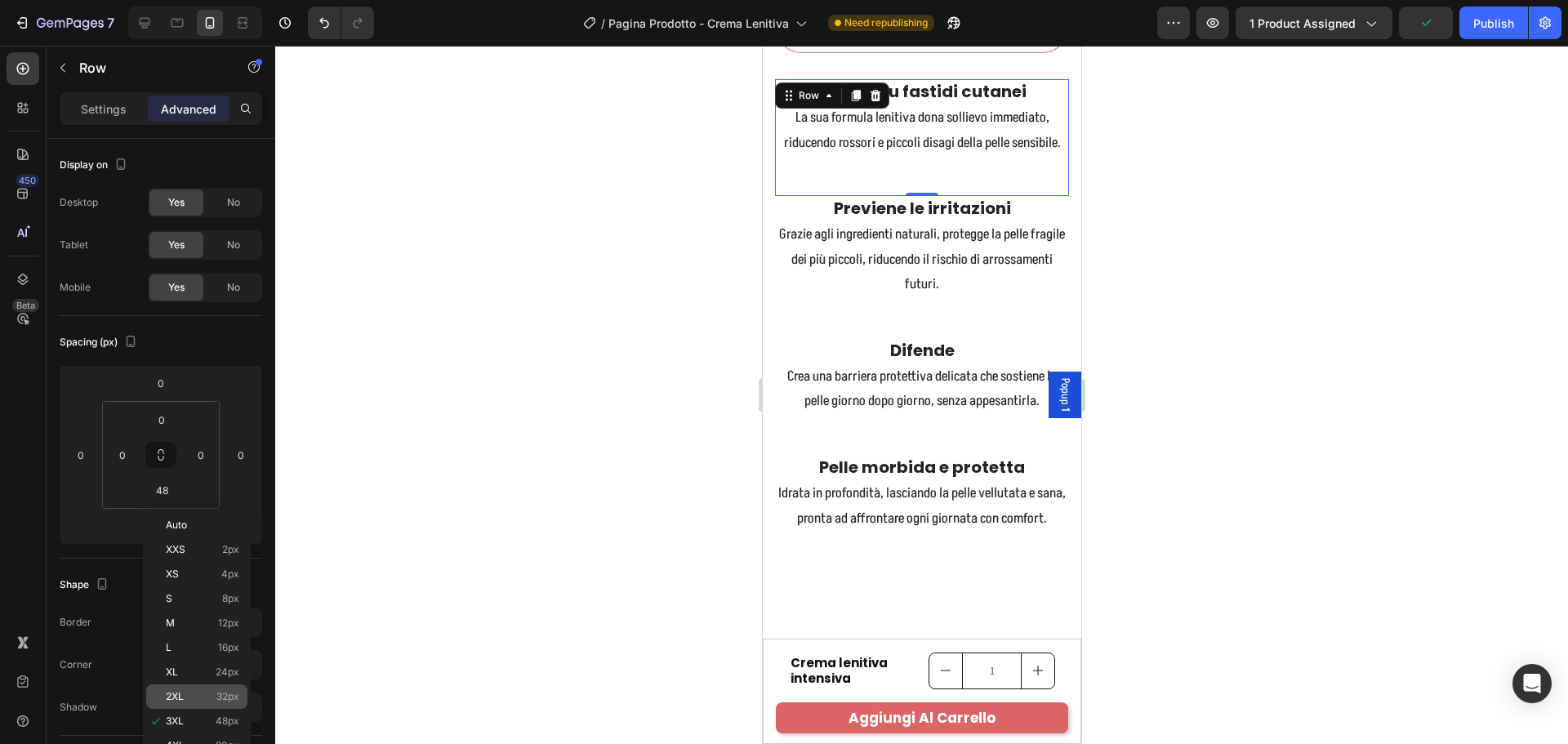
click at [209, 685] on div "2XL 32px" at bounding box center [197, 696] width 101 height 25
type input "32"
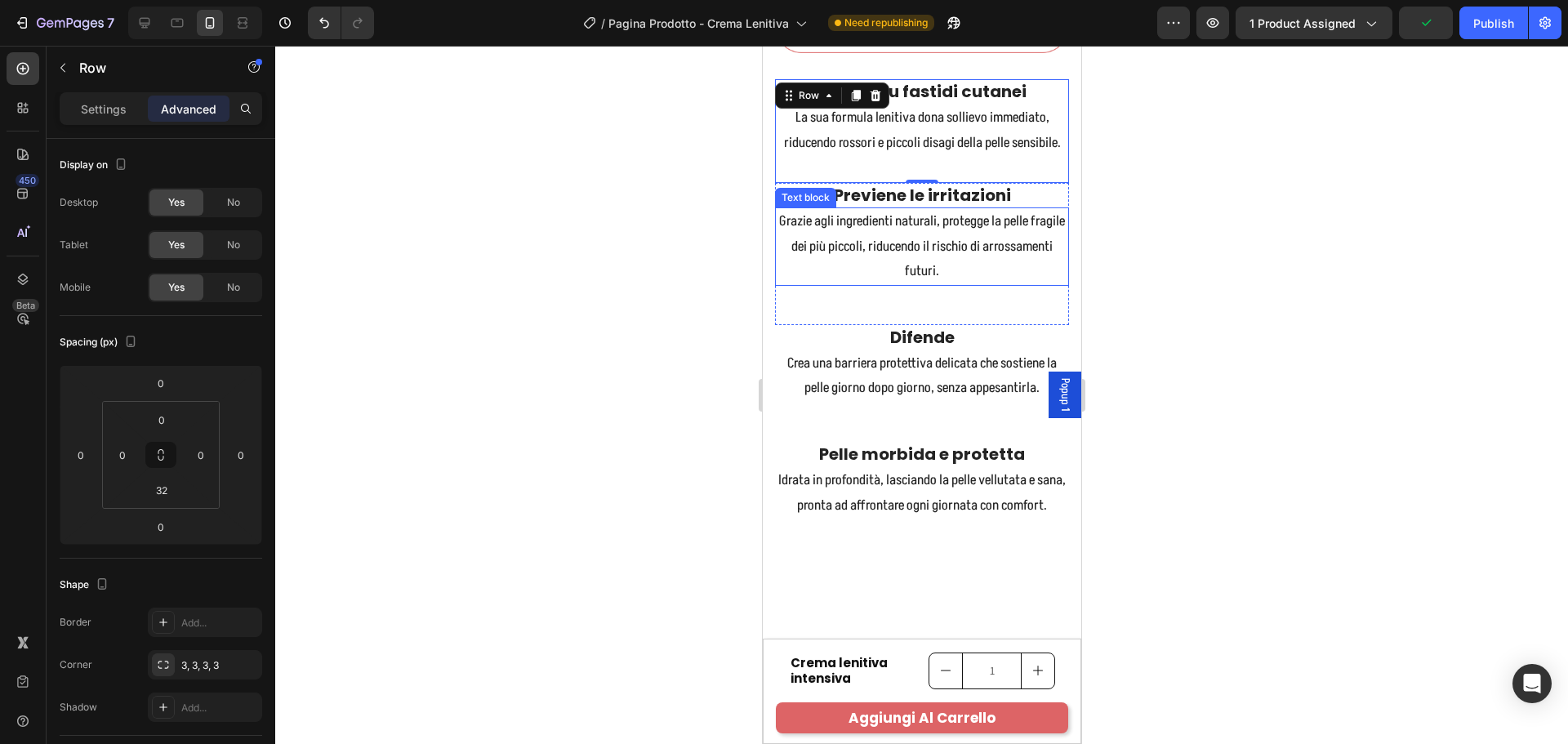
click at [1021, 284] on p "Grazie agli ingredienti naturali, protegge la pelle fragile dei più piccoli, ri…" at bounding box center [921, 247] width 290 height 76
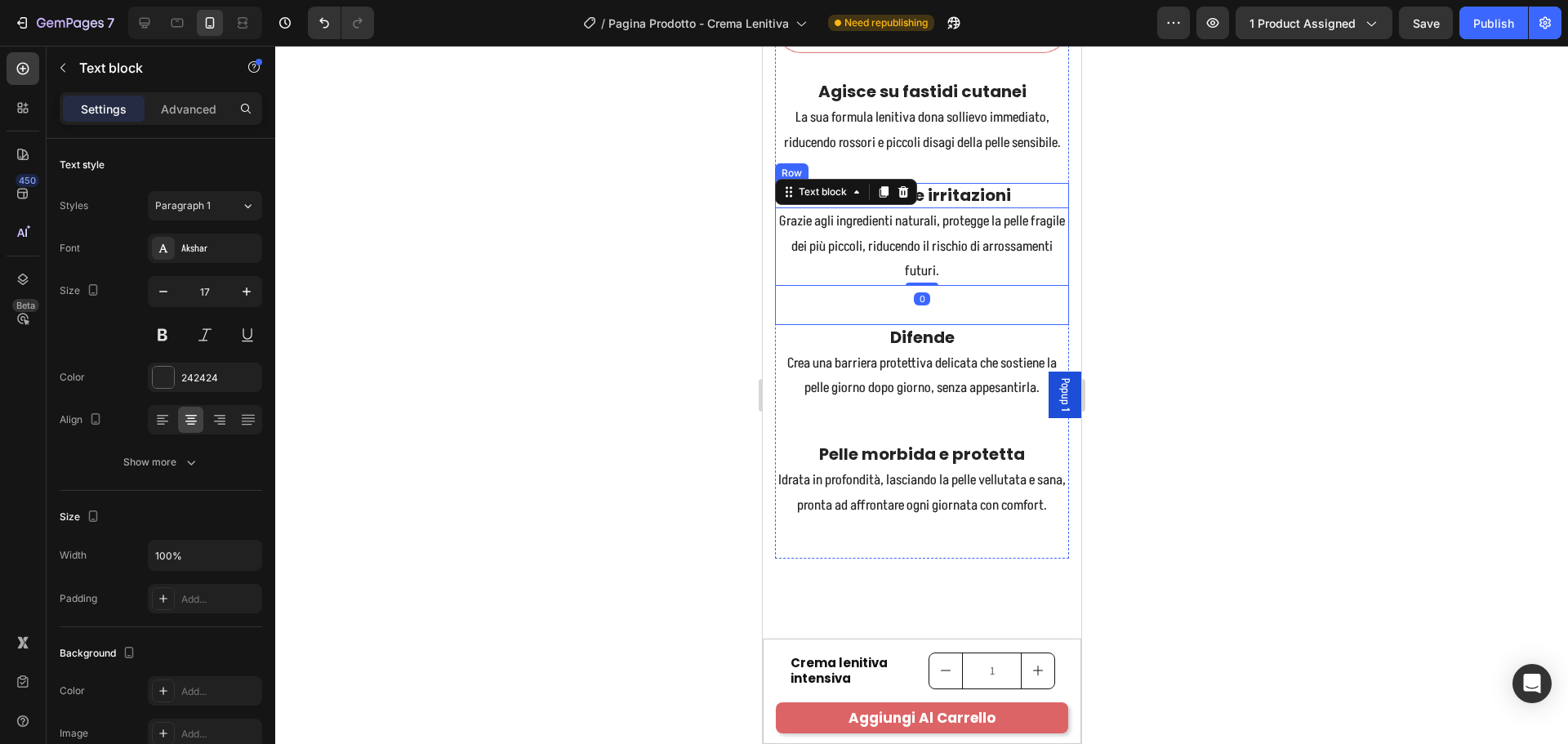
click at [1021, 325] on div "Previene le irritazioni Text block Grazie agli ingredienti naturali, protegge l…" at bounding box center [921, 254] width 294 height 142
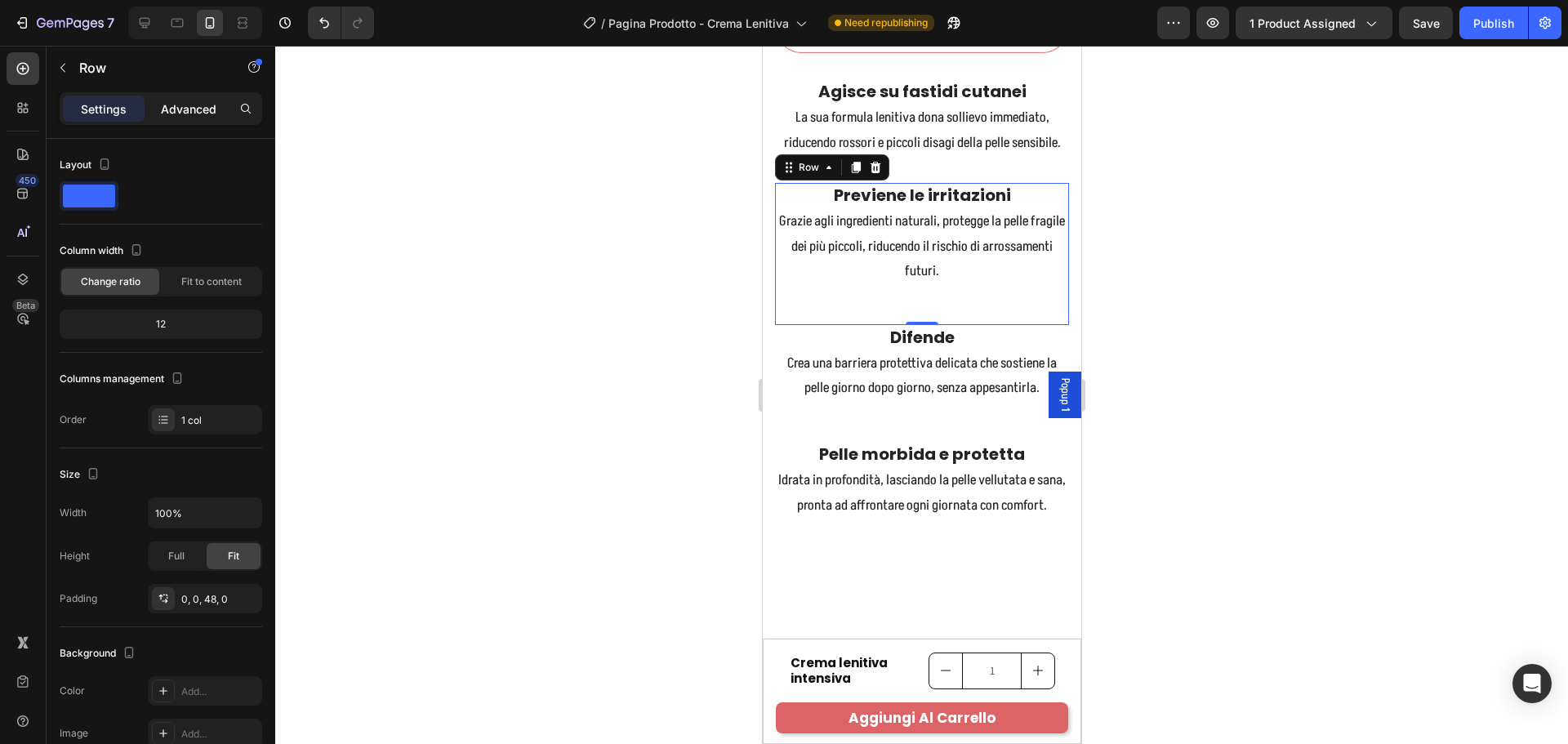
click at [219, 107] on div "Advanced" at bounding box center [188, 109] width 82 height 26
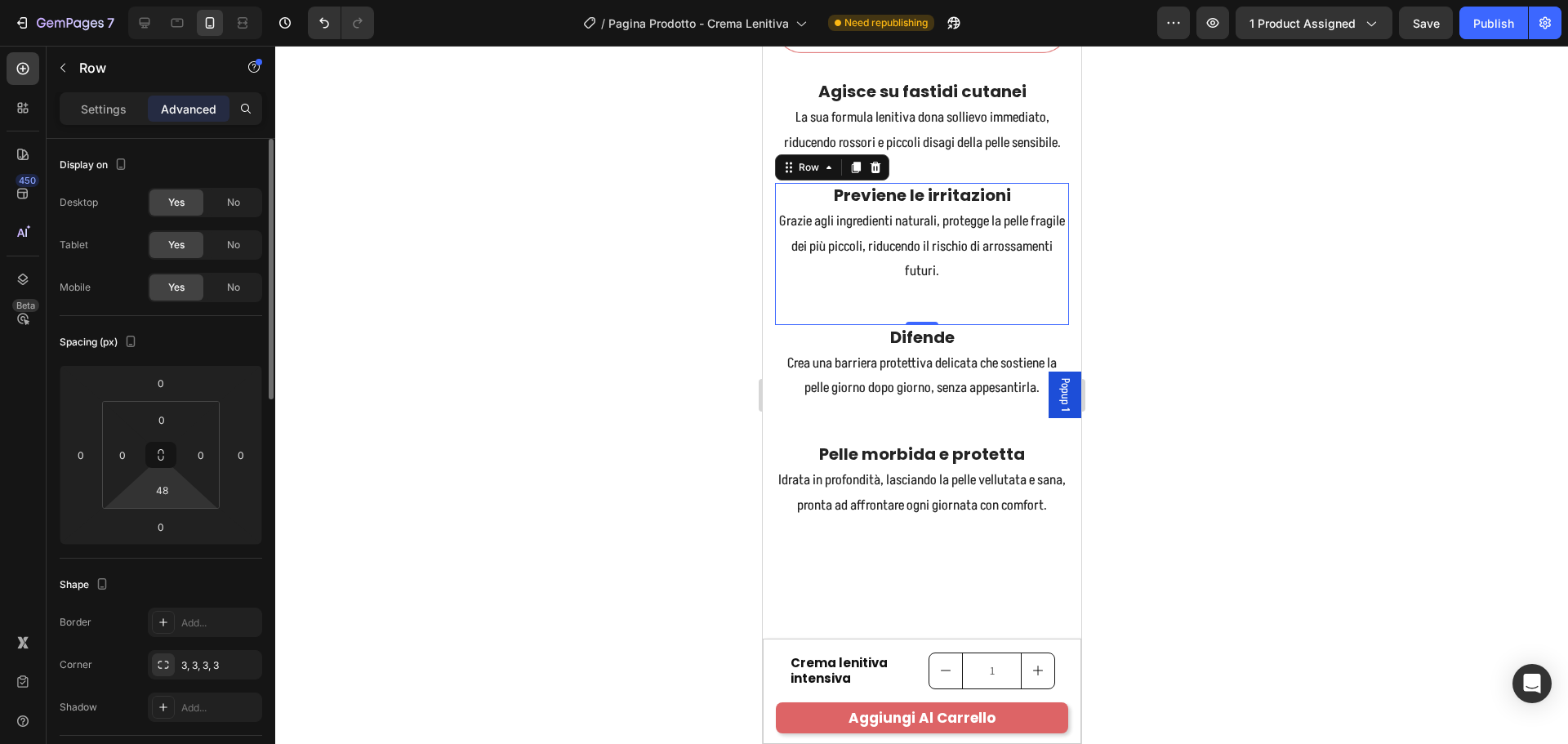
click at [188, 0] on html "7 Version history / Pagina Prodotto - Crema Lenitiva Need republishing Preview …" at bounding box center [784, 0] width 1568 height 0
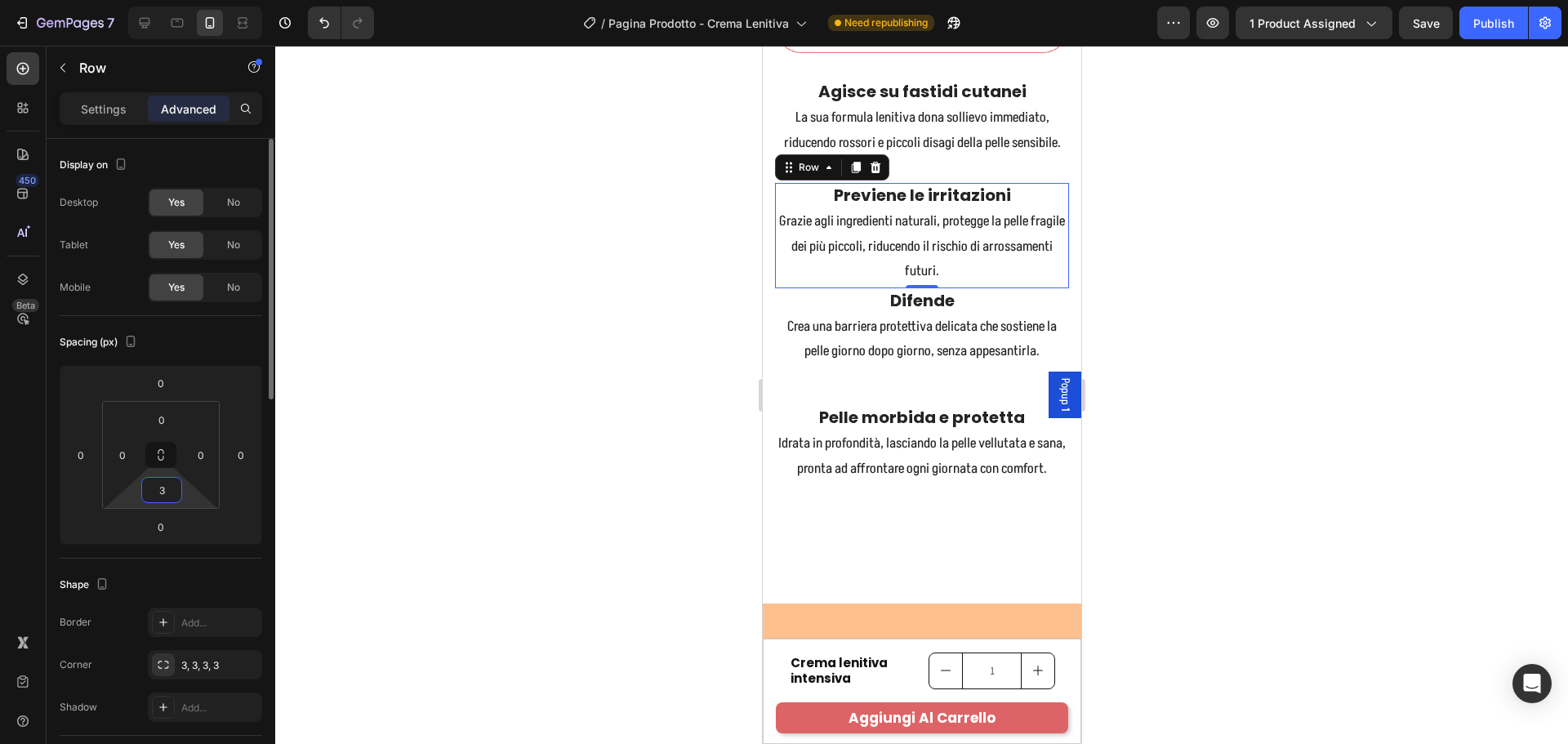
click at [175, 487] on input "3" at bounding box center [161, 490] width 32 height 25
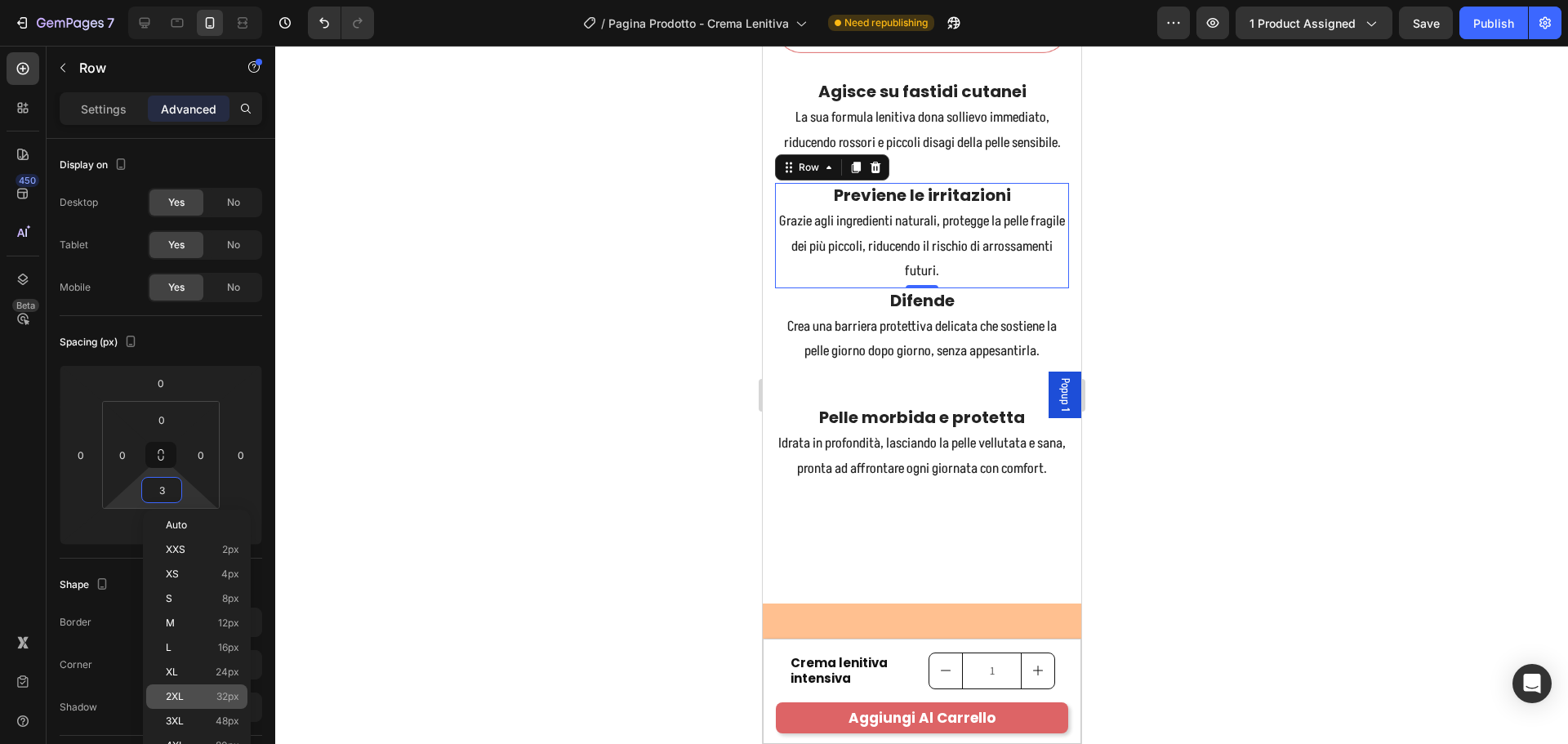
click at [218, 687] on div "2XL 32px" at bounding box center [197, 696] width 101 height 25
type input "32"
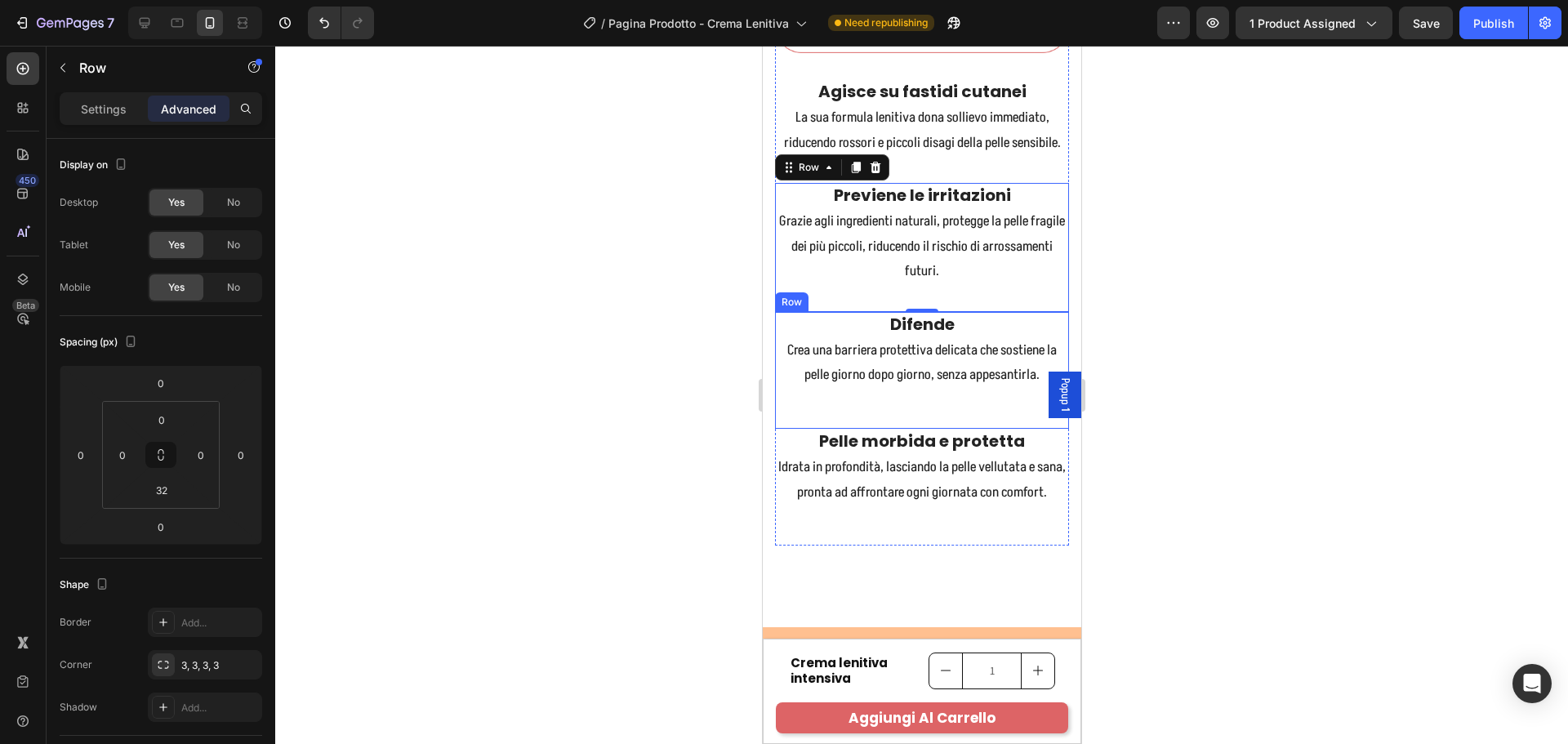
click at [962, 429] on div "Difende Text block Crea una barriera protettiva delicata che sostiene la pelle …" at bounding box center [921, 370] width 294 height 117
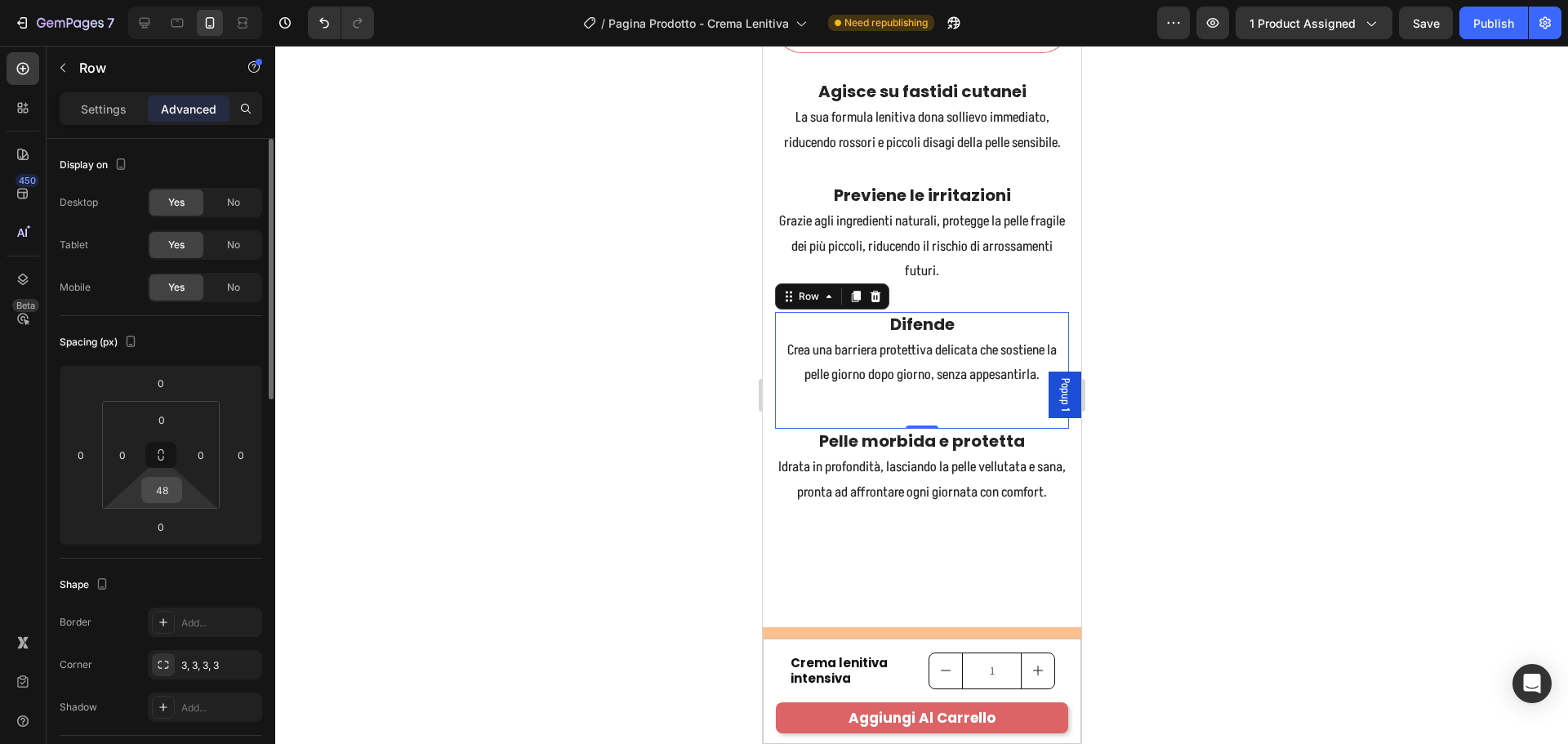
click at [178, 487] on div "48" at bounding box center [161, 490] width 41 height 26
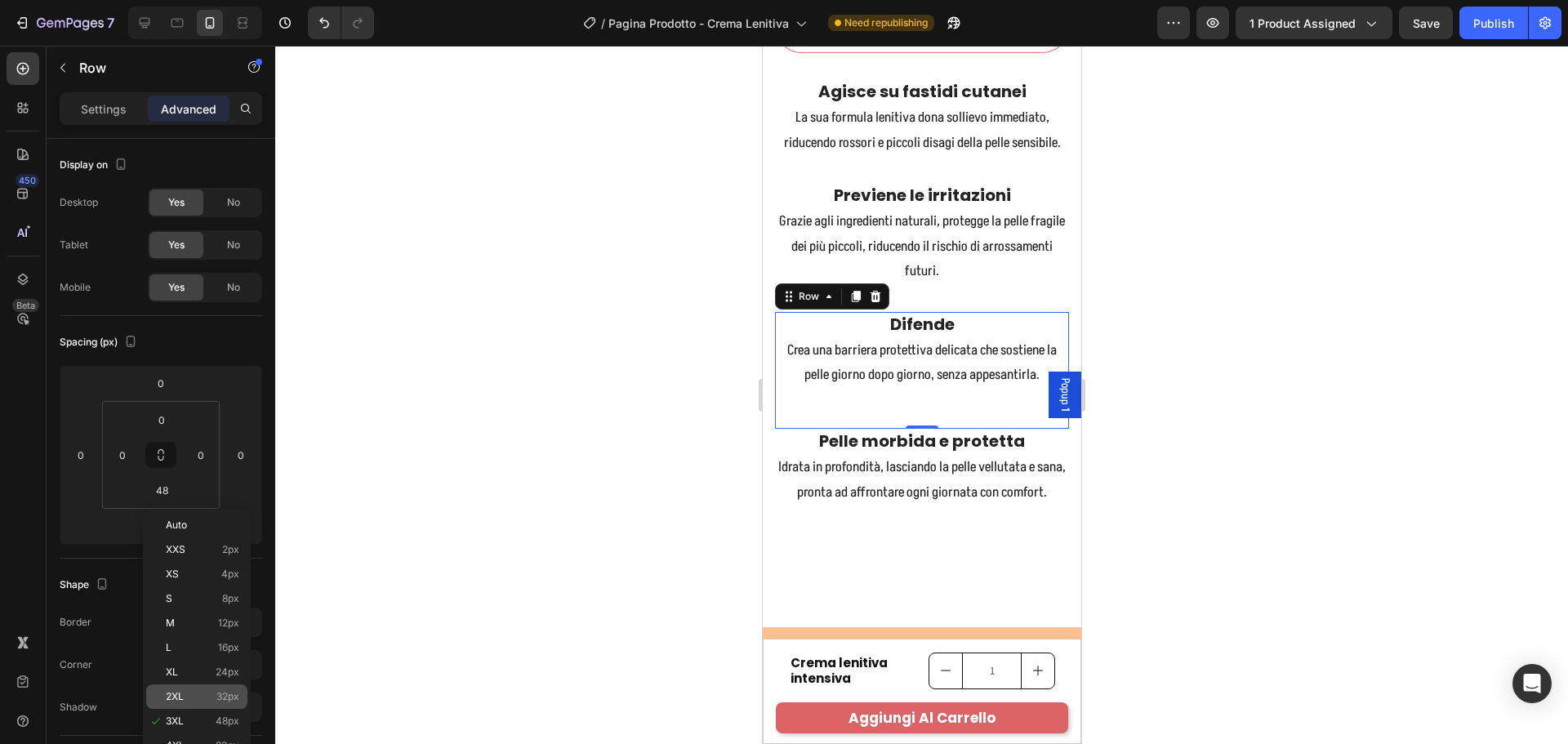
click at [201, 690] on div "2XL 32px" at bounding box center [197, 696] width 101 height 25
type input "32"
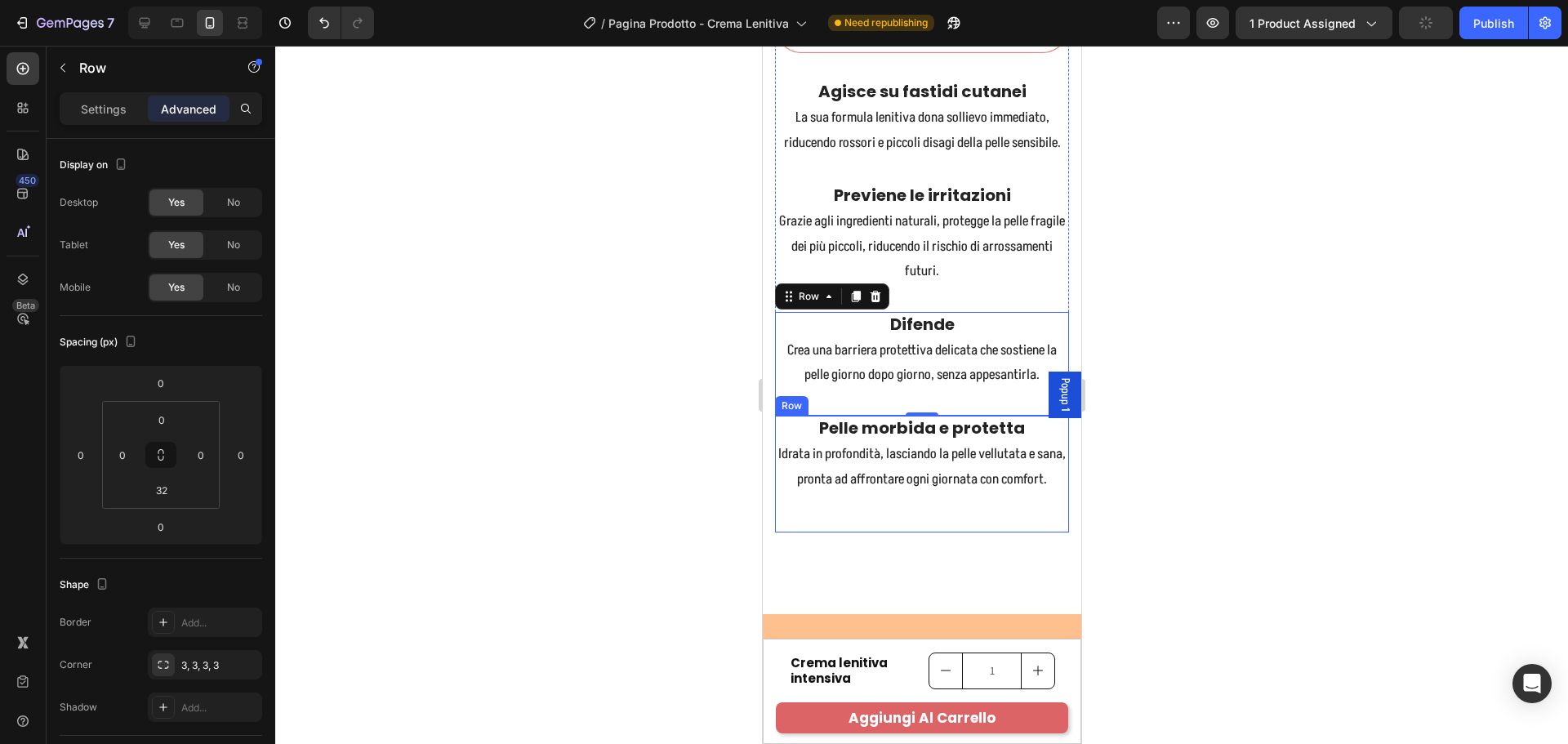
click at [930, 533] on div "Pelle morbida e protetta Text block Idrata in profondità, lasciando la pelle ve…" at bounding box center [921, 474] width 294 height 117
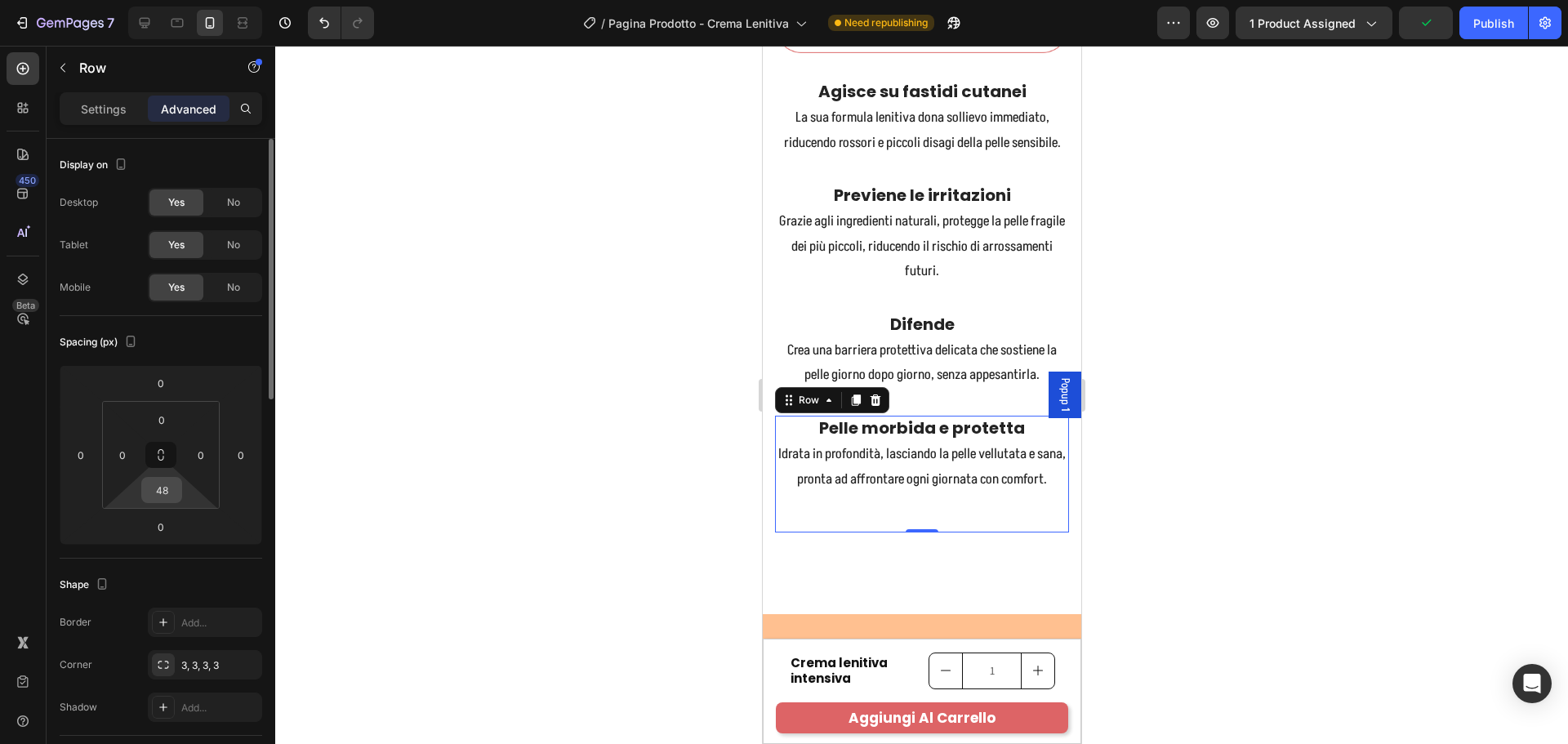
click at [171, 489] on input "48" at bounding box center [161, 490] width 32 height 25
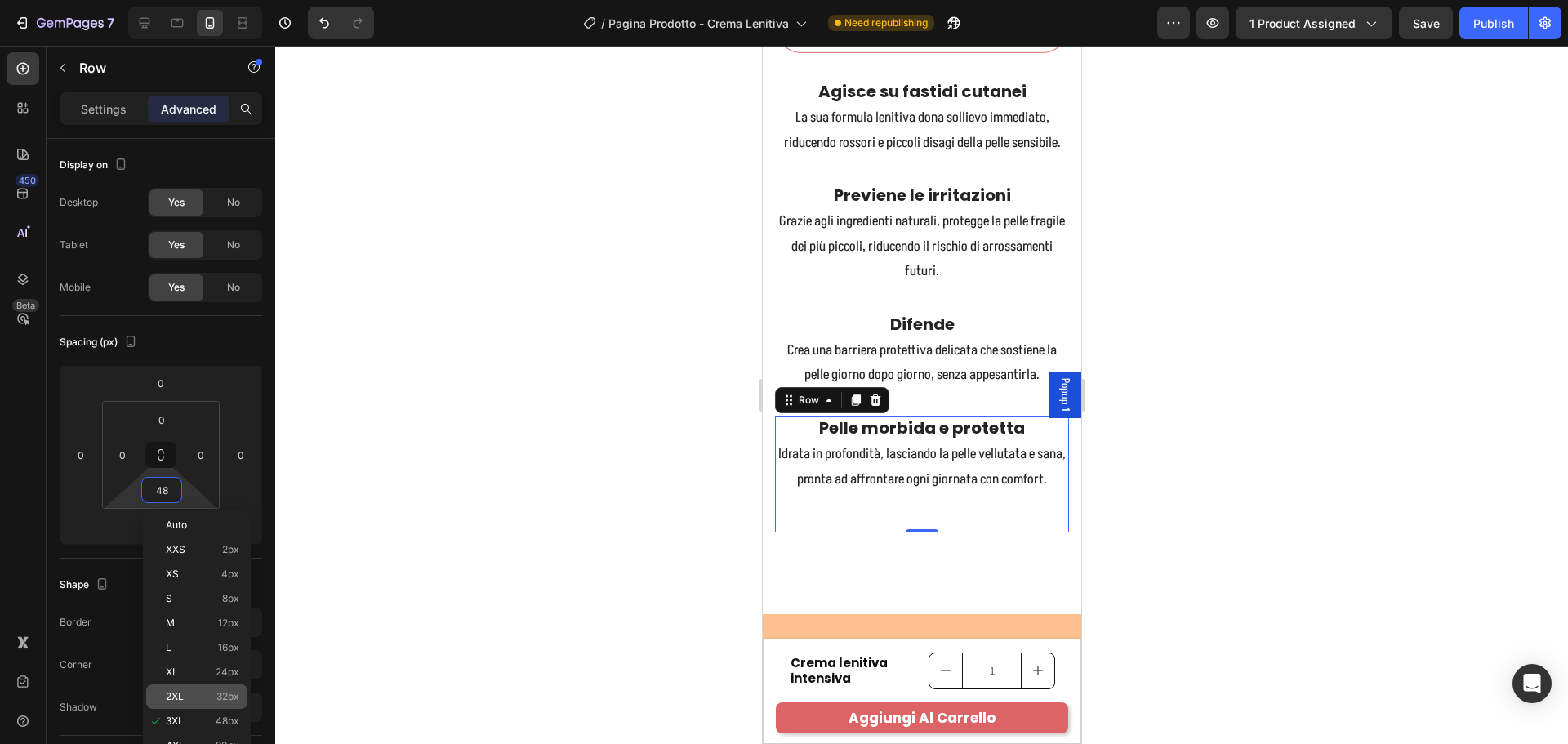
click at [201, 692] on p "2XL 32px" at bounding box center [203, 696] width 74 height 11
type input "32"
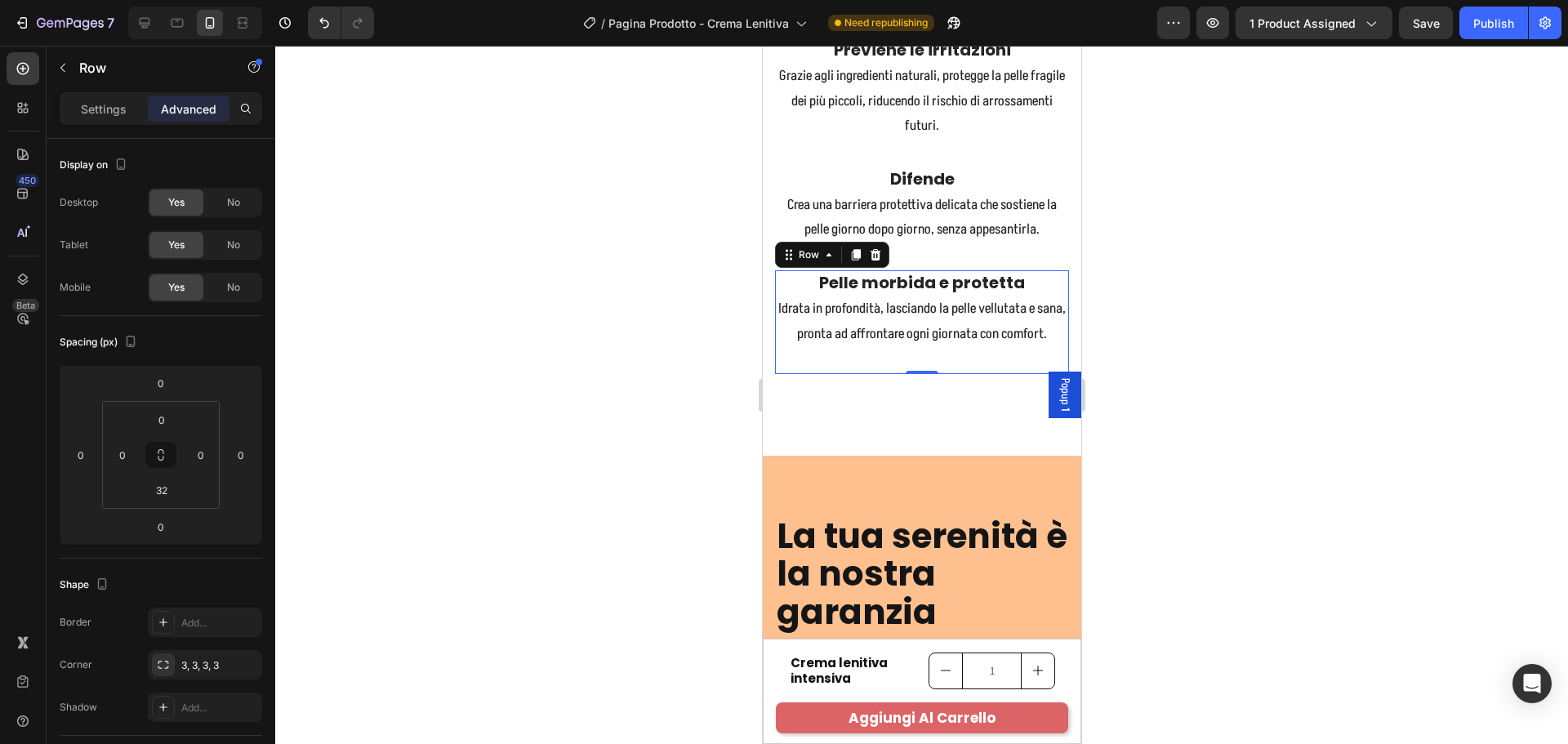
scroll to position [2645, 0]
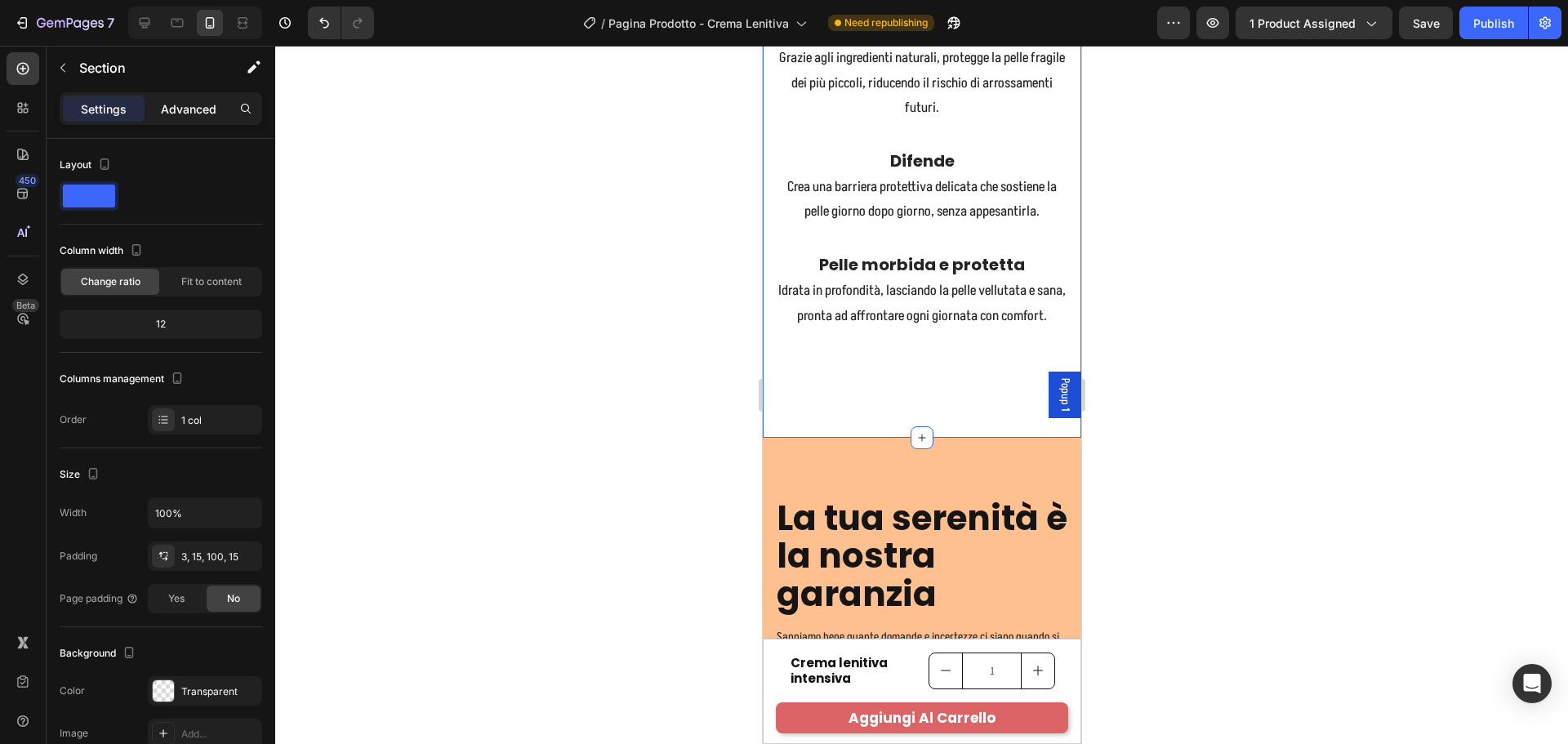
click at [175, 112] on p "Advanced" at bounding box center [189, 109] width 55 height 18
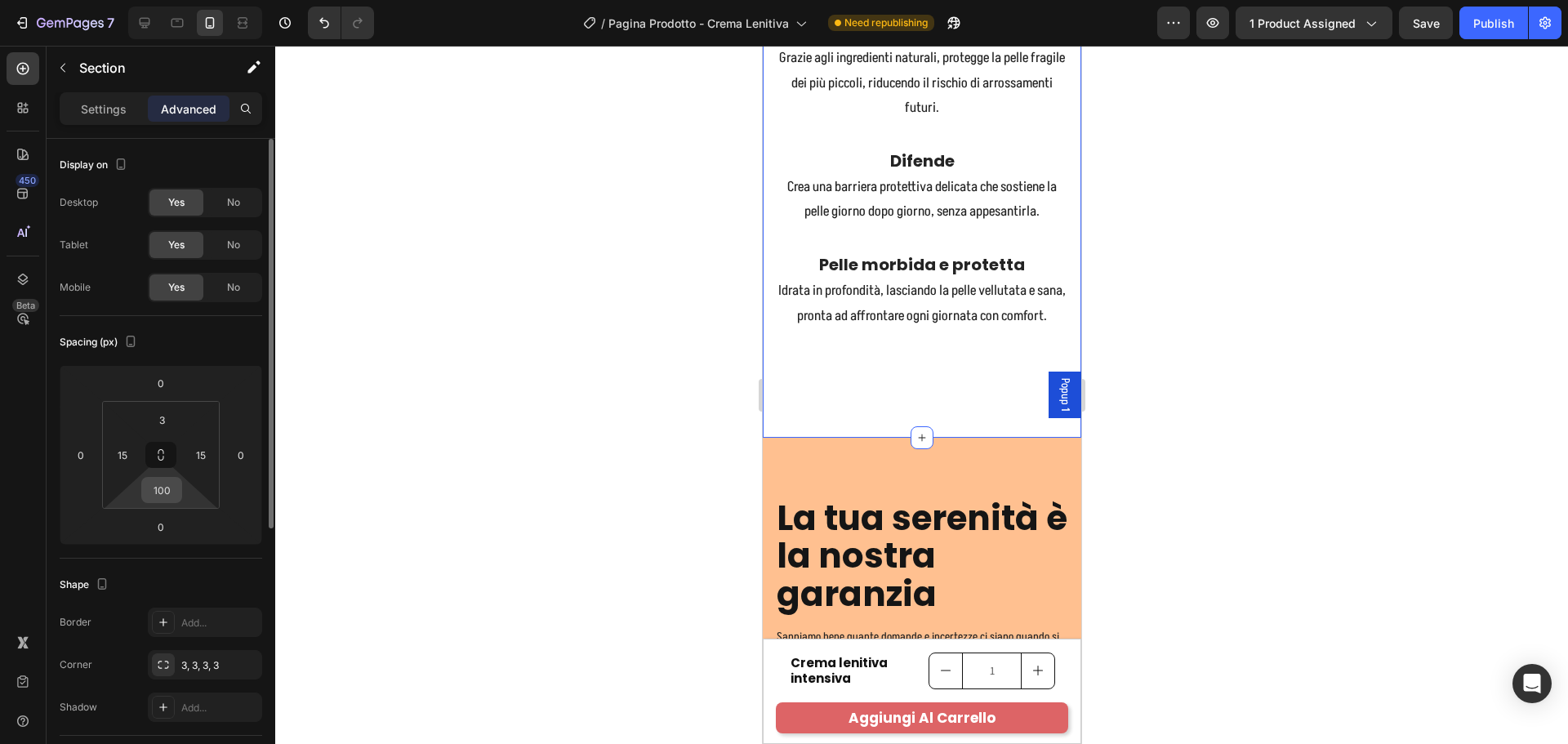
click at [179, 488] on div "100" at bounding box center [161, 490] width 41 height 26
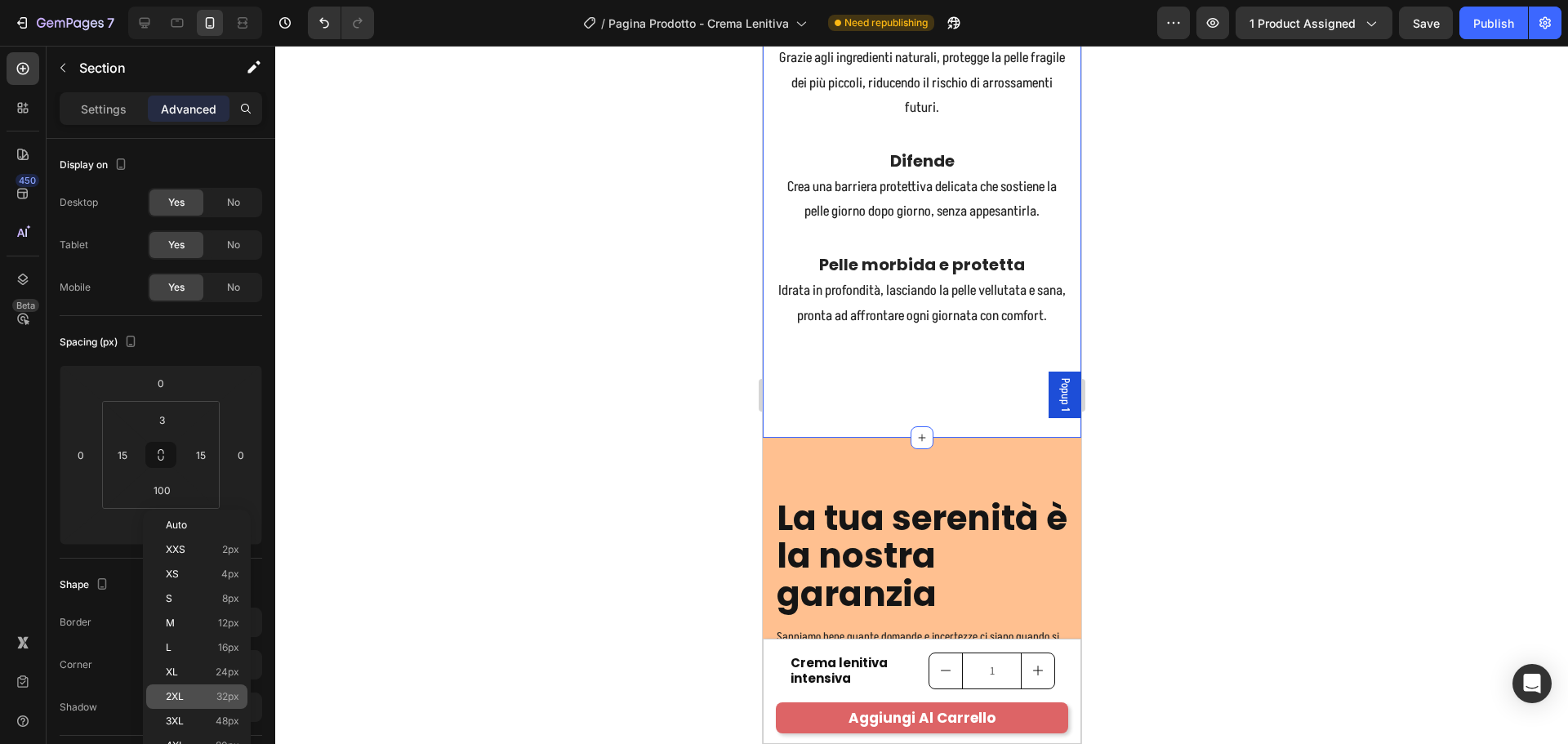
click at [202, 691] on div "2XL 32px" at bounding box center [197, 696] width 101 height 25
type input "32"
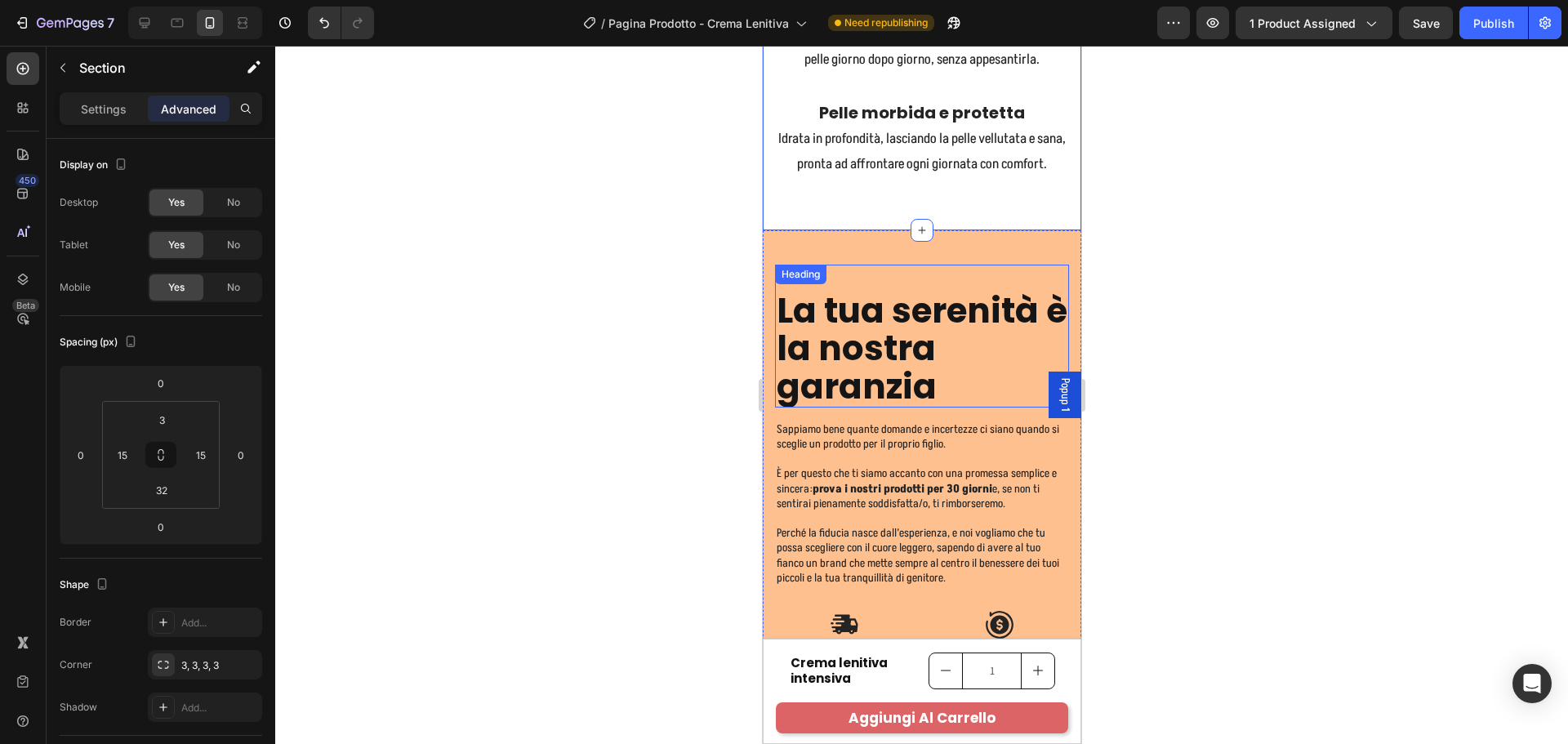
scroll to position [2808, 0]
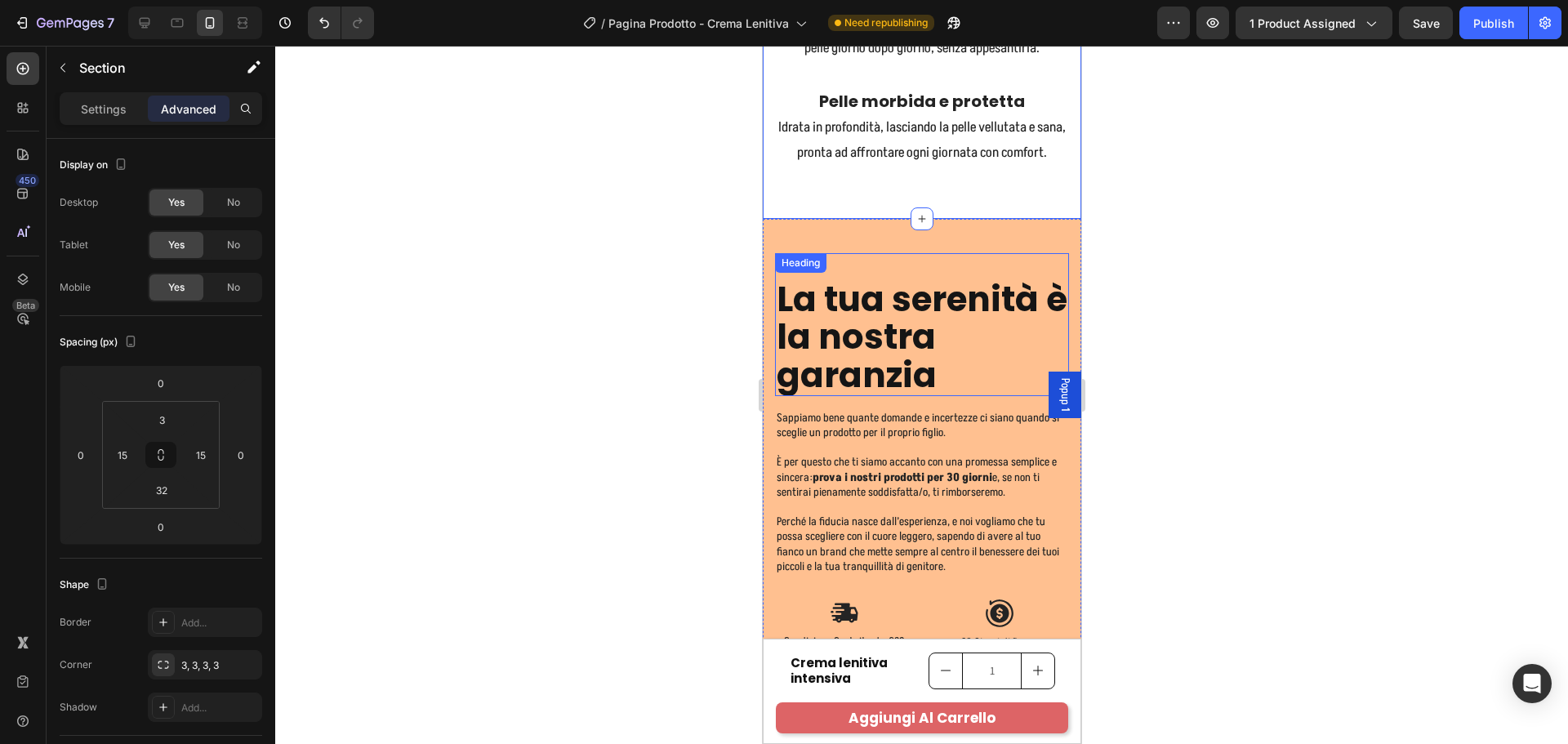
click at [974, 396] on h2 "La tua serenità è la nostra garanzia" at bounding box center [921, 337] width 294 height 117
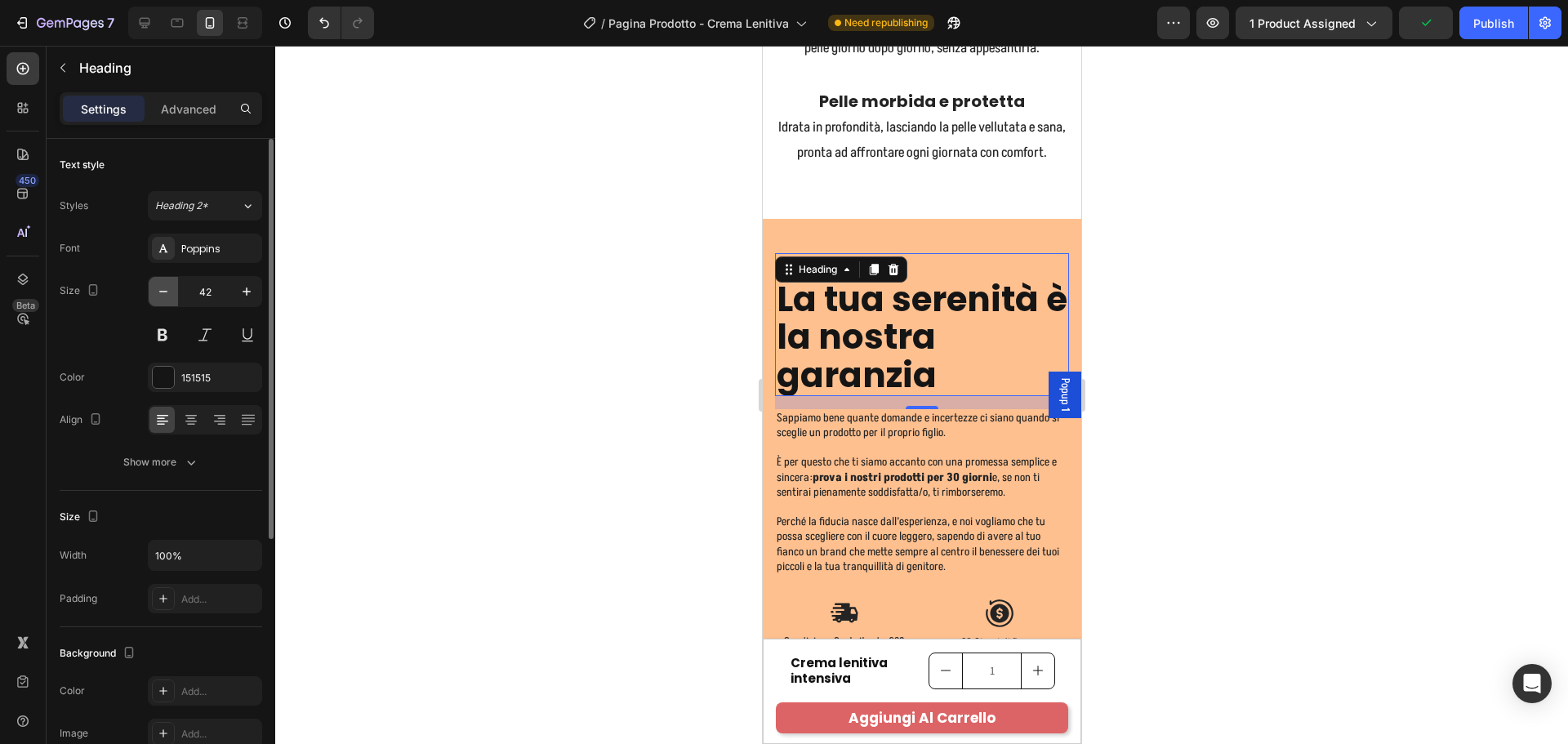
click at [171, 288] on icon "button" at bounding box center [163, 291] width 17 height 17
type input "40"
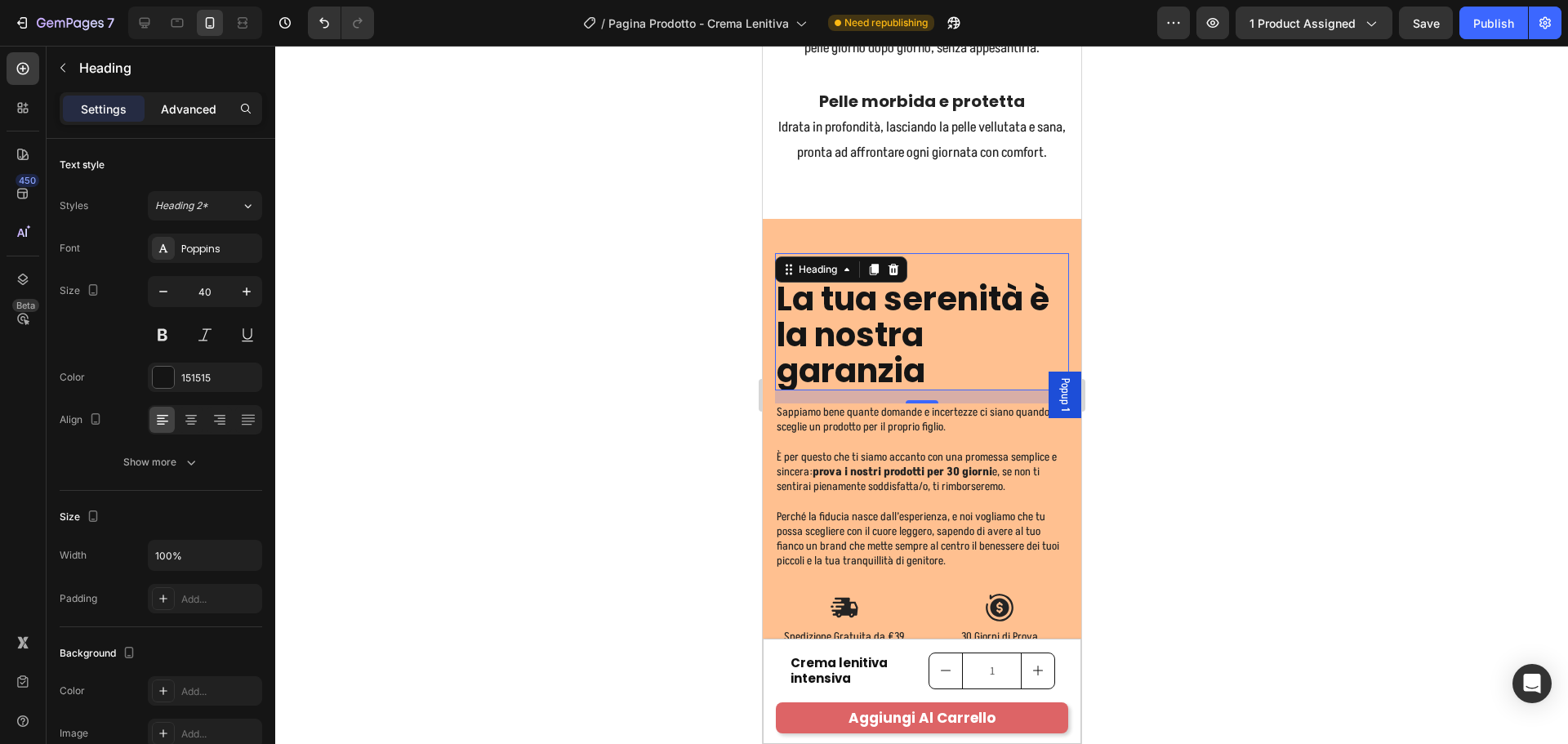
click at [189, 102] on p "Advanced" at bounding box center [189, 109] width 55 height 18
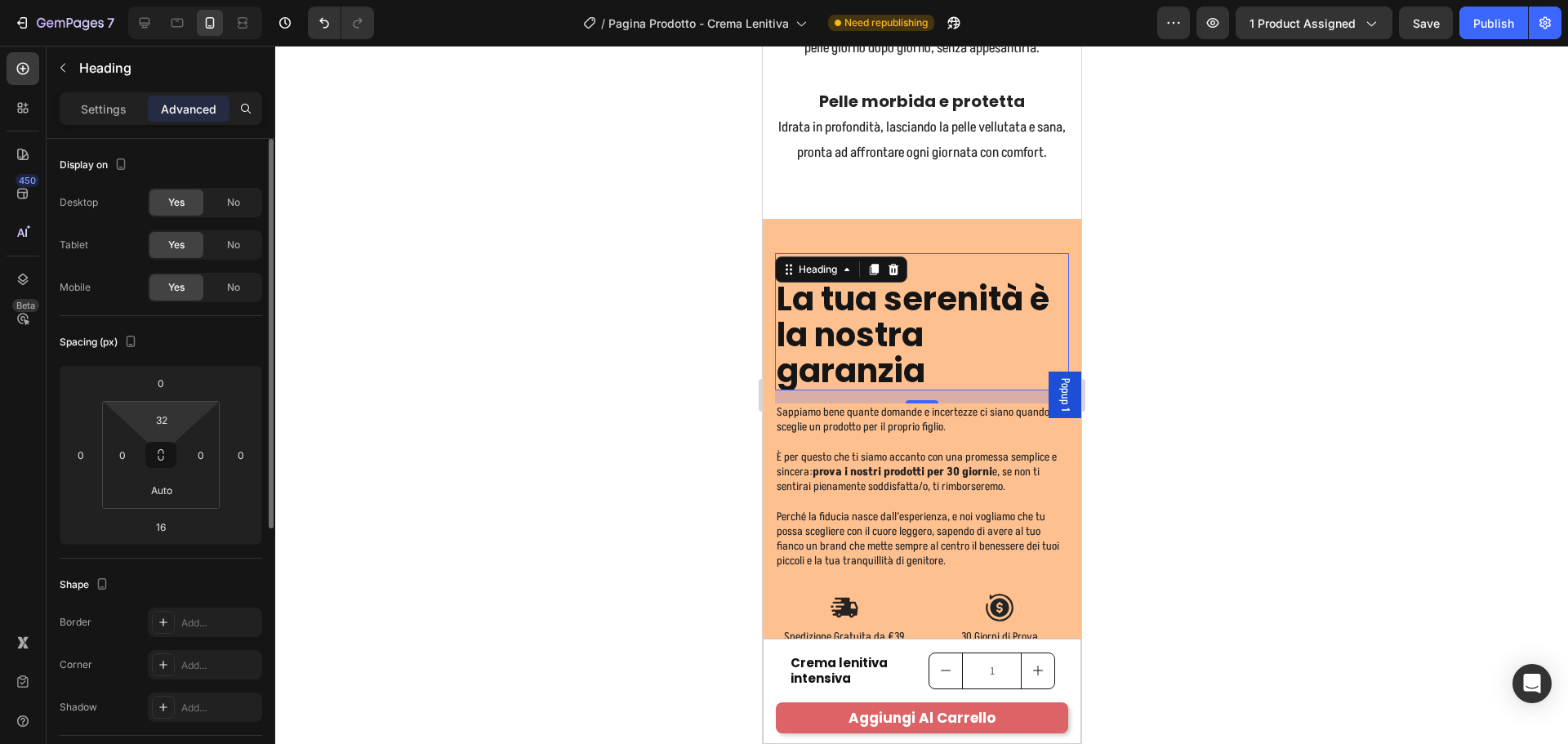
click at [185, 0] on html "7 Version history / Pagina Prodotto - Crema Lenitiva Need republishing Preview …" at bounding box center [784, 0] width 1568 height 0
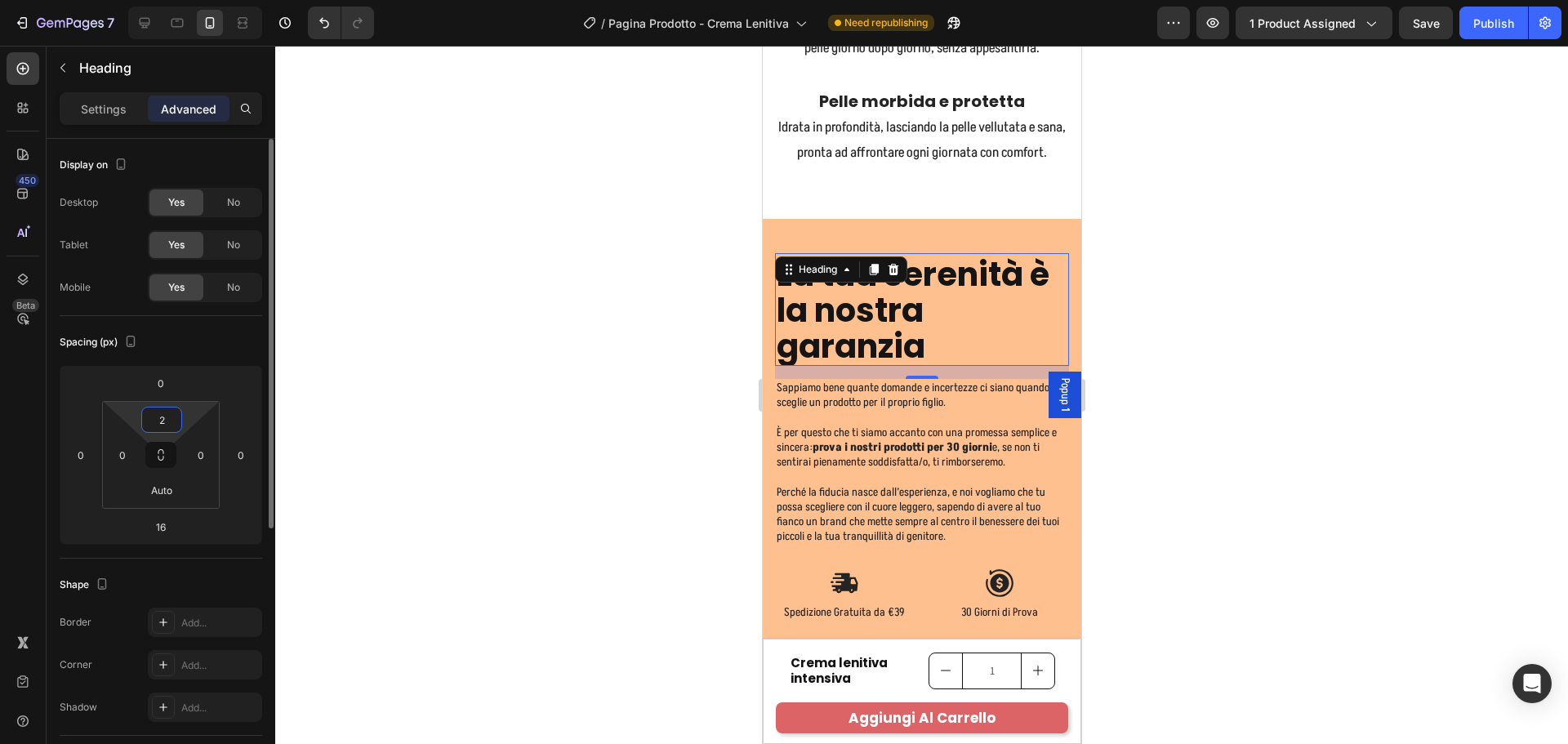
click at [175, 417] on input "2" at bounding box center [161, 419] width 32 height 25
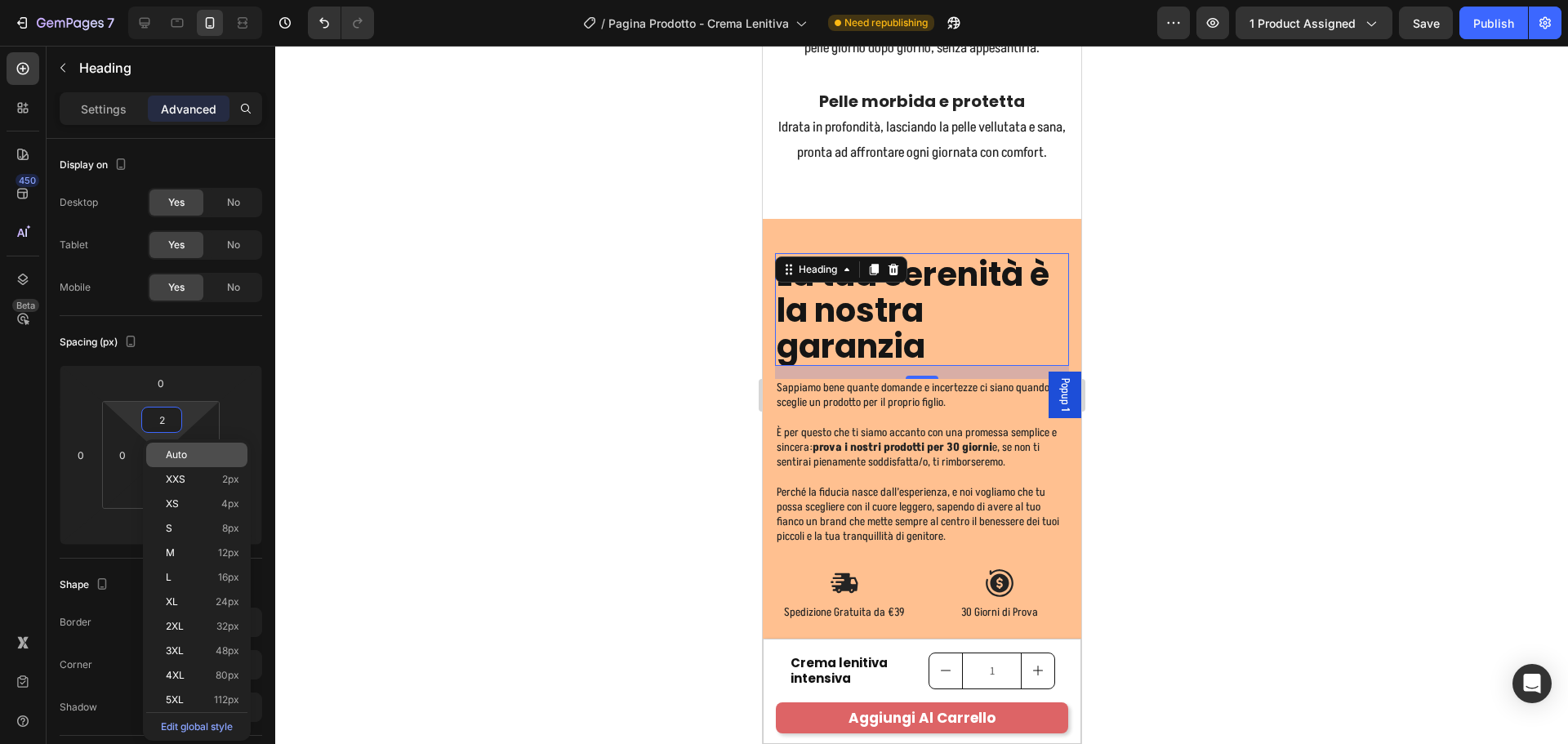
click at [179, 447] on div "Auto" at bounding box center [197, 455] width 101 height 25
type input "Auto"
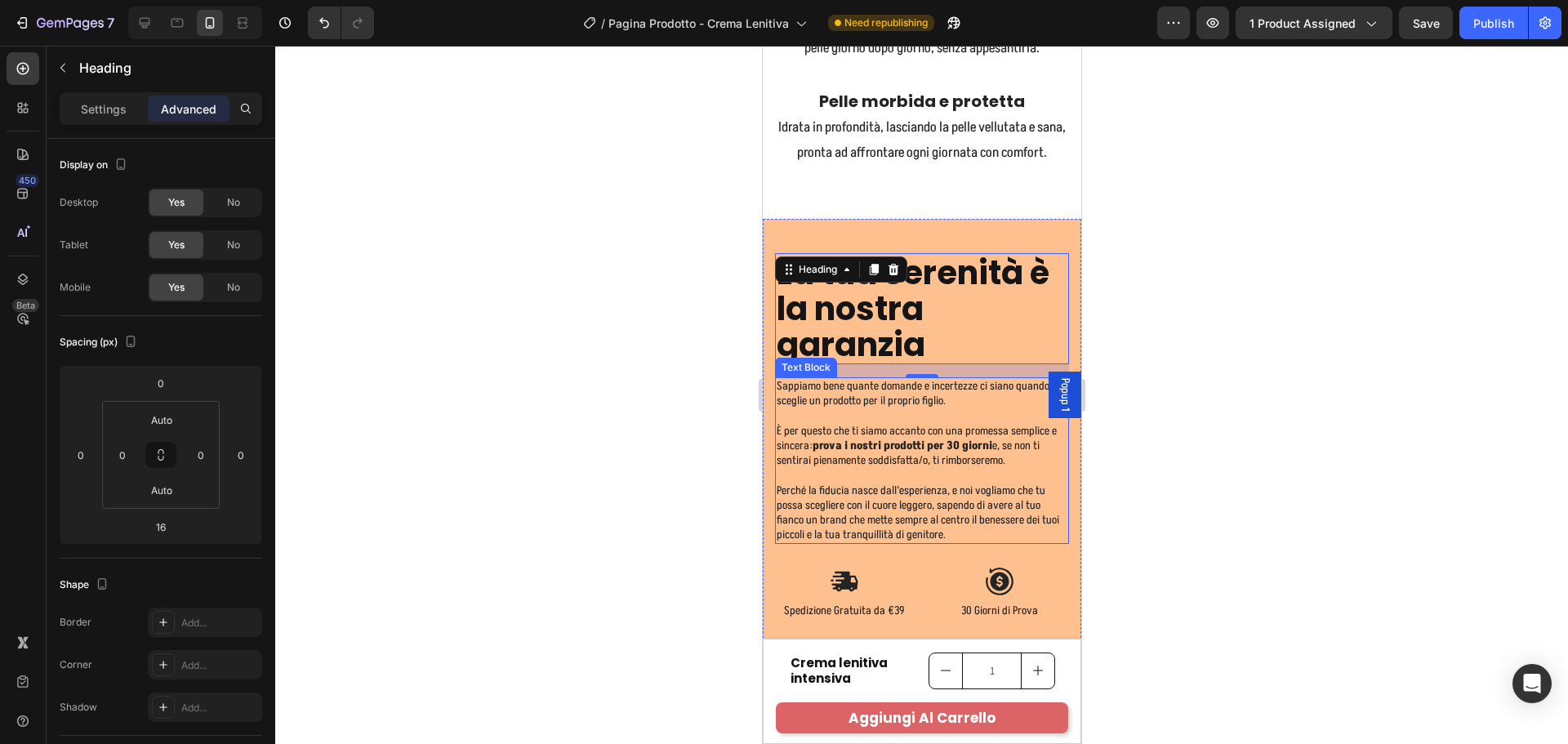
click at [1008, 424] on p at bounding box center [921, 417] width 290 height 15
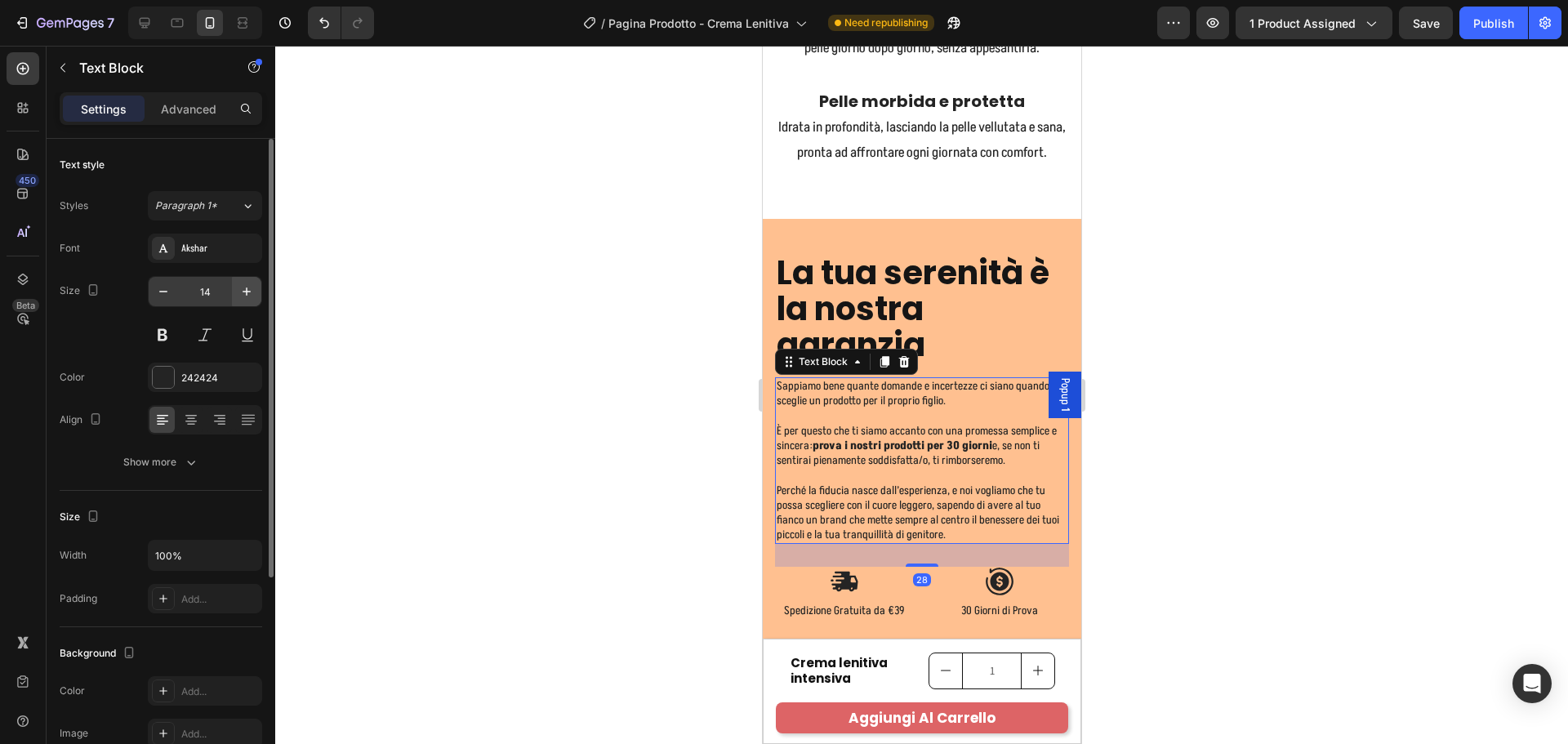
click at [245, 287] on icon "button" at bounding box center [247, 291] width 17 height 17
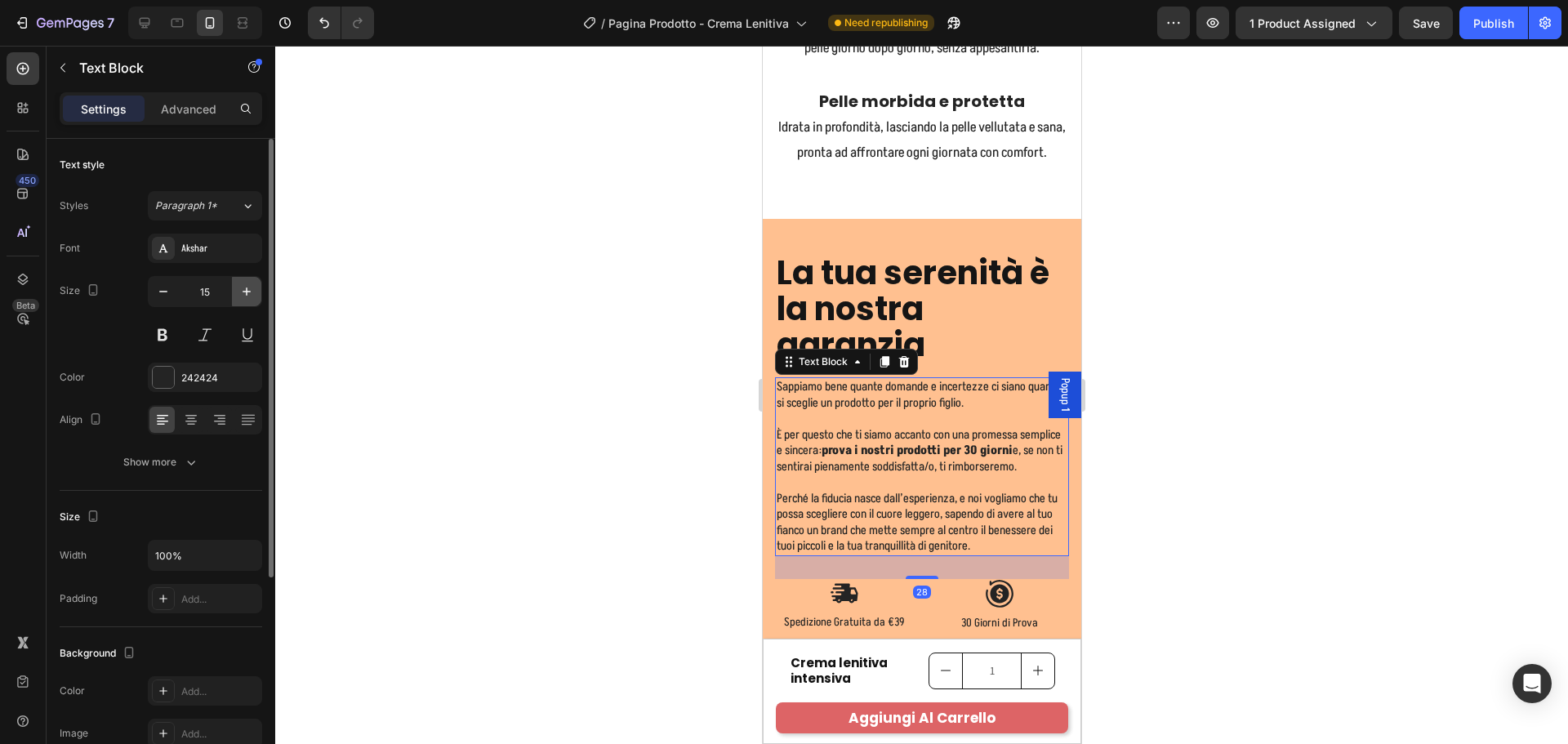
click at [245, 287] on icon "button" at bounding box center [247, 291] width 17 height 17
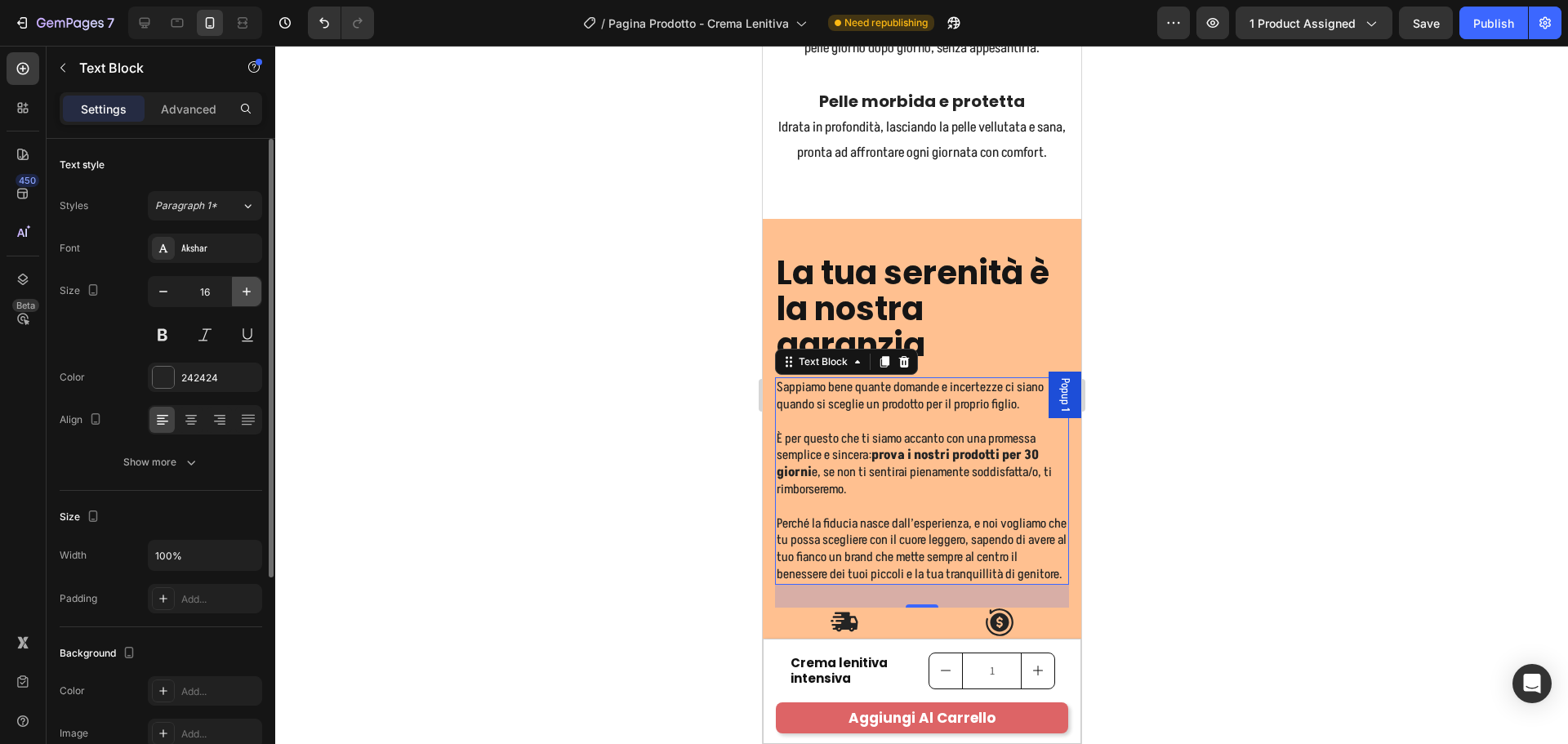
click at [245, 286] on icon "button" at bounding box center [247, 291] width 17 height 17
type input "17"
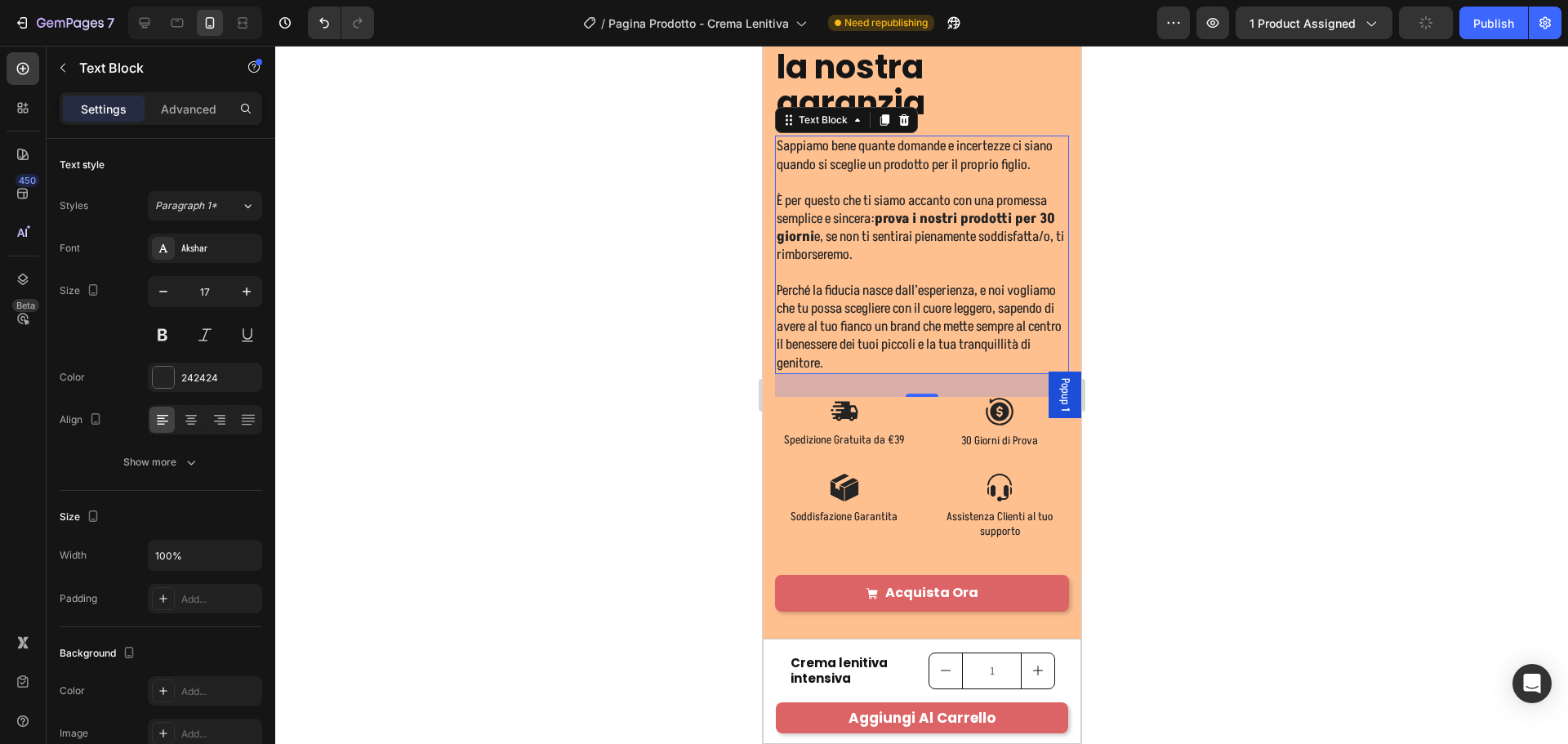
scroll to position [3135, 0]
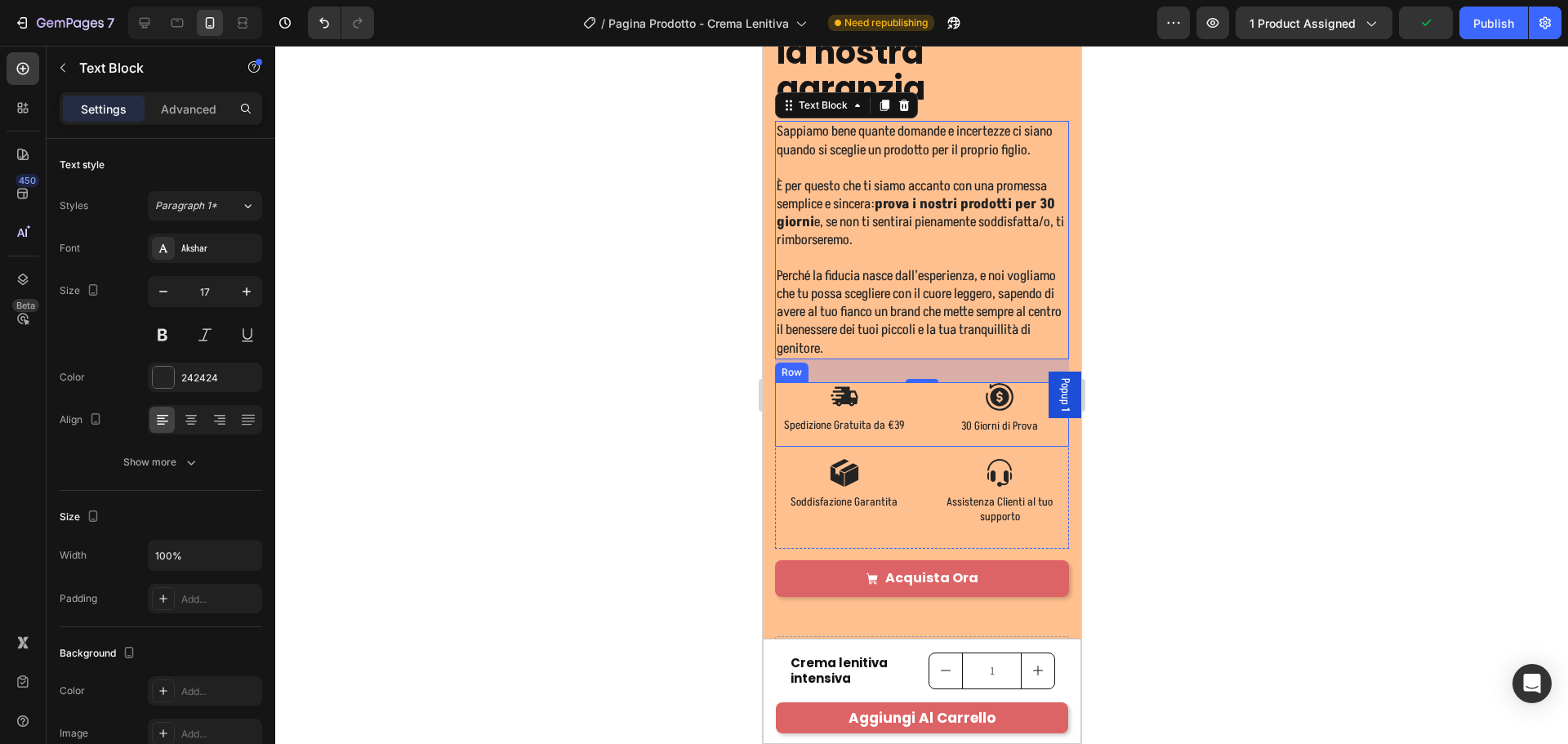
click at [866, 433] on p "Spedizione Gratuita da €39" at bounding box center [843, 426] width 136 height 15
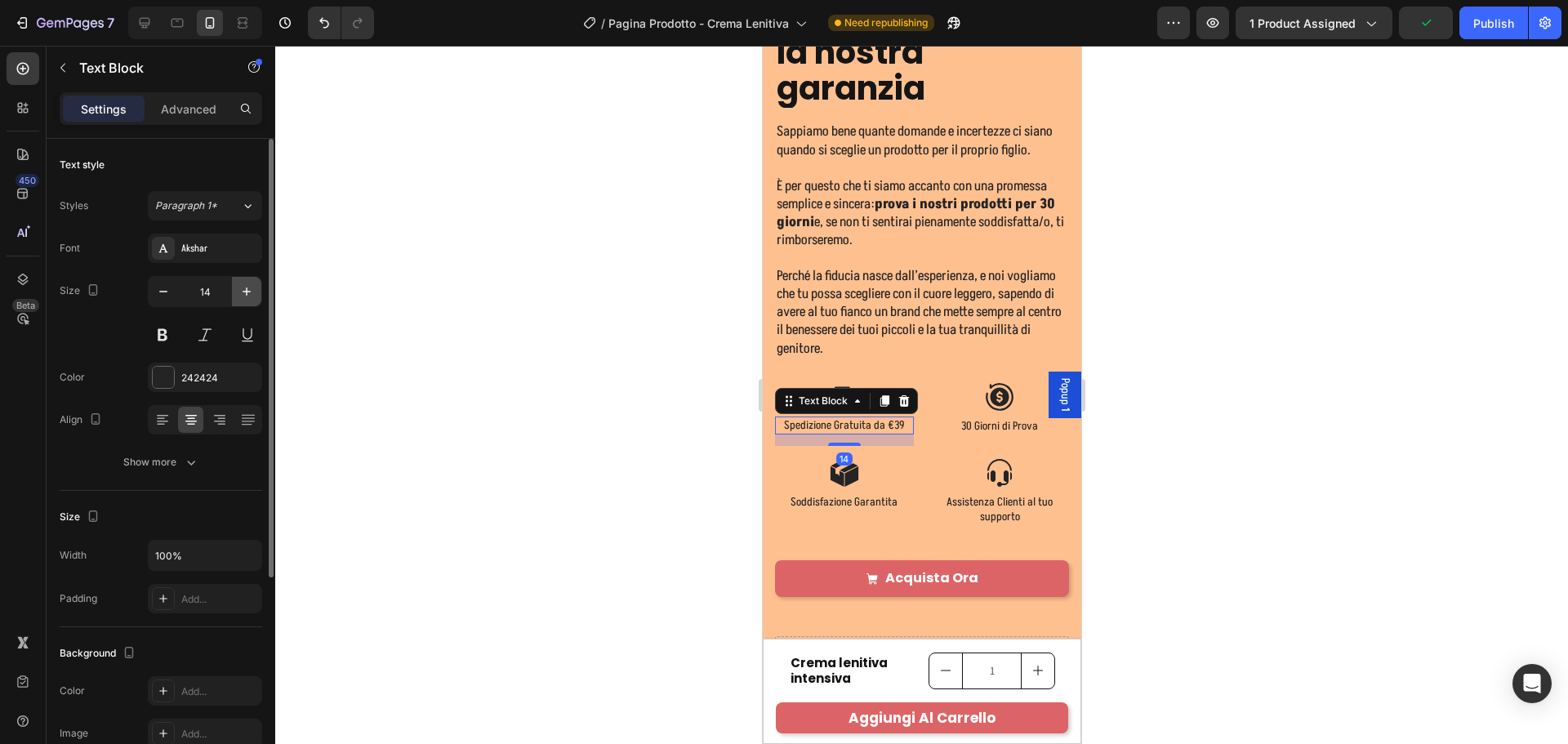
click at [248, 292] on icon "button" at bounding box center [247, 291] width 17 height 17
type input "15"
click at [1023, 433] on p "30 Giorni di Prova" at bounding box center [999, 426] width 136 height 15
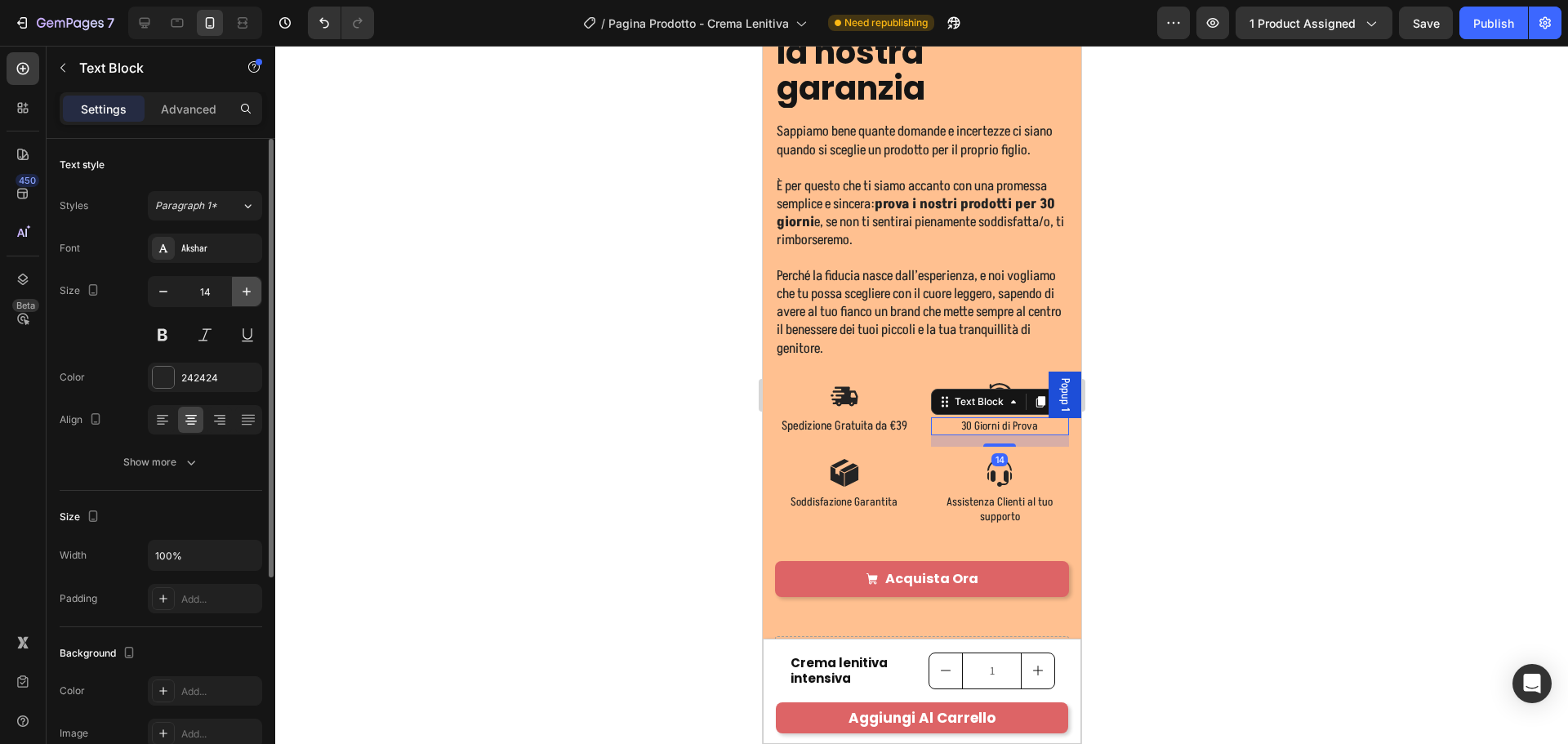
click at [247, 290] on icon "button" at bounding box center [247, 291] width 17 height 17
type input "15"
click at [829, 511] on p "Soddisfazione Garantita" at bounding box center [843, 503] width 136 height 15
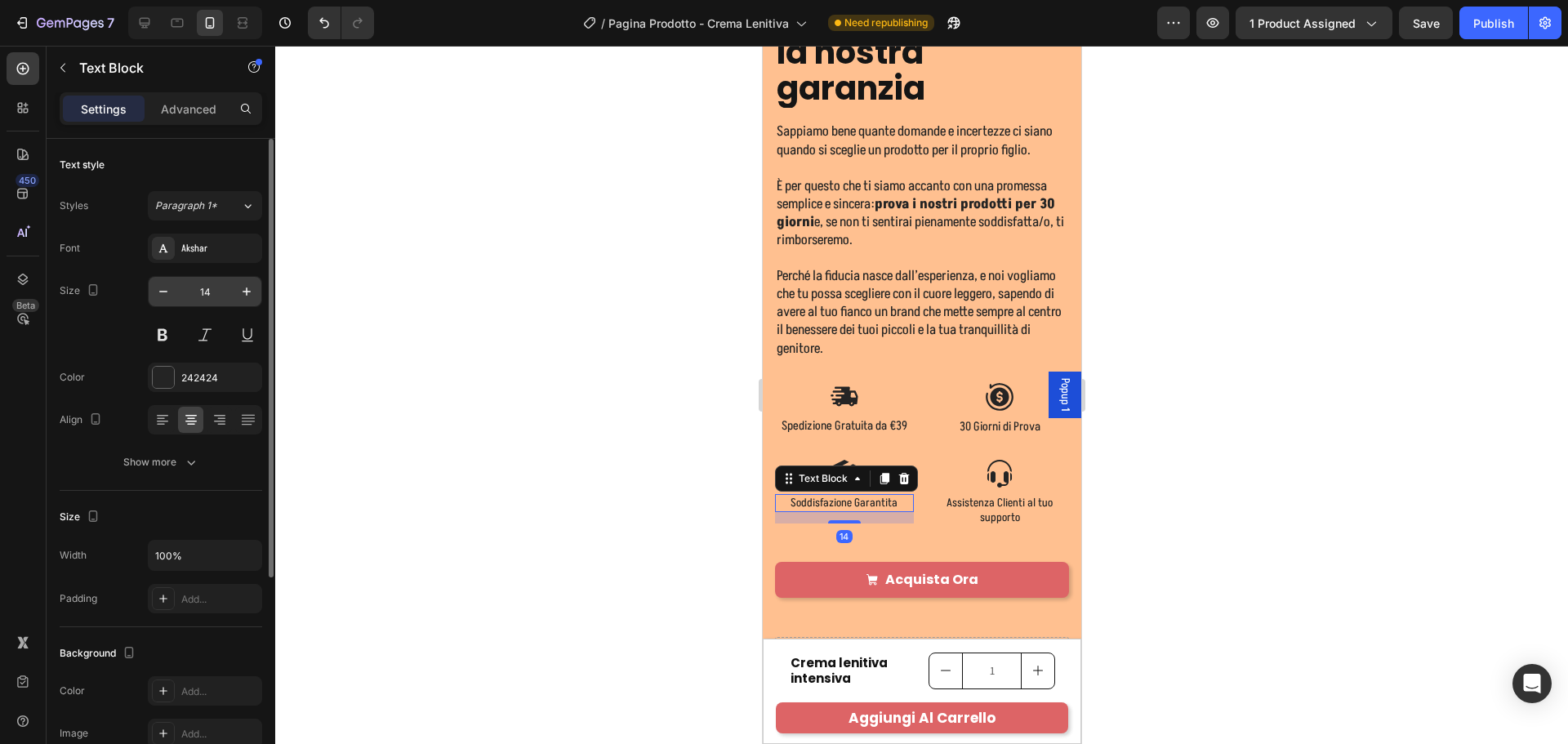
click at [261, 289] on div "14" at bounding box center [205, 291] width 114 height 31
click at [237, 288] on button "button" at bounding box center [247, 291] width 29 height 30
type input "15"
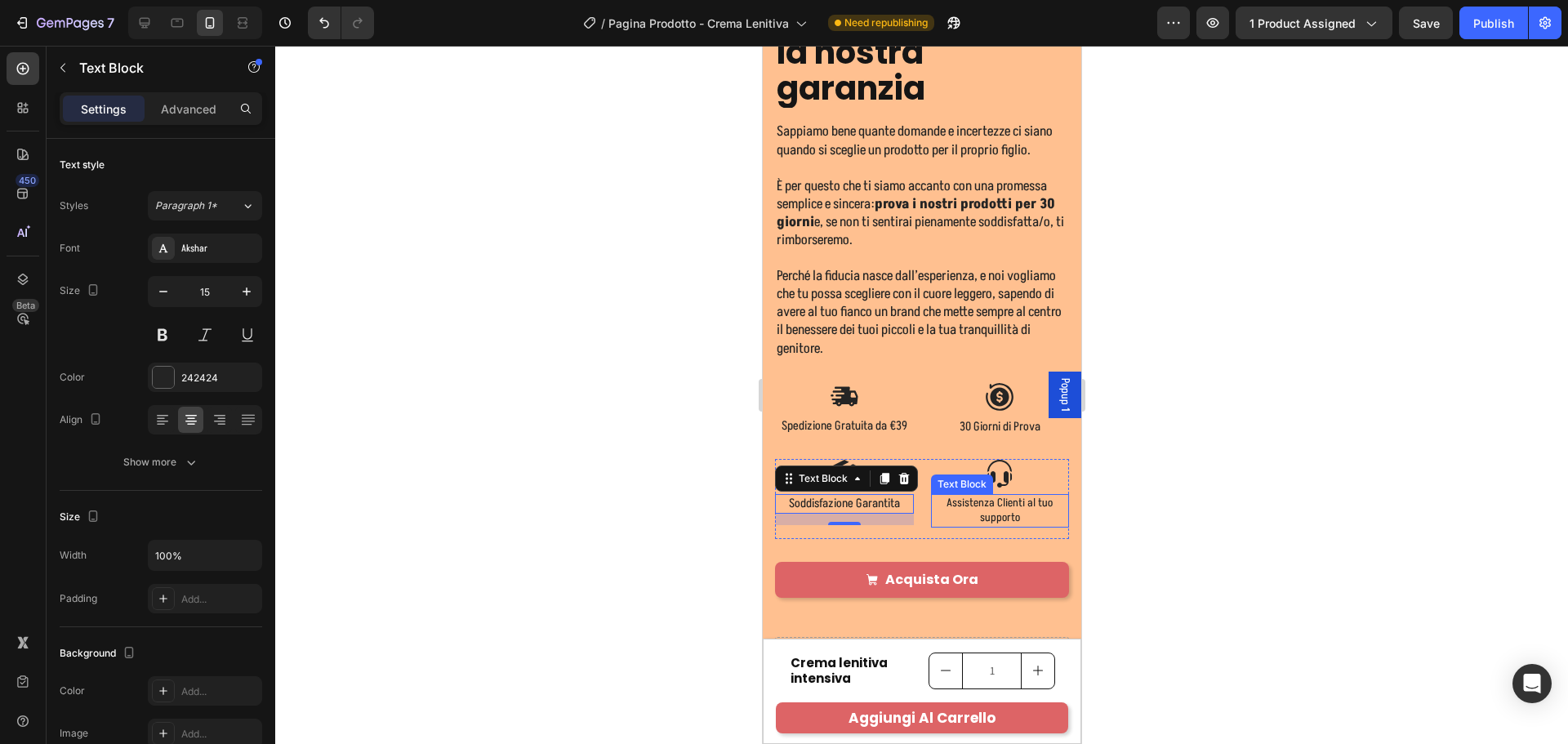
click at [976, 526] on p "Assistenza Clienti al tuo supporto" at bounding box center [999, 511] width 136 height 30
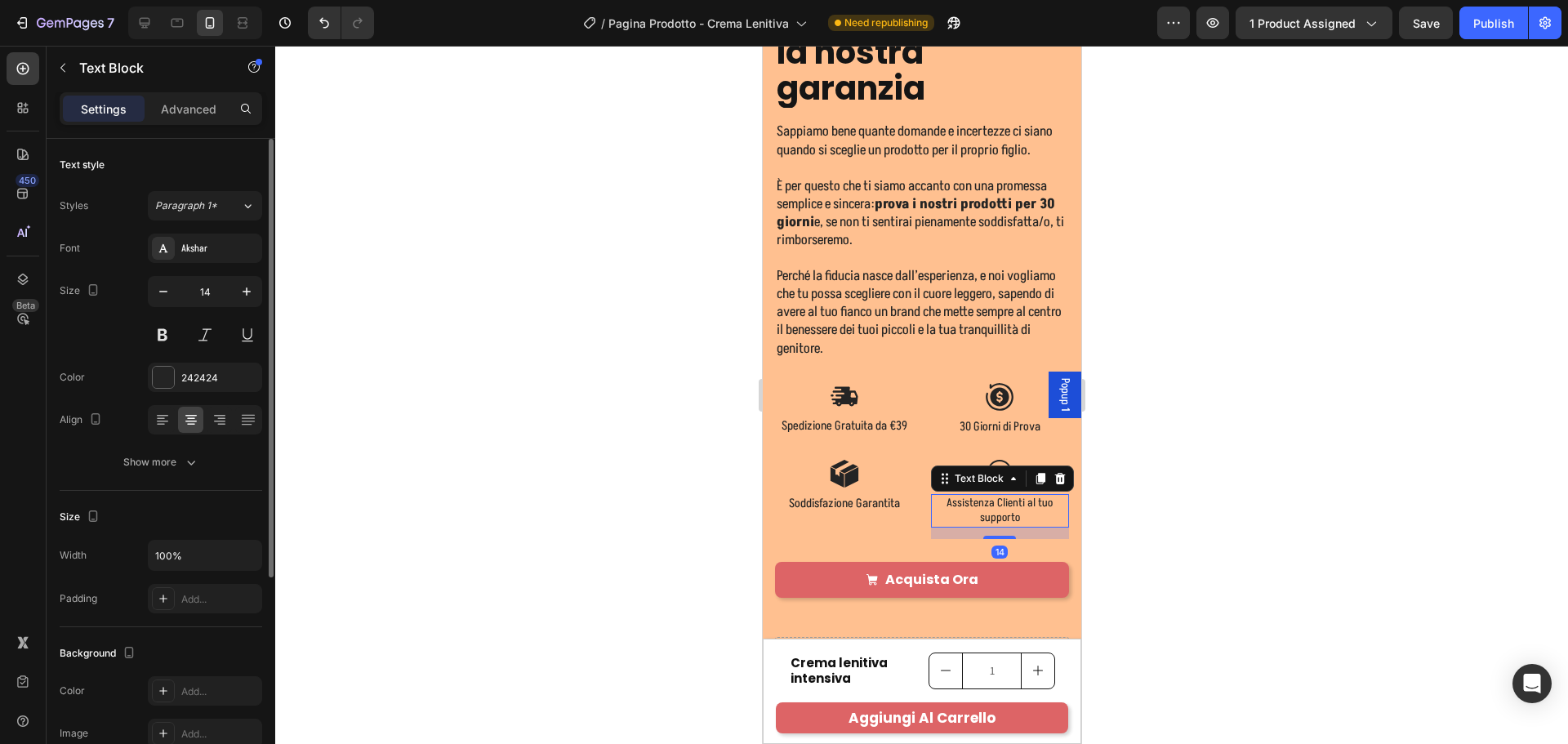
click at [230, 294] on input "14" at bounding box center [205, 291] width 53 height 30
click at [240, 288] on icon "button" at bounding box center [247, 291] width 17 height 17
type input "15"
click at [1185, 412] on div at bounding box center [922, 395] width 1292 height 698
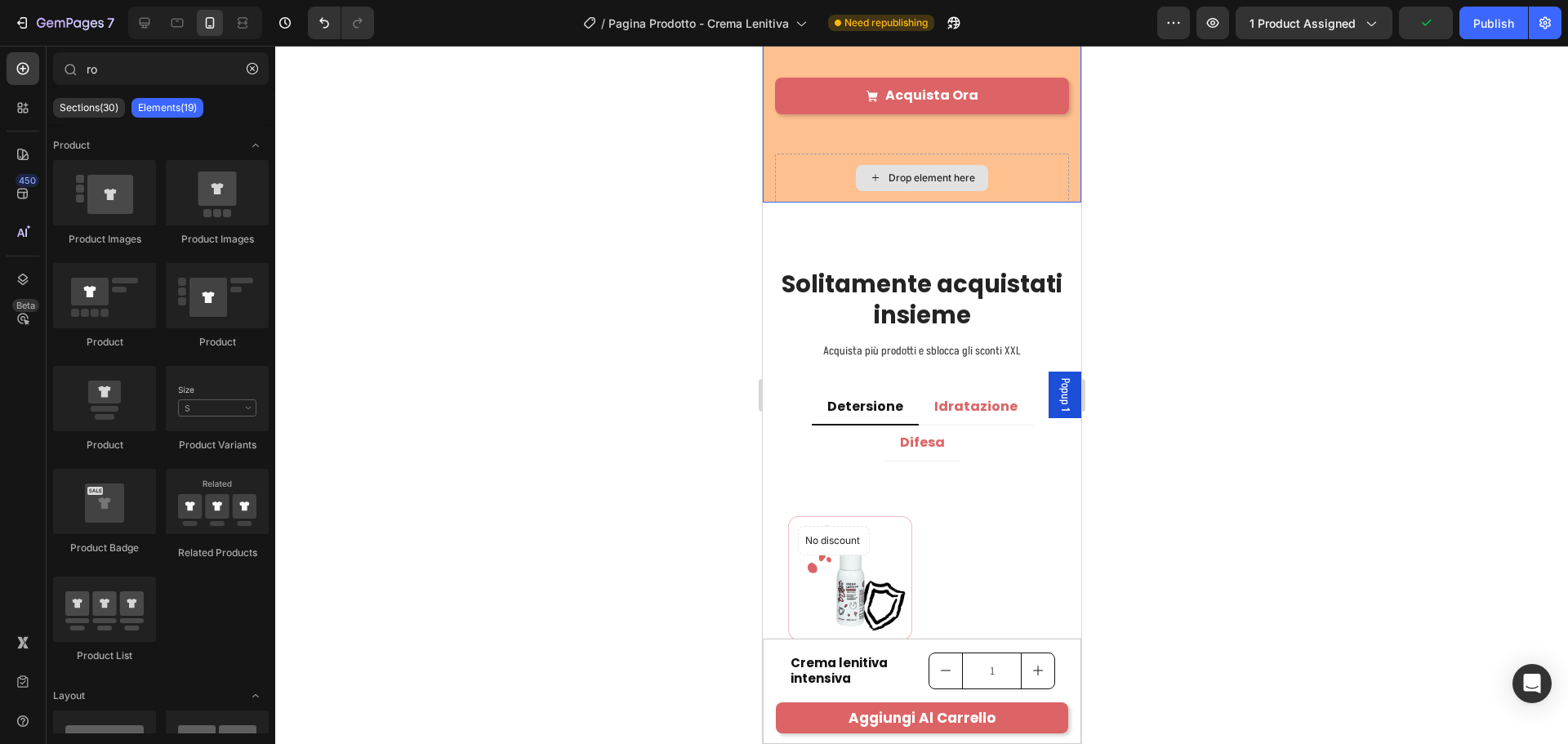
scroll to position [3625, 0]
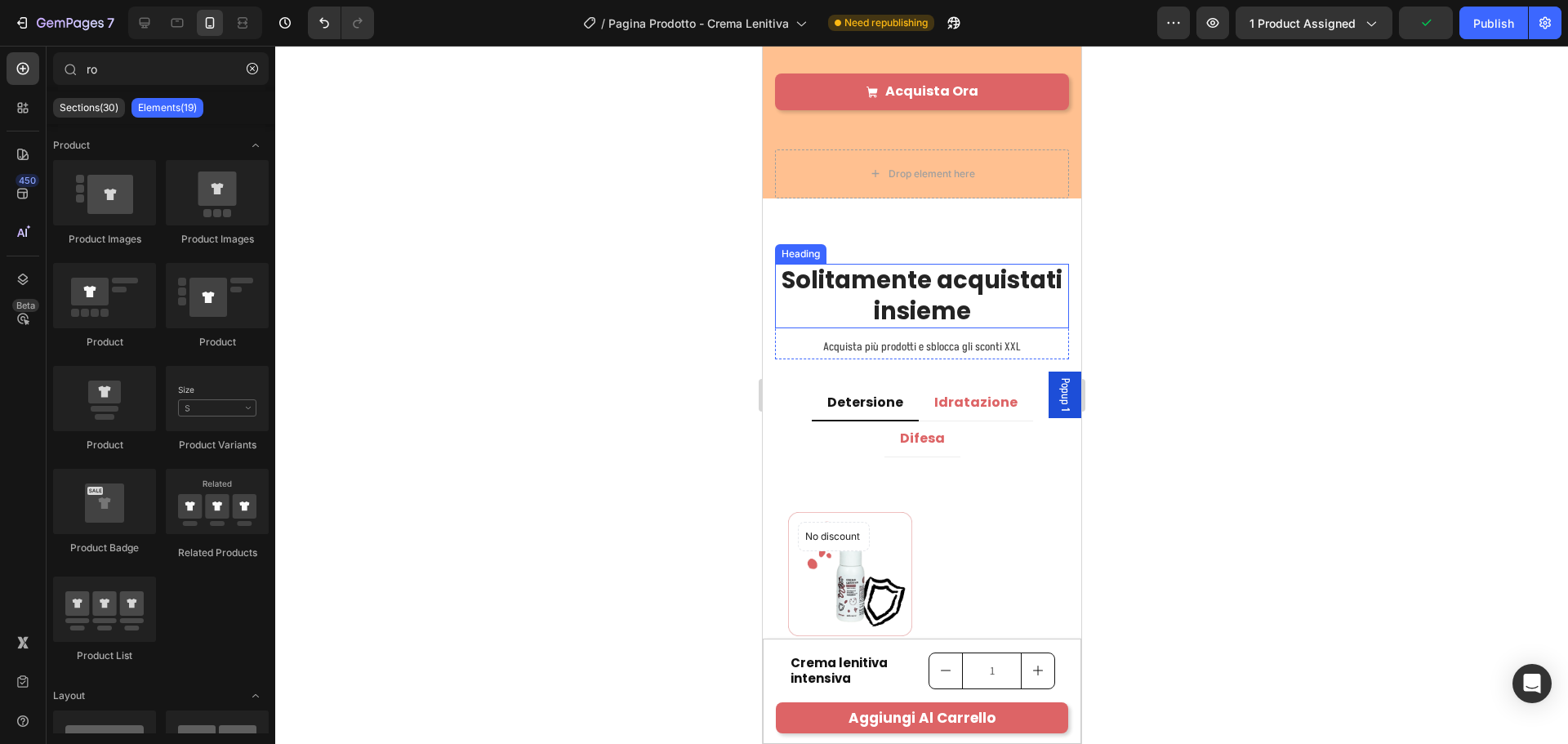
click at [966, 317] on h2 "Solitamente acquistati insieme" at bounding box center [921, 296] width 294 height 65
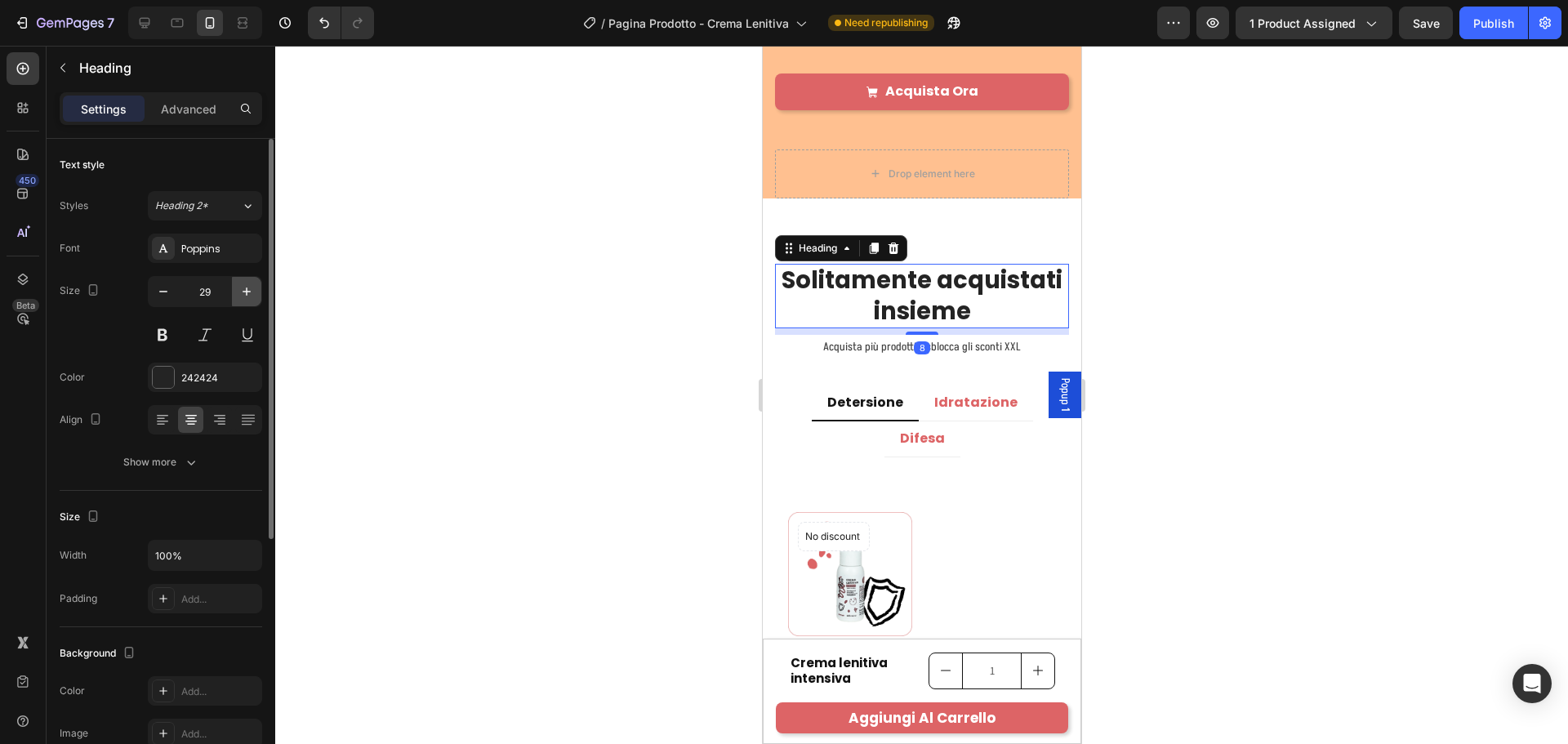
click at [238, 286] on button "button" at bounding box center [247, 291] width 29 height 30
click at [247, 286] on icon "button" at bounding box center [247, 291] width 17 height 17
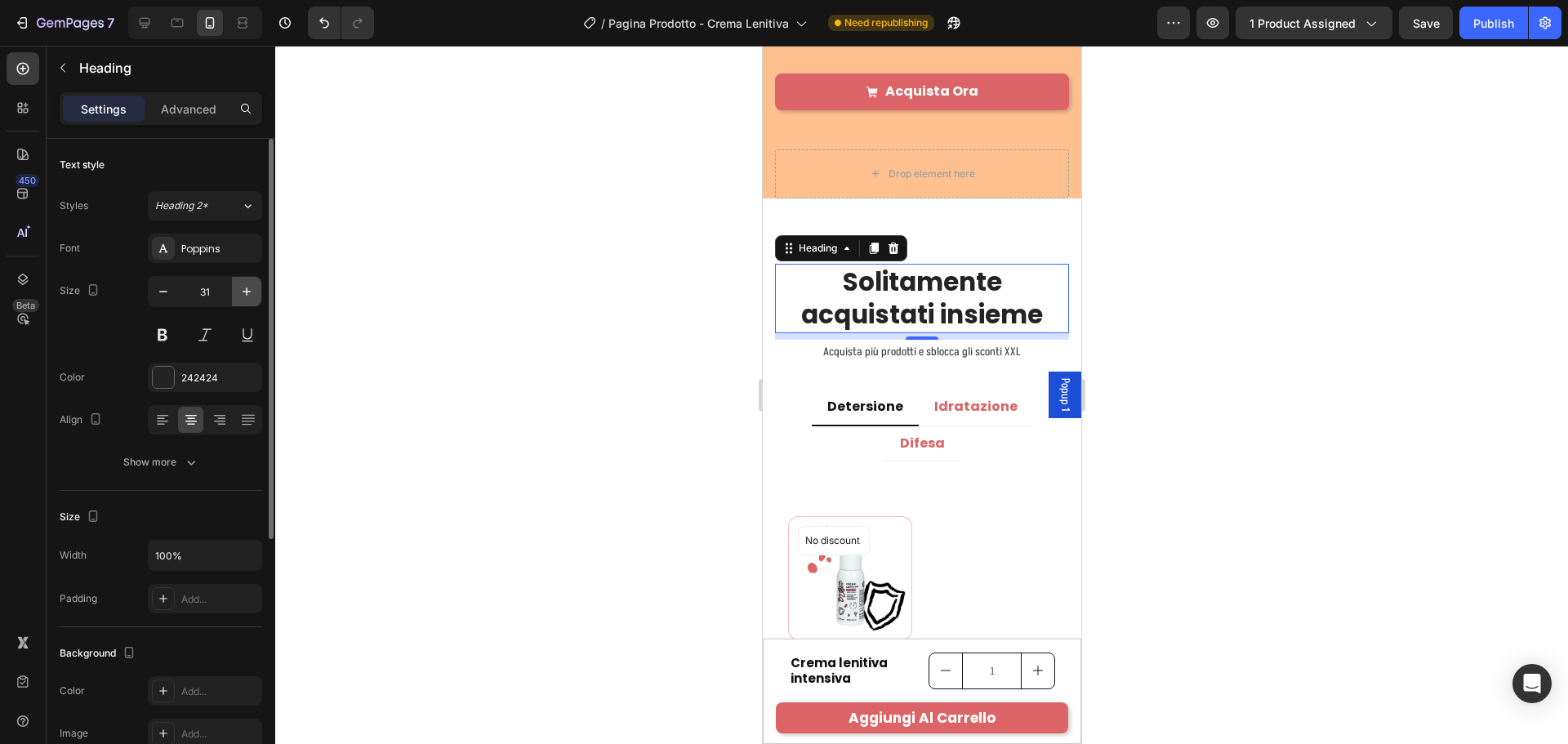
click at [247, 286] on icon "button" at bounding box center [247, 291] width 17 height 17
type input "32"
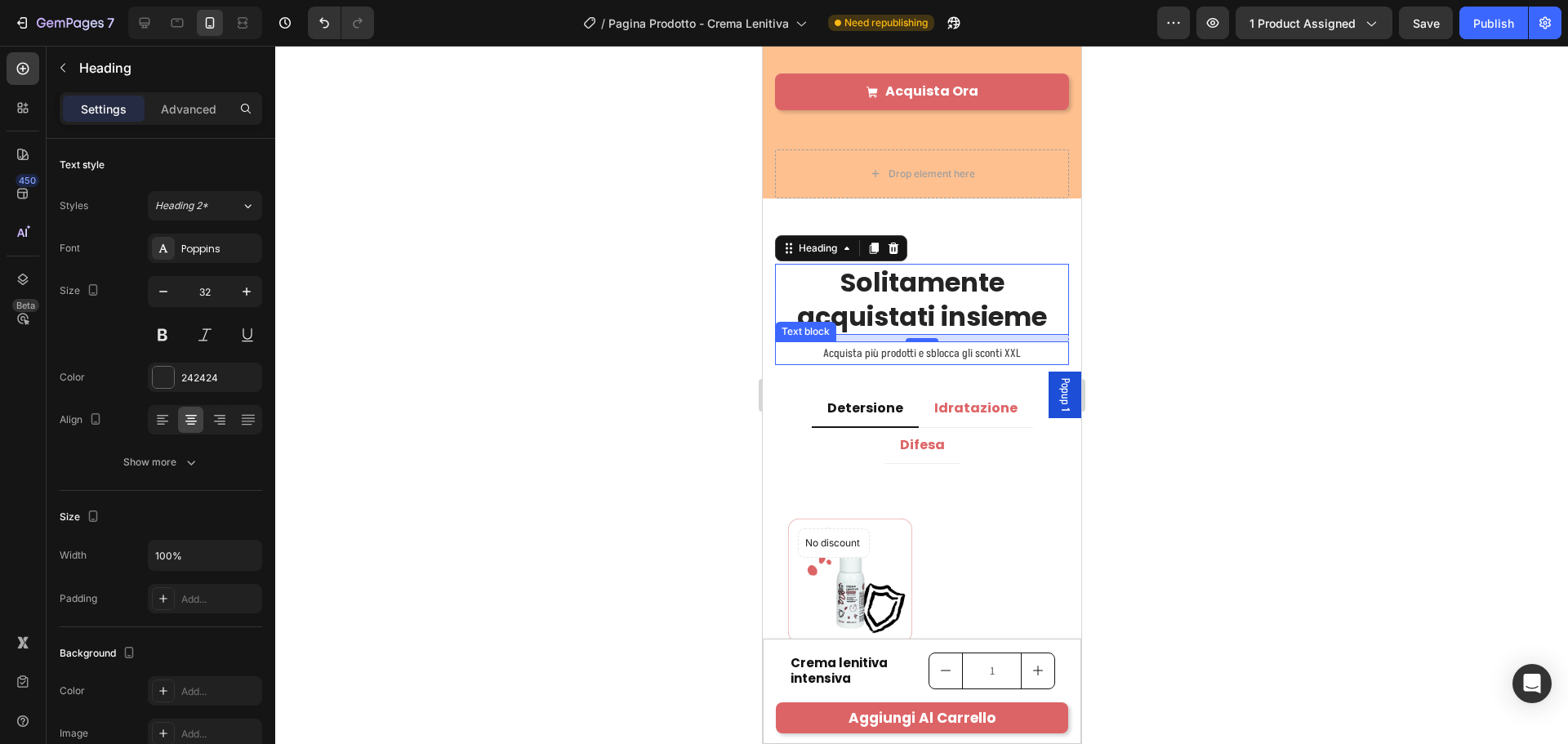
click at [897, 363] on p "Acquista più prodotti e sblocca gli sconti XXL" at bounding box center [921, 353] width 290 height 20
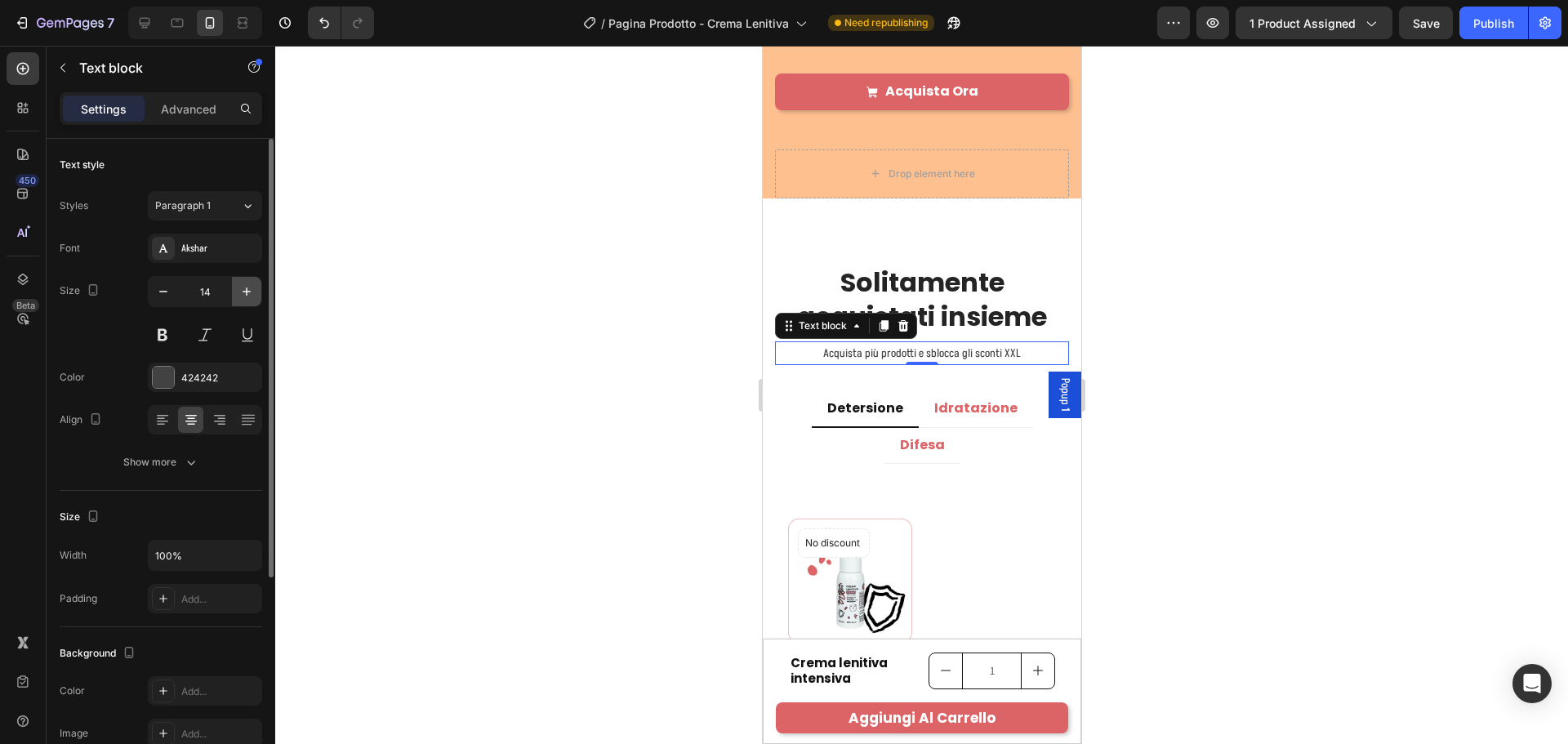
click at [250, 294] on icon "button" at bounding box center [247, 291] width 17 height 17
type input "17"
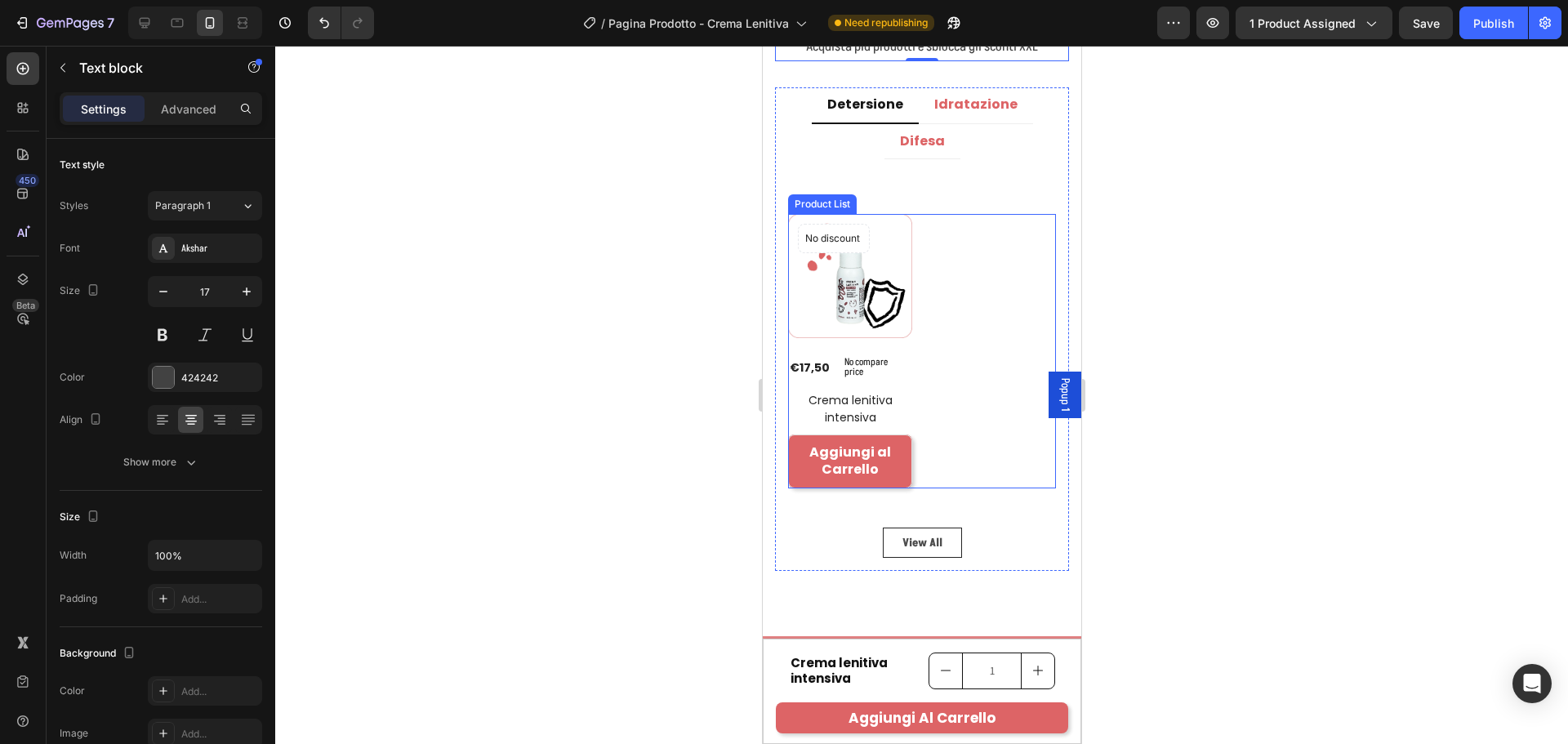
click at [989, 356] on div "No discount Not be displayed when published Product Badge (P) Images €17,50 (P)…" at bounding box center [921, 351] width 268 height 275
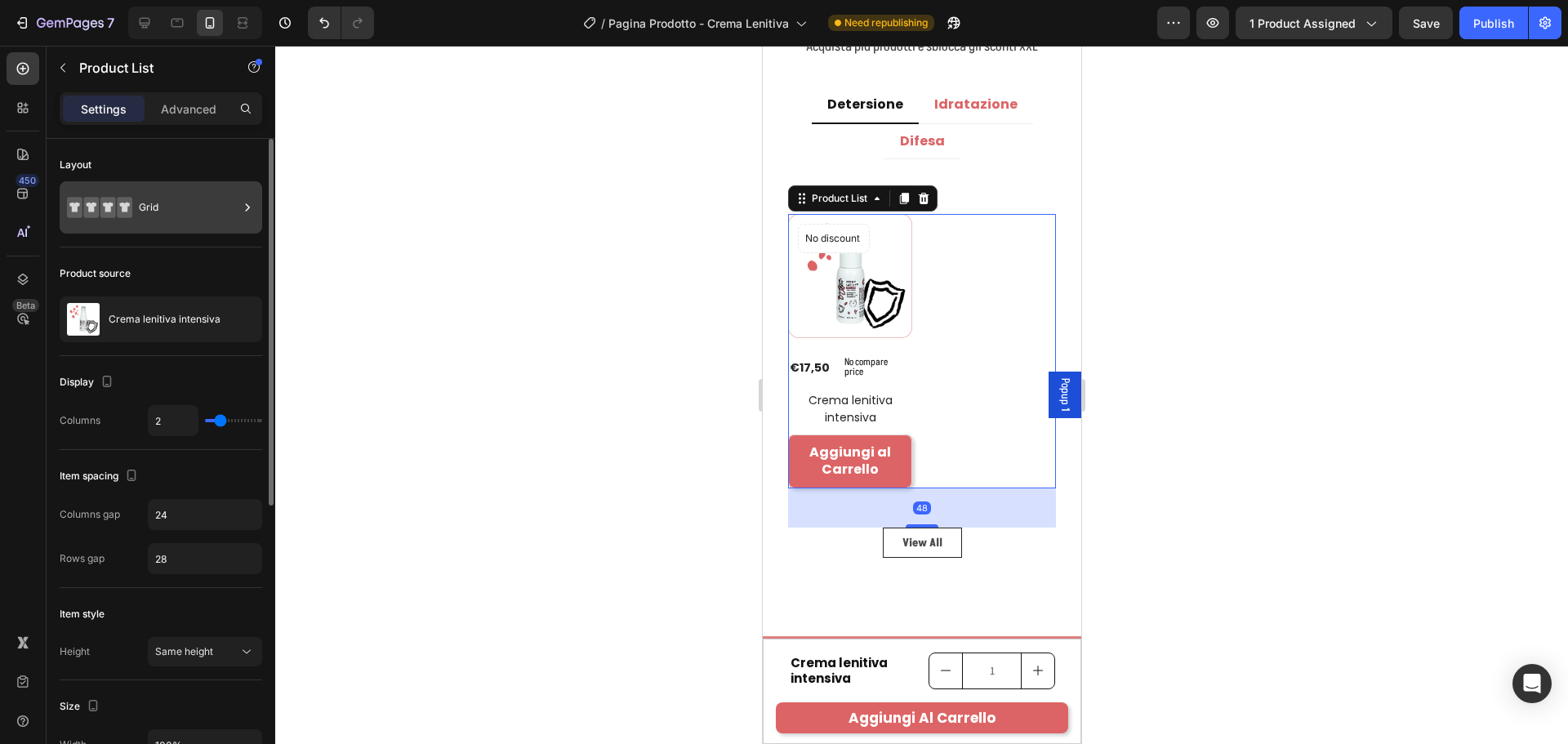
click at [137, 220] on div "Grid" at bounding box center [161, 207] width 203 height 53
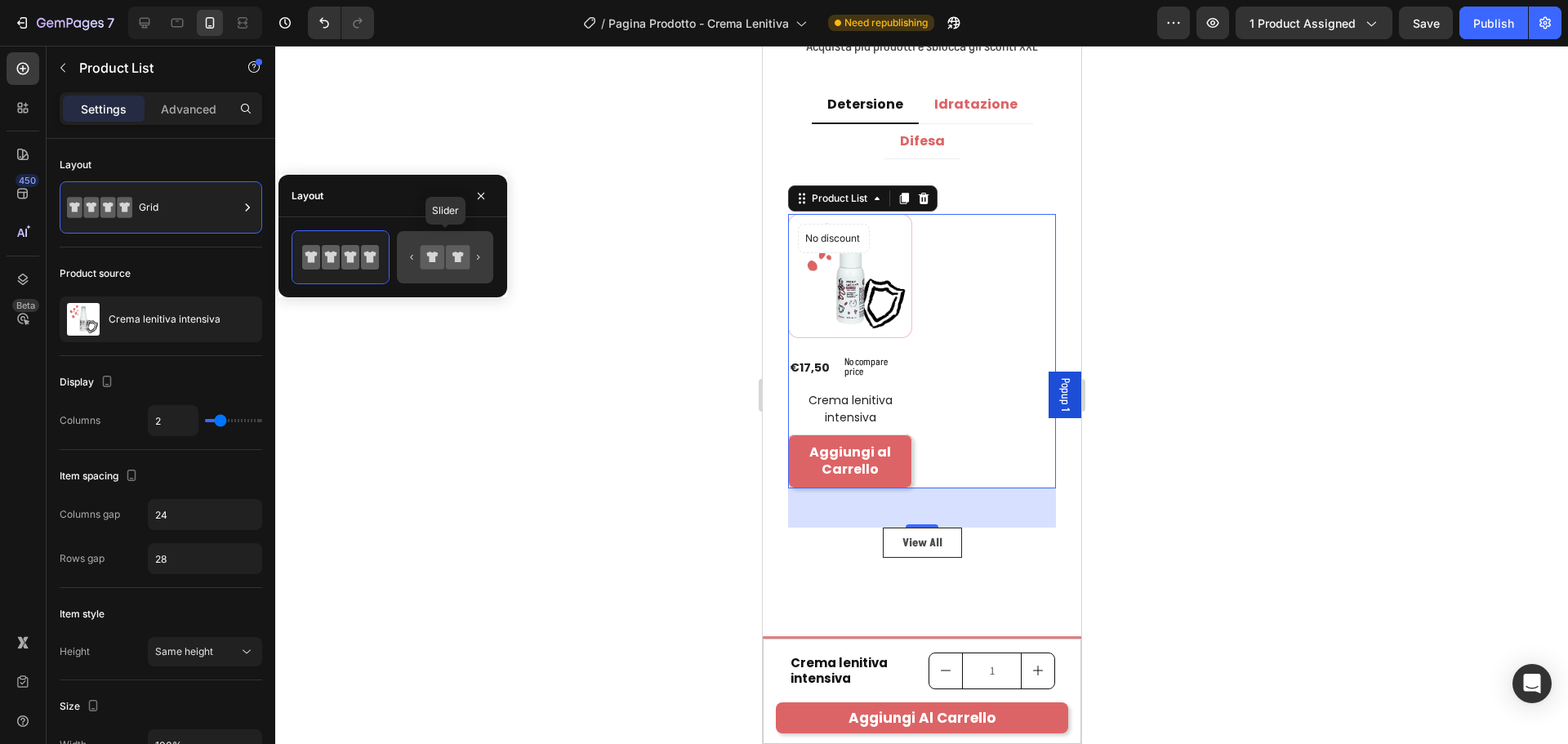
click at [431, 242] on icon at bounding box center [444, 256] width 77 height 32
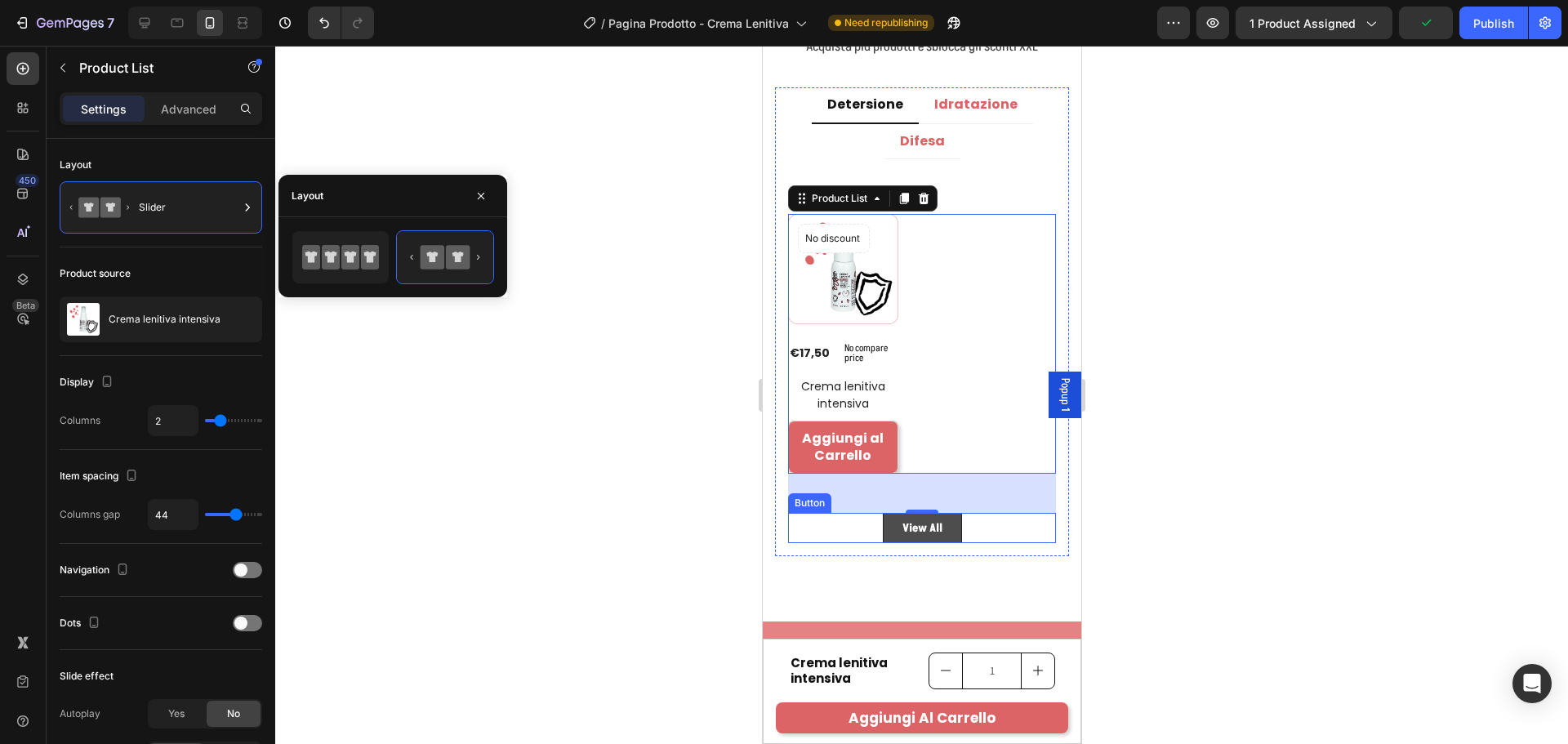
click at [946, 538] on button "View All" at bounding box center [922, 527] width 79 height 30
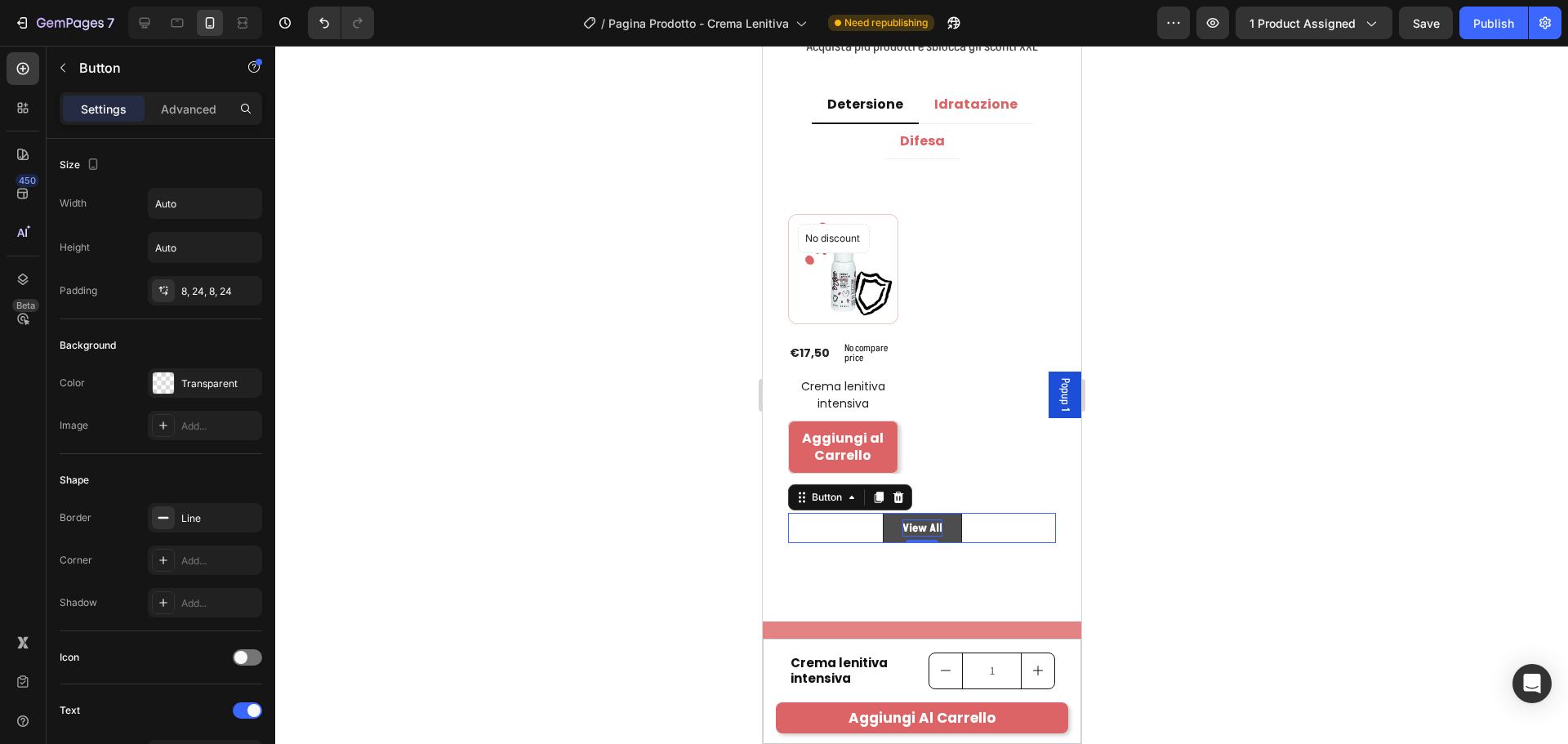
click at [926, 532] on div "View All" at bounding box center [921, 527] width 40 height 18
click at [926, 532] on p "View All" at bounding box center [921, 527] width 40 height 18
click at [885, 513] on button "Scopri" at bounding box center [921, 527] width 72 height 30
click at [872, 513] on button "Scopri tutti" at bounding box center [921, 527] width 98 height 30
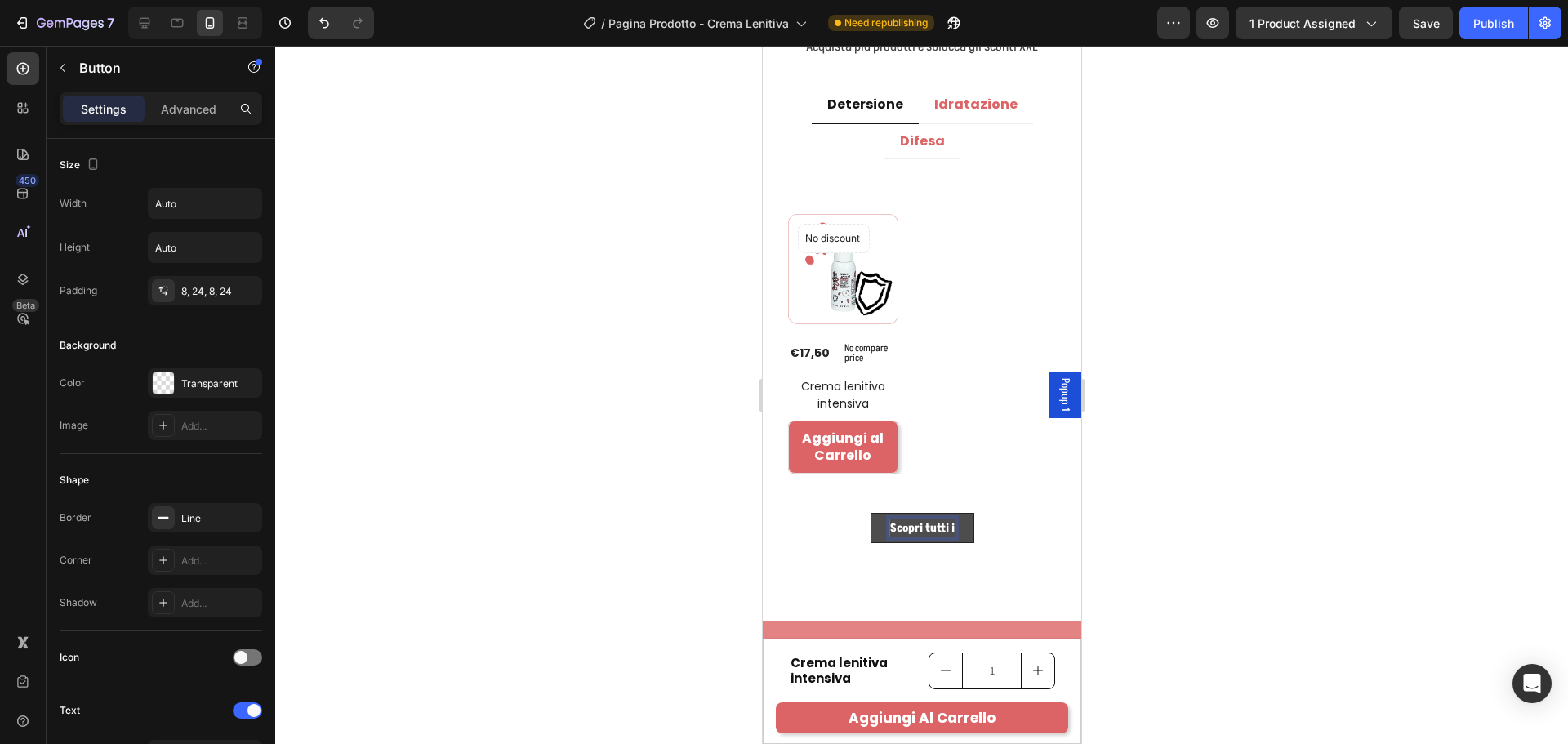
click at [869, 513] on button "Scopri tutti i" at bounding box center [921, 527] width 104 height 30
click at [1048, 537] on div "Title Line No discount Not be displayed when published Product Badge (P) Images…" at bounding box center [921, 358] width 294 height 397
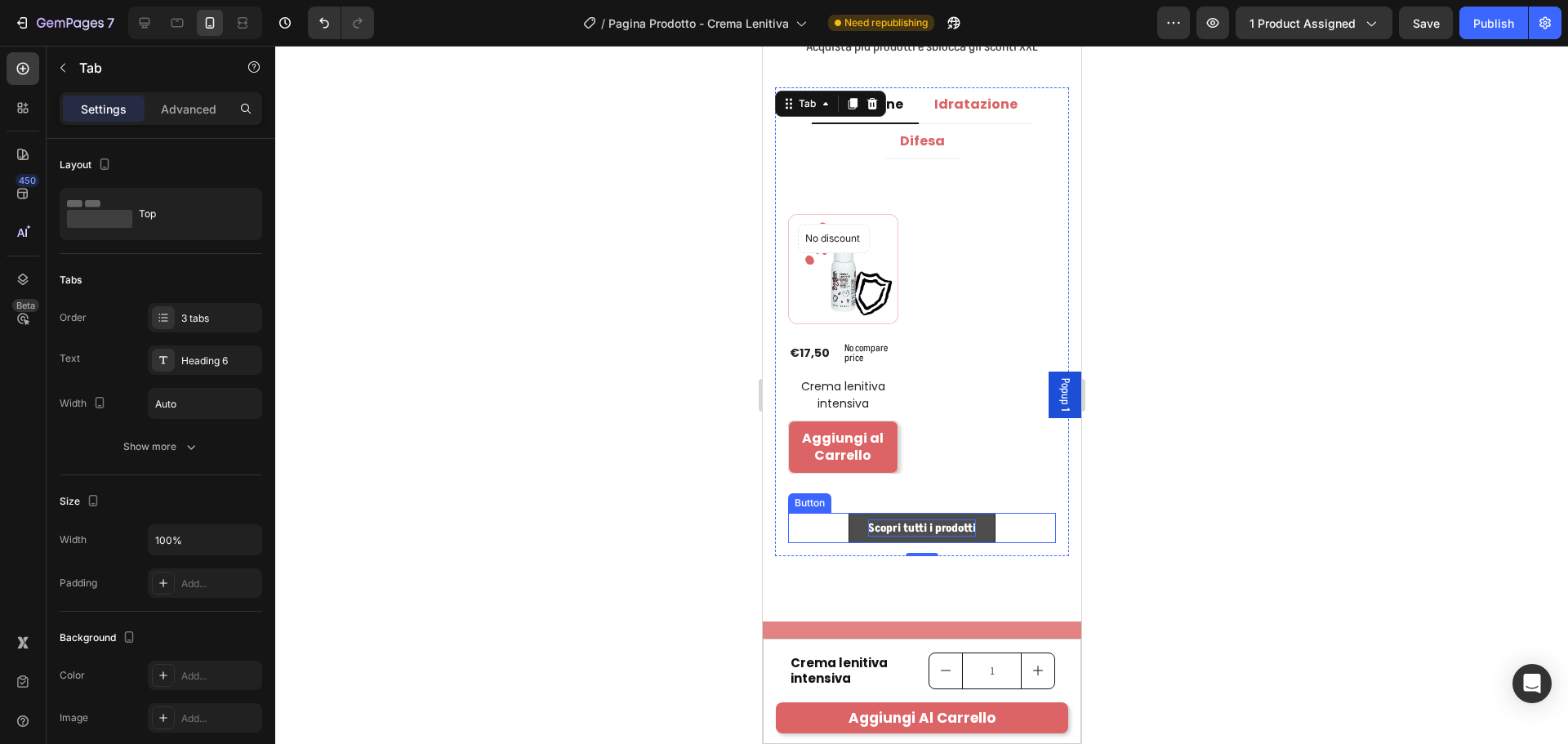
click at [986, 528] on button "Scopri tutti i prodotti" at bounding box center [921, 527] width 147 height 30
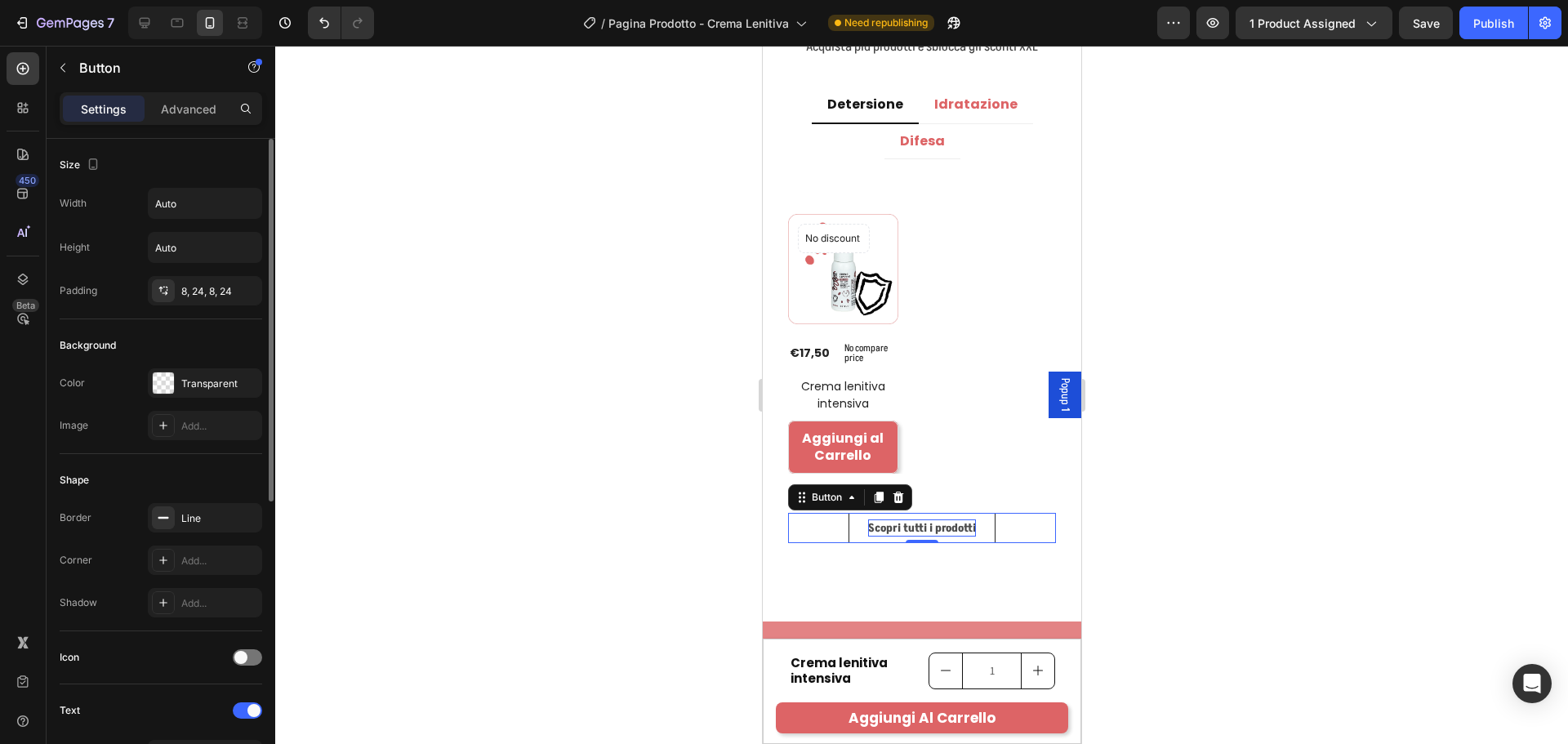
scroll to position [408, 0]
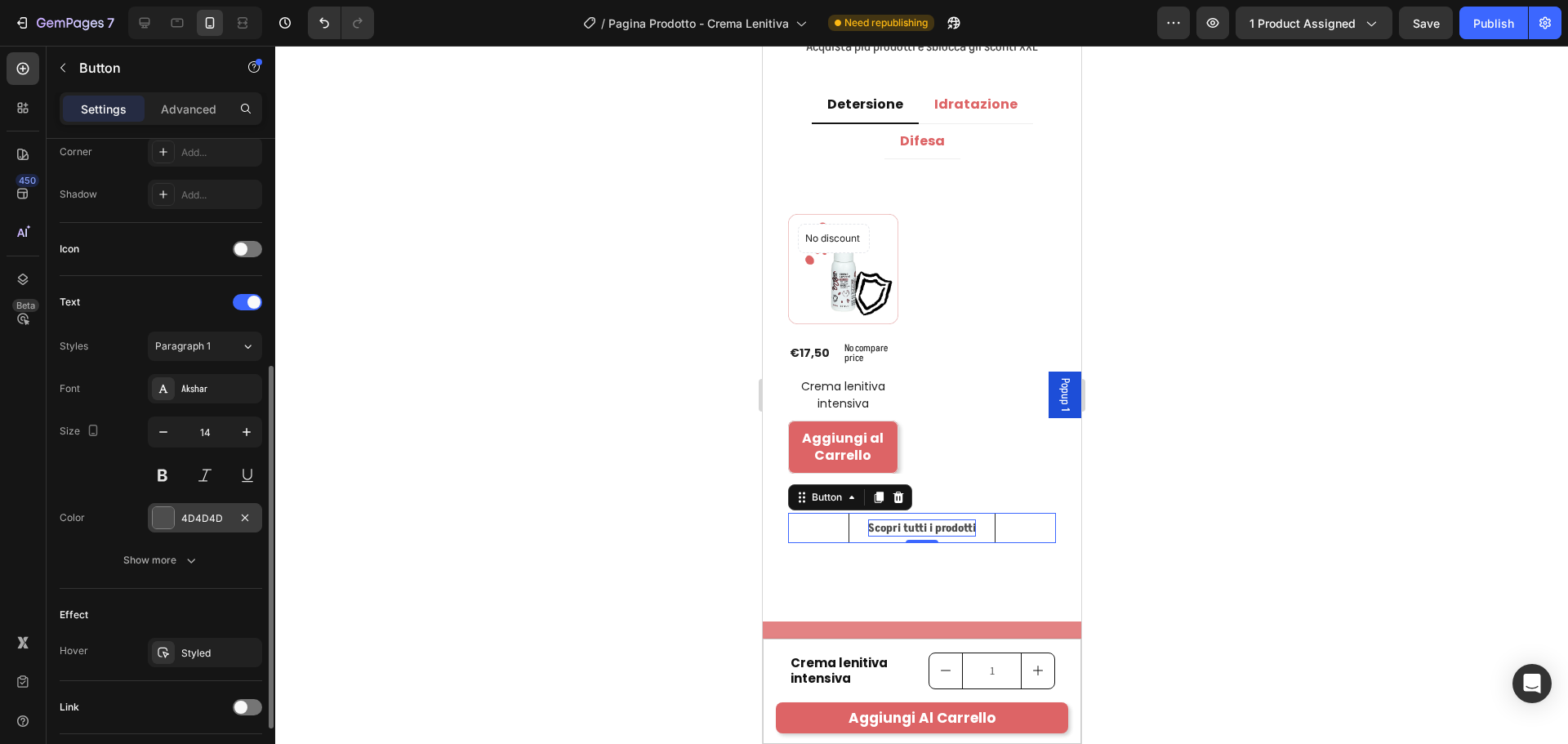
click at [203, 520] on div "4D4D4D" at bounding box center [205, 519] width 47 height 15
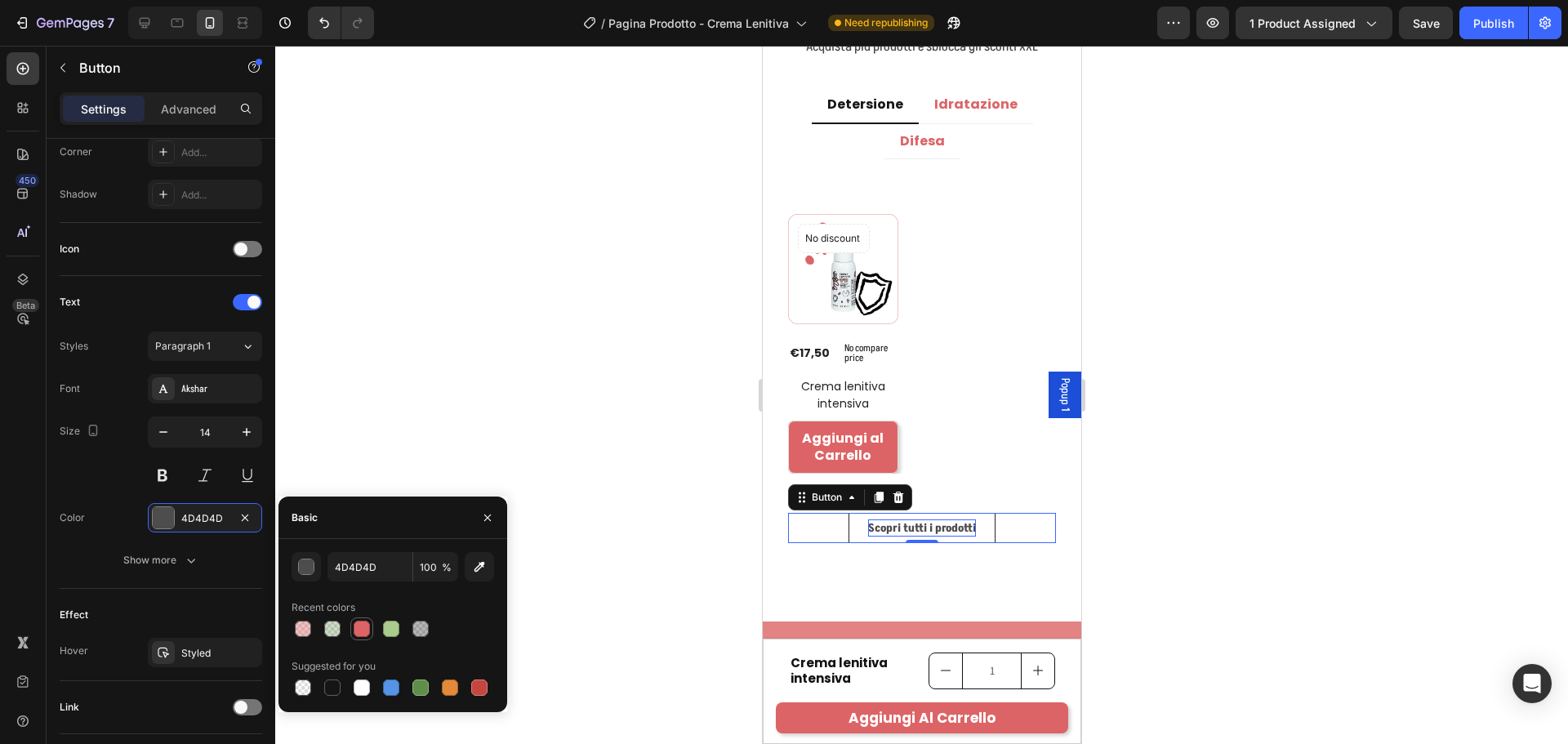
click at [354, 629] on div at bounding box center [362, 629] width 17 height 17
type input "4D4D4D"
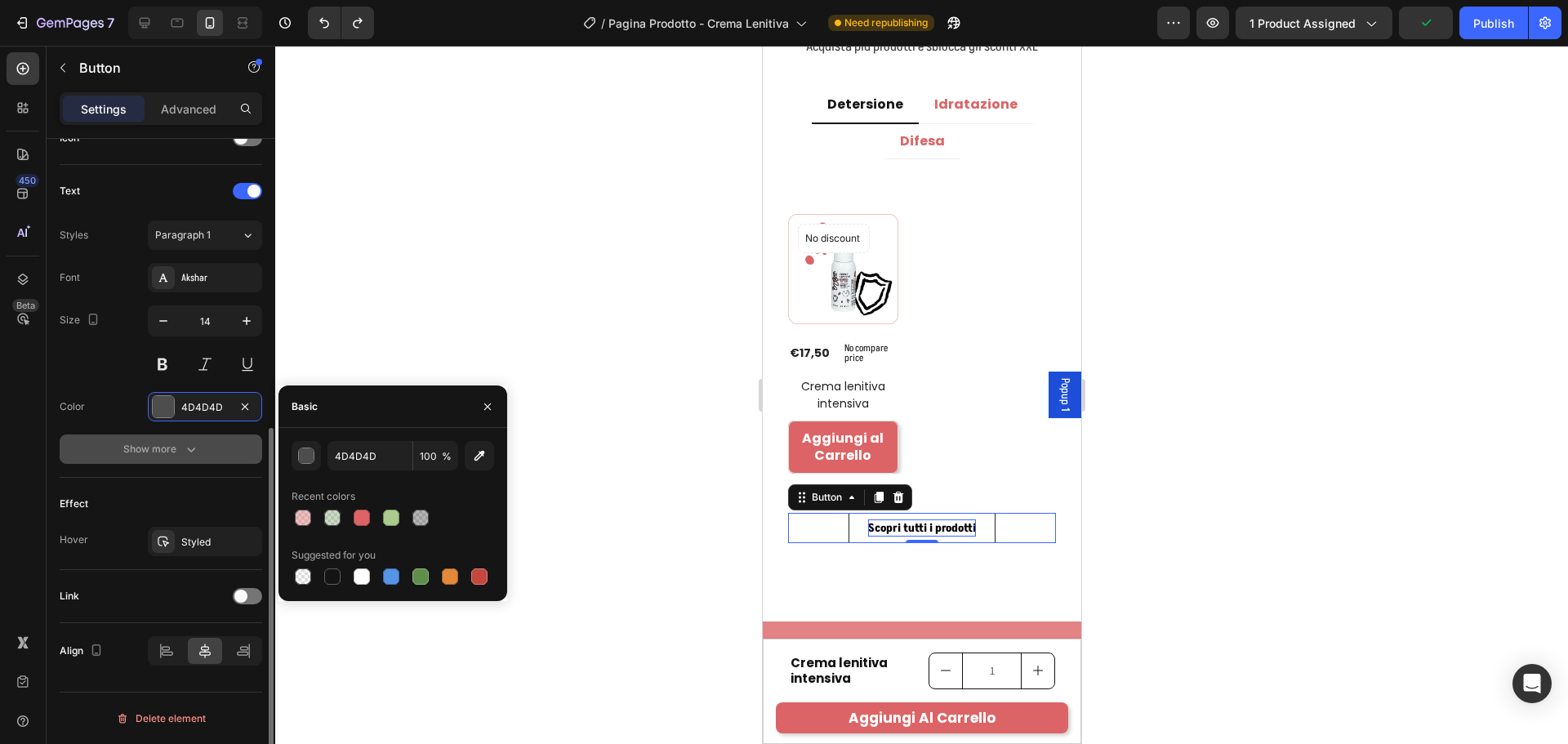
scroll to position [111, 0]
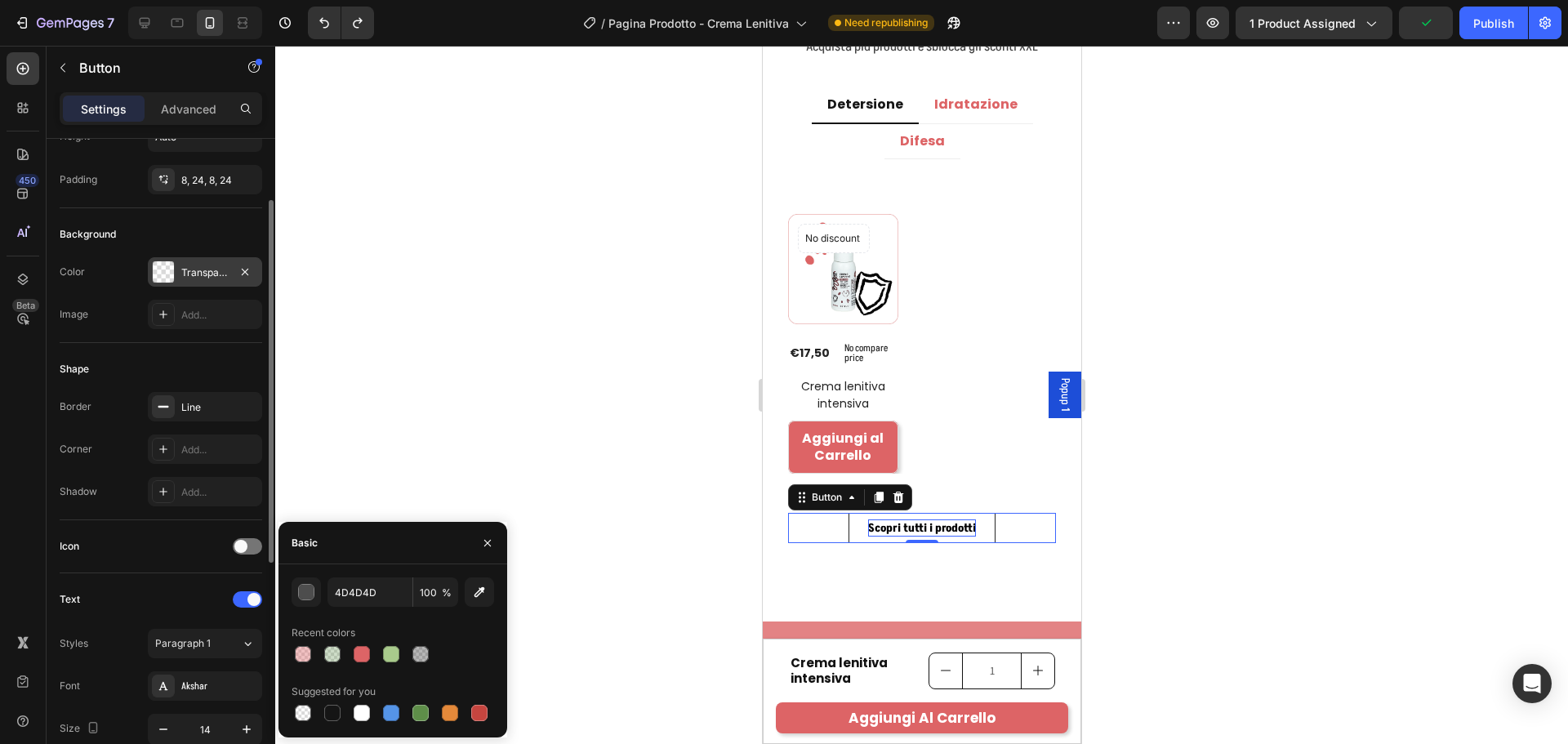
click at [197, 277] on div "Transparent" at bounding box center [205, 273] width 47 height 15
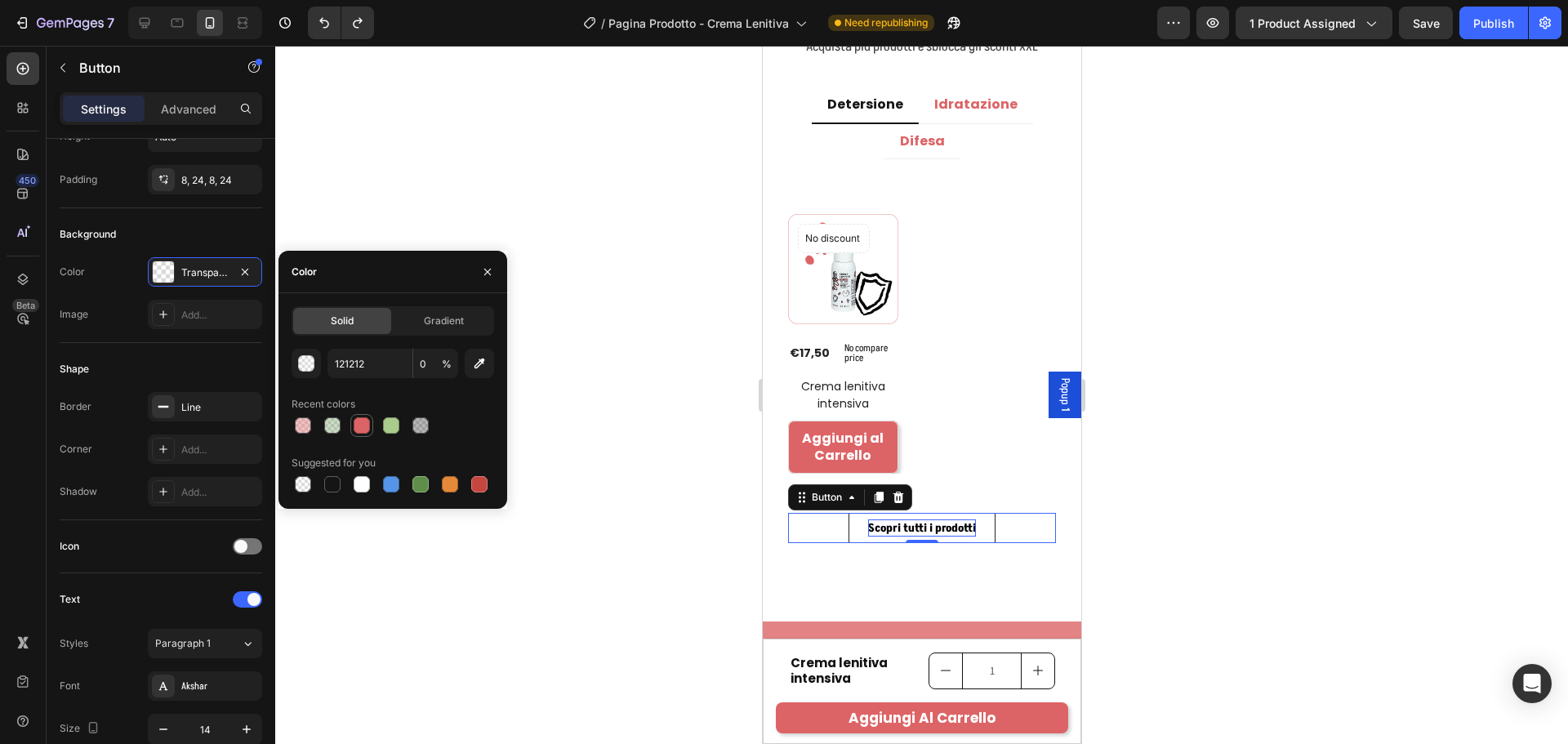
click at [356, 430] on div at bounding box center [362, 426] width 17 height 17
type input "DD6466"
type input "100"
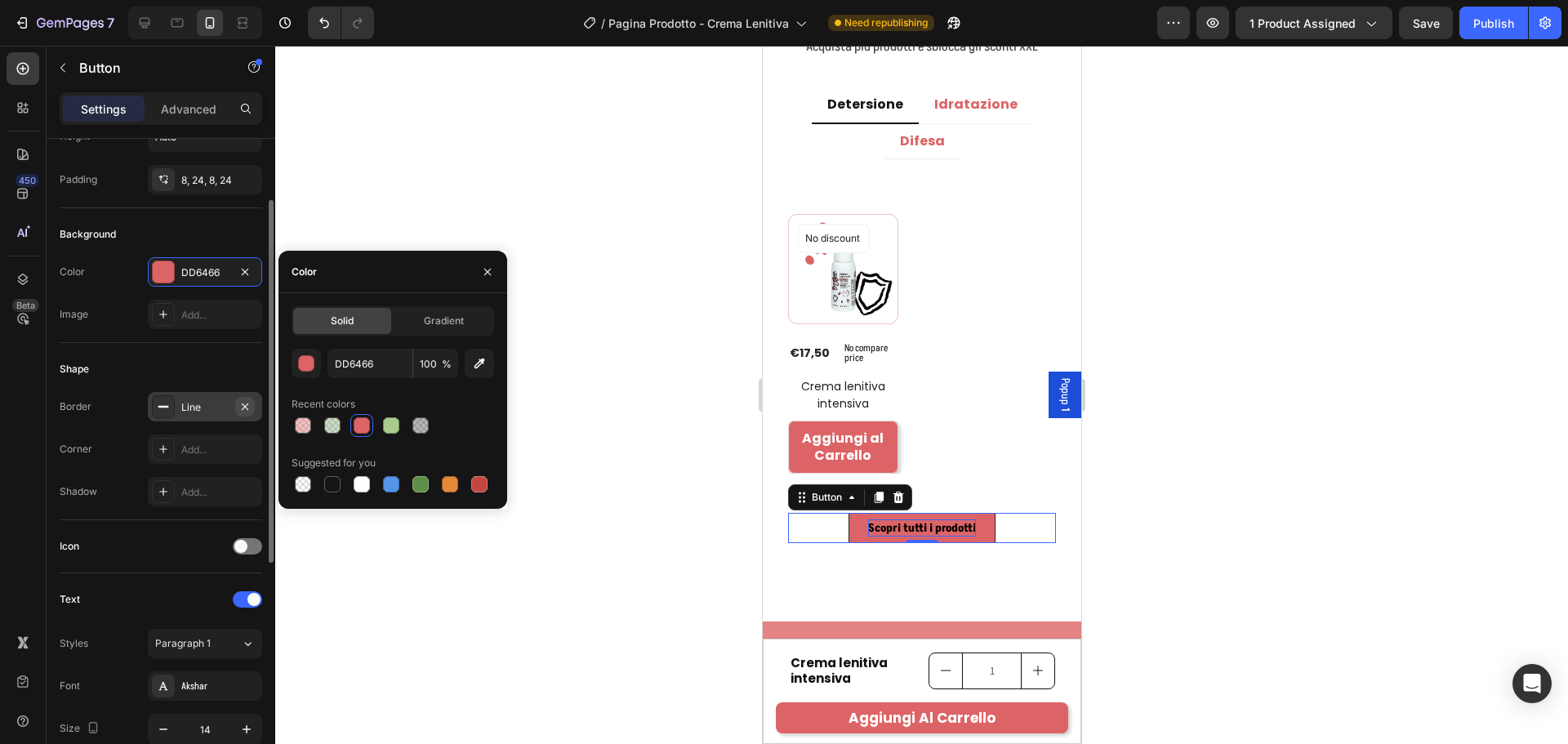
click at [251, 404] on icon "button" at bounding box center [245, 407] width 13 height 13
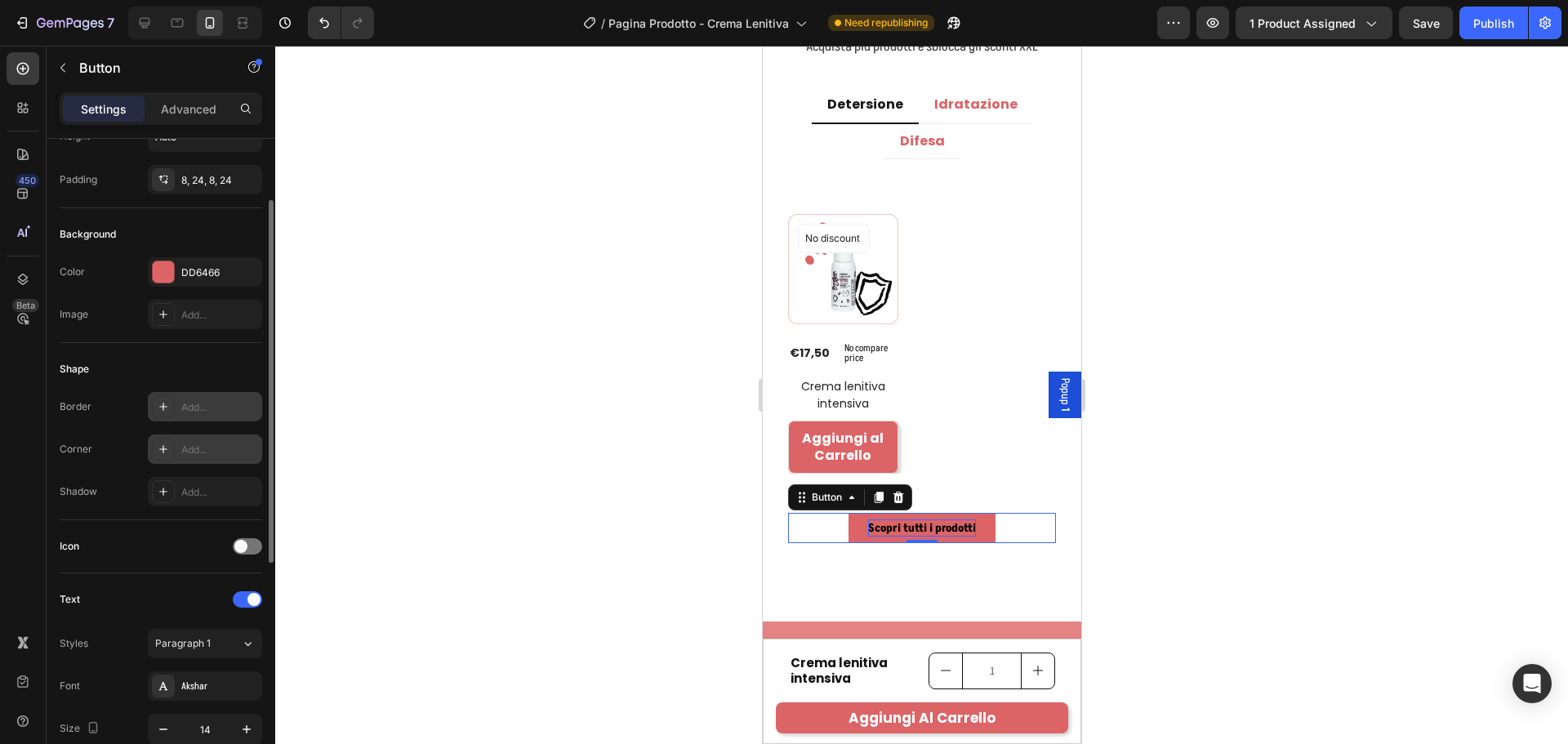
click at [201, 445] on div "Add..." at bounding box center [219, 450] width 77 height 15
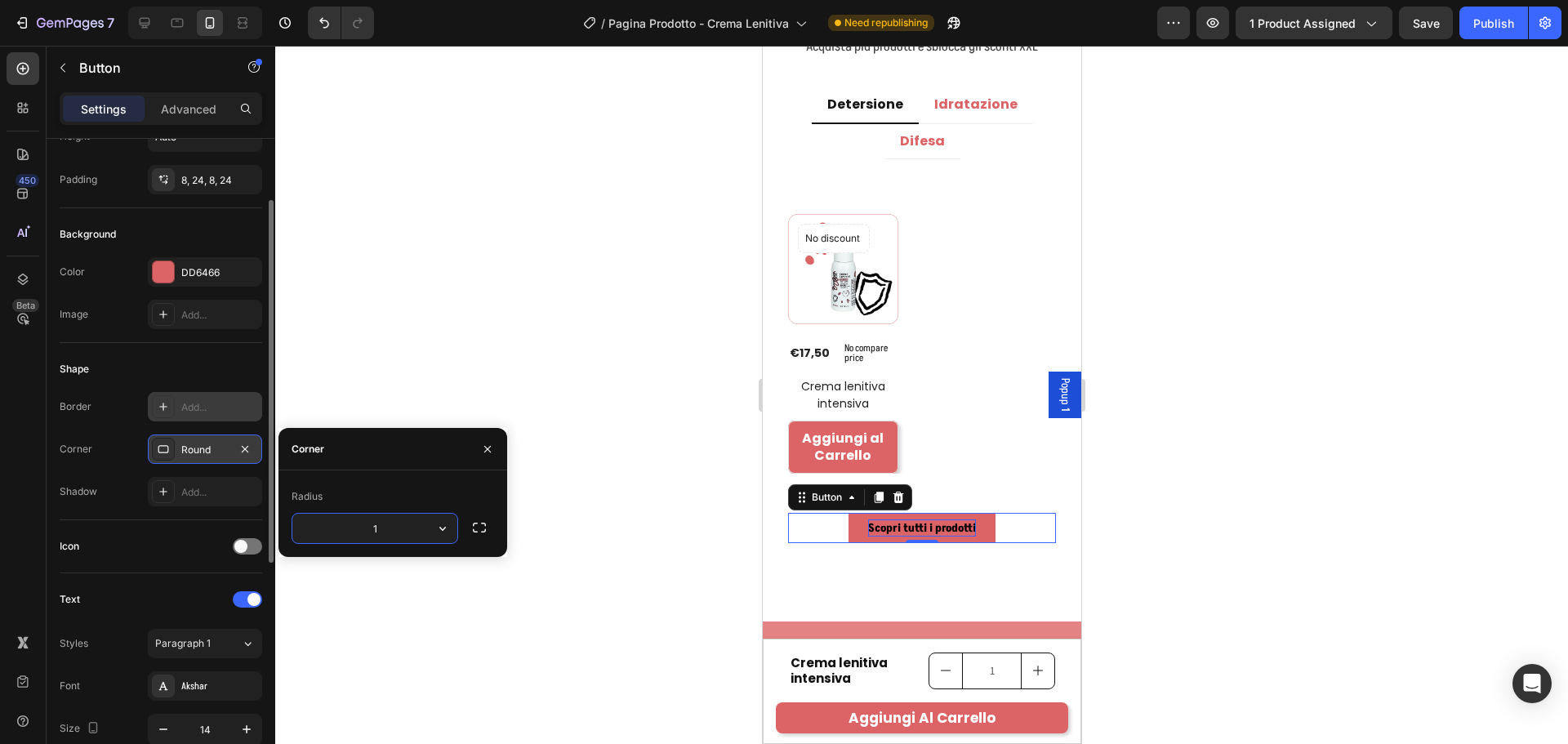
type input "10"
click at [118, 475] on div "Border Add... Corner Round Shadow Add..." at bounding box center [161, 449] width 203 height 114
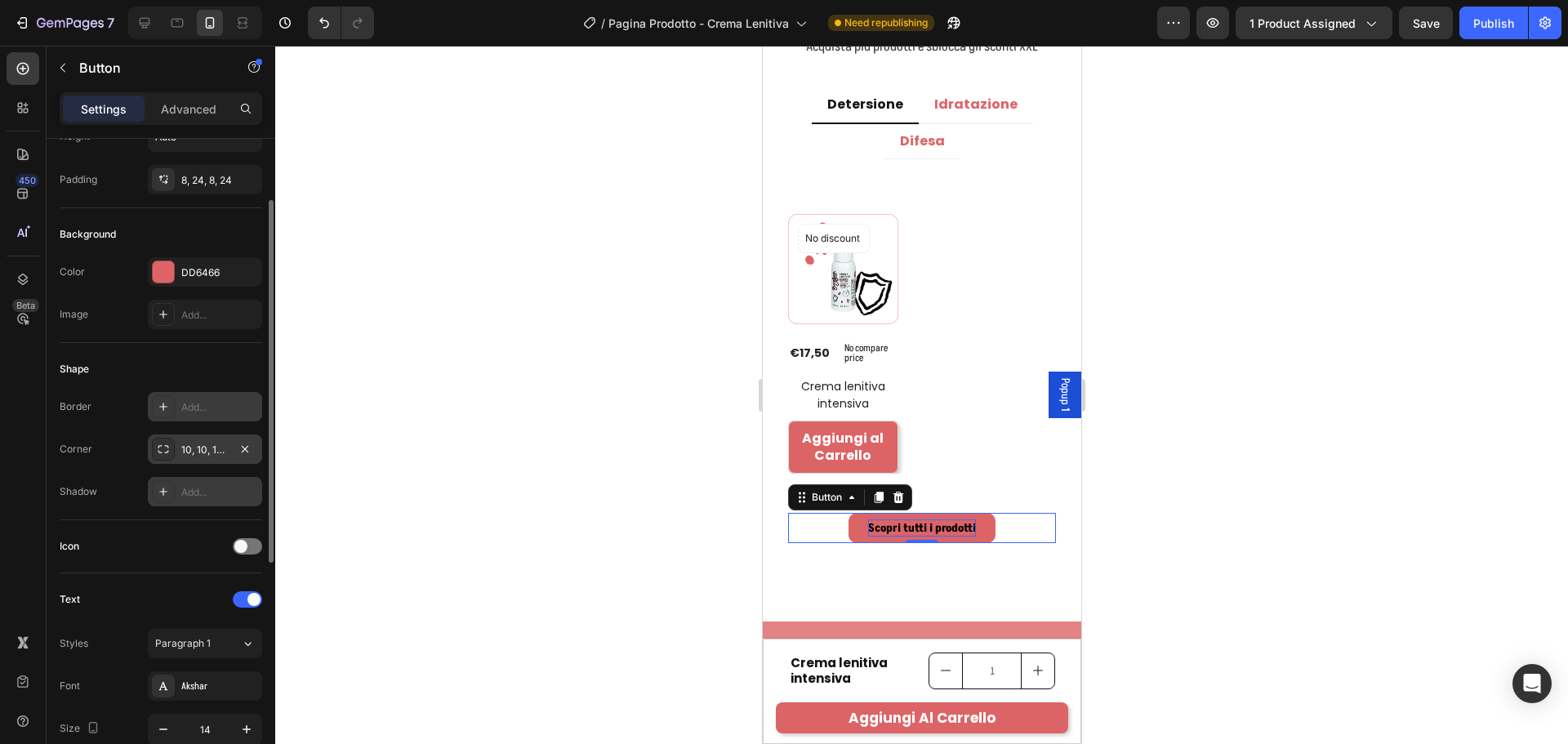
click at [201, 490] on div "Add..." at bounding box center [219, 492] width 77 height 15
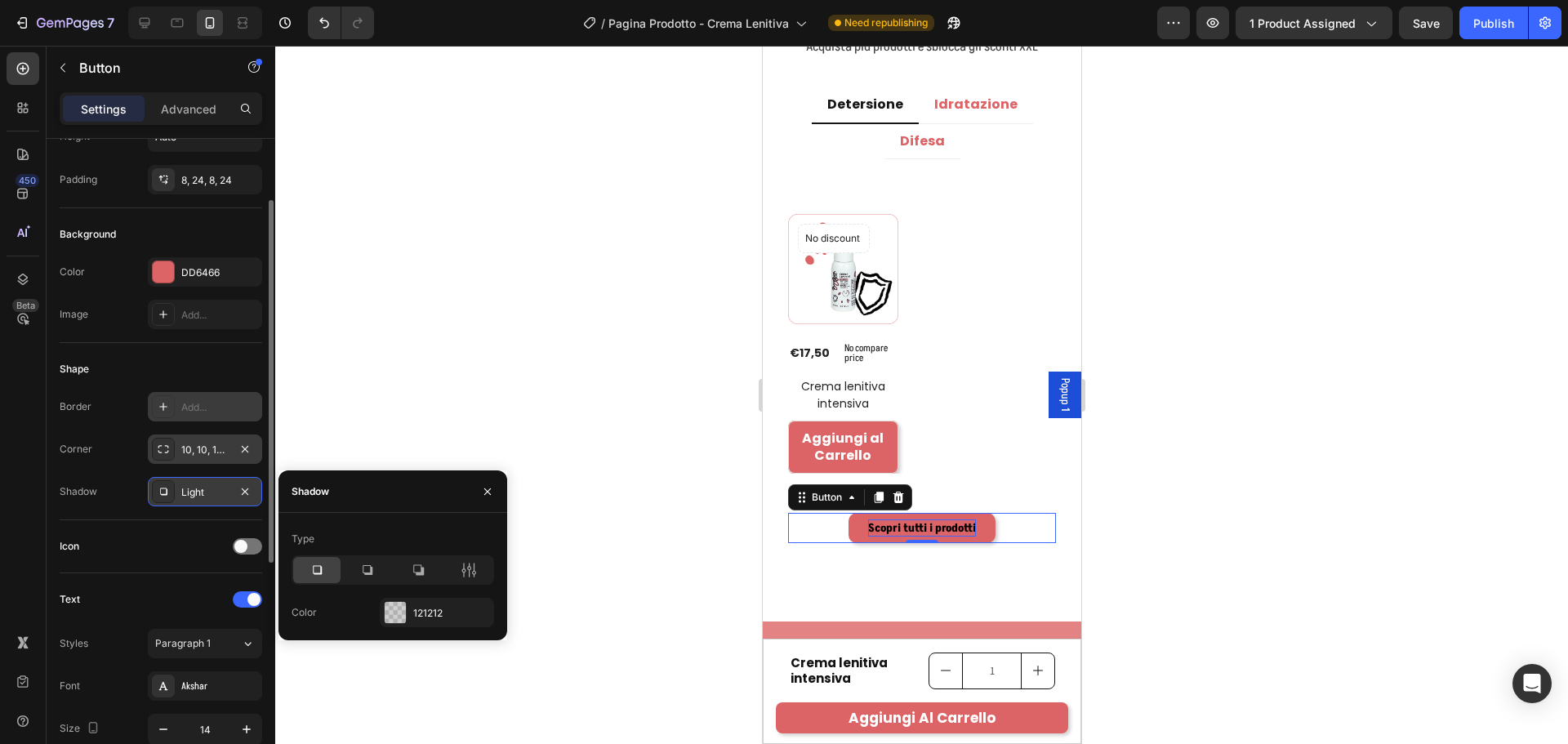
click at [204, 366] on div "Shape" at bounding box center [161, 369] width 203 height 26
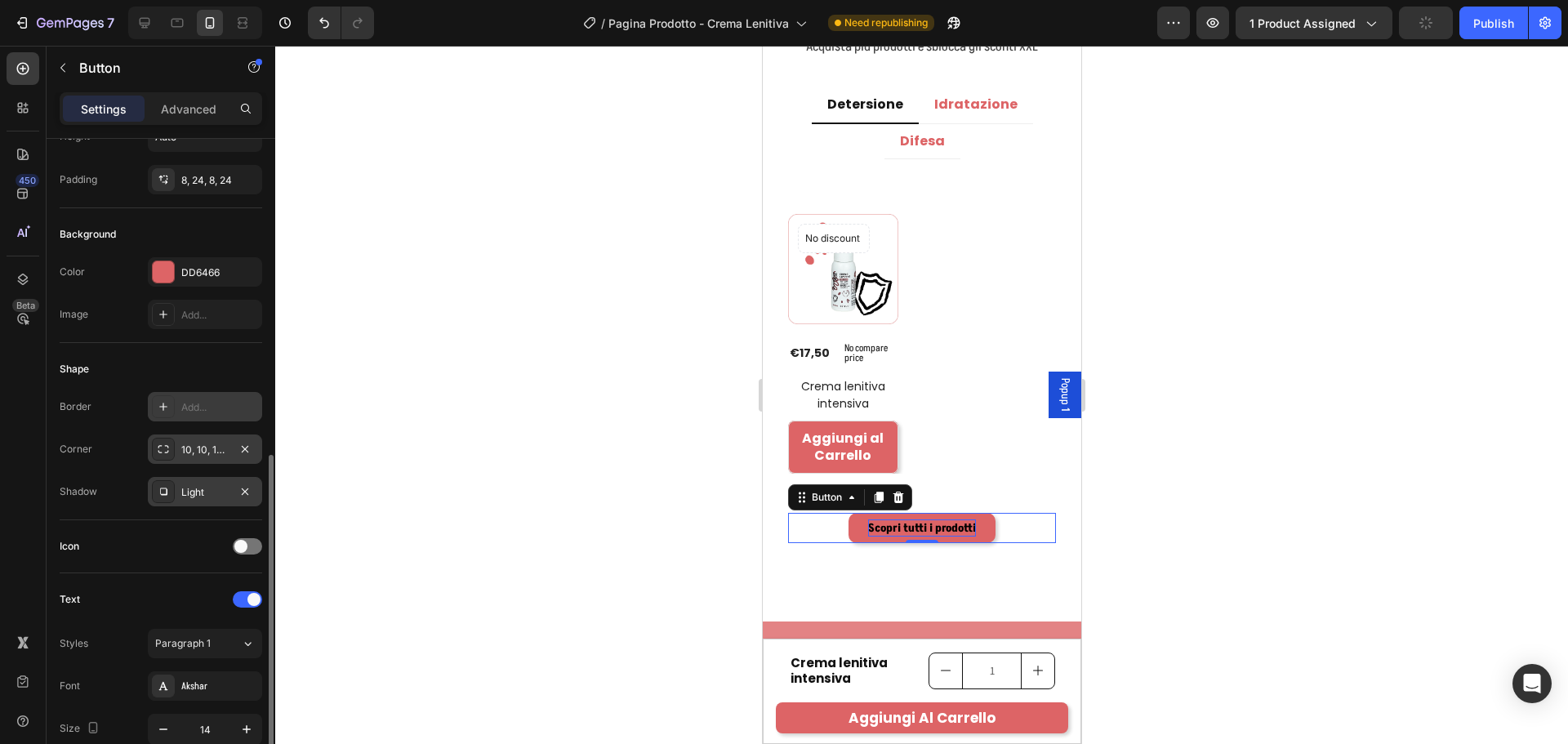
scroll to position [275, 0]
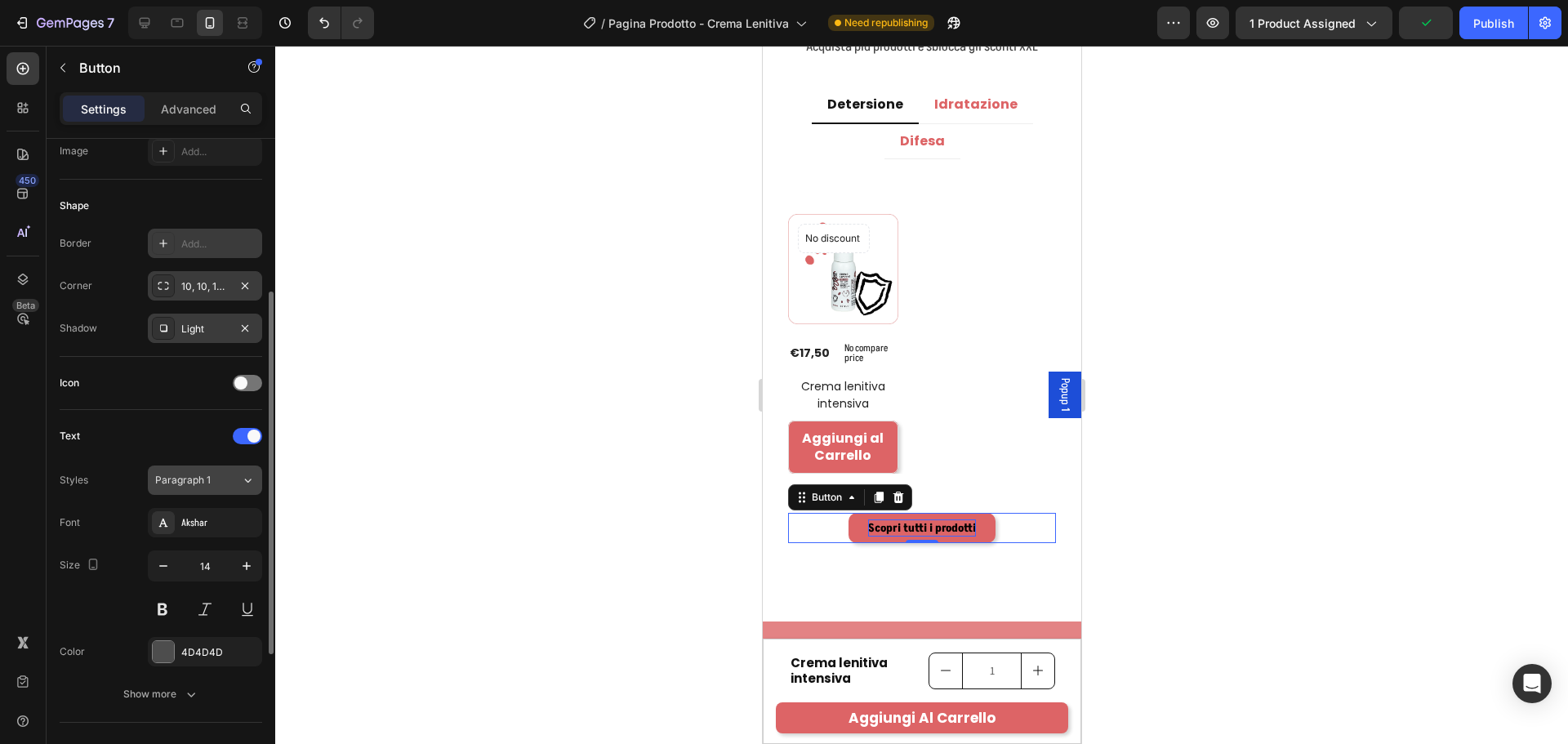
click at [226, 491] on button "Paragraph 1" at bounding box center [205, 480] width 114 height 30
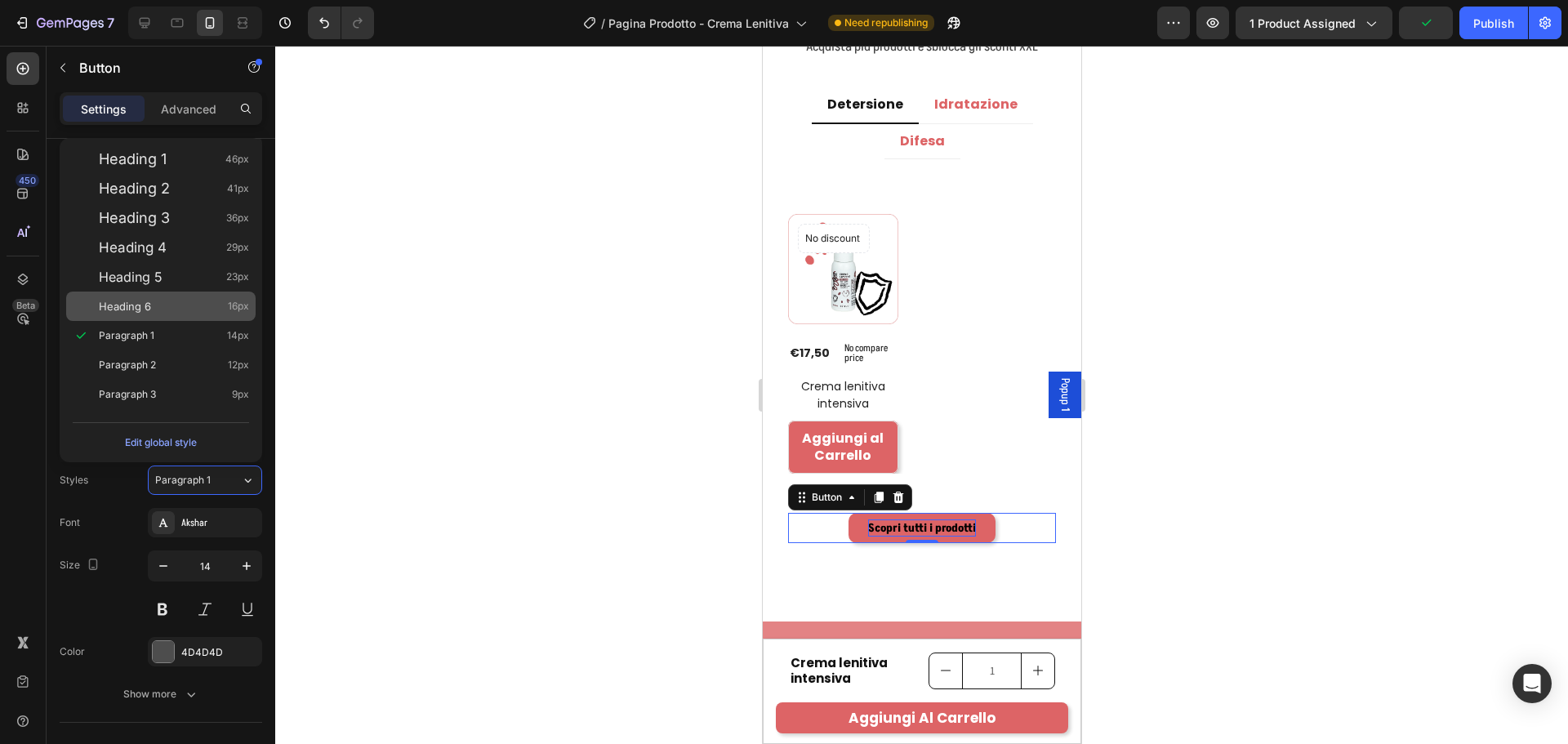
click at [154, 311] on div "Heading 6 16px" at bounding box center [173, 306] width 150 height 17
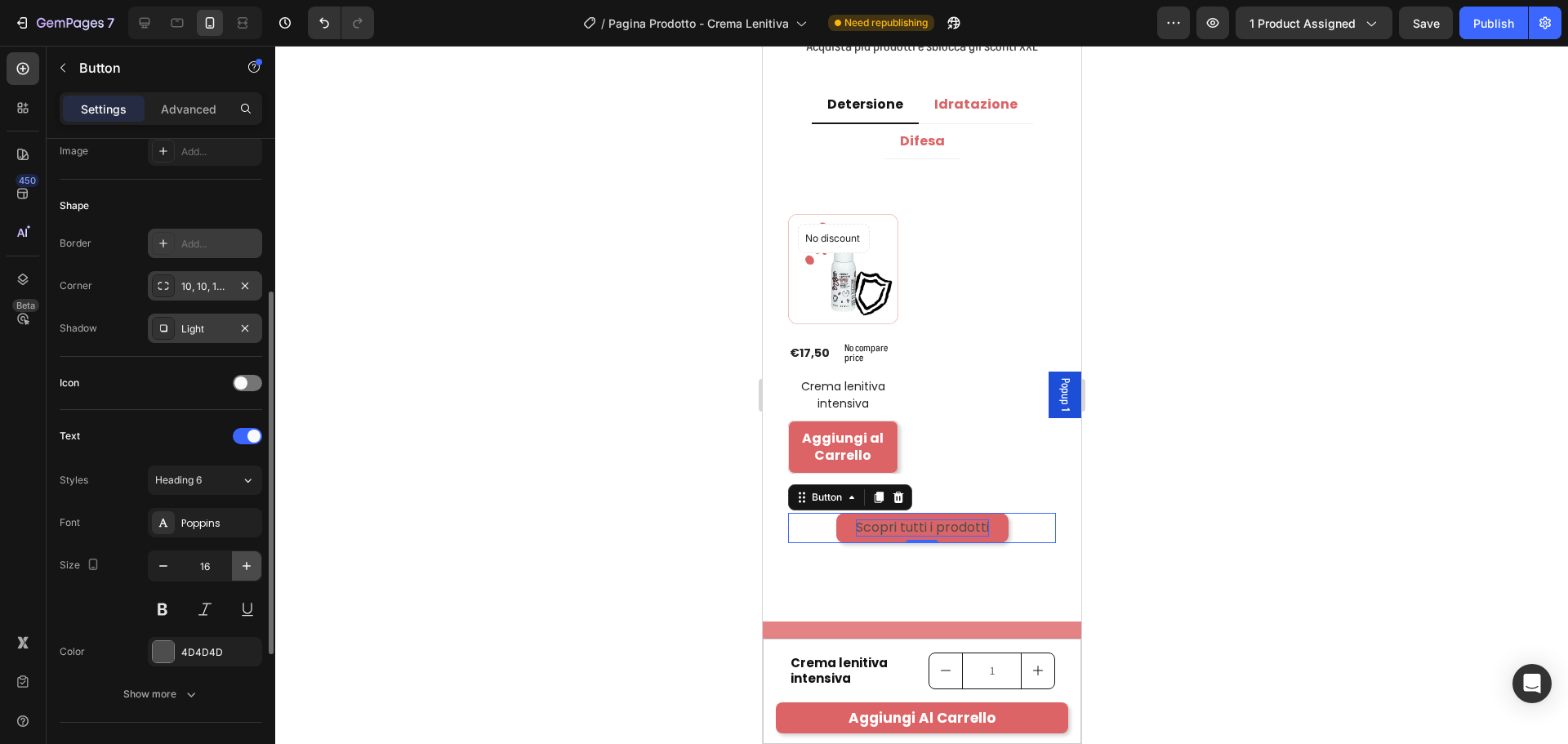
click at [244, 569] on icon "button" at bounding box center [247, 566] width 17 height 17
type input "17"
click at [189, 641] on div "4D4D4D" at bounding box center [205, 652] width 114 height 30
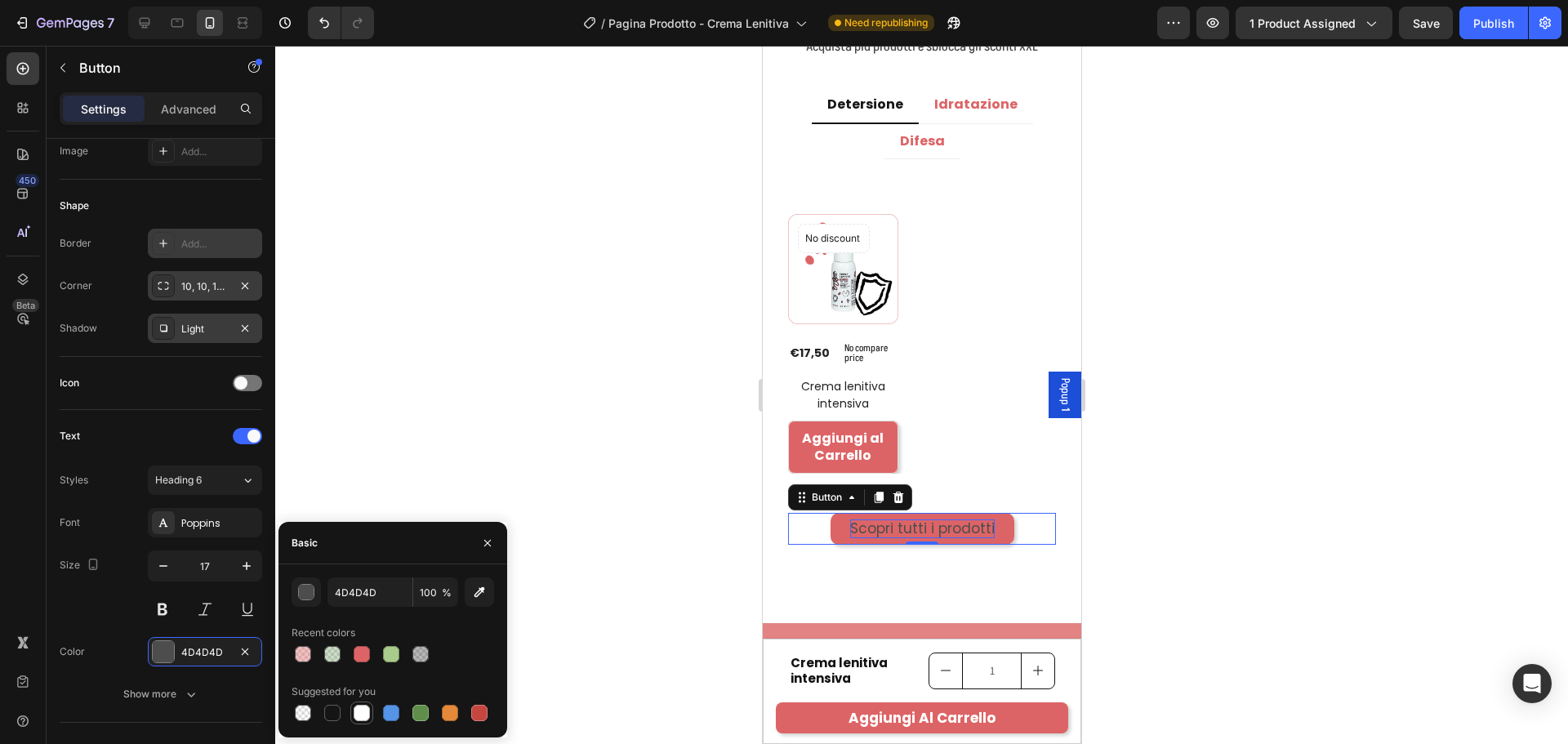
click at [359, 712] on div at bounding box center [362, 714] width 17 height 17
type input "FFFFFF"
click at [165, 609] on button at bounding box center [162, 609] width 29 height 30
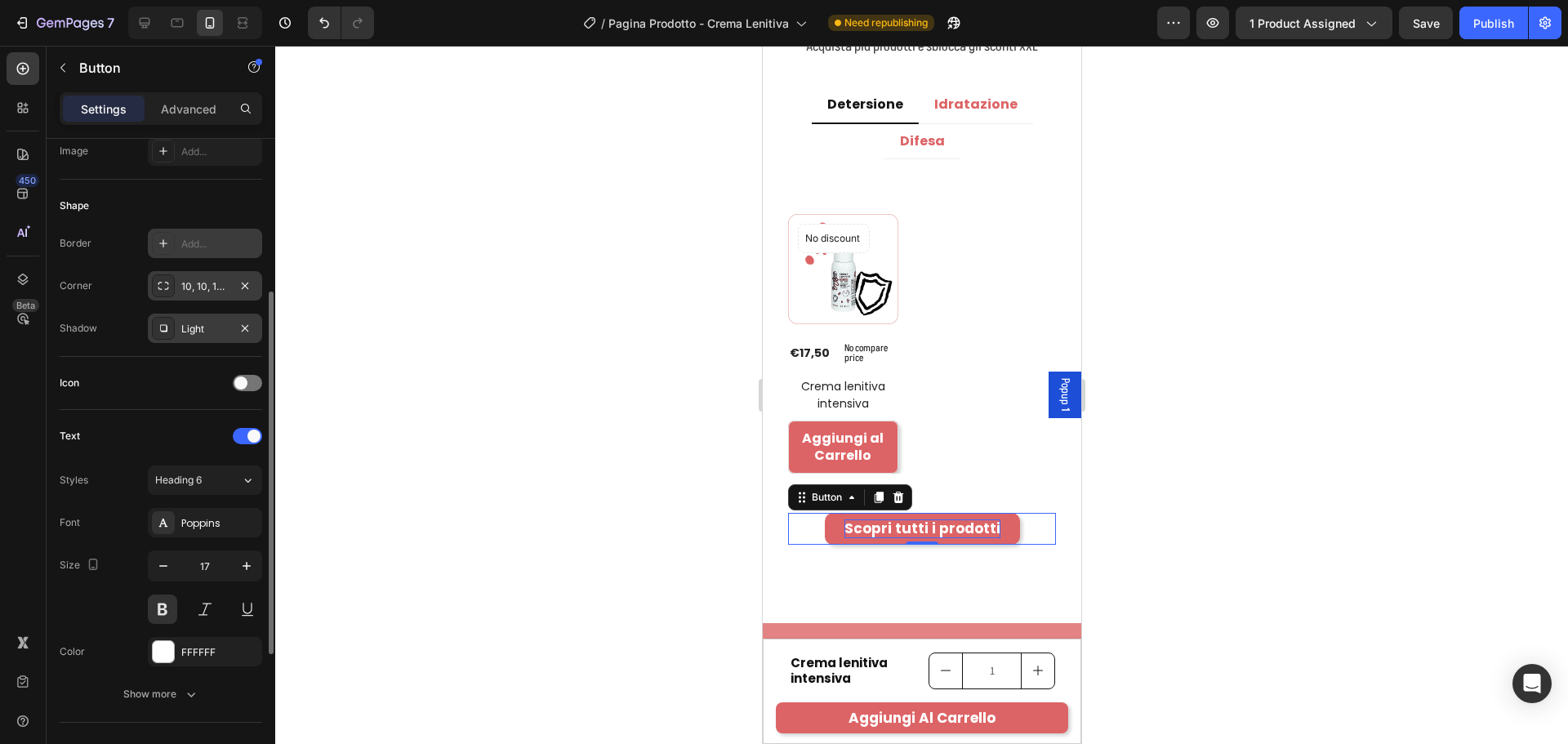
click at [112, 576] on div "Size 17" at bounding box center [161, 587] width 203 height 74
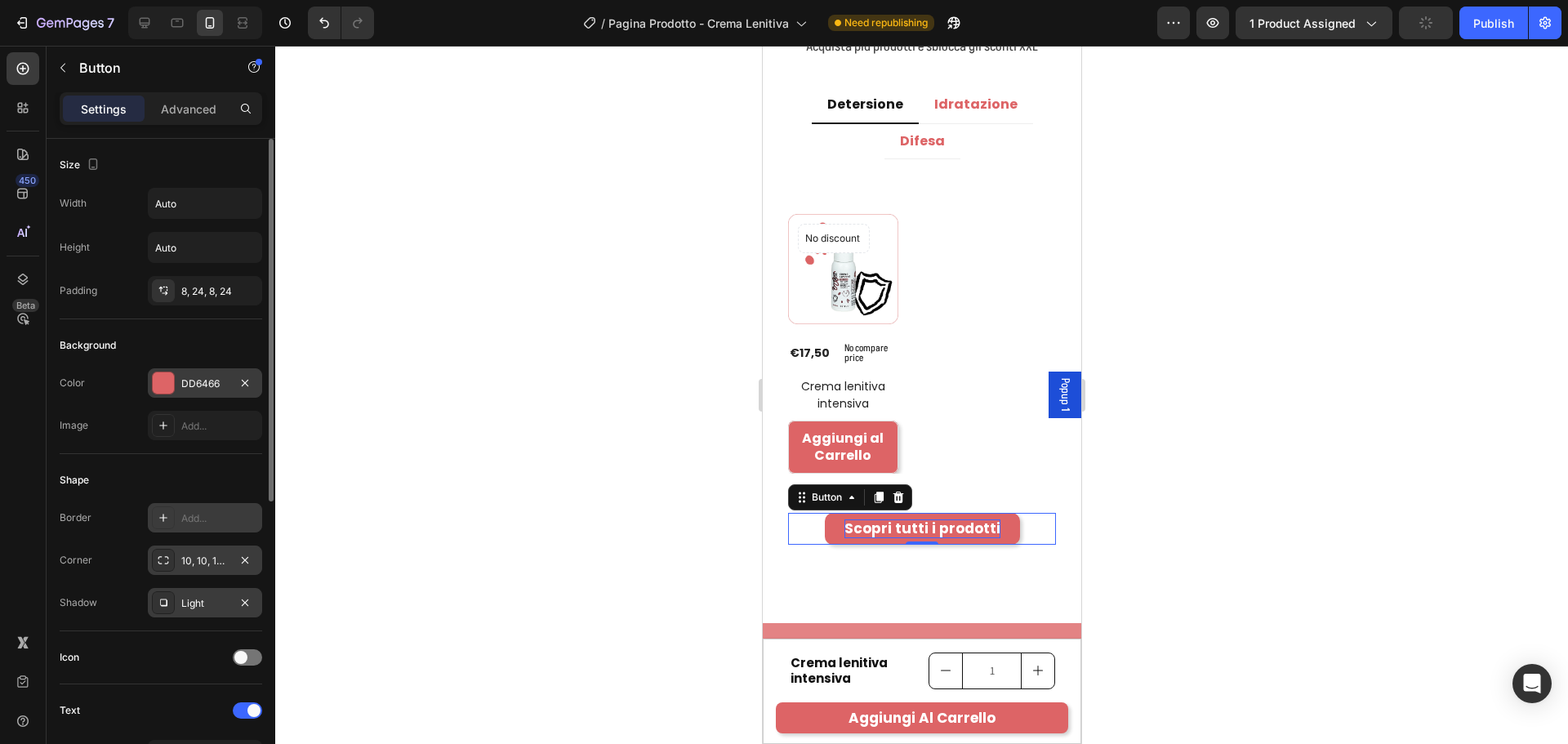
click at [183, 389] on div "DD6466" at bounding box center [205, 384] width 47 height 15
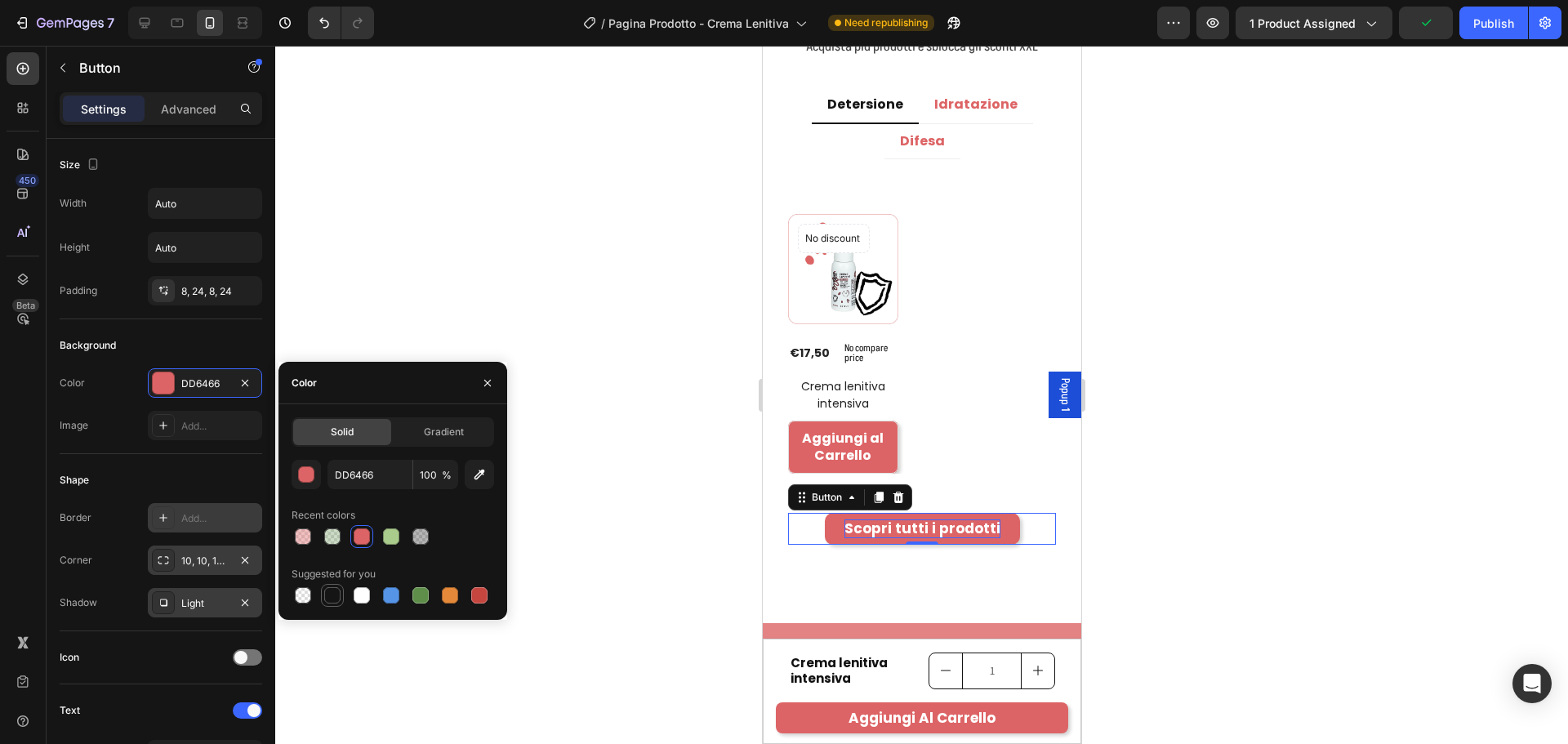
click at [335, 598] on div at bounding box center [333, 596] width 17 height 17
type input "151515"
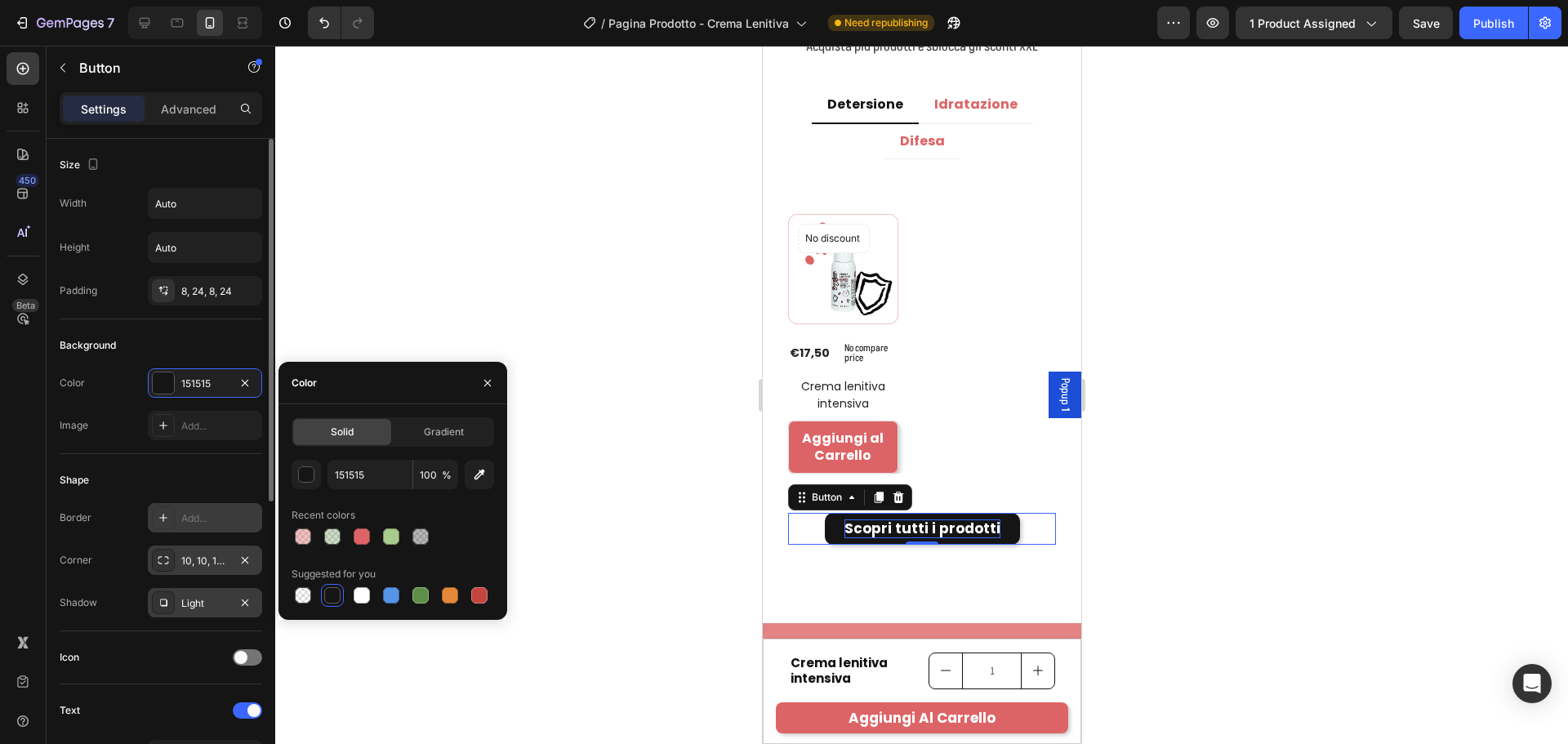
click at [194, 461] on div "Shape Border Add... Corner 10, 10, 10, 10 Shadow Light" at bounding box center [161, 543] width 203 height 177
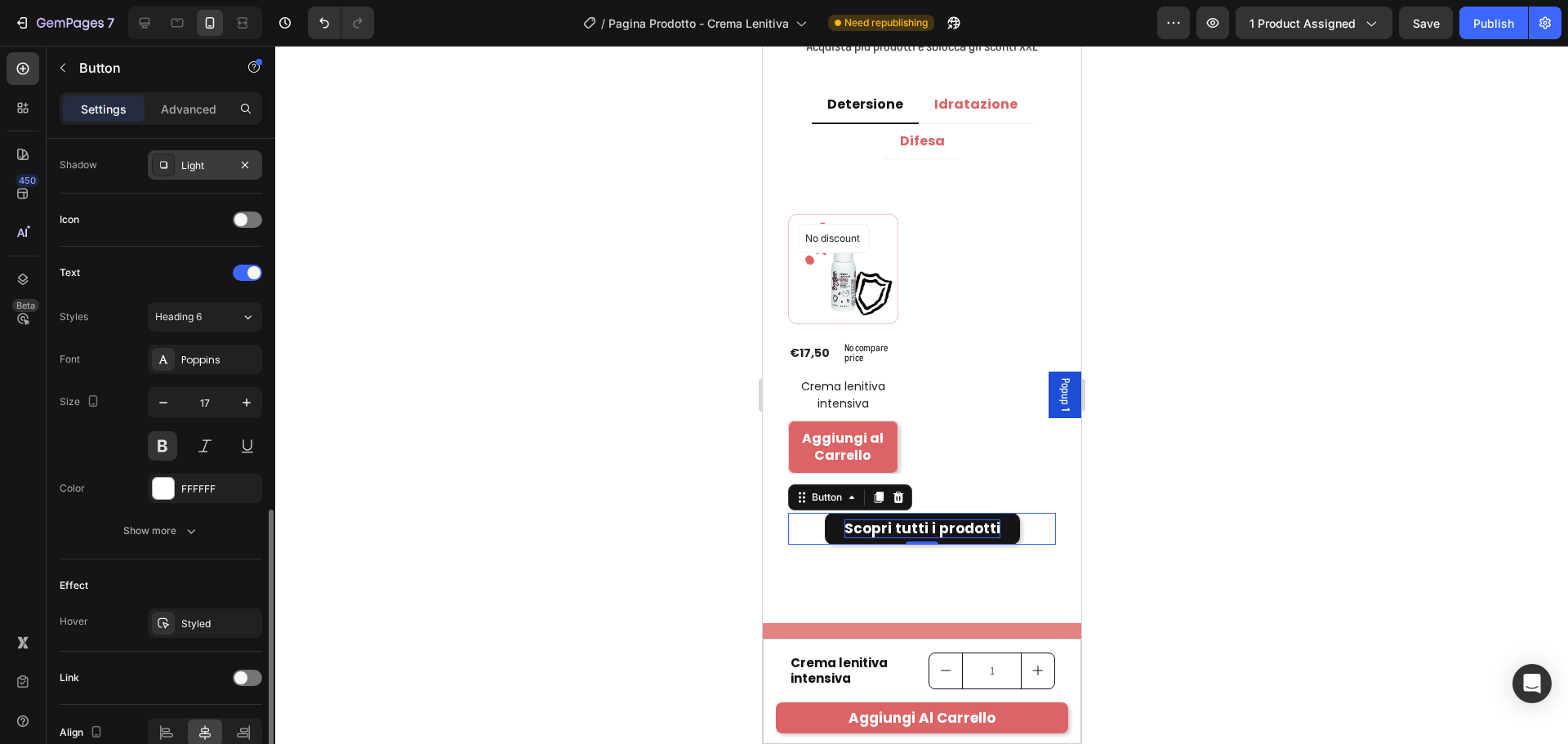
scroll to position [519, 0]
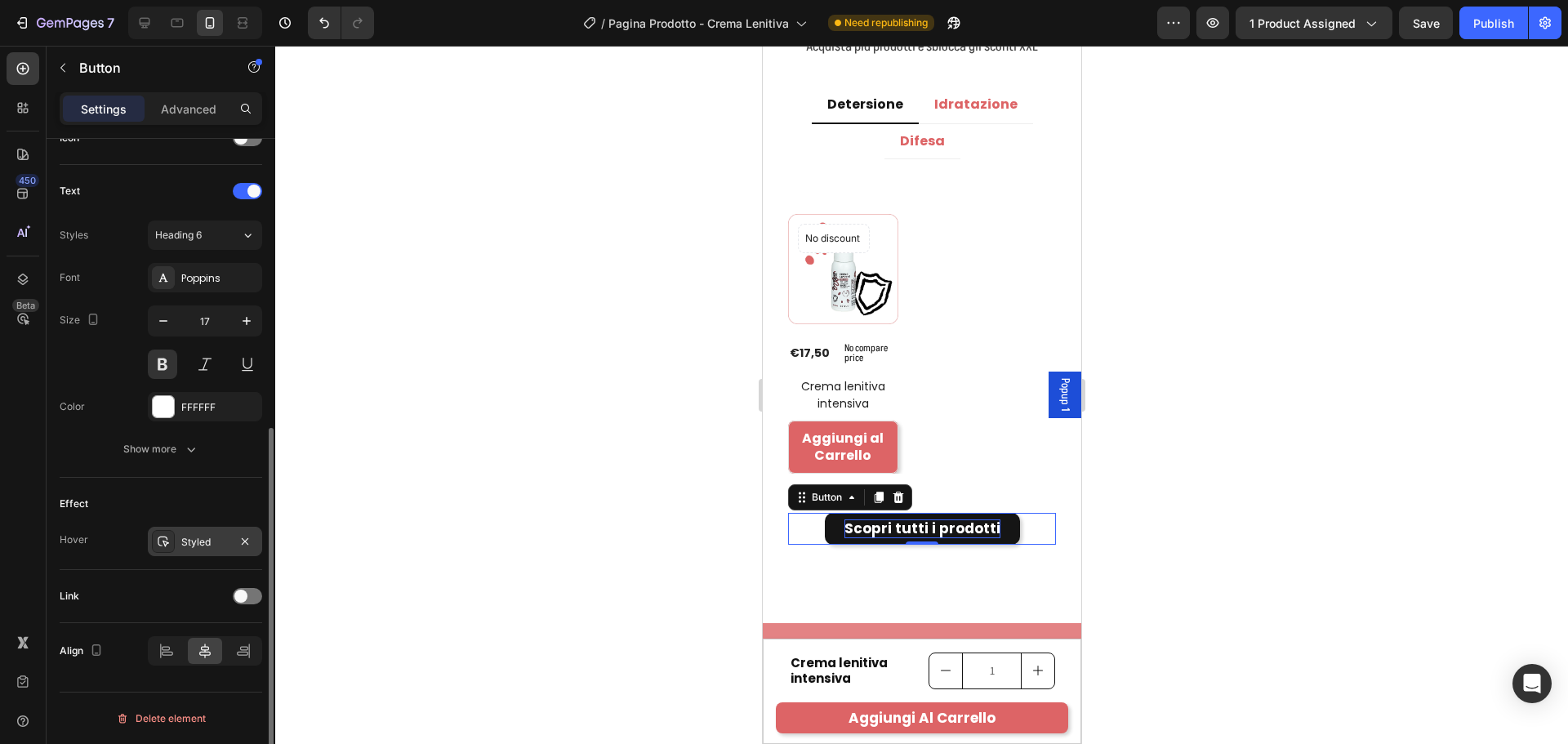
click at [205, 540] on div "Styled" at bounding box center [205, 542] width 47 height 15
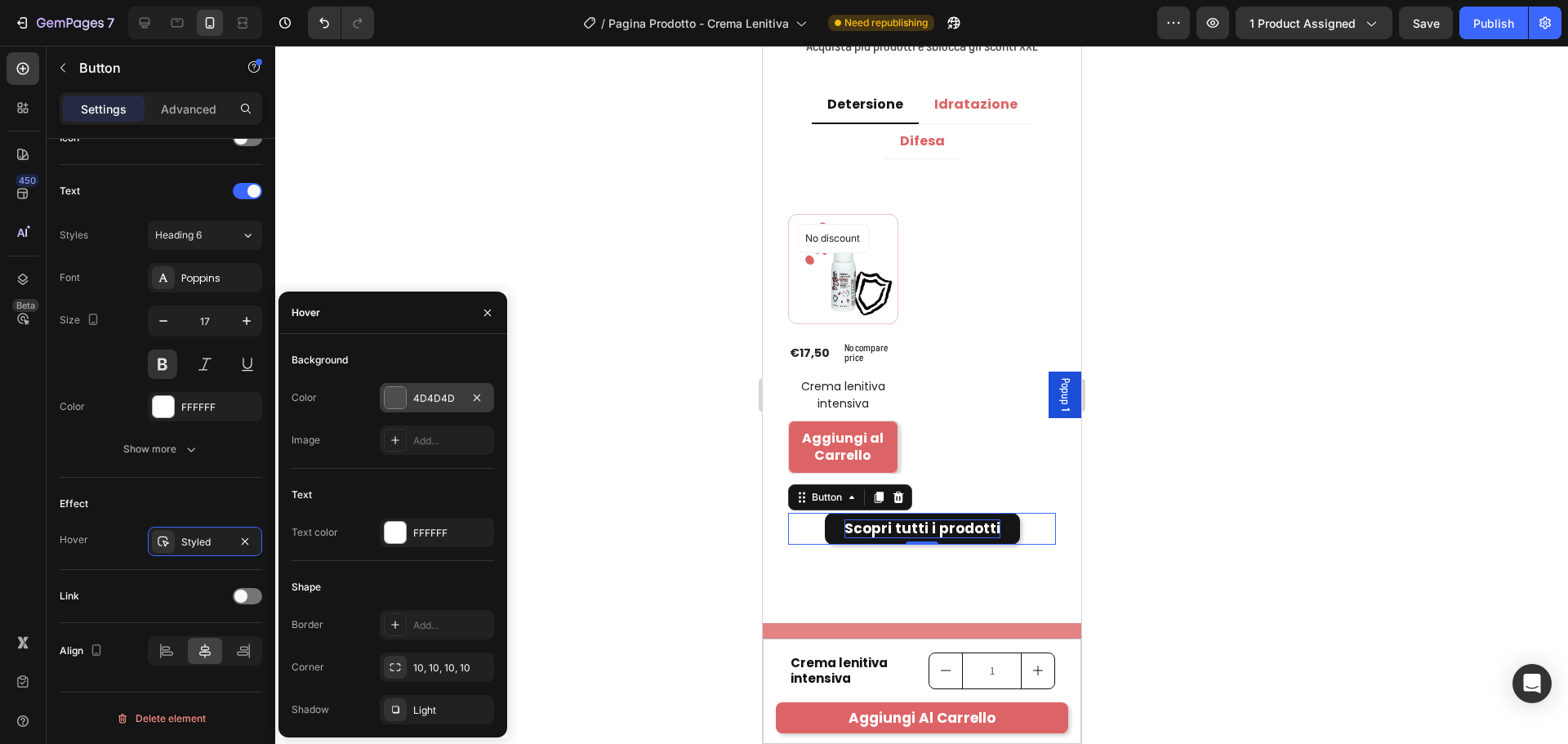
click at [434, 402] on div "4D4D4D" at bounding box center [436, 398] width 47 height 15
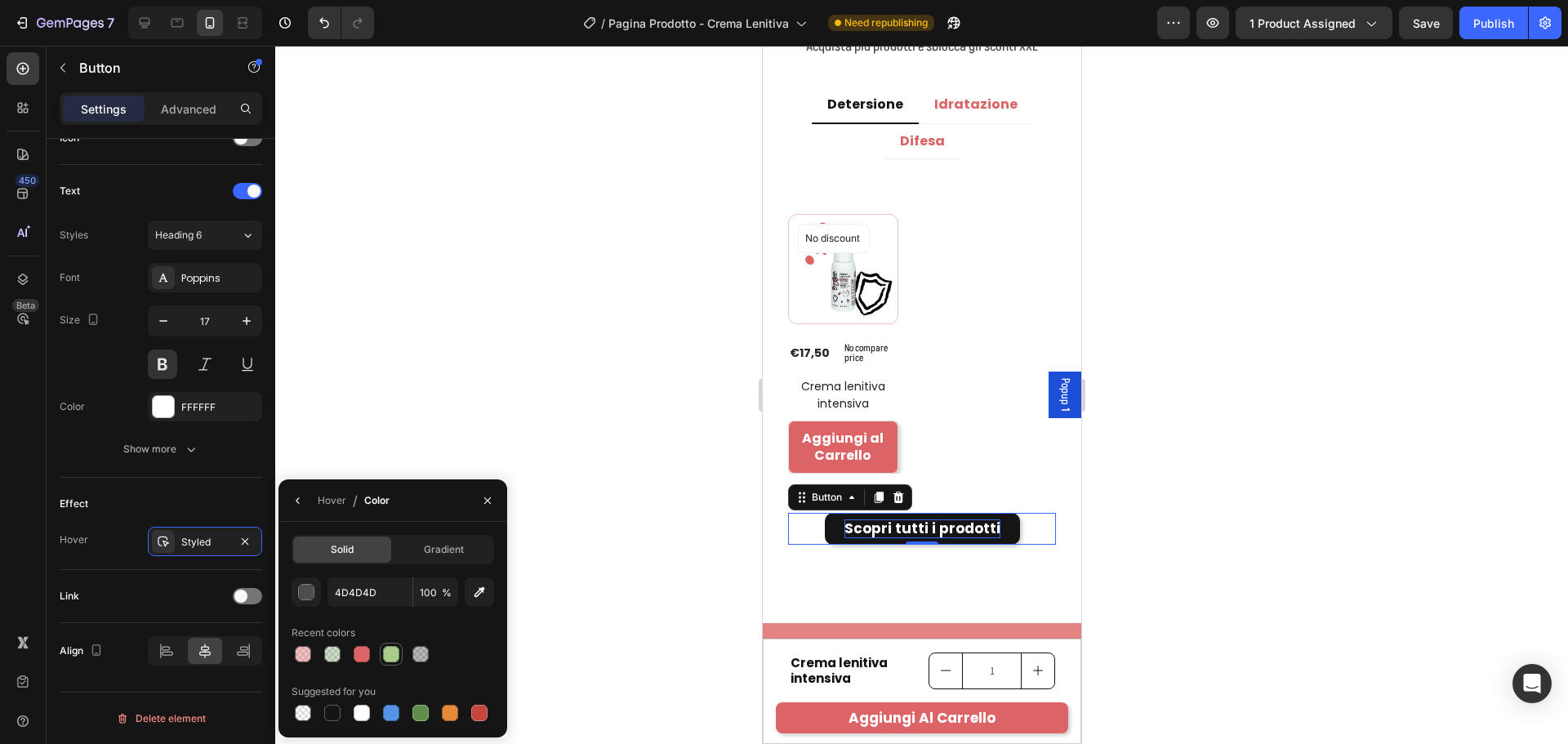
click at [389, 644] on div at bounding box center [391, 654] width 19 height 19
click at [358, 652] on div at bounding box center [362, 655] width 17 height 17
type input "DD6466"
click at [1029, 560] on div "Solitamente acquistati insieme Heading Acquista più prodotti e sblocca gli scon…" at bounding box center [921, 256] width 318 height 734
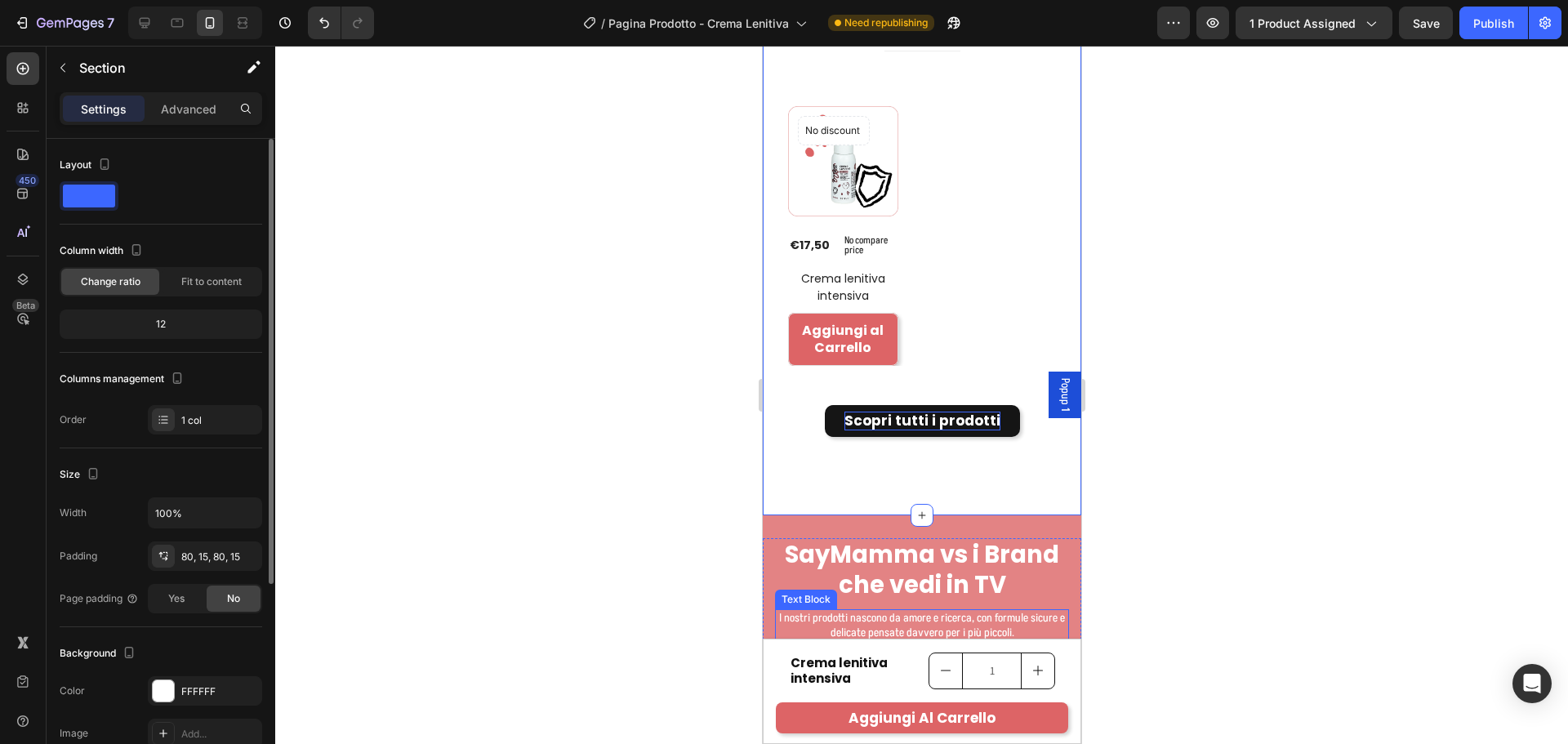
scroll to position [4115, 0]
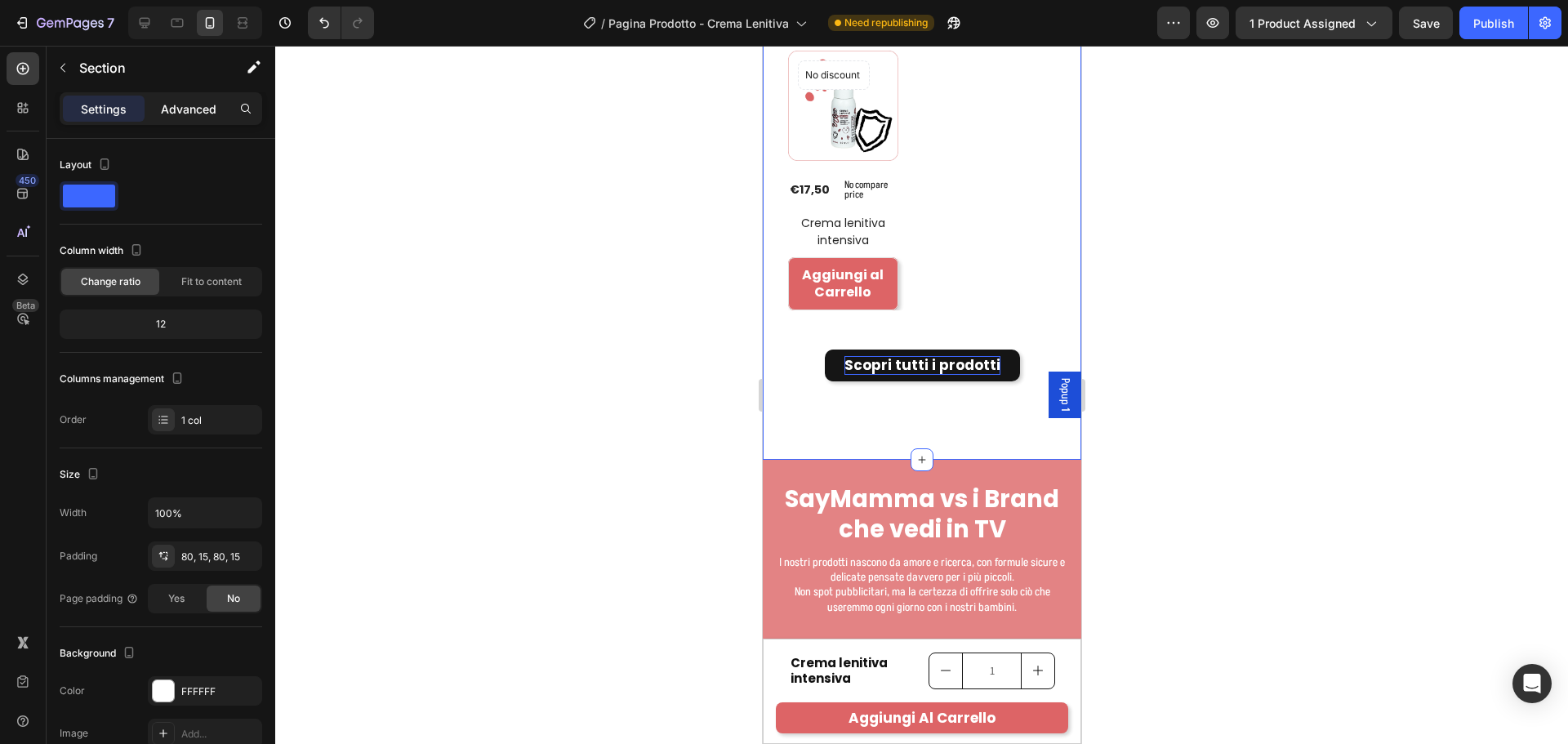
click at [190, 97] on div "Advanced" at bounding box center [188, 109] width 82 height 26
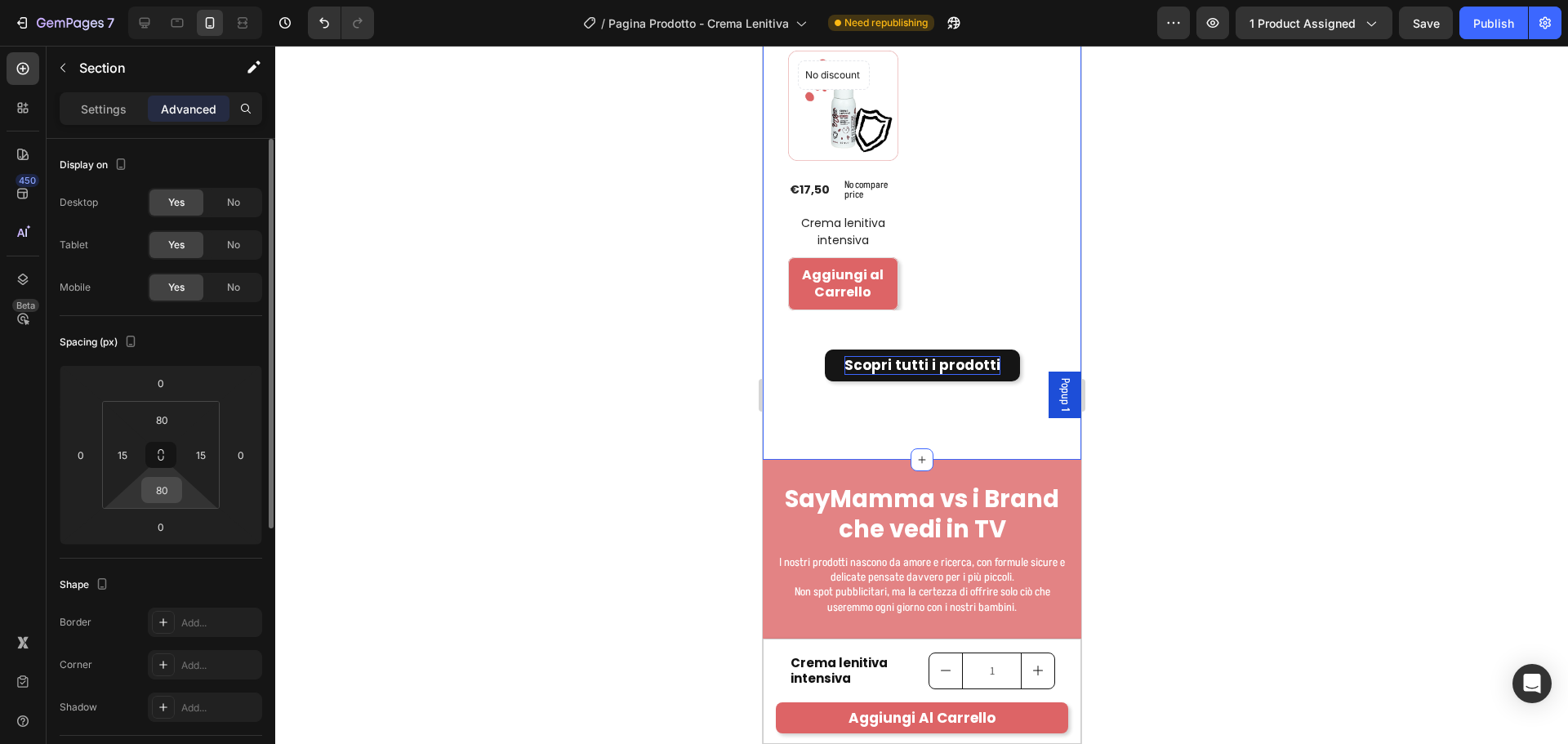
click at [181, 488] on div "80" at bounding box center [161, 490] width 41 height 26
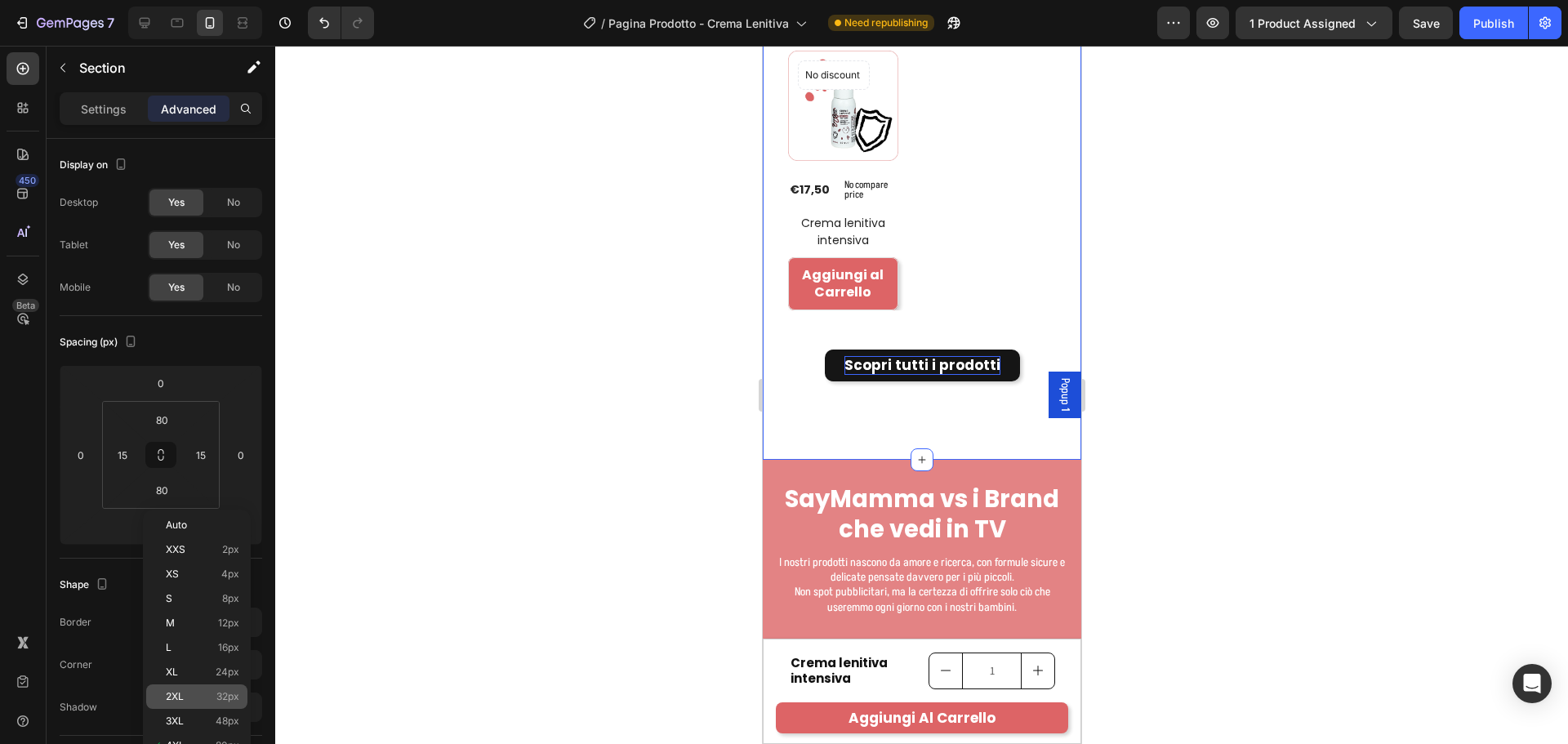
click at [211, 690] on div "2XL 32px" at bounding box center [197, 696] width 101 height 25
type input "32"
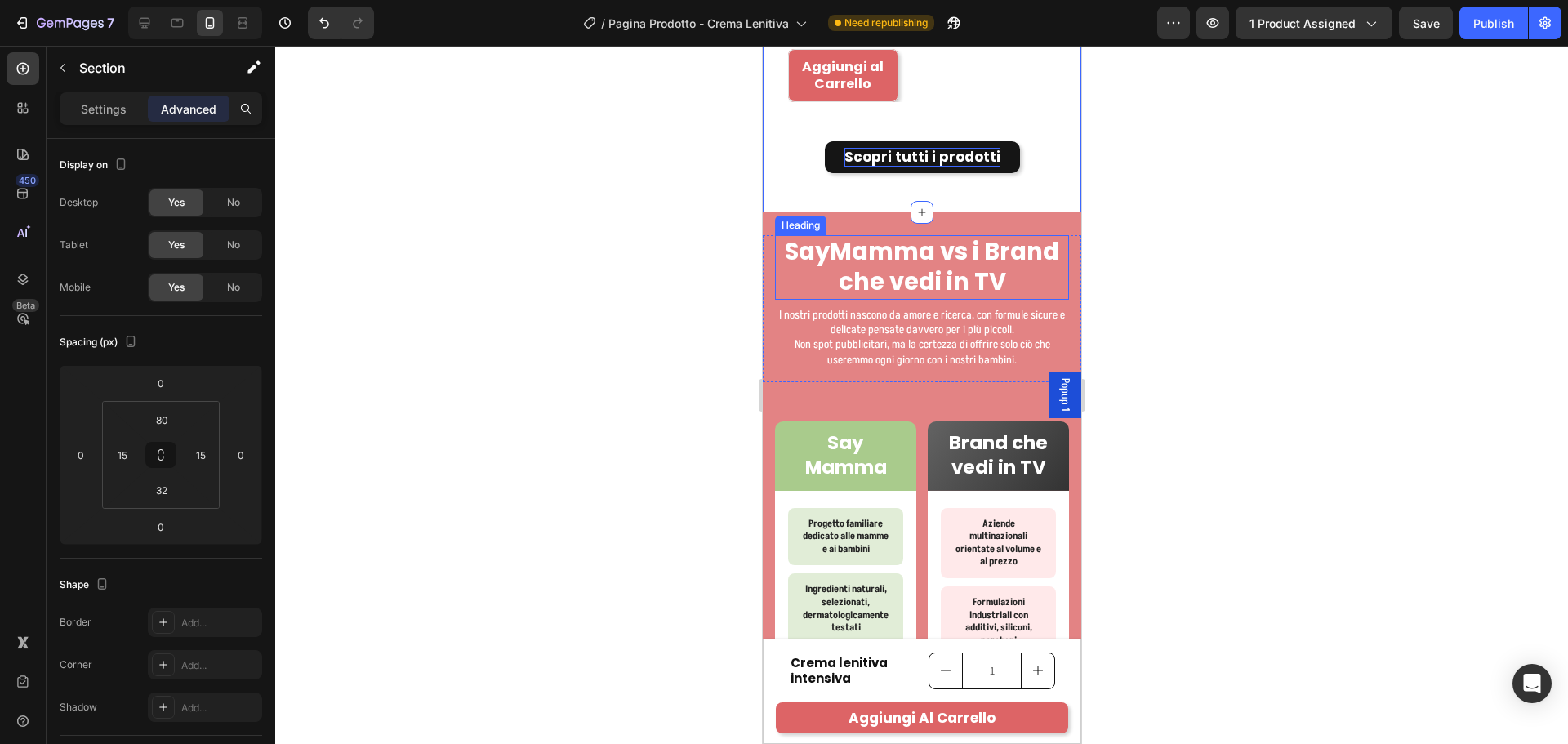
scroll to position [4360, 0]
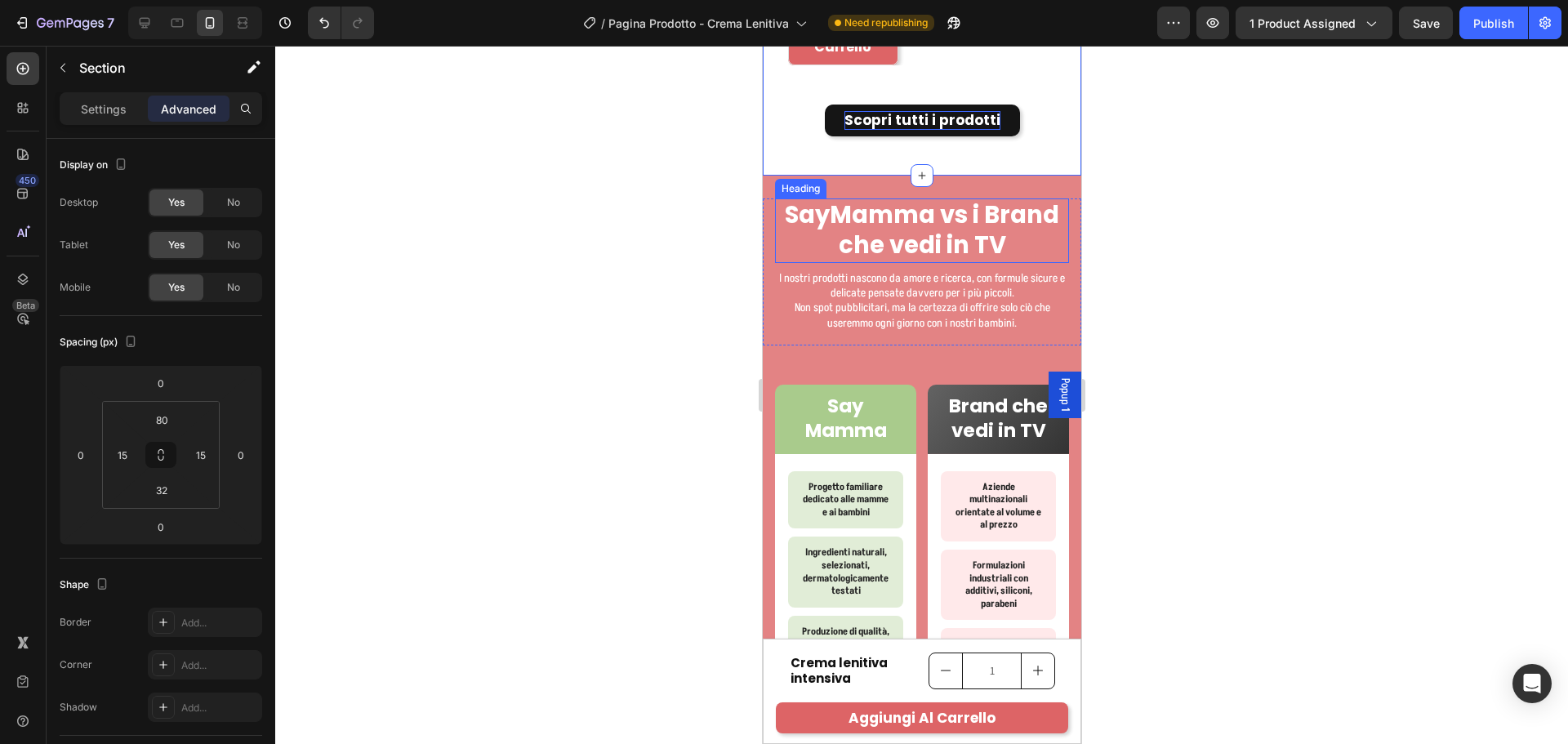
click at [946, 254] on h2 "SayMamma vs i Brand che vedi in TV" at bounding box center [921, 230] width 294 height 65
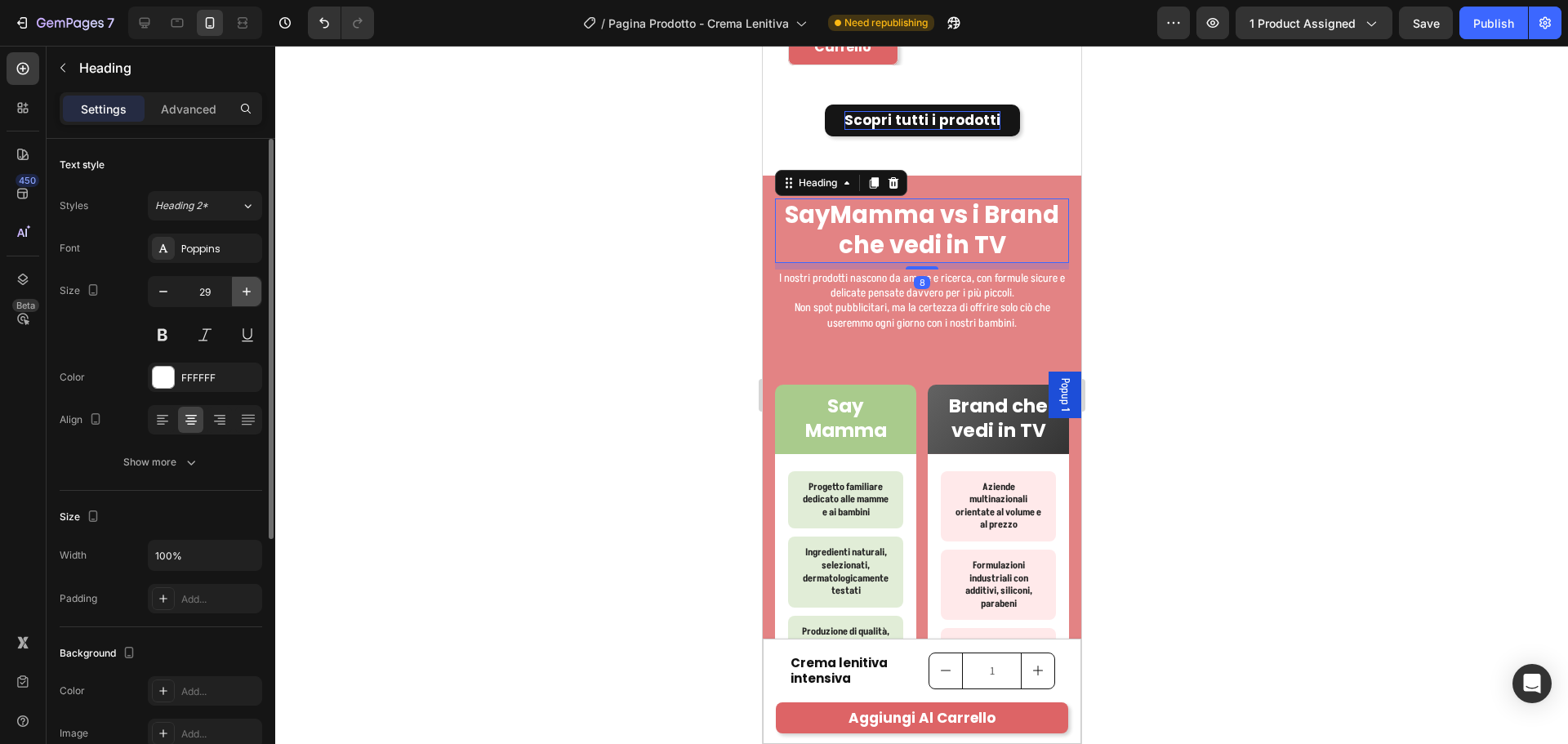
click at [240, 285] on icon "button" at bounding box center [247, 291] width 17 height 17
type input "30"
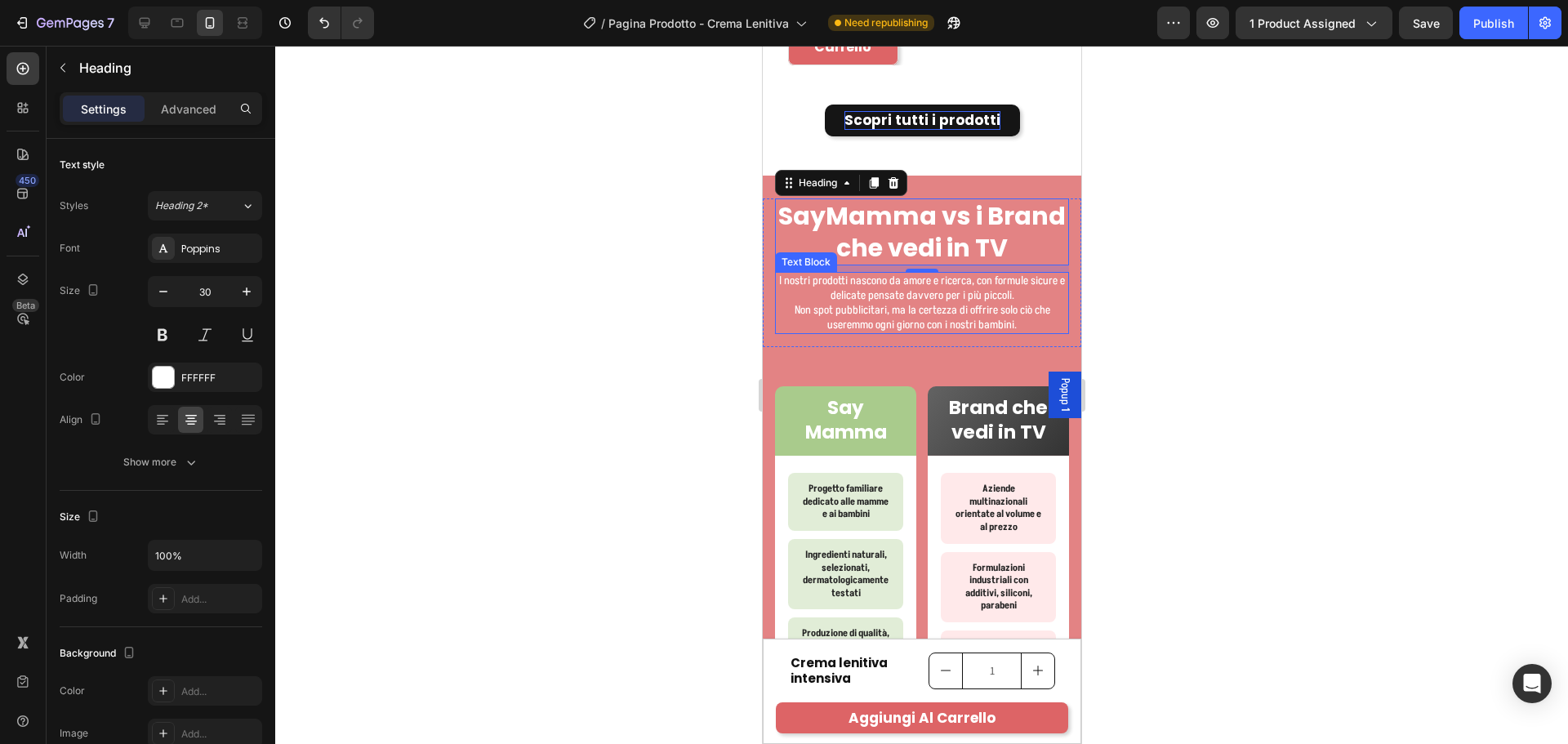
click at [905, 300] on p "I nostri prodotti nascono da amore e ricerca, con formule sicure e delicate pen…" at bounding box center [921, 289] width 290 height 30
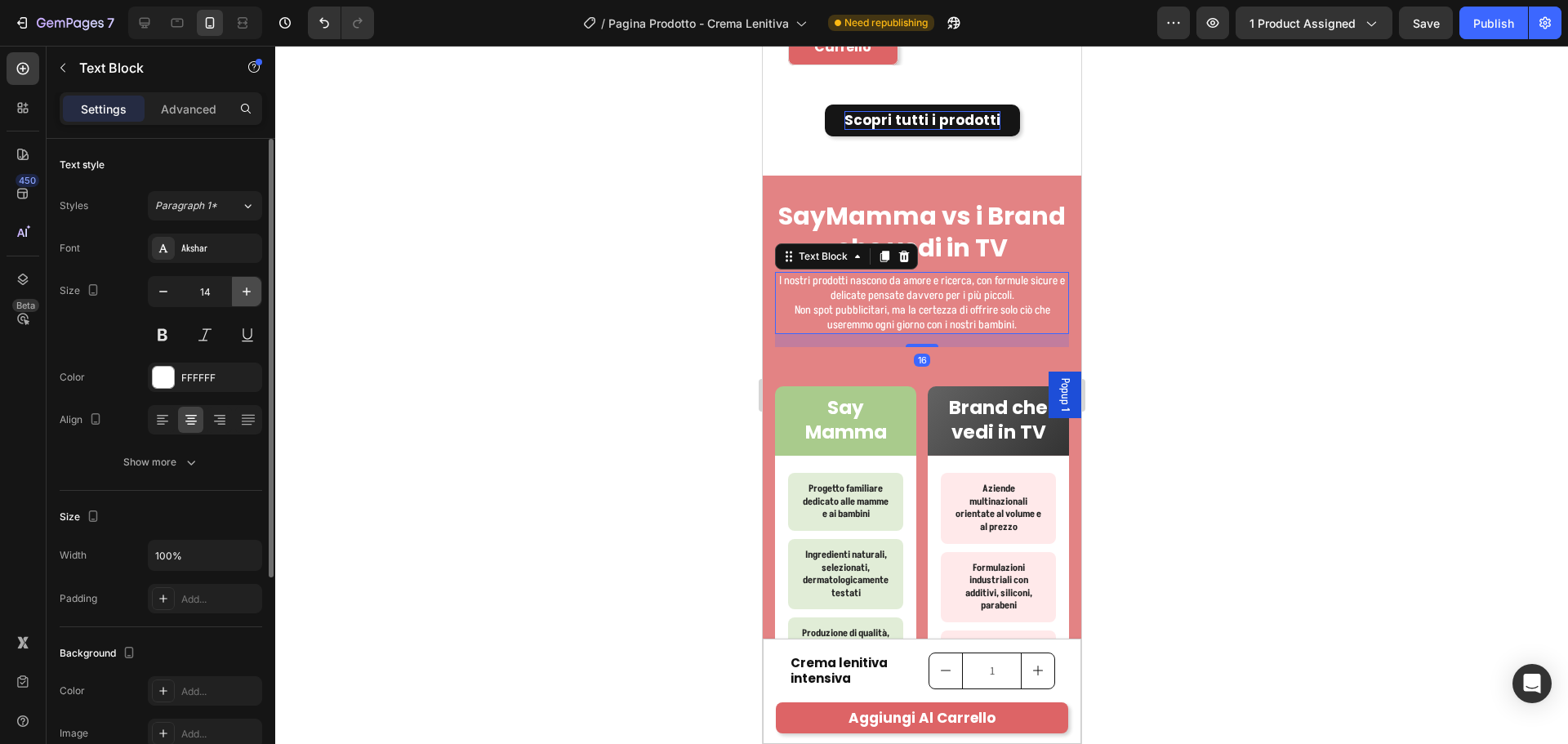
click at [242, 299] on icon "button" at bounding box center [247, 291] width 17 height 17
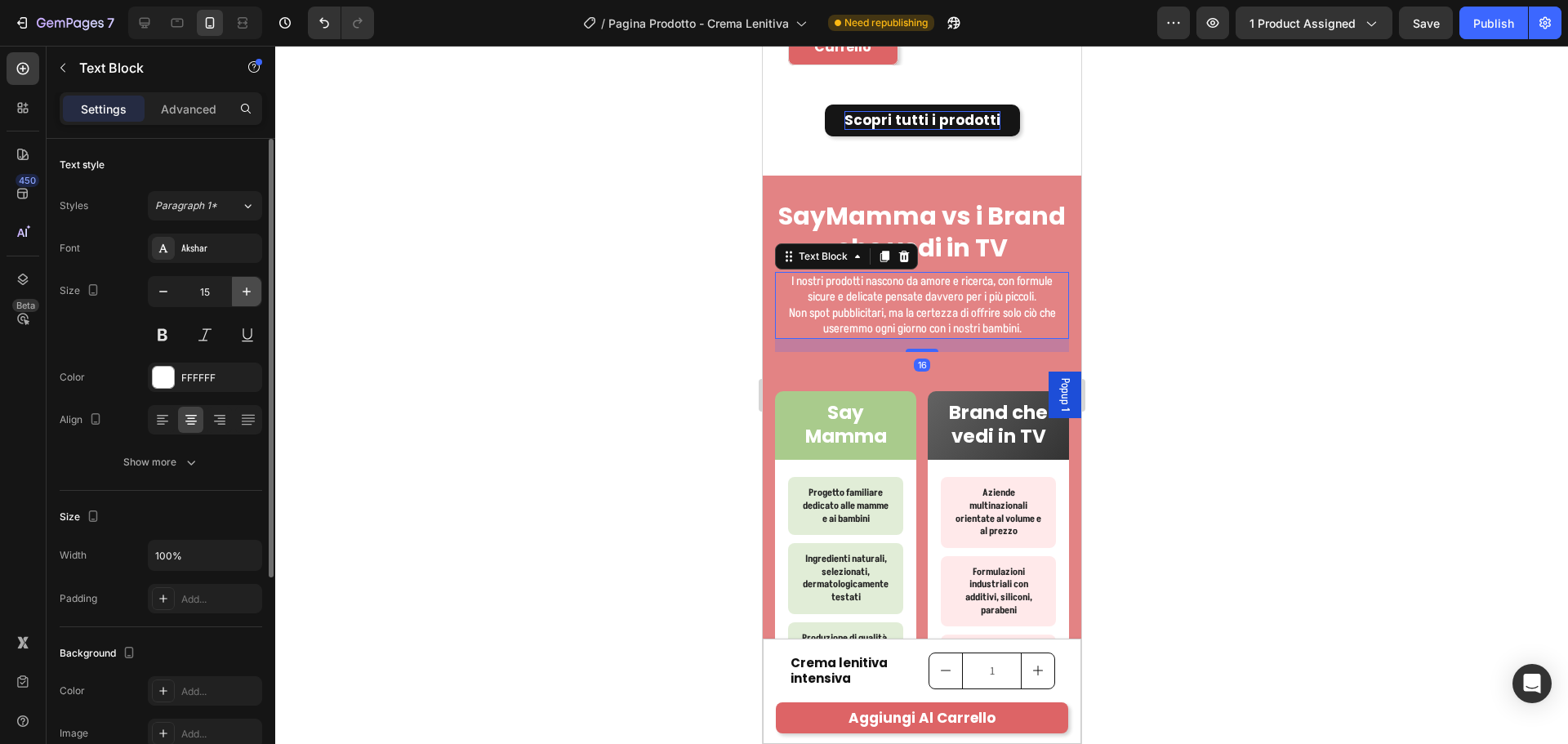
click at [245, 297] on icon "button" at bounding box center [247, 291] width 17 height 17
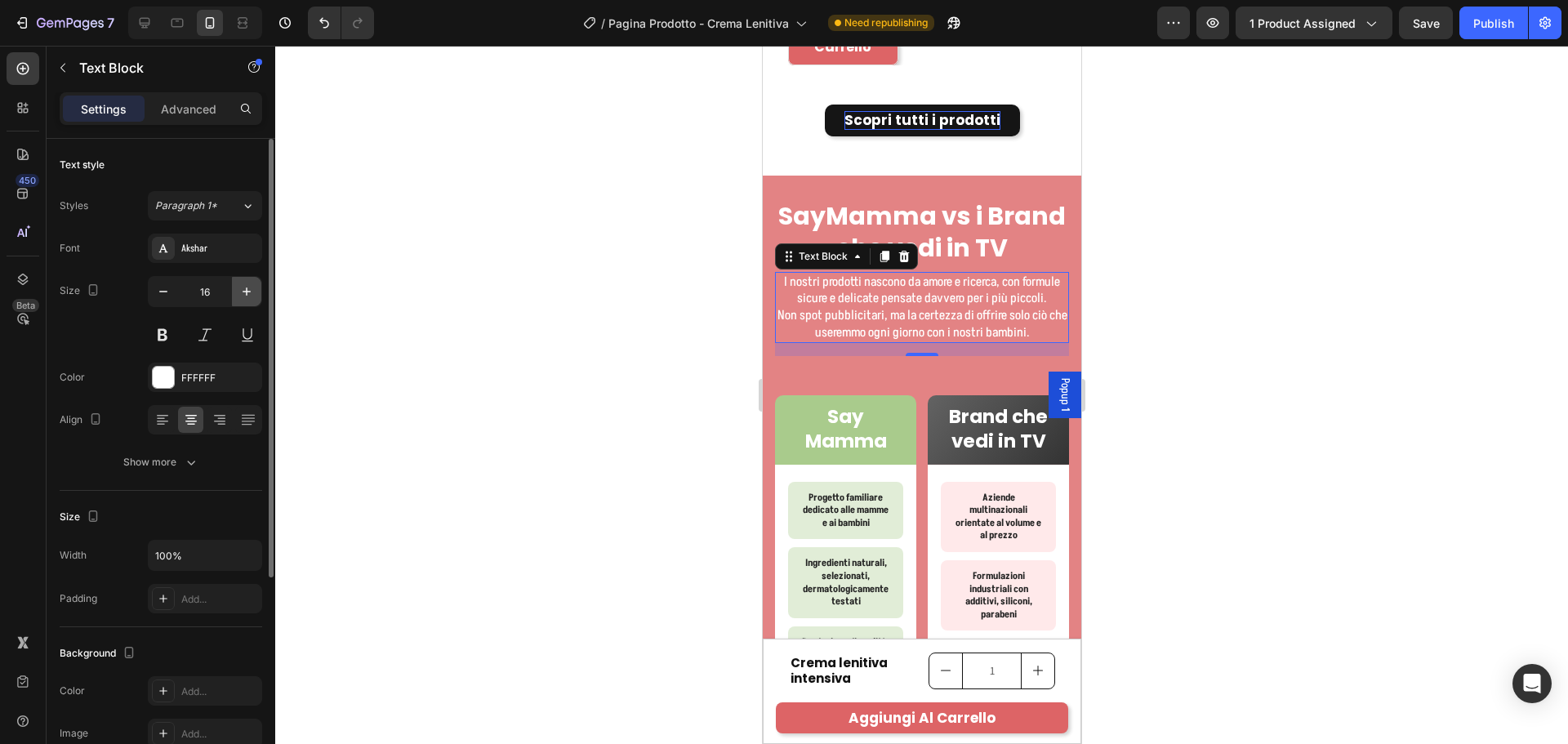
click at [245, 297] on icon "button" at bounding box center [247, 291] width 17 height 17
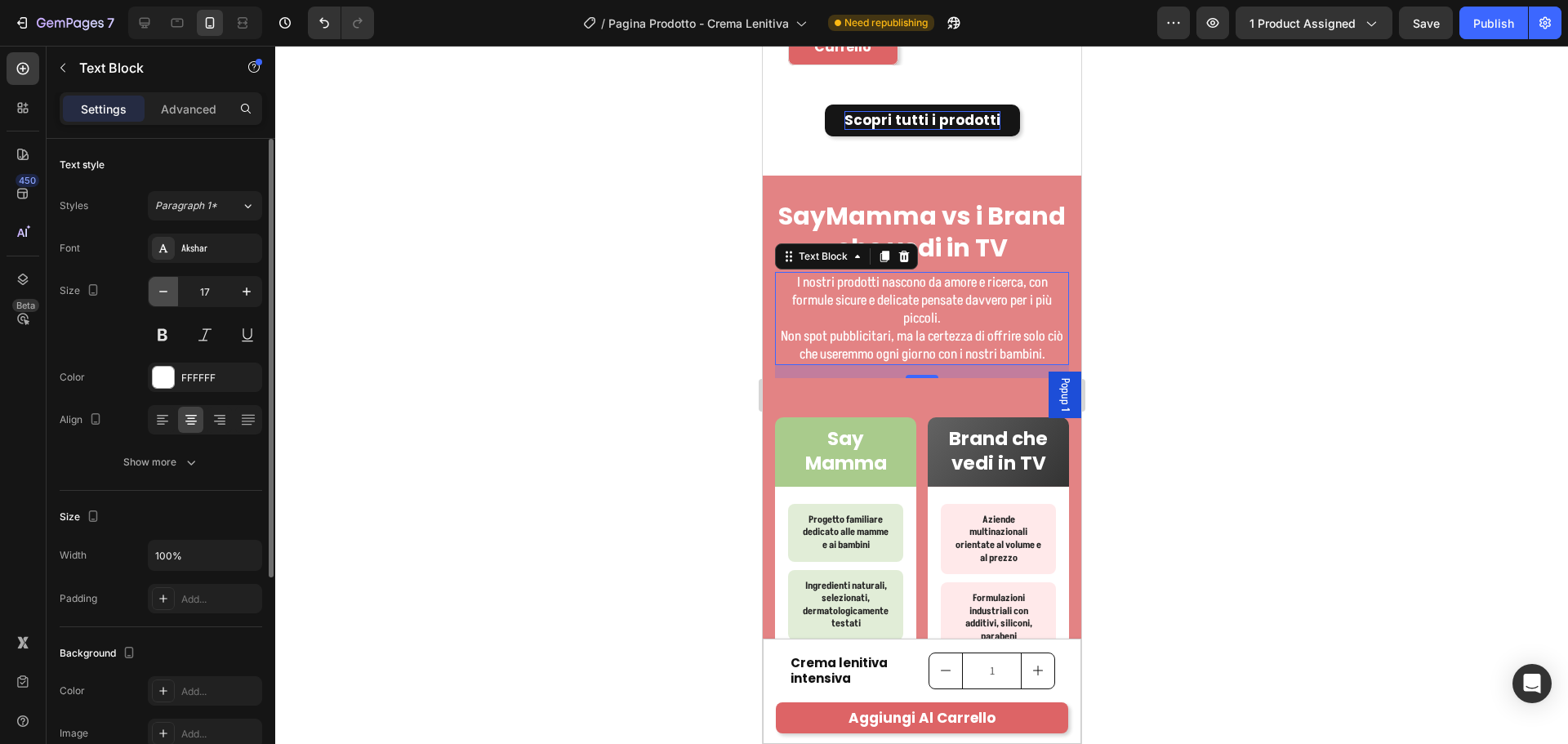
click at [168, 289] on icon "button" at bounding box center [163, 291] width 17 height 17
type input "16"
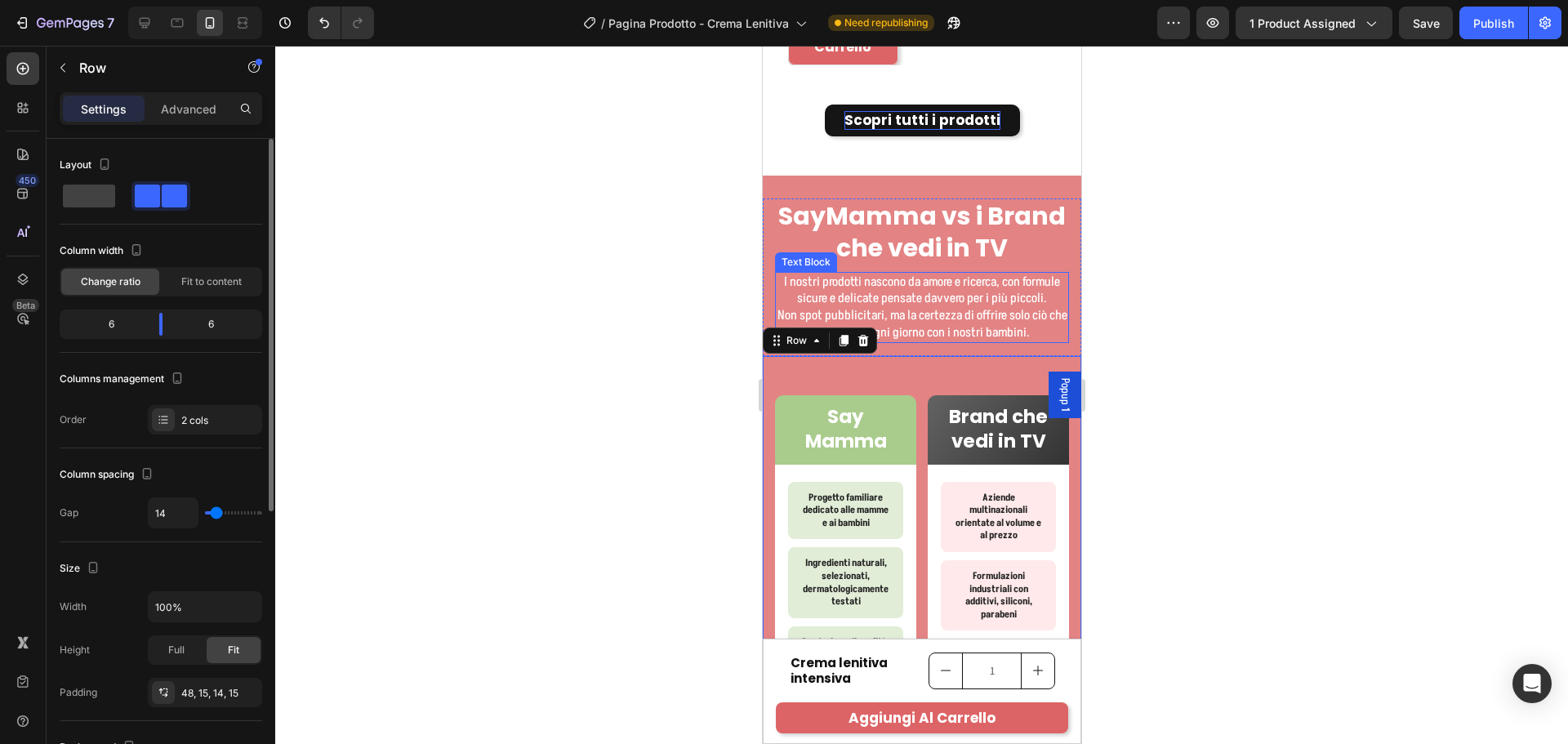
click at [914, 337] on p "Non spot pubblicitari, ma la certezza di offrire solo ciò che useremmo ogni gio…" at bounding box center [921, 324] width 290 height 34
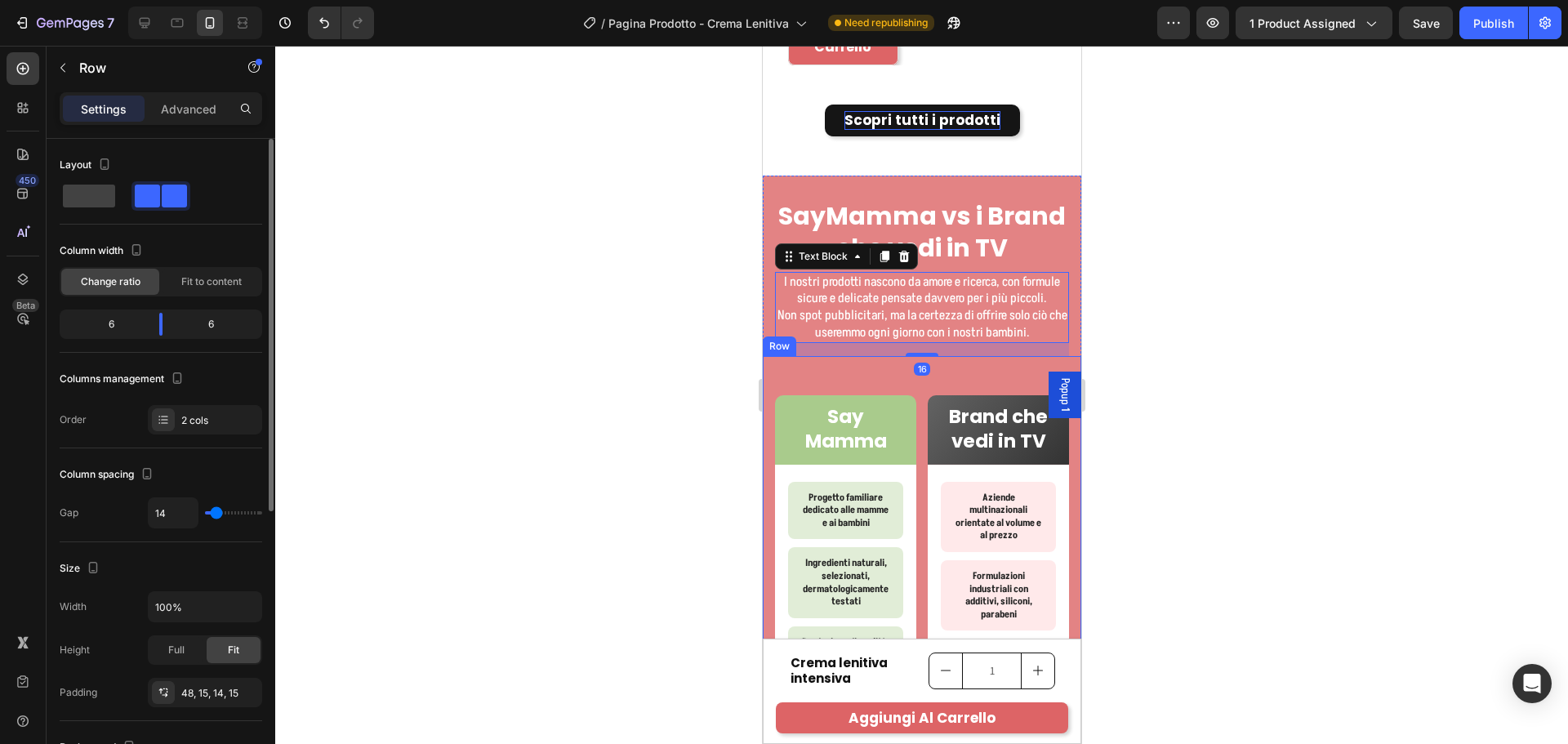
drag, startPoint x: 917, startPoint y: 356, endPoint x: 917, endPoint y: 341, distance: 15.0
click at [917, 354] on div "[PERSON_NAME] vs i Brand che vedi in TV Heading I nostri prodotti nascono da am…" at bounding box center [921, 588] width 318 height 780
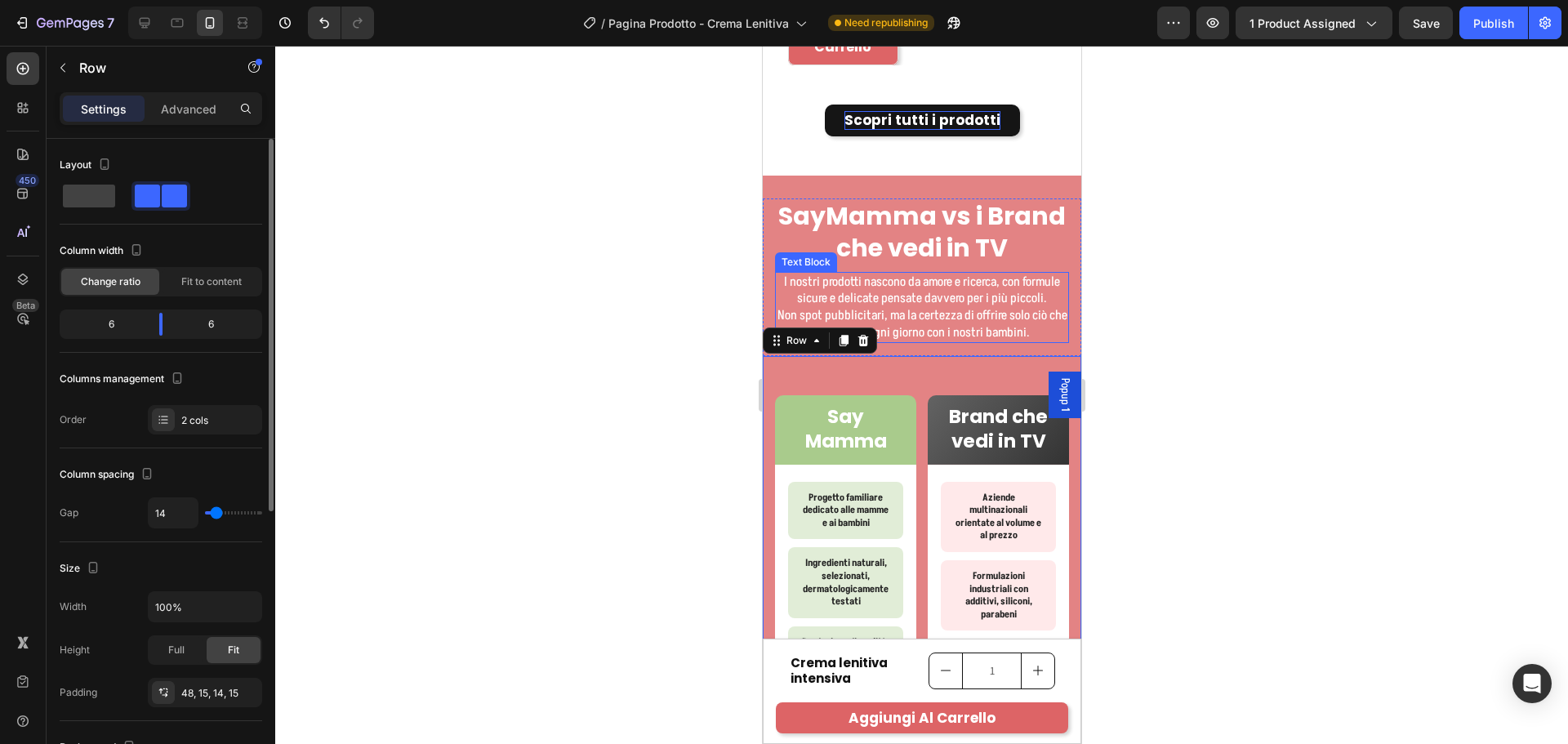
click at [922, 330] on p "Non spot pubblicitari, ma la certezza di offrire solo ciò che useremmo ogni gio…" at bounding box center [921, 324] width 290 height 34
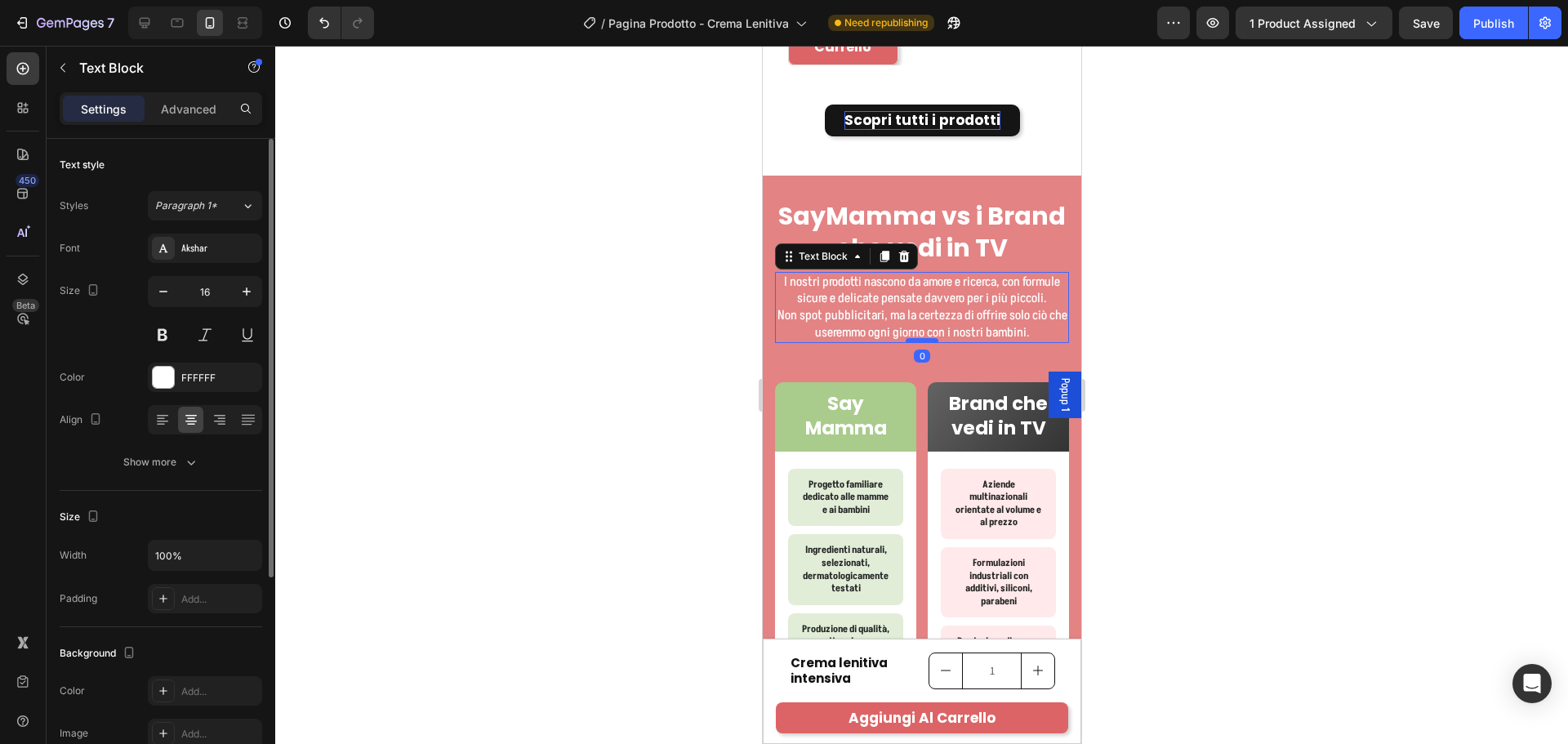
drag, startPoint x: 922, startPoint y: 354, endPoint x: 921, endPoint y: 341, distance: 13.0
click at [921, 341] on div at bounding box center [921, 340] width 32 height 5
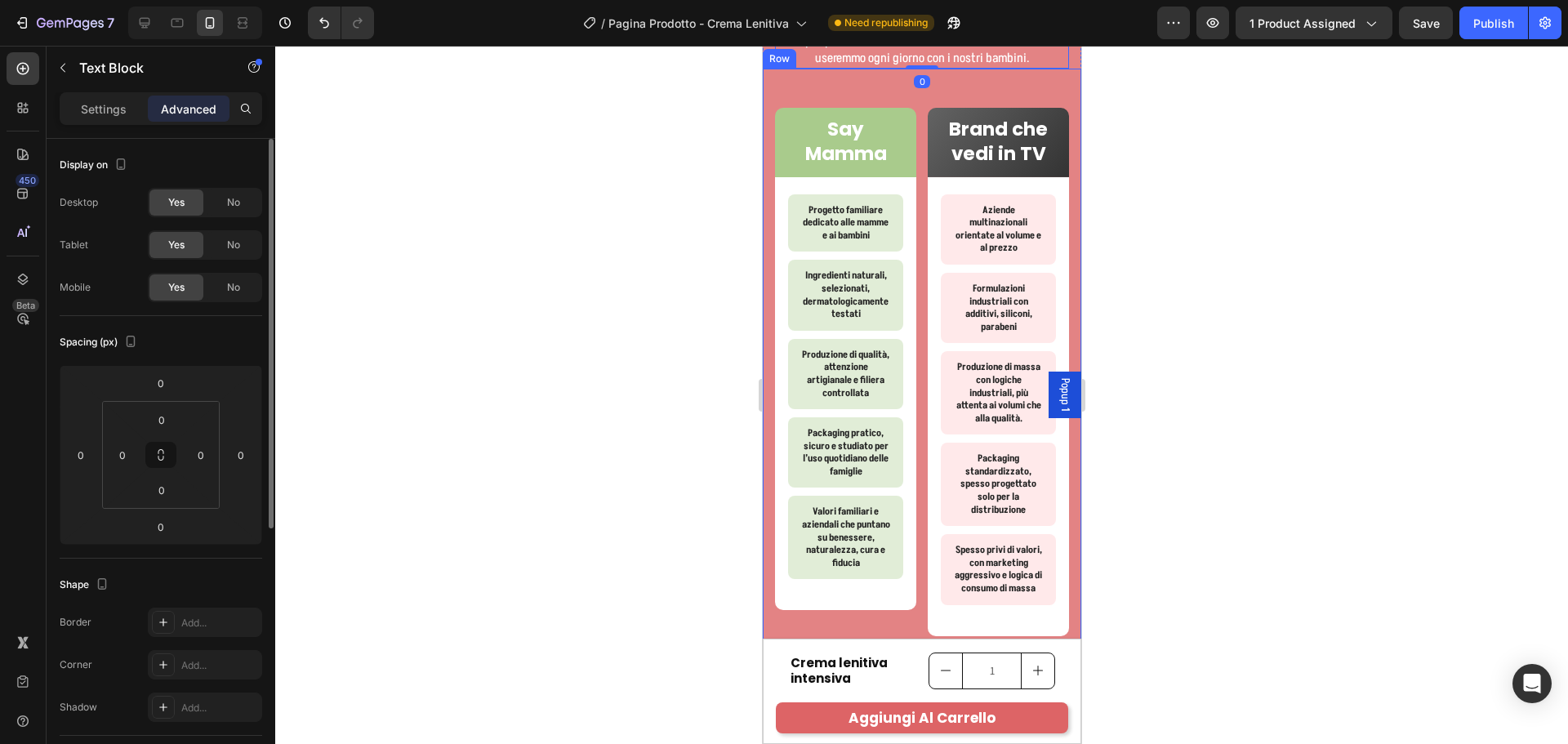
scroll to position [4768, 0]
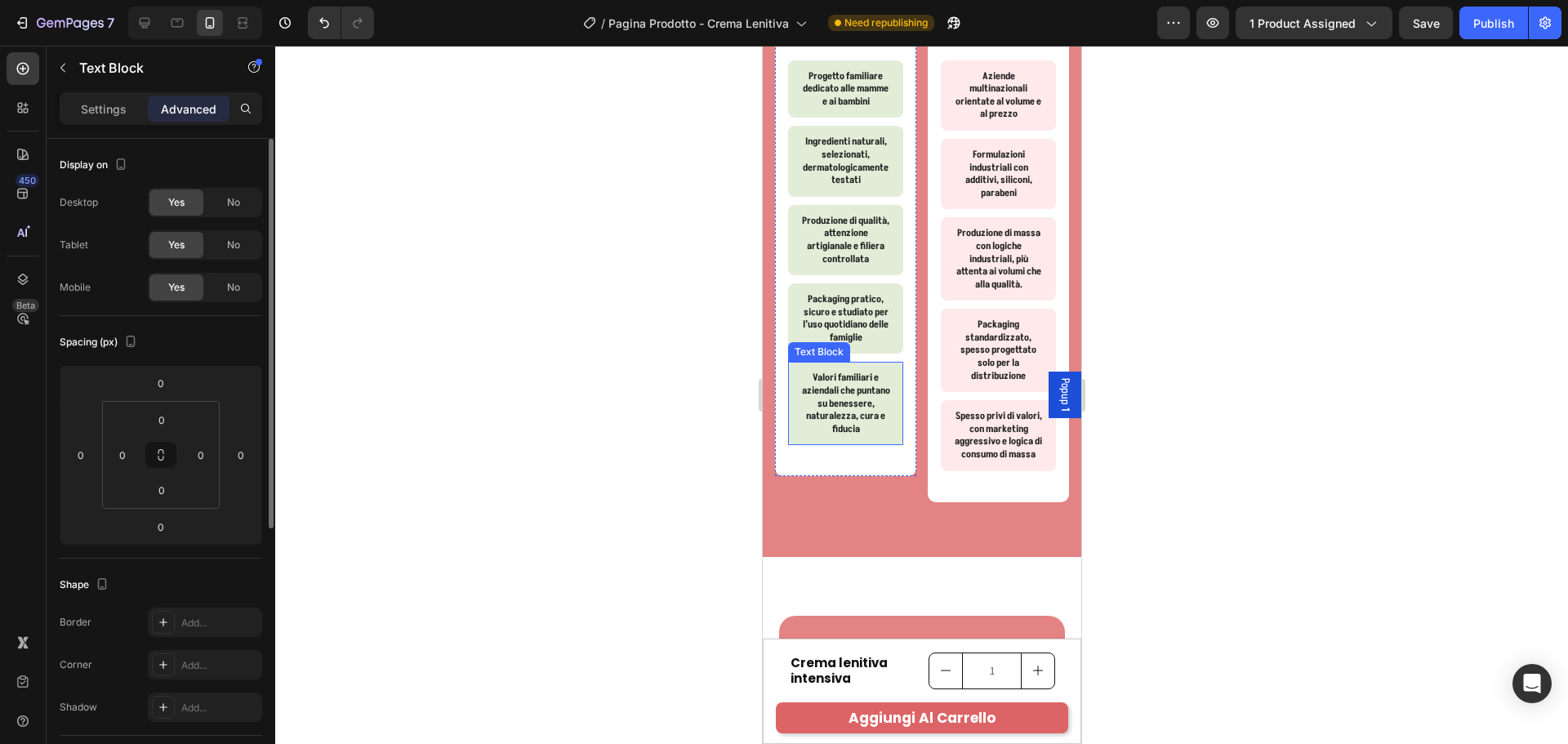
click at [869, 419] on p "Valori familiari e aziendali che puntano su benessere, naturalezza, cura e fidu…" at bounding box center [844, 403] width 89 height 64
click at [119, 112] on p "Settings" at bounding box center [104, 109] width 46 height 18
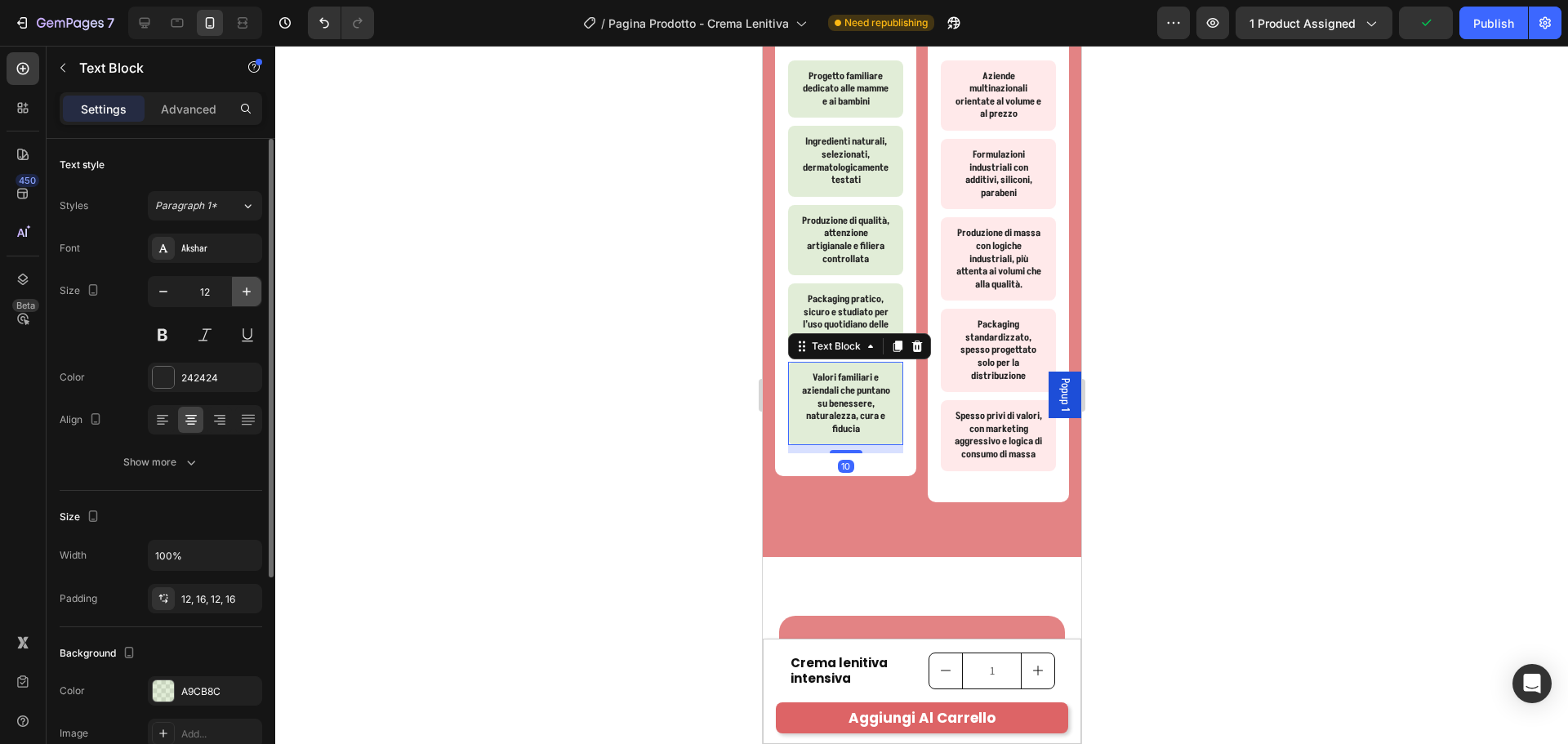
click at [247, 293] on icon "button" at bounding box center [247, 291] width 17 height 17
type input "14"
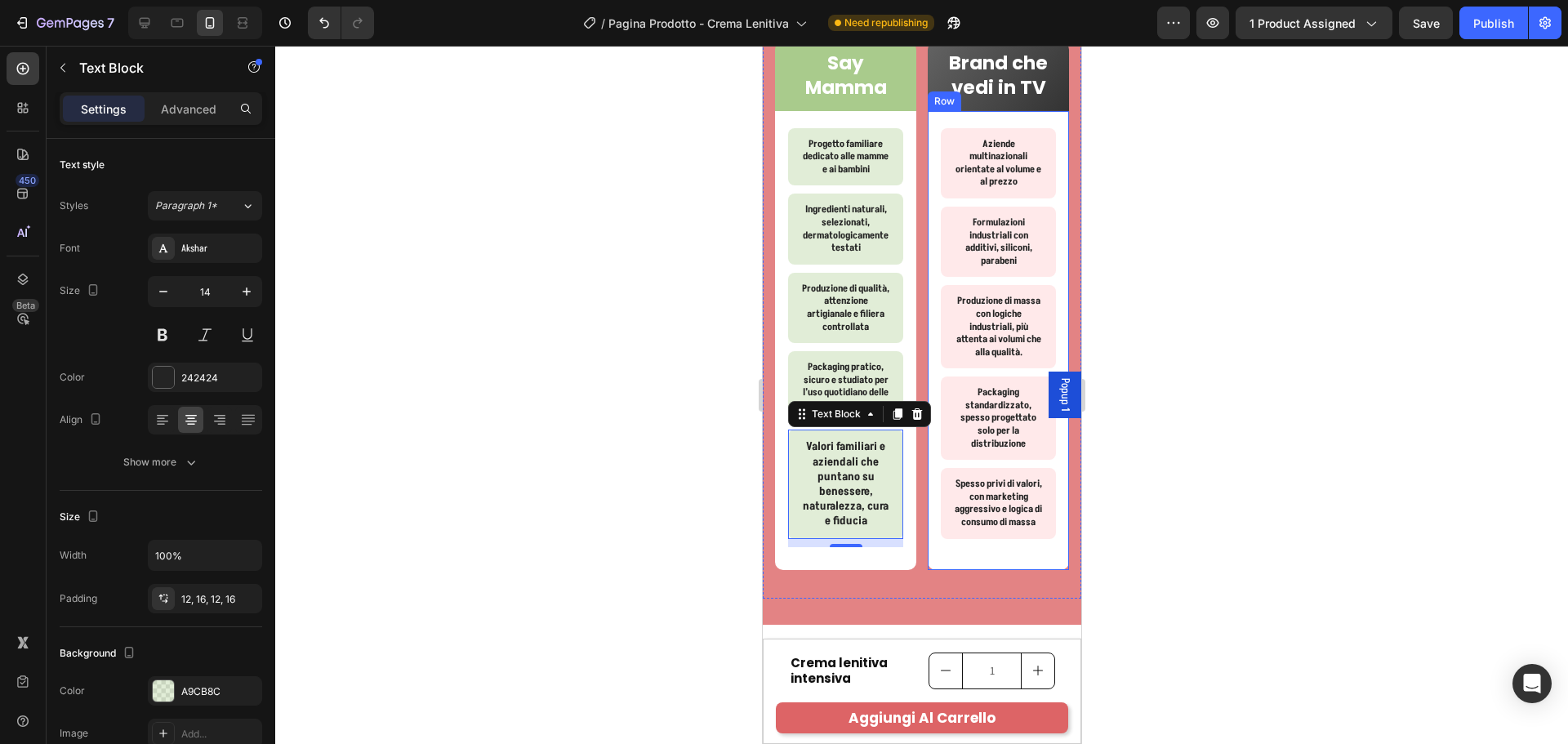
scroll to position [4605, 0]
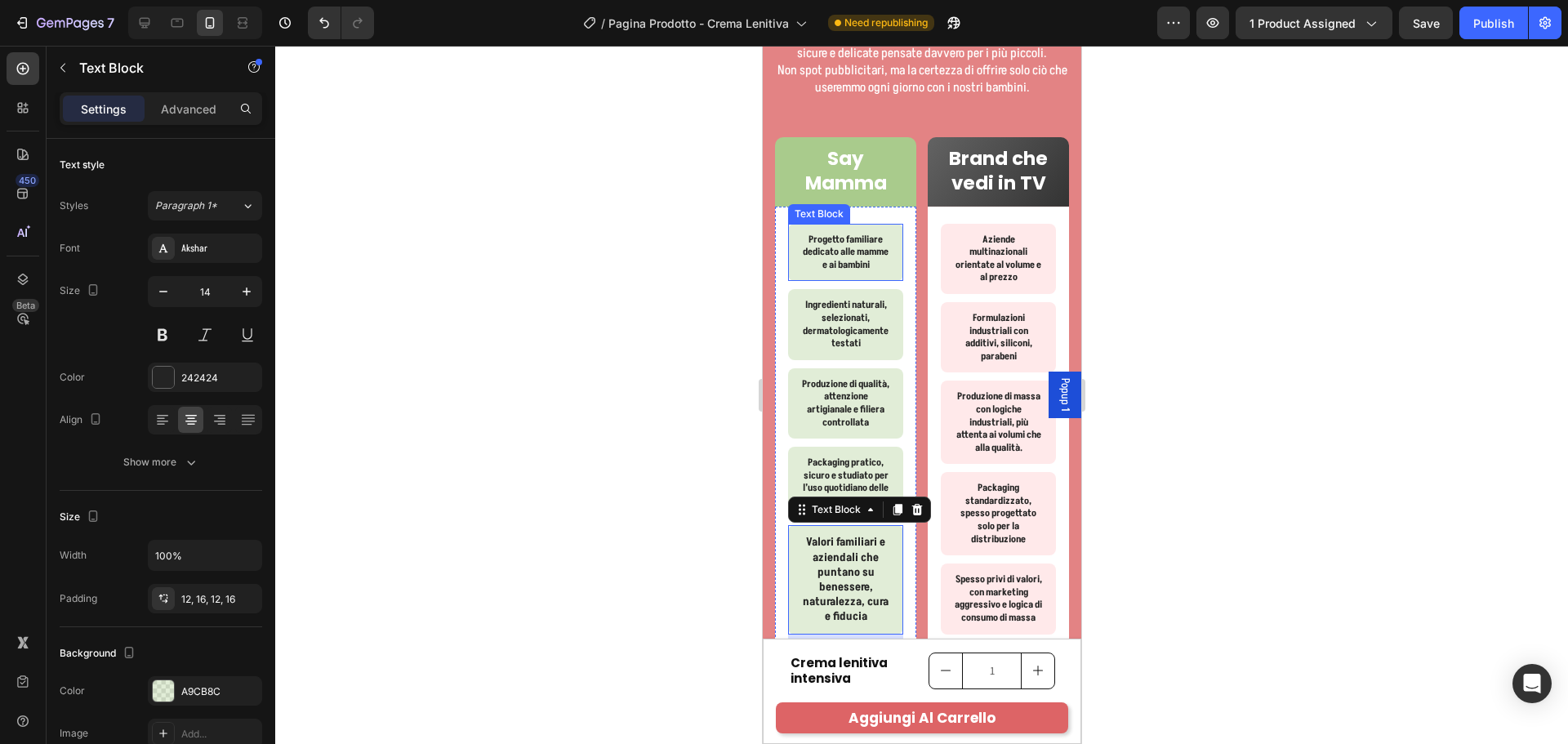
click at [855, 246] on p "Progetto familiare dedicato alle mamme e ai bambini" at bounding box center [844, 253] width 89 height 39
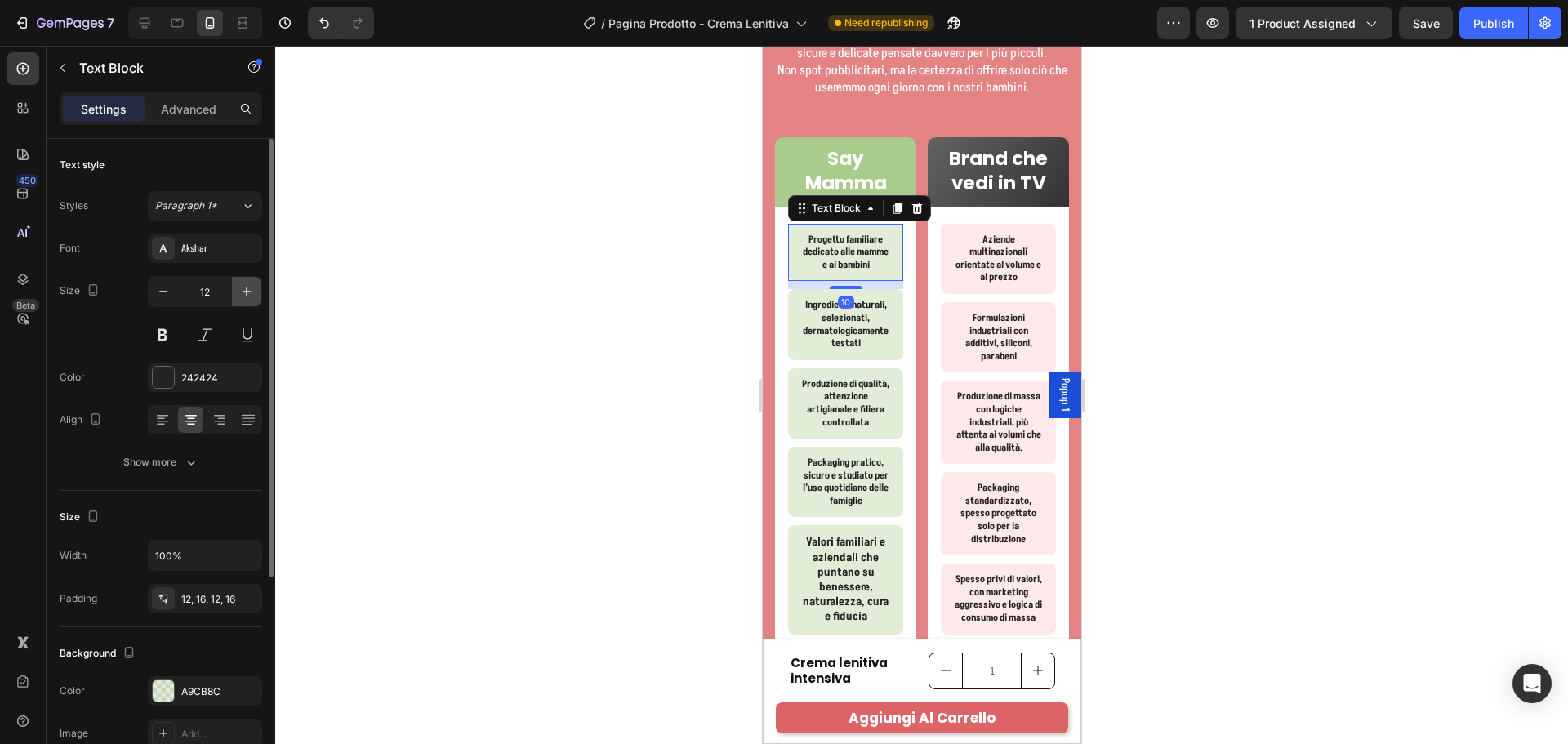
click at [253, 280] on button "button" at bounding box center [247, 291] width 29 height 30
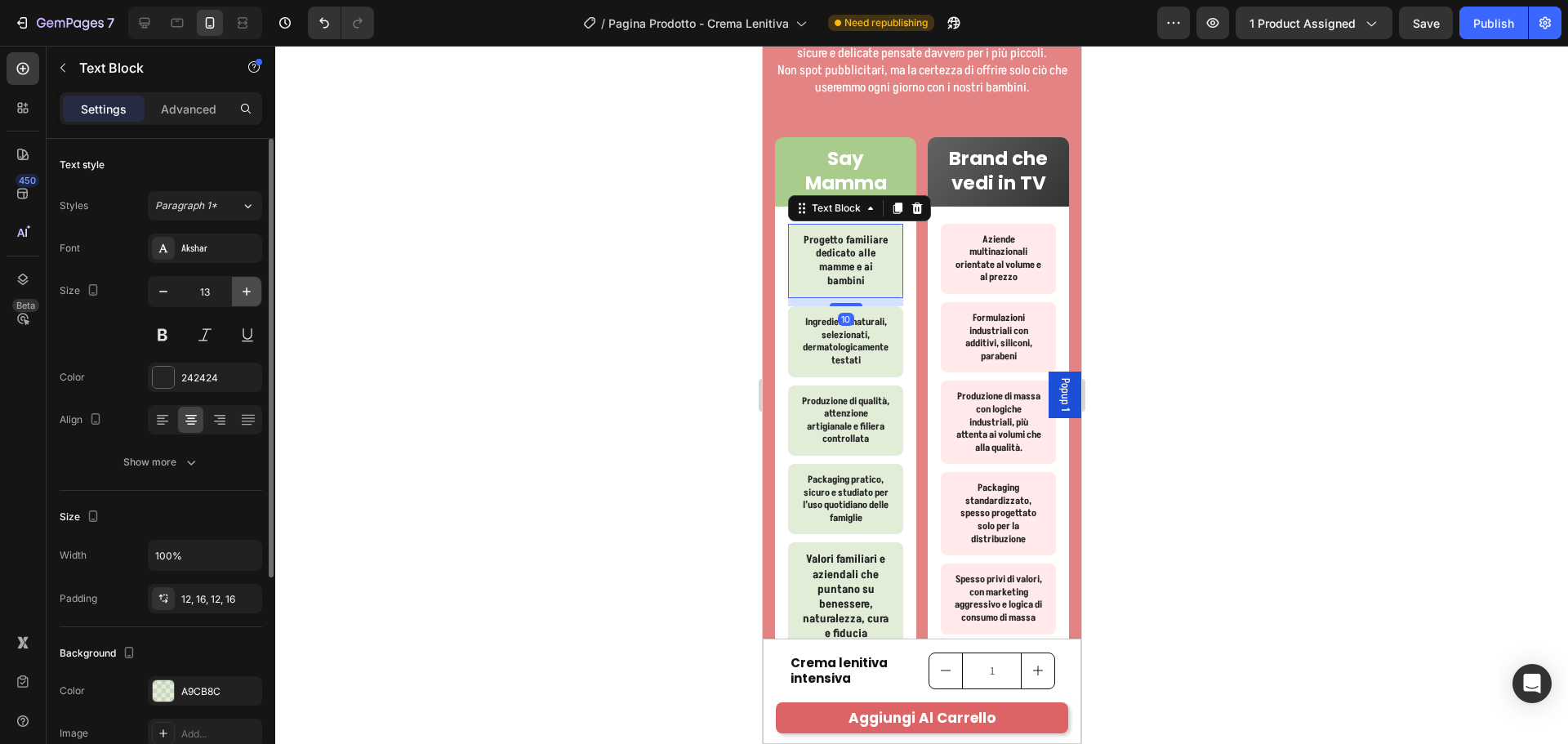
click at [252, 285] on icon "button" at bounding box center [247, 291] width 17 height 17
type input "14"
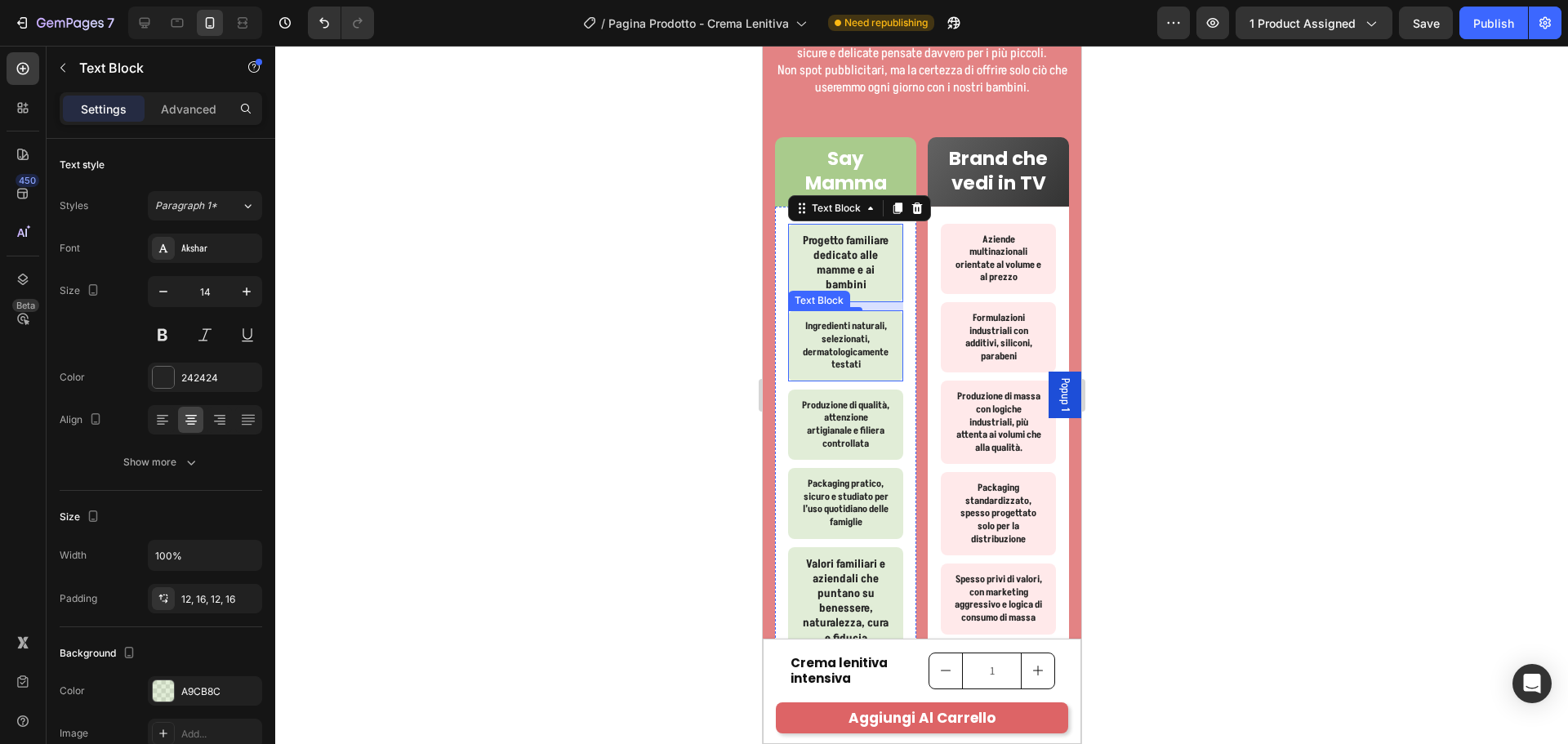
click at [831, 368] on p "Ingredienti naturali, selezionati, dermatologicamente testati" at bounding box center [844, 345] width 89 height 51
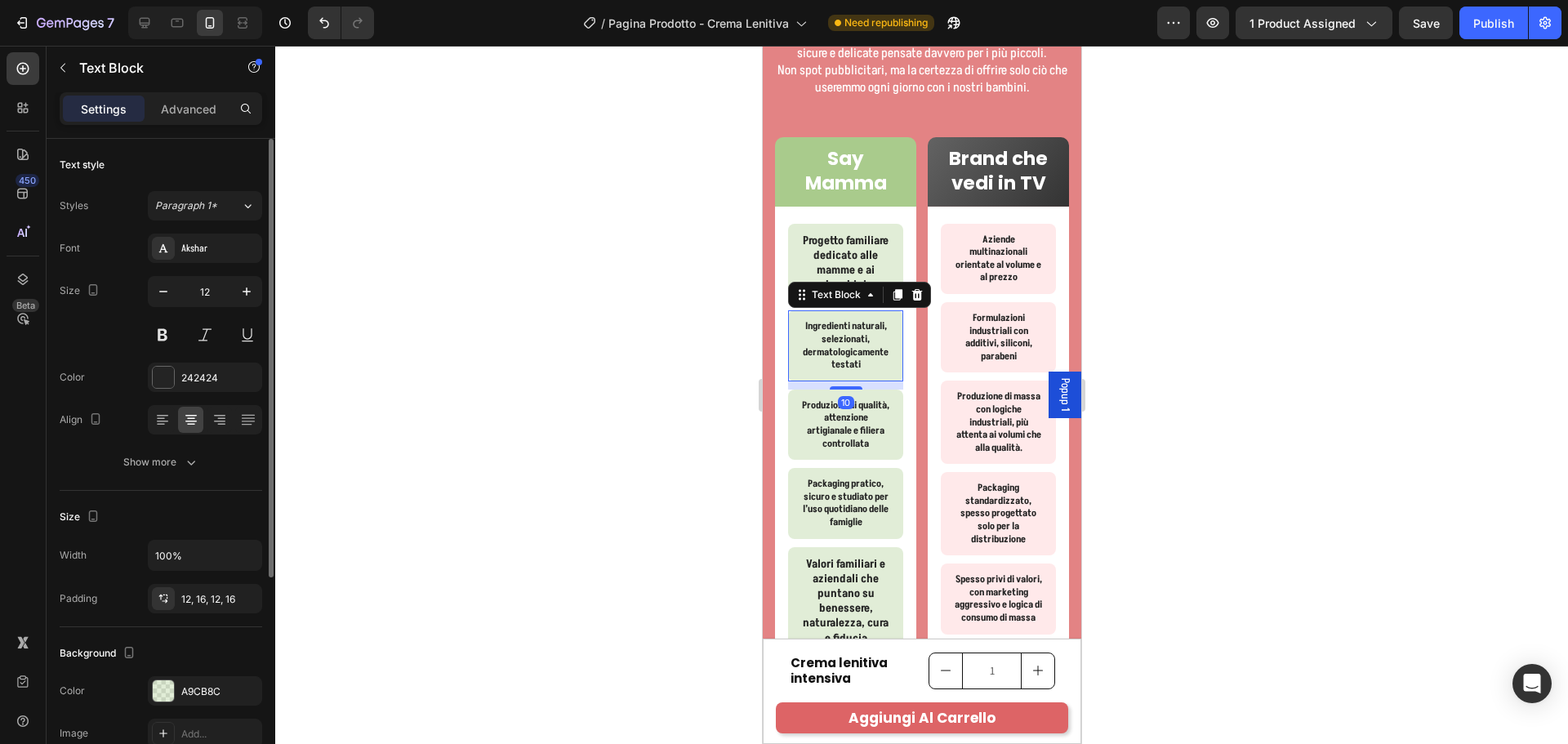
click at [242, 276] on div "Font Akshar Size 12 Color 242424 Align Show more" at bounding box center [161, 355] width 203 height 243
click at [241, 282] on button "button" at bounding box center [247, 291] width 29 height 30
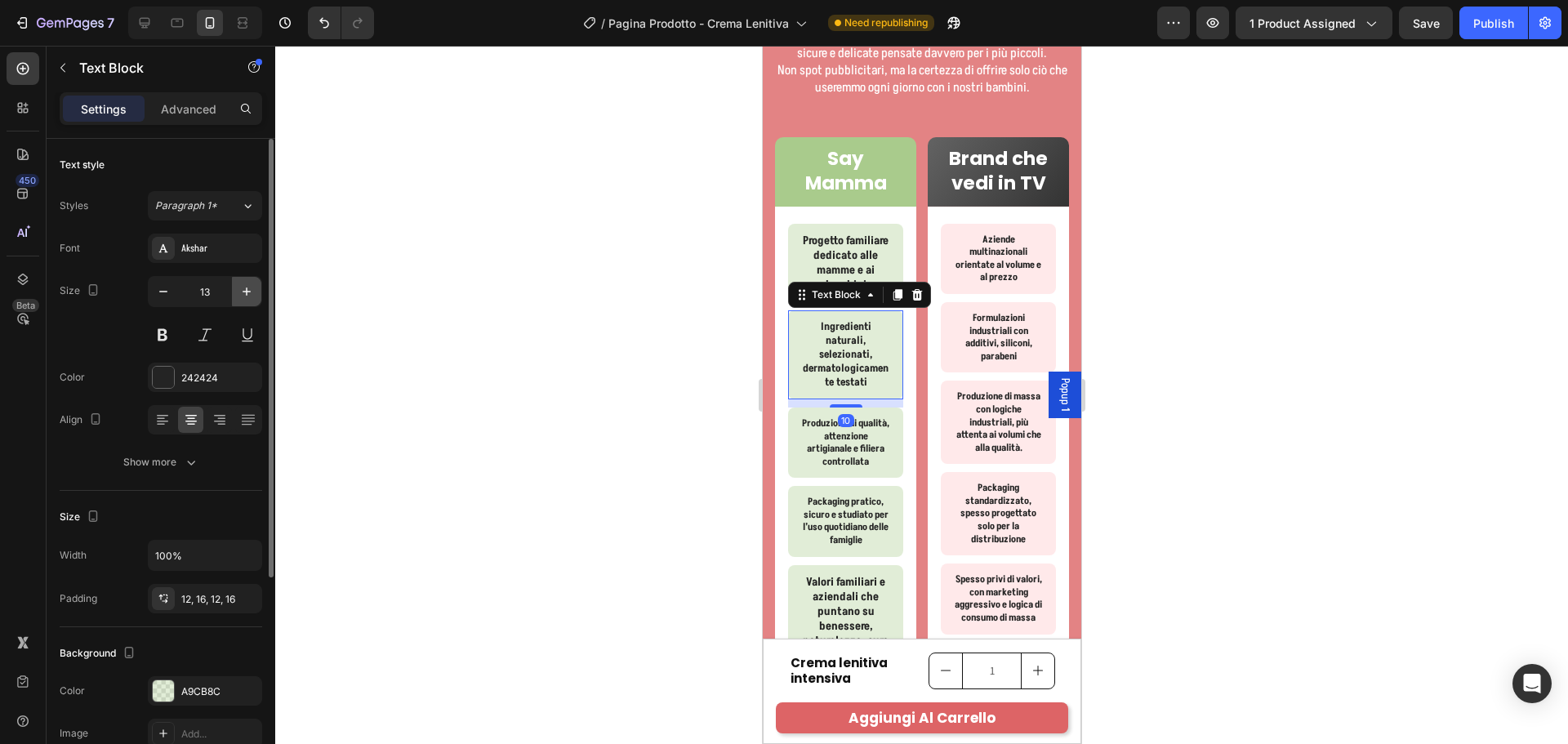
click at [245, 286] on icon "button" at bounding box center [247, 291] width 17 height 17
type input "14"
click at [208, 587] on div "12, 16, 12, 16" at bounding box center [205, 598] width 114 height 30
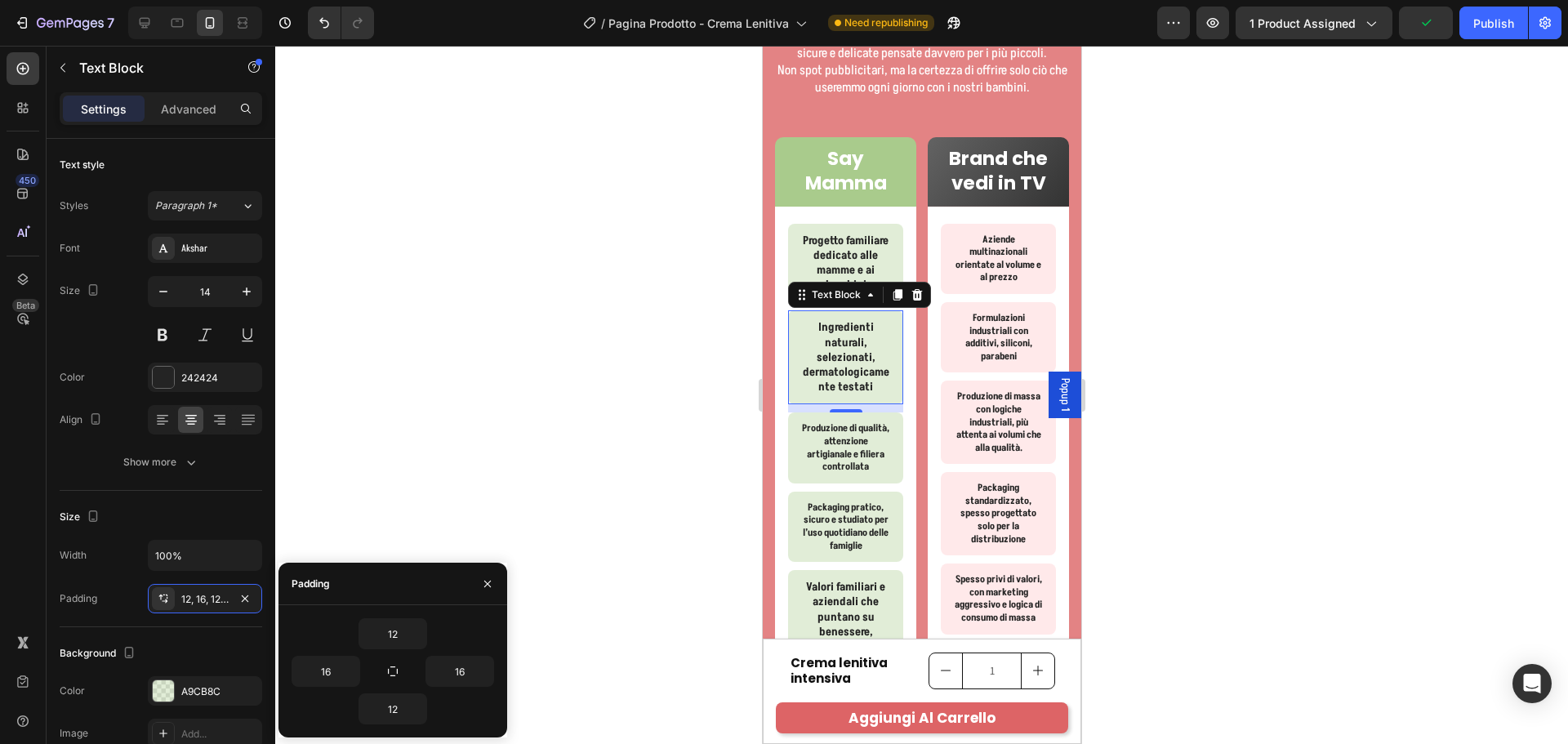
click at [495, 671] on div "12 16 16 12" at bounding box center [393, 671] width 229 height 106
click at [489, 670] on icon "button" at bounding box center [485, 671] width 13 height 13
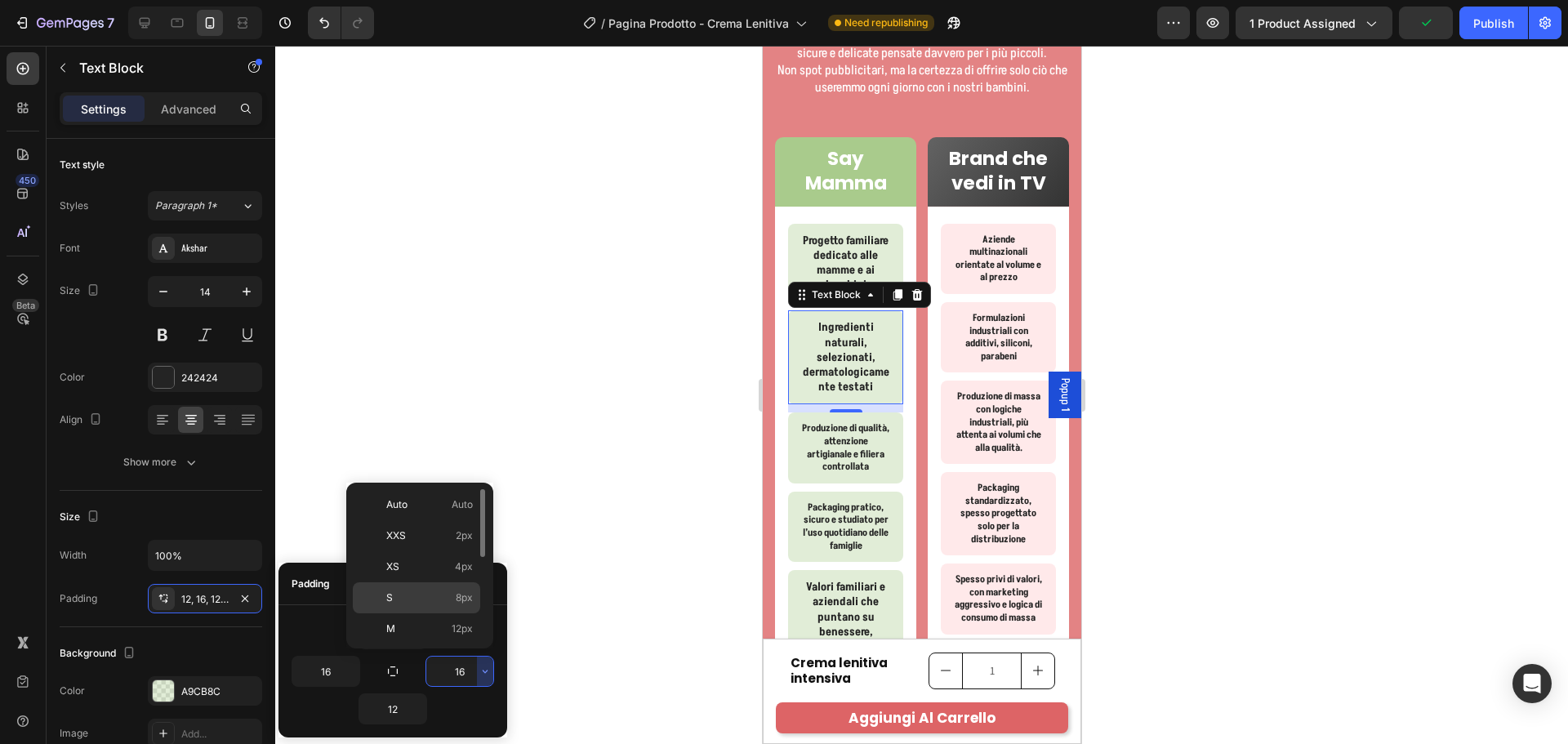
click at [464, 597] on span "8px" at bounding box center [464, 597] width 18 height 15
type input "8"
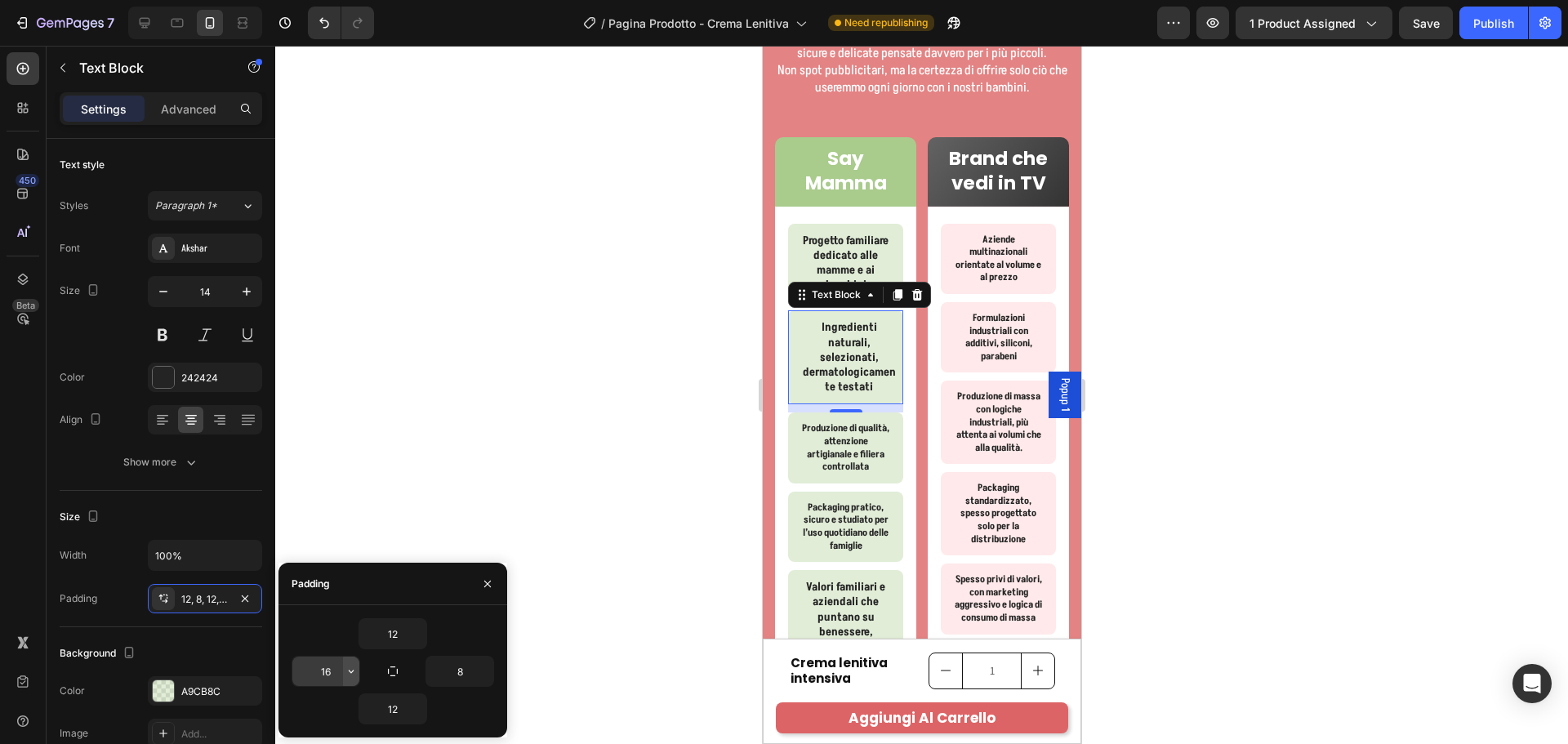
click at [352, 675] on icon "button" at bounding box center [351, 671] width 13 height 13
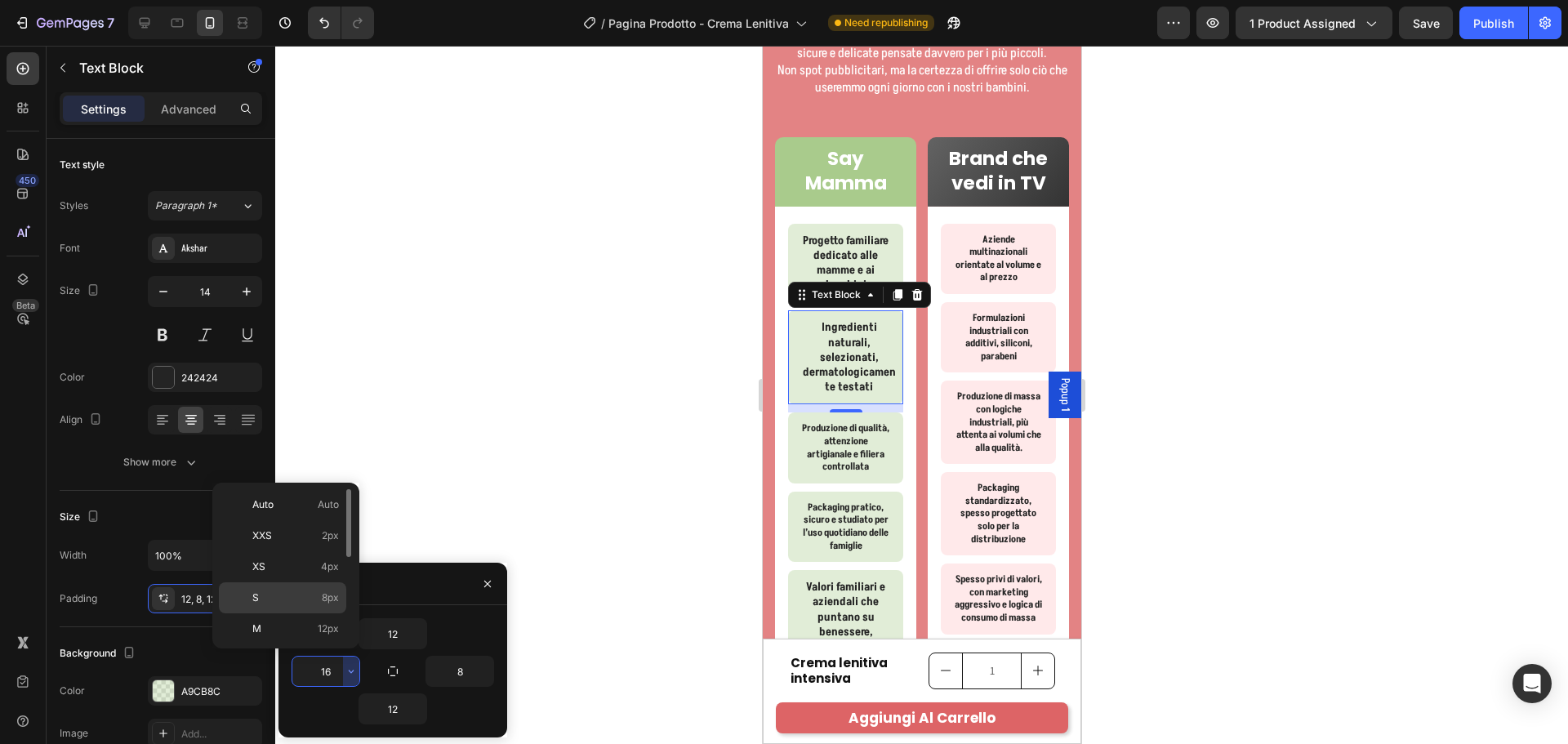
click at [340, 613] on div "S 8px" at bounding box center [282, 629] width 127 height 31
type input "8"
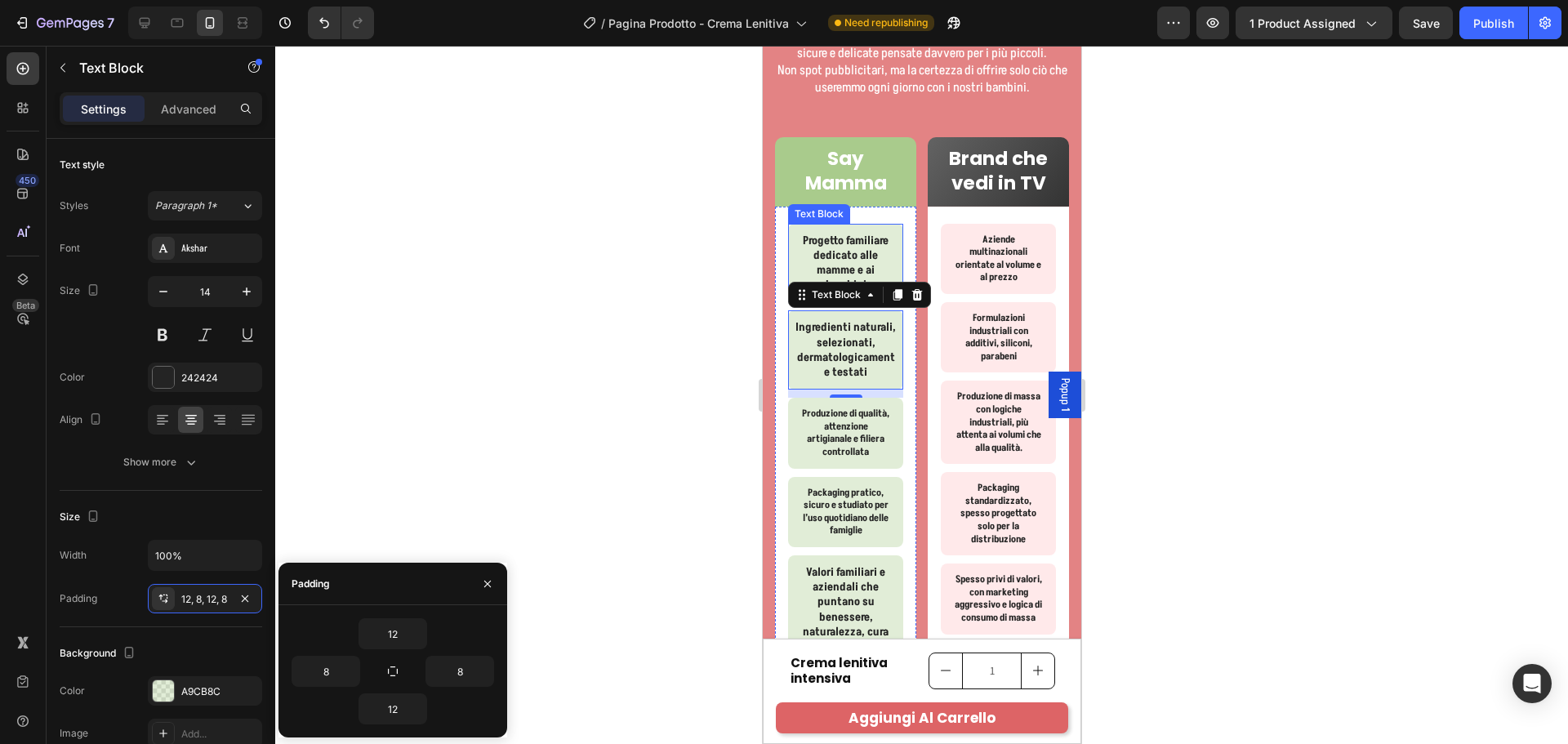
click at [881, 270] on p "Progetto familiare dedicato alle mamme e ai bambini" at bounding box center [844, 263] width 89 height 60
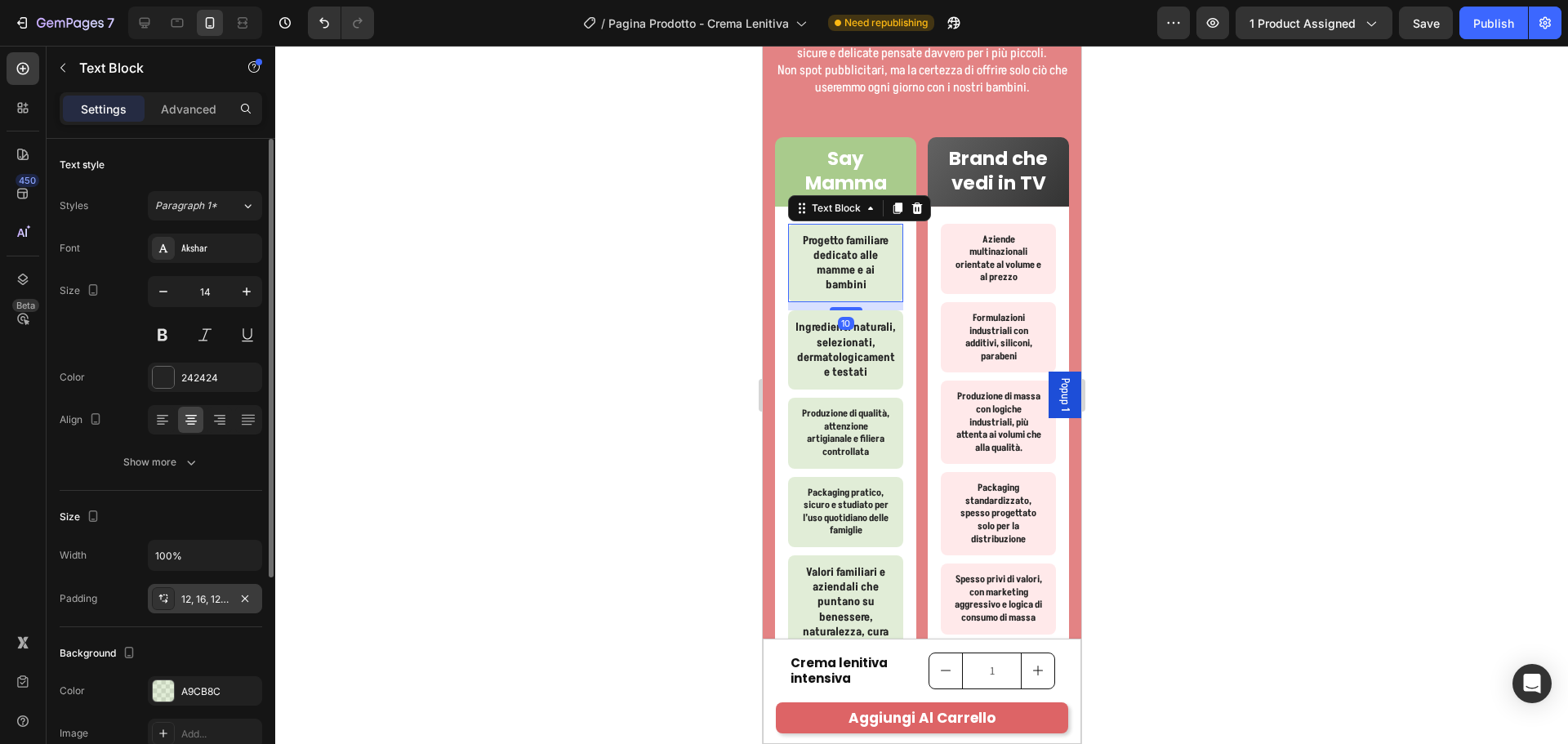
click at [219, 601] on div "12, 16, 12, 16" at bounding box center [205, 599] width 47 height 15
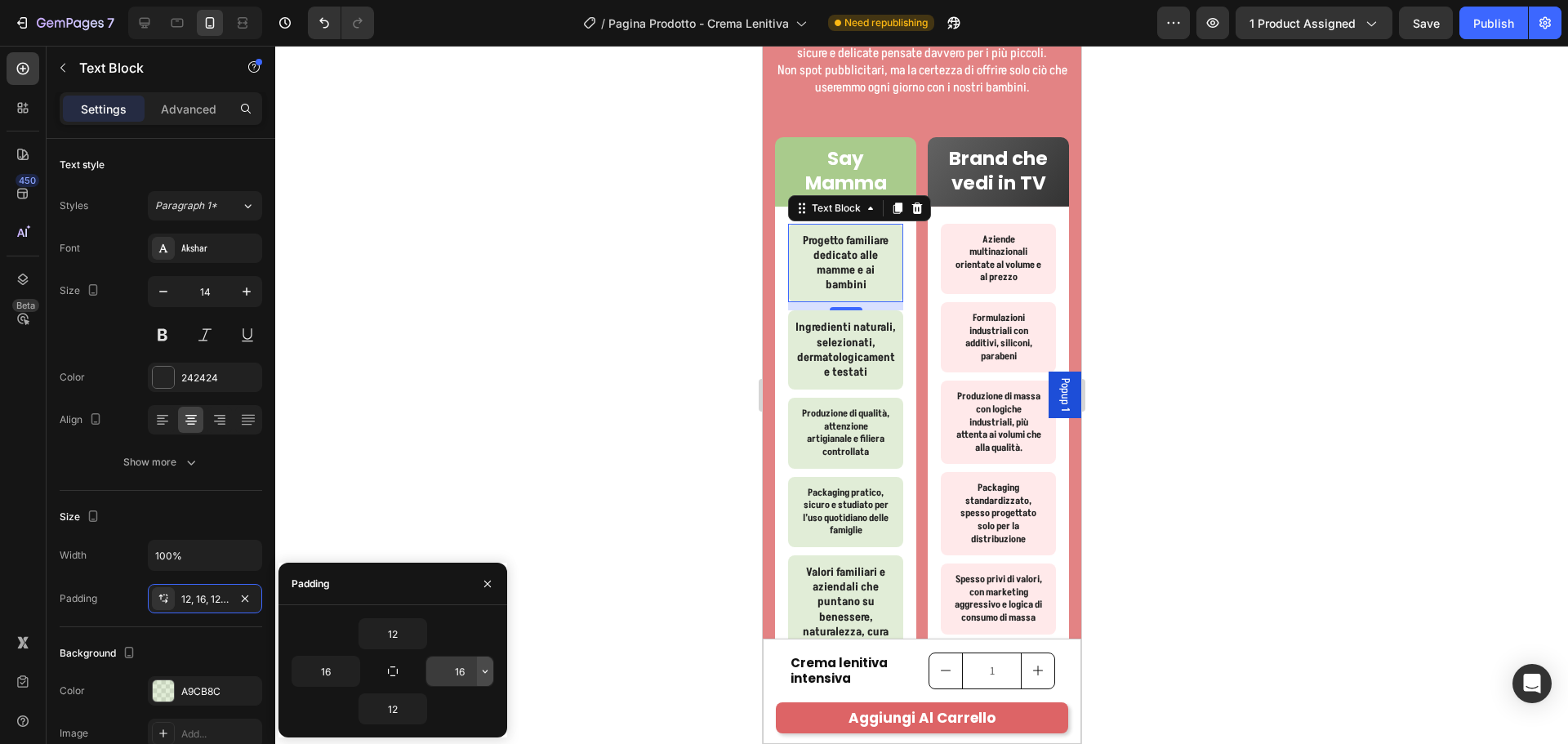
click at [489, 670] on icon "button" at bounding box center [485, 671] width 13 height 13
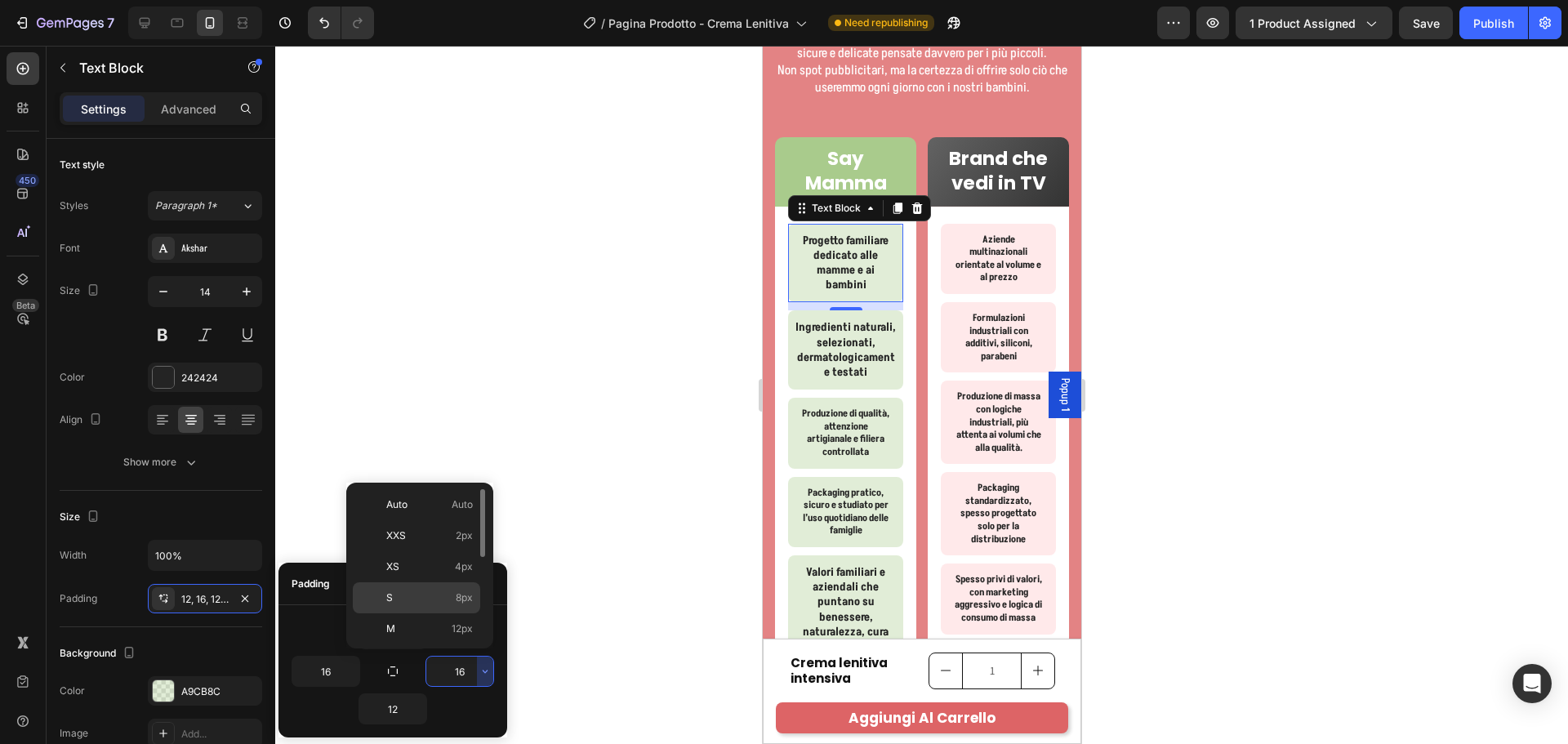
click at [460, 602] on span "8px" at bounding box center [464, 597] width 18 height 15
type input "8"
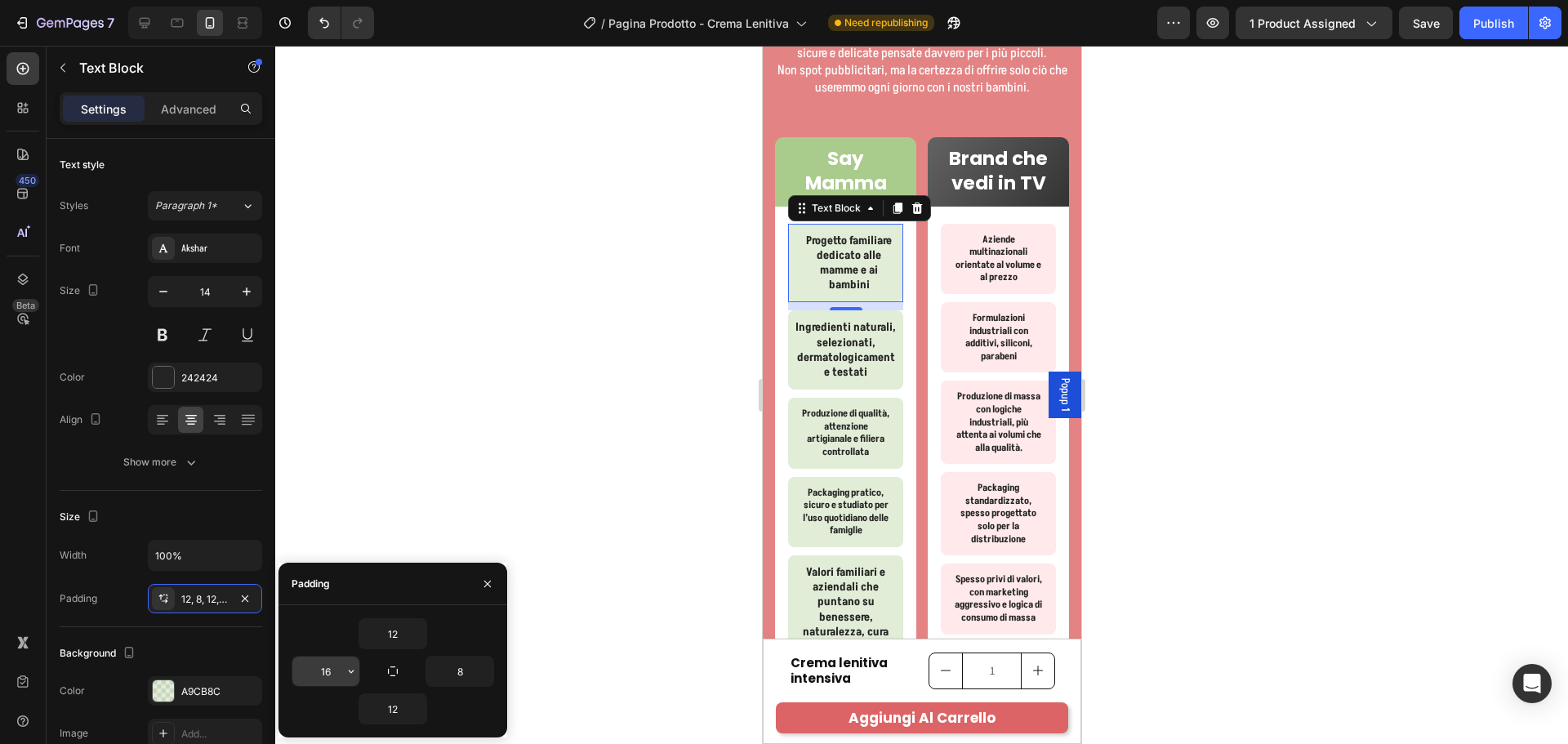
click at [348, 668] on icon "button" at bounding box center [351, 671] width 13 height 13
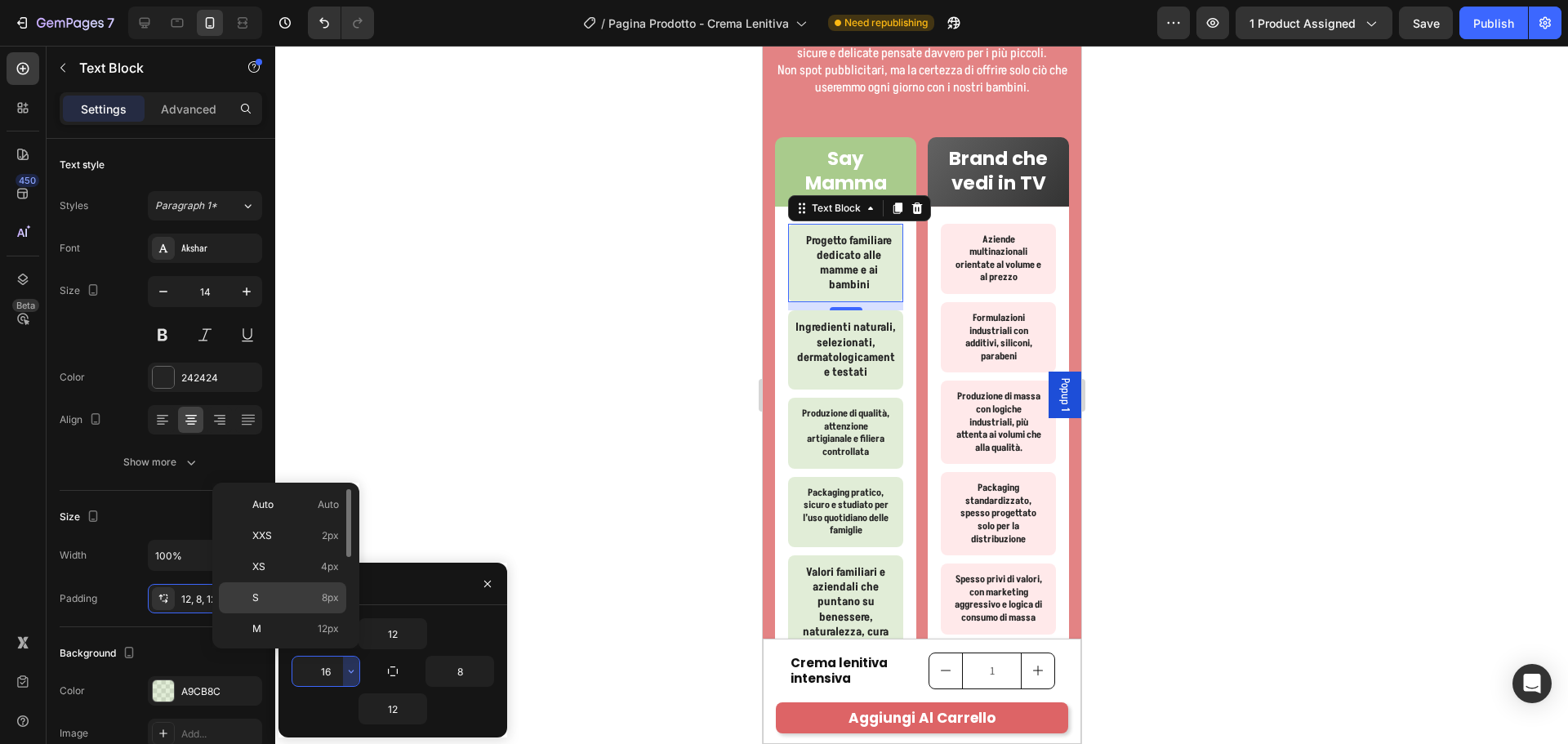
click at [322, 592] on span "8px" at bounding box center [330, 597] width 18 height 15
type input "8"
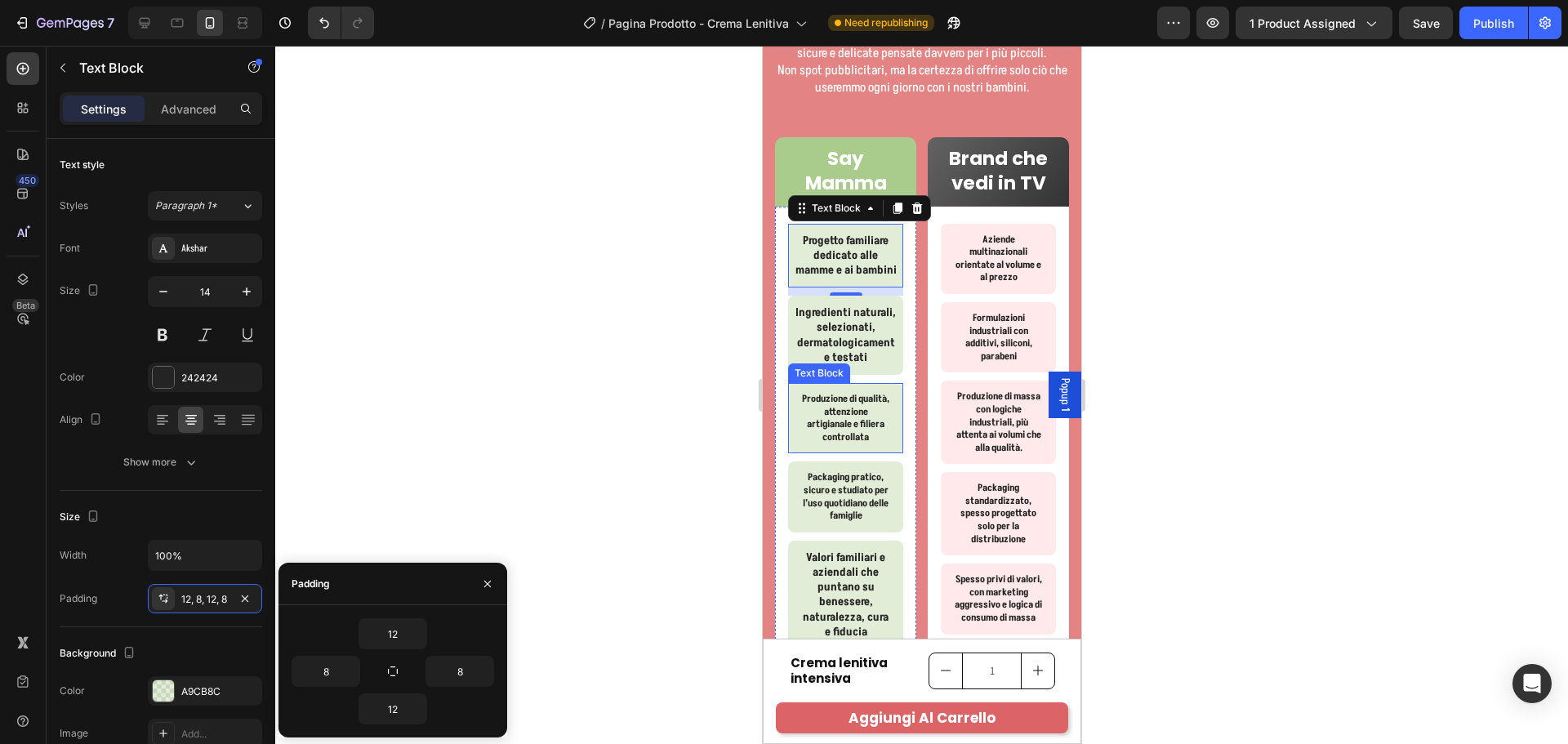
click at [884, 428] on div "Produzione di qualità, attenzione artigianale e filiera controllata" at bounding box center [844, 418] width 115 height 70
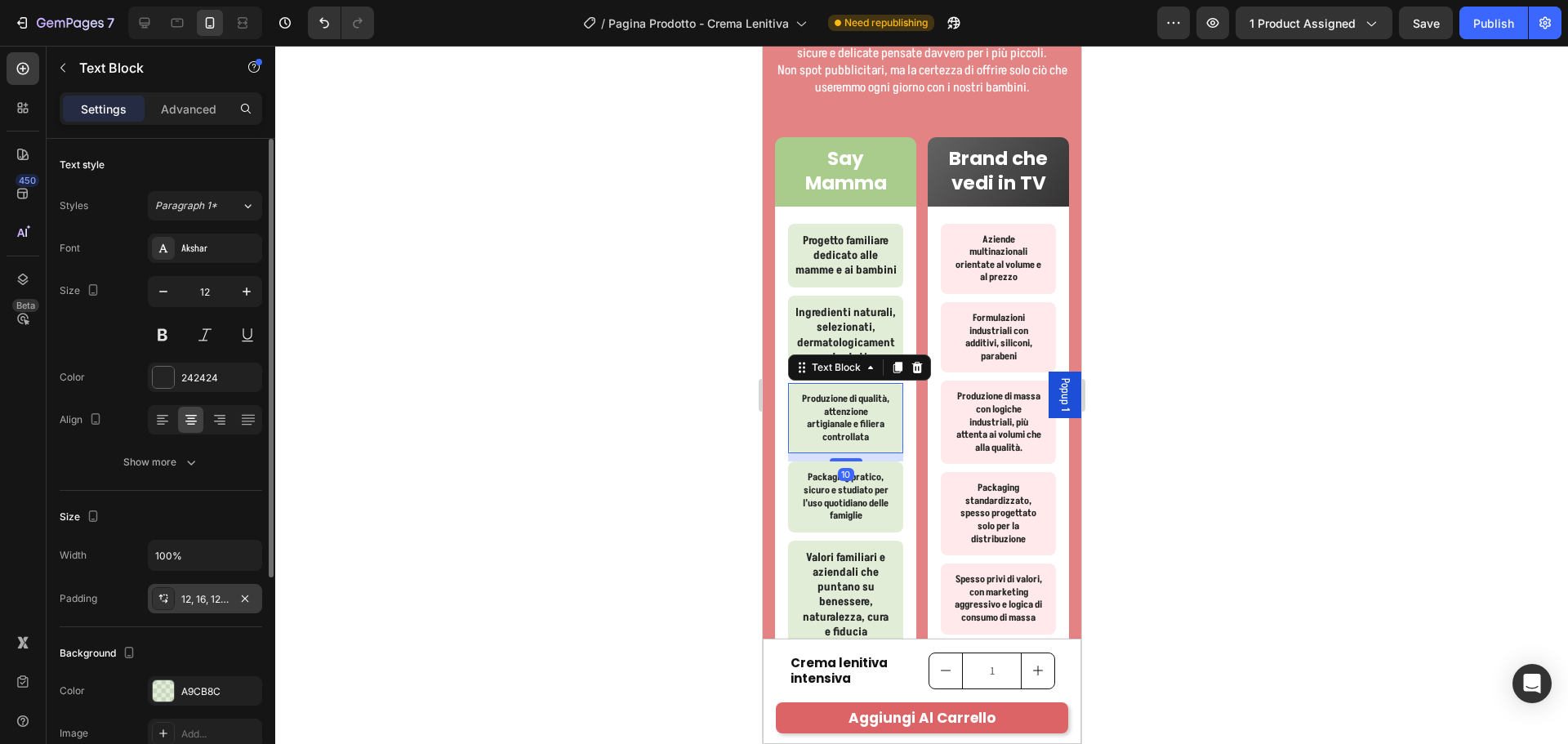
drag, startPoint x: 210, startPoint y: 598, endPoint x: 226, endPoint y: 599, distance: 16.0
click at [211, 599] on div "12, 16, 12, 16" at bounding box center [205, 599] width 47 height 15
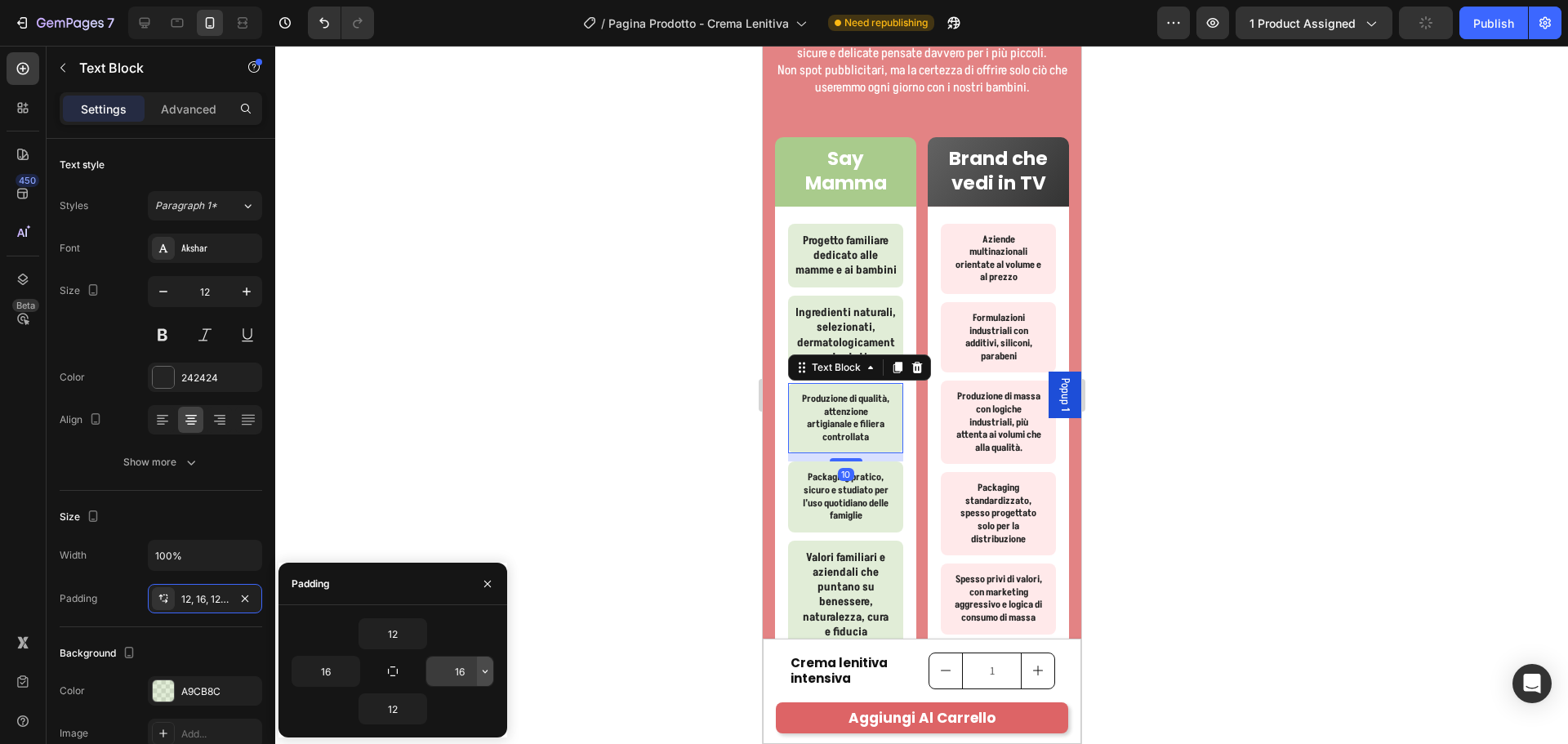
click at [490, 667] on icon "button" at bounding box center [485, 671] width 13 height 13
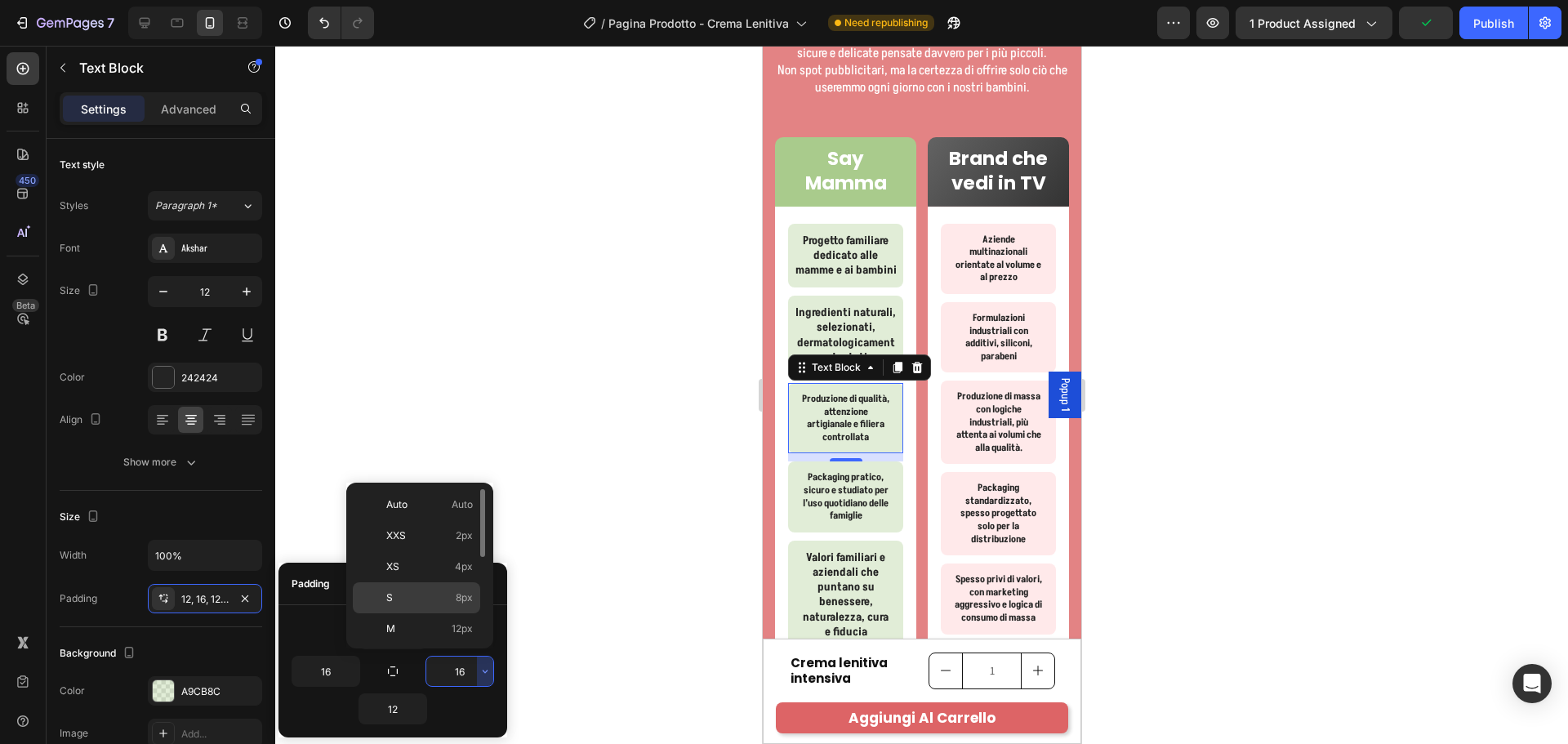
click at [464, 597] on span "8px" at bounding box center [464, 597] width 18 height 15
type input "8"
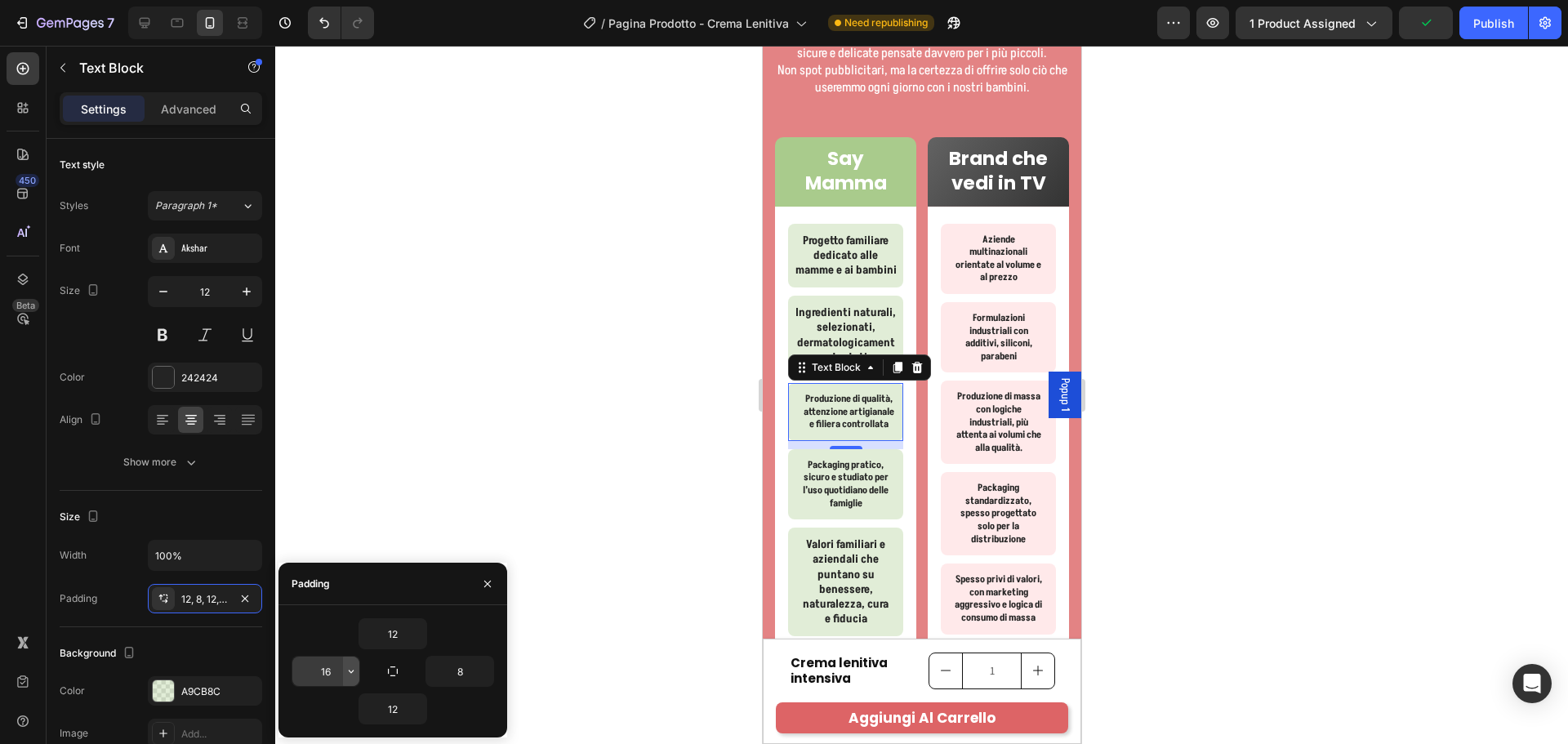
click at [356, 673] on icon "button" at bounding box center [351, 671] width 13 height 13
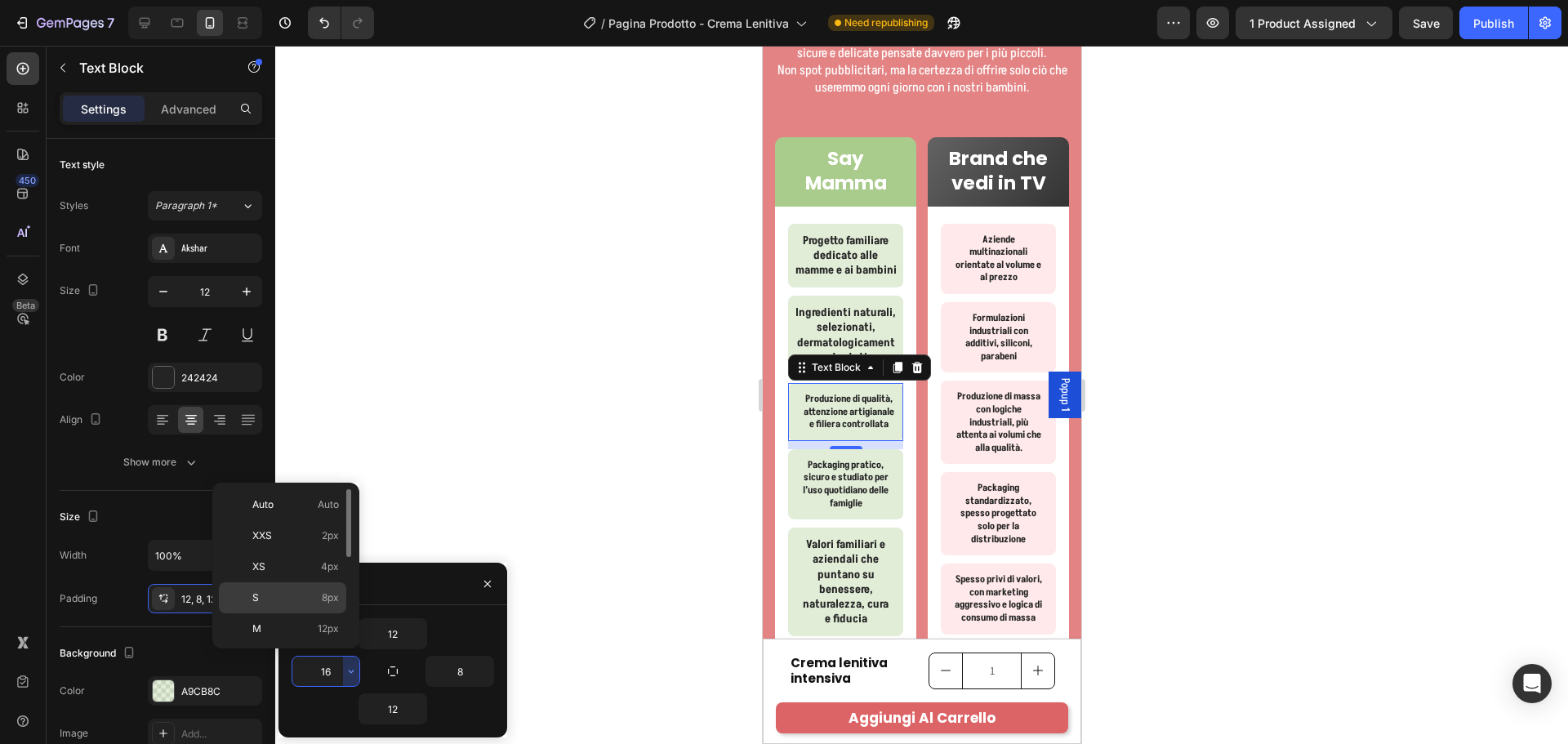
click at [334, 591] on span "8px" at bounding box center [330, 597] width 18 height 15
type input "8"
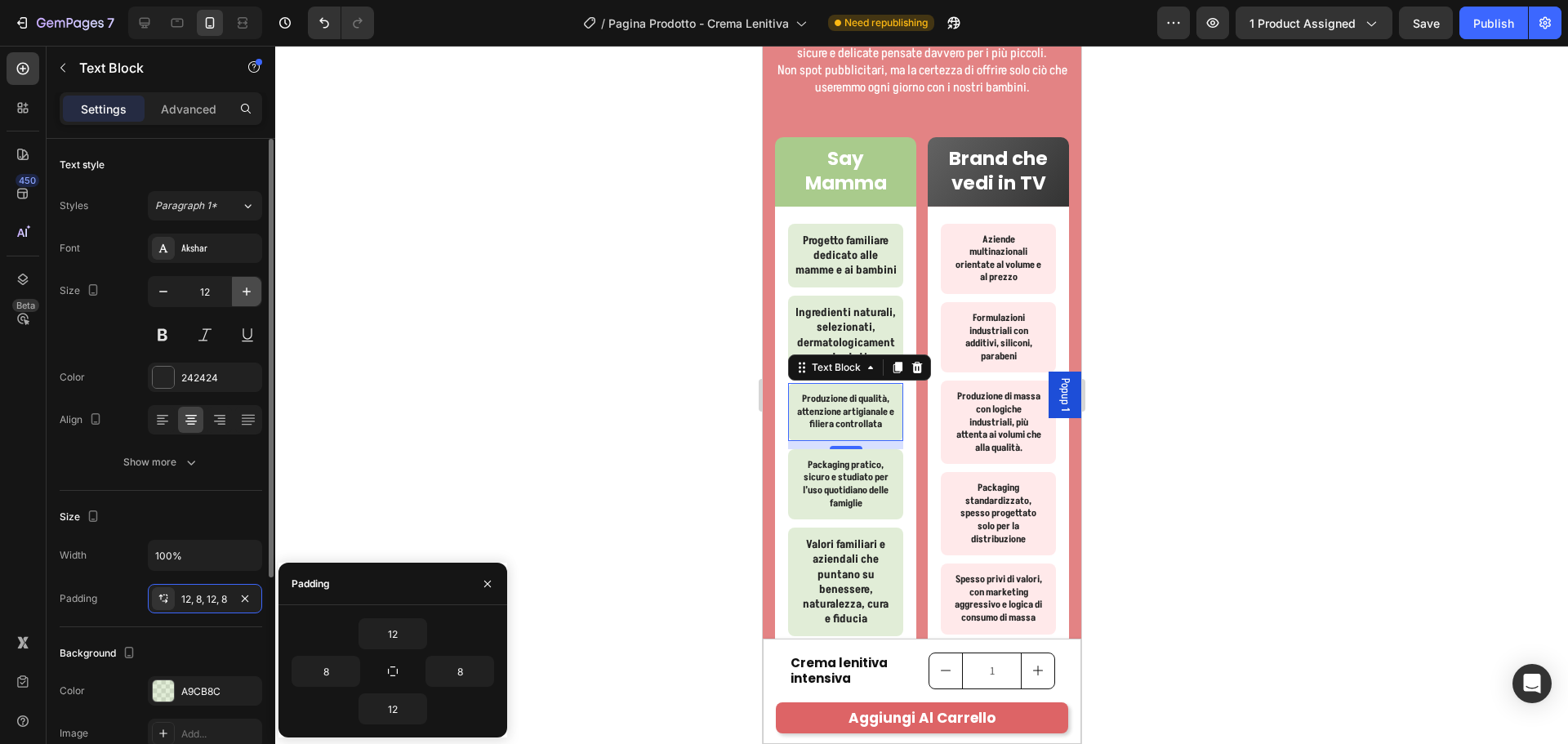
click at [249, 288] on icon "button" at bounding box center [247, 291] width 17 height 17
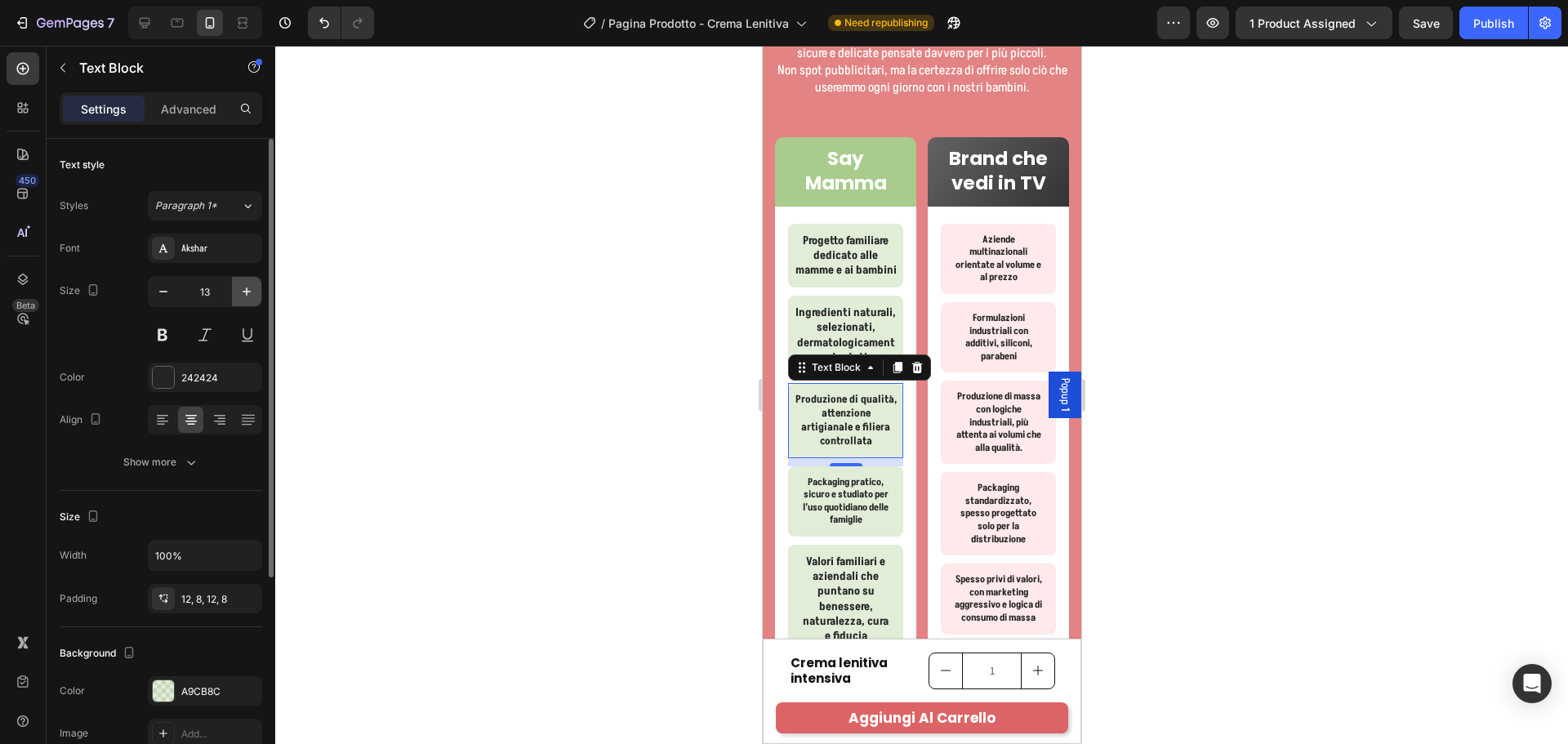
click at [249, 288] on icon "button" at bounding box center [247, 291] width 17 height 17
type input "14"
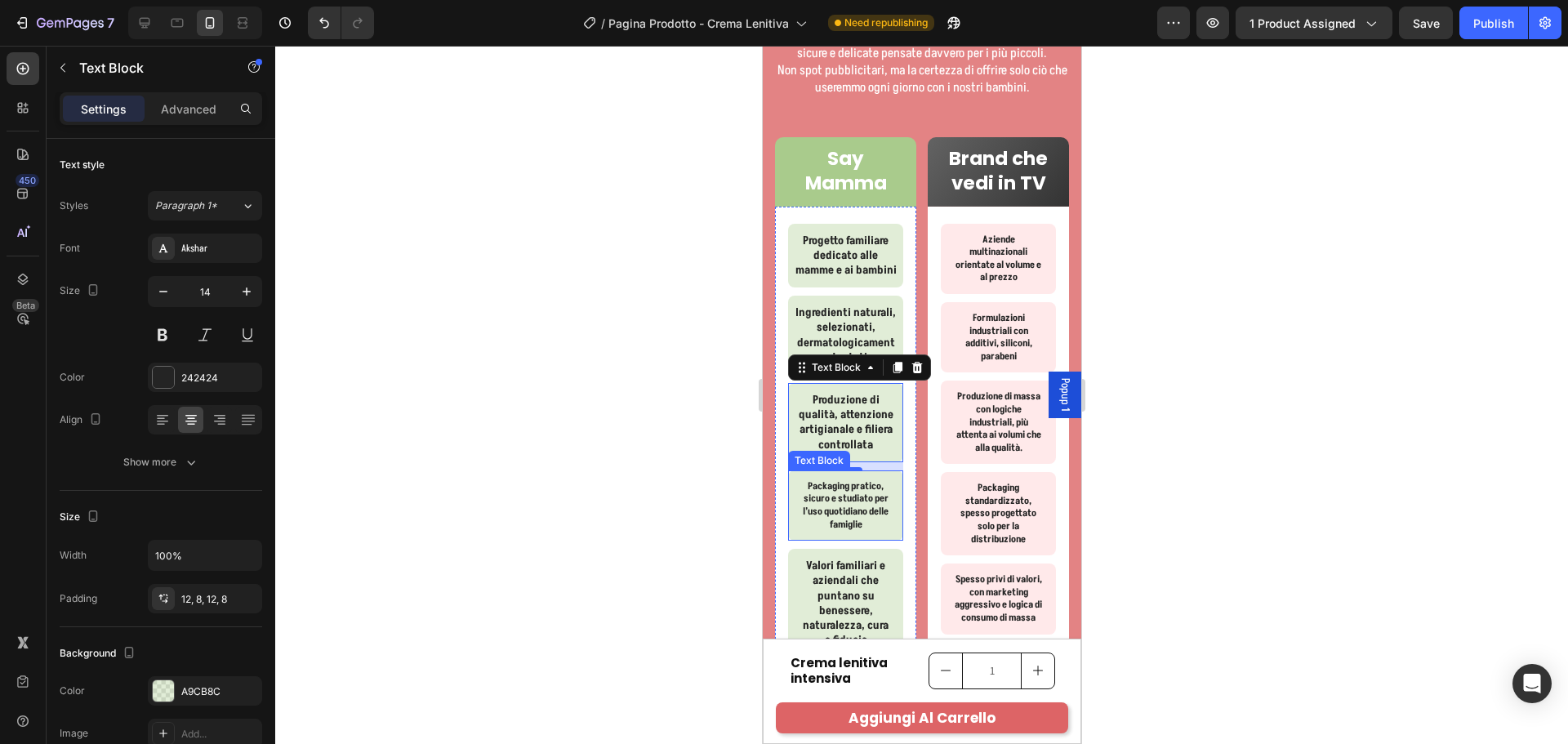
click at [879, 531] on p "Packaging pratico, sicuro e studiato per l’uso quotidiano delle famiglie" at bounding box center [844, 505] width 89 height 51
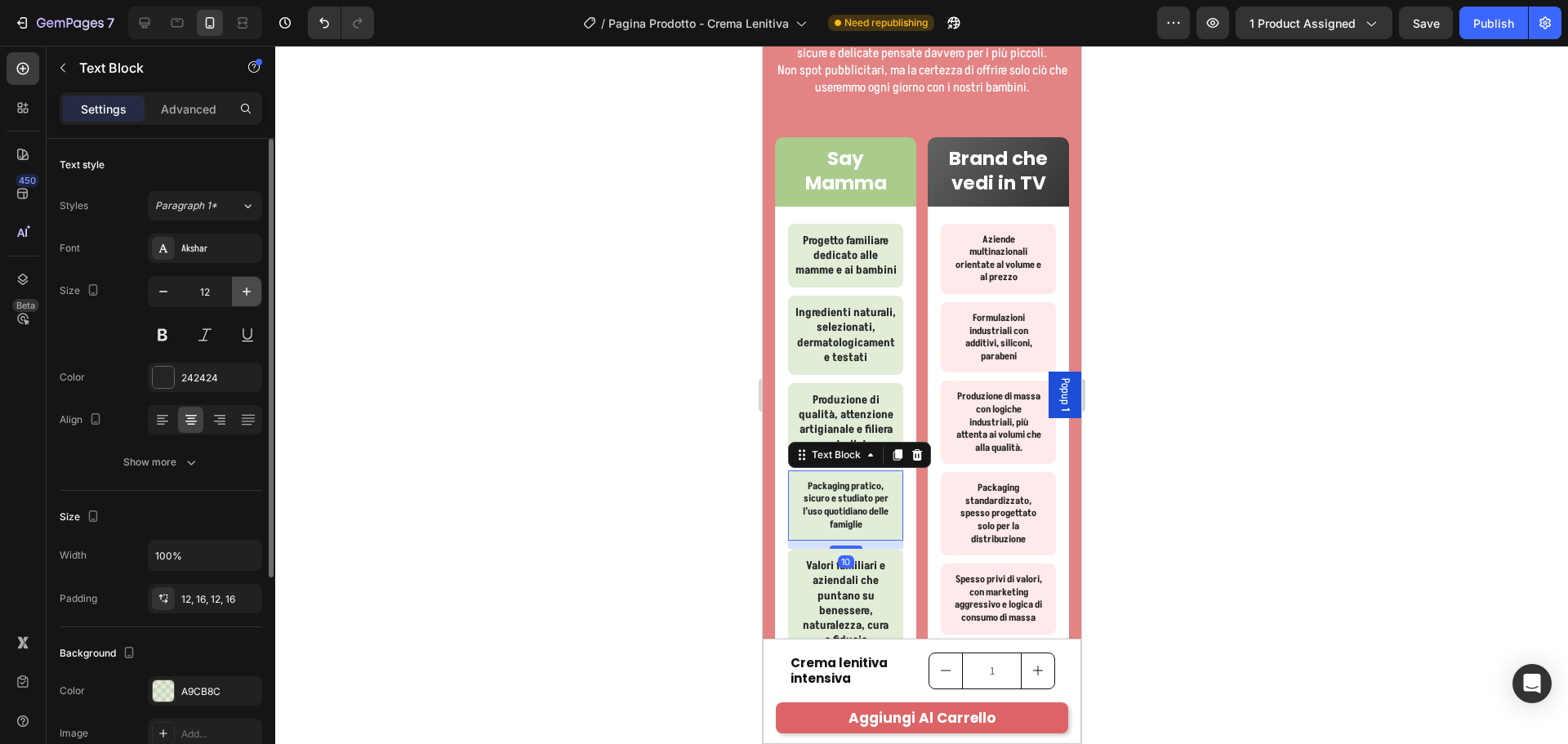
click at [244, 289] on icon "button" at bounding box center [247, 291] width 17 height 17
type input "14"
click at [218, 588] on div "12, 16, 12, 16" at bounding box center [205, 598] width 114 height 30
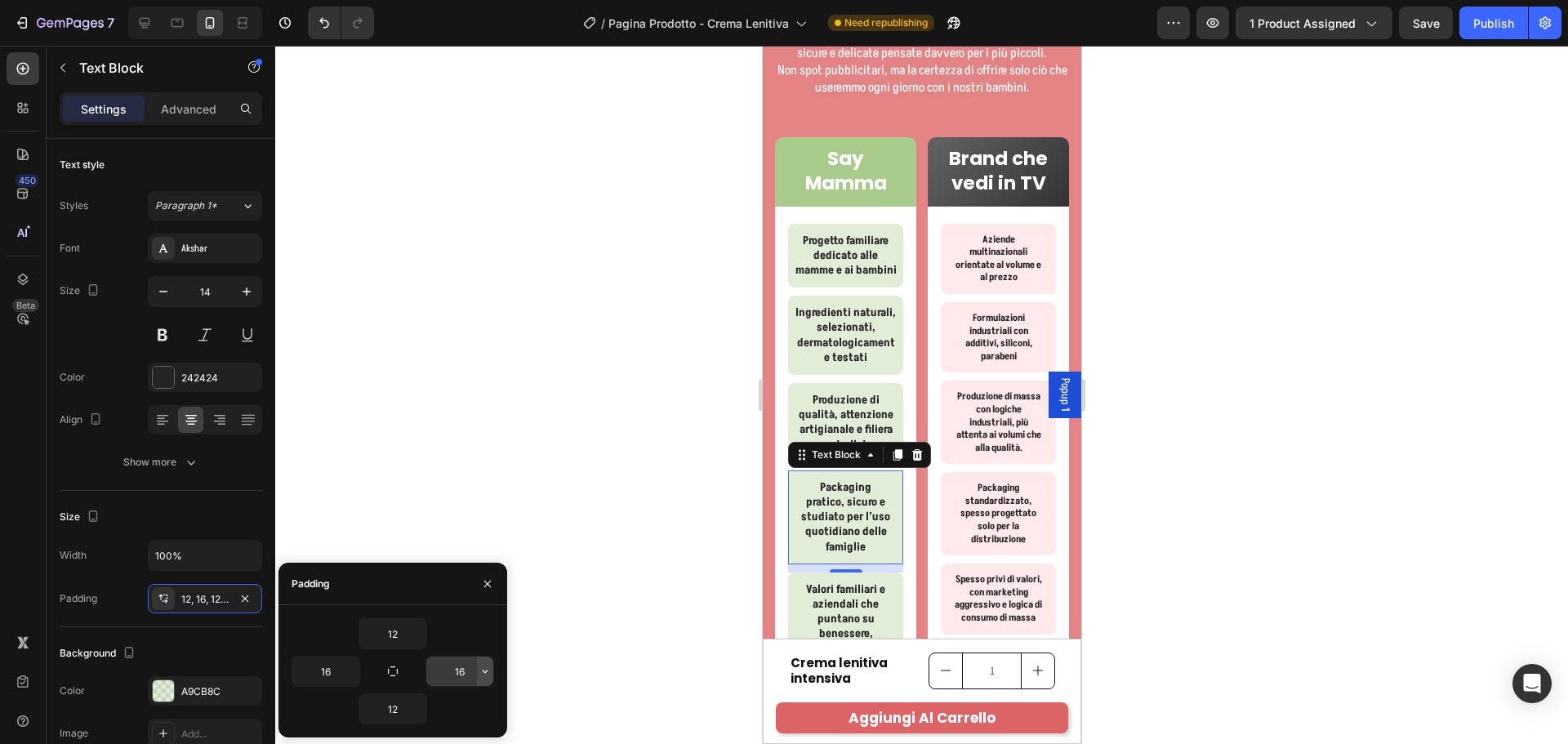
click at [489, 667] on icon "button" at bounding box center [485, 671] width 13 height 13
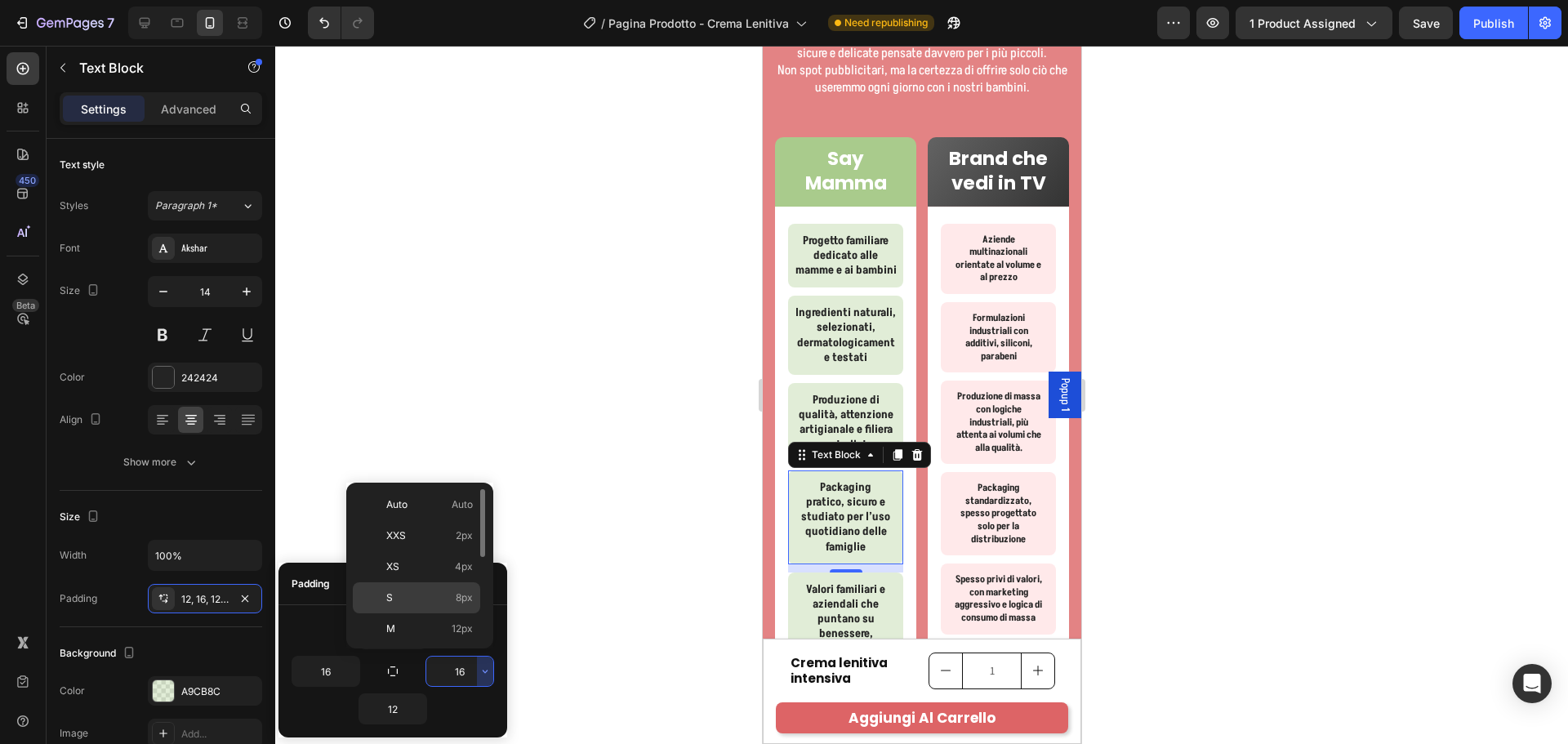
click at [465, 597] on span "8px" at bounding box center [464, 597] width 18 height 15
type input "8"
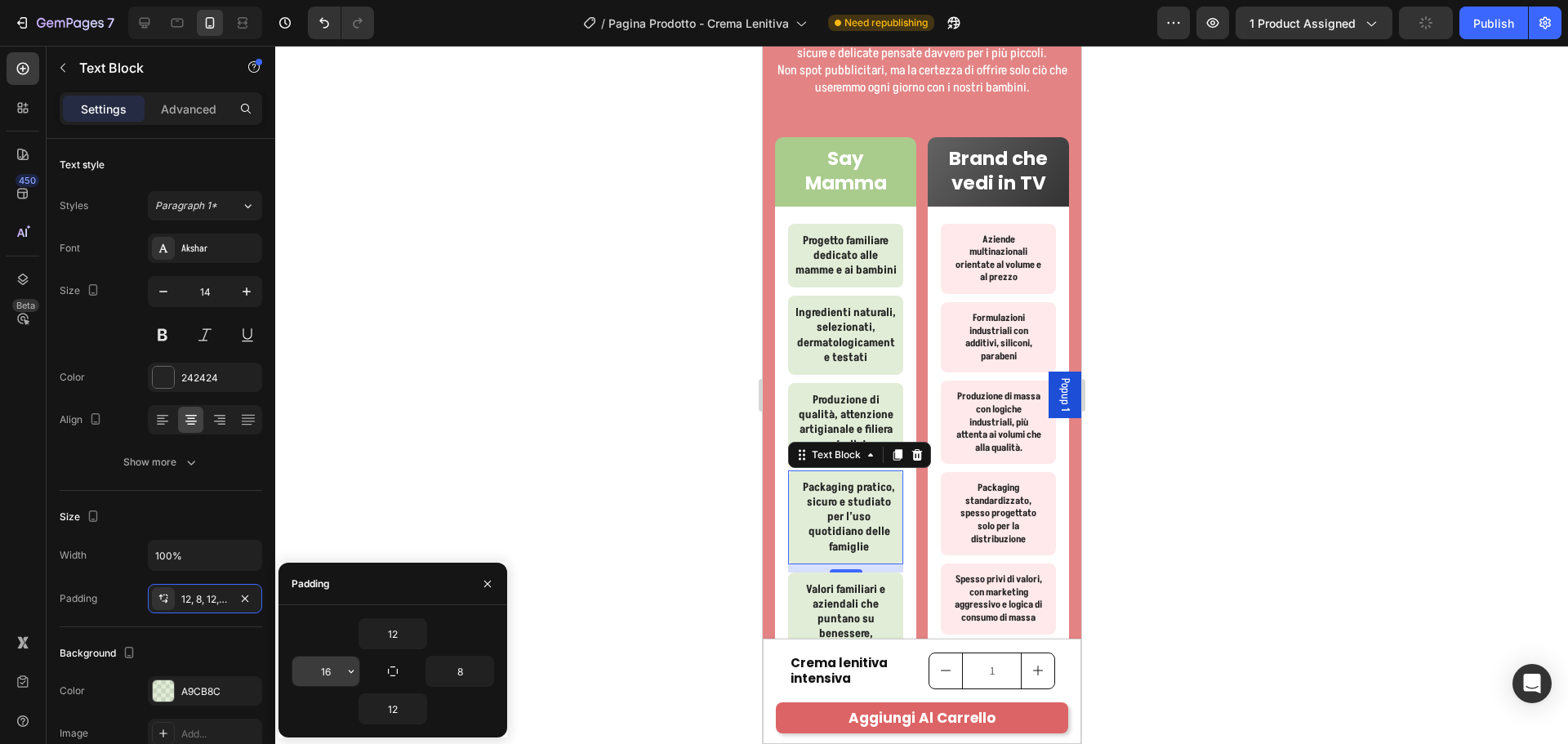
click at [348, 672] on icon "button" at bounding box center [351, 671] width 13 height 13
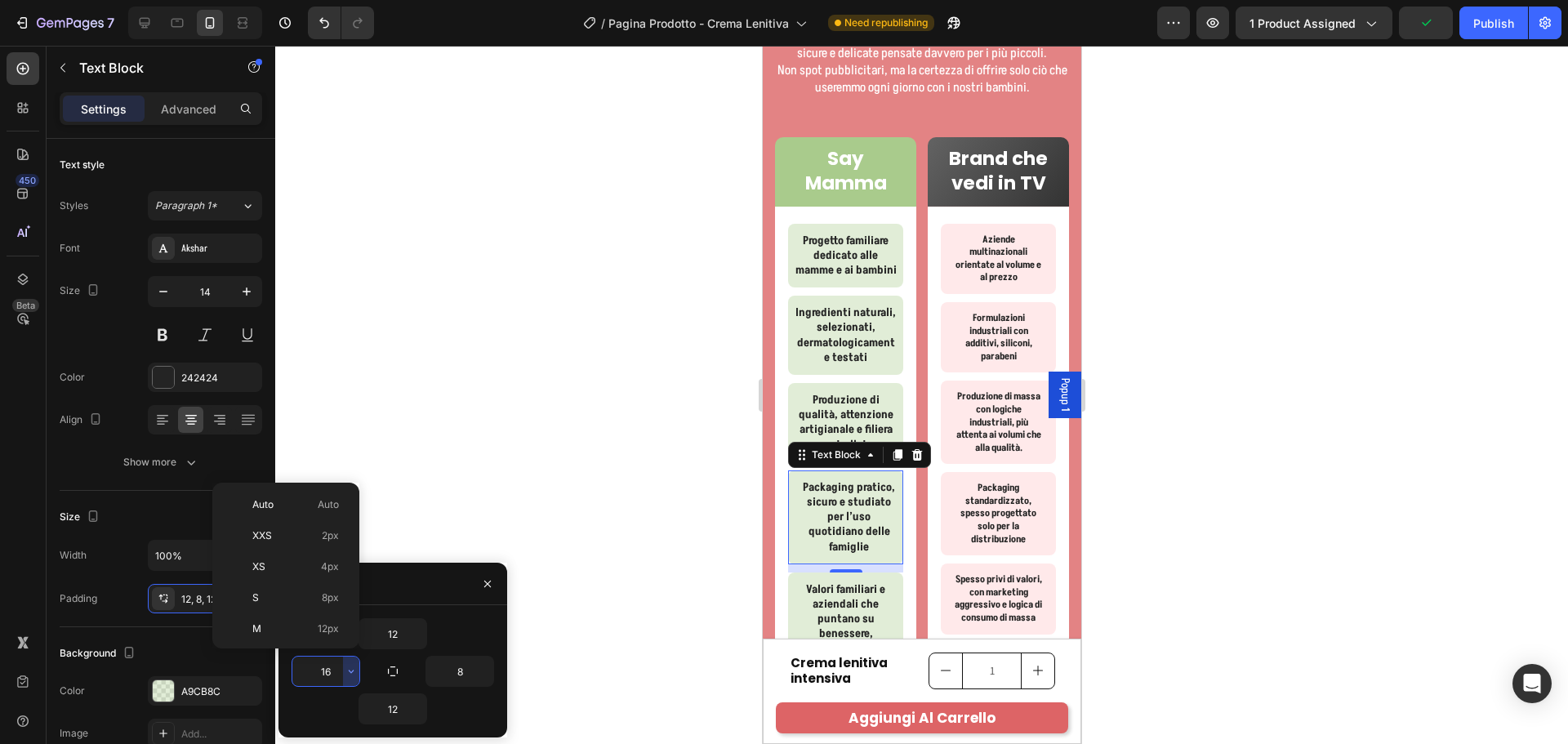
click at [339, 613] on div "S 8px" at bounding box center [282, 629] width 127 height 31
type input "8"
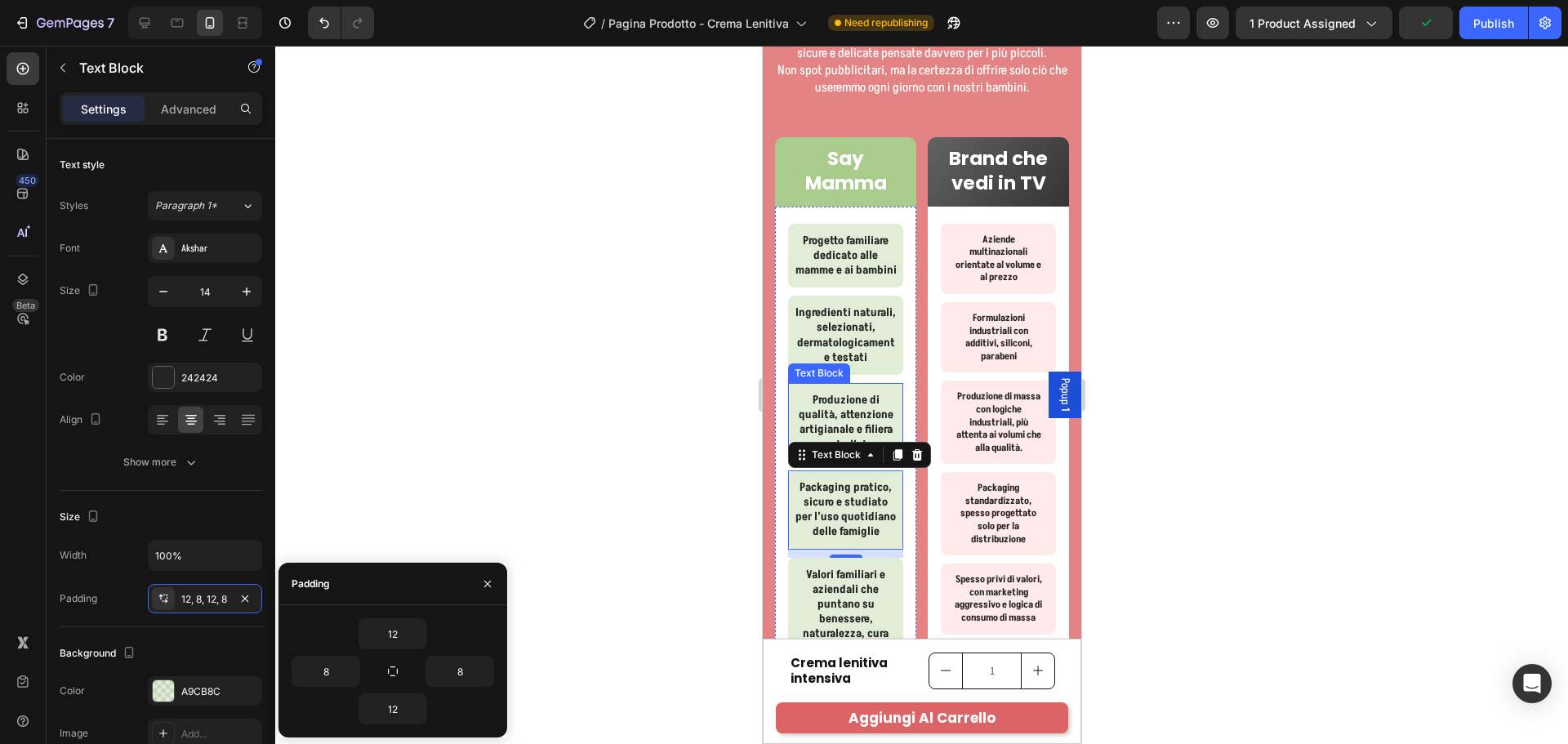
scroll to position [4686, 0]
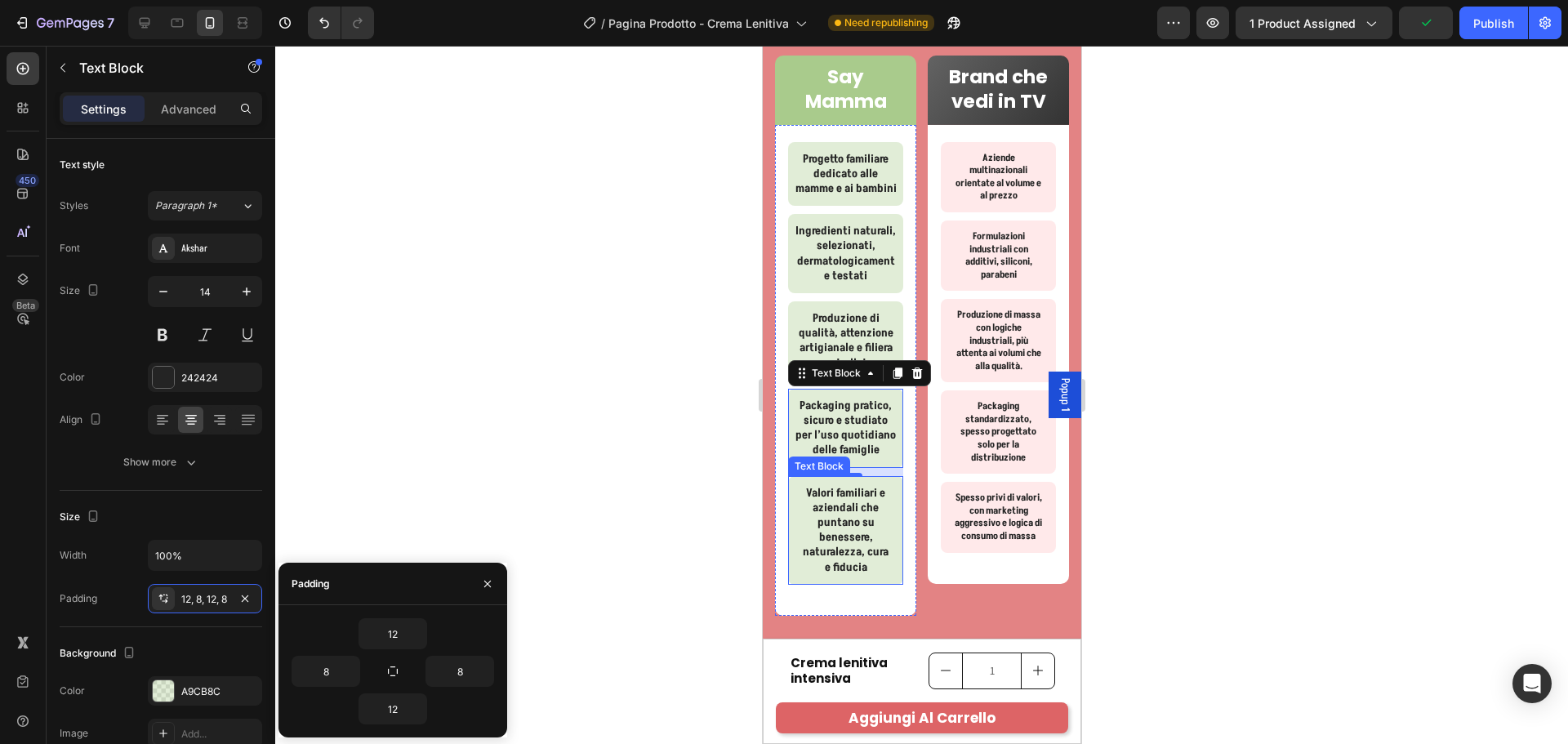
click at [873, 537] on p "Valori familiari e aziendali che puntano su benessere, naturalezza, cura e fidu…" at bounding box center [844, 530] width 89 height 89
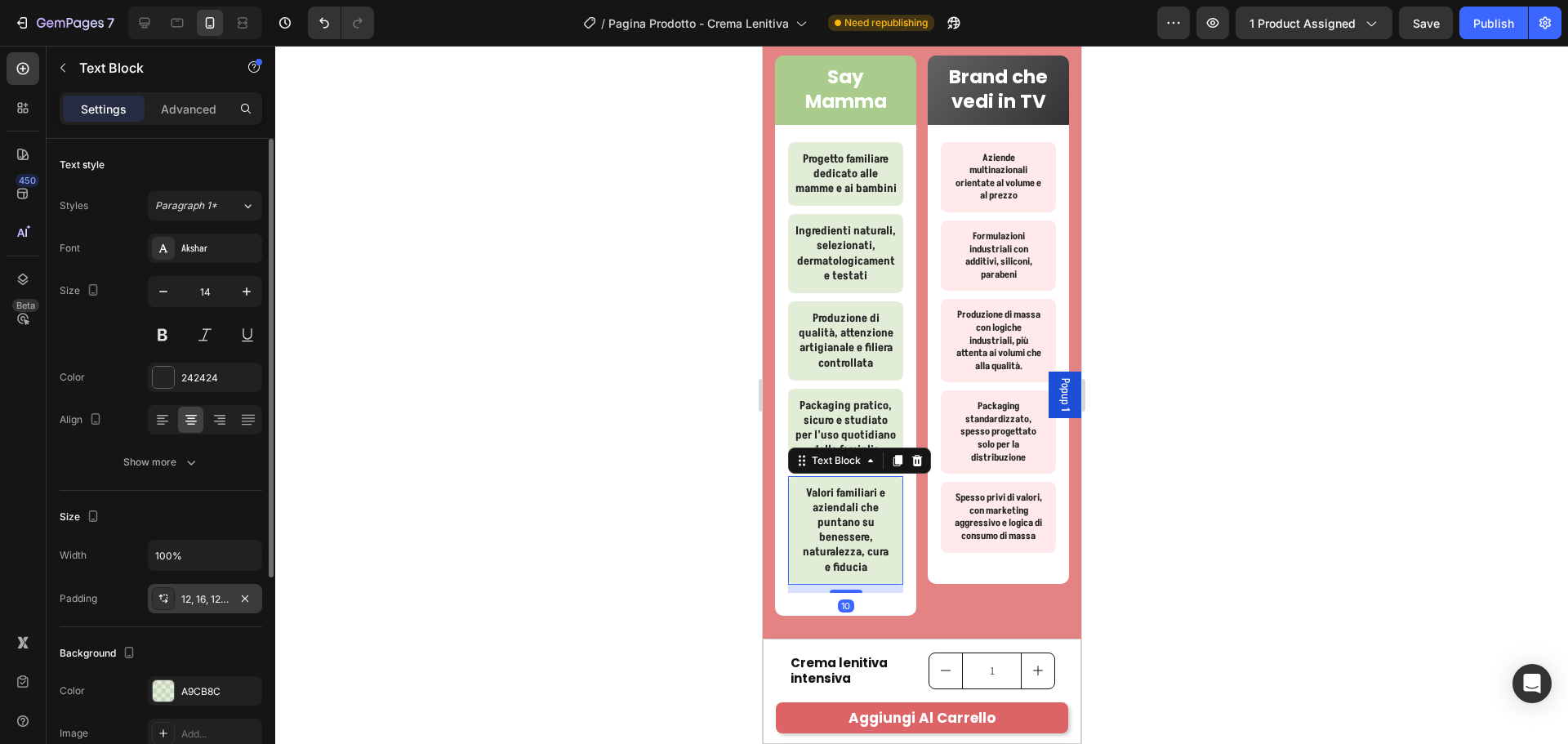
click at [194, 595] on div "12, 16, 12, 16" at bounding box center [205, 599] width 47 height 15
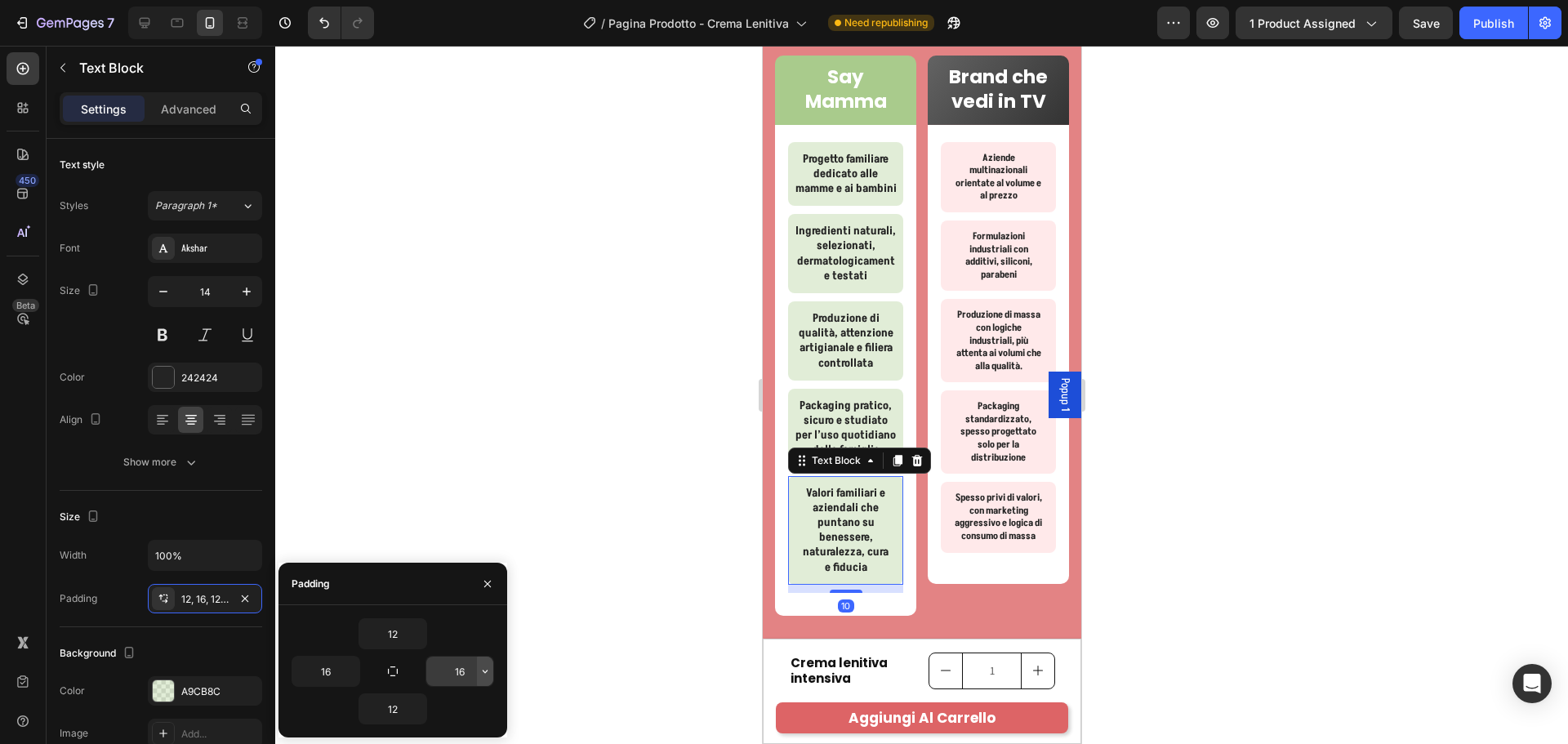
click at [489, 669] on icon "button" at bounding box center [485, 671] width 13 height 13
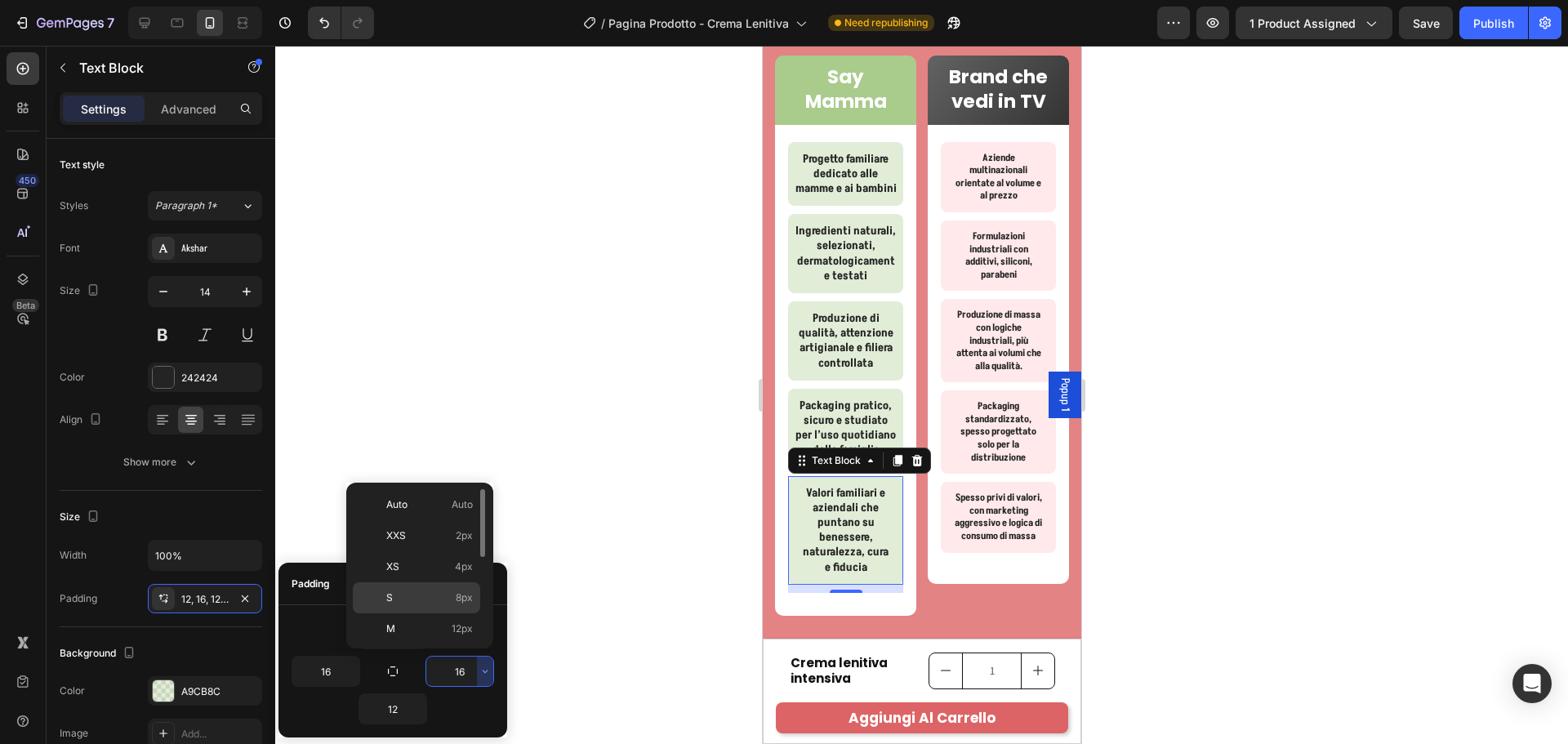
click at [464, 597] on span "8px" at bounding box center [464, 597] width 18 height 15
type input "8"
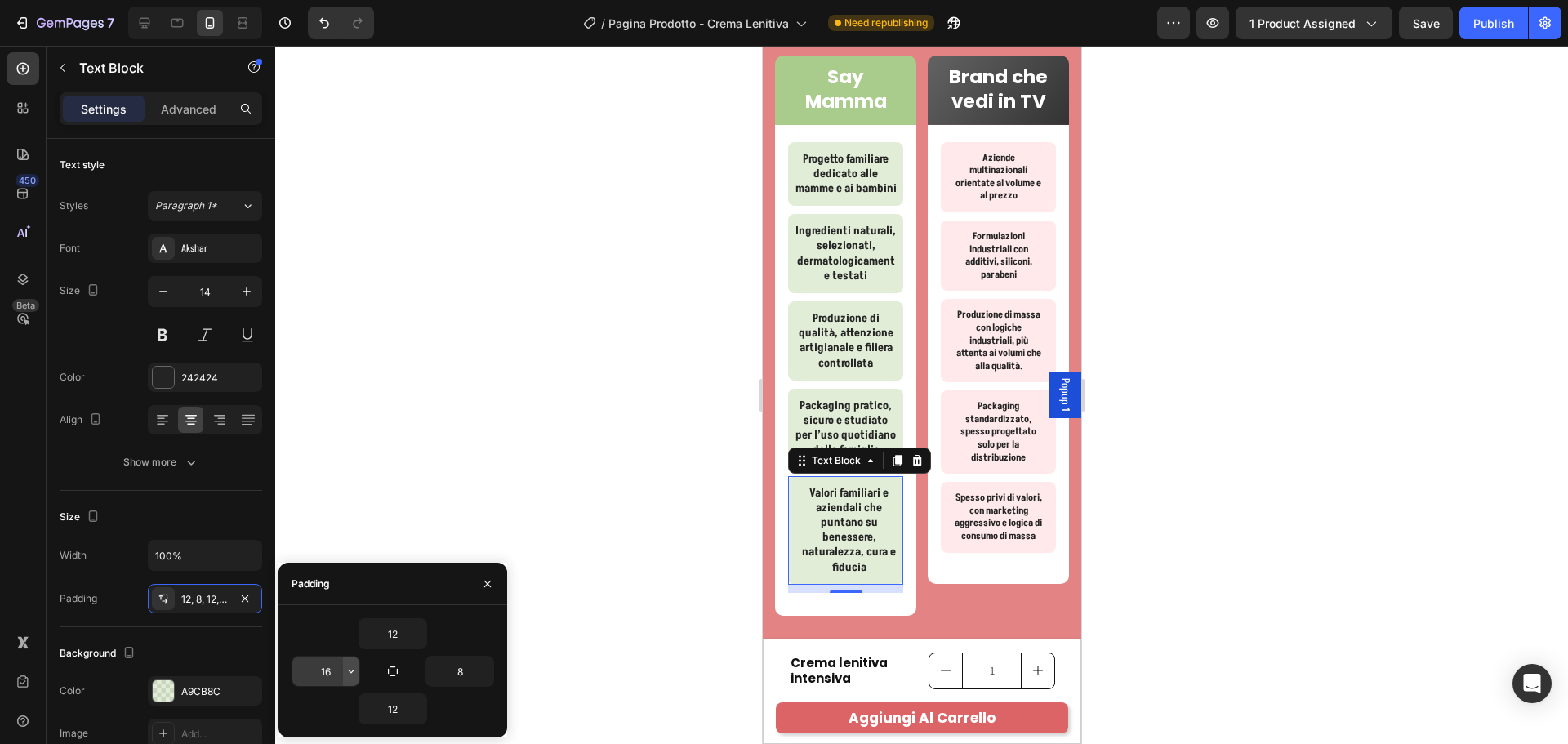
click at [348, 667] on icon "button" at bounding box center [351, 671] width 13 height 13
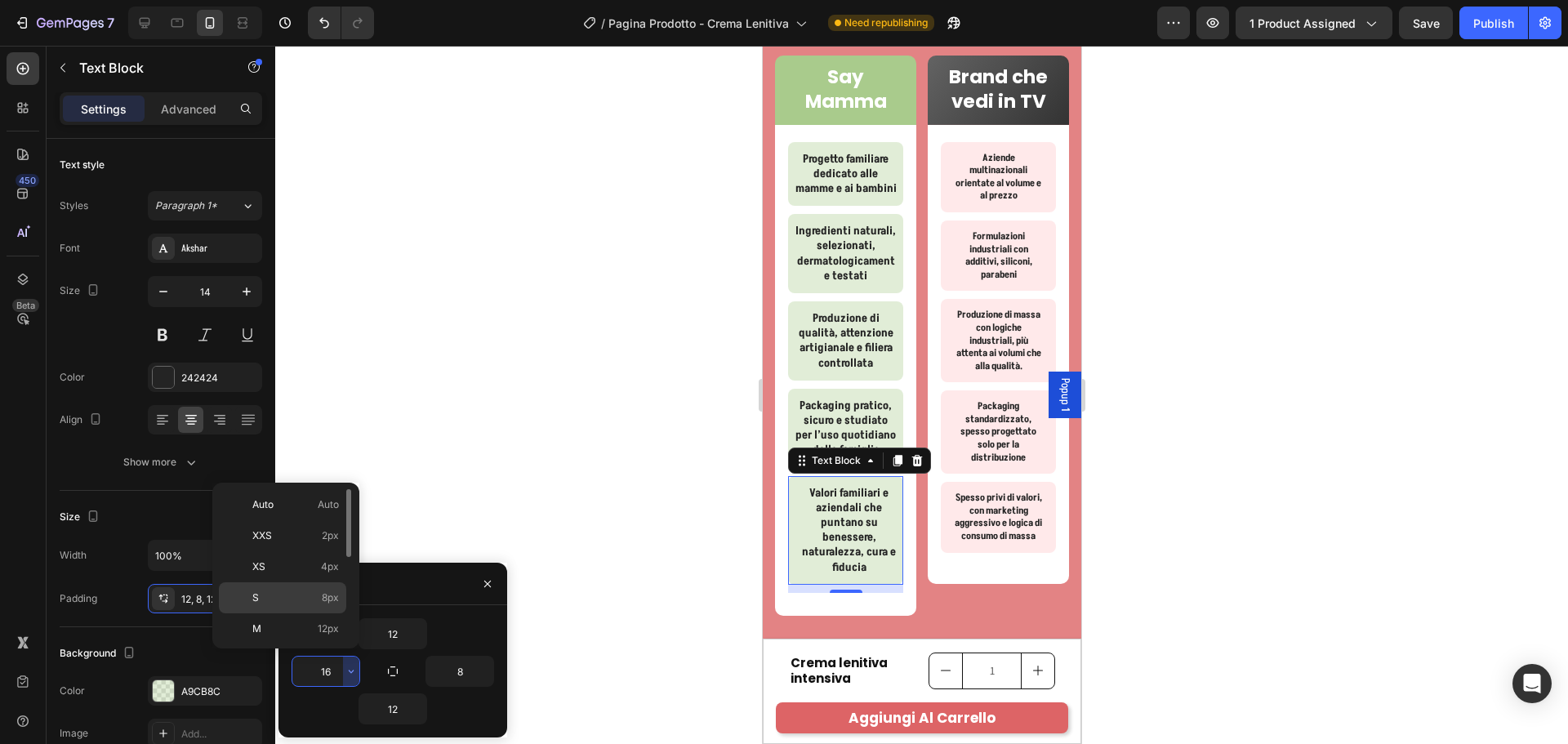
click at [325, 613] on div "S 8px" at bounding box center [282, 629] width 127 height 31
type input "8"
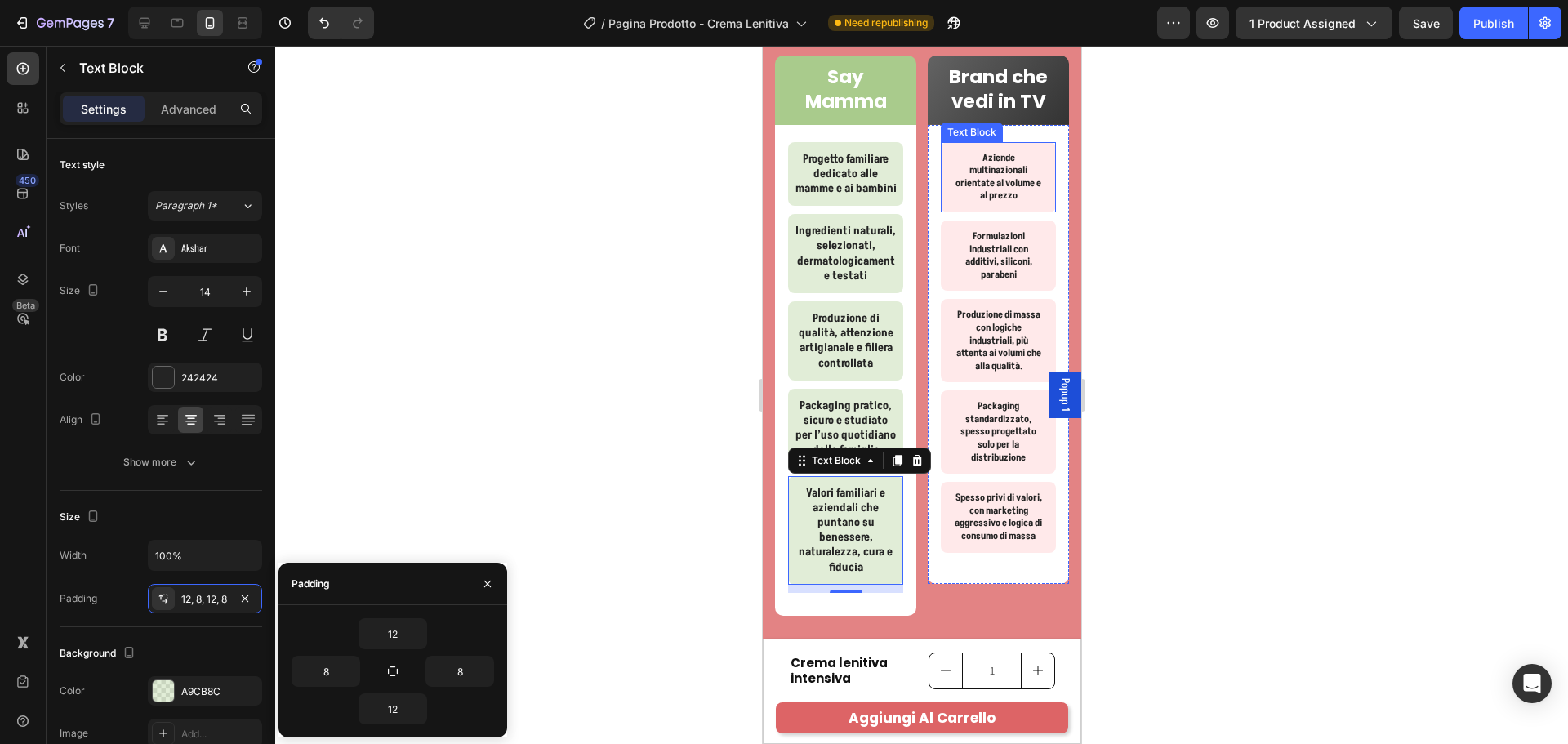
click at [1038, 187] on div "Aziende multinazionali orientate al volume e al prezzo" at bounding box center [997, 177] width 115 height 70
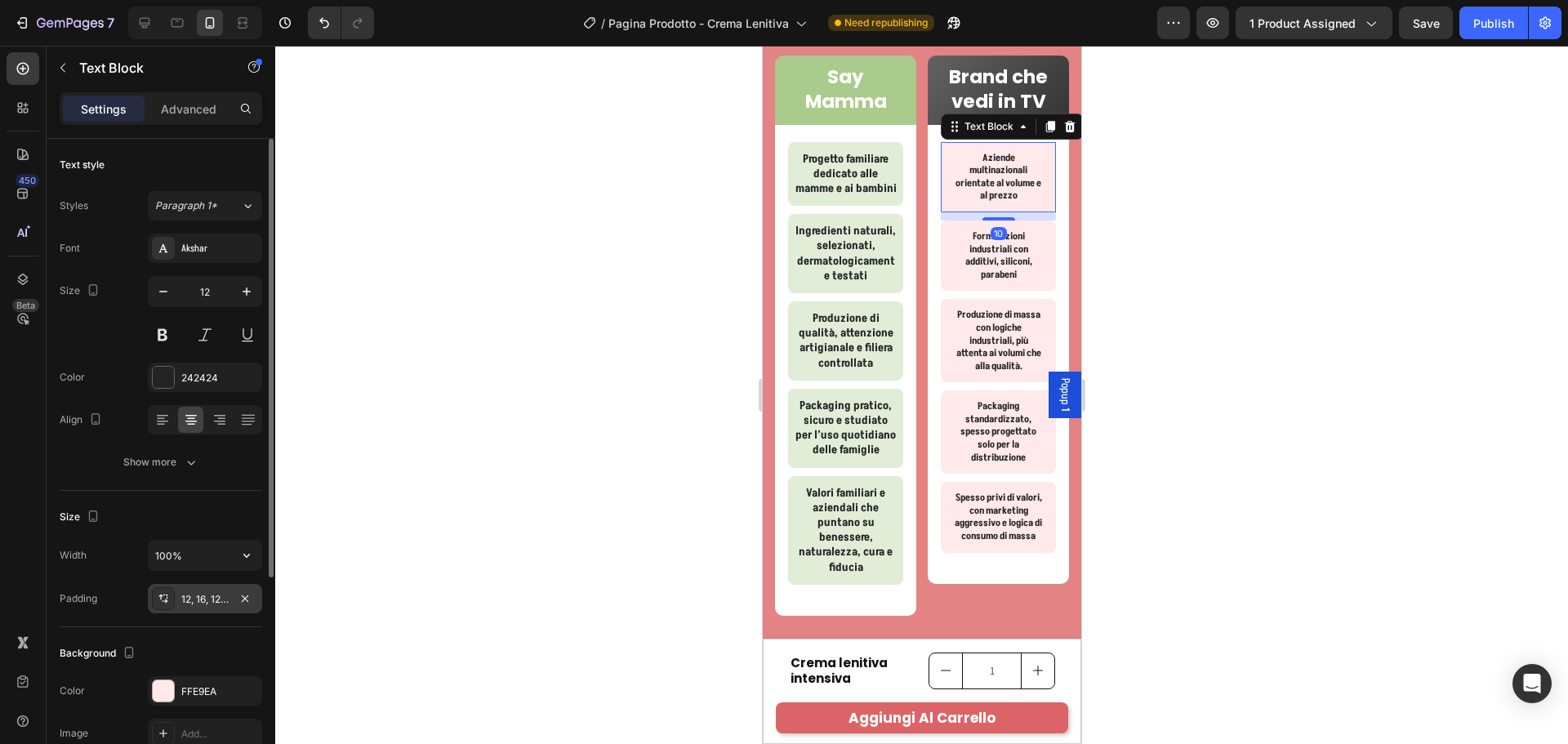
click at [208, 595] on div "12, 16, 12, 16" at bounding box center [205, 599] width 47 height 15
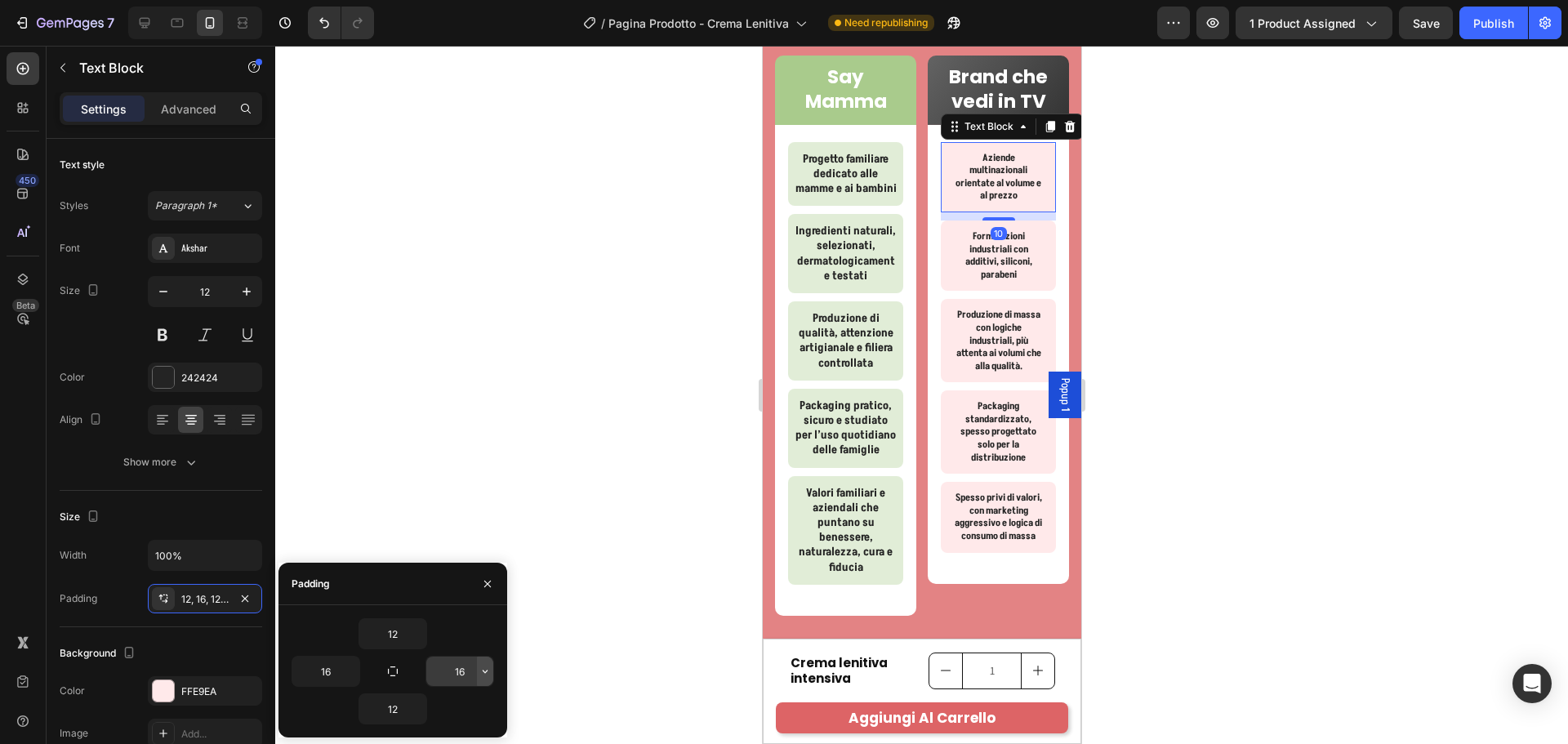
click at [483, 669] on icon "button" at bounding box center [485, 671] width 13 height 13
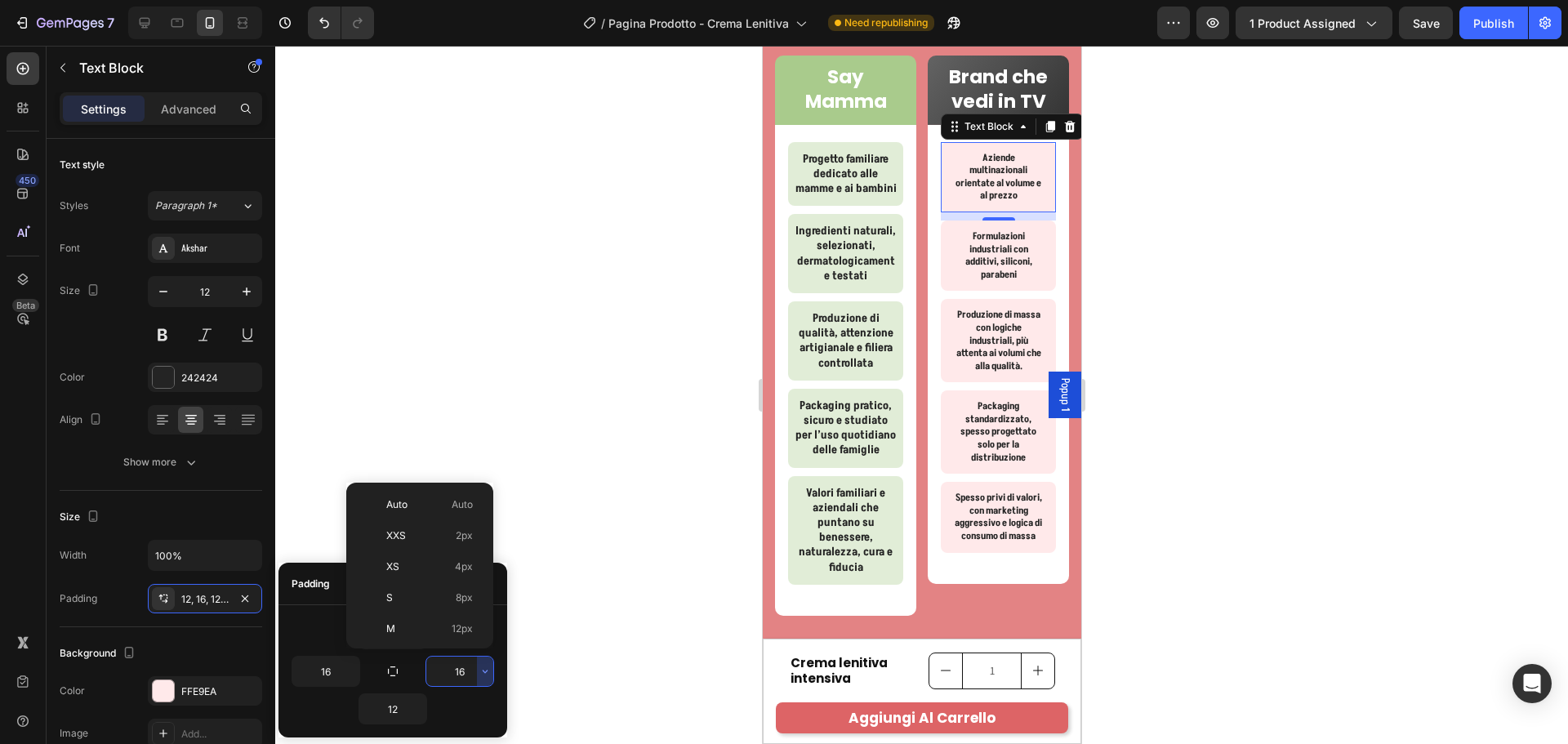
click at [464, 599] on span "8px" at bounding box center [464, 597] width 18 height 15
type input "8"
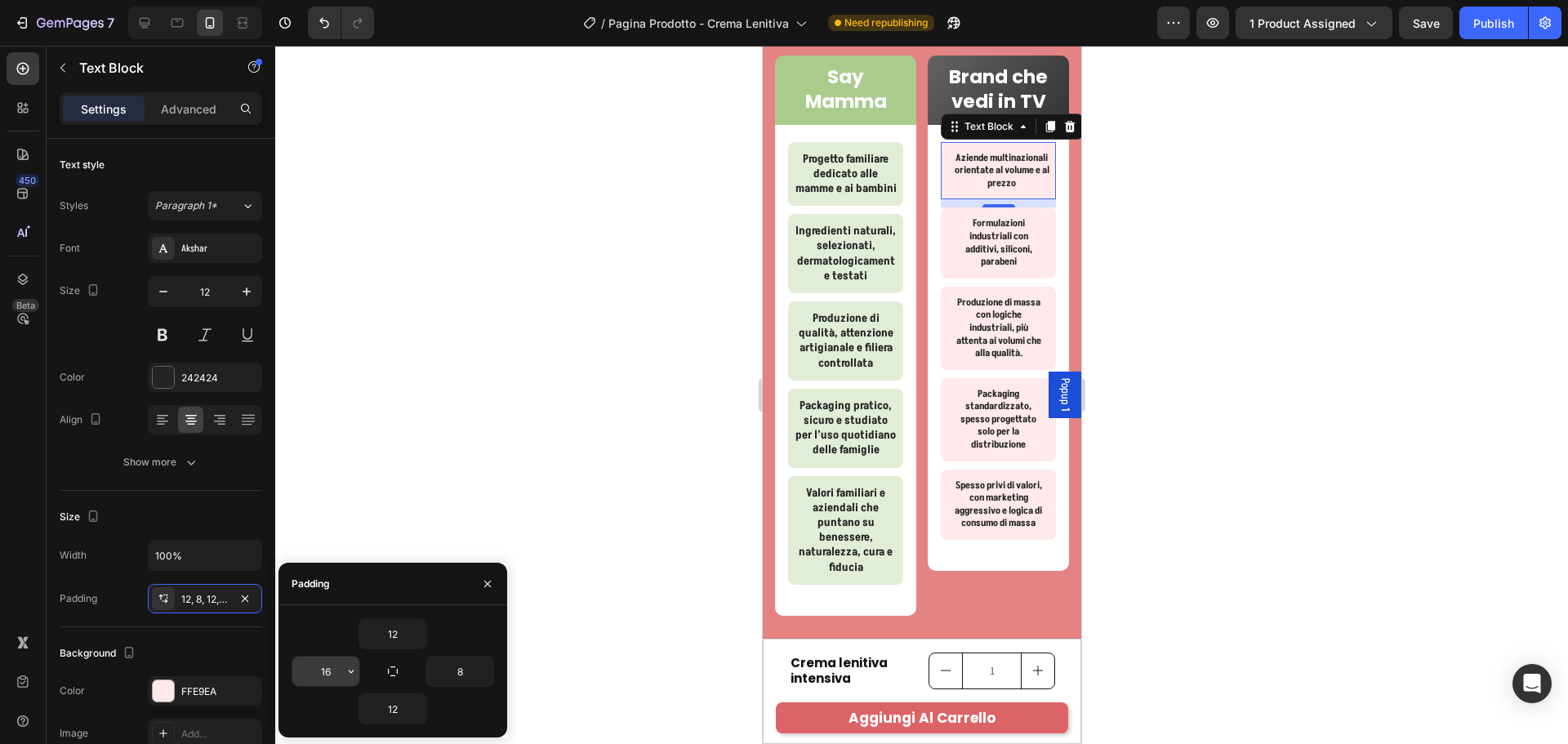
click at [346, 673] on icon "button" at bounding box center [351, 671] width 13 height 13
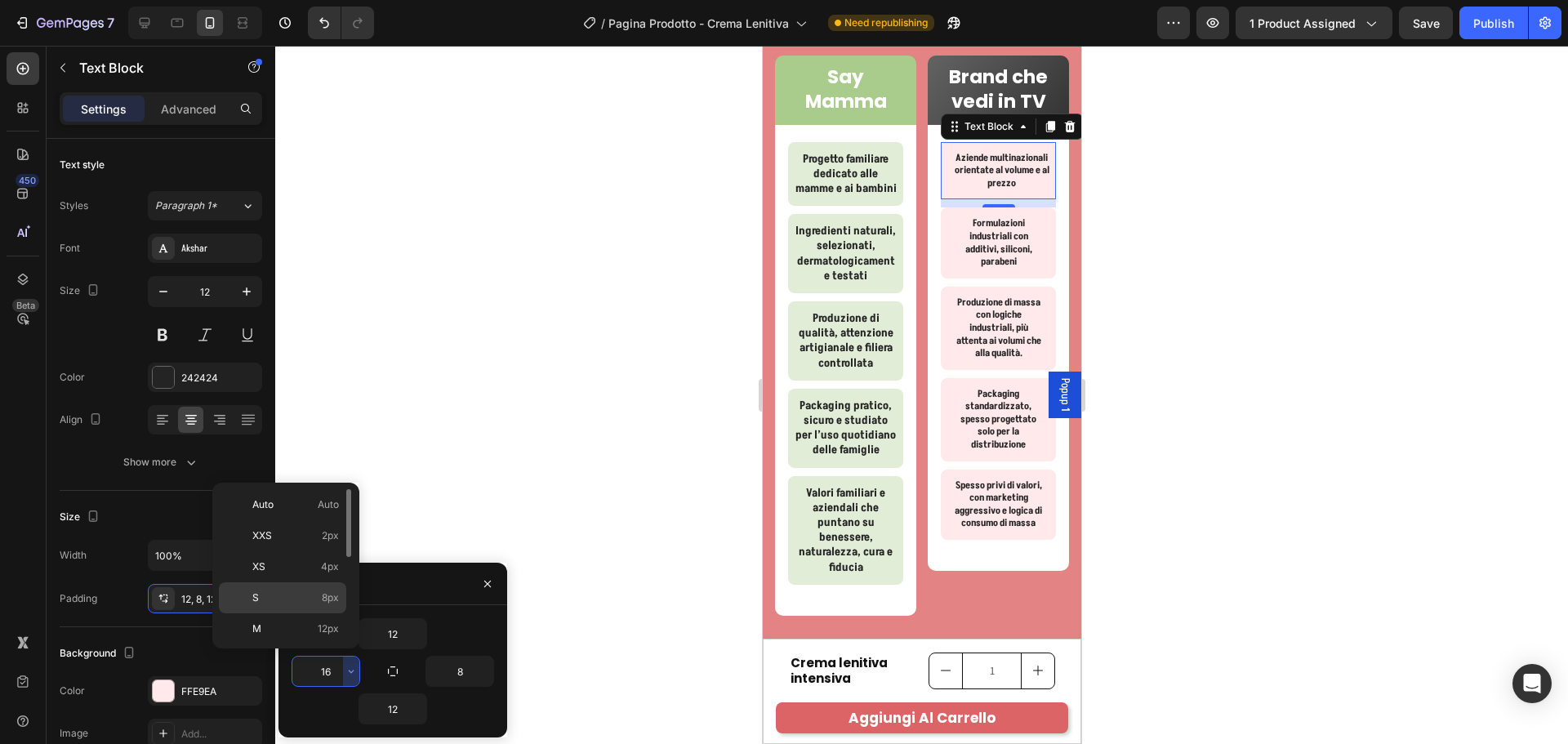
click at [331, 613] on div "S 8px" at bounding box center [282, 629] width 127 height 31
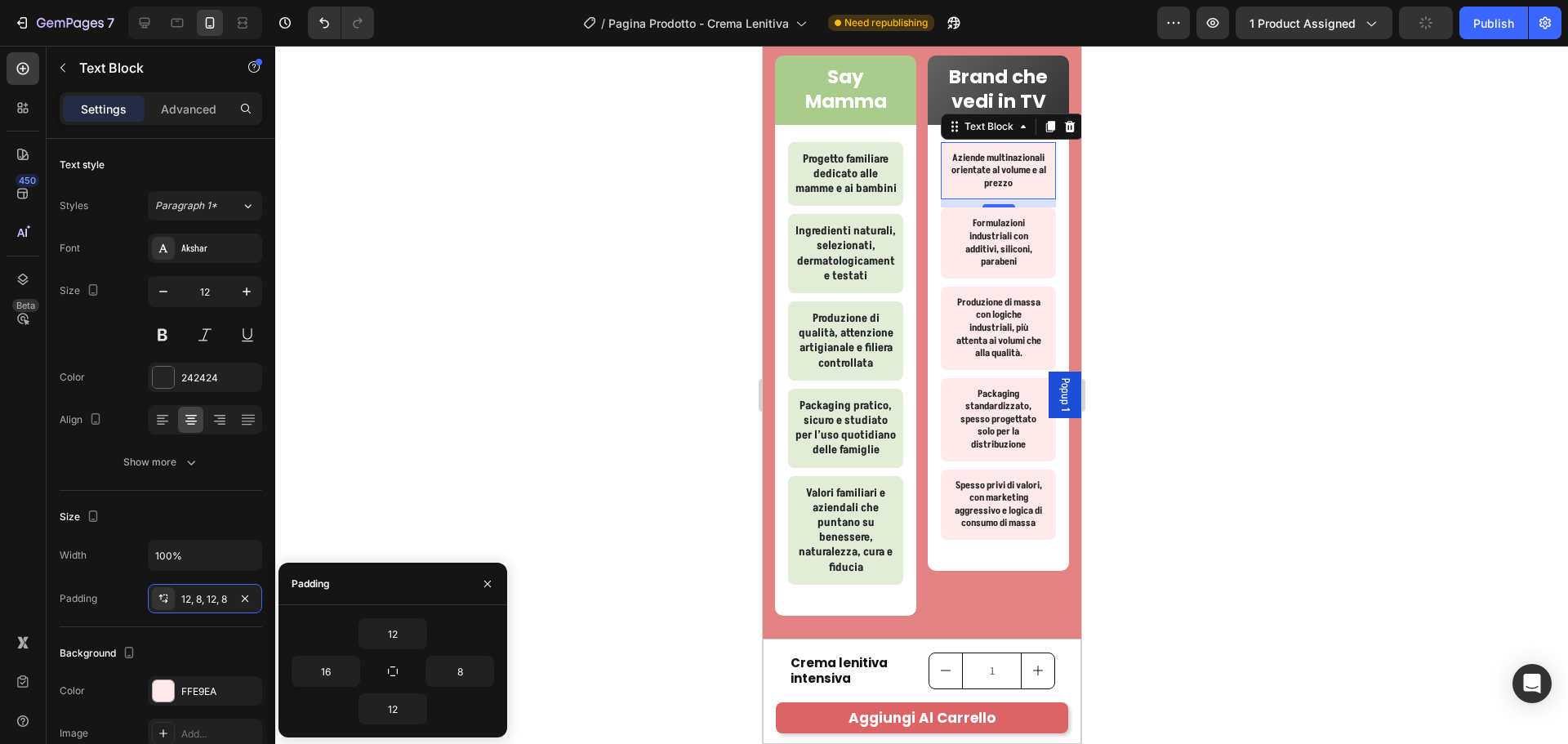
type input "8"
click at [245, 289] on icon "button" at bounding box center [247, 291] width 17 height 17
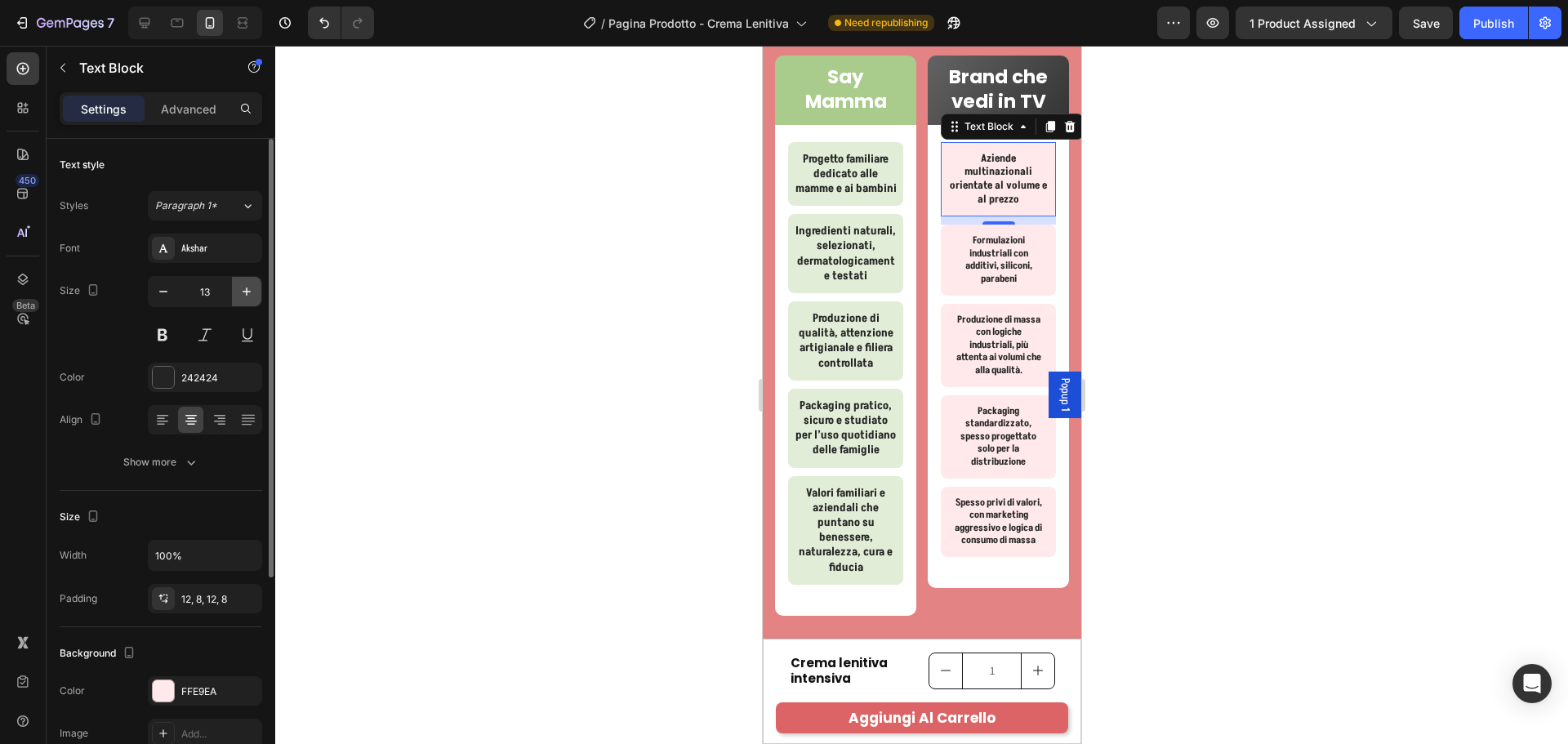
click at [245, 289] on icon "button" at bounding box center [247, 291] width 17 height 17
type input "14"
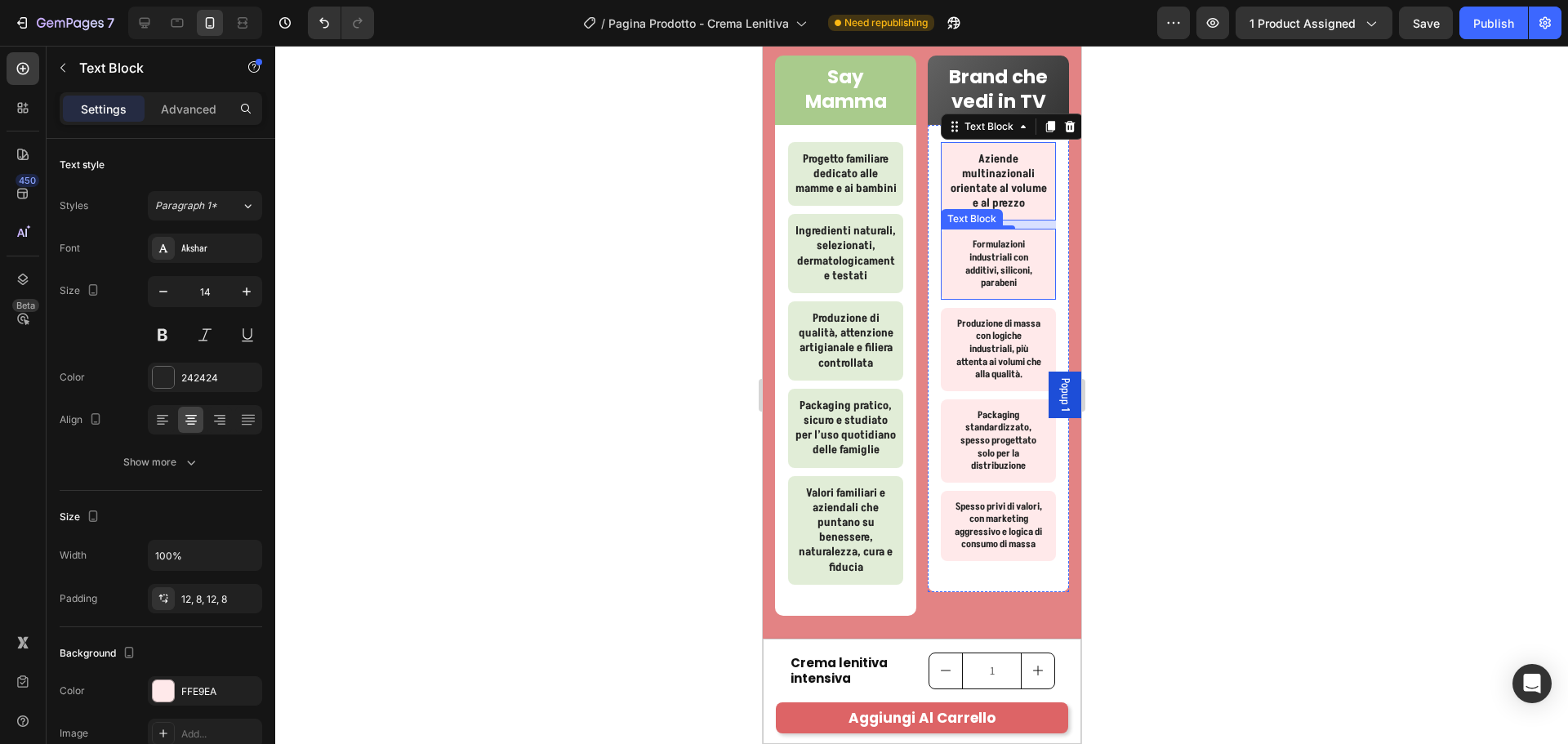
click at [1025, 278] on p "Formulazioni industriali con additivi, siliconi, parabeni" at bounding box center [997, 264] width 89 height 51
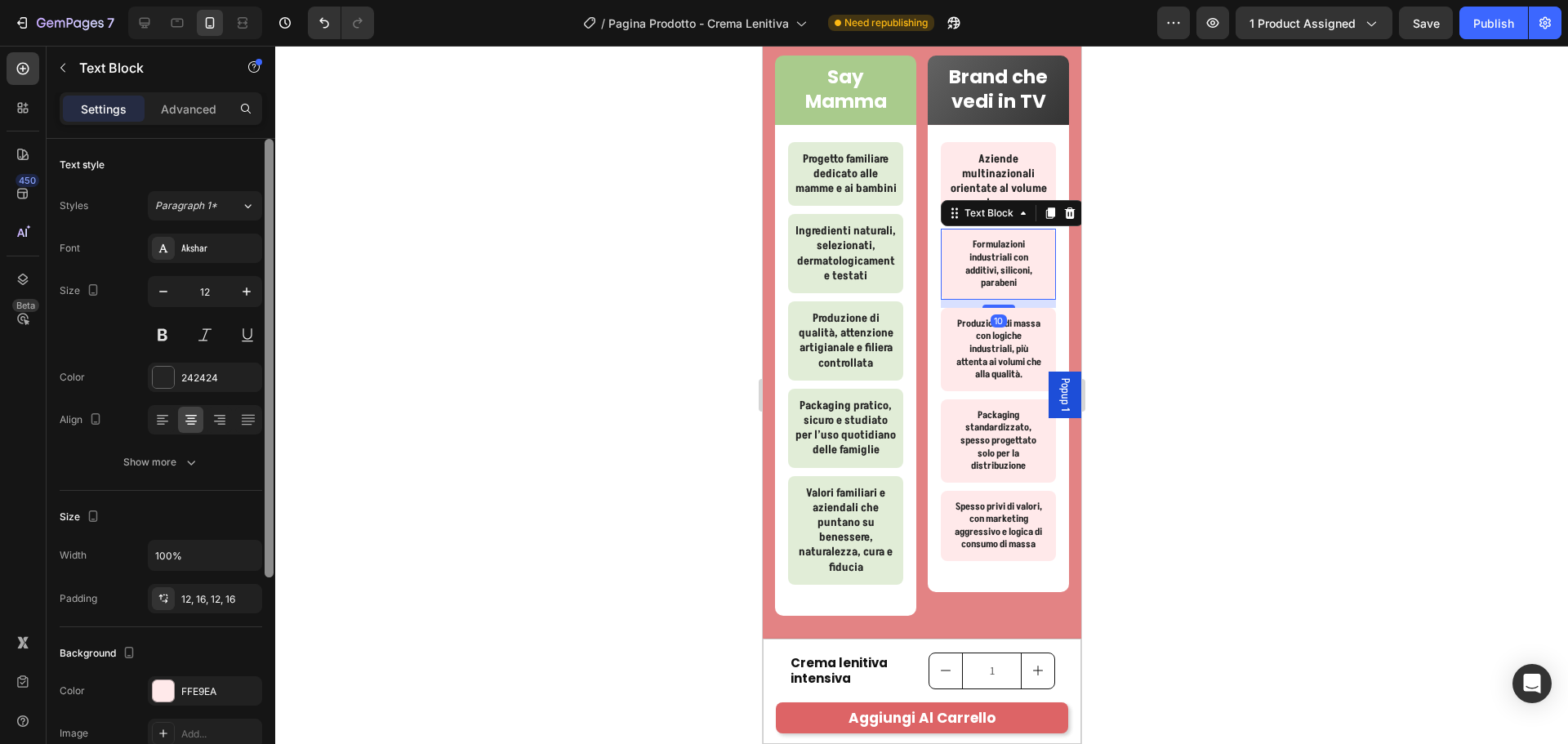
click at [271, 289] on div at bounding box center [269, 359] width 9 height 439
click at [249, 292] on icon "button" at bounding box center [247, 291] width 17 height 17
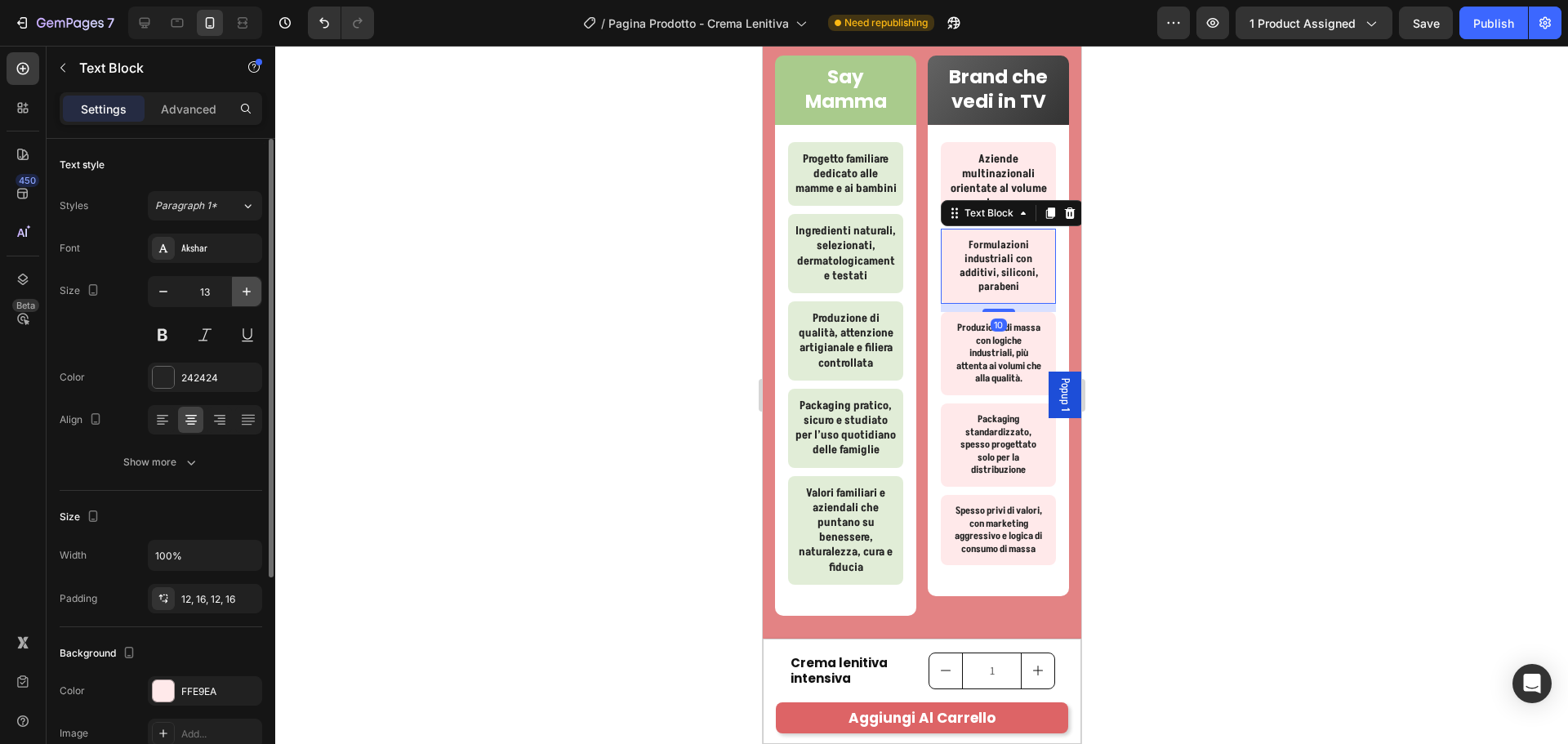
click at [248, 292] on icon "button" at bounding box center [247, 291] width 17 height 17
type input "14"
click at [214, 605] on div "12, 16, 12, 16" at bounding box center [205, 599] width 47 height 15
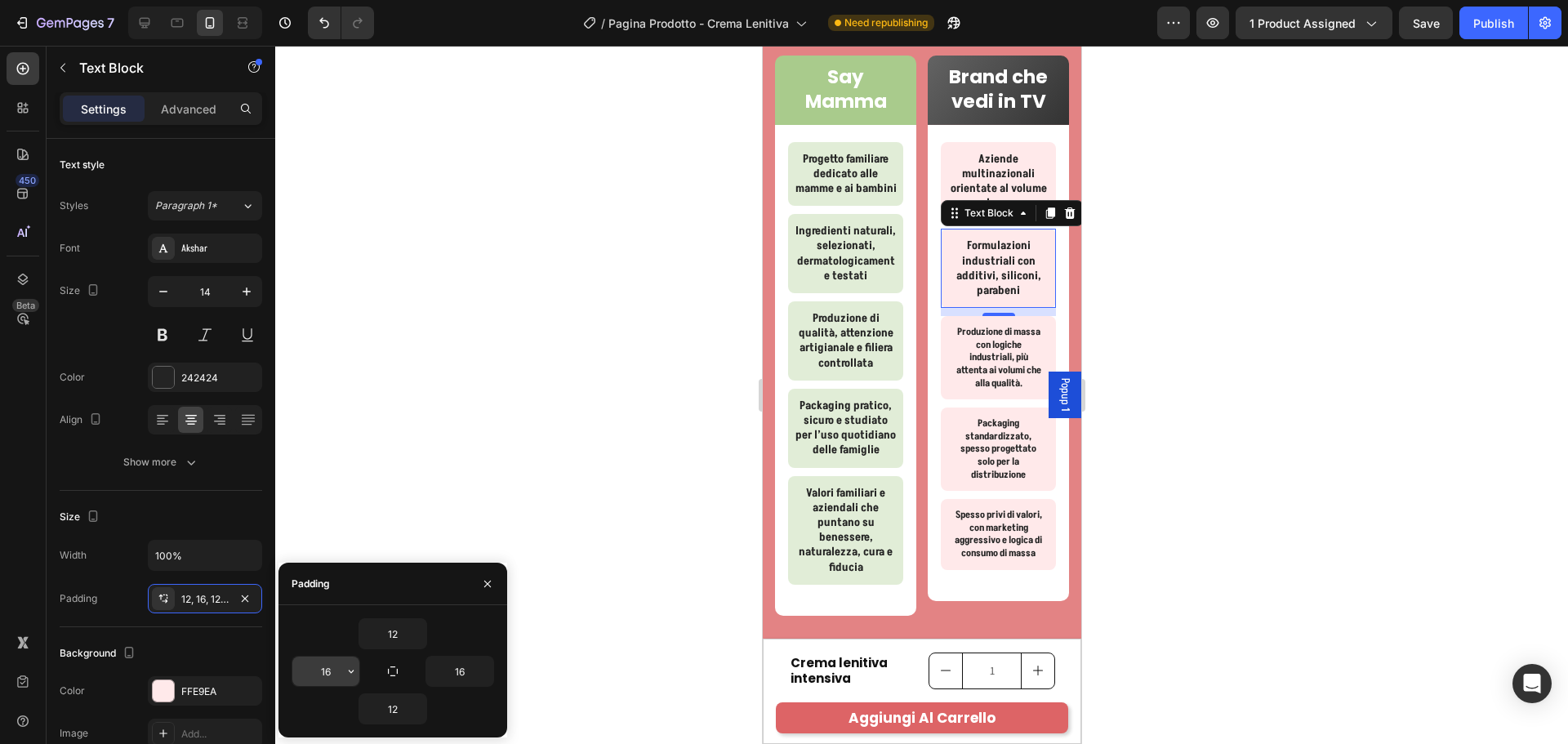
click at [354, 669] on icon "button" at bounding box center [351, 671] width 13 height 13
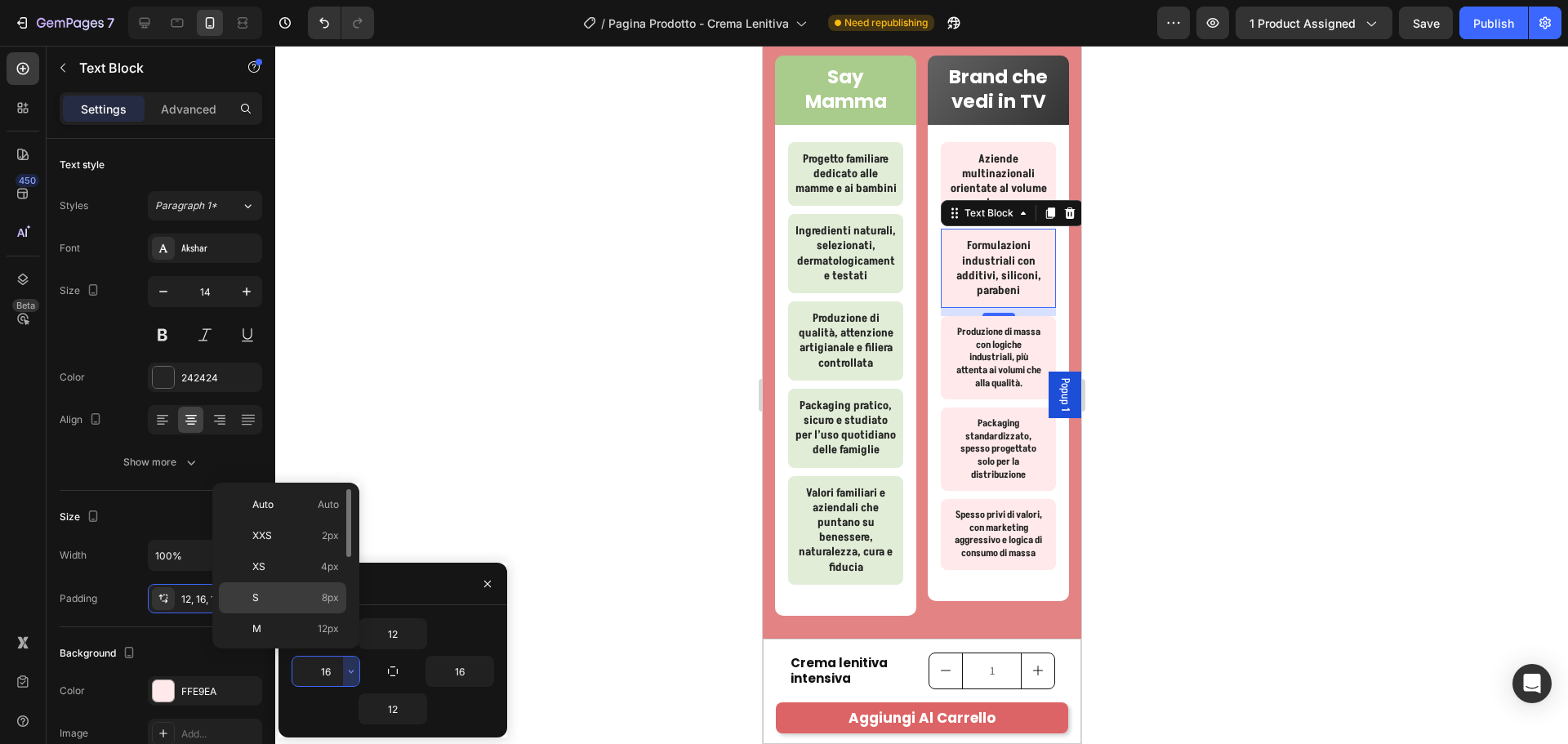
click at [324, 595] on span "8px" at bounding box center [330, 597] width 18 height 15
type input "8"
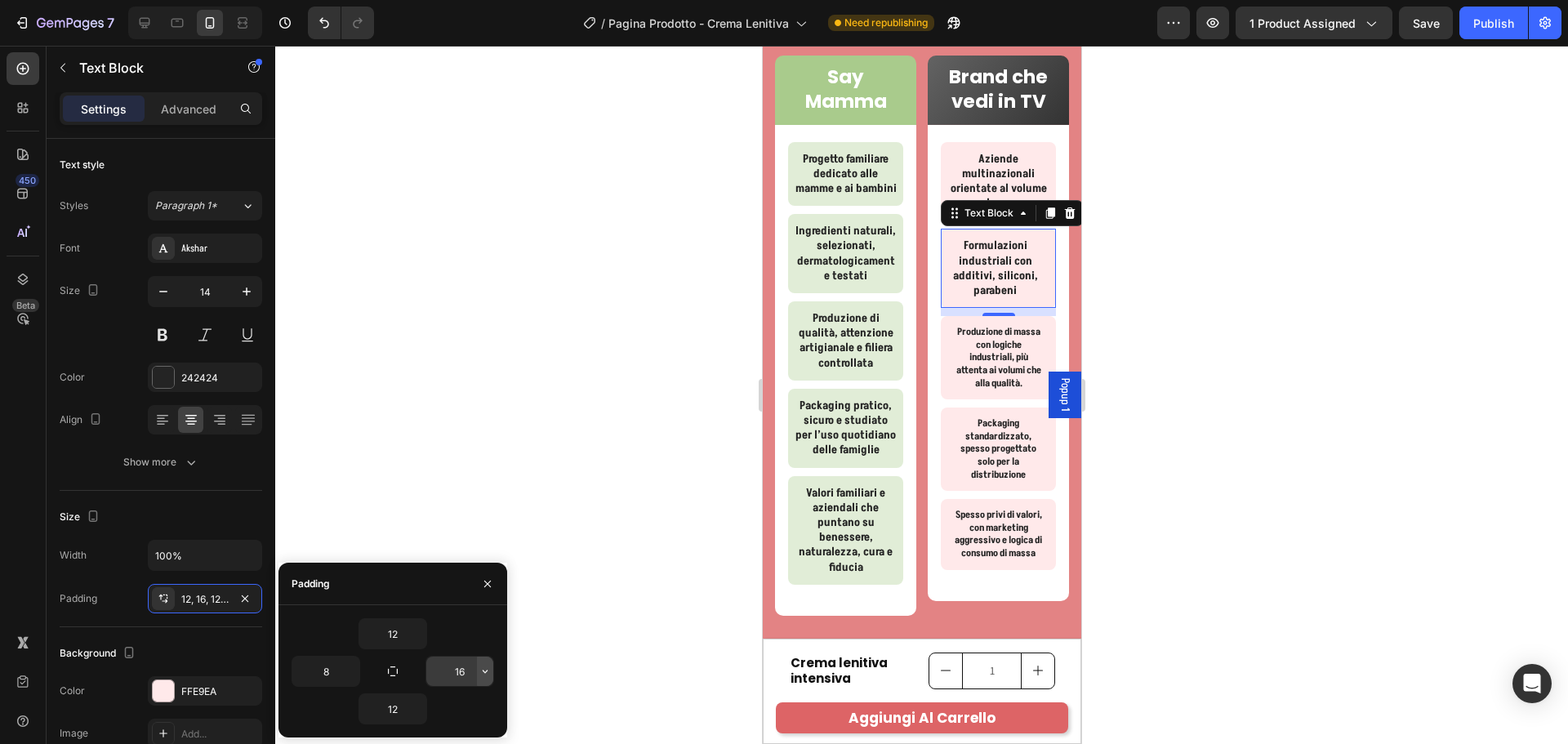
click at [484, 668] on icon "button" at bounding box center [485, 671] width 13 height 13
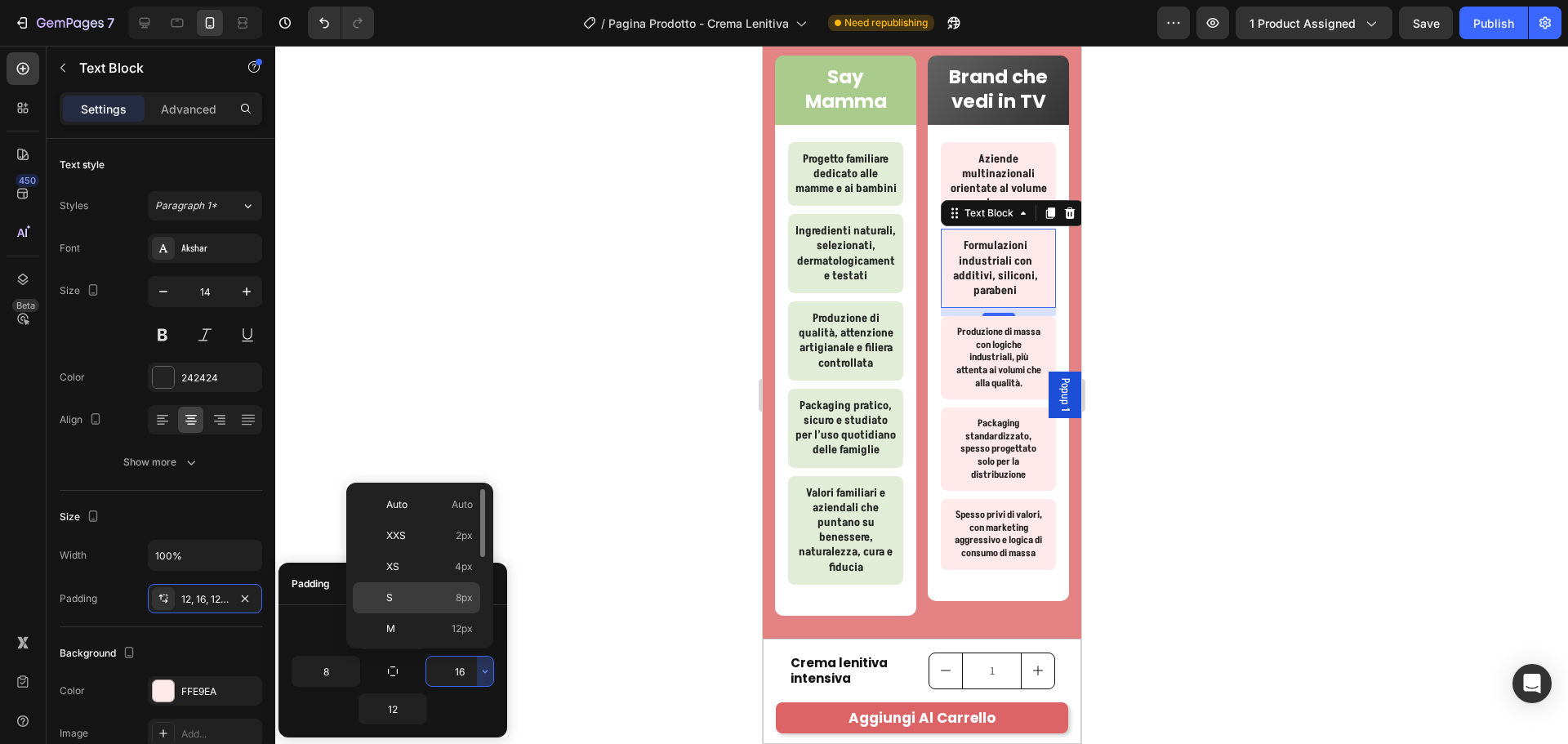
click at [455, 596] on span "8px" at bounding box center [464, 597] width 18 height 15
type input "8"
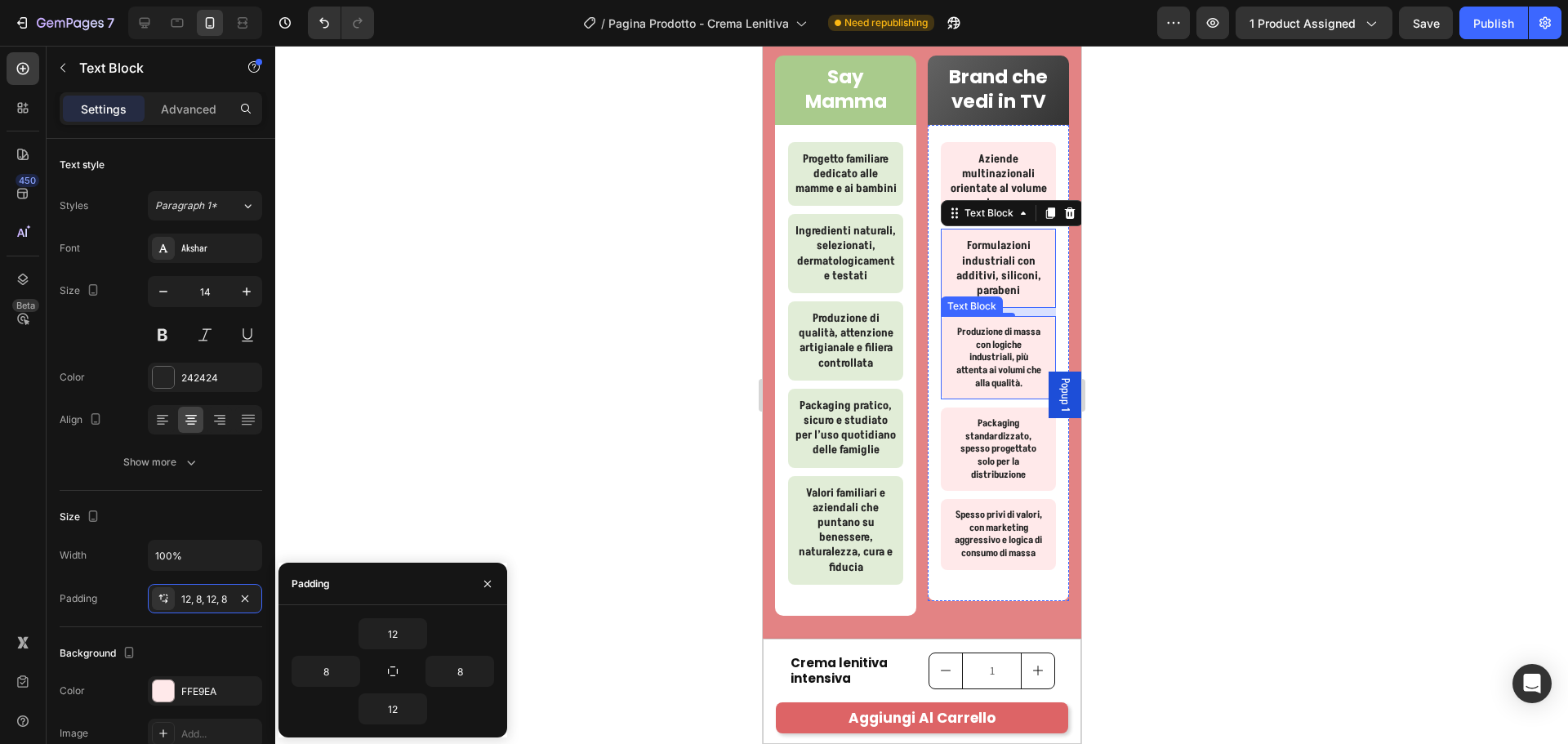
click at [1038, 328] on div "Produzione di massa con logiche industriali, più attenta ai volumi che alla qua…" at bounding box center [997, 358] width 115 height 83
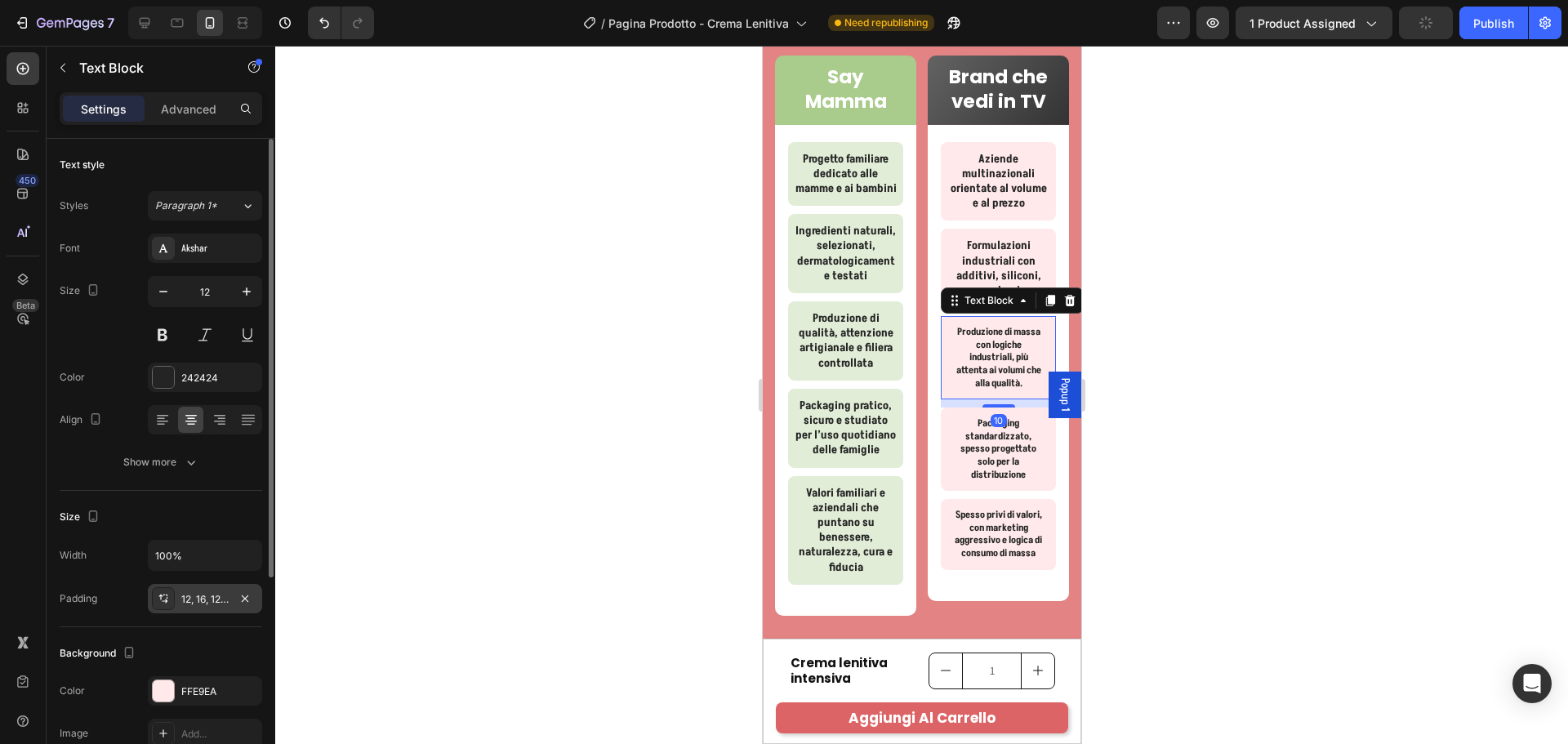
click at [185, 603] on div "12, 16, 12, 16" at bounding box center [205, 599] width 47 height 15
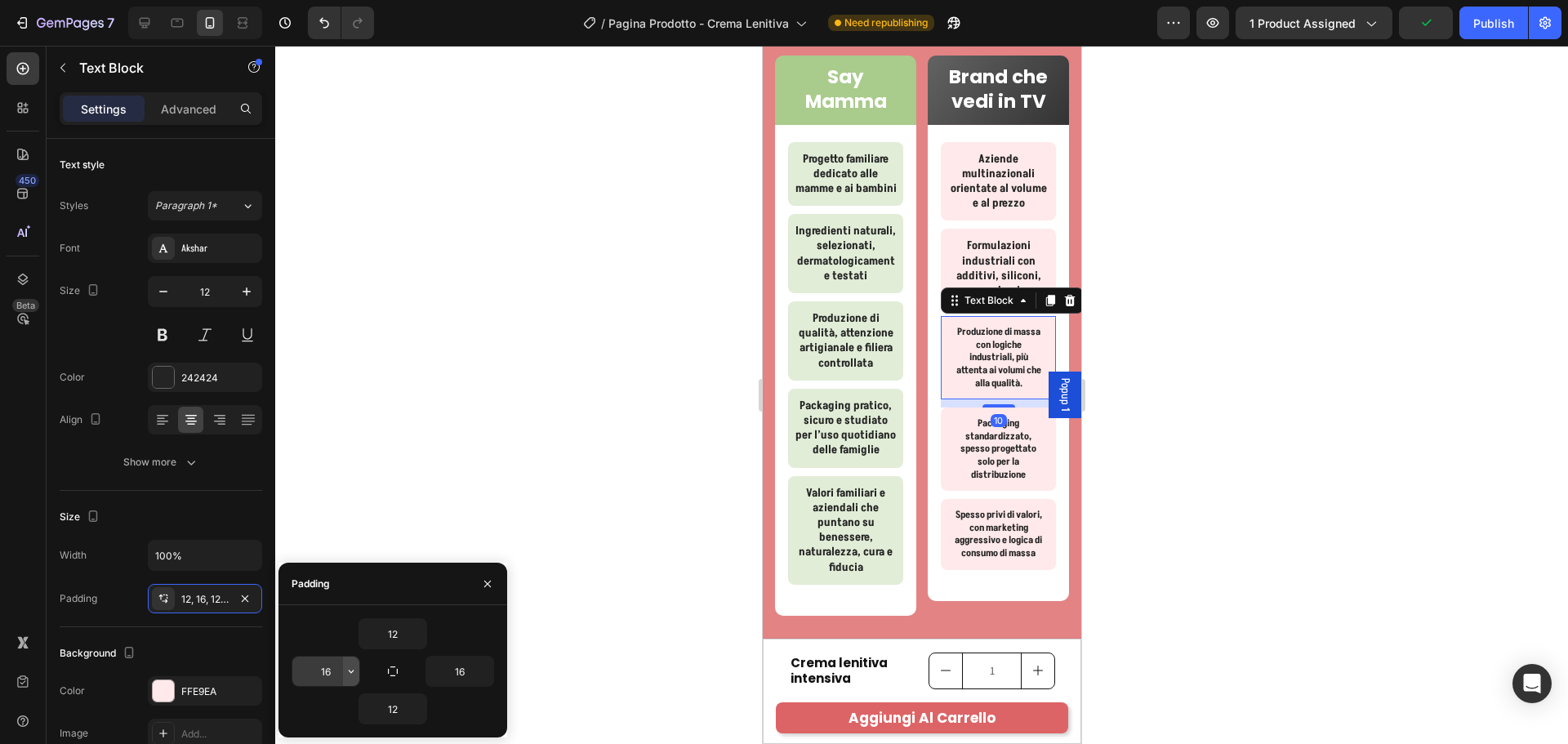
click at [347, 665] on icon "button" at bounding box center [351, 671] width 13 height 13
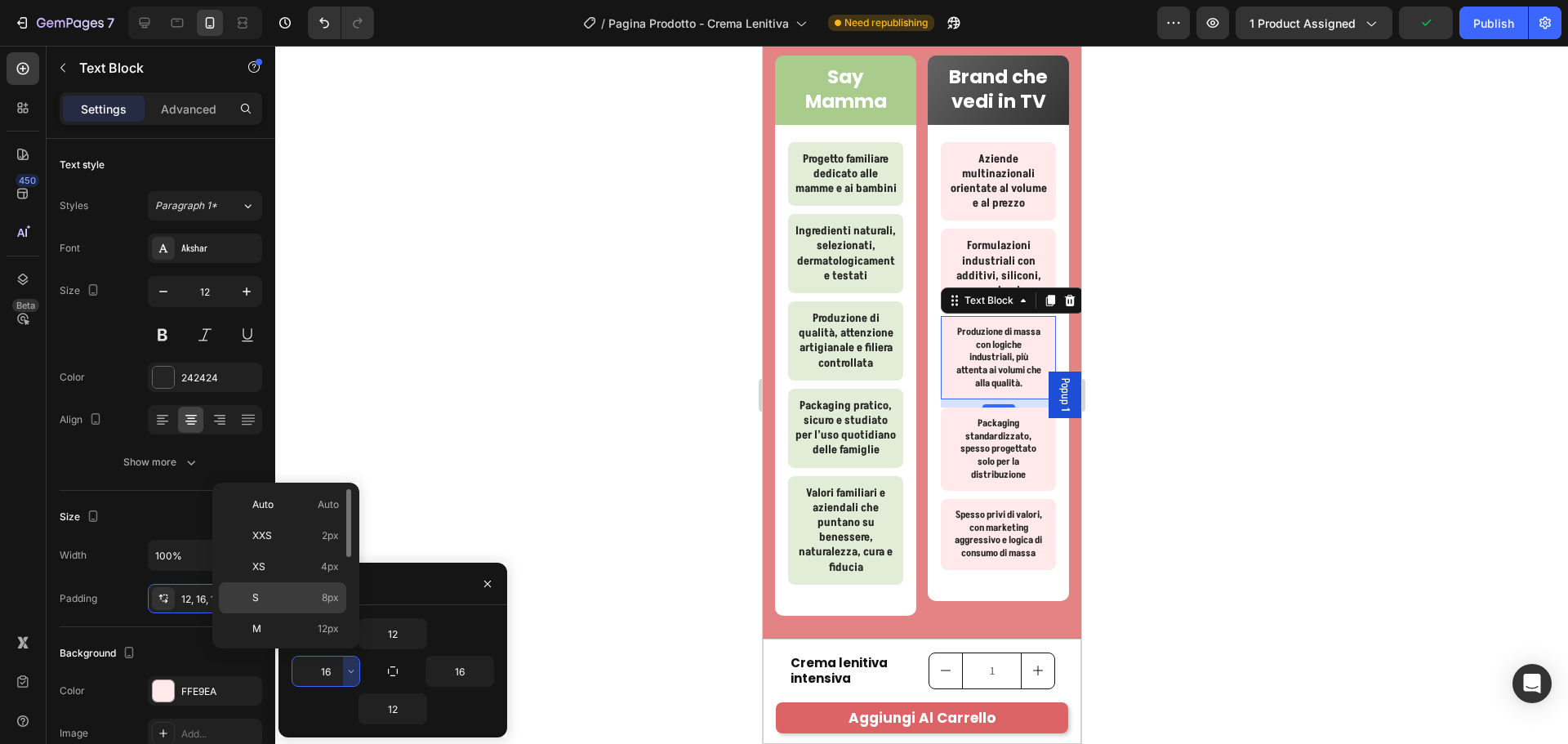
click at [324, 593] on span "8px" at bounding box center [330, 597] width 18 height 15
type input "8"
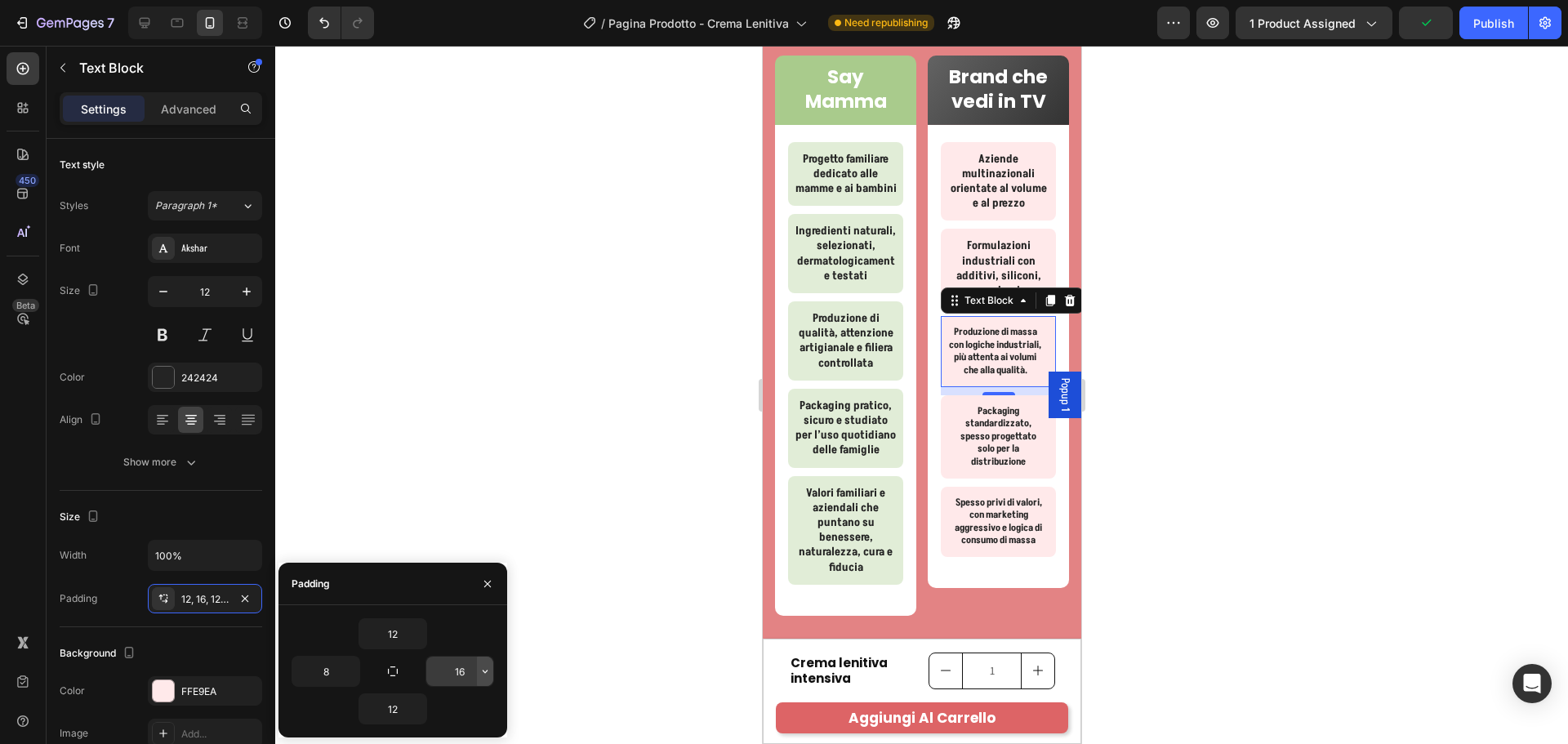
click at [491, 668] on button "button" at bounding box center [485, 671] width 17 height 30
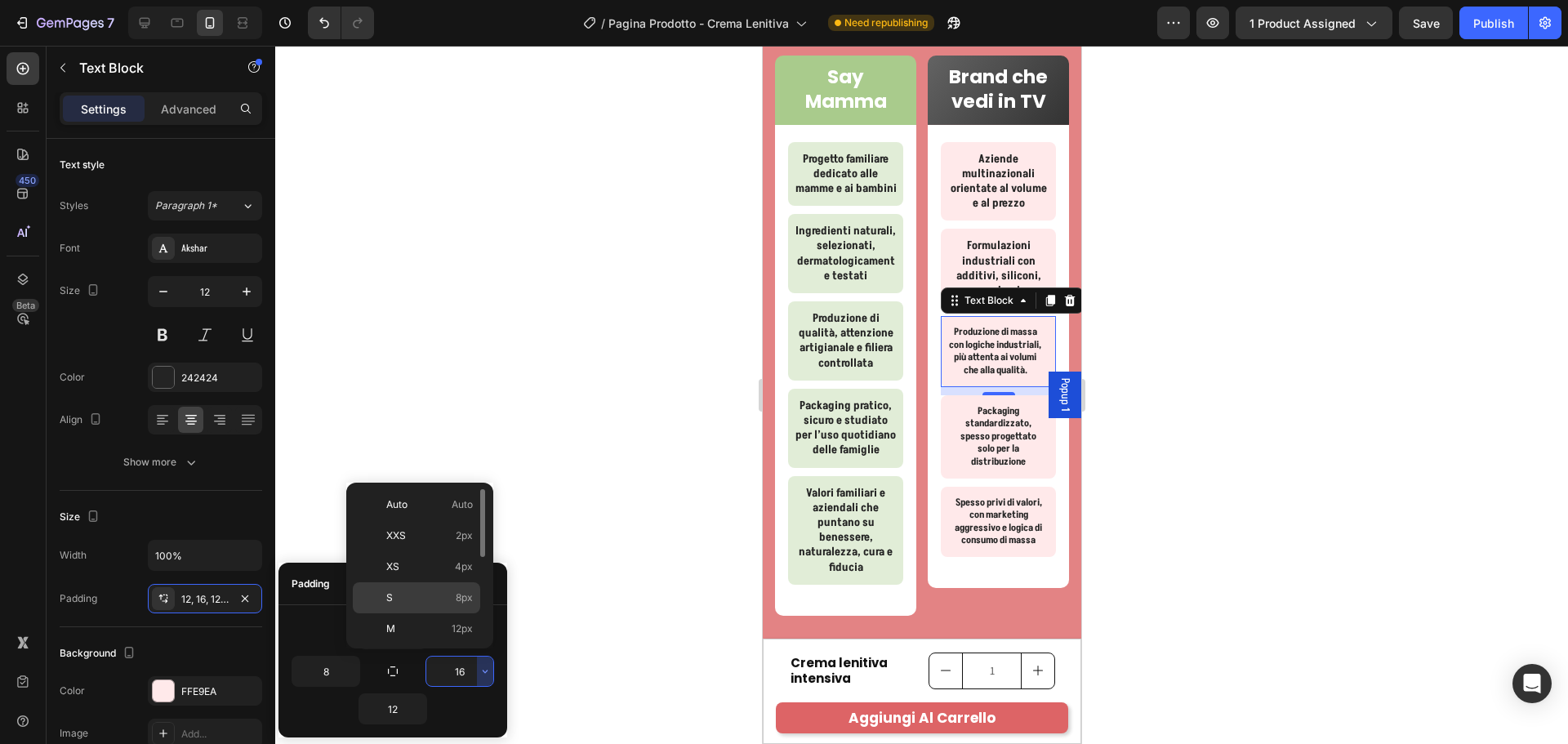
click at [454, 592] on p "S 8px" at bounding box center [430, 597] width 87 height 15
type input "8"
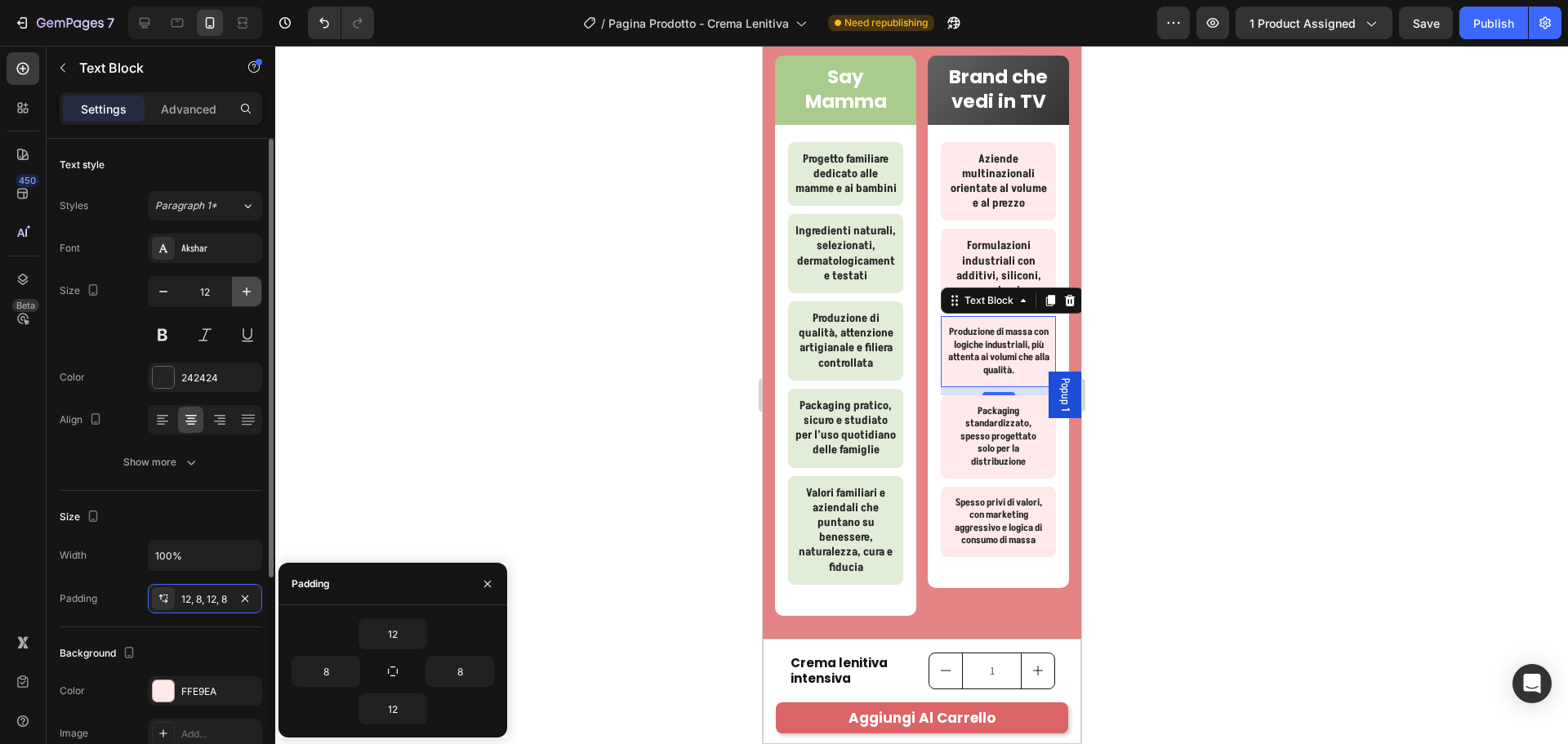
click at [253, 289] on icon "button" at bounding box center [247, 291] width 17 height 17
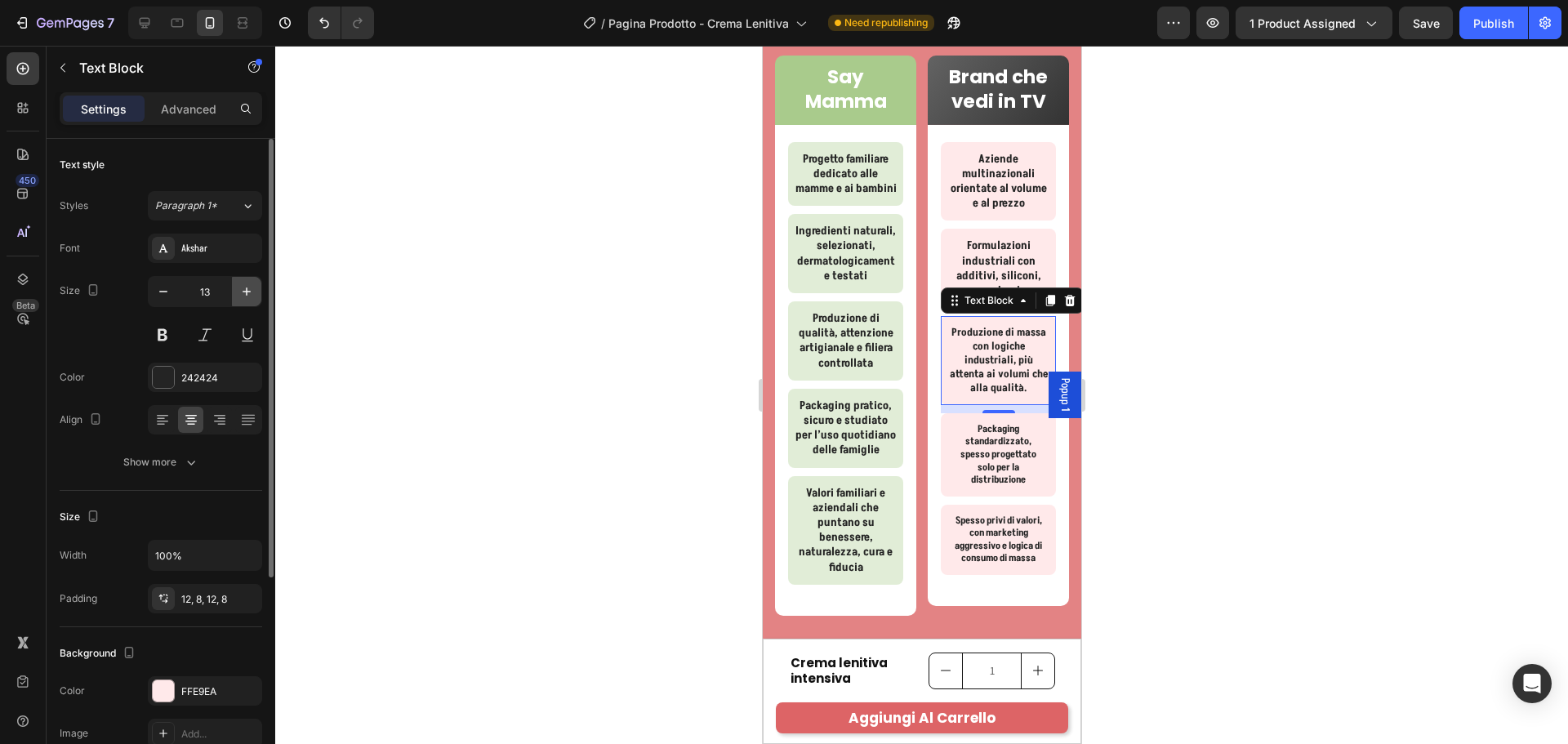
click at [253, 289] on icon "button" at bounding box center [247, 291] width 17 height 17
type input "14"
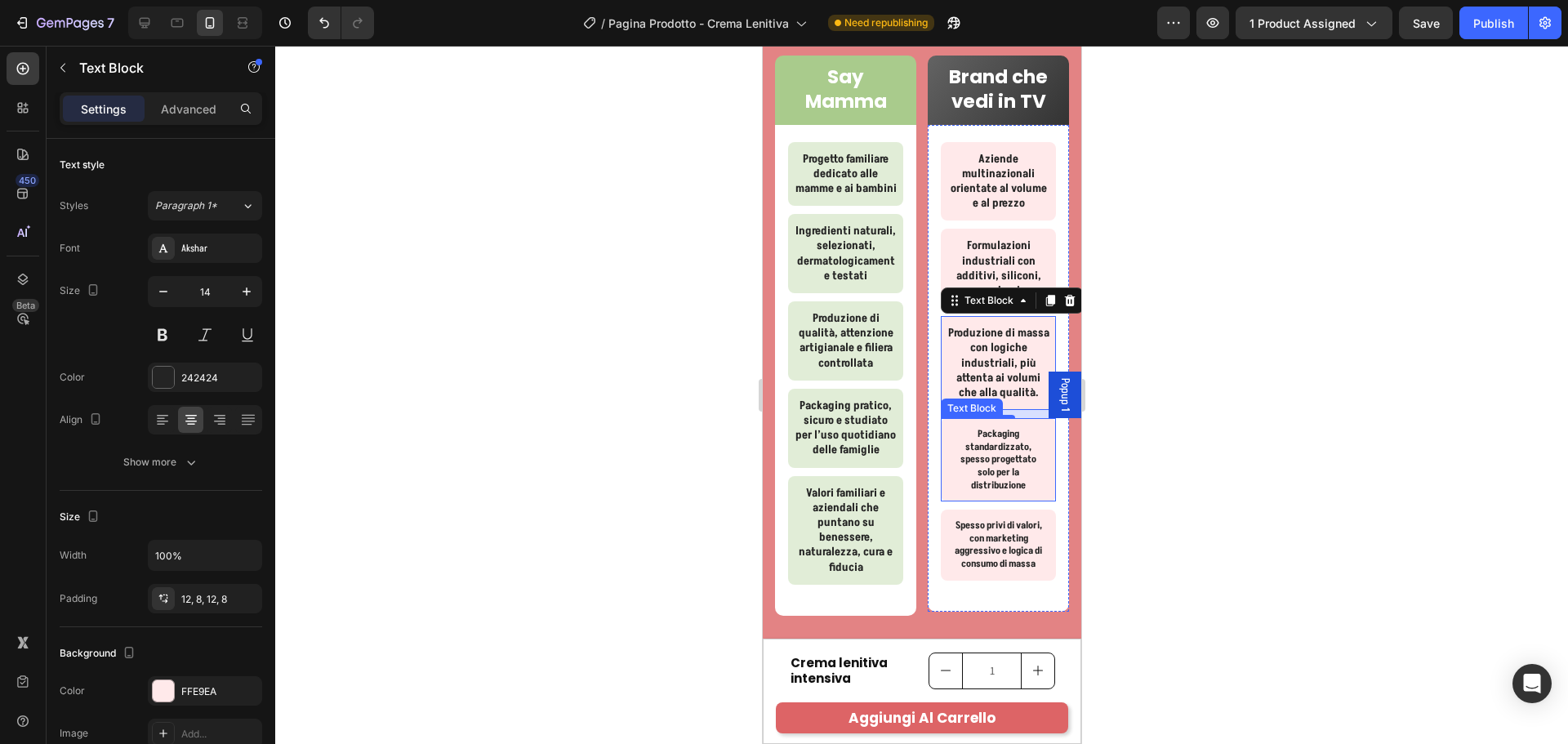
click at [1032, 477] on div "Packaging standardizzato, spesso progettato solo per la distribuzione" at bounding box center [997, 460] width 115 height 83
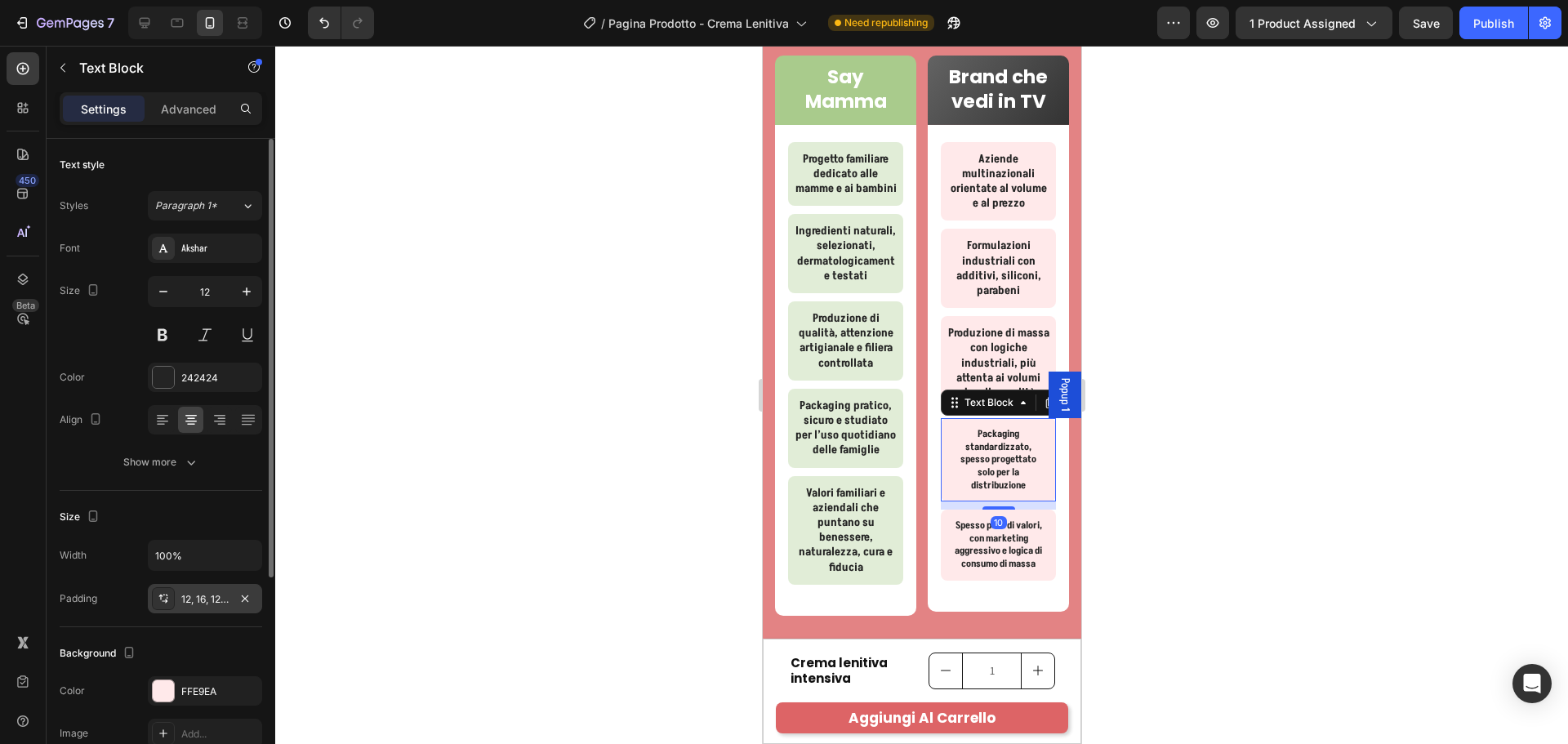
click at [226, 602] on div "12, 16, 12, 16" at bounding box center [205, 599] width 47 height 15
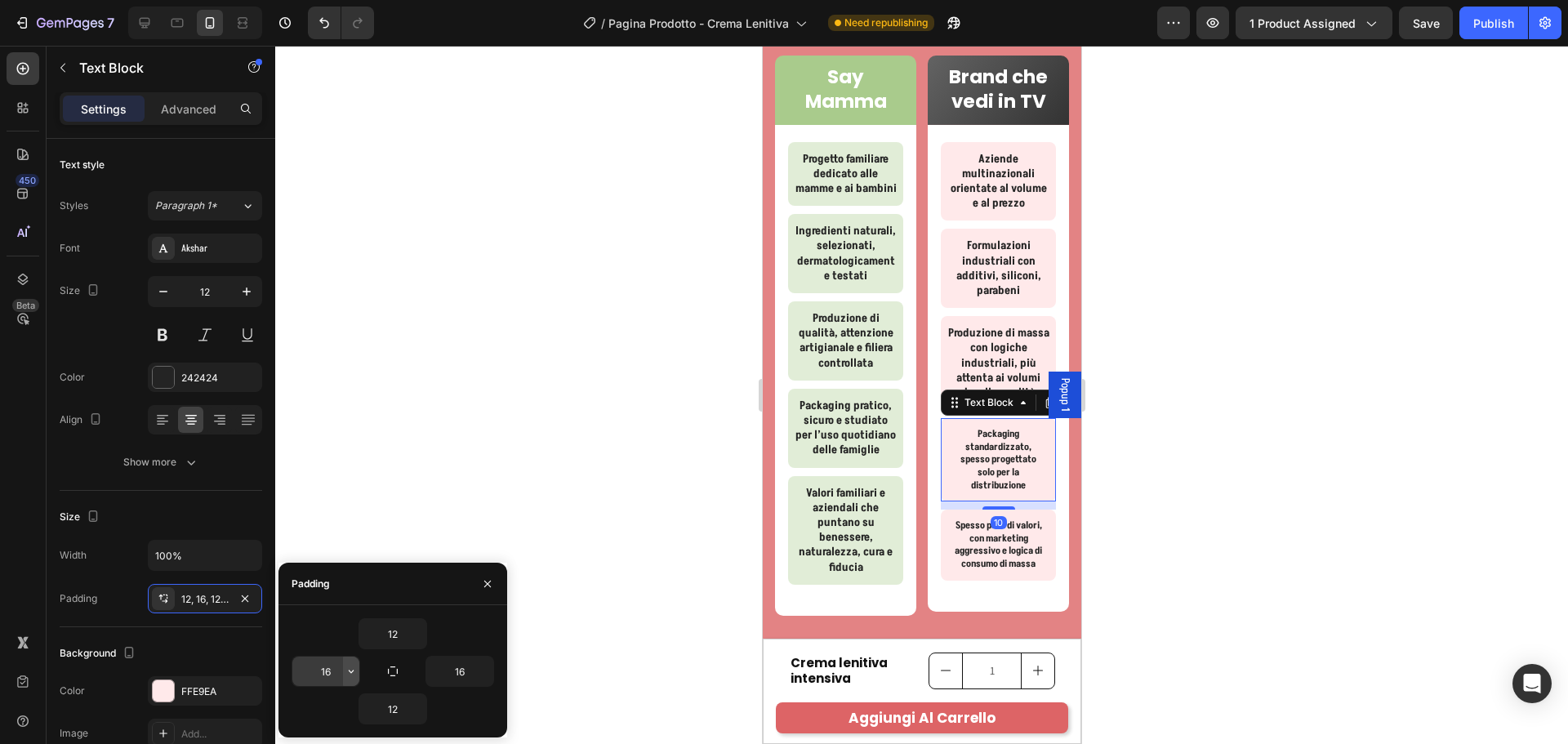
click at [354, 666] on icon "button" at bounding box center [351, 671] width 13 height 13
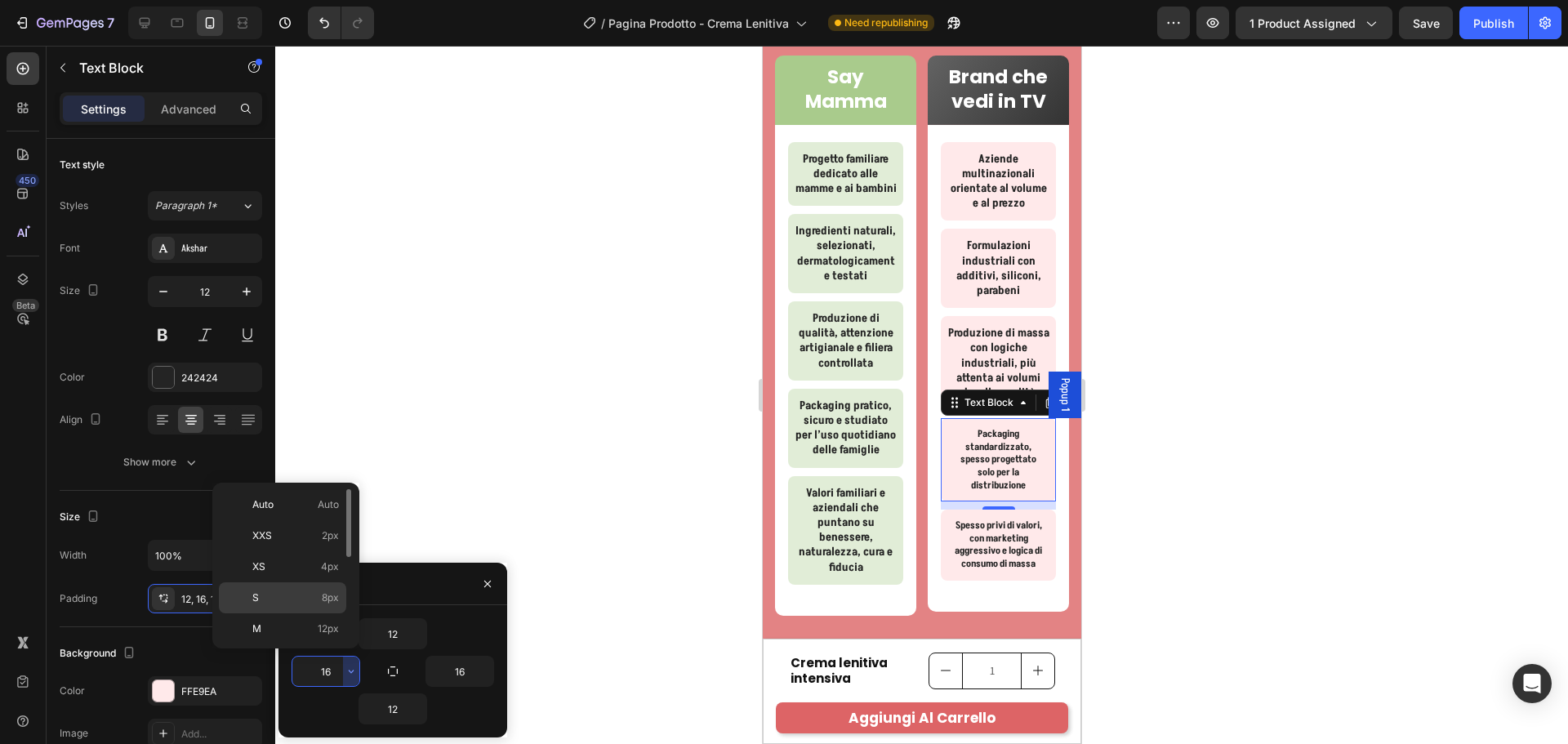
click at [336, 600] on span "8px" at bounding box center [330, 597] width 18 height 15
type input "8"
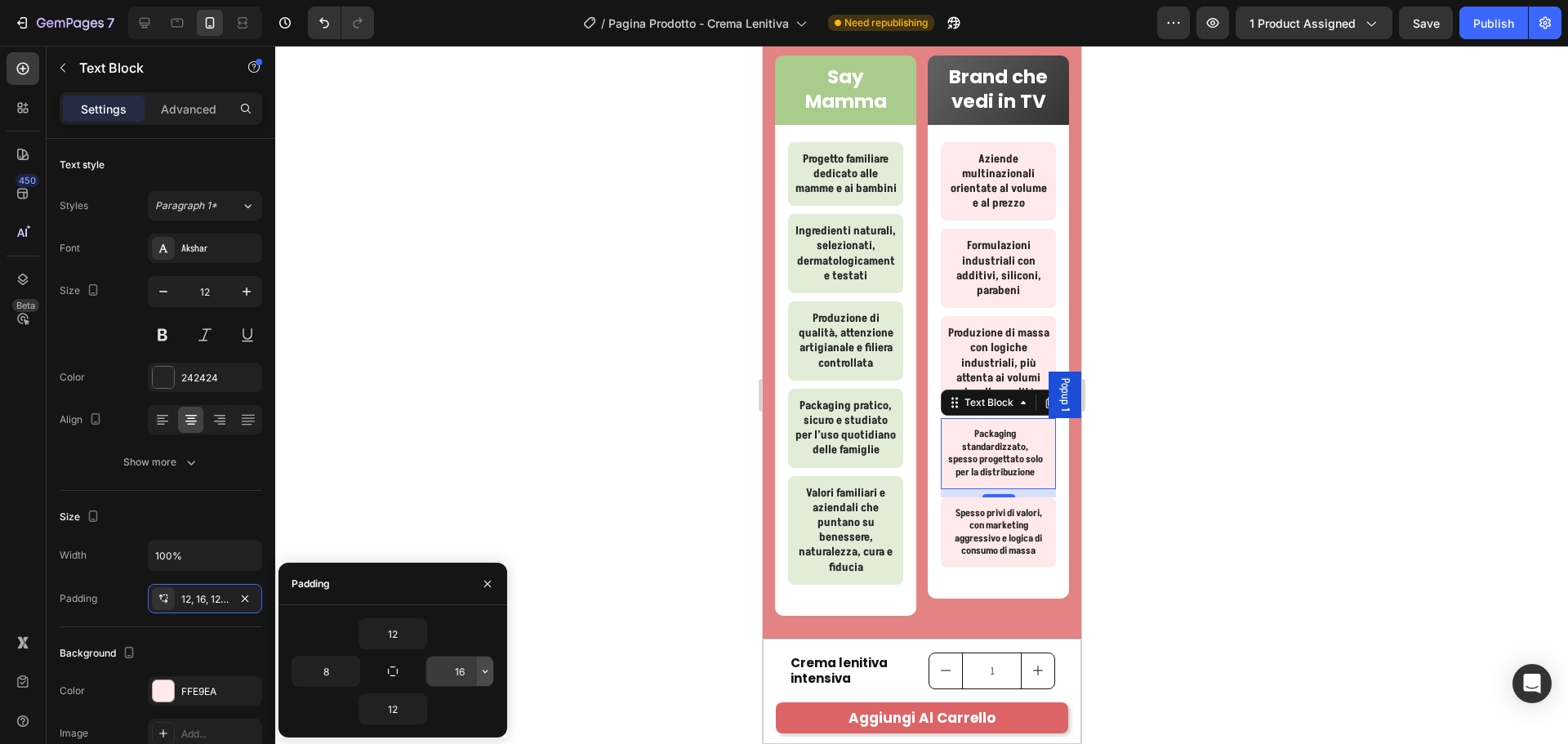
click at [482, 679] on button "button" at bounding box center [485, 671] width 17 height 30
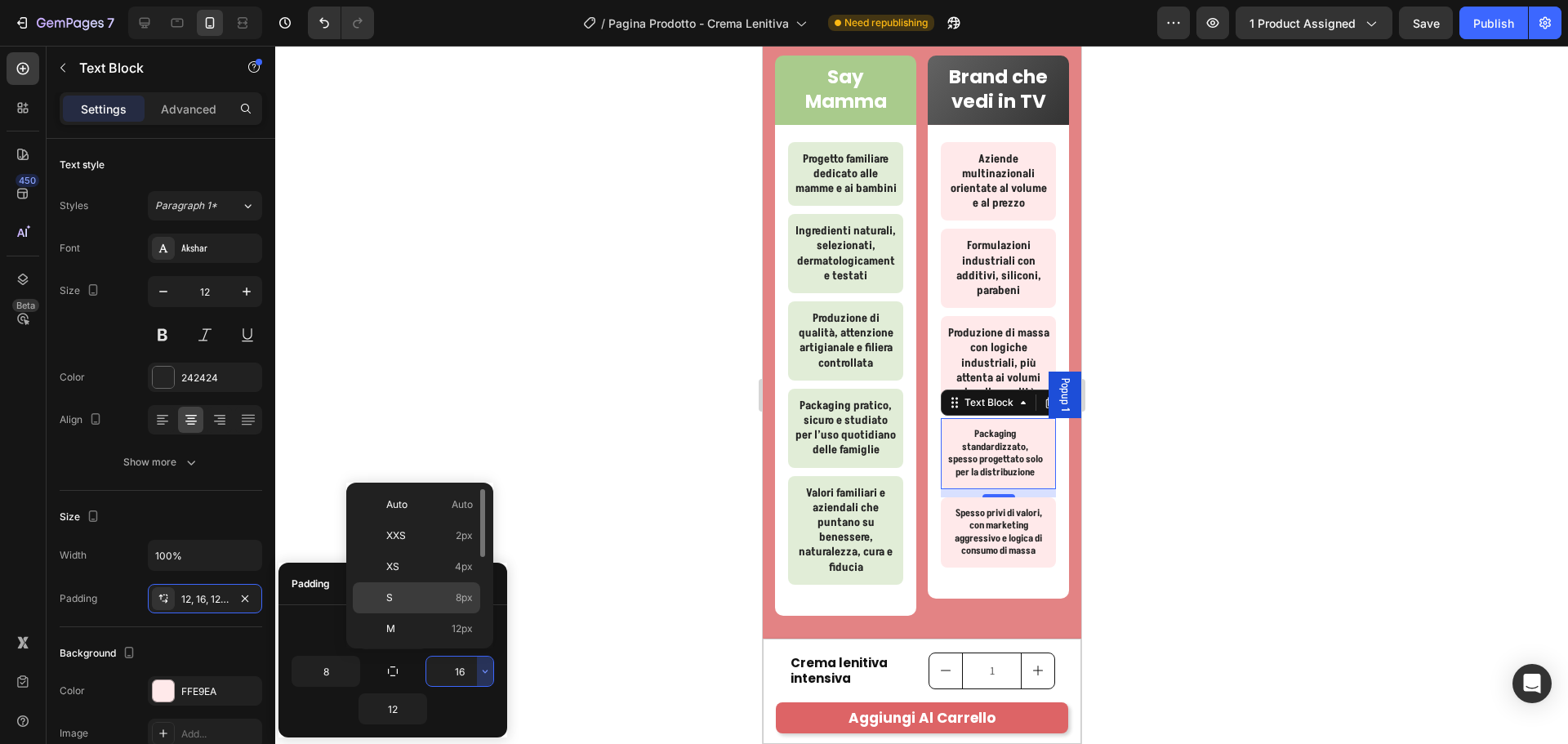
click at [444, 597] on p "S 8px" at bounding box center [430, 597] width 87 height 15
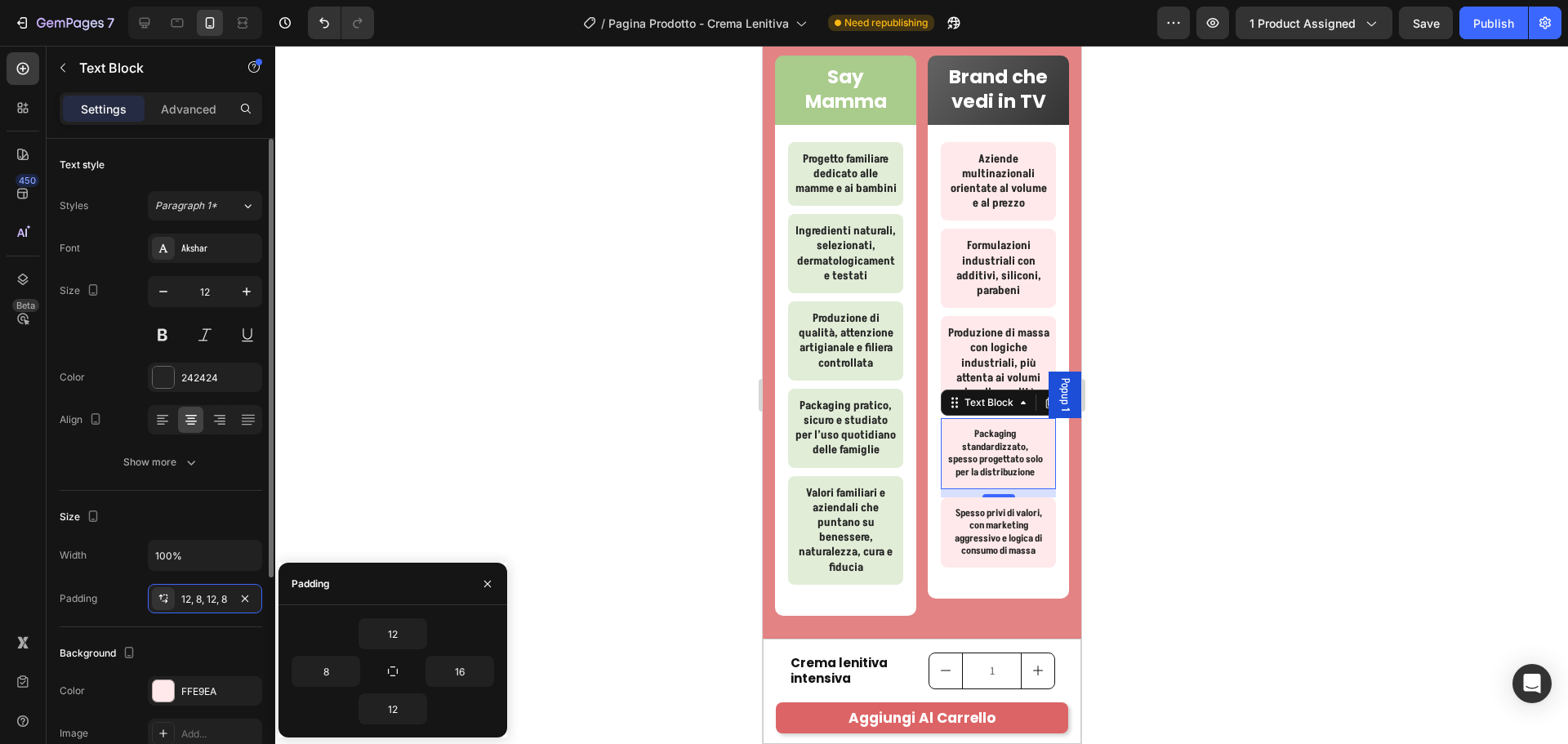
type input "8"
click at [247, 297] on icon "button" at bounding box center [247, 291] width 17 height 17
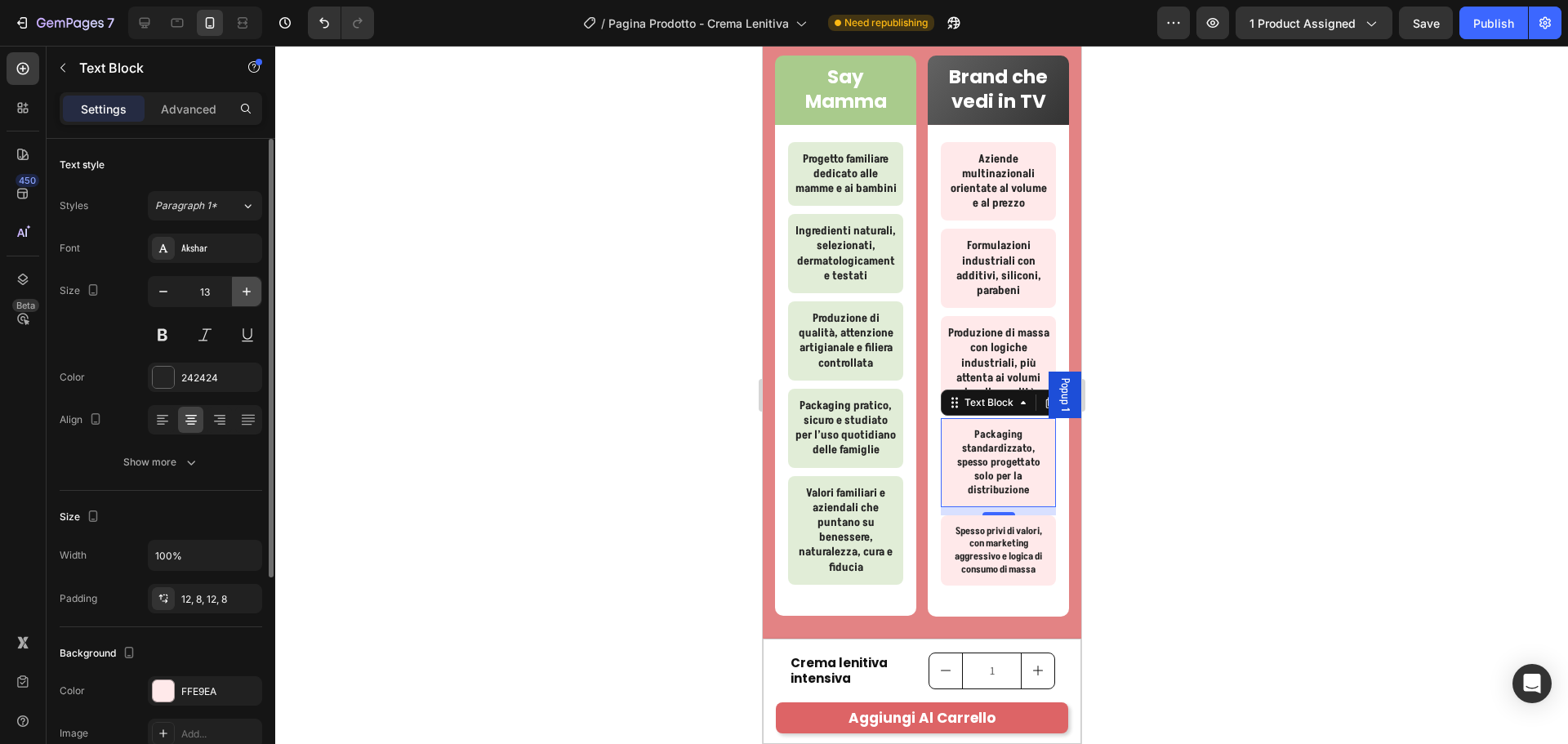
click at [248, 289] on icon "button" at bounding box center [247, 291] width 17 height 17
type input "14"
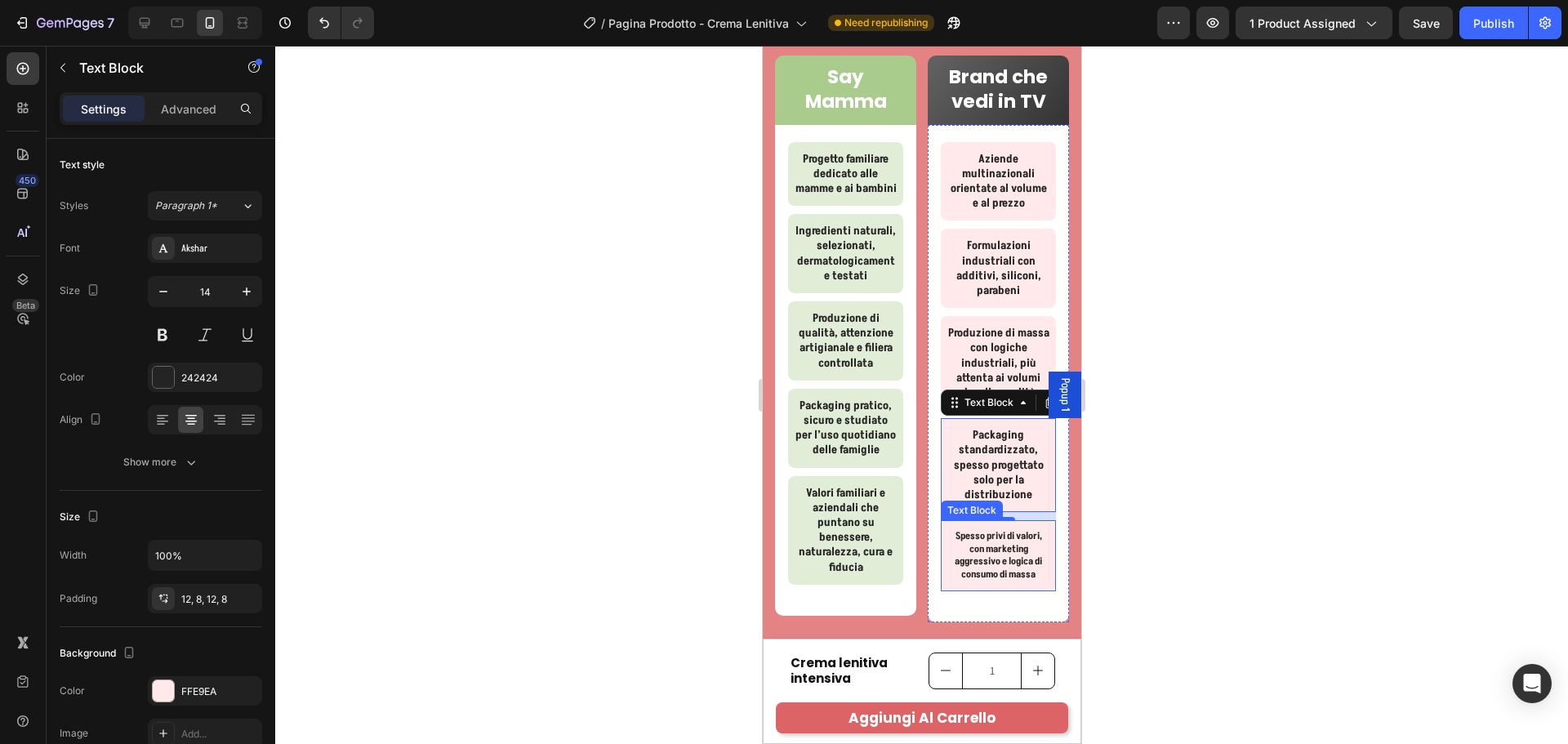
click at [1035, 549] on div "Spesso privi di valori, con marketing aggressivo e logica di consumo di massa" at bounding box center [997, 555] width 115 height 70
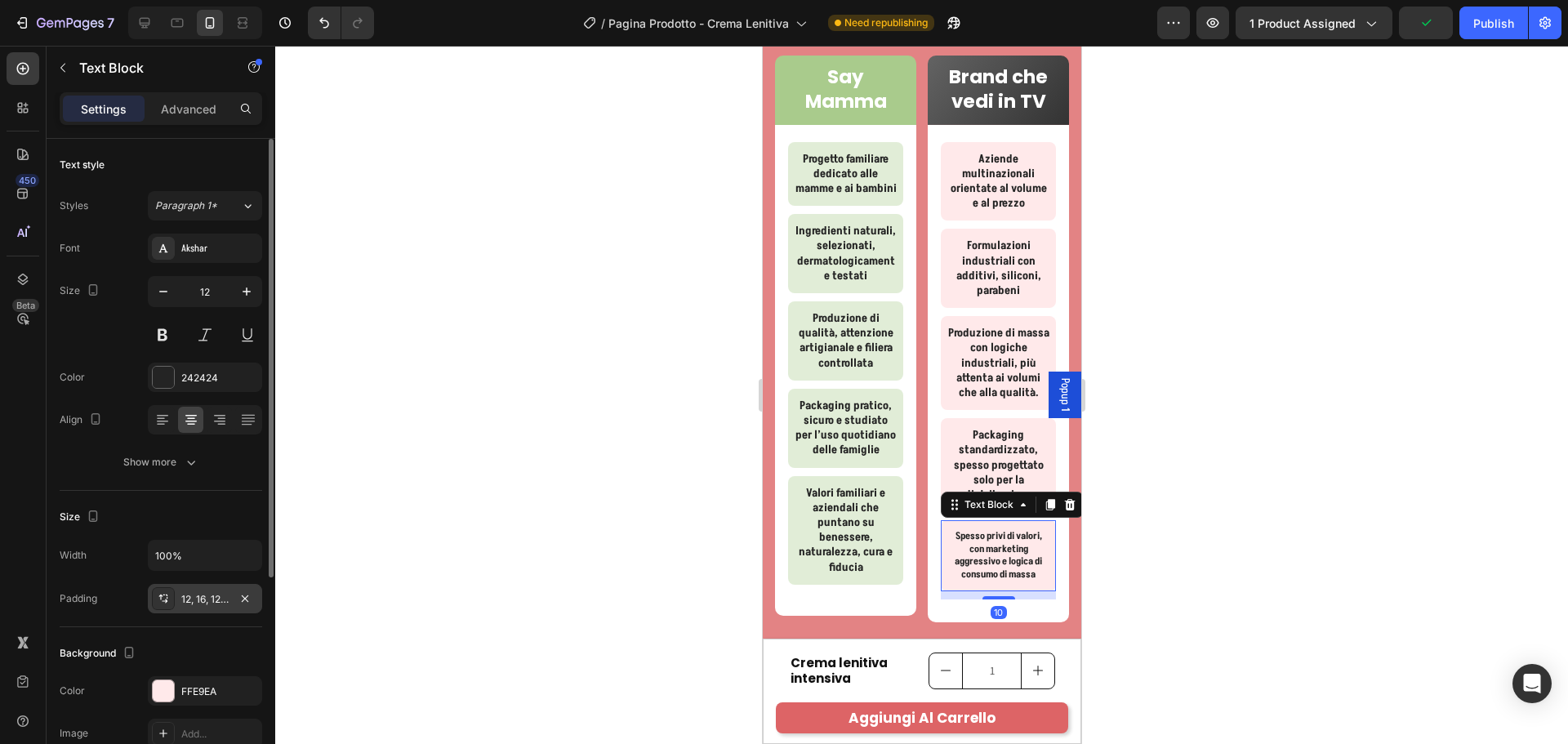
click at [198, 597] on div "12, 16, 12, 16" at bounding box center [205, 599] width 47 height 15
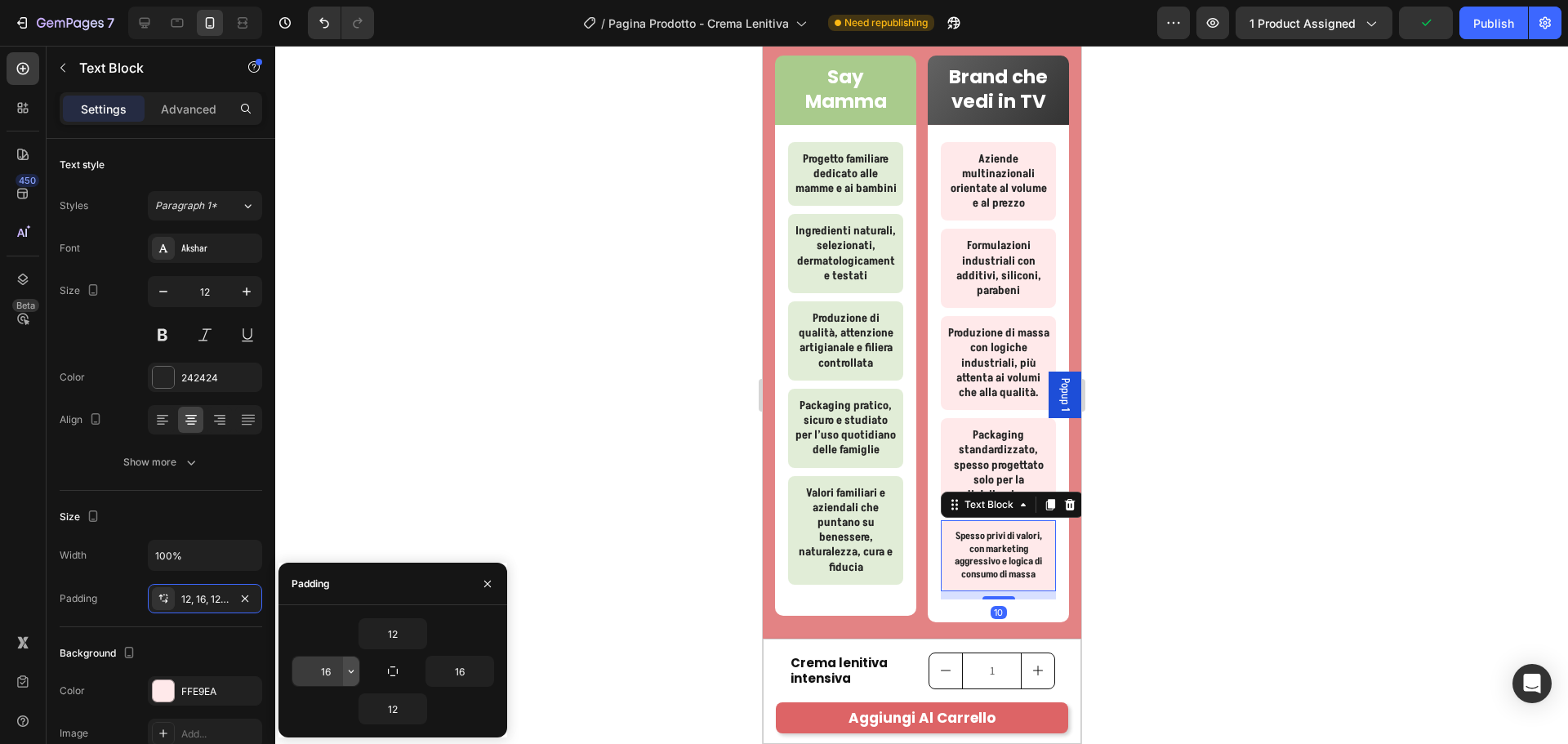
click at [352, 669] on icon "button" at bounding box center [351, 671] width 13 height 13
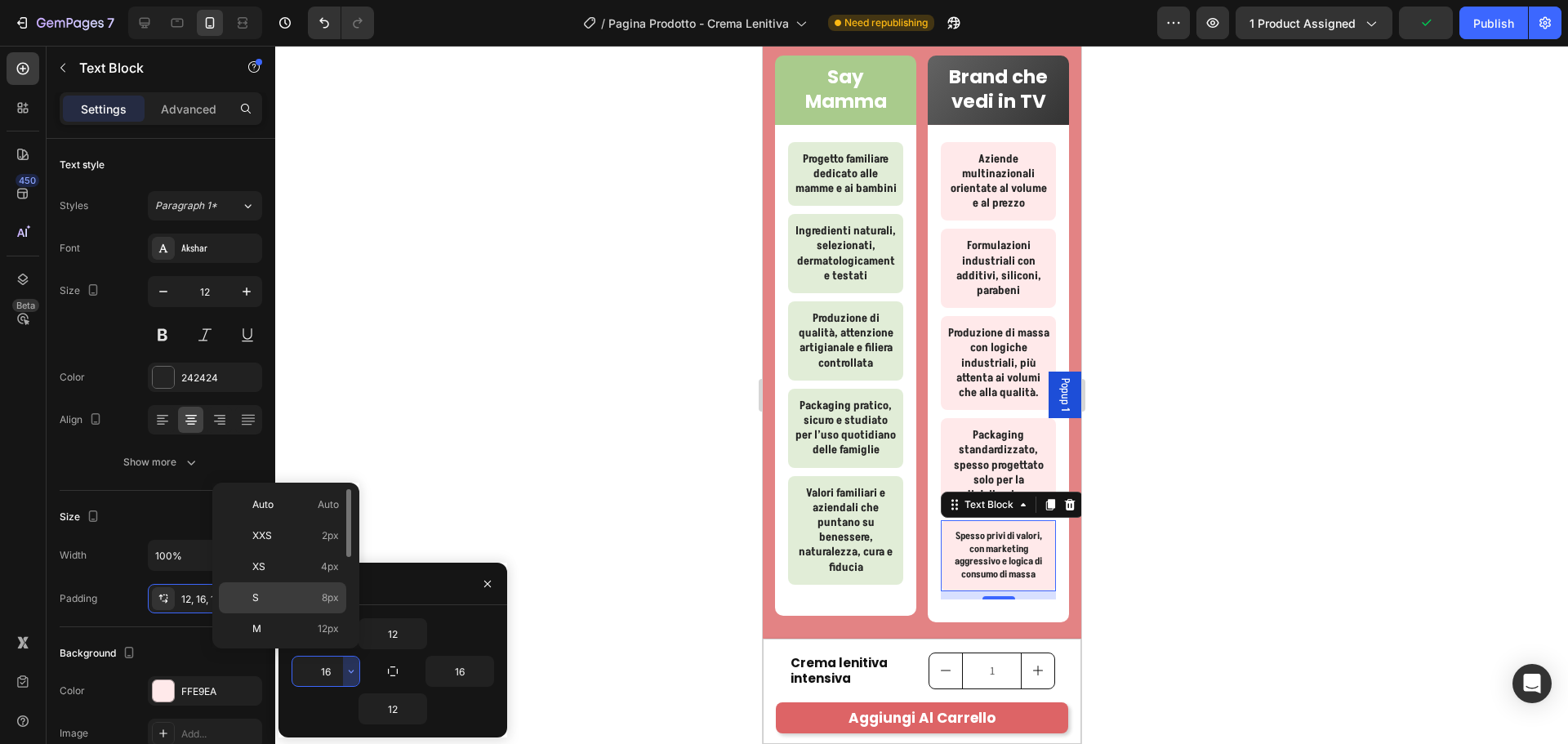
click at [324, 591] on span "8px" at bounding box center [330, 597] width 18 height 15
type input "8"
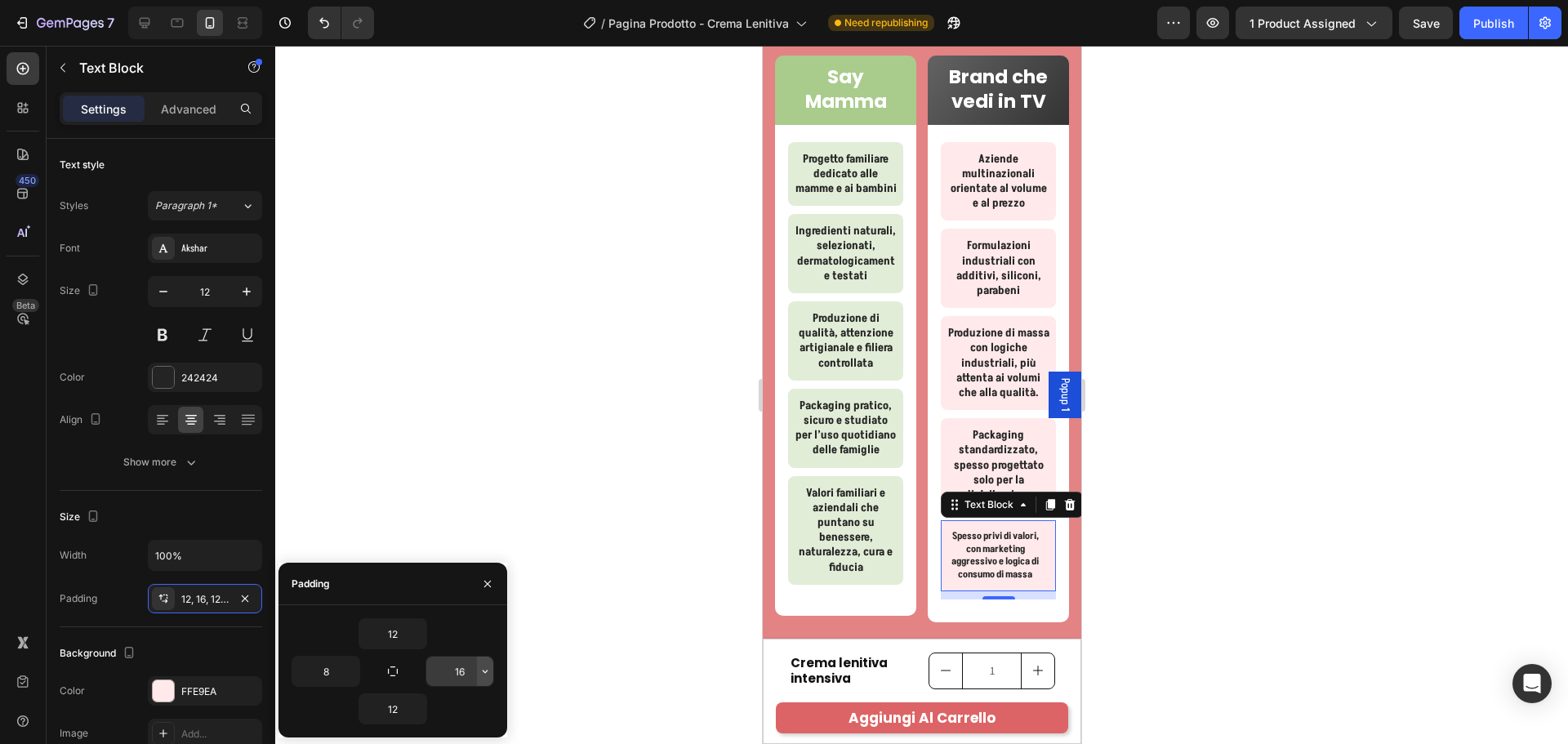
click at [482, 675] on icon "button" at bounding box center [485, 671] width 13 height 13
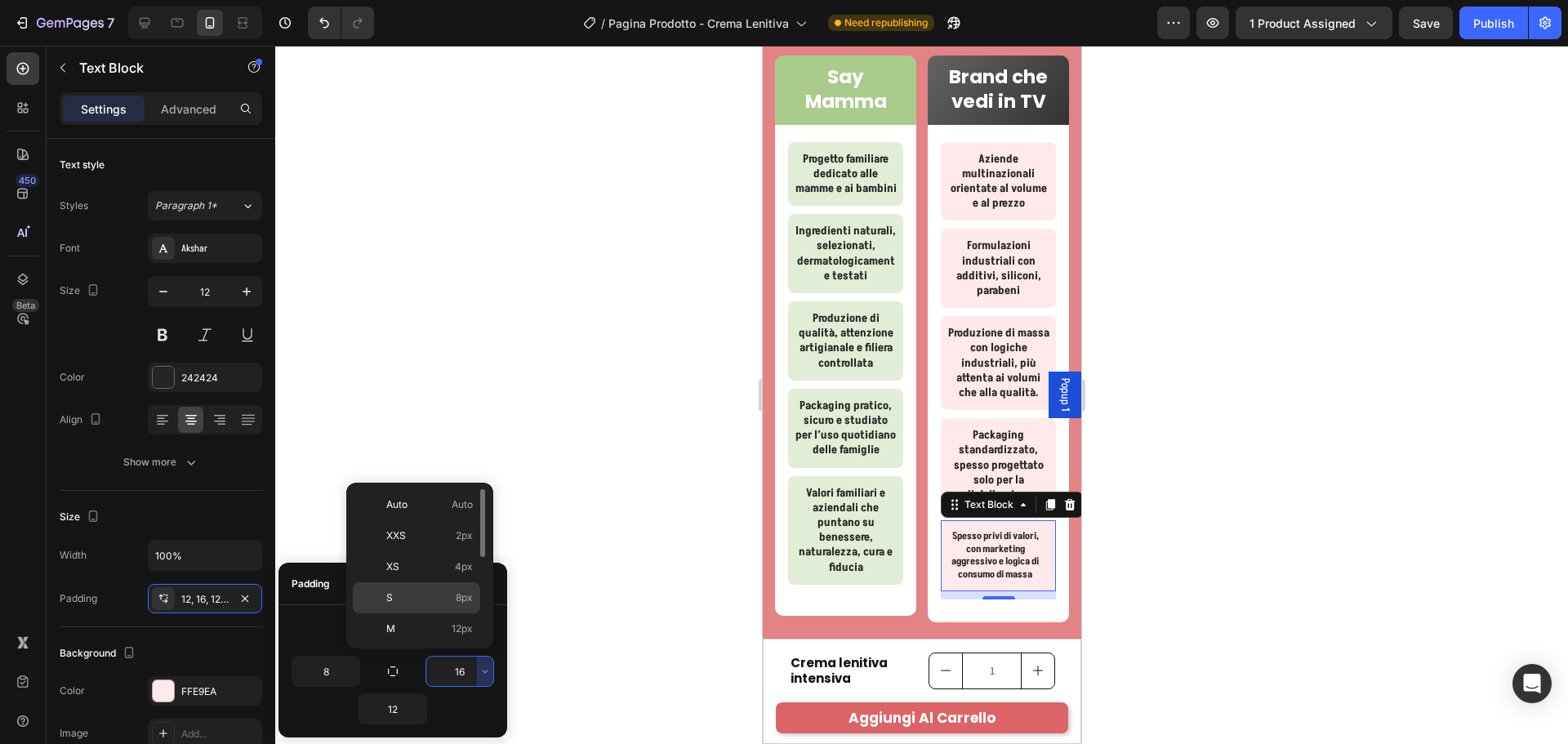
click at [449, 599] on p "S 8px" at bounding box center [430, 597] width 87 height 15
type input "8"
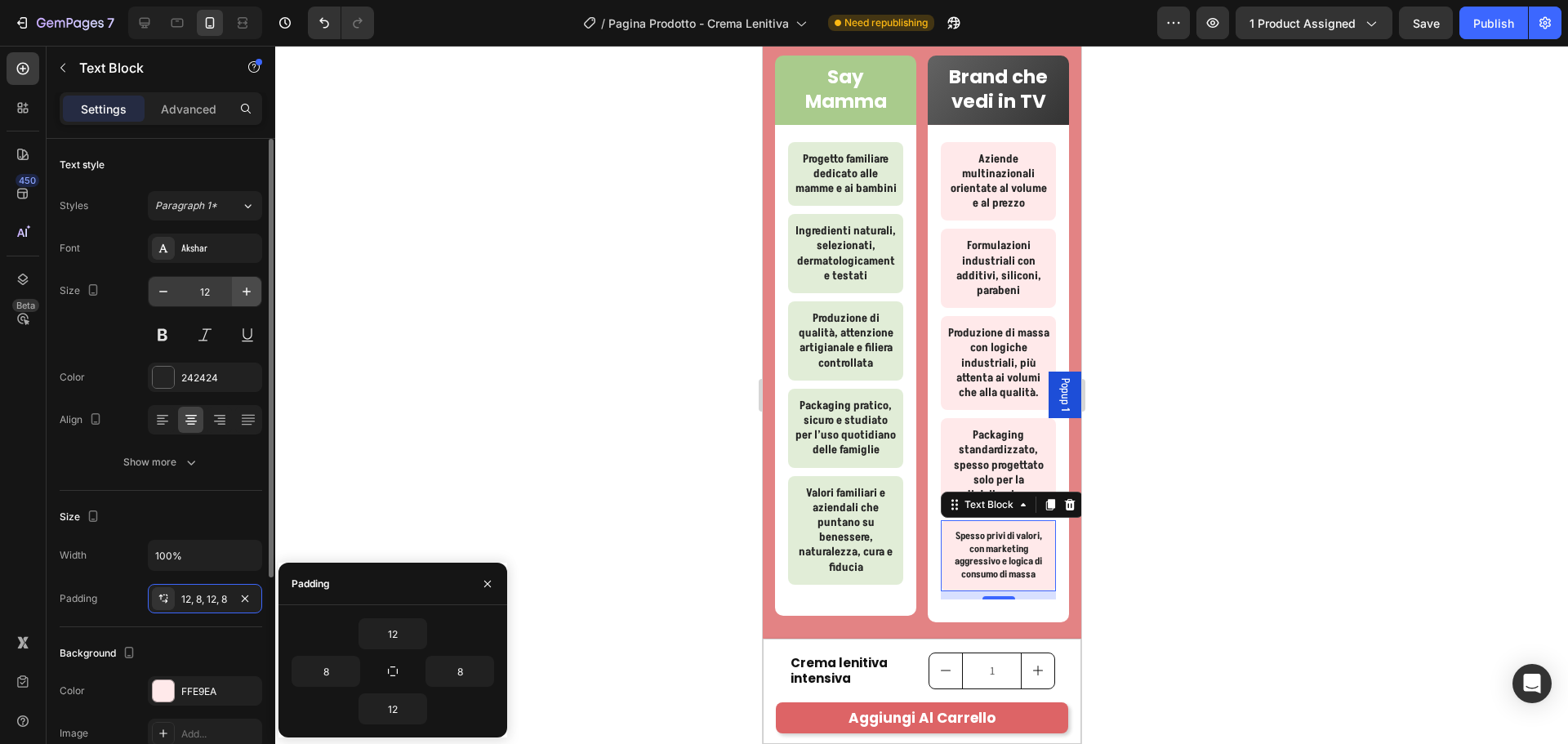
click at [246, 289] on icon "button" at bounding box center [247, 291] width 17 height 17
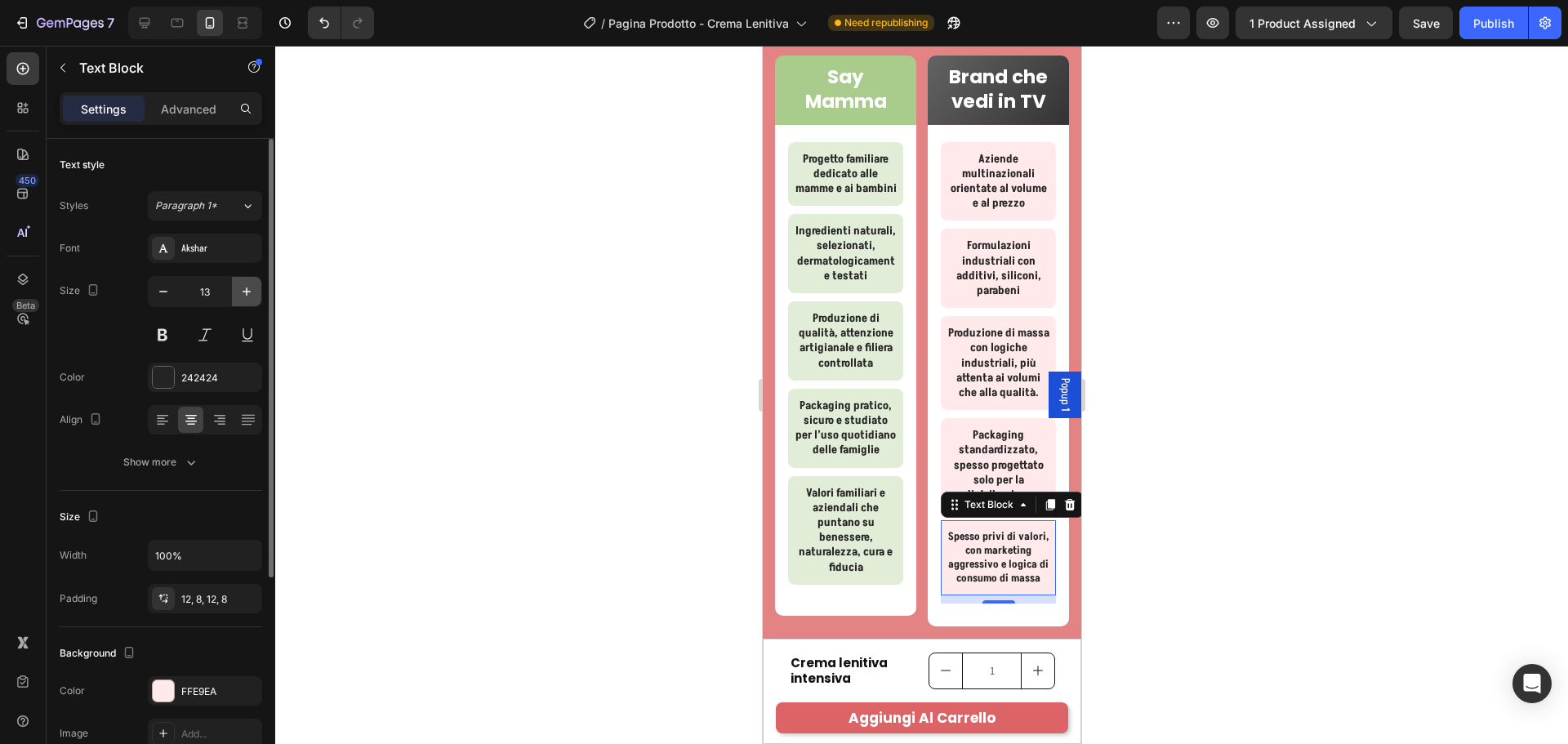
click at [246, 289] on icon "button" at bounding box center [247, 291] width 17 height 17
type input "14"
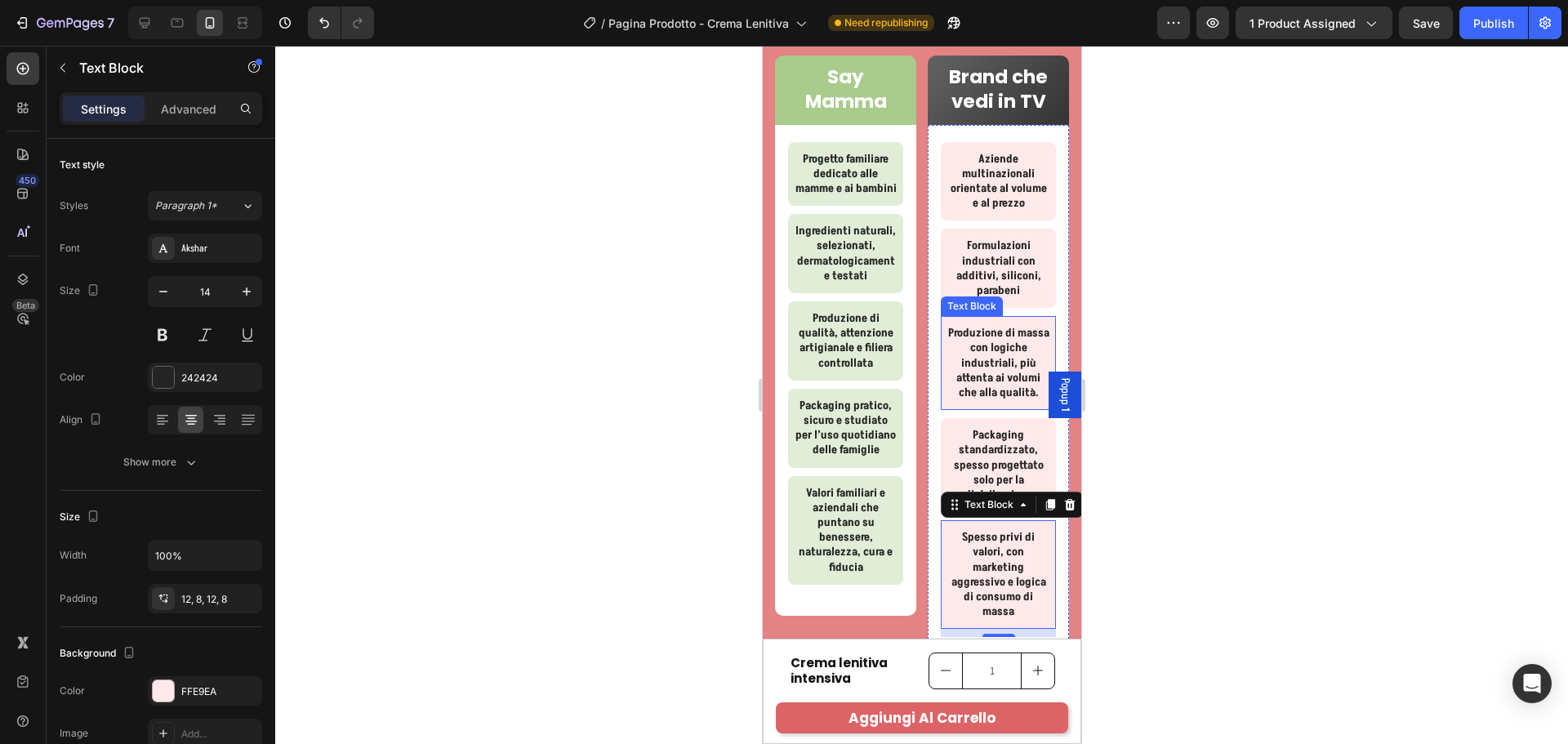
scroll to position [4849, 0]
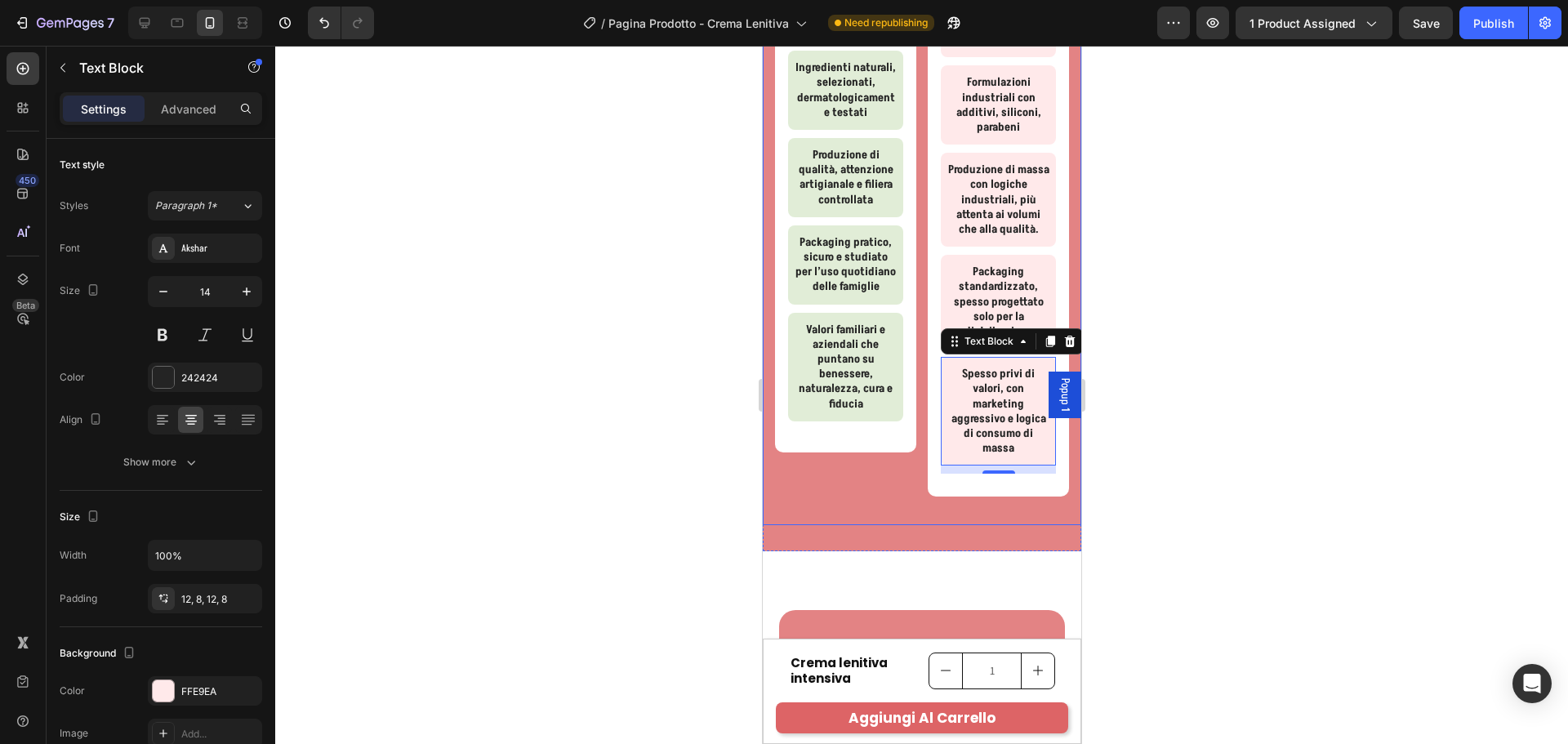
click at [1006, 517] on div "Say Mamma Text Block Row Progetto familiare dedicato alle mamme e ai bambini Te…" at bounding box center [921, 190] width 318 height 673
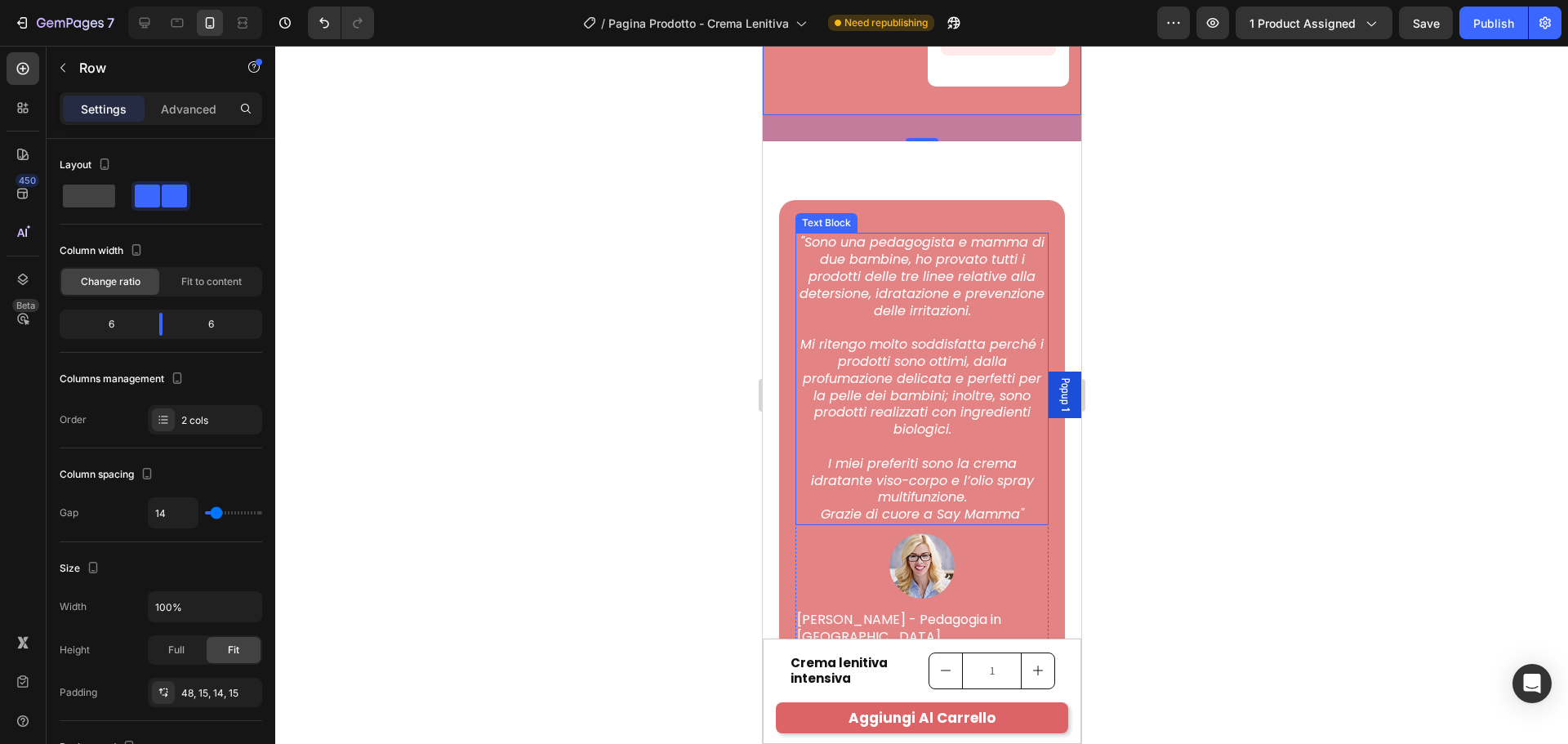
scroll to position [5340, 0]
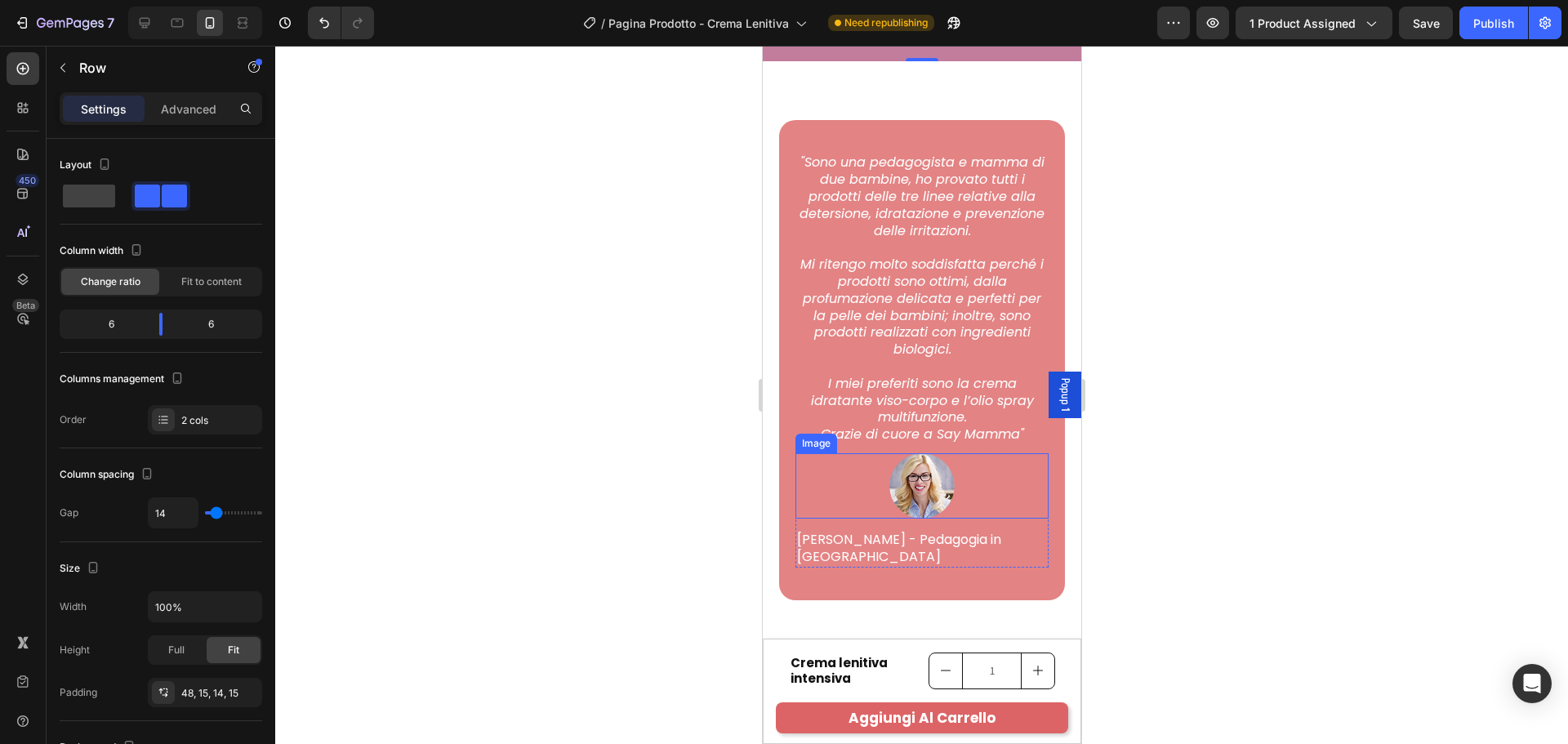
click at [926, 479] on img at bounding box center [921, 486] width 65 height 65
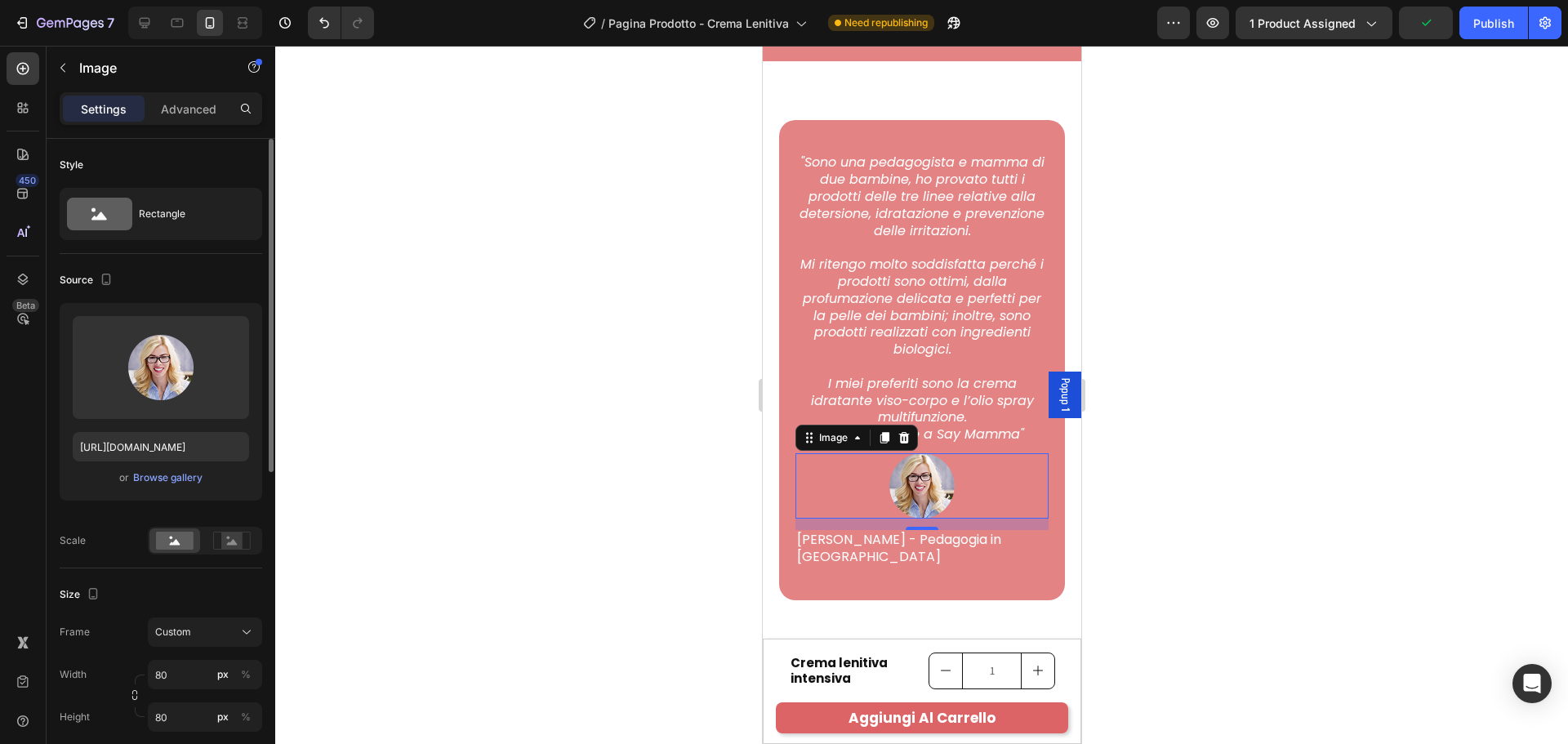
click at [162, 469] on div "or Browse gallery" at bounding box center [160, 478] width 176 height 19
click at [162, 472] on div "Browse gallery" at bounding box center [167, 478] width 69 height 15
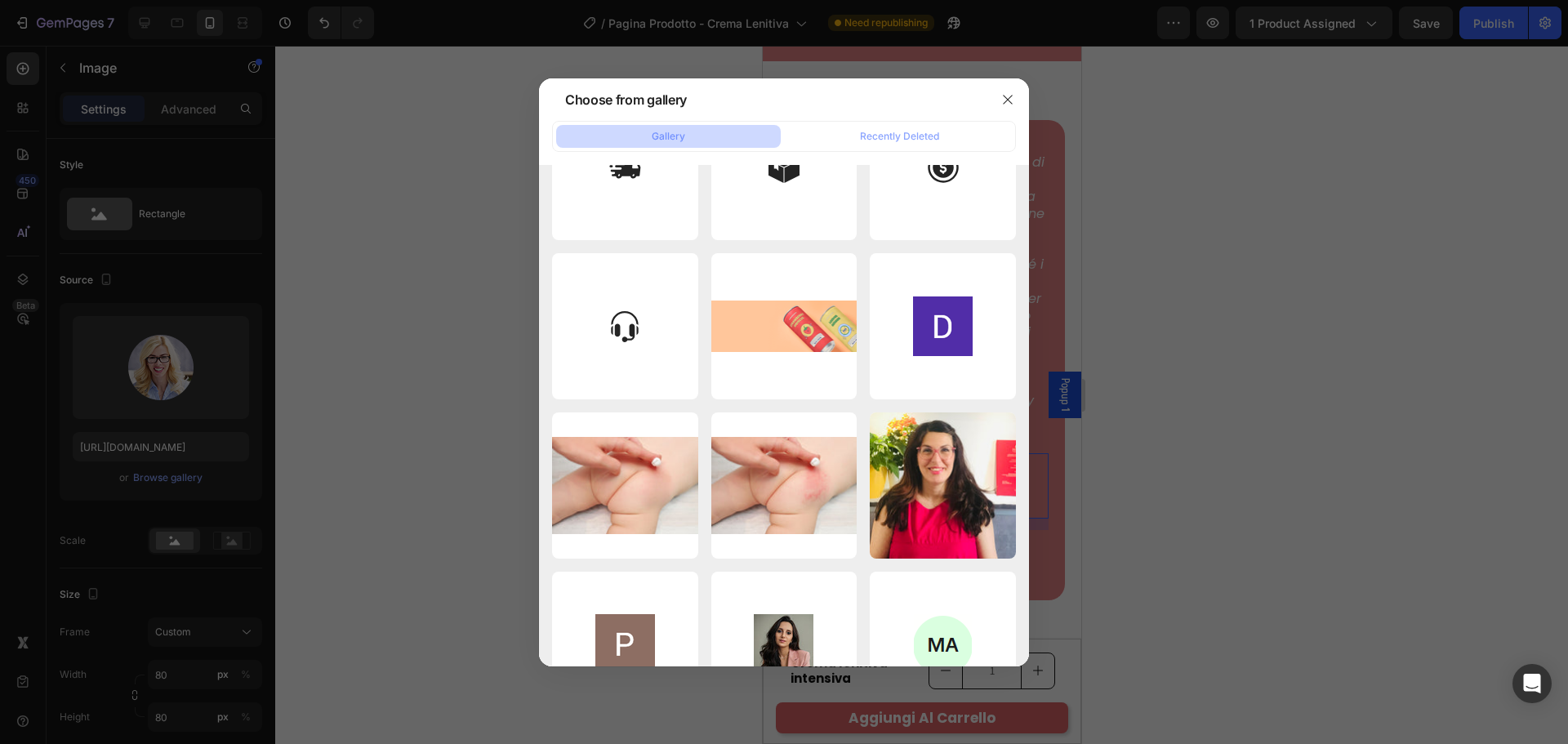
scroll to position [4540, 0]
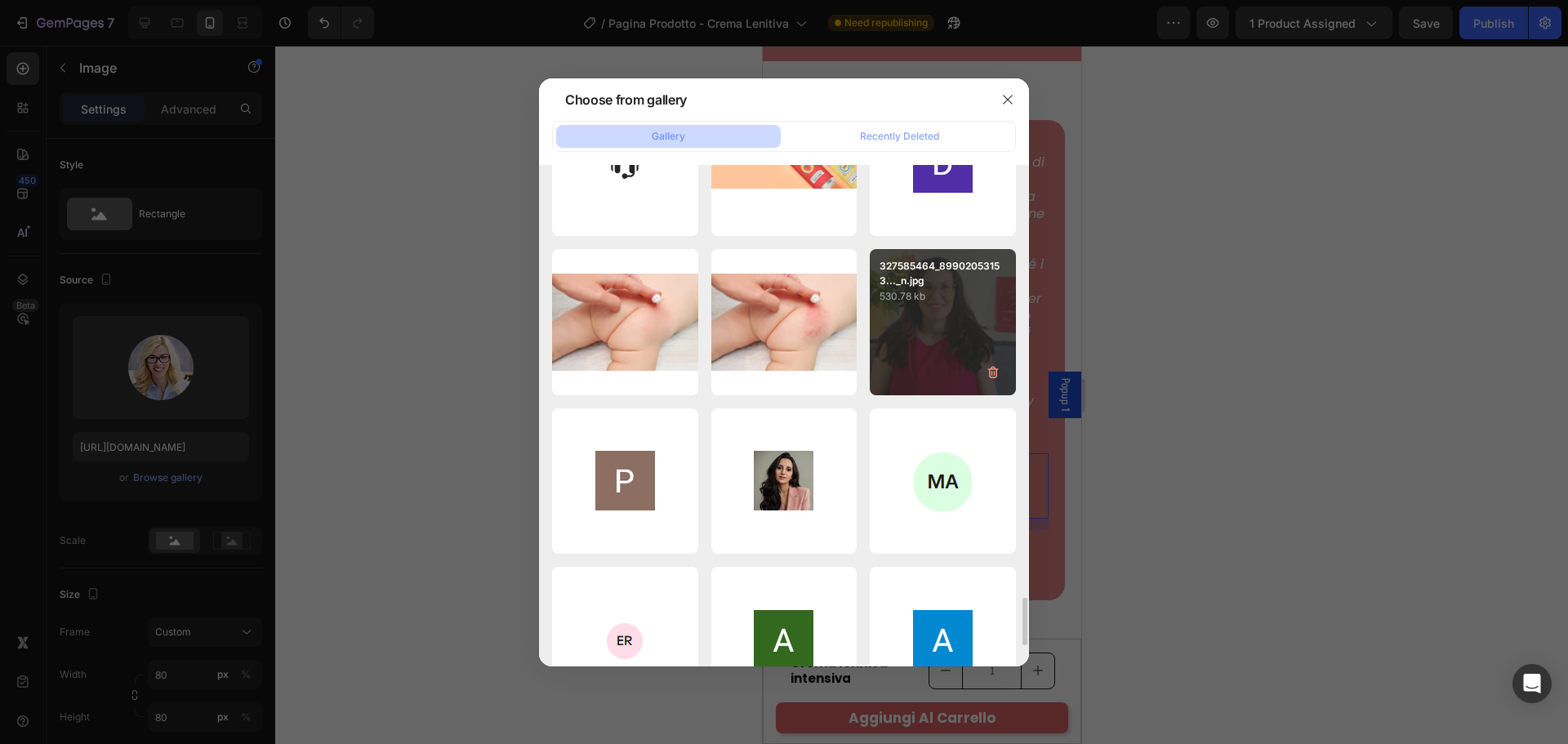
click at [926, 323] on div "327585464_89902053153..._n.jpg 530.78 kb" at bounding box center [942, 322] width 147 height 147
type input "[URL][DOMAIN_NAME]"
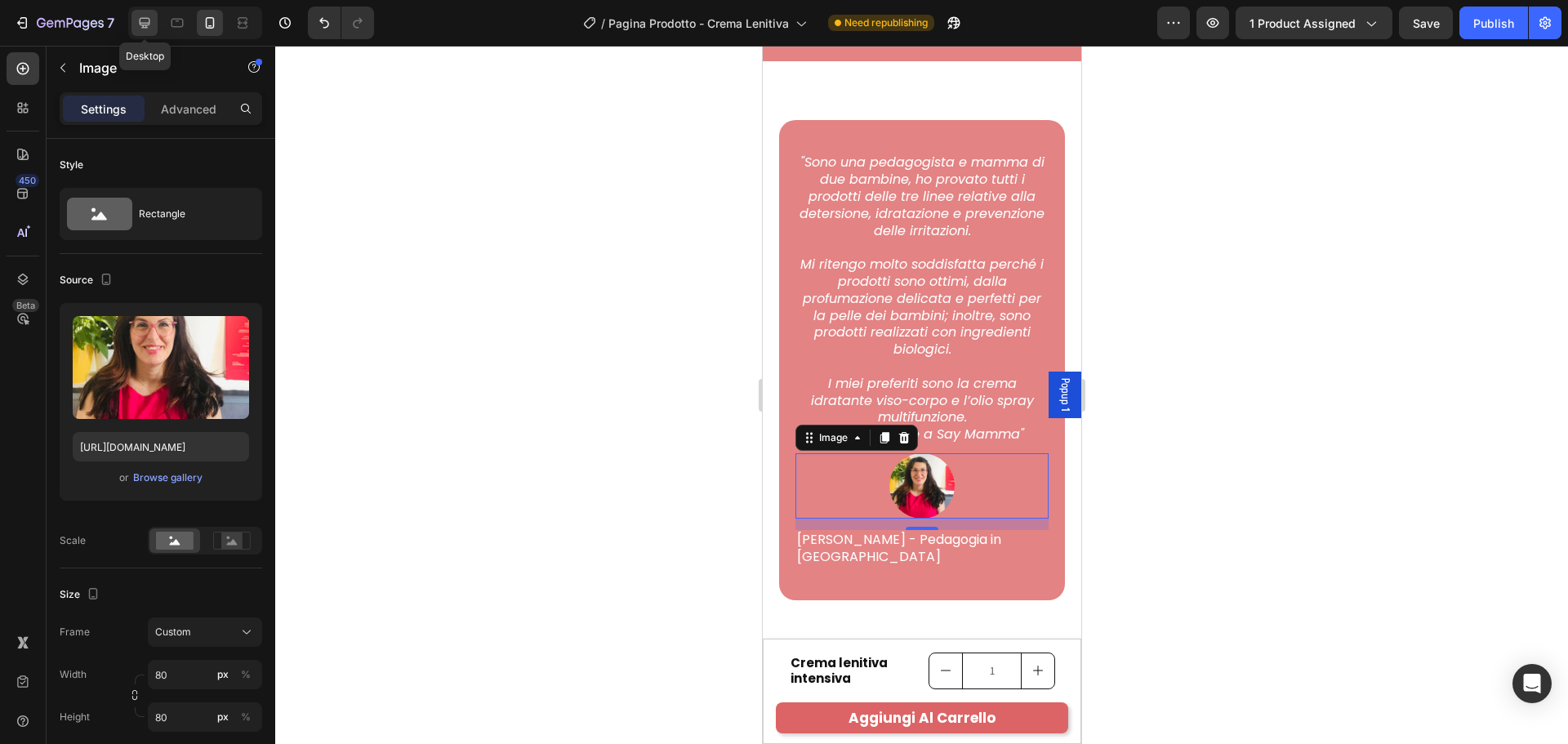
click at [152, 16] on icon at bounding box center [145, 23] width 17 height 17
type input "70"
type input "100"
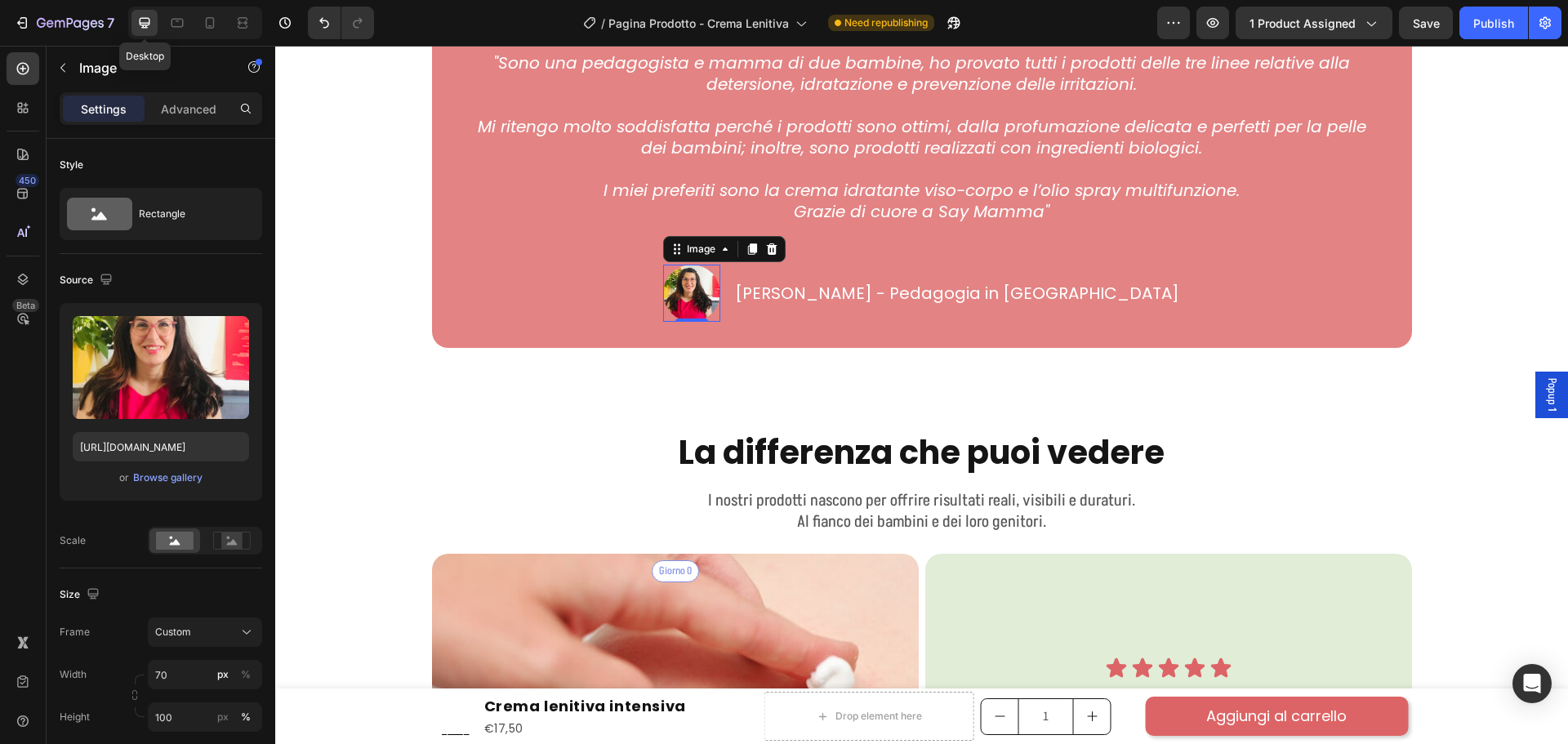
scroll to position [5608, 0]
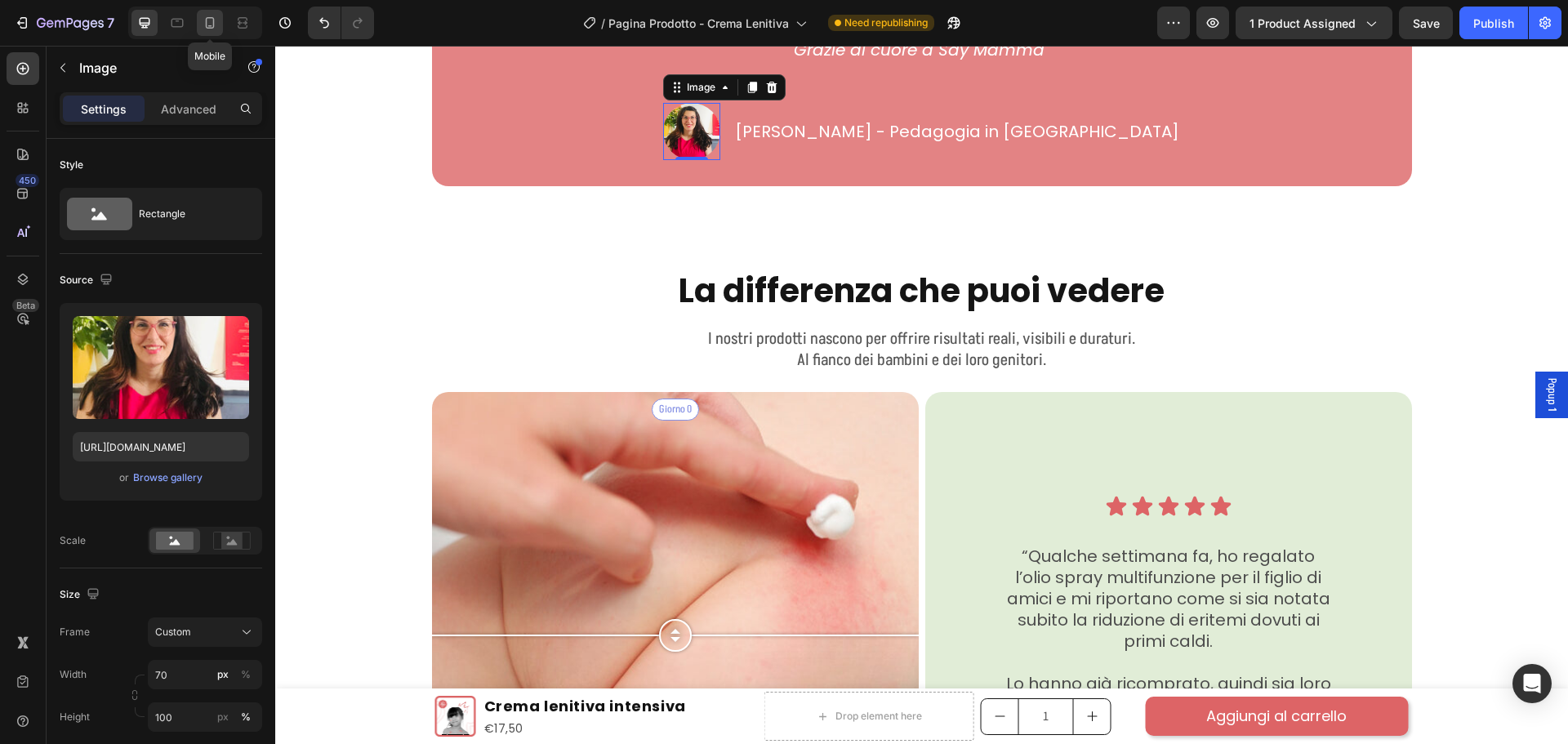
click at [205, 20] on icon at bounding box center [210, 23] width 17 height 17
type input "80"
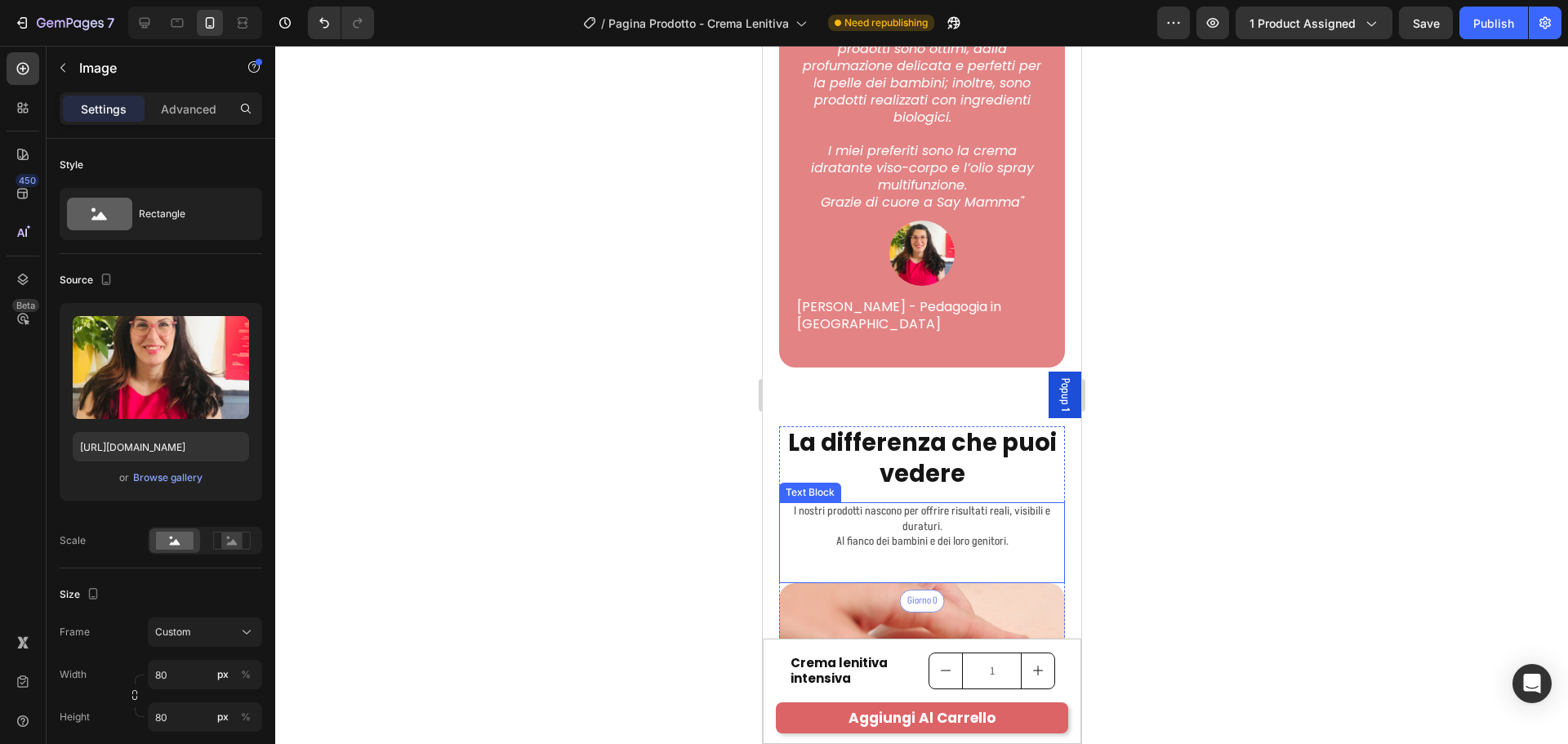
scroll to position [5320, 0]
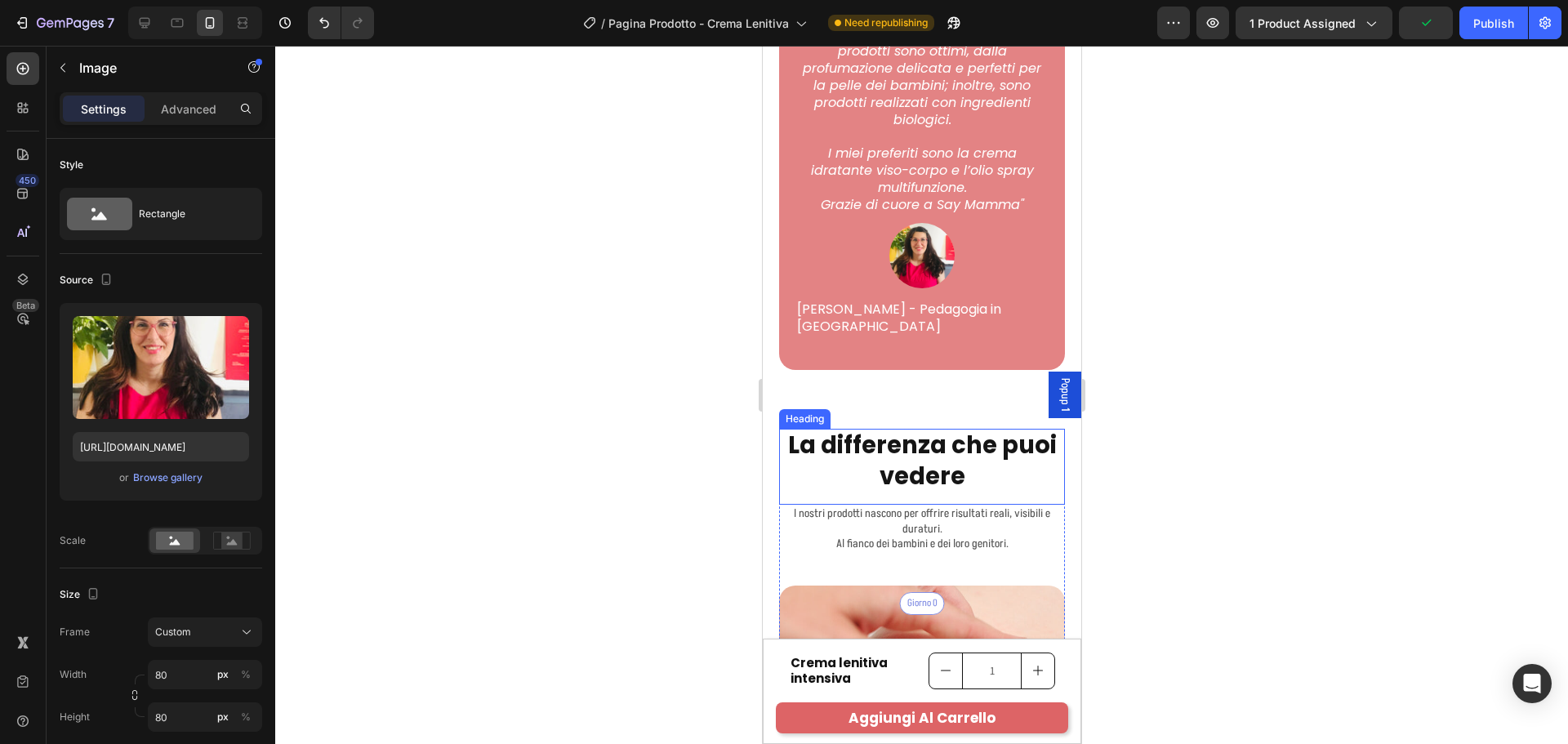
click at [951, 453] on h2 "La differenza che puoi vedere" at bounding box center [921, 461] width 286 height 65
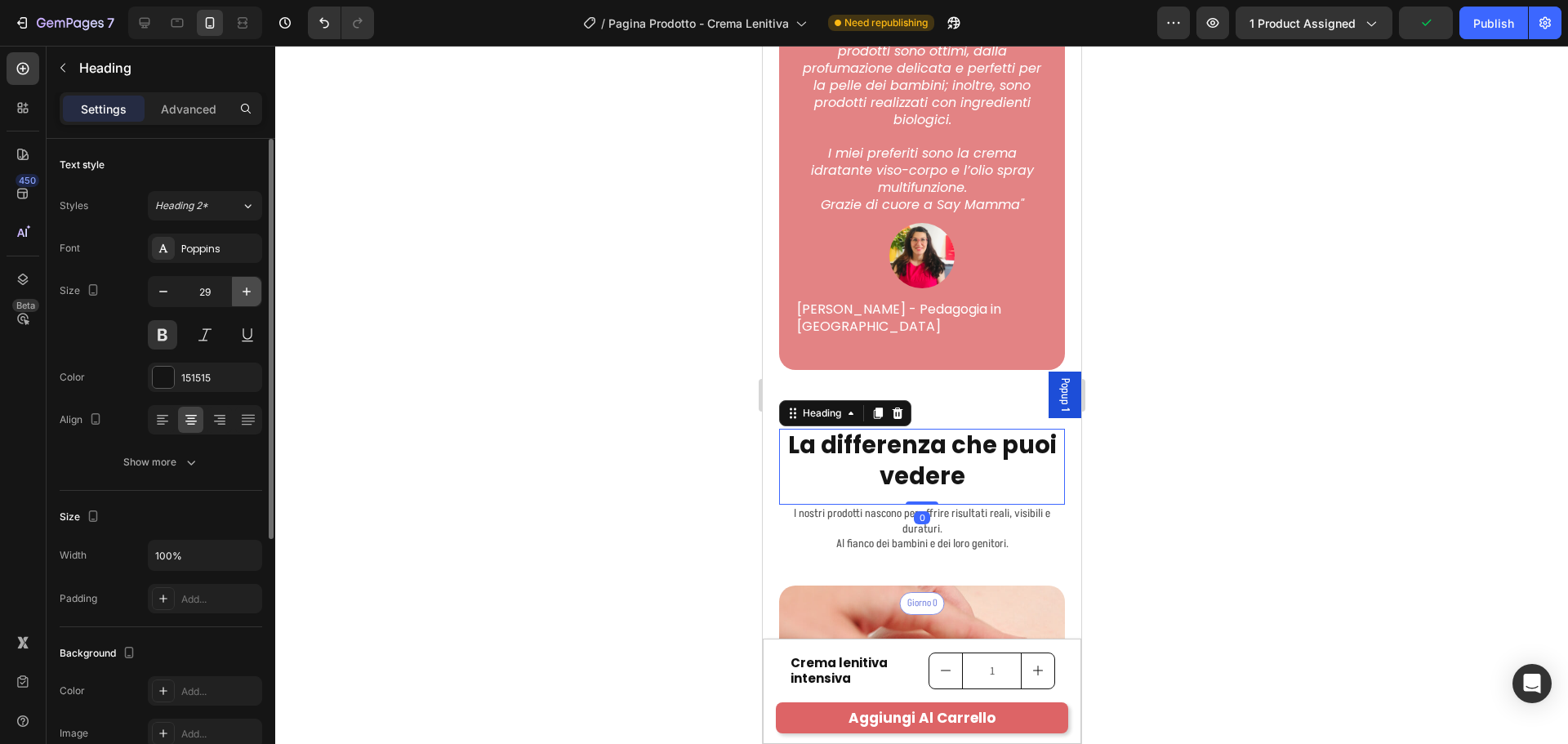
click at [240, 289] on icon "button" at bounding box center [247, 291] width 17 height 17
click at [243, 289] on icon "button" at bounding box center [247, 291] width 17 height 17
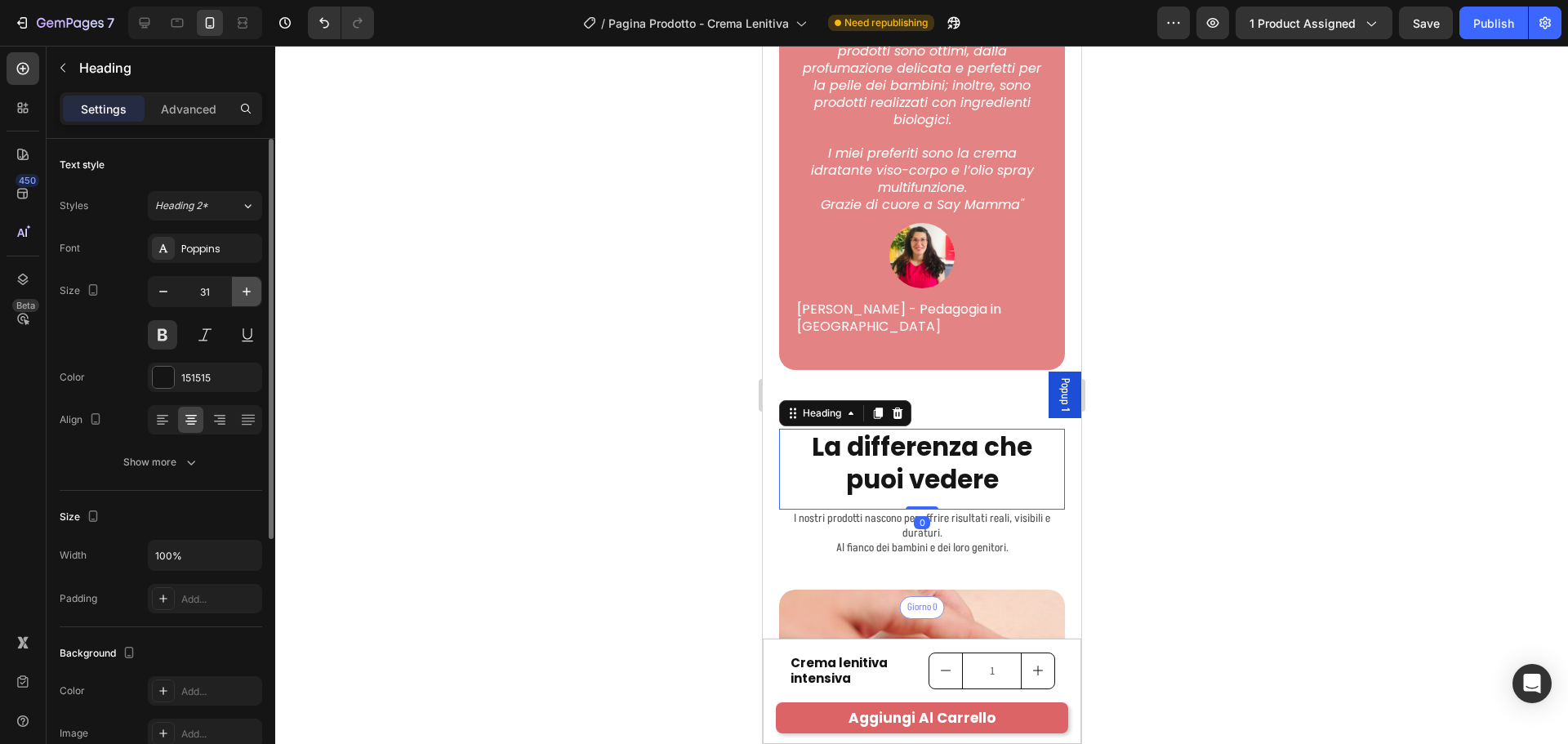
click at [243, 289] on icon "button" at bounding box center [247, 291] width 17 height 17
type input "32"
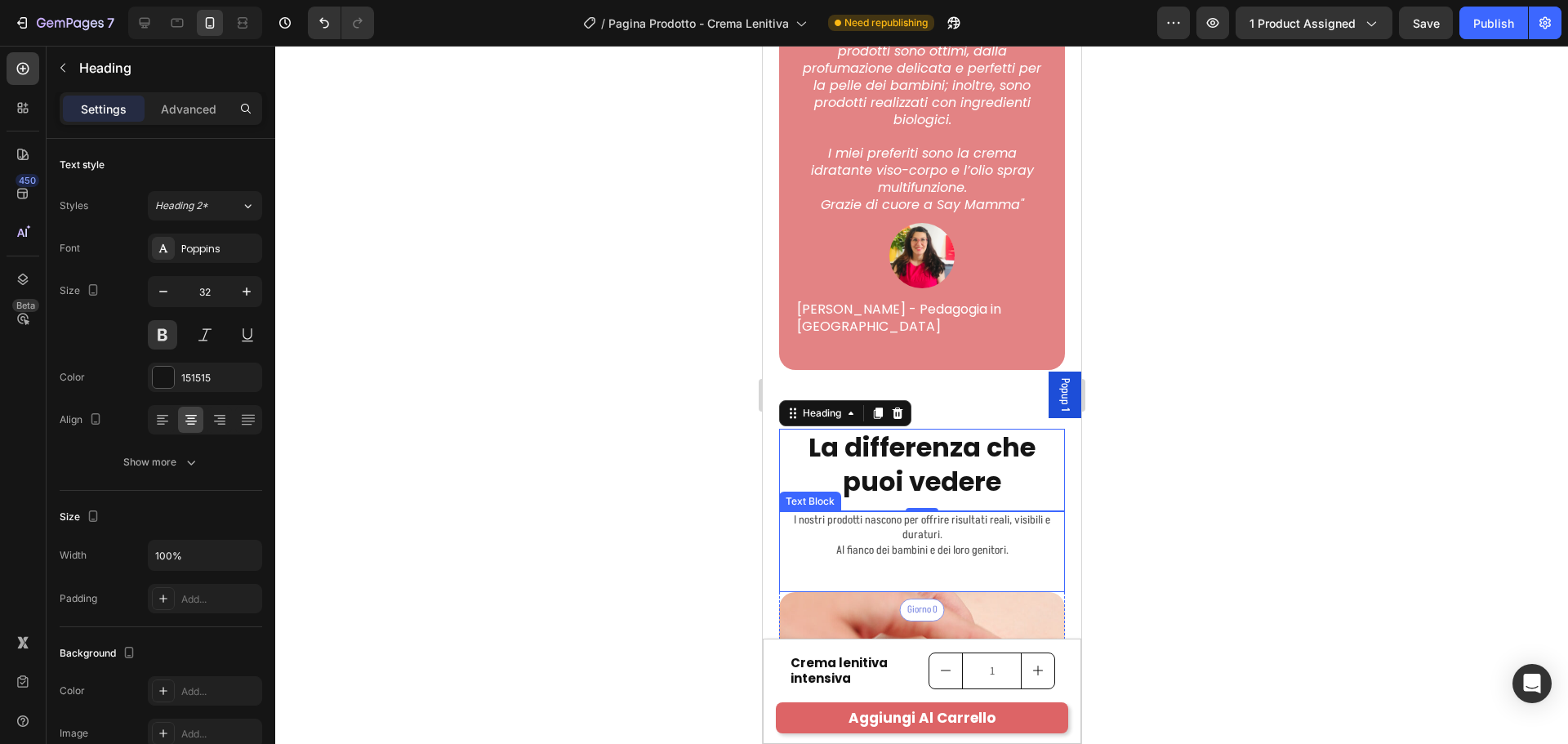
click at [988, 518] on p "I nostri prodotti nascono per offrire risultati reali, visibili e duraturi." at bounding box center [921, 527] width 283 height 30
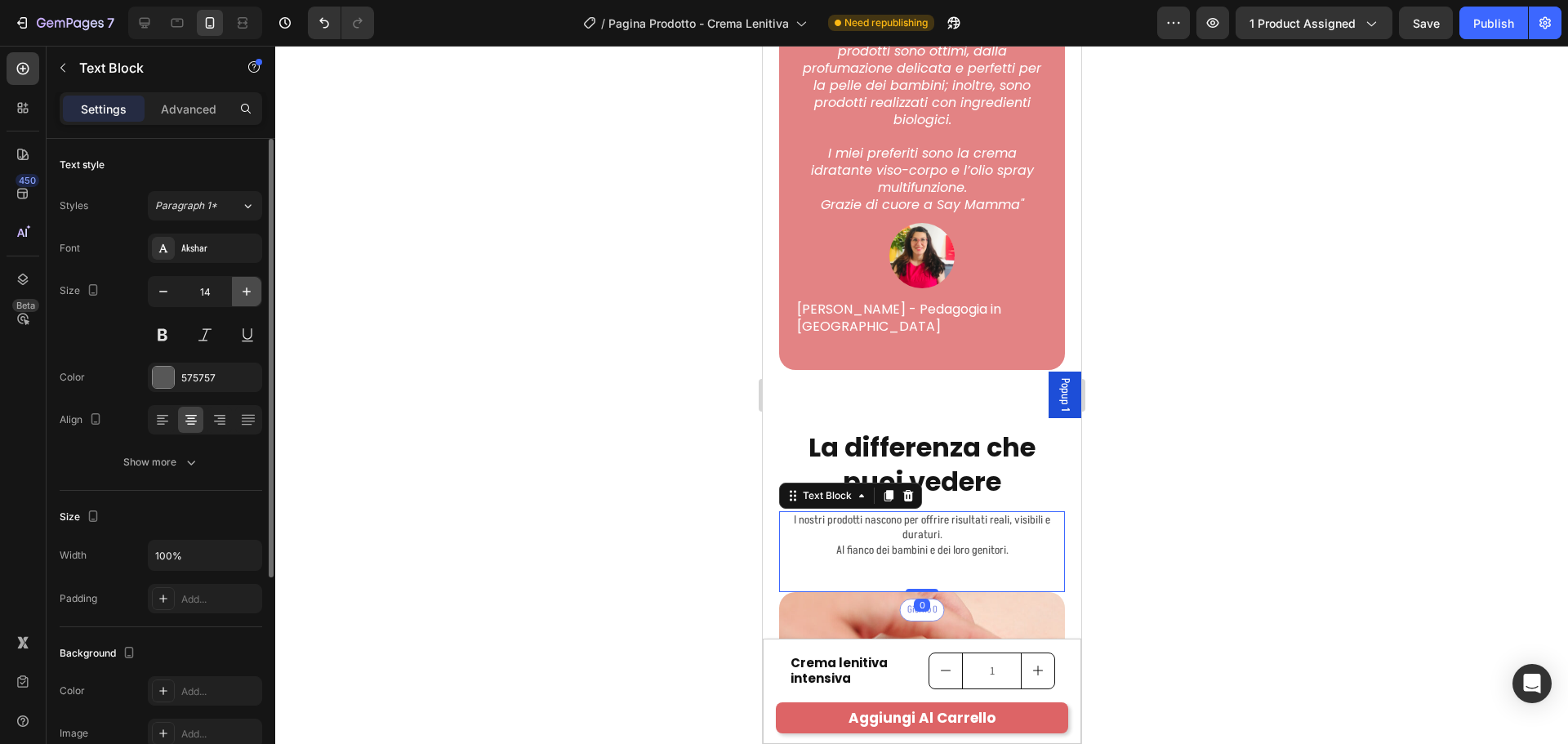
click at [233, 283] on button "button" at bounding box center [247, 291] width 29 height 30
click at [242, 288] on icon "button" at bounding box center [247, 291] width 17 height 17
type input "17"
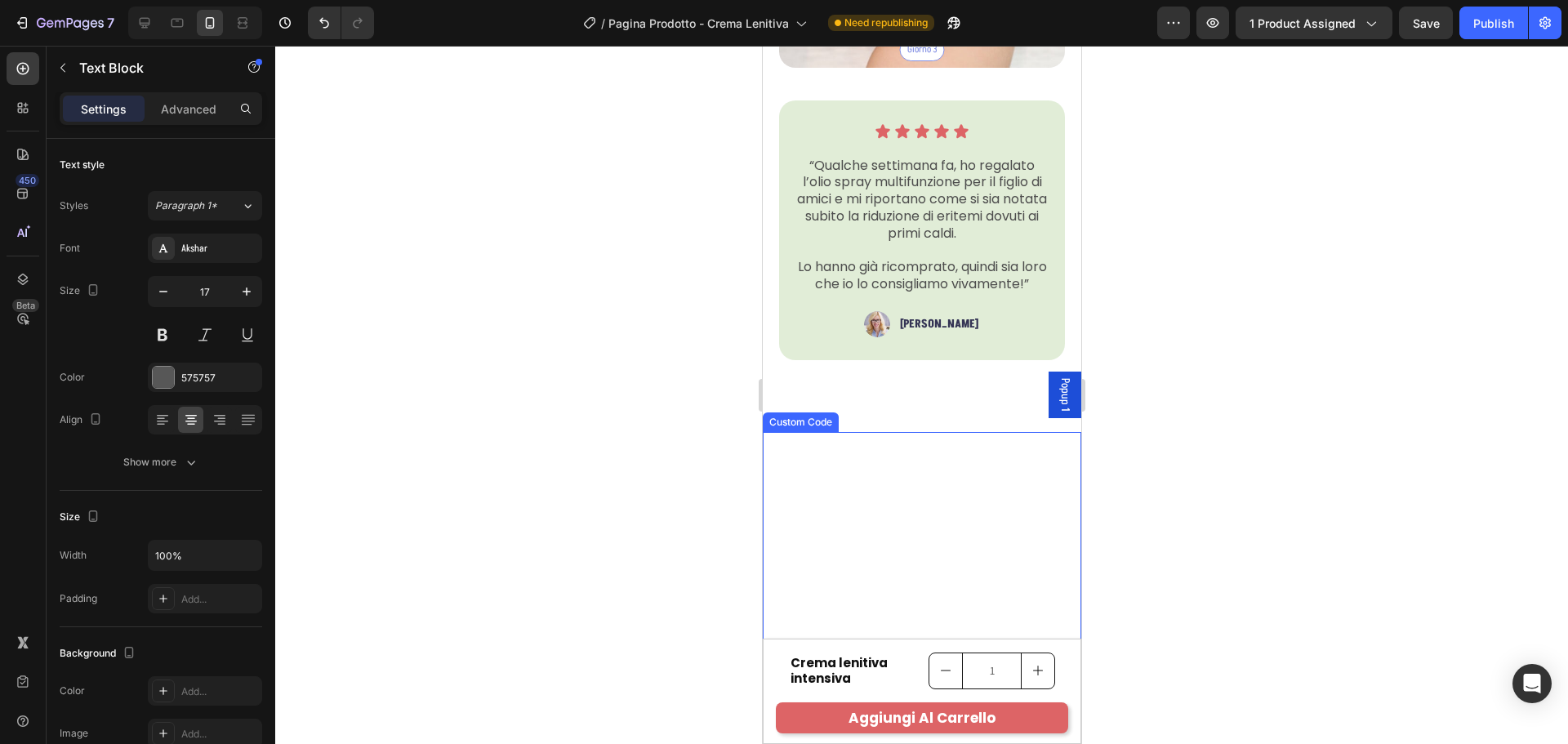
scroll to position [6463, 0]
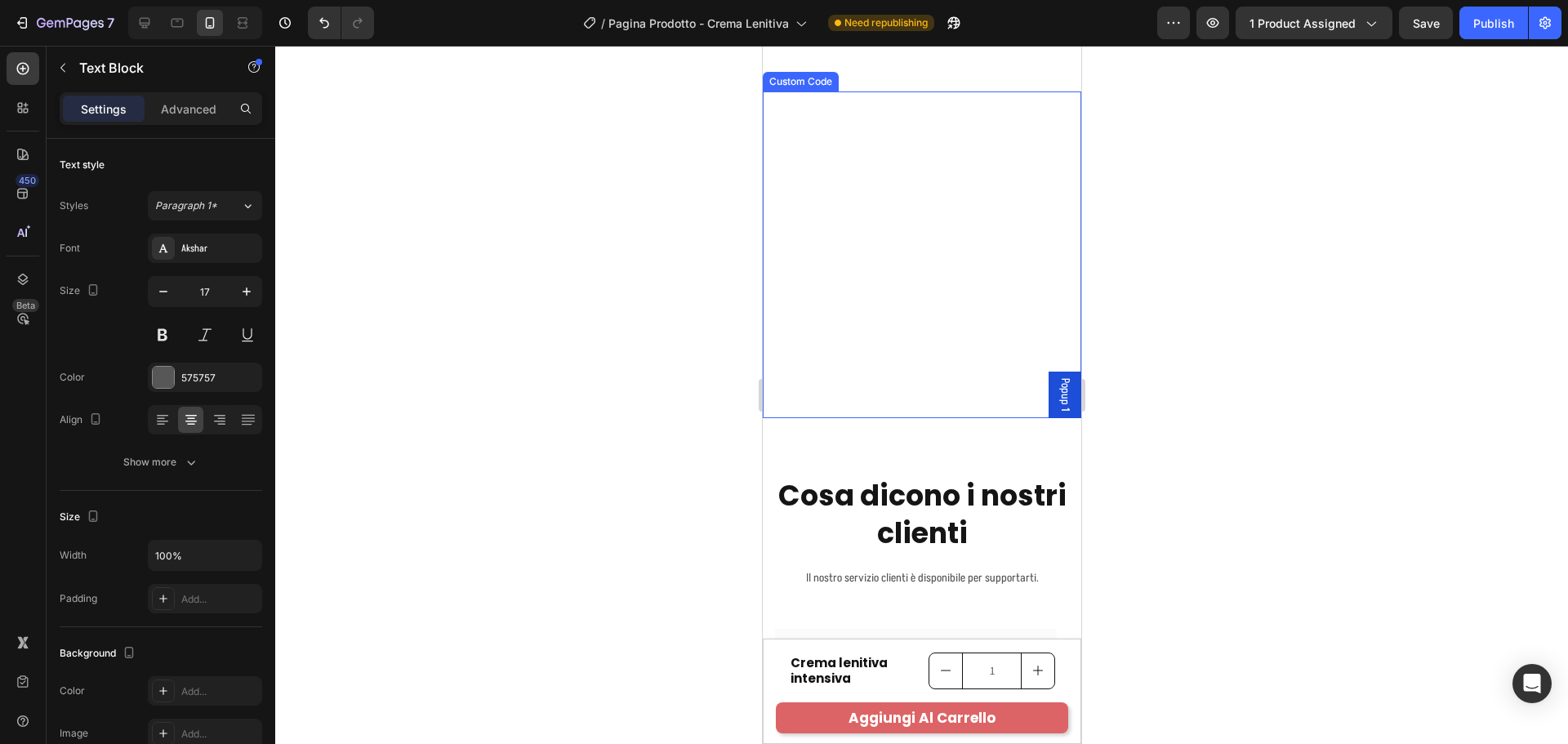
click at [962, 293] on video at bounding box center [921, 254] width 318 height 326
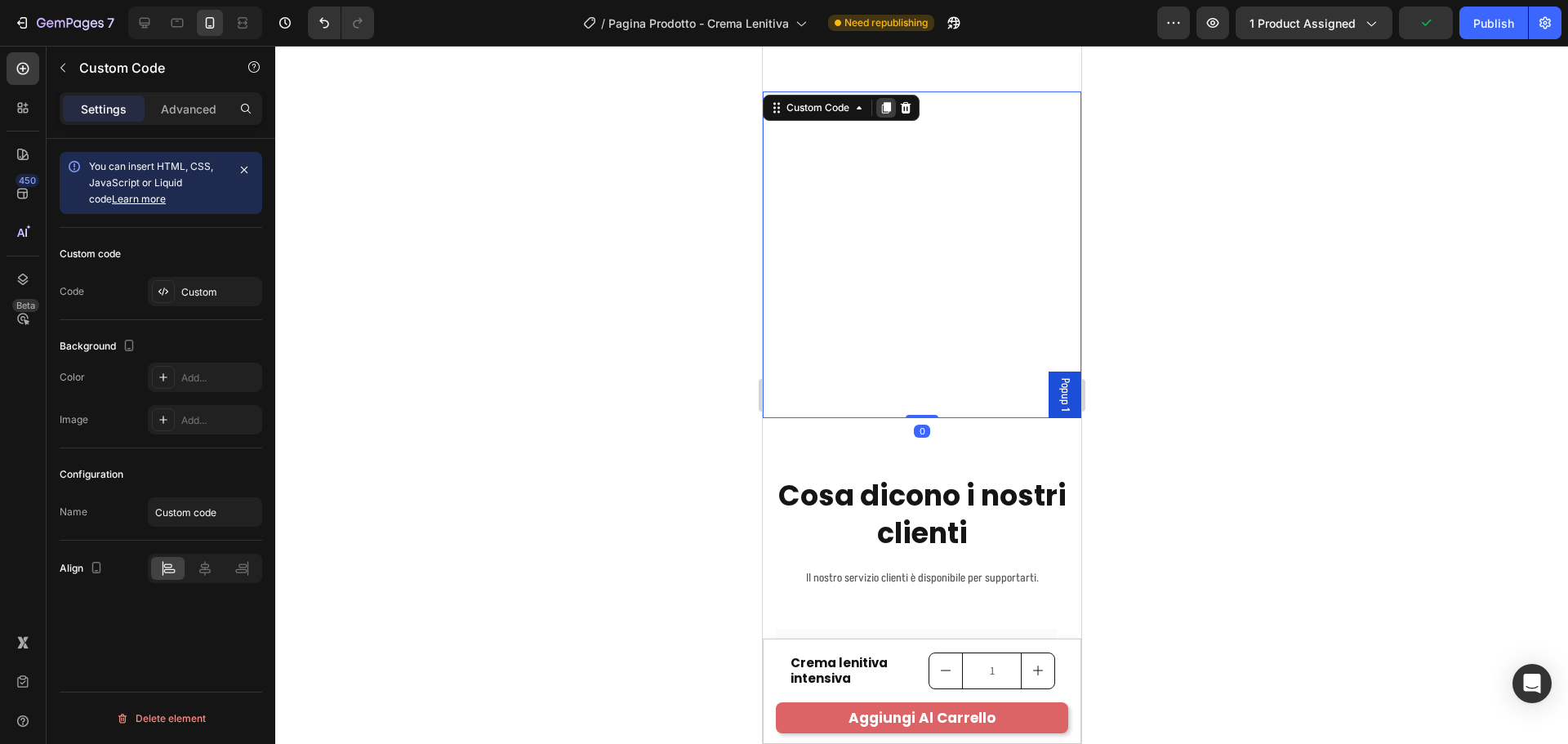
click at [887, 107] on icon at bounding box center [885, 108] width 13 height 13
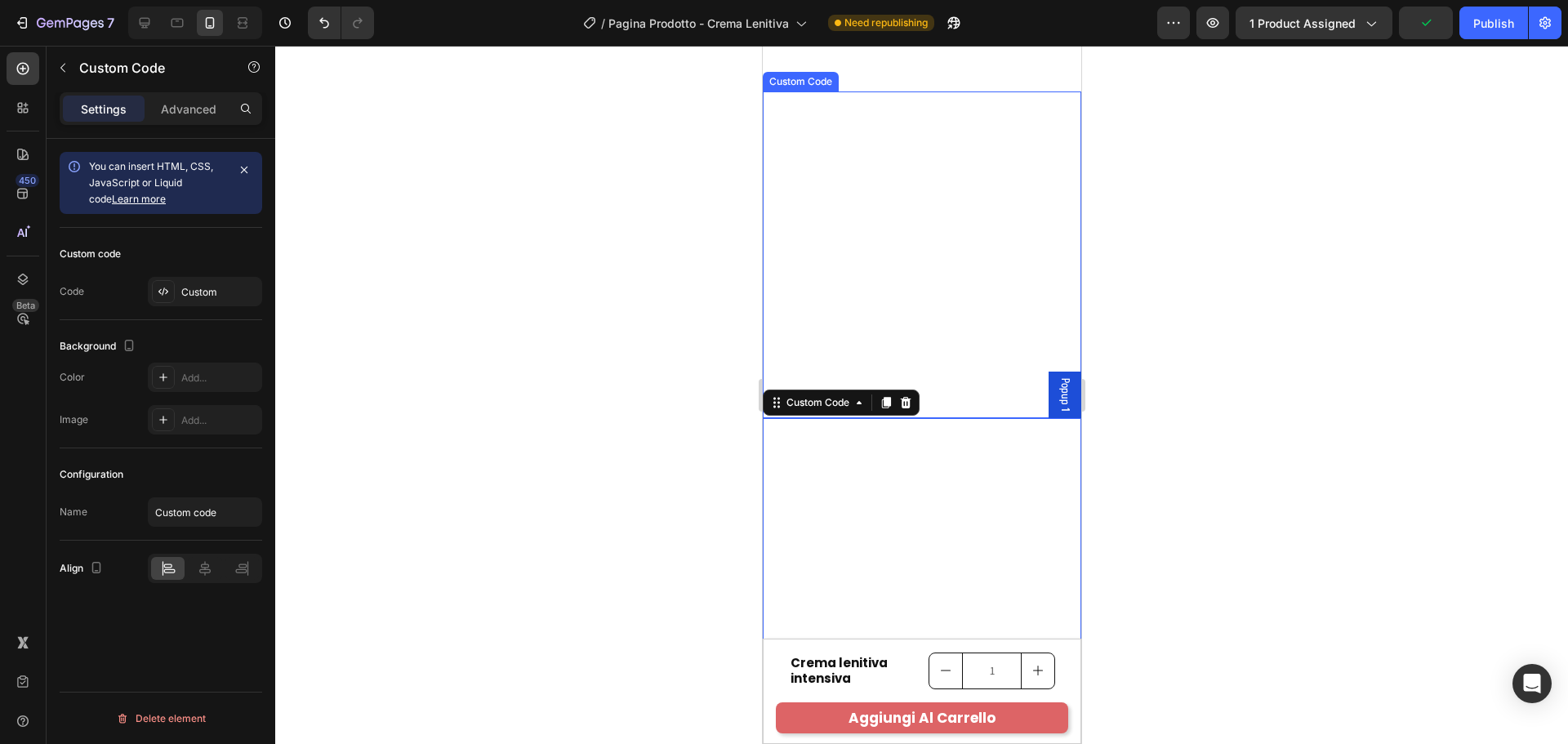
click at [909, 213] on video at bounding box center [921, 254] width 318 height 326
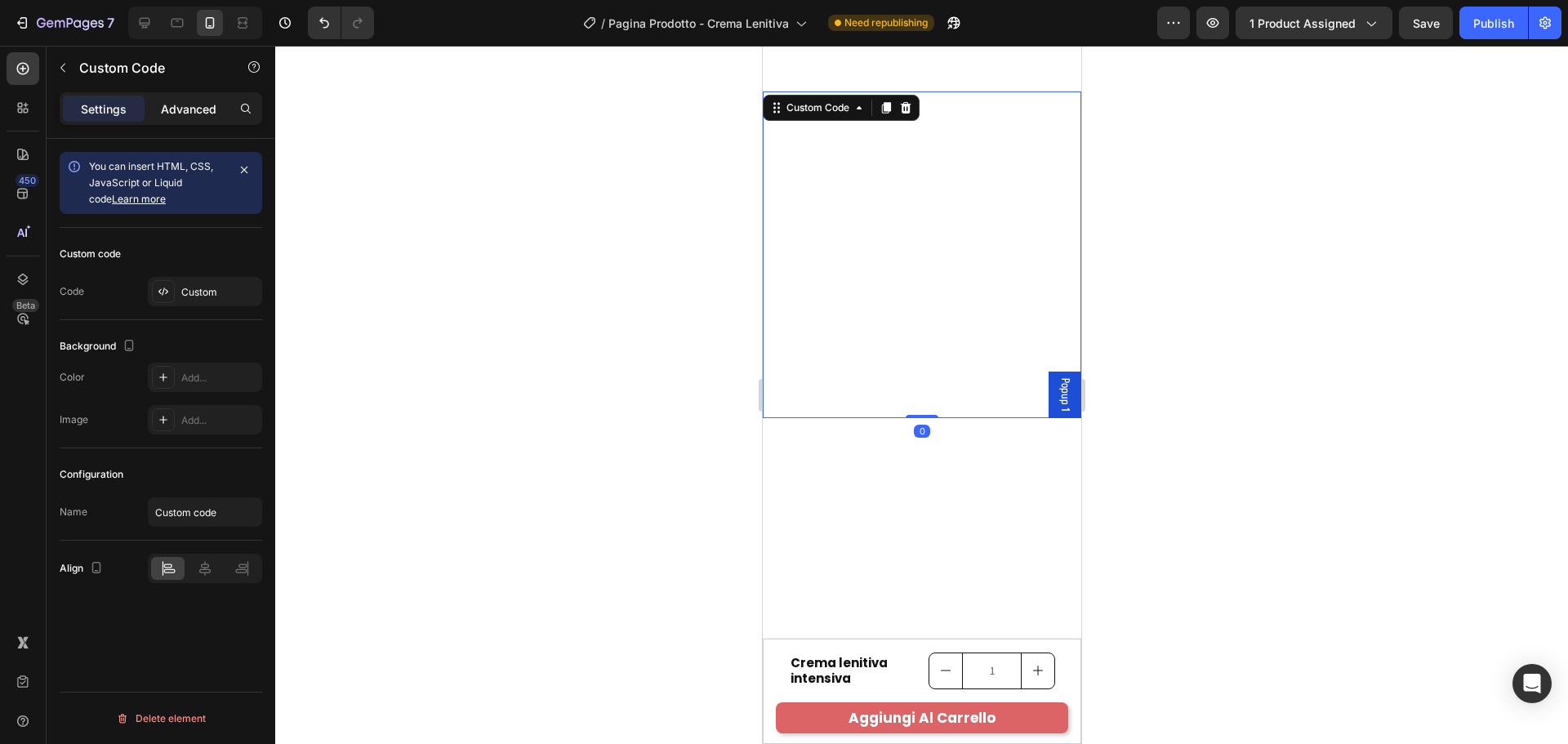
click at [180, 112] on p "Advanced" at bounding box center [189, 109] width 55 height 18
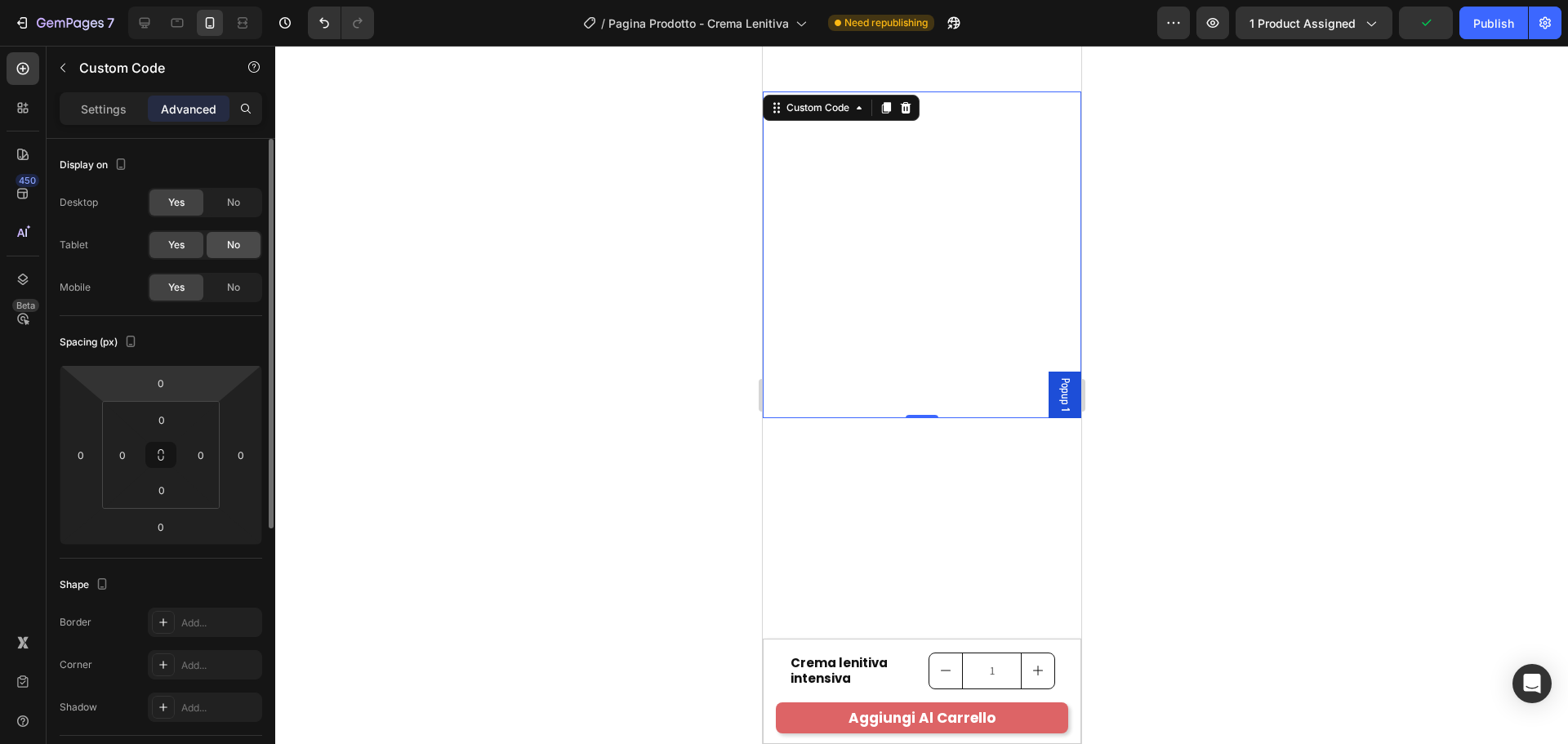
click at [240, 247] on span "No" at bounding box center [233, 245] width 13 height 15
click at [240, 279] on div "No" at bounding box center [233, 288] width 53 height 26
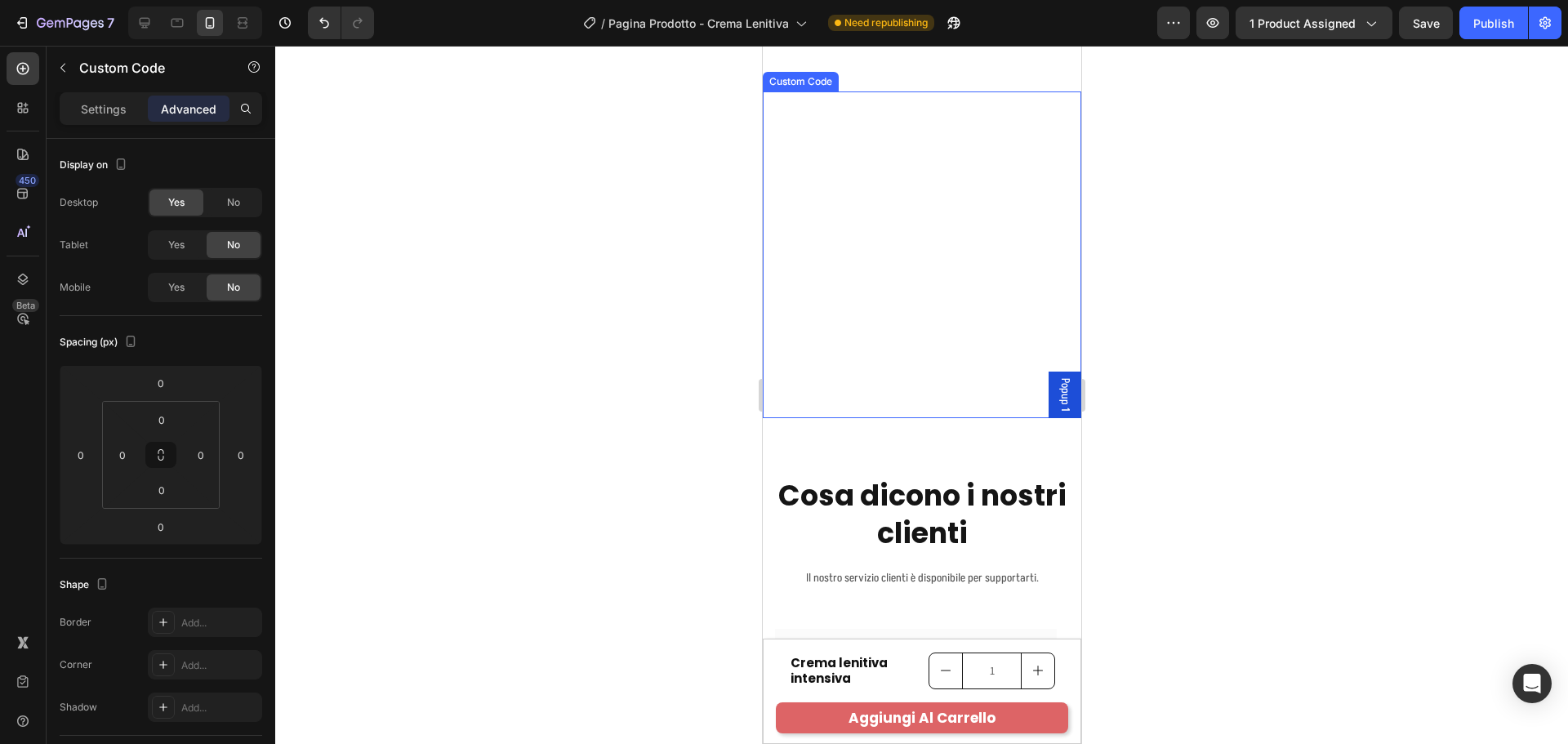
click at [840, 222] on video at bounding box center [921, 254] width 318 height 326
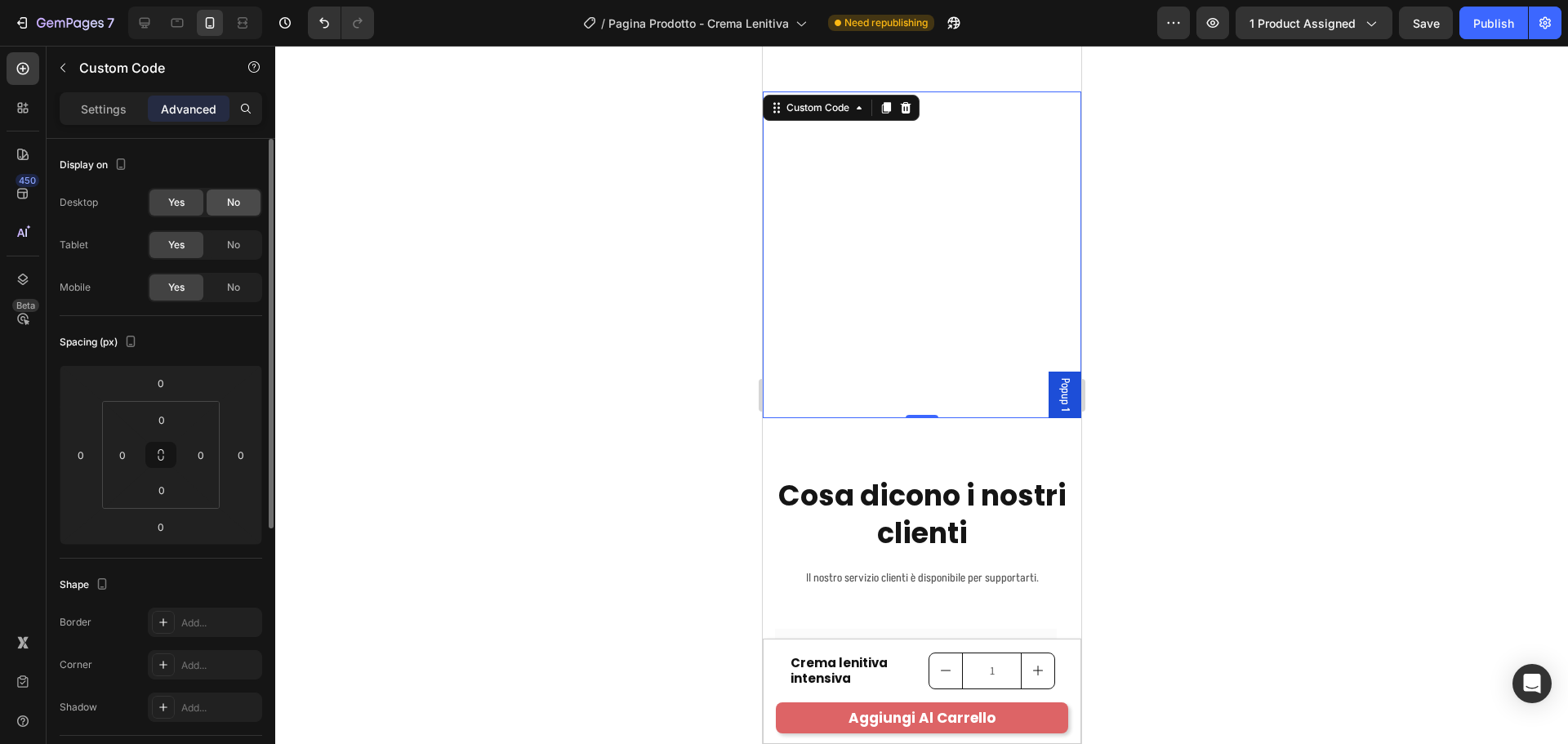
click at [239, 202] on span "No" at bounding box center [233, 203] width 13 height 15
click at [800, 115] on div "Custom Code" at bounding box center [817, 108] width 69 height 15
click at [118, 122] on div "Settings Advanced" at bounding box center [161, 108] width 203 height 32
click at [118, 109] on p "Settings" at bounding box center [104, 109] width 46 height 18
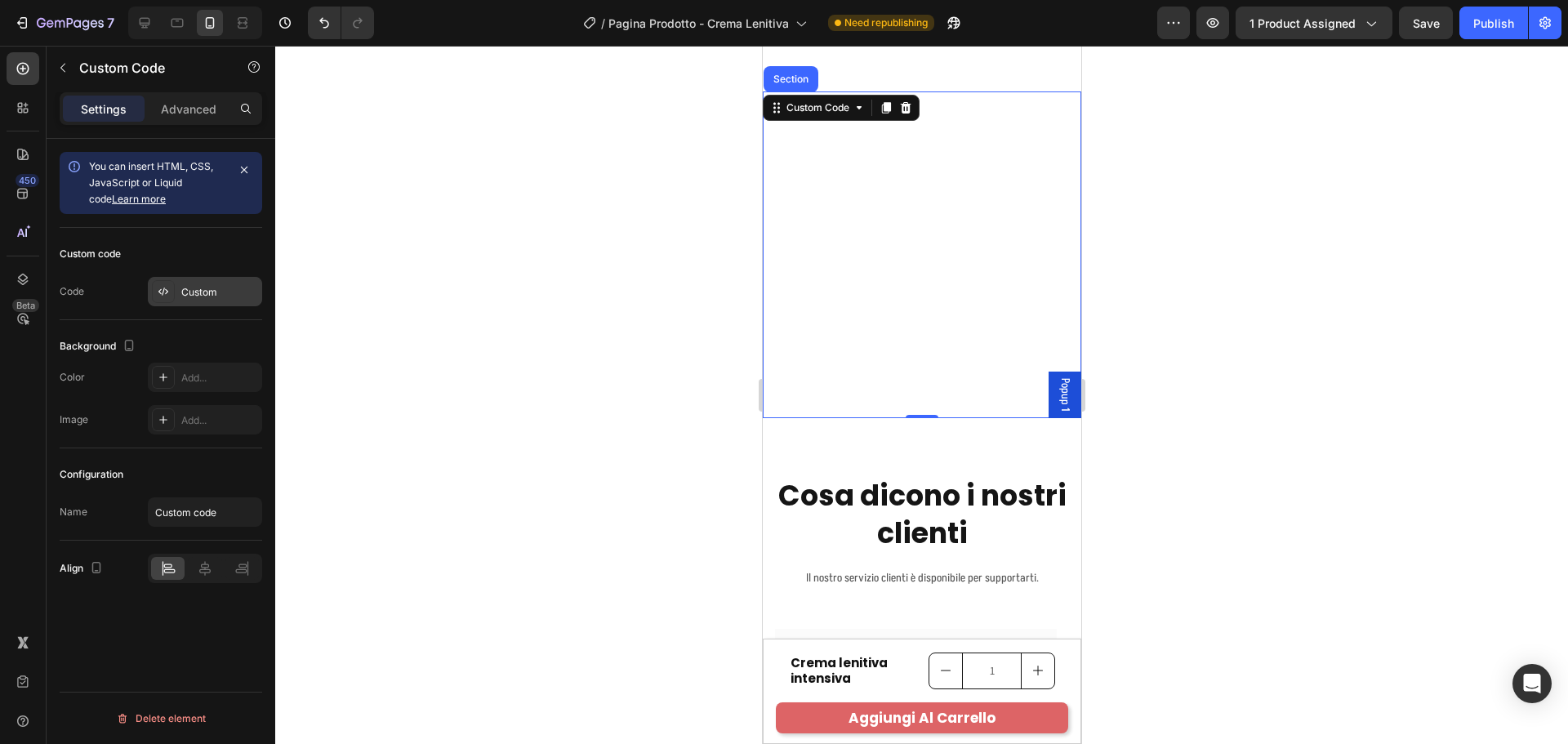
click at [197, 285] on div "Custom" at bounding box center [219, 292] width 77 height 15
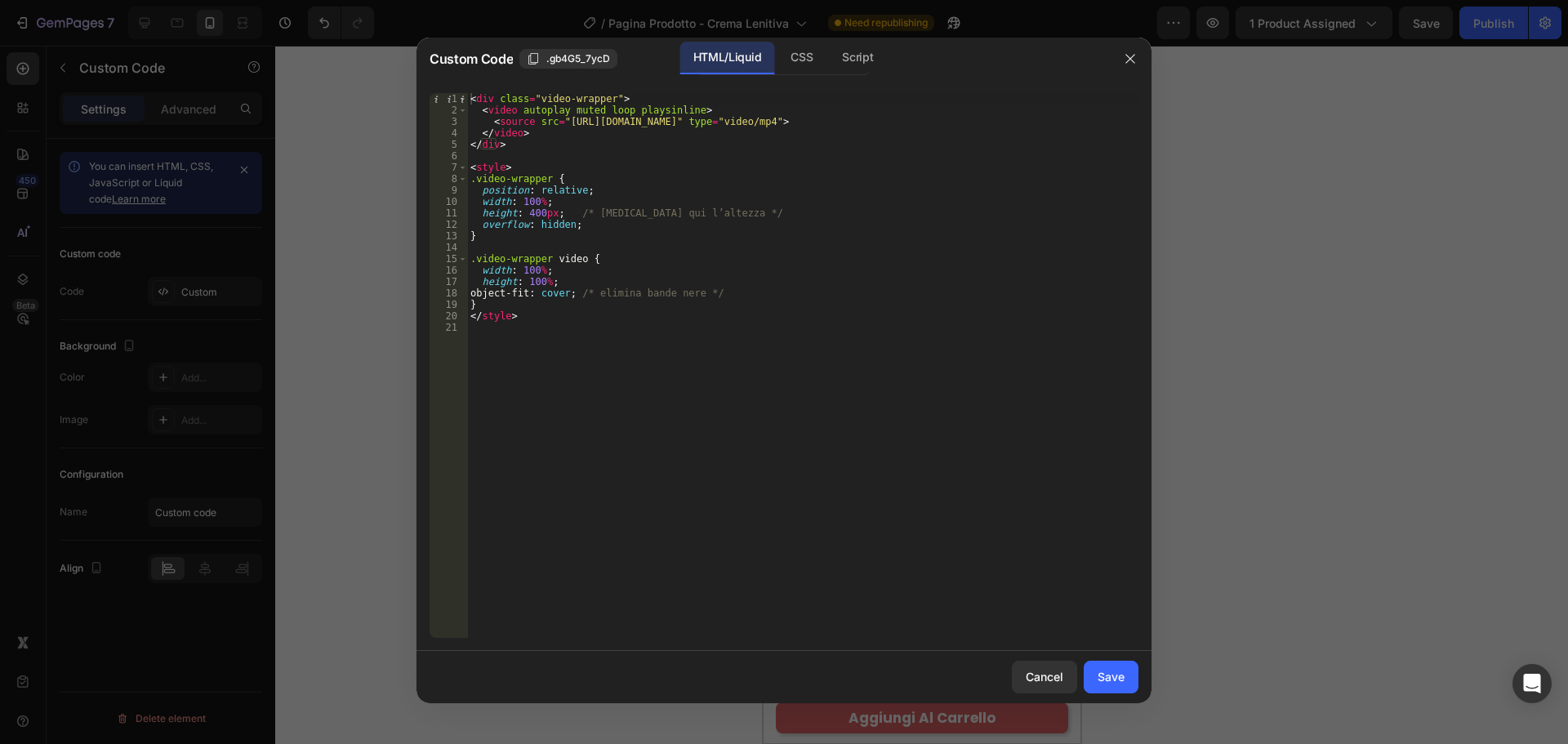
click at [530, 211] on div "< div class = "video-wrapper" > < video autoplay muted loop playsinline > < sou…" at bounding box center [803, 377] width 671 height 568
type textarea "height: 200px; /* [MEDICAL_DATA] qui l’altezza */"
click at [1115, 677] on div "Save" at bounding box center [1111, 677] width 27 height 18
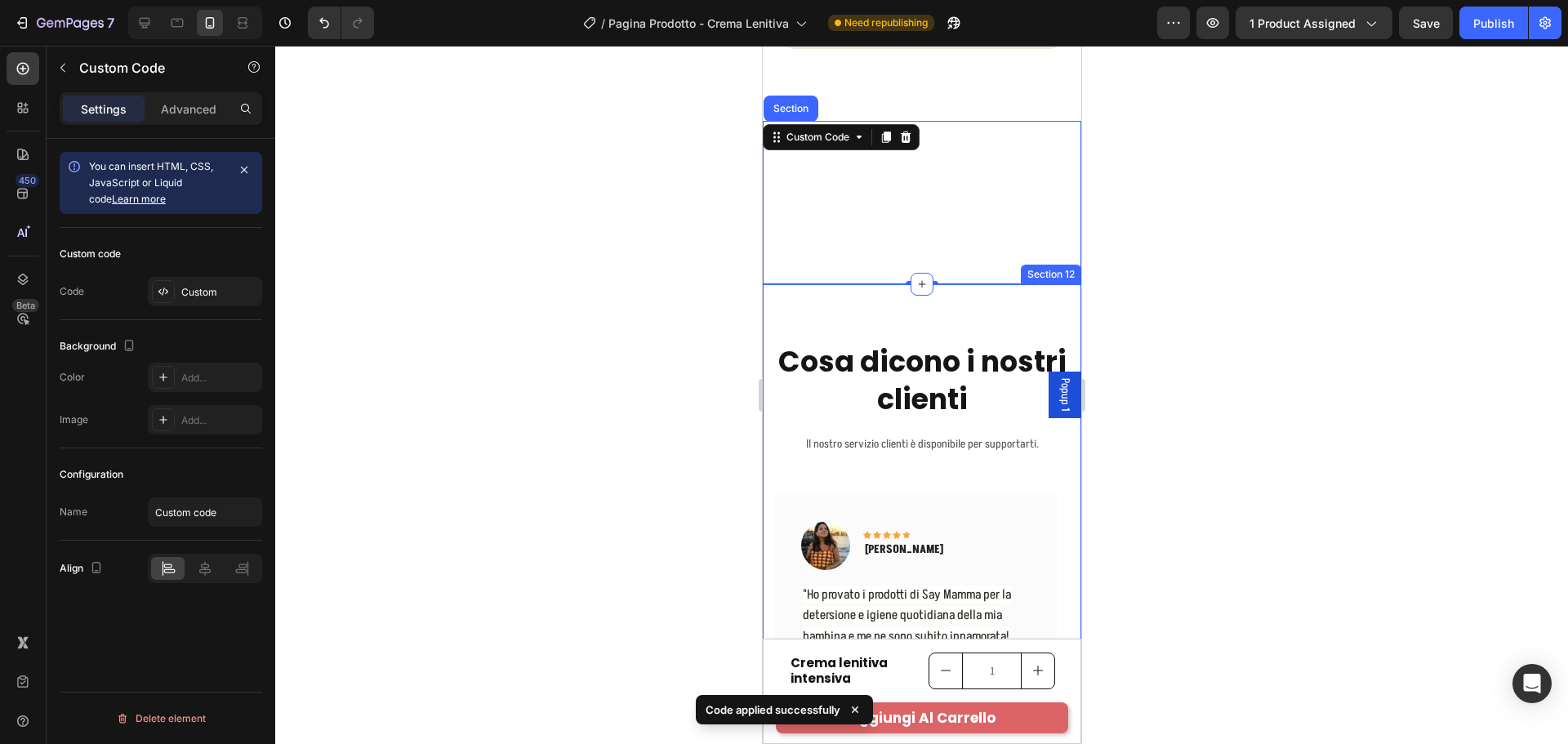
scroll to position [6381, 0]
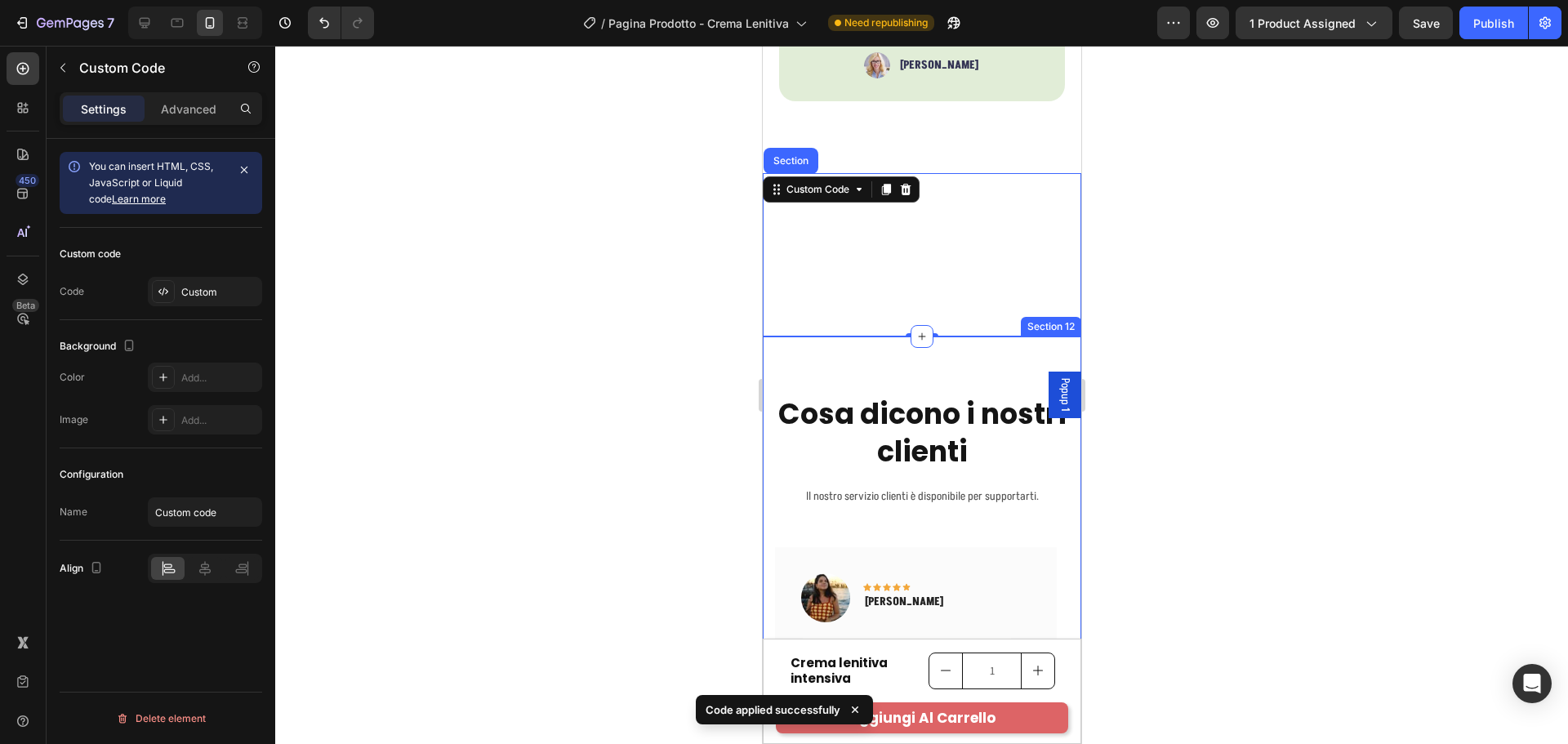
click at [908, 426] on h2 "Cosa dicono i nostri clienti" at bounding box center [921, 432] width 294 height 77
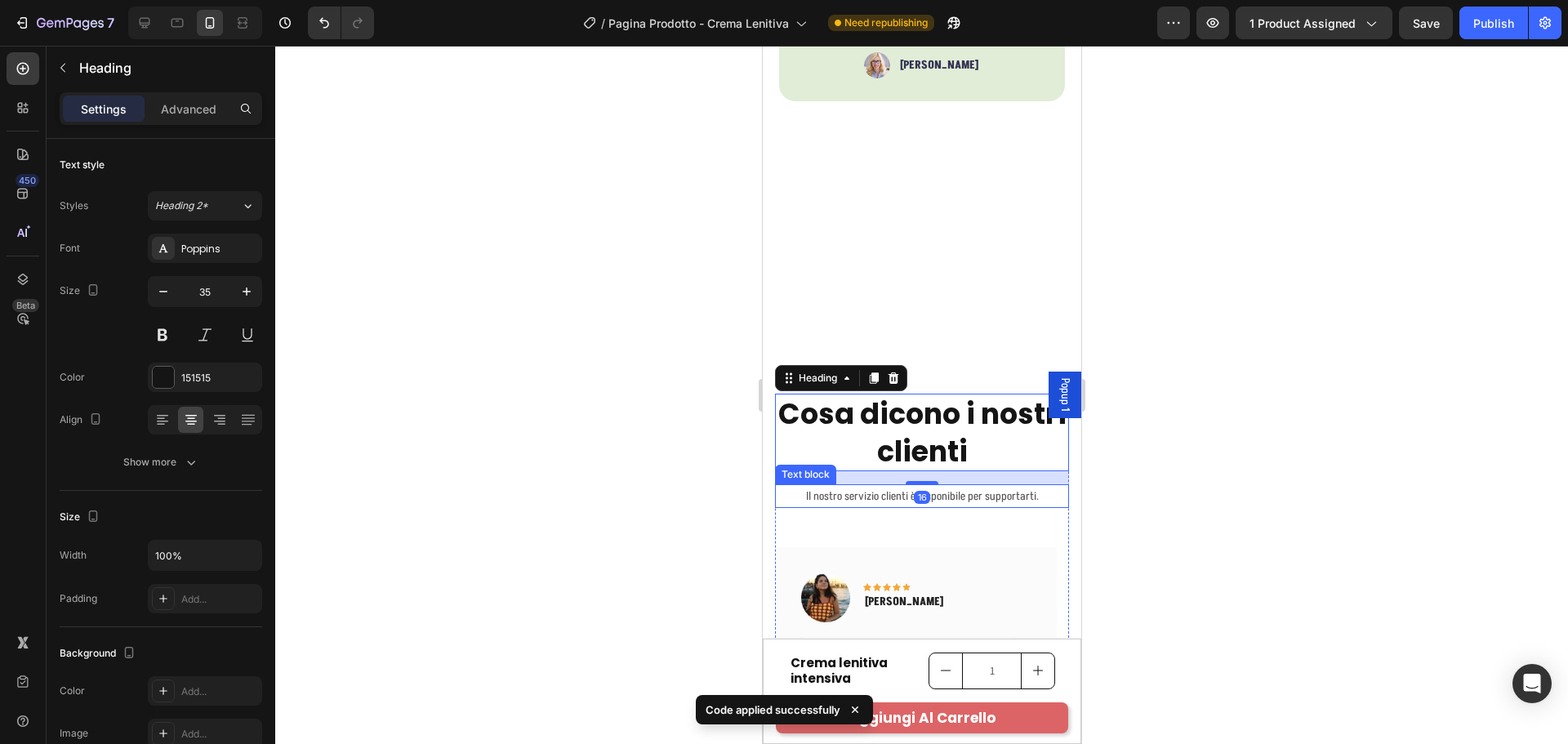
click at [934, 496] on p "Il nostro servizio clienti è disponibile per supportarti." at bounding box center [921, 496] width 290 height 20
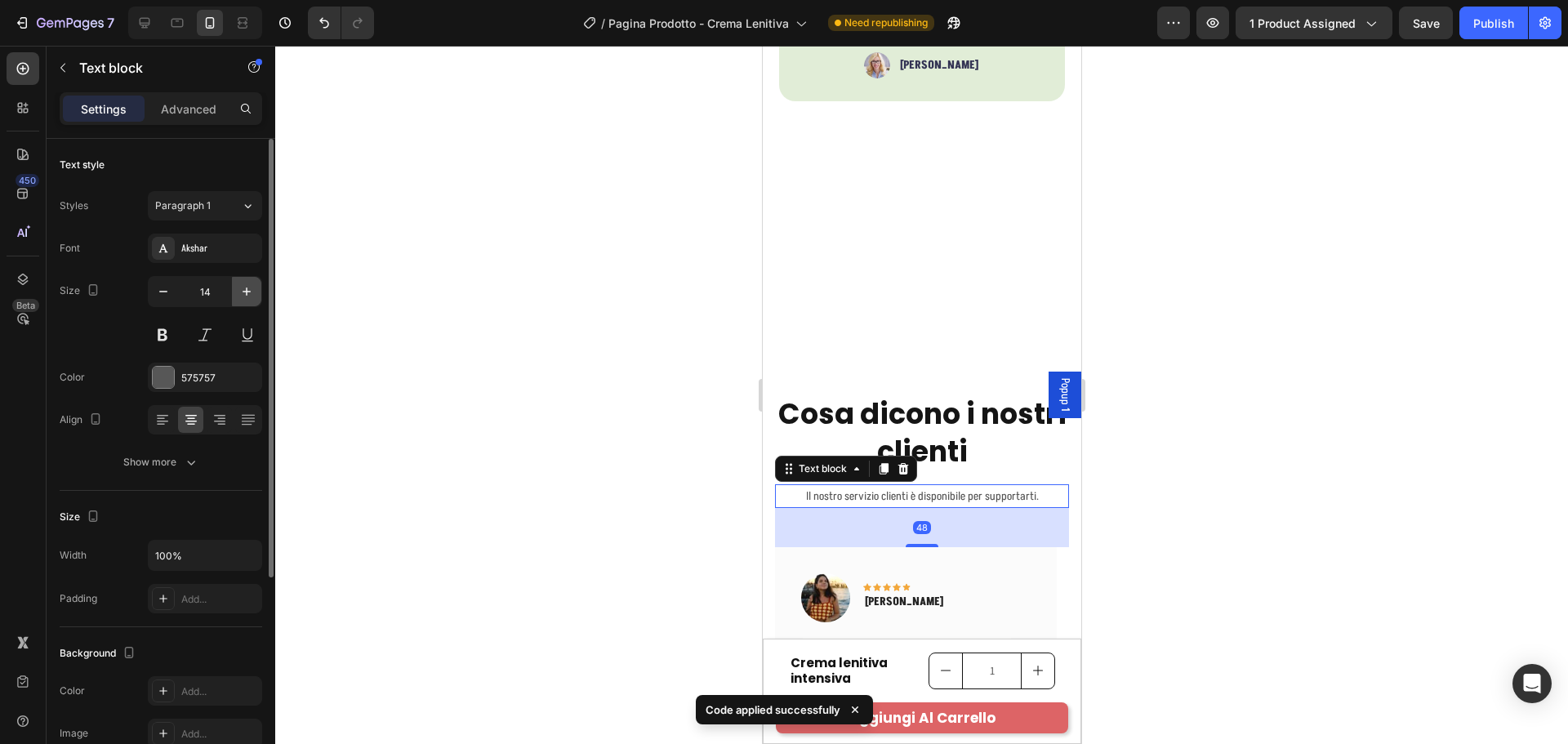
click at [234, 289] on button "button" at bounding box center [247, 291] width 29 height 30
click at [249, 290] on icon "button" at bounding box center [247, 291] width 17 height 17
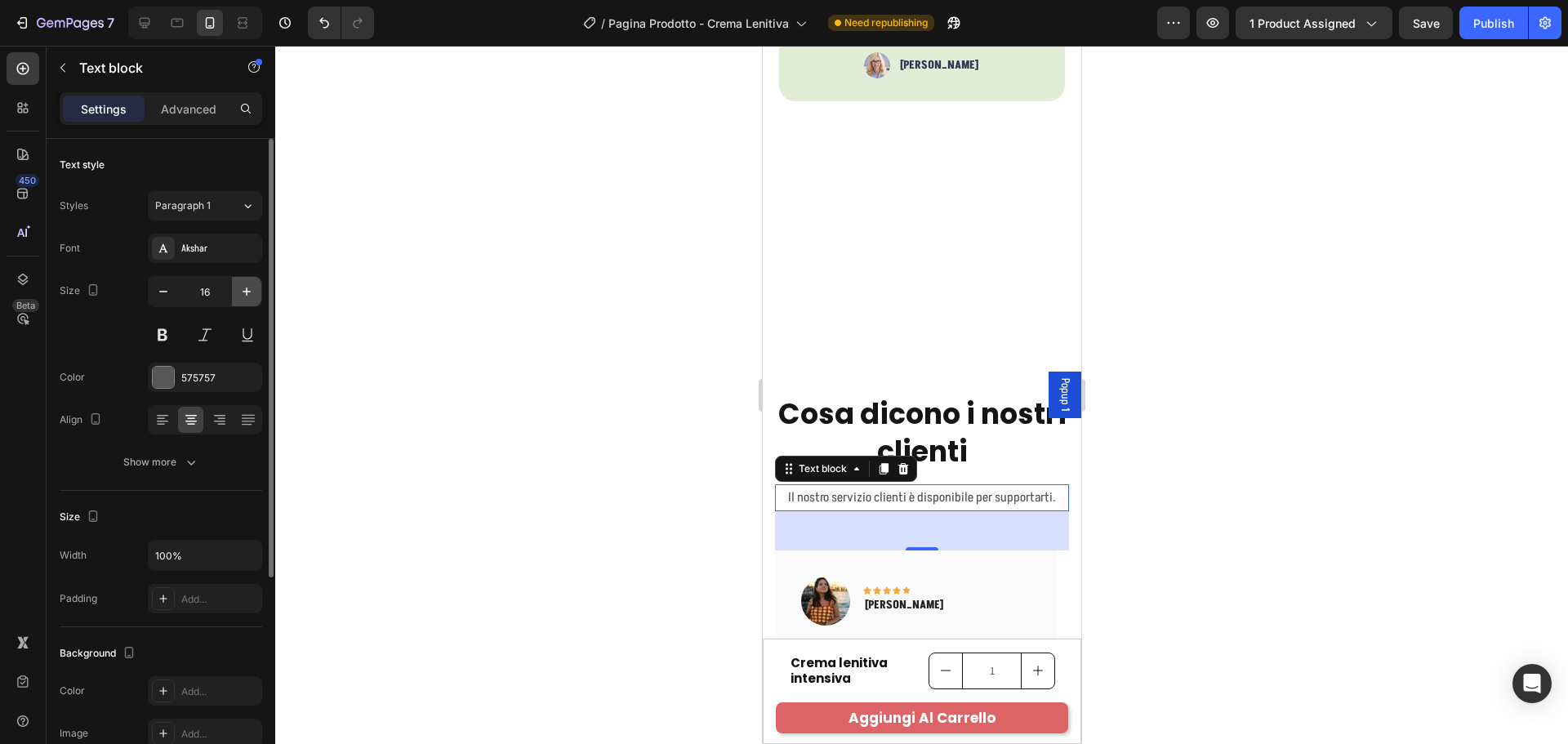
click at [249, 290] on icon "button" at bounding box center [247, 291] width 17 height 17
click at [160, 289] on icon "button" at bounding box center [163, 291] width 17 height 17
type input "16"
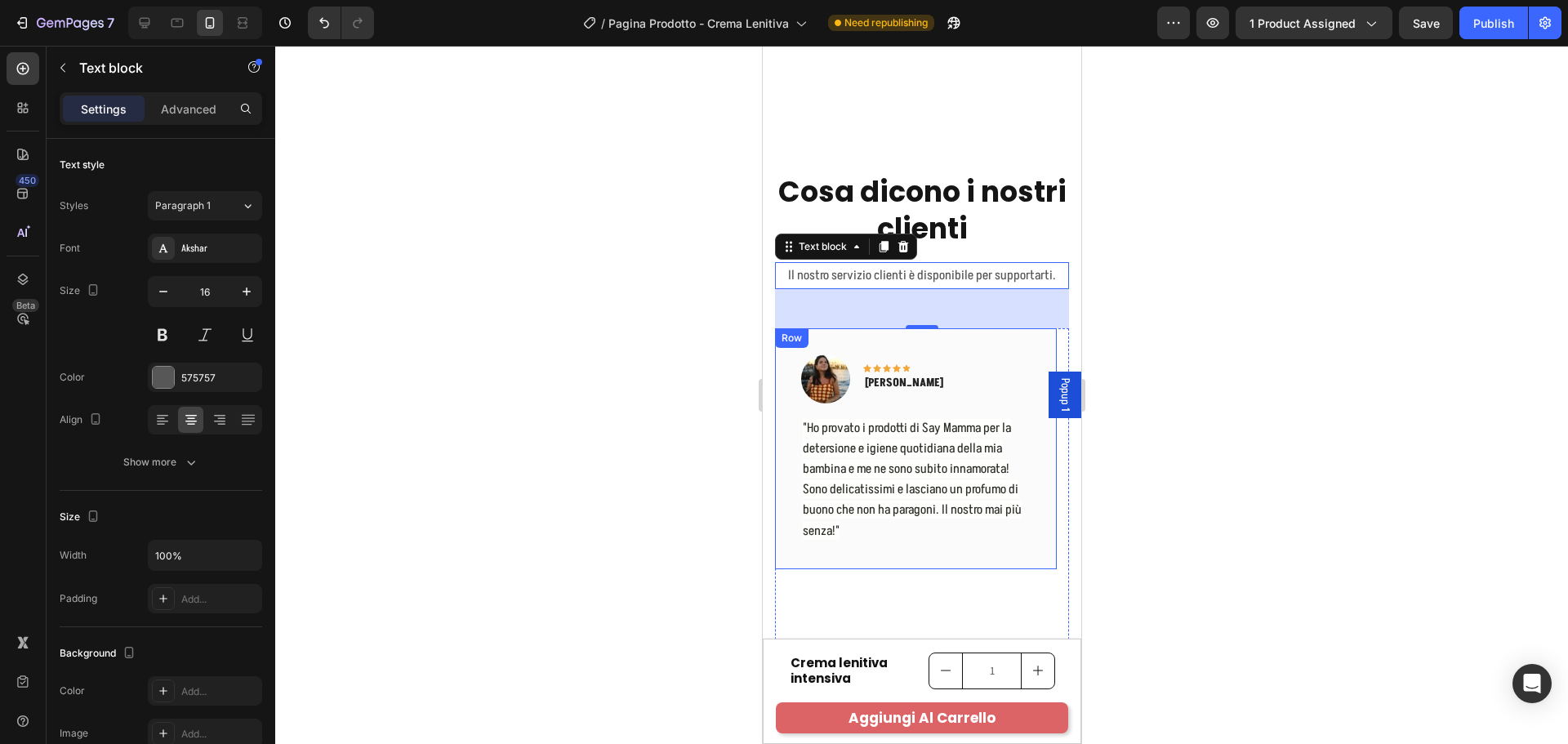
scroll to position [6626, 0]
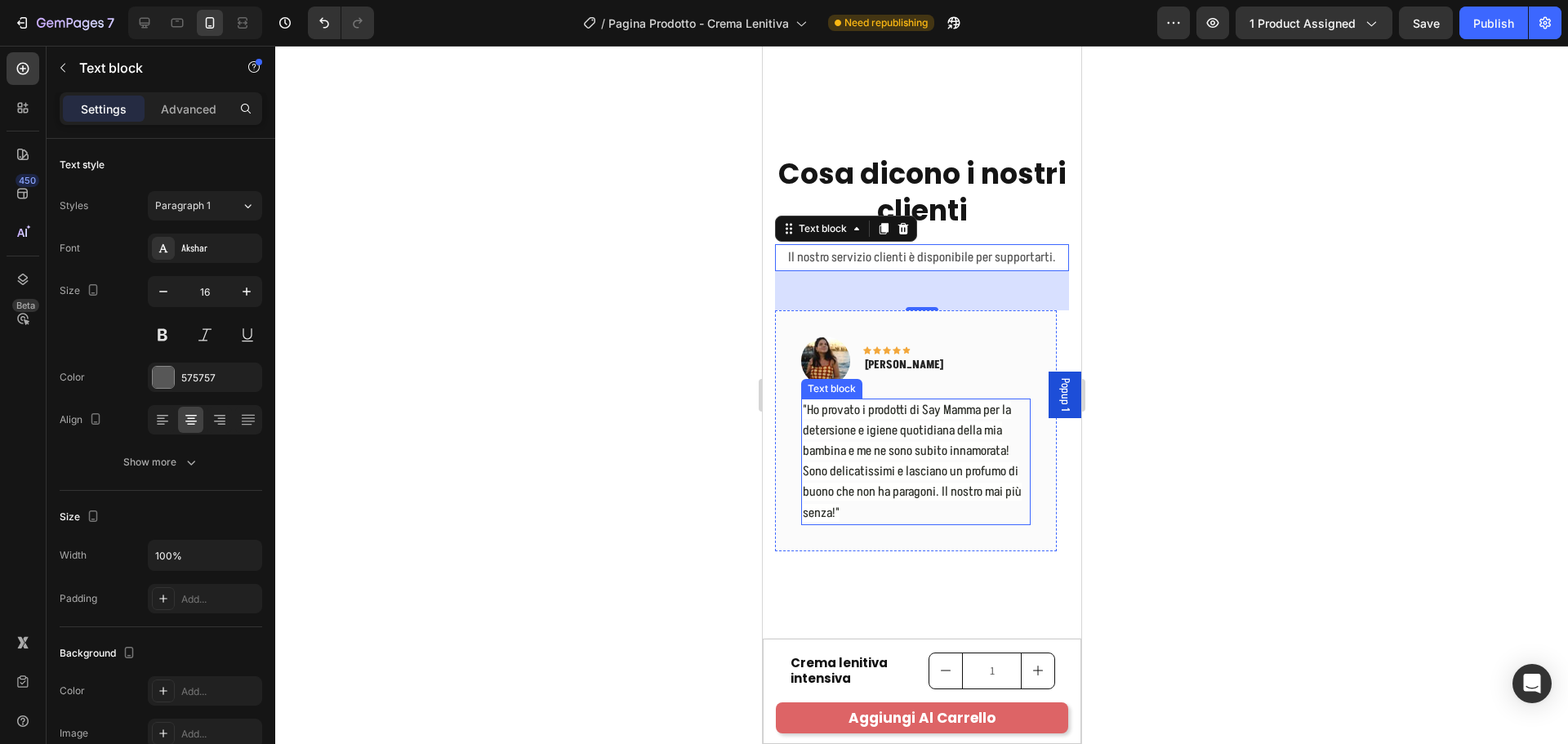
click at [938, 426] on span ""Ho provato i prodotti di Say Mamma per la detersione e igiene quotidiana della…" at bounding box center [911, 461] width 218 height 121
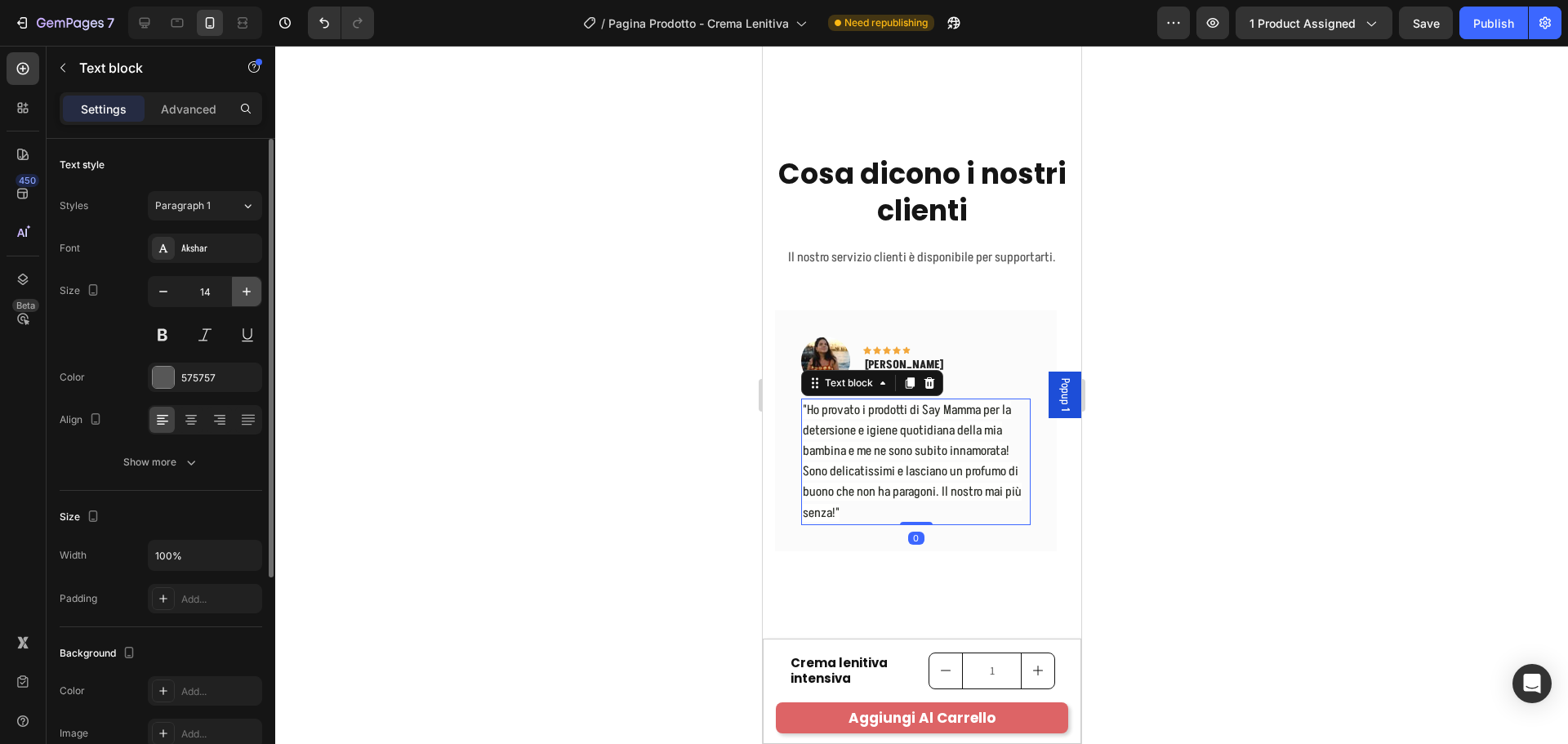
click at [249, 294] on icon "button" at bounding box center [247, 291] width 17 height 17
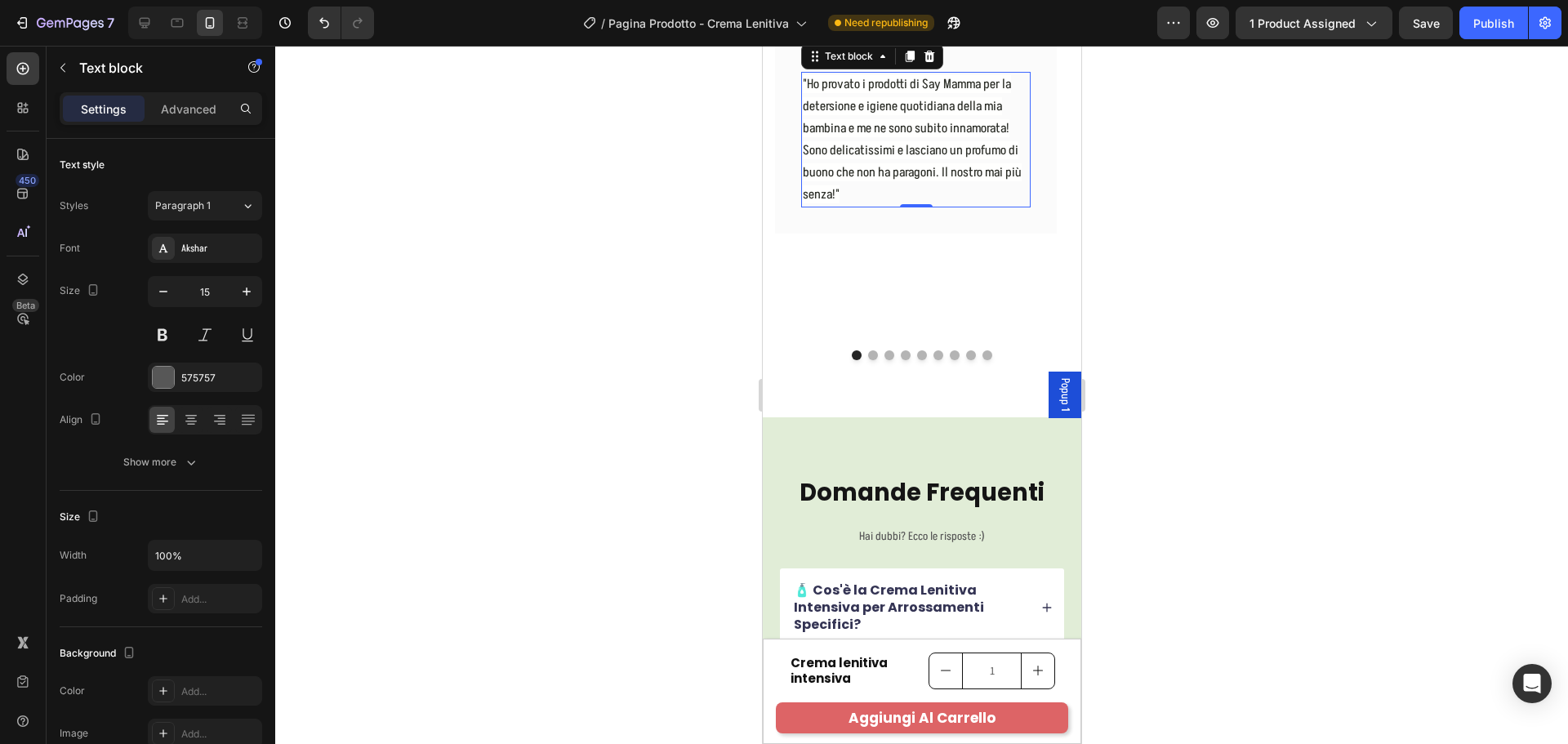
scroll to position [6708, 0]
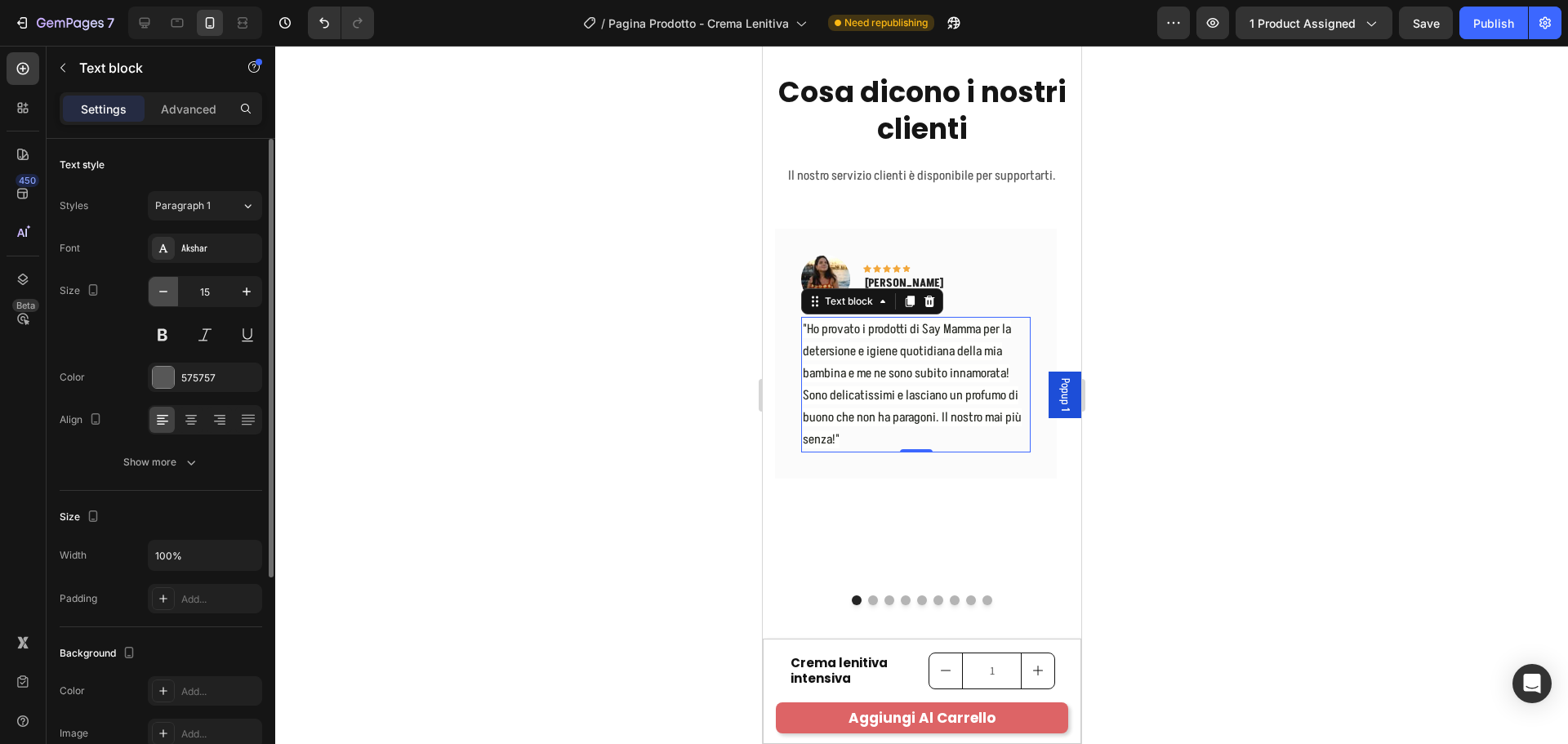
click at [161, 289] on icon "button" at bounding box center [163, 291] width 17 height 17
type input "14"
click at [1020, 460] on div "Image Icon Icon Icon Icon Icon Row [PERSON_NAME] Text block Row "Ho provato i p…" at bounding box center [915, 348] width 282 height 241
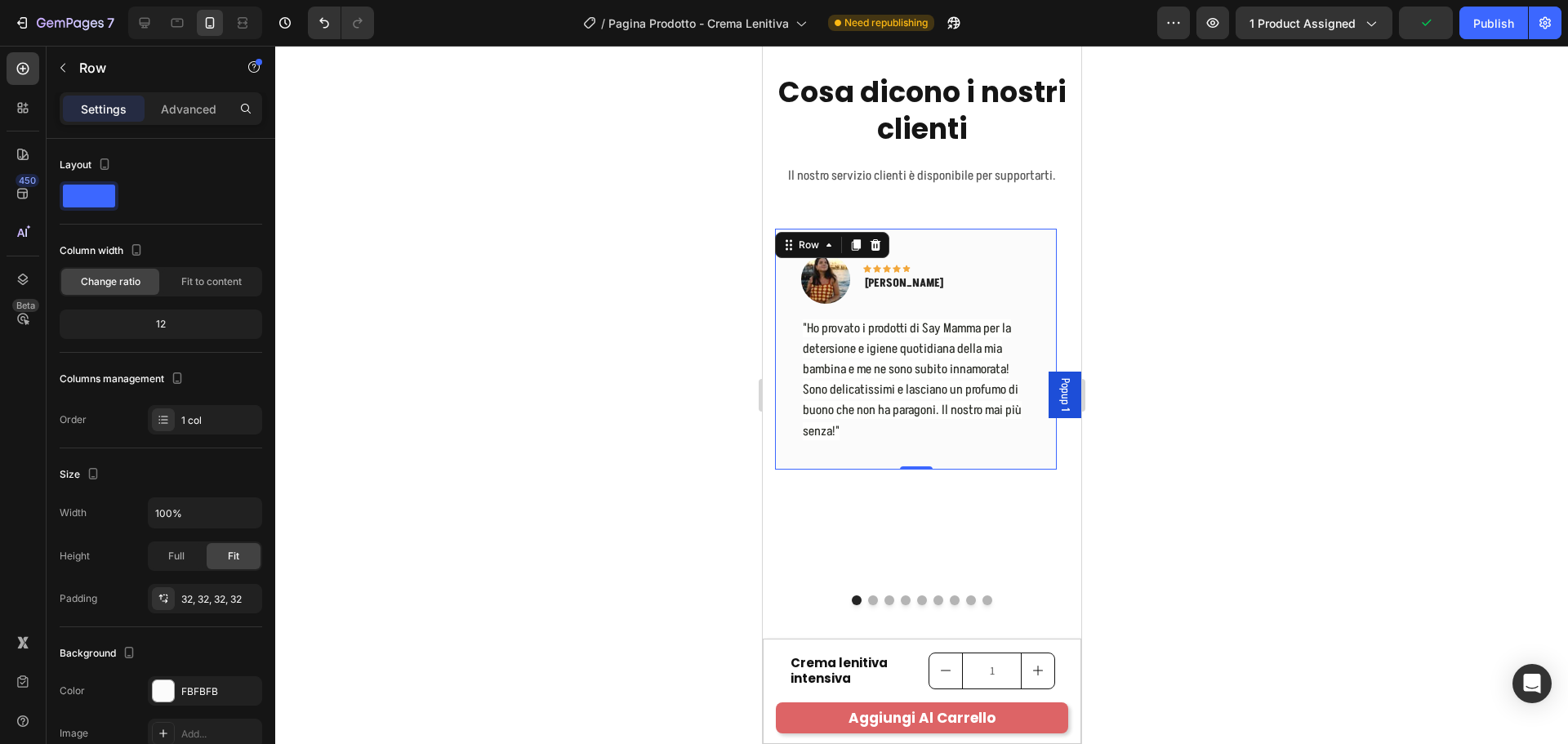
click at [962, 502] on div "Image Icon Icon Icon Icon Icon Row [PERSON_NAME] Text block Row "Ho provato i p…" at bounding box center [915, 406] width 282 height 354
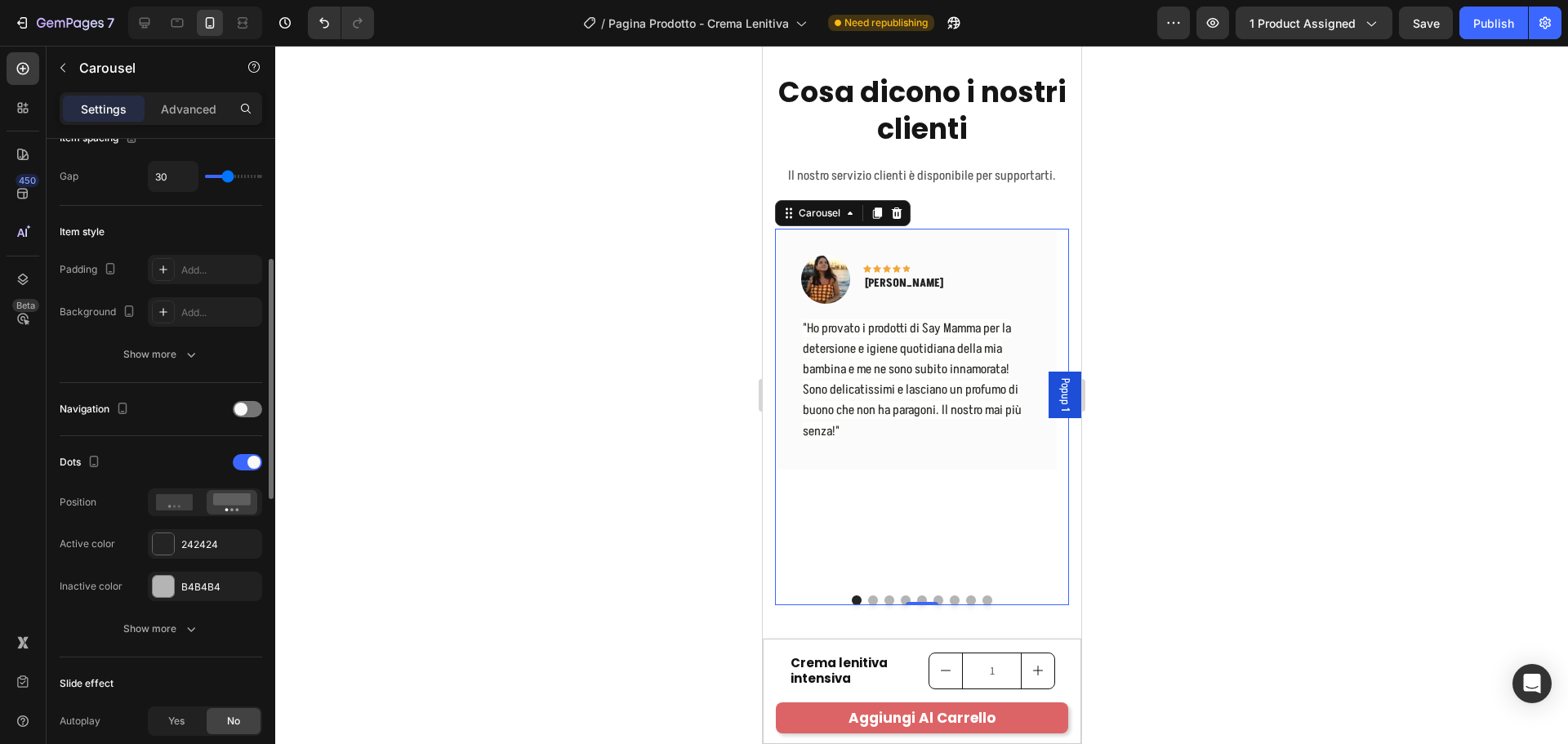
scroll to position [654, 0]
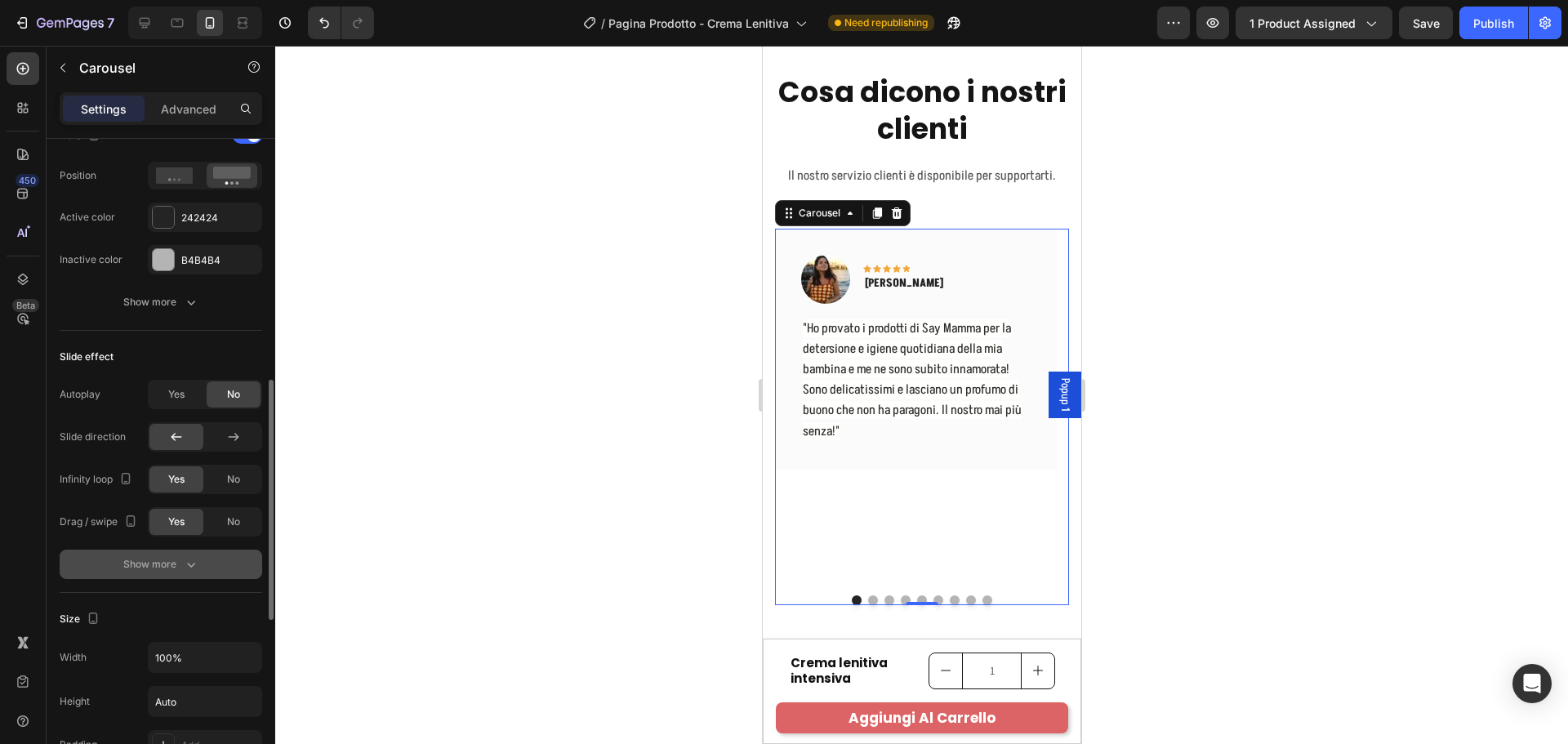
click at [164, 556] on div "Show more" at bounding box center [161, 564] width 76 height 17
click at [175, 394] on span "Yes" at bounding box center [176, 395] width 17 height 15
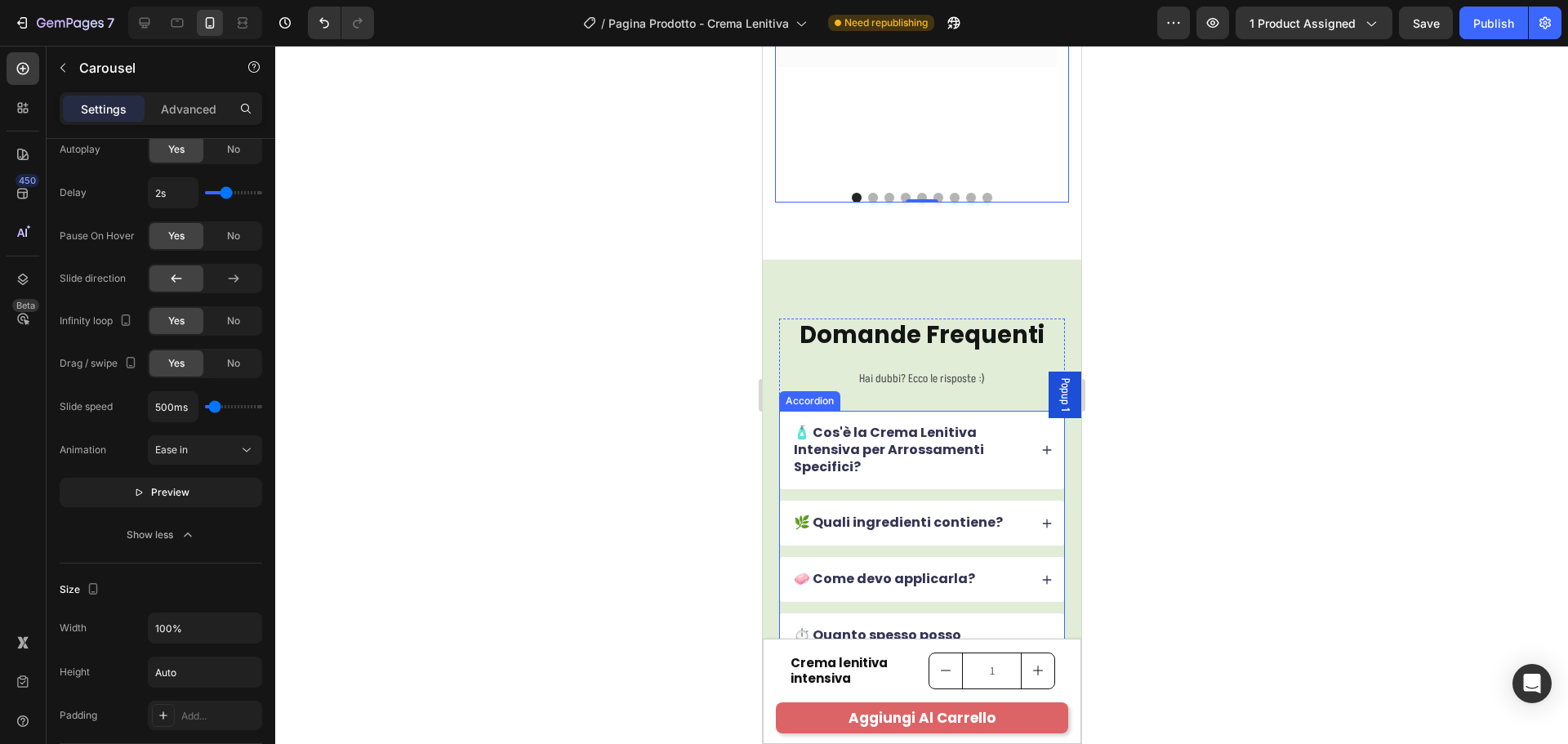
scroll to position [7116, 0]
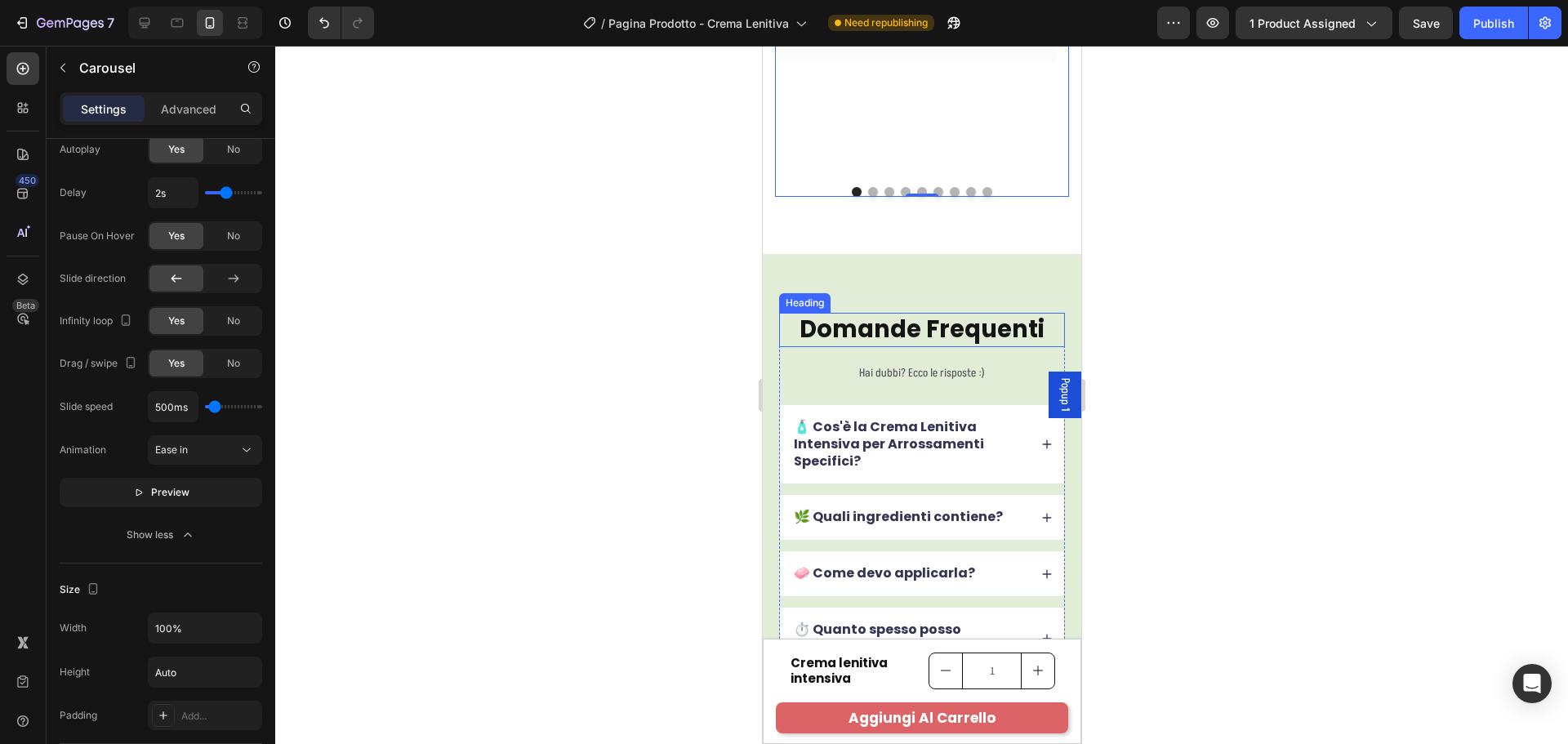
click at [941, 329] on h2 "Domande Frequenti" at bounding box center [921, 329] width 286 height 34
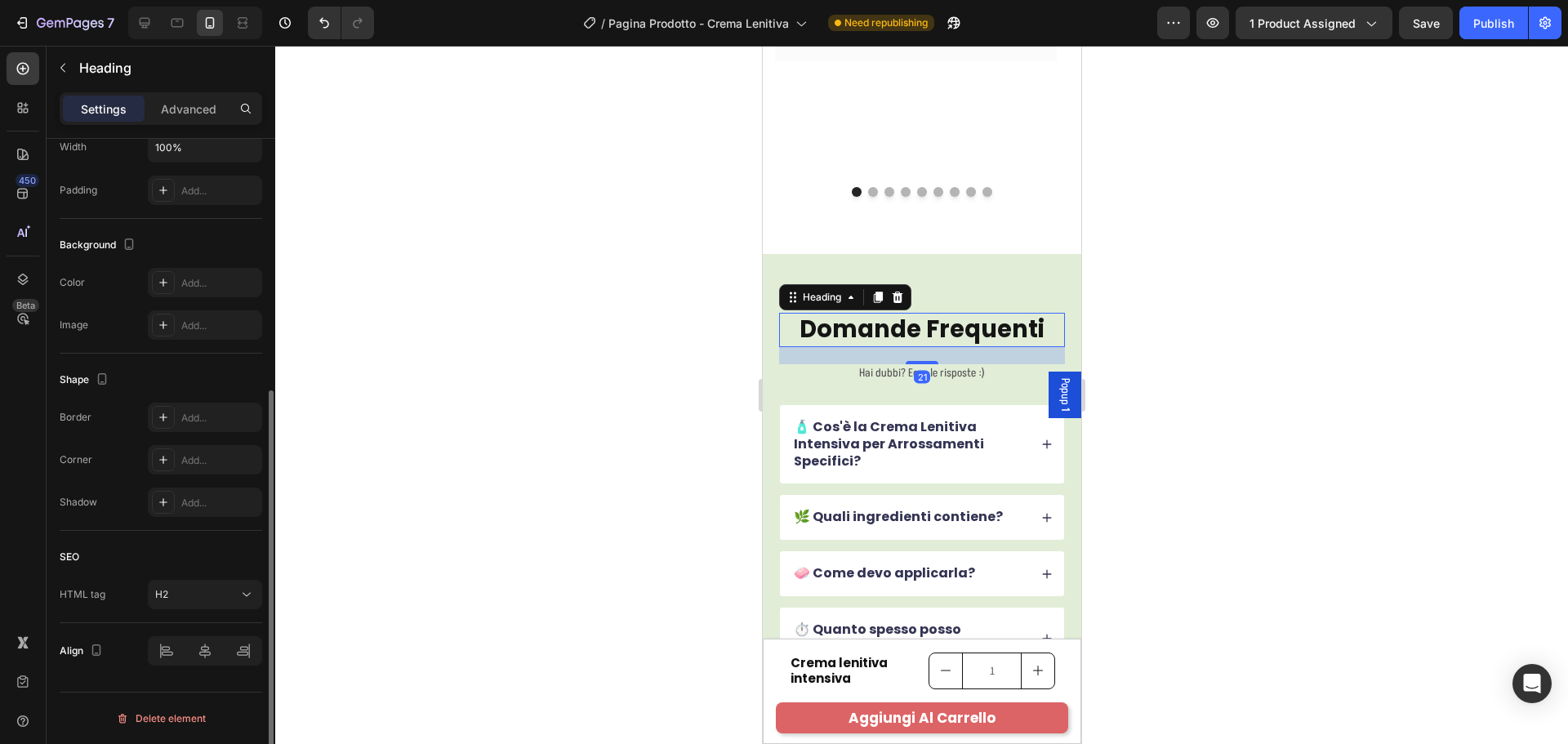
scroll to position [0, 0]
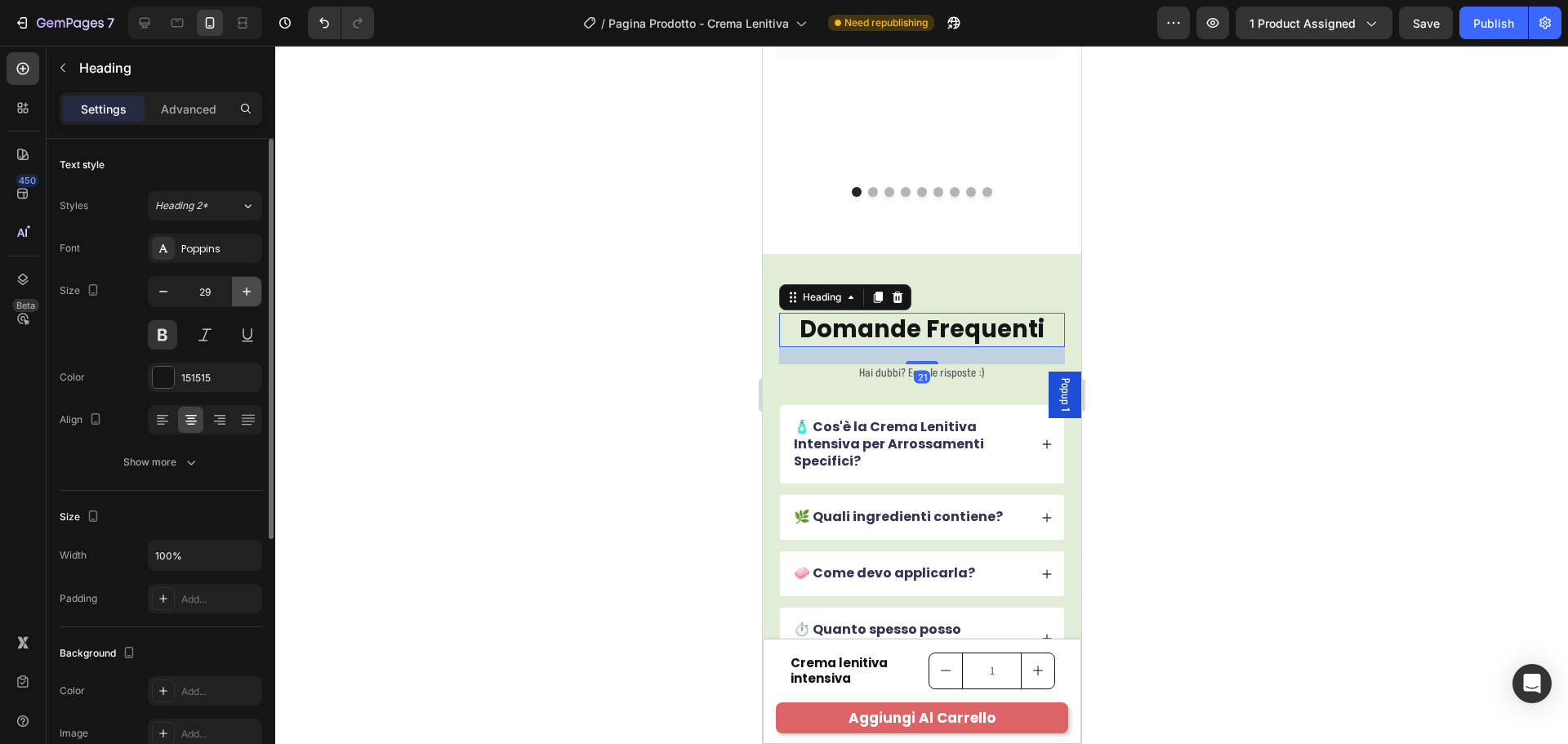
click at [247, 289] on icon "button" at bounding box center [247, 291] width 17 height 17
type input "31"
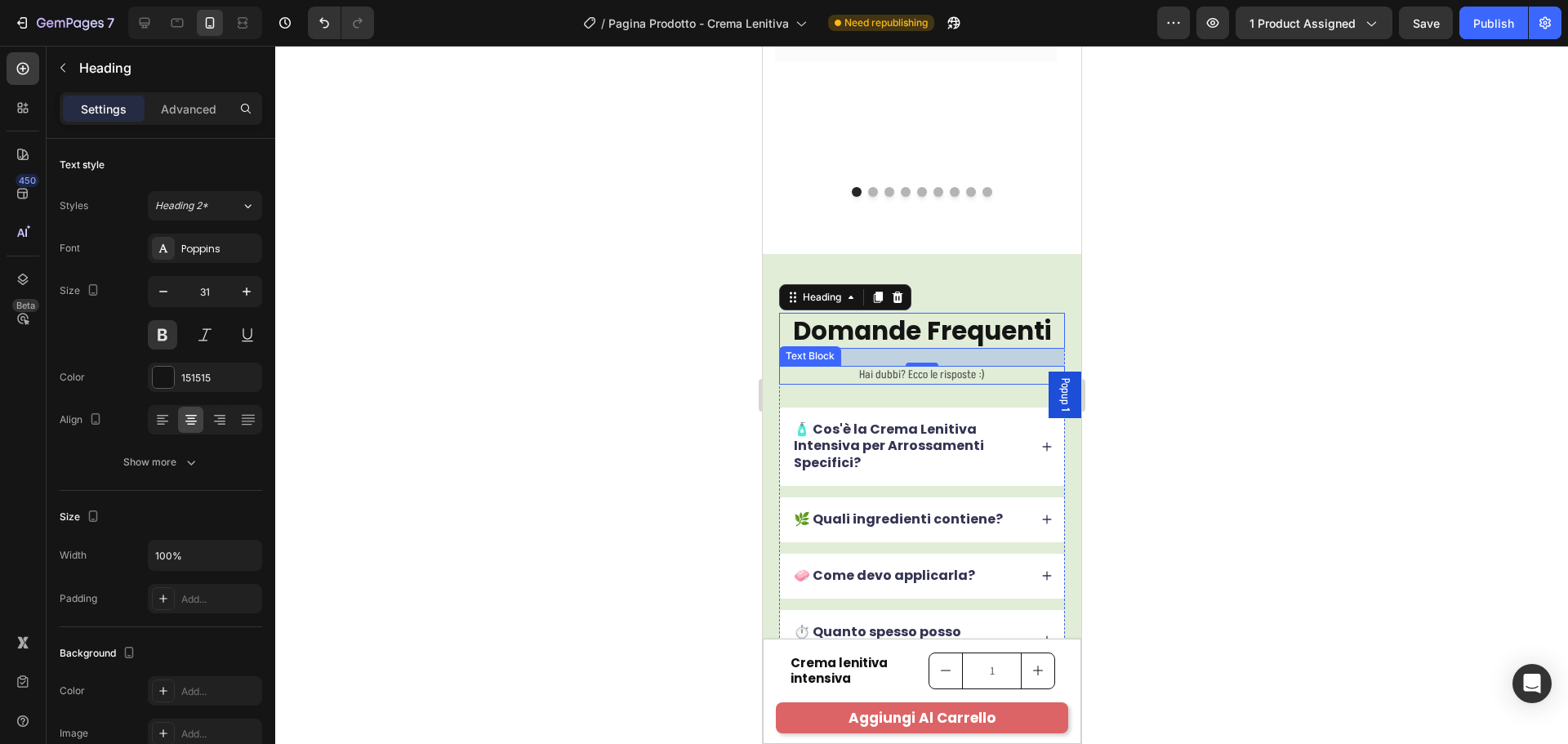
click at [897, 380] on p "Hai dubbi? Ecco le risposte :)" at bounding box center [921, 375] width 283 height 15
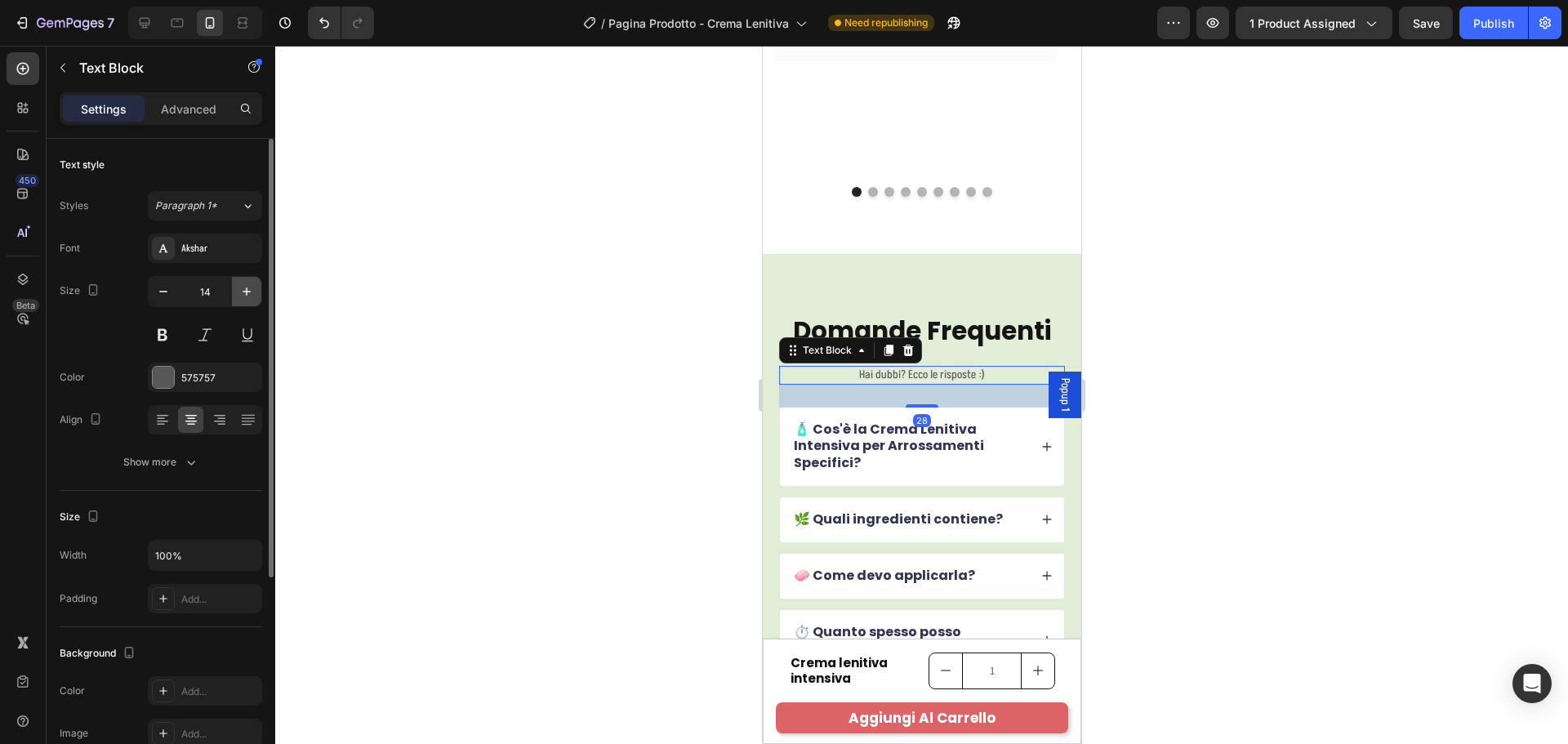
click at [249, 292] on icon "button" at bounding box center [247, 291] width 17 height 17
click at [249, 291] on icon "button" at bounding box center [246, 291] width 8 height 8
type input "17"
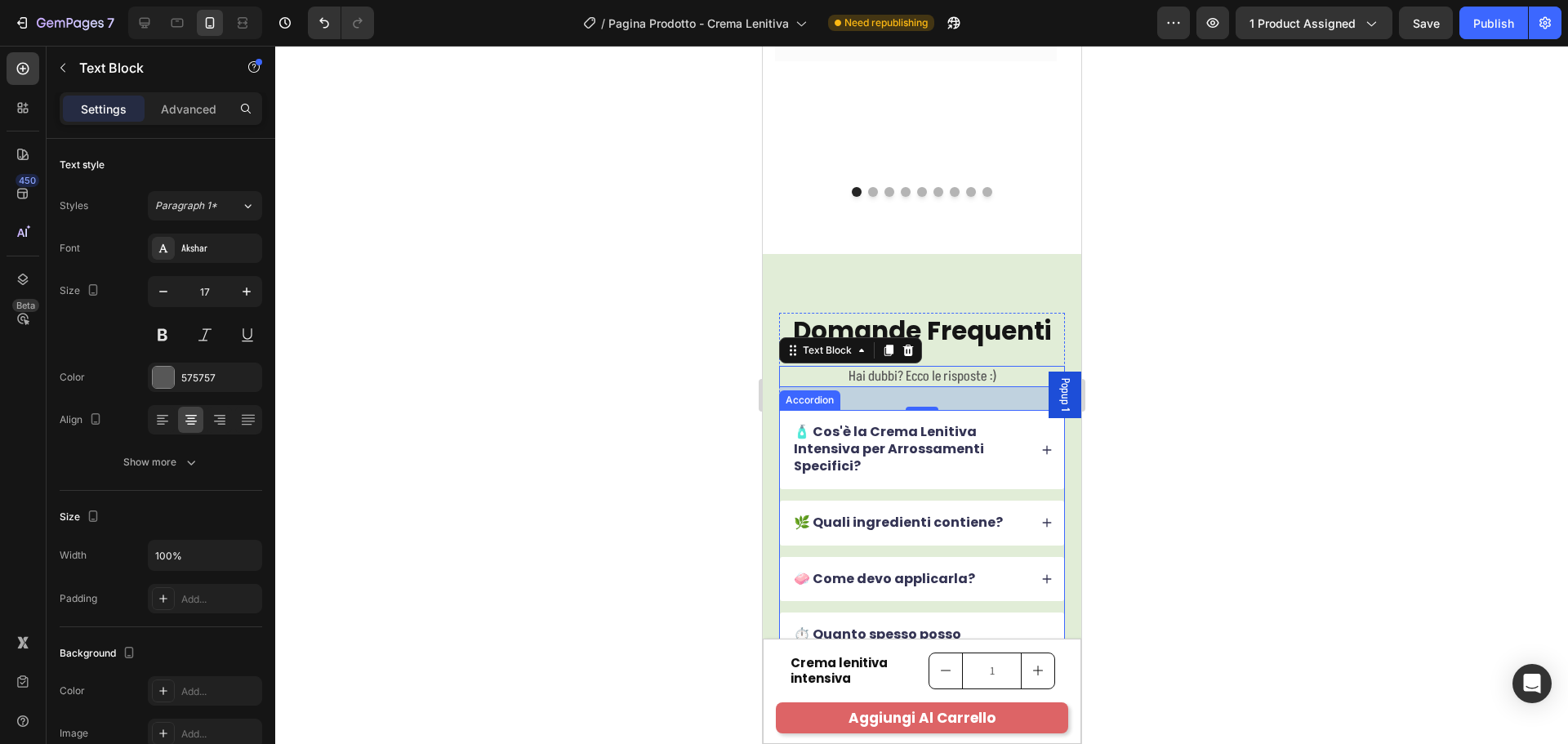
click at [899, 433] on p "🧴 Cos'è la Crema Lenitiva Intensiva per Arrossamenti Specifici?" at bounding box center [909, 449] width 232 height 51
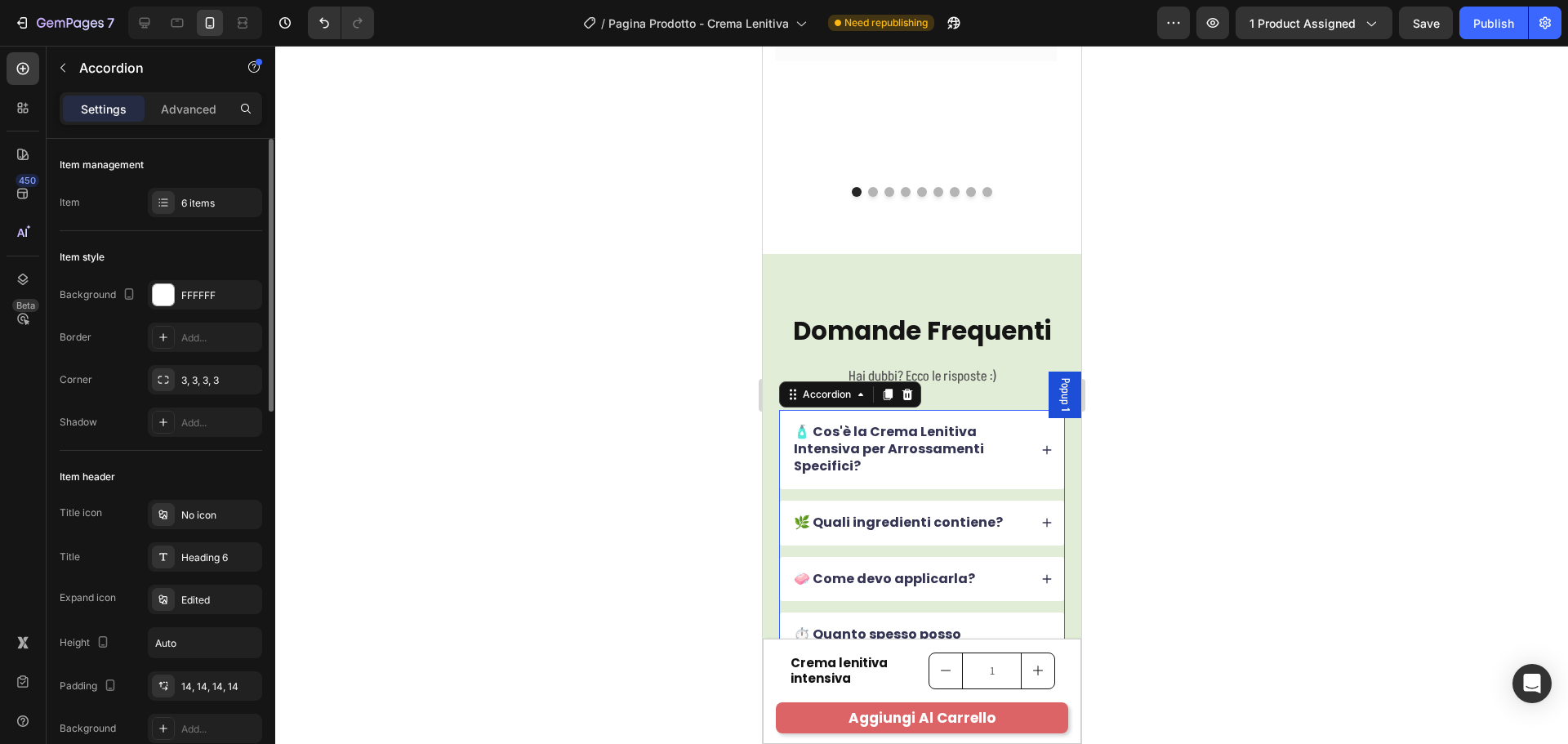
click at [1032, 471] on div "🧴 Cos'è la Crema Lenitiva Intensiva per Arrossamenti Specifici?" at bounding box center [921, 449] width 284 height 78
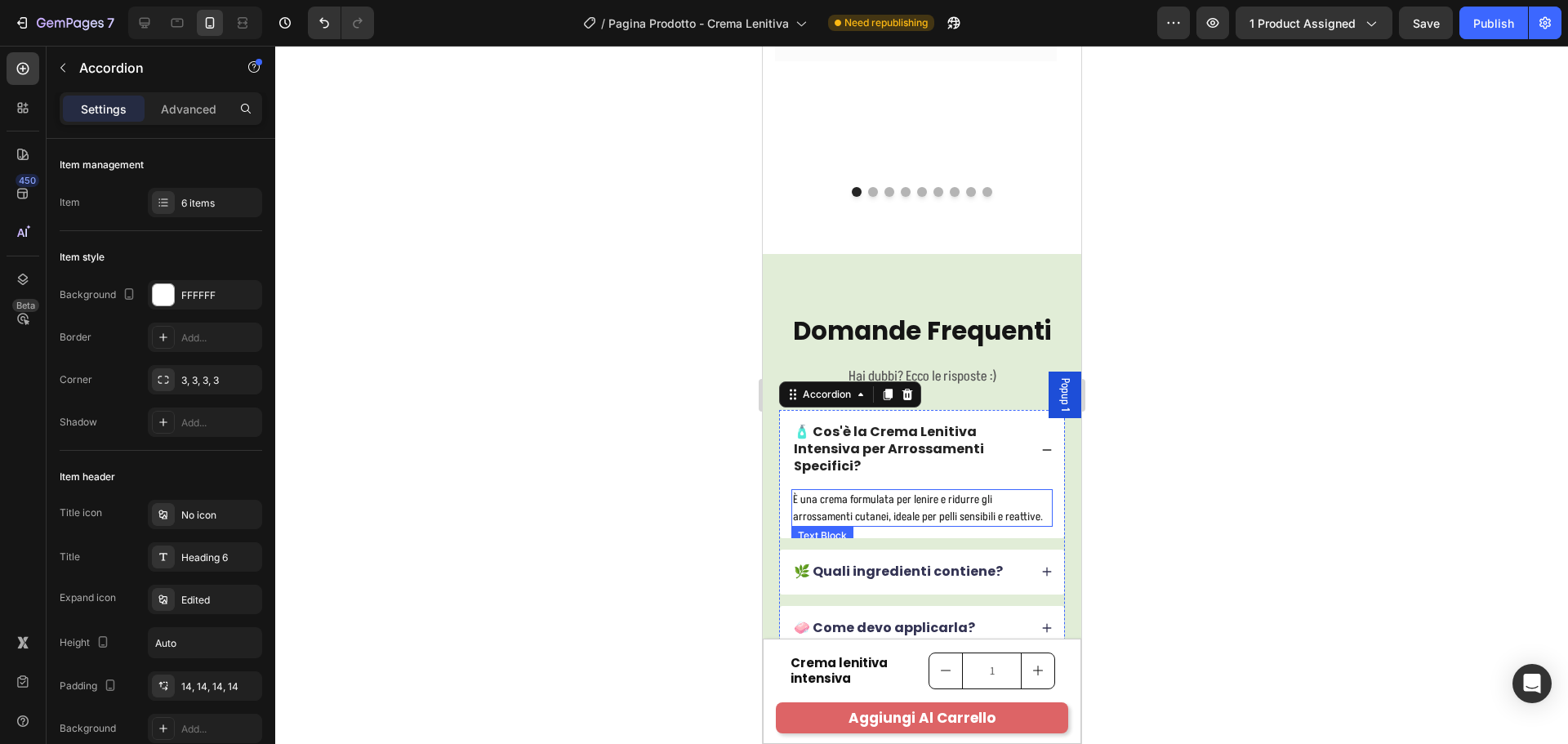
click at [945, 504] on p "È una crema formulata per lenire e ridurre gli arrossamenti cutanei, ideale per…" at bounding box center [921, 507] width 258 height 34
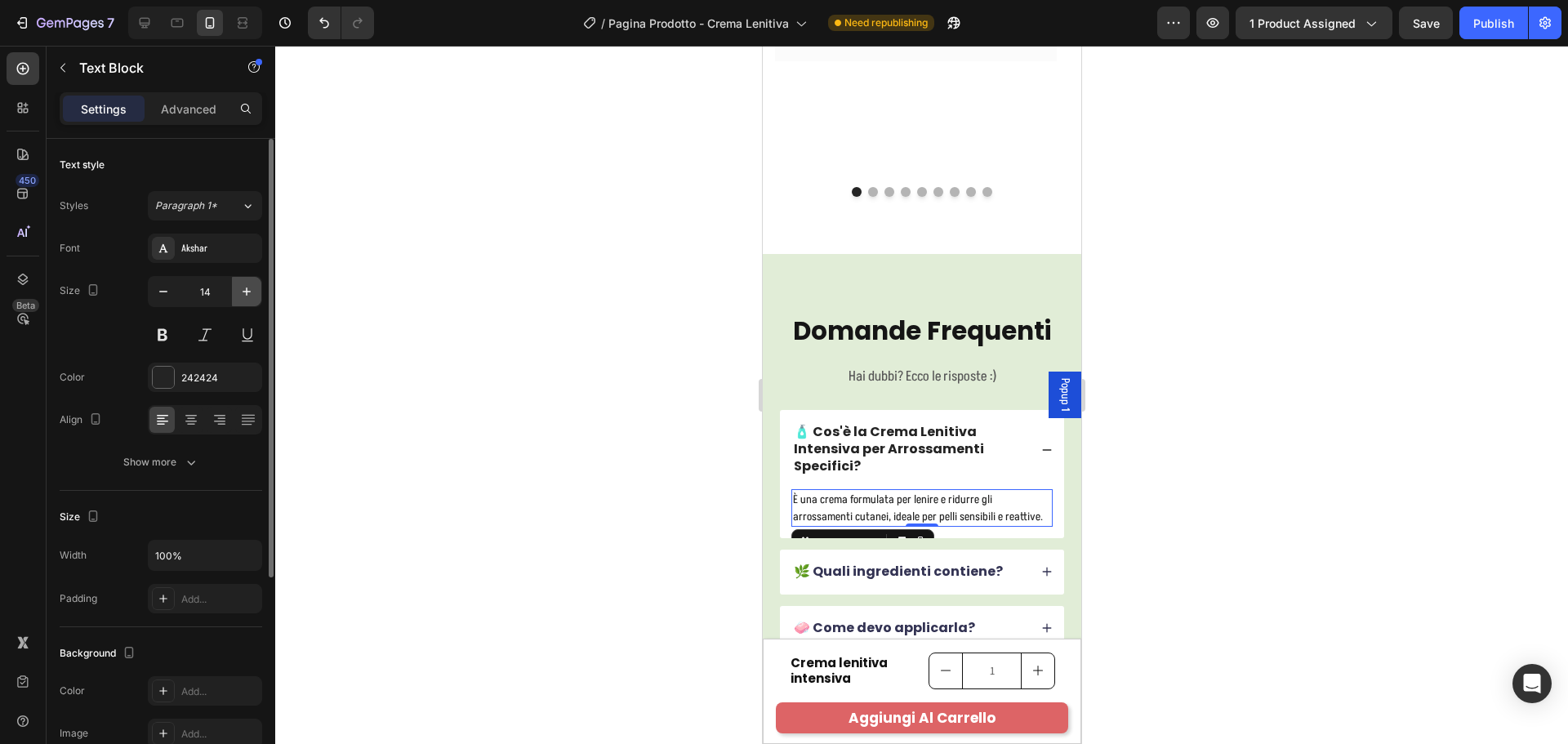
click at [257, 294] on button "button" at bounding box center [247, 291] width 29 height 30
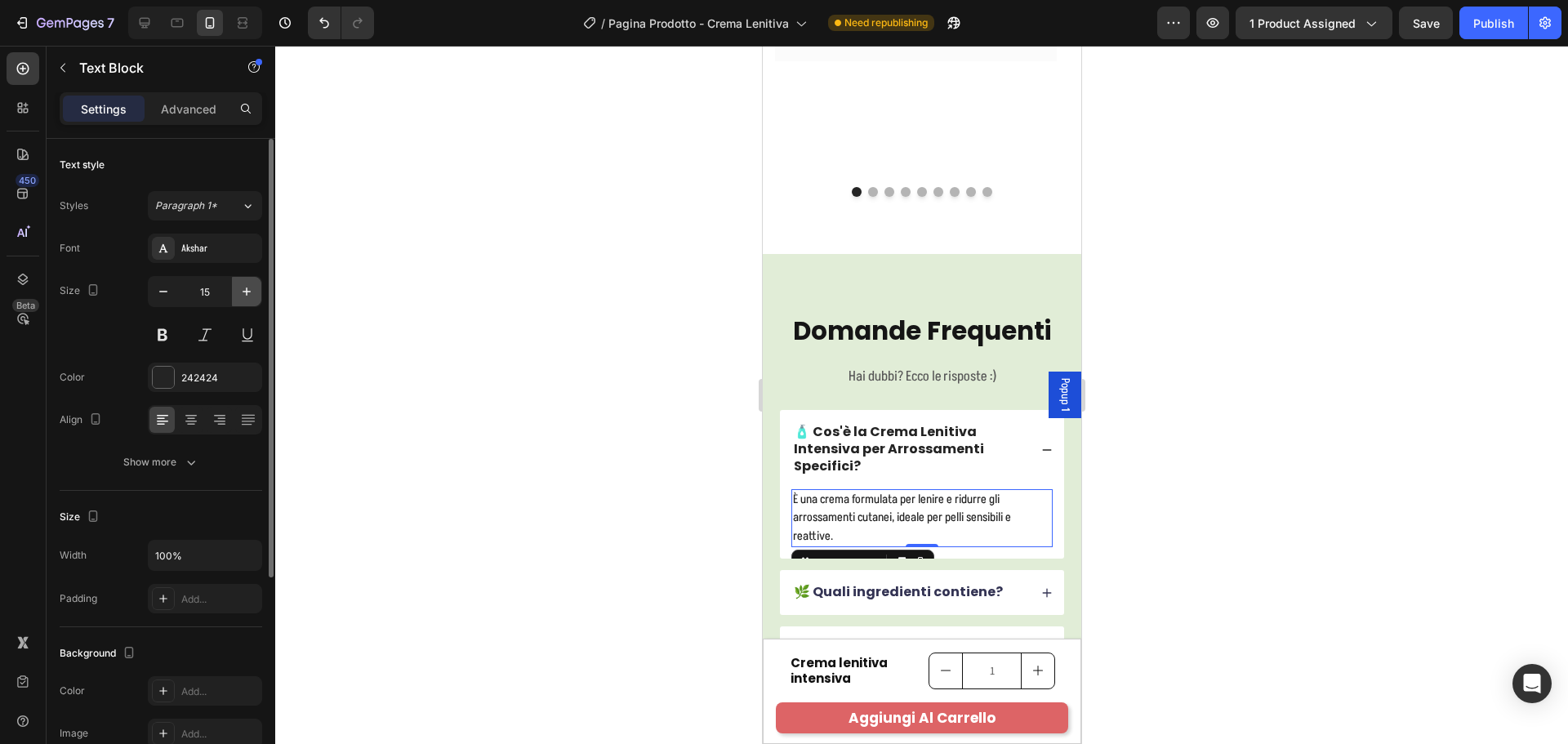
click at [251, 292] on icon "button" at bounding box center [247, 291] width 17 height 17
type input "16"
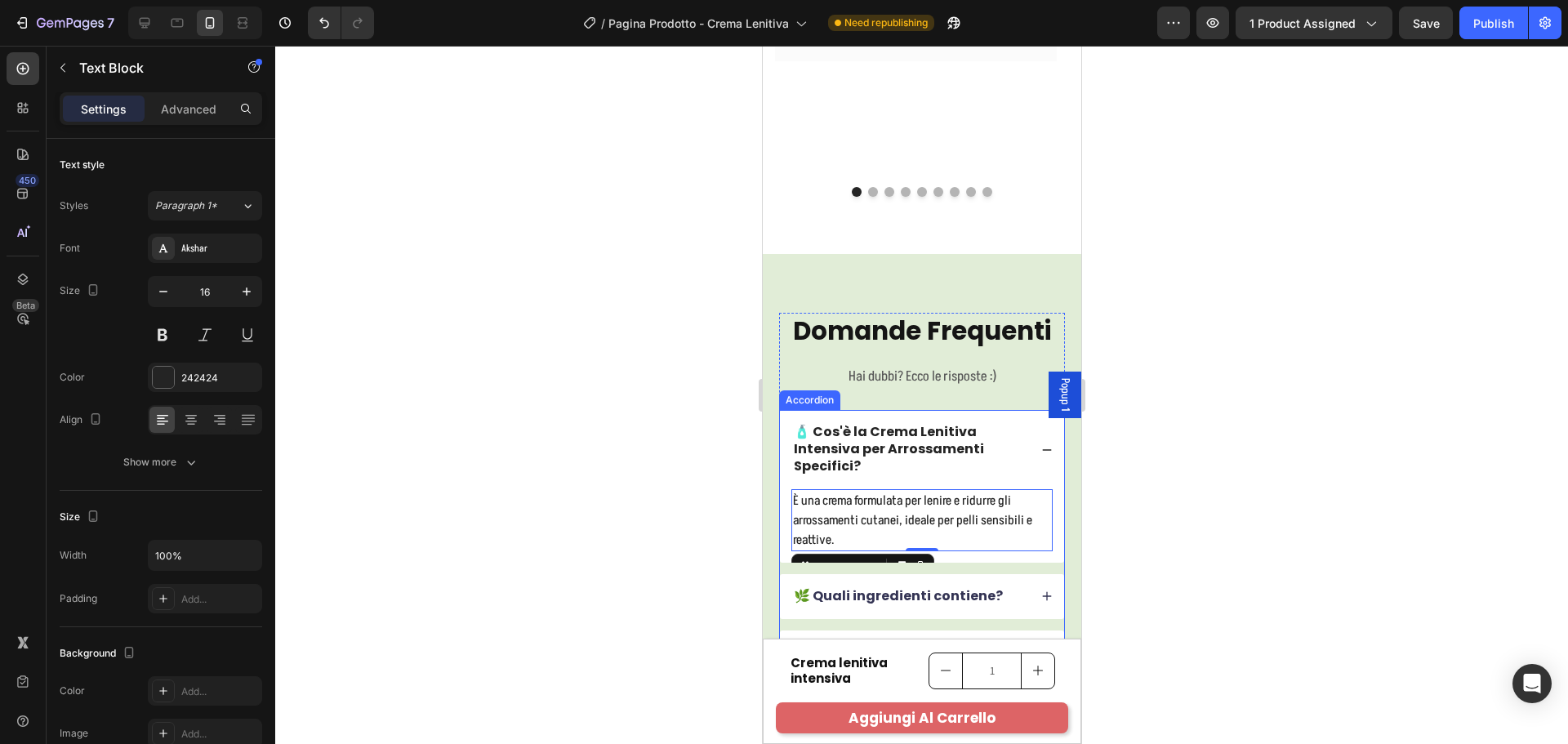
scroll to position [7280, 0]
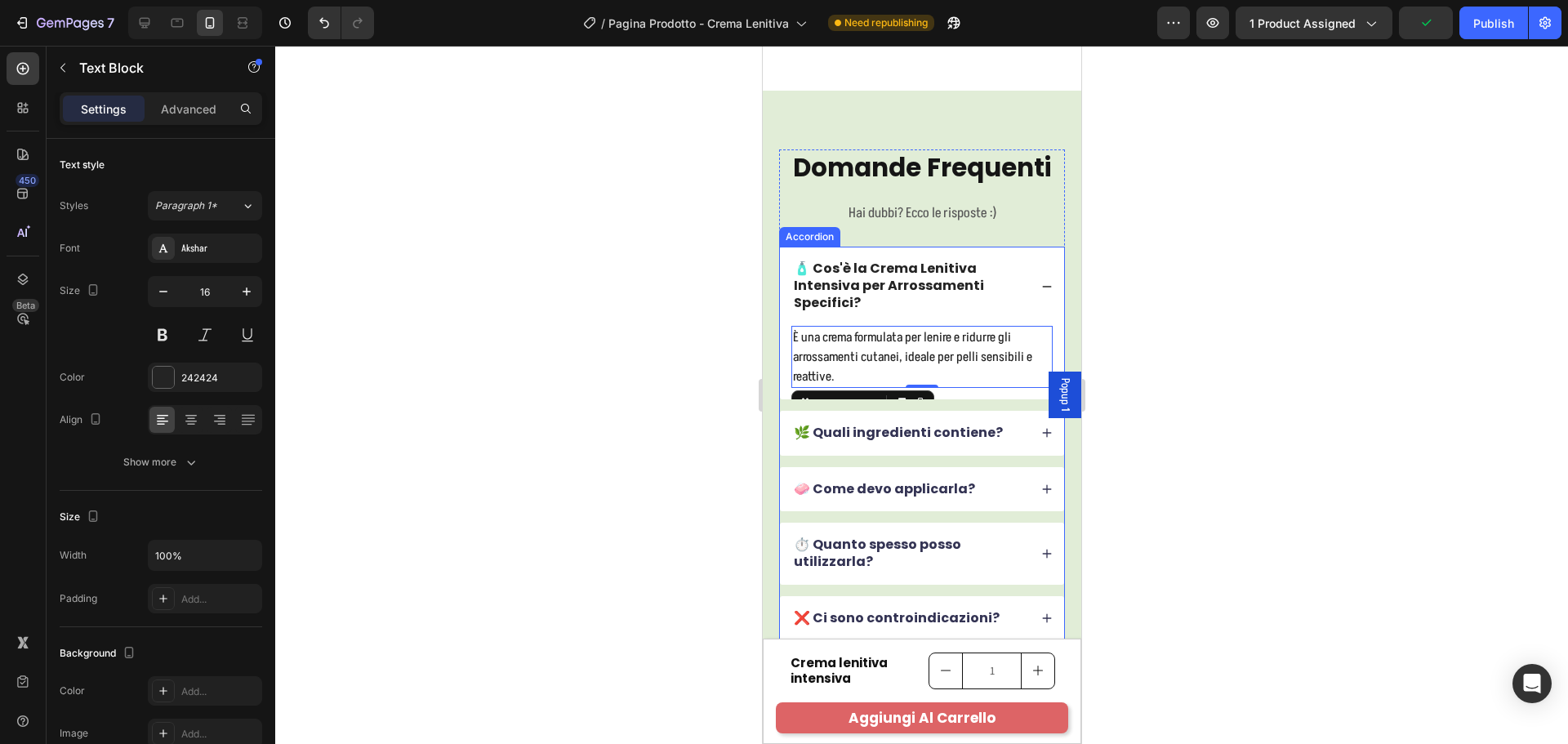
click at [996, 447] on div "🌿 Quali ingredienti contiene?" at bounding box center [921, 433] width 284 height 45
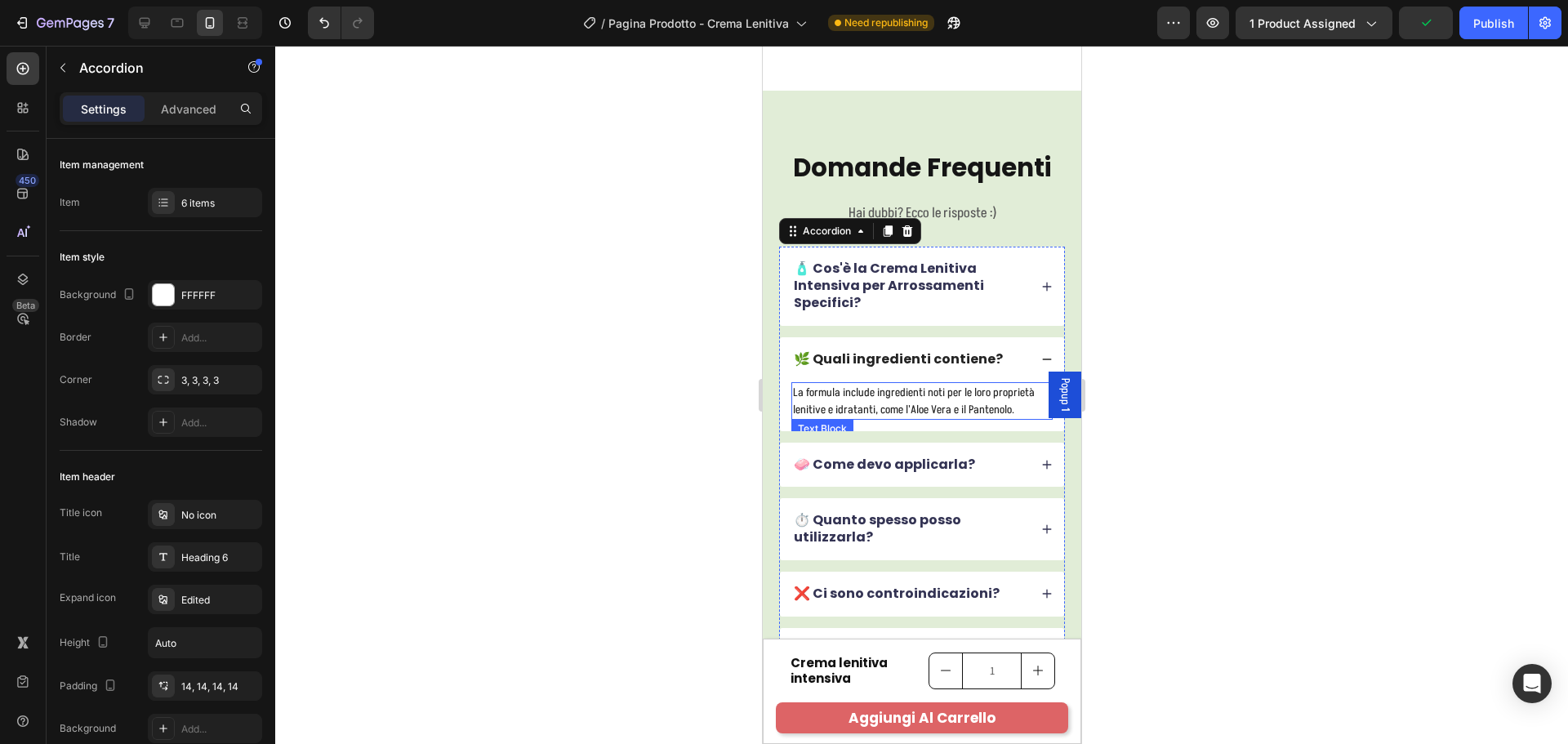
click at [858, 394] on p "La formula include ingredienti noti per le loro proprietà lenitive e idratanti,…" at bounding box center [921, 400] width 258 height 34
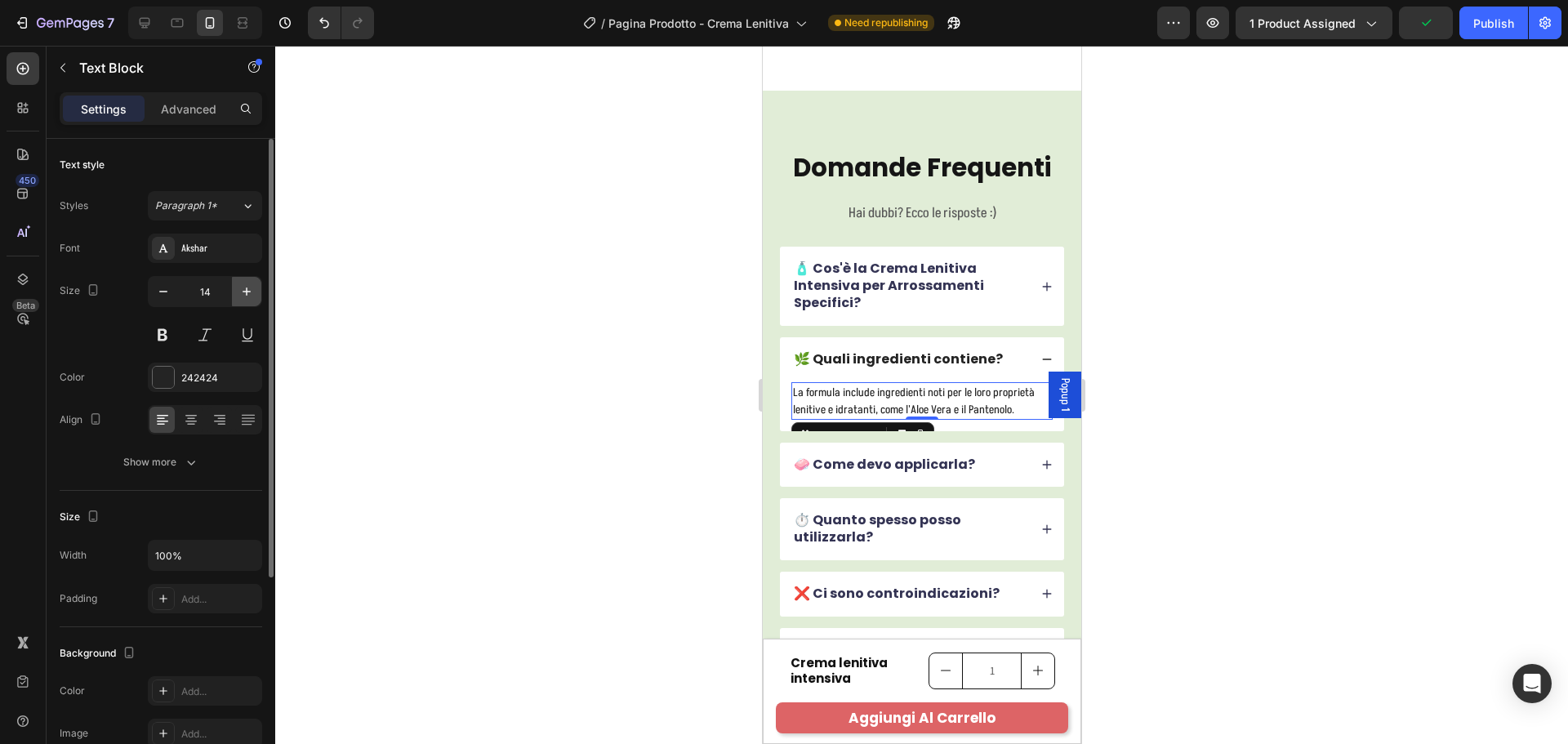
click at [246, 289] on icon "button" at bounding box center [247, 291] width 17 height 17
type input "16"
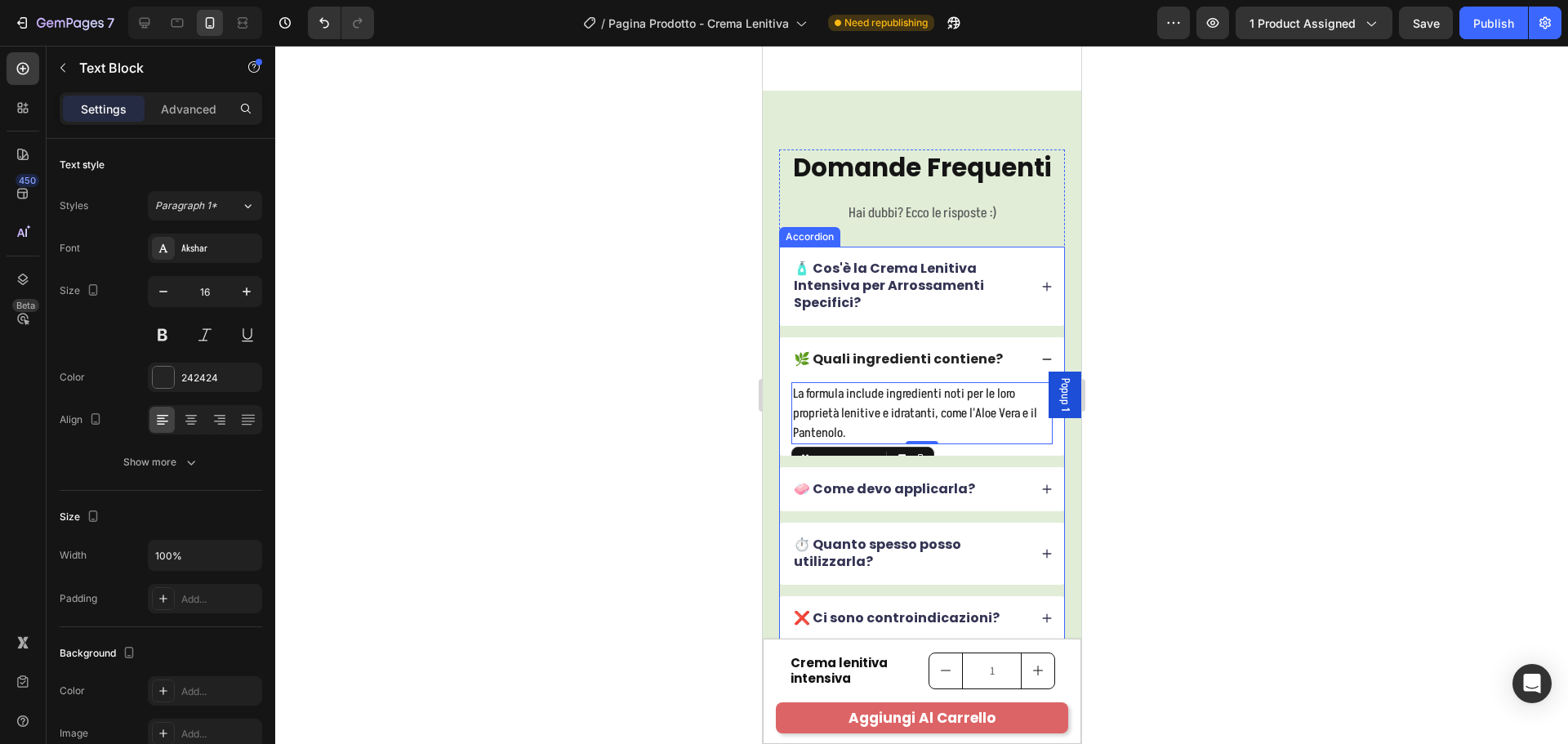
click at [978, 500] on div "🧼 Come devo applicarla?" at bounding box center [909, 490] width 237 height 22
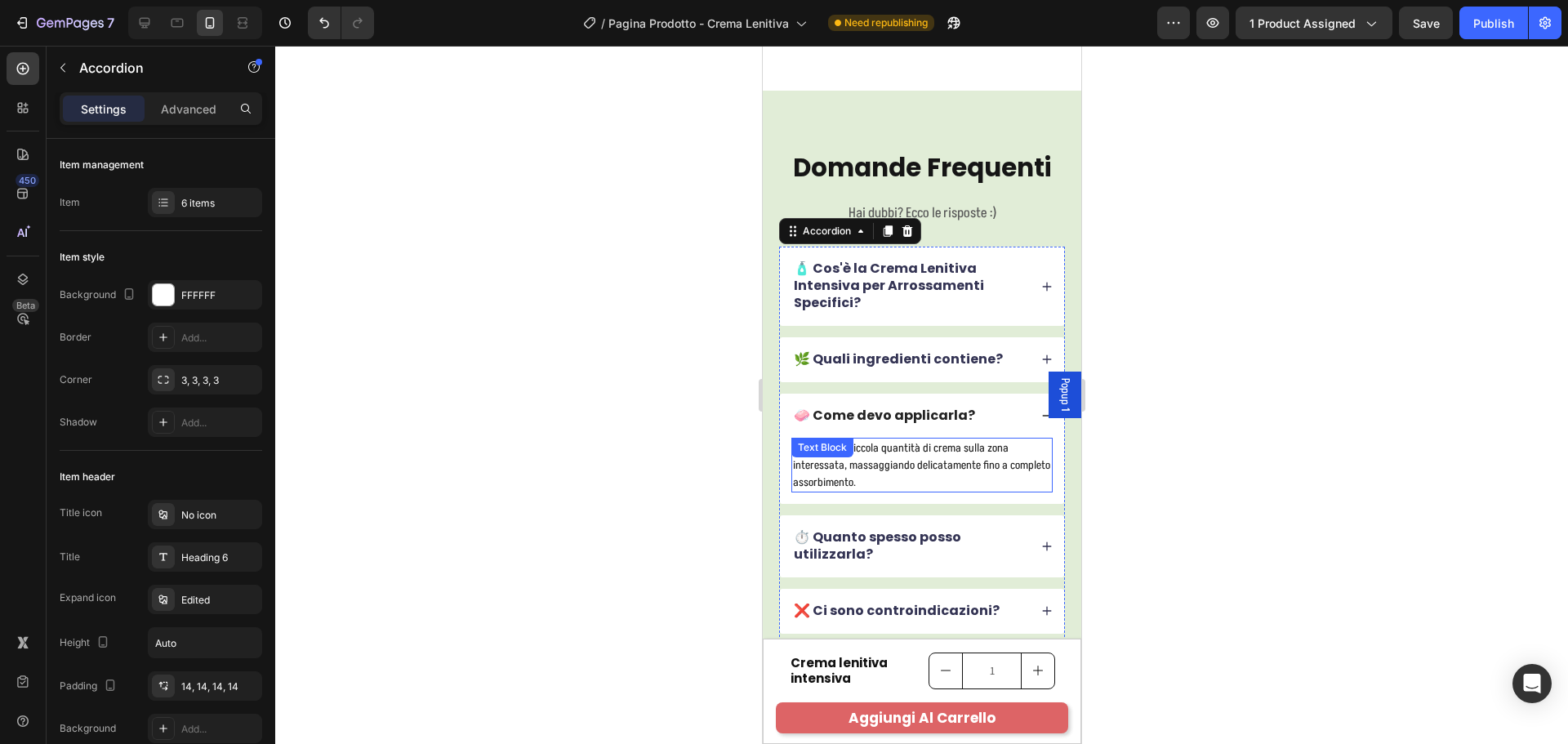
click at [930, 454] on p "Applica una piccola quantità di crema sulla zona interessata, massaggiando deli…" at bounding box center [921, 466] width 258 height 52
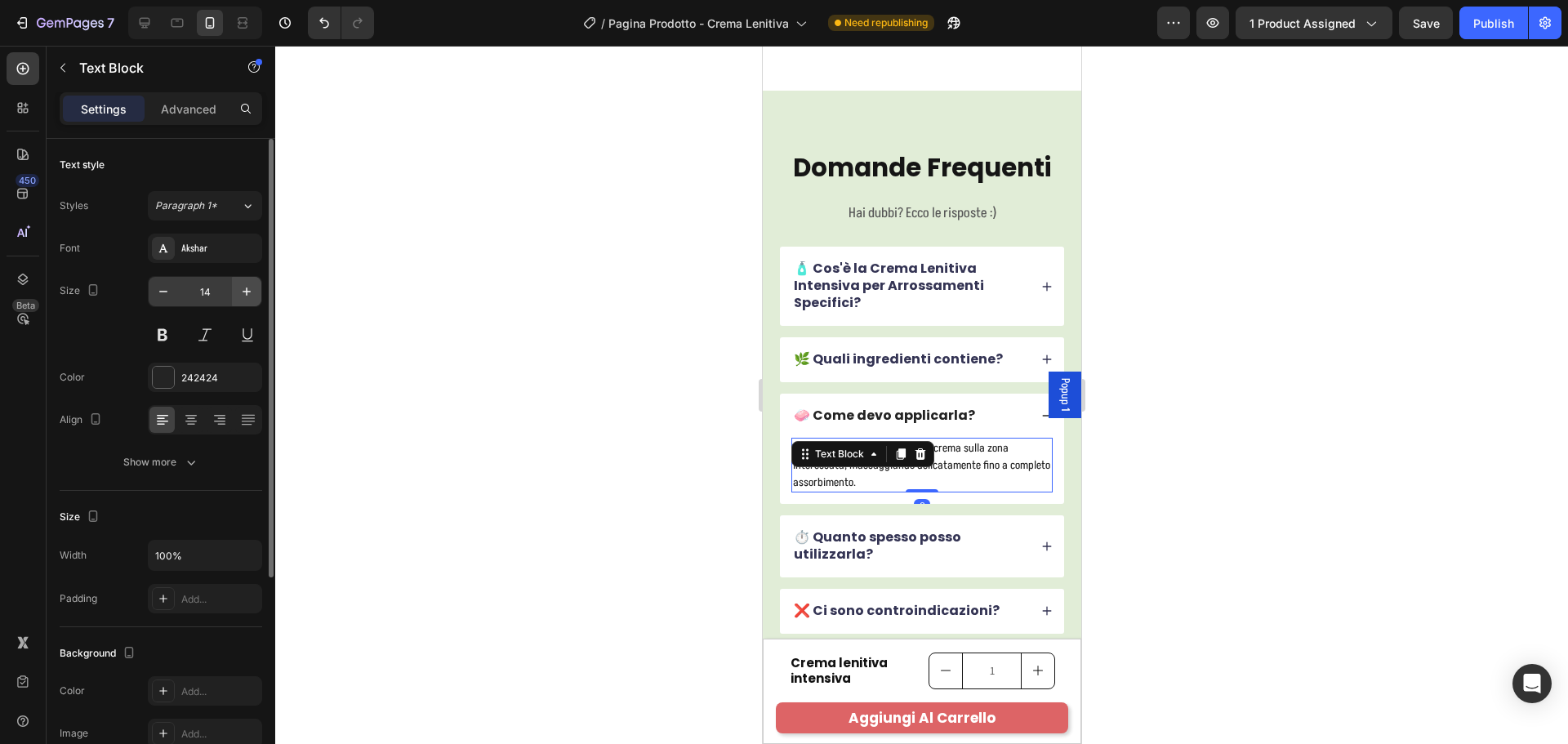
click at [239, 295] on icon "button" at bounding box center [247, 291] width 17 height 17
click at [239, 289] on icon "button" at bounding box center [247, 291] width 17 height 17
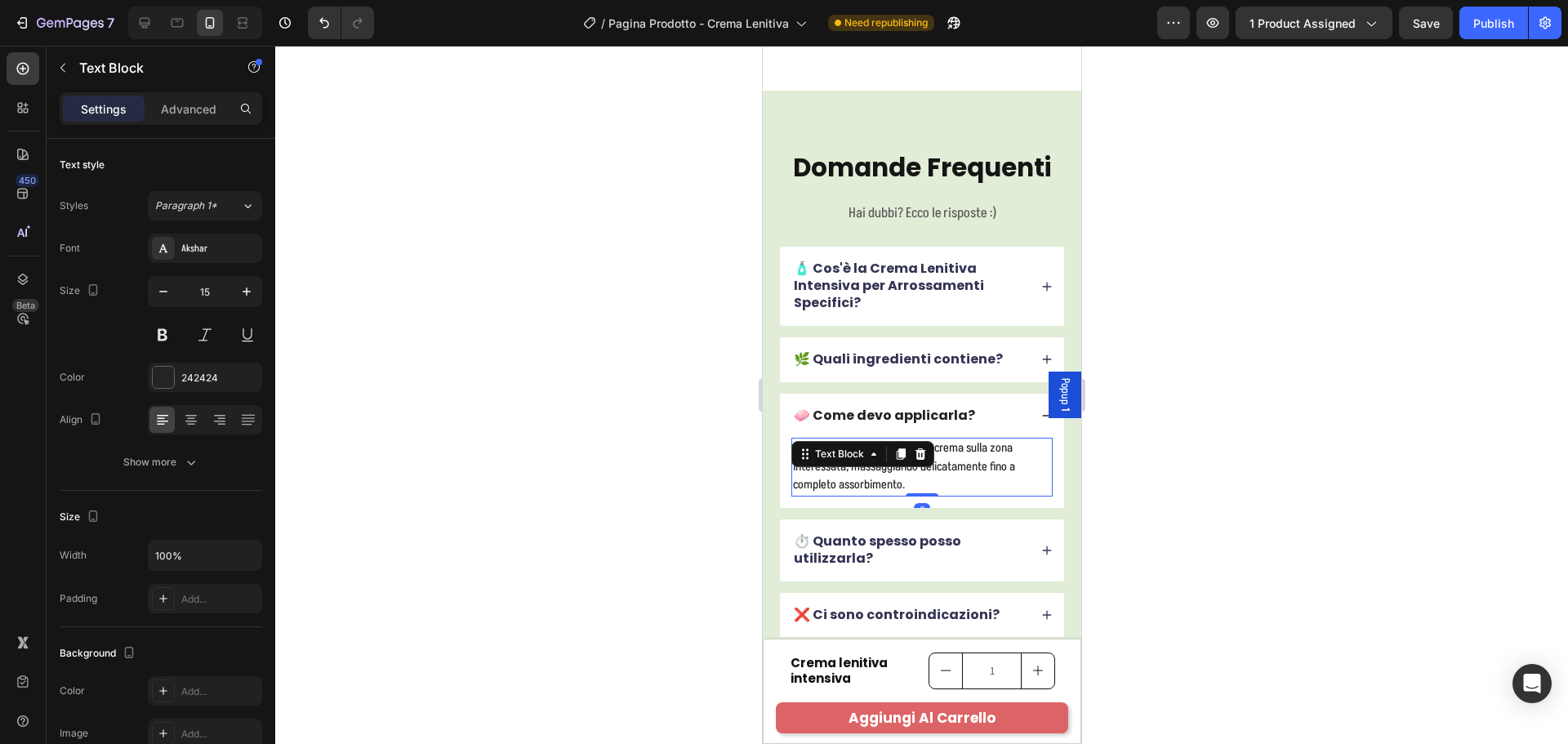
type input "16"
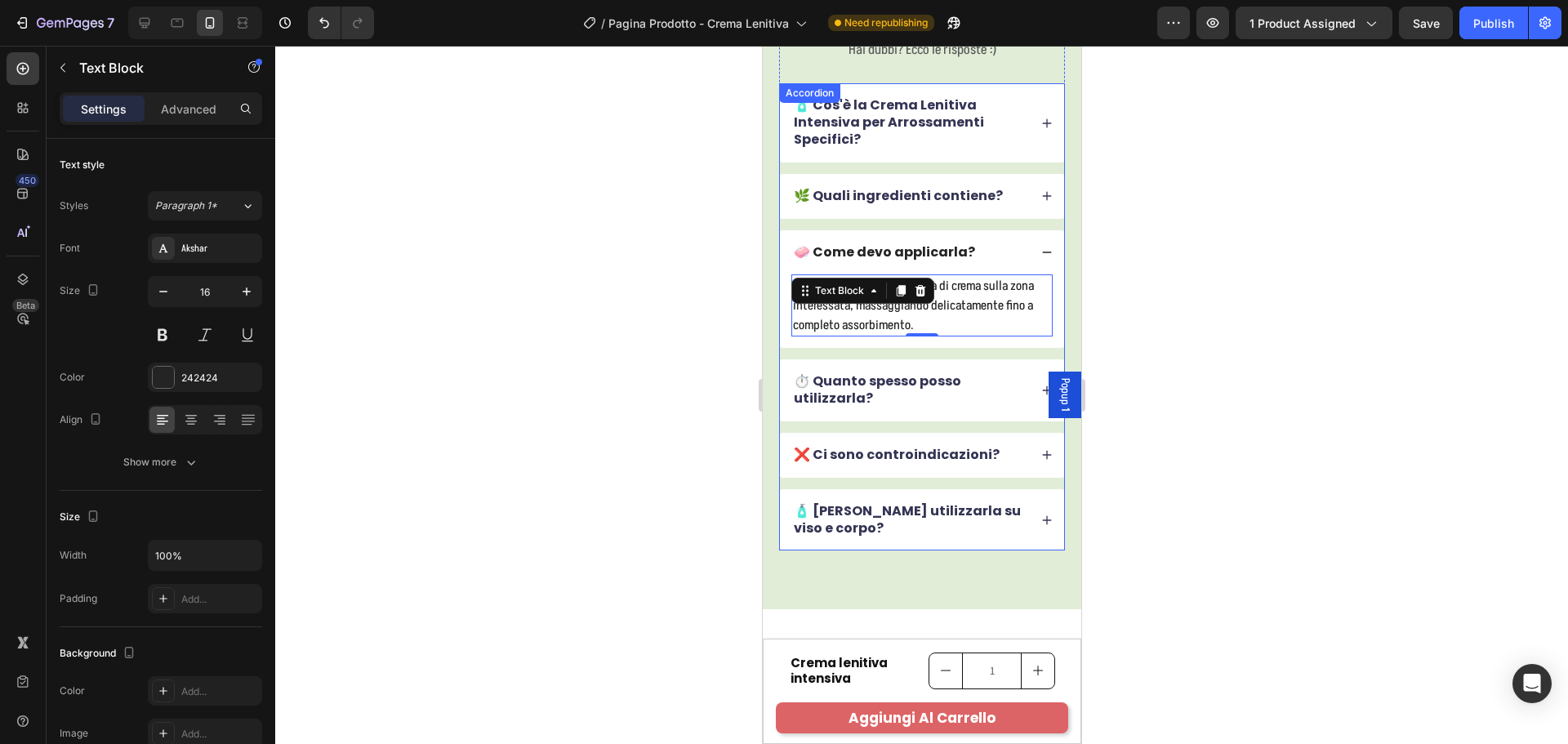
click at [987, 413] on div "⏱️ Quanto spesso posso utilizzarla?" at bounding box center [921, 390] width 284 height 62
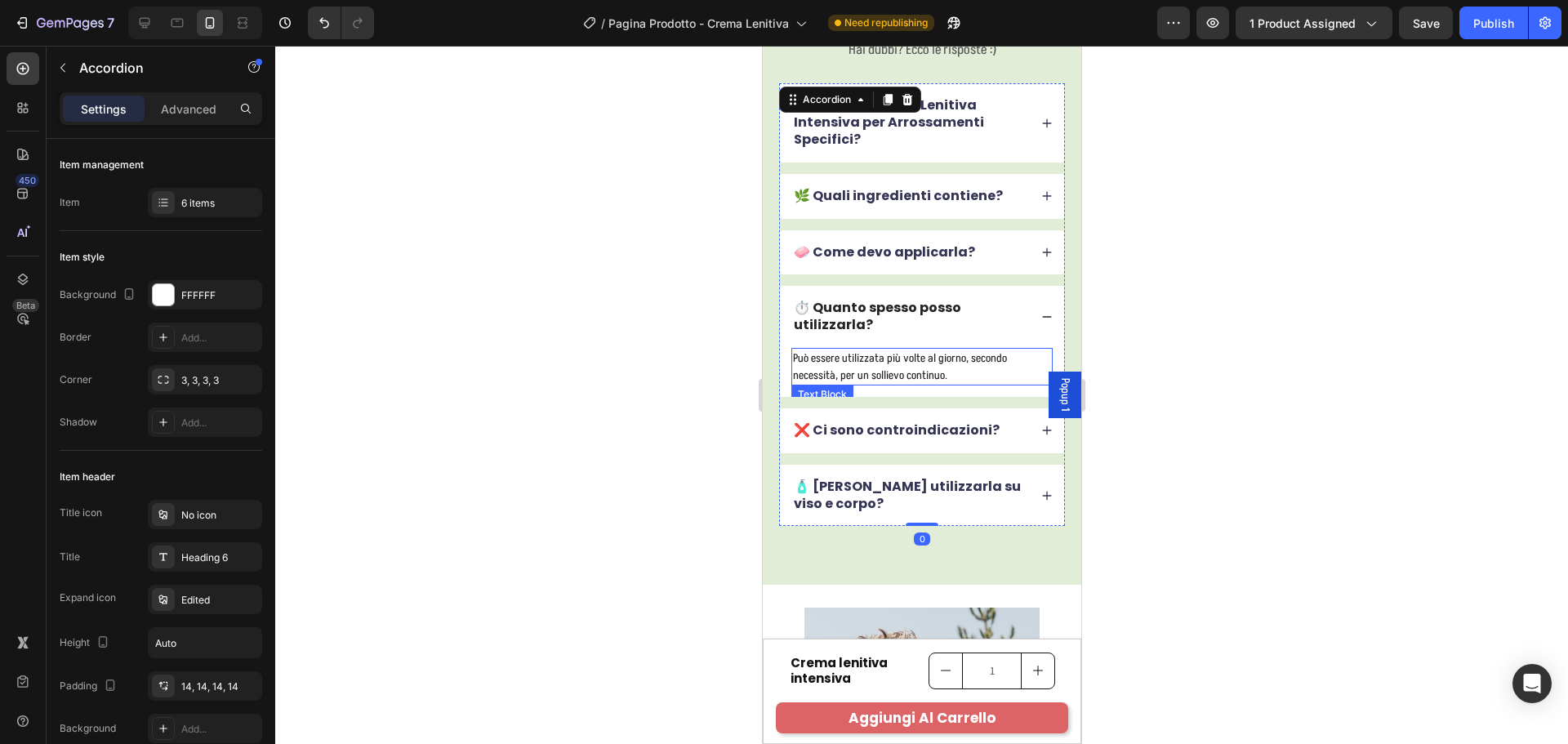
click at [947, 372] on p "Può essere utilizzata più volte al giorno, secondo necessità, per un sollievo c…" at bounding box center [921, 366] width 258 height 34
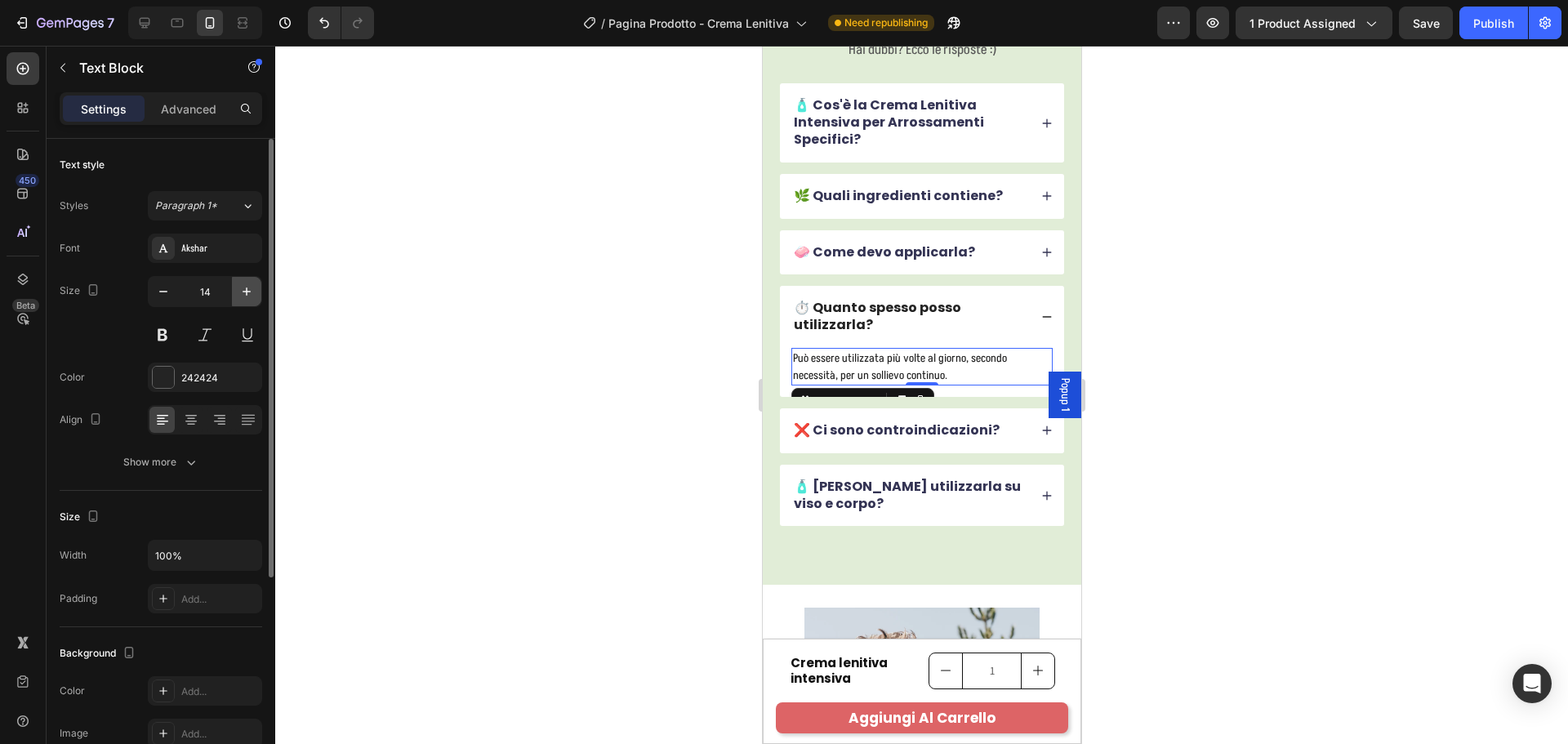
click at [247, 283] on icon "button" at bounding box center [247, 291] width 17 height 17
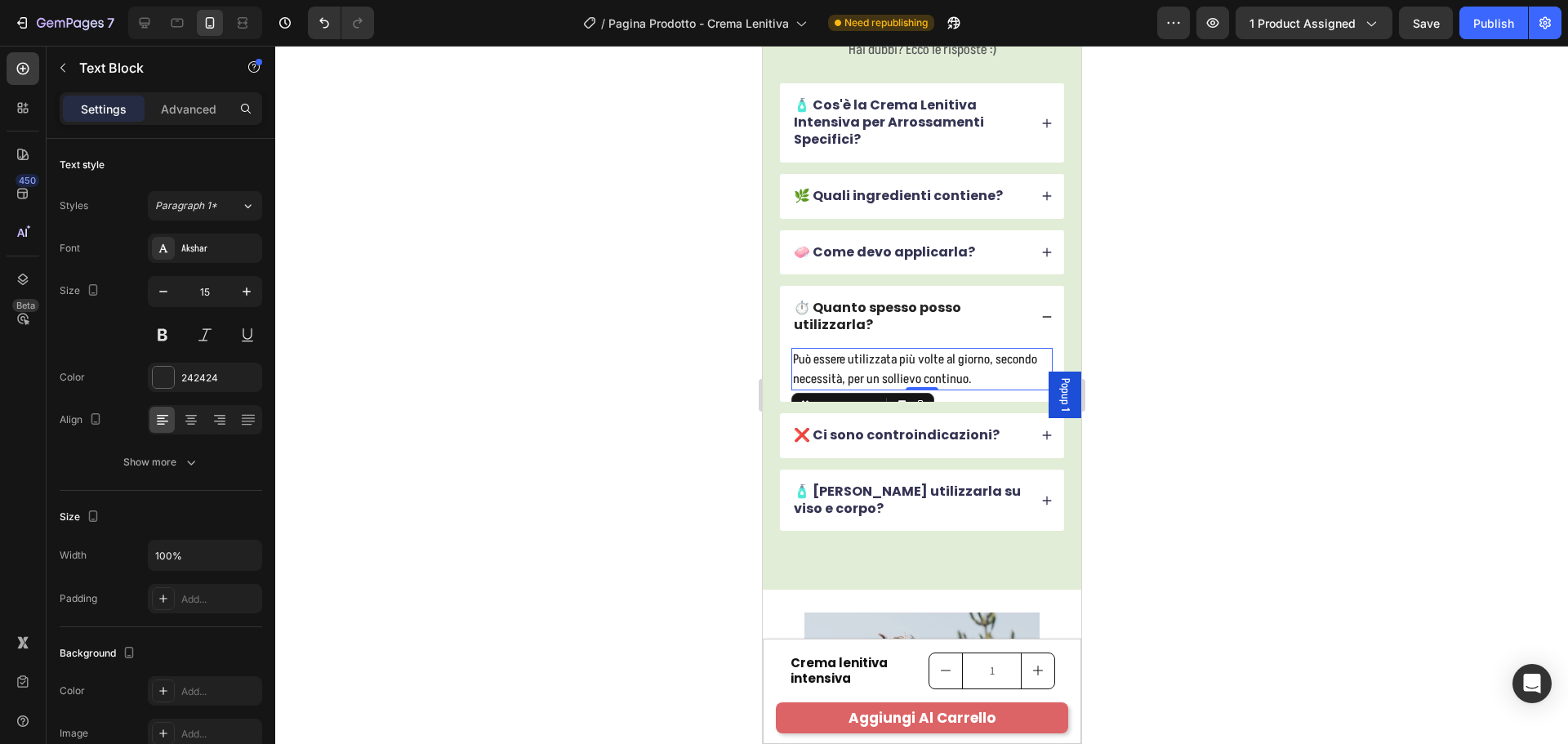
type input "16"
click at [1008, 446] on div "❌ Ci sono controindicazioni?" at bounding box center [909, 436] width 237 height 22
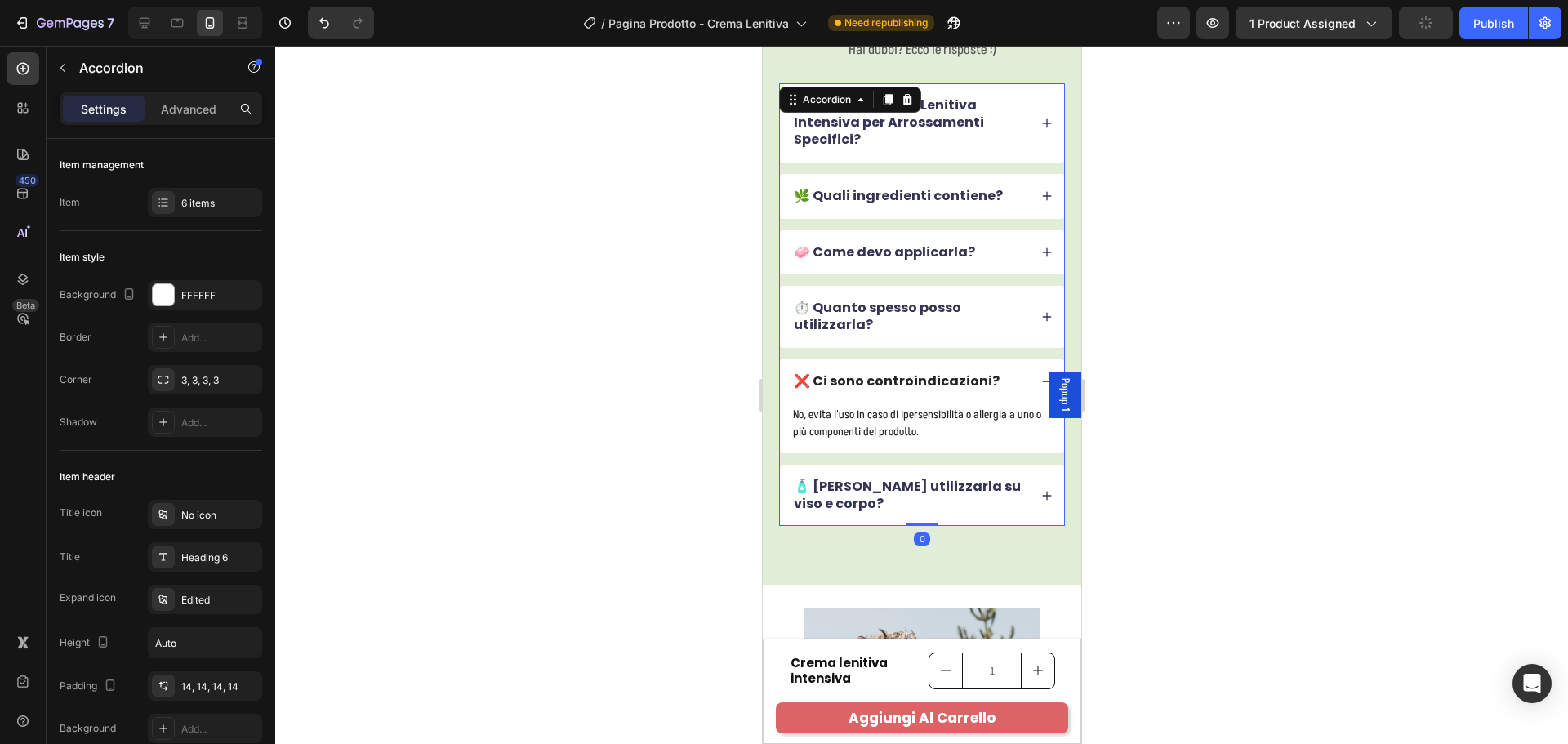
click at [925, 427] on p "No, evita l'uso in caso di ipersensibilità o allergia a uno o più componenti de…" at bounding box center [921, 422] width 258 height 34
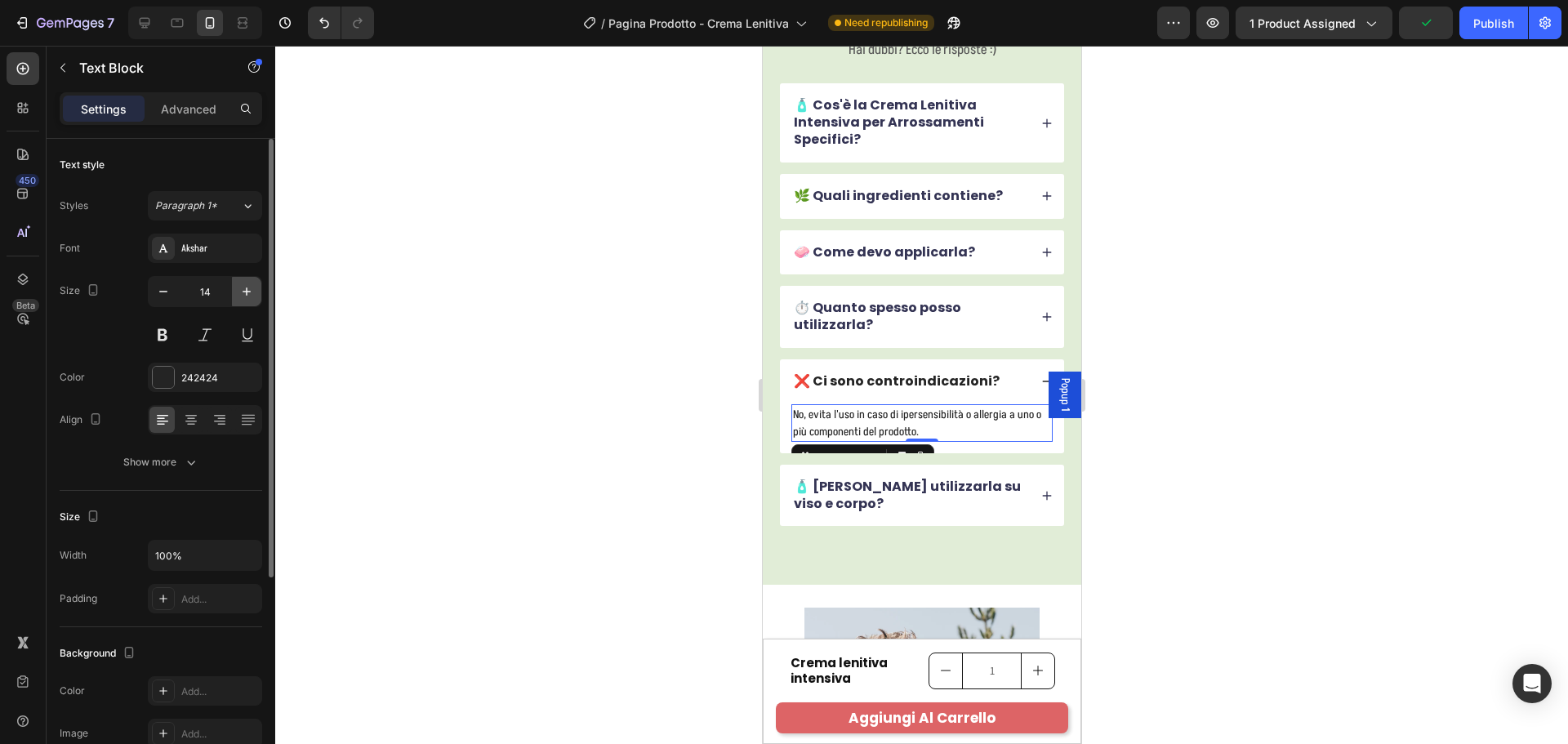
click at [245, 290] on icon "button" at bounding box center [247, 291] width 17 height 17
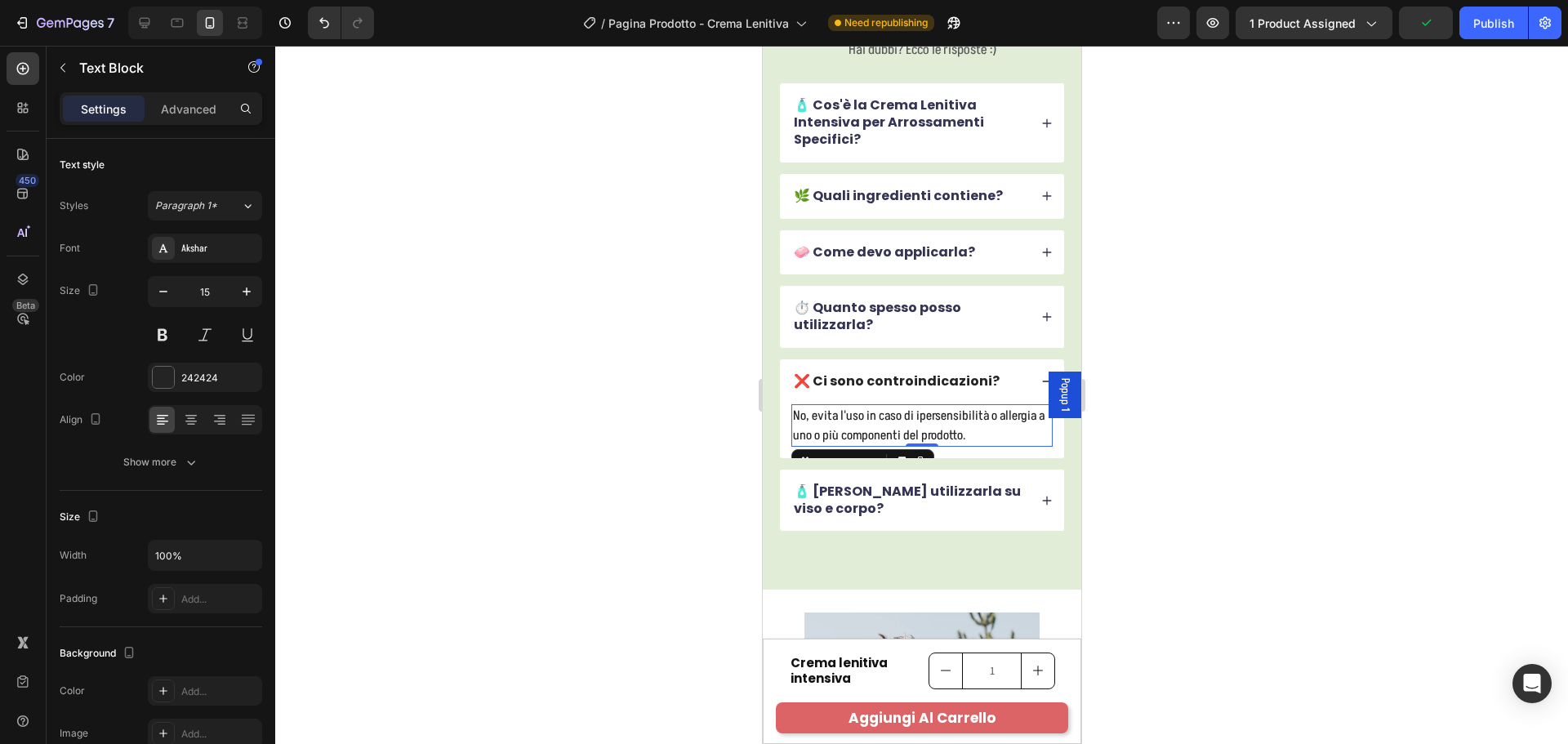
type input "16"
click at [1004, 520] on div "🧴 [PERSON_NAME] utilizzarla su viso e corpo?" at bounding box center [921, 500] width 284 height 62
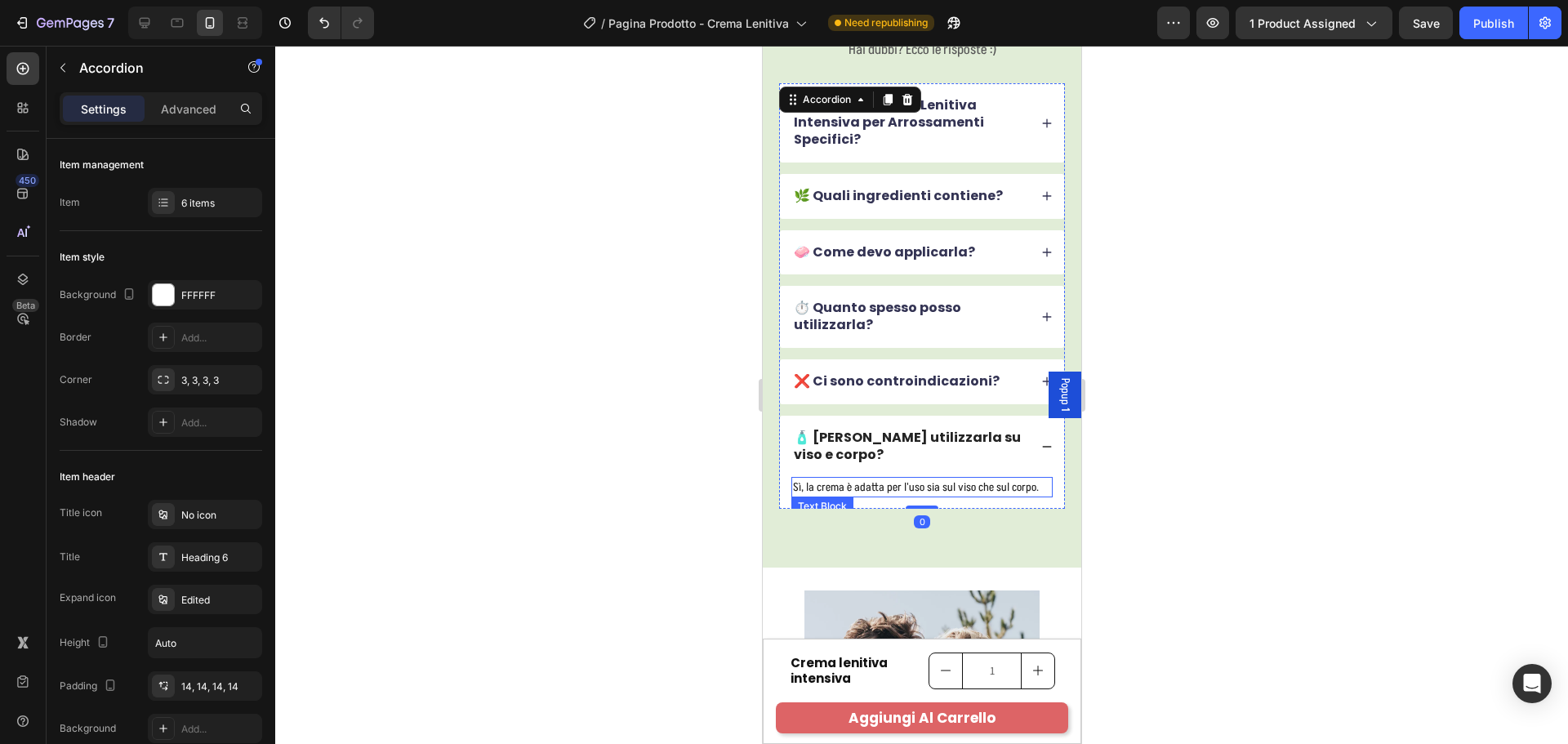
click at [907, 490] on p "Sì, la crema è adatta per l'uso sia sul viso che sul corpo." at bounding box center [921, 487] width 258 height 18
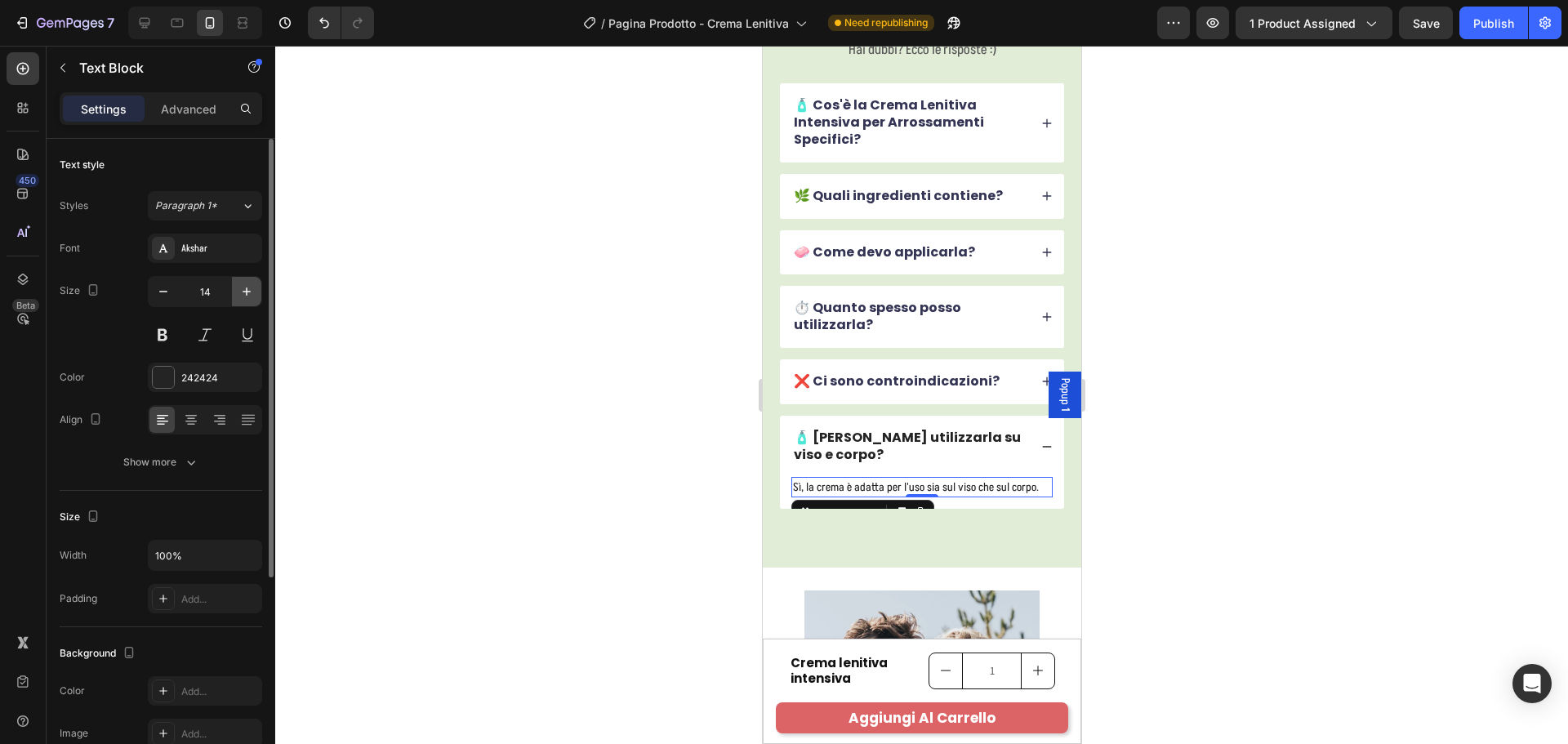
click at [250, 290] on icon "button" at bounding box center [247, 291] width 17 height 17
click at [251, 290] on icon "button" at bounding box center [247, 291] width 17 height 17
type input "16"
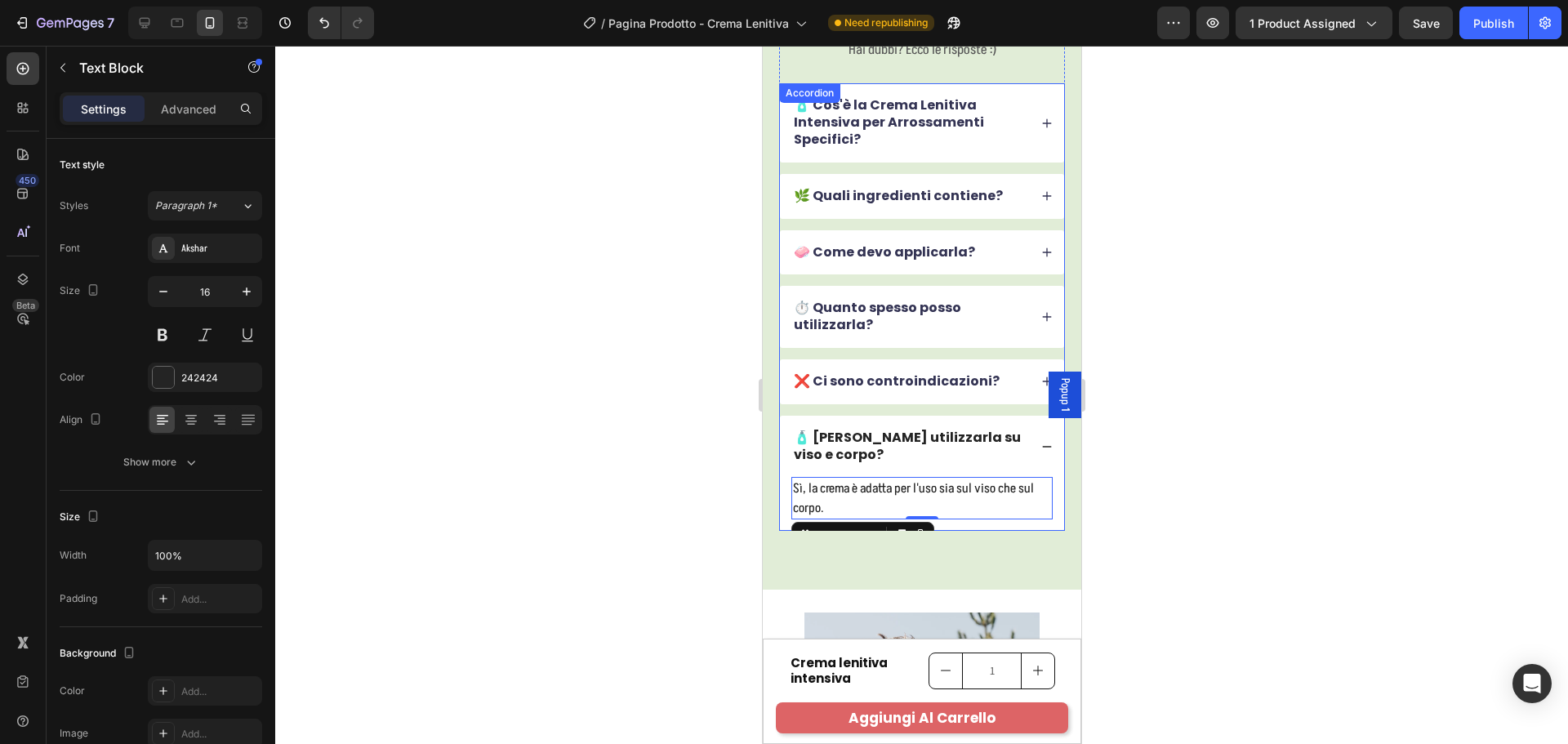
click at [857, 443] on p "🧴 [PERSON_NAME] utilizzarla su viso e corpo?" at bounding box center [909, 446] width 232 height 34
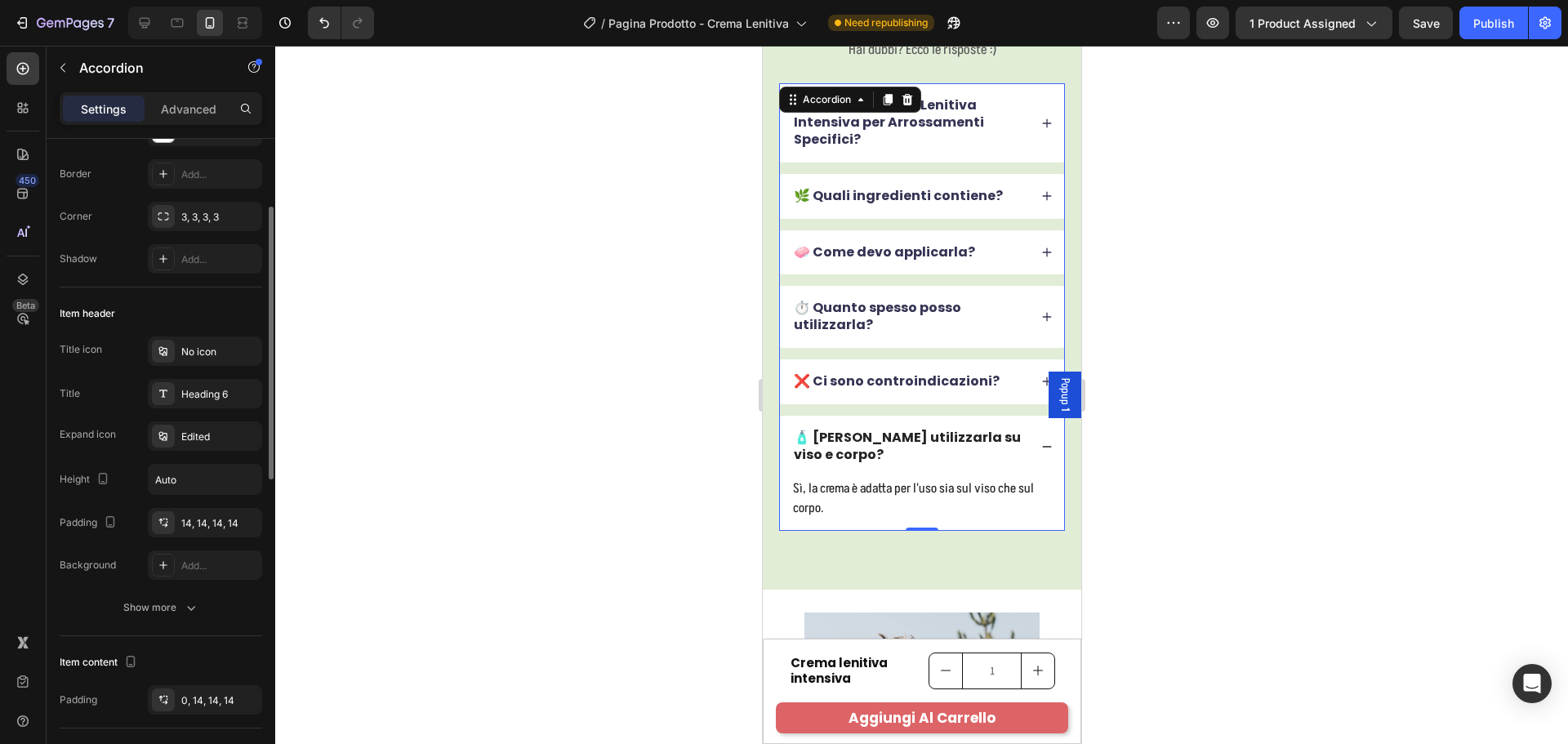
scroll to position [408, 0]
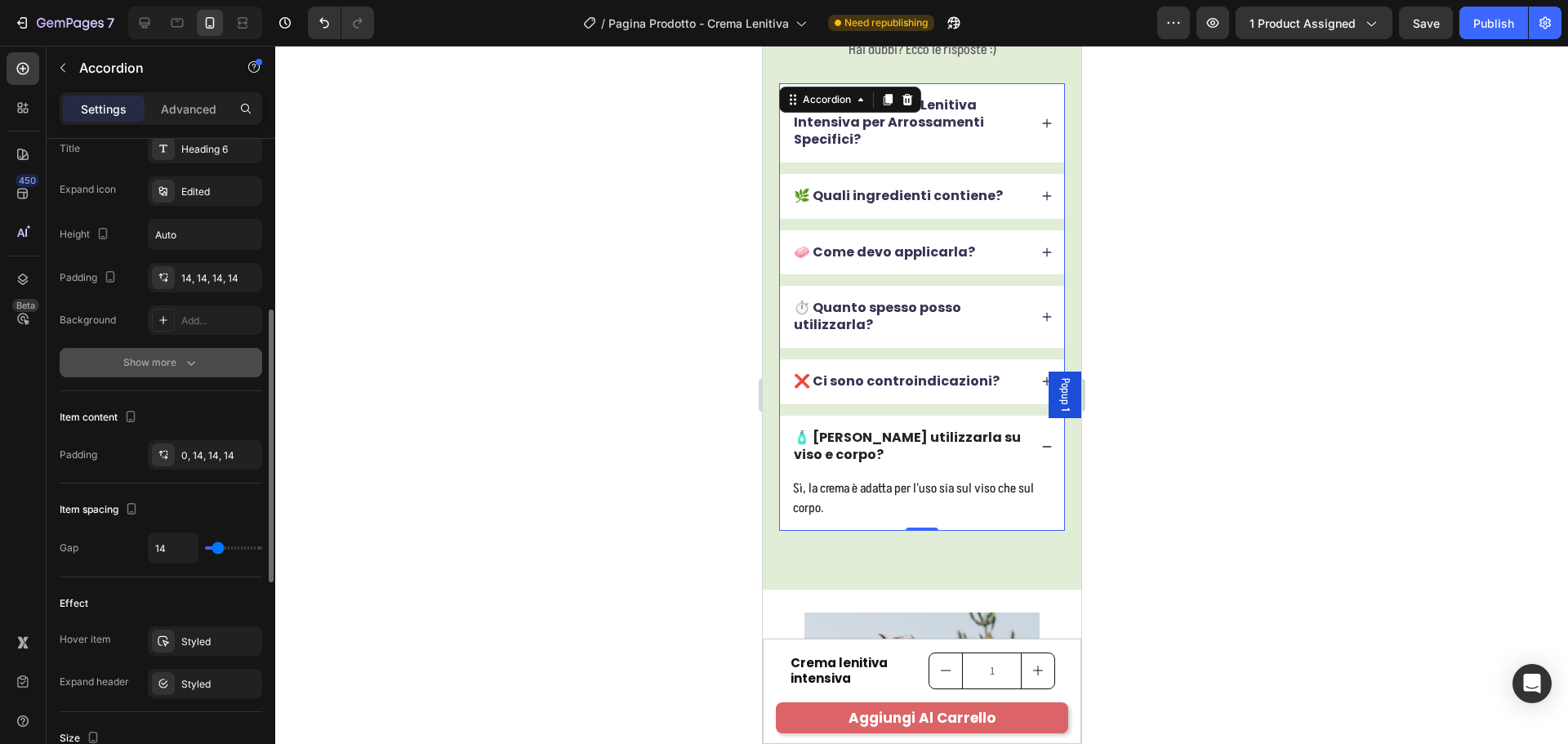
click at [186, 365] on icon "button" at bounding box center [191, 362] width 17 height 17
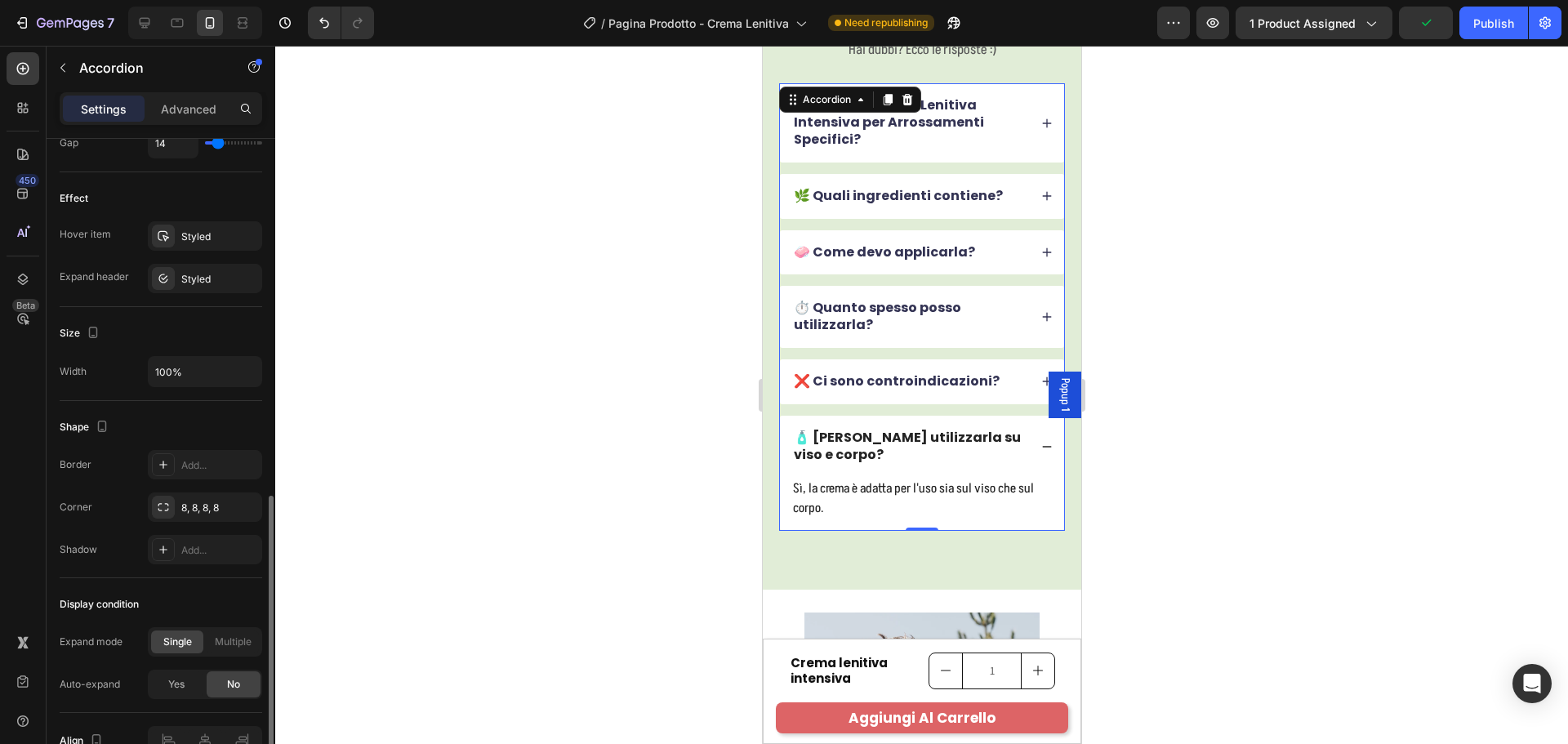
scroll to position [988, 0]
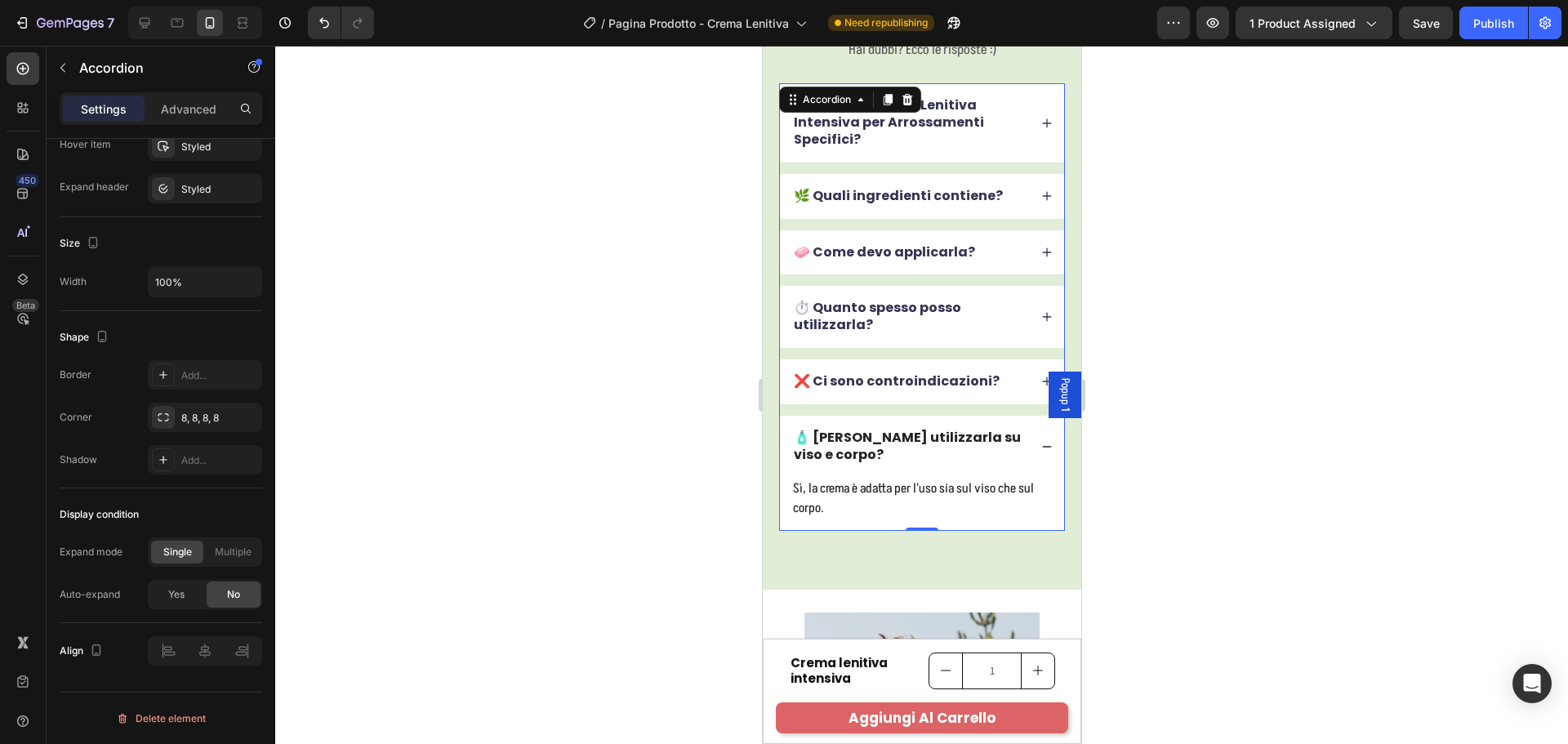
click at [884, 384] on p "❌ Ci sono controindicazioni?" at bounding box center [895, 382] width 206 height 18
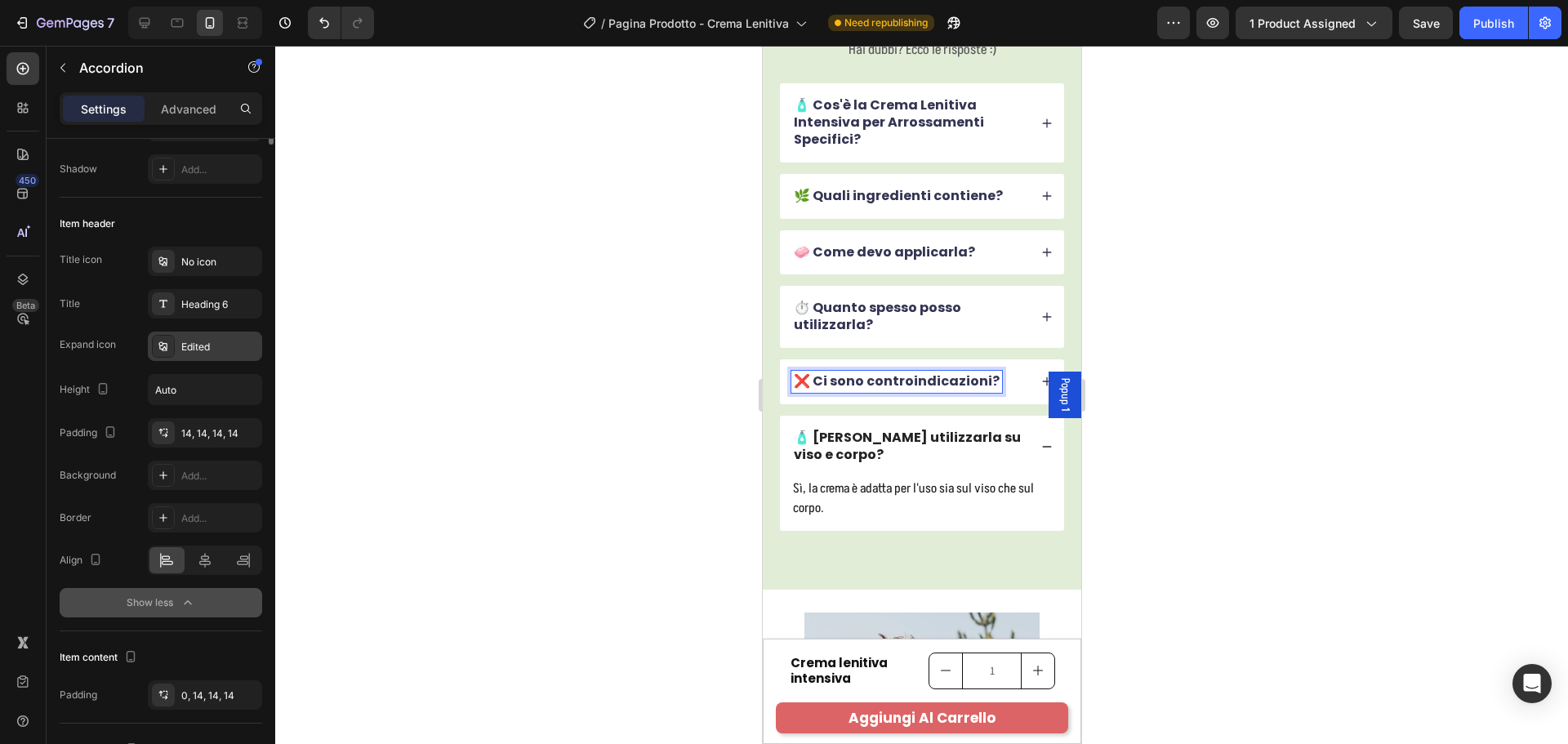
scroll to position [0, 0]
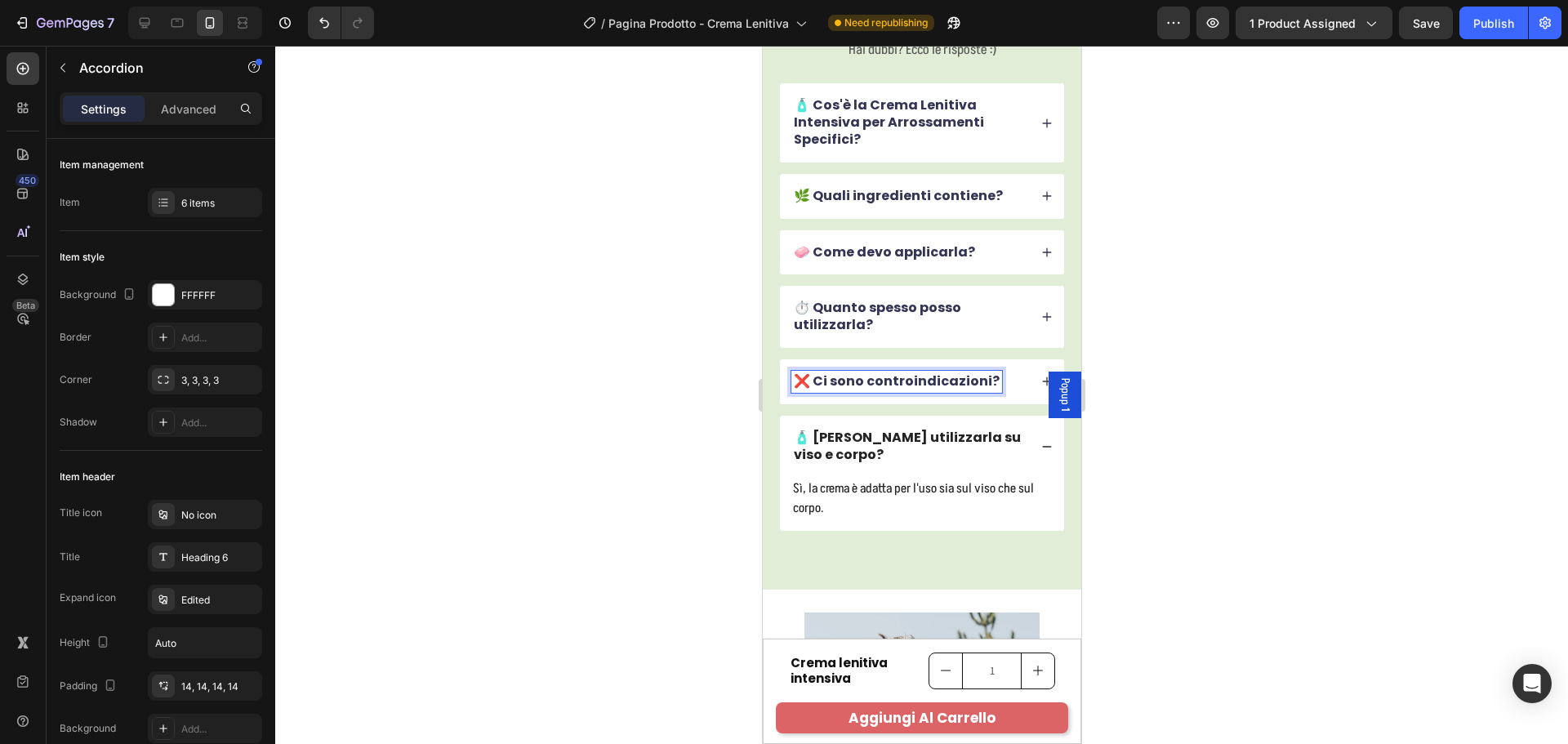
click at [1006, 388] on div "❌ Ci sono controindicazioni?" at bounding box center [909, 382] width 237 height 22
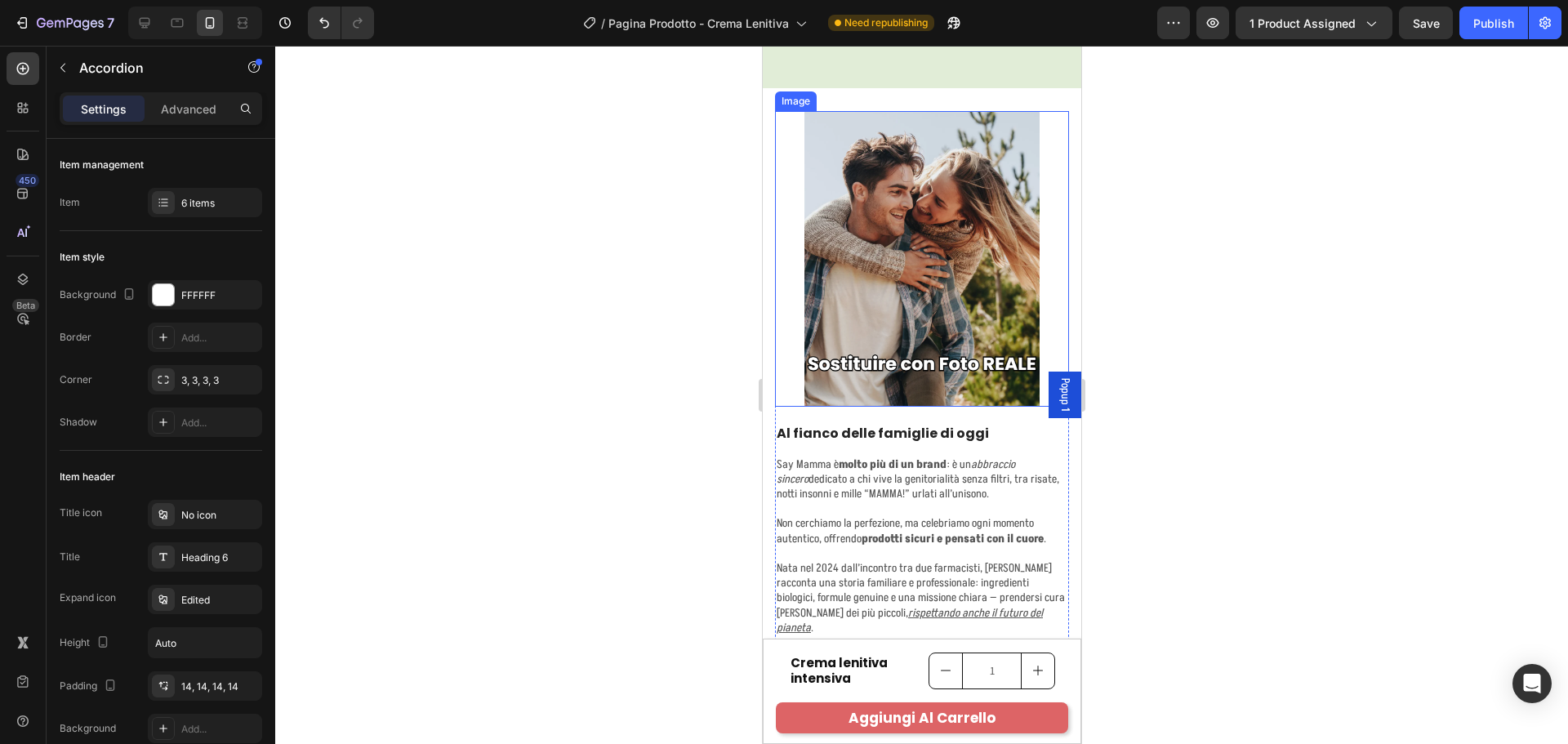
scroll to position [8014, 0]
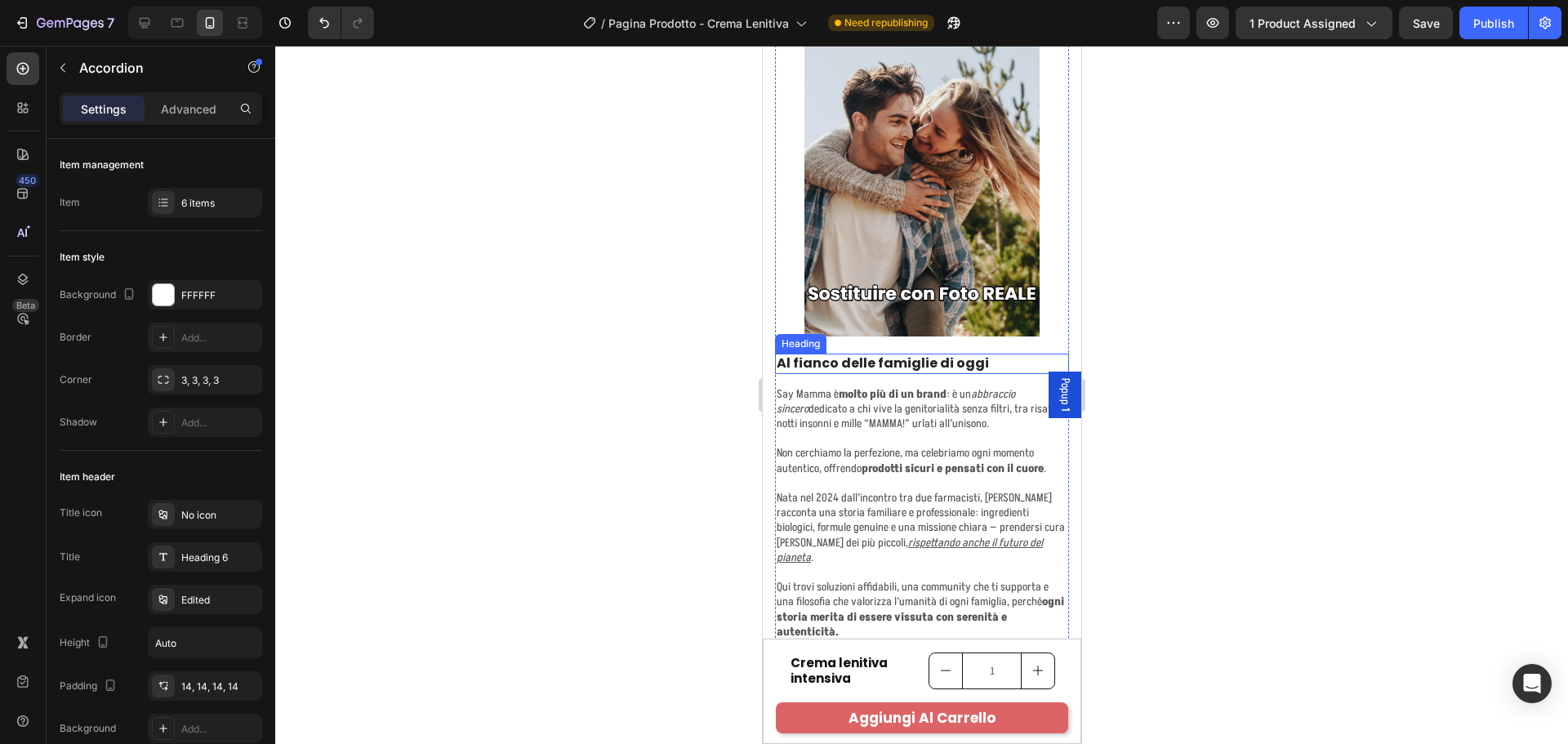
click at [954, 354] on h2 "Al fianco delle famiglie di oggi" at bounding box center [921, 364] width 294 height 20
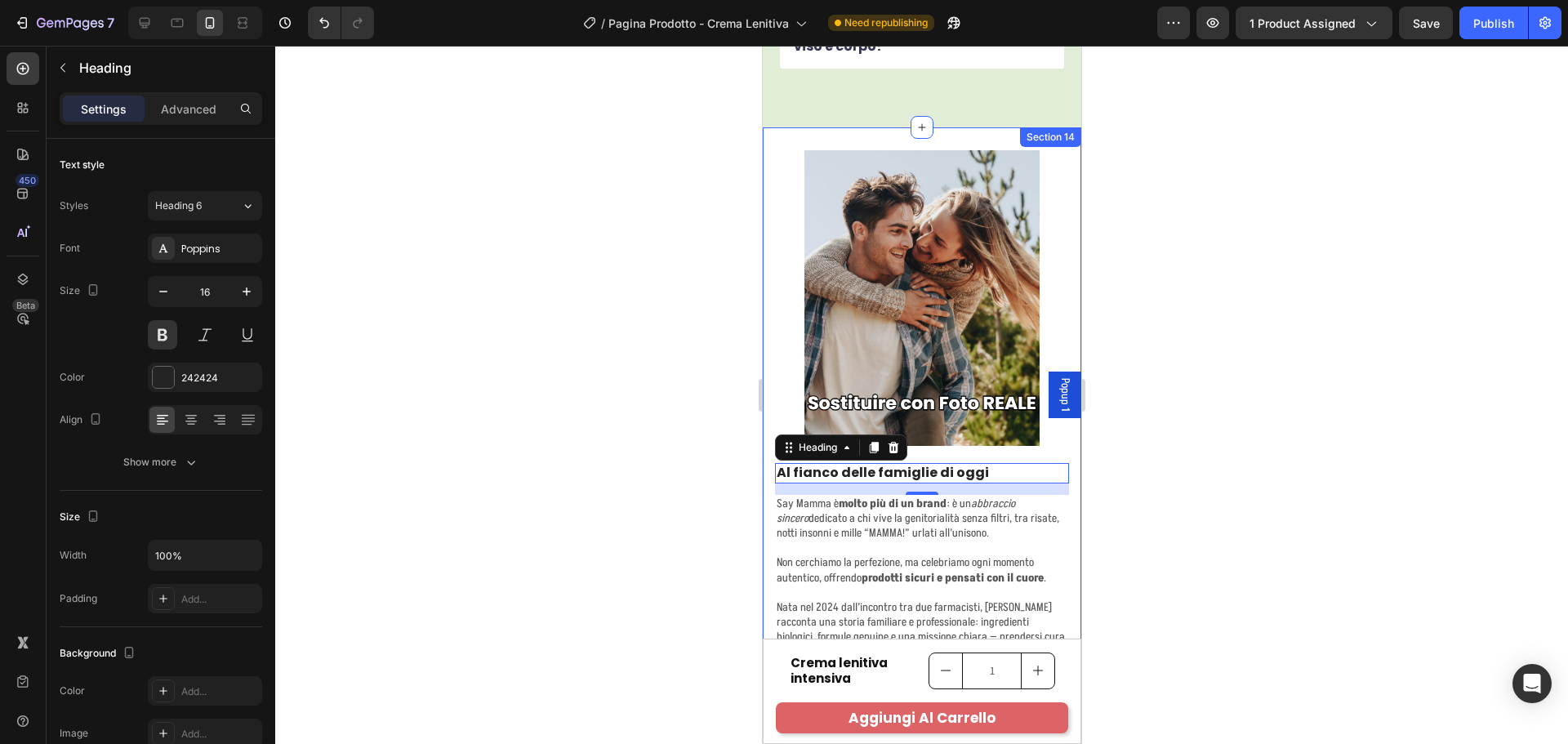
scroll to position [7933, 0]
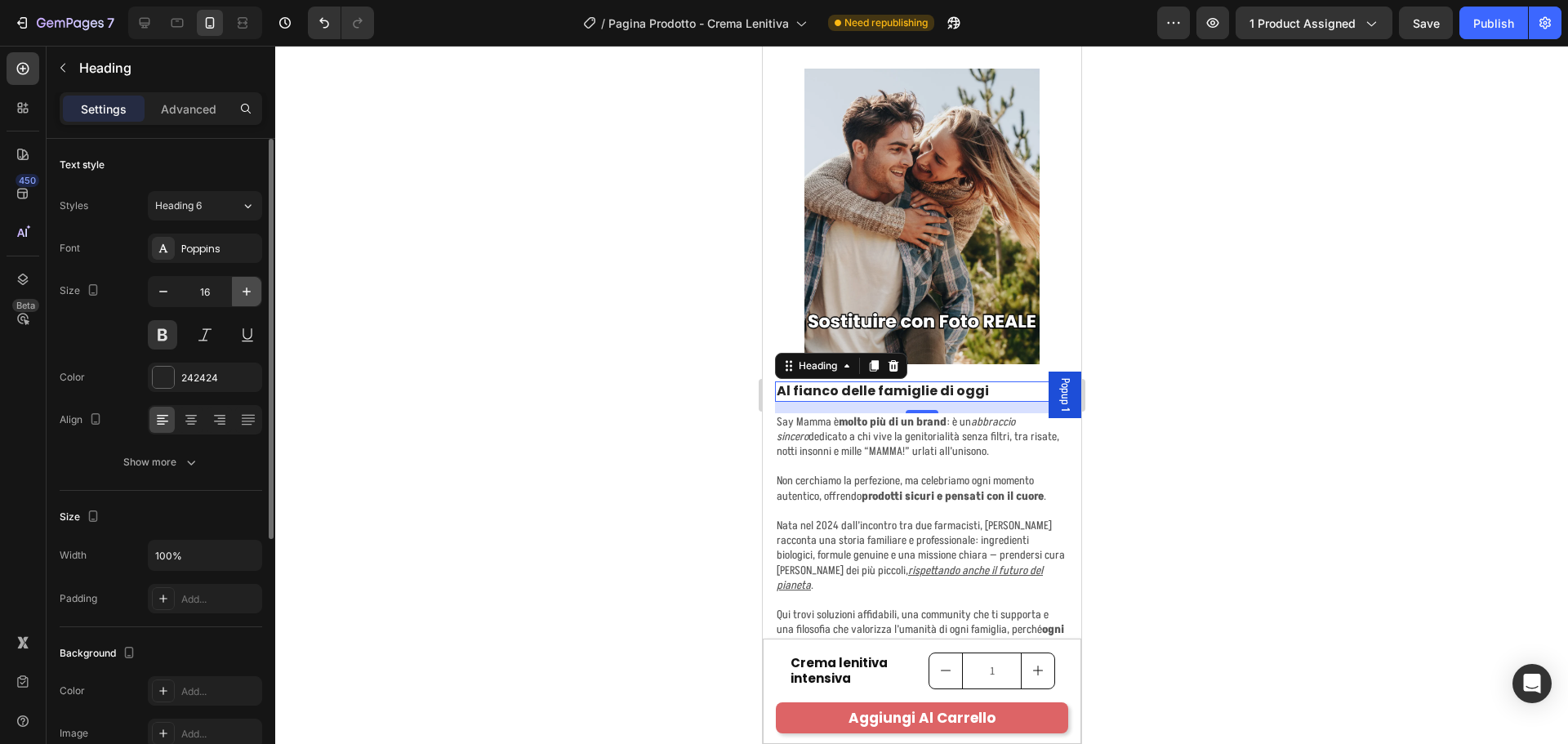
click at [241, 289] on icon "button" at bounding box center [247, 291] width 17 height 17
click at [241, 288] on icon "button" at bounding box center [247, 291] width 17 height 17
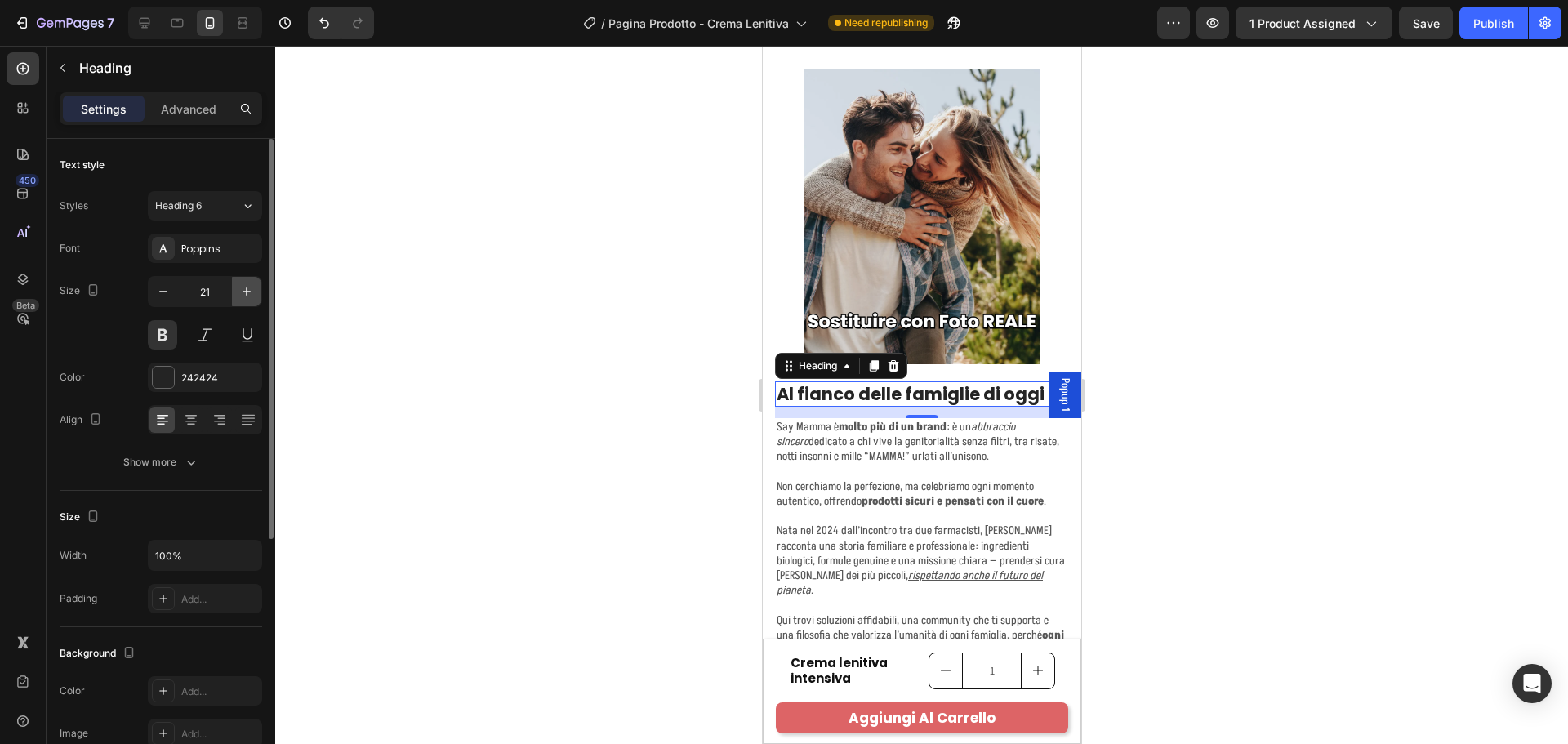
click at [241, 288] on icon "button" at bounding box center [247, 291] width 17 height 17
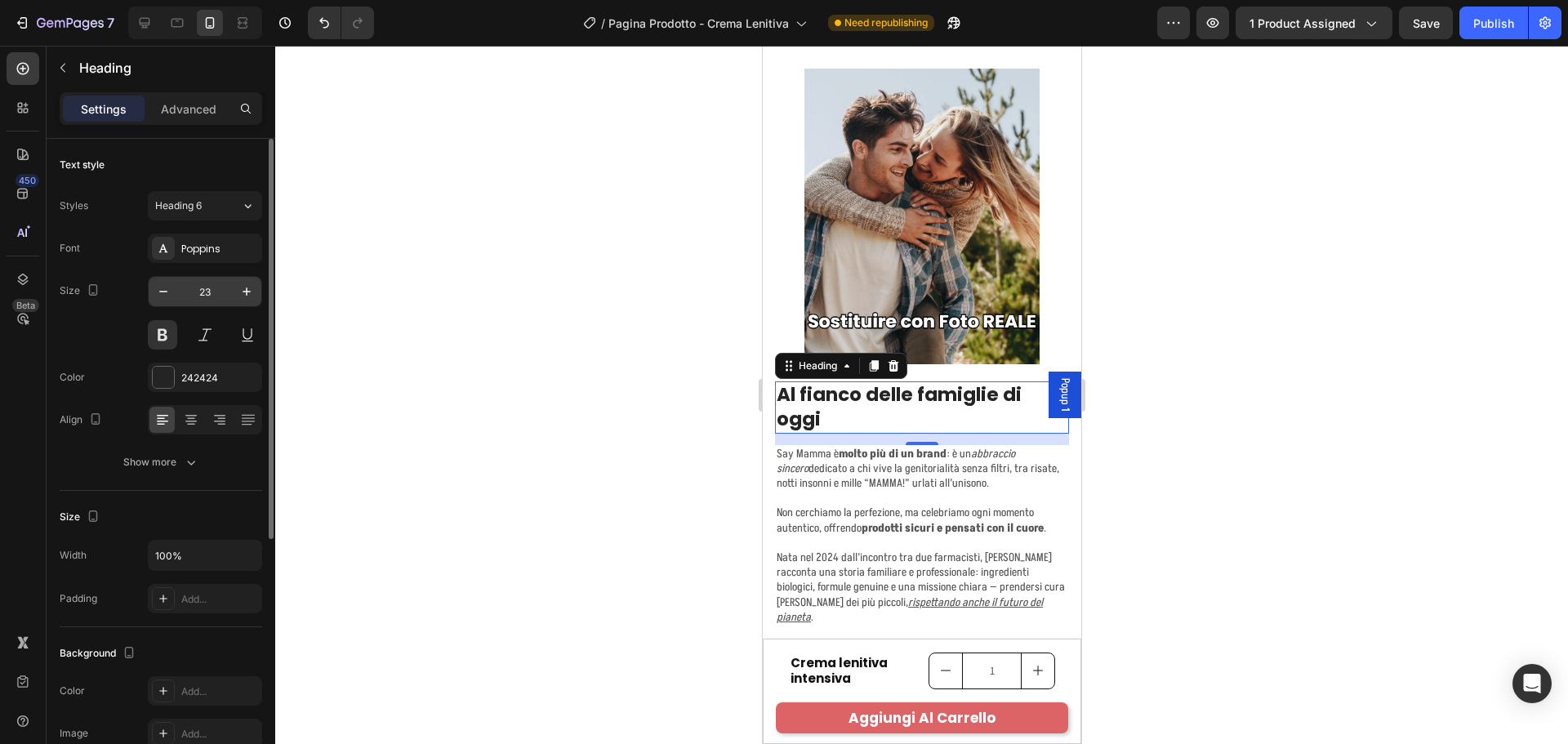
click at [223, 288] on input "23" at bounding box center [205, 291] width 53 height 30
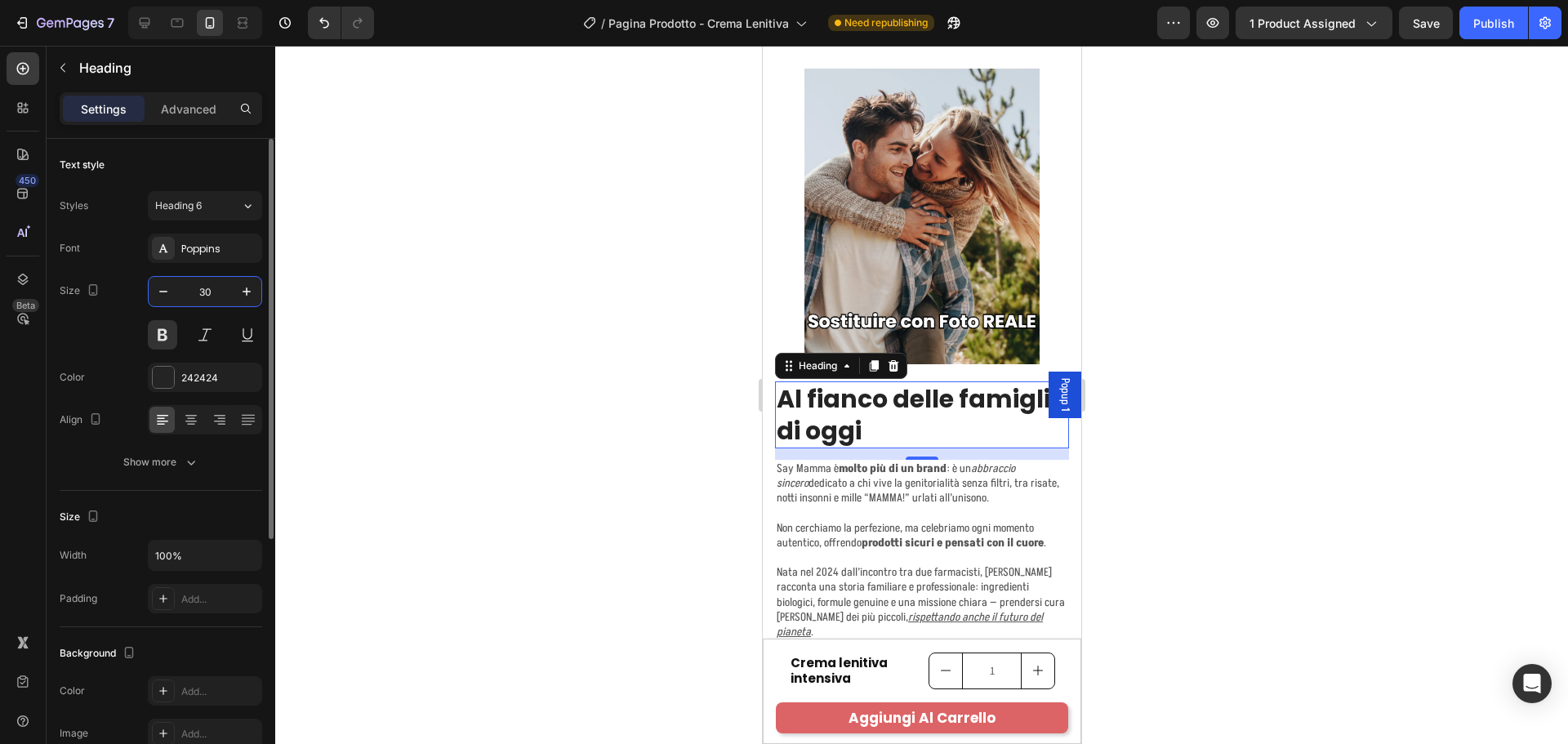
type input "30"
click at [118, 292] on div "Size 30" at bounding box center [161, 313] width 203 height 74
click at [187, 418] on icon at bounding box center [191, 419] width 17 height 17
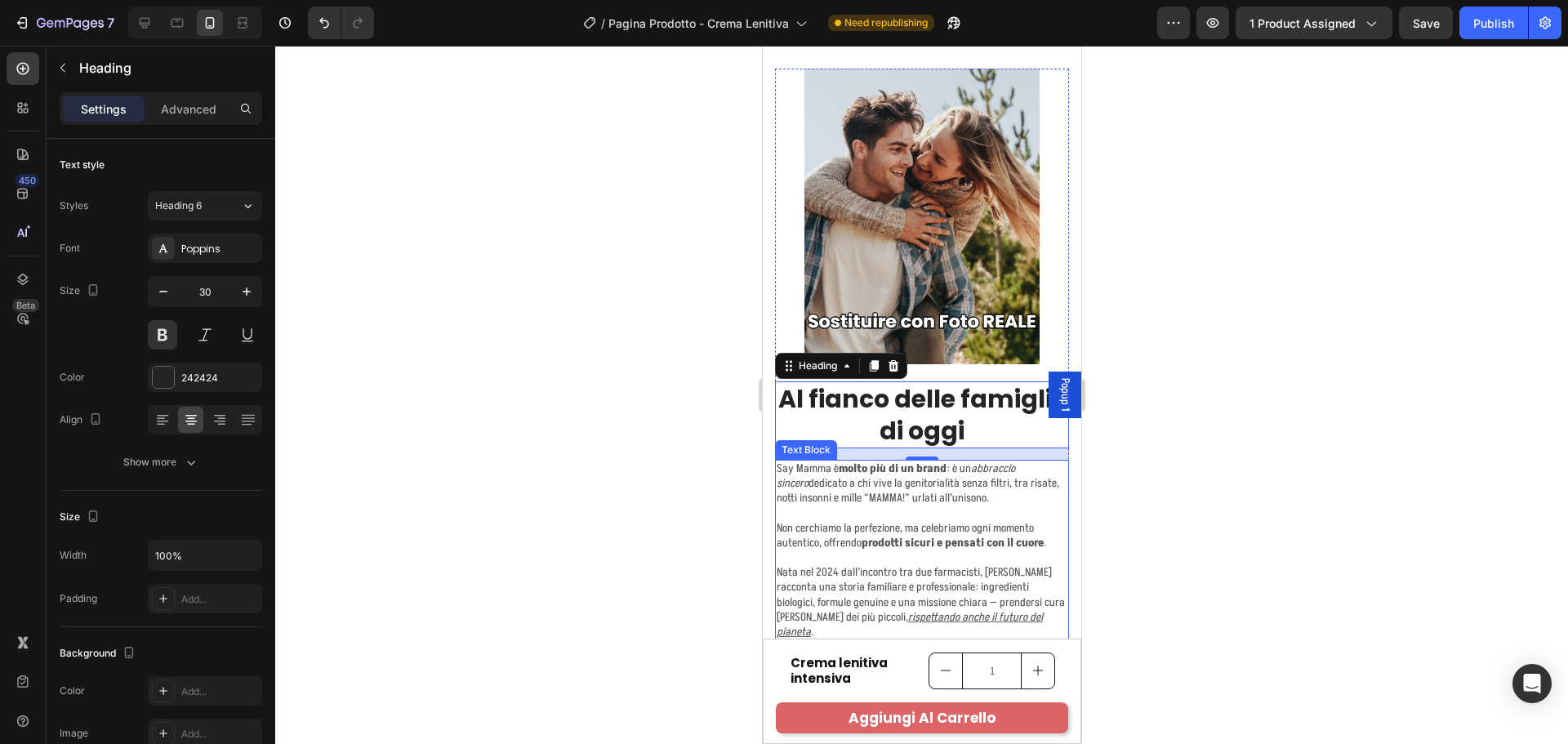
click at [997, 501] on p "Say Mamma è molto più di un brand : è un abbraccio sincero dedicato a chi vive …" at bounding box center [921, 506] width 290 height 89
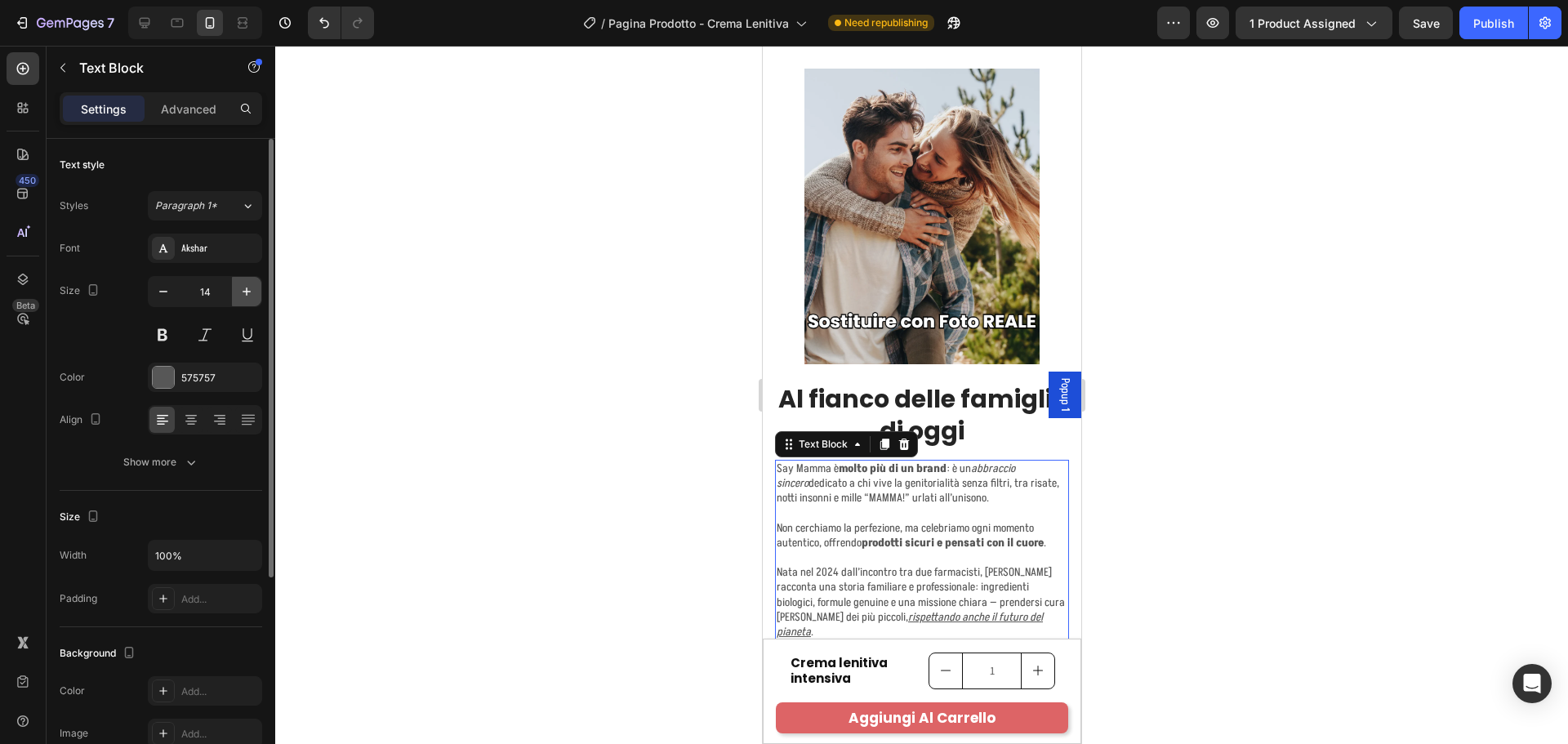
click at [253, 294] on icon "button" at bounding box center [247, 291] width 17 height 17
click at [251, 288] on icon "button" at bounding box center [247, 291] width 17 height 17
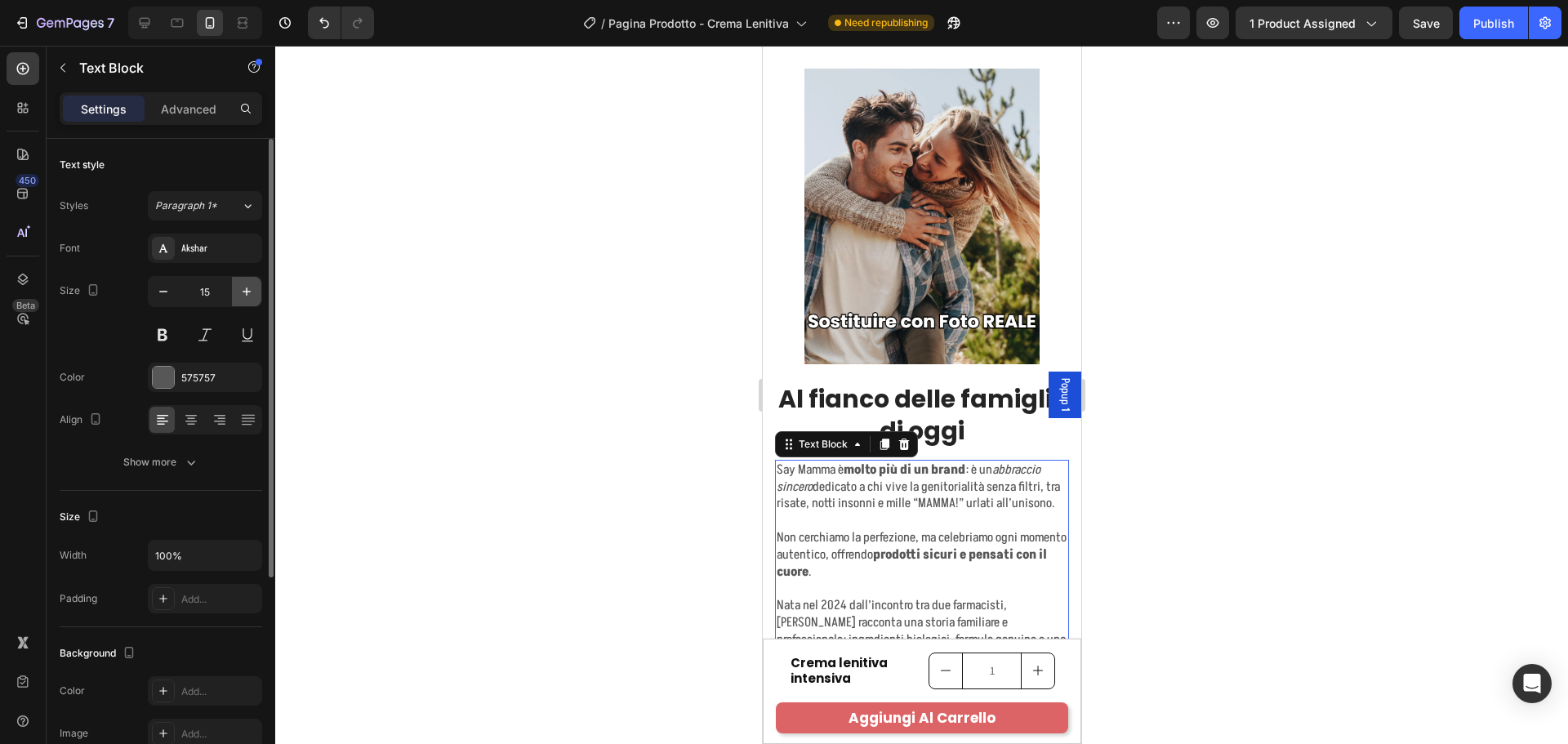
type input "16"
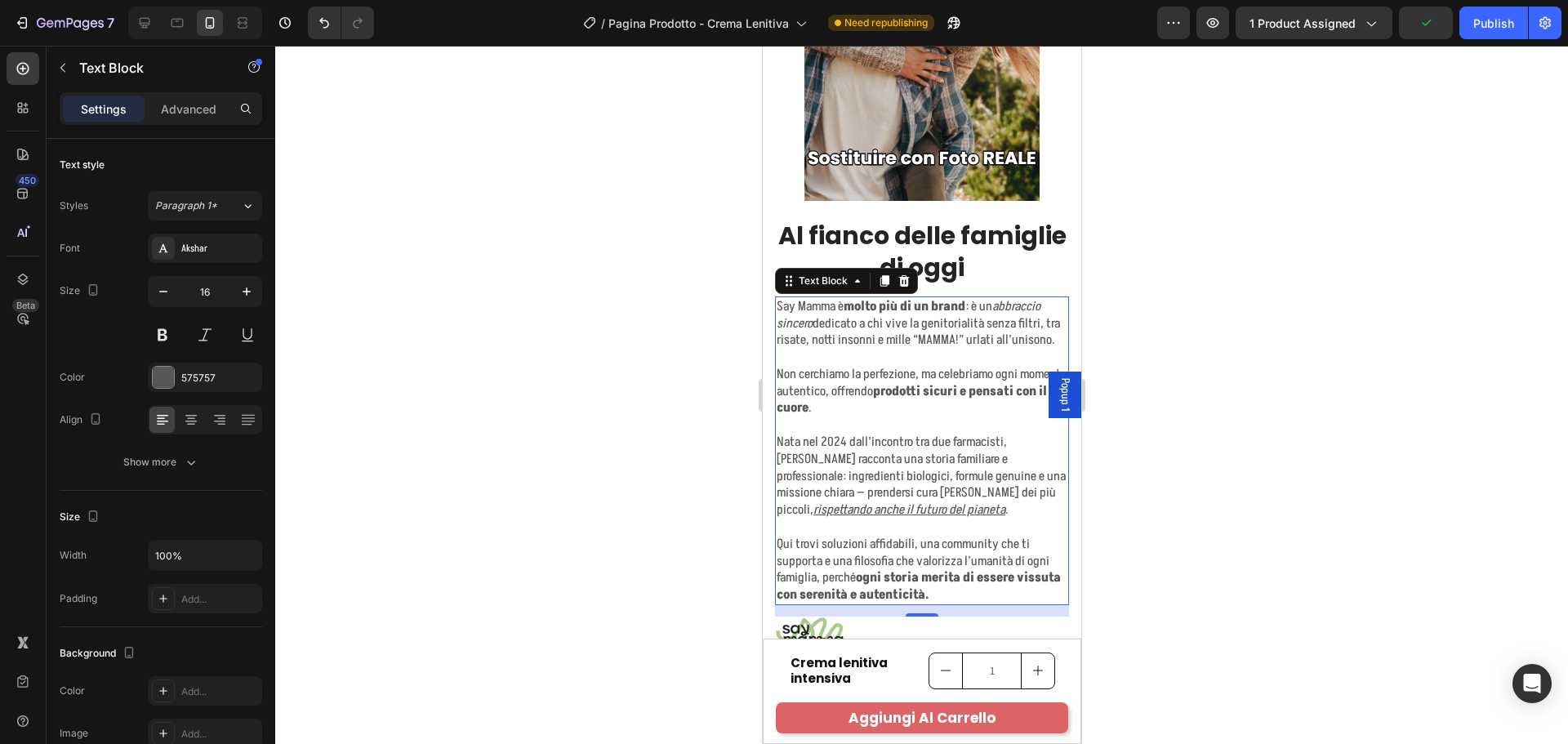
scroll to position [8178, 0]
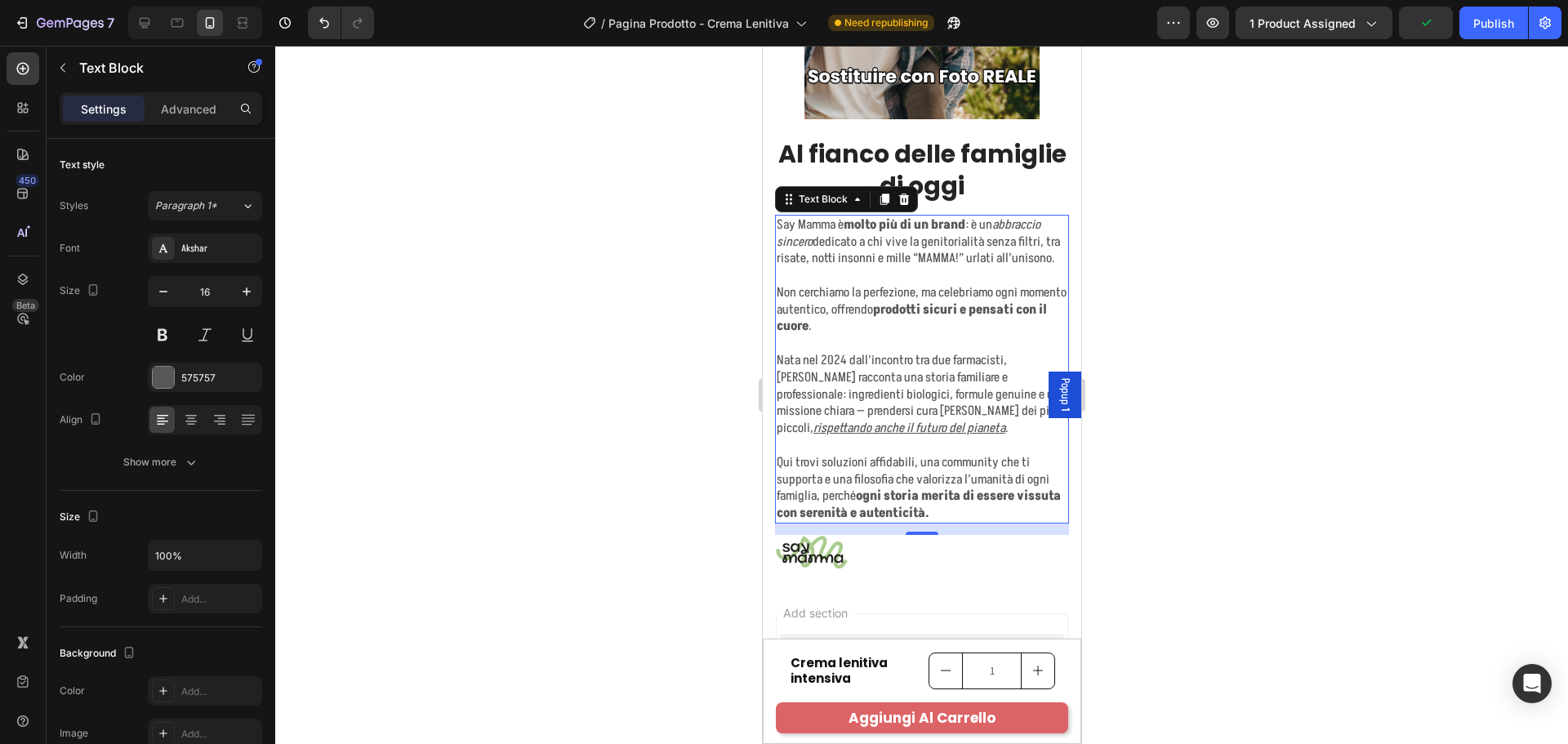
click at [974, 553] on div at bounding box center [921, 551] width 294 height 34
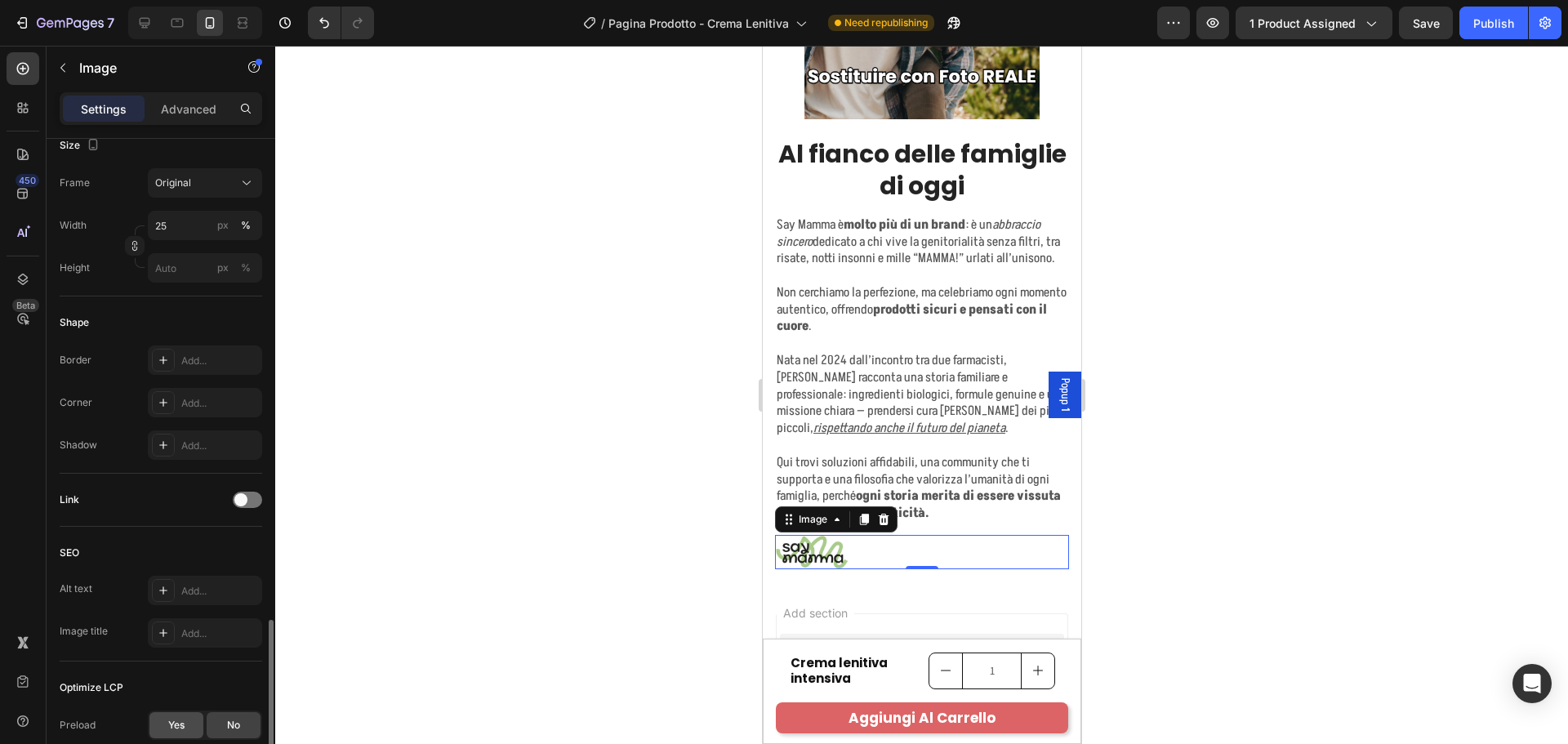
scroll to position [582, 0]
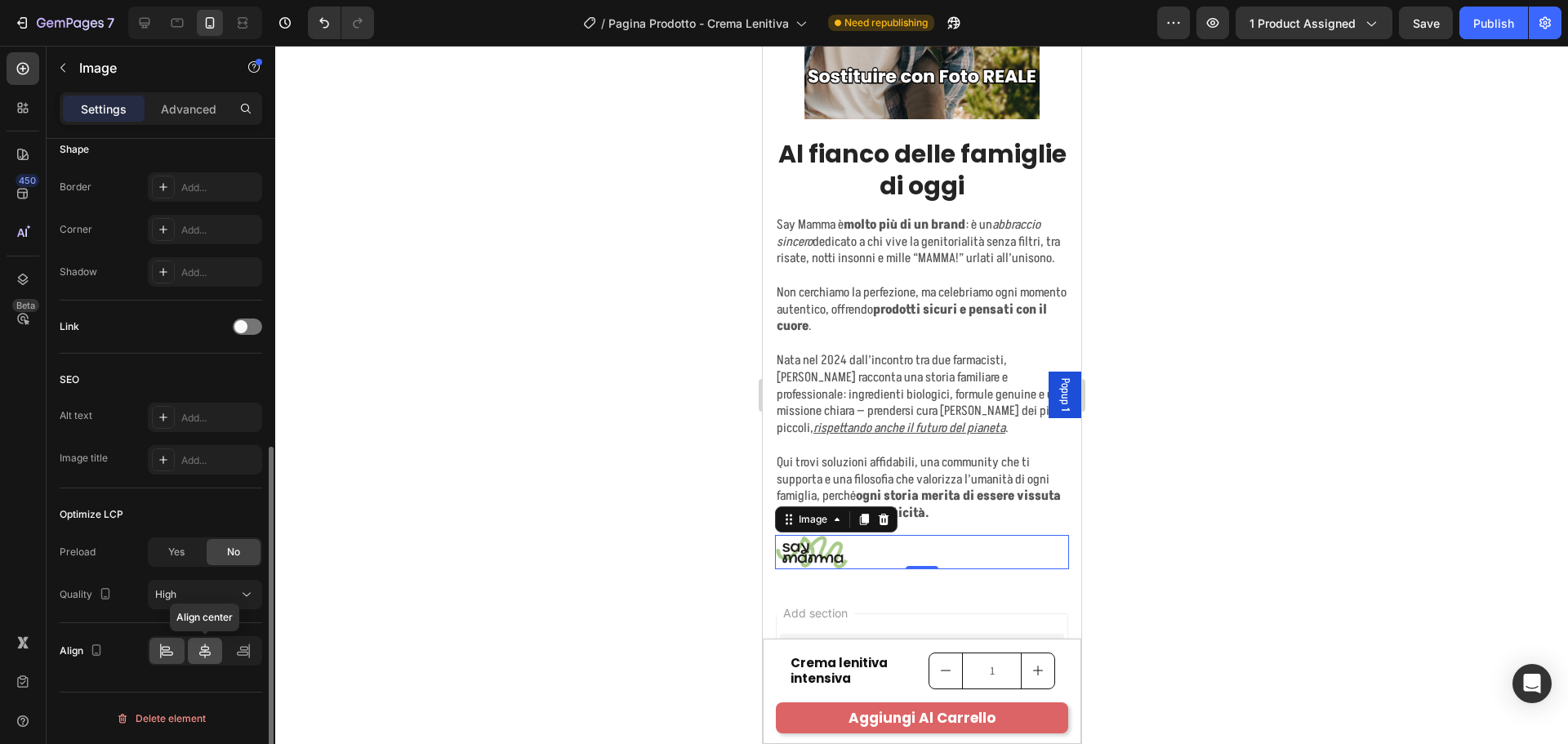
click at [204, 655] on icon at bounding box center [205, 651] width 17 height 17
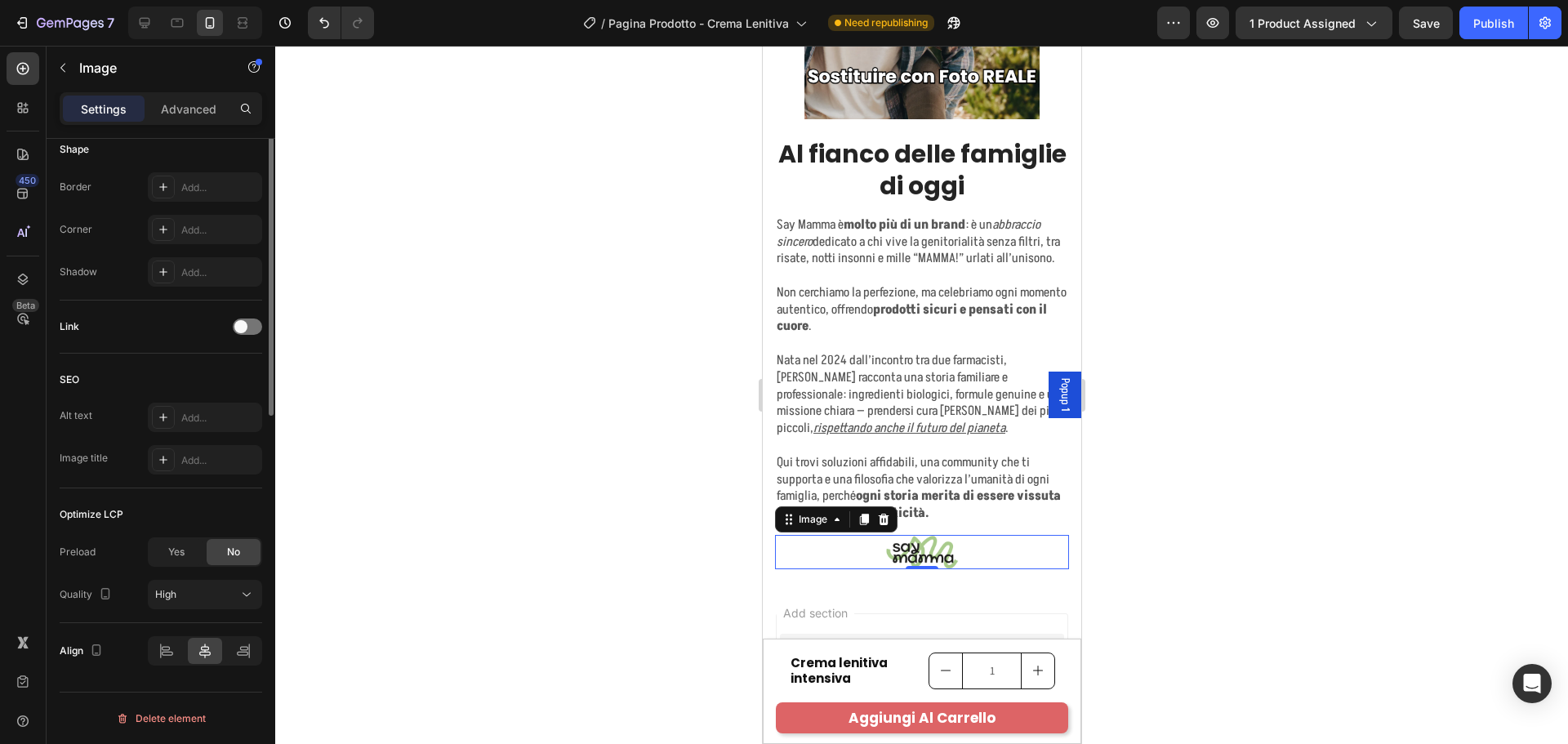
scroll to position [337, 0]
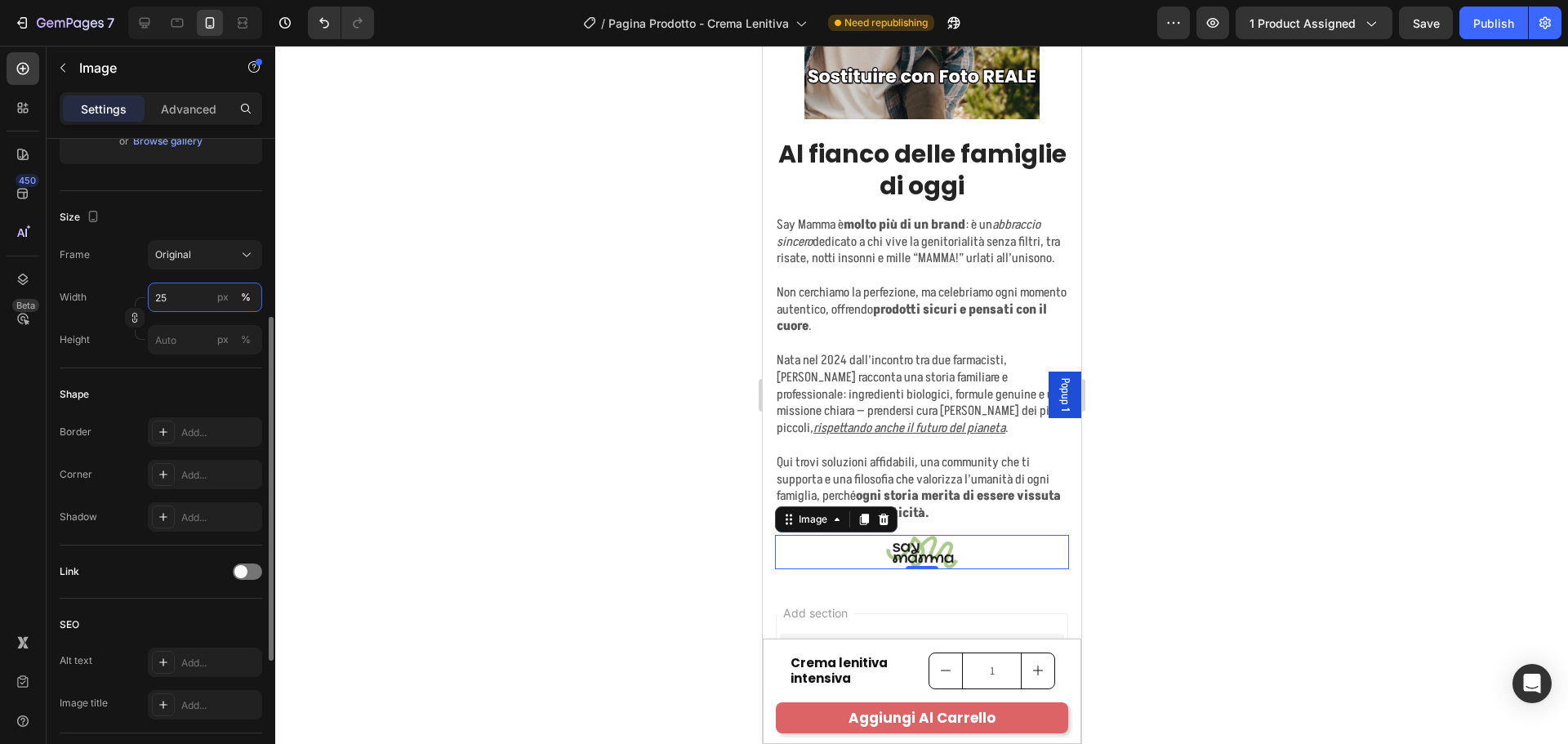
click at [171, 300] on input "25" at bounding box center [205, 298] width 114 height 30
drag, startPoint x: 176, startPoint y: 297, endPoint x: 153, endPoint y: 296, distance: 23.0
click at [153, 296] on input "40" at bounding box center [205, 298] width 114 height 30
type input "35"
click at [130, 270] on div "Frame Original Width 35 px % Height px %" at bounding box center [161, 297] width 203 height 114
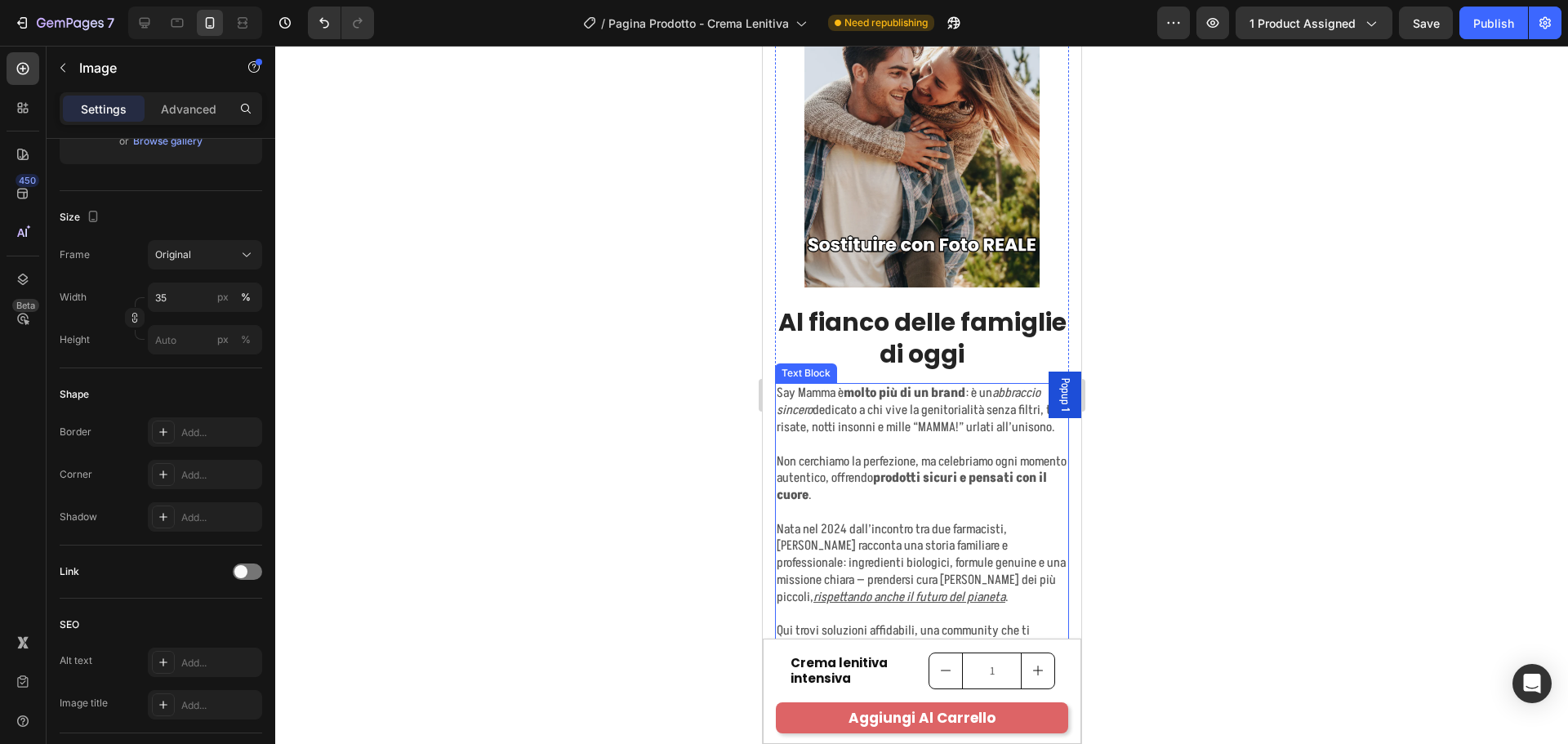
scroll to position [8505, 0]
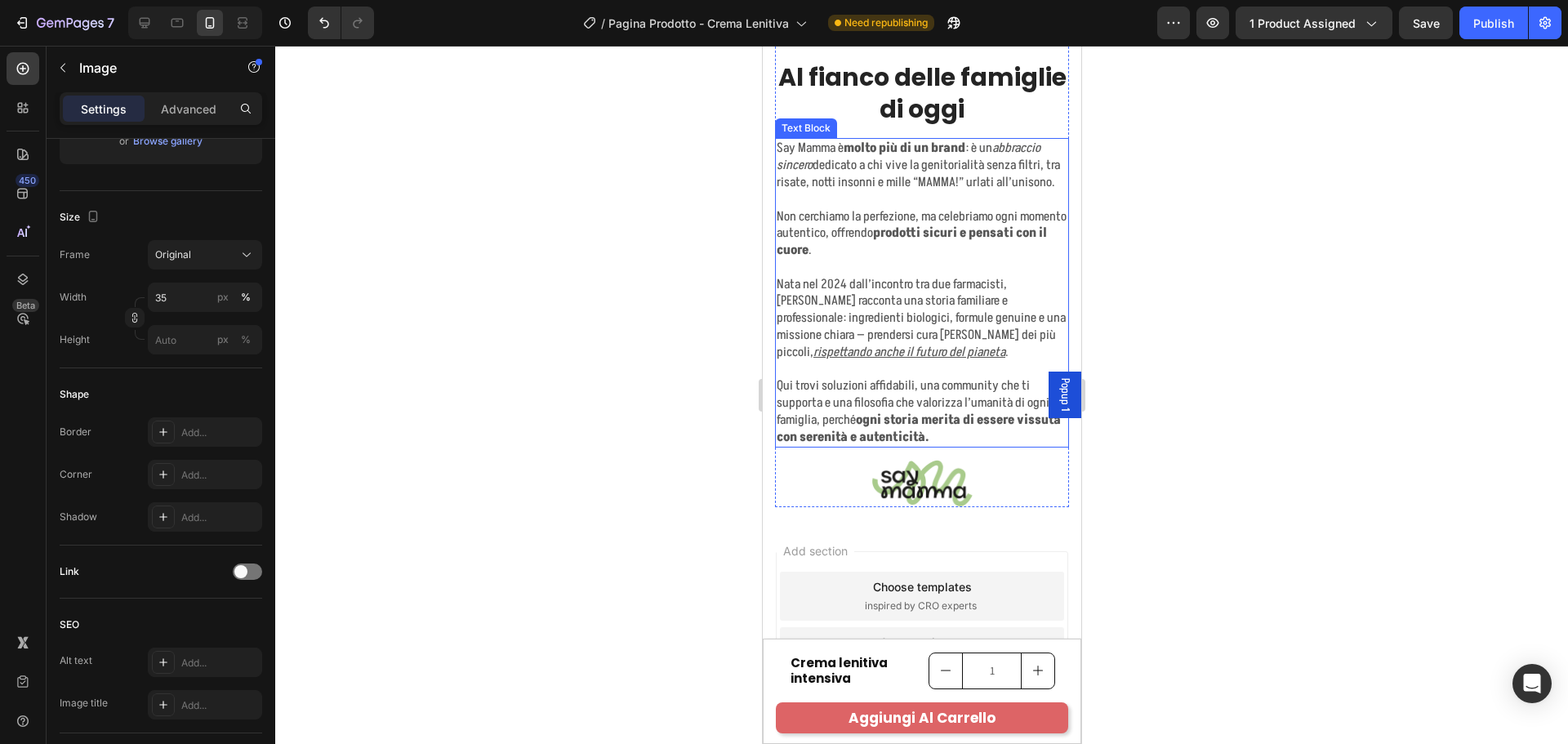
click at [935, 358] on u "rispettando anche il futuro del pianeta" at bounding box center [908, 351] width 192 height 18
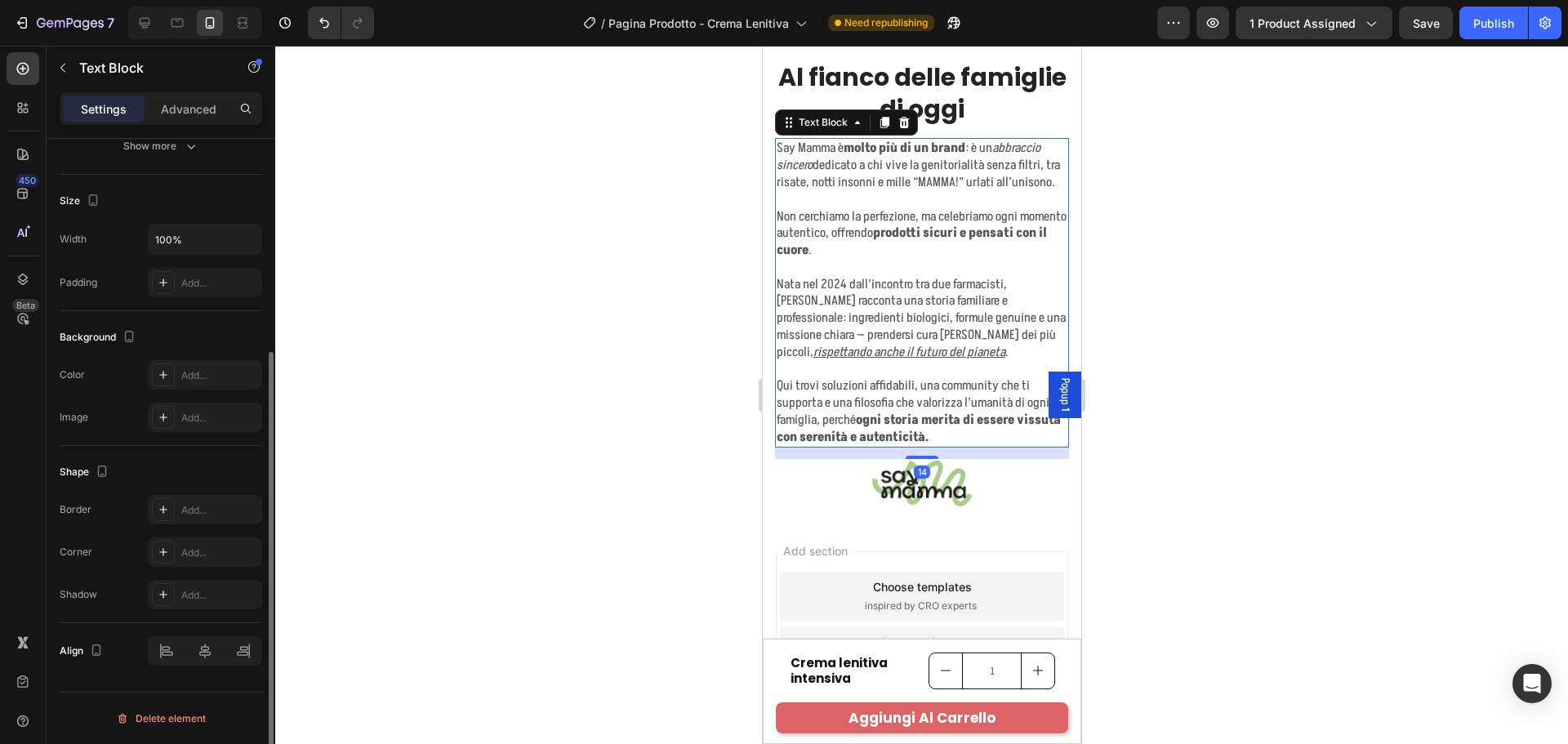
scroll to position [0, 0]
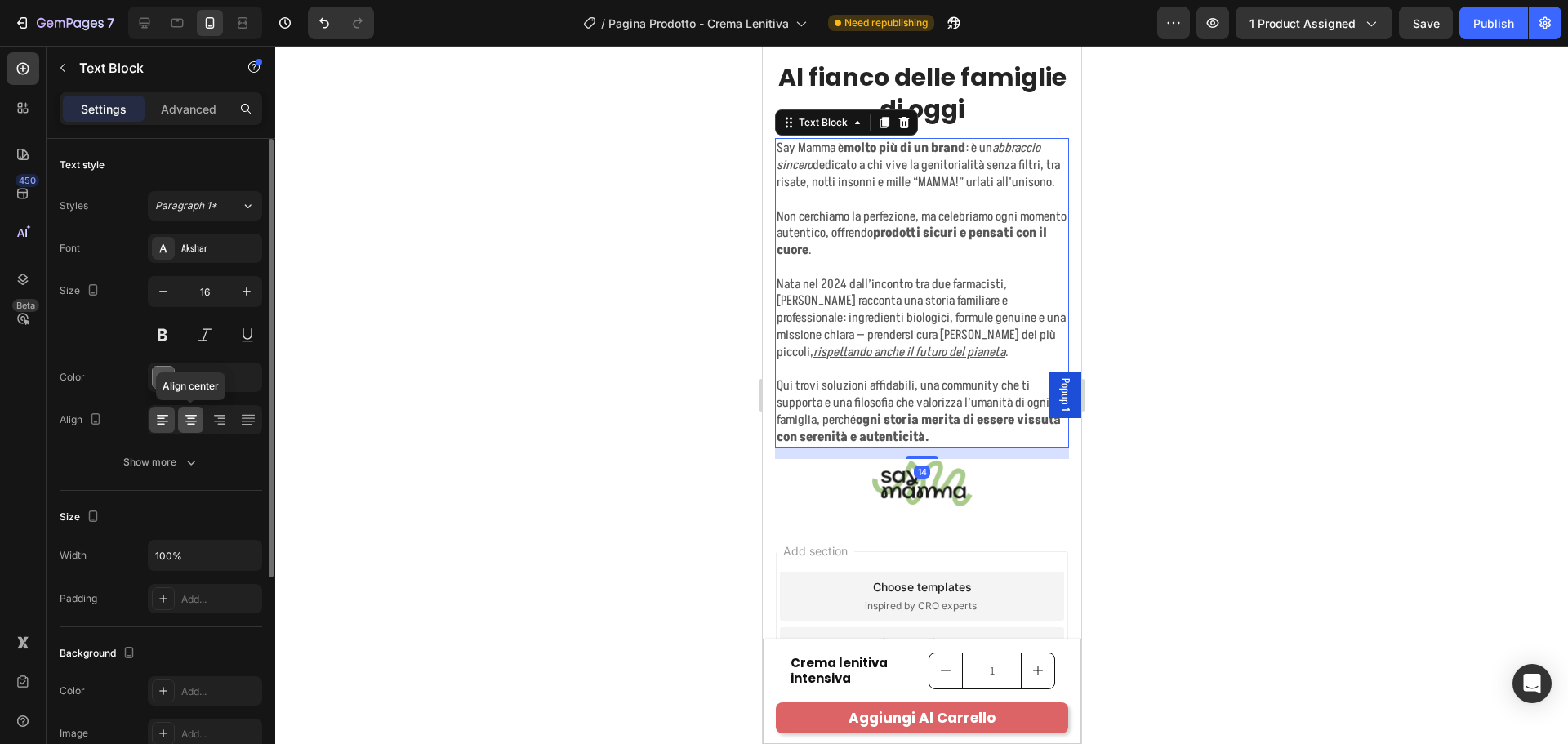
click at [194, 418] on icon at bounding box center [191, 419] width 17 height 17
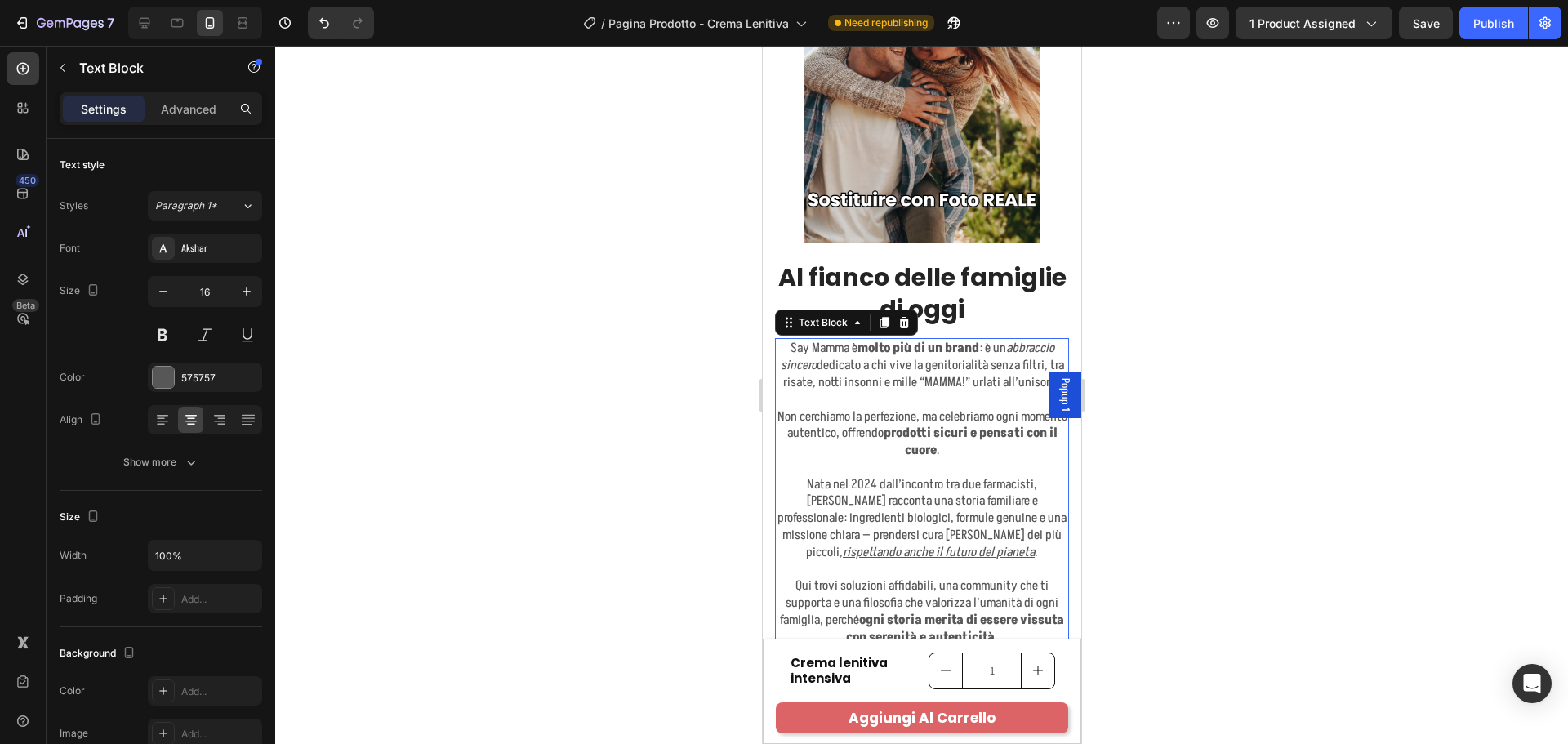
scroll to position [8301, 0]
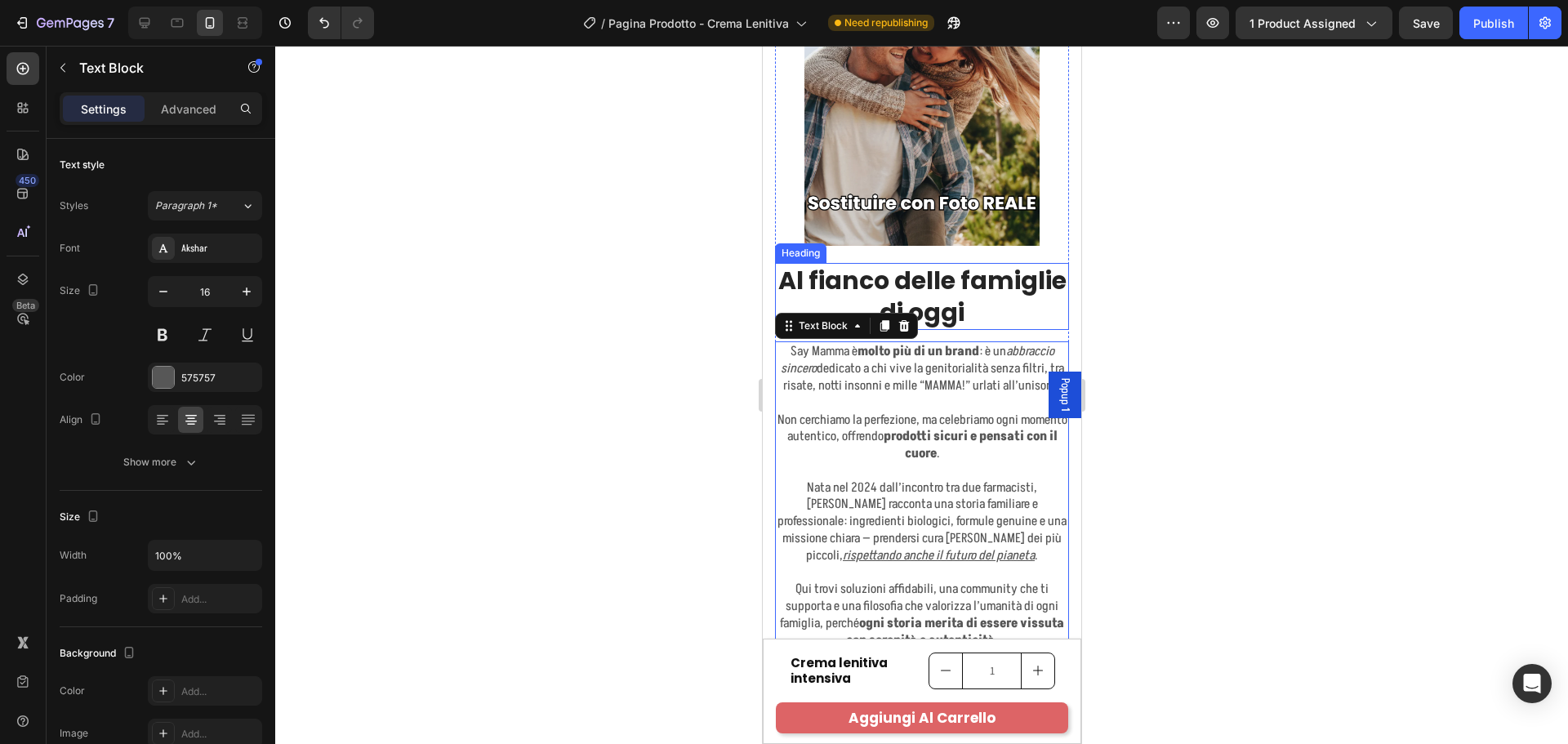
click at [1012, 278] on h2 "Al fianco delle famiglie di oggi" at bounding box center [921, 296] width 294 height 67
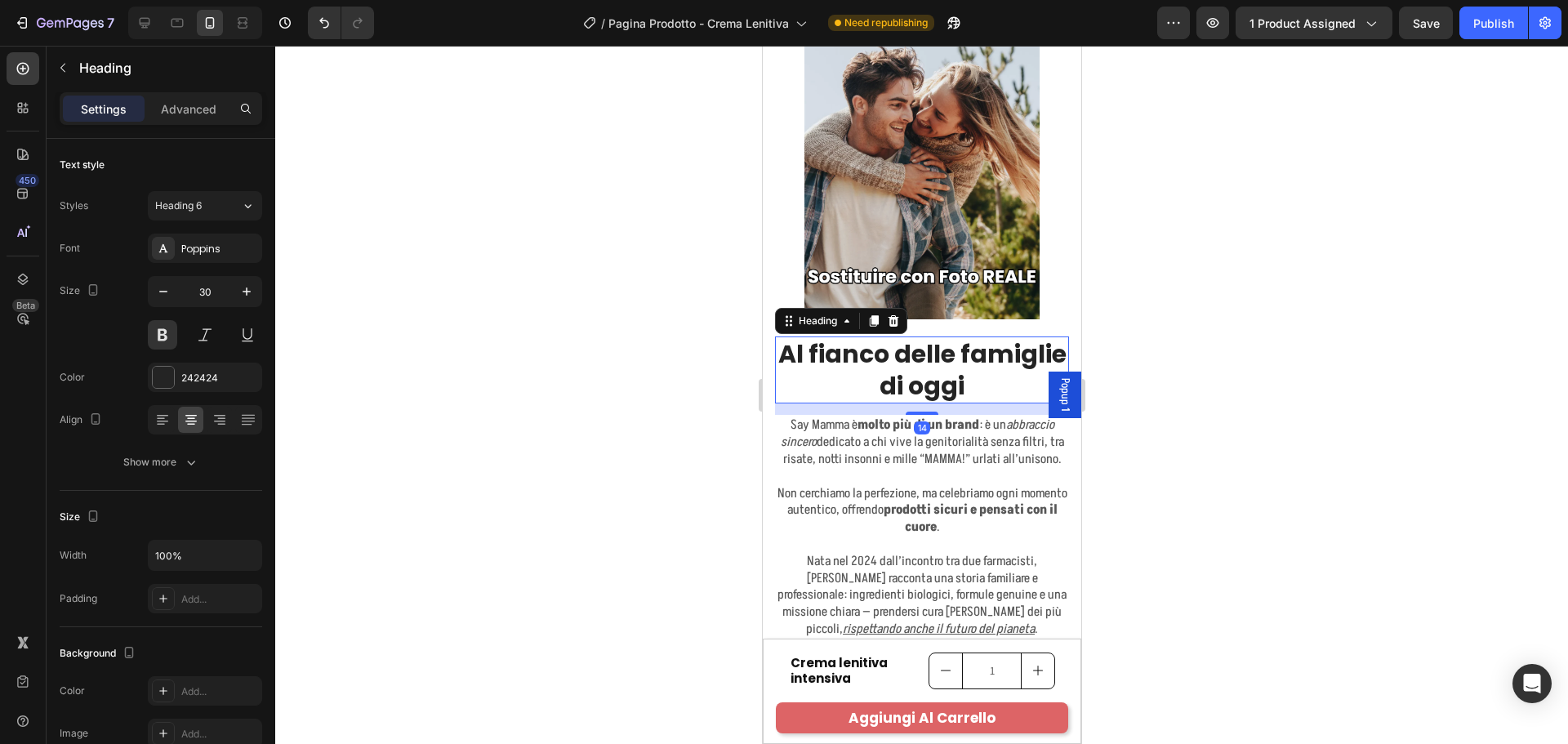
scroll to position [8056, 0]
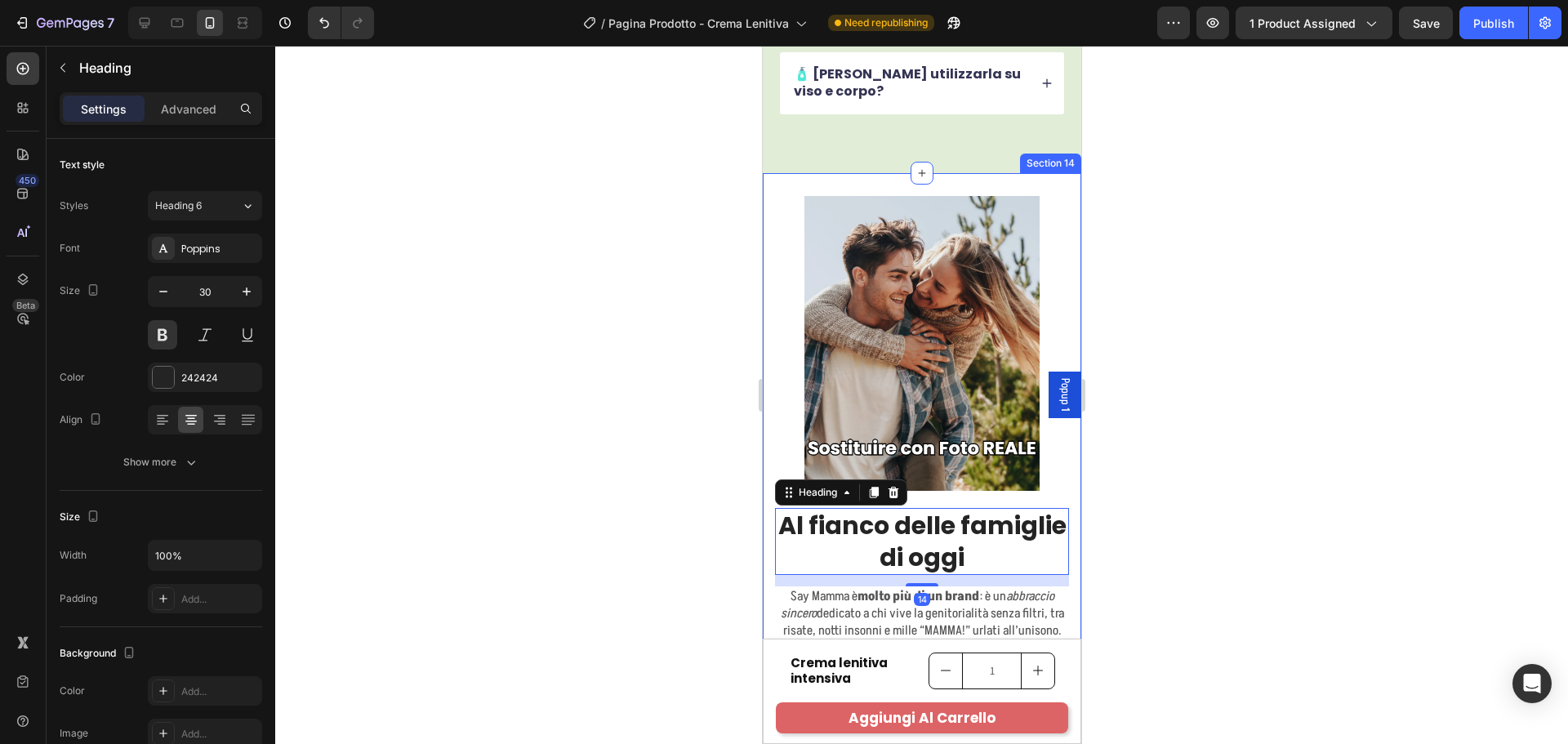
click at [1055, 190] on div "Al fianco delle famiglie di oggi Heading 14 Say Mamma è molto più di un brand :…" at bounding box center [921, 570] width 318 height 794
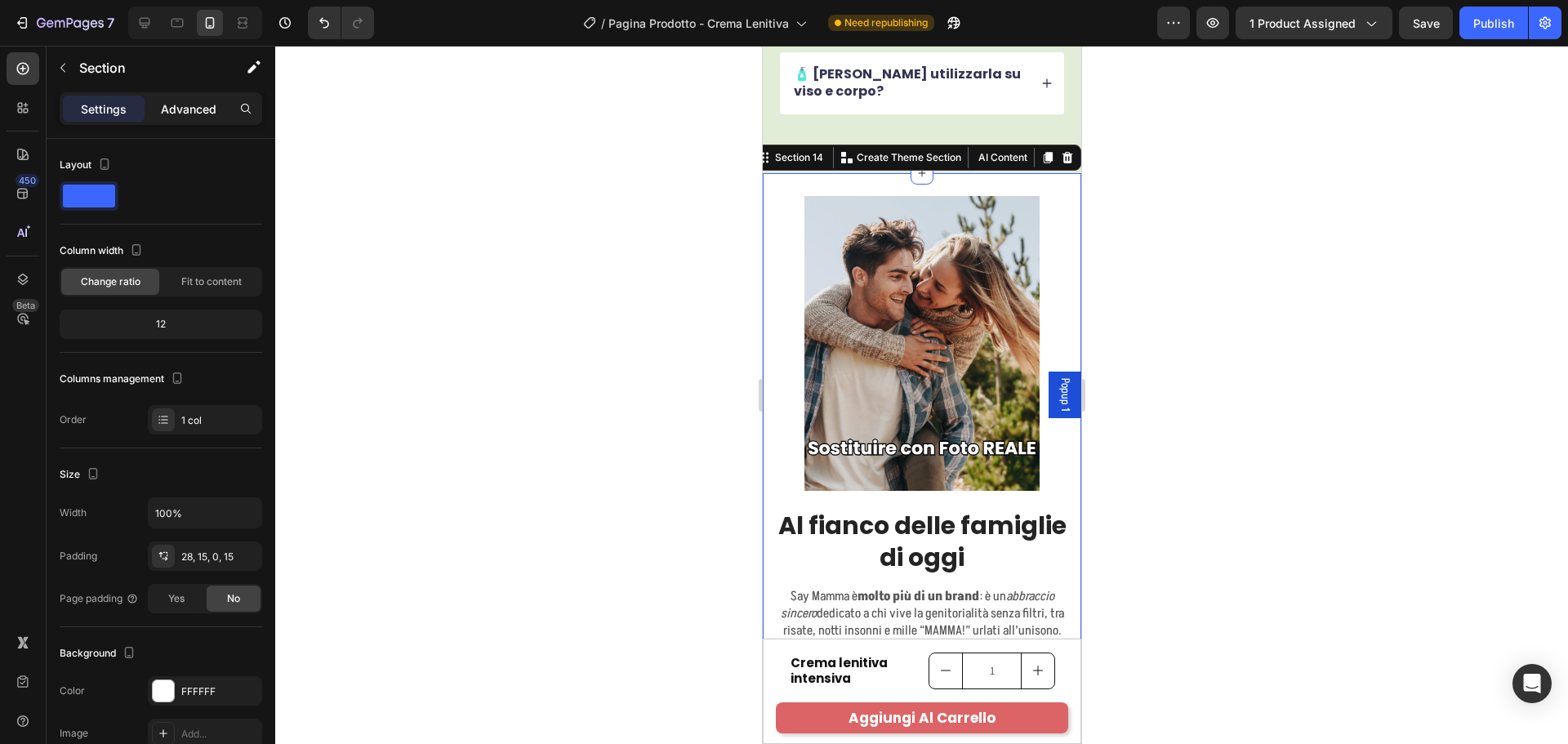
click at [203, 110] on p "Advanced" at bounding box center [189, 109] width 55 height 18
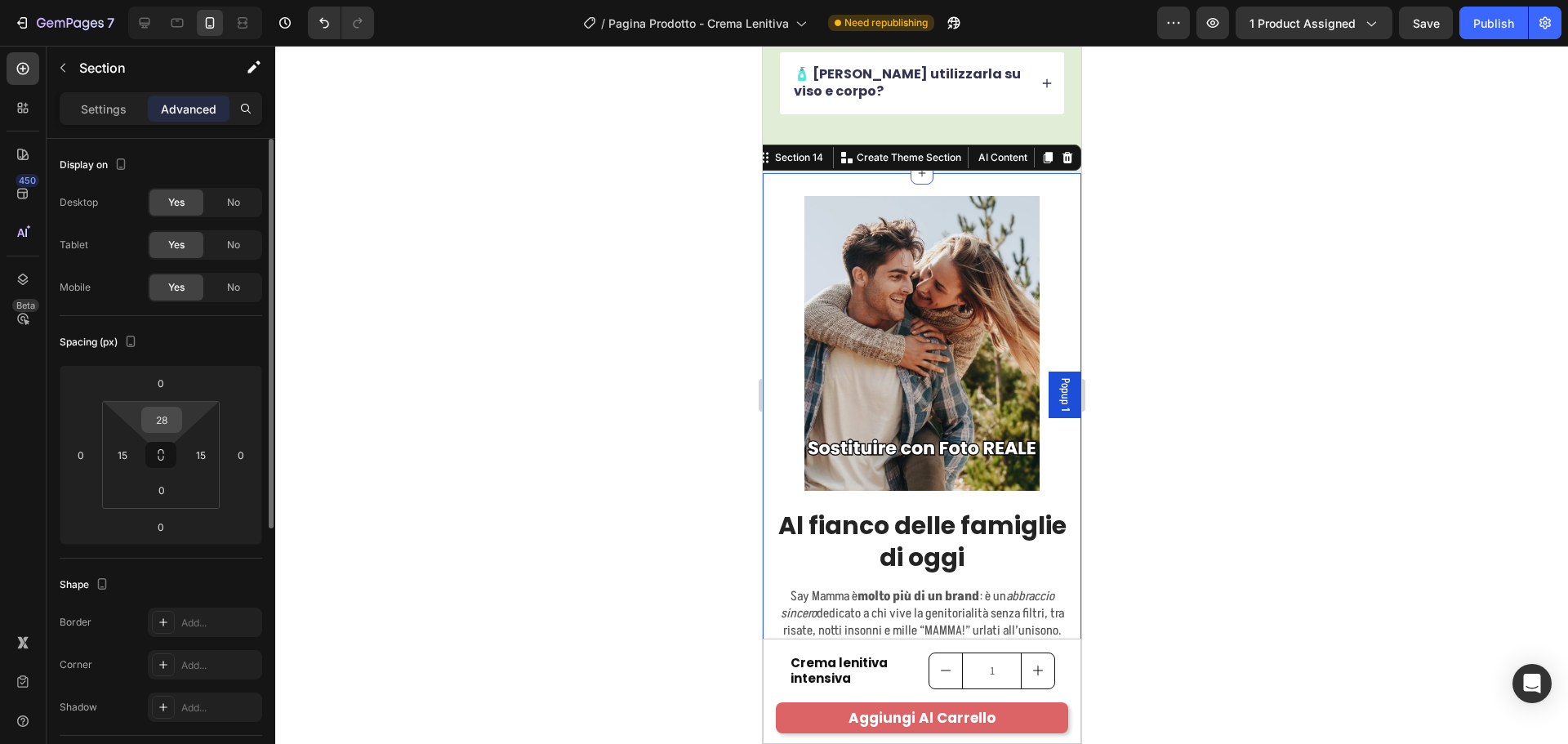
click at [173, 415] on input "28" at bounding box center [161, 419] width 32 height 25
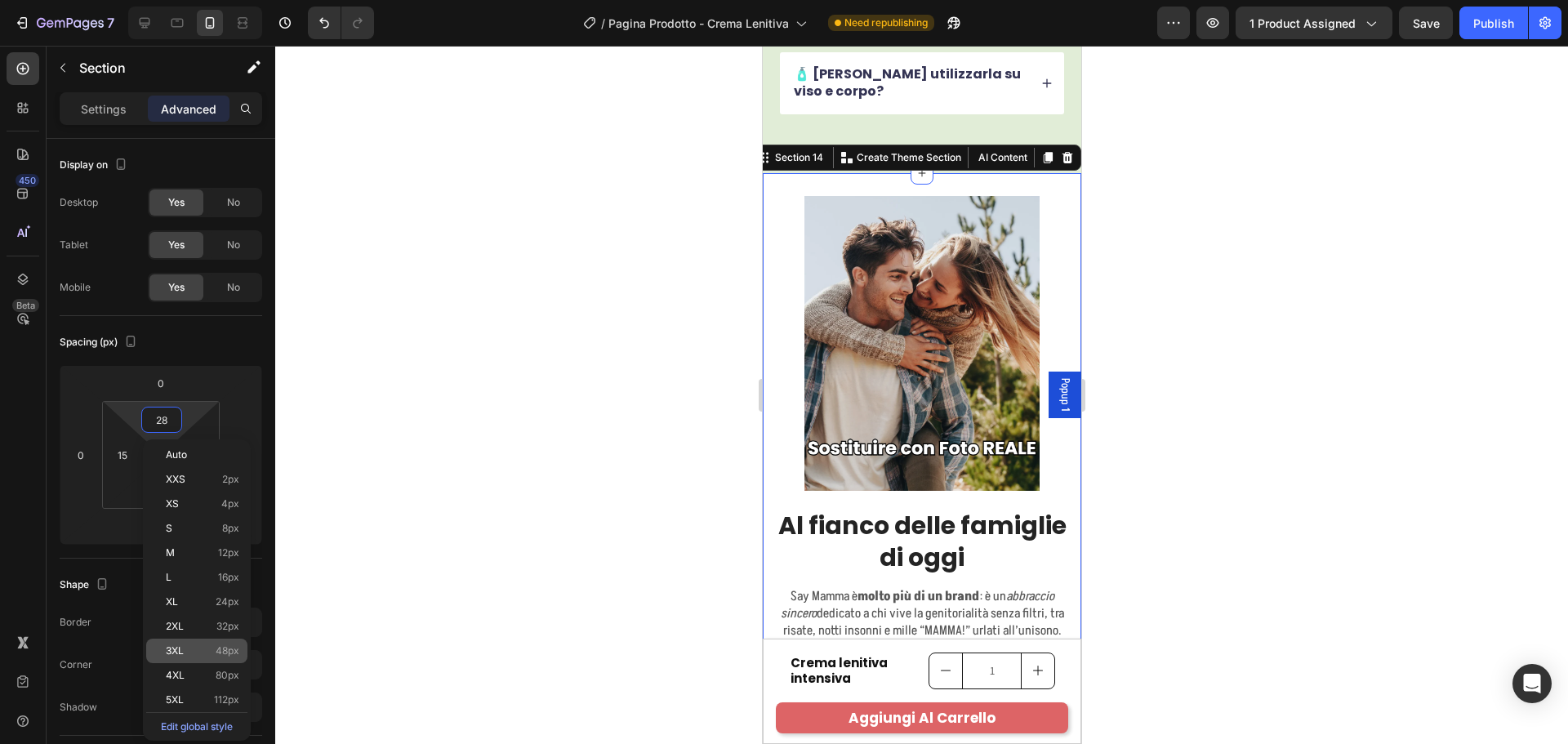
click at [215, 643] on div "3XL 48px" at bounding box center [197, 651] width 101 height 25
type input "48"
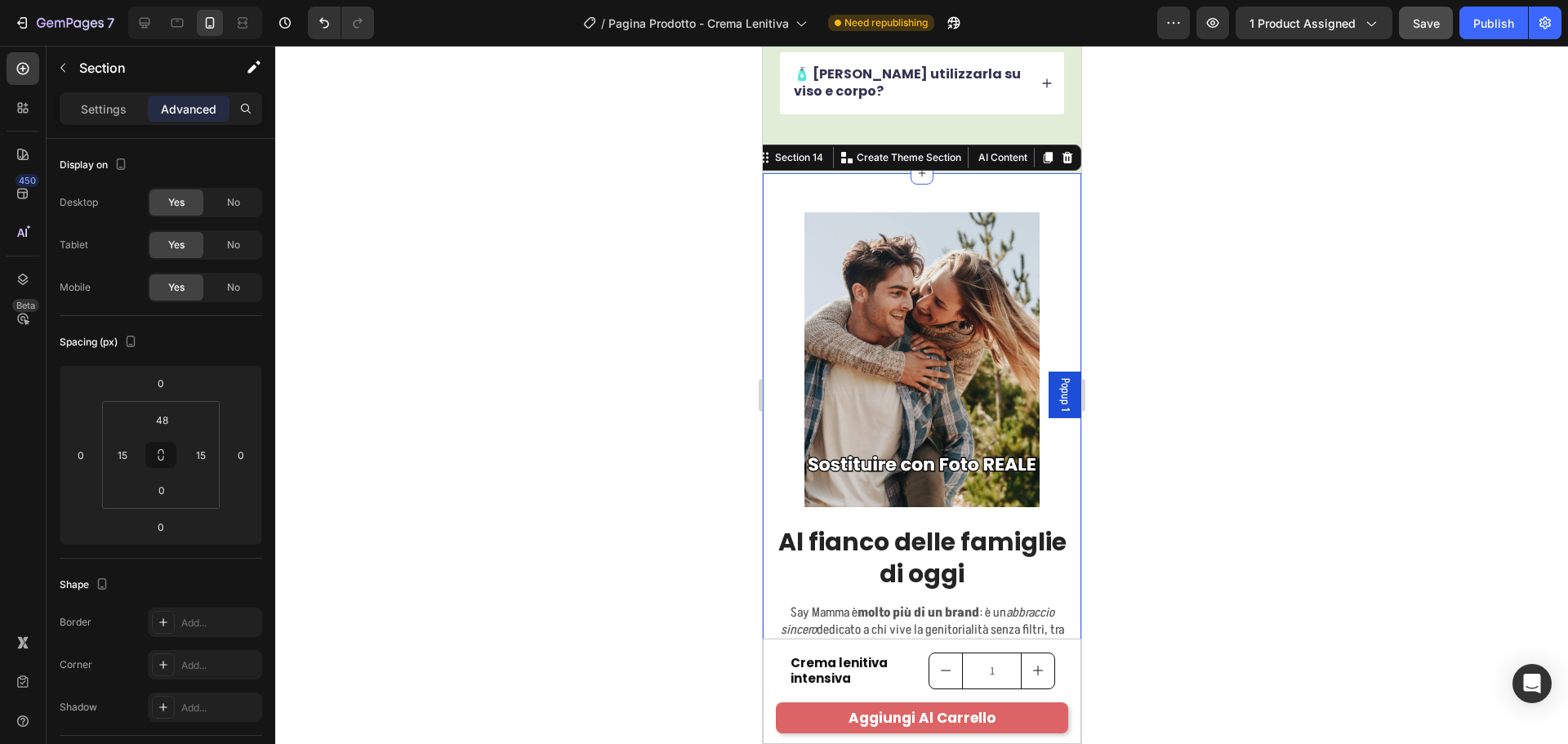
click at [1440, 18] on span "Save" at bounding box center [1426, 23] width 27 height 14
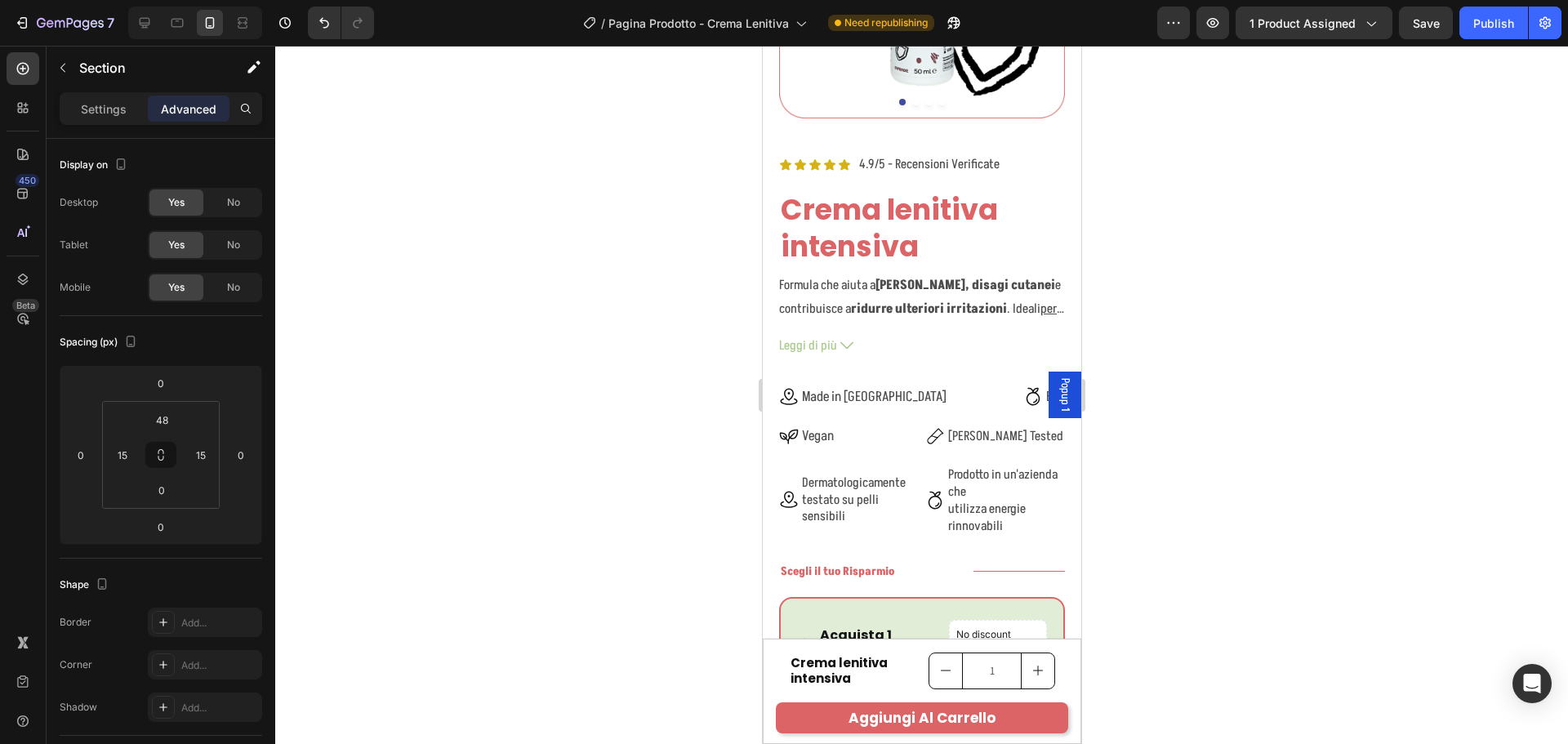
scroll to position [0, 0]
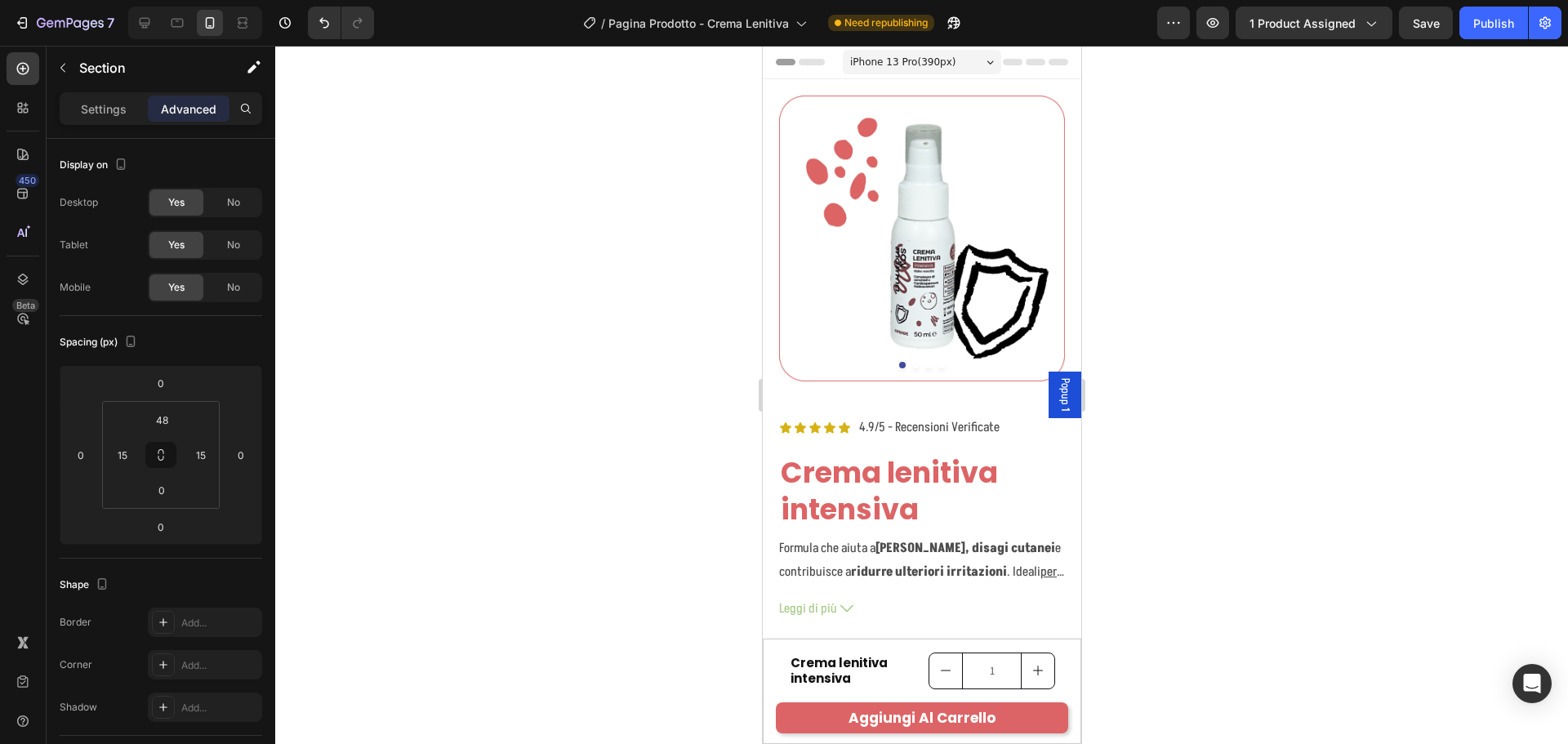
click at [1433, 4] on div "7 Version history / Pagina Prodotto - Crema Lenitiva Need republishing Preview …" at bounding box center [784, 23] width 1568 height 46
click at [1430, 19] on span "Save" at bounding box center [1426, 23] width 27 height 14
click at [1500, 15] on div "Publish" at bounding box center [1493, 23] width 41 height 18
click at [1055, 393] on span "Popup 1" at bounding box center [1064, 395] width 17 height 33
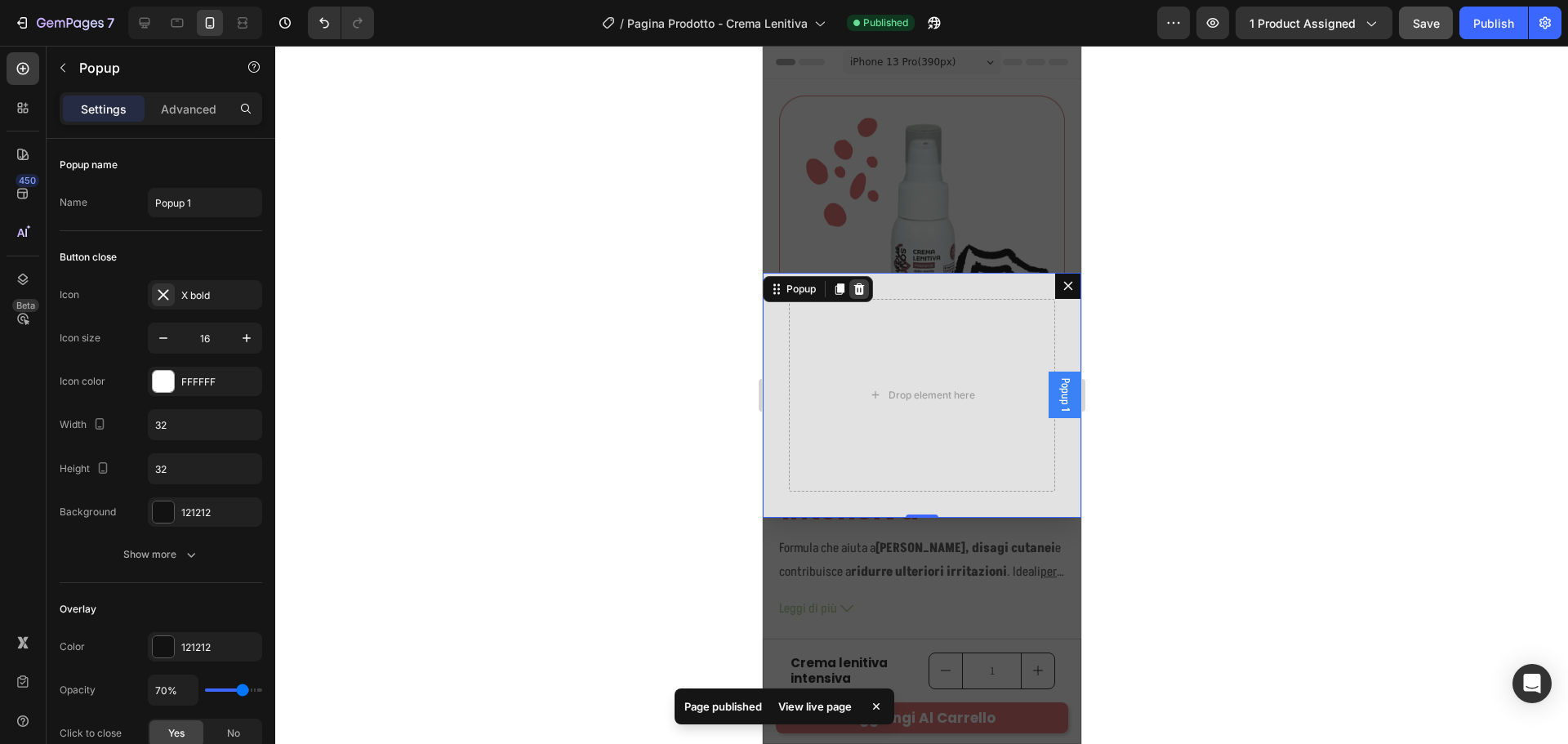
click at [863, 292] on icon "Dialog content" at bounding box center [859, 289] width 11 height 11
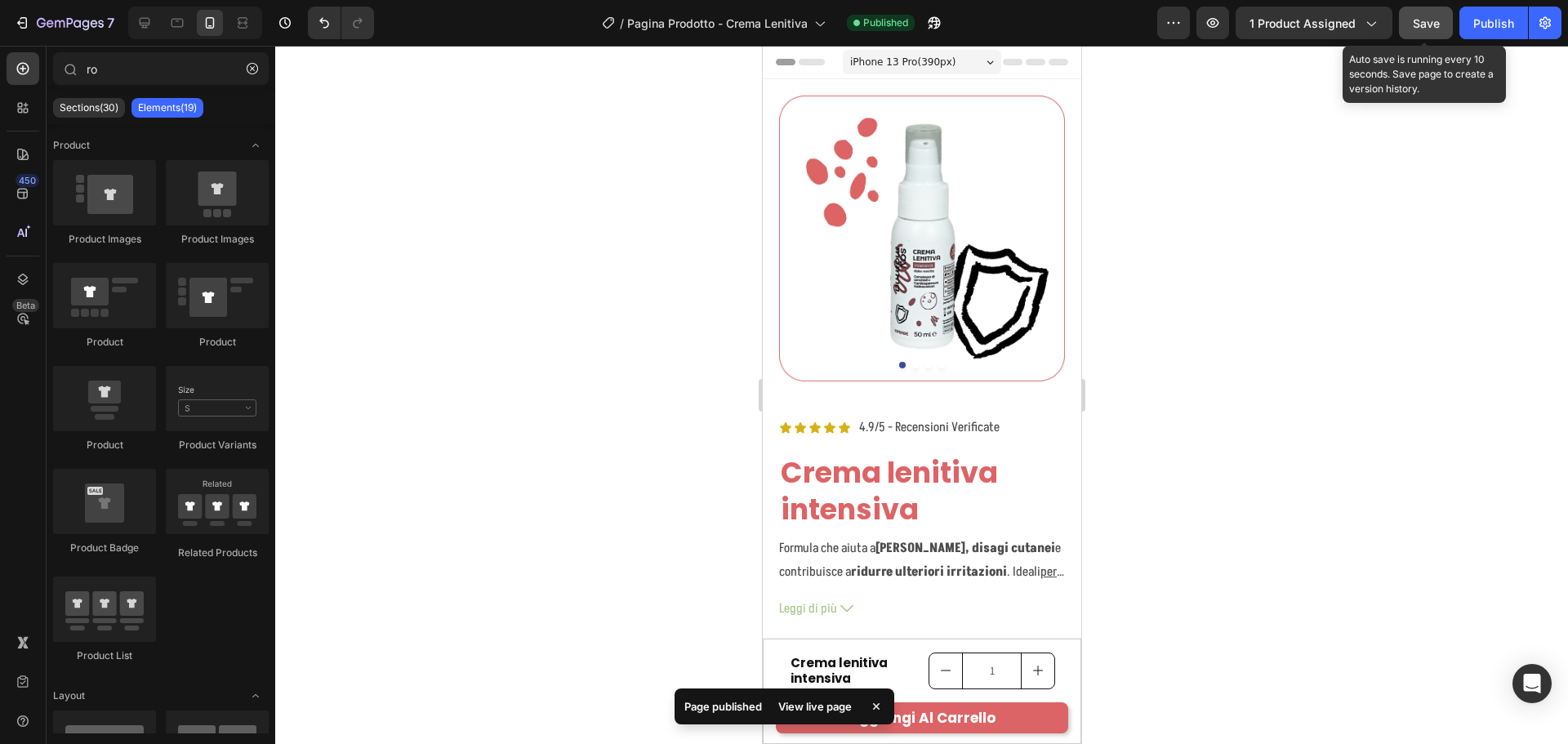
click at [1412, 25] on button "Save" at bounding box center [1426, 22] width 53 height 32
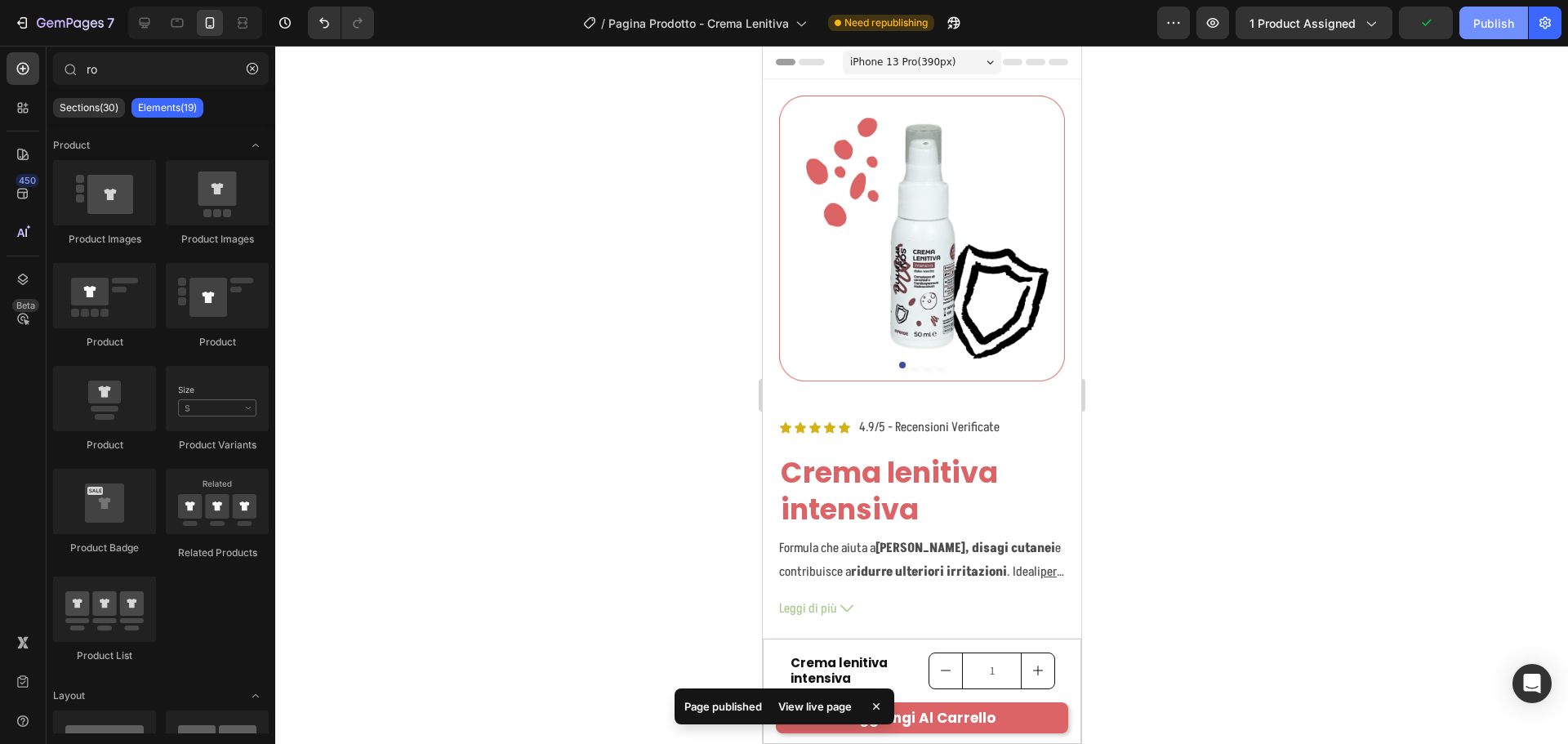
click at [1499, 18] on div "Publish" at bounding box center [1493, 23] width 41 height 18
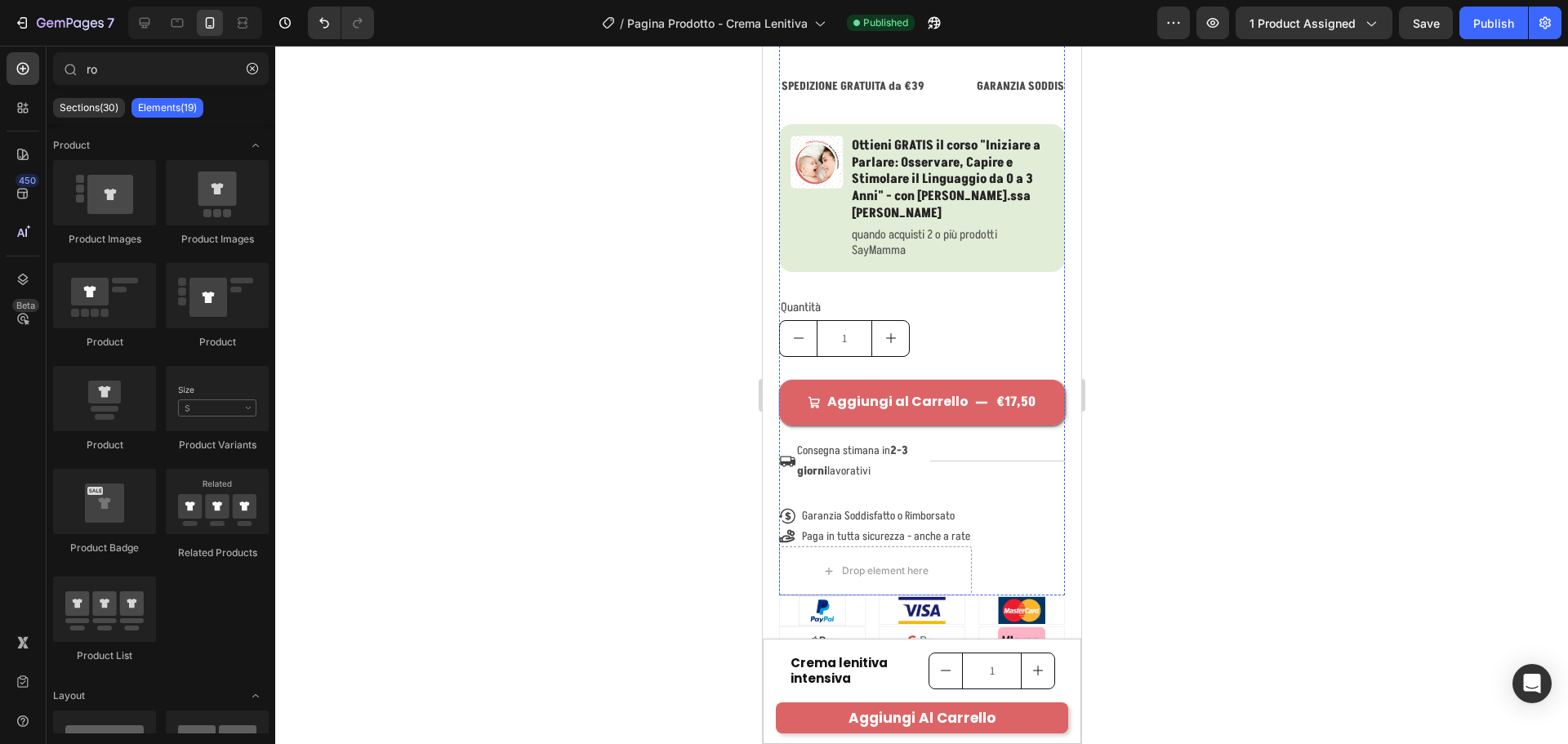
scroll to position [1306, 0]
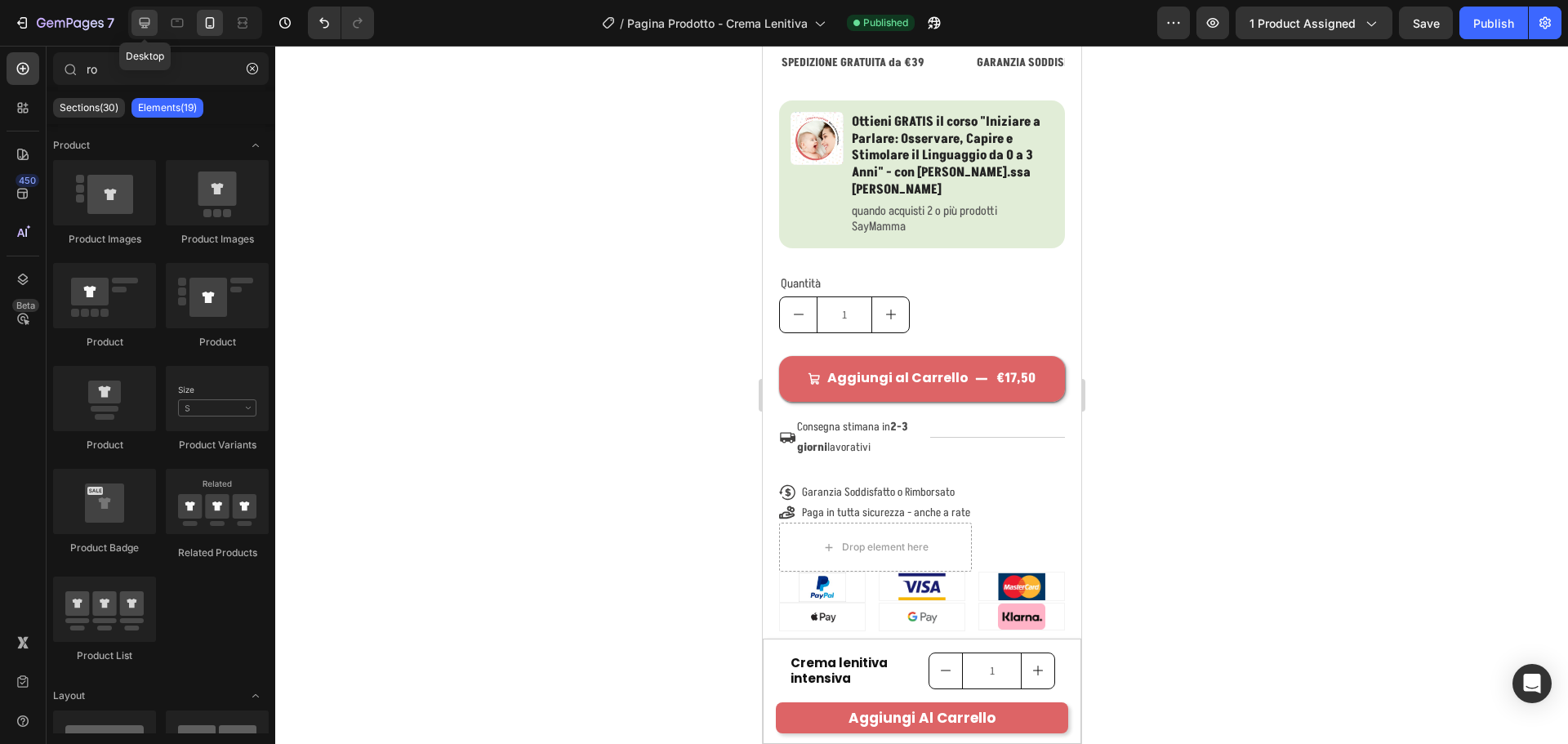
click at [153, 22] on icon at bounding box center [145, 23] width 17 height 17
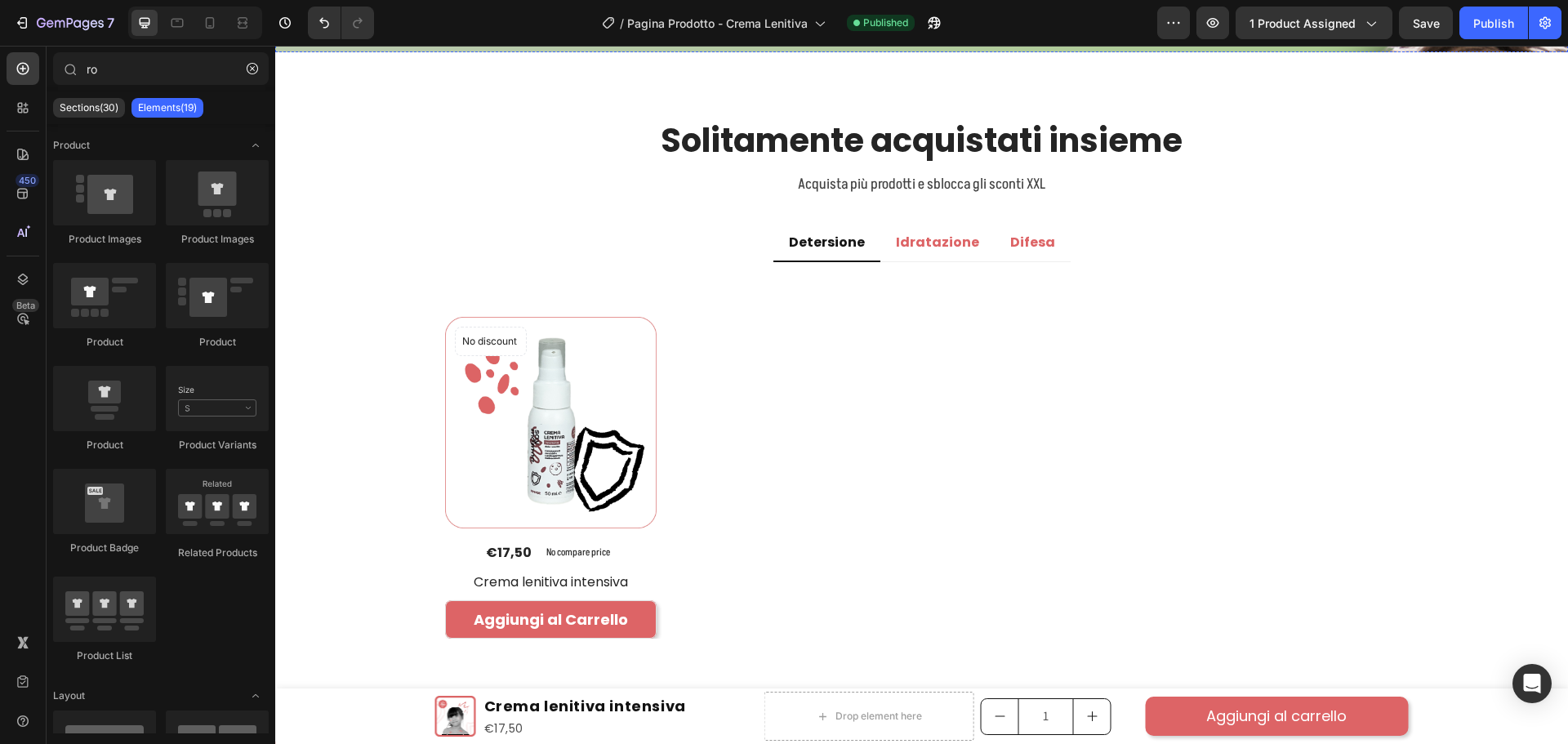
scroll to position [2534, 0]
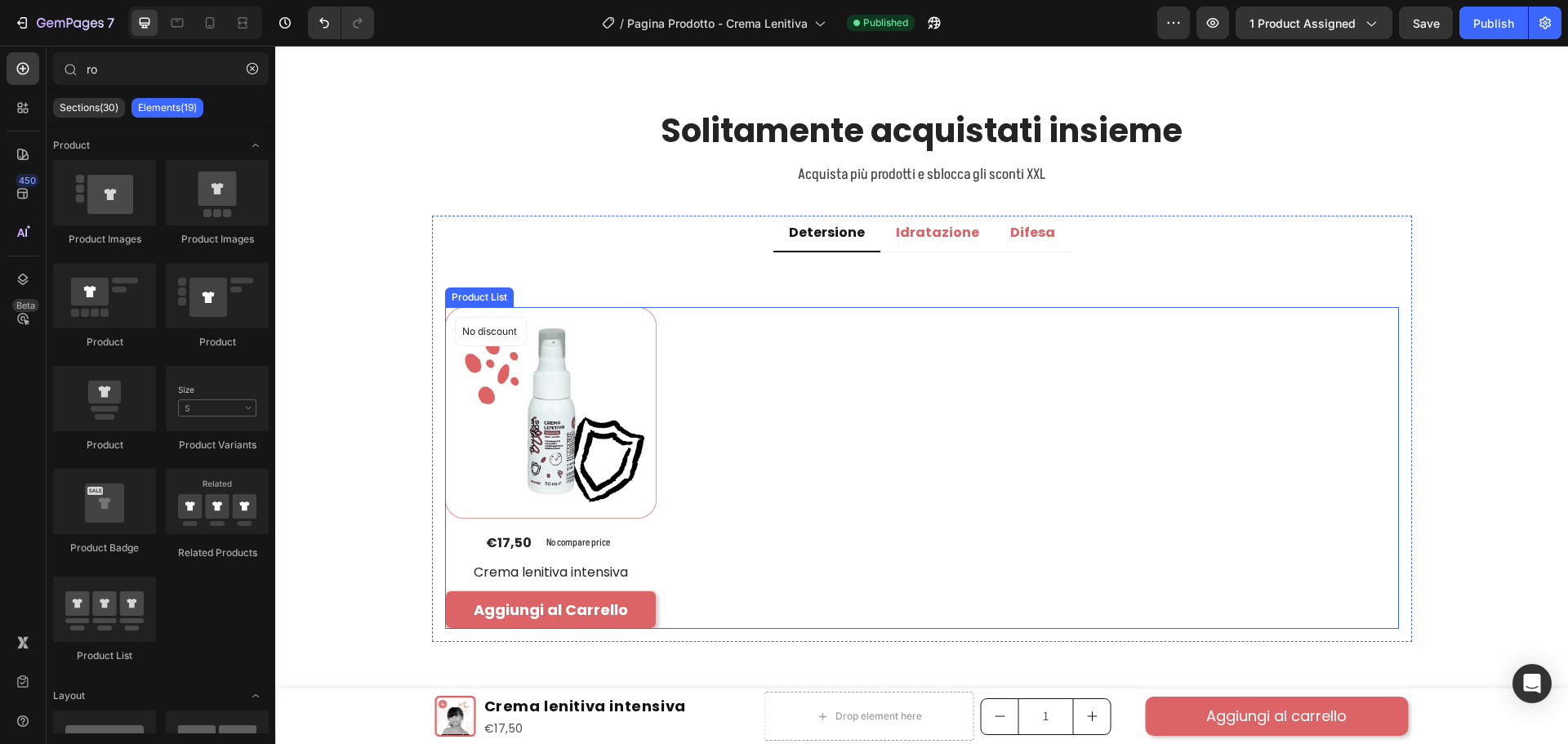
click at [682, 412] on div "No discount Not be displayed when published Product Badge (P) Images €17,50 (P)…" at bounding box center [922, 467] width 954 height 322
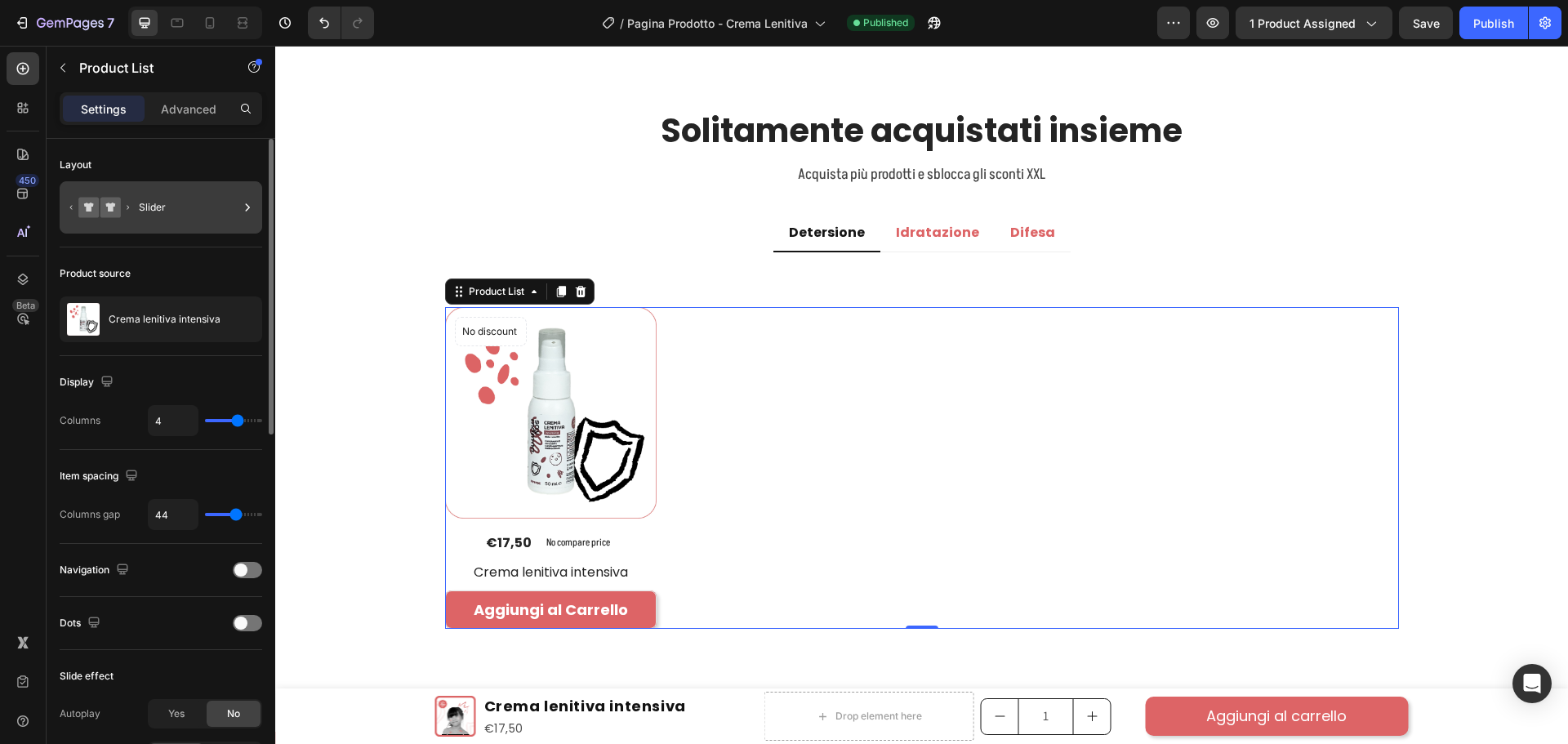
click at [147, 216] on div "Slider" at bounding box center [189, 207] width 100 height 38
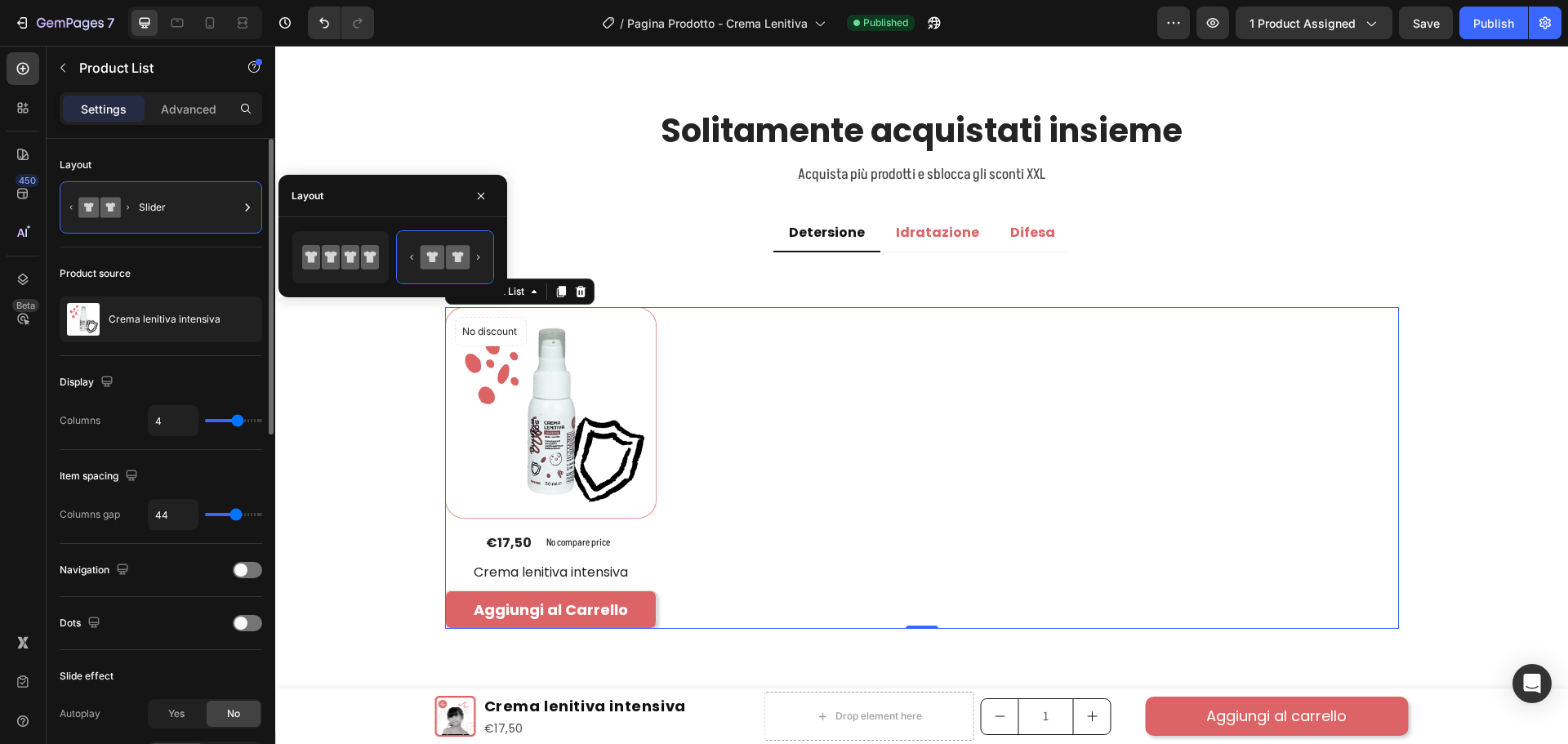
click at [152, 597] on div "Product source Crema lenitiva intensiva" at bounding box center [161, 624] width 203 height 53
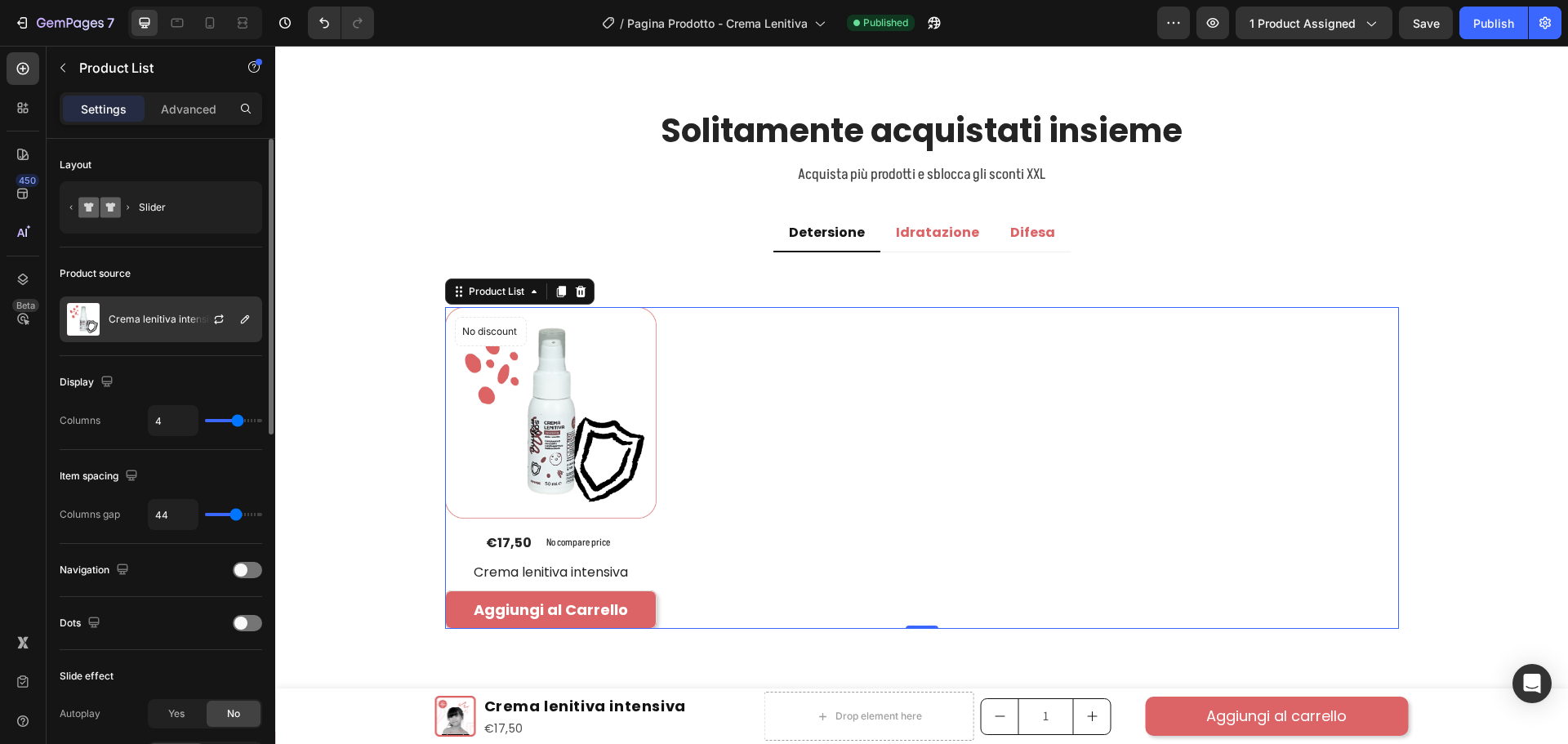
click at [156, 325] on div "Crema lenitiva intensiva" at bounding box center [161, 320] width 203 height 46
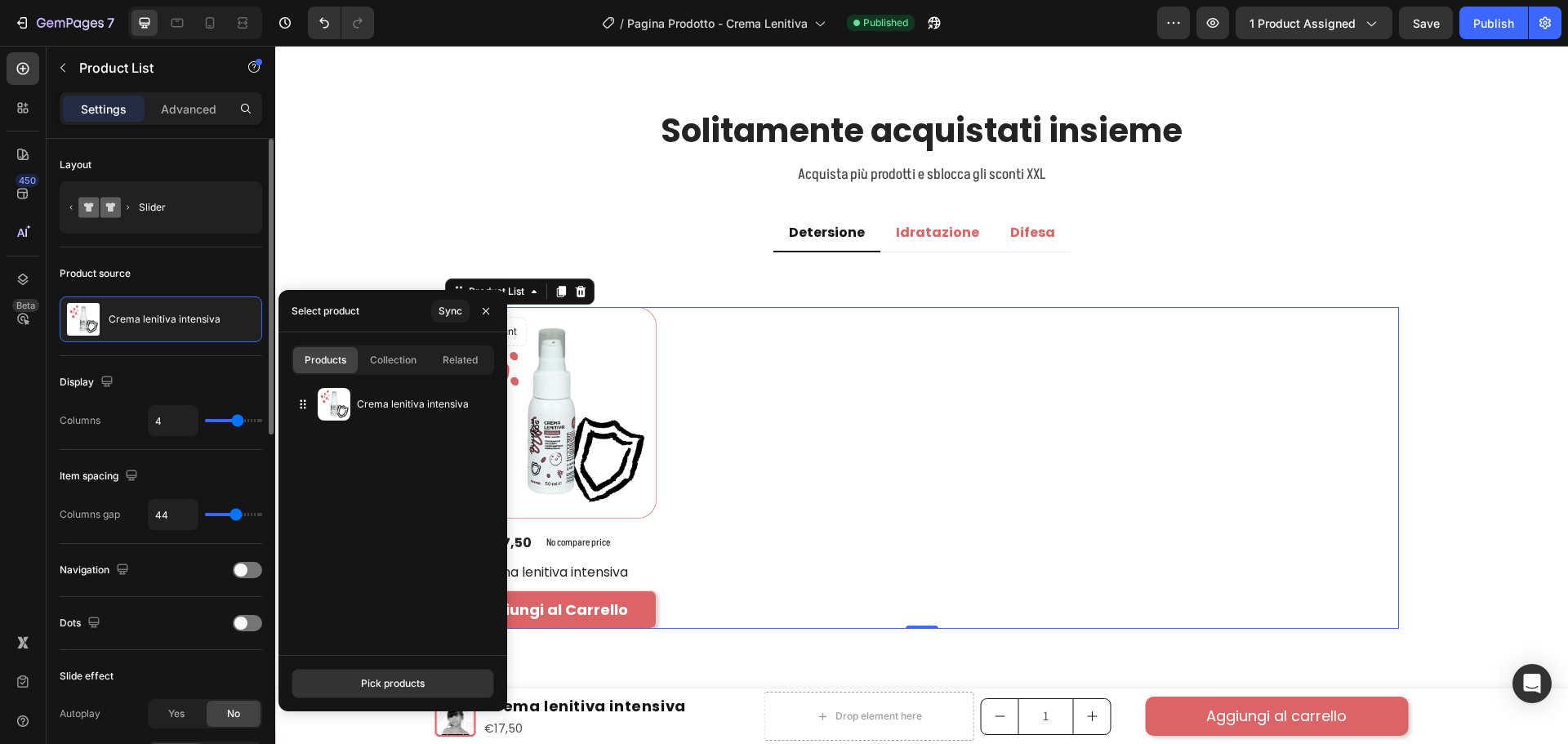
click at [170, 597] on div "Product source Crema lenitiva intensiva" at bounding box center [161, 624] width 203 height 53
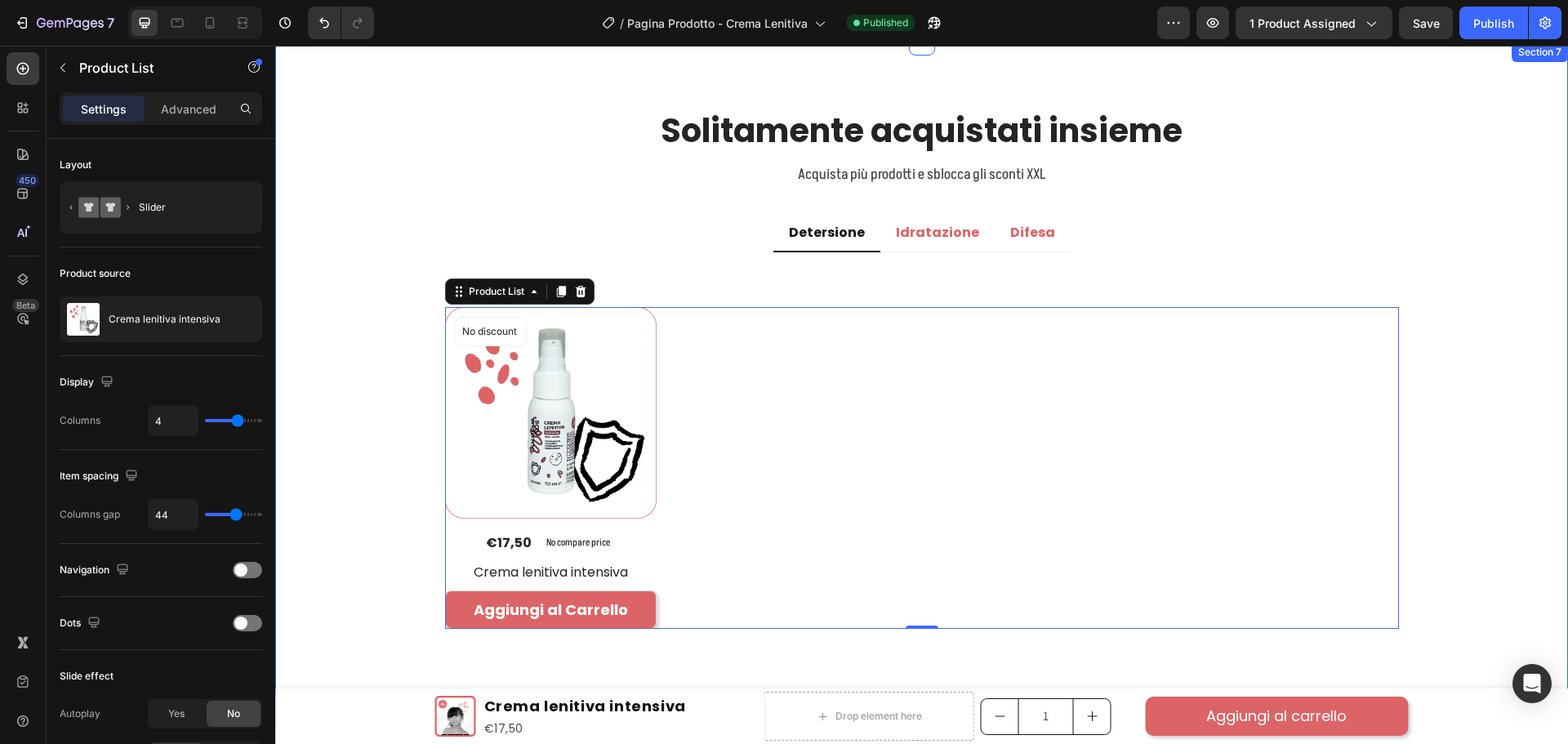
click at [402, 292] on div "Solitamente acquistati insieme Heading Acquista più prodotti e sblocca gli scon…" at bounding box center [922, 387] width 1268 height 560
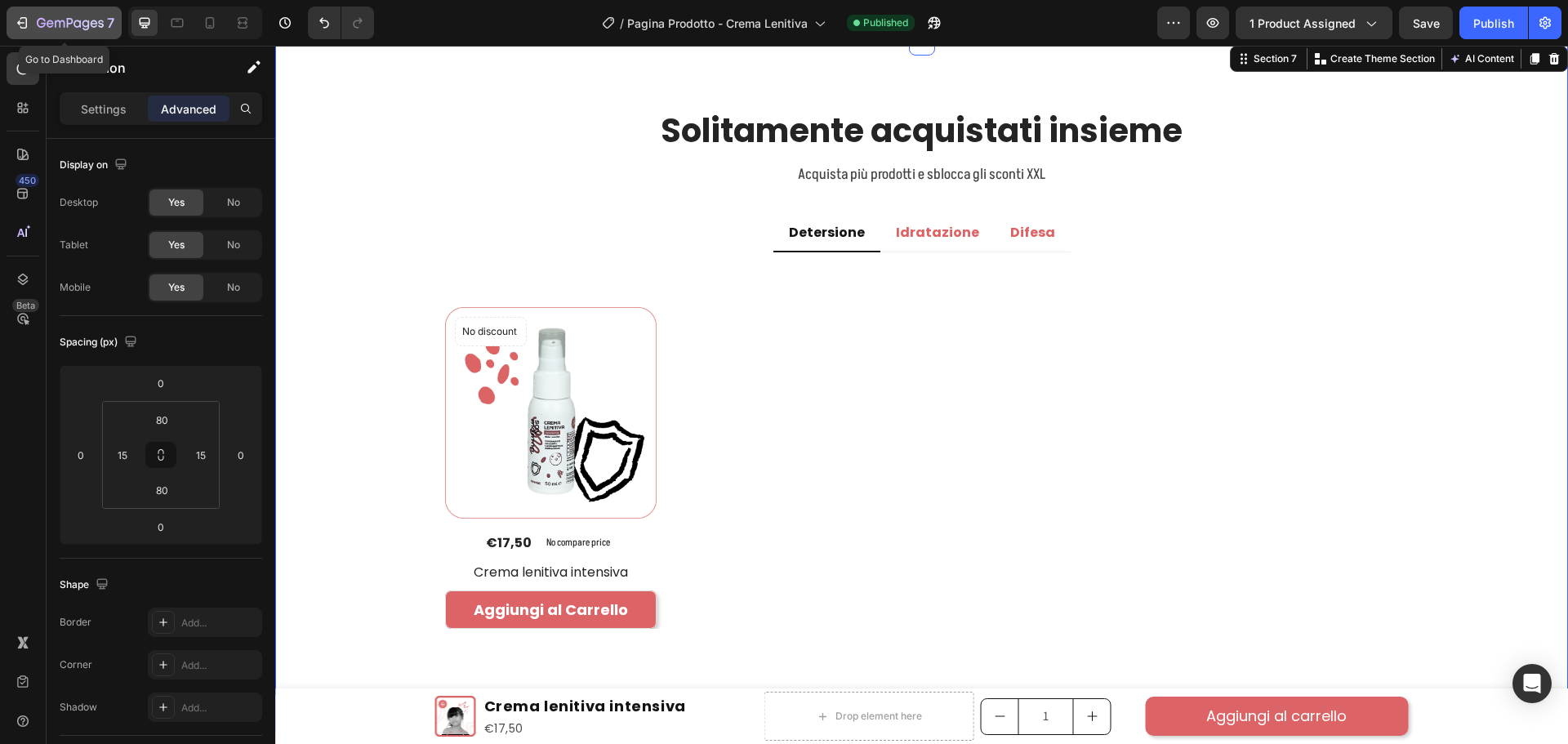
click at [53, 19] on icon "button" at bounding box center [70, 24] width 67 height 14
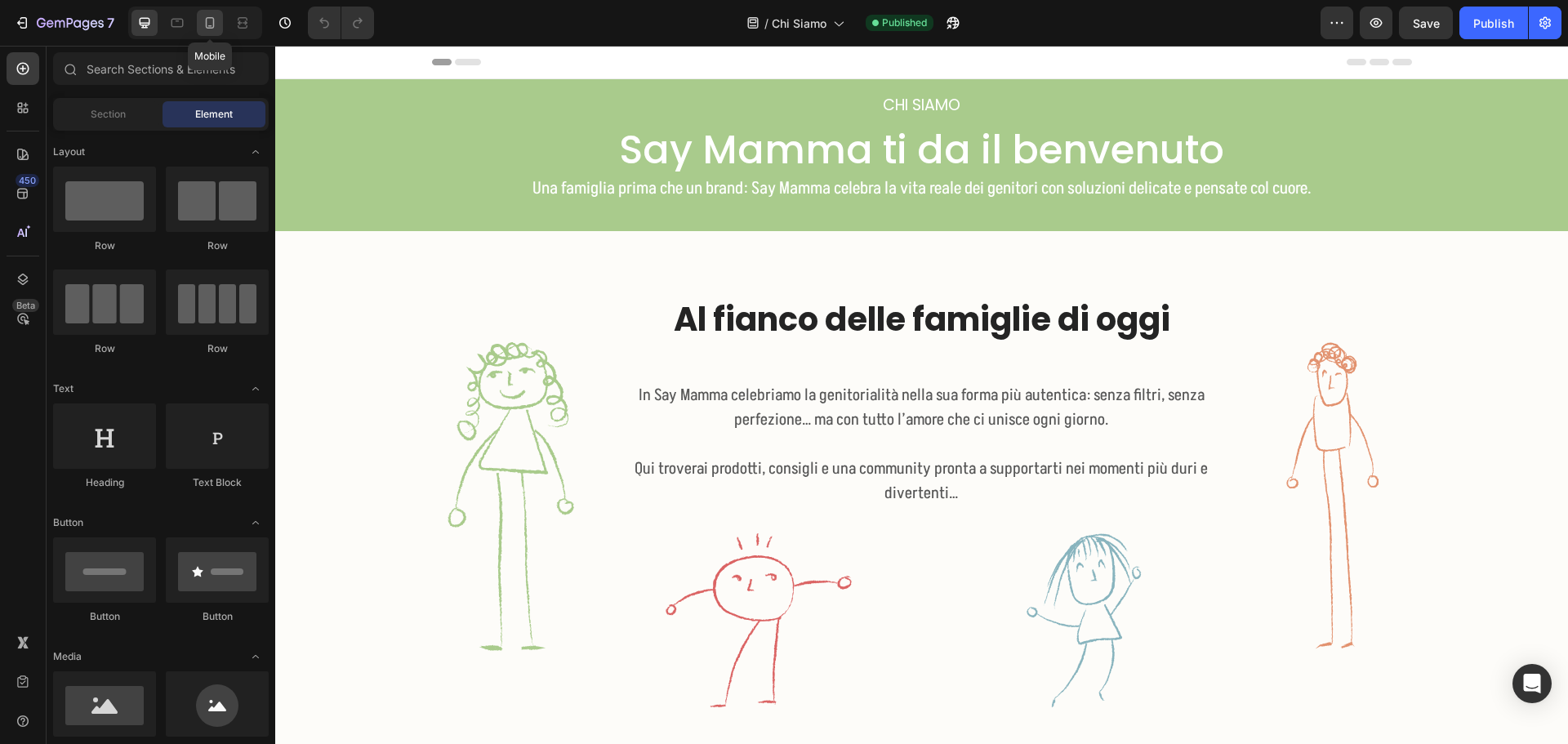
click at [206, 24] on icon at bounding box center [210, 23] width 9 height 11
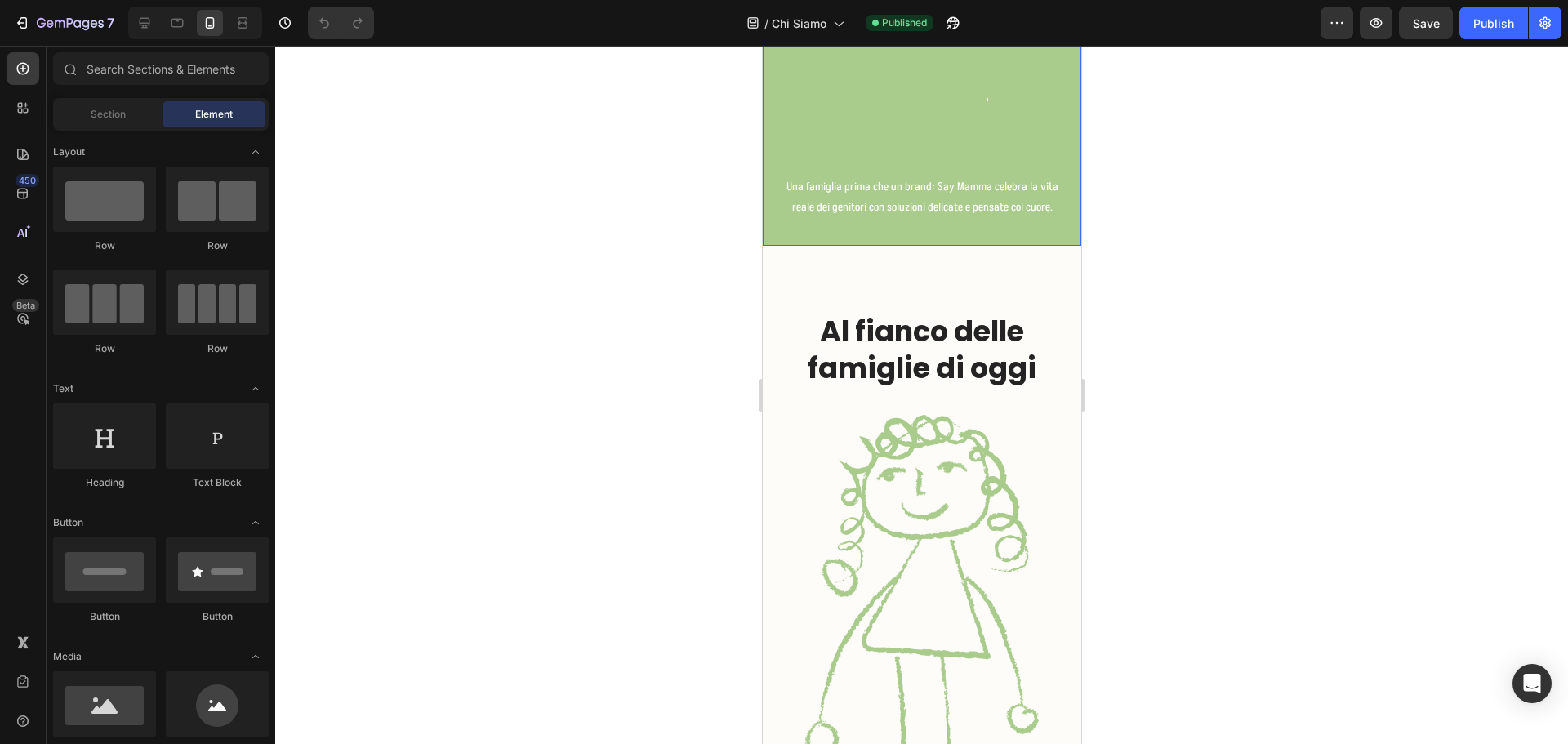
scroll to position [490, 0]
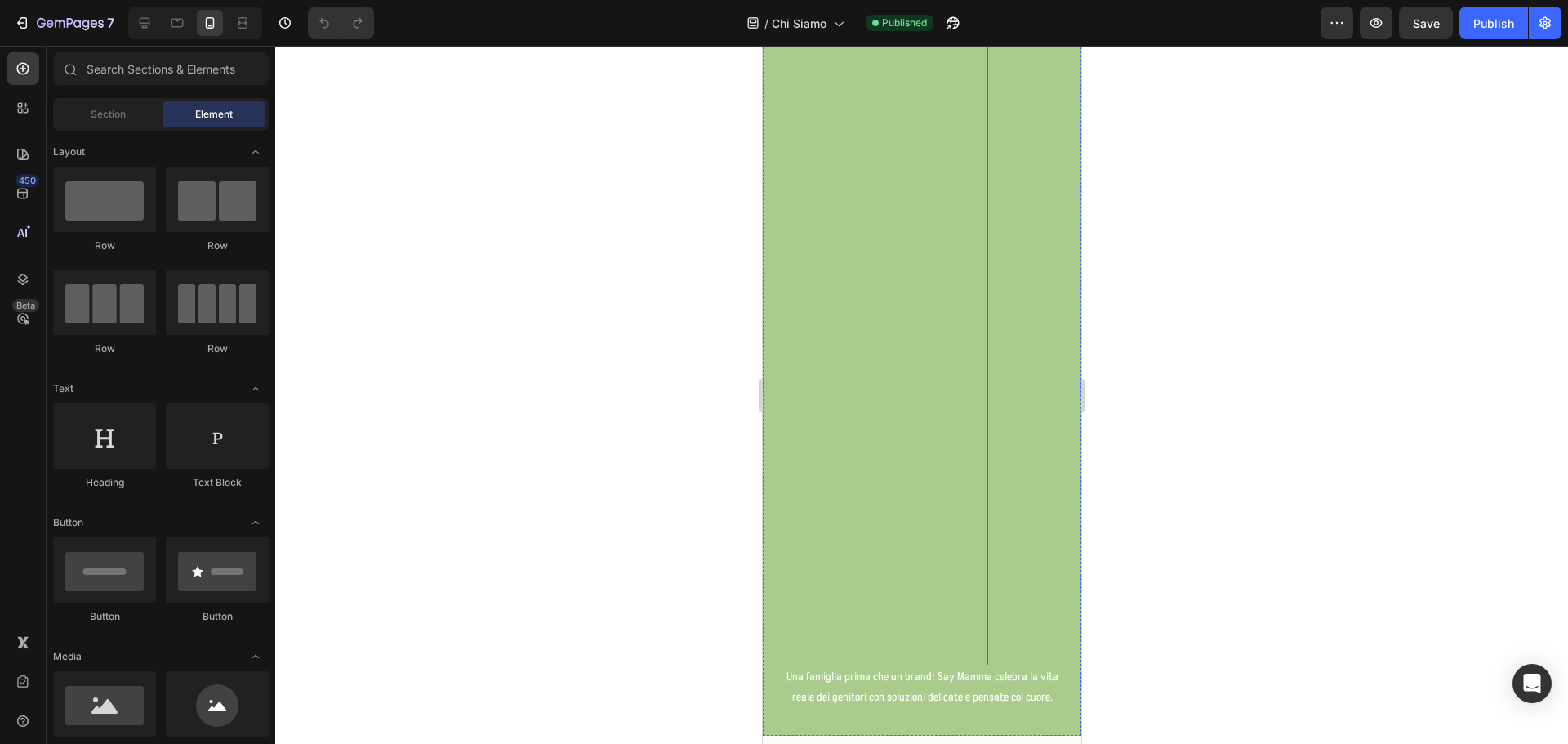
click at [984, 279] on h2 "Say Mamma ti da il benvenuto" at bounding box center [985, 151] width 4 height 1029
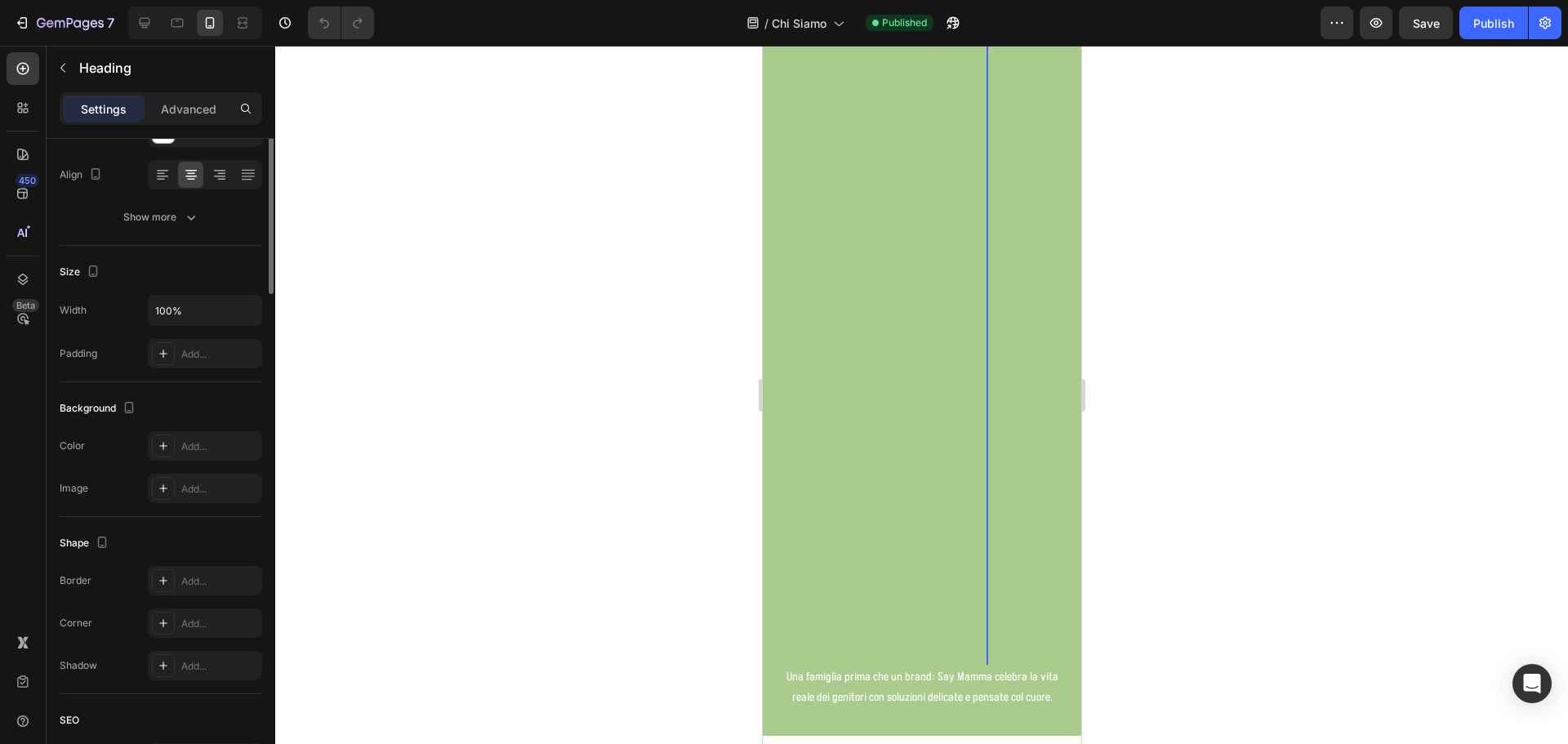
scroll to position [0, 0]
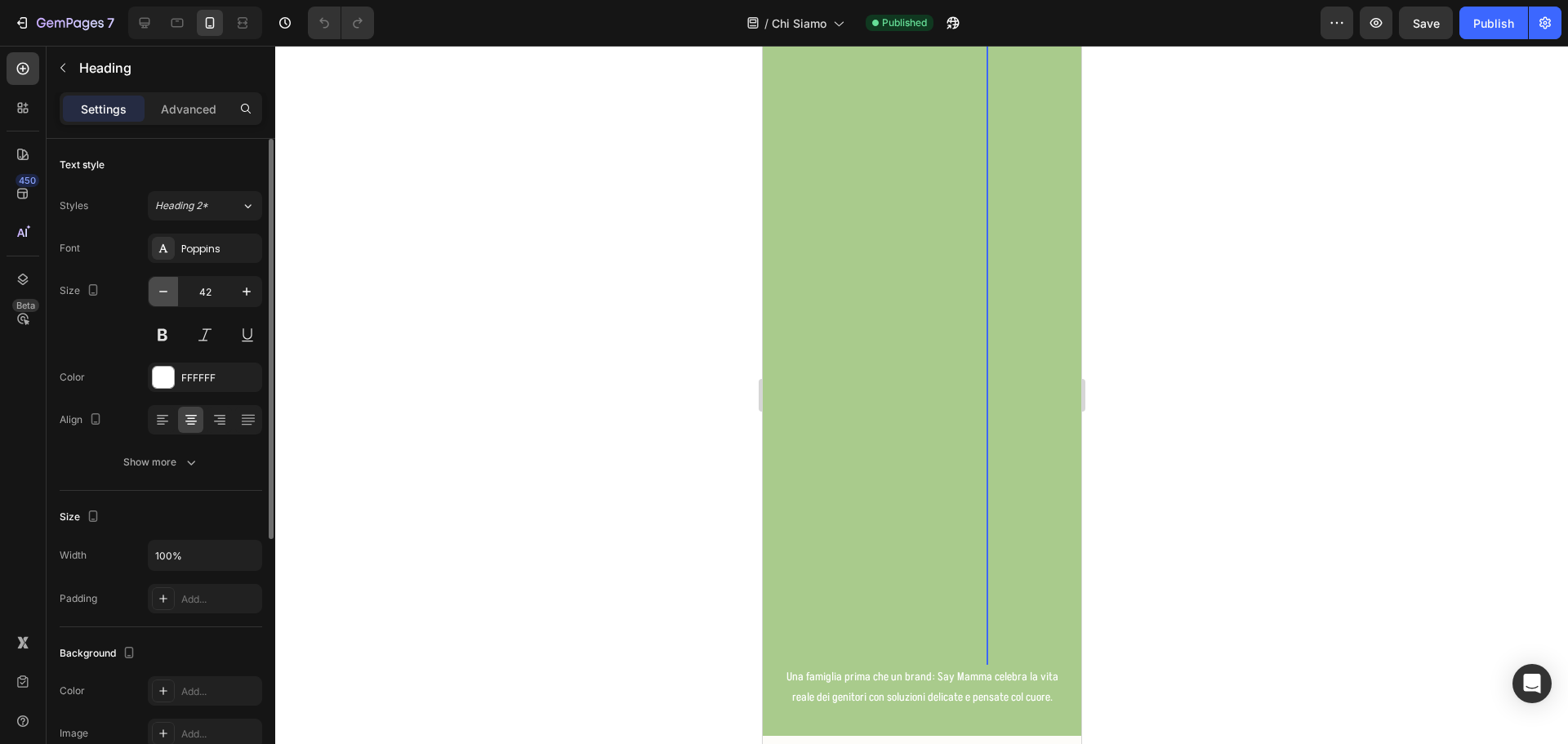
click at [157, 294] on icon "button" at bounding box center [163, 291] width 17 height 17
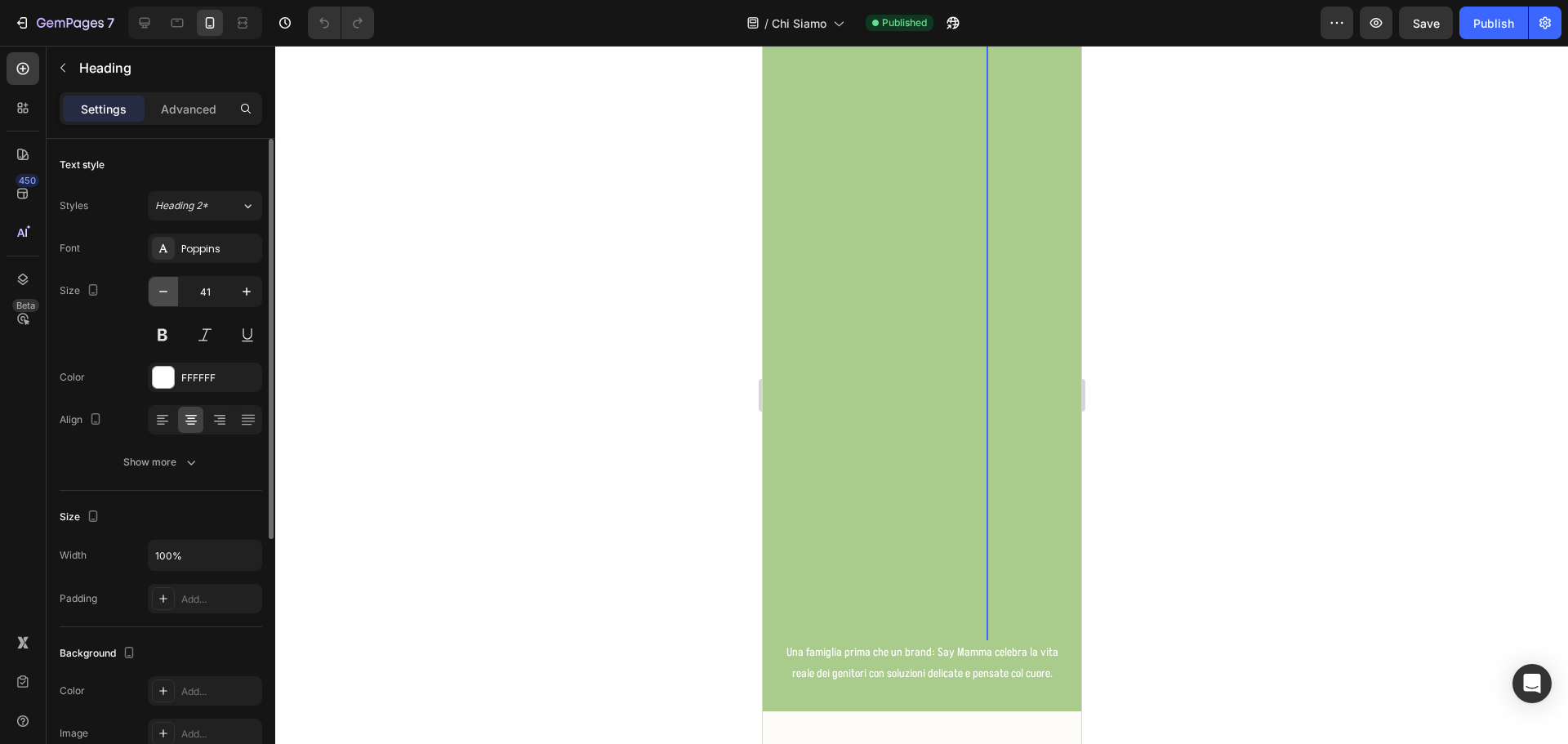
scroll to position [466, 0]
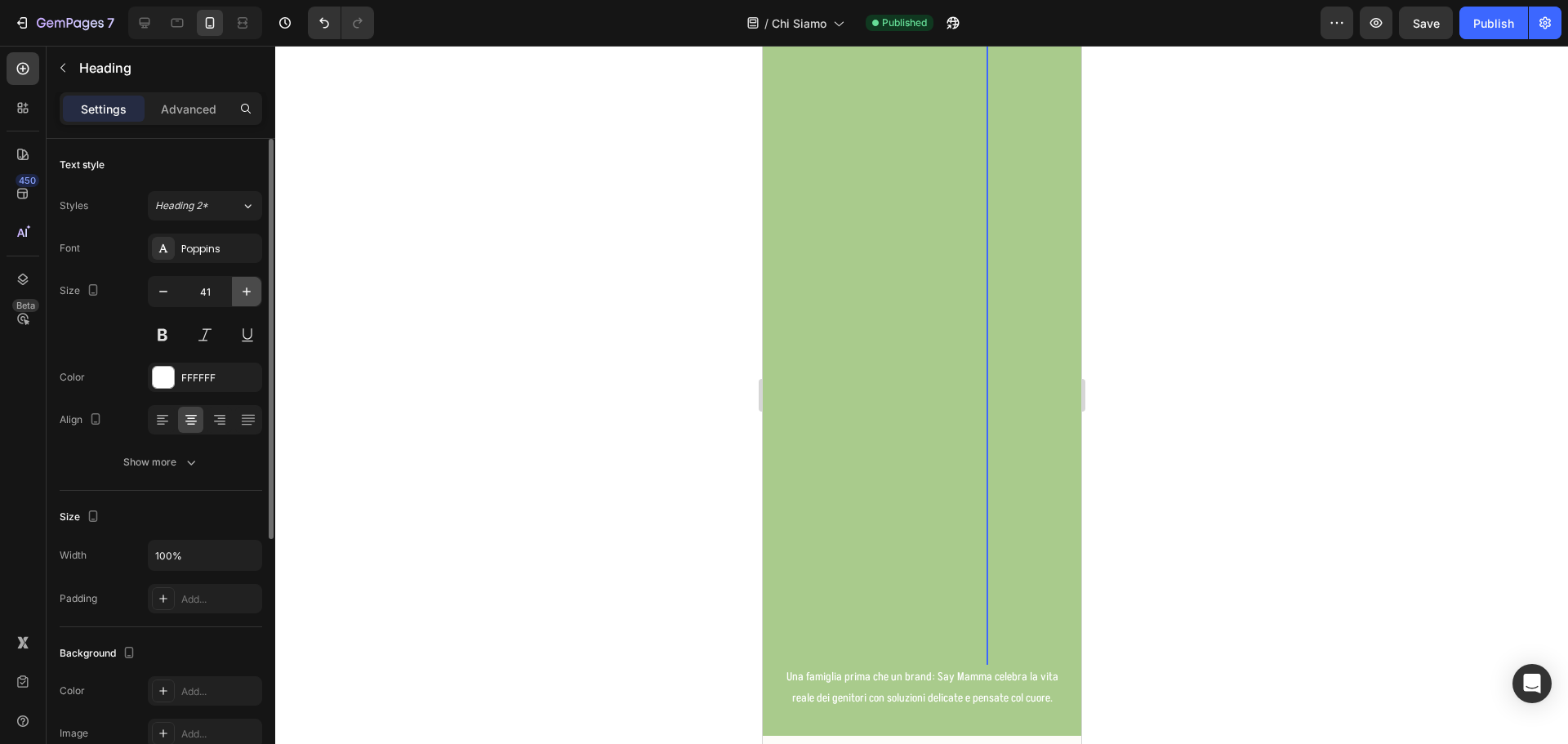
click at [246, 292] on icon "button" at bounding box center [247, 291] width 17 height 17
type input "42"
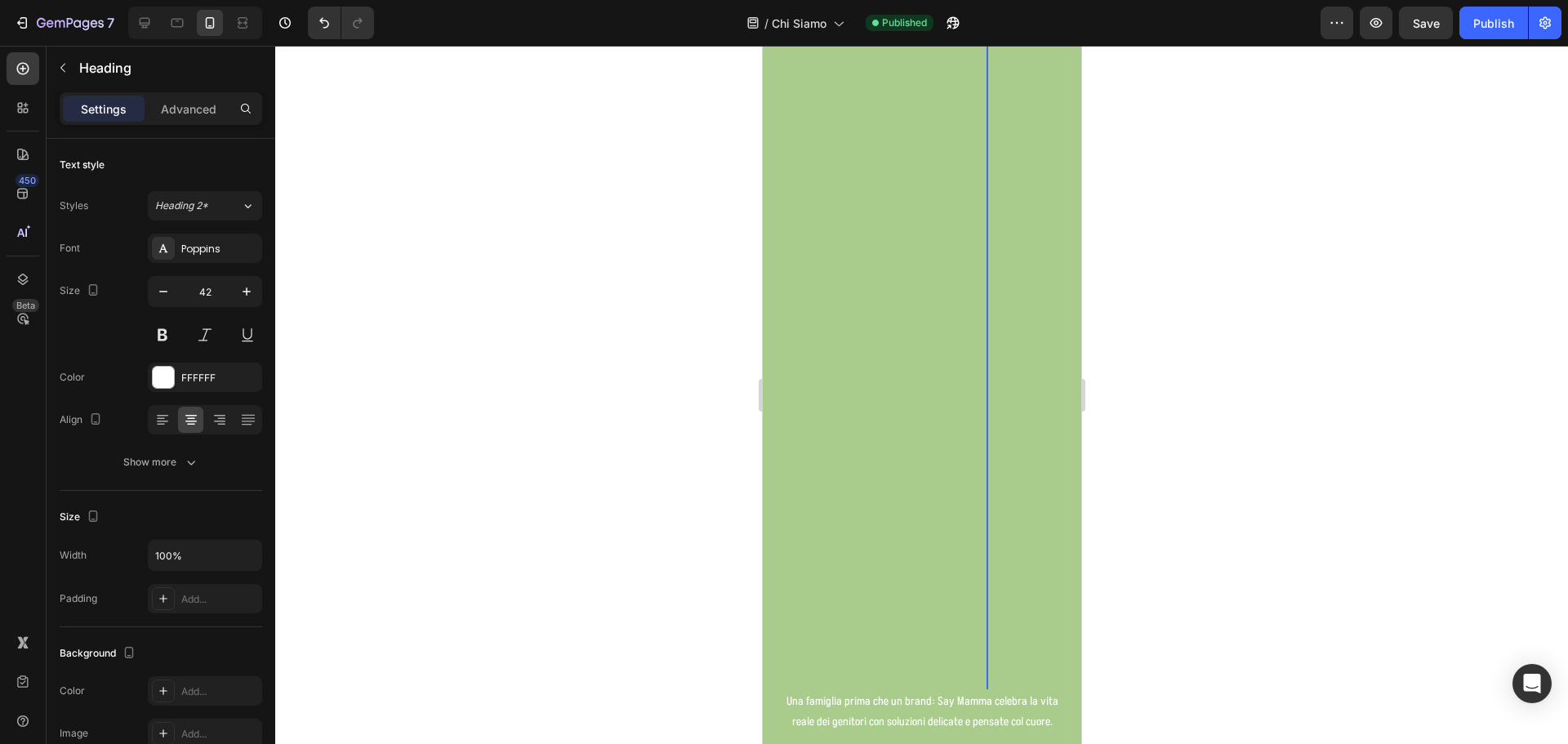
scroll to position [490, 0]
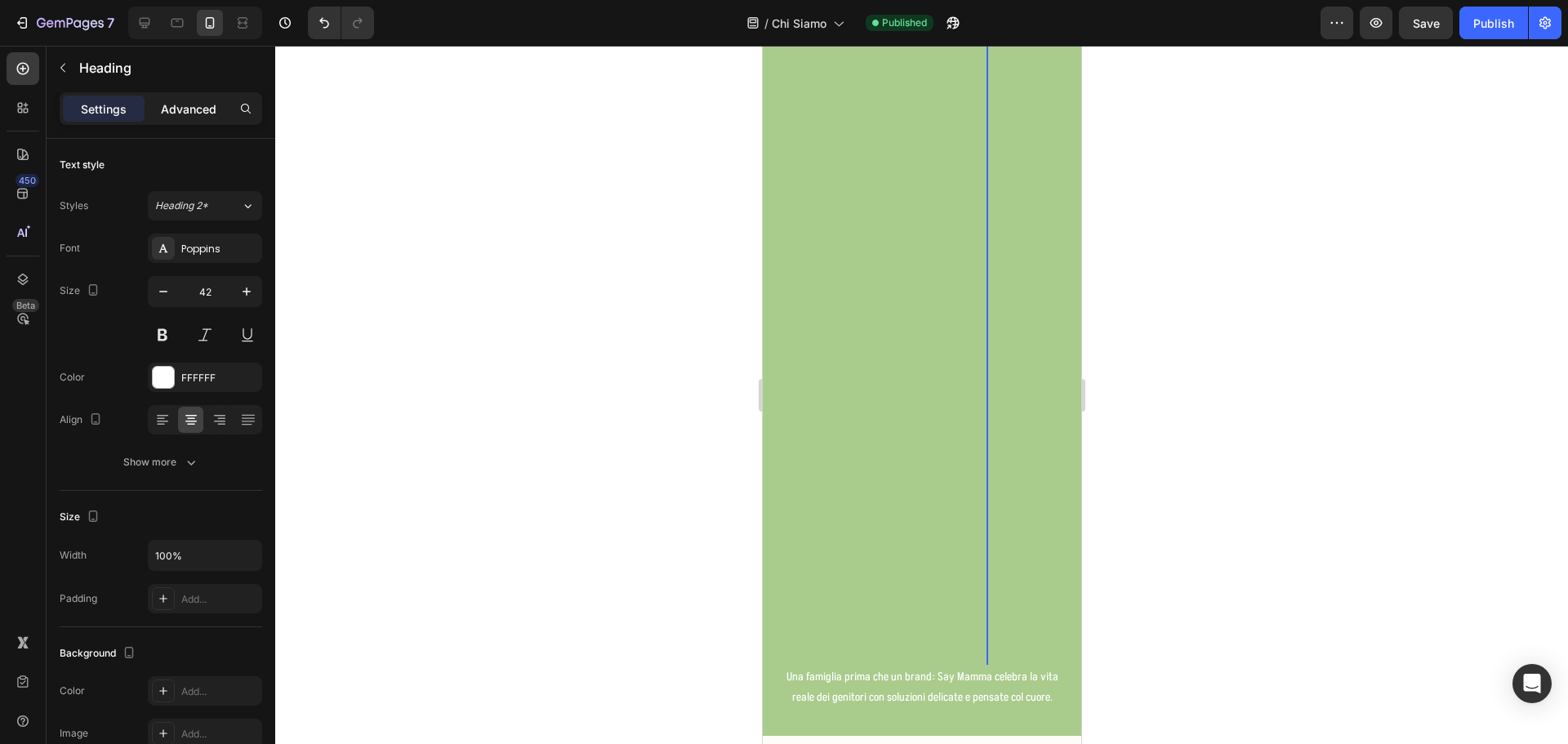
click at [192, 120] on div "Advanced" at bounding box center [188, 109] width 82 height 26
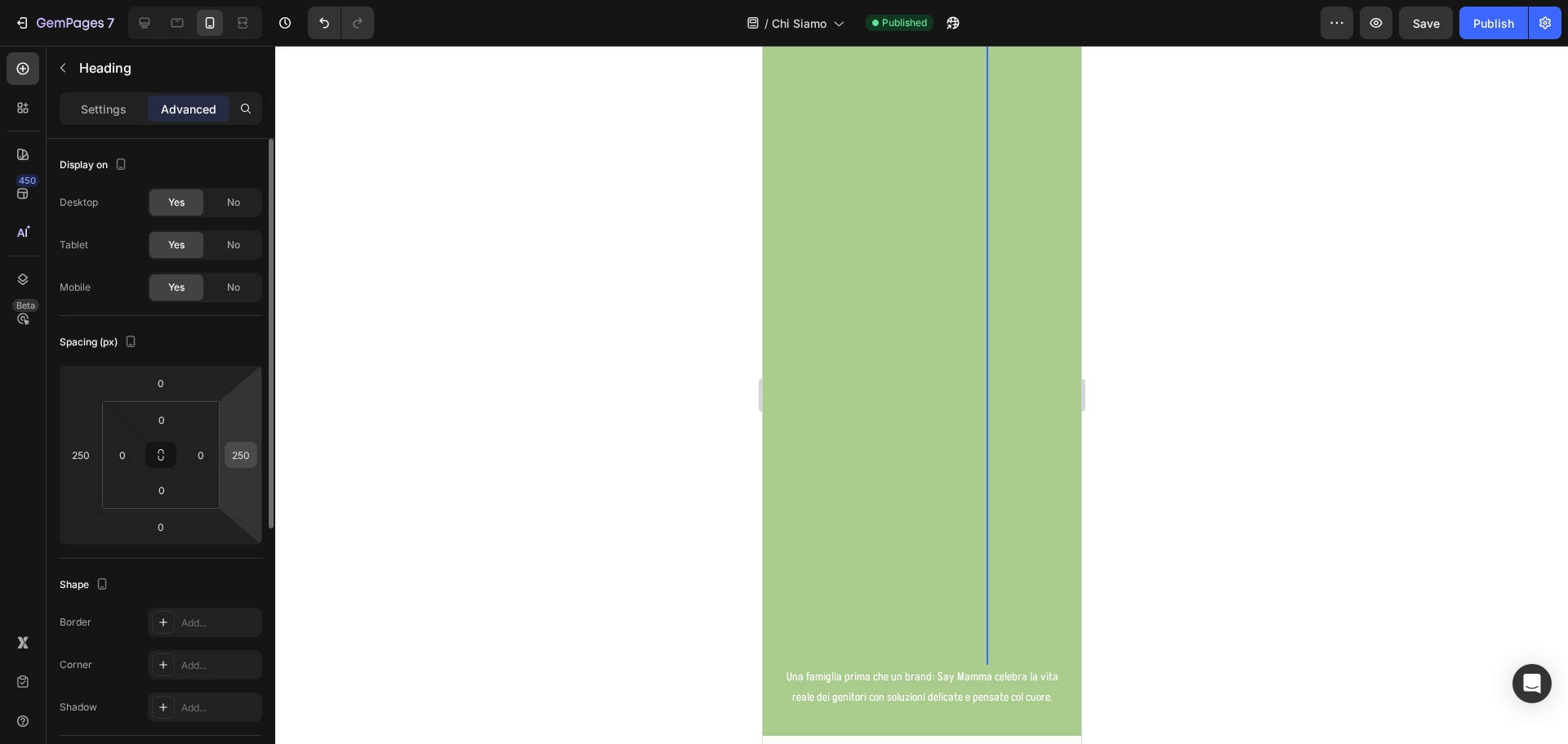
click at [256, 455] on div "250" at bounding box center [241, 455] width 32 height 26
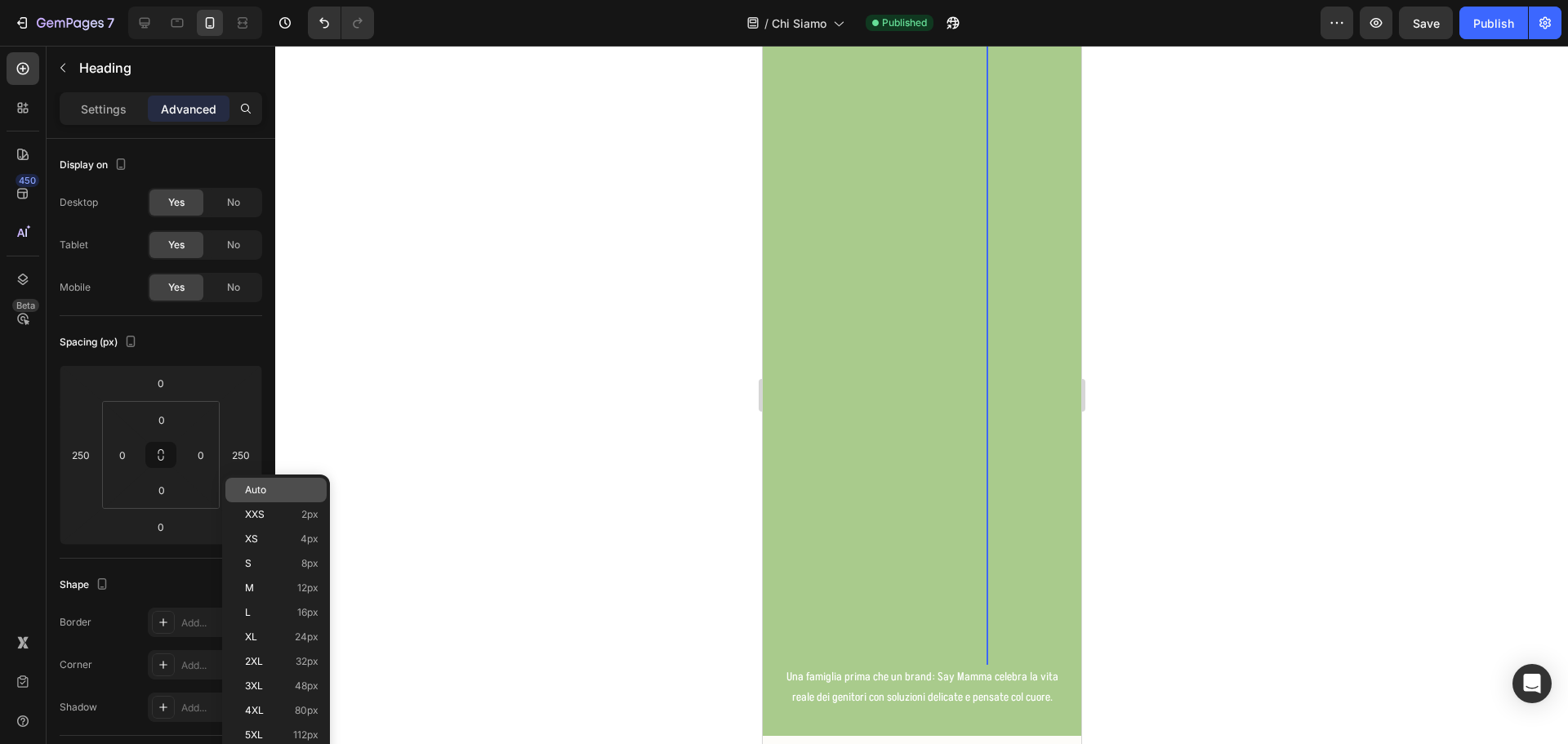
click at [263, 482] on div "Auto" at bounding box center [277, 490] width 101 height 25
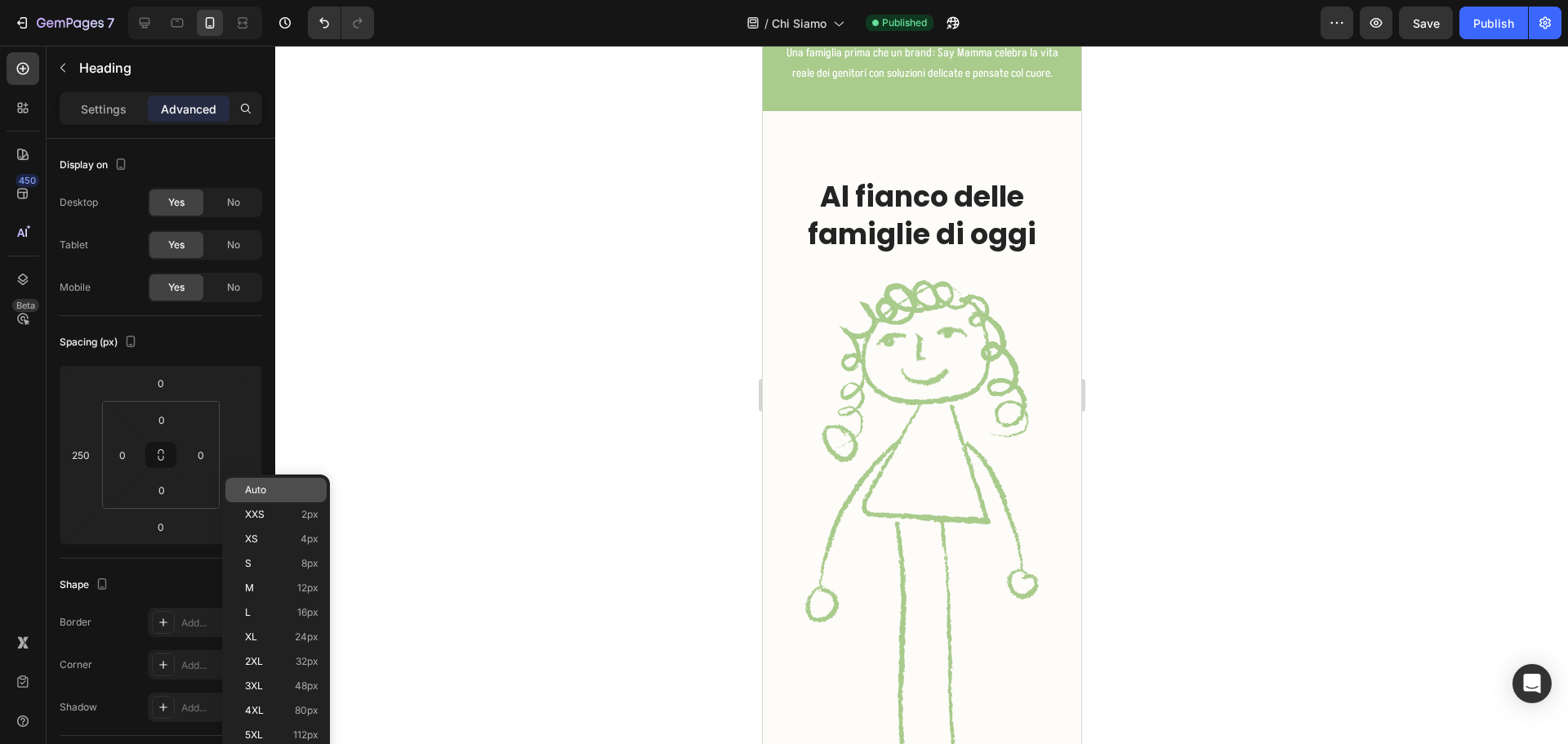
scroll to position [0, 0]
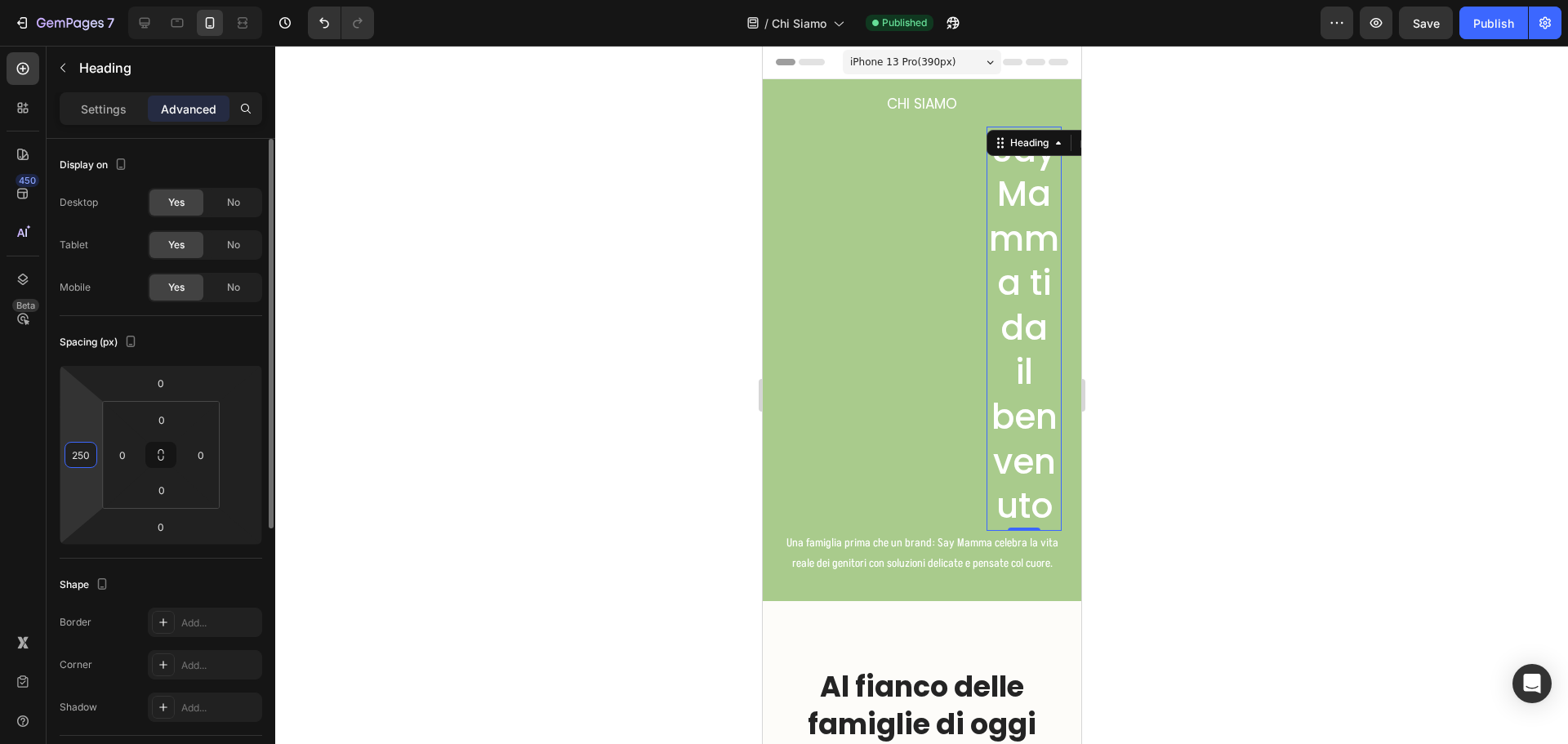
click at [78, 456] on input "250" at bounding box center [80, 455] width 25 height 25
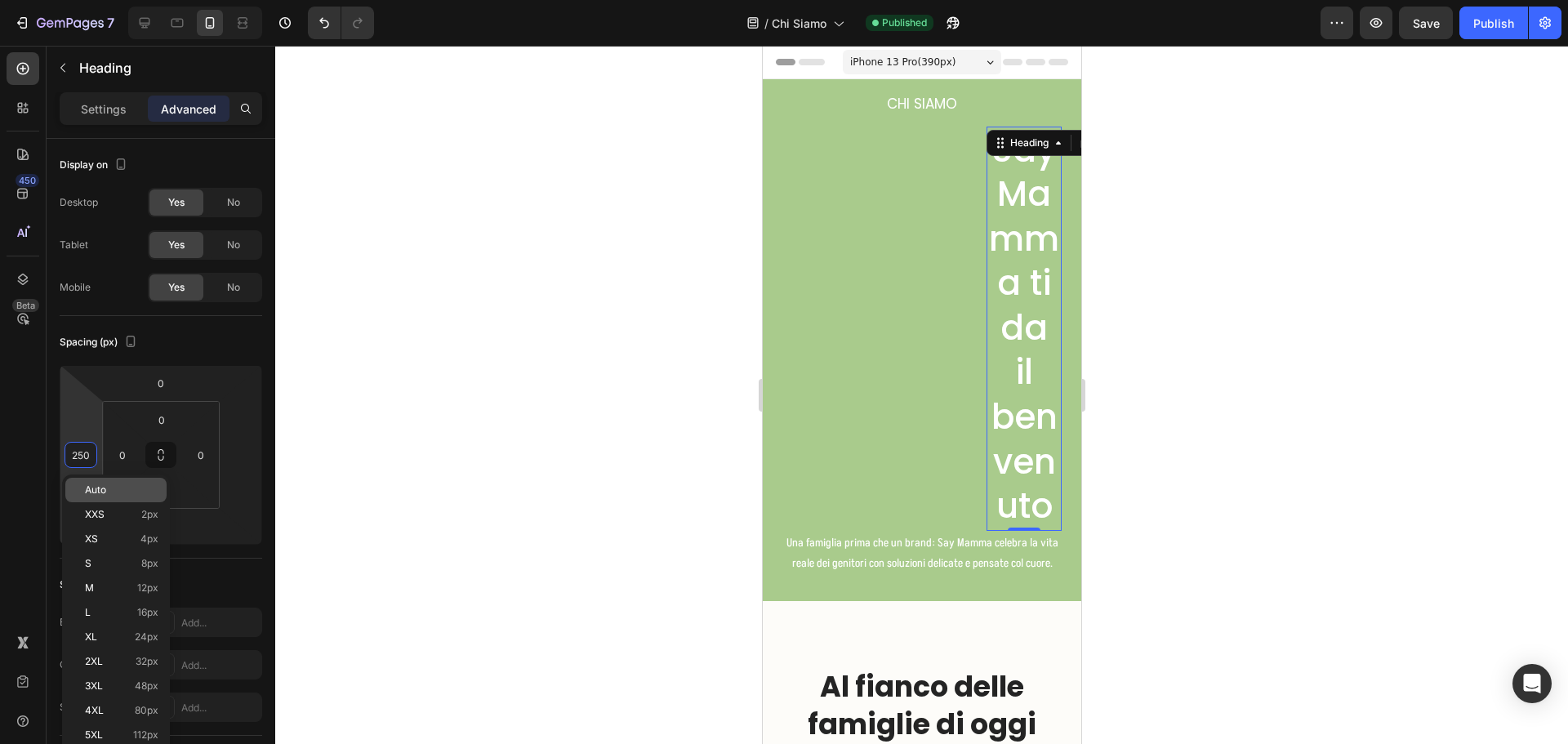
click at [105, 486] on span "Auto" at bounding box center [95, 490] width 21 height 11
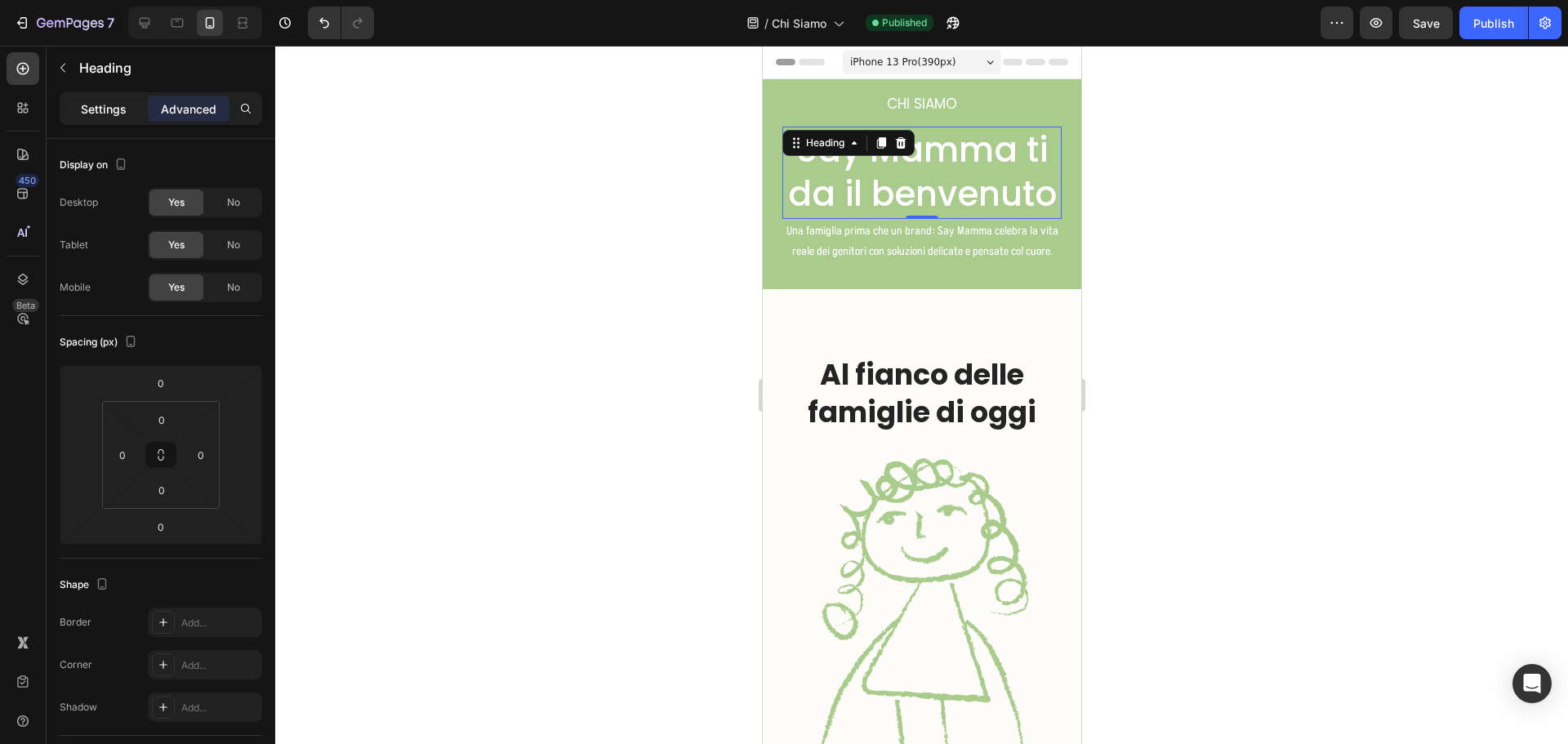
click at [95, 120] on div "Settings" at bounding box center [103, 109] width 82 height 26
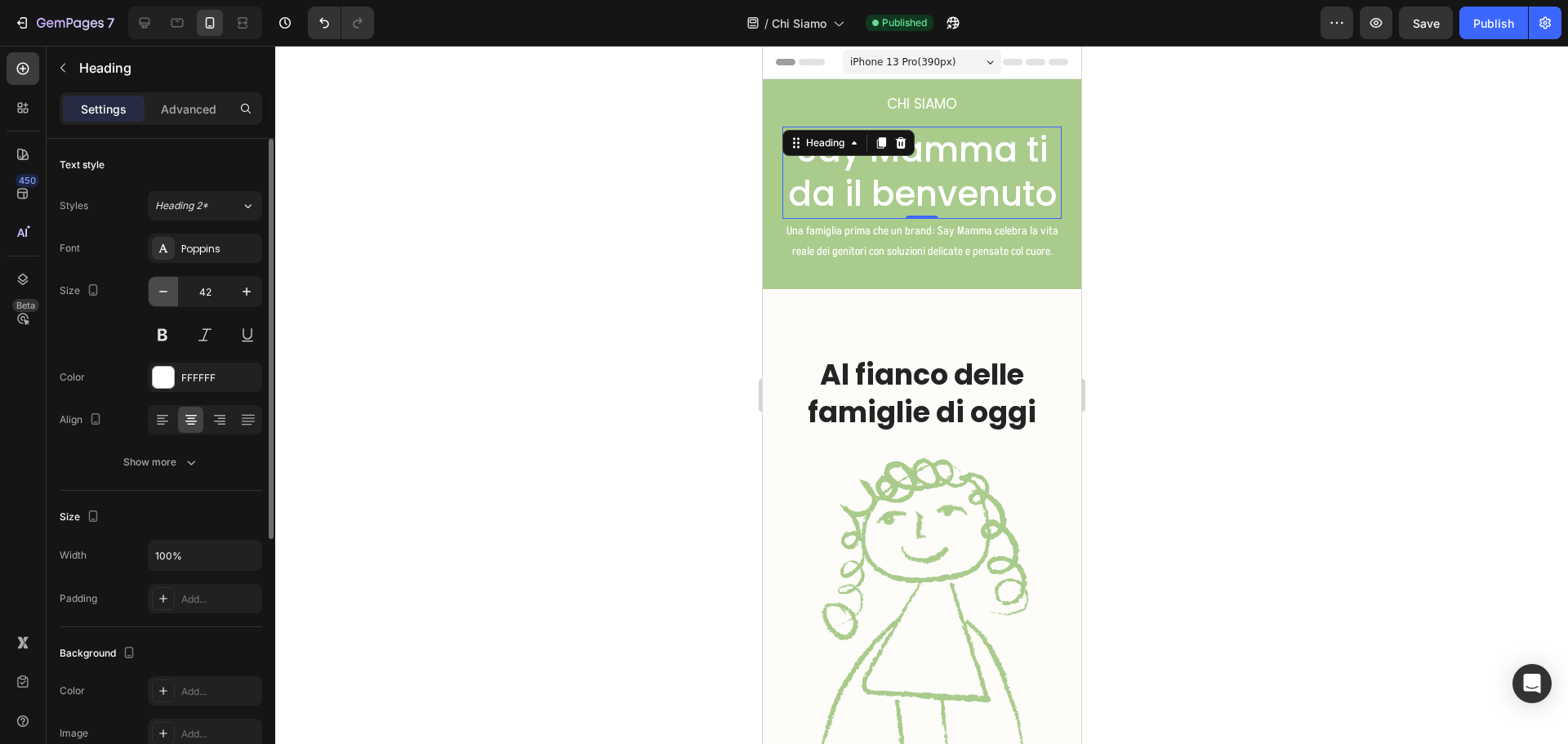
click at [161, 289] on icon "button" at bounding box center [163, 291] width 17 height 17
type input "41"
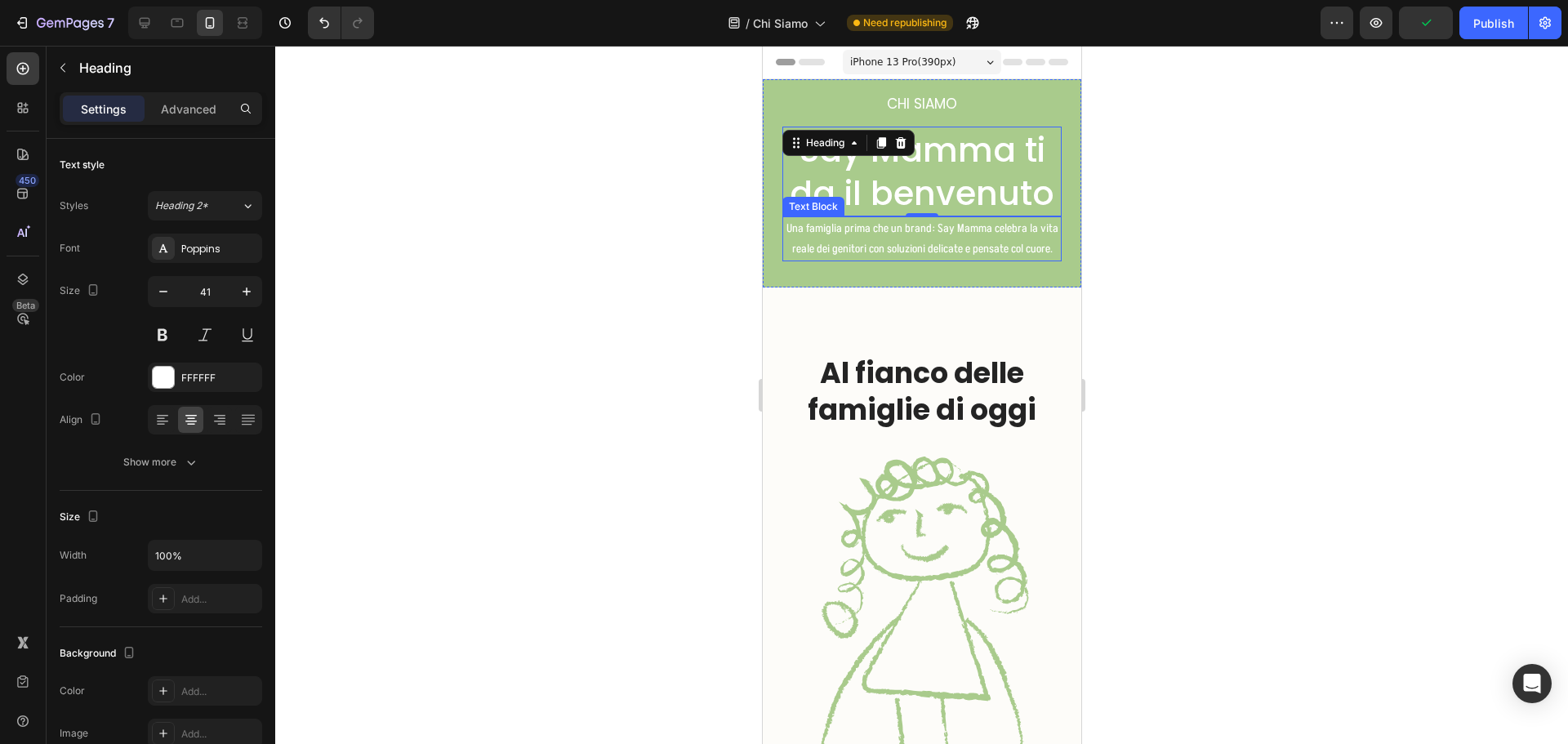
click at [945, 247] on p "Una famiglia prima che un brand: Say Mamma celebra la vita reale dei genitori c…" at bounding box center [921, 239] width 276 height 41
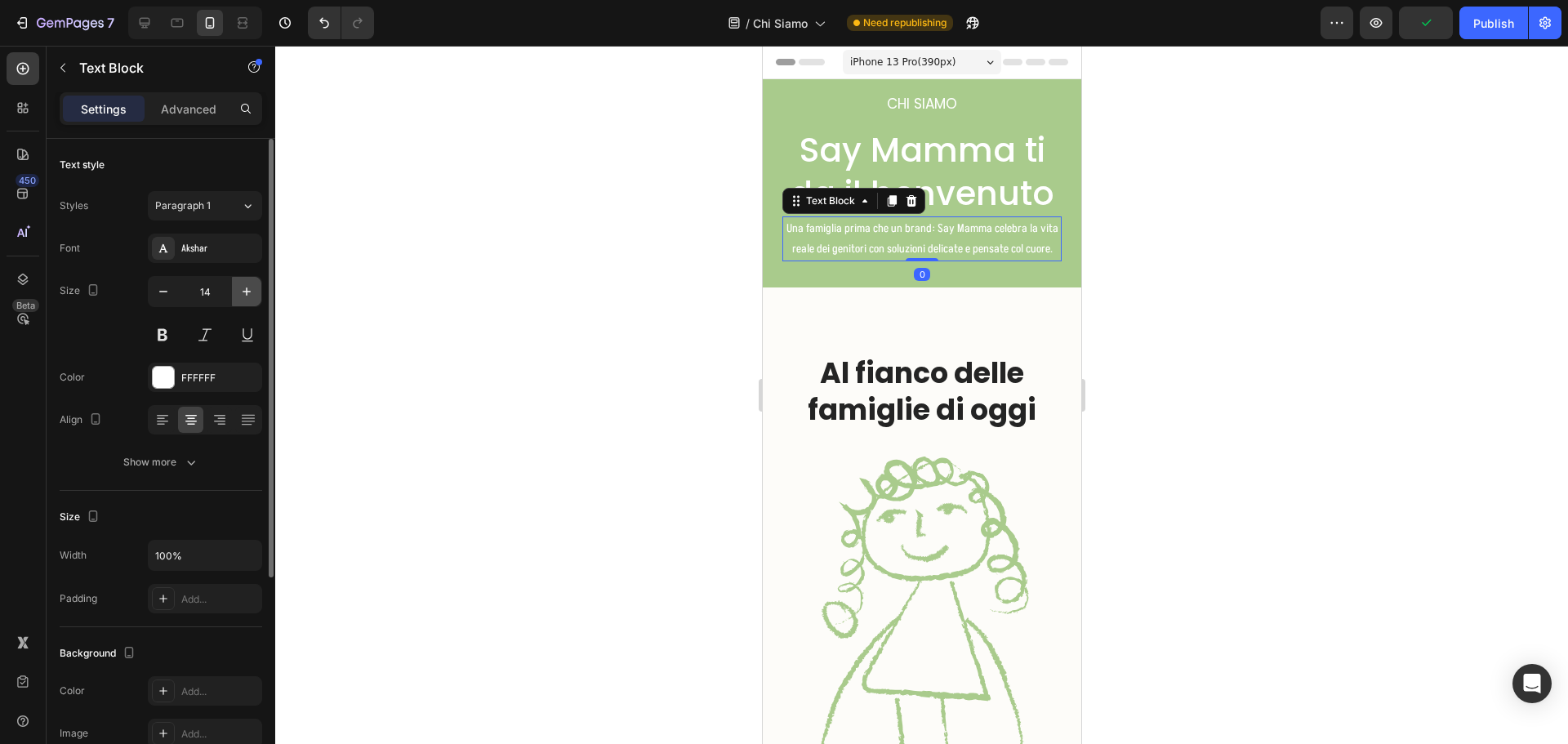
click at [251, 289] on icon "button" at bounding box center [247, 291] width 17 height 17
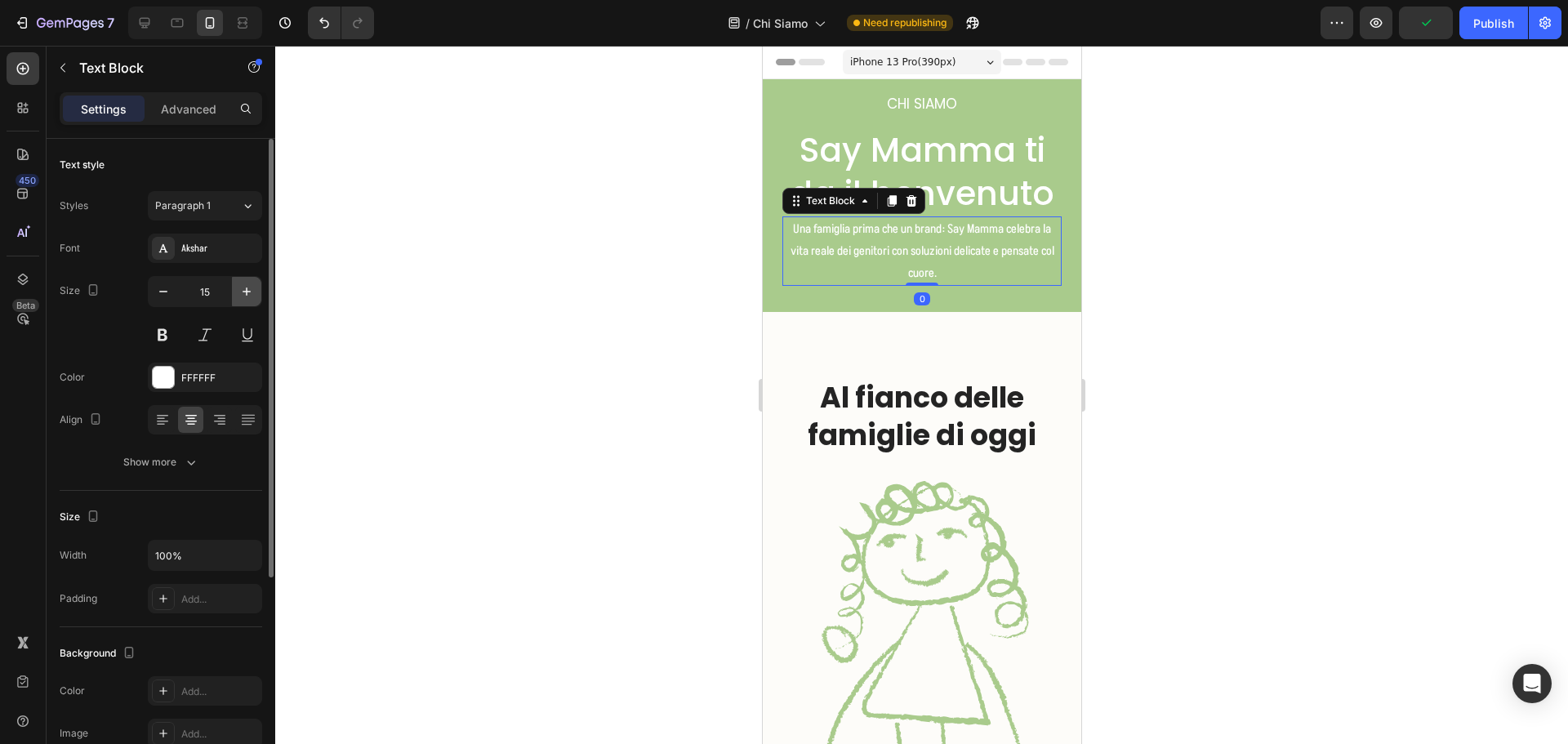
click at [251, 289] on icon "button" at bounding box center [247, 291] width 17 height 17
type input "16"
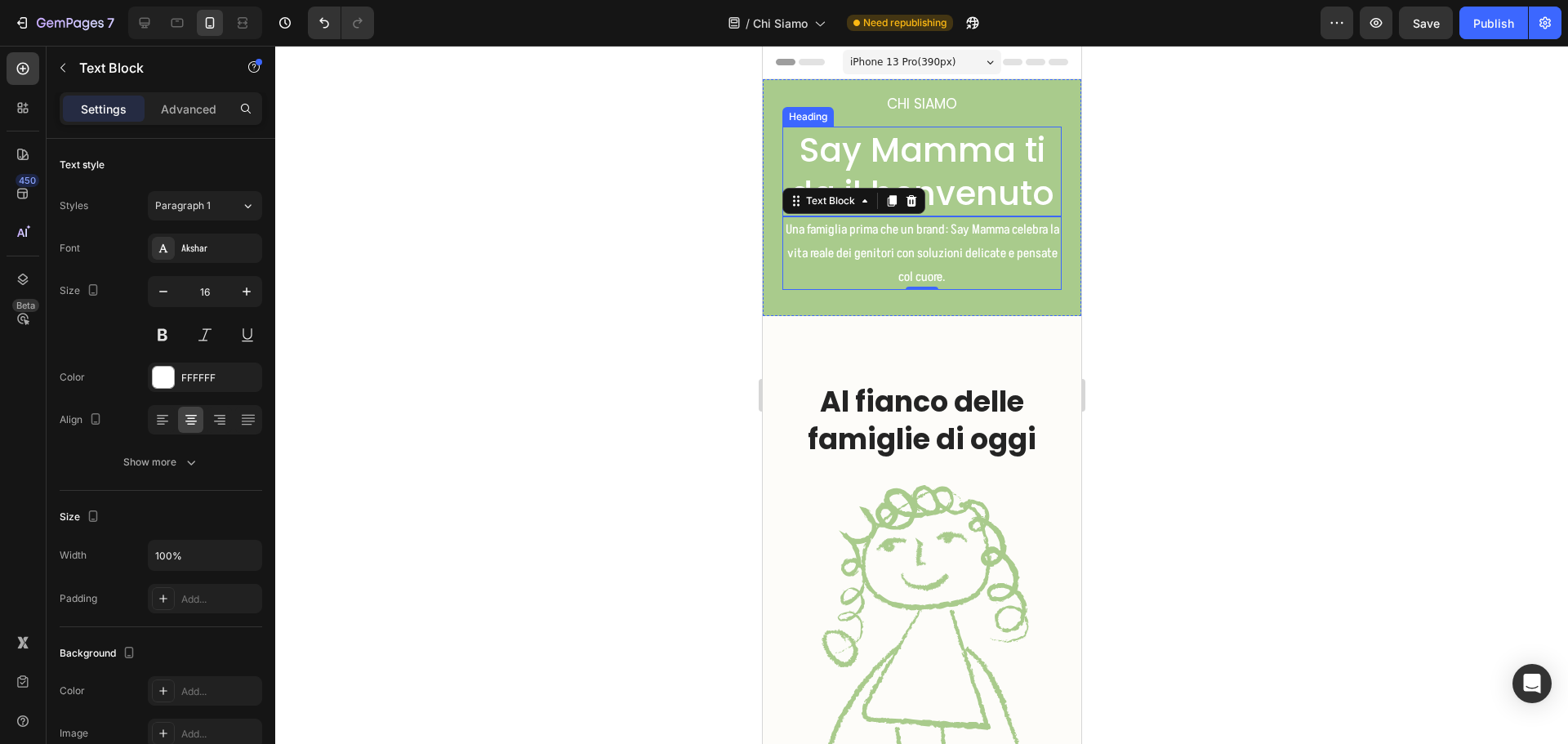
click at [983, 183] on h2 "Say Mamma ti da il benvenuto" at bounding box center [921, 171] width 279 height 90
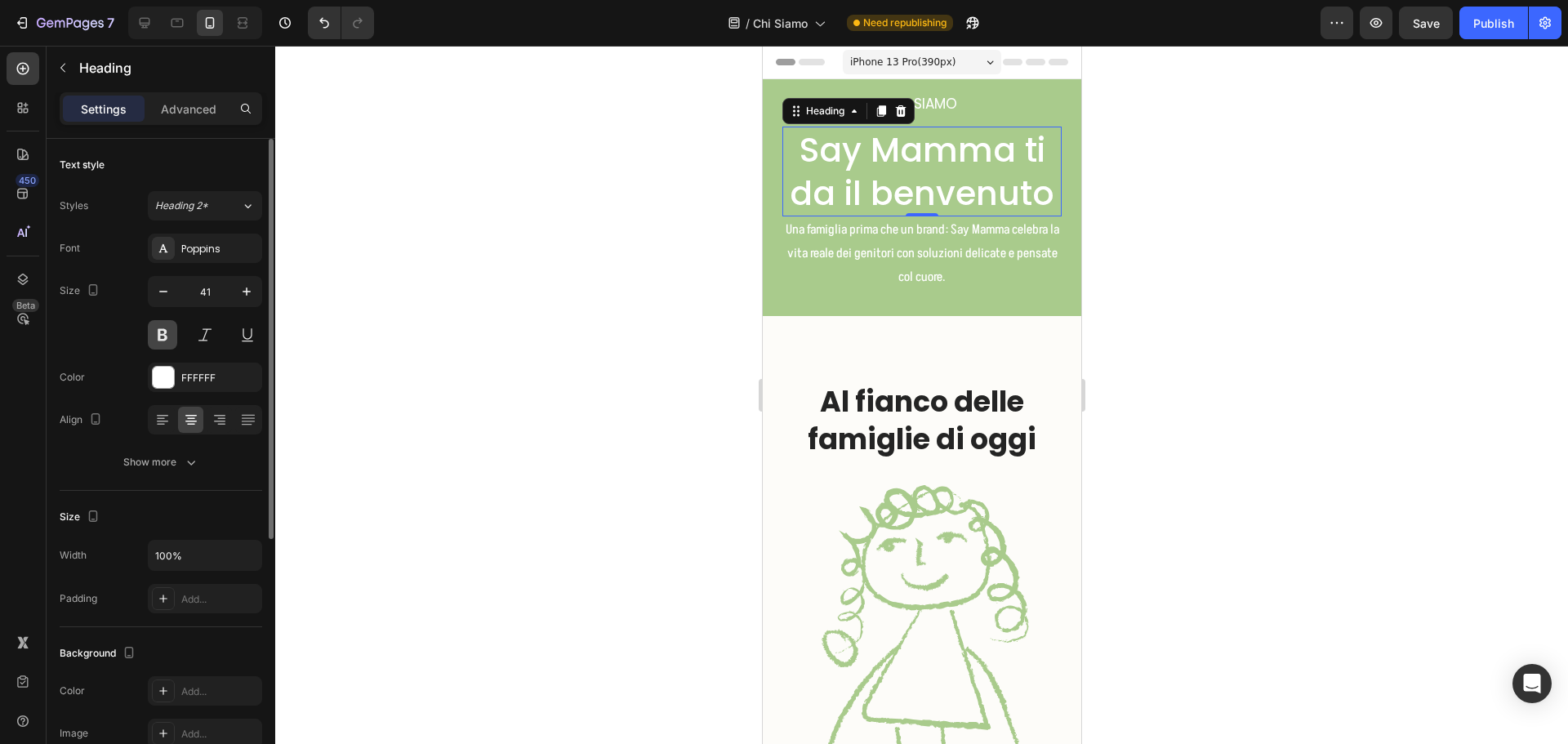
click at [164, 331] on button at bounding box center [162, 335] width 29 height 30
click at [160, 294] on icon "button" at bounding box center [163, 291] width 17 height 17
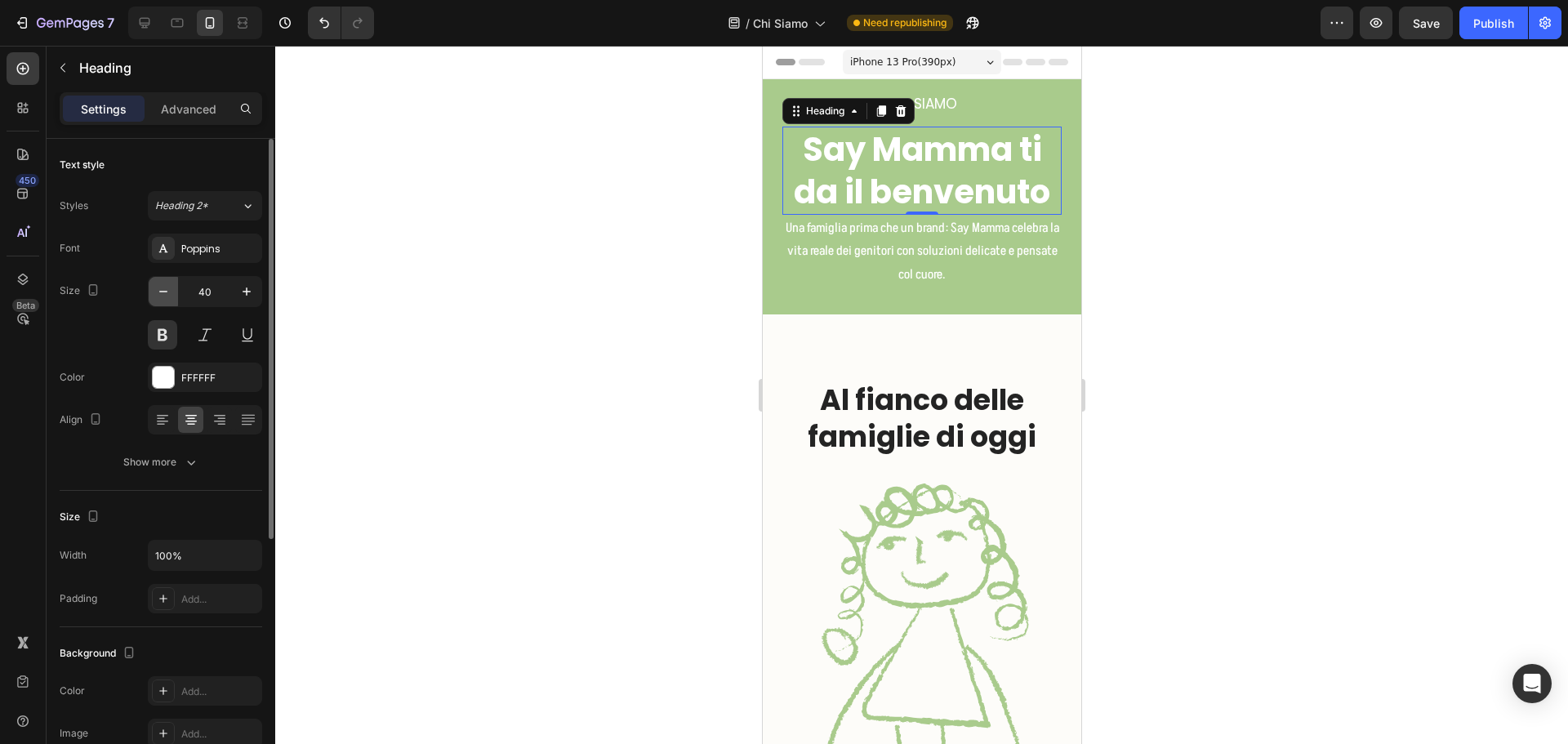
click at [160, 292] on icon "button" at bounding box center [163, 291] width 17 height 17
type input "39"
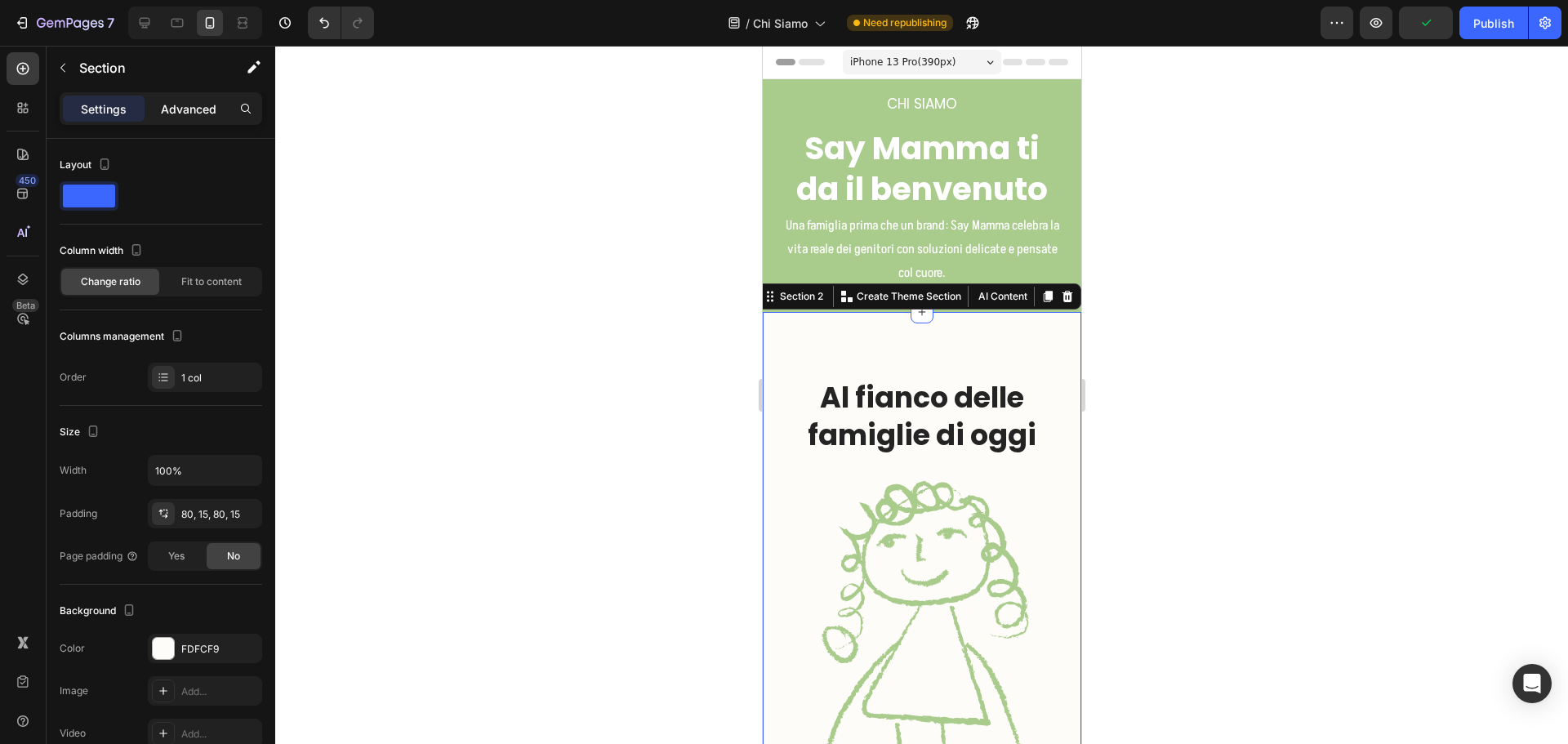
click at [183, 98] on div "Advanced" at bounding box center [188, 109] width 82 height 26
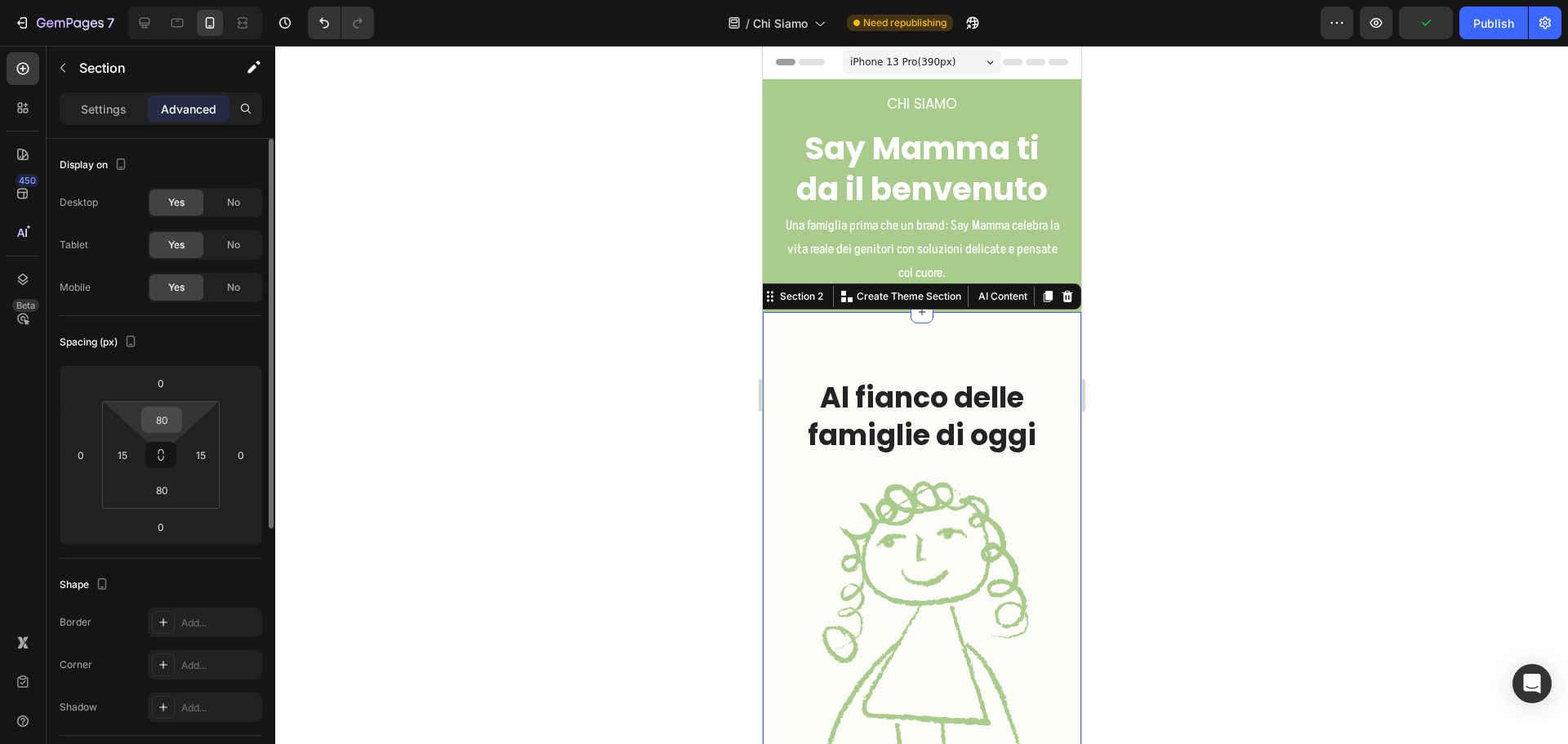
click at [182, 417] on div "80" at bounding box center [161, 419] width 41 height 26
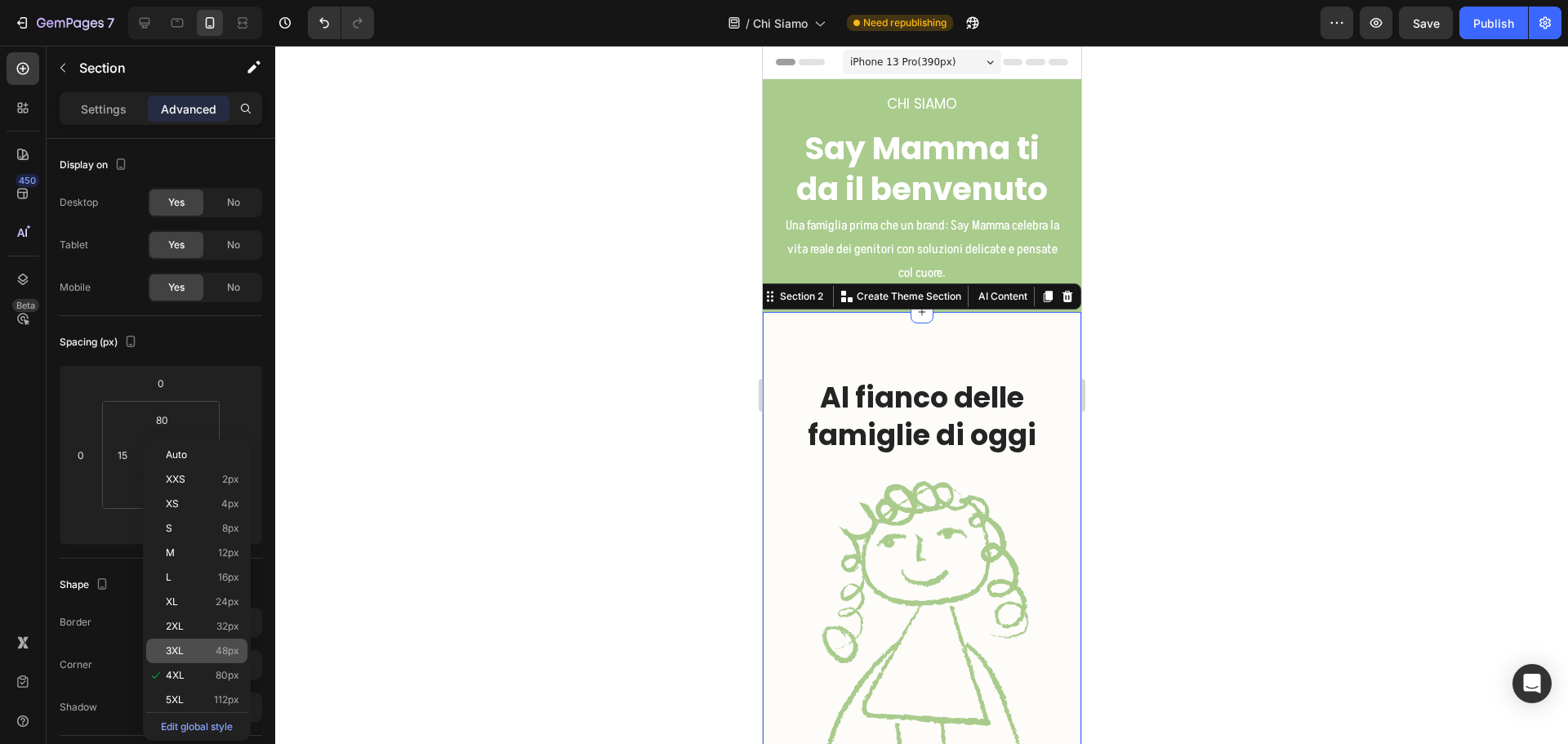
click at [205, 648] on p "3XL 48px" at bounding box center [203, 651] width 74 height 11
type input "48"
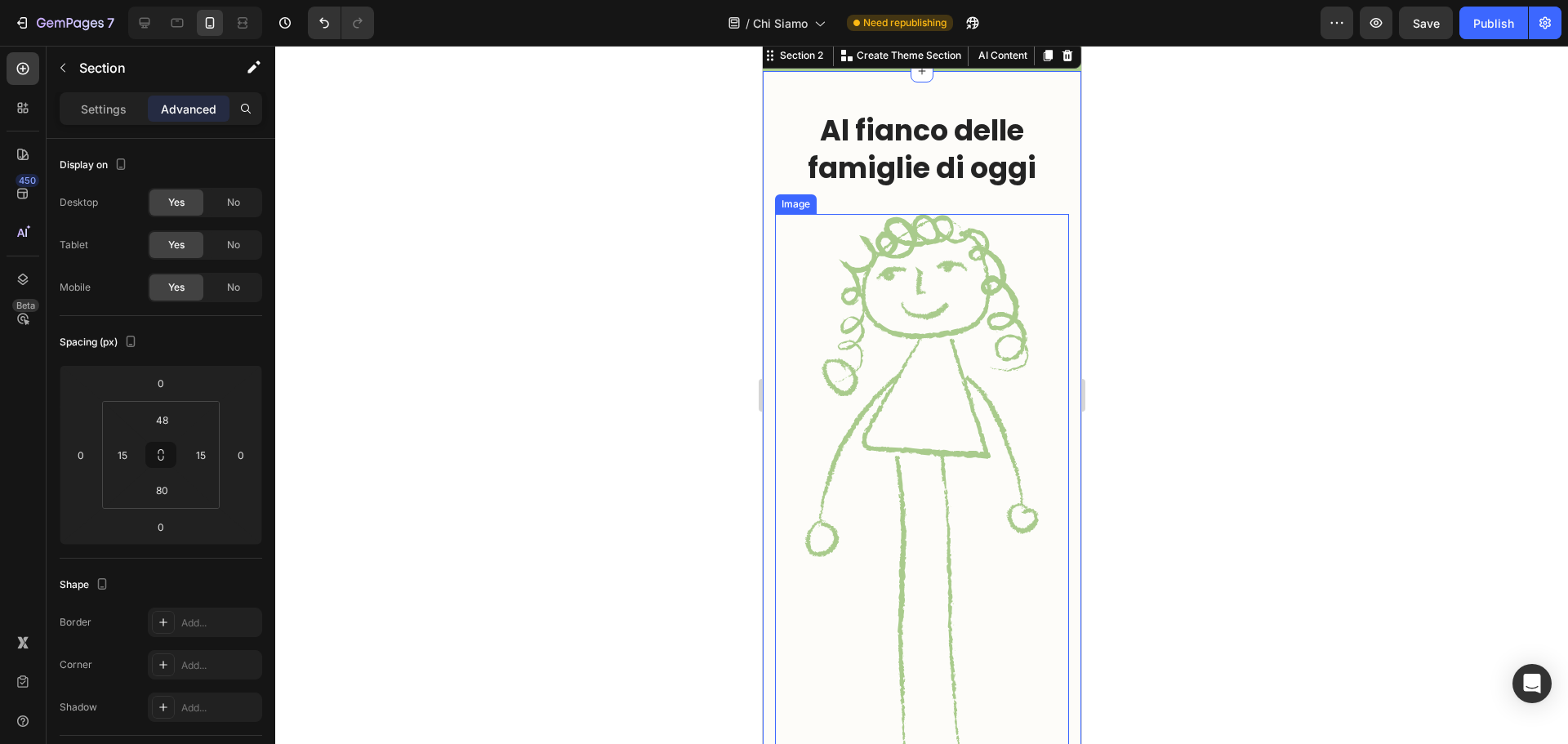
scroll to position [245, 0]
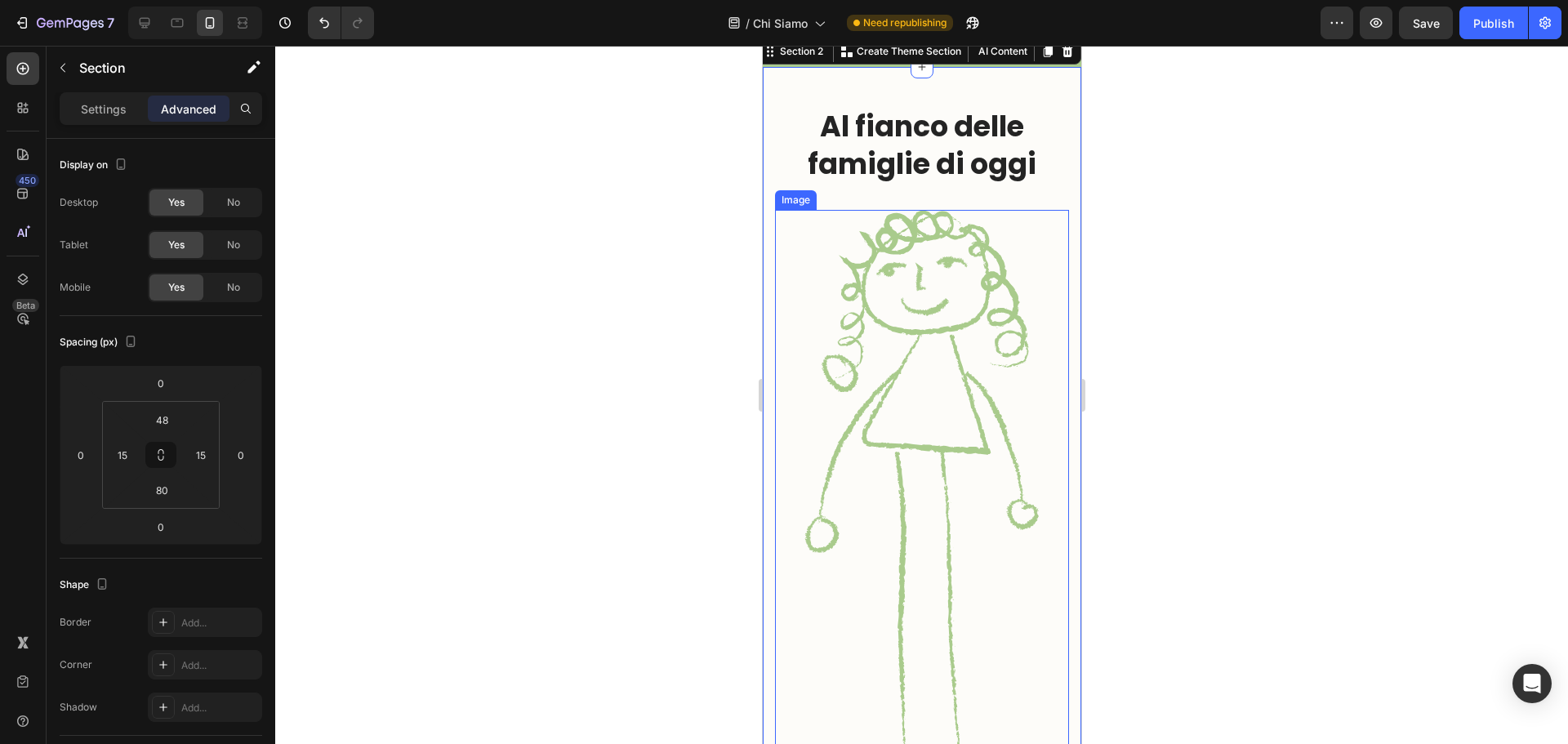
click at [961, 313] on img at bounding box center [921, 495] width 235 height 571
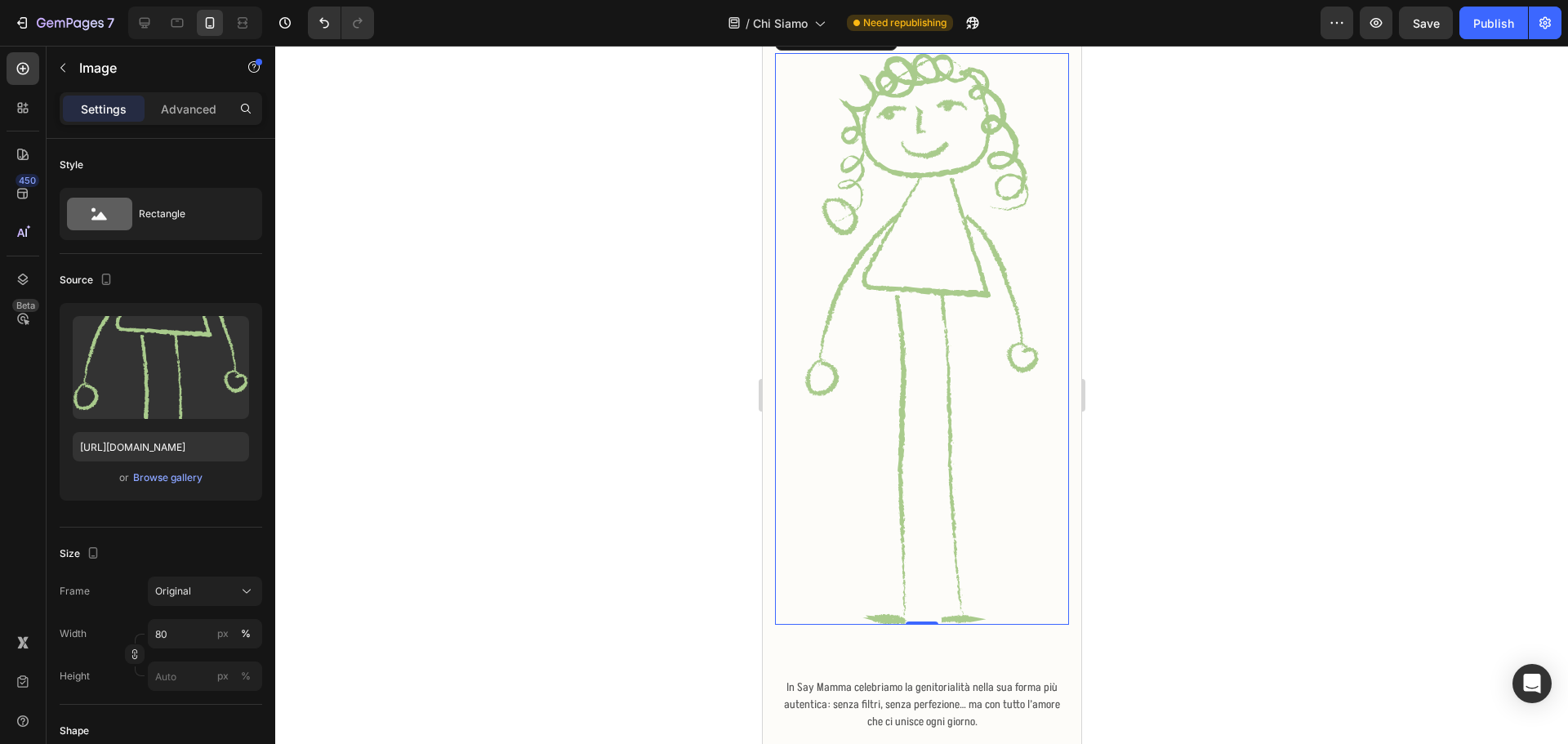
scroll to position [408, 0]
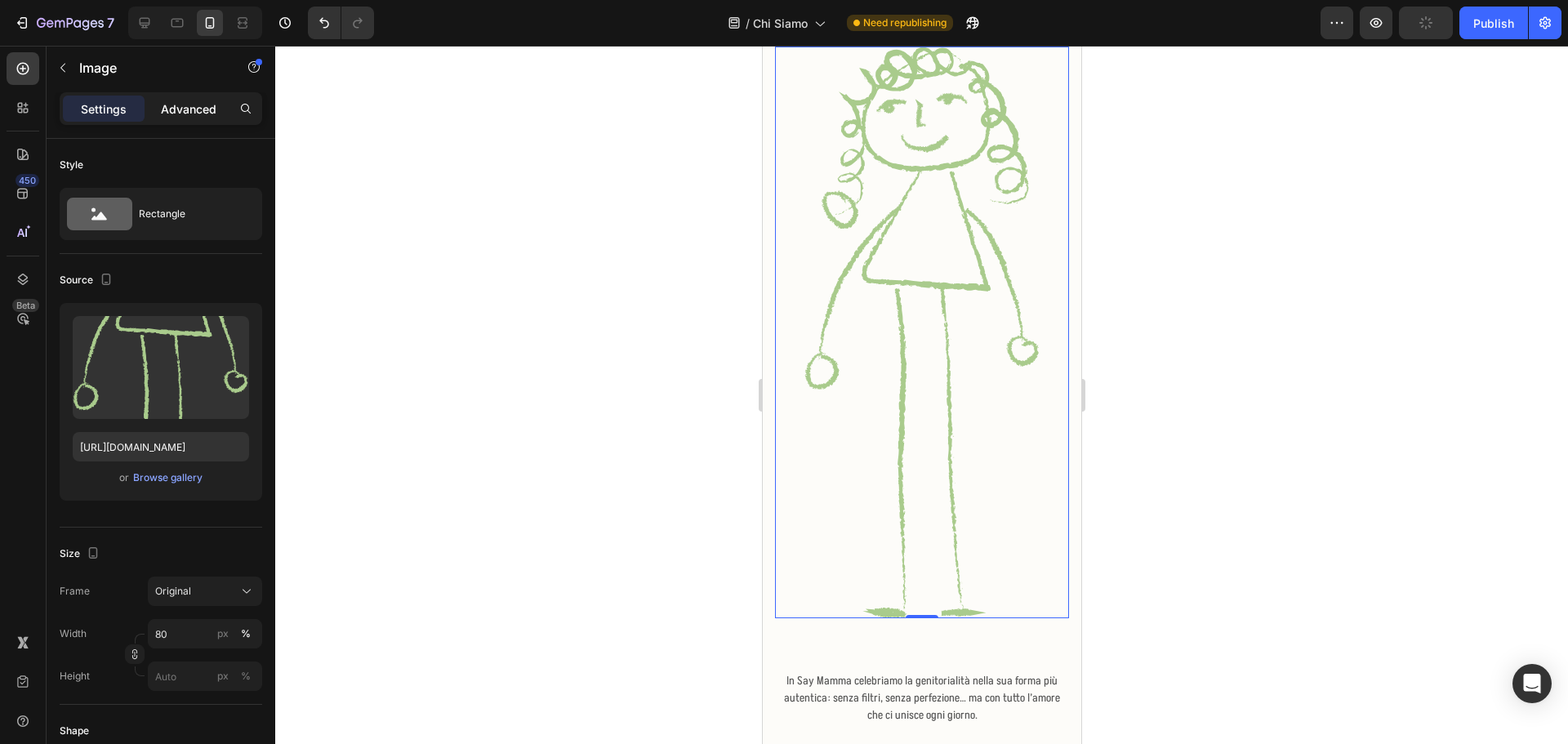
click at [183, 118] on div "Advanced" at bounding box center [188, 109] width 82 height 26
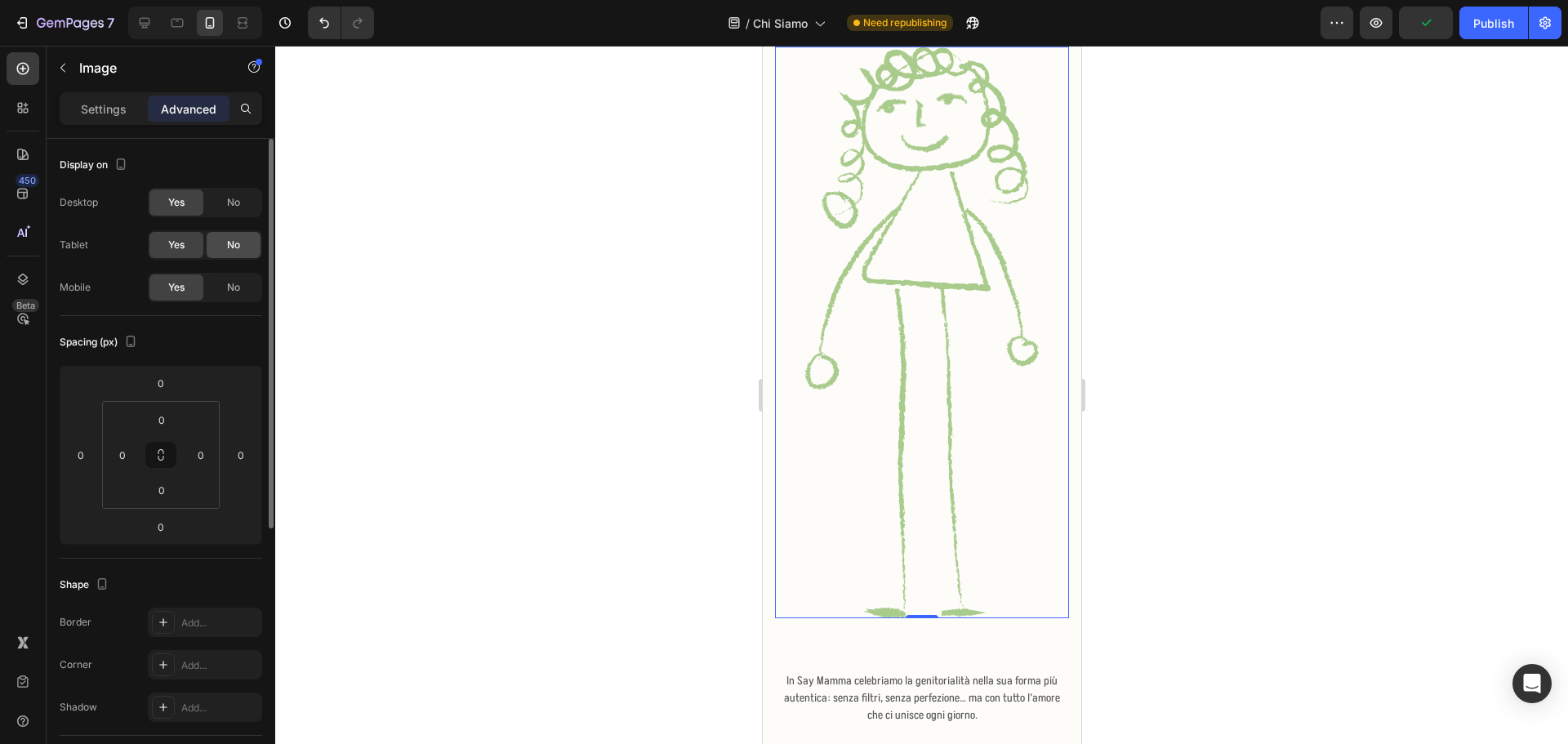
click at [217, 246] on div "No" at bounding box center [233, 245] width 53 height 26
click at [240, 289] on span "No" at bounding box center [233, 288] width 13 height 15
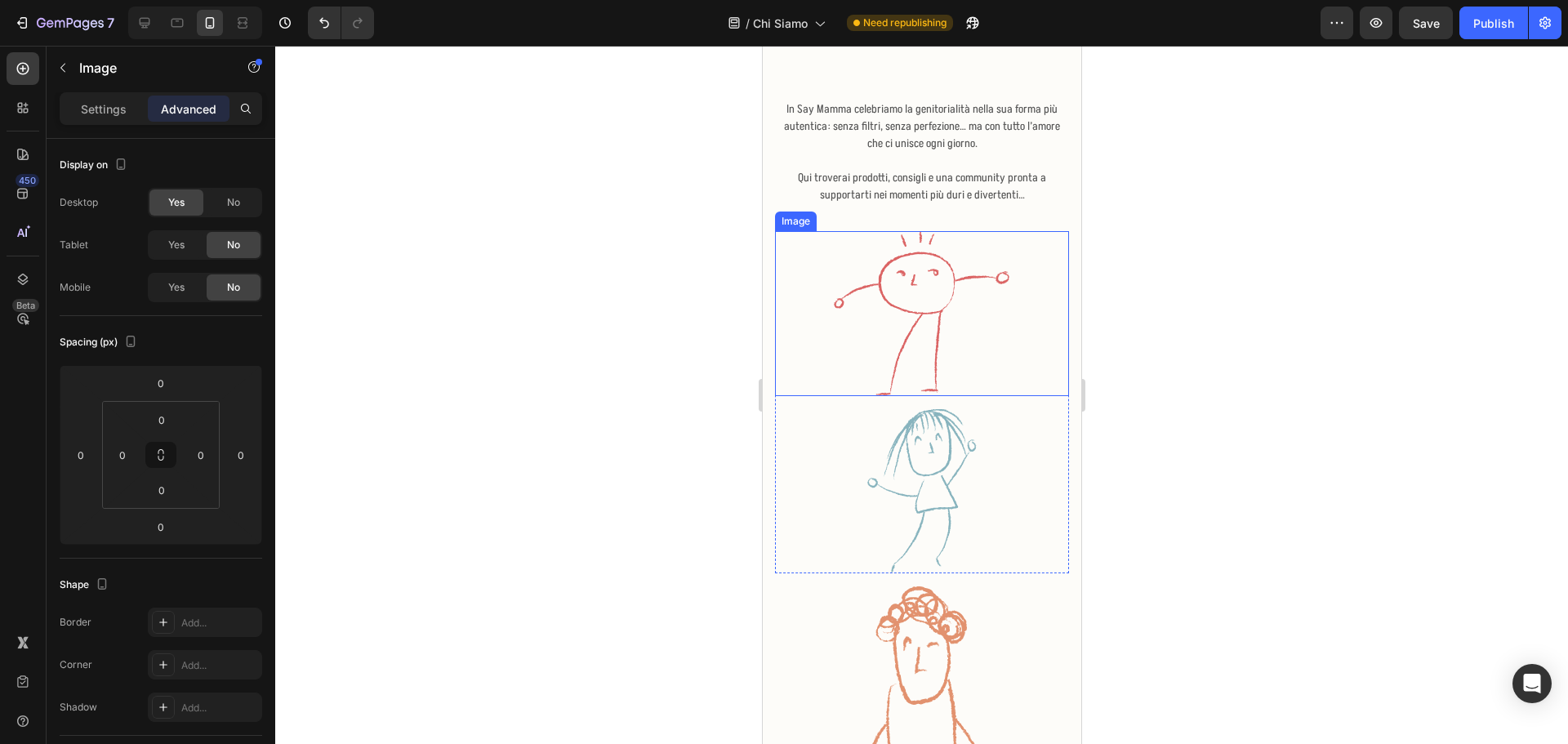
click at [900, 295] on img at bounding box center [921, 313] width 176 height 164
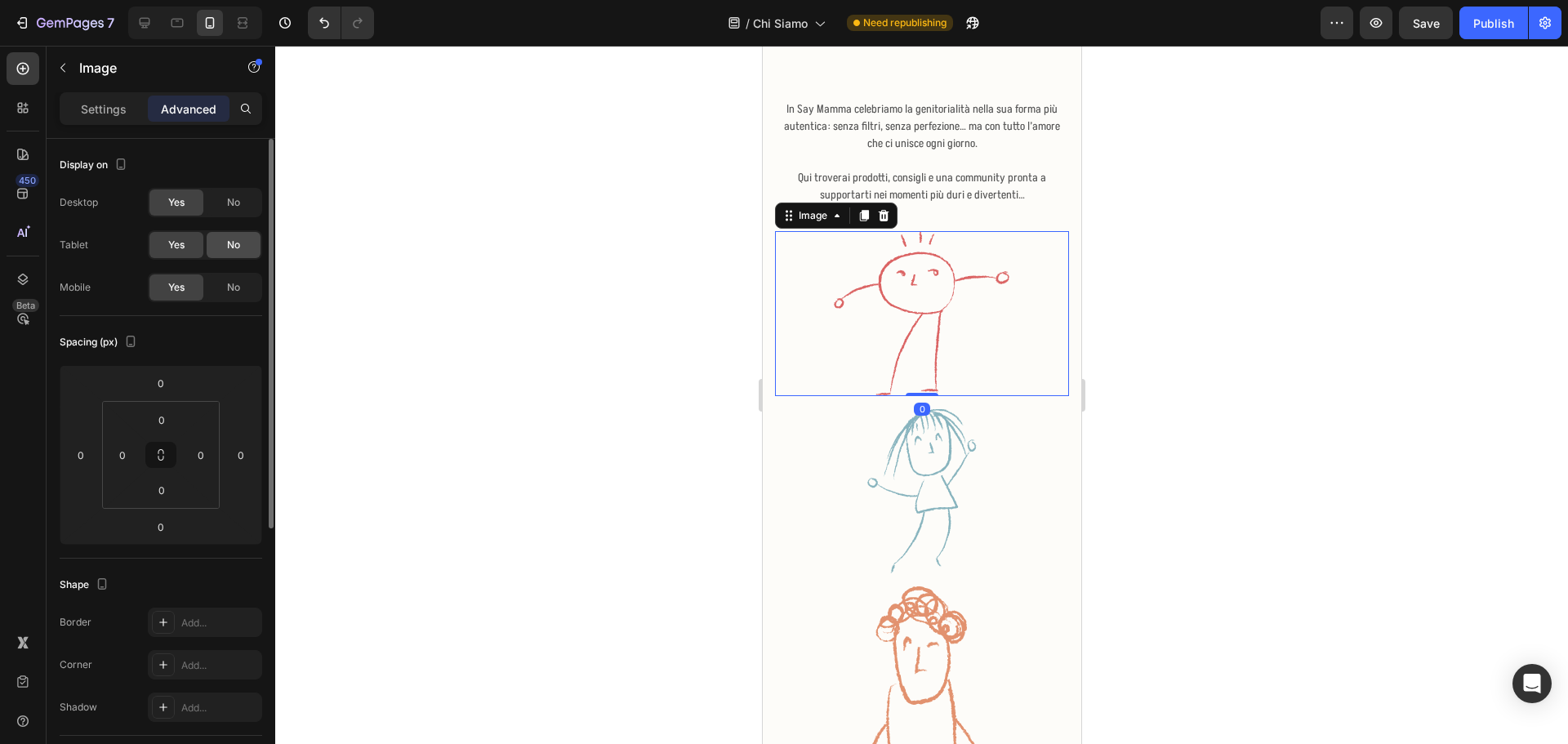
click at [234, 242] on span "No" at bounding box center [233, 245] width 13 height 15
click at [232, 299] on div "No" at bounding box center [233, 288] width 53 height 26
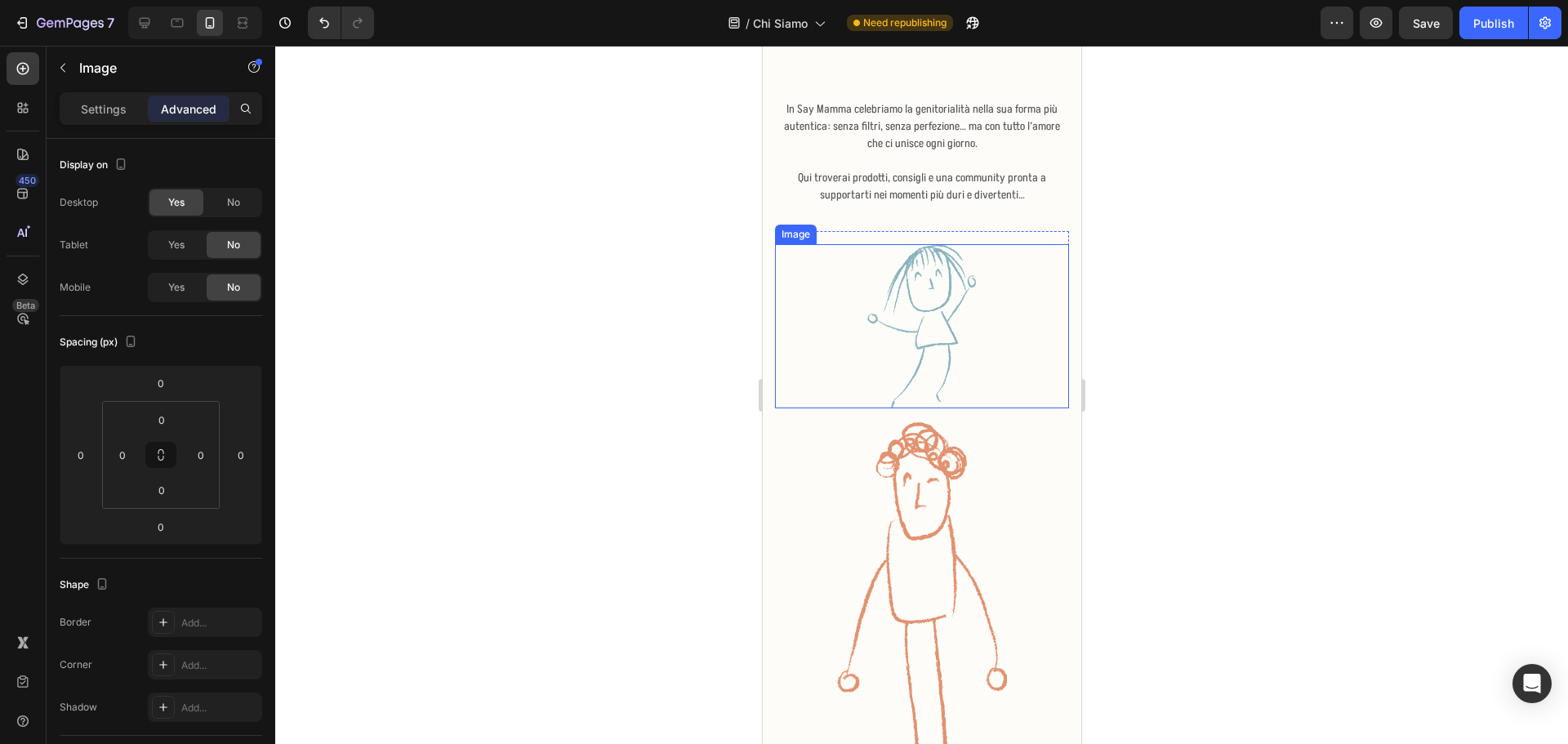
click at [915, 328] on img at bounding box center [921, 326] width 109 height 164
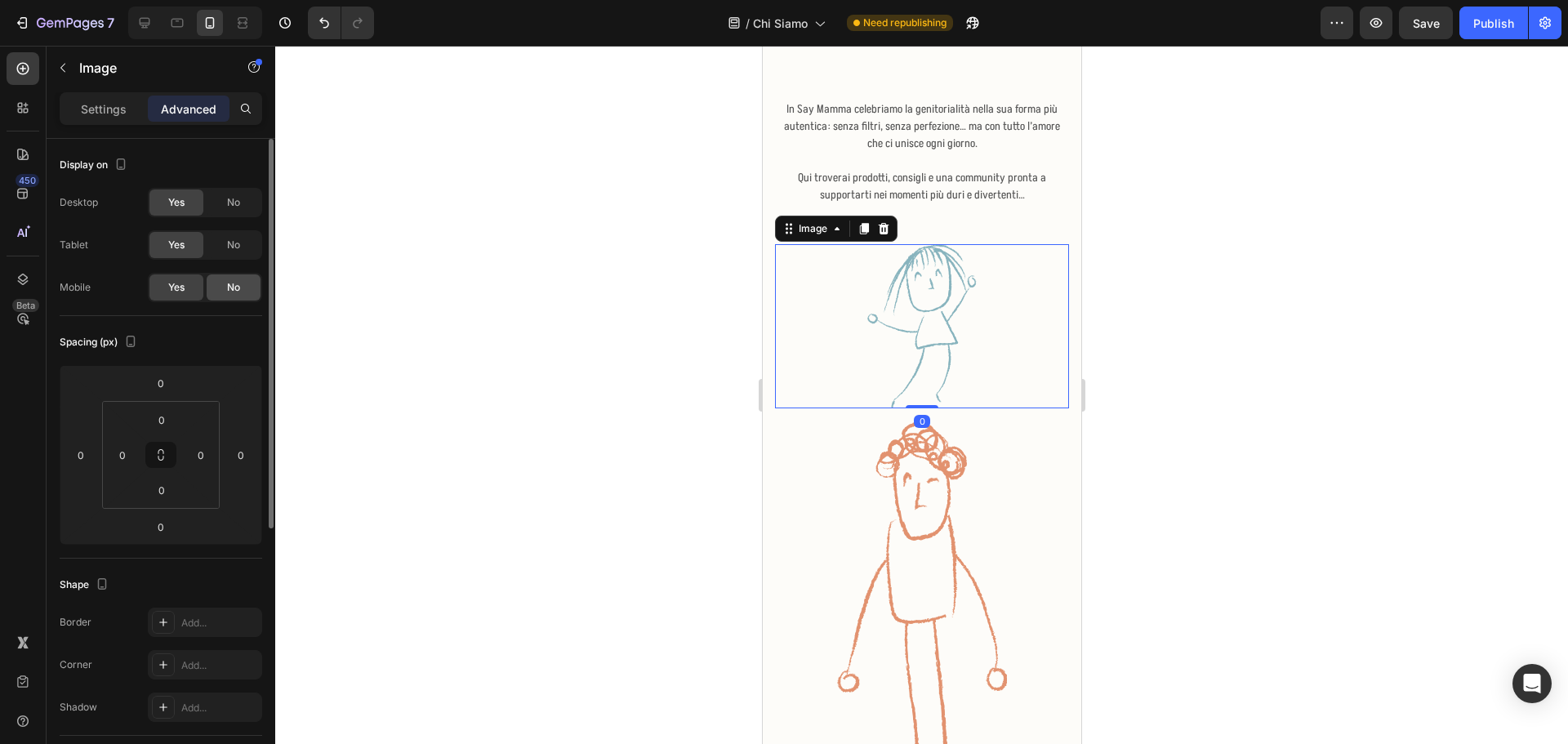
click at [221, 250] on div "No" at bounding box center [233, 245] width 53 height 26
click at [225, 279] on div "No" at bounding box center [233, 288] width 53 height 26
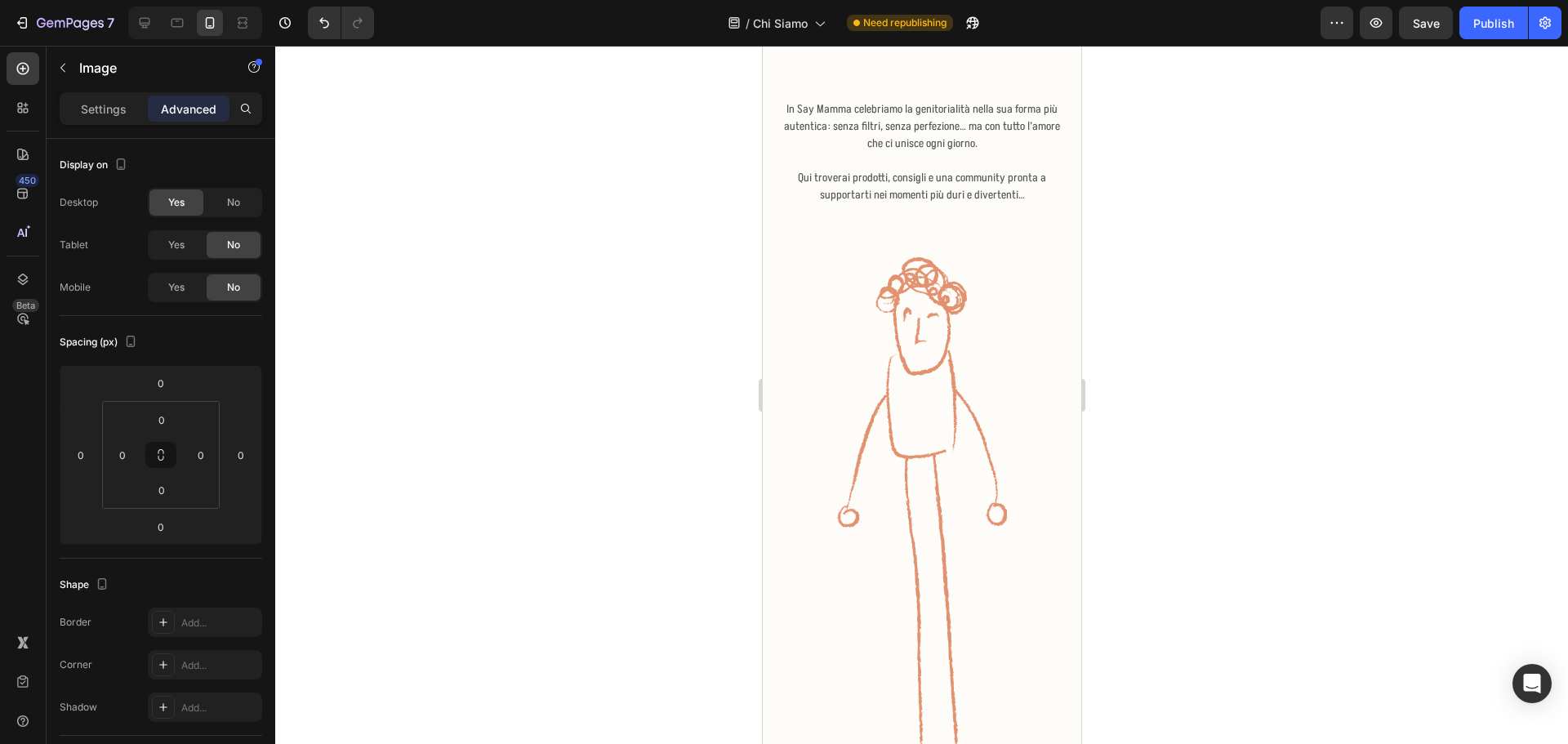
click at [838, 415] on img at bounding box center [921, 540] width 171 height 567
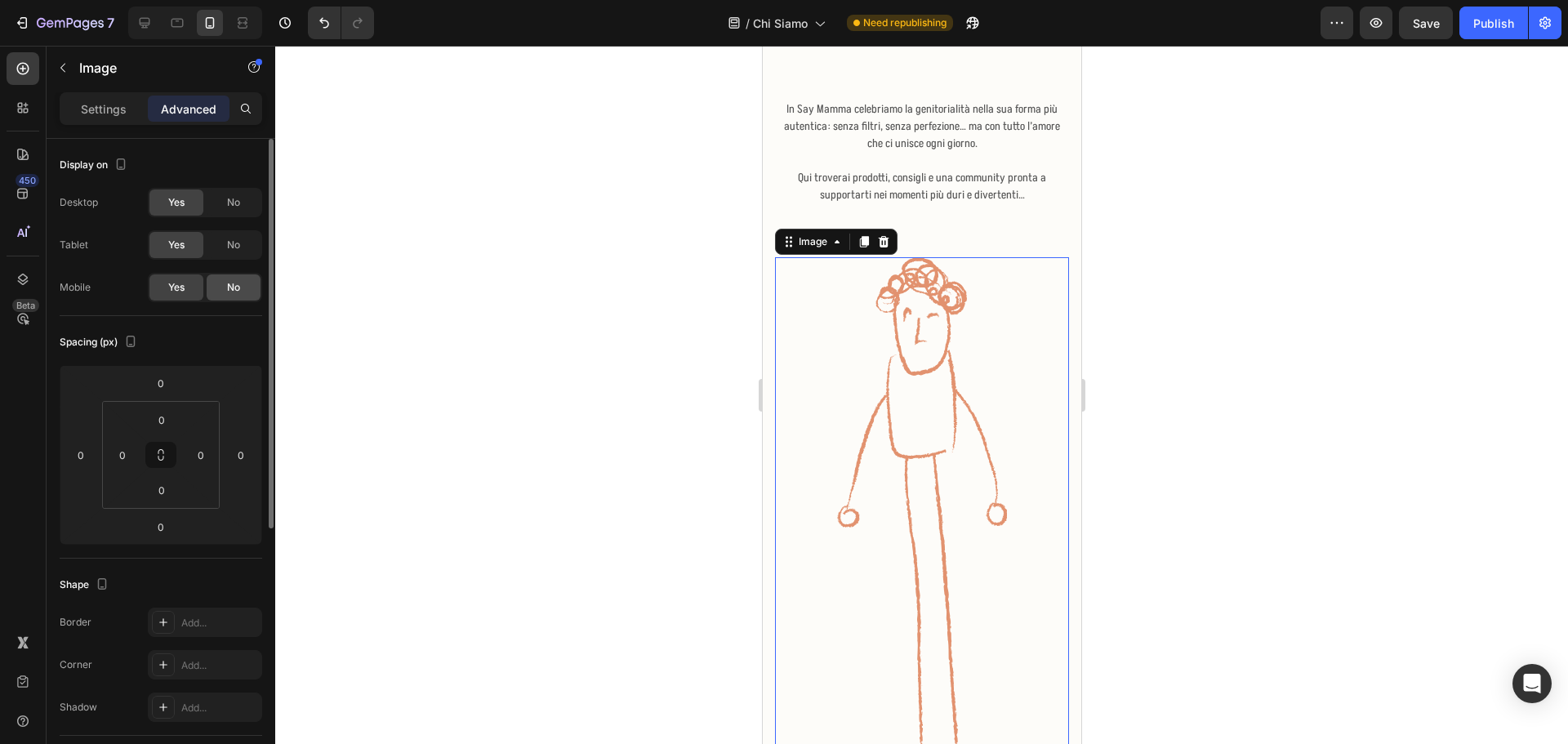
click at [230, 254] on div "No" at bounding box center [233, 245] width 53 height 26
click at [232, 287] on span "No" at bounding box center [233, 288] width 13 height 15
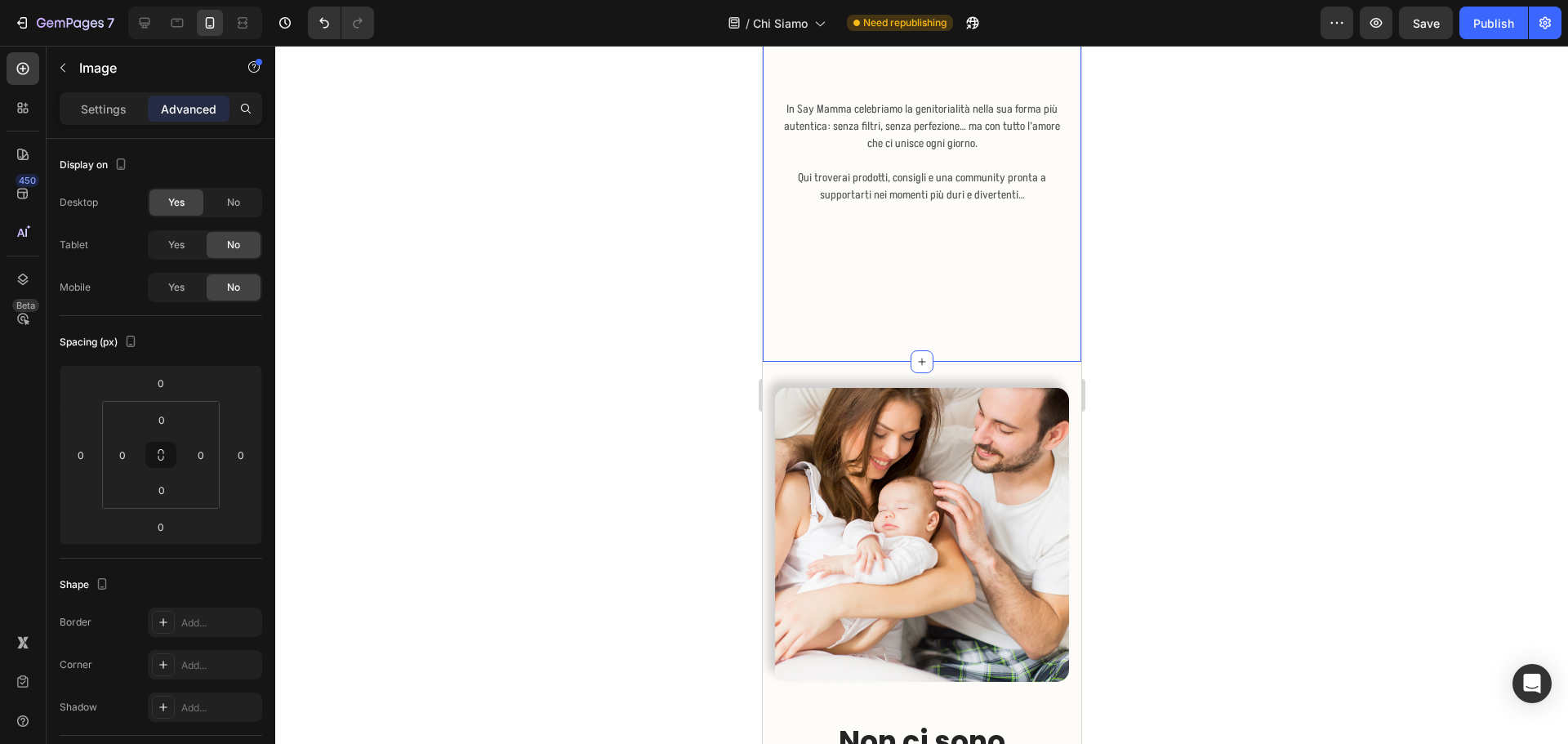
click at [936, 300] on div "Al fianco delle famiglie di [DATE] Heading Image In Say Mamma celebriamo la gen…" at bounding box center [921, 132] width 318 height 458
click at [171, 485] on input "80" at bounding box center [161, 490] width 32 height 25
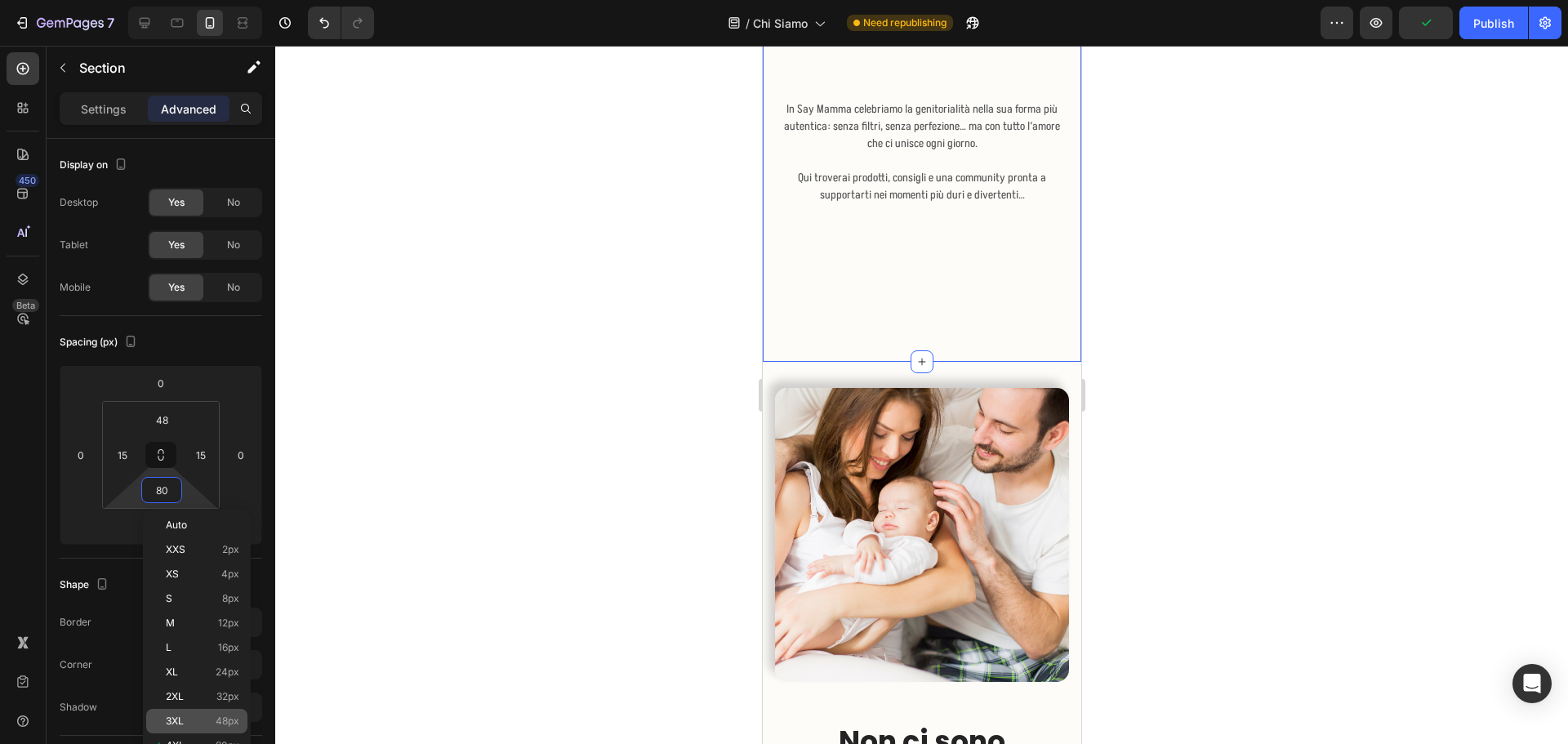
click at [216, 725] on span "48px" at bounding box center [228, 721] width 24 height 11
type input "48"
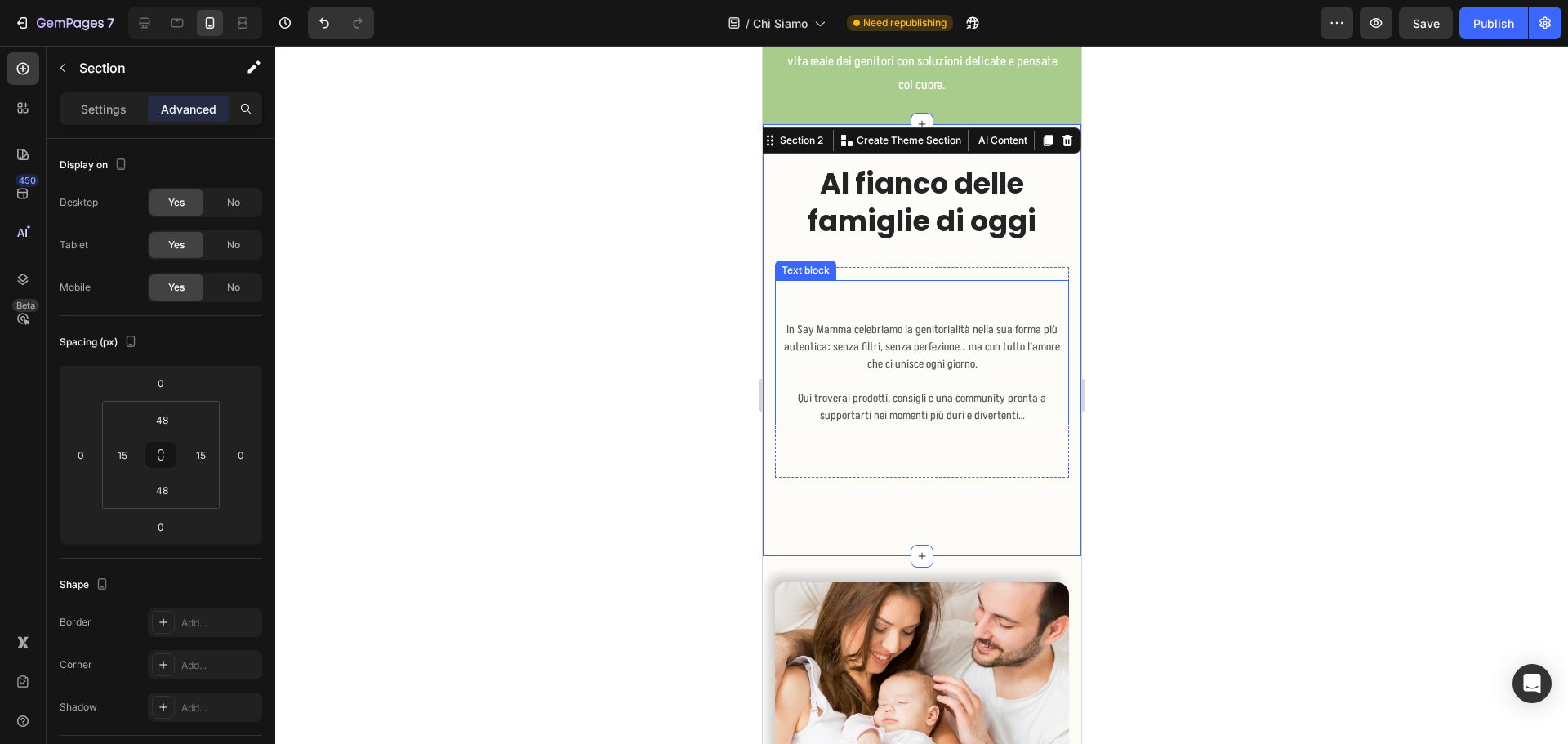
scroll to position [163, 0]
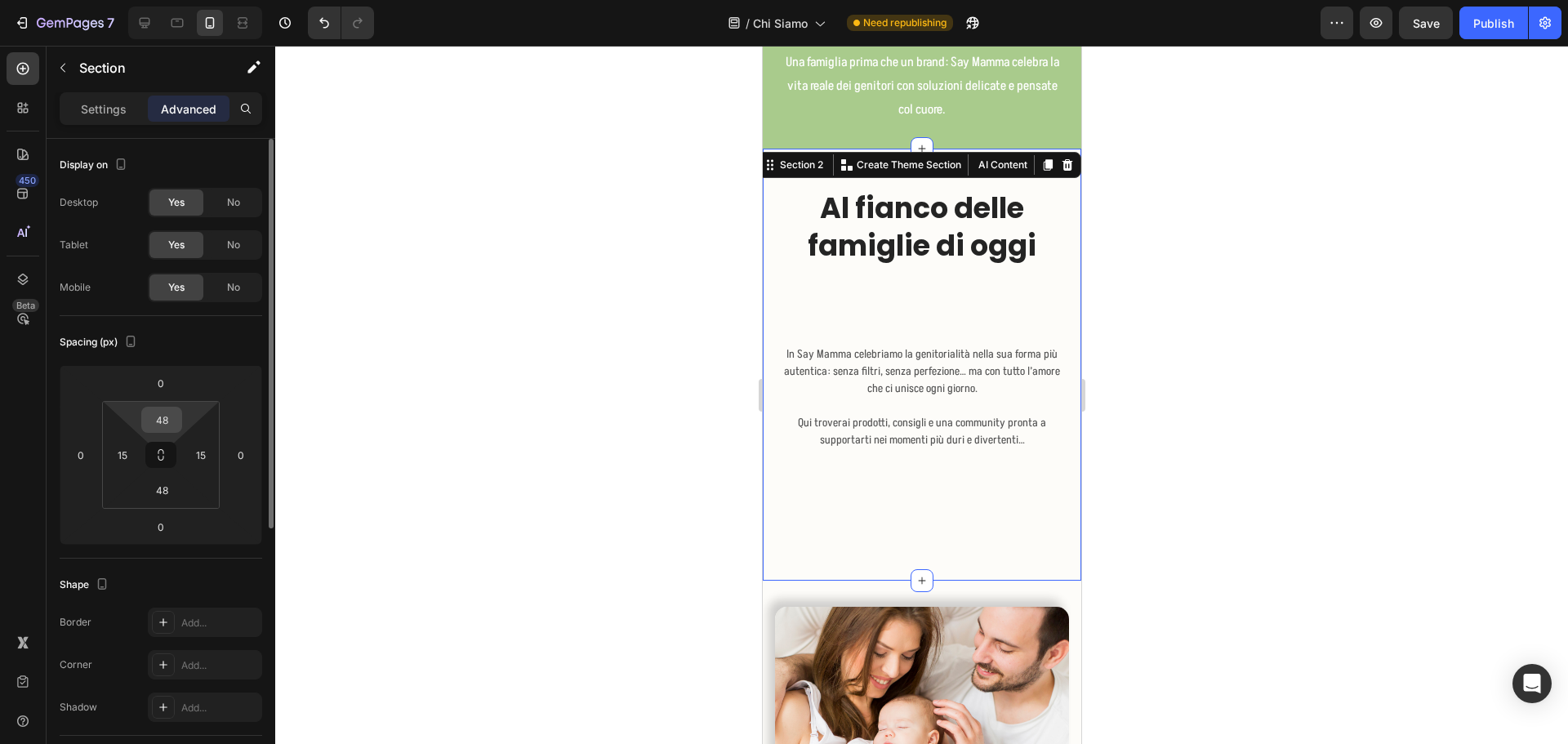
click at [173, 422] on input "48" at bounding box center [161, 419] width 32 height 25
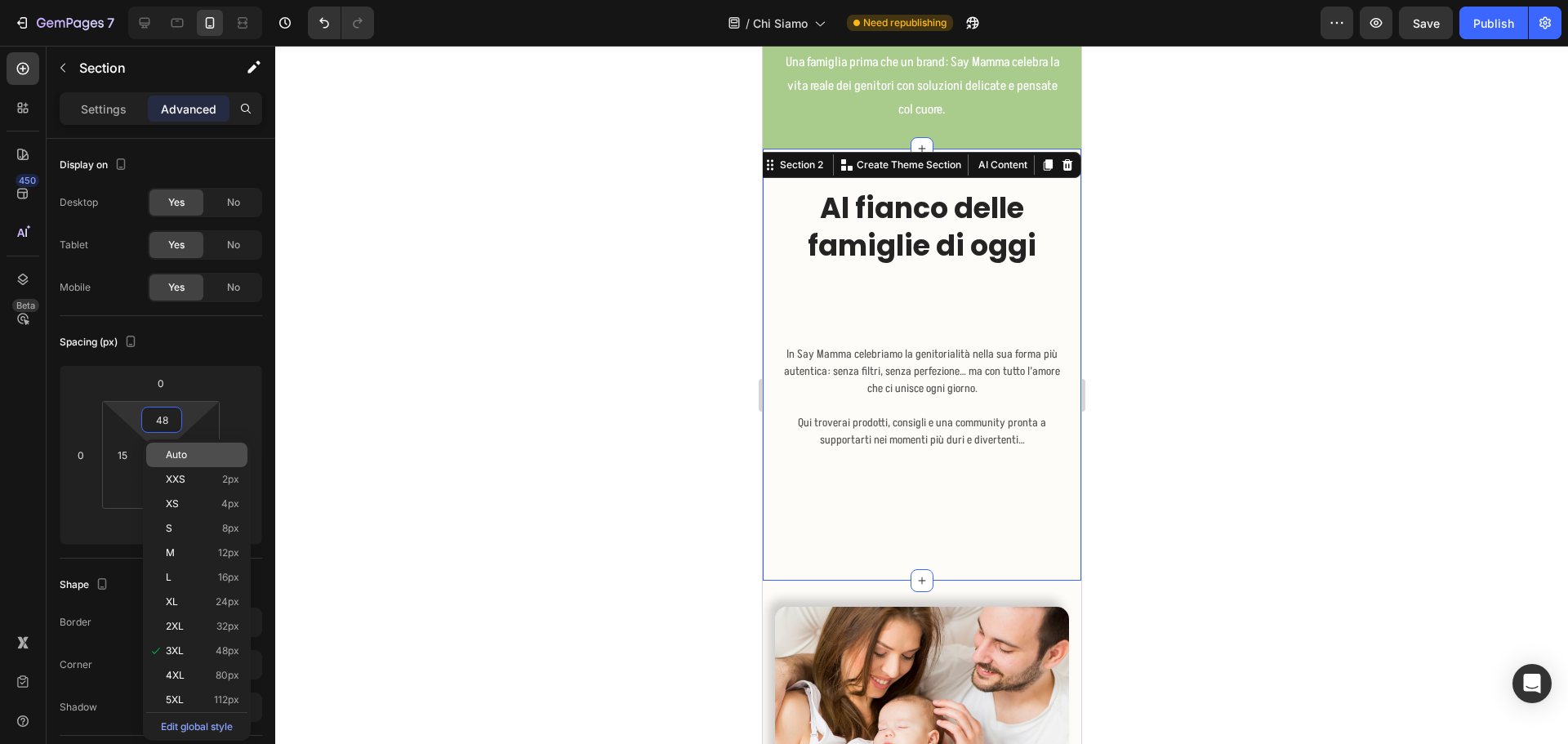
click at [181, 451] on span "Auto" at bounding box center [176, 455] width 21 height 11
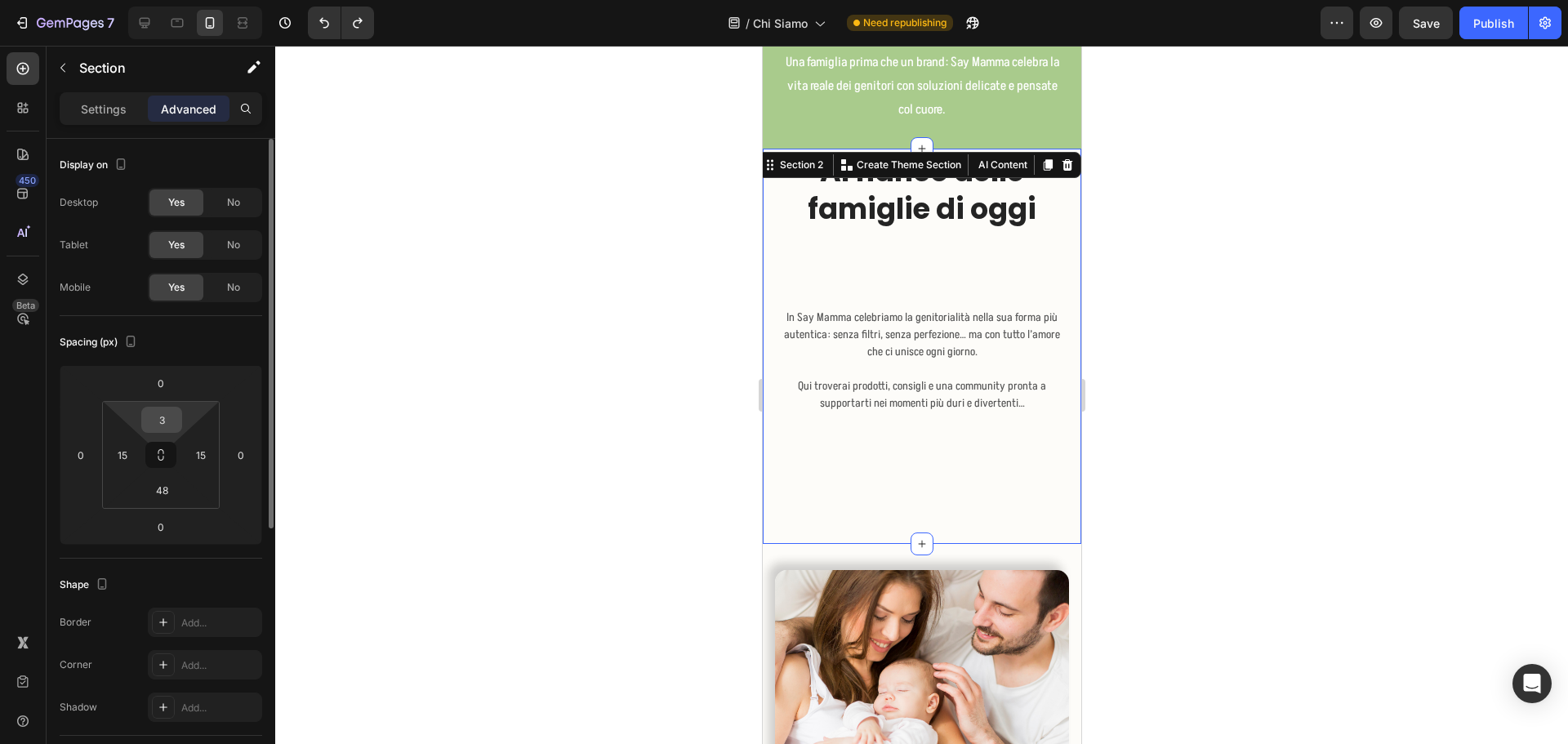
click at [181, 419] on div "3" at bounding box center [161, 419] width 41 height 26
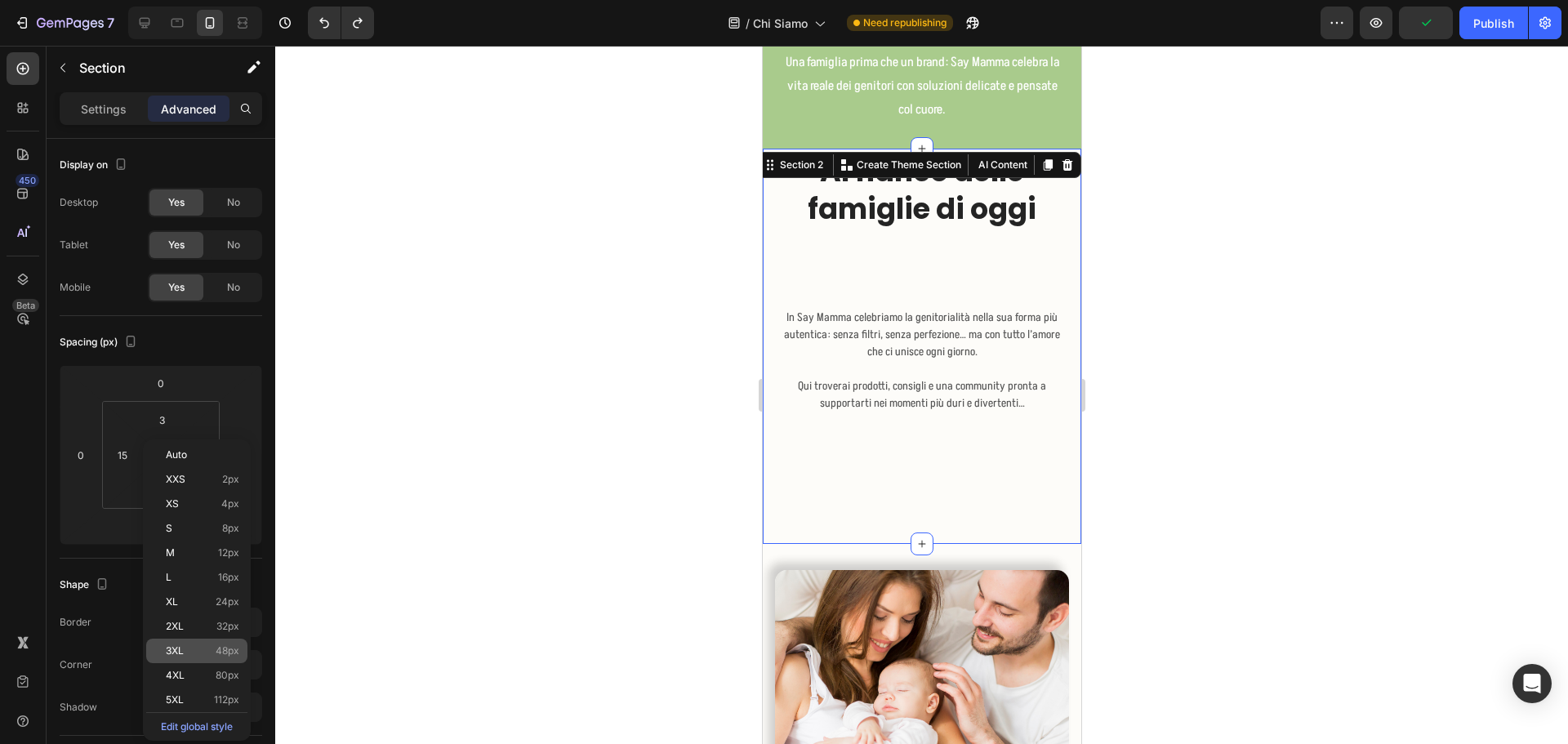
click at [198, 640] on div "3XL 48px" at bounding box center [197, 651] width 101 height 25
type input "48"
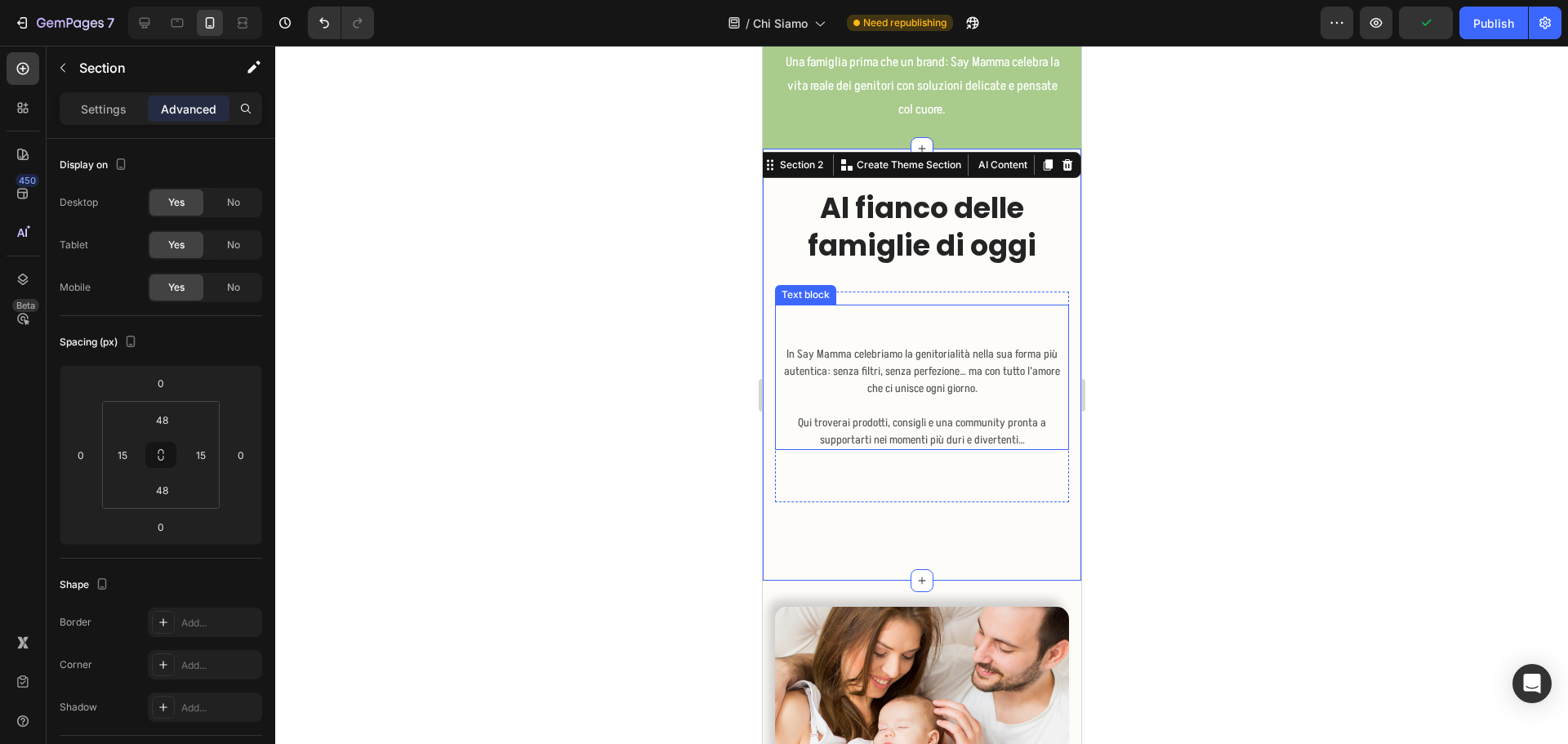
click at [949, 325] on div "In Say Mamma celebriamo la genitorialità nella sua forma più autentica: senza f…" at bounding box center [921, 377] width 294 height 146
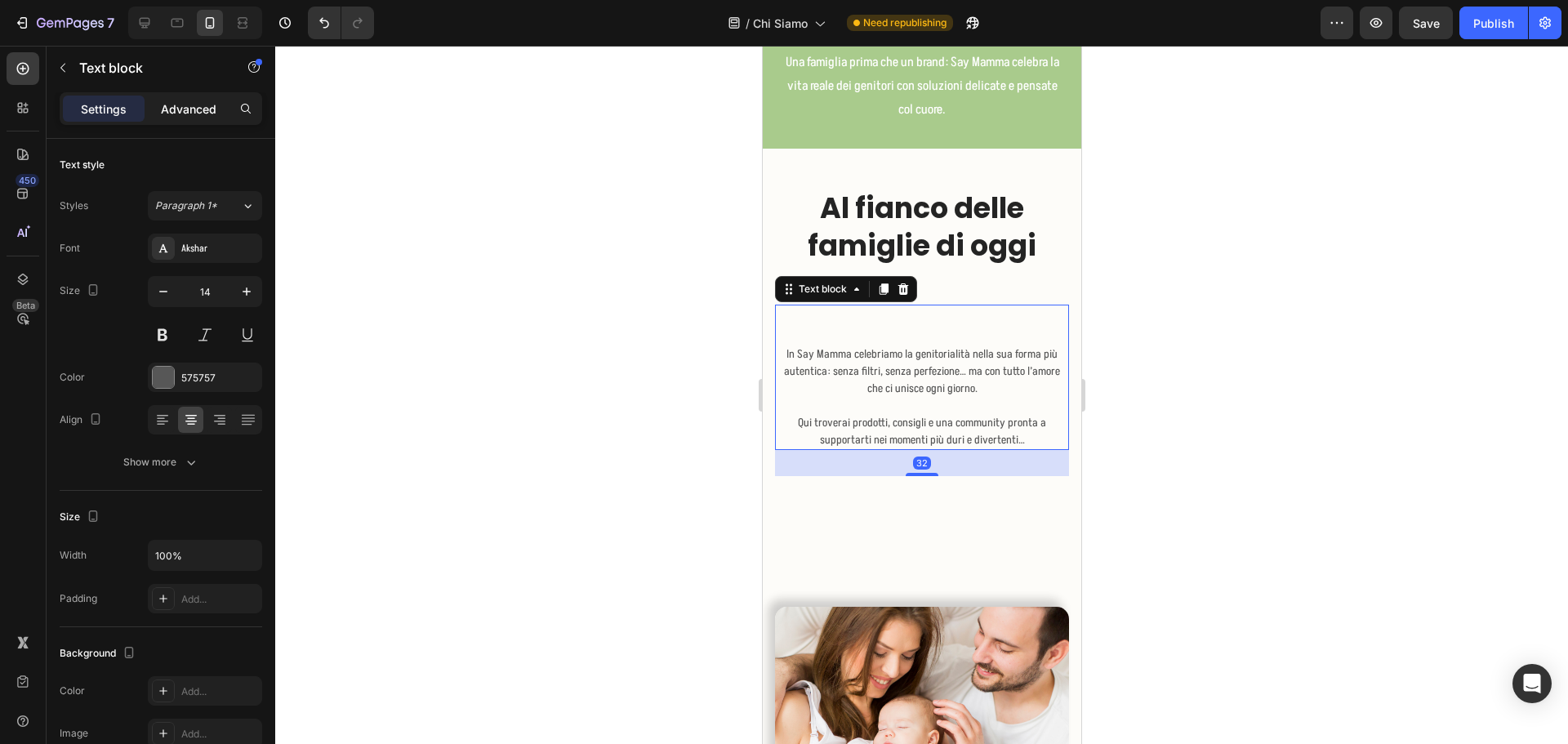
click at [199, 112] on p "Advanced" at bounding box center [189, 109] width 55 height 18
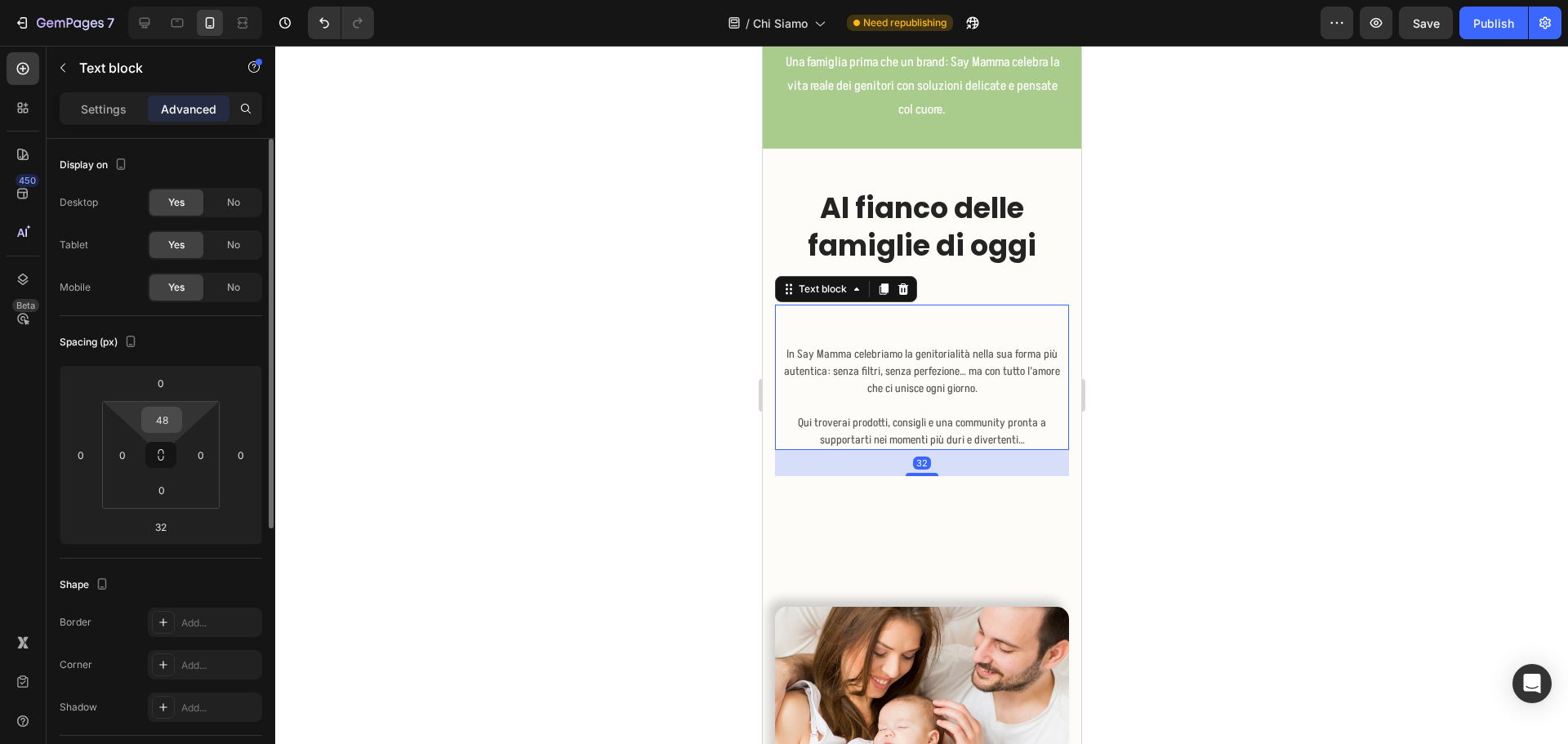
click at [173, 424] on input "48" at bounding box center [161, 419] width 32 height 25
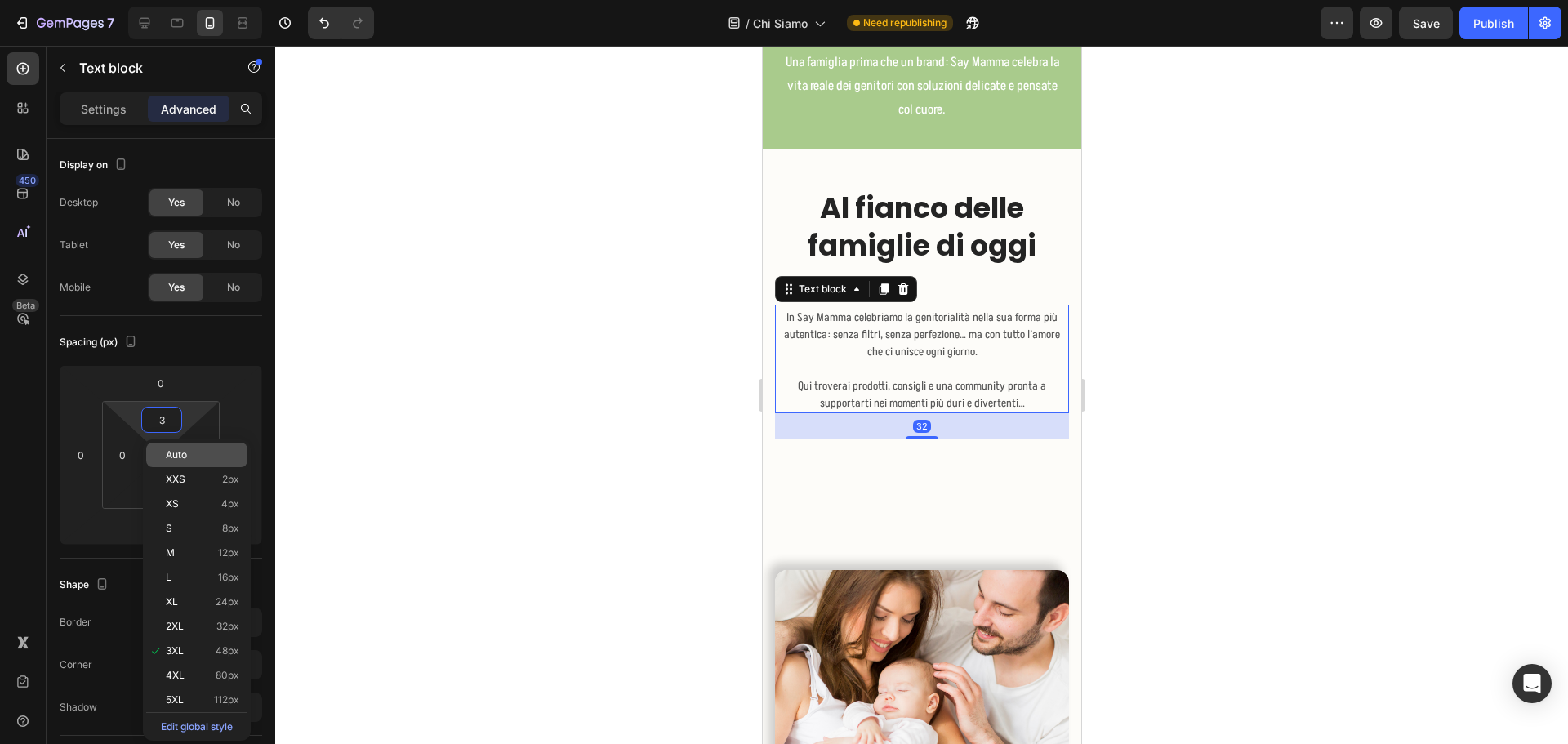
click at [188, 455] on p "Auto" at bounding box center [203, 455] width 74 height 11
type input "Auto"
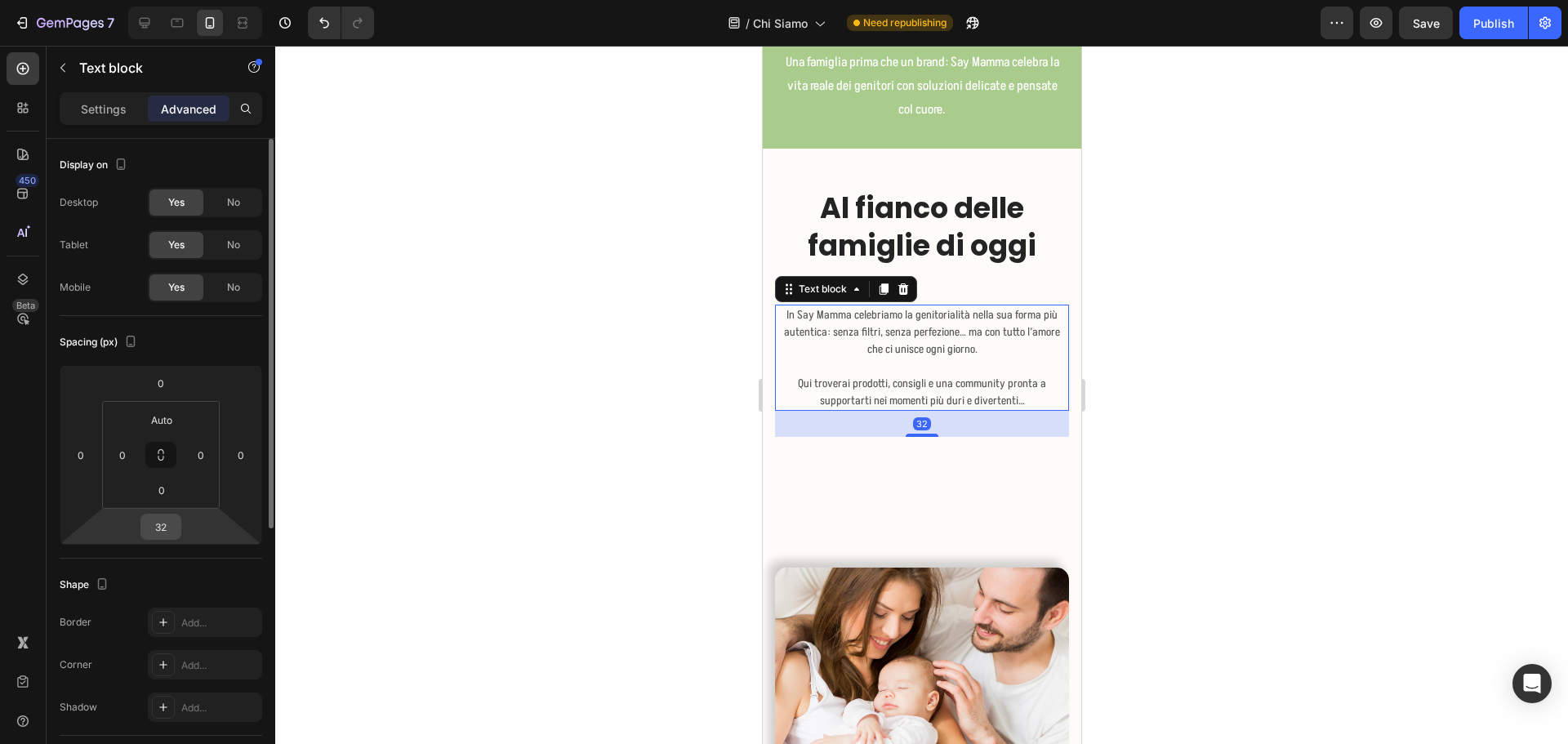
click at [175, 519] on input "32" at bounding box center [160, 526] width 32 height 25
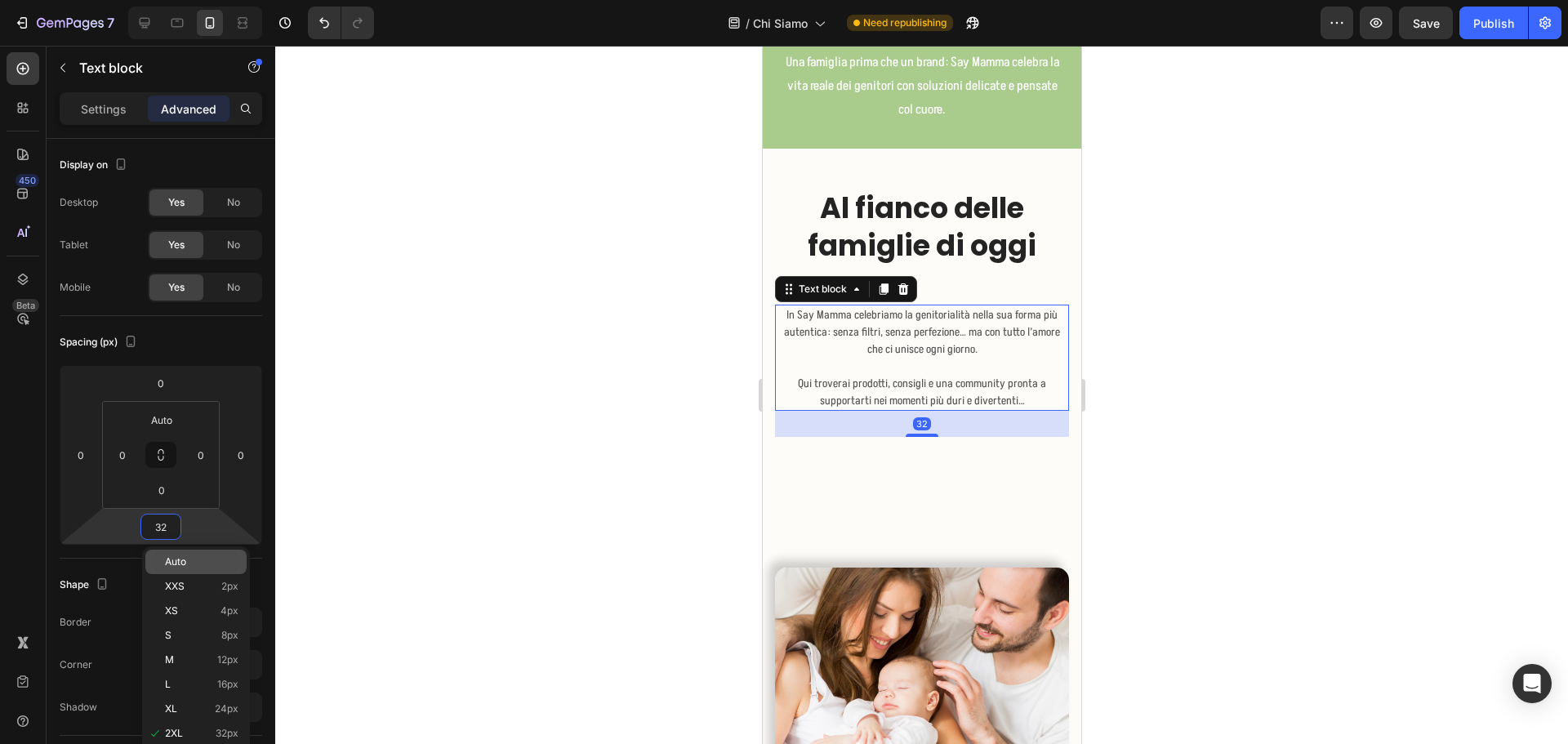
click at [175, 564] on span "Auto" at bounding box center [175, 561] width 21 height 11
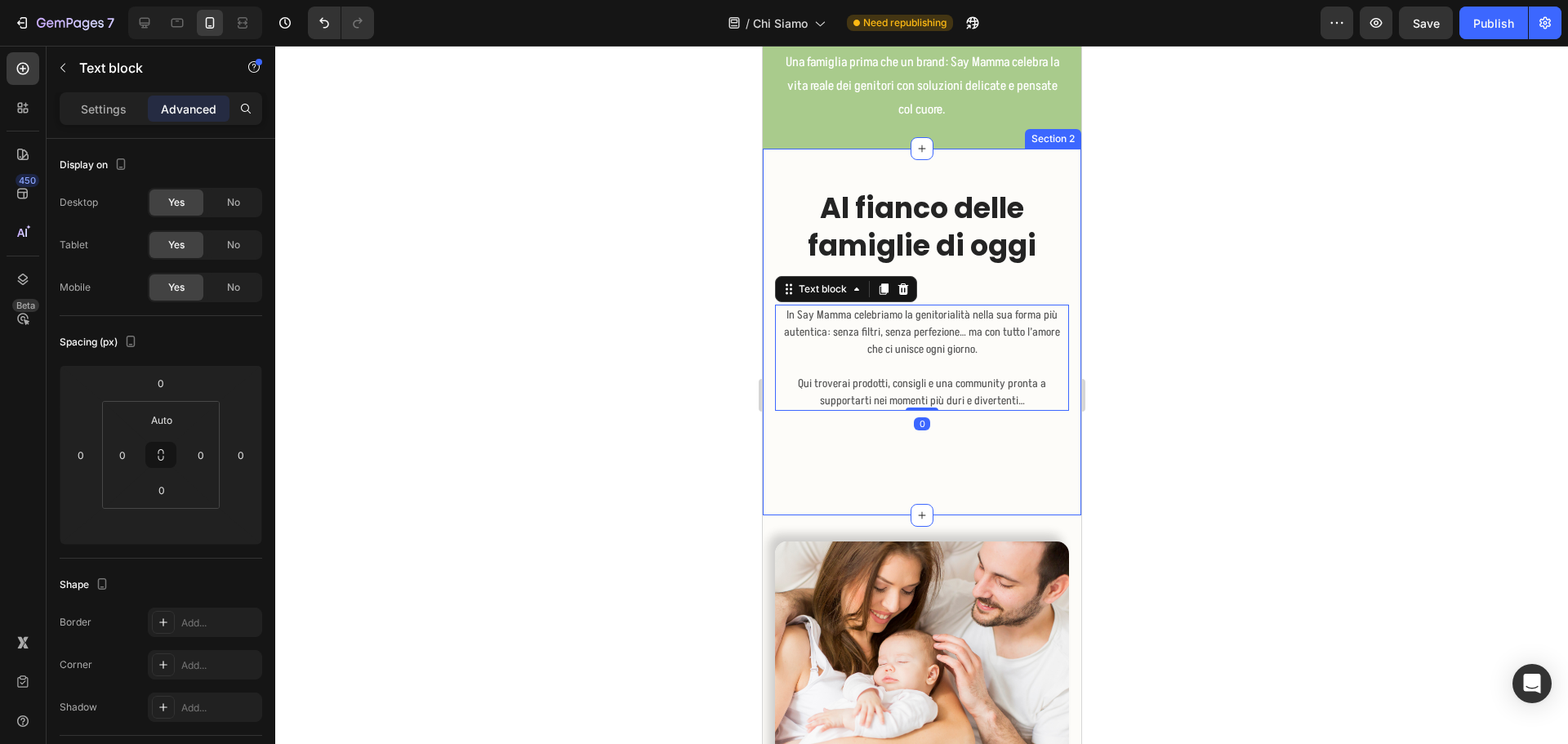
click at [987, 450] on div "Al fianco delle famiglie di [DATE] Heading Image In Say Mamma celebriamo la gen…" at bounding box center [921, 332] width 294 height 289
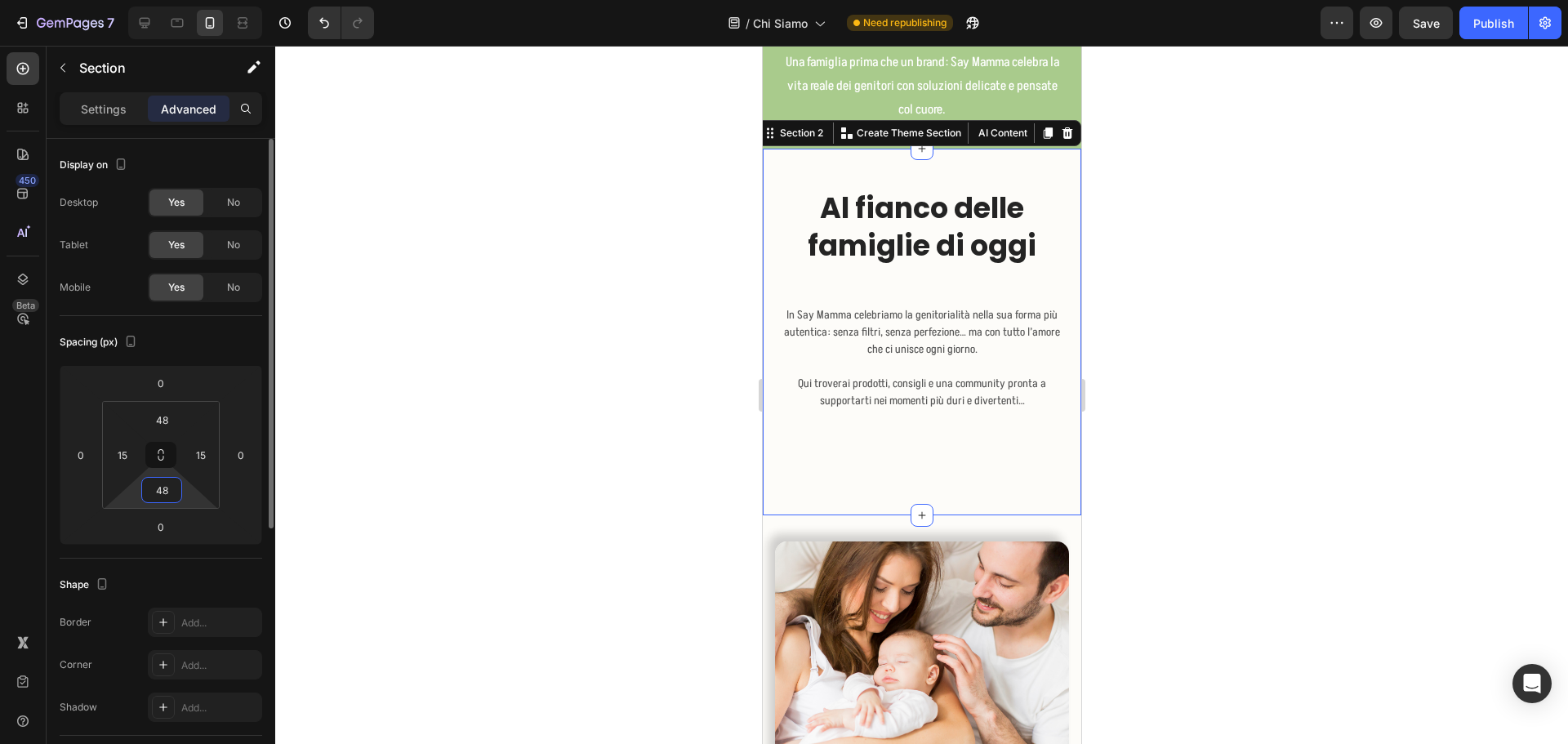
click at [175, 490] on input "48" at bounding box center [161, 490] width 32 height 25
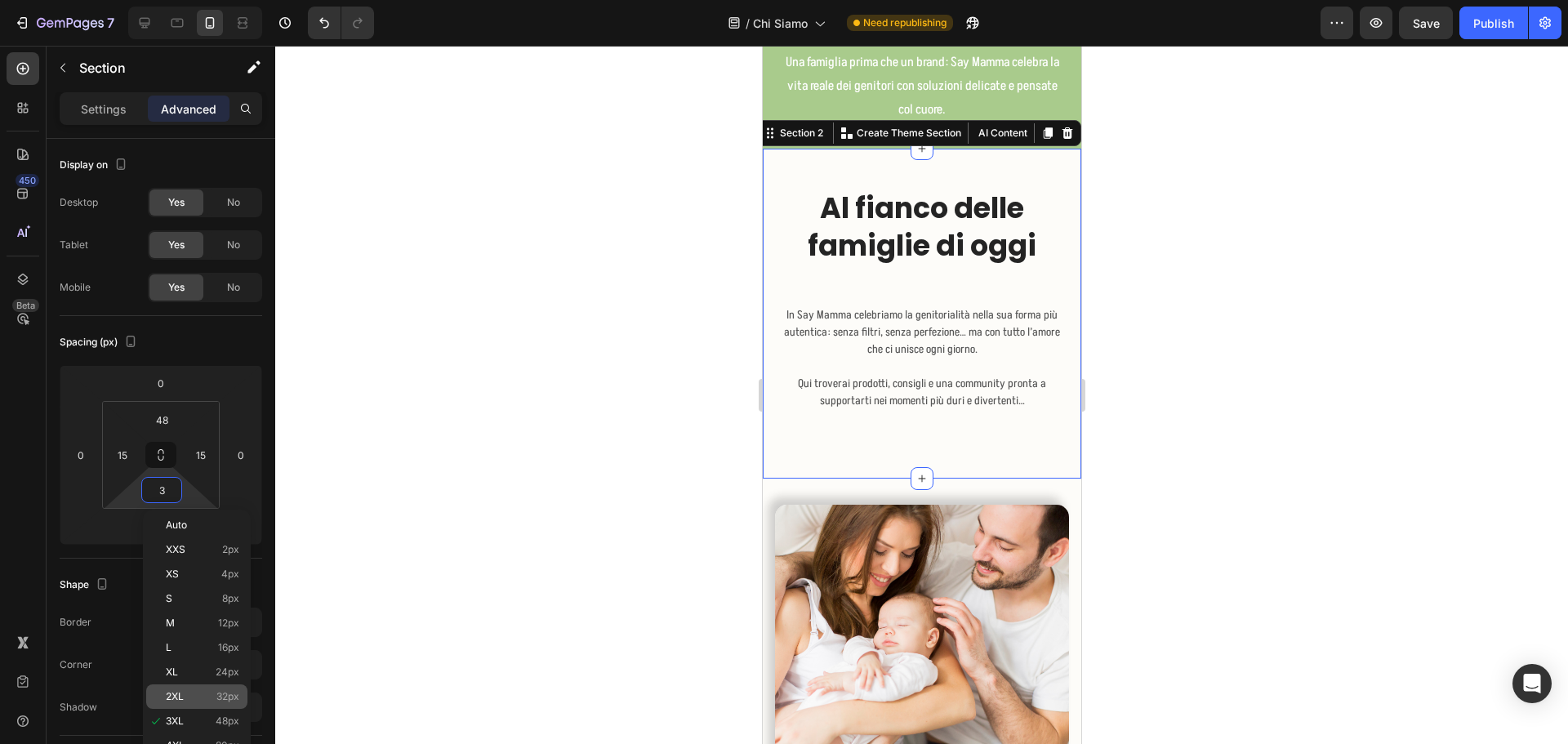
click at [200, 691] on div "2XL 32px" at bounding box center [197, 696] width 101 height 25
type input "32"
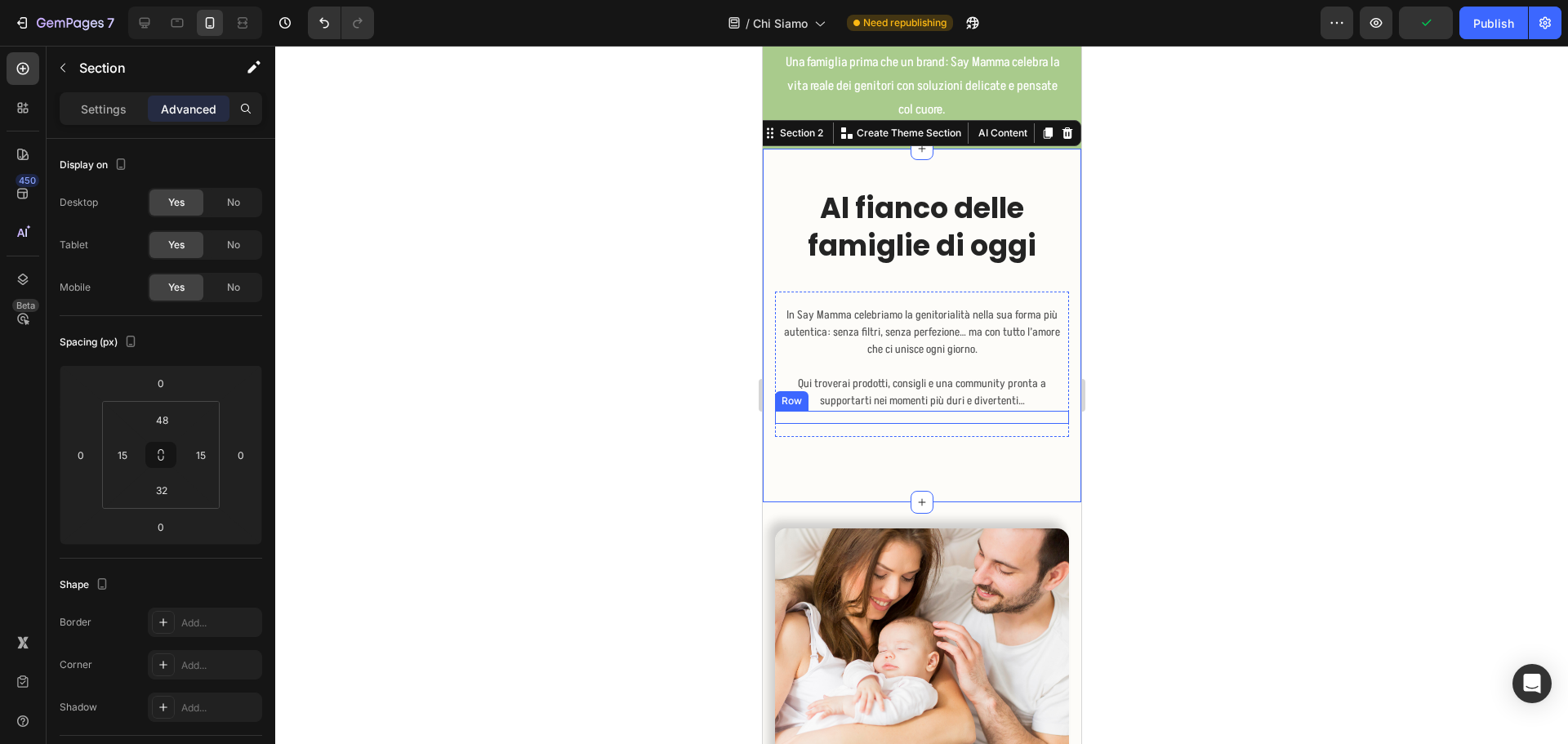
click at [915, 419] on div "Image Image Row" at bounding box center [921, 418] width 294 height 13
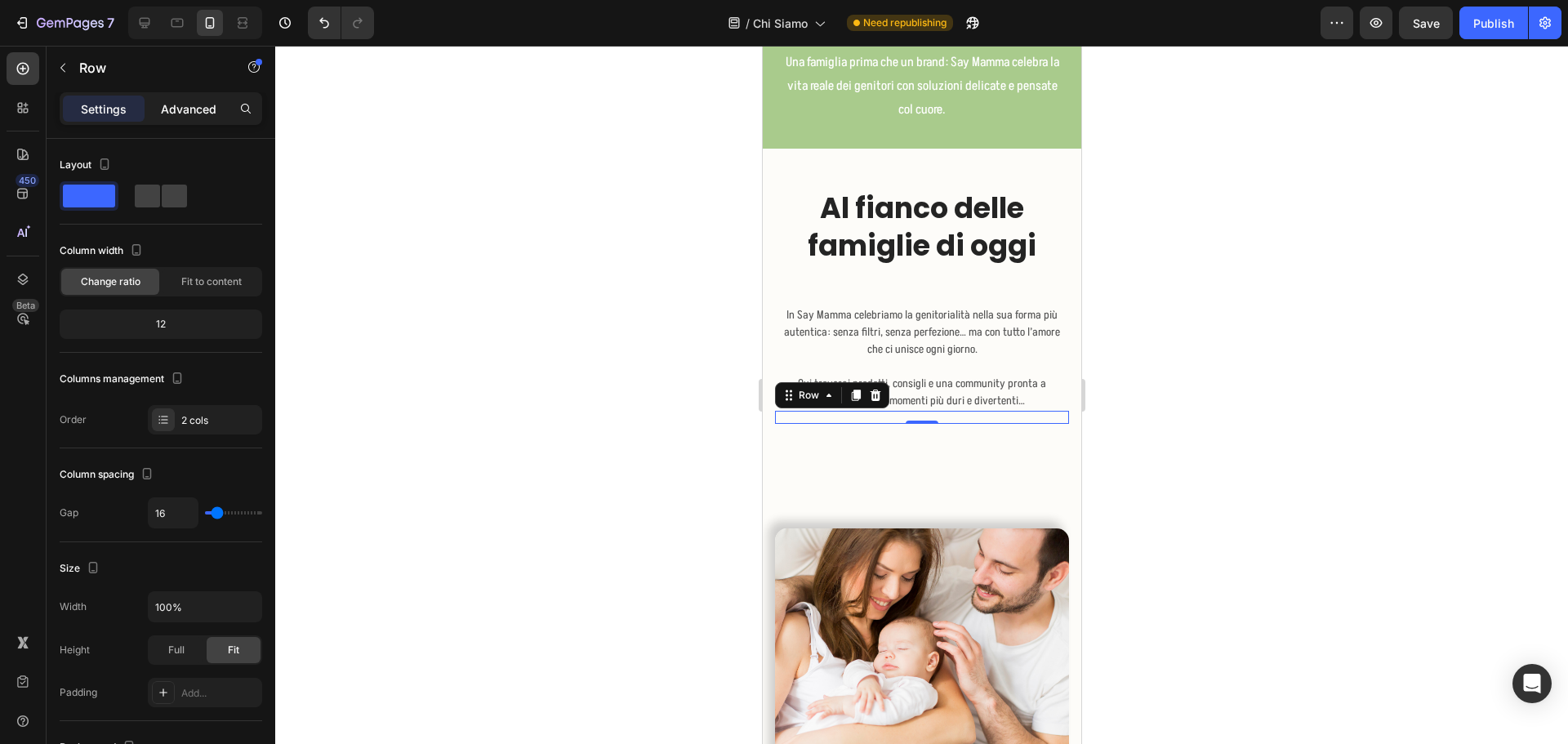
click at [200, 106] on p "Advanced" at bounding box center [189, 109] width 55 height 18
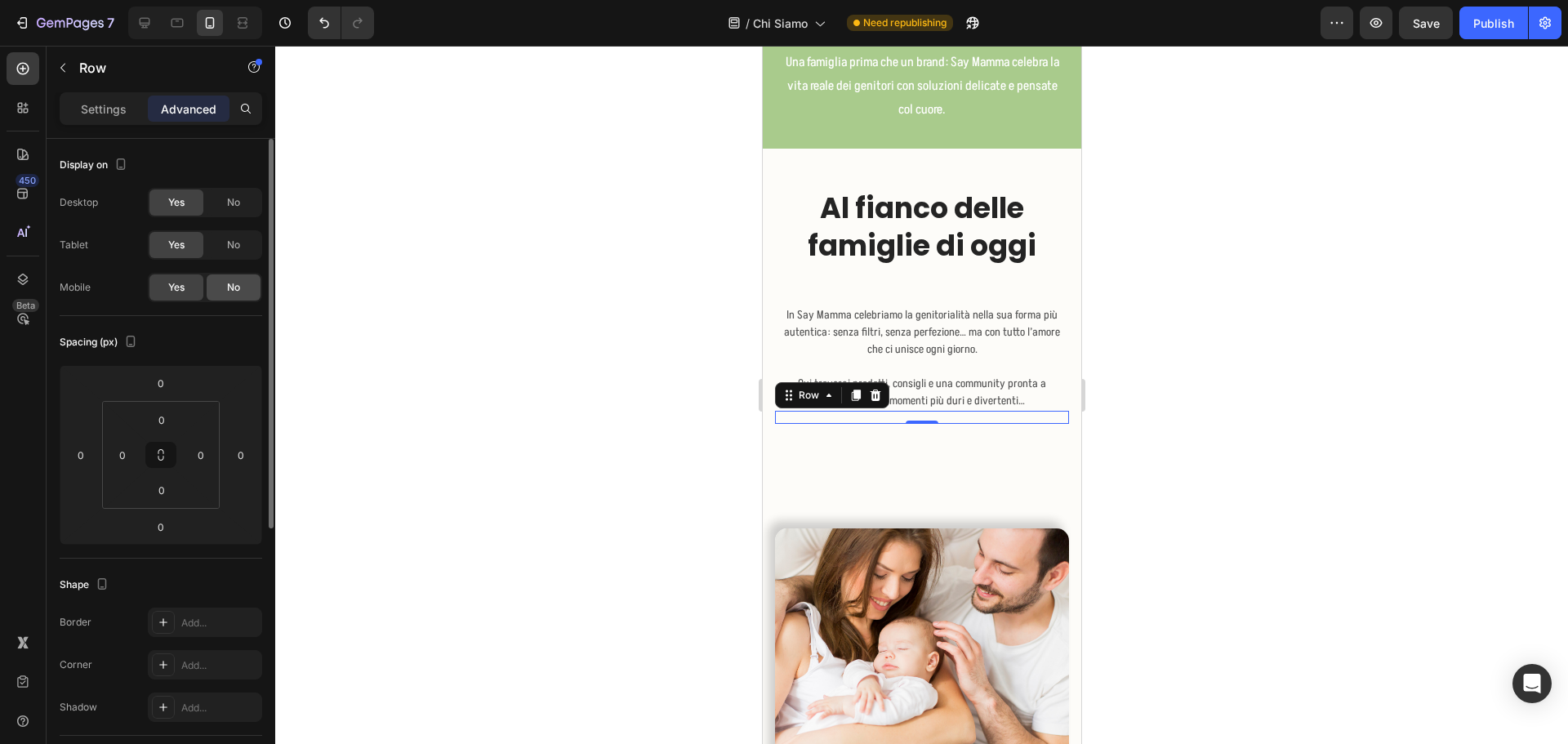
click at [222, 292] on div "No" at bounding box center [233, 288] width 53 height 26
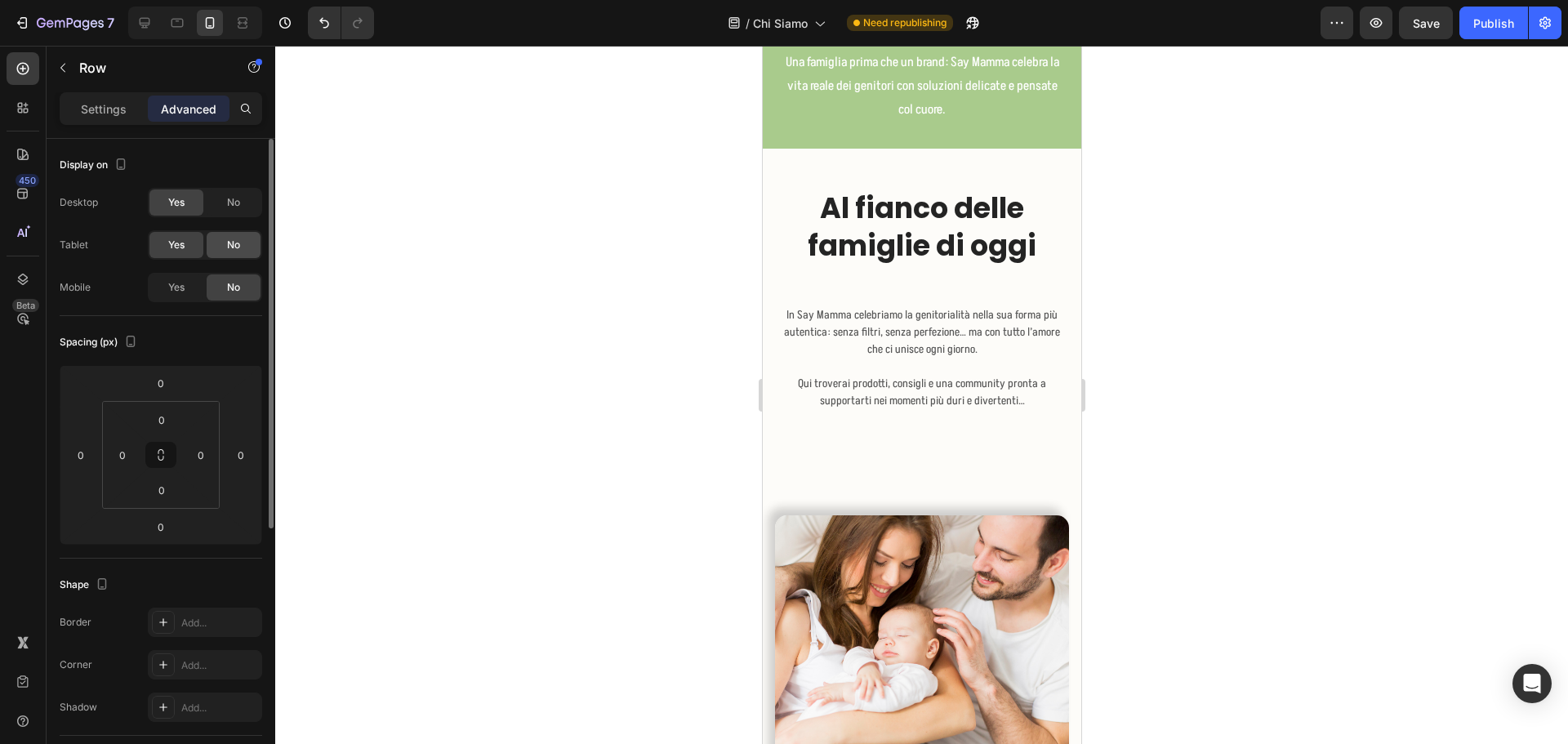
click at [233, 247] on span "No" at bounding box center [233, 245] width 13 height 15
click at [905, 426] on div "Al fianco delle famiglie di [DATE] Heading Image In Say Mamma celebriamo la gen…" at bounding box center [921, 325] width 294 height 276
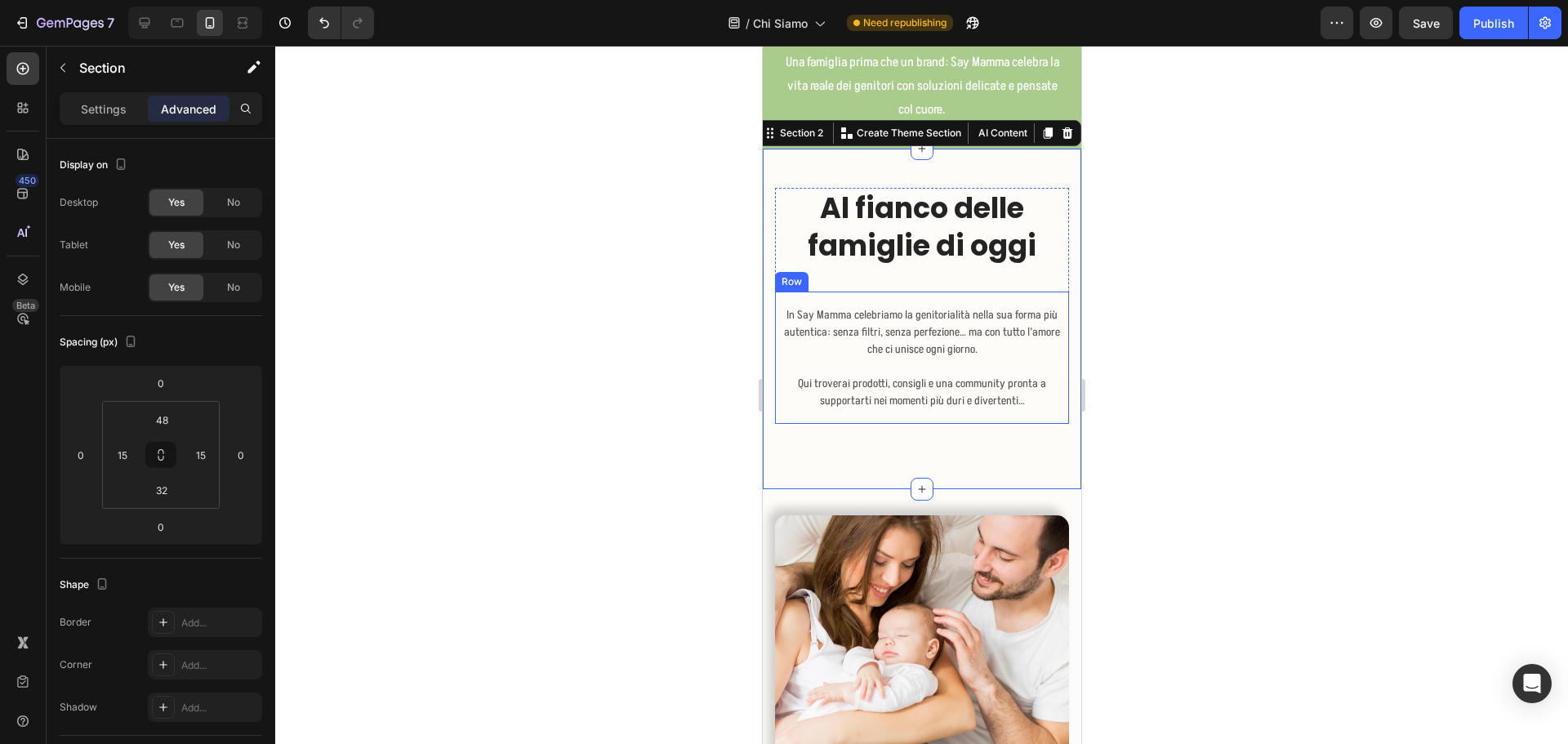
click at [913, 413] on div "Image In Say Mamma celebriamo la genitorialità nella sua forma più autentica: s…" at bounding box center [921, 358] width 294 height 133
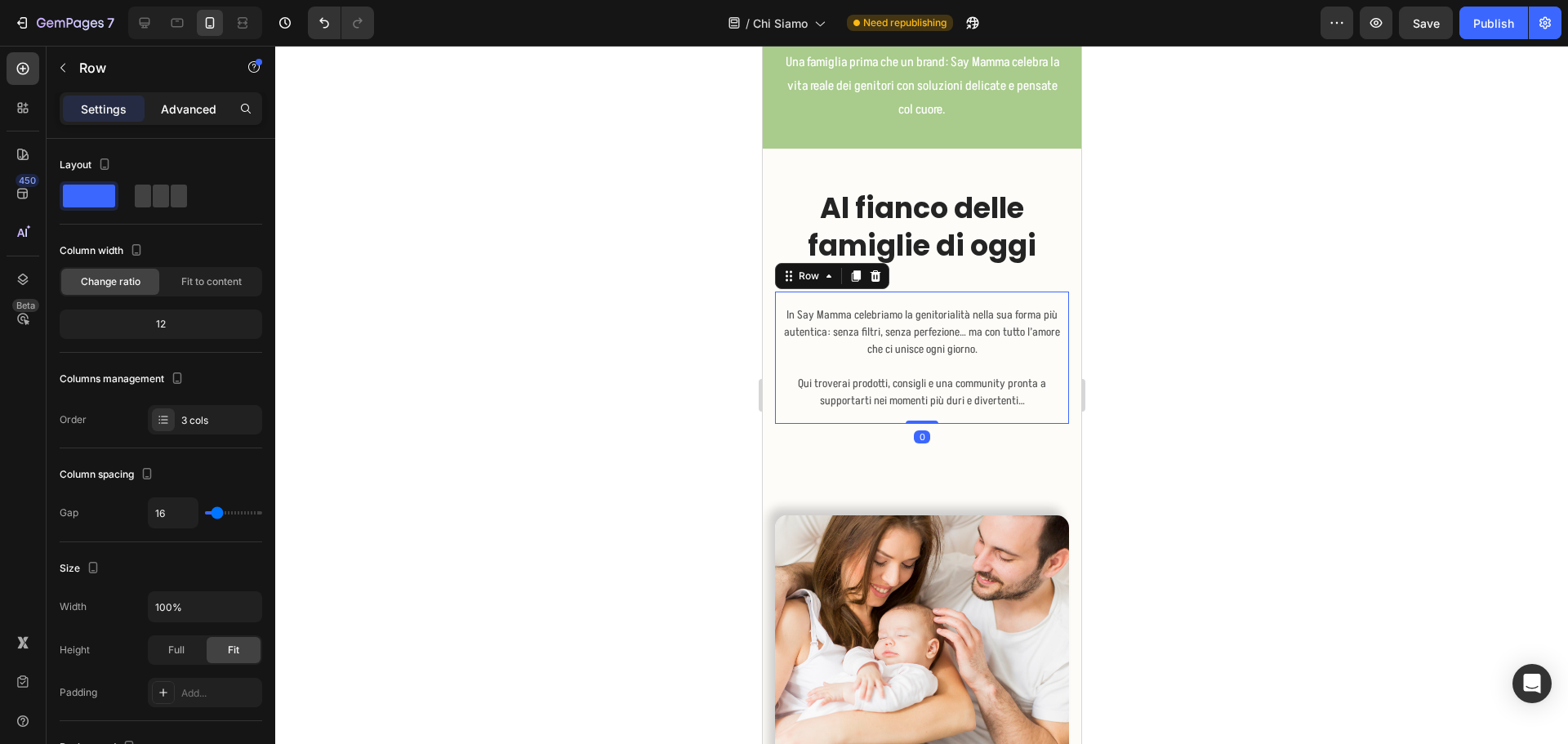
click at [180, 118] on div "Advanced" at bounding box center [188, 109] width 82 height 26
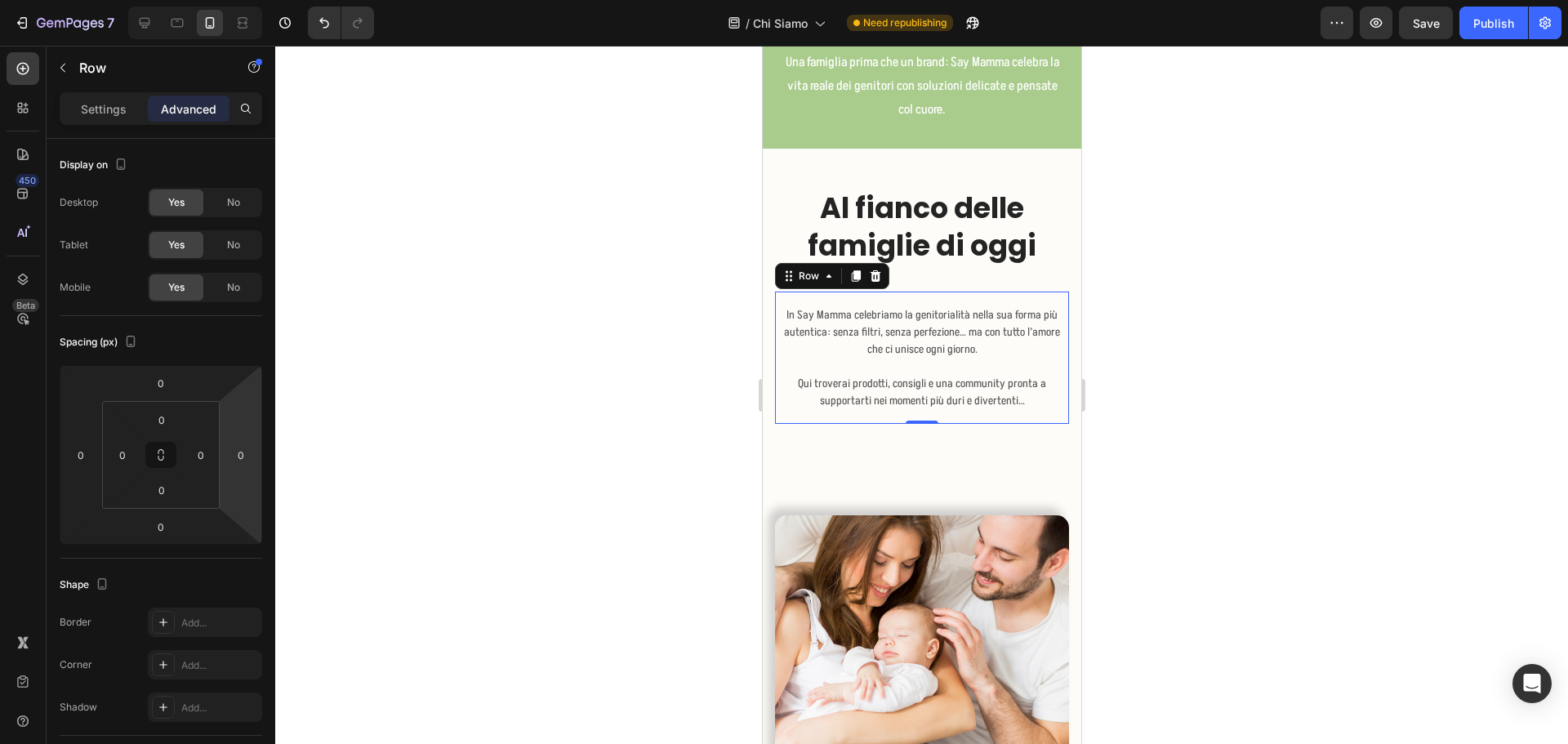
click at [921, 441] on div "0" at bounding box center [921, 437] width 17 height 13
click at [882, 466] on div "Al fianco delle famiglie di [DATE] Heading Image In Say Mamma celebriamo la gen…" at bounding box center [921, 318] width 318 height 340
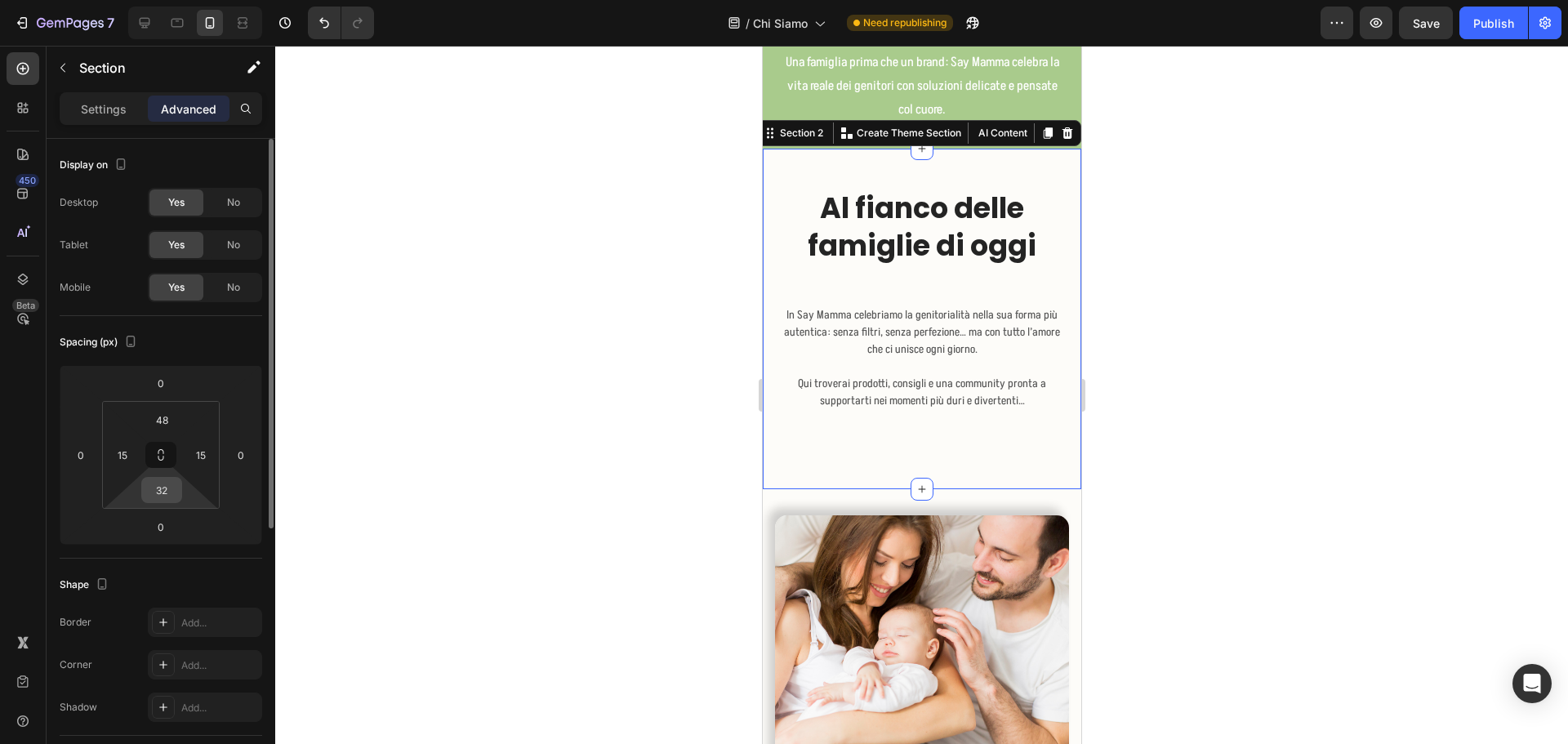
click at [179, 486] on div "32" at bounding box center [161, 490] width 41 height 26
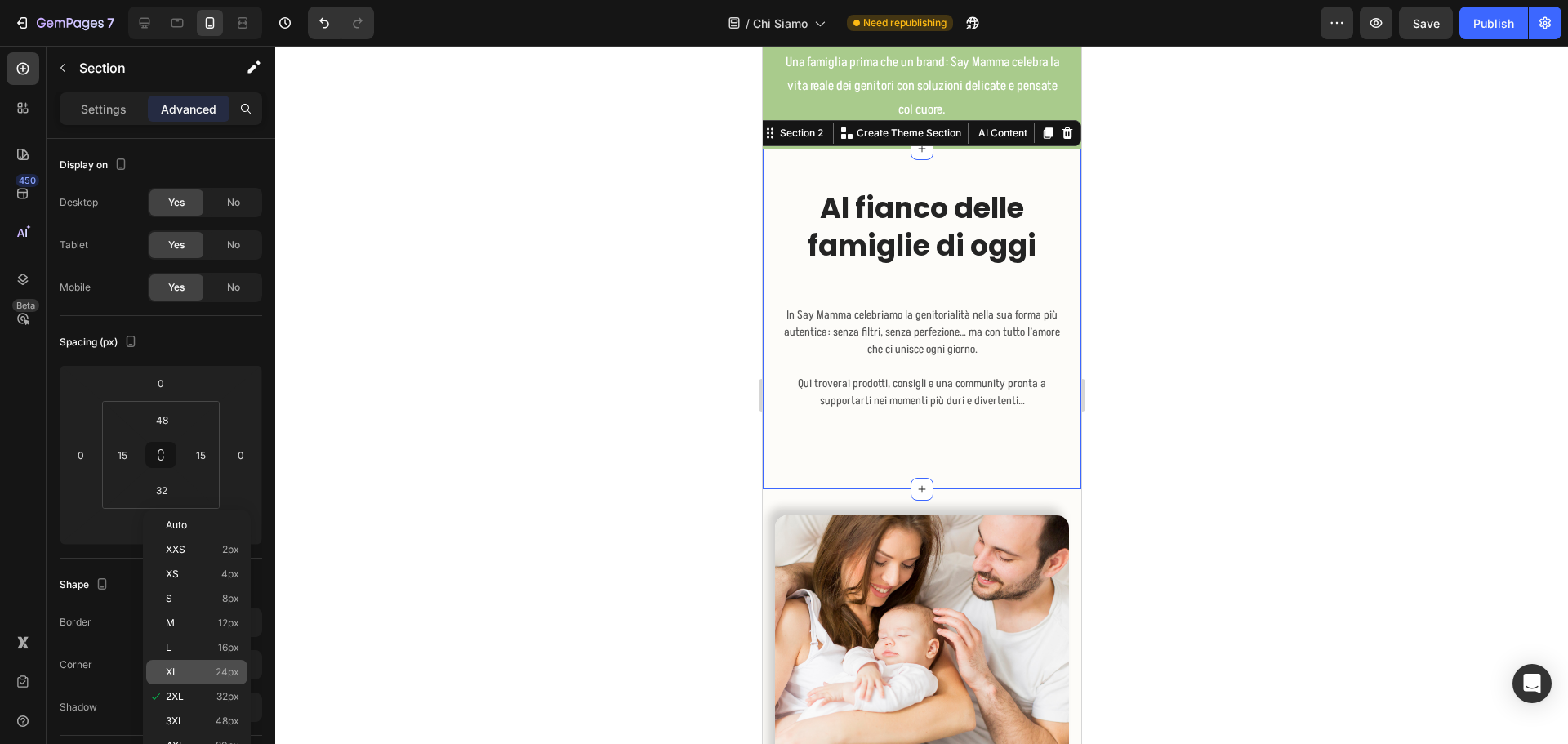
click at [240, 667] on div "XL 24px" at bounding box center [197, 672] width 101 height 25
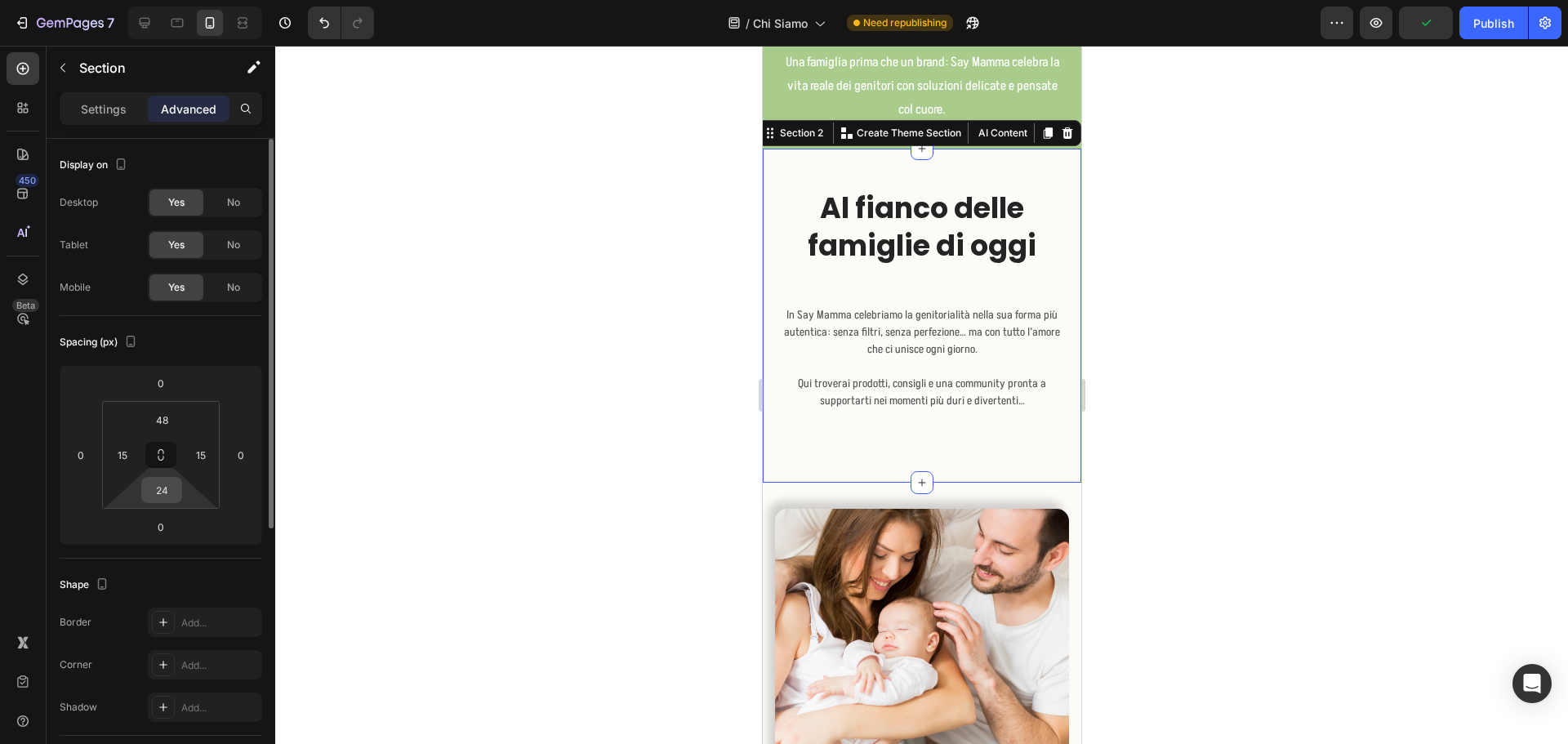
click at [174, 488] on input "24" at bounding box center [161, 490] width 32 height 25
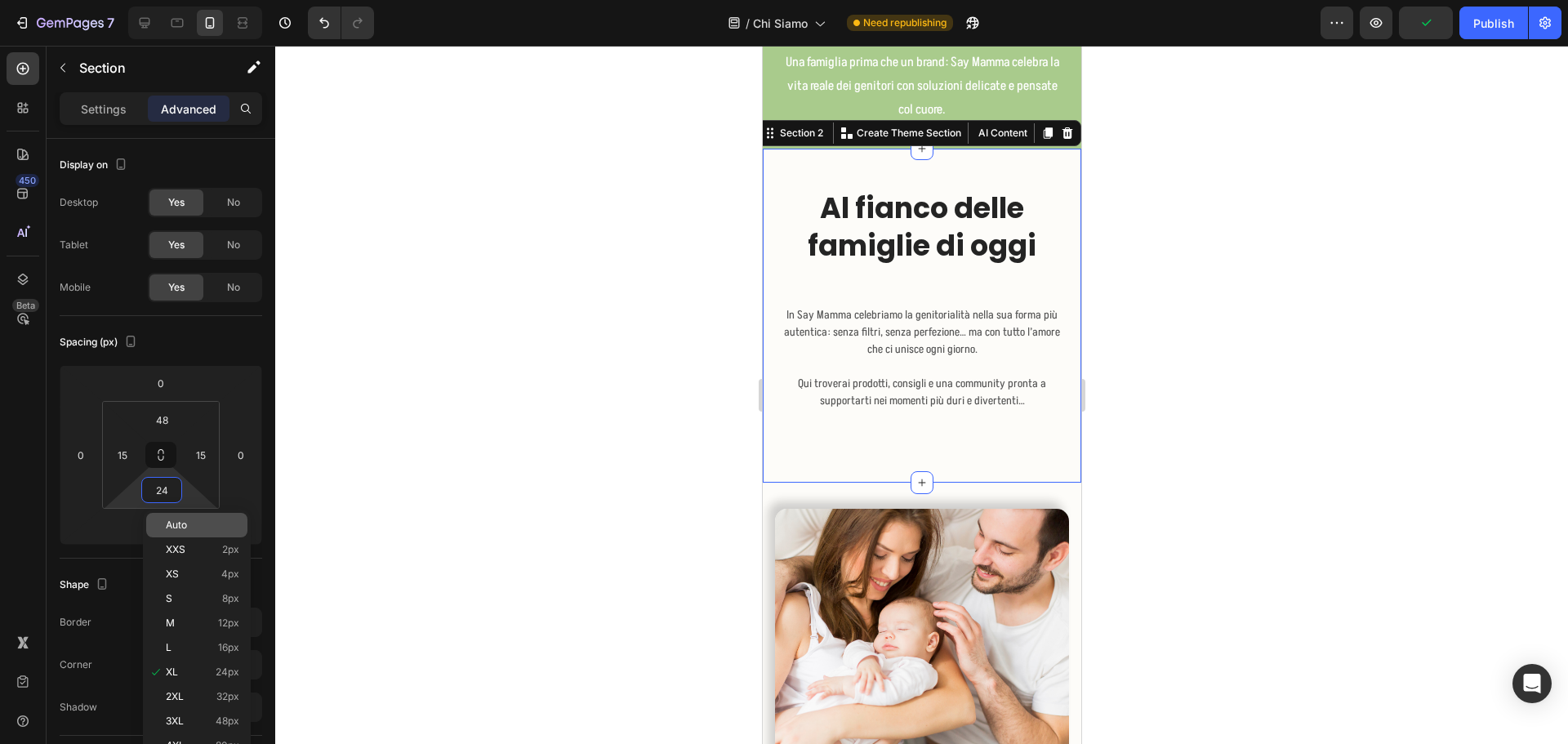
click at [183, 516] on div "Auto" at bounding box center [197, 525] width 101 height 25
type input "Auto"
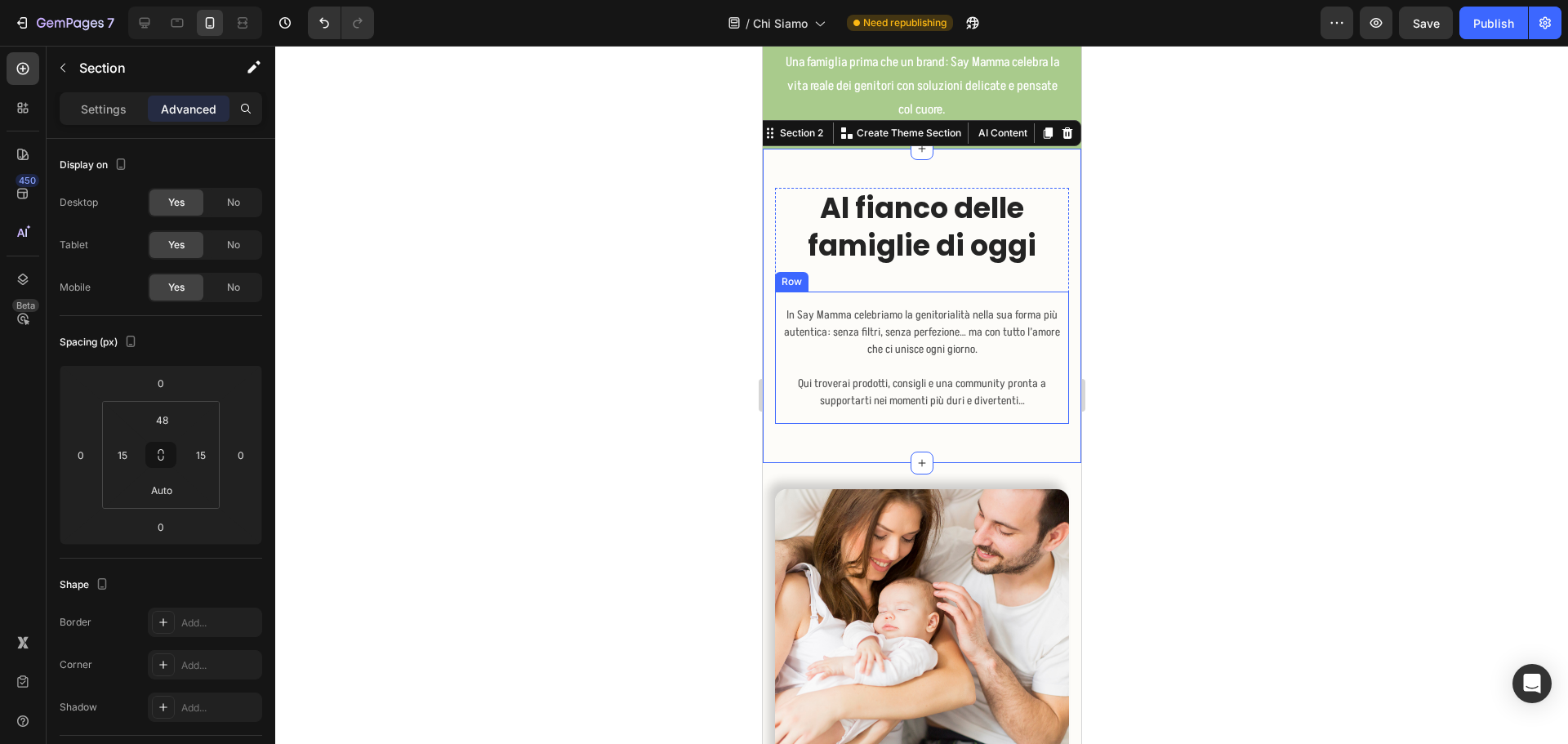
click at [946, 413] on div "Image In Say Mamma celebriamo la genitorialità nella sua forma più autentica: s…" at bounding box center [921, 358] width 294 height 133
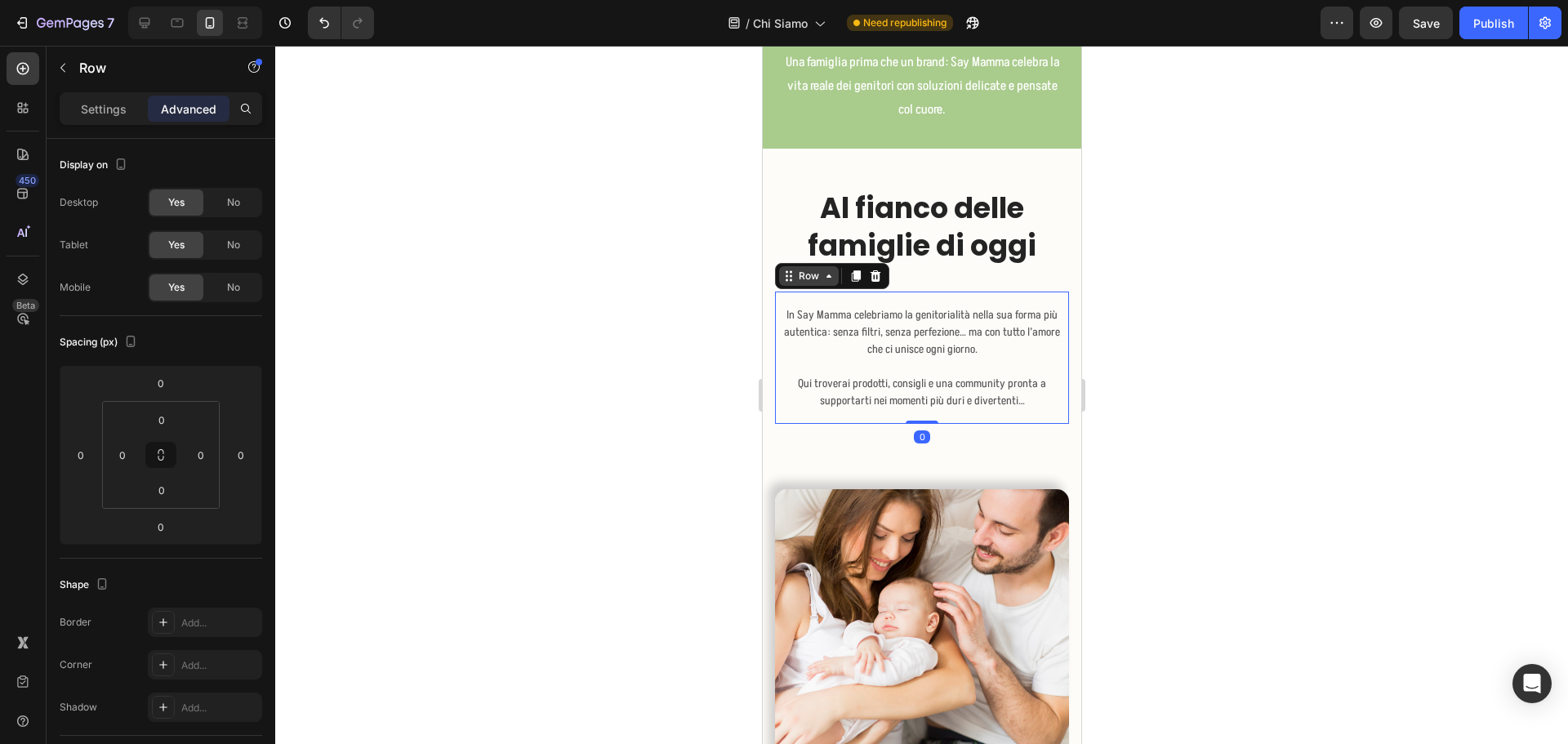
click at [802, 269] on div "Row" at bounding box center [808, 276] width 27 height 15
click at [801, 255] on div "Row 1 col" at bounding box center [807, 247] width 63 height 26
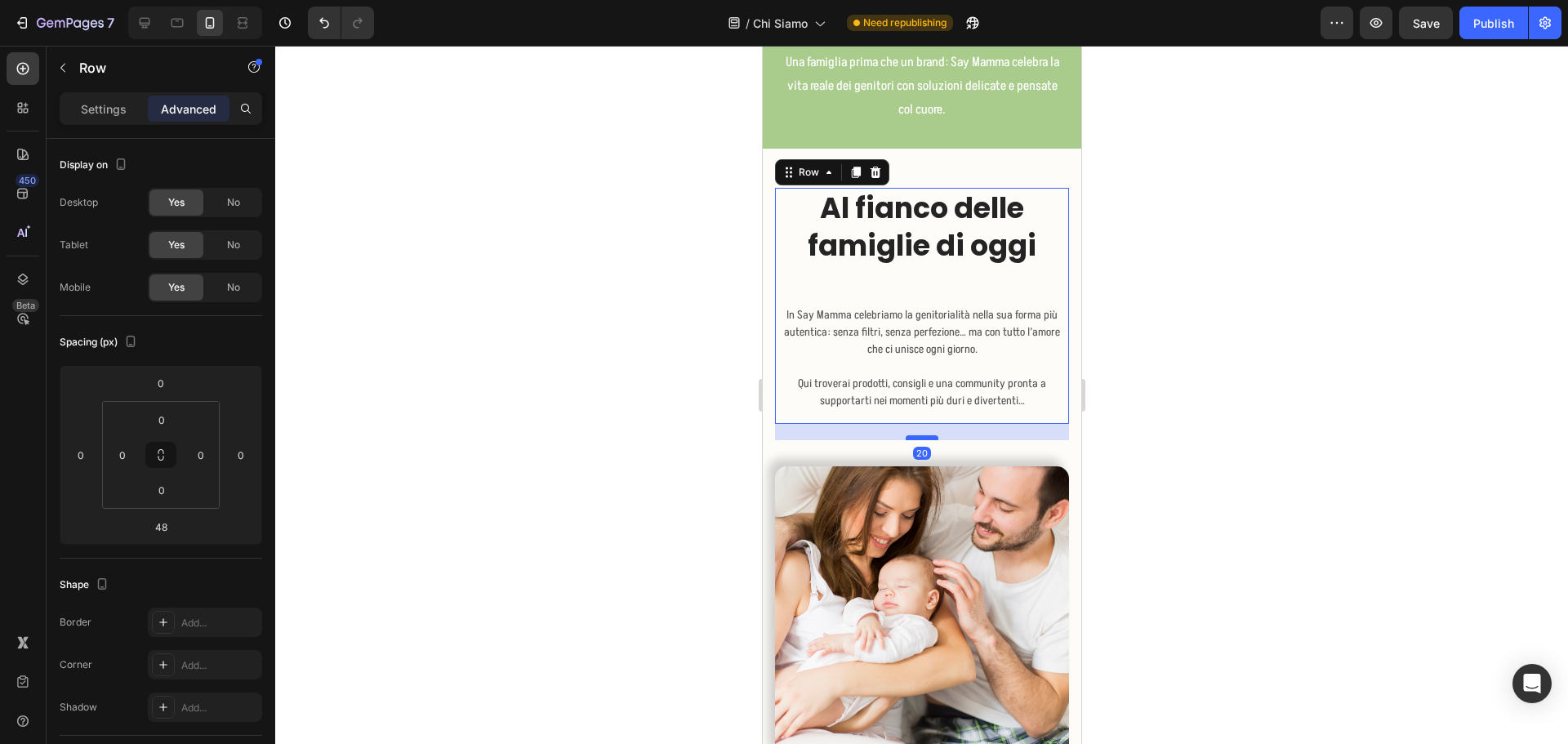
drag, startPoint x: 925, startPoint y: 462, endPoint x: 926, endPoint y: 439, distance: 23.0
click at [926, 439] on div at bounding box center [921, 437] width 32 height 5
type input "20"
click at [994, 332] on p "In Say Mamma celebriamo la genitorialità nella sua forma più autentica: senza f…" at bounding box center [921, 340] width 290 height 68
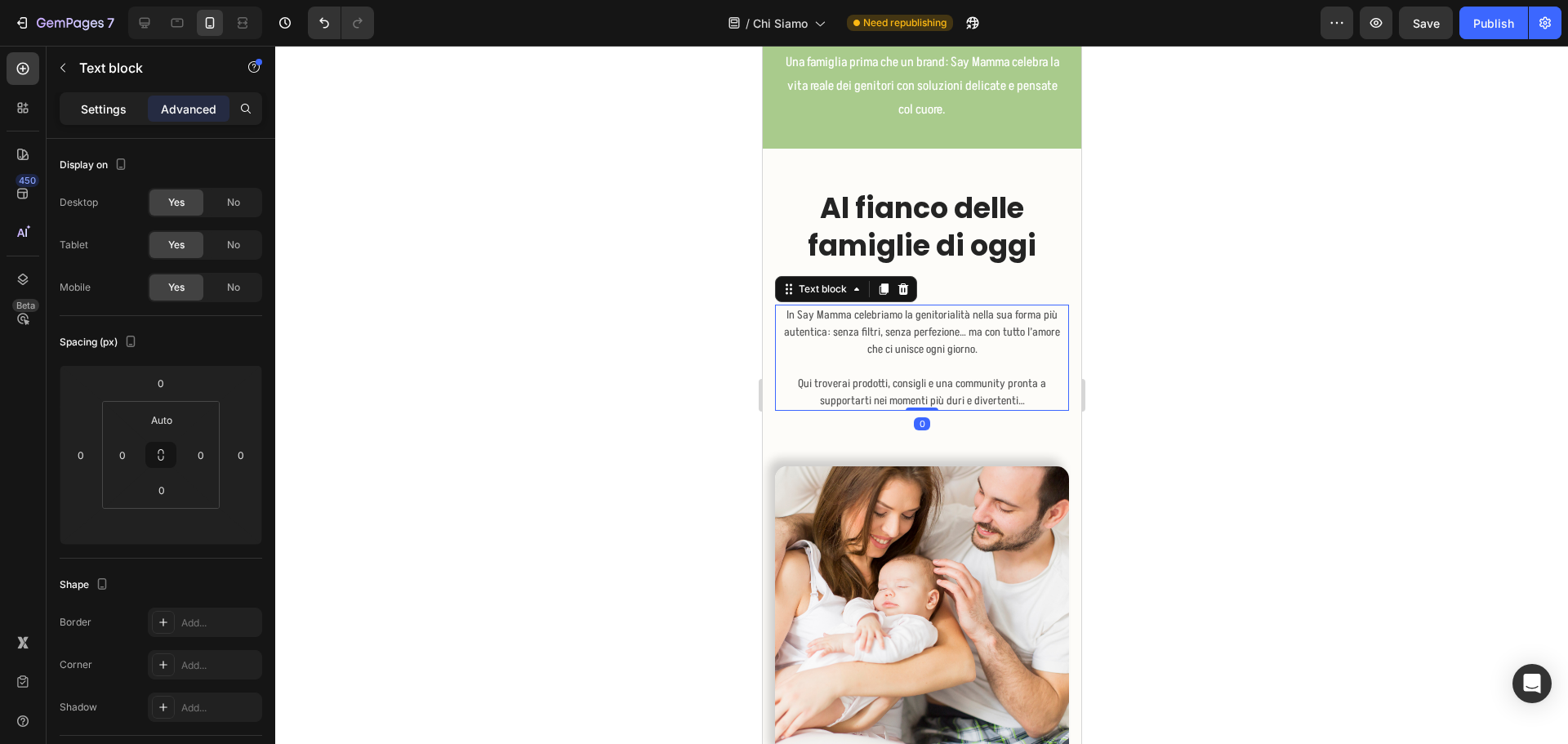
click at [120, 111] on p "Settings" at bounding box center [104, 109] width 46 height 18
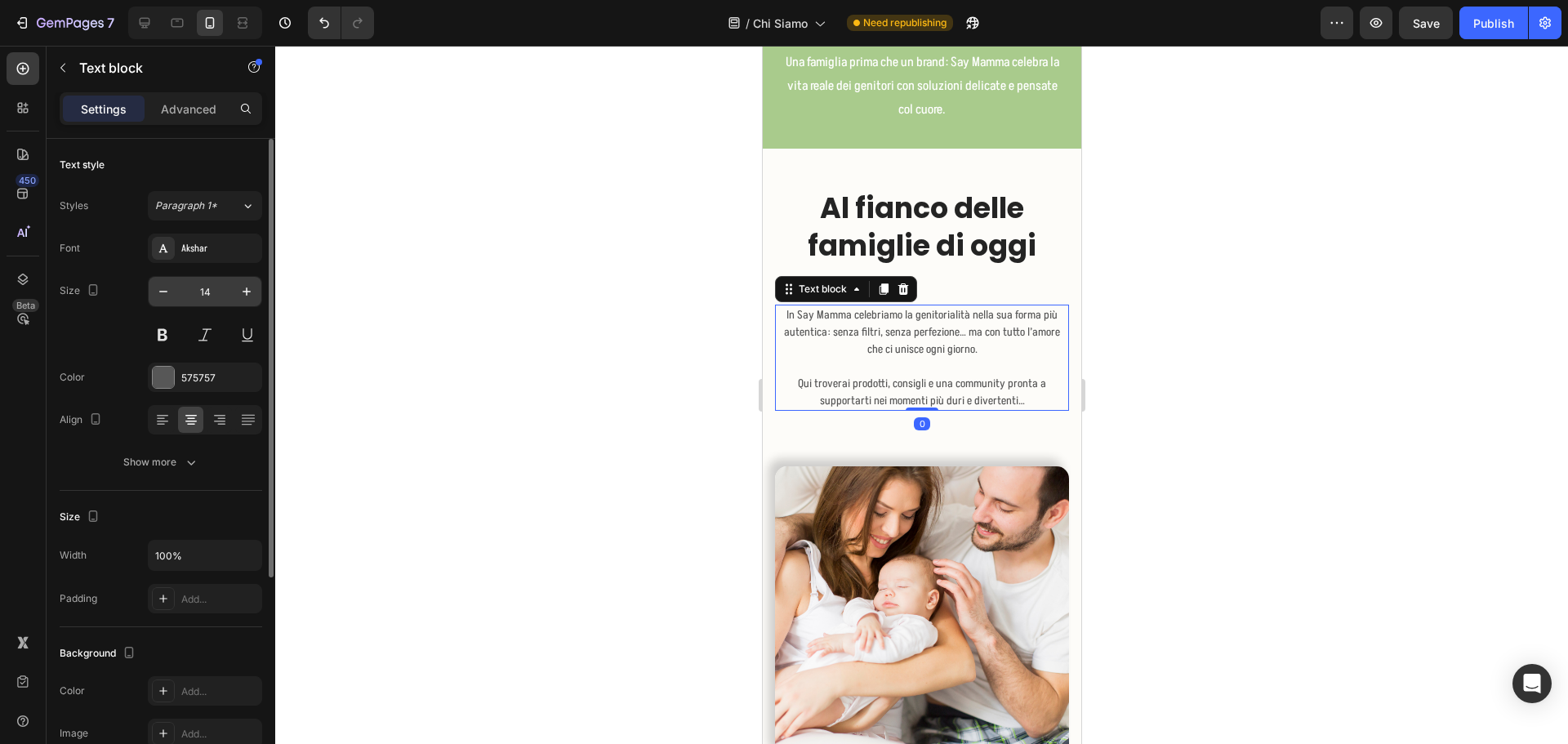
click at [207, 289] on input "14" at bounding box center [205, 291] width 53 height 30
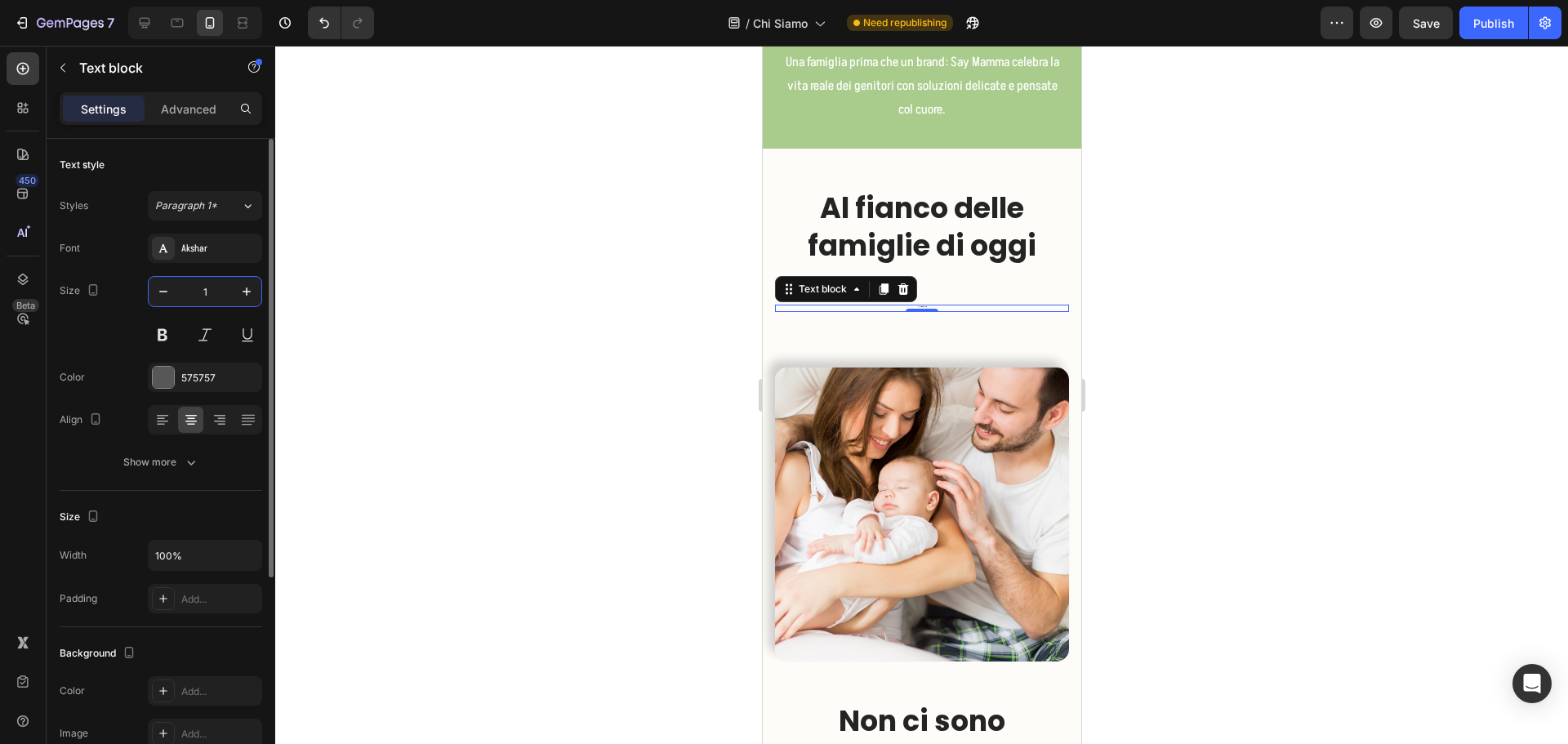
type input "17"
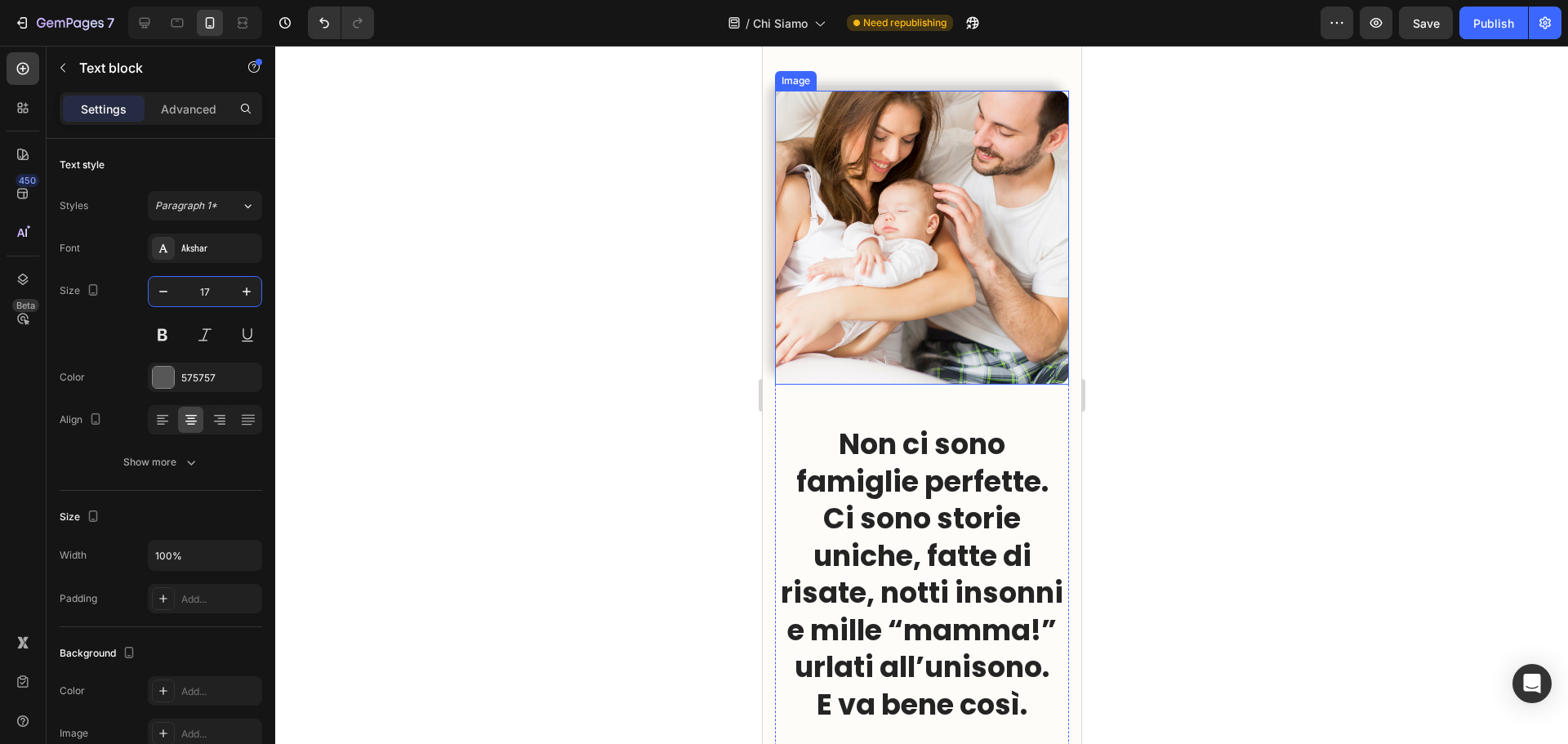
scroll to position [654, 0]
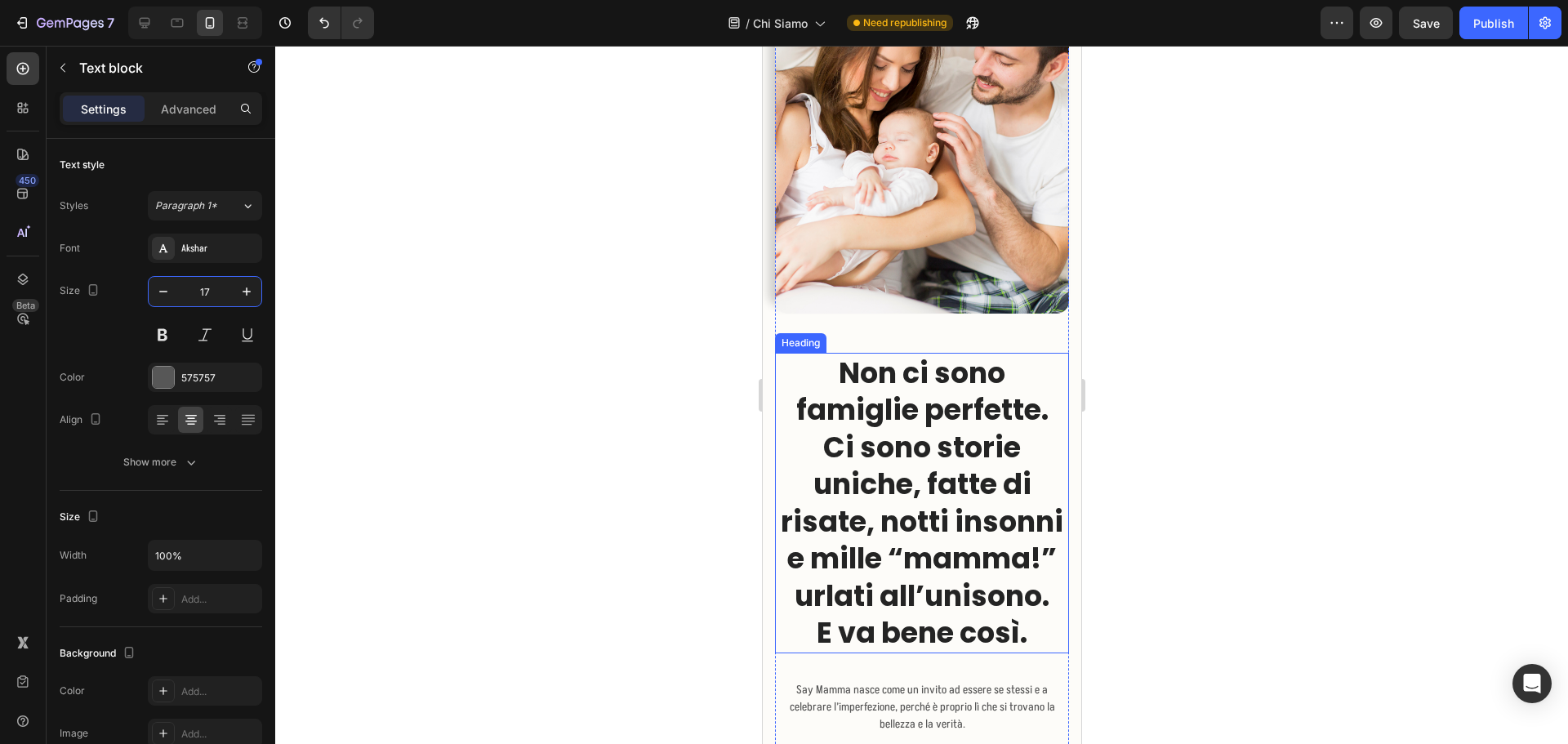
click at [966, 426] on h2 "Non ci sono famiglie perfette. Ci sono storie uniche, fatte di risate, notti in…" at bounding box center [921, 503] width 294 height 301
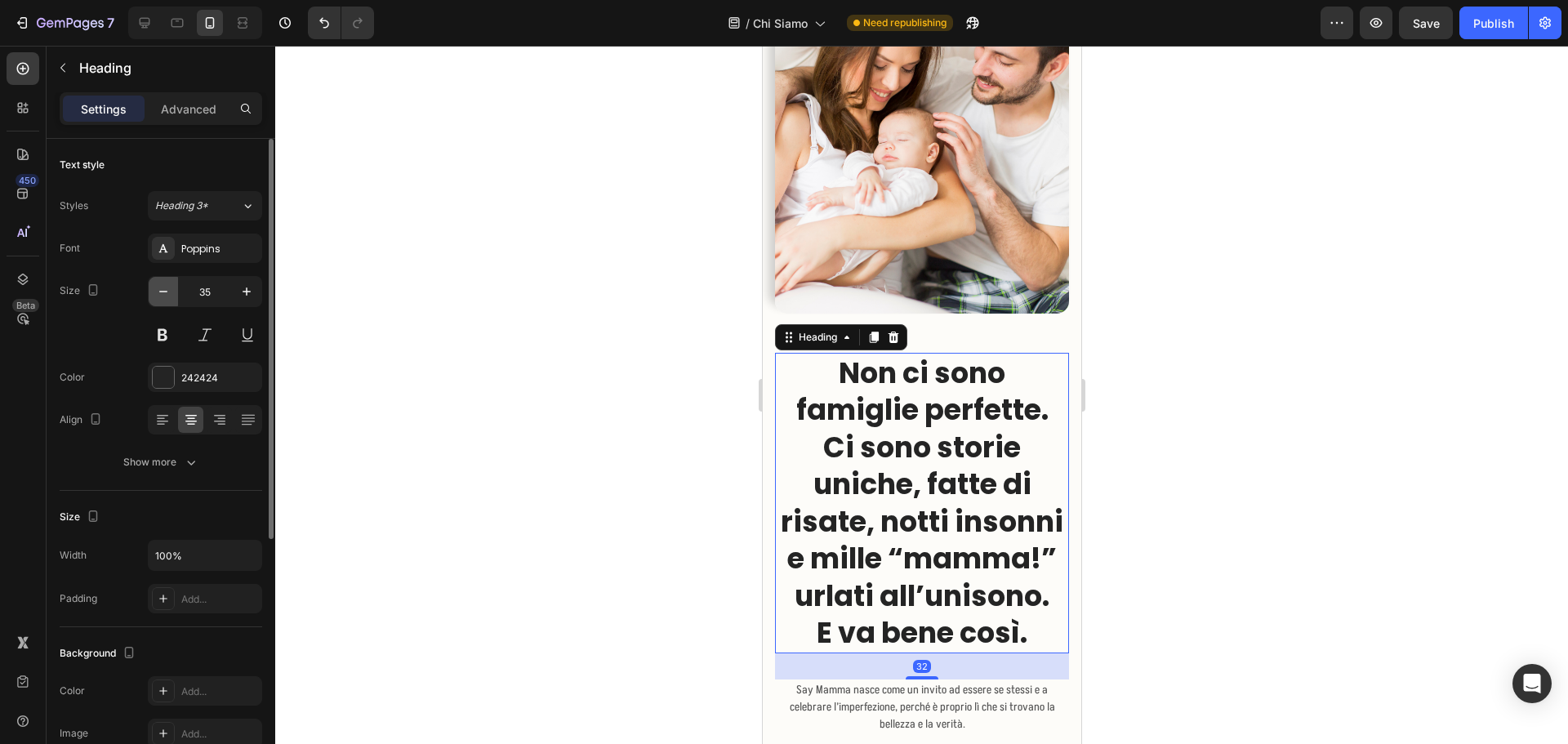
click at [161, 290] on icon "button" at bounding box center [163, 291] width 17 height 17
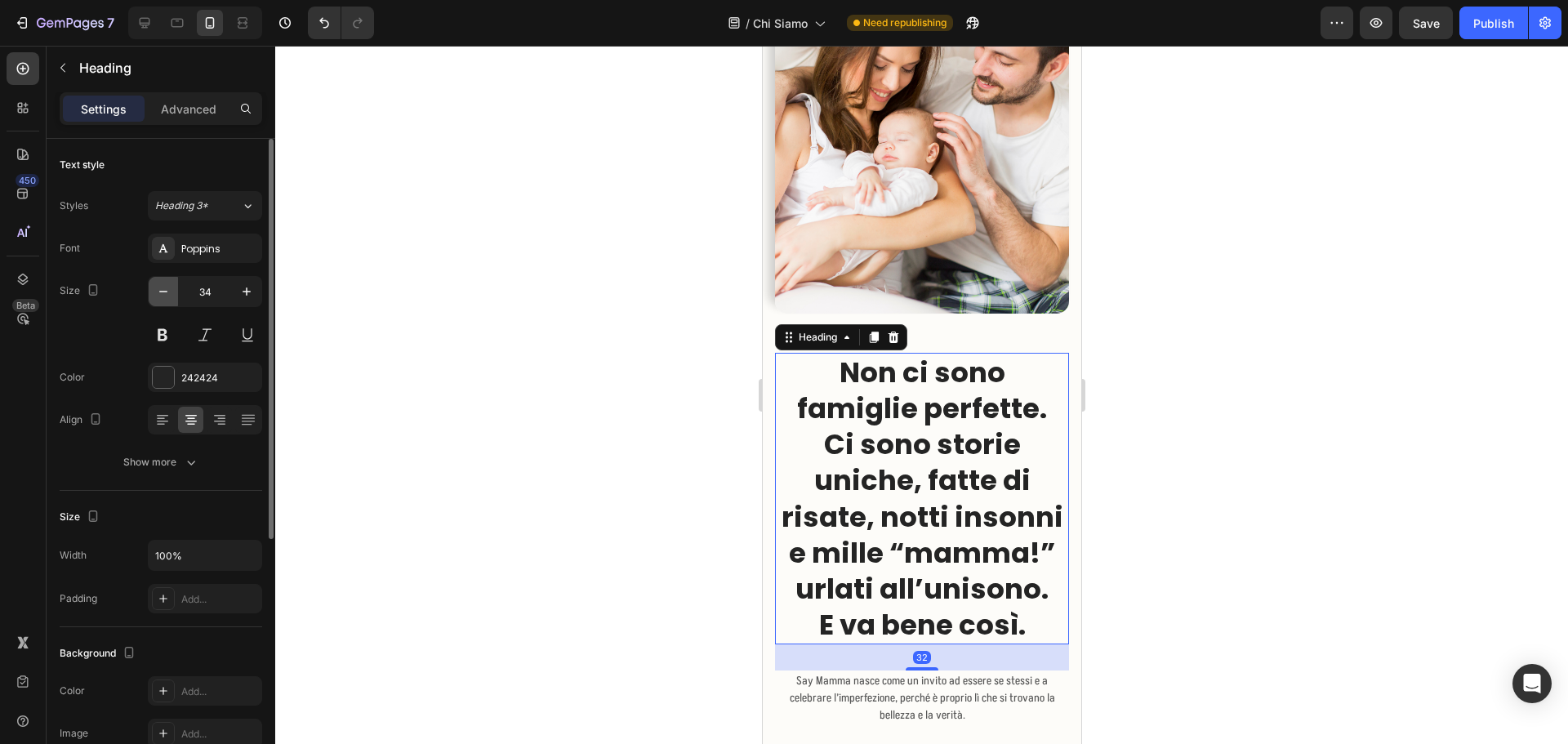
click at [161, 290] on icon "button" at bounding box center [163, 291] width 17 height 17
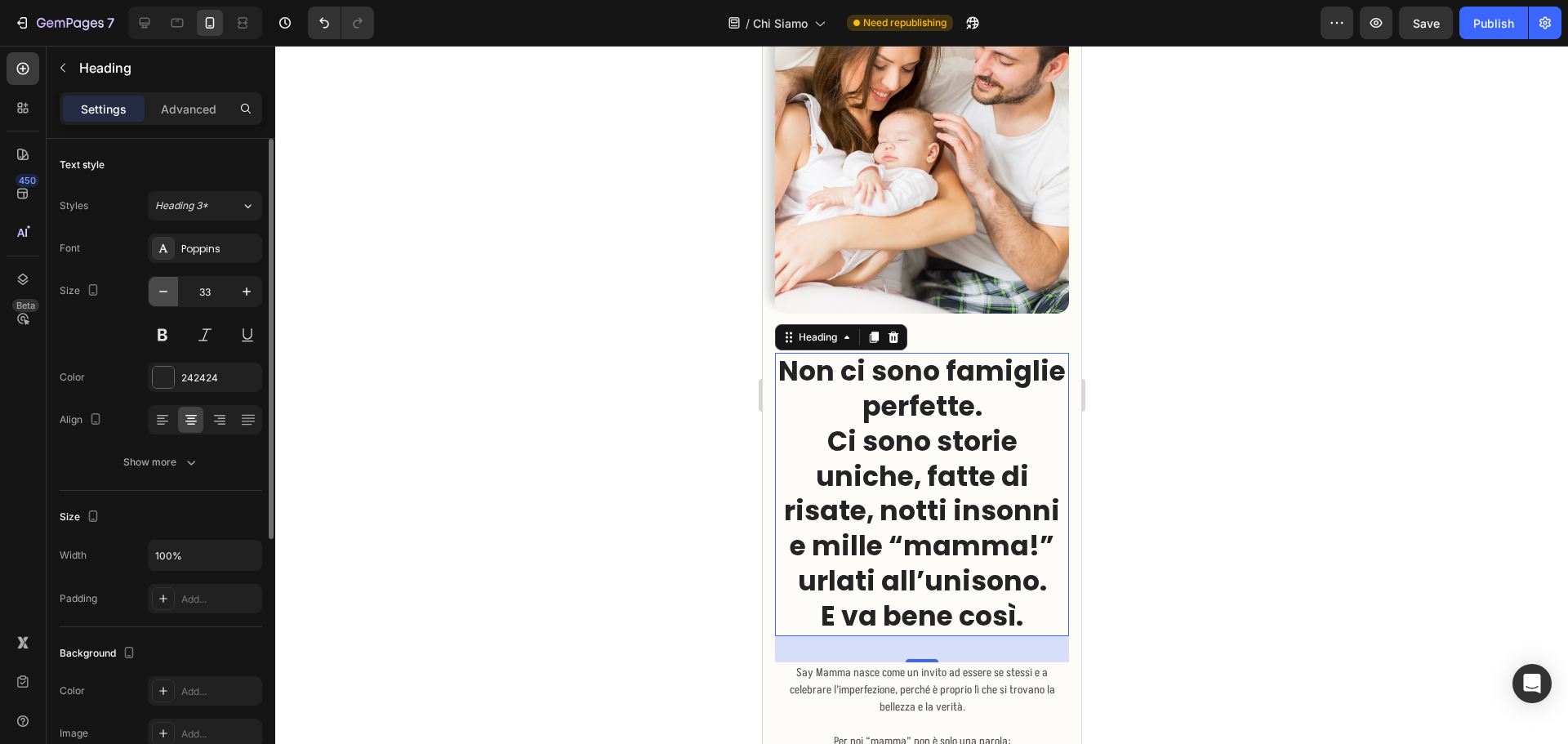
click at [161, 290] on icon "button" at bounding box center [163, 291] width 17 height 17
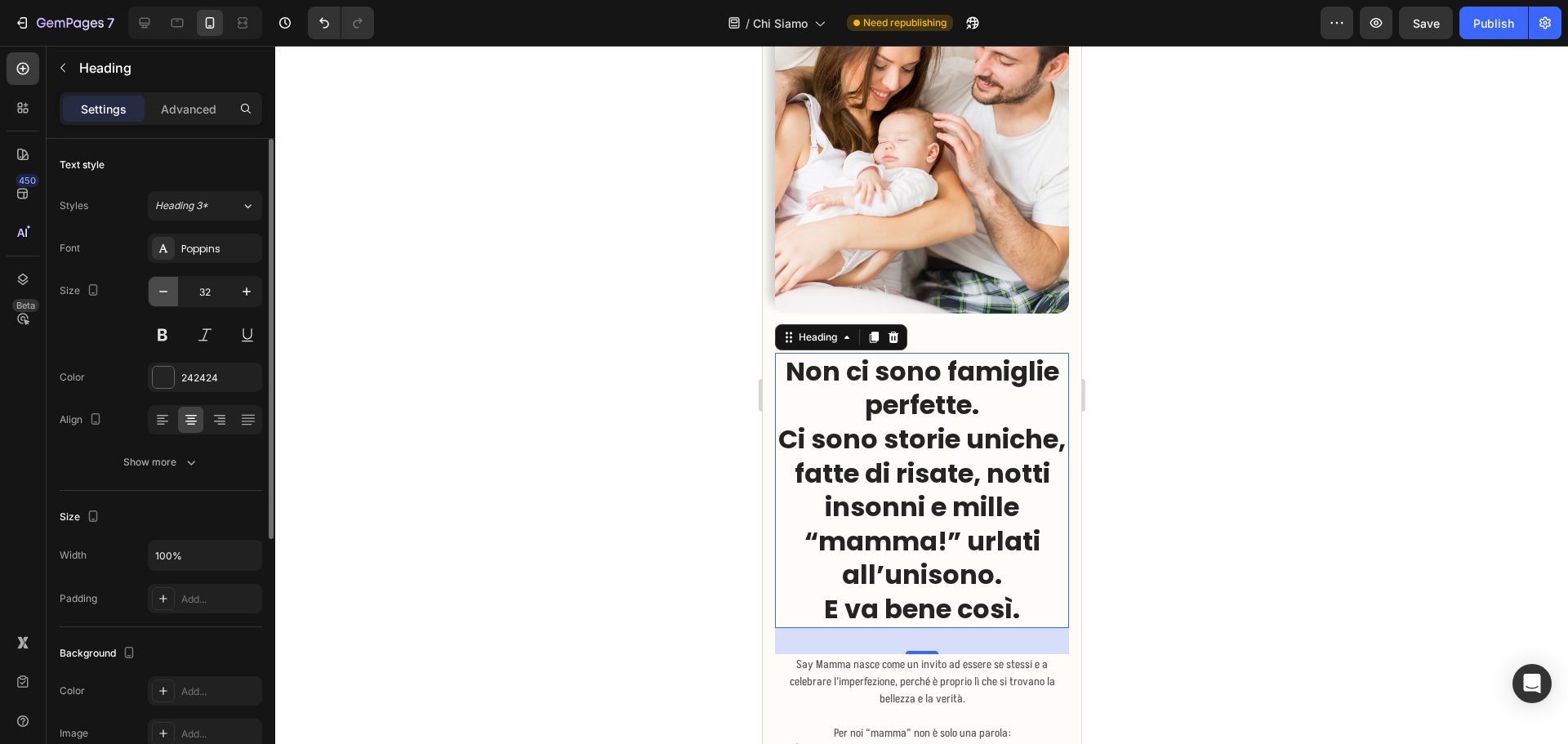
click at [161, 290] on icon "button" at bounding box center [163, 291] width 17 height 17
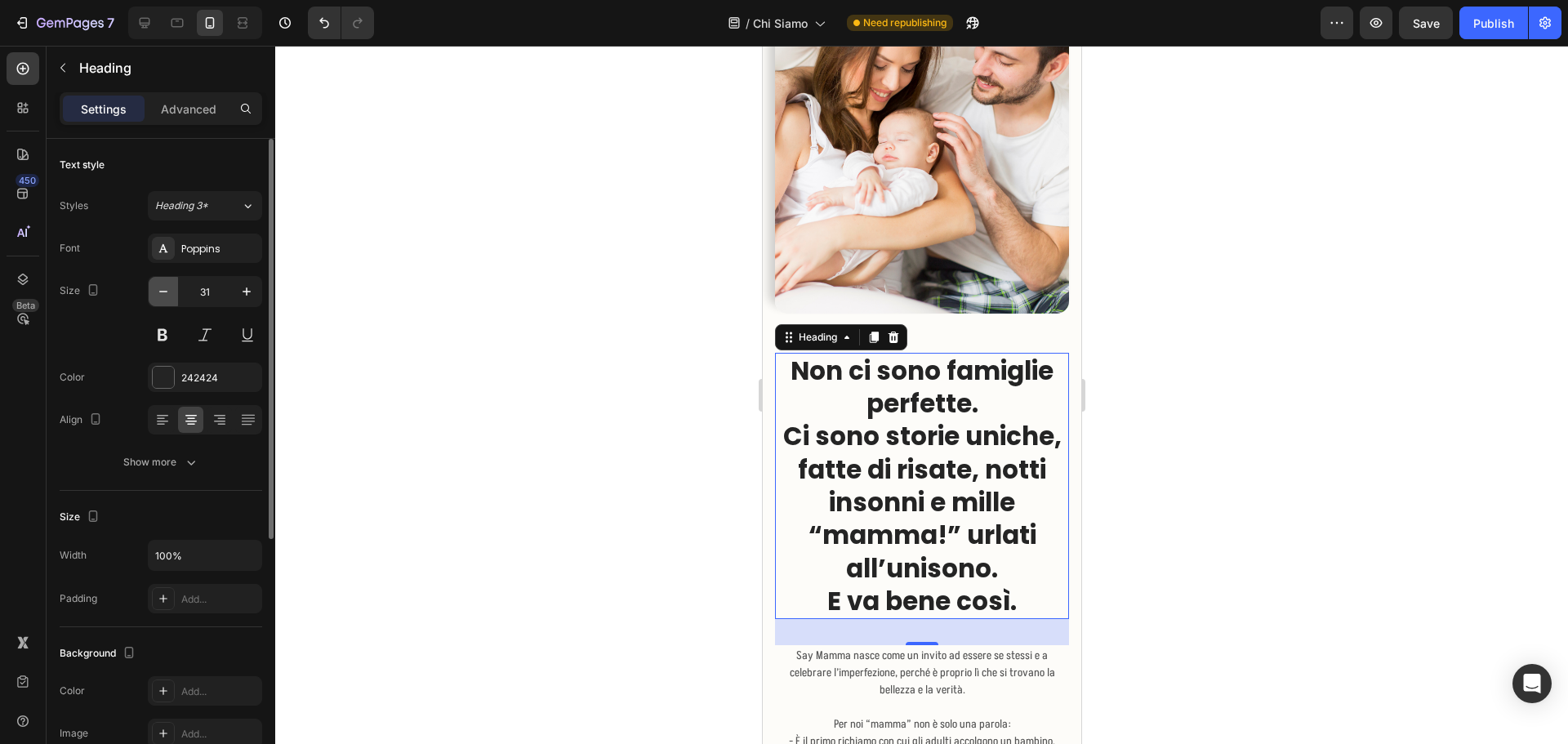
click at [161, 290] on icon "button" at bounding box center [163, 291] width 17 height 17
type input "30"
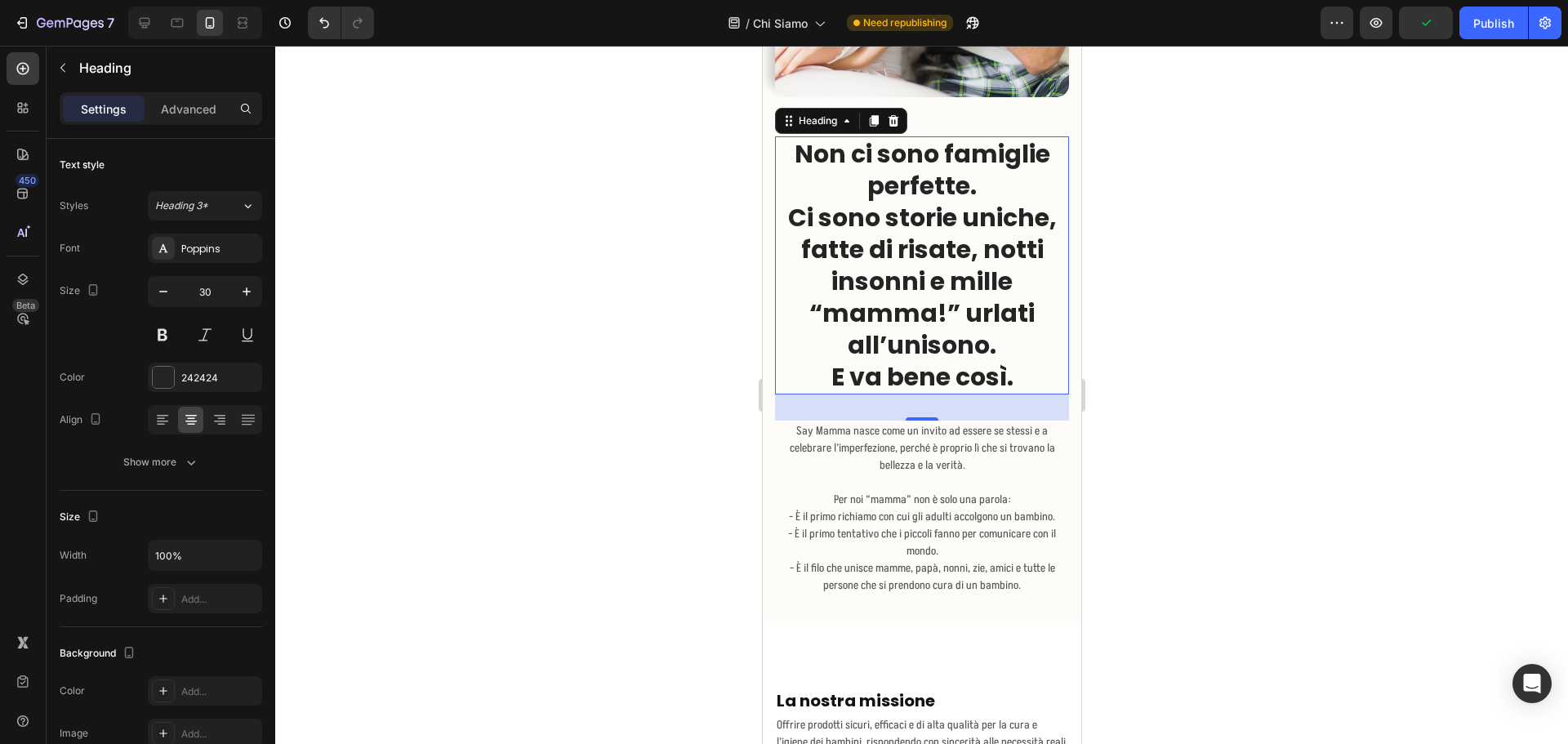
scroll to position [898, 0]
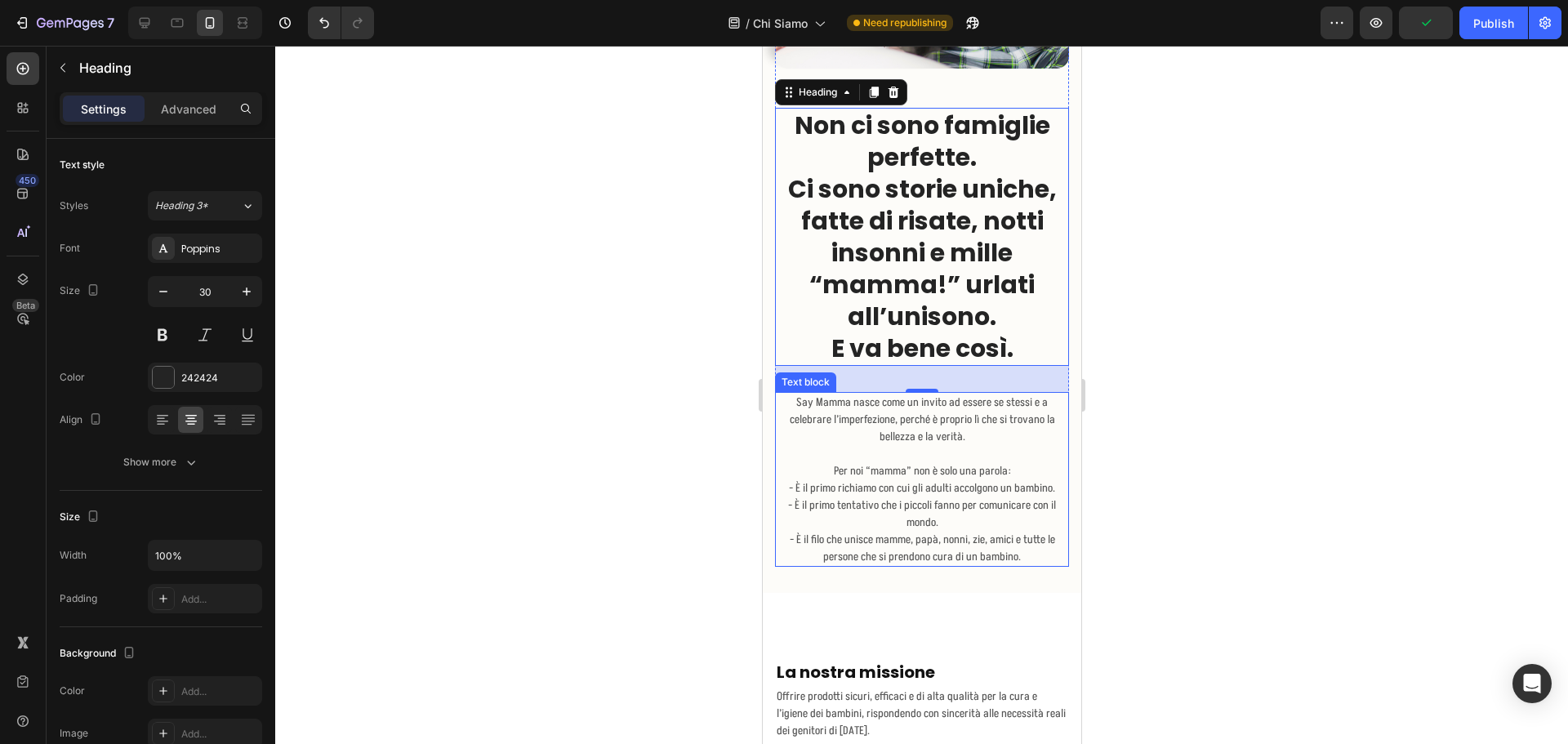
click at [941, 422] on p "Say Mamma nasce come un invito ad essere se stessi e a celebrare l’imperfezione…" at bounding box center [921, 428] width 290 height 68
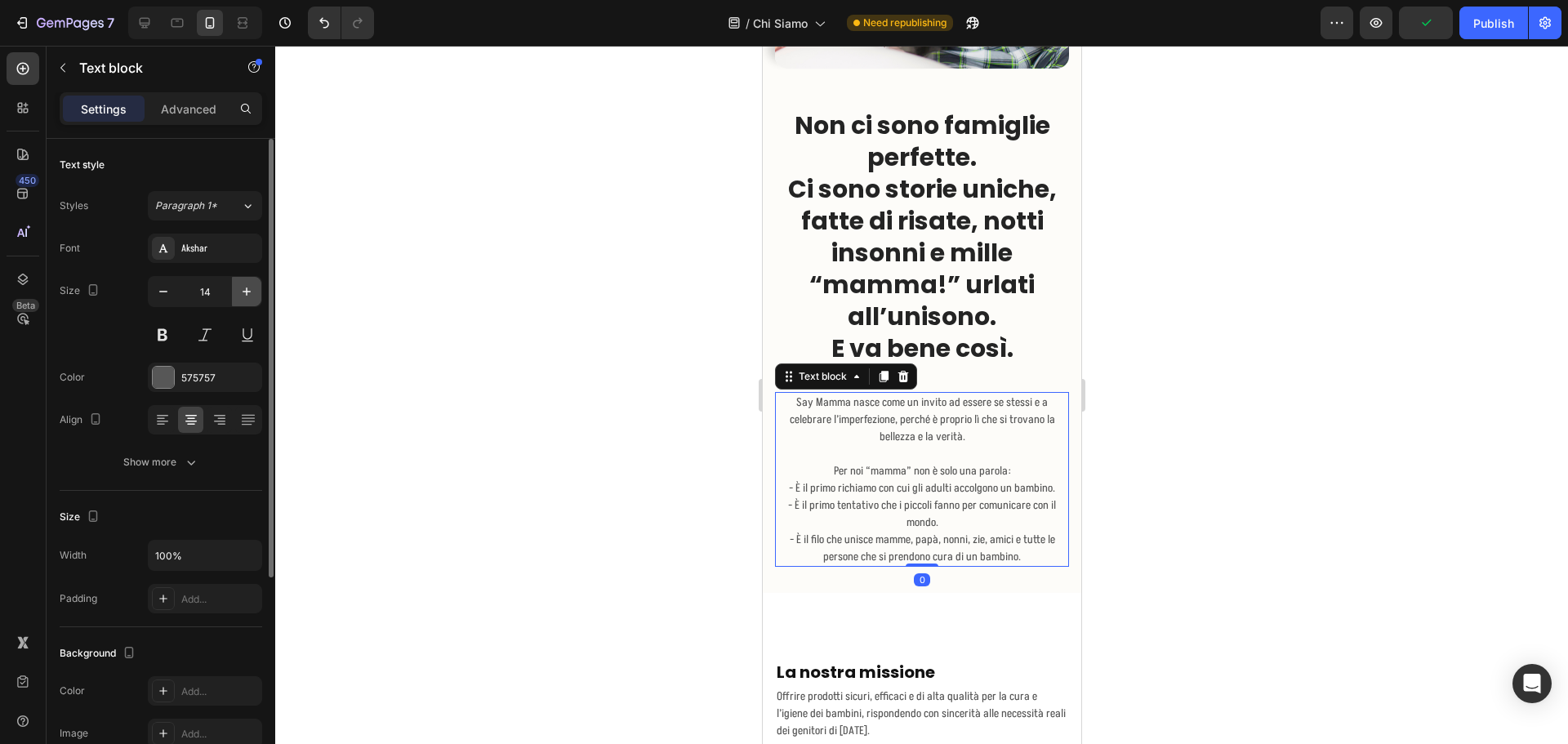
click at [252, 296] on icon "button" at bounding box center [247, 291] width 17 height 17
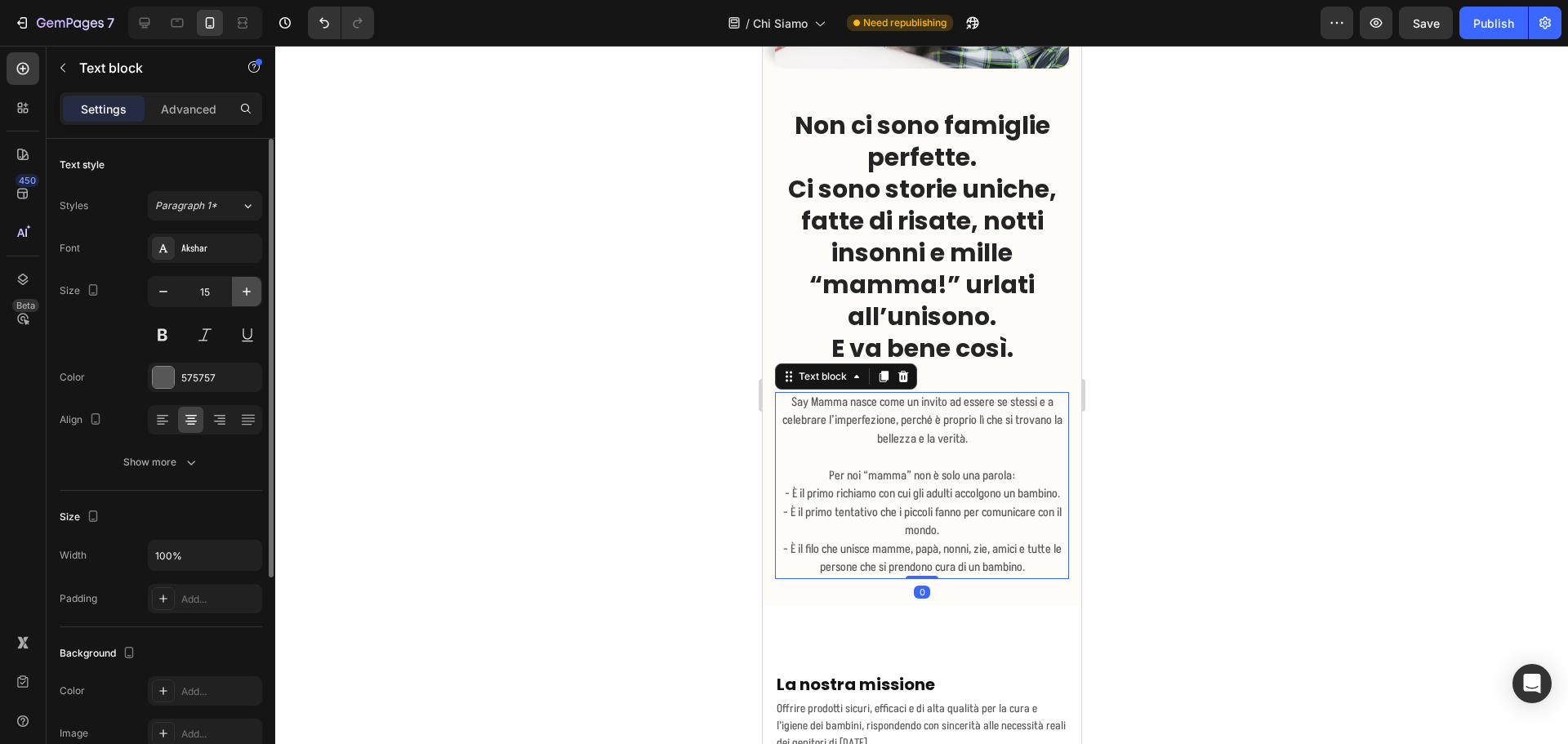
click at [250, 293] on icon "button" at bounding box center [247, 291] width 17 height 17
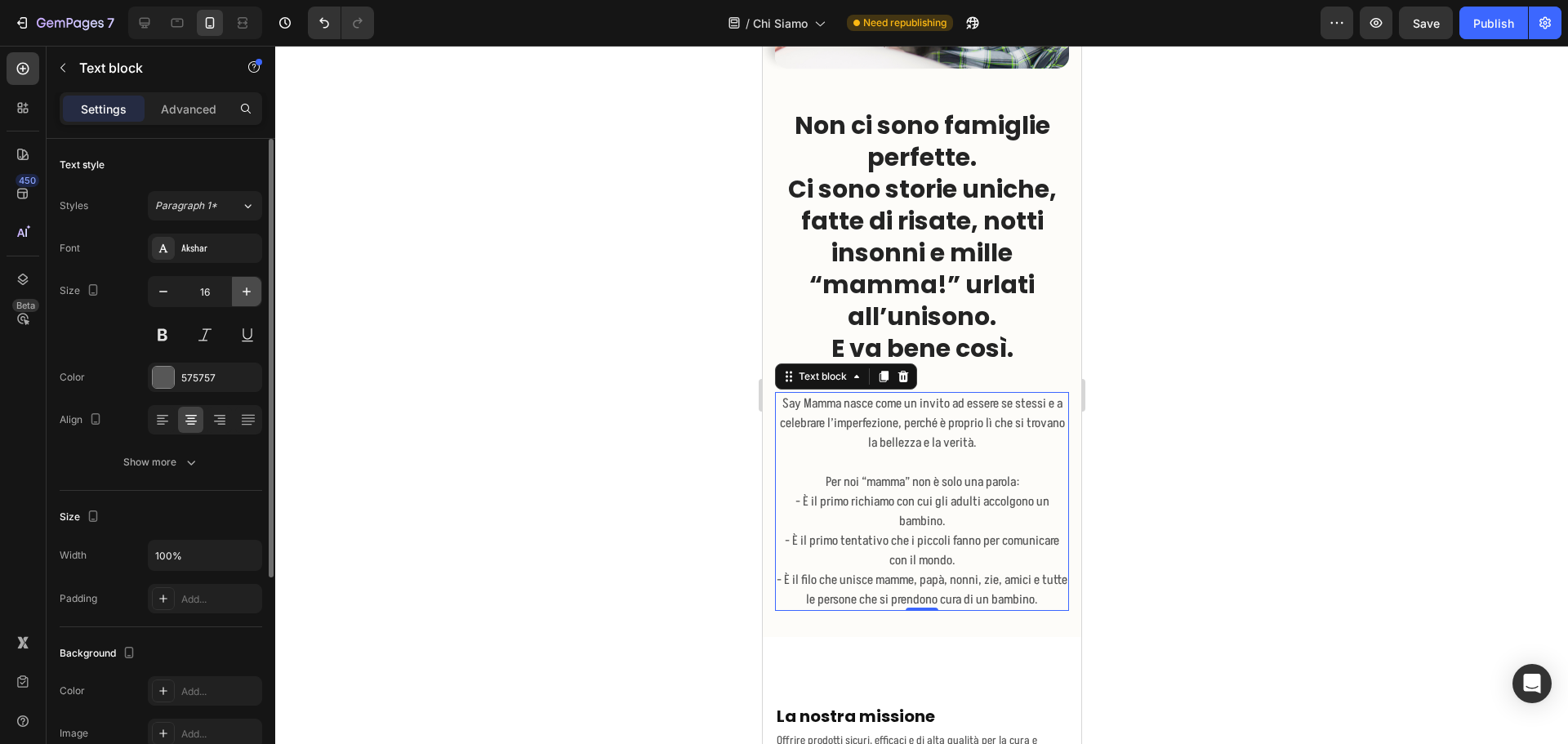
click at [249, 293] on icon "button" at bounding box center [247, 291] width 17 height 17
type input "17"
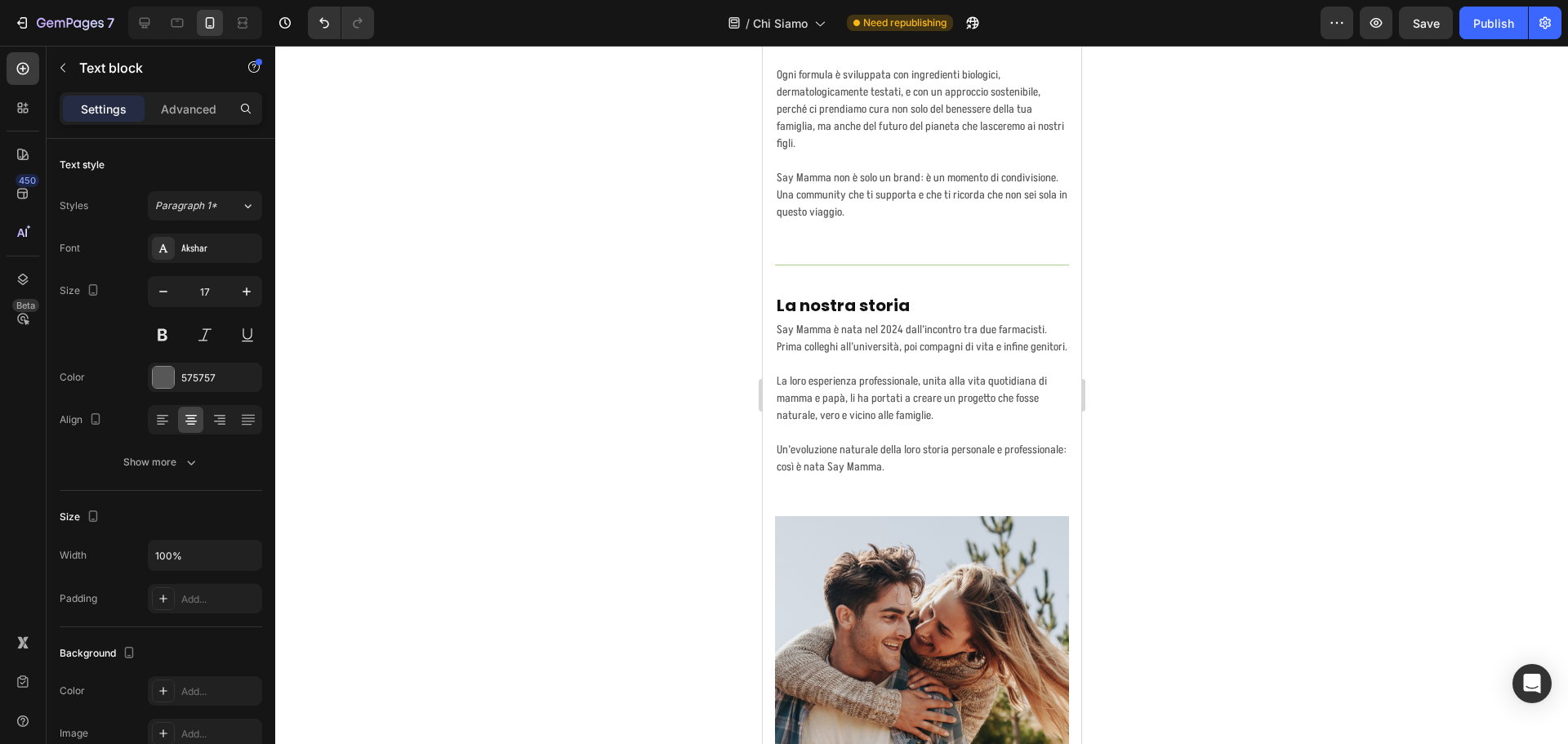
scroll to position [1797, 0]
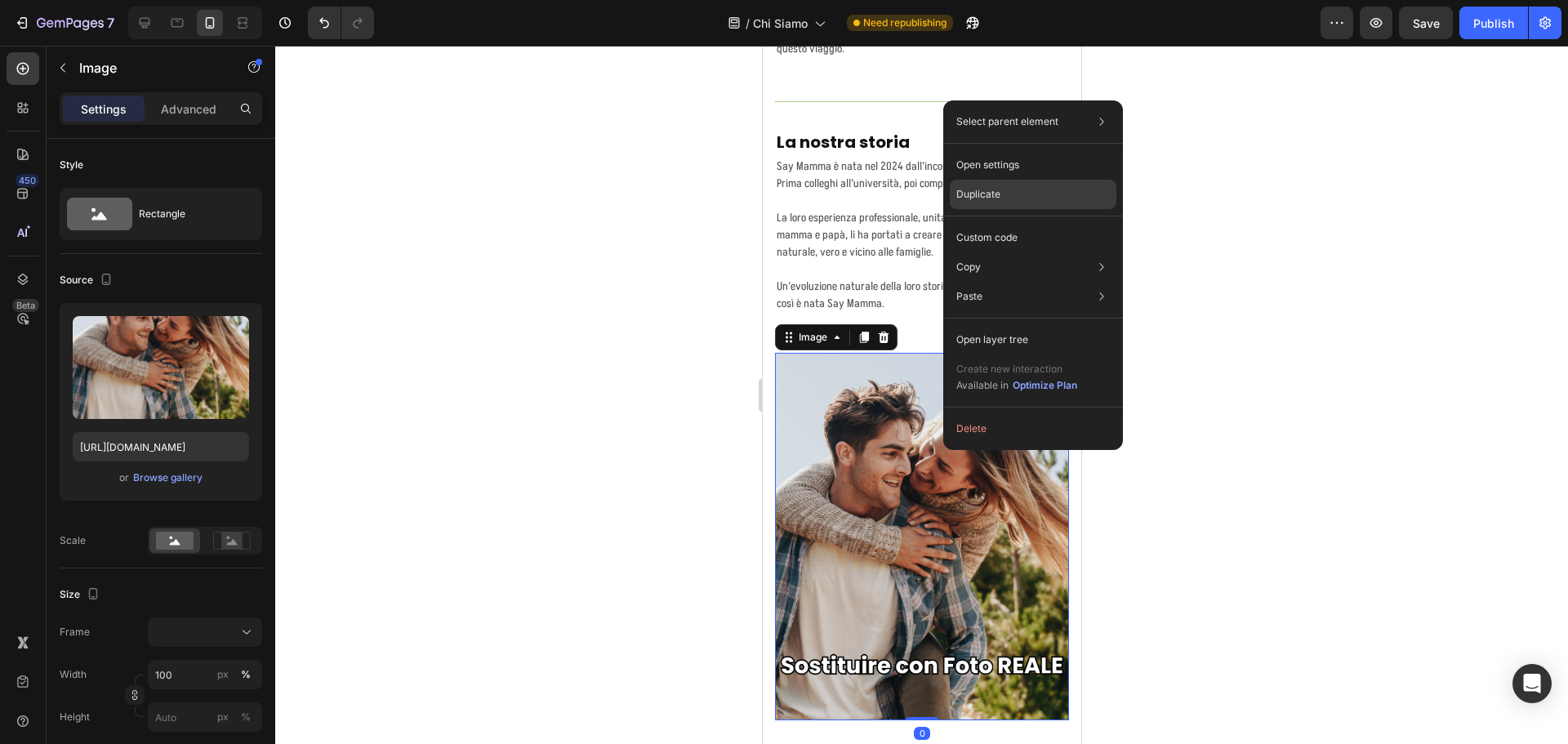
click at [991, 196] on p "Duplicate" at bounding box center [978, 195] width 44 height 15
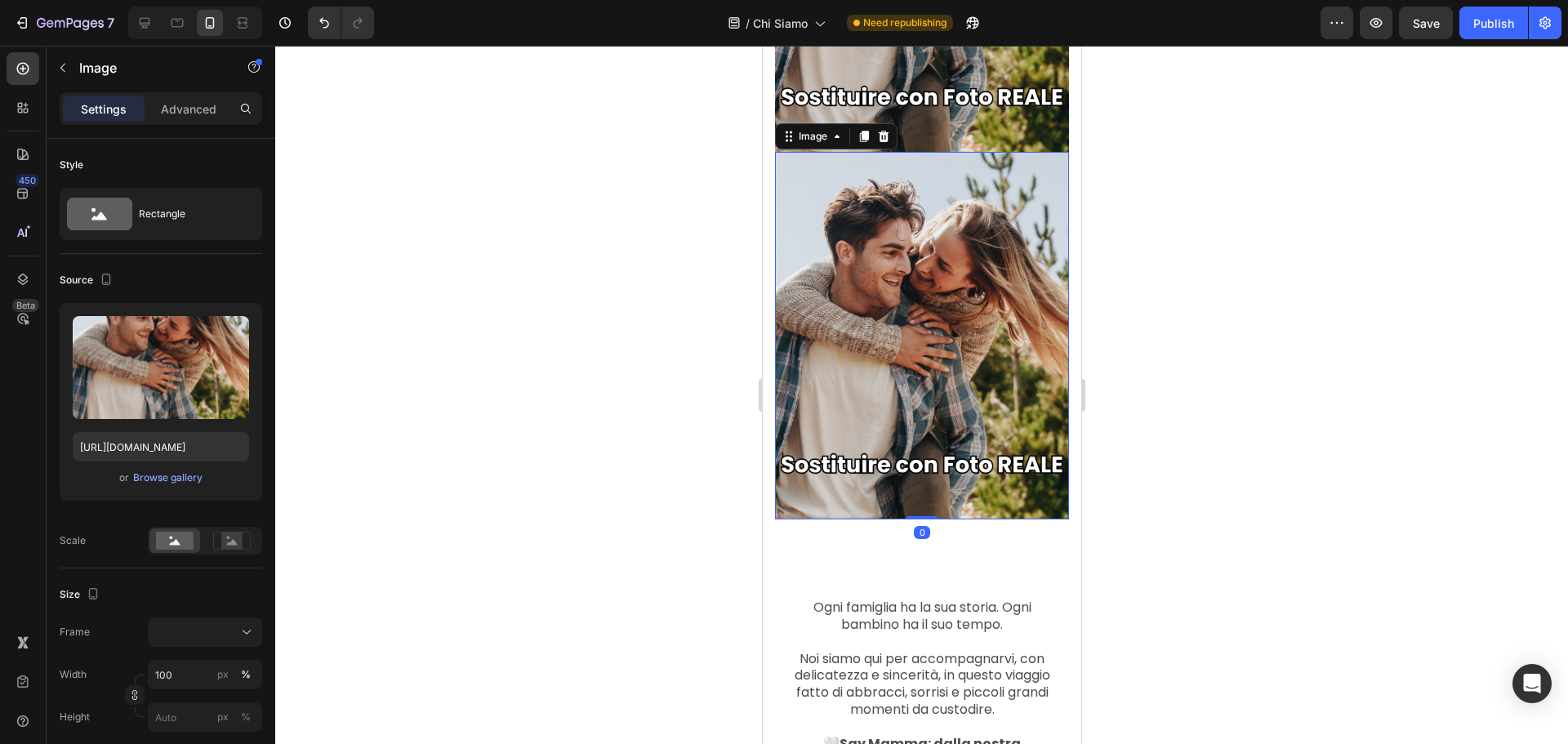
scroll to position [2416, 0]
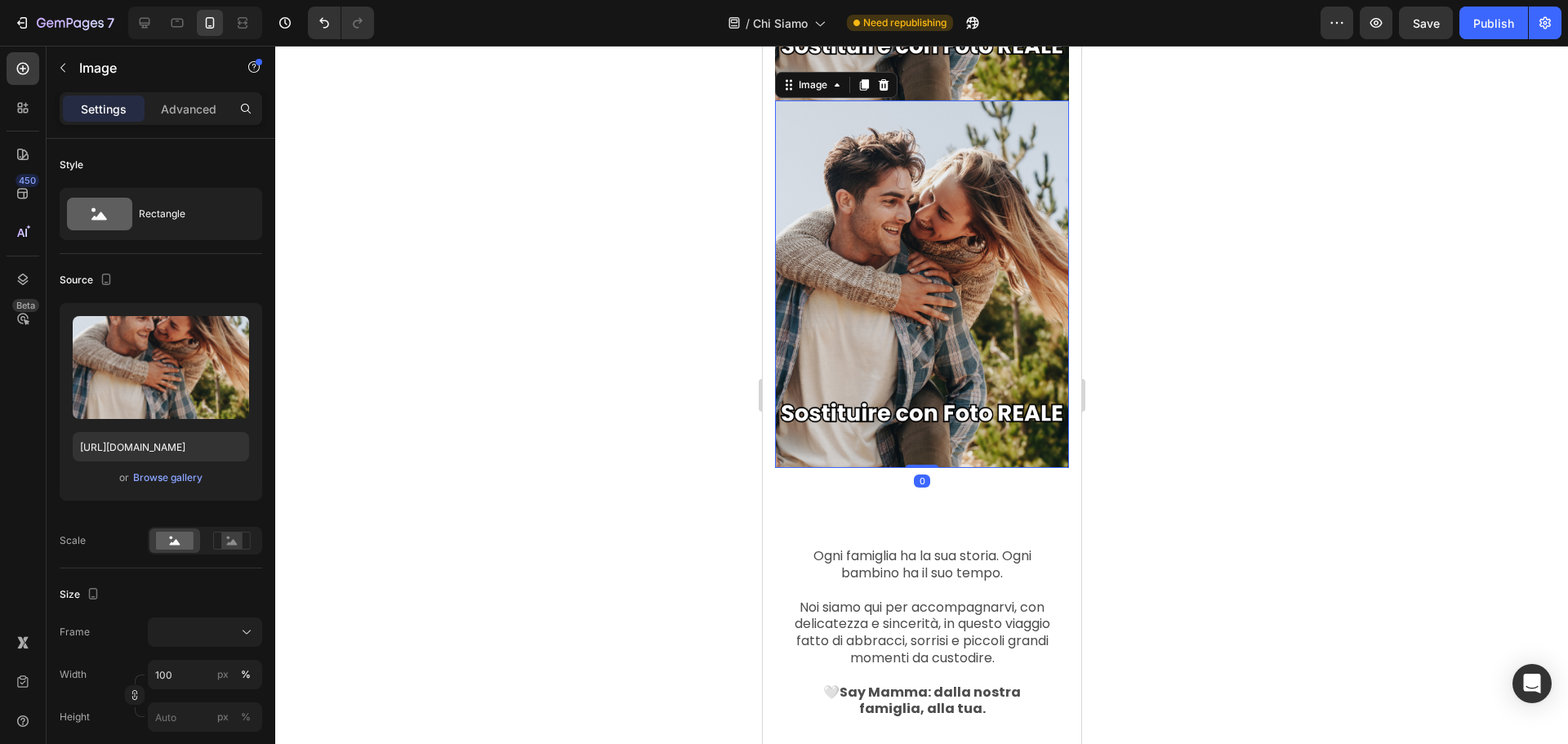
click at [973, 254] on img at bounding box center [921, 284] width 294 height 368
click at [173, 112] on p "Advanced" at bounding box center [189, 109] width 55 height 18
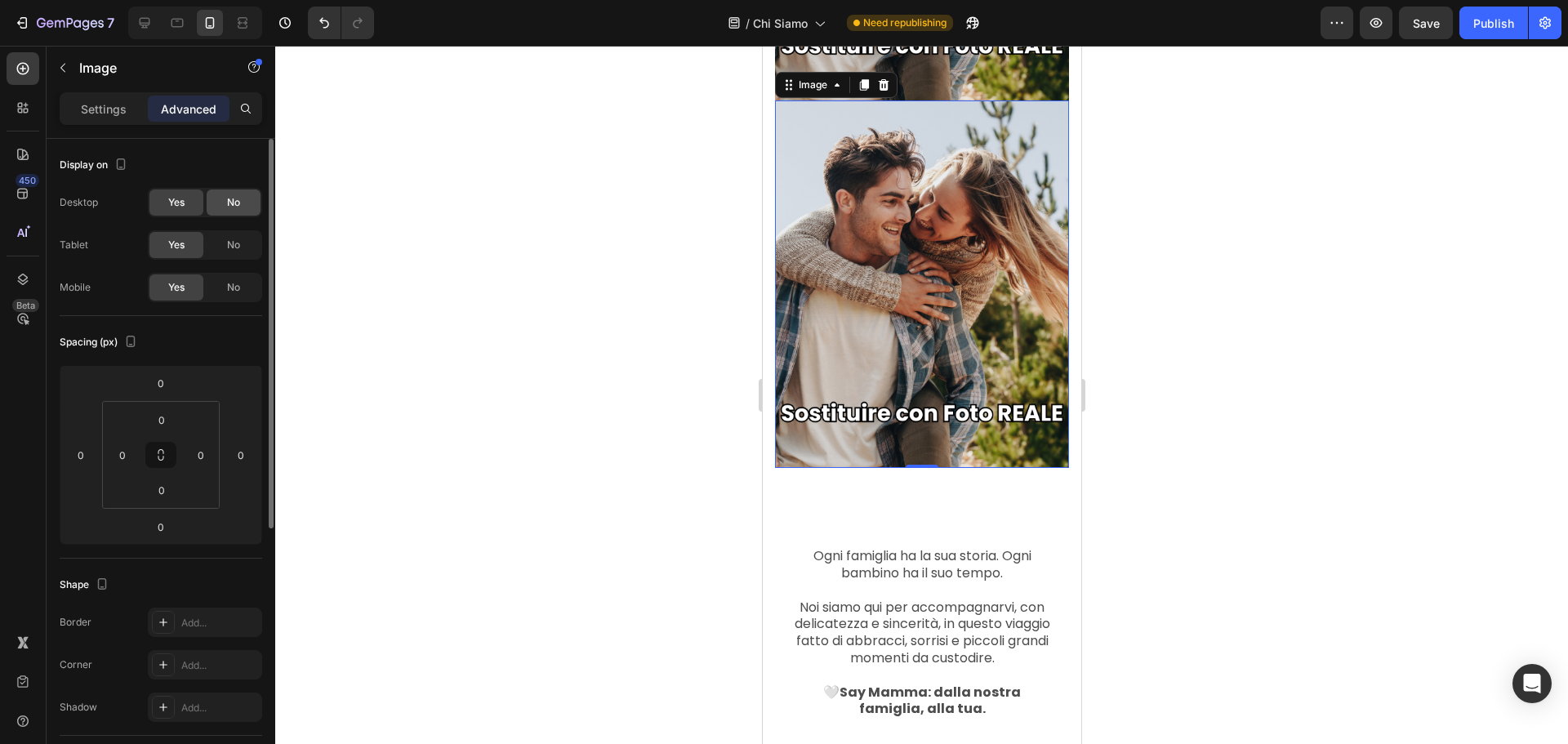
click at [227, 205] on span "No" at bounding box center [233, 203] width 13 height 15
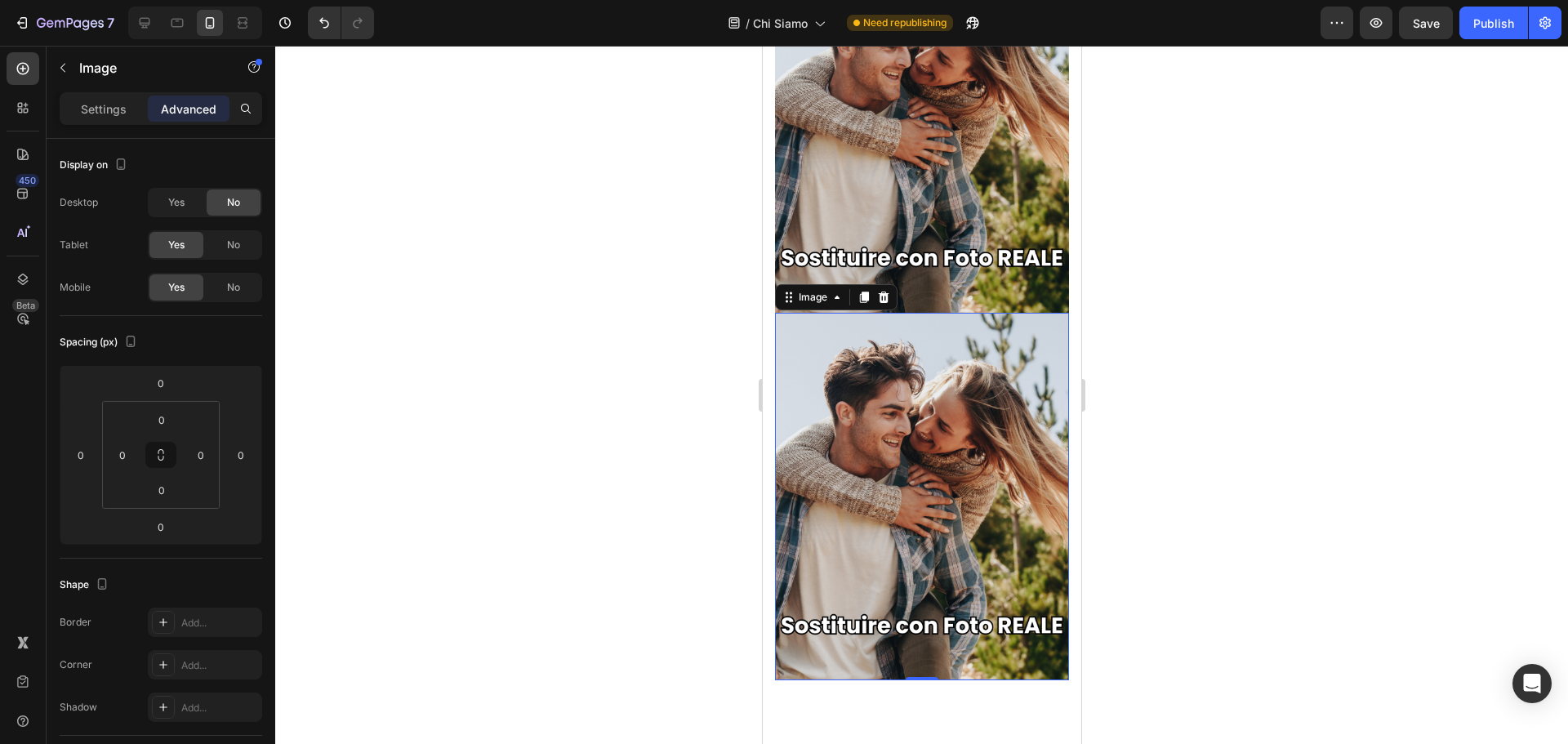
scroll to position [2172, 0]
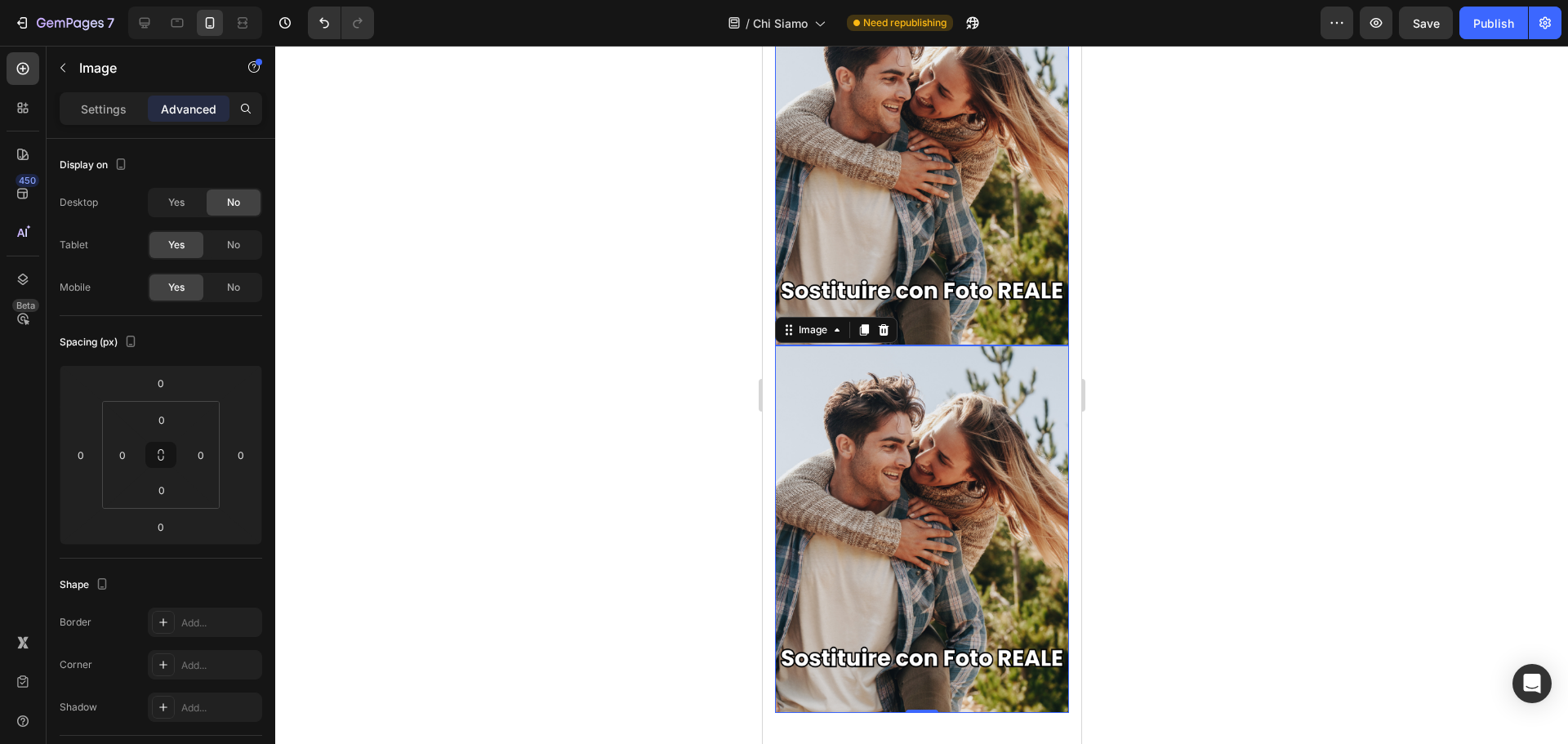
click at [940, 242] on img at bounding box center [921, 161] width 294 height 368
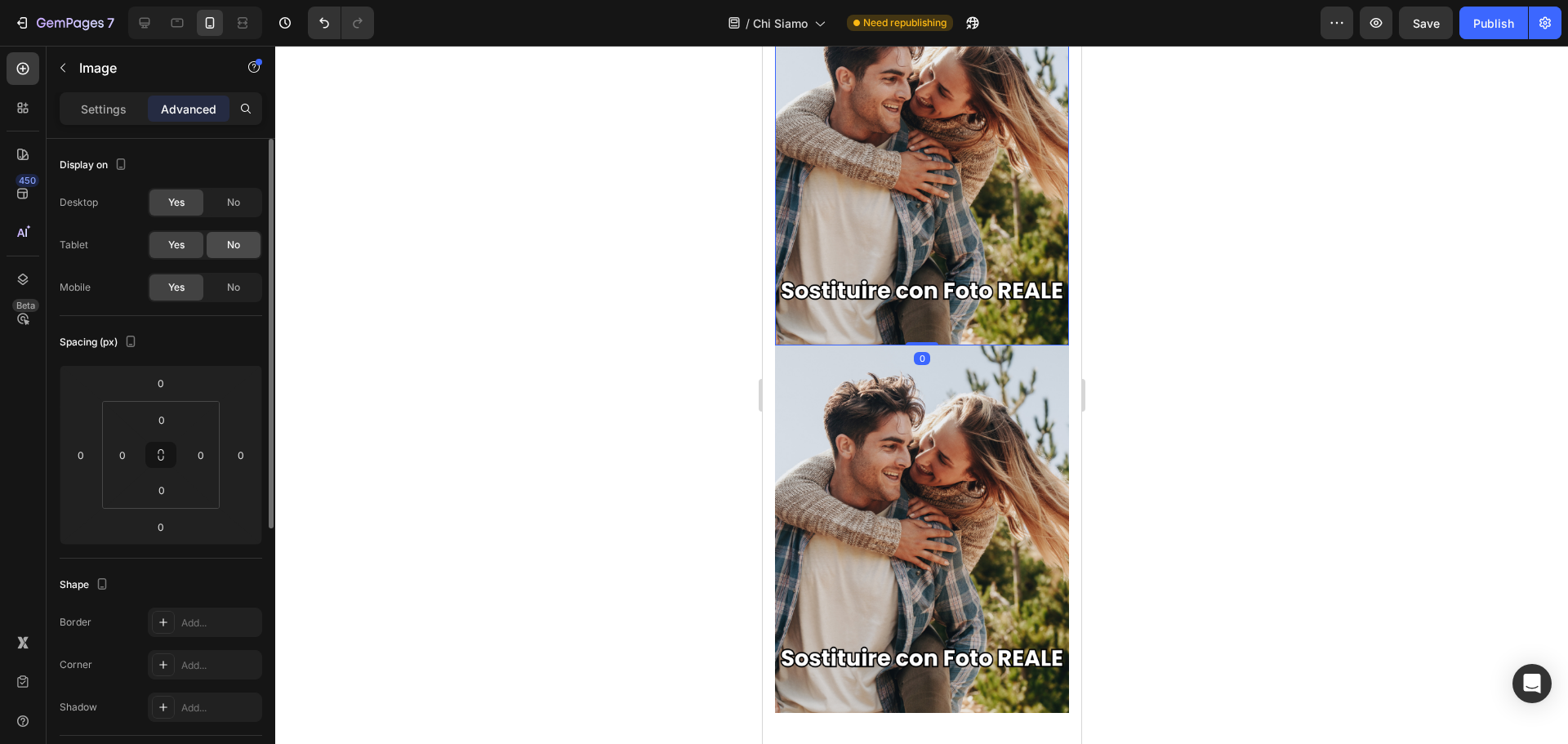
click at [230, 234] on div "No" at bounding box center [233, 245] width 53 height 26
click at [240, 284] on span "No" at bounding box center [233, 288] width 13 height 15
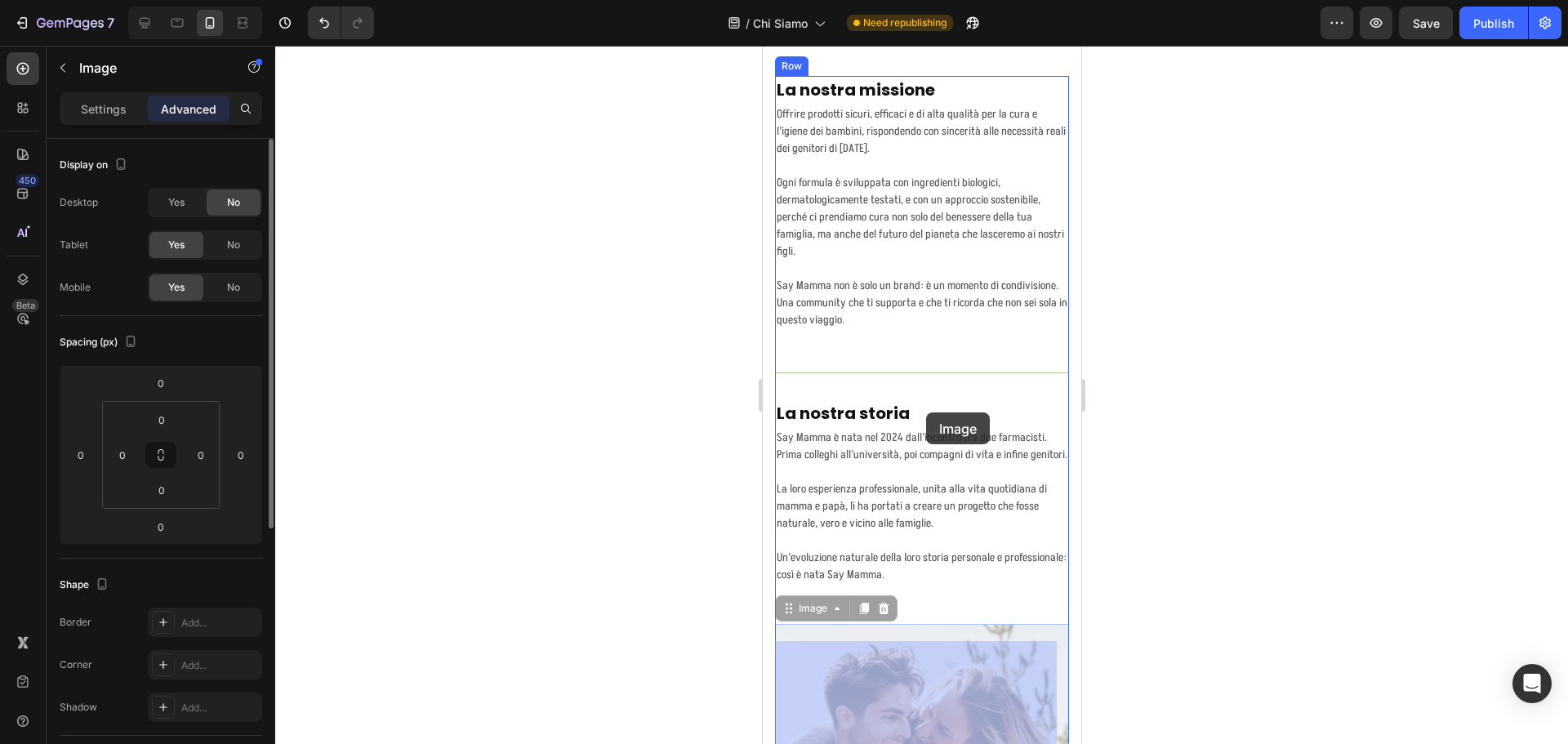
scroll to position [1493, 0]
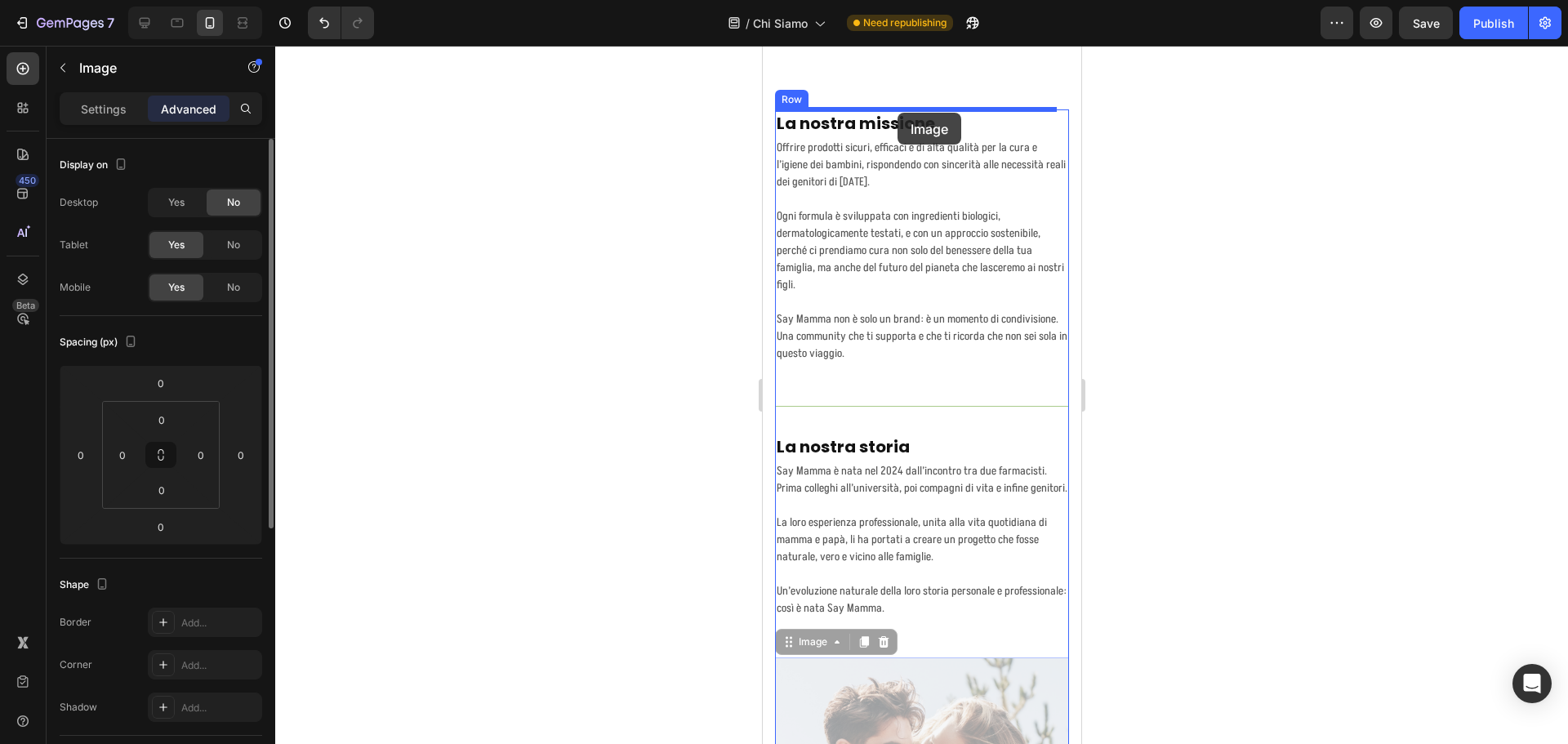
drag, startPoint x: 937, startPoint y: 479, endPoint x: 897, endPoint y: 112, distance: 369.2
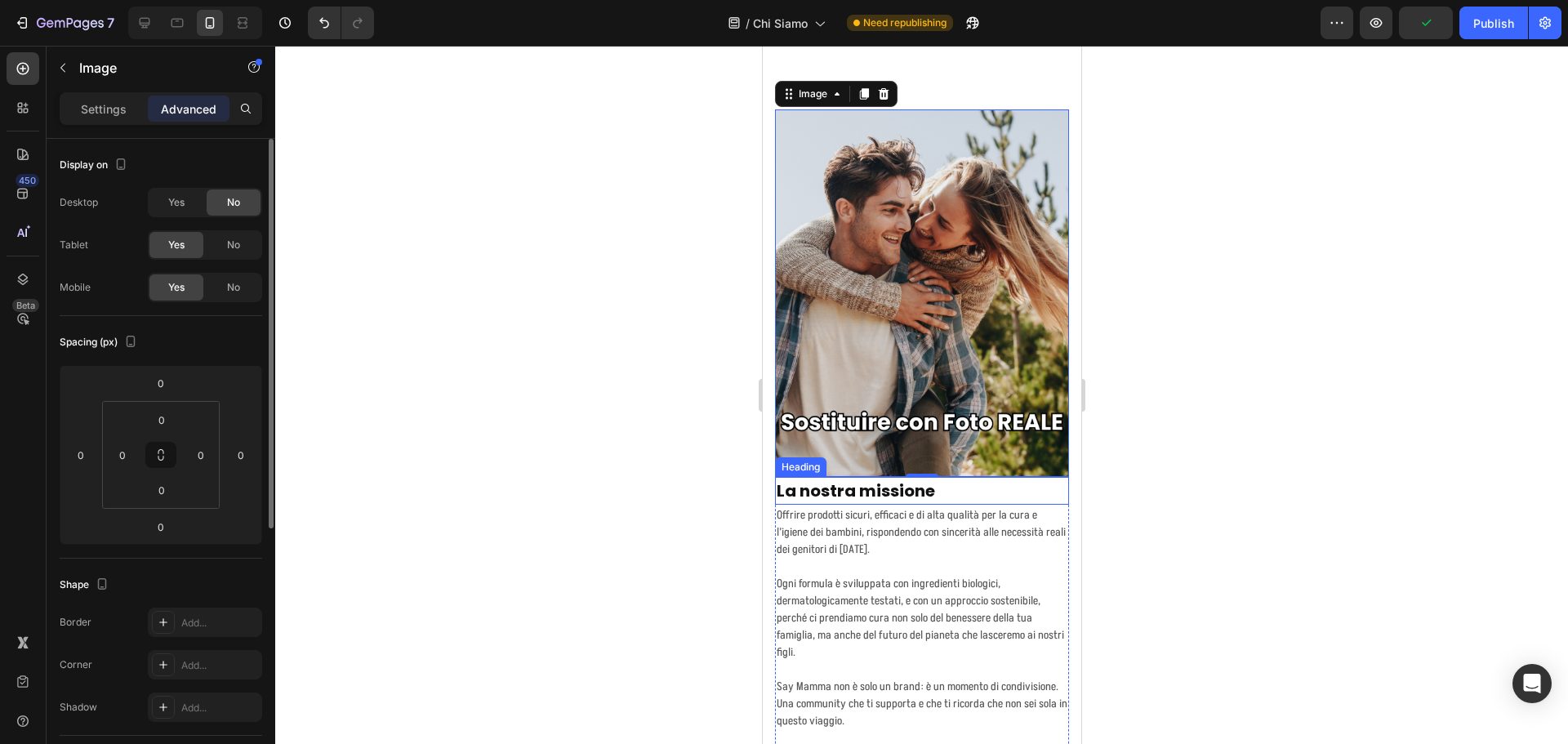
click at [962, 477] on h2 "La nostra missione" at bounding box center [921, 490] width 294 height 28
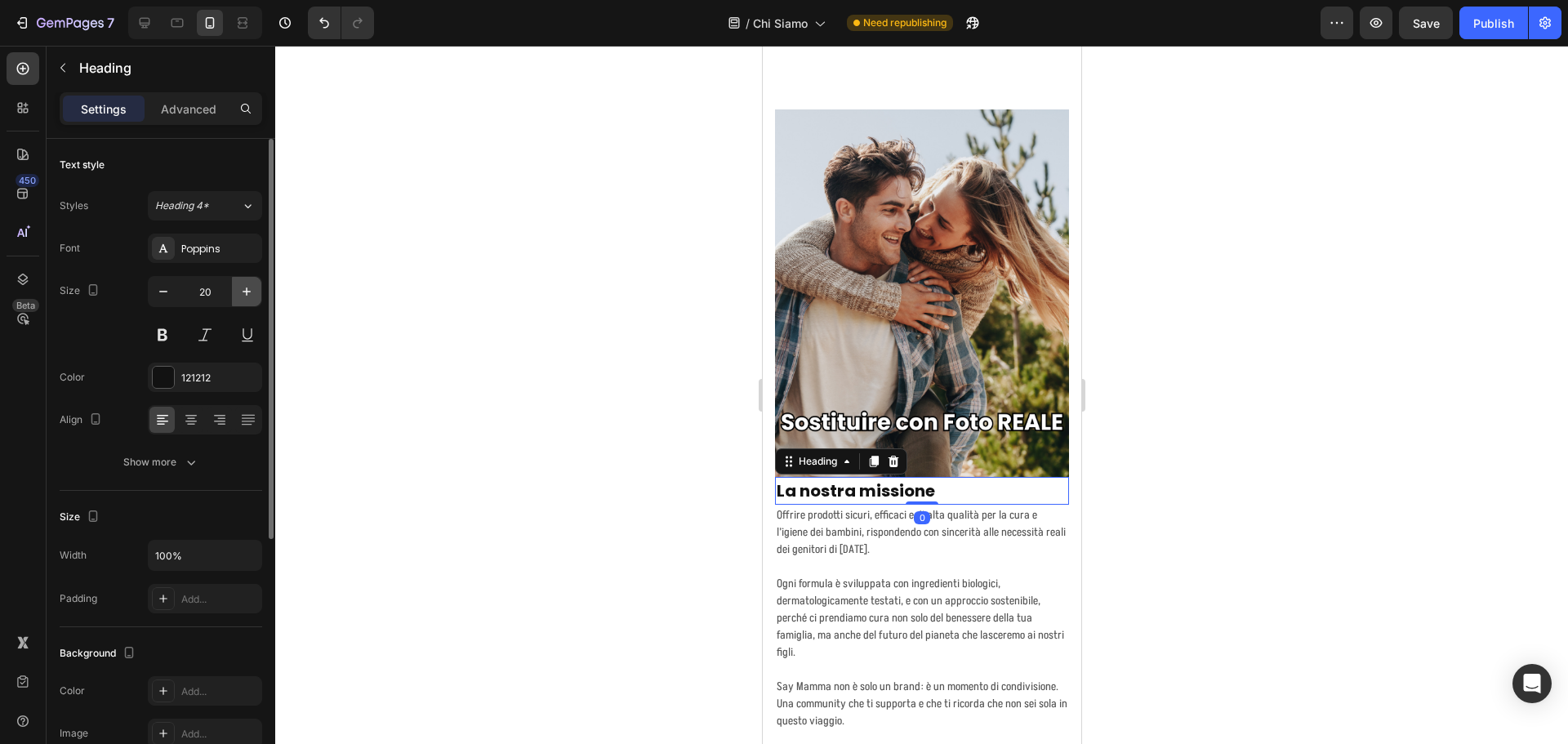
click at [239, 297] on icon "button" at bounding box center [247, 291] width 17 height 17
click at [242, 293] on icon "button" at bounding box center [247, 291] width 17 height 17
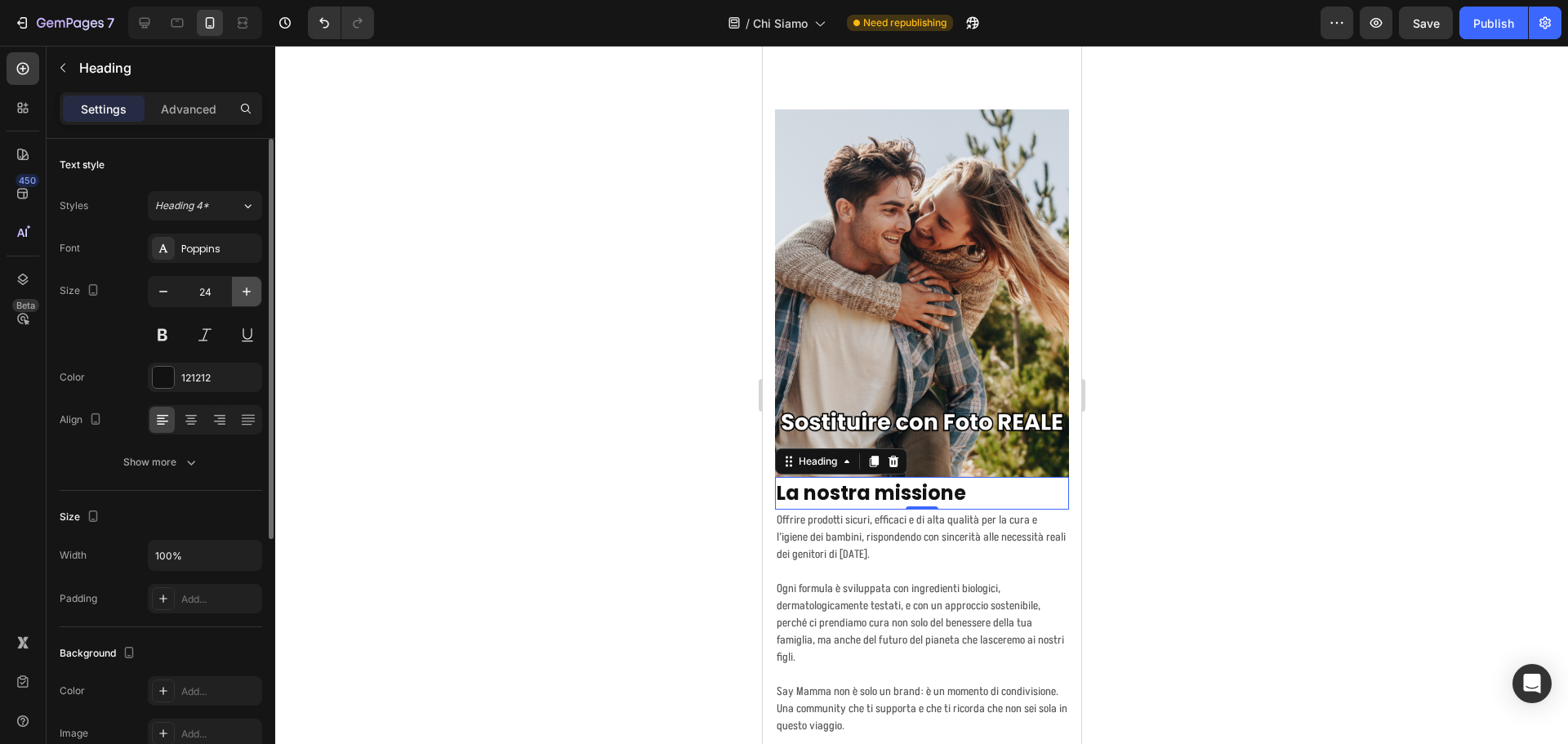
type input "25"
click at [853, 540] on p "Offrire prodotti sicuri, efficaci e di alta qualità per la cura e l’igiene dei …" at bounding box center [921, 547] width 290 height 68
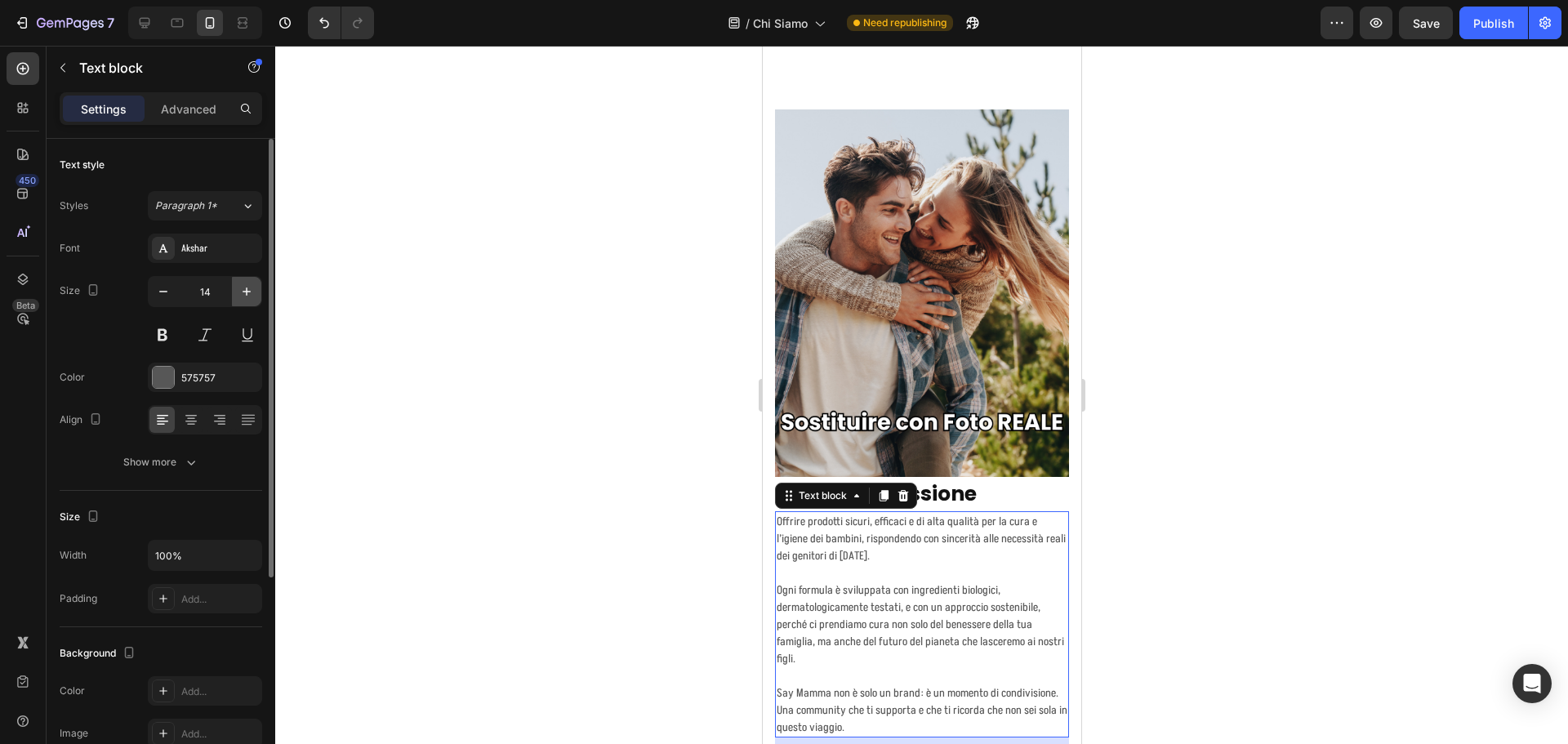
click at [238, 290] on button "button" at bounding box center [247, 291] width 29 height 30
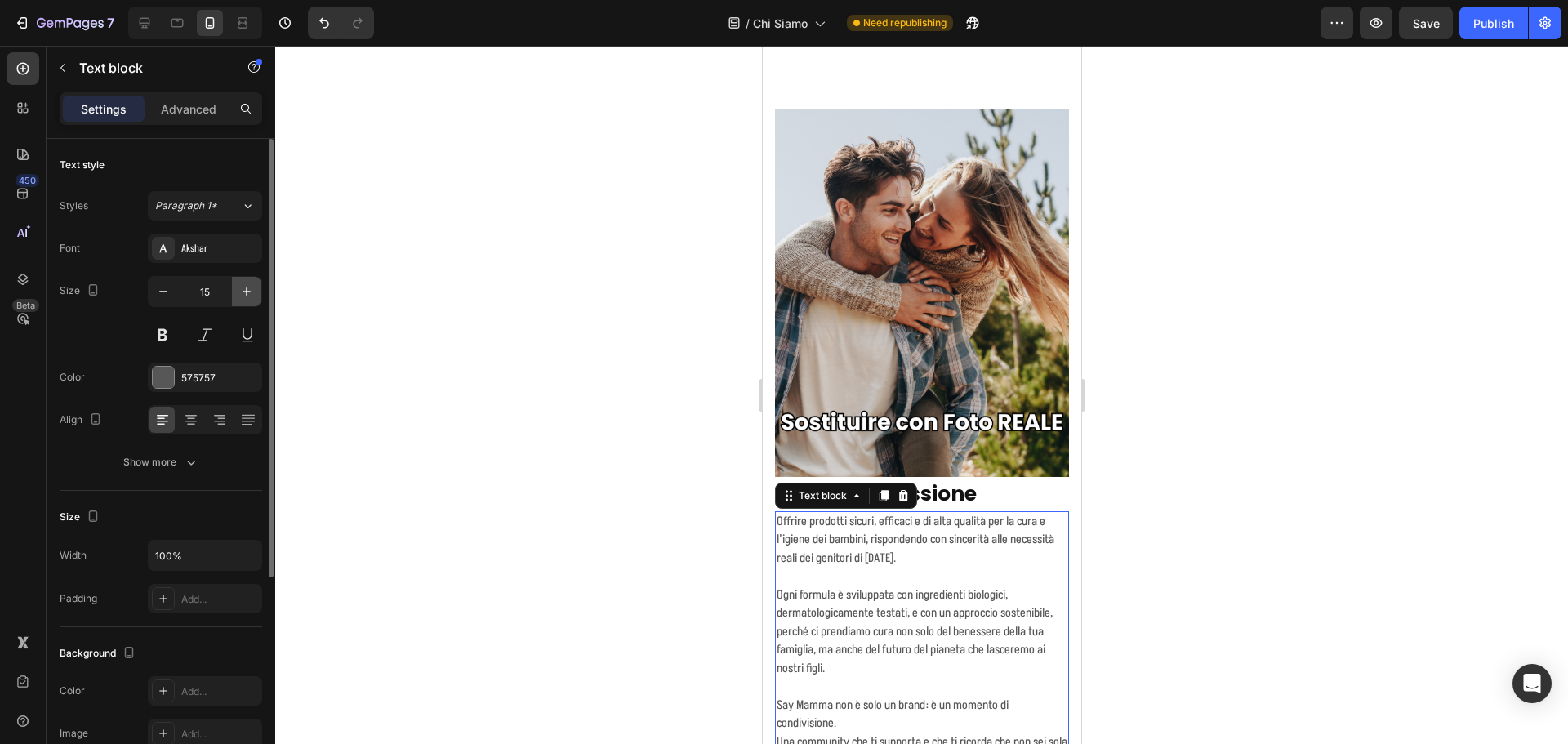
click at [238, 290] on button "button" at bounding box center [247, 291] width 29 height 30
type input "16"
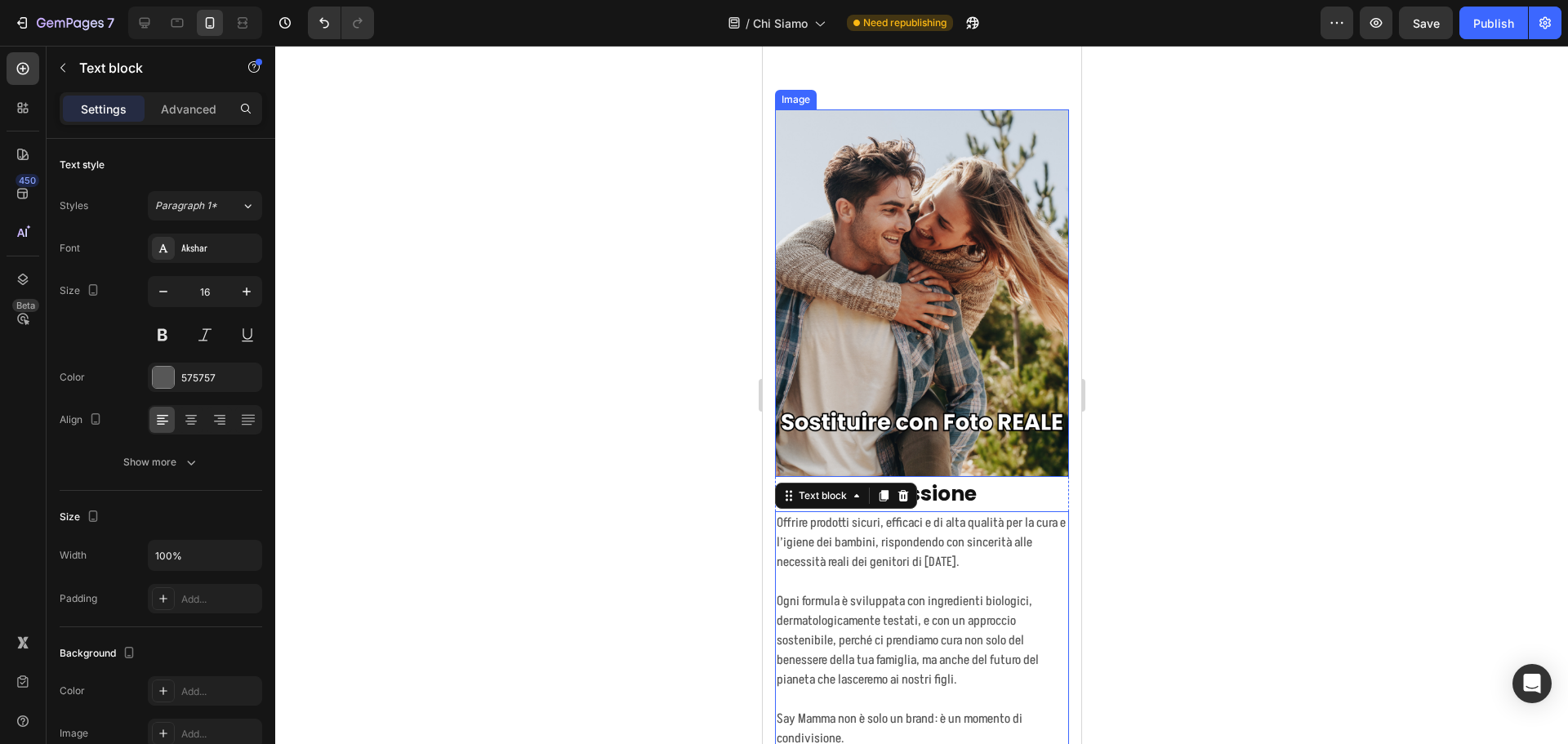
scroll to position [1819, 0]
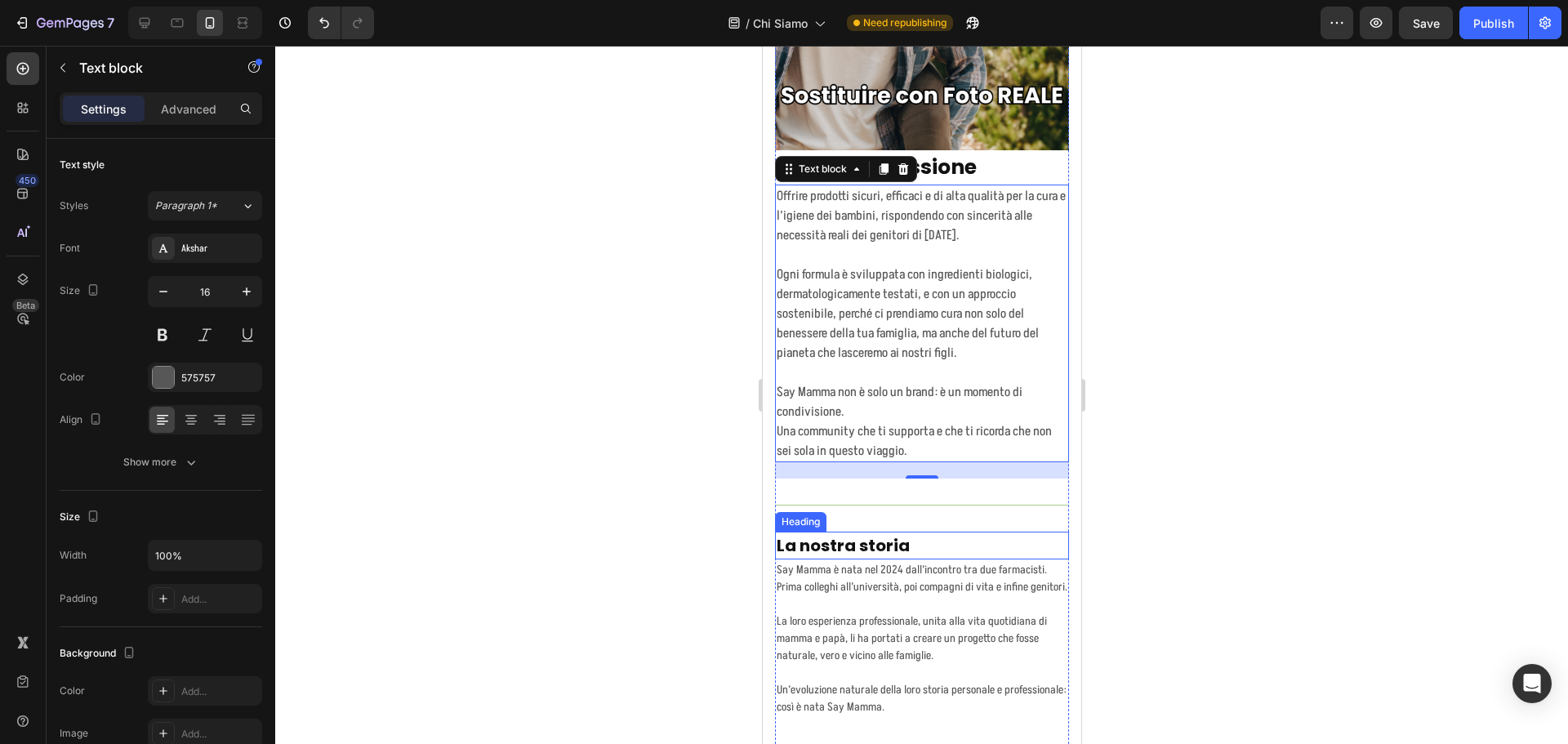
click at [912, 532] on h2 "La nostra storia" at bounding box center [921, 546] width 294 height 28
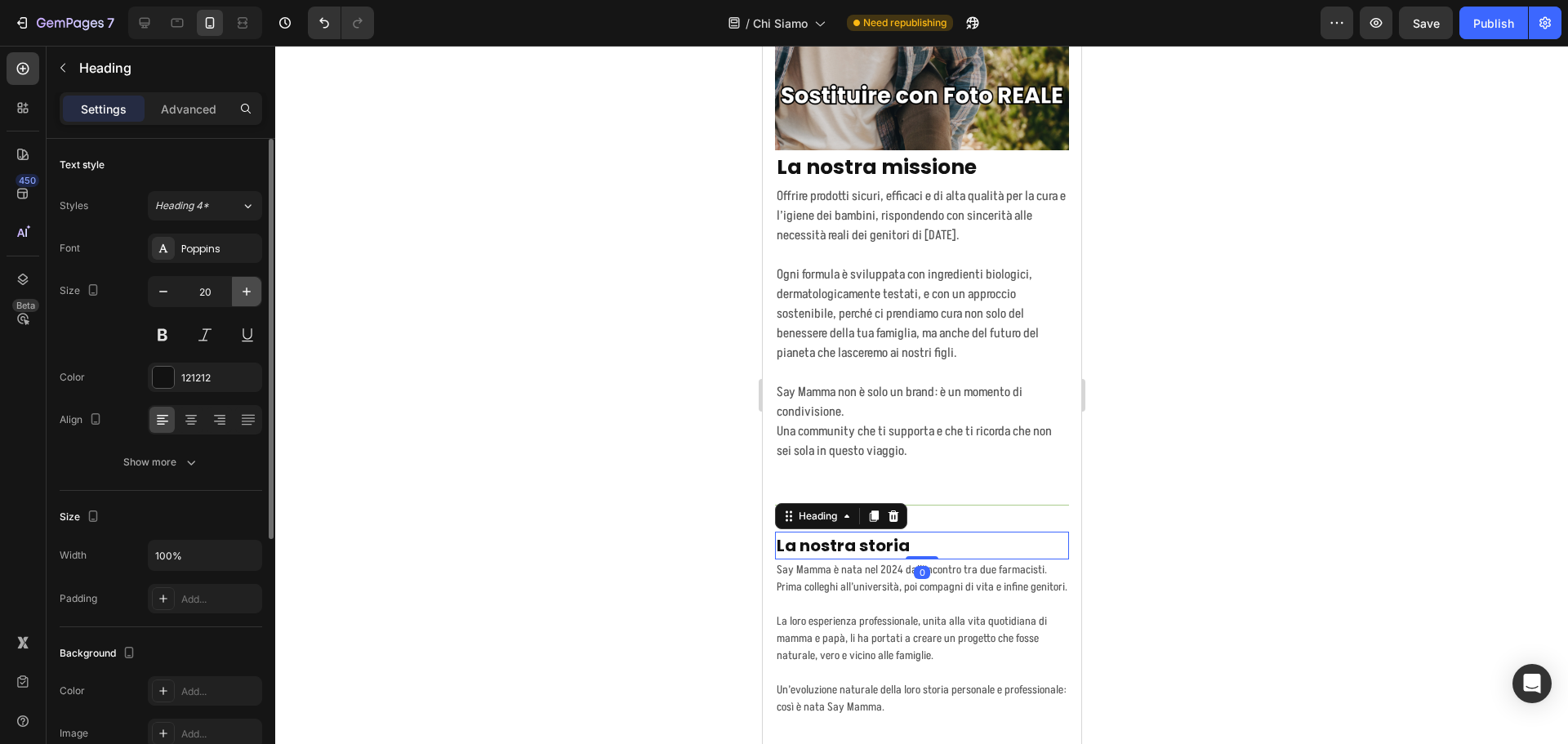
click at [258, 283] on button "button" at bounding box center [247, 291] width 29 height 30
click at [254, 286] on icon "button" at bounding box center [247, 291] width 17 height 17
click at [246, 288] on icon "button" at bounding box center [247, 291] width 17 height 17
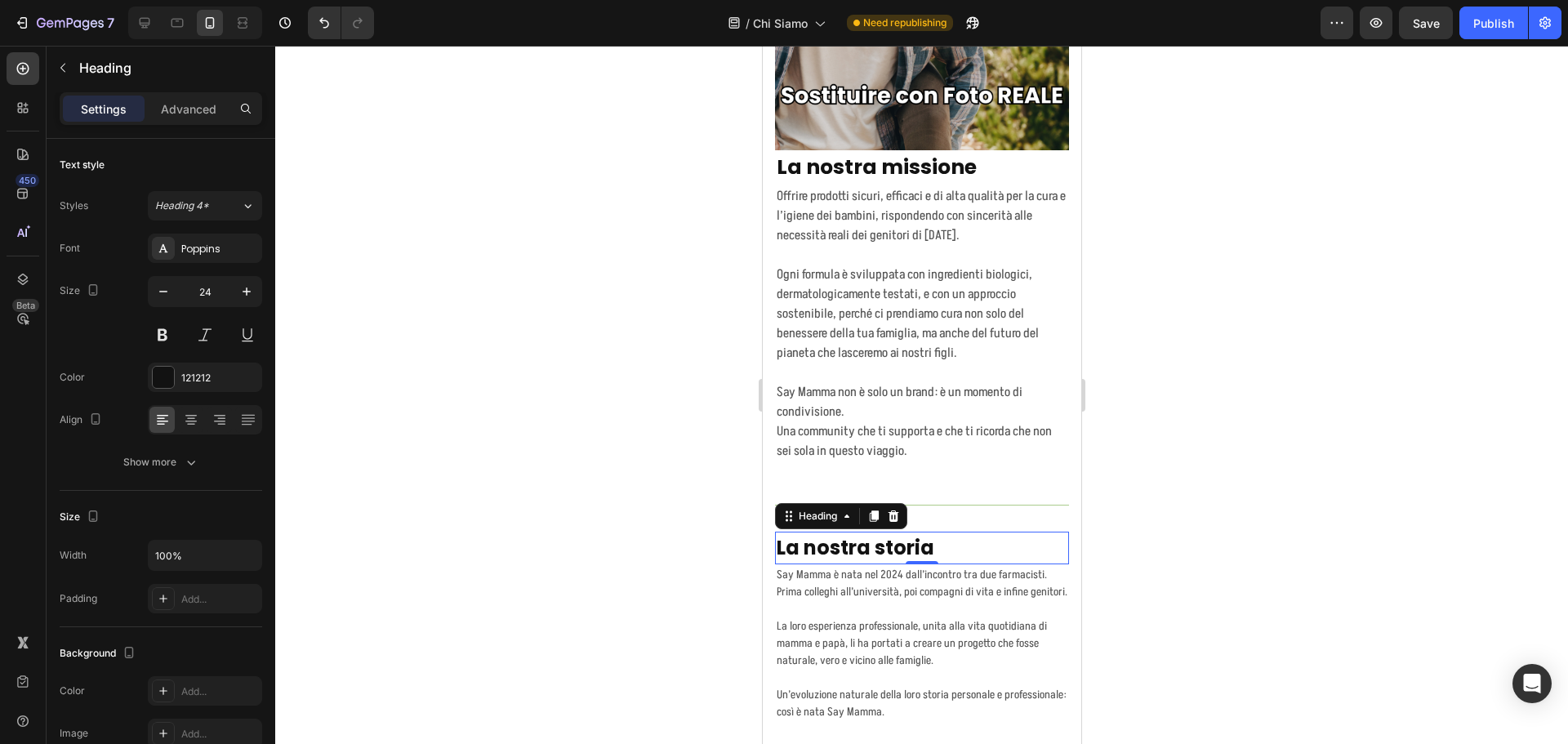
type input "25"
click at [931, 633] on p "La loro esperienza professionale, unita alla vita quotidiana di mamma e papà, l…" at bounding box center [921, 644] width 290 height 52
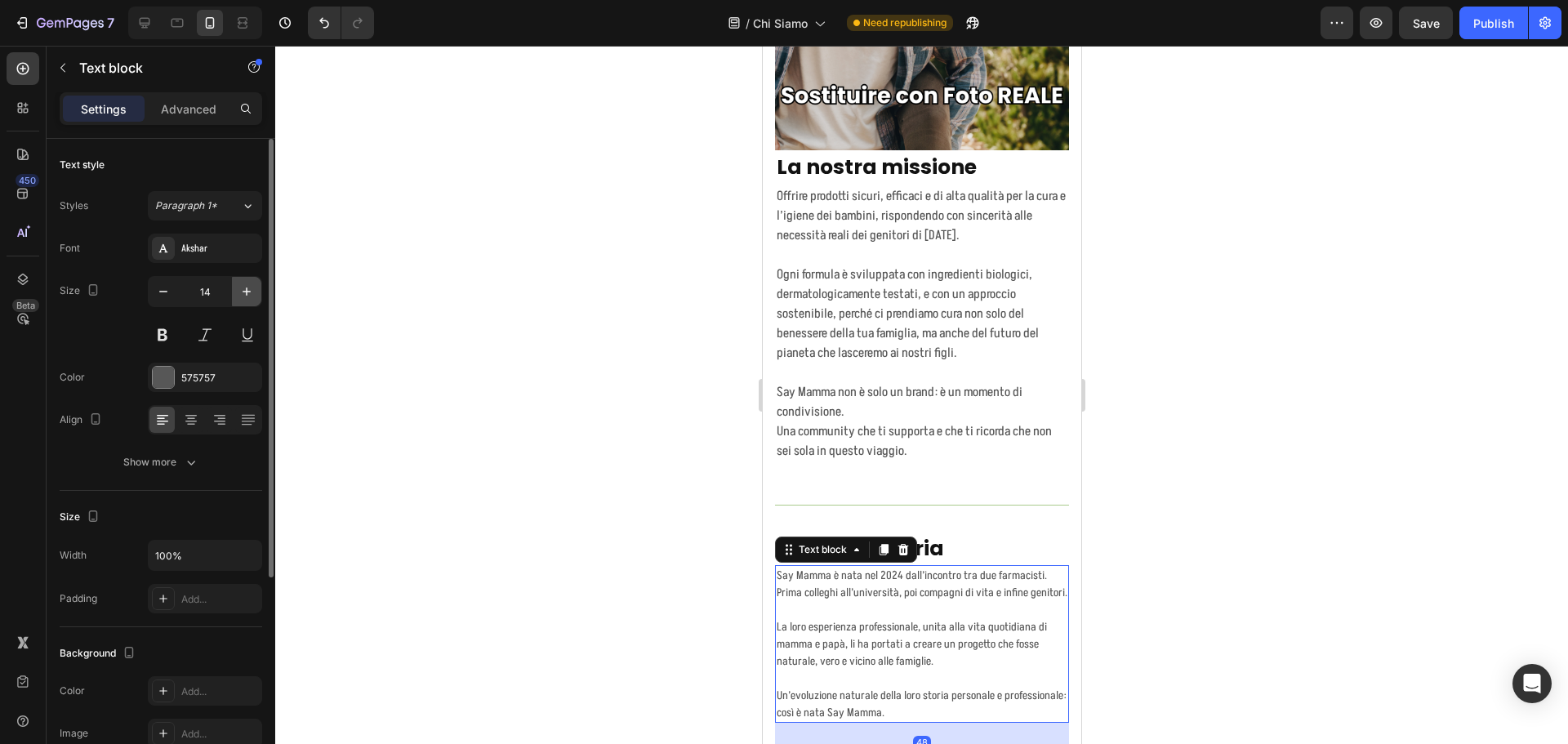
click at [253, 290] on icon "button" at bounding box center [247, 291] width 17 height 17
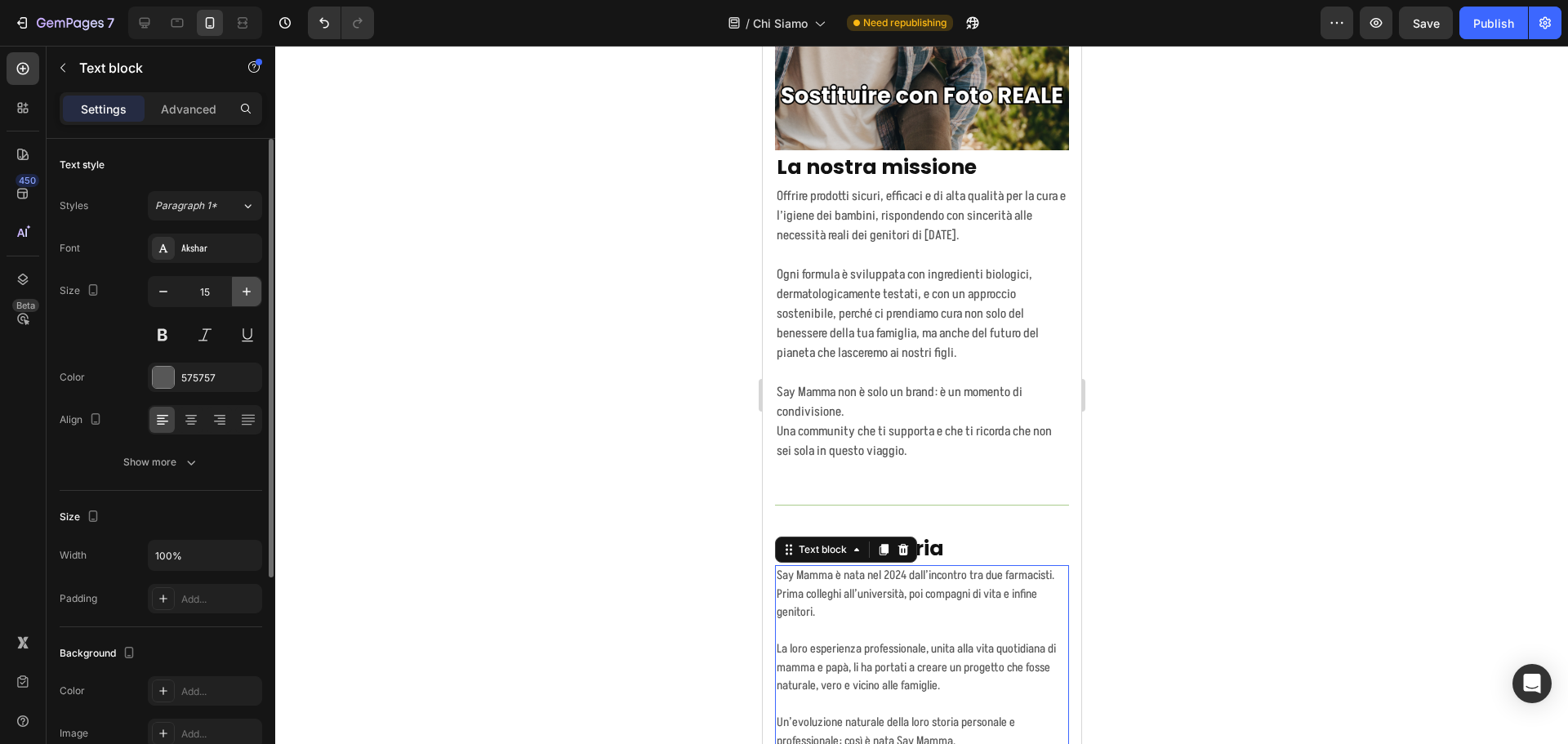
click at [253, 290] on icon "button" at bounding box center [247, 291] width 17 height 17
type input "16"
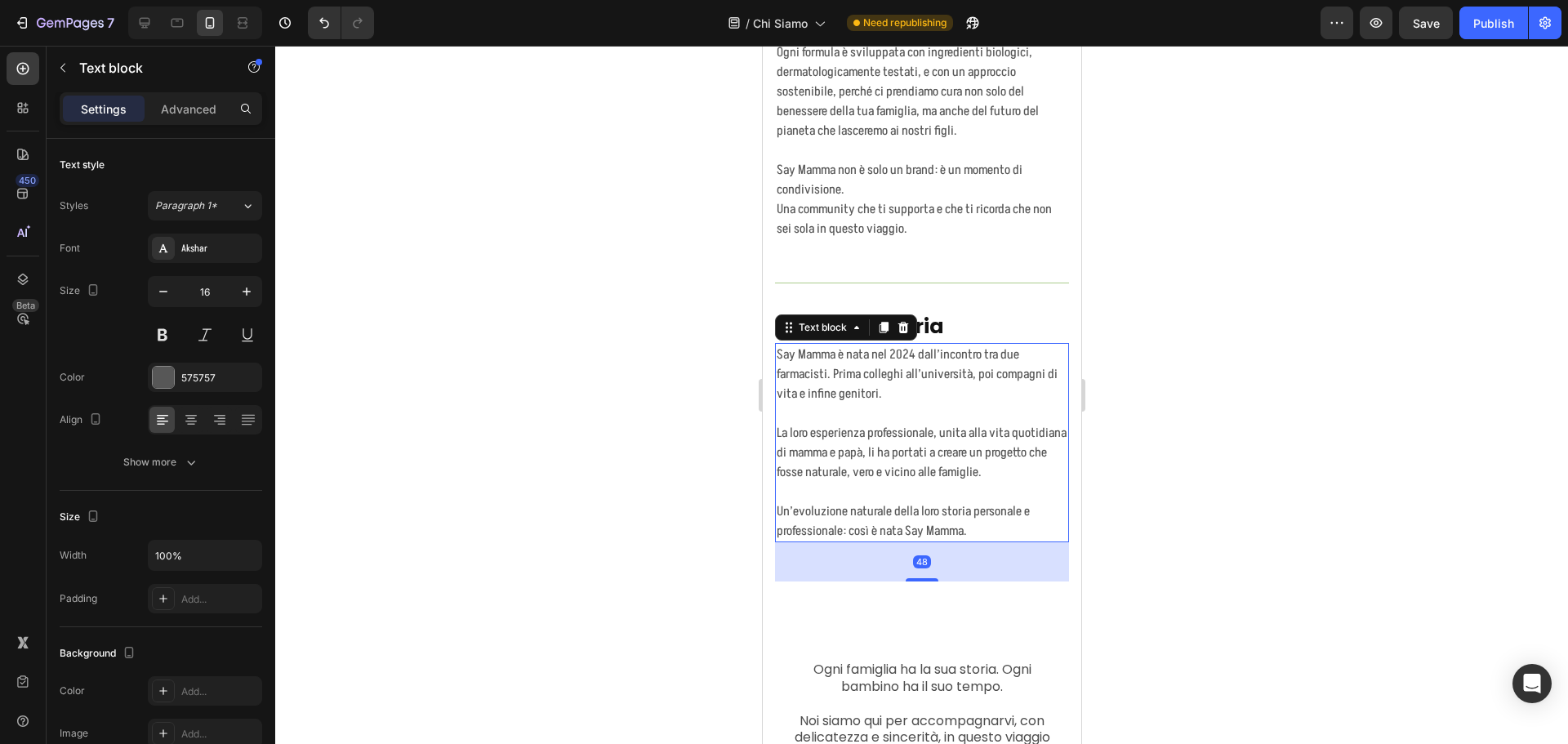
scroll to position [2145, 0]
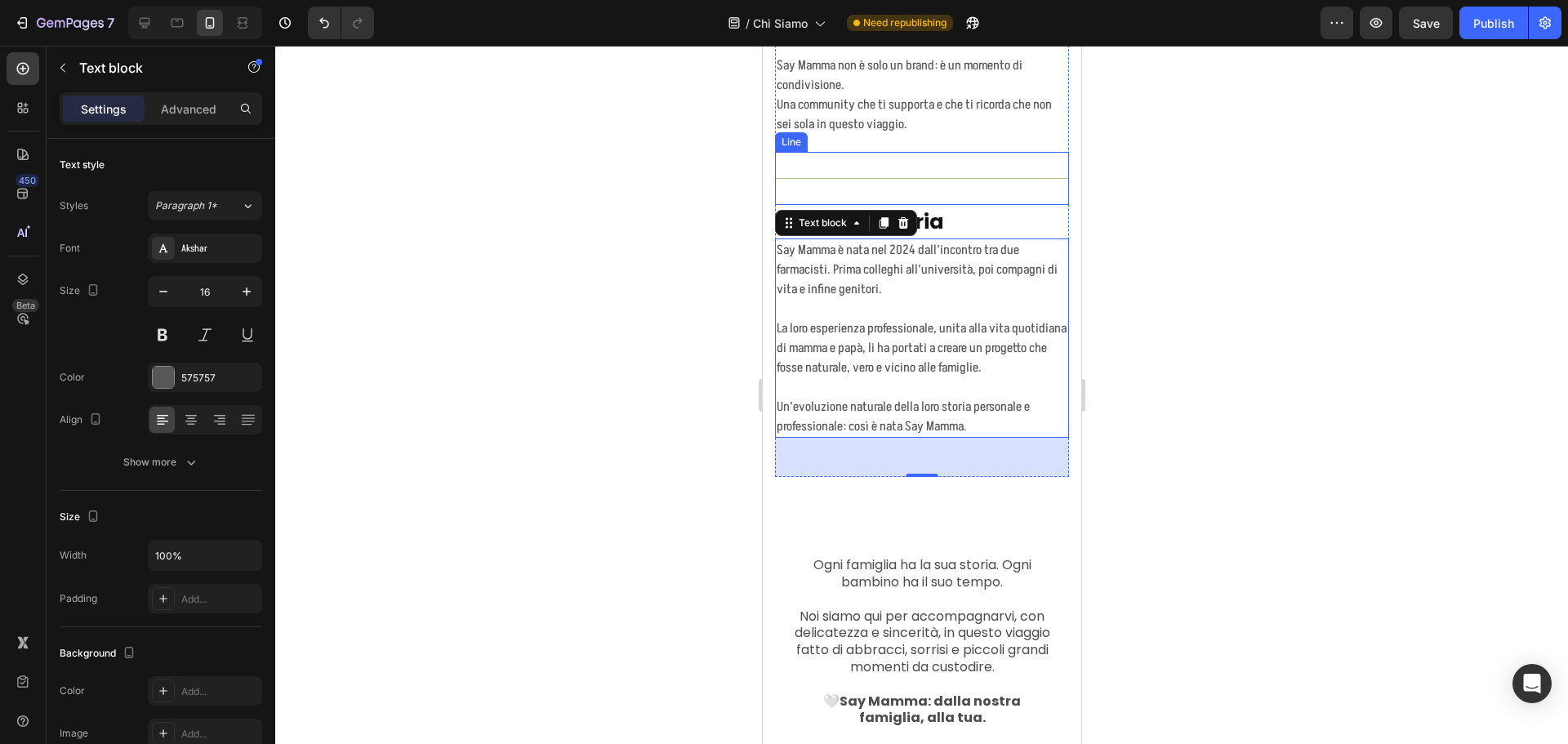
click at [1004, 173] on div "Title Line" at bounding box center [921, 179] width 294 height 53
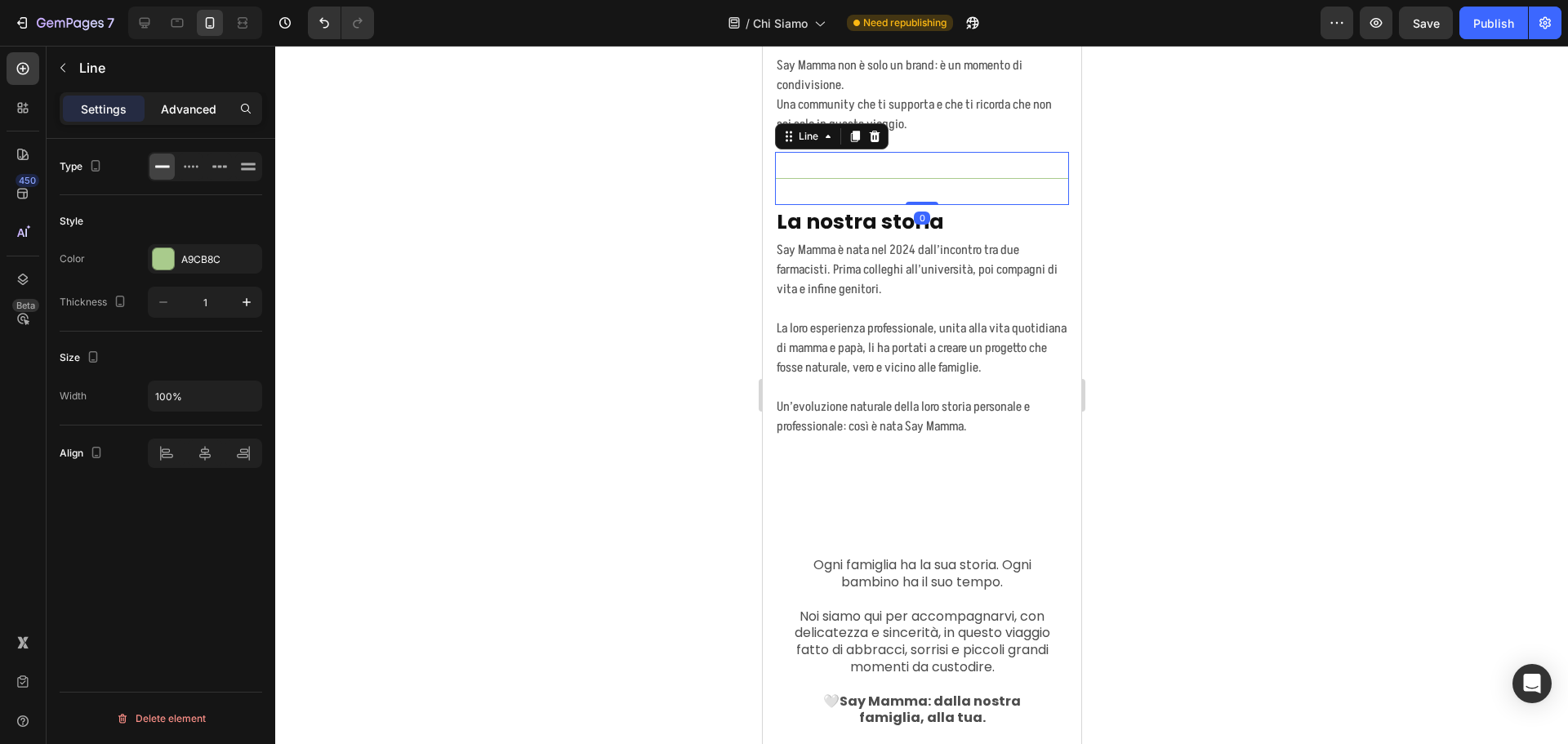
click at [180, 112] on p "Advanced" at bounding box center [189, 109] width 55 height 18
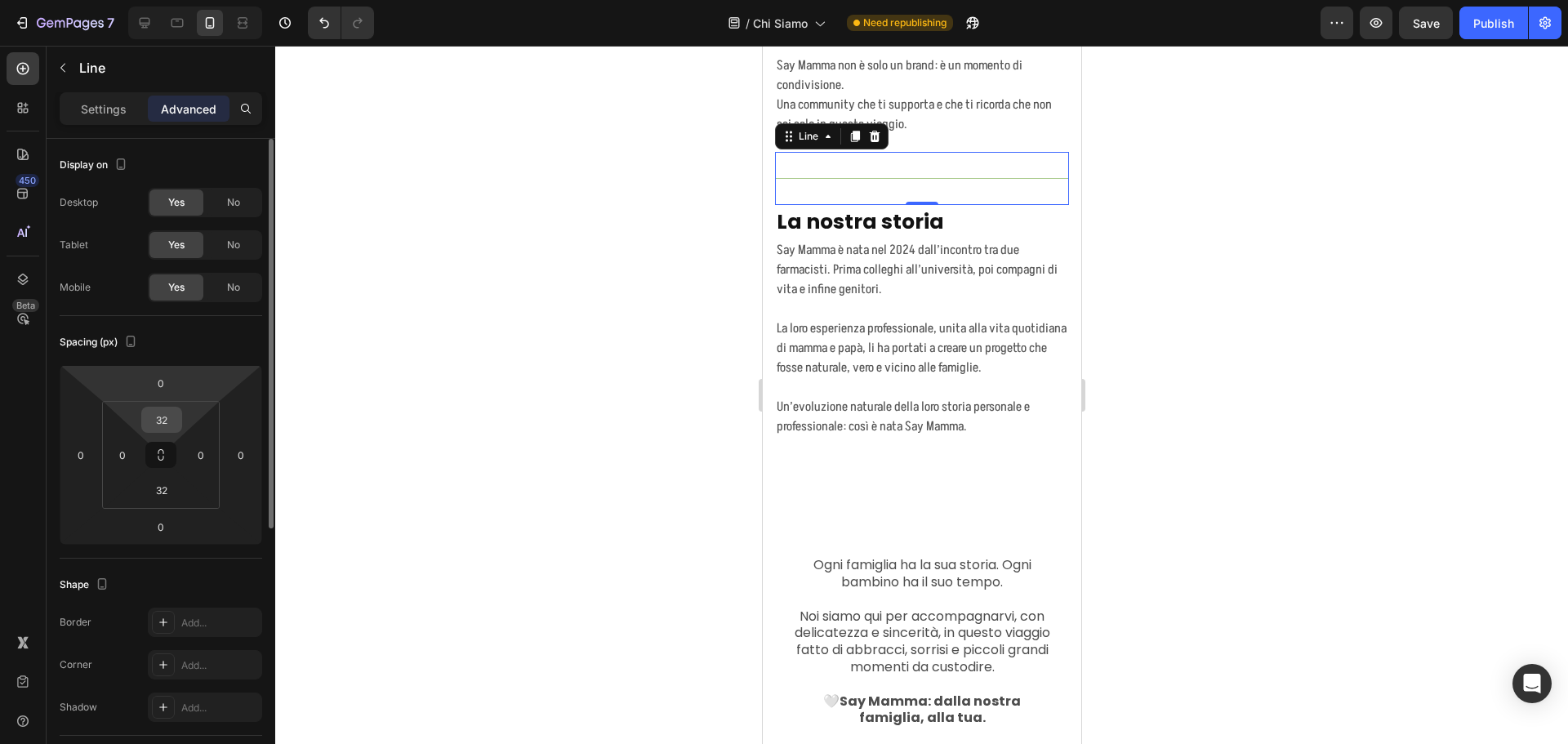
click at [159, 408] on input "32" at bounding box center [161, 419] width 32 height 25
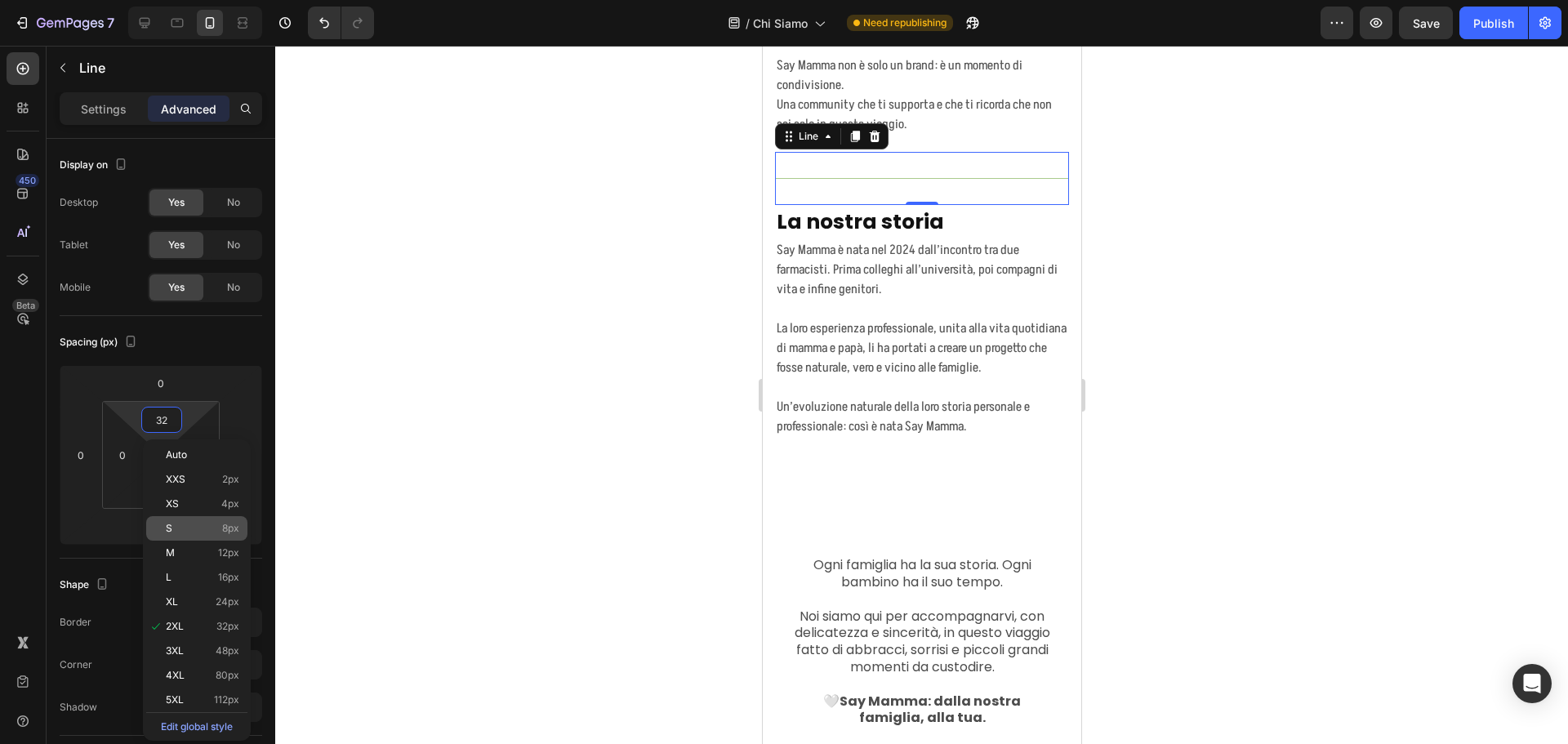
click at [206, 521] on div "S 8px" at bounding box center [197, 528] width 101 height 25
type input "8"
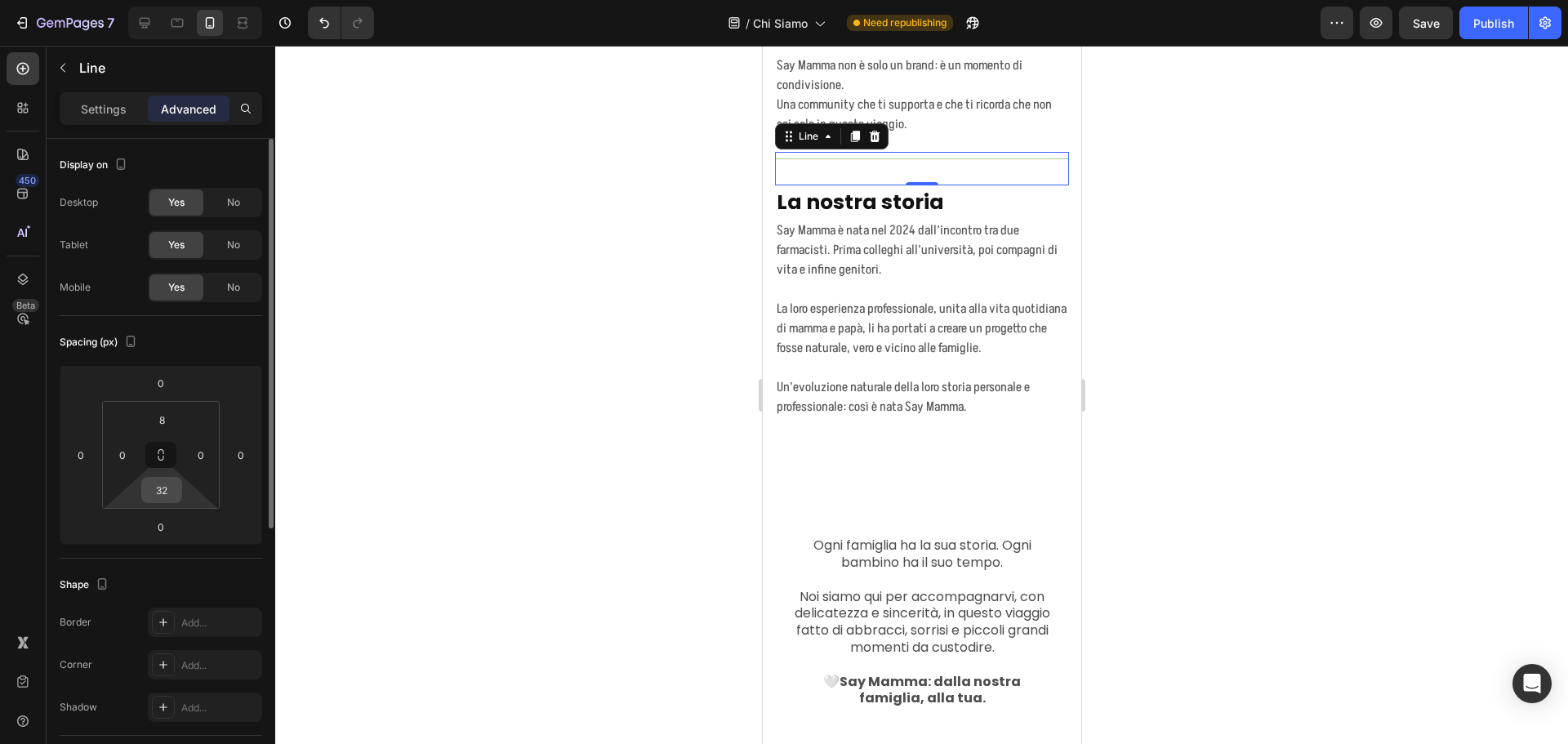
click at [170, 484] on input "32" at bounding box center [161, 490] width 32 height 25
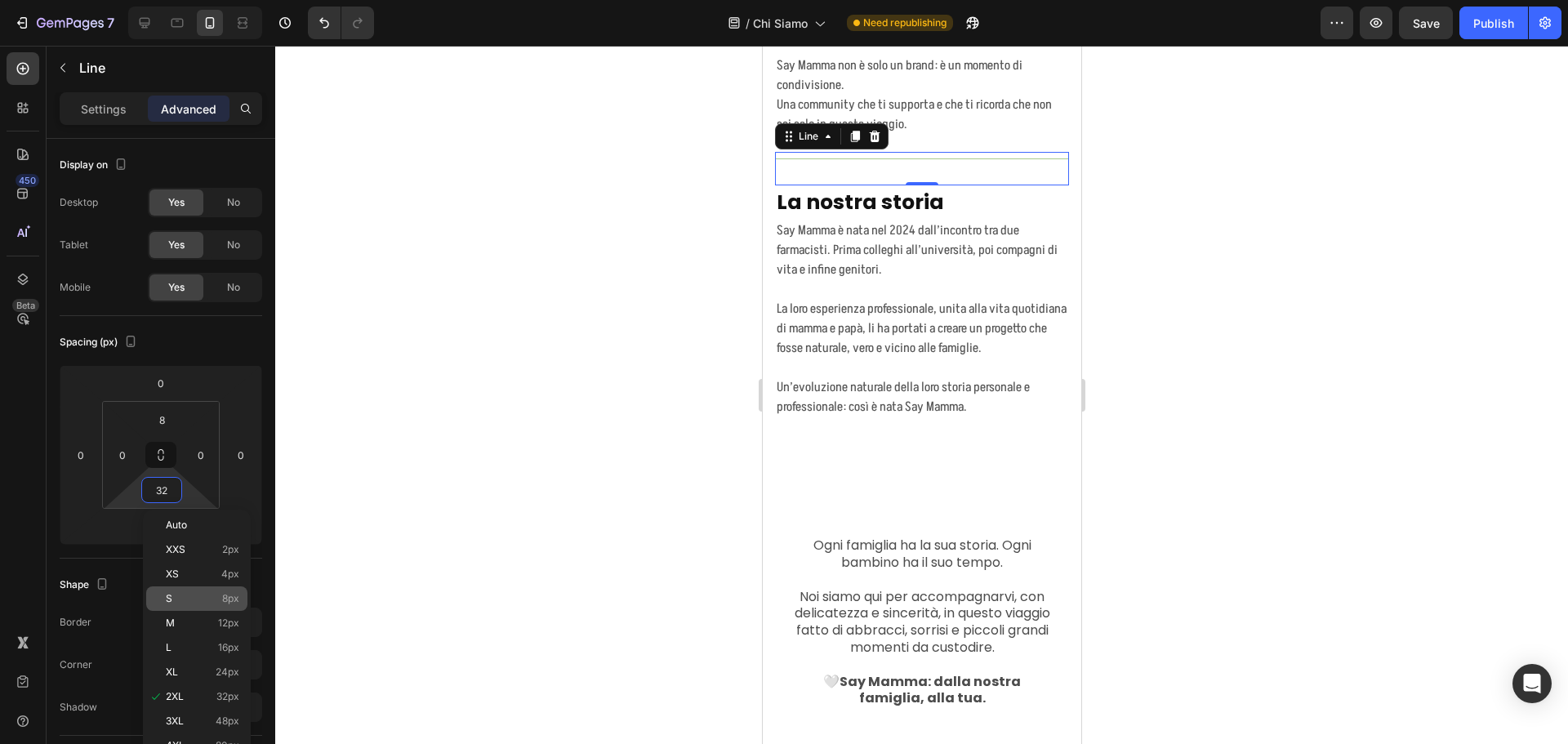
click at [218, 592] on div "S 8px" at bounding box center [197, 598] width 101 height 25
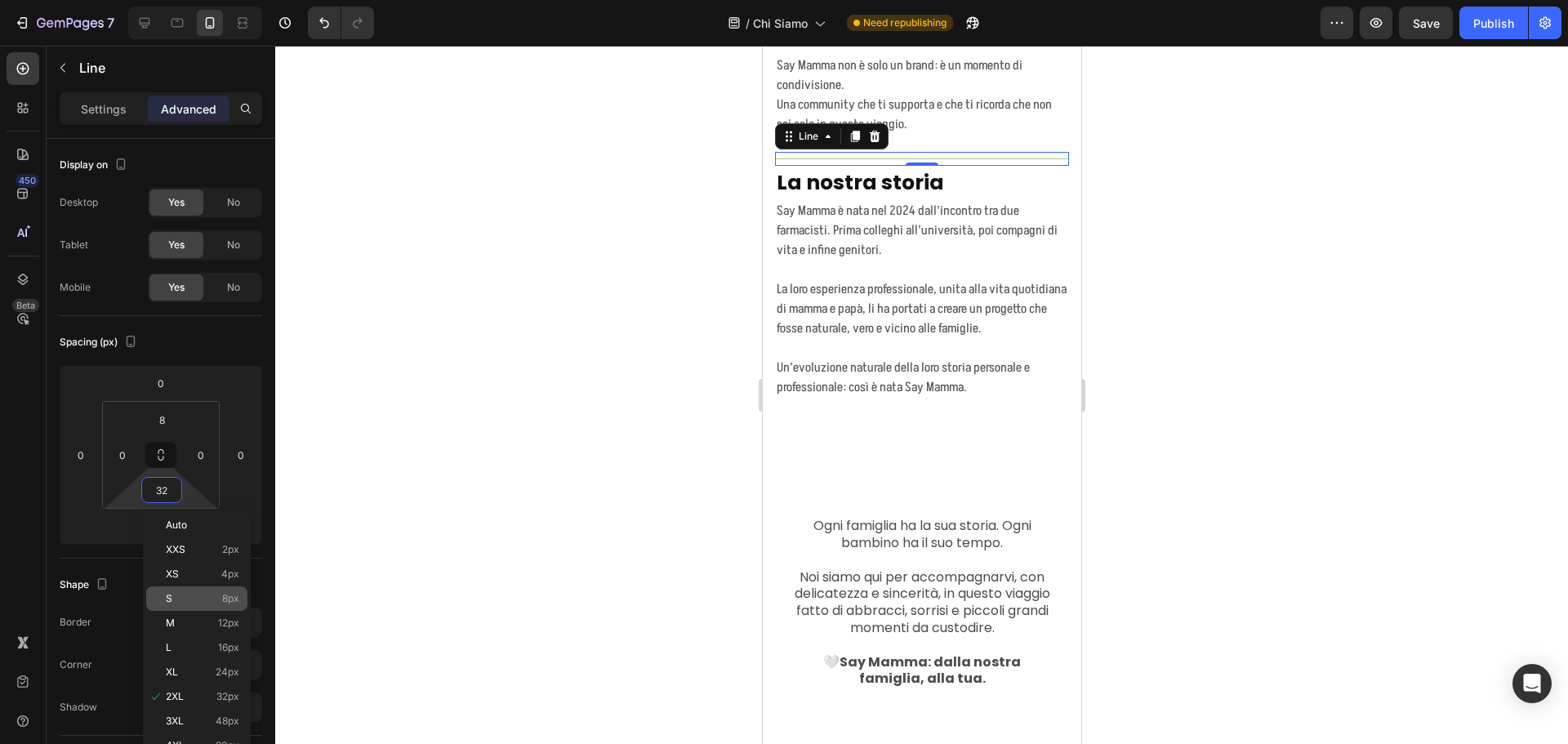
type input "8"
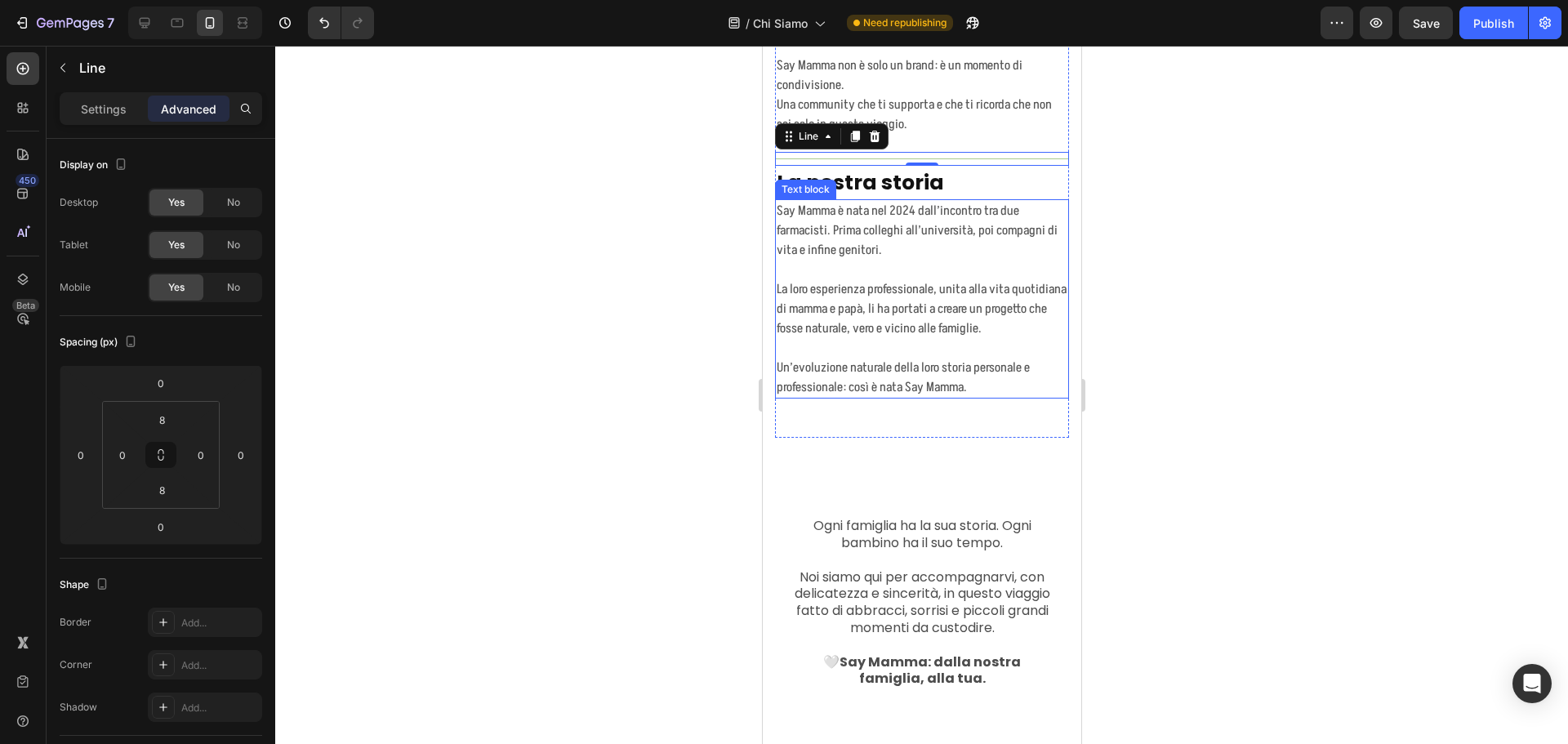
scroll to position [2309, 0]
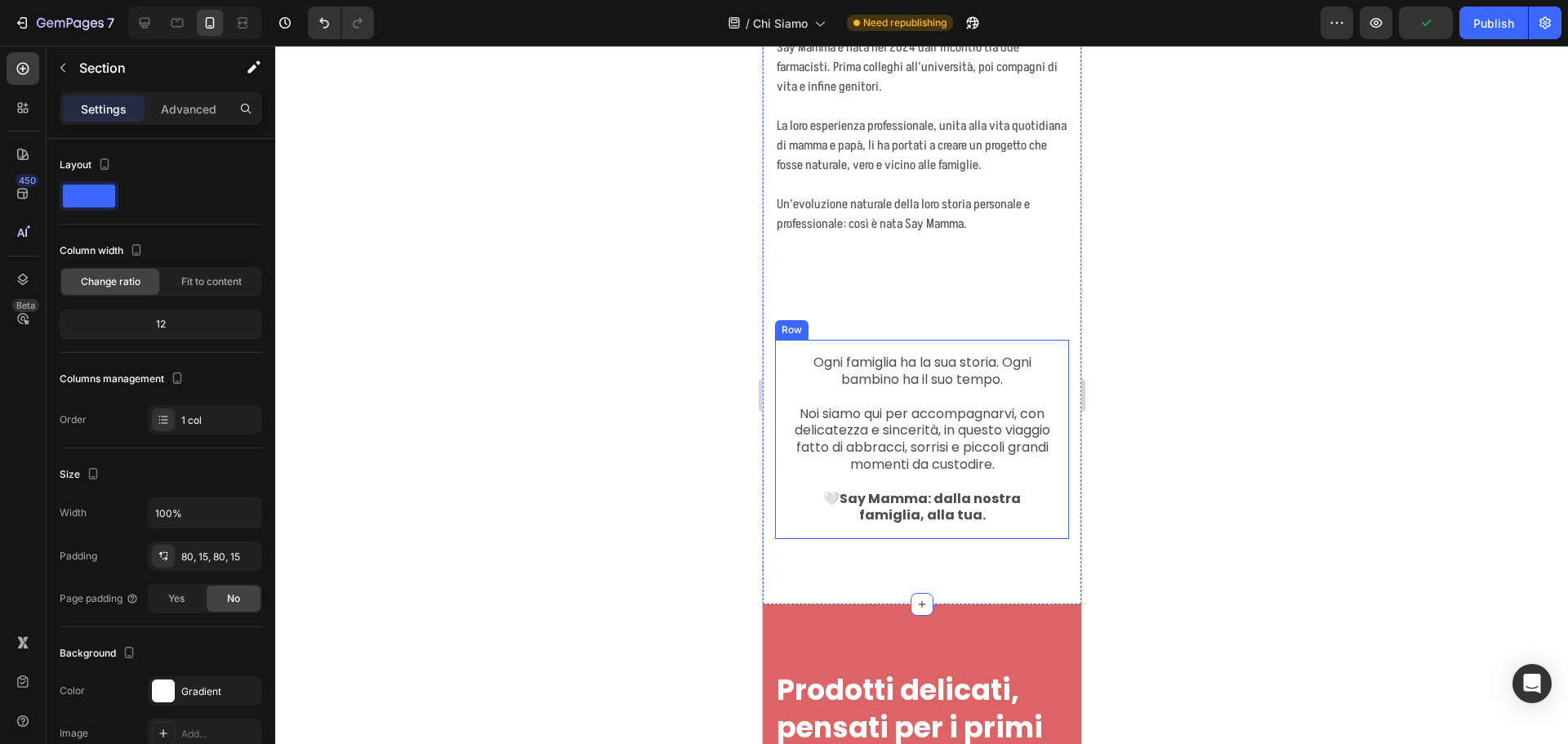
click at [947, 340] on div "Ogni famiglia ha la sua storia. Ogni bambino ha il suo tempo. Noi siamo qui per…" at bounding box center [921, 440] width 294 height 199
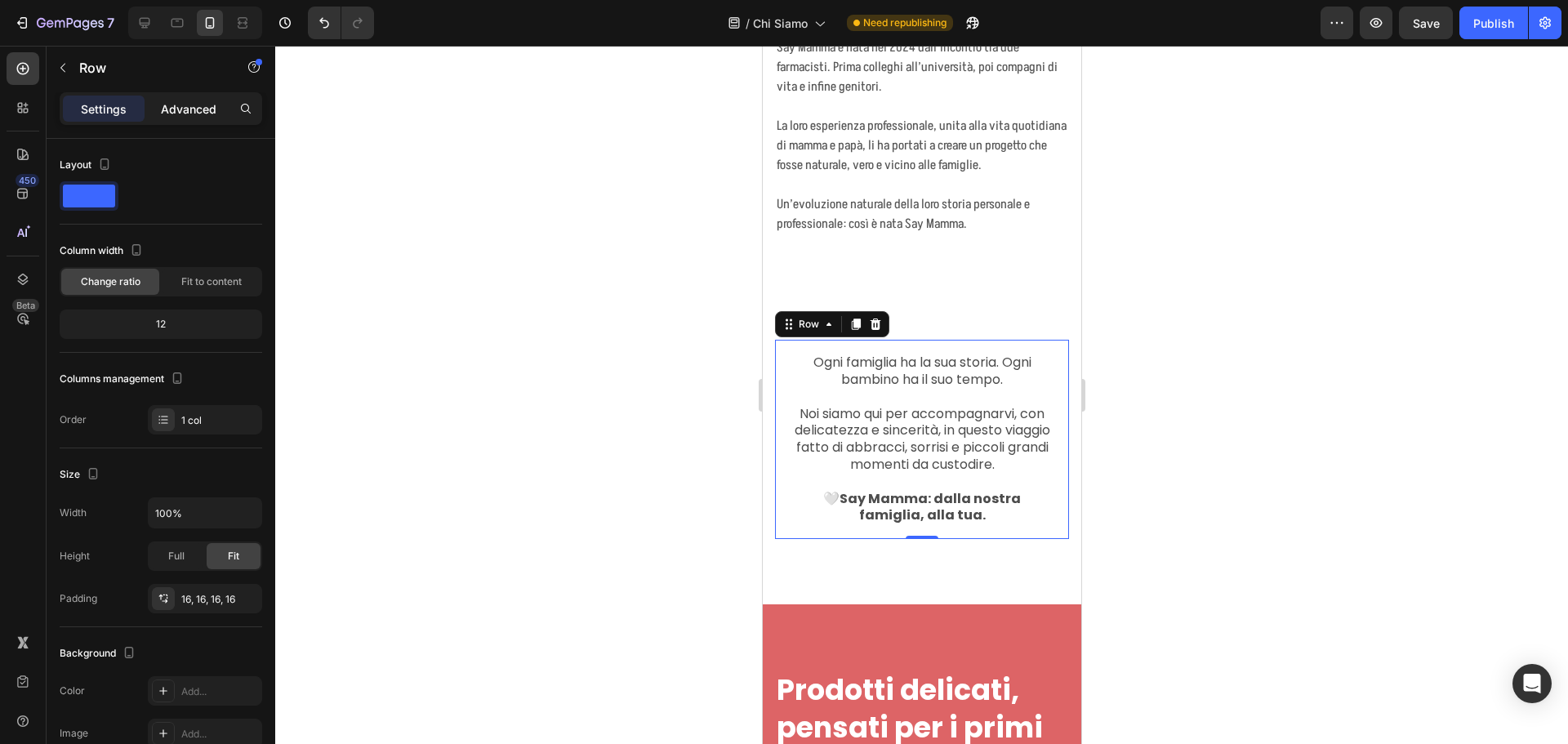
click at [175, 115] on p "Advanced" at bounding box center [189, 109] width 55 height 18
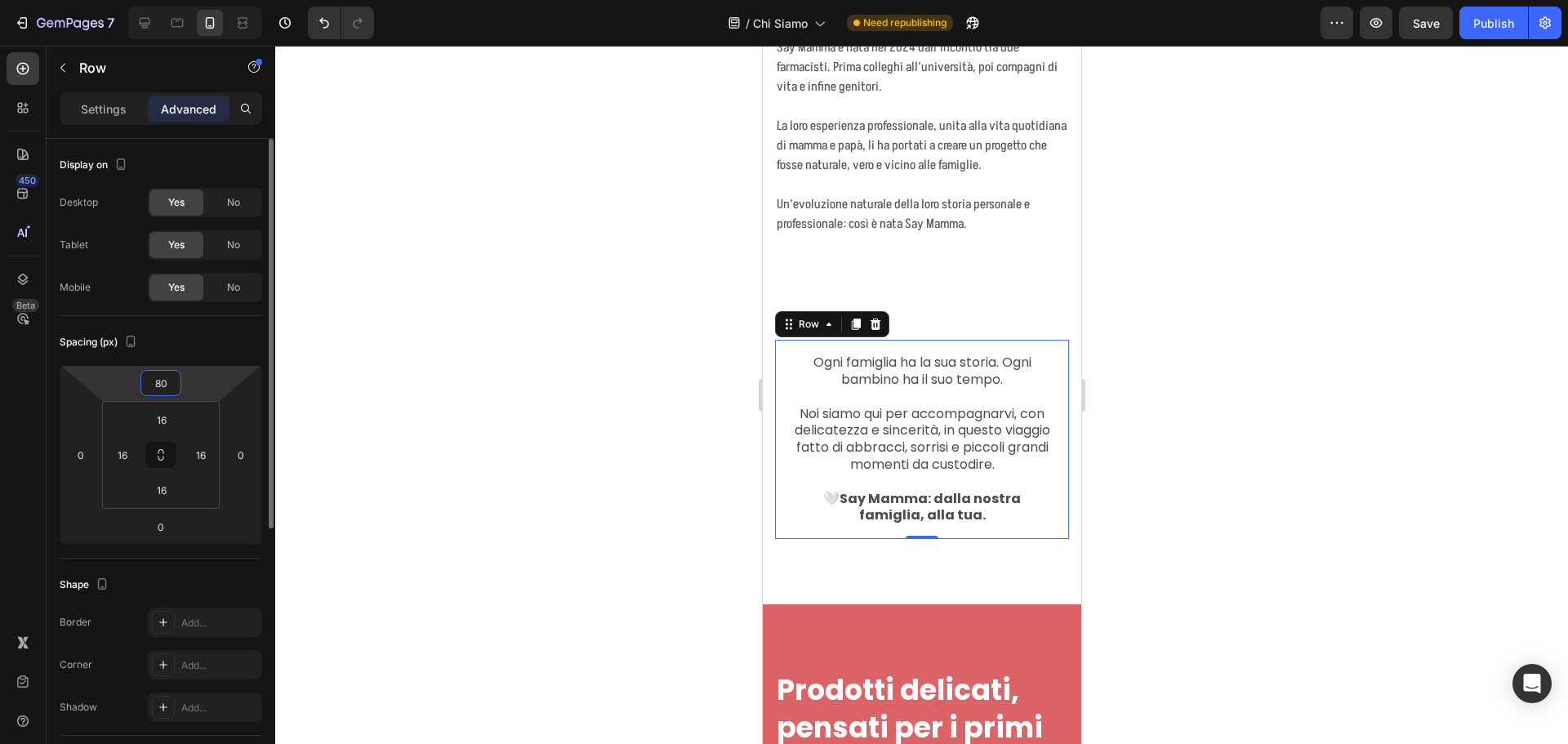
click at [170, 377] on input "80" at bounding box center [160, 383] width 32 height 25
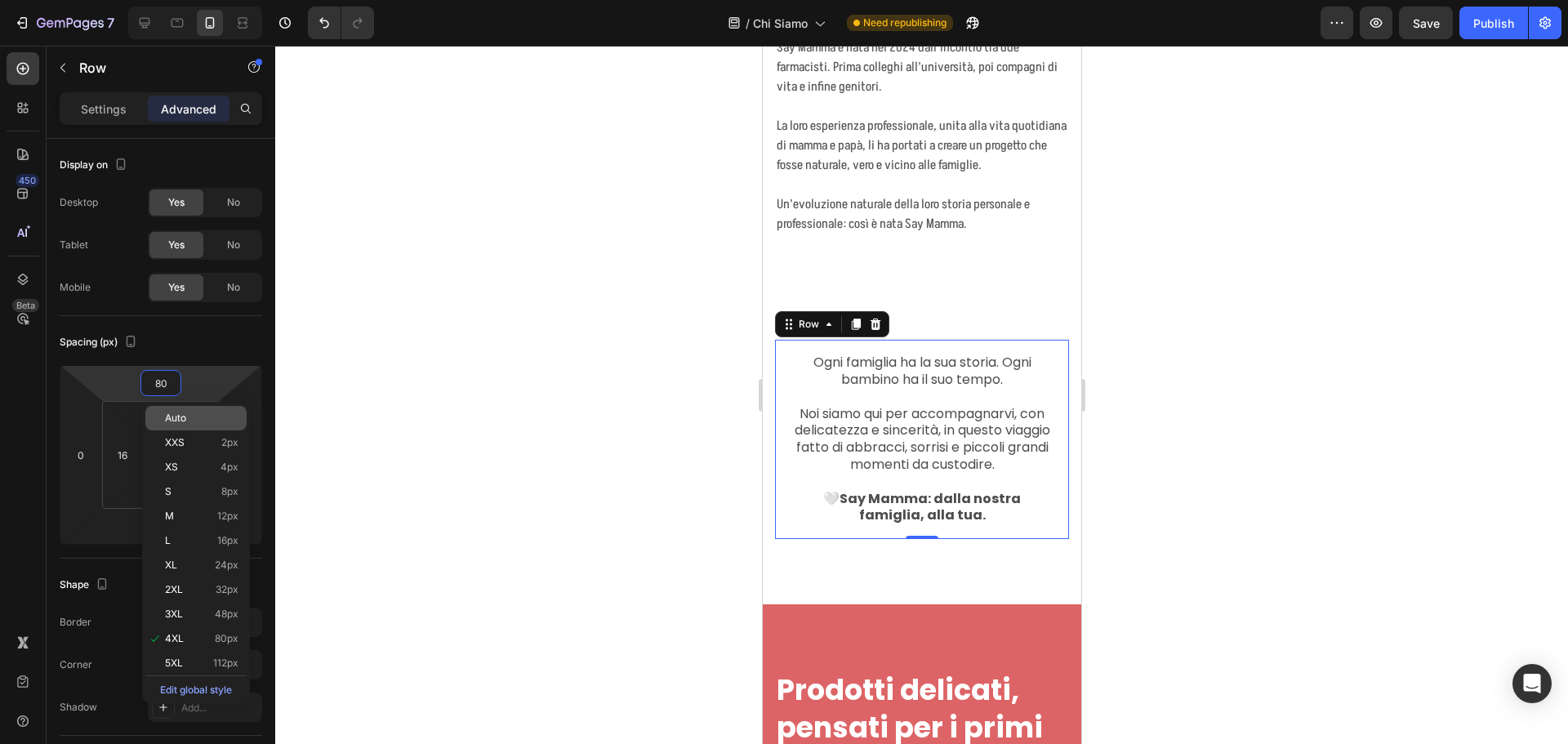
click at [189, 419] on p "Auto" at bounding box center [202, 418] width 74 height 11
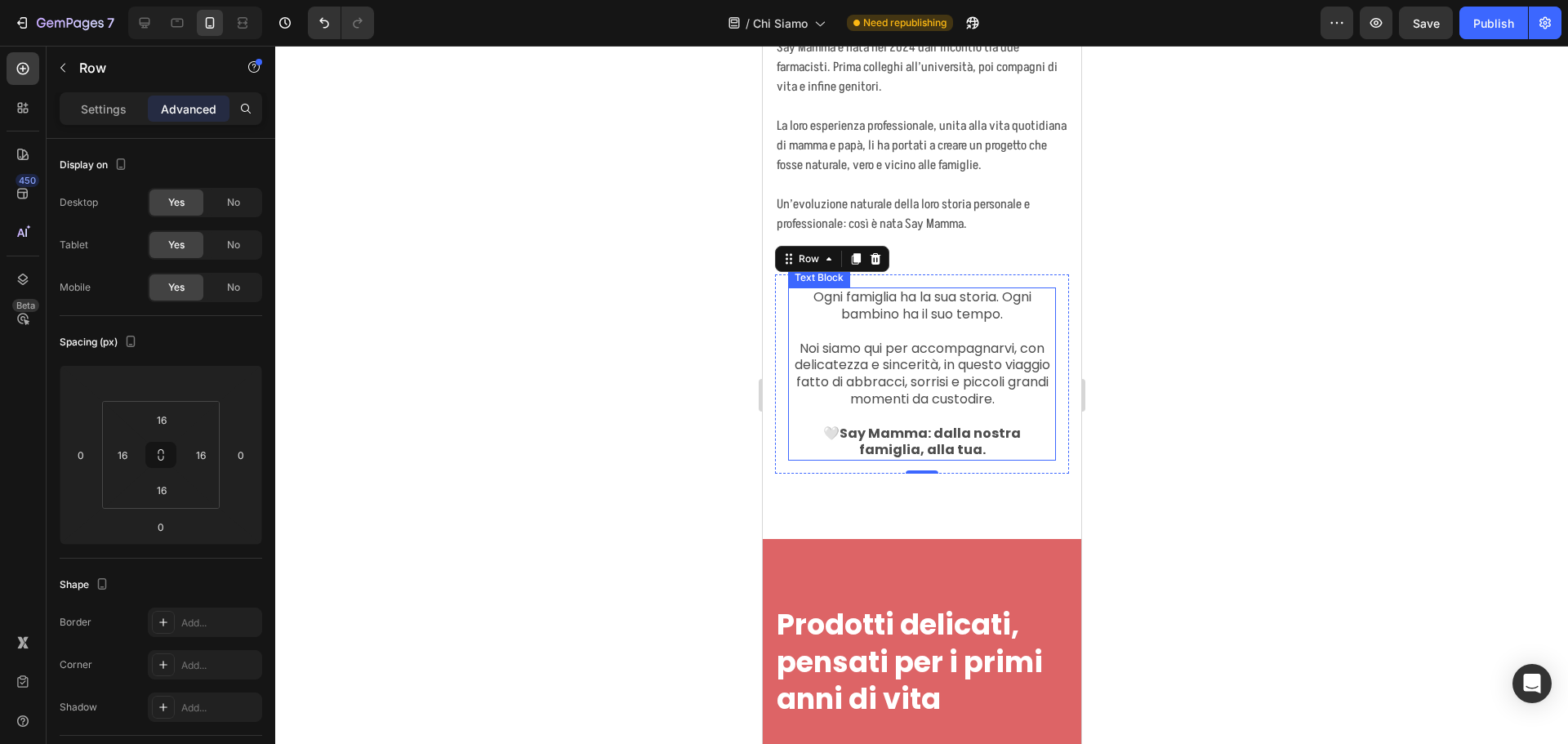
click at [932, 331] on p "Noi siamo qui per accompagnarvi, con delicatezza e sincerità, in questo viaggio…" at bounding box center [921, 366] width 265 height 85
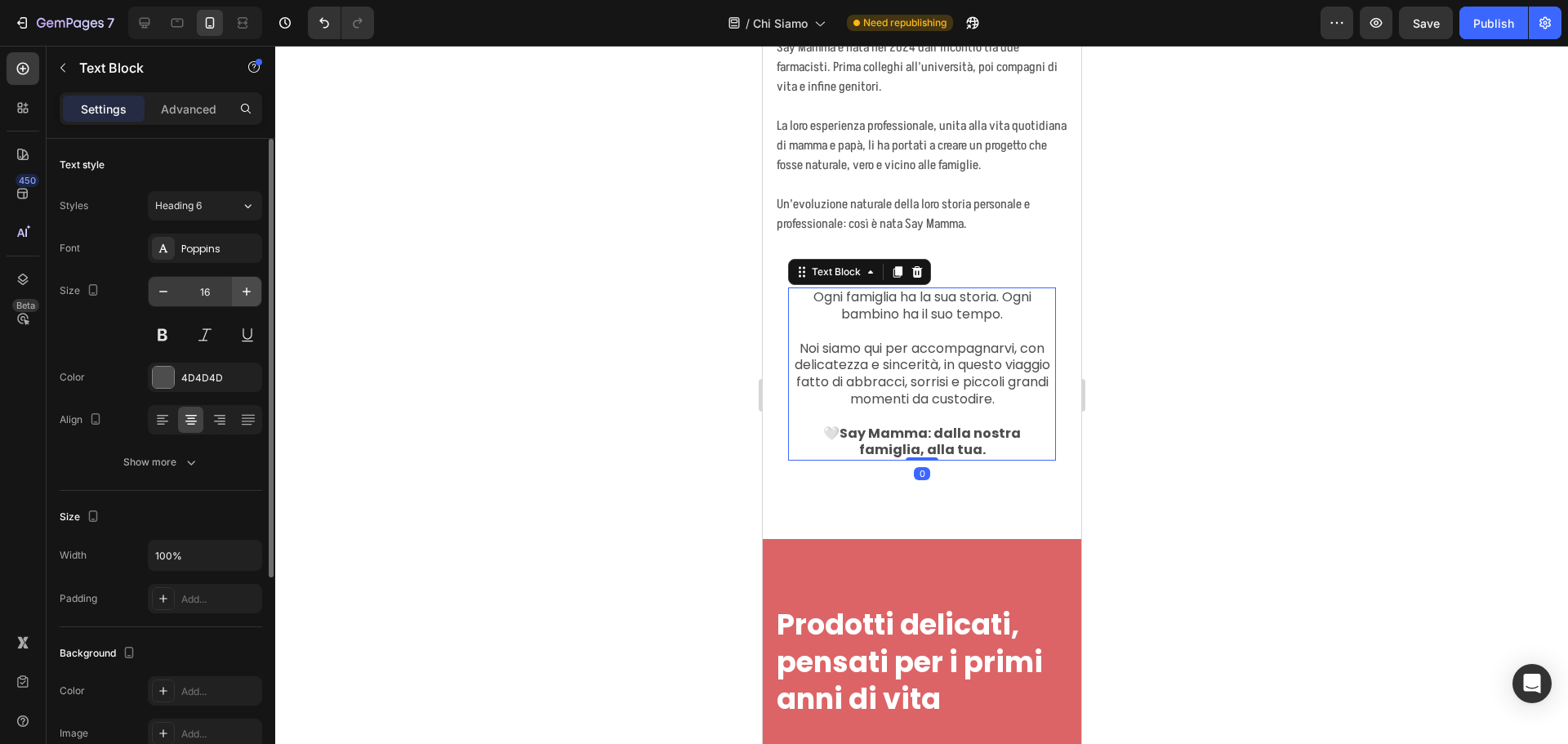
click at [254, 289] on button "button" at bounding box center [247, 291] width 29 height 30
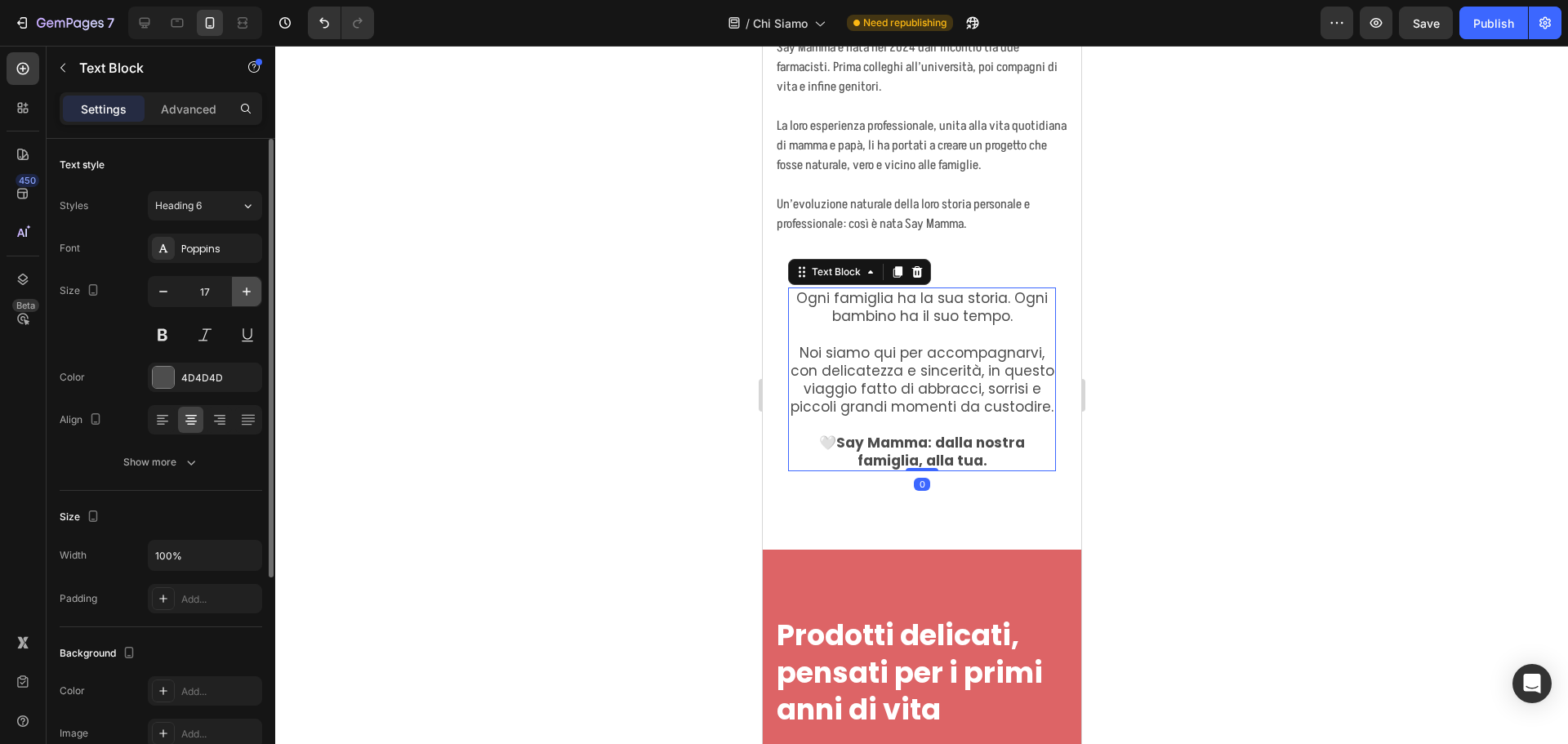
click at [254, 289] on icon "button" at bounding box center [247, 291] width 17 height 17
type input "18"
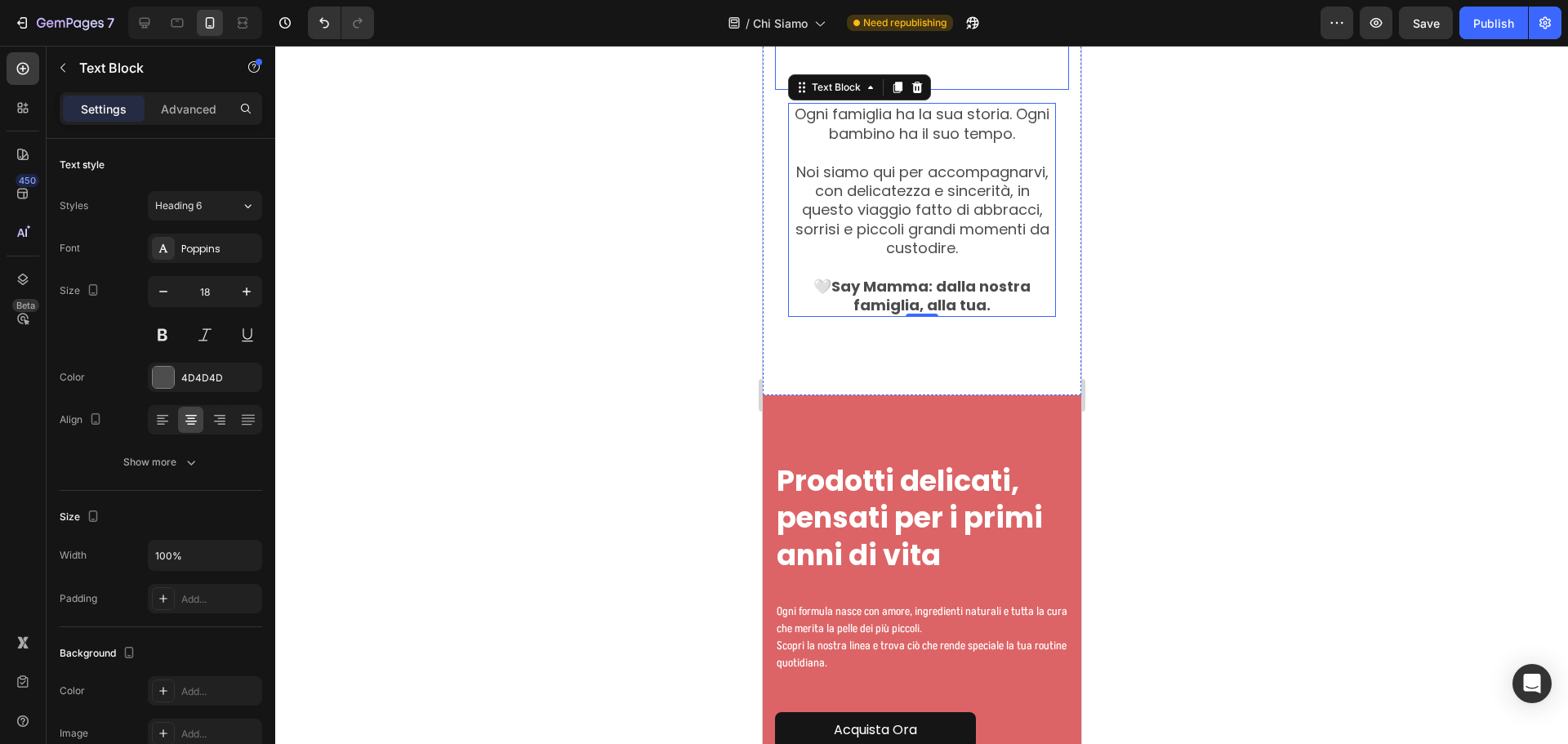
scroll to position [2554, 0]
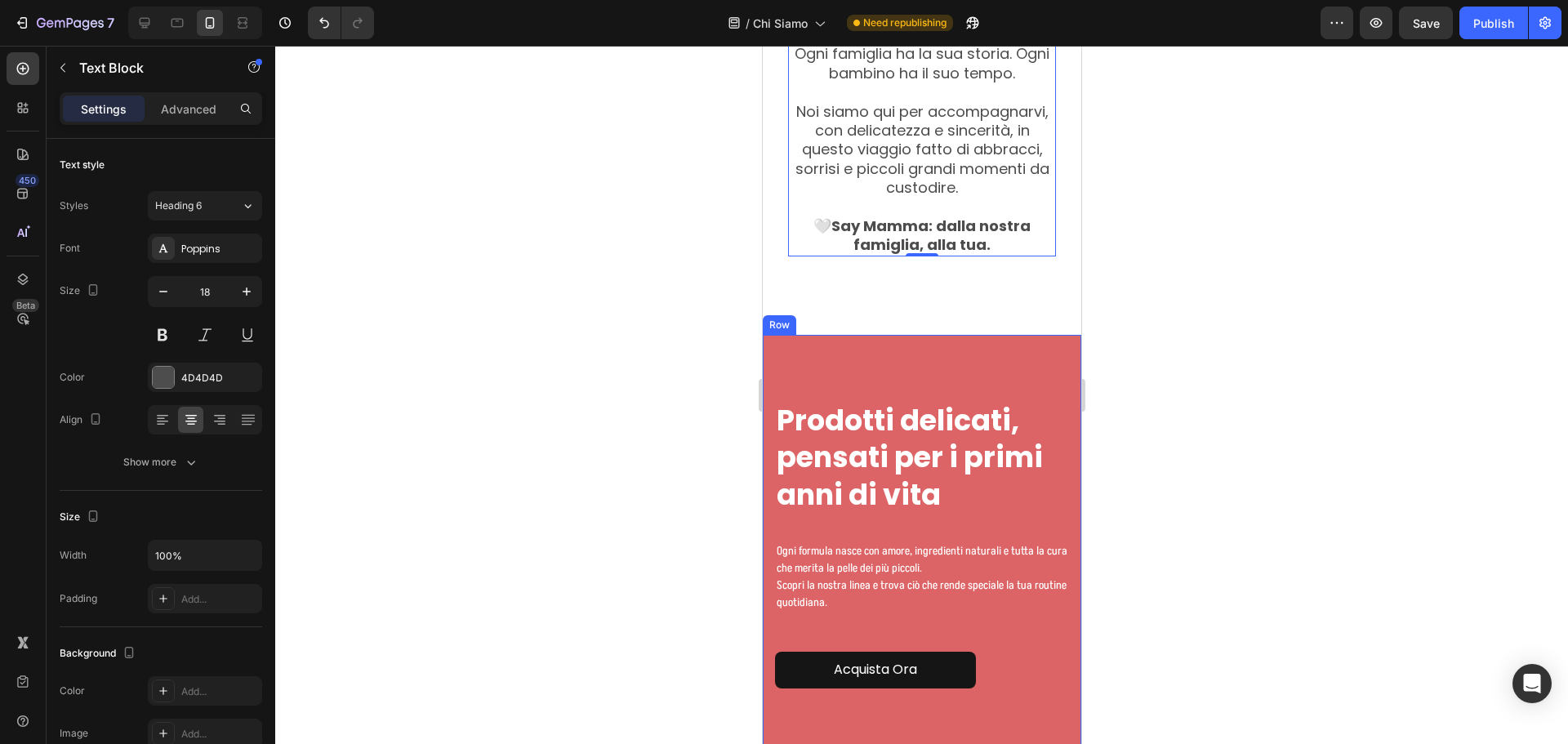
click at [971, 339] on div "Prodotti delicati, pensati per i primi anni di vita Heading Ogni formula nasce …" at bounding box center [921, 544] width 318 height 419
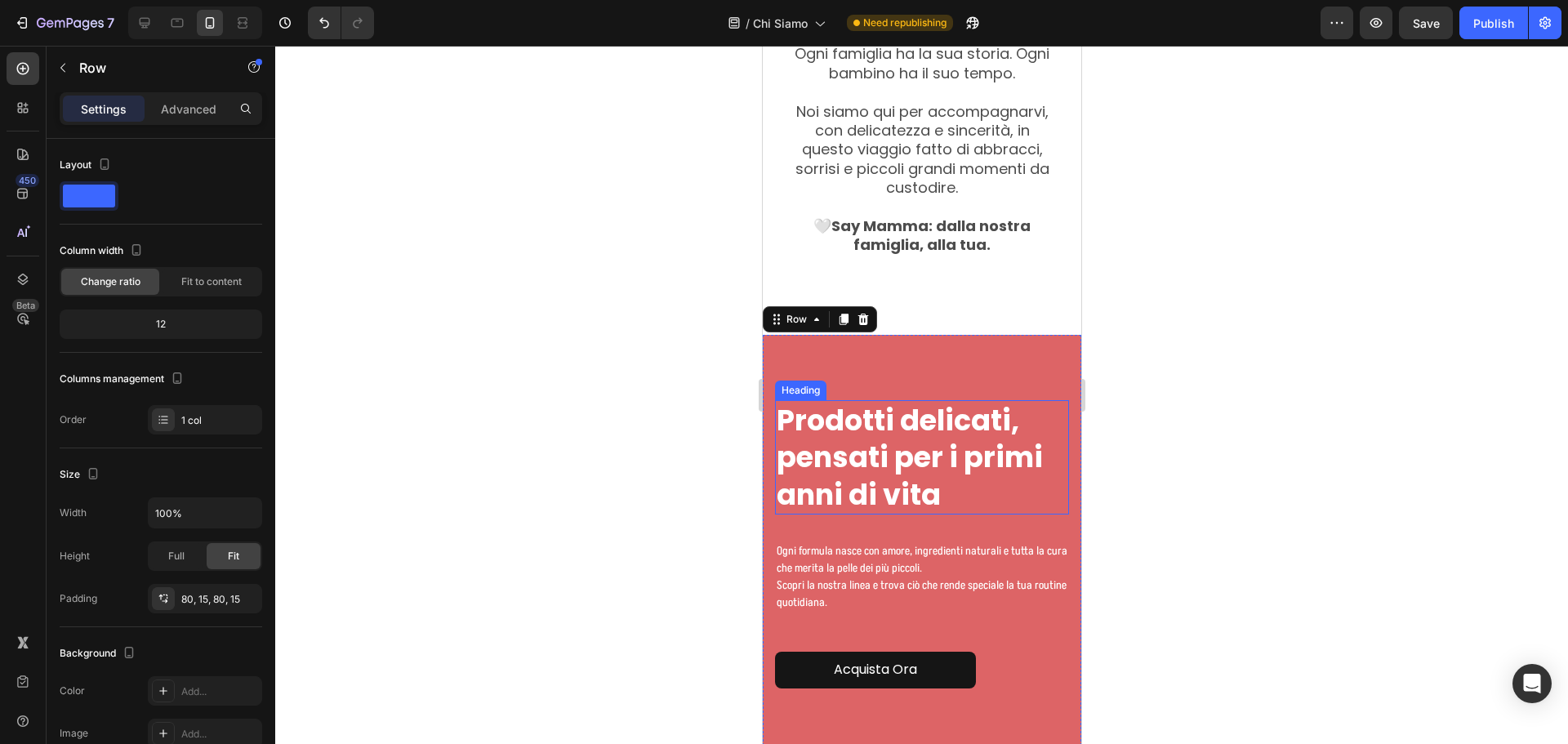
click at [907, 430] on h2 "Prodotti delicati, pensati per i primi anni di vita" at bounding box center [921, 457] width 294 height 115
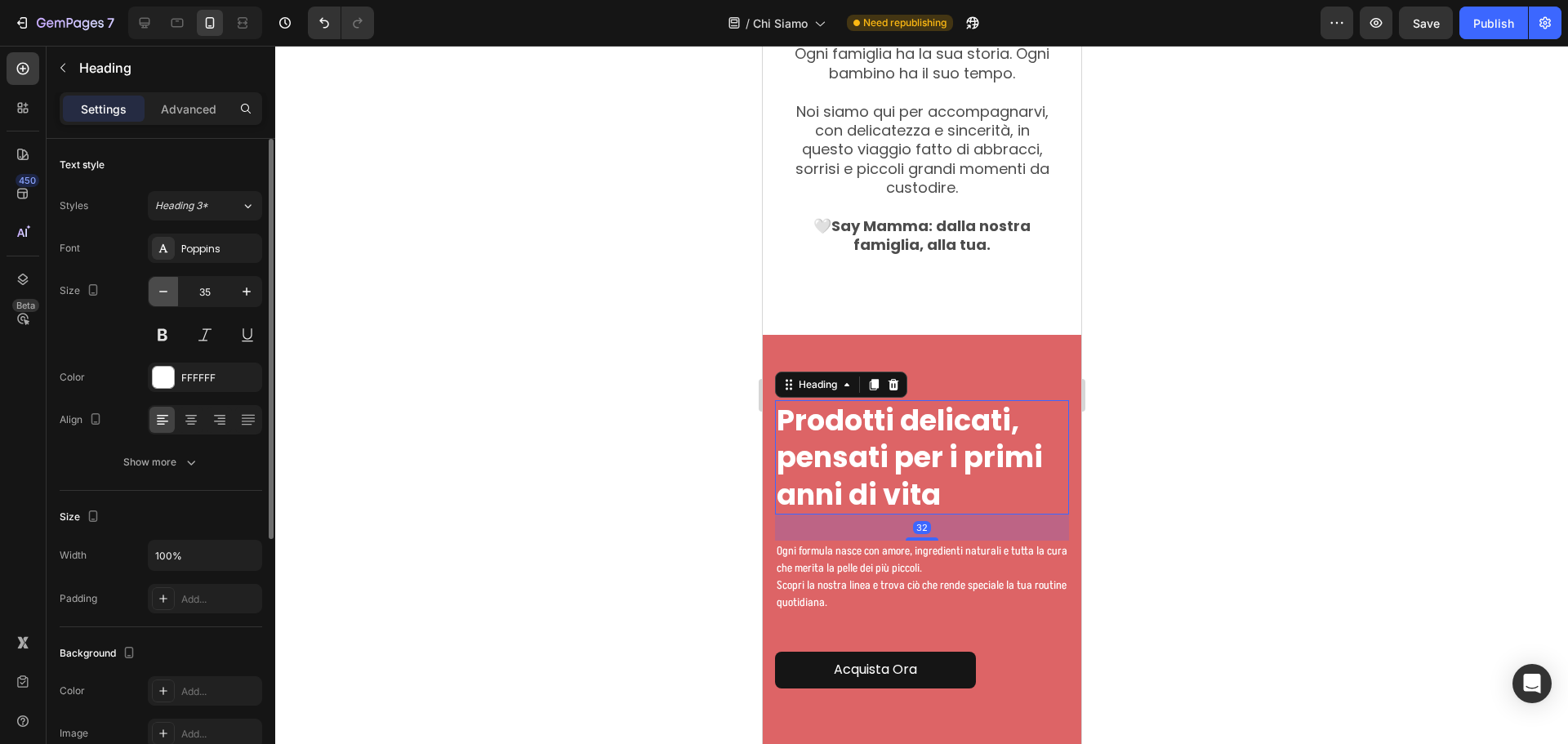
click at [167, 290] on icon "button" at bounding box center [163, 291] width 17 height 17
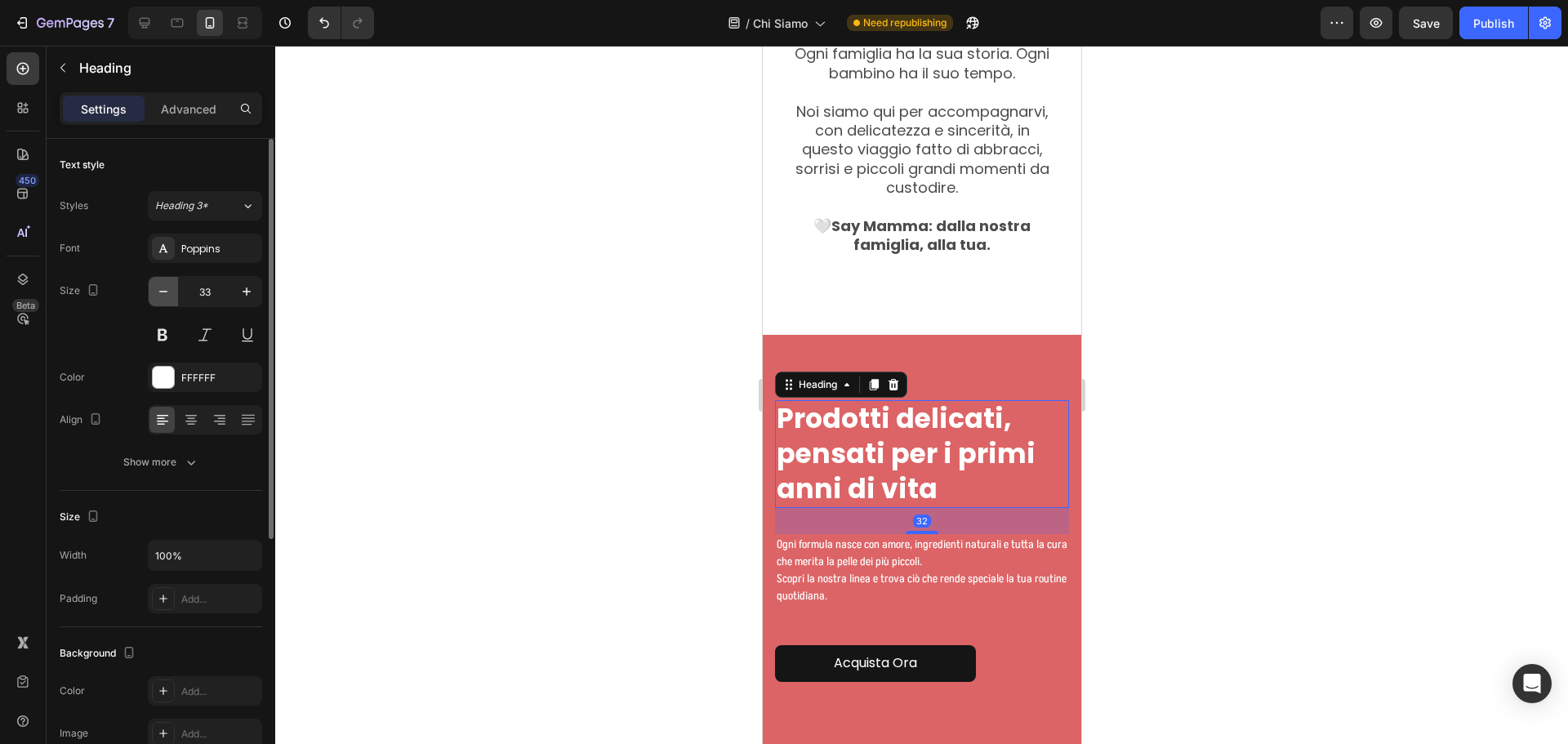
click at [167, 290] on icon "button" at bounding box center [163, 291] width 17 height 17
type input "32"
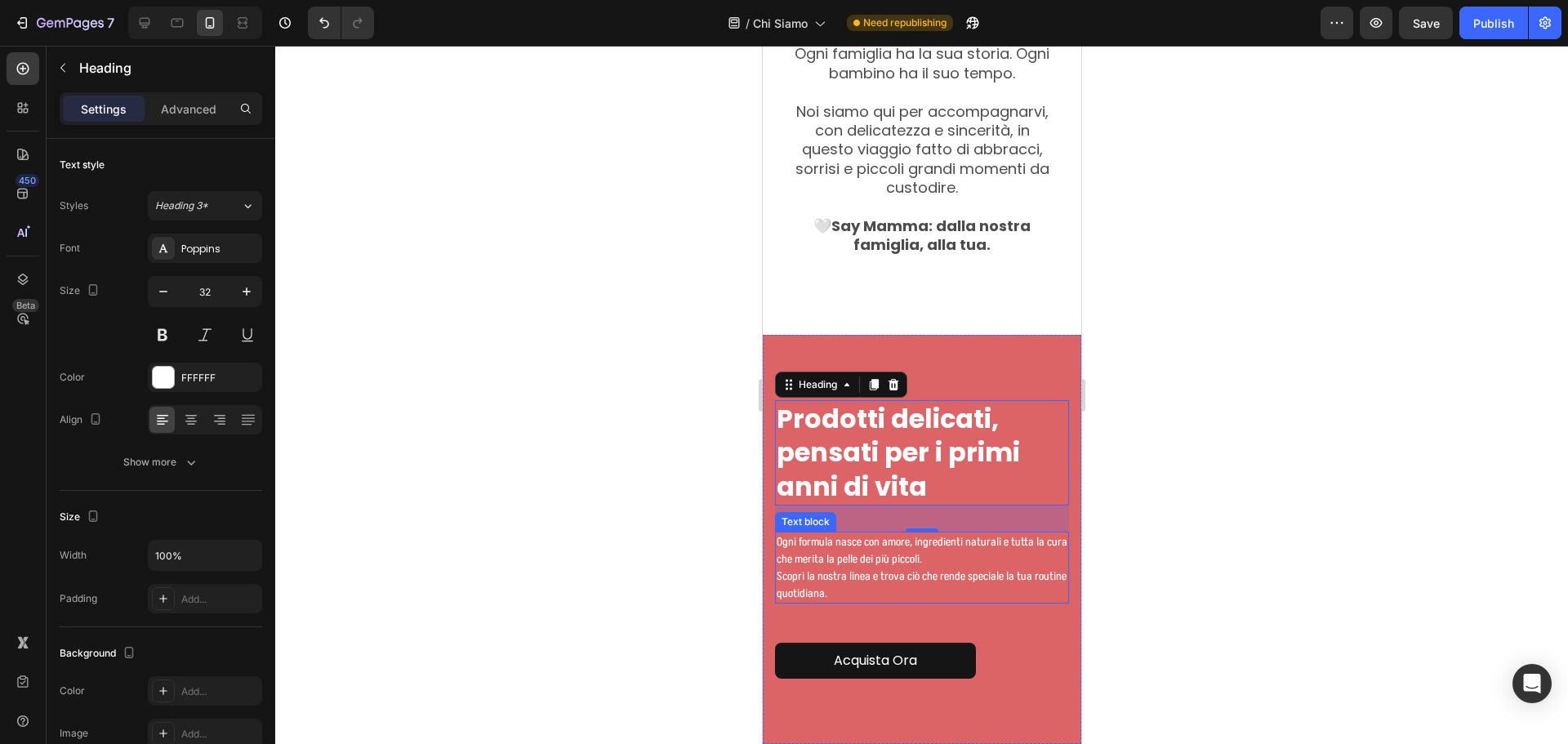
click at [898, 537] on p "Ogni formula nasce con amore, ingredienti naturali e tutta la cura che merita l…" at bounding box center [921, 567] width 290 height 68
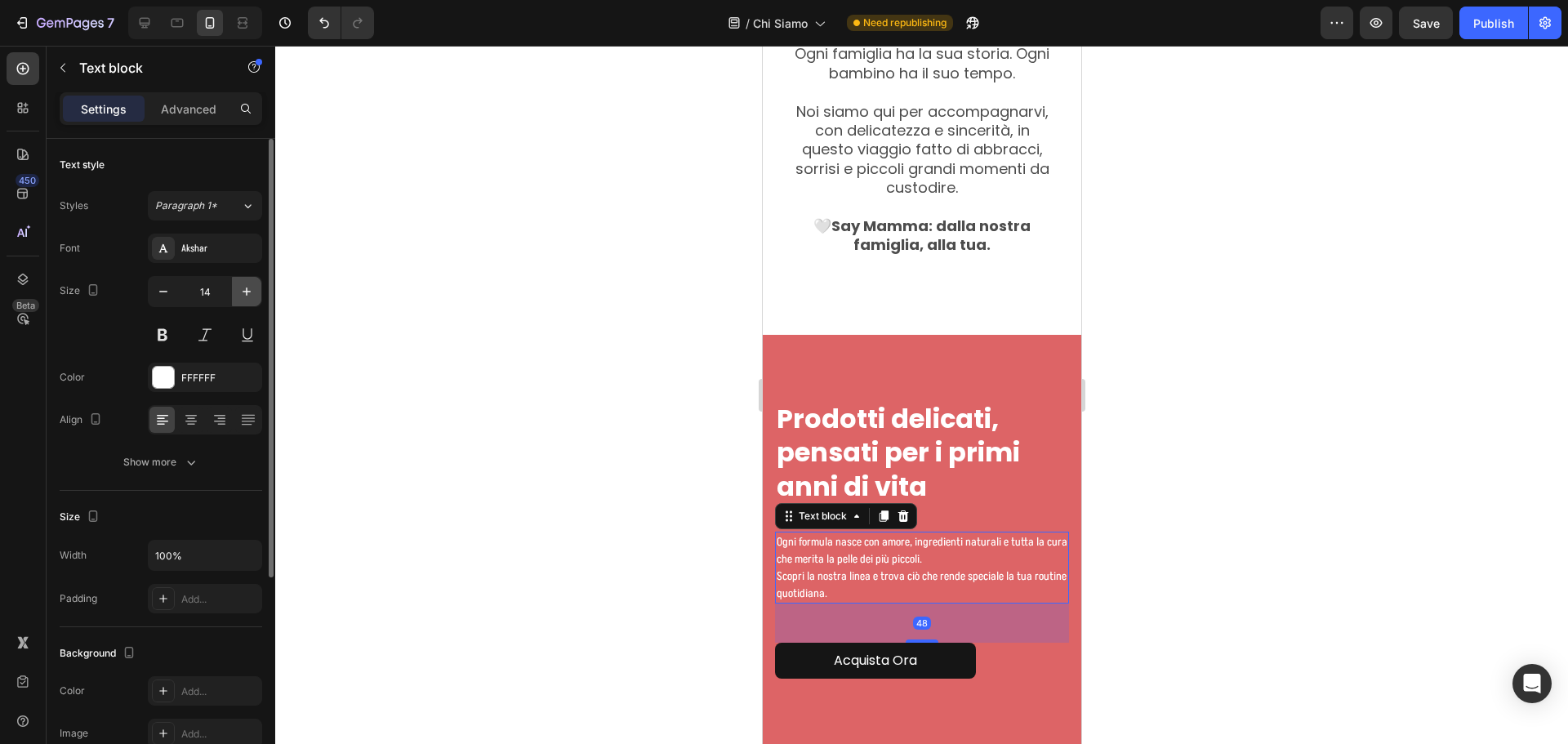
click at [243, 295] on icon "button" at bounding box center [247, 291] width 17 height 17
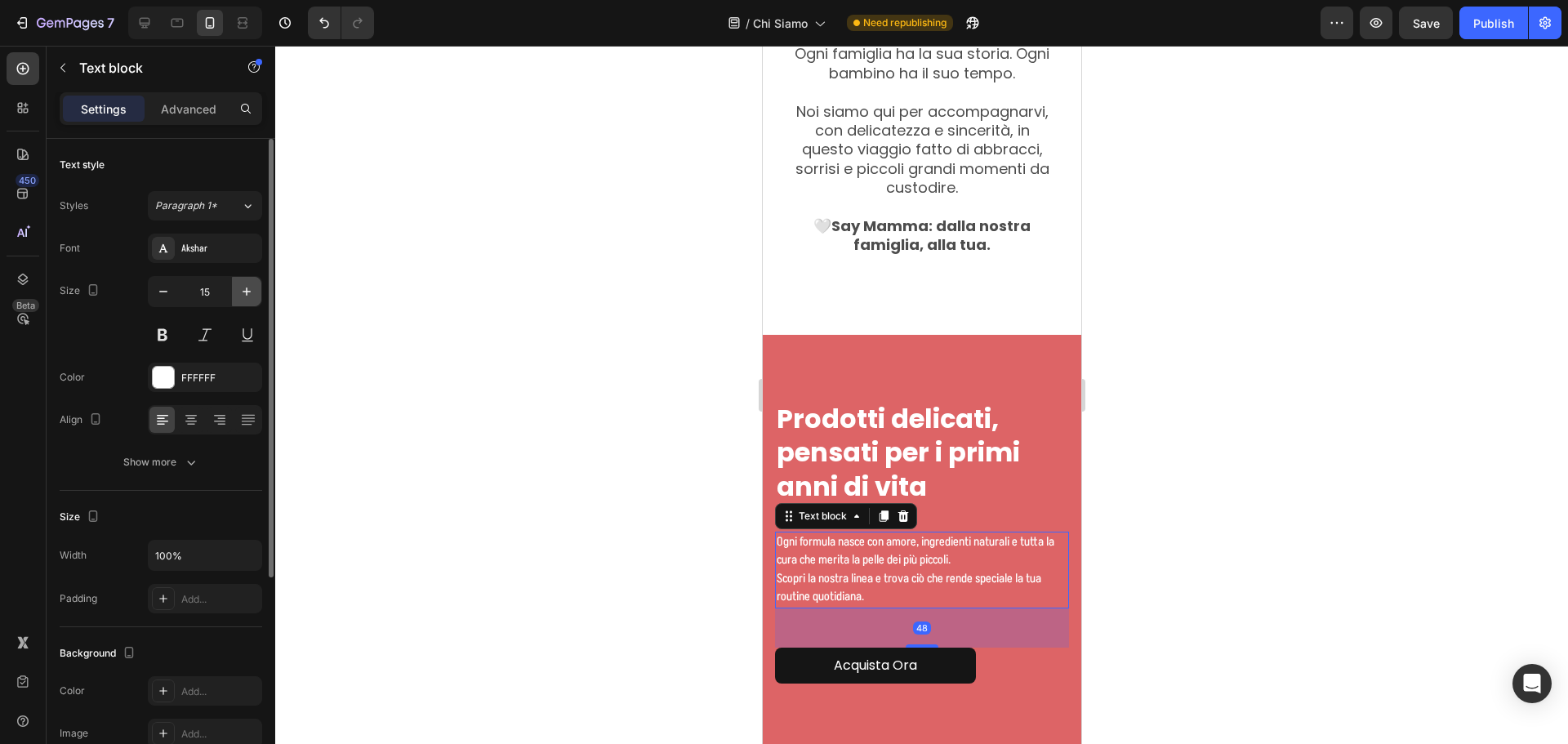
click at [243, 295] on icon "button" at bounding box center [247, 291] width 17 height 17
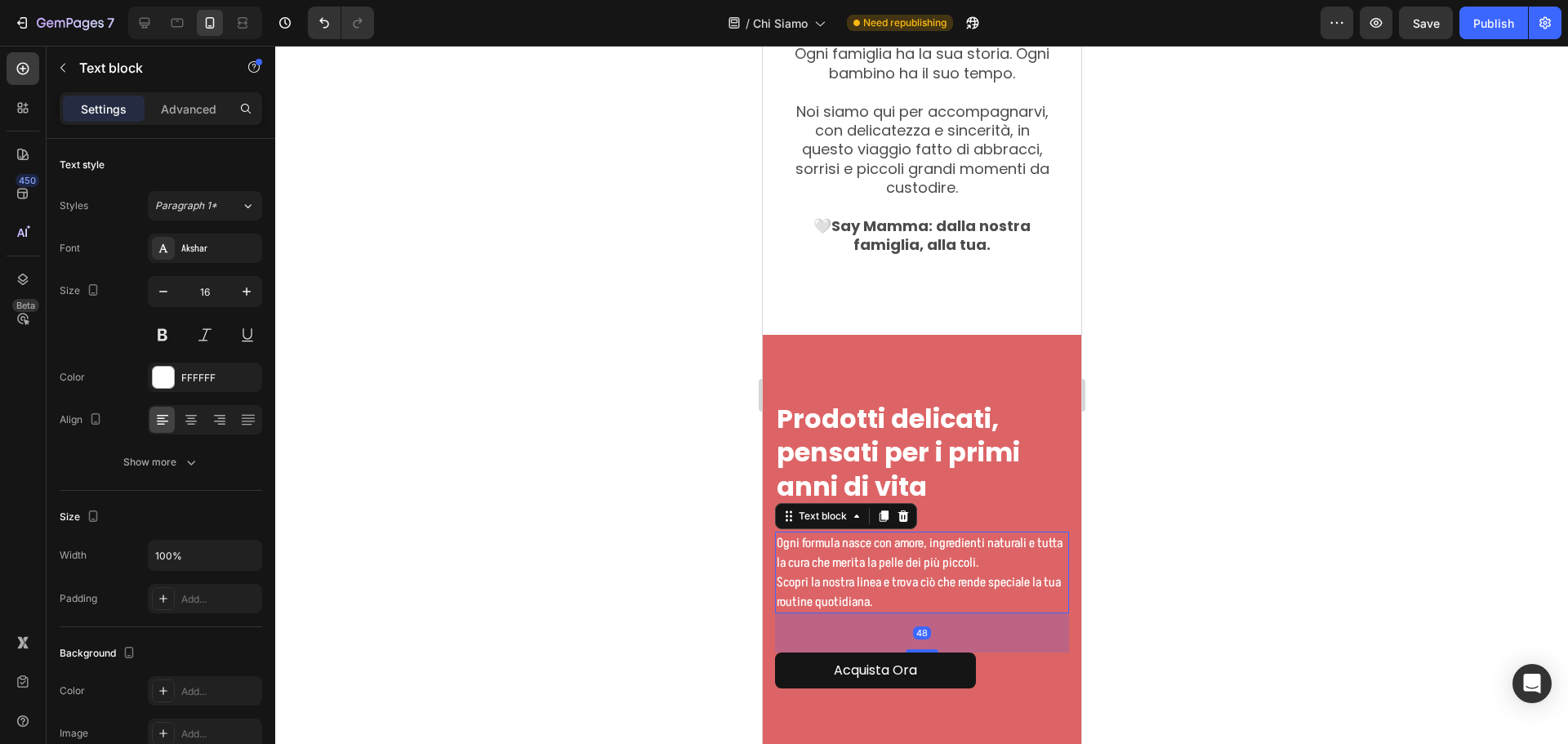
type input "17"
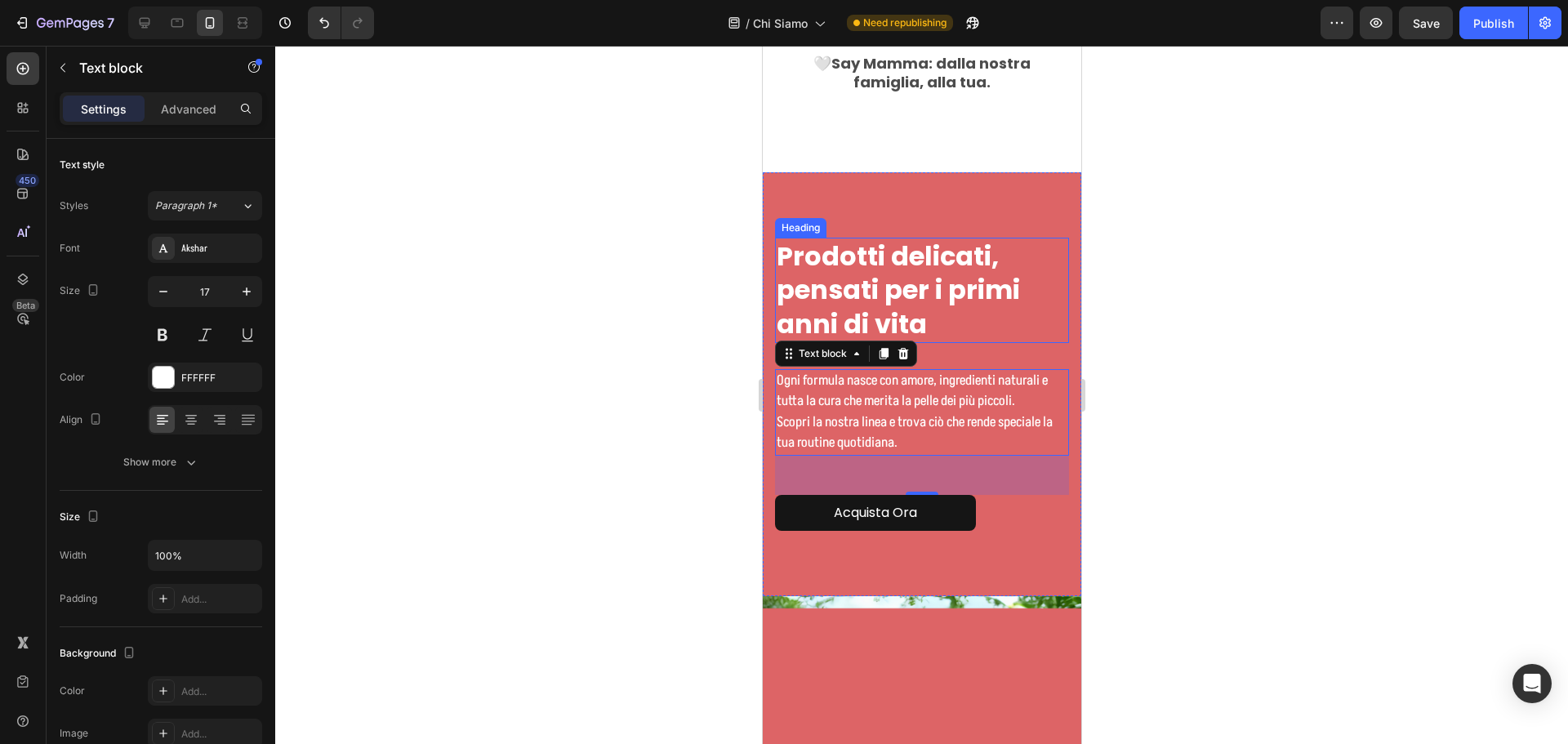
scroll to position [2717, 0]
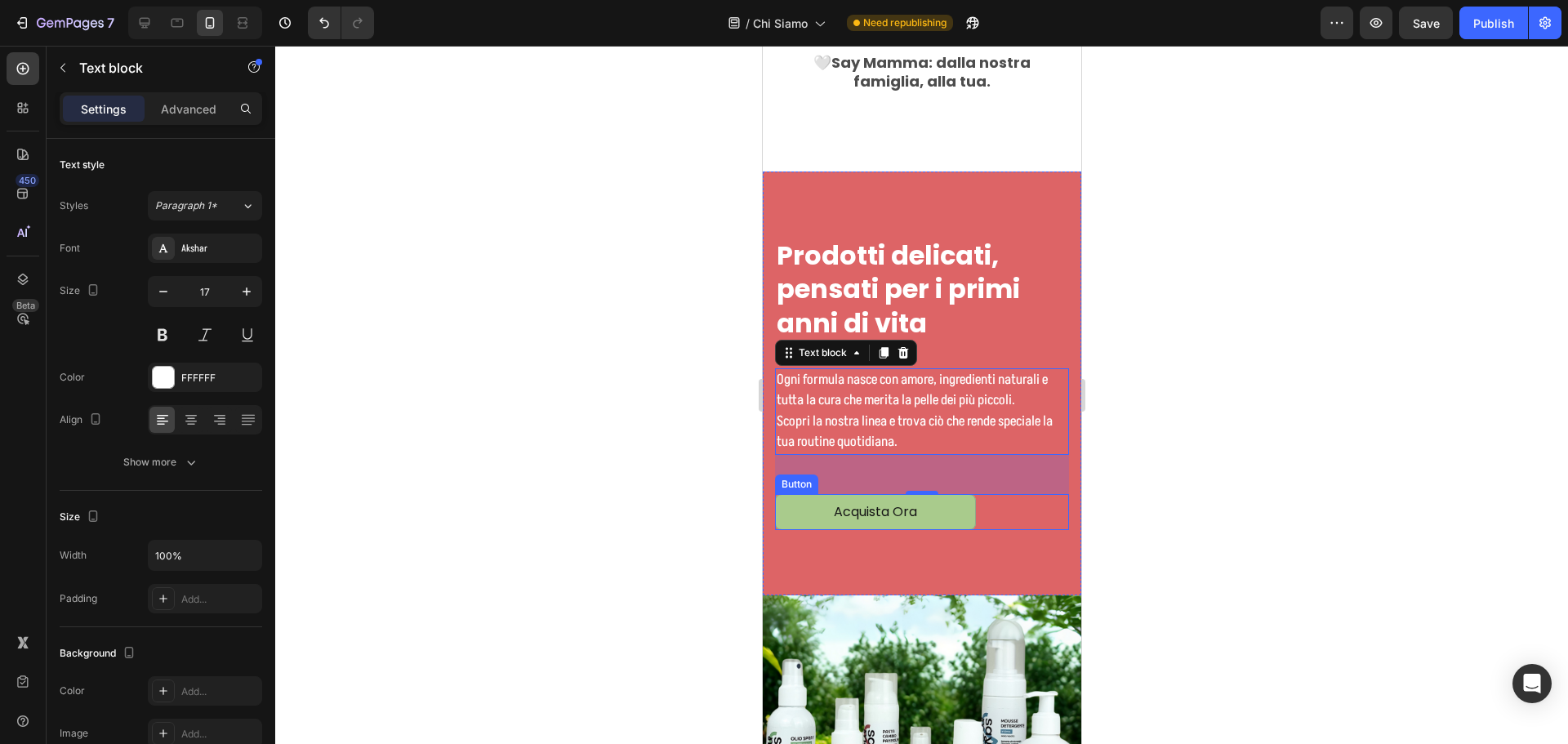
click at [972, 494] on button "Acquista Ora" at bounding box center [875, 513] width 201 height 37
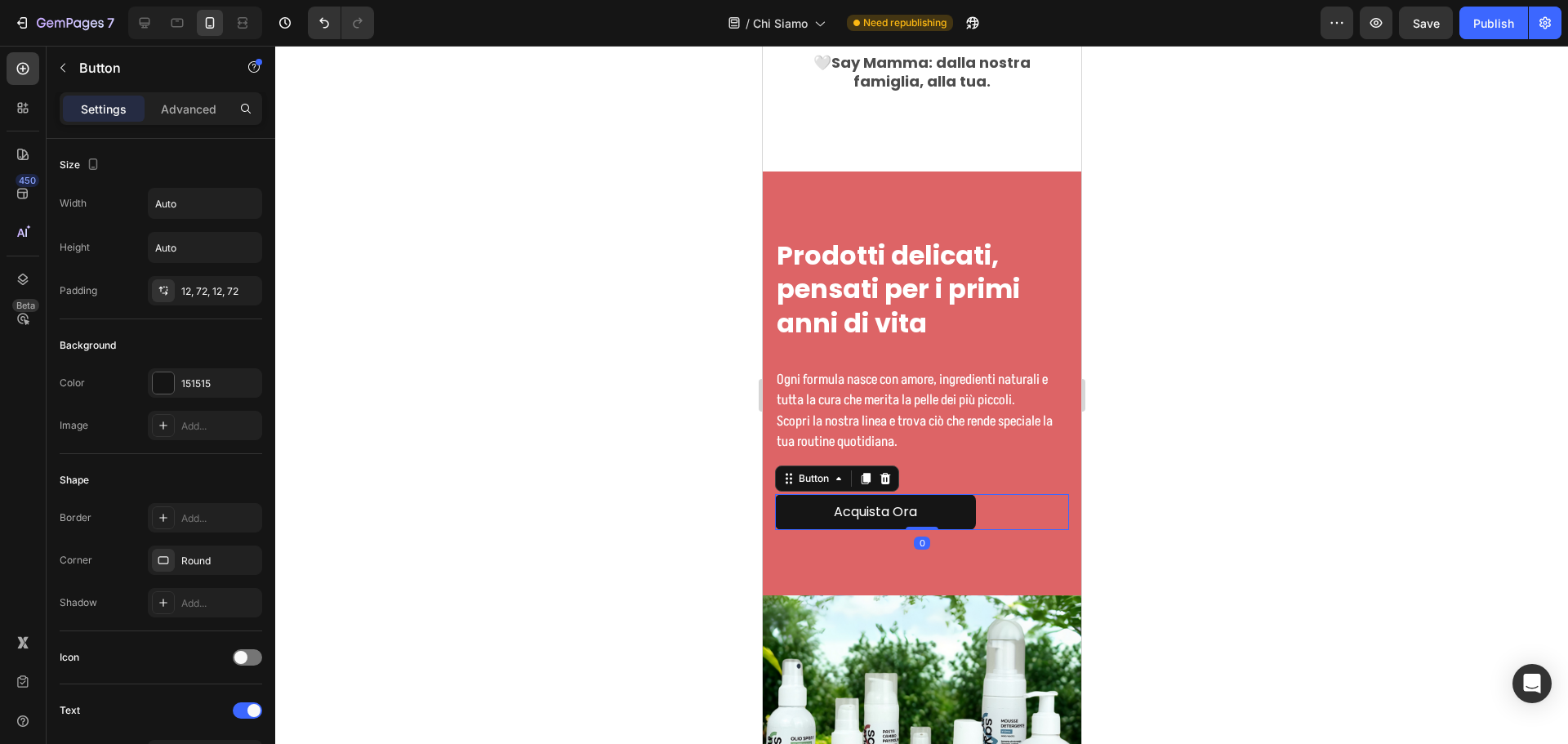
click at [997, 494] on div "Acquista Ora Button 0" at bounding box center [921, 513] width 294 height 37
click at [246, 208] on icon "button" at bounding box center [247, 204] width 17 height 17
click at [204, 274] on p "Full 100%" at bounding box center [200, 276] width 93 height 15
type input "100%"
click at [972, 494] on button "Acquista Ora" at bounding box center [921, 513] width 294 height 37
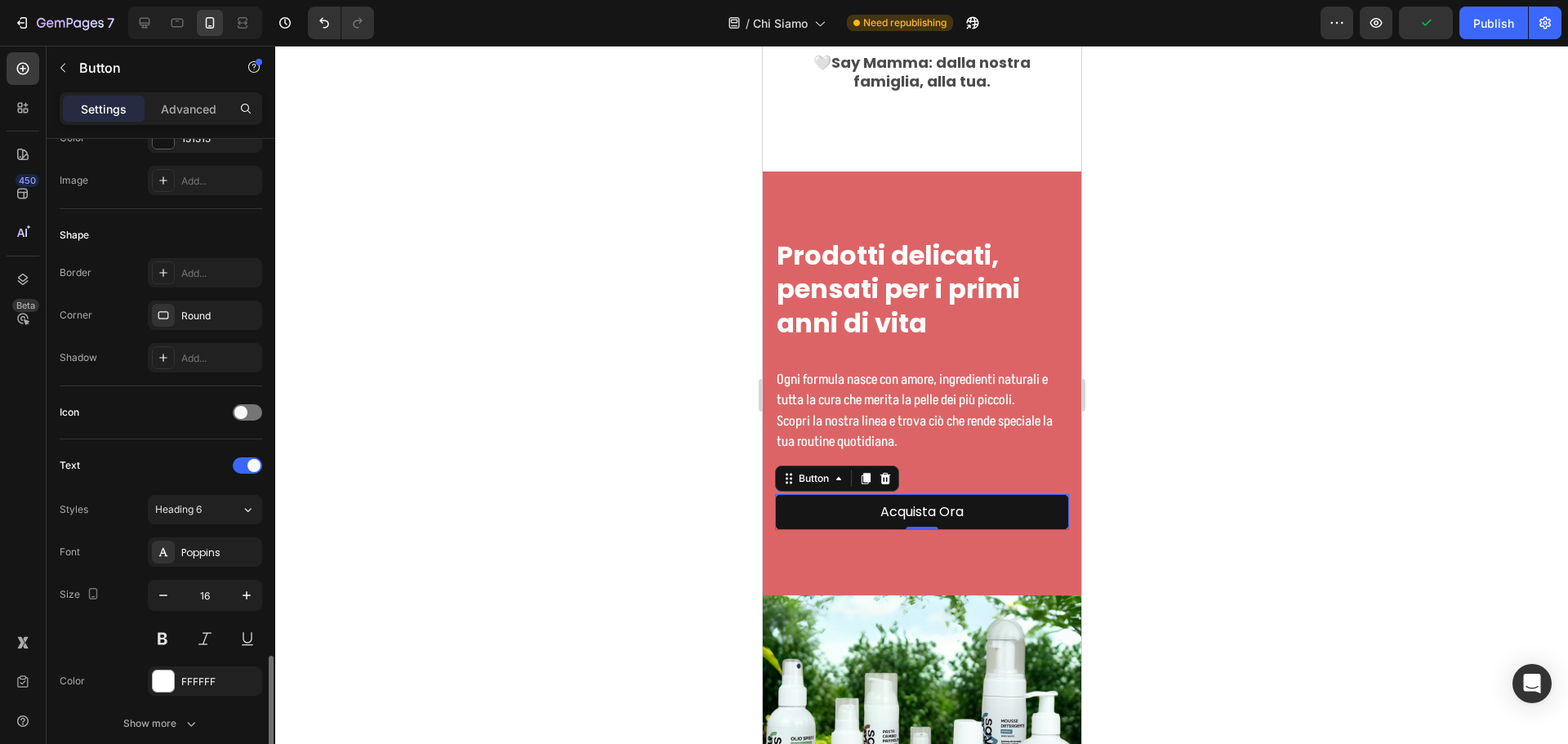
scroll to position [490, 0]
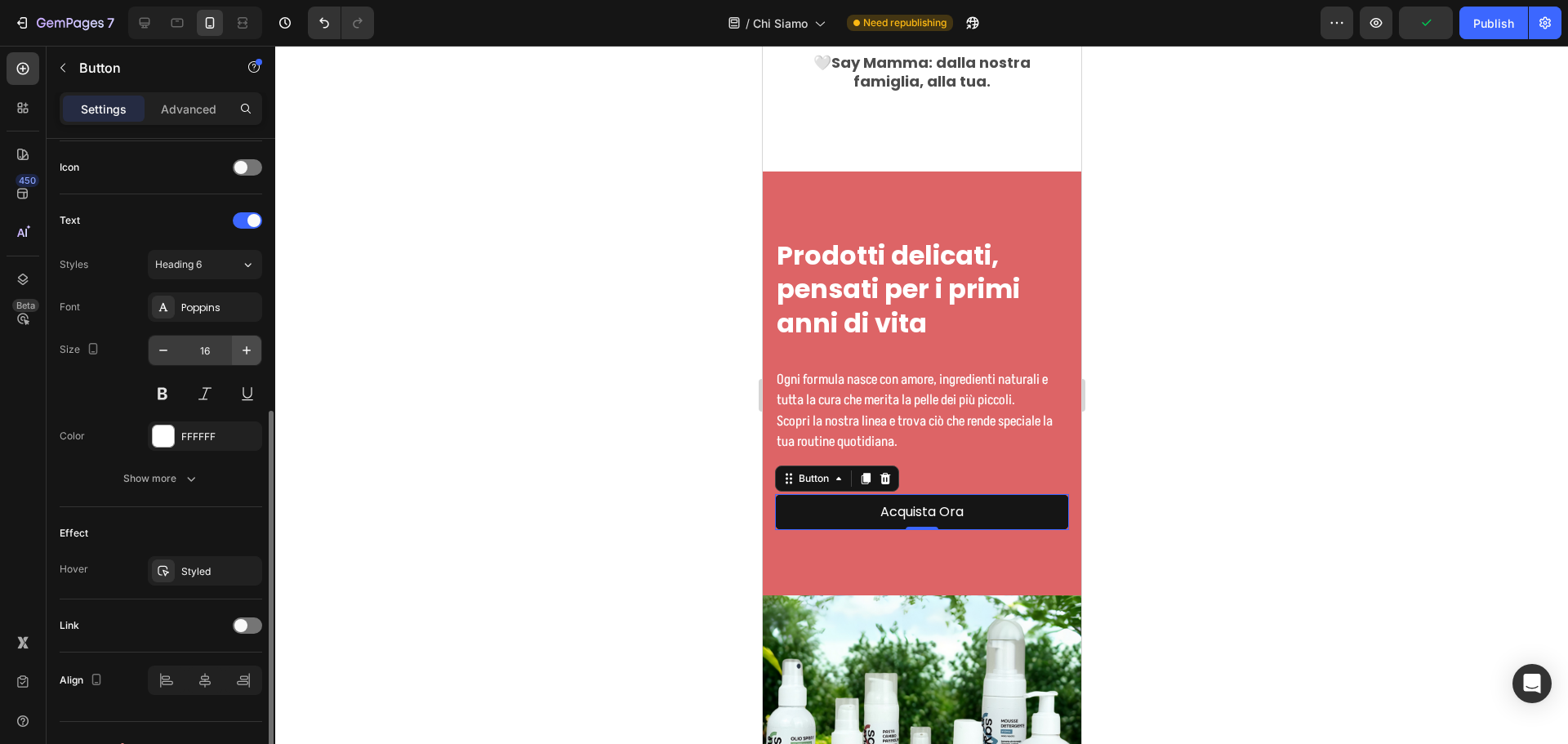
click at [246, 358] on icon "button" at bounding box center [247, 350] width 17 height 17
click at [247, 353] on icon "button" at bounding box center [247, 350] width 17 height 17
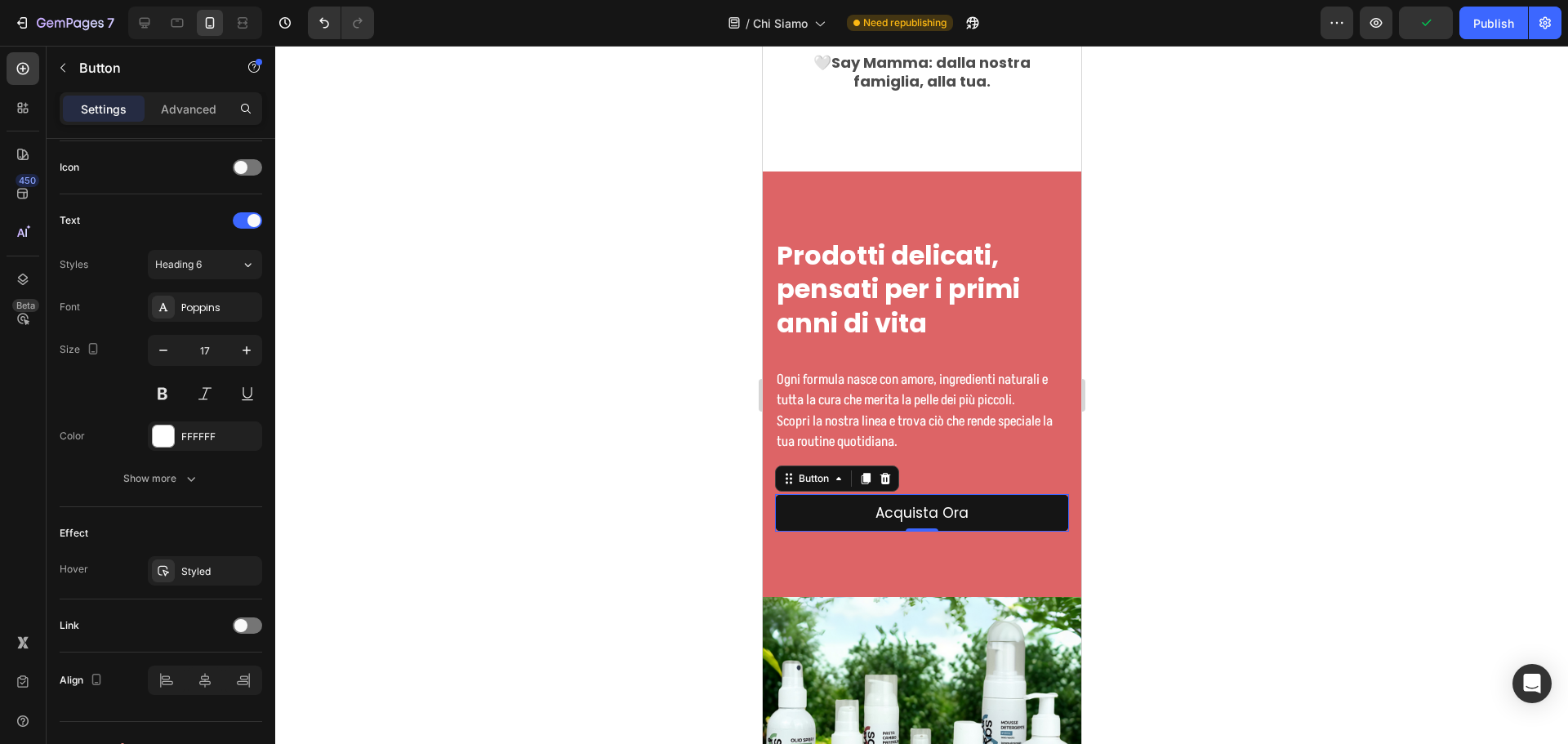
type input "18"
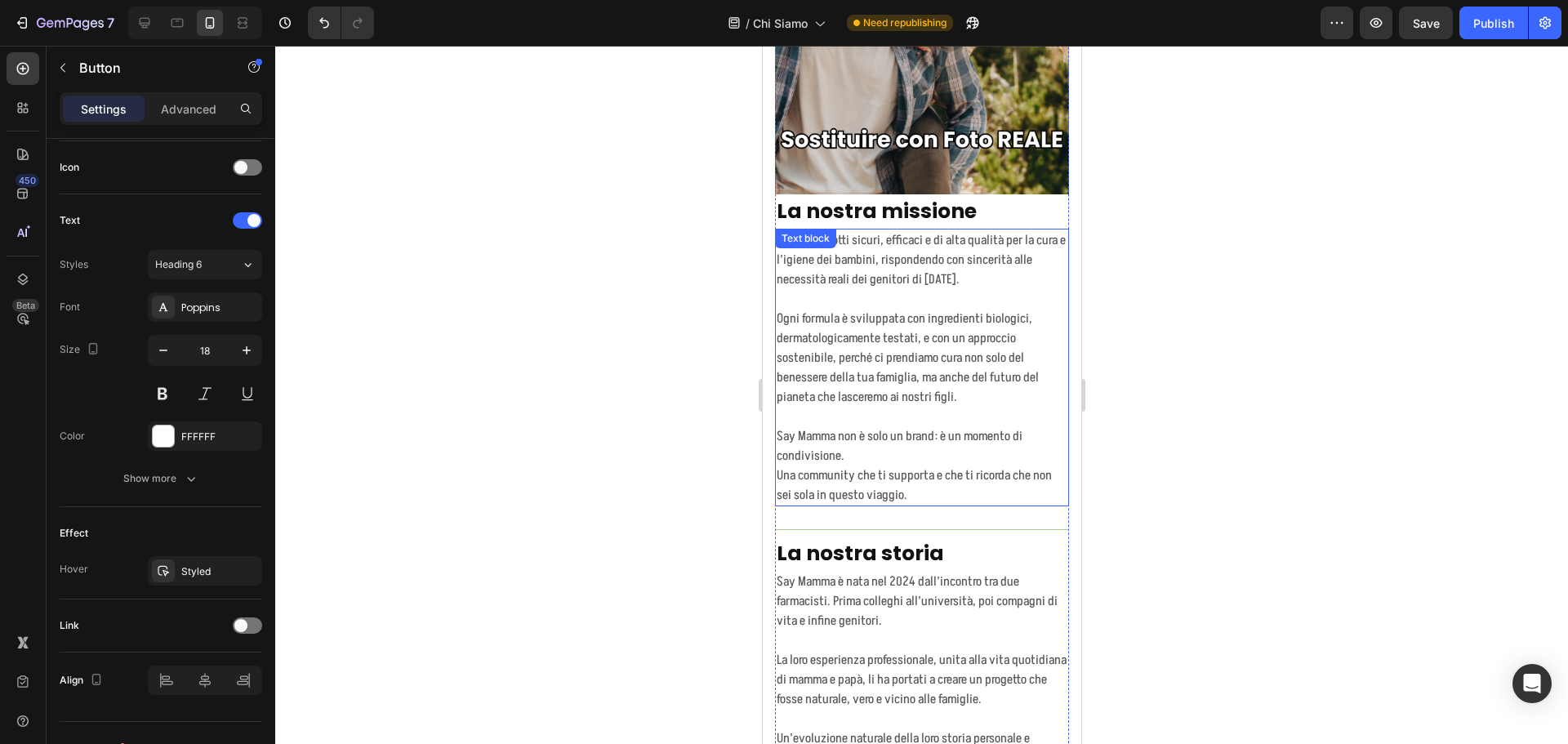
scroll to position [1248, 0]
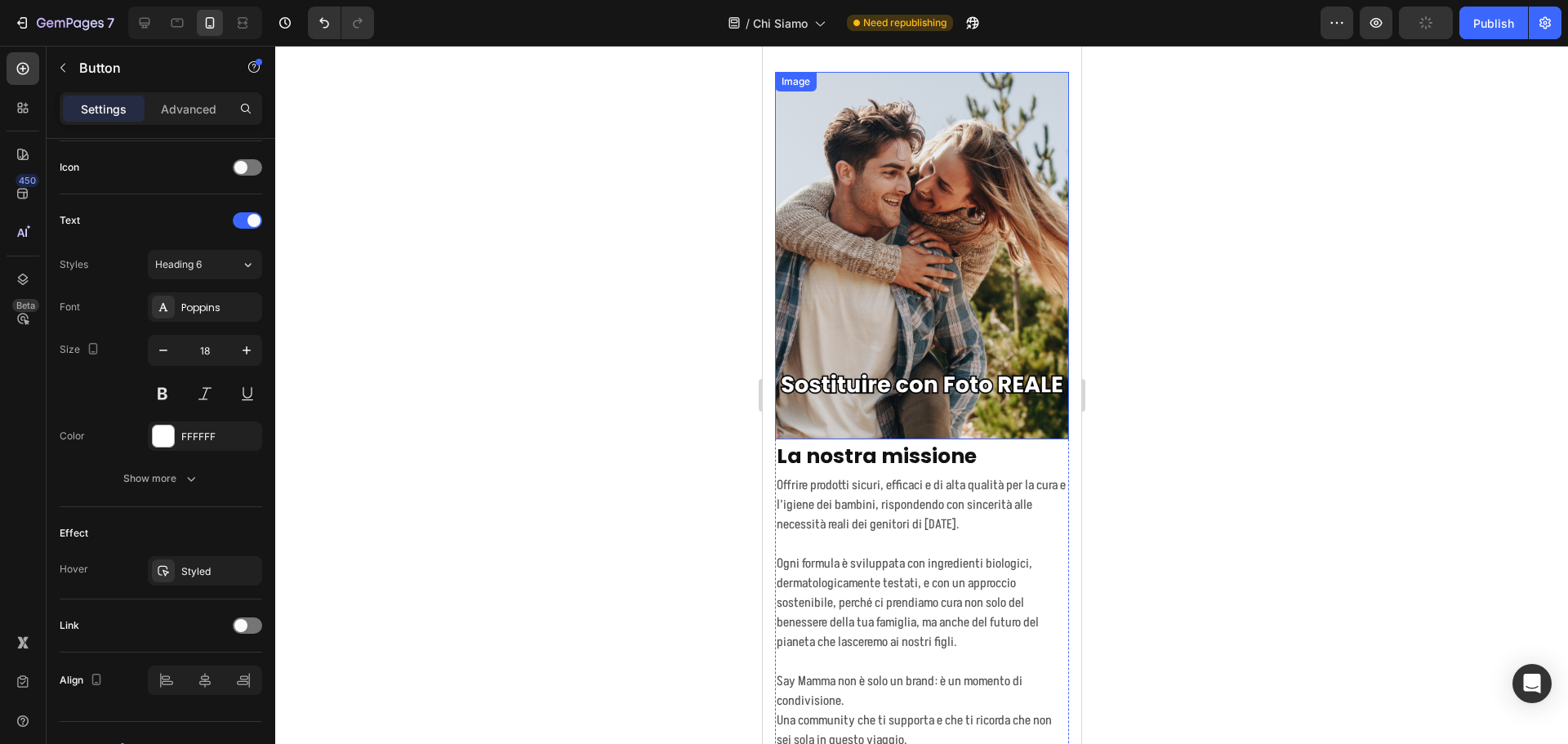
click at [957, 266] on img at bounding box center [921, 255] width 294 height 368
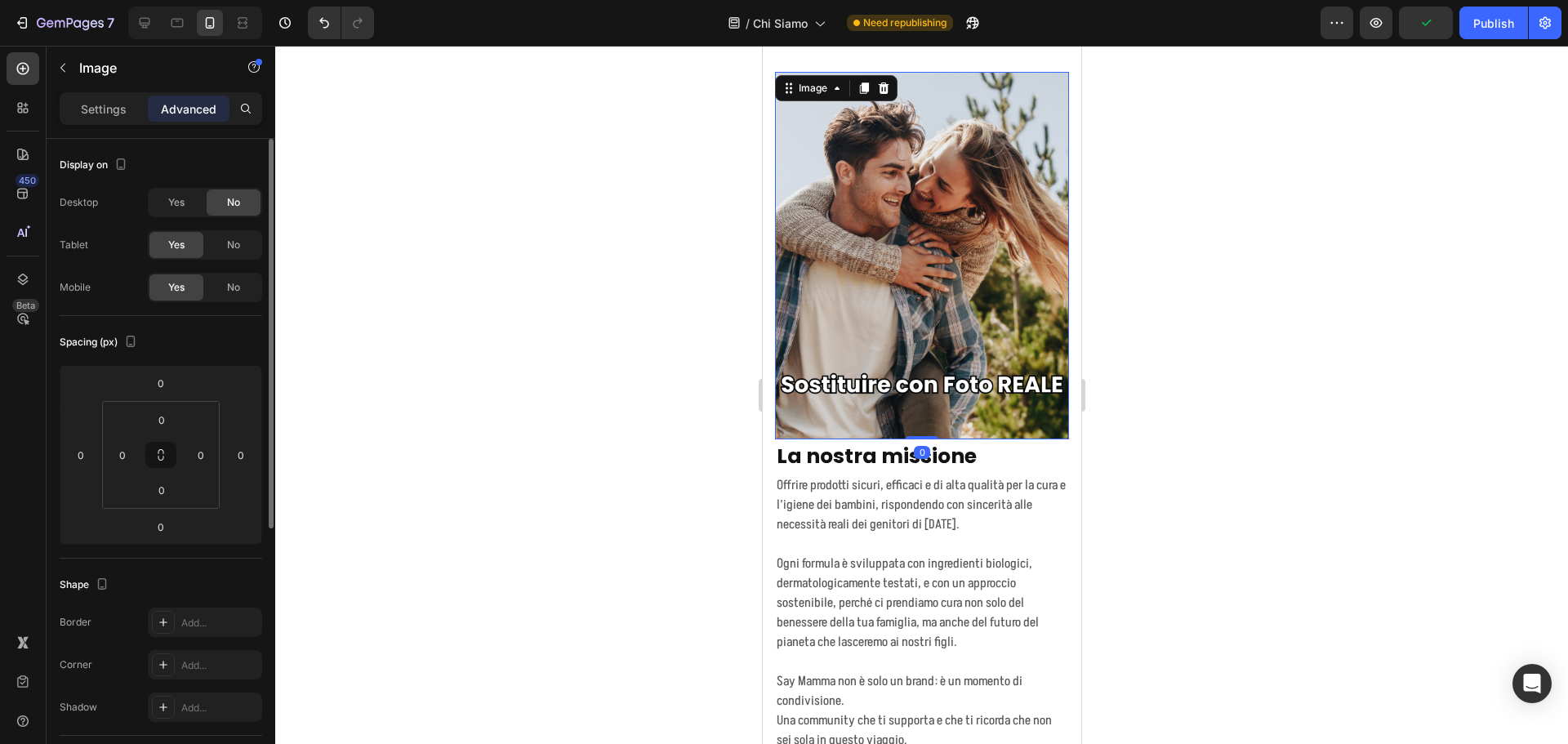
scroll to position [408, 0]
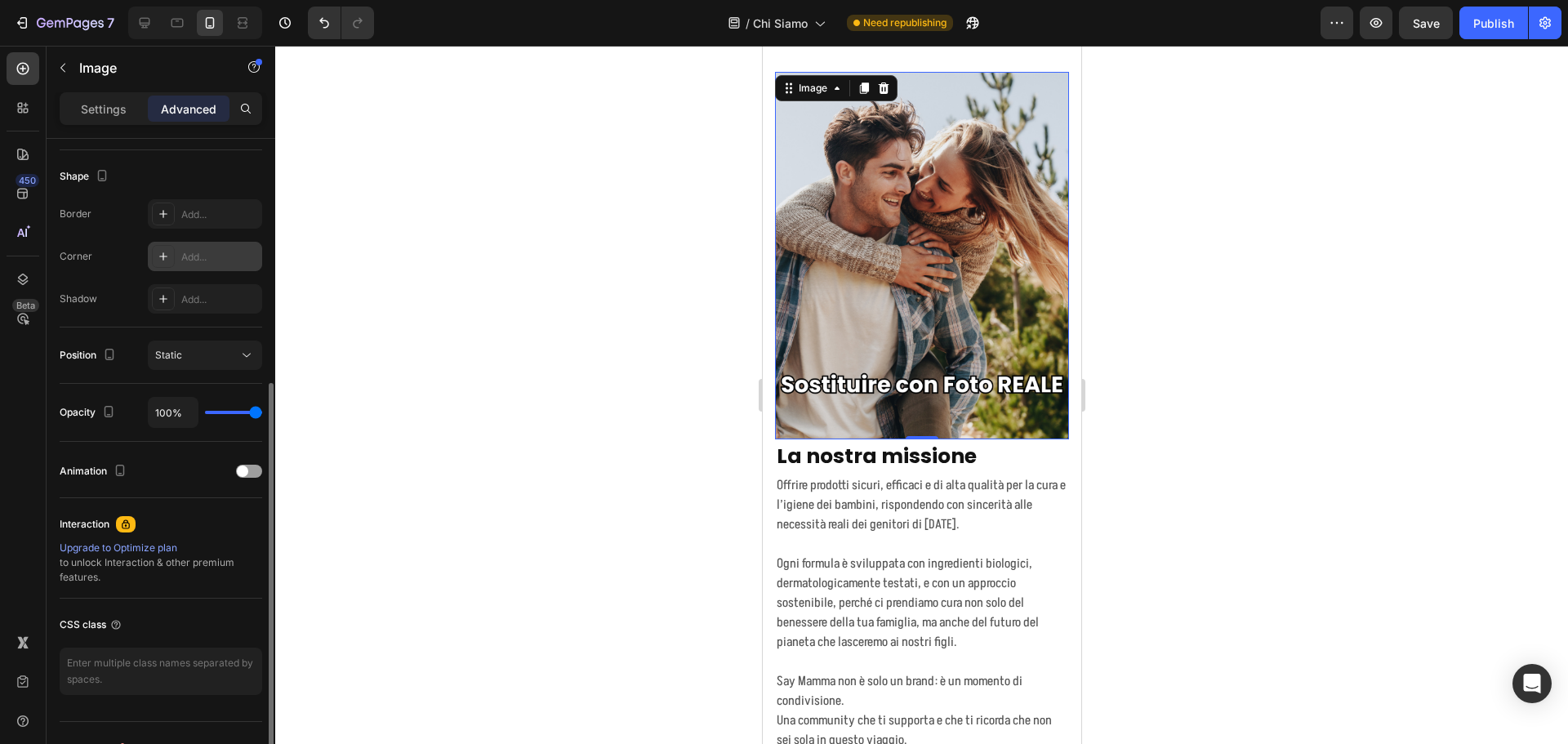
click at [195, 257] on div "Add..." at bounding box center [219, 257] width 77 height 15
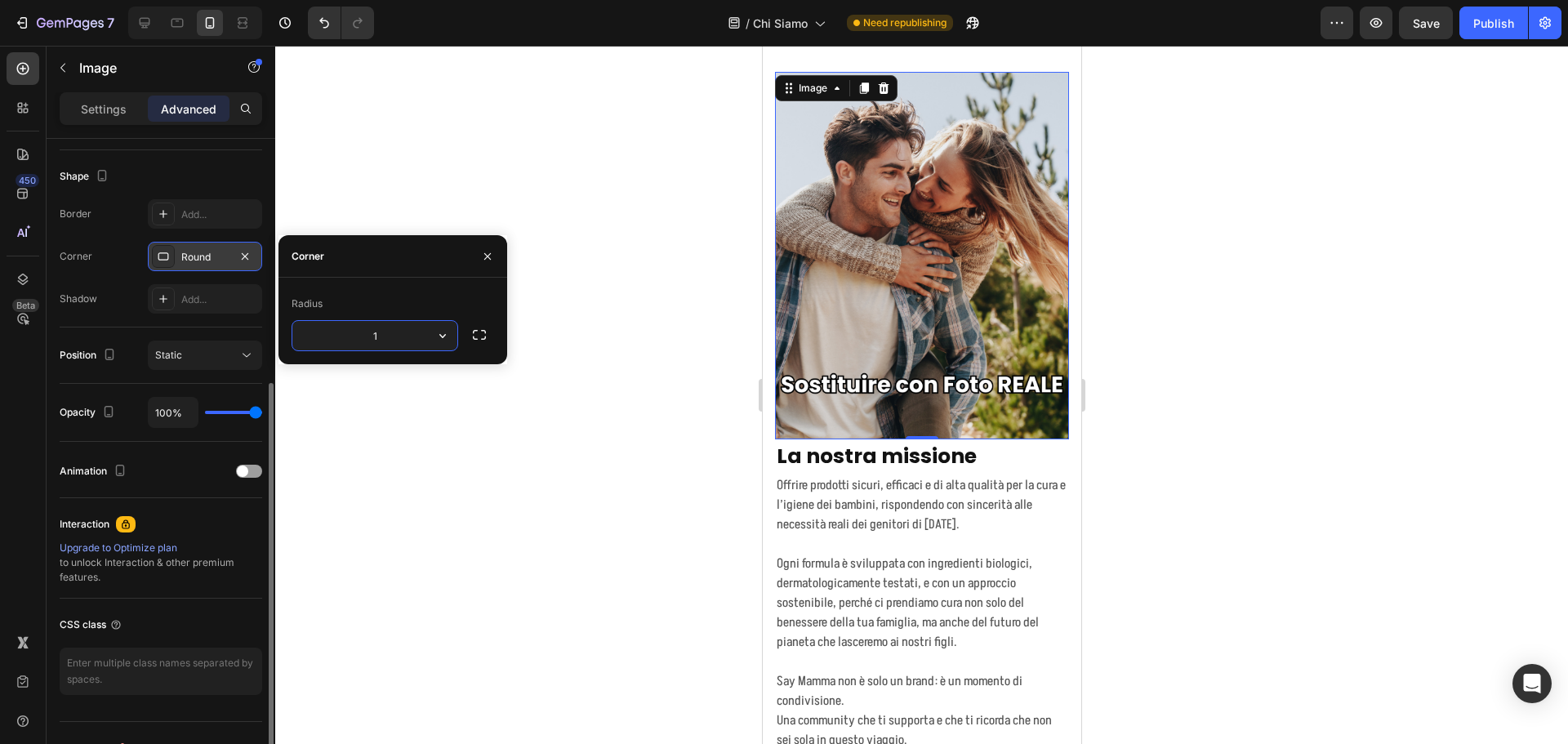
type input "10"
click at [185, 301] on div "Add..." at bounding box center [219, 300] width 77 height 15
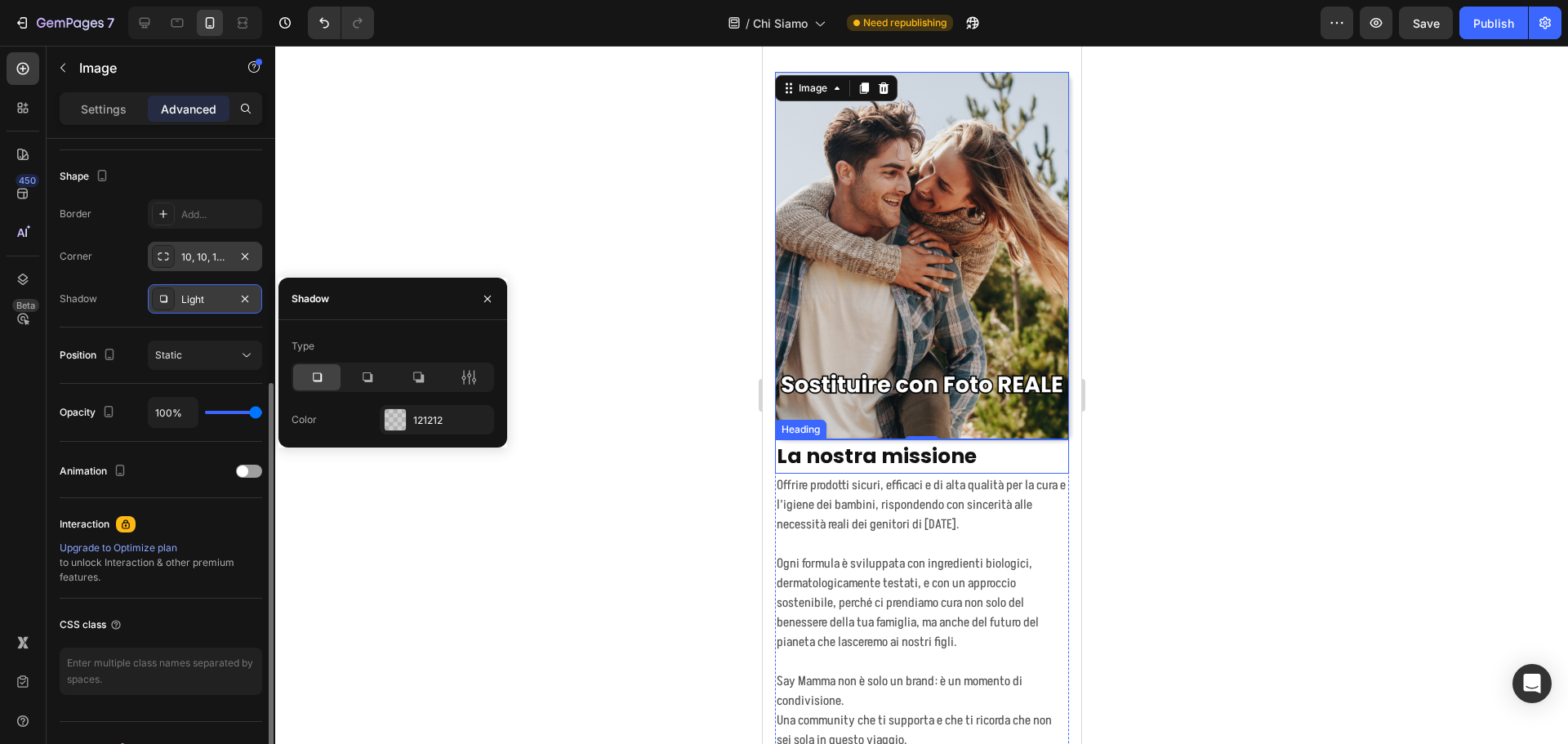
click at [1061, 443] on div "Image 0 La nostra missione Heading Offrire prodotti sicuri, efficaci e di alta …" at bounding box center [921, 682] width 318 height 1352
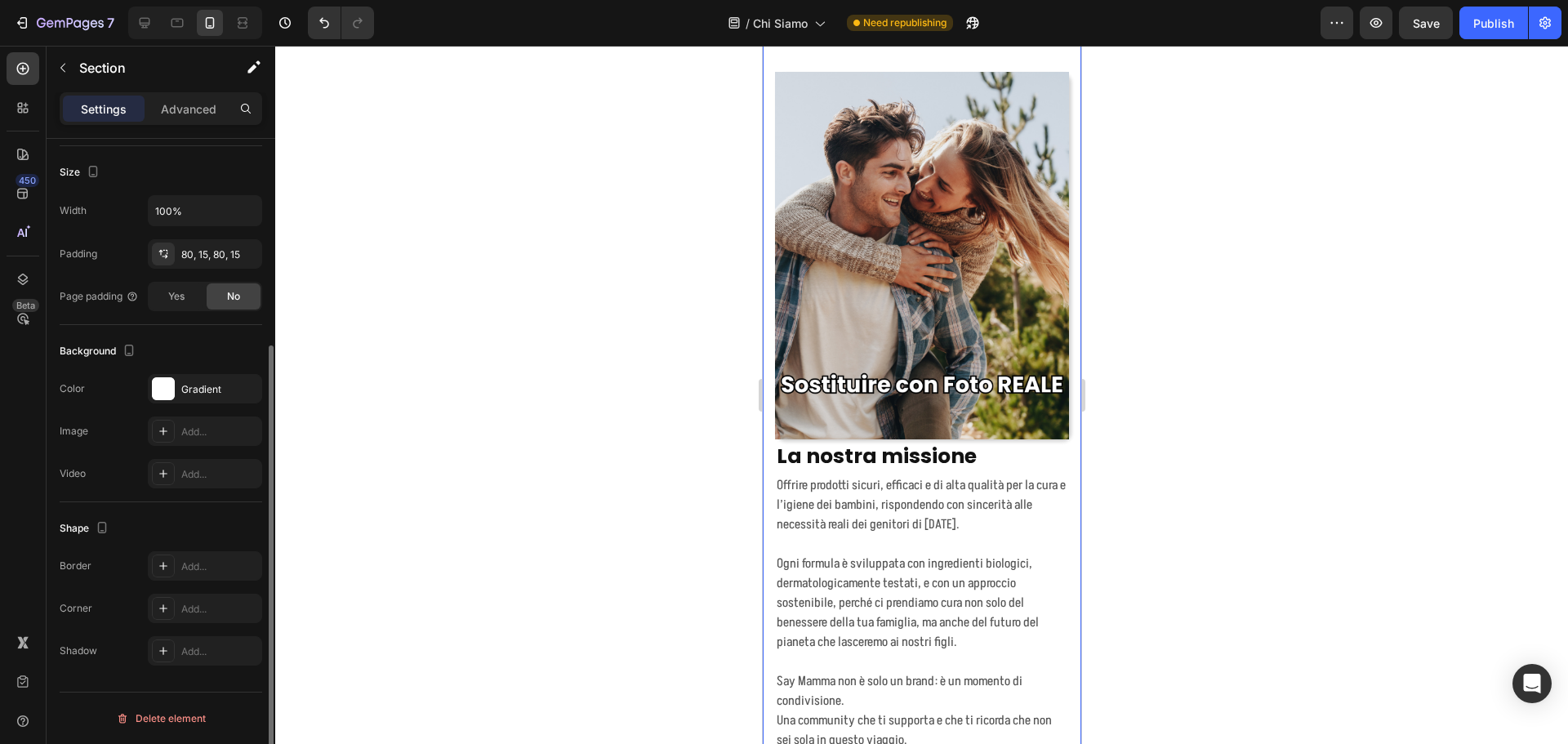
scroll to position [0, 0]
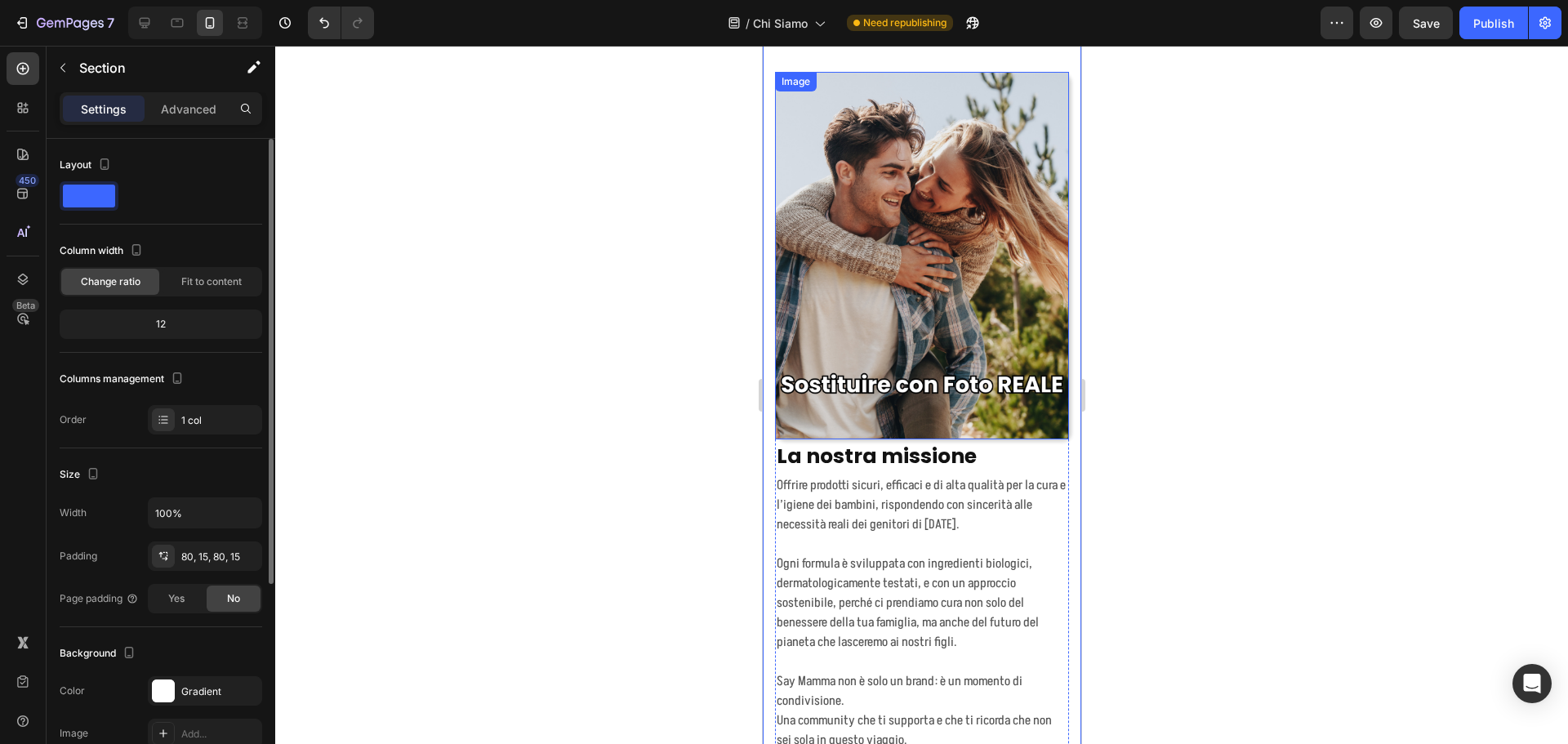
click at [1008, 312] on img at bounding box center [921, 255] width 294 height 368
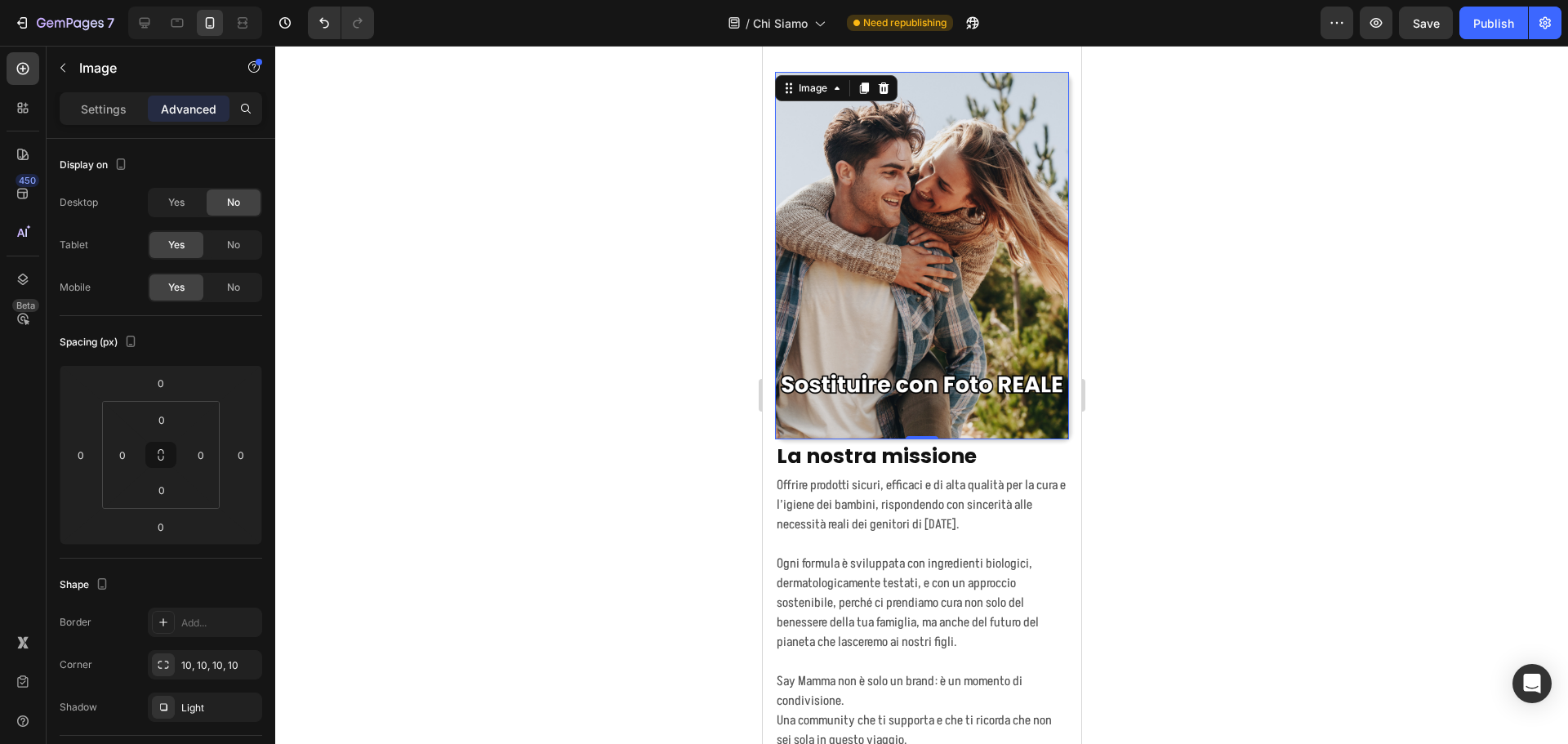
scroll to position [408, 0]
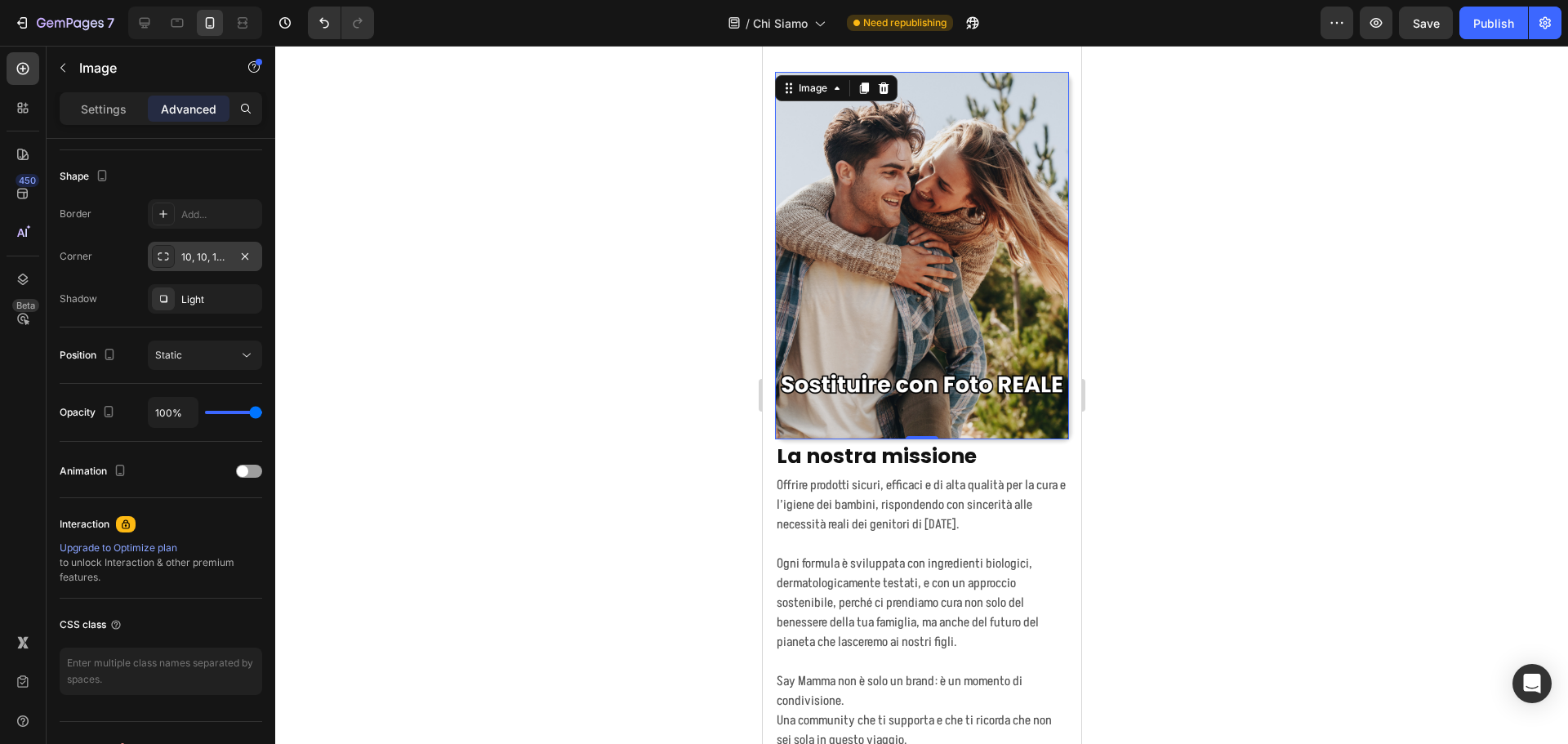
click at [204, 250] on div "10, 10, 10, 10" at bounding box center [205, 257] width 47 height 15
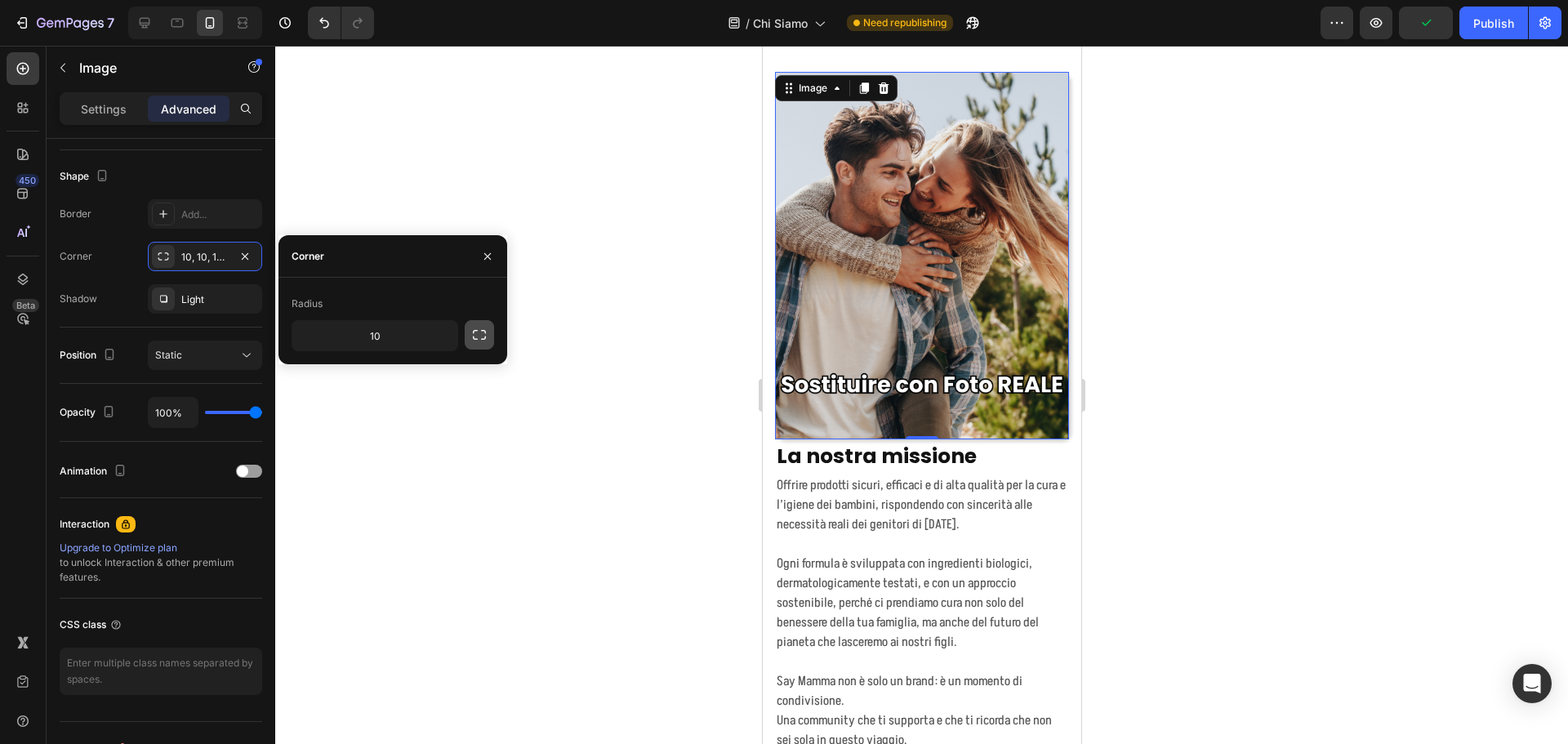
click at [477, 330] on icon "button" at bounding box center [479, 335] width 17 height 17
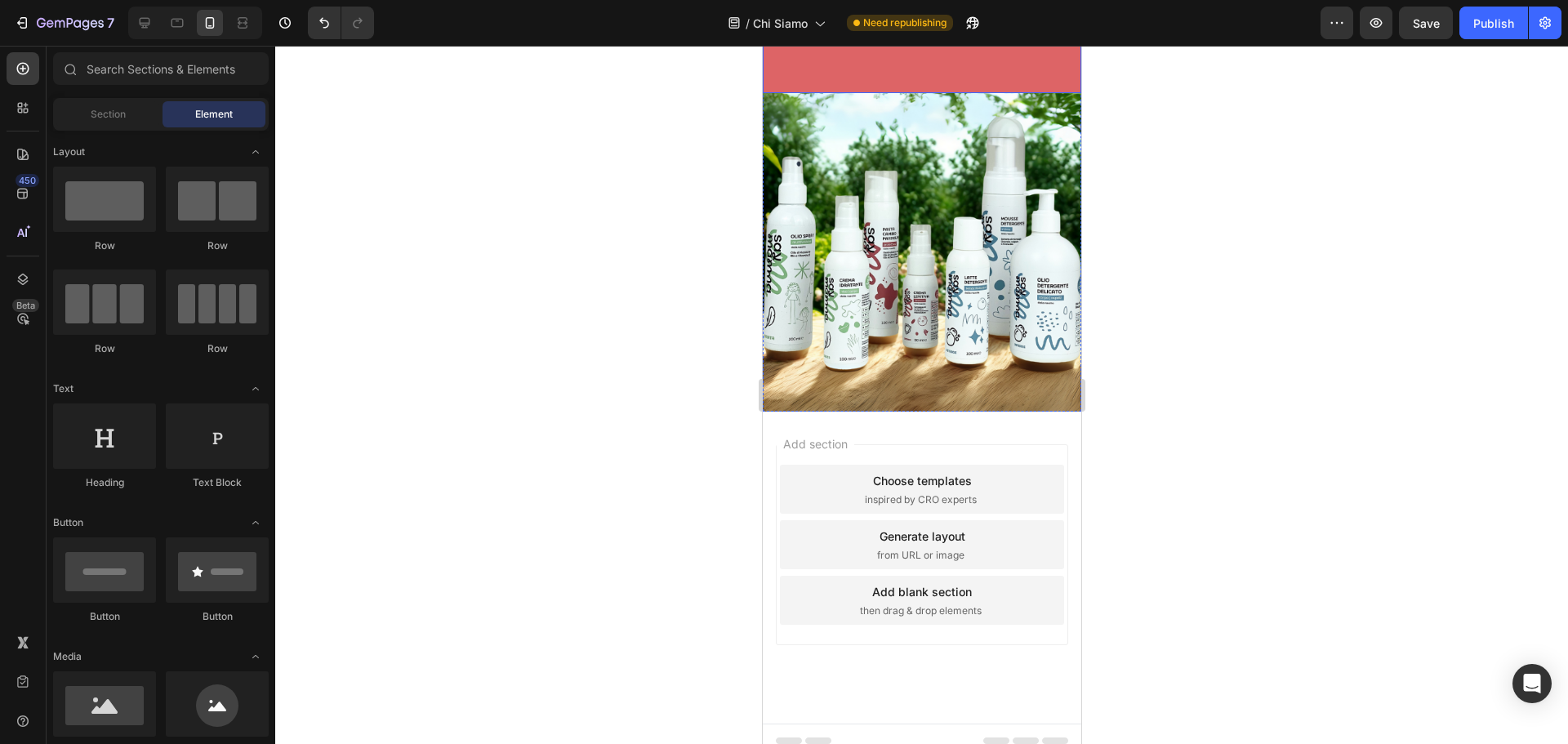
scroll to position [2926, 0]
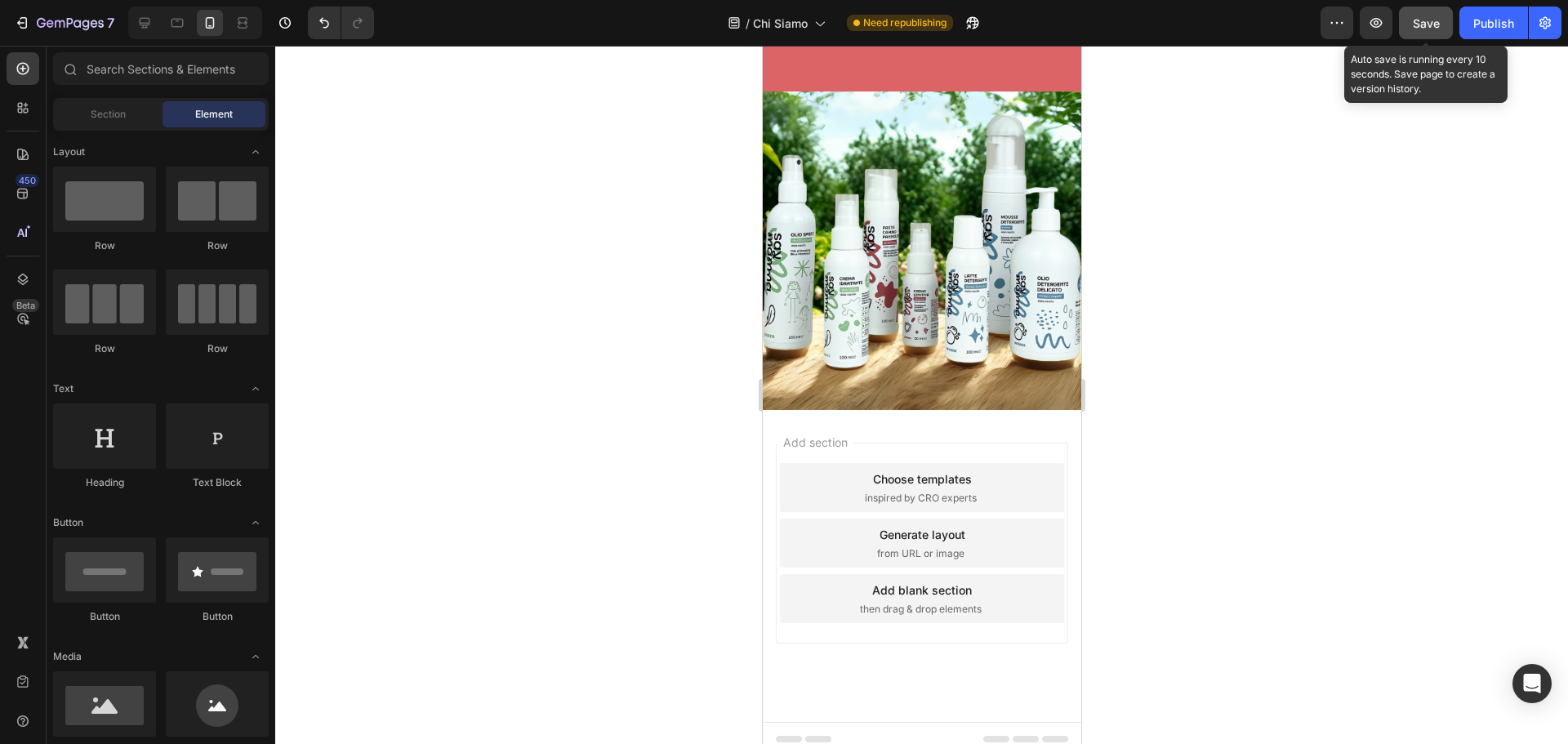
click at [1424, 30] on span "Save" at bounding box center [1426, 23] width 27 height 14
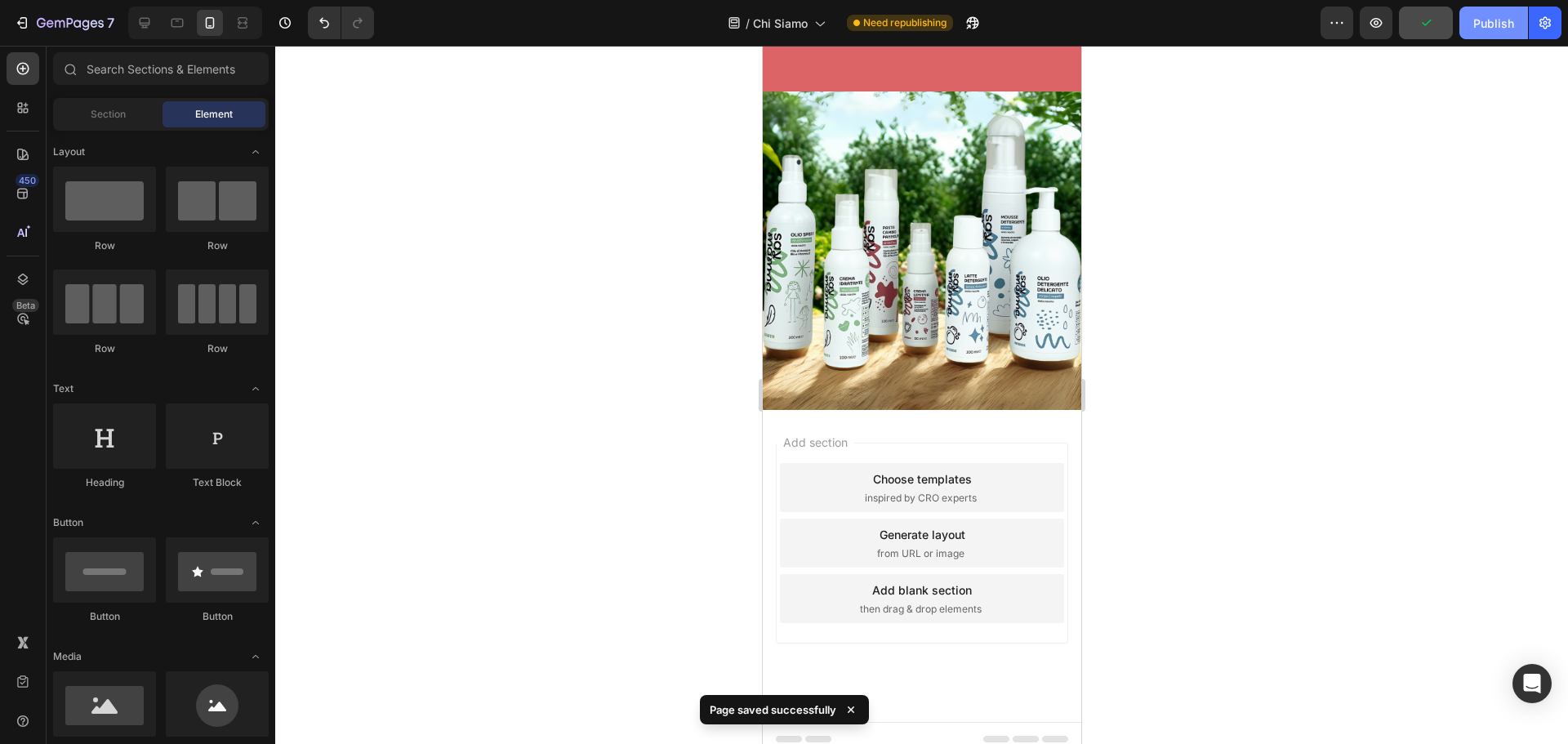
click at [1502, 26] on div "Publish" at bounding box center [1493, 23] width 41 height 18
click at [148, 29] on icon at bounding box center [145, 23] width 17 height 17
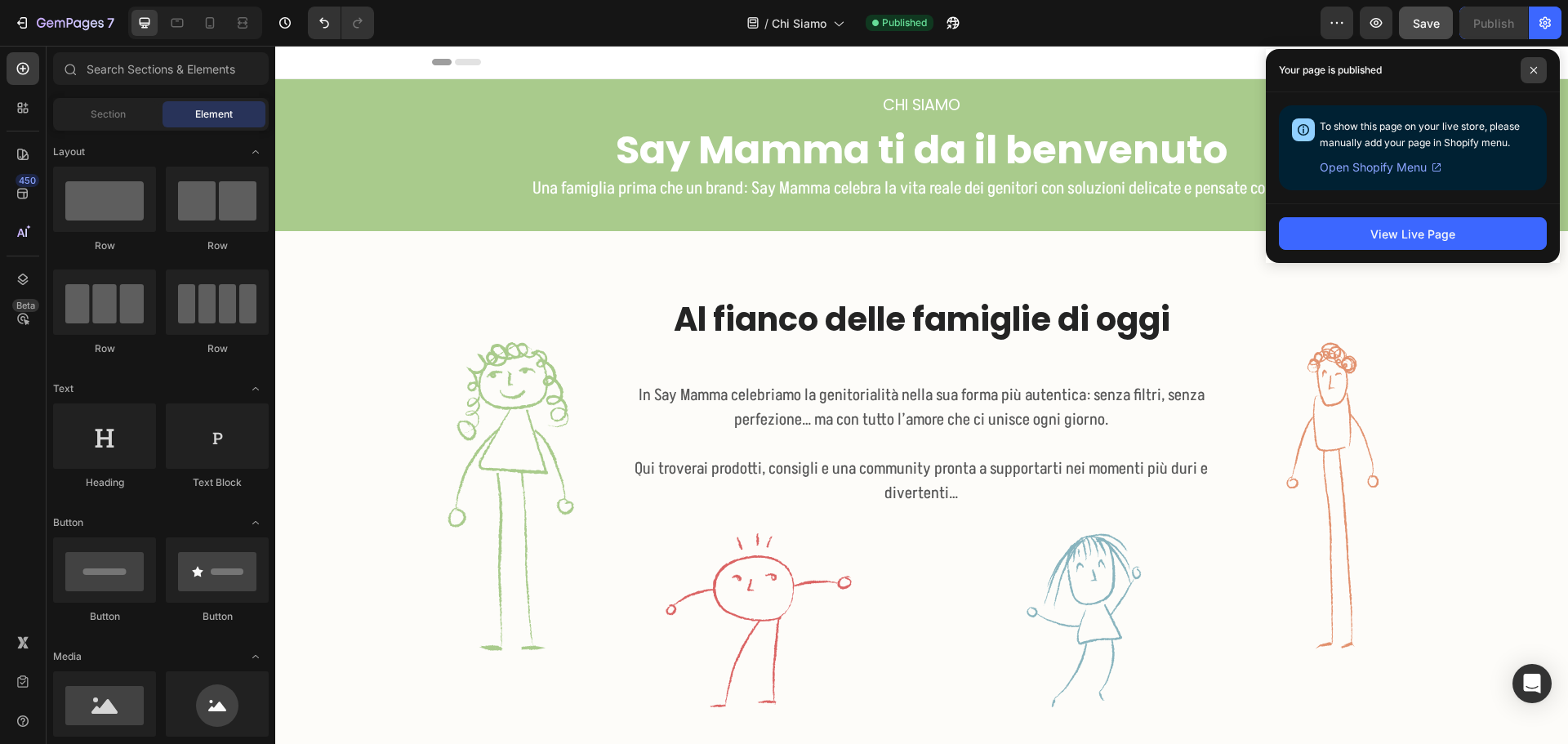
click at [1529, 62] on span at bounding box center [1534, 70] width 26 height 26
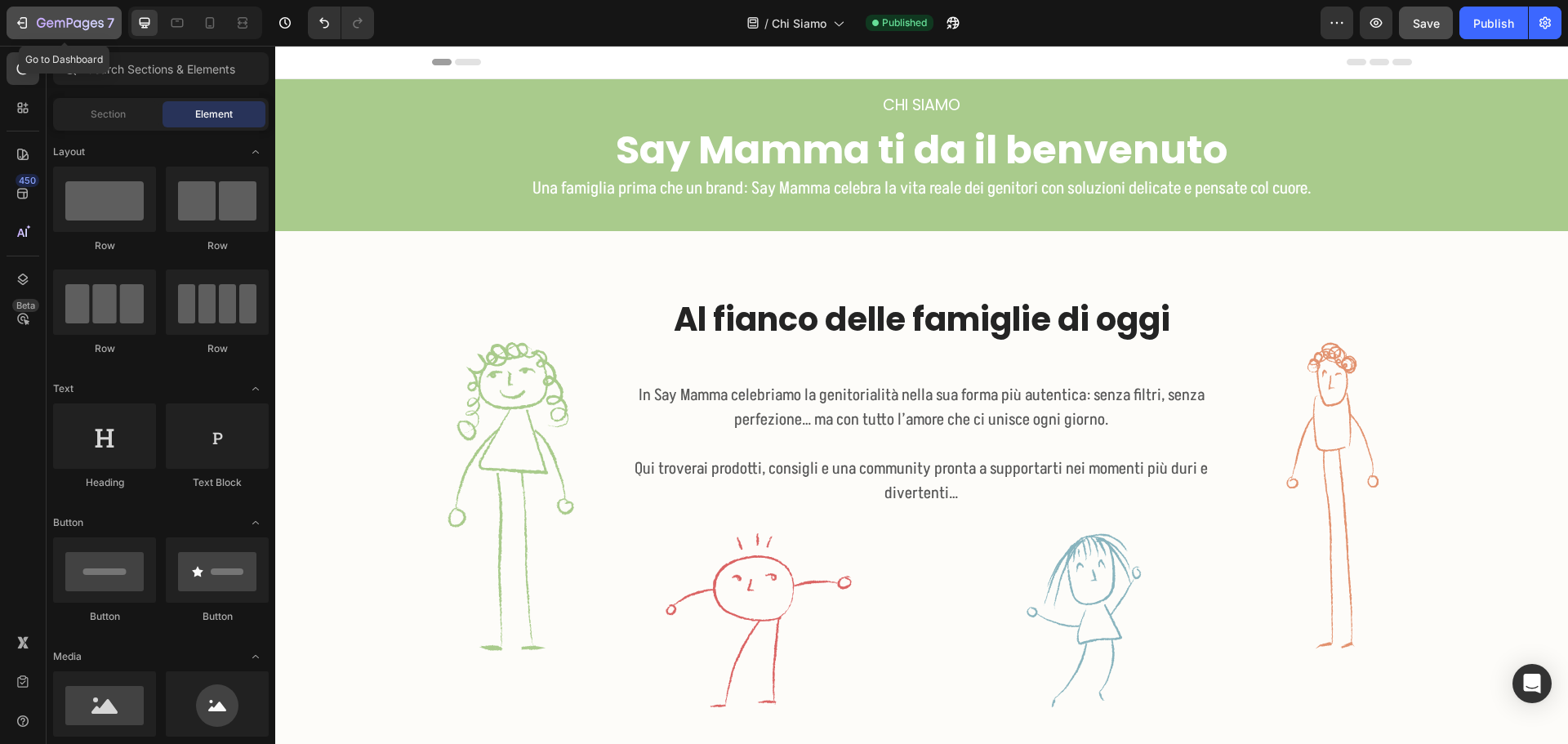
click at [82, 30] on icon "button" at bounding box center [70, 24] width 67 height 14
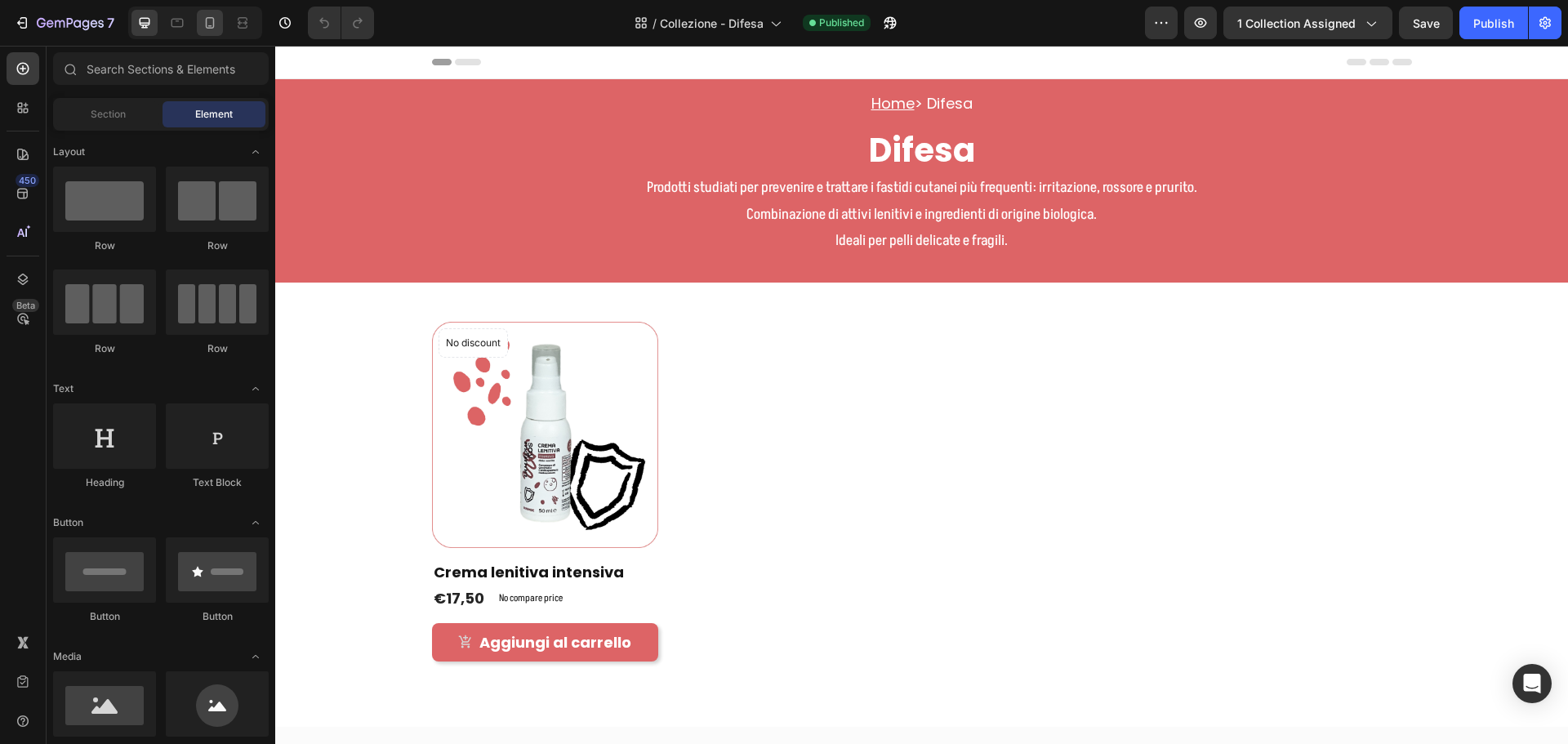
click at [215, 23] on icon at bounding box center [210, 23] width 17 height 17
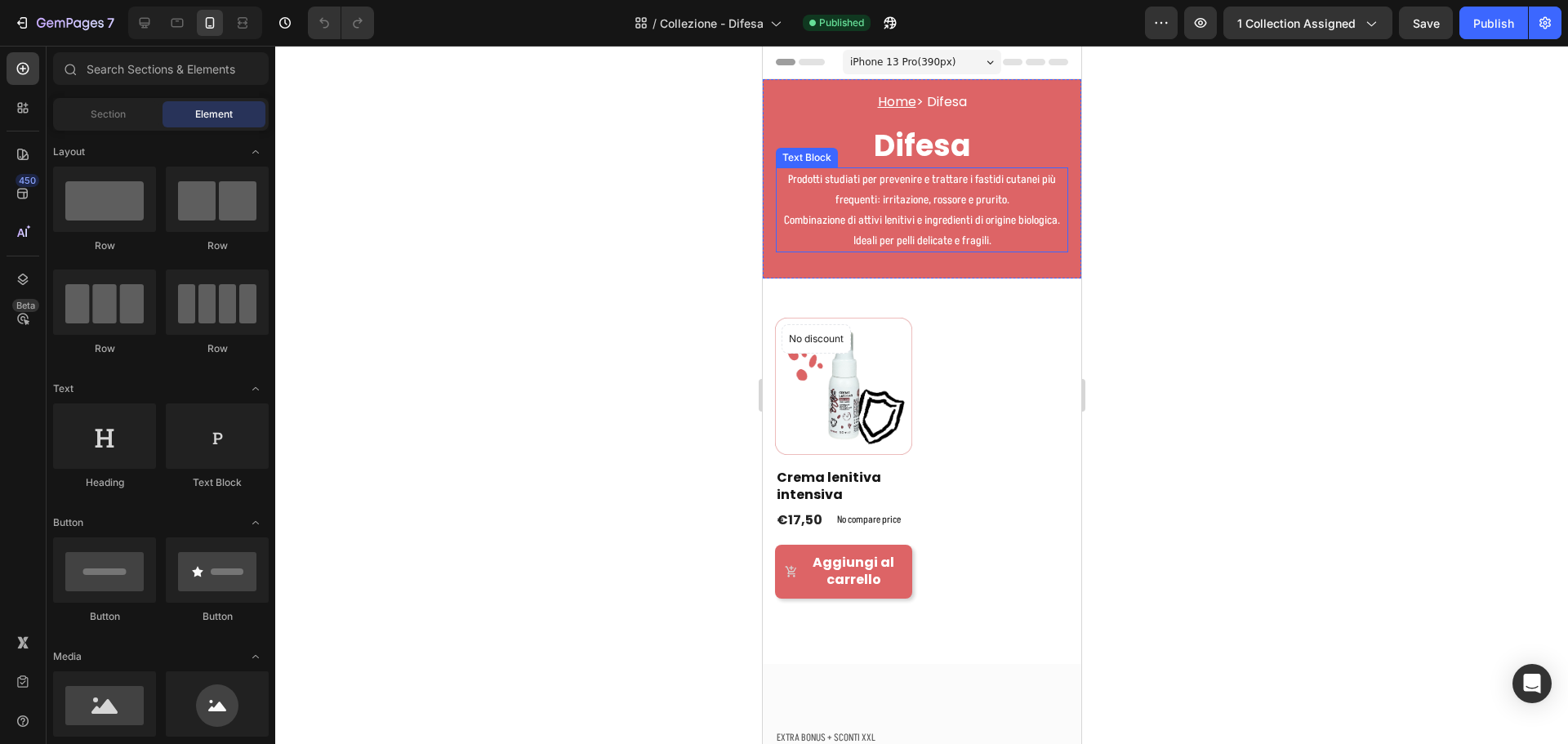
click at [894, 230] on p "Prodotti studiati per prevenire e trattare i fastidi cutanei più frequenti: irr…" at bounding box center [921, 209] width 289 height 82
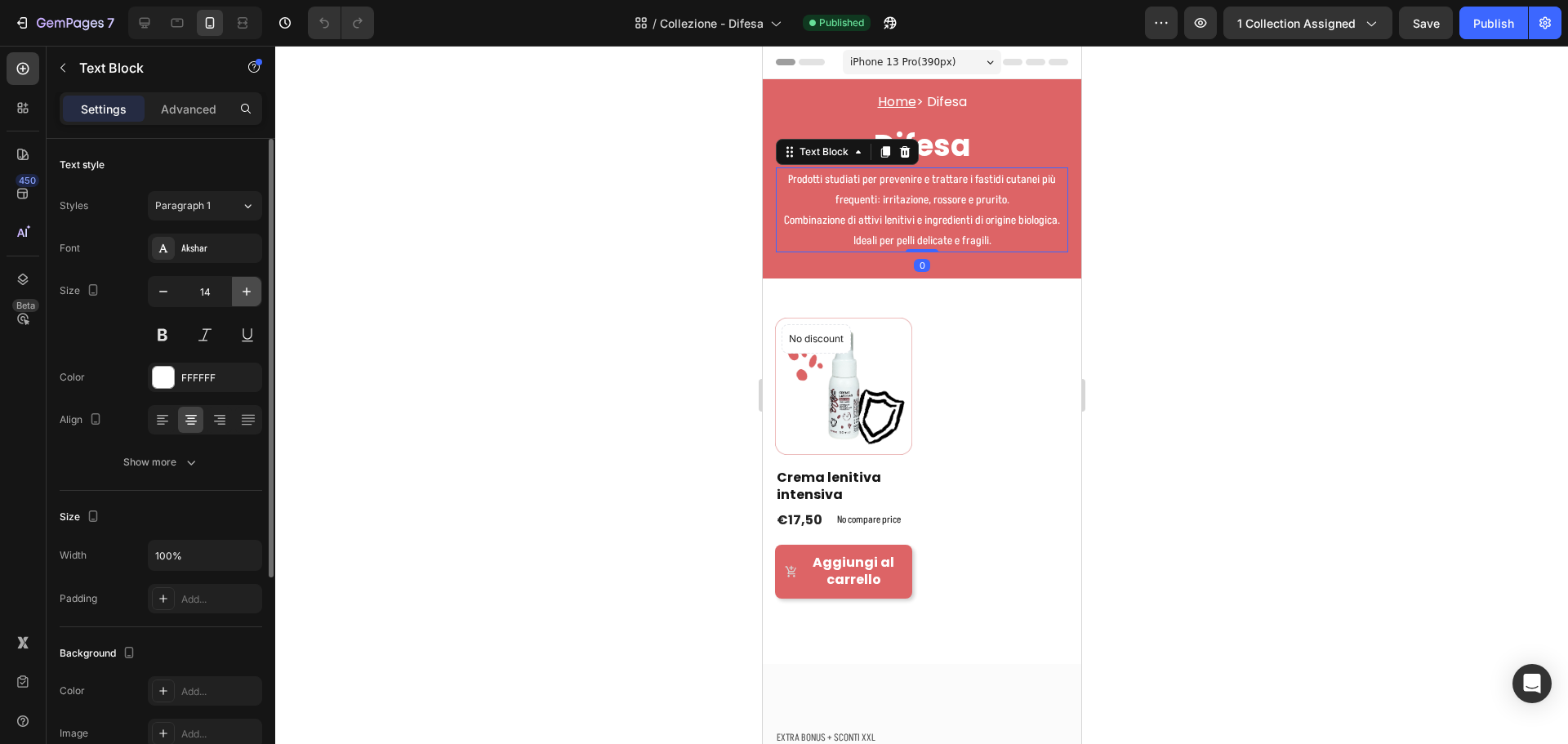
click at [247, 293] on icon "button" at bounding box center [246, 291] width 8 height 8
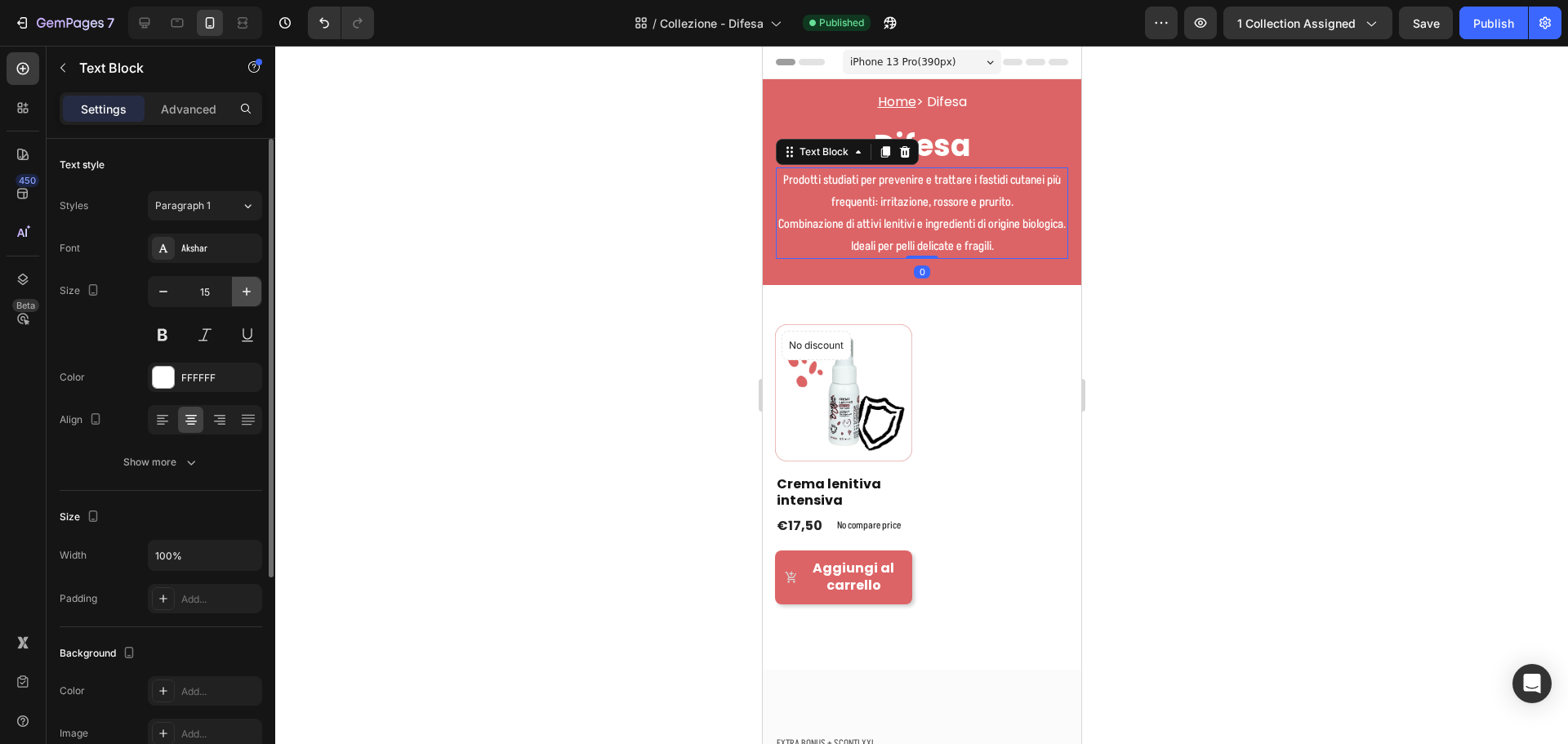
click at [247, 293] on icon "button" at bounding box center [246, 291] width 8 height 8
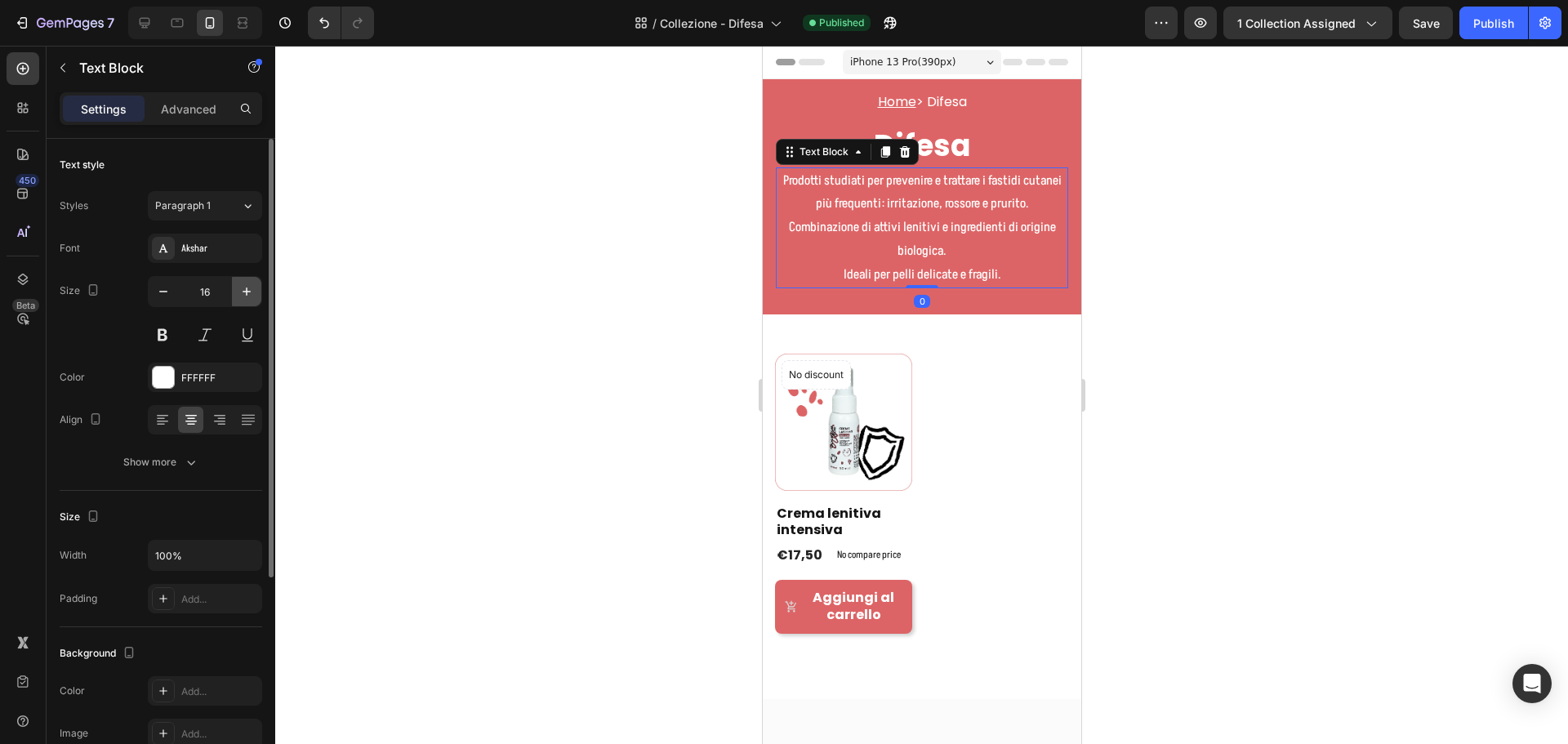
click at [247, 293] on icon "button" at bounding box center [246, 291] width 8 height 8
type input "17"
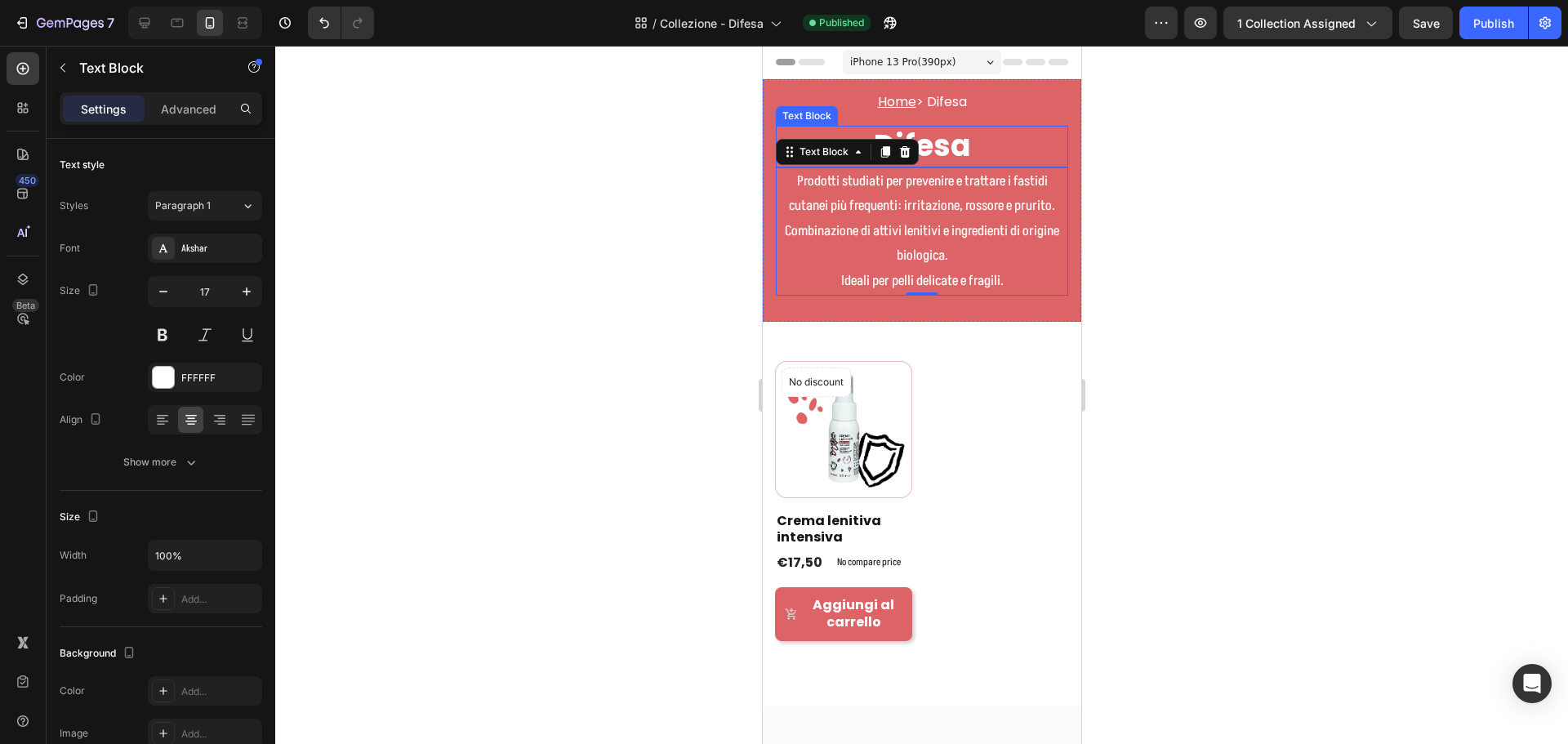
click at [980, 137] on p "Difesa" at bounding box center [921, 147] width 289 height 39
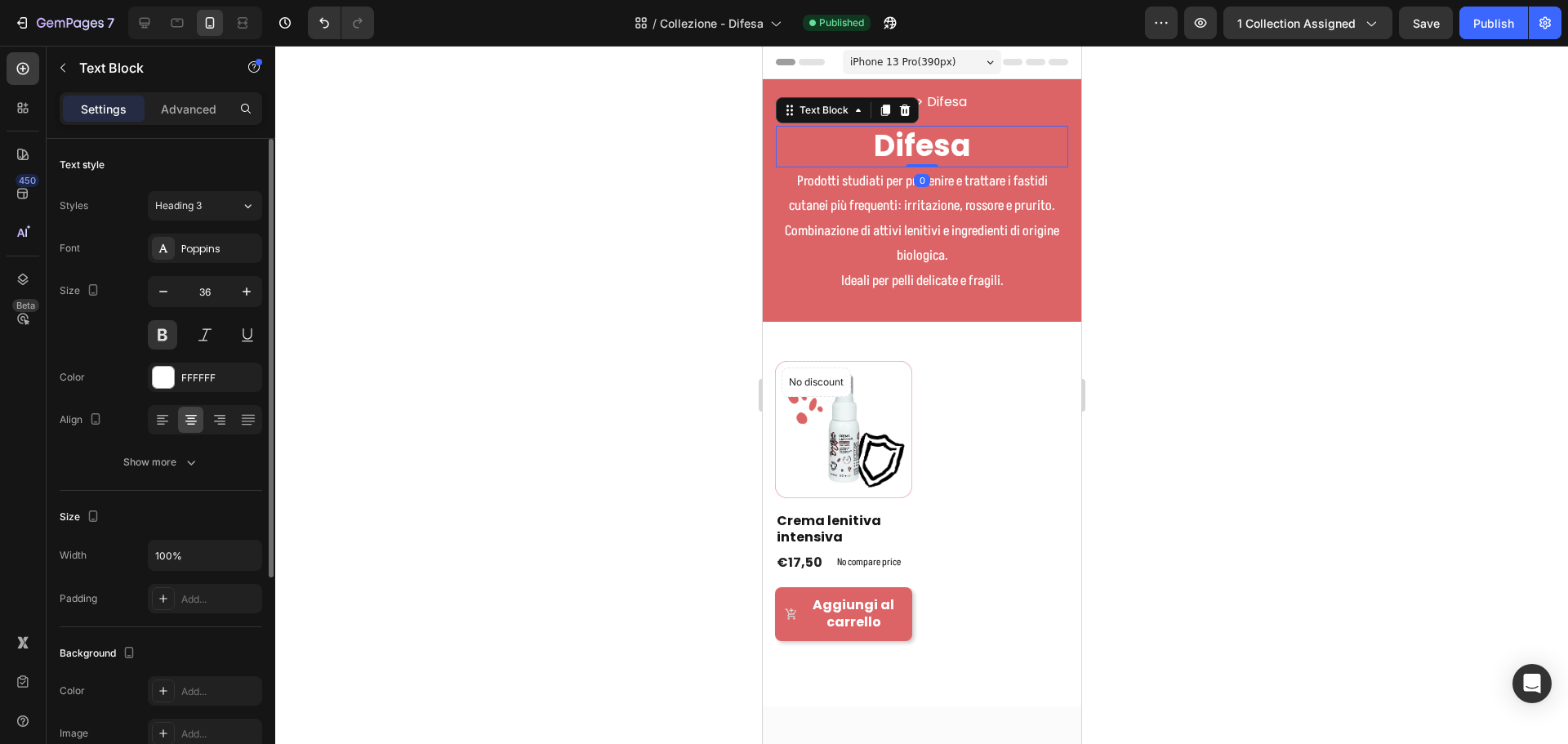
click at [262, 297] on div "Text style Styles Heading 3 Font Poppins Size 36 Color FFFFFF Align Show more S…" at bounding box center [160, 623] width 229 height 968
click at [256, 294] on button "button" at bounding box center [247, 291] width 29 height 30
click at [244, 289] on icon "button" at bounding box center [247, 291] width 17 height 17
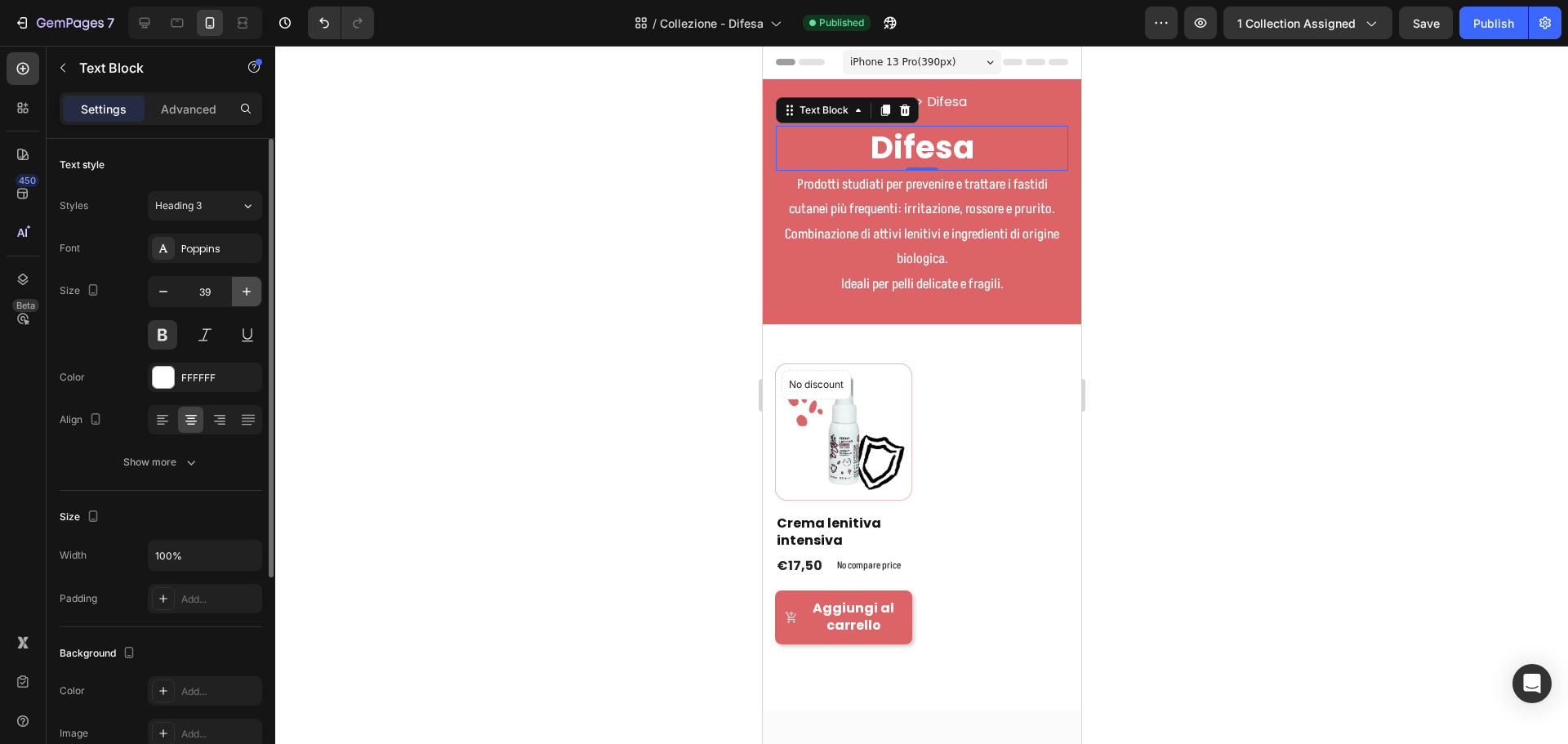
click at [244, 289] on icon "button" at bounding box center [247, 291] width 17 height 17
type input "40"
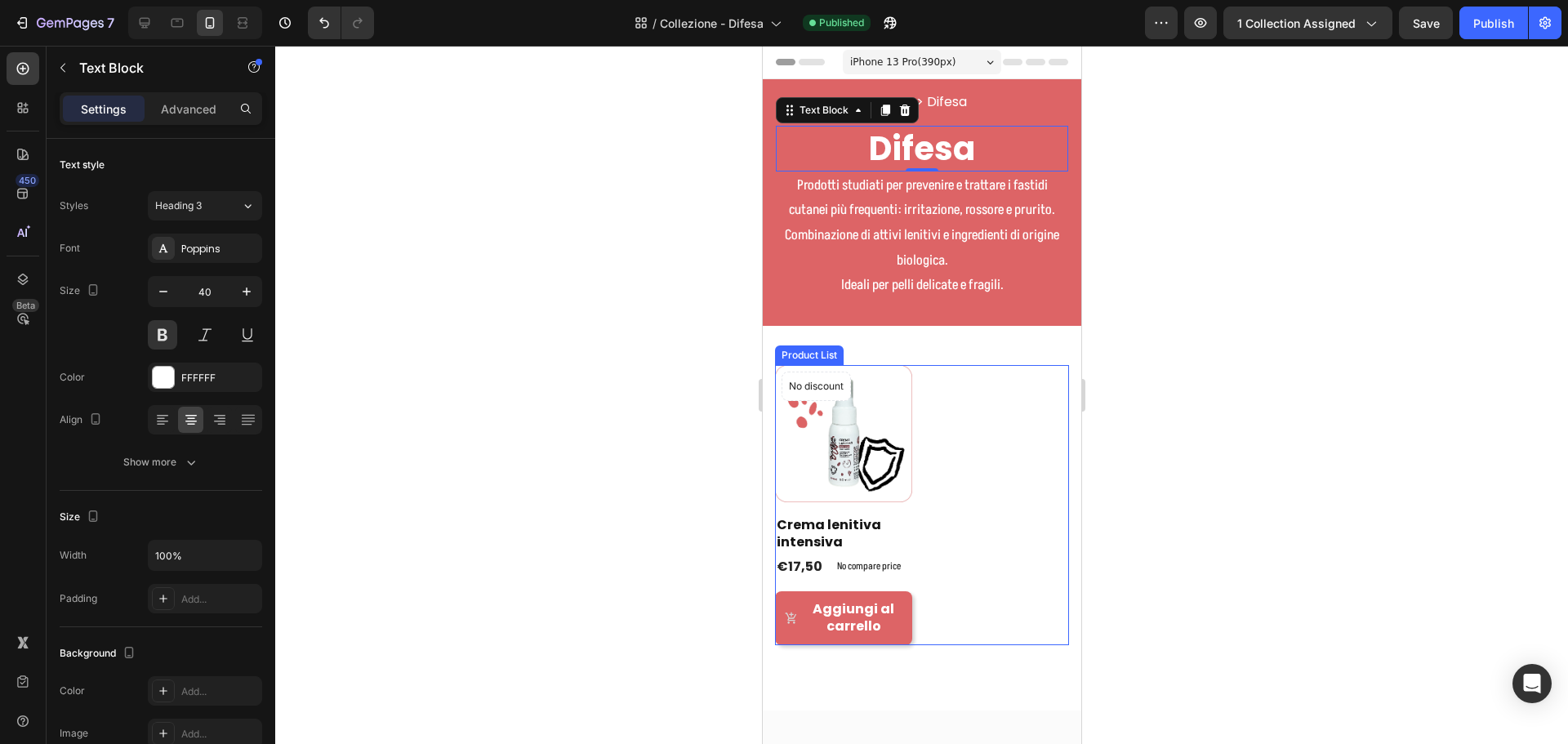
click at [949, 457] on div "Product Images & Gallery No discount Not be displayed when published Product Ba…" at bounding box center [921, 505] width 294 height 280
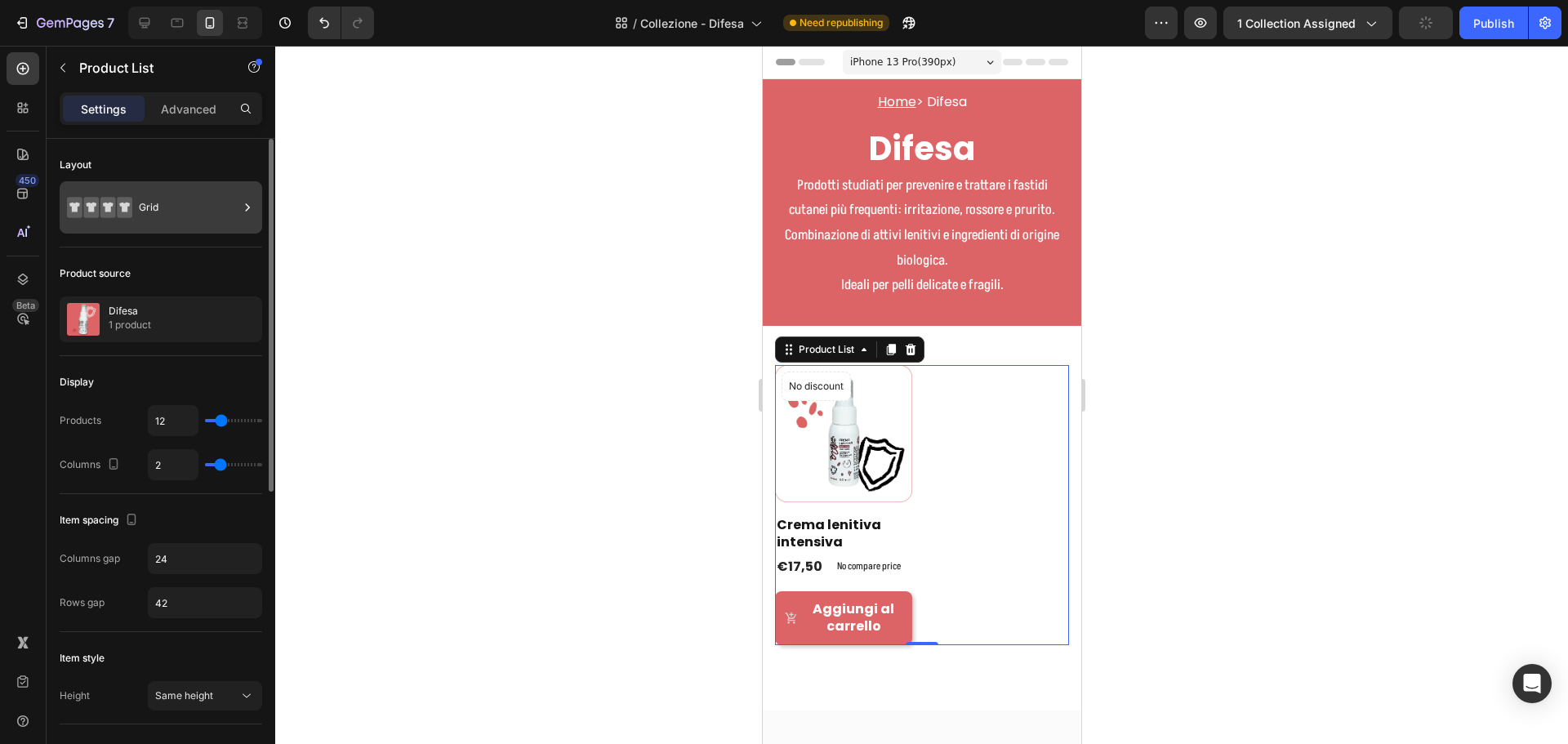
click at [167, 208] on div "Grid" at bounding box center [189, 207] width 100 height 38
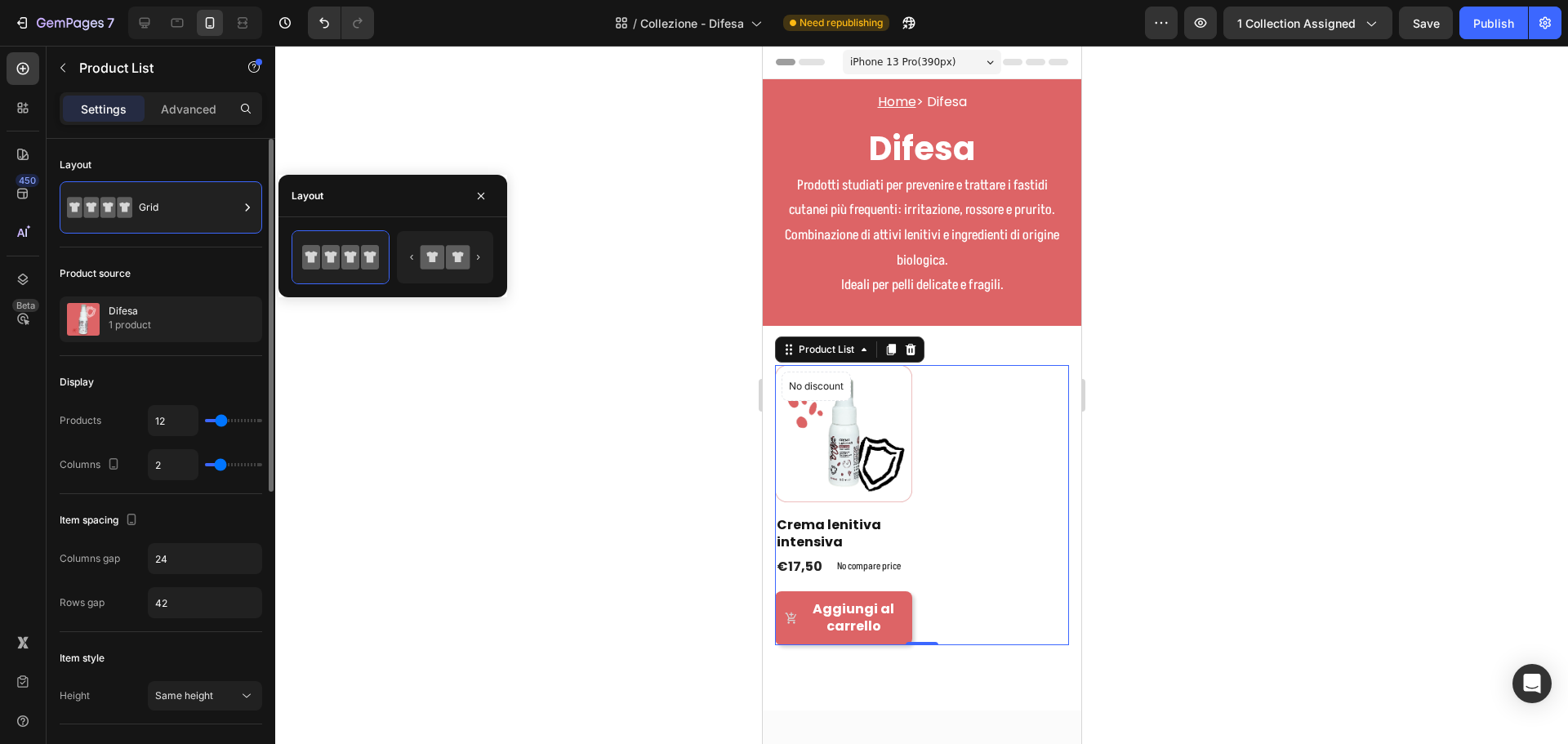
click at [218, 262] on div "Product source" at bounding box center [161, 274] width 203 height 26
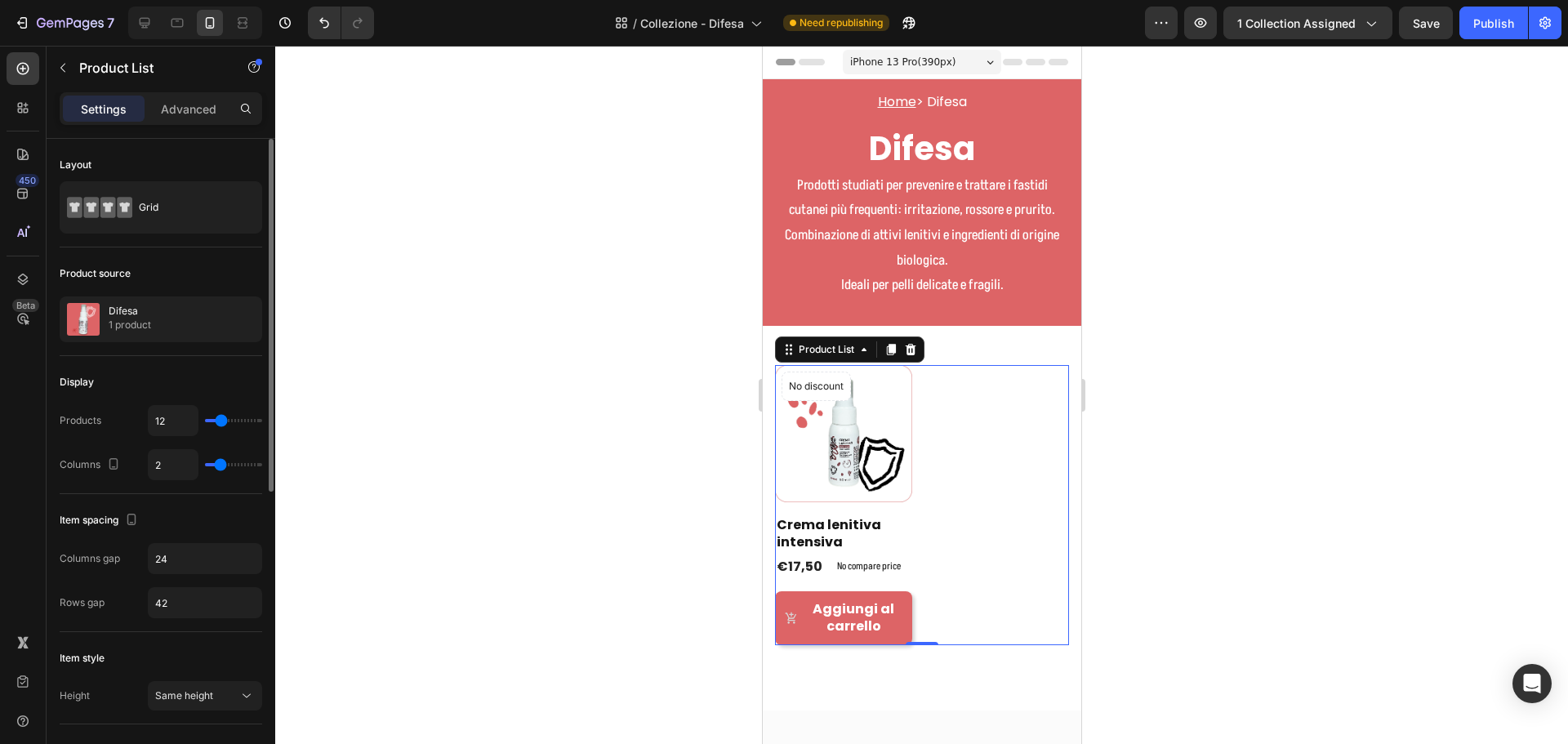
type input "1"
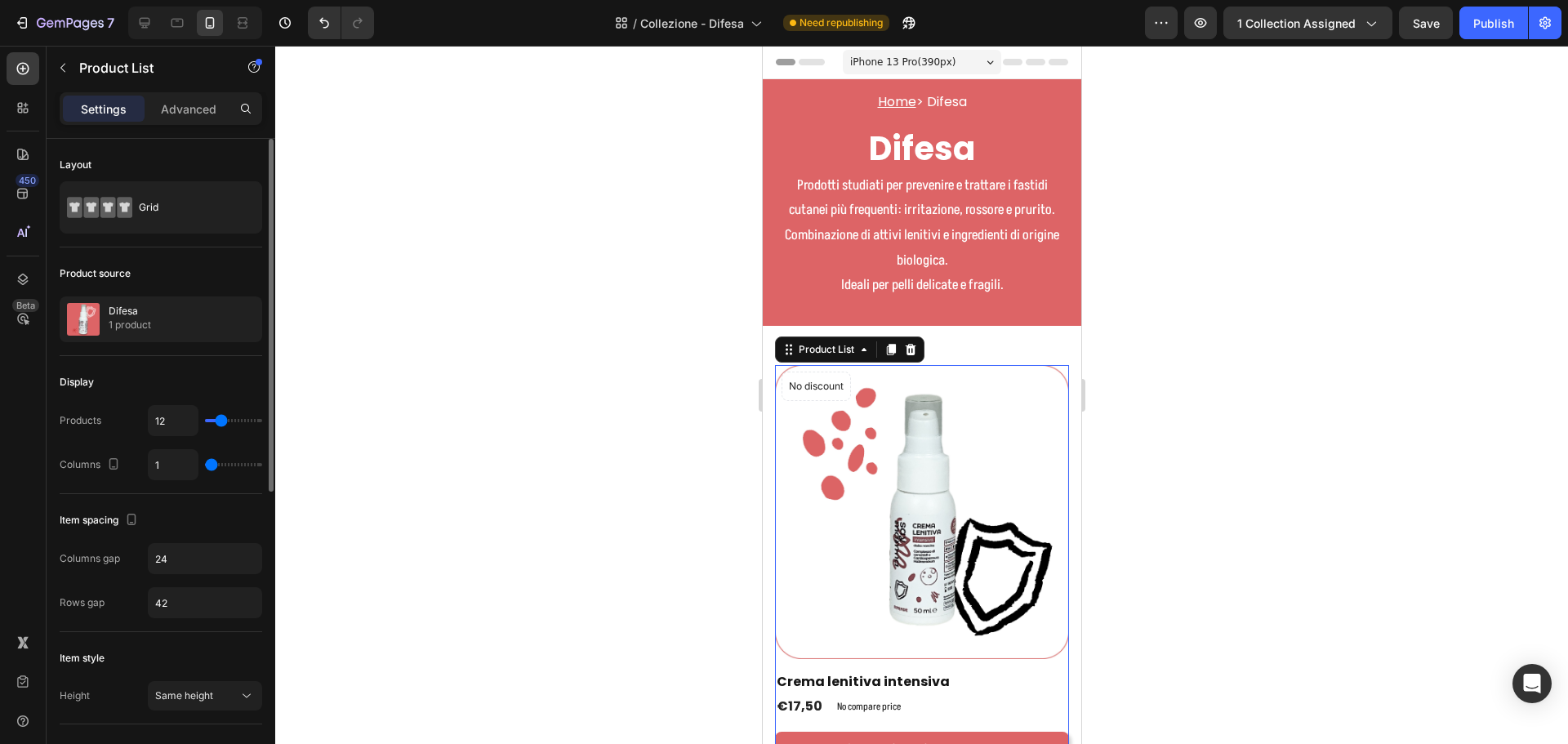
drag, startPoint x: 221, startPoint y: 466, endPoint x: 210, endPoint y: 466, distance: 11.0
type input "1"
click at [210, 466] on input "range" at bounding box center [233, 465] width 57 height 4
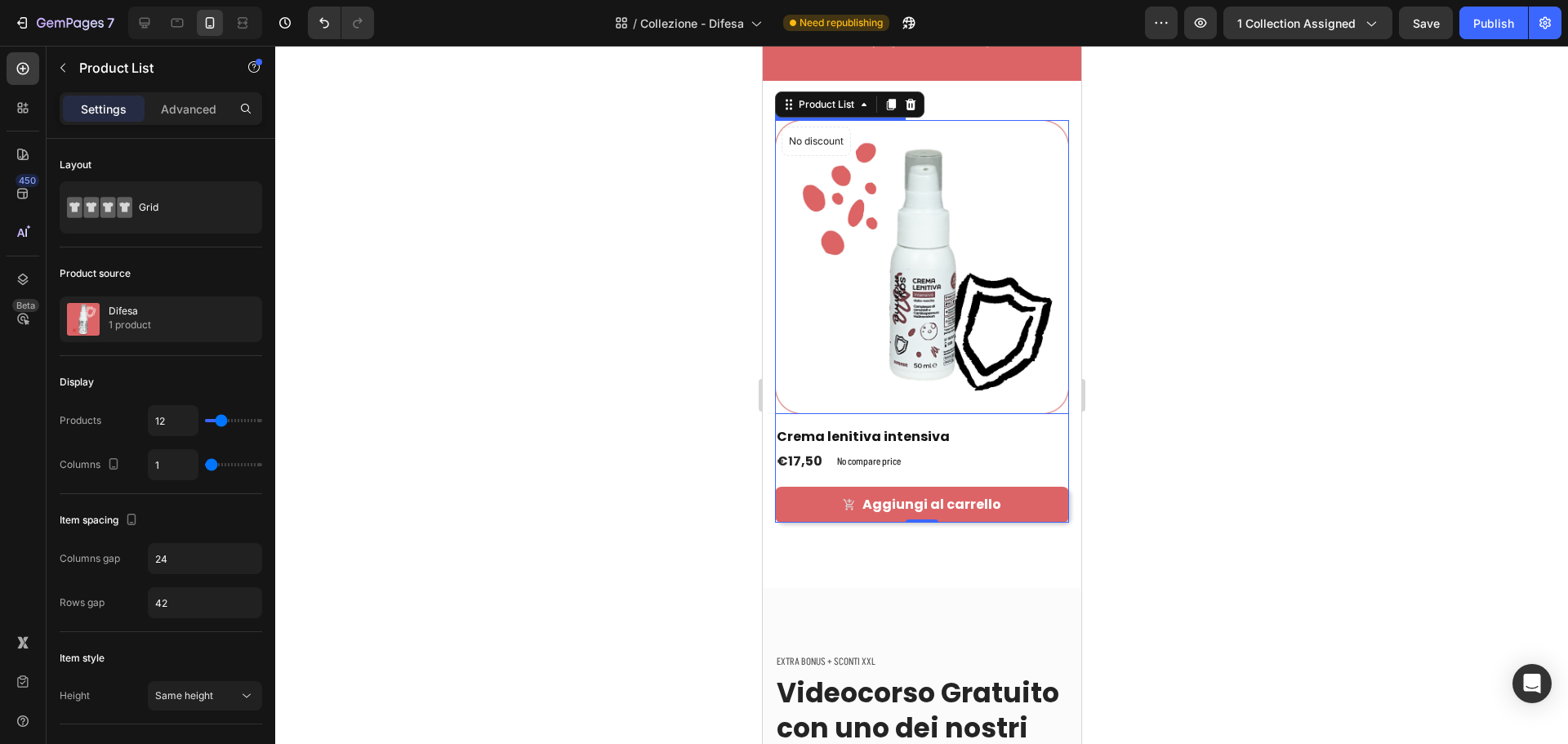
scroll to position [163, 0]
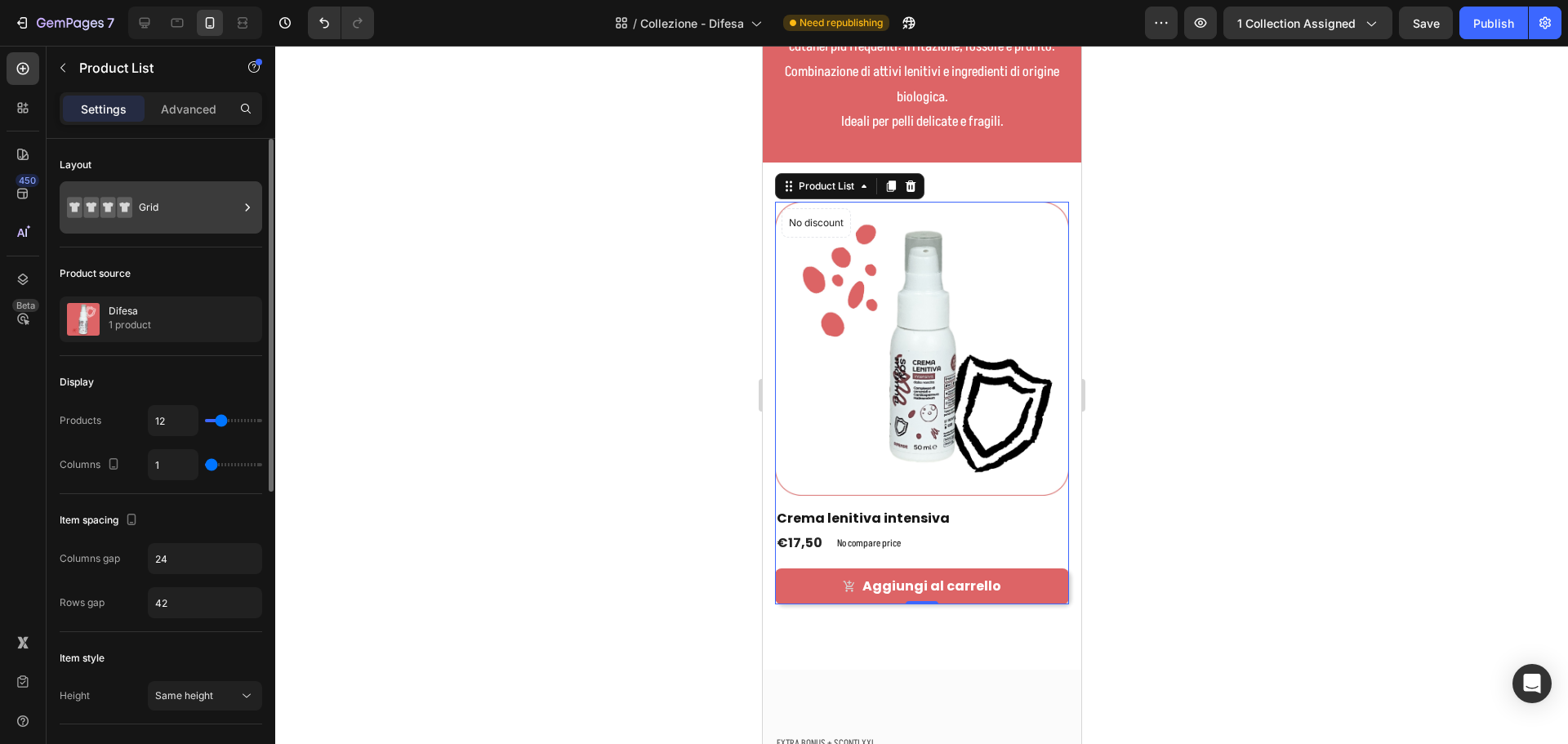
click at [179, 209] on div "Grid" at bounding box center [189, 207] width 100 height 38
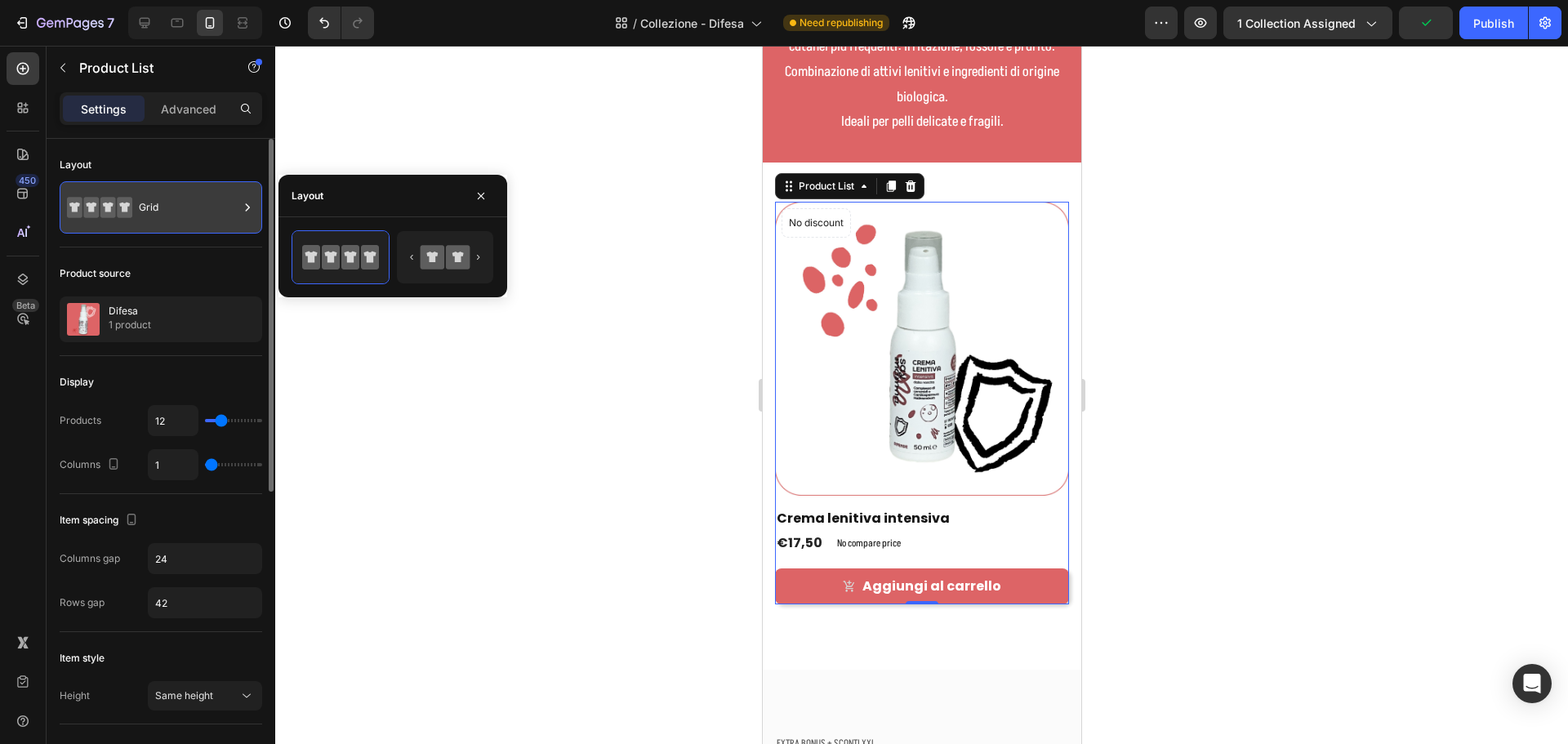
click at [183, 215] on div "Grid" at bounding box center [189, 207] width 100 height 38
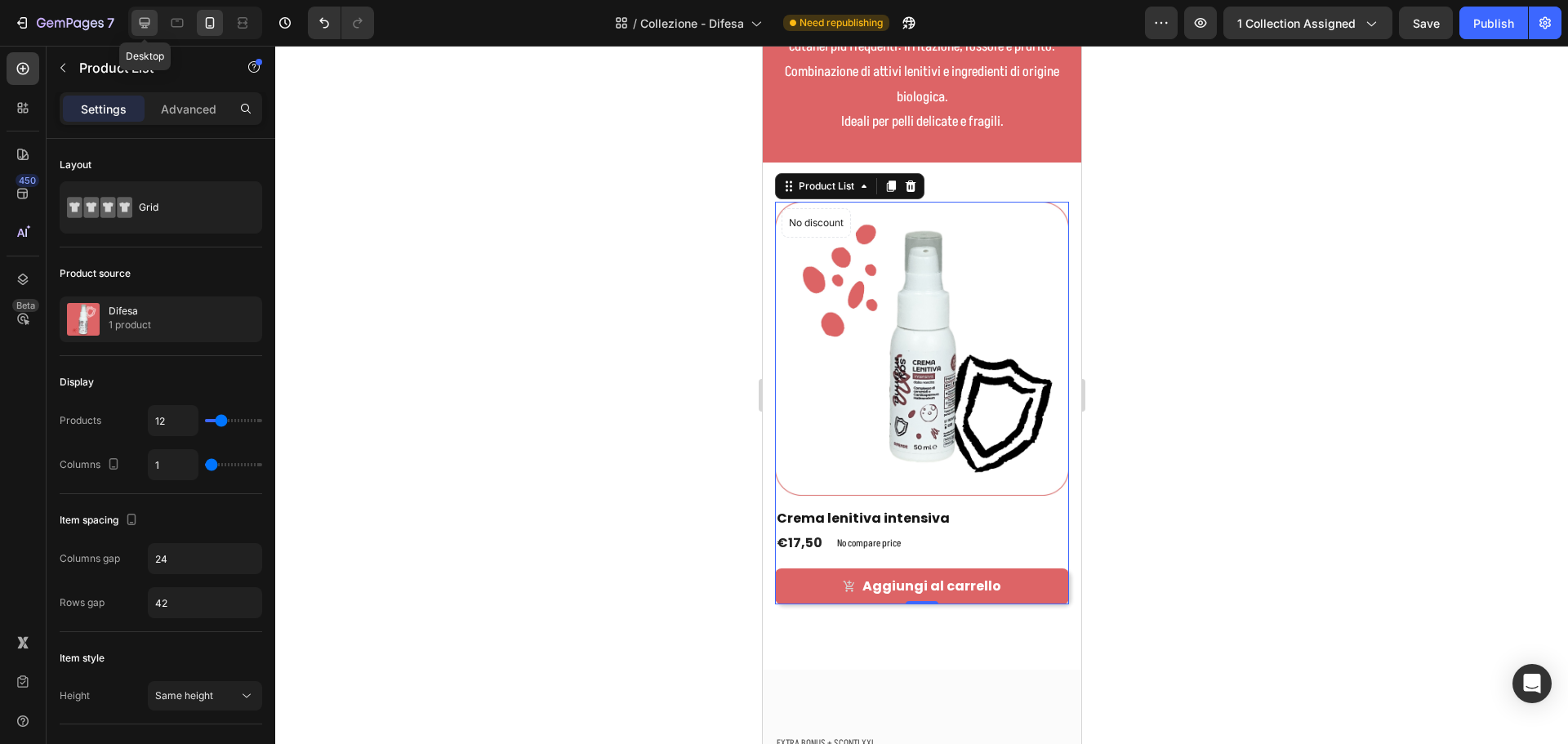
click at [149, 32] on div at bounding box center [145, 23] width 26 height 26
type input "4"
type input "30"
type input "80"
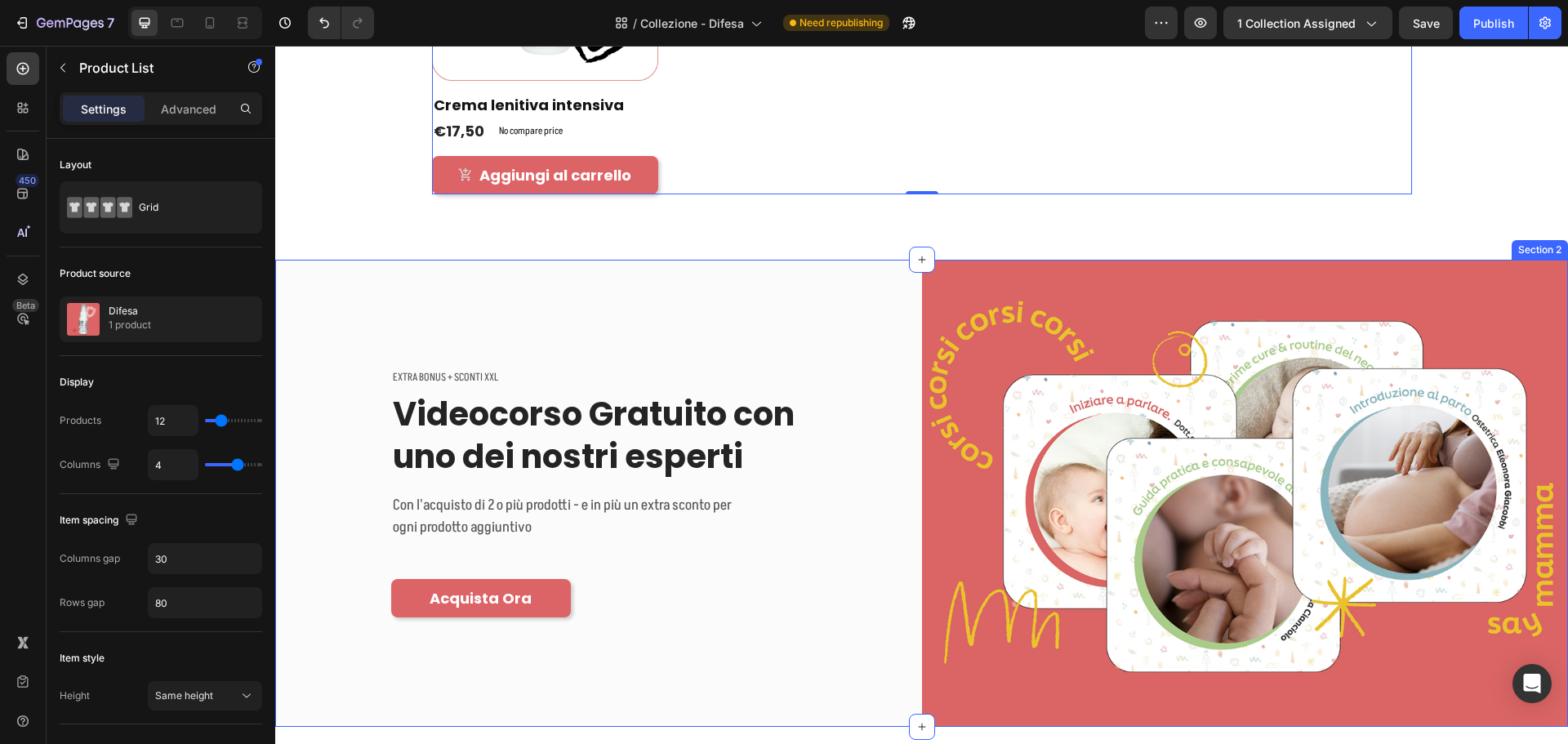
scroll to position [546, 0]
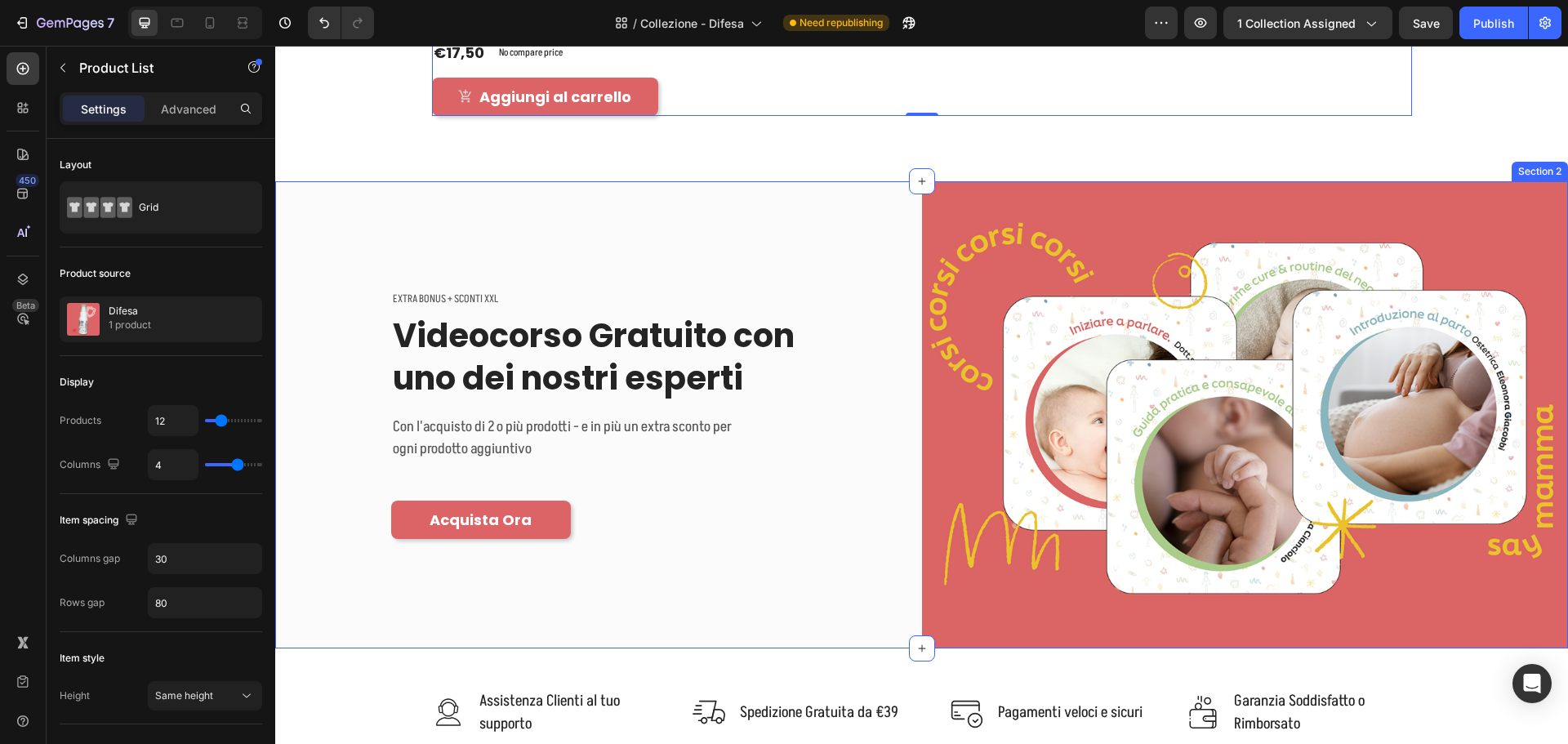
click at [891, 211] on div "EXTRA BONUS + SCONTI XXL Text block Videocorso Gratuito con uno dei nostri espe…" at bounding box center [599, 415] width 647 height 467
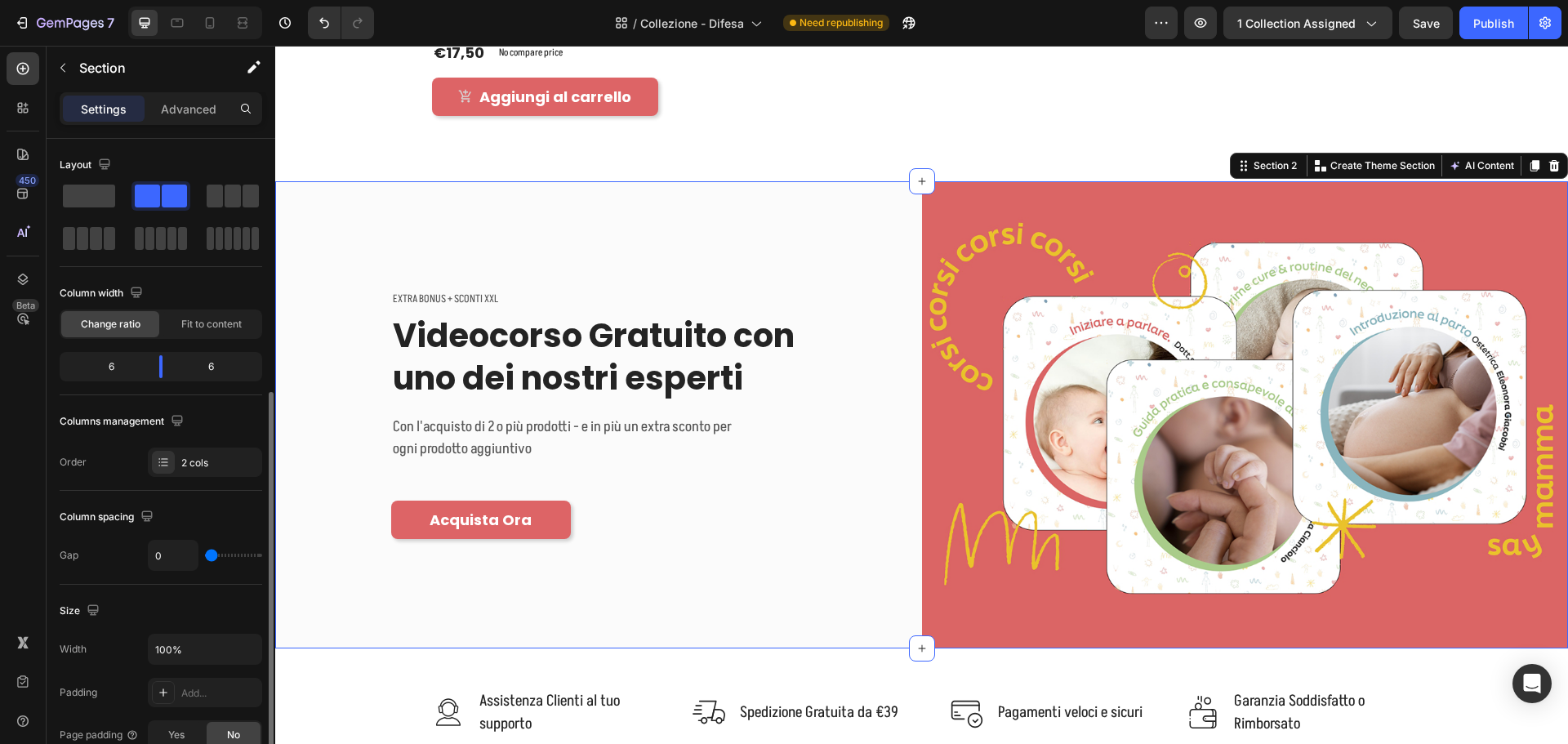
scroll to position [408, 0]
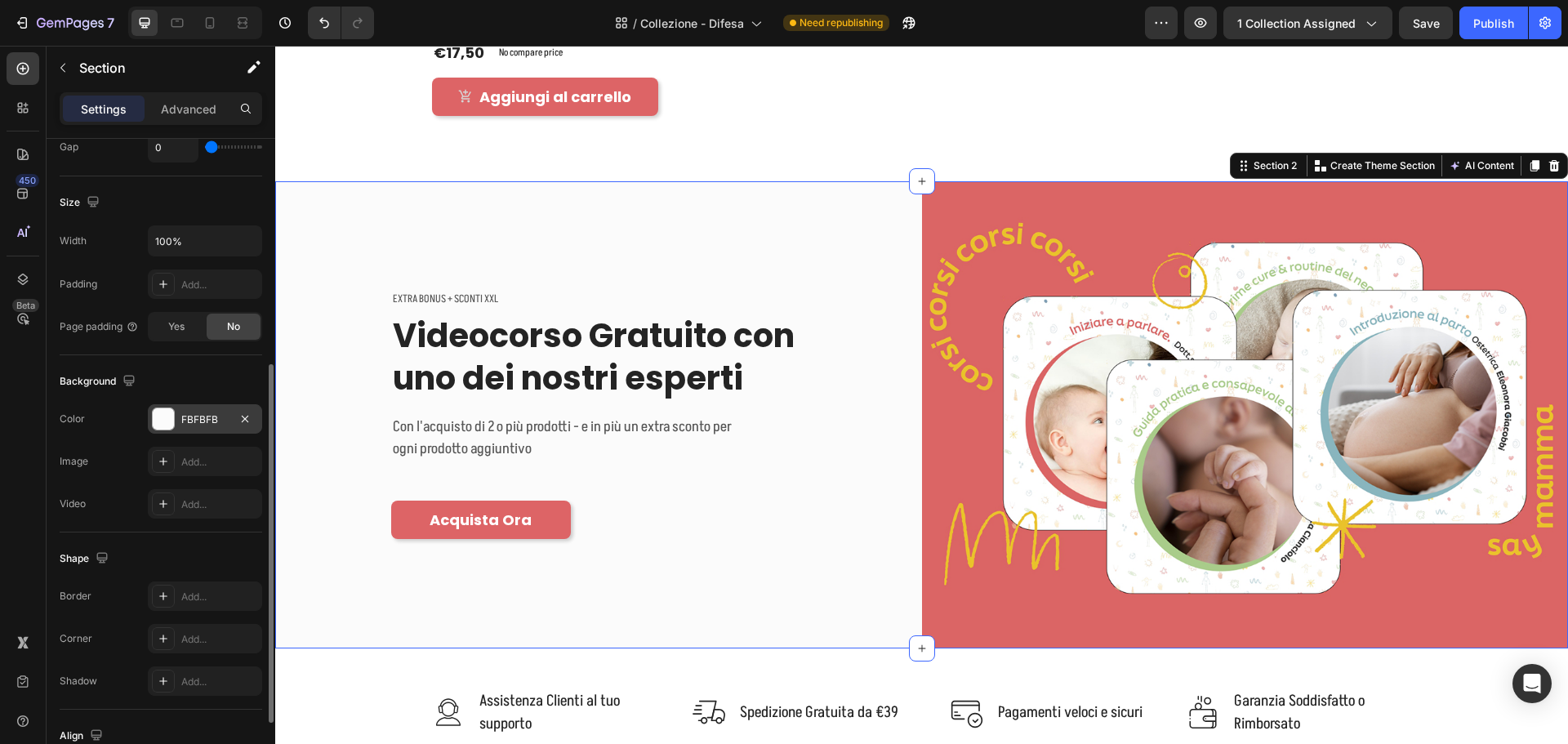
click at [216, 426] on div "FBFBFB" at bounding box center [205, 419] width 47 height 15
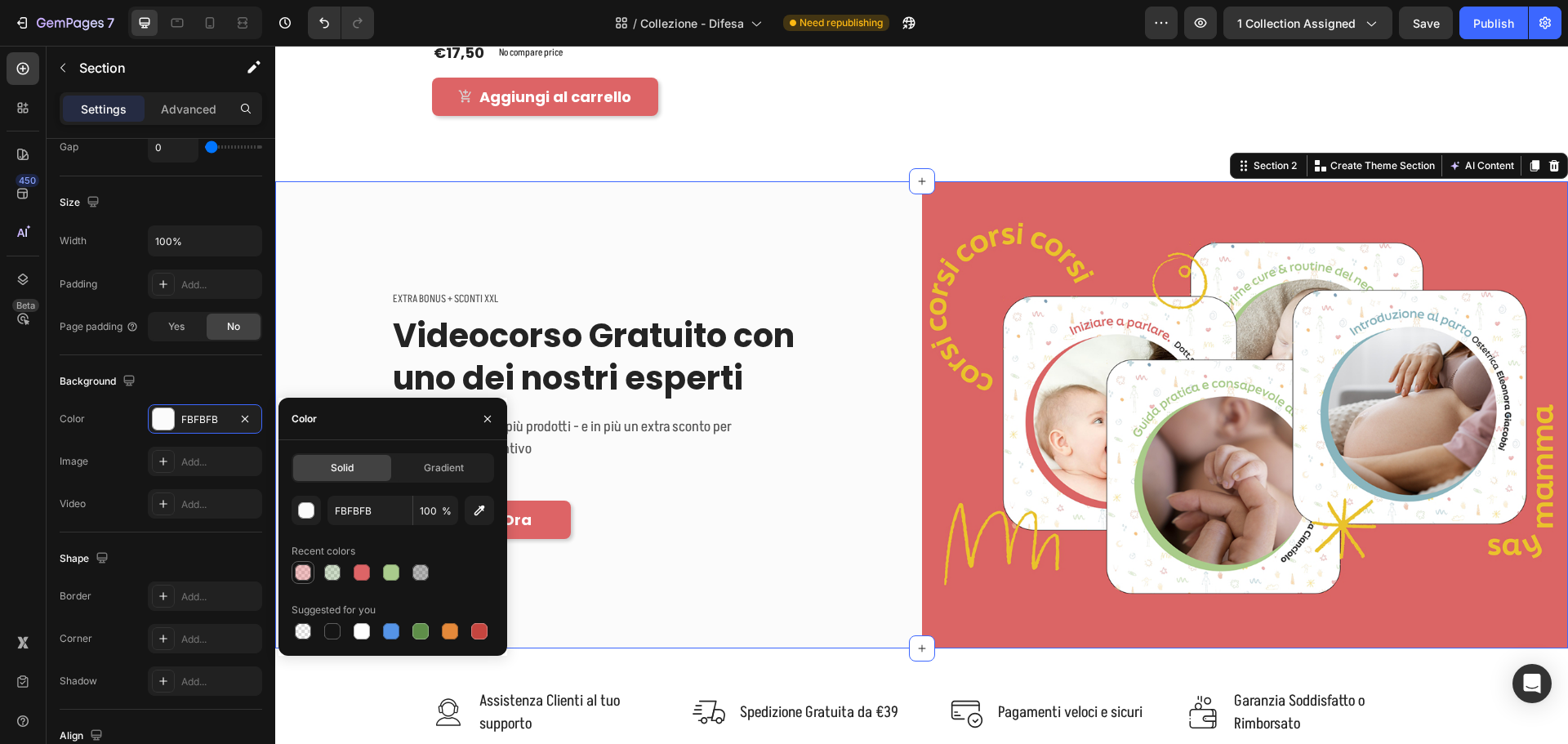
click at [309, 573] on div at bounding box center [303, 573] width 17 height 17
type input "DD6466"
type input "40"
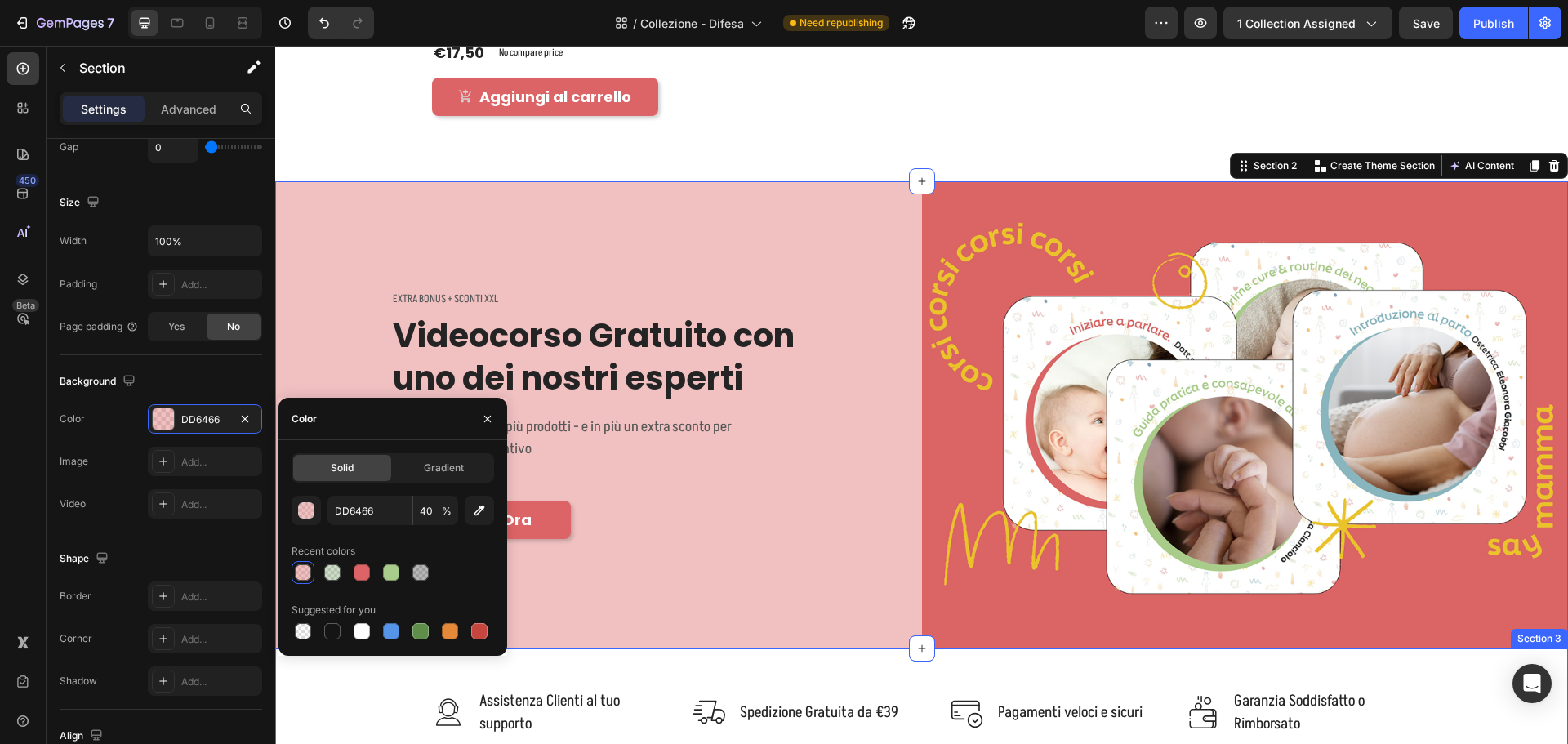
click at [628, 656] on div "Image Assistenza Clienti al tuo supporto Text block Row Image Spedizione Gratui…" at bounding box center [922, 725] width 1292 height 154
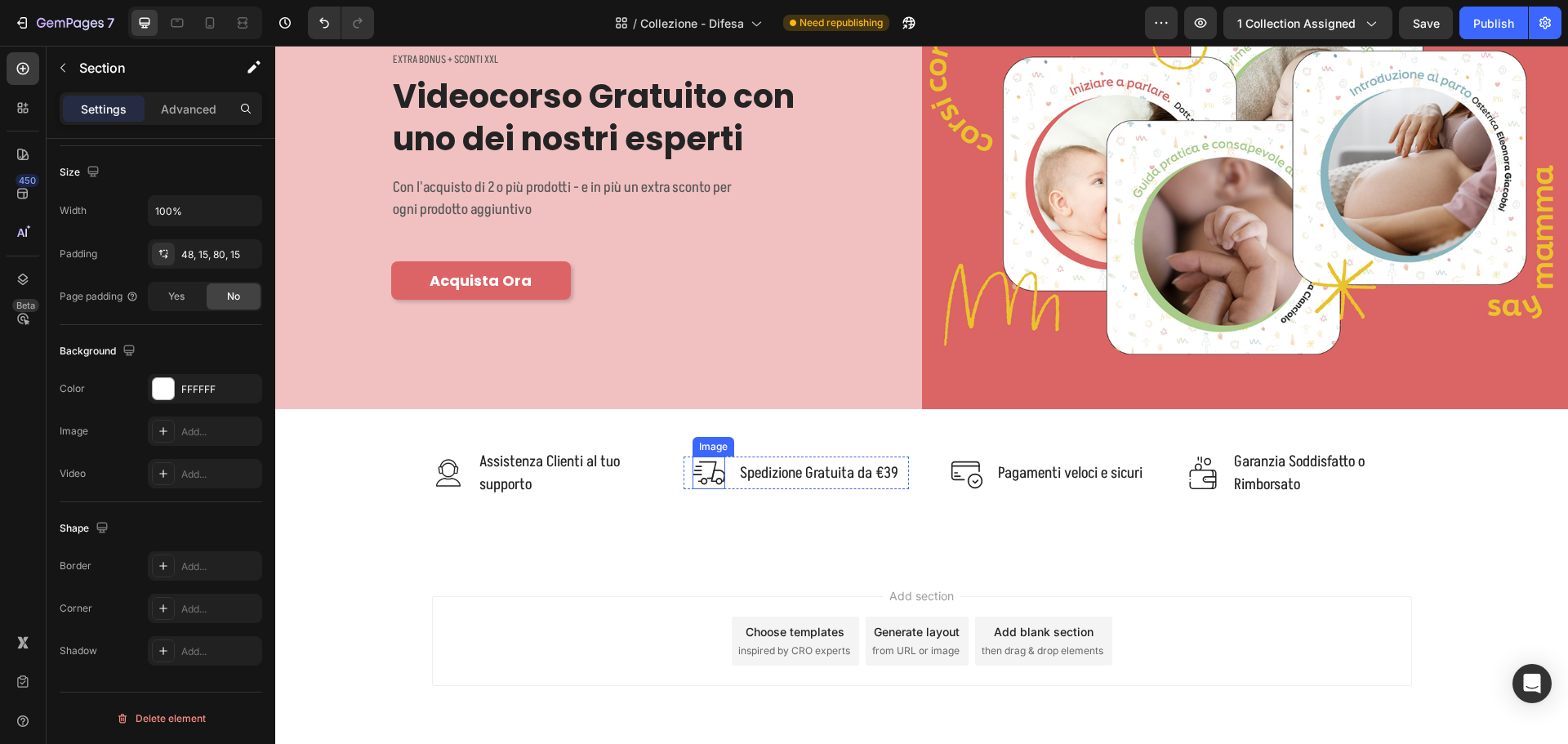
scroll to position [398, 0]
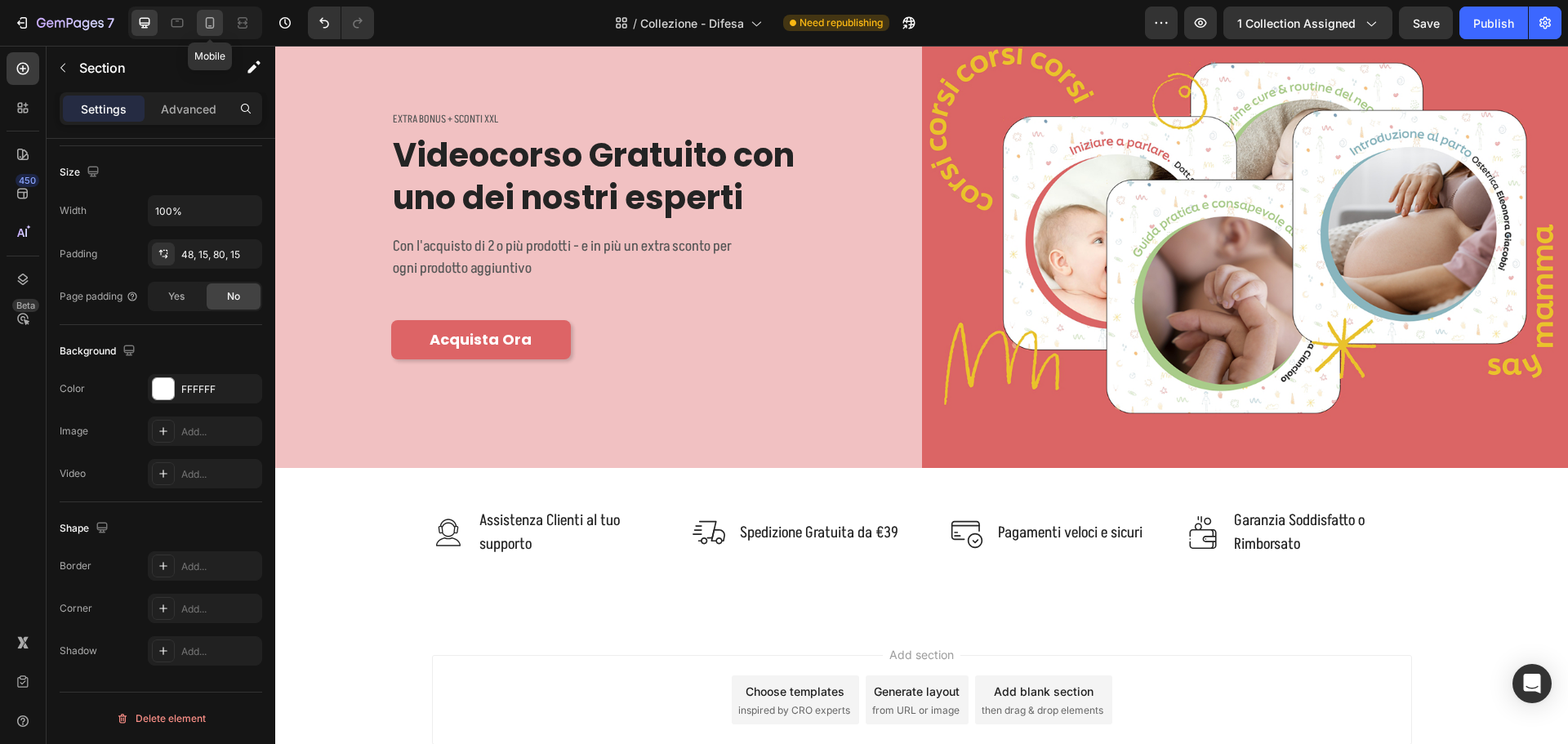
click at [206, 25] on icon at bounding box center [210, 23] width 9 height 11
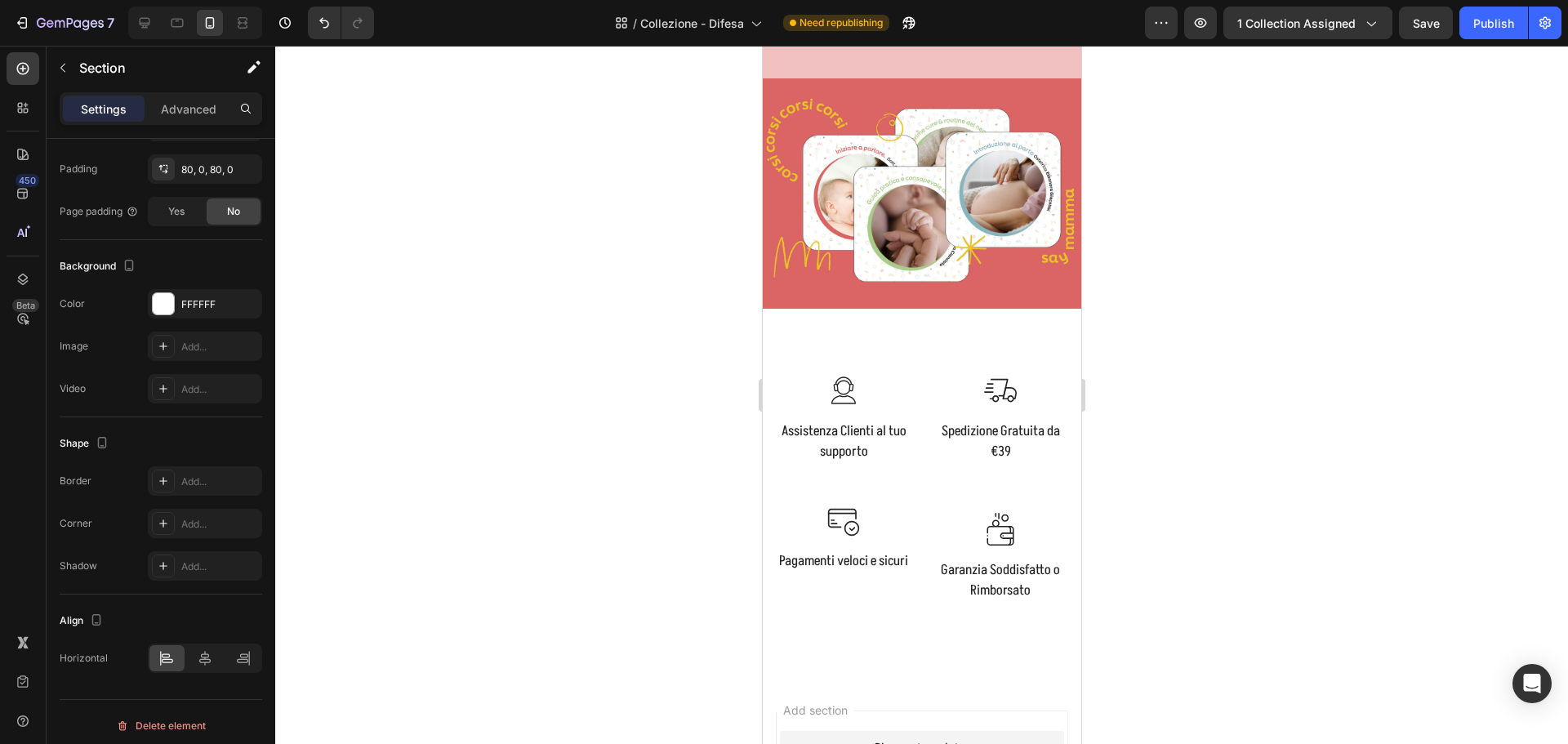
scroll to position [1219, 0]
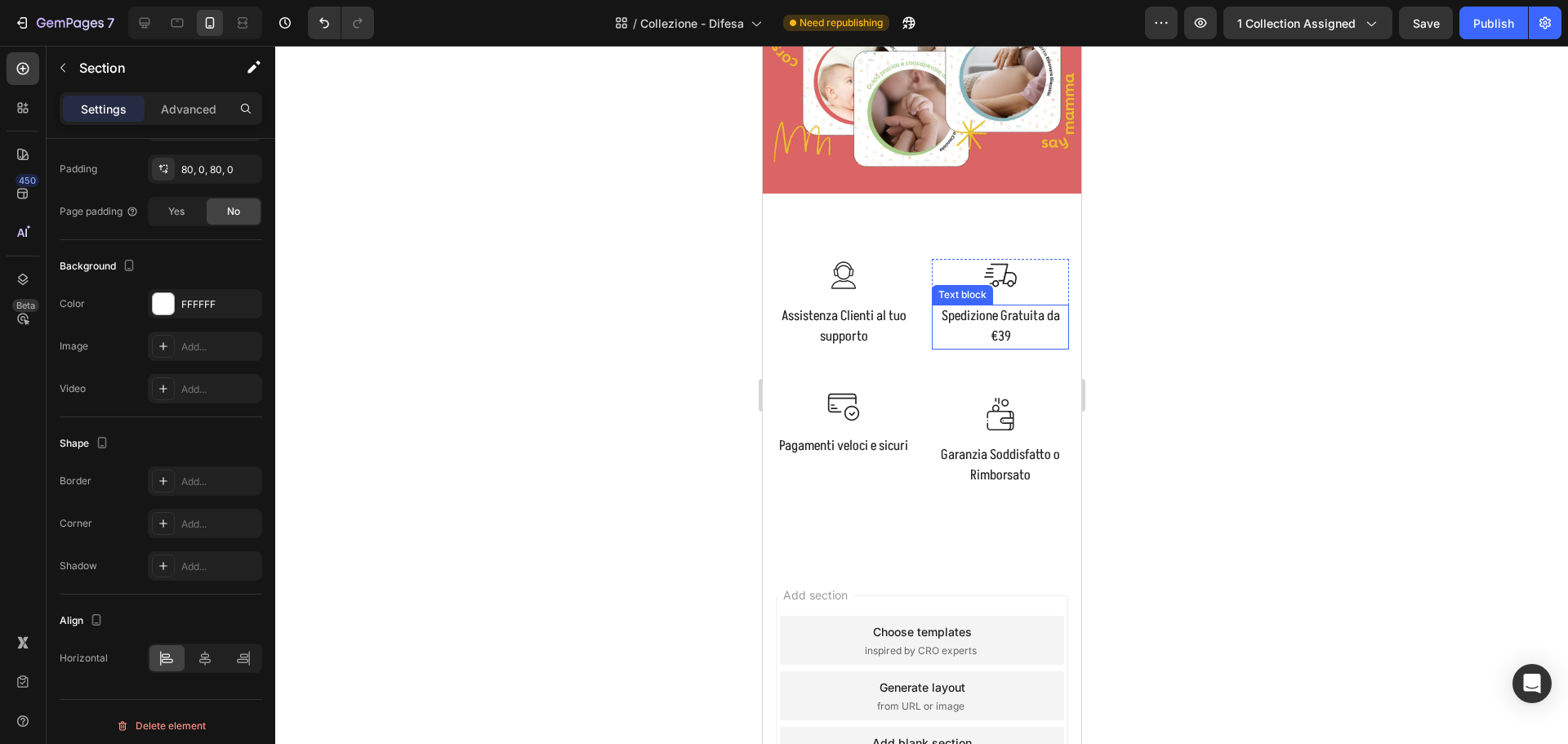
click at [974, 325] on p "Spedizione Gratuita da €39" at bounding box center [999, 326] width 134 height 41
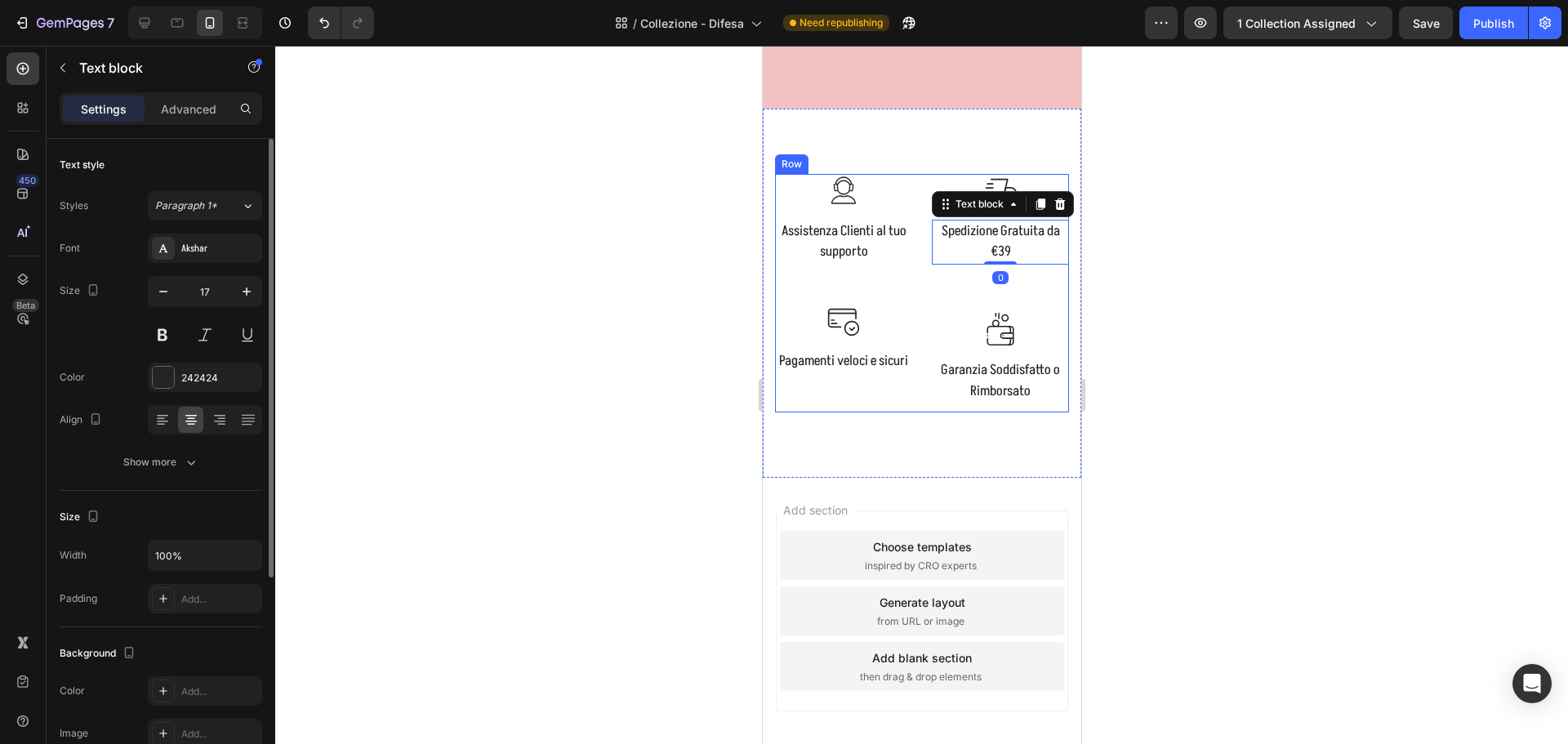
scroll to position [1396, 0]
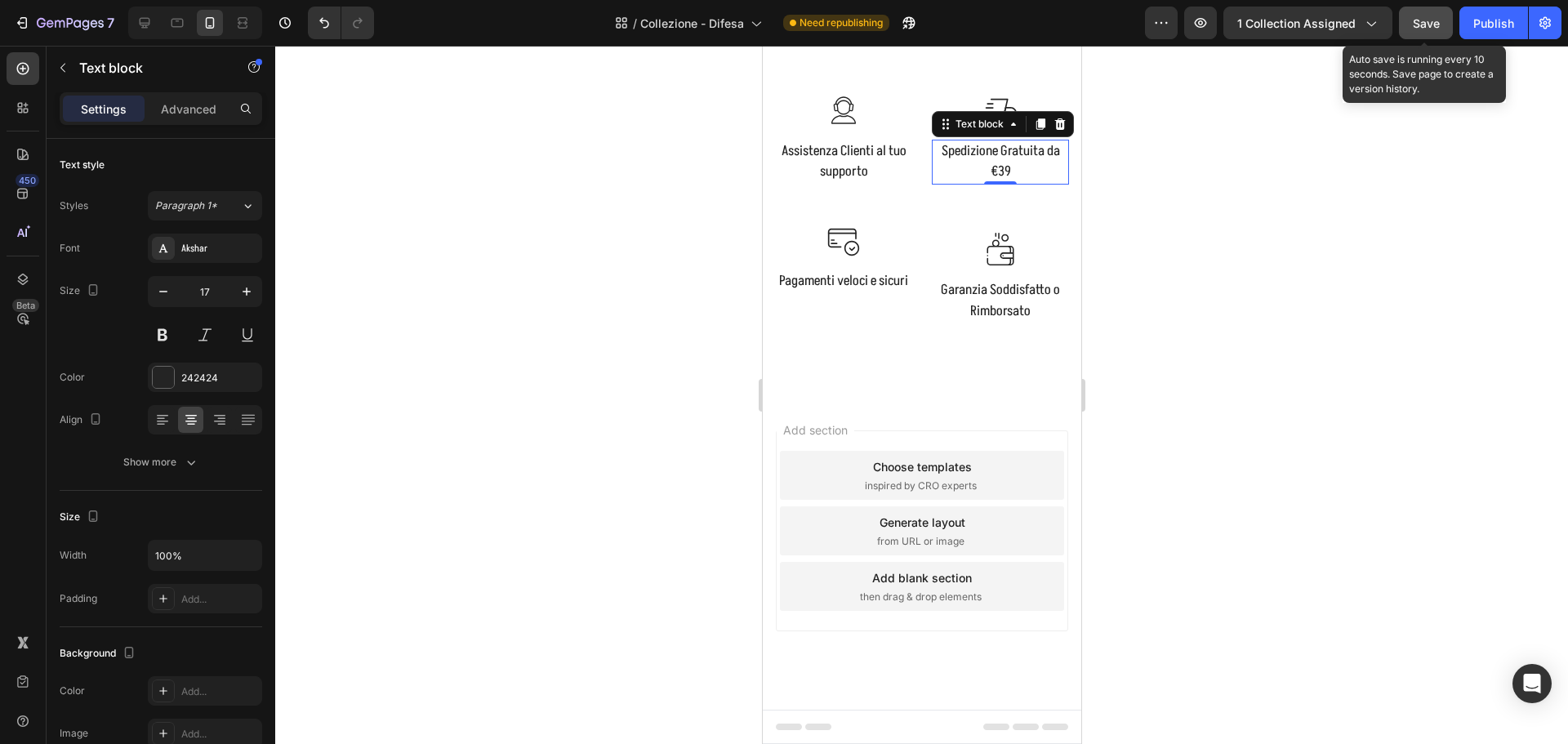
click at [1421, 13] on button "Save" at bounding box center [1426, 22] width 53 height 32
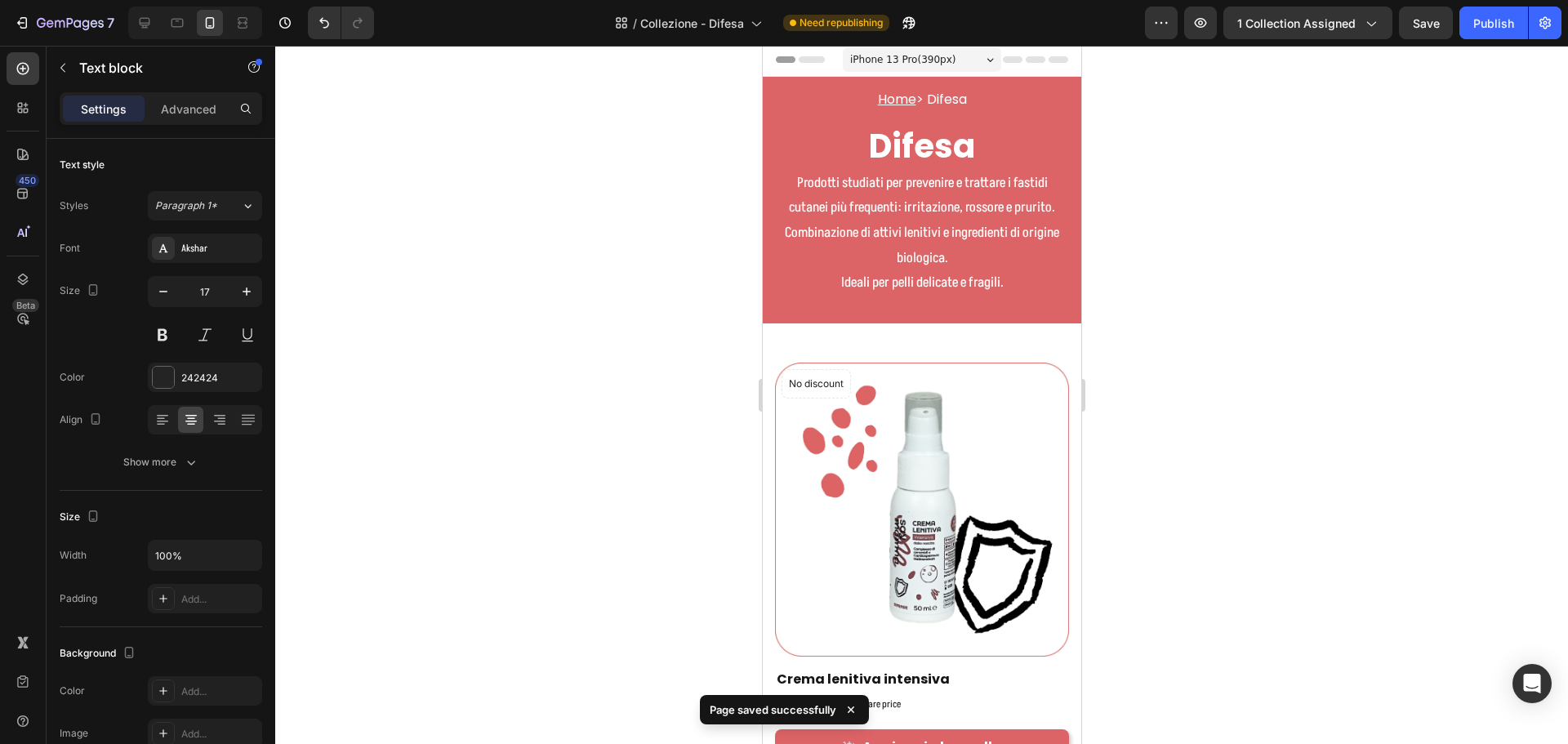
scroll to position [0, 0]
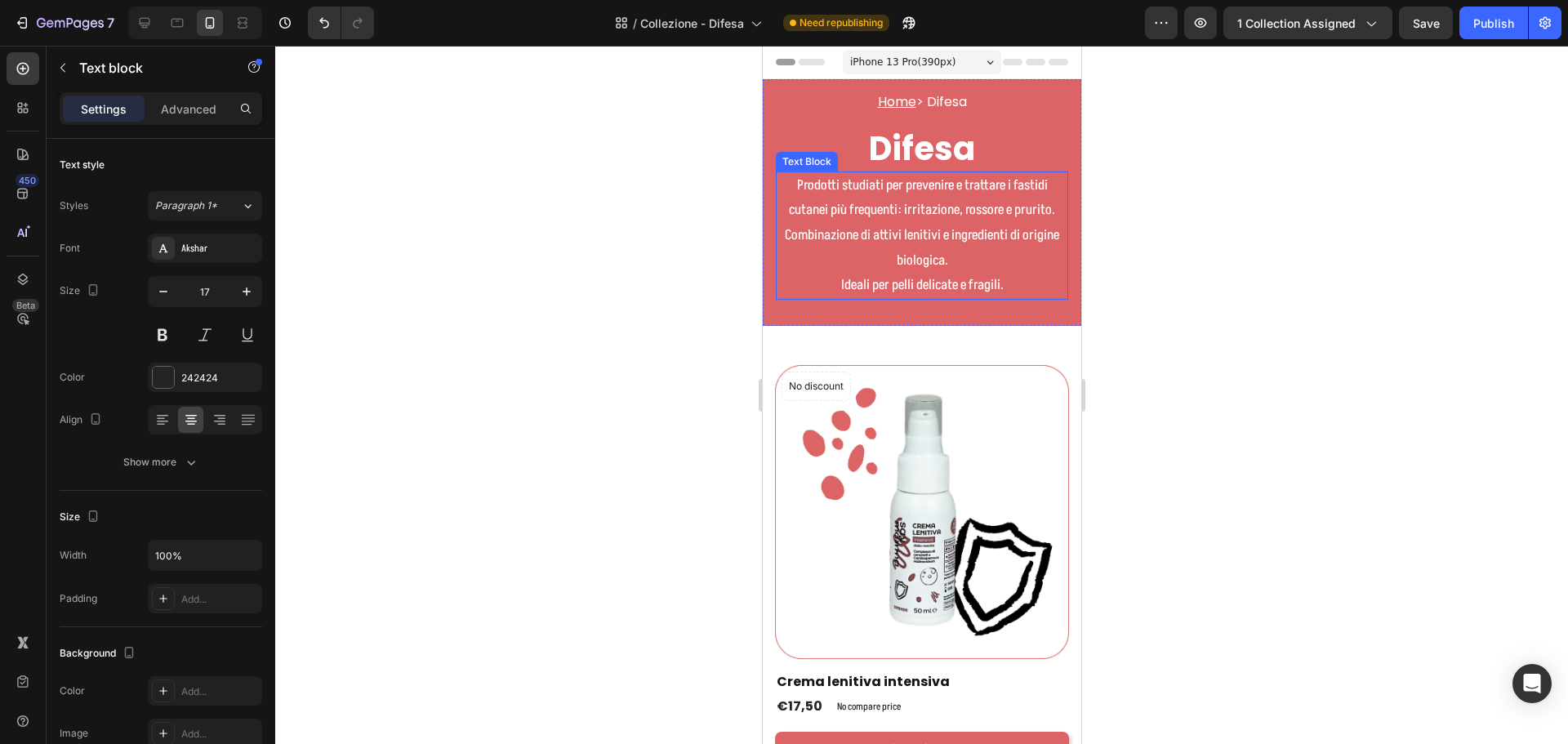
click at [906, 221] on p "Prodotti studiati per prevenire e trattare i fastidi cutanei più frequenti: irr…" at bounding box center [921, 236] width 289 height 125
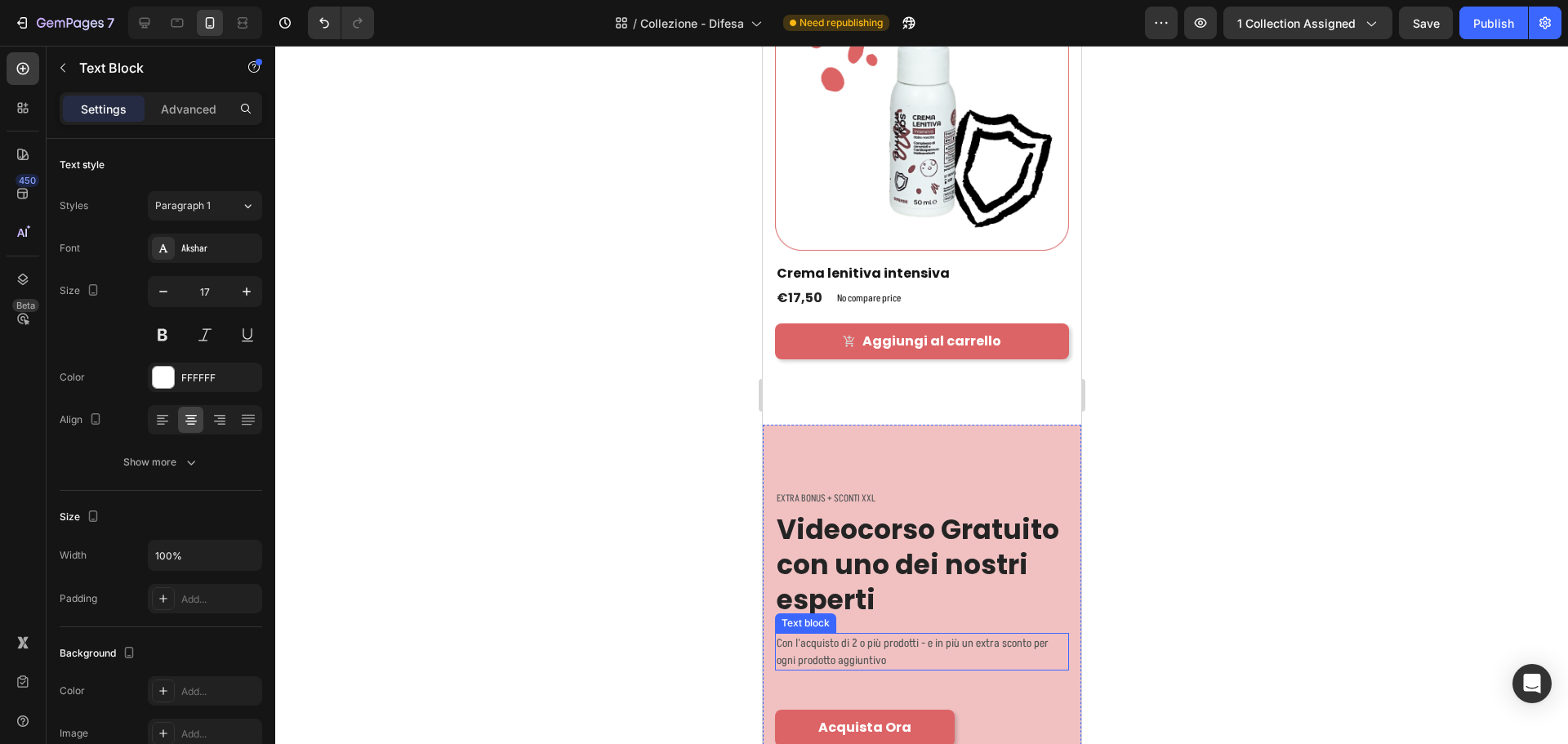
click at [943, 639] on p "Con l'acquisto di 2 o più prodotti - e in più un extra sconto per ogni prodotto…" at bounding box center [921, 651] width 290 height 34
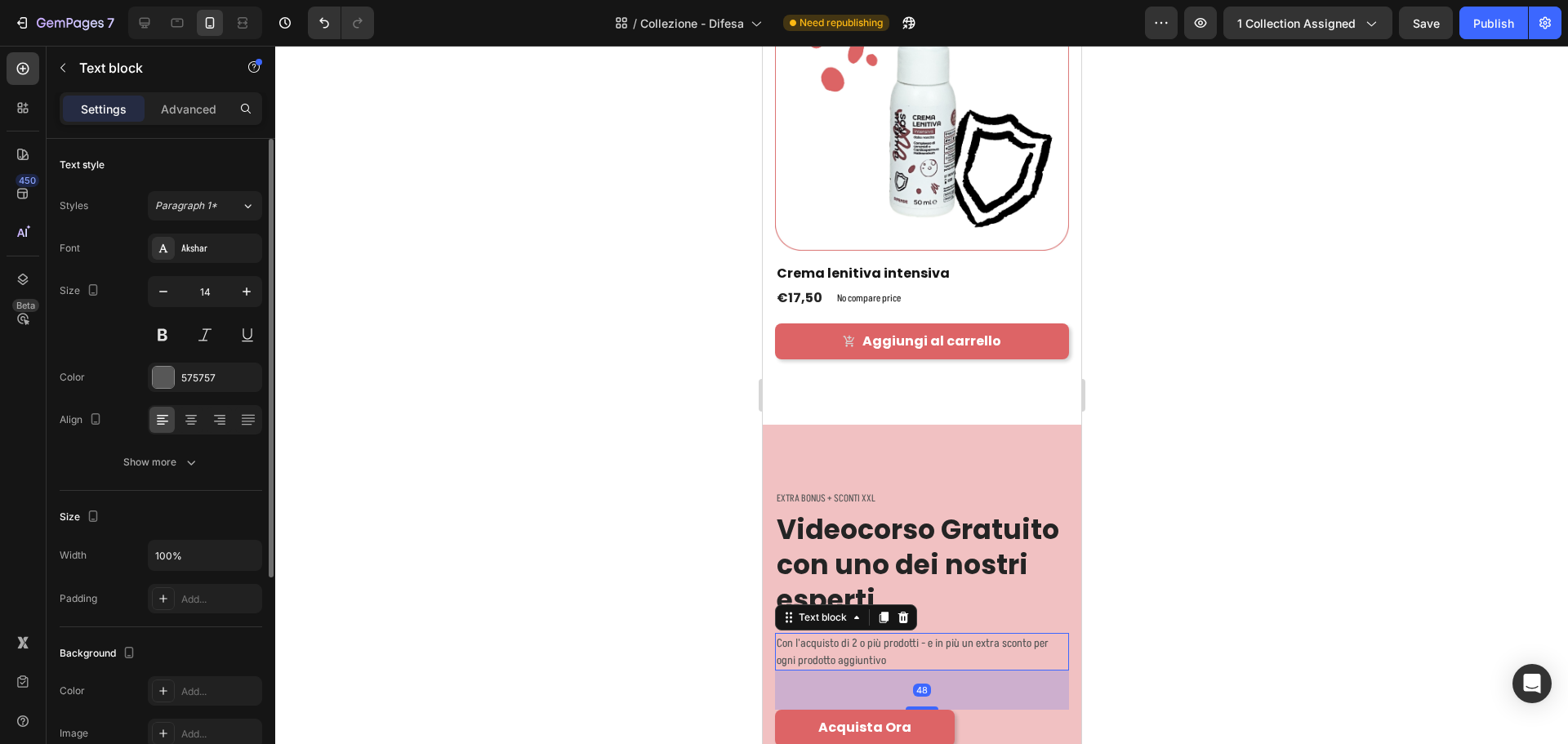
click at [242, 276] on div "Font Akshar Size 14 Color 575757 Align Show more" at bounding box center [161, 355] width 203 height 243
click at [242, 289] on icon "button" at bounding box center [247, 291] width 17 height 17
type input "16"
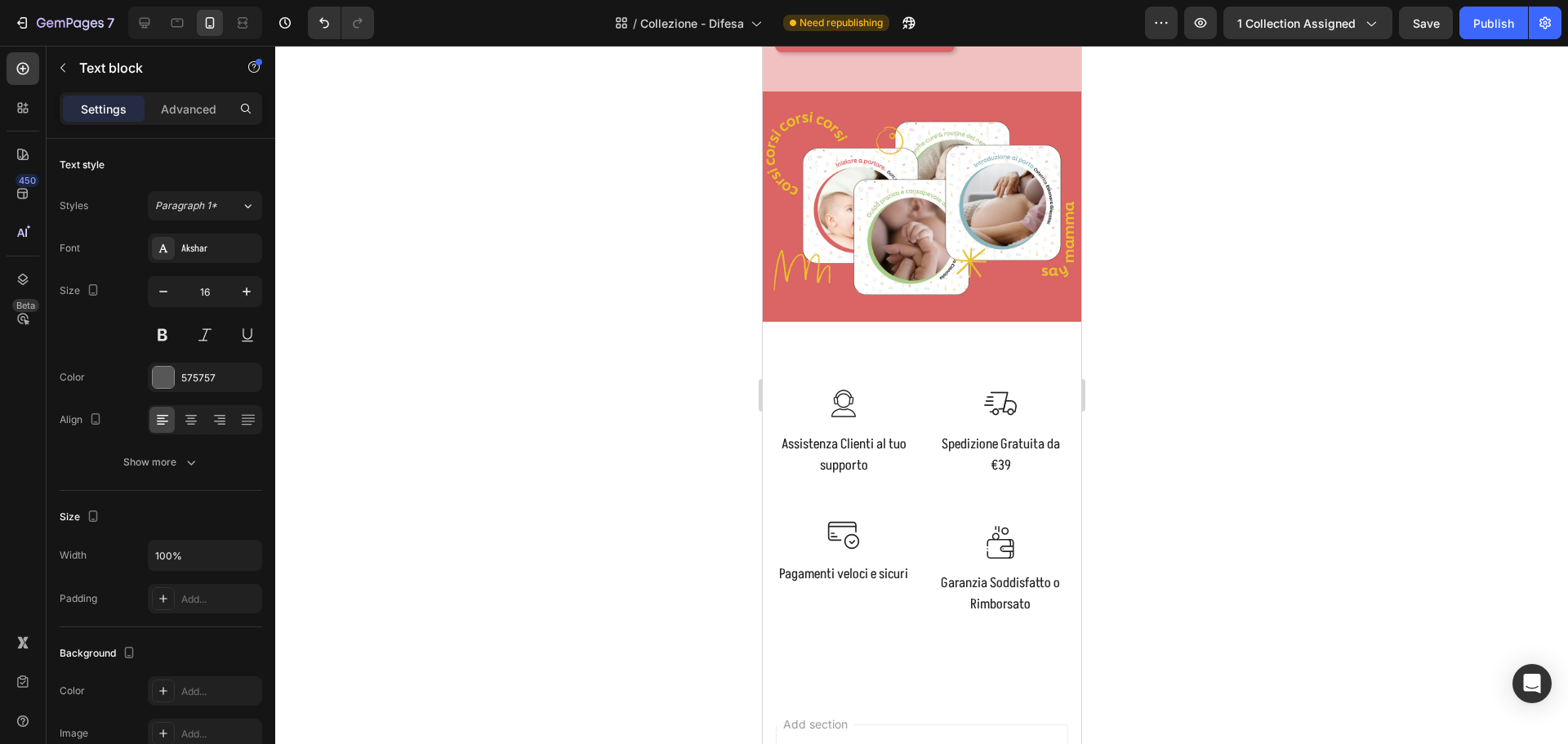
scroll to position [0, 0]
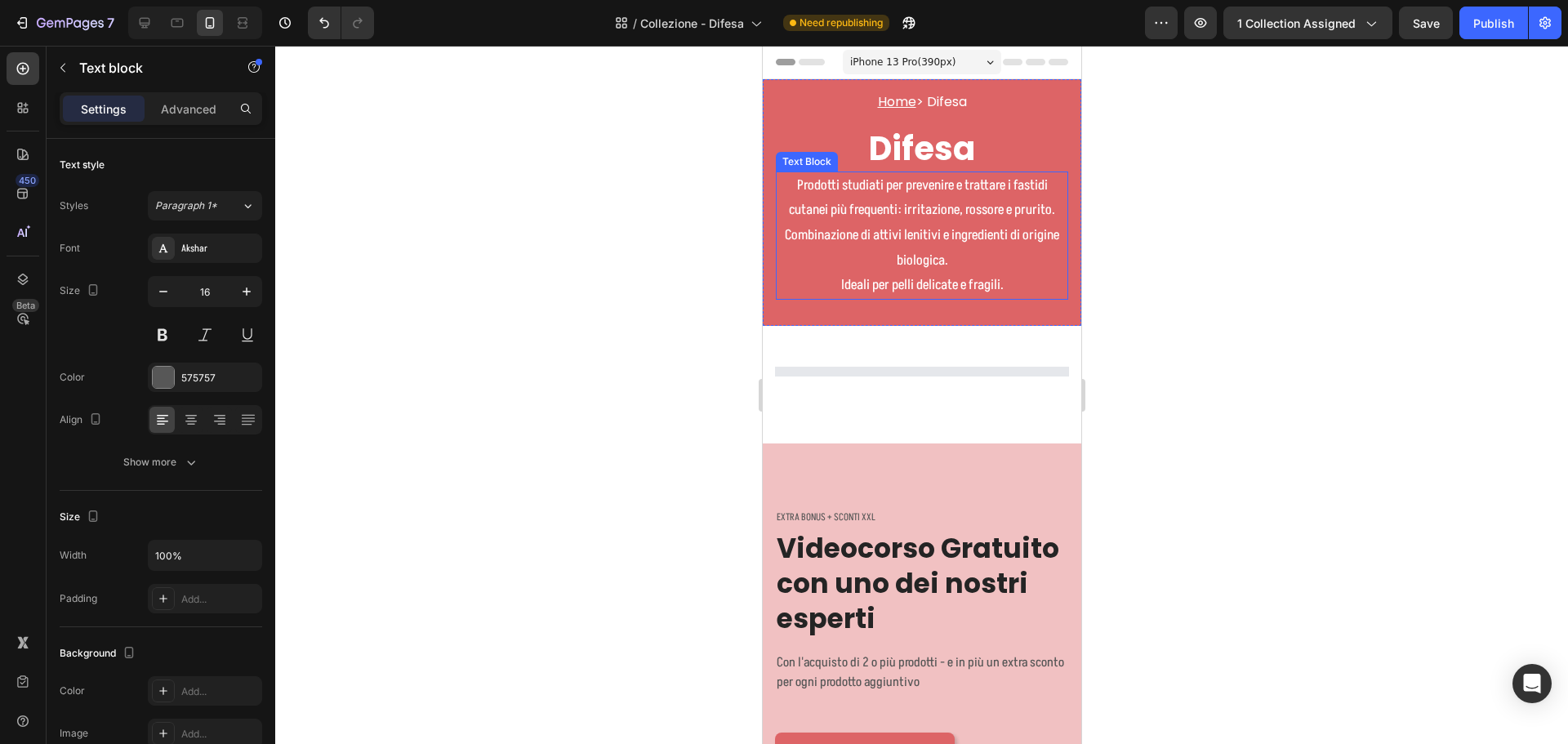
click at [922, 254] on p "Prodotti studiati per prevenire e trattare i fastidi cutanei più frequenti: irr…" at bounding box center [921, 236] width 289 height 125
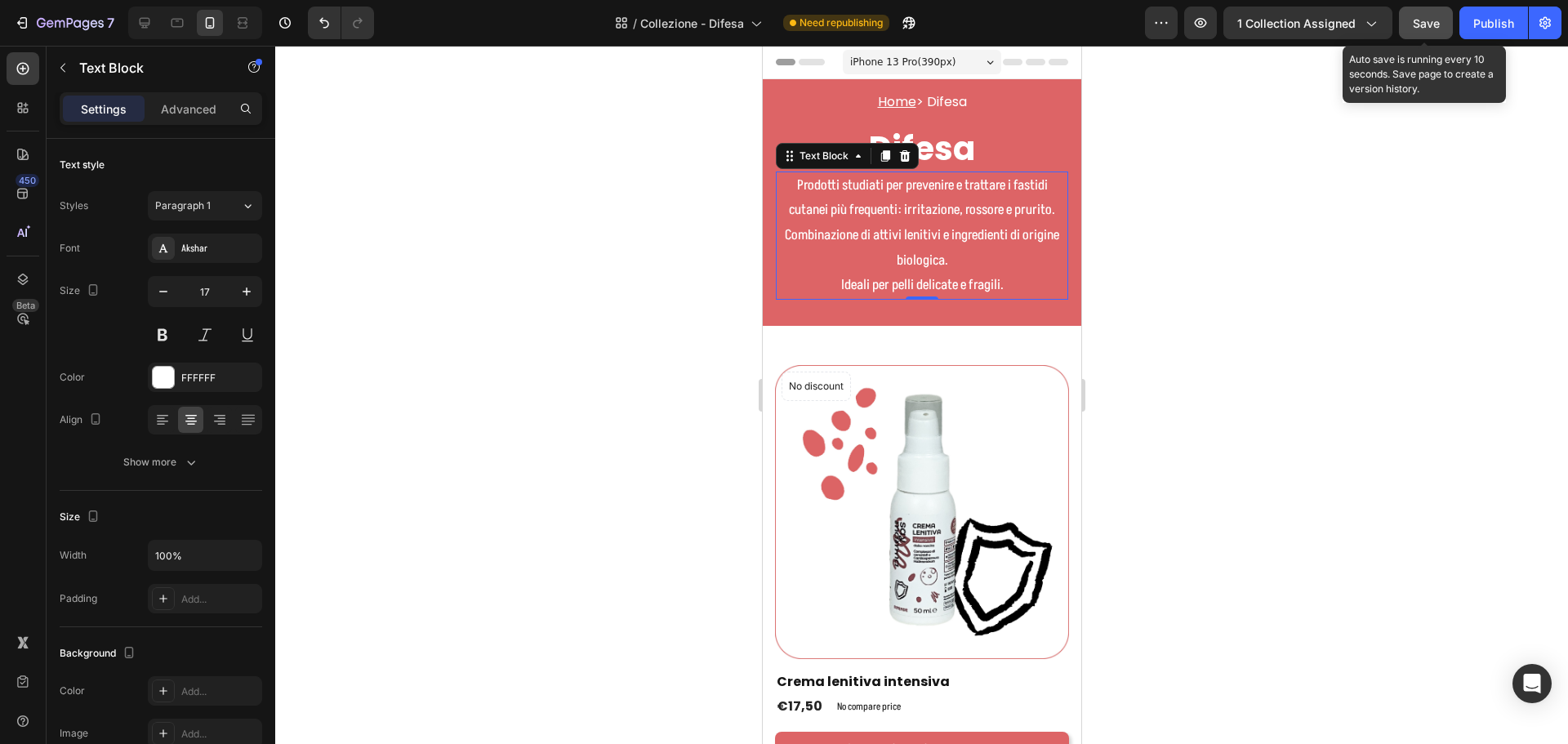
click at [1415, 25] on span "Save" at bounding box center [1426, 23] width 27 height 14
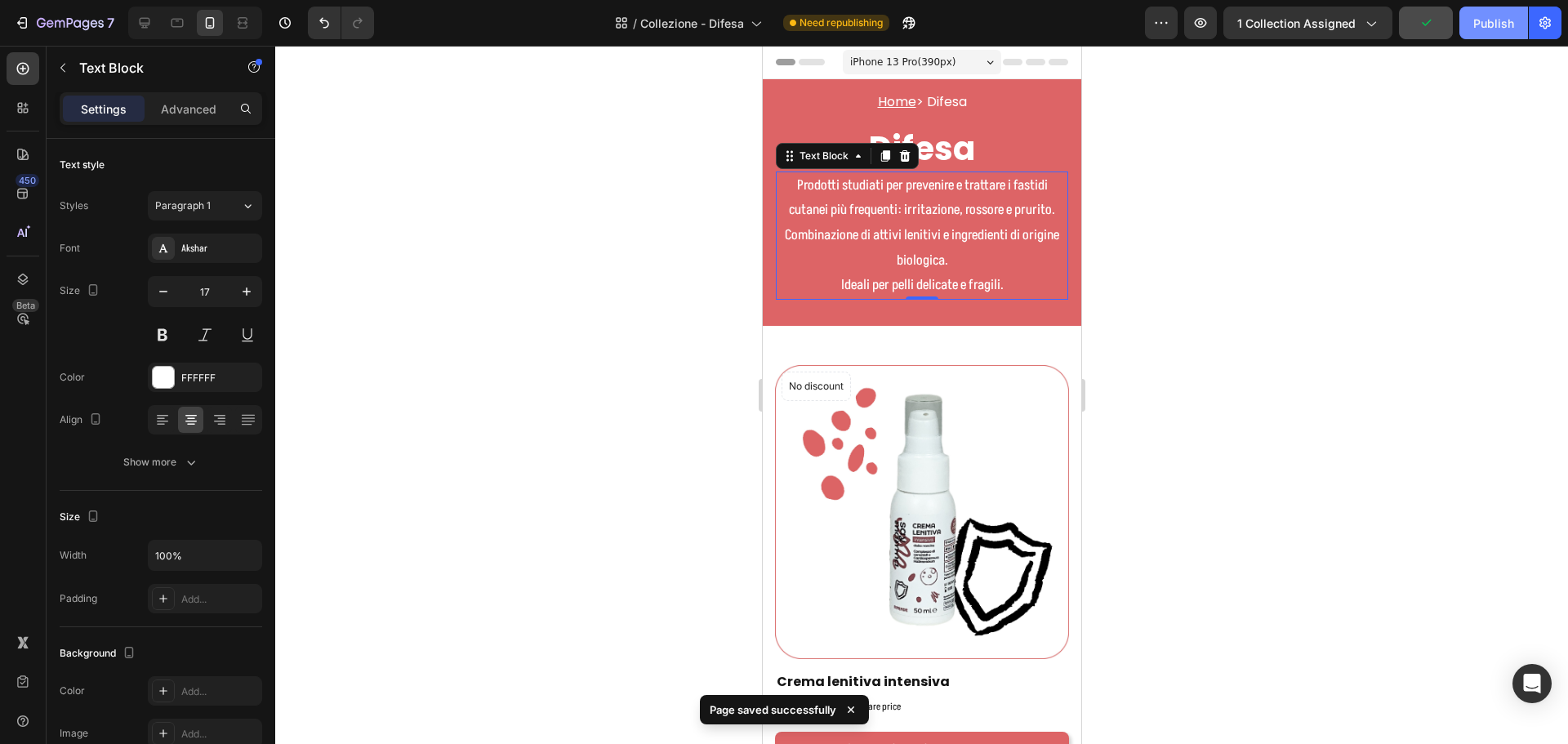
click at [1493, 27] on div "Publish" at bounding box center [1493, 23] width 41 height 18
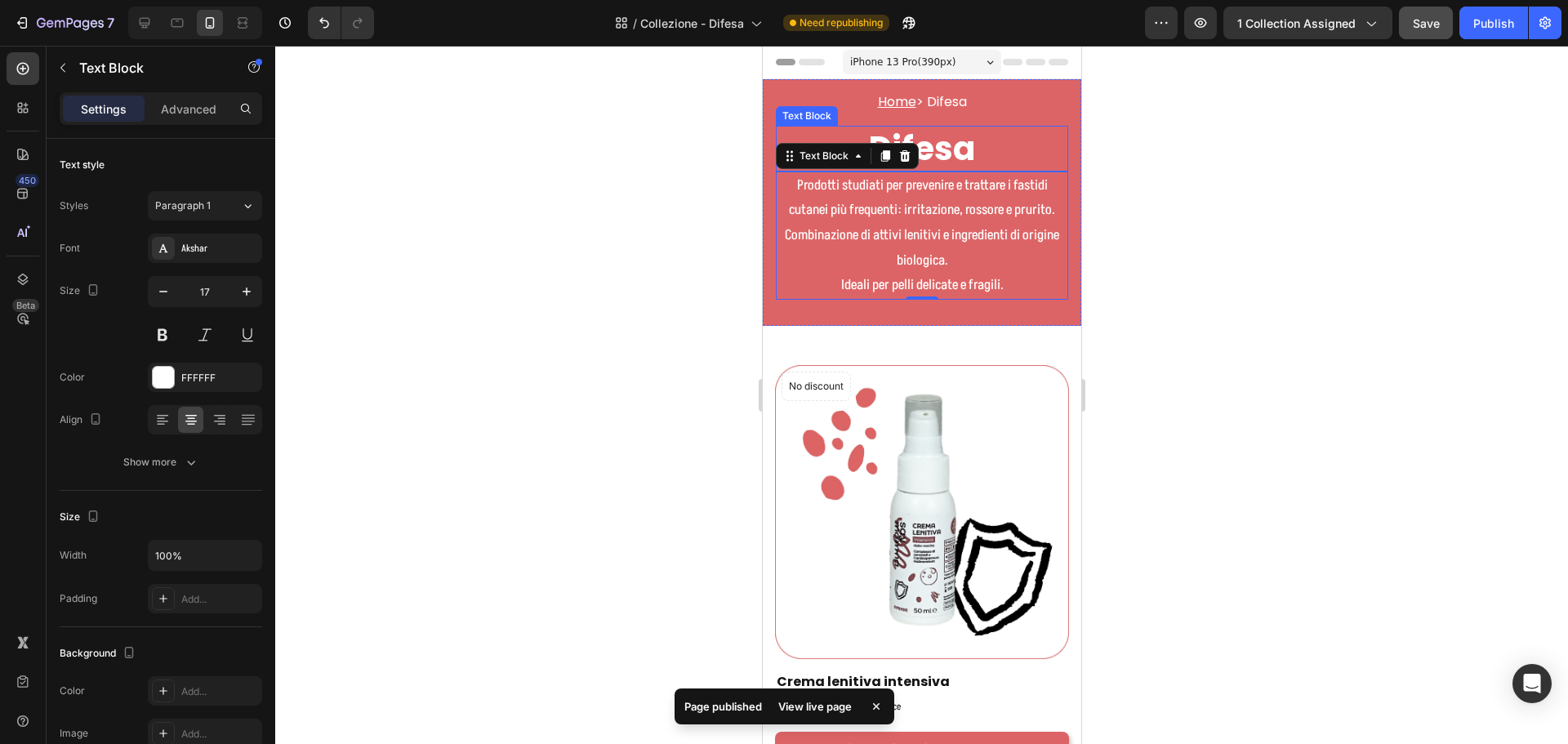
click at [926, 132] on p "Difesa" at bounding box center [921, 148] width 289 height 42
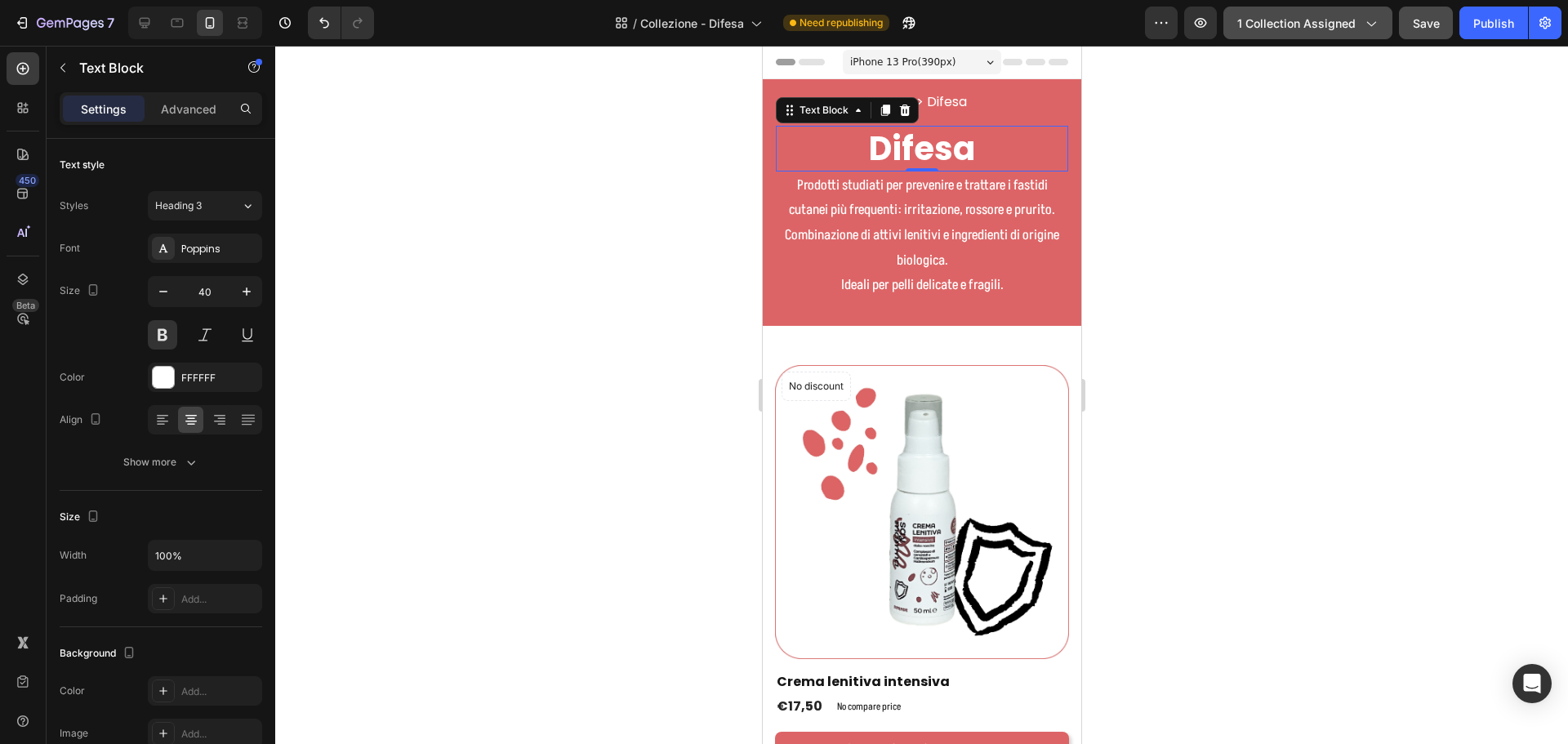
click at [1353, 27] on span "1 collection assigned" at bounding box center [1296, 23] width 118 height 18
click at [525, 143] on div at bounding box center [922, 395] width 1292 height 698
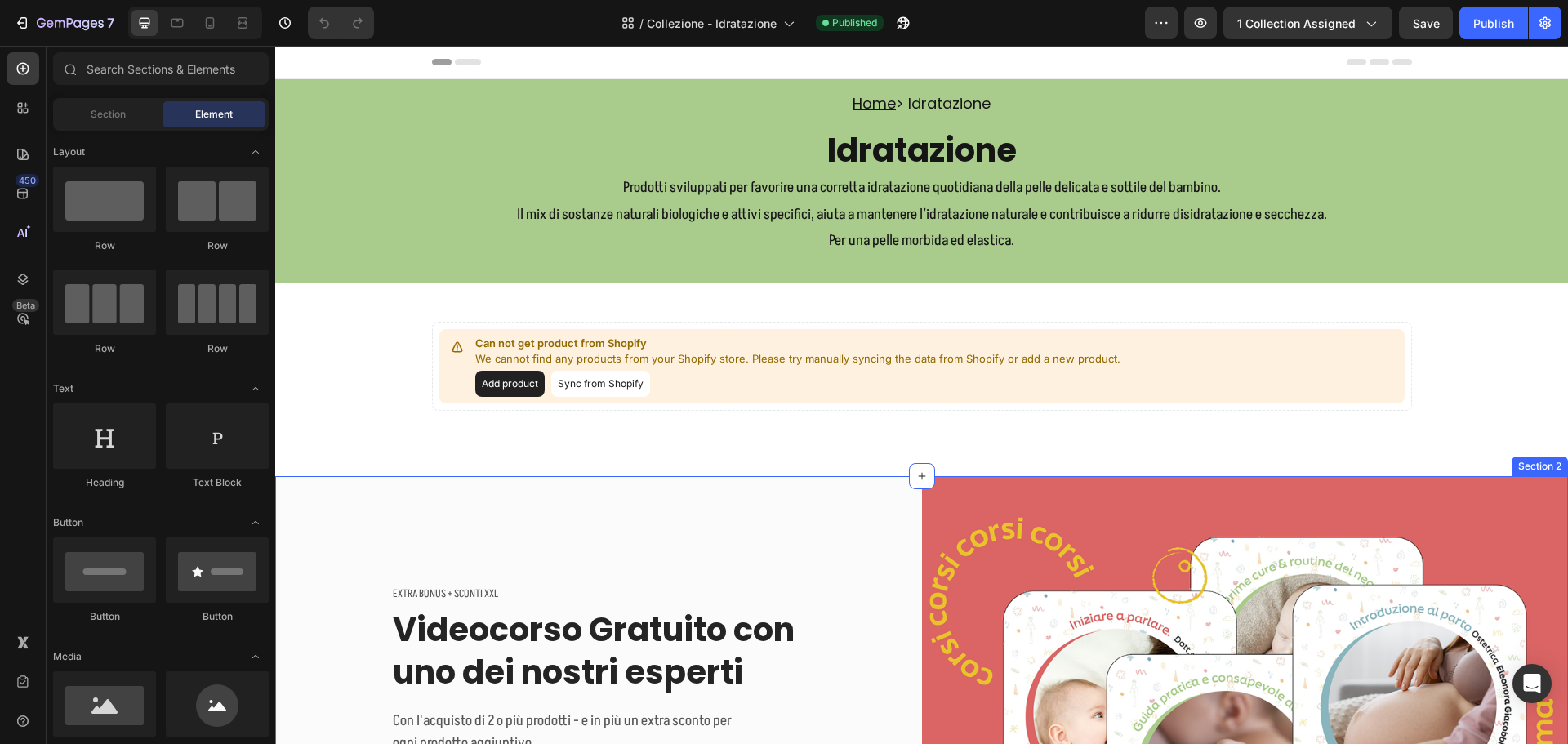
click at [783, 484] on div "EXTRA BONUS + SCONTI XXL Text block Videocorso Gratuito con uno dei nostri espe…" at bounding box center [599, 709] width 647 height 467
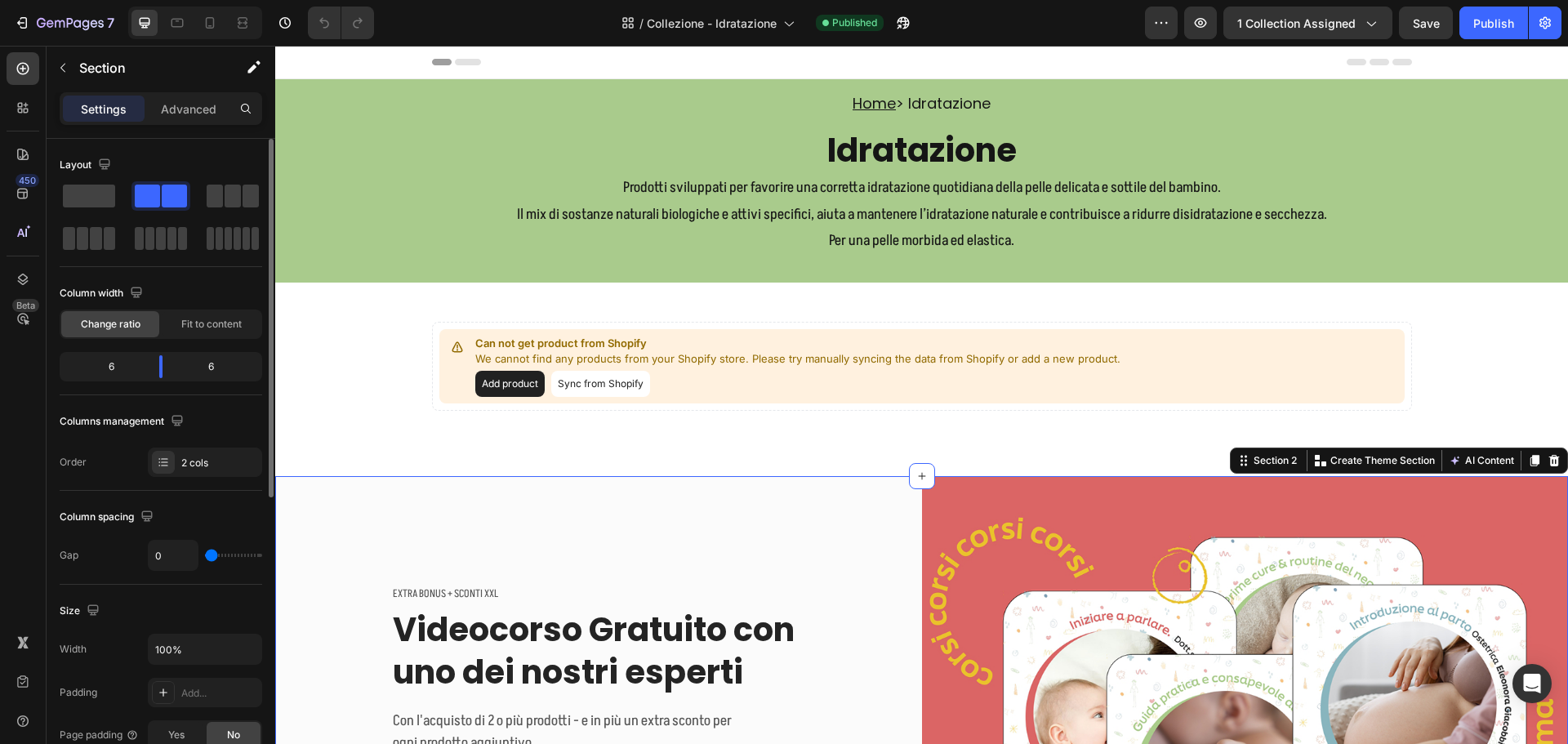
scroll to position [245, 0]
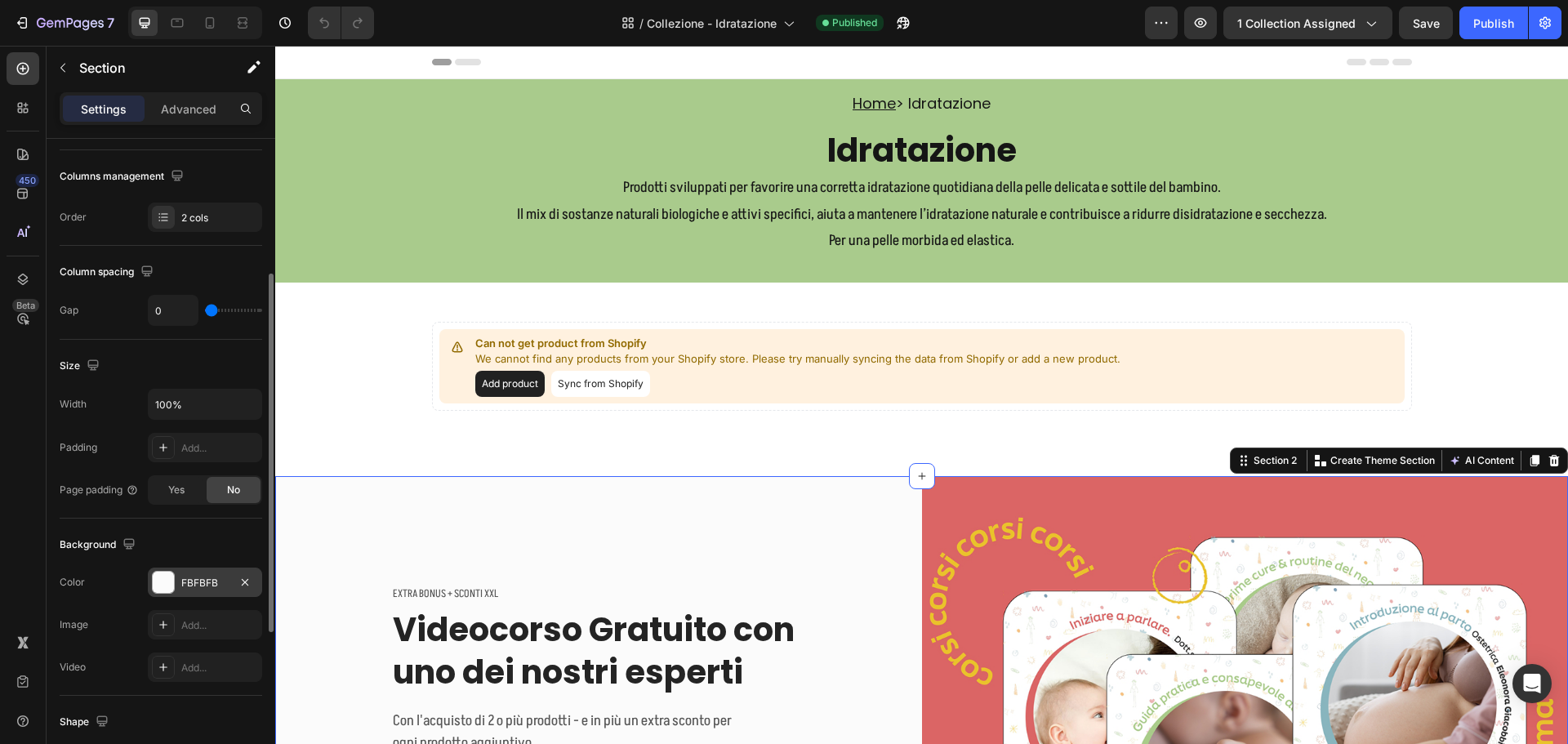
click at [201, 584] on div "FBFBFB" at bounding box center [205, 584] width 47 height 15
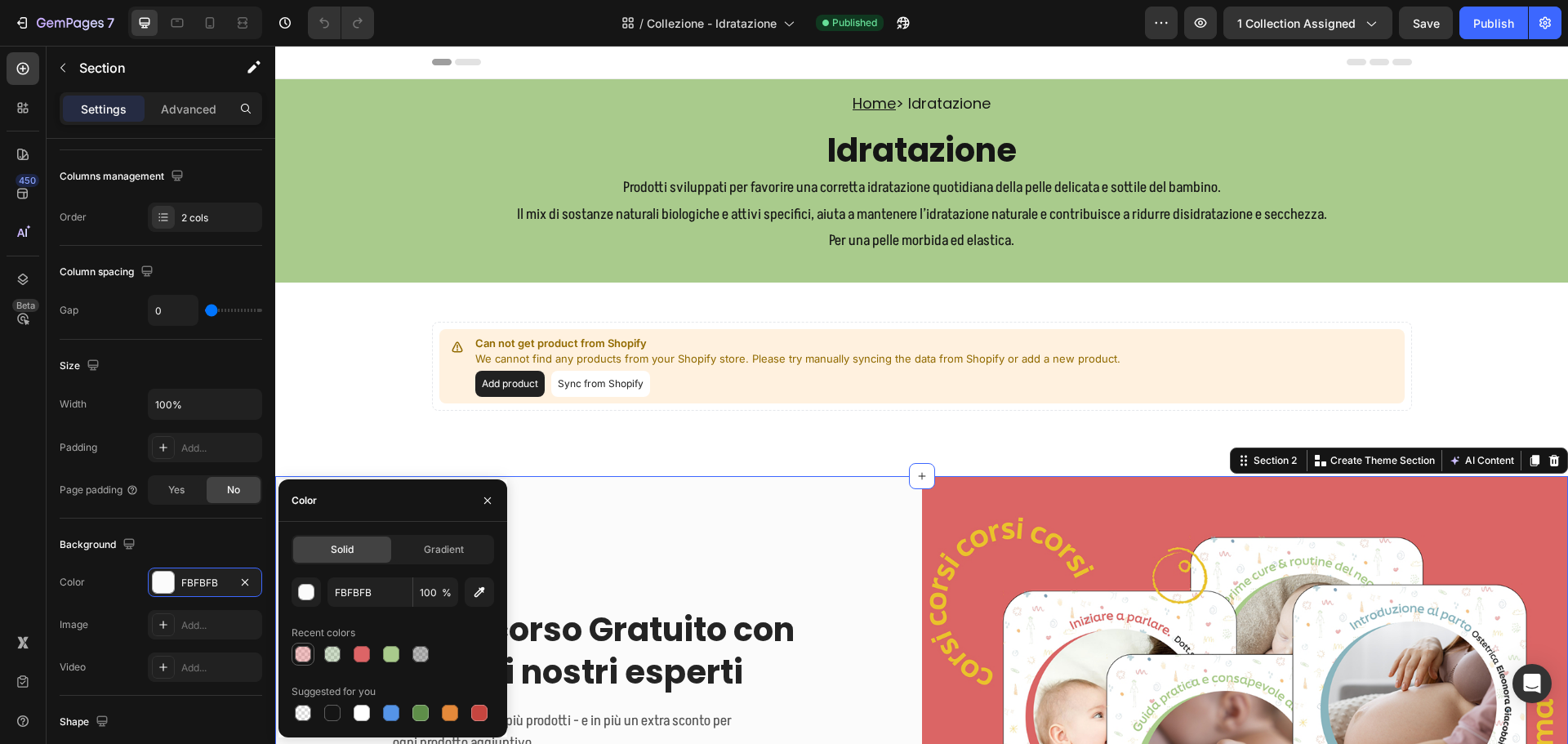
click at [301, 656] on div at bounding box center [303, 655] width 17 height 17
type input "DD6466"
type input "40"
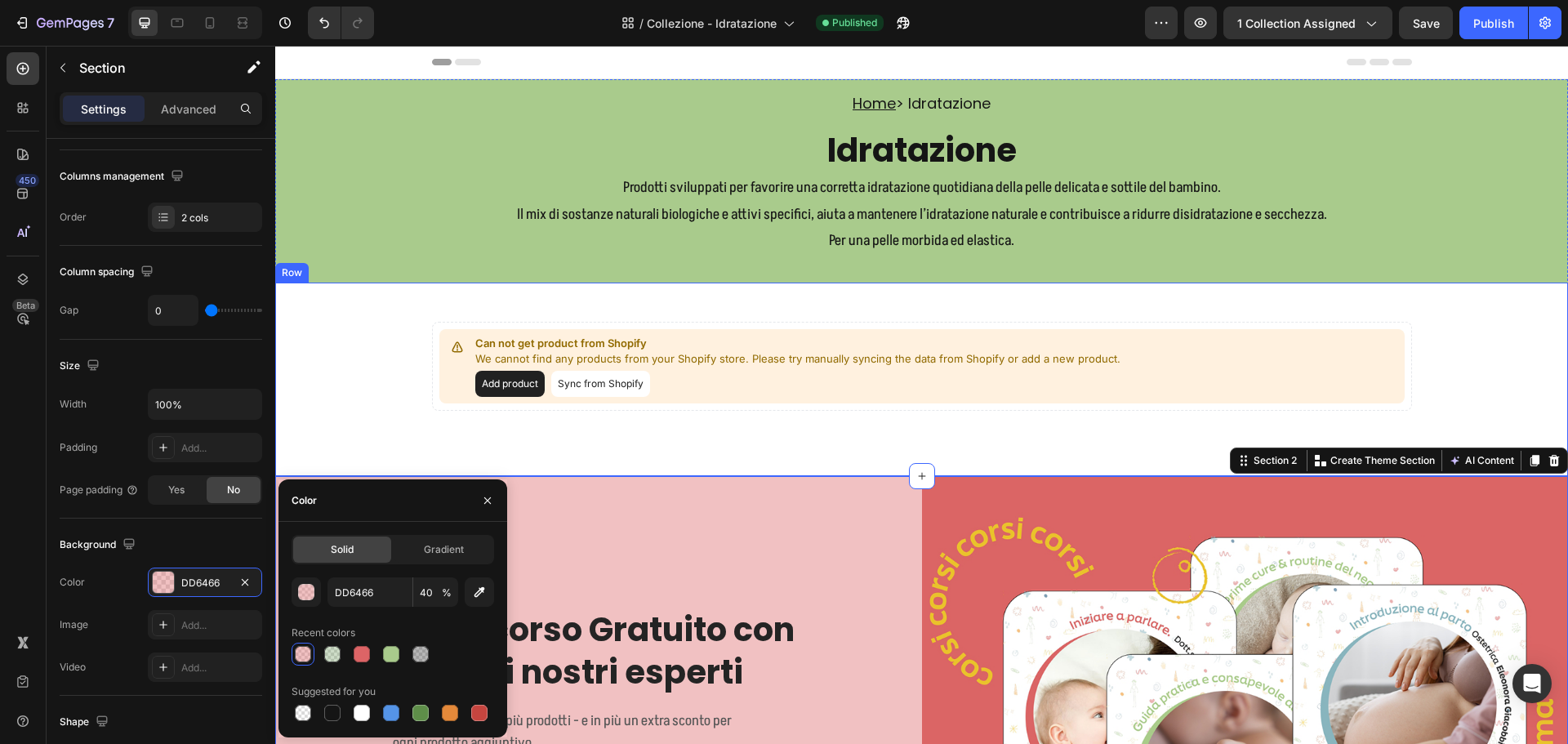
click at [757, 433] on div "Can not get product from Shopify We cannot find any products from your Shopify …" at bounding box center [922, 380] width 1292 height 194
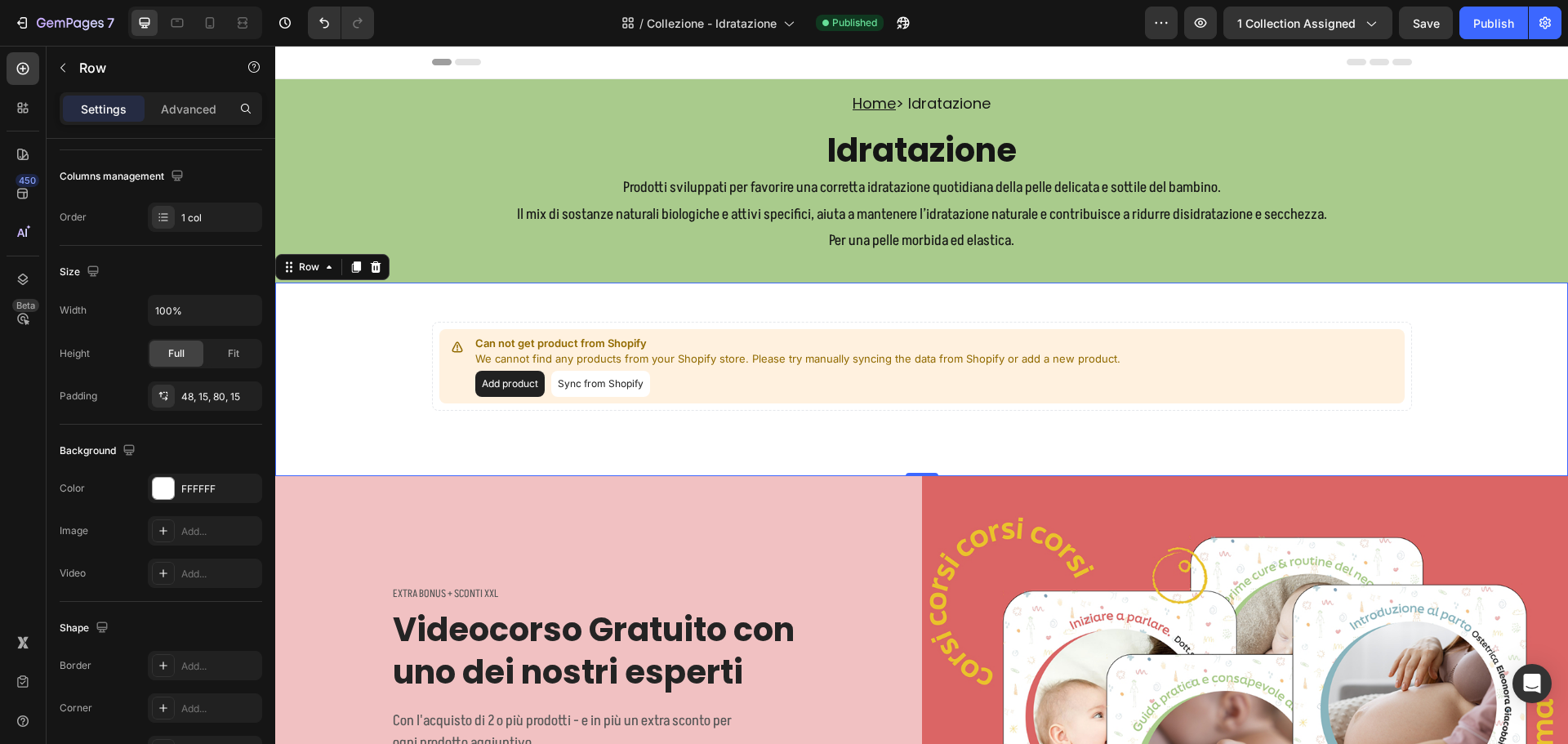
scroll to position [0, 0]
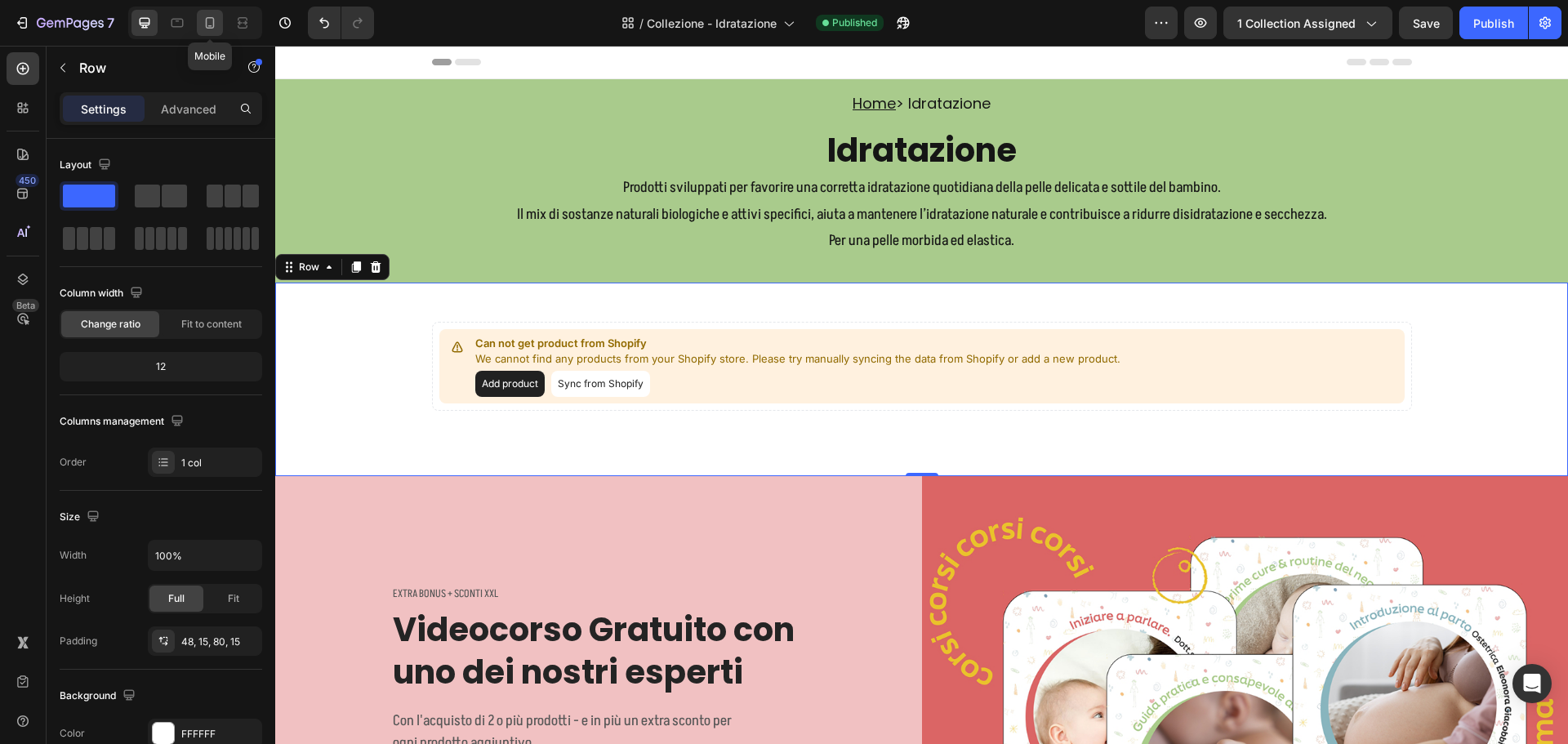
click at [212, 24] on icon at bounding box center [210, 23] width 17 height 17
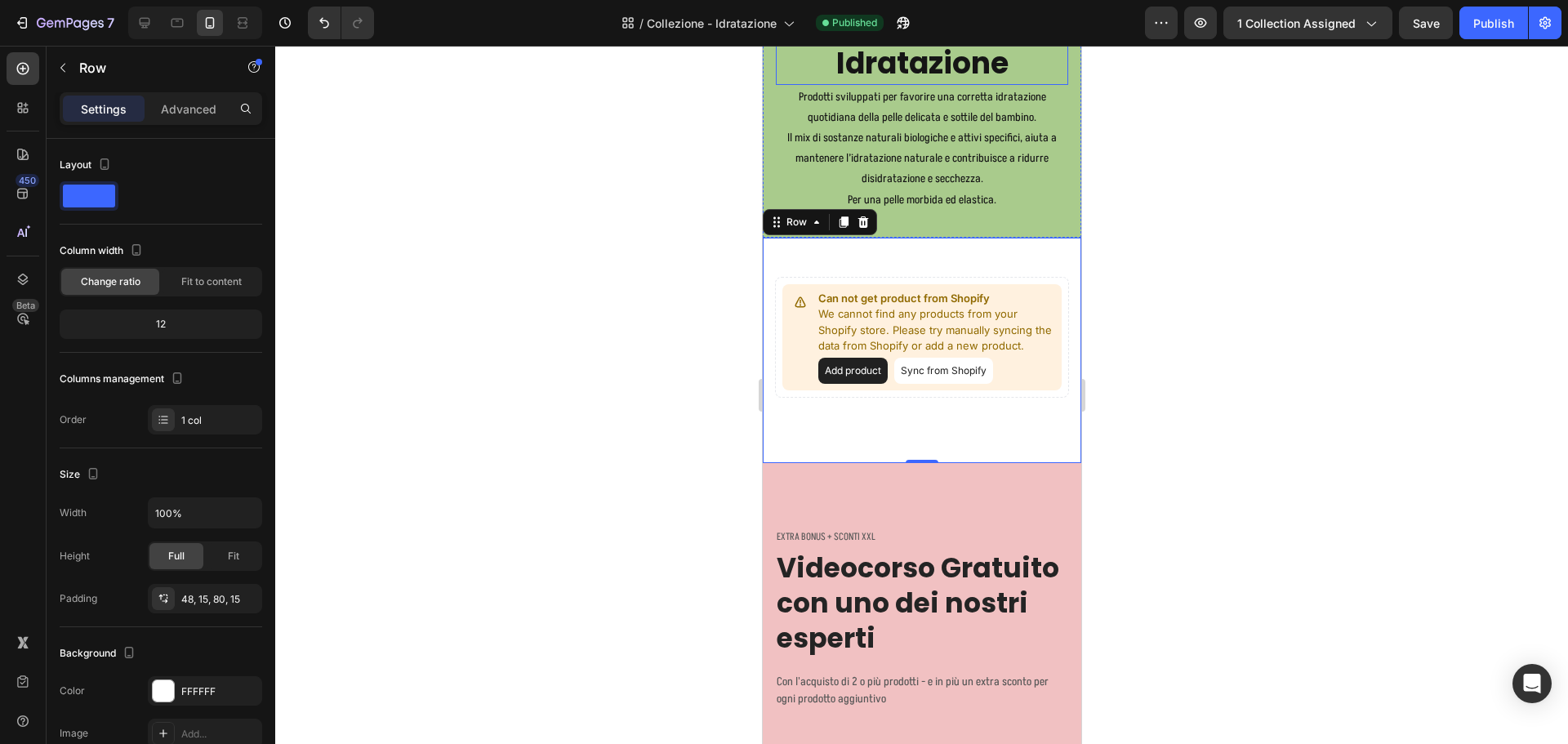
click at [894, 290] on p "Can not get product from Shopify" at bounding box center [936, 299] width 237 height 17
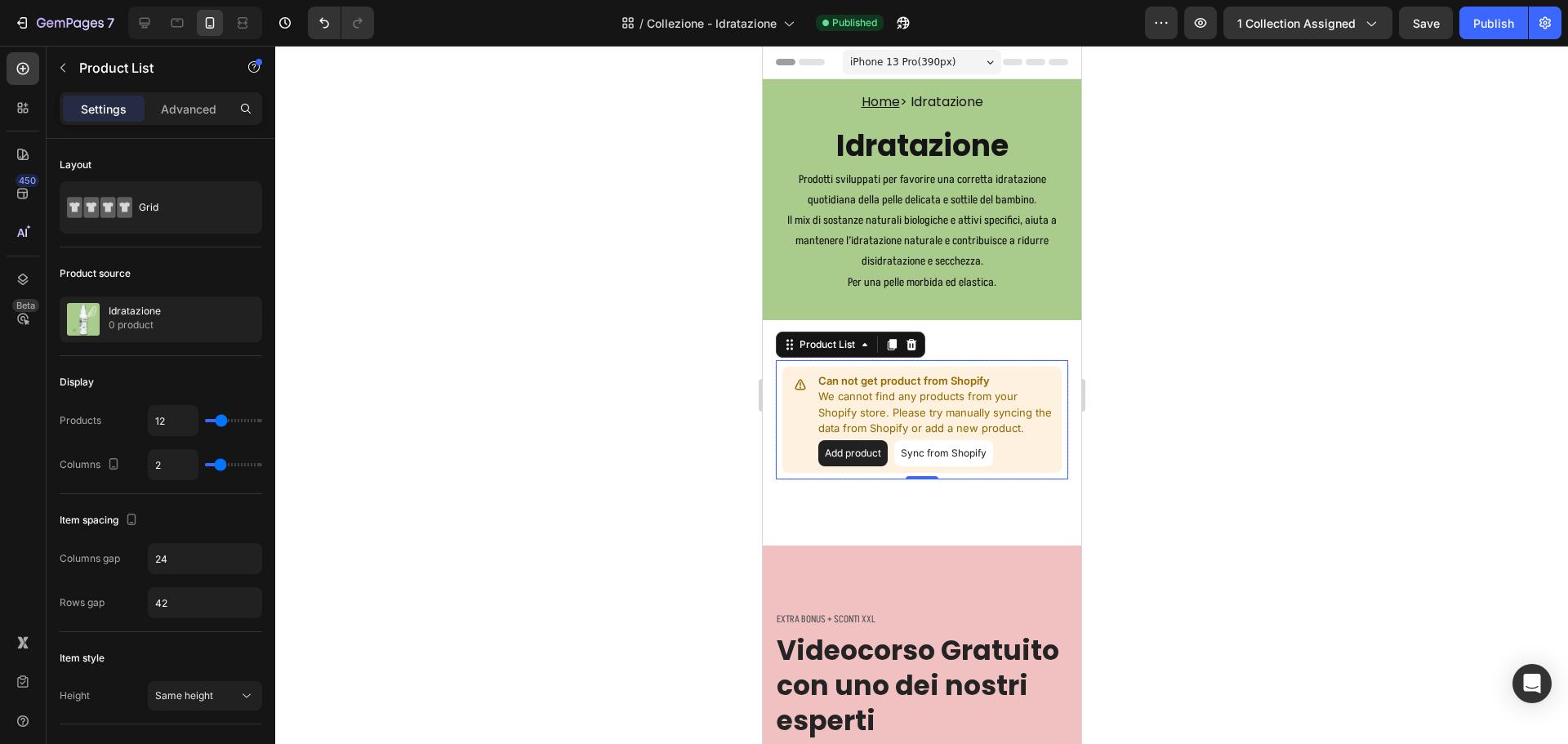
click at [904, 203] on p "Prodotti sviluppati per favorire una corretta idratazione quotidiana della pell…" at bounding box center [921, 230] width 289 height 124
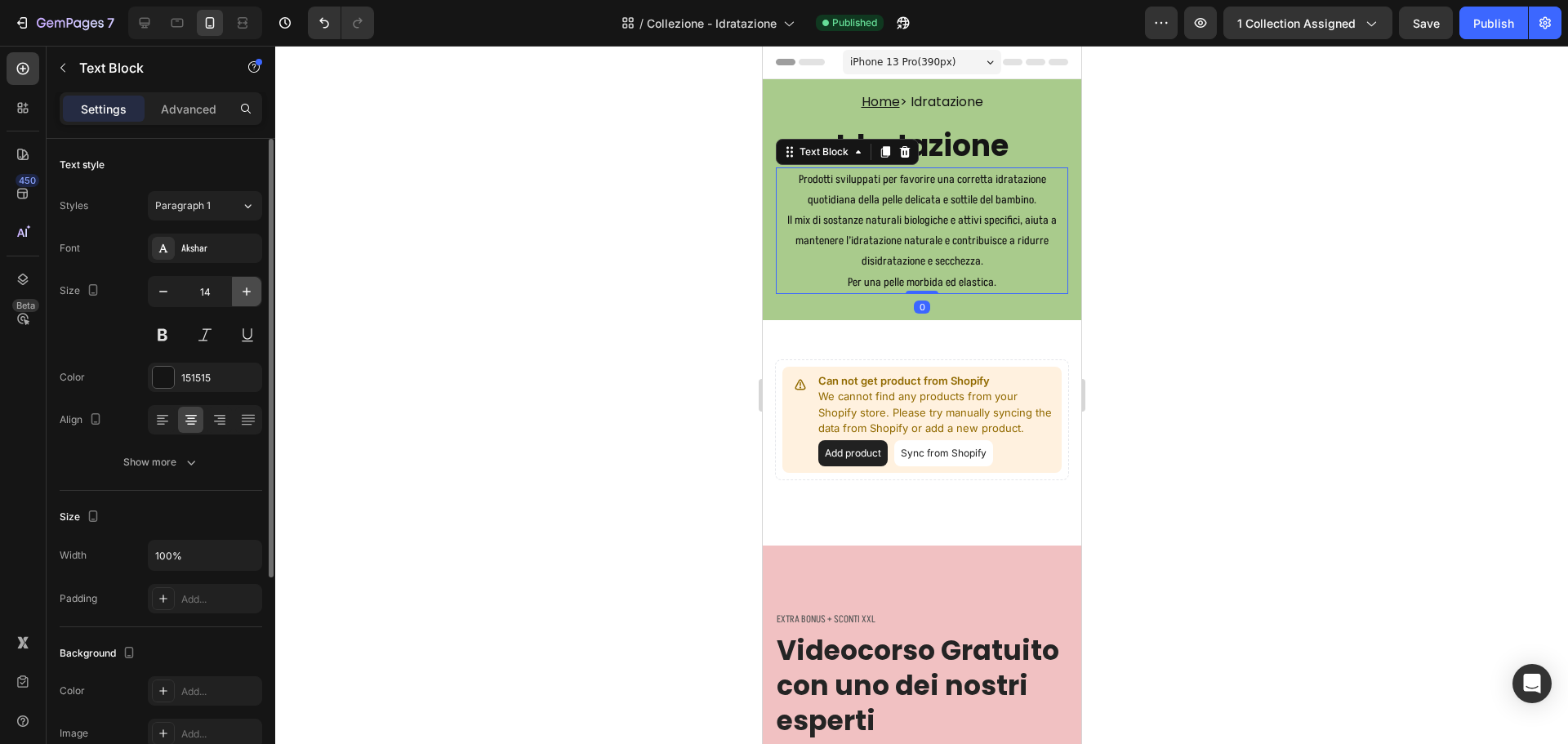
click at [235, 289] on button "button" at bounding box center [247, 291] width 29 height 30
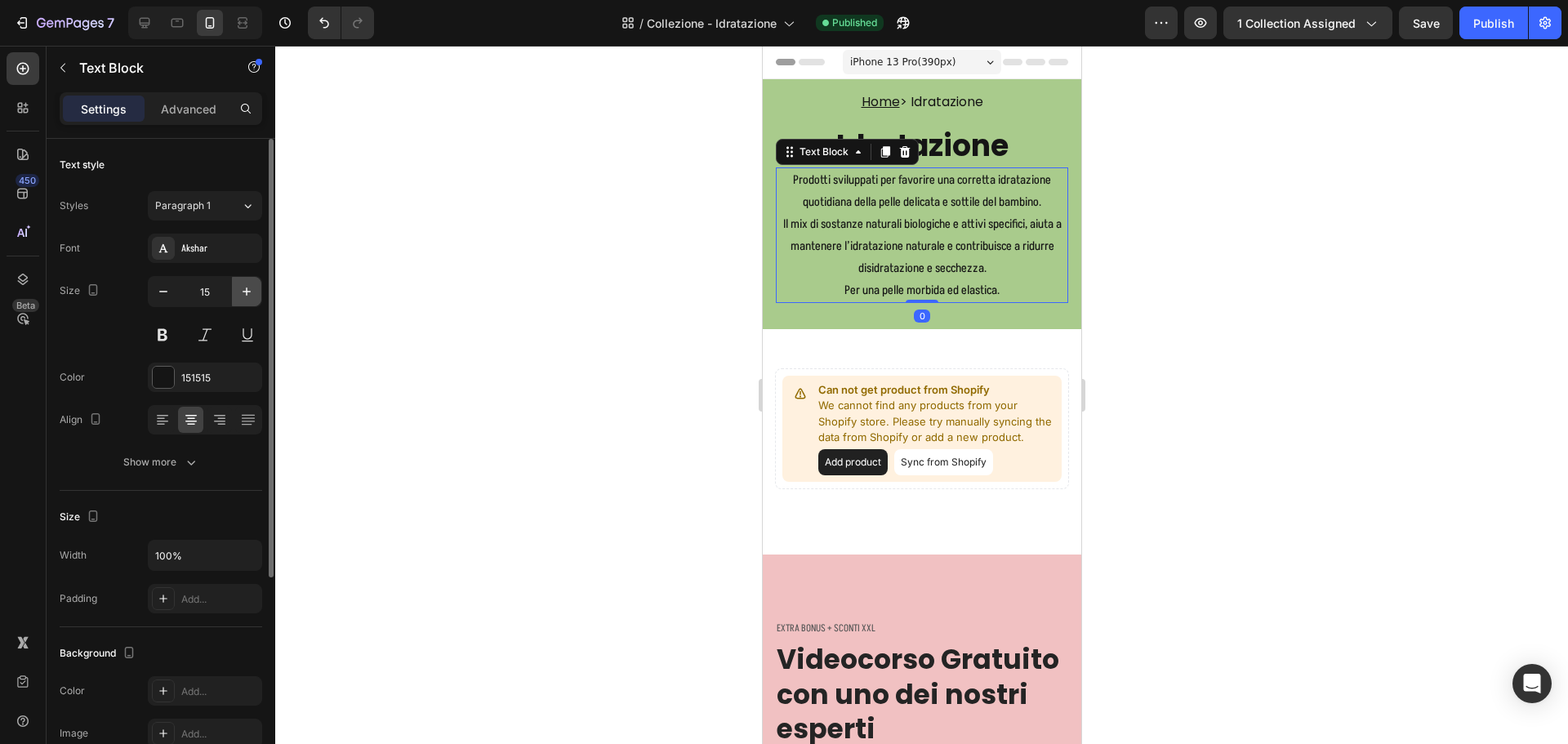
click at [240, 289] on icon "button" at bounding box center [247, 291] width 17 height 17
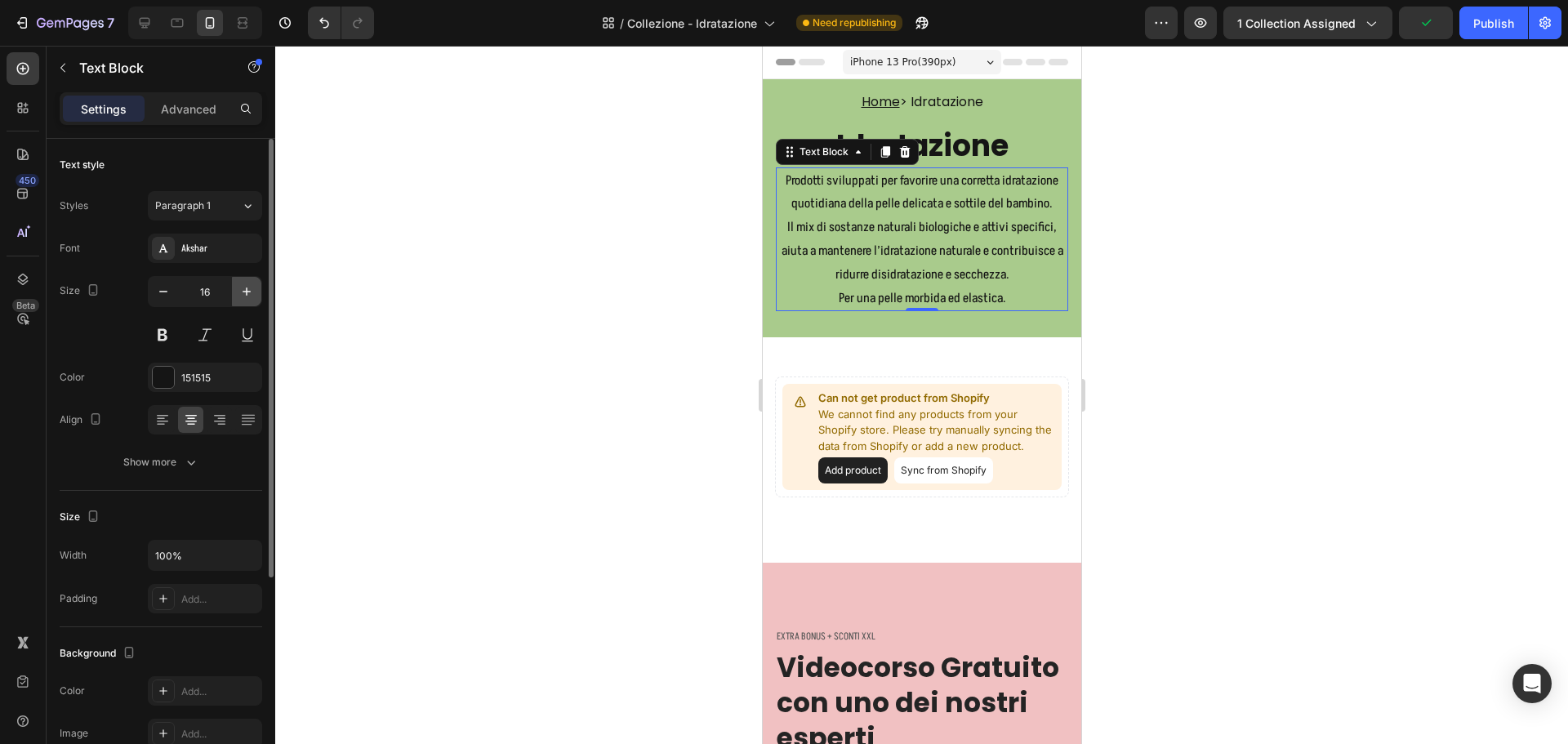
click at [248, 285] on icon "button" at bounding box center [247, 291] width 17 height 17
type input "17"
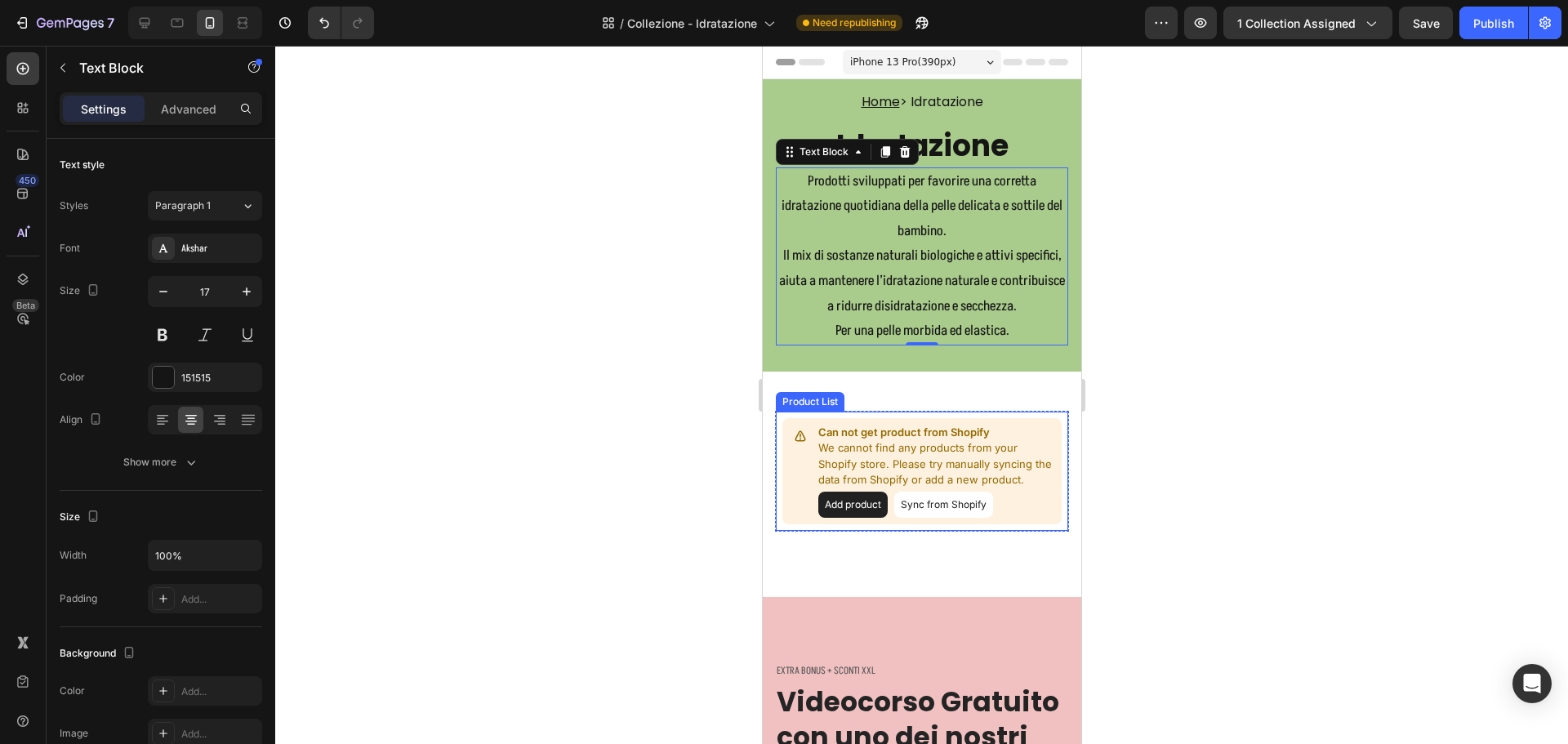
click at [878, 412] on div "Can not get product from Shopify We cannot find any products from your Shopify …" at bounding box center [921, 471] width 294 height 121
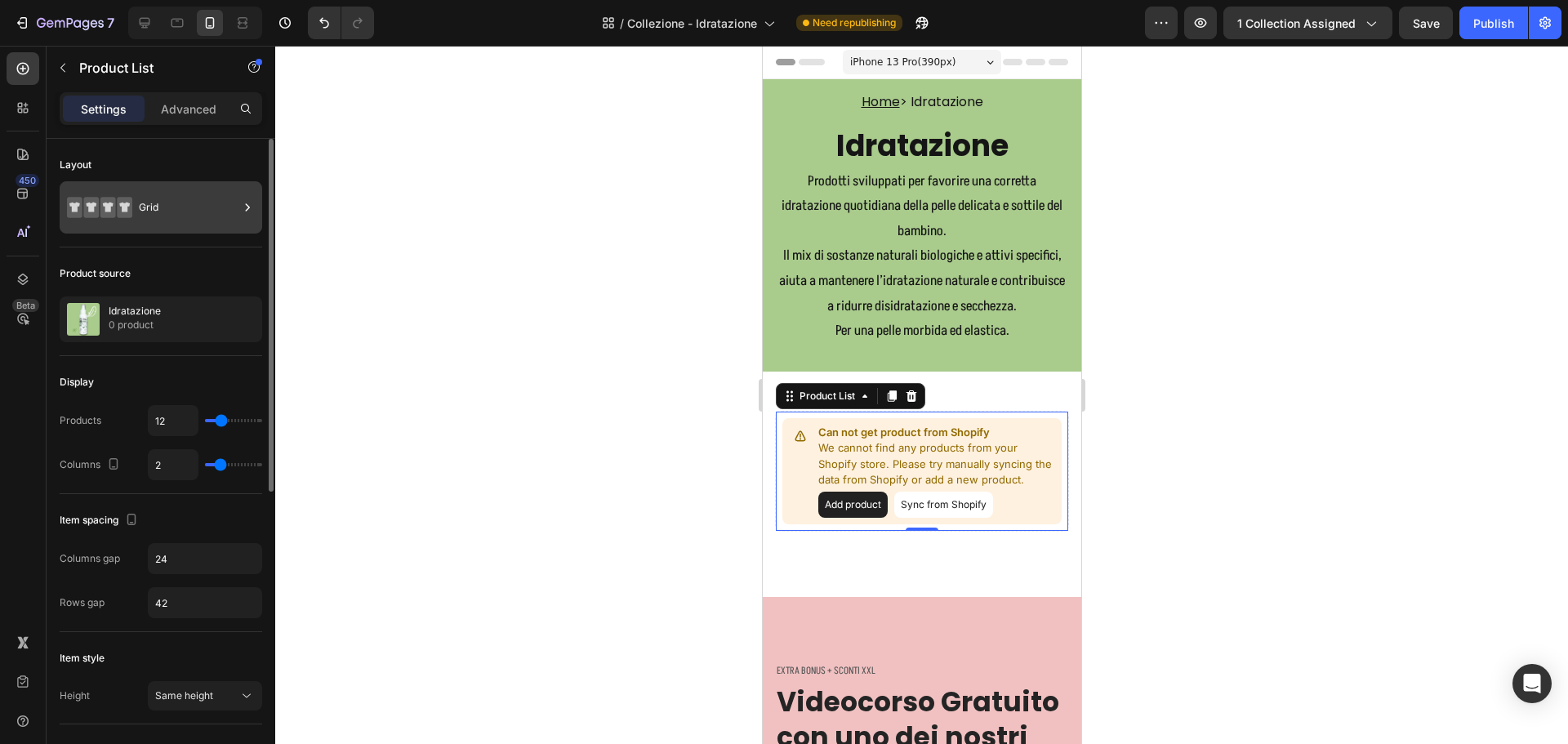
click at [161, 211] on div "Grid" at bounding box center [189, 207] width 100 height 38
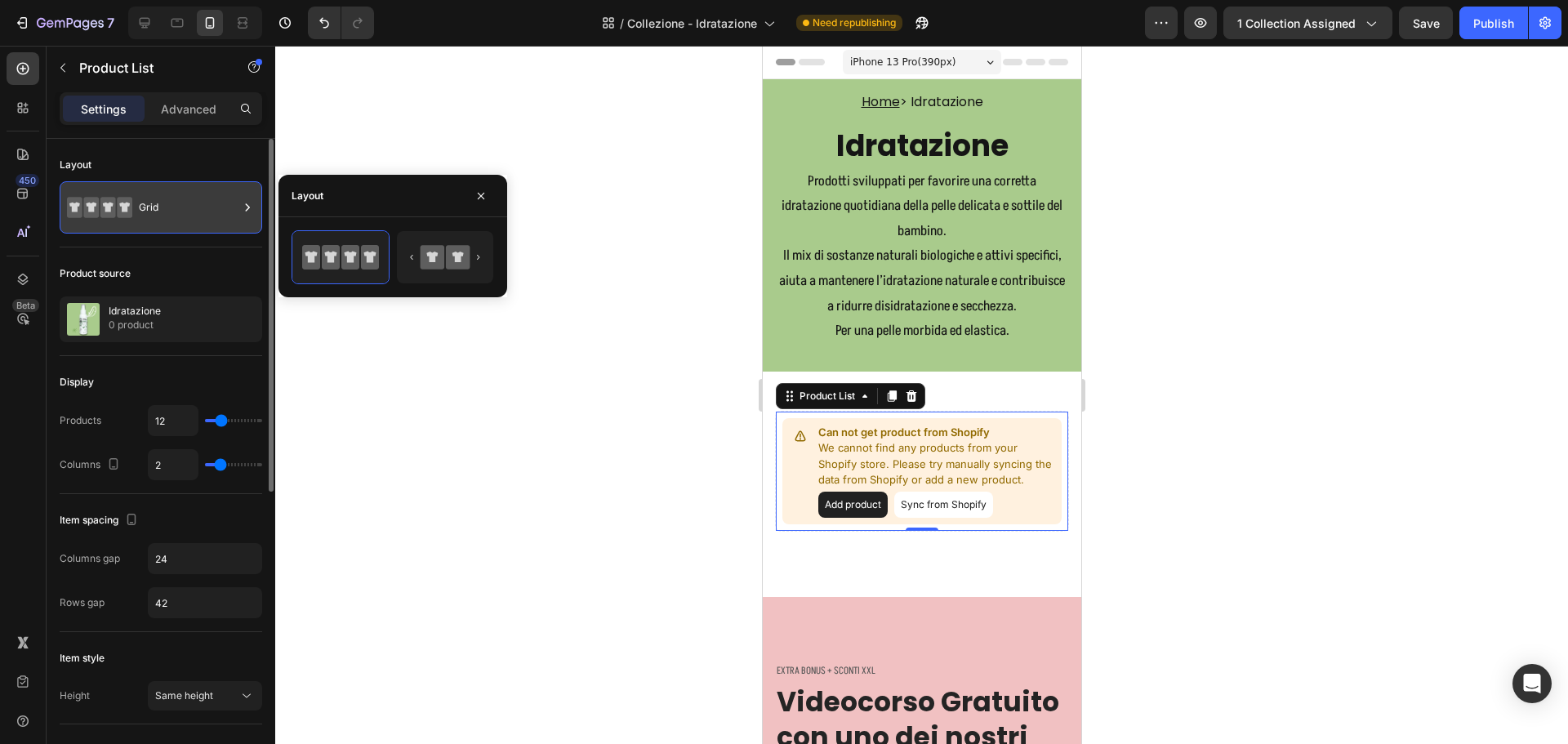
click at [161, 211] on div "Grid" at bounding box center [189, 207] width 100 height 38
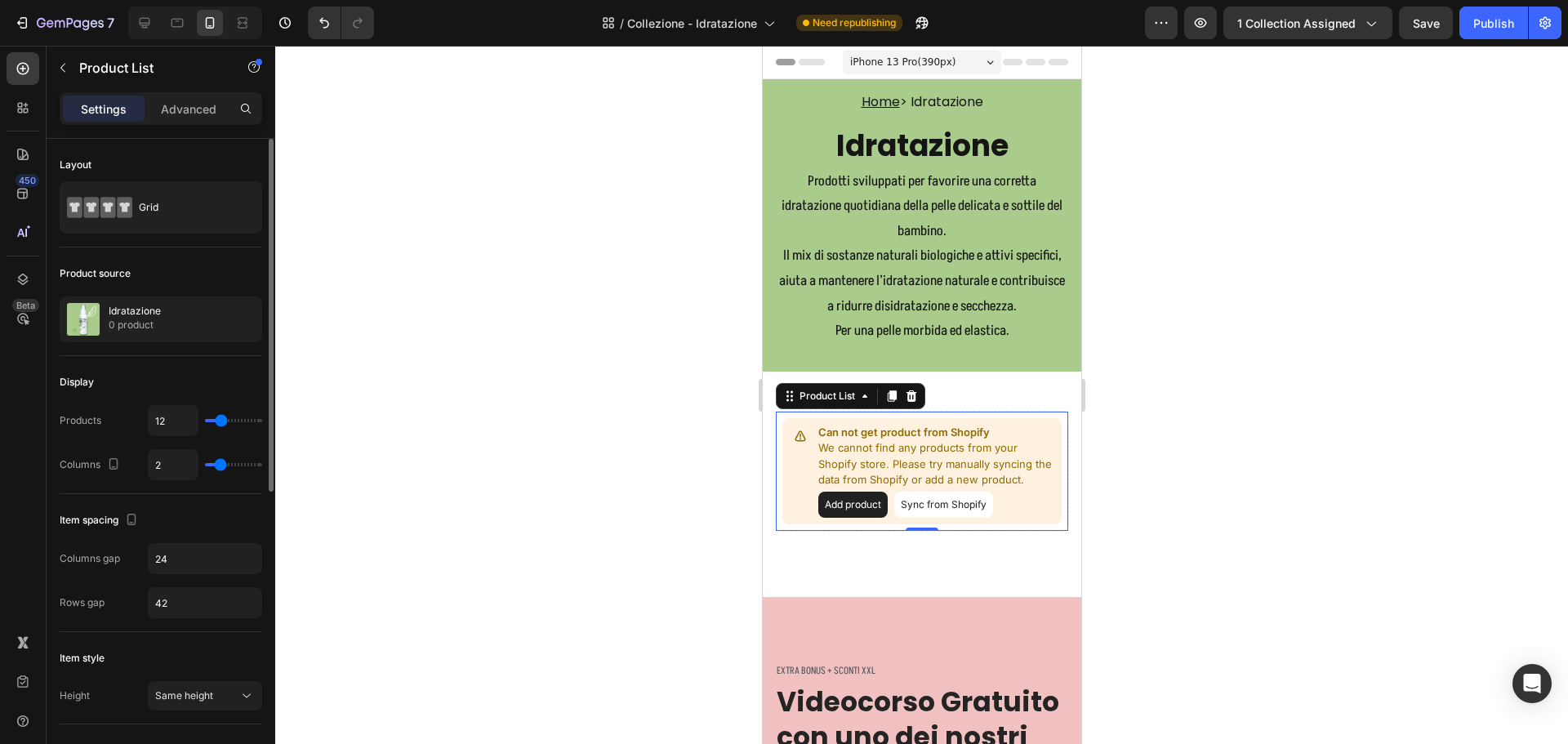
click at [210, 467] on div "2" at bounding box center [205, 465] width 114 height 31
type input "1"
click at [208, 463] on input "range" at bounding box center [233, 465] width 57 height 4
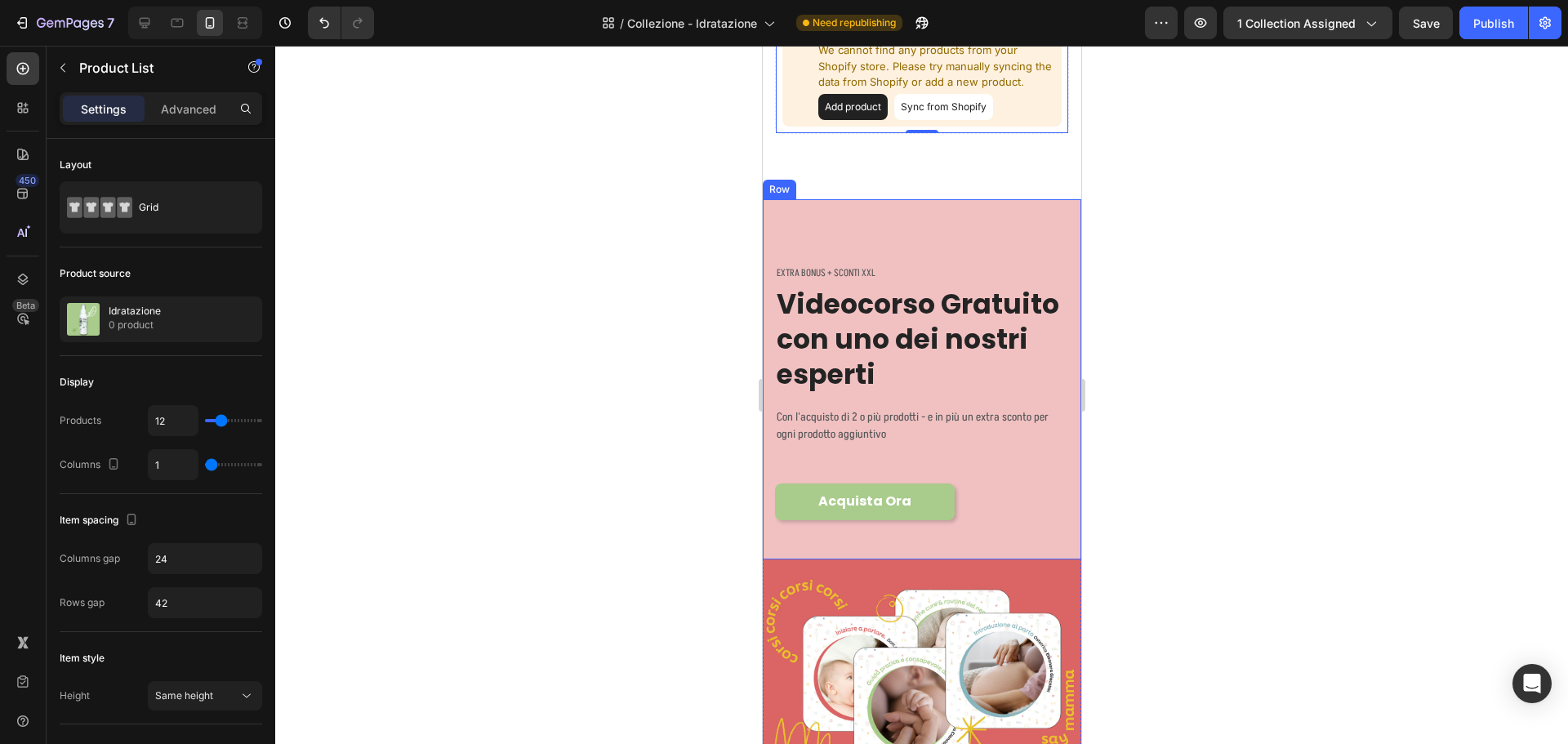
scroll to position [408, 0]
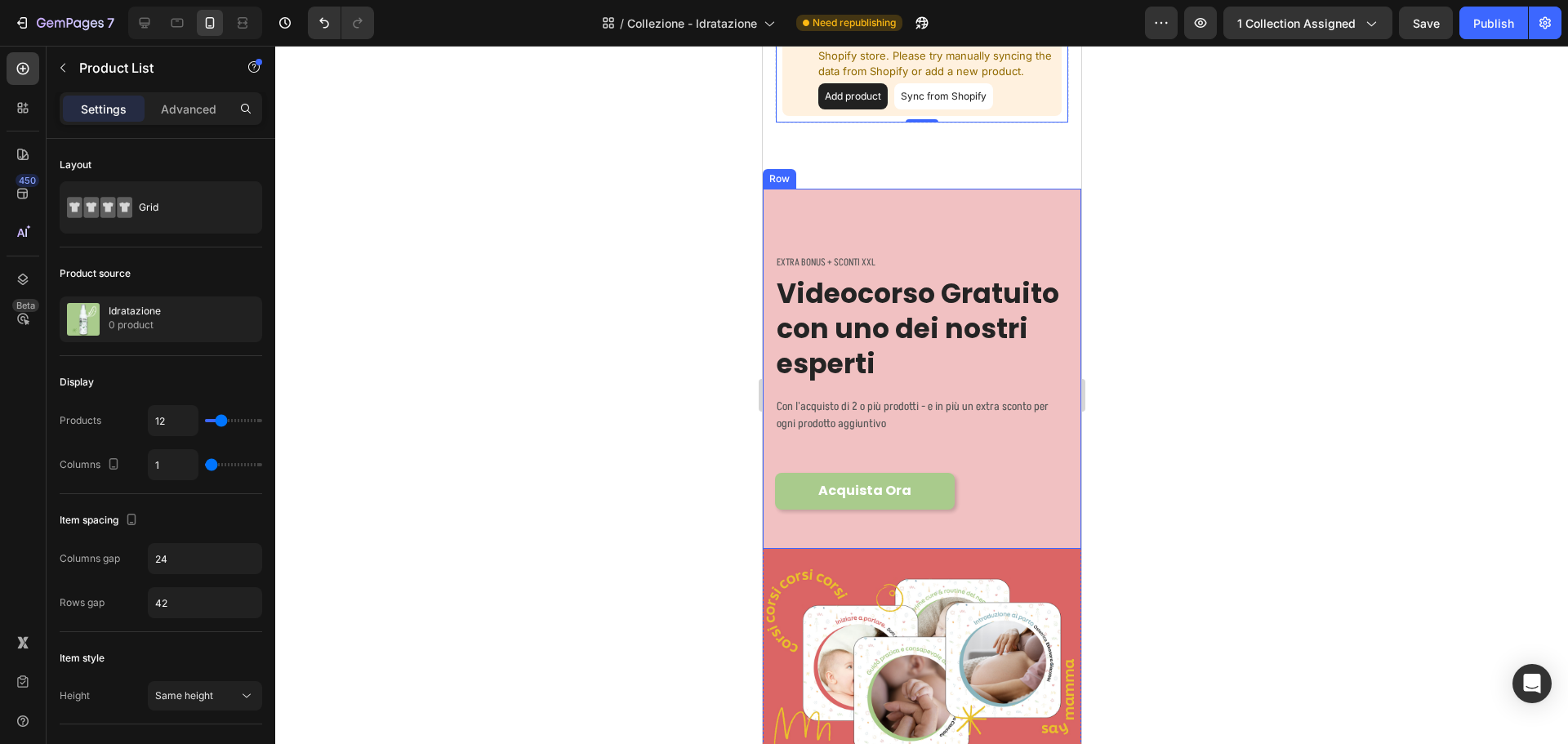
click at [986, 464] on div "EXTRA BONUS + SCONTI XXL Text block Videocorso Gratuito con uno dei nostri espe…" at bounding box center [921, 402] width 294 height 296
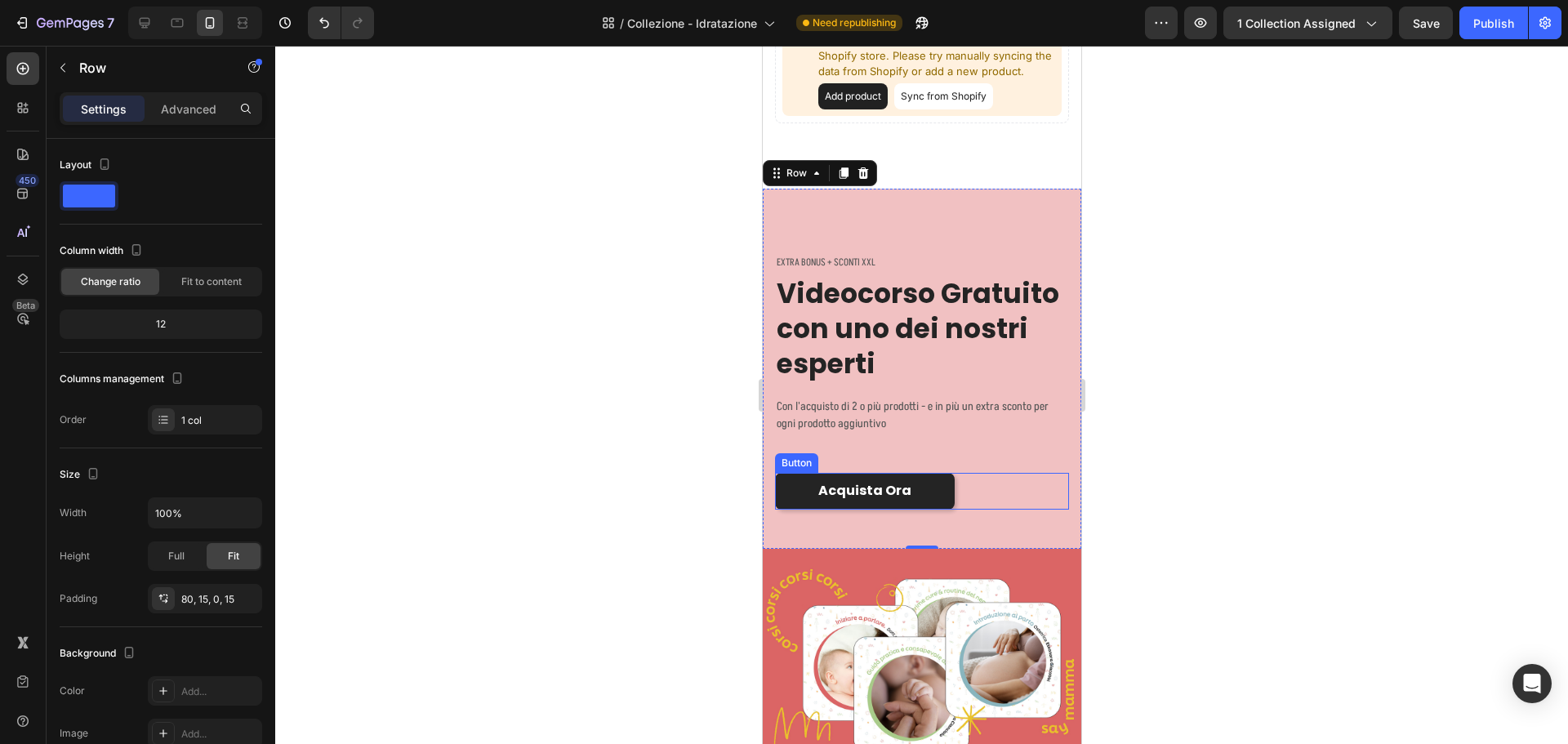
click at [949, 489] on link "Acquista Ora" at bounding box center [864, 491] width 180 height 37
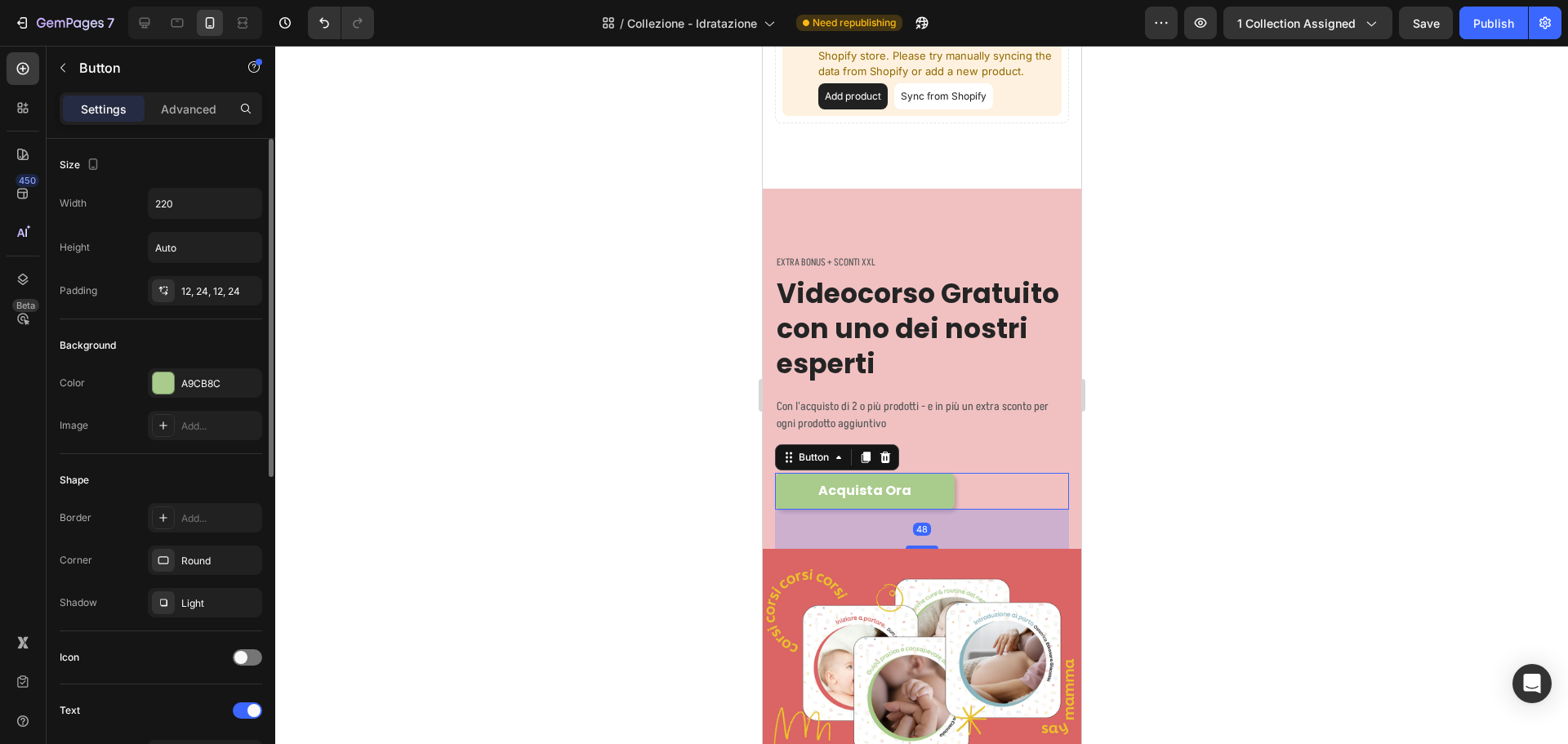
click at [200, 398] on div "Color A9CB8C Image Add..." at bounding box center [161, 405] width 203 height 72
click at [196, 381] on div "A9CB8C" at bounding box center [205, 384] width 47 height 15
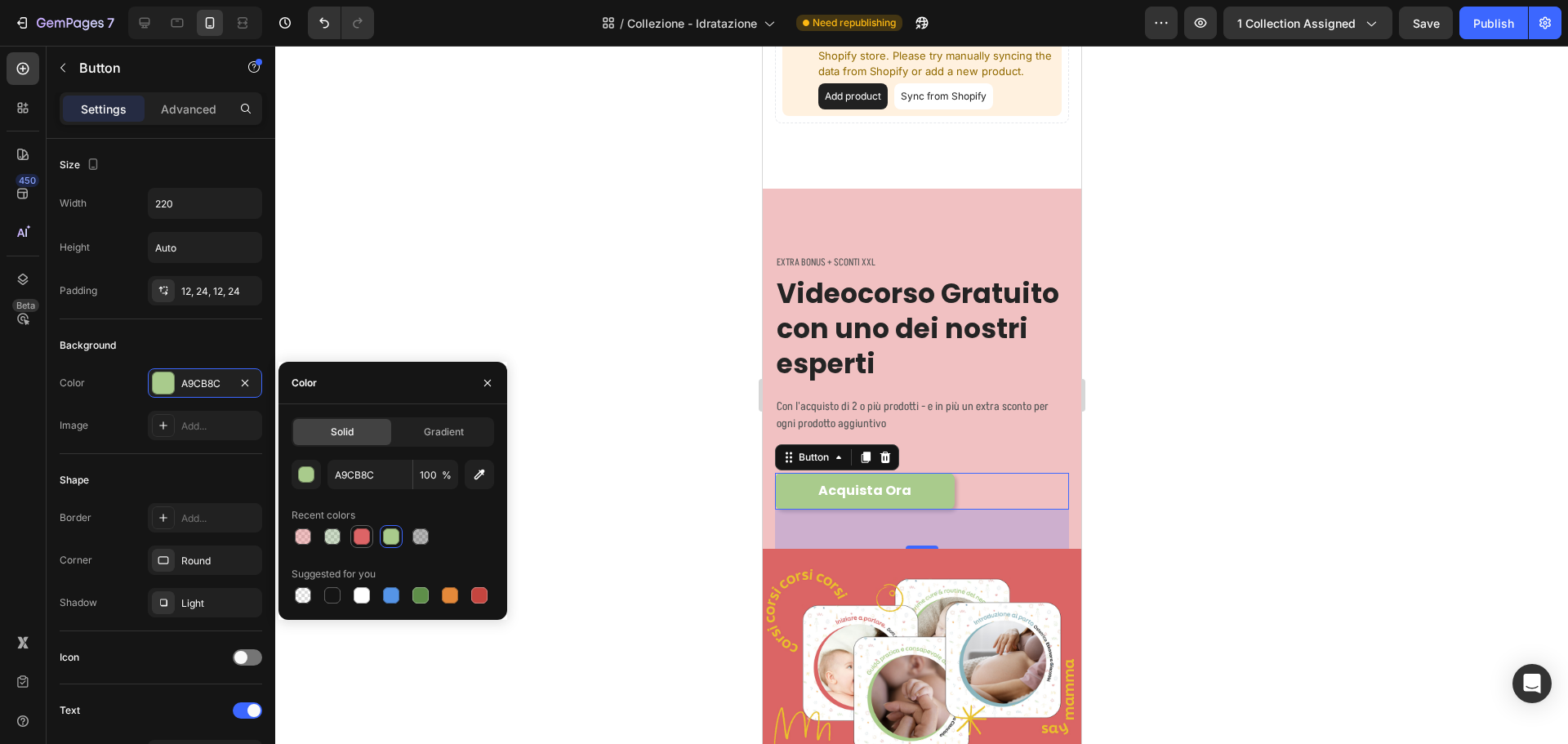
click at [352, 534] on div at bounding box center [361, 536] width 19 height 19
type input "DD6466"
click at [1020, 450] on div "EXTRA BONUS + SCONTI XXL Text block Videocorso Gratuito con uno dei nostri espe…" at bounding box center [921, 402] width 294 height 296
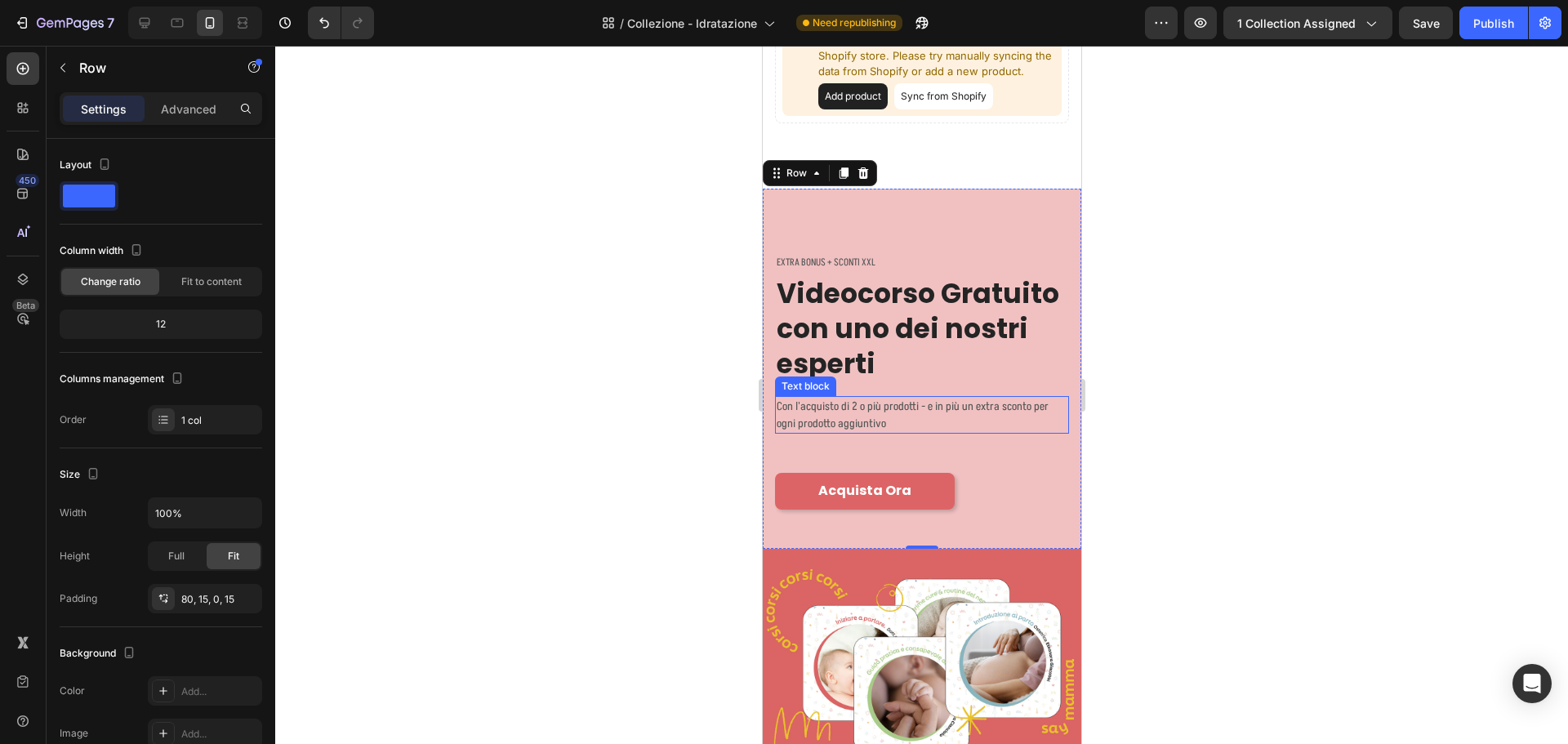
click at [990, 411] on p "Con l'acquisto di 2 o più prodotti - e in più un extra sconto per ogni prodotto…" at bounding box center [921, 414] width 290 height 34
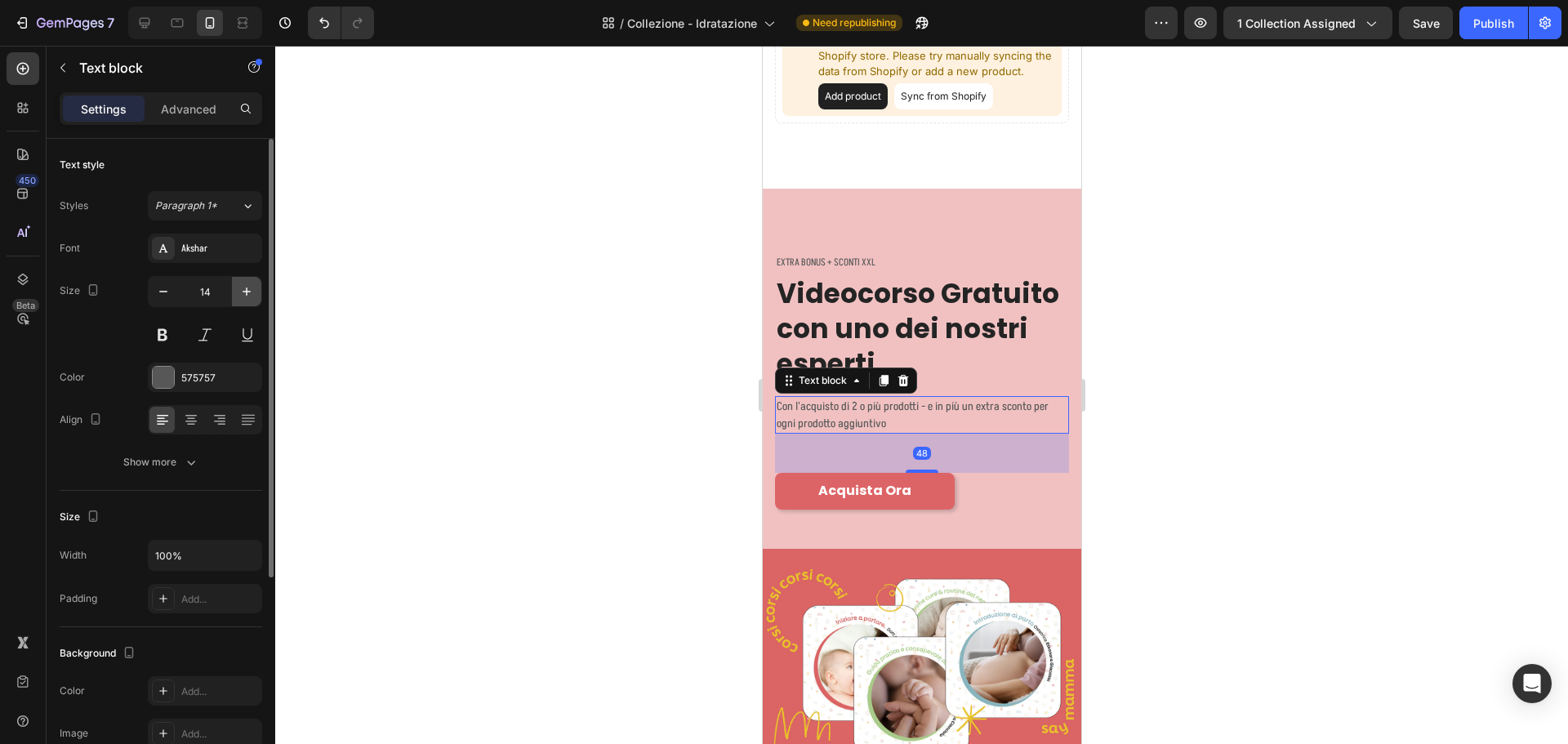
click at [244, 286] on icon "button" at bounding box center [247, 291] width 17 height 17
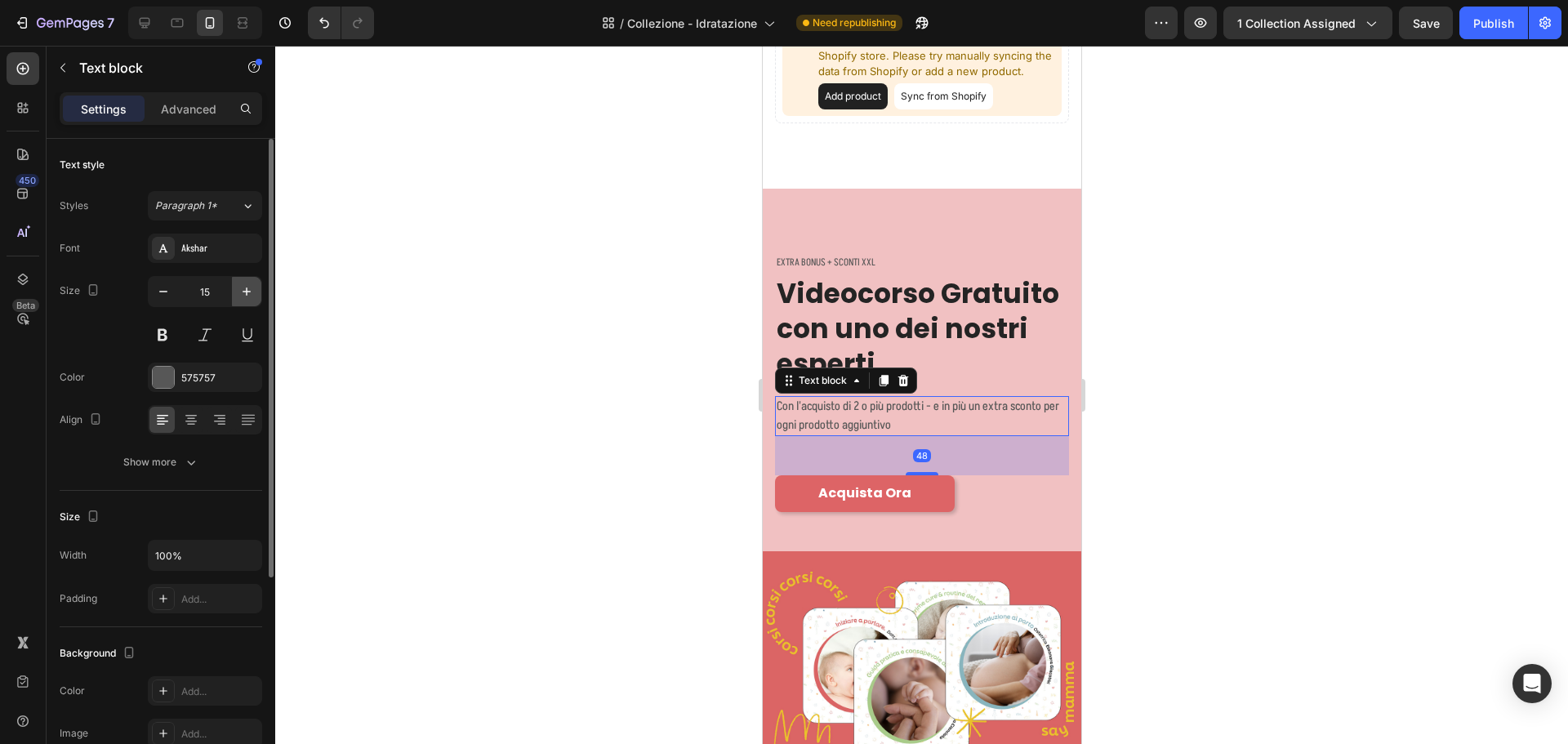
click at [244, 286] on icon "button" at bounding box center [247, 291] width 17 height 17
type input "16"
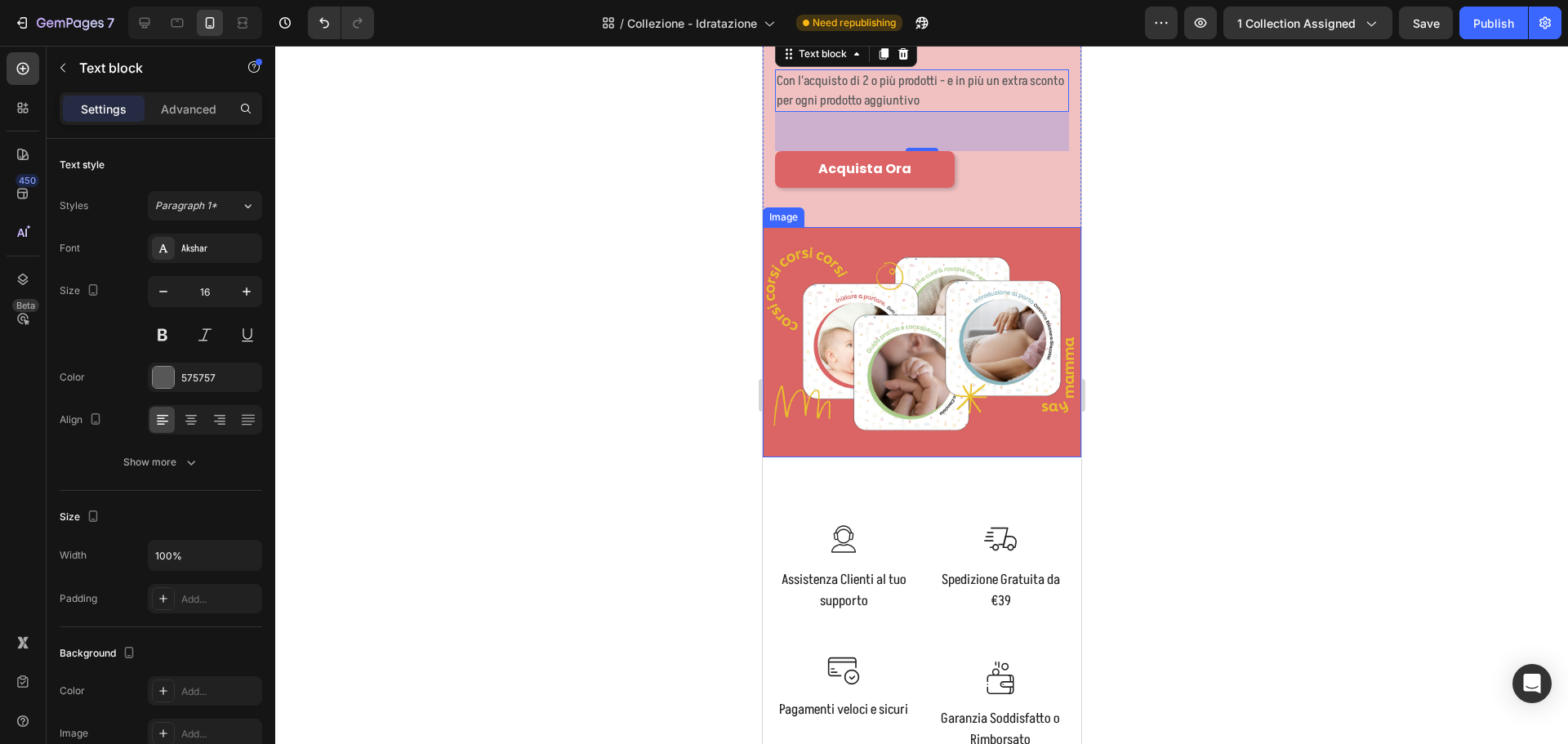
scroll to position [1062, 0]
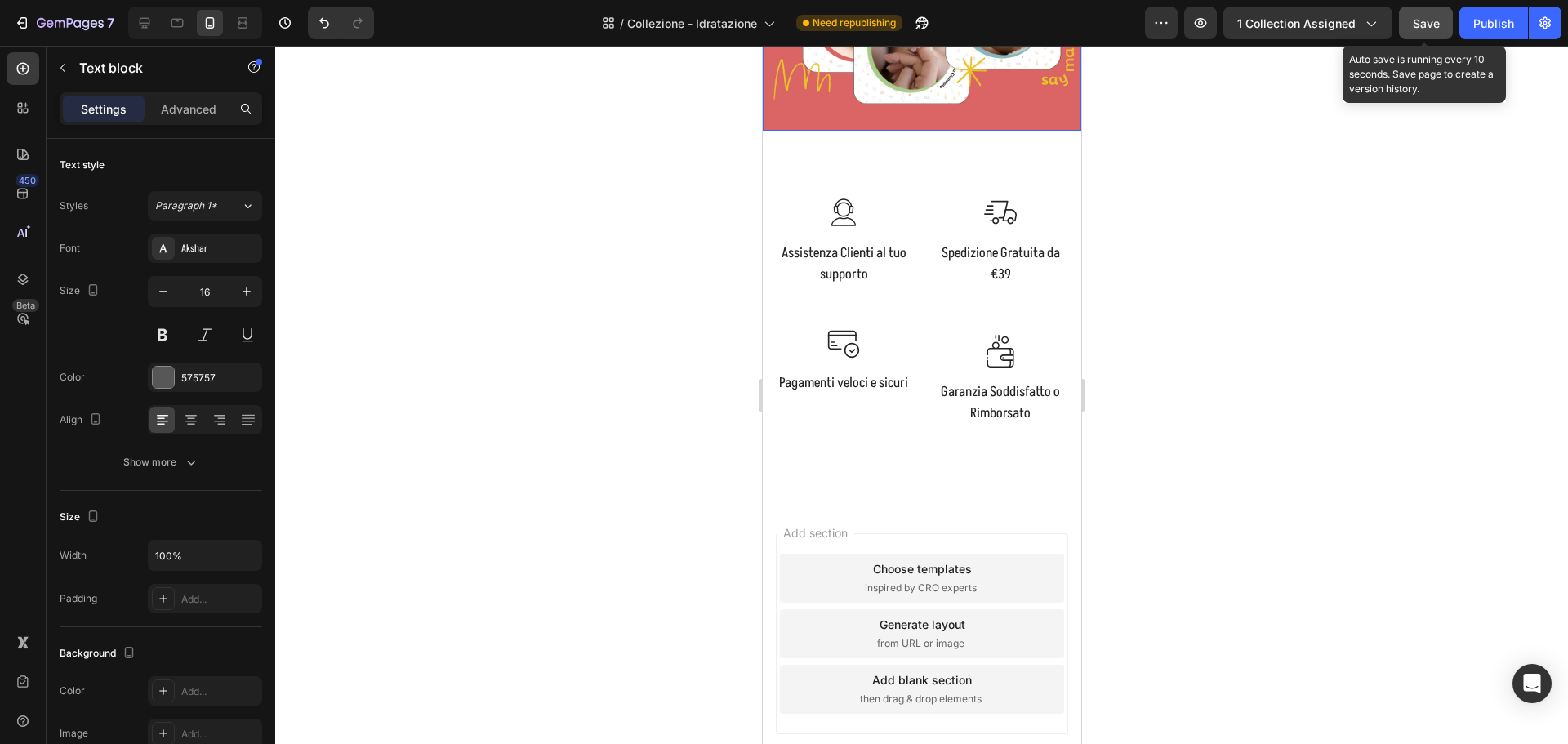
click at [1422, 22] on span "Save" at bounding box center [1426, 23] width 27 height 14
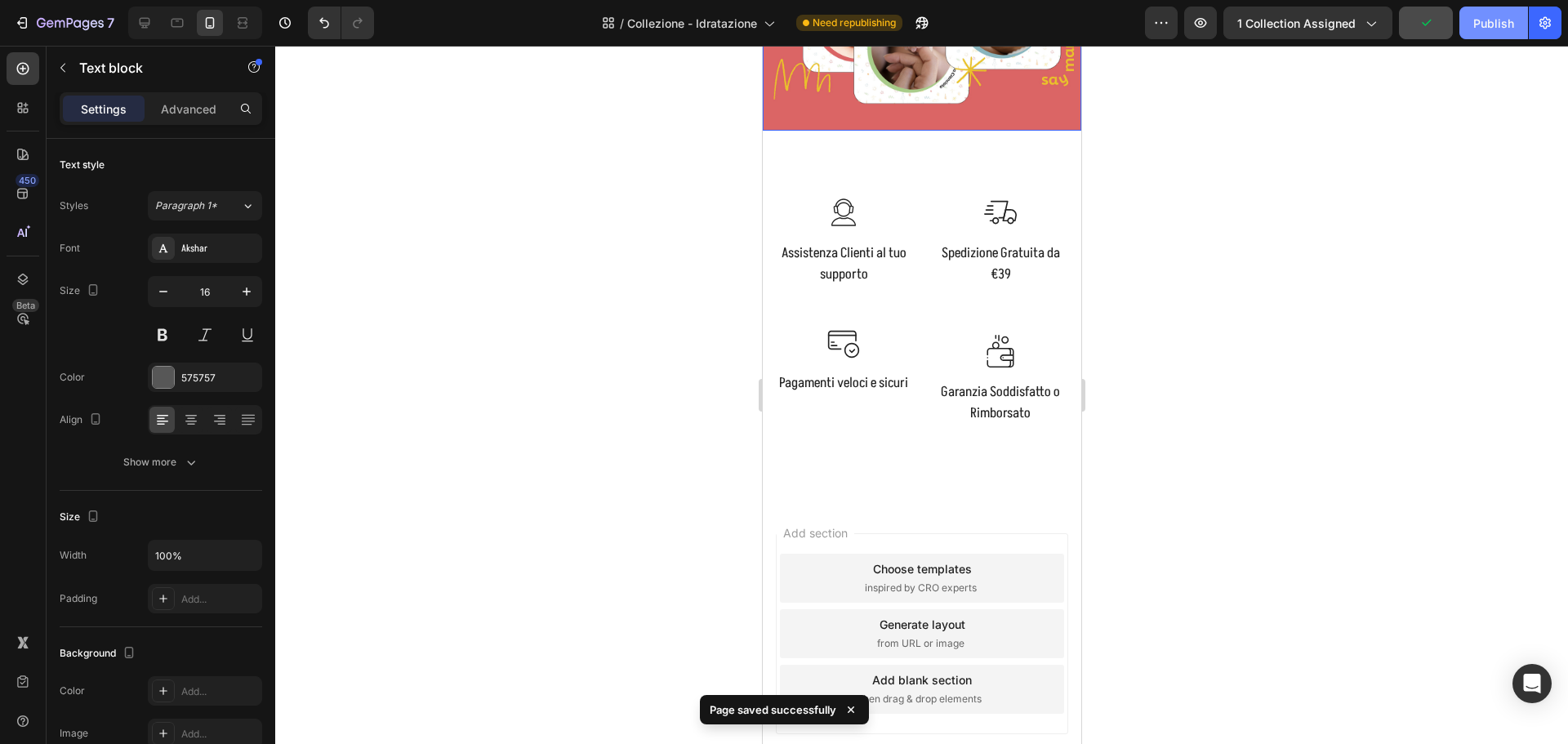
click at [1497, 20] on div "Publish" at bounding box center [1493, 23] width 41 height 18
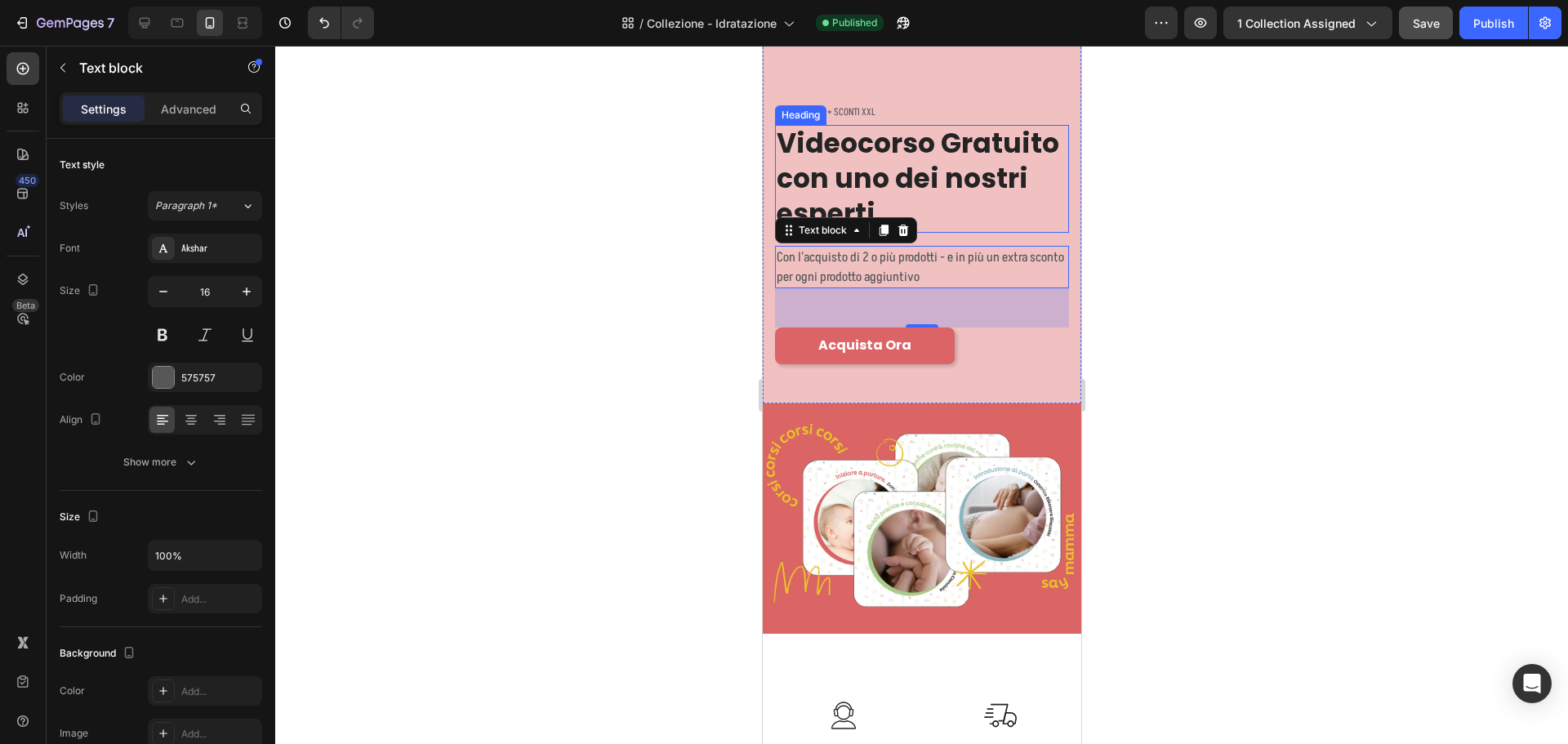
scroll to position [0, 0]
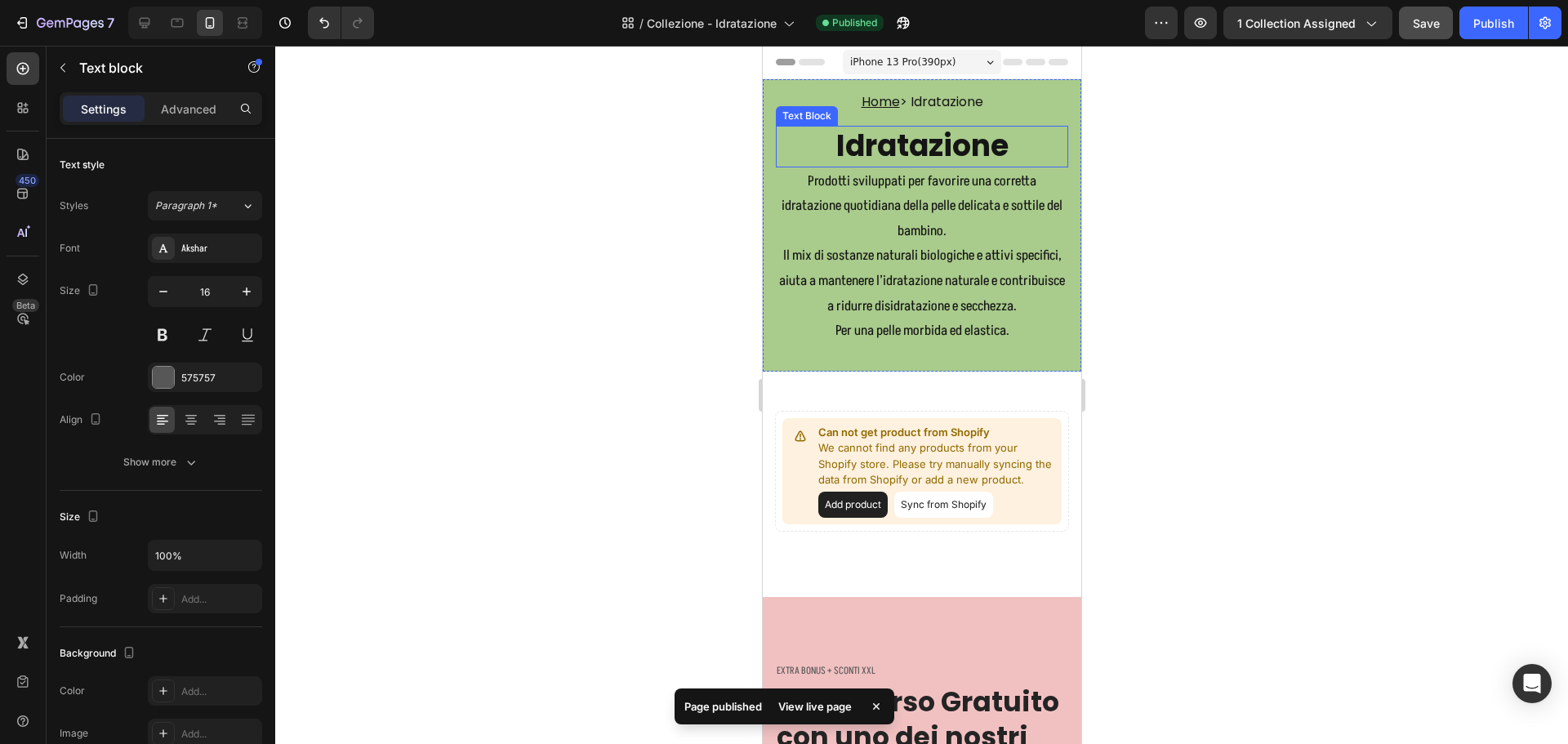
click at [863, 139] on p "Idratazione" at bounding box center [921, 147] width 289 height 39
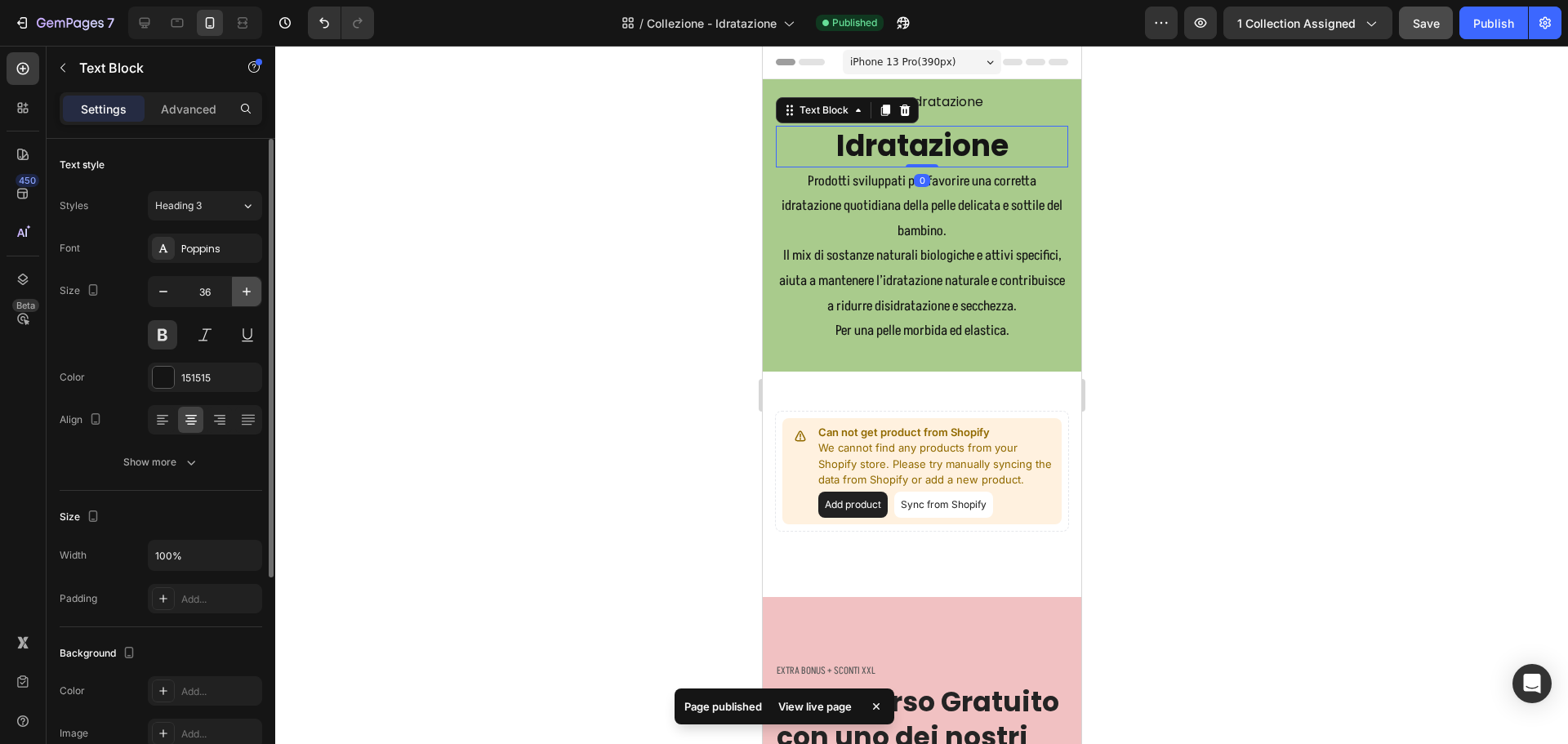
click at [252, 289] on icon "button" at bounding box center [247, 291] width 17 height 17
type input "38"
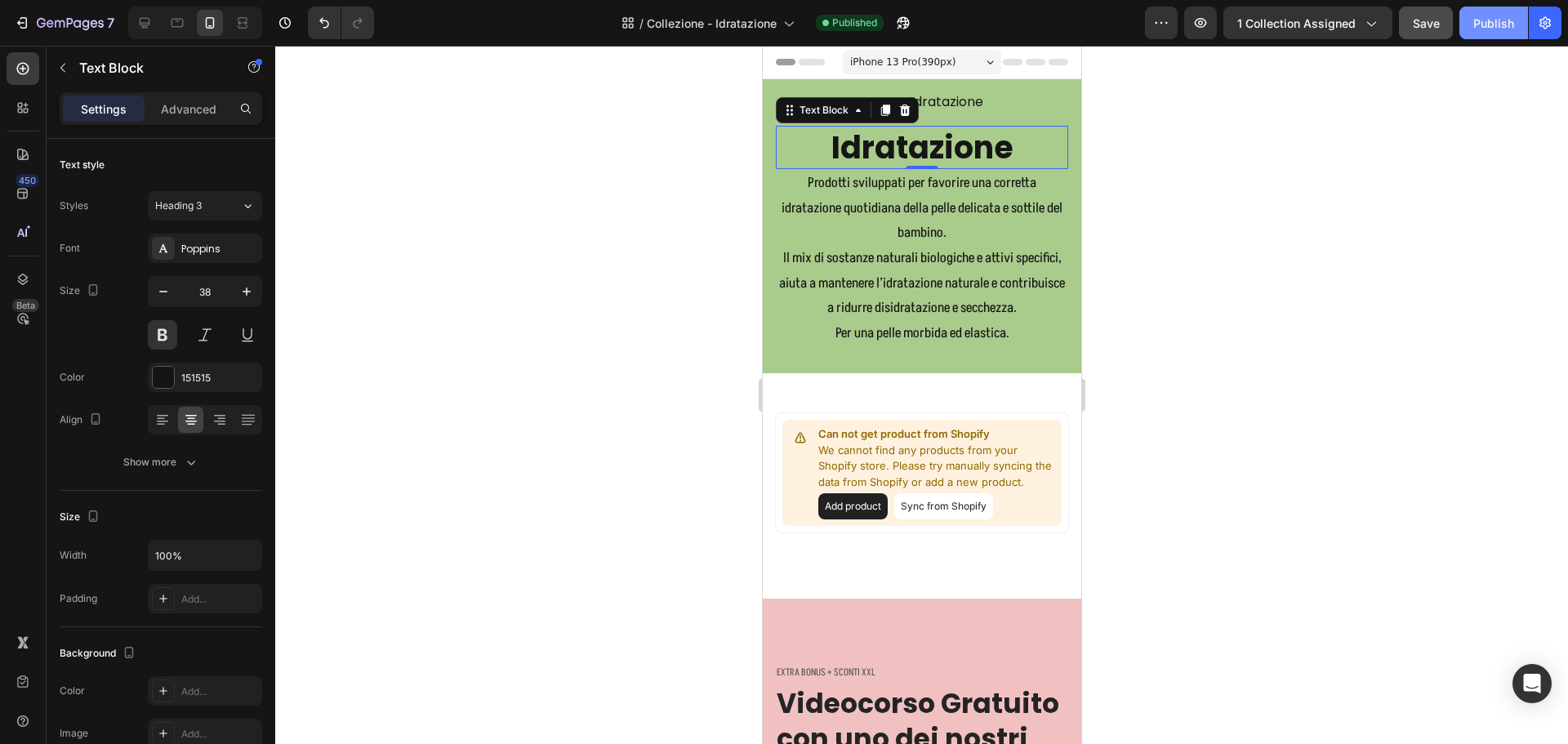
click at [1496, 30] on div "Publish" at bounding box center [1493, 23] width 41 height 18
click at [1485, 24] on div "Publish" at bounding box center [1493, 23] width 41 height 18
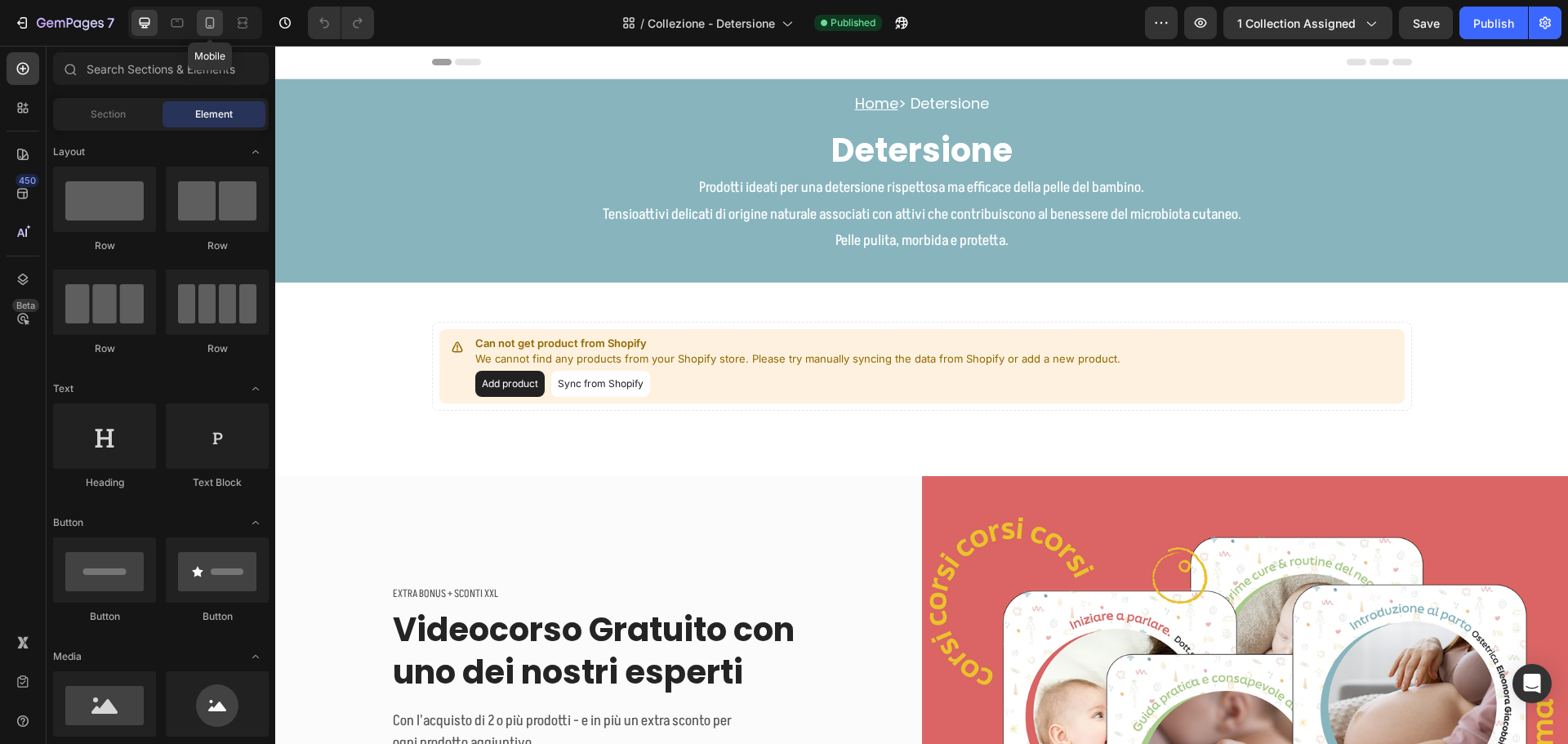
click at [207, 22] on icon at bounding box center [210, 23] width 17 height 17
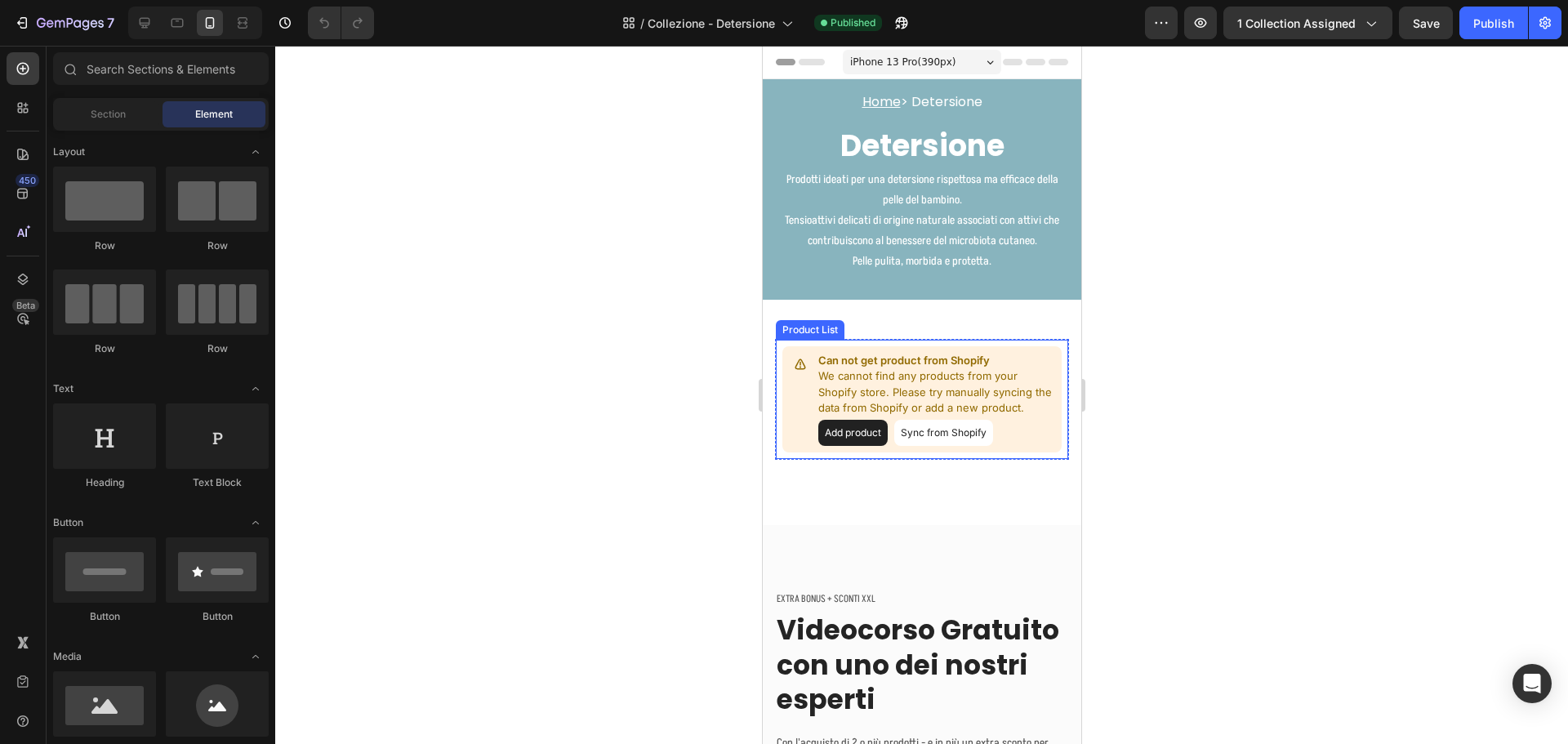
click at [914, 387] on p "We cannot find any products from your Shopify store. Please try manually syncin…" at bounding box center [936, 393] width 237 height 48
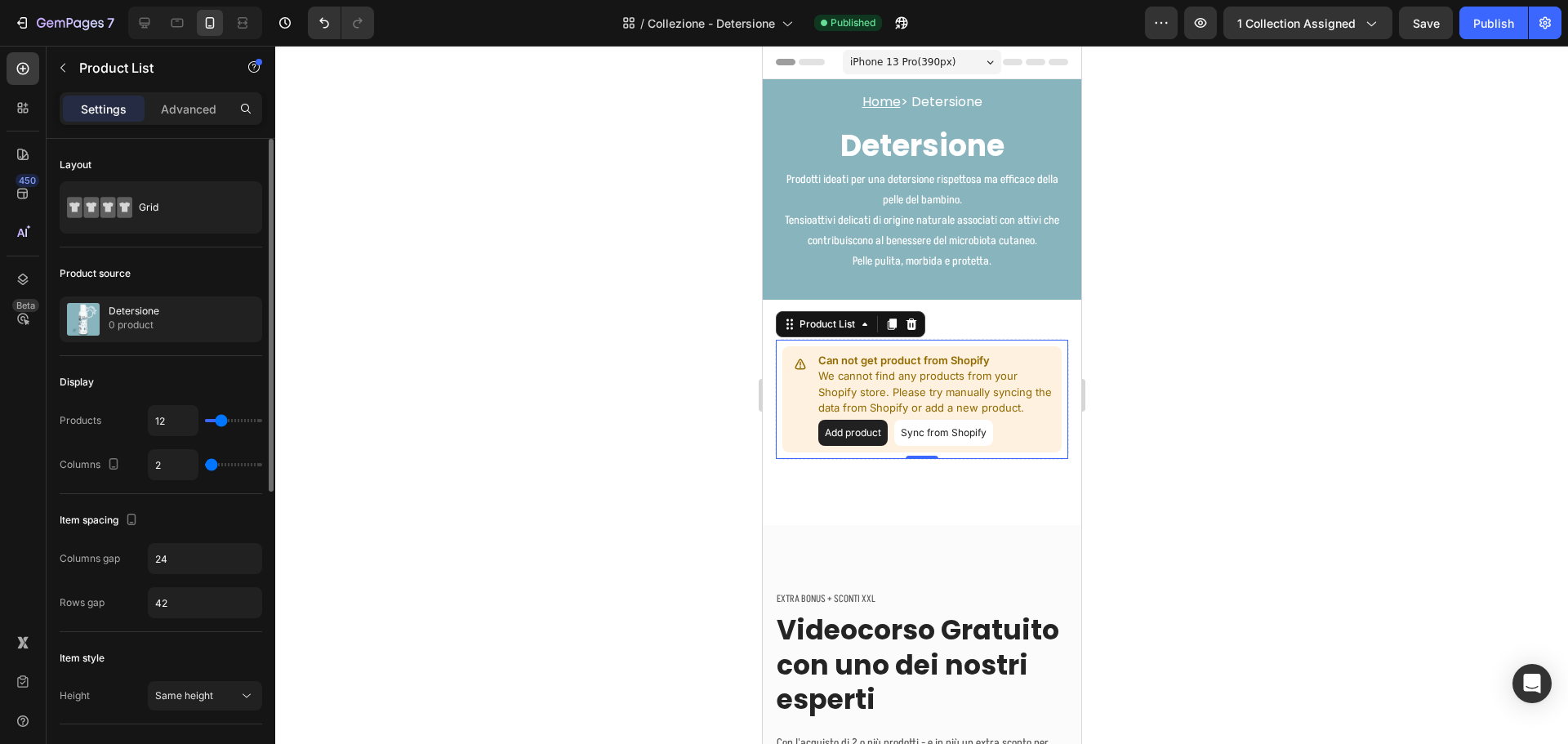
drag, startPoint x: 218, startPoint y: 462, endPoint x: 198, endPoint y: 462, distance: 20.0
type input "1"
click at [205, 463] on input "range" at bounding box center [233, 465] width 57 height 4
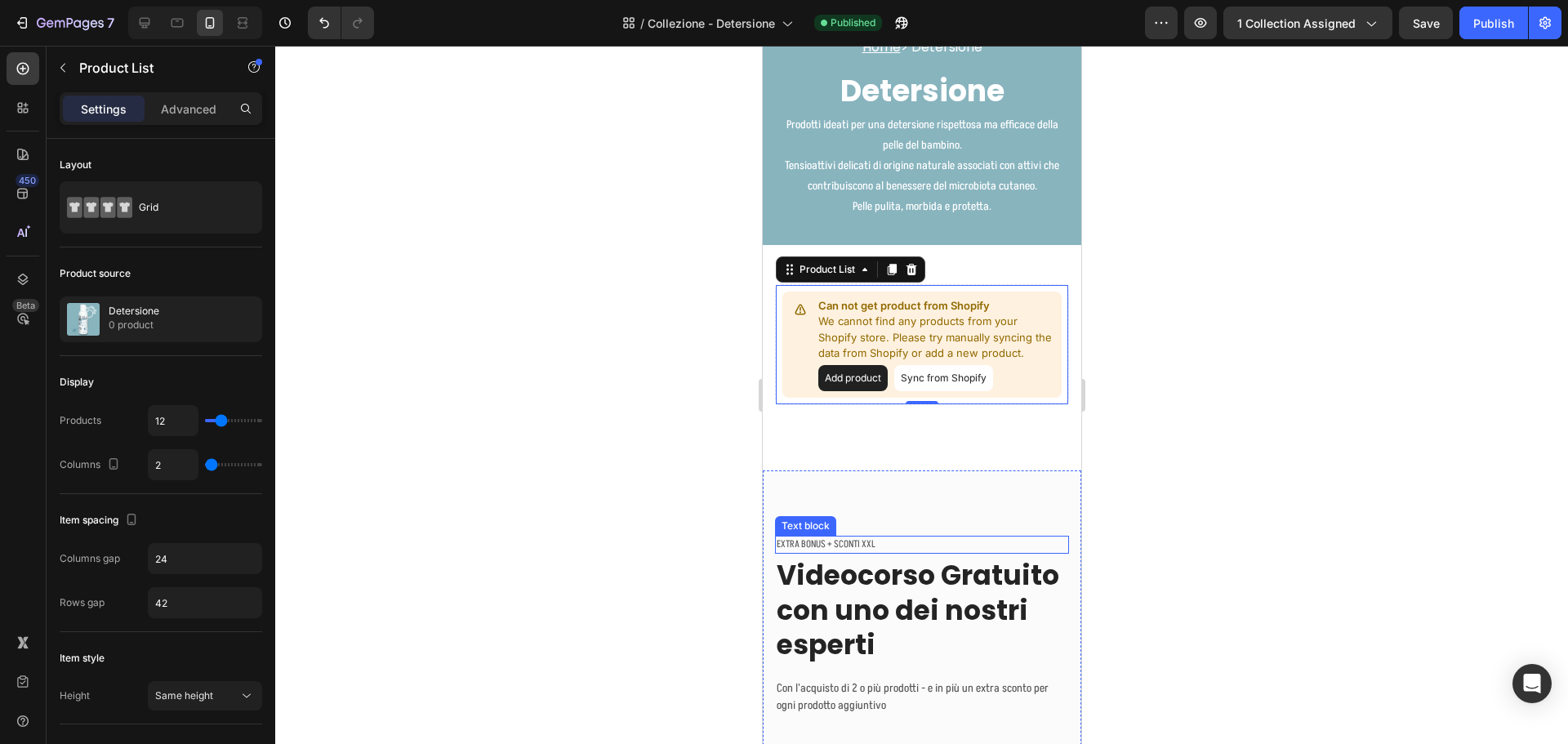
scroll to position [82, 0]
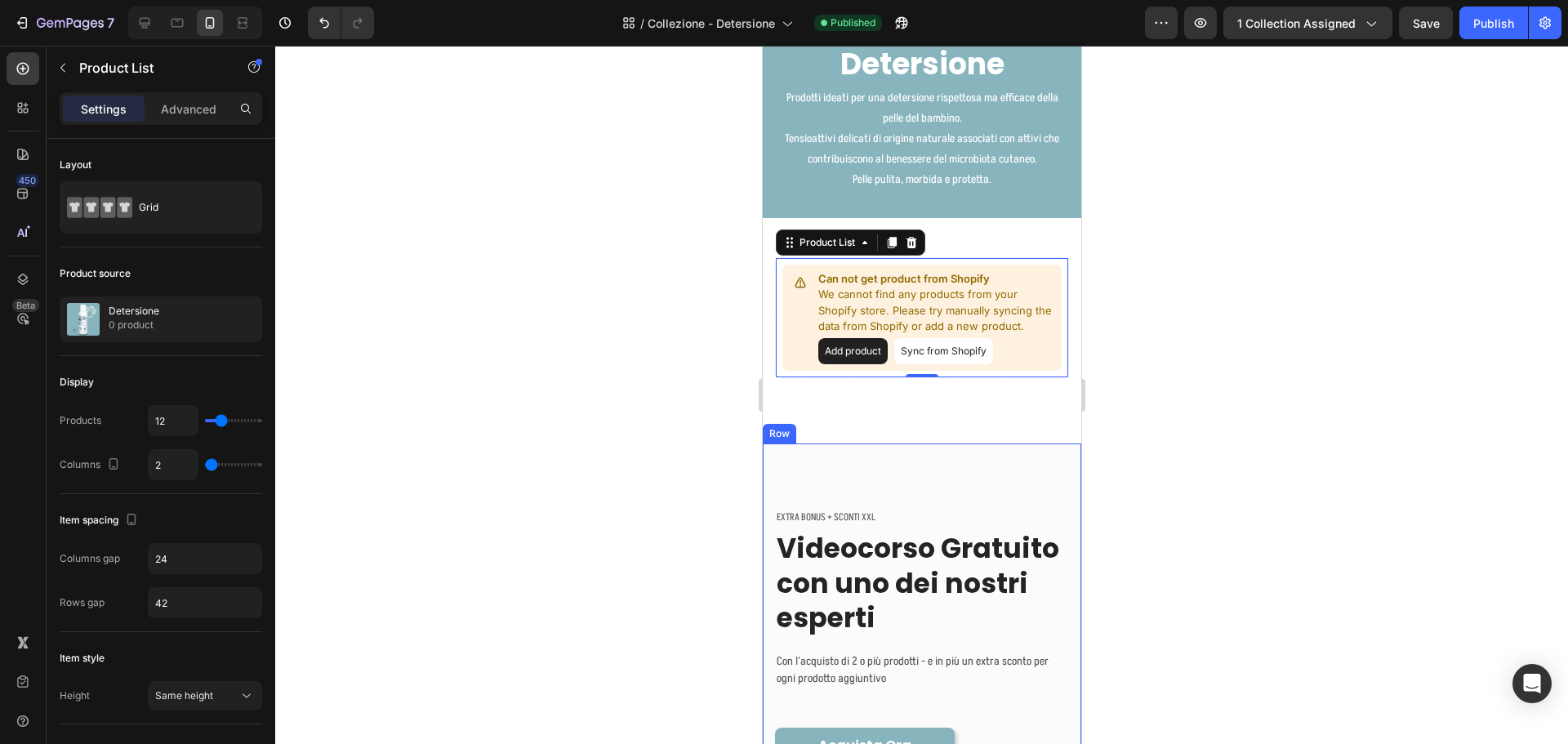
click at [941, 484] on div "EXTRA BONUS + SCONTI XXL Text block Videocorso Gratuito con uno dei nostri espe…" at bounding box center [921, 624] width 318 height 361
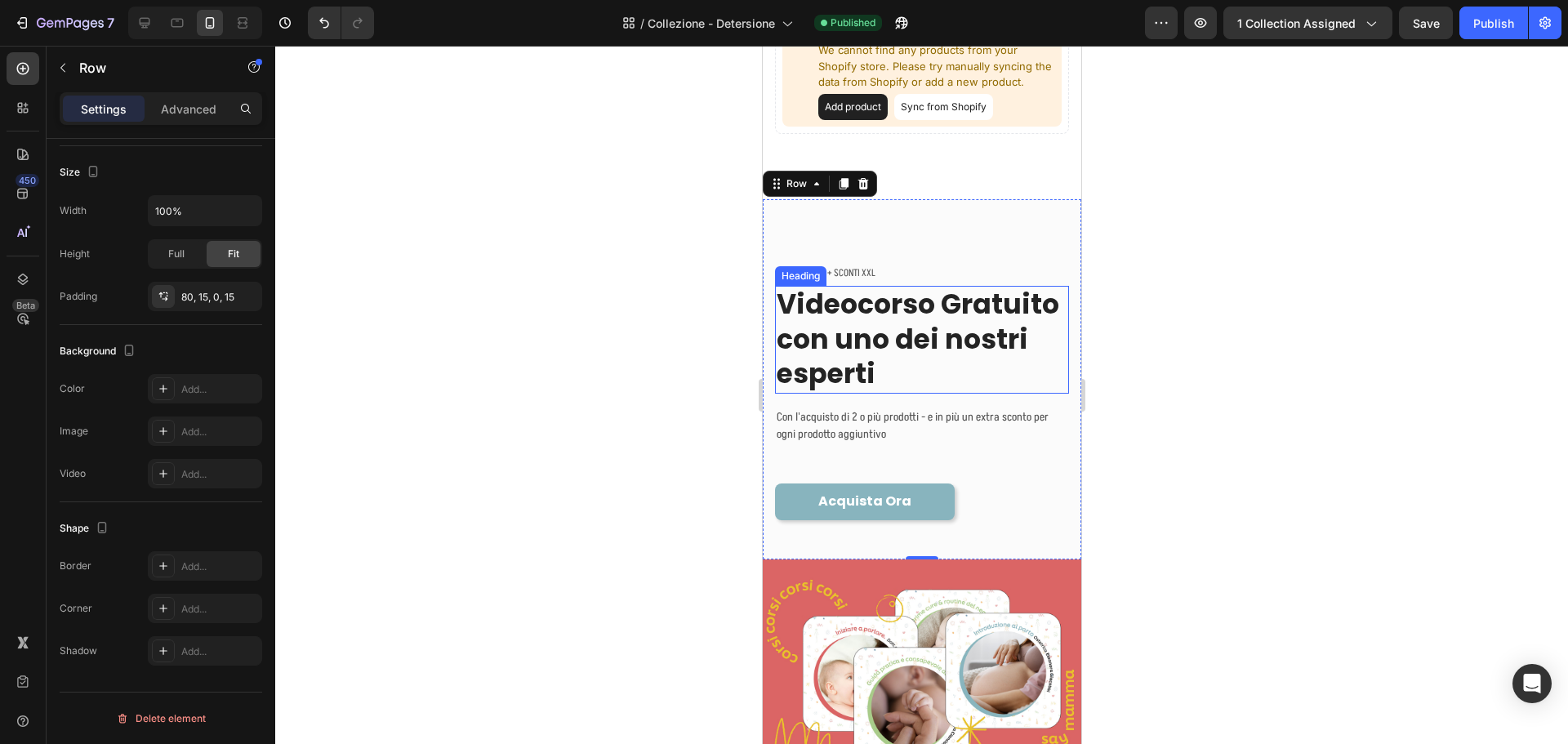
scroll to position [326, 0]
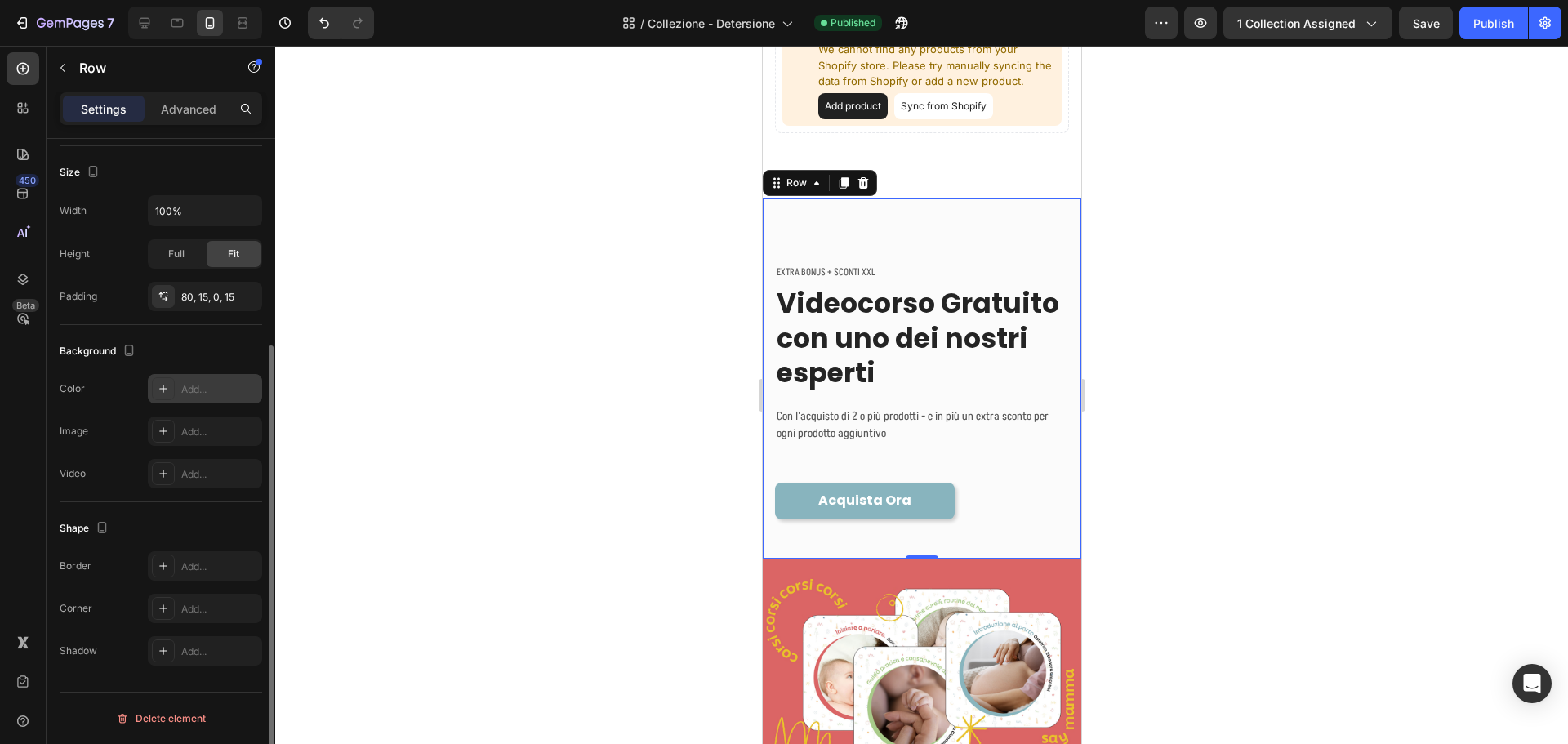
click at [195, 383] on div "Add..." at bounding box center [219, 390] width 77 height 15
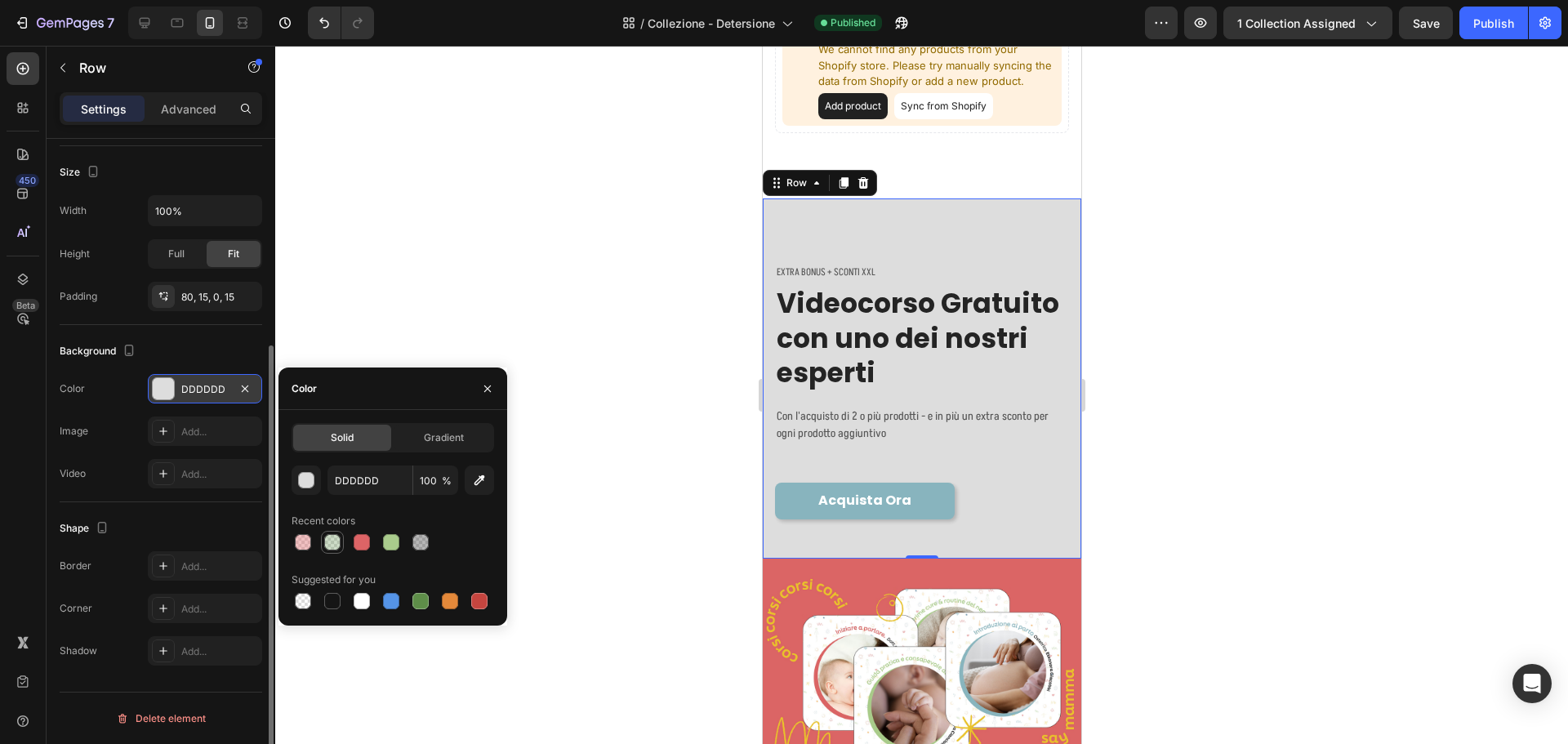
click at [325, 539] on div at bounding box center [333, 542] width 17 height 17
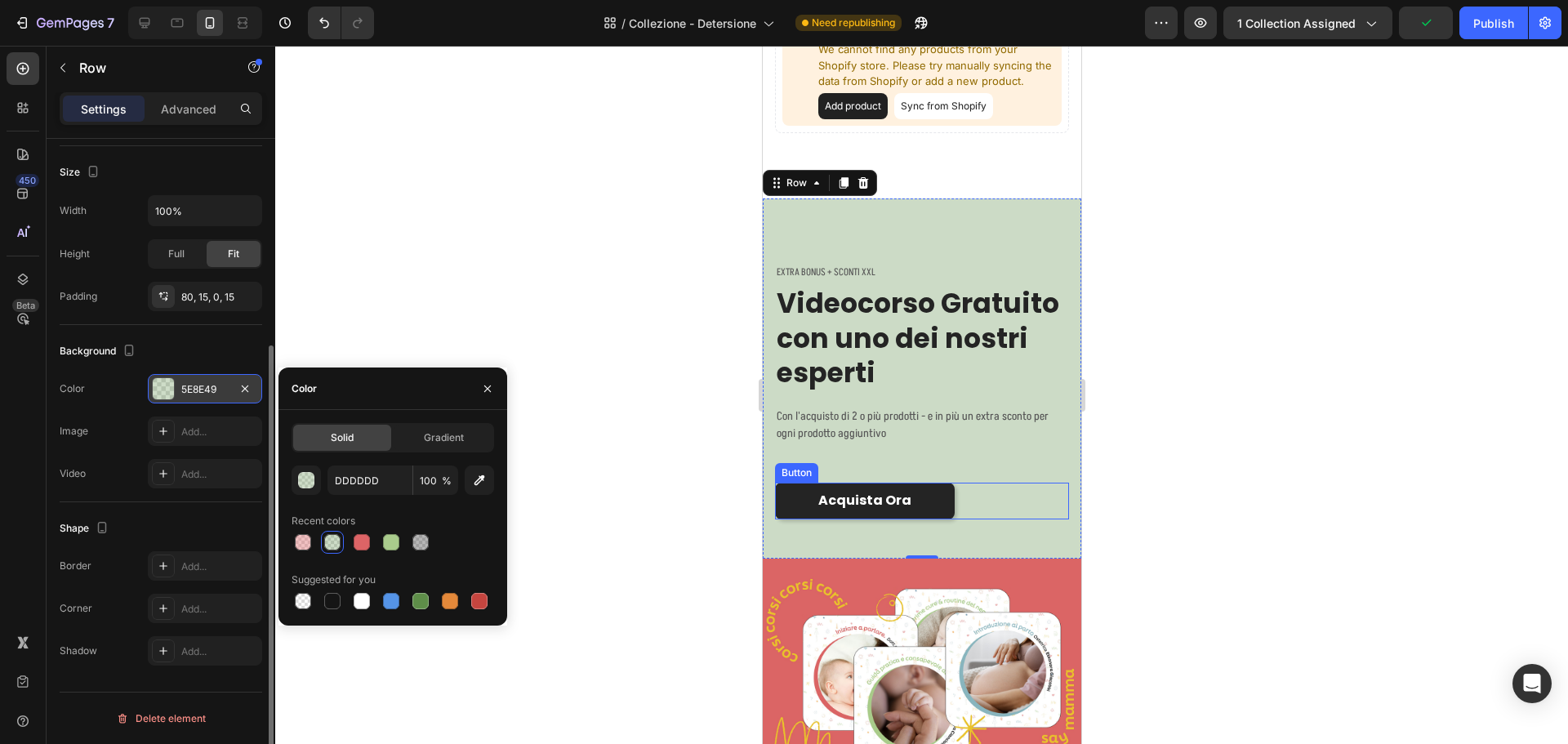
click at [934, 505] on link "Acquista Ora" at bounding box center [864, 502] width 180 height 37
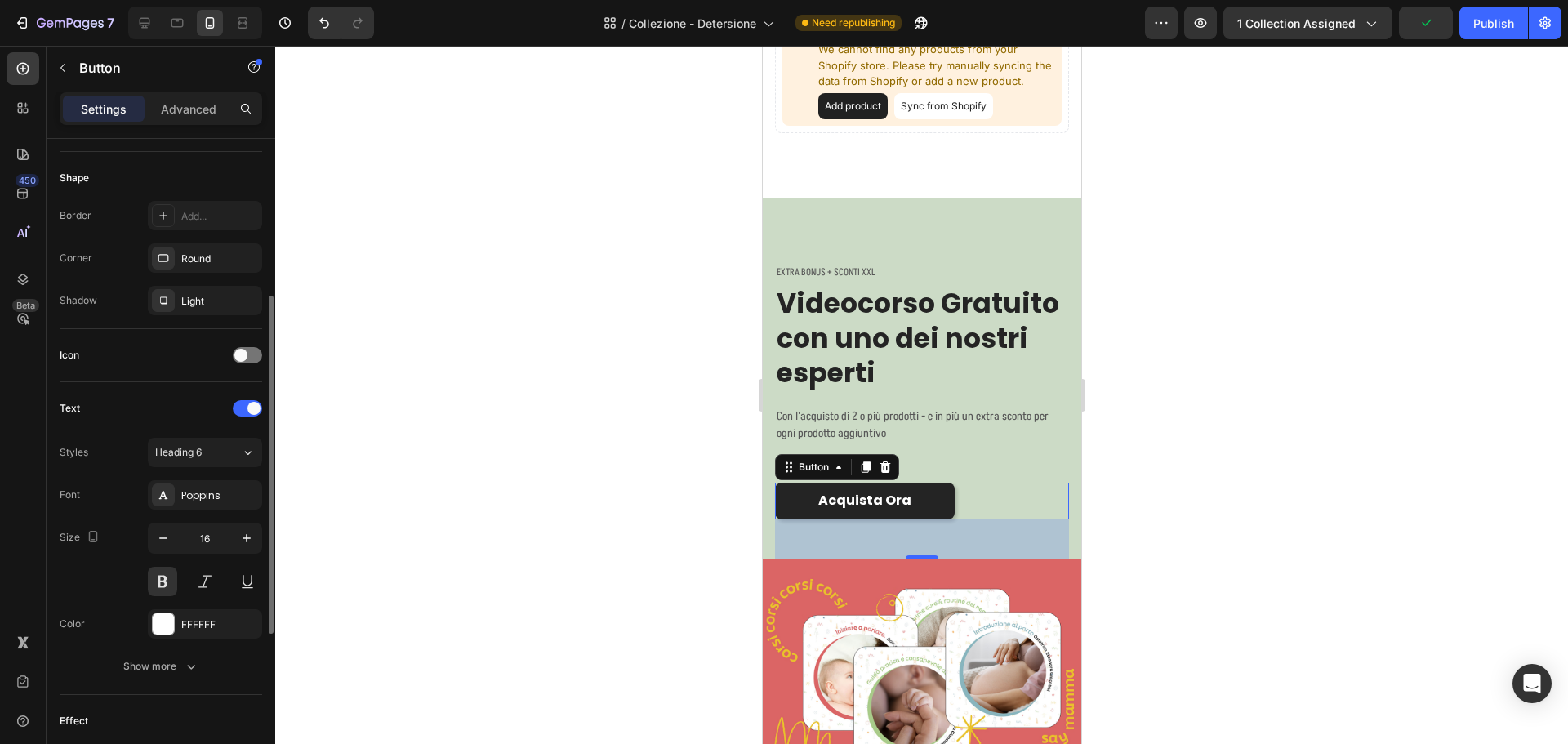
scroll to position [0, 0]
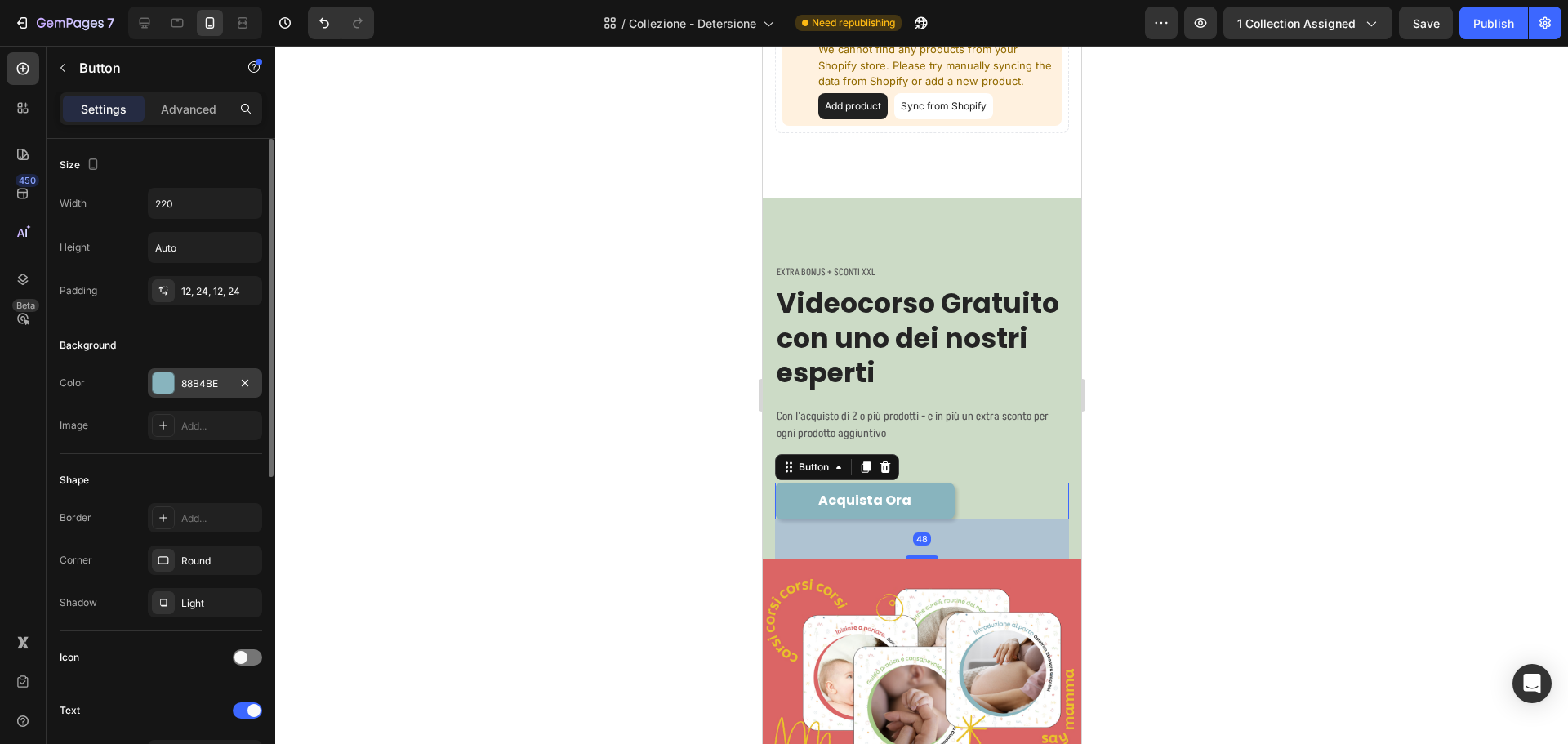
click at [195, 370] on div "88B4BE" at bounding box center [205, 384] width 114 height 30
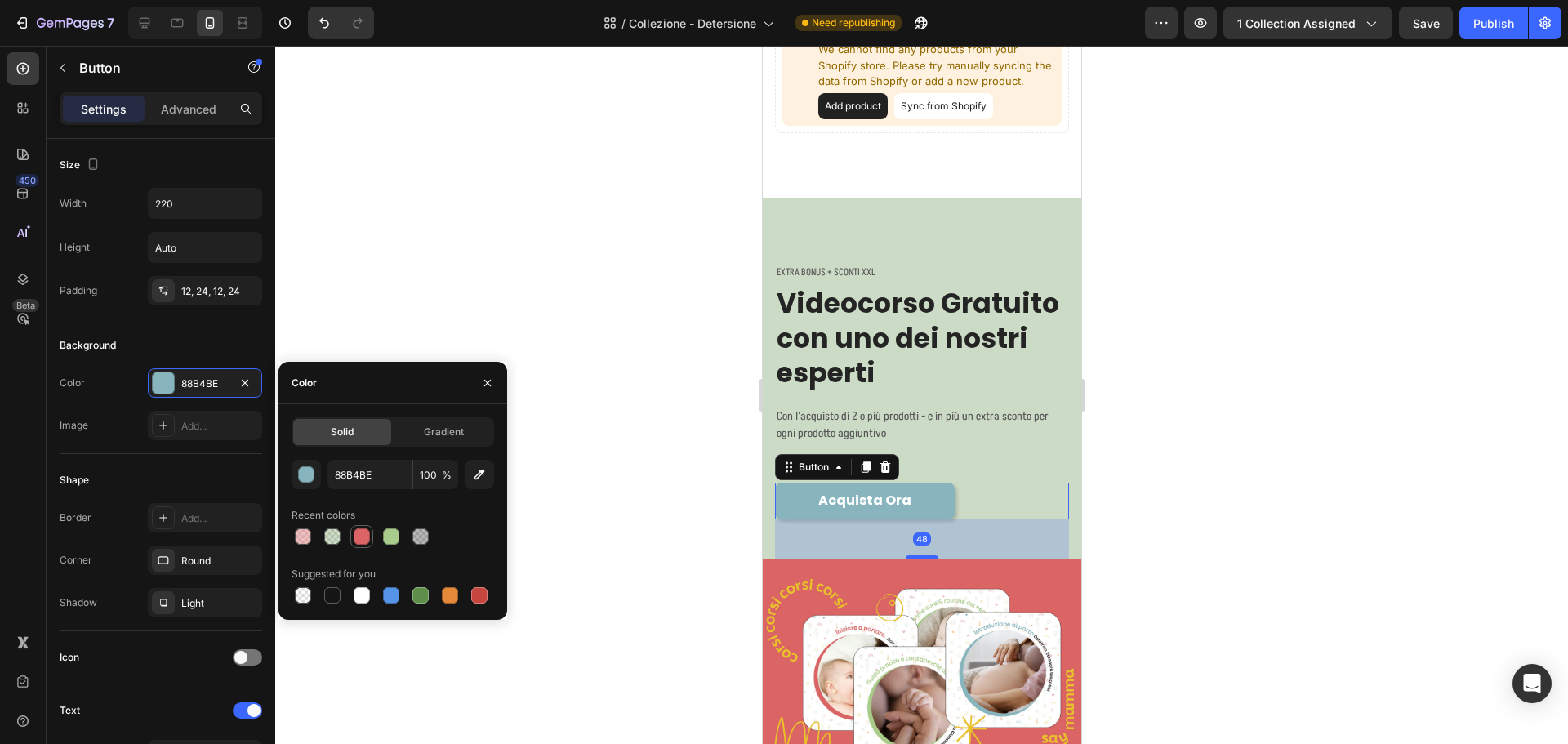
click at [361, 534] on div at bounding box center [362, 537] width 17 height 17
click at [1038, 214] on div "EXTRA BONUS + SCONTI XXL Text block Videocorso Gratuito con uno dei nostri espe…" at bounding box center [921, 379] width 318 height 361
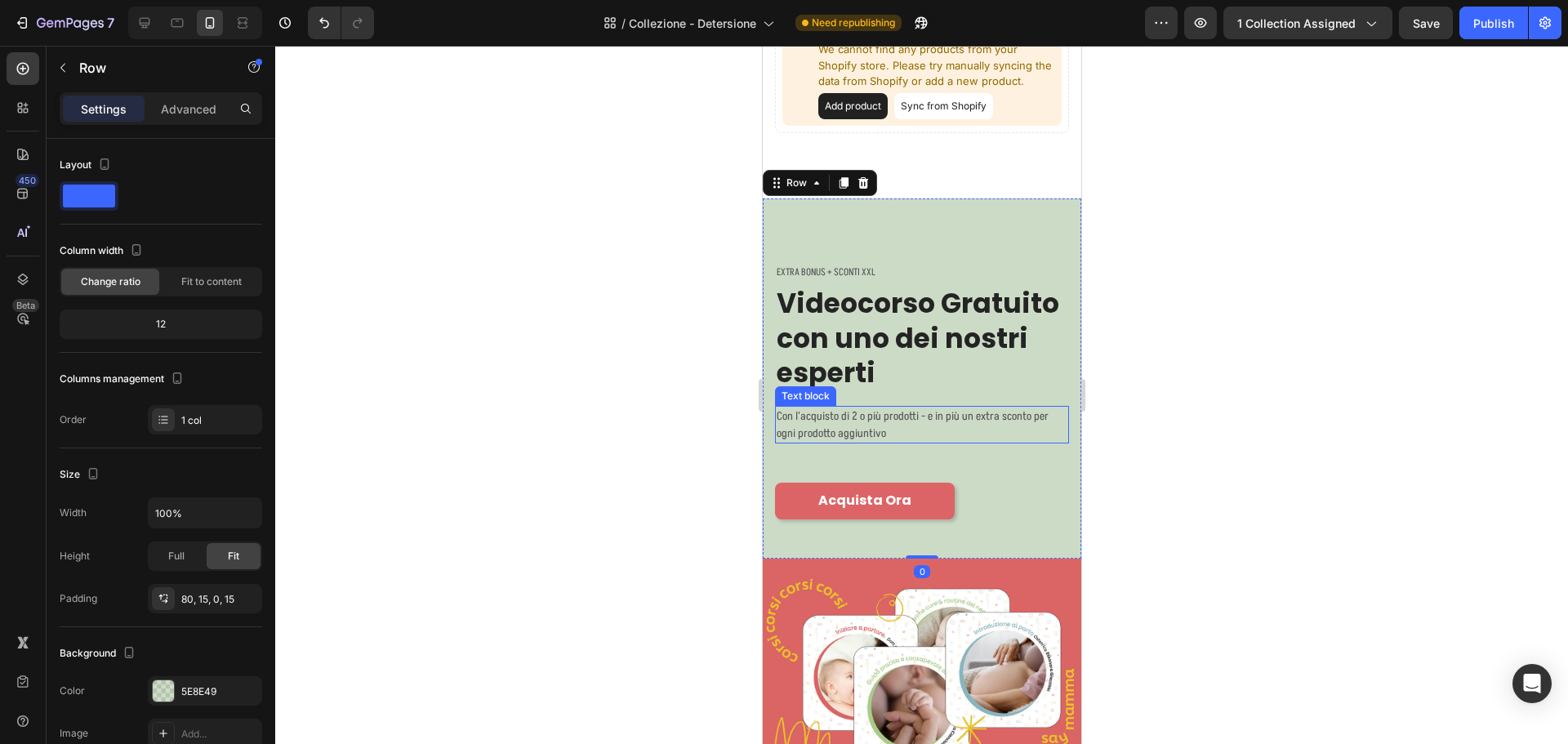
click at [890, 429] on p "Con l'acquisto di 2 o più prodotti - e in più un extra sconto per ogni prodotto…" at bounding box center [921, 424] width 290 height 34
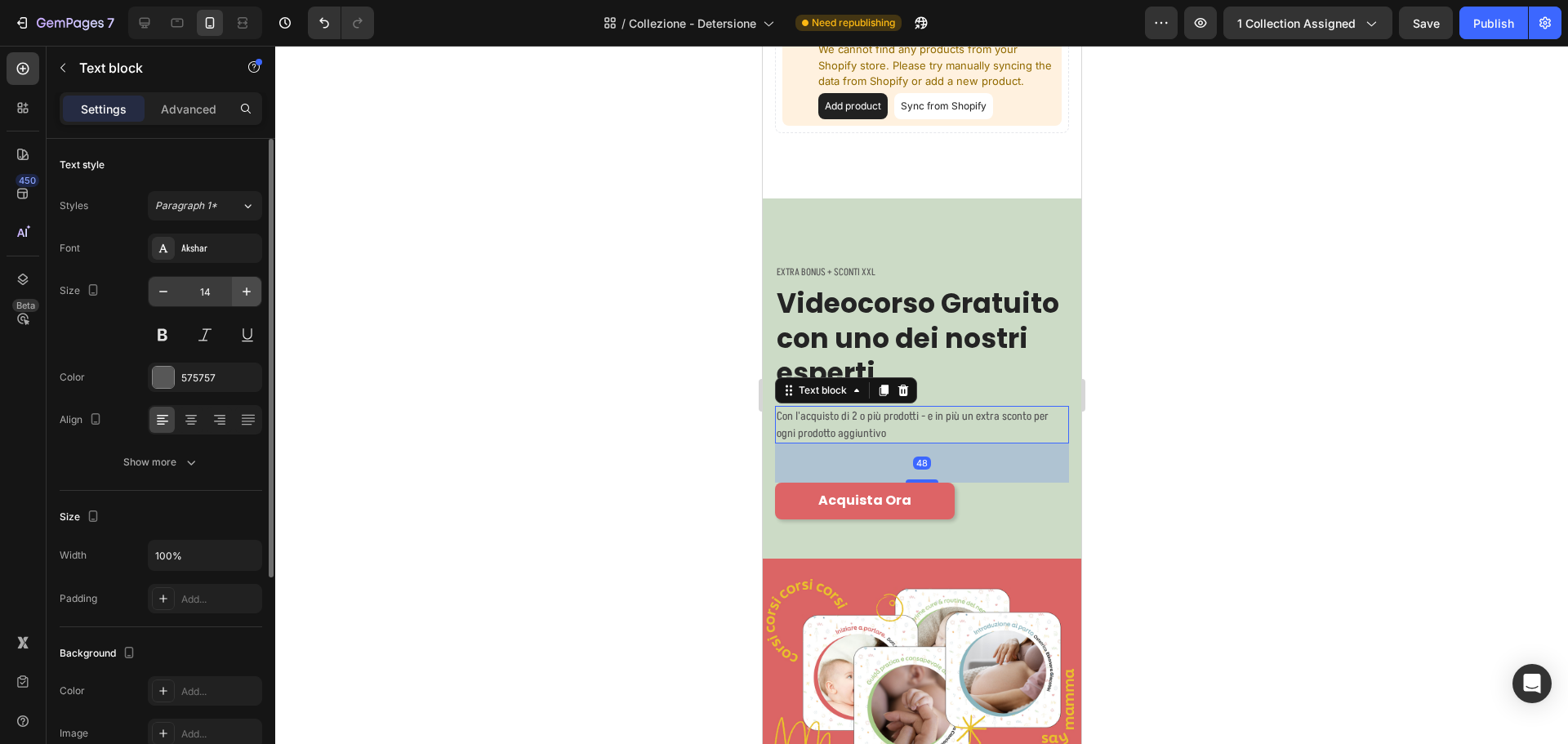
click at [246, 299] on icon "button" at bounding box center [247, 291] width 17 height 17
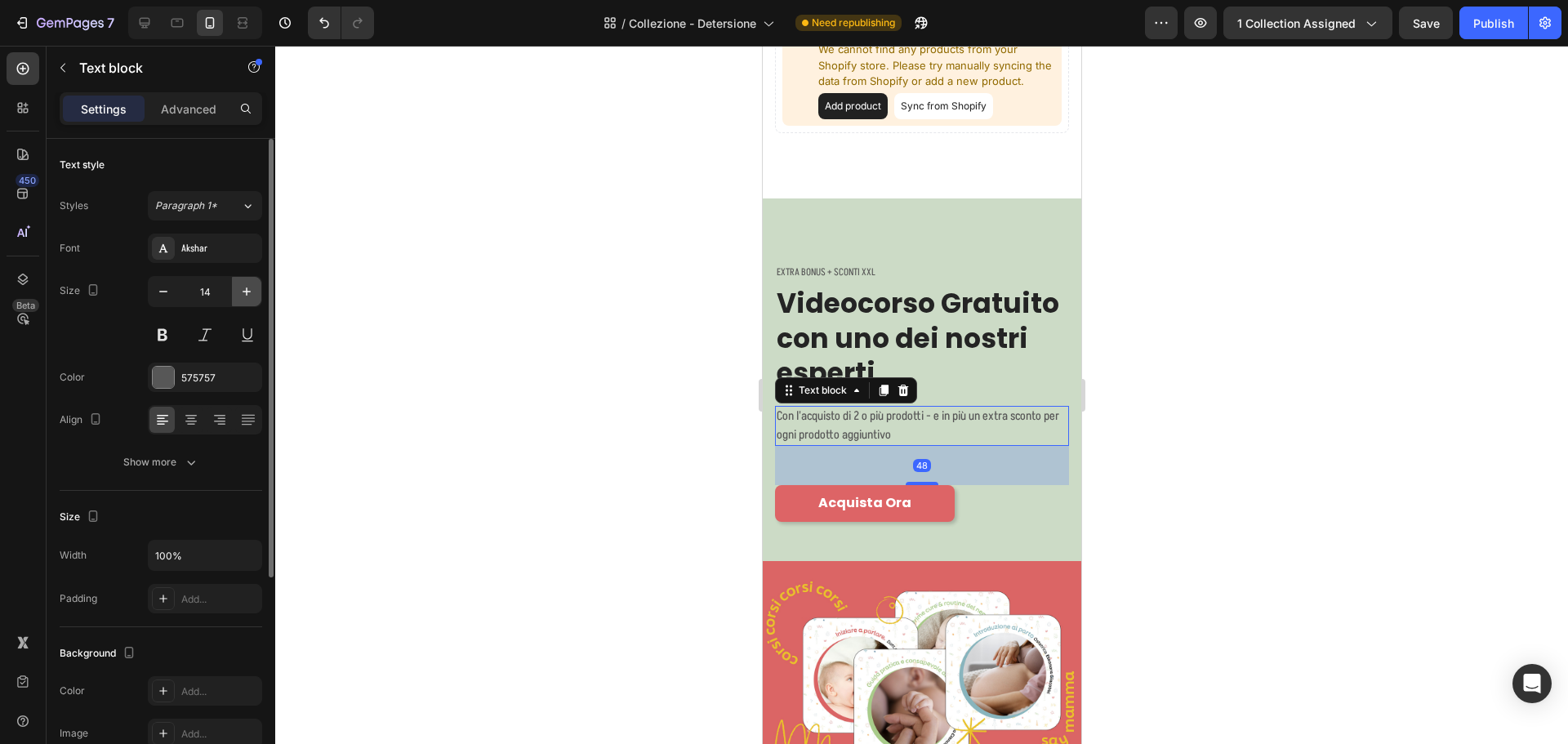
click at [243, 285] on icon "button" at bounding box center [247, 291] width 17 height 17
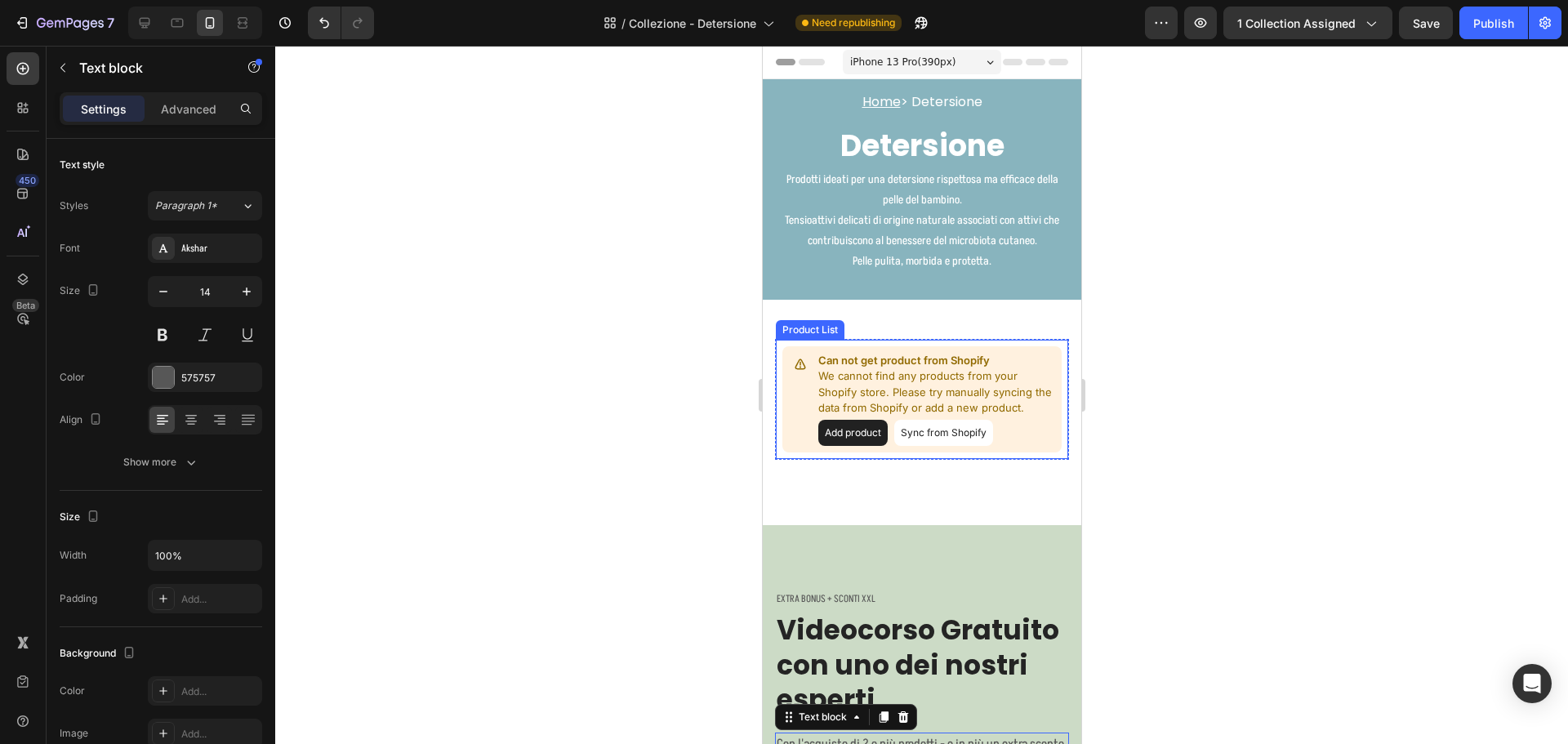
click at [991, 353] on p "Can not get product from Shopify" at bounding box center [936, 361] width 237 height 17
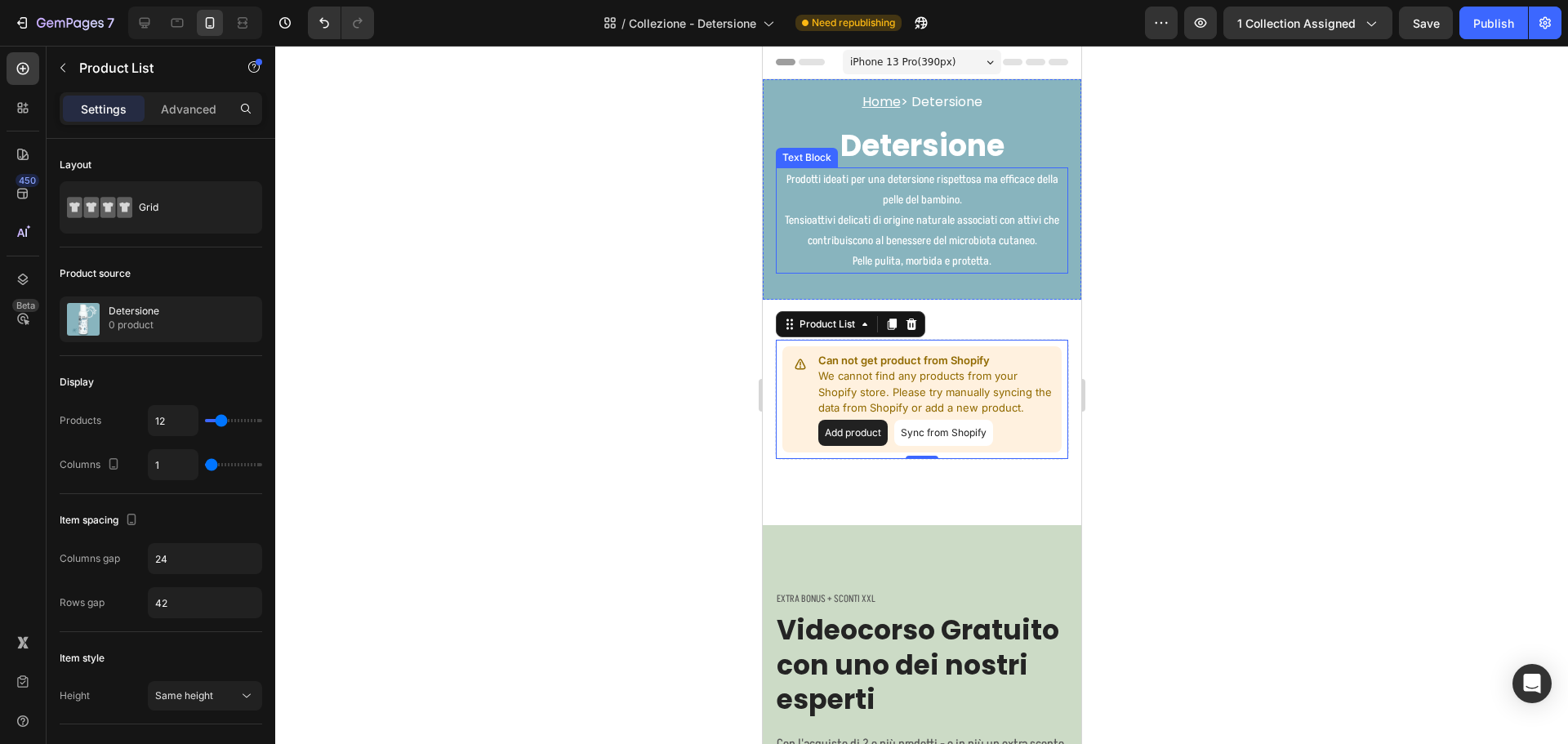
click at [950, 217] on p "Prodotti ideati per una detersione rispettosa ma efficace della pelle del bambi…" at bounding box center [921, 220] width 289 height 103
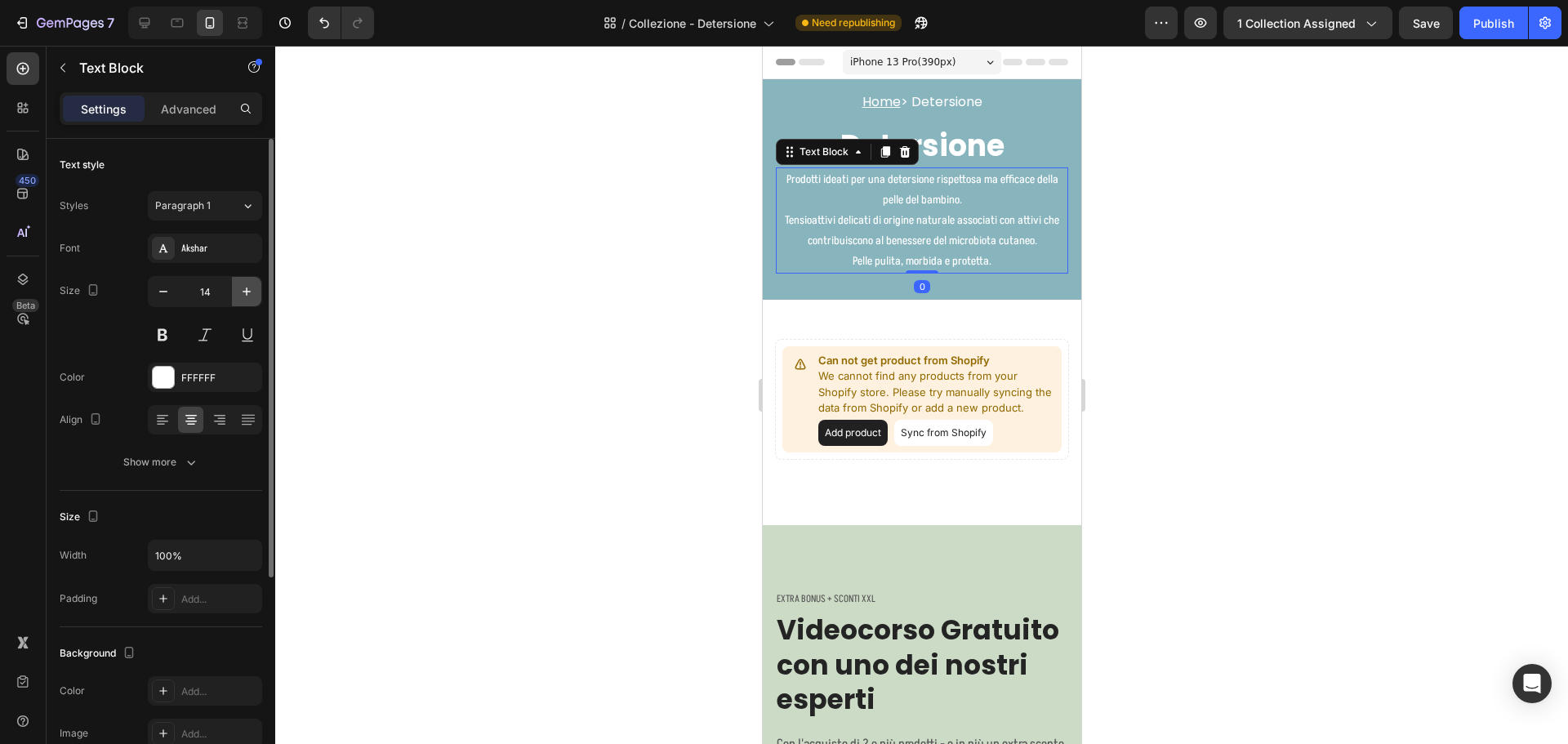
click at [232, 292] on button "button" at bounding box center [247, 291] width 29 height 30
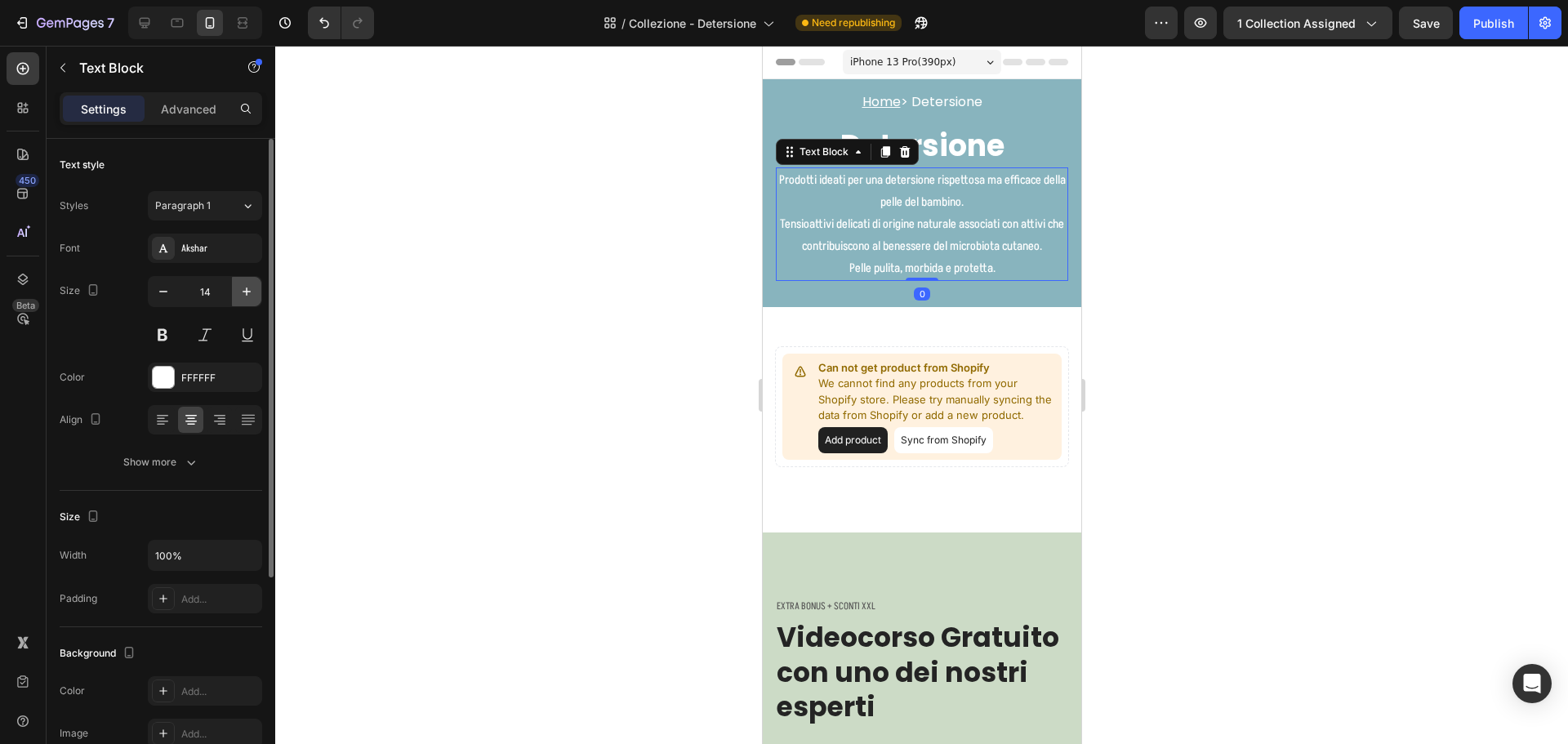
click at [239, 291] on icon "button" at bounding box center [247, 291] width 17 height 17
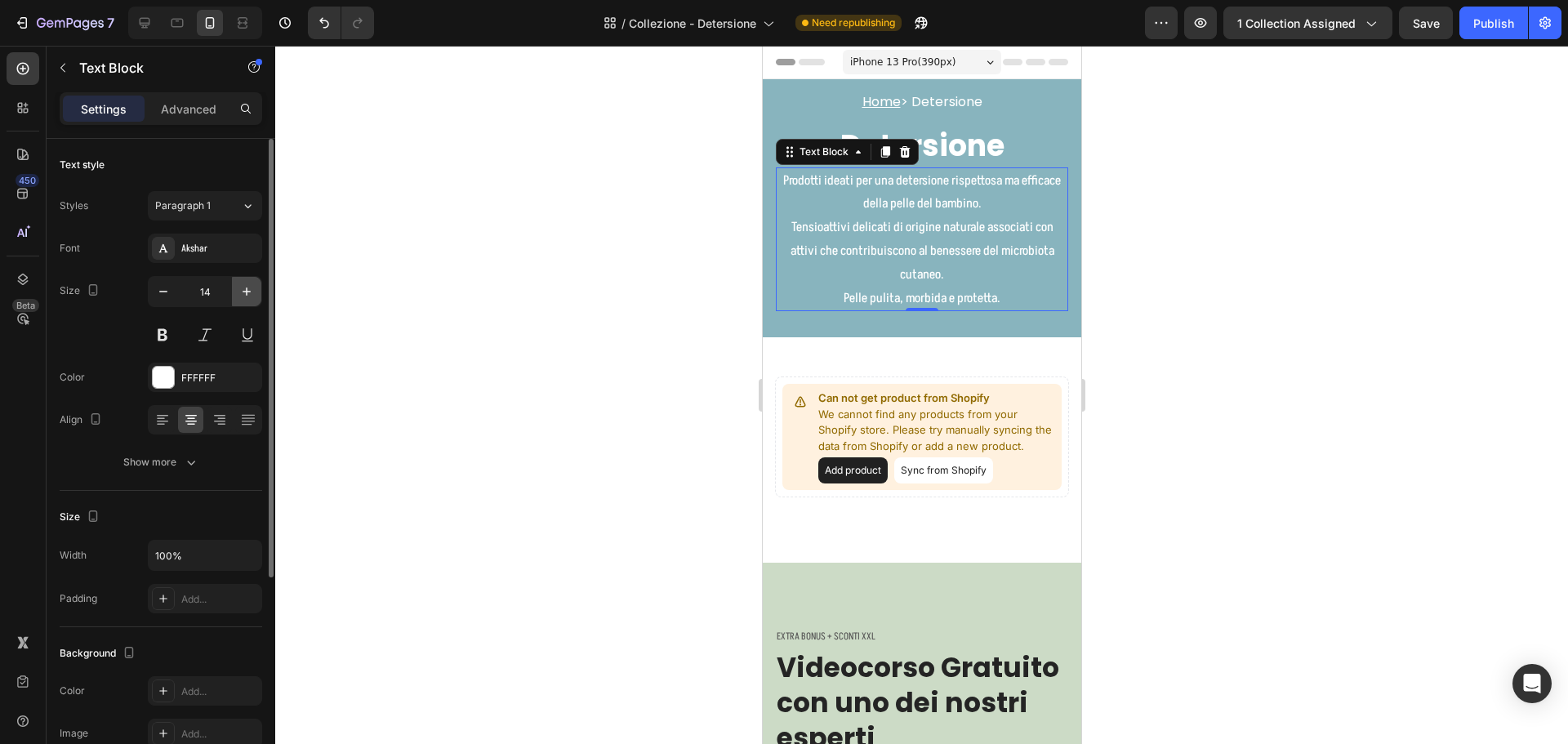
click at [240, 290] on icon "button" at bounding box center [247, 291] width 17 height 17
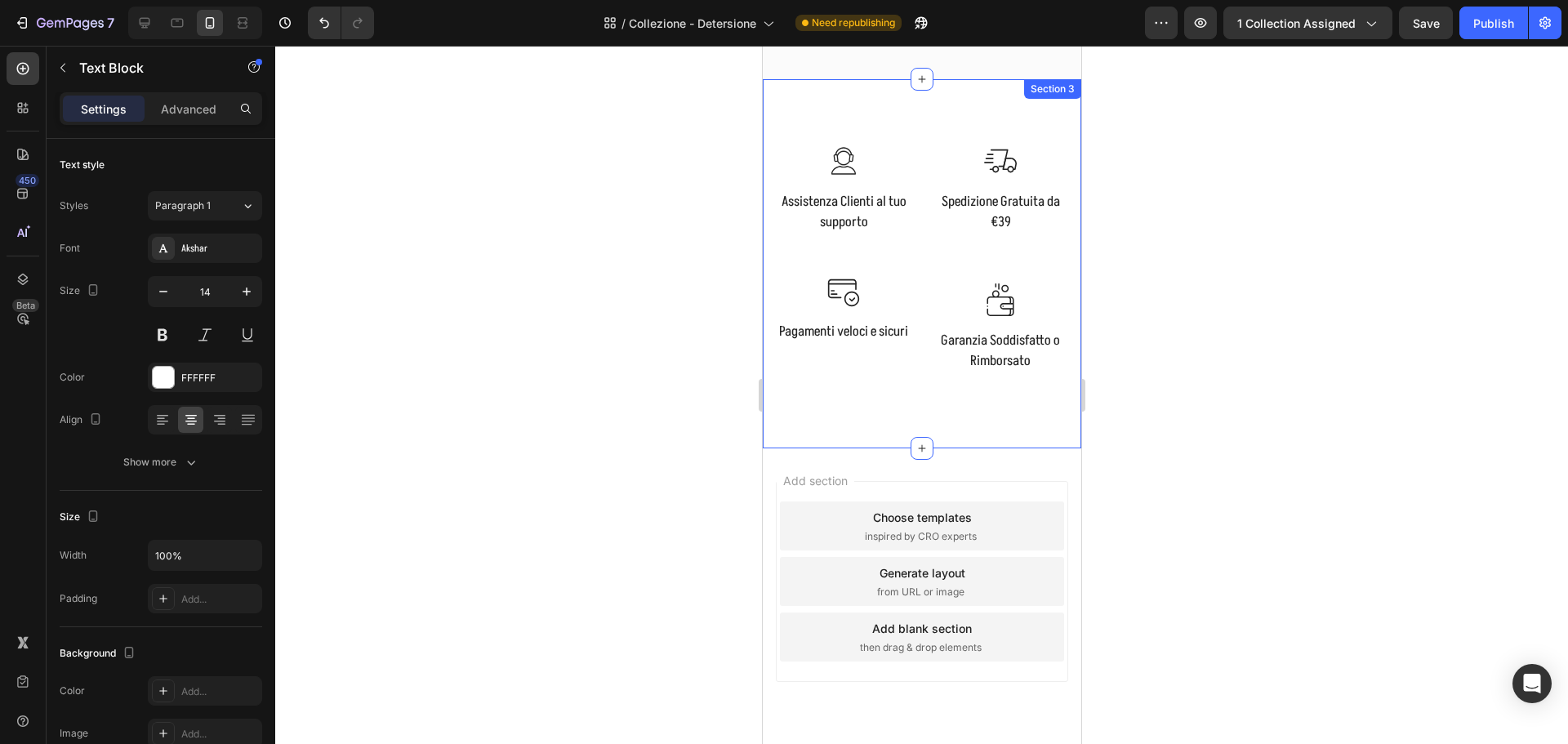
scroll to position [1151, 0]
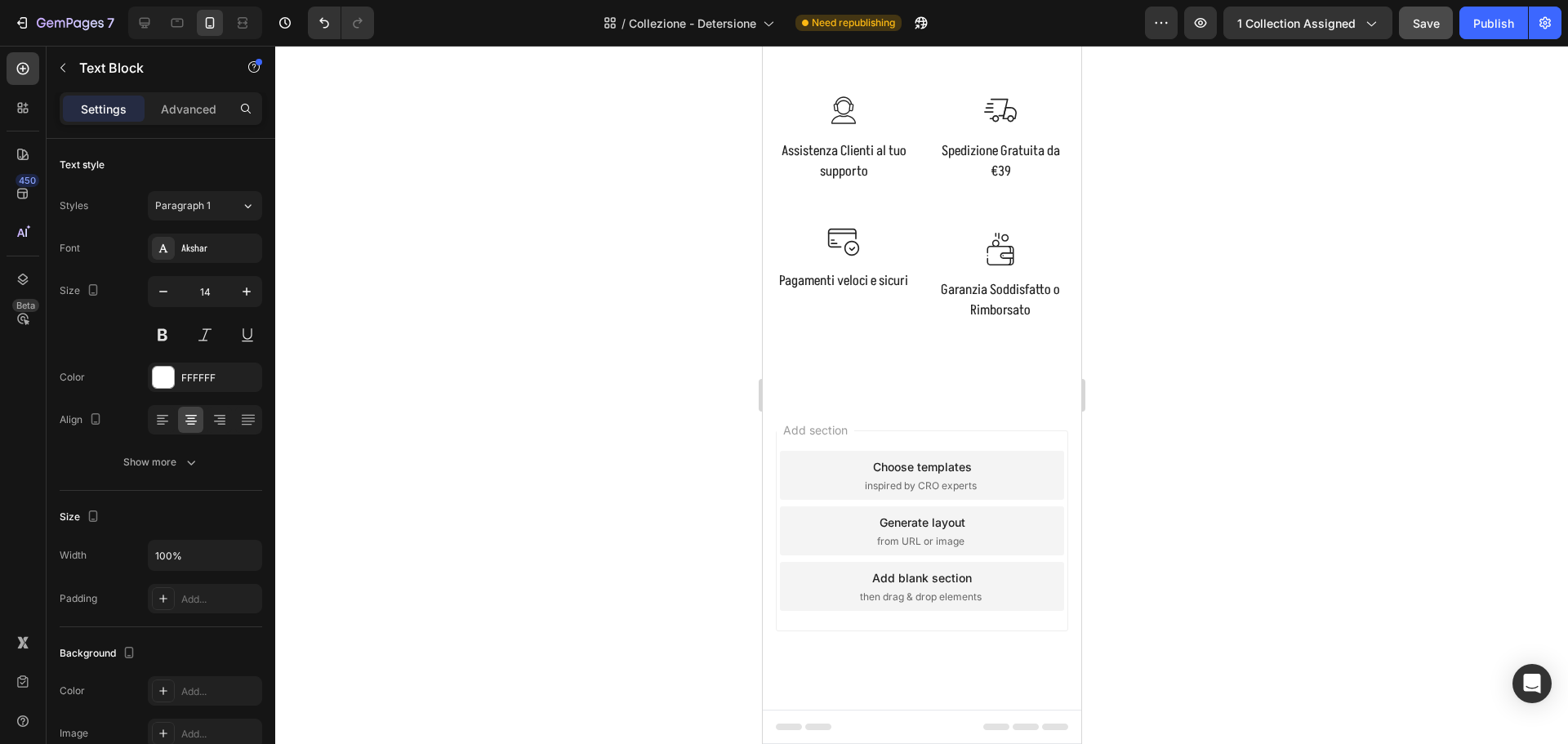
click at [1427, 25] on span "Save" at bounding box center [1426, 23] width 27 height 14
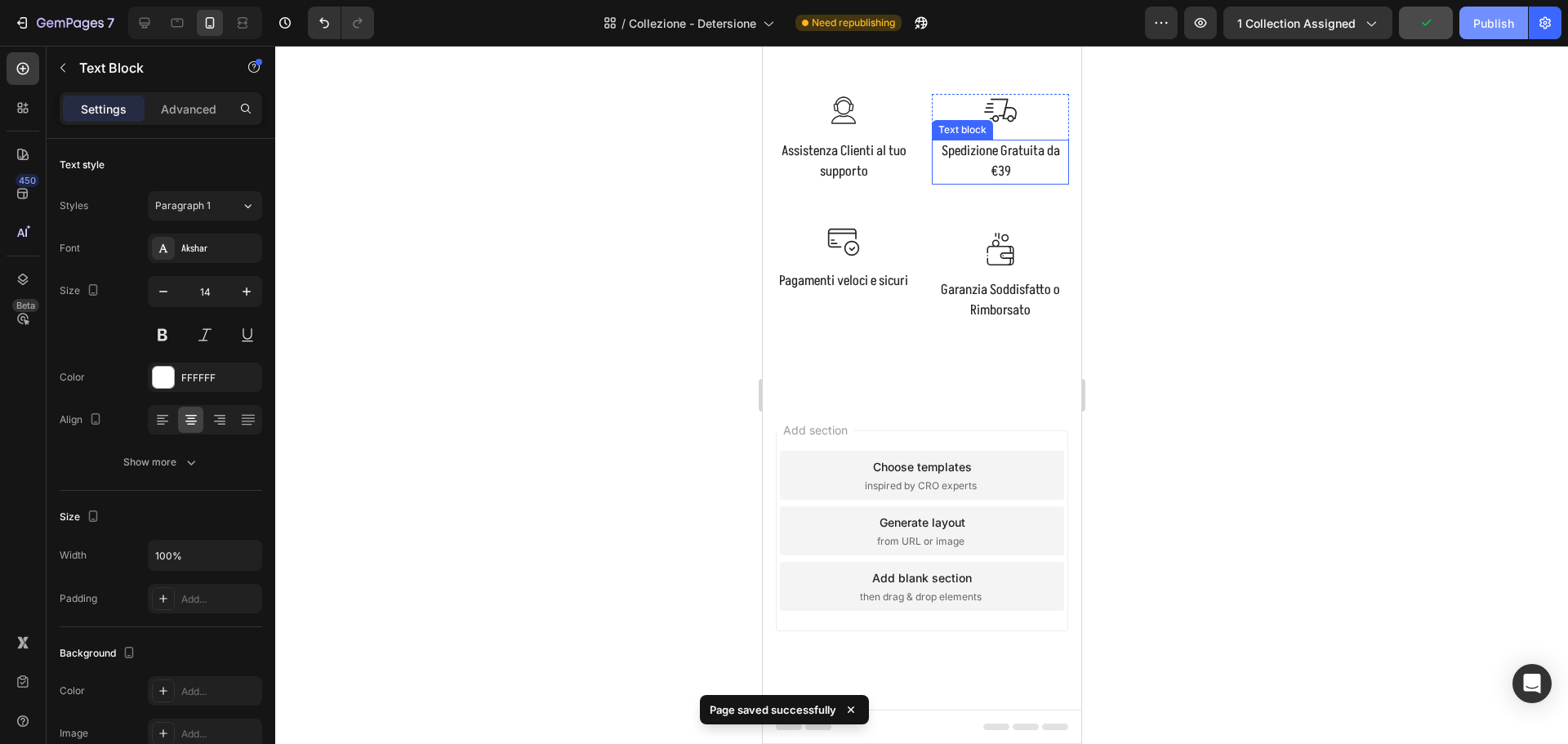
click at [1488, 30] on div "Publish" at bounding box center [1493, 23] width 41 height 18
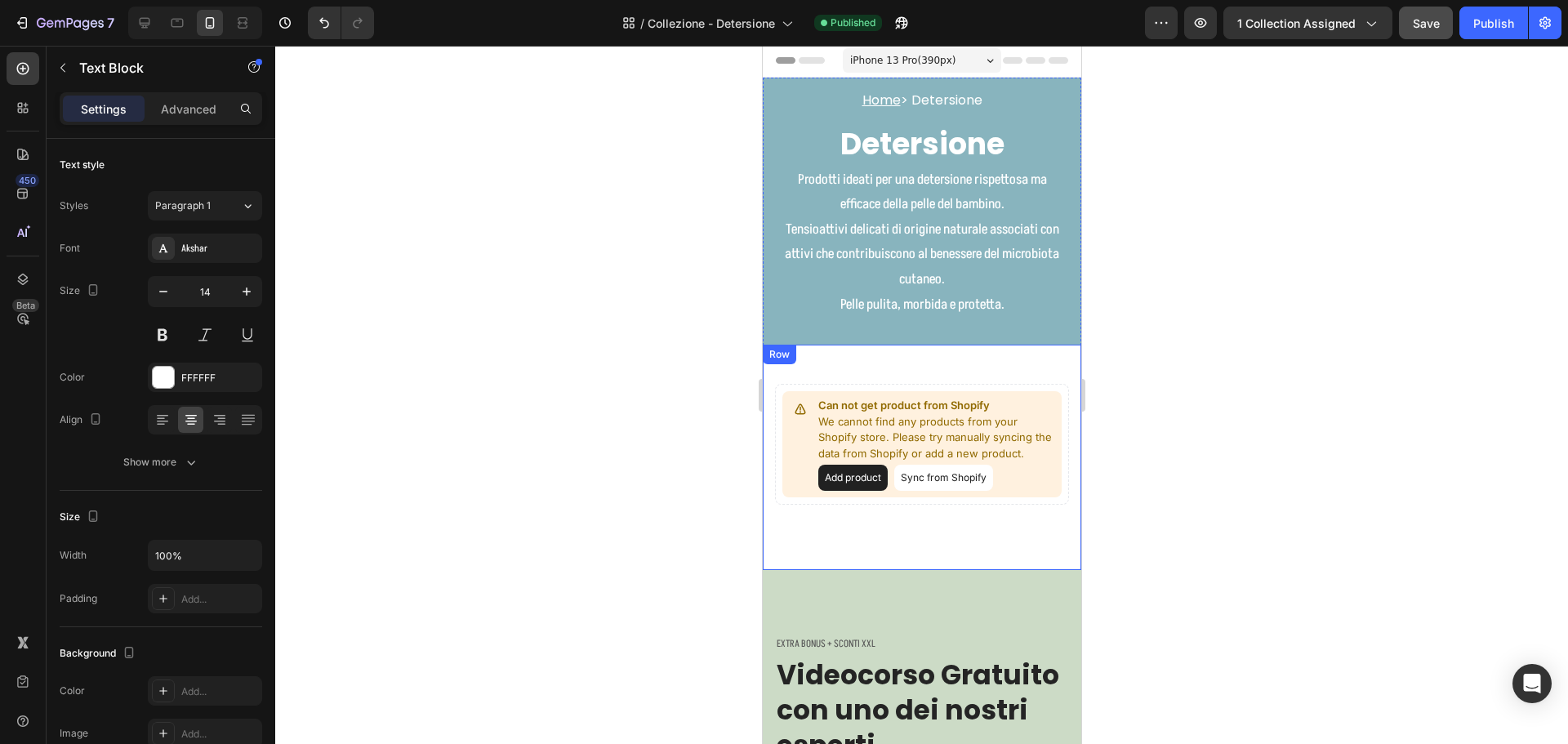
scroll to position [0, 0]
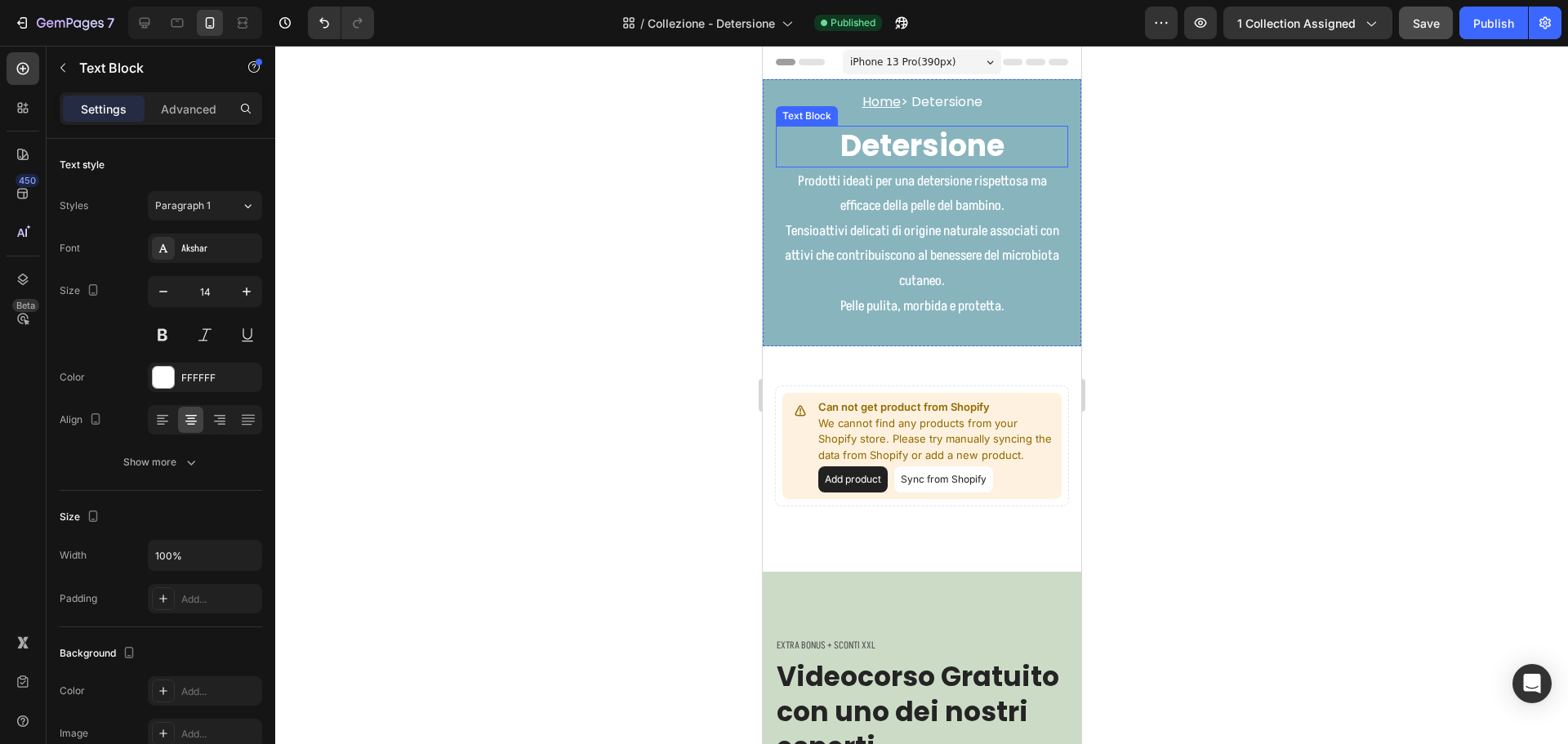
click at [925, 142] on p "Detersione" at bounding box center [921, 147] width 289 height 39
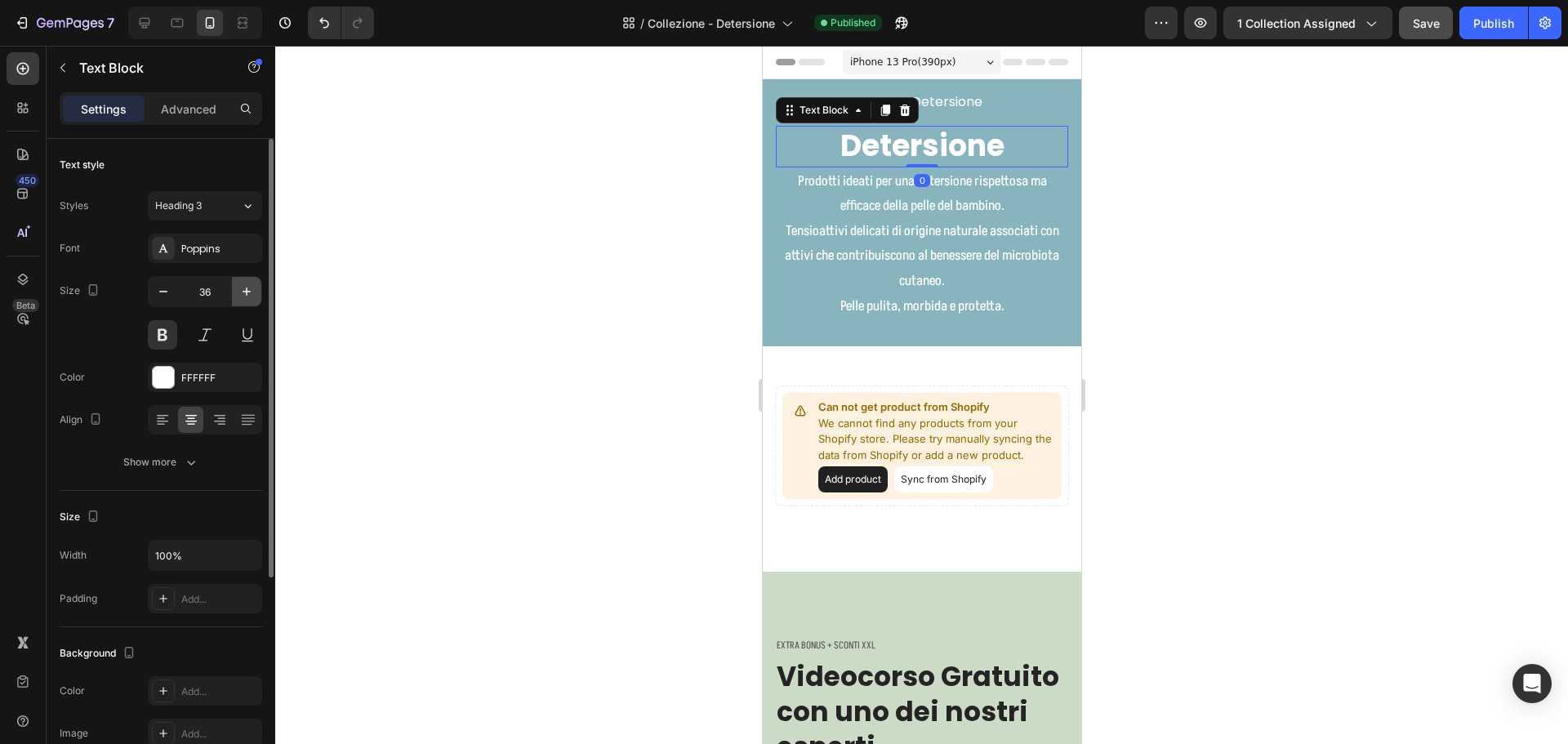
click at [246, 287] on icon "button" at bounding box center [247, 291] width 17 height 17
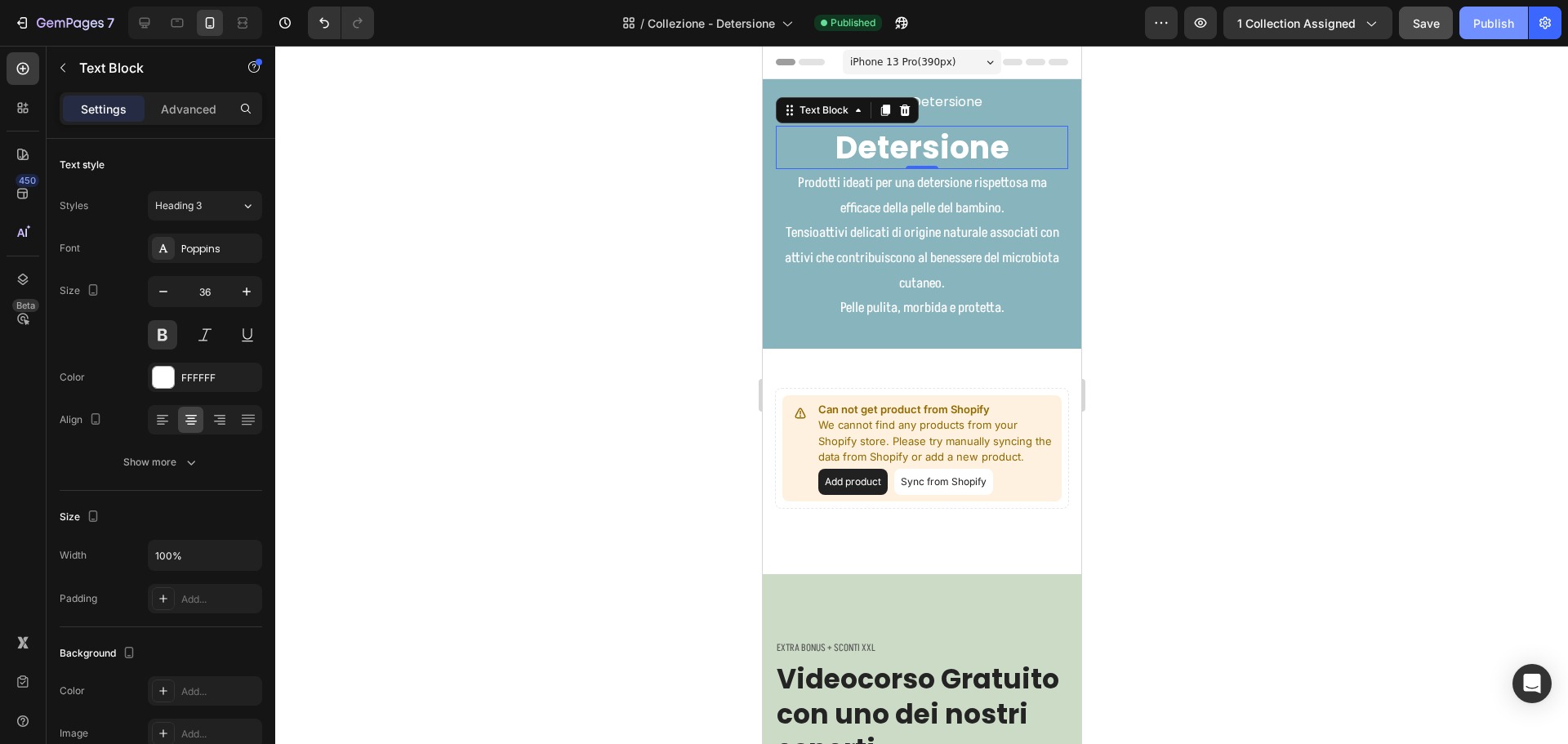
click at [1491, 11] on button "Publish" at bounding box center [1493, 22] width 68 height 32
